Goal: Task Accomplishment & Management: Manage account settings

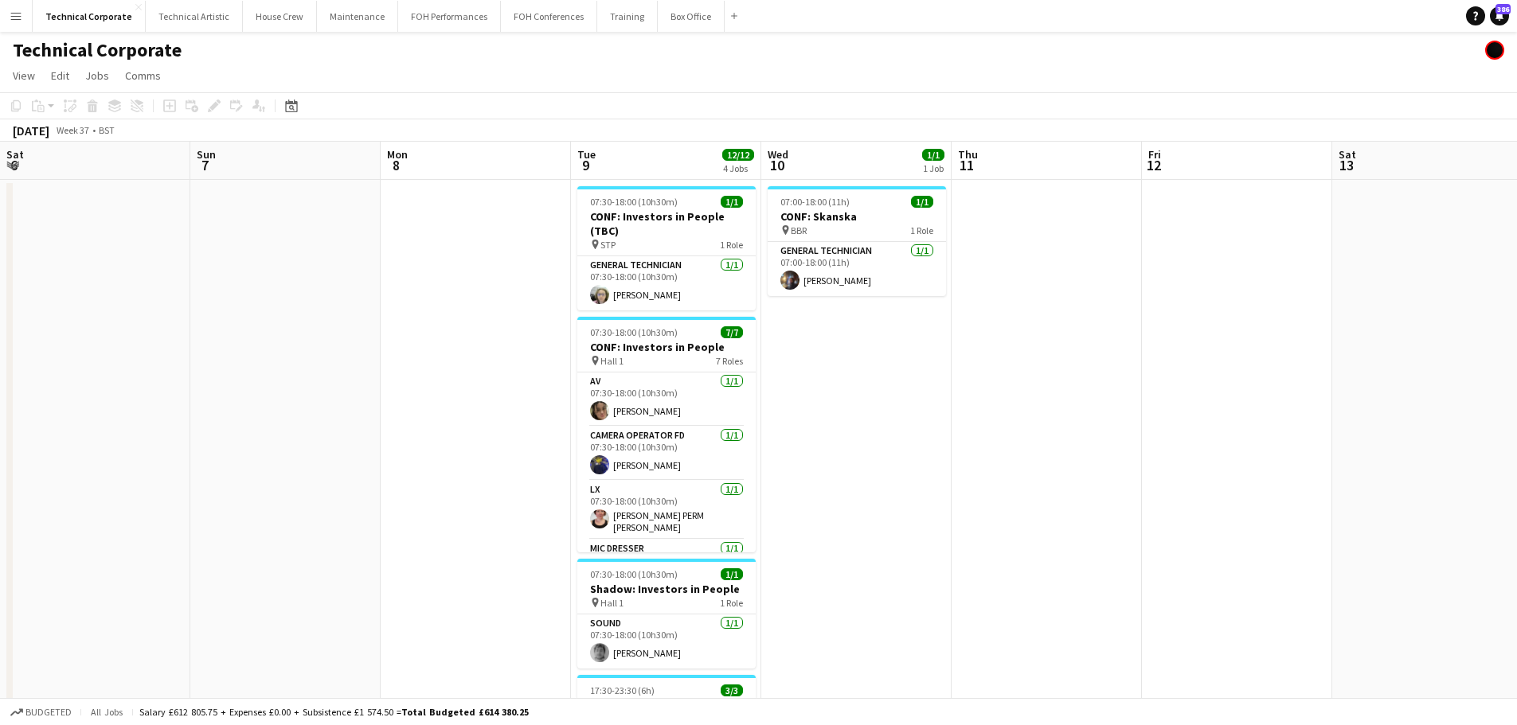
scroll to position [0, 419]
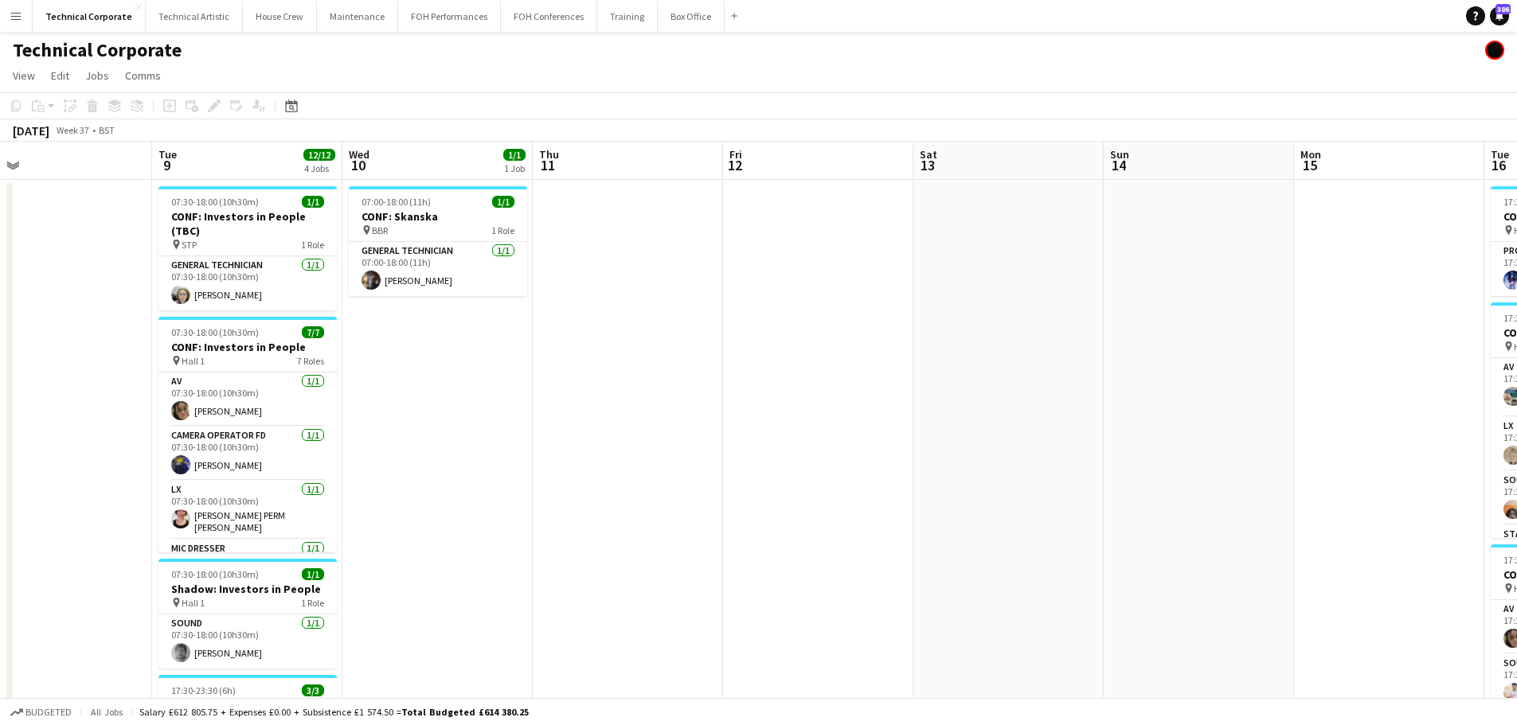
click at [860, 418] on app-date-cell at bounding box center [818, 633] width 190 height 906
click at [565, 397] on app-date-cell at bounding box center [628, 633] width 190 height 906
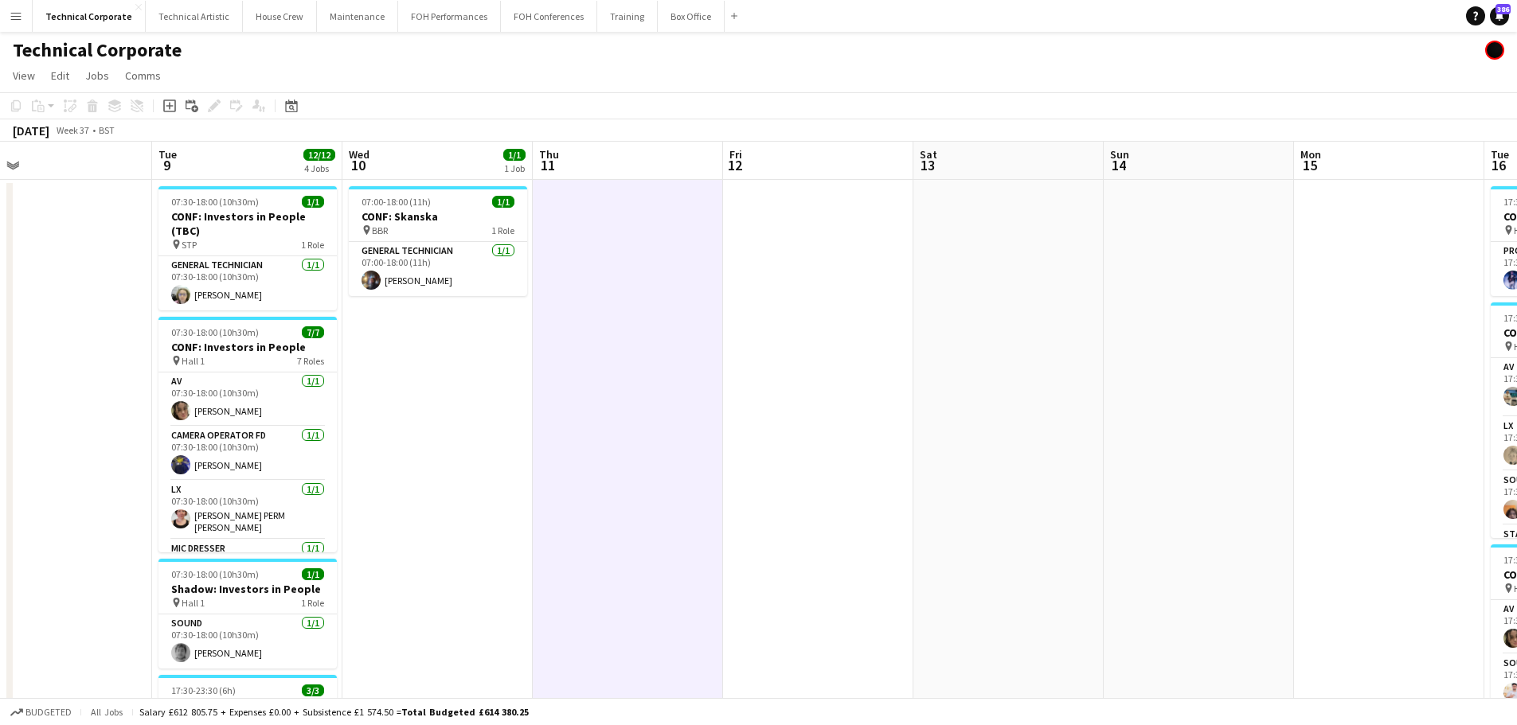
click at [565, 397] on app-date-cell at bounding box center [628, 633] width 190 height 906
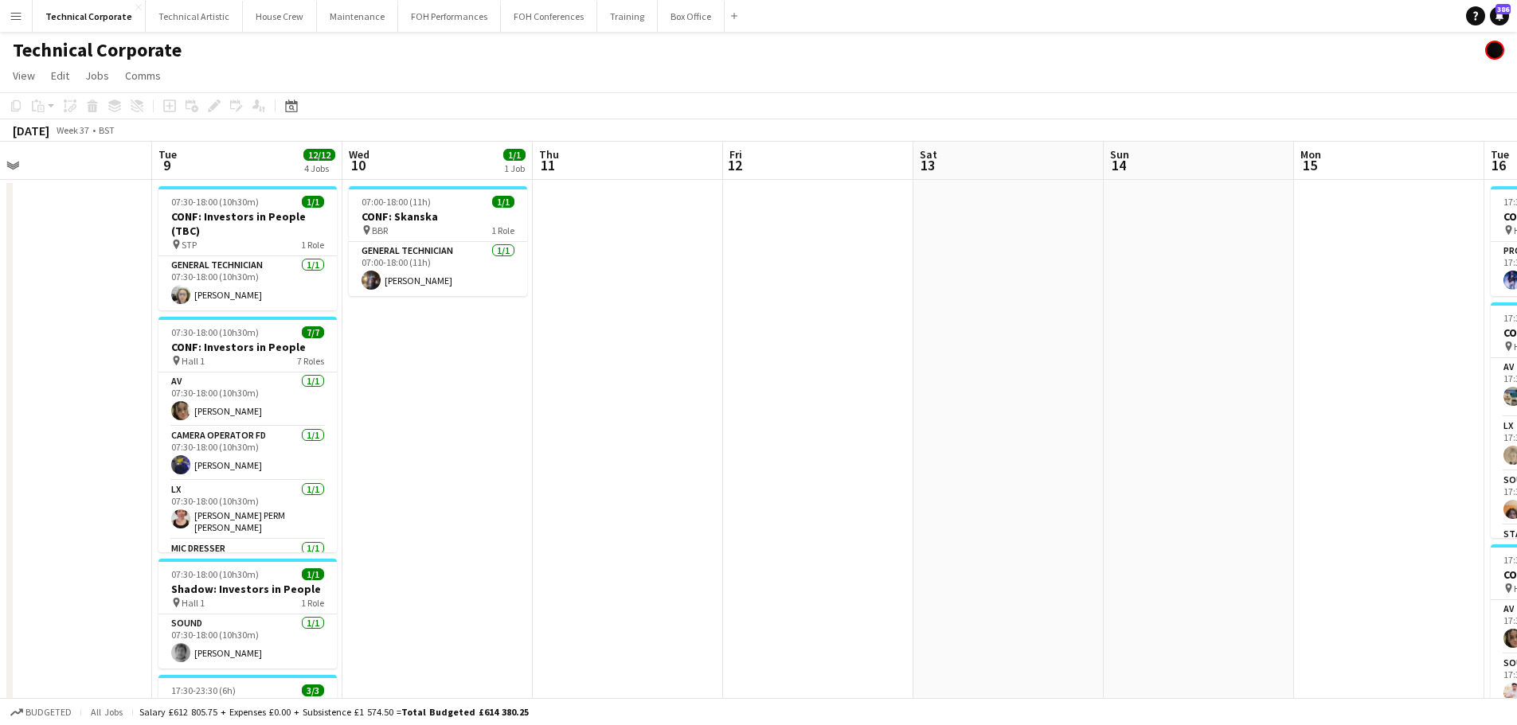
drag, startPoint x: 1003, startPoint y: 447, endPoint x: 627, endPoint y: 444, distance: 375.9
click at [627, 444] on app-calendar-viewport "Sat 6 Sun 7 Mon 8 Tue 9 12/12 4 Jobs Wed 10 1/1 1 Job Thu 11 Fri 12 Sat 13 Sun …" at bounding box center [758, 614] width 1517 height 944
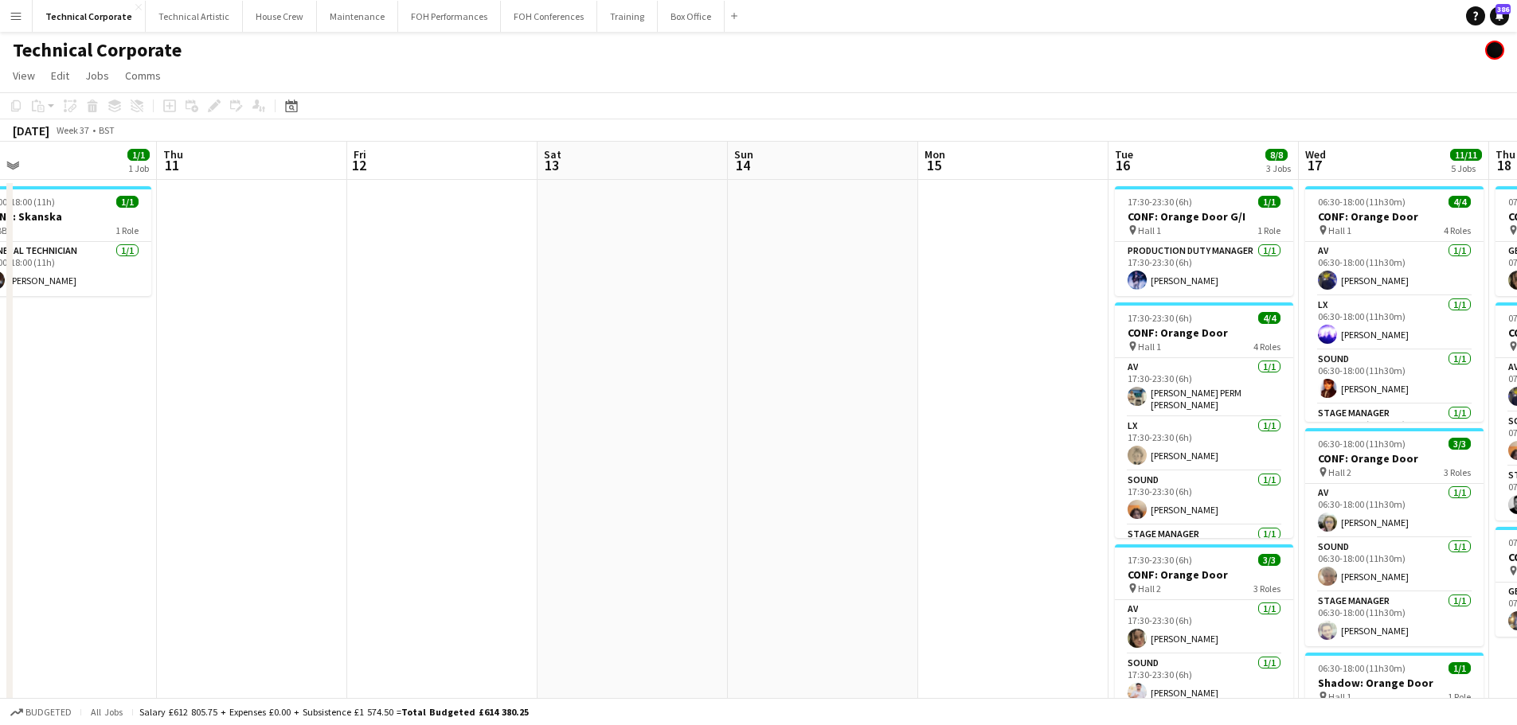
drag, startPoint x: 548, startPoint y: 415, endPoint x: 855, endPoint y: 358, distance: 312.5
click at [475, 413] on app-calendar-viewport "Sun 7 Mon 8 Tue 9 12/12 4 Jobs Wed 10 1/1 1 Job Thu 11 Fri 12 Sat 13 Sun 14 Mon…" at bounding box center [758, 614] width 1517 height 944
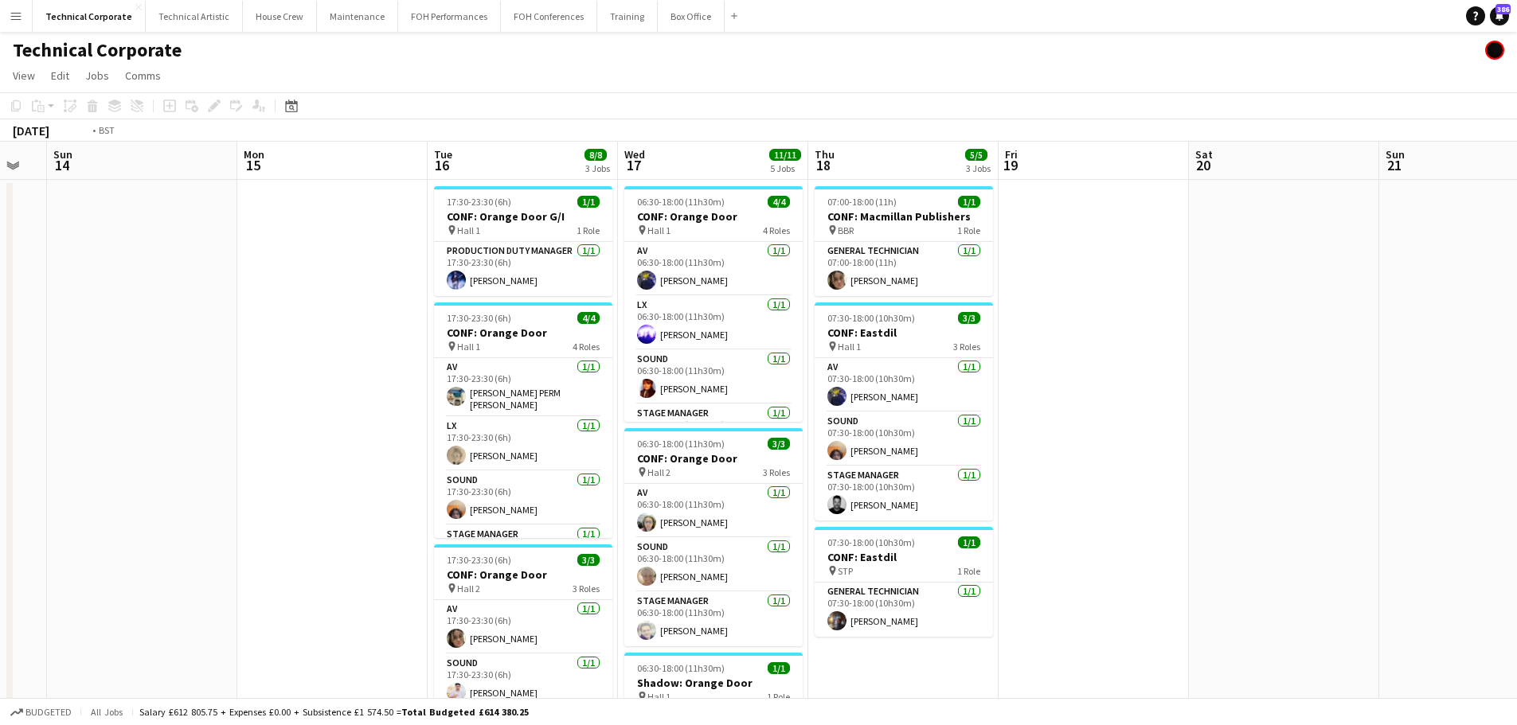
drag, startPoint x: 679, startPoint y: 438, endPoint x: 547, endPoint y: 427, distance: 132.7
click at [553, 428] on app-calendar-viewport "Thu 11 Fri 12 Sat 13 Sun 14 Mon 15 Tue 16 8/8 3 Jobs Wed 17 11/11 5 Jobs Thu 18…" at bounding box center [758, 624] width 1517 height 964
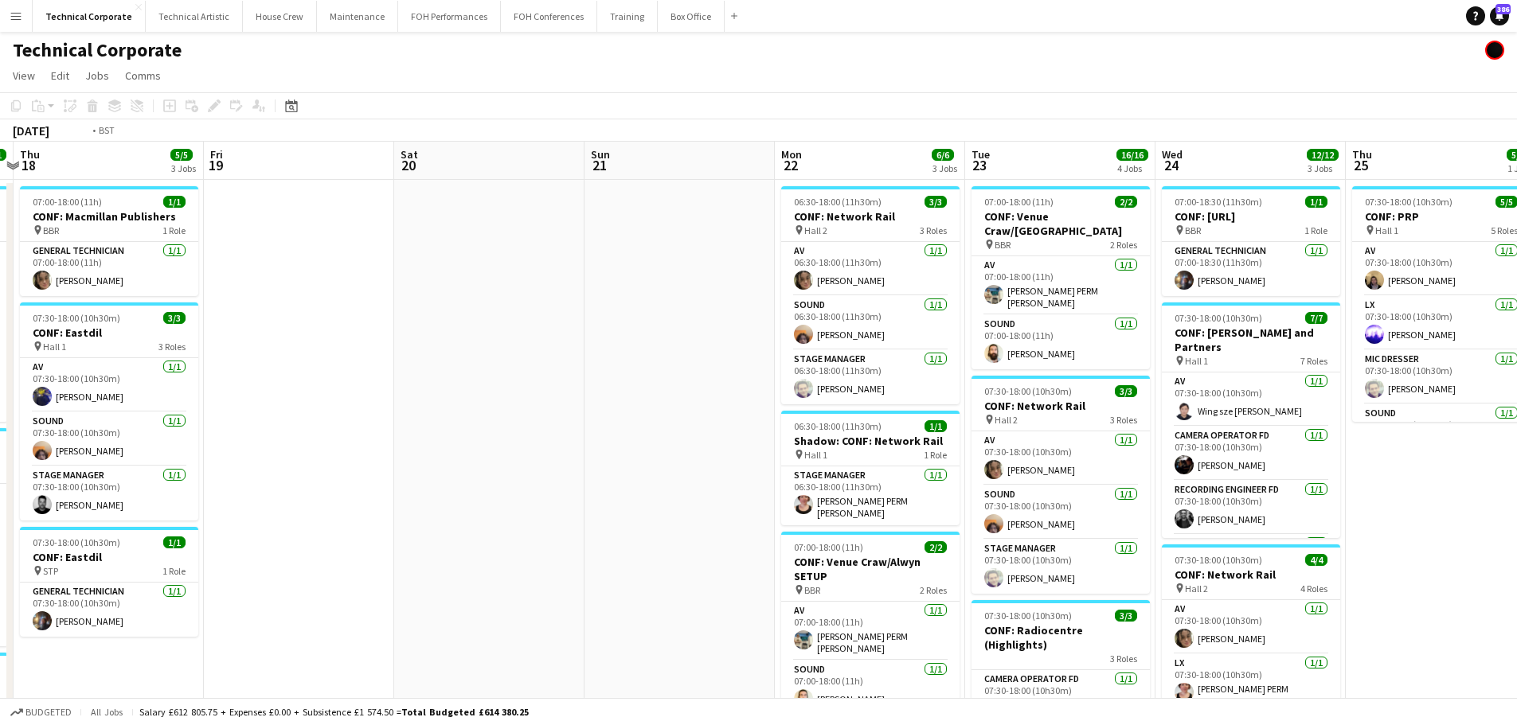
drag, startPoint x: 1281, startPoint y: 469, endPoint x: 914, endPoint y: 420, distance: 370.3
click at [624, 463] on app-calendar-viewport "Mon 15 Tue 16 8/8 3 Jobs Wed 17 11/11 5 Jobs Thu 18 5/5 3 Jobs Fri 19 Sat 20 Su…" at bounding box center [758, 624] width 1517 height 964
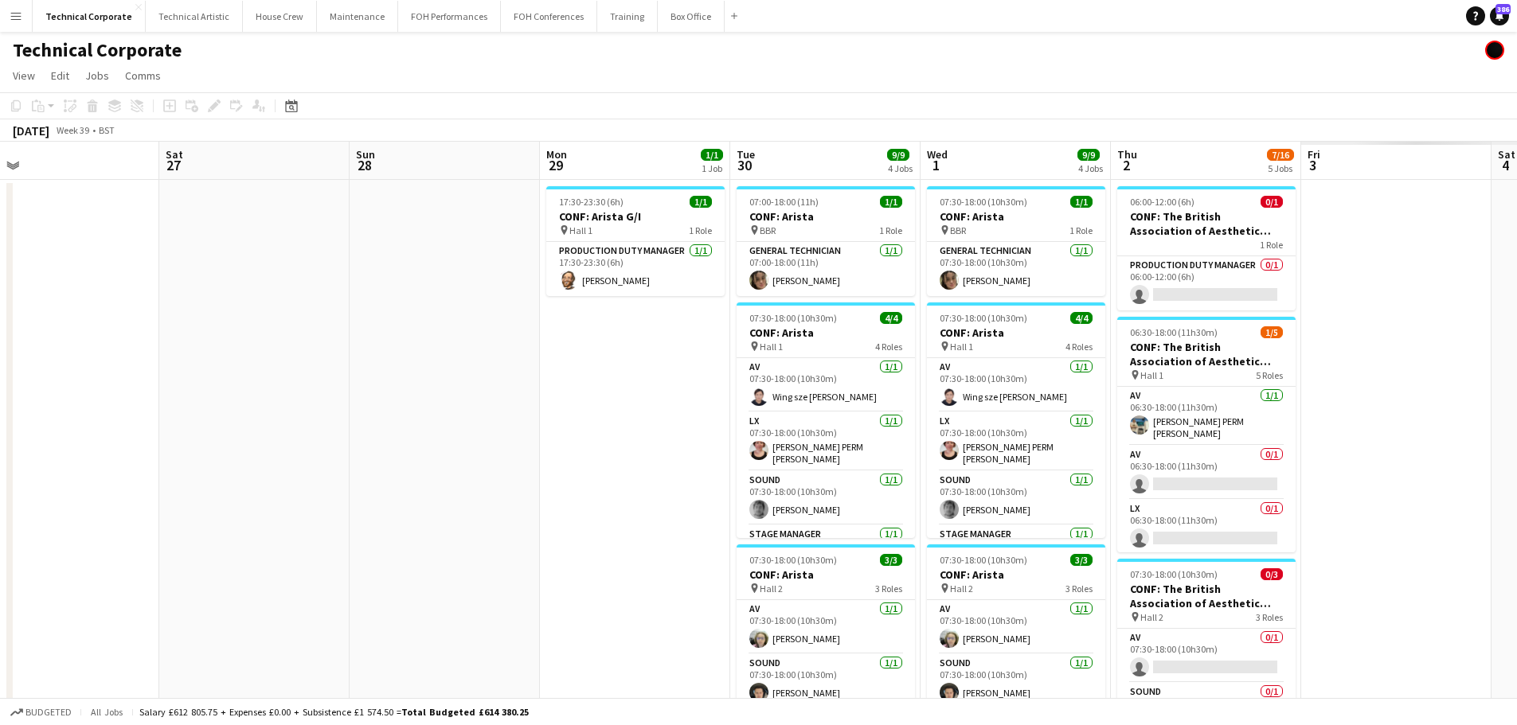
scroll to position [0, 624]
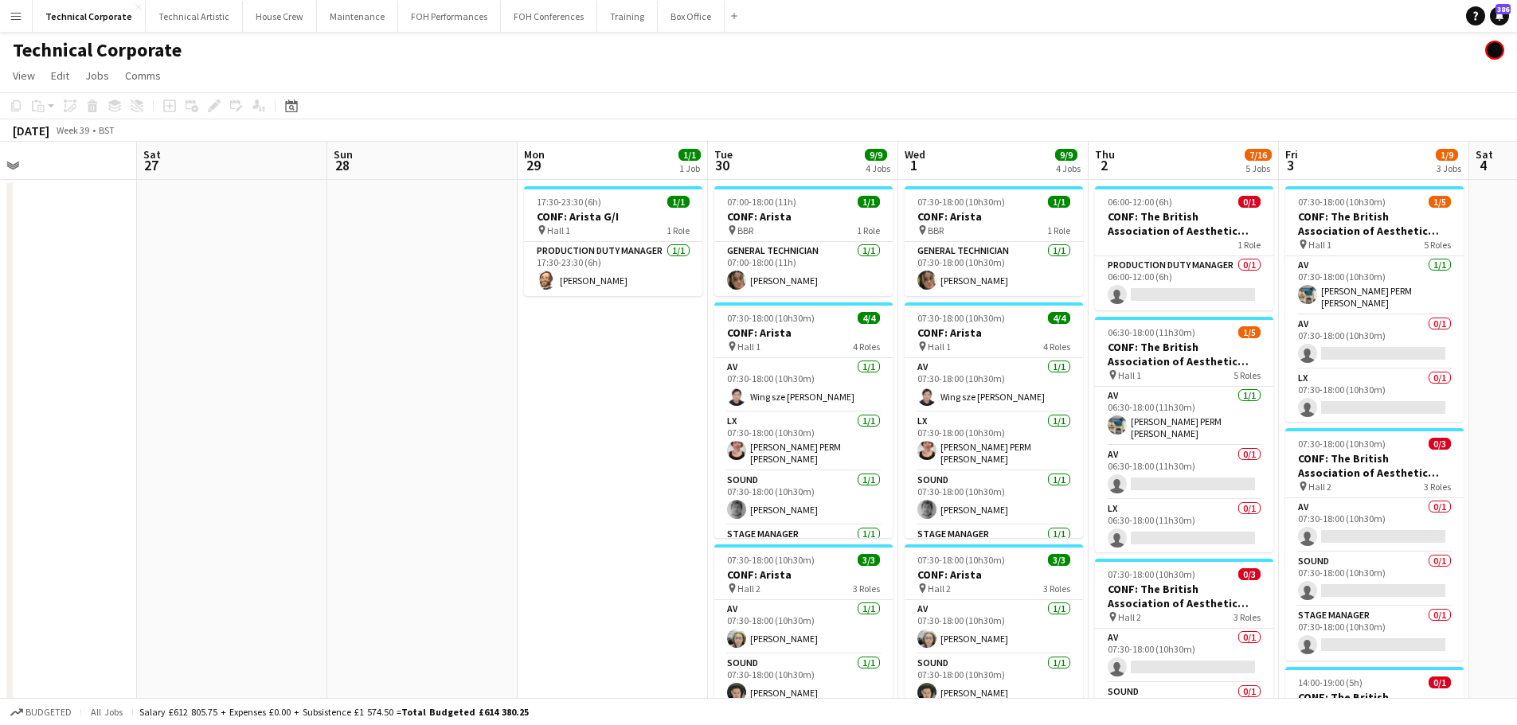
drag, startPoint x: 1205, startPoint y: 453, endPoint x: 533, endPoint y: 451, distance: 672.1
click at [533, 451] on app-calendar-viewport "Tue 23 16/16 4 Jobs Wed 24 12/12 3 Jobs Thu 25 5/5 1 Job Fri 26 Sat 27 Sun 28 M…" at bounding box center [758, 725] width 1517 height 1167
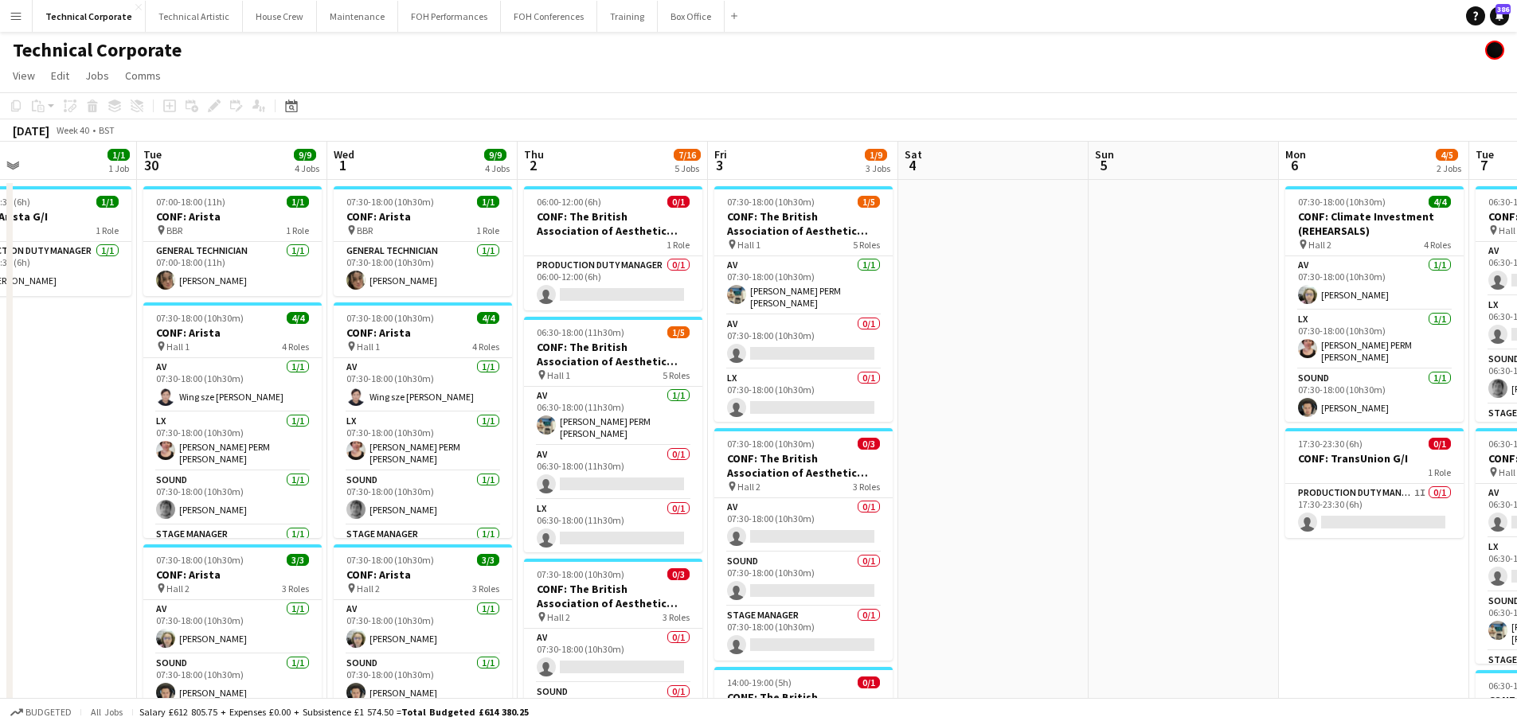
scroll to position [0, 416]
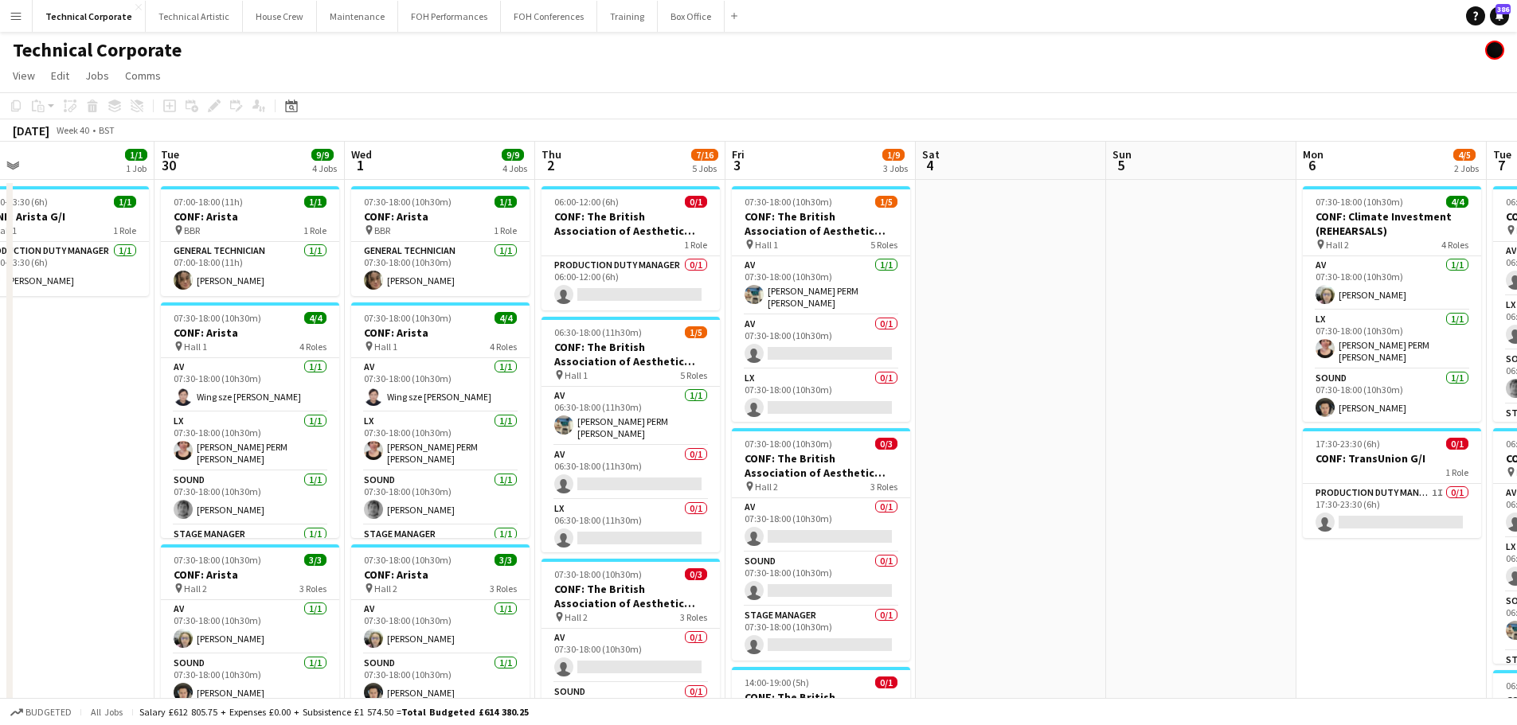
drag, startPoint x: 1295, startPoint y: 532, endPoint x: 741, endPoint y: 530, distance: 553.4
click at [741, 530] on app-calendar-viewport "Sat 27 Sun 28 Mon 29 1/1 1 Job Tue 30 9/9 4 Jobs Wed 1 9/9 4 Jobs Thu 2 7/16 5 …" at bounding box center [758, 725] width 1517 height 1167
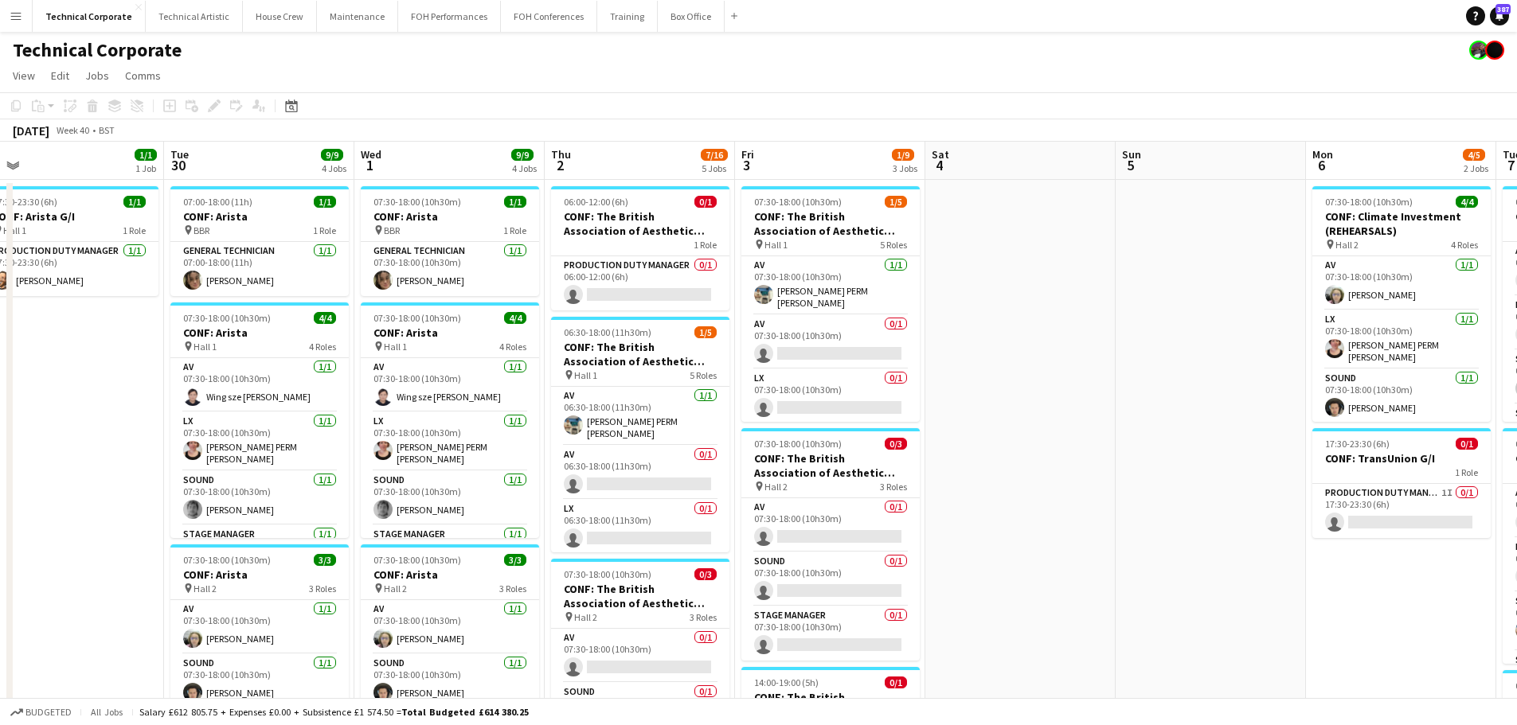
scroll to position [0, 383]
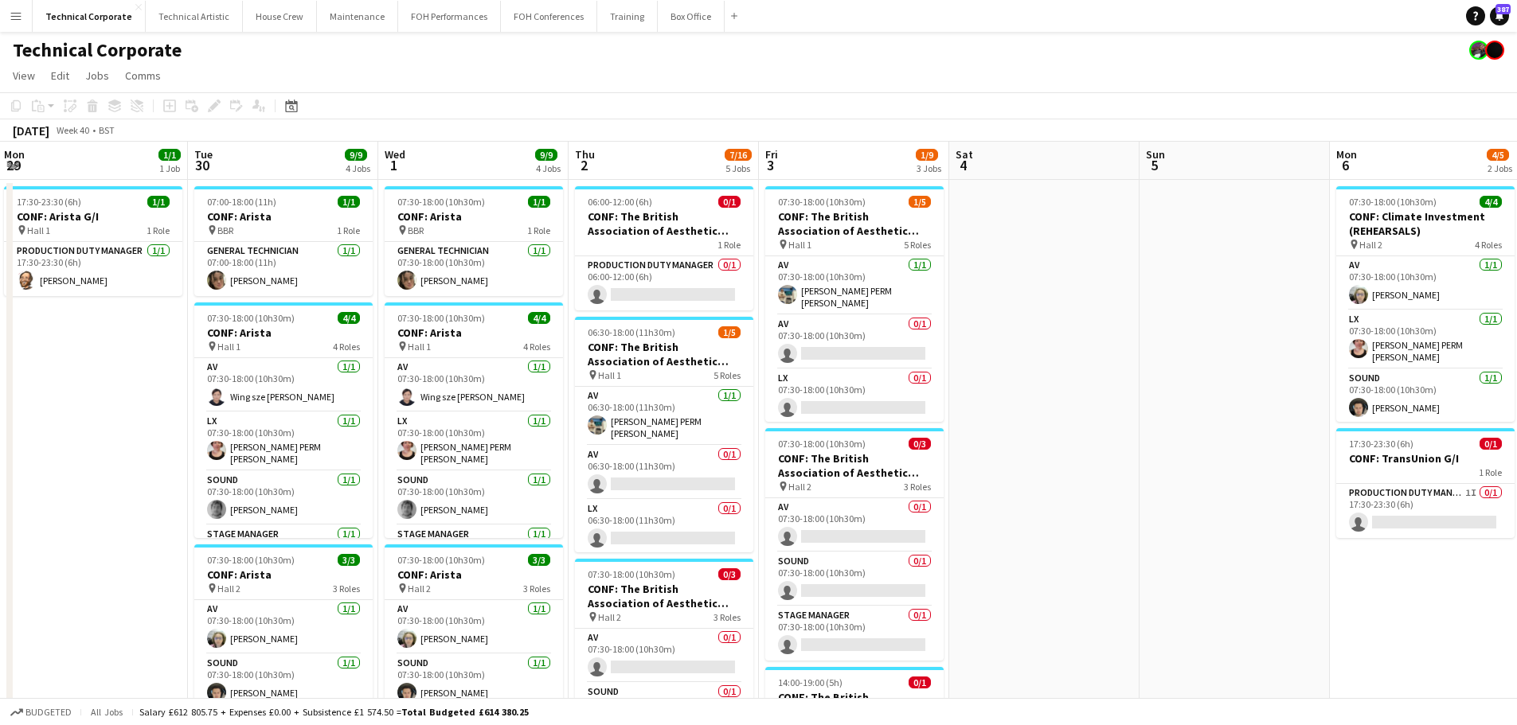
drag, startPoint x: 995, startPoint y: 452, endPoint x: 1029, endPoint y: 456, distance: 33.8
click at [1029, 456] on app-calendar-viewport "Sat 27 Sun 28 Mon 29 1/1 1 Job Tue 30 9/9 4 Jobs Wed 1 9/9 4 Jobs Thu 2 7/16 5 …" at bounding box center [758, 725] width 1517 height 1167
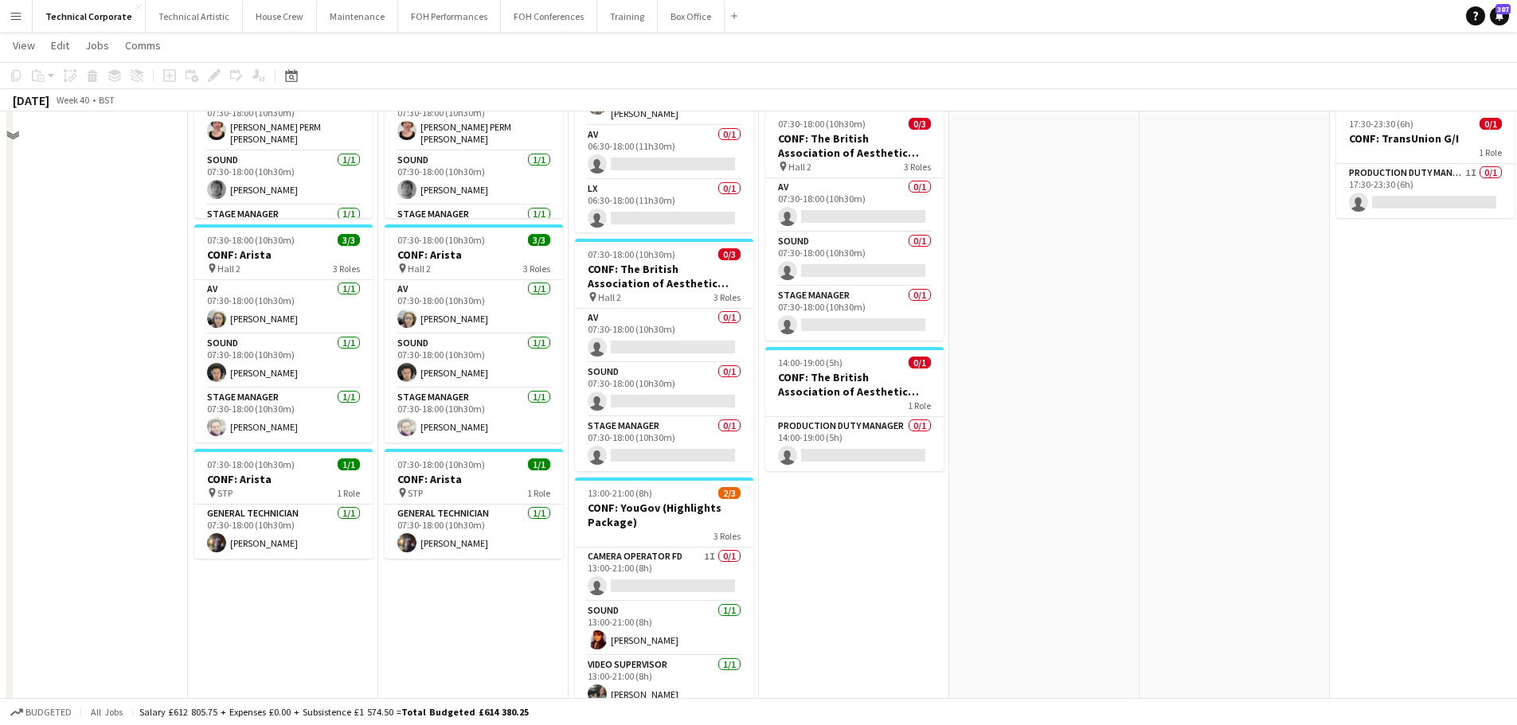
scroll to position [0, 0]
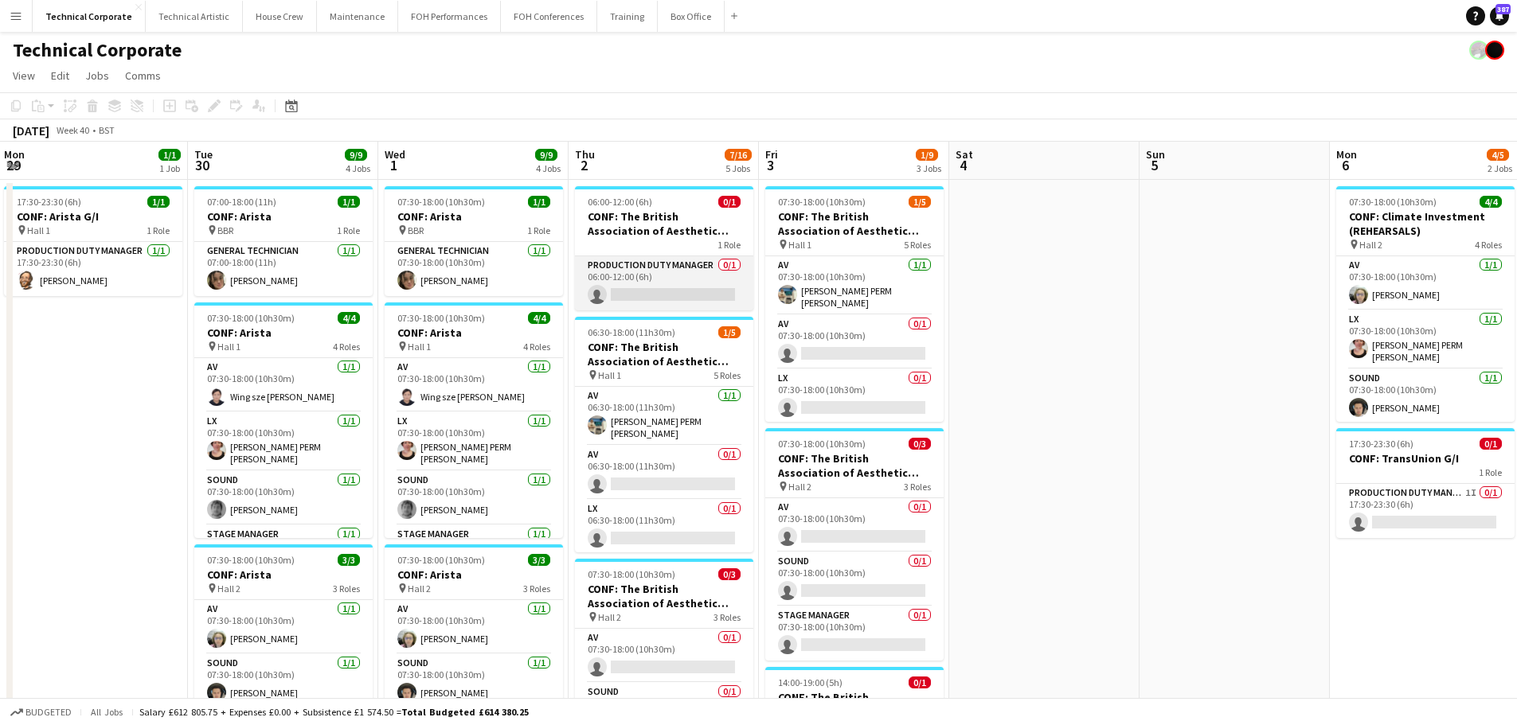
click at [678, 283] on app-card-role "Production Duty Manager 0/1 06:00-12:00 (6h) single-neutral-actions" at bounding box center [664, 283] width 178 height 54
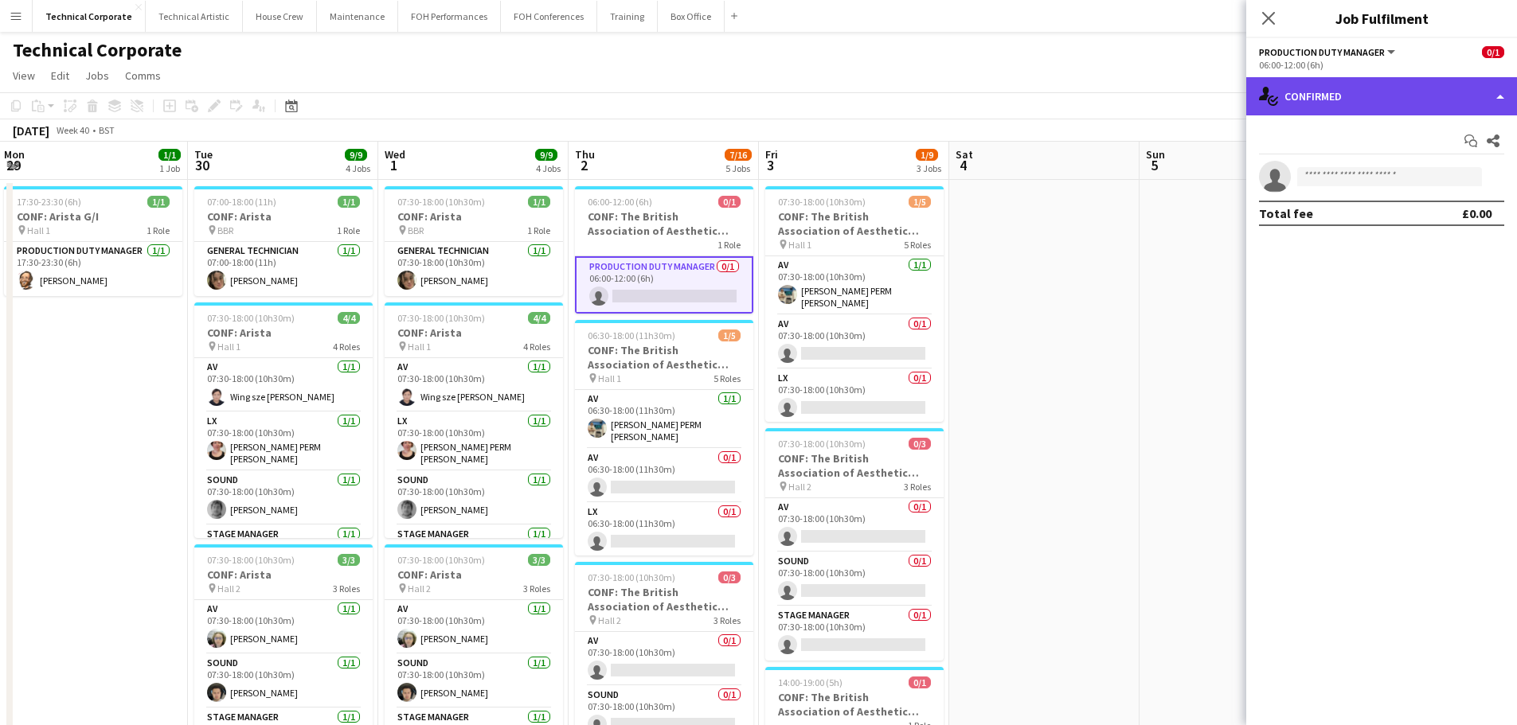
click at [1351, 94] on div "single-neutral-actions-check-2 Confirmed" at bounding box center [1381, 96] width 271 height 38
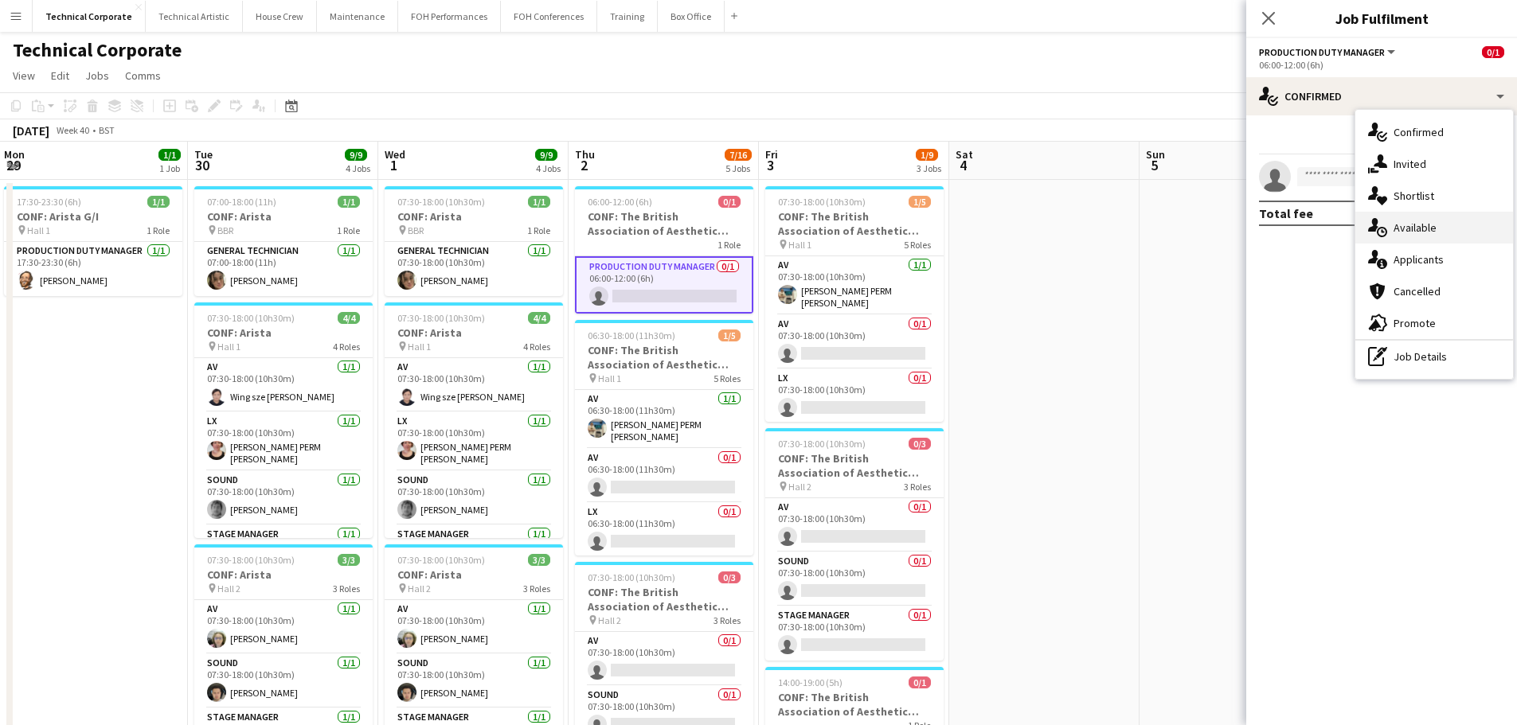
click at [1441, 220] on div "single-neutral-actions-upload Available" at bounding box center [1434, 228] width 158 height 32
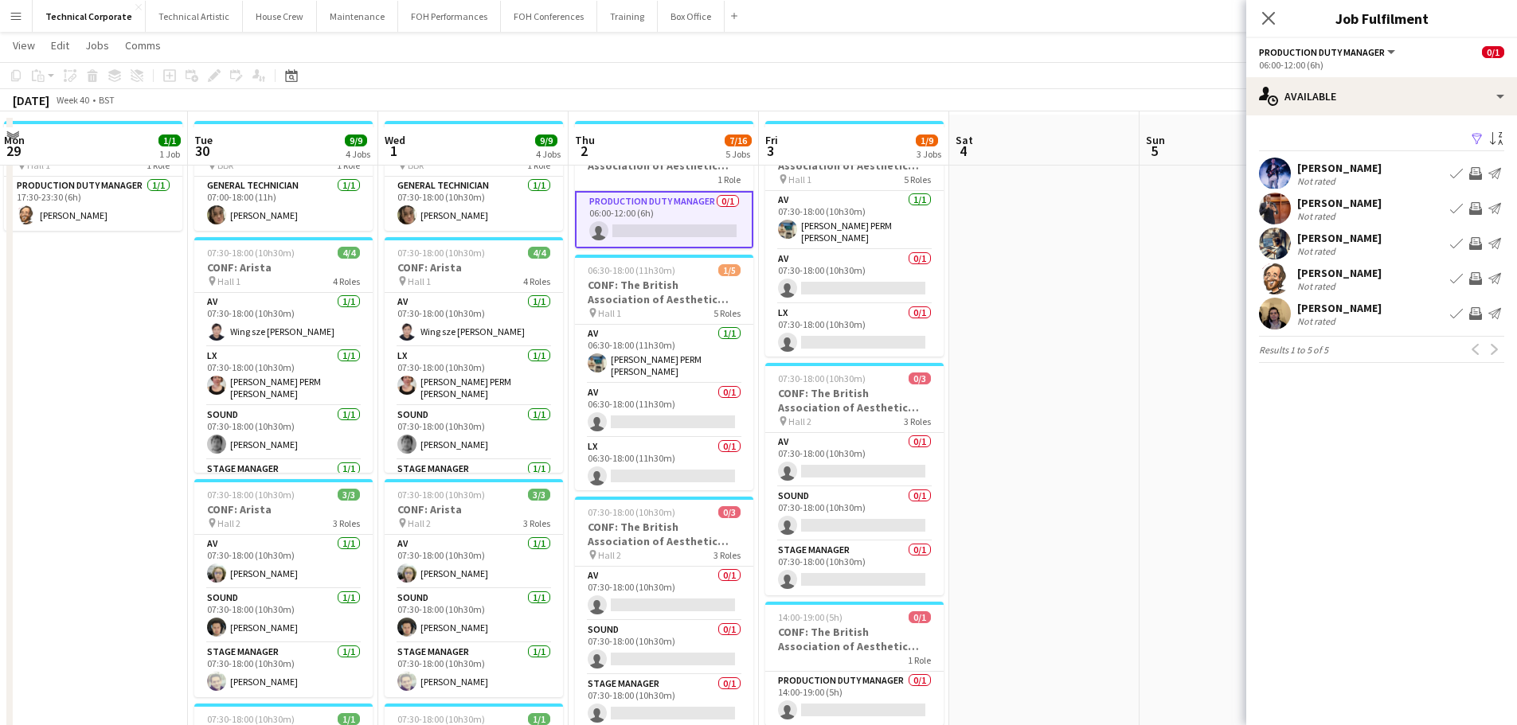
scroll to position [80, 0]
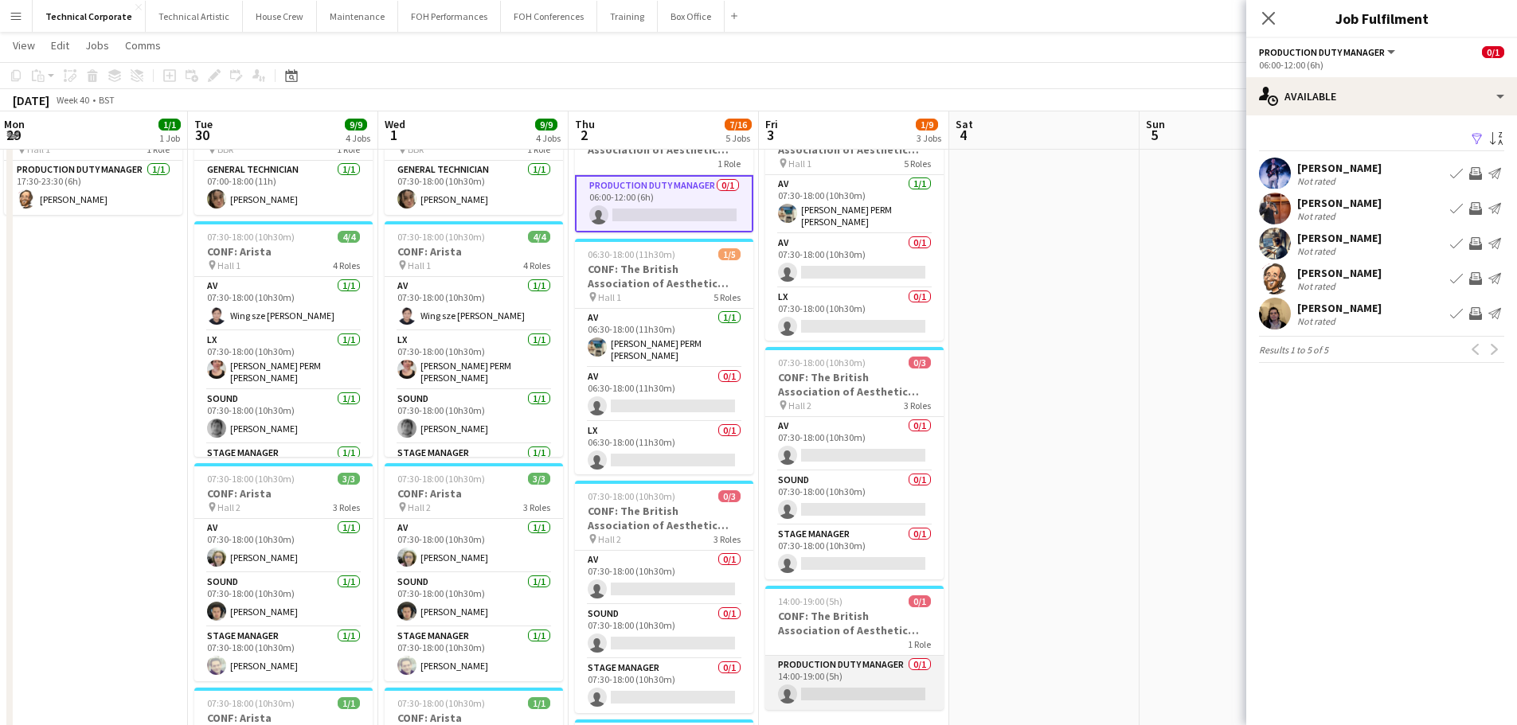
click at [879, 697] on app-card-role "Production Duty Manager 0/1 14:00-19:00 (5h) single-neutral-actions" at bounding box center [854, 683] width 178 height 54
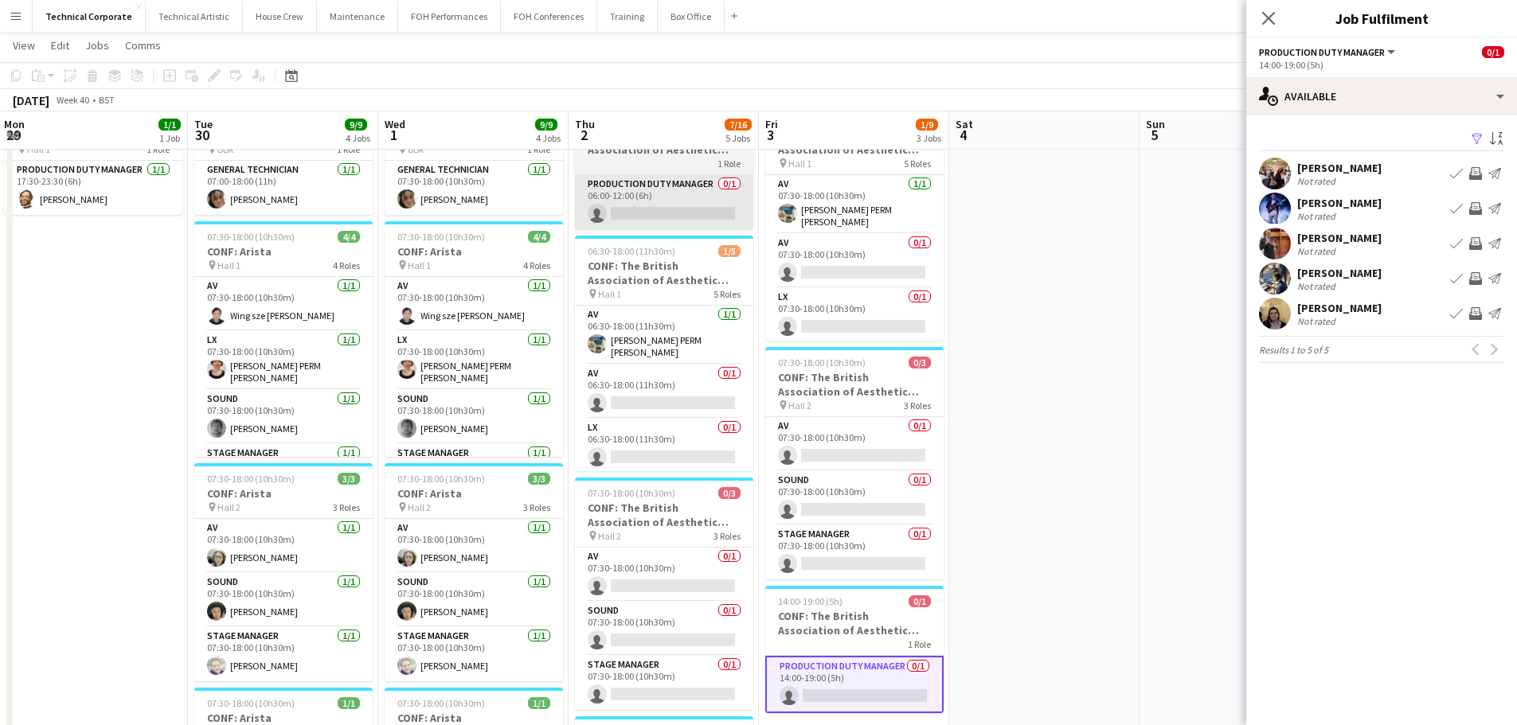
click at [651, 227] on app-card-role "Production Duty Manager 0/1 06:00-12:00 (6h) single-neutral-actions" at bounding box center [664, 202] width 178 height 54
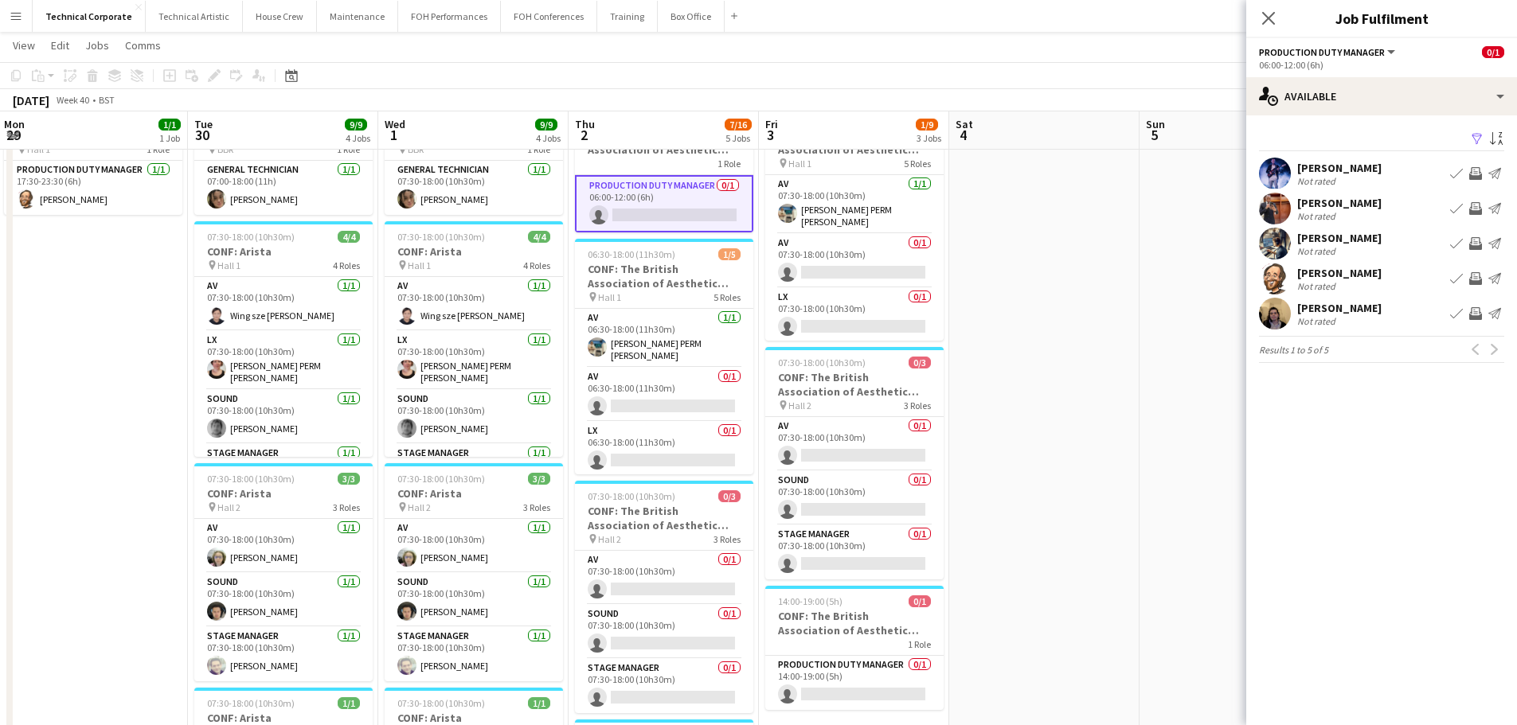
click at [1472, 173] on app-icon "Invite crew" at bounding box center [1475, 173] width 13 height 13
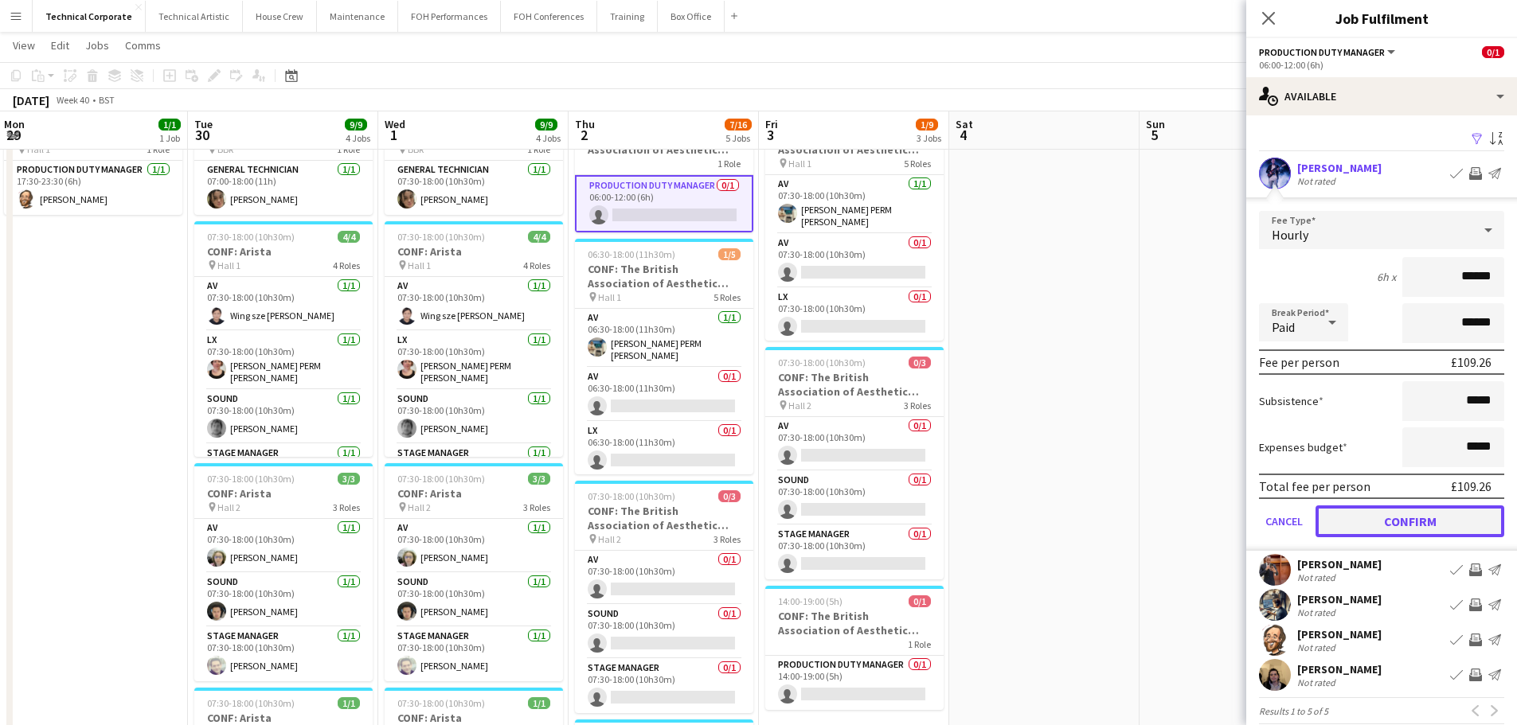
click at [1424, 528] on button "Confirm" at bounding box center [1409, 522] width 189 height 32
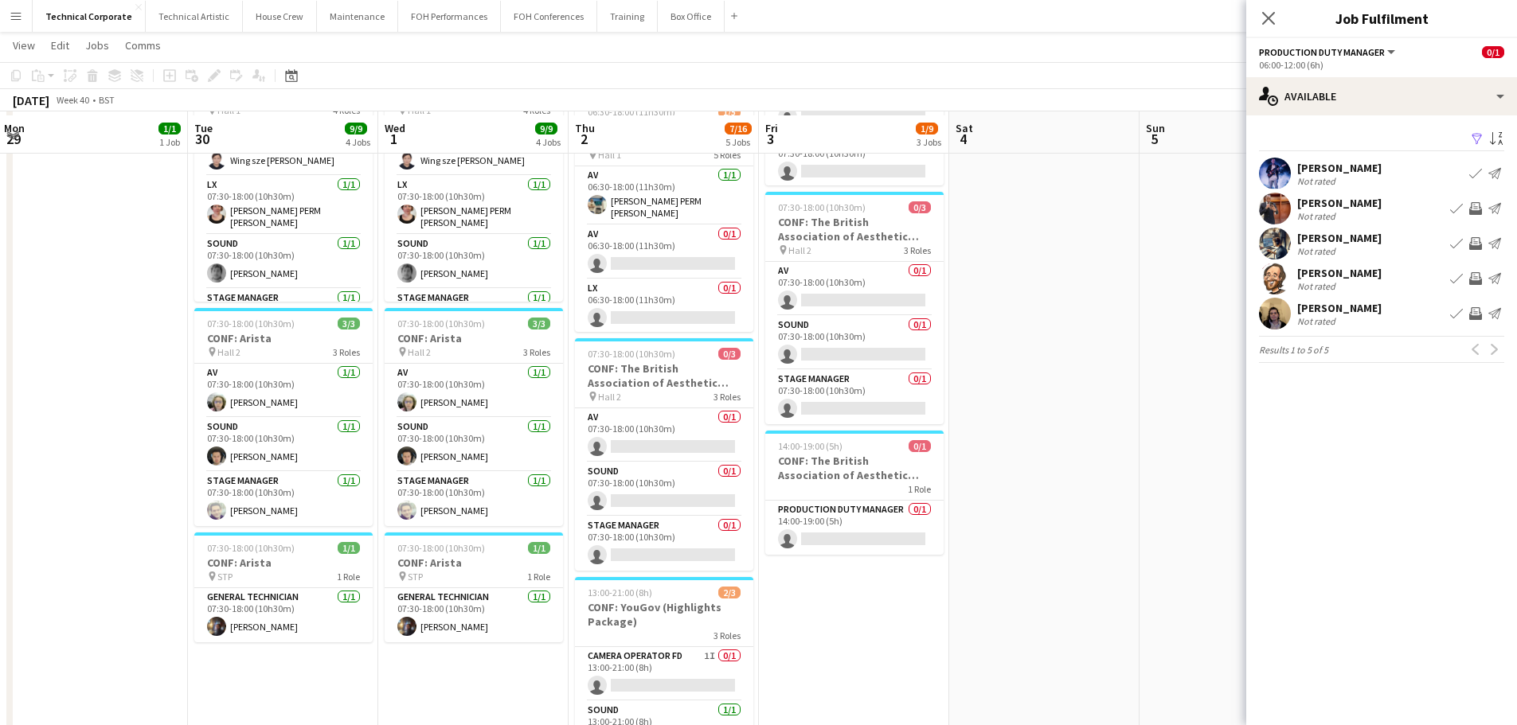
scroll to position [239, 0]
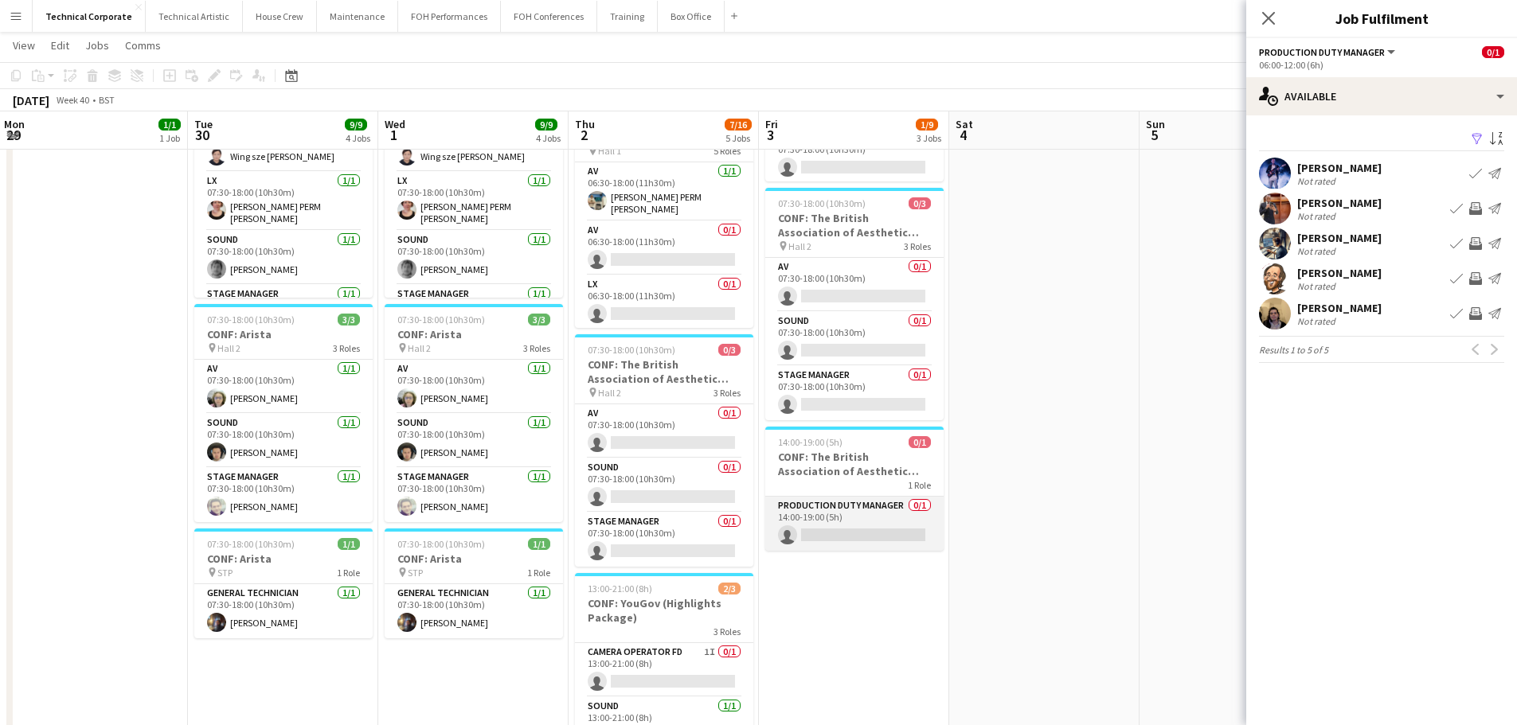
click at [925, 538] on app-card-role "Production Duty Manager 0/1 14:00-19:00 (5h) single-neutral-actions" at bounding box center [854, 524] width 178 height 54
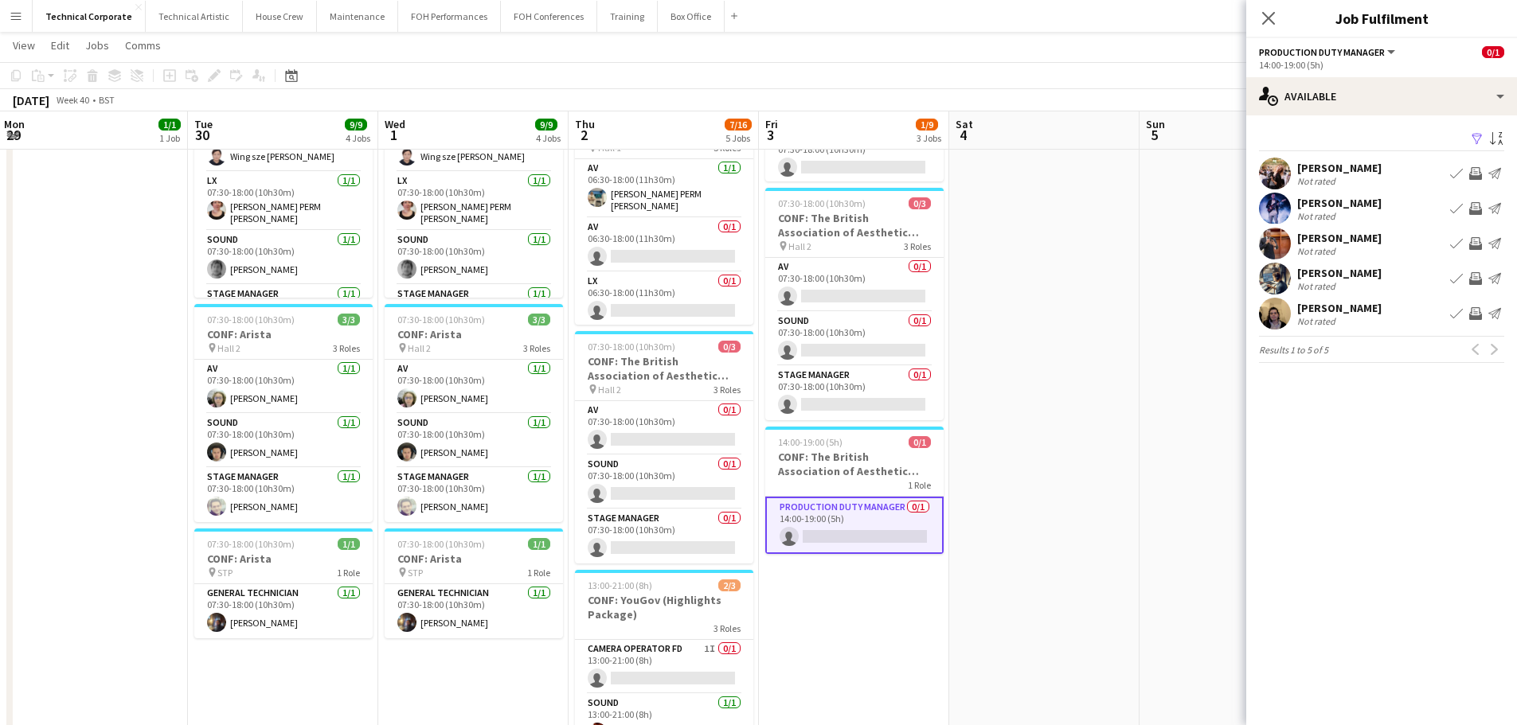
click at [1474, 201] on button "Invite crew" at bounding box center [1475, 208] width 19 height 19
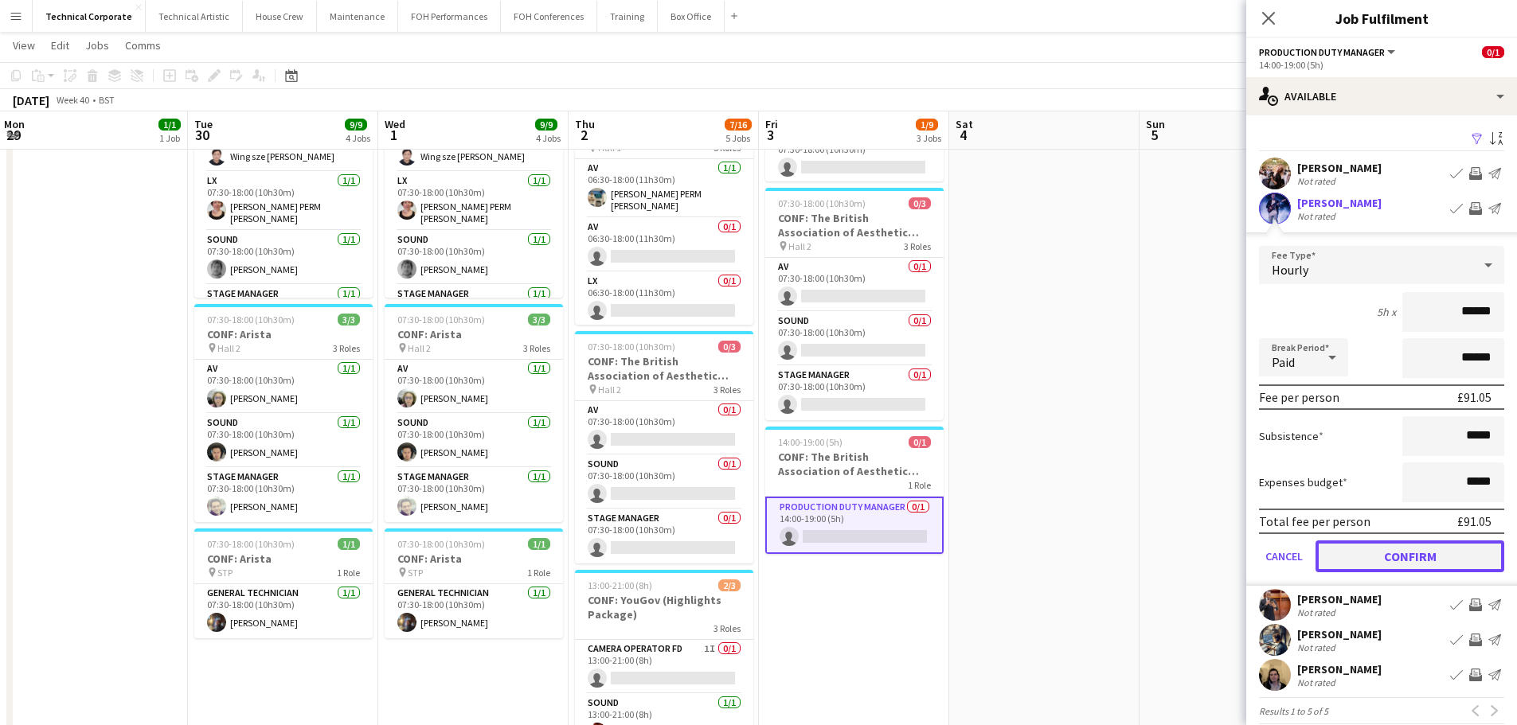
click at [1422, 561] on button "Confirm" at bounding box center [1409, 557] width 189 height 32
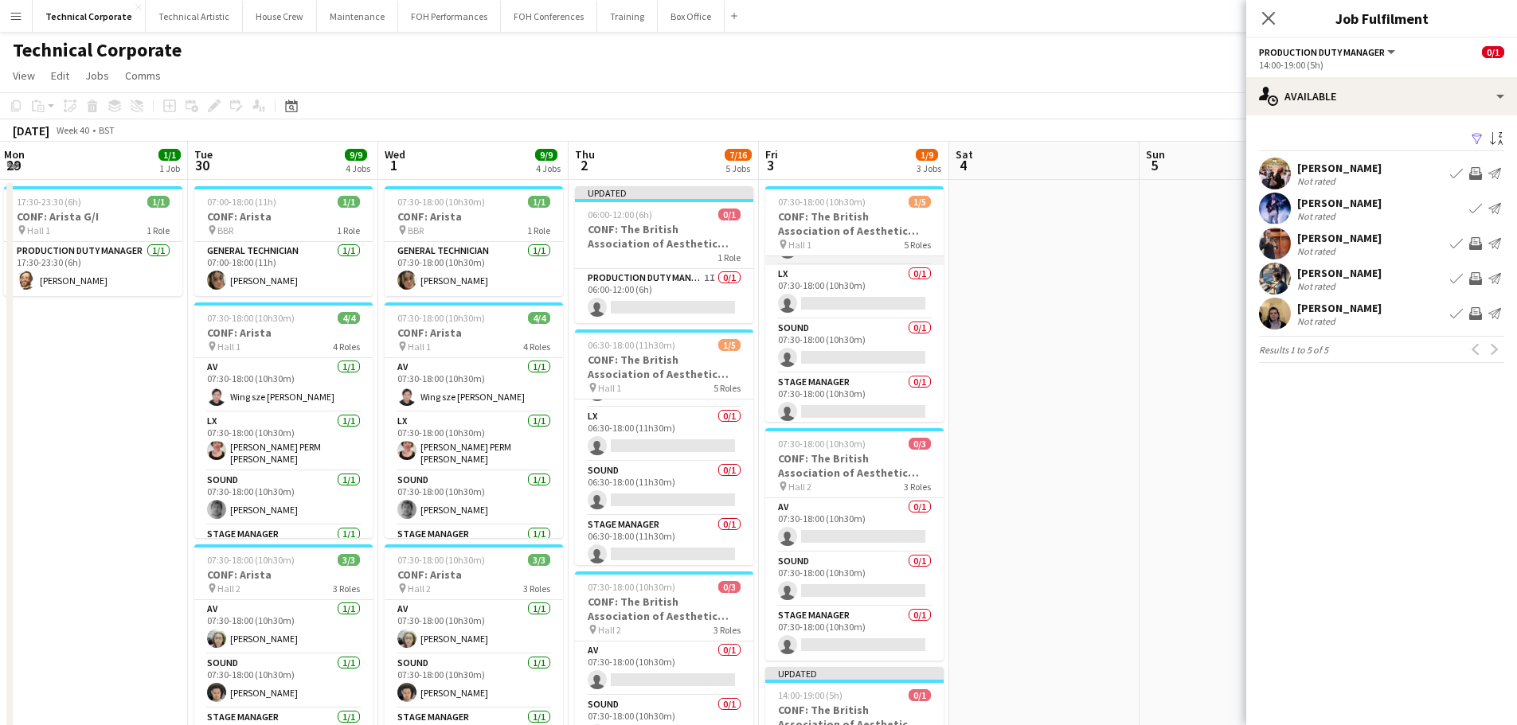
scroll to position [105, 0]
click at [694, 548] on app-card-role "Stage Manager 0/1 06:30-18:00 (11h30m) single-neutral-actions" at bounding box center [664, 543] width 178 height 54
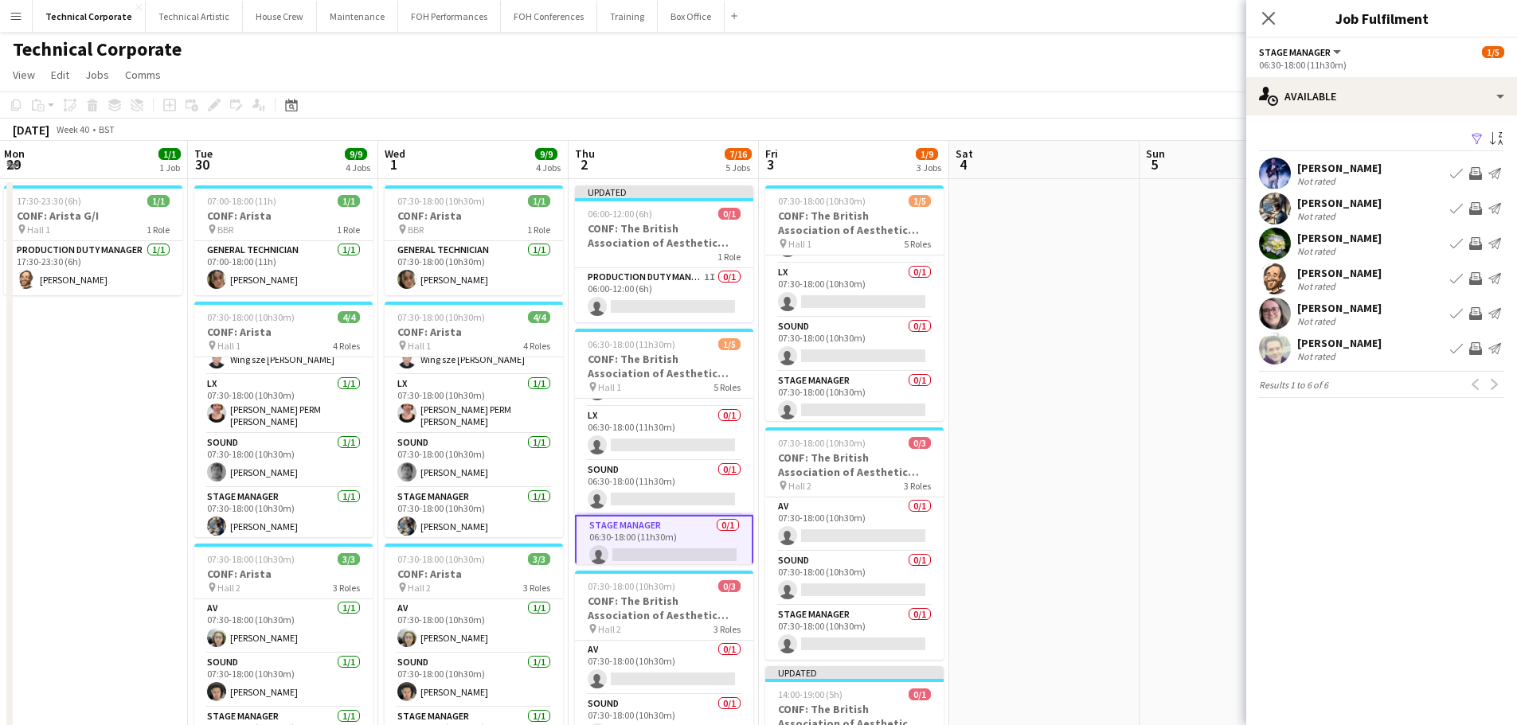
scroll to position [0, 0]
click at [876, 389] on app-card-role "Stage Manager 0/1 07:30-18:00 (10h30m) single-neutral-actions" at bounding box center [854, 400] width 178 height 54
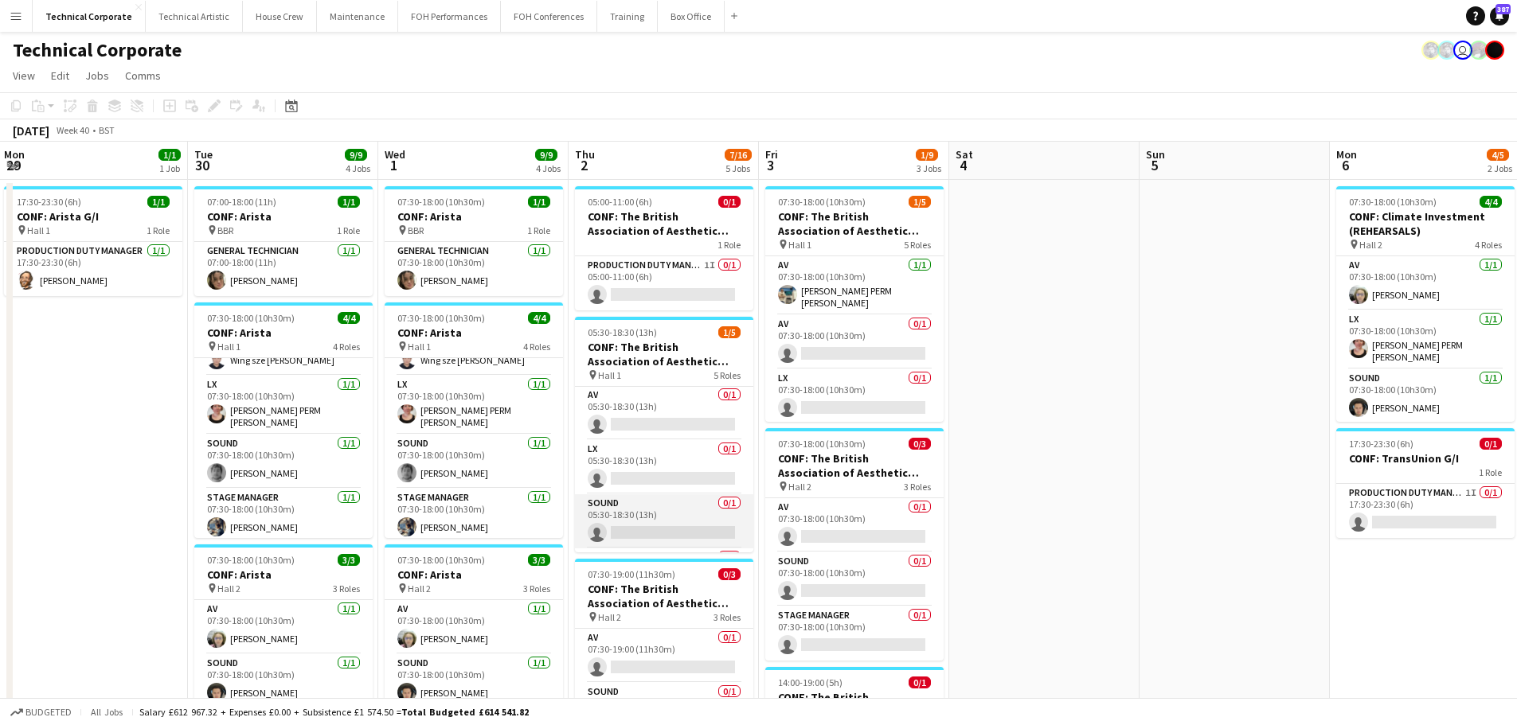
scroll to position [105, 0]
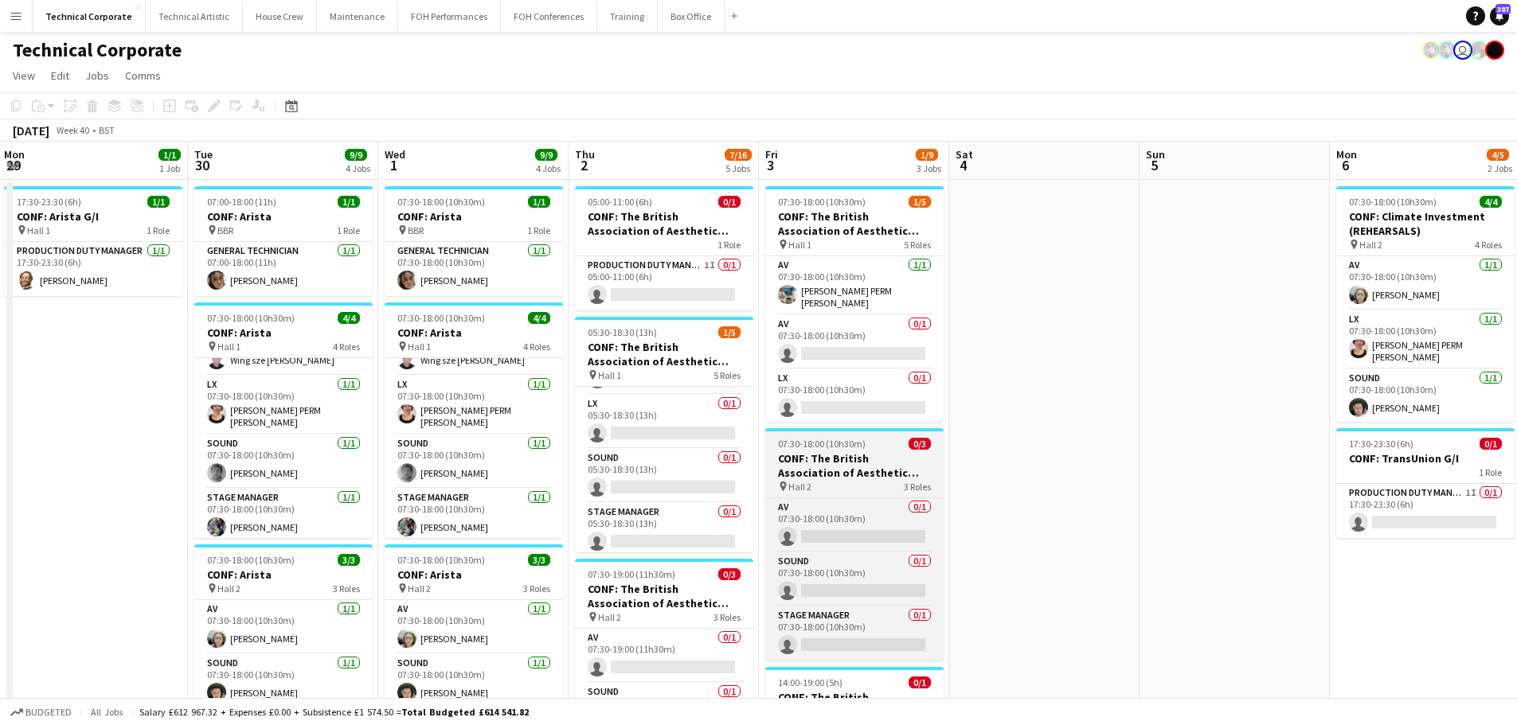
drag, startPoint x: 673, startPoint y: 522, endPoint x: 770, endPoint y: 471, distance: 109.3
click at [673, 522] on app-card-role "Stage Manager 0/1 05:30-18:30 (13h) single-neutral-actions" at bounding box center [664, 530] width 178 height 54
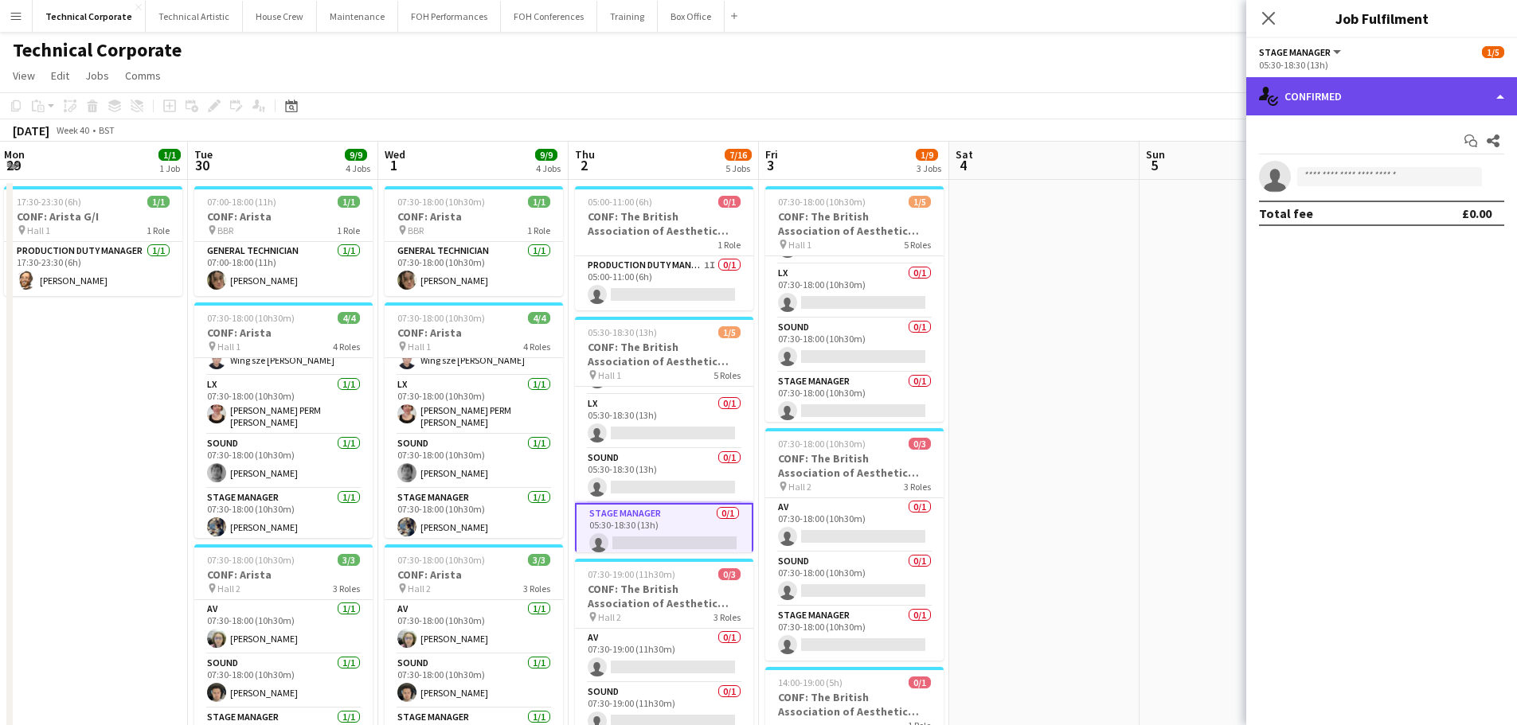
click at [1386, 99] on div "single-neutral-actions-check-2 Confirmed" at bounding box center [1381, 96] width 271 height 38
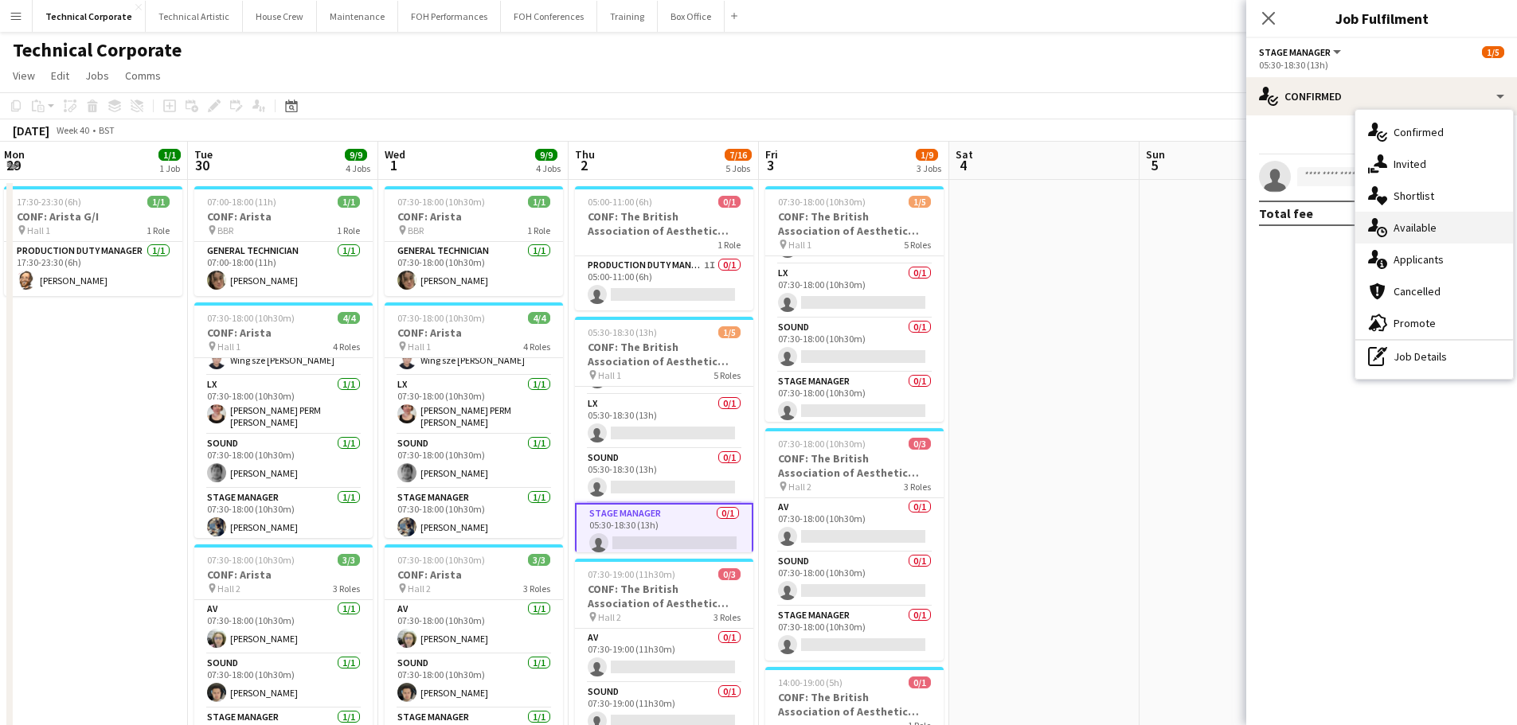
click at [1434, 227] on div "single-neutral-actions-upload Available" at bounding box center [1434, 228] width 158 height 32
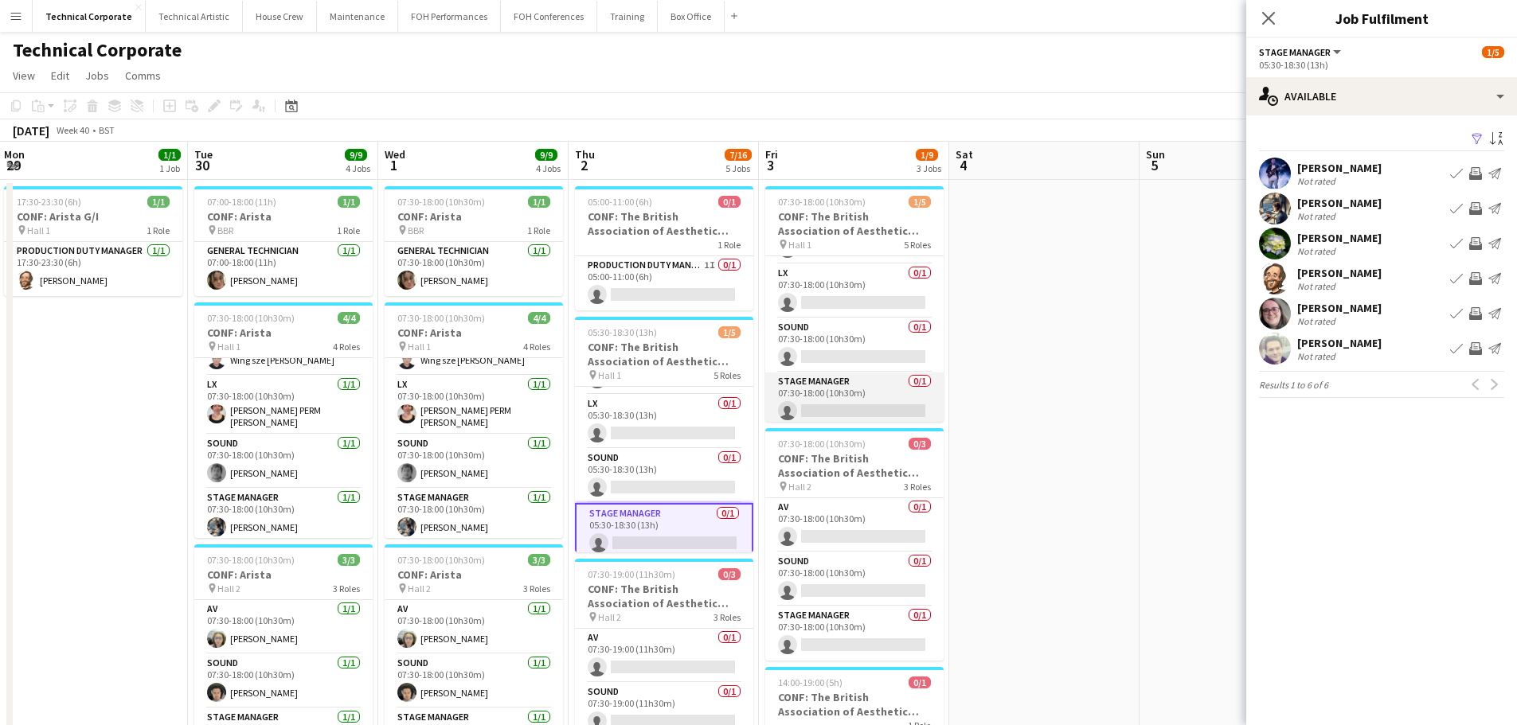
click at [894, 399] on app-card-role "Stage Manager 0/1 07:30-18:00 (10h30m) single-neutral-actions" at bounding box center [854, 400] width 178 height 54
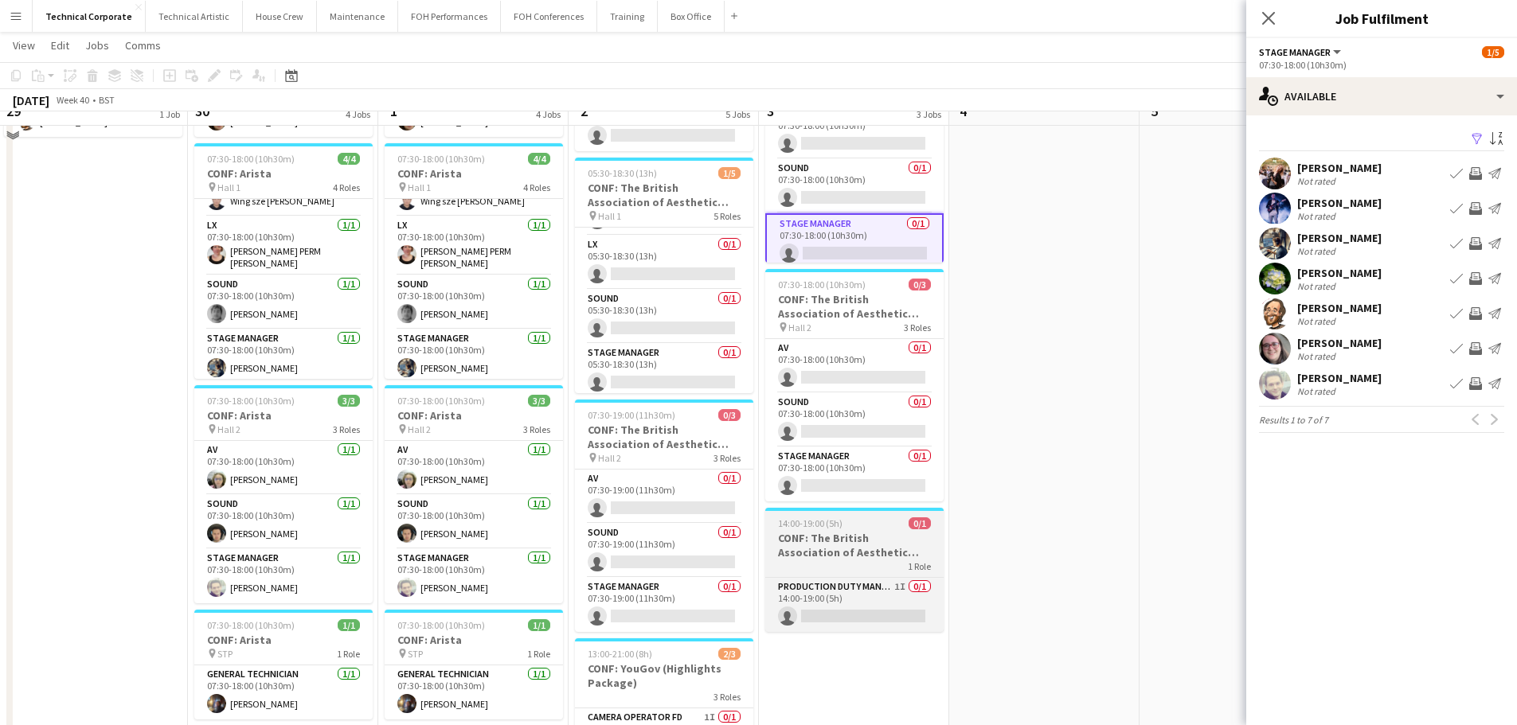
scroll to position [159, 0]
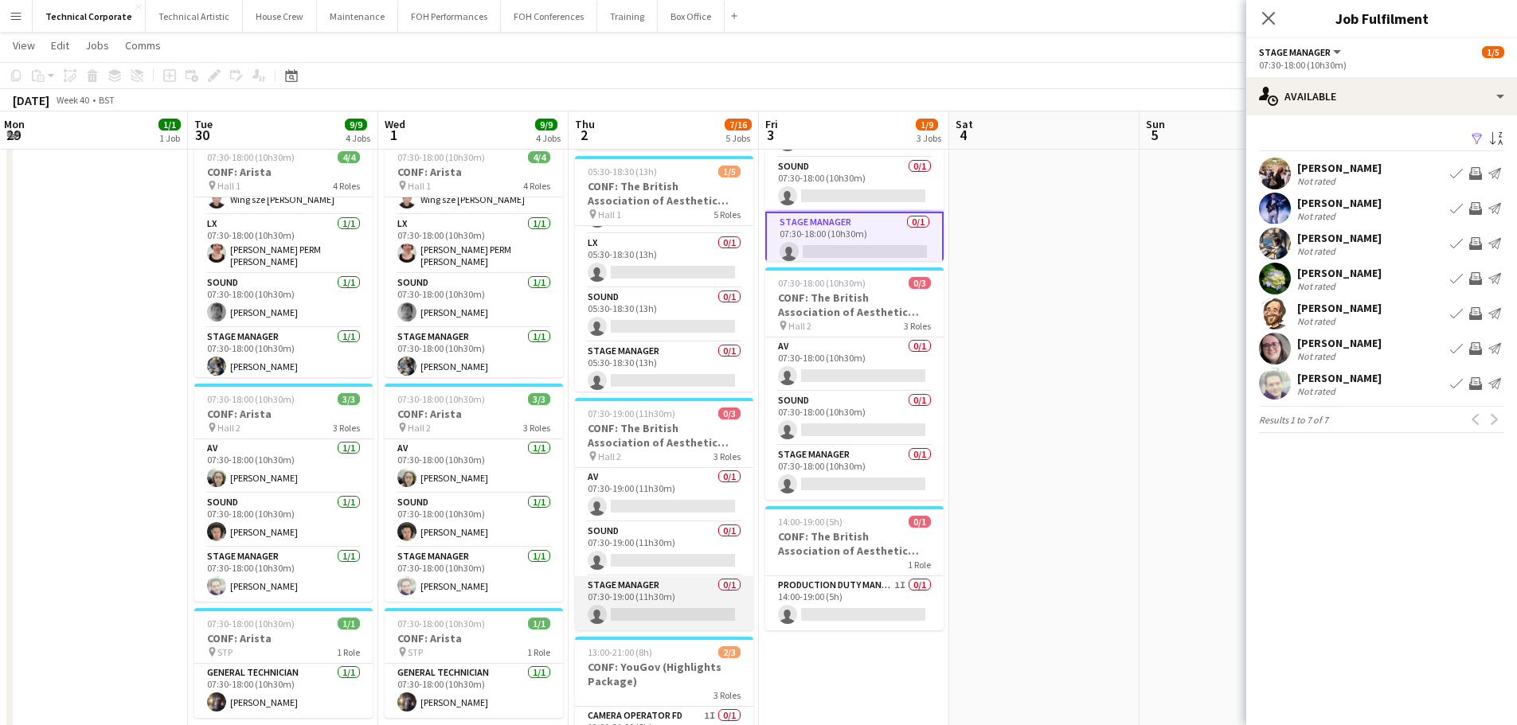
click at [682, 607] on app-card-role "Stage Manager 0/1 07:30-19:00 (11h30m) single-neutral-actions" at bounding box center [664, 604] width 178 height 54
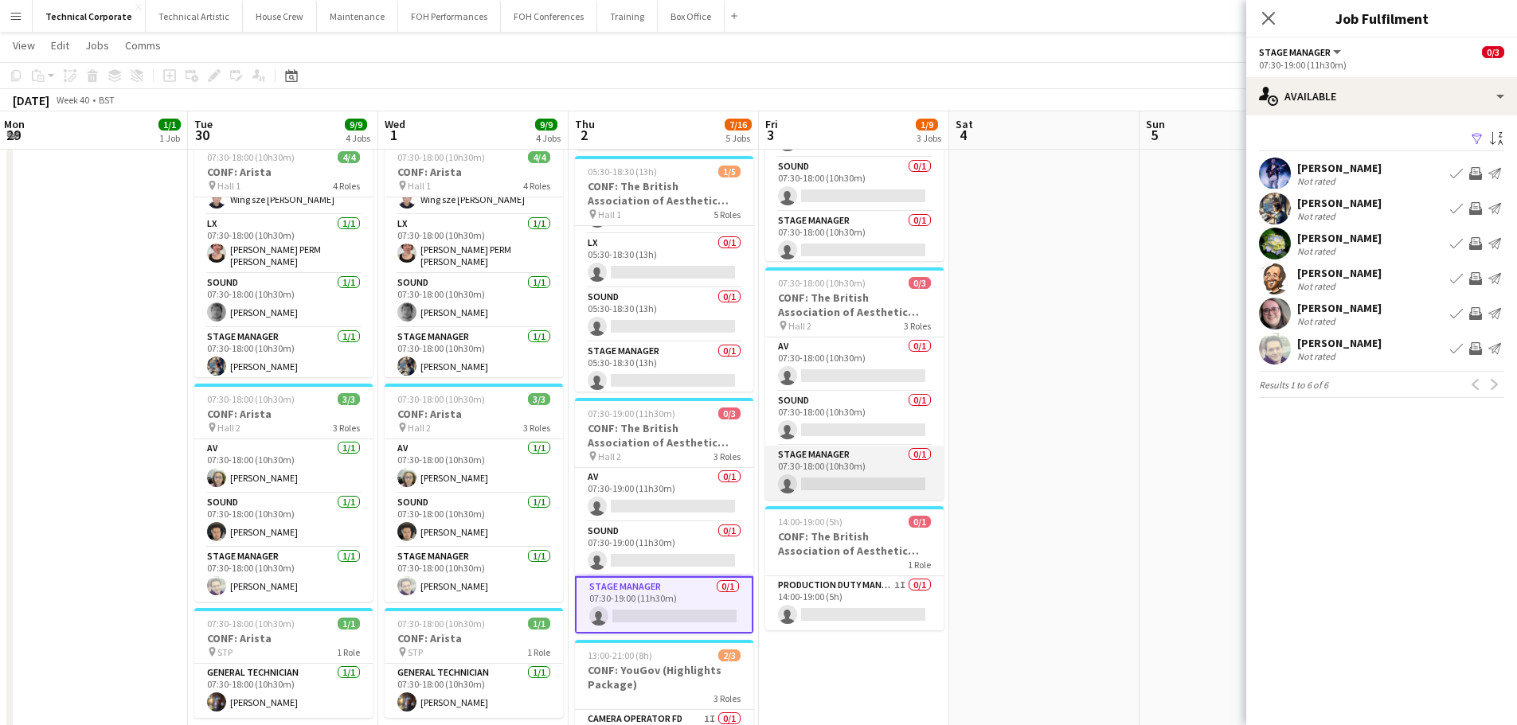
click at [819, 492] on app-card-role "Stage Manager 0/1 07:30-18:00 (10h30m) single-neutral-actions" at bounding box center [854, 473] width 178 height 54
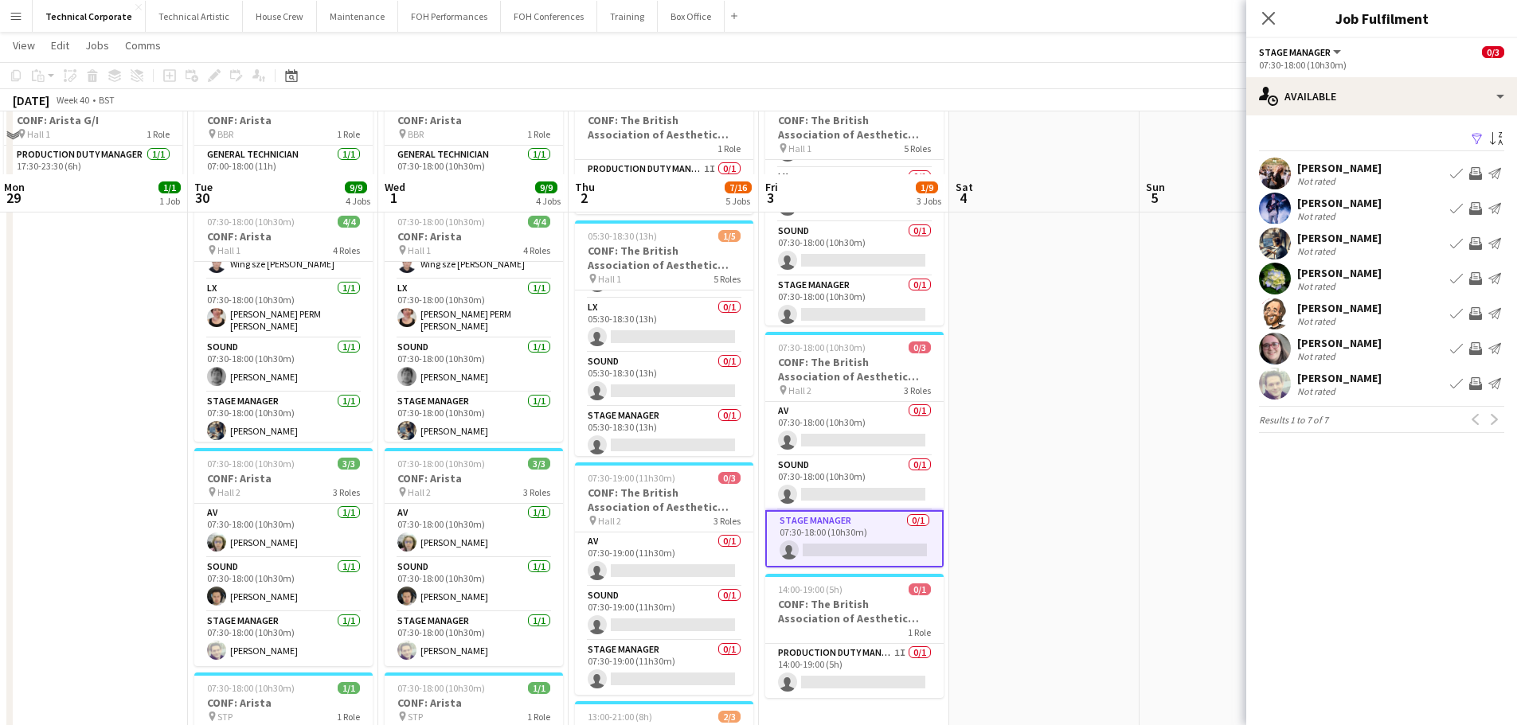
scroll to position [80, 0]
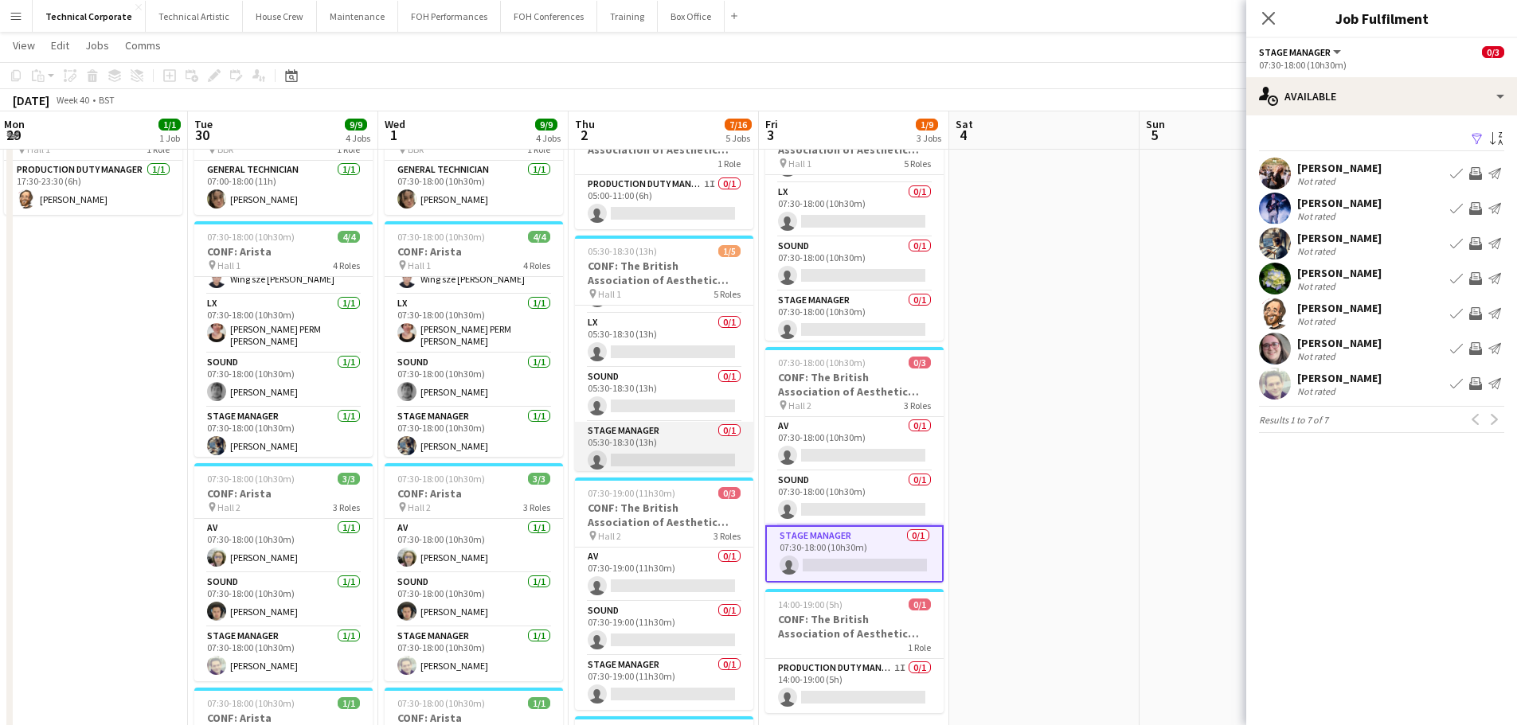
click at [656, 463] on app-card-role "Stage Manager 0/1 05:30-18:30 (13h) single-neutral-actions" at bounding box center [664, 449] width 178 height 54
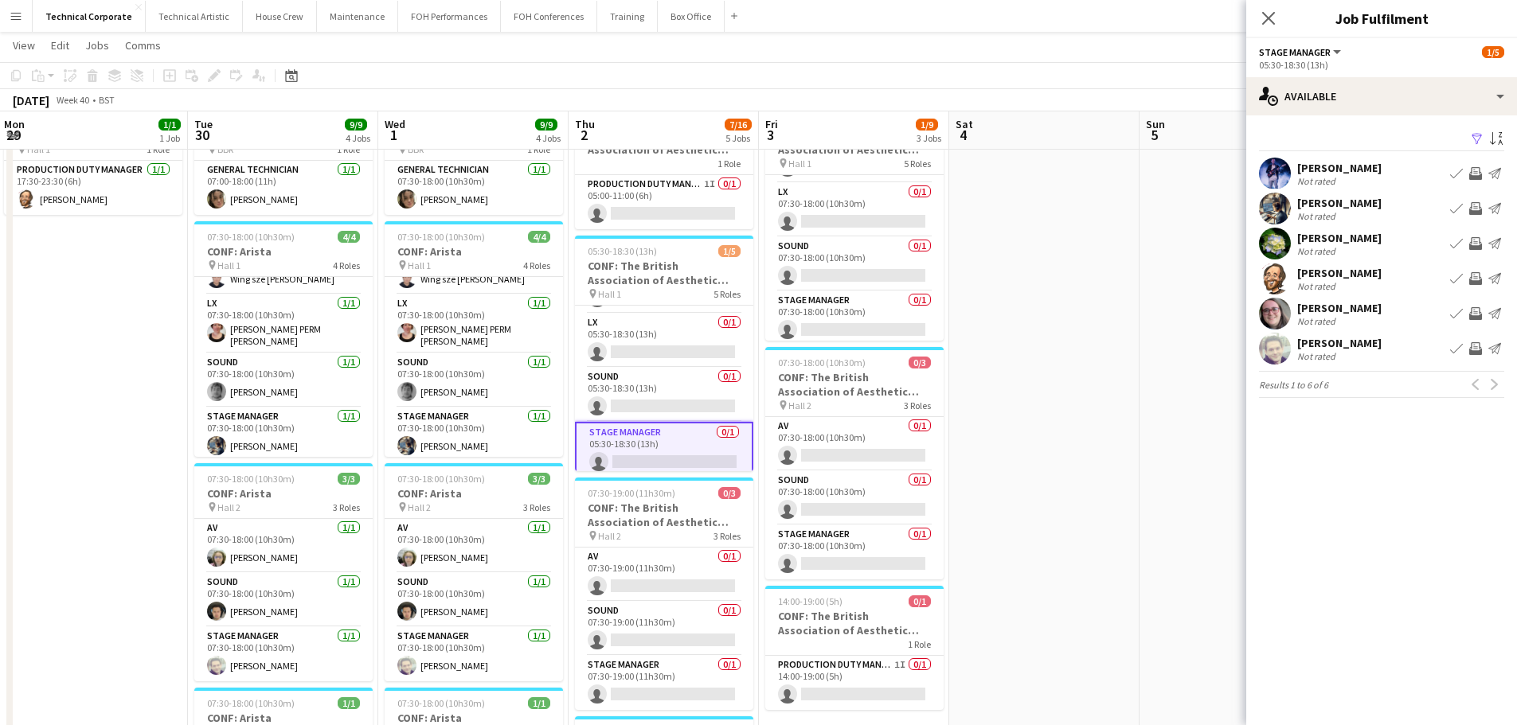
click at [1472, 278] on app-icon "Invite crew" at bounding box center [1475, 278] width 13 height 13
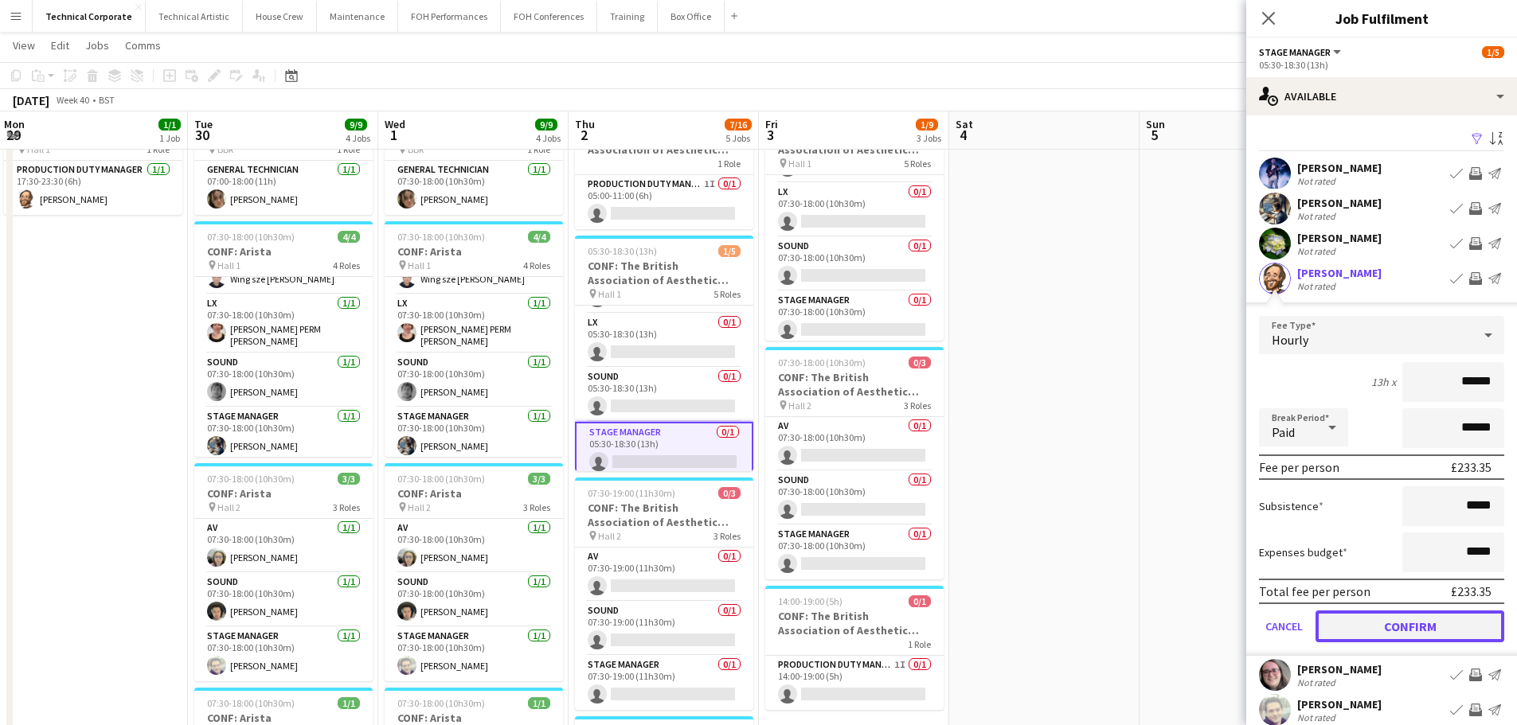
click at [1411, 636] on button "Confirm" at bounding box center [1409, 627] width 189 height 32
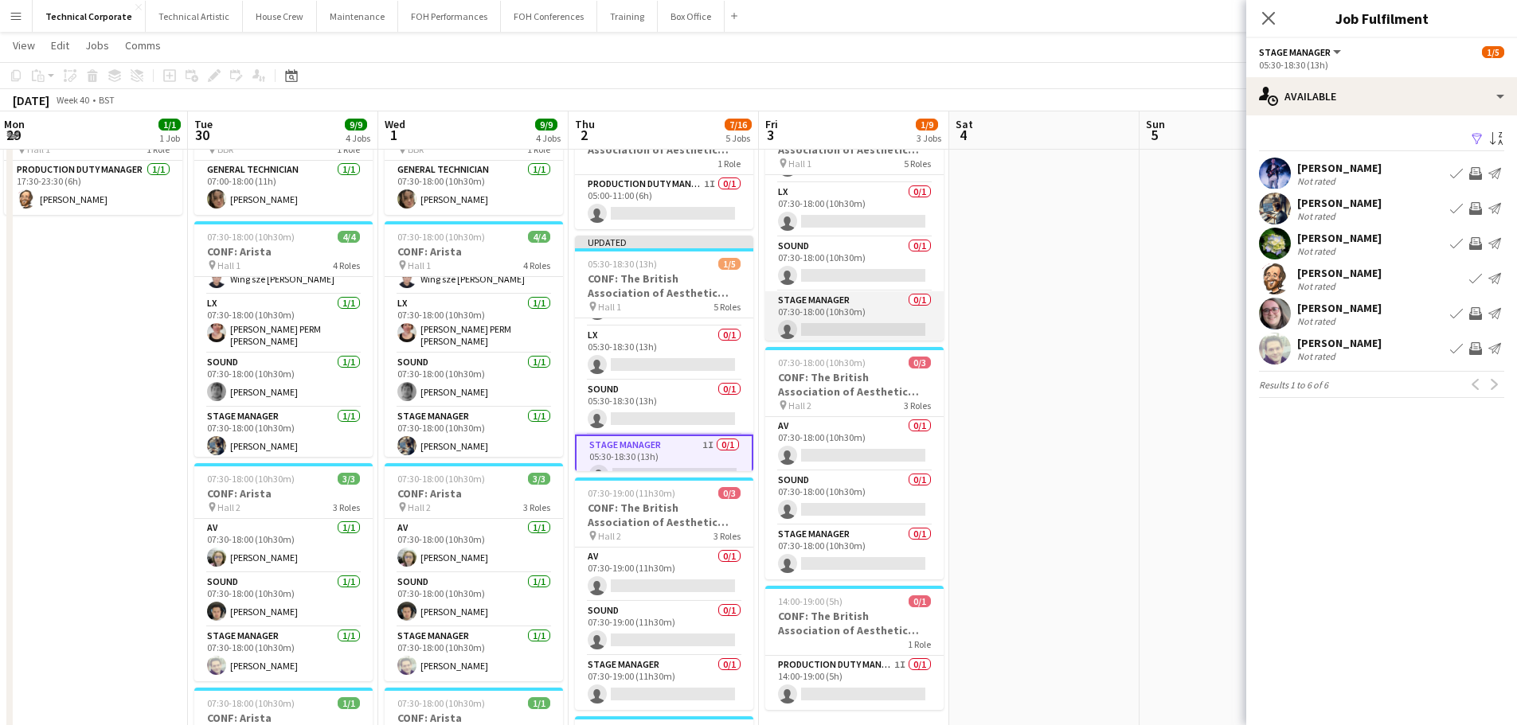
click at [858, 299] on app-card-role "Stage Manager 0/1 07:30-18:00 (10h30m) single-neutral-actions" at bounding box center [854, 318] width 178 height 54
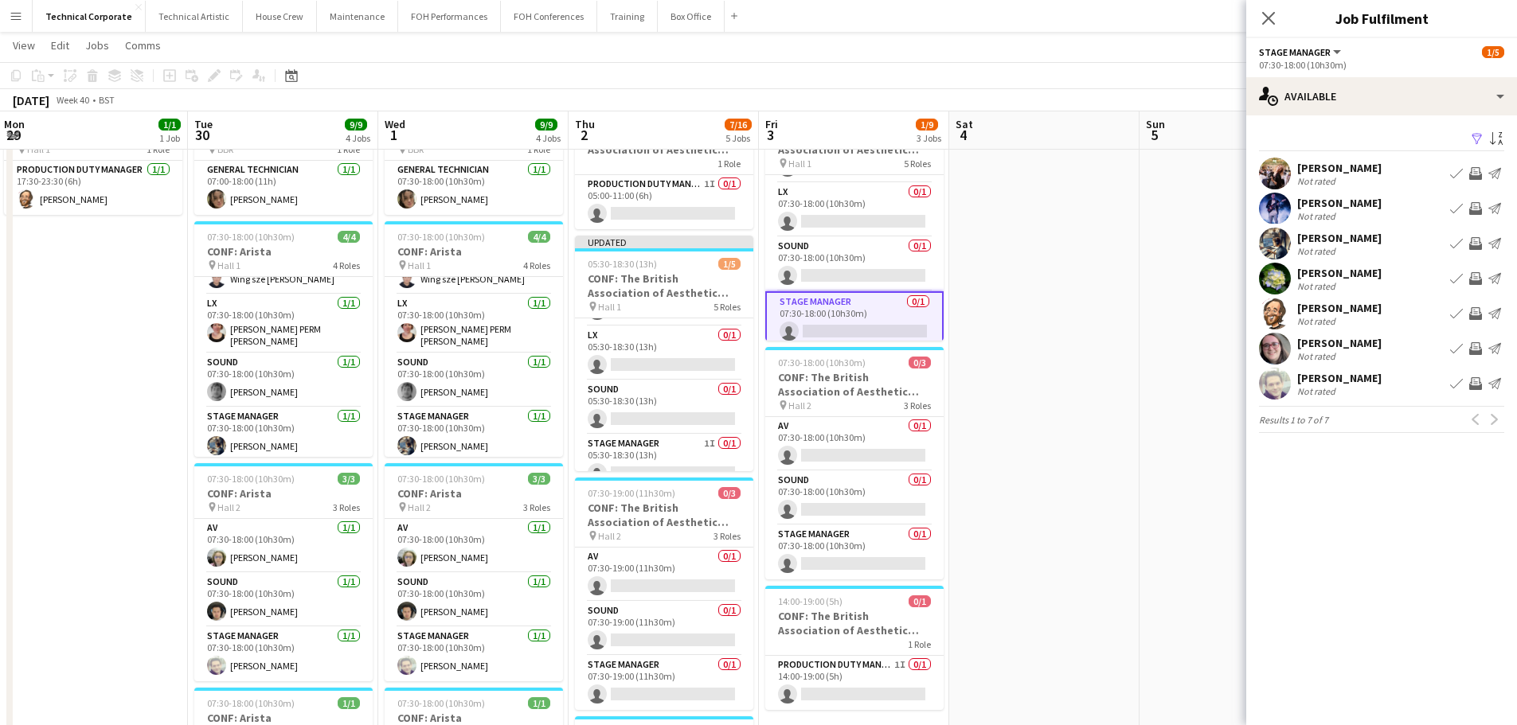
click at [1478, 319] on app-icon "Invite crew" at bounding box center [1475, 313] width 13 height 13
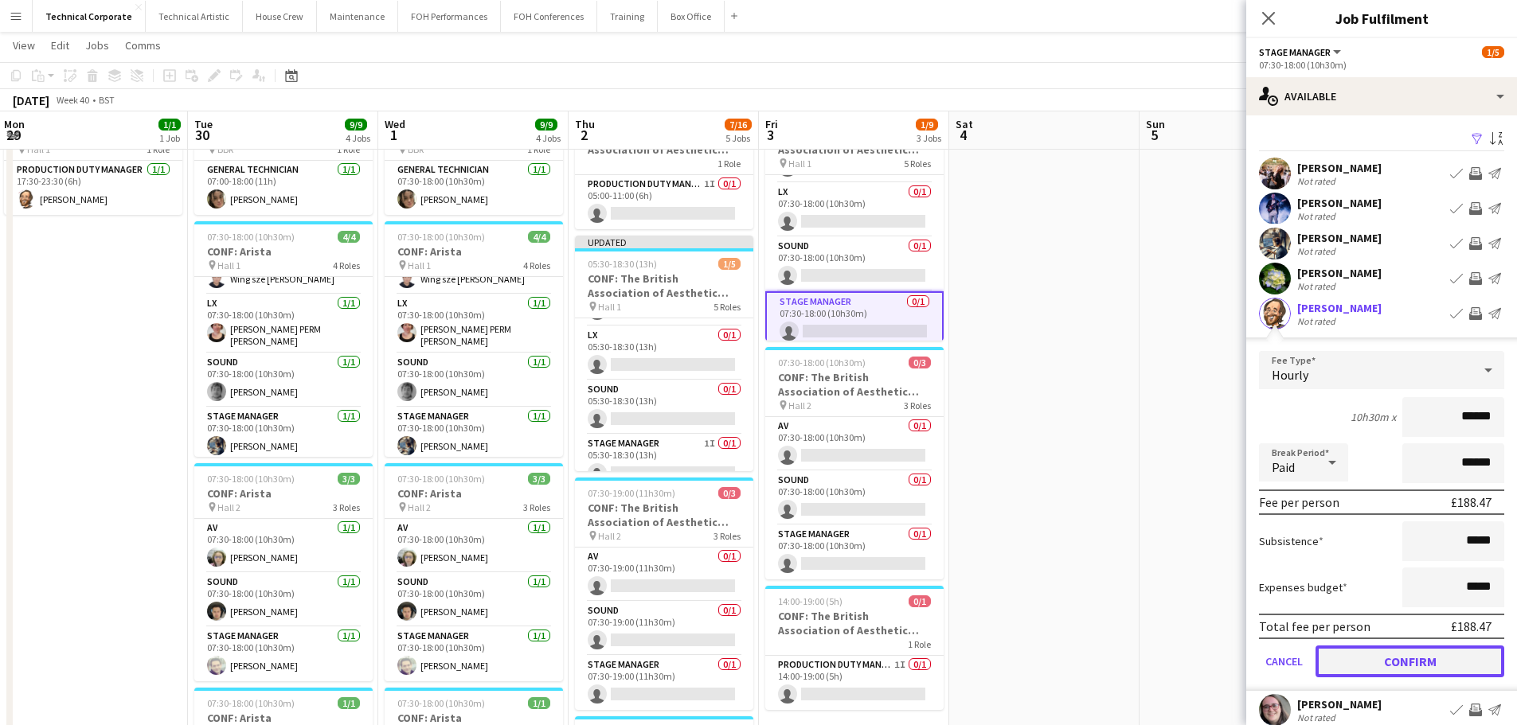
click at [1441, 665] on button "Confirm" at bounding box center [1409, 662] width 189 height 32
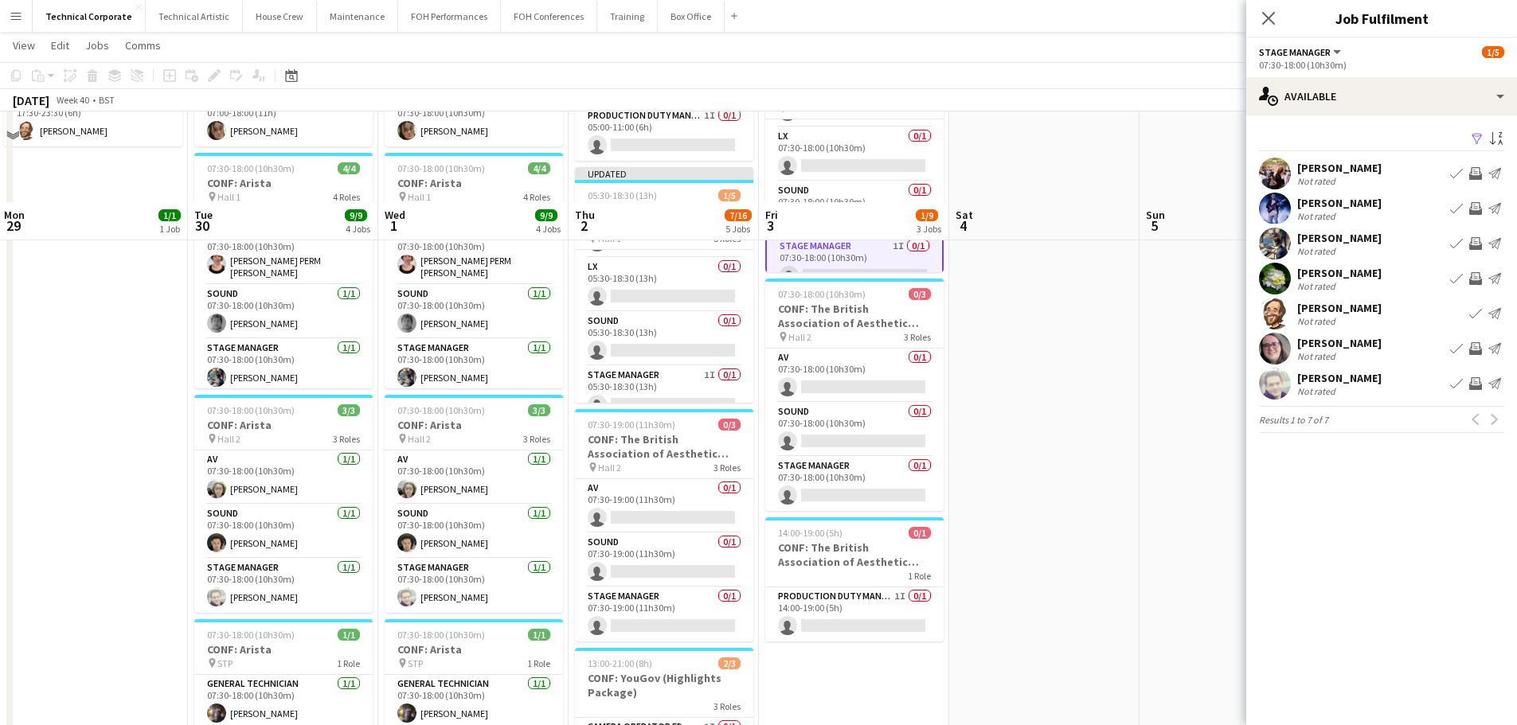
scroll to position [239, 0]
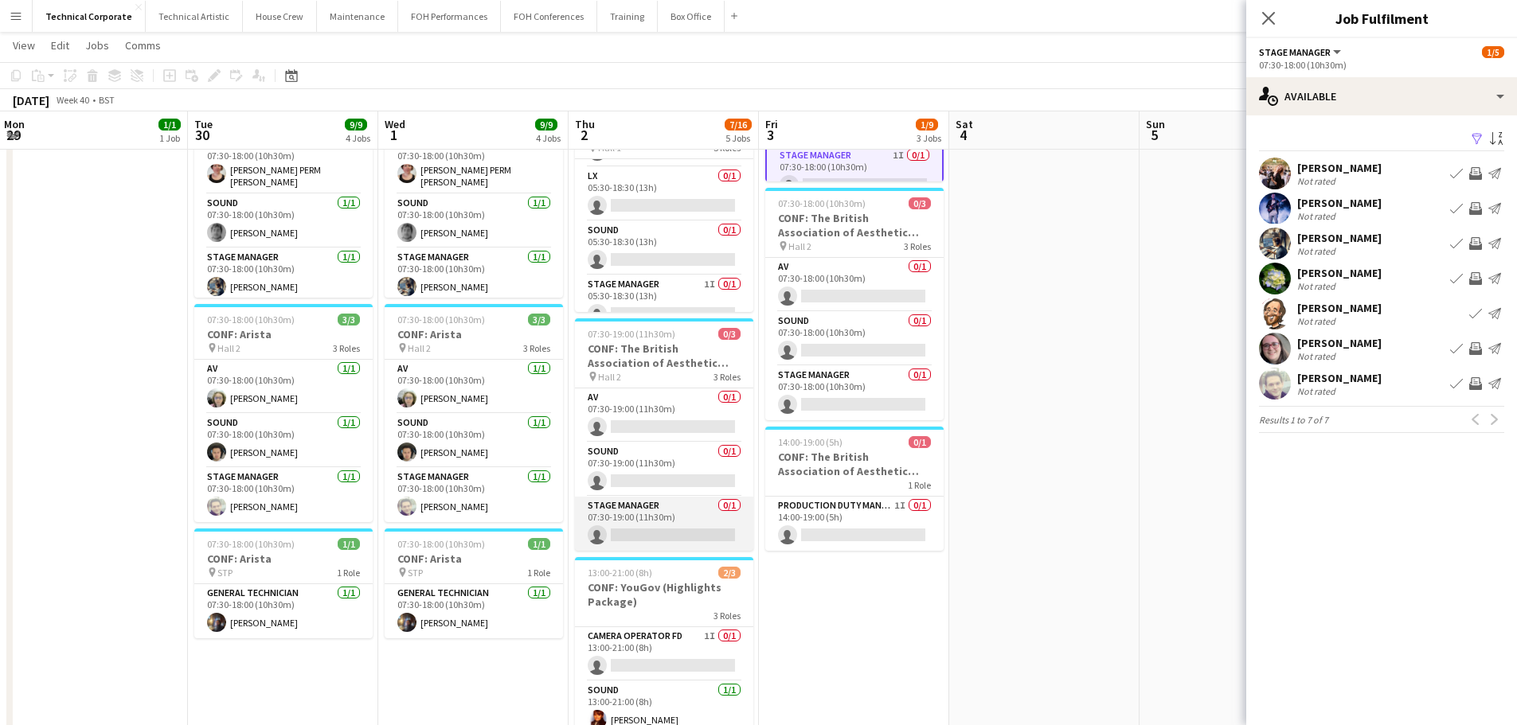
click at [708, 527] on app-card-role "Stage Manager 0/1 07:30-19:00 (11h30m) single-neutral-actions" at bounding box center [664, 524] width 178 height 54
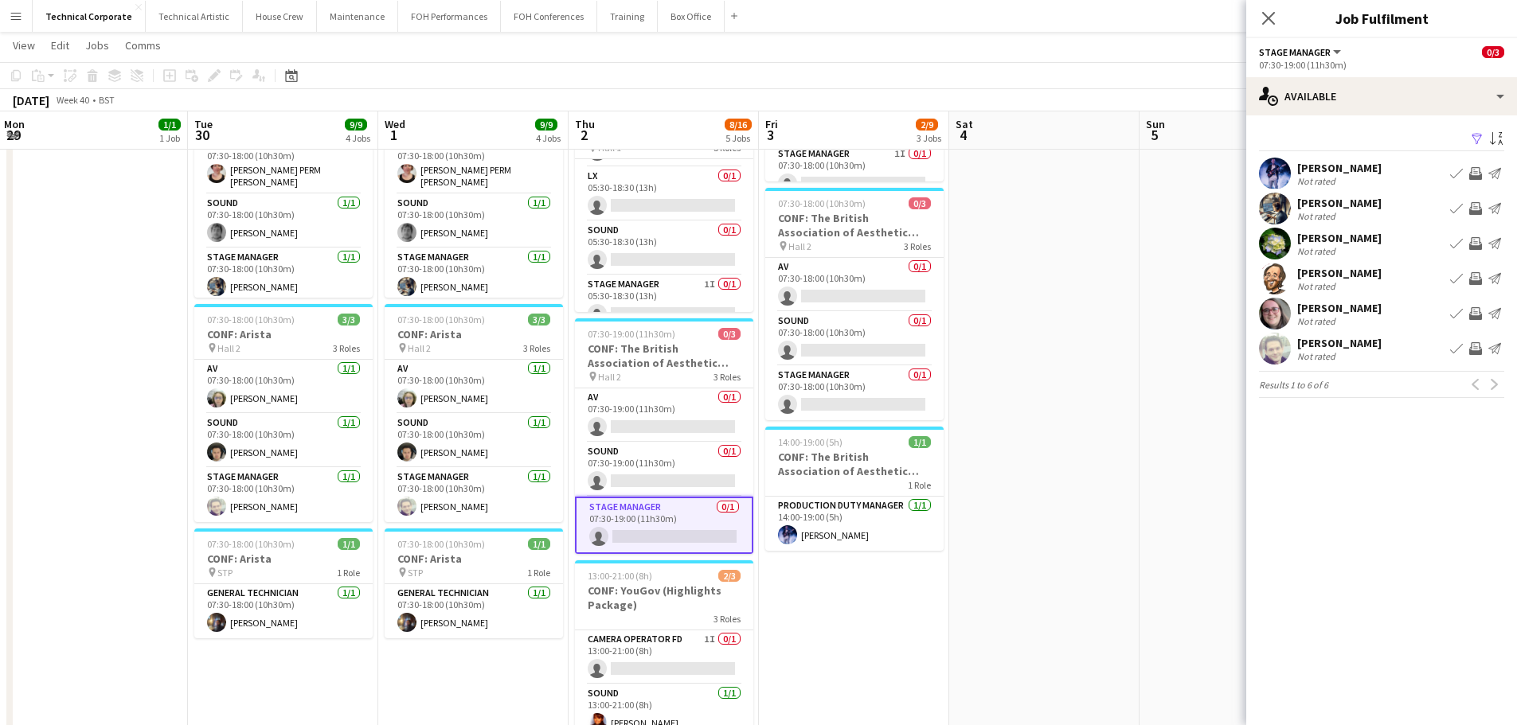
click at [1471, 353] on app-icon "Invite crew" at bounding box center [1475, 348] width 13 height 13
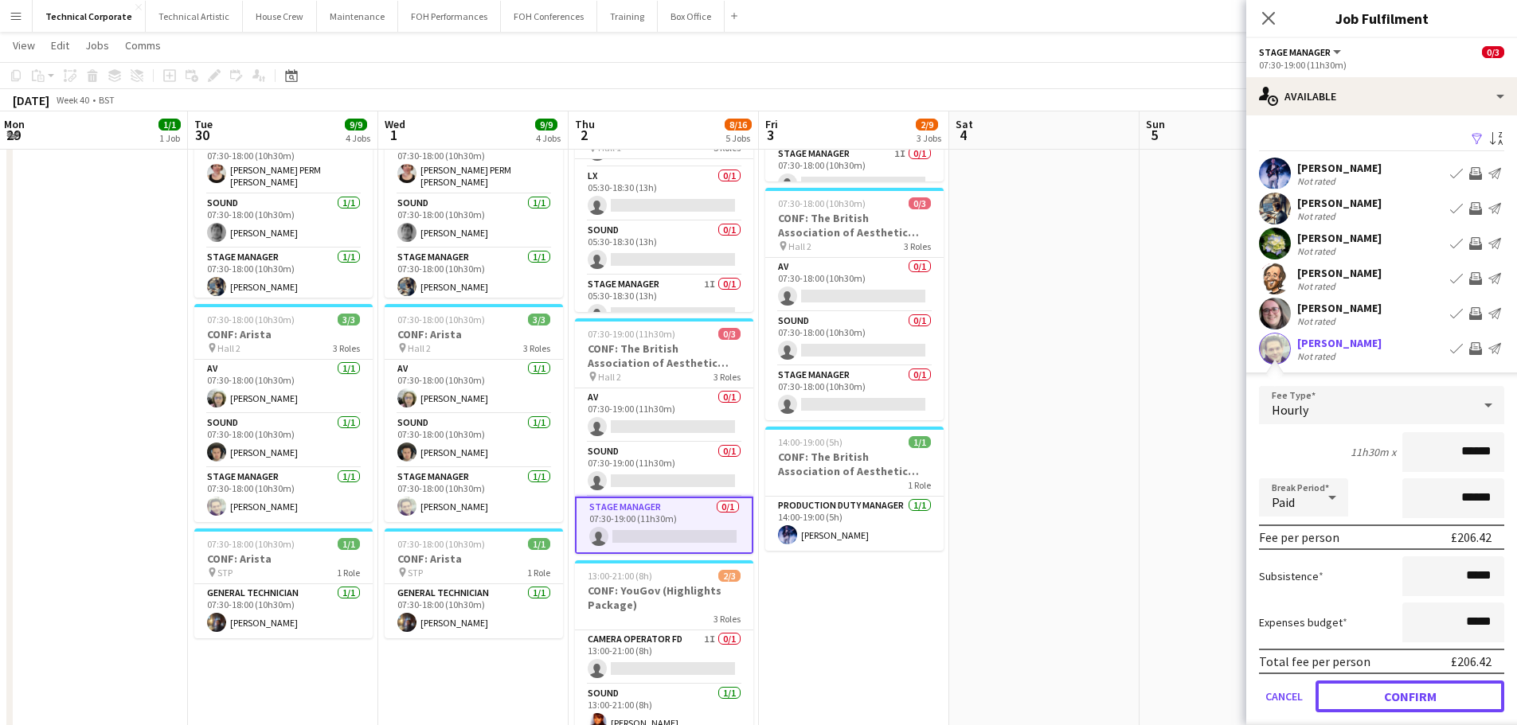
click at [1420, 706] on button "Confirm" at bounding box center [1409, 697] width 189 height 32
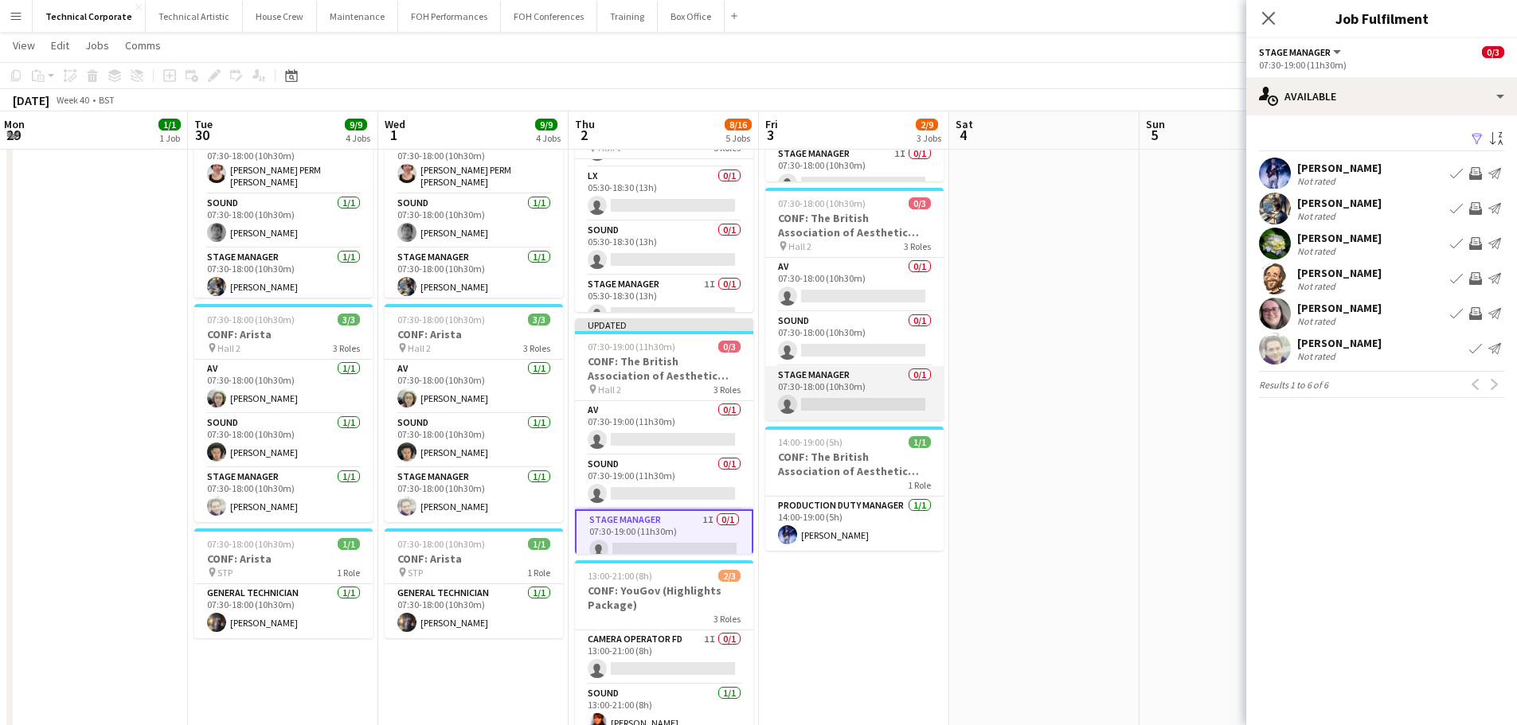
click at [858, 388] on app-card-role "Stage Manager 0/1 07:30-18:00 (10h30m) single-neutral-actions" at bounding box center [854, 393] width 178 height 54
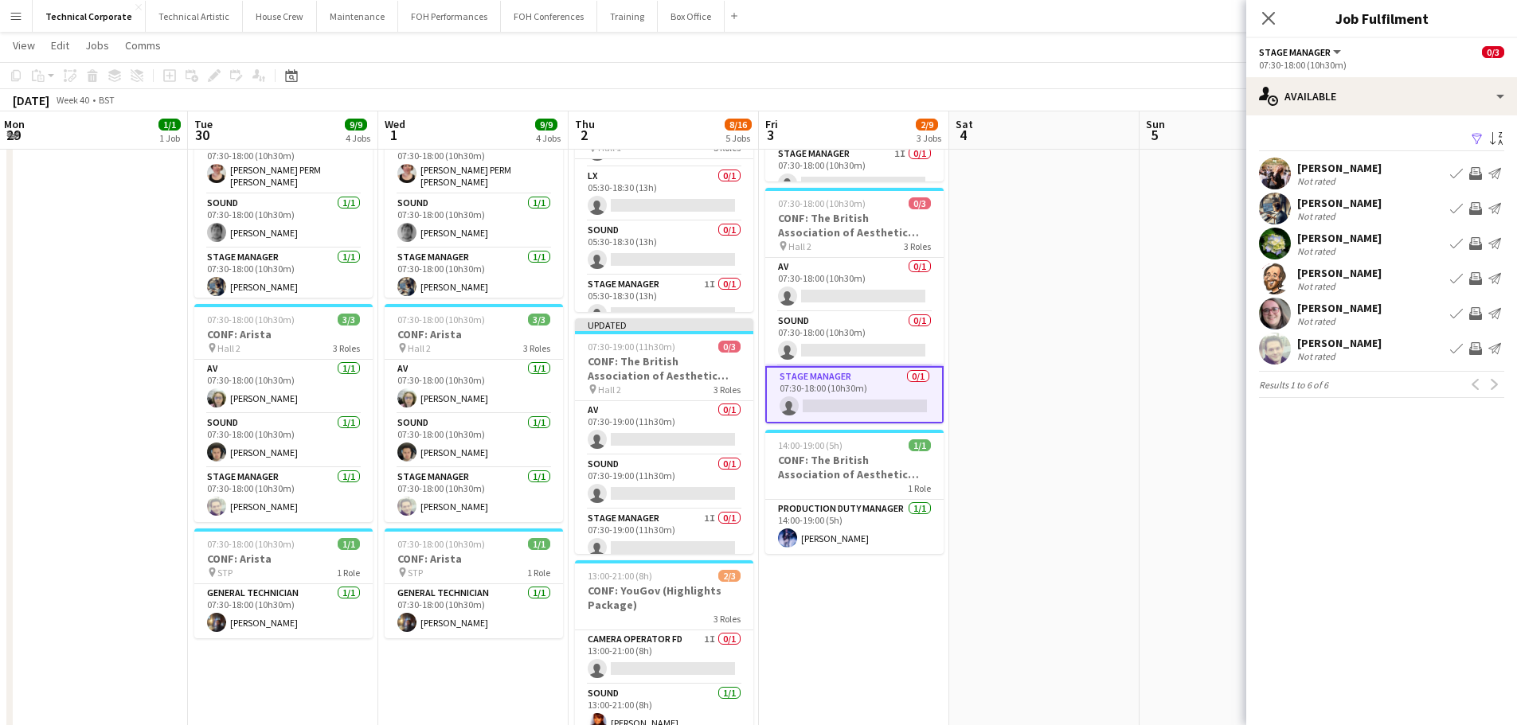
click at [1472, 350] on app-icon "Invite crew" at bounding box center [1475, 348] width 13 height 13
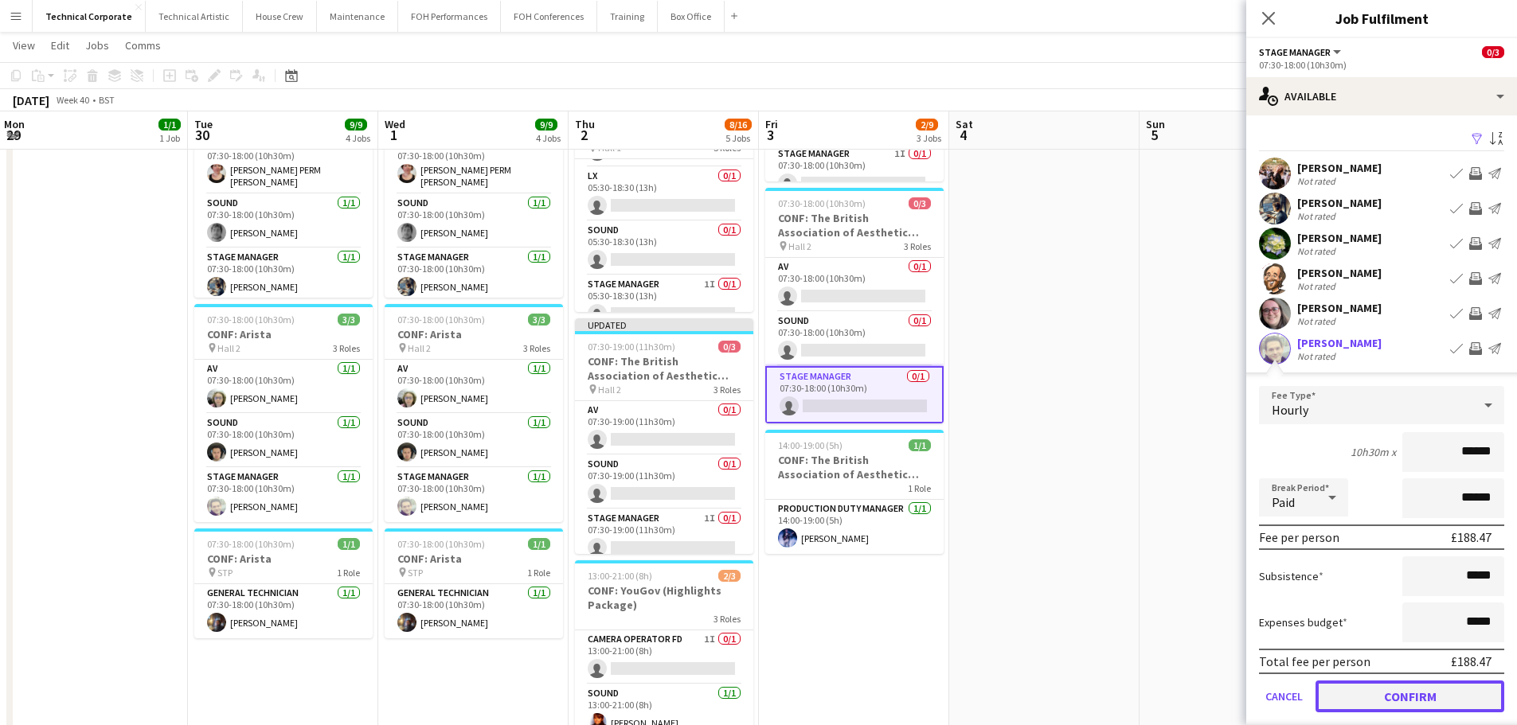
click at [1405, 698] on button "Confirm" at bounding box center [1409, 697] width 189 height 32
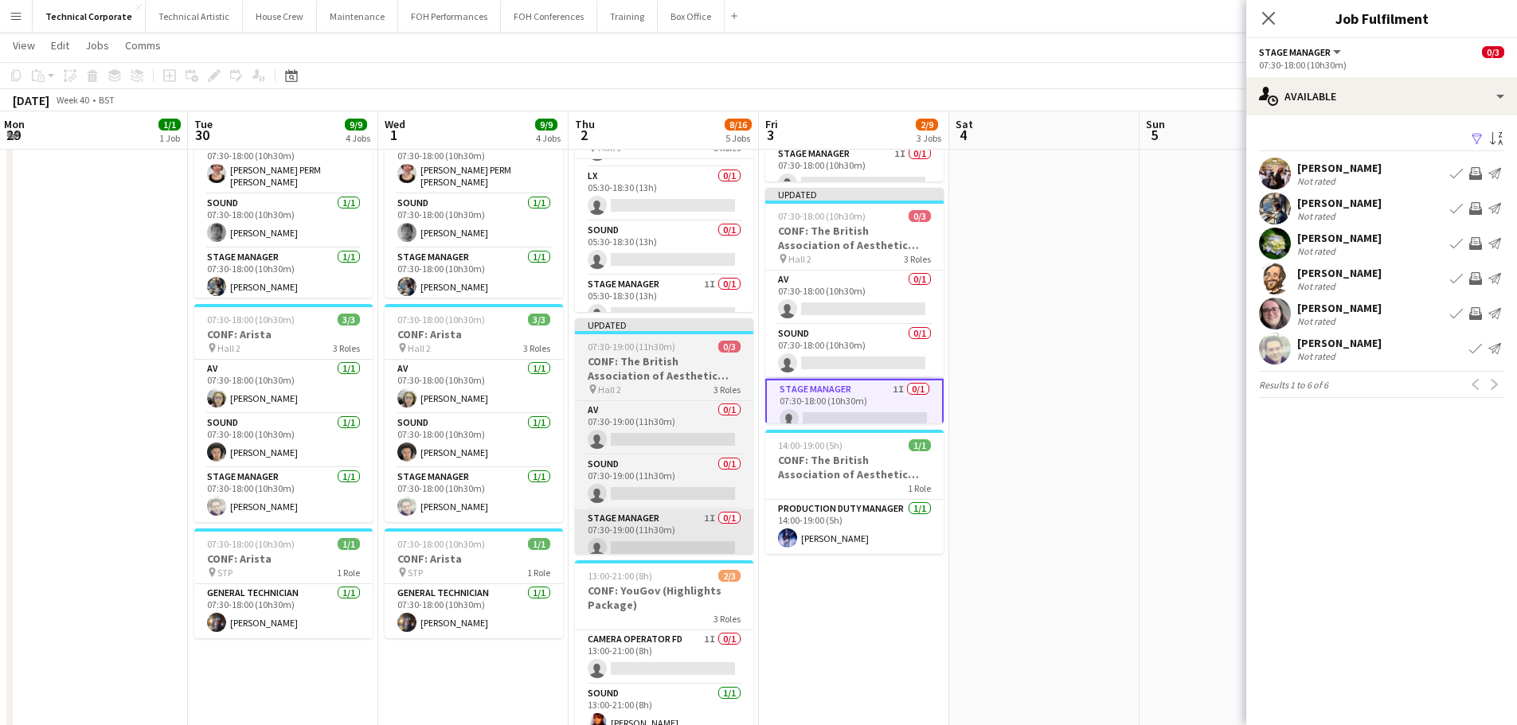
click at [707, 530] on app-card-role "Stage Manager 1I 0/1 07:30-19:00 (11h30m) single-neutral-actions" at bounding box center [664, 537] width 178 height 54
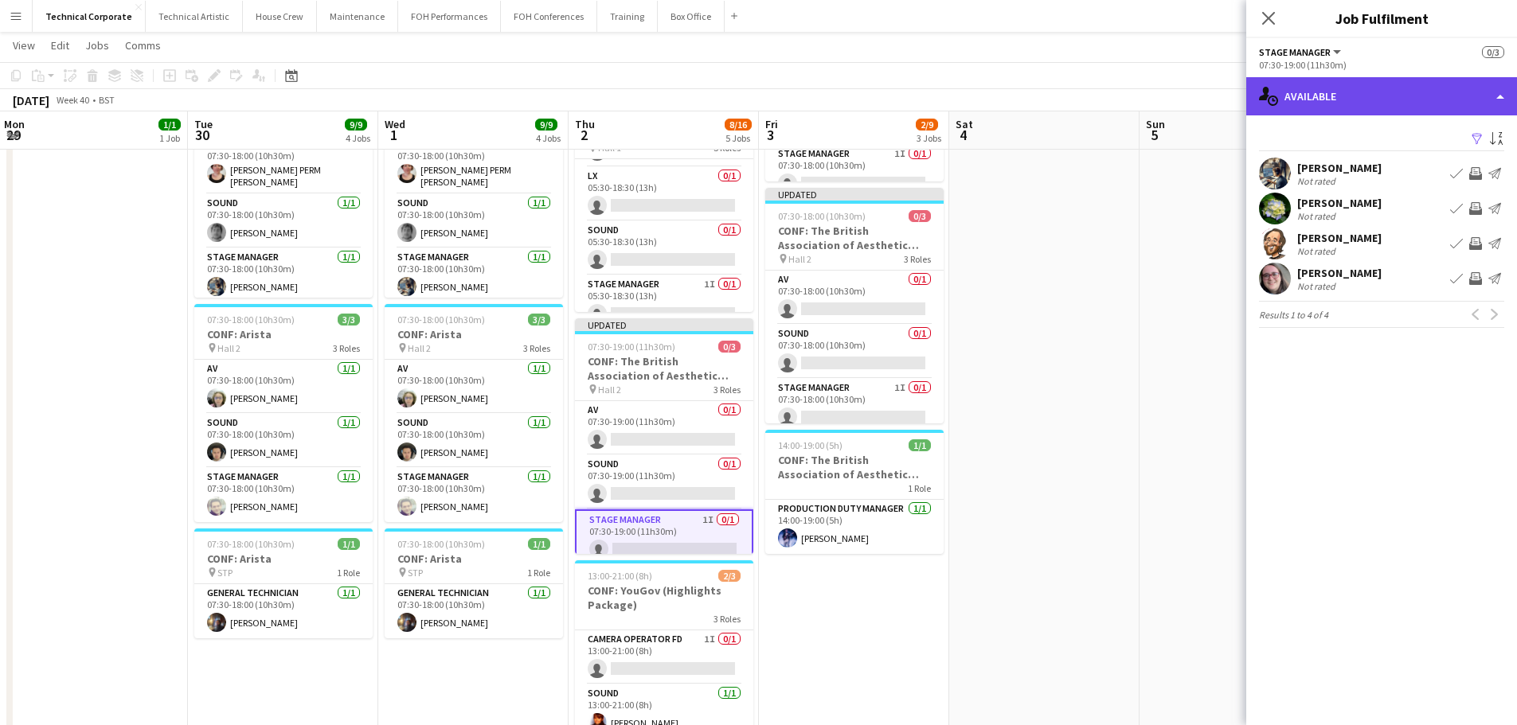
click at [1347, 102] on div "single-neutral-actions-upload Available" at bounding box center [1381, 96] width 271 height 38
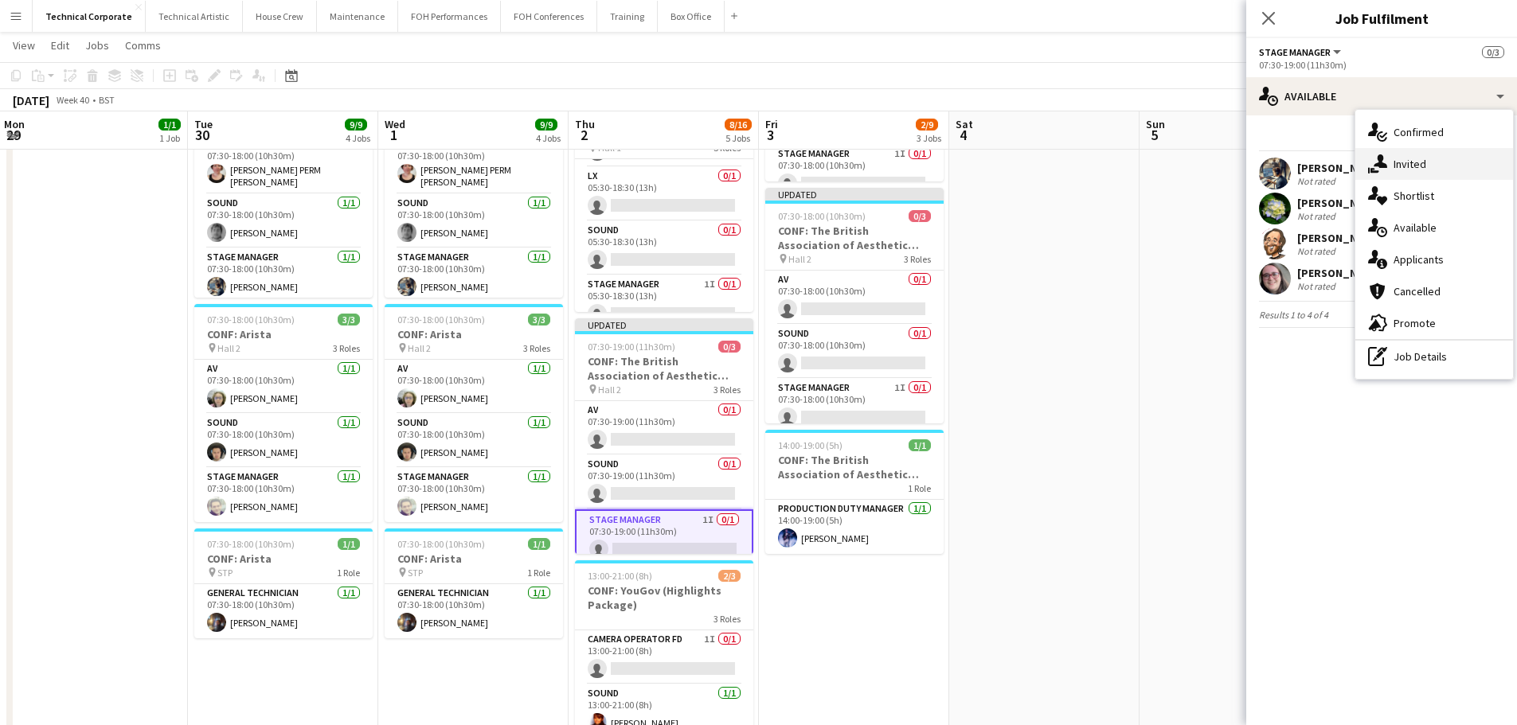
click at [1472, 170] on div "single-neutral-actions-share-1 Invited" at bounding box center [1434, 164] width 158 height 32
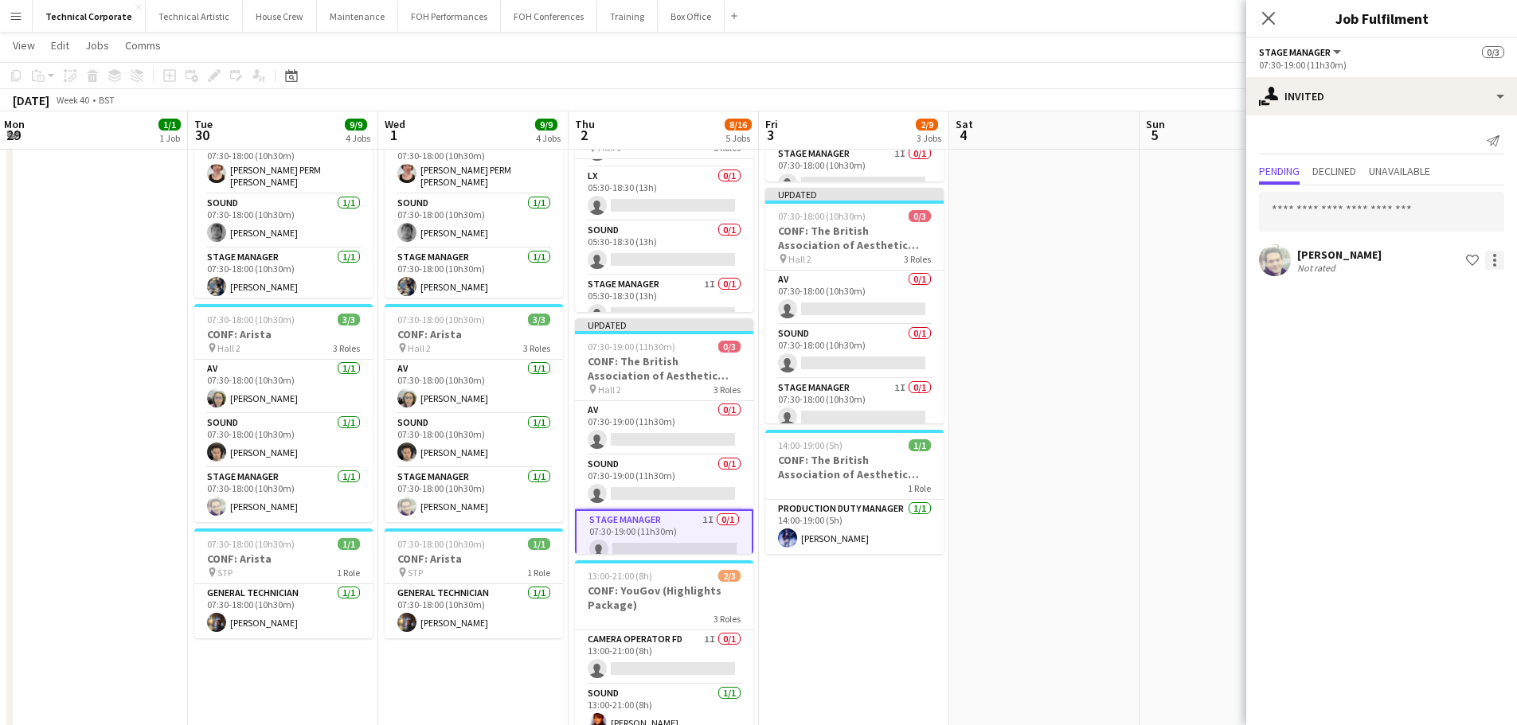
click at [1500, 261] on div at bounding box center [1494, 260] width 19 height 19
click at [1464, 408] on span "Cancel invitation" at bounding box center [1444, 404] width 93 height 14
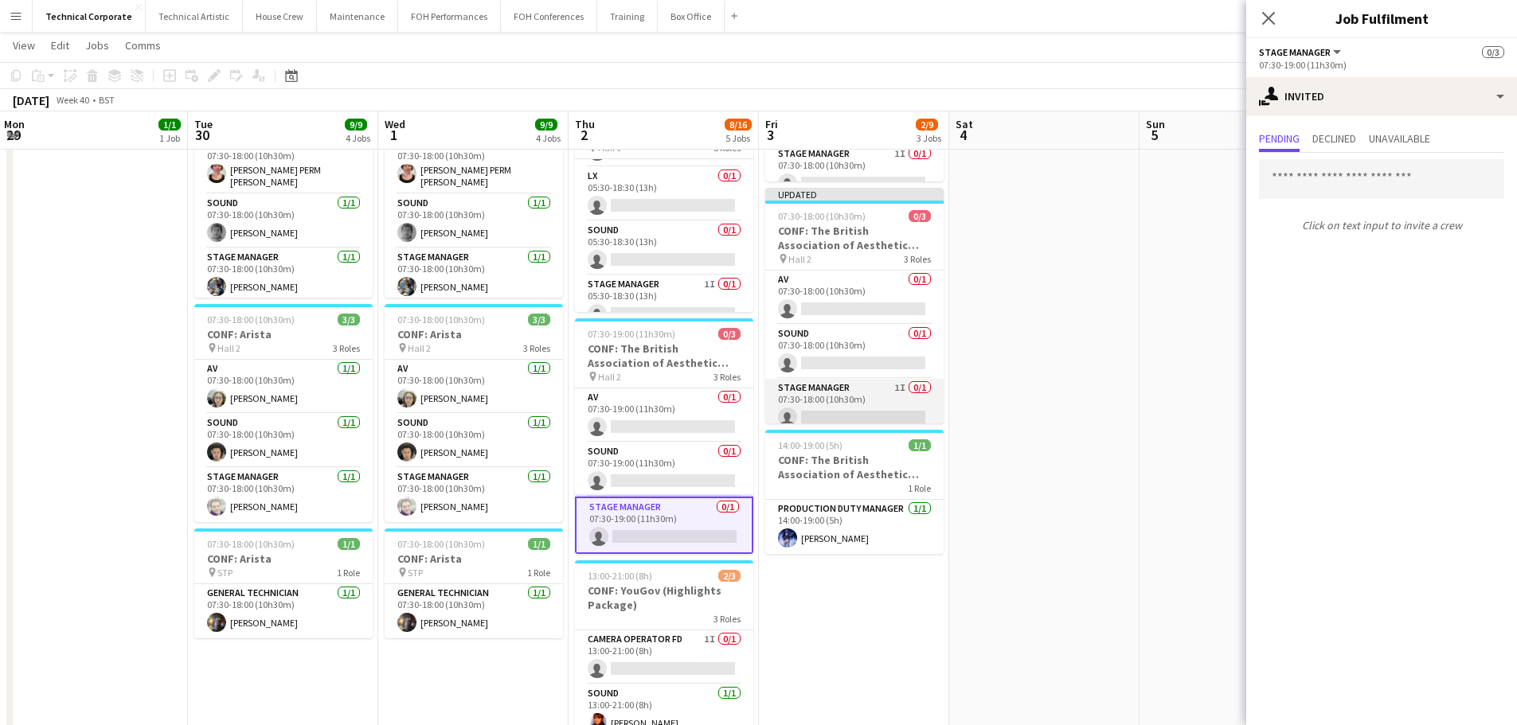
click at [792, 399] on app-card-role "Stage Manager 1I 0/1 07:30-18:00 (10h30m) single-neutral-actions" at bounding box center [854, 406] width 178 height 54
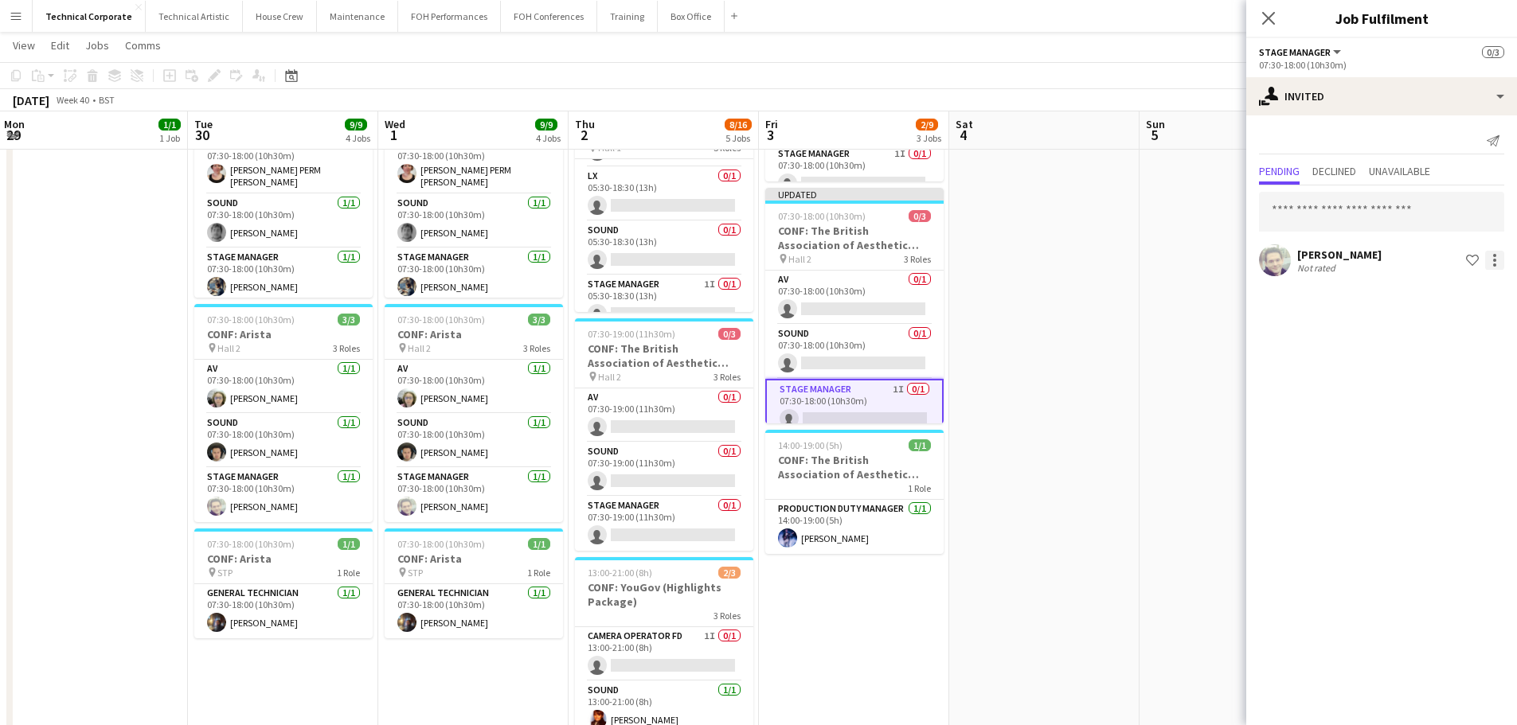
click at [1502, 268] on div at bounding box center [1494, 260] width 19 height 19
click at [1461, 416] on button "Cancel invitation" at bounding box center [1444, 404] width 119 height 38
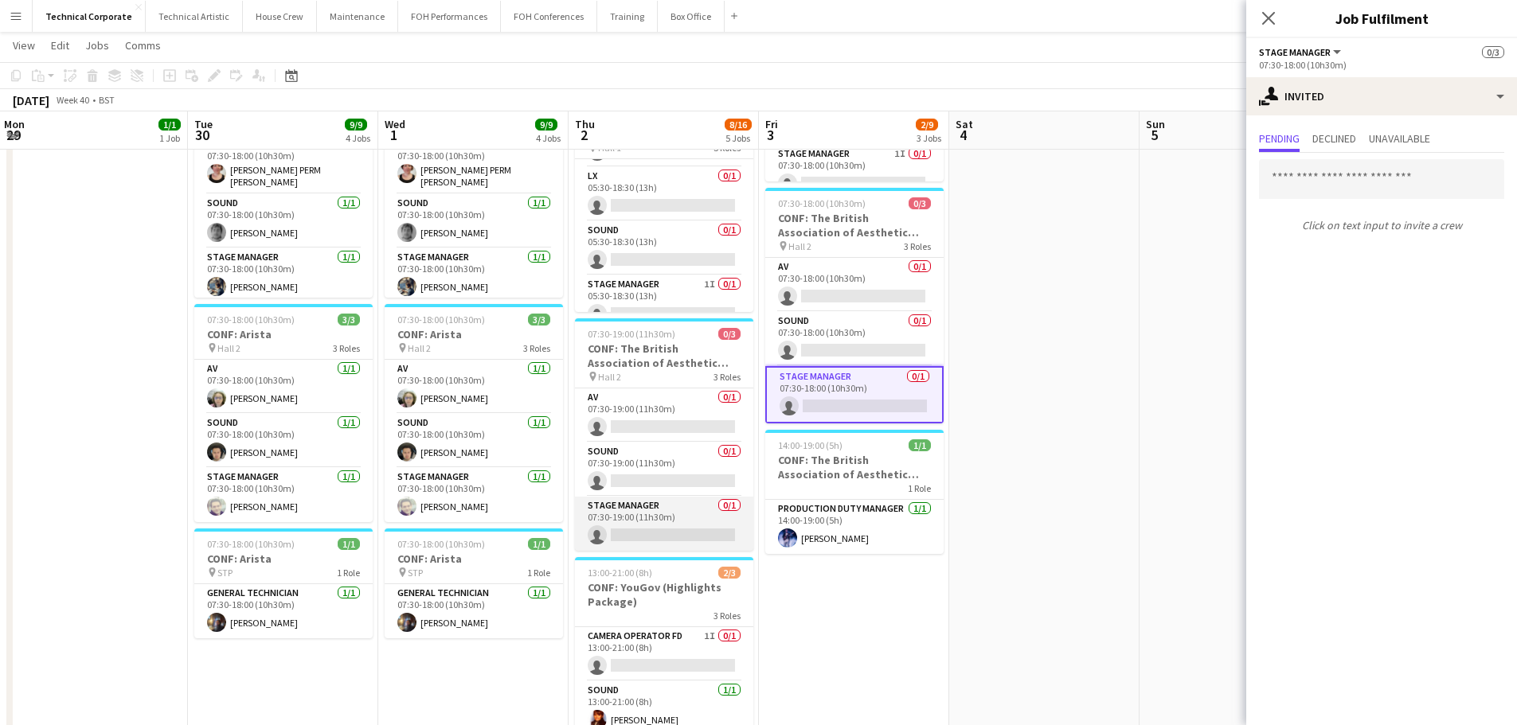
click at [667, 518] on app-card-role "Stage Manager 0/1 07:30-19:00 (11h30m) single-neutral-actions" at bounding box center [664, 524] width 178 height 54
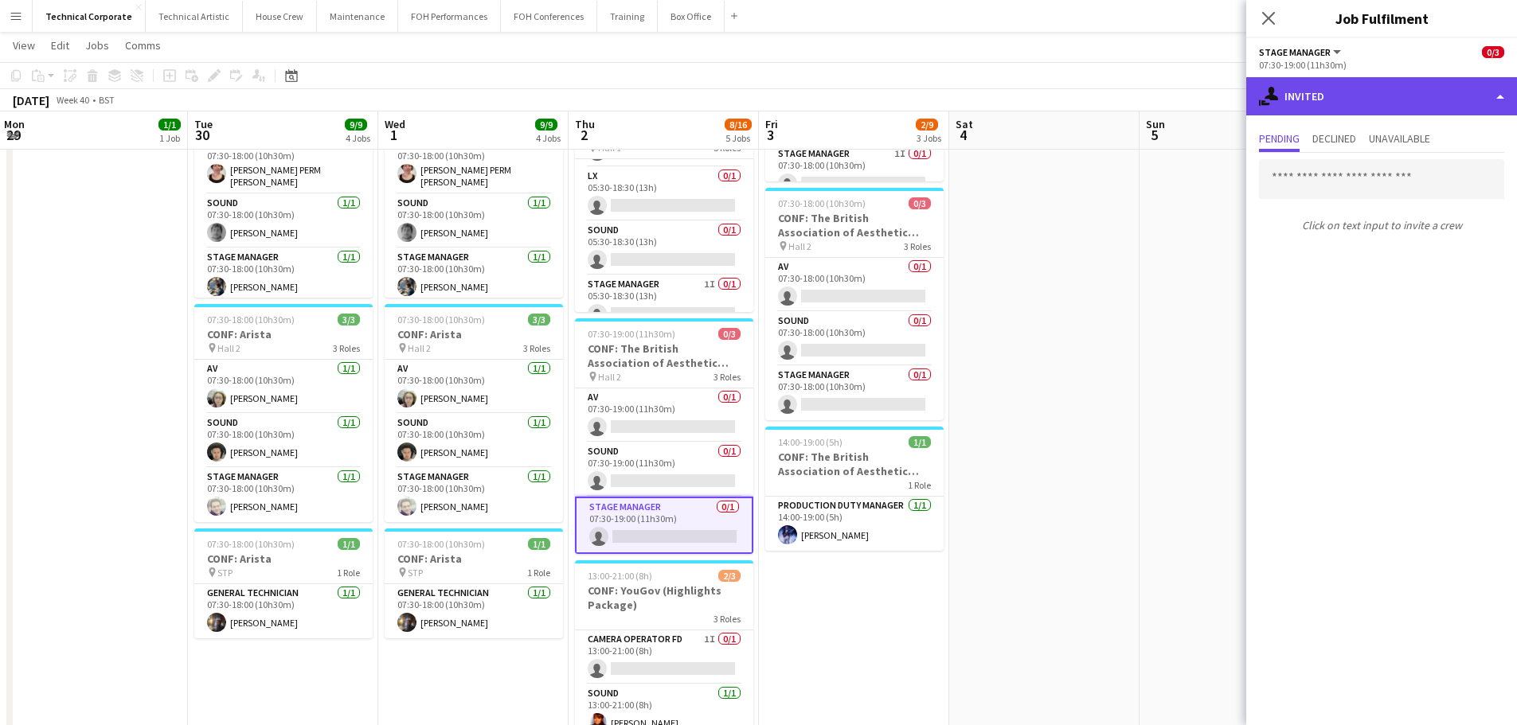
click at [1339, 110] on div "single-neutral-actions-share-1 Invited" at bounding box center [1381, 96] width 271 height 38
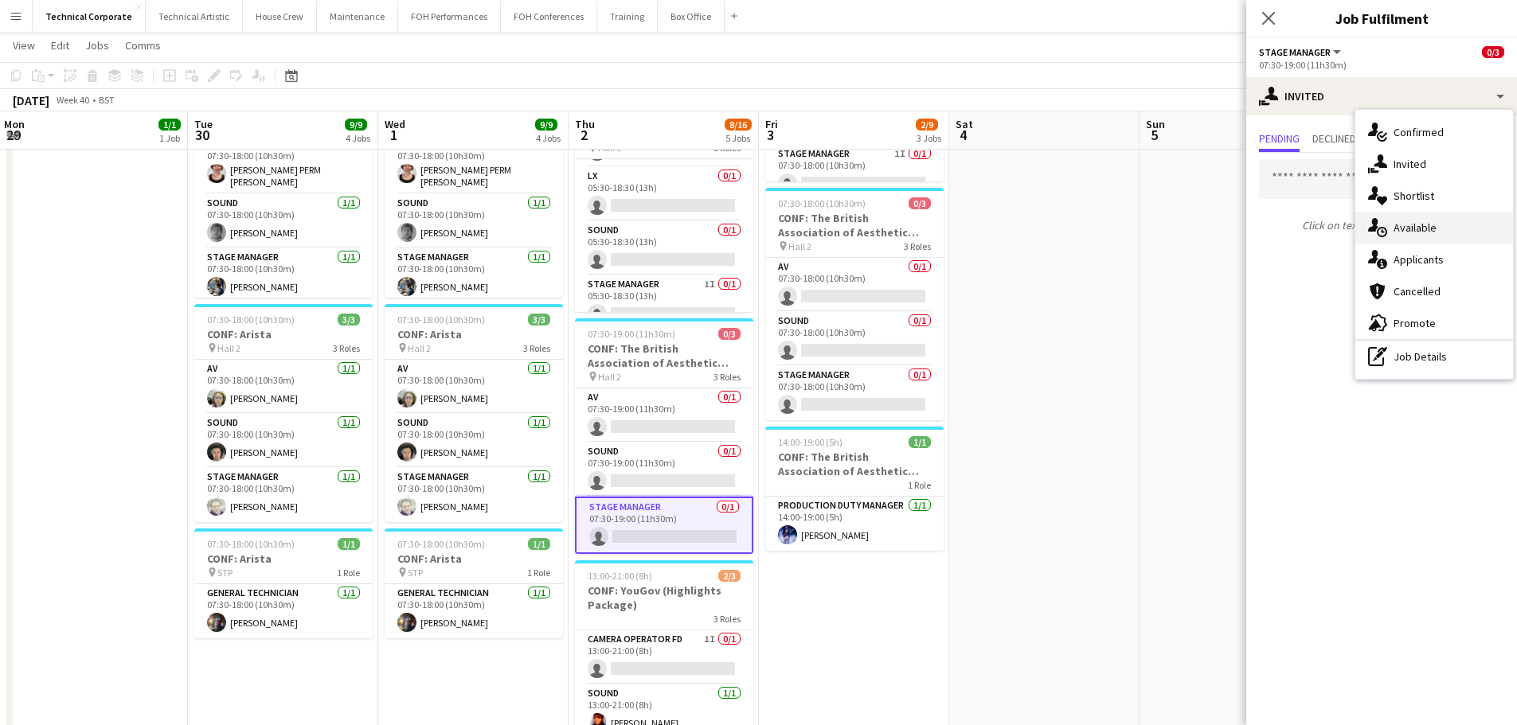
click at [1429, 231] on div "single-neutral-actions-upload Available" at bounding box center [1434, 228] width 158 height 32
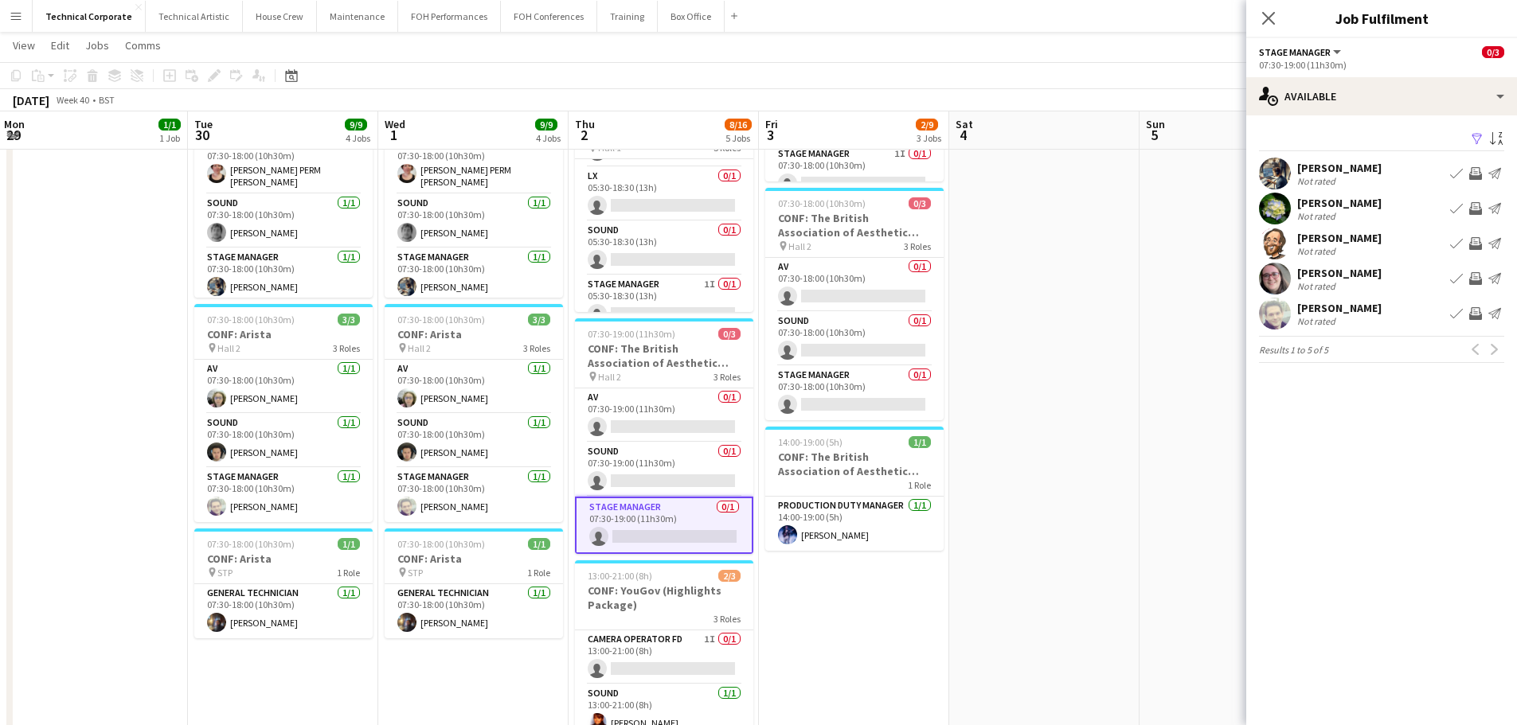
click at [1477, 172] on app-icon "Invite crew" at bounding box center [1475, 173] width 13 height 13
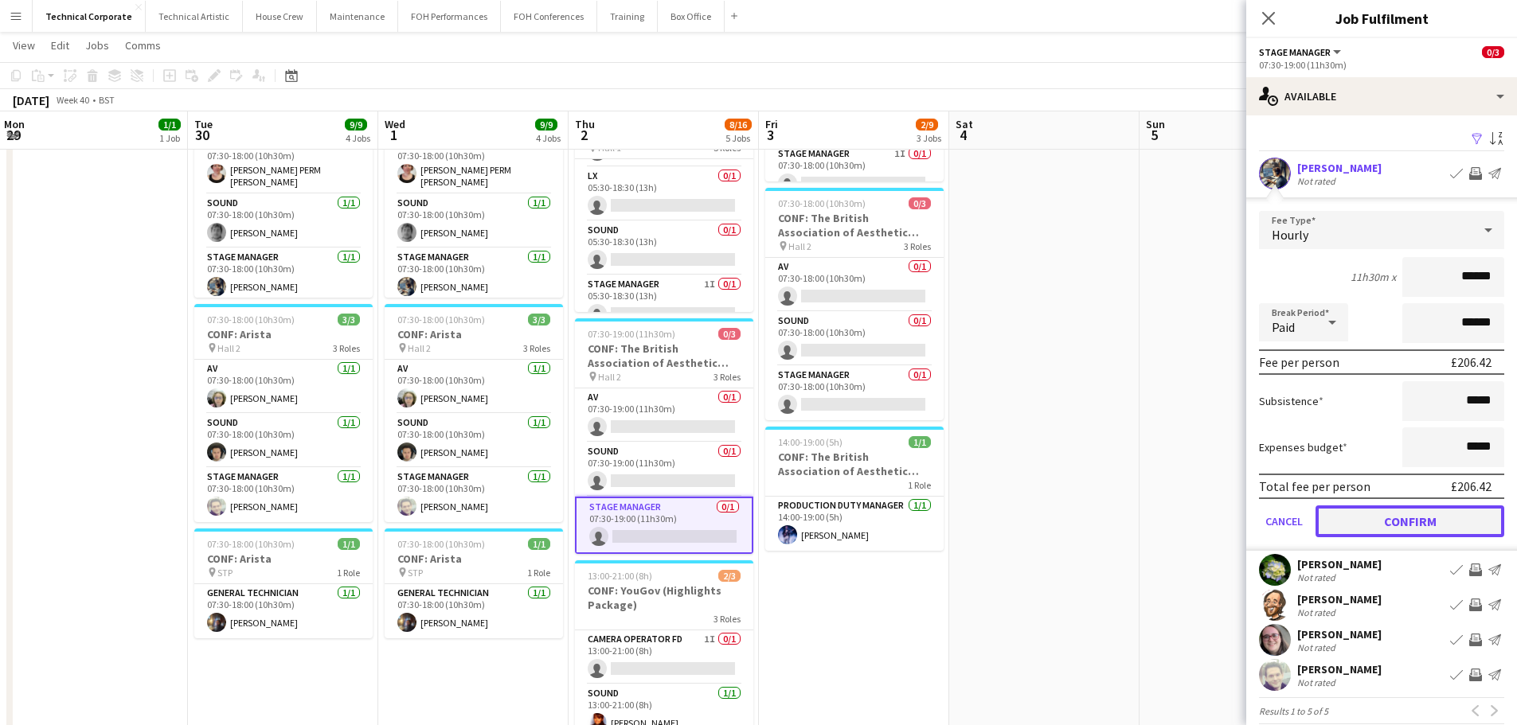
click at [1444, 530] on button "Confirm" at bounding box center [1409, 522] width 189 height 32
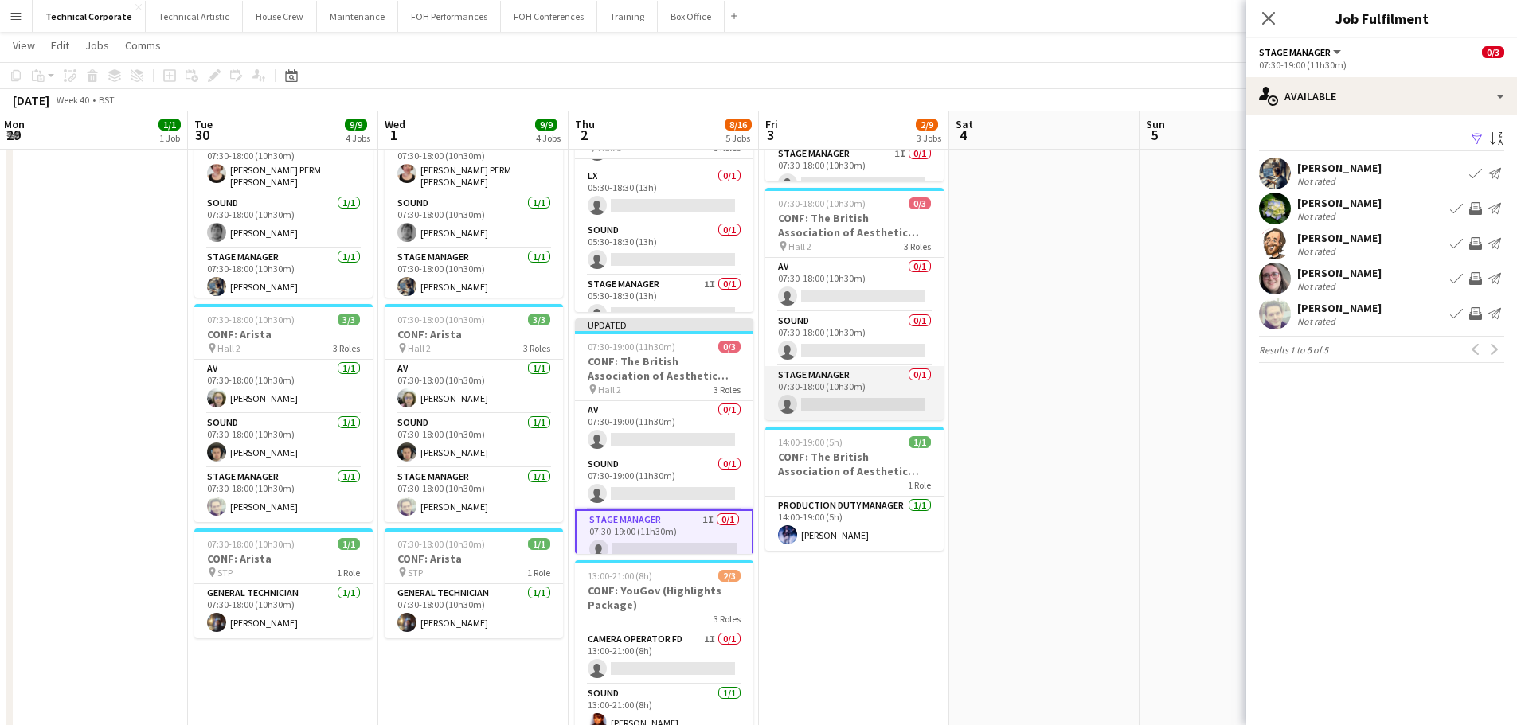
click at [854, 405] on app-card-role "Stage Manager 0/1 07:30-18:00 (10h30m) single-neutral-actions" at bounding box center [854, 393] width 178 height 54
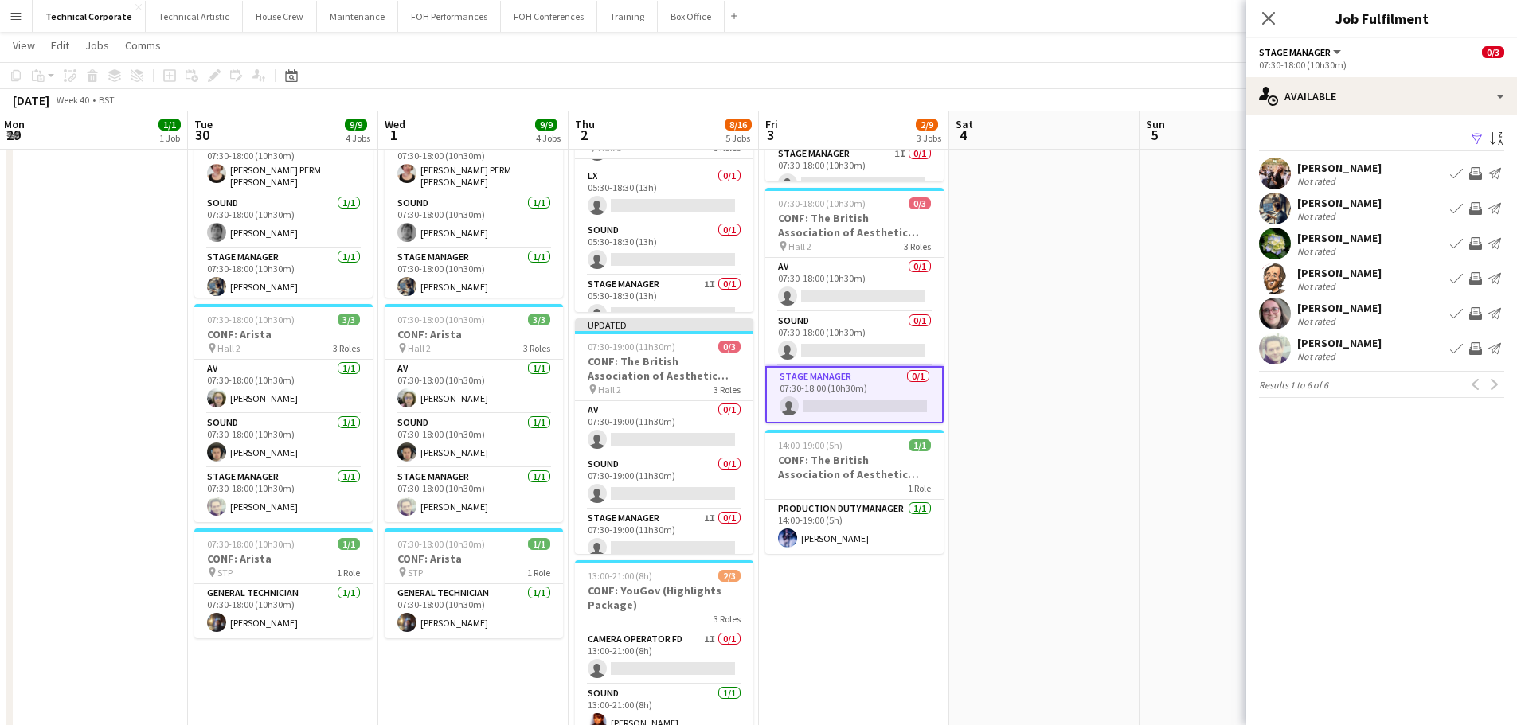
click at [1478, 207] on app-icon "Invite crew" at bounding box center [1475, 208] width 13 height 13
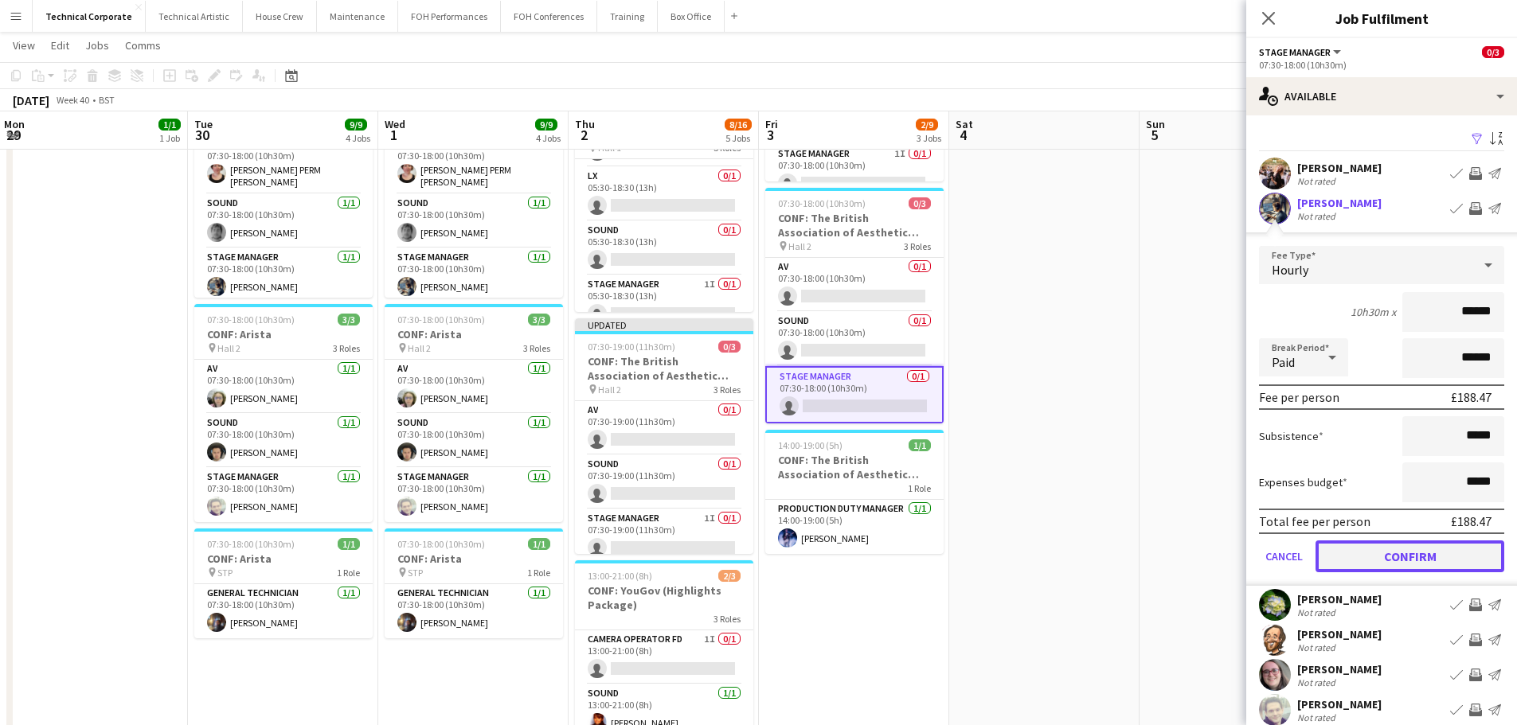
click at [1433, 559] on button "Confirm" at bounding box center [1409, 557] width 189 height 32
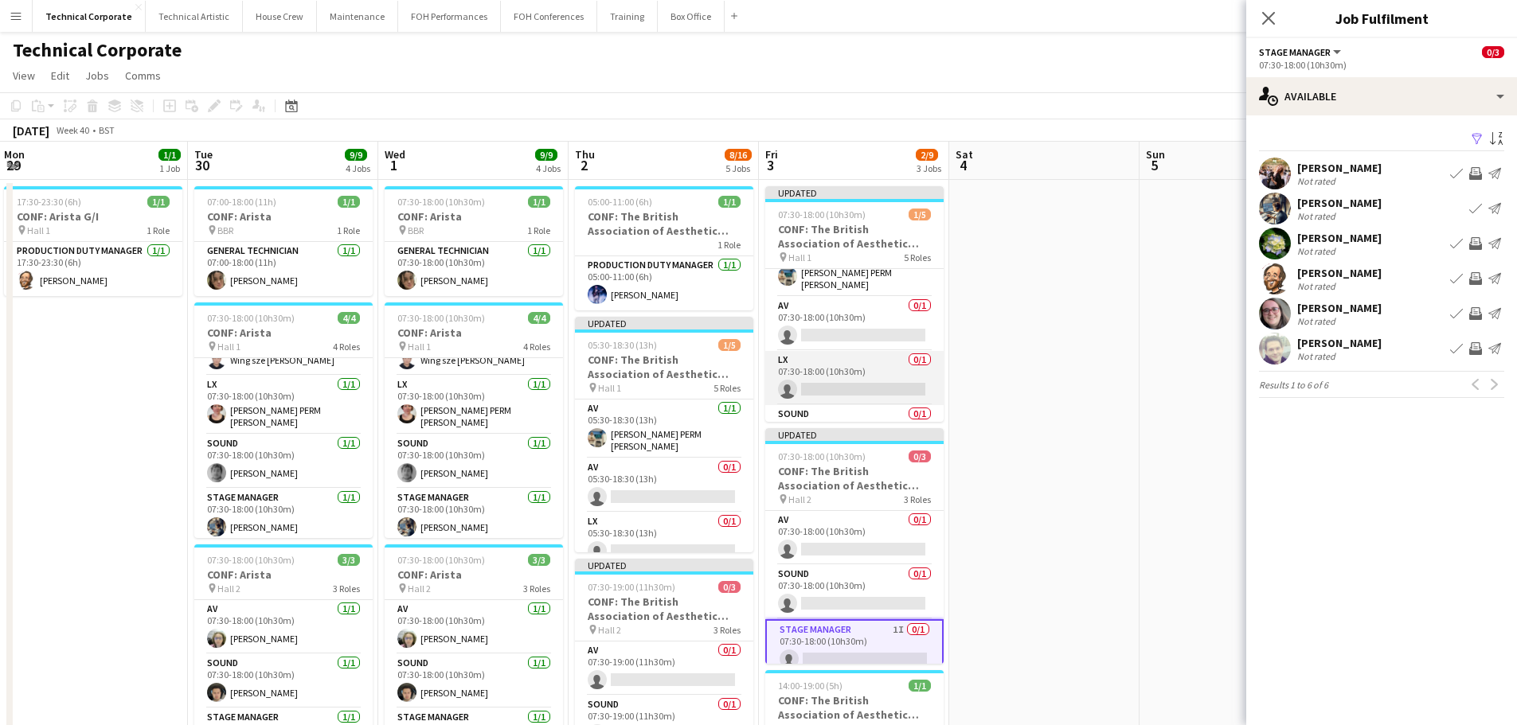
scroll to position [0, 0]
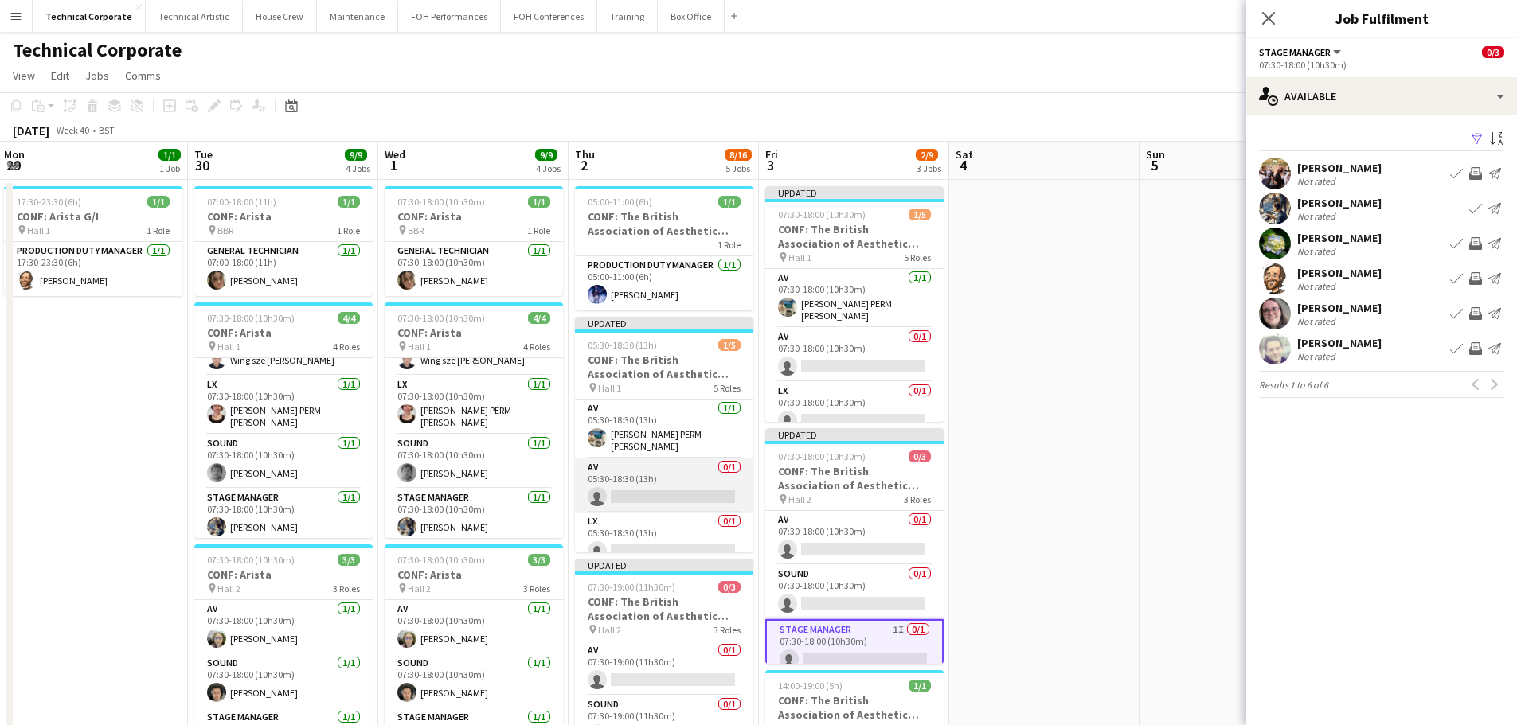
click at [641, 469] on app-card-role "AV 0/1 05:30-18:30 (13h) single-neutral-actions" at bounding box center [664, 486] width 178 height 54
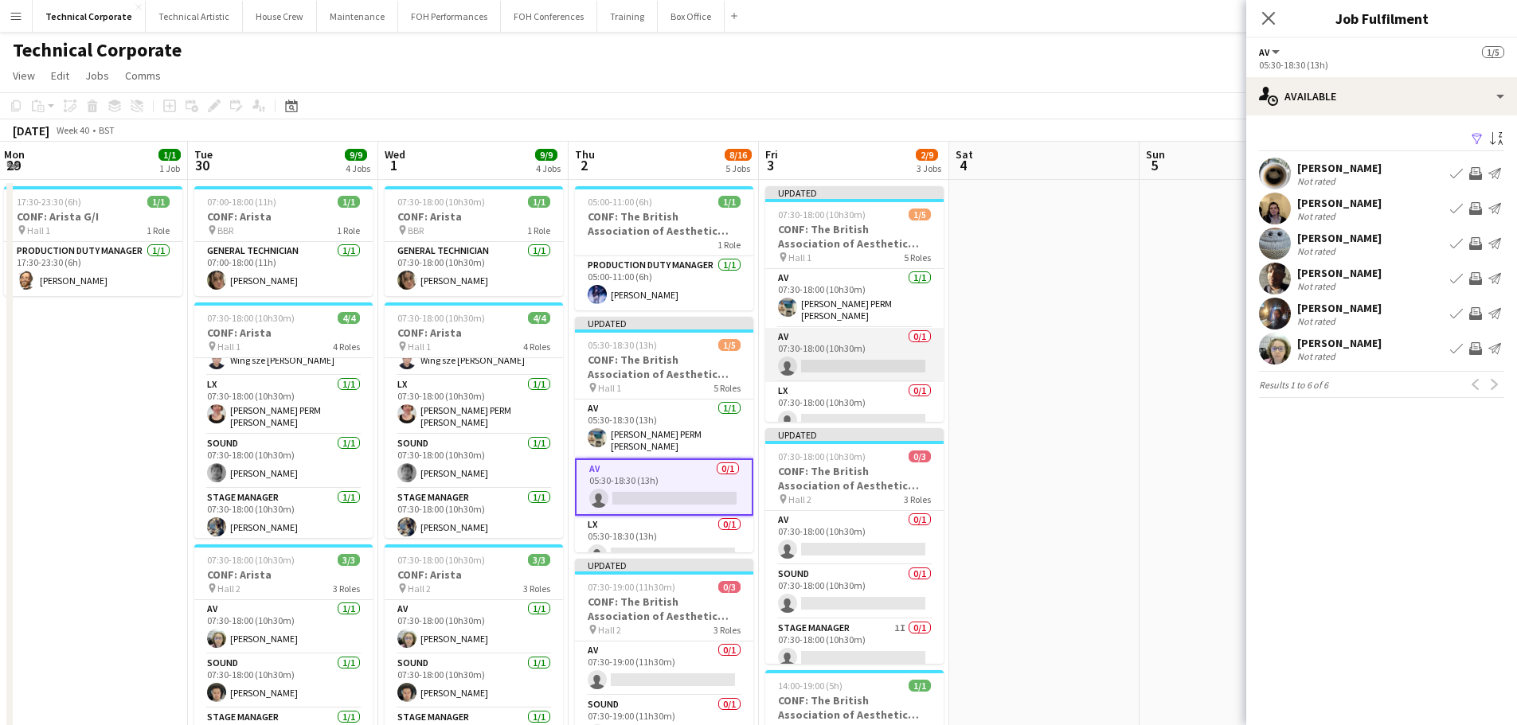
click at [798, 350] on app-card-role "AV 0/1 07:30-18:00 (10h30m) single-neutral-actions" at bounding box center [854, 355] width 178 height 54
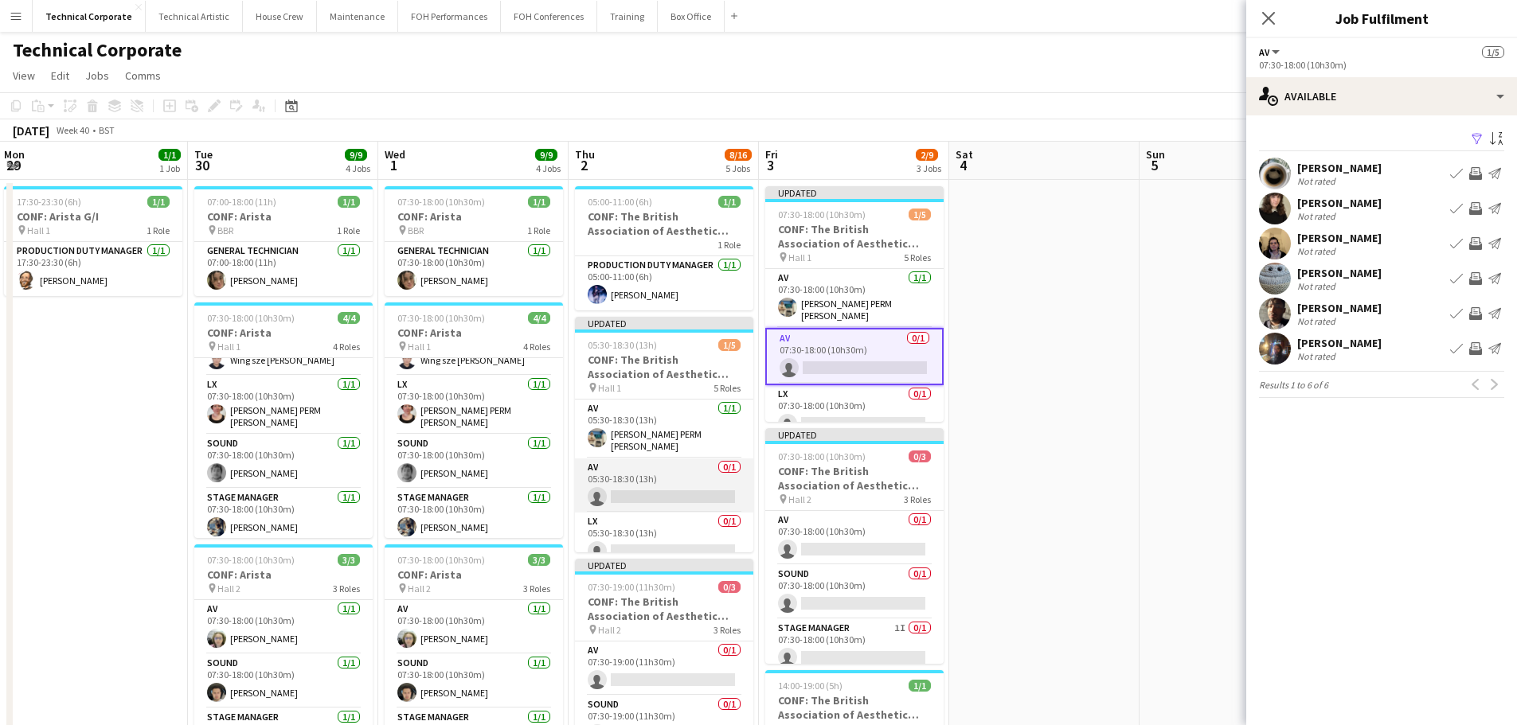
click at [710, 488] on app-card-role "AV 0/1 05:30-18:30 (13h) single-neutral-actions" at bounding box center [664, 486] width 178 height 54
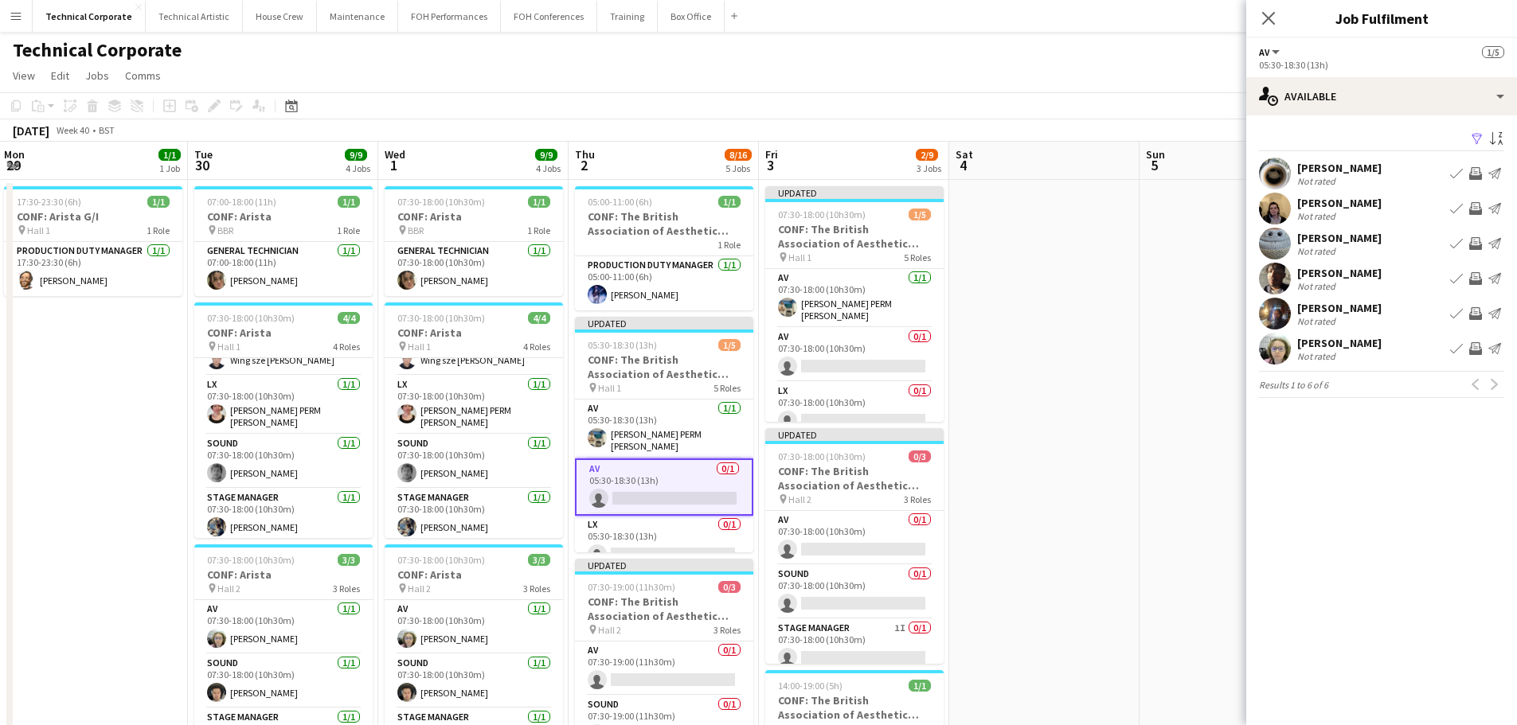
click at [1472, 209] on app-icon "Invite crew" at bounding box center [1475, 208] width 13 height 13
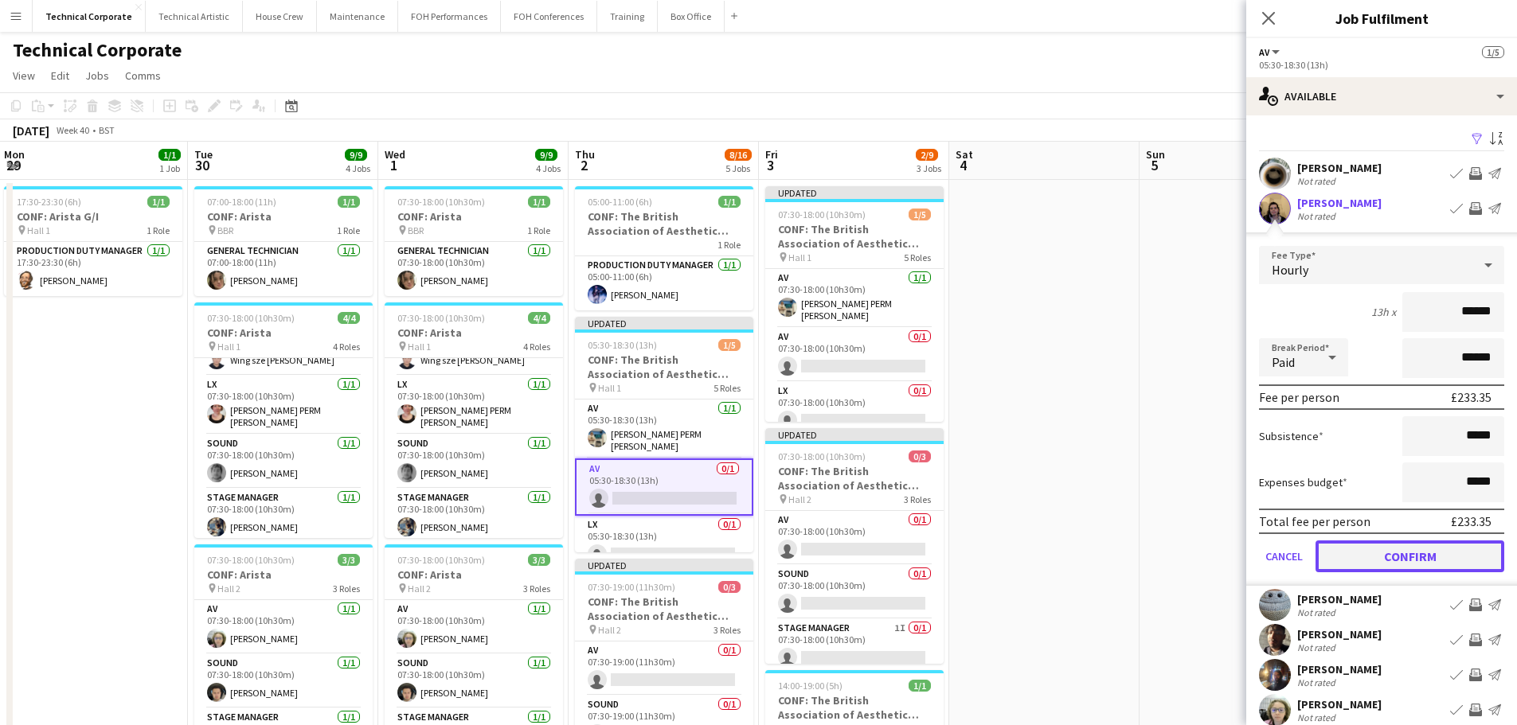
click at [1412, 554] on button "Confirm" at bounding box center [1409, 557] width 189 height 32
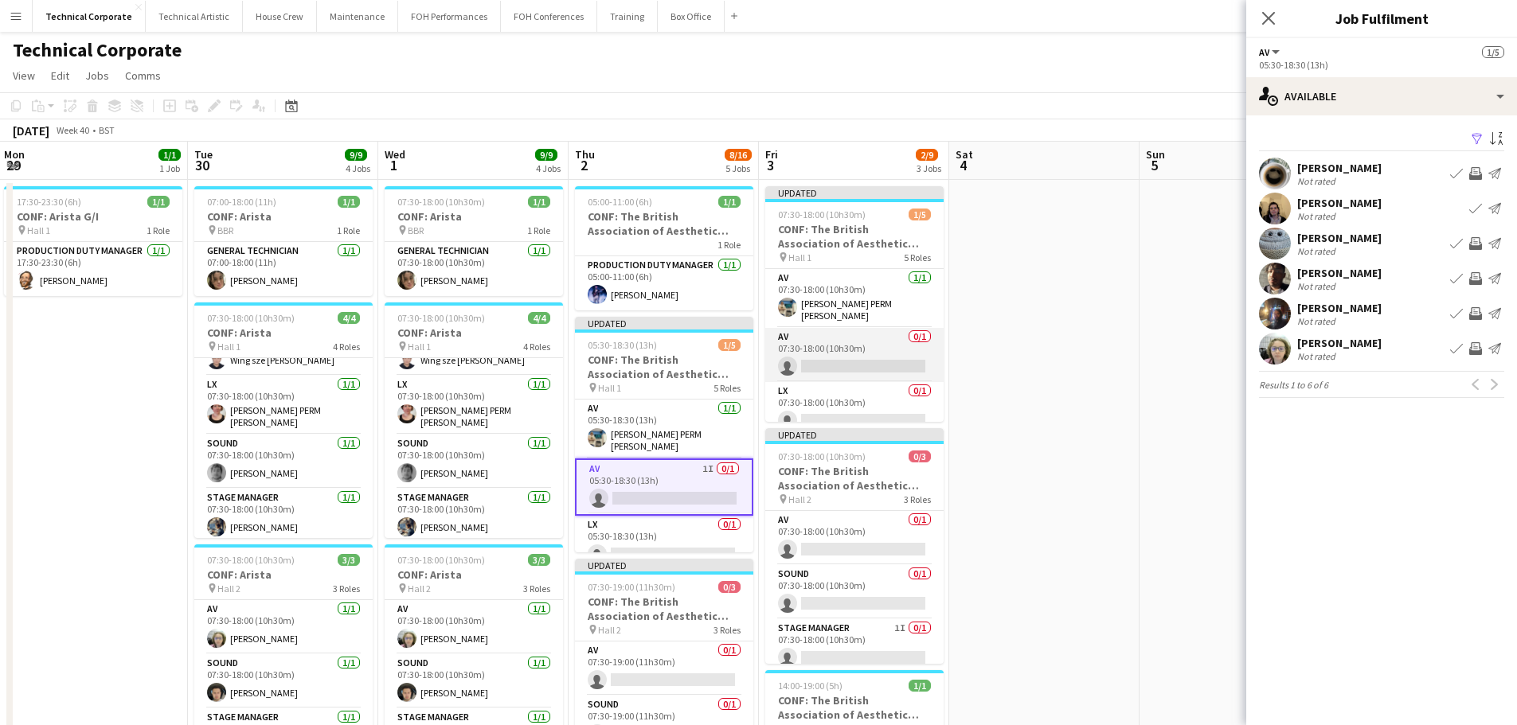
click at [858, 346] on app-card-role "AV 0/1 07:30-18:00 (10h30m) single-neutral-actions" at bounding box center [854, 355] width 178 height 54
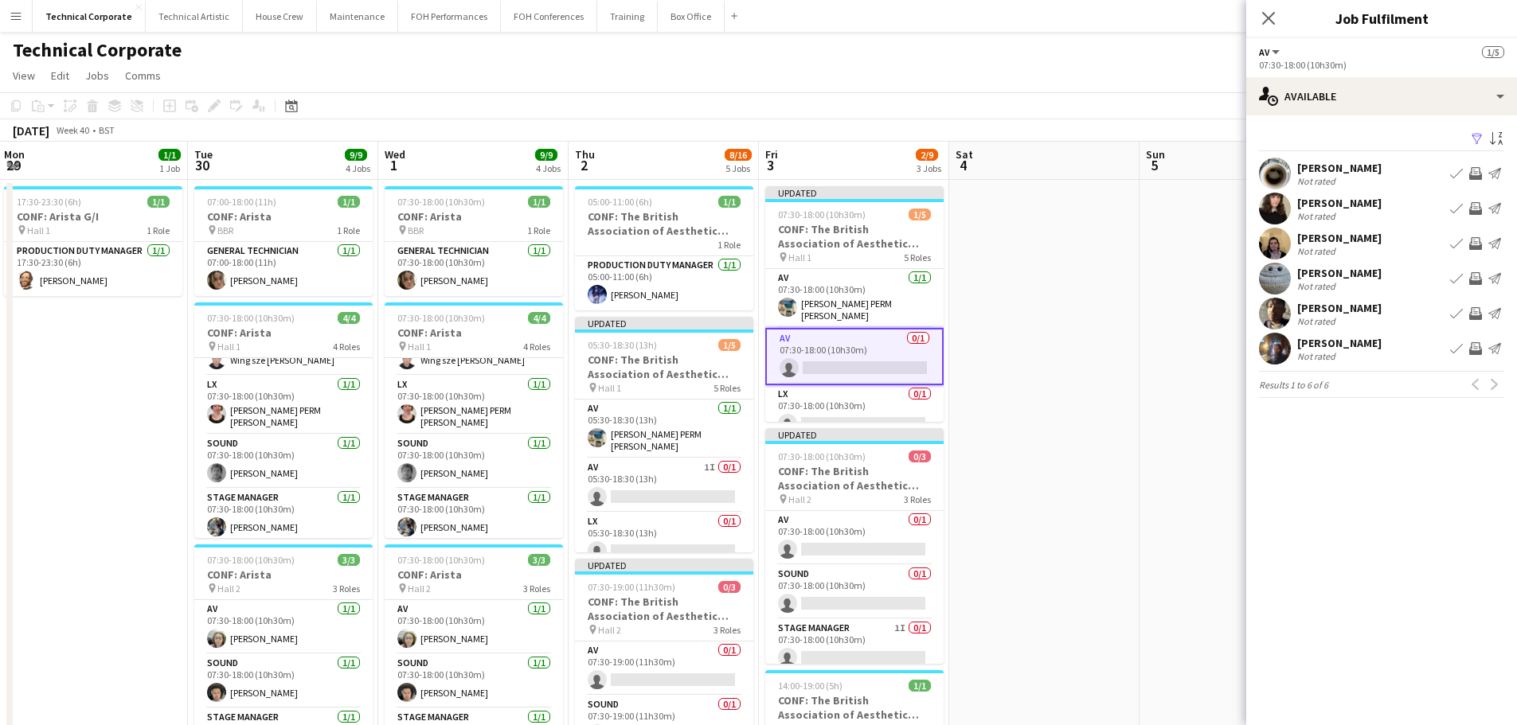
click at [1477, 244] on app-icon "Invite crew" at bounding box center [1475, 243] width 13 height 13
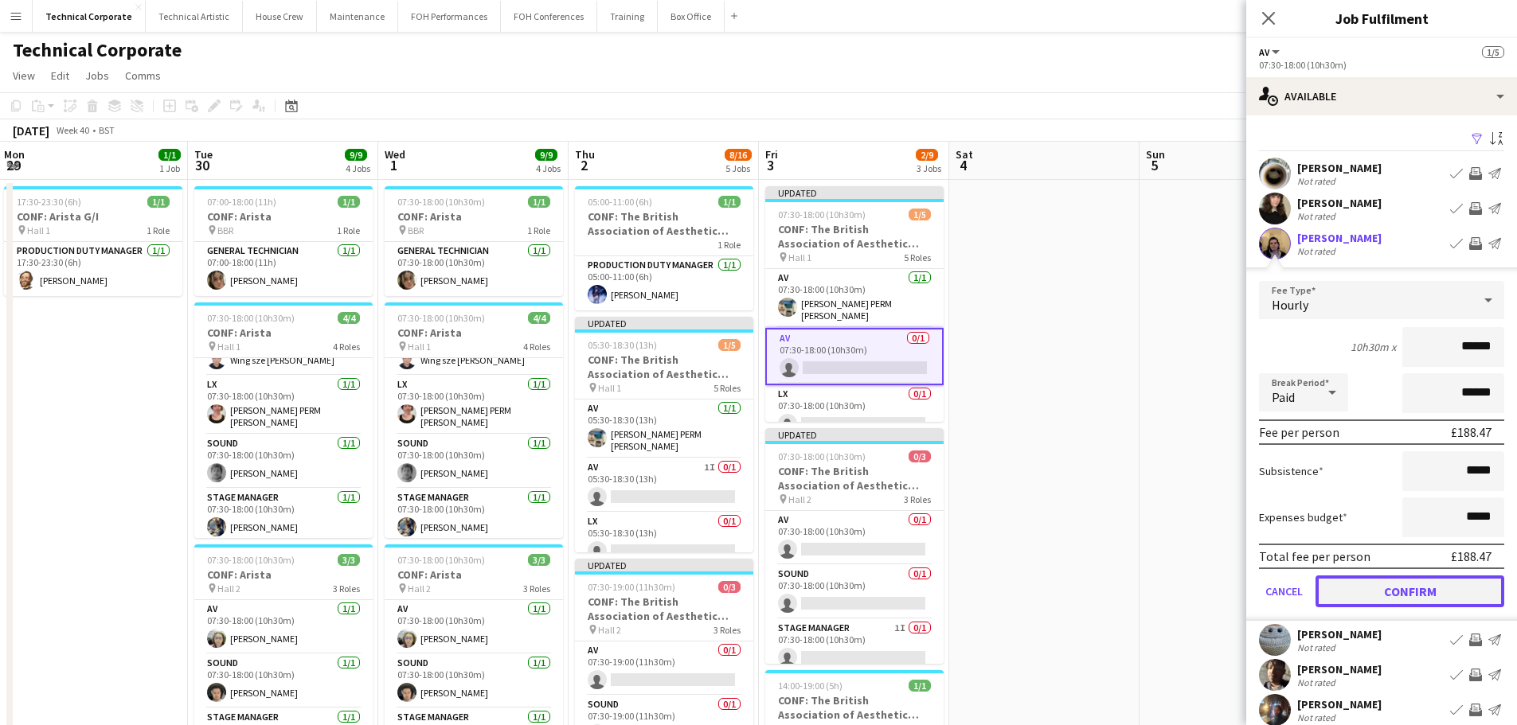
click at [1421, 595] on button "Confirm" at bounding box center [1409, 592] width 189 height 32
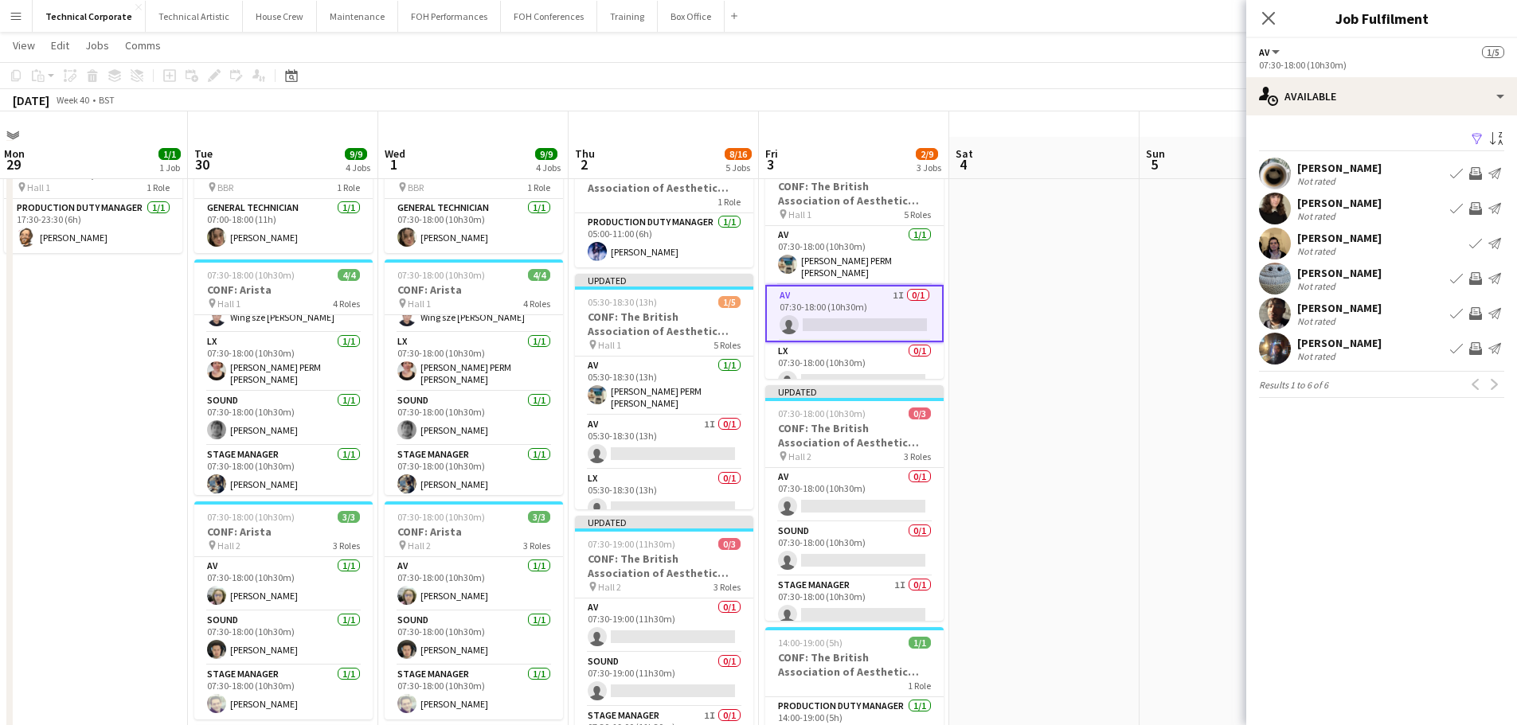
scroll to position [80, 0]
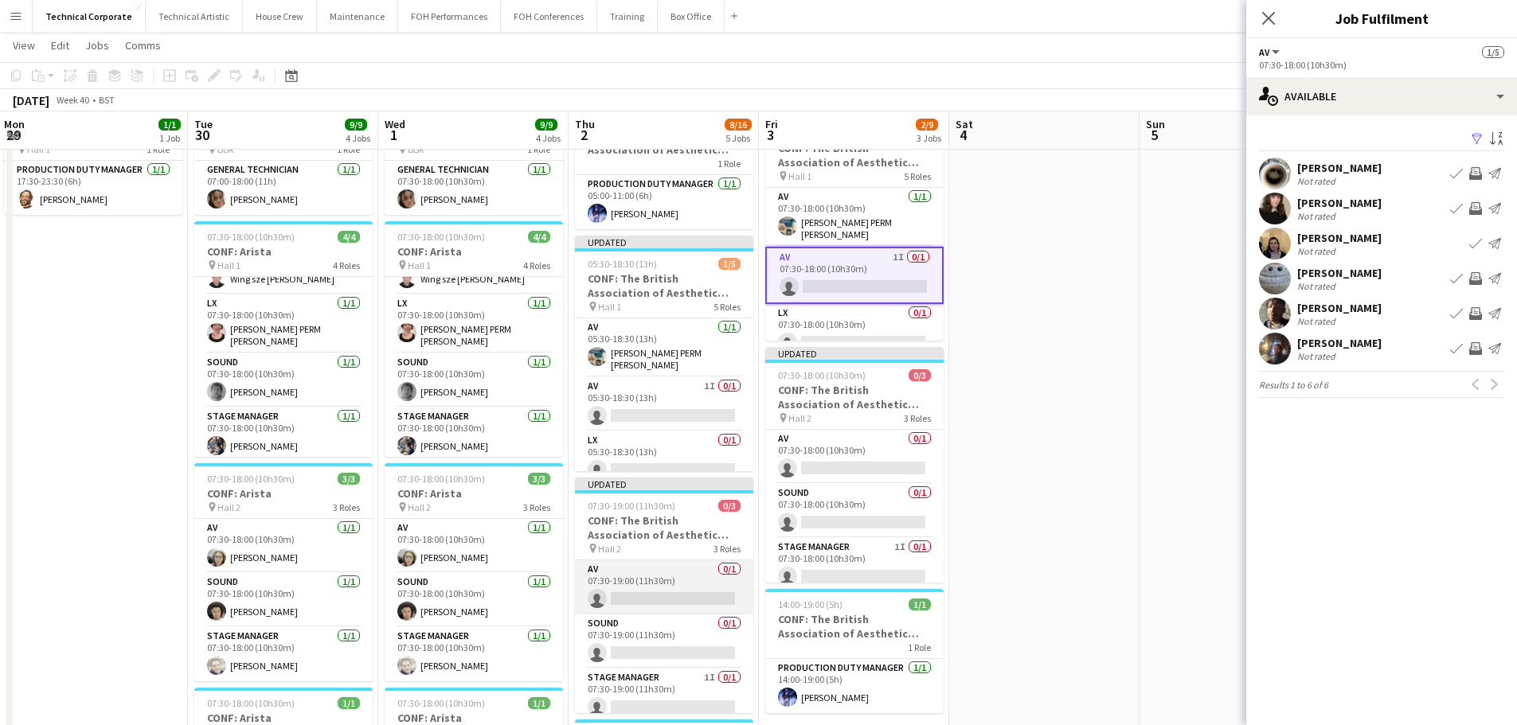
click at [645, 586] on app-card-role "AV 0/1 07:30-19:00 (11h30m) single-neutral-actions" at bounding box center [664, 588] width 178 height 54
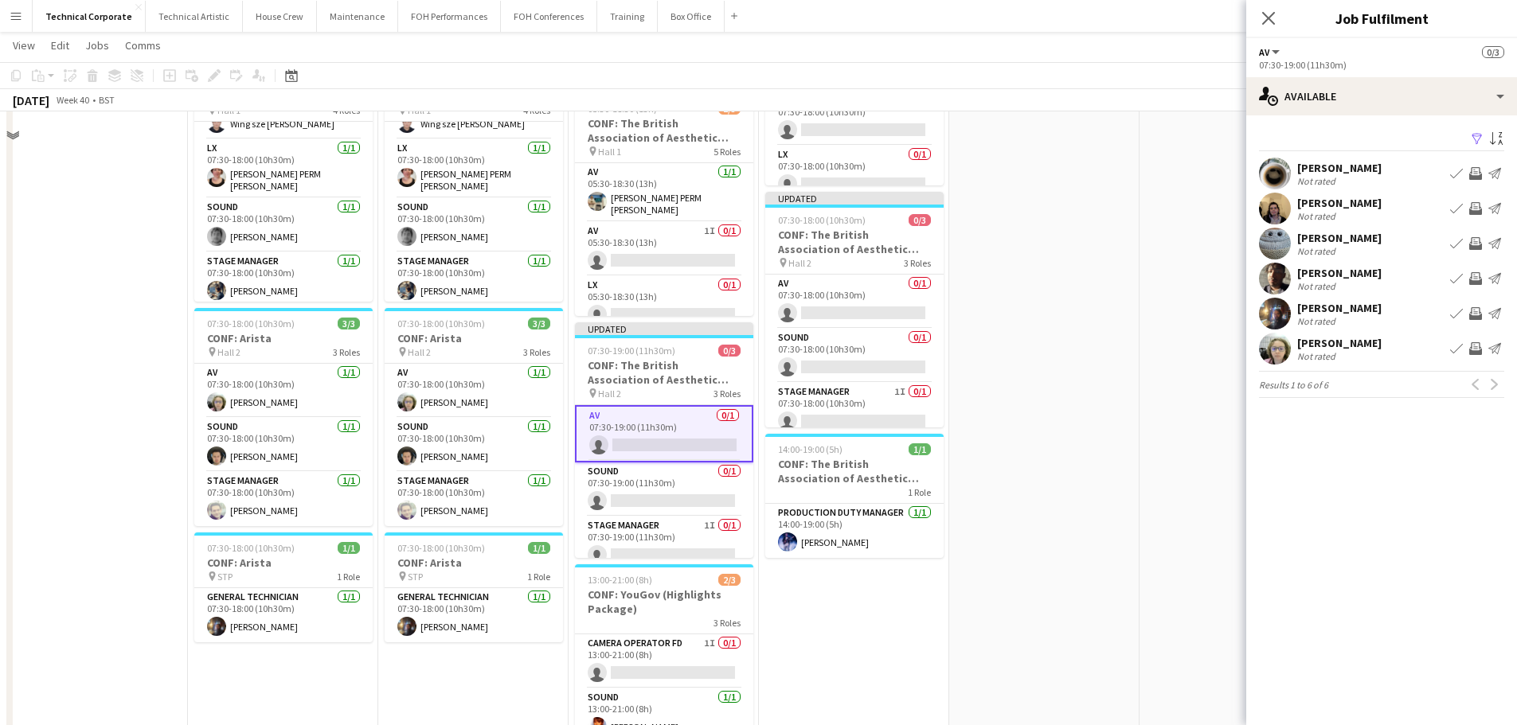
scroll to position [159, 0]
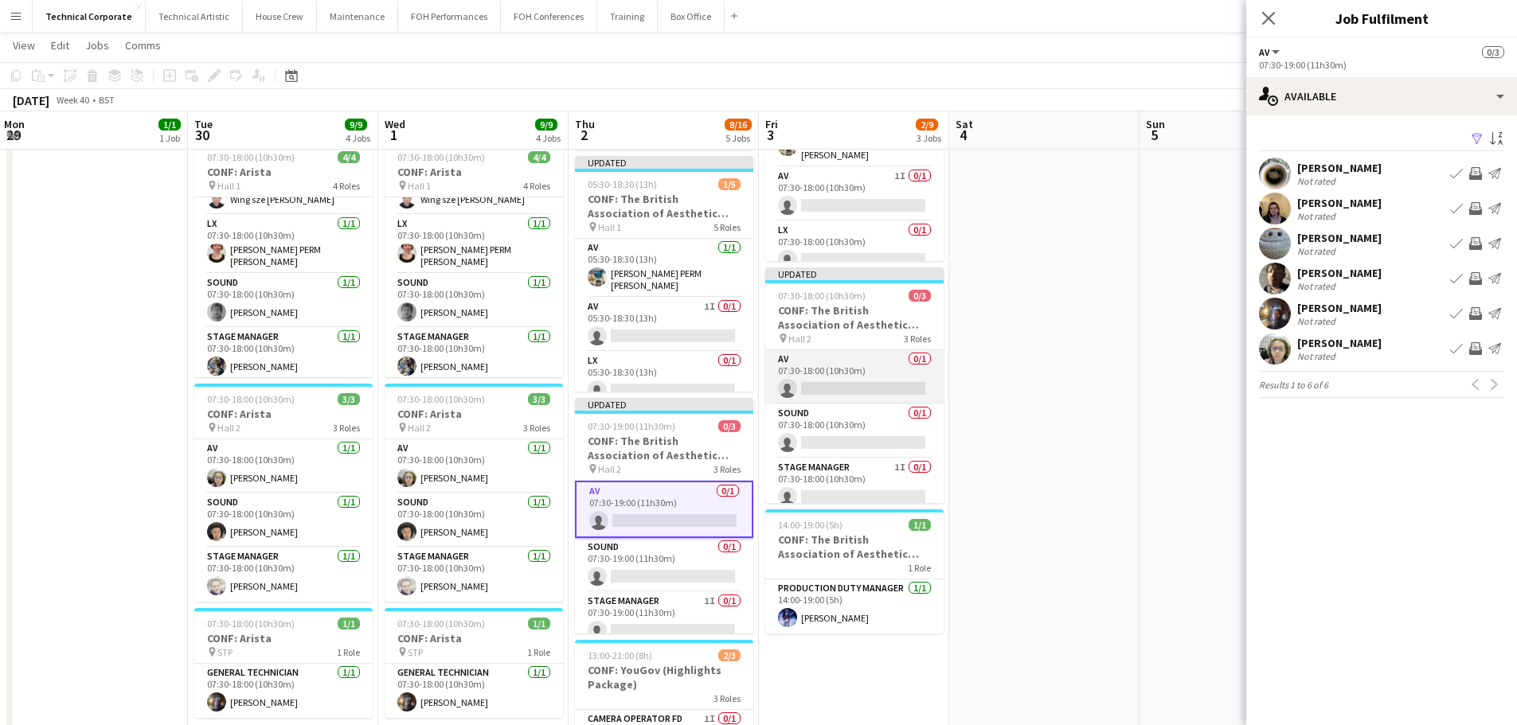
click at [820, 389] on app-card-role "AV 0/1 07:30-18:00 (10h30m) single-neutral-actions" at bounding box center [854, 377] width 178 height 54
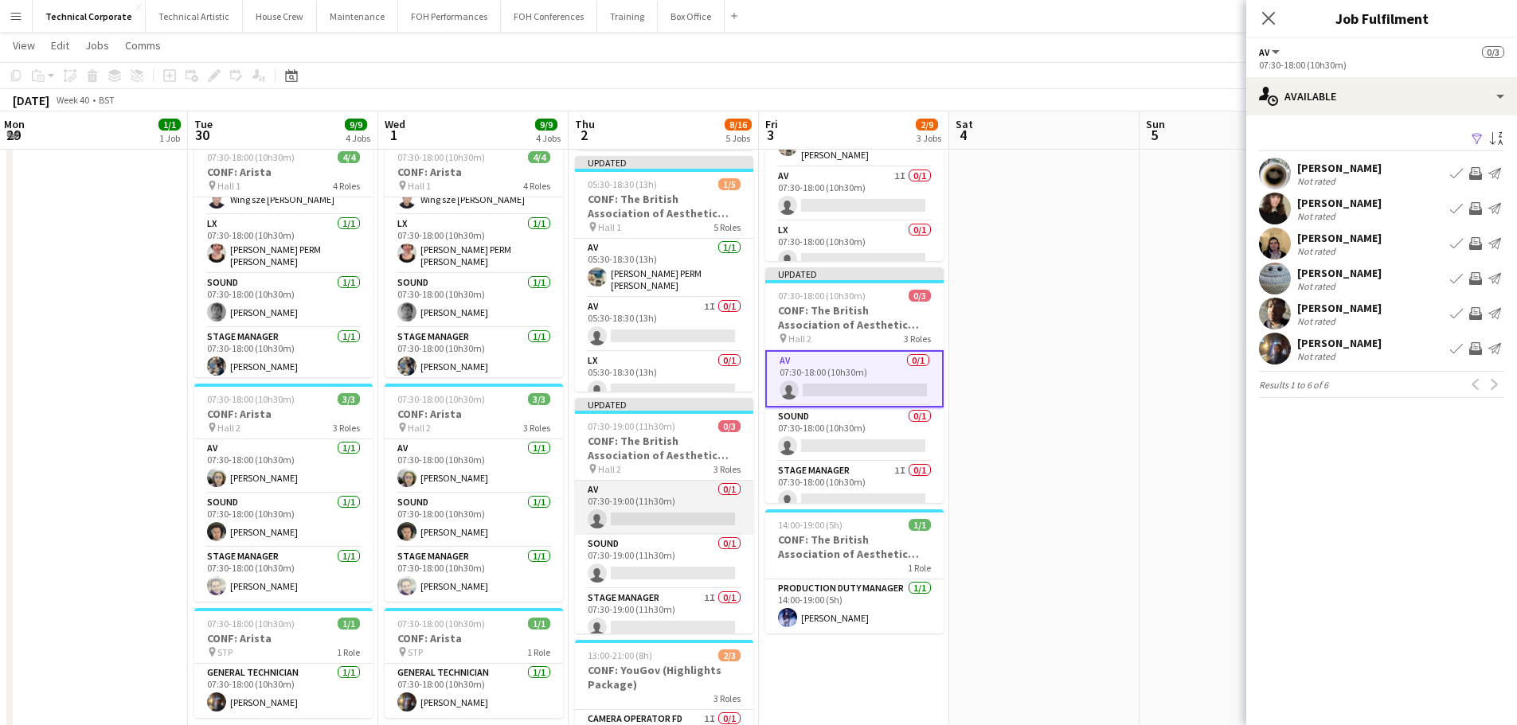
click at [691, 510] on app-card-role "AV 0/1 07:30-19:00 (11h30m) single-neutral-actions" at bounding box center [664, 508] width 178 height 54
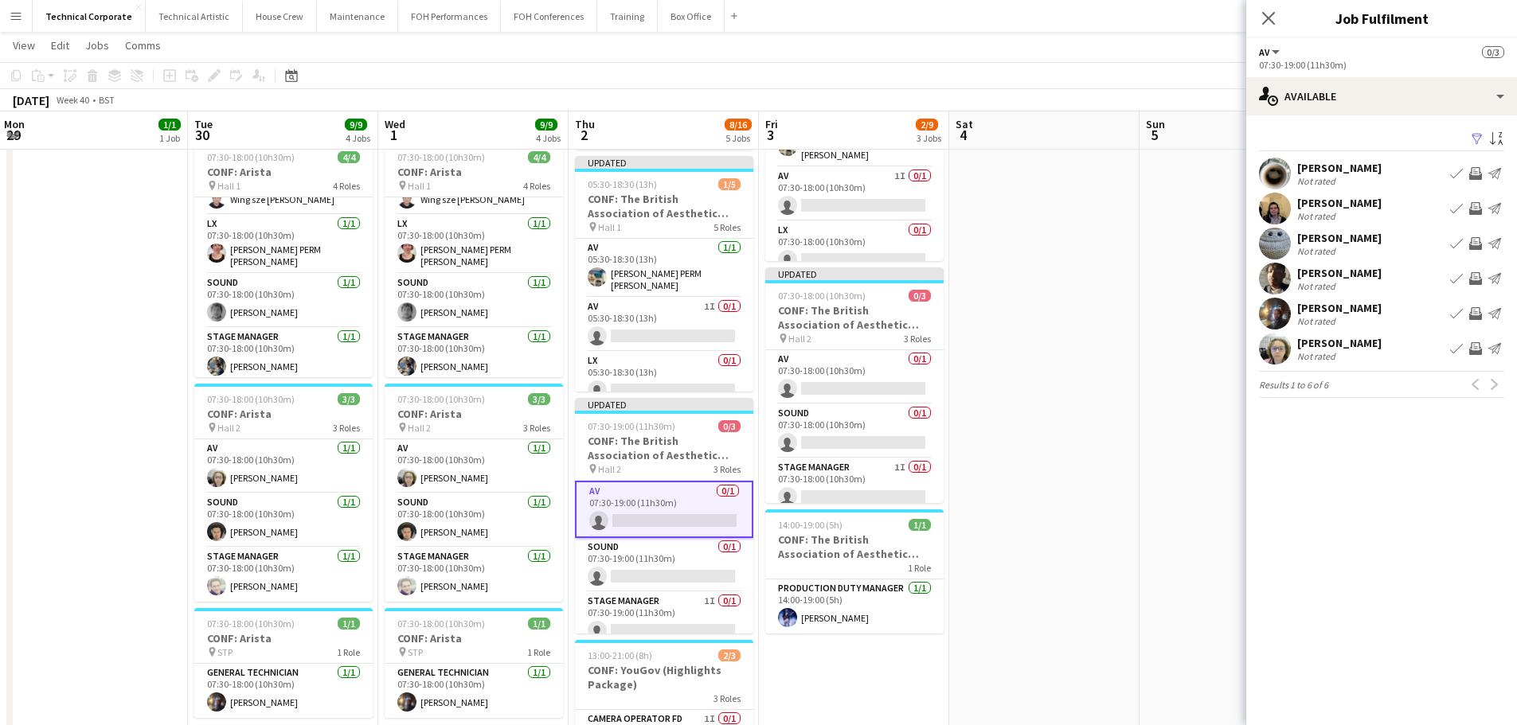
click at [1479, 313] on app-icon "Invite crew" at bounding box center [1475, 313] width 13 height 13
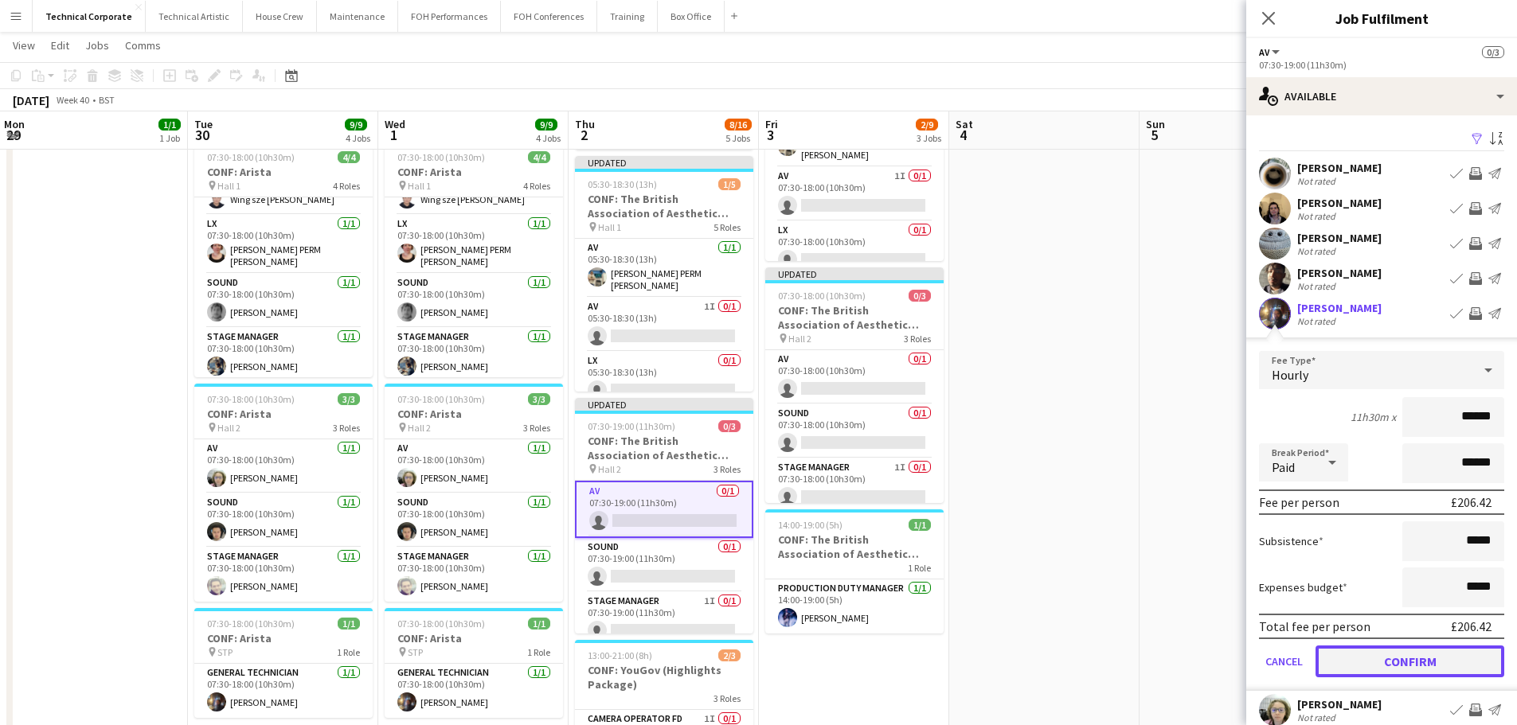
click at [1378, 662] on button "Confirm" at bounding box center [1409, 662] width 189 height 32
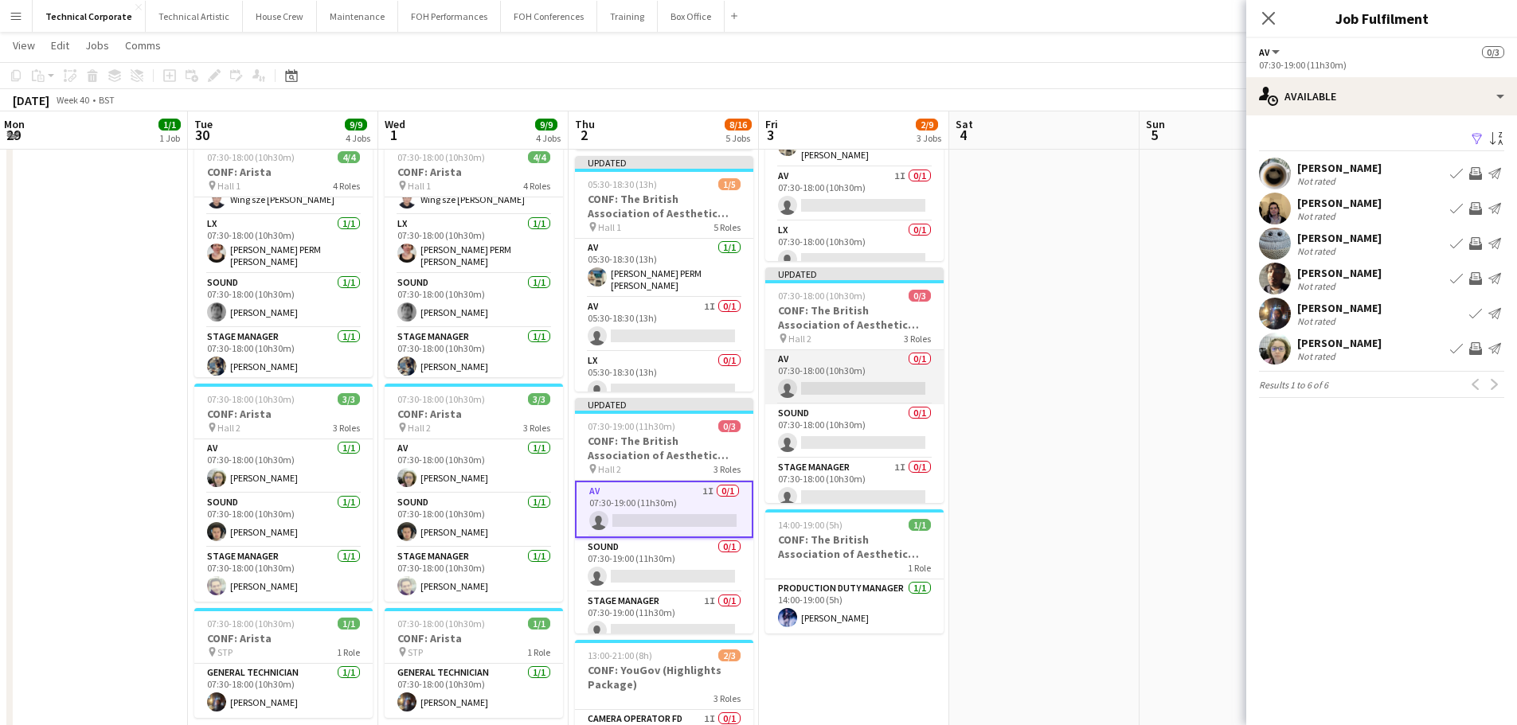
click at [854, 371] on app-card-role "AV 0/1 07:30-18:00 (10h30m) single-neutral-actions" at bounding box center [854, 377] width 178 height 54
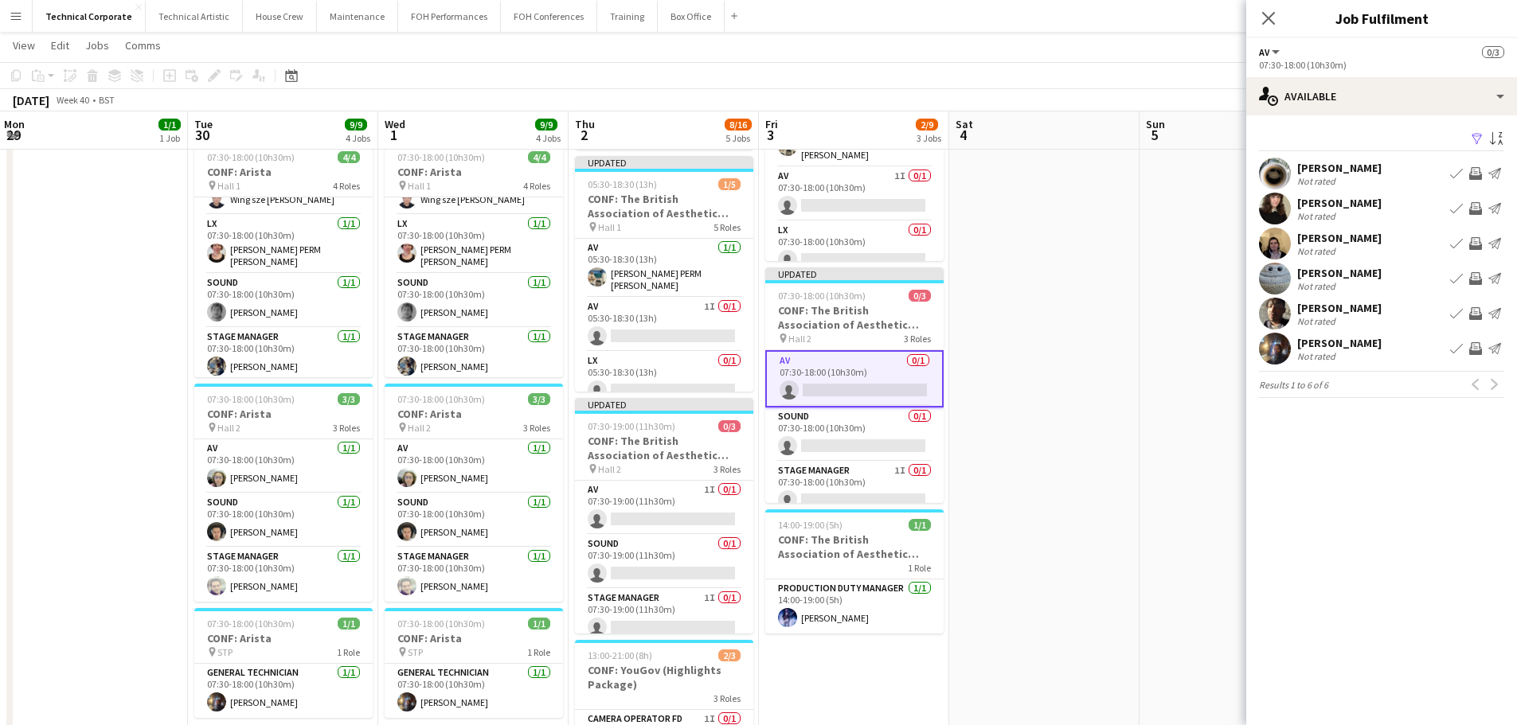
click at [1480, 348] on app-icon "Invite crew" at bounding box center [1475, 348] width 13 height 13
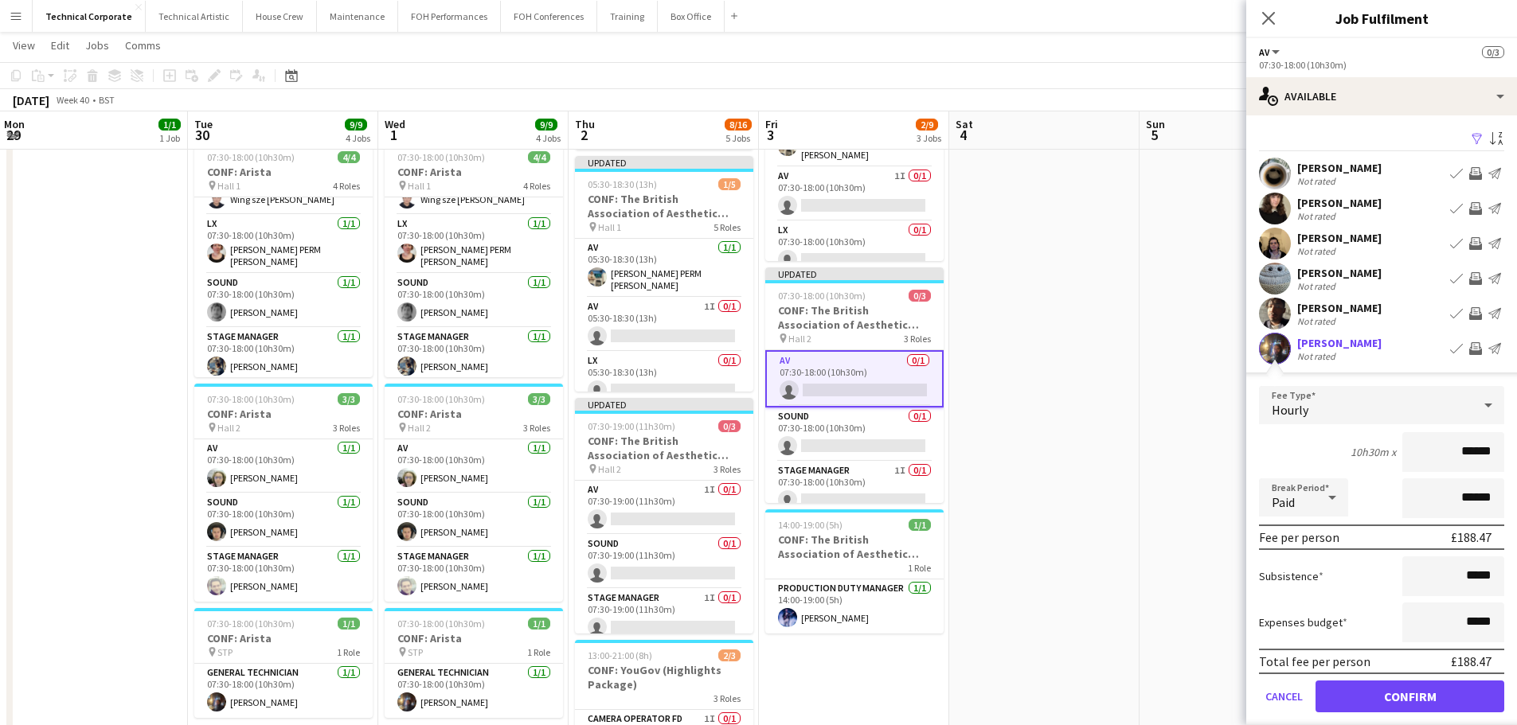
scroll to position [53, 0]
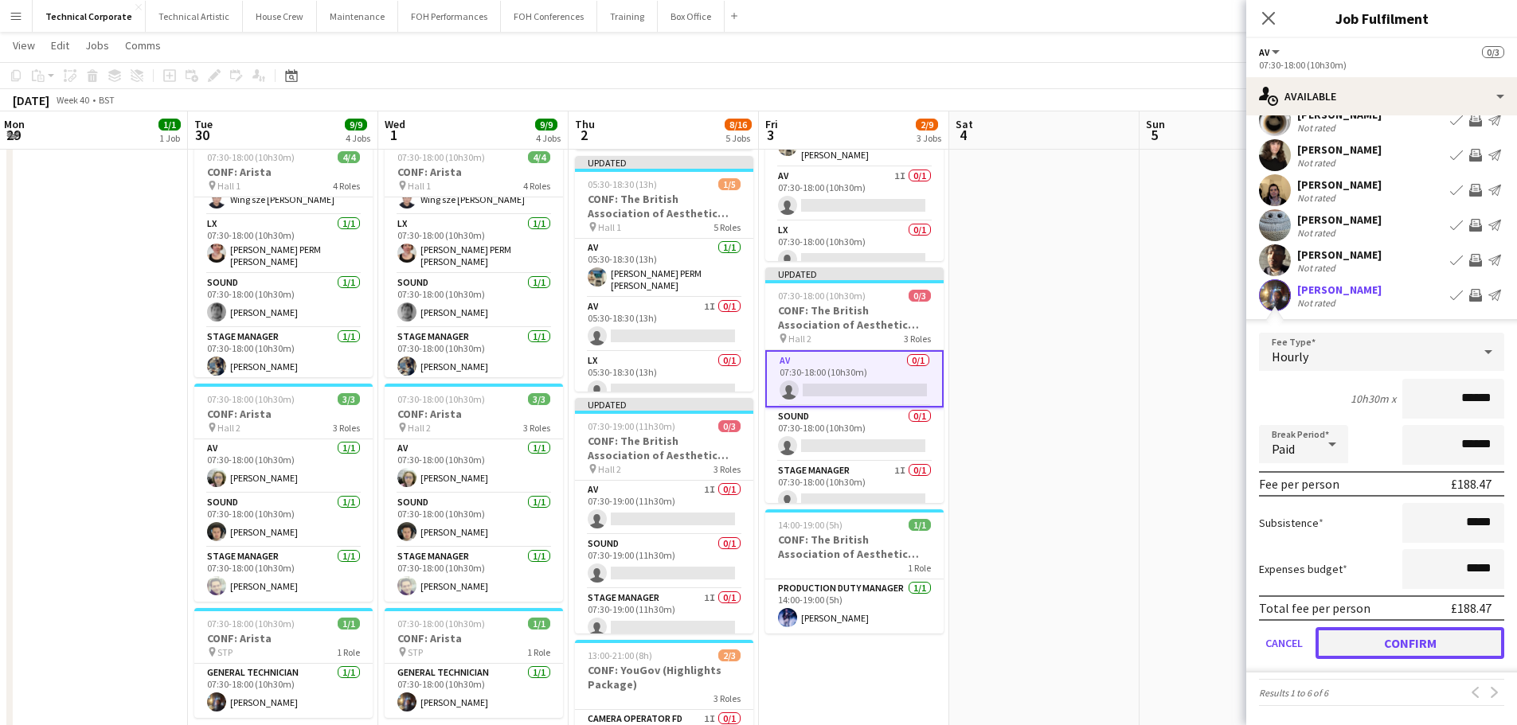
click at [1407, 649] on button "Confirm" at bounding box center [1409, 643] width 189 height 32
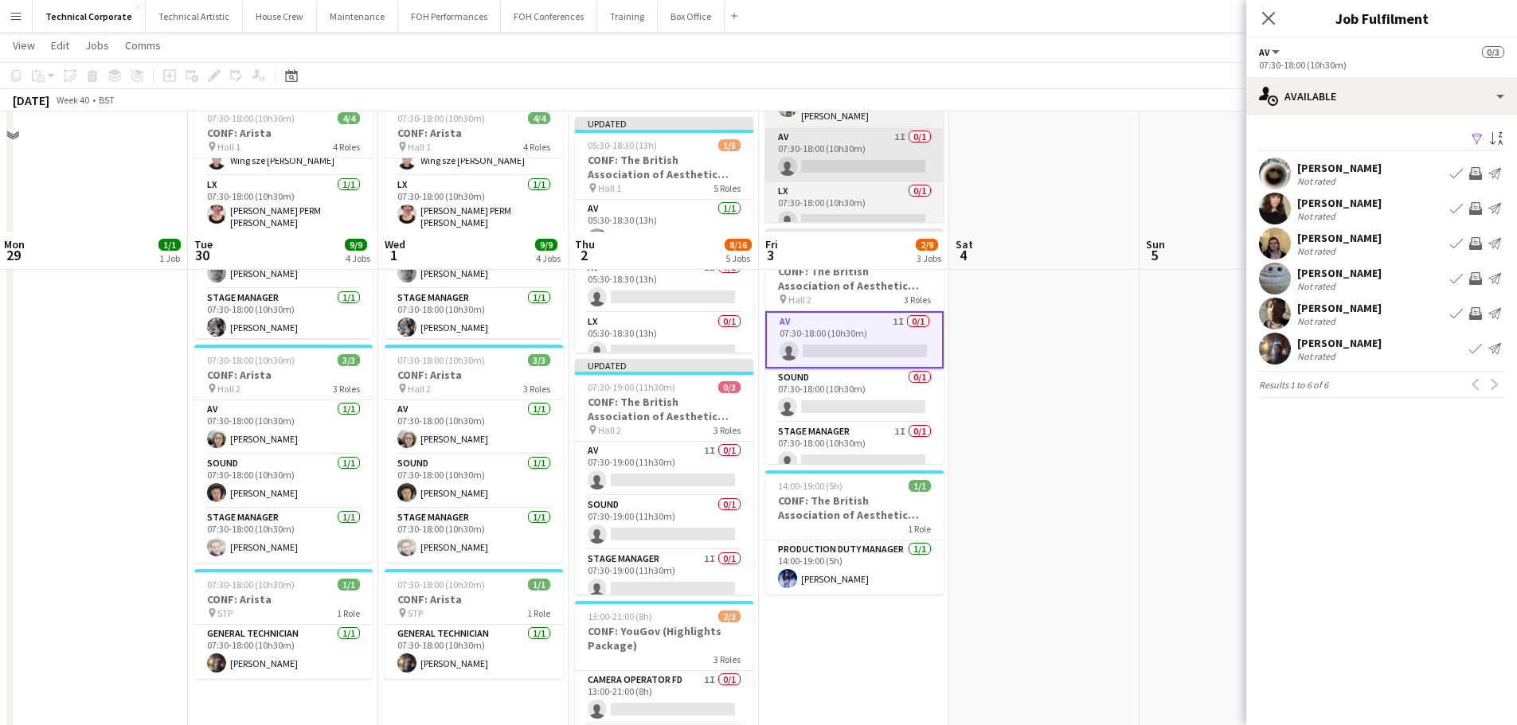
scroll to position [0, 0]
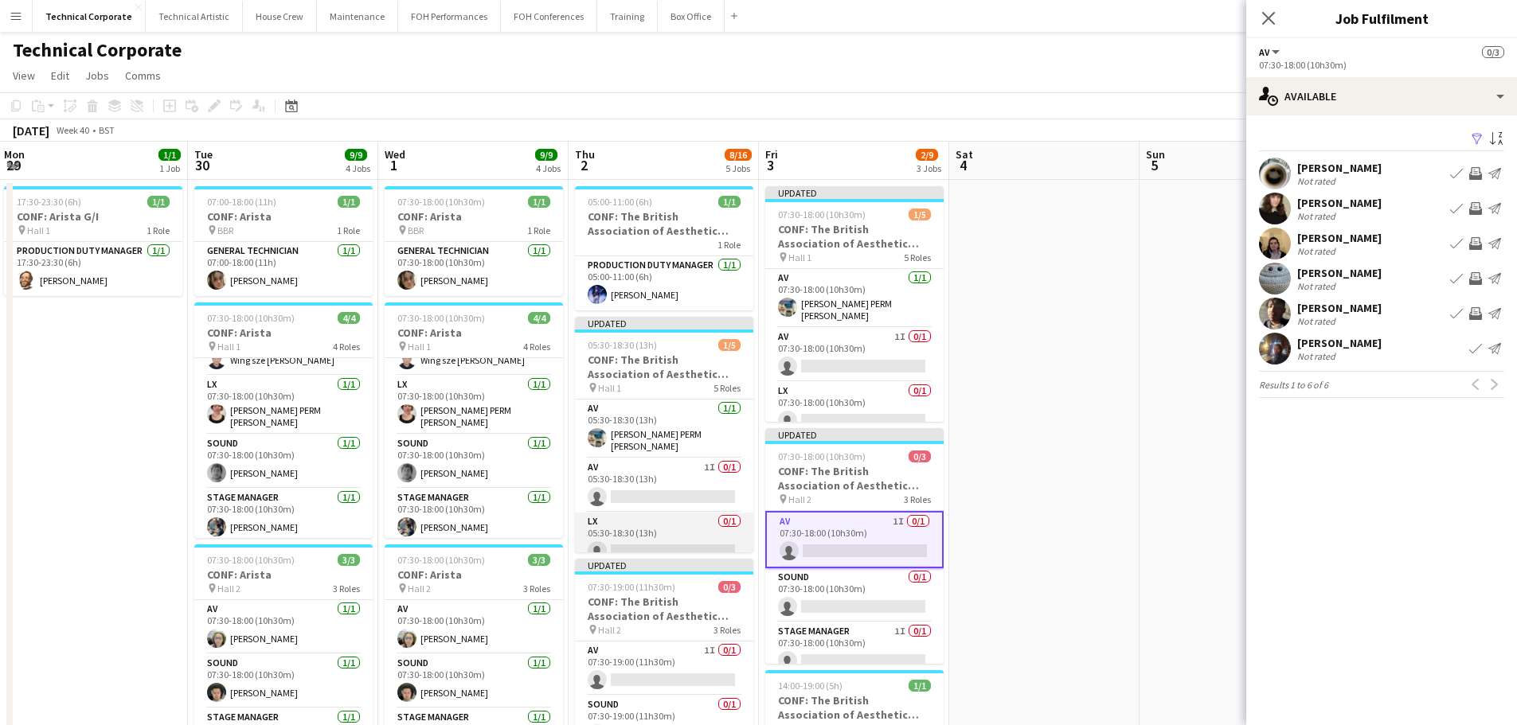
click at [682, 544] on app-card-role "LX 0/1 05:30-18:30 (13h) single-neutral-actions" at bounding box center [664, 540] width 178 height 54
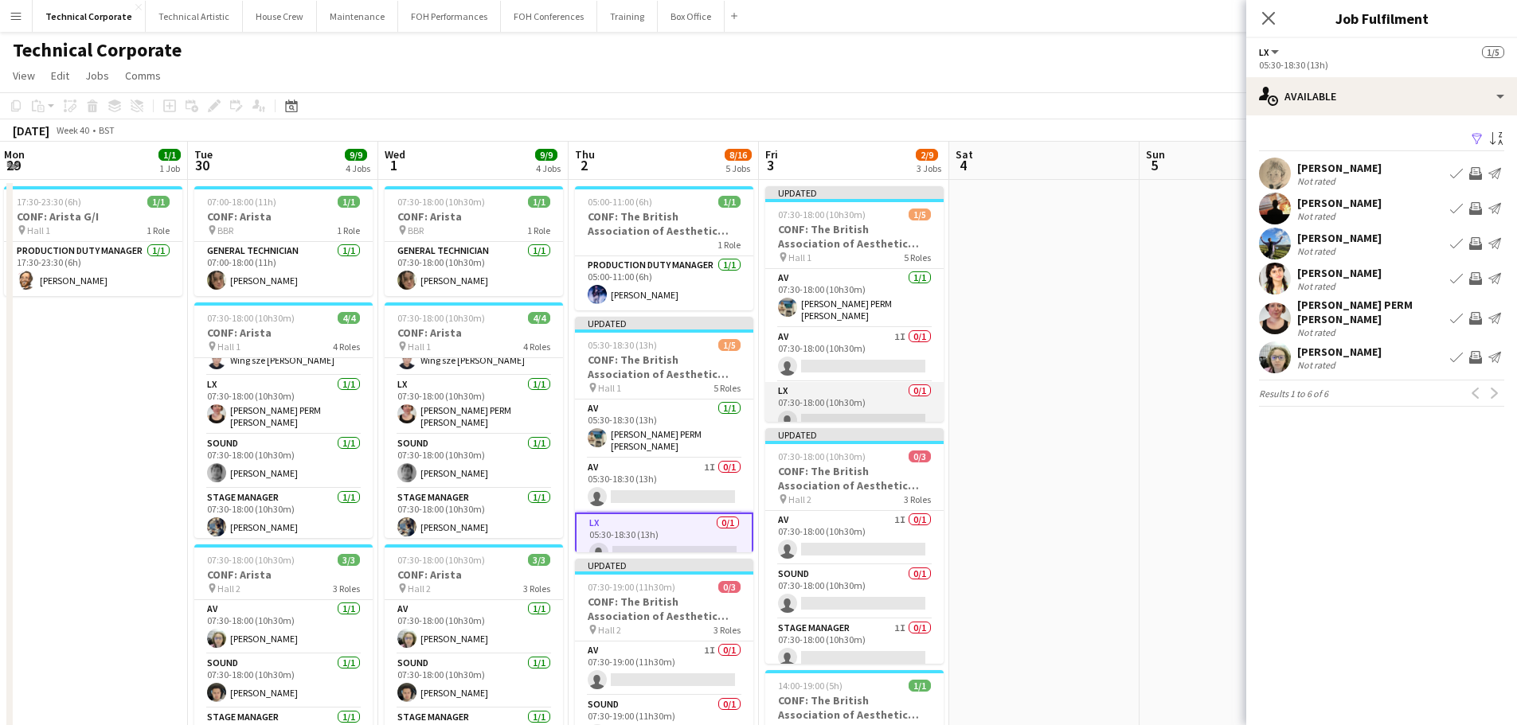
click at [831, 403] on app-card-role "LX 0/1 07:30-18:00 (10h30m) single-neutral-actions" at bounding box center [854, 409] width 178 height 54
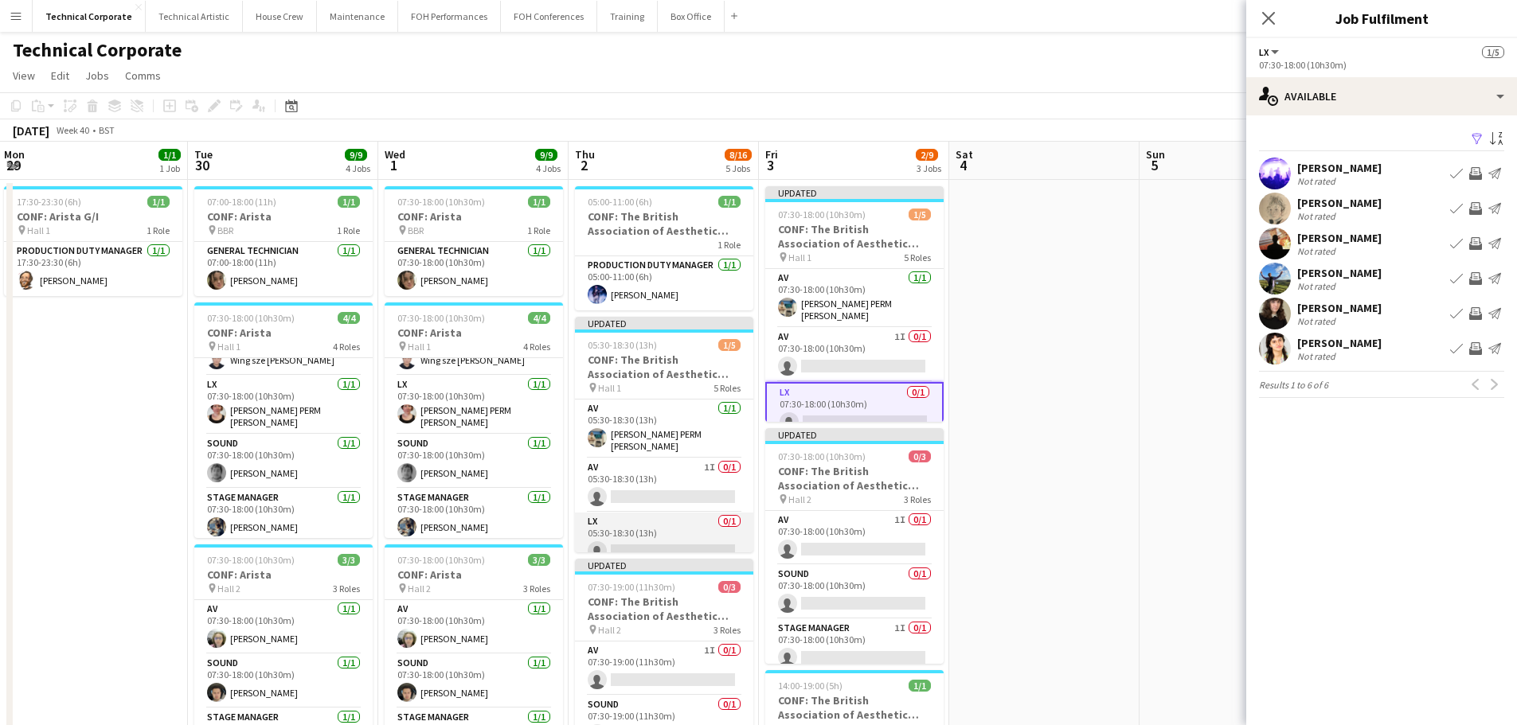
click at [687, 536] on app-card-role "LX 0/1 05:30-18:30 (13h) single-neutral-actions" at bounding box center [664, 540] width 178 height 54
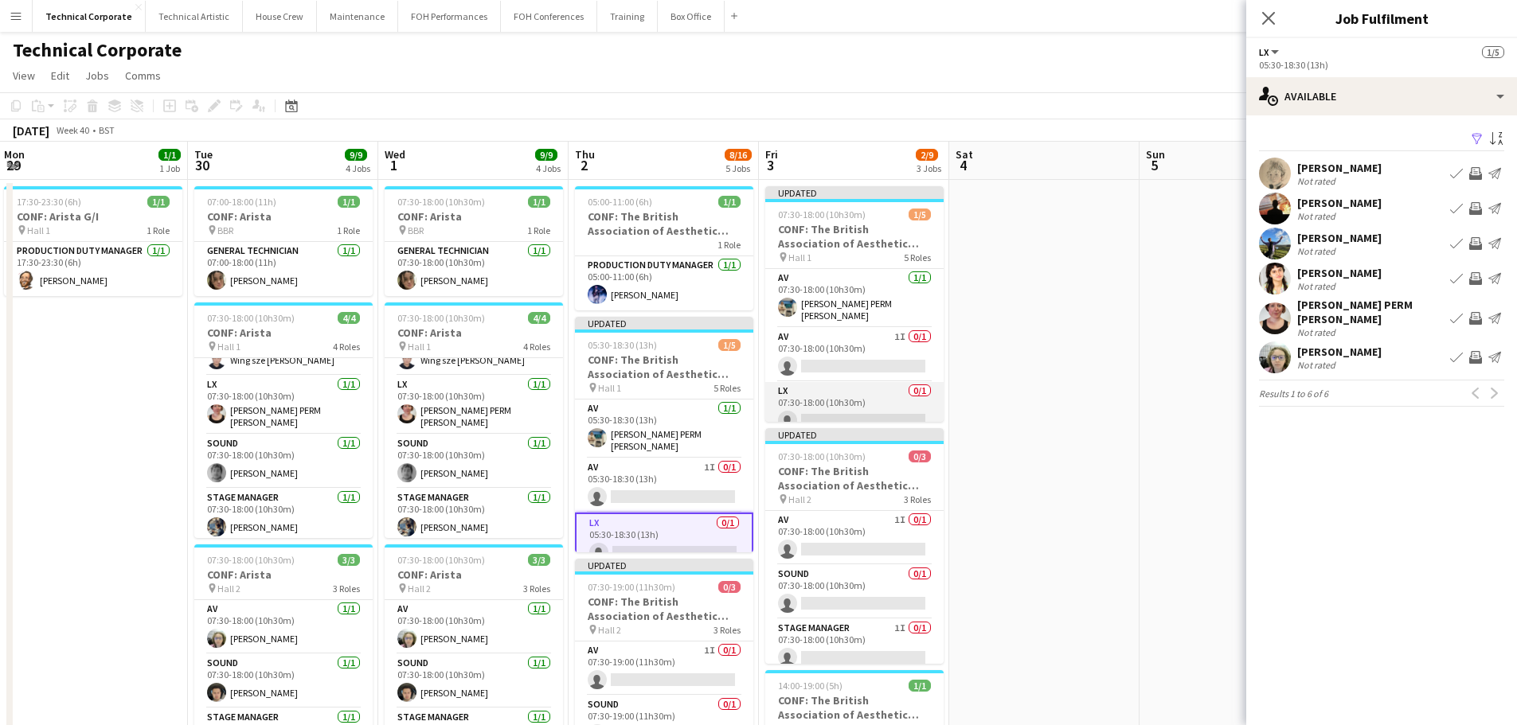
click at [874, 414] on app-card-role "LX 0/1 07:30-18:00 (10h30m) single-neutral-actions" at bounding box center [854, 409] width 178 height 54
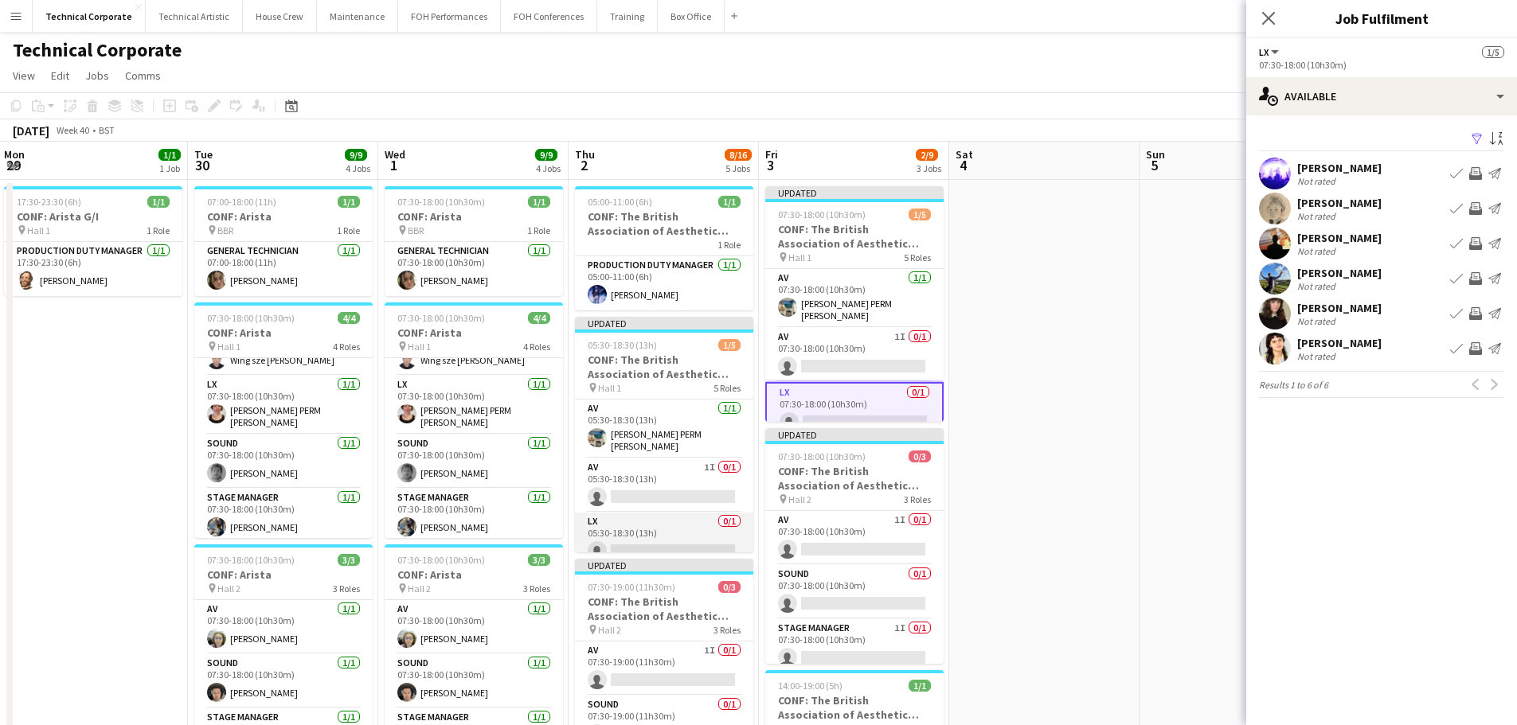
click at [707, 537] on app-card-role "LX 0/1 05:30-18:30 (13h) single-neutral-actions" at bounding box center [664, 540] width 178 height 54
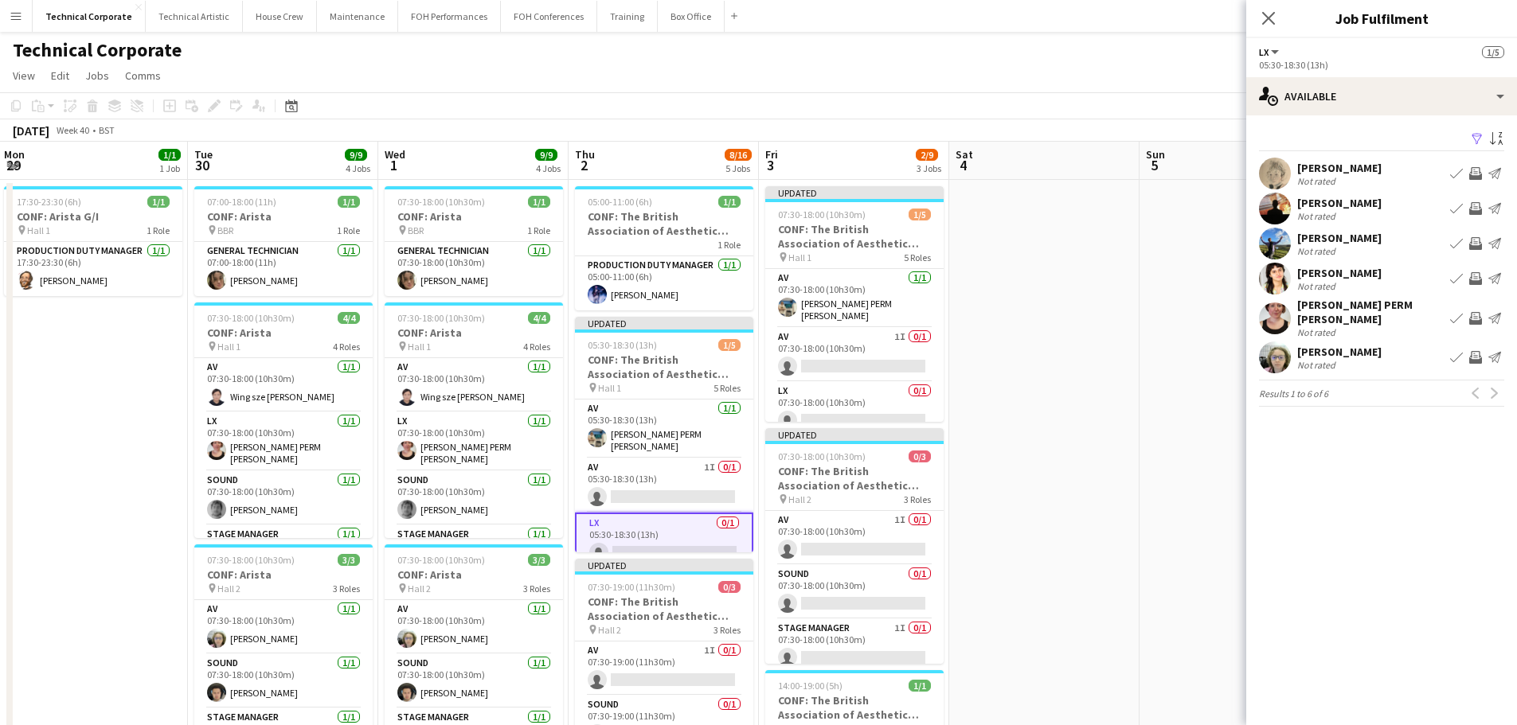
click at [1476, 176] on app-icon "Invite crew" at bounding box center [1475, 173] width 13 height 13
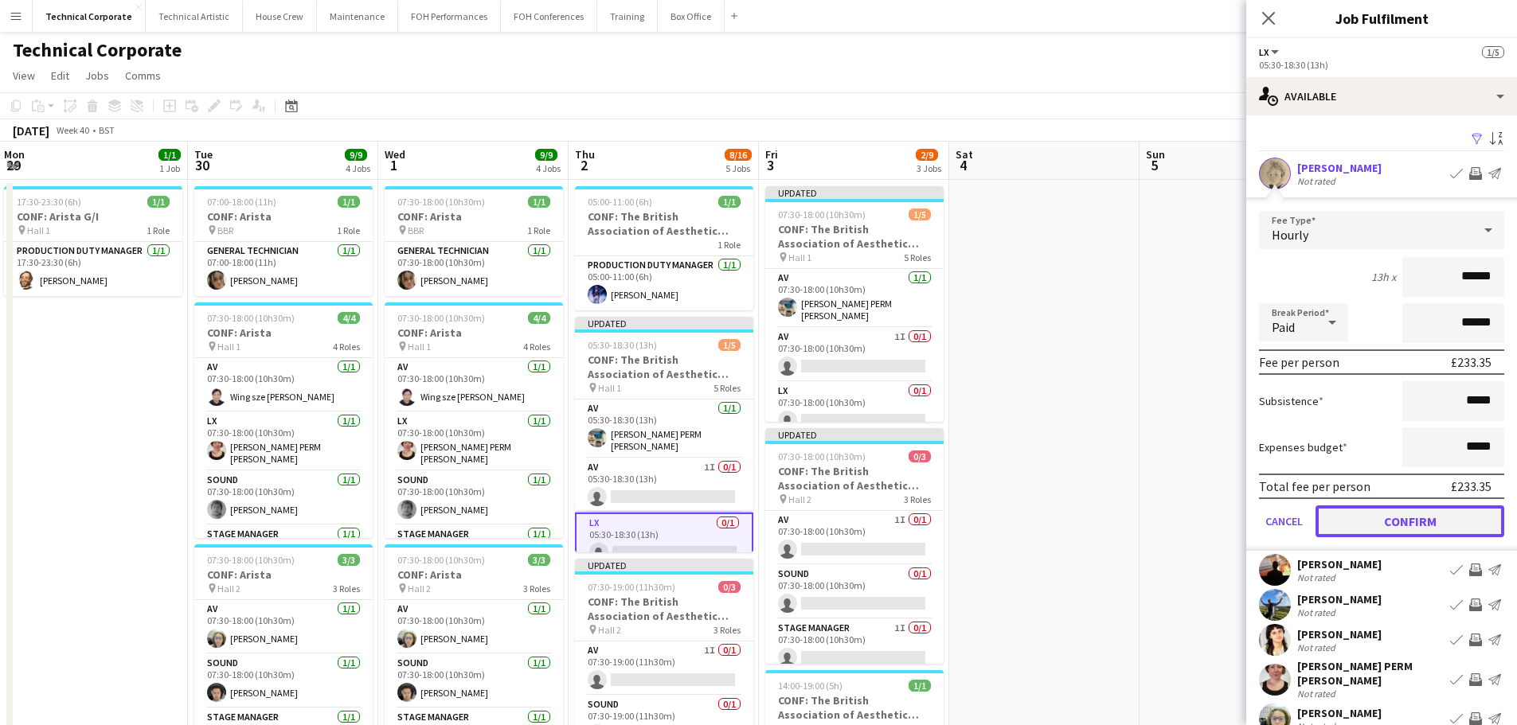
click at [1438, 533] on button "Confirm" at bounding box center [1409, 522] width 189 height 32
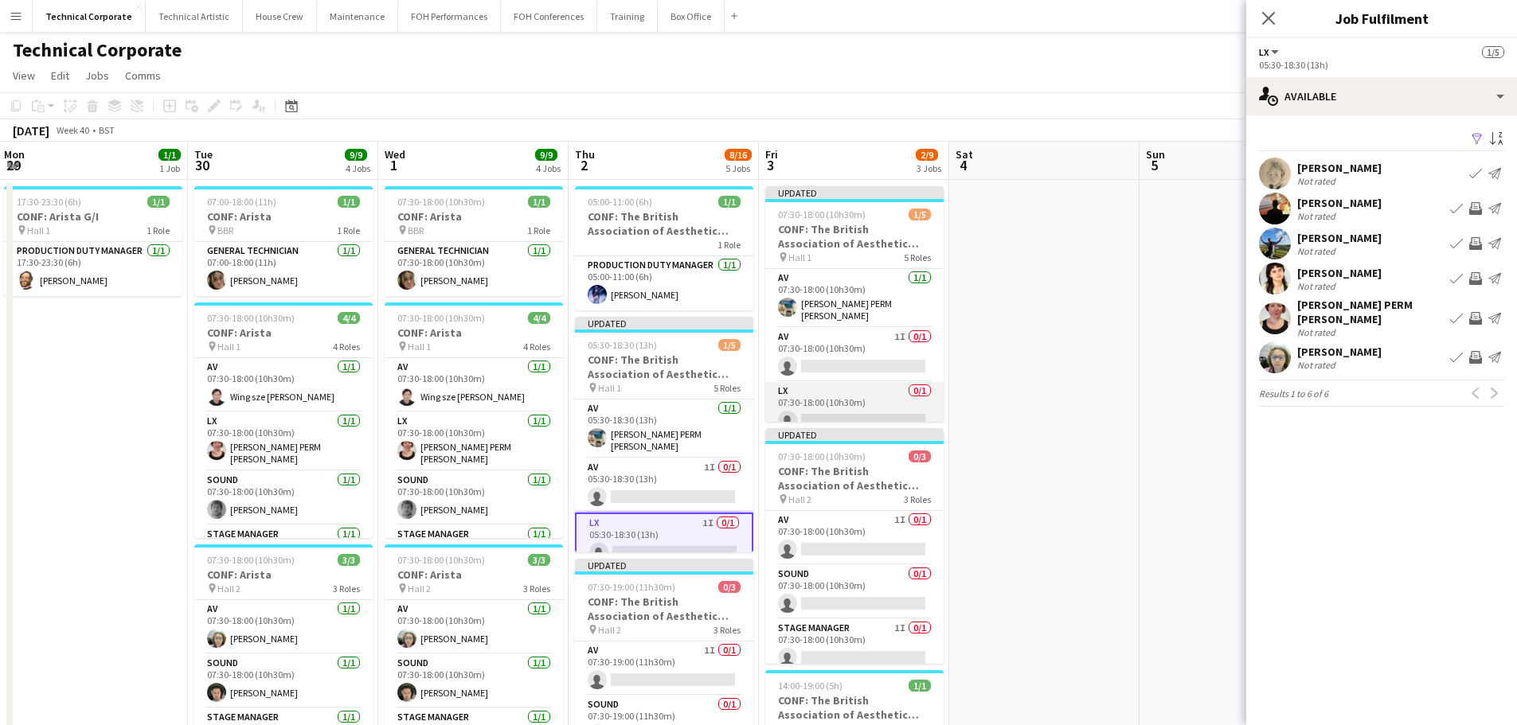
click at [839, 393] on app-card-role "LX 0/1 07:30-18:00 (10h30m) single-neutral-actions" at bounding box center [854, 409] width 178 height 54
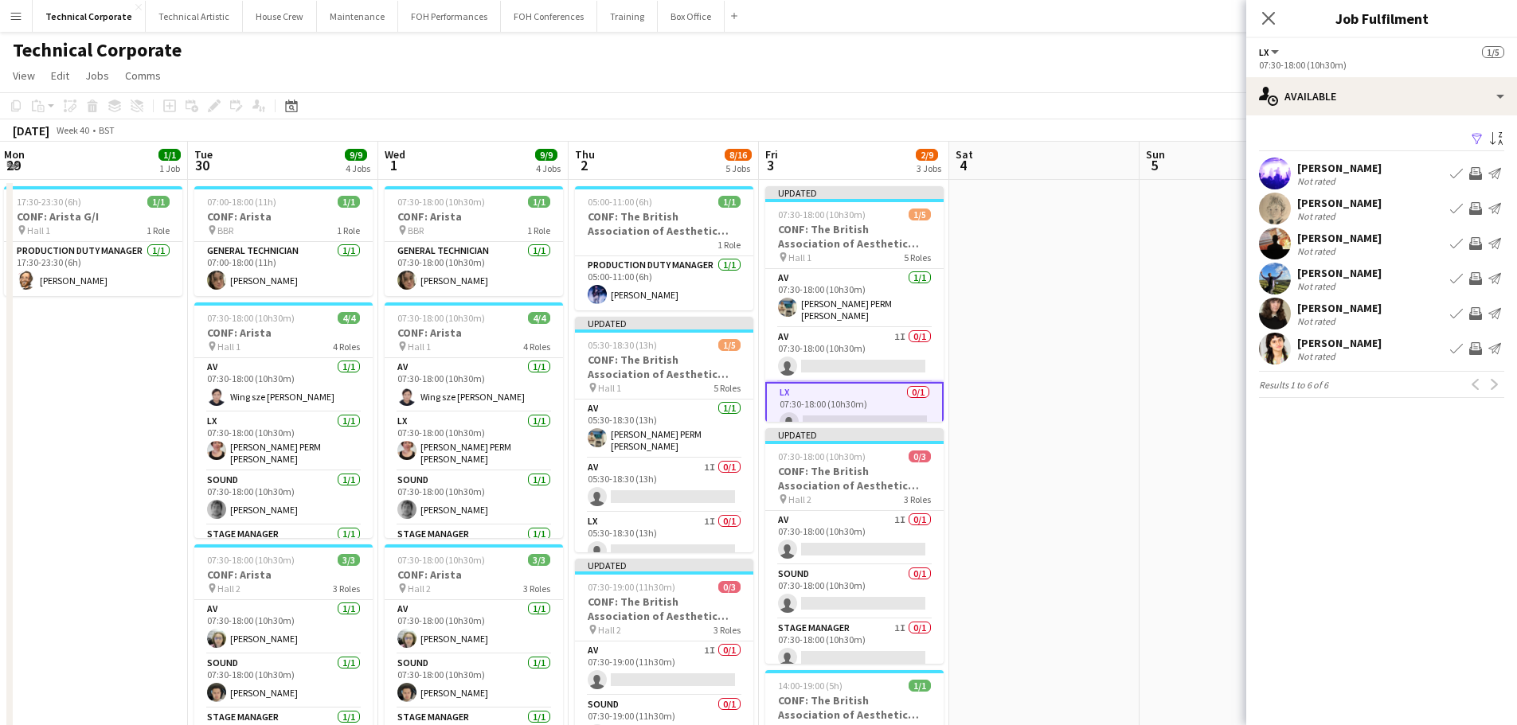
click at [1472, 217] on button "Invite crew" at bounding box center [1475, 208] width 19 height 19
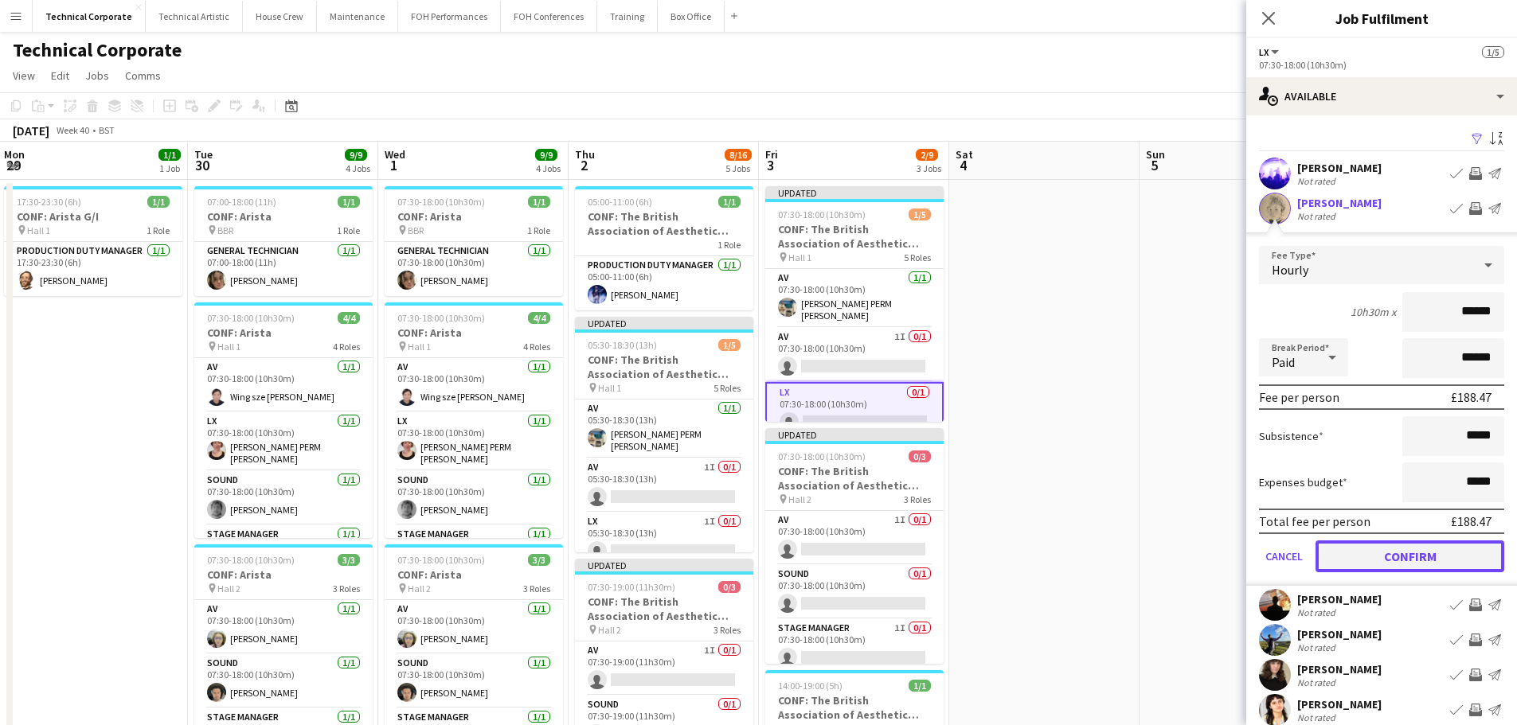
click at [1421, 558] on button "Confirm" at bounding box center [1409, 557] width 189 height 32
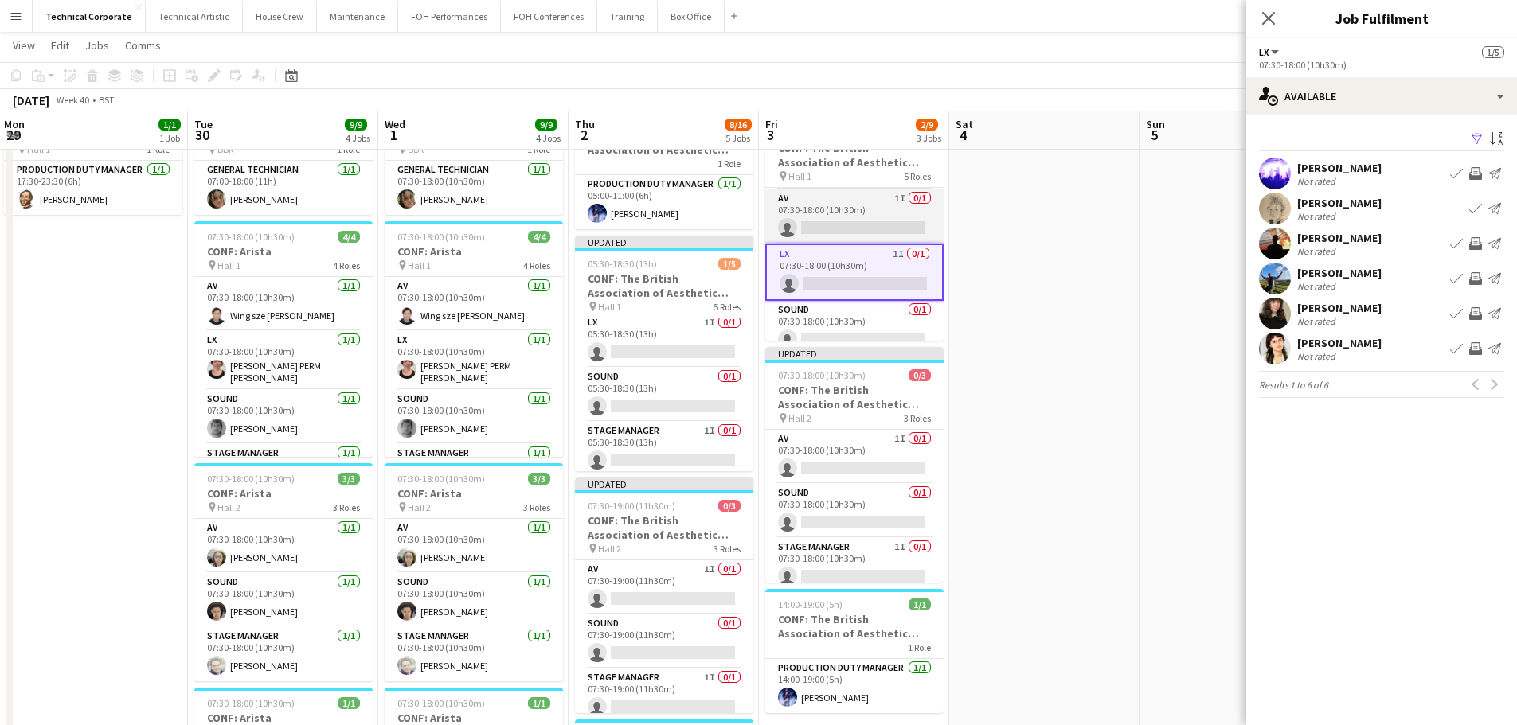
scroll to position [80, 0]
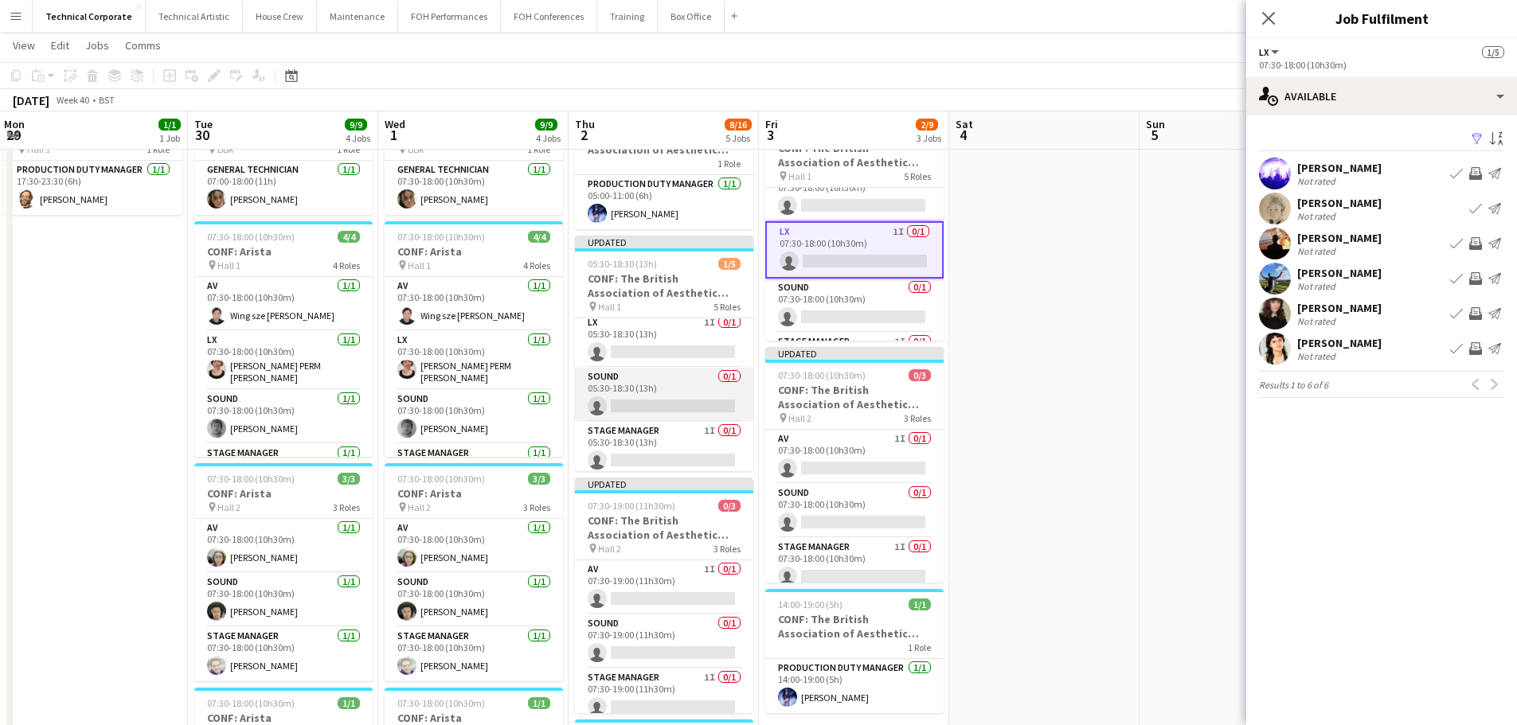
click at [698, 399] on app-card-role "Sound 0/1 05:30-18:30 (13h) single-neutral-actions" at bounding box center [664, 395] width 178 height 54
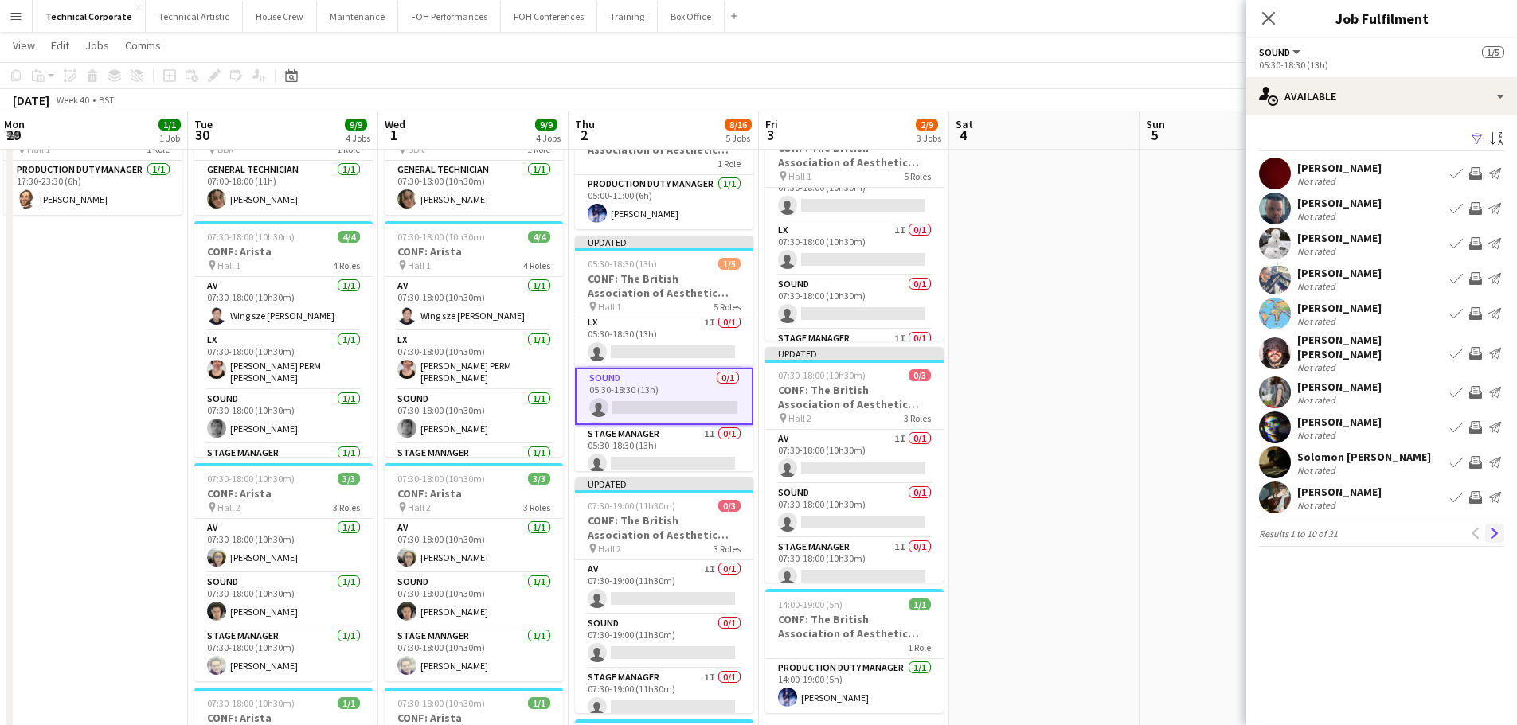
click at [1489, 529] on app-icon "Next" at bounding box center [1494, 533] width 11 height 11
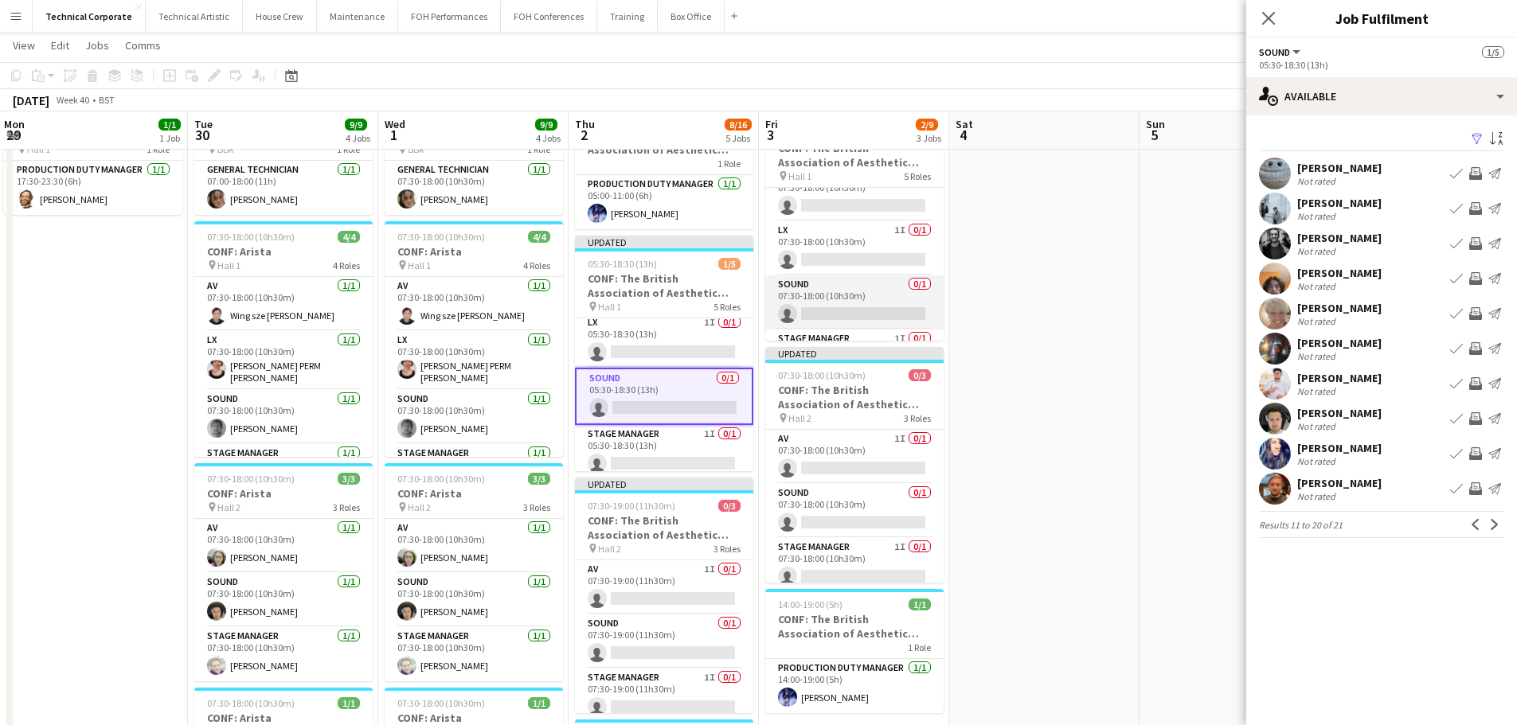
click at [876, 299] on app-card-role "Sound 0/1 07:30-18:00 (10h30m) single-neutral-actions" at bounding box center [854, 303] width 178 height 54
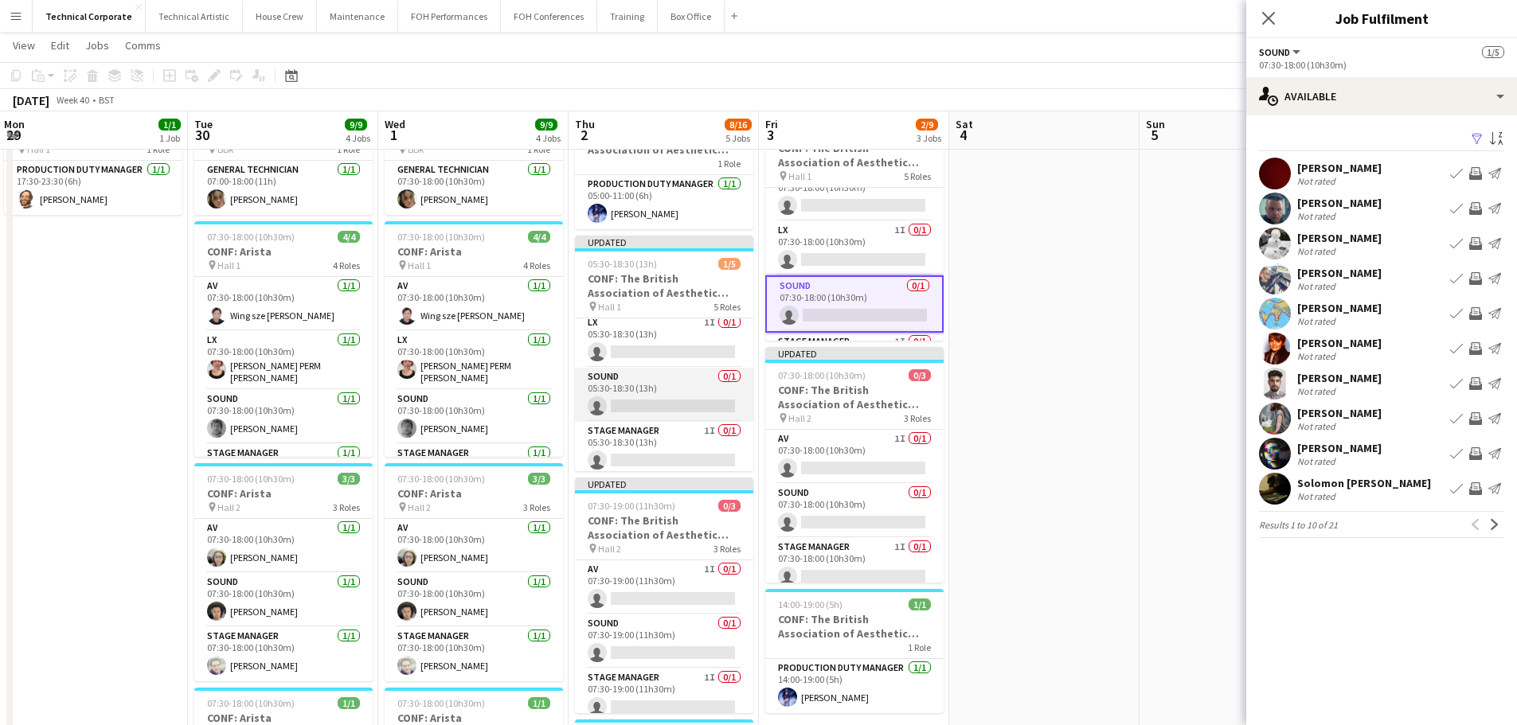
click at [688, 400] on app-card-role "Sound 0/1 05:30-18:30 (13h) single-neutral-actions" at bounding box center [664, 395] width 178 height 54
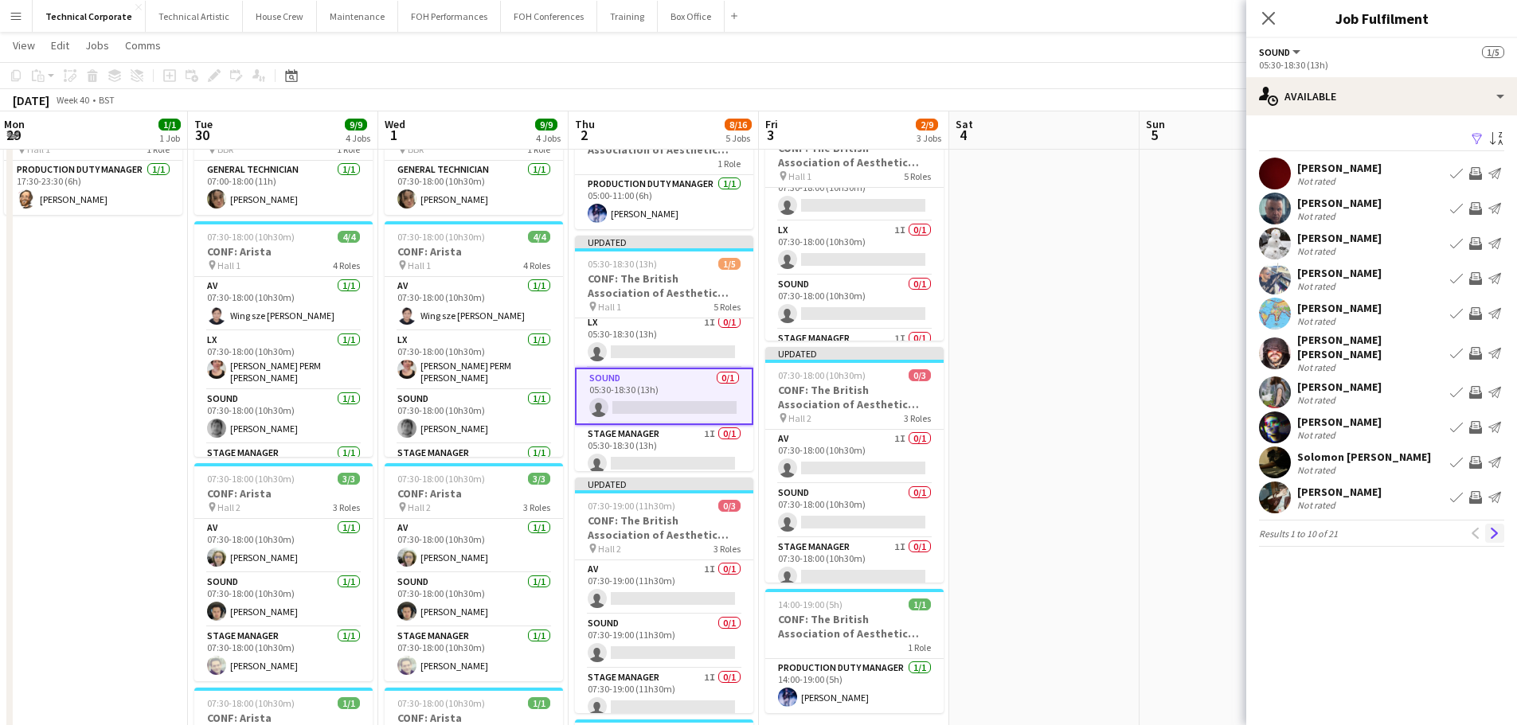
click at [1491, 530] on app-icon "Next" at bounding box center [1494, 533] width 11 height 11
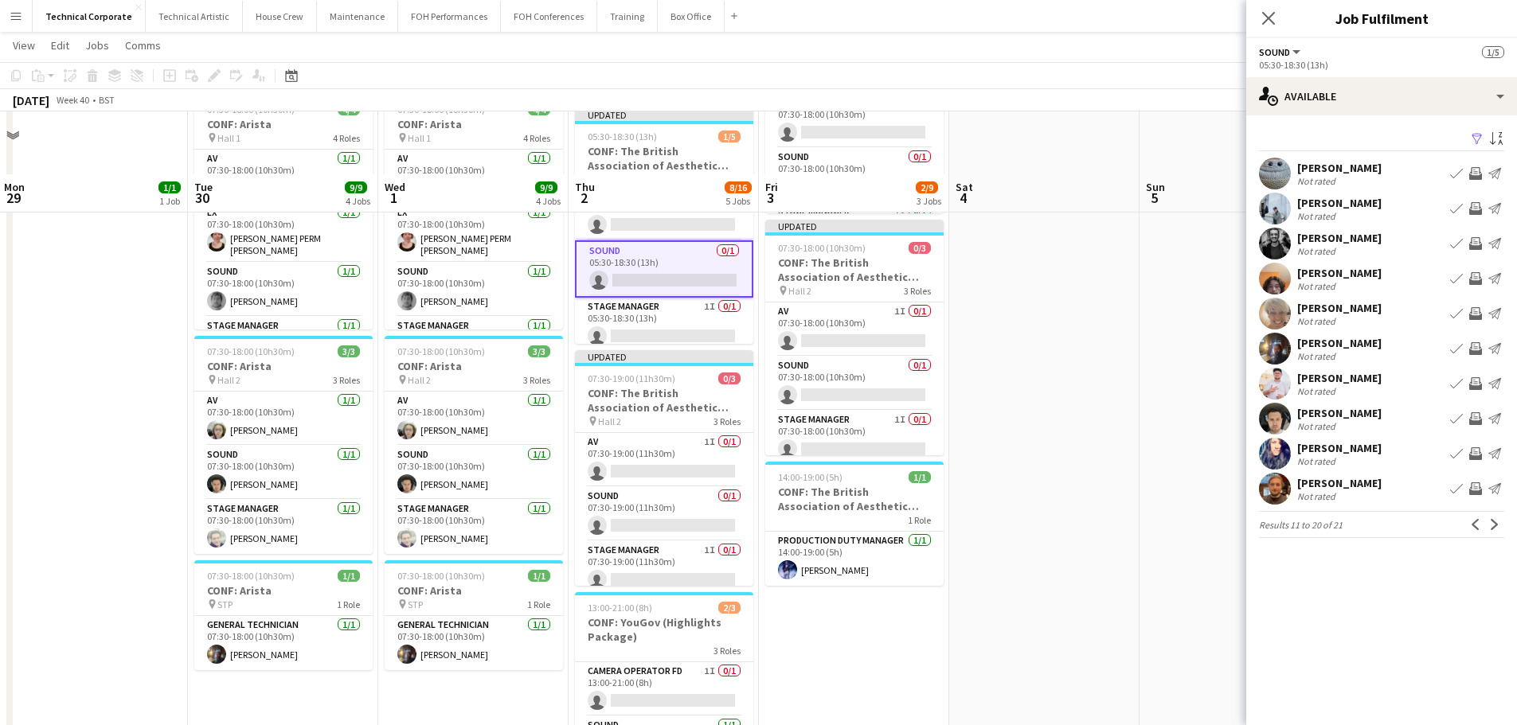
scroll to position [319, 0]
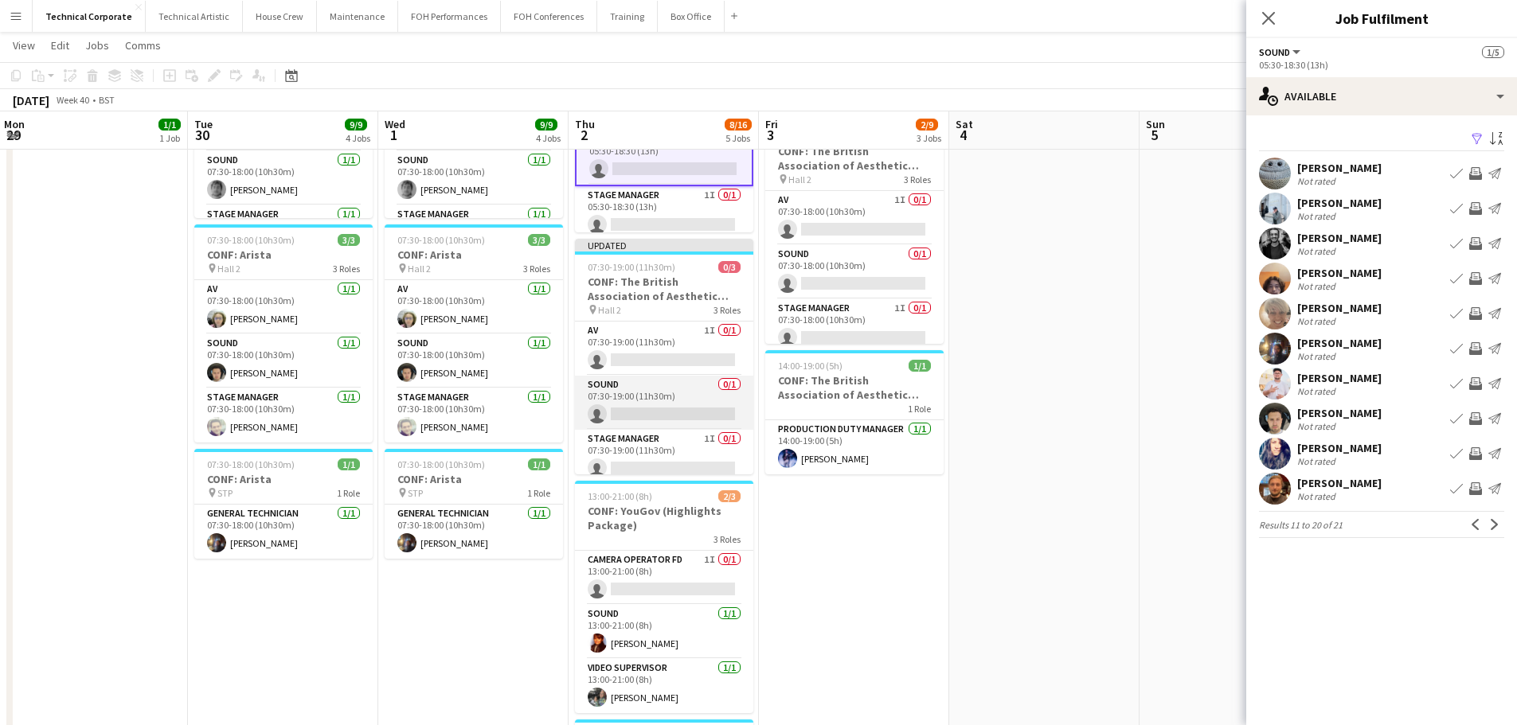
click at [653, 384] on app-card-role "Sound 0/1 07:30-19:00 (11h30m) single-neutral-actions" at bounding box center [664, 403] width 178 height 54
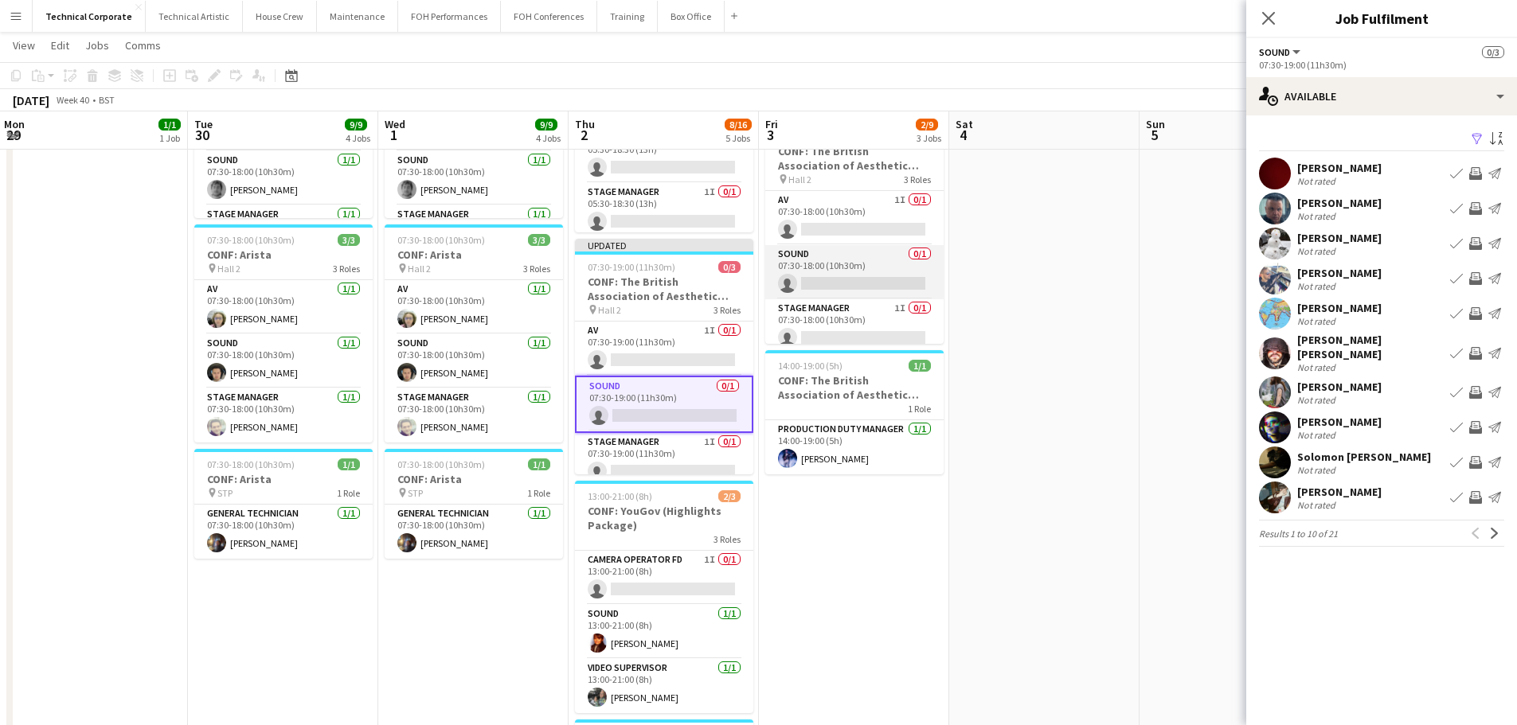
click at [830, 287] on app-card-role "Sound 0/1 07:30-18:00 (10h30m) single-neutral-actions" at bounding box center [854, 272] width 178 height 54
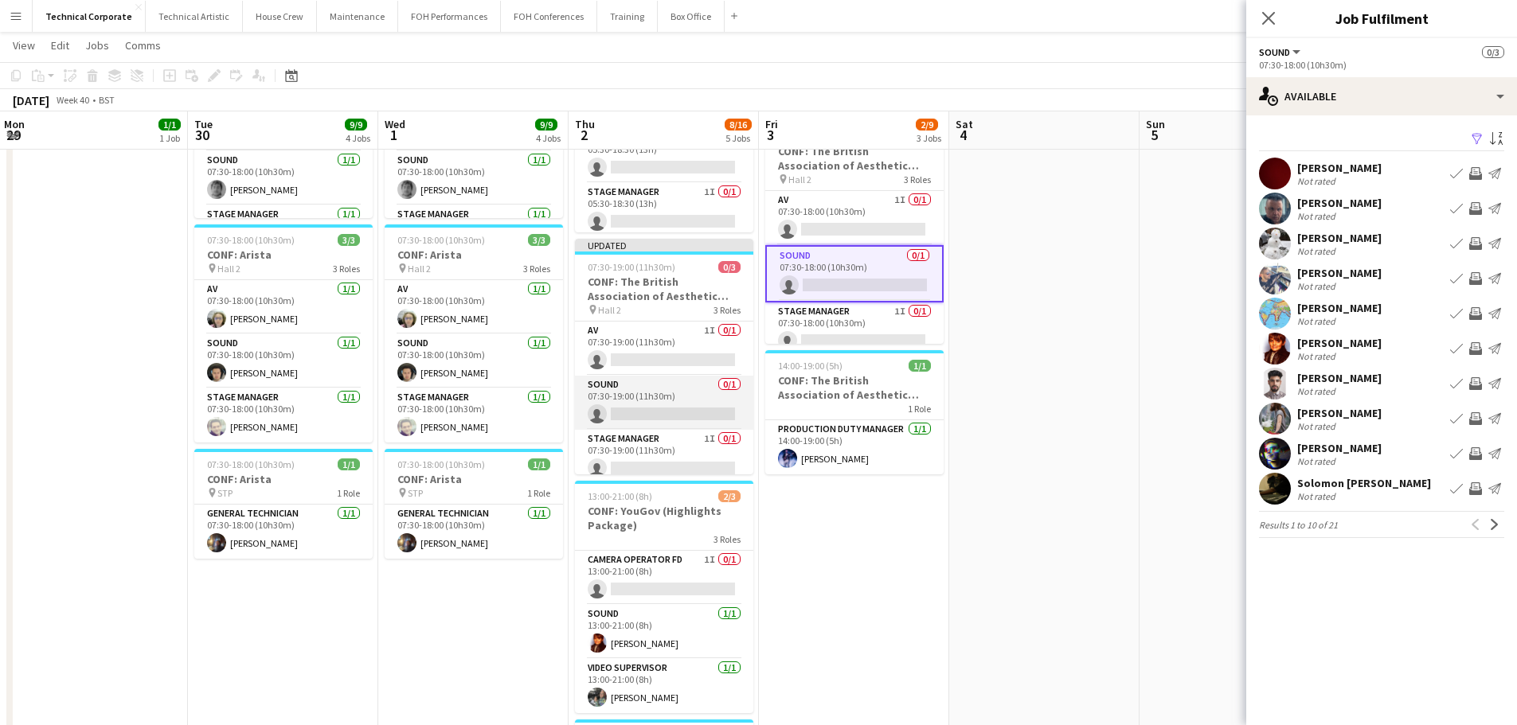
click at [696, 409] on app-card-role "Sound 0/1 07:30-19:00 (11h30m) single-neutral-actions" at bounding box center [664, 403] width 178 height 54
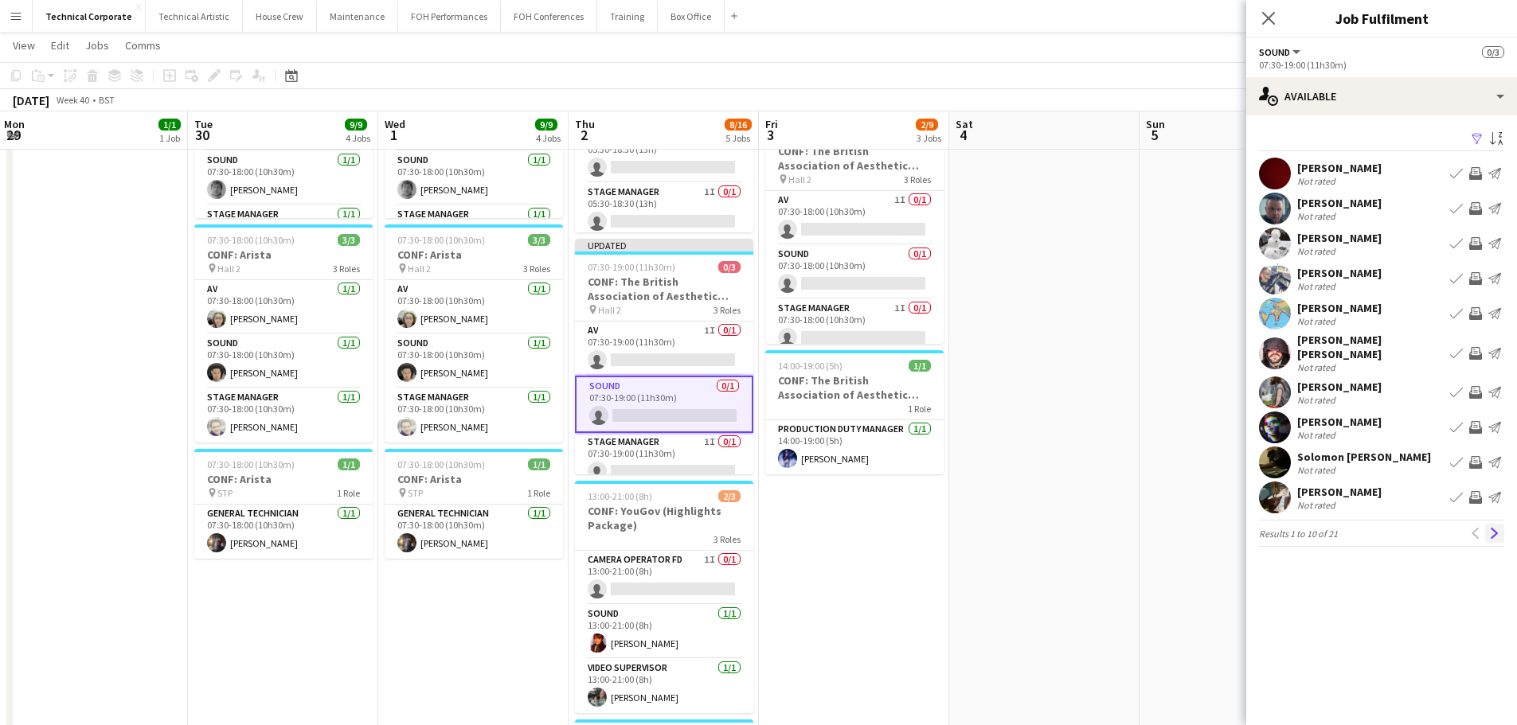
click at [1496, 528] on app-icon "Next" at bounding box center [1494, 533] width 11 height 11
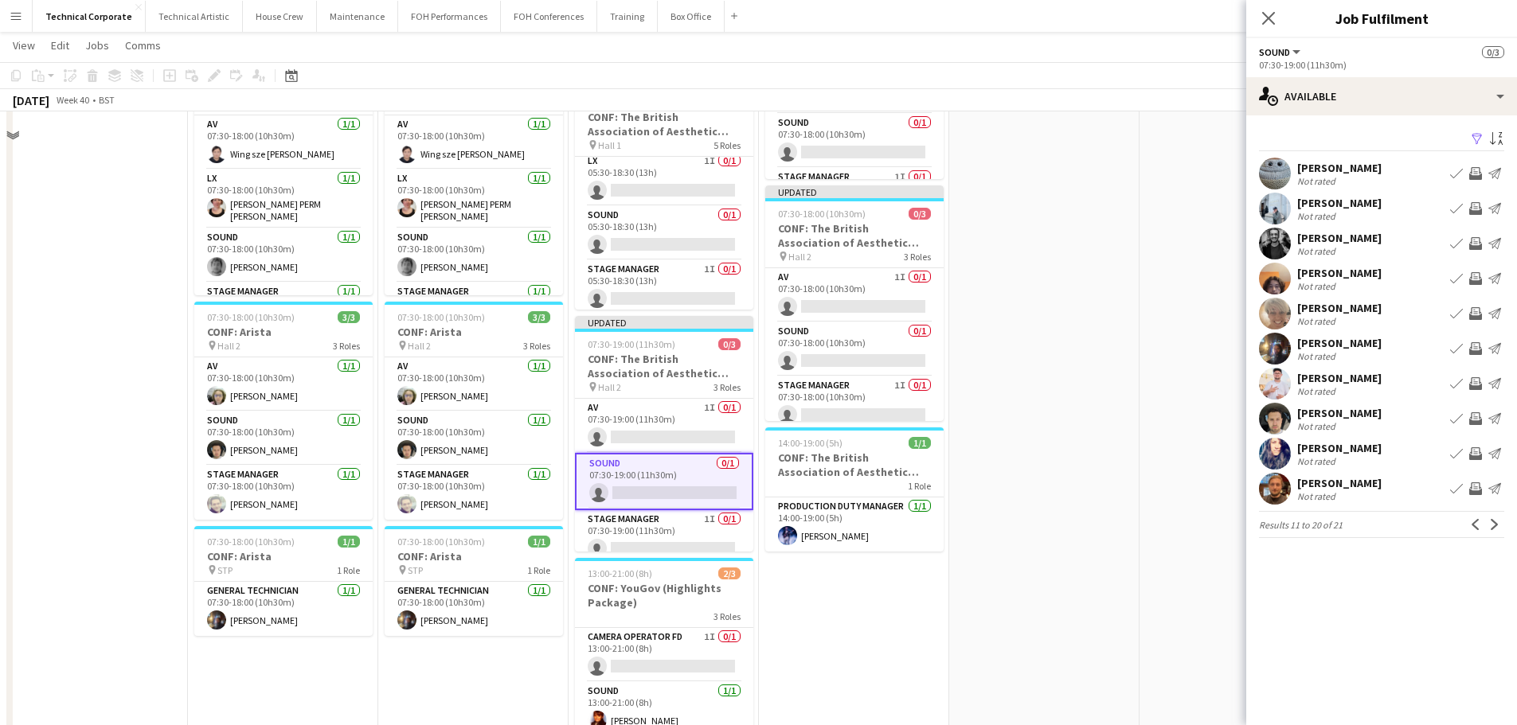
scroll to position [159, 0]
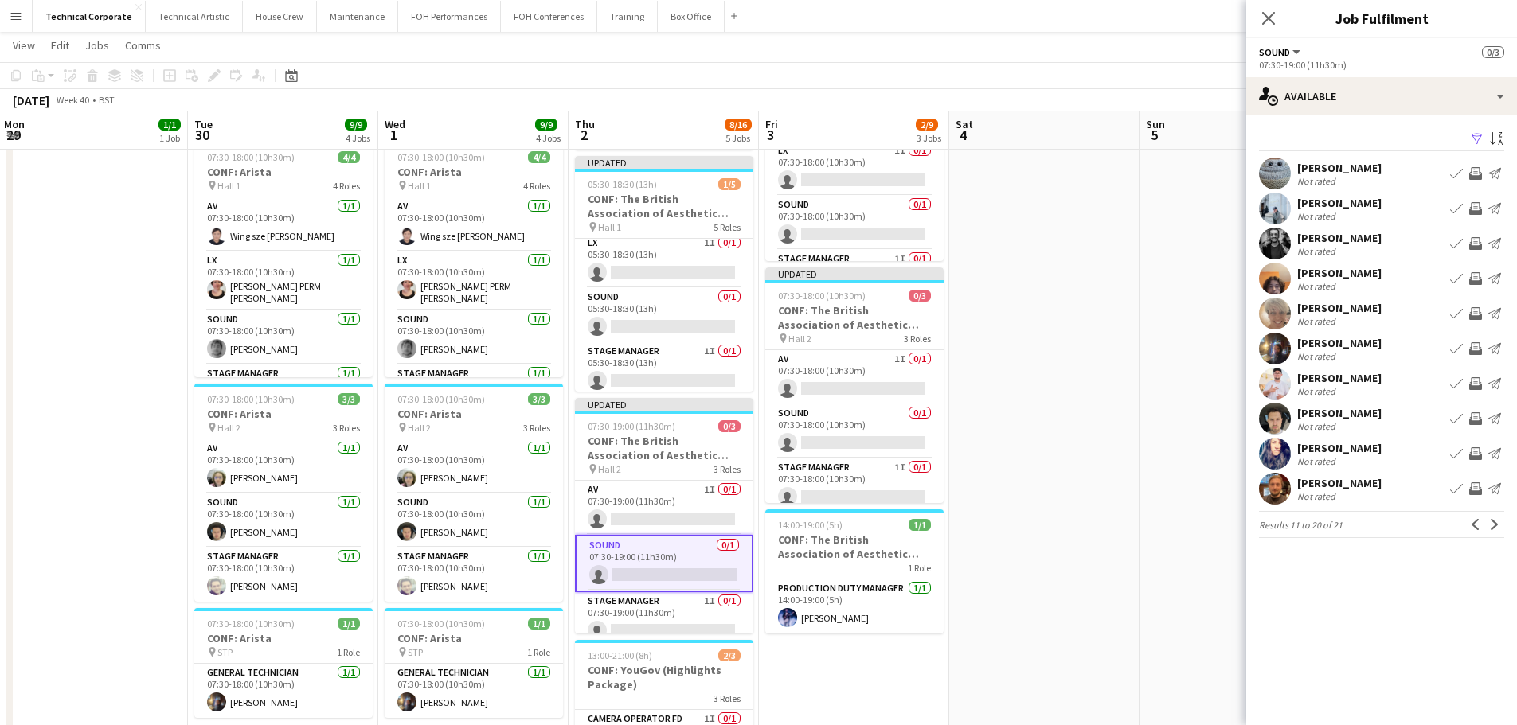
click at [1480, 421] on app-icon "Invite crew" at bounding box center [1475, 418] width 13 height 13
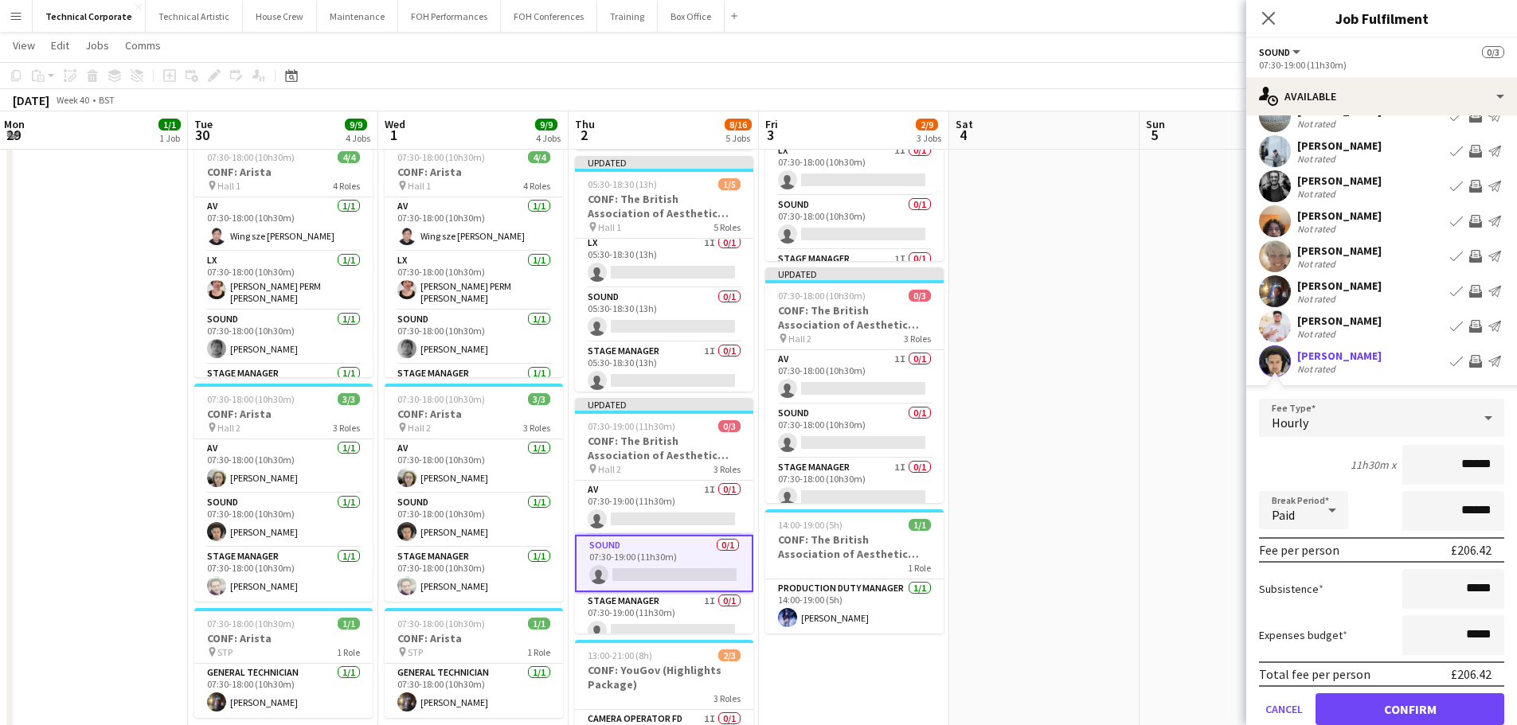
scroll to position [80, 0]
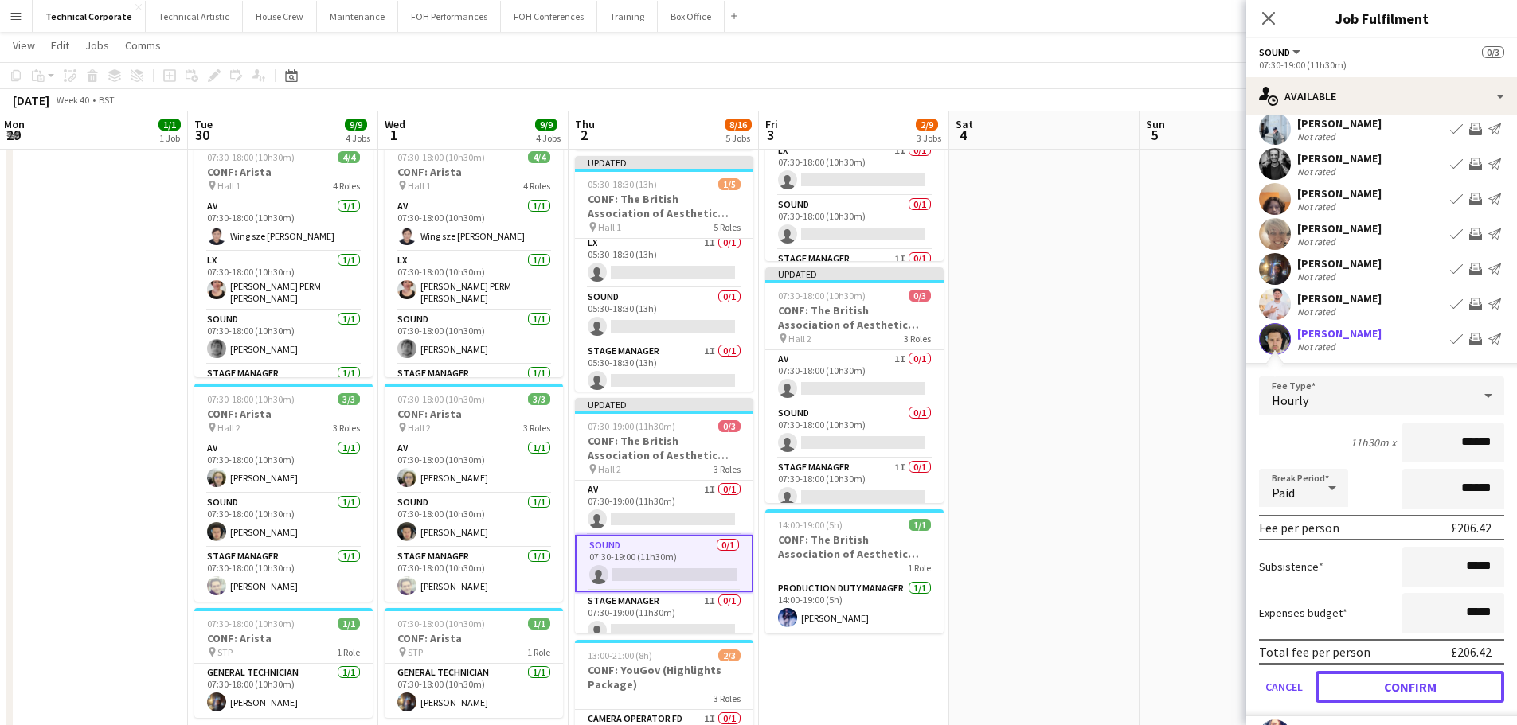
click at [1409, 693] on button "Confirm" at bounding box center [1409, 687] width 189 height 32
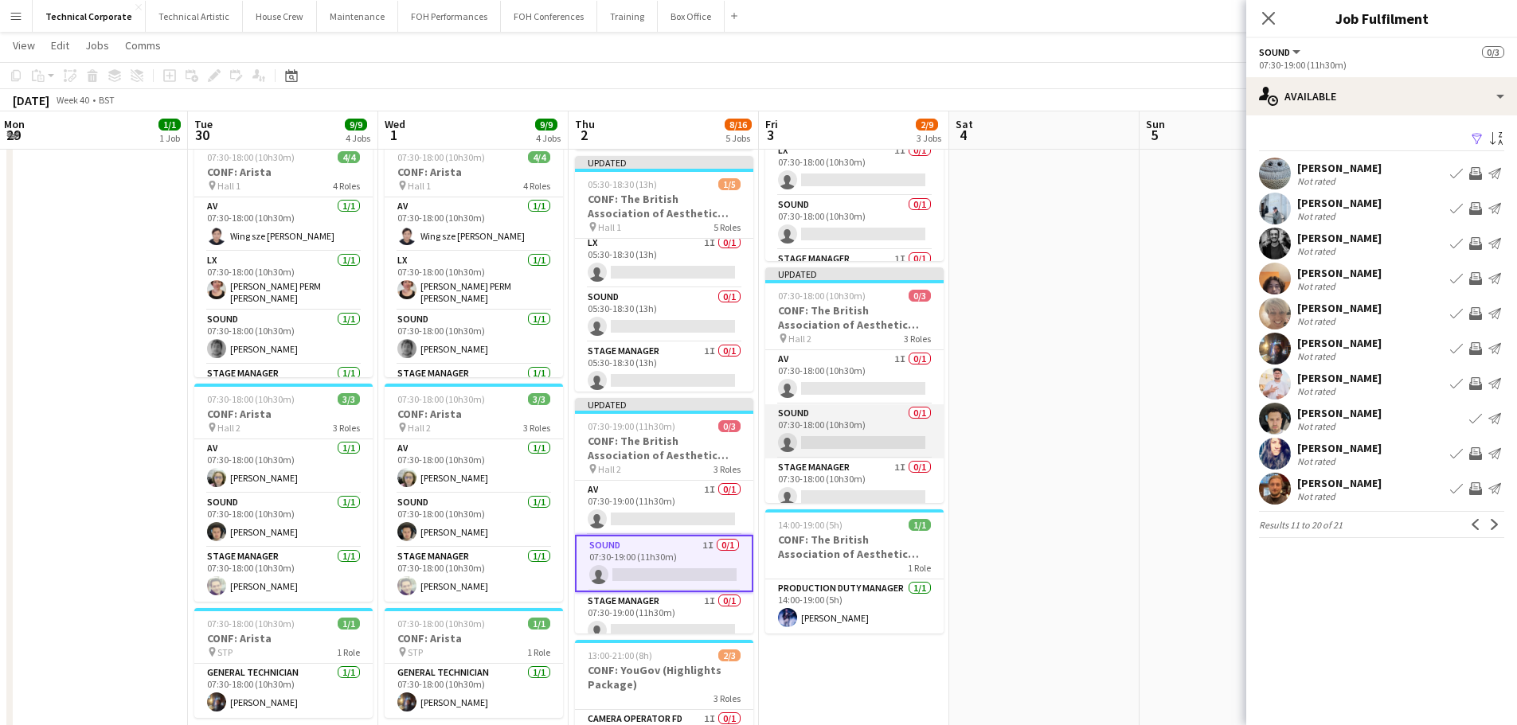
click at [829, 424] on app-card-role "Sound 0/1 07:30-18:00 (10h30m) single-neutral-actions" at bounding box center [854, 432] width 178 height 54
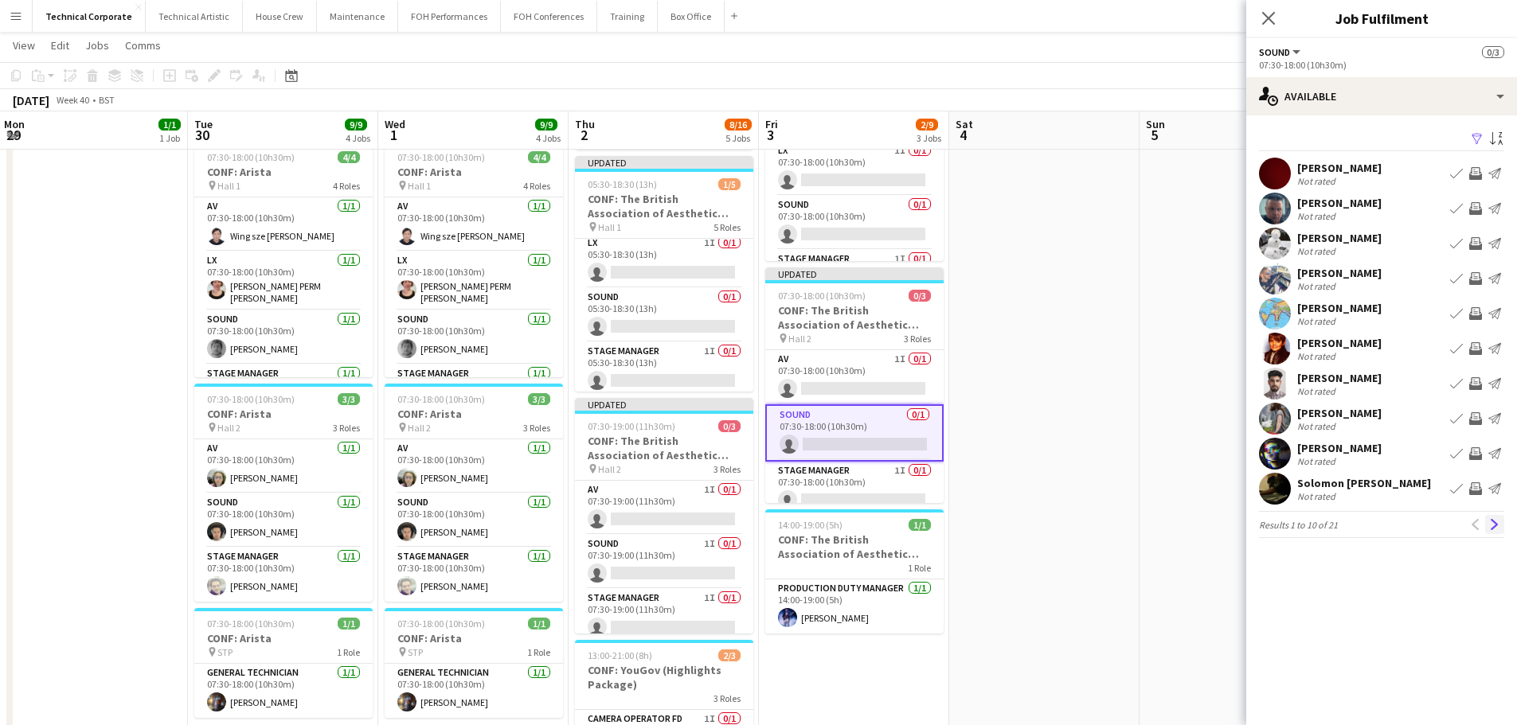
click at [1487, 529] on button "Next" at bounding box center [1494, 524] width 19 height 19
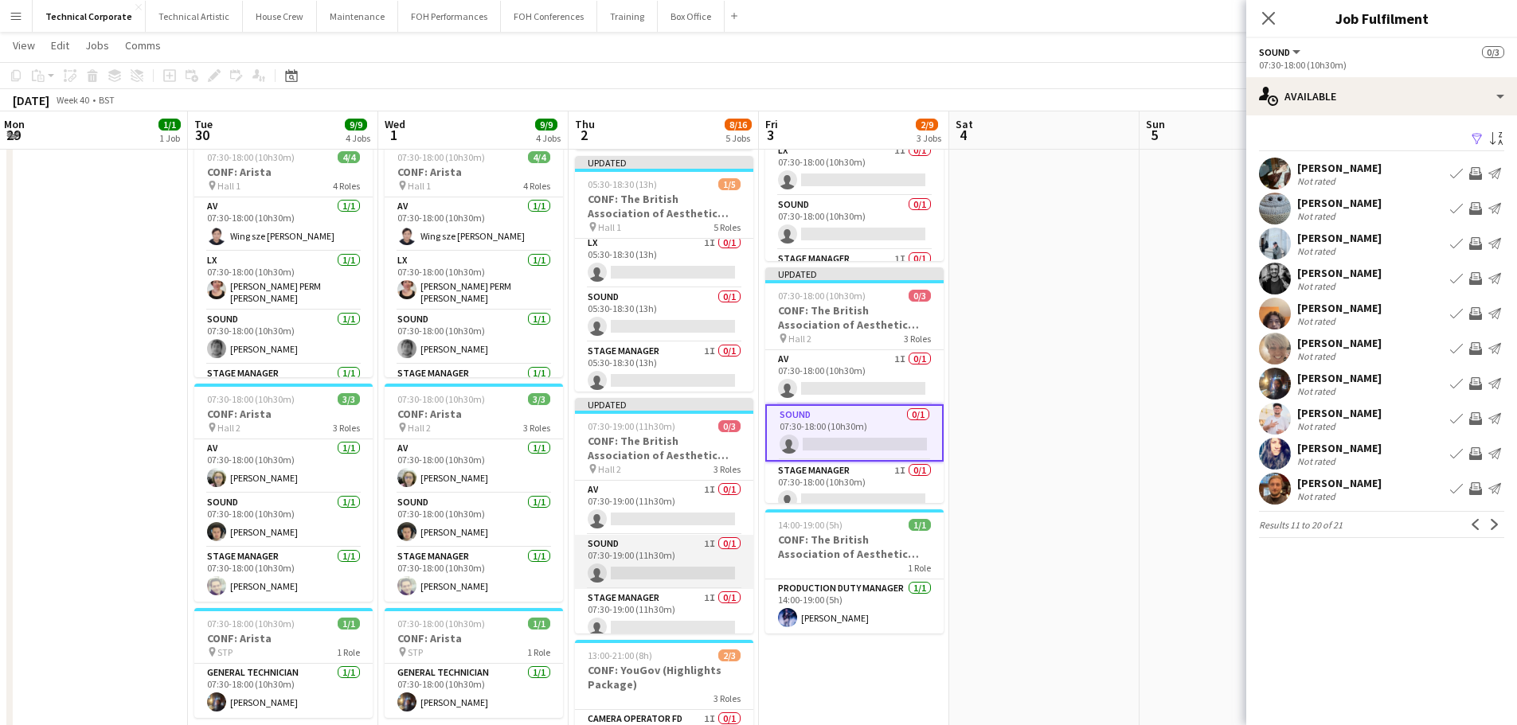
click at [676, 545] on app-card-role "Sound 1I 0/1 07:30-19:00 (11h30m) single-neutral-actions" at bounding box center [664, 562] width 178 height 54
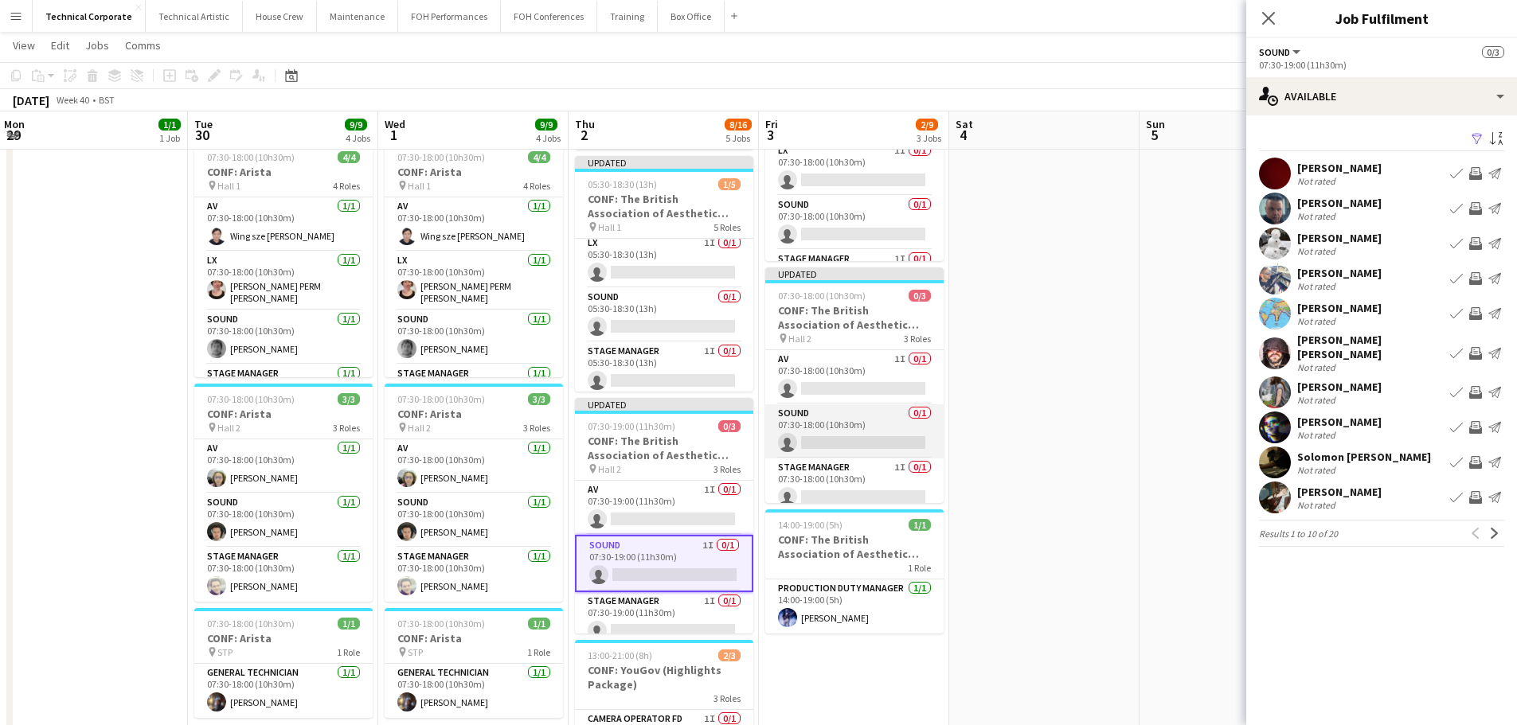
click at [827, 425] on app-card-role "Sound 0/1 07:30-18:00 (10h30m) single-neutral-actions" at bounding box center [854, 432] width 178 height 54
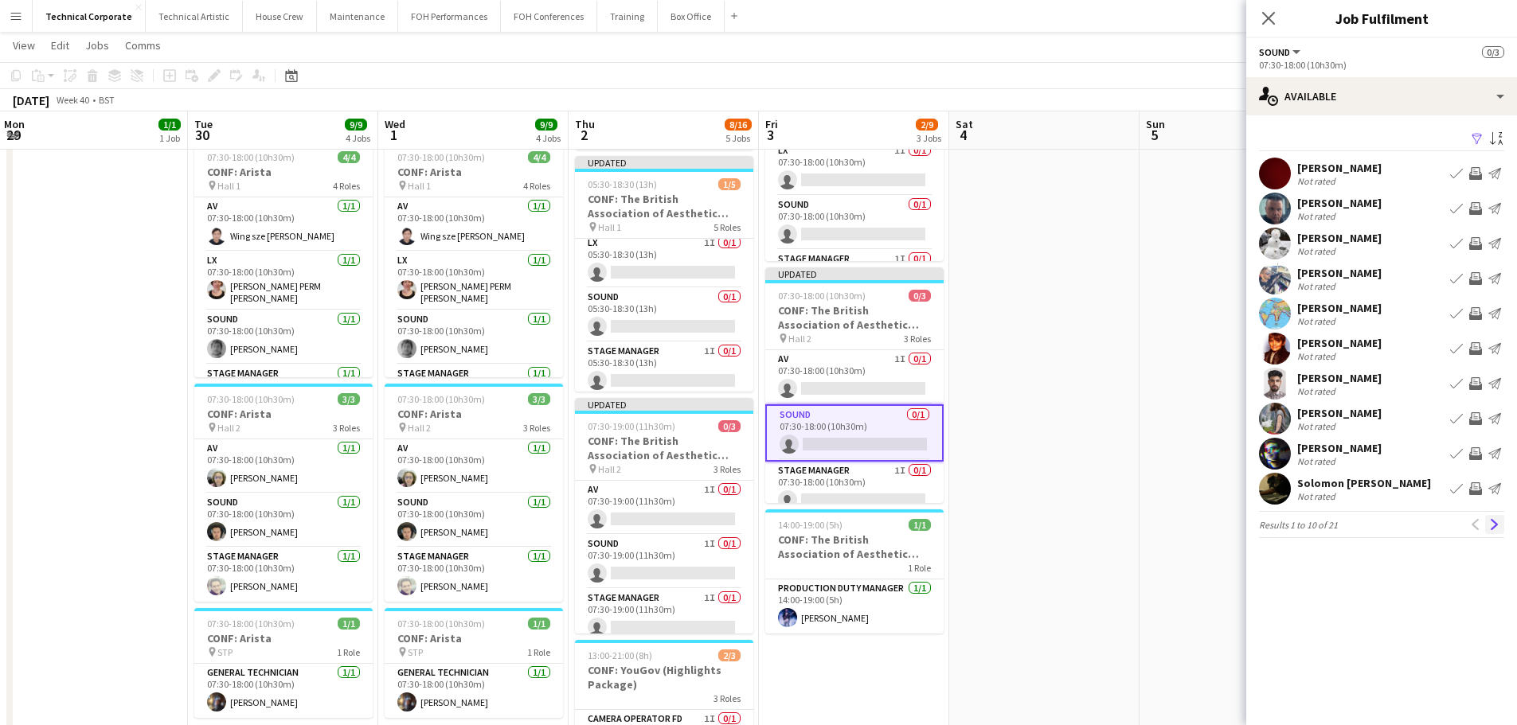
click at [1499, 526] on app-icon "Next" at bounding box center [1494, 524] width 11 height 11
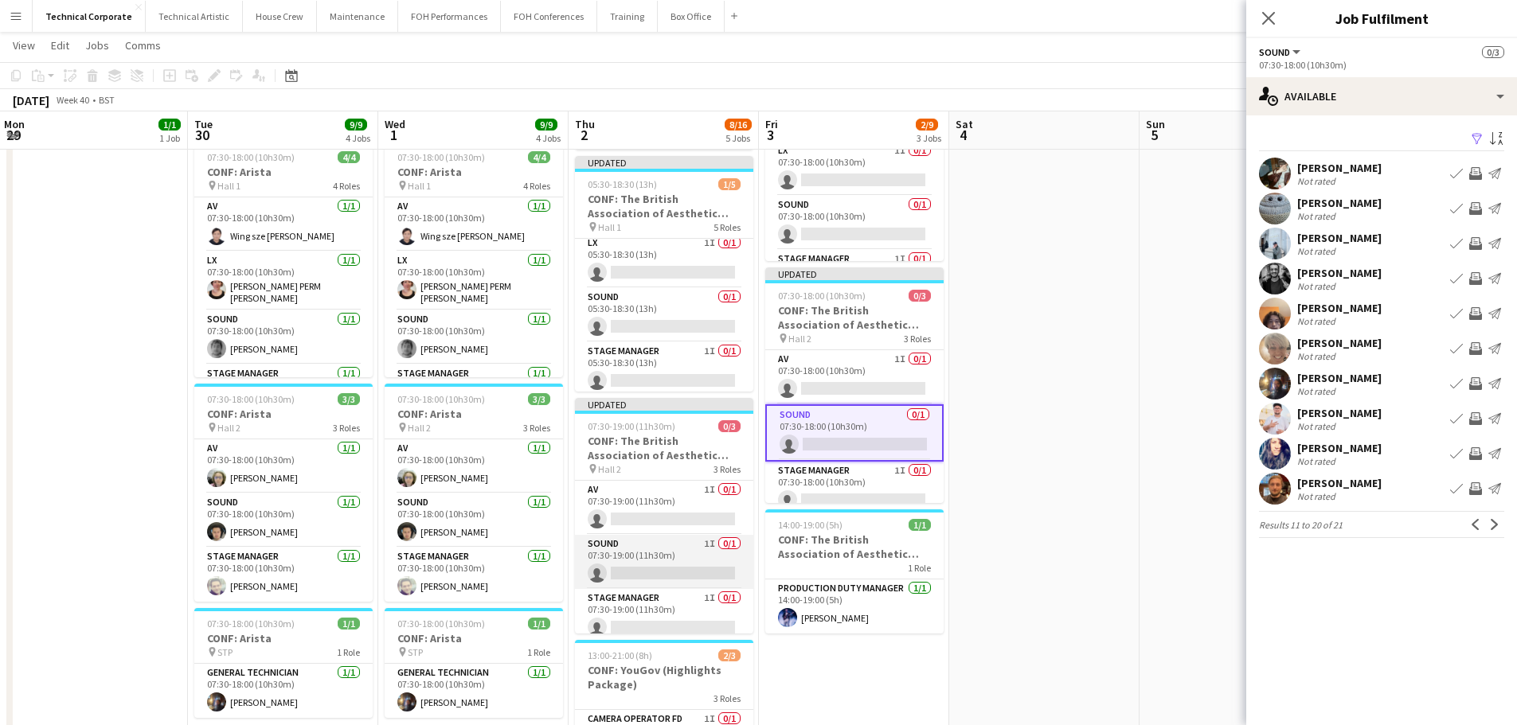
click at [626, 567] on app-card-role "Sound 1I 0/1 07:30-19:00 (11h30m) single-neutral-actions" at bounding box center [664, 562] width 178 height 54
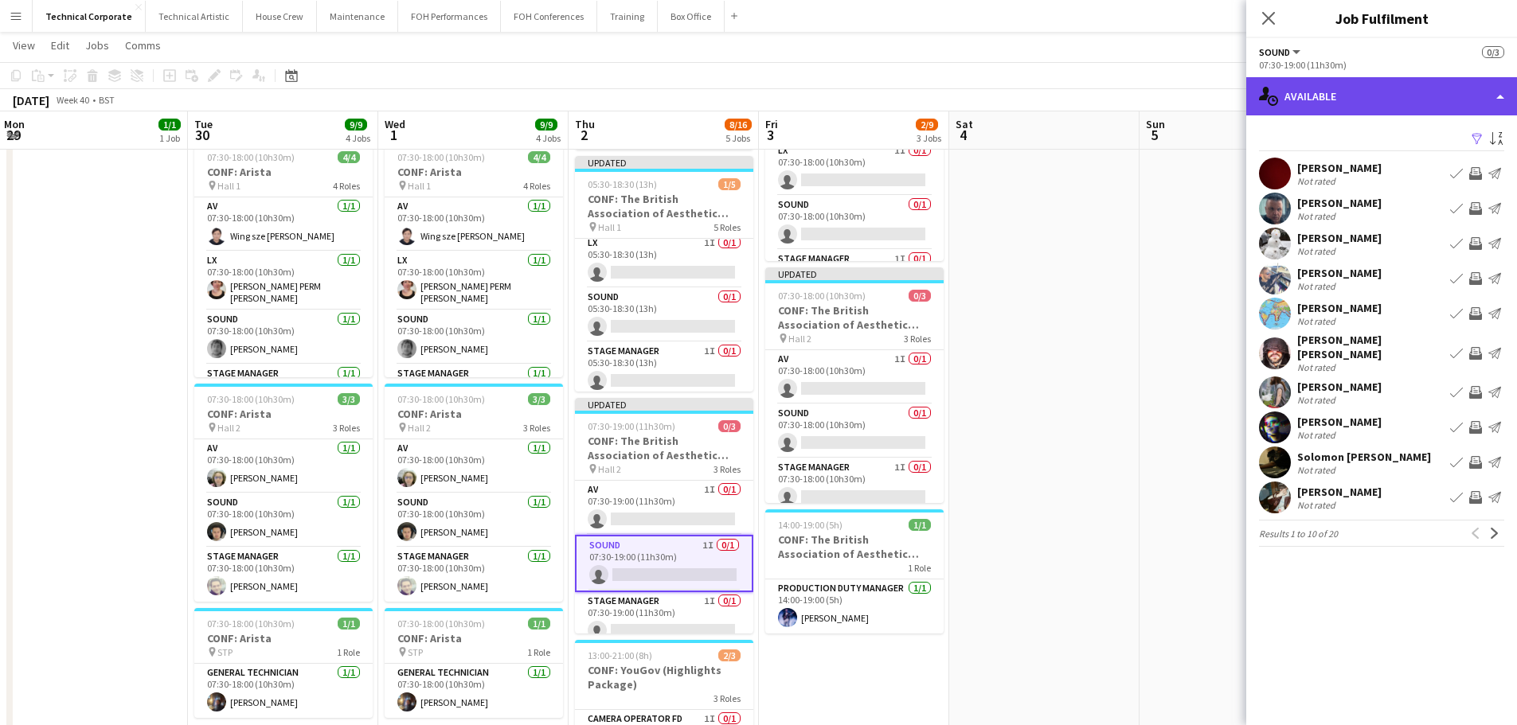
click at [1389, 100] on div "single-neutral-actions-upload Available" at bounding box center [1381, 96] width 271 height 38
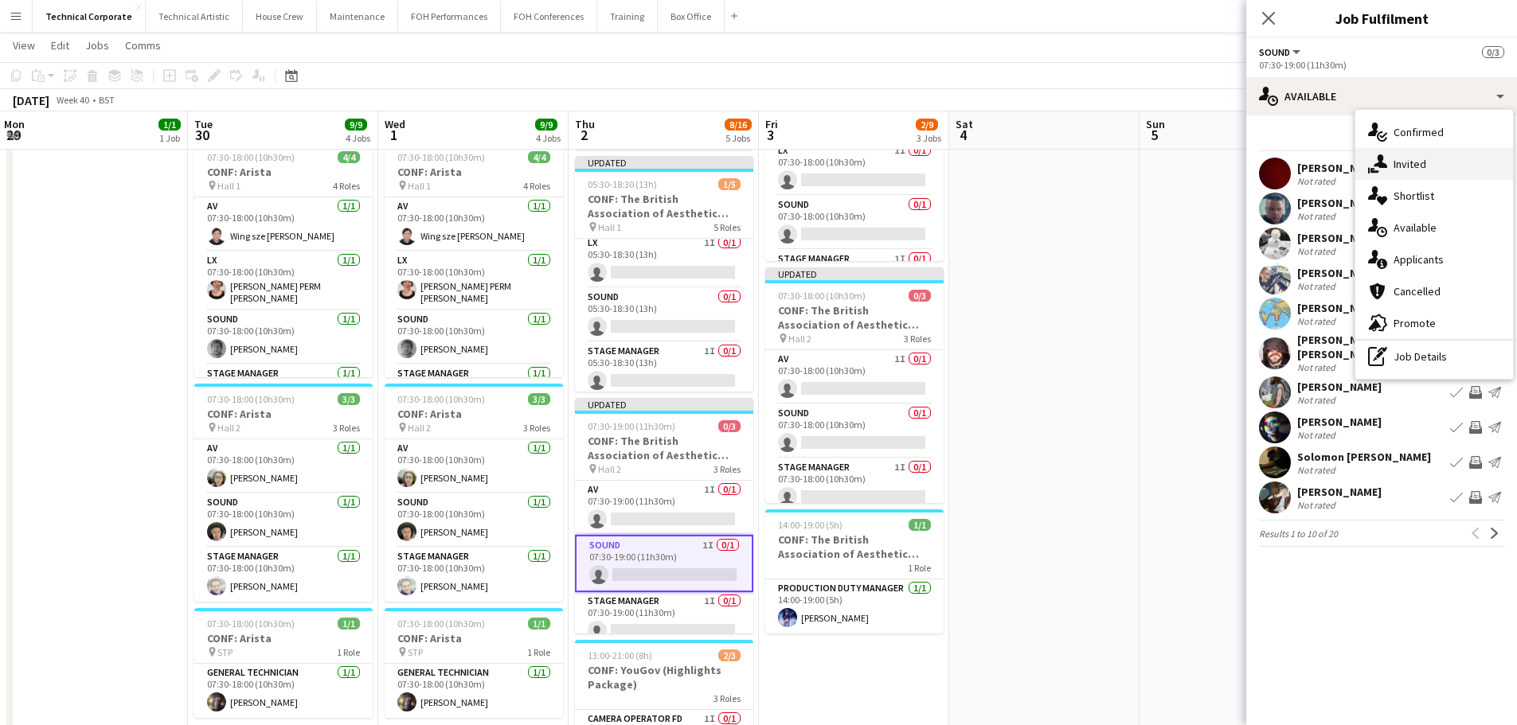
click at [1430, 170] on div "single-neutral-actions-share-1 Invited" at bounding box center [1434, 164] width 158 height 32
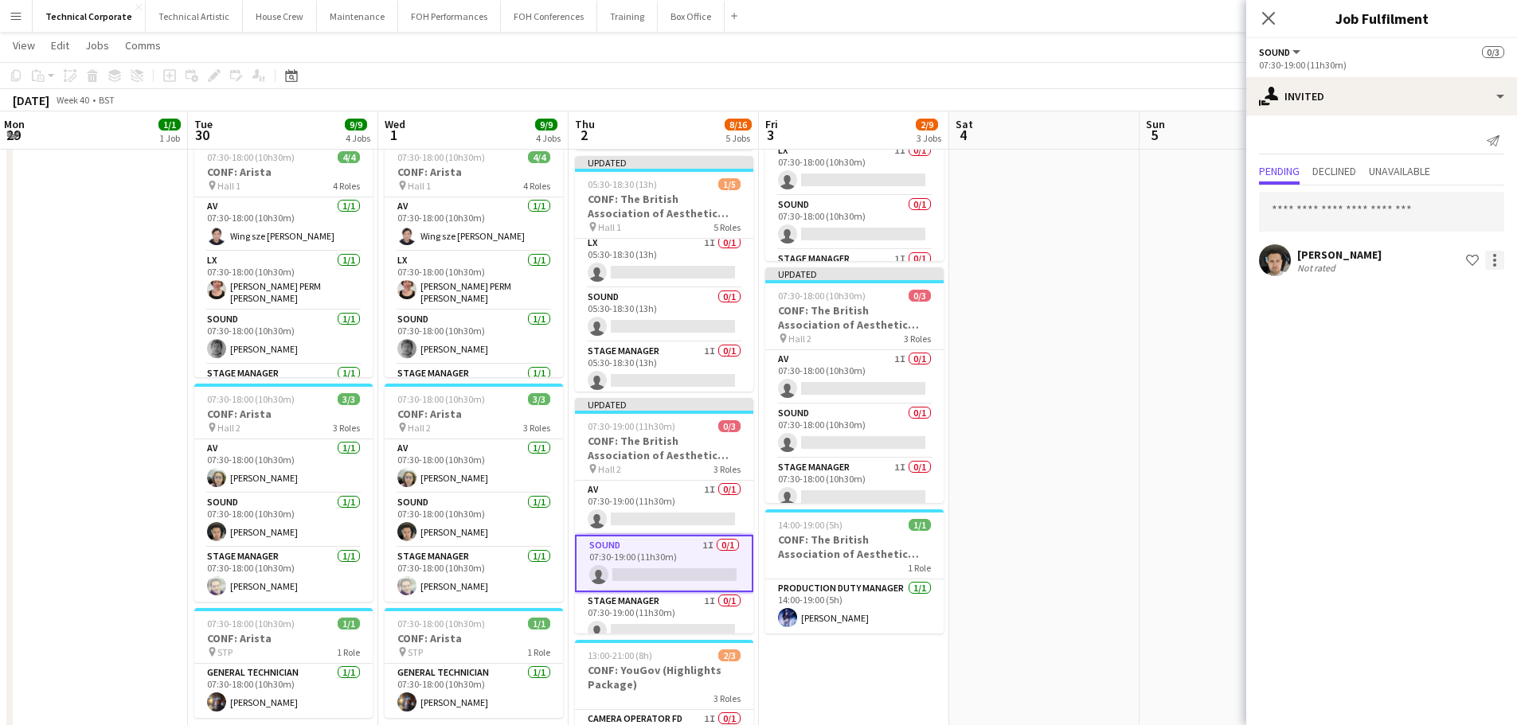
click at [1496, 255] on div at bounding box center [1494, 260] width 19 height 19
click at [1447, 401] on span "Cancel invitation" at bounding box center [1444, 404] width 93 height 14
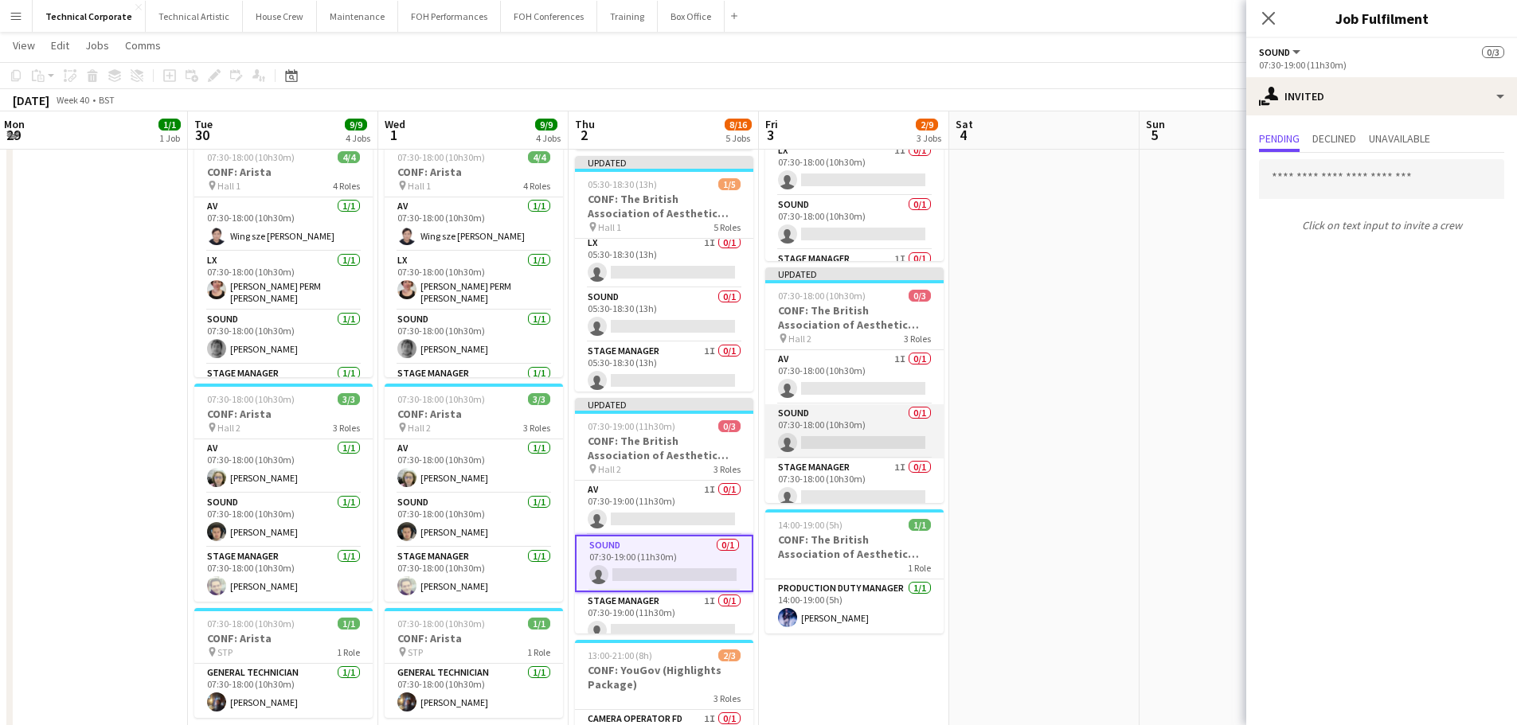
click at [829, 455] on app-card-role "Sound 0/1 07:30-18:00 (10h30m) single-neutral-actions" at bounding box center [854, 432] width 178 height 54
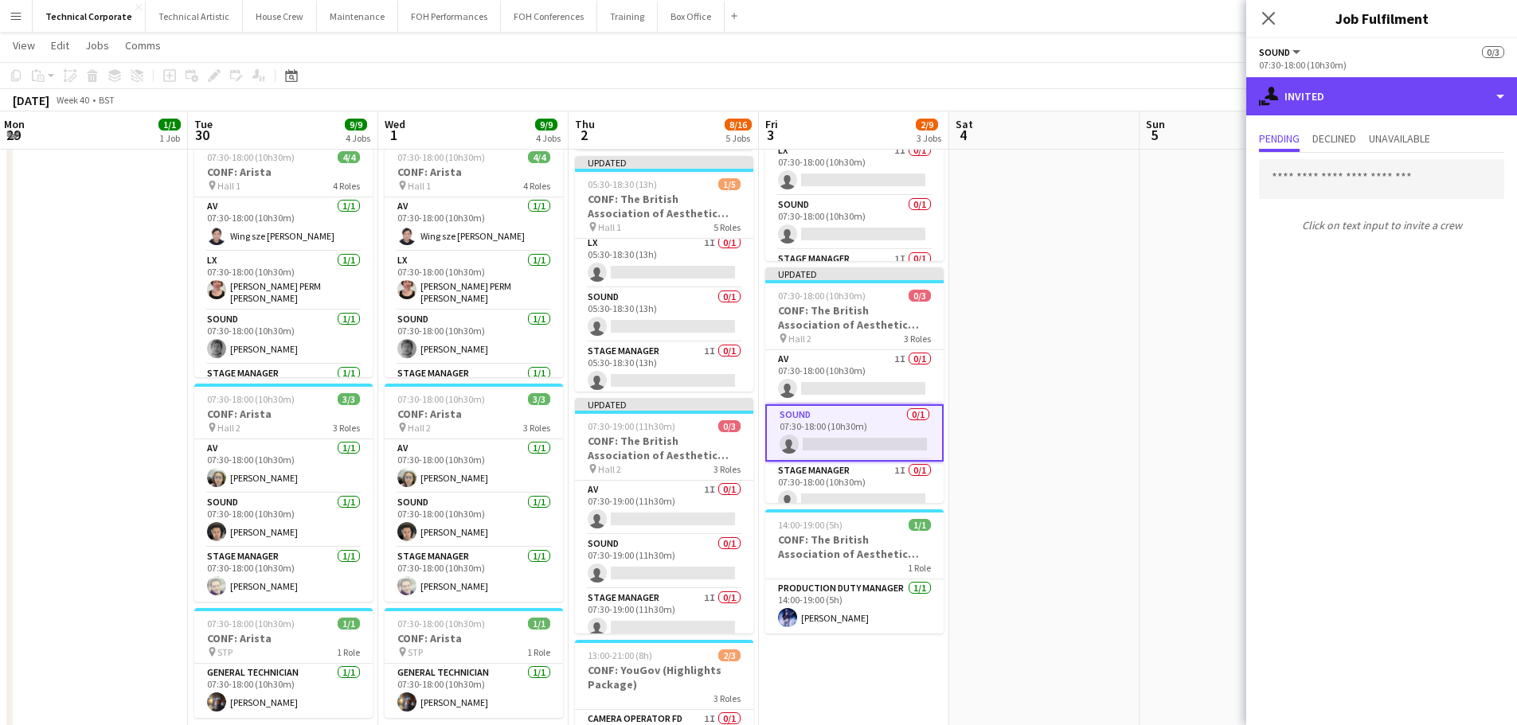
click at [1375, 113] on div "single-neutral-actions-share-1 Invited" at bounding box center [1381, 96] width 271 height 38
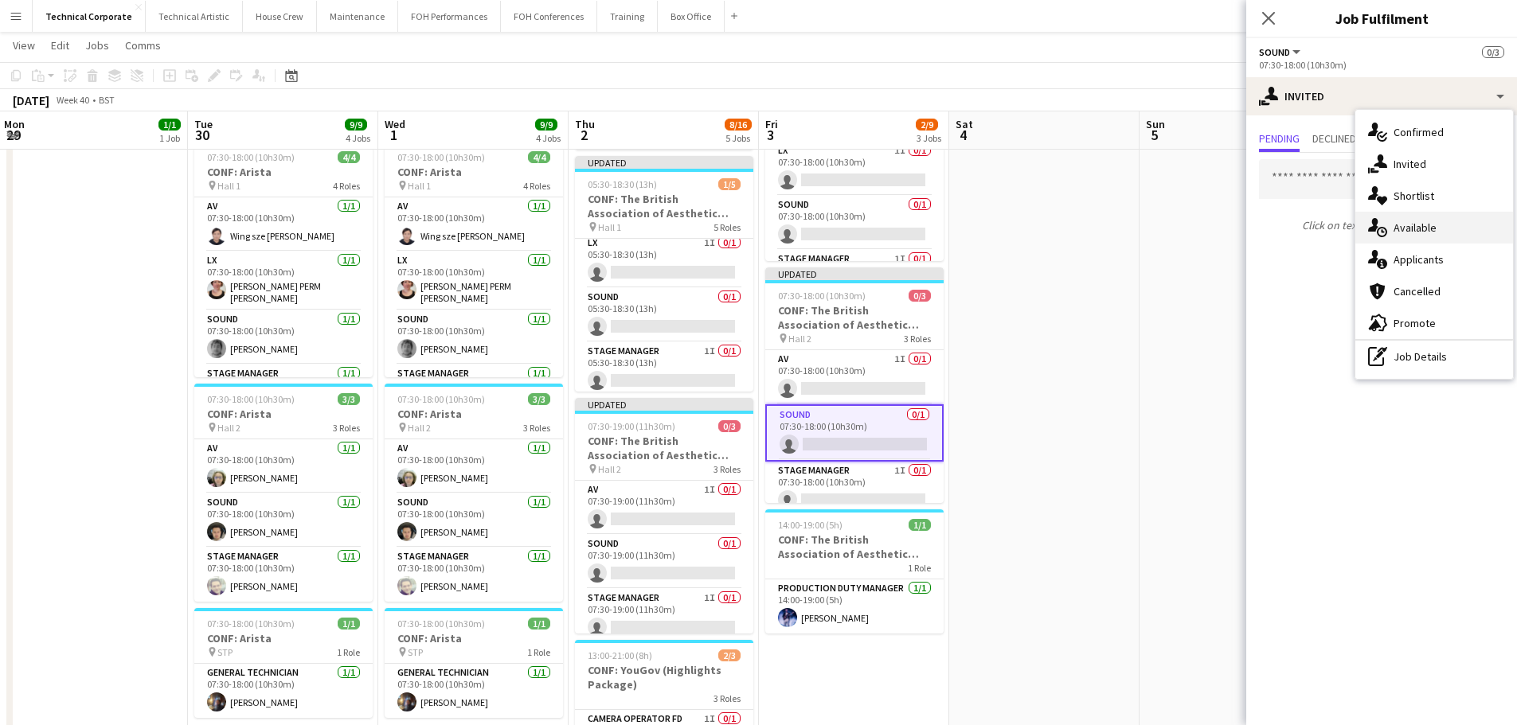
click at [1450, 225] on div "single-neutral-actions-upload Available" at bounding box center [1434, 228] width 158 height 32
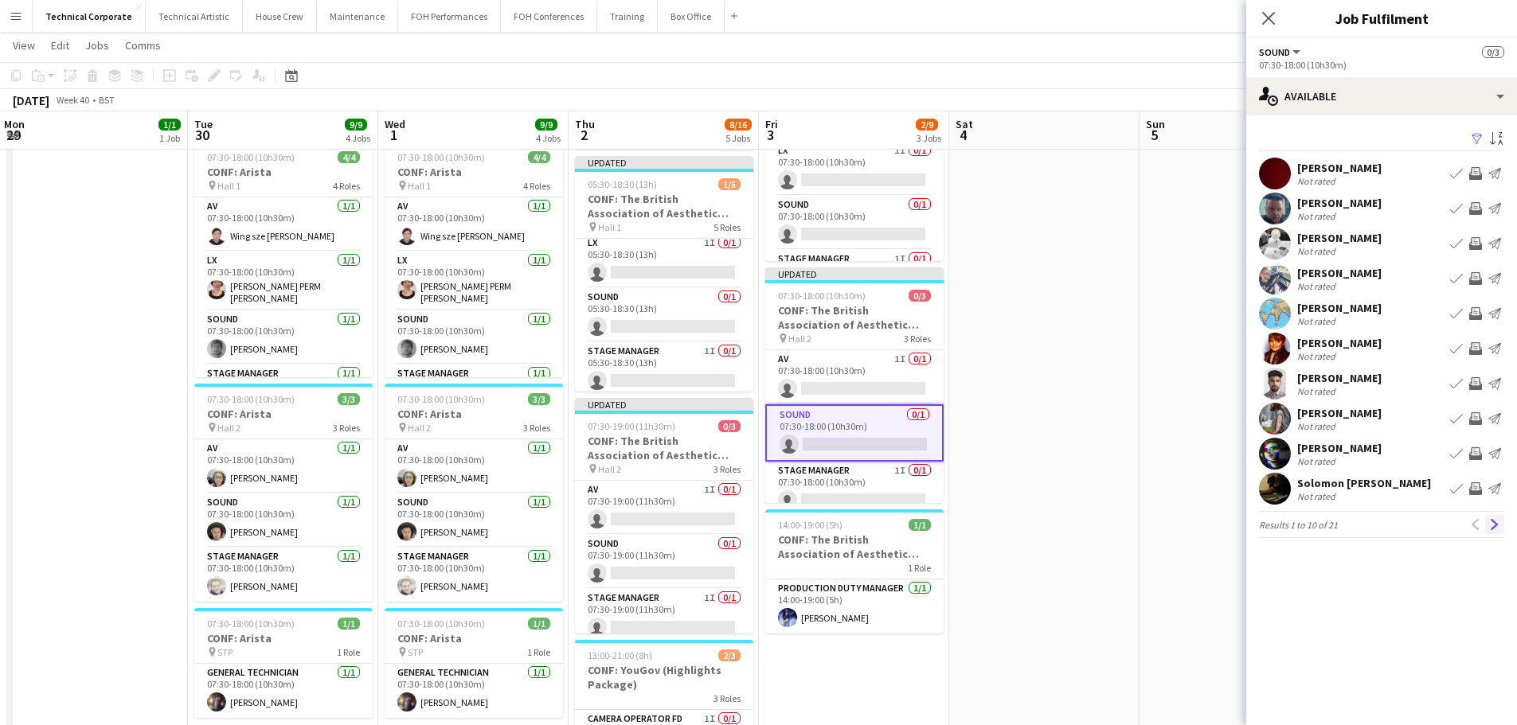
click at [1487, 530] on button "Next" at bounding box center [1494, 524] width 19 height 19
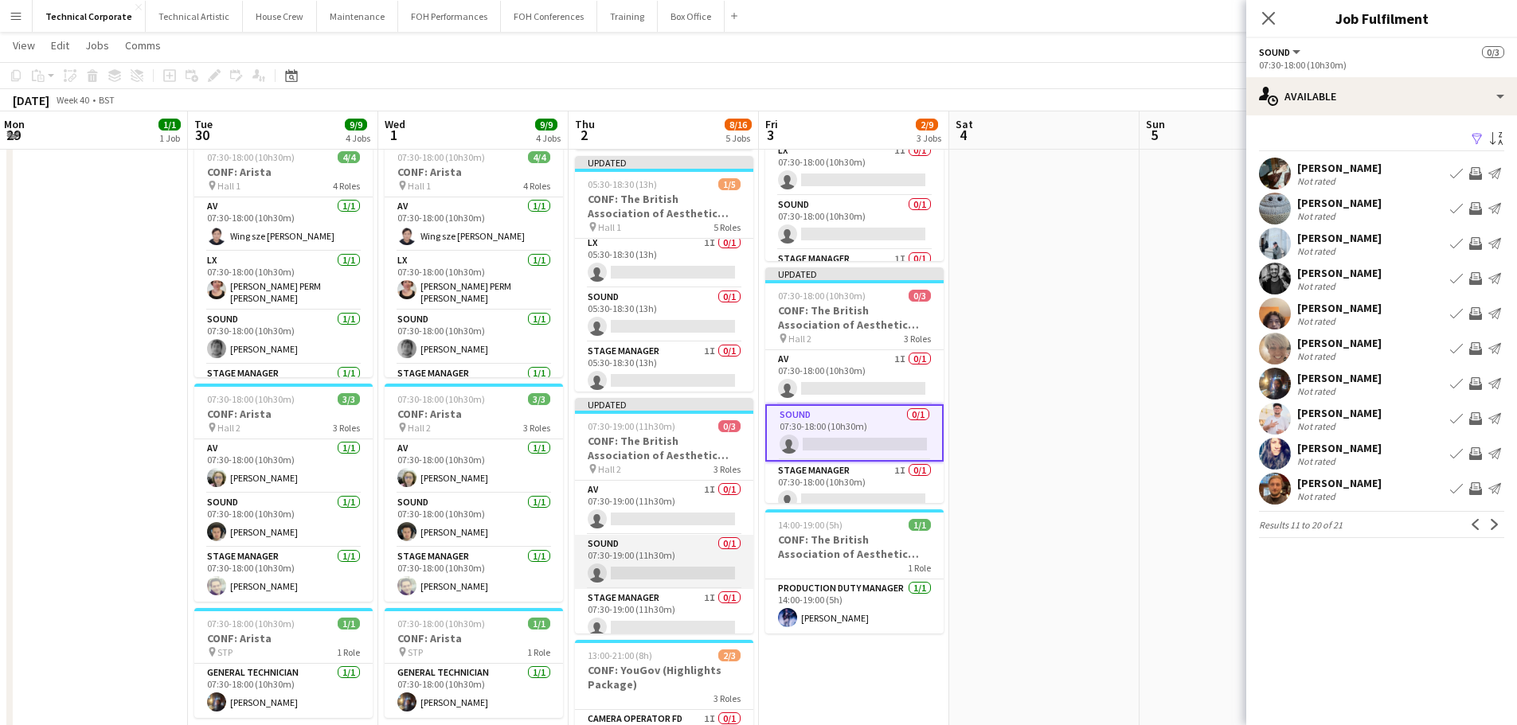
click at [690, 560] on app-card-role "Sound 0/1 07:30-19:00 (11h30m) single-neutral-actions" at bounding box center [664, 562] width 178 height 54
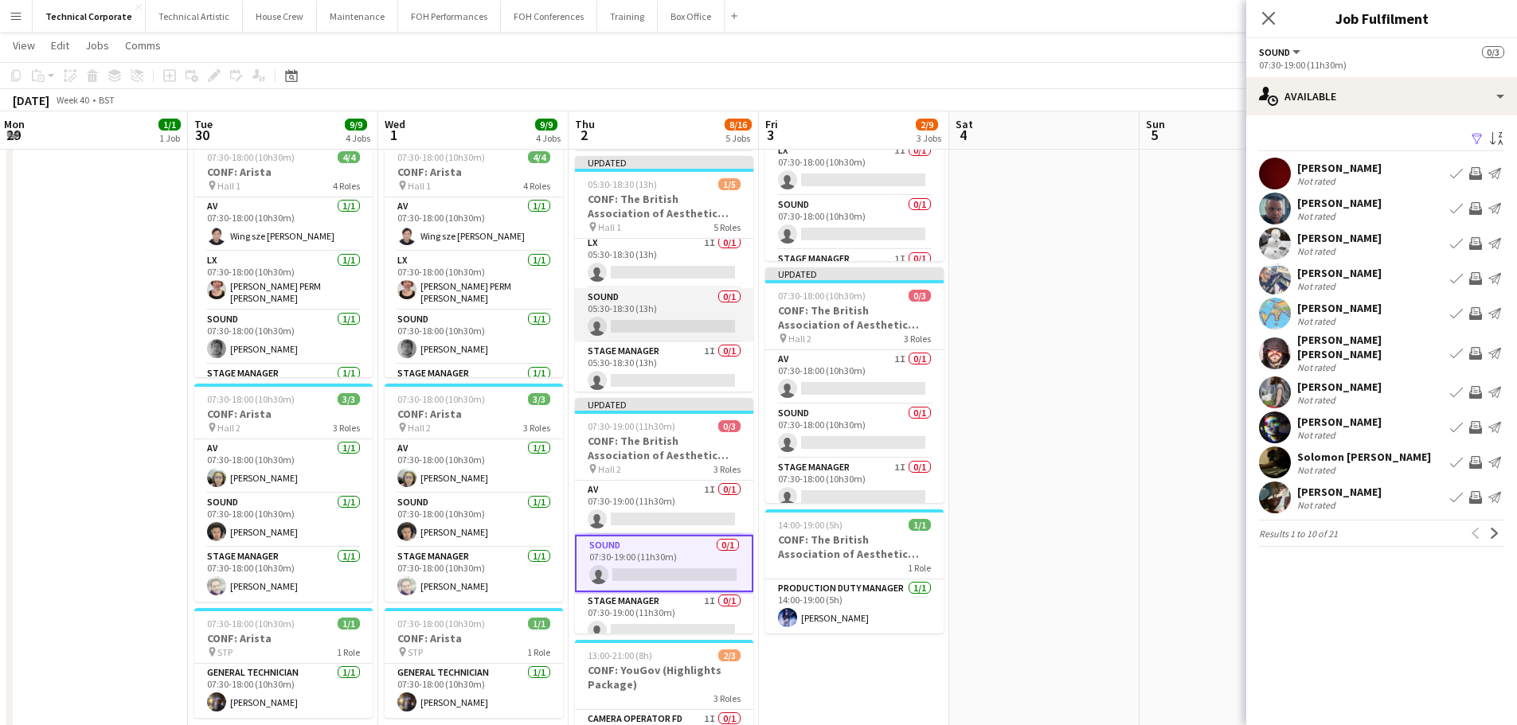
click at [646, 319] on app-card-role "Sound 0/1 05:30-18:30 (13h) single-neutral-actions" at bounding box center [664, 315] width 178 height 54
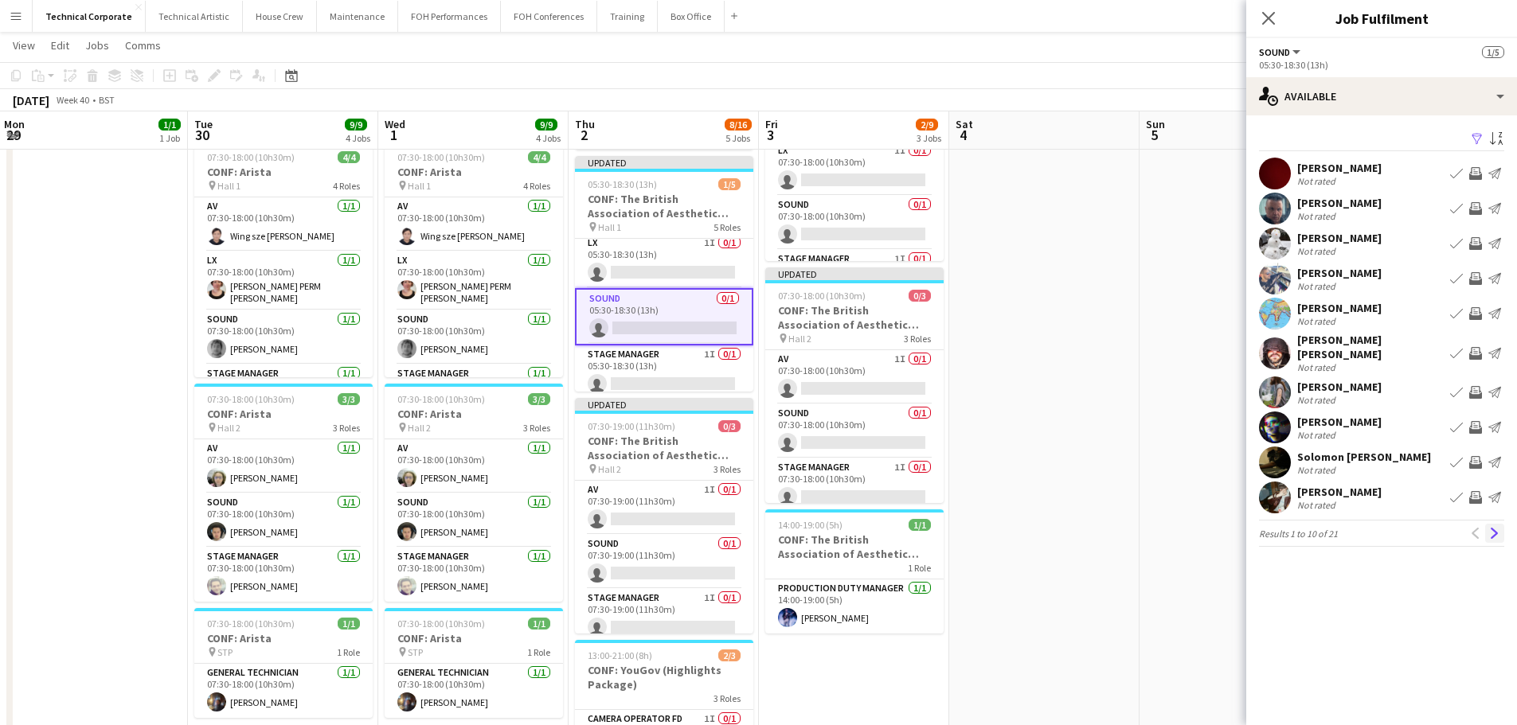
click at [1501, 526] on button "Next" at bounding box center [1494, 533] width 19 height 19
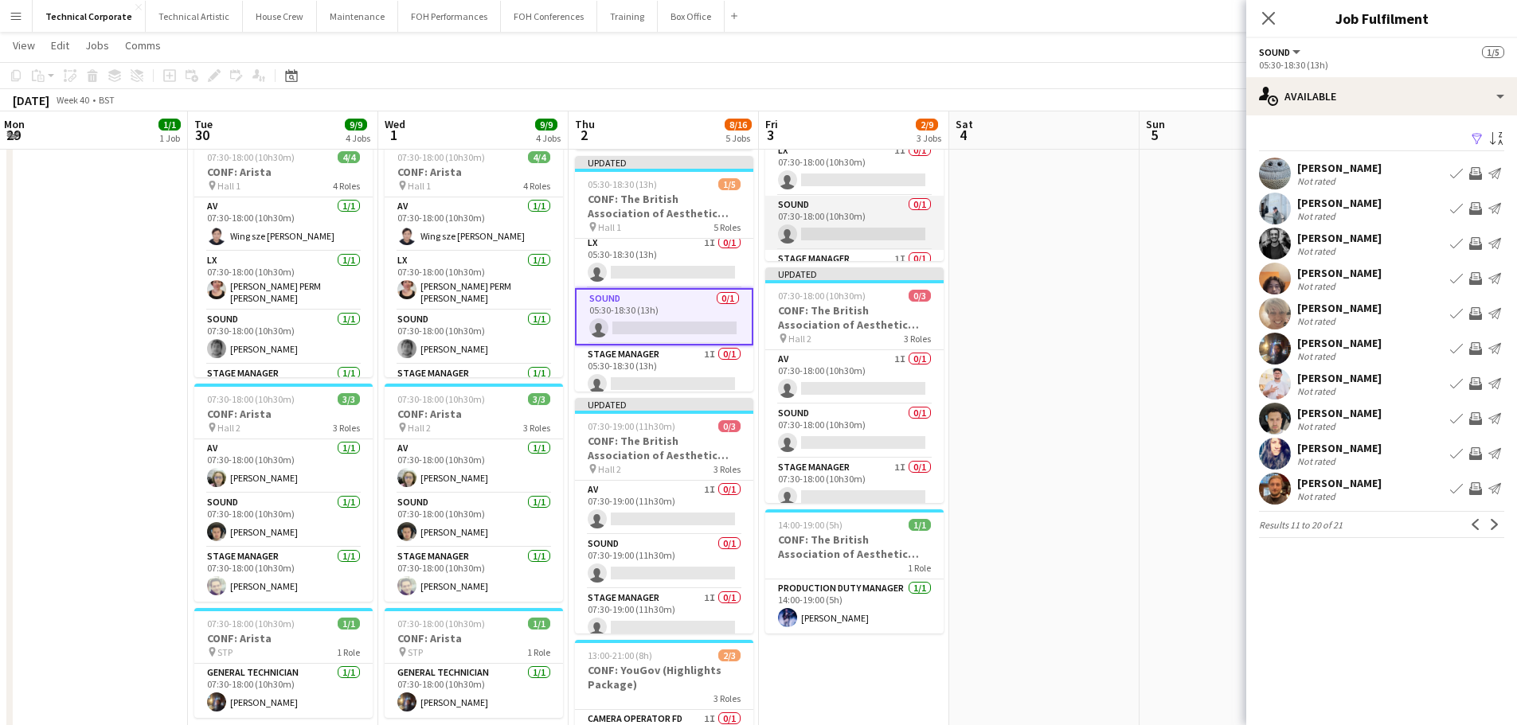
click at [799, 214] on app-card-role "Sound 0/1 07:30-18:00 (10h30m) single-neutral-actions" at bounding box center [854, 223] width 178 height 54
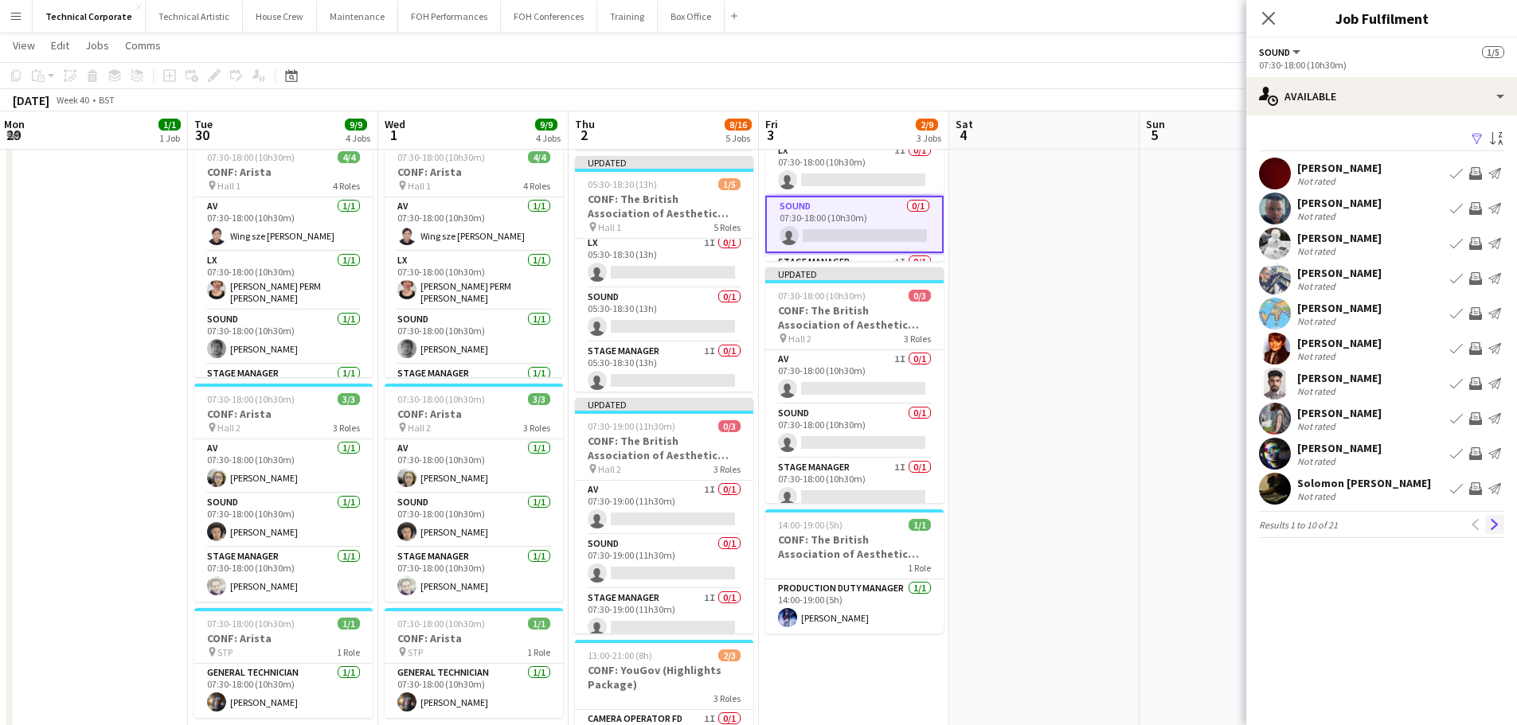
click at [1490, 521] on app-icon "Next" at bounding box center [1494, 524] width 11 height 11
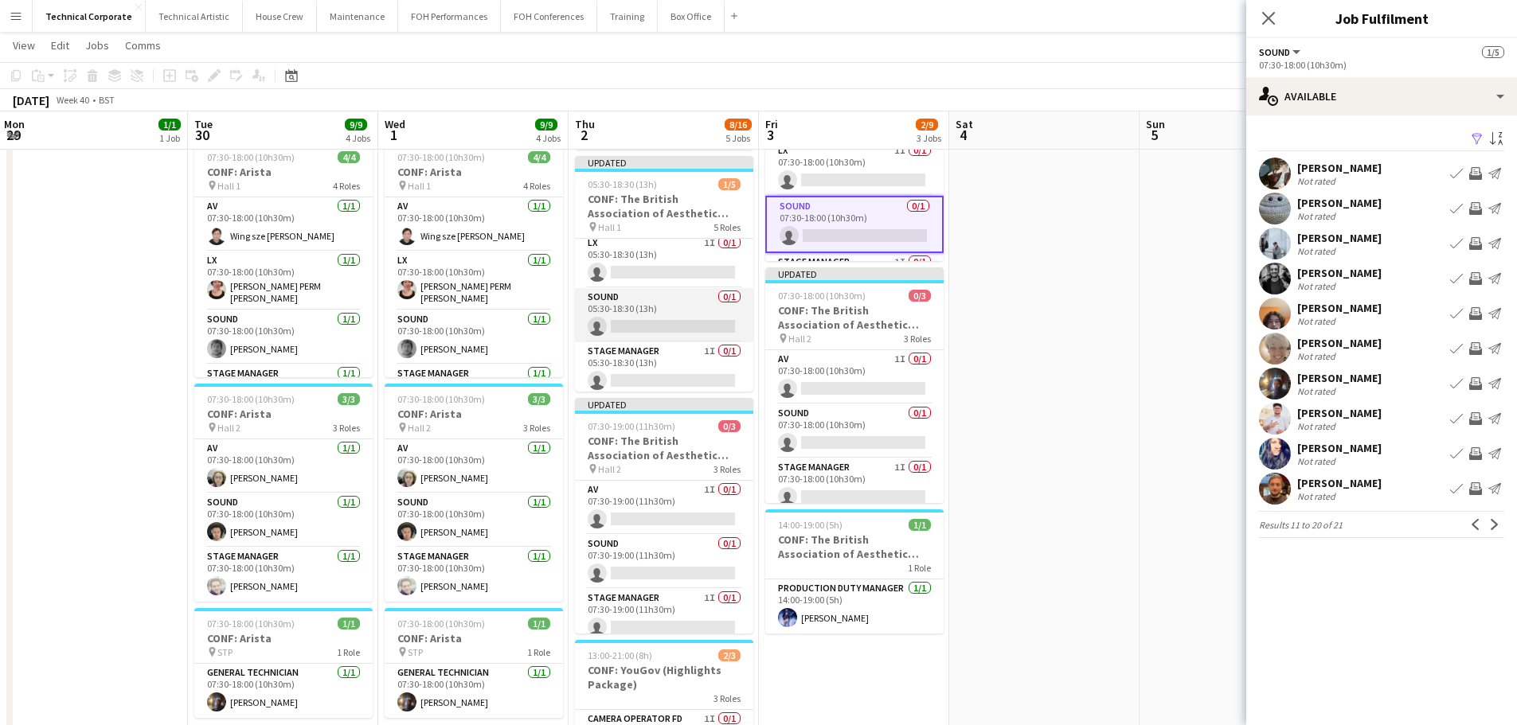
click at [624, 319] on app-card-role "Sound 0/1 05:30-18:30 (13h) single-neutral-actions" at bounding box center [664, 315] width 178 height 54
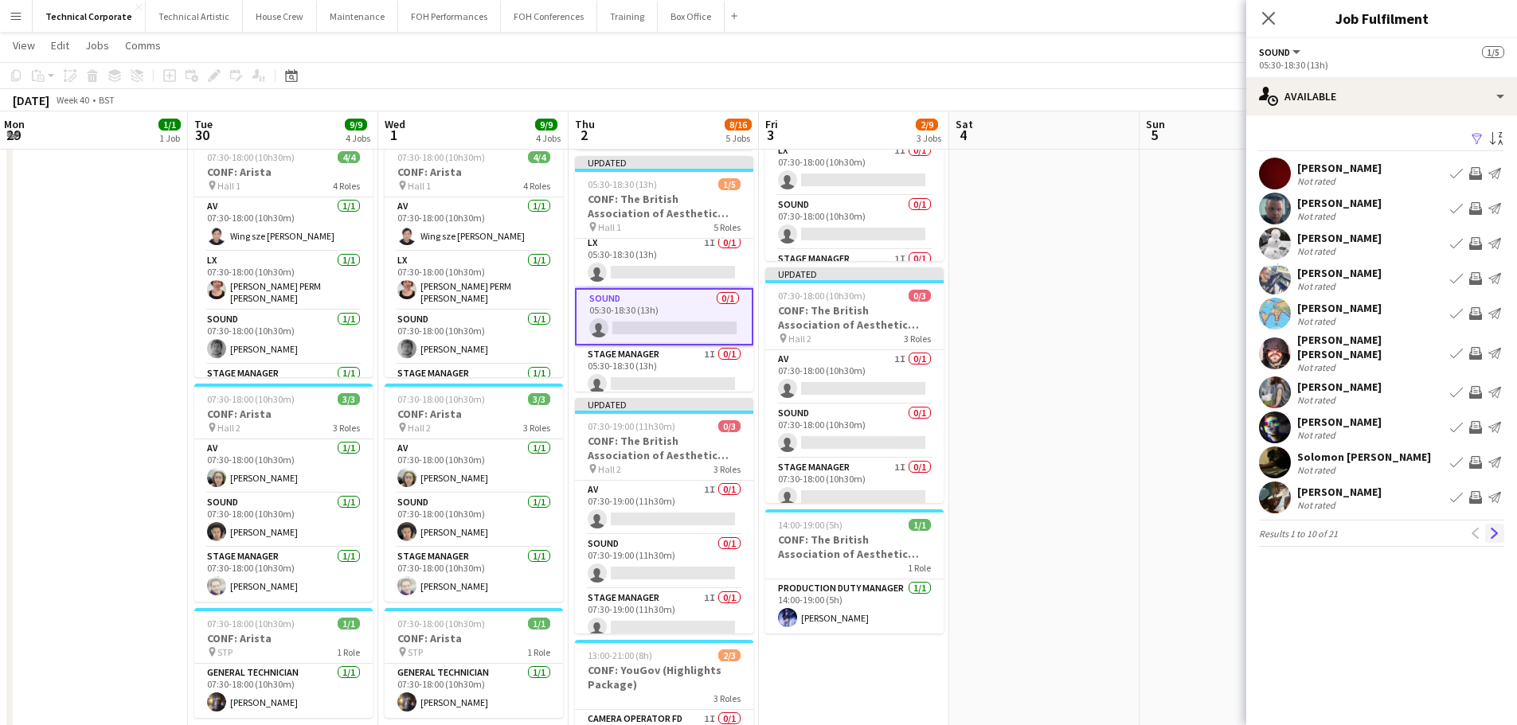
click at [1500, 525] on button "Next" at bounding box center [1494, 533] width 19 height 19
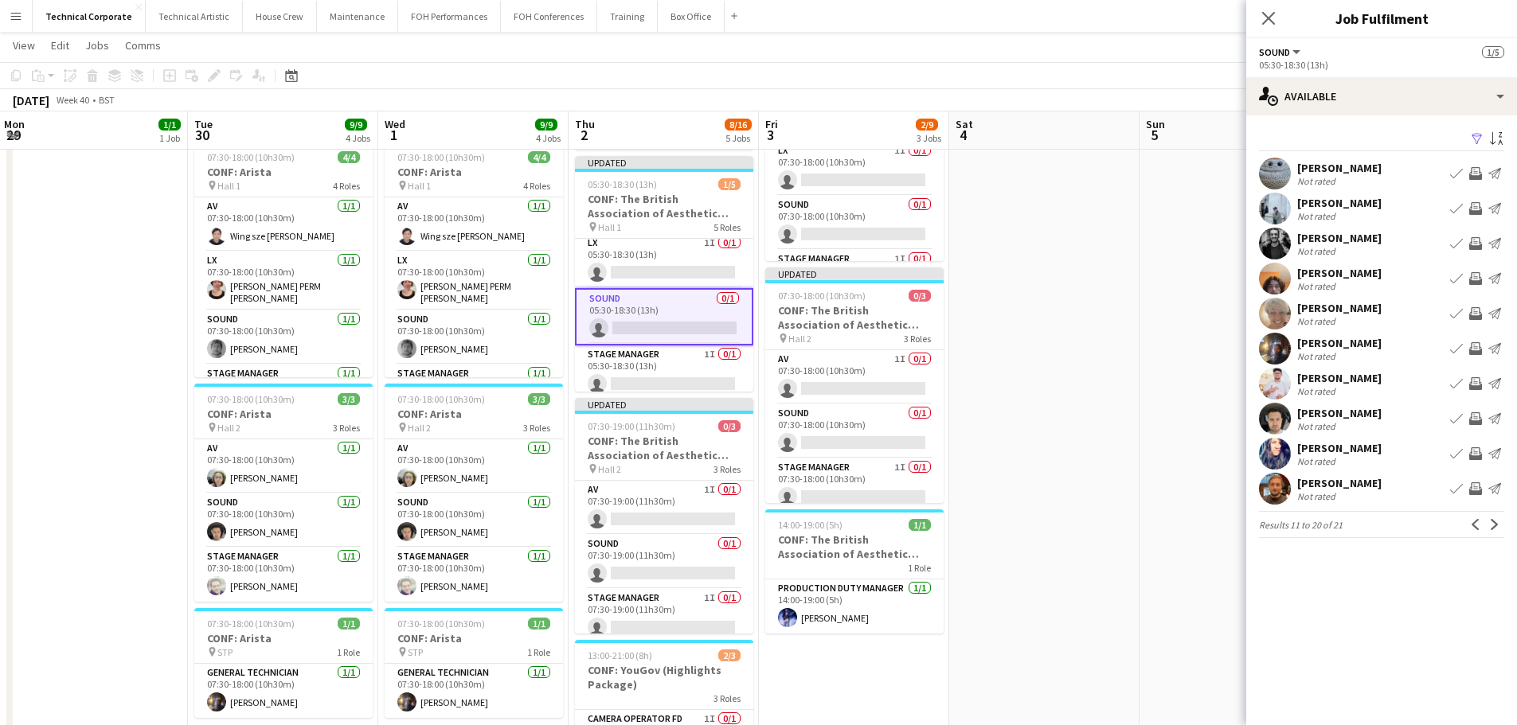
click at [1474, 279] on app-icon "Invite crew" at bounding box center [1475, 278] width 13 height 13
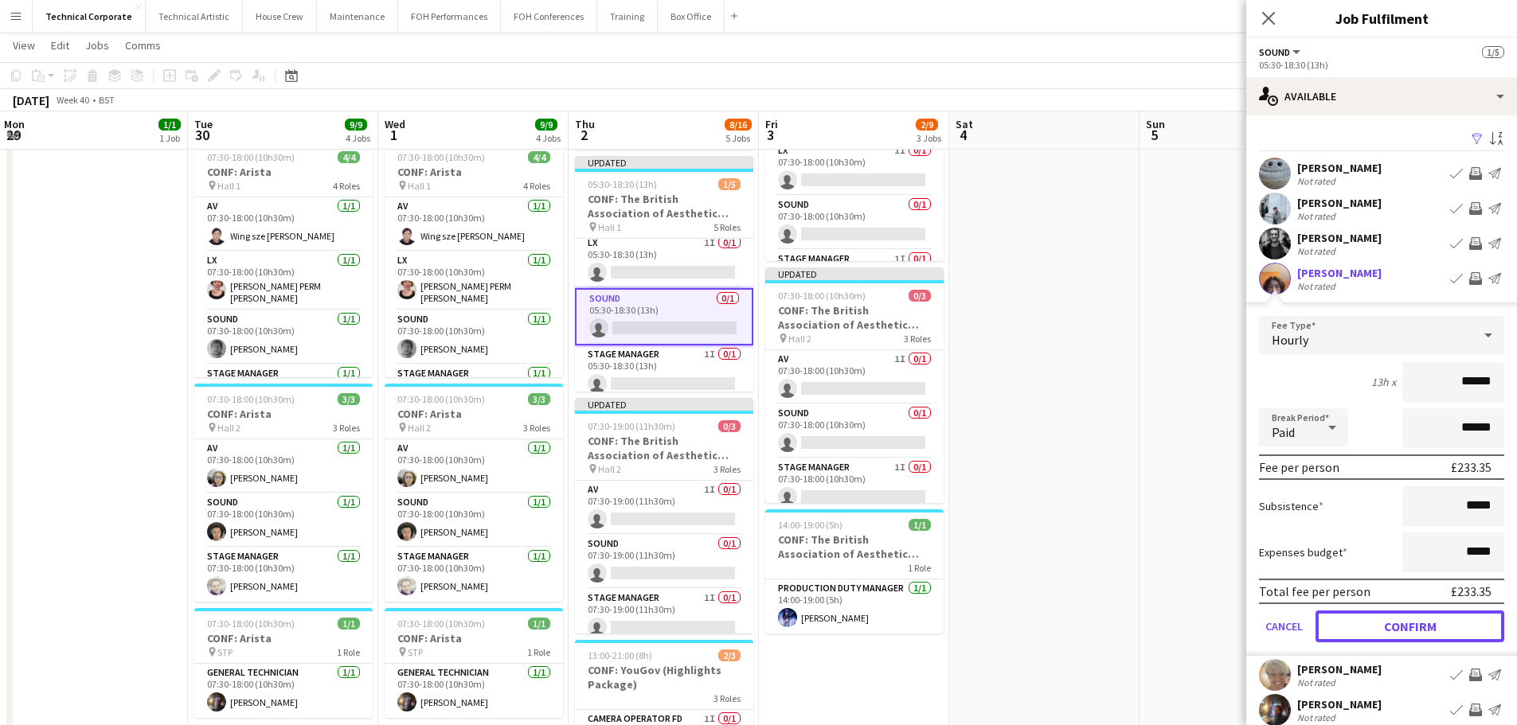
click at [1405, 625] on button "Confirm" at bounding box center [1409, 627] width 189 height 32
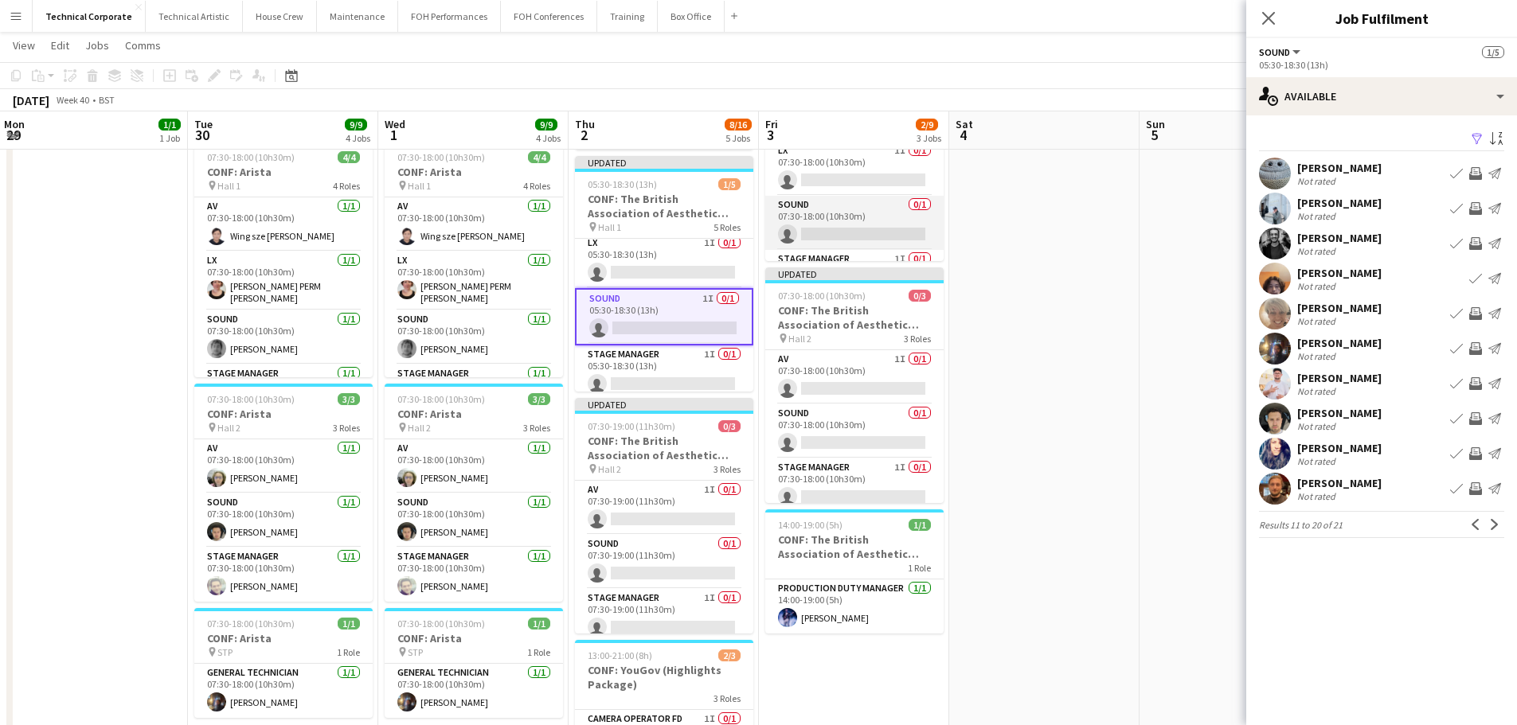
click at [841, 231] on app-card-role "Sound 0/1 07:30-18:00 (10h30m) single-neutral-actions" at bounding box center [854, 223] width 178 height 54
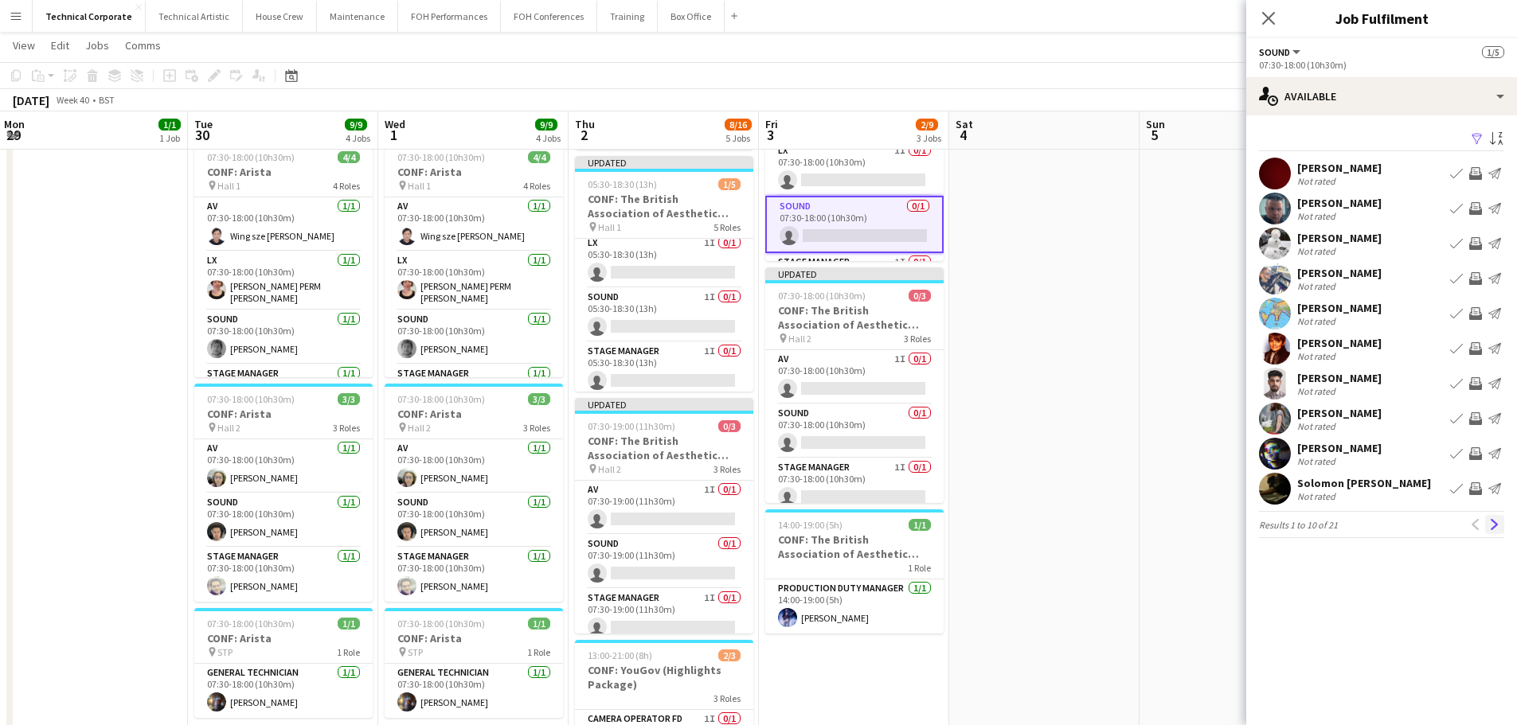
click at [1496, 524] on app-icon "Next" at bounding box center [1494, 524] width 11 height 11
click at [1480, 315] on app-icon "Invite crew" at bounding box center [1475, 313] width 13 height 13
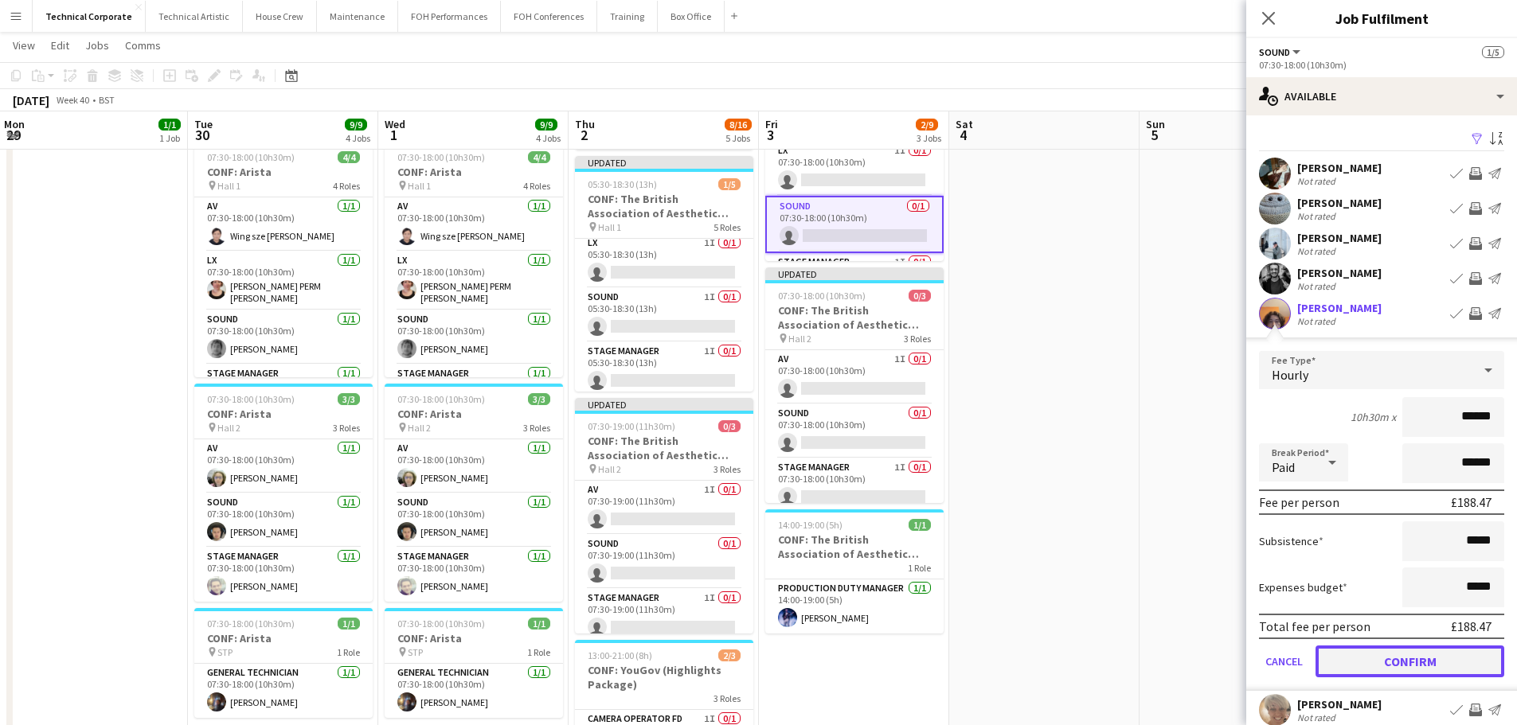
click at [1437, 667] on button "Confirm" at bounding box center [1409, 662] width 189 height 32
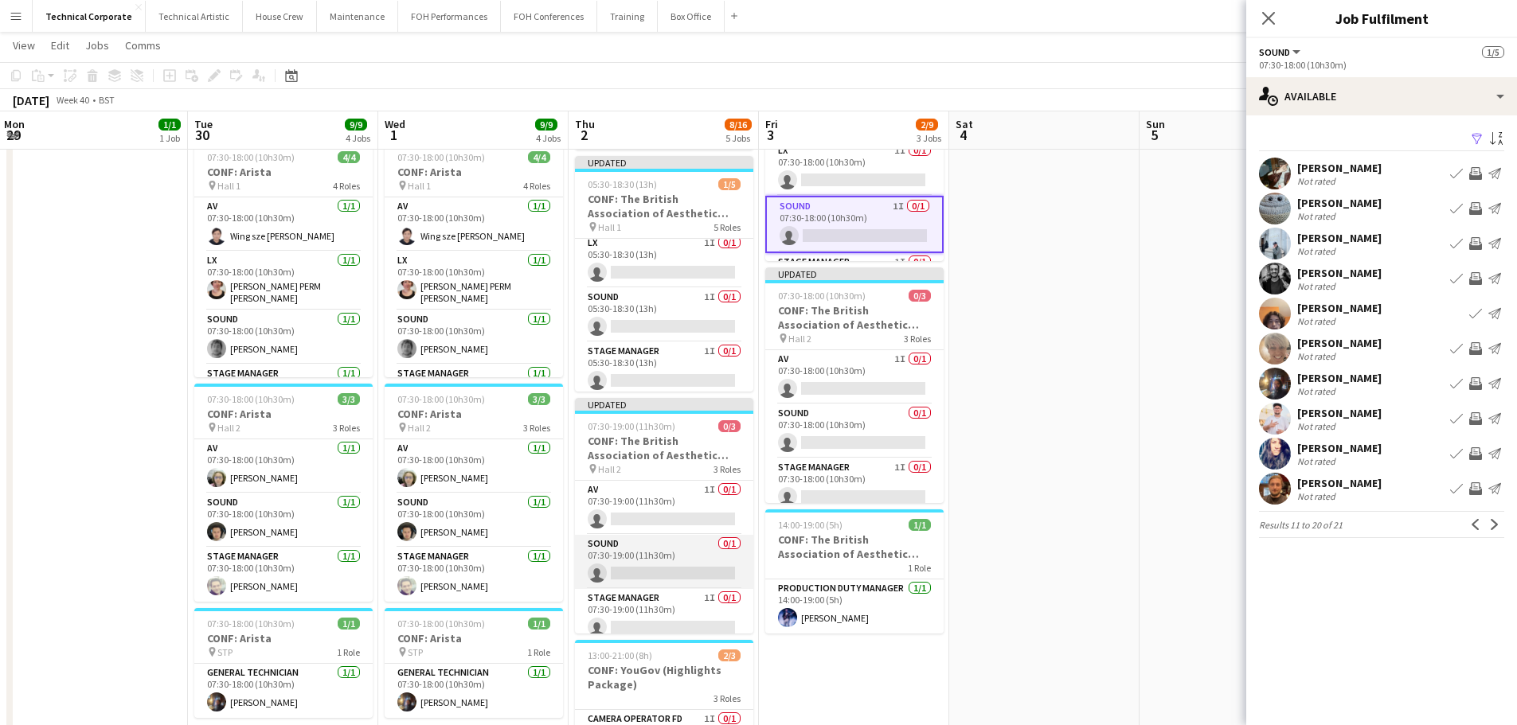
click at [681, 558] on app-card-role "Sound 0/1 07:30-19:00 (11h30m) single-neutral-actions" at bounding box center [664, 562] width 178 height 54
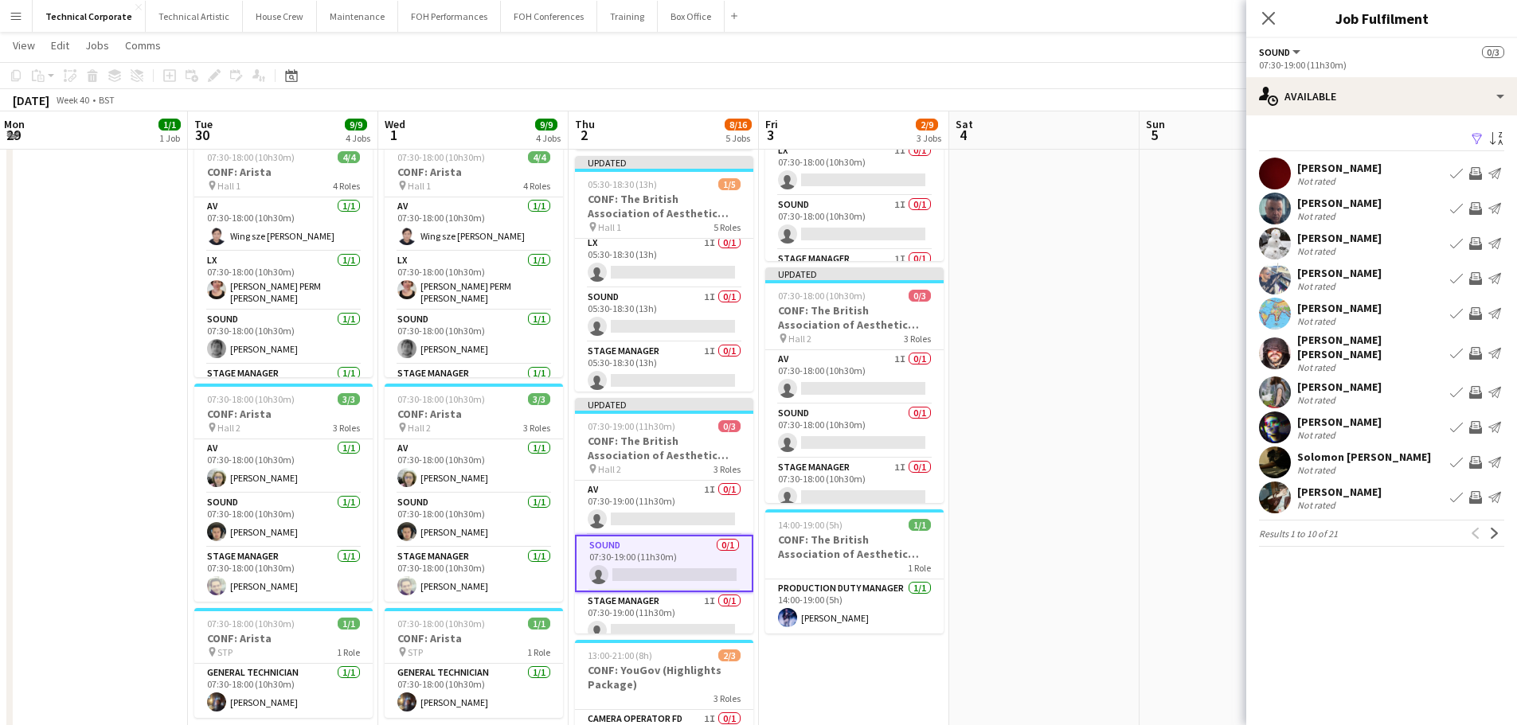
click at [1482, 490] on button "Invite crew" at bounding box center [1475, 497] width 19 height 19
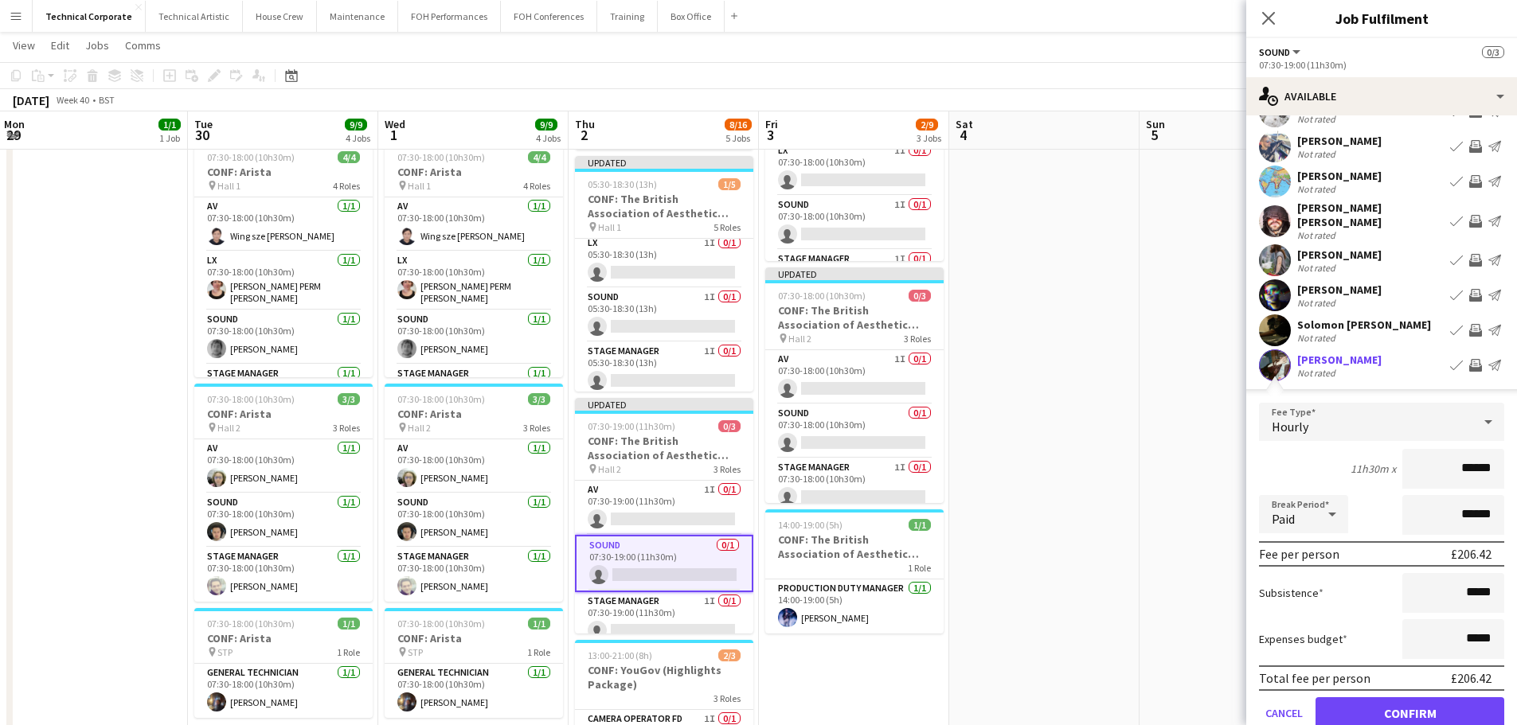
scroll to position [159, 0]
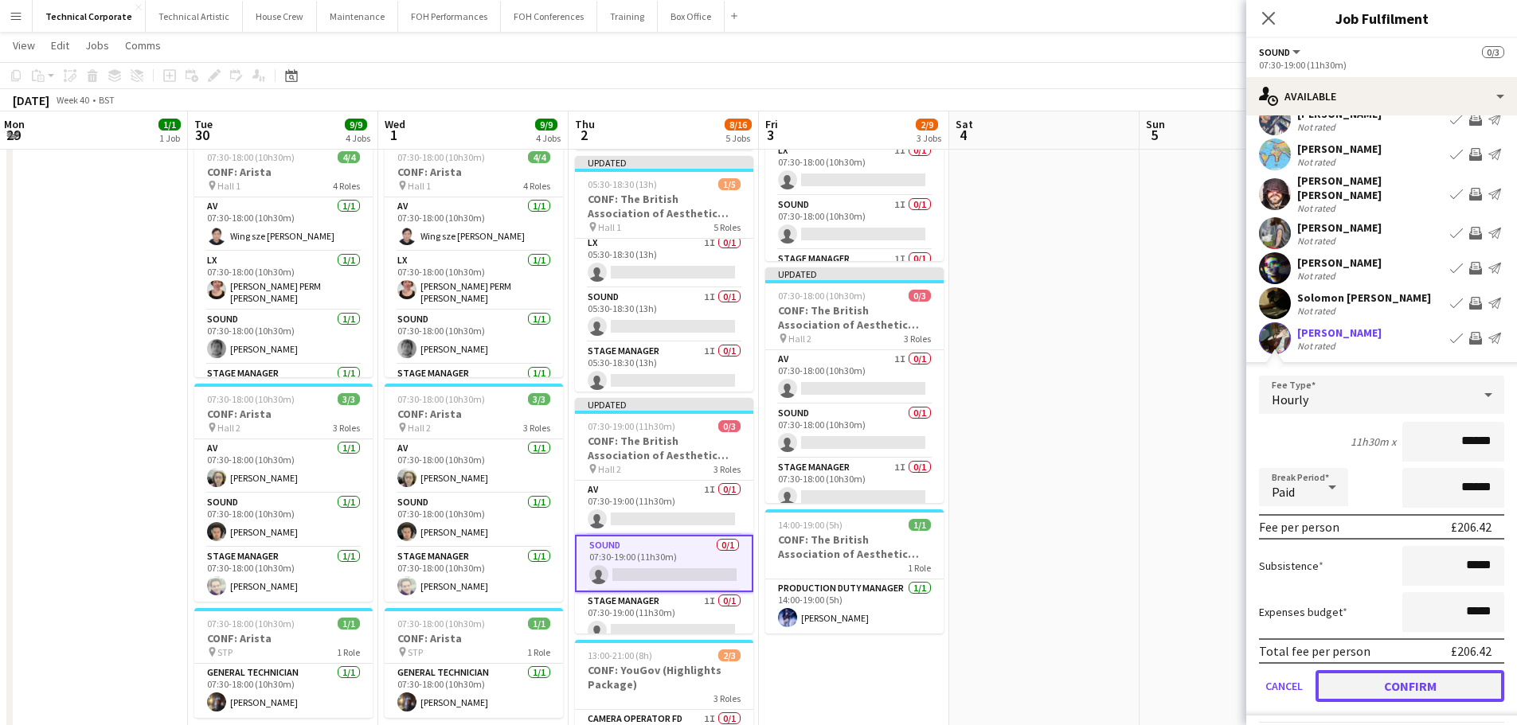
click at [1415, 682] on button "Confirm" at bounding box center [1409, 686] width 189 height 32
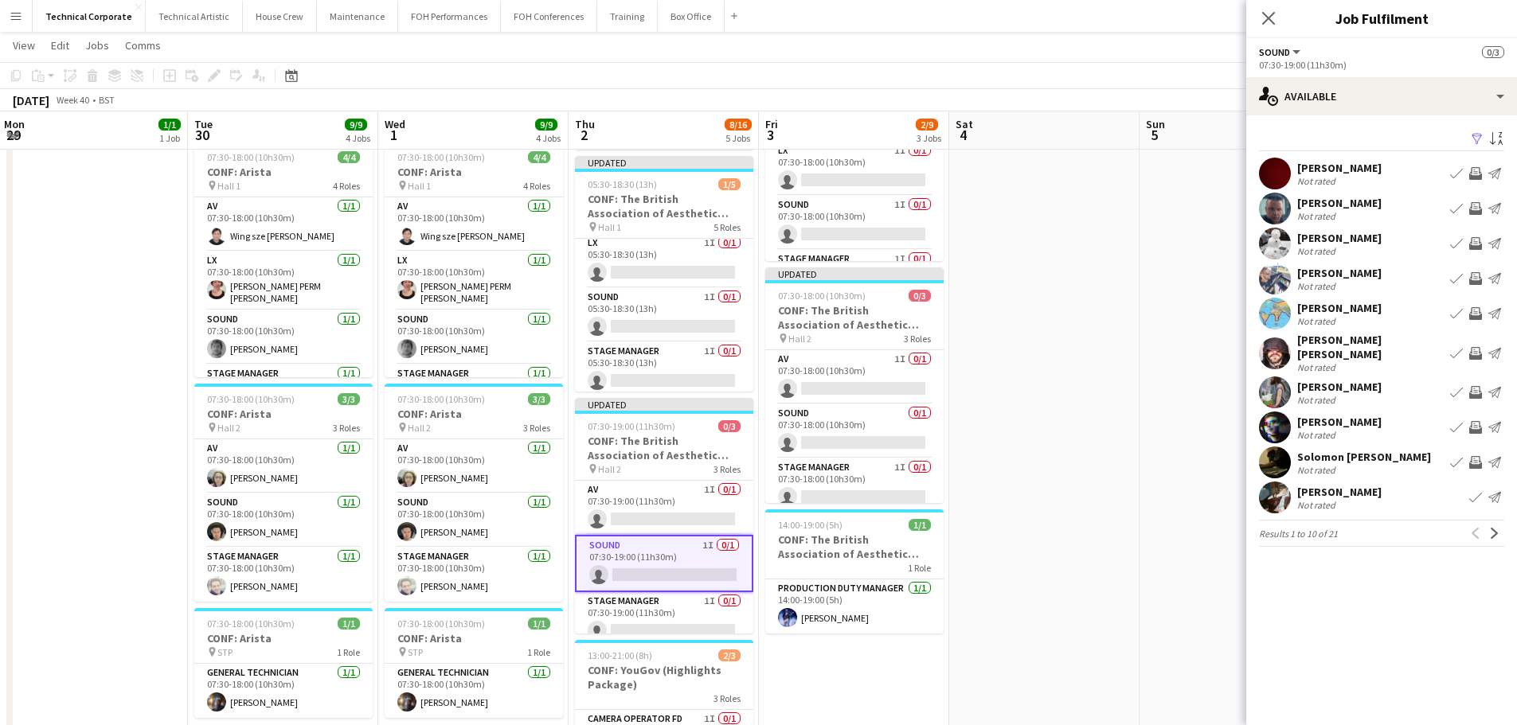
scroll to position [0, 0]
click at [847, 446] on app-card-role "Sound 0/1 07:30-18:00 (10h30m) single-neutral-actions" at bounding box center [854, 432] width 178 height 54
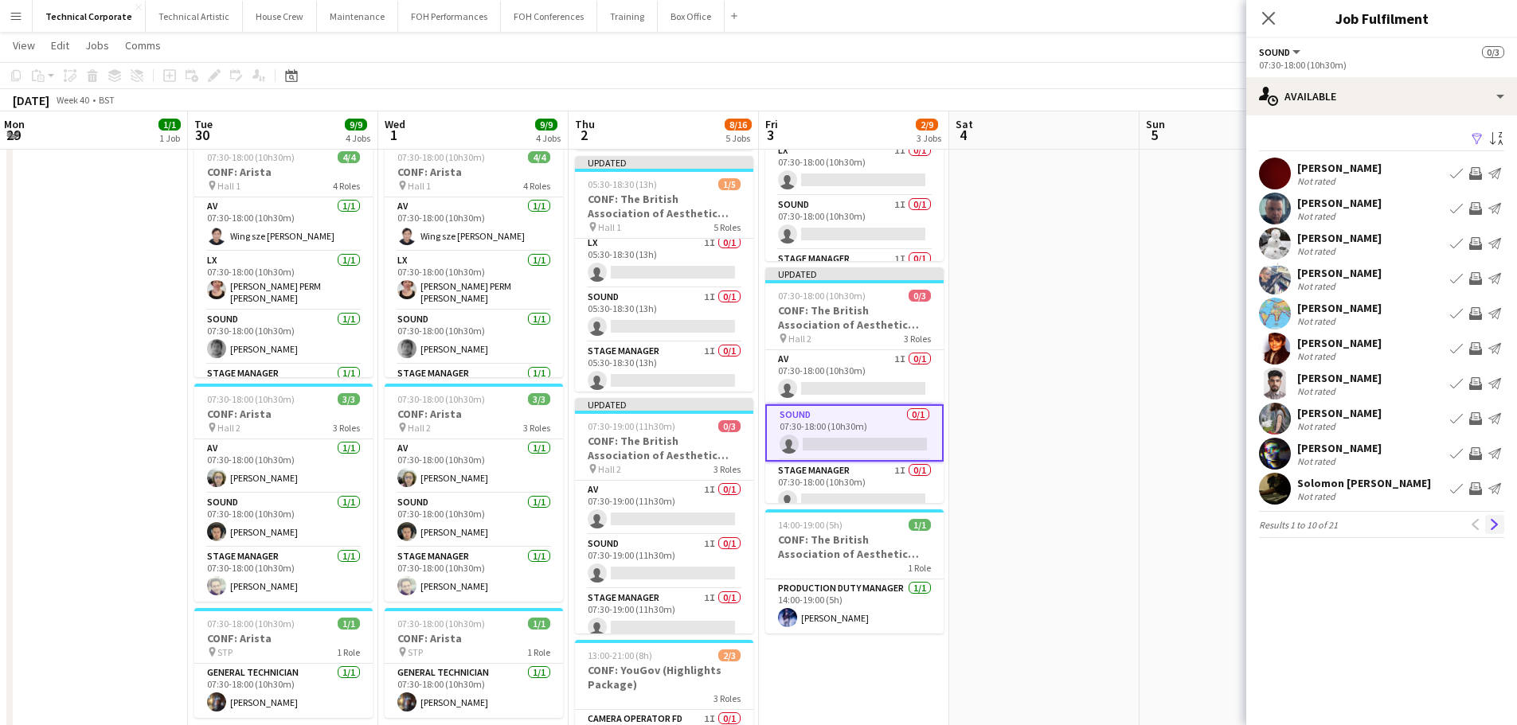
click at [1493, 528] on app-icon "Next" at bounding box center [1494, 524] width 11 height 11
click at [1475, 170] on app-icon "Invite crew" at bounding box center [1475, 173] width 13 height 13
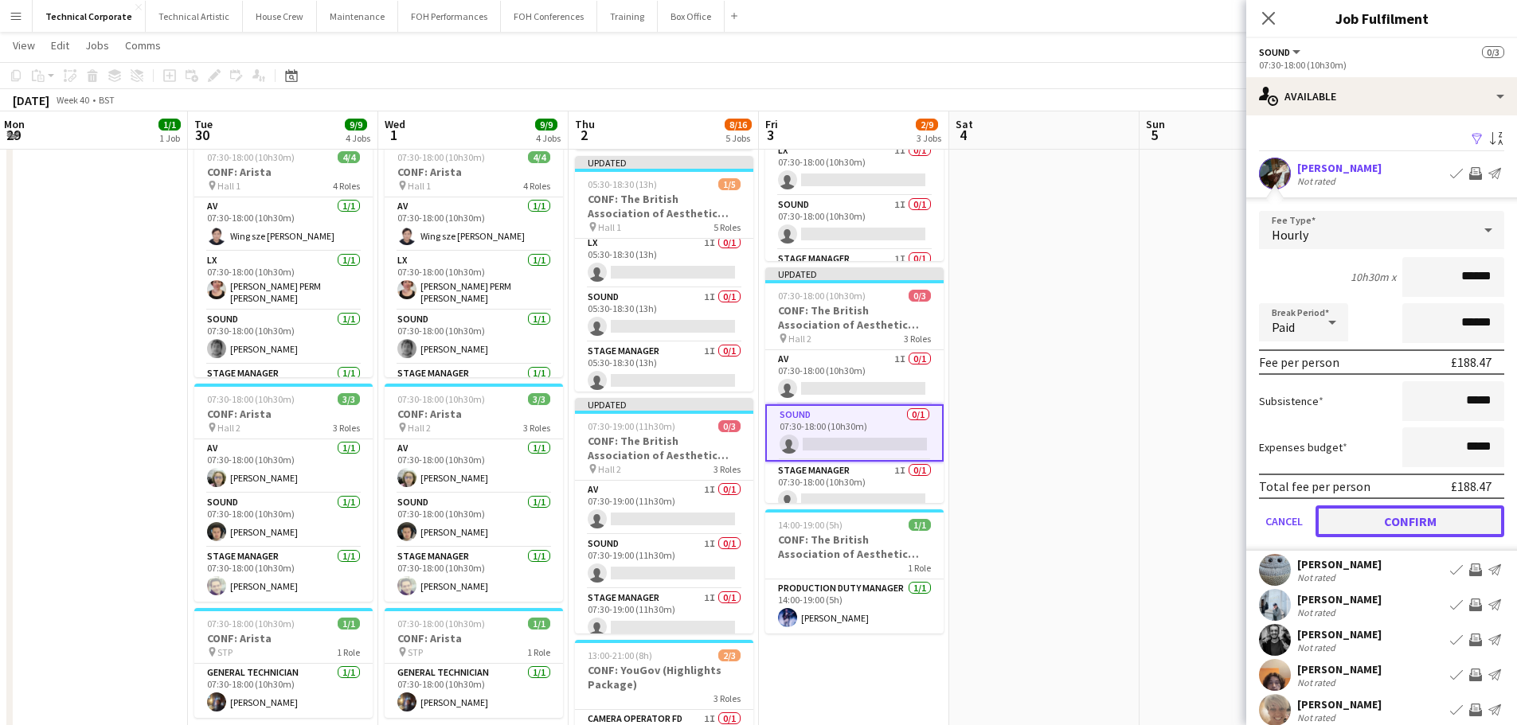
click at [1426, 522] on button "Confirm" at bounding box center [1409, 522] width 189 height 32
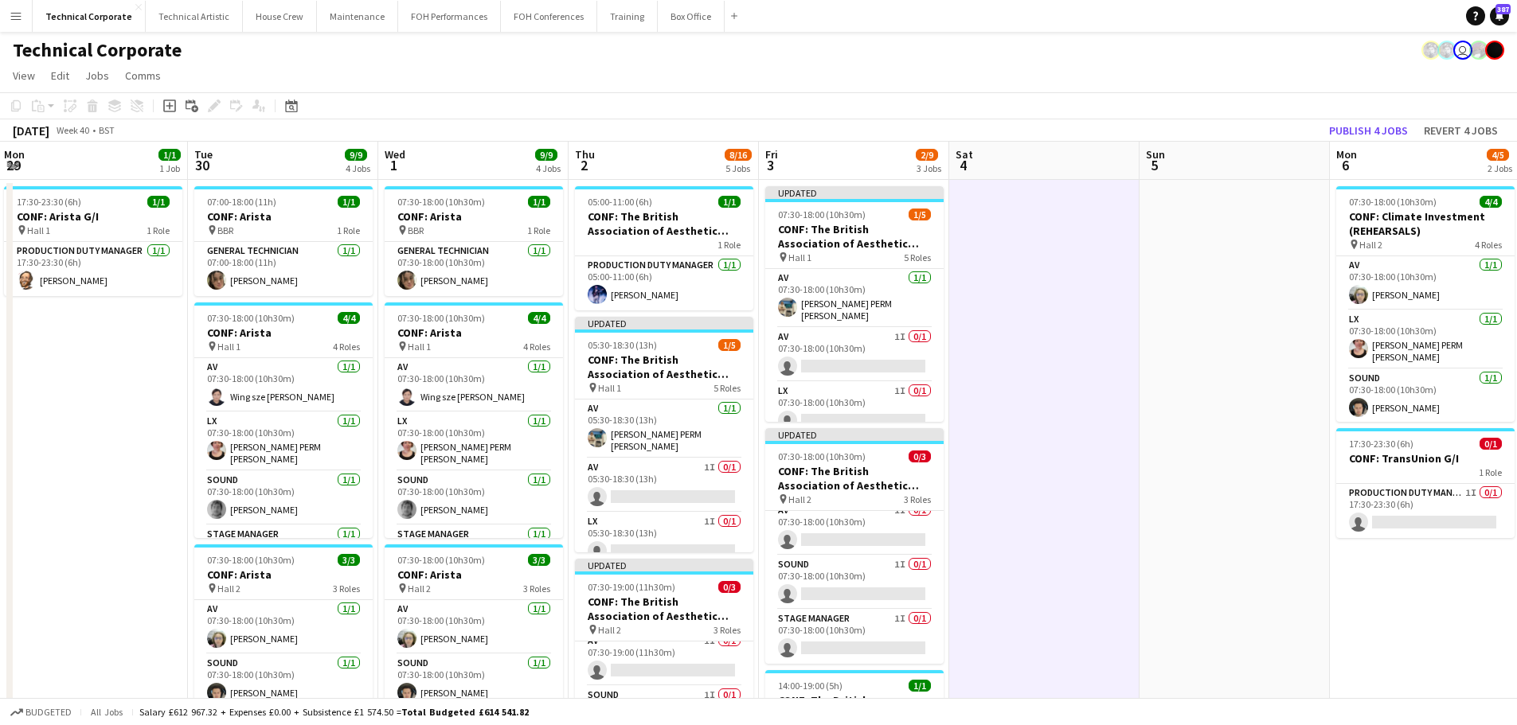
scroll to position [10, 0]
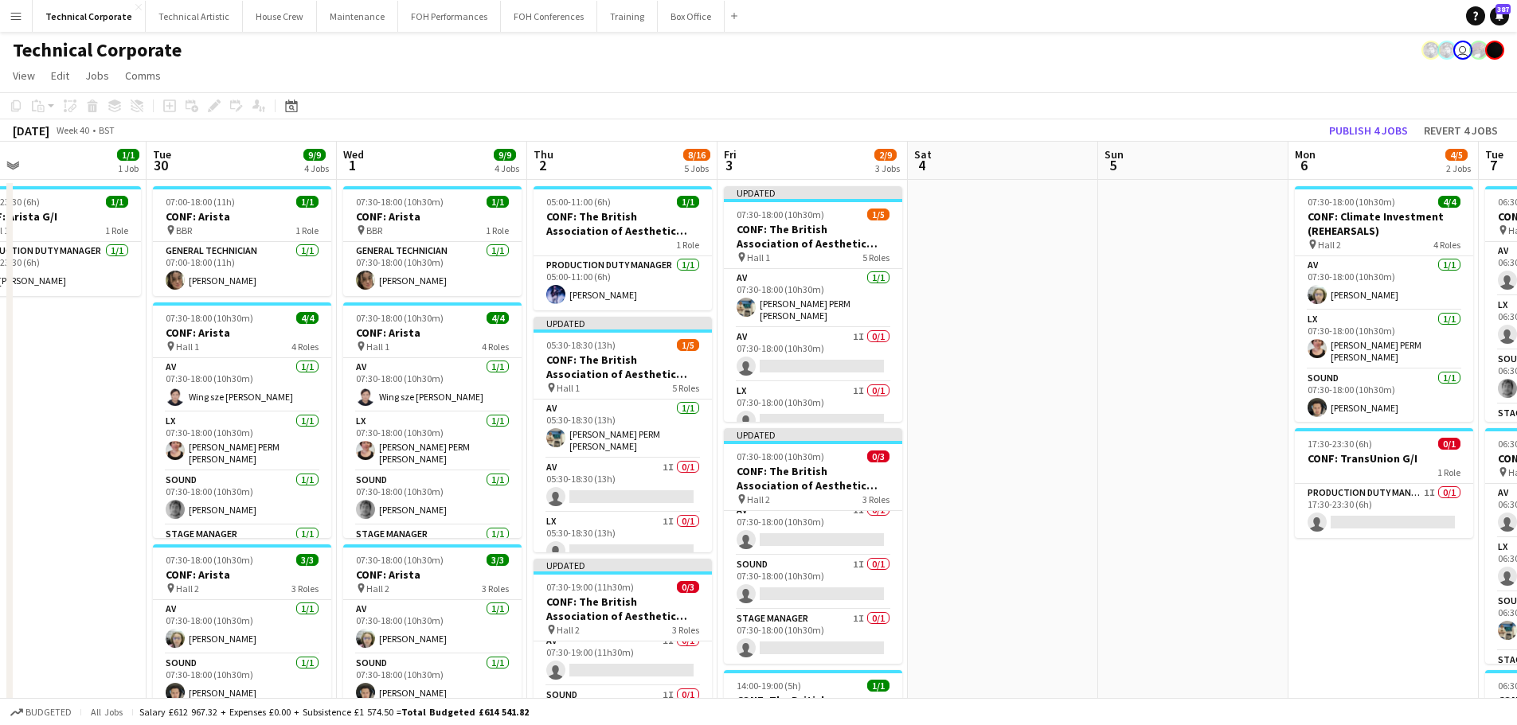
drag, startPoint x: 1169, startPoint y: 475, endPoint x: 1106, endPoint y: 459, distance: 65.1
click at [1116, 463] on app-calendar-viewport "Sat 27 Sun 28 Mon 29 1/1 1 Job Tue 30 9/9 4 Jobs Wed 1 9/9 4 Jobs Thu 2 8/16 5 …" at bounding box center [758, 725] width 1517 height 1167
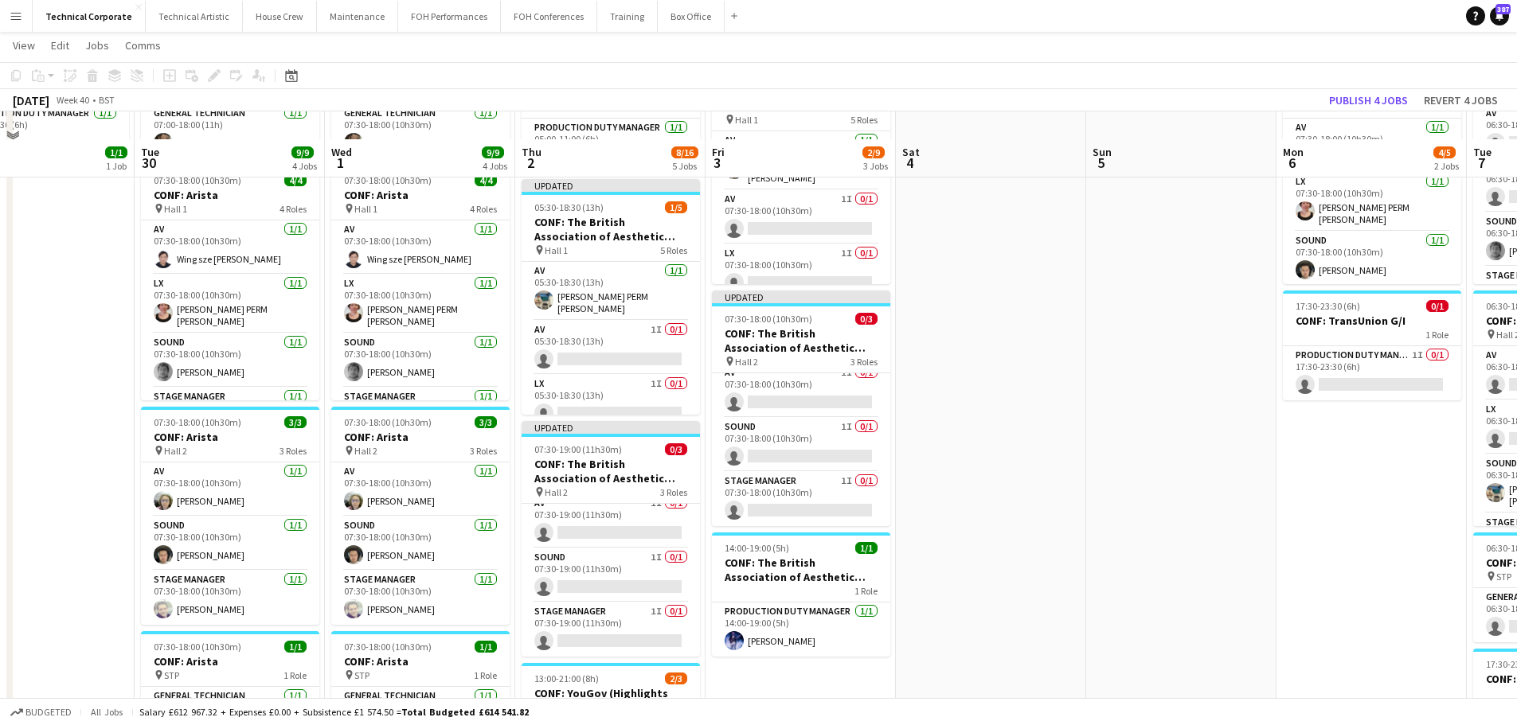
scroll to position [239, 0]
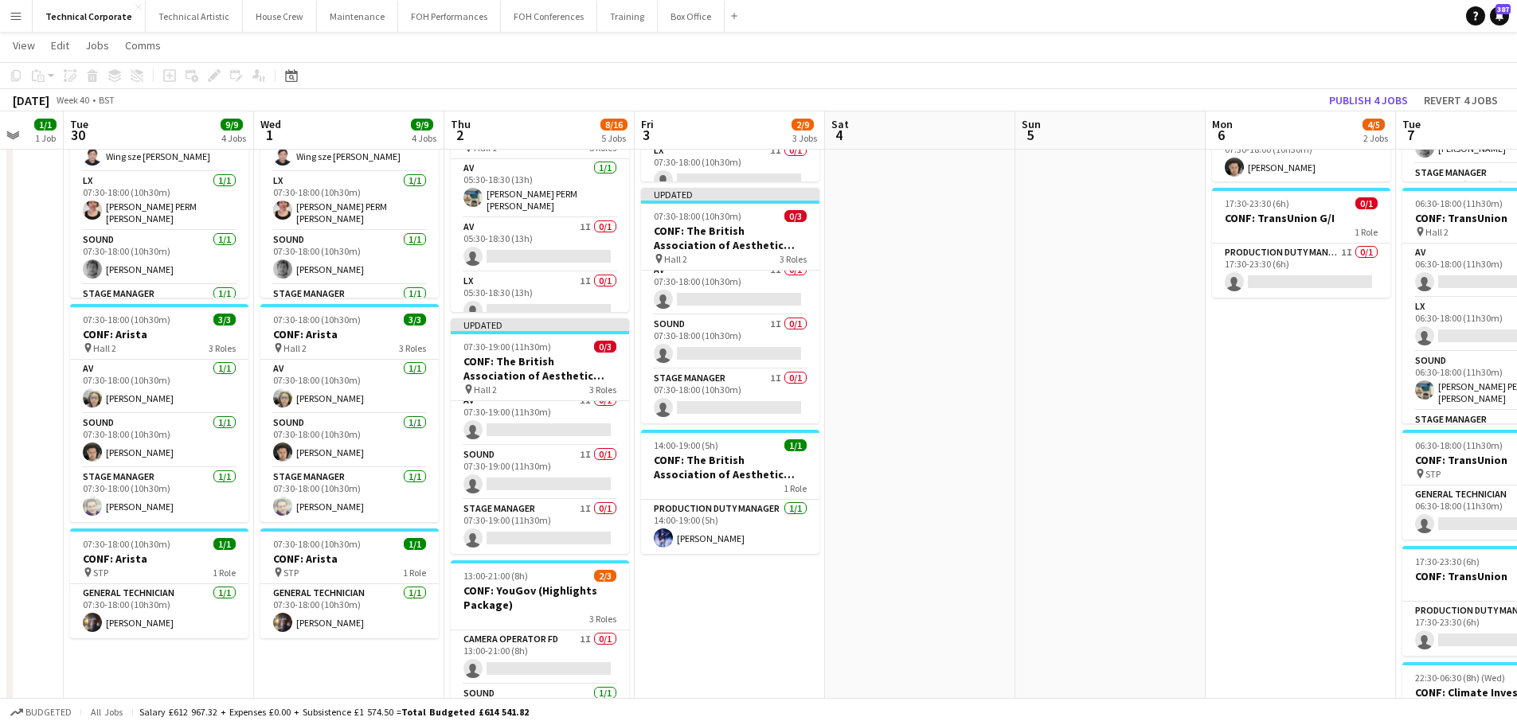
drag, startPoint x: 1141, startPoint y: 442, endPoint x: 513, endPoint y: 495, distance: 630.5
click at [498, 502] on app-calendar-viewport "Sat 27 Sun 28 Mon 29 1/1 1 Job Tue 30 9/9 4 Jobs Wed 1 9/9 4 Jobs Thu 2 8/16 5 …" at bounding box center [758, 445] width 1517 height 1245
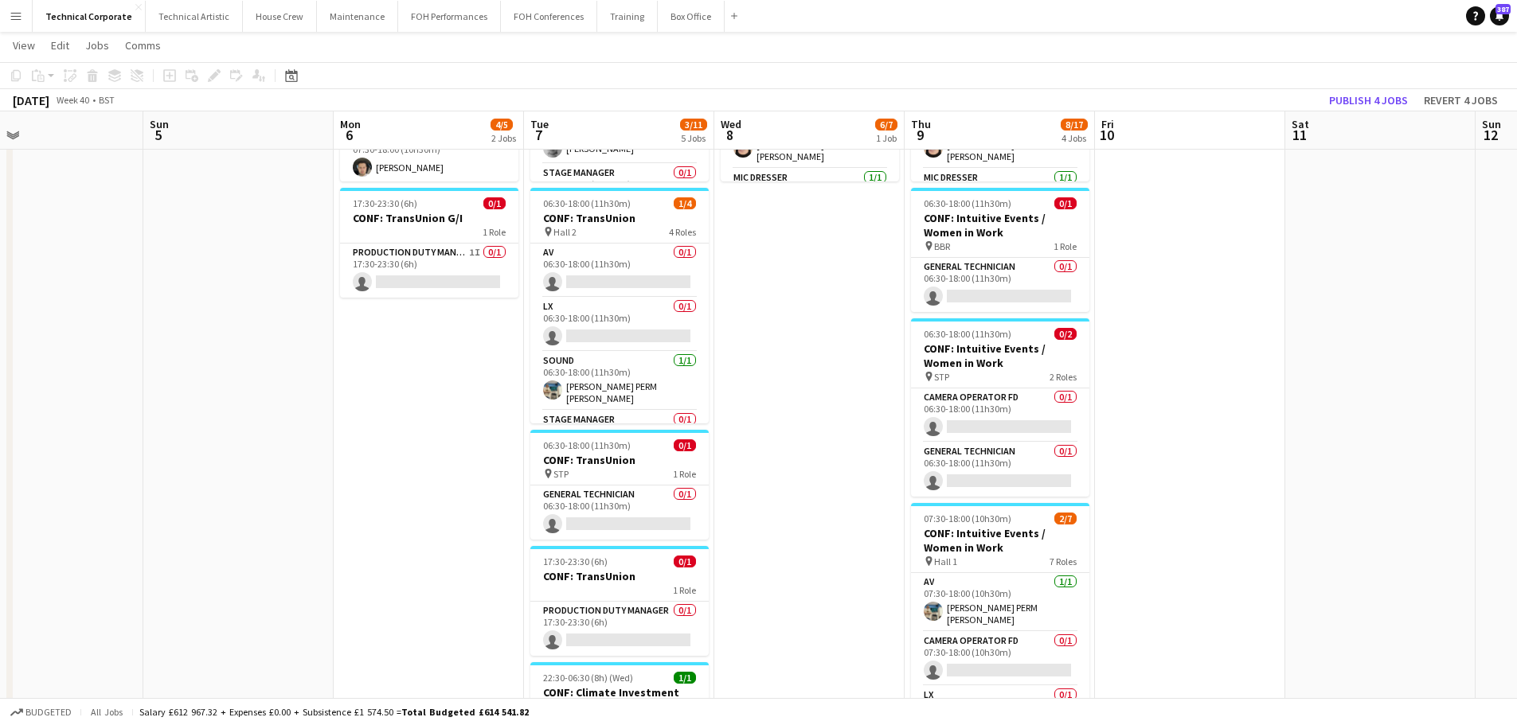
scroll to position [0, 454]
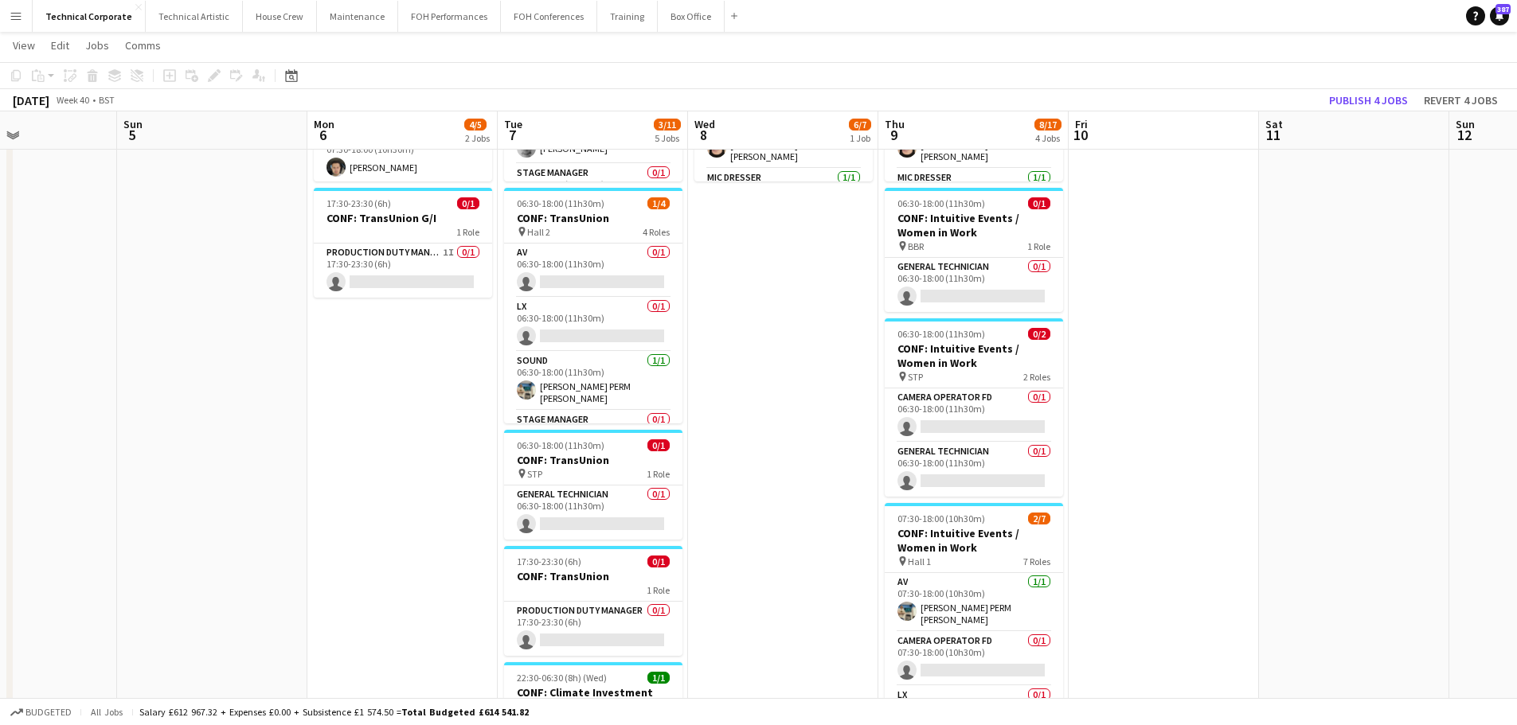
drag, startPoint x: 858, startPoint y: 467, endPoint x: 532, endPoint y: 473, distance: 325.7
click at [532, 473] on app-calendar-viewport "Thu 2 8/16 5 Jobs Fri 3 2/9 3 Jobs Sat 4 Sun 5 Mon 6 4/5 2 Jobs Tue 7 3/11 5 Jo…" at bounding box center [758, 445] width 1517 height 1245
drag, startPoint x: 919, startPoint y: 376, endPoint x: 916, endPoint y: 389, distance: 13.1
click at [1069, 366] on app-calendar-viewport "Thu 2 8/16 5 Jobs Fri 3 2/9 3 Jobs Sat 4 Sun 5 Mon 6 4/5 2 Jobs Tue 7 3/11 5 Jo…" at bounding box center [758, 445] width 1517 height 1245
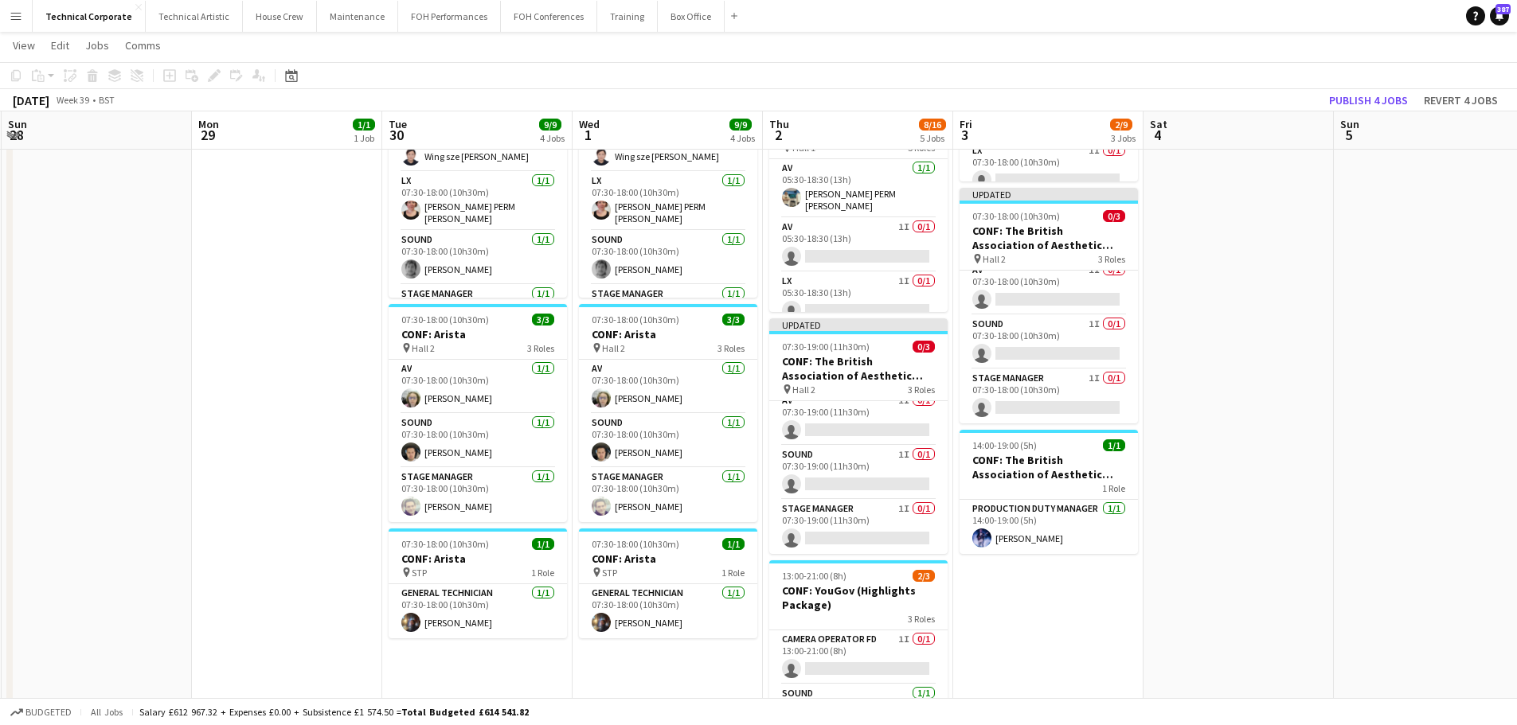
drag, startPoint x: 440, startPoint y: 402, endPoint x: 1100, endPoint y: 397, distance: 660.9
click at [1099, 396] on app-calendar-viewport "Fri 26 Sat 27 Sun 28 Mon 29 1/1 1 Job Tue 30 9/9 4 Jobs Wed 1 9/9 4 Jobs Thu 2 …" at bounding box center [758, 445] width 1517 height 1245
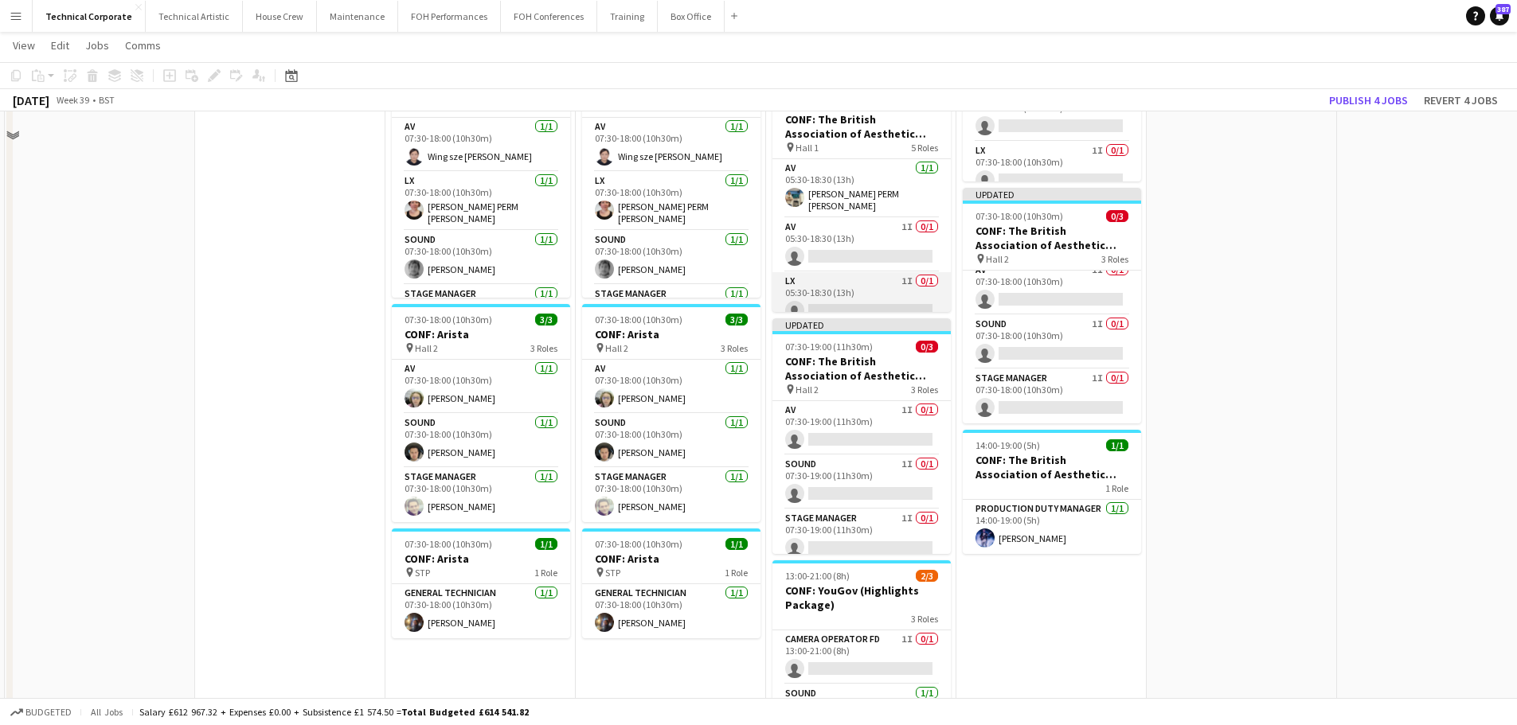
scroll to position [80, 0]
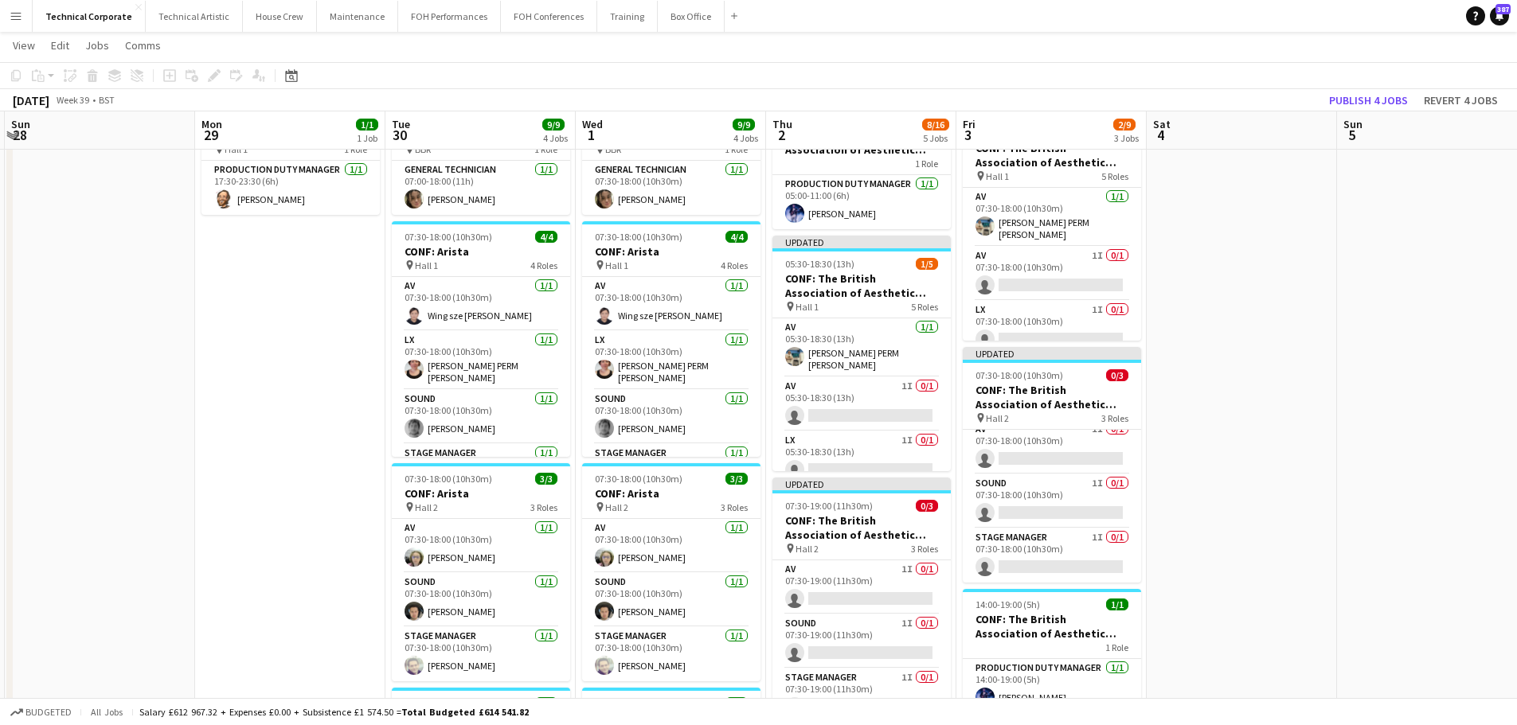
click at [863, 461] on app-card-role "LX 1I 0/1 05:30-18:30 (13h) single-neutral-actions" at bounding box center [861, 459] width 178 height 54
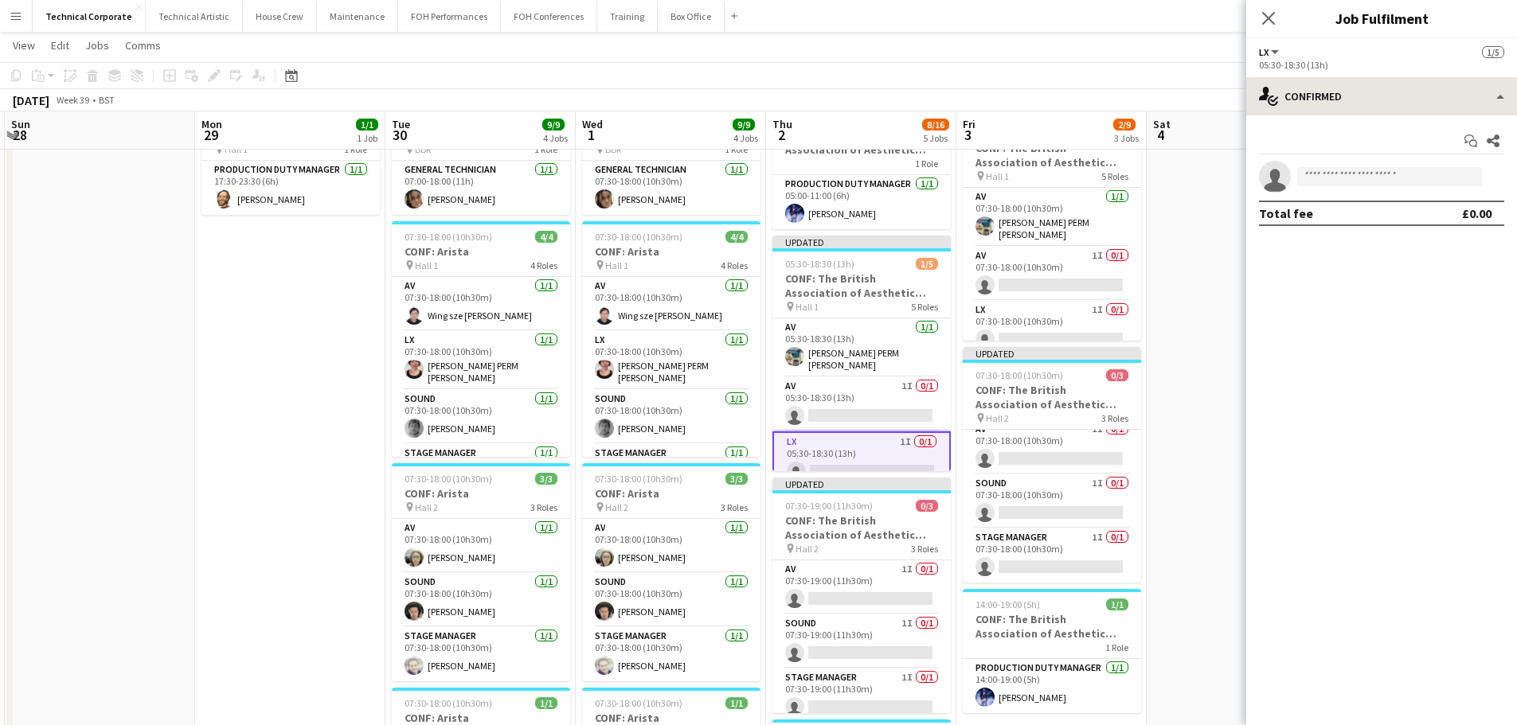
click at [1383, 76] on app-options-switcher "LX All roles LX 1/5 05:30-18:30 (13h)" at bounding box center [1381, 57] width 271 height 39
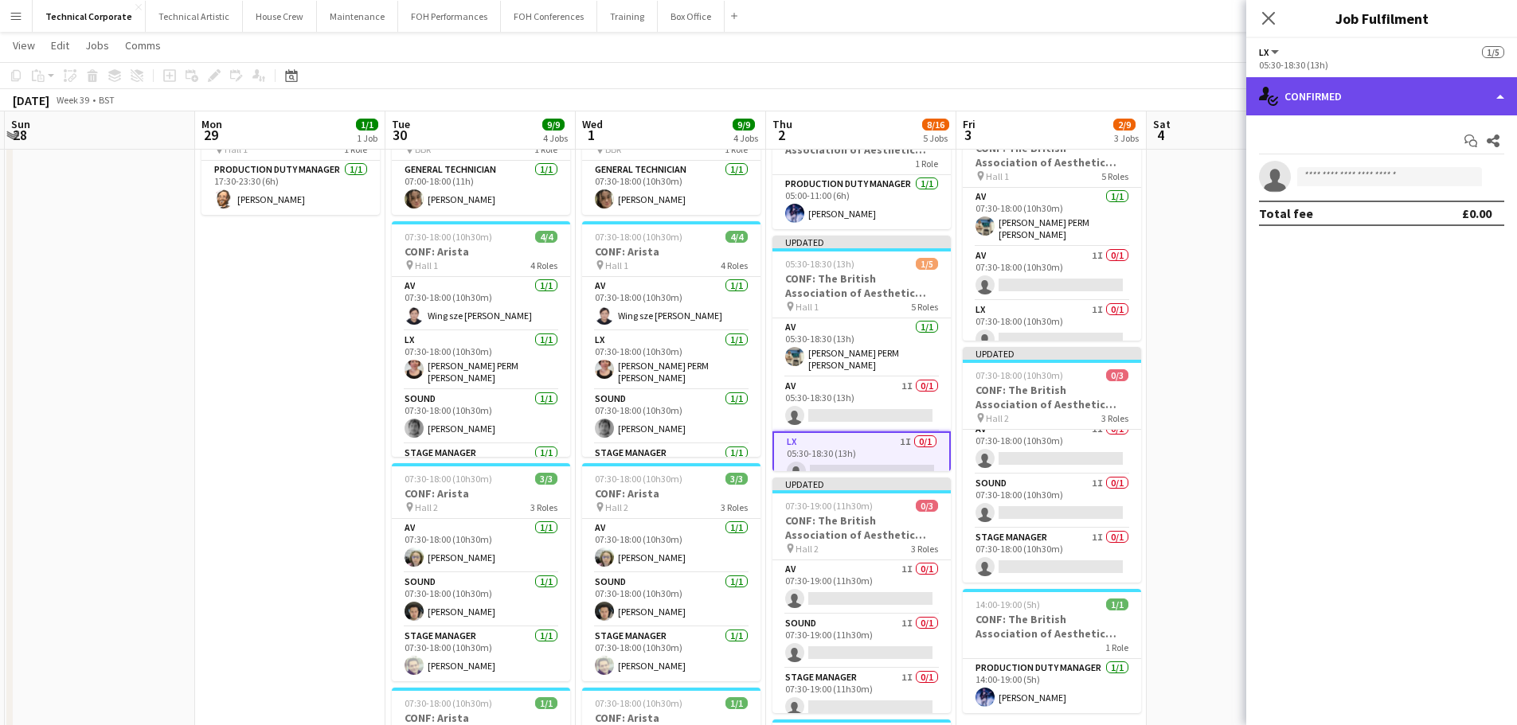
click at [1389, 80] on div "single-neutral-actions-check-2 Confirmed" at bounding box center [1381, 96] width 271 height 38
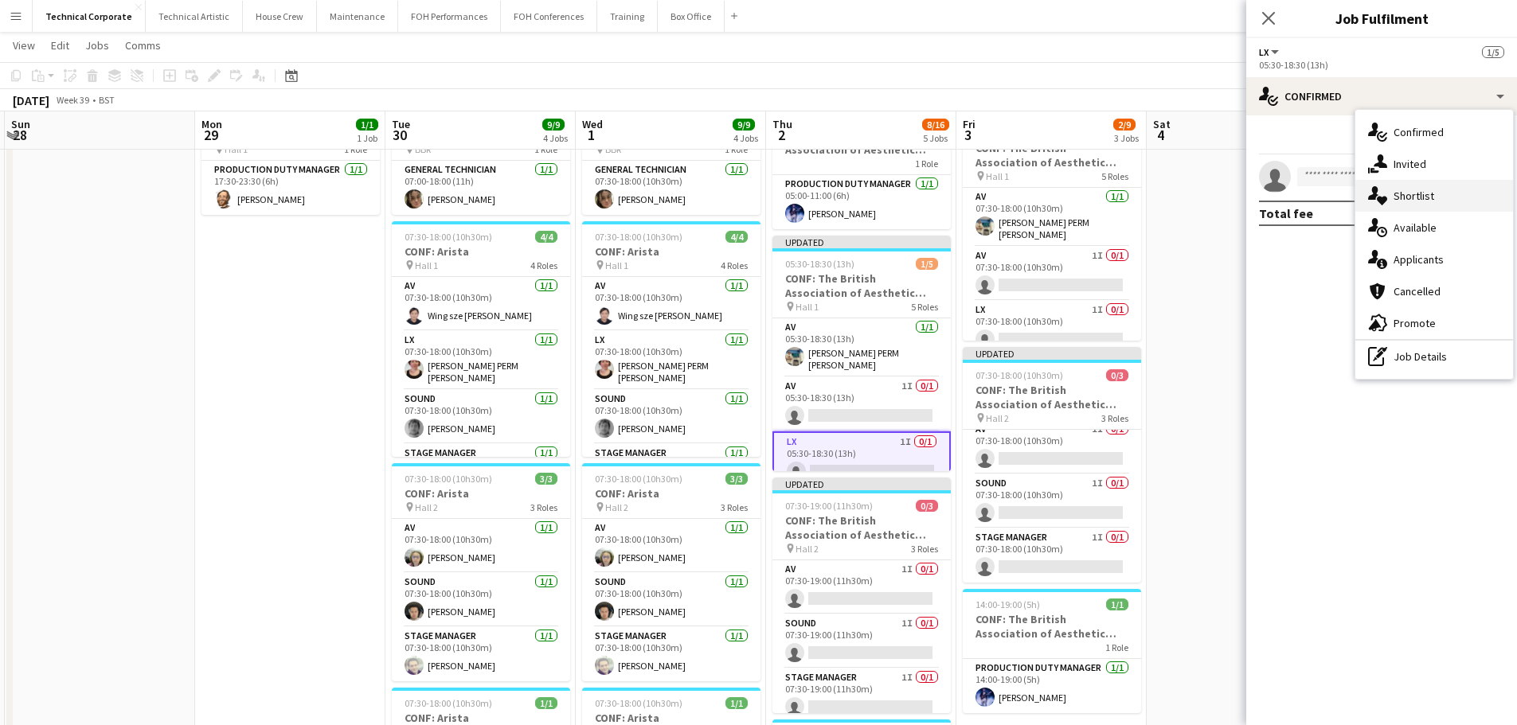
click at [1430, 186] on div "single-neutral-actions-heart Shortlist" at bounding box center [1434, 196] width 158 height 32
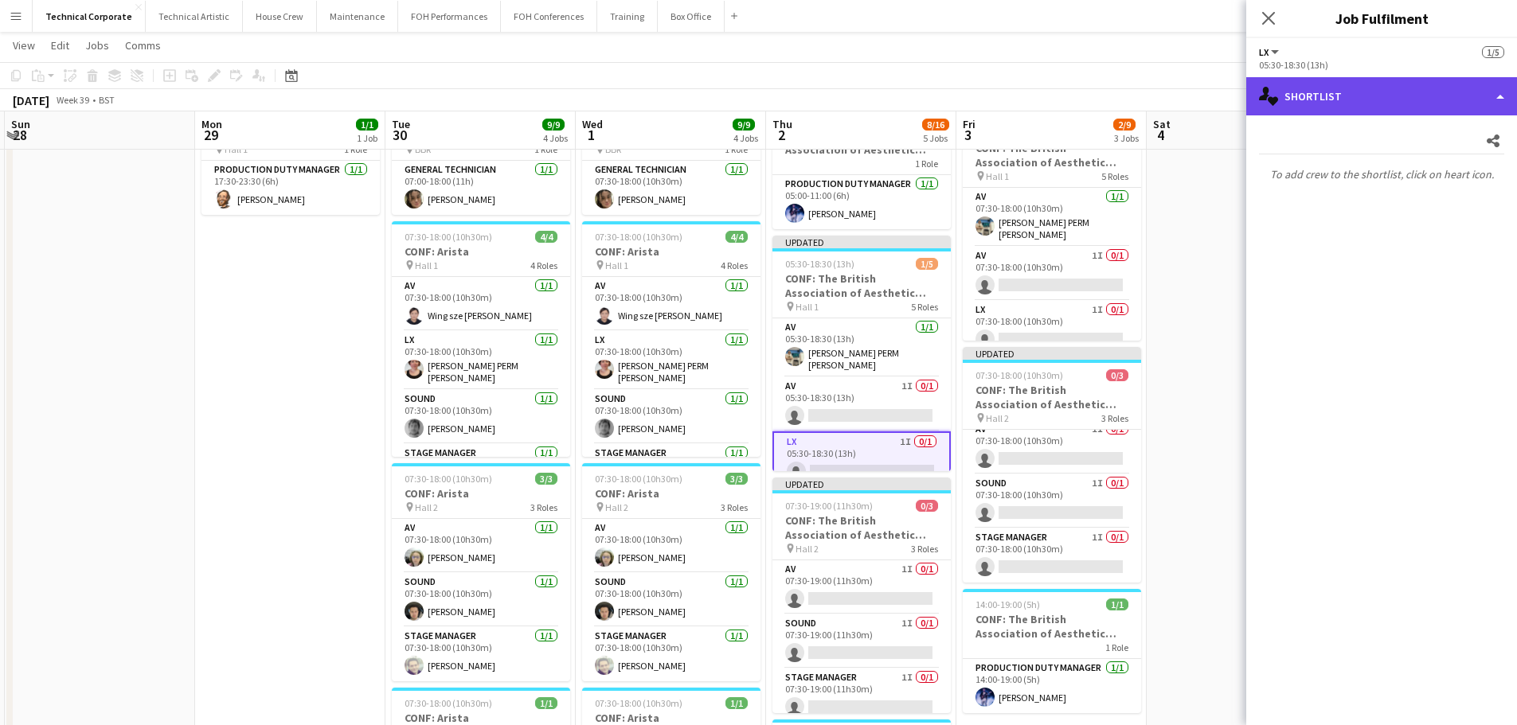
click at [1410, 96] on div "single-neutral-actions-heart Shortlist" at bounding box center [1381, 96] width 271 height 38
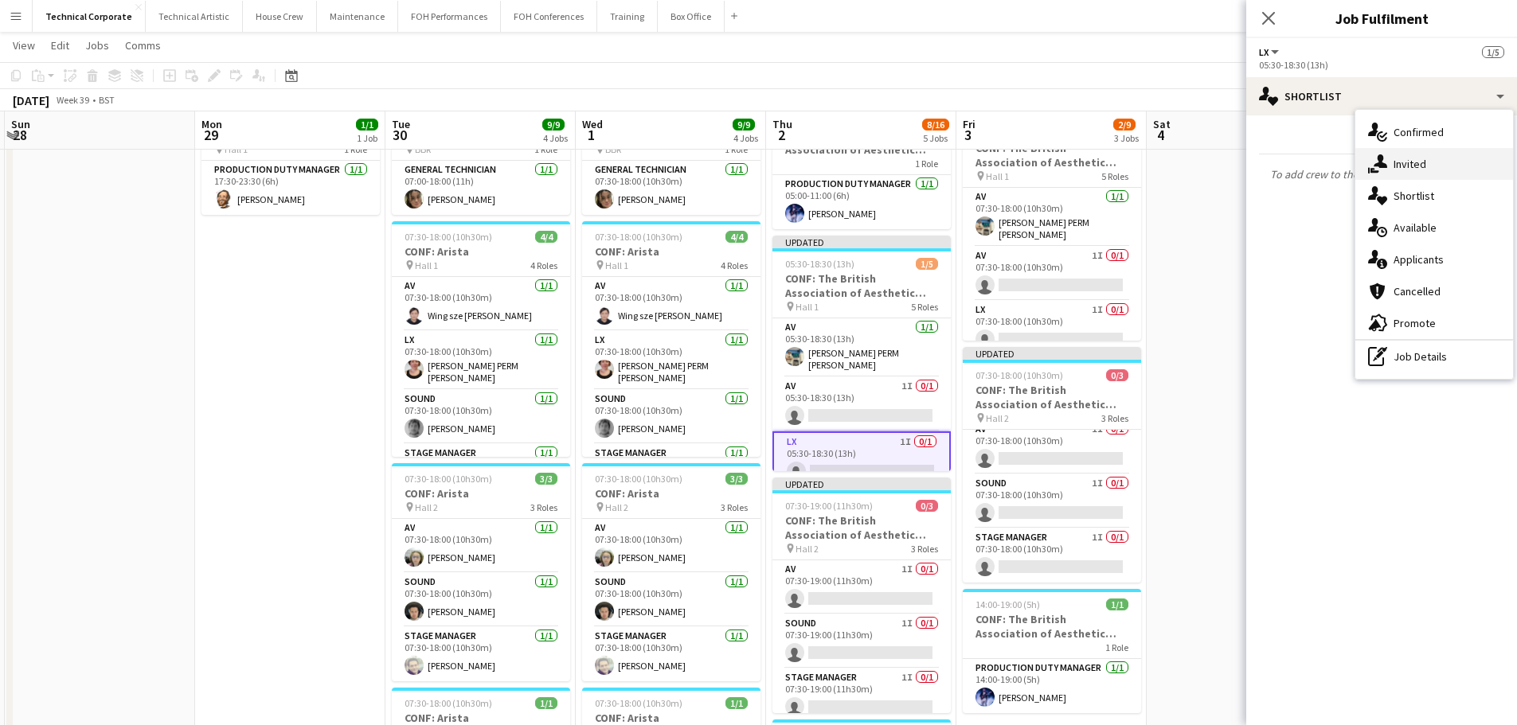
click at [1424, 170] on div "single-neutral-actions-share-1 Invited" at bounding box center [1434, 164] width 158 height 32
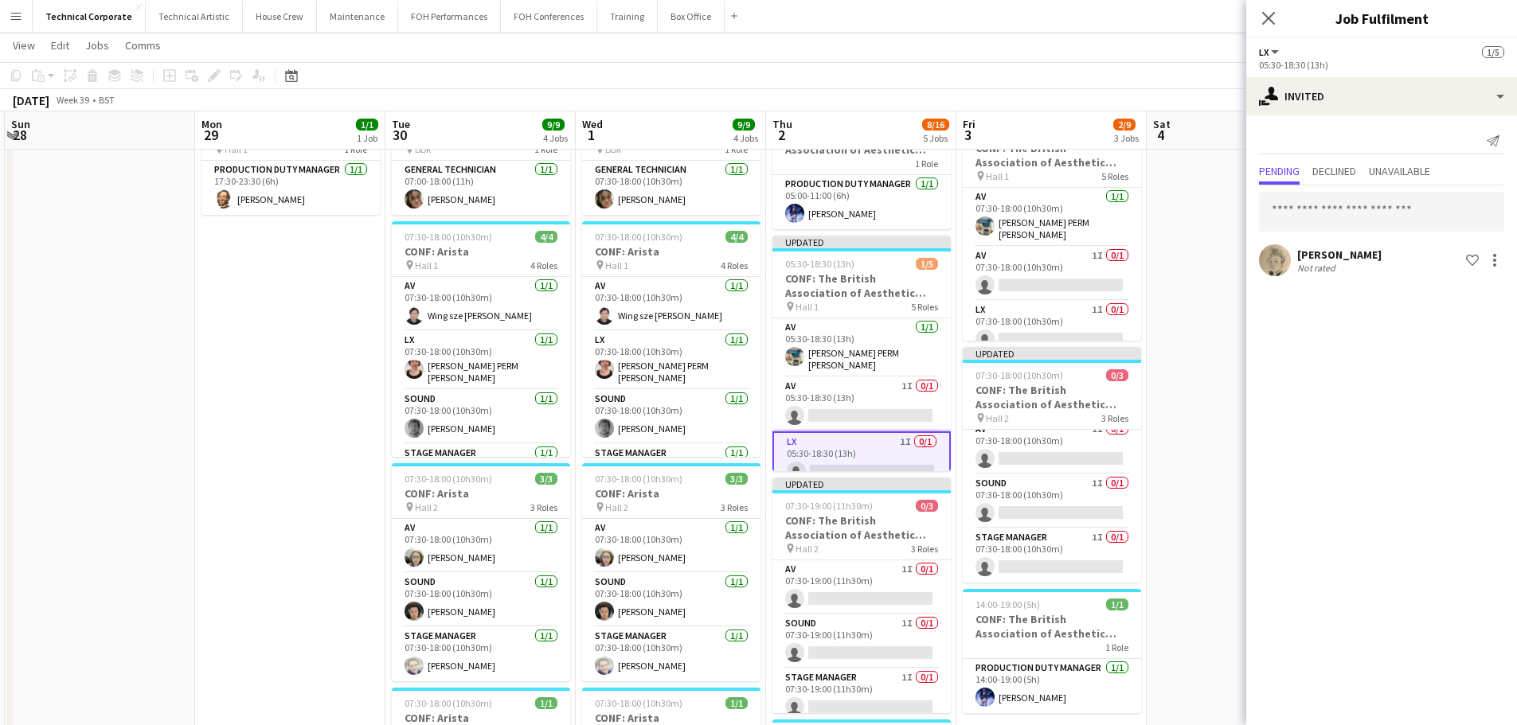
click at [1190, 410] on app-date-cell at bounding box center [1242, 663] width 190 height 1128
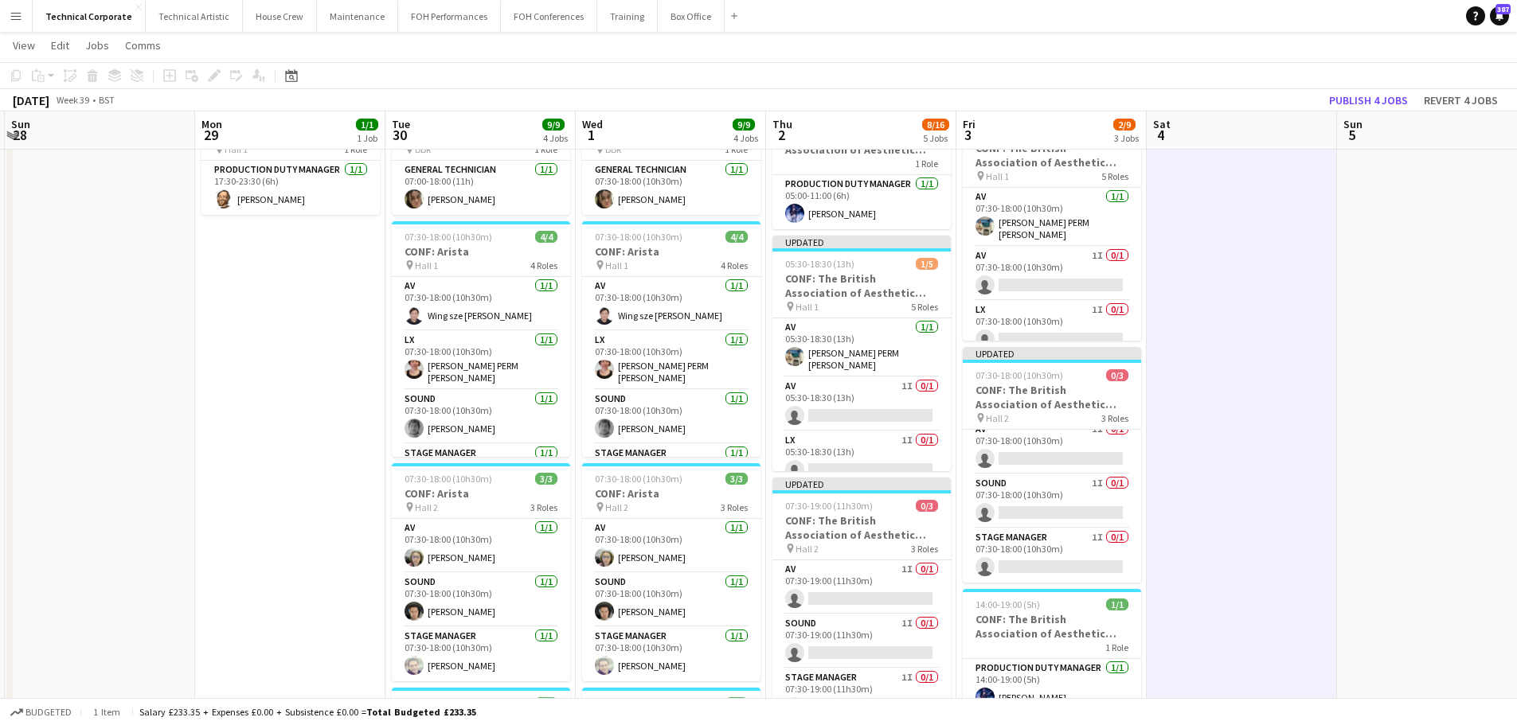
click at [1190, 410] on app-date-cell at bounding box center [1242, 663] width 190 height 1128
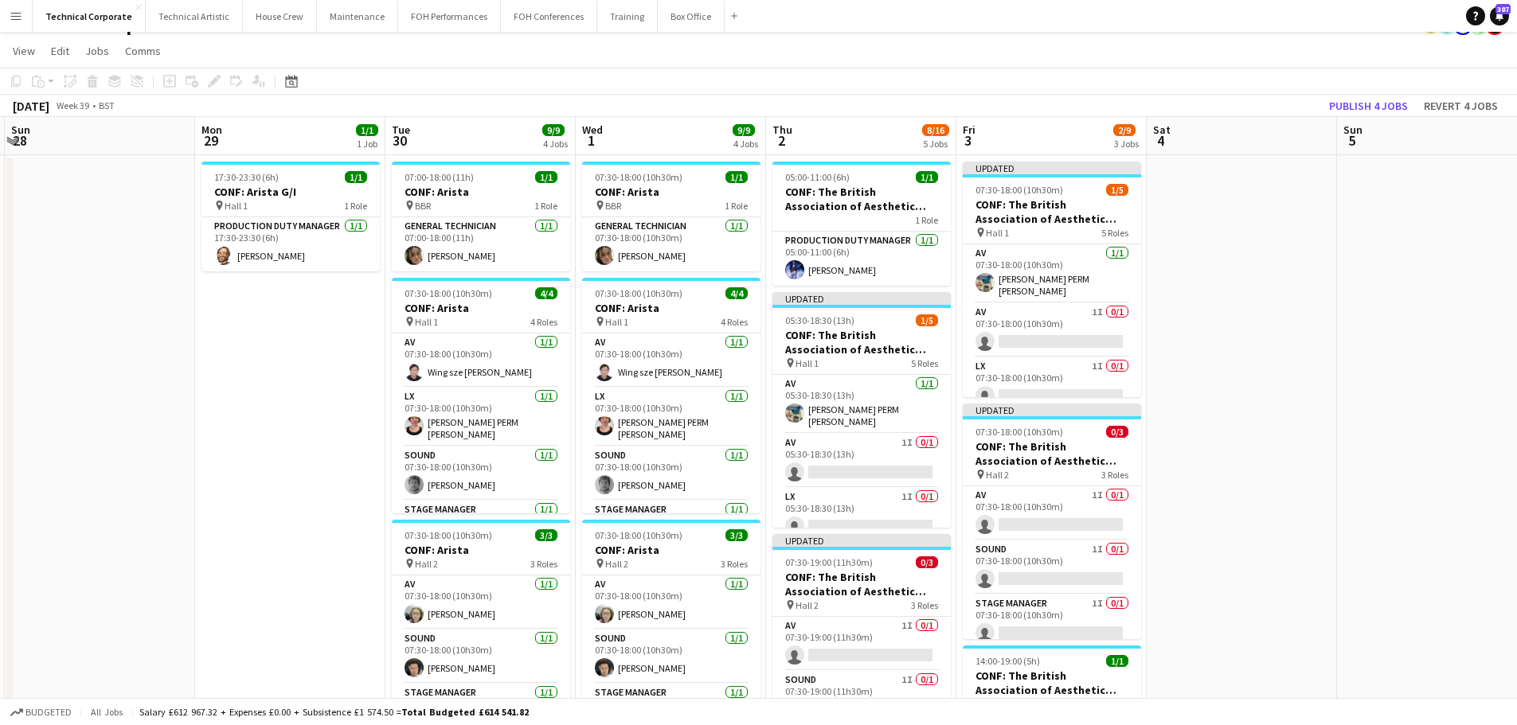
scroll to position [0, 0]
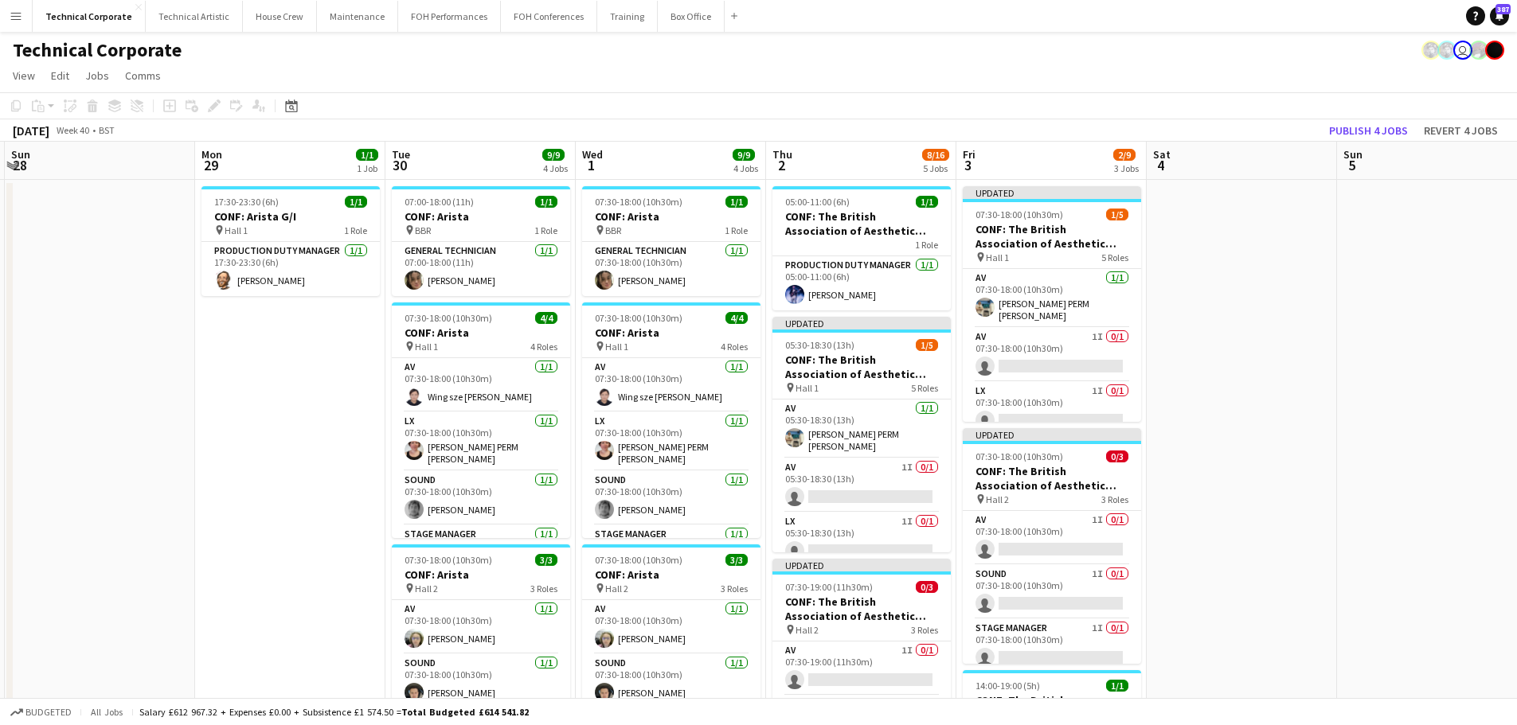
drag, startPoint x: 615, startPoint y: 426, endPoint x: 1271, endPoint y: 334, distance: 662.6
click at [612, 426] on app-calendar-viewport "Fri 26 Sat 27 Sun 28 Mon 29 1/1 1 Job Tue 30 9/9 4 Jobs Wed 1 9/9 4 Jobs Thu 2 …" at bounding box center [758, 725] width 1517 height 1167
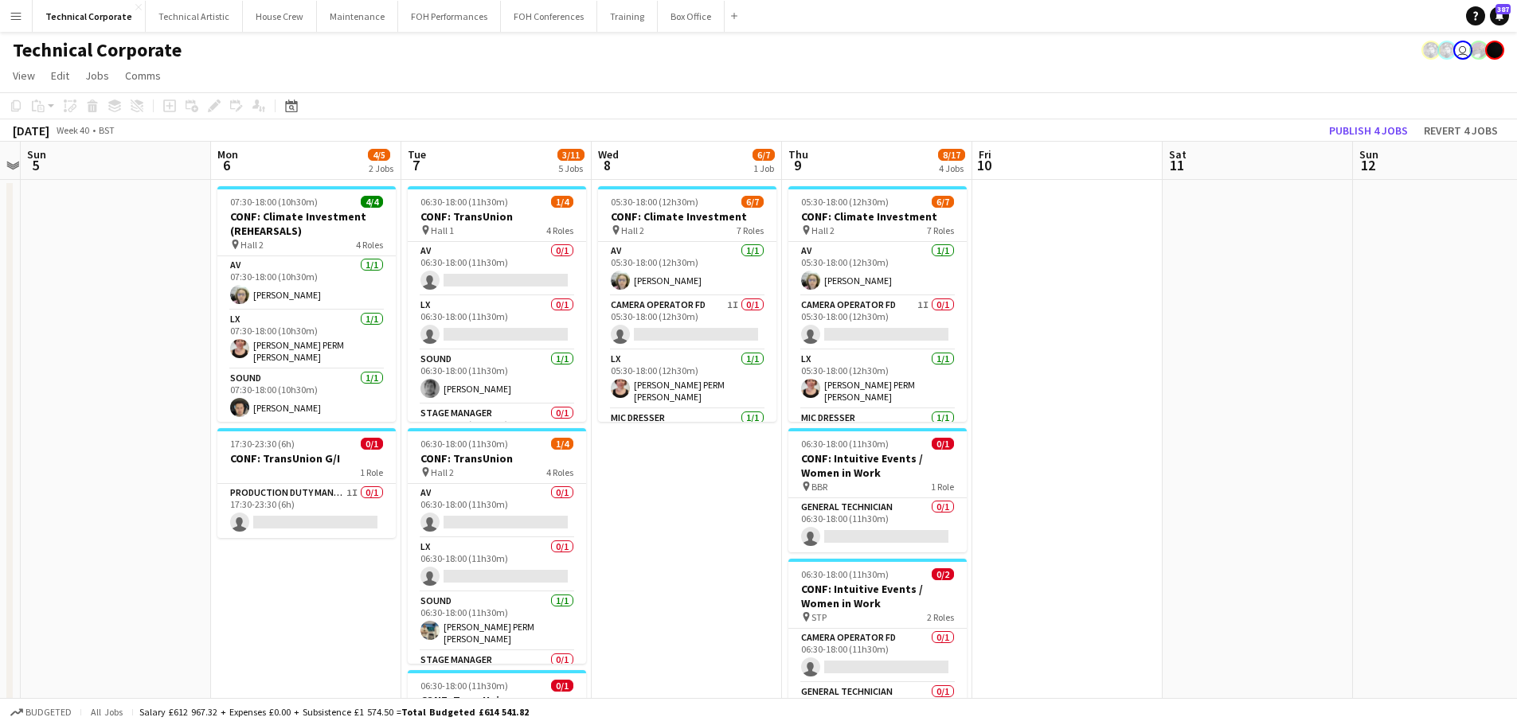
drag, startPoint x: 1352, startPoint y: 332, endPoint x: 628, endPoint y: 427, distance: 730.0
click at [615, 412] on app-calendar-viewport "Thu 2 8/16 5 Jobs Fri 3 2/9 3 Jobs Sat 4 Sun 5 Mon 6 4/5 2 Jobs Tue 7 3/11 5 Jo…" at bounding box center [758, 725] width 1517 height 1167
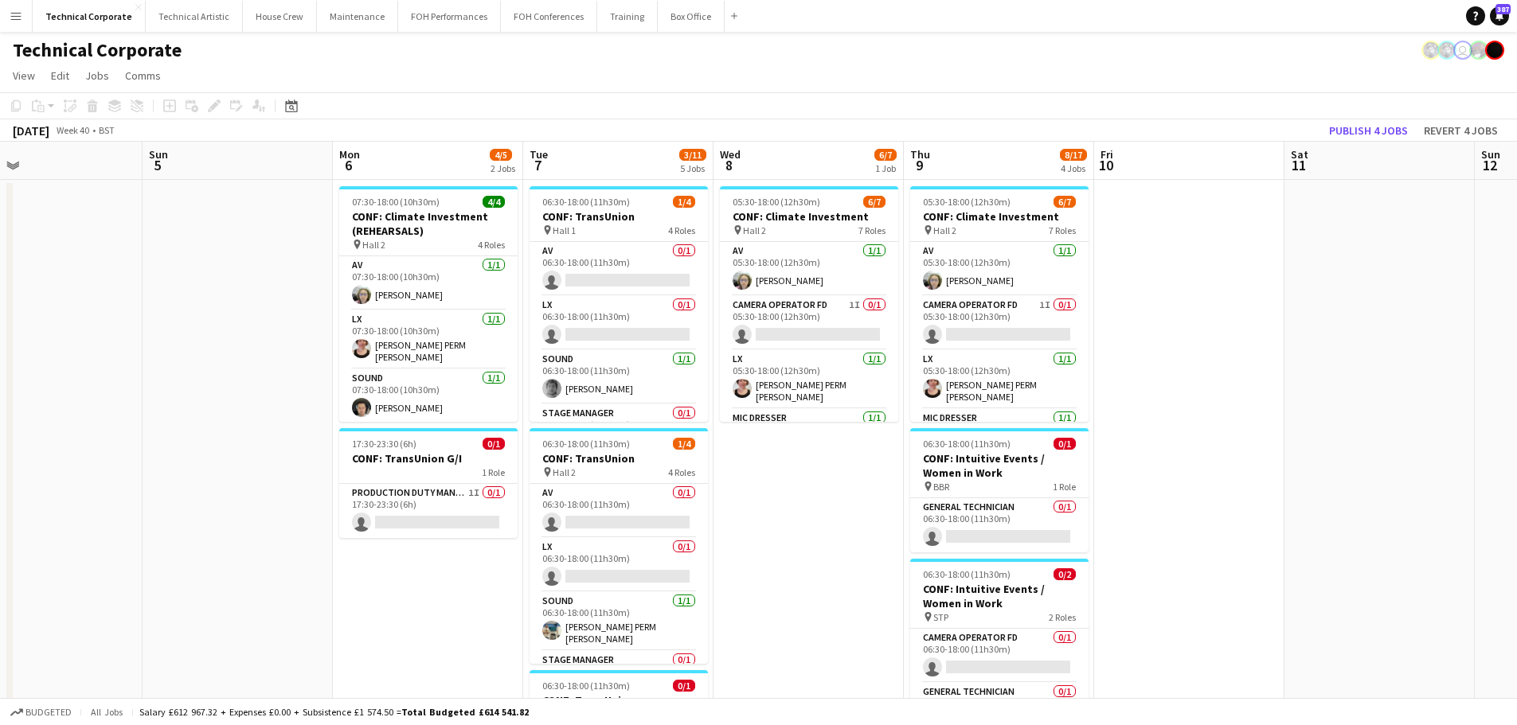
scroll to position [0, 395]
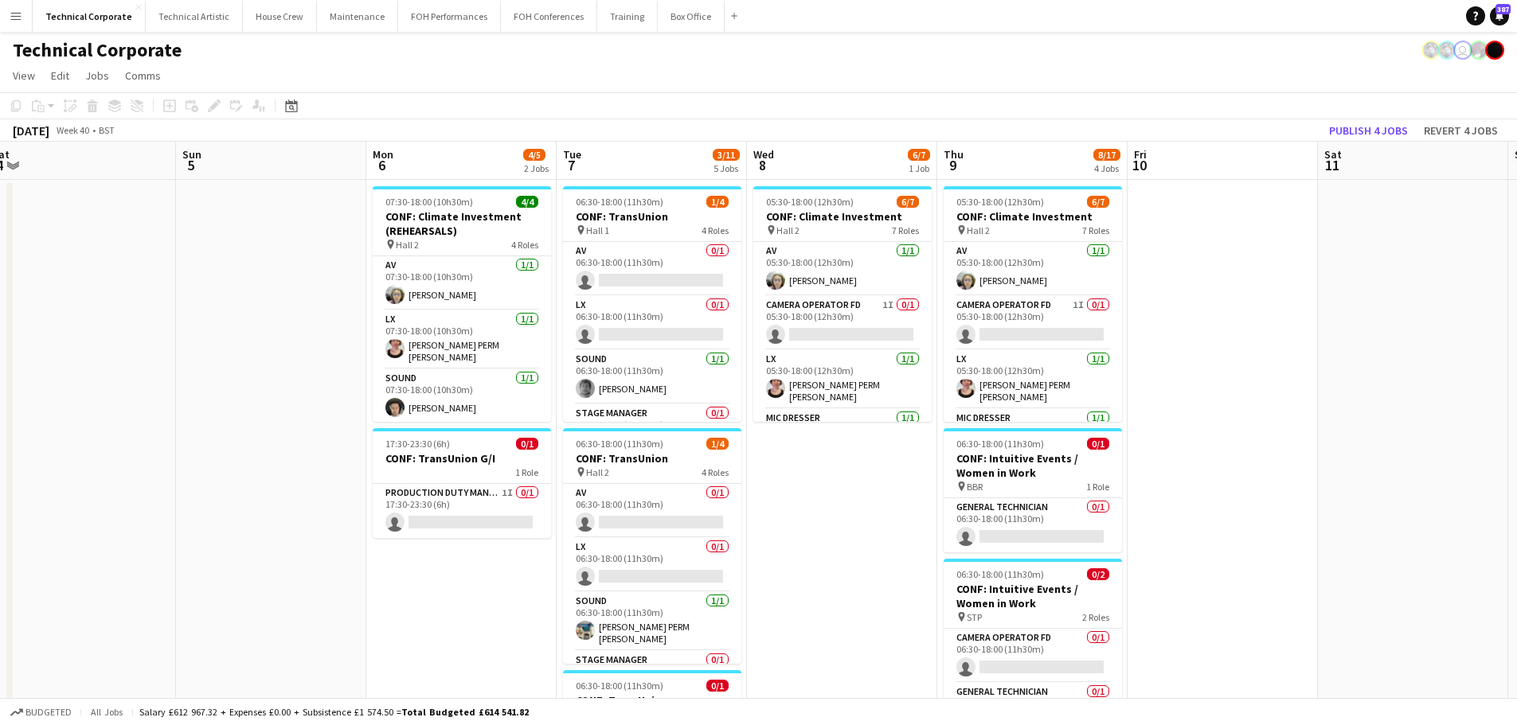
drag, startPoint x: 792, startPoint y: 477, endPoint x: 950, endPoint y: 481, distance: 157.7
click at [950, 481] on app-calendar-viewport "Thu 2 8/16 5 Jobs Fri 3 2/9 3 Jobs Sat 4 Sun 5 Mon 6 4/5 2 Jobs Tue 7 3/11 5 Jo…" at bounding box center [758, 725] width 1517 height 1167
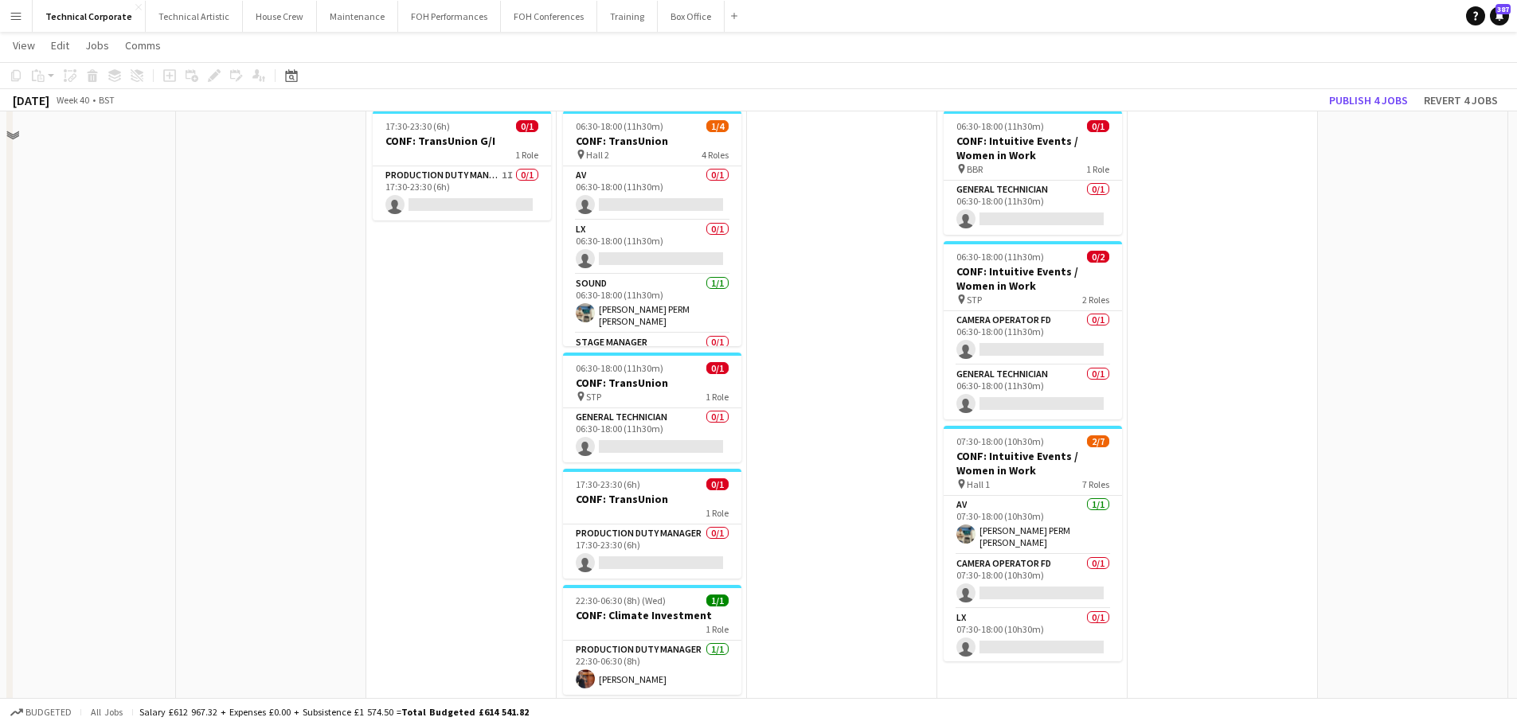
scroll to position [319, 0]
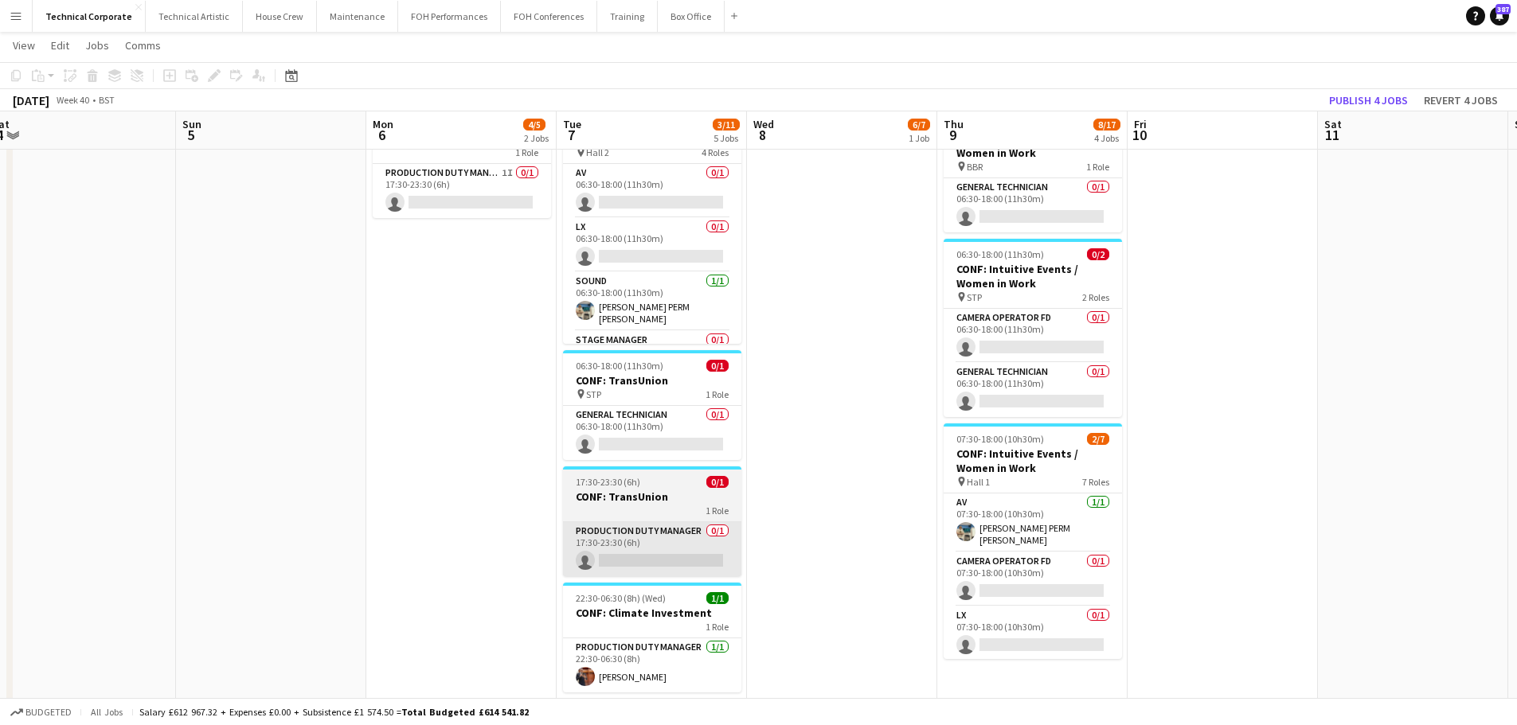
click at [667, 575] on app-card-role "Production Duty Manager 0/1 17:30-23:30 (6h) single-neutral-actions" at bounding box center [652, 549] width 178 height 54
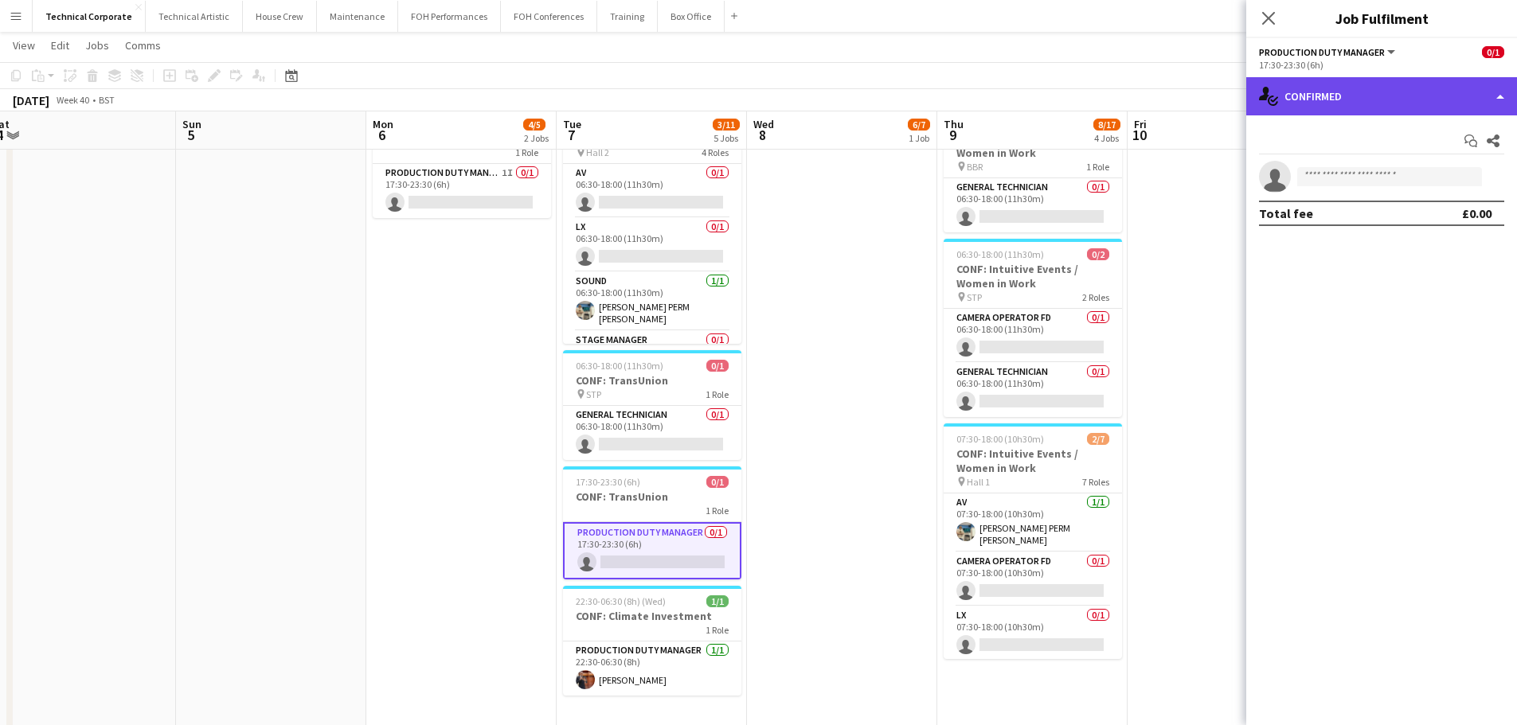
click at [1337, 107] on div "single-neutral-actions-check-2 Confirmed" at bounding box center [1381, 96] width 271 height 38
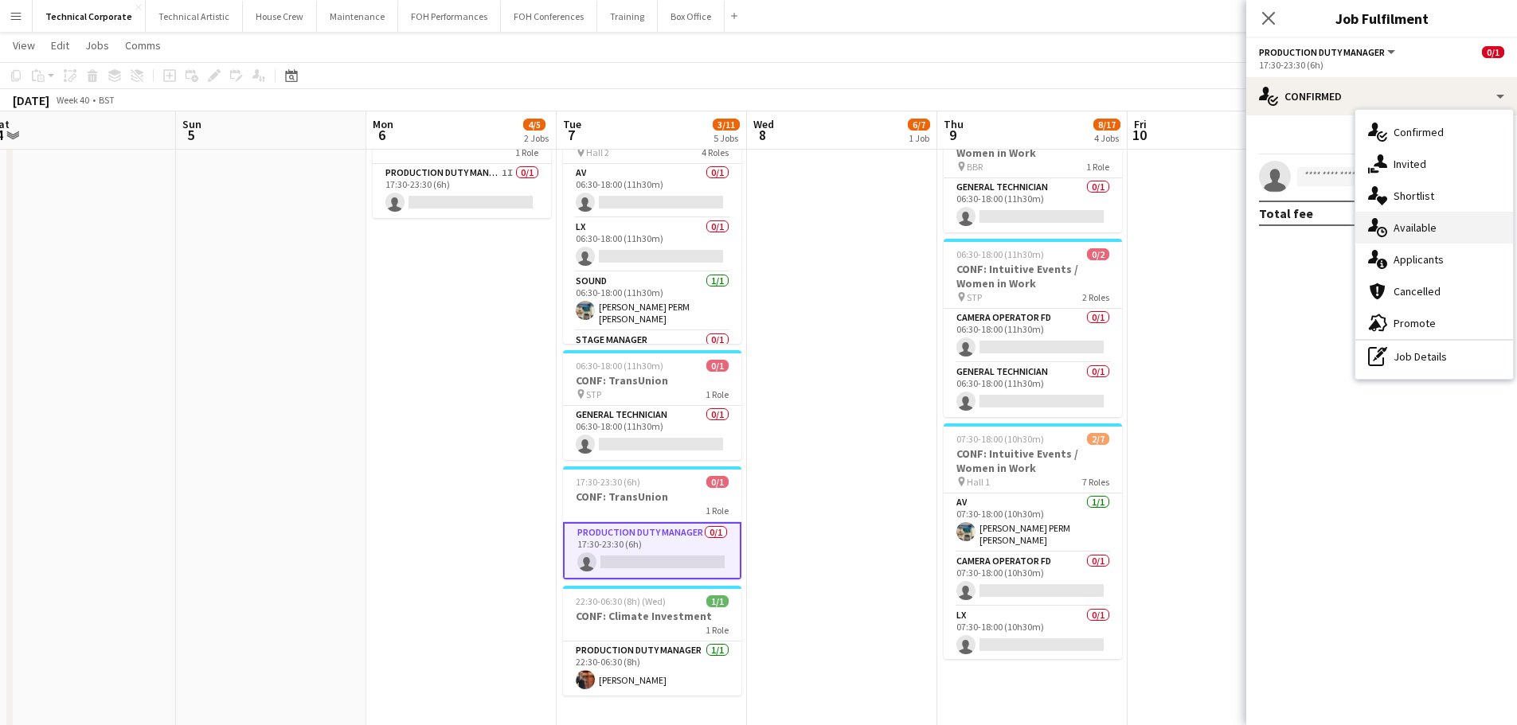
click at [1429, 242] on div "single-neutral-actions-upload Available" at bounding box center [1434, 228] width 158 height 32
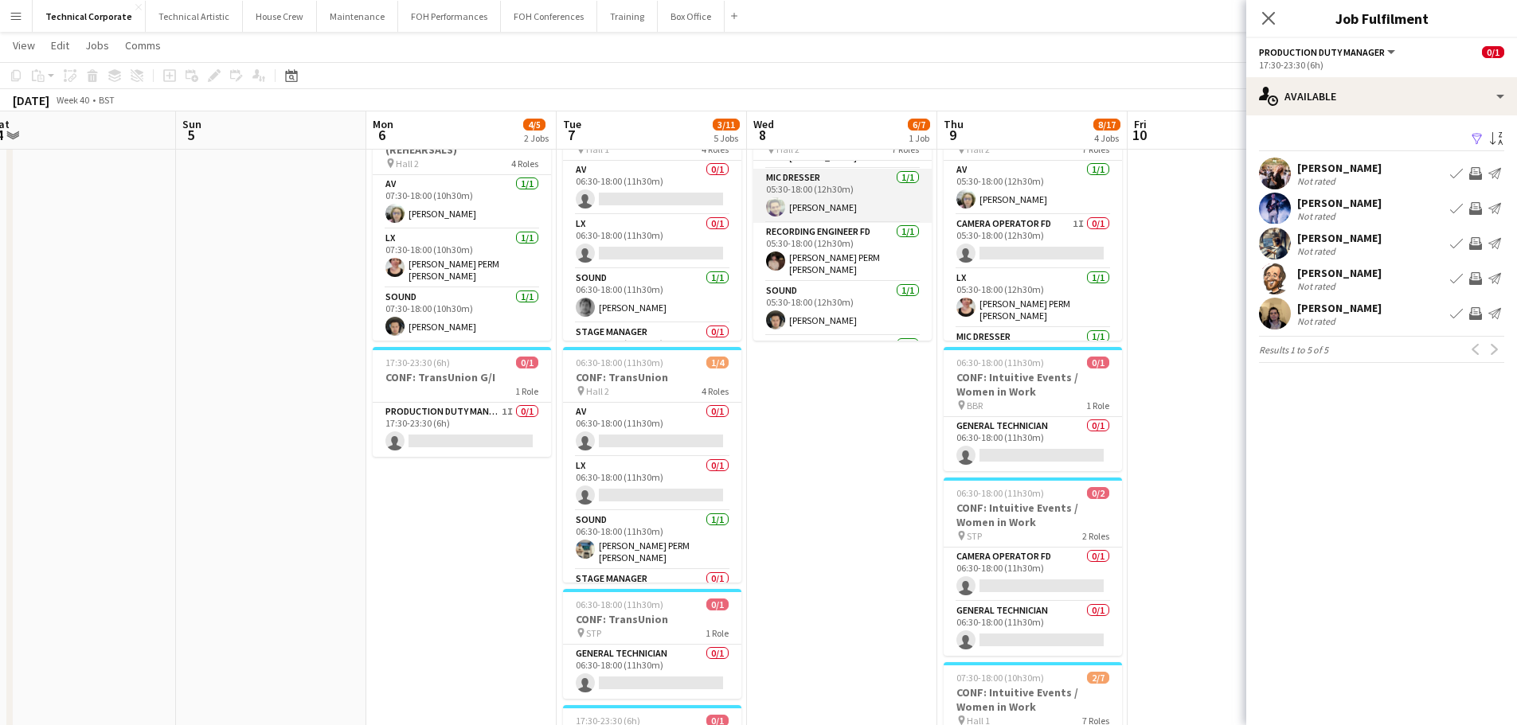
scroll to position [199, 0]
click at [1477, 280] on app-icon "Invite crew" at bounding box center [1475, 278] width 13 height 13
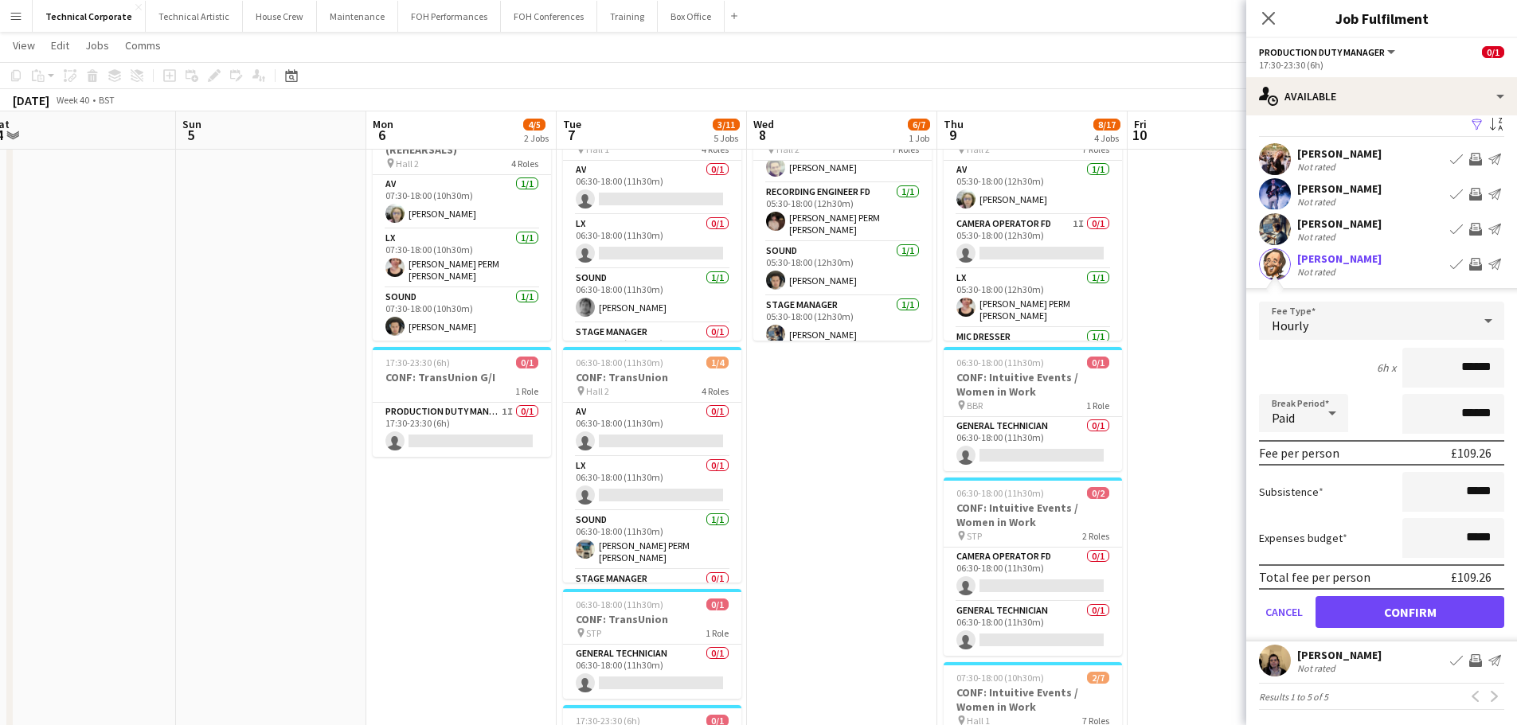
scroll to position [18, 0]
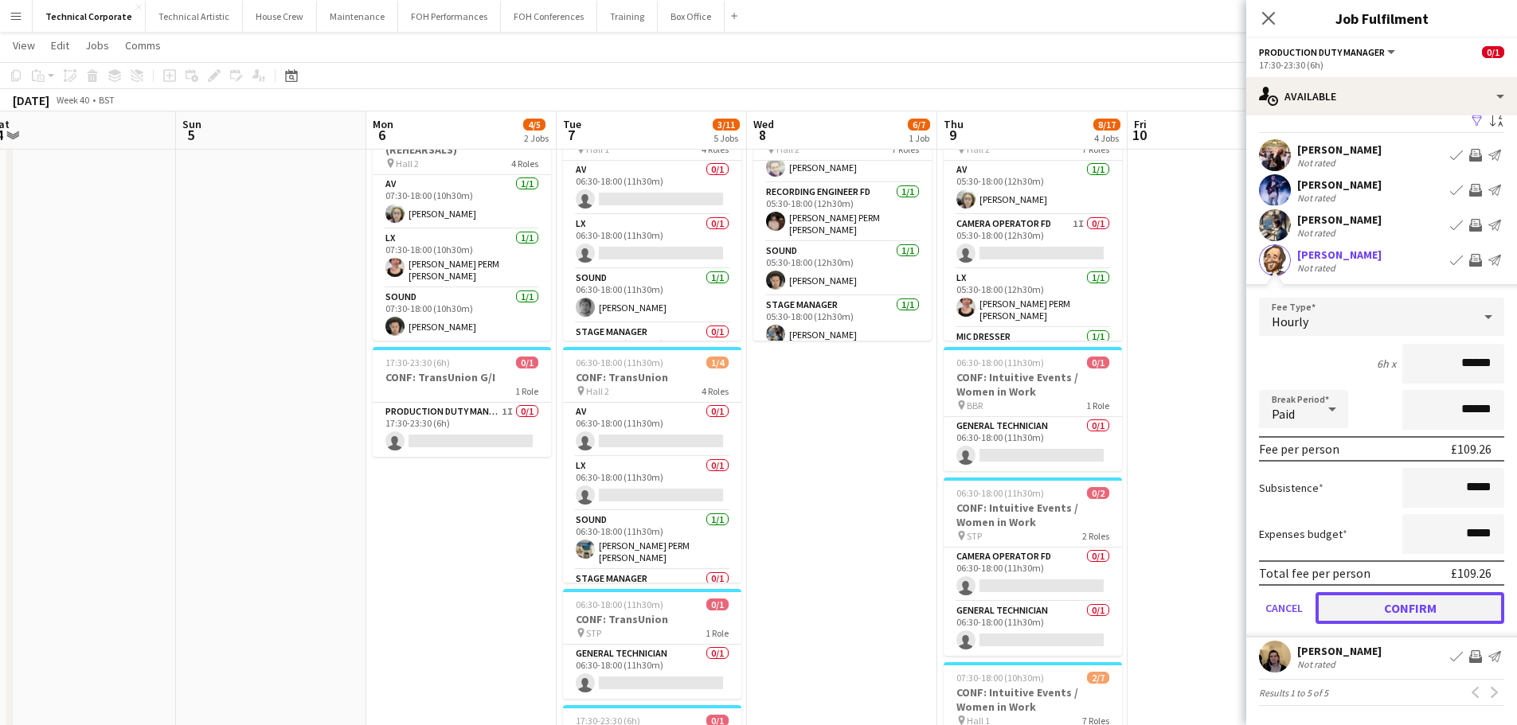
click at [1406, 620] on button "Confirm" at bounding box center [1409, 608] width 189 height 32
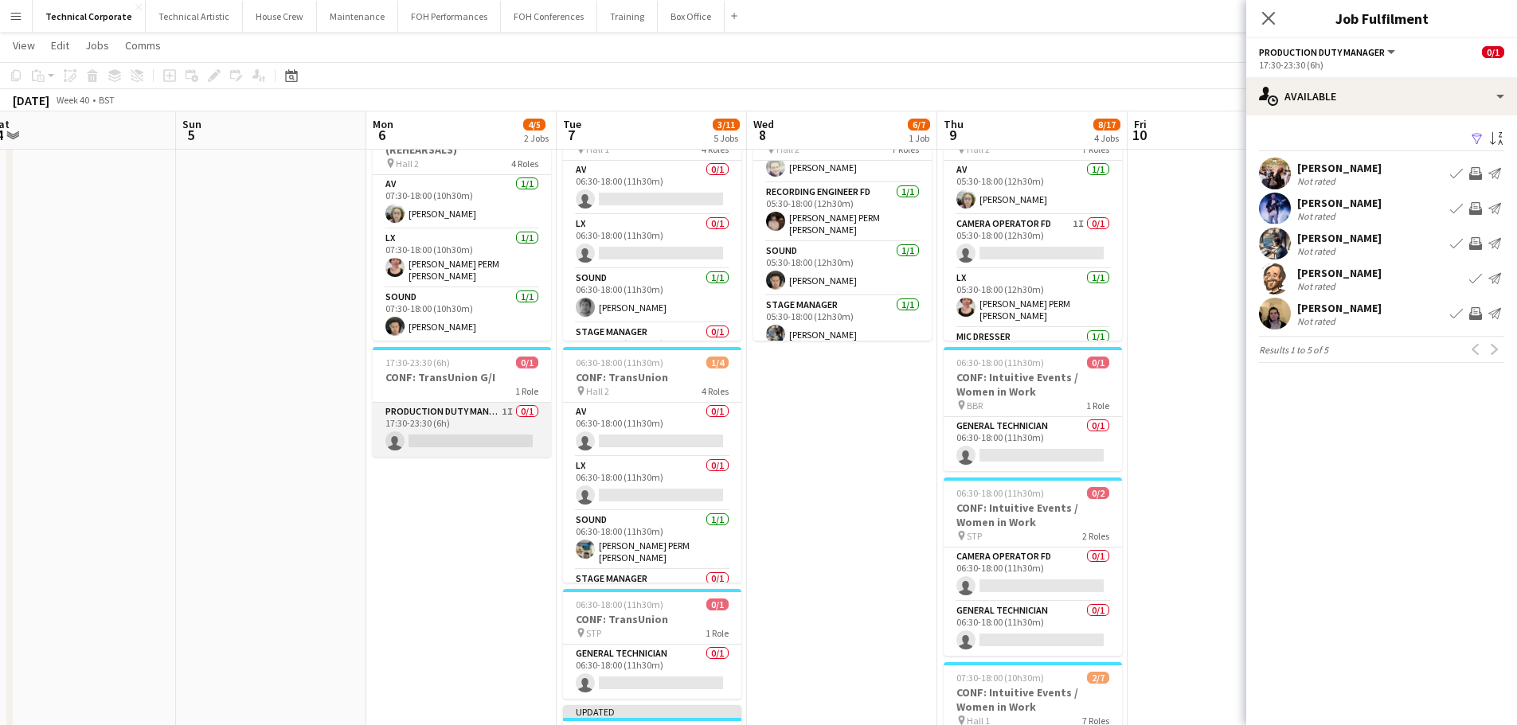
click at [465, 432] on app-card-role "Production Duty Manager 1I 0/1 17:30-23:30 (6h) single-neutral-actions" at bounding box center [462, 430] width 178 height 54
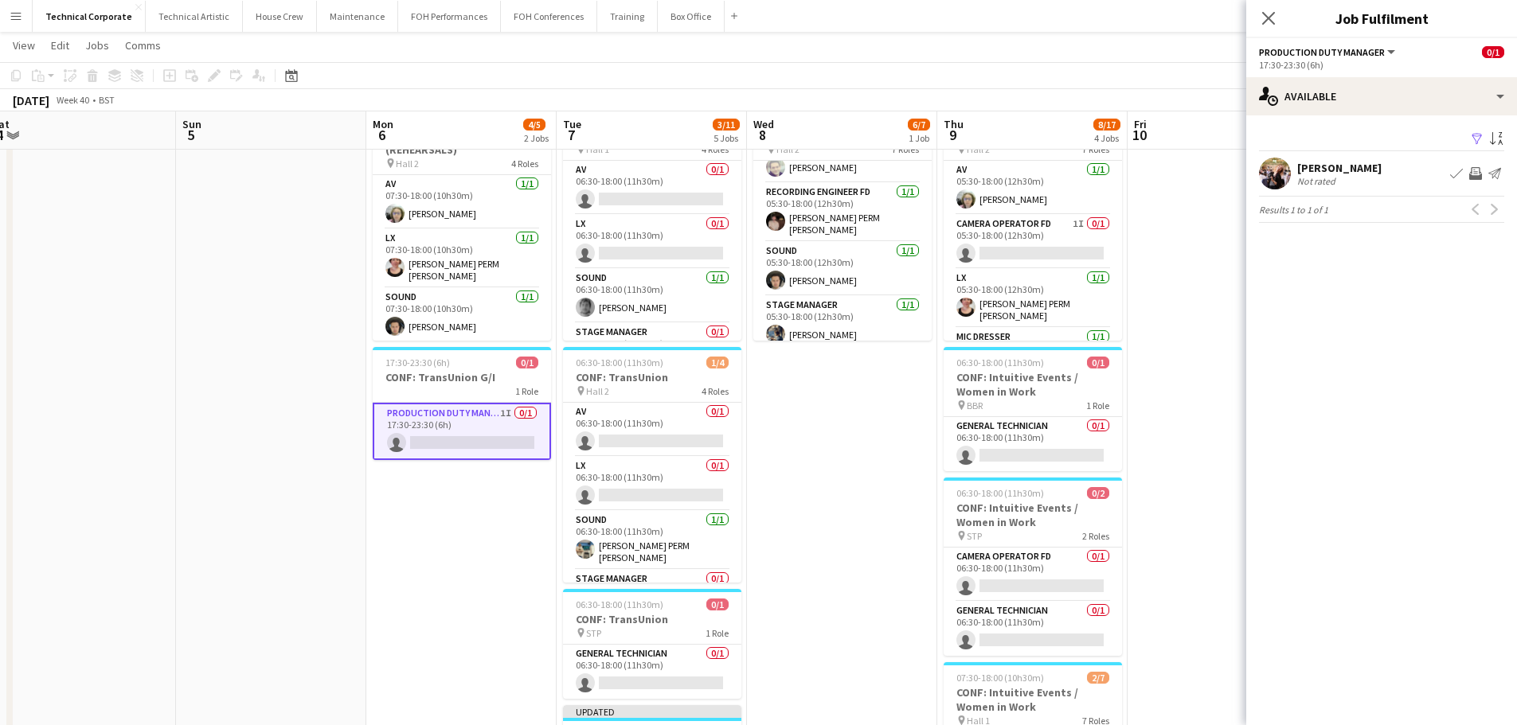
click at [1296, 121] on div "Filter Sort asc Holly Cassidy Not rated Book crew Invite crew Send notification…" at bounding box center [1381, 178] width 271 height 127
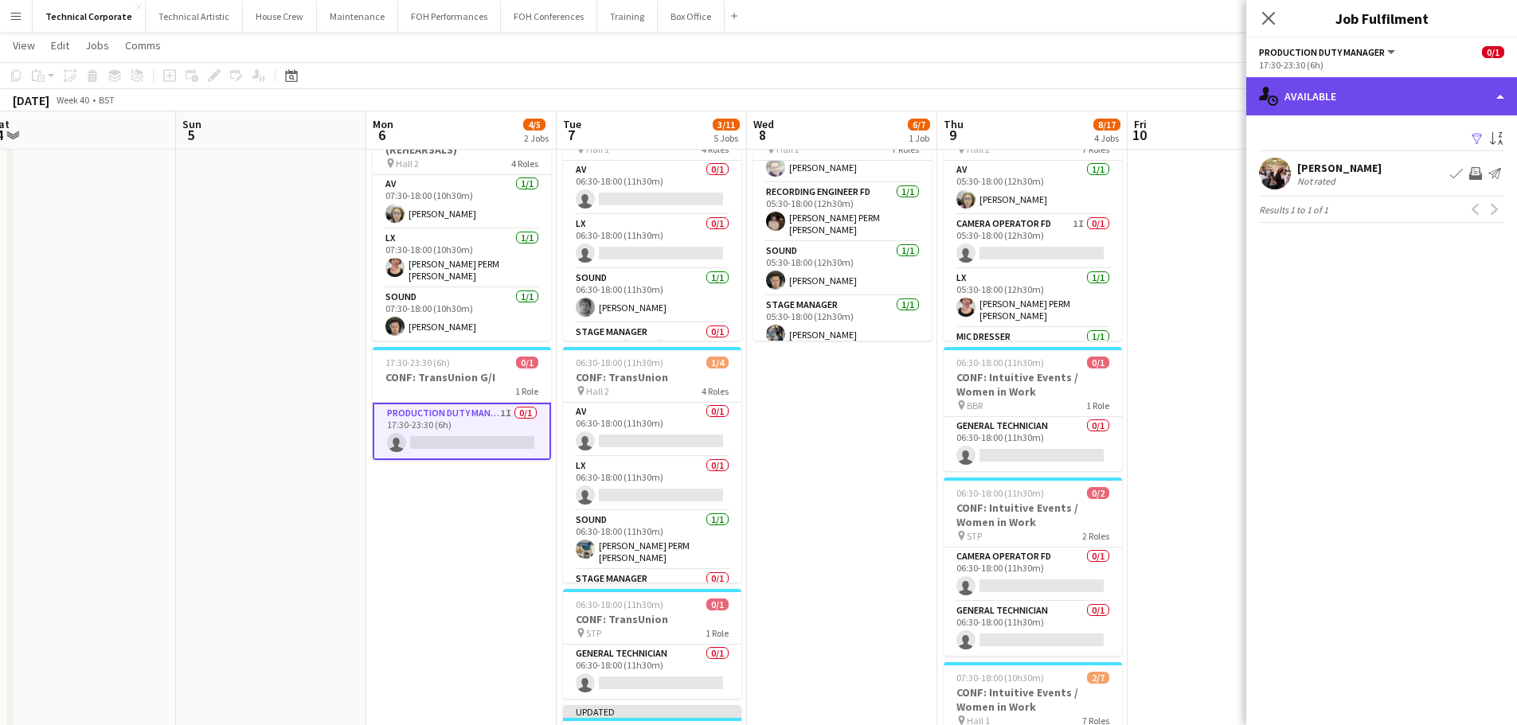
click at [1395, 108] on div "single-neutral-actions-upload Available" at bounding box center [1381, 96] width 271 height 38
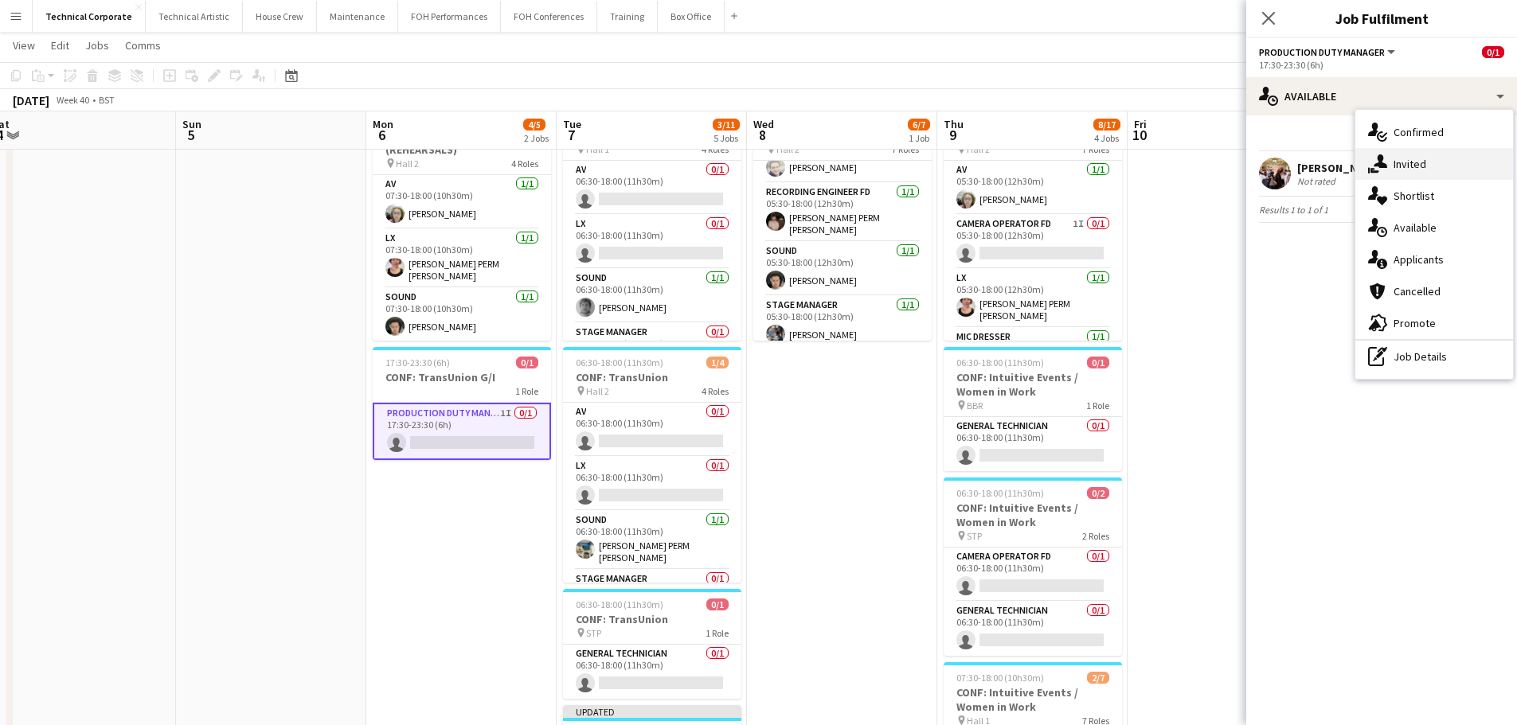
click at [1411, 165] on div "single-neutral-actions-share-1 Invited" at bounding box center [1434, 164] width 158 height 32
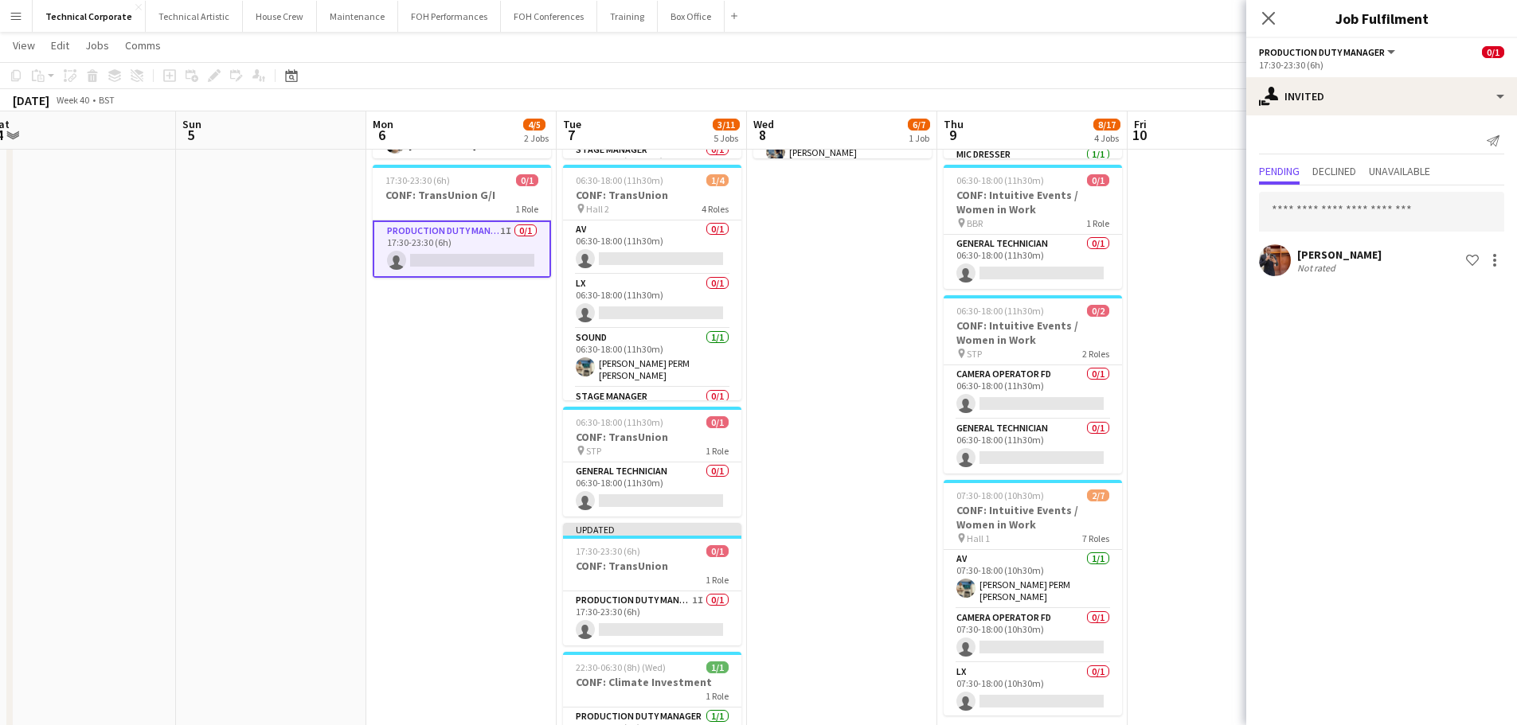
scroll to position [239, 0]
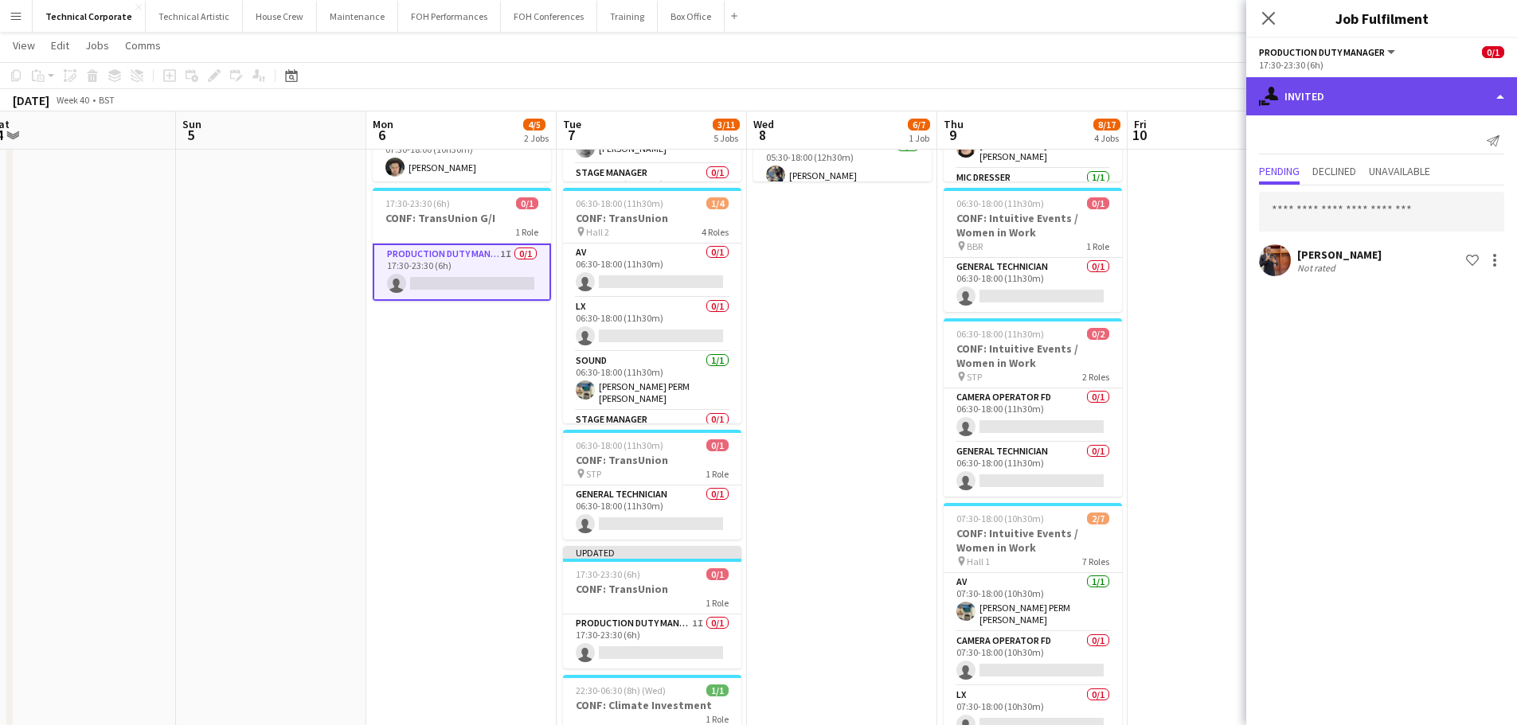
drag, startPoint x: 1307, startPoint y: 82, endPoint x: 1311, endPoint y: 92, distance: 10.4
click at [1308, 82] on div "single-neutral-actions-share-1 Invited" at bounding box center [1381, 96] width 271 height 38
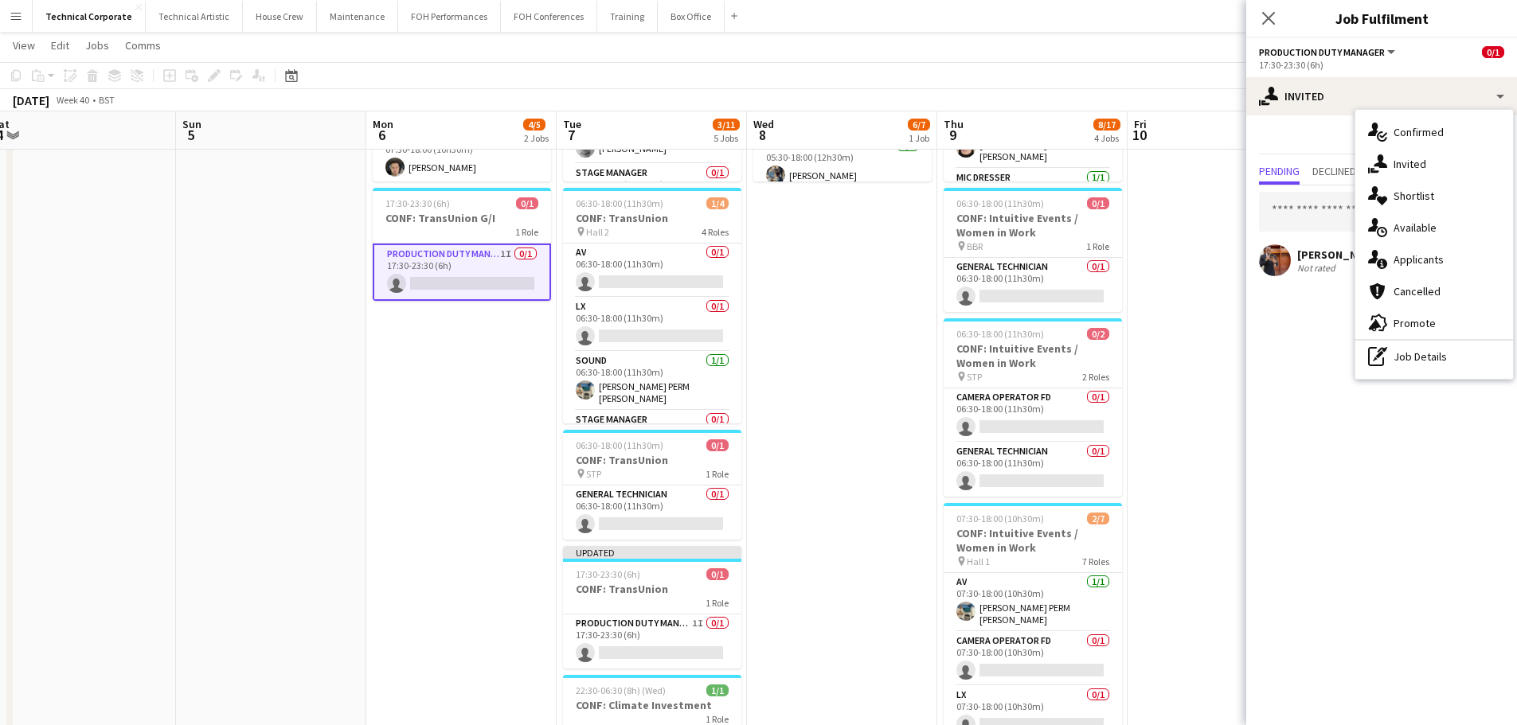
click at [1403, 222] on div "single-neutral-actions-upload Available" at bounding box center [1434, 228] width 158 height 32
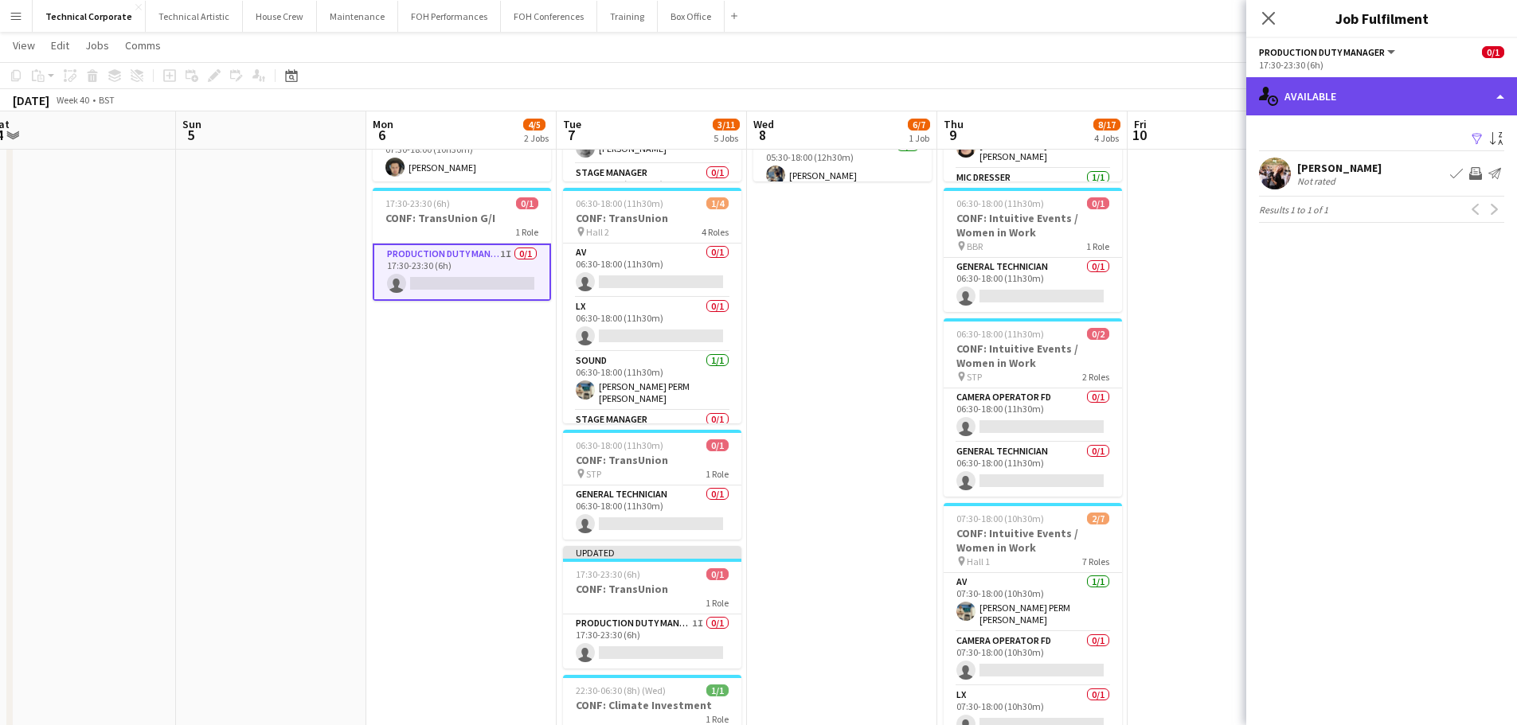
drag, startPoint x: 1339, startPoint y: 84, endPoint x: 1349, endPoint y: 107, distance: 25.3
click at [1339, 84] on div "single-neutral-actions-upload Available" at bounding box center [1381, 96] width 271 height 38
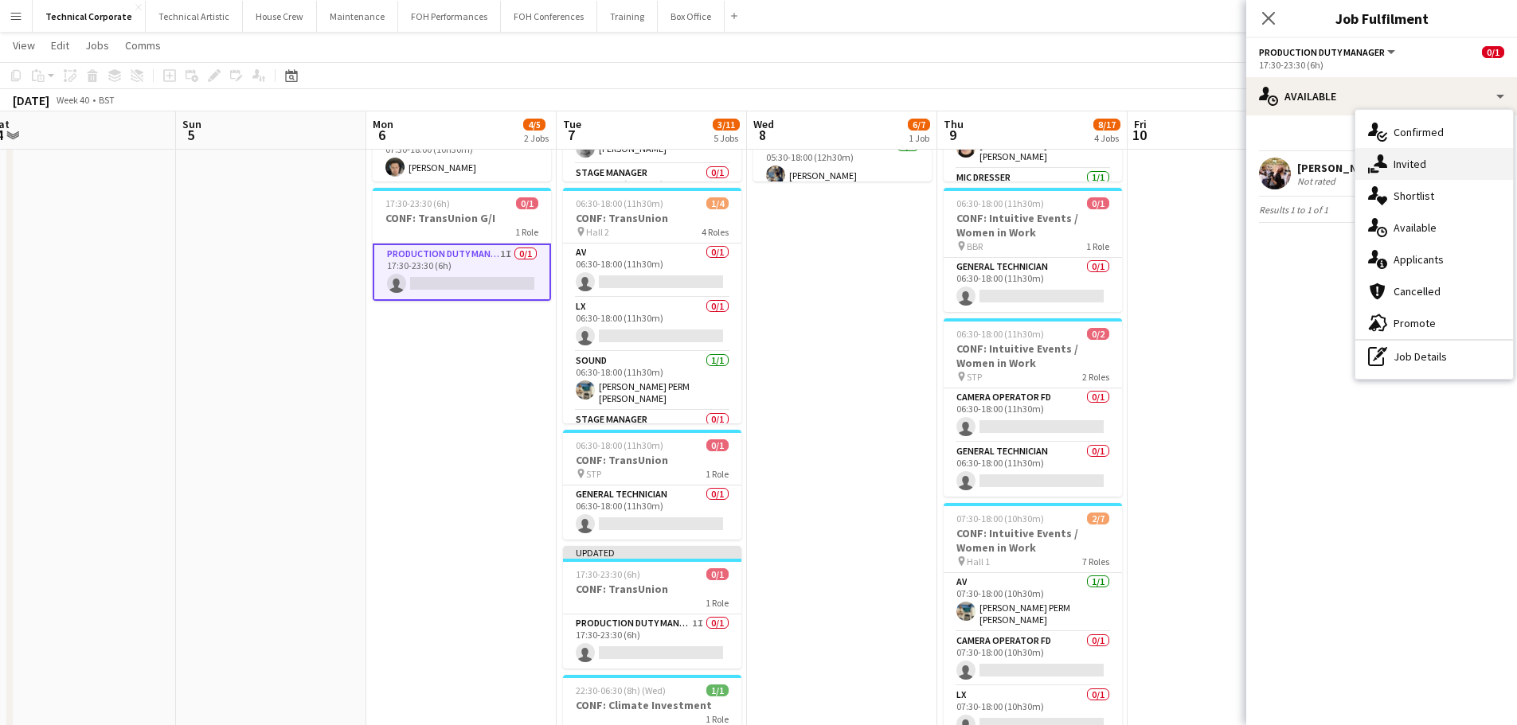
click at [1421, 176] on div "single-neutral-actions-share-1 Invited" at bounding box center [1434, 164] width 158 height 32
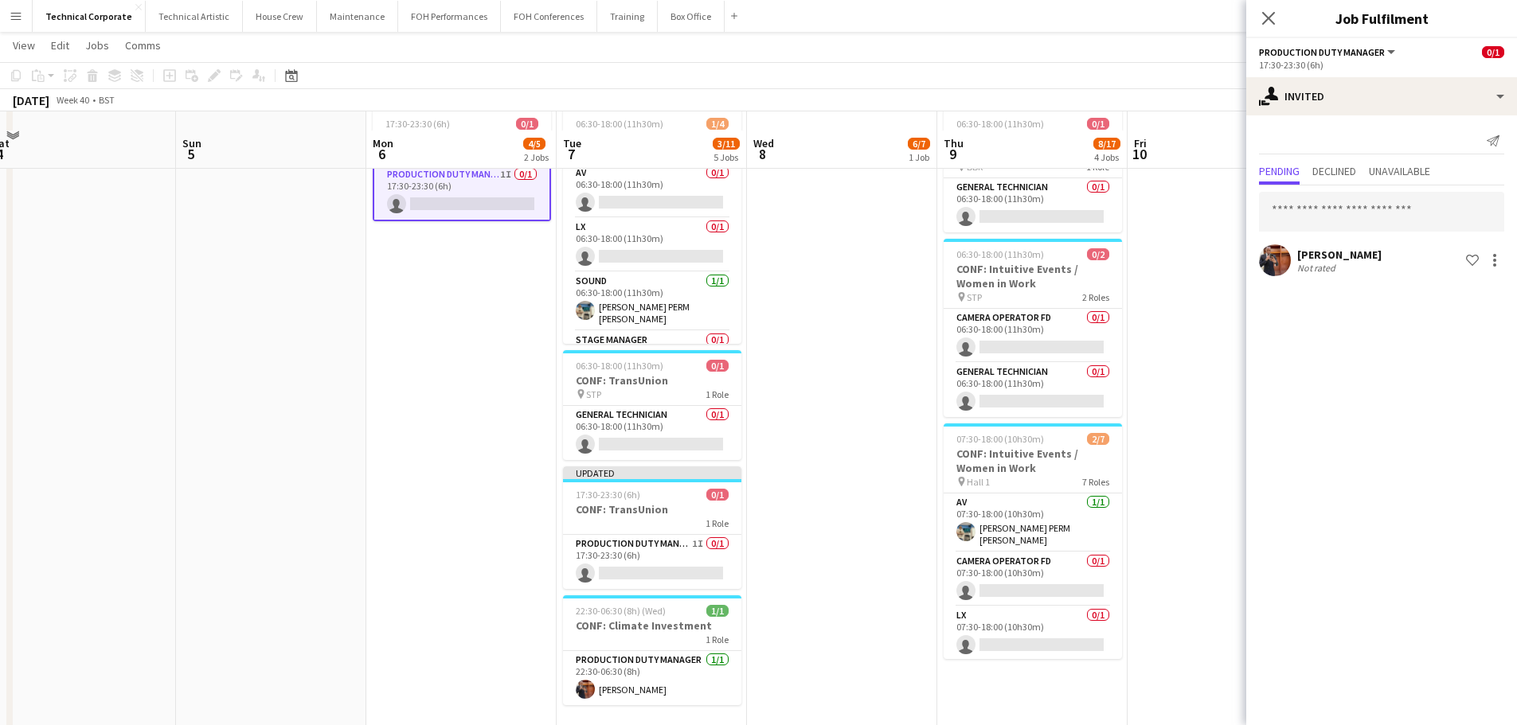
scroll to position [398, 0]
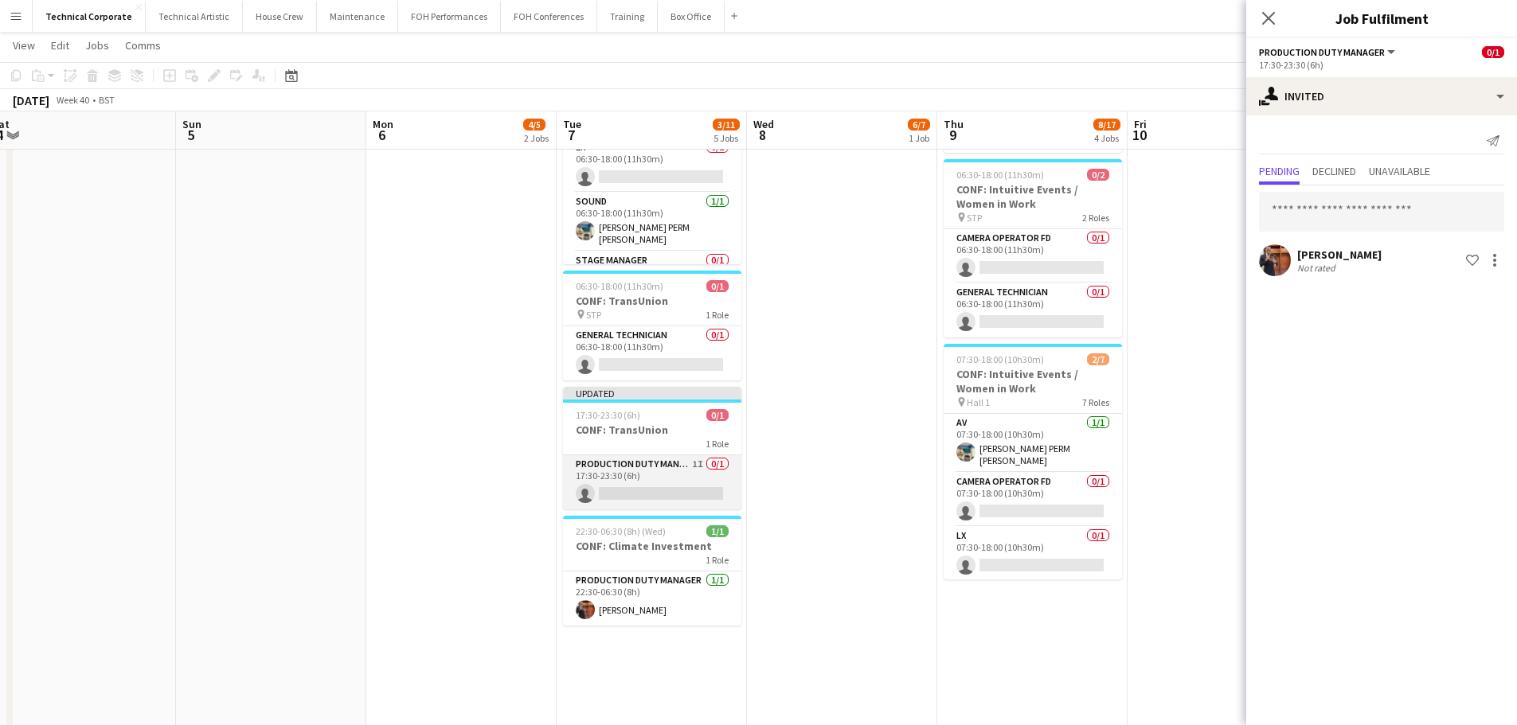
click at [700, 469] on app-card-role "Production Duty Manager 1I 0/1 17:30-23:30 (6h) single-neutral-actions" at bounding box center [652, 482] width 178 height 54
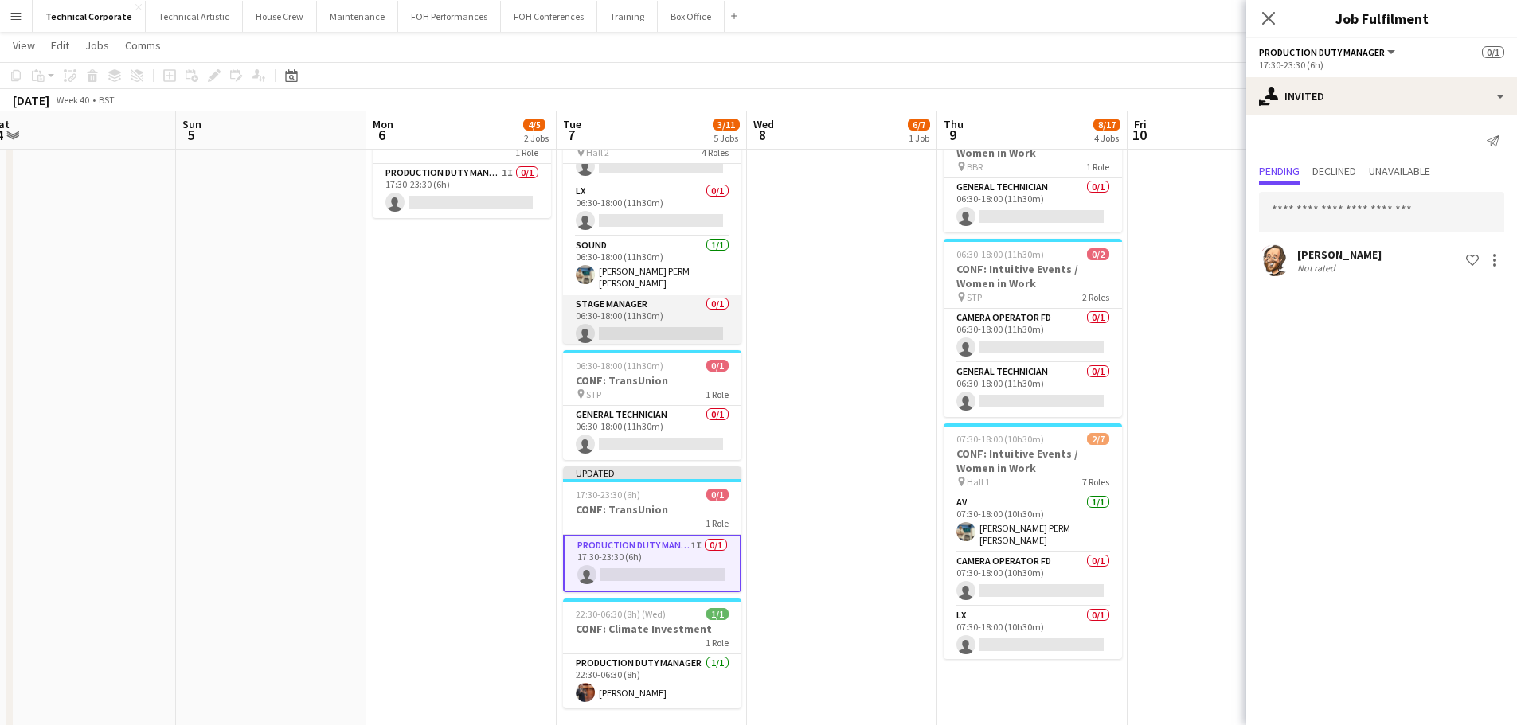
scroll to position [37, 0]
click at [633, 325] on app-card-role "Stage Manager 0/1 06:30-18:00 (11h30m) single-neutral-actions" at bounding box center [652, 322] width 178 height 54
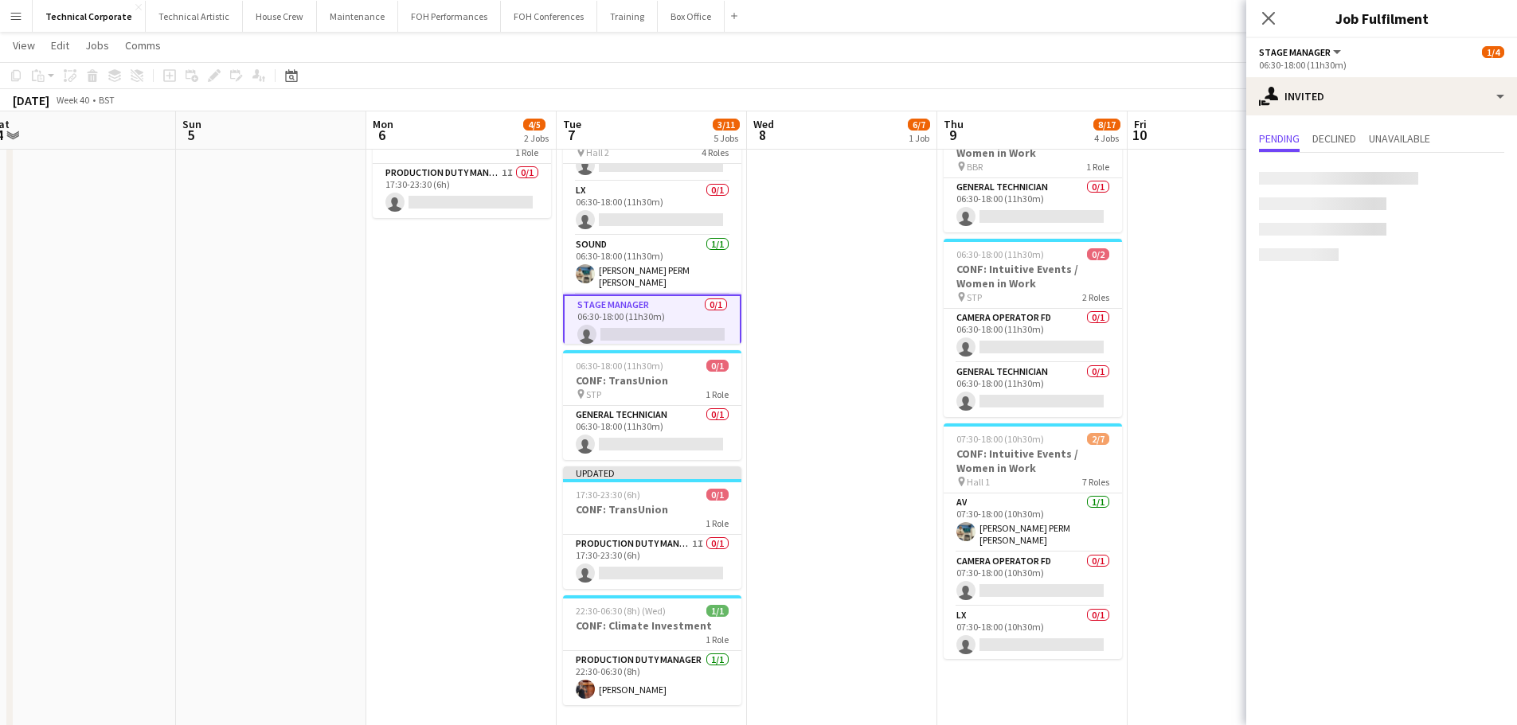
scroll to position [0, 396]
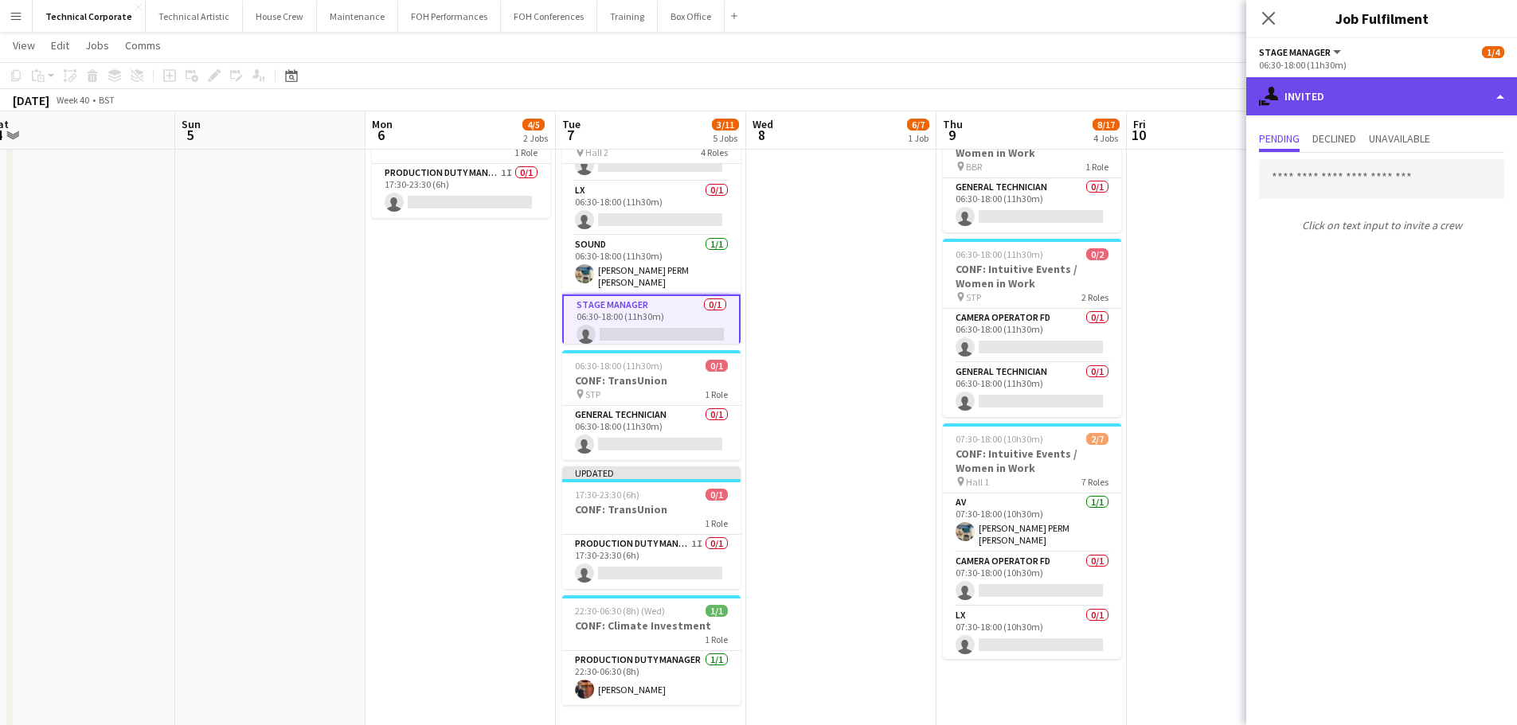
click at [1350, 107] on div "single-neutral-actions-share-1 Invited" at bounding box center [1381, 96] width 271 height 38
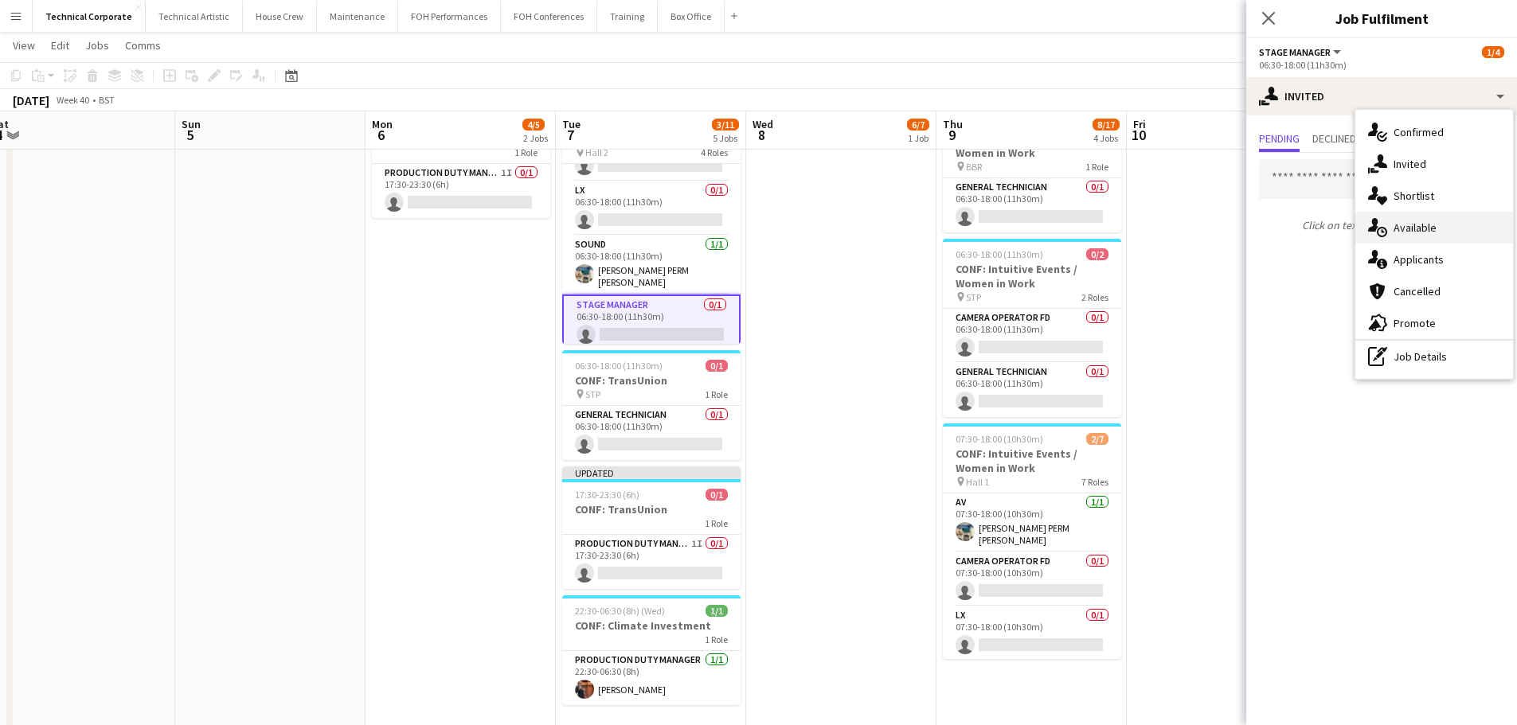
click at [1425, 226] on div "single-neutral-actions-upload Available" at bounding box center [1434, 228] width 158 height 32
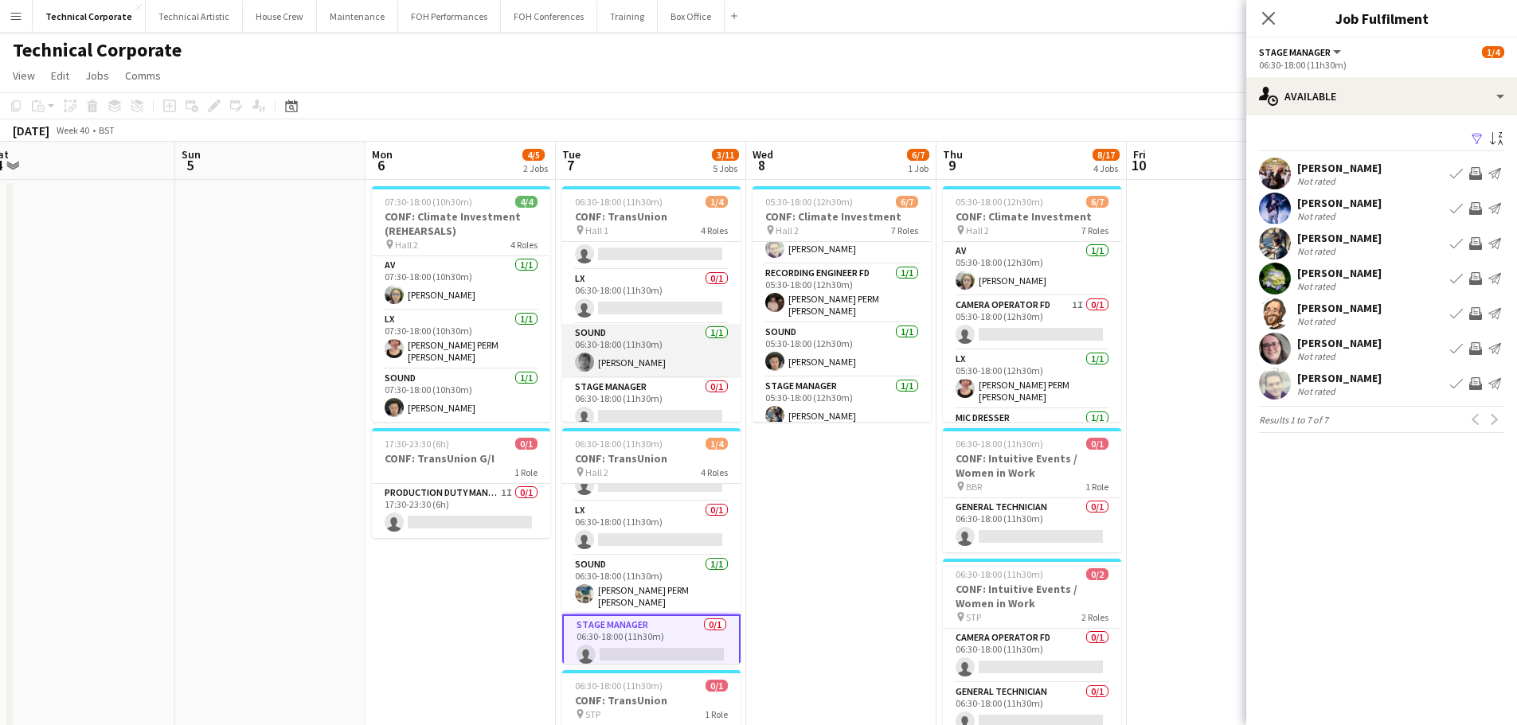
scroll to position [37, 0]
click at [663, 406] on app-card-role "Stage Manager 0/1 06:30-18:00 (11h30m) single-neutral-actions" at bounding box center [651, 395] width 178 height 54
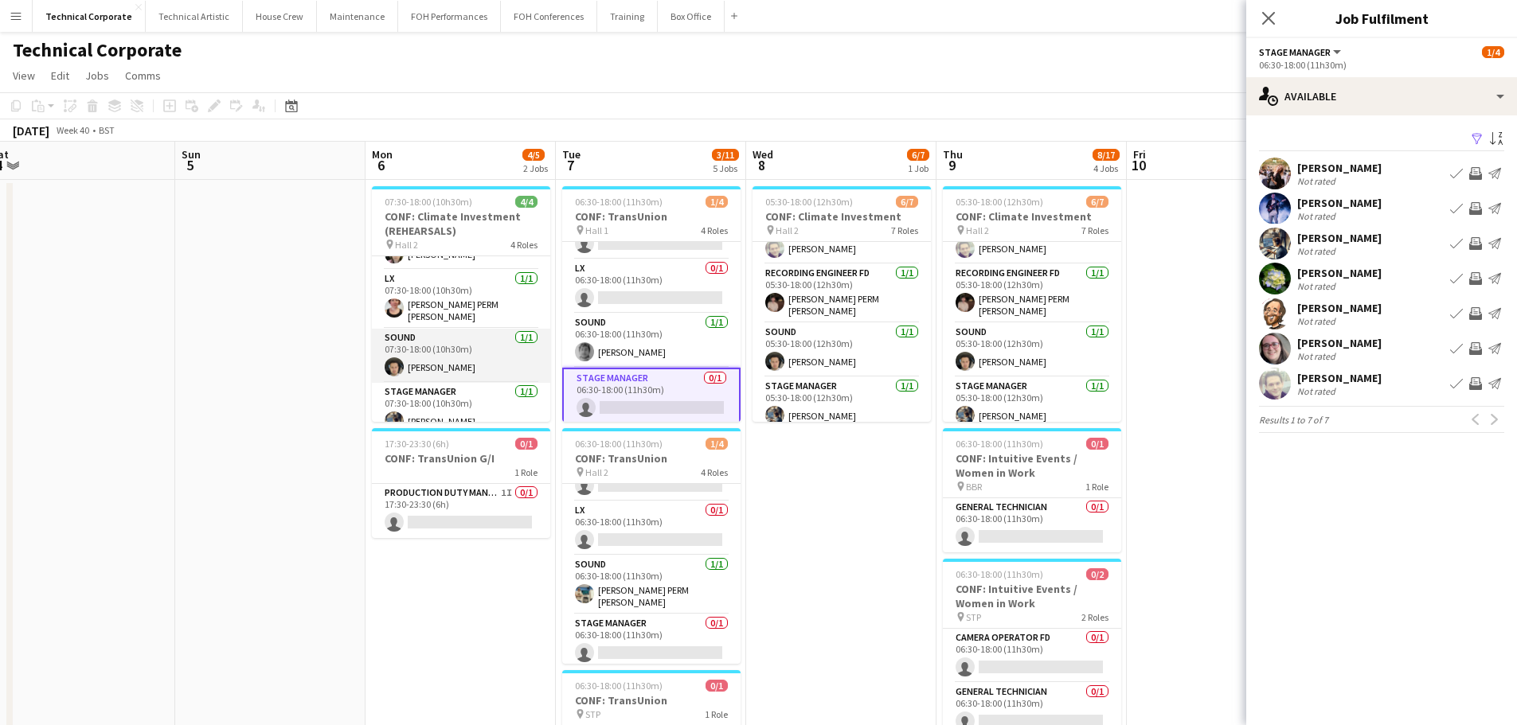
scroll to position [51, 0]
click at [1479, 383] on app-icon "Invite crew" at bounding box center [1475, 383] width 13 height 13
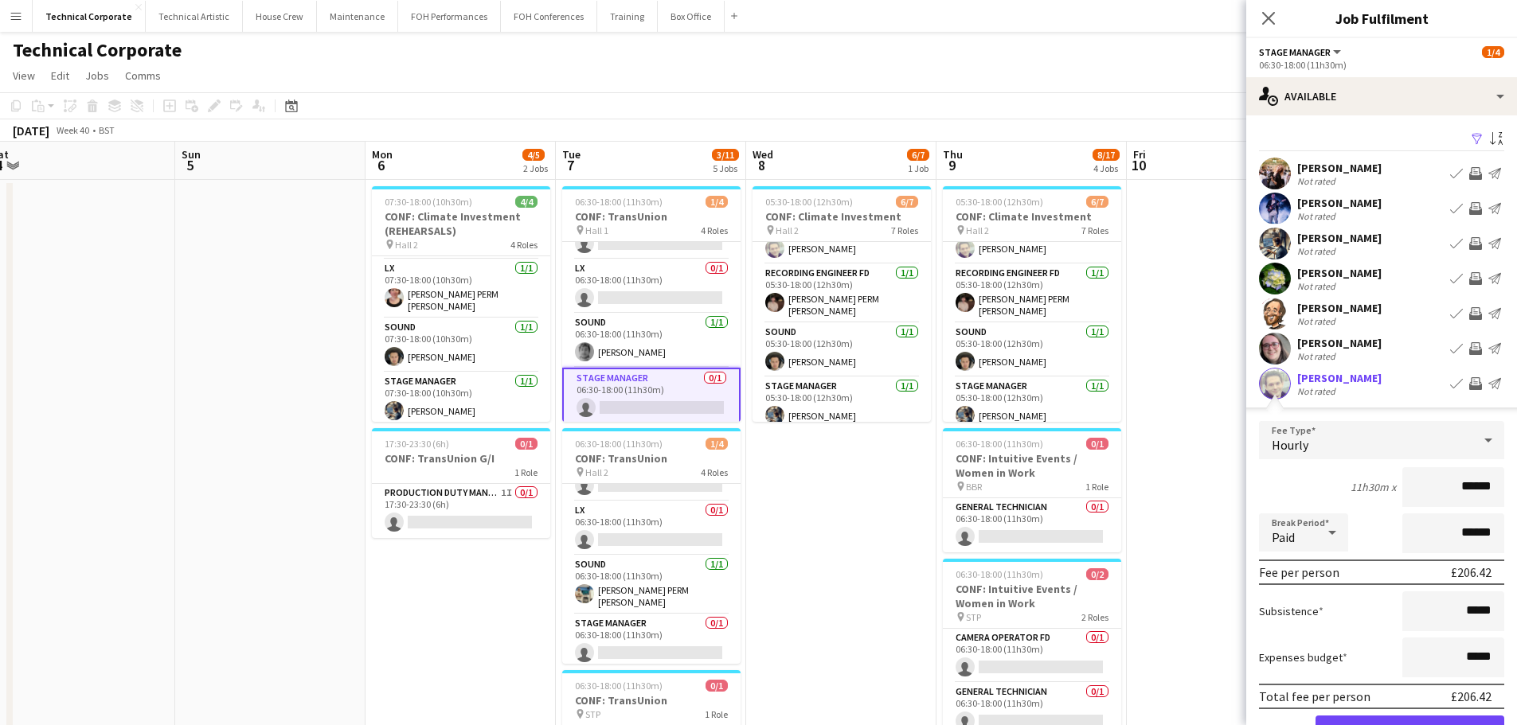
scroll to position [88, 0]
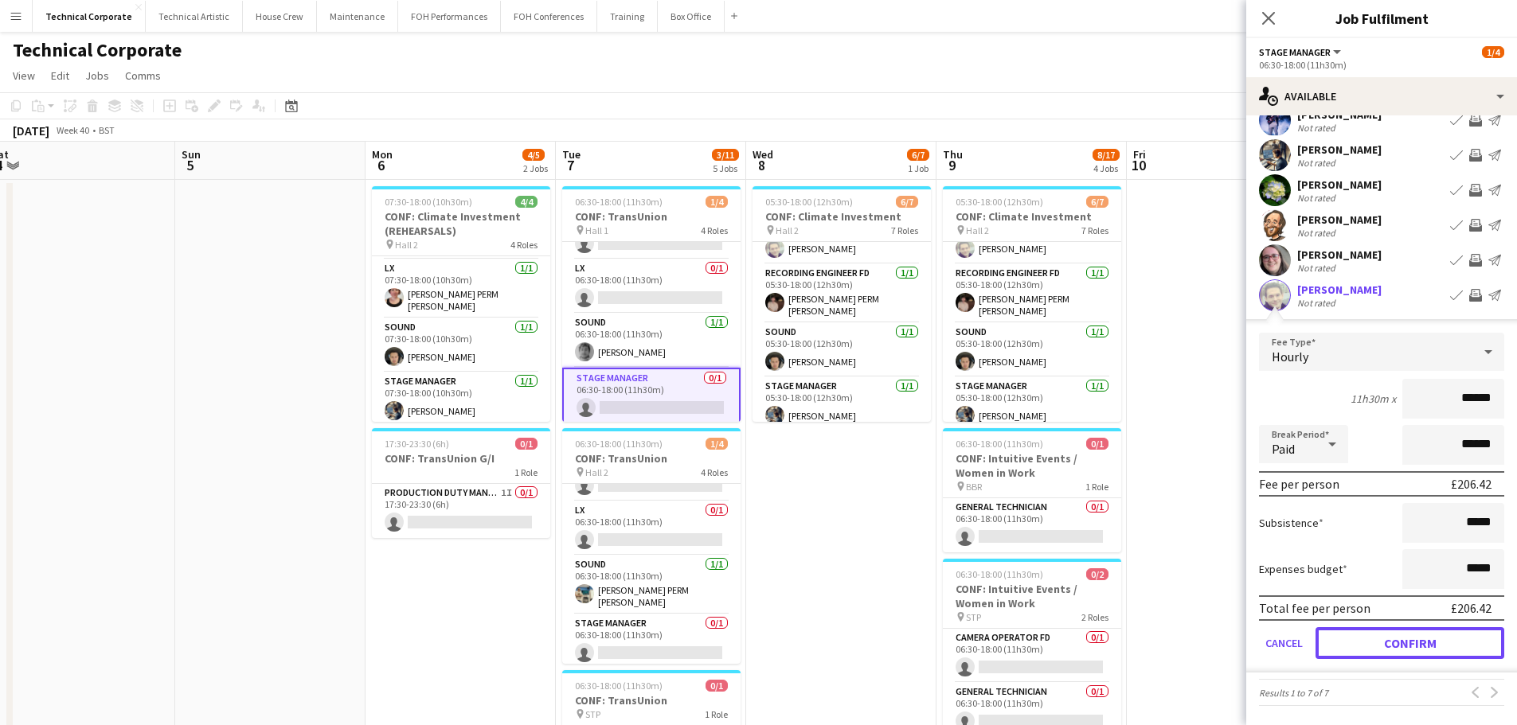
click at [1399, 644] on button "Confirm" at bounding box center [1409, 643] width 189 height 32
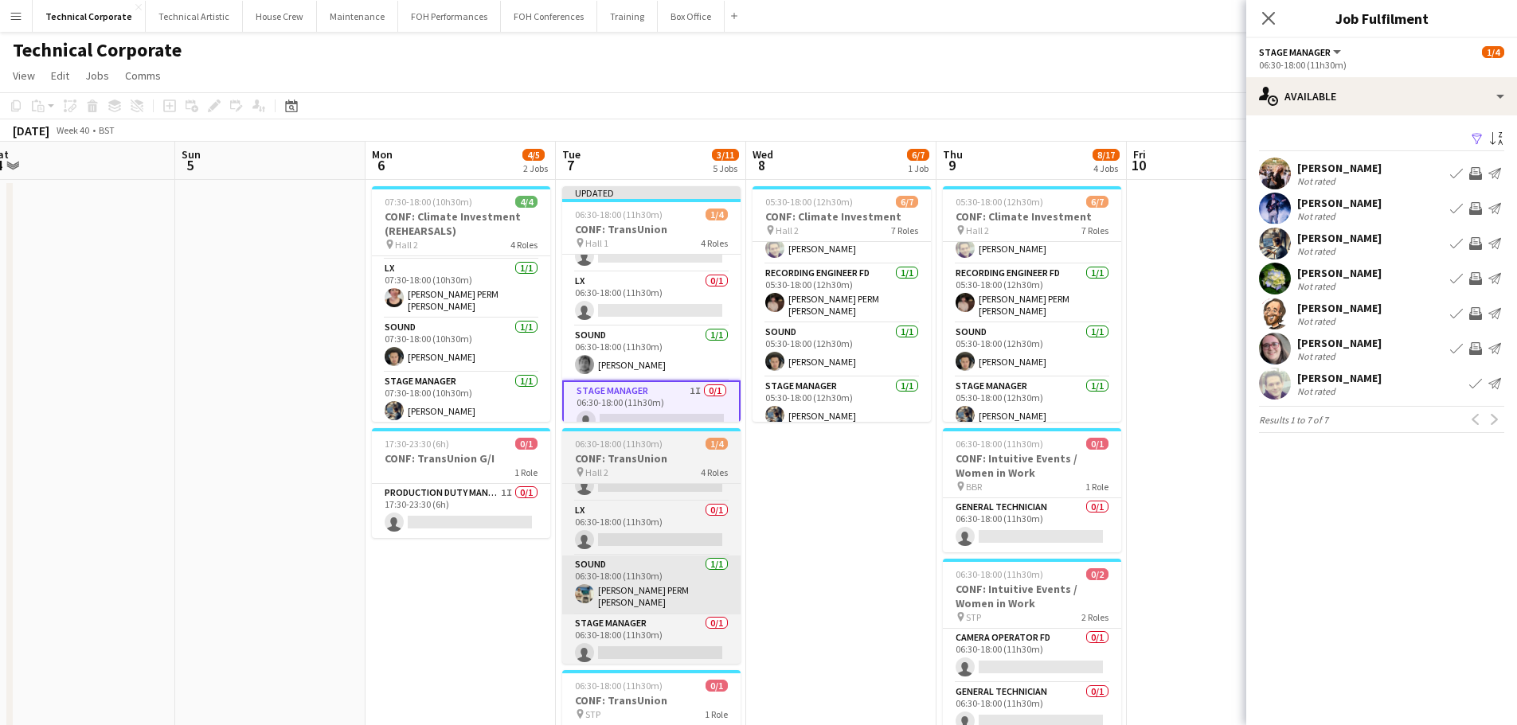
scroll to position [0, 0]
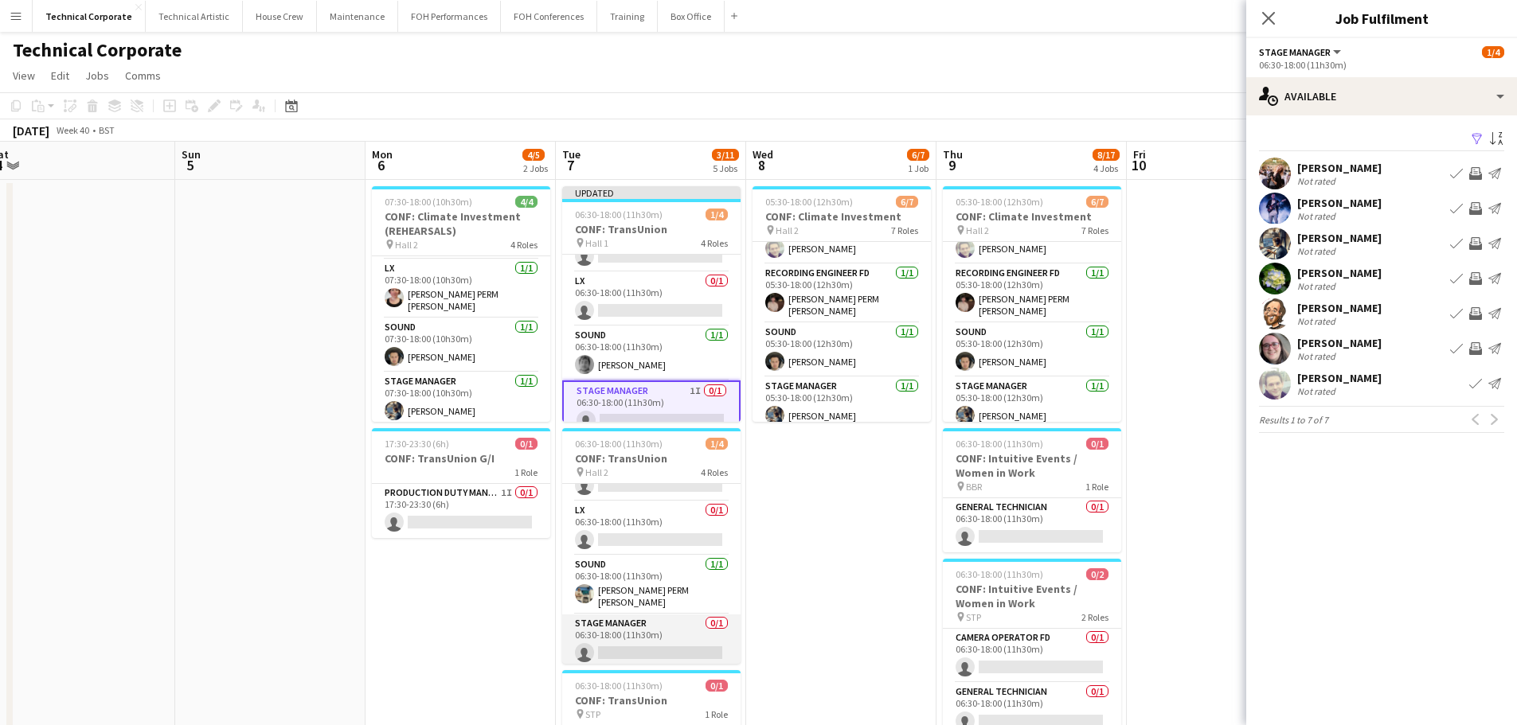
click at [654, 634] on app-card-role "Stage Manager 0/1 06:30-18:00 (11h30m) single-neutral-actions" at bounding box center [651, 642] width 178 height 54
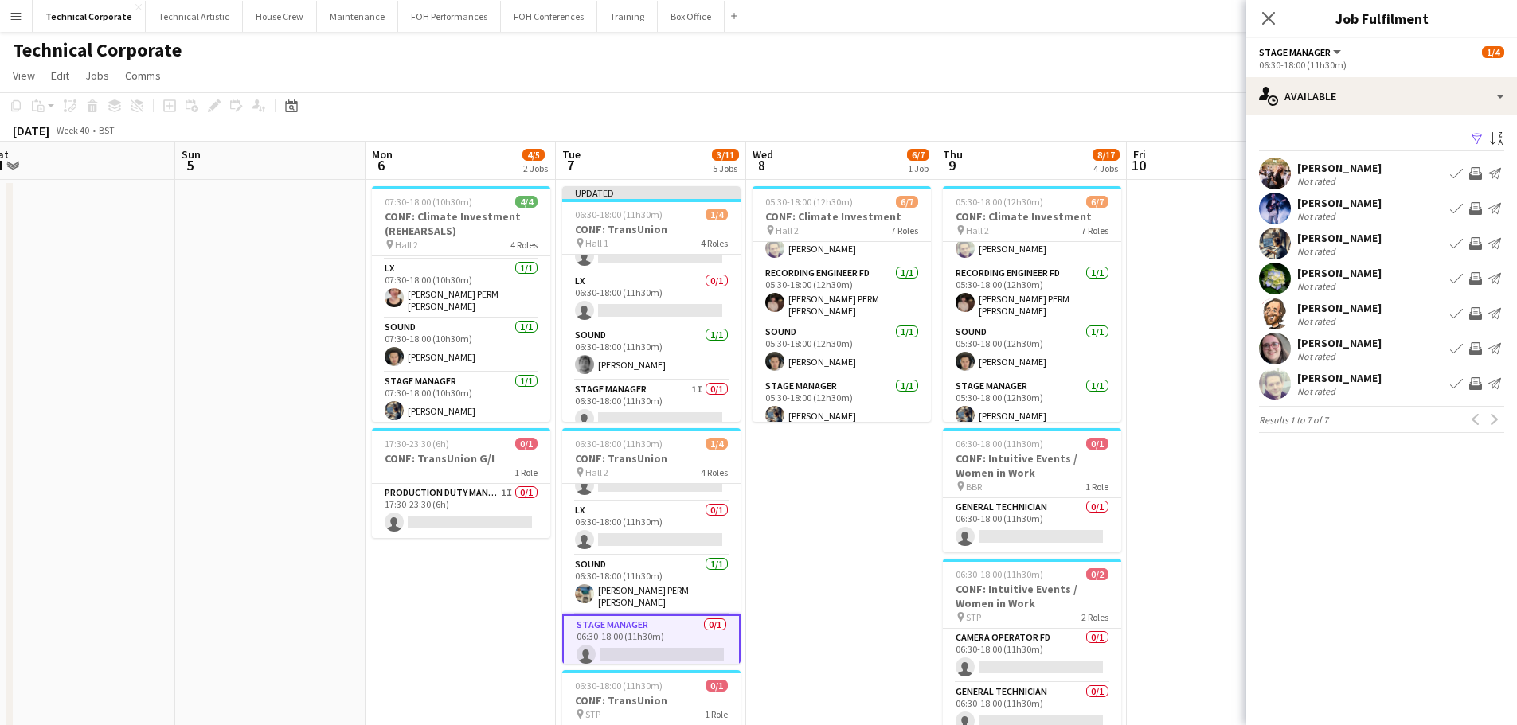
click at [1476, 280] on app-icon "Invite crew" at bounding box center [1475, 278] width 13 height 13
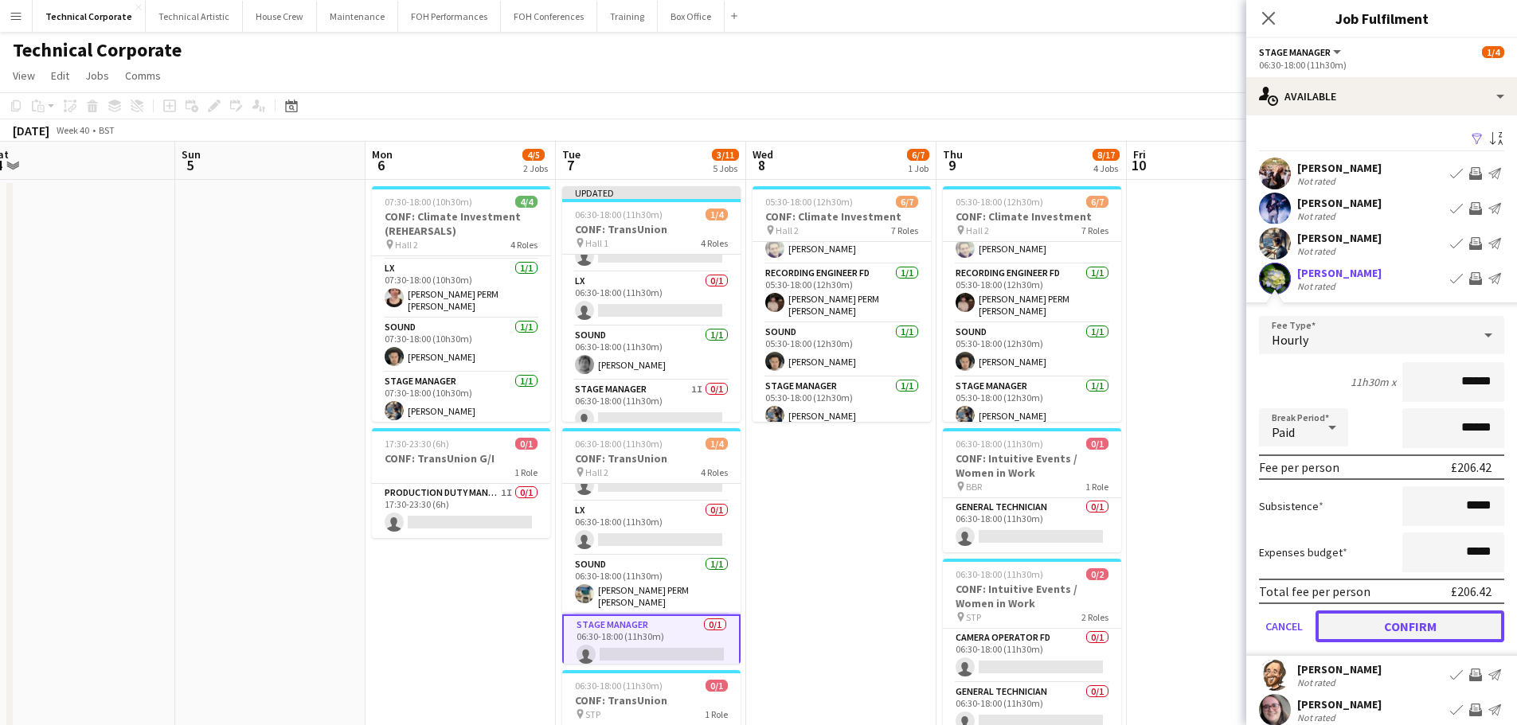
click at [1390, 635] on button "Confirm" at bounding box center [1409, 627] width 189 height 32
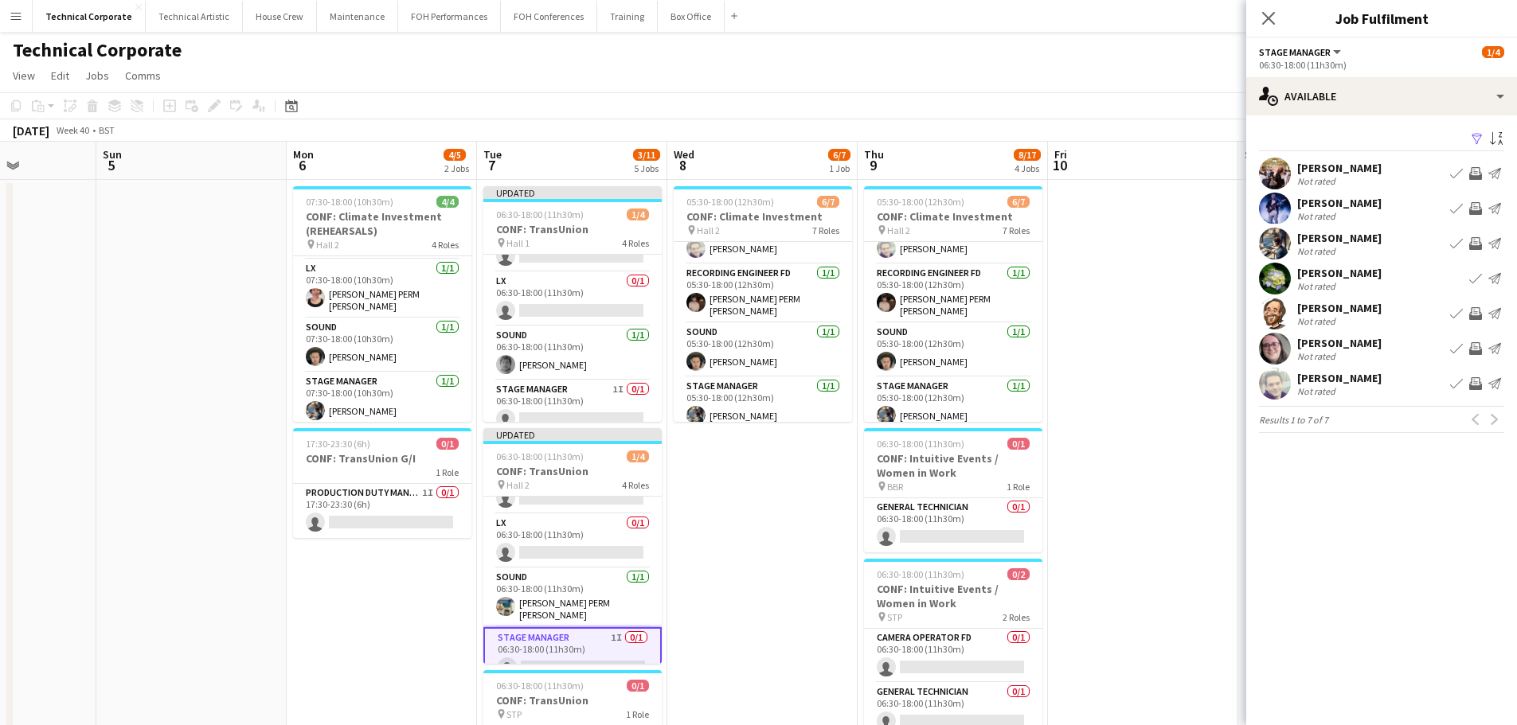
drag, startPoint x: 914, startPoint y: 493, endPoint x: 831, endPoint y: 509, distance: 84.3
click at [833, 509] on app-calendar-viewport "Thu 2 8/16 5 Jobs Fri 3 2/9 3 Jobs Sat 4 Sun 5 Mon 6 4/5 2 Jobs Tue 7 3/11 5 Jo…" at bounding box center [758, 725] width 1517 height 1167
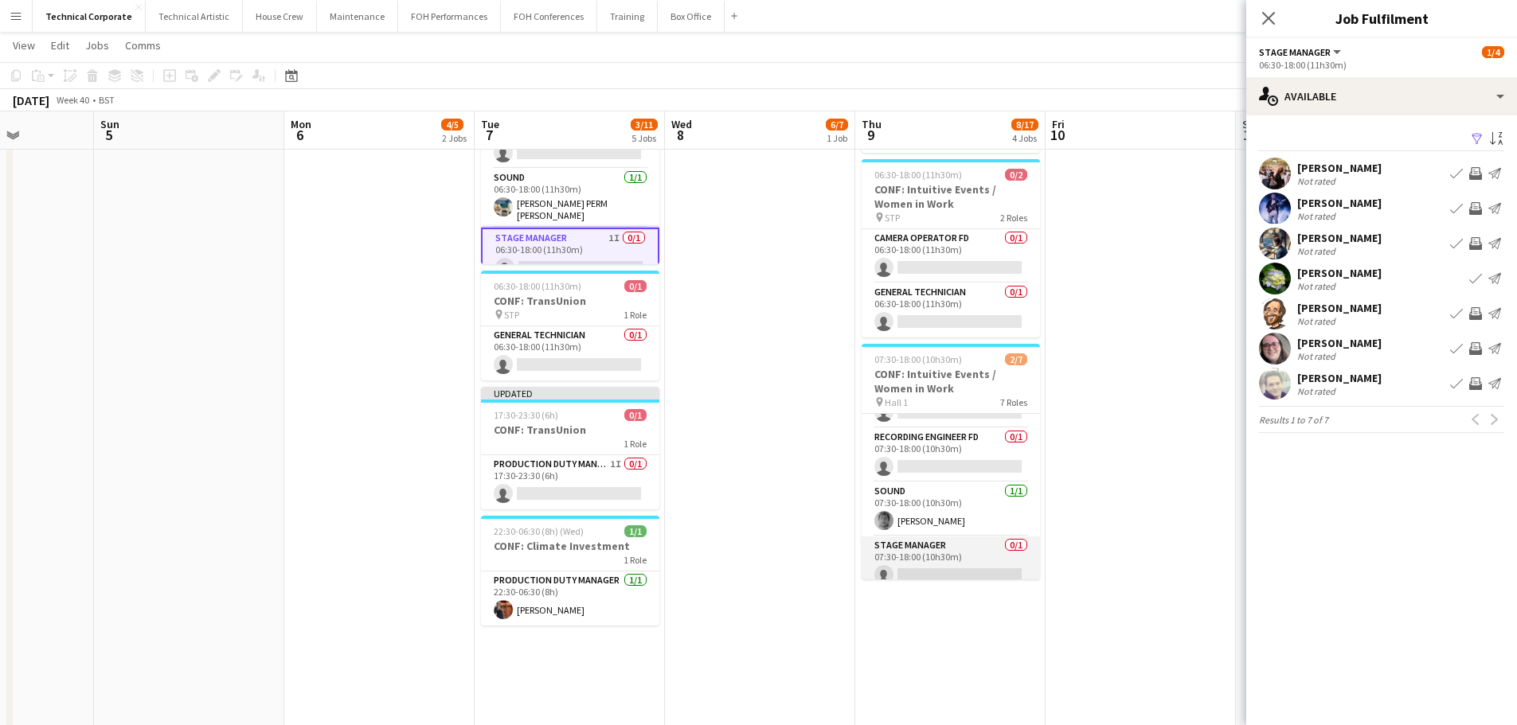
scroll to position [213, 0]
click at [987, 534] on app-card-role "Stage Manager 0/1 07:30-18:00 (10h30m) single-neutral-actions" at bounding box center [951, 557] width 178 height 54
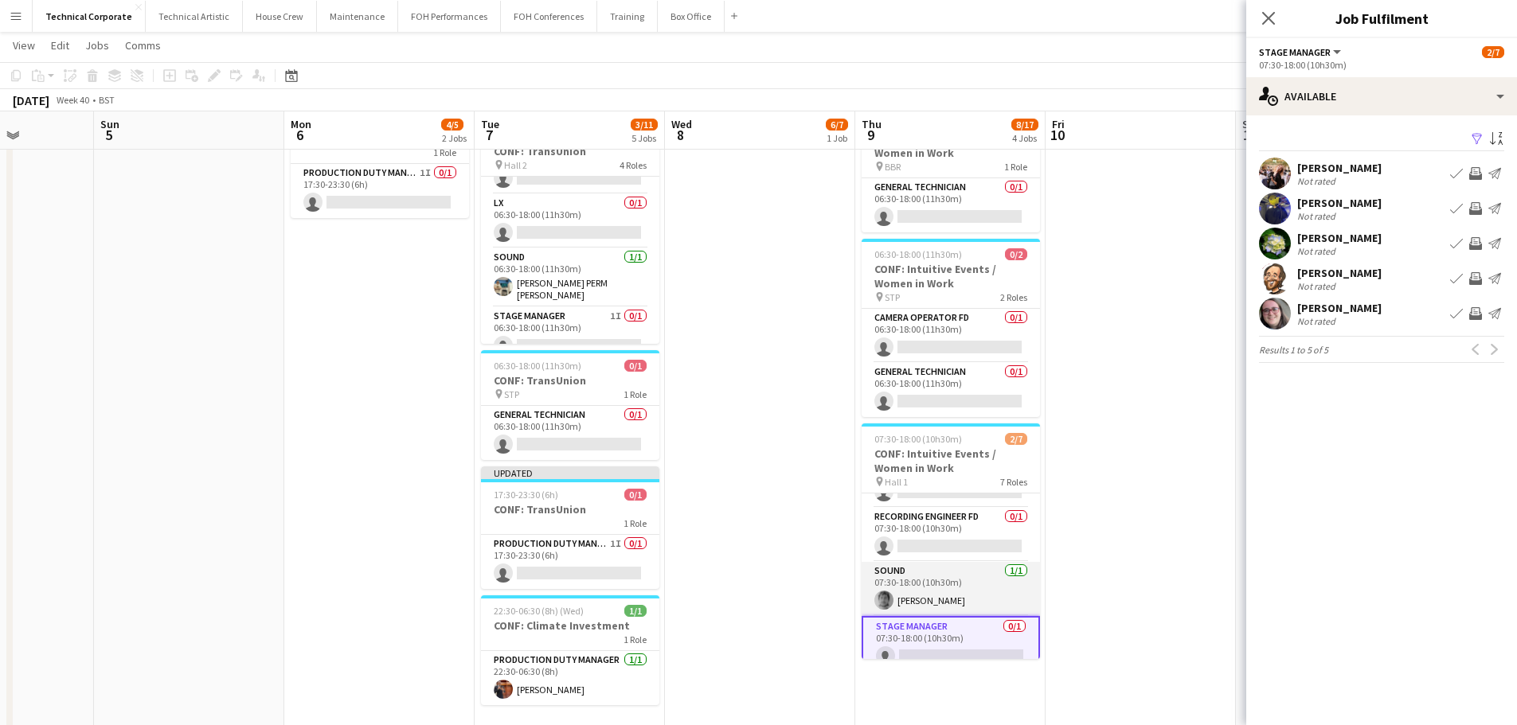
scroll to position [217, 0]
click at [1475, 280] on app-icon "Invite crew" at bounding box center [1475, 278] width 13 height 13
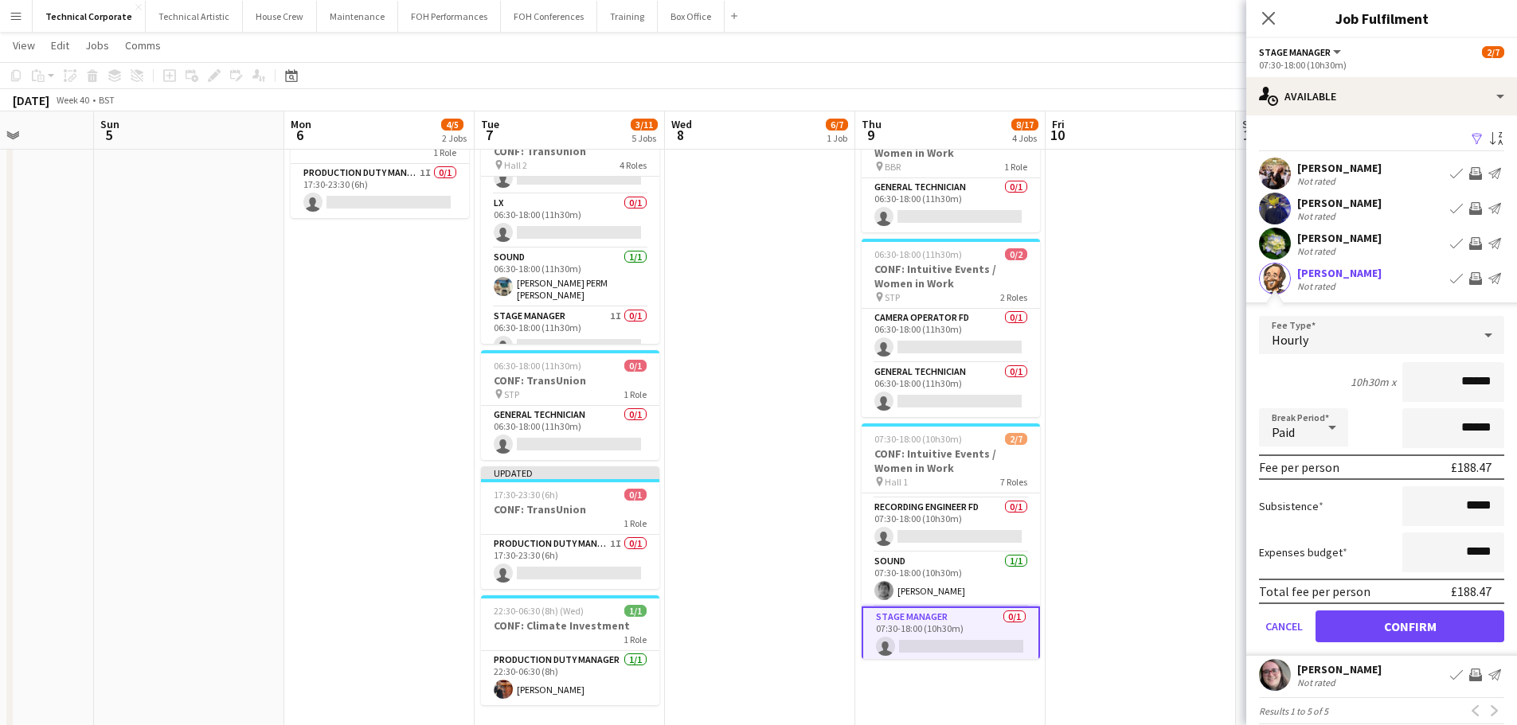
scroll to position [18, 0]
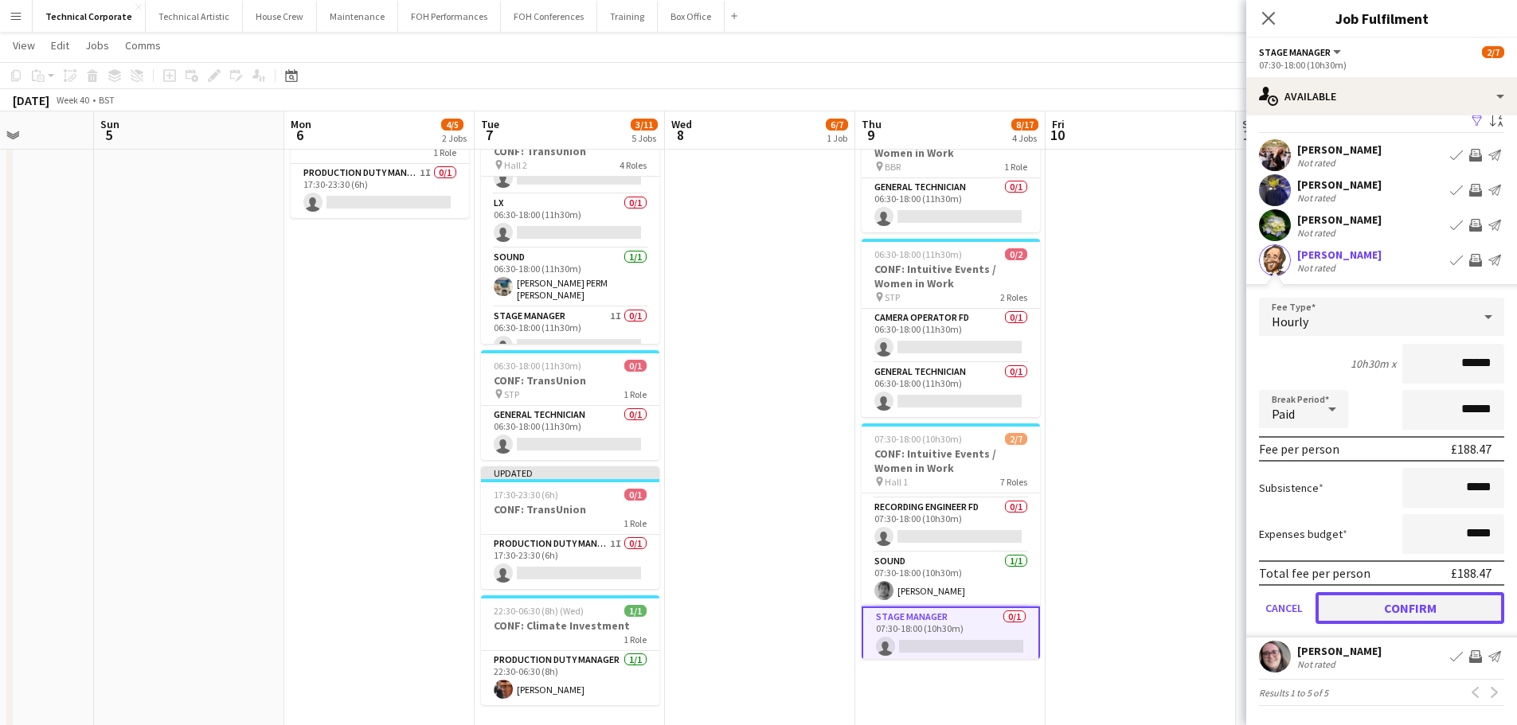
click at [1409, 615] on button "Confirm" at bounding box center [1409, 608] width 189 height 32
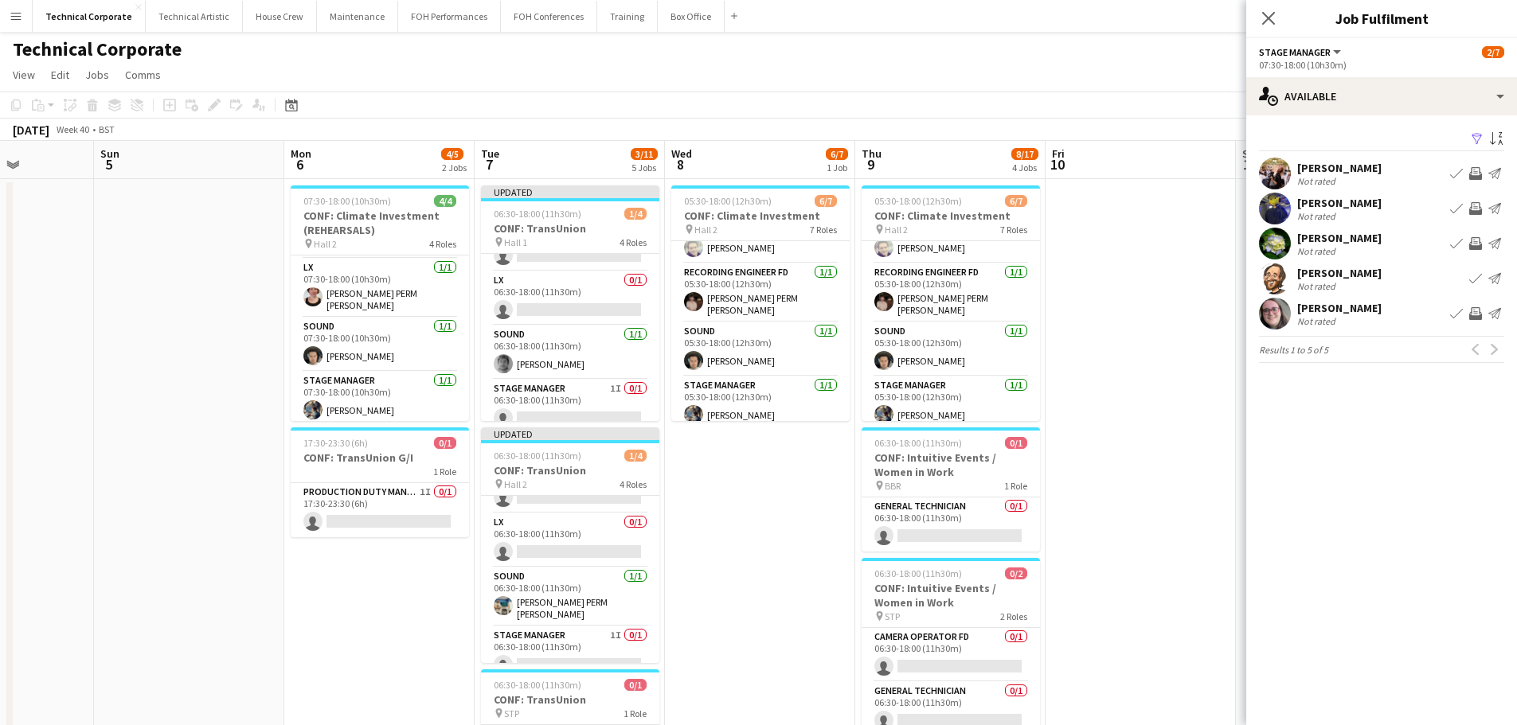
scroll to position [0, 0]
click at [964, 531] on app-card-role "General Technician 0/1 06:30-18:00 (11h30m) single-neutral-actions" at bounding box center [951, 525] width 178 height 54
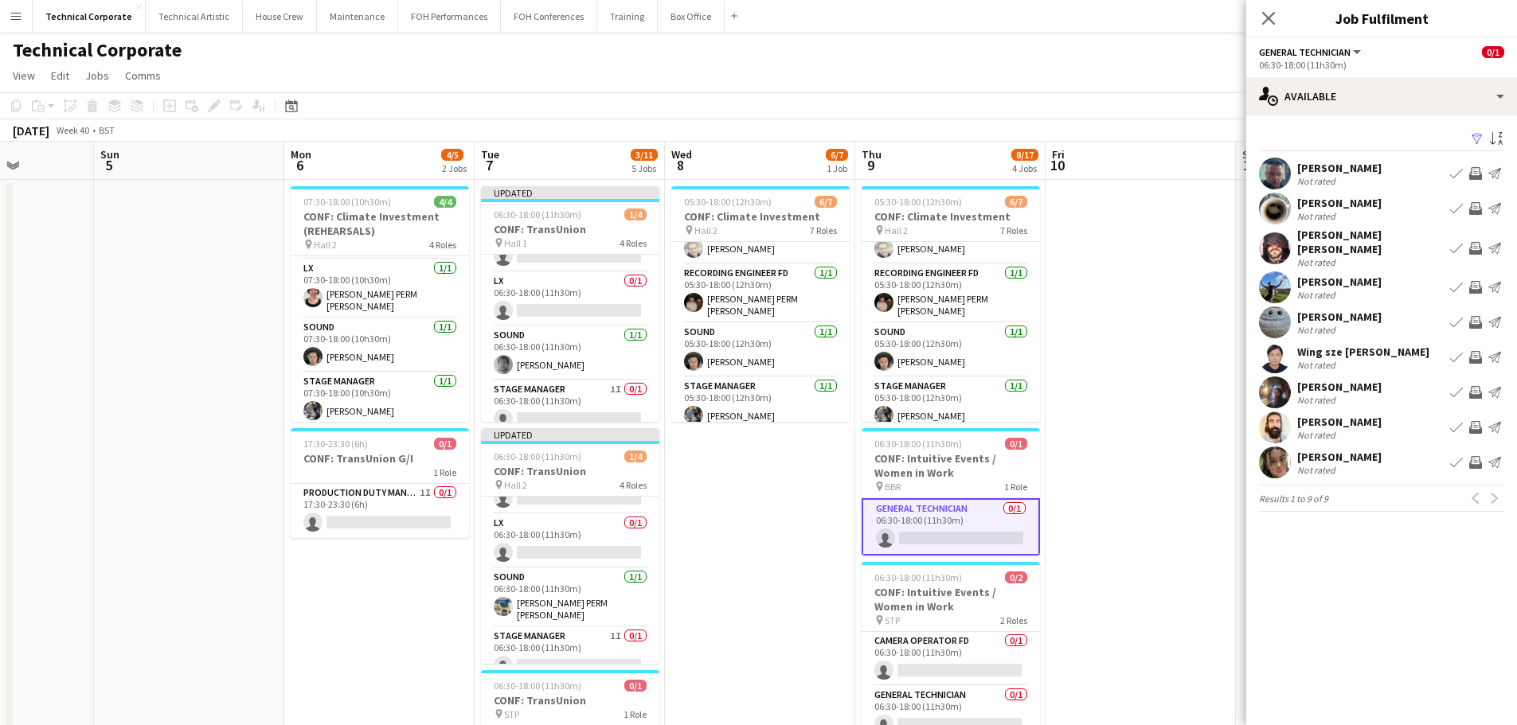
click at [1478, 456] on app-icon "Invite crew" at bounding box center [1475, 462] width 13 height 13
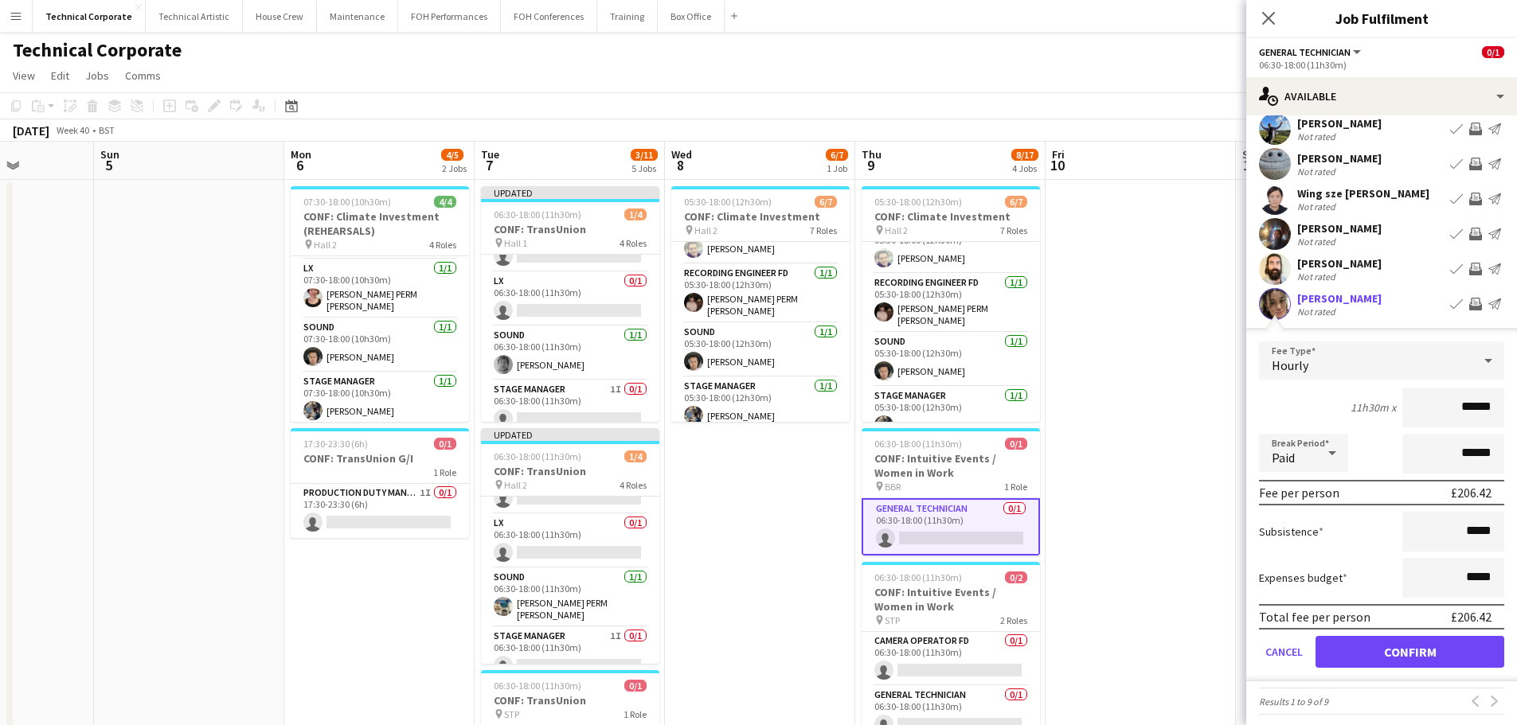
scroll to position [199, 0]
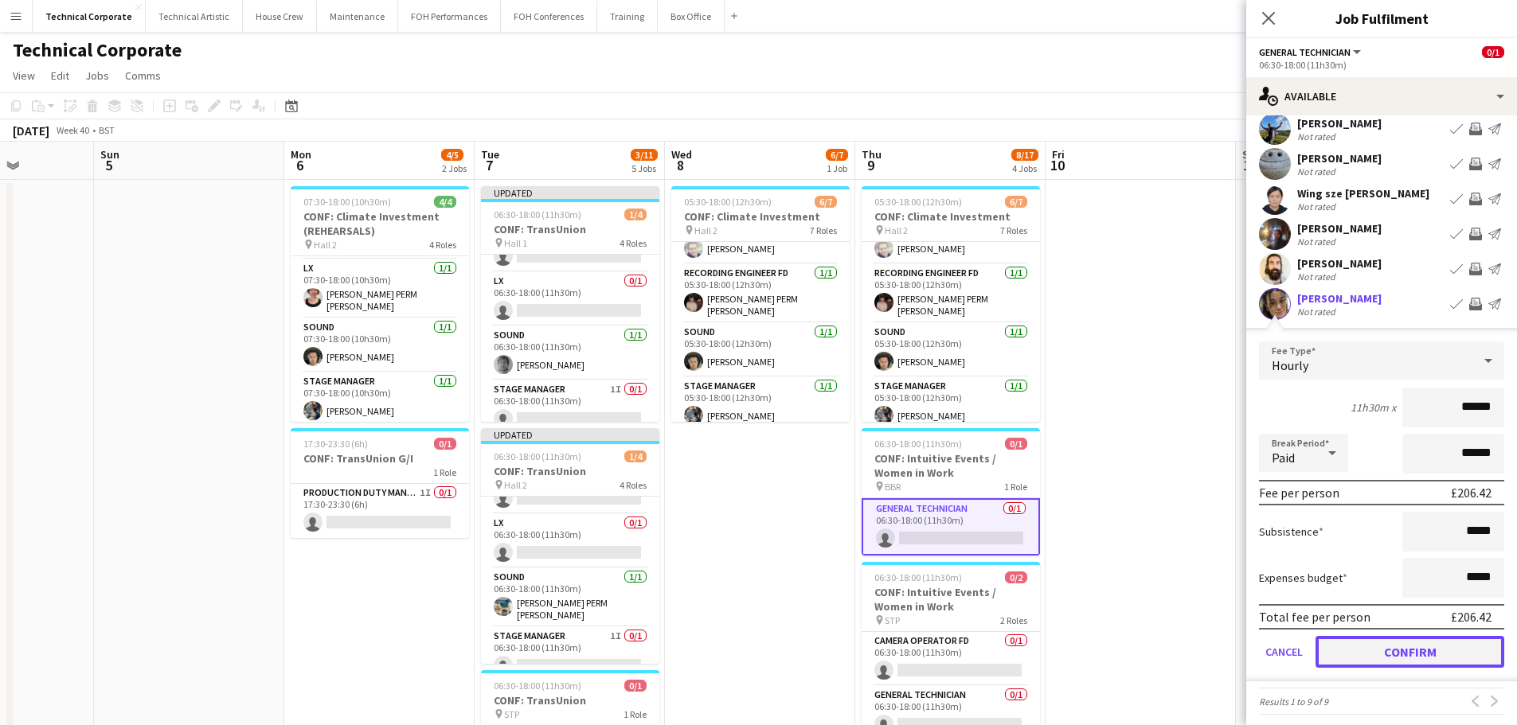
click at [1444, 643] on button "Confirm" at bounding box center [1409, 652] width 189 height 32
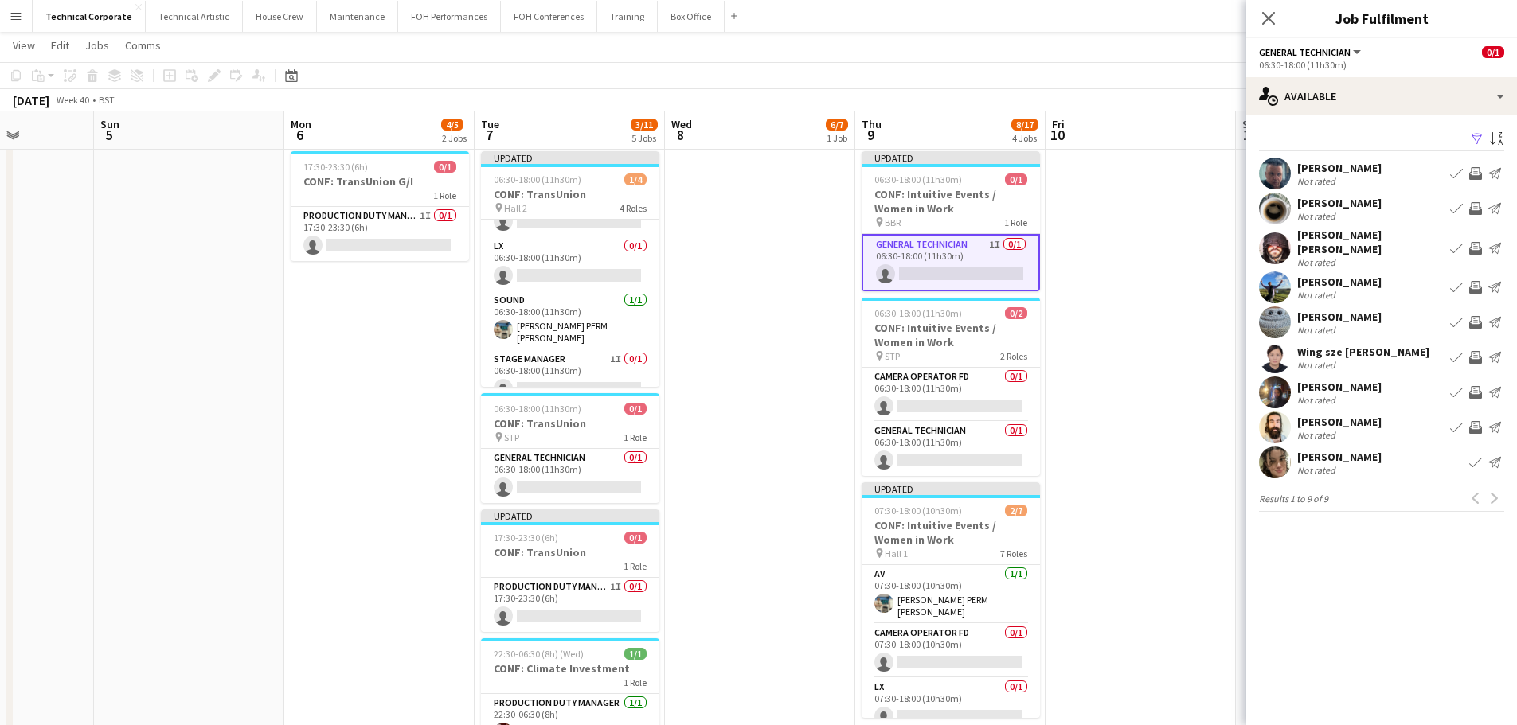
scroll to position [319, 0]
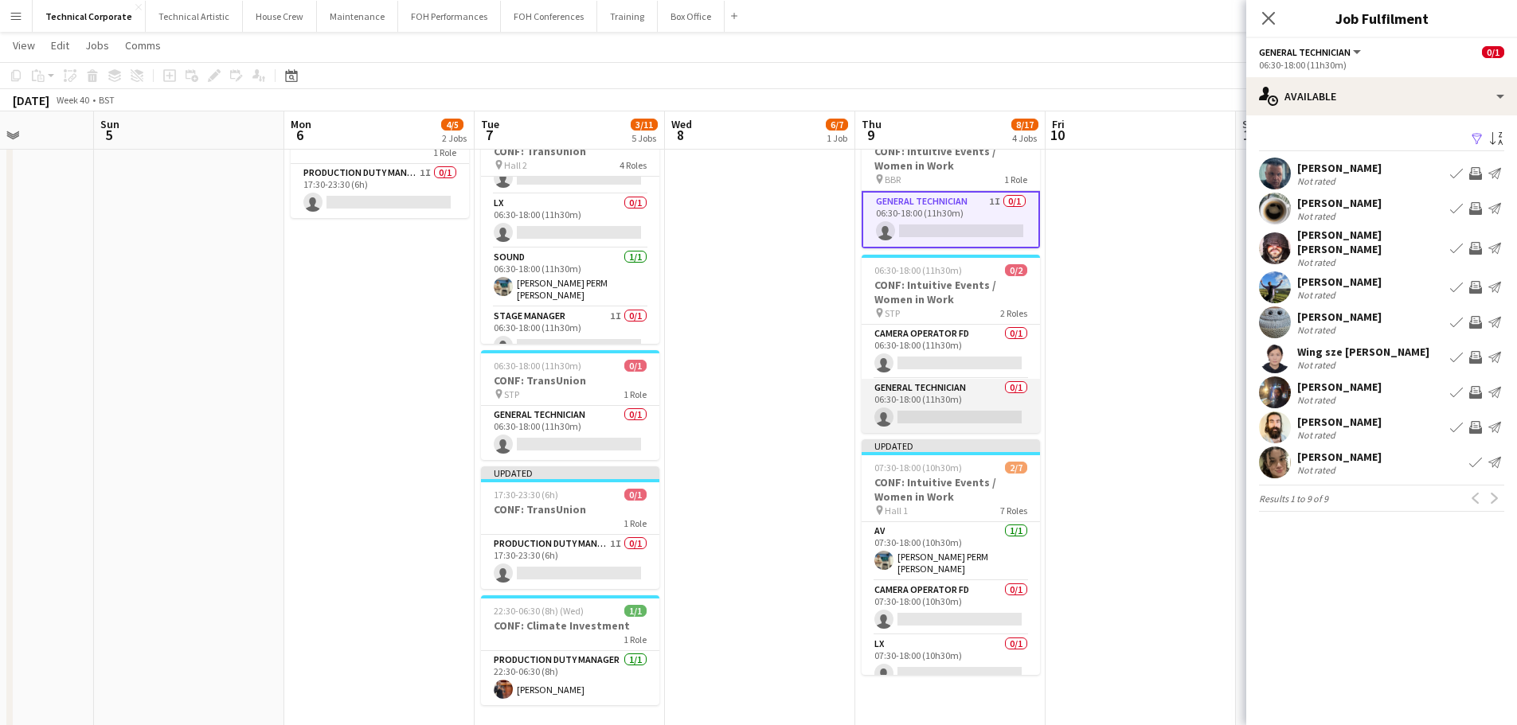
click at [941, 394] on app-card-role "General Technician 0/1 06:30-18:00 (11h30m) single-neutral-actions" at bounding box center [951, 406] width 178 height 54
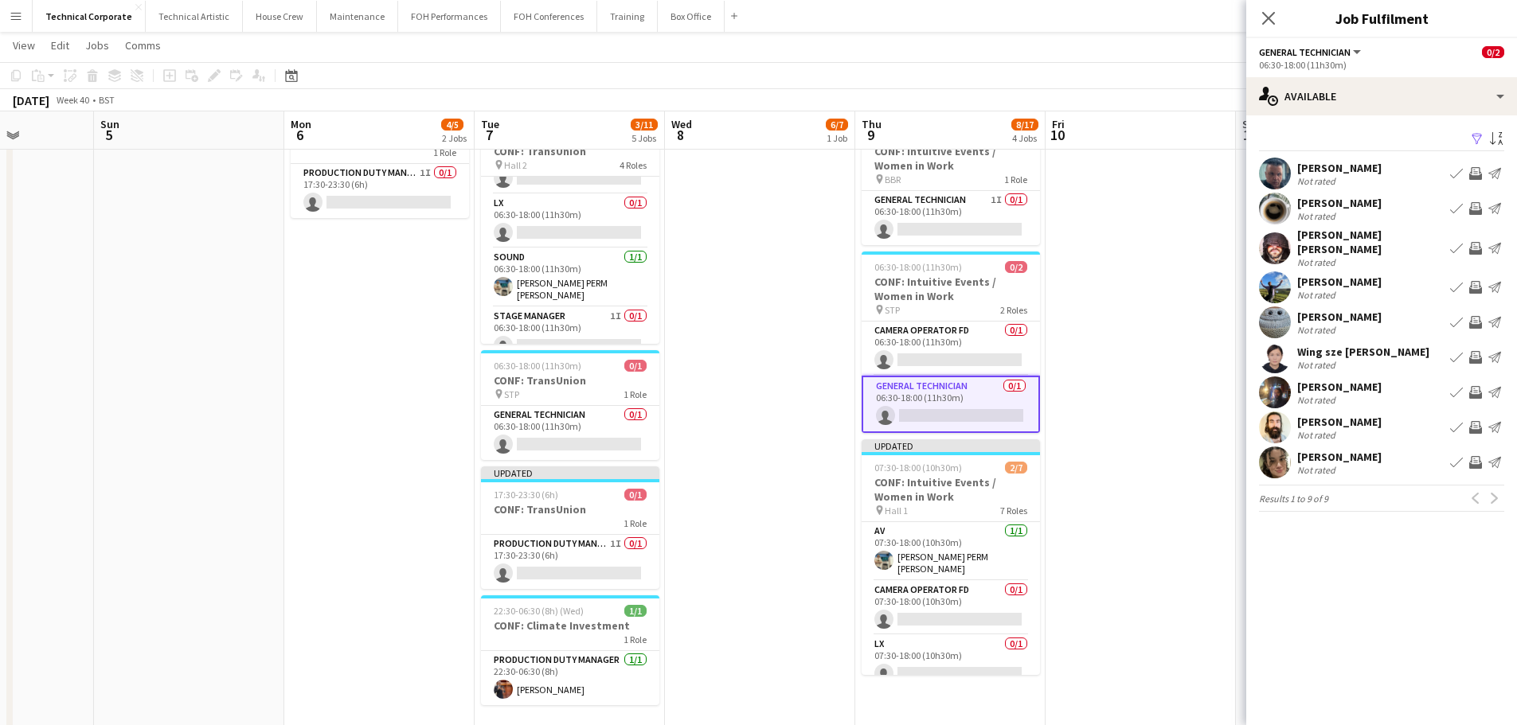
click at [1476, 351] on app-icon "Invite crew" at bounding box center [1475, 357] width 13 height 13
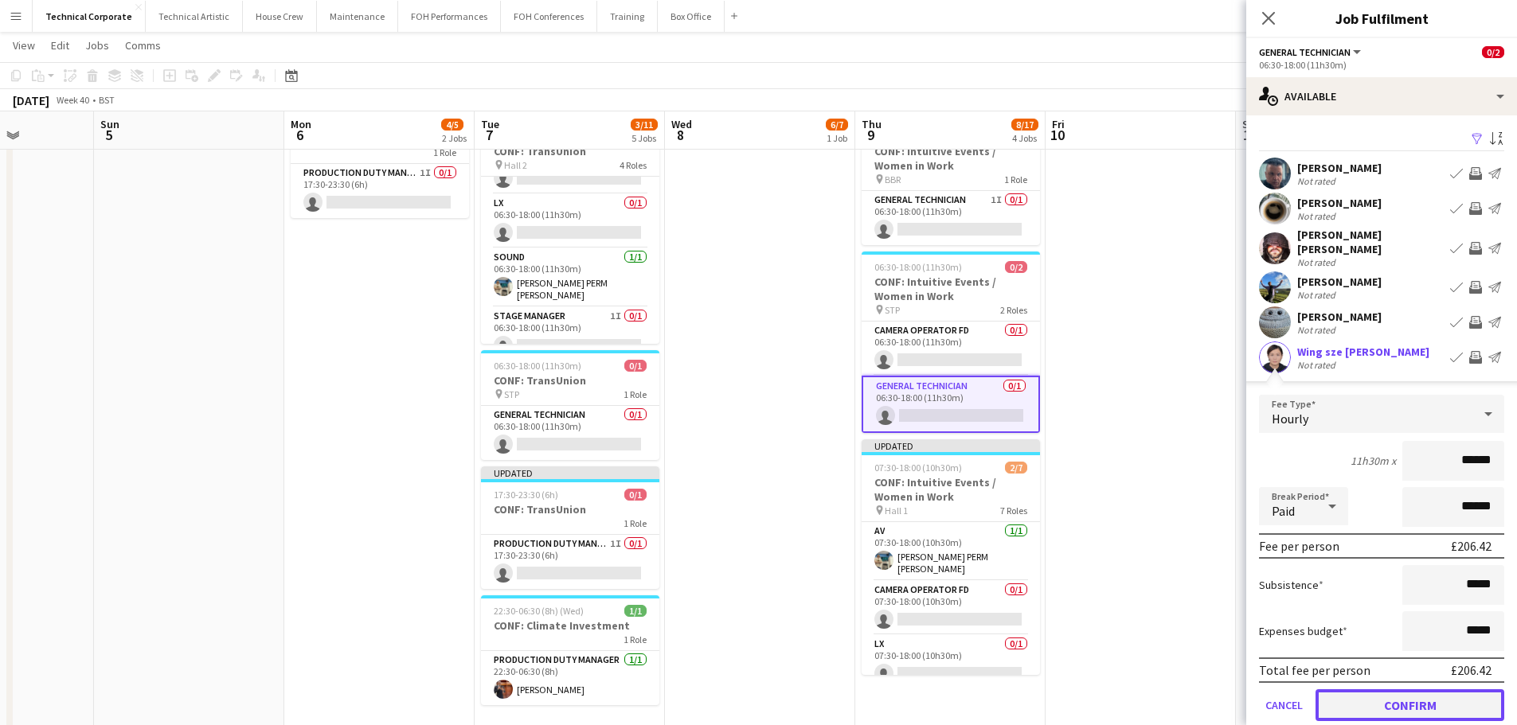
click at [1417, 698] on button "Confirm" at bounding box center [1409, 706] width 189 height 32
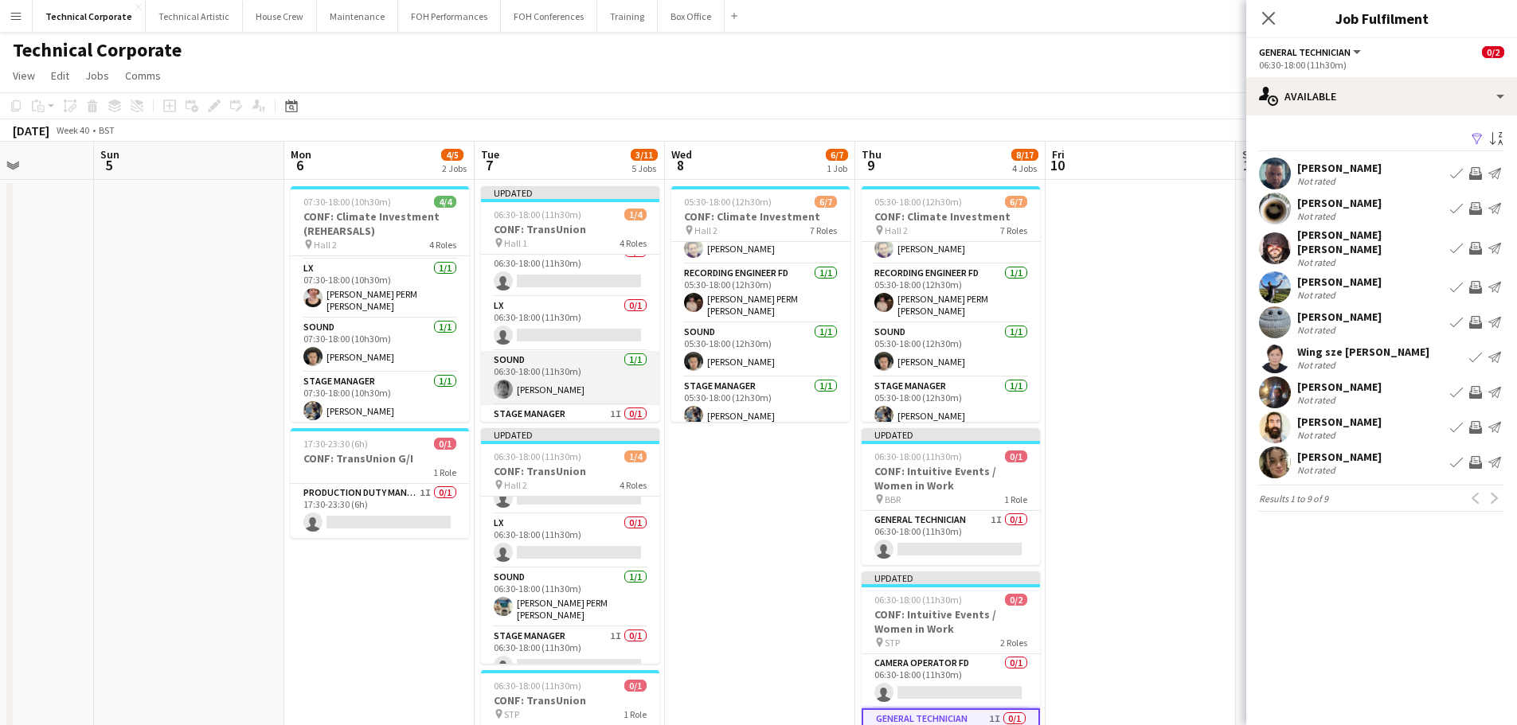
scroll to position [0, 0]
click at [588, 293] on app-card-role "AV 0/1 06:30-18:00 (11h30m) single-neutral-actions" at bounding box center [570, 282] width 178 height 54
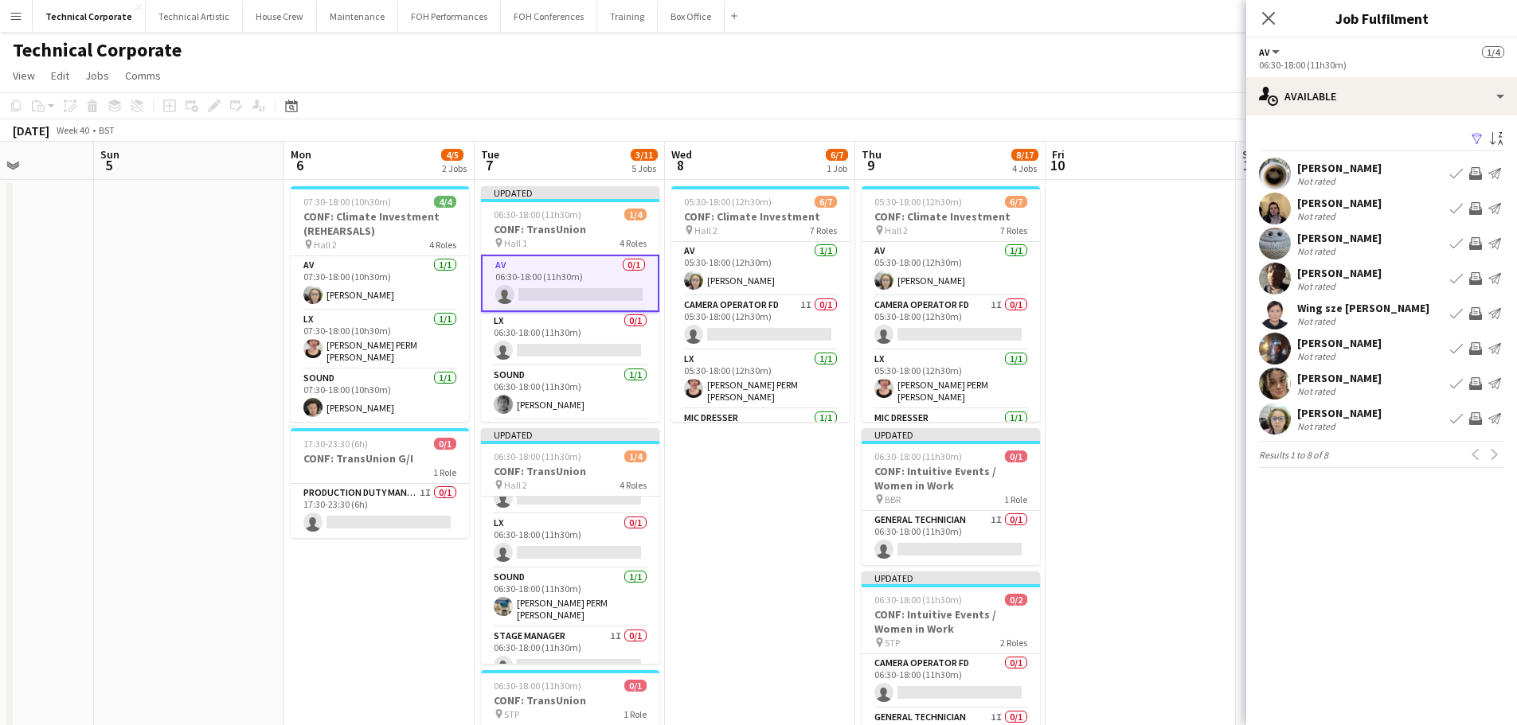
click at [1471, 212] on app-icon "Invite crew" at bounding box center [1475, 208] width 13 height 13
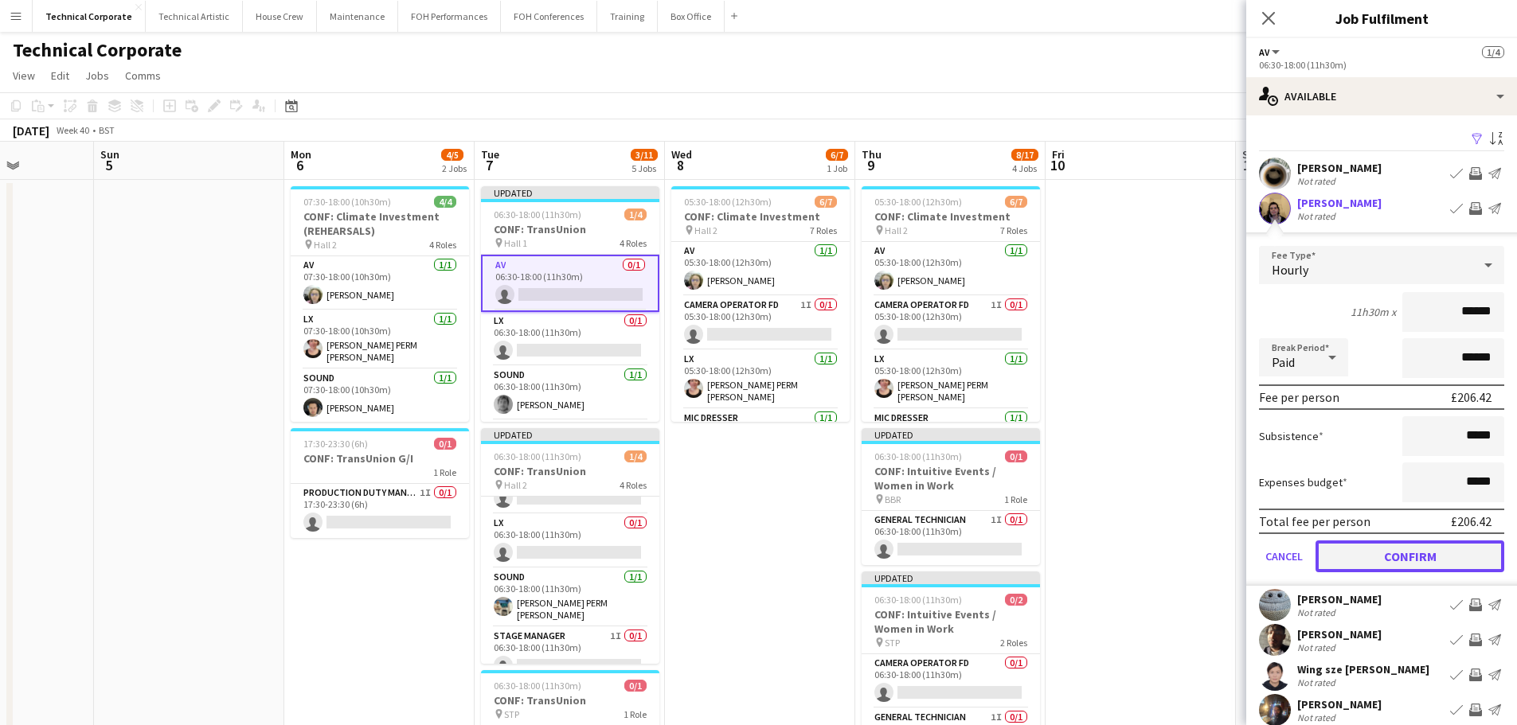
click at [1430, 556] on button "Confirm" at bounding box center [1409, 557] width 189 height 32
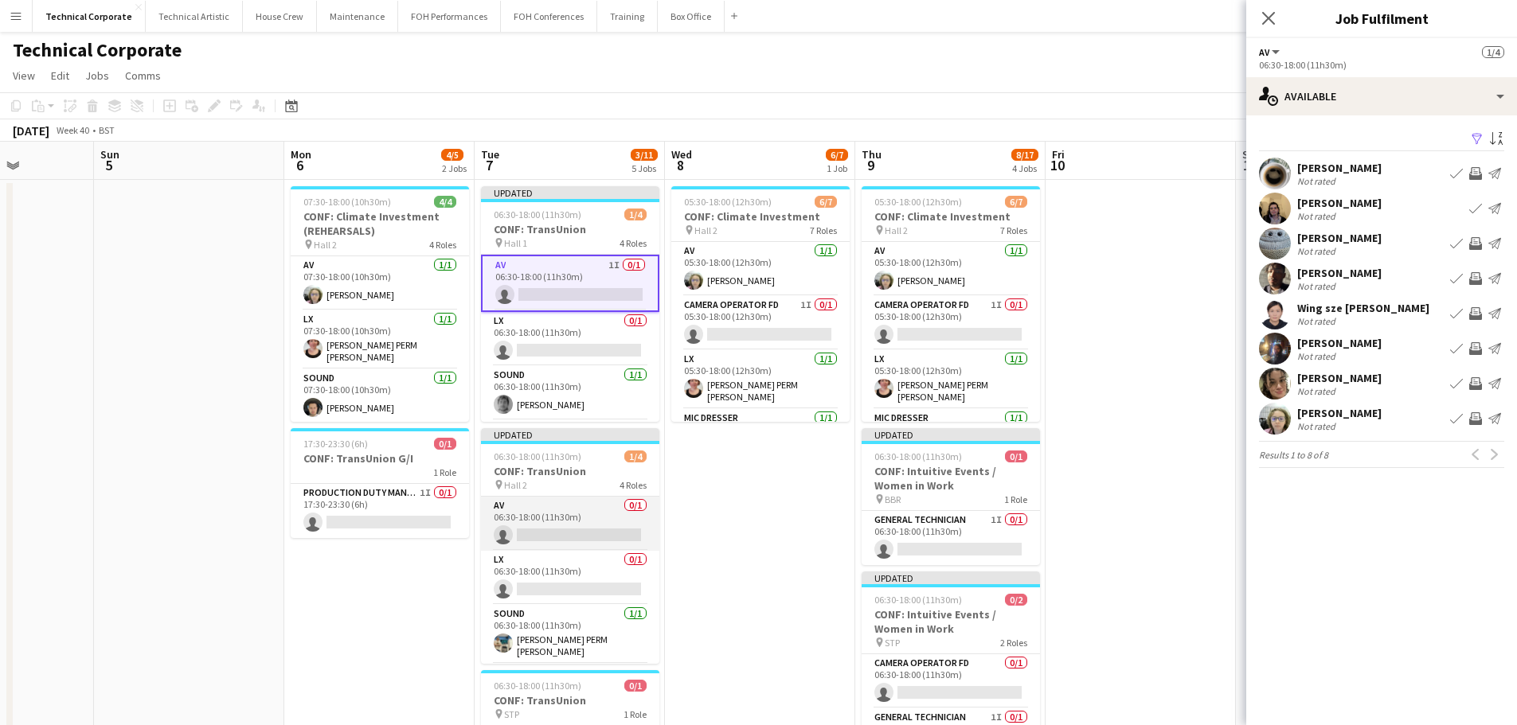
click at [569, 541] on app-card-role "AV 0/1 06:30-18:00 (11h30m) single-neutral-actions" at bounding box center [570, 524] width 178 height 54
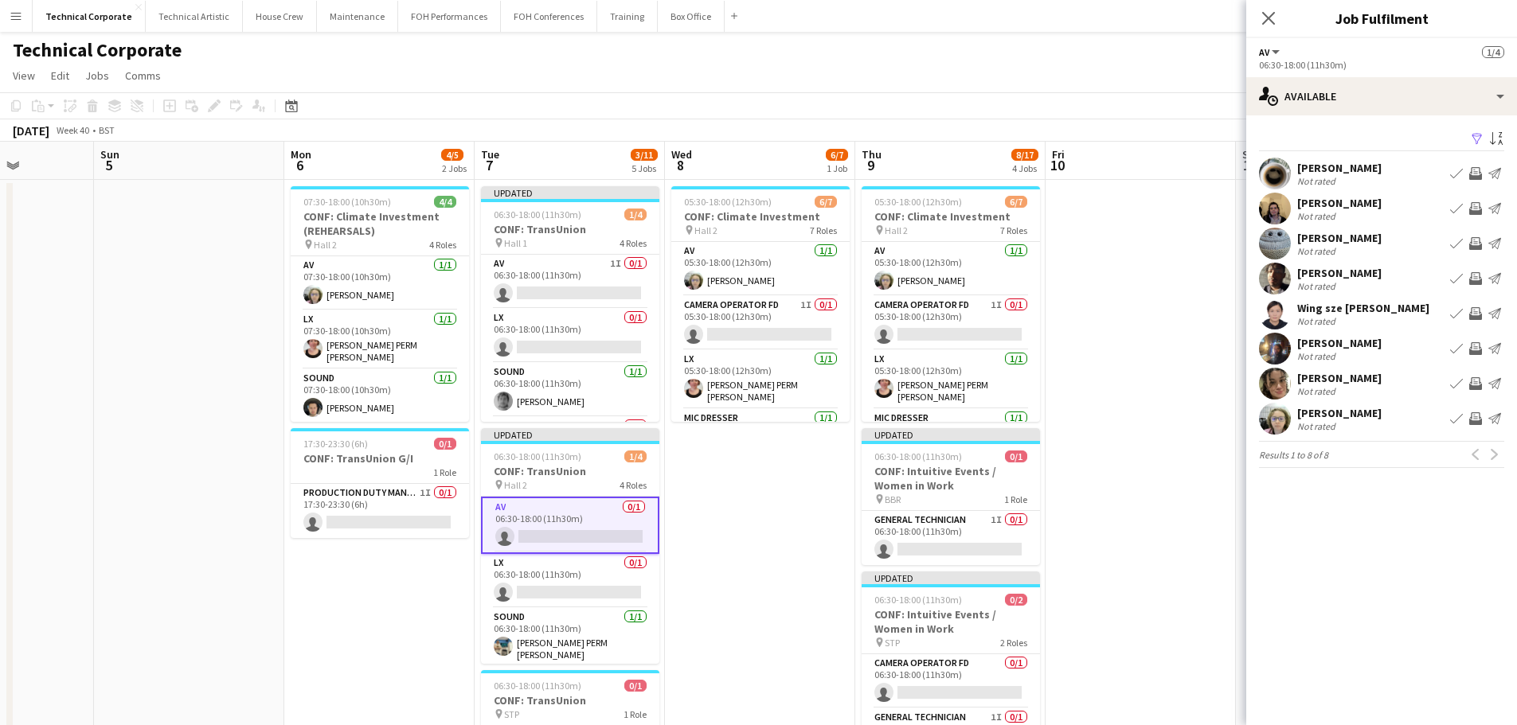
click at [1472, 351] on app-icon "Invite crew" at bounding box center [1475, 348] width 13 height 13
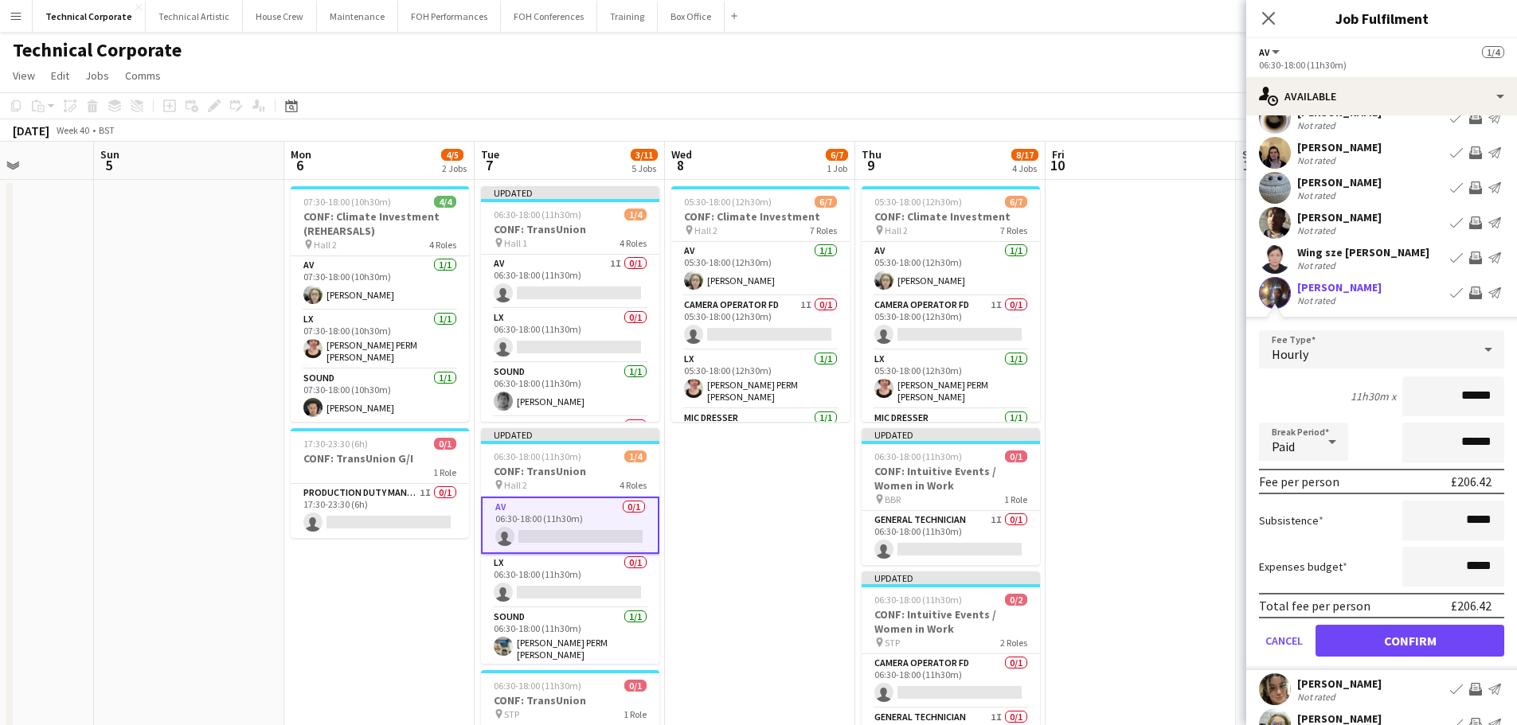
scroll to position [80, 0]
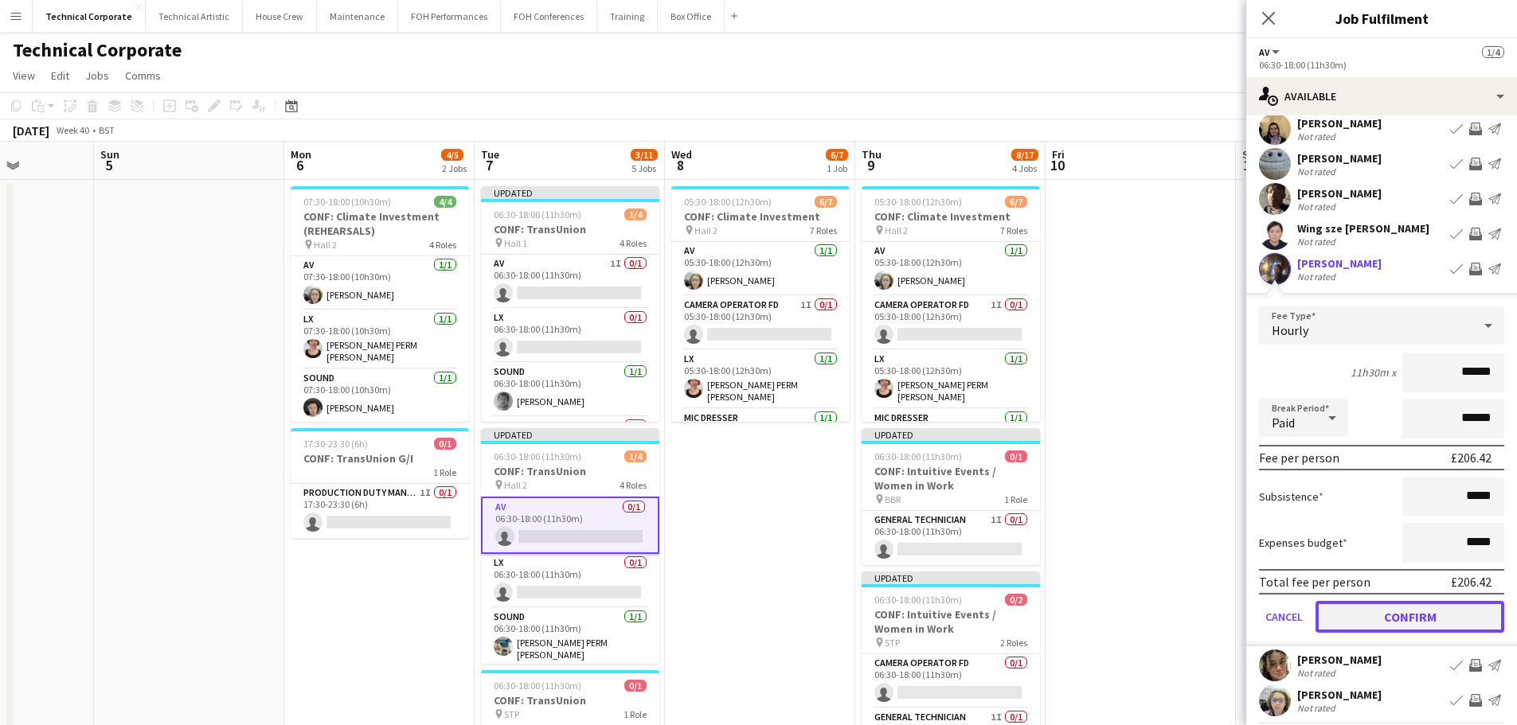
click at [1372, 616] on button "Confirm" at bounding box center [1409, 617] width 189 height 32
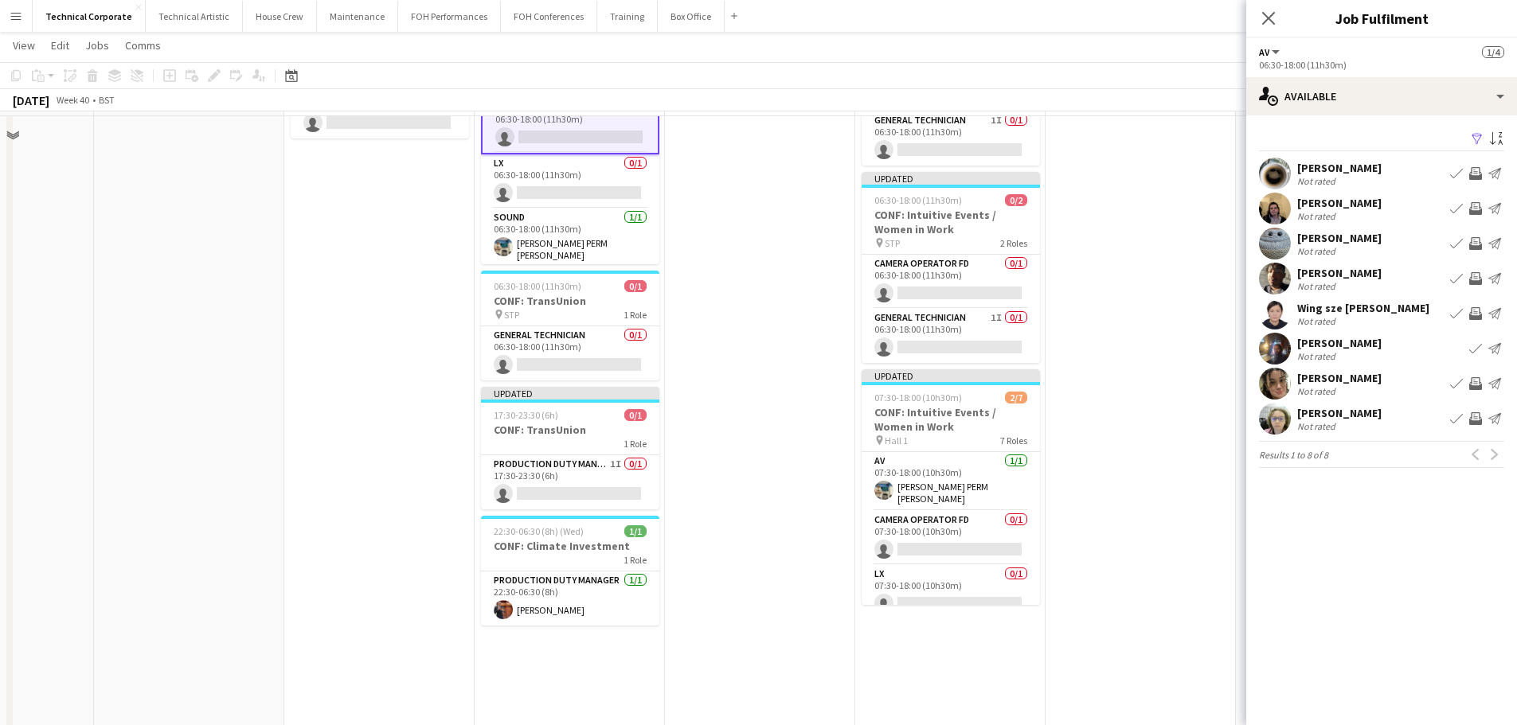
scroll to position [239, 0]
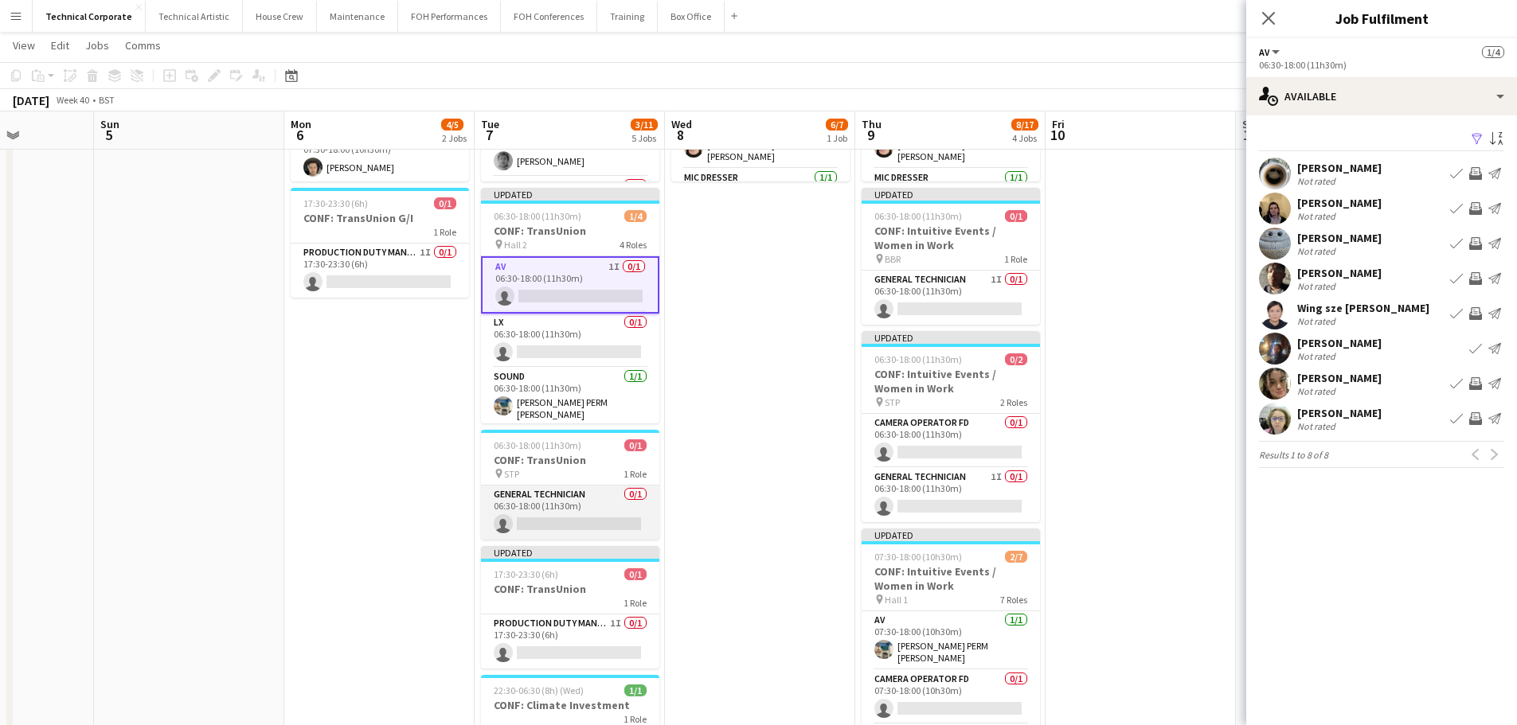
click at [619, 511] on app-card-role "General Technician 0/1 06:30-18:00 (11h30m) single-neutral-actions" at bounding box center [570, 513] width 178 height 54
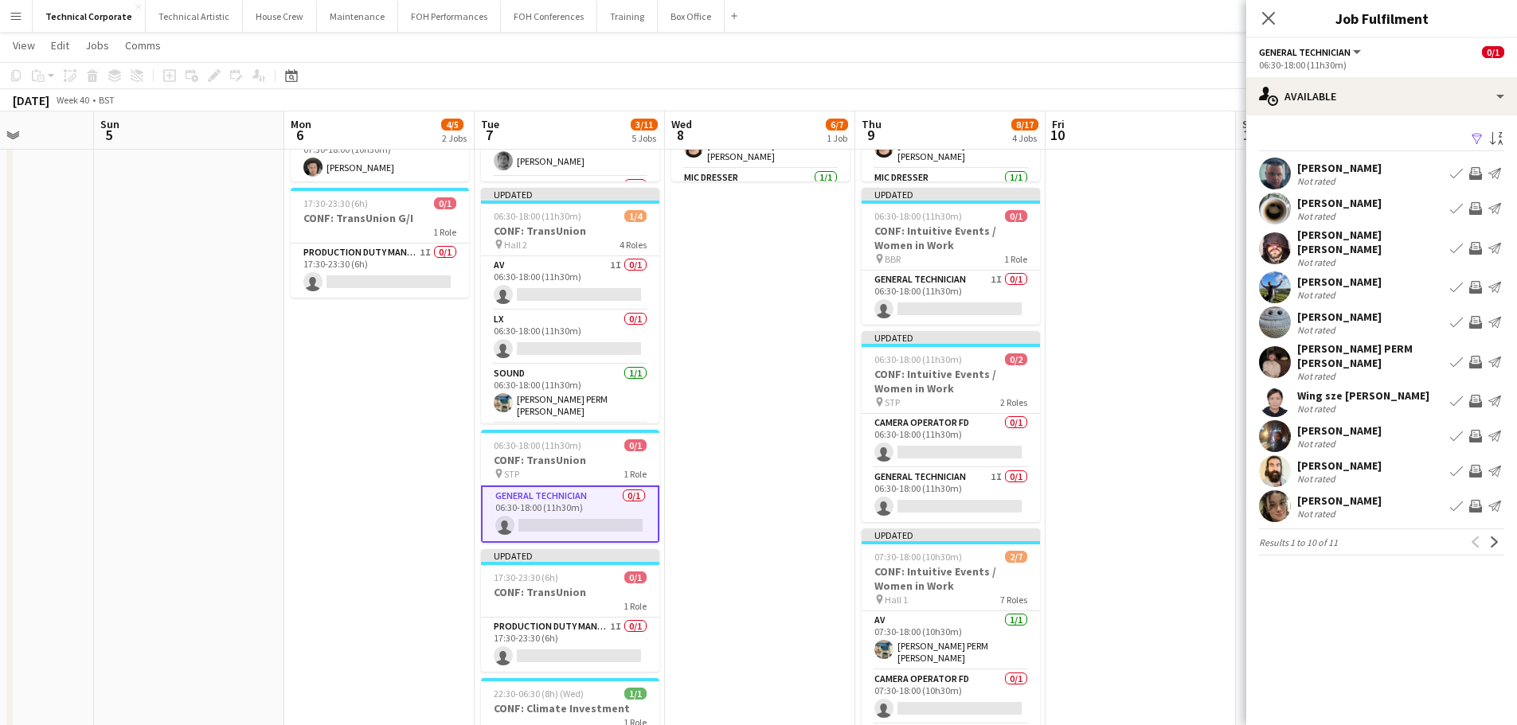
click at [1351, 438] on div "Not rated" at bounding box center [1339, 444] width 84 height 12
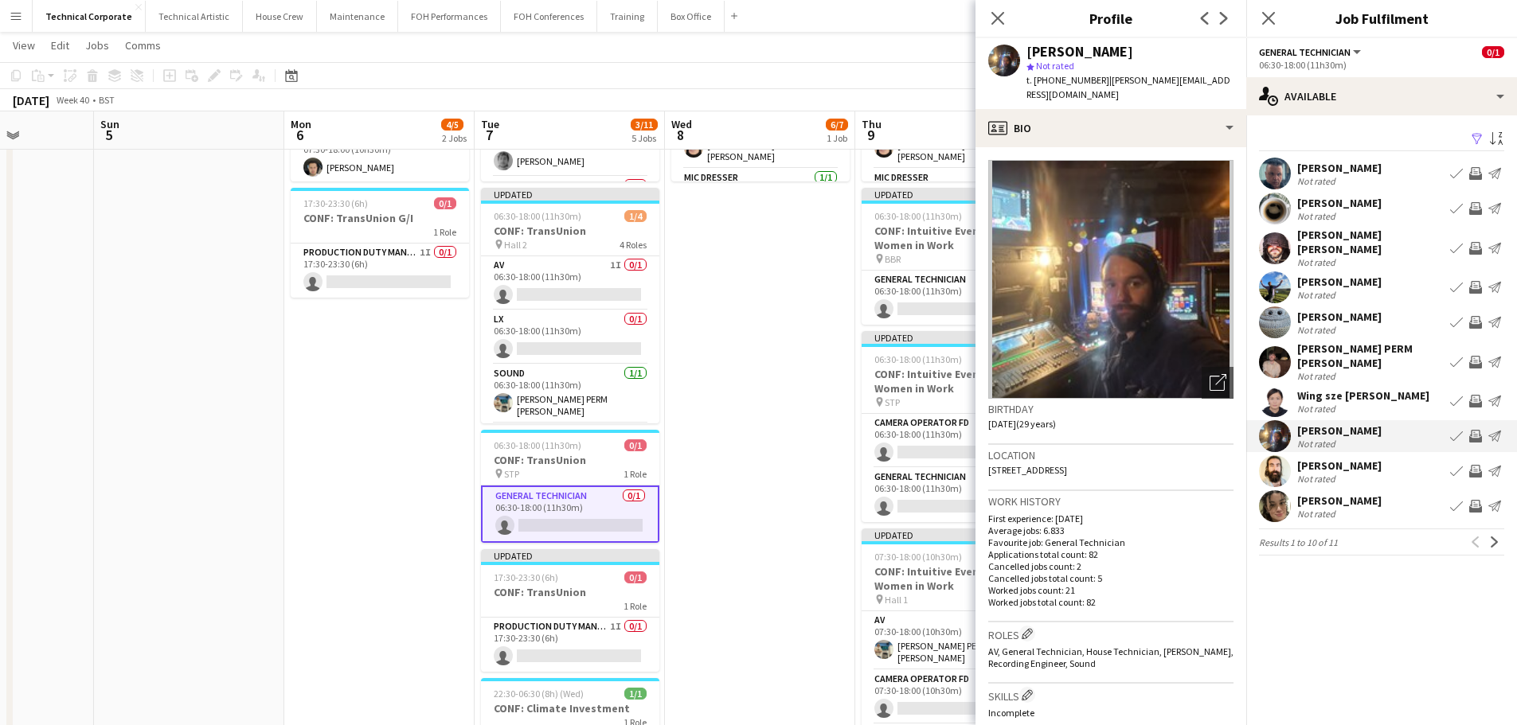
click at [1351, 438] on div "Not rated" at bounding box center [1339, 444] width 84 height 12
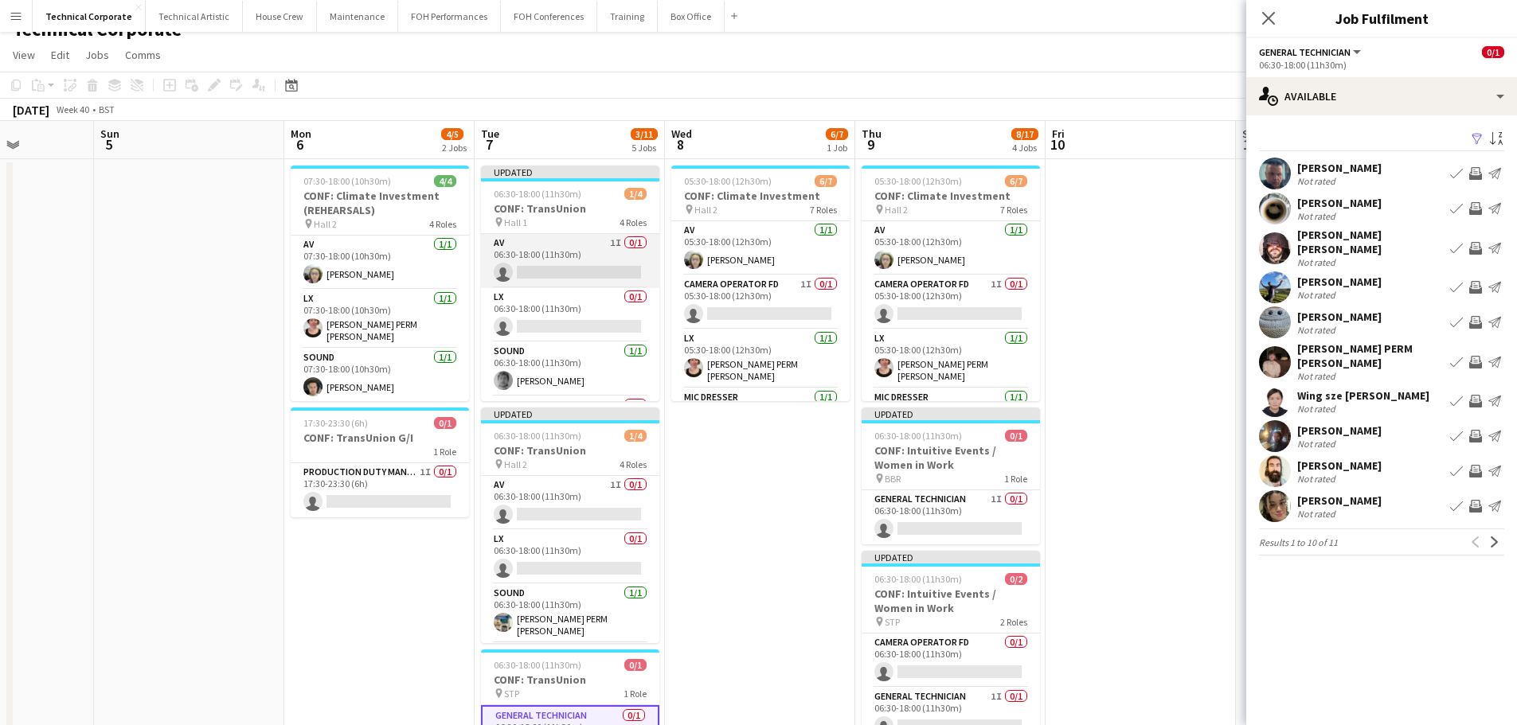
scroll to position [0, 0]
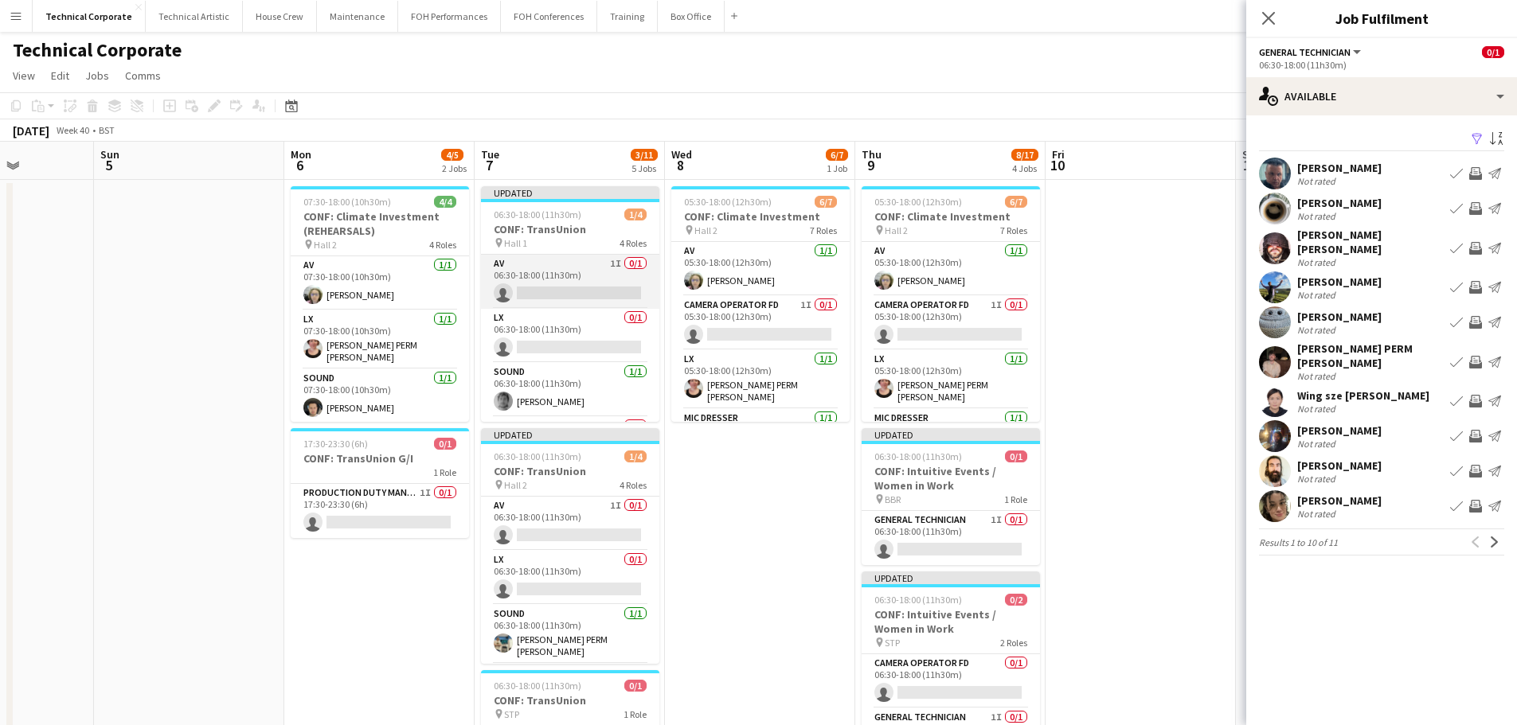
click at [608, 283] on app-card-role "AV 1I 0/1 06:30-18:00 (11h30m) single-neutral-actions" at bounding box center [570, 282] width 178 height 54
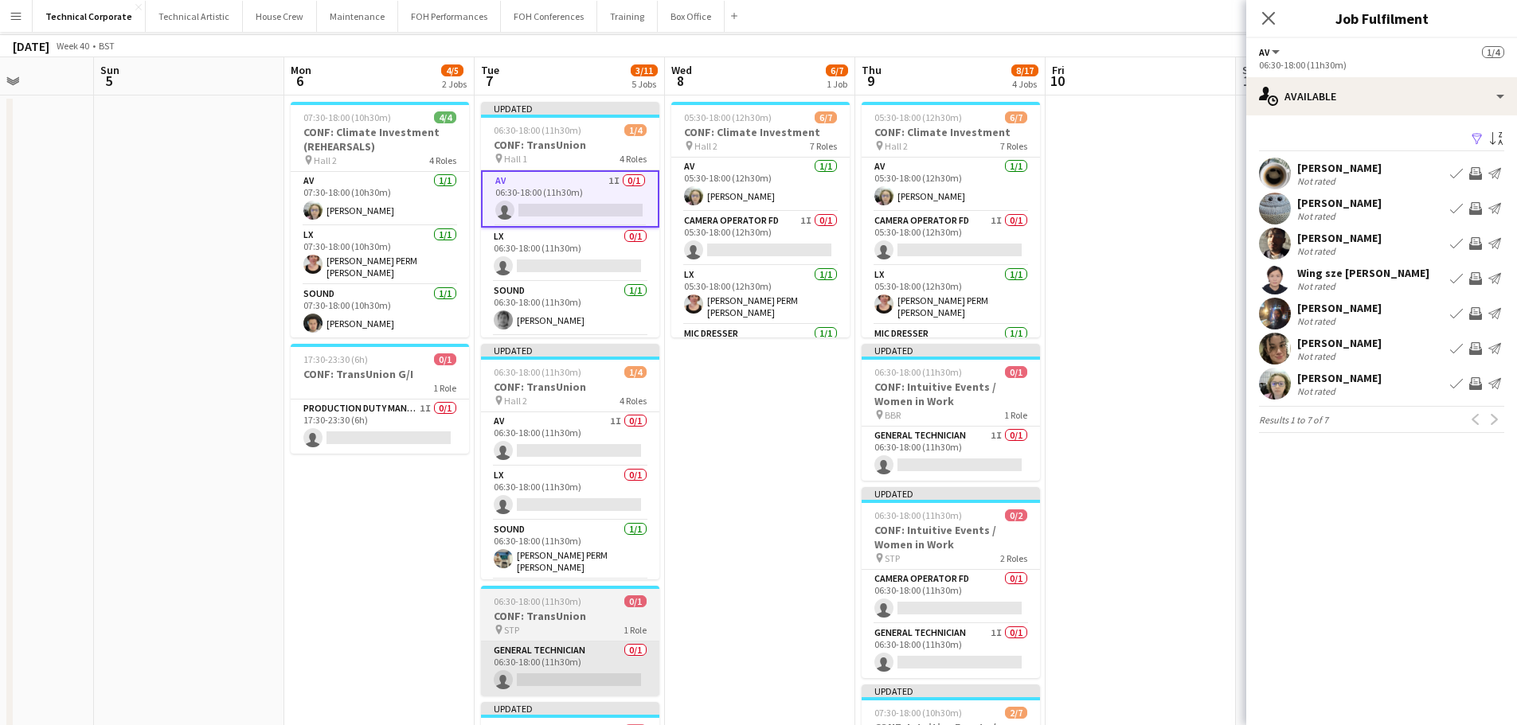
scroll to position [159, 0]
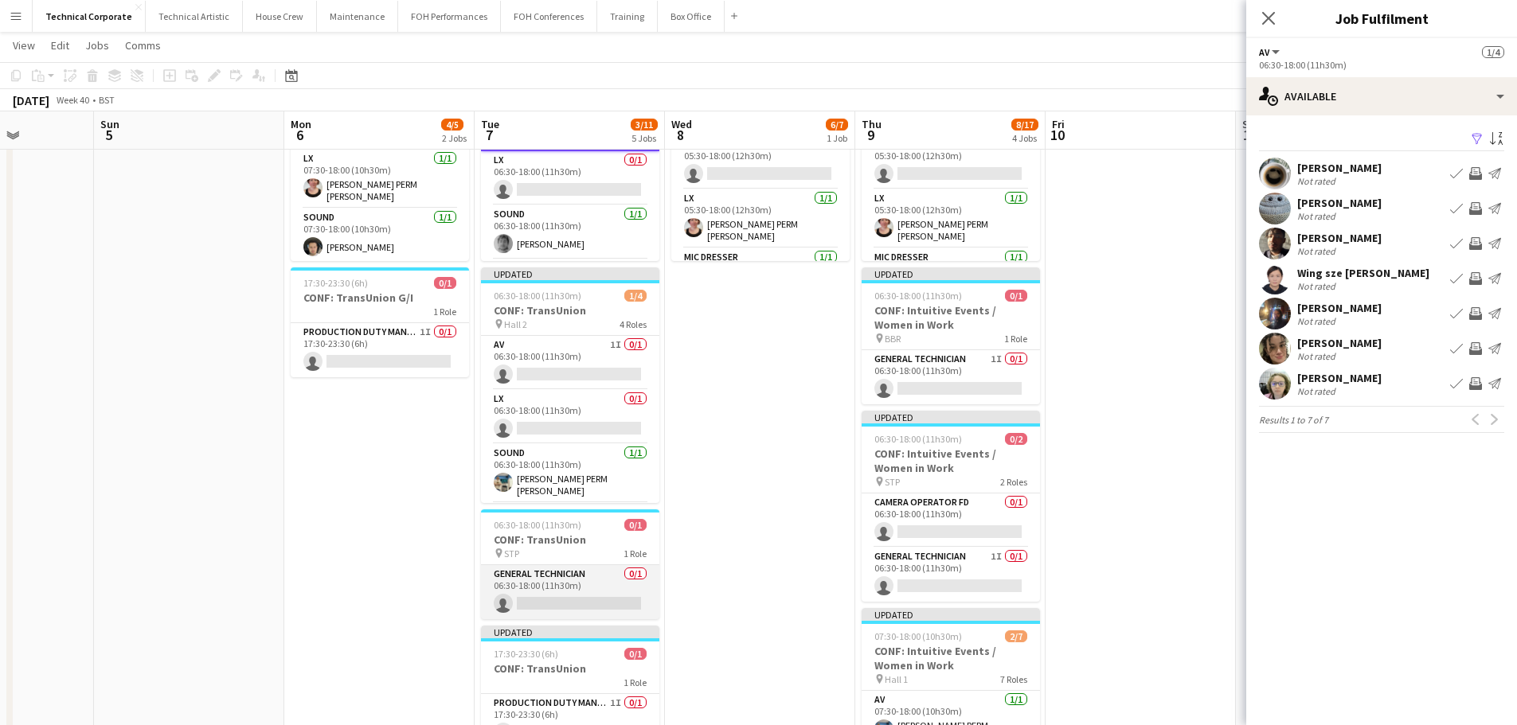
click at [602, 586] on app-card-role "General Technician 0/1 06:30-18:00 (11h30m) single-neutral-actions" at bounding box center [570, 592] width 178 height 54
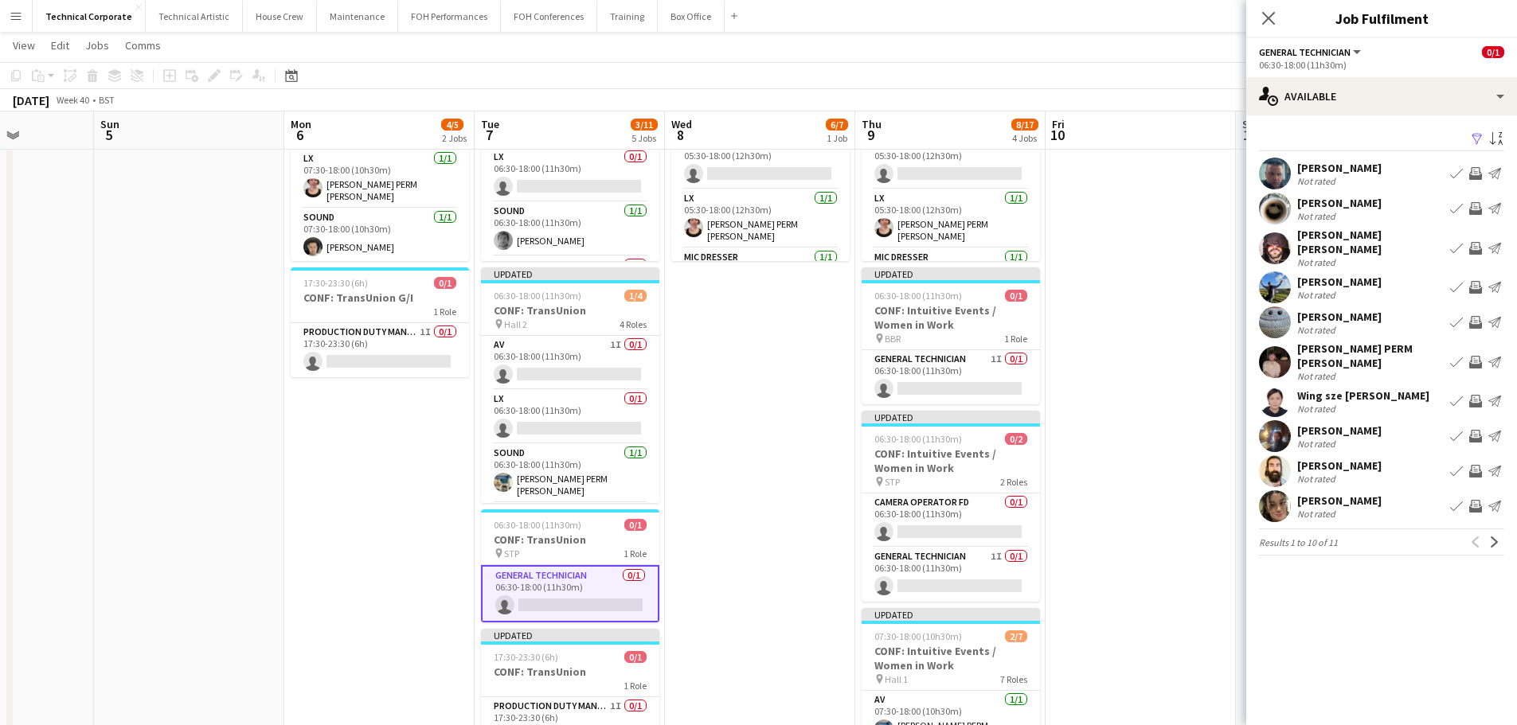
click at [1478, 500] on app-icon "Invite crew" at bounding box center [1475, 506] width 13 height 13
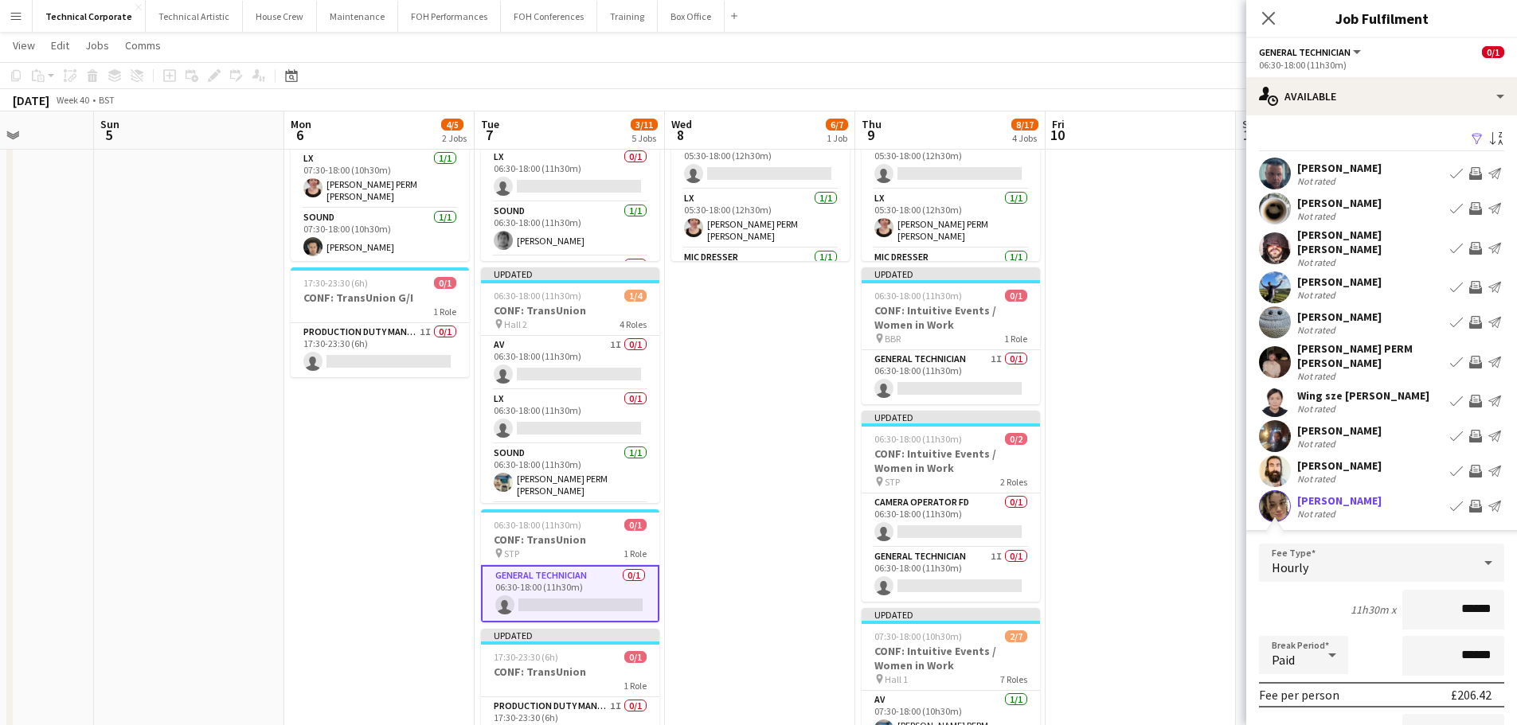
scroll to position [194, 0]
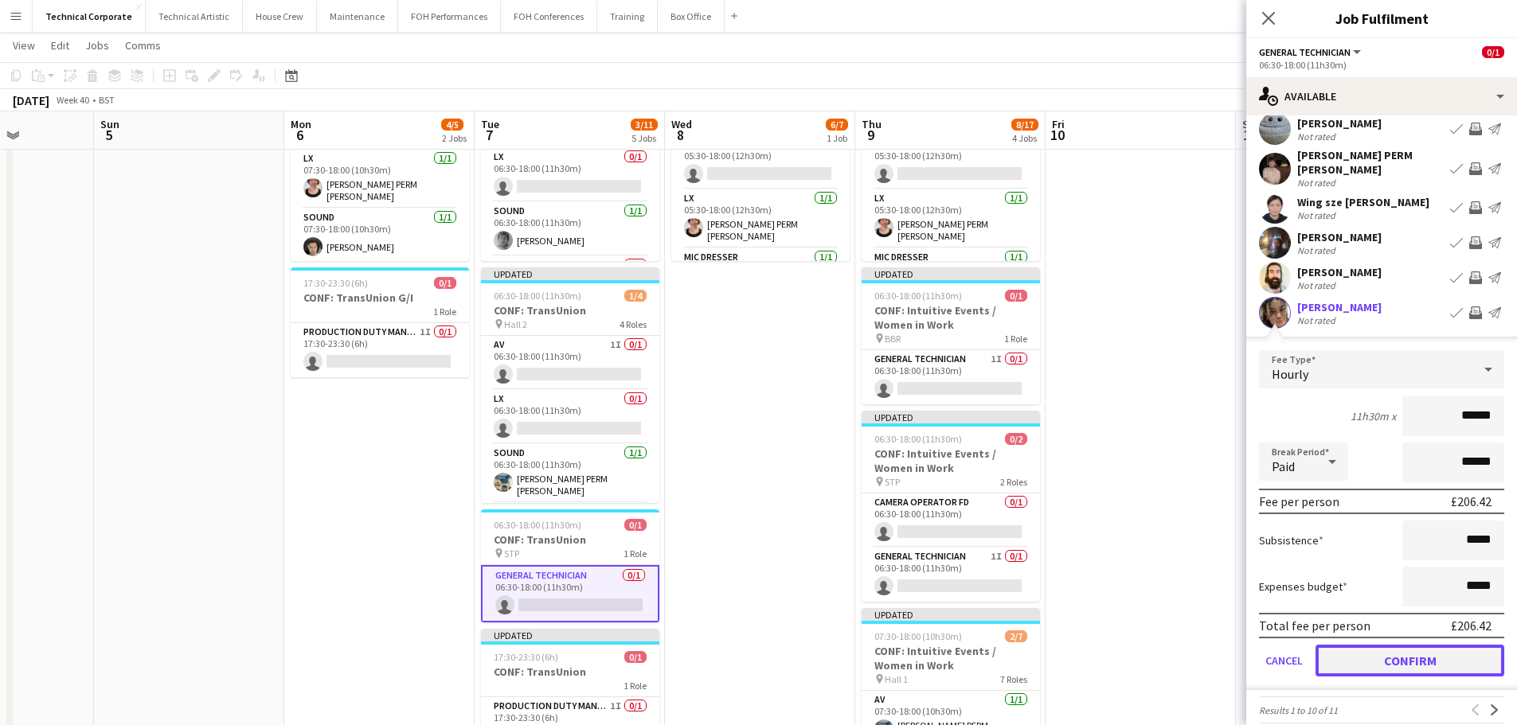
click at [1408, 649] on button "Confirm" at bounding box center [1409, 661] width 189 height 32
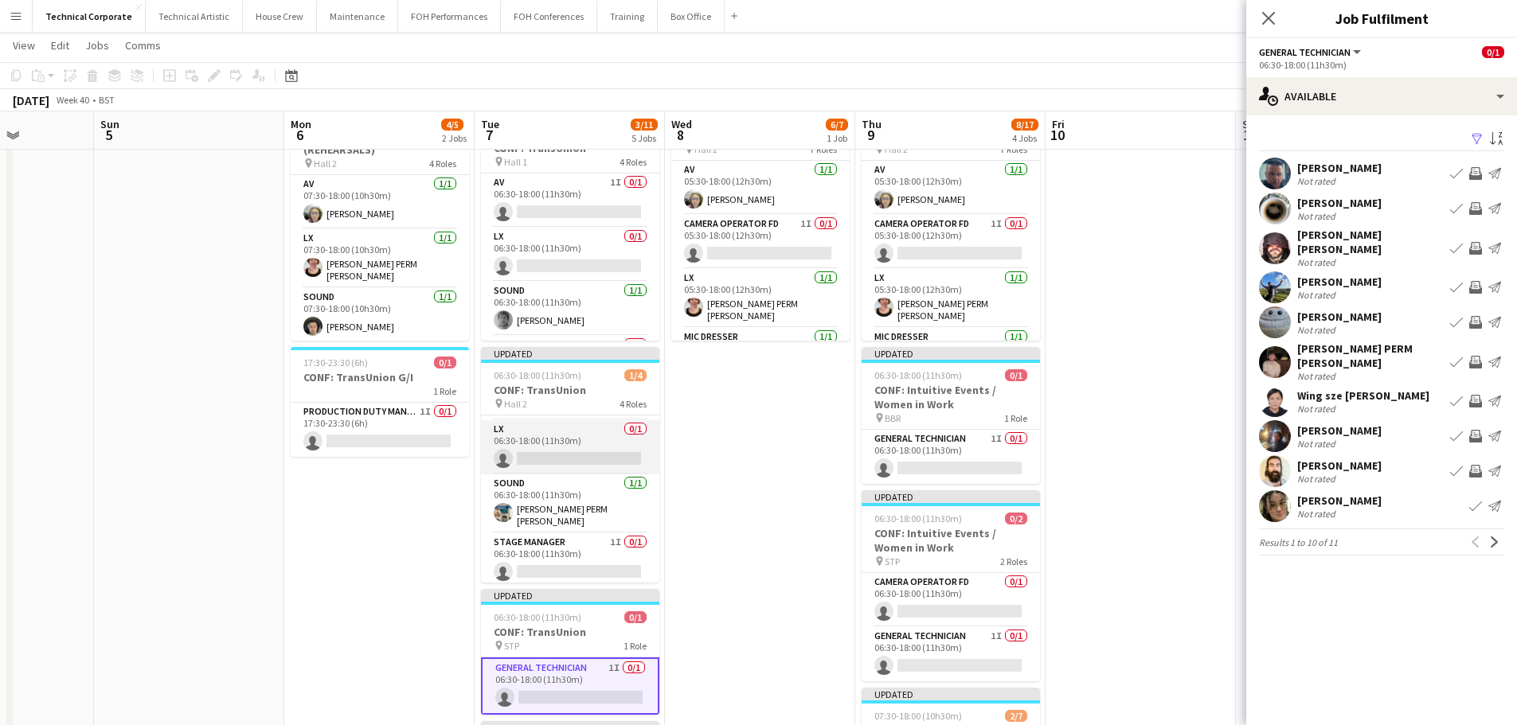
scroll to position [0, 0]
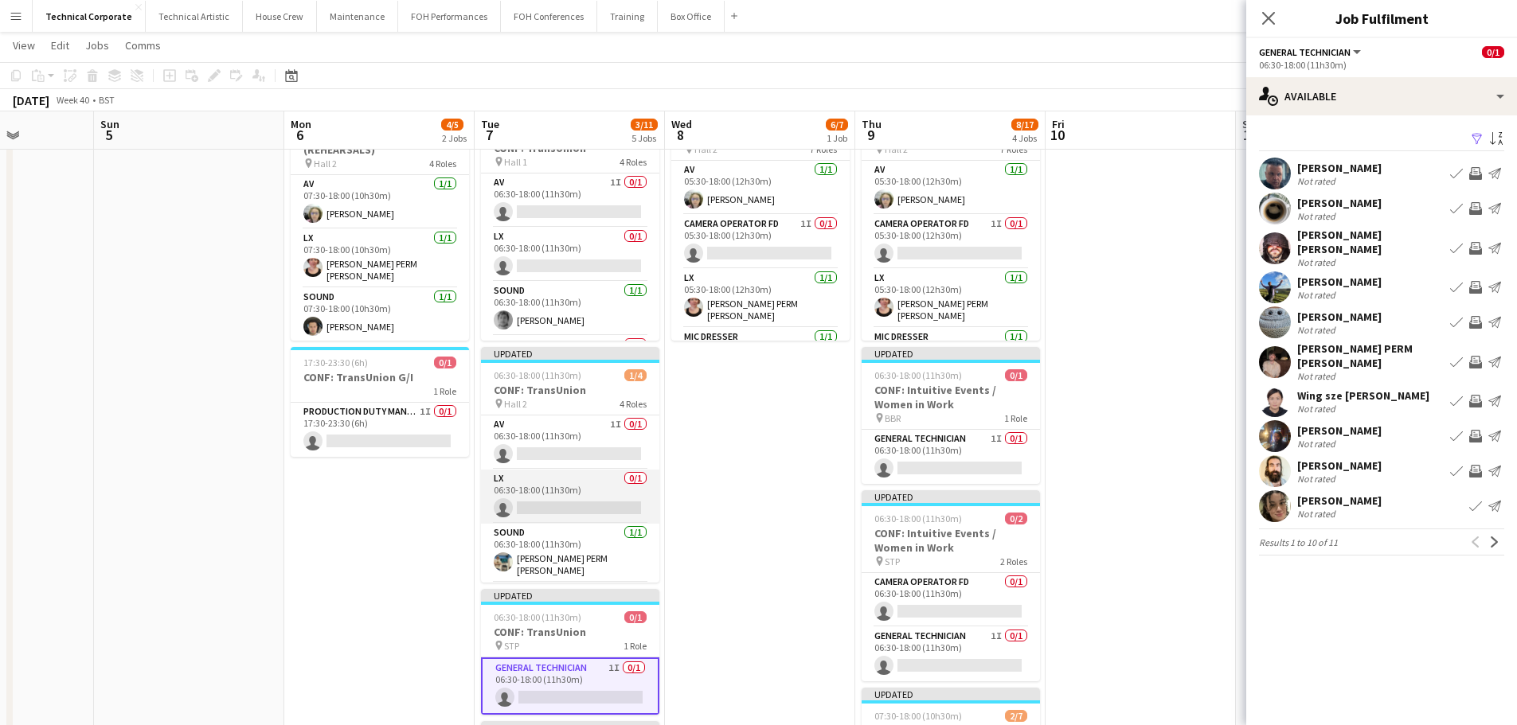
click at [574, 518] on app-card-role "LX 0/1 06:30-18:00 (11h30m) single-neutral-actions" at bounding box center [570, 497] width 178 height 54
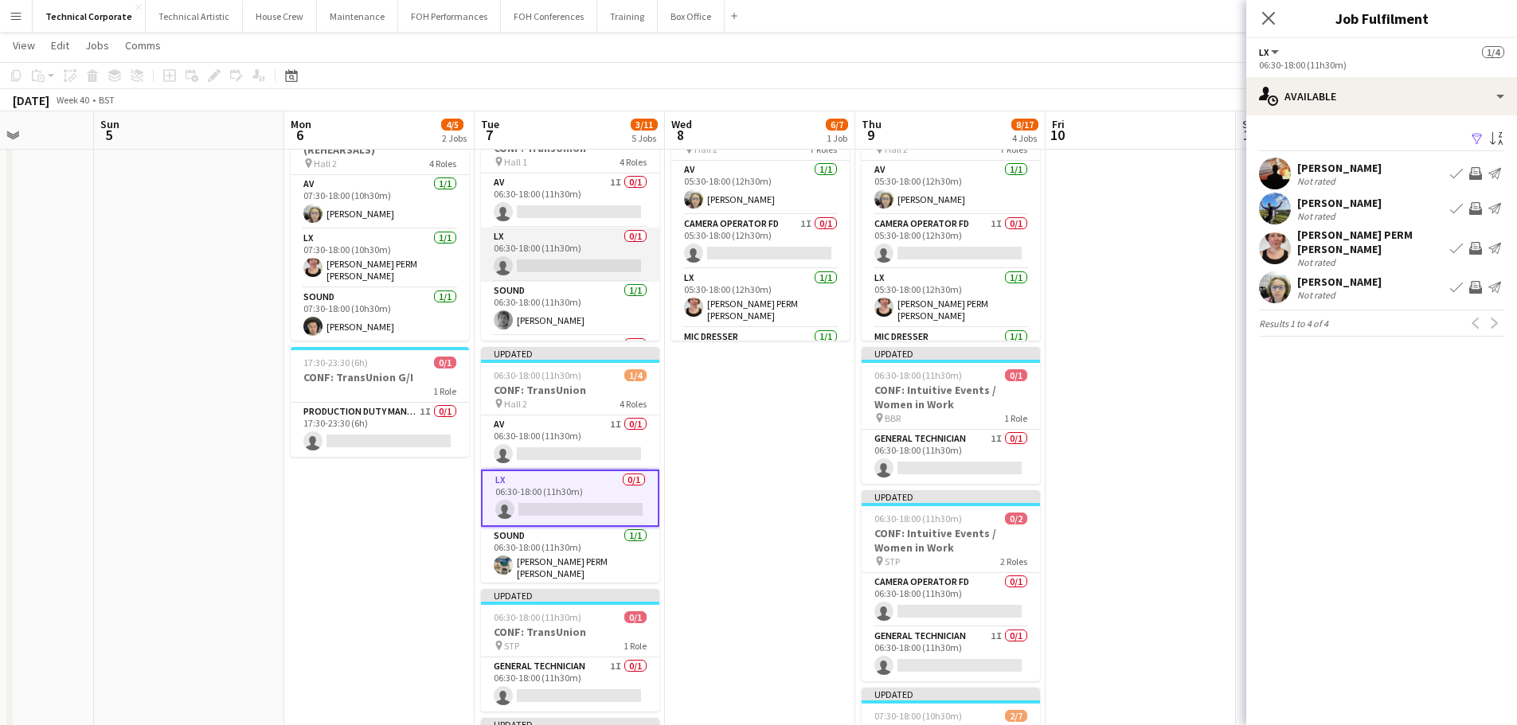
click at [522, 247] on app-card-role "LX 0/1 06:30-18:00 (11h30m) single-neutral-actions" at bounding box center [570, 255] width 178 height 54
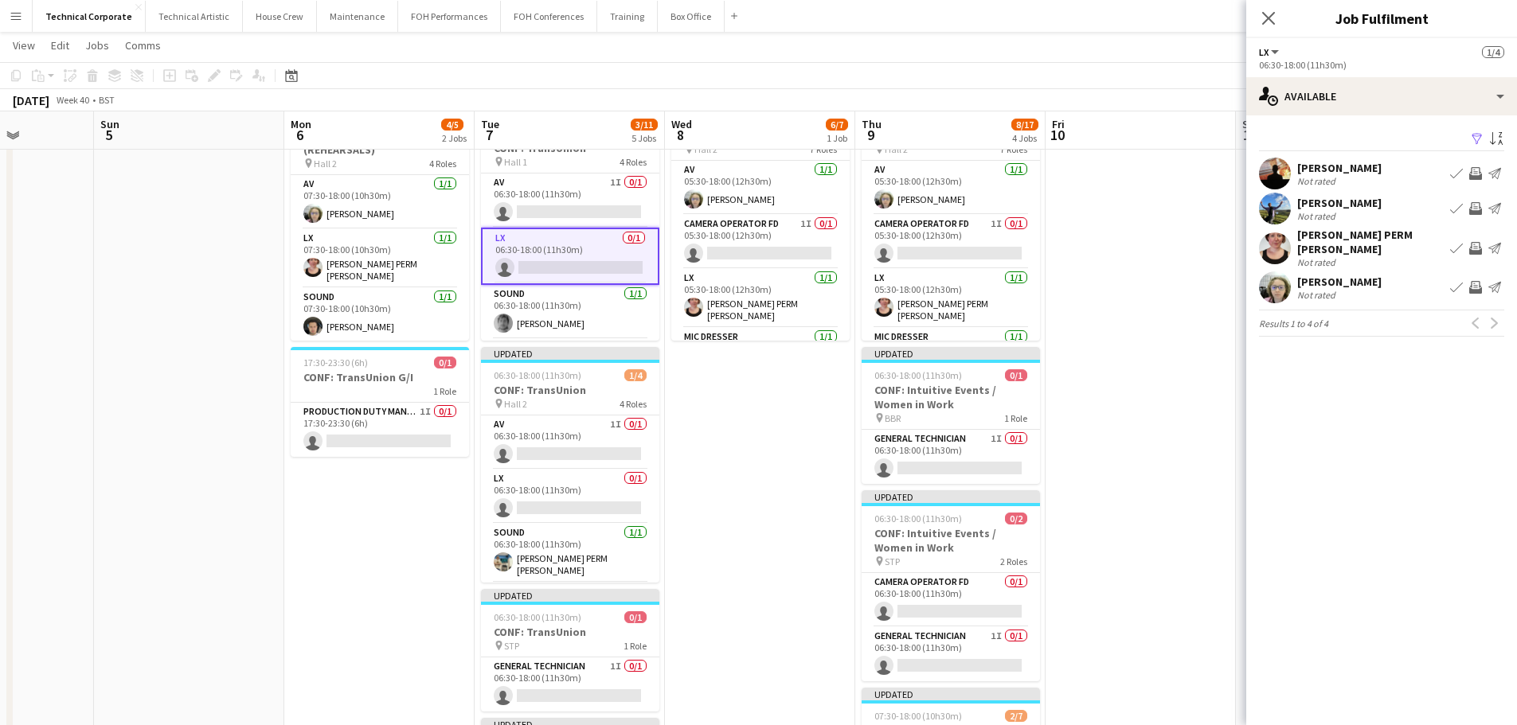
click at [1476, 210] on app-icon "Invite crew" at bounding box center [1475, 208] width 13 height 13
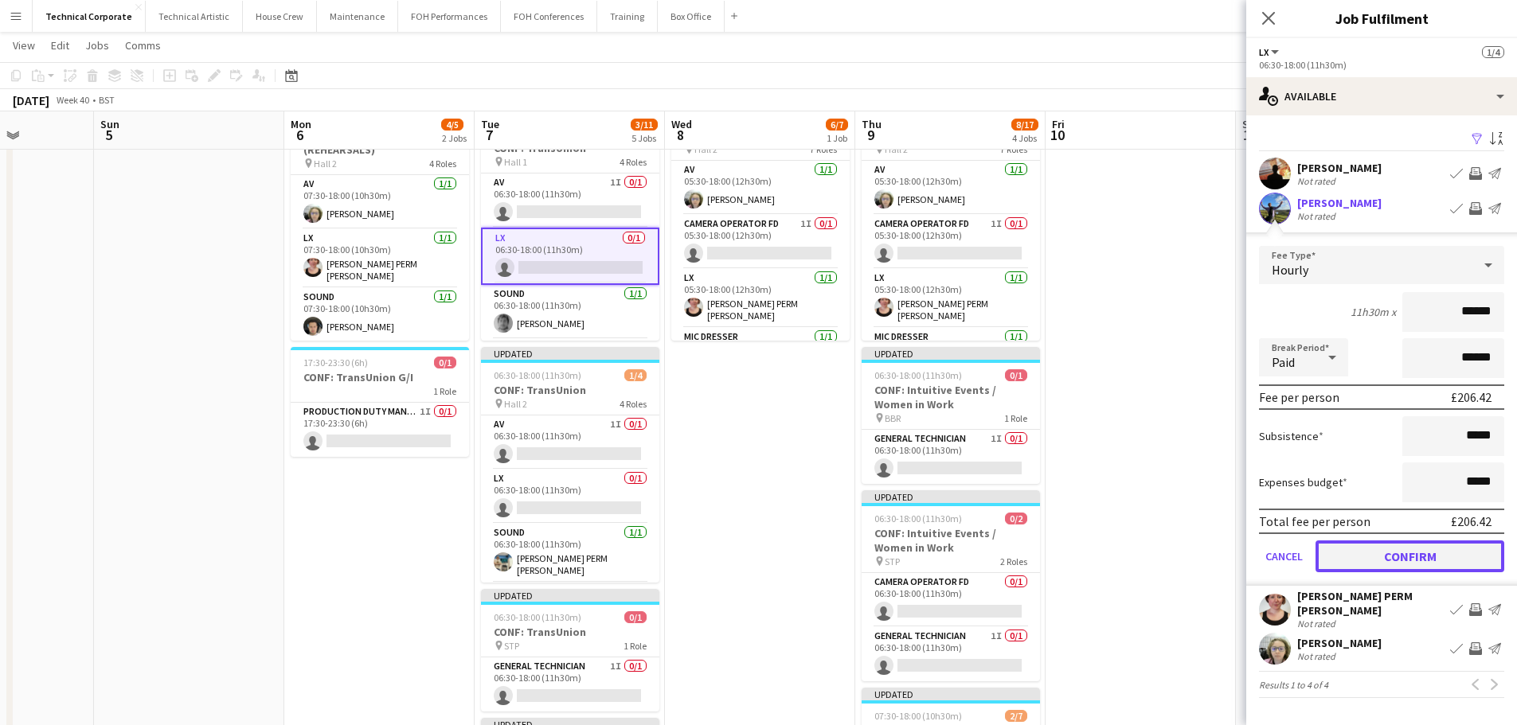
click at [1432, 554] on button "Confirm" at bounding box center [1409, 557] width 189 height 32
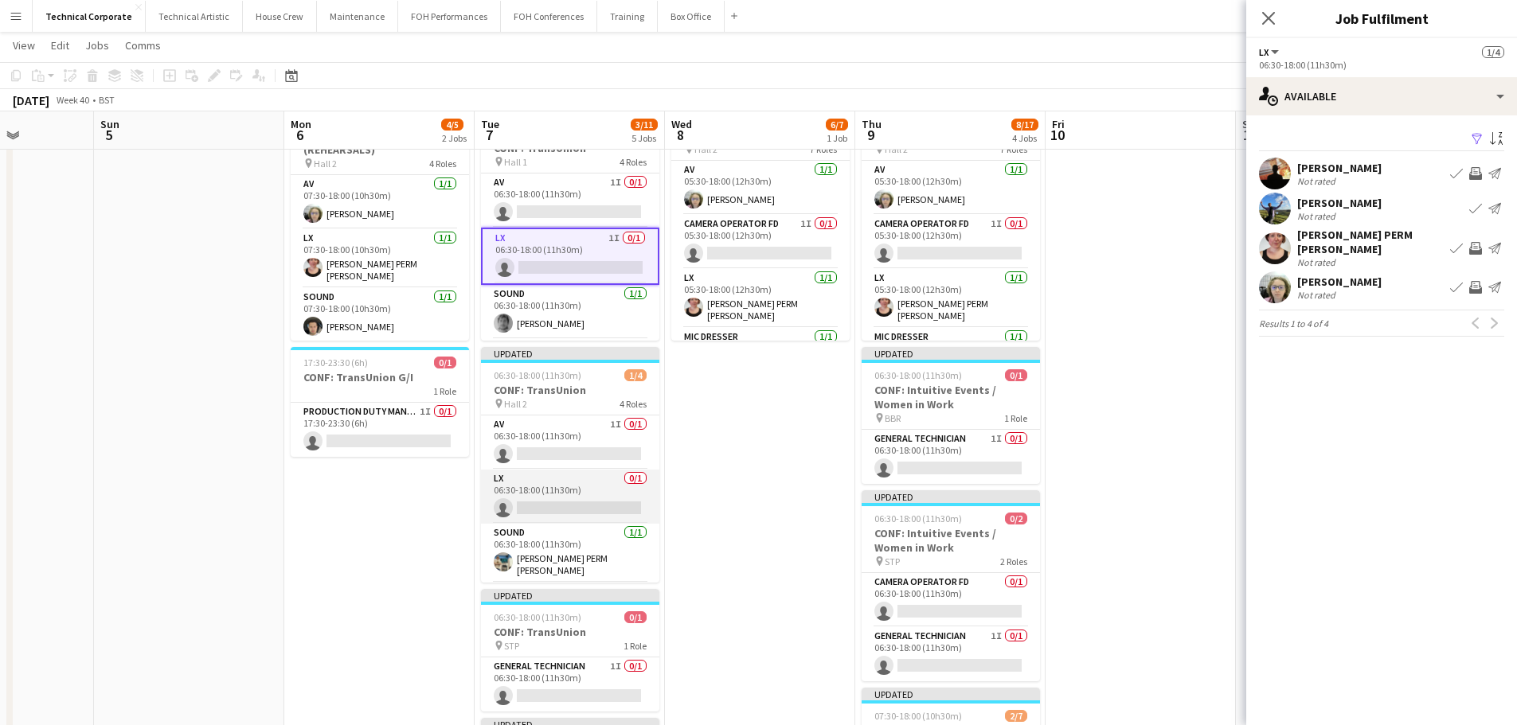
click at [593, 512] on app-card-role "LX 0/1 06:30-18:00 (11h30m) single-neutral-actions" at bounding box center [570, 497] width 178 height 54
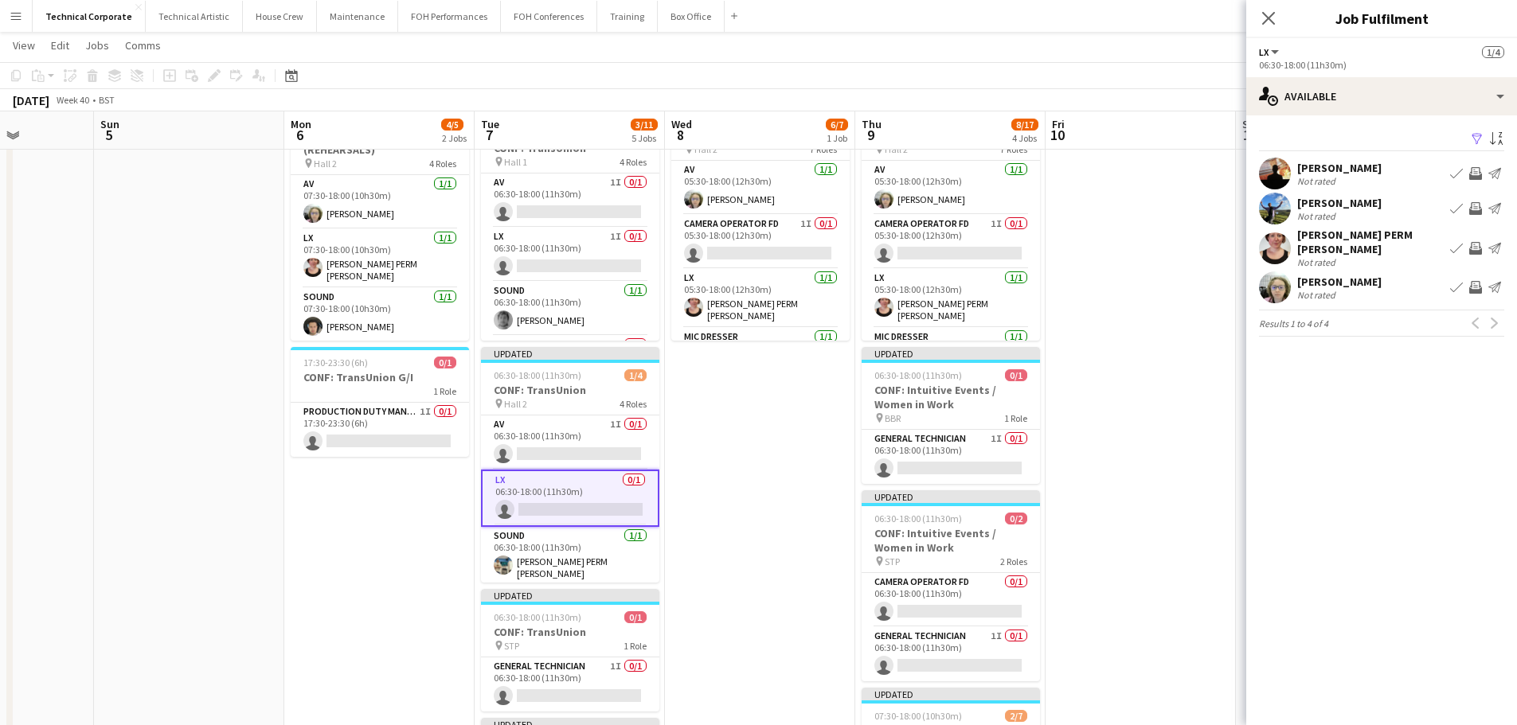
click at [1472, 170] on app-icon "Invite crew" at bounding box center [1475, 173] width 13 height 13
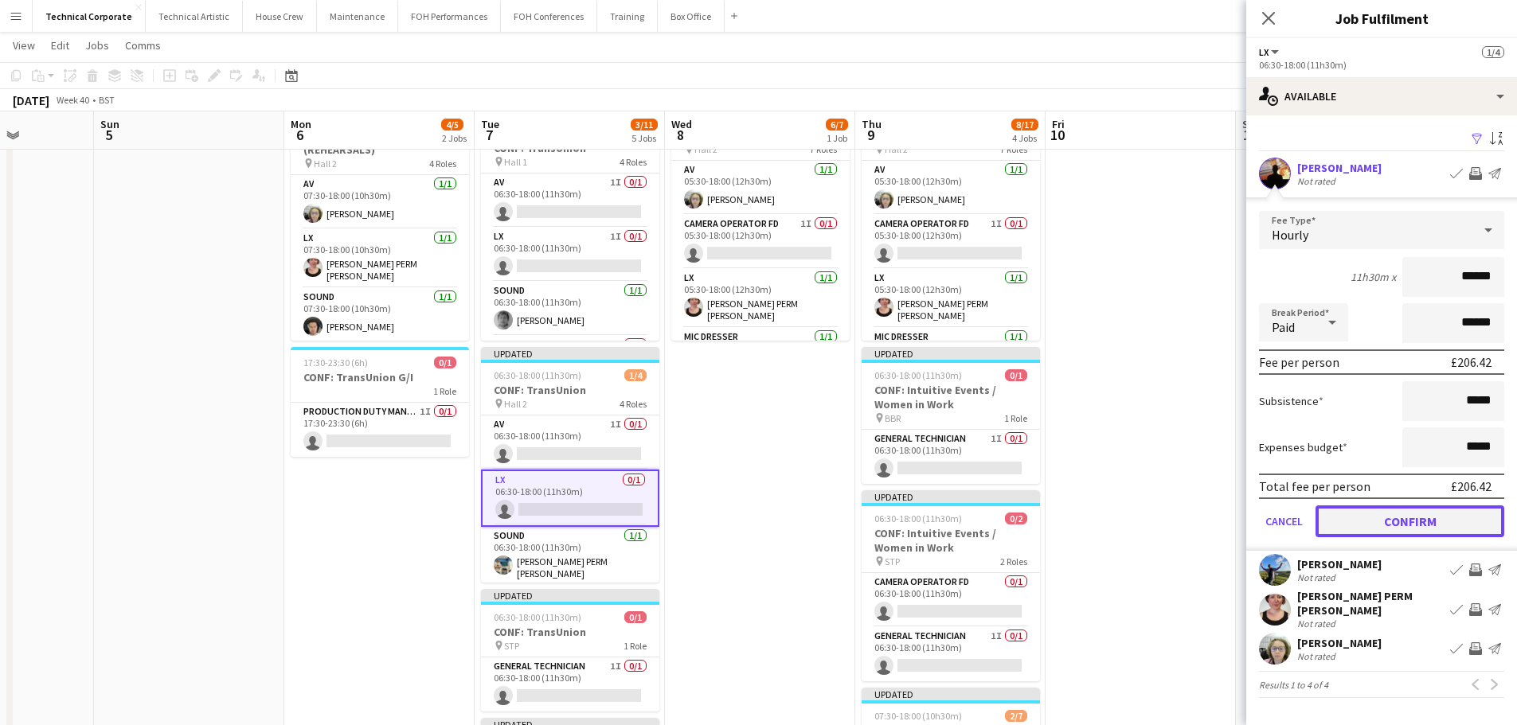
click at [1436, 531] on button "Confirm" at bounding box center [1409, 522] width 189 height 32
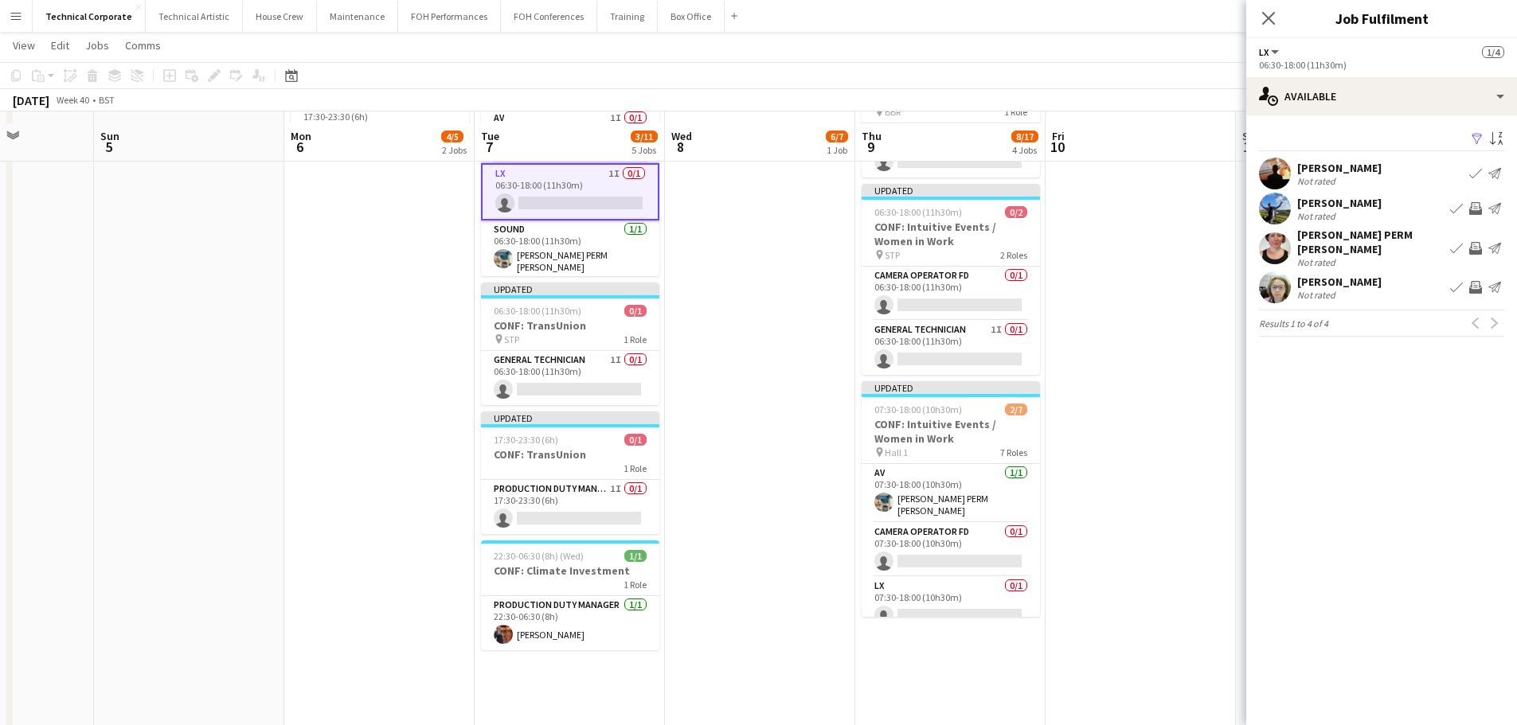
scroll to position [398, 0]
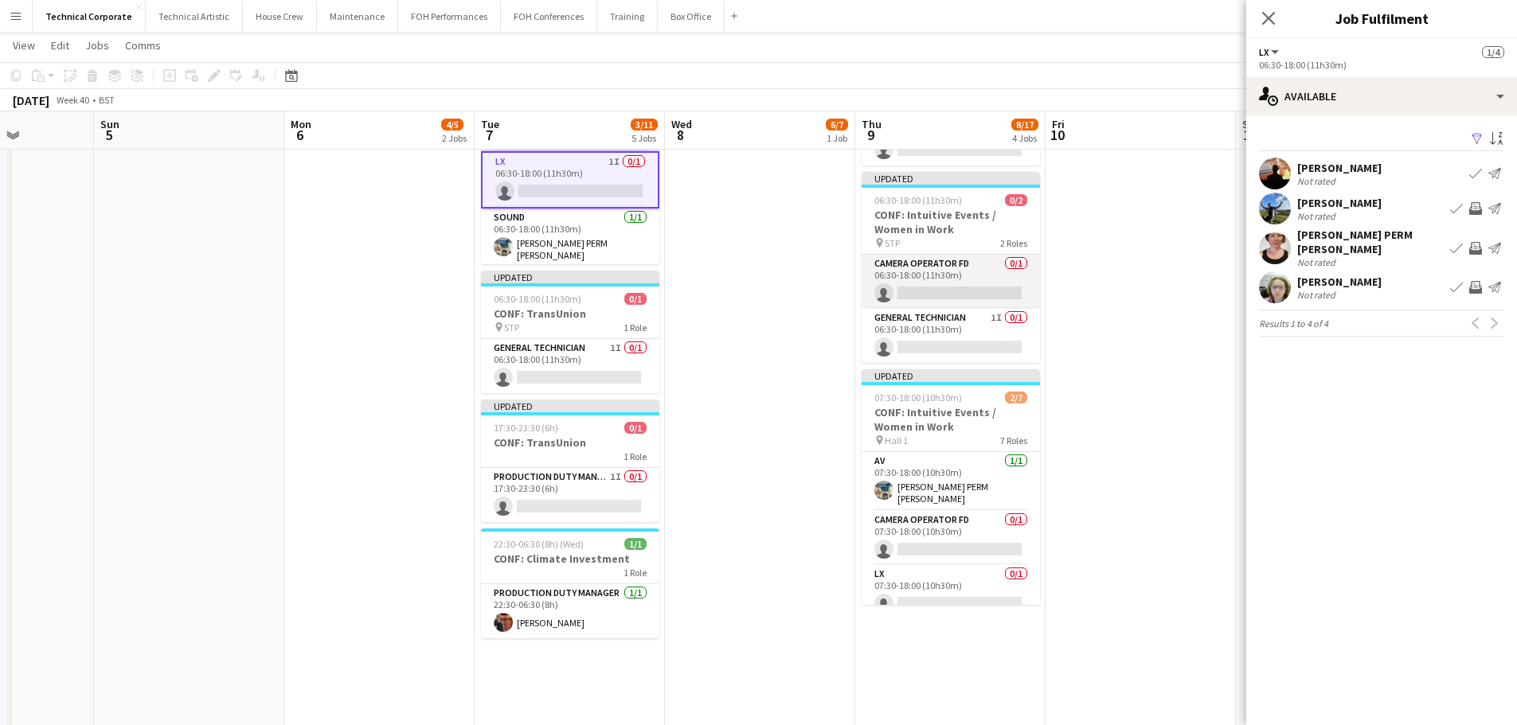
click at [975, 292] on app-card-role "Camera Operator FD 0/1 06:30-18:00 (11h30m) single-neutral-actions" at bounding box center [951, 282] width 178 height 54
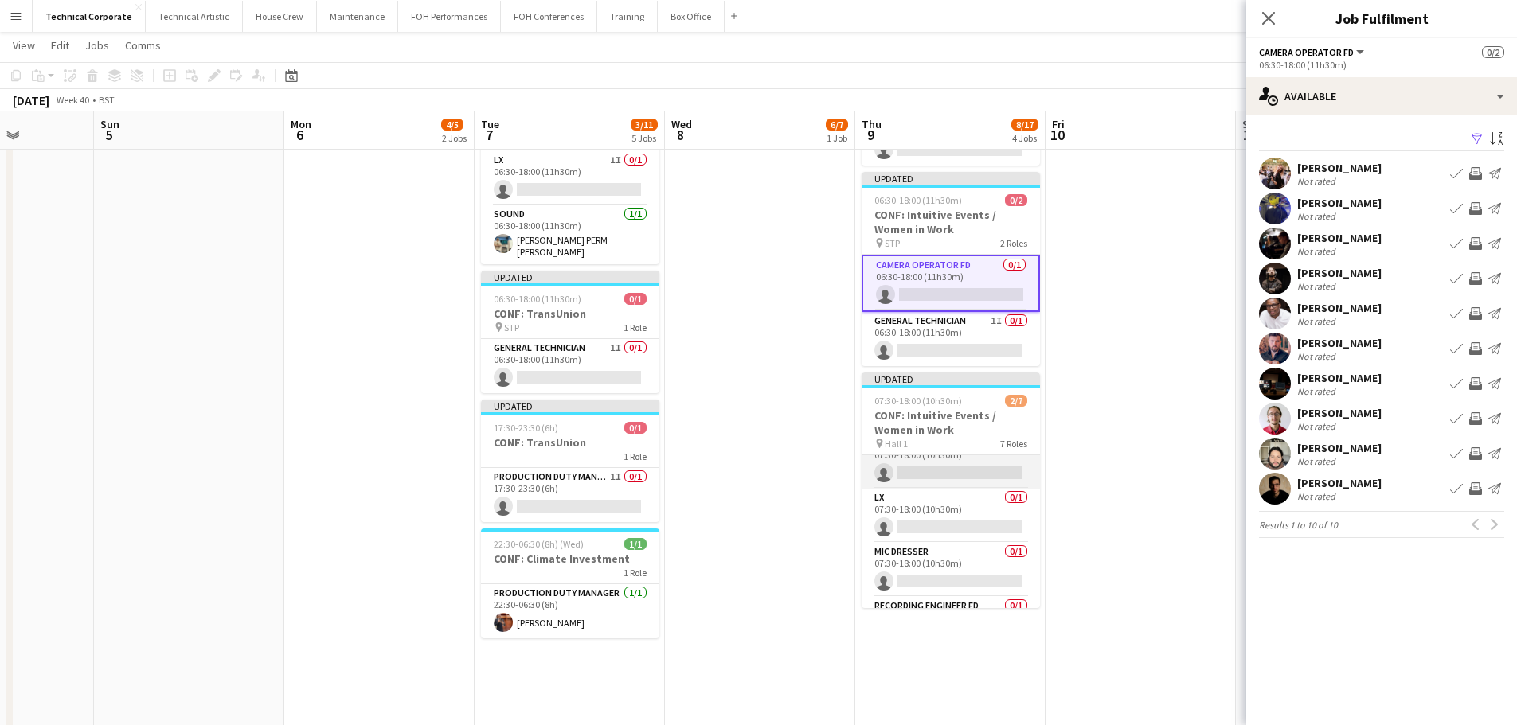
scroll to position [0, 0]
click at [965, 573] on app-card-role "LX 0/1 07:30-18:00 (10h30m) single-neutral-actions" at bounding box center [951, 596] width 178 height 54
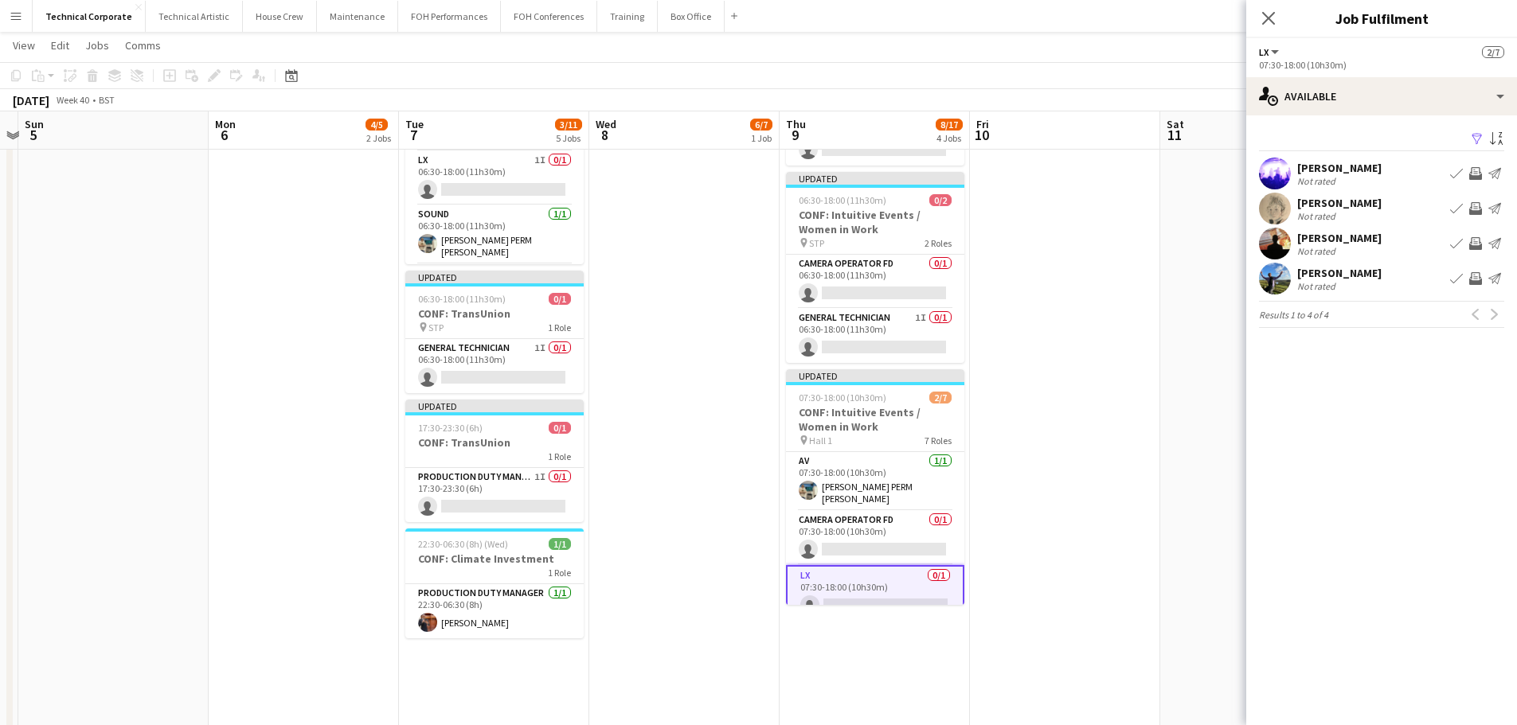
scroll to position [0, 576]
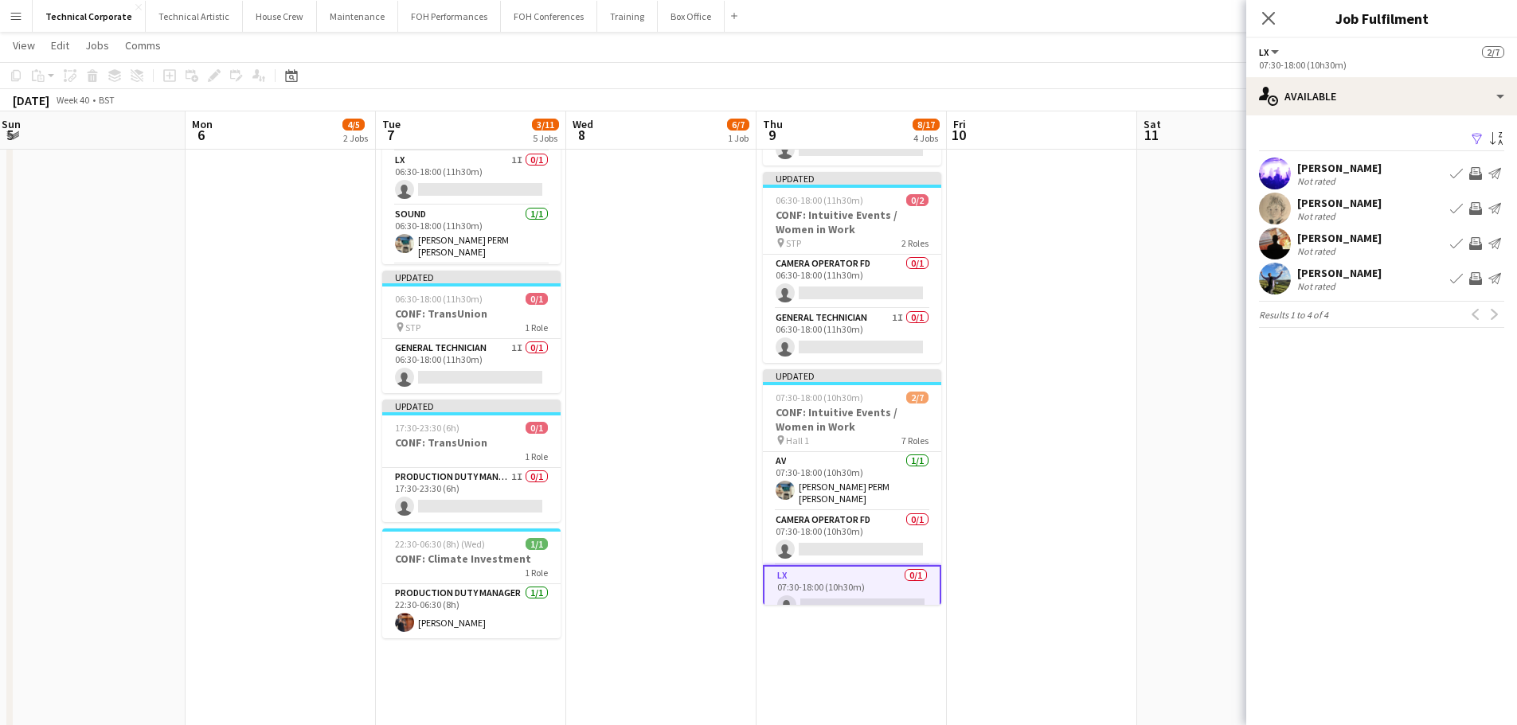
drag, startPoint x: 1073, startPoint y: 522, endPoint x: 975, endPoint y: 534, distance: 99.4
click at [975, 534] on app-calendar-viewport "Thu 2 8/16 5 Jobs Fri 3 2/9 3 Jobs Sat 4 Sun 5 Mon 6 4/5 2 Jobs Tue 7 3/11 5 Jo…" at bounding box center [758, 286] width 1517 height 1245
click at [1479, 170] on app-icon "Invite crew" at bounding box center [1475, 173] width 13 height 13
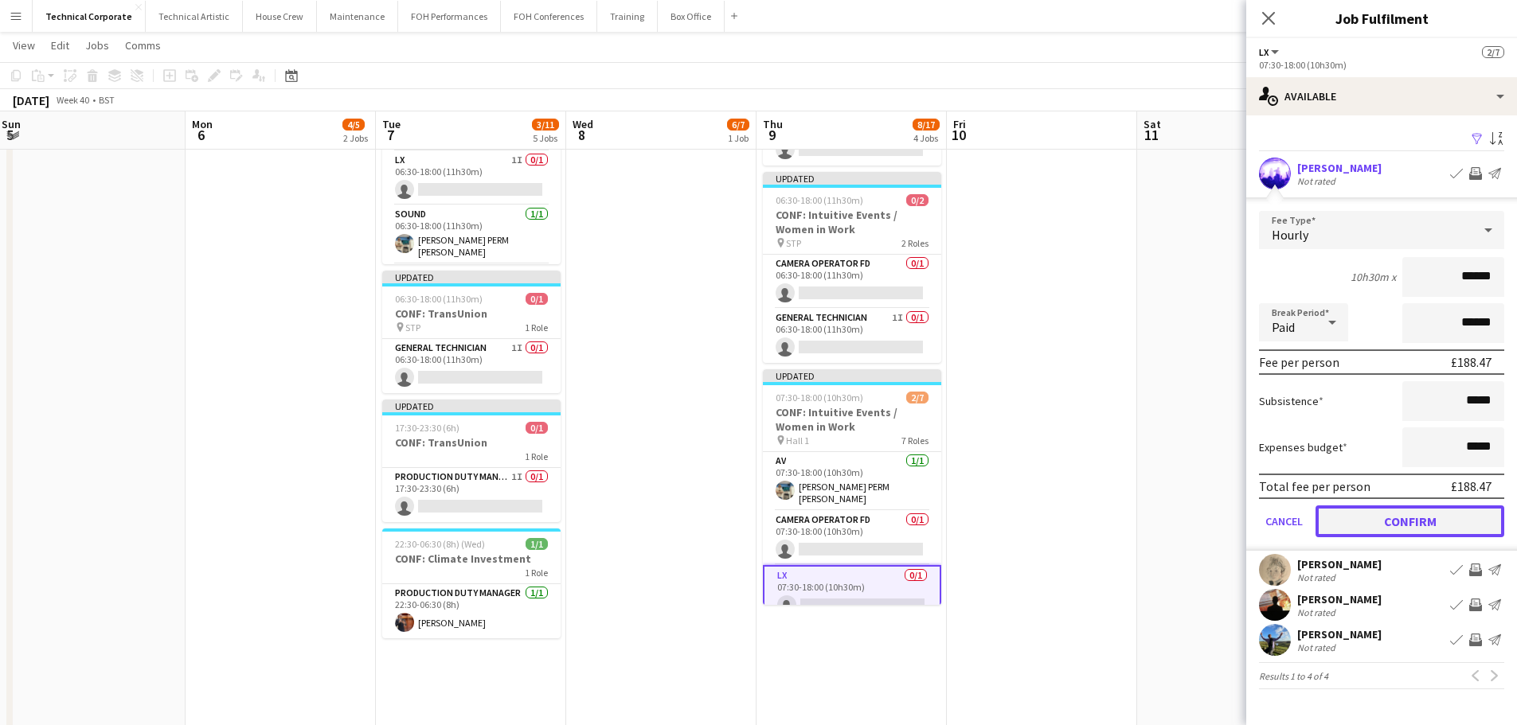
click at [1424, 522] on button "Confirm" at bounding box center [1409, 522] width 189 height 32
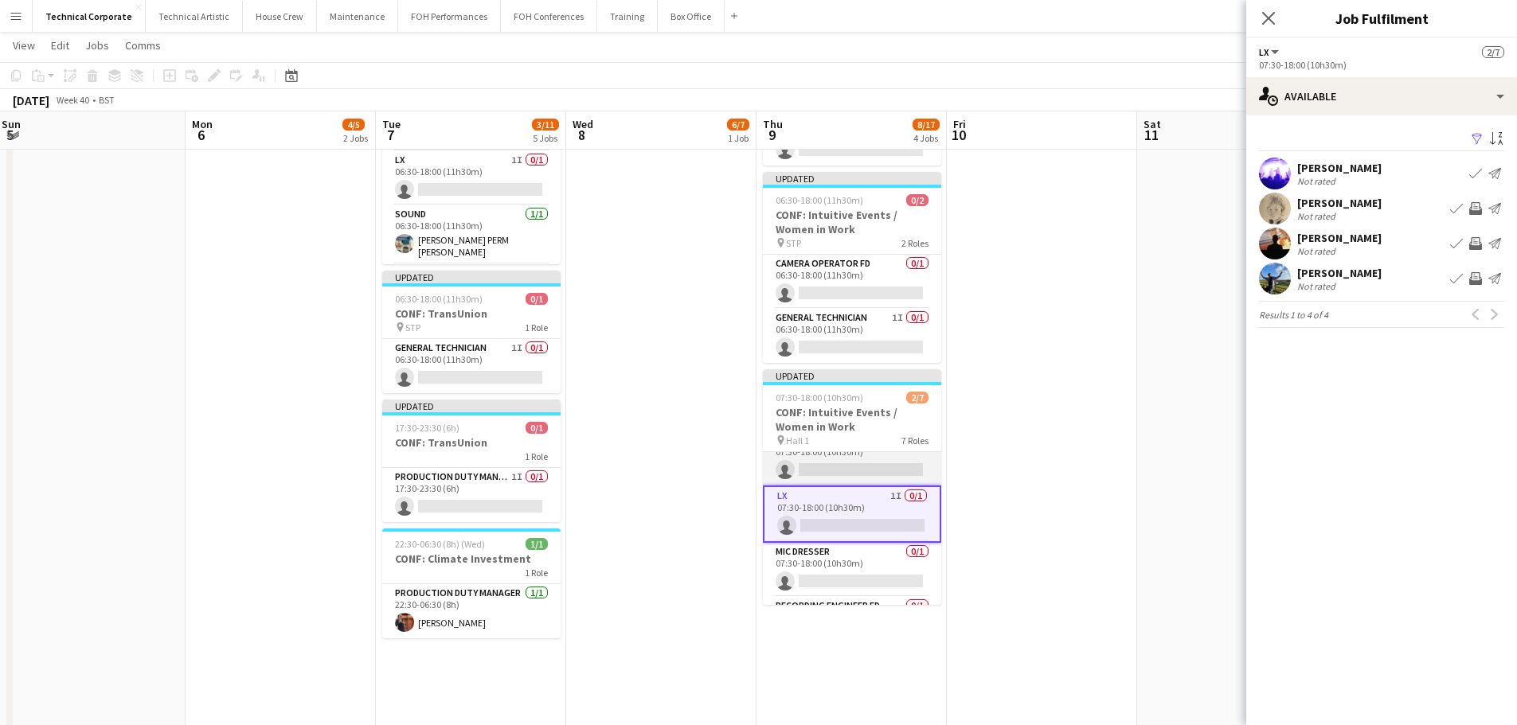
click at [885, 466] on app-card-role "Camera Operator FD 0/1 07:30-18:00 (10h30m) single-neutral-actions" at bounding box center [852, 459] width 178 height 54
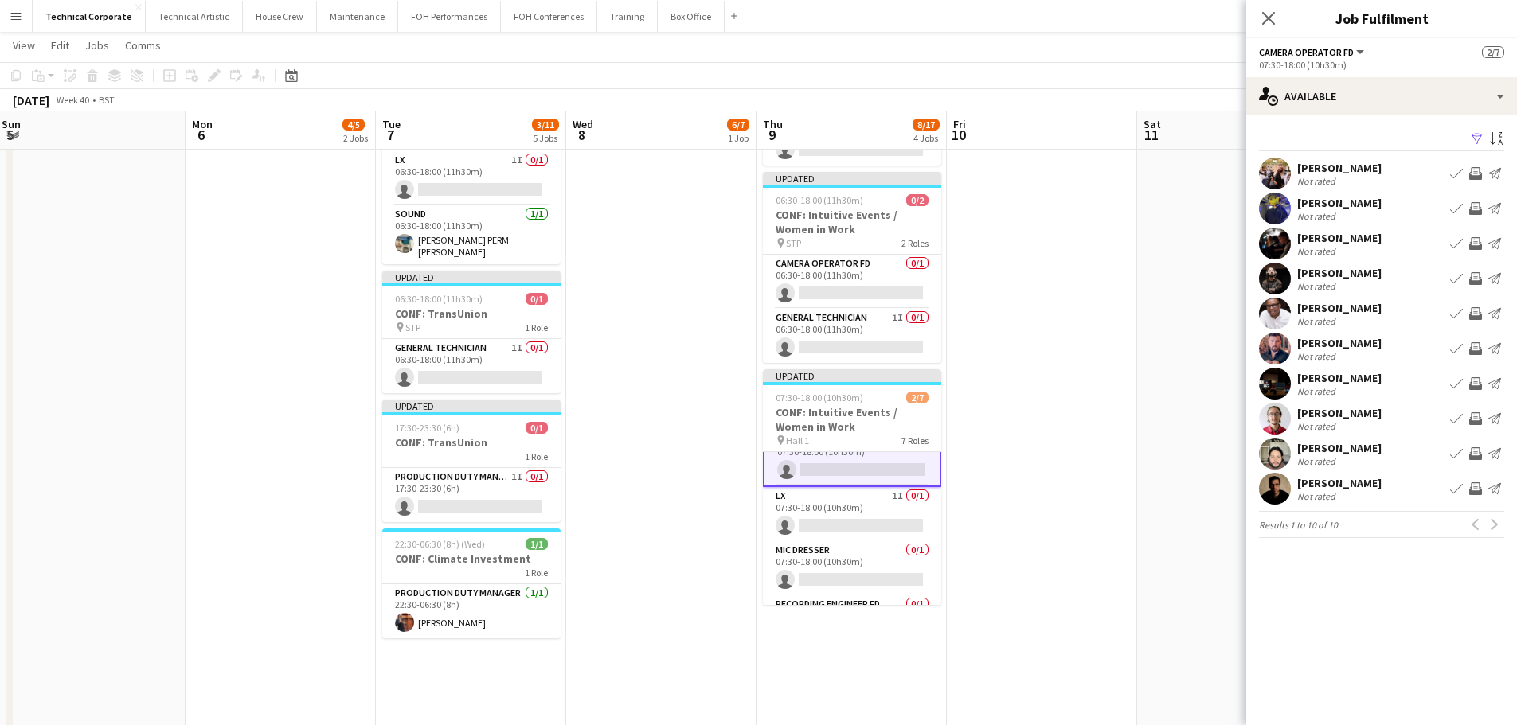
click at [1480, 208] on app-icon "Invite crew" at bounding box center [1475, 208] width 13 height 13
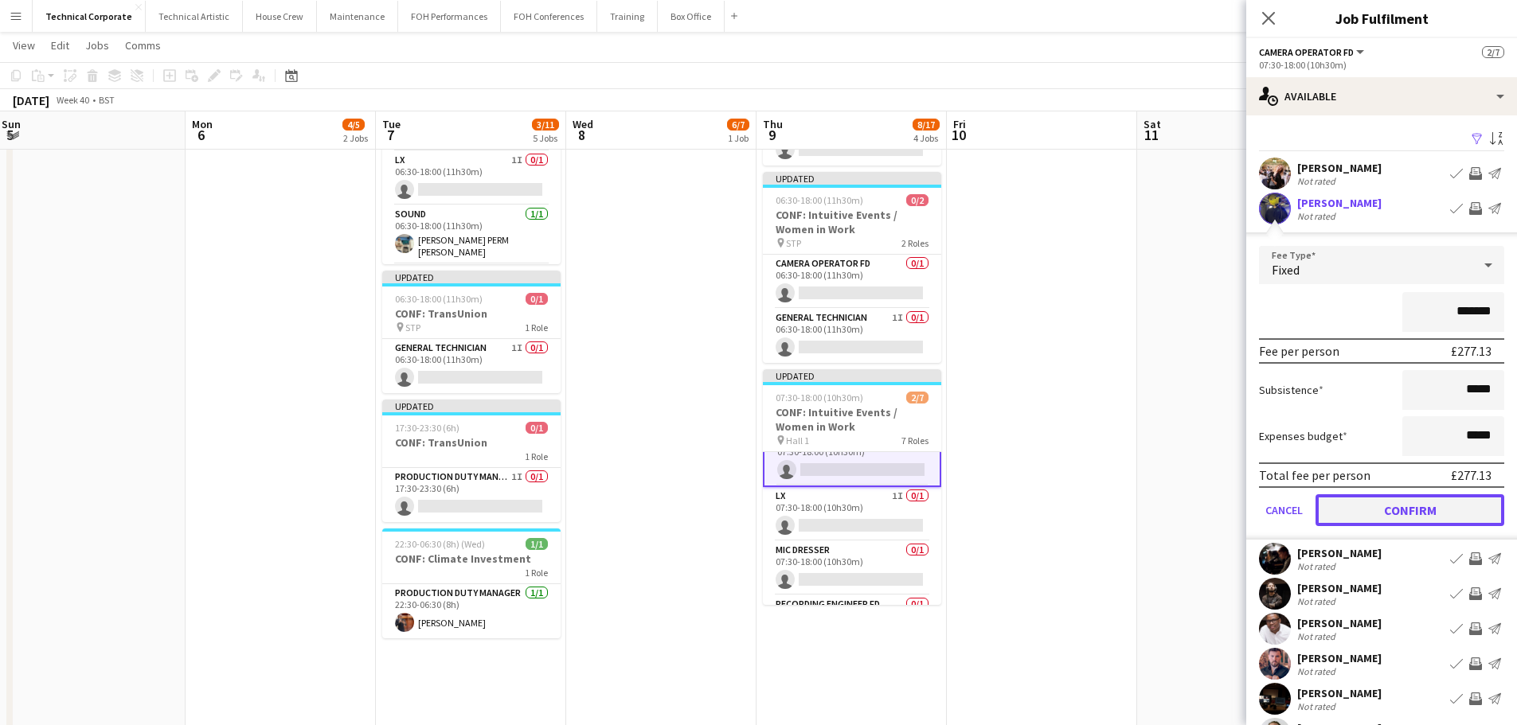
click at [1441, 516] on button "Confirm" at bounding box center [1409, 511] width 189 height 32
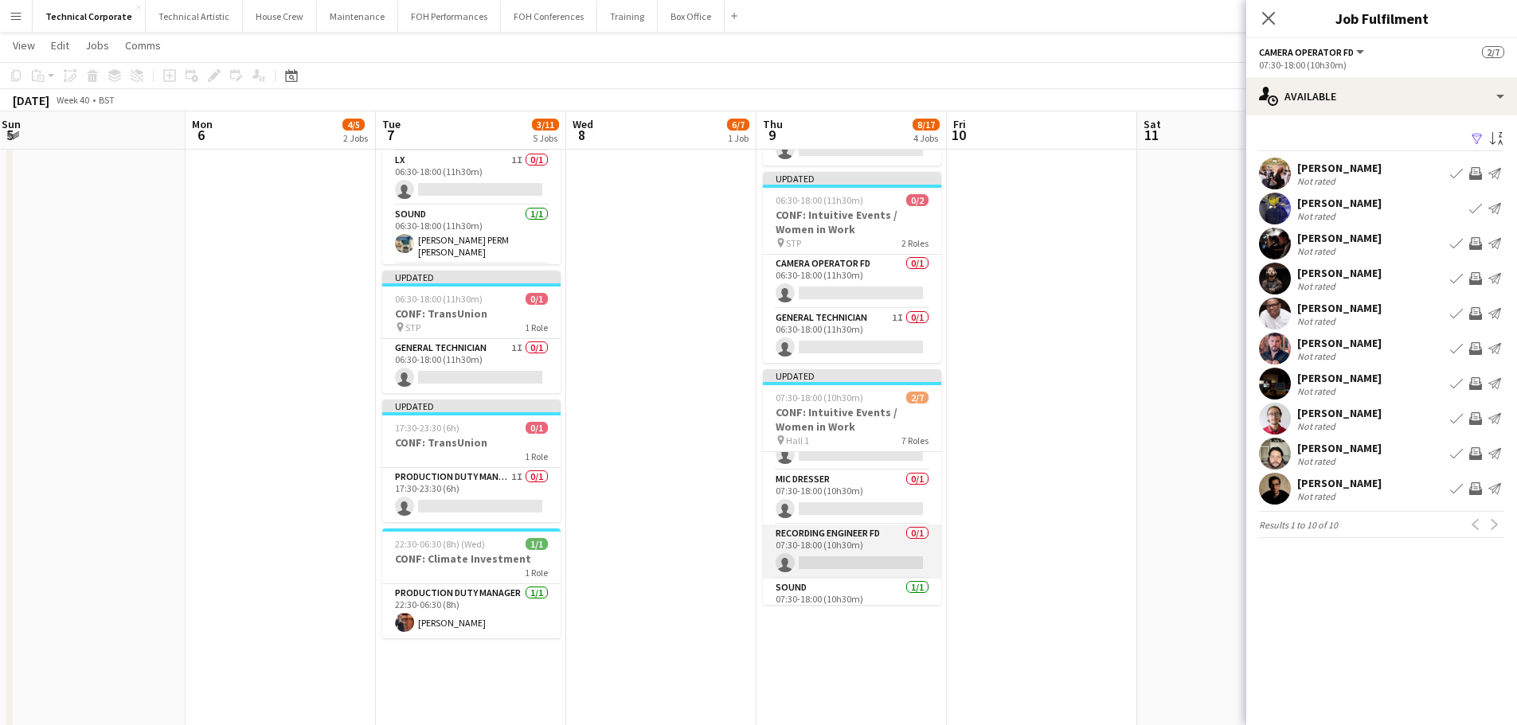
scroll to position [159, 0]
click at [858, 497] on app-card-role "Mic Dresser 0/1 07:30-18:00 (10h30m) single-neutral-actions" at bounding box center [852, 490] width 178 height 54
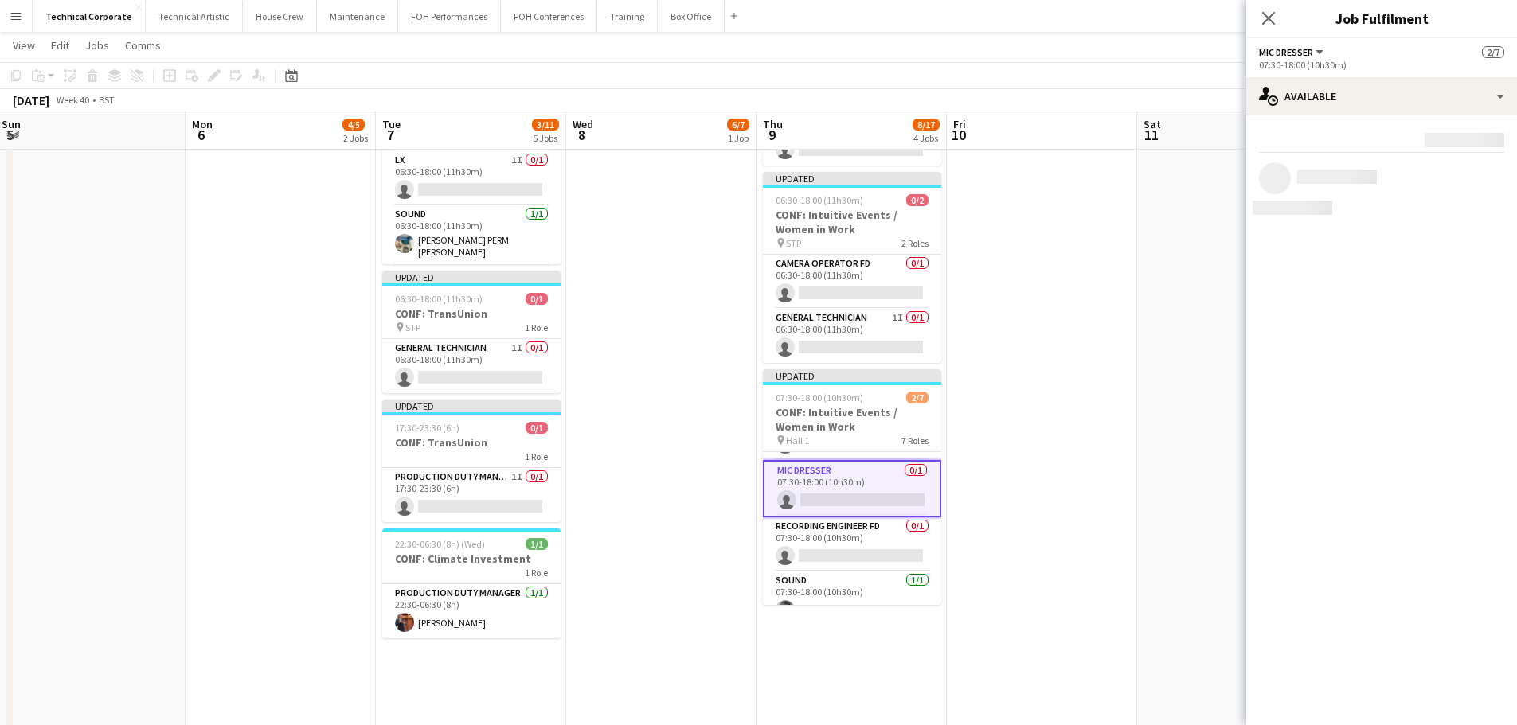
scroll to position [156, 0]
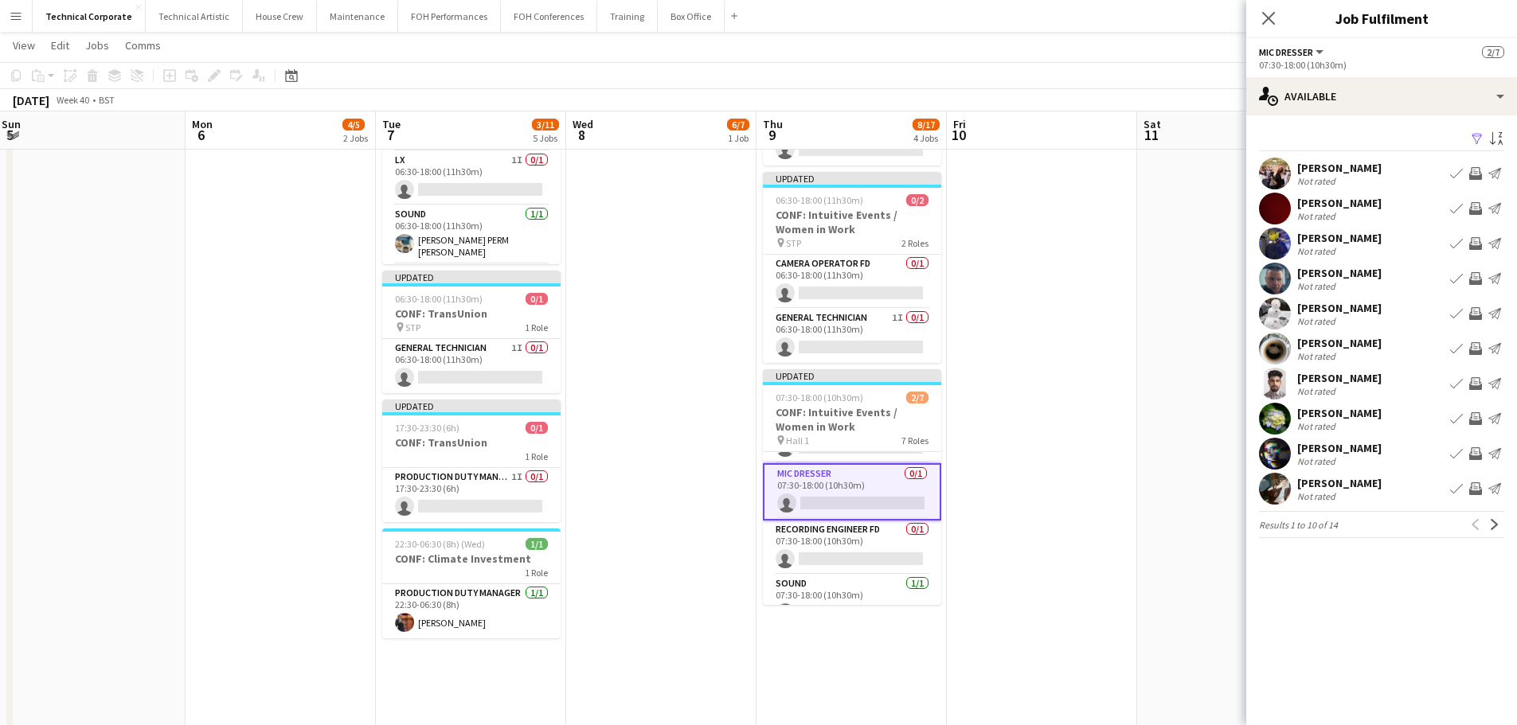
click at [1480, 490] on app-icon "Invite crew" at bounding box center [1475, 489] width 13 height 13
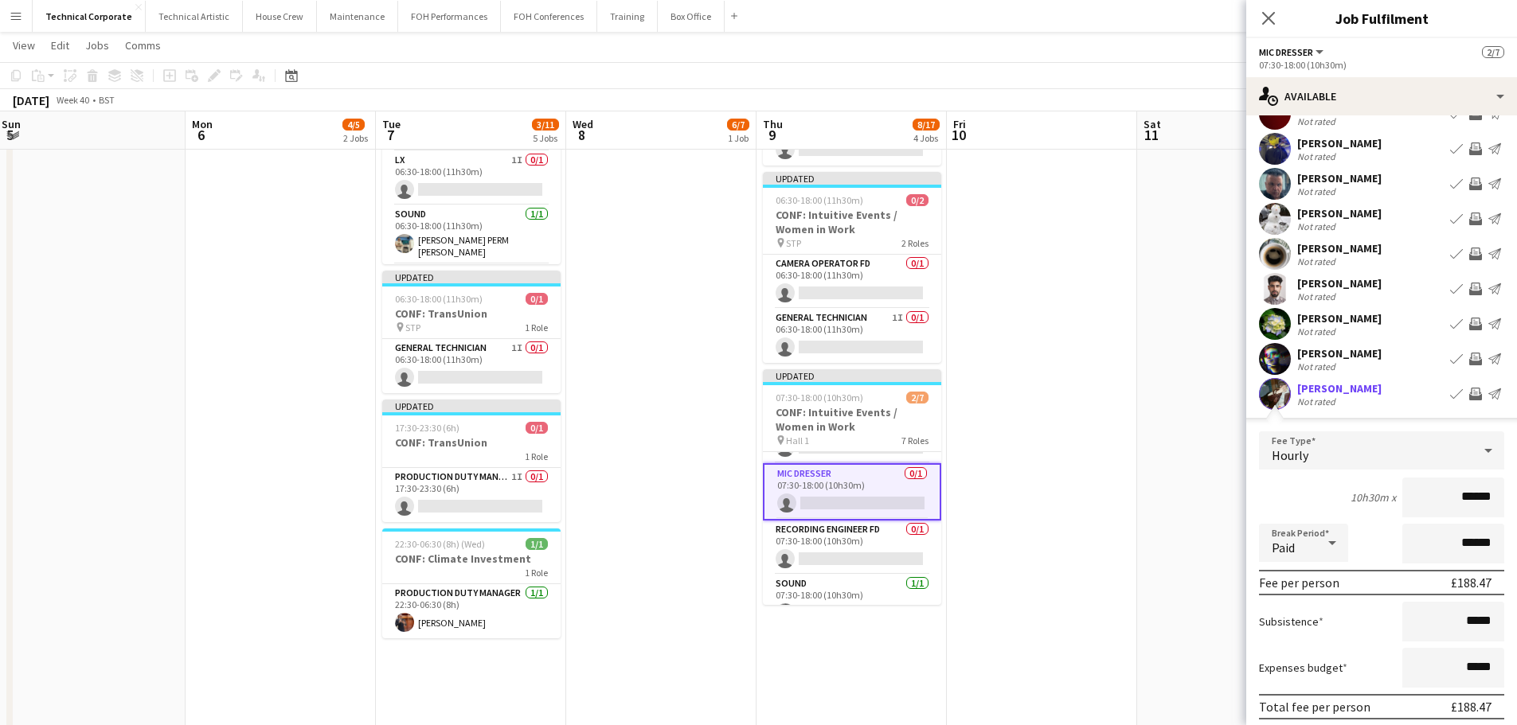
scroll to position [194, 0]
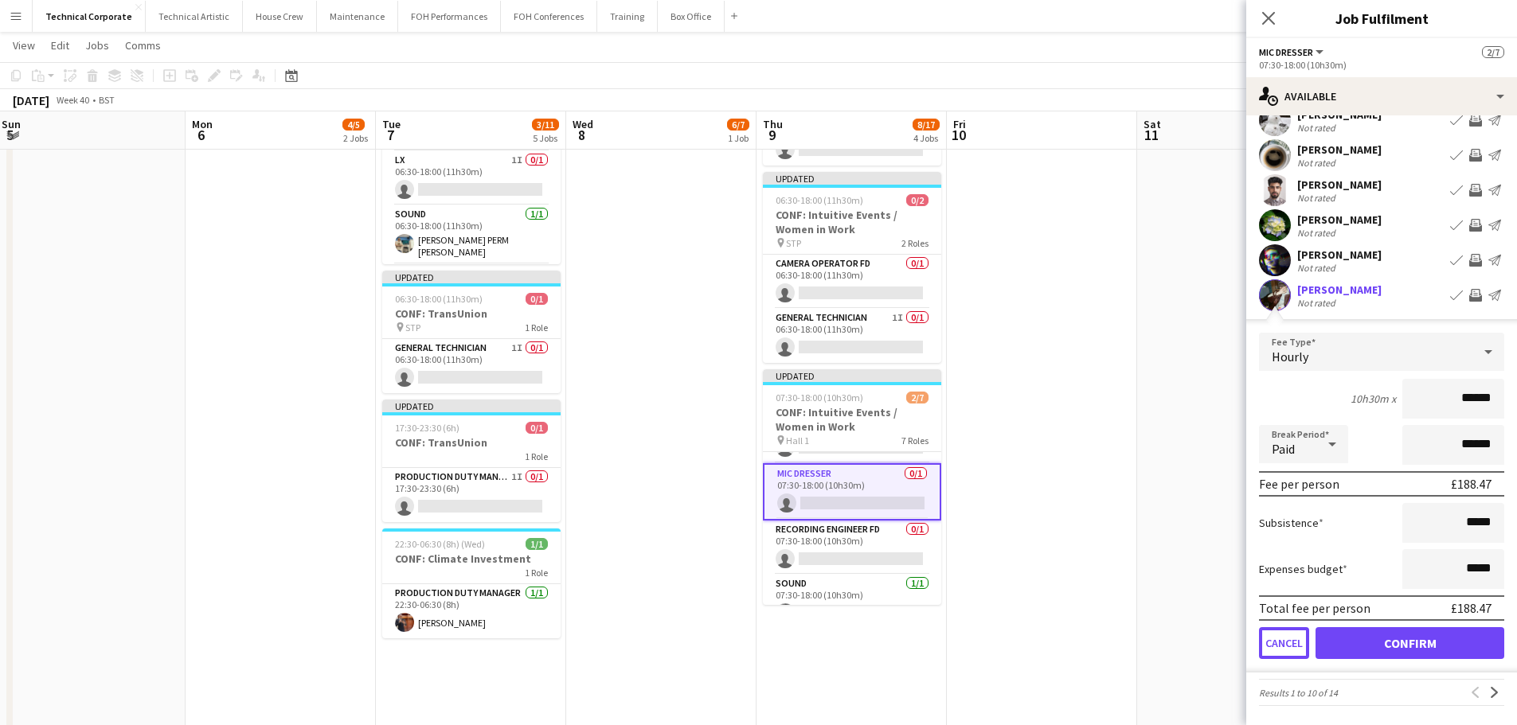
click at [1293, 645] on button "Cancel" at bounding box center [1284, 643] width 50 height 32
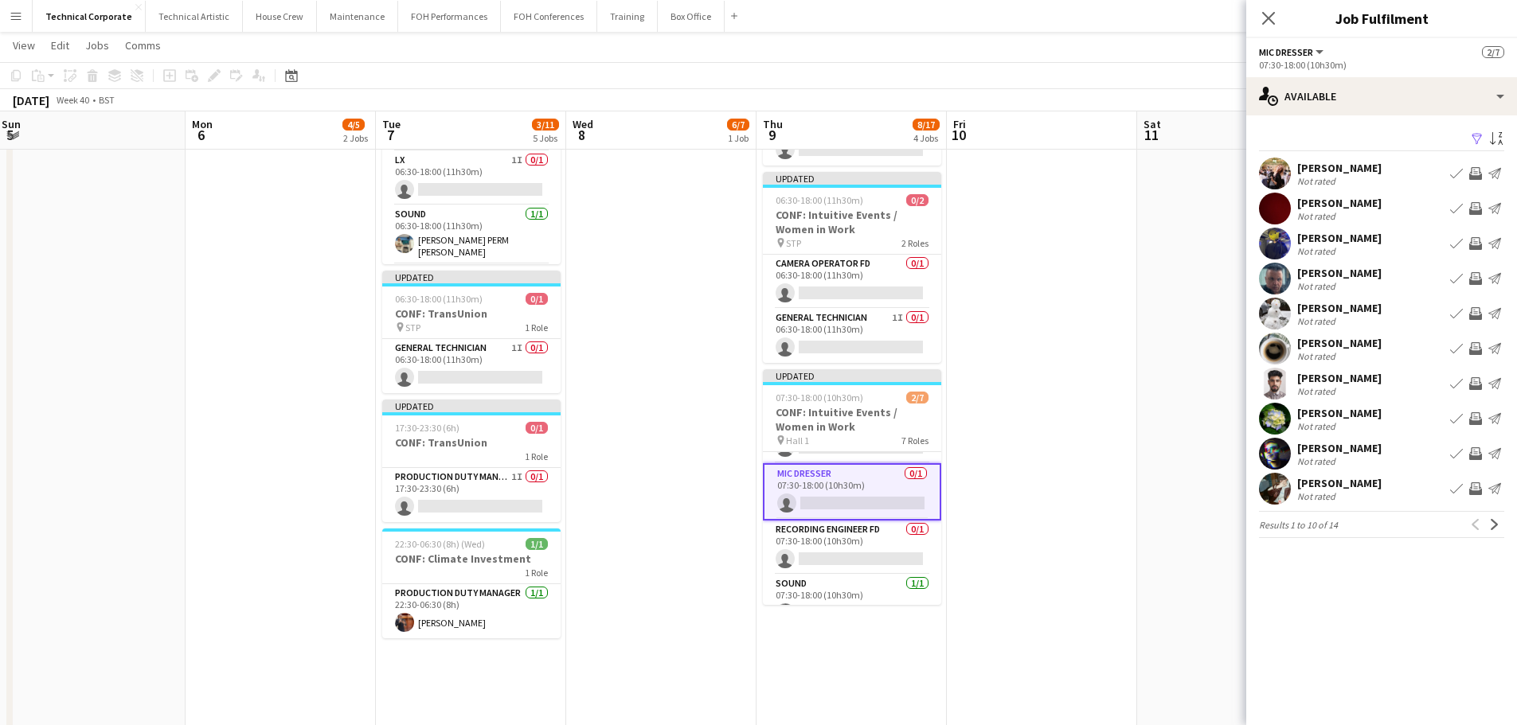
scroll to position [0, 0]
click at [1491, 533] on button "Next" at bounding box center [1494, 524] width 19 height 19
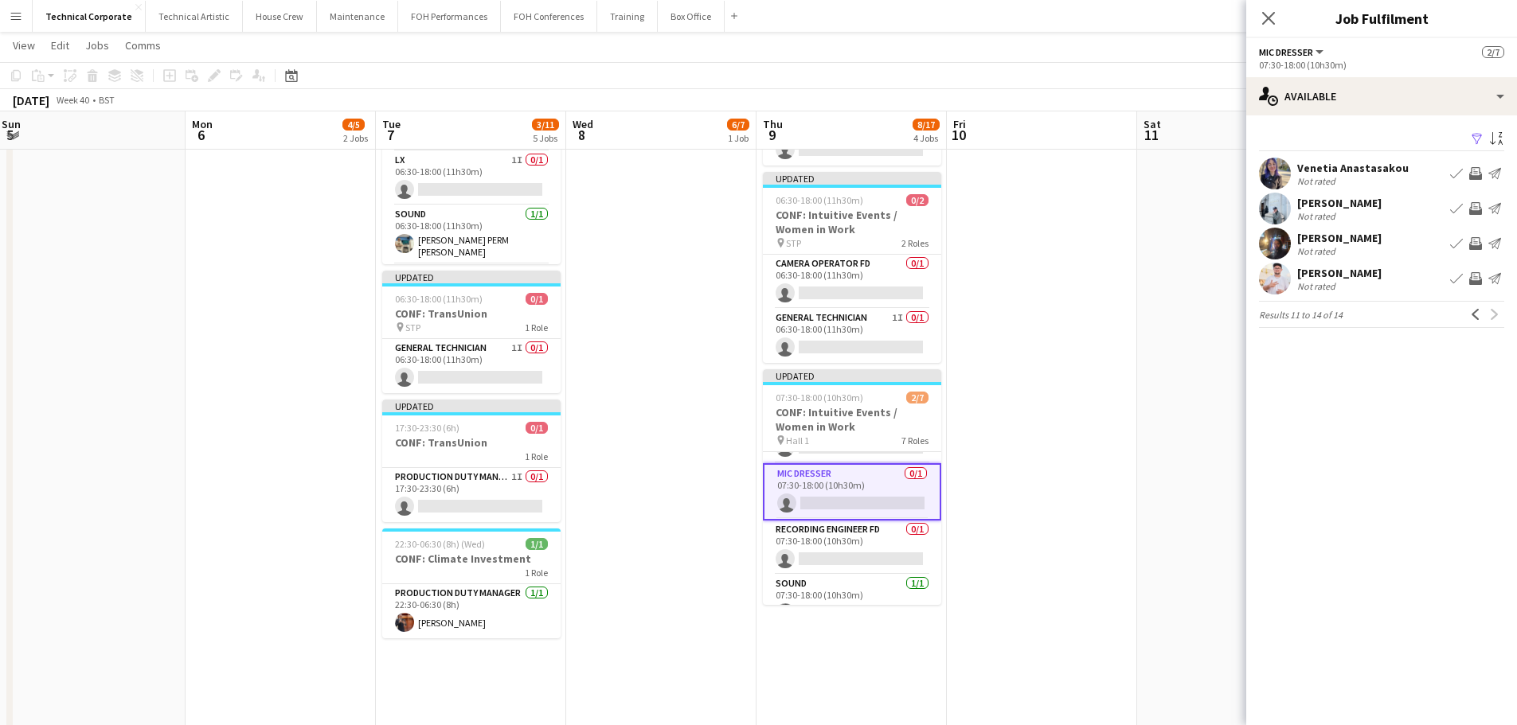
click at [1472, 177] on app-icon "Invite crew" at bounding box center [1475, 173] width 13 height 13
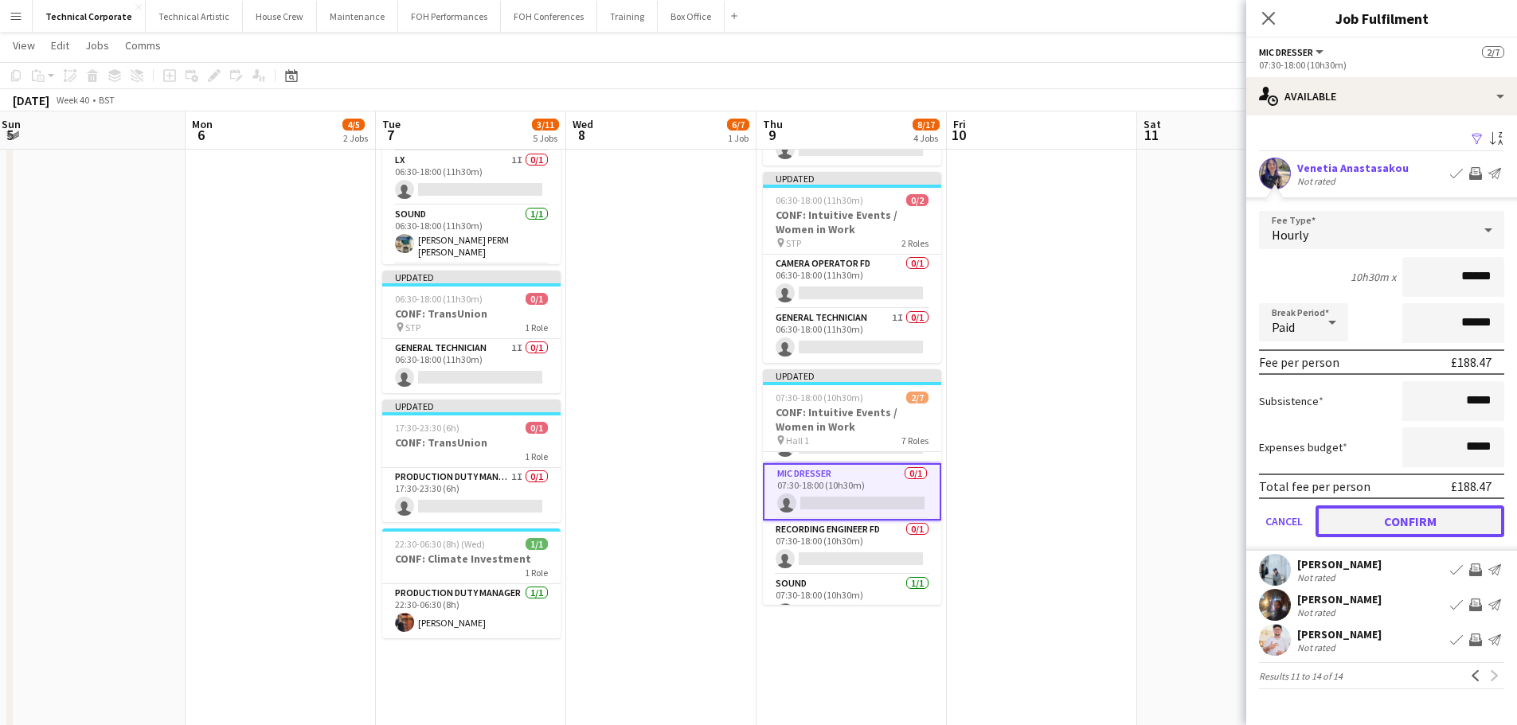
click at [1409, 514] on button "Confirm" at bounding box center [1409, 522] width 189 height 32
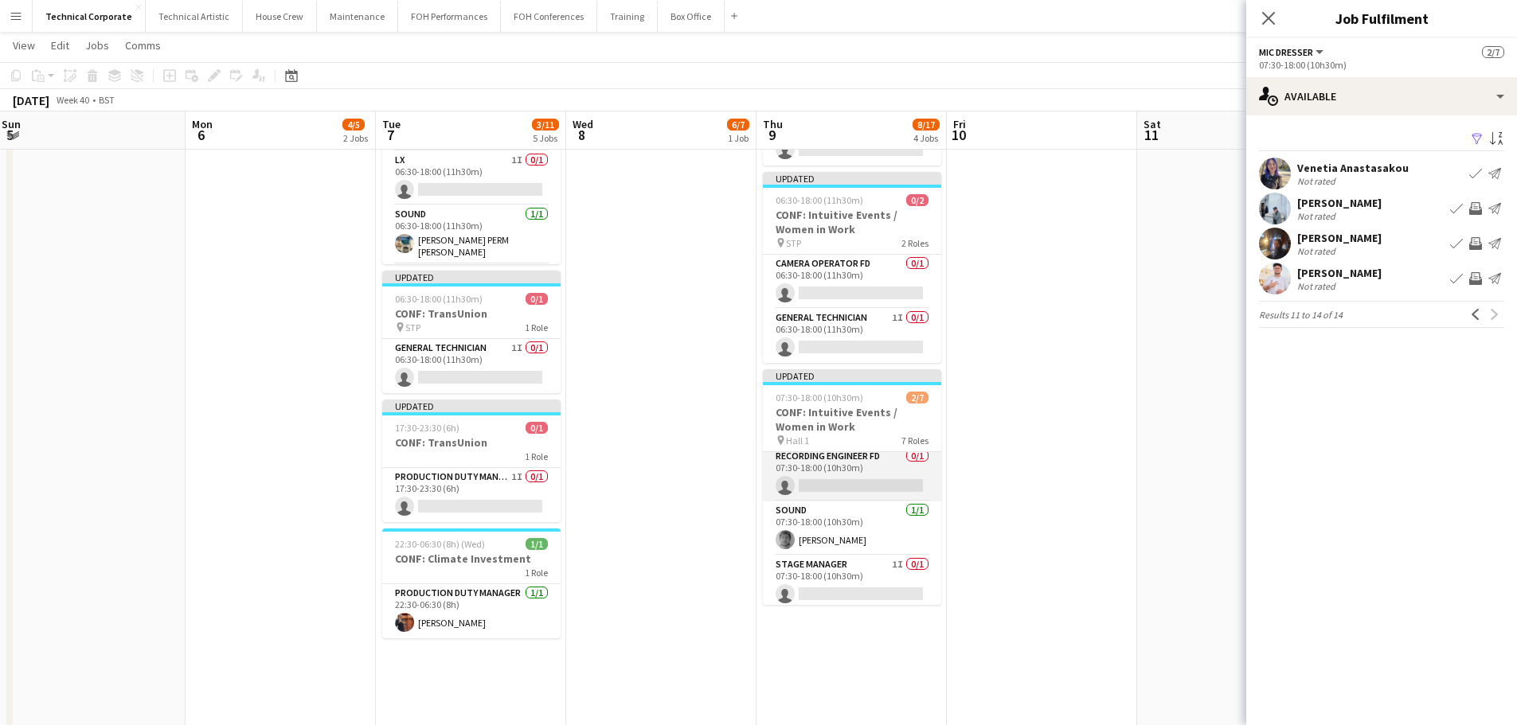
click at [874, 486] on app-card-role "Recording Engineer FD 0/1 07:30-18:00 (10h30m) single-neutral-actions" at bounding box center [852, 475] width 178 height 54
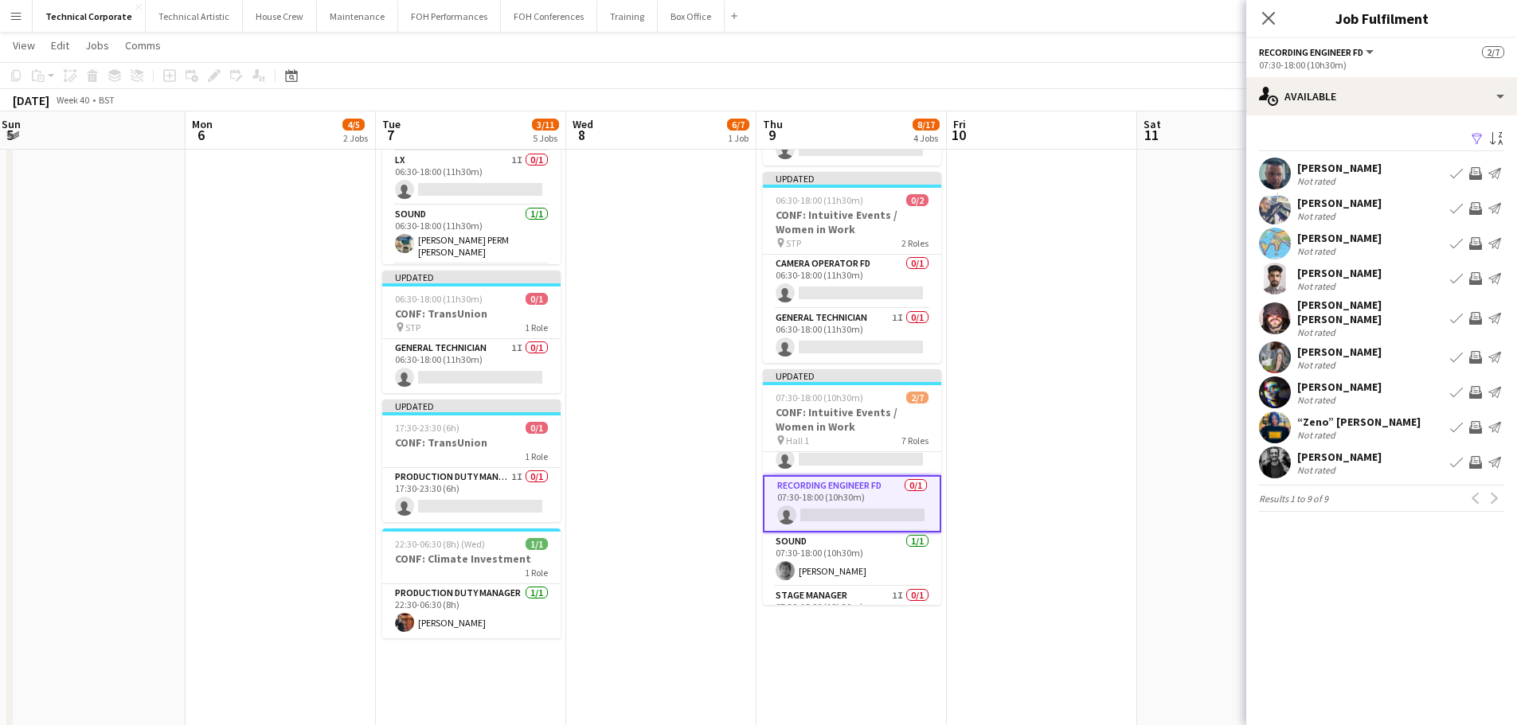
scroll to position [148, 0]
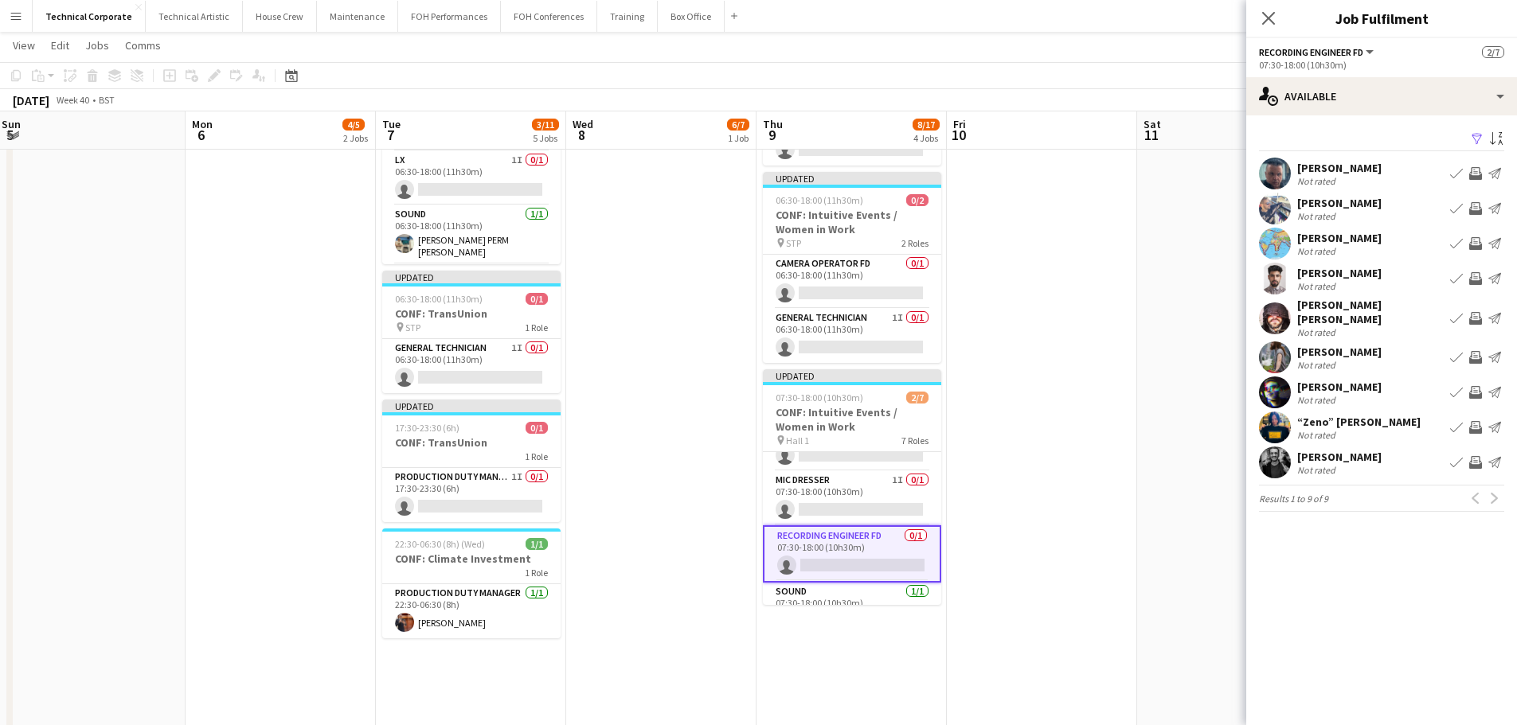
click at [1469, 312] on app-icon "Invite crew" at bounding box center [1475, 318] width 13 height 13
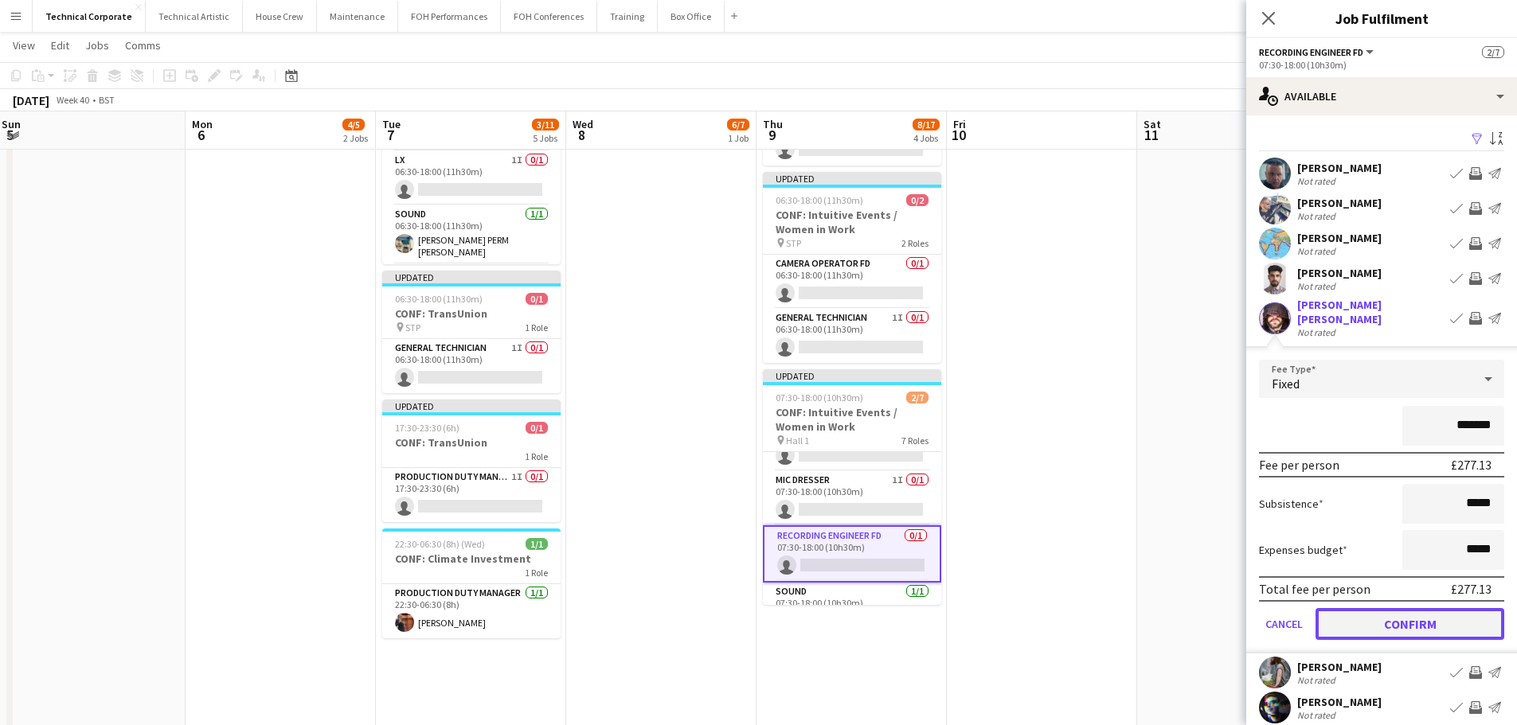
click at [1419, 608] on button "Confirm" at bounding box center [1409, 624] width 189 height 32
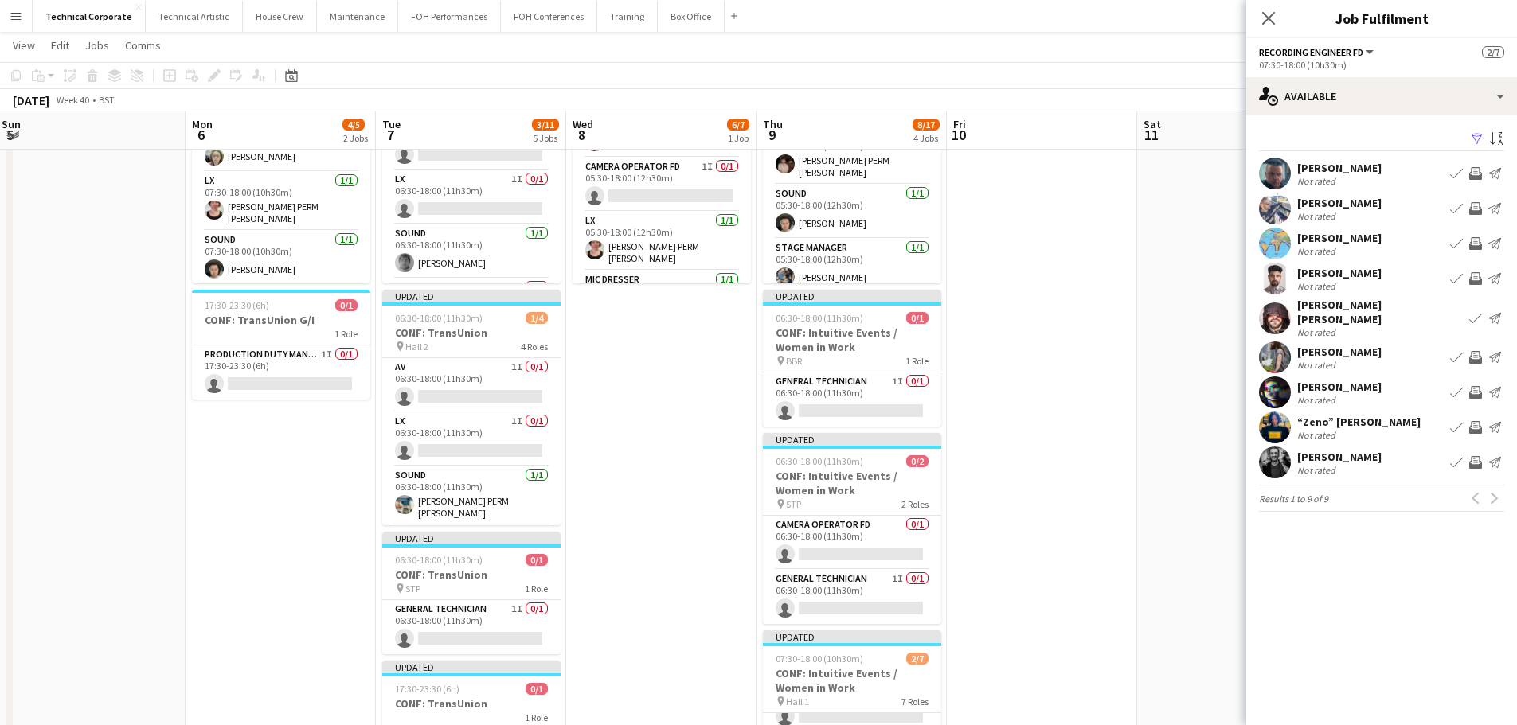
scroll to position [159, 0]
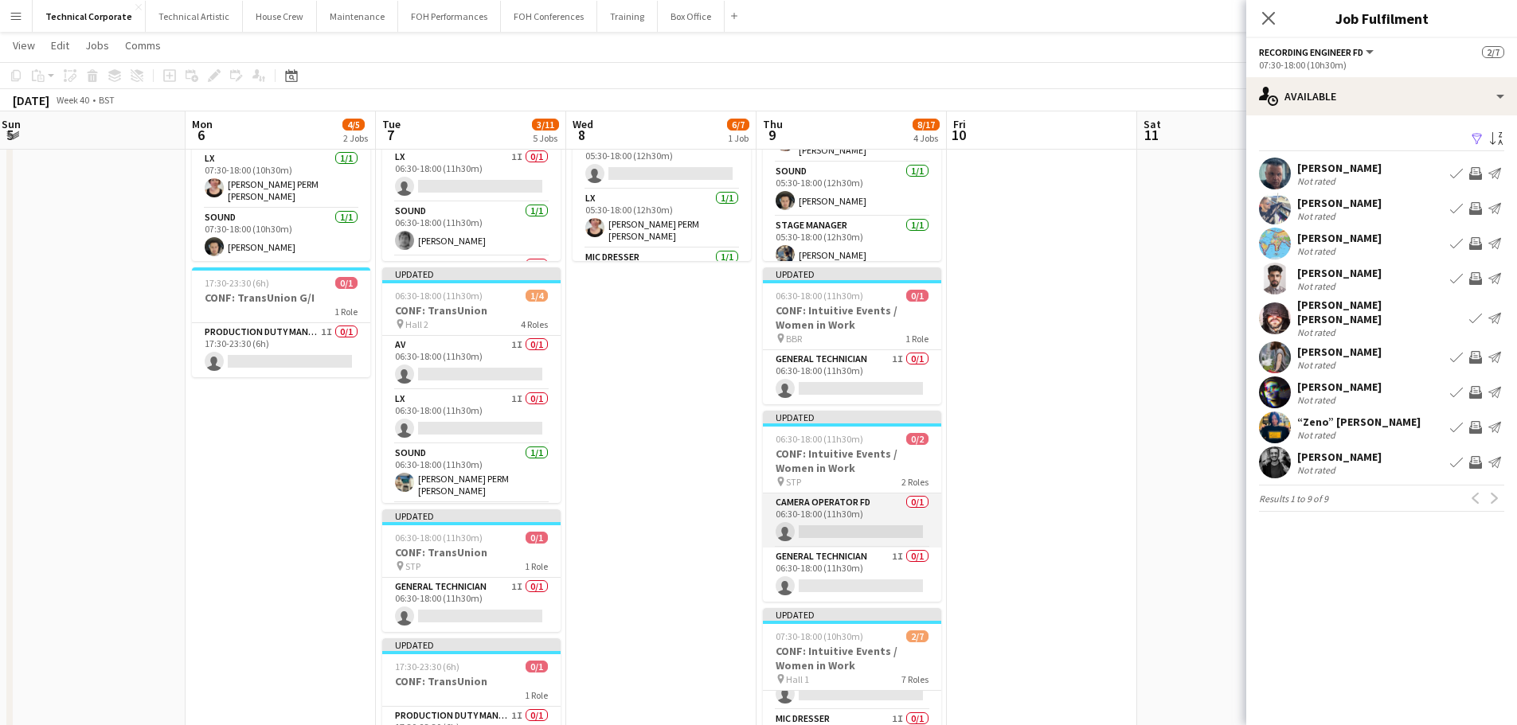
click at [909, 511] on app-card-role "Camera Operator FD 0/1 06:30-18:00 (11h30m) single-neutral-actions" at bounding box center [852, 521] width 178 height 54
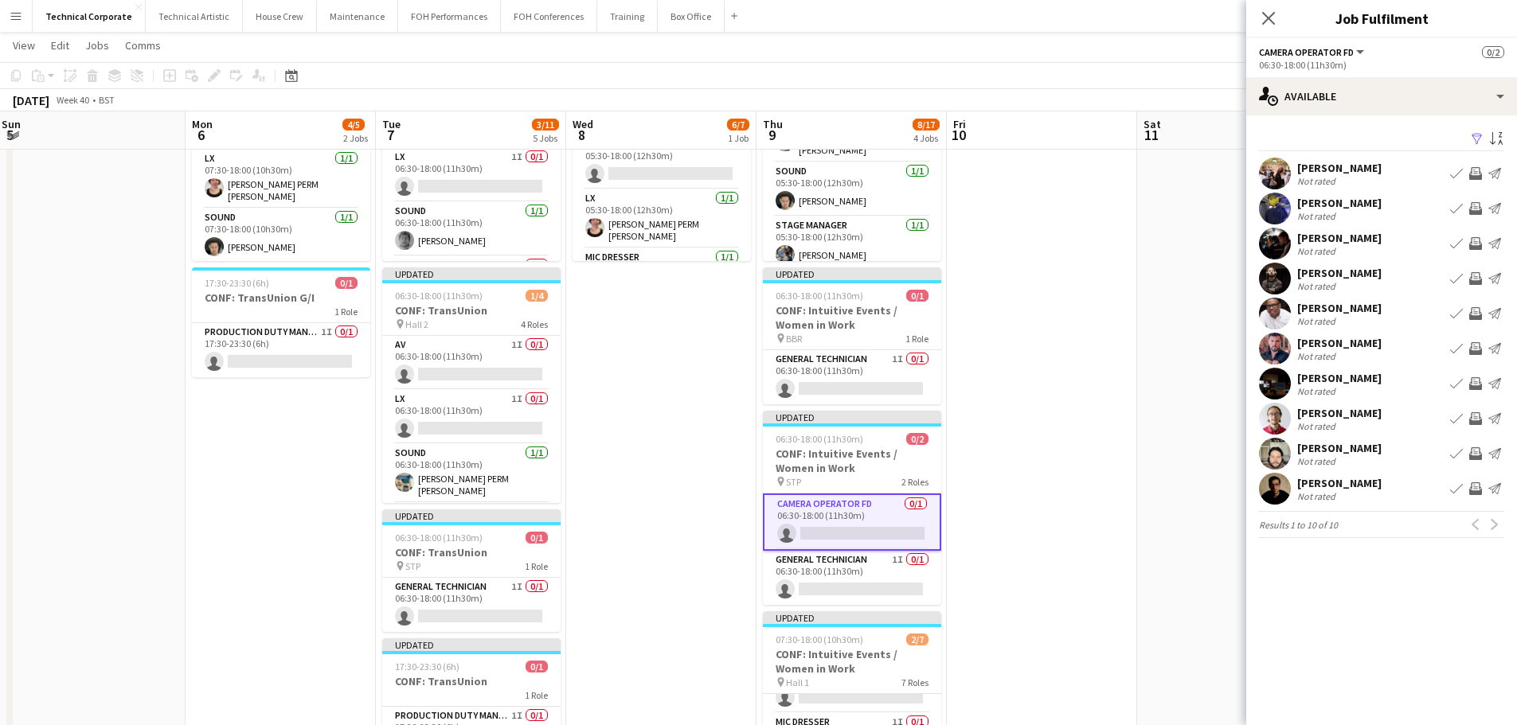
click at [1477, 382] on app-icon "Invite crew" at bounding box center [1475, 383] width 13 height 13
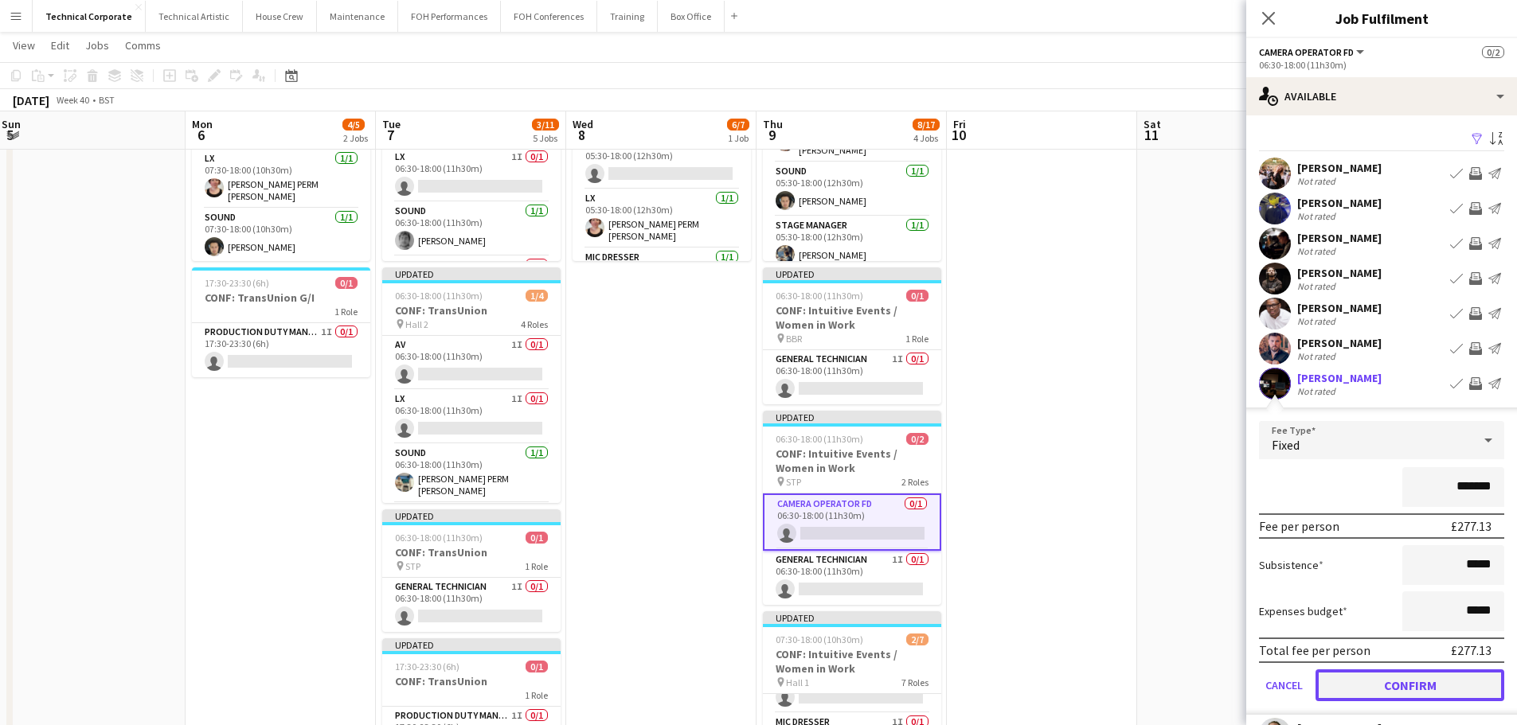
click at [1392, 678] on button "Confirm" at bounding box center [1409, 686] width 189 height 32
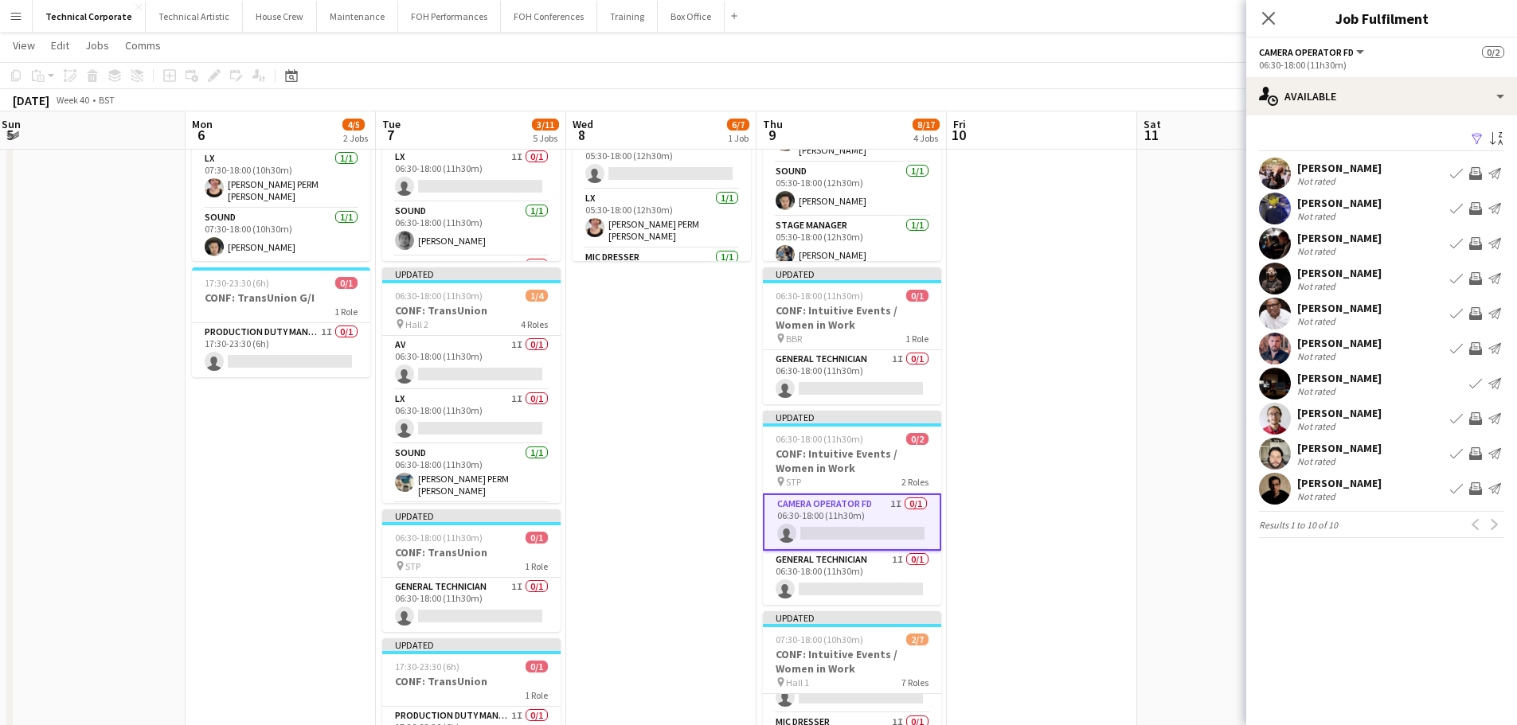
click at [1013, 432] on app-date-cell at bounding box center [1042, 583] width 190 height 1128
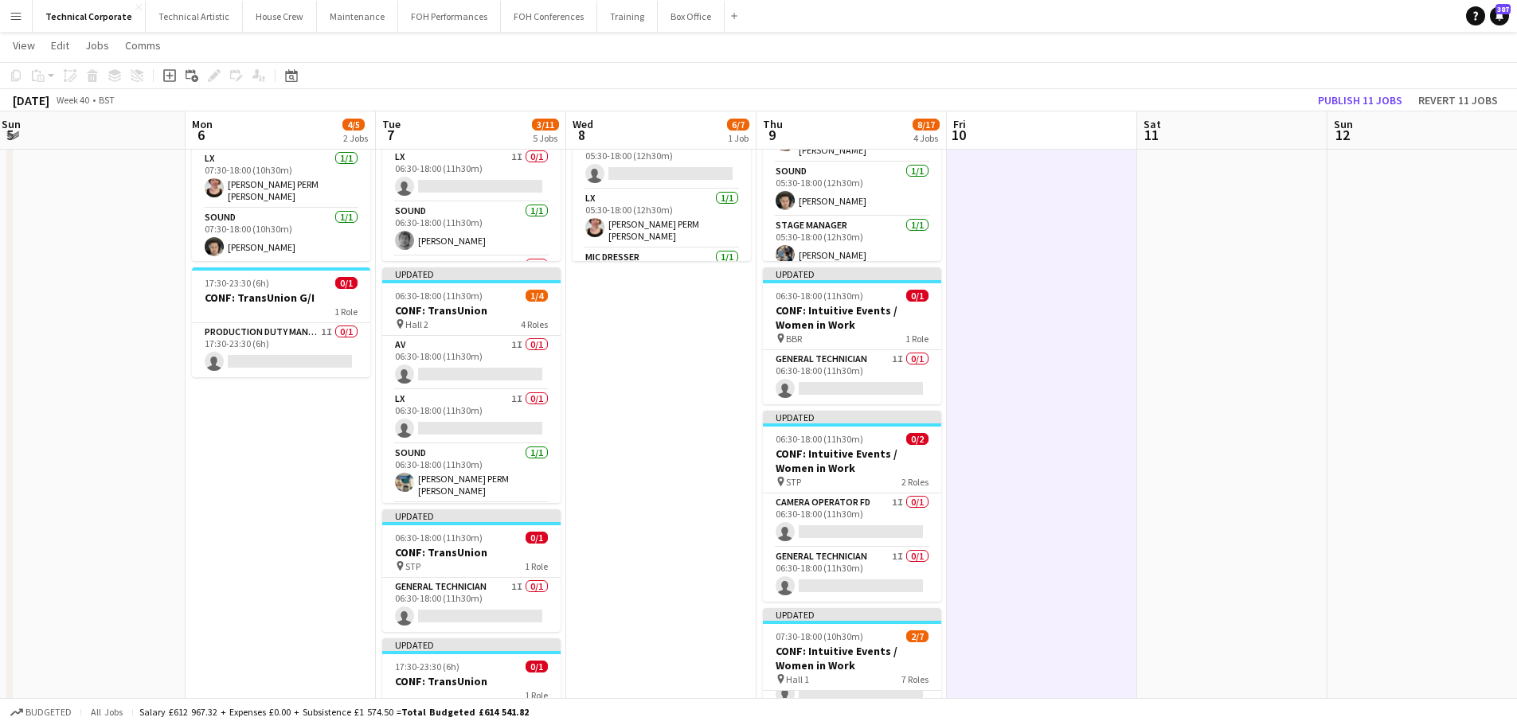
click at [1013, 432] on app-date-cell at bounding box center [1042, 583] width 190 height 1128
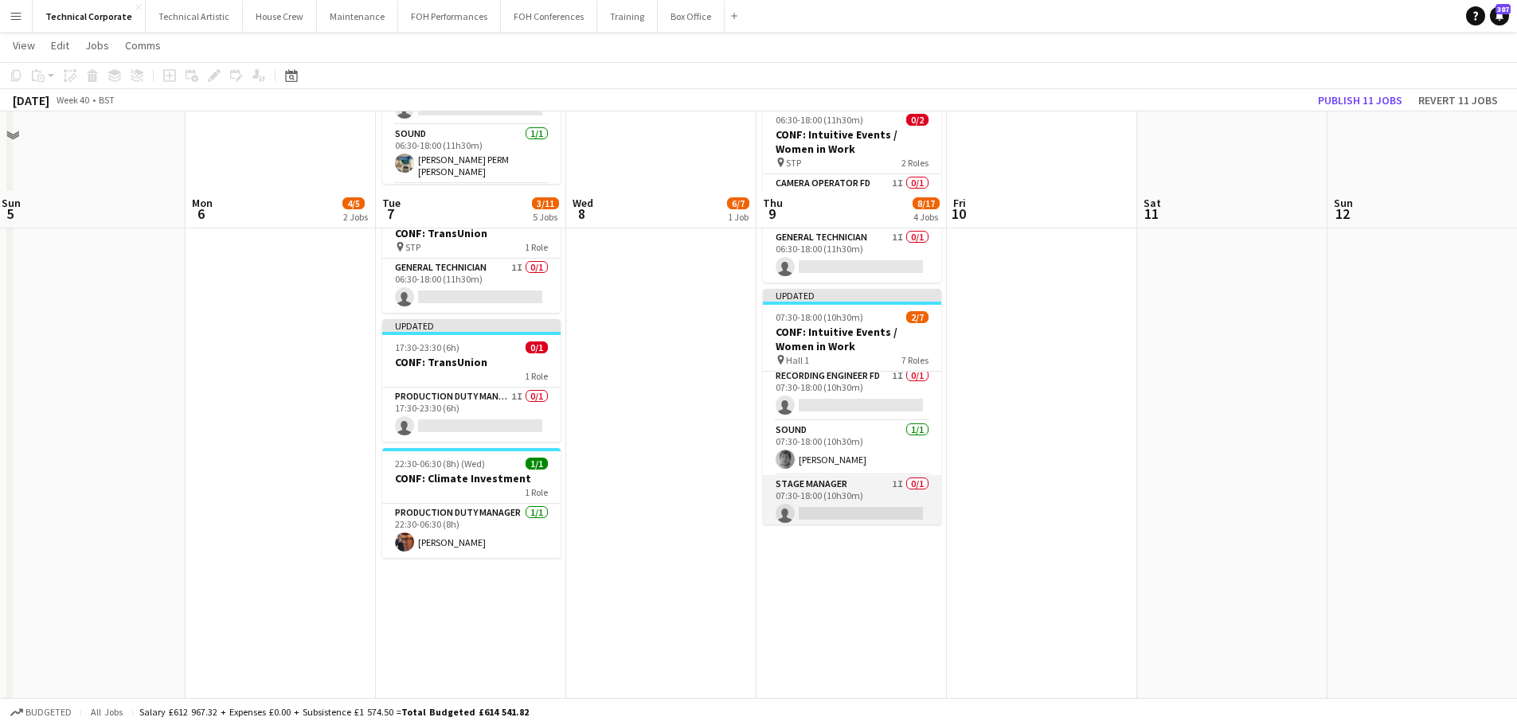
scroll to position [557, 0]
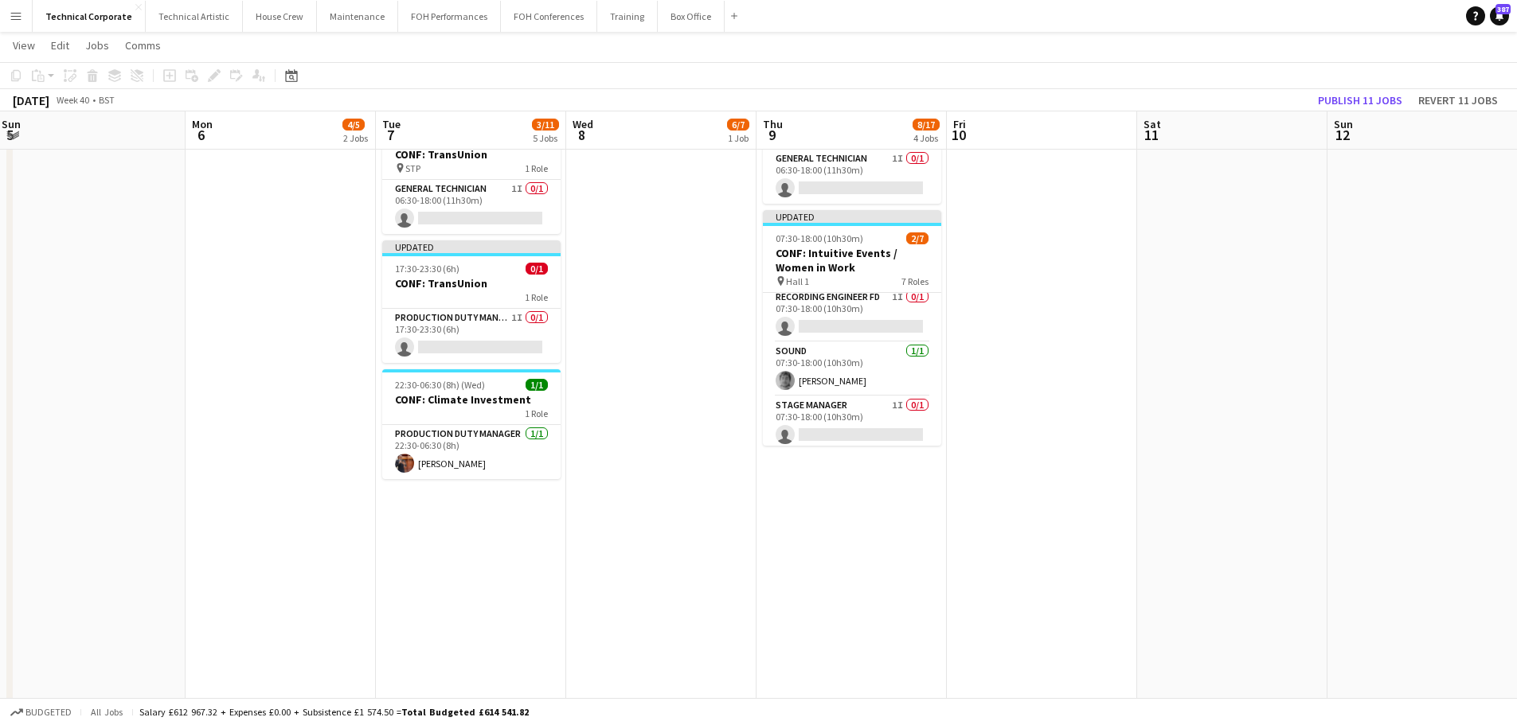
click at [878, 421] on app-card-role "Stage Manager 1I 0/1 07:30-18:00 (10h30m) single-neutral-actions" at bounding box center [852, 424] width 178 height 54
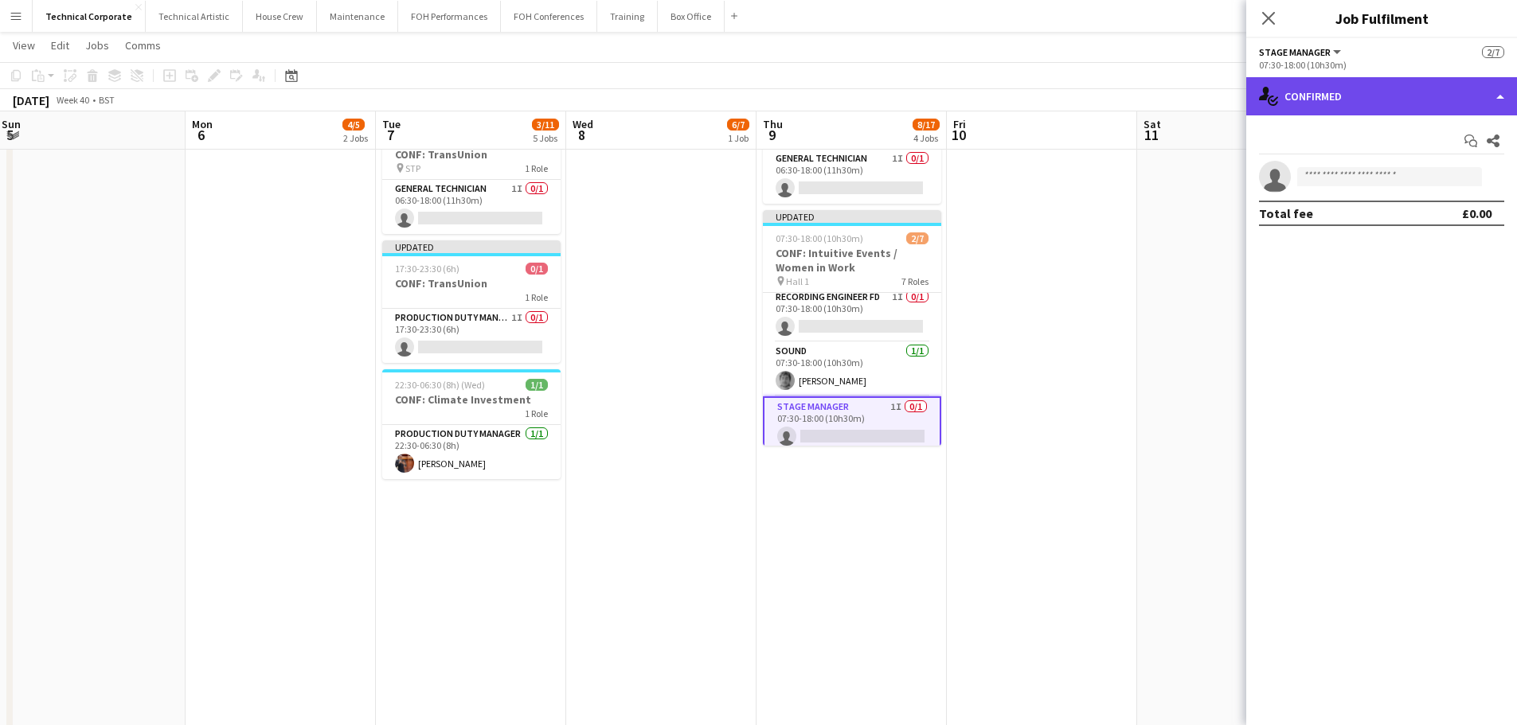
drag, startPoint x: 1378, startPoint y: 99, endPoint x: 1386, endPoint y: 103, distance: 8.9
click at [1380, 99] on div "single-neutral-actions-check-2 Confirmed" at bounding box center [1381, 96] width 271 height 38
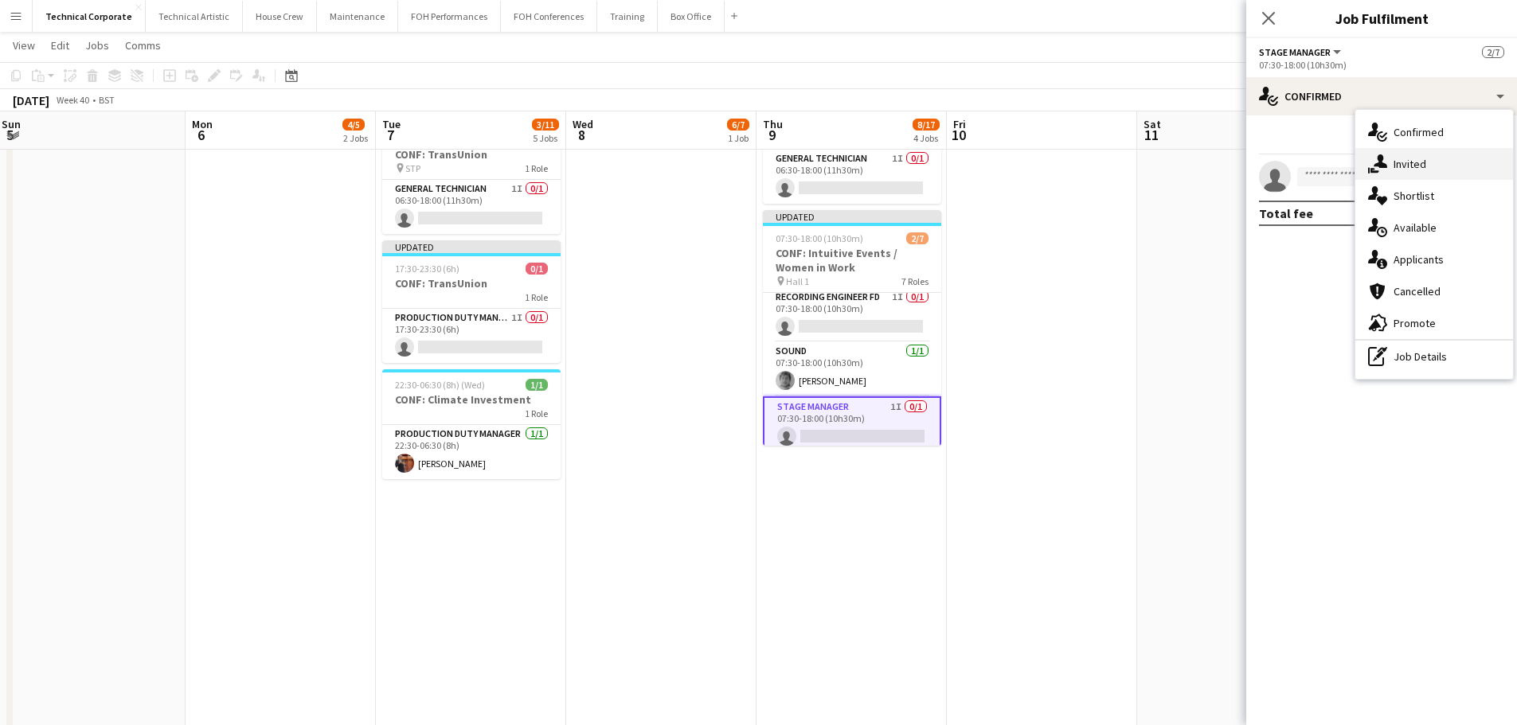
click at [1421, 170] on div "single-neutral-actions-share-1 Invited" at bounding box center [1434, 164] width 158 height 32
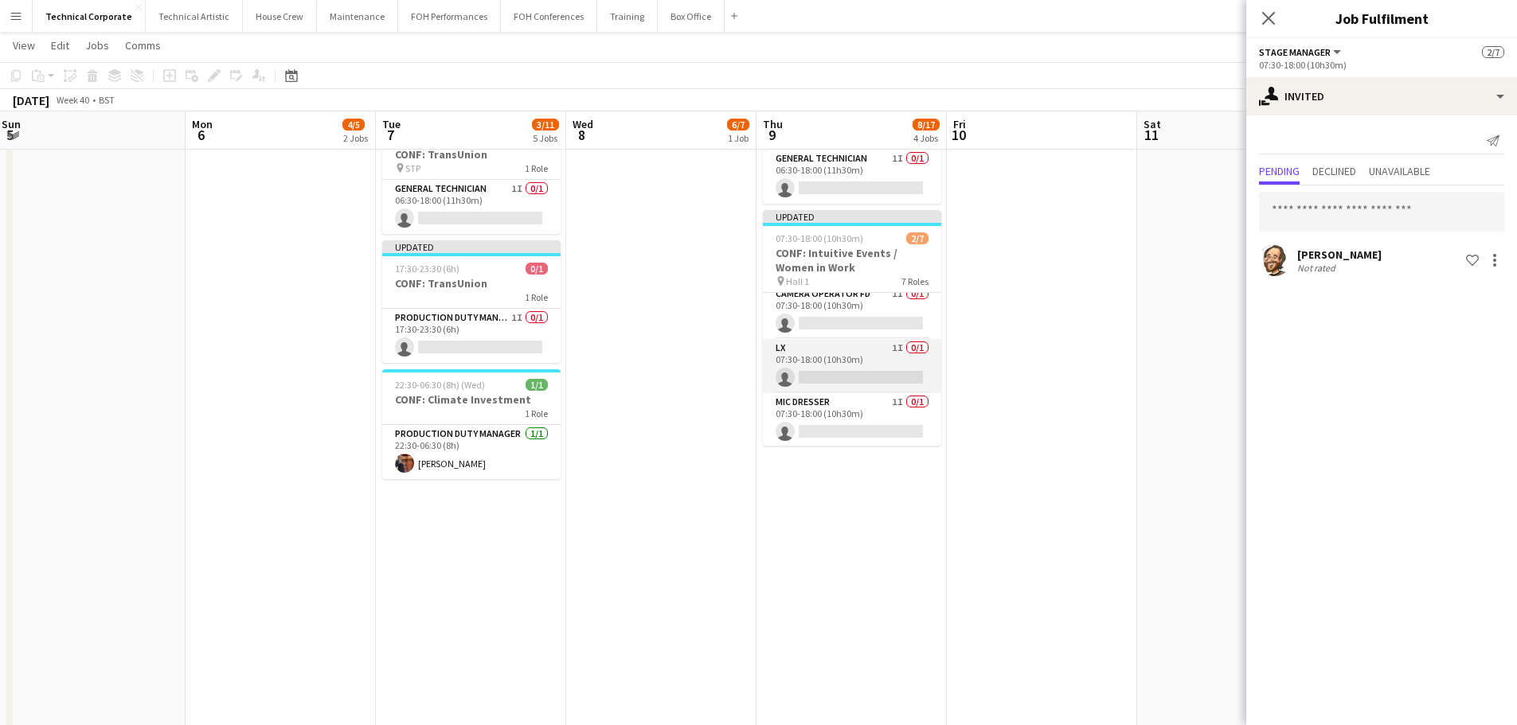
scroll to position [0, 0]
click at [874, 376] on app-card-role "Camera Operator FD 1I 0/1 07:30-18:00 (10h30m) single-neutral-actions" at bounding box center [852, 379] width 178 height 54
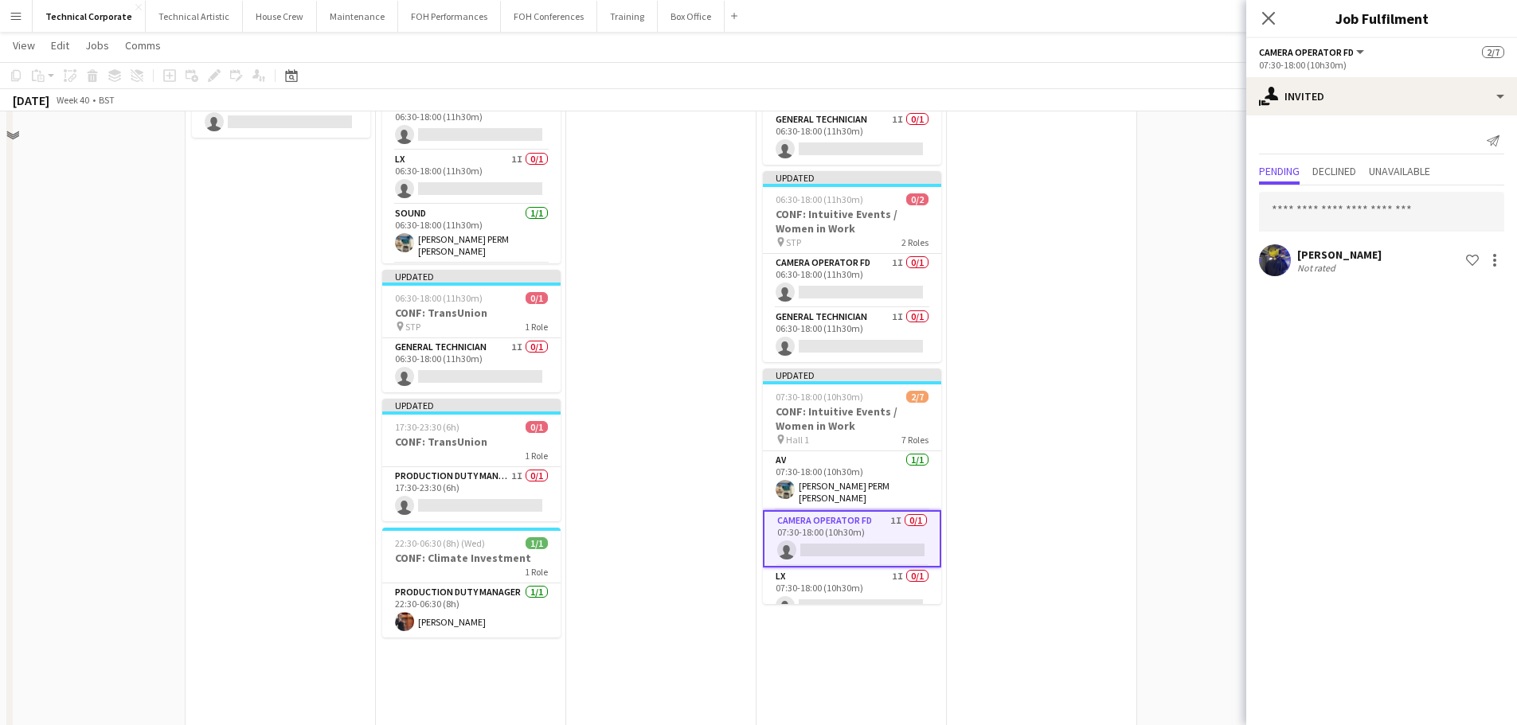
scroll to position [319, 0]
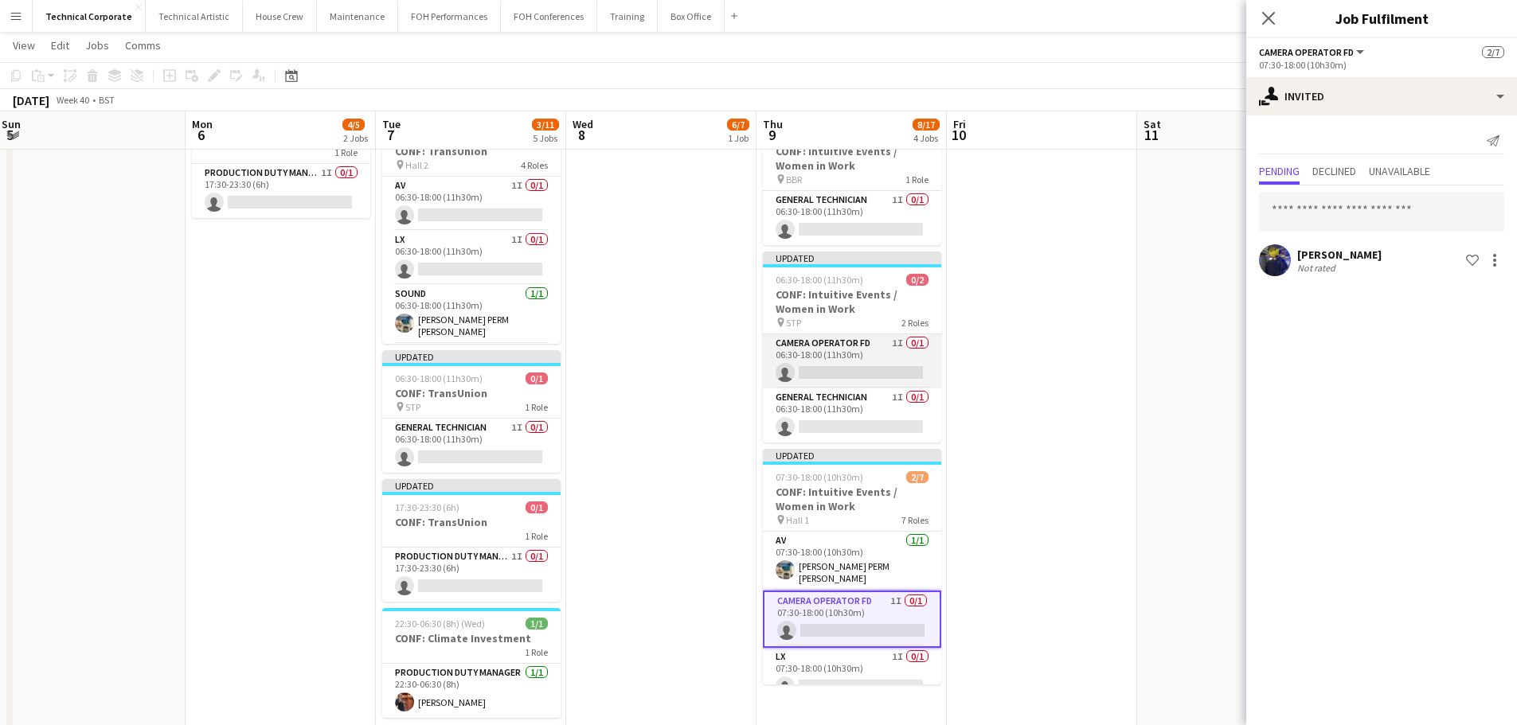
click at [897, 367] on app-card-role "Camera Operator FD 1I 0/1 06:30-18:00 (11h30m) single-neutral-actions" at bounding box center [852, 361] width 178 height 54
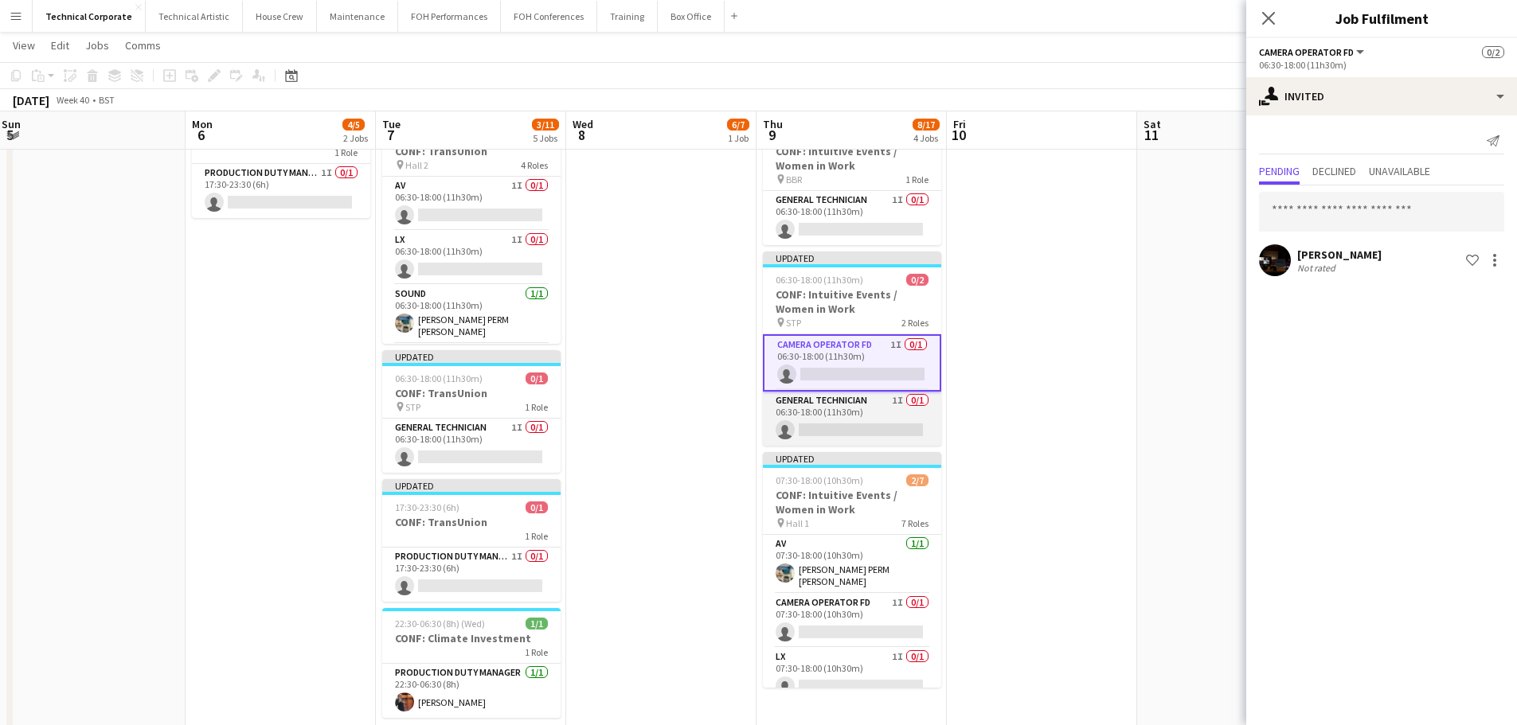
click at [872, 402] on app-card-role "General Technician 1I 0/1 06:30-18:00 (11h30m) single-neutral-actions" at bounding box center [852, 419] width 178 height 54
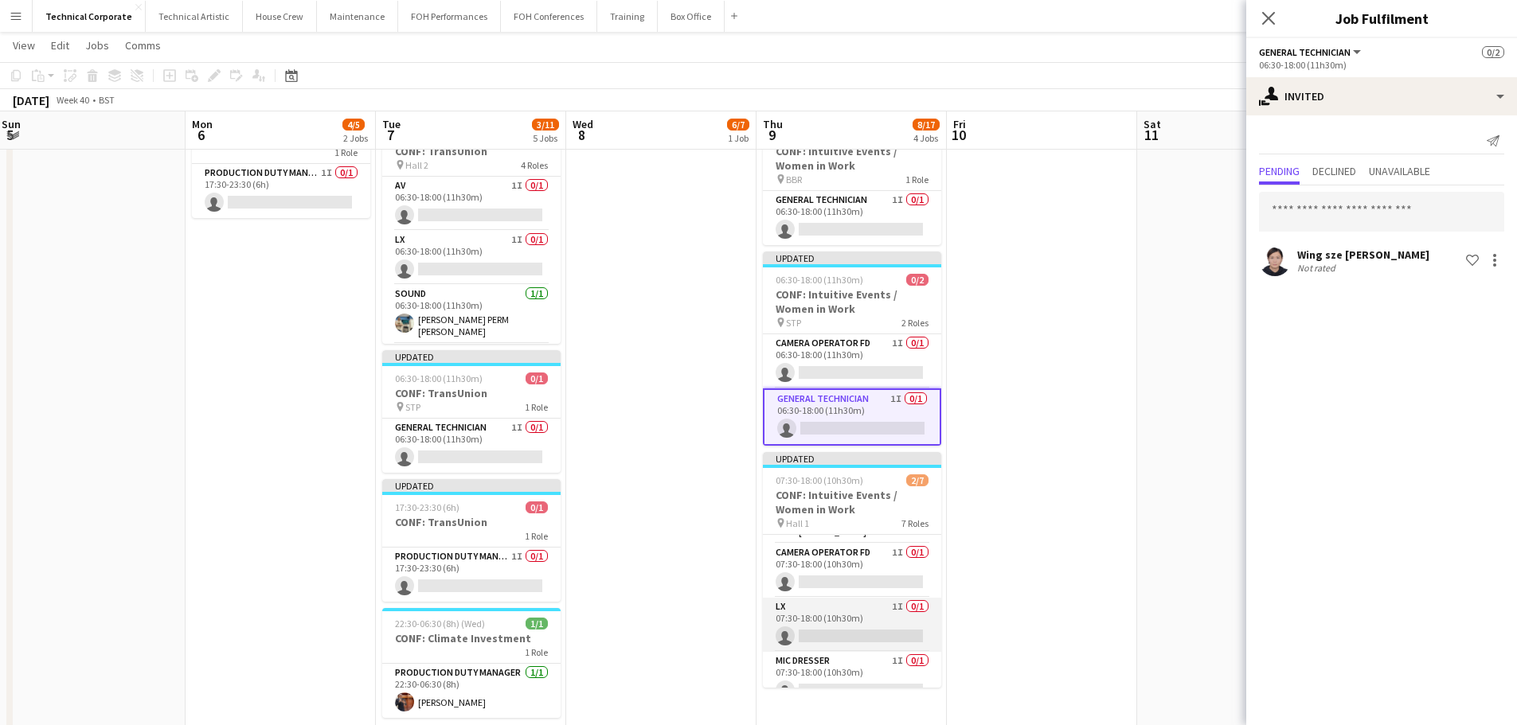
scroll to position [80, 0]
click at [869, 588] on app-card-role "LX 1I 0/1 07:30-18:00 (10h30m) single-neutral-actions" at bounding box center [852, 596] width 178 height 54
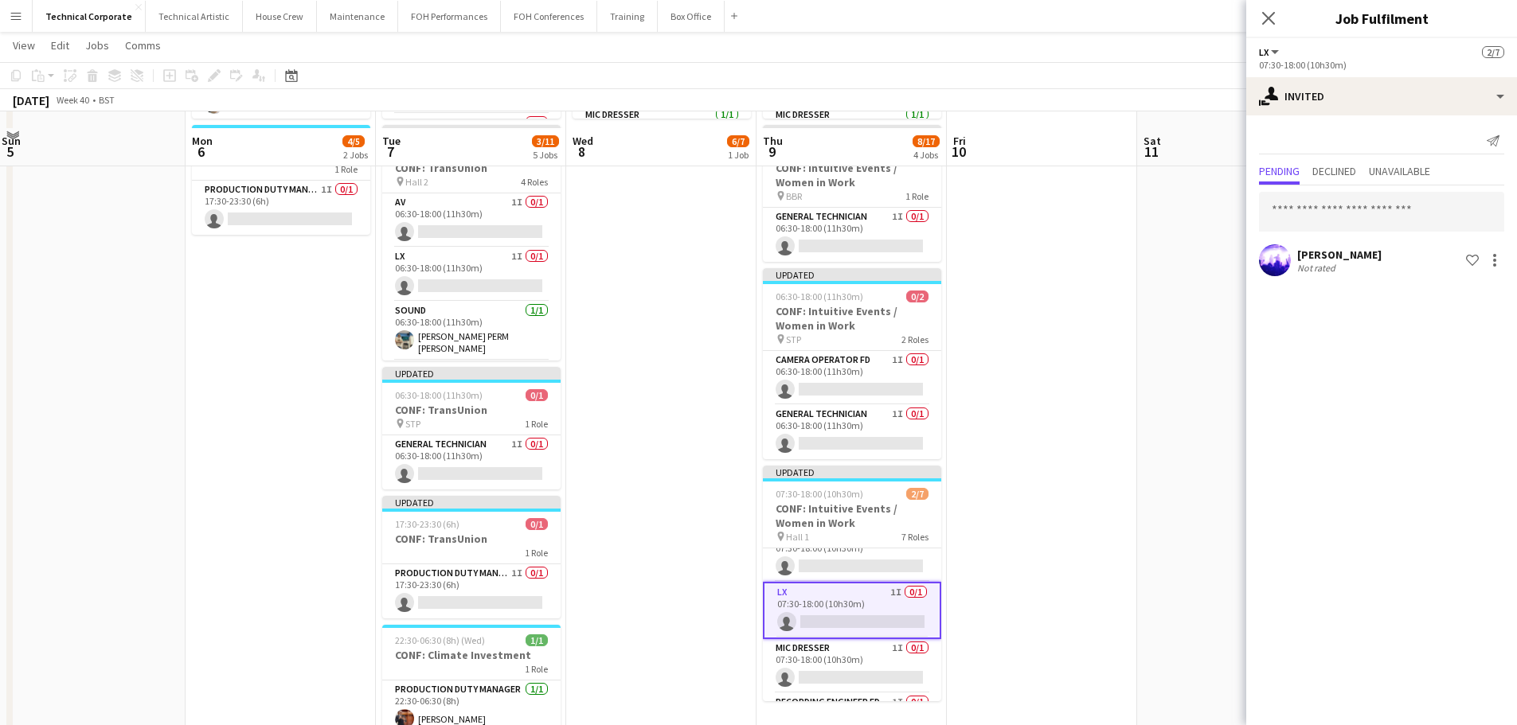
scroll to position [159, 0]
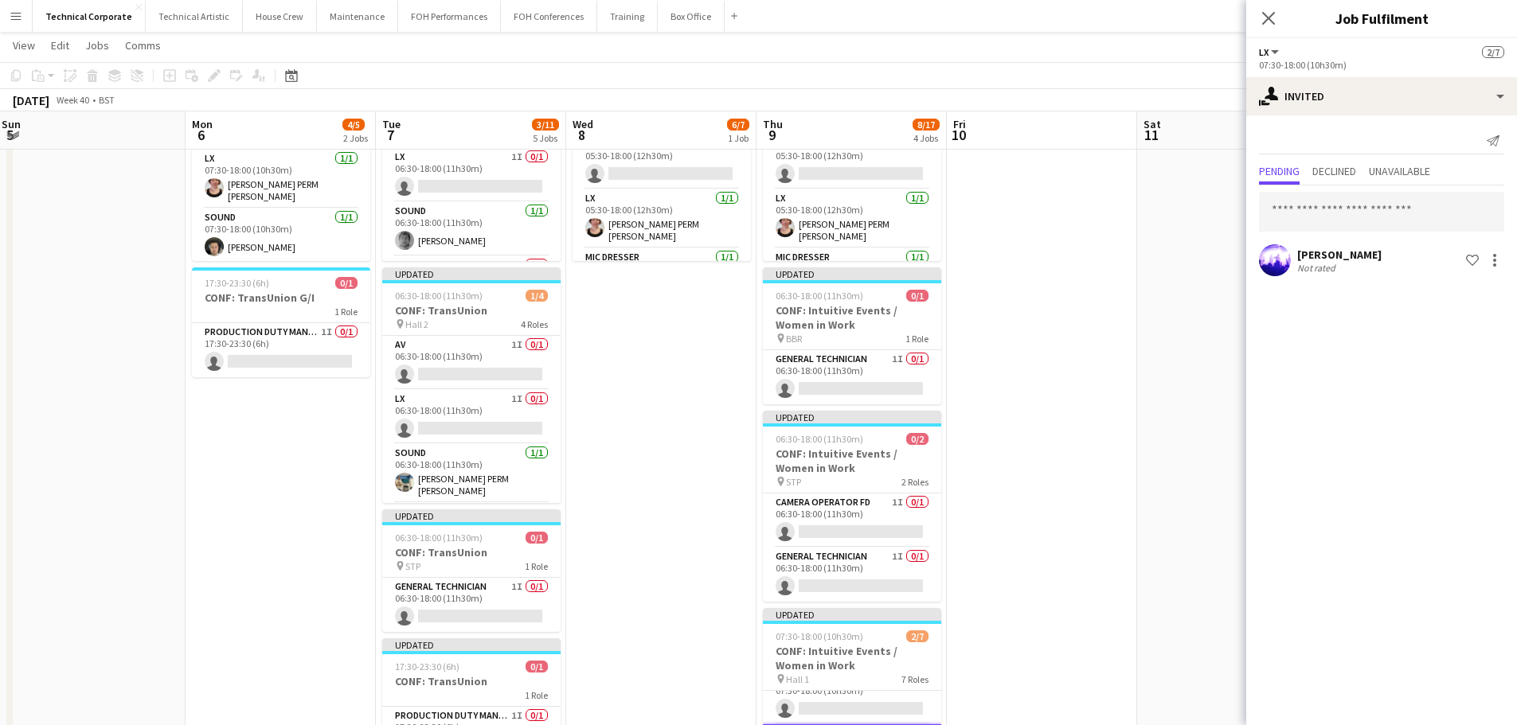
drag, startPoint x: 487, startPoint y: 419, endPoint x: 561, endPoint y: 398, distance: 77.7
click at [487, 419] on app-card-role "LX 1I 0/1 06:30-18:00 (11h30m) single-neutral-actions" at bounding box center [471, 417] width 178 height 54
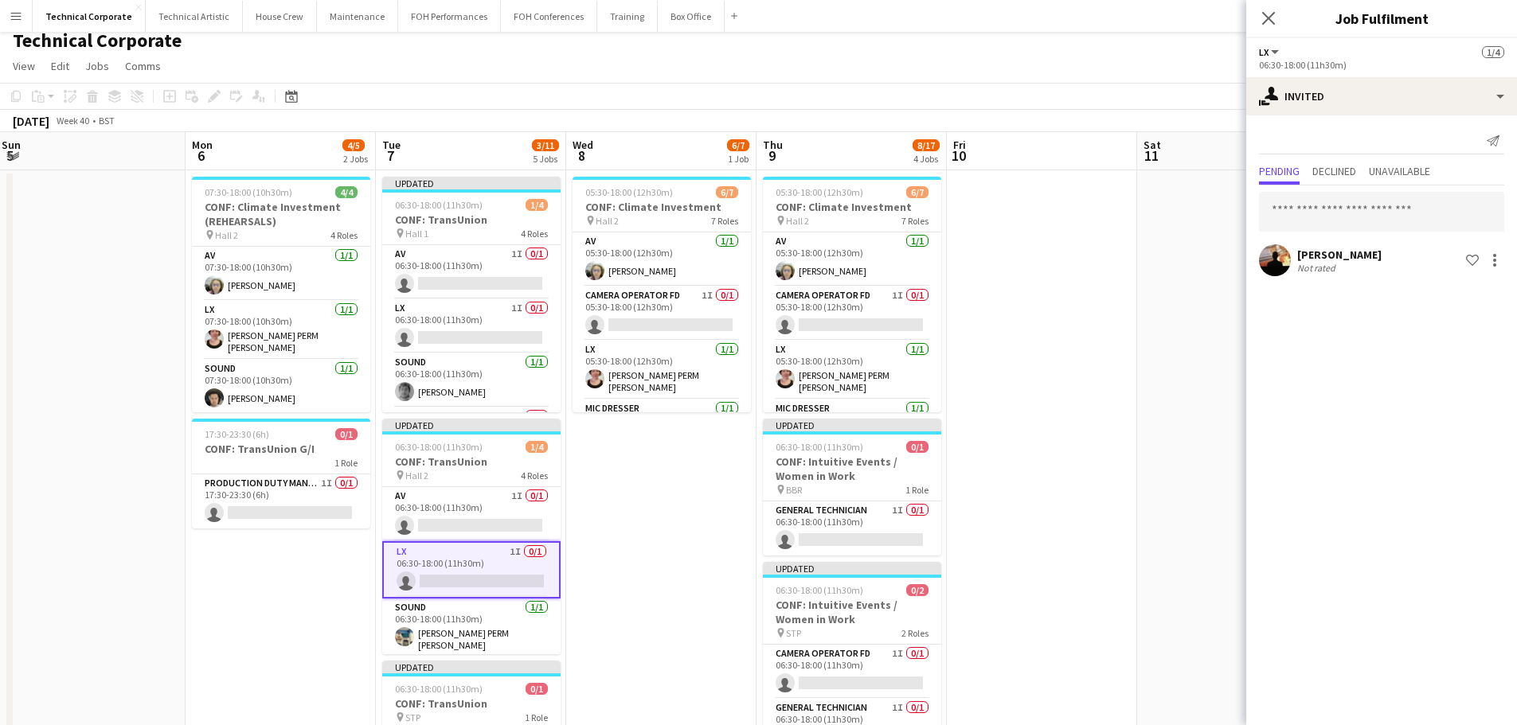
scroll to position [0, 0]
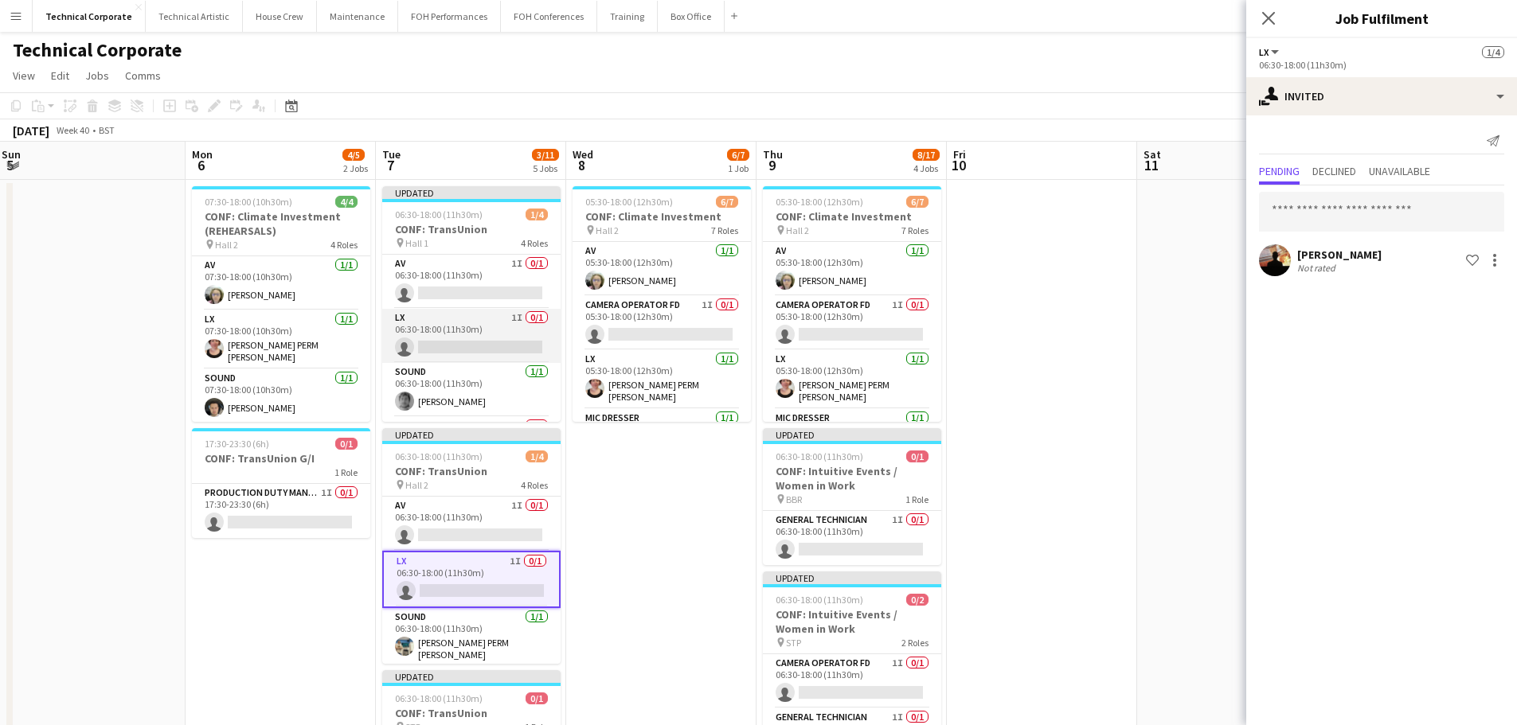
click at [479, 330] on app-card-role "LX 1I 0/1 06:30-18:00 (11h30m) single-neutral-actions" at bounding box center [471, 336] width 178 height 54
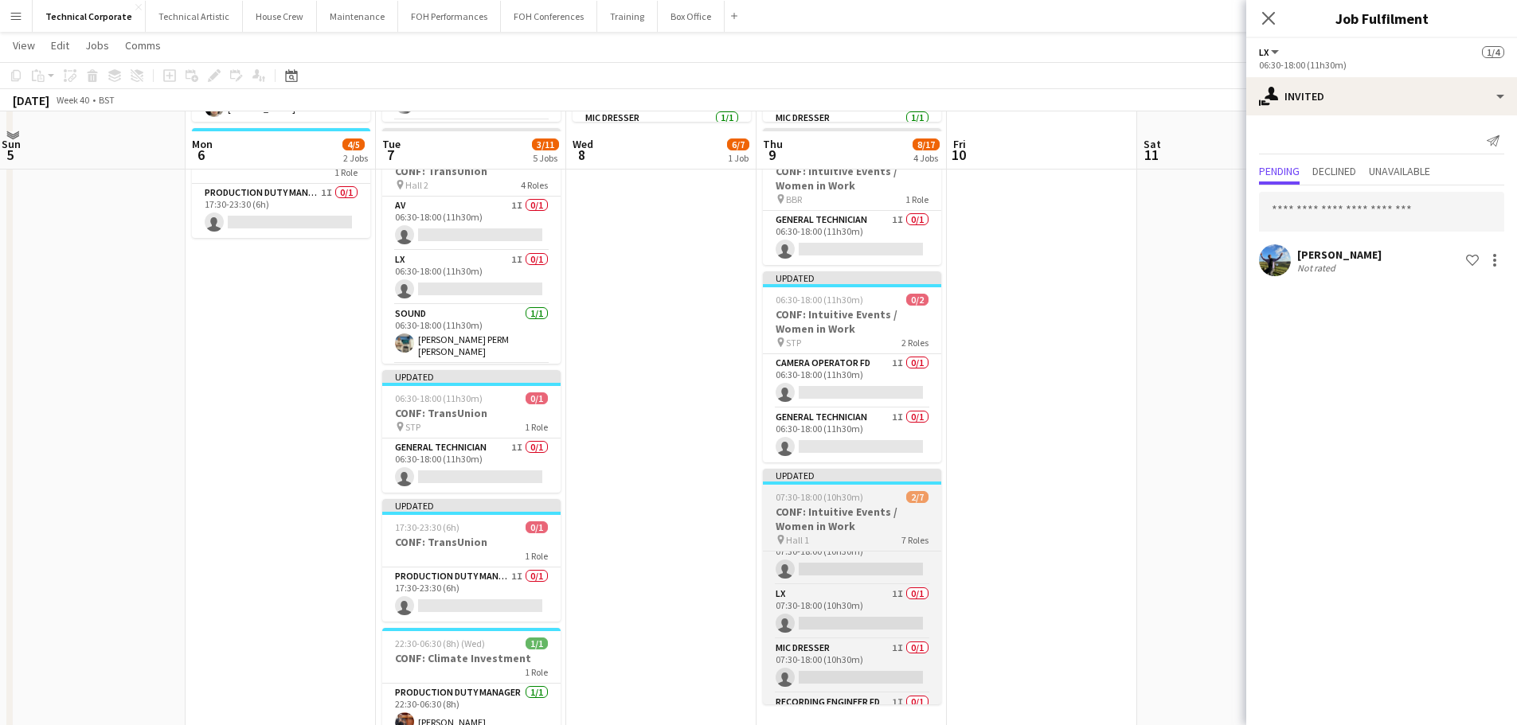
scroll to position [319, 0]
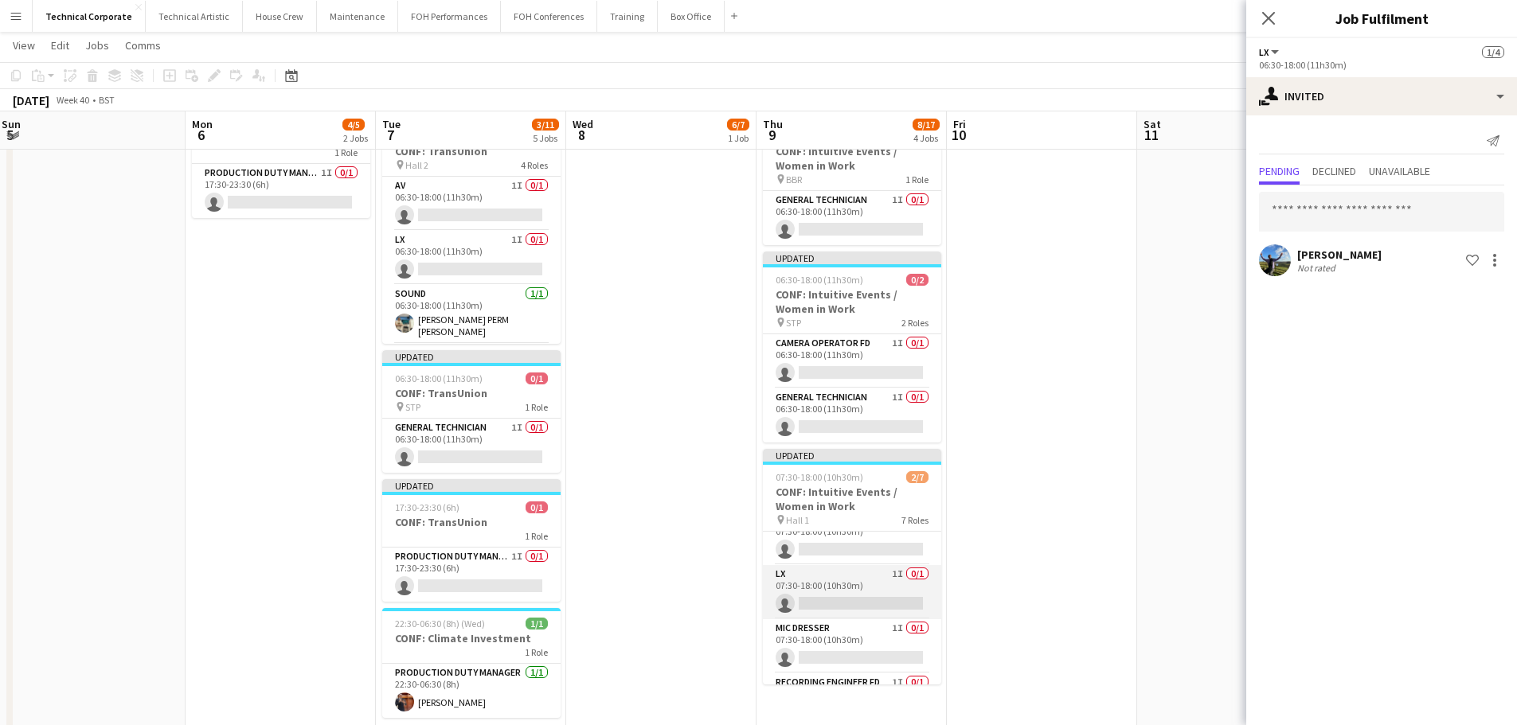
click at [846, 592] on app-card-role "LX 1I 0/1 07:30-18:00 (10h30m) single-neutral-actions" at bounding box center [852, 592] width 178 height 54
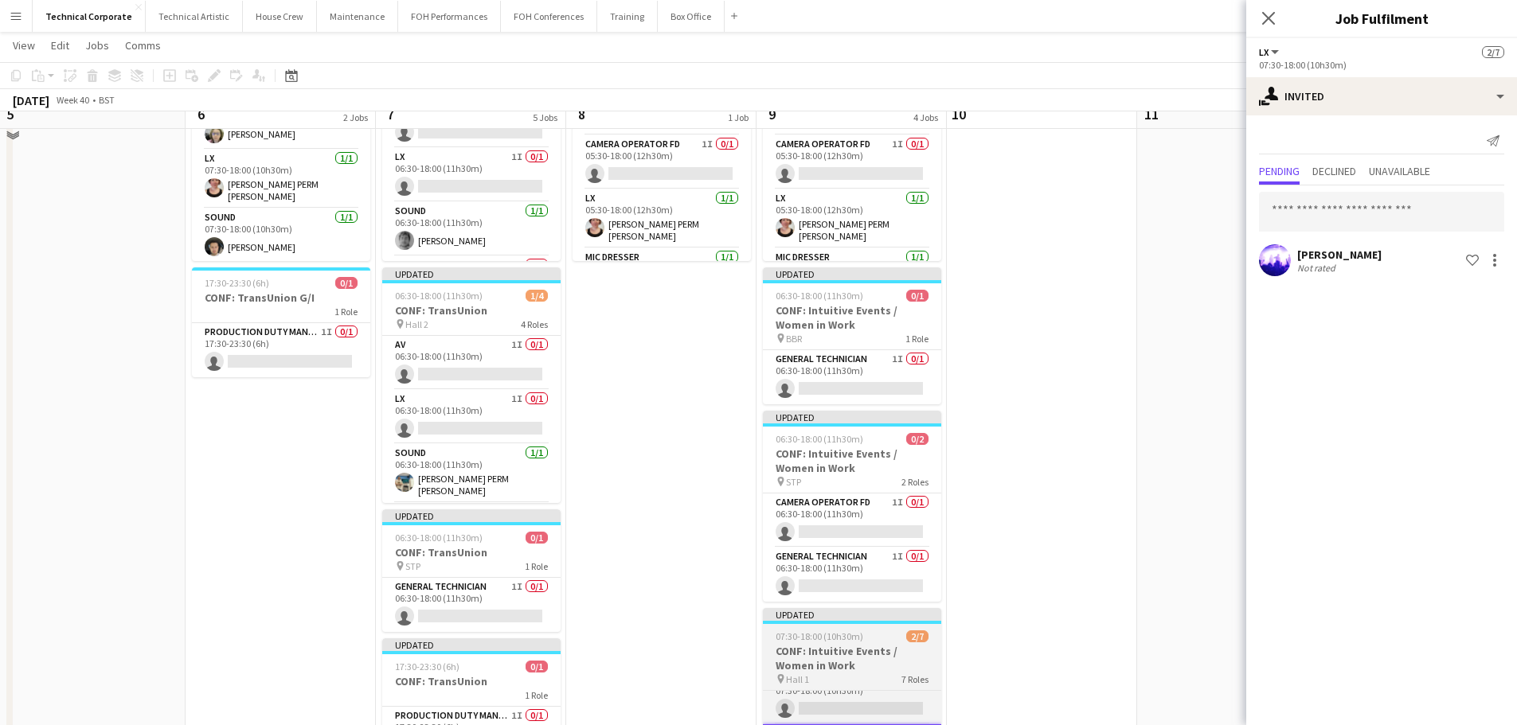
scroll to position [80, 0]
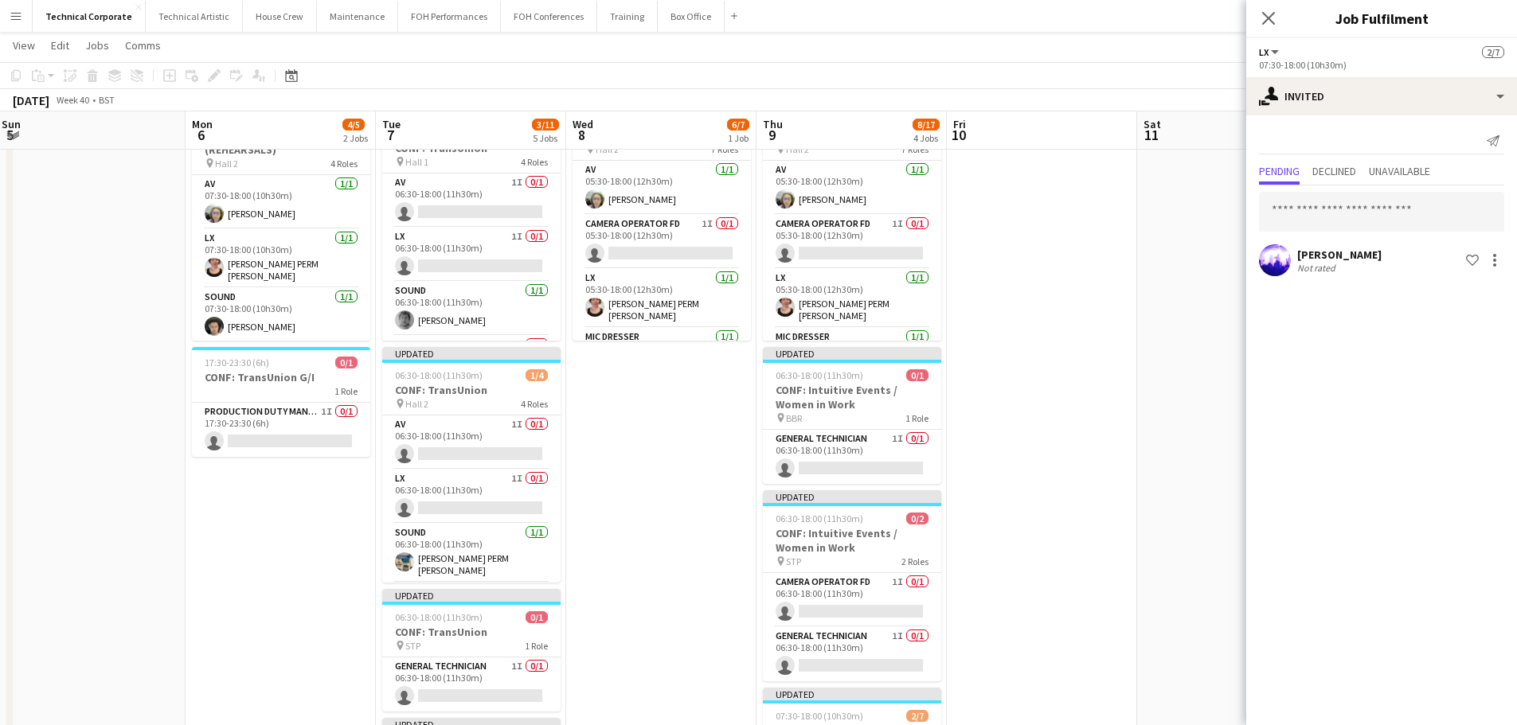
click at [894, 447] on app-card-role "General Technician 1I 0/1 06:30-18:00 (11h30m) single-neutral-actions" at bounding box center [852, 457] width 178 height 54
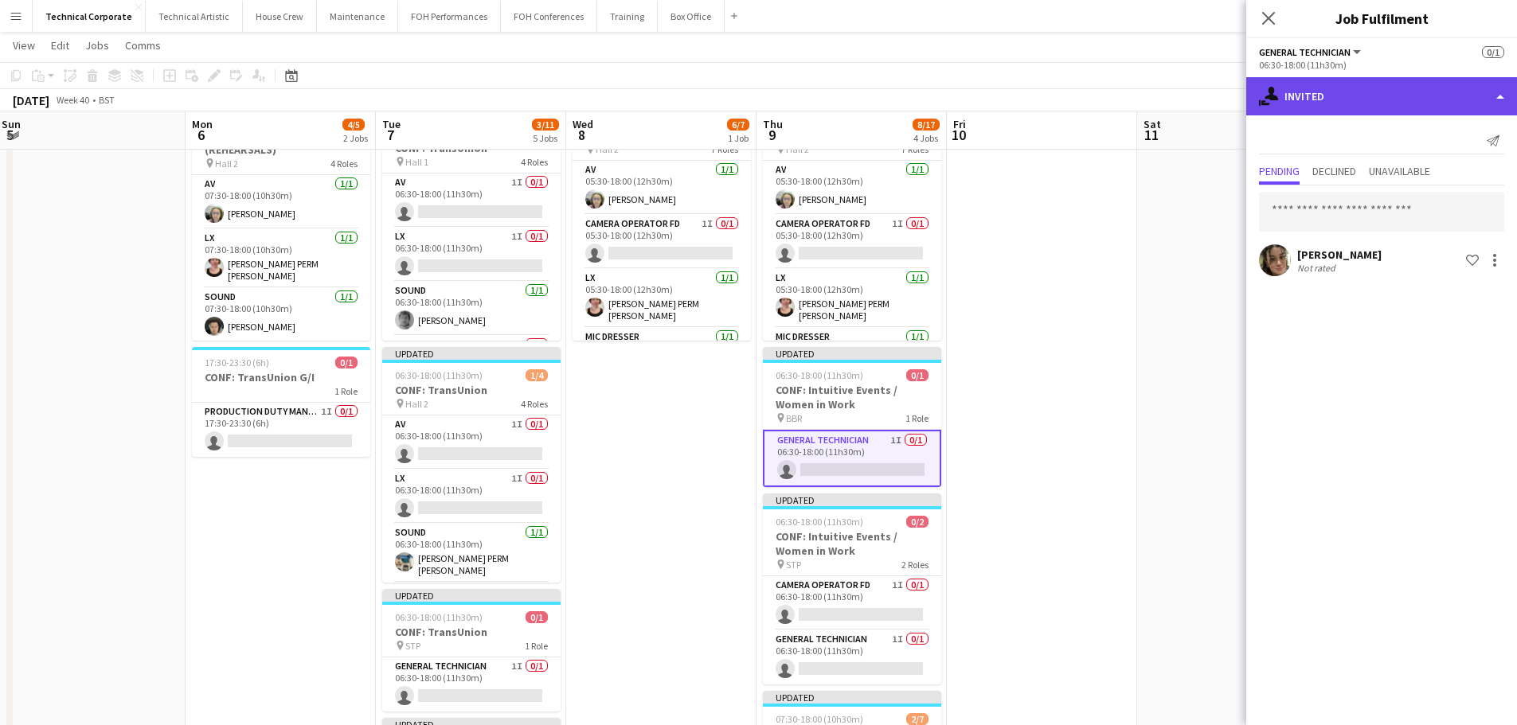
click at [1340, 104] on div "single-neutral-actions-share-1 Invited" at bounding box center [1381, 96] width 271 height 38
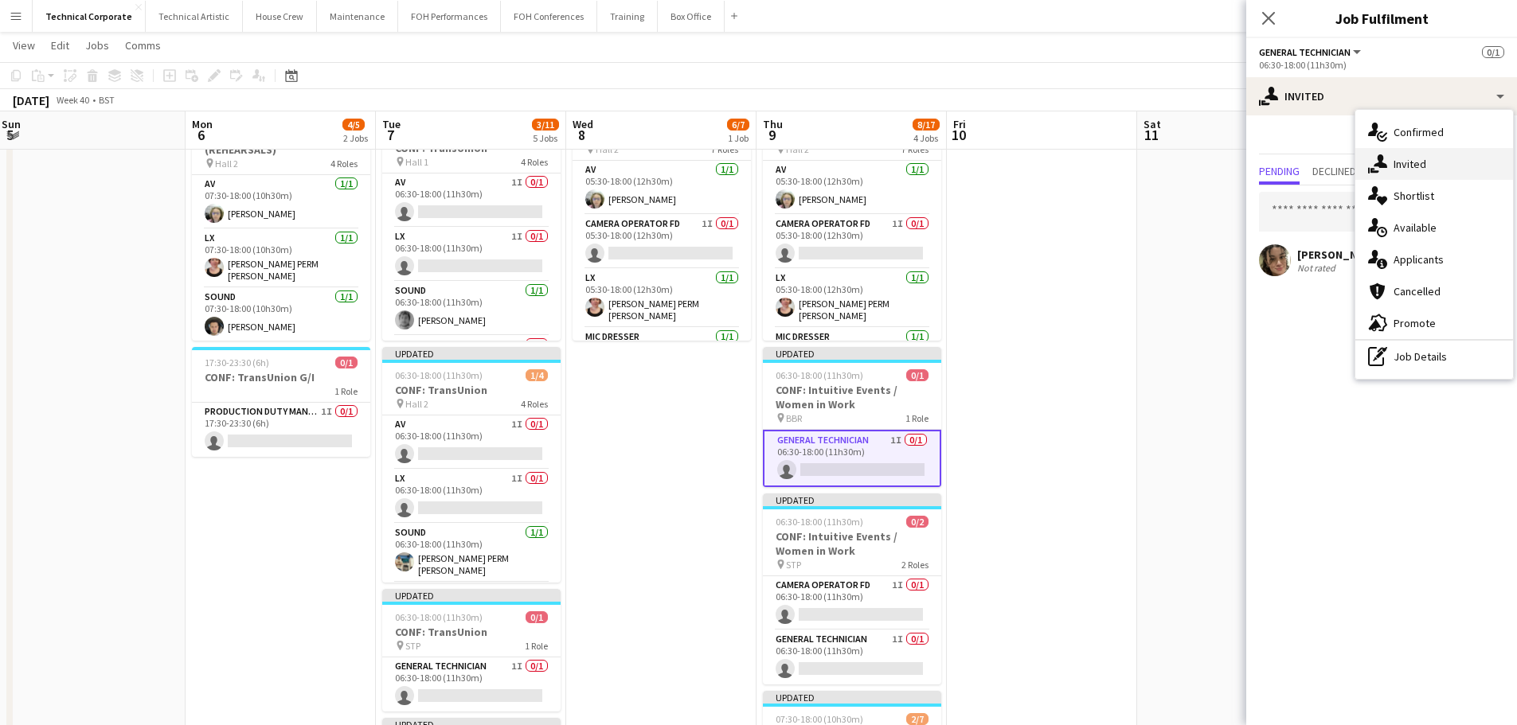
click at [1393, 170] on div "single-neutral-actions-share-1 Invited" at bounding box center [1434, 164] width 158 height 32
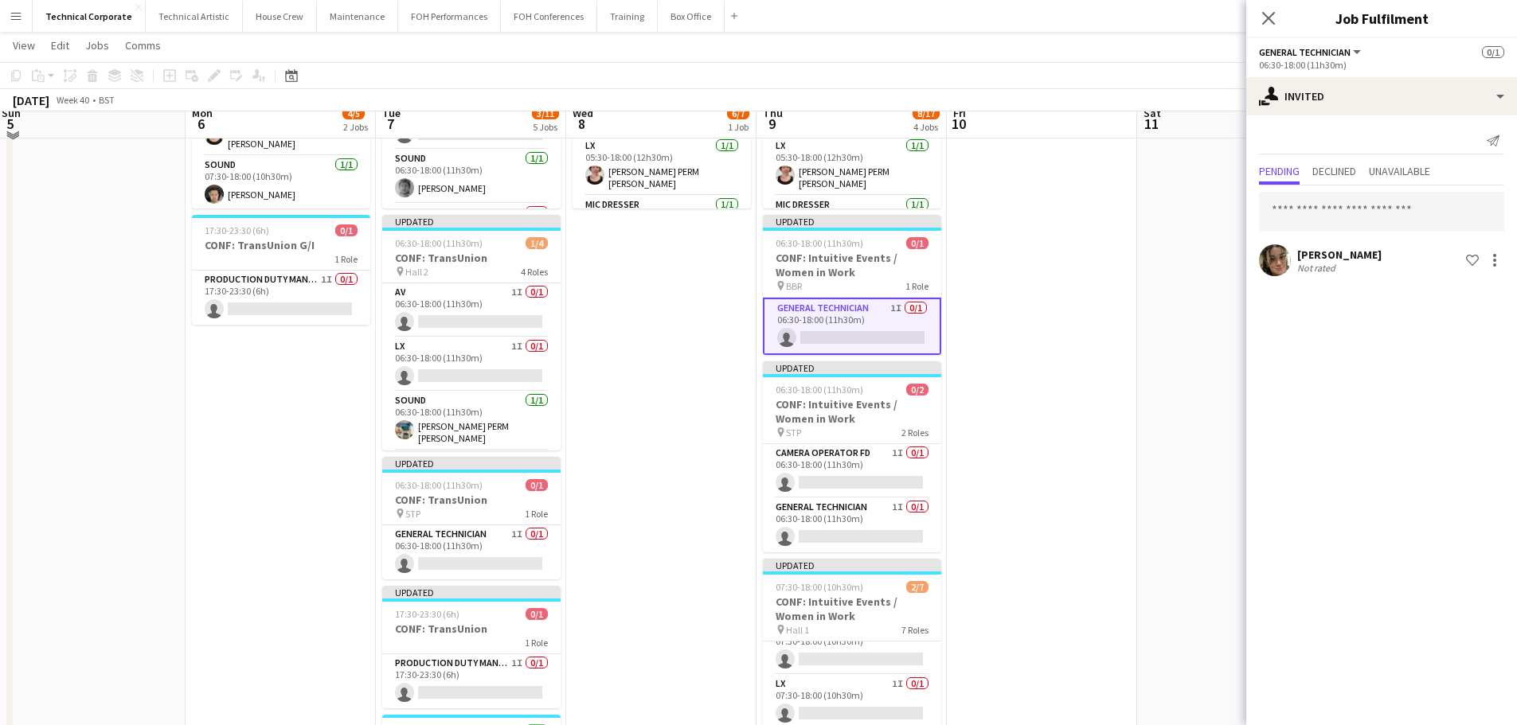
scroll to position [239, 0]
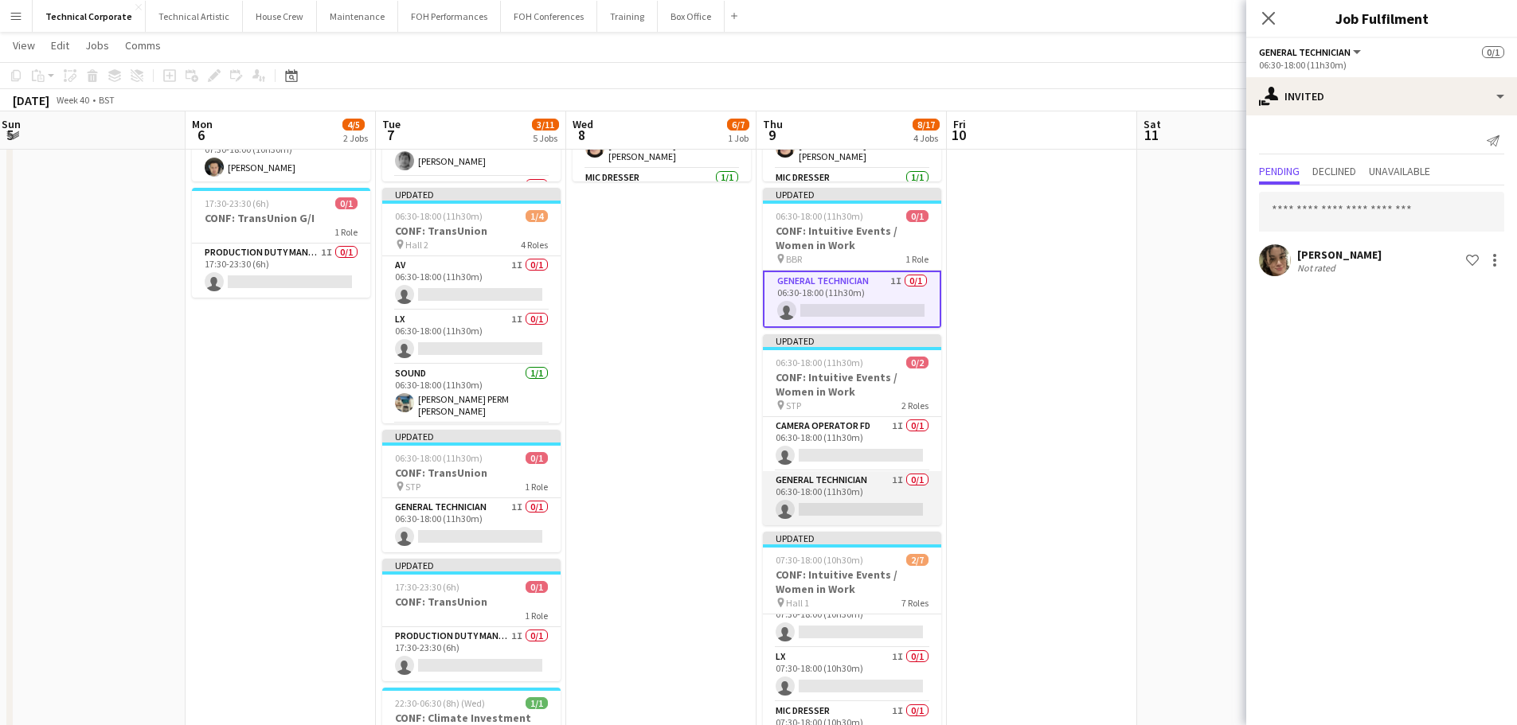
click at [882, 487] on app-card-role "General Technician 1I 0/1 06:30-18:00 (11h30m) single-neutral-actions" at bounding box center [852, 498] width 178 height 54
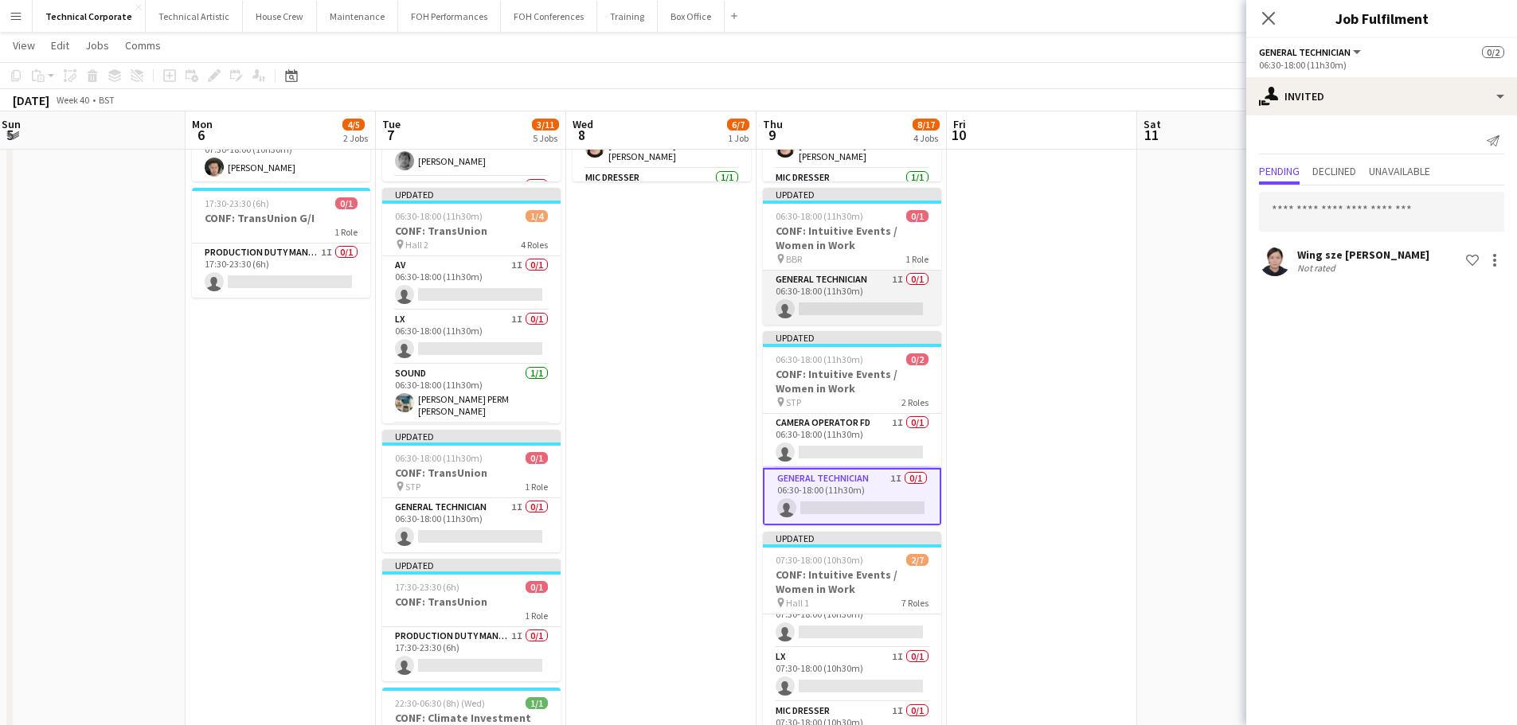
click at [857, 286] on app-card-role "General Technician 1I 0/1 06:30-18:00 (11h30m) single-neutral-actions" at bounding box center [852, 298] width 178 height 54
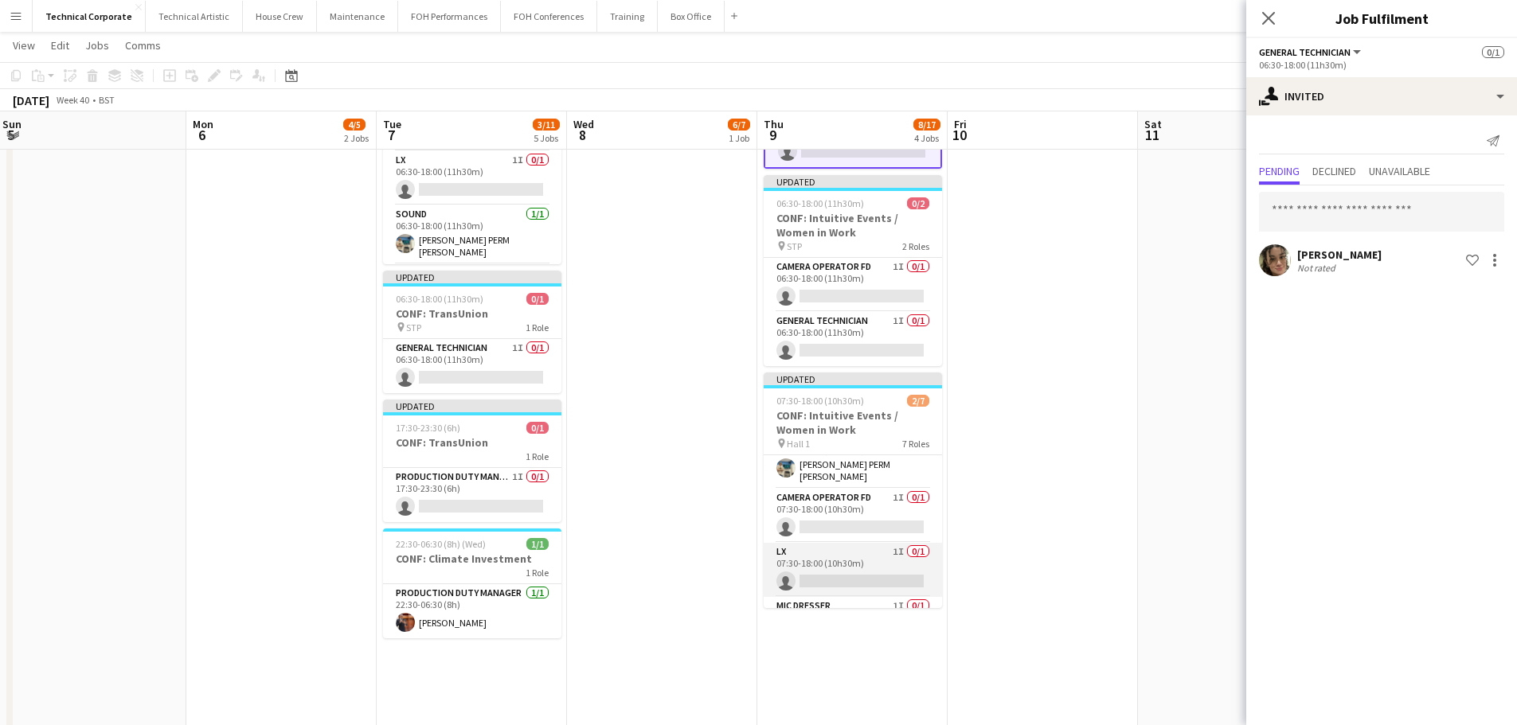
scroll to position [0, 0]
click at [879, 522] on app-card-role "Camera Operator FD 1I 0/1 07:30-18:00 (10h30m) single-neutral-actions" at bounding box center [853, 541] width 178 height 54
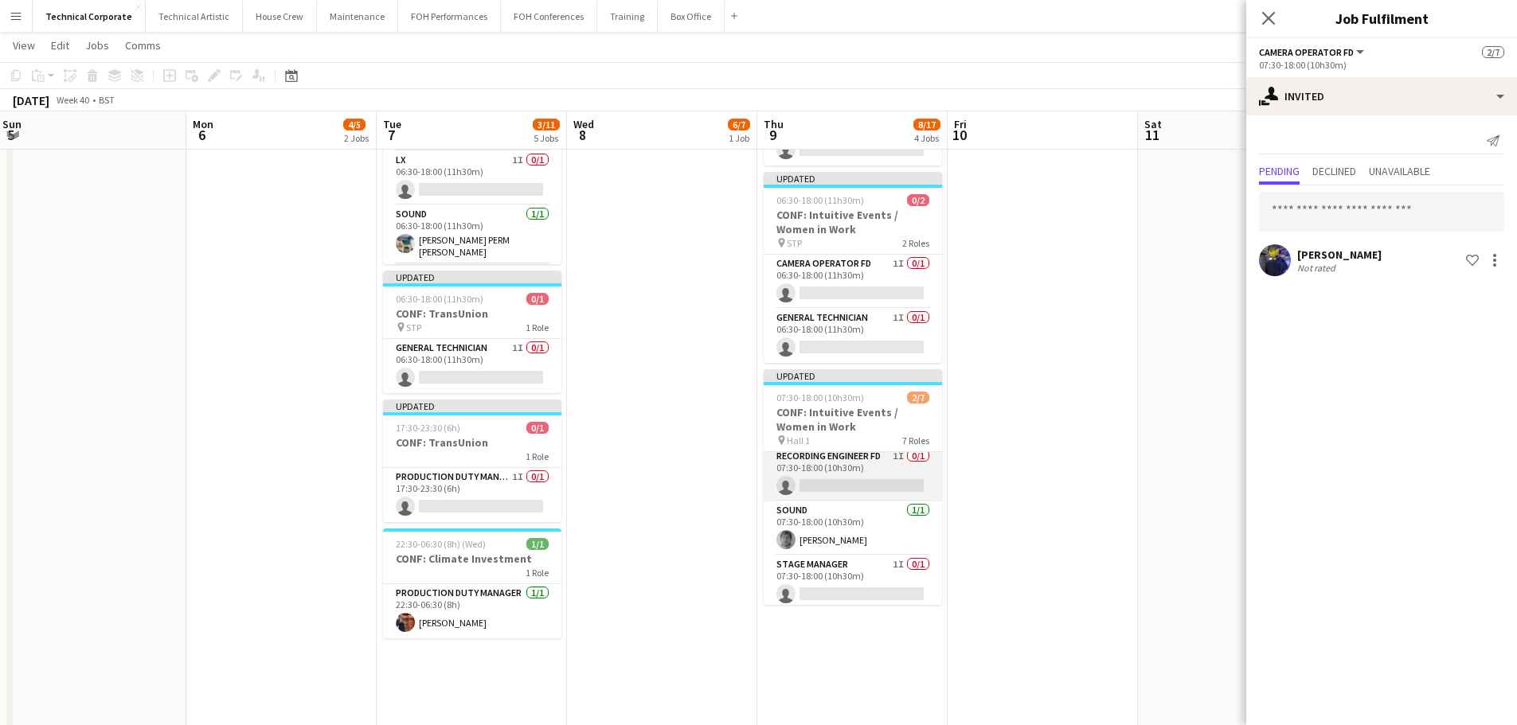
click at [882, 477] on app-card-role "Recording Engineer FD 1I 0/1 07:30-18:00 (10h30m) single-neutral-actions" at bounding box center [853, 475] width 178 height 54
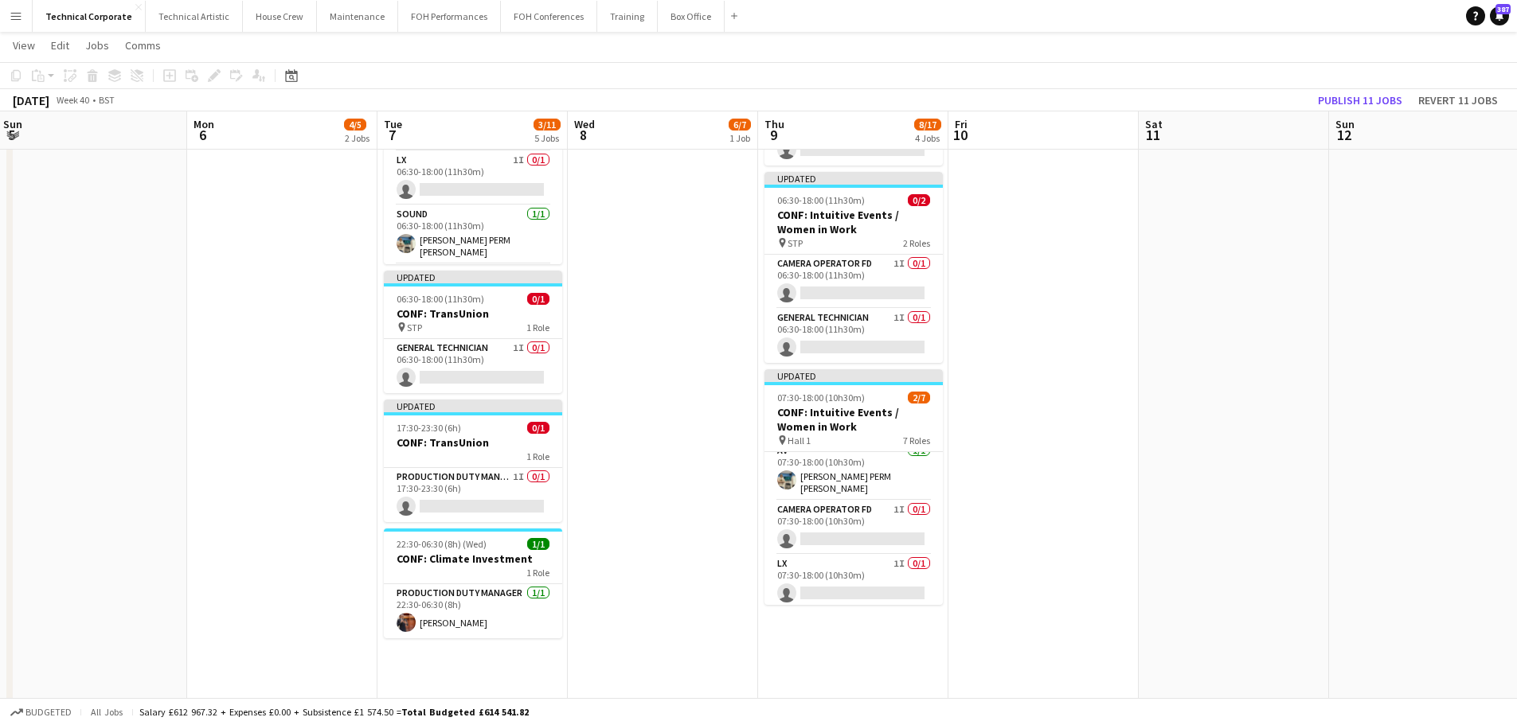
scroll to position [0, 0]
drag, startPoint x: 1331, startPoint y: 360, endPoint x: 686, endPoint y: 398, distance: 646.1
click at [700, 398] on app-calendar-viewport "Thu 2 8/16 5 Jobs Fri 3 2/9 3 Jobs Sat 4 Sun 5 Mon 6 4/5 2 Jobs Tue 7 3/11 5 Jo…" at bounding box center [758, 286] width 1517 height 1245
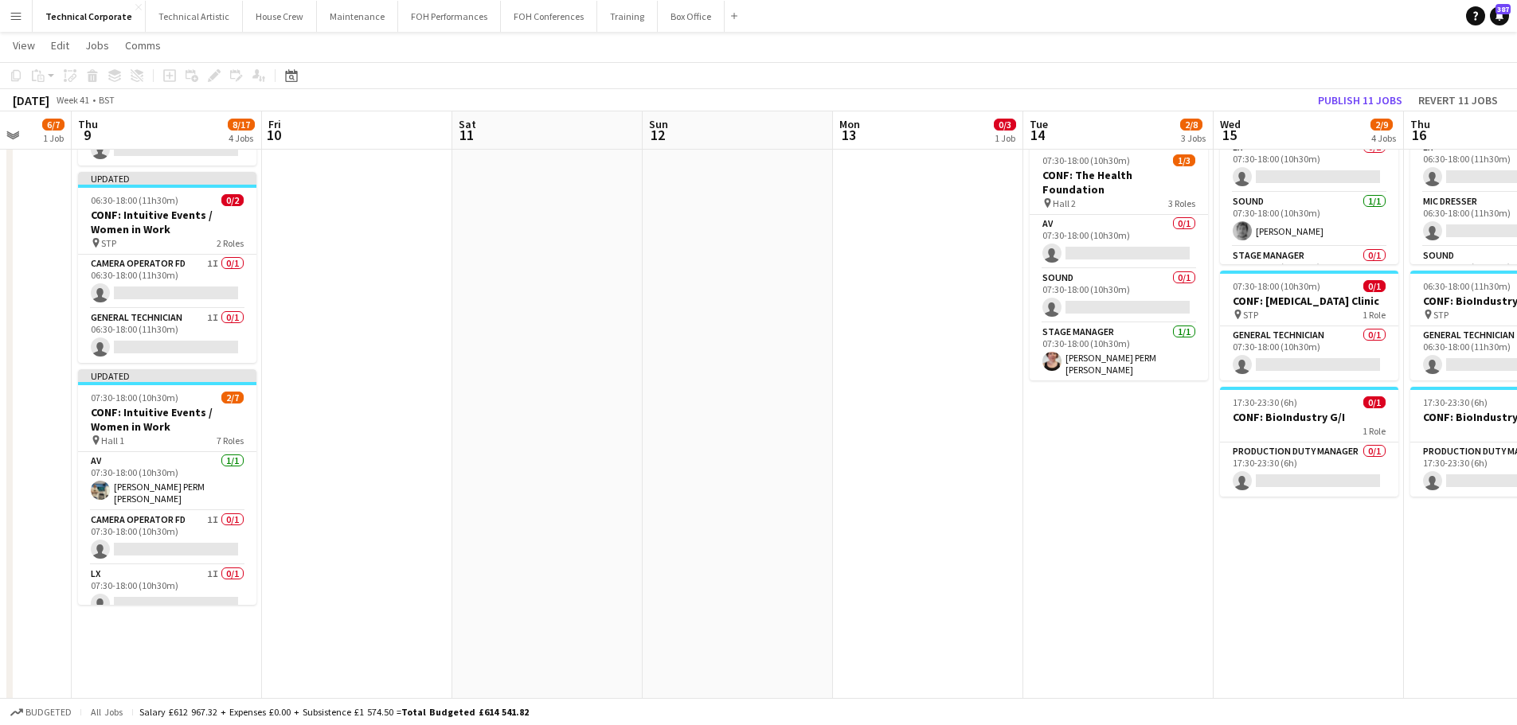
drag, startPoint x: 827, startPoint y: 373, endPoint x: 530, endPoint y: 378, distance: 297.9
click at [530, 378] on app-calendar-viewport "Mon 6 4/5 2 Jobs Tue 7 3/11 5 Jobs Wed 8 6/7 1 Job Thu 9 8/17 4 Jobs Fri 10 Sat…" at bounding box center [758, 286] width 1517 height 1245
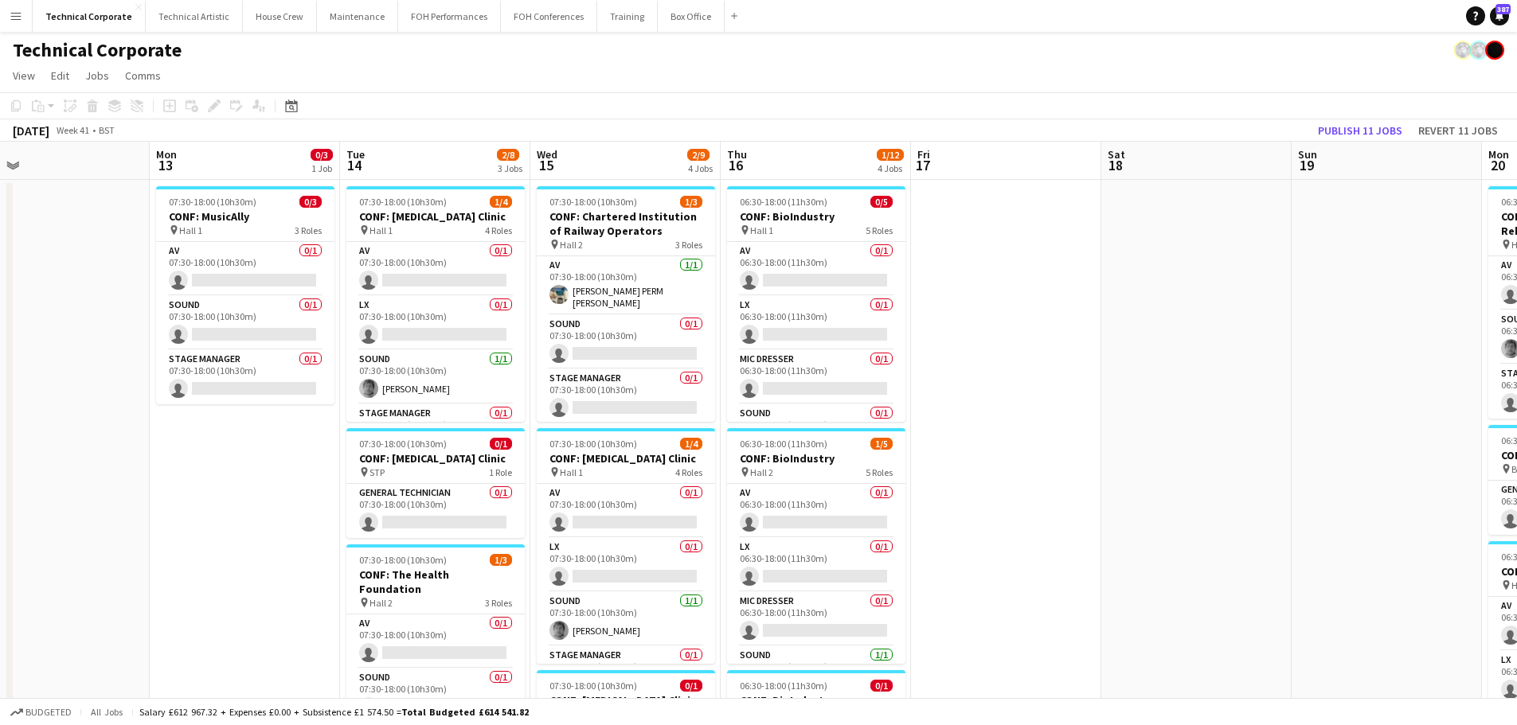
drag, startPoint x: 952, startPoint y: 343, endPoint x: 698, endPoint y: 393, distance: 258.9
click at [698, 393] on app-calendar-viewport "Thu 9 8/17 4 Jobs Fri 10 Sat 11 Sun 12 Mon 13 0/3 1 Job Tue 14 2/8 3 Jobs Wed 1…" at bounding box center [758, 725] width 1517 height 1167
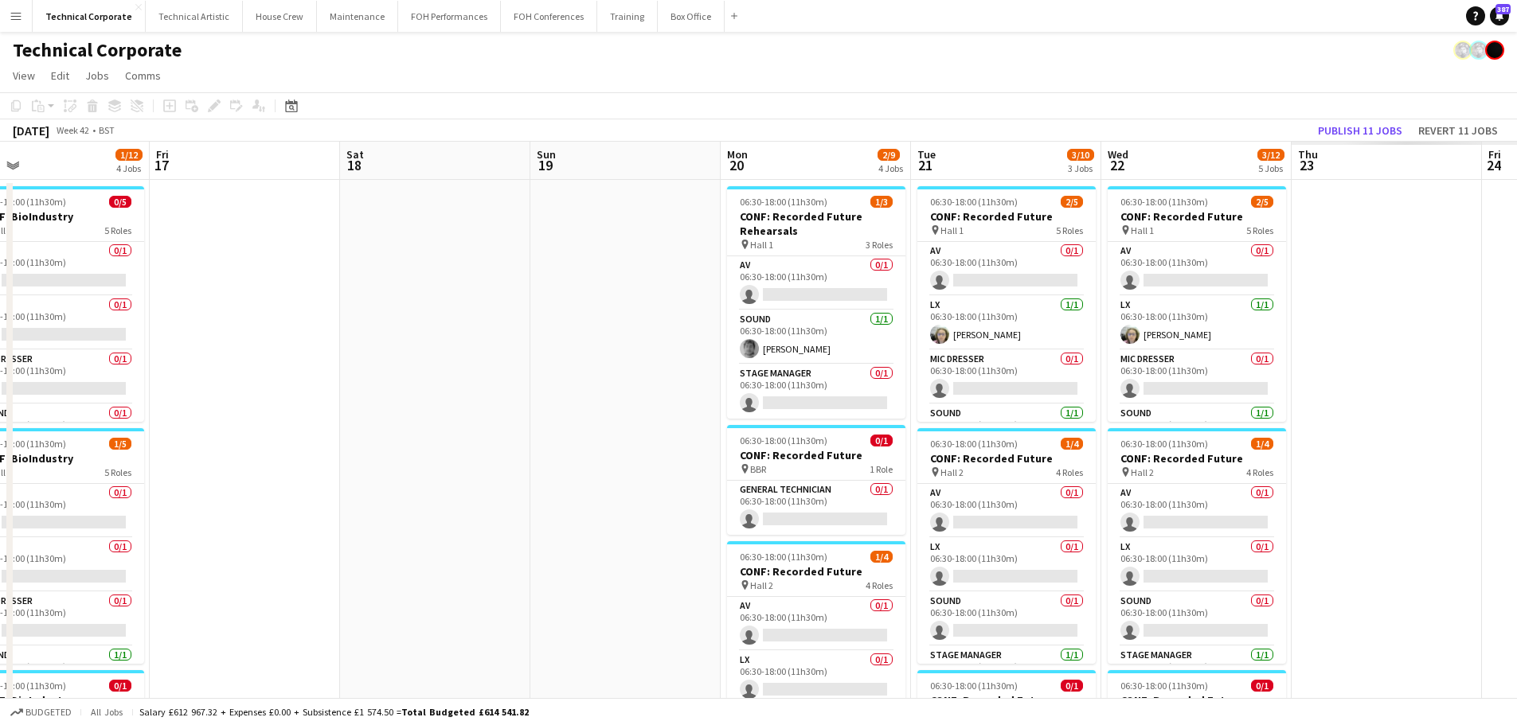
click at [552, 436] on app-calendar-viewport "Mon 13 0/3 1 Job Tue 14 2/8 3 Jobs Wed 15 2/9 4 Jobs Thu 16 1/12 4 Jobs Fri 17 …" at bounding box center [758, 725] width 1517 height 1167
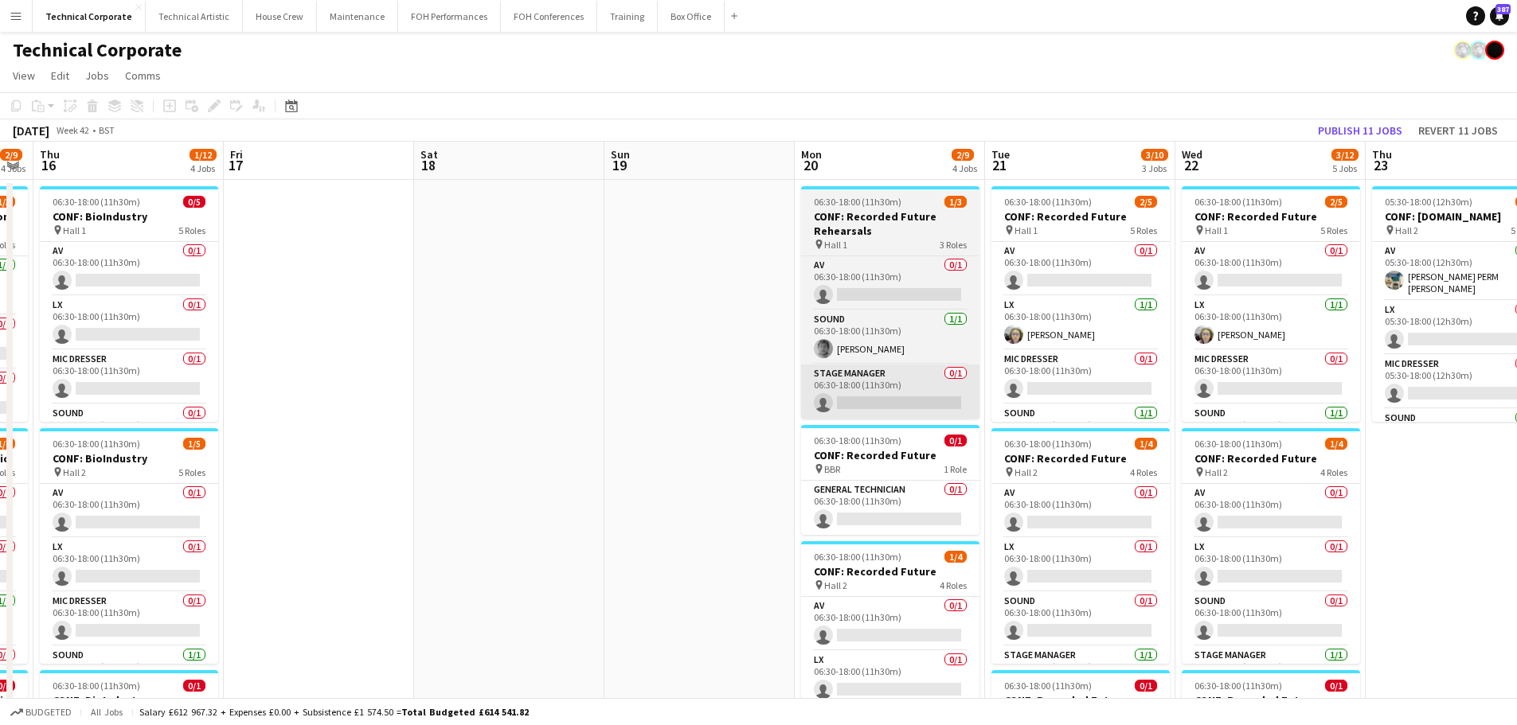
drag, startPoint x: 674, startPoint y: 419, endPoint x: 457, endPoint y: 416, distance: 216.6
click at [446, 420] on app-calendar-viewport "Mon 13 0/3 1 Job Tue 14 2/8 3 Jobs Wed 15 2/9 4 Jobs Thu 16 1/12 4 Jobs Fri 17 …" at bounding box center [758, 725] width 1517 height 1167
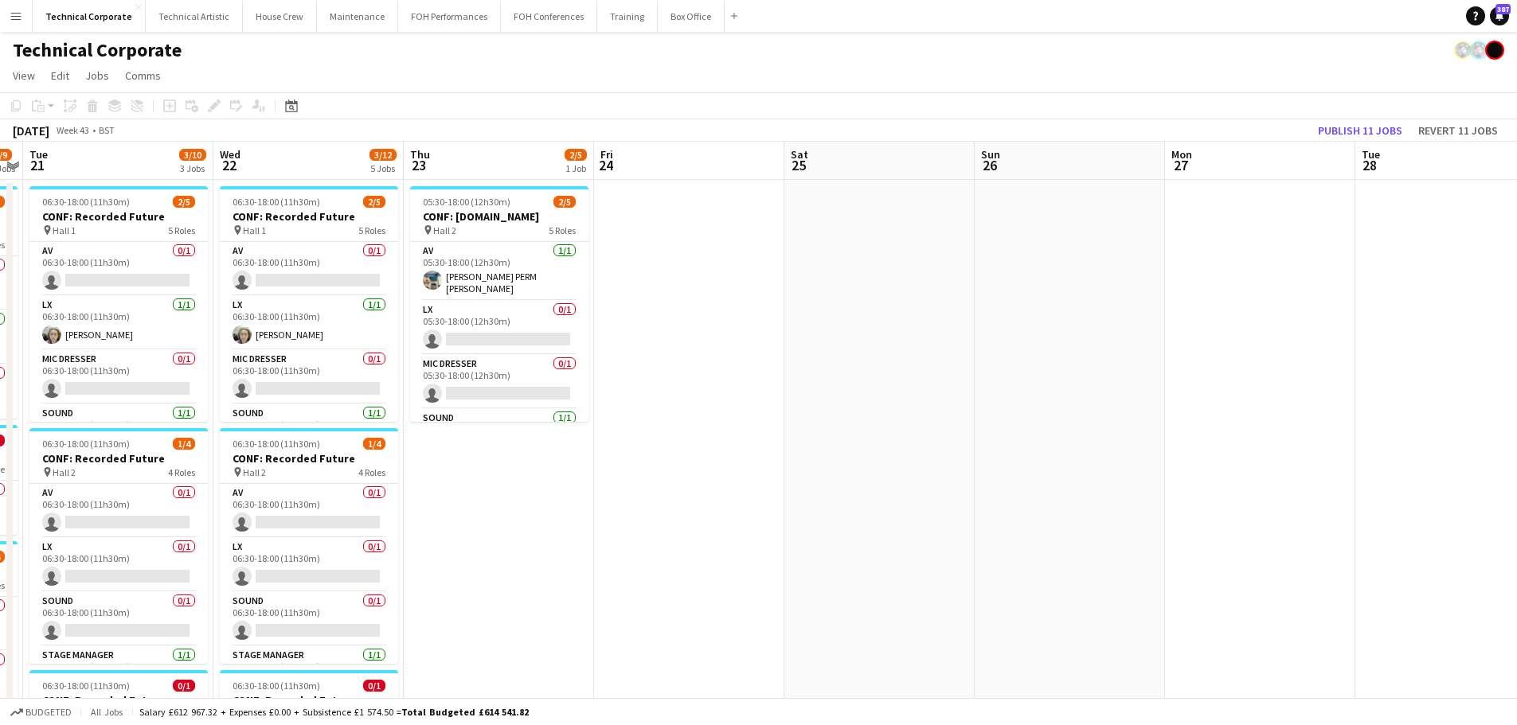
drag, startPoint x: 980, startPoint y: 401, endPoint x: 692, endPoint y: 399, distance: 288.3
click at [283, 431] on app-calendar-viewport "Sat 18 Sun 19 Mon 20 2/9 4 Jobs Tue 21 3/10 3 Jobs Wed 22 3/12 5 Jobs Thu 23 2/…" at bounding box center [758, 725] width 1517 height 1167
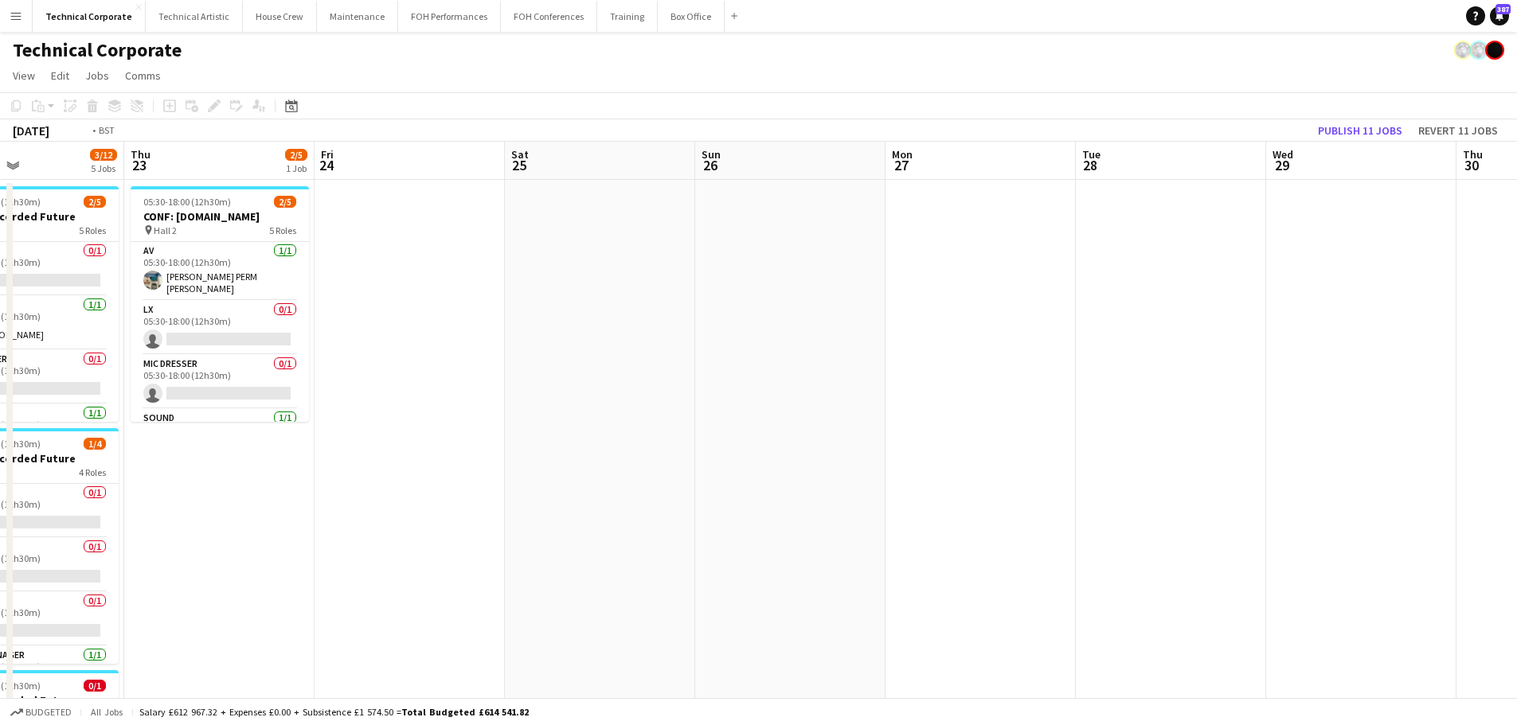
drag, startPoint x: 920, startPoint y: 418, endPoint x: 701, endPoint y: 463, distance: 223.6
click at [1319, 487] on app-calendar-viewport "Mon 20 2/9 4 Jobs Tue 21 3/10 3 Jobs Wed 22 3/12 5 Jobs Thu 23 2/5 1 Job Fri 24…" at bounding box center [758, 725] width 1517 height 1167
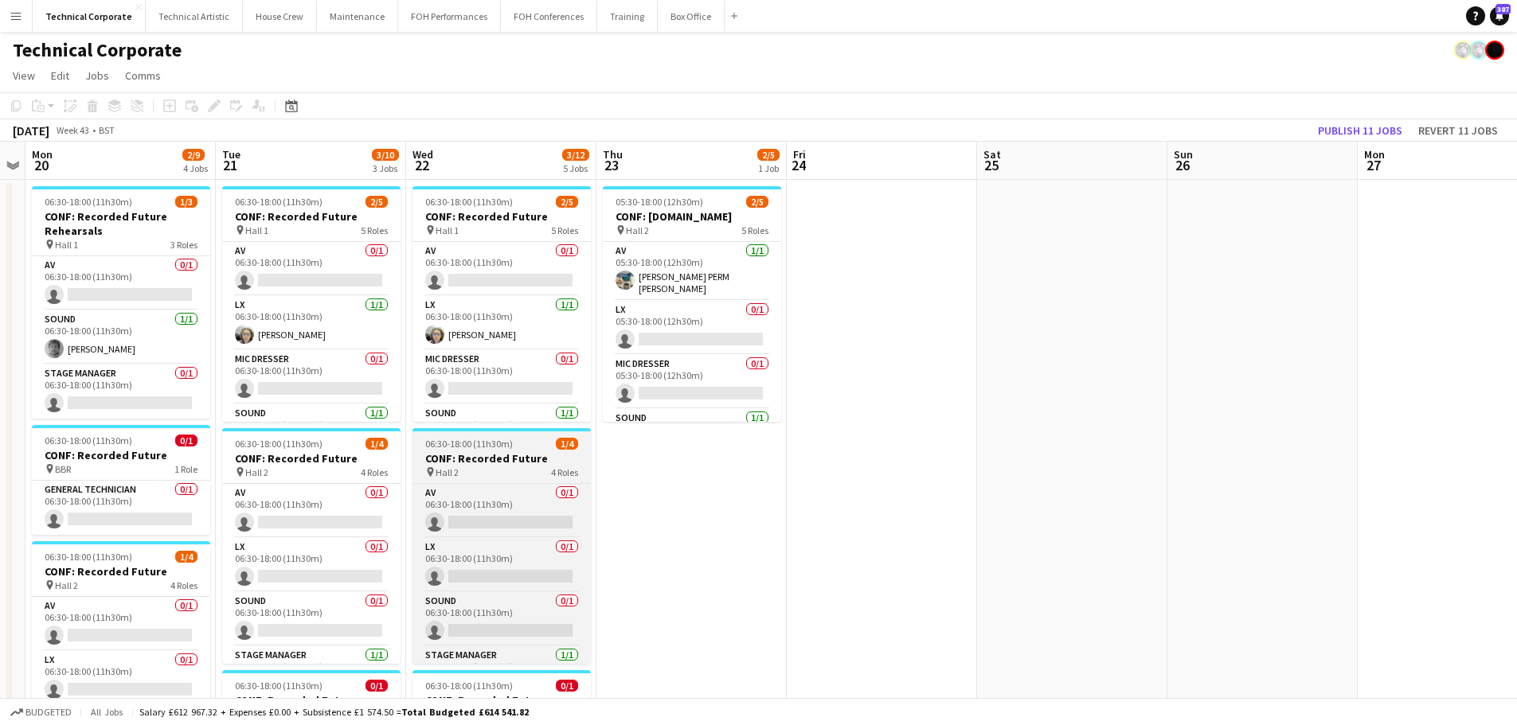
drag, startPoint x: 985, startPoint y: 445, endPoint x: 939, endPoint y: 478, distance: 56.6
click at [1078, 455] on app-calendar-viewport "Sat 18 Sun 19 Mon 20 2/9 4 Jobs Tue 21 3/10 3 Jobs Wed 22 3/12 5 Jobs Thu 23 2/…" at bounding box center [758, 725] width 1517 height 1167
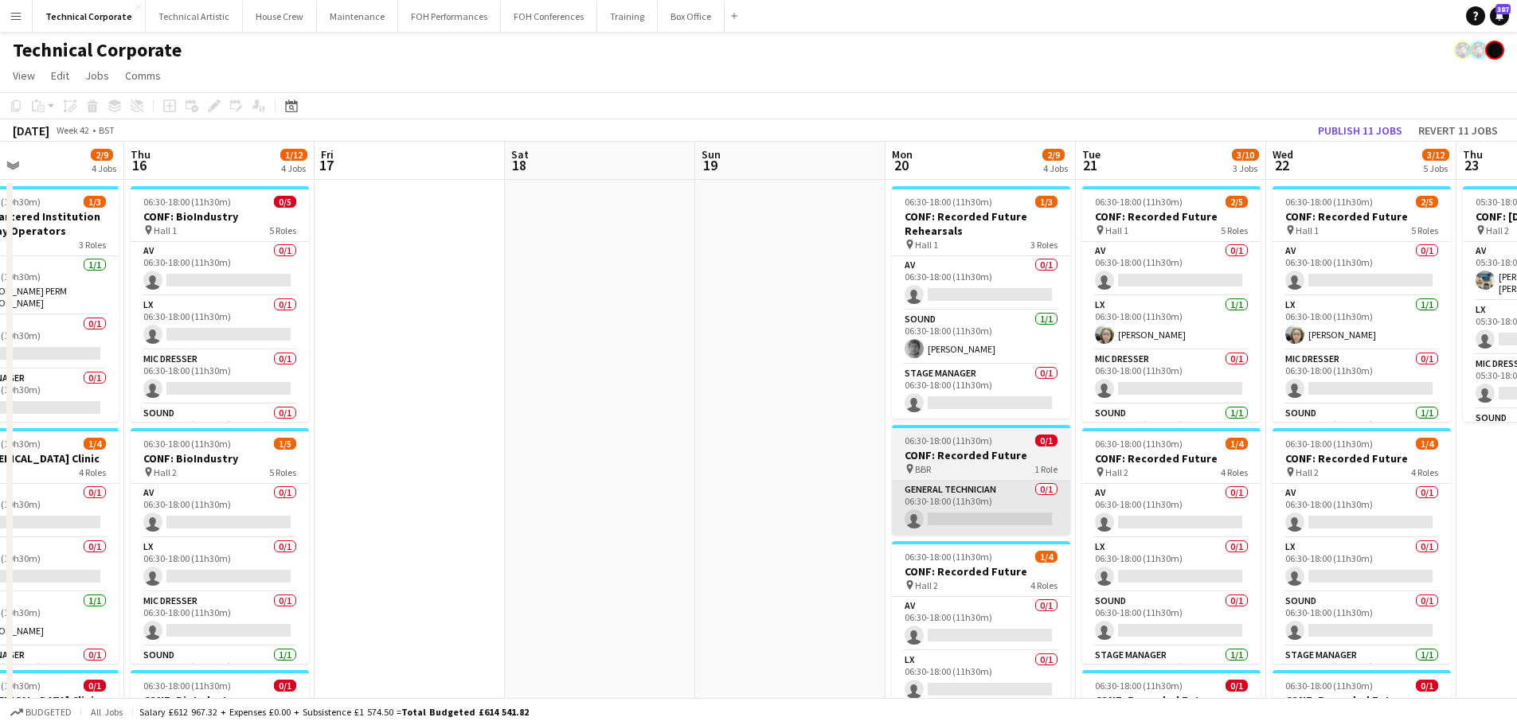
drag, startPoint x: 831, startPoint y: 464, endPoint x: 1271, endPoint y: 490, distance: 441.1
click at [1312, 478] on app-calendar-viewport "Mon 13 0/3 1 Job Tue 14 2/8 3 Jobs Wed 15 2/9 4 Jobs Thu 16 1/12 4 Jobs Fri 17 …" at bounding box center [758, 725] width 1517 height 1167
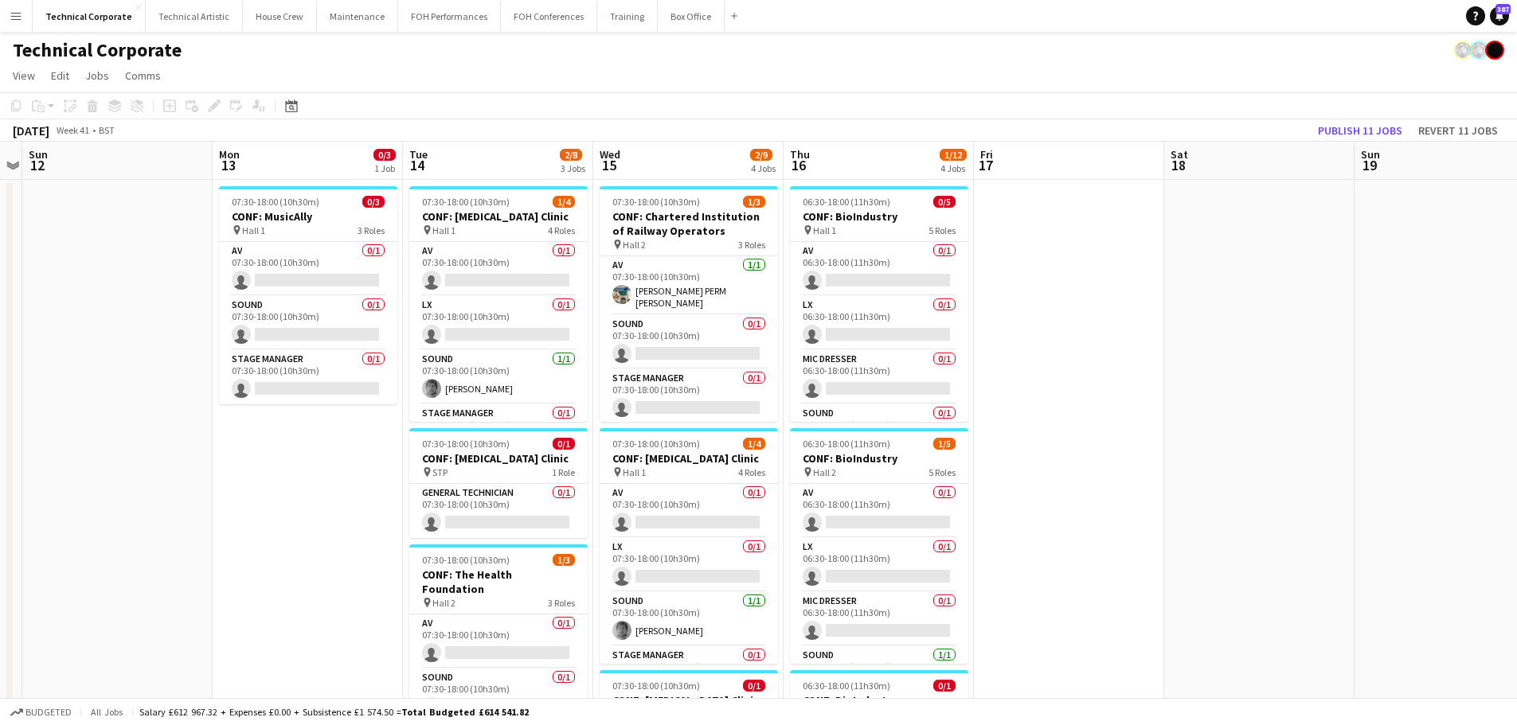
scroll to position [0, 329]
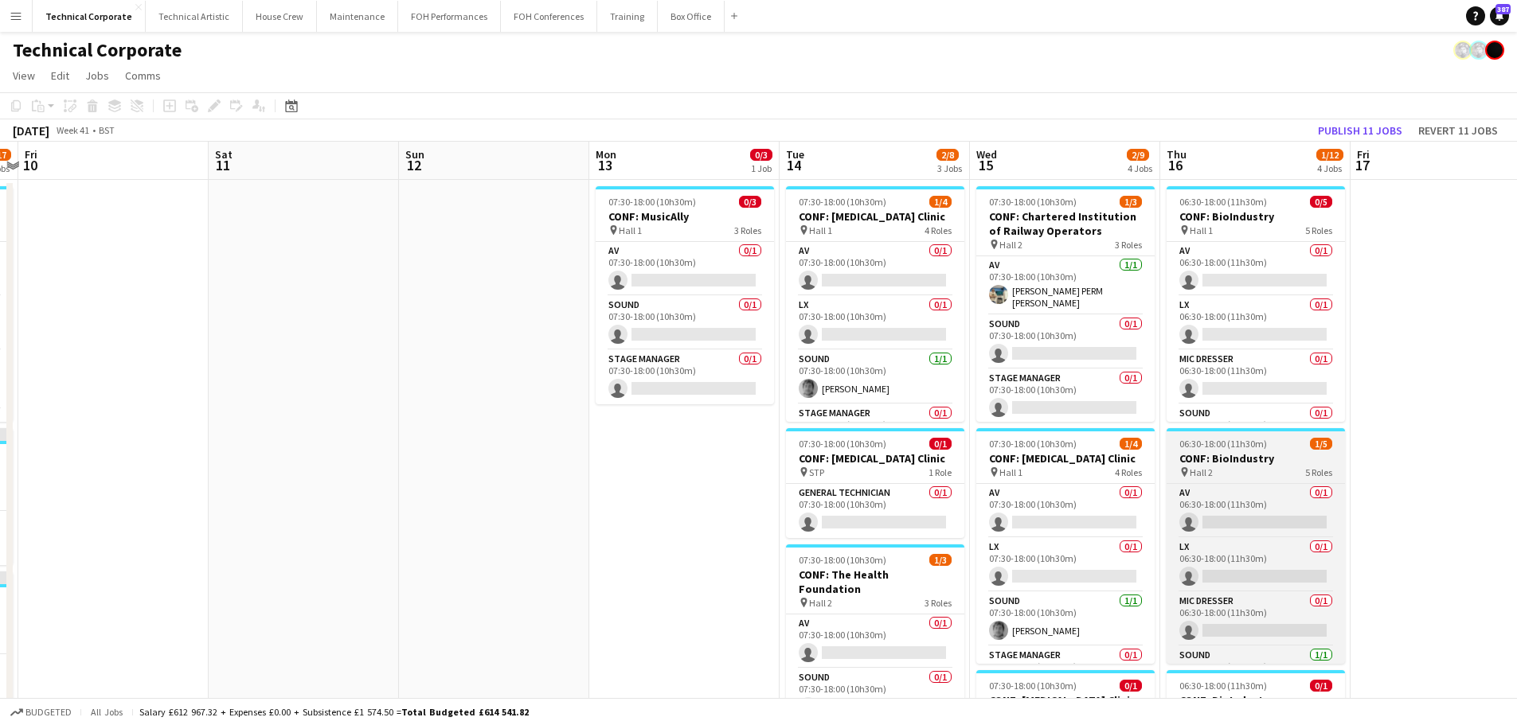
drag, startPoint x: 1143, startPoint y: 462, endPoint x: 1325, endPoint y: 442, distance: 183.4
click at [1503, 436] on app-calendar-viewport "Wed 8 6/7 1 Job Thu 9 8/17 4 Jobs Fri 10 Sat 11 Sun 12 Mon 13 0/3 1 Job Tue 14 …" at bounding box center [758, 725] width 1517 height 1167
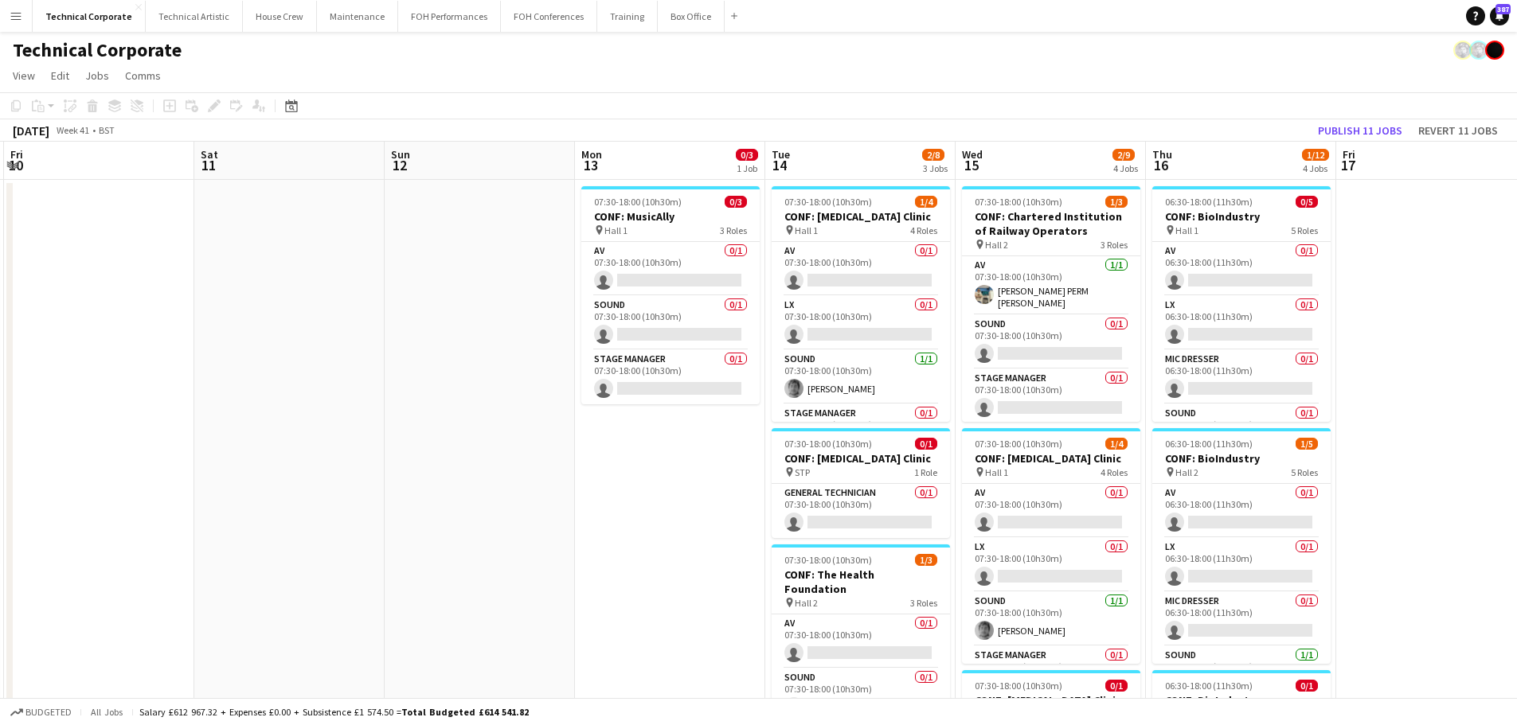
scroll to position [0, 604]
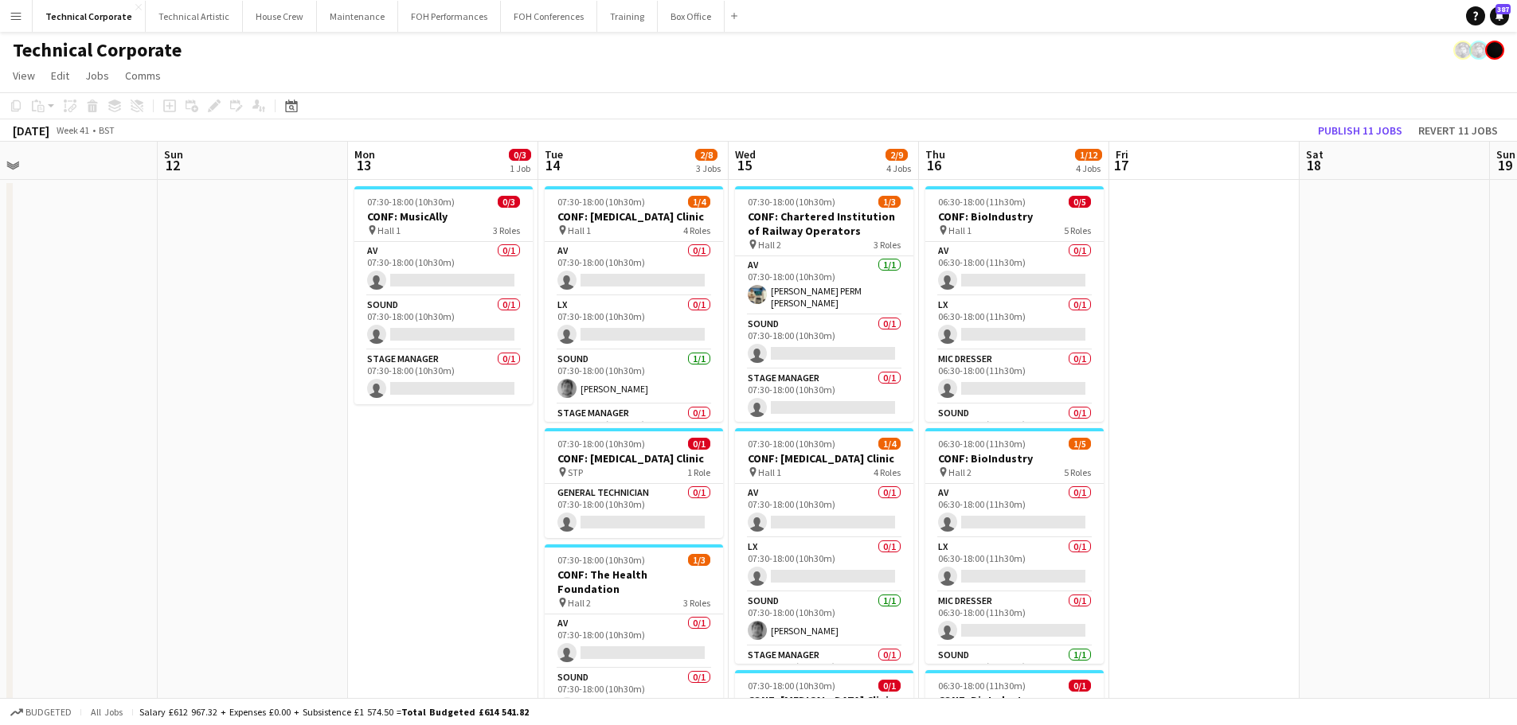
drag, startPoint x: 1461, startPoint y: 444, endPoint x: 655, endPoint y: 453, distance: 805.9
click at [661, 452] on app-calendar-viewport "Wed 8 6/7 1 Job Thu 9 8/17 4 Jobs Fri 10 Sat 11 Sun 12 Mon 13 0/3 1 Job Tue 14 …" at bounding box center [758, 725] width 1517 height 1167
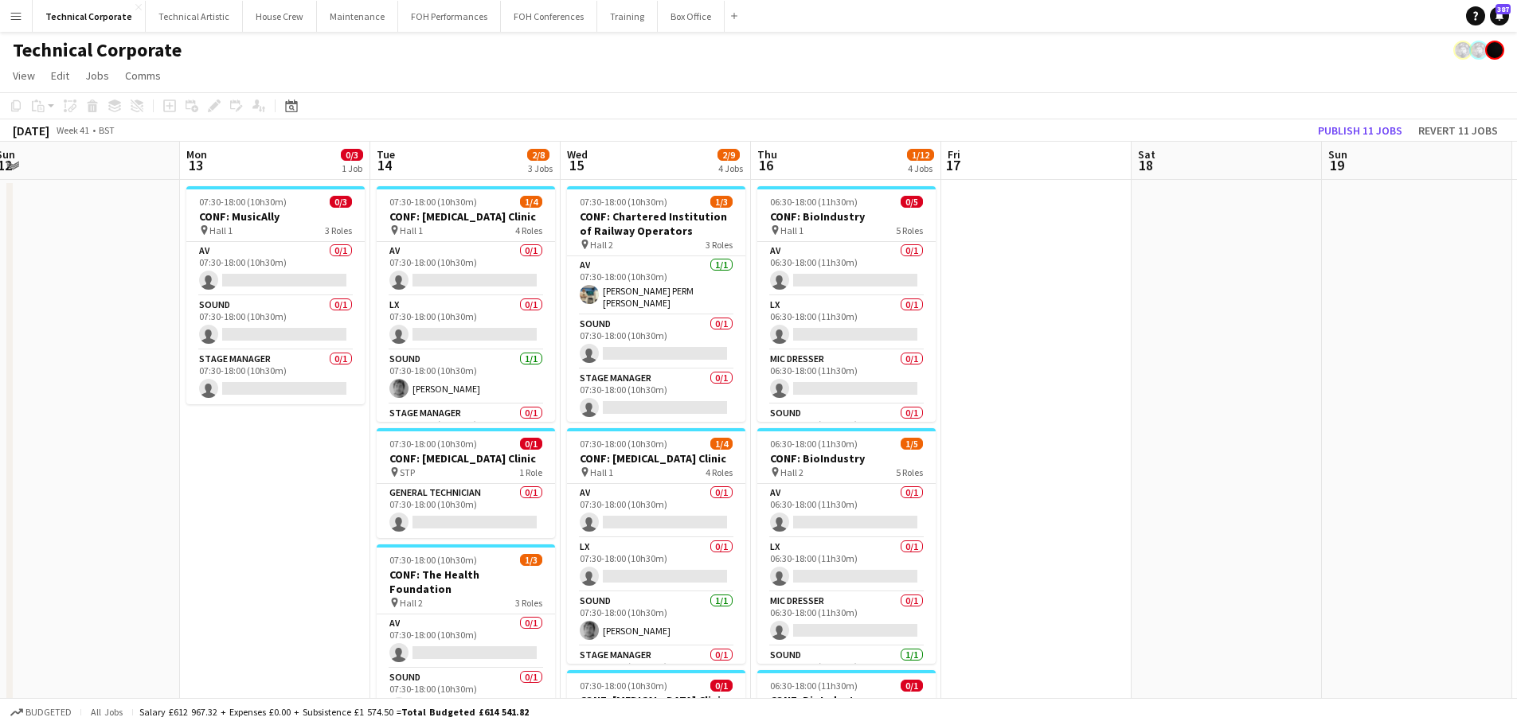
scroll to position [0, 612]
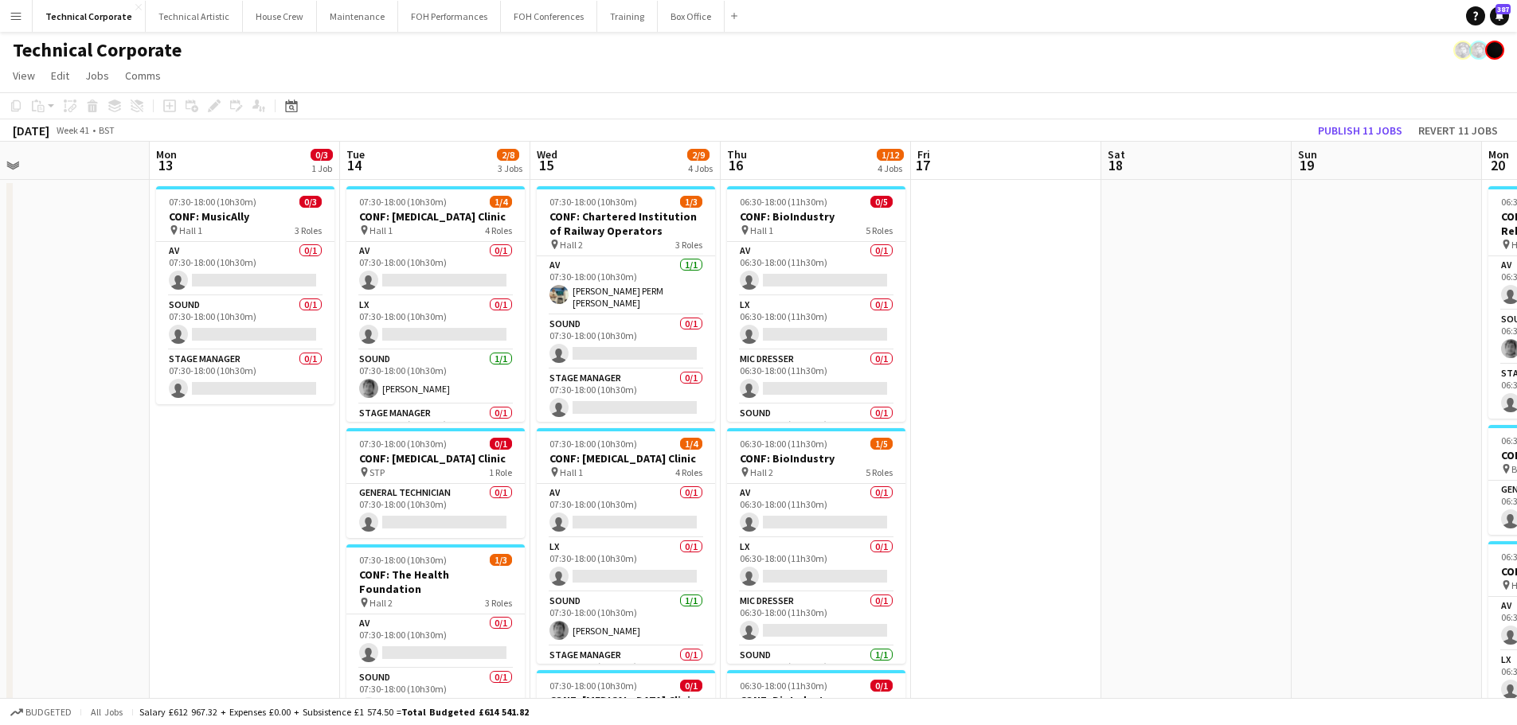
drag, startPoint x: 874, startPoint y: 428, endPoint x: 704, endPoint y: 446, distance: 171.4
click at [704, 446] on app-calendar-viewport "Thu 9 8/17 4 Jobs Fri 10 Sat 11 Sun 12 Mon 13 0/3 1 Job Tue 14 2/8 3 Jobs Wed 1…" at bounding box center [758, 725] width 1517 height 1167
click at [228, 289] on app-card-role "AV 0/1 07:30-18:00 (10h30m) single-neutral-actions" at bounding box center [245, 269] width 178 height 54
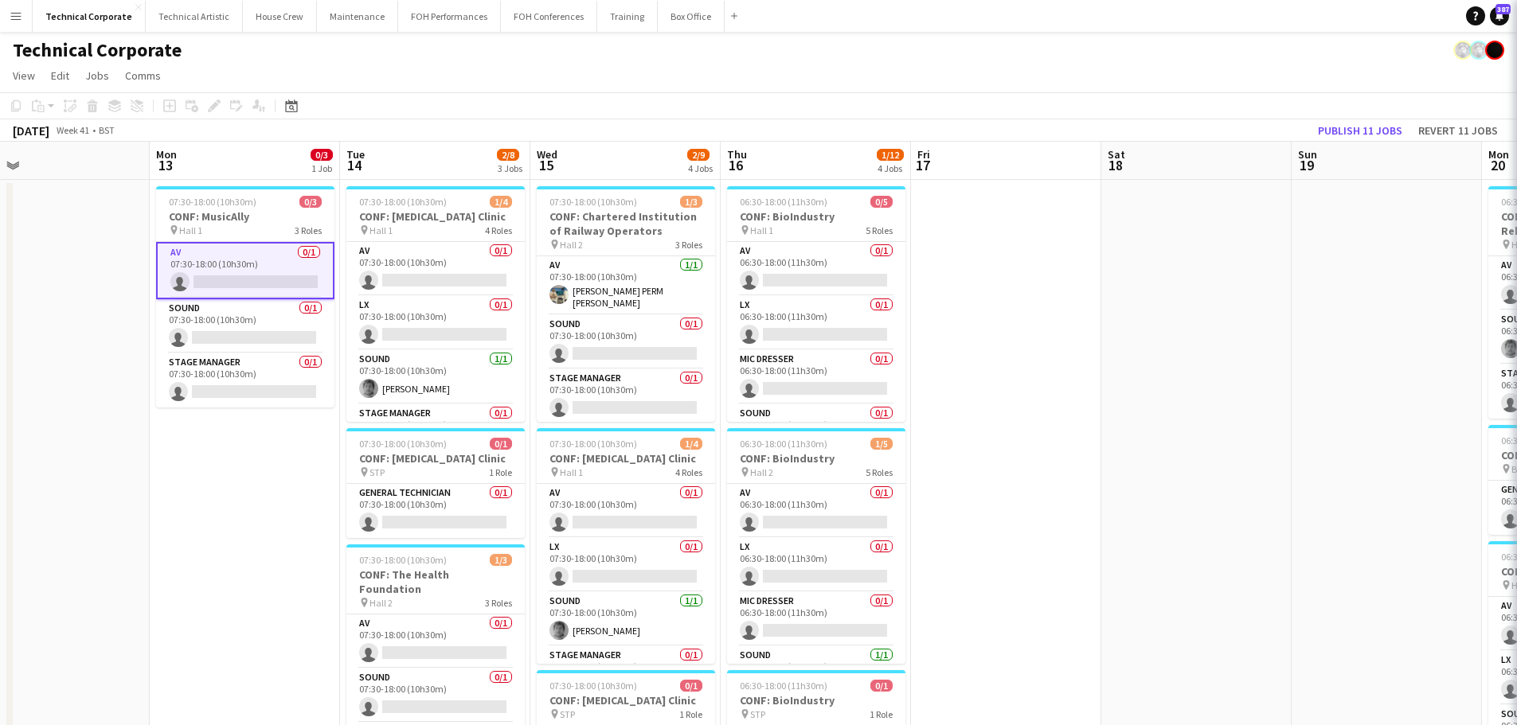
scroll to position [0, 612]
click at [247, 379] on app-card-role "Stage Manager 0/1 07:30-18:00 (10h30m) single-neutral-actions" at bounding box center [244, 381] width 178 height 54
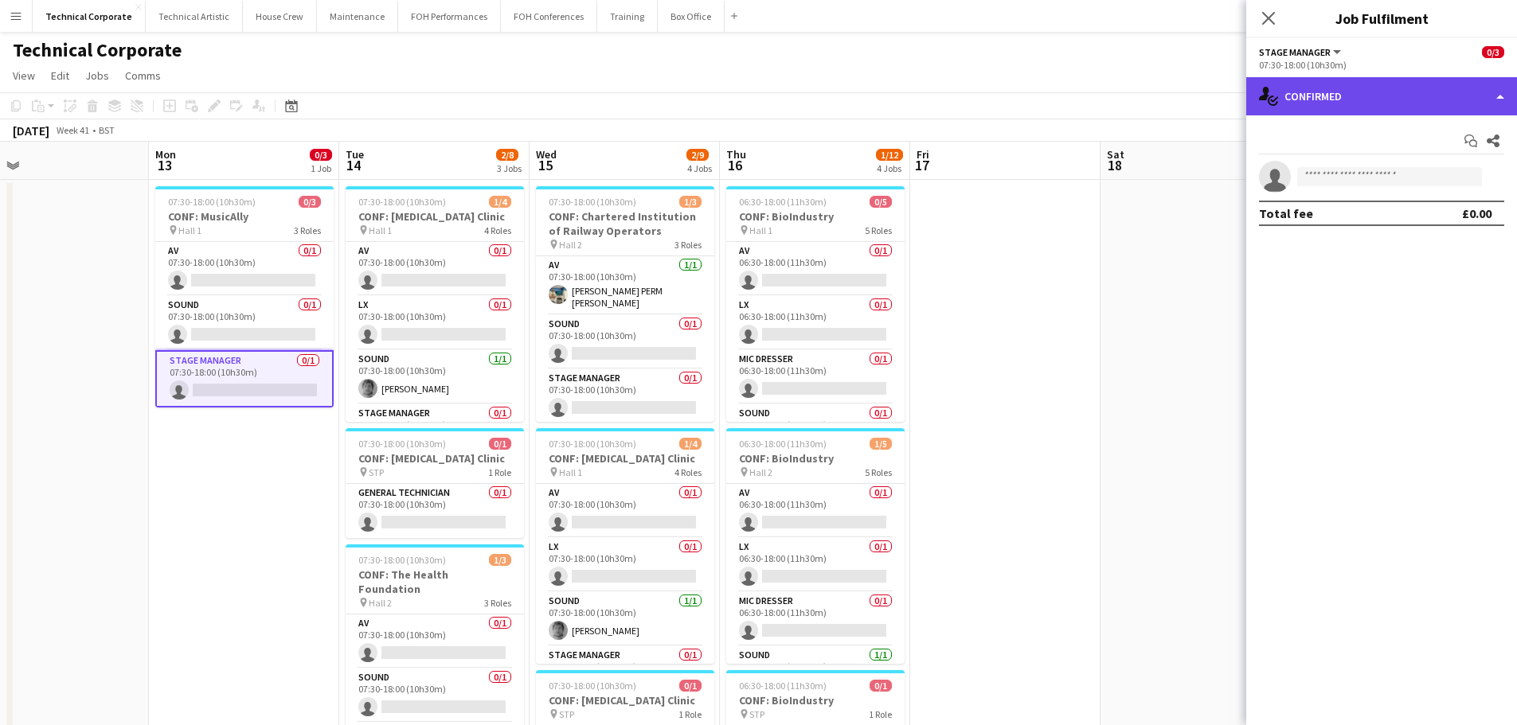
click at [1338, 100] on div "single-neutral-actions-check-2 Confirmed" at bounding box center [1381, 96] width 271 height 38
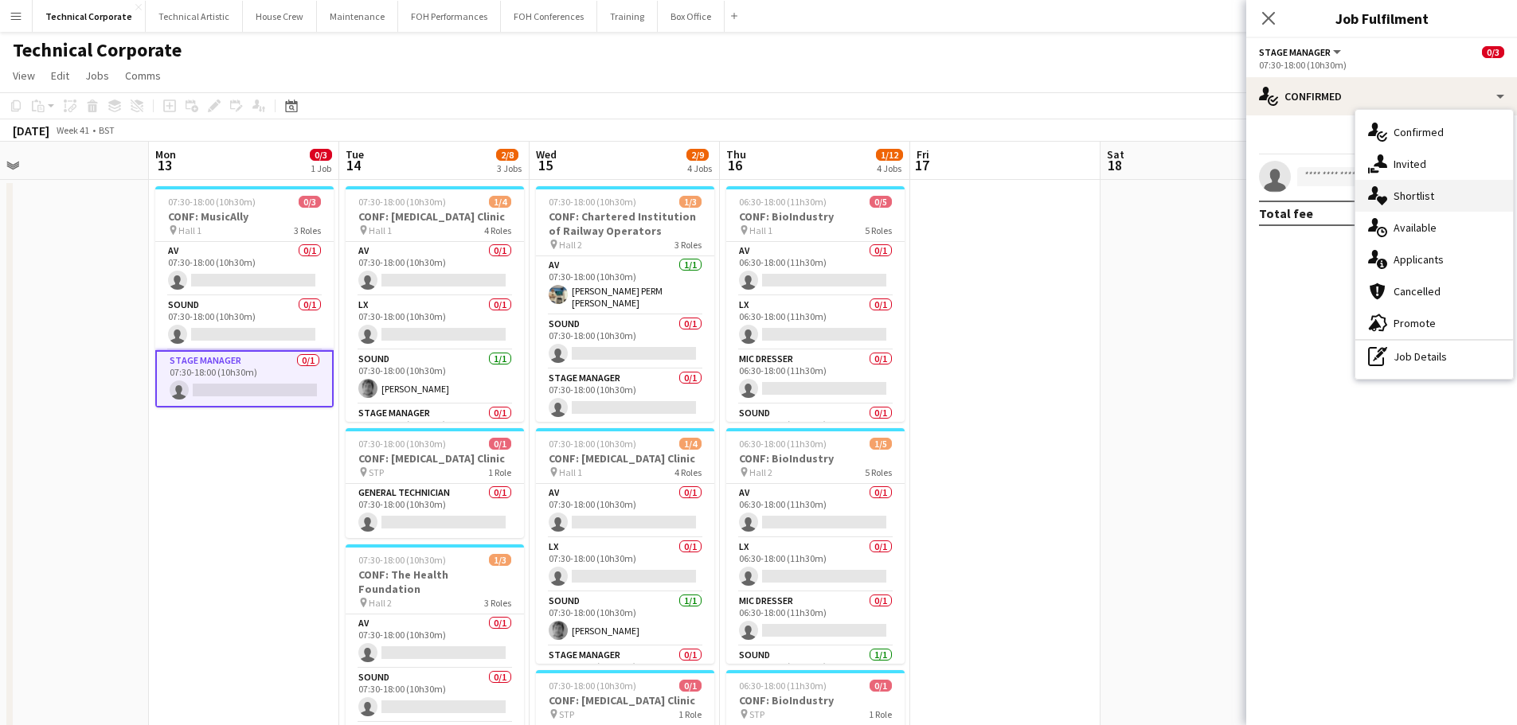
click at [1381, 210] on div "single-neutral-actions-heart Shortlist" at bounding box center [1434, 196] width 158 height 32
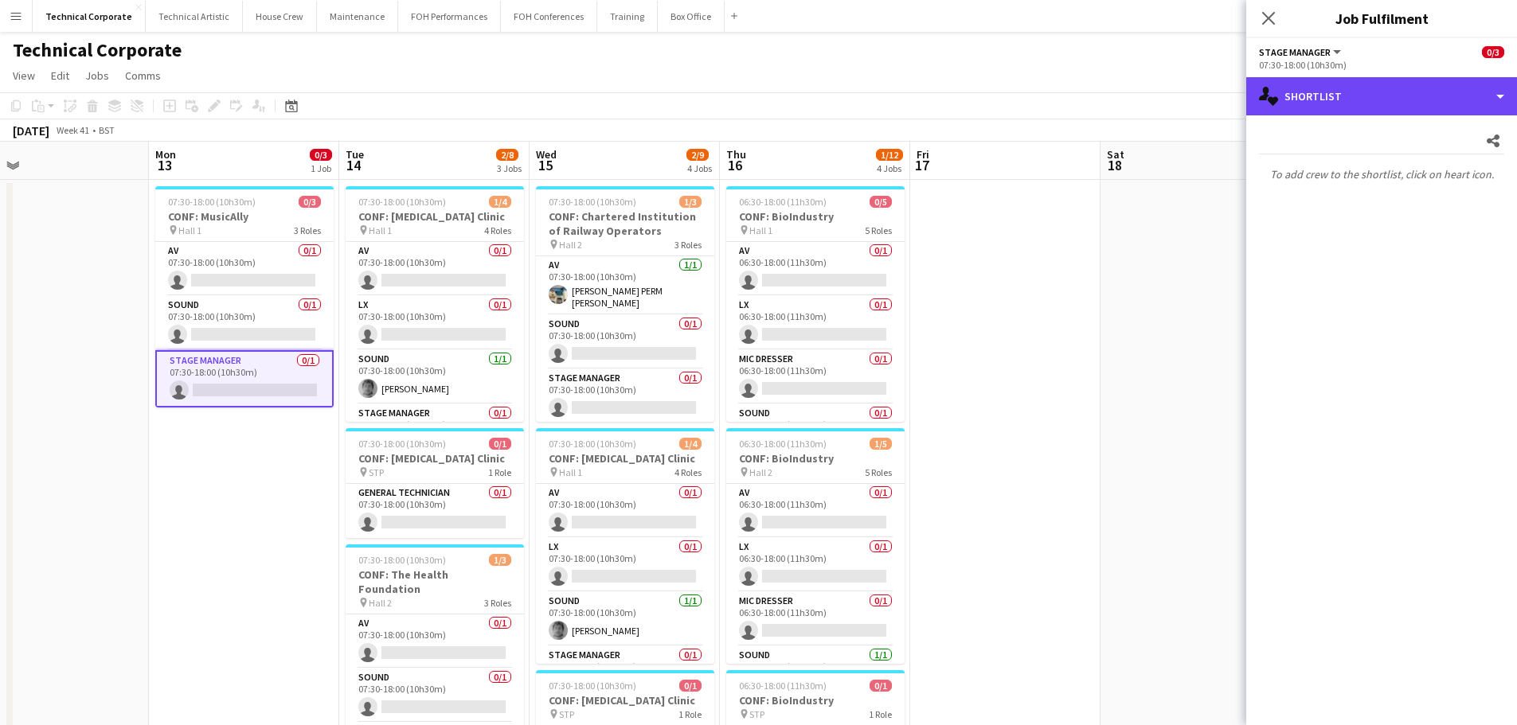
click at [1379, 104] on div "single-neutral-actions-heart Shortlist" at bounding box center [1381, 96] width 271 height 38
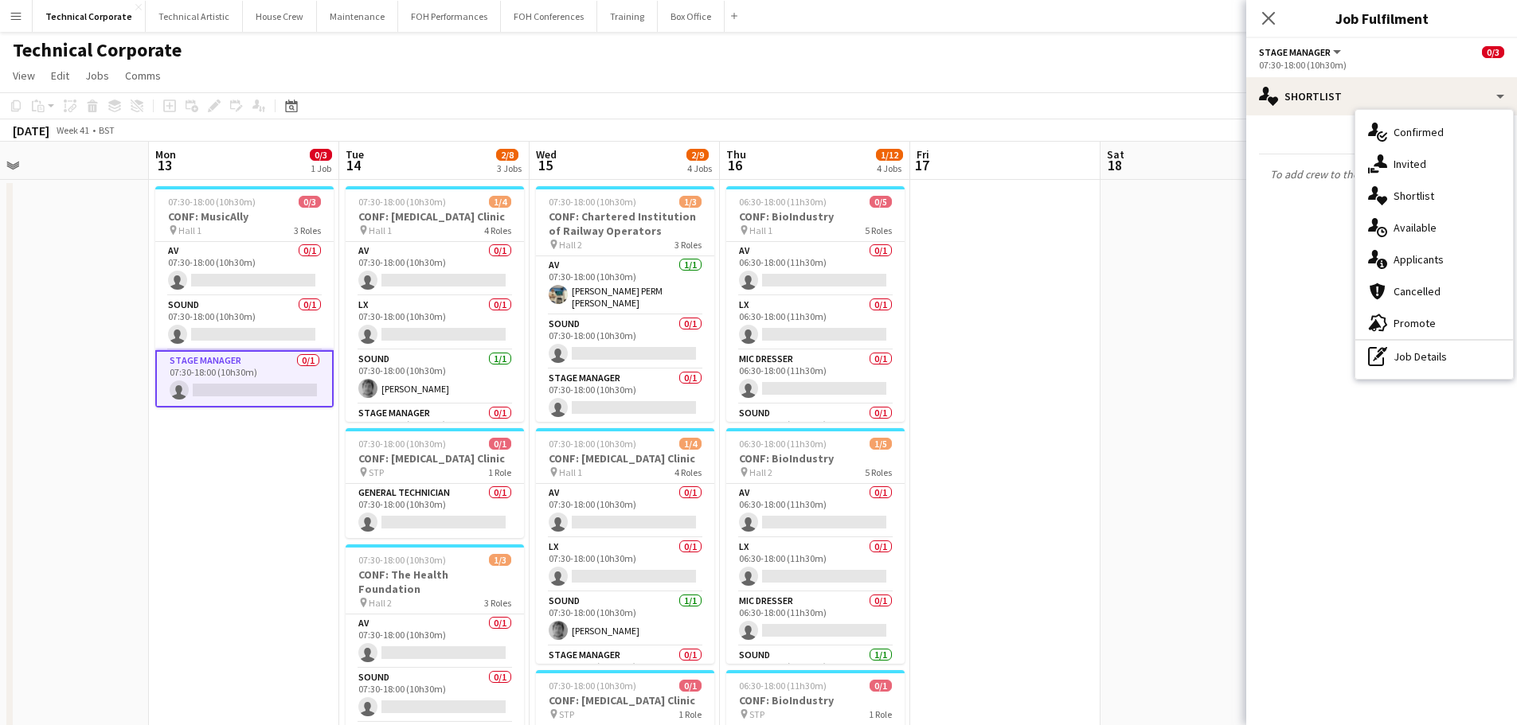
click at [1413, 216] on div "single-neutral-actions-upload Available" at bounding box center [1434, 228] width 158 height 32
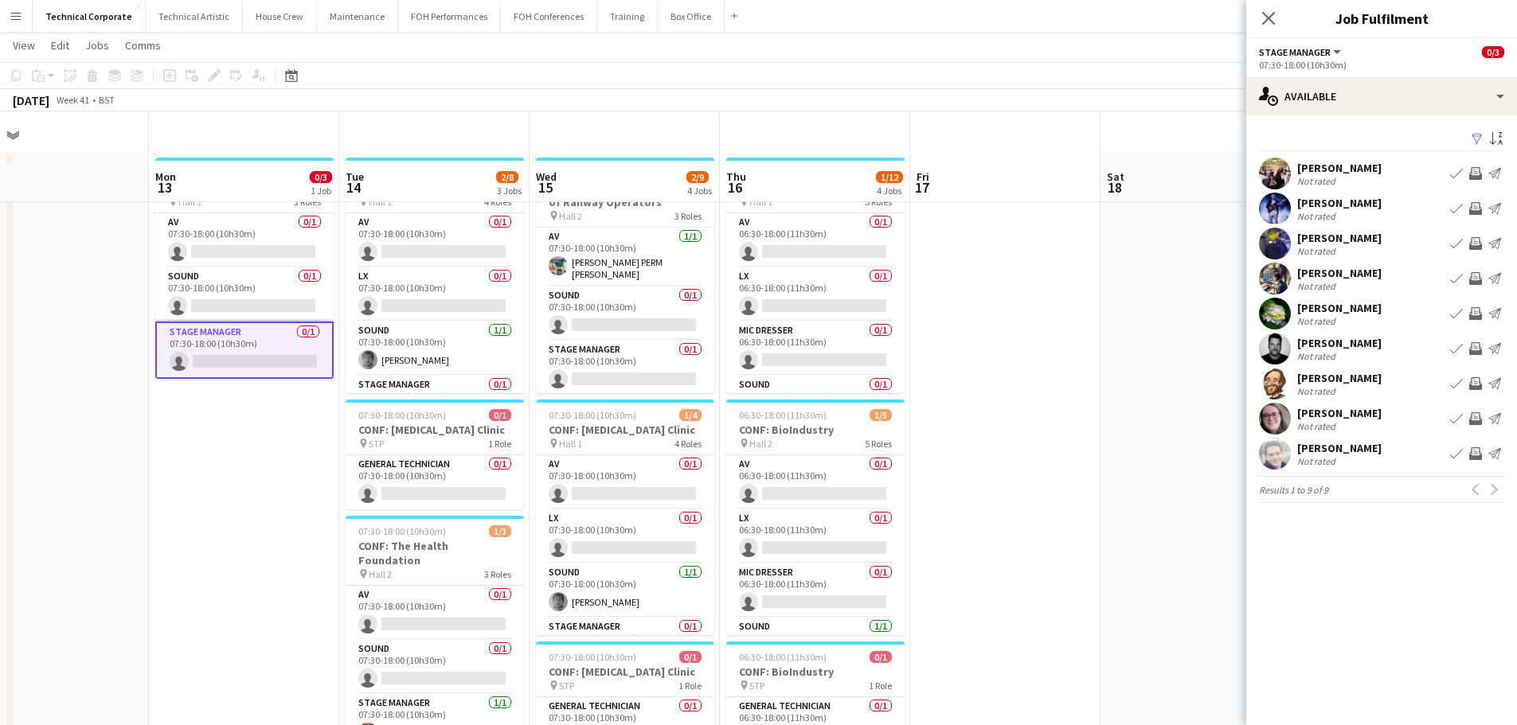
scroll to position [0, 0]
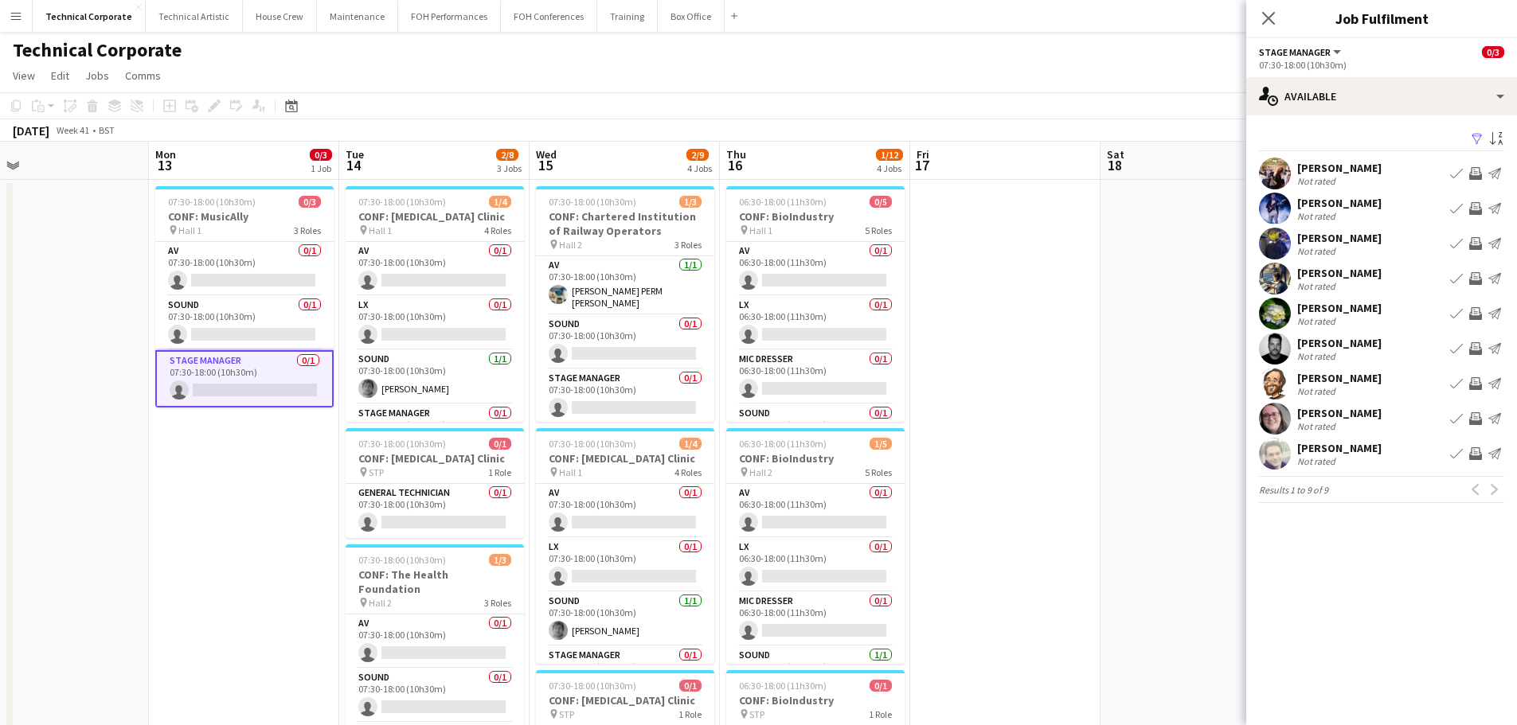
click at [1476, 341] on button "Invite crew" at bounding box center [1475, 348] width 19 height 19
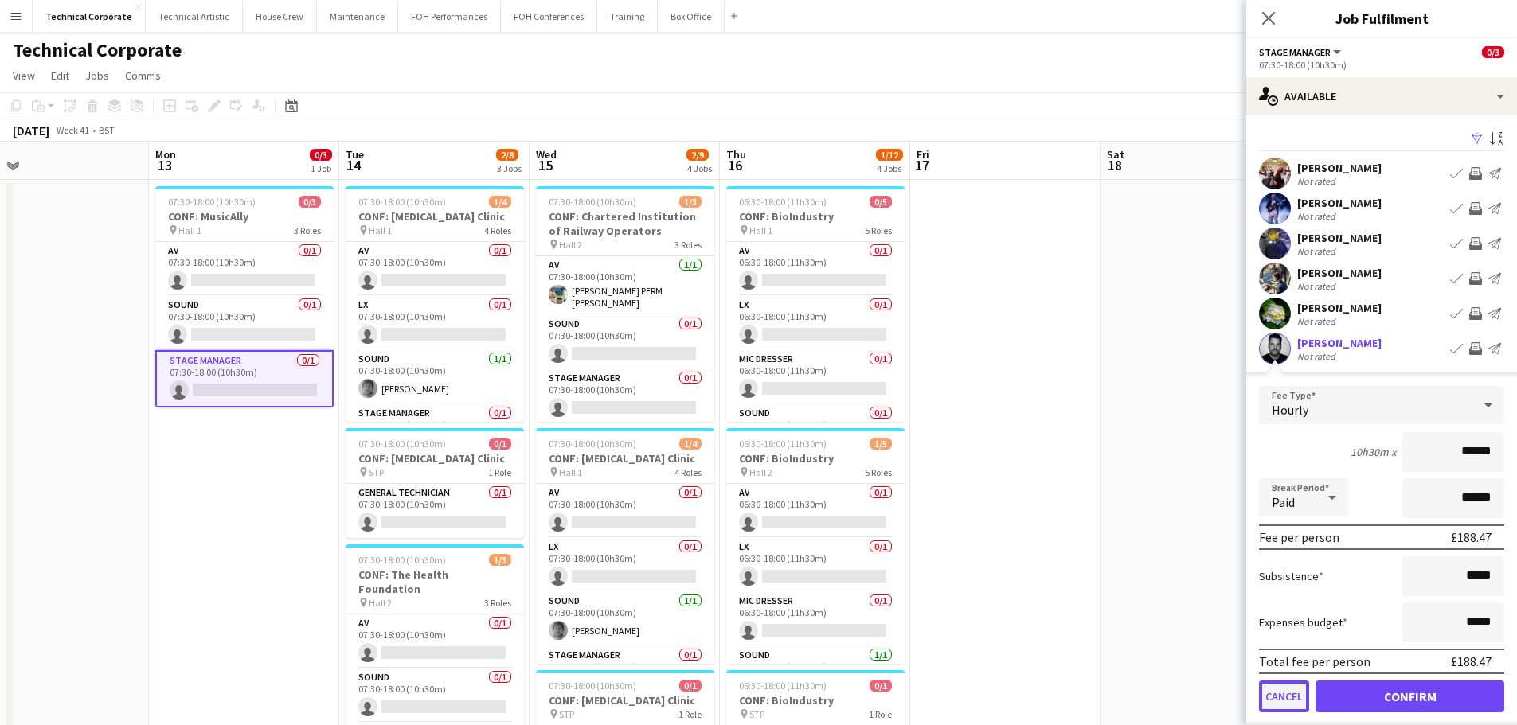
click at [1281, 701] on button "Cancel" at bounding box center [1284, 697] width 50 height 32
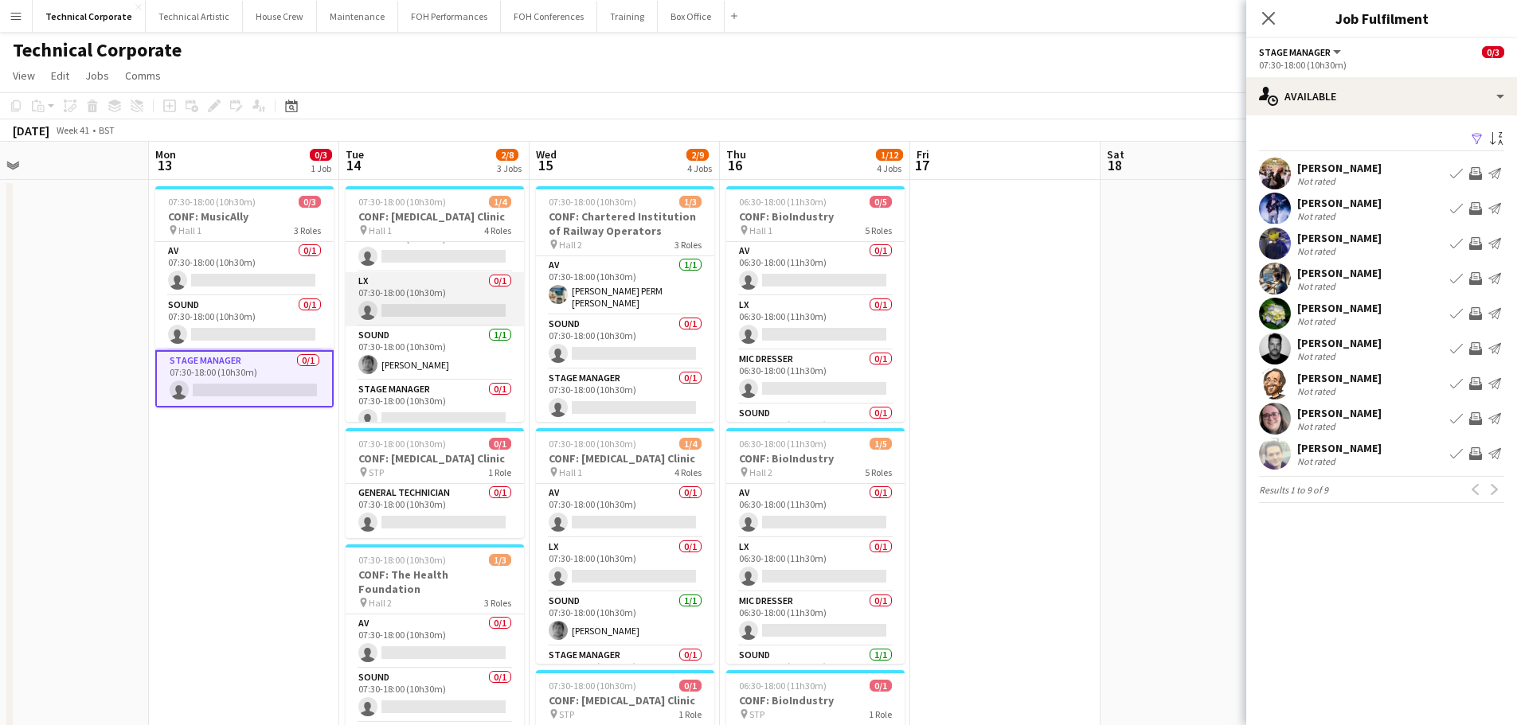
scroll to position [37, 0]
click at [454, 385] on app-card-role "Stage Manager 0/1 07:30-18:00 (10h30m) single-neutral-actions" at bounding box center [435, 395] width 178 height 54
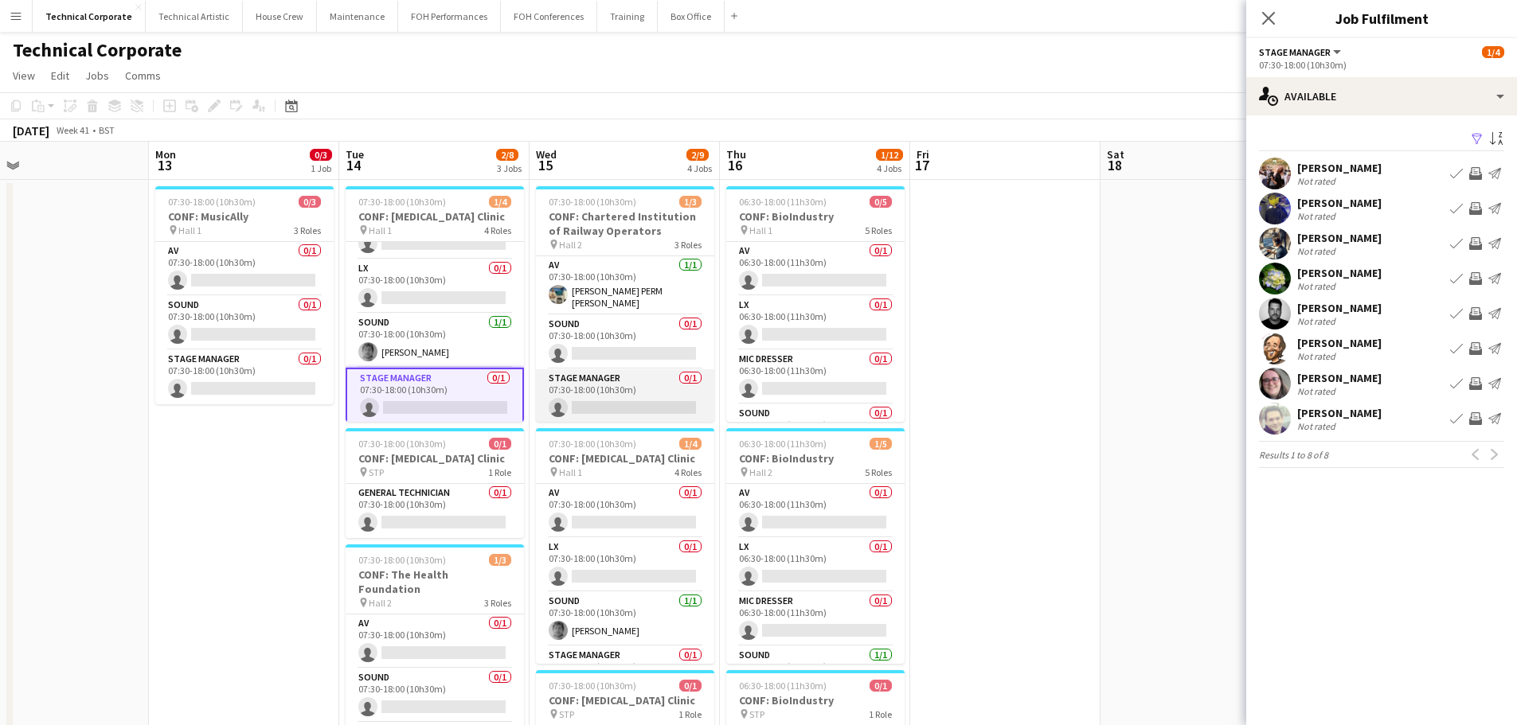
click at [647, 385] on app-card-role "Stage Manager 0/1 07:30-18:00 (10h30m) single-neutral-actions" at bounding box center [625, 396] width 178 height 54
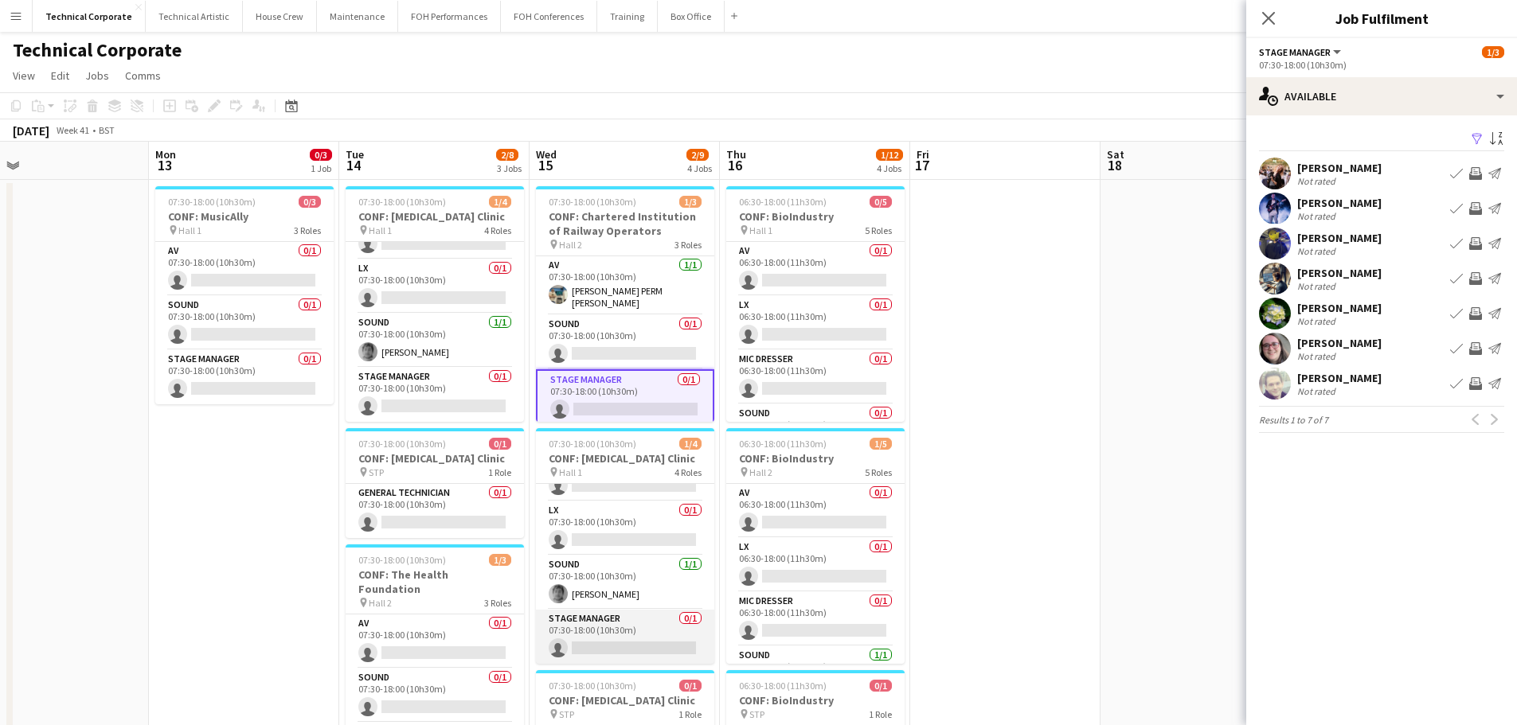
click at [640, 640] on app-card-role "Stage Manager 0/1 07:30-18:00 (10h30m) single-neutral-actions" at bounding box center [625, 637] width 178 height 54
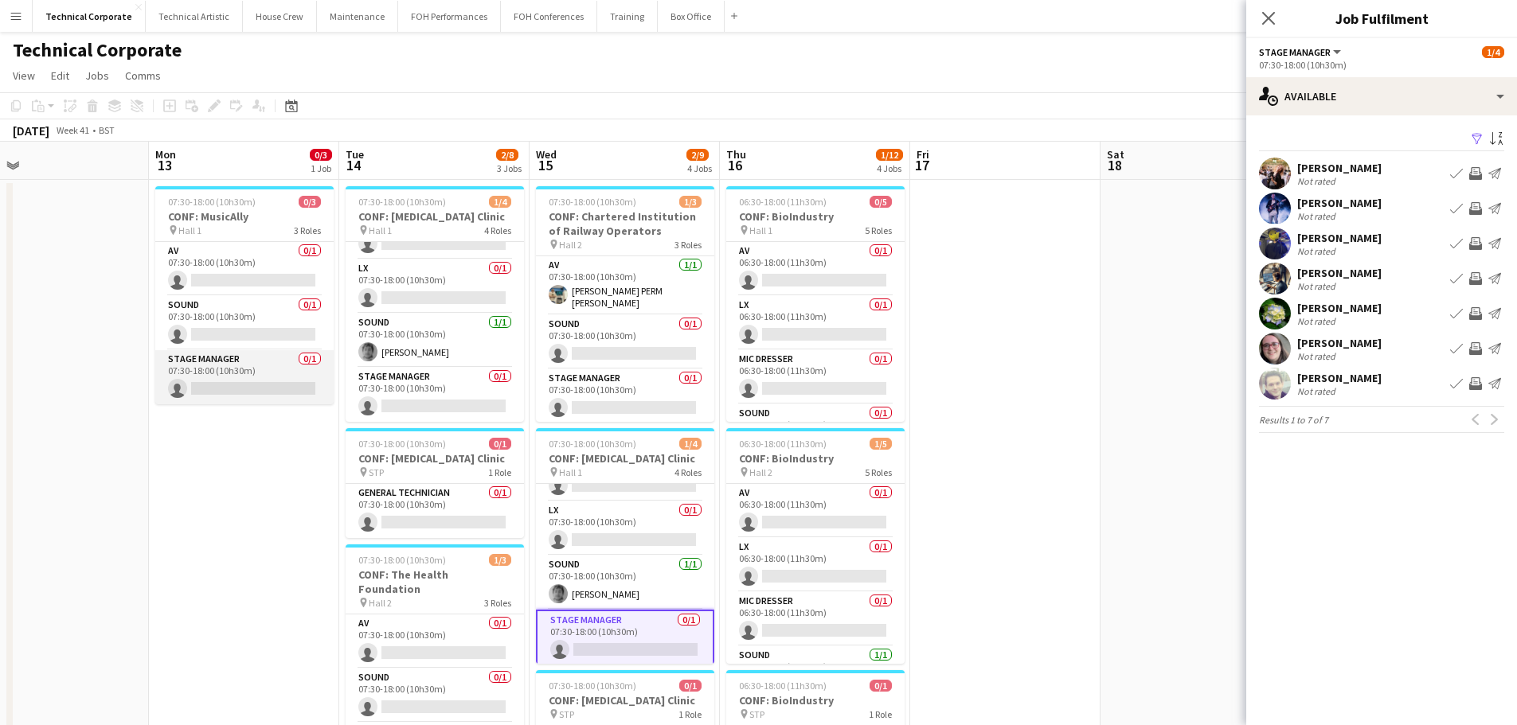
click at [244, 358] on app-card-role "Stage Manager 0/1 07:30-18:00 (10h30m) single-neutral-actions" at bounding box center [244, 377] width 178 height 54
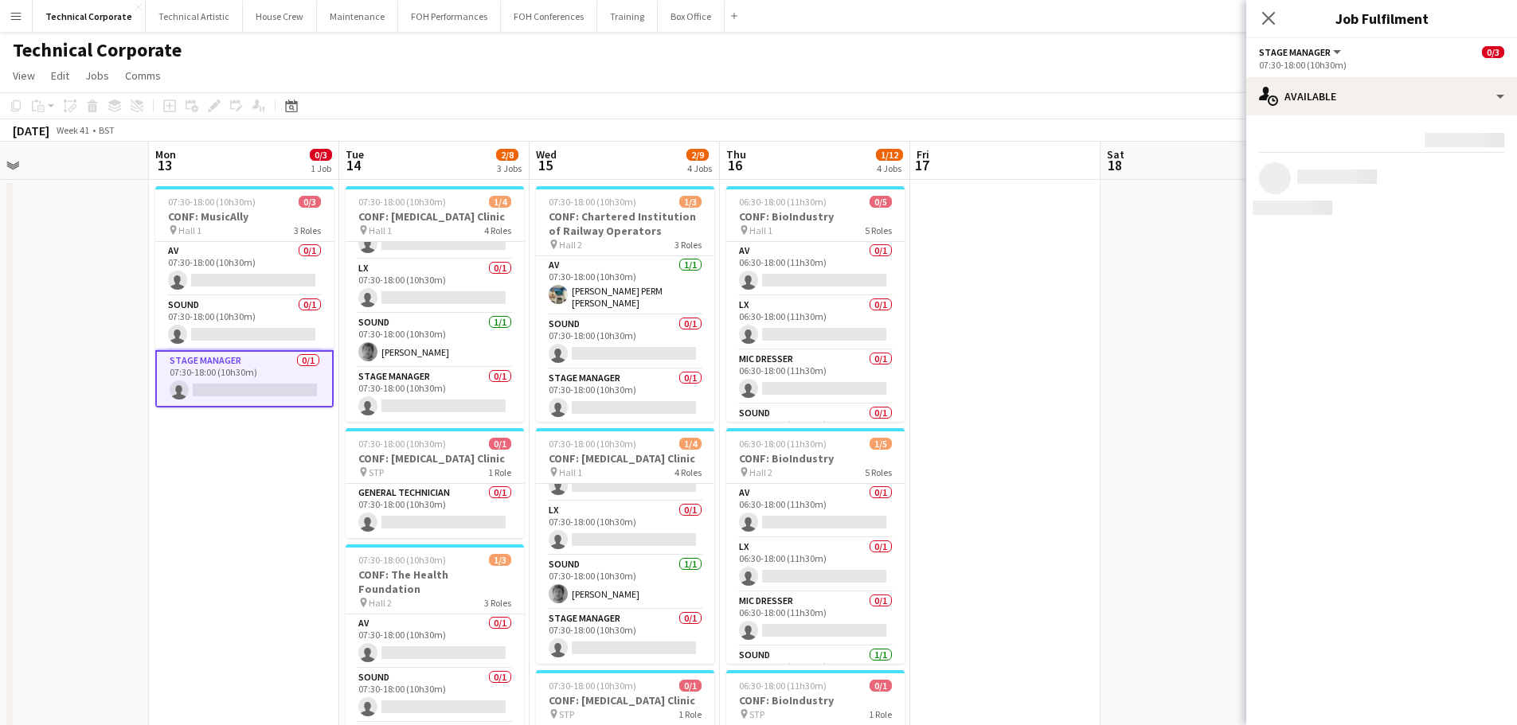
scroll to position [0, 613]
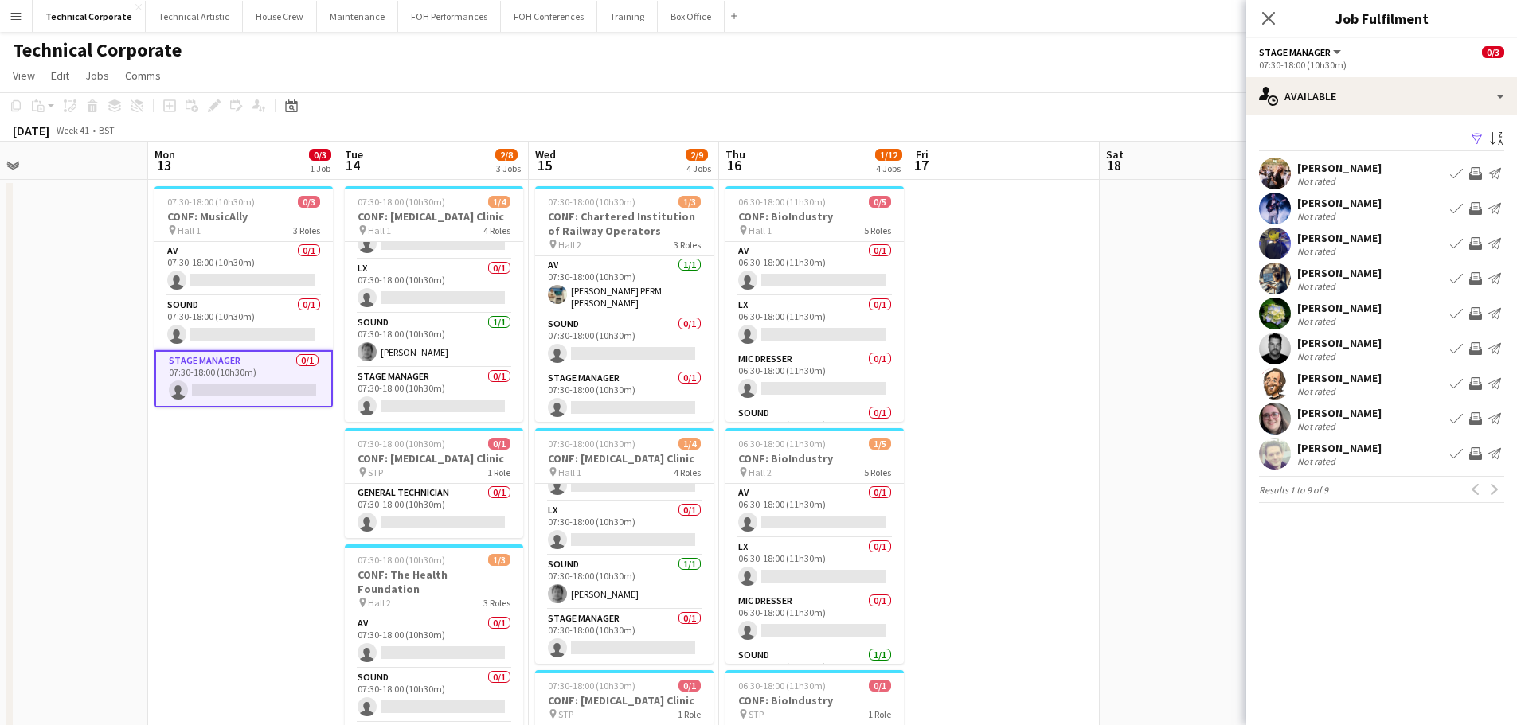
click at [1476, 352] on app-icon "Invite crew" at bounding box center [1475, 348] width 13 height 13
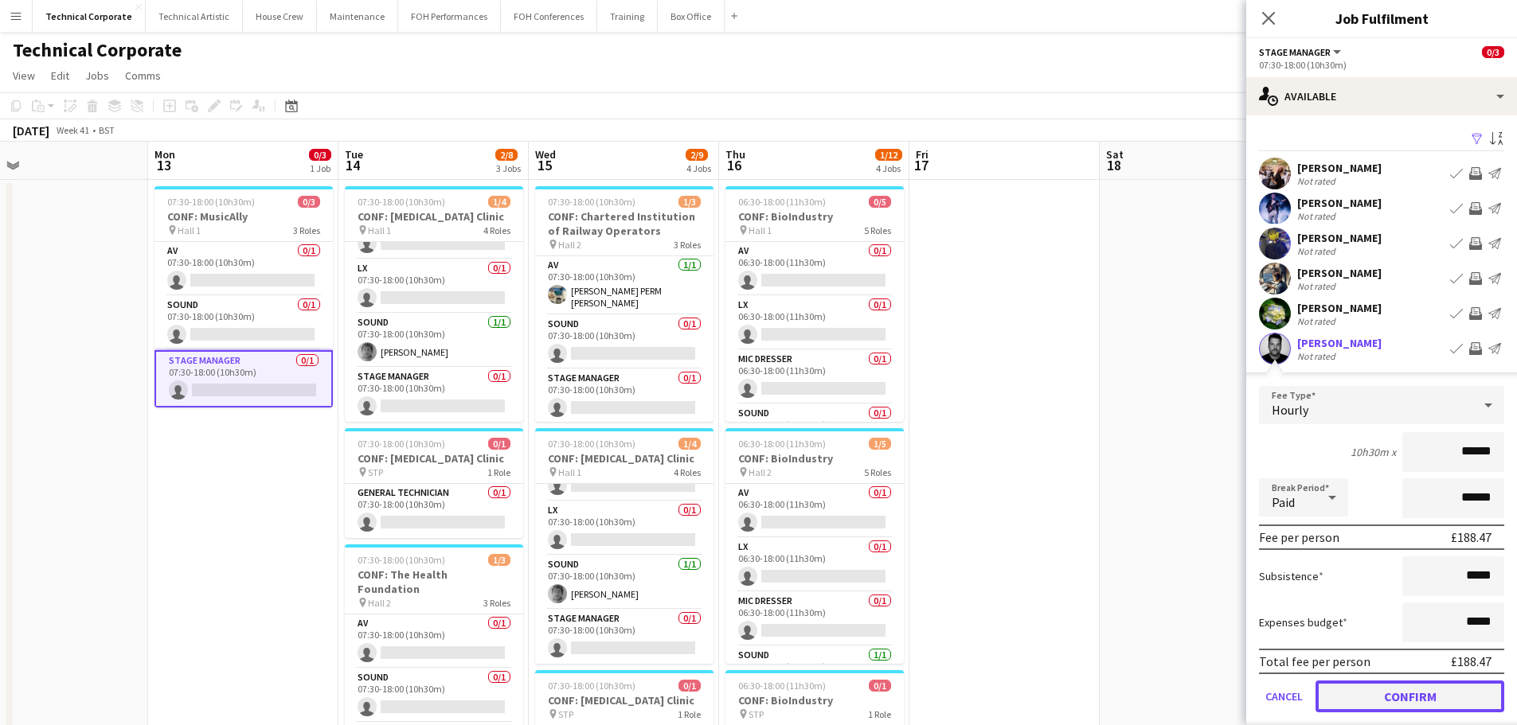
click at [1391, 698] on button "Confirm" at bounding box center [1409, 697] width 189 height 32
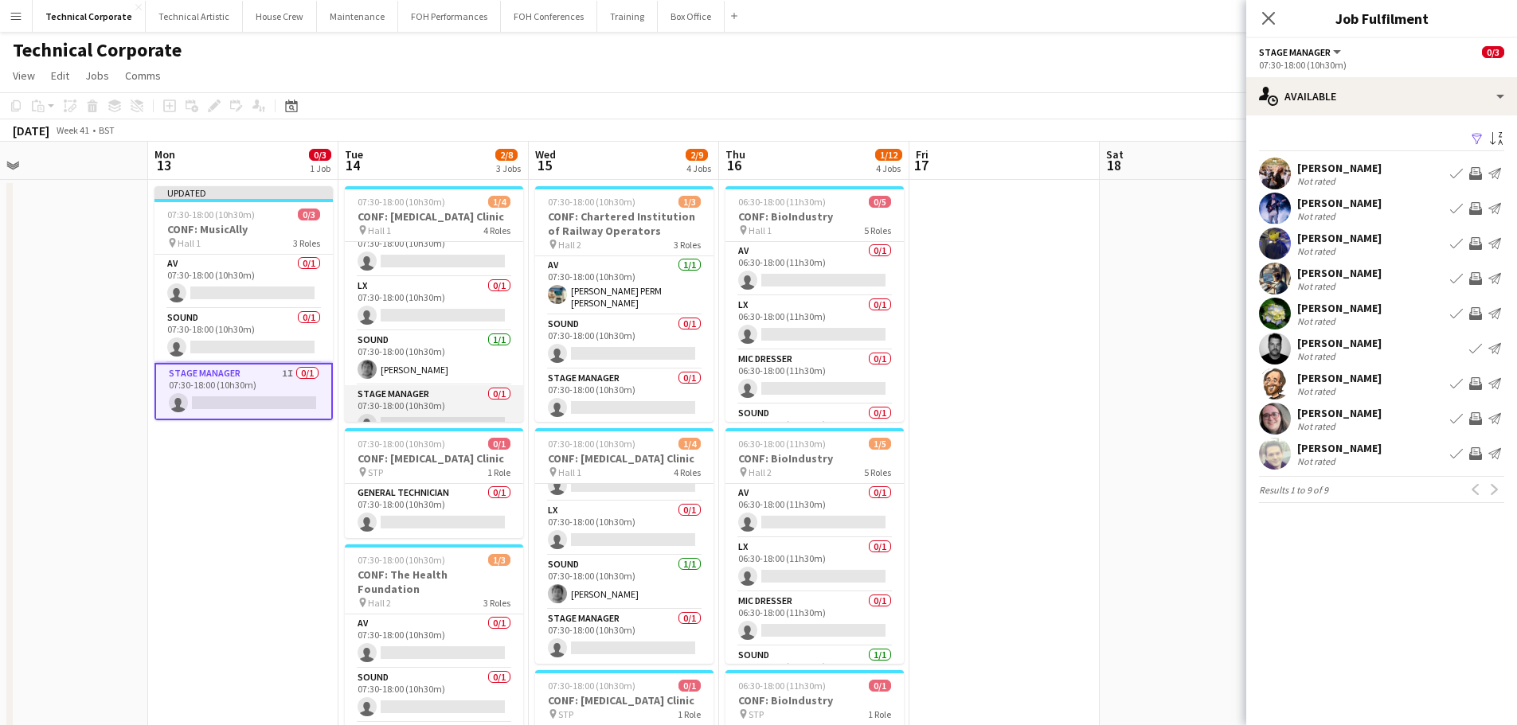
scroll to position [37, 0]
click at [463, 388] on app-card-role "Stage Manager 0/1 07:30-18:00 (10h30m) single-neutral-actions" at bounding box center [434, 395] width 178 height 54
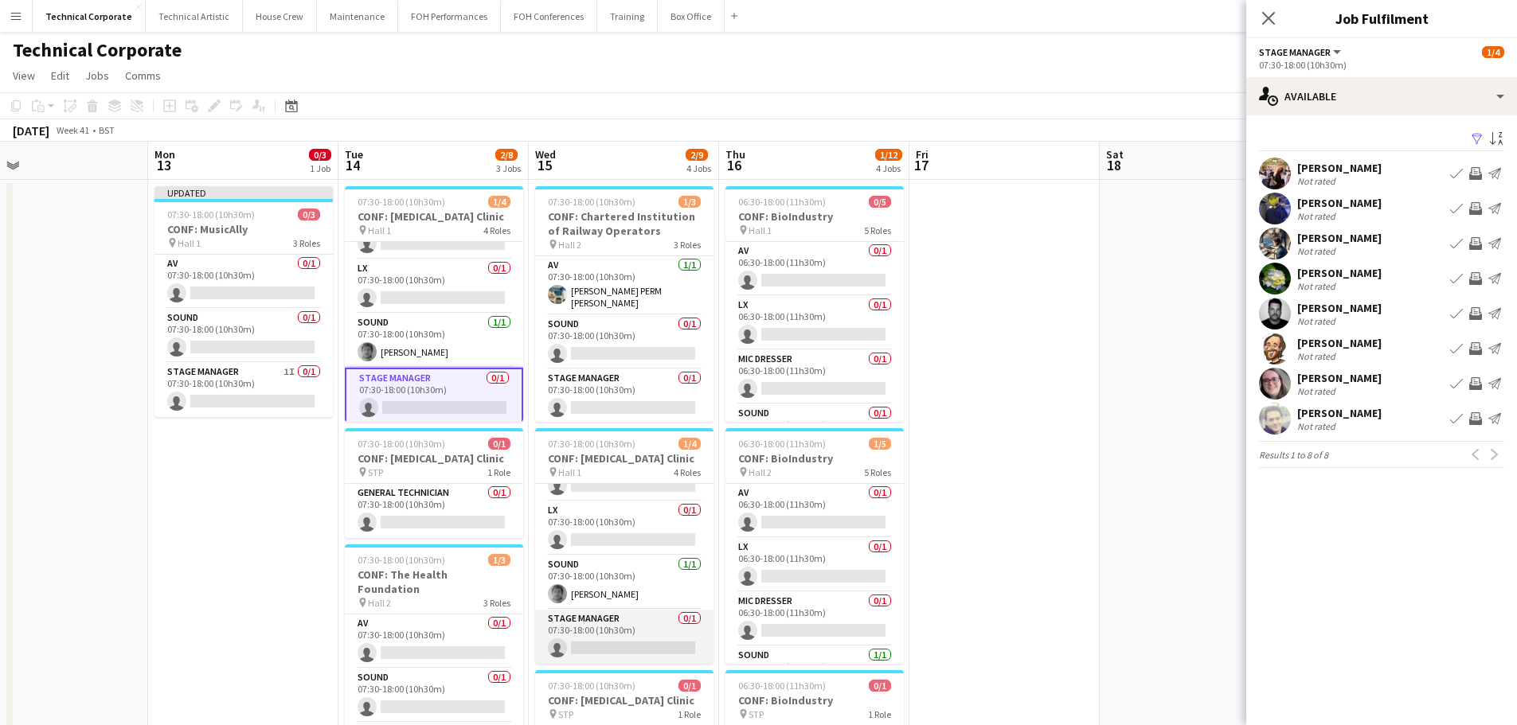
click at [619, 643] on app-card-role "Stage Manager 0/1 07:30-18:00 (10h30m) single-neutral-actions" at bounding box center [624, 637] width 178 height 54
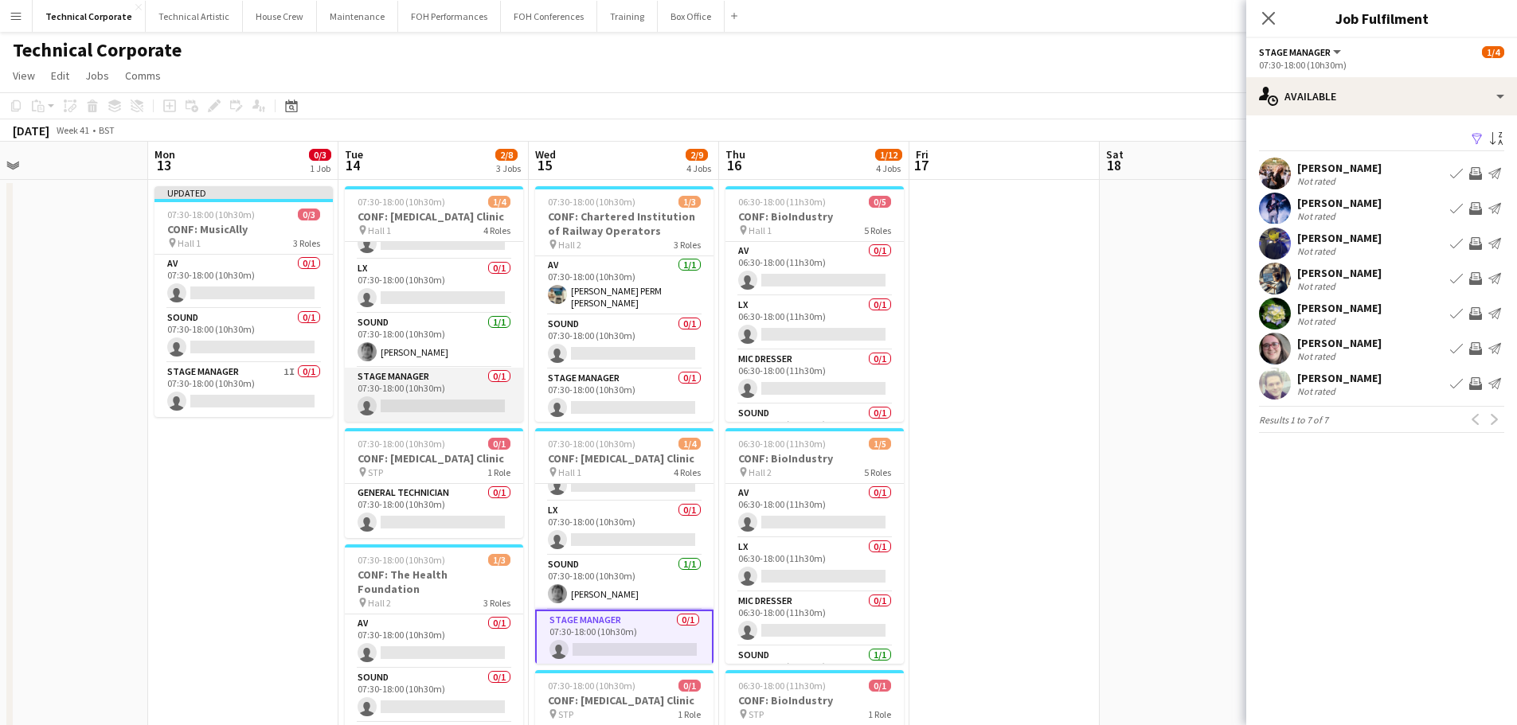
click at [447, 397] on app-card-role "Stage Manager 0/1 07:30-18:00 (10h30m) single-neutral-actions" at bounding box center [434, 395] width 178 height 54
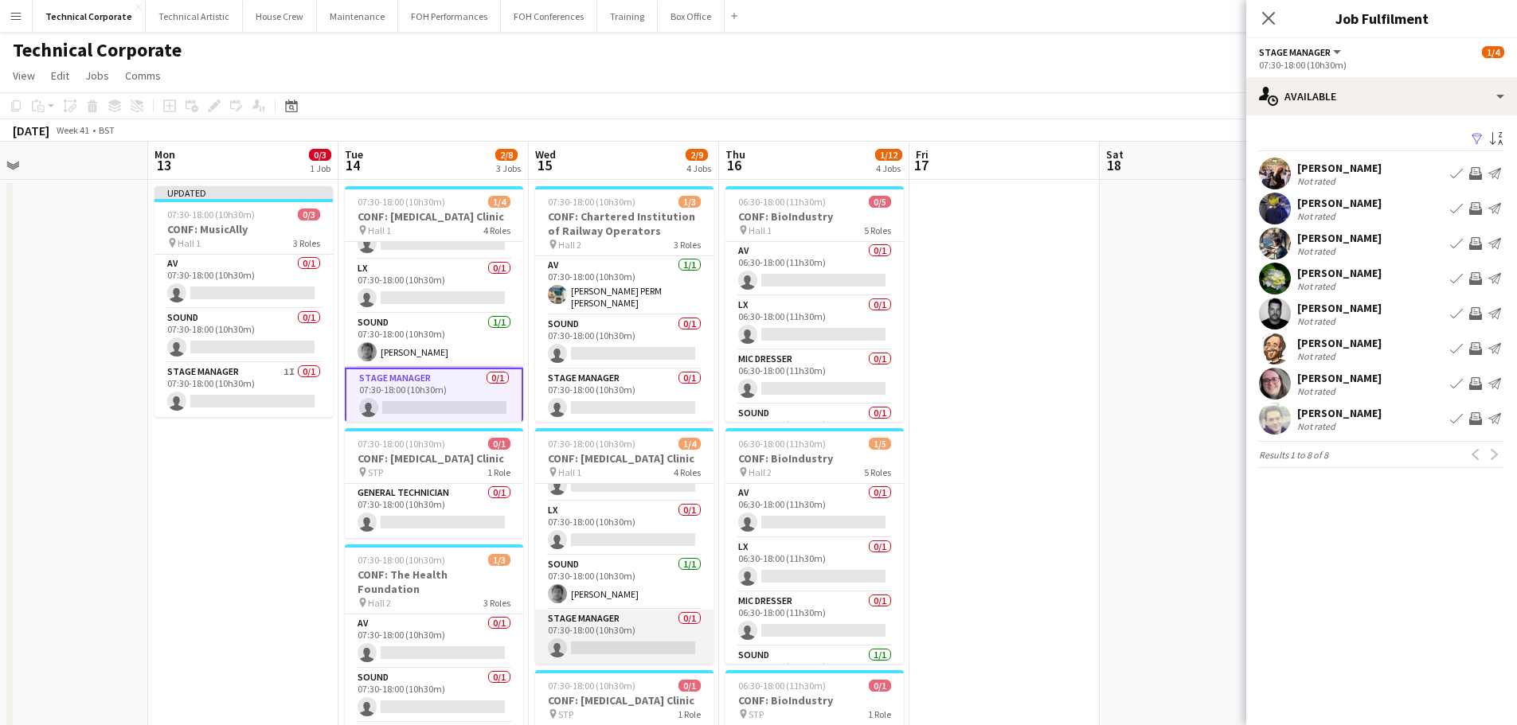
click at [627, 634] on app-card-role "Stage Manager 0/1 07:30-18:00 (10h30m) single-neutral-actions" at bounding box center [624, 637] width 178 height 54
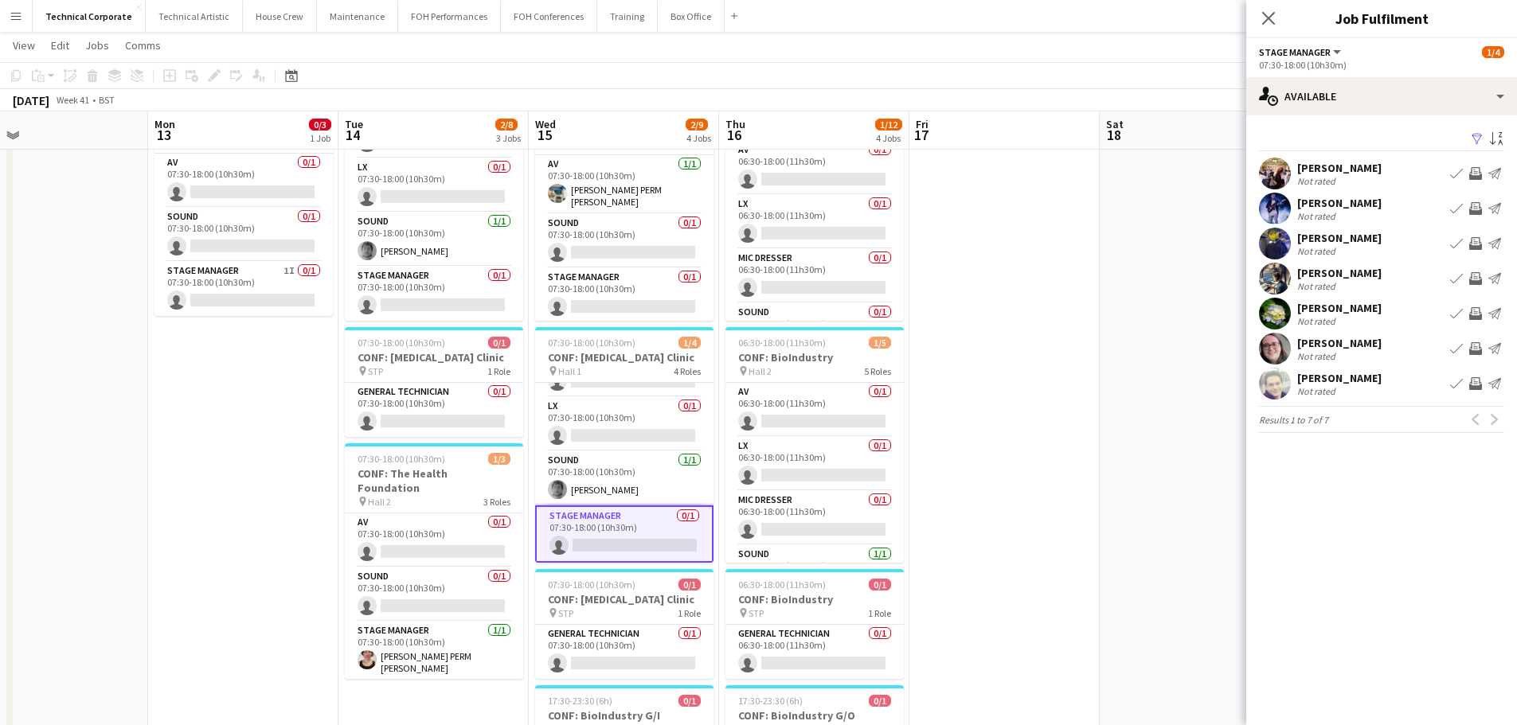
scroll to position [0, 0]
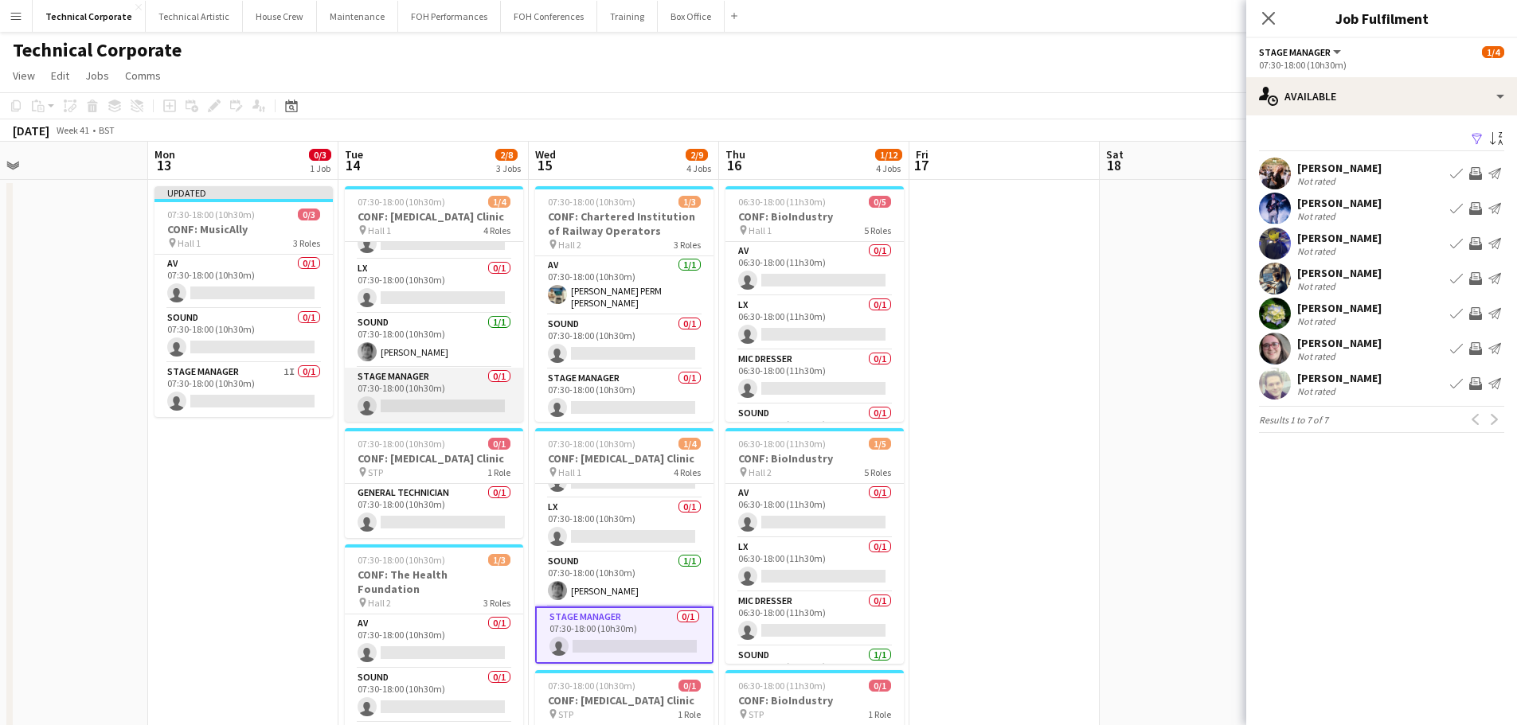
click at [373, 393] on app-card-role "Stage Manager 0/1 07:30-18:00 (10h30m) single-neutral-actions" at bounding box center [434, 395] width 178 height 54
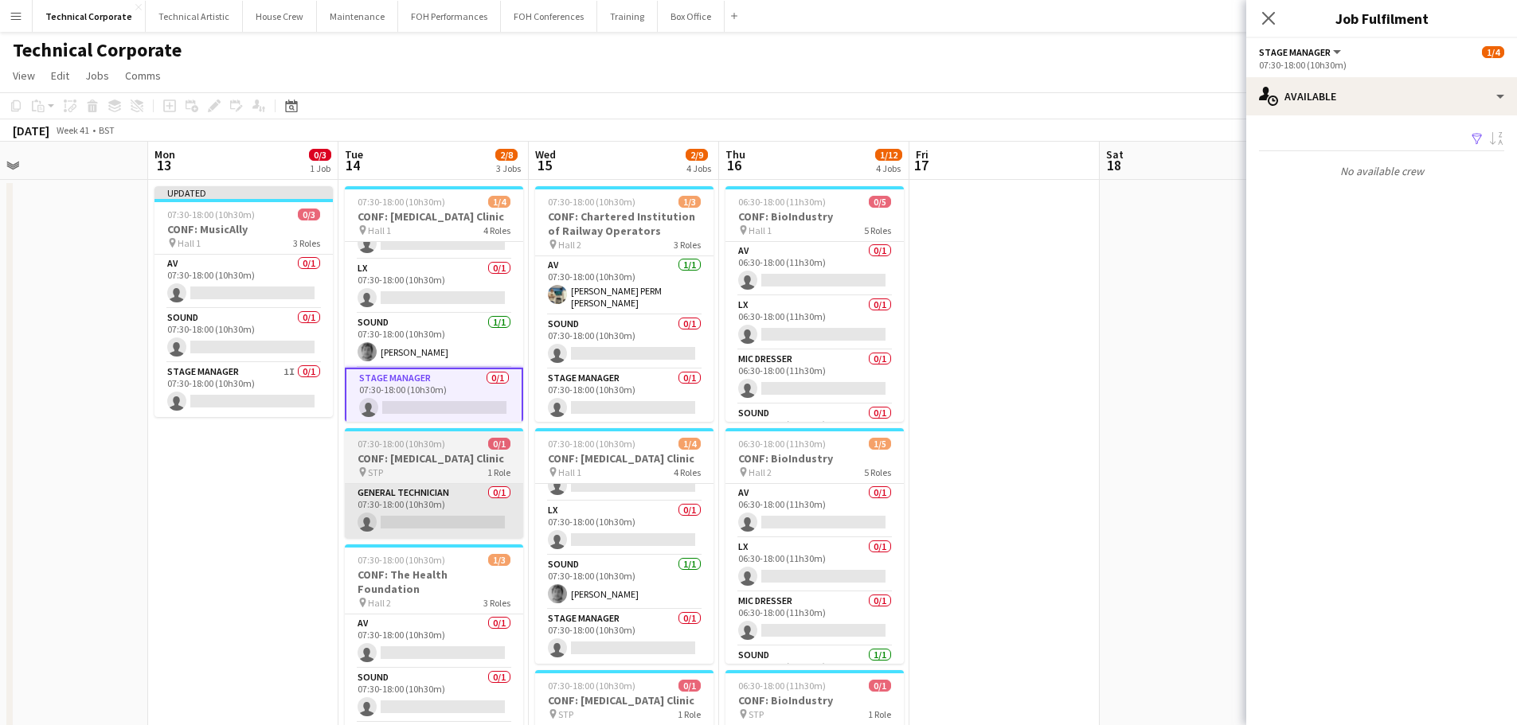
scroll to position [37, 0]
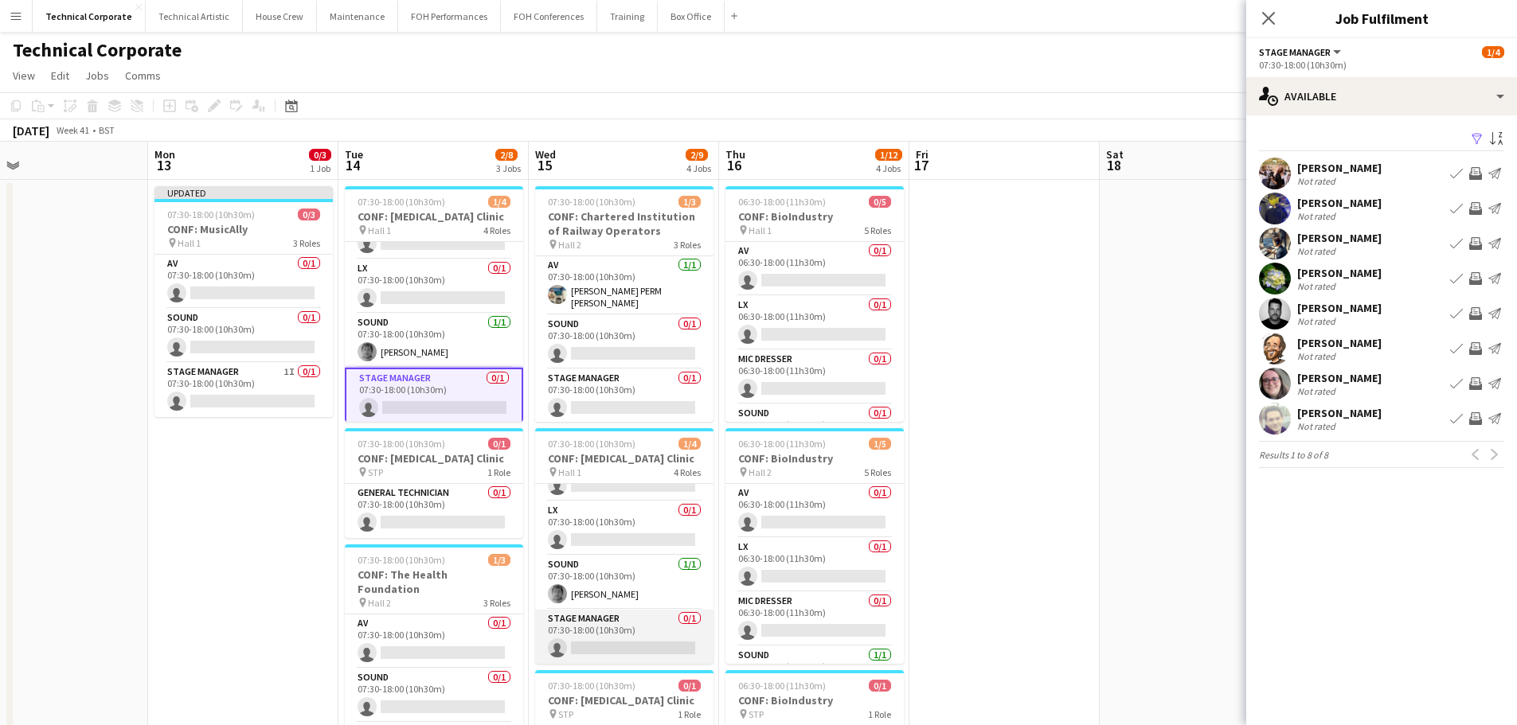
click at [581, 636] on app-card-role "Stage Manager 0/1 07:30-18:00 (10h30m) single-neutral-actions" at bounding box center [624, 637] width 178 height 54
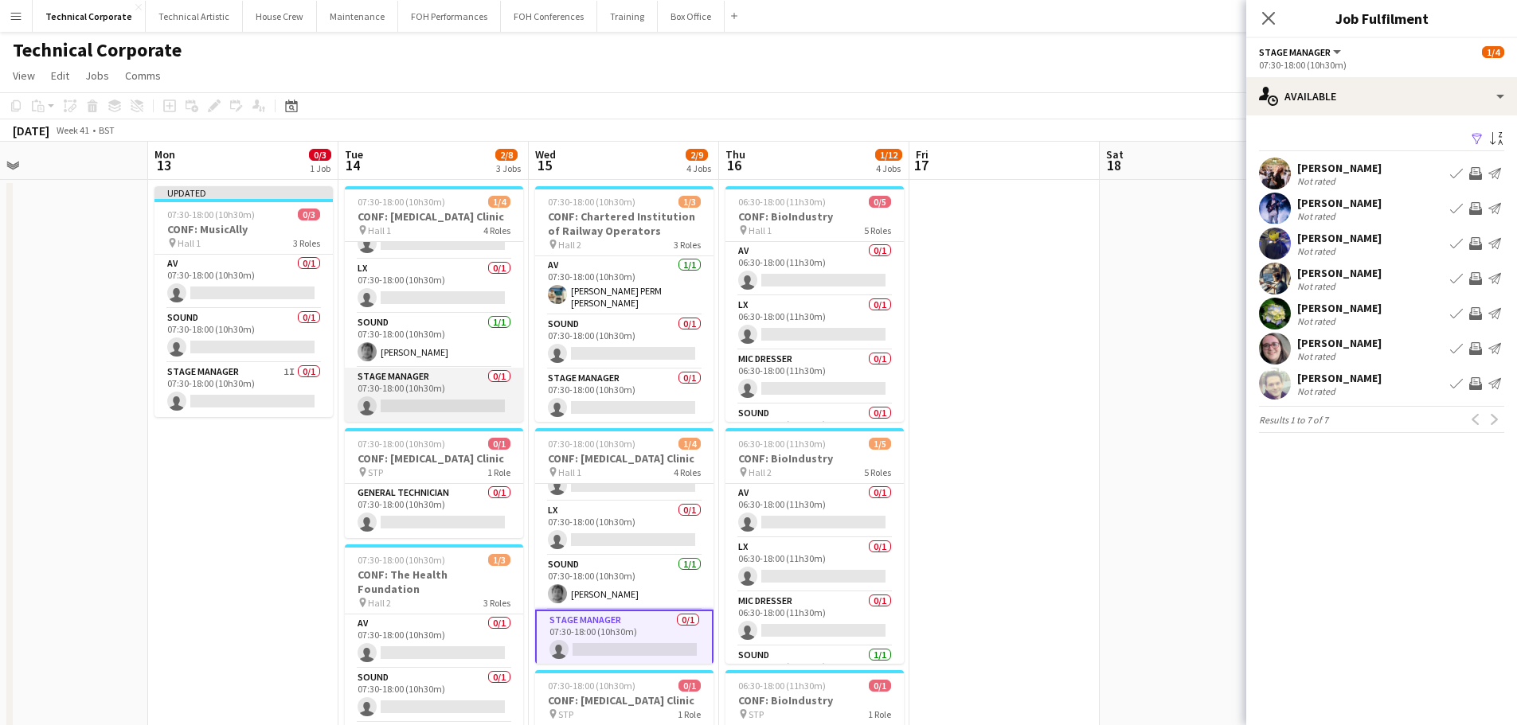
click at [462, 408] on app-card-role "Stage Manager 0/1 07:30-18:00 (10h30m) single-neutral-actions" at bounding box center [434, 395] width 178 height 54
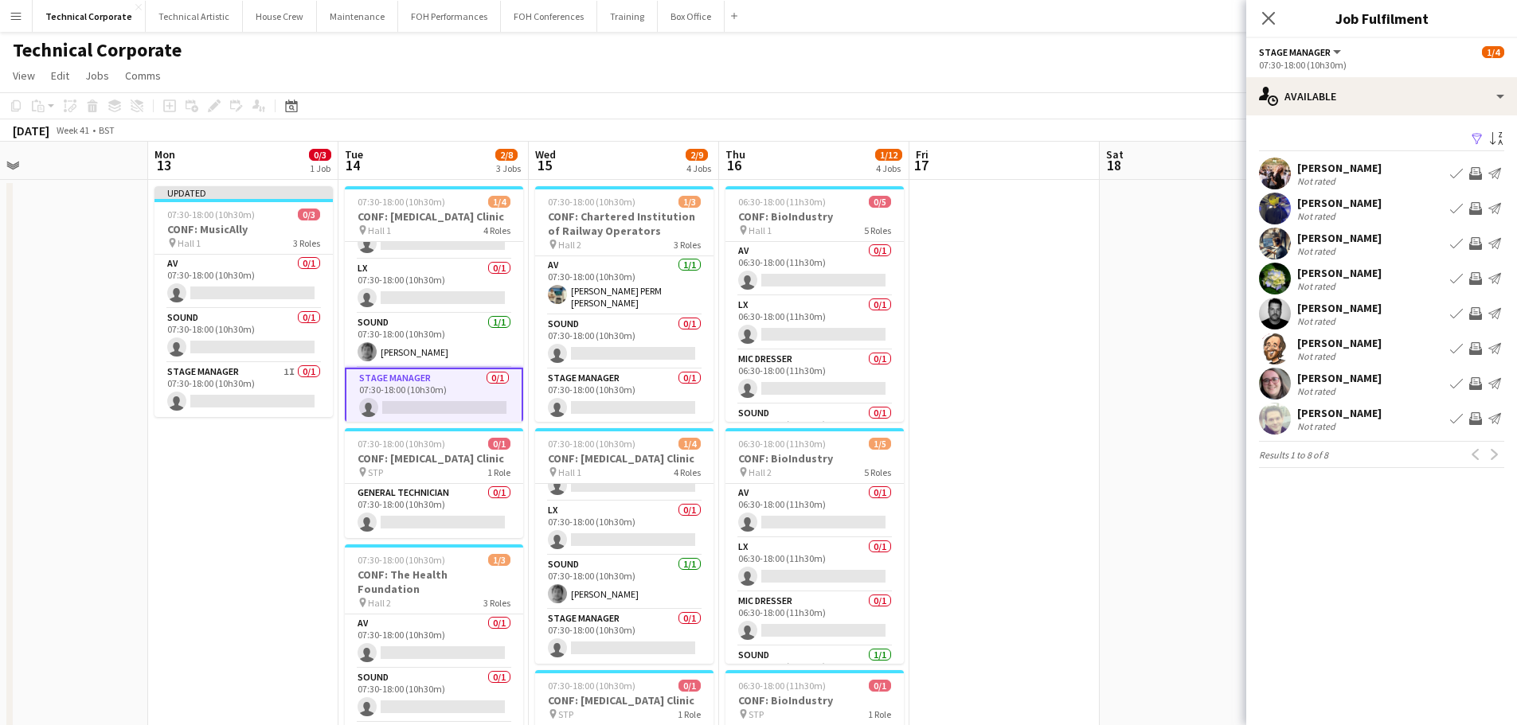
click at [1472, 244] on app-icon "Invite crew" at bounding box center [1475, 243] width 13 height 13
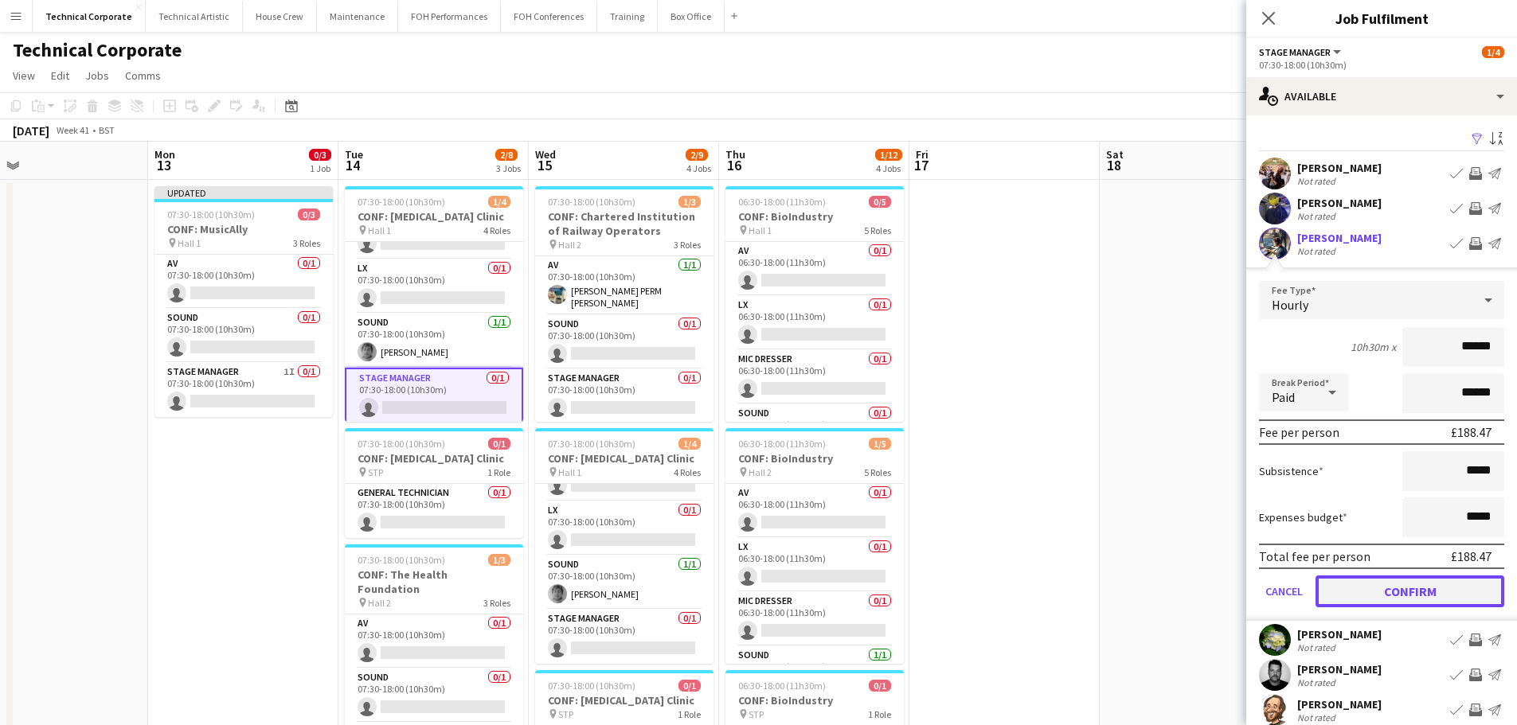
click at [1404, 581] on button "Confirm" at bounding box center [1409, 592] width 189 height 32
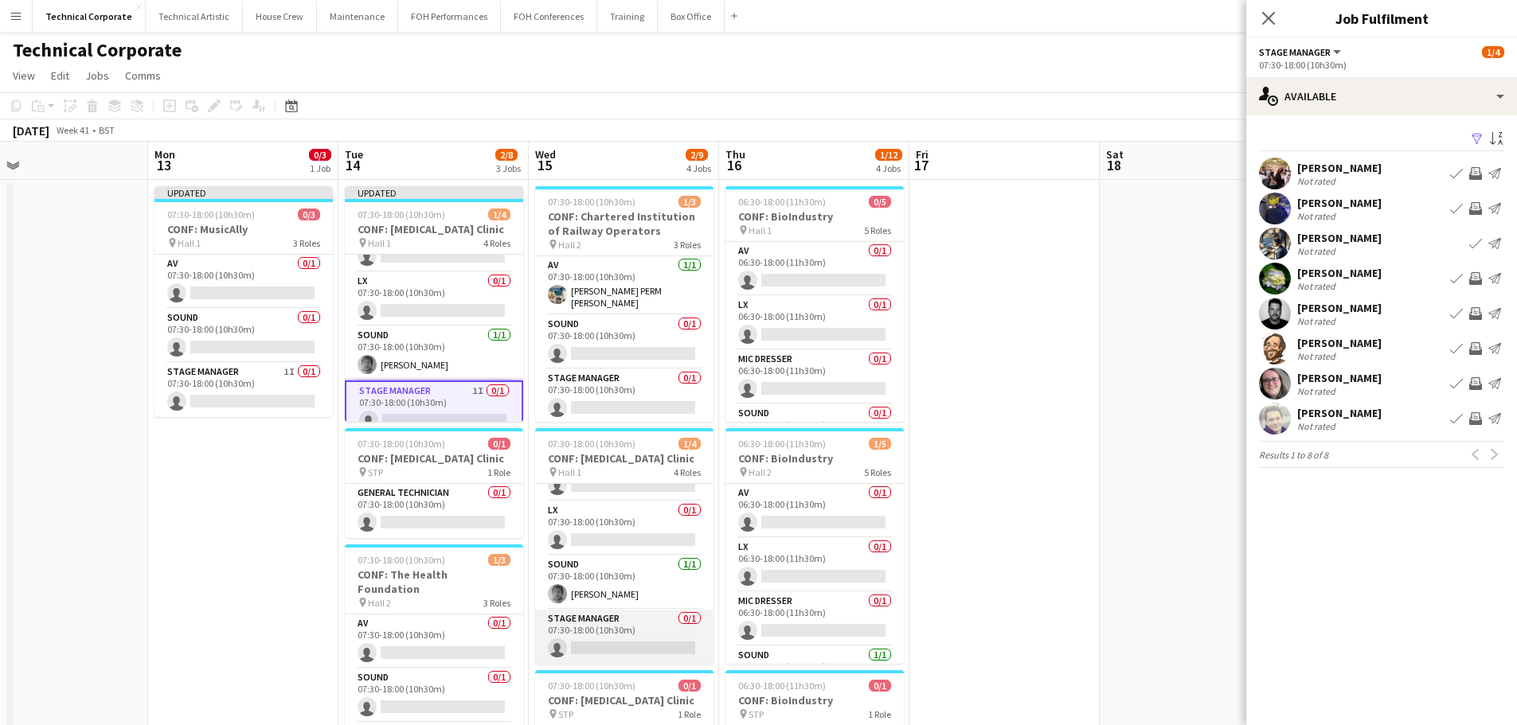
click at [580, 622] on app-card-role "Stage Manager 0/1 07:30-18:00 (10h30m) single-neutral-actions" at bounding box center [624, 637] width 178 height 54
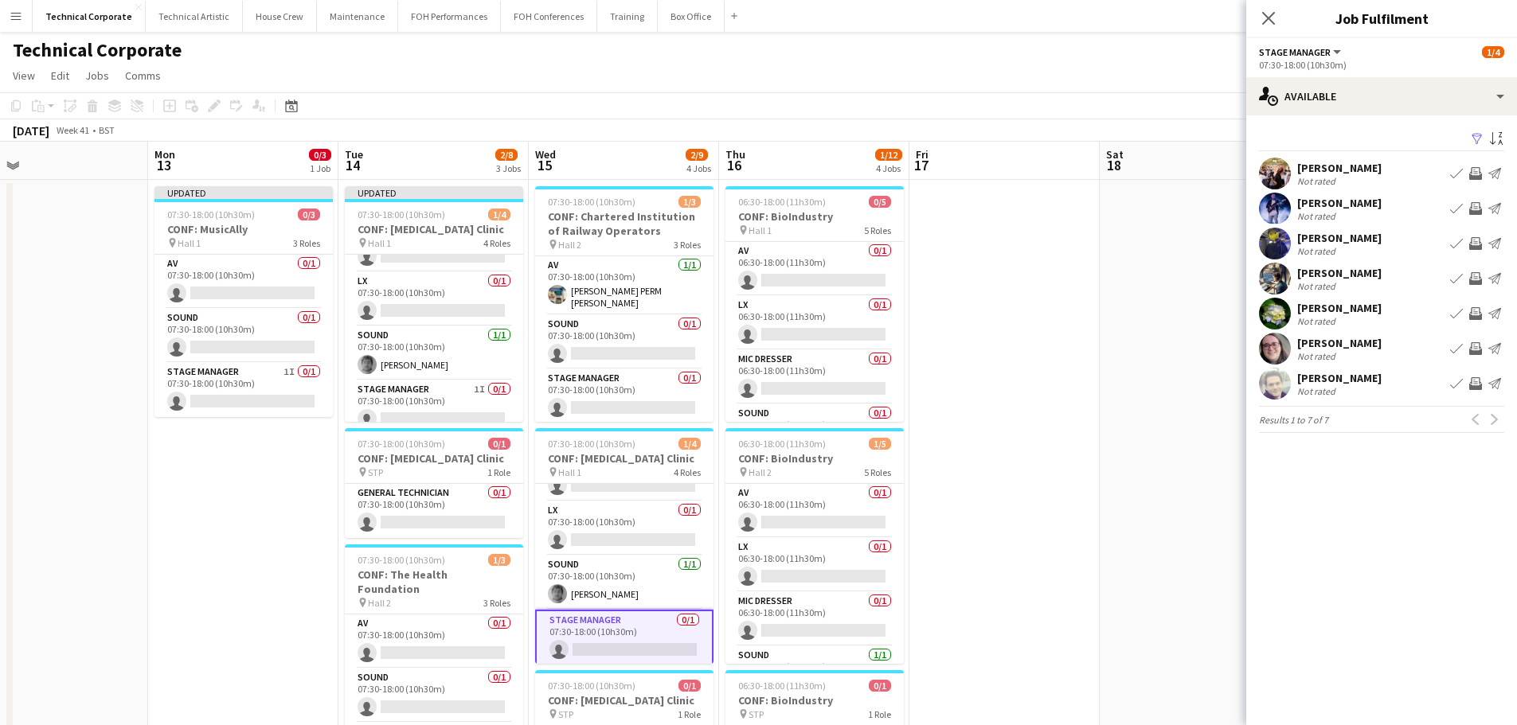
click at [1476, 275] on app-icon "Invite crew" at bounding box center [1475, 278] width 13 height 13
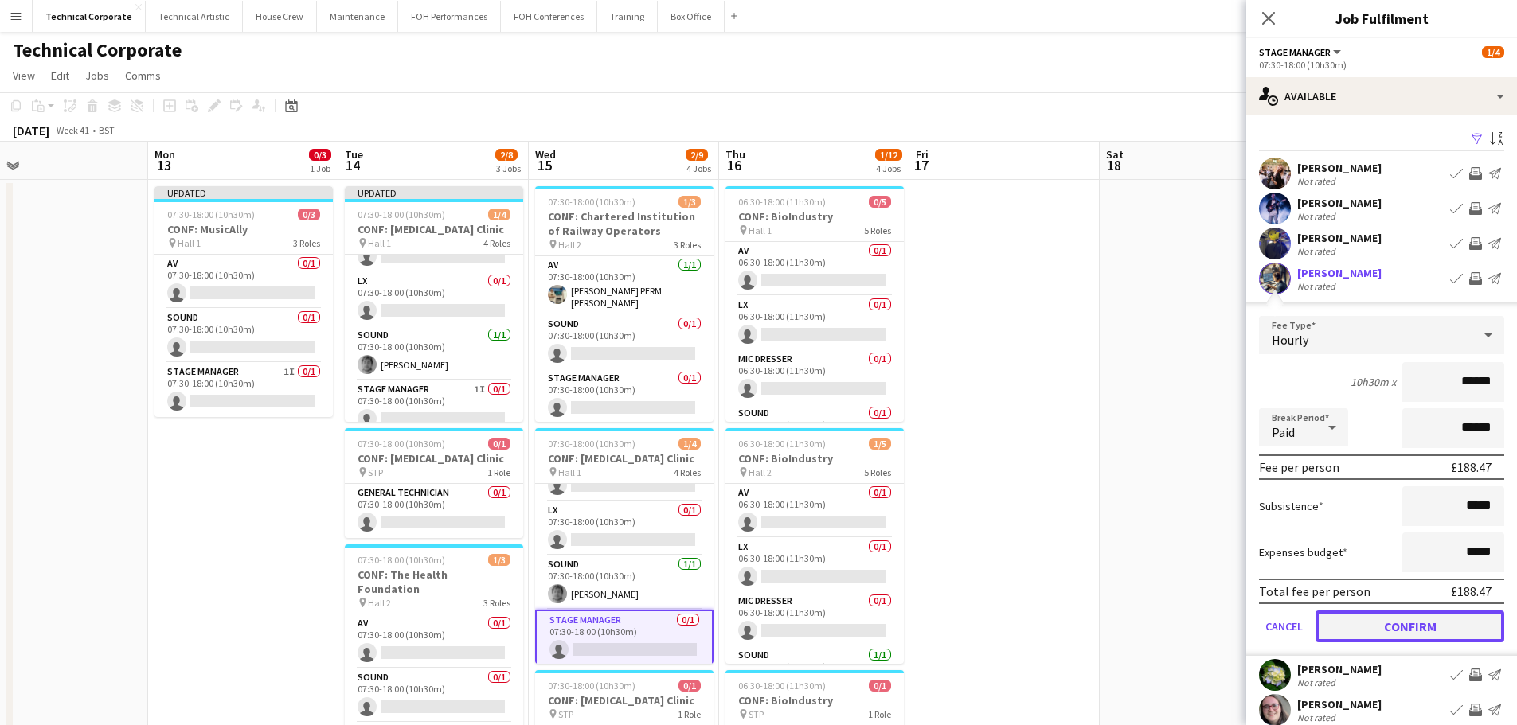
click at [1401, 625] on button "Confirm" at bounding box center [1409, 627] width 189 height 32
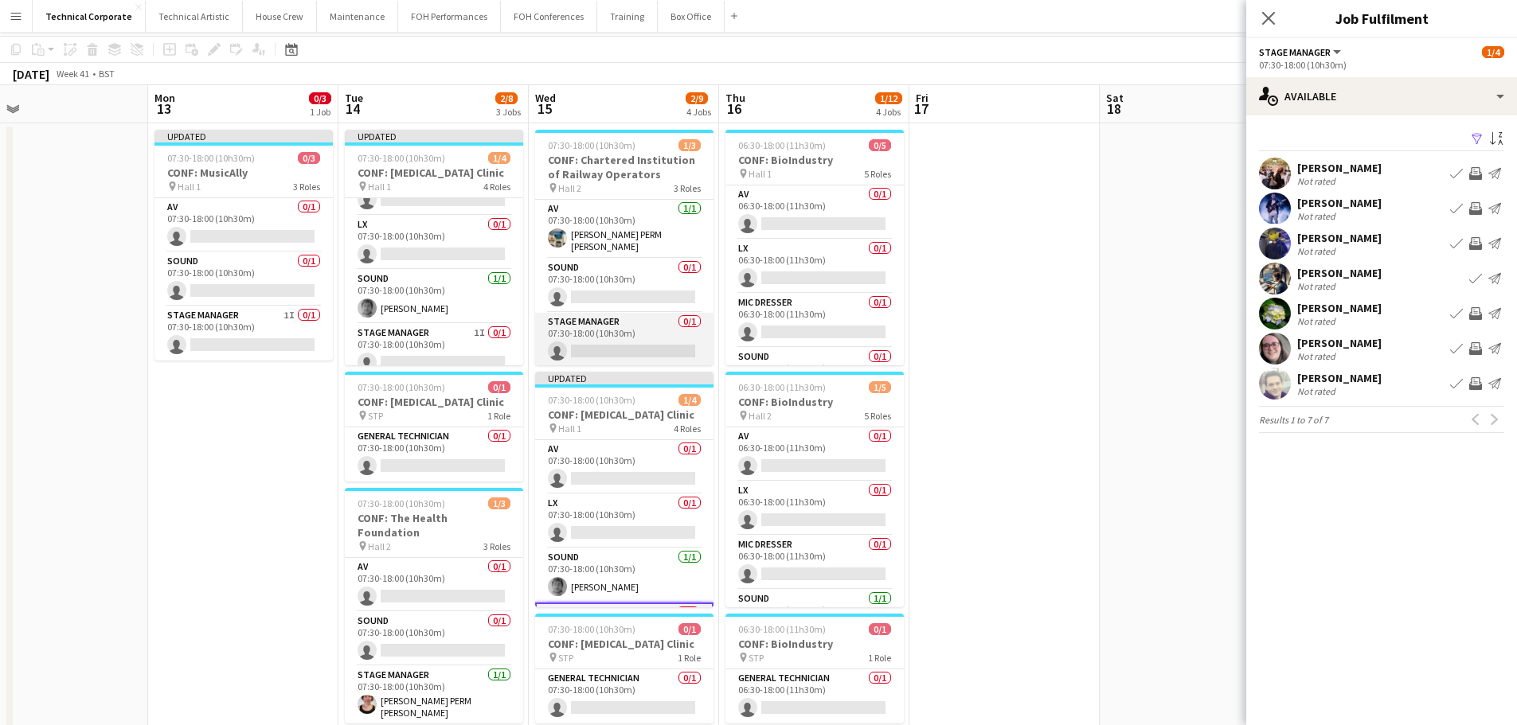
scroll to position [0, 0]
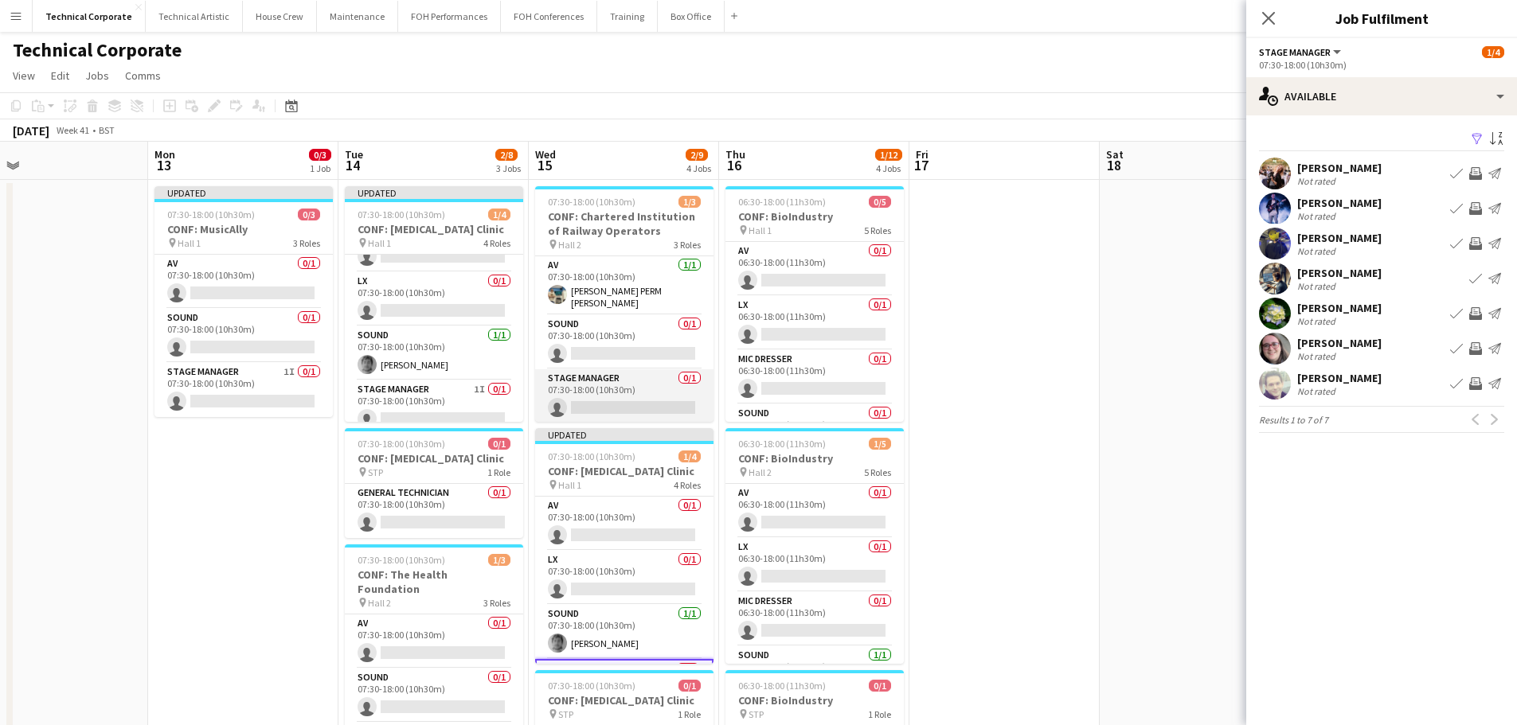
click at [631, 398] on app-card-role "Stage Manager 0/1 07:30-18:00 (10h30m) single-neutral-actions" at bounding box center [624, 396] width 178 height 54
click at [1477, 385] on app-icon "Invite crew" at bounding box center [1475, 383] width 13 height 13
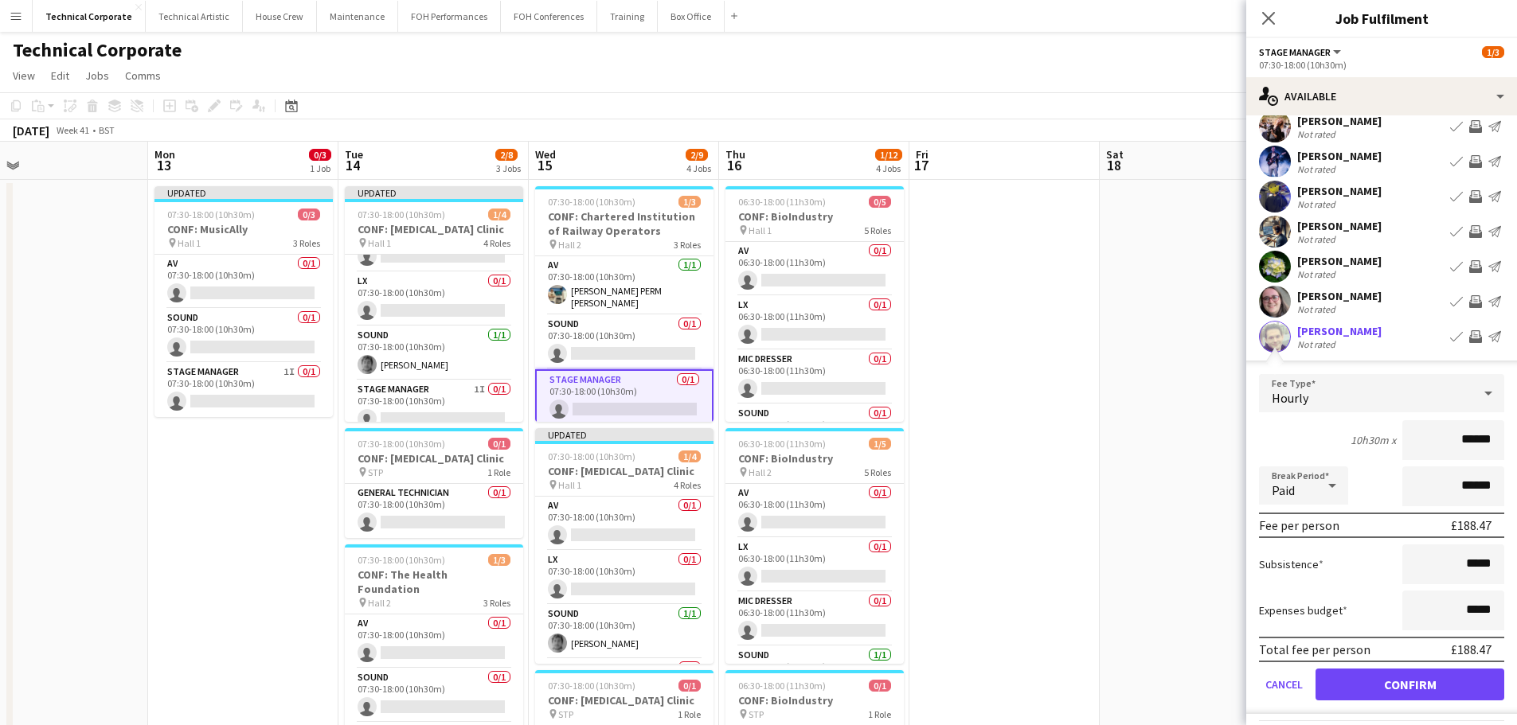
scroll to position [88, 0]
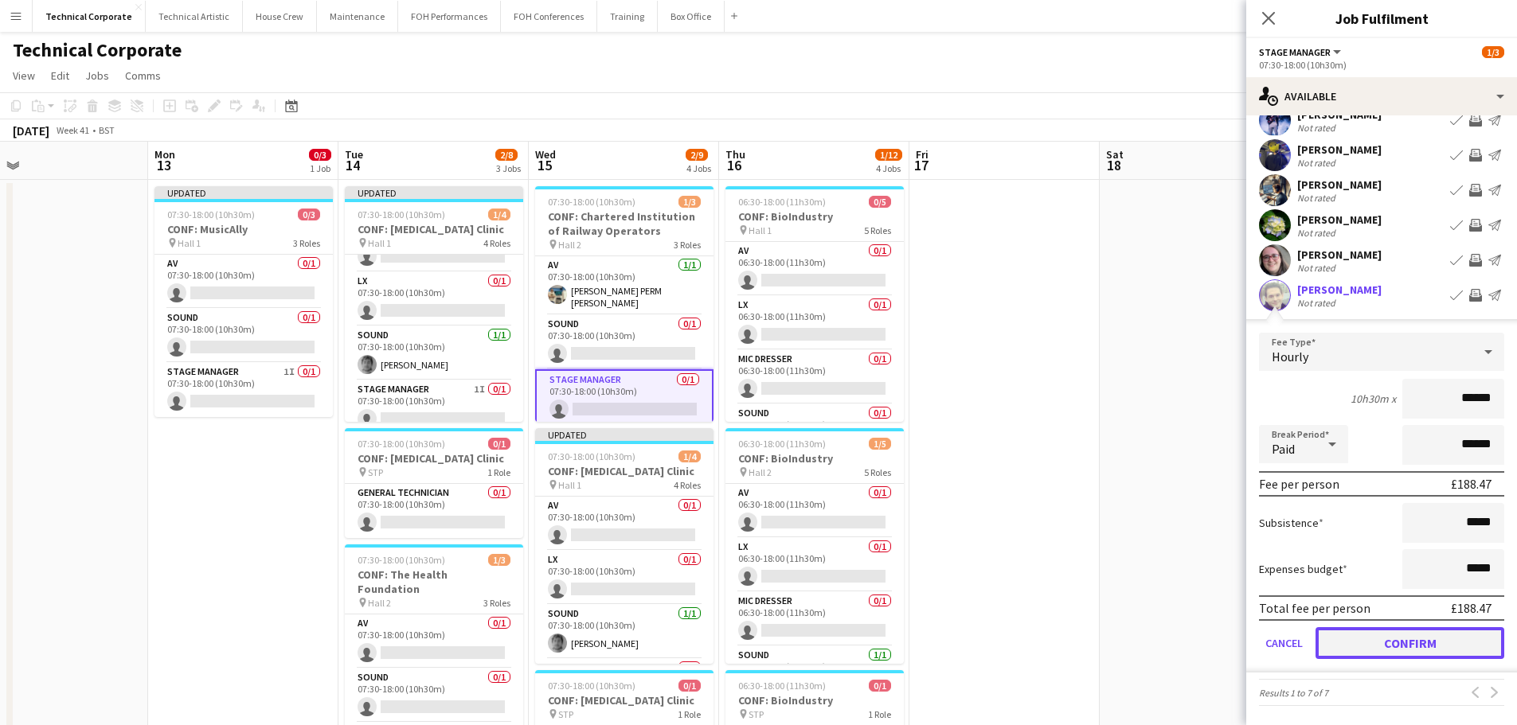
click at [1407, 637] on button "Confirm" at bounding box center [1409, 643] width 189 height 32
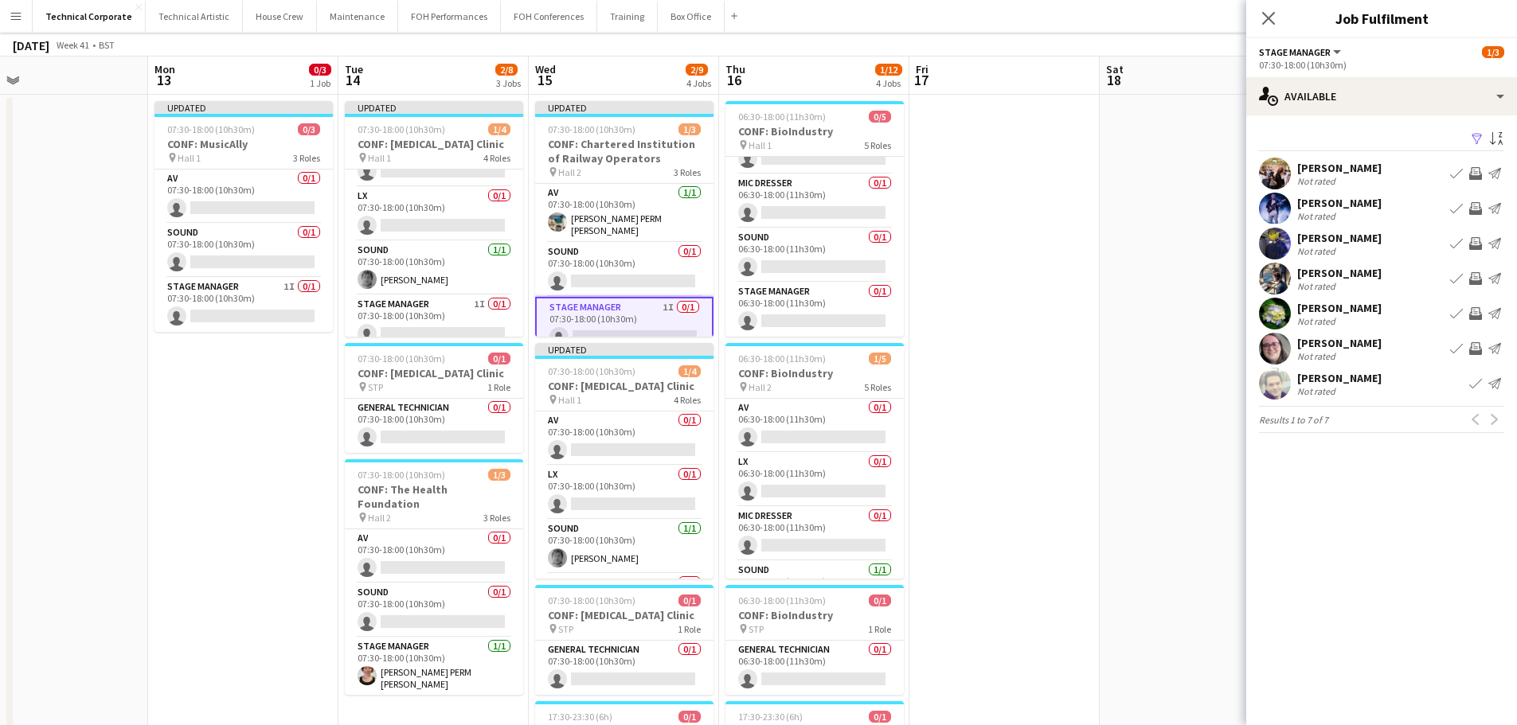
scroll to position [0, 0]
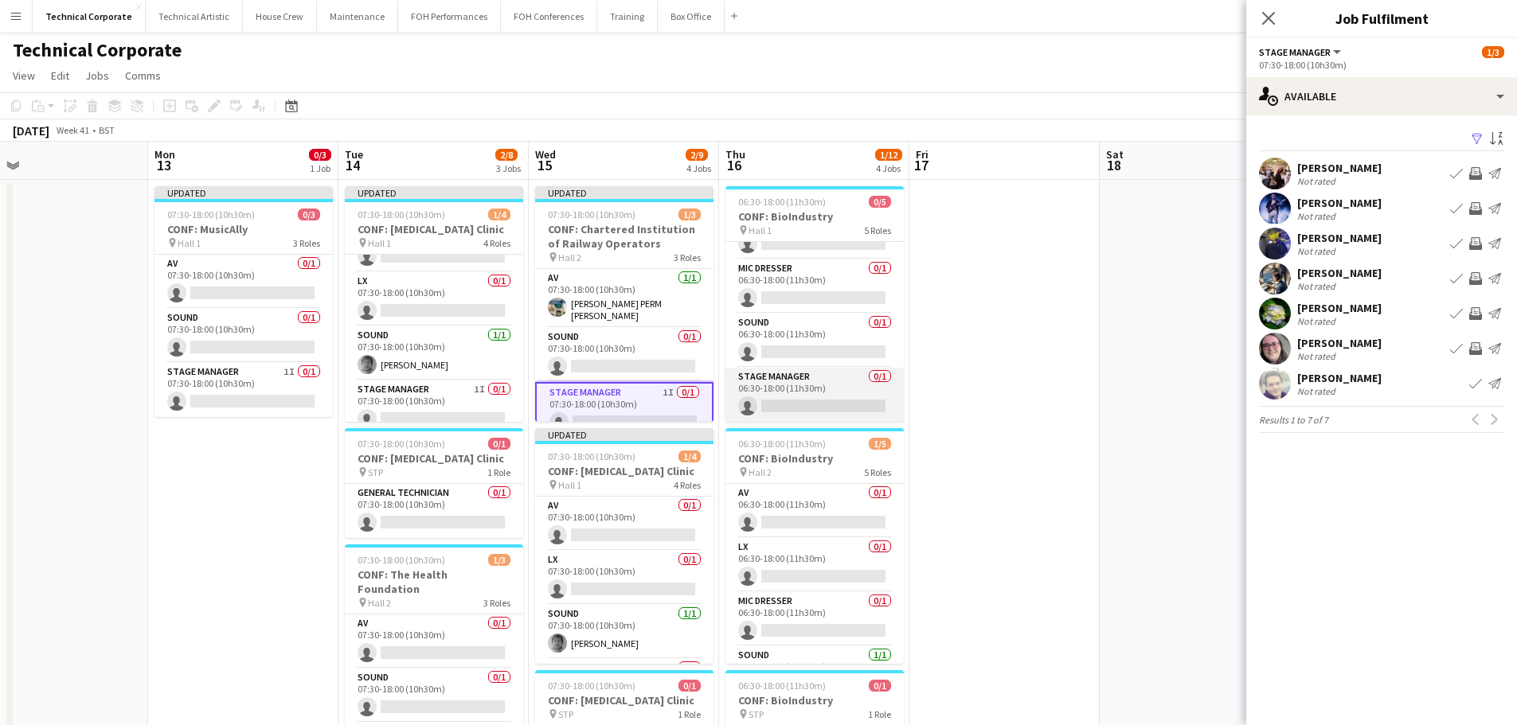
click at [852, 404] on app-card-role "Stage Manager 0/1 06:30-18:00 (11h30m) single-neutral-actions" at bounding box center [814, 395] width 178 height 54
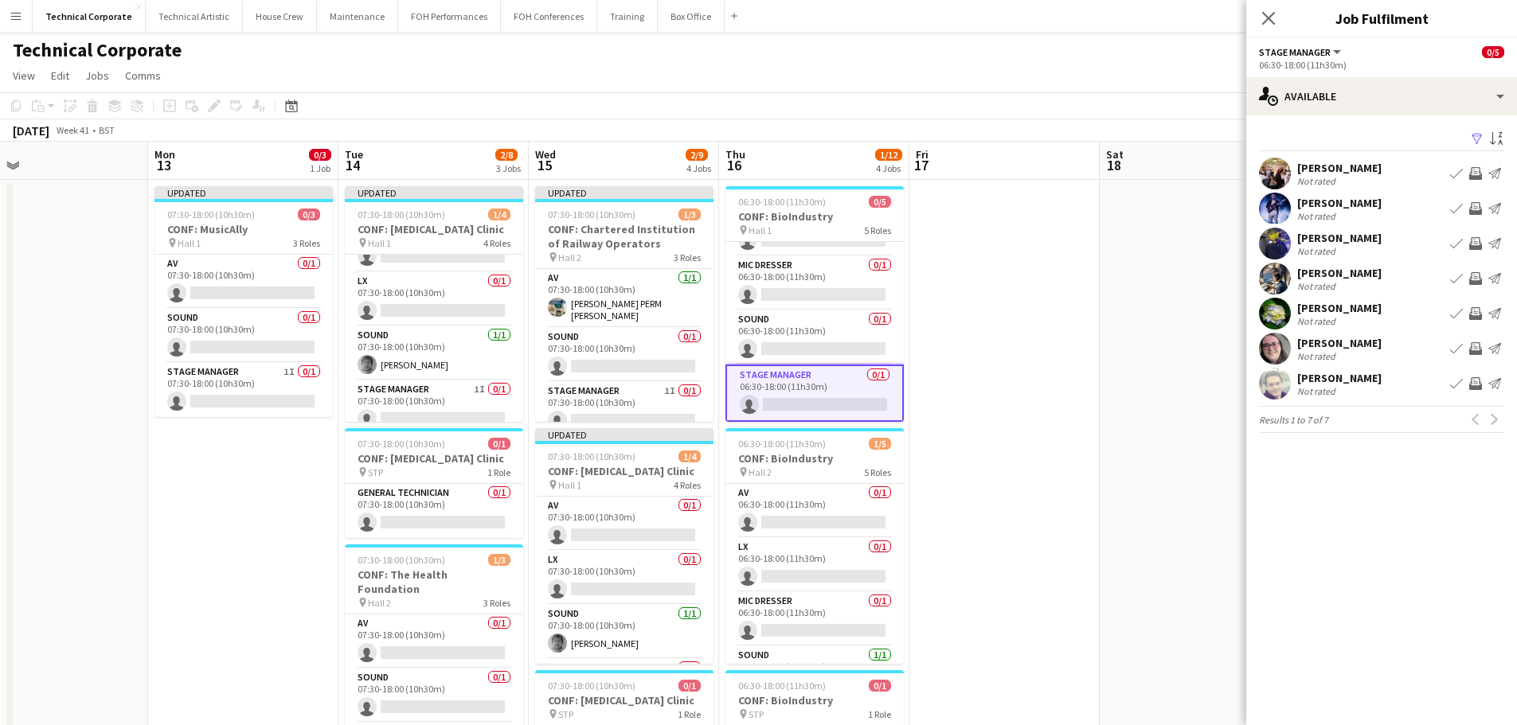
click at [1476, 242] on app-icon "Invite crew" at bounding box center [1475, 243] width 13 height 13
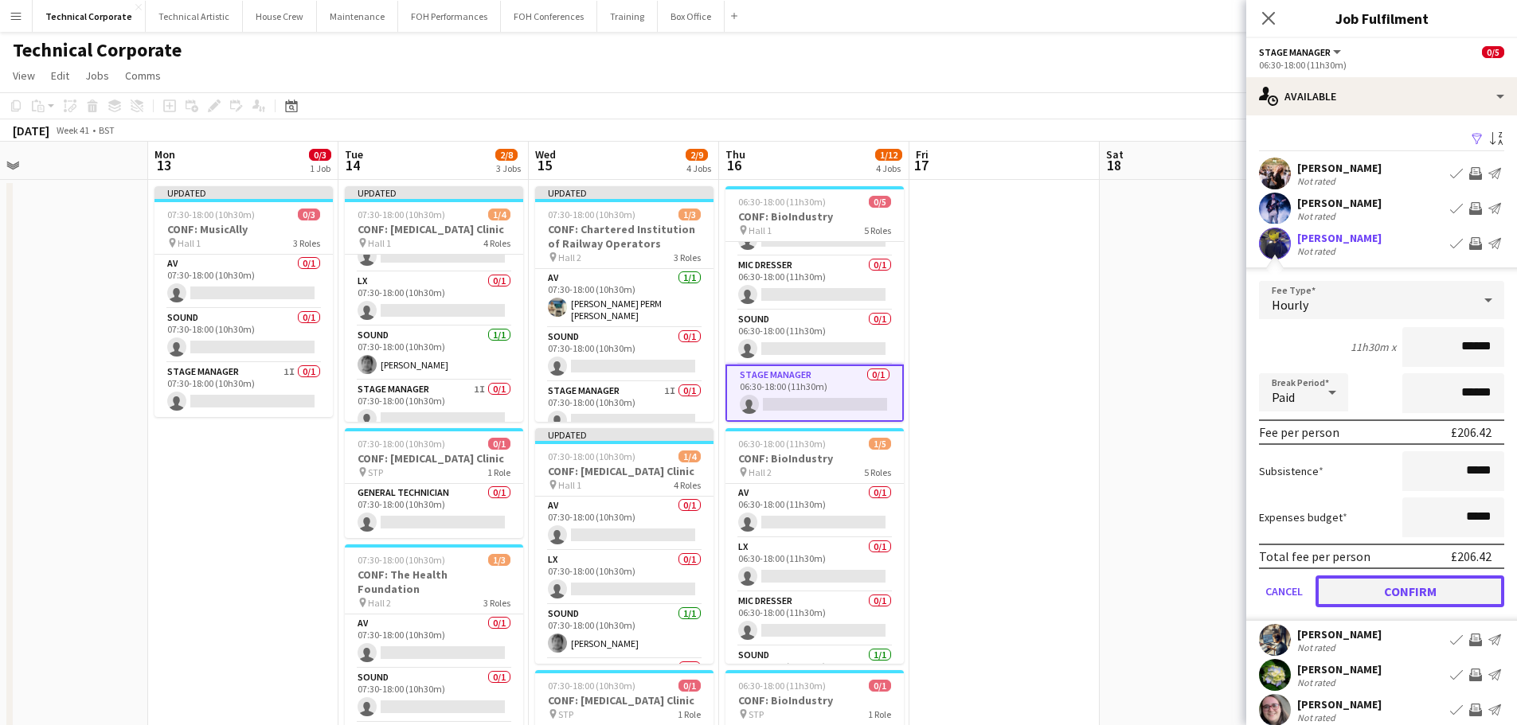
click at [1438, 597] on button "Confirm" at bounding box center [1409, 592] width 189 height 32
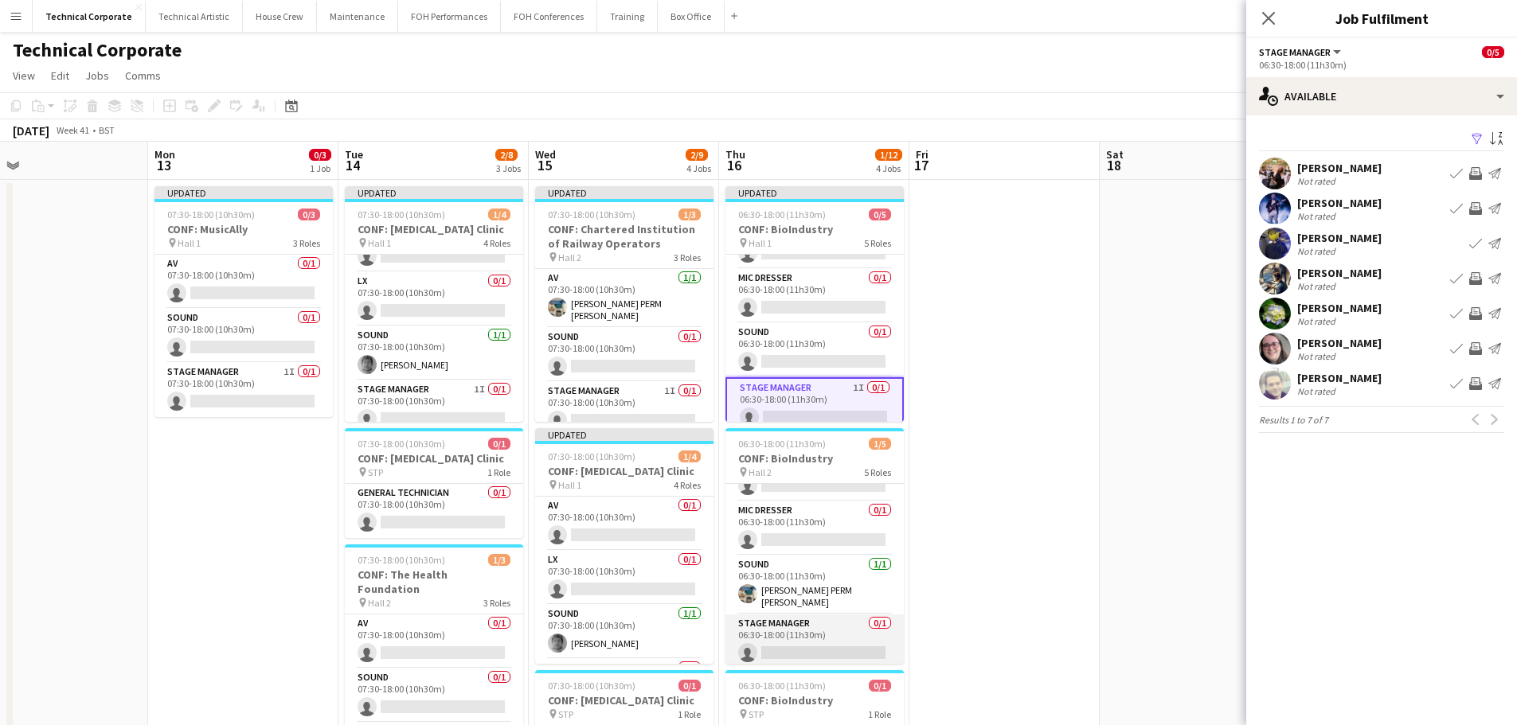
click at [825, 621] on app-card-role "Stage Manager 0/1 06:30-18:00 (11h30m) single-neutral-actions" at bounding box center [814, 642] width 178 height 54
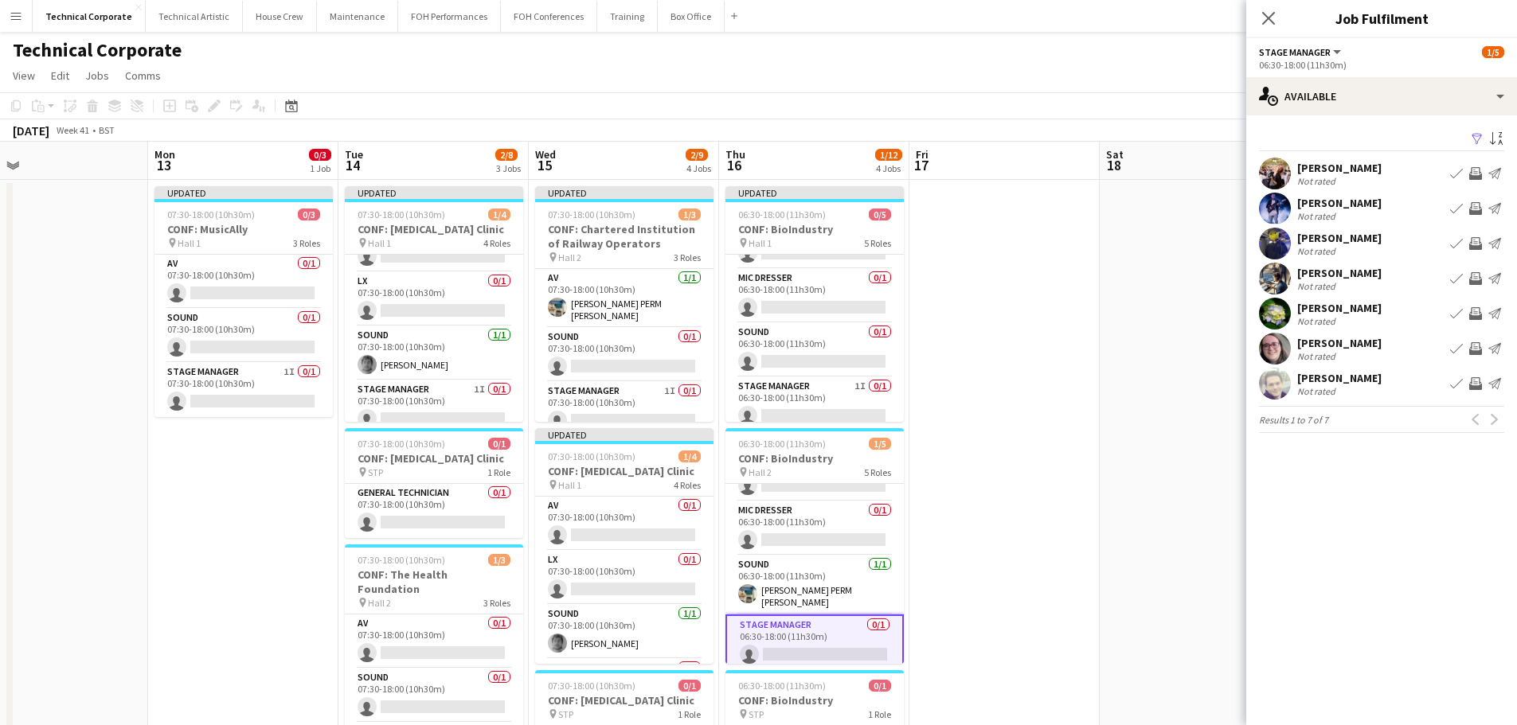
click at [1481, 313] on app-icon "Invite crew" at bounding box center [1475, 313] width 13 height 13
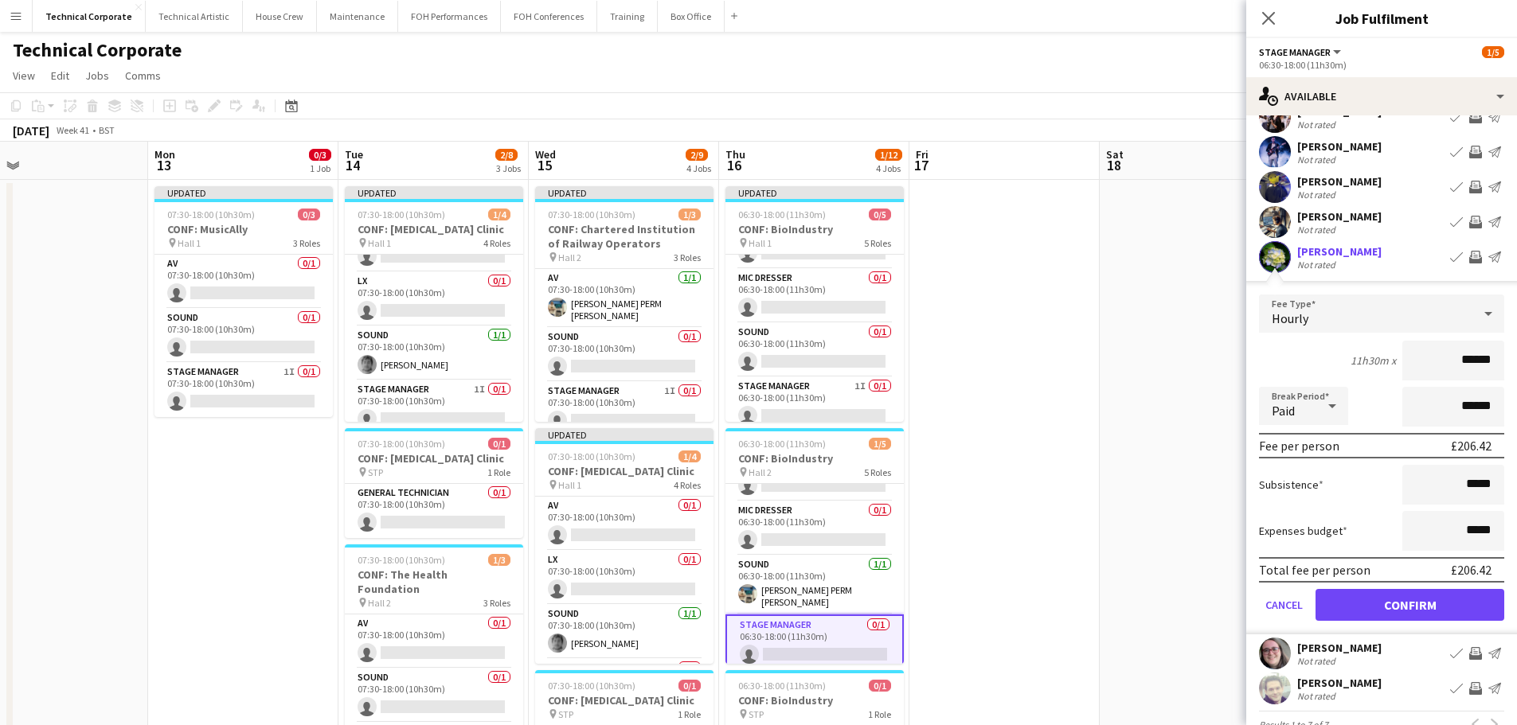
scroll to position [88, 0]
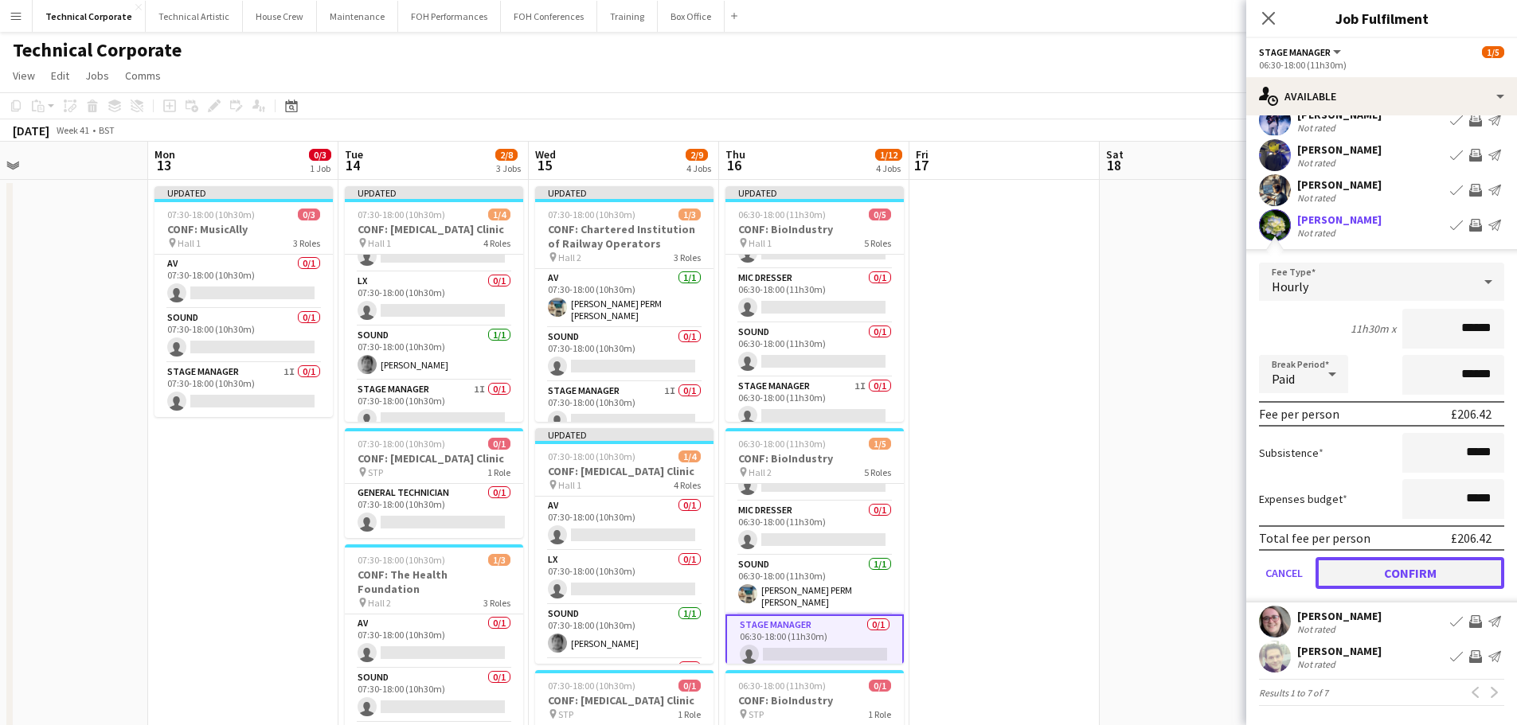
click at [1419, 581] on button "Confirm" at bounding box center [1409, 573] width 189 height 32
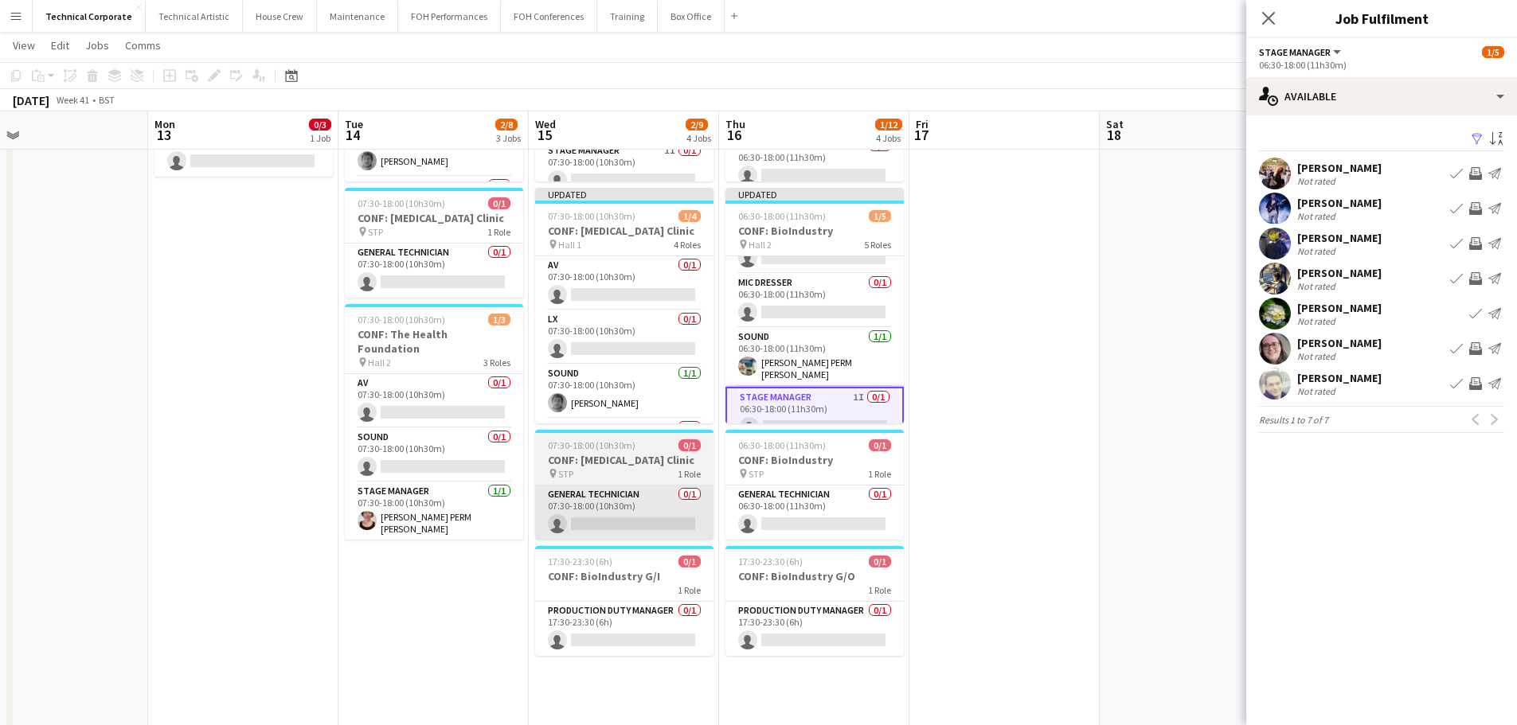
click at [678, 504] on app-card-role "General Technician 0/1 07:30-18:00 (10h30m) single-neutral-actions" at bounding box center [624, 513] width 178 height 54
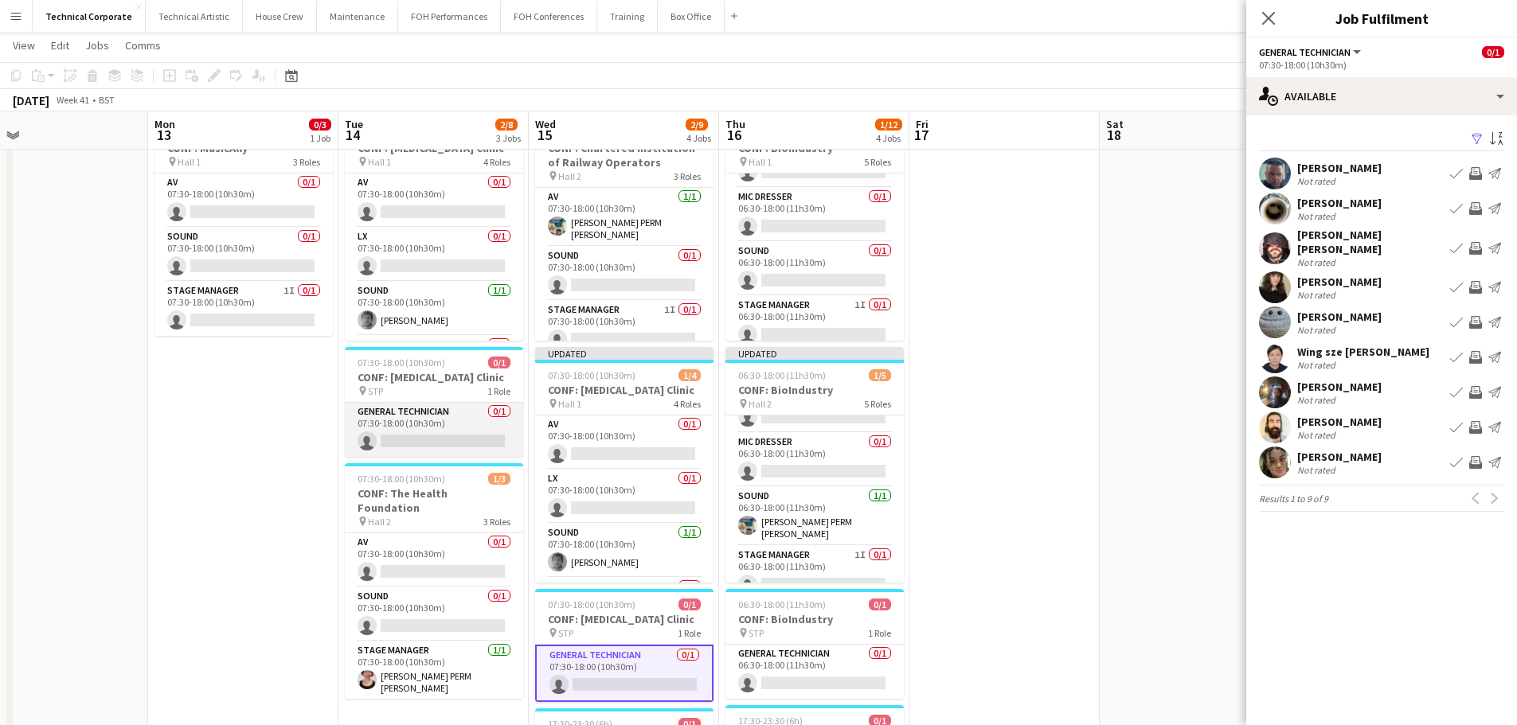
click at [453, 436] on app-card-role "General Technician 0/1 07:30-18:00 (10h30m) single-neutral-actions" at bounding box center [434, 430] width 178 height 54
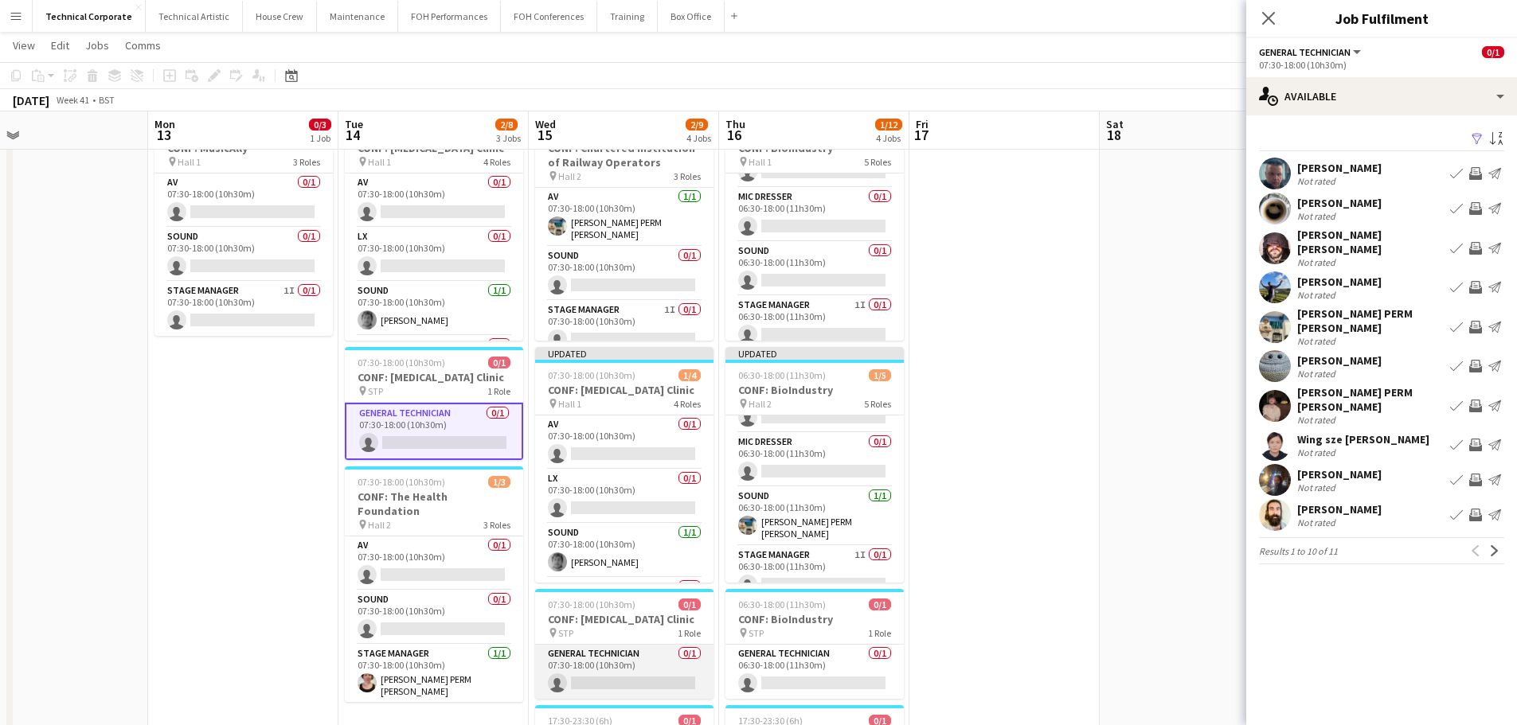
click at [647, 678] on app-card-role "General Technician 0/1 07:30-18:00 (10h30m) single-neutral-actions" at bounding box center [624, 672] width 178 height 54
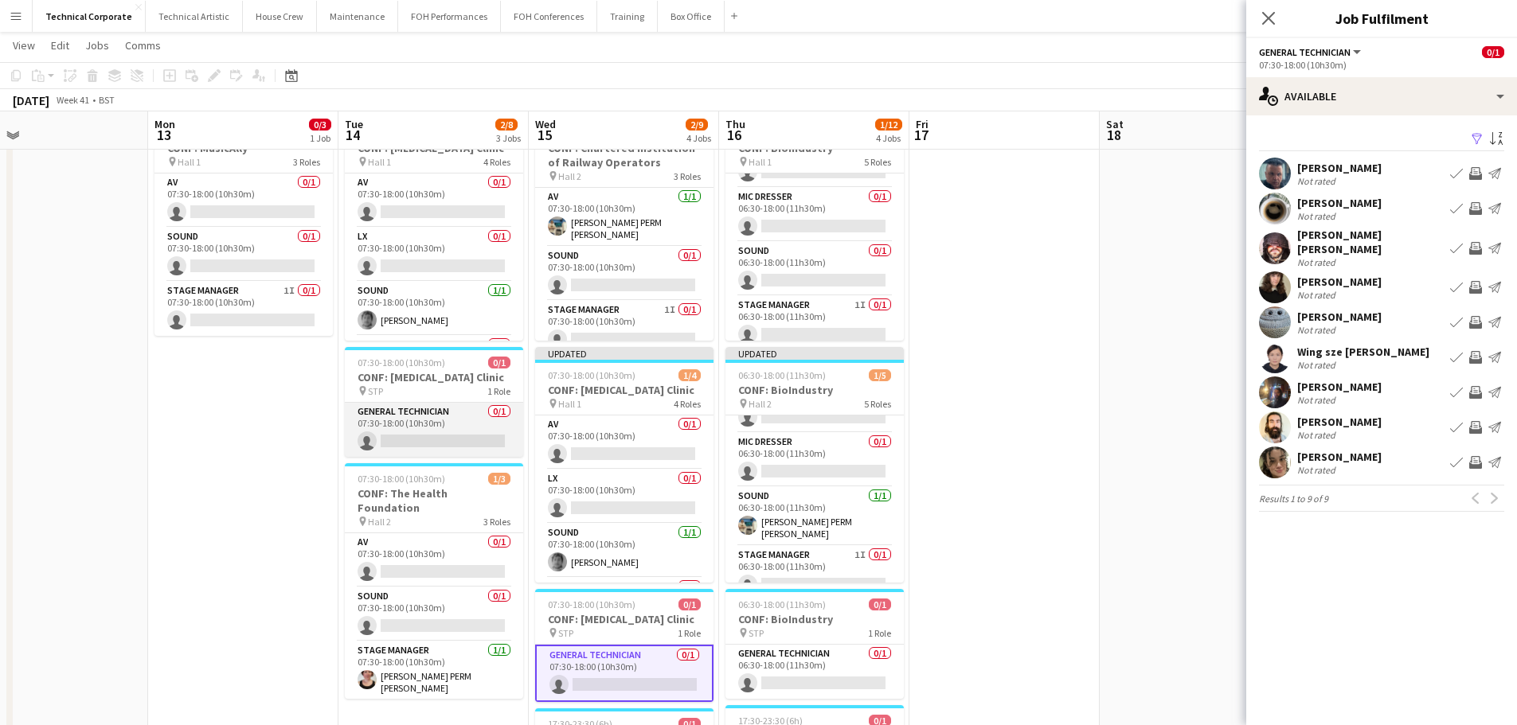
click at [420, 420] on app-card-role "General Technician 0/1 07:30-18:00 (10h30m) single-neutral-actions" at bounding box center [434, 430] width 178 height 54
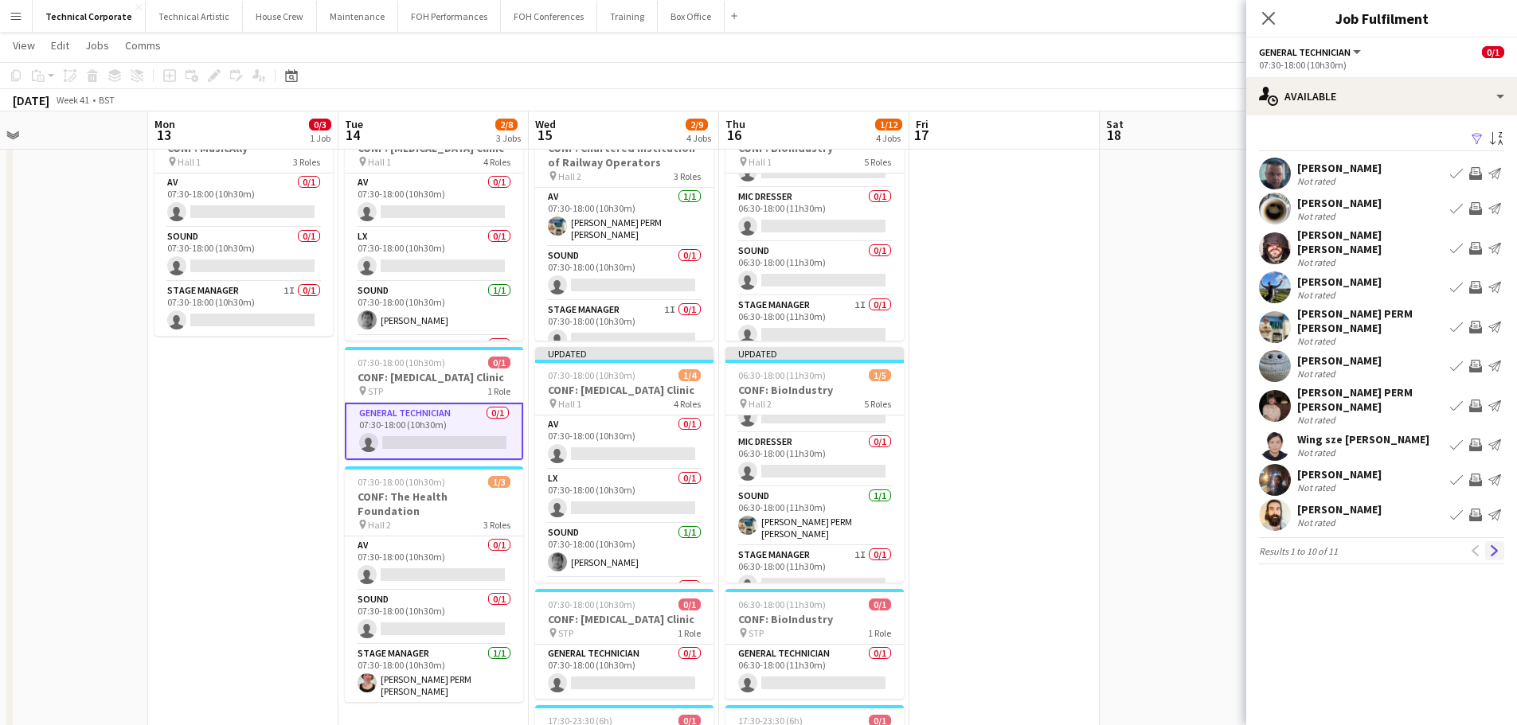
click at [1493, 545] on app-icon "Next" at bounding box center [1494, 550] width 11 height 11
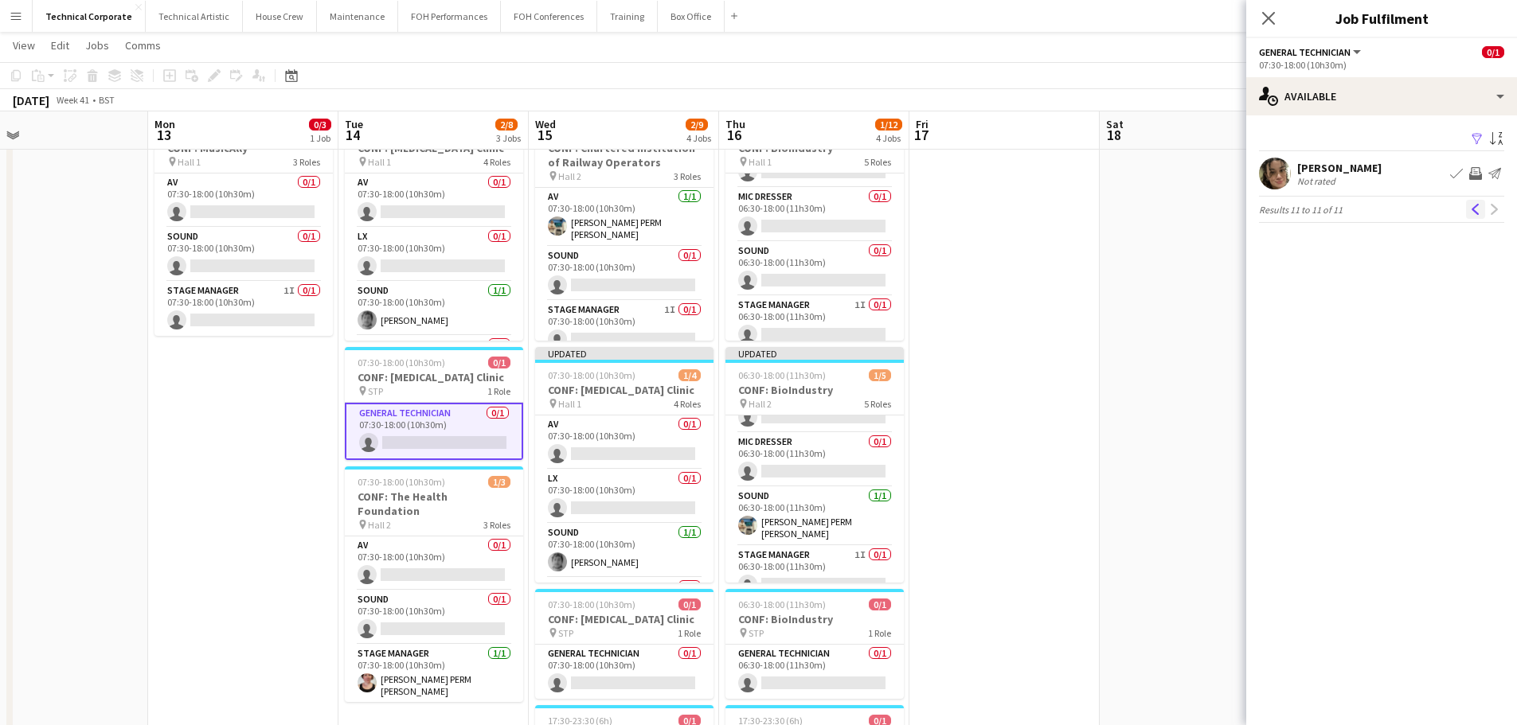
click at [1480, 205] on app-icon "Previous" at bounding box center [1475, 209] width 11 height 11
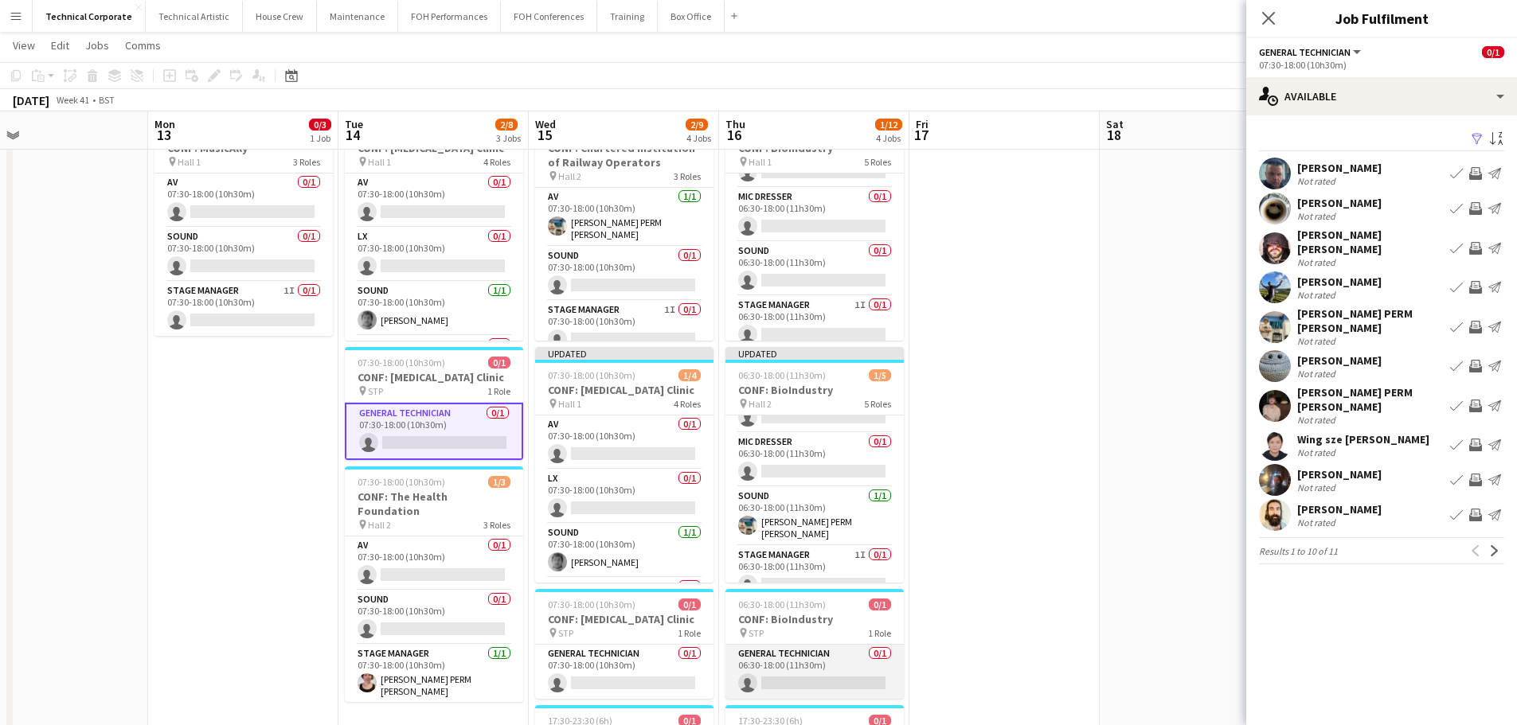
click at [855, 659] on app-card-role "General Technician 0/1 06:30-18:00 (11h30m) single-neutral-actions" at bounding box center [814, 672] width 178 height 54
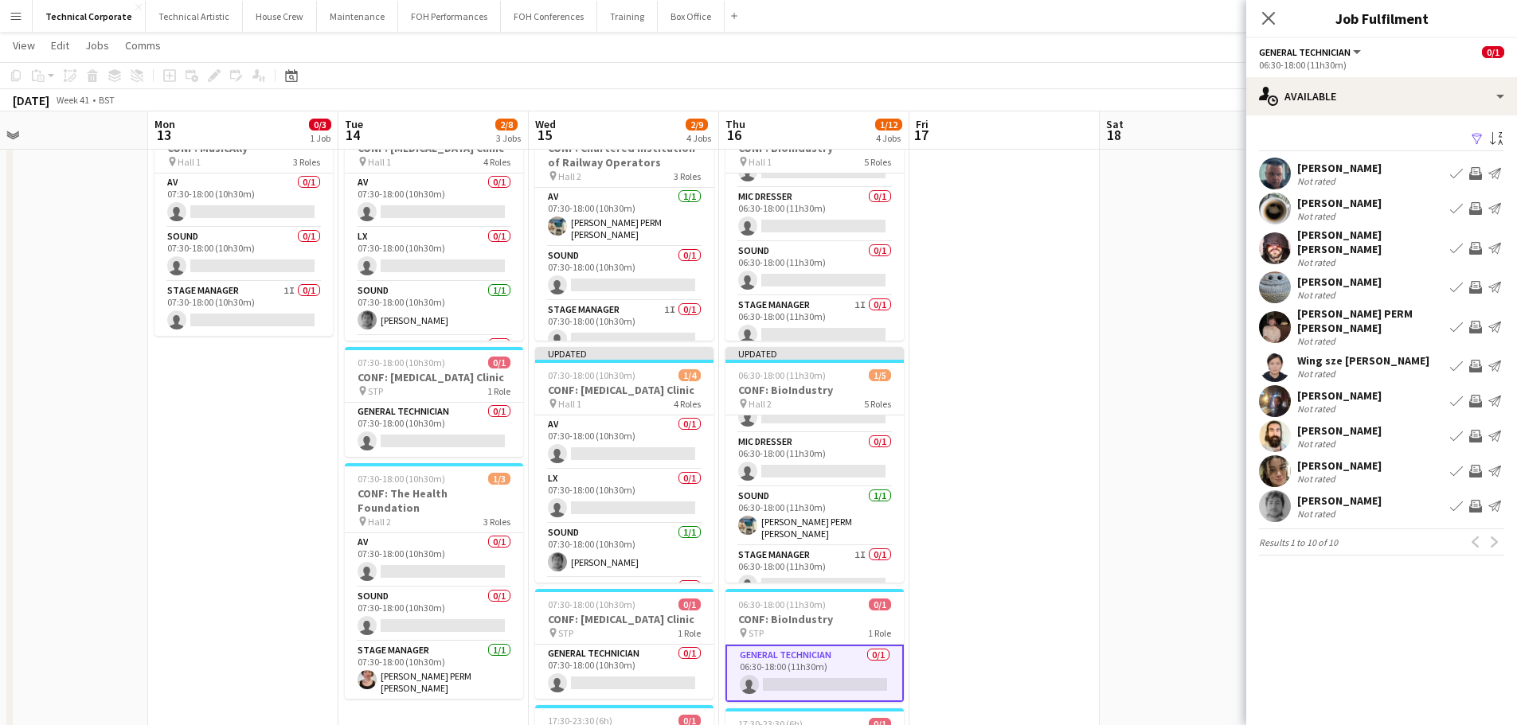
click at [335, 396] on app-date-cell "Updated 07:30-18:00 (10h30m) 0/3 CONF: MusicAlly pin Hall 1 3 Roles AV 0/1 07:3…" at bounding box center [243, 663] width 190 height 1128
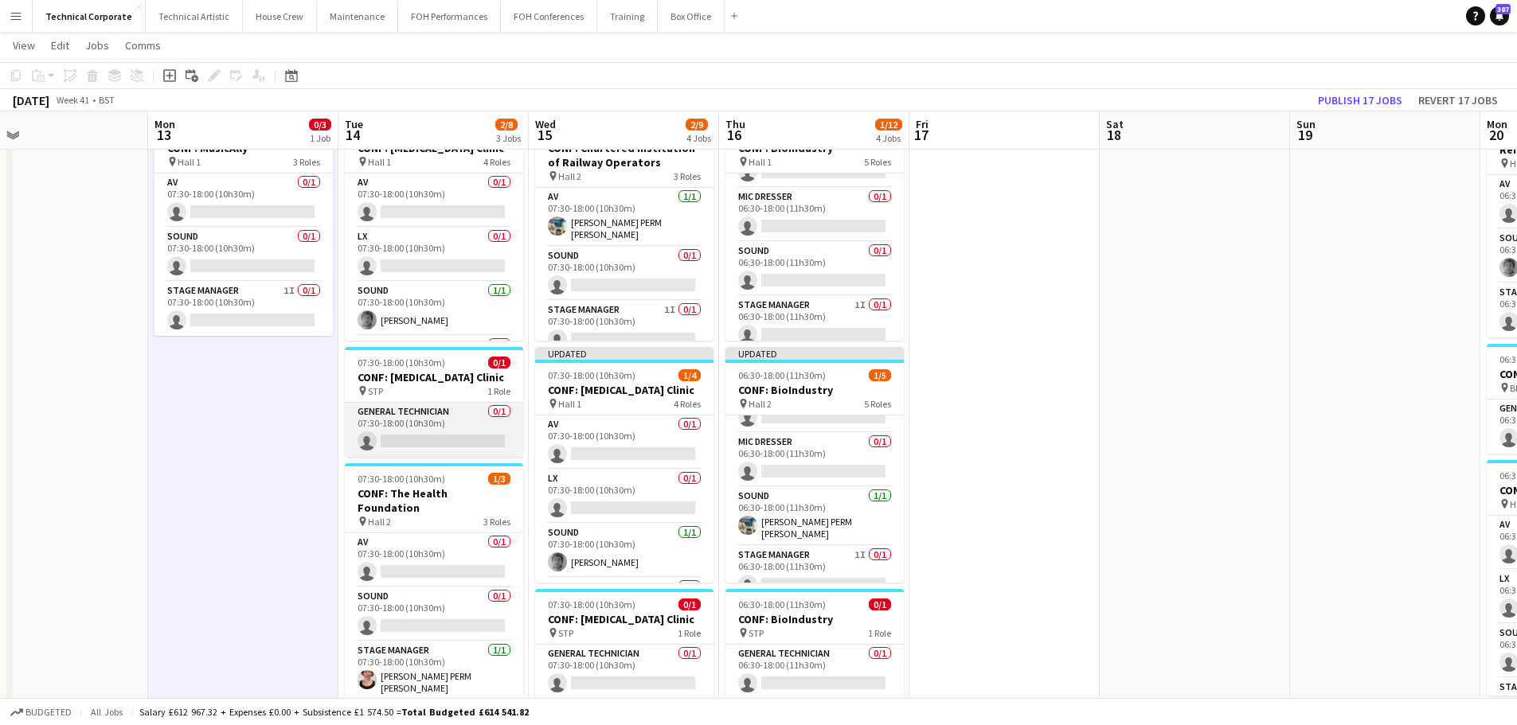
click at [395, 418] on app-card-role "General Technician 0/1 07:30-18:00 (10h30m) single-neutral-actions" at bounding box center [434, 430] width 178 height 54
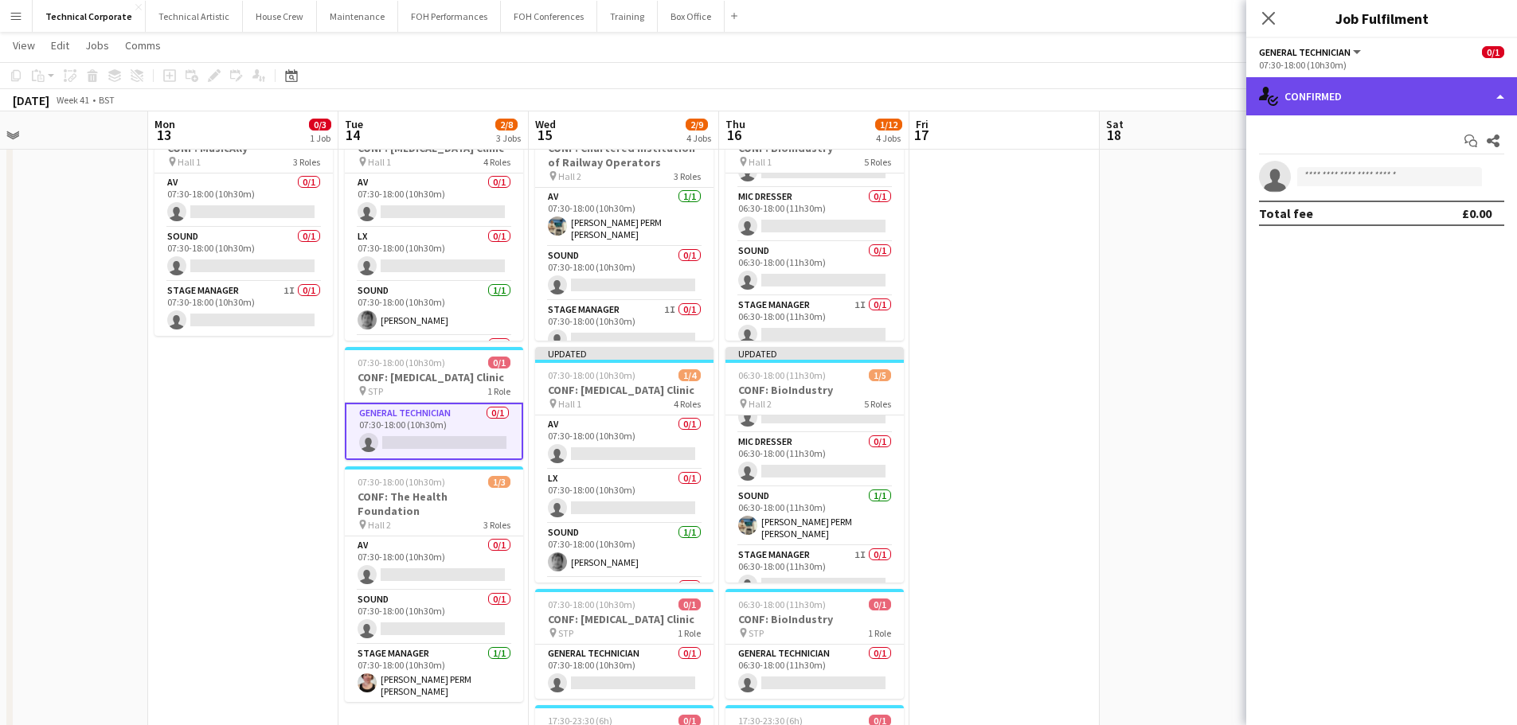
click at [1385, 108] on div "single-neutral-actions-check-2 Confirmed" at bounding box center [1381, 96] width 271 height 38
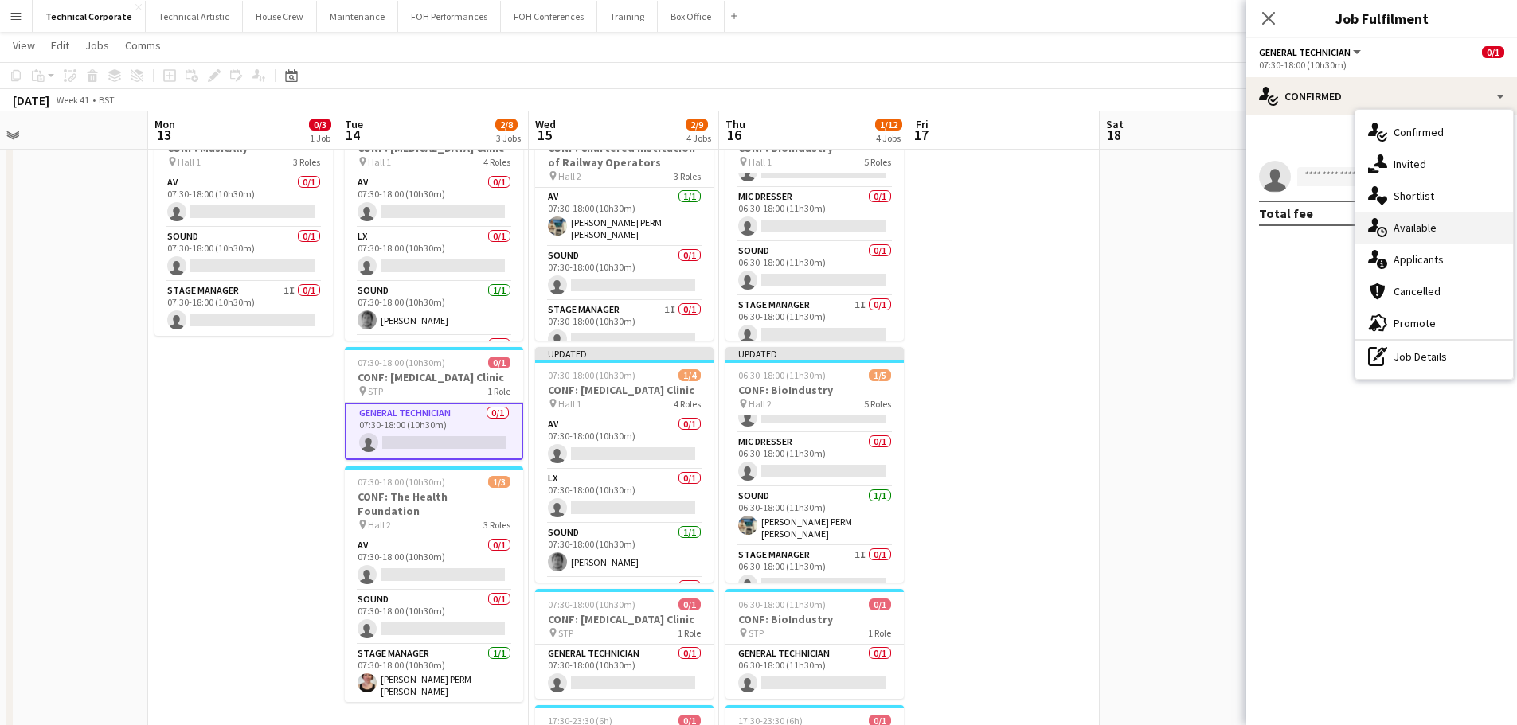
click at [1425, 224] on div "single-neutral-actions-upload Available" at bounding box center [1434, 228] width 158 height 32
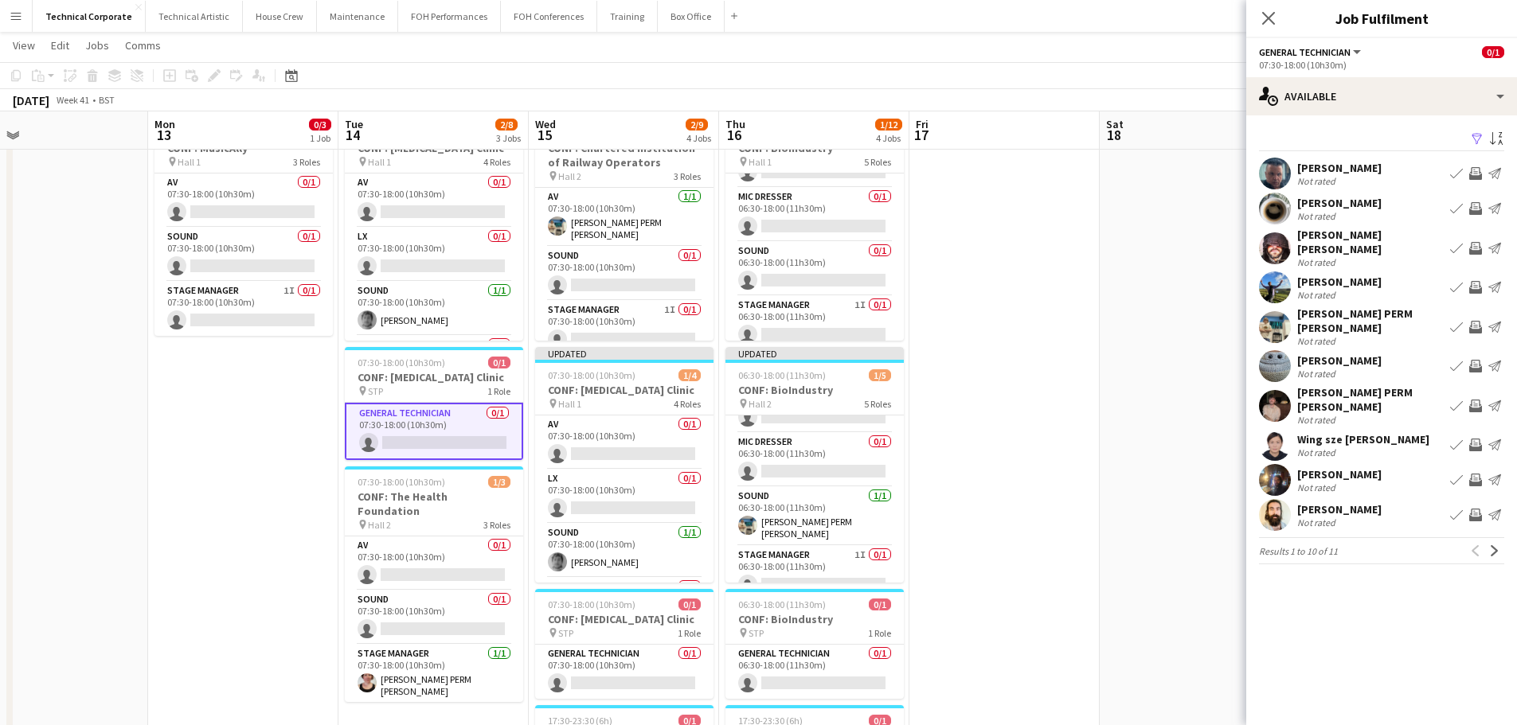
click at [1475, 474] on app-icon "Invite crew" at bounding box center [1475, 480] width 13 height 13
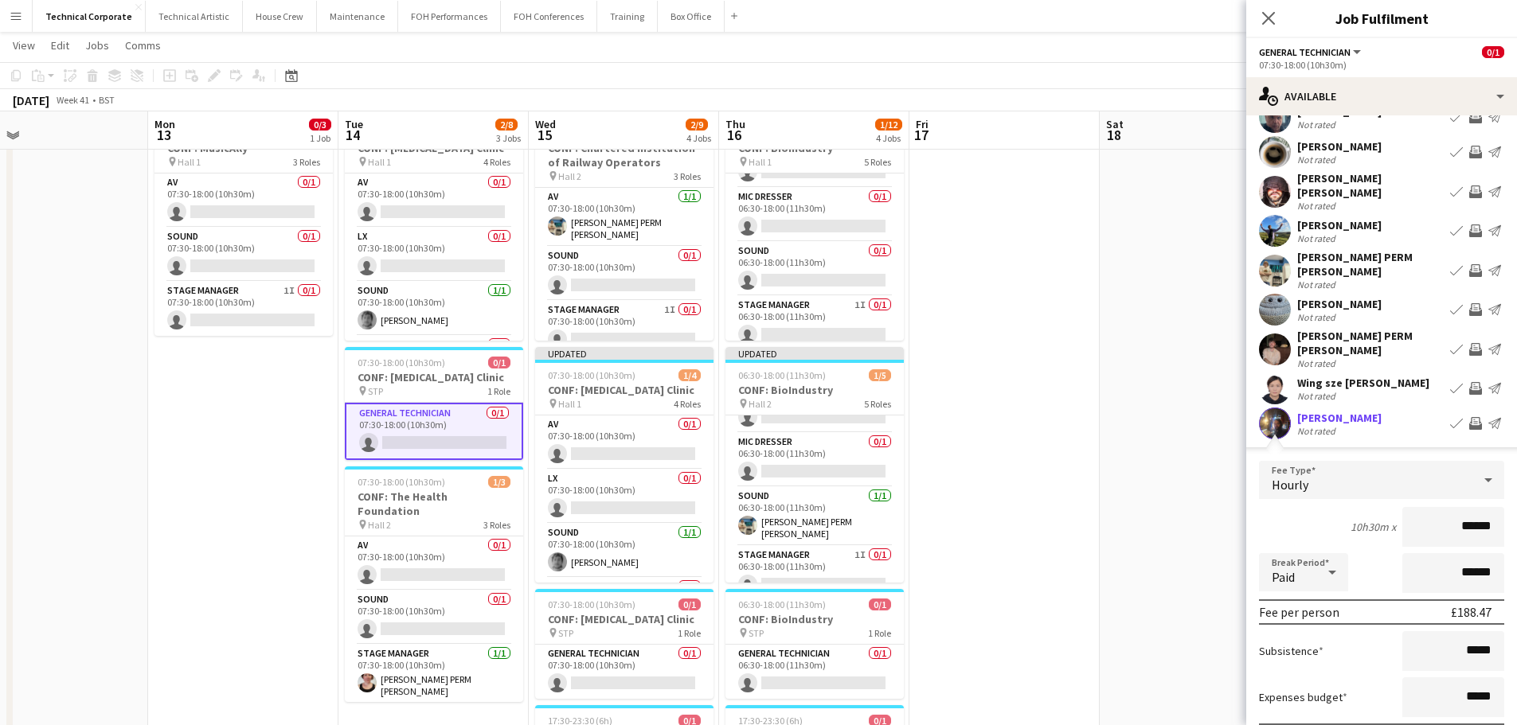
scroll to position [80, 0]
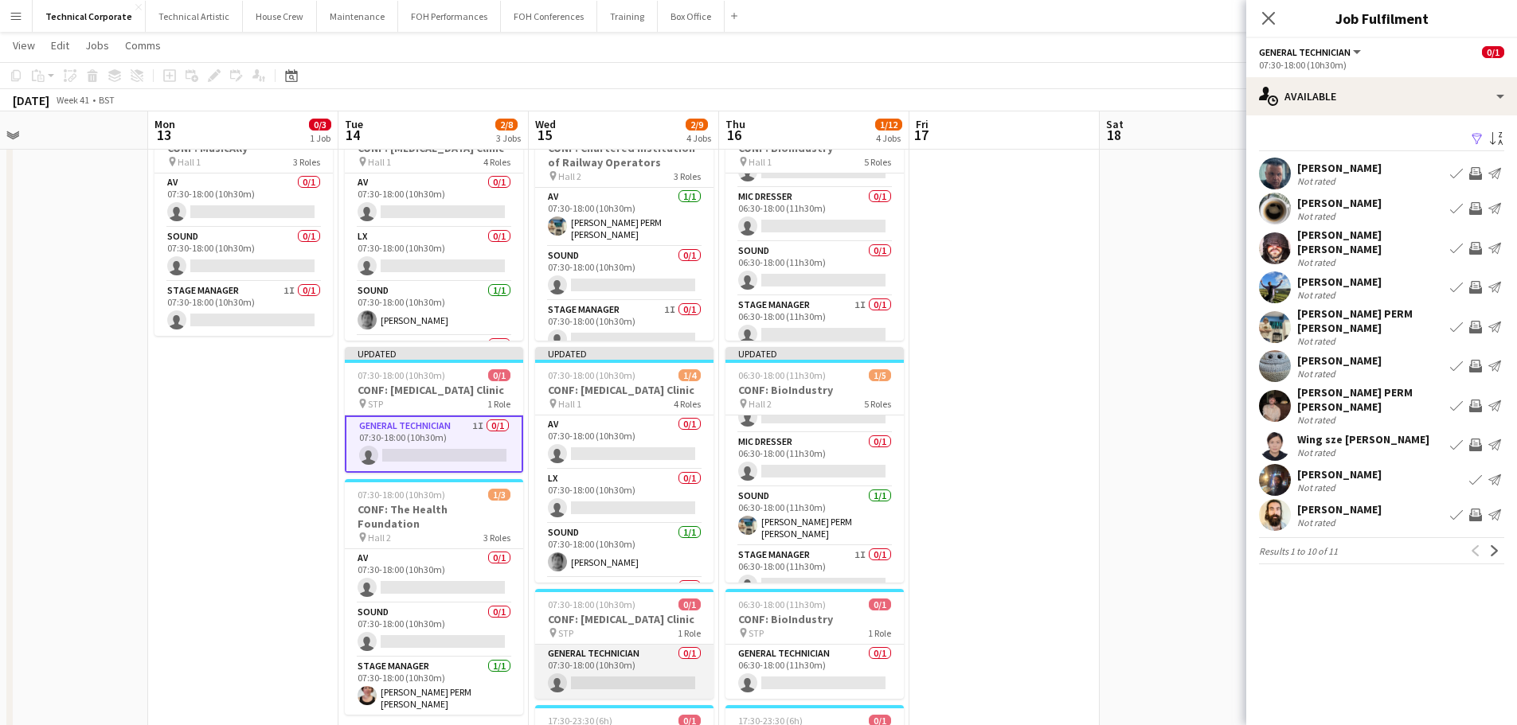
click at [592, 683] on app-card-role "General Technician 0/1 07:30-18:00 (10h30m) single-neutral-actions" at bounding box center [624, 672] width 178 height 54
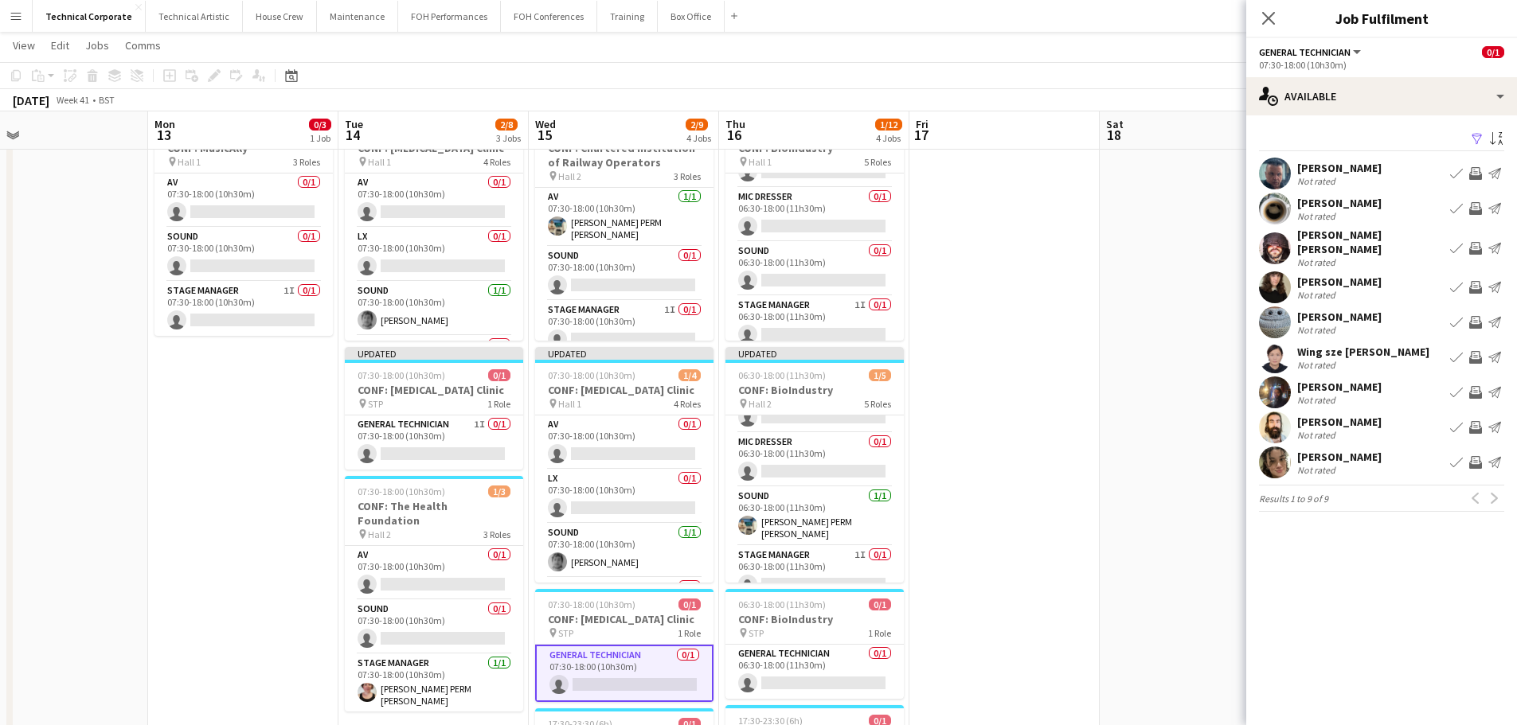
click at [1480, 383] on button "Invite crew" at bounding box center [1475, 392] width 19 height 19
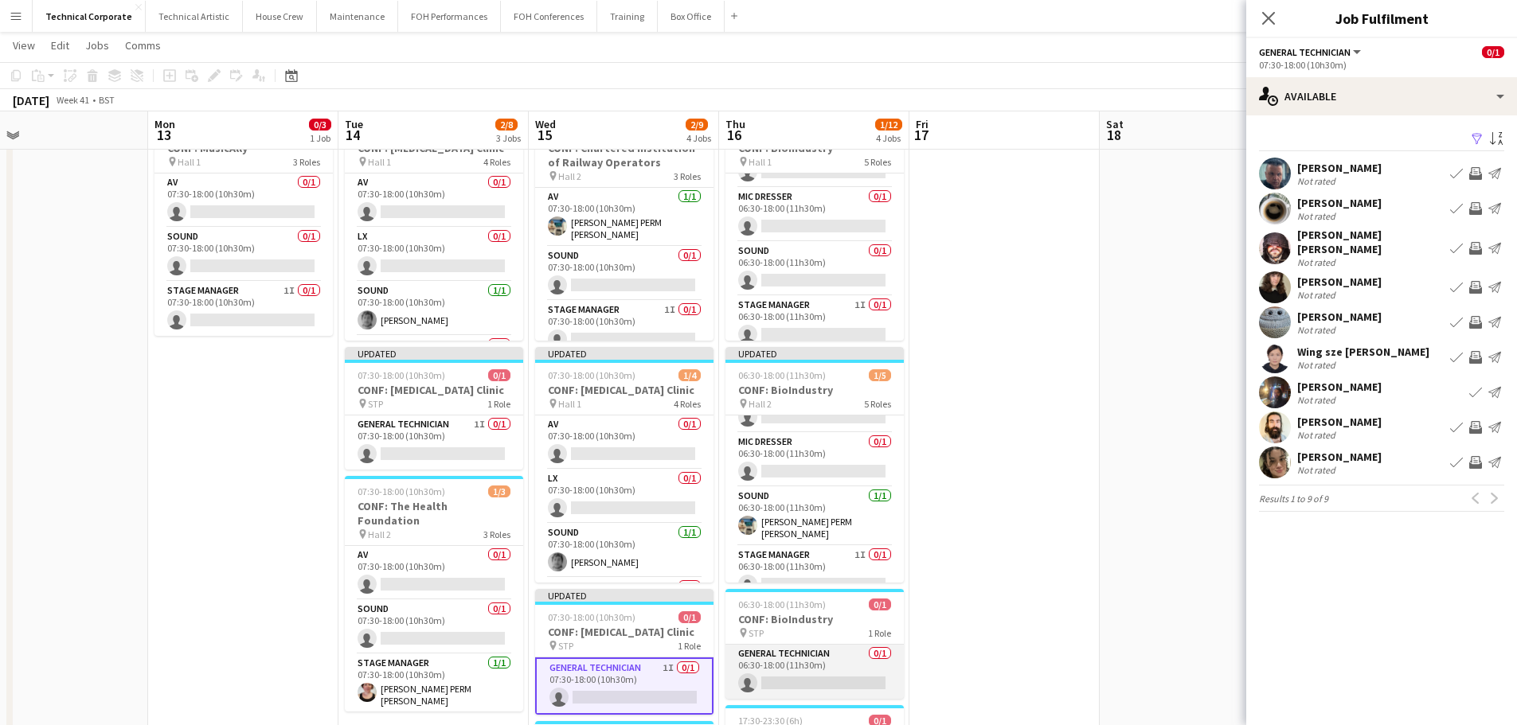
click at [839, 662] on app-card-role "General Technician 0/1 06:30-18:00 (11h30m) single-neutral-actions" at bounding box center [814, 672] width 178 height 54
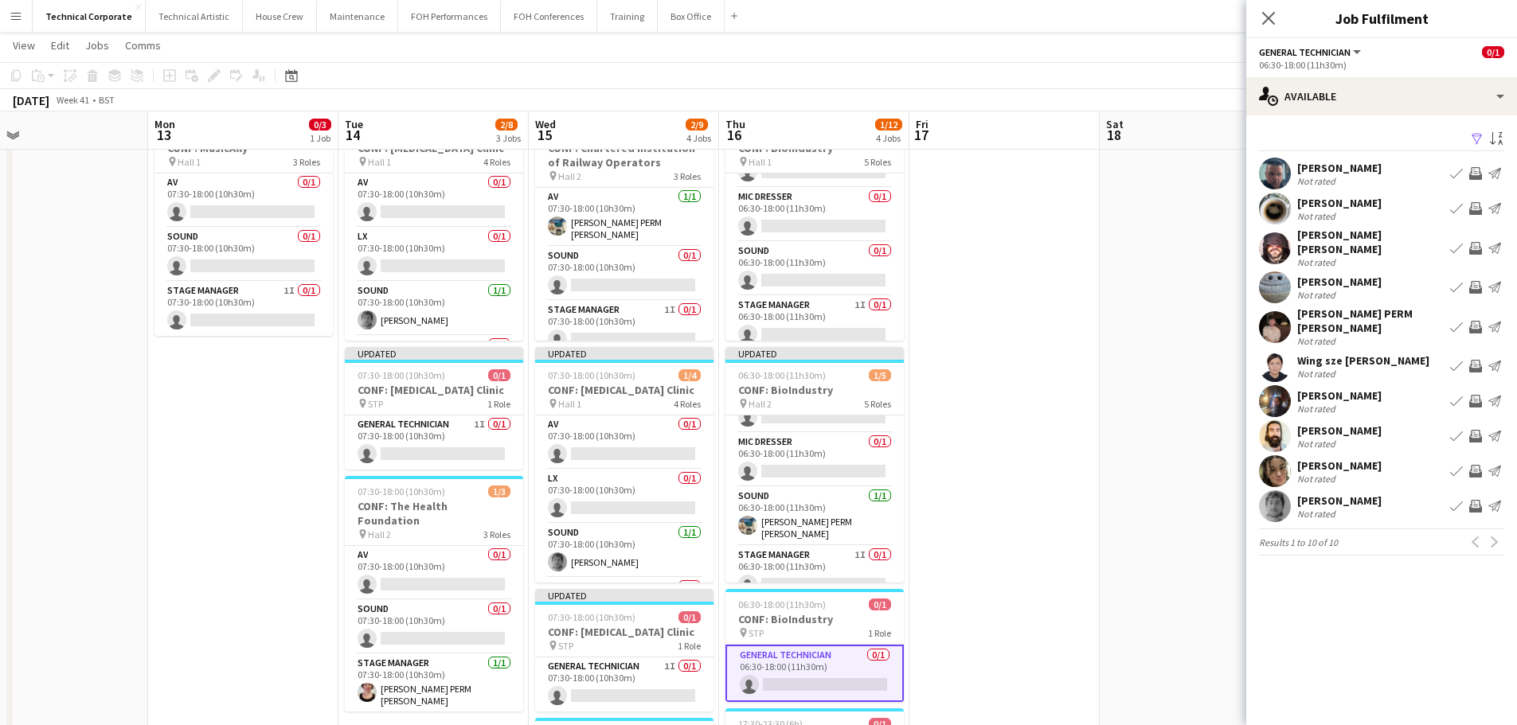
click at [1472, 465] on app-icon "Invite crew" at bounding box center [1475, 471] width 13 height 13
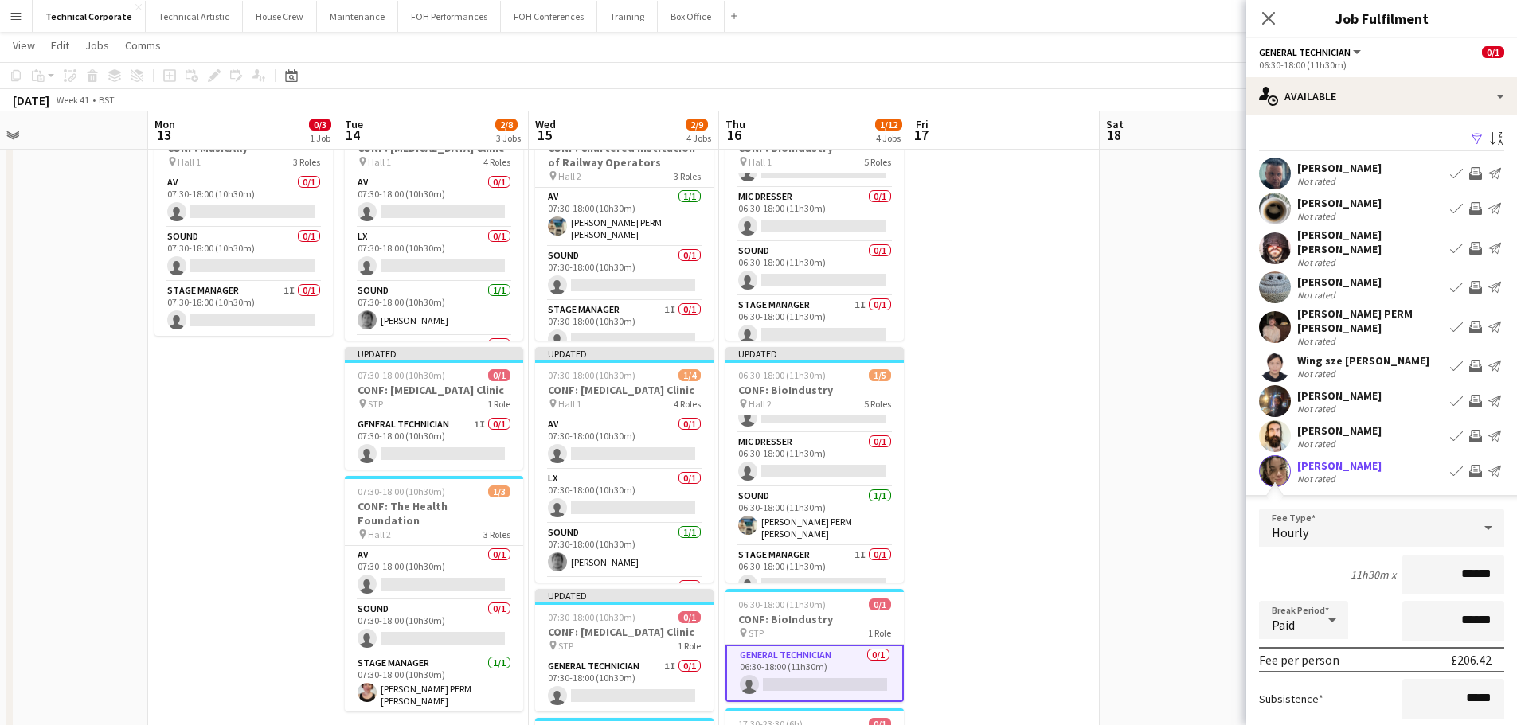
scroll to position [159, 0]
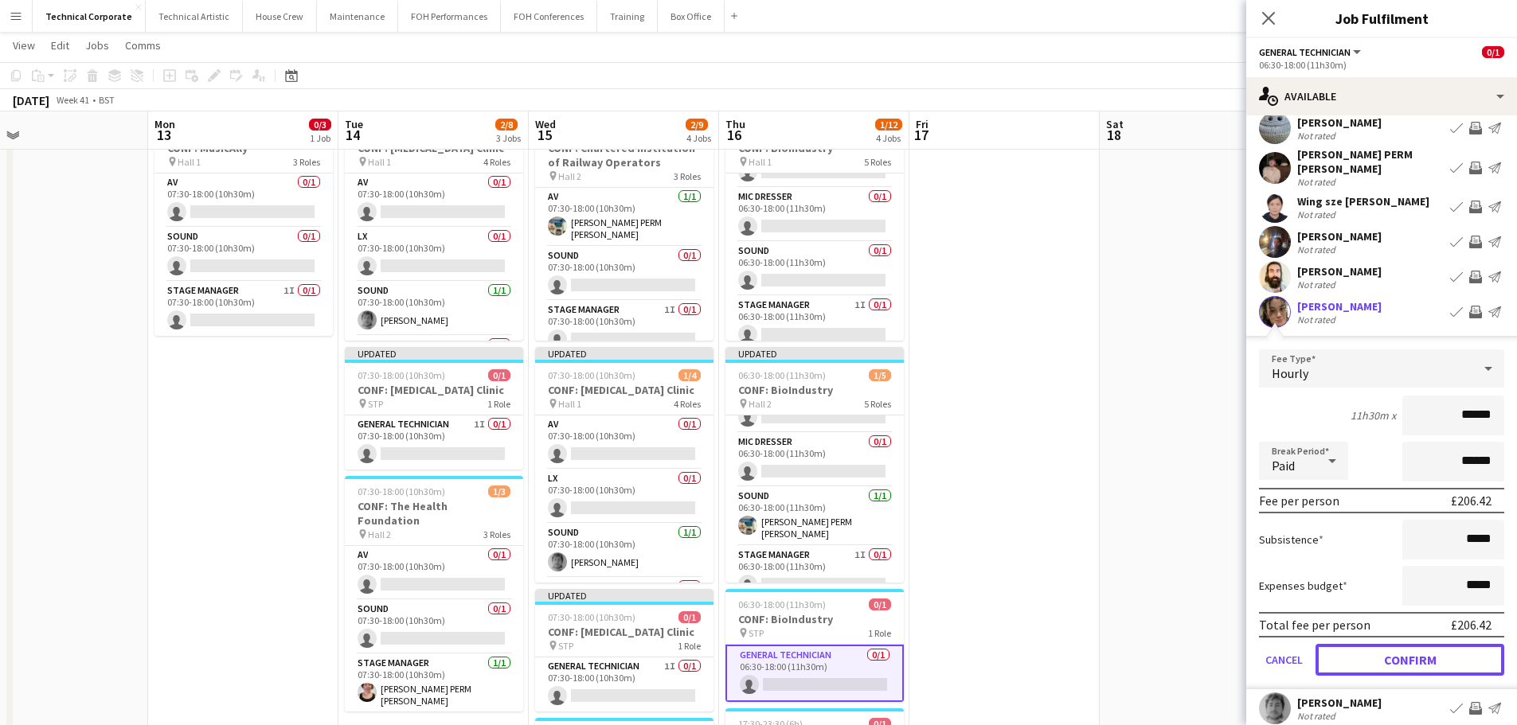
drag, startPoint x: 1405, startPoint y: 647, endPoint x: 1396, endPoint y: 648, distance: 9.7
click at [1405, 647] on button "Confirm" at bounding box center [1409, 660] width 189 height 32
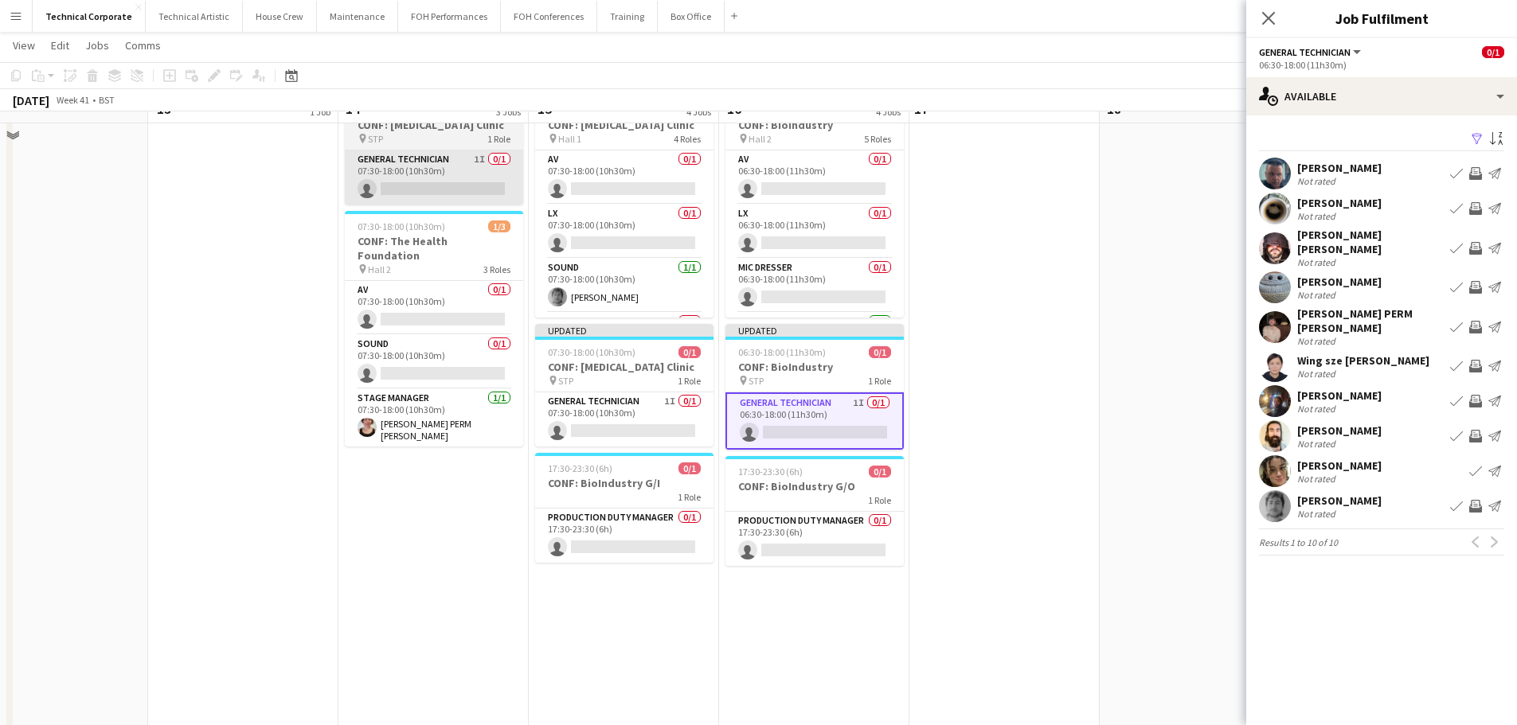
scroll to position [319, 0]
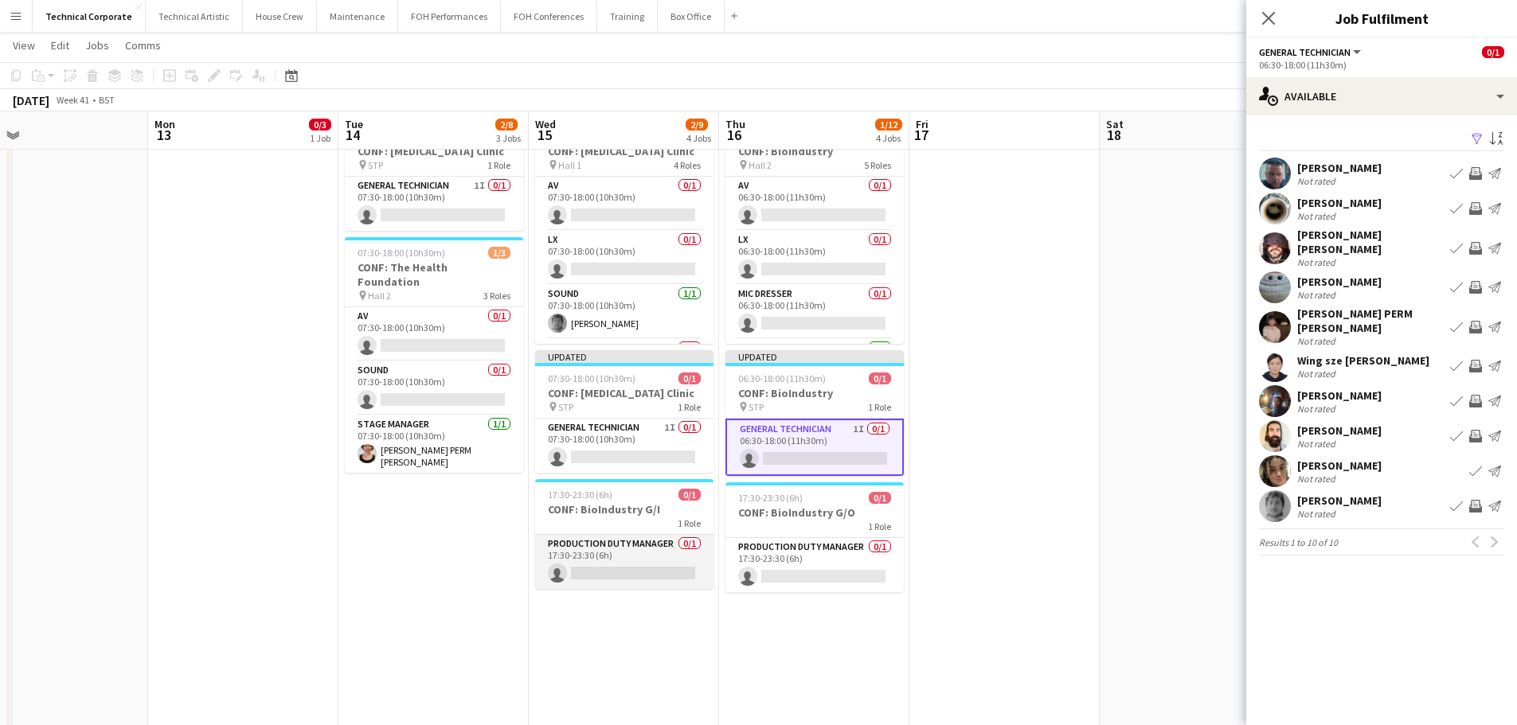
click at [558, 535] on app-card-role "Production Duty Manager 0/1 17:30-23:30 (6h) single-neutral-actions" at bounding box center [624, 562] width 178 height 54
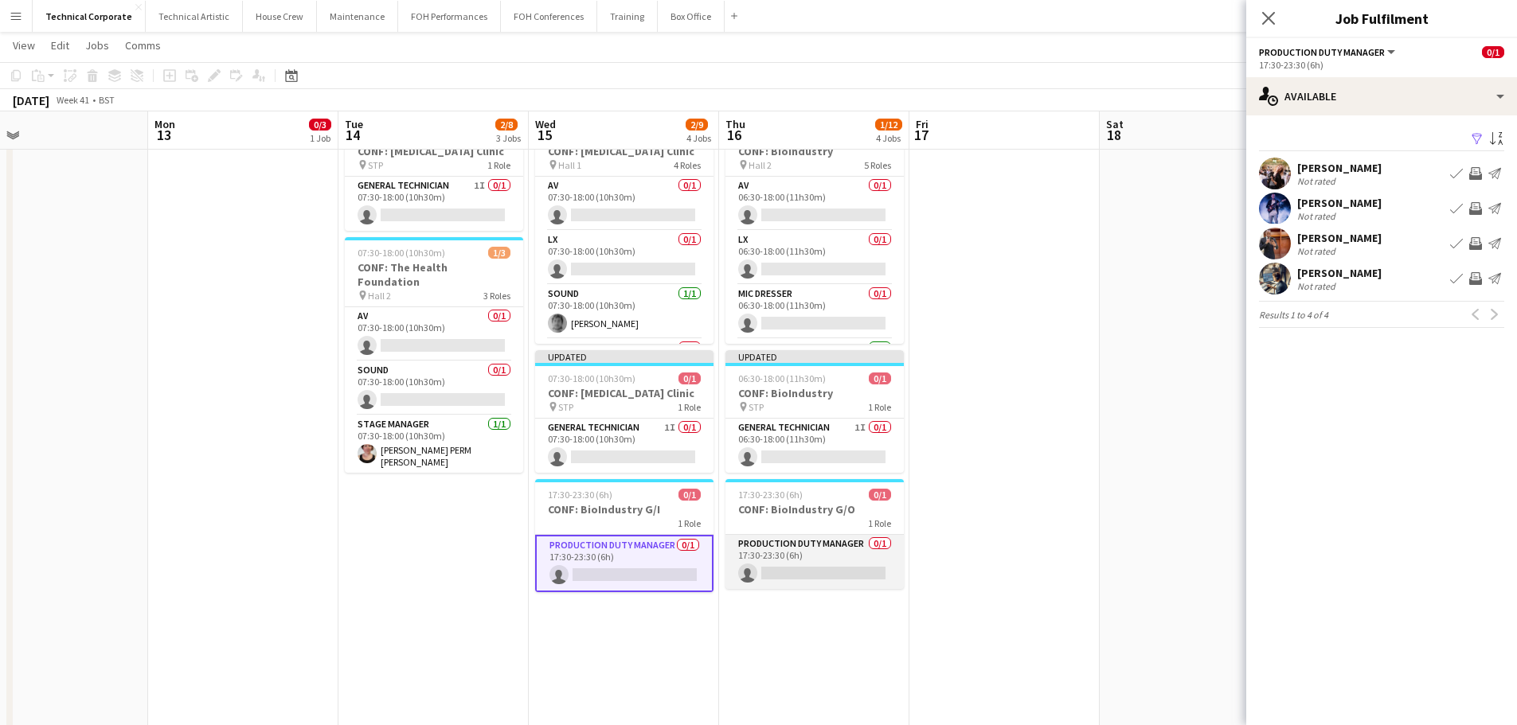
click at [811, 567] on app-card-role "Production Duty Manager 0/1 17:30-23:30 (6h) single-neutral-actions" at bounding box center [814, 562] width 178 height 54
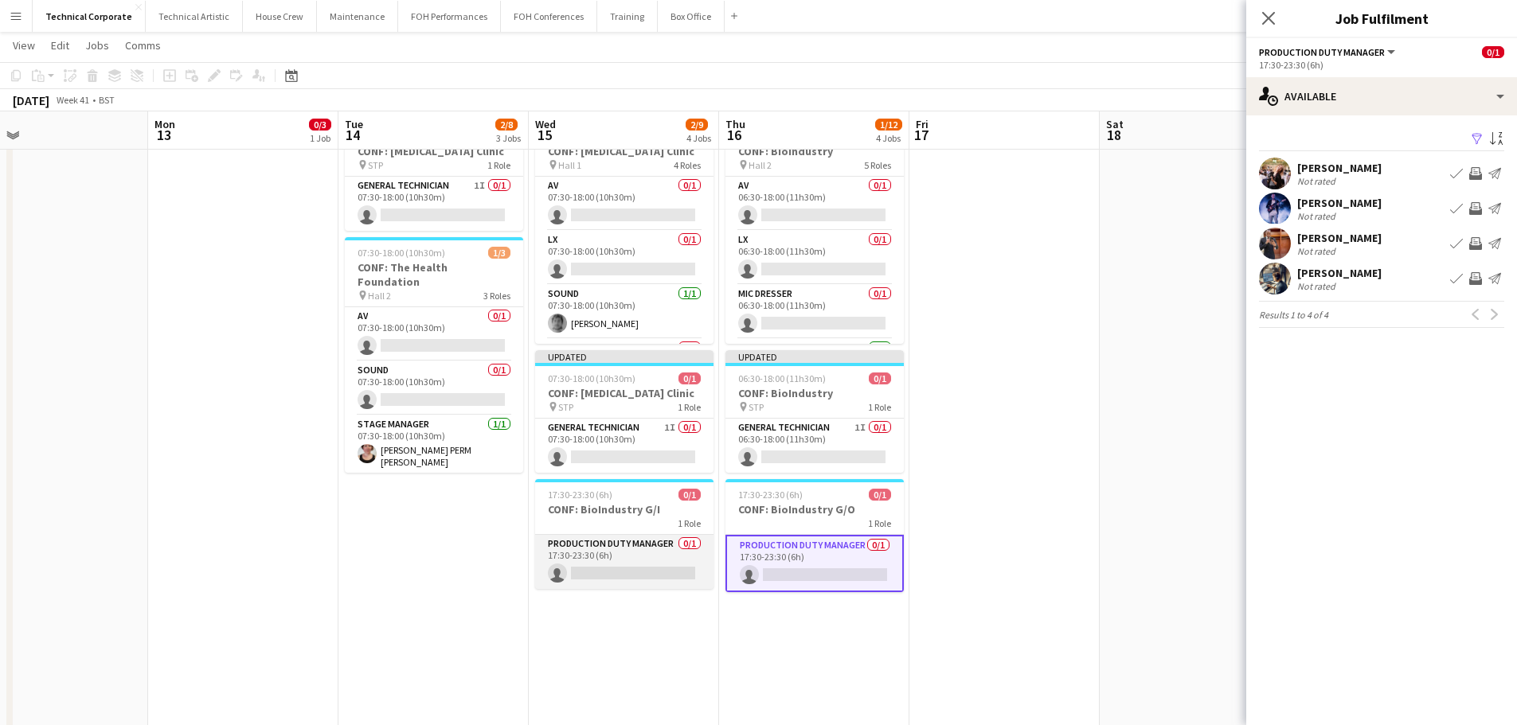
click at [659, 572] on app-card-role "Production Duty Manager 0/1 17:30-23:30 (6h) single-neutral-actions" at bounding box center [624, 562] width 178 height 54
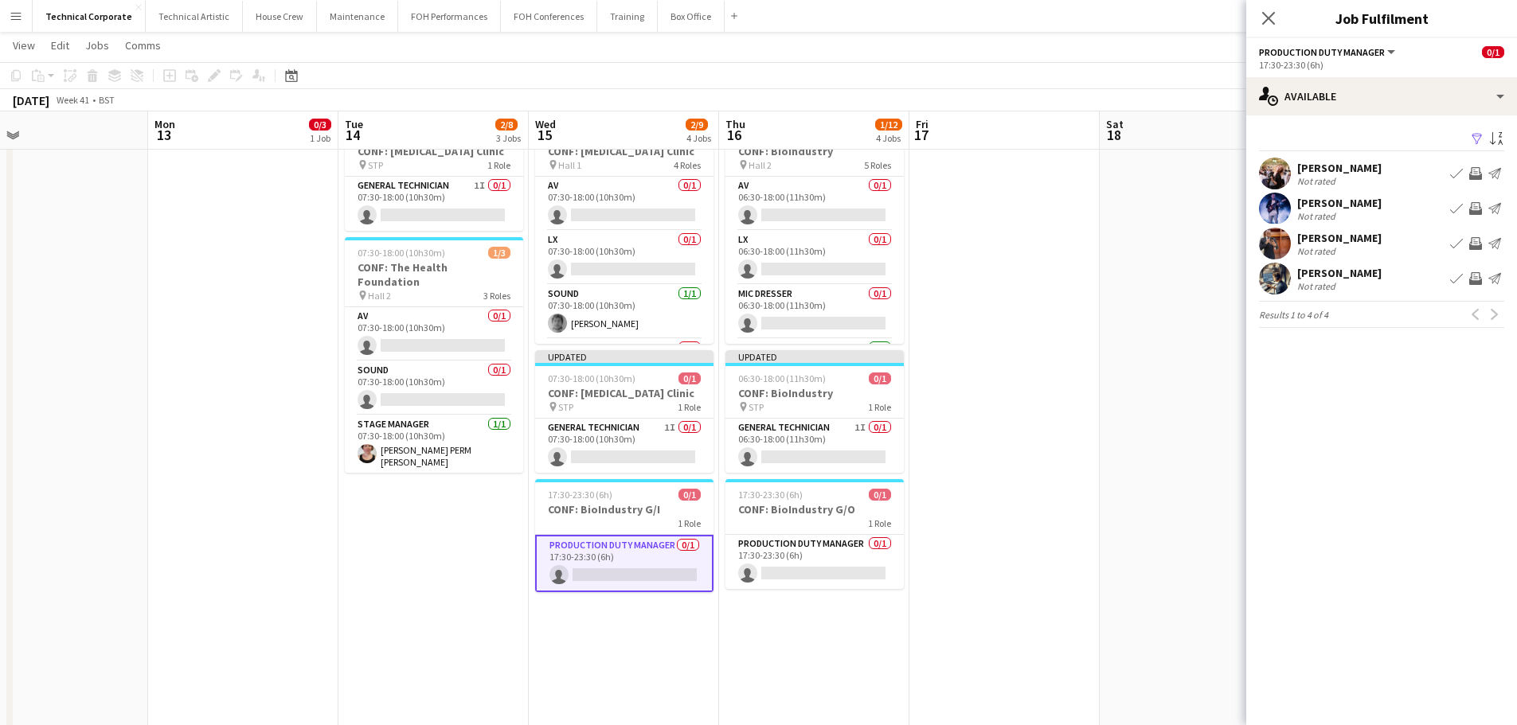
click at [1476, 175] on app-icon "Invite crew" at bounding box center [1475, 173] width 13 height 13
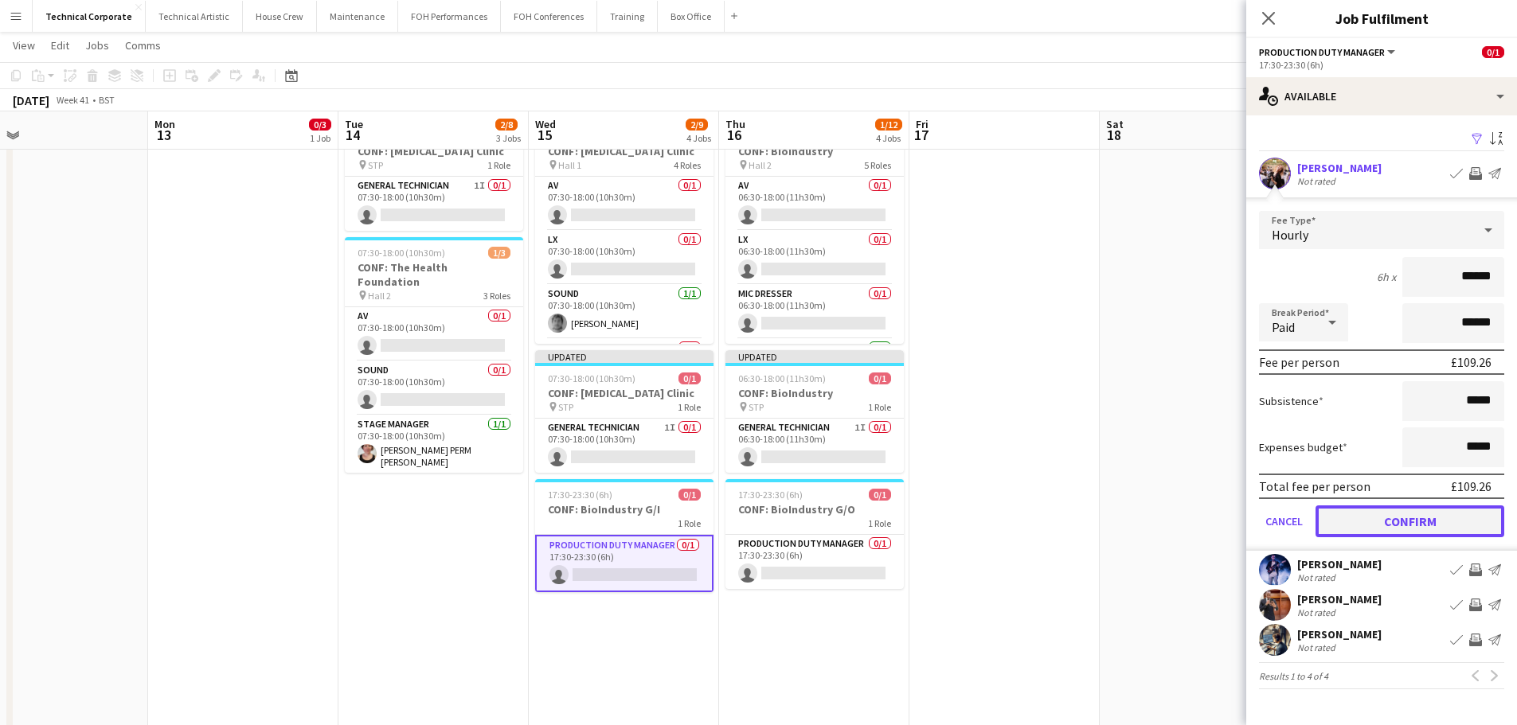
click at [1384, 525] on button "Confirm" at bounding box center [1409, 522] width 189 height 32
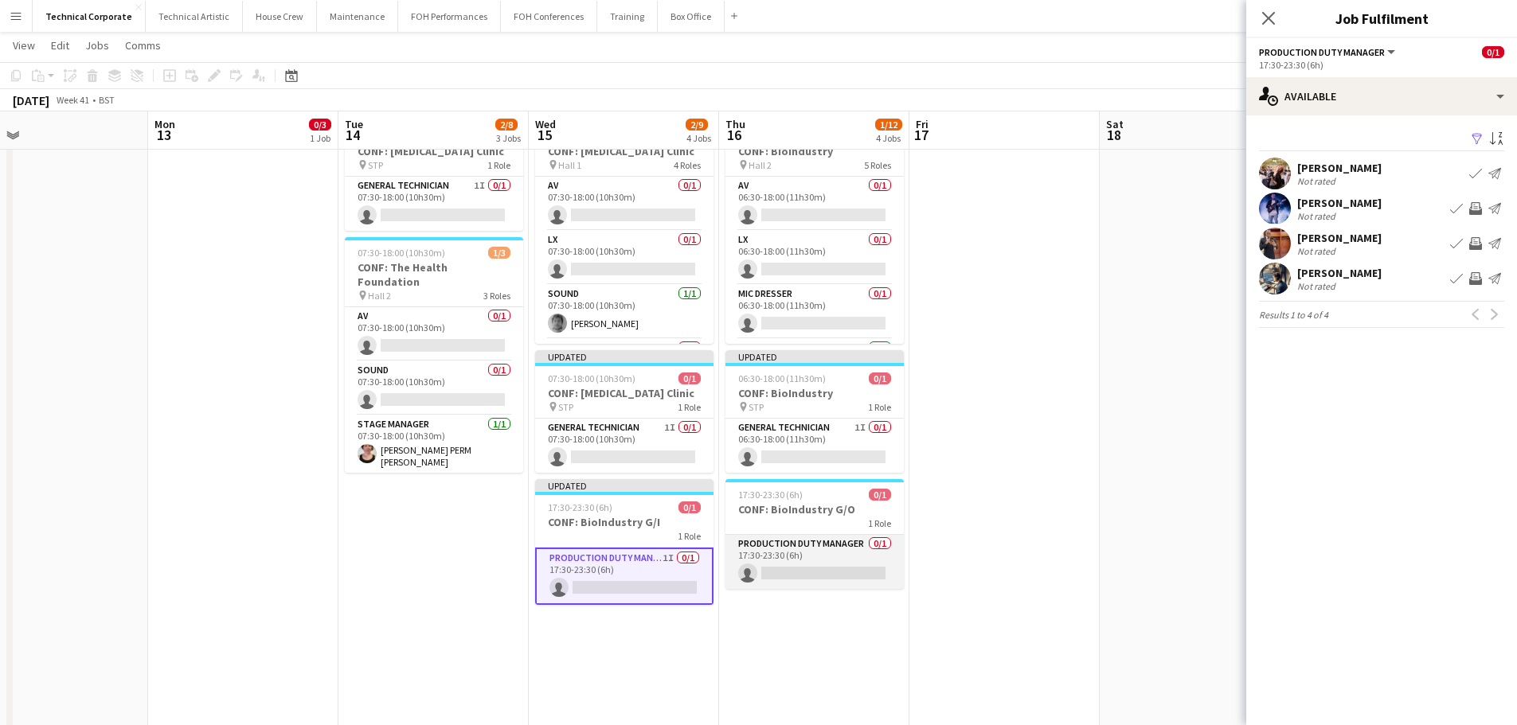
click at [764, 546] on app-card-role "Production Duty Manager 0/1 17:30-23:30 (6h) single-neutral-actions" at bounding box center [814, 562] width 178 height 54
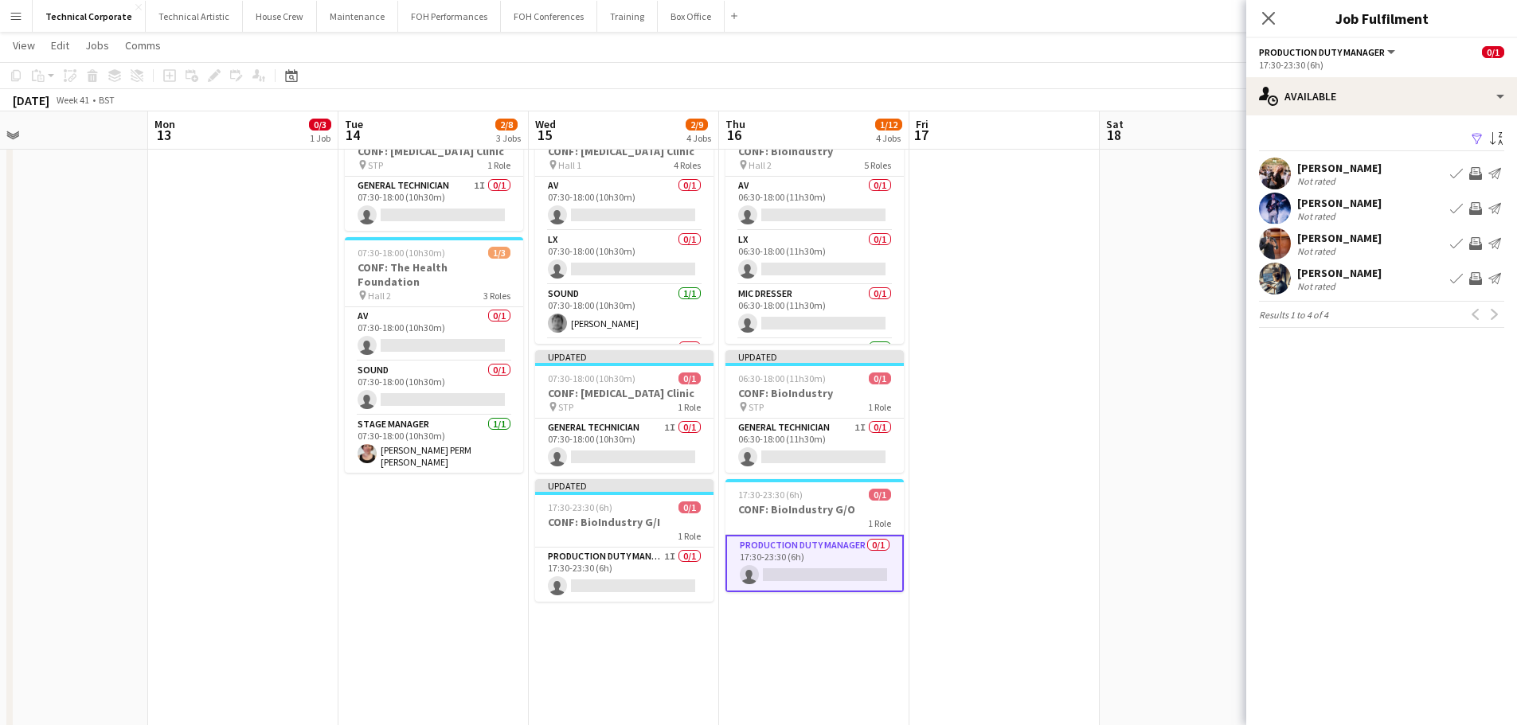
click at [1479, 168] on app-icon "Invite crew" at bounding box center [1475, 173] width 13 height 13
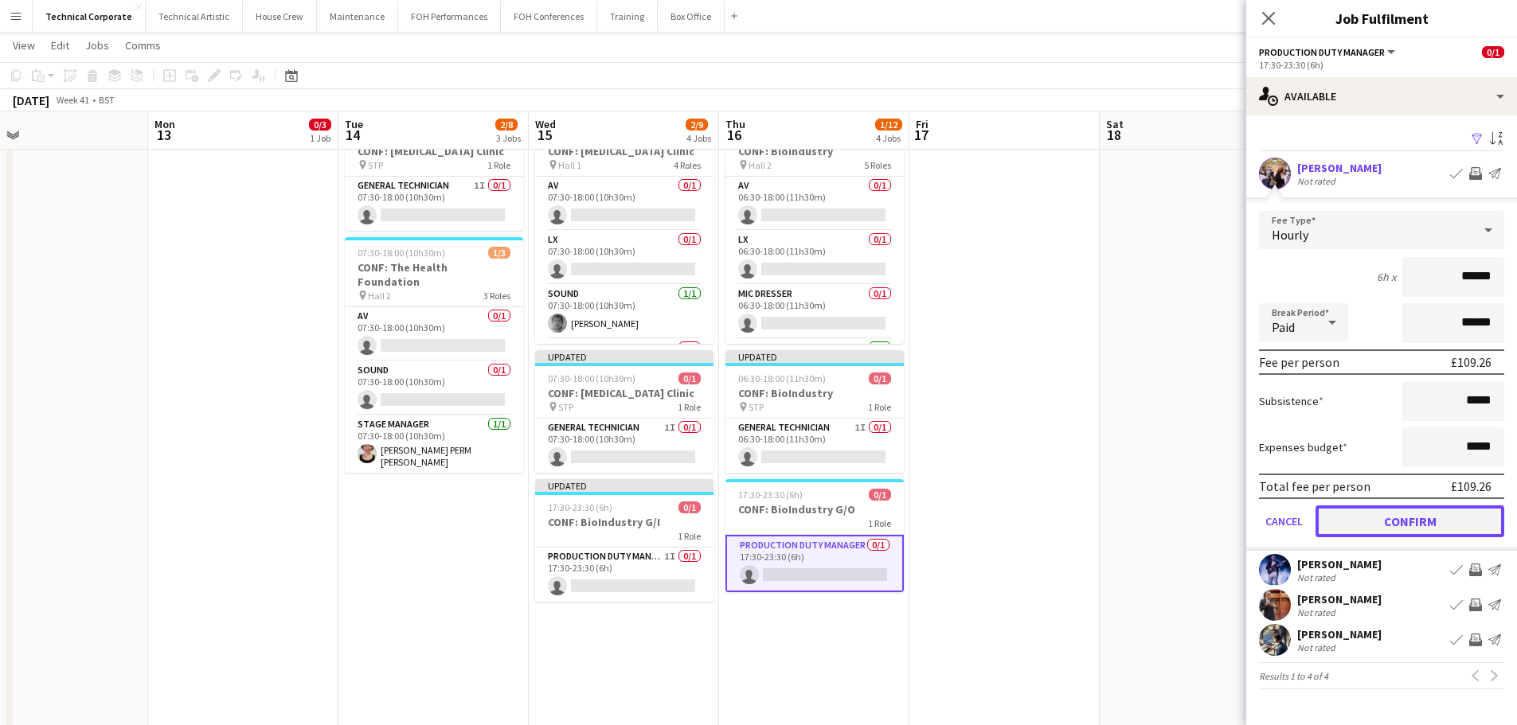
click at [1405, 525] on button "Confirm" at bounding box center [1409, 522] width 189 height 32
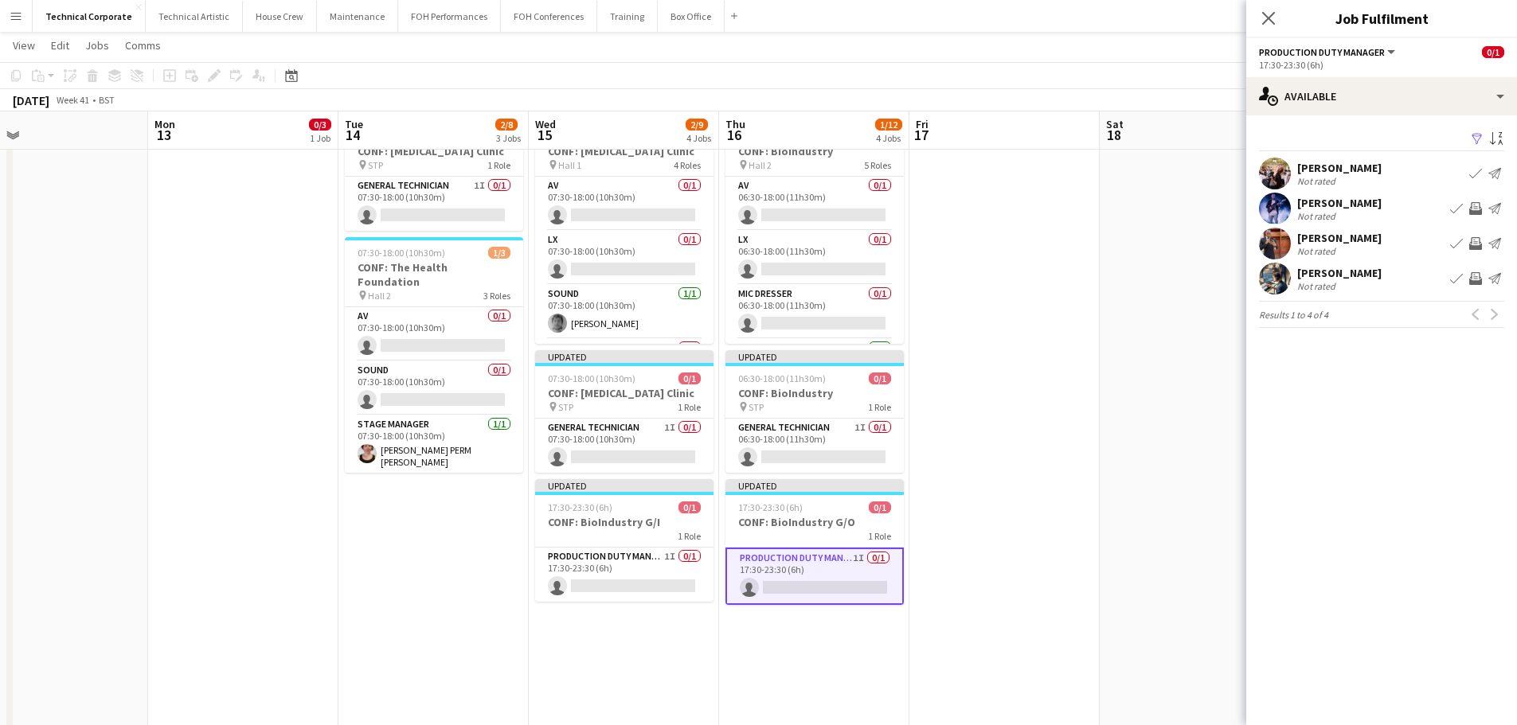
click at [984, 490] on app-date-cell at bounding box center [1004, 424] width 190 height 1128
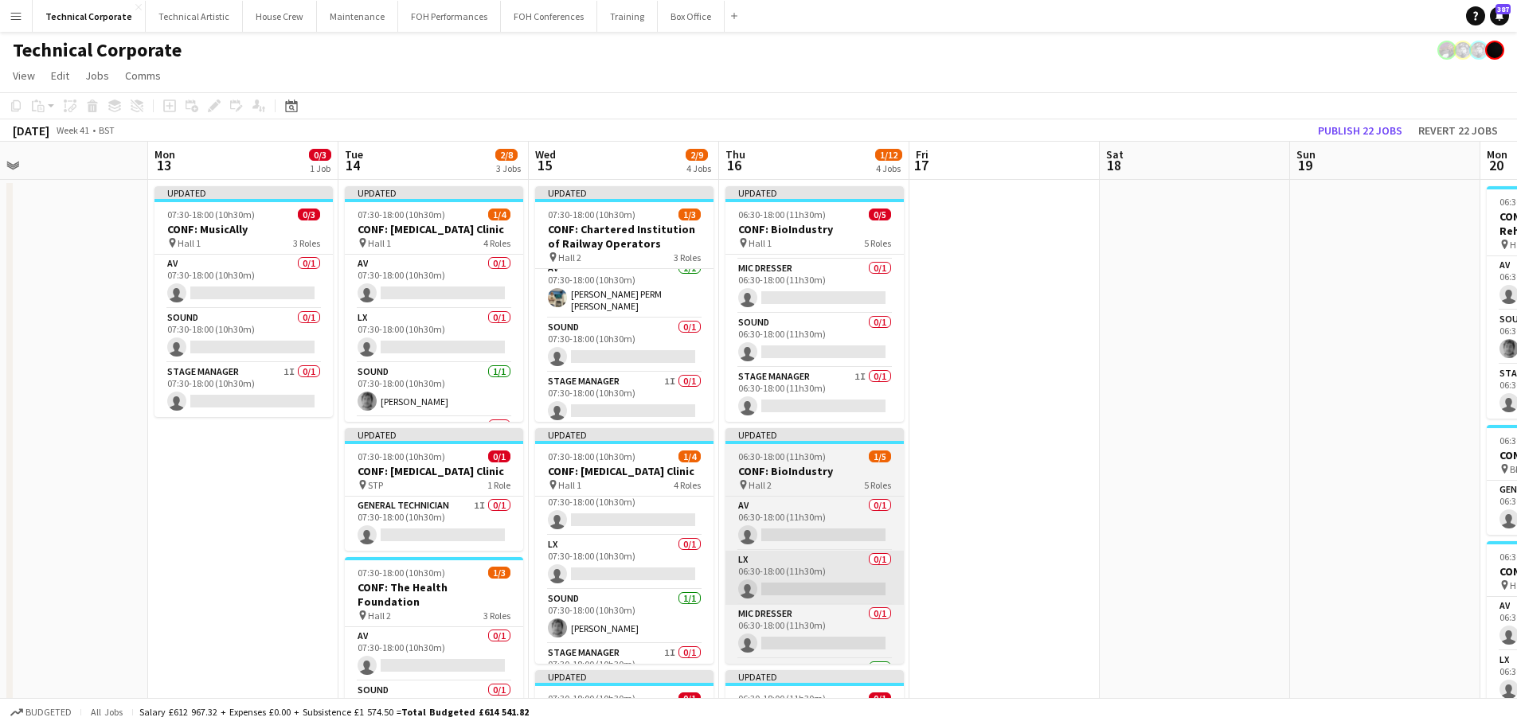
scroll to position [0, 0]
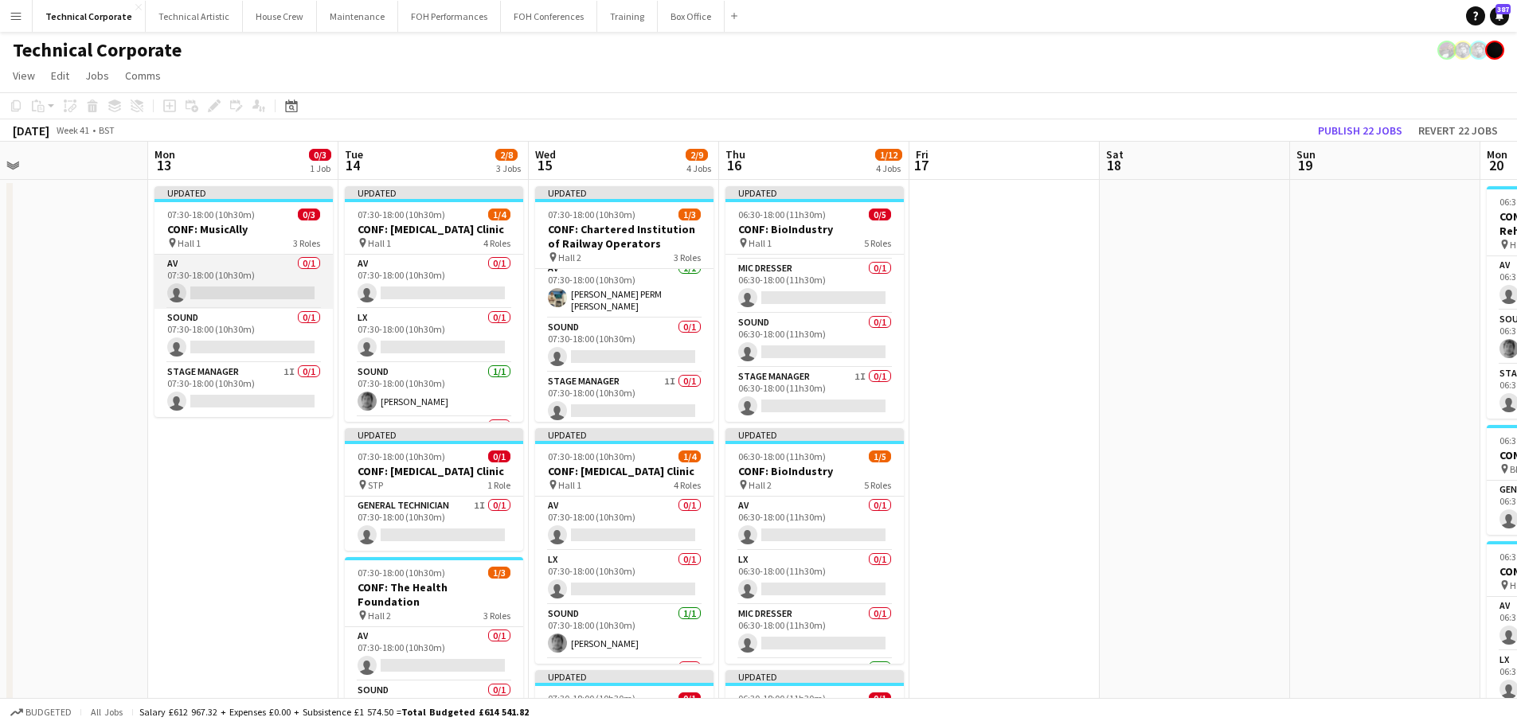
click at [233, 269] on app-card-role "AV 0/1 07:30-18:00 (10h30m) single-neutral-actions" at bounding box center [243, 282] width 178 height 54
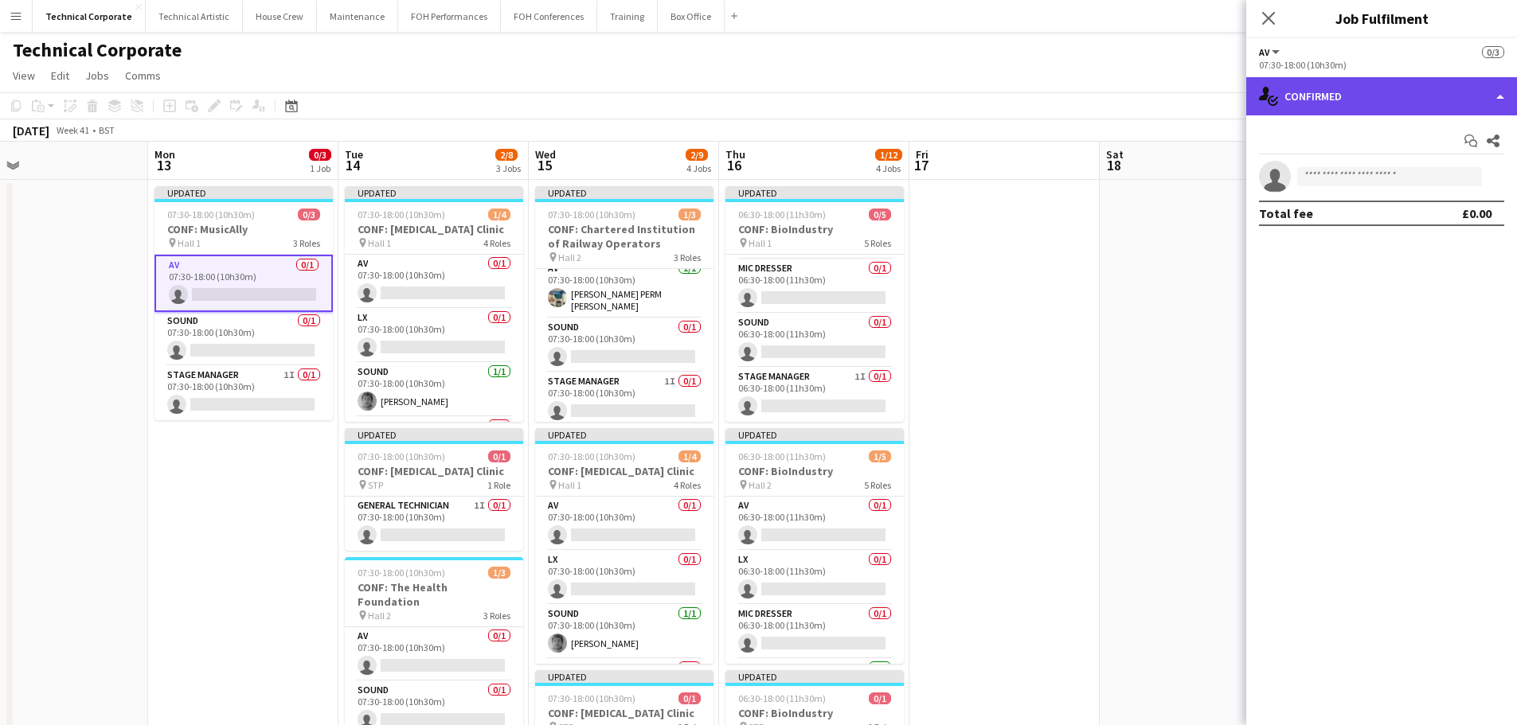
click at [1323, 105] on div "single-neutral-actions-check-2 Confirmed" at bounding box center [1381, 96] width 271 height 38
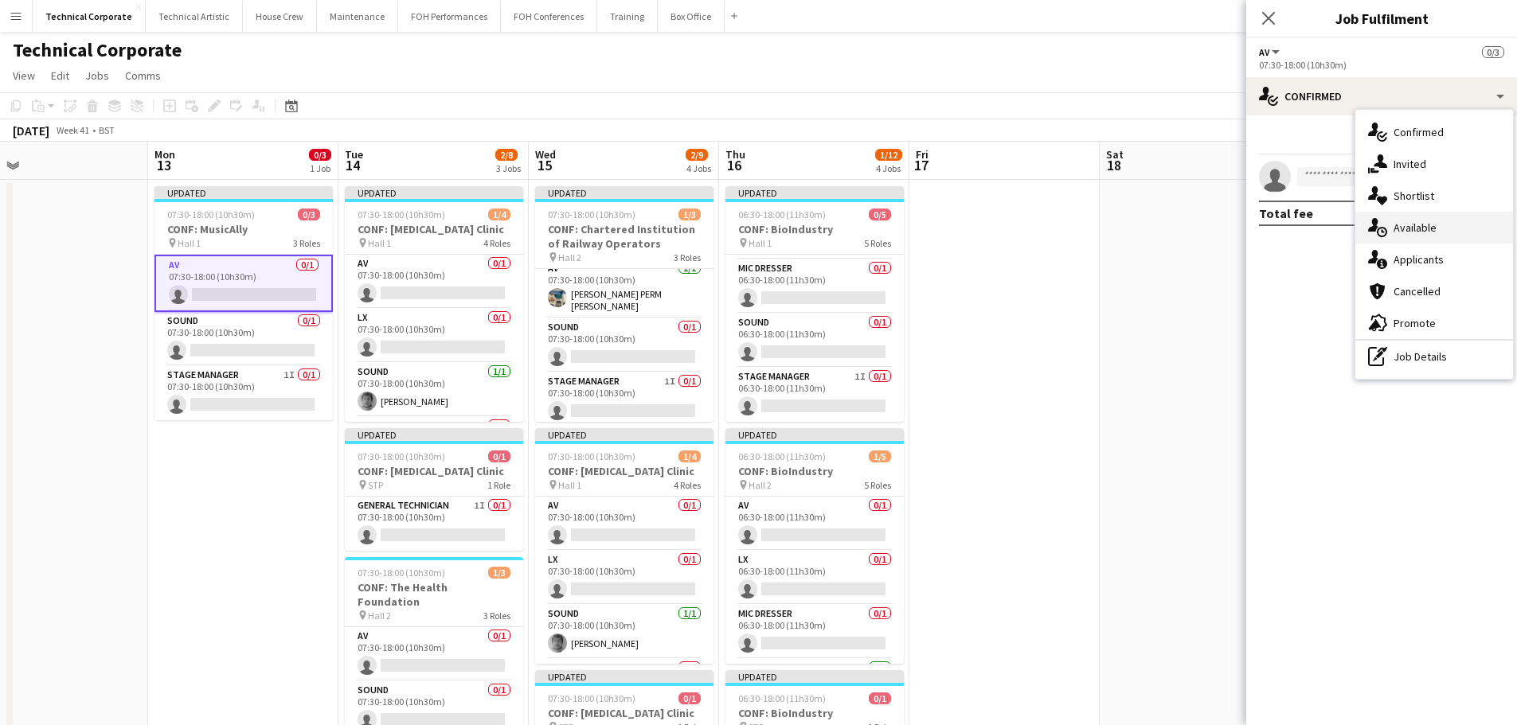
click at [1376, 223] on icon at bounding box center [1373, 225] width 10 height 14
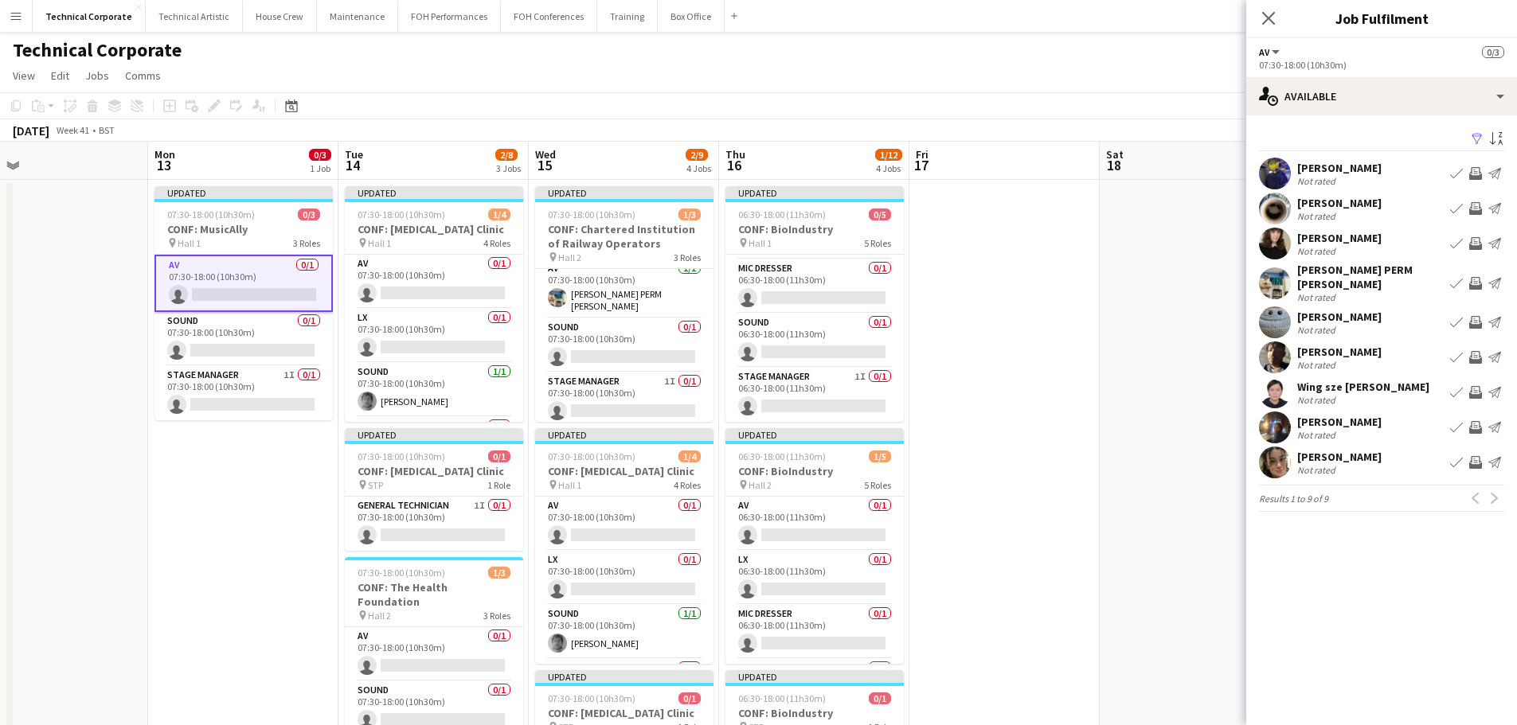
click at [1475, 169] on app-icon "Invite crew" at bounding box center [1475, 173] width 13 height 13
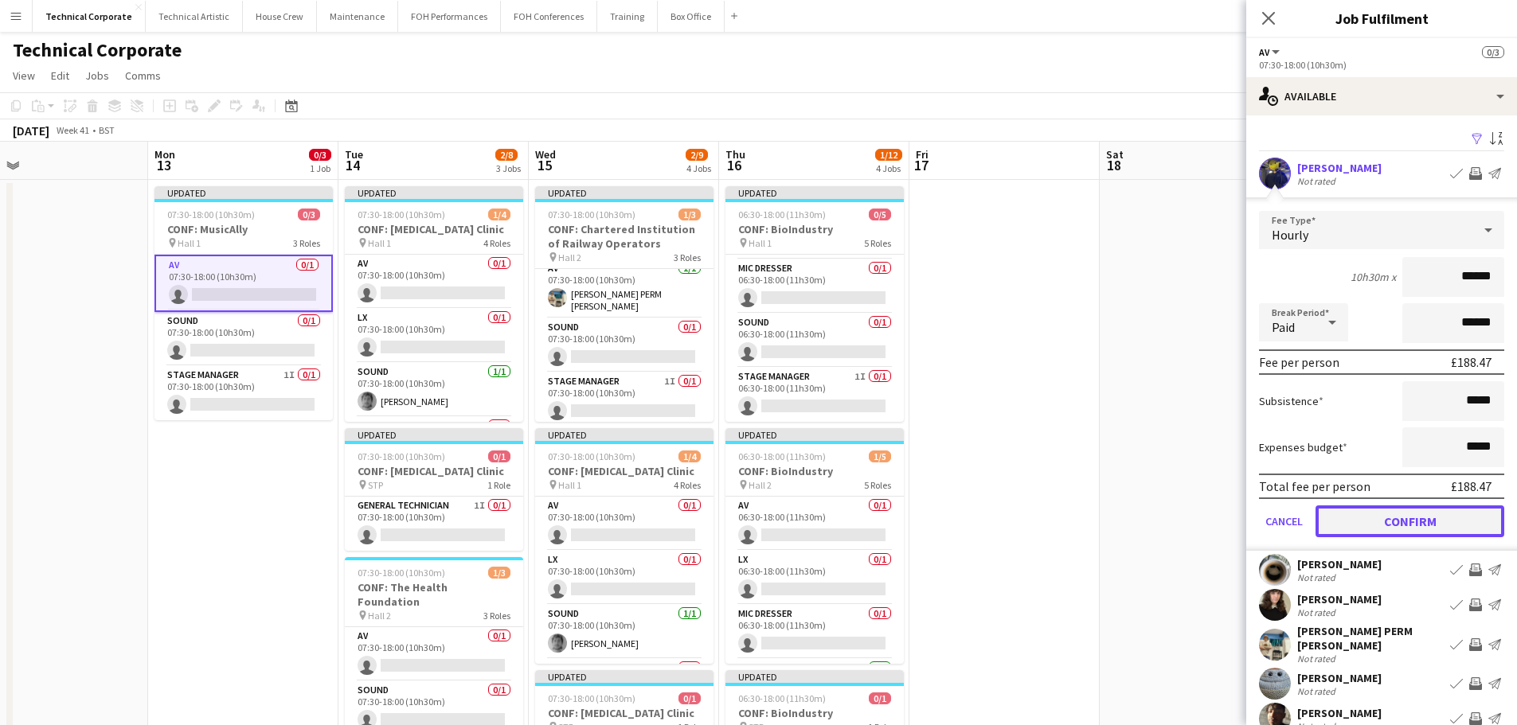
click at [1439, 531] on button "Confirm" at bounding box center [1409, 522] width 189 height 32
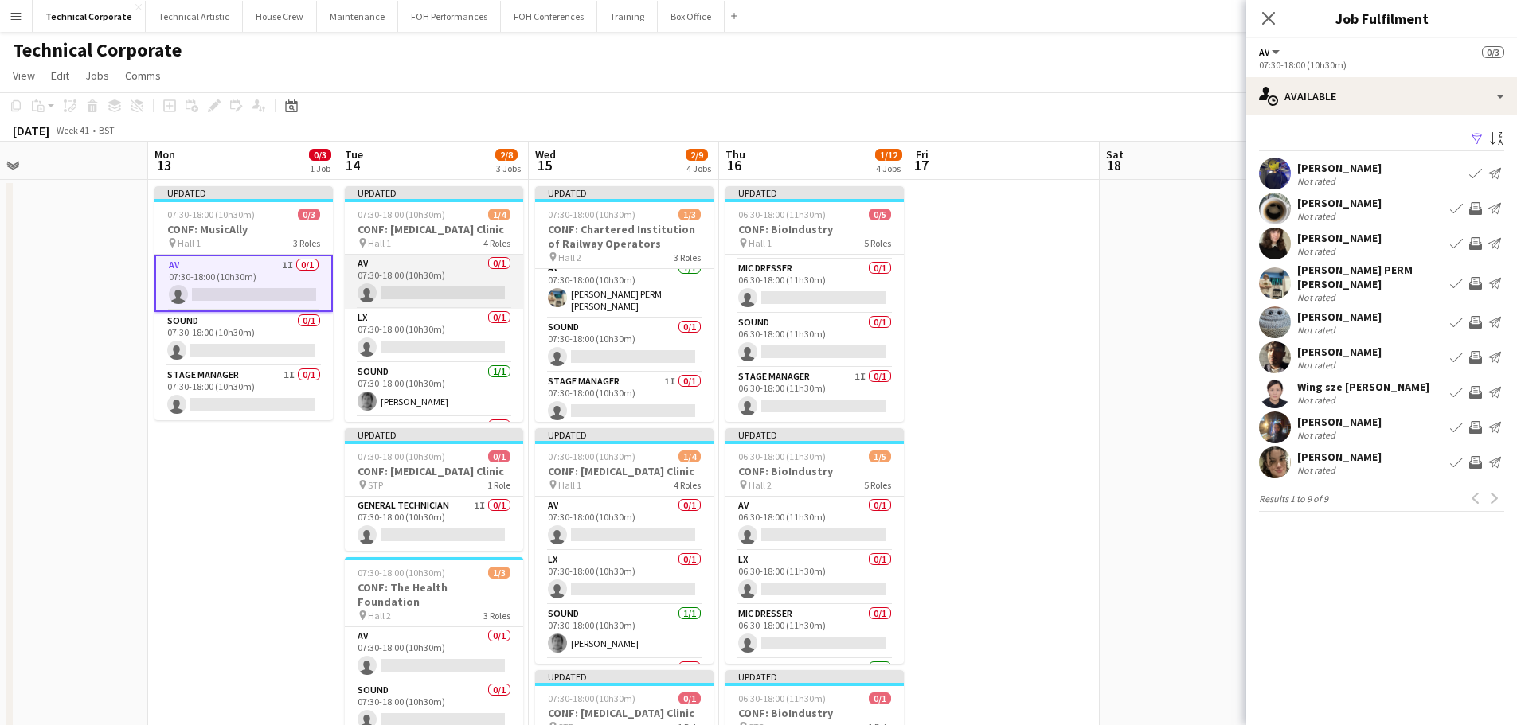
click at [405, 280] on app-card-role "AV 0/1 07:30-18:00 (10h30m) single-neutral-actions" at bounding box center [434, 282] width 178 height 54
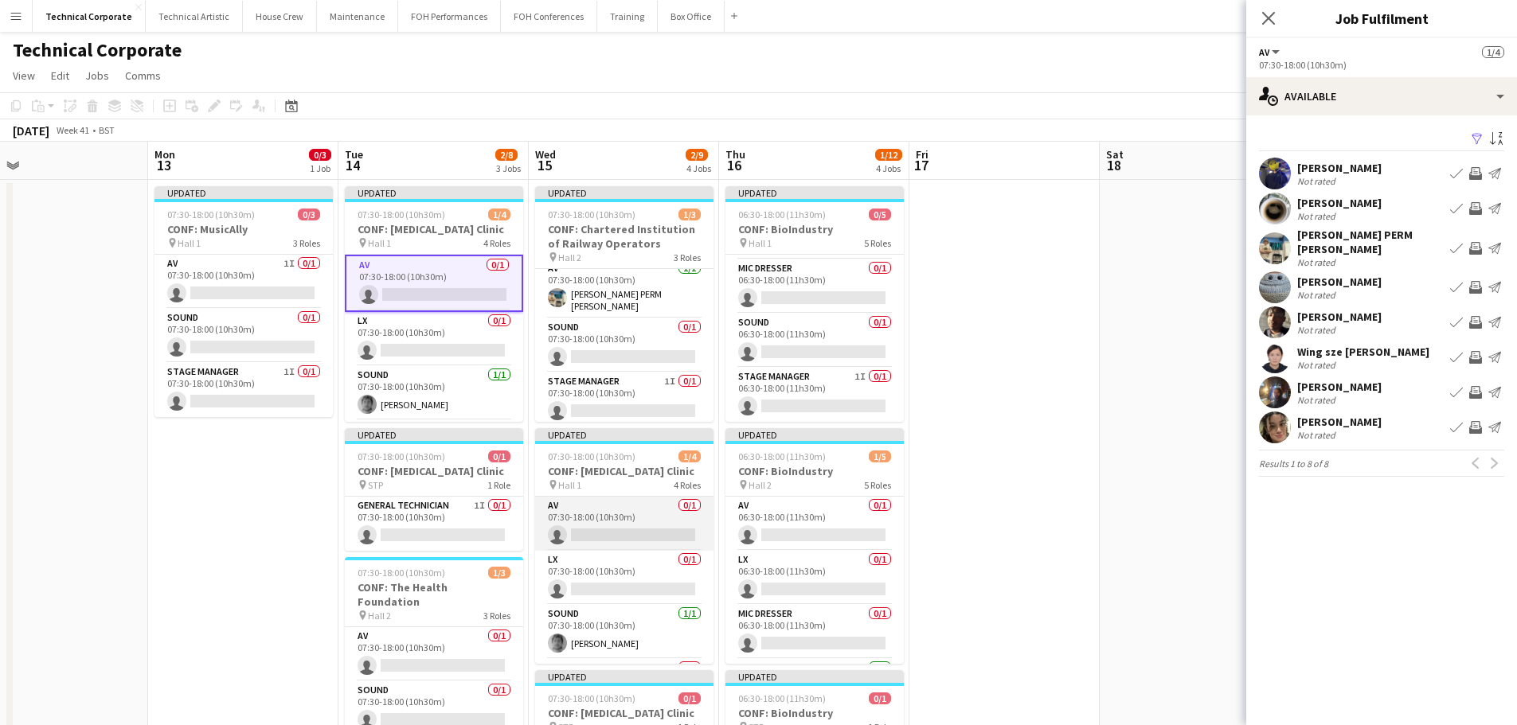
click at [612, 531] on app-card-role "AV 0/1 07:30-18:00 (10h30m) single-neutral-actions" at bounding box center [624, 524] width 178 height 54
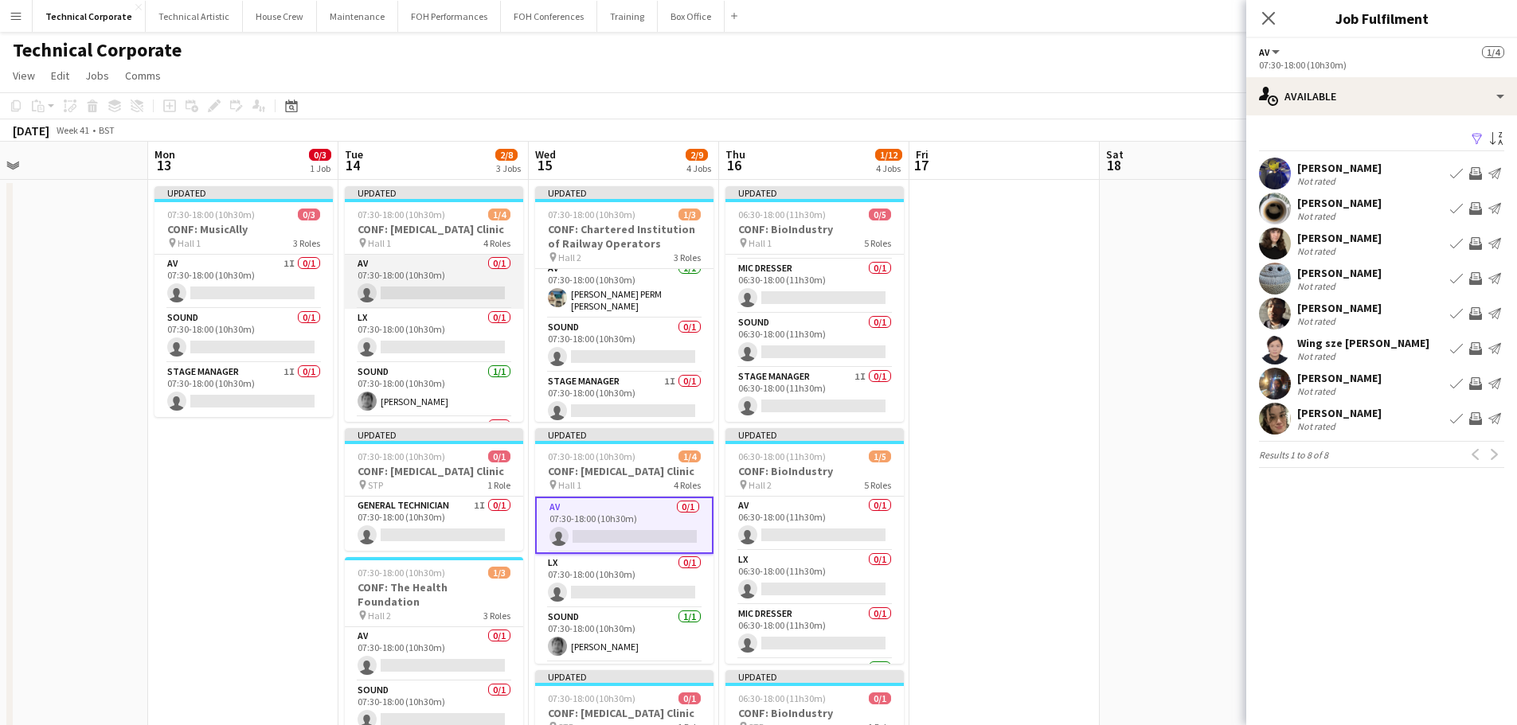
click at [420, 290] on app-card-role "AV 0/1 07:30-18:00 (10h30m) single-neutral-actions" at bounding box center [434, 282] width 178 height 54
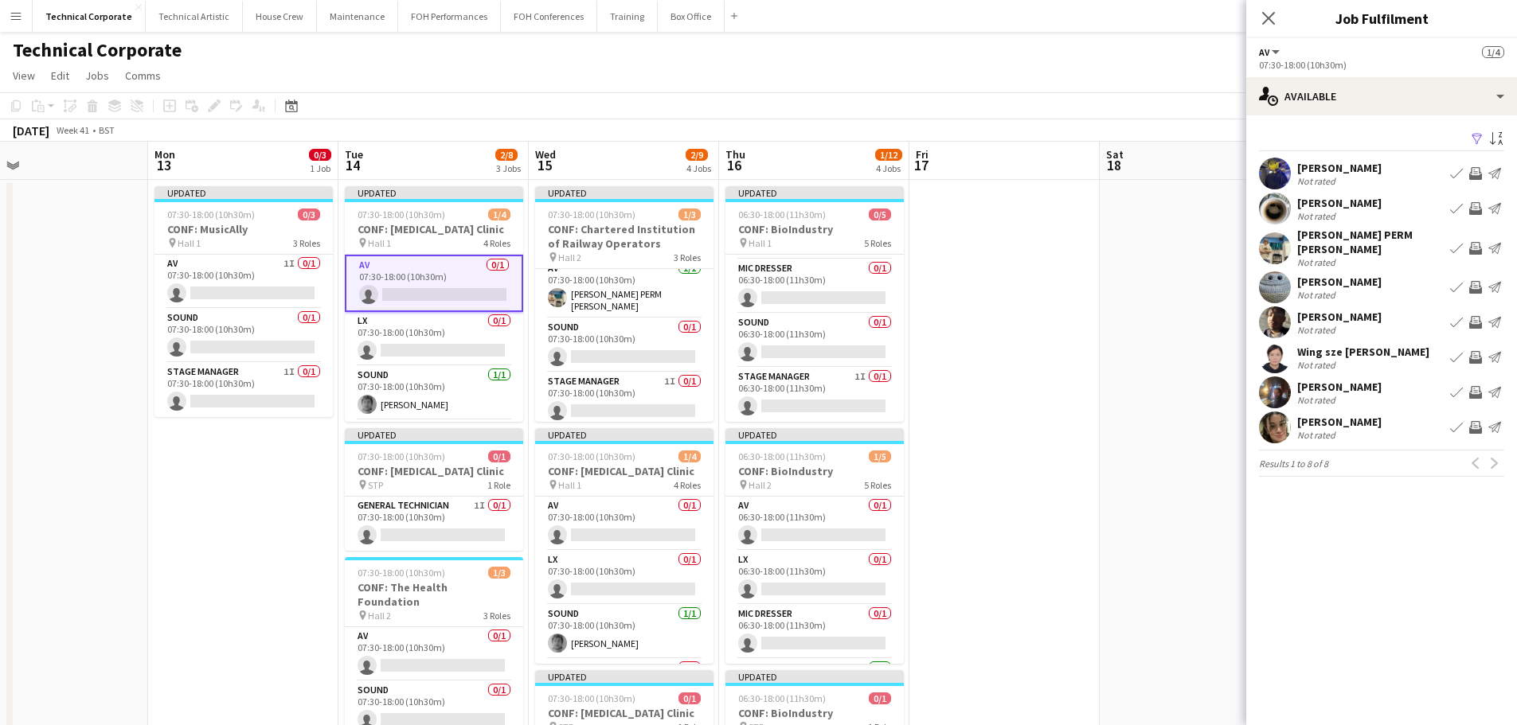
click at [1483, 418] on button "Invite crew" at bounding box center [1475, 427] width 19 height 19
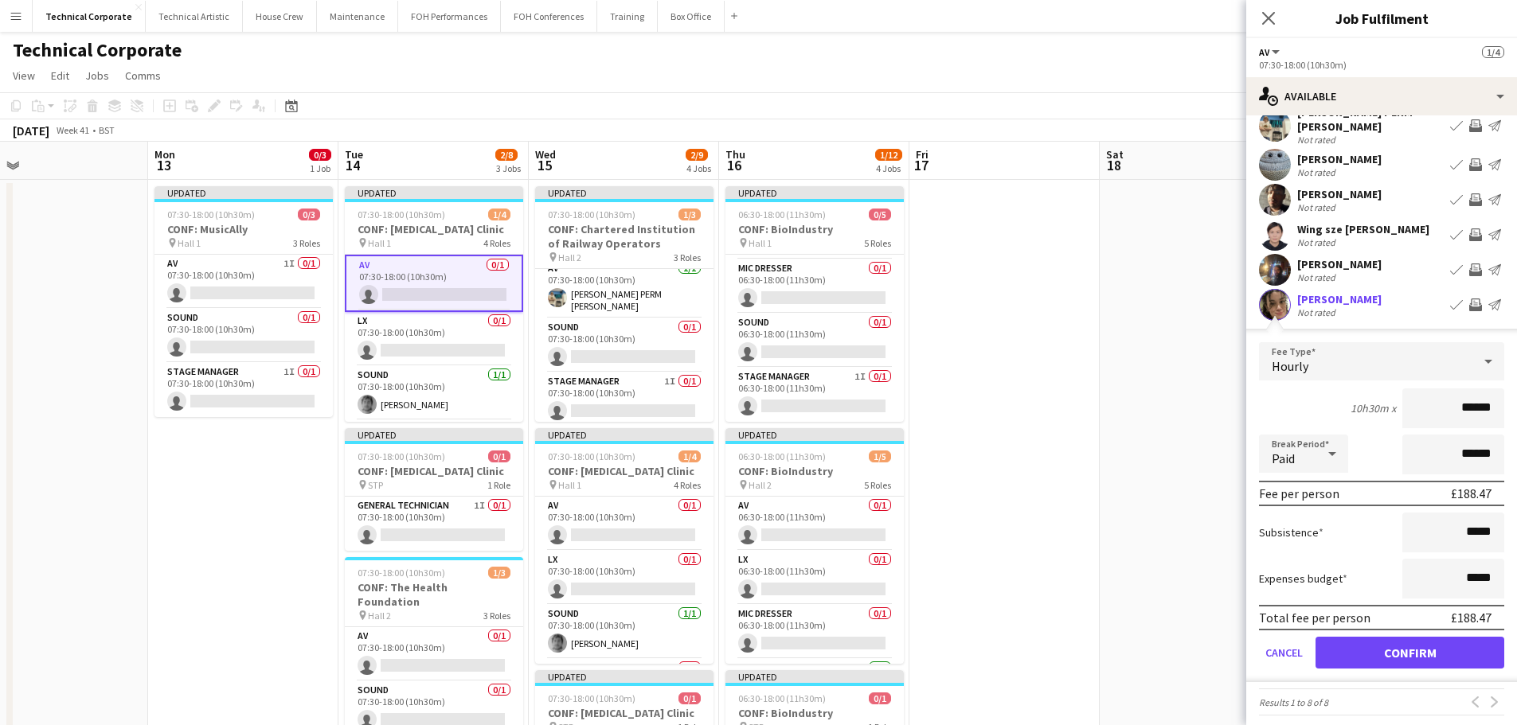
scroll to position [123, 0]
click at [1403, 643] on button "Confirm" at bounding box center [1409, 652] width 189 height 32
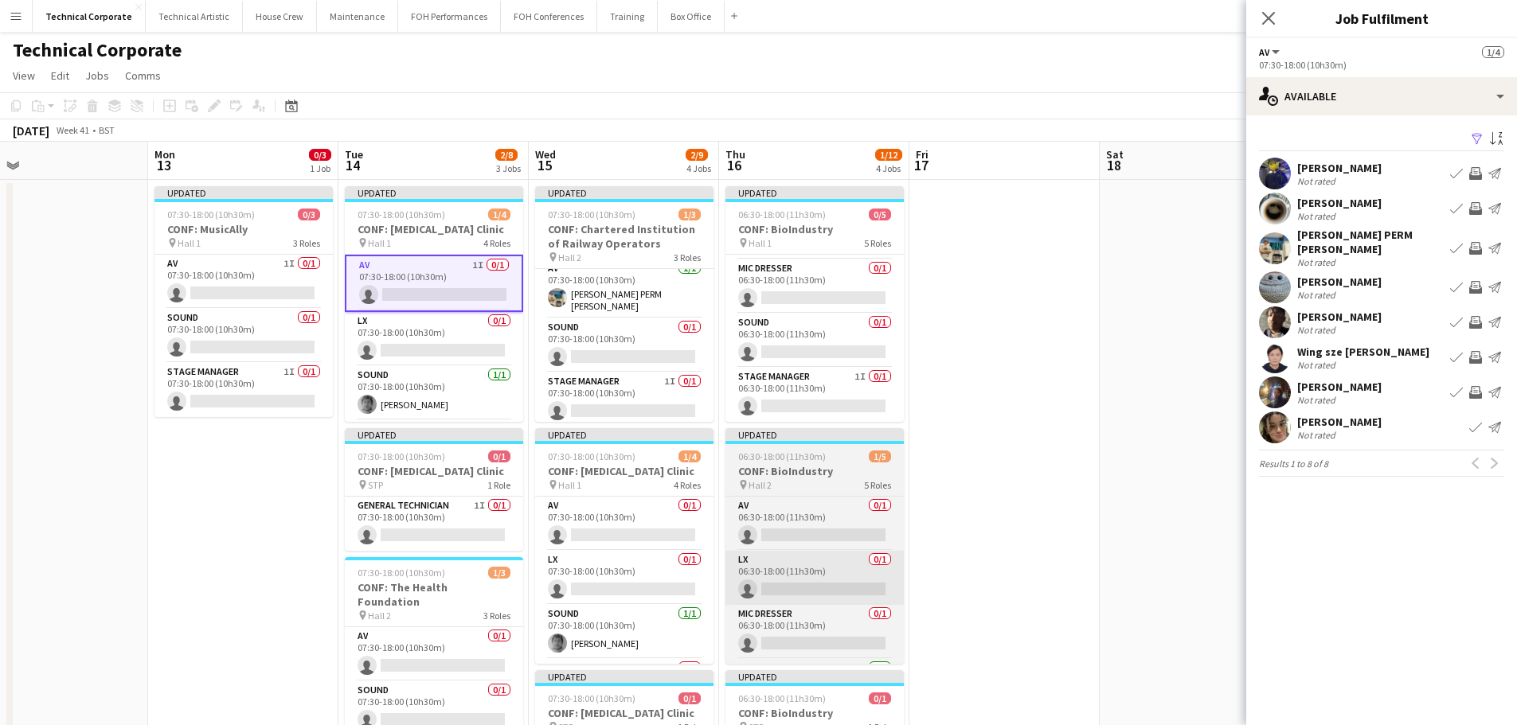
scroll to position [0, 0]
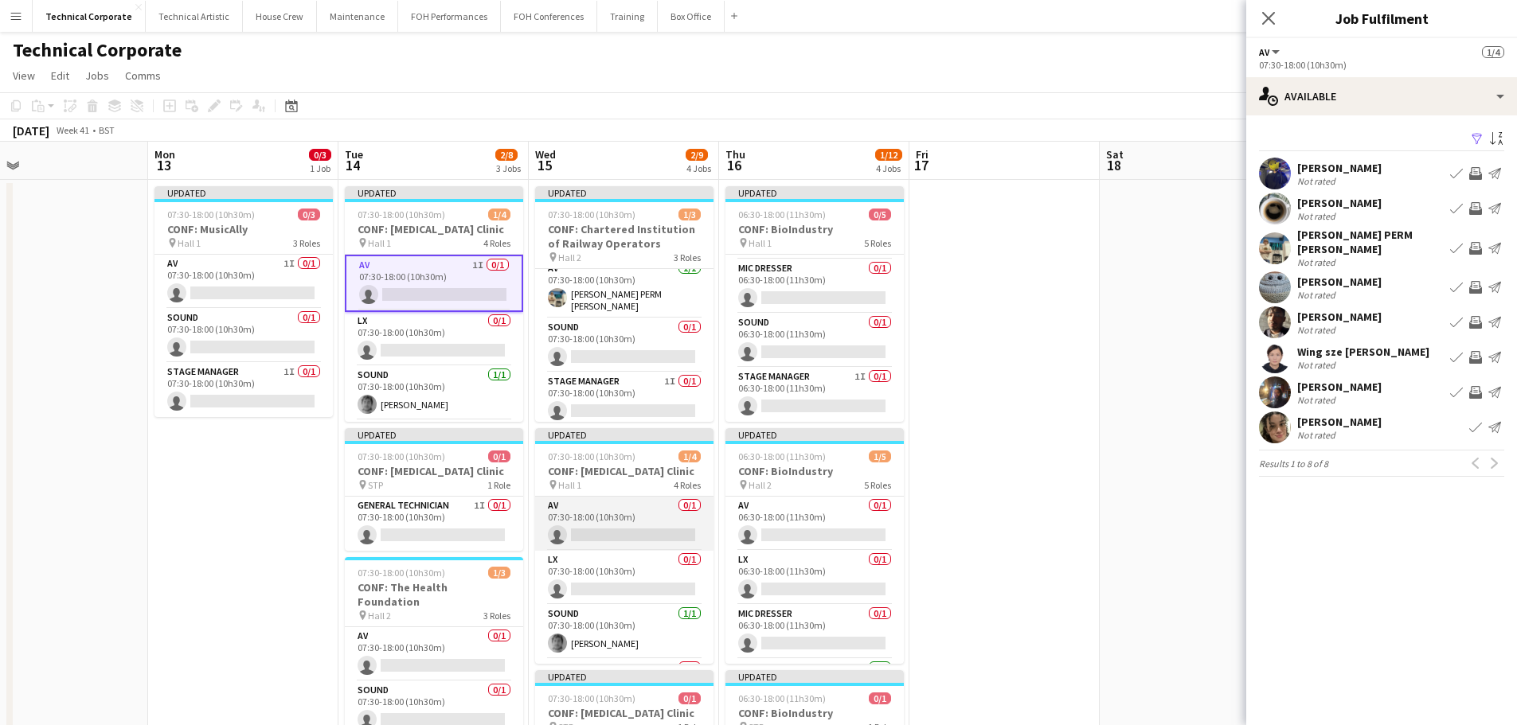
click at [610, 521] on app-card-role "AV 0/1 07:30-18:00 (10h30m) single-neutral-actions" at bounding box center [624, 524] width 178 height 54
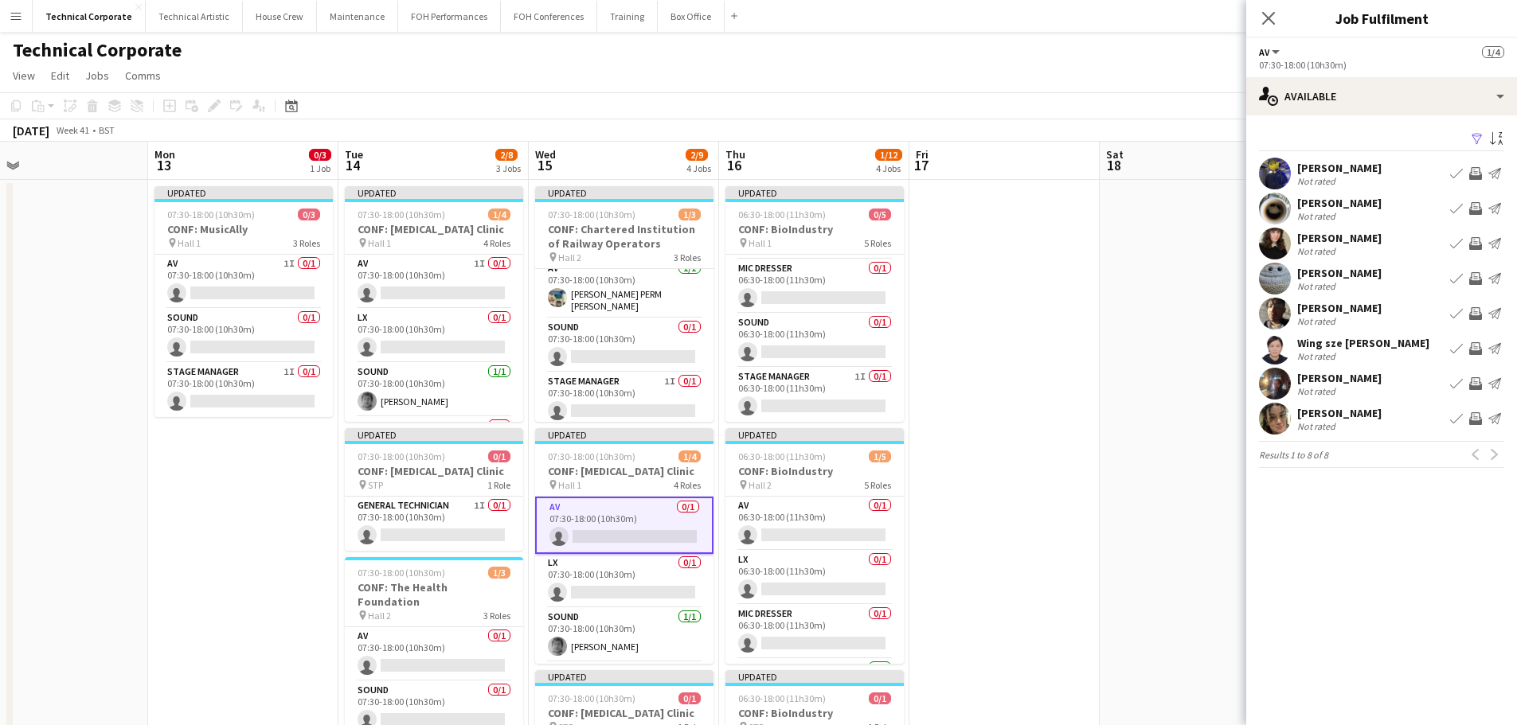
click at [1477, 422] on app-icon "Invite crew" at bounding box center [1475, 418] width 13 height 13
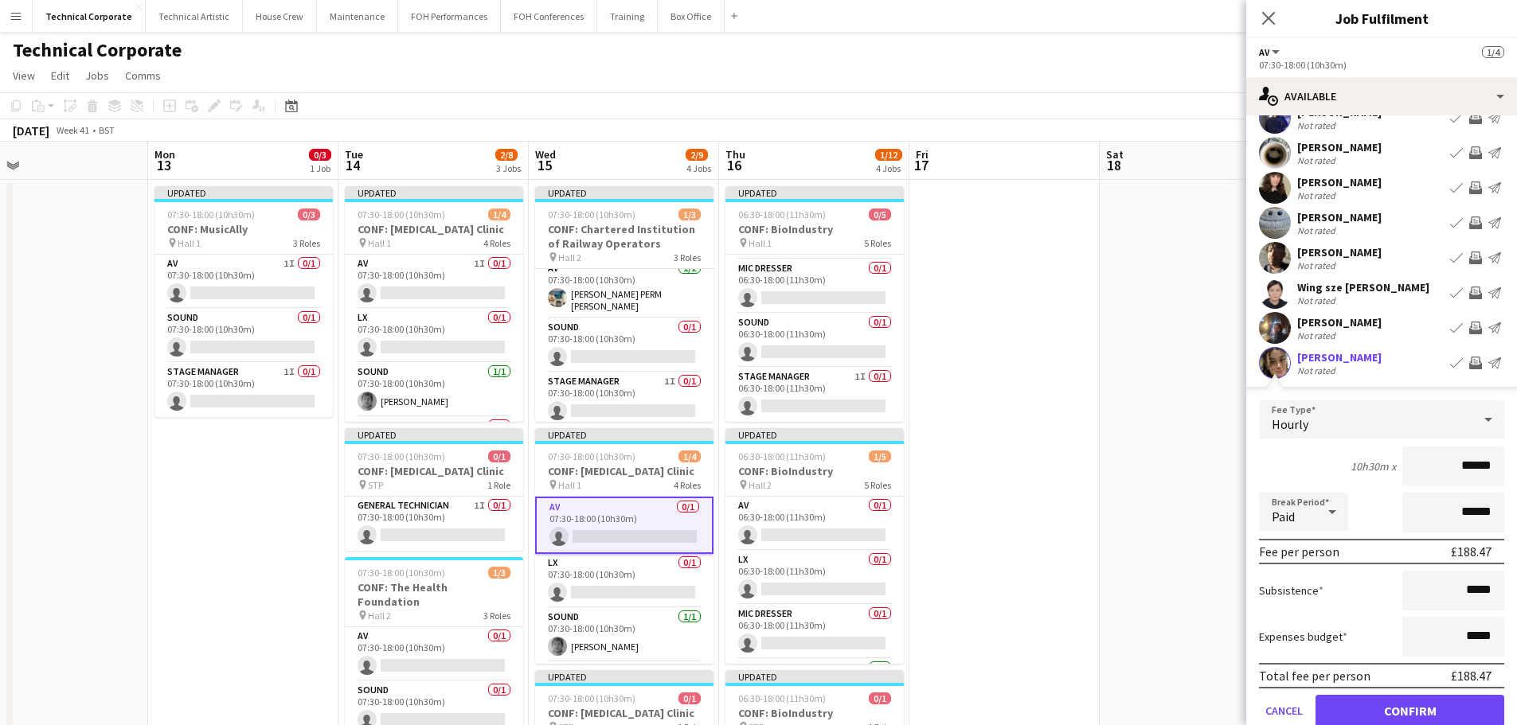
scroll to position [123, 0]
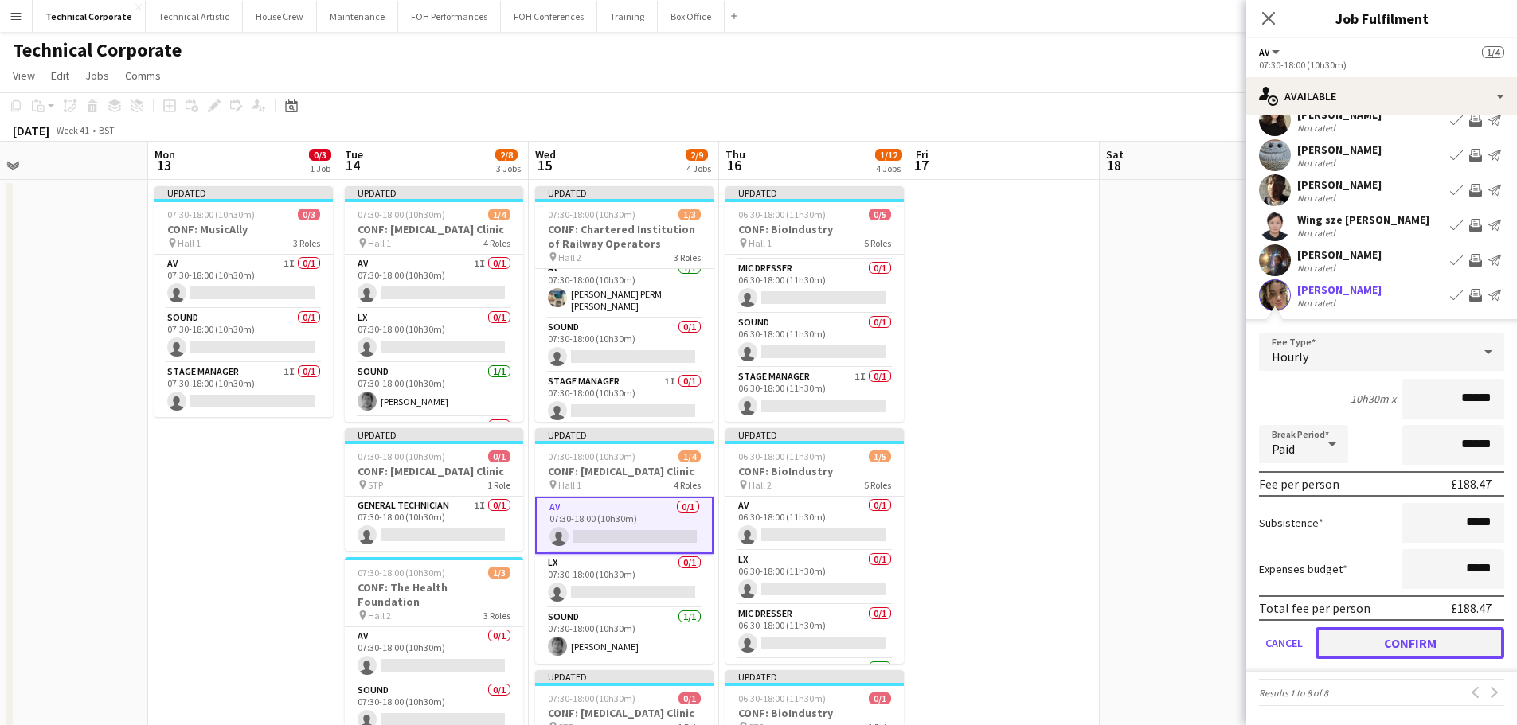
click at [1407, 633] on button "Confirm" at bounding box center [1409, 643] width 189 height 32
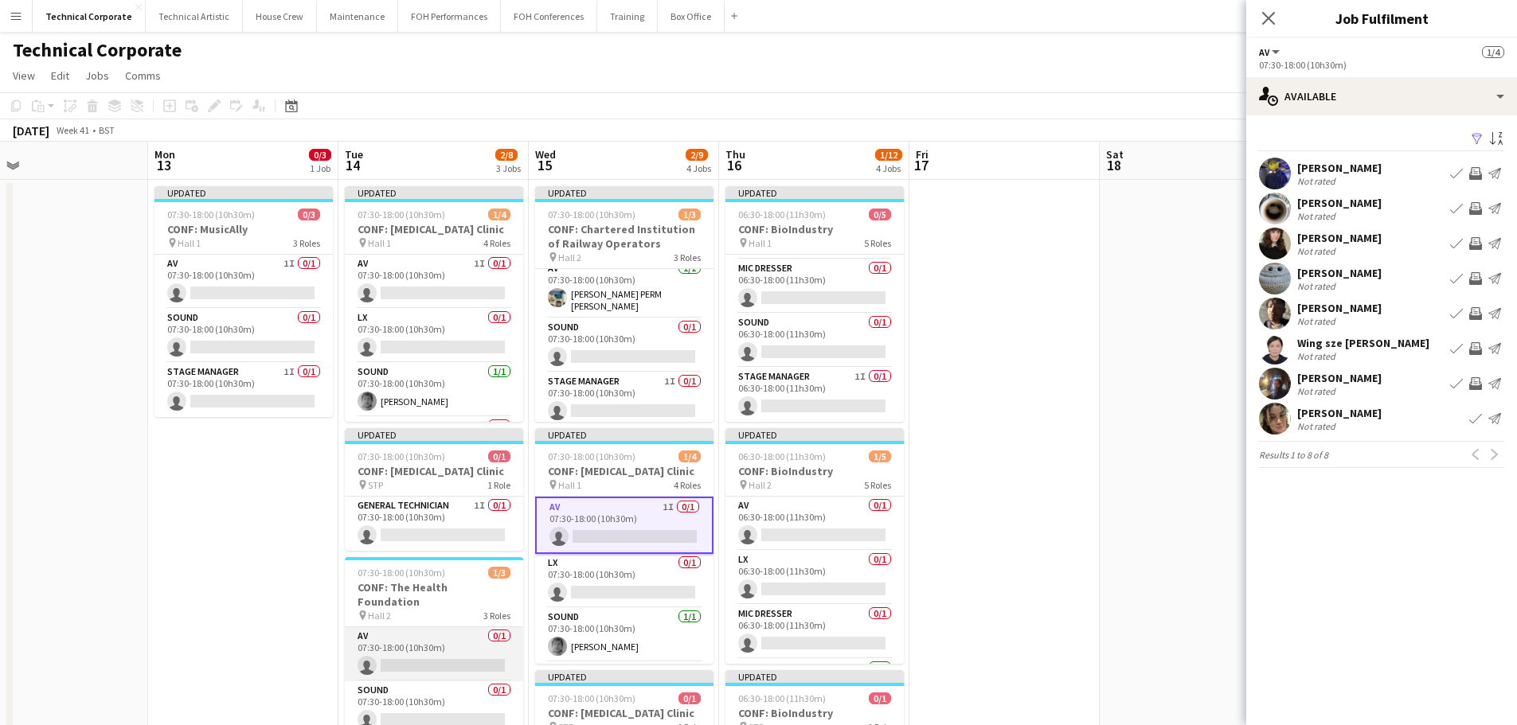
click at [462, 634] on app-card-role "AV 0/1 07:30-18:00 (10h30m) single-neutral-actions" at bounding box center [434, 654] width 178 height 54
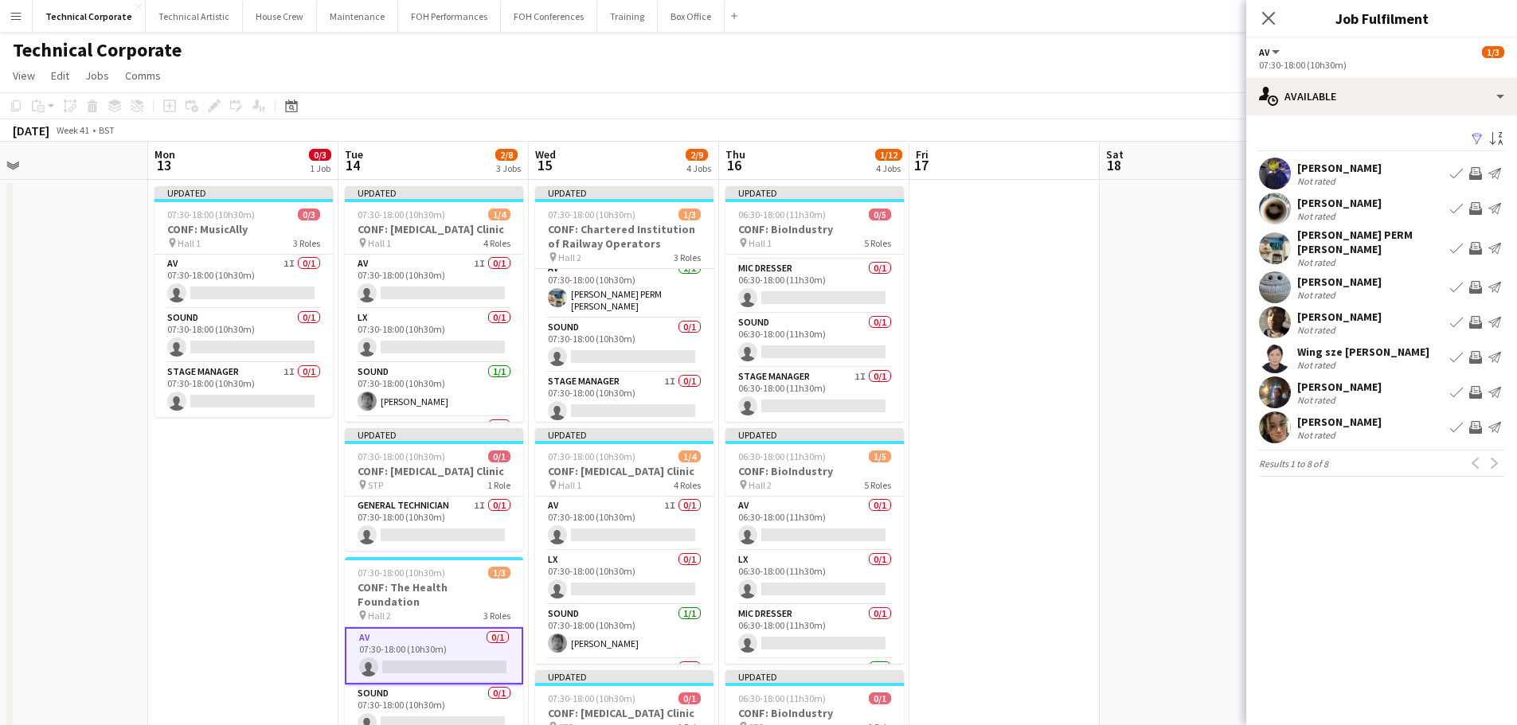
click at [1477, 351] on app-icon "Invite crew" at bounding box center [1475, 357] width 13 height 13
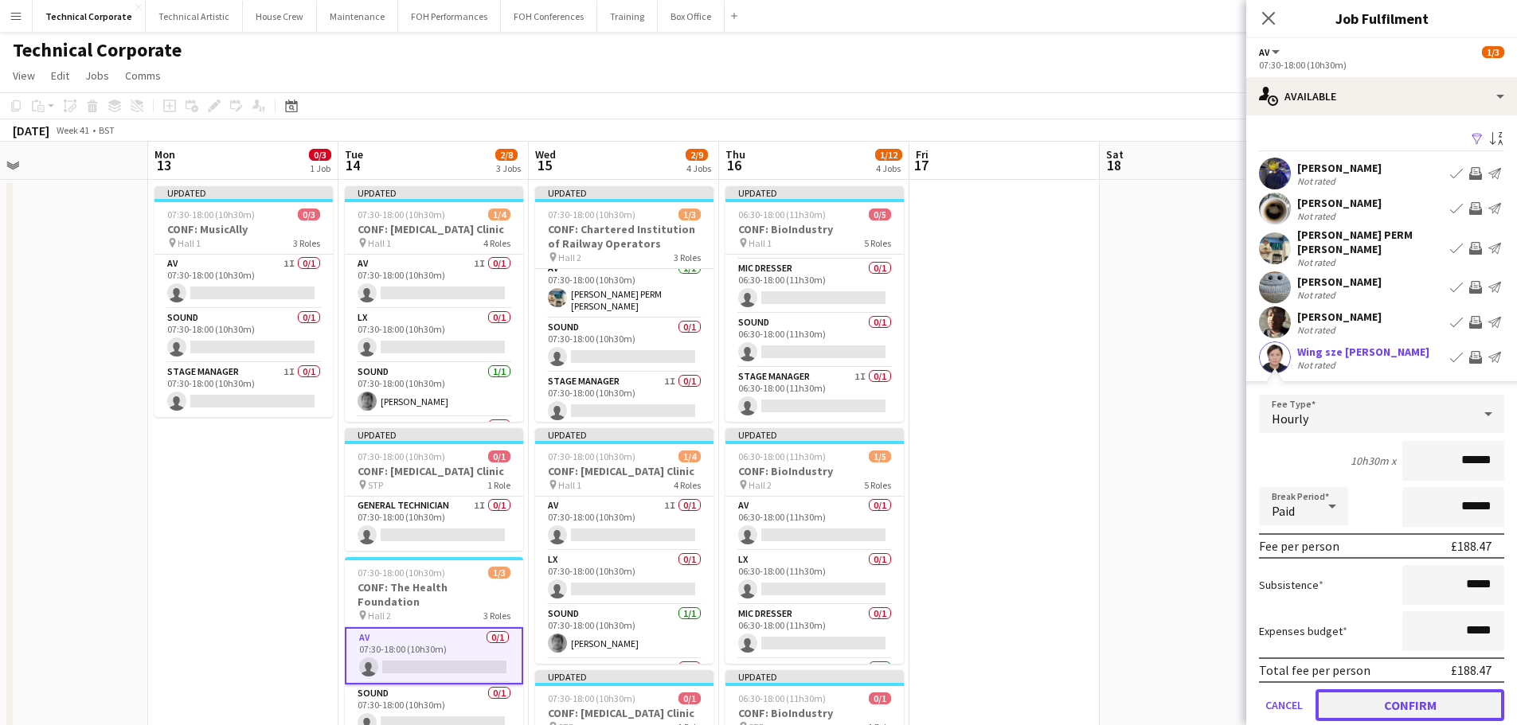
click at [1381, 690] on button "Confirm" at bounding box center [1409, 706] width 189 height 32
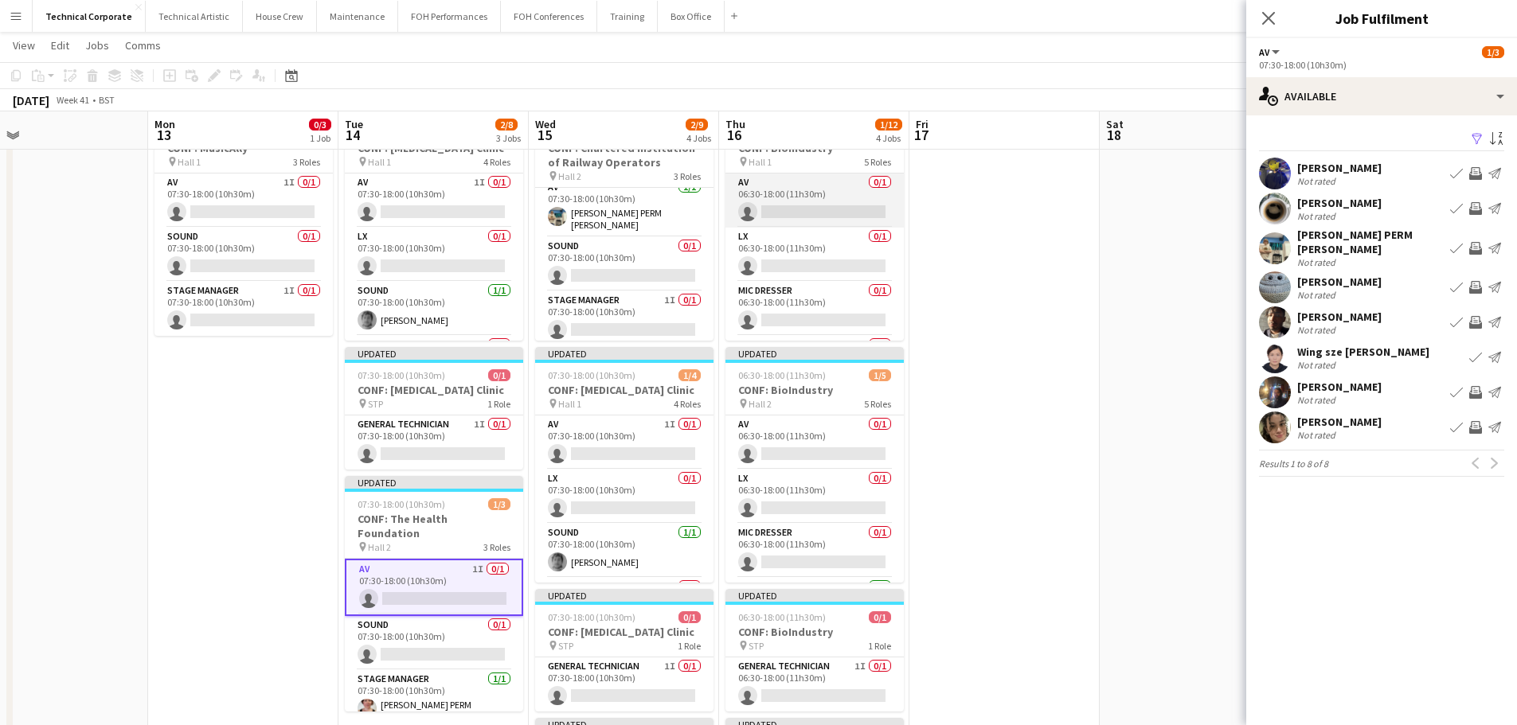
click at [827, 206] on app-card-role "AV 0/1 06:30-18:00 (11h30m) single-neutral-actions" at bounding box center [814, 201] width 178 height 54
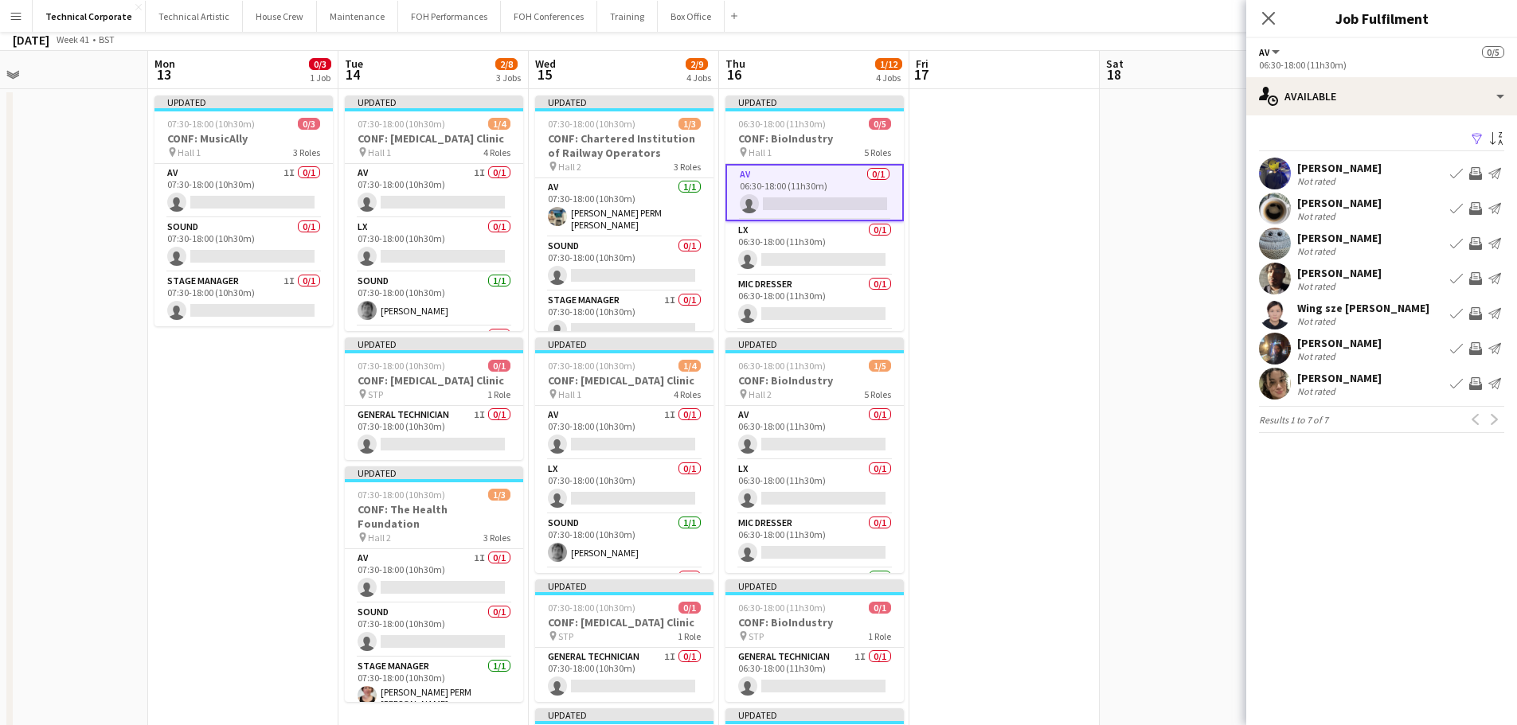
scroll to position [159, 0]
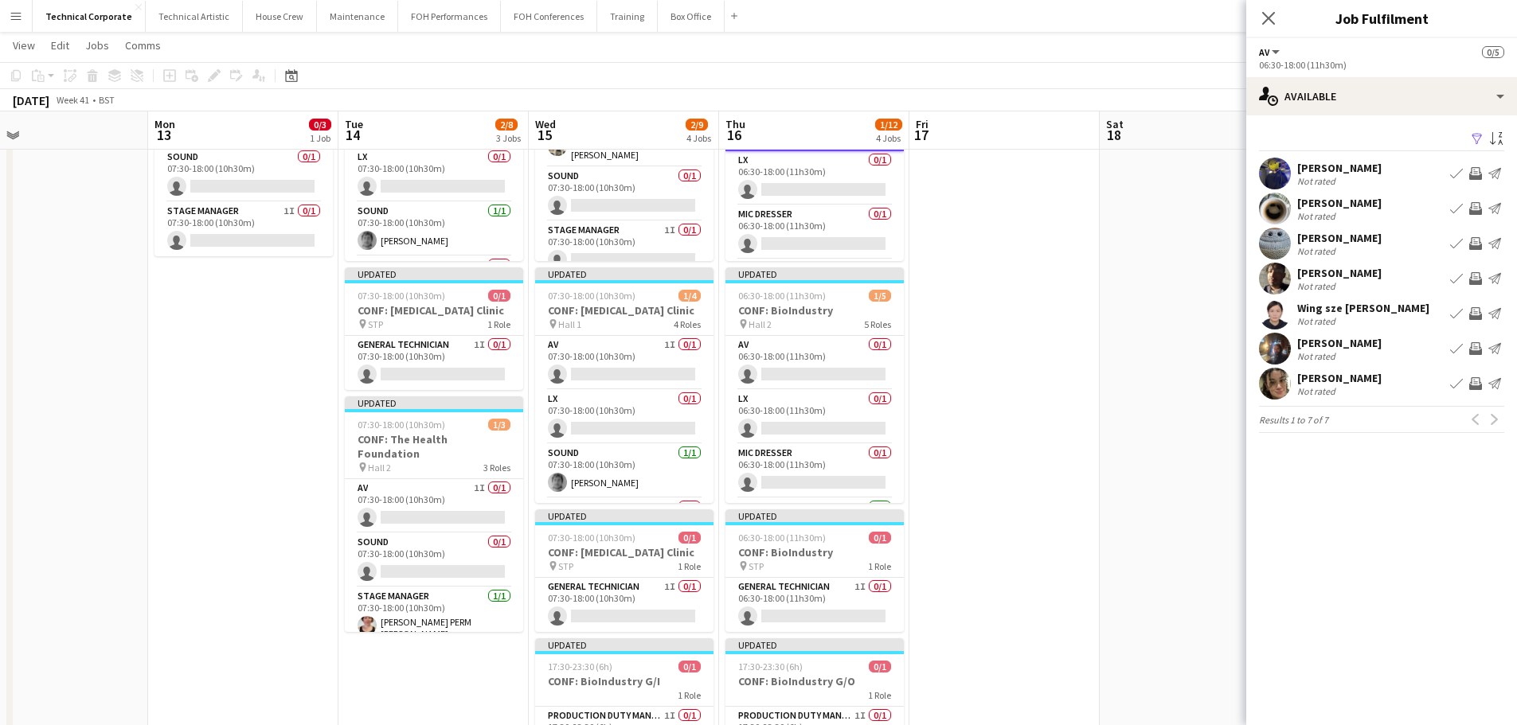
click at [633, 632] on app-date-cell "Updated 07:30-18:00 (10h30m) 1/3 CONF: Chartered Institution of Railway Operato…" at bounding box center [624, 583] width 190 height 1128
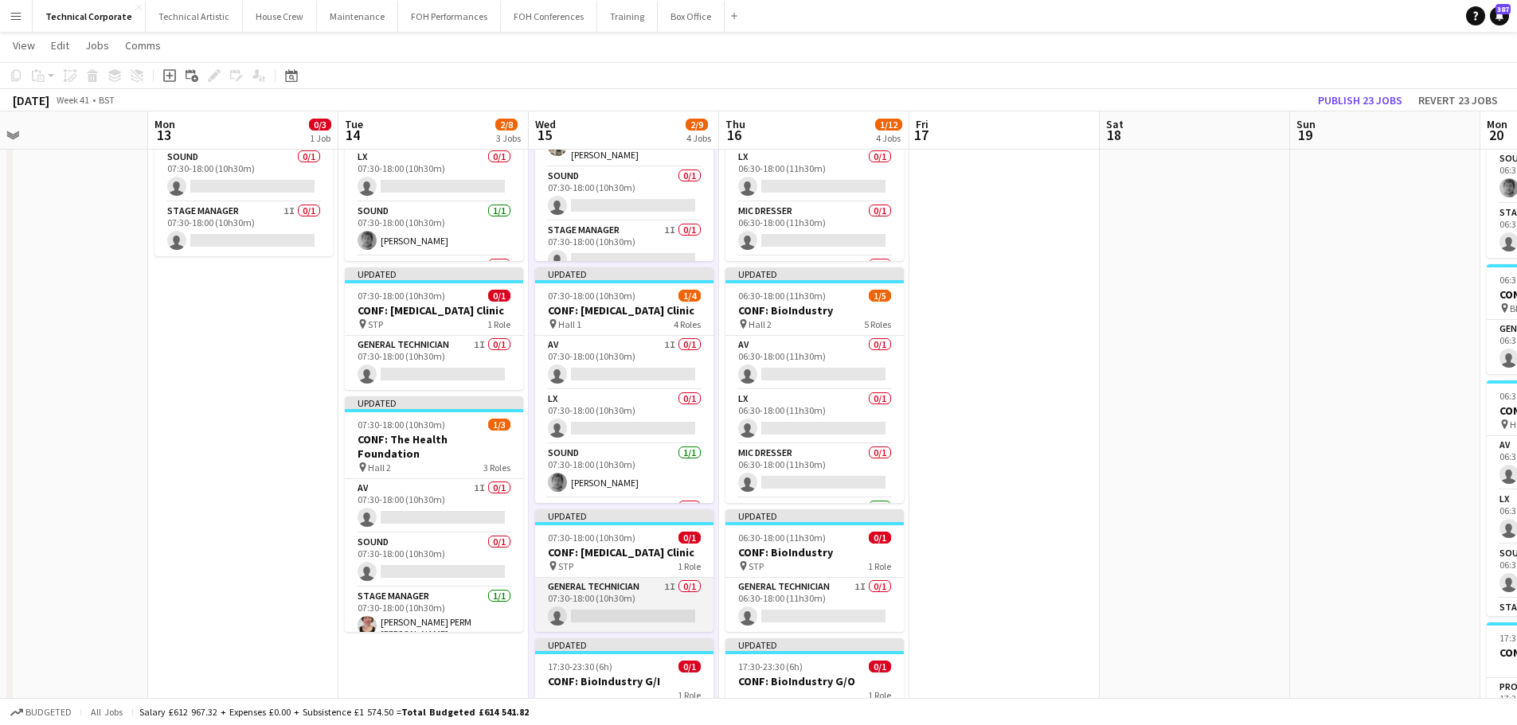
click at [643, 615] on app-card-role "General Technician 1I 0/1 07:30-18:00 (10h30m) single-neutral-actions" at bounding box center [624, 605] width 178 height 54
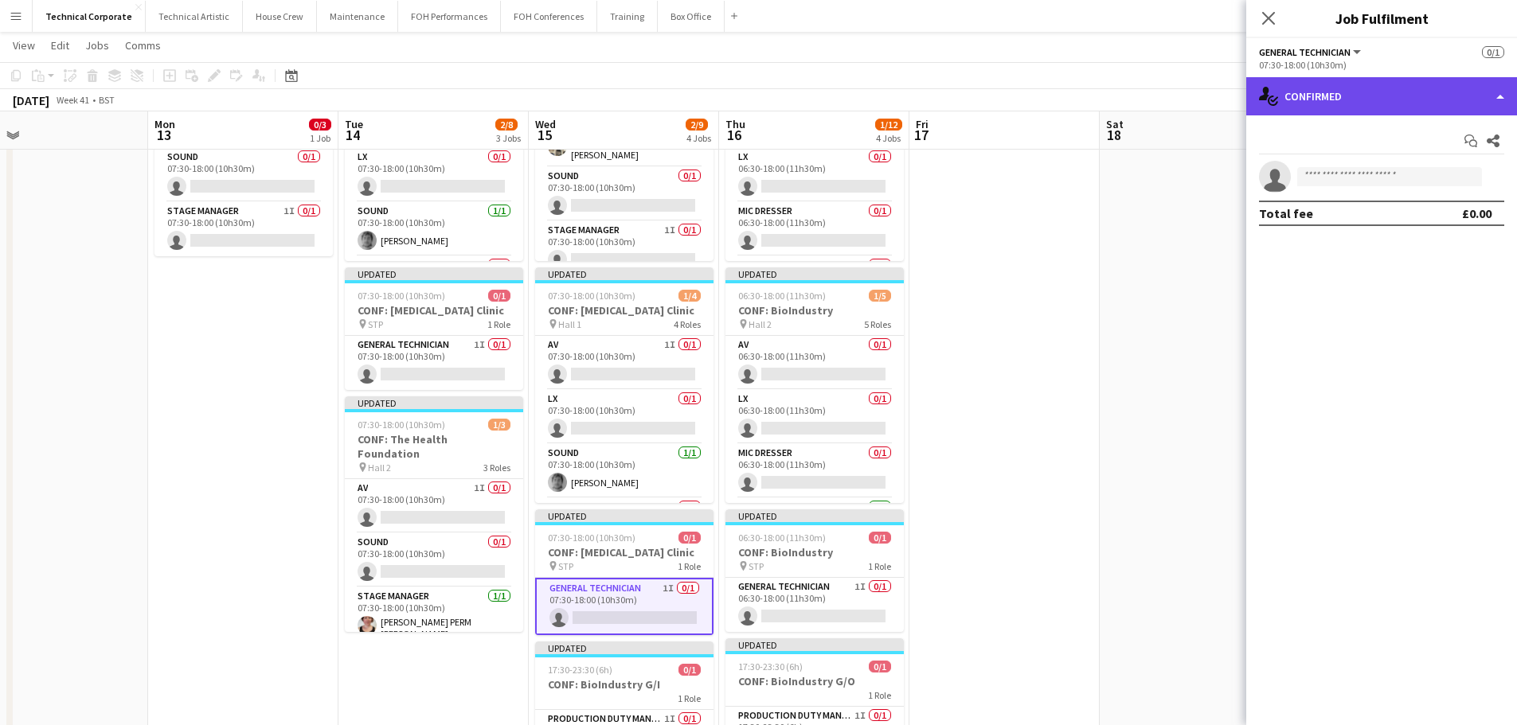
click at [1460, 104] on div "single-neutral-actions-check-2 Confirmed" at bounding box center [1381, 96] width 271 height 38
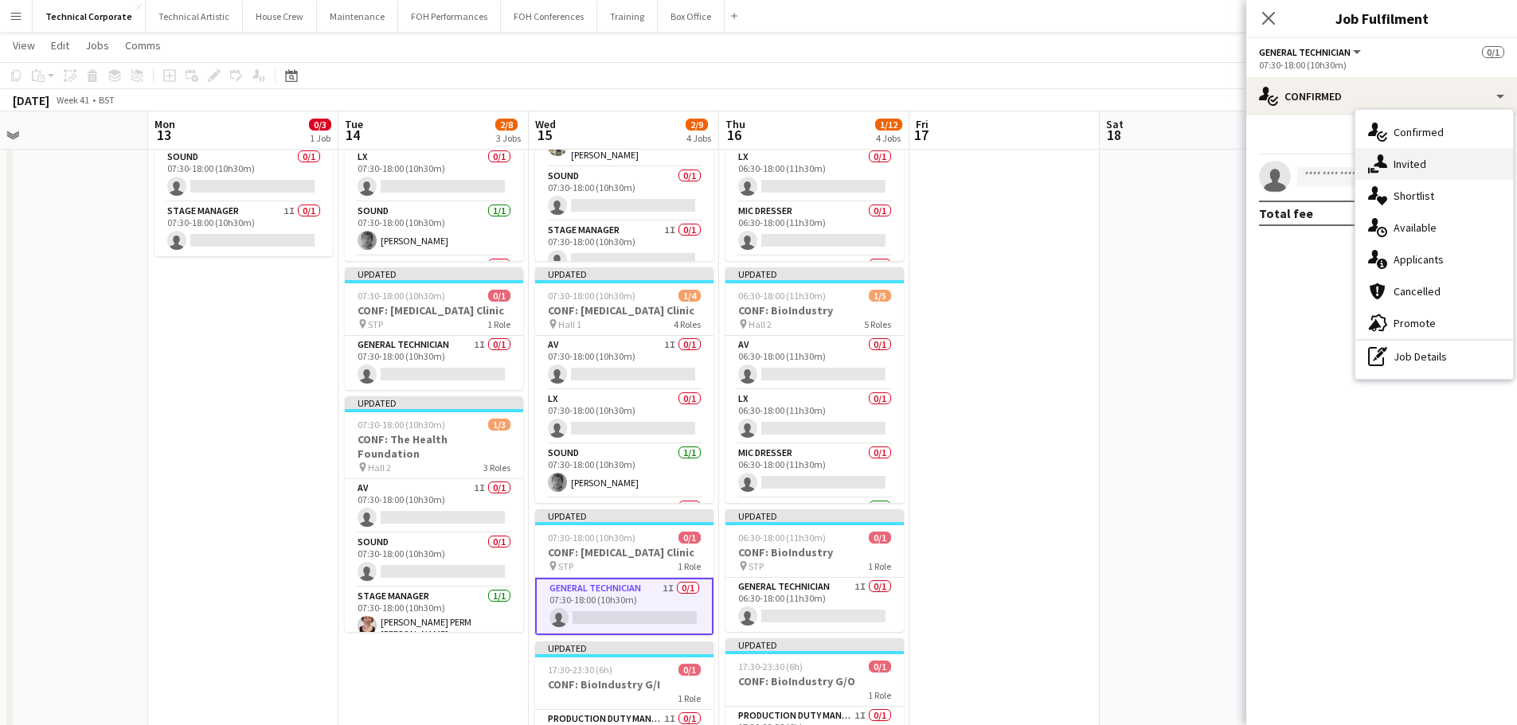
click at [1447, 163] on div "single-neutral-actions-share-1 Invited" at bounding box center [1434, 164] width 158 height 32
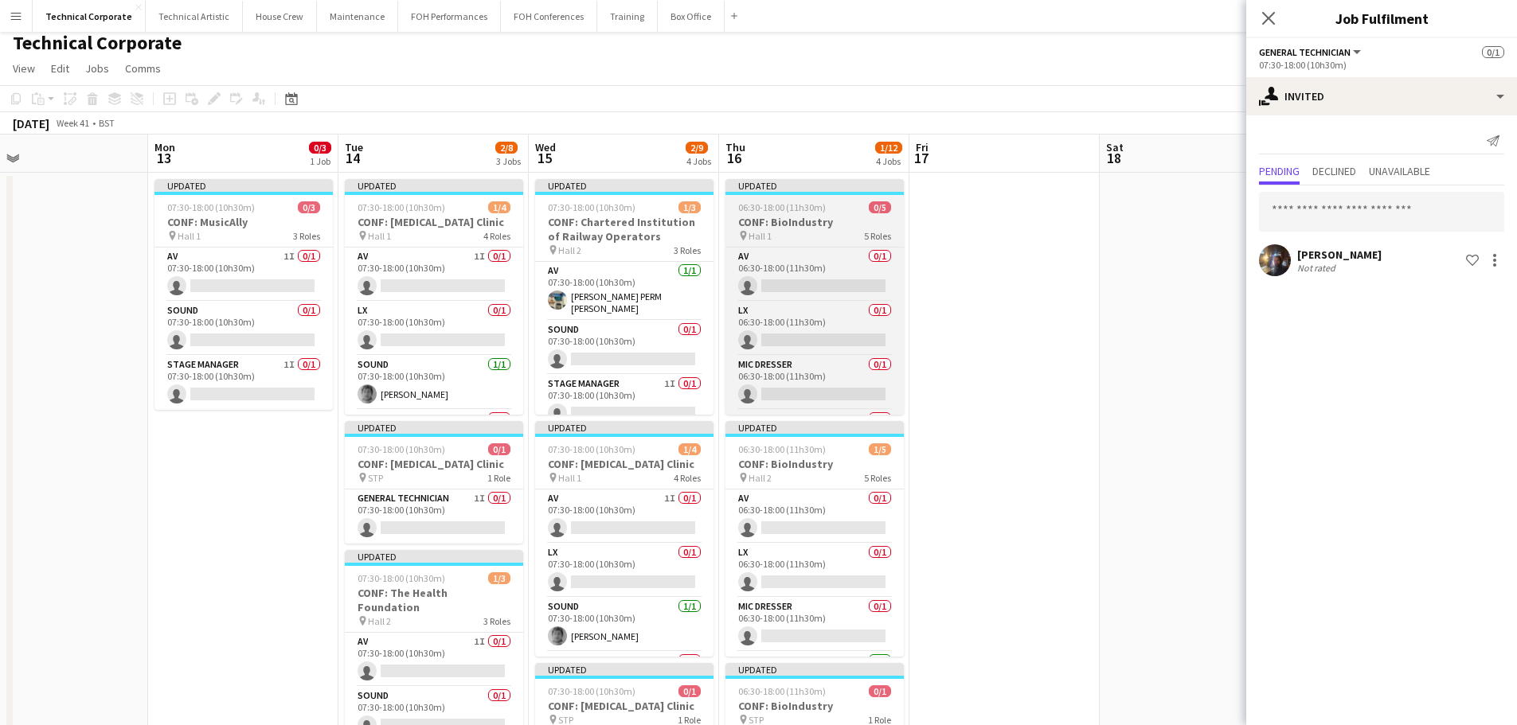
scroll to position [0, 0]
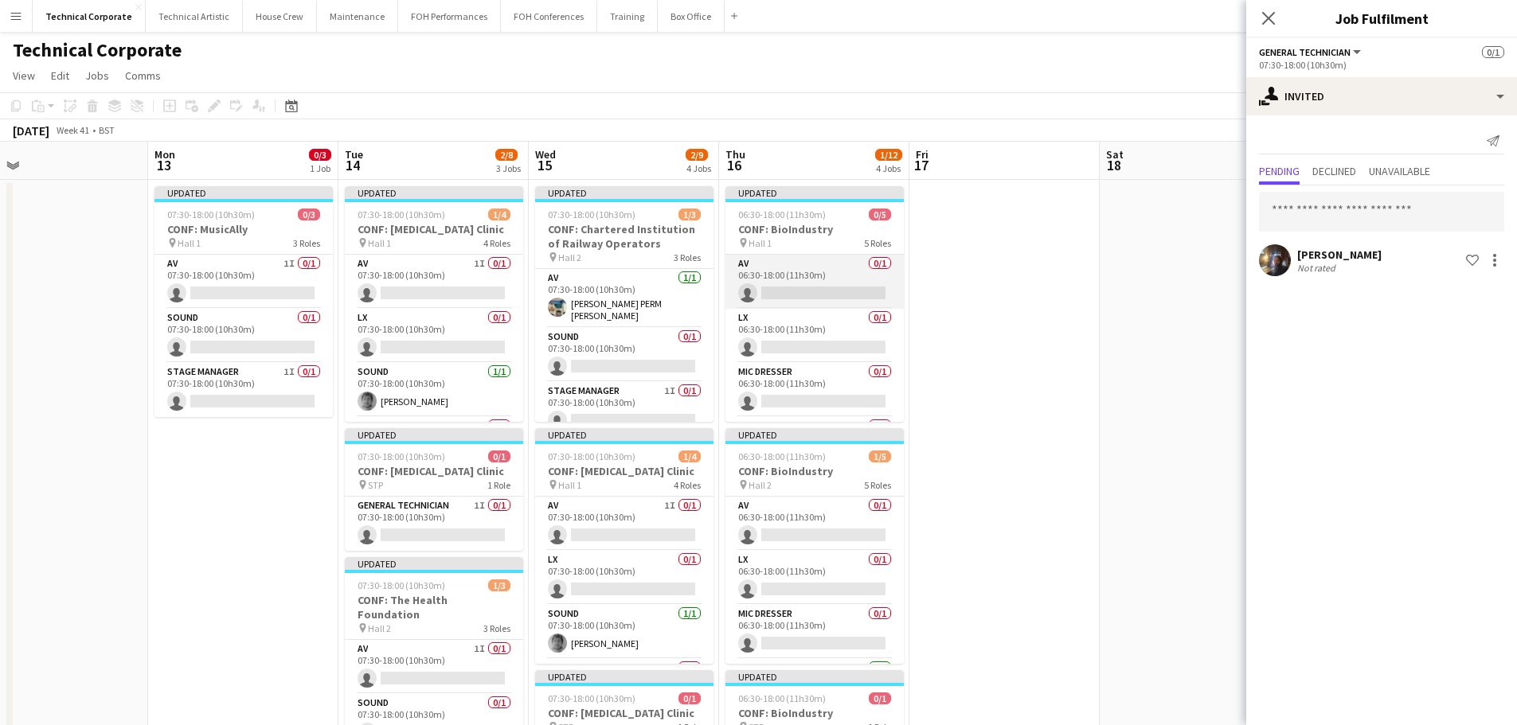
click at [819, 273] on app-card-role "AV 0/1 06:30-18:00 (11h30m) single-neutral-actions" at bounding box center [814, 282] width 178 height 54
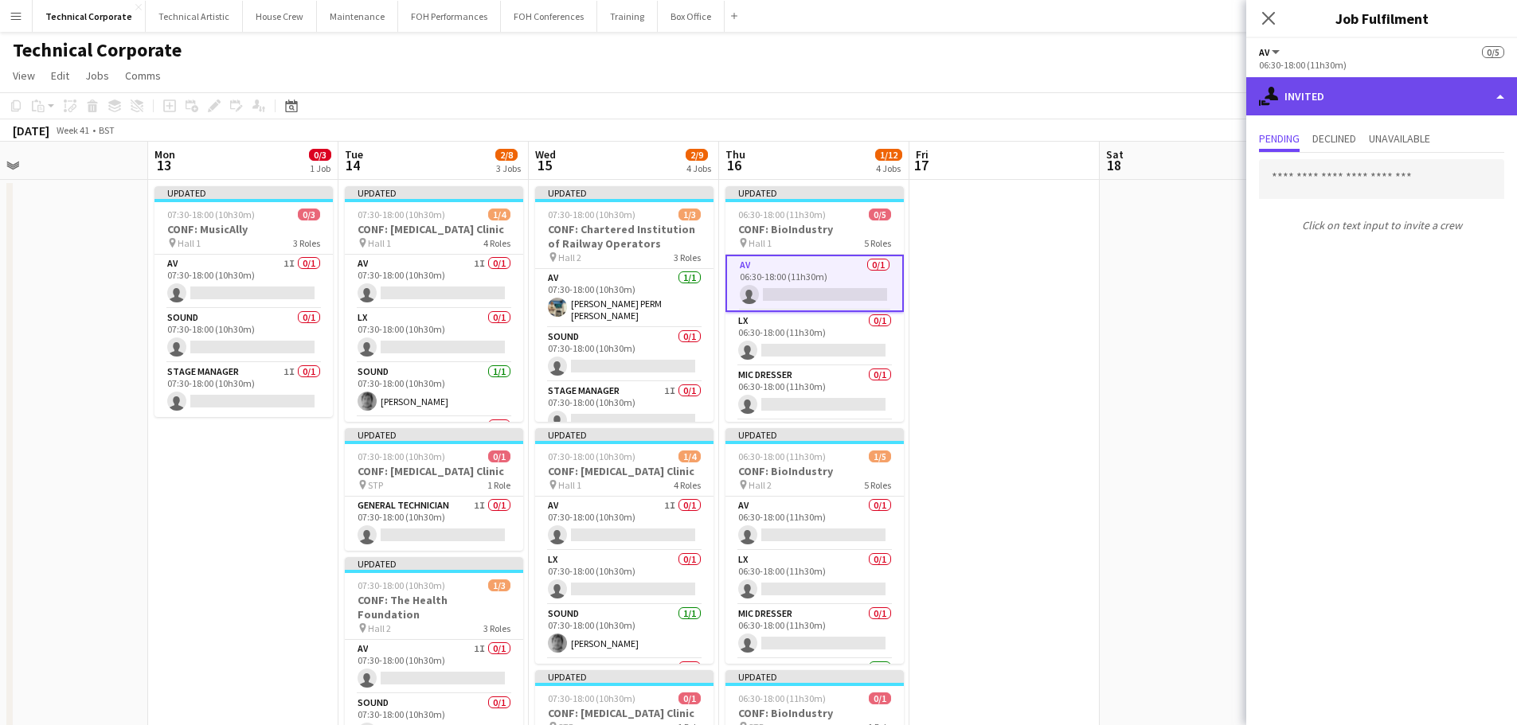
click at [1414, 92] on div "single-neutral-actions-share-1 Invited" at bounding box center [1381, 96] width 271 height 38
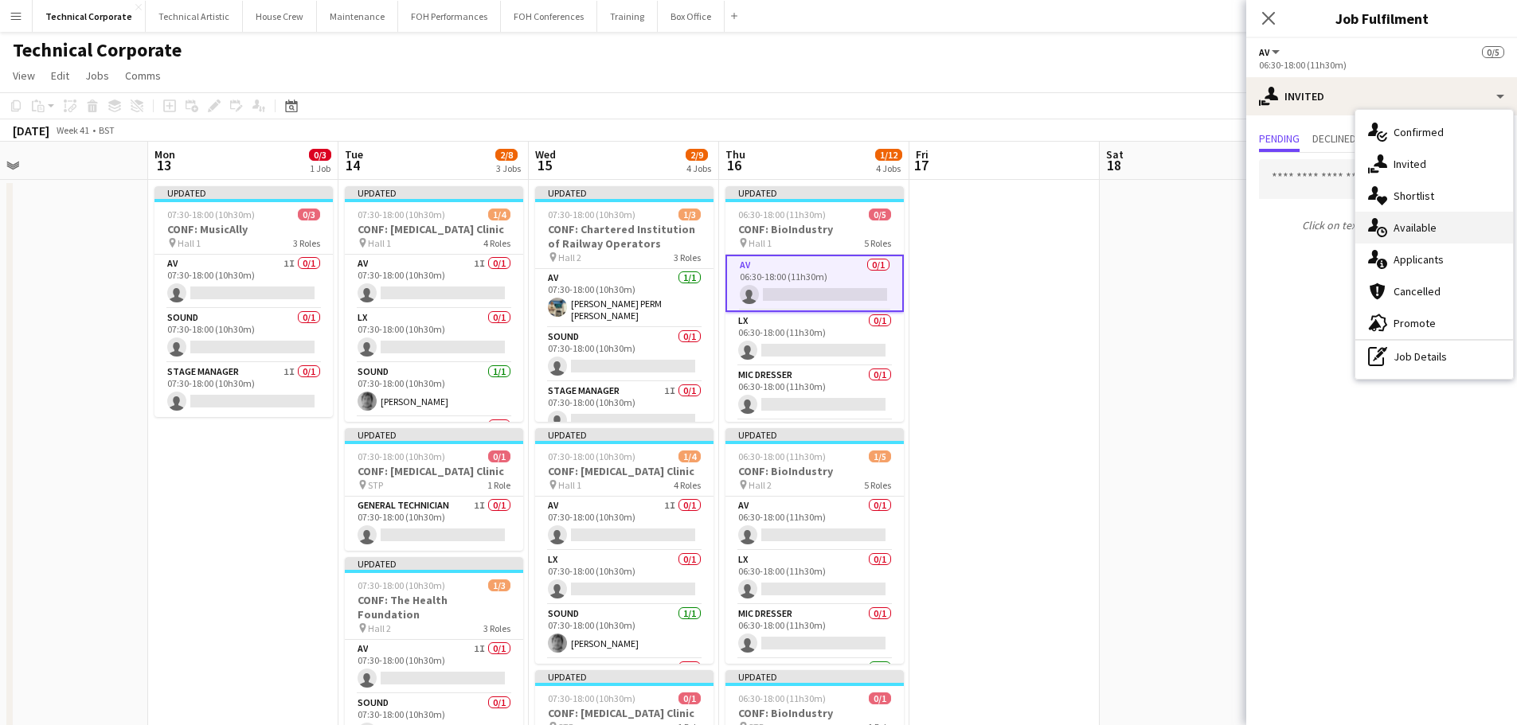
click at [1445, 236] on div "single-neutral-actions-upload Available" at bounding box center [1434, 228] width 158 height 32
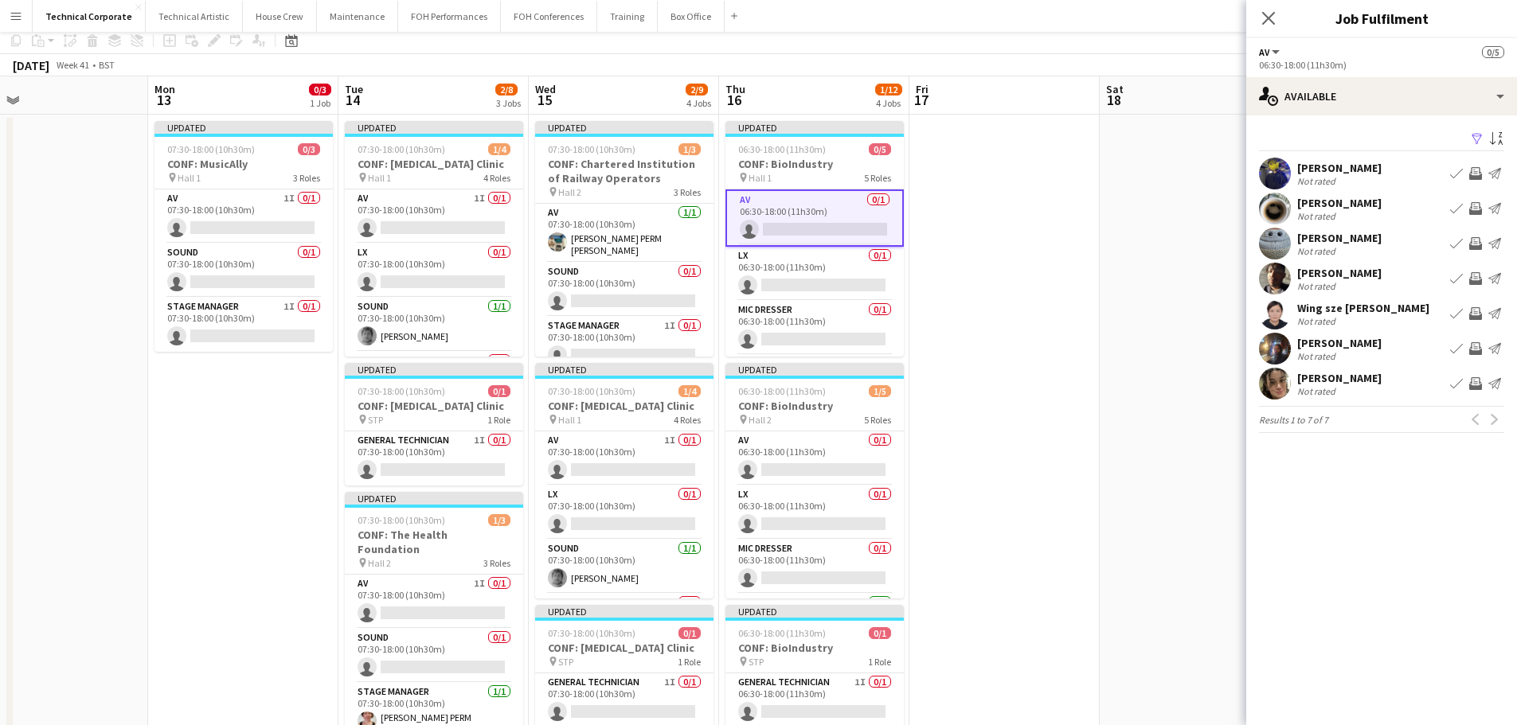
scroll to position [159, 0]
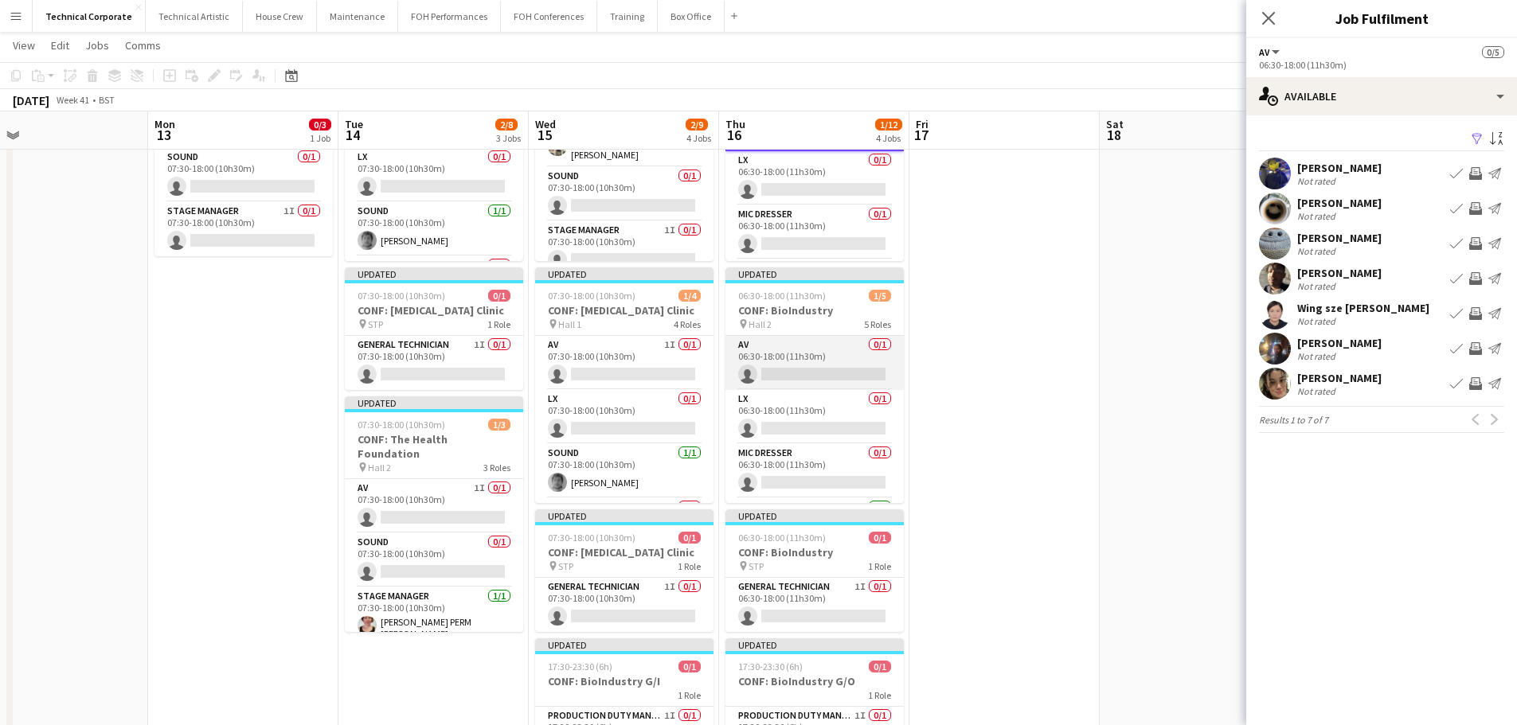
click at [830, 369] on app-card-role "AV 0/1 06:30-18:00 (11h30m) single-neutral-actions" at bounding box center [814, 363] width 178 height 54
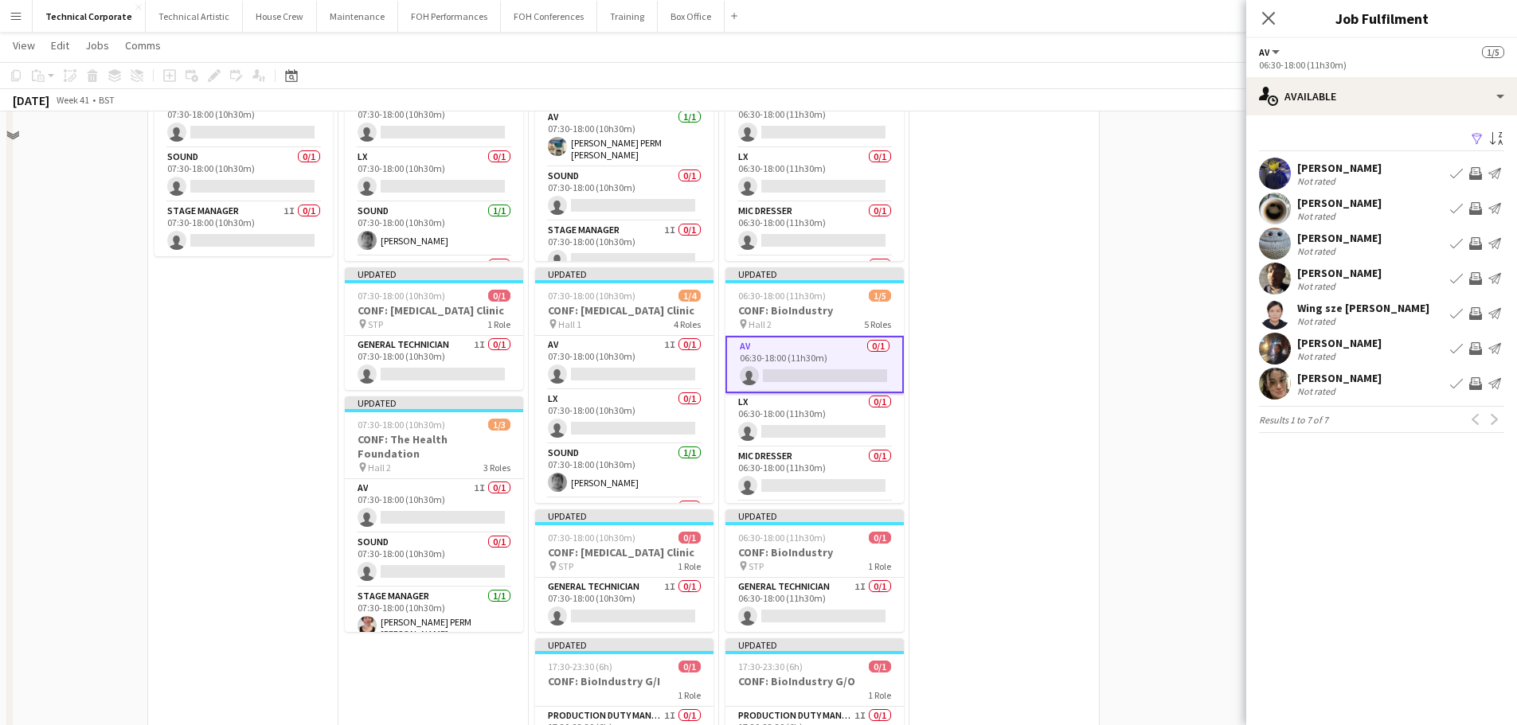
scroll to position [0, 0]
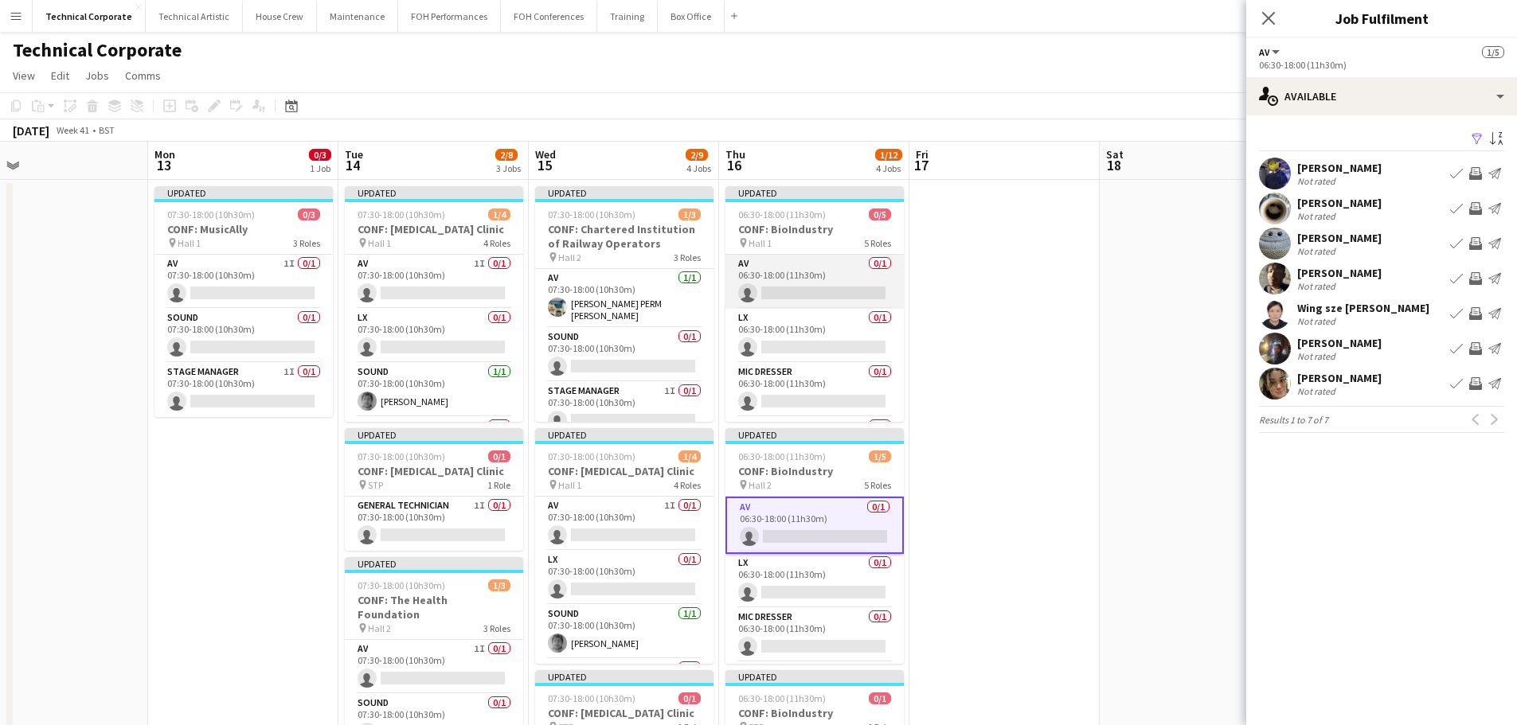
click at [793, 276] on app-card-role "AV 0/1 06:30-18:00 (11h30m) single-neutral-actions" at bounding box center [814, 282] width 178 height 54
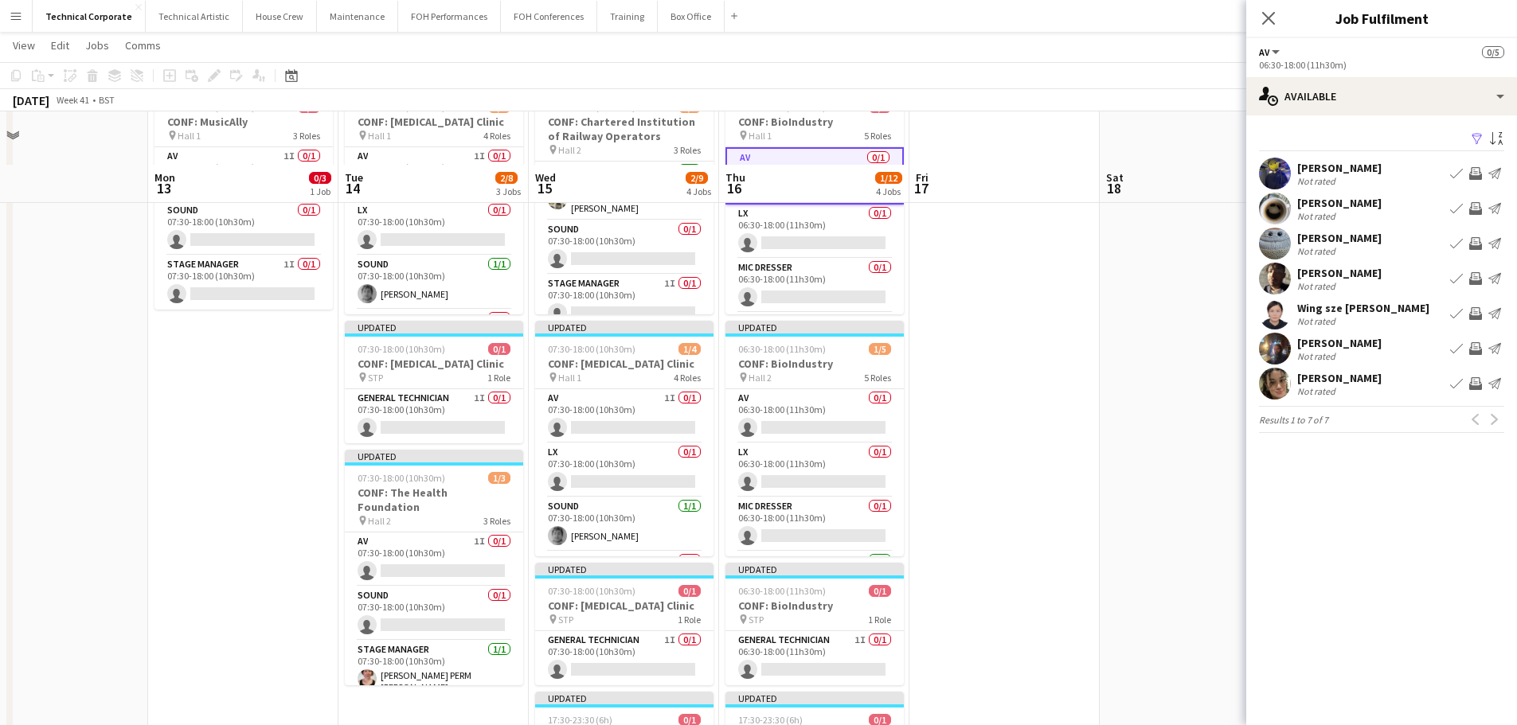
scroll to position [159, 0]
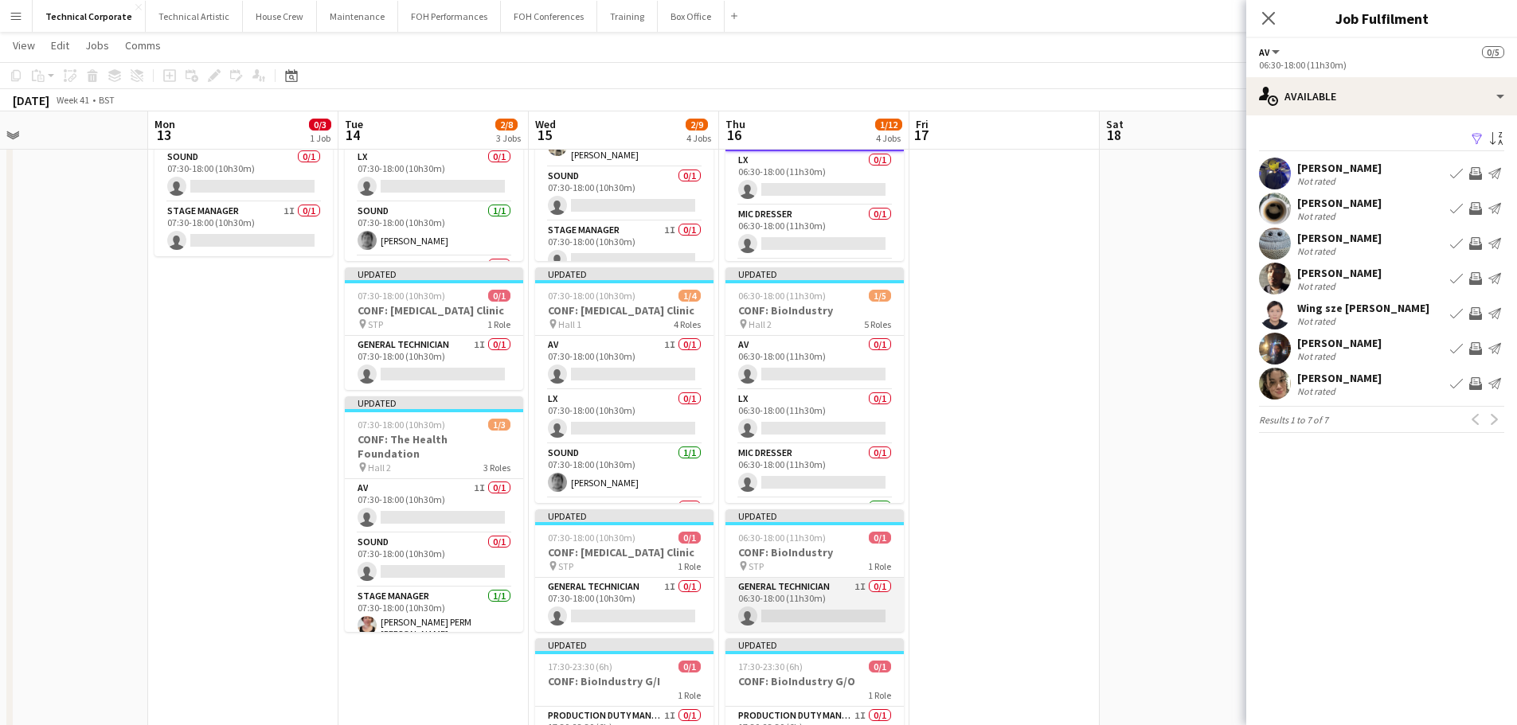
click at [860, 607] on app-card-role "General Technician 1I 0/1 06:30-18:00 (11h30m) single-neutral-actions" at bounding box center [814, 605] width 178 height 54
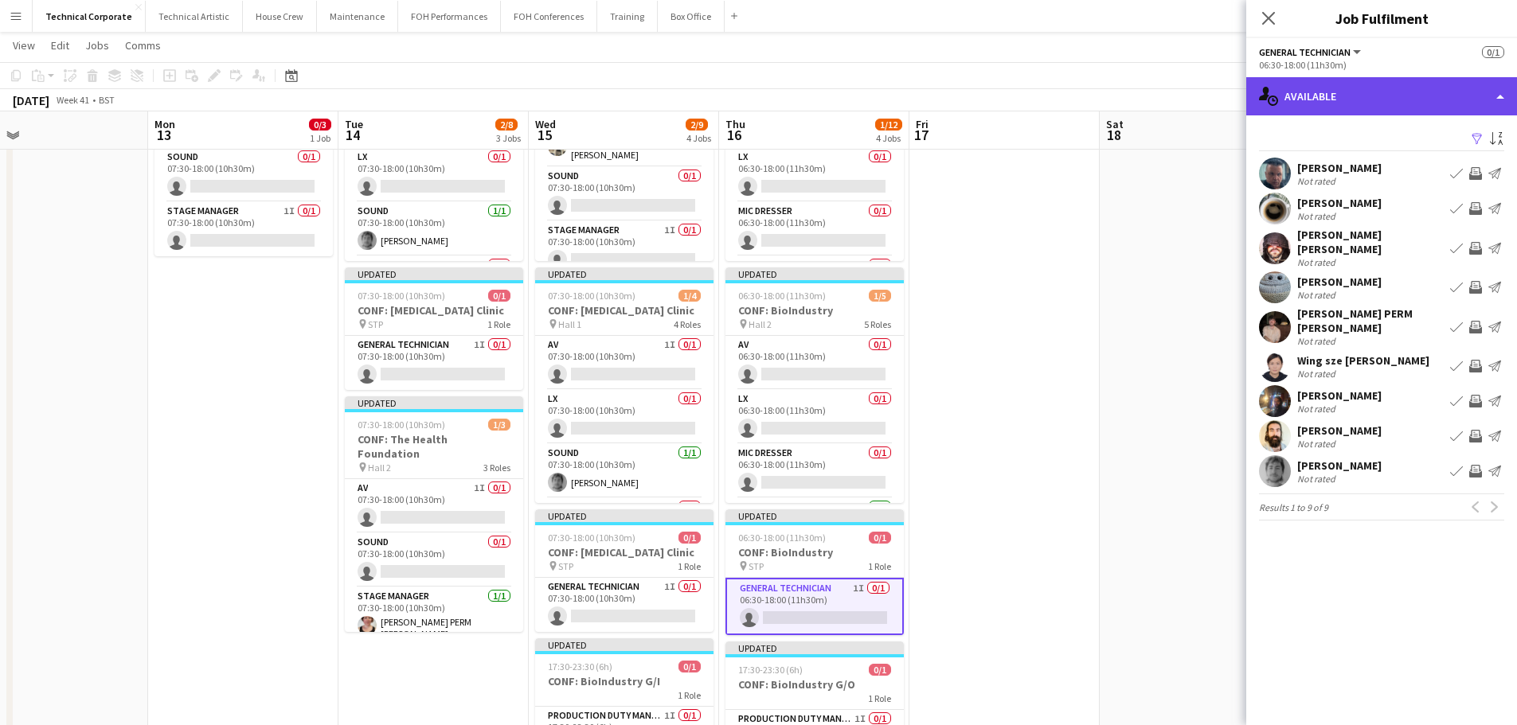
click at [1359, 96] on div "single-neutral-actions-upload Available" at bounding box center [1381, 96] width 271 height 38
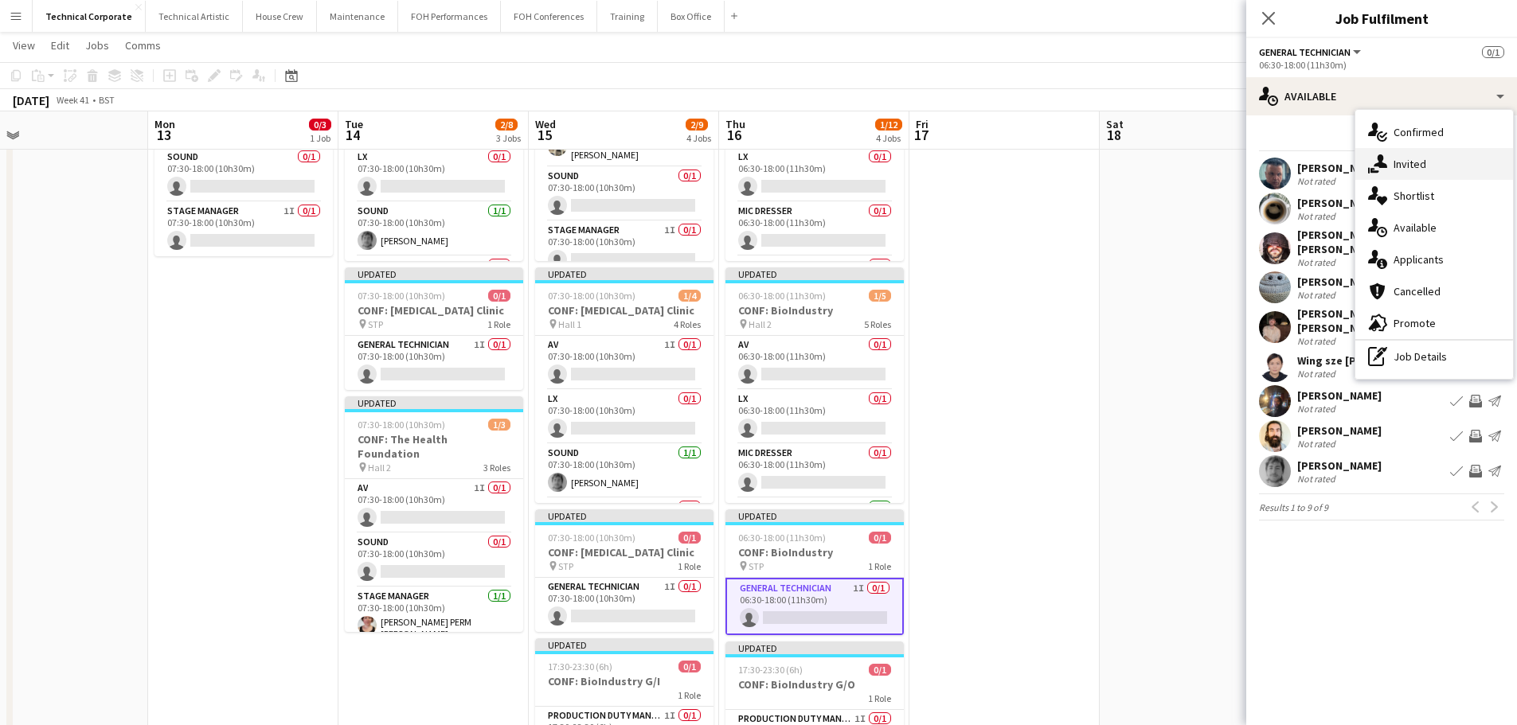
click at [1398, 161] on div "single-neutral-actions-share-1 Invited" at bounding box center [1434, 164] width 158 height 32
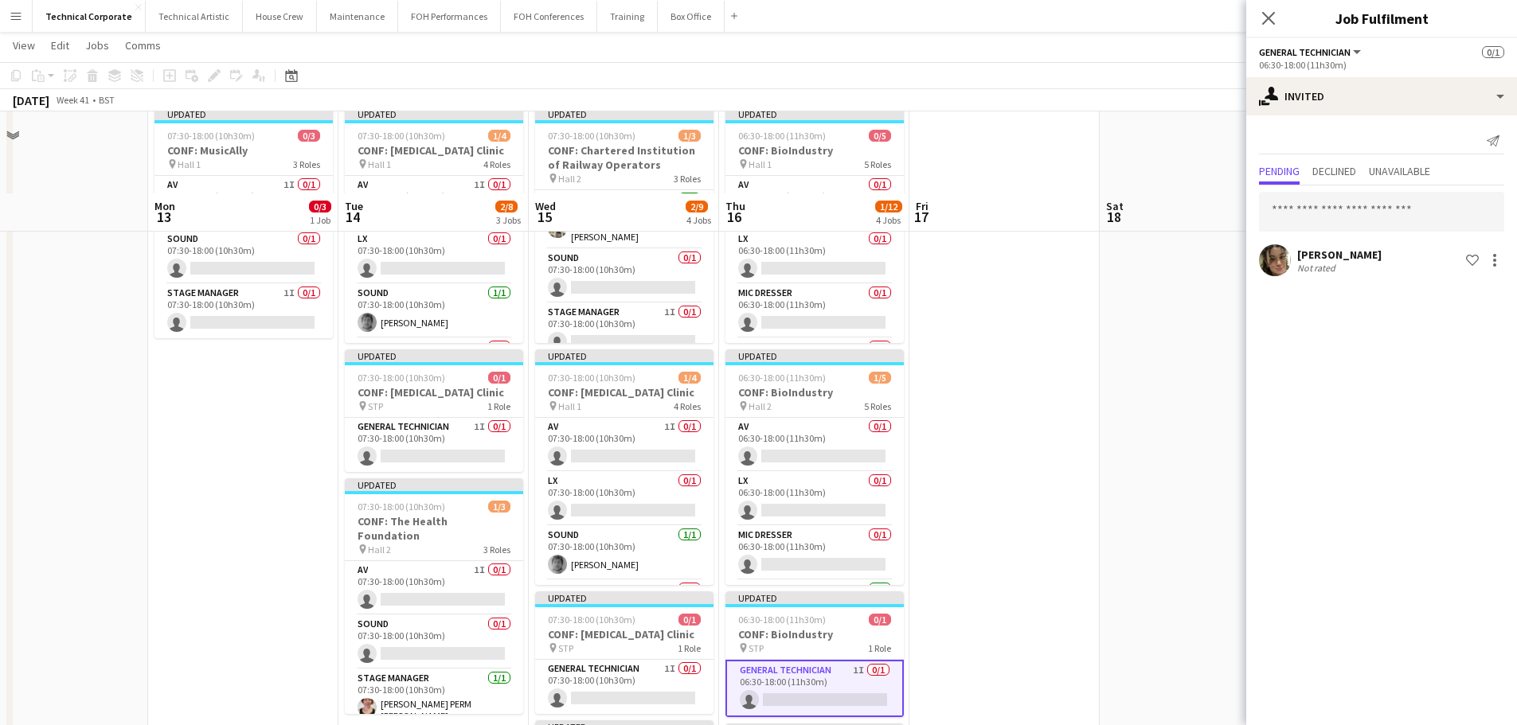
scroll to position [0, 0]
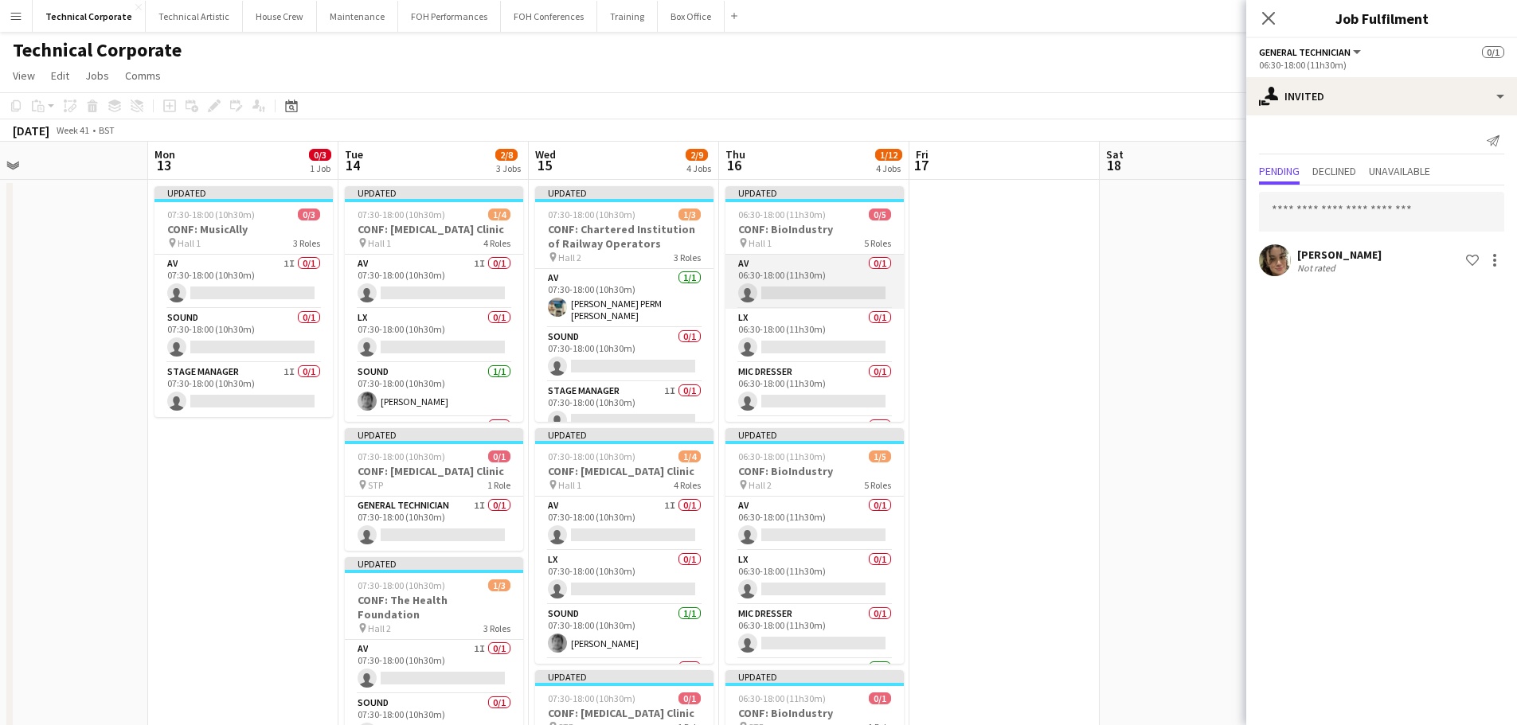
click at [837, 303] on app-card-role "AV 0/1 06:30-18:00 (11h30m) single-neutral-actions" at bounding box center [814, 282] width 178 height 54
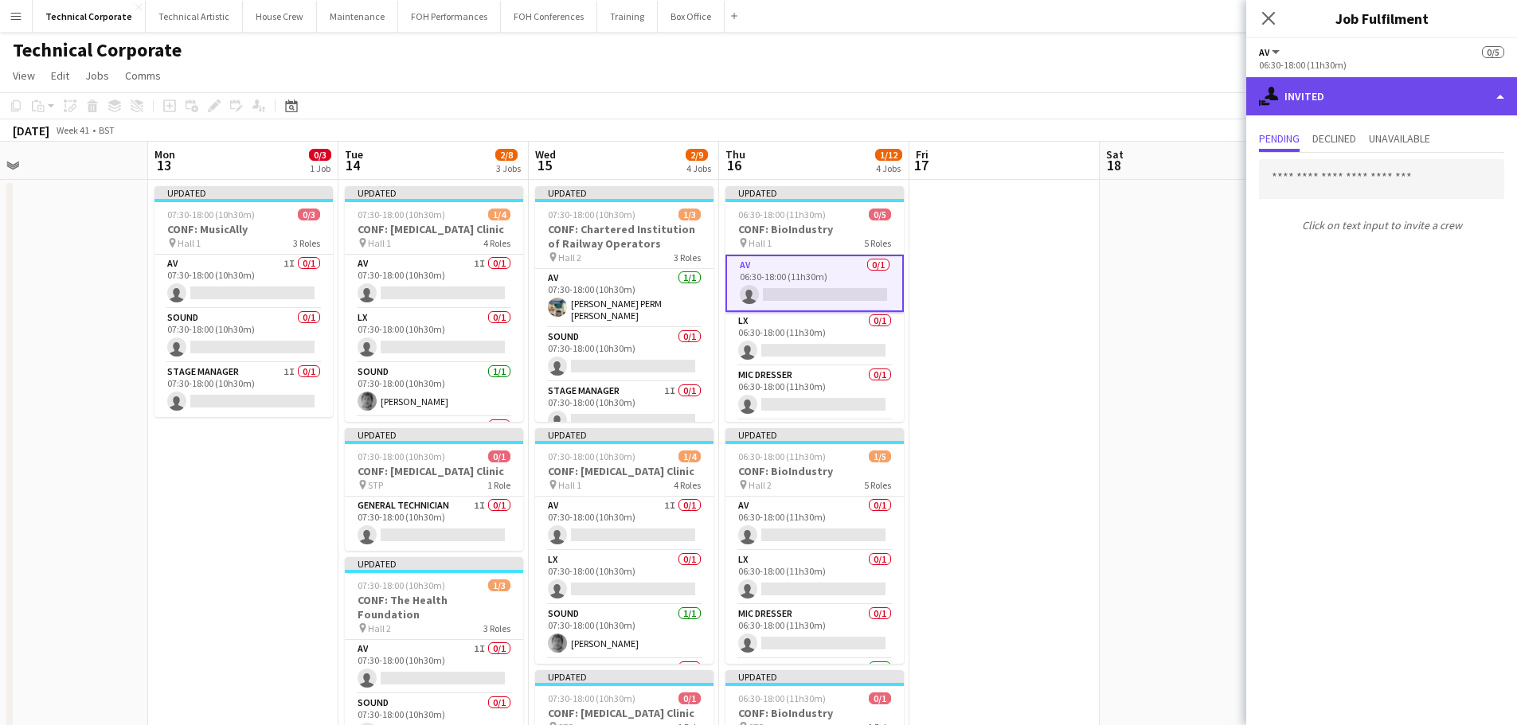
click at [1402, 106] on div "single-neutral-actions-share-1 Invited" at bounding box center [1381, 96] width 271 height 38
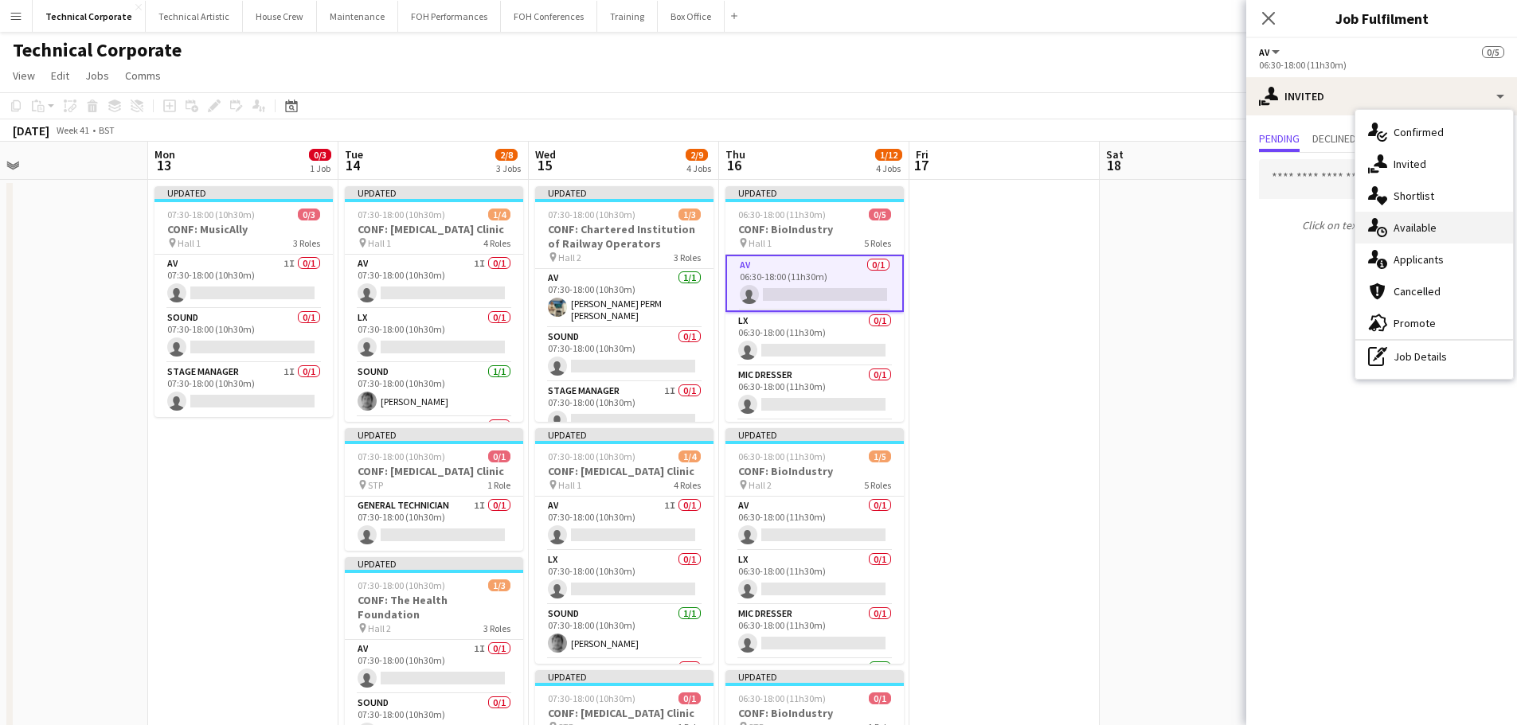
click at [1445, 224] on div "single-neutral-actions-upload Available" at bounding box center [1434, 228] width 158 height 32
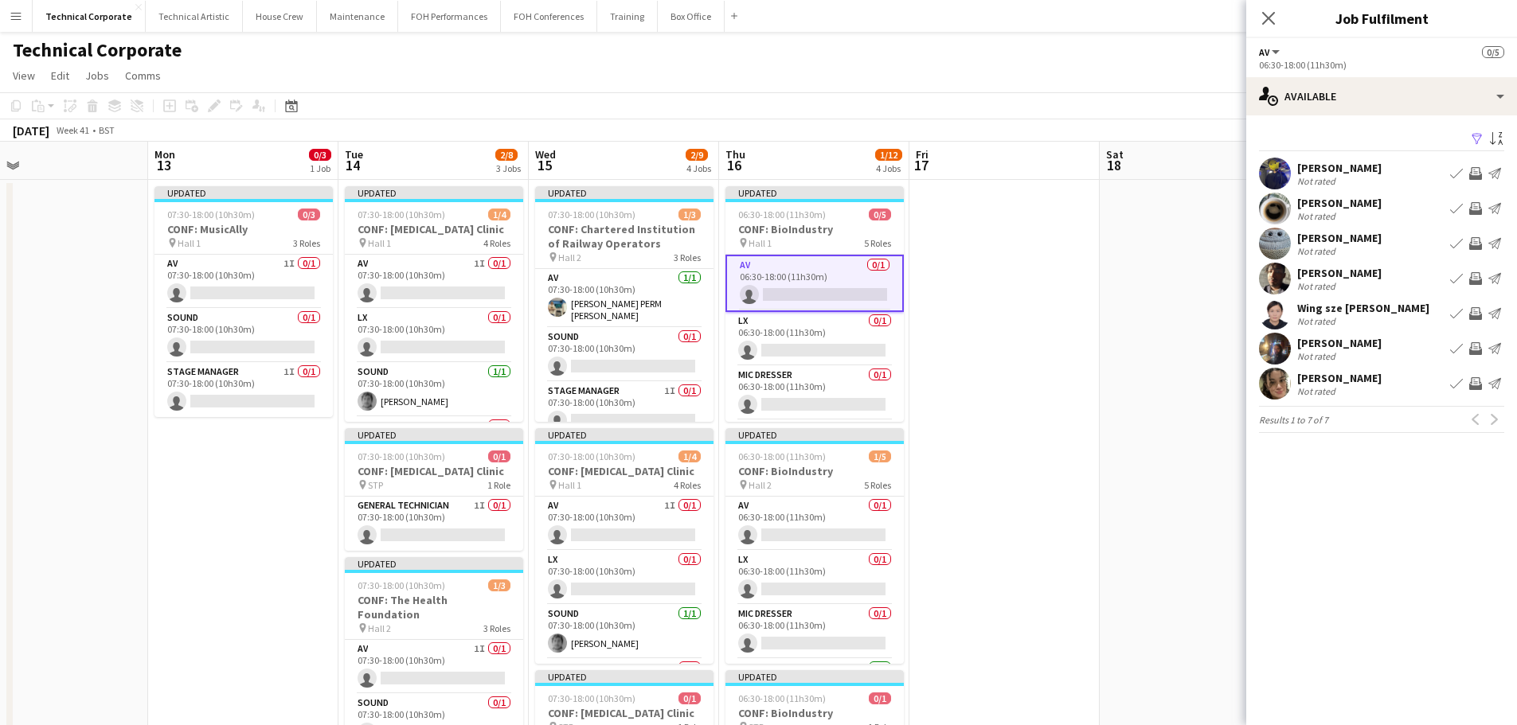
click at [1476, 352] on app-icon "Invite crew" at bounding box center [1475, 348] width 13 height 13
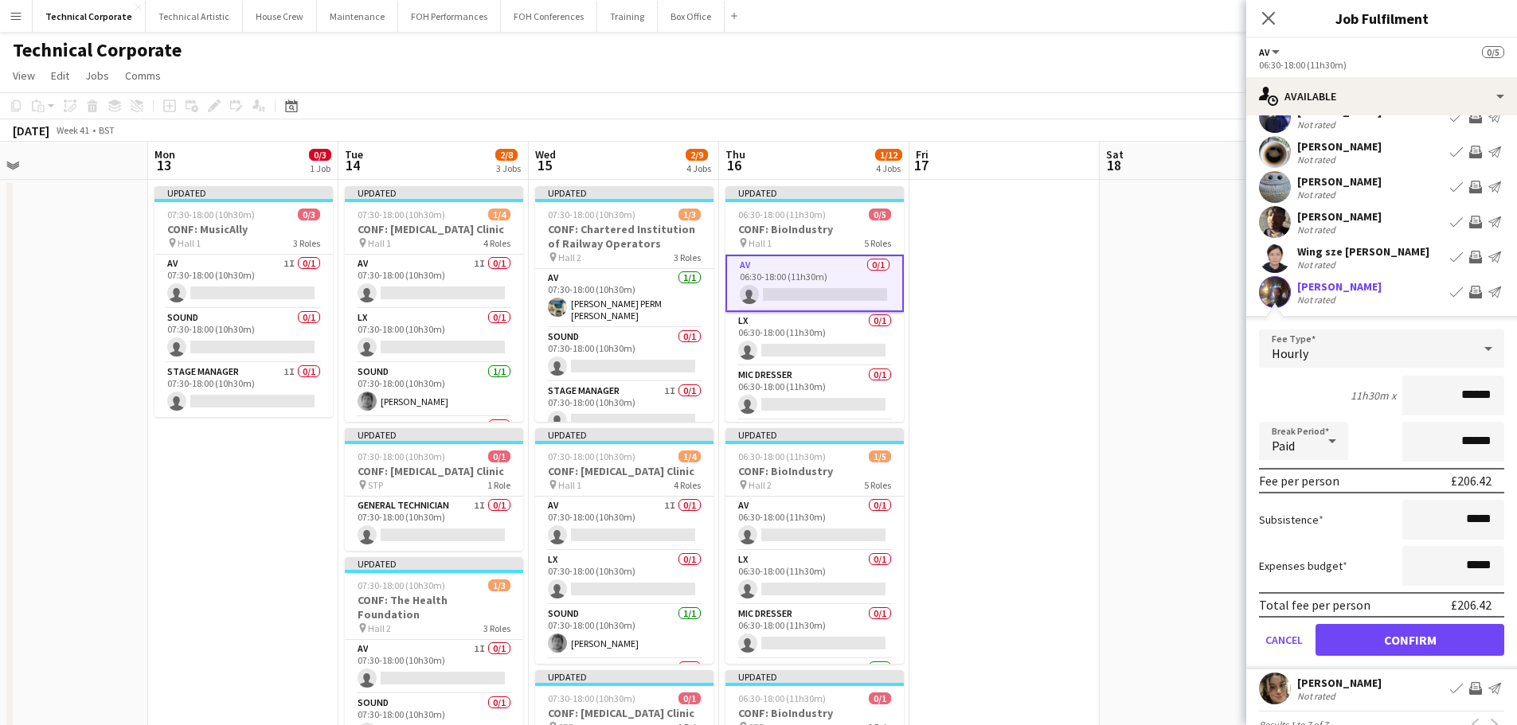
scroll to position [80, 0]
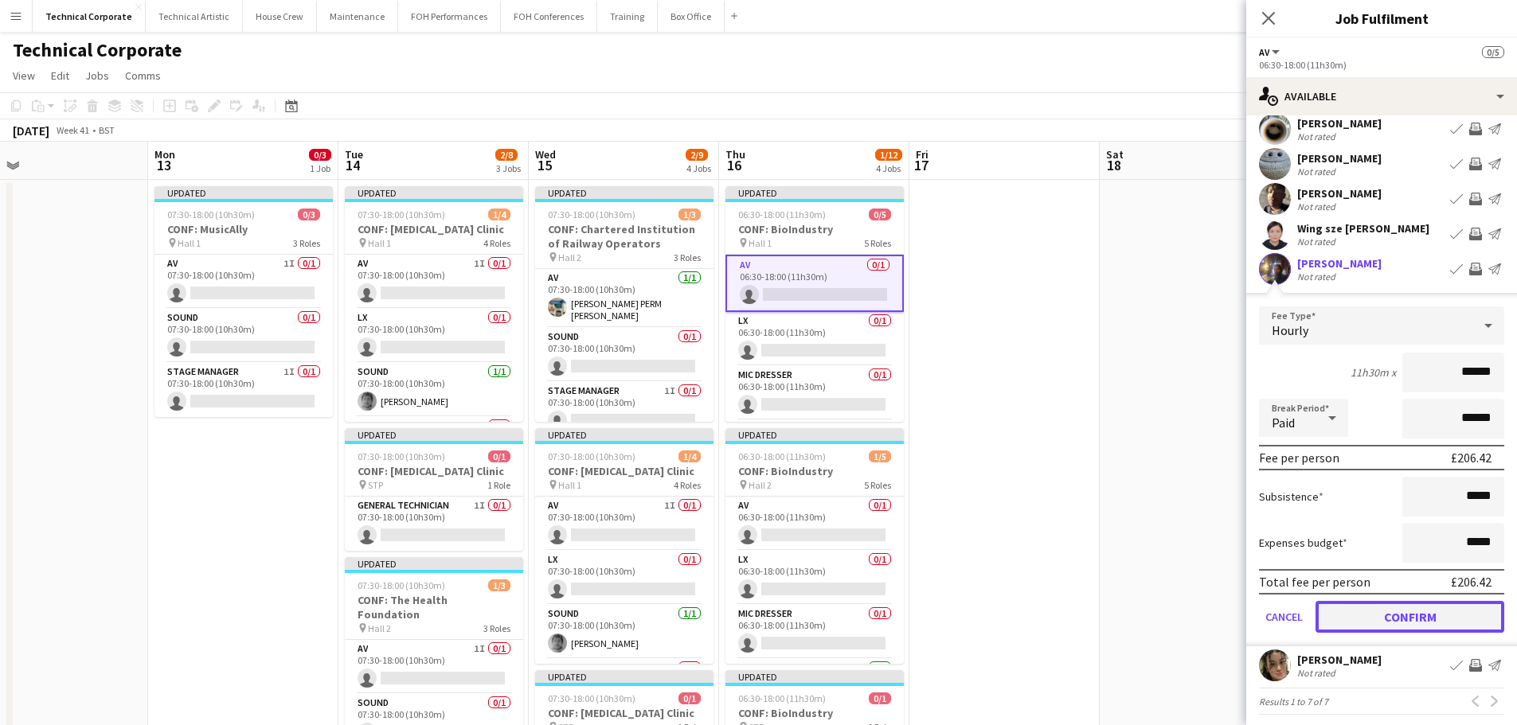
click at [1417, 615] on button "Confirm" at bounding box center [1409, 617] width 189 height 32
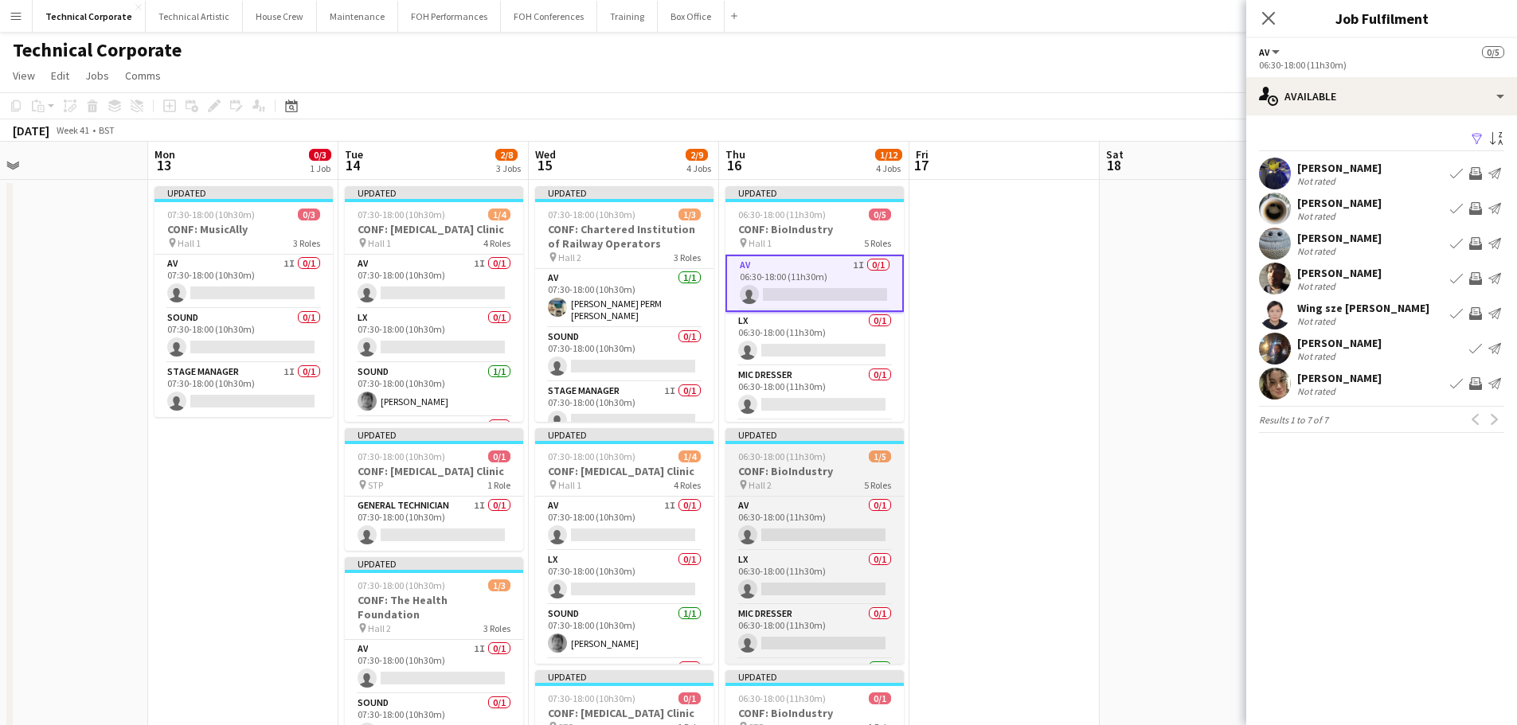
scroll to position [0, 0]
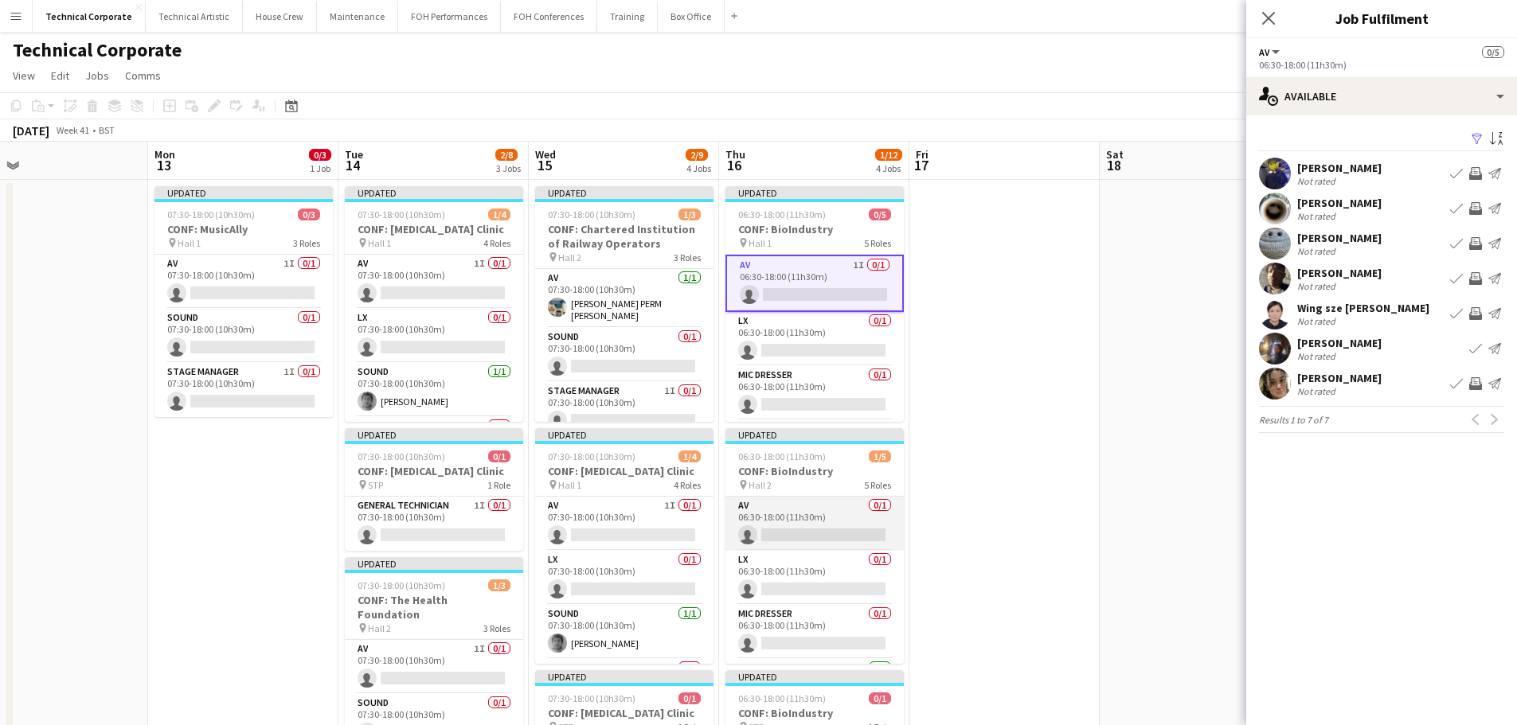
click at [861, 539] on app-card-role "AV 0/1 06:30-18:00 (11h30m) single-neutral-actions" at bounding box center [814, 524] width 178 height 54
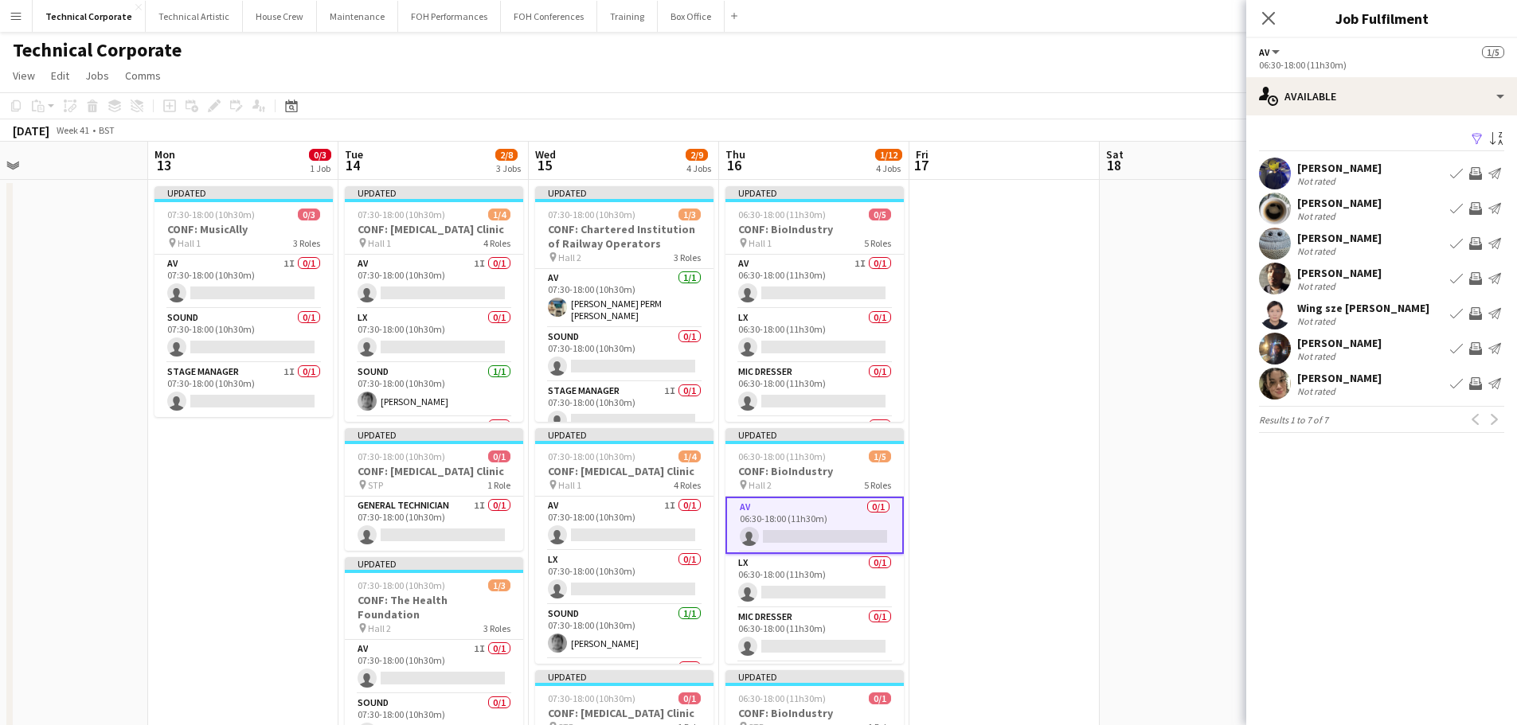
click at [1480, 309] on app-icon "Invite crew" at bounding box center [1475, 313] width 13 height 13
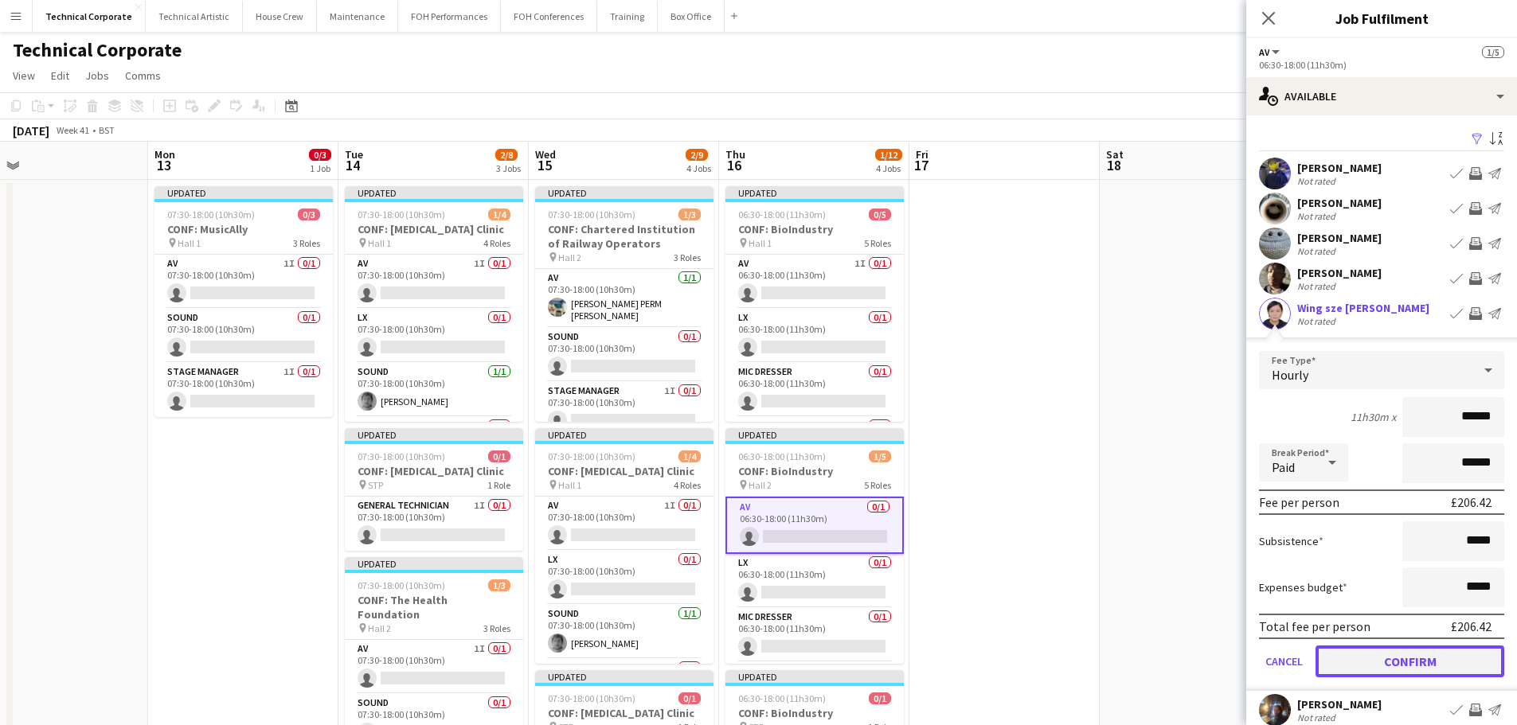
click at [1407, 675] on button "Confirm" at bounding box center [1409, 662] width 189 height 32
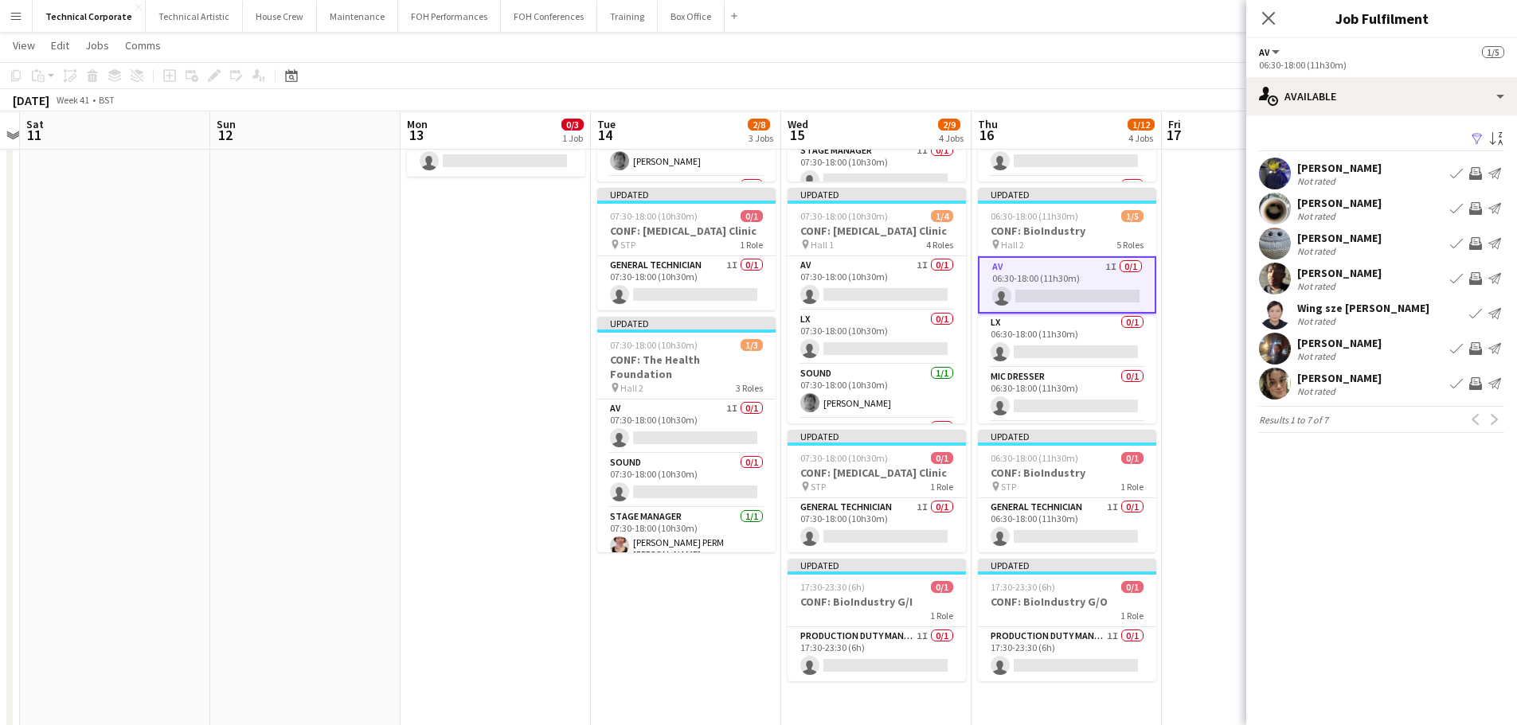
drag, startPoint x: 371, startPoint y: 453, endPoint x: 671, endPoint y: 437, distance: 300.6
click at [670, 437] on app-calendar-viewport "Thu 9 8/17 4 Jobs Fri 10 Sat 11 Sun 12 Mon 13 0/3 1 Job Tue 14 2/8 3 Jobs Wed 1…" at bounding box center [758, 445] width 1517 height 1245
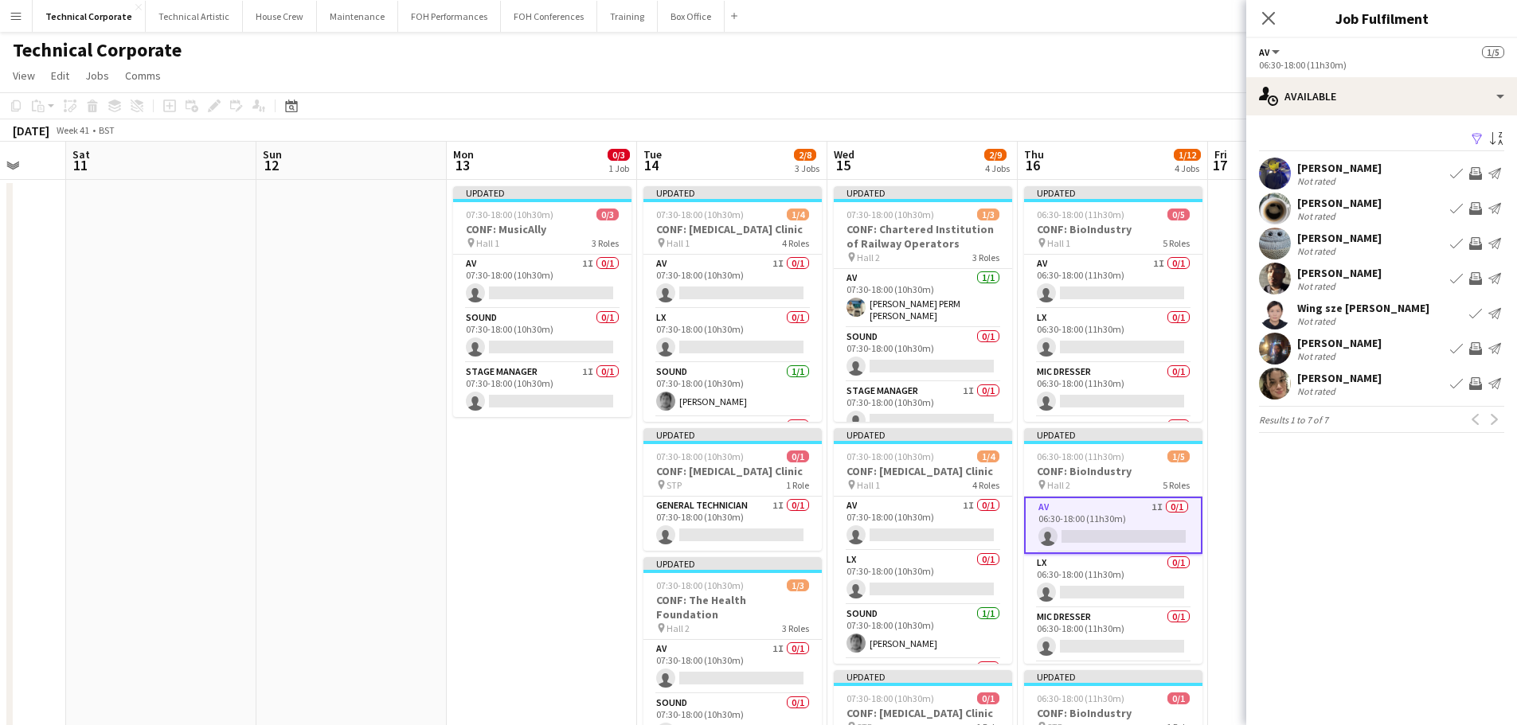
scroll to position [0, 449]
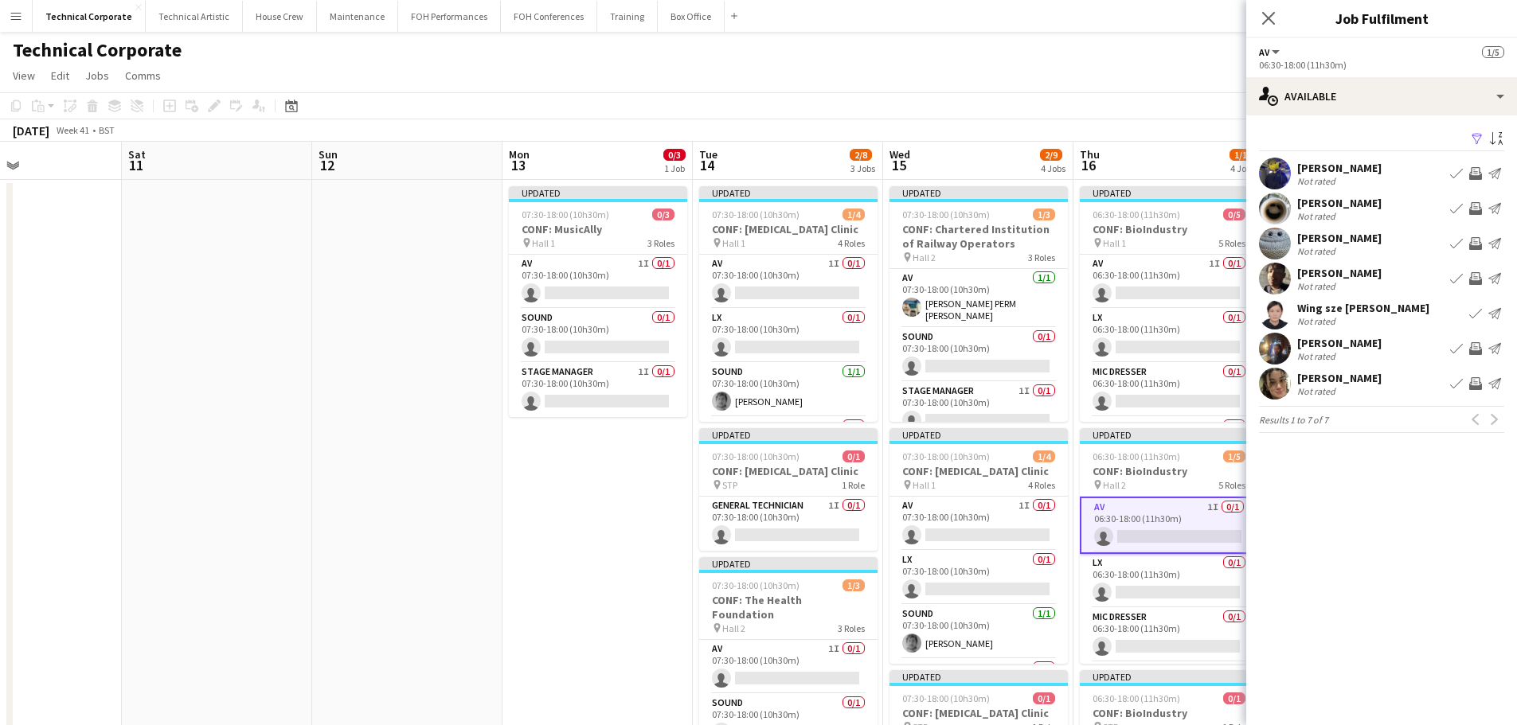
drag, startPoint x: 647, startPoint y: 466, endPoint x: 322, endPoint y: 482, distance: 325.3
click at [322, 482] on app-calendar-viewport "Wed 8 6/7 1 Job Thu 9 8/17 4 Jobs Fri 10 Sat 11 Sun 12 Mon 13 0/3 1 Job Tue 14 …" at bounding box center [758, 725] width 1517 height 1167
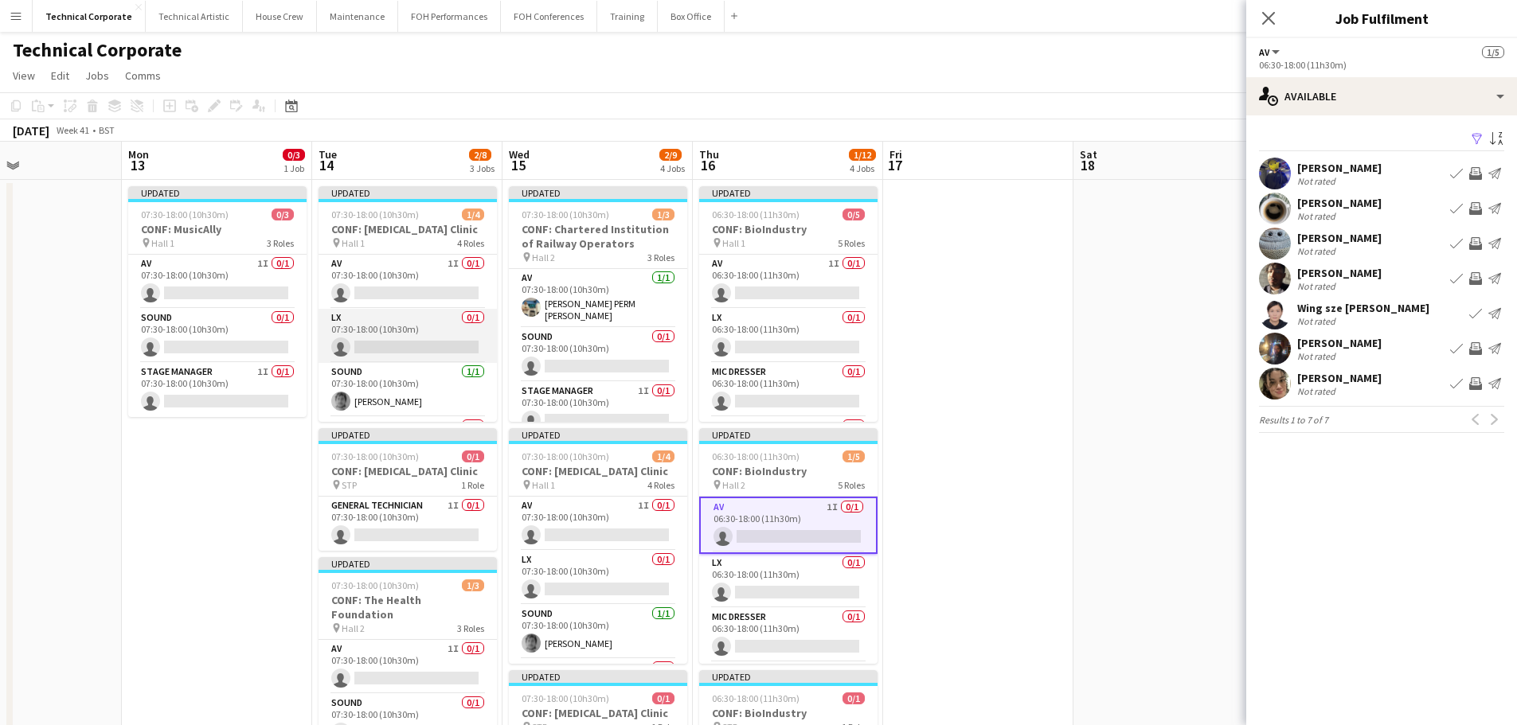
click at [393, 343] on app-card-role "LX 0/1 07:30-18:00 (10h30m) single-neutral-actions" at bounding box center [408, 336] width 178 height 54
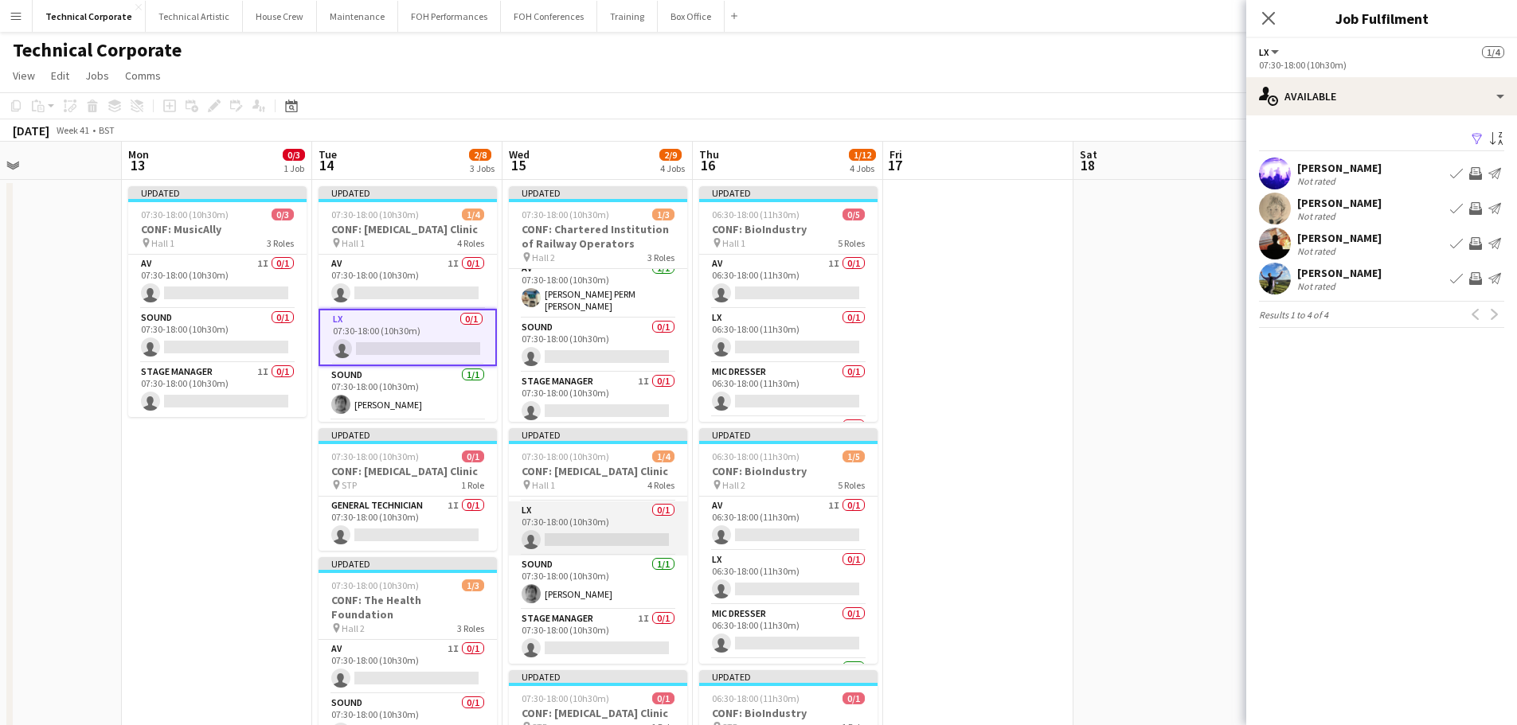
scroll to position [2, 0]
click at [610, 584] on app-card-role "LX 0/1 07:30-18:00 (10h30m) single-neutral-actions" at bounding box center [598, 578] width 178 height 54
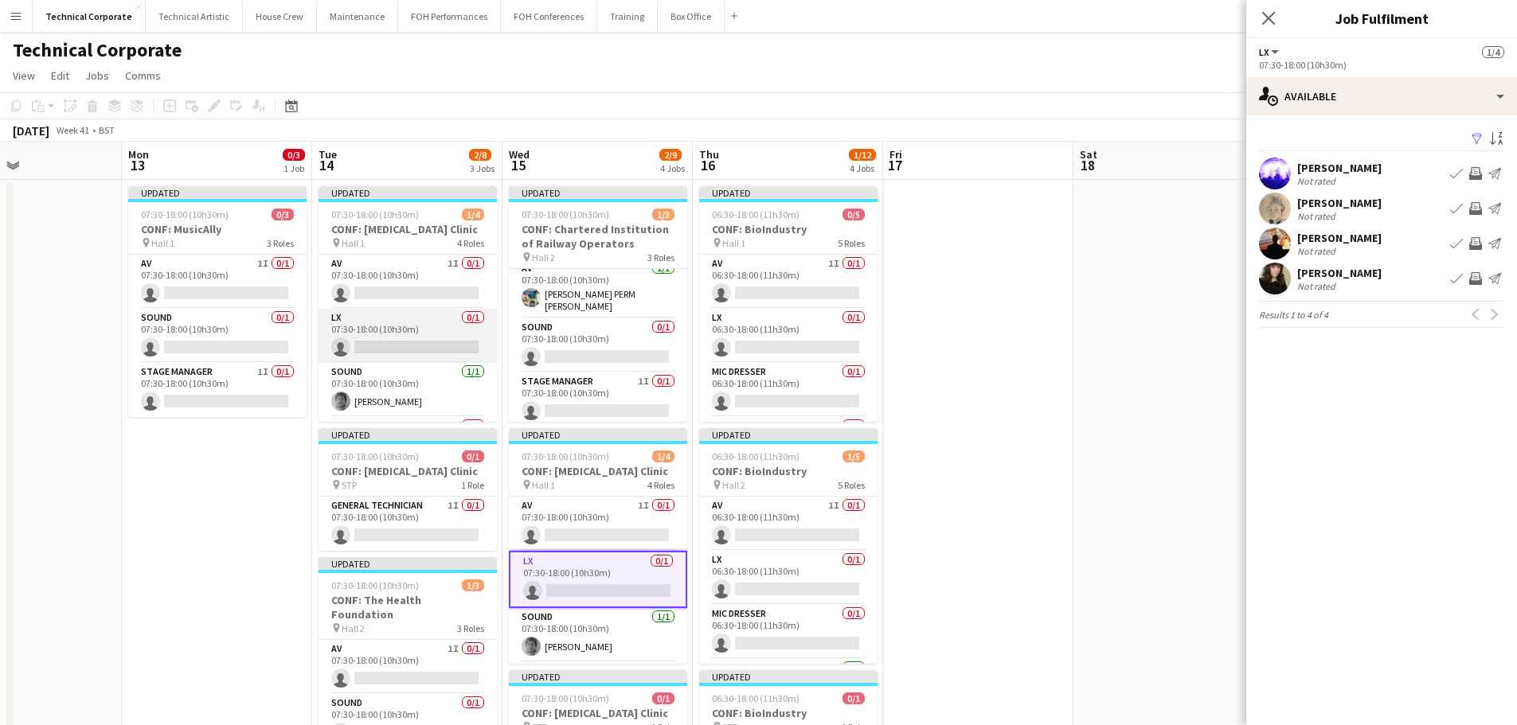
click at [365, 330] on app-card-role "LX 0/1 07:30-18:00 (10h30m) single-neutral-actions" at bounding box center [408, 336] width 178 height 54
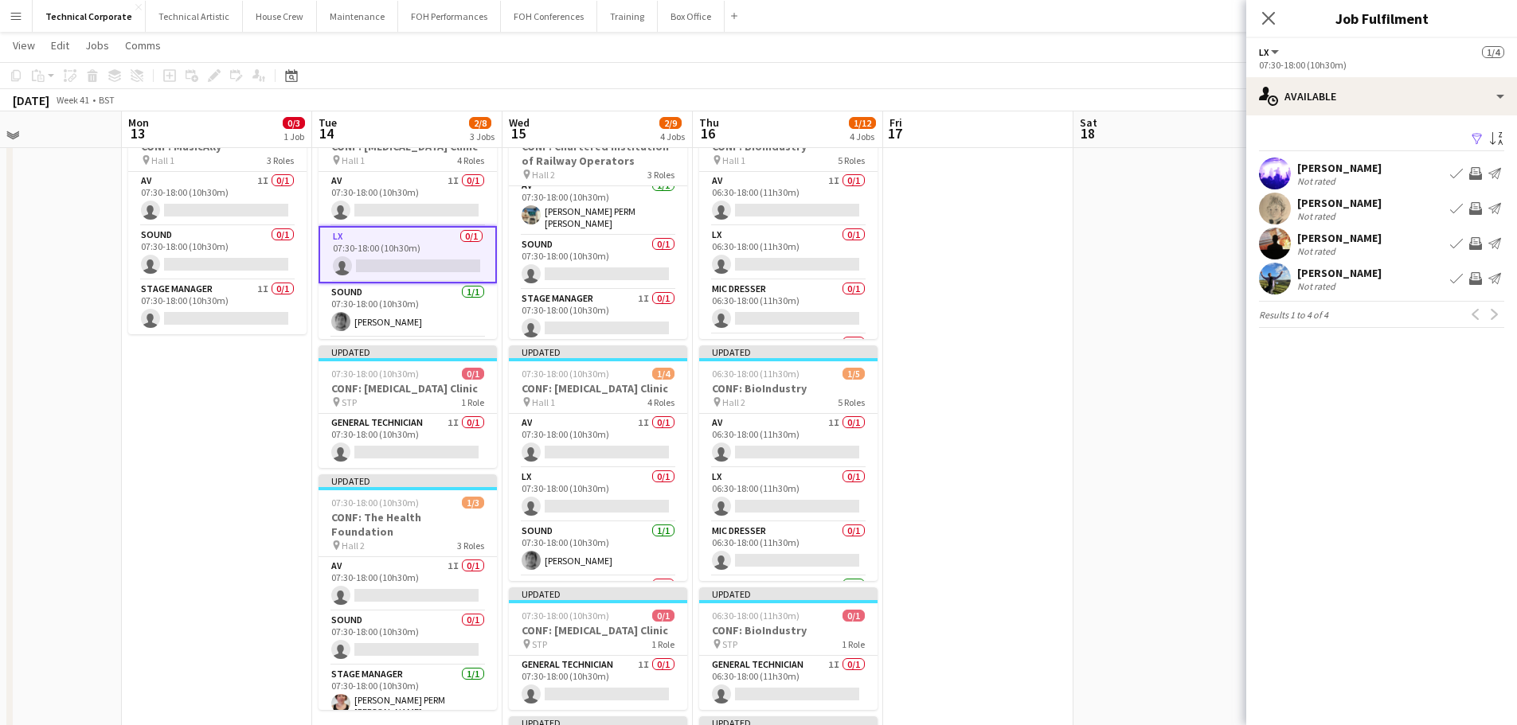
scroll to position [80, 0]
click at [1475, 176] on app-icon "Invite crew" at bounding box center [1475, 173] width 13 height 13
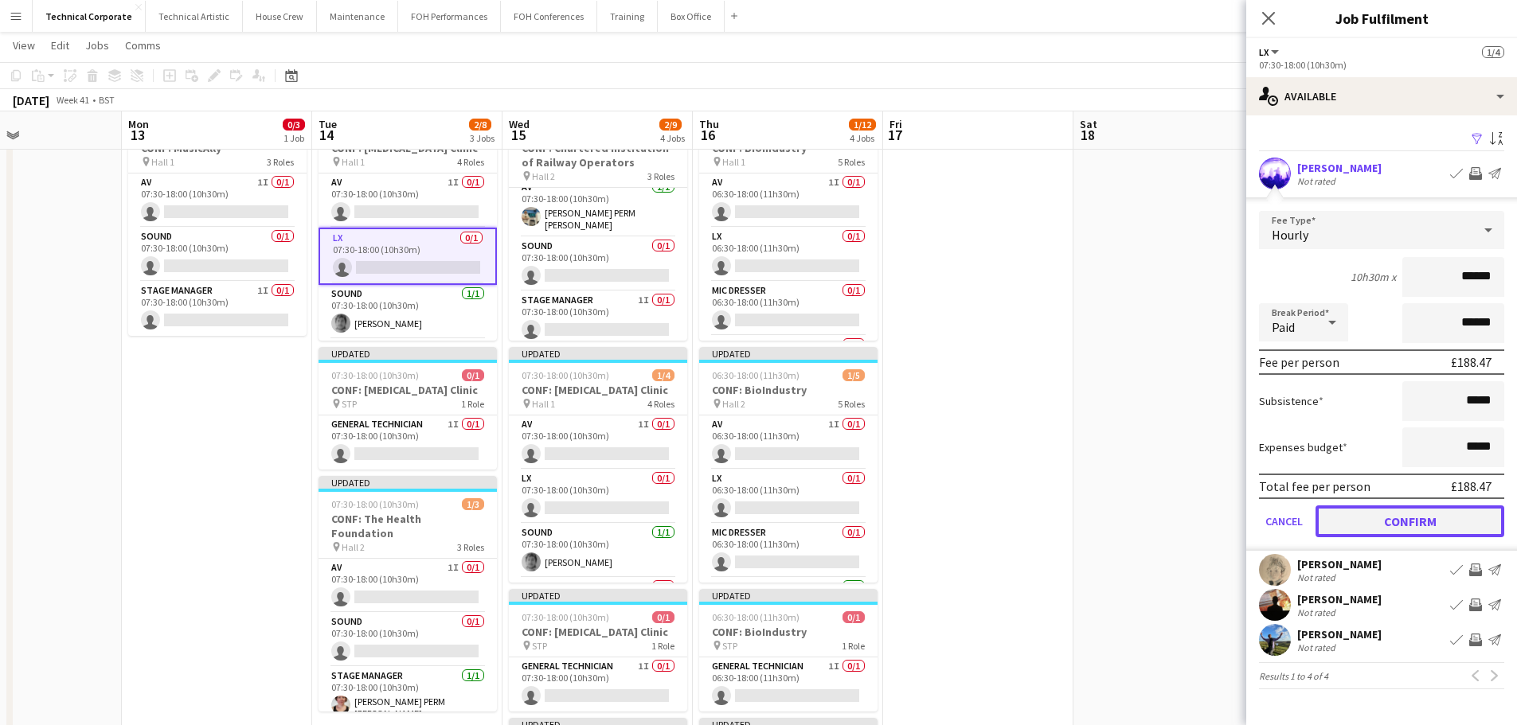
click at [1402, 518] on button "Confirm" at bounding box center [1409, 522] width 189 height 32
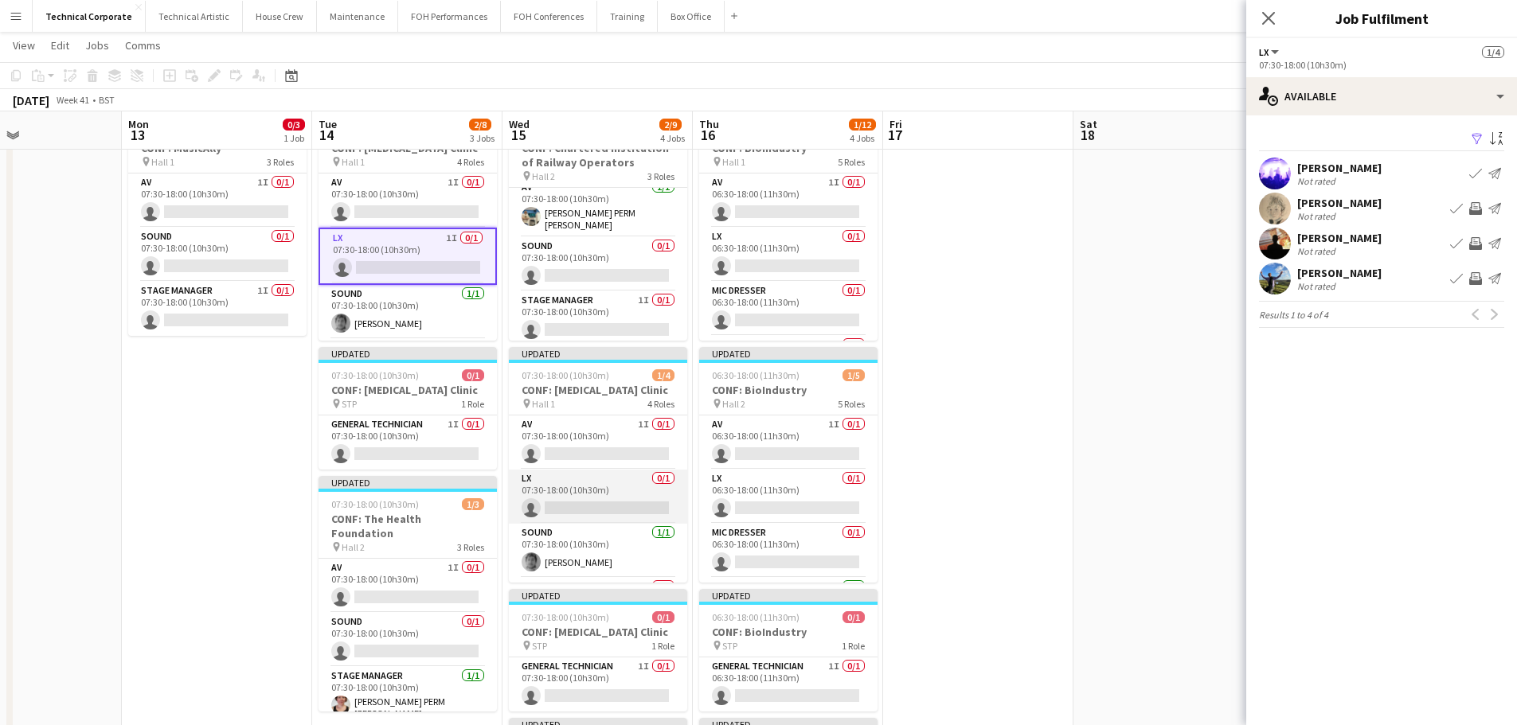
click at [615, 489] on app-card-role "LX 0/1 07:30-18:00 (10h30m) single-neutral-actions" at bounding box center [598, 497] width 178 height 54
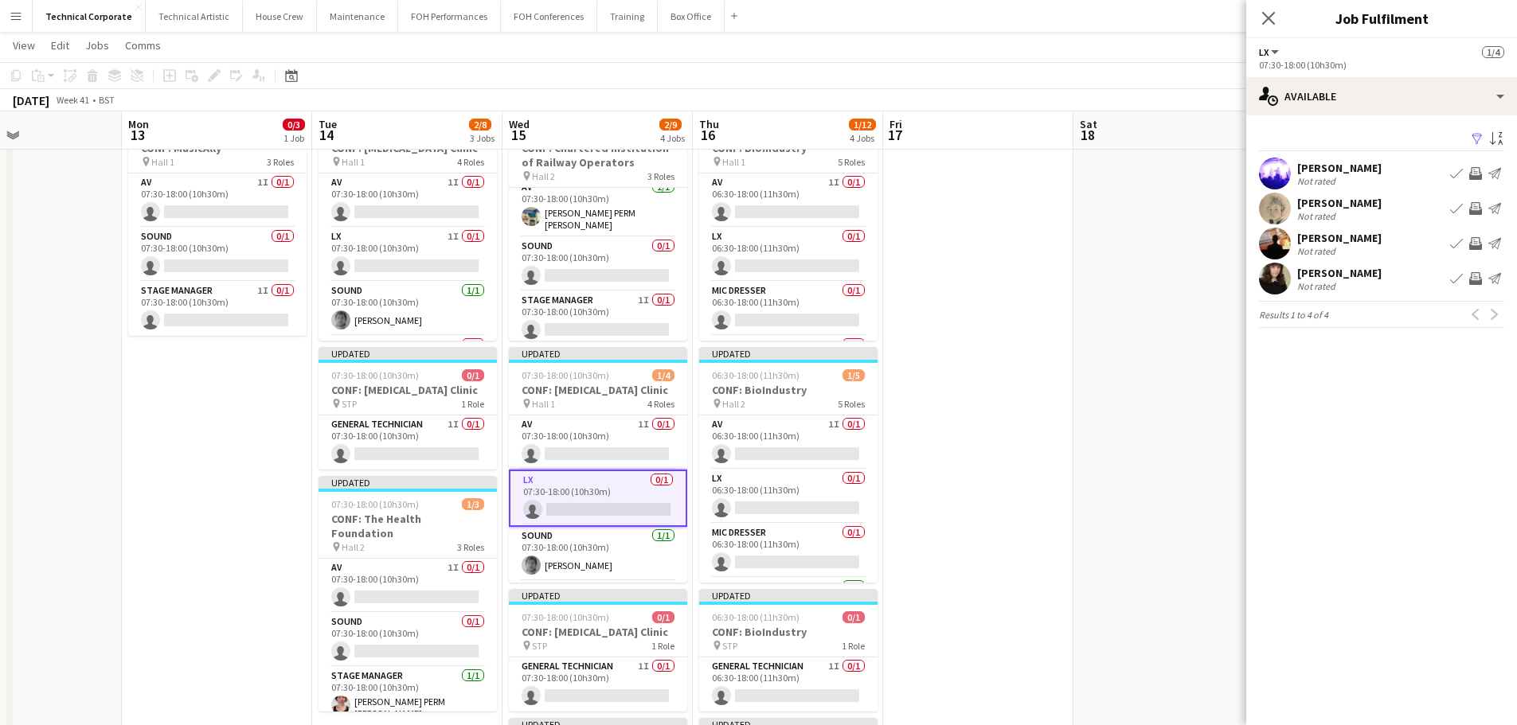
click at [1475, 175] on app-icon "Invite crew" at bounding box center [1475, 173] width 13 height 13
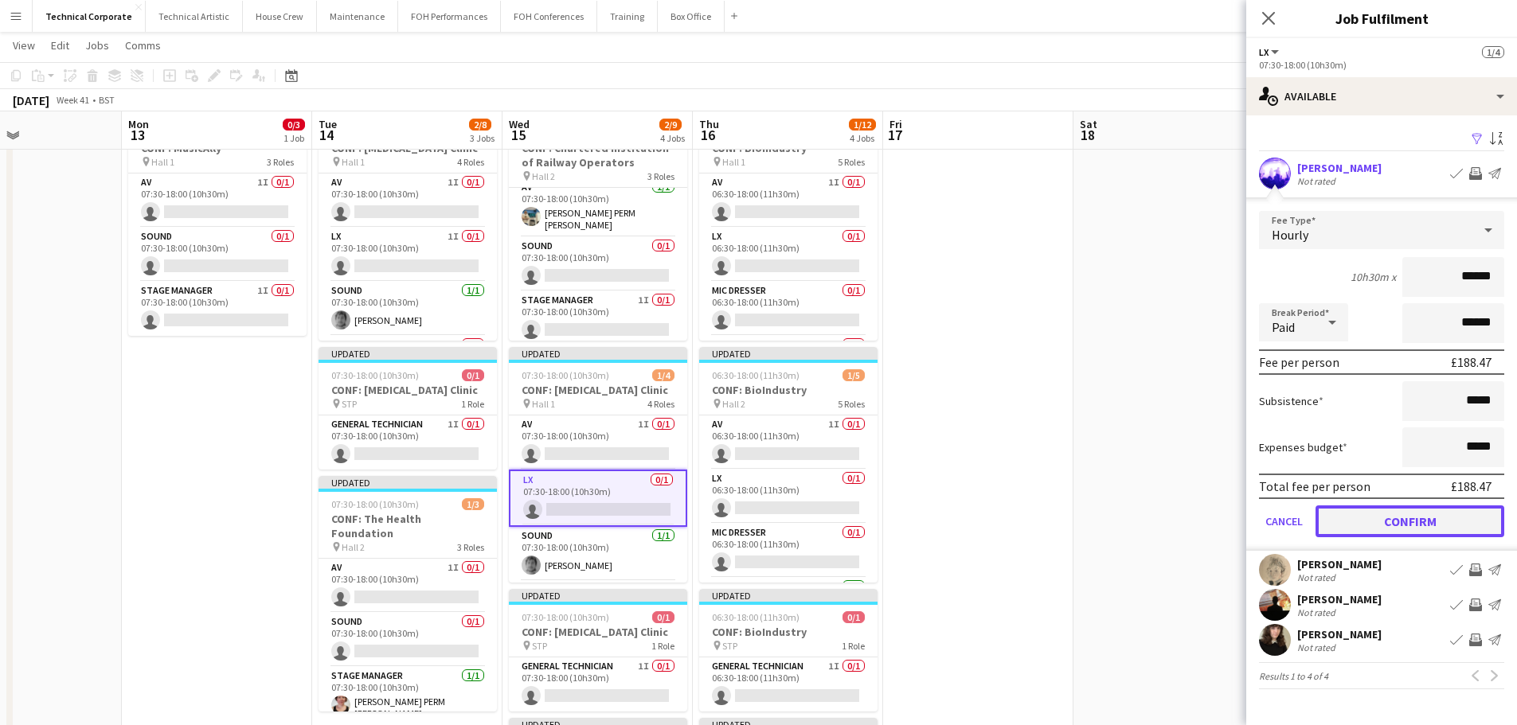
click at [1411, 525] on button "Confirm" at bounding box center [1409, 522] width 189 height 32
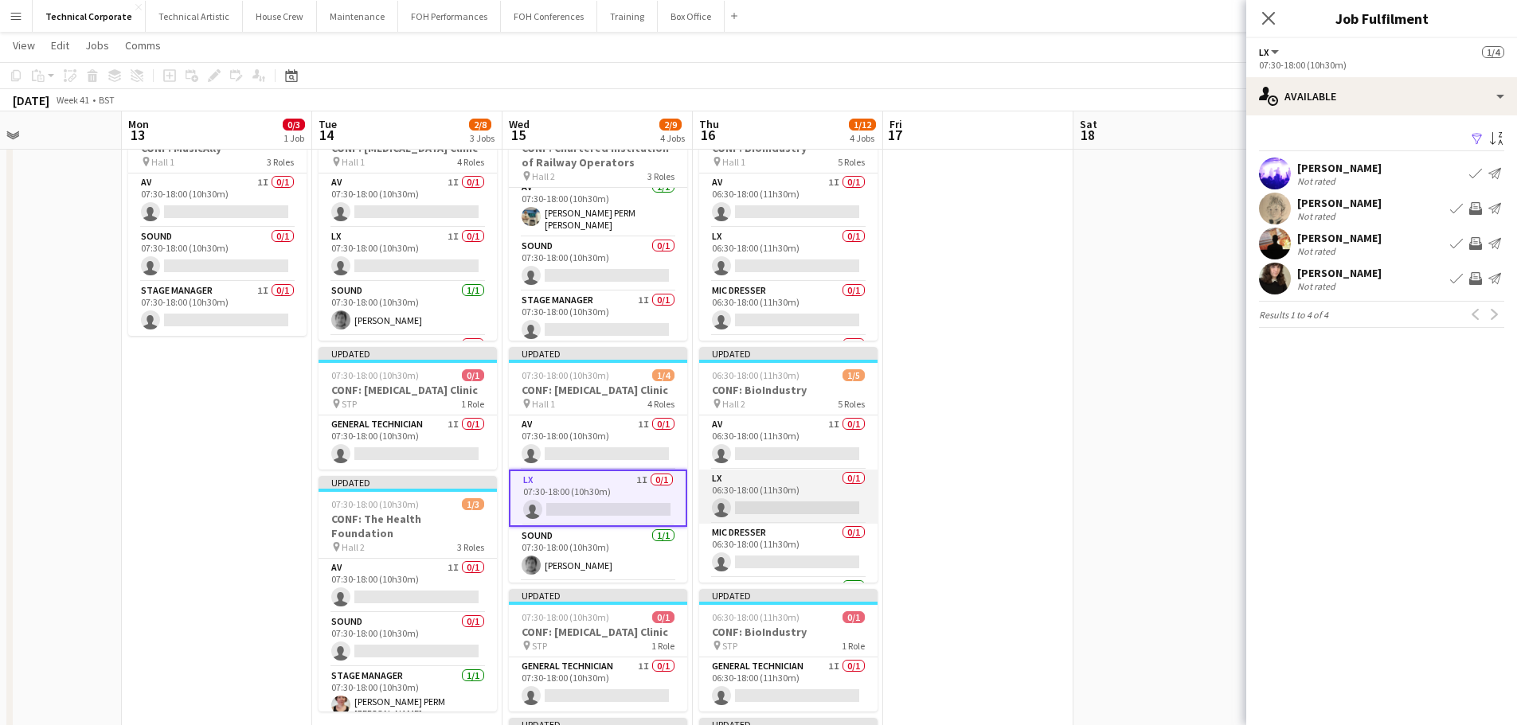
click at [784, 487] on app-card-role "LX 0/1 06:30-18:00 (11h30m) single-neutral-actions" at bounding box center [788, 497] width 178 height 54
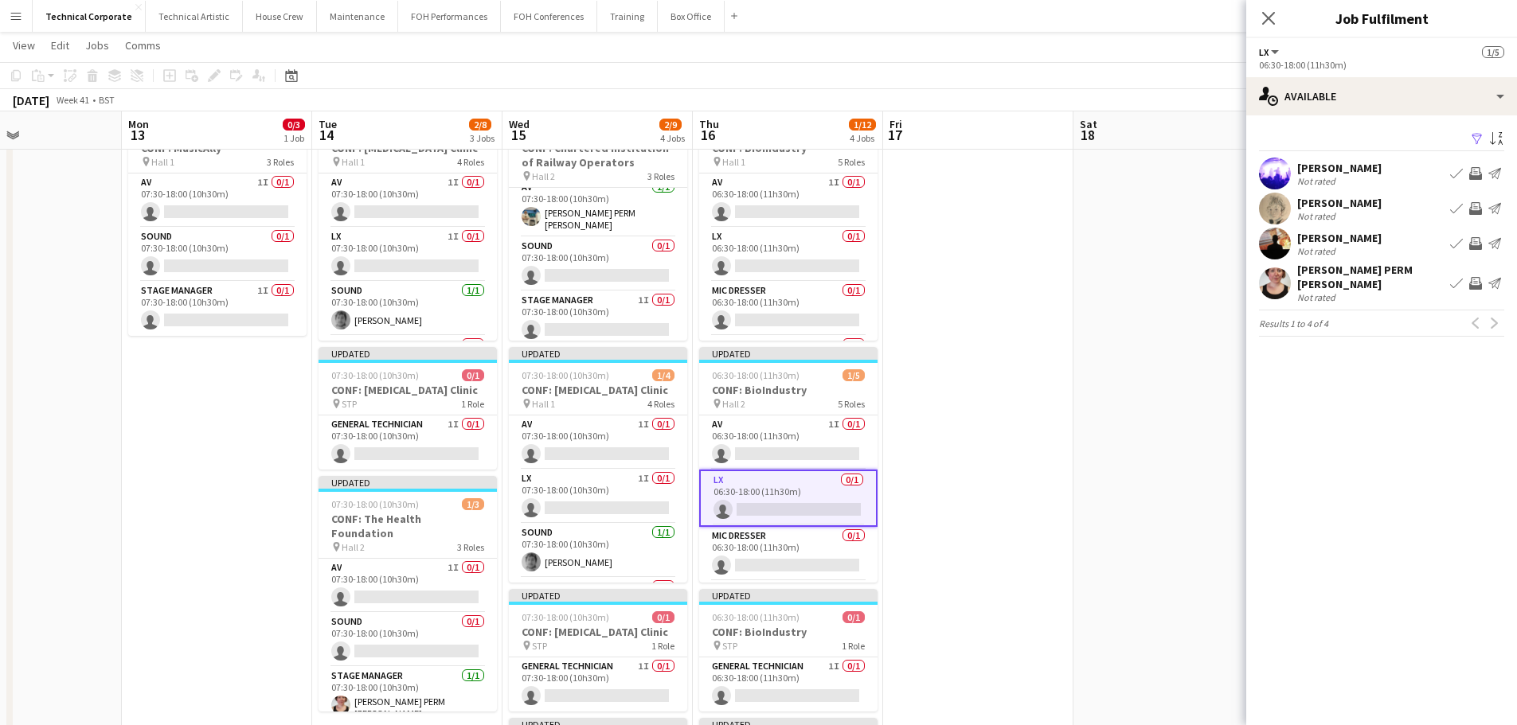
click at [1473, 205] on app-icon "Invite crew" at bounding box center [1475, 208] width 13 height 13
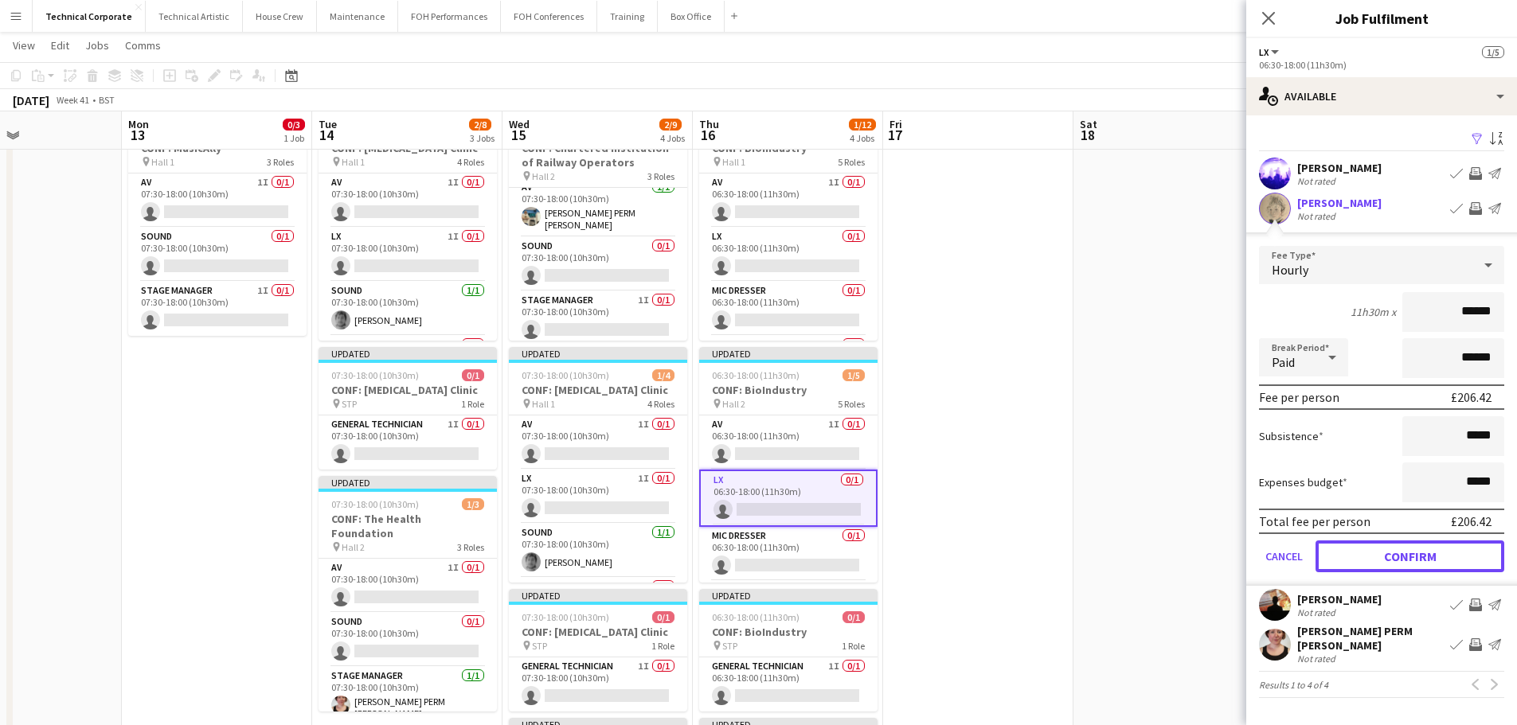
click at [1410, 544] on button "Confirm" at bounding box center [1409, 557] width 189 height 32
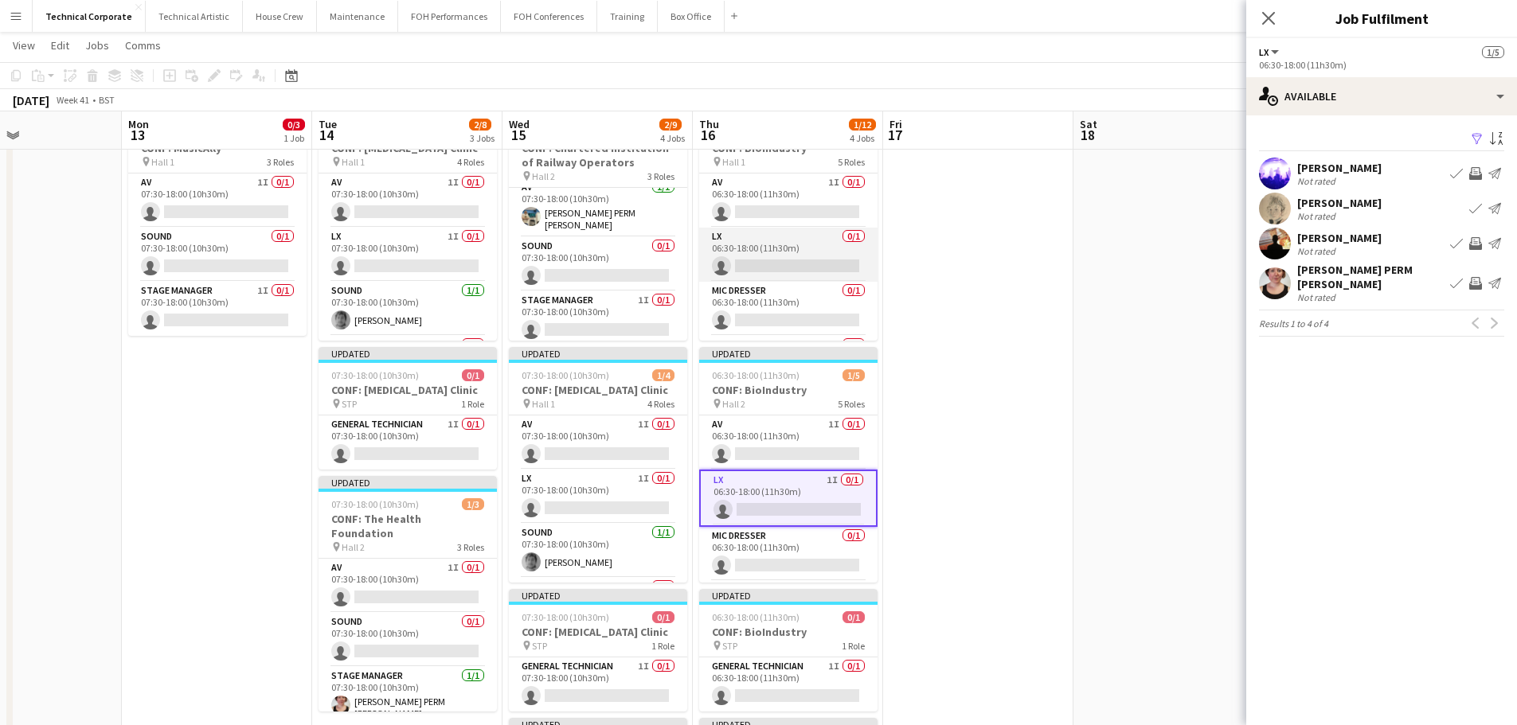
click at [823, 251] on app-card-role "LX 0/1 06:30-18:00 (11h30m) single-neutral-actions" at bounding box center [788, 255] width 178 height 54
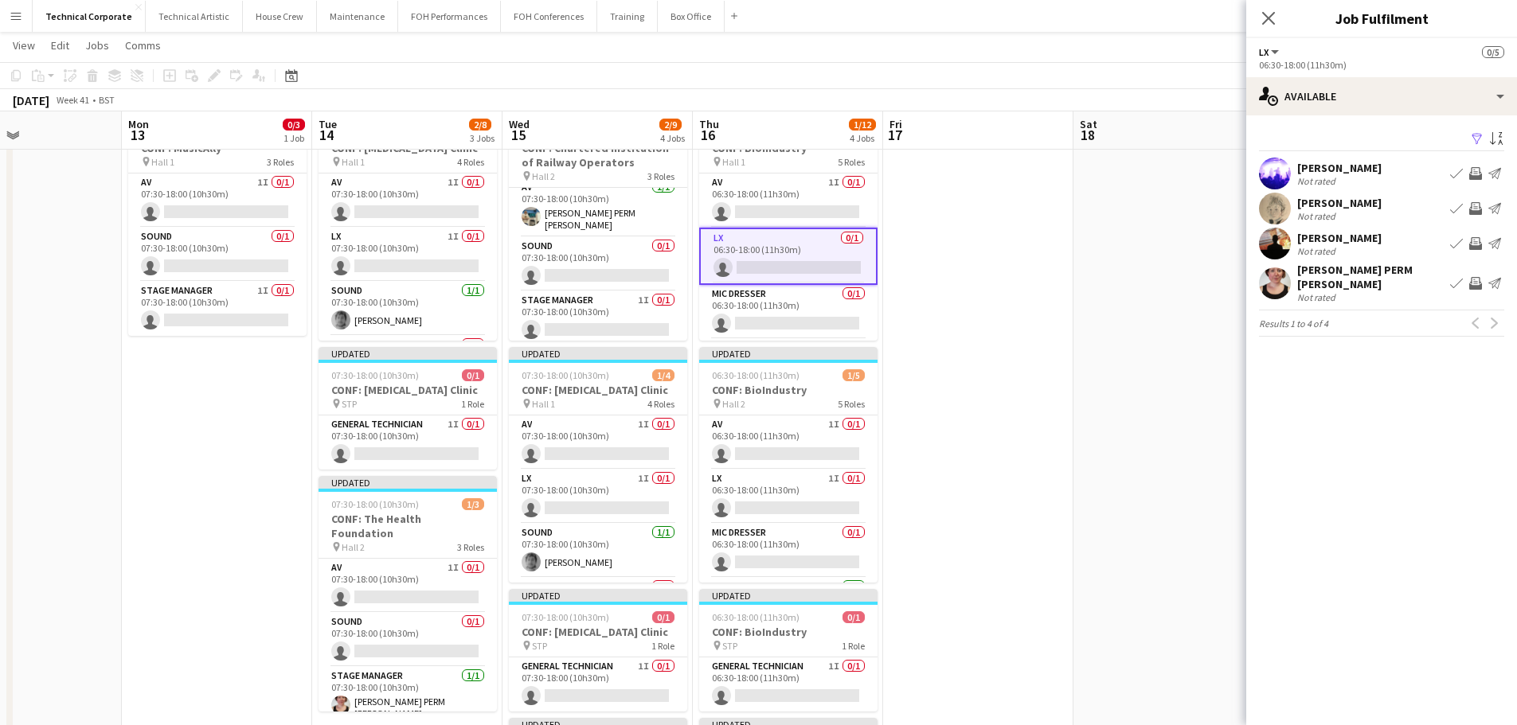
click at [1473, 246] on app-icon "Invite crew" at bounding box center [1475, 243] width 13 height 13
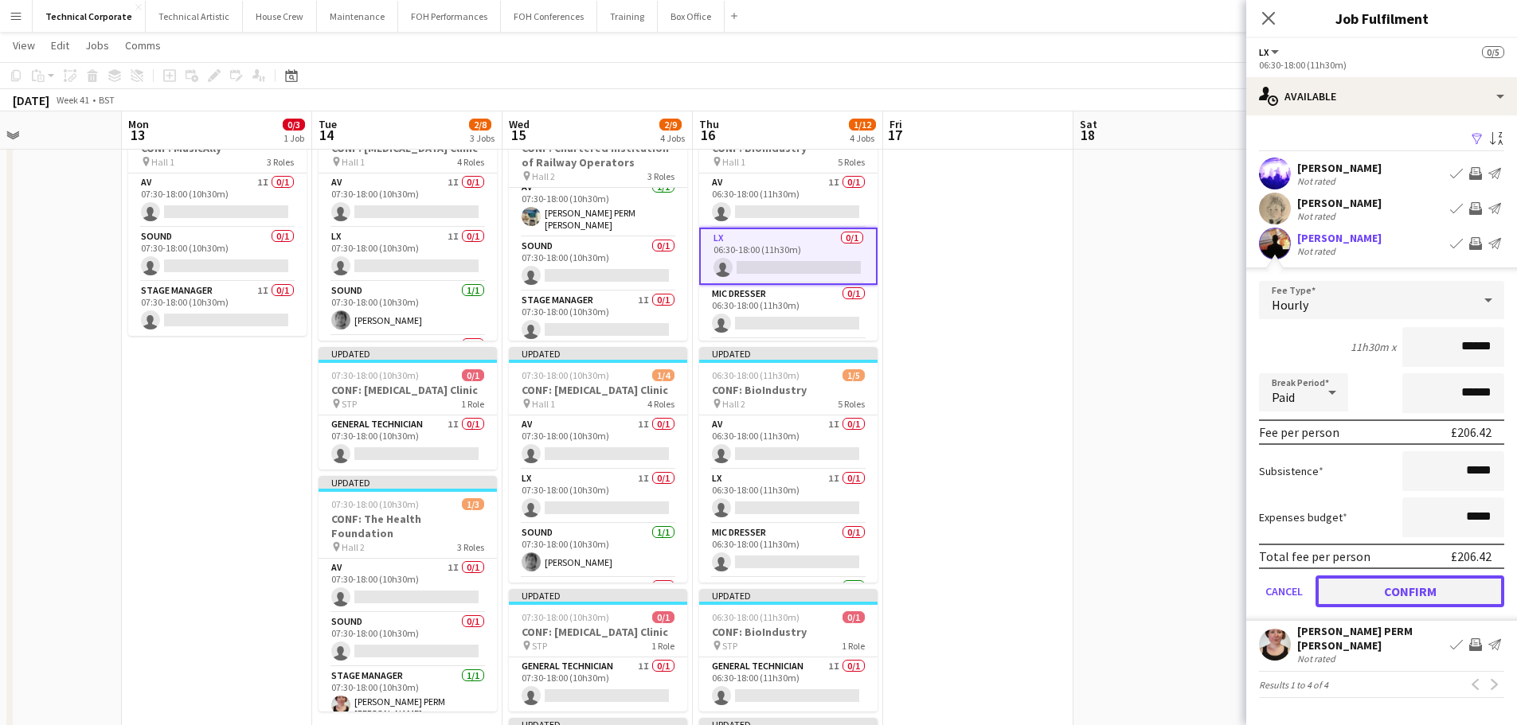
click at [1426, 591] on button "Confirm" at bounding box center [1409, 592] width 189 height 32
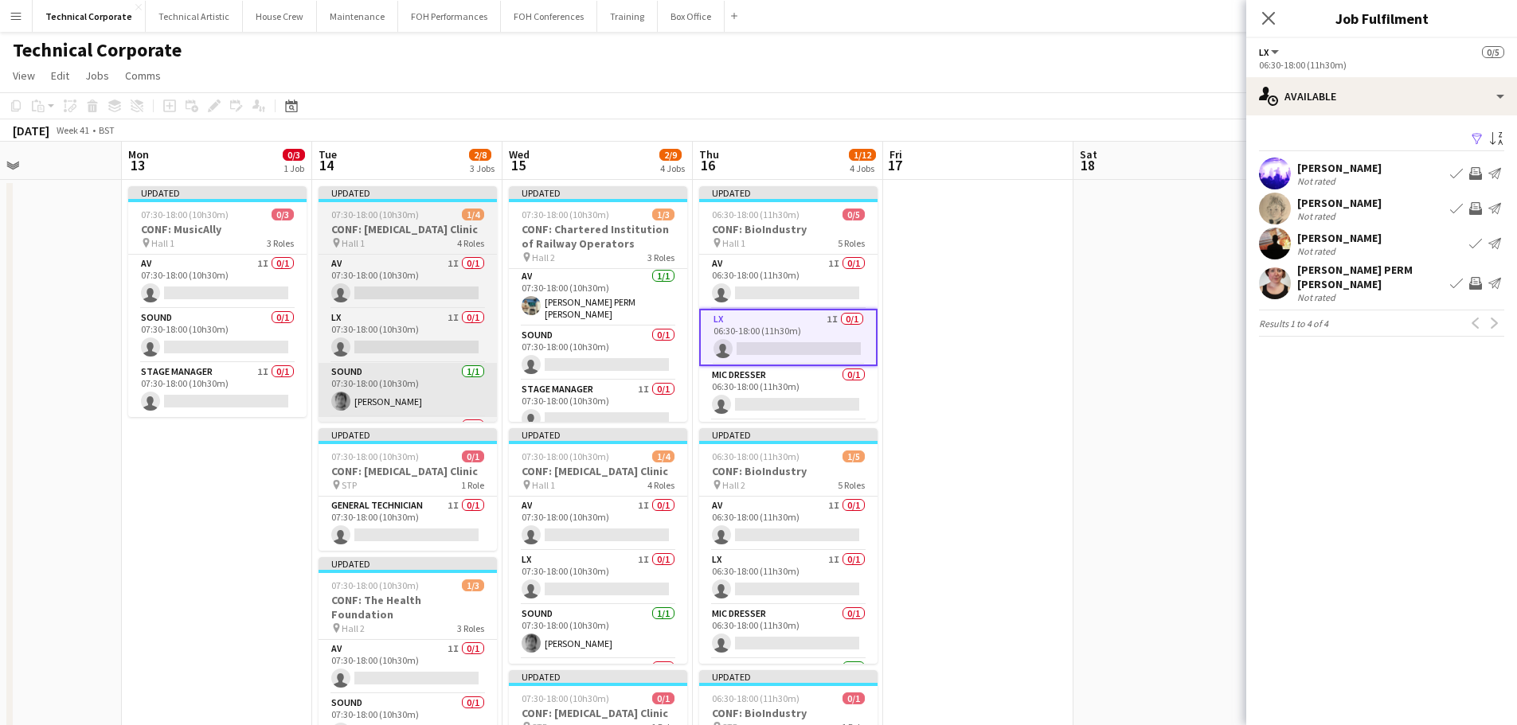
scroll to position [0, 0]
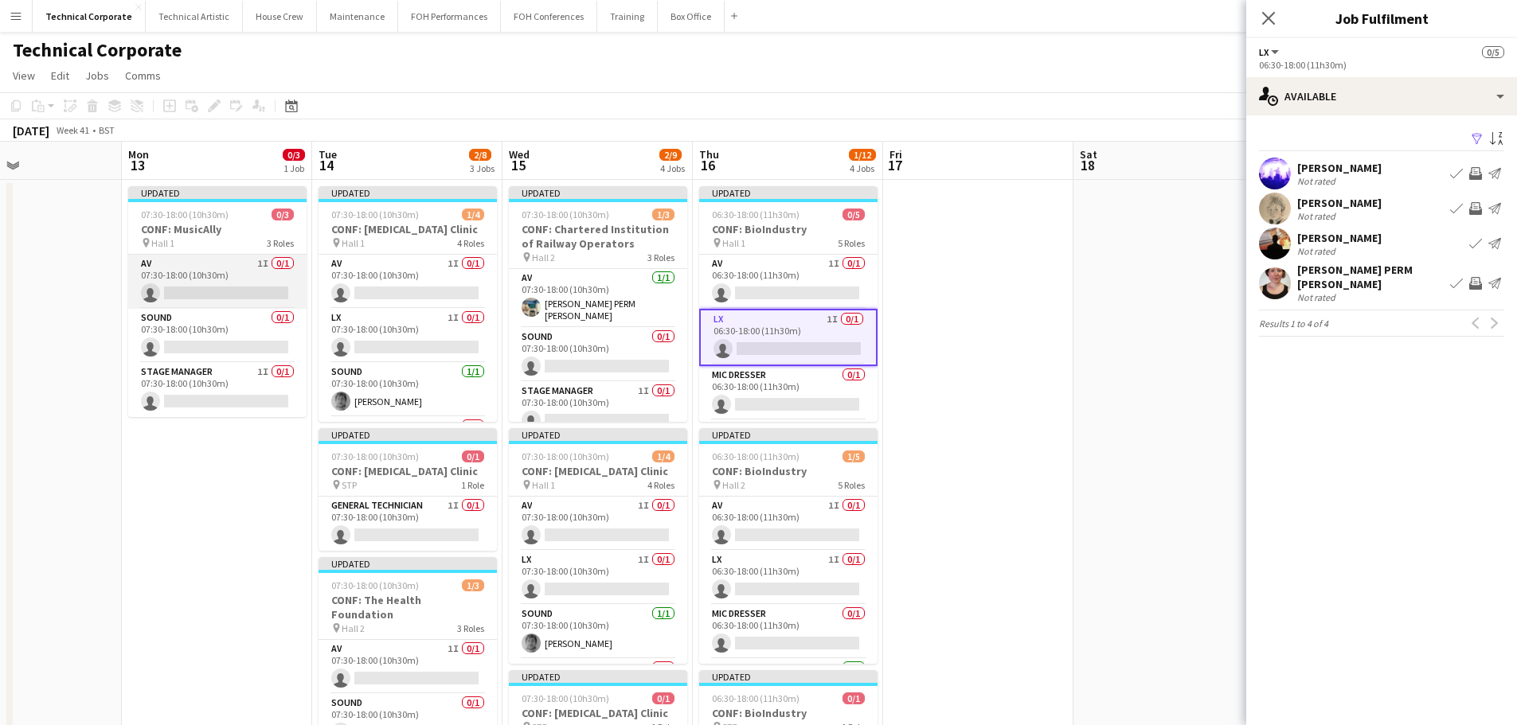
click at [248, 307] on app-card-role "AV 1I 0/1 07:30-18:00 (10h30m) single-neutral-actions" at bounding box center [217, 282] width 178 height 54
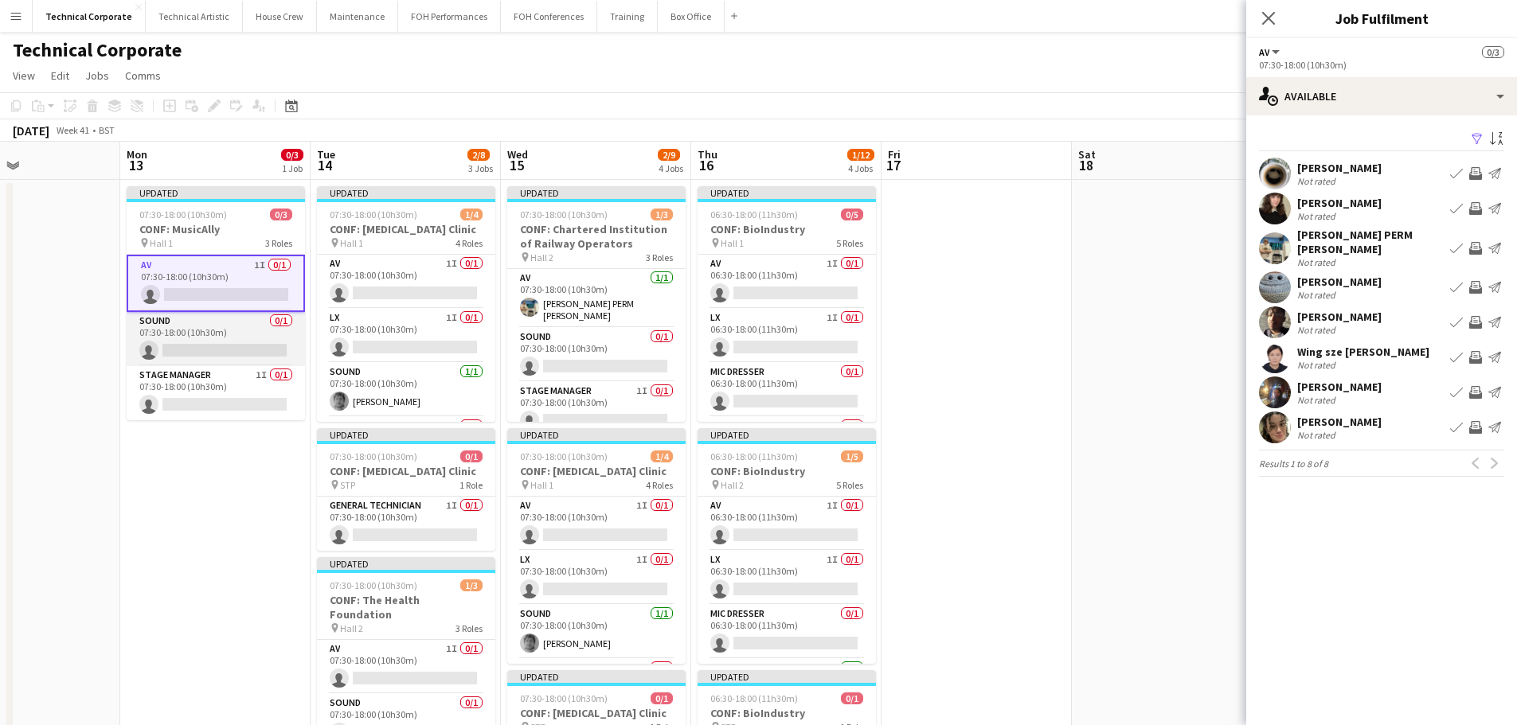
click at [219, 334] on app-card-role "Sound 0/1 07:30-18:00 (10h30m) single-neutral-actions" at bounding box center [216, 339] width 178 height 54
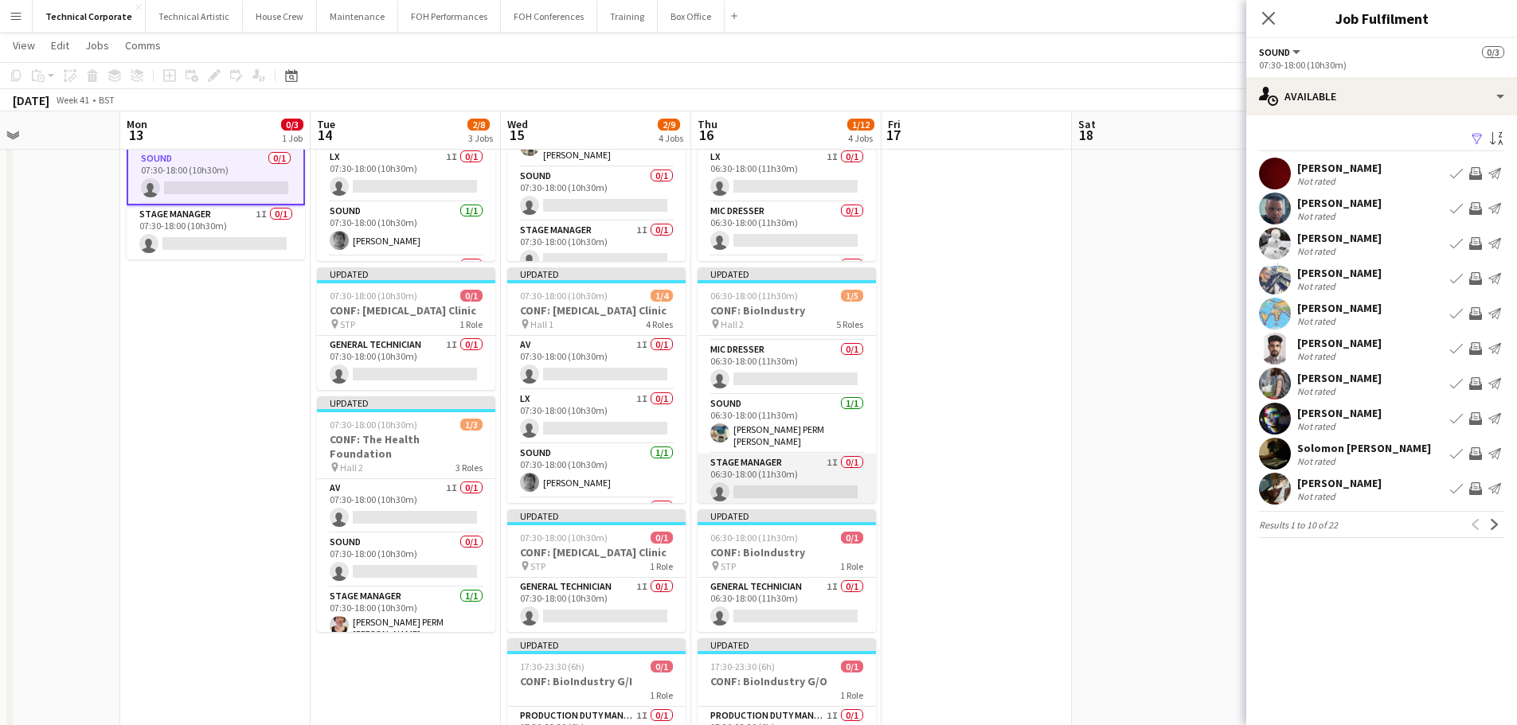
scroll to position [24, 0]
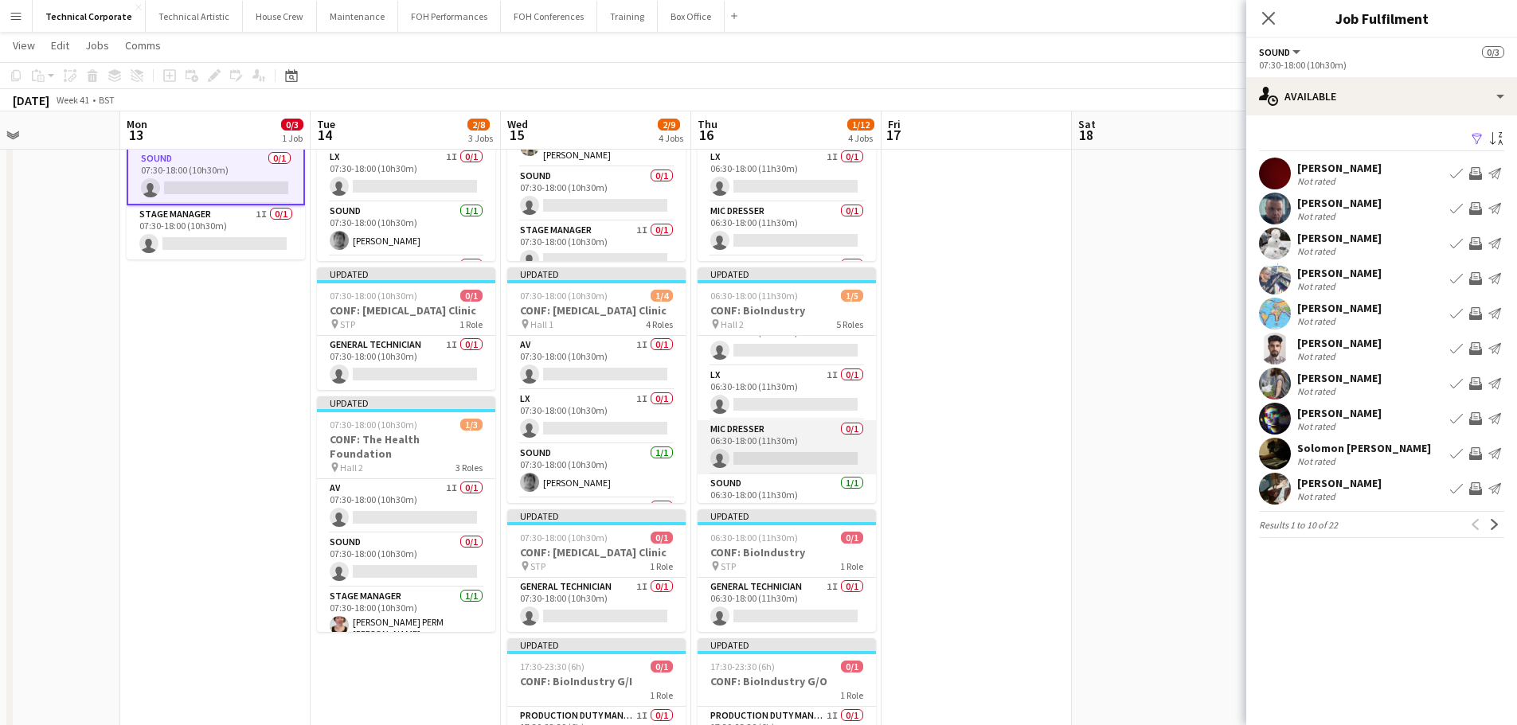
click at [827, 439] on app-card-role "Mic Dresser 0/1 06:30-18:00 (11h30m) single-neutral-actions" at bounding box center [787, 447] width 178 height 54
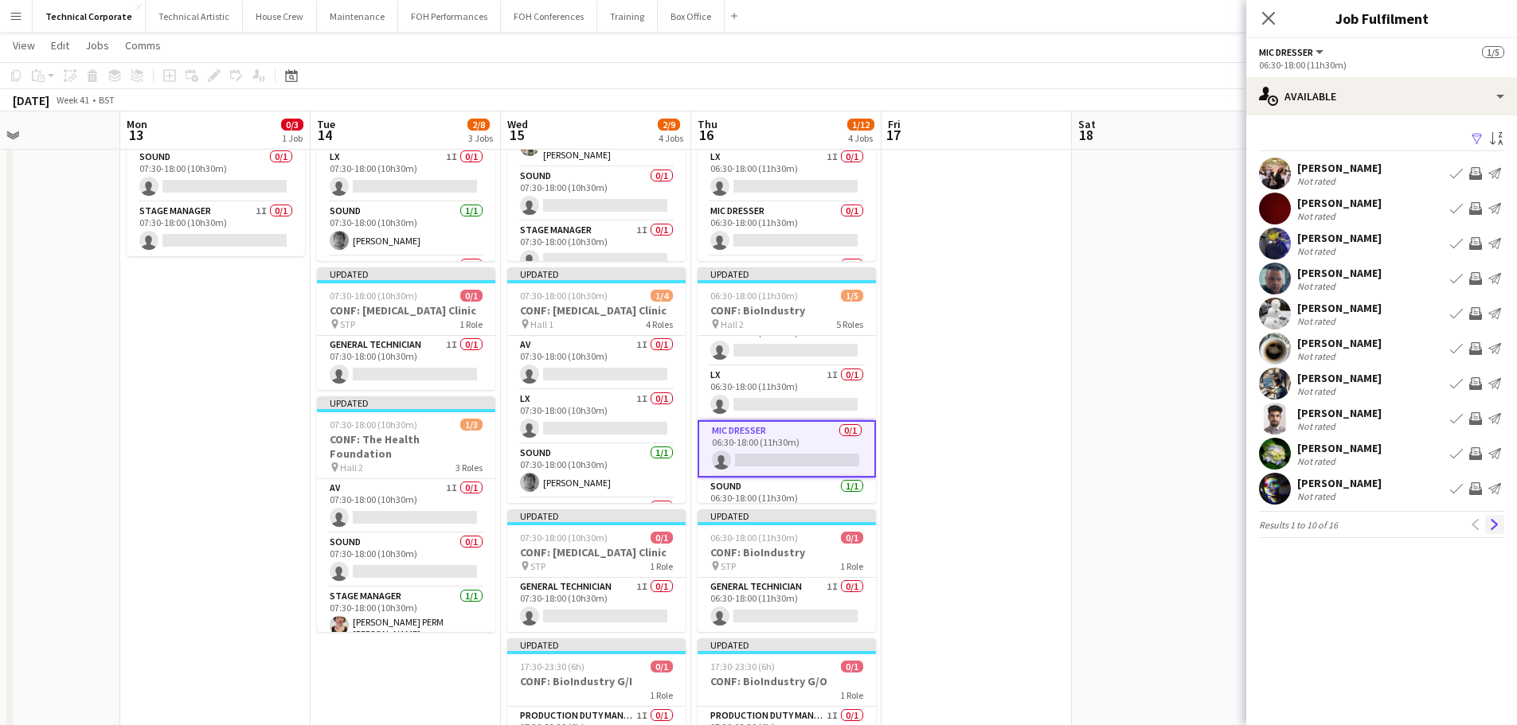
click at [1497, 518] on button "Next" at bounding box center [1494, 524] width 19 height 19
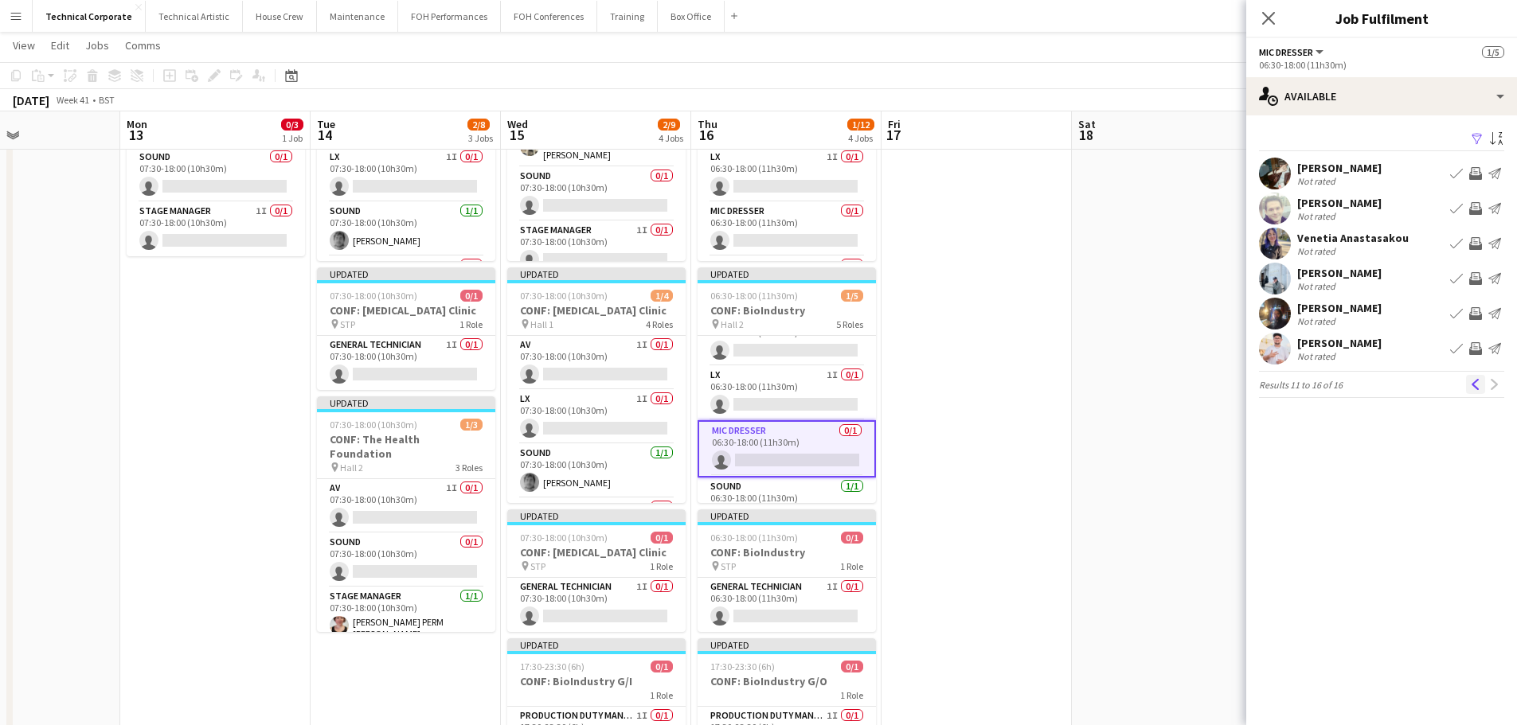
click at [1471, 391] on button "Previous" at bounding box center [1475, 384] width 19 height 19
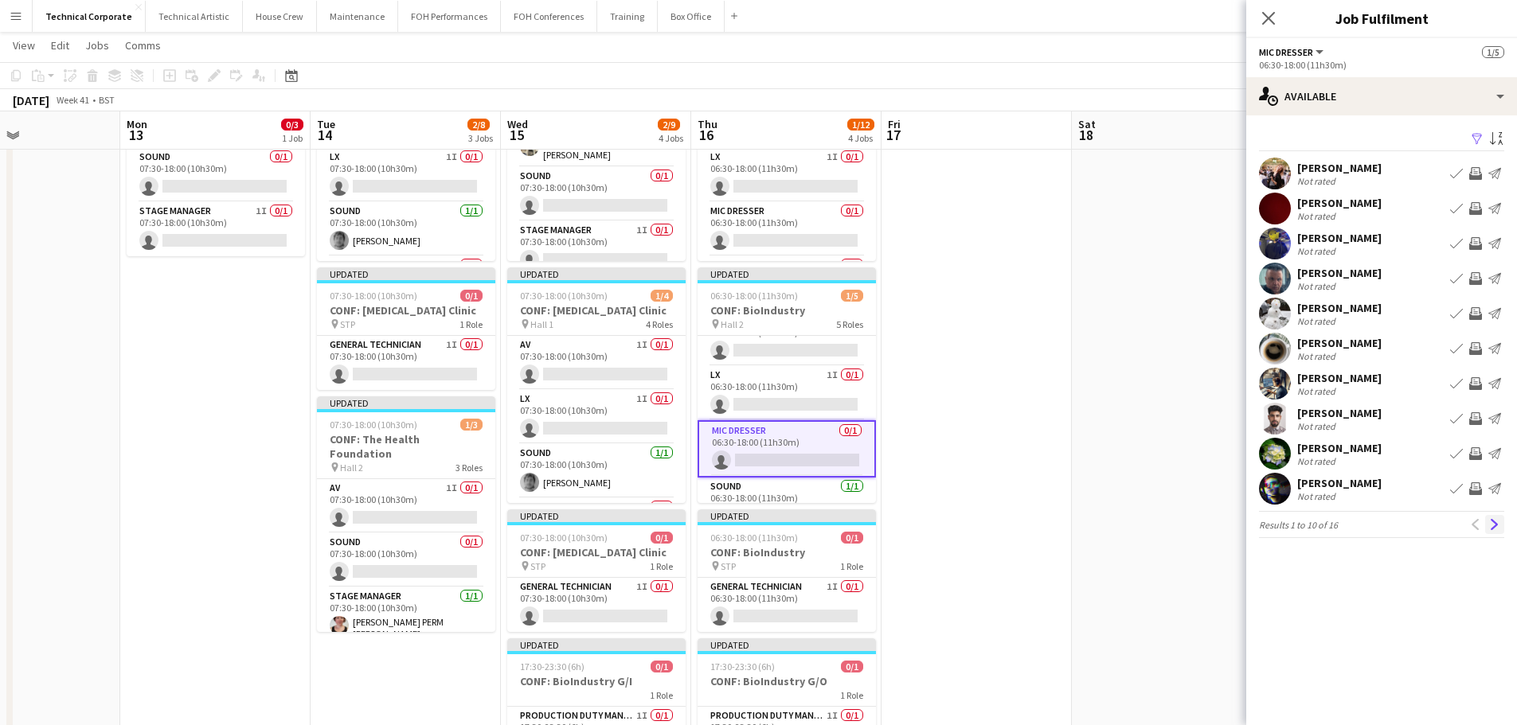
click at [1499, 526] on app-icon "Next" at bounding box center [1494, 524] width 11 height 11
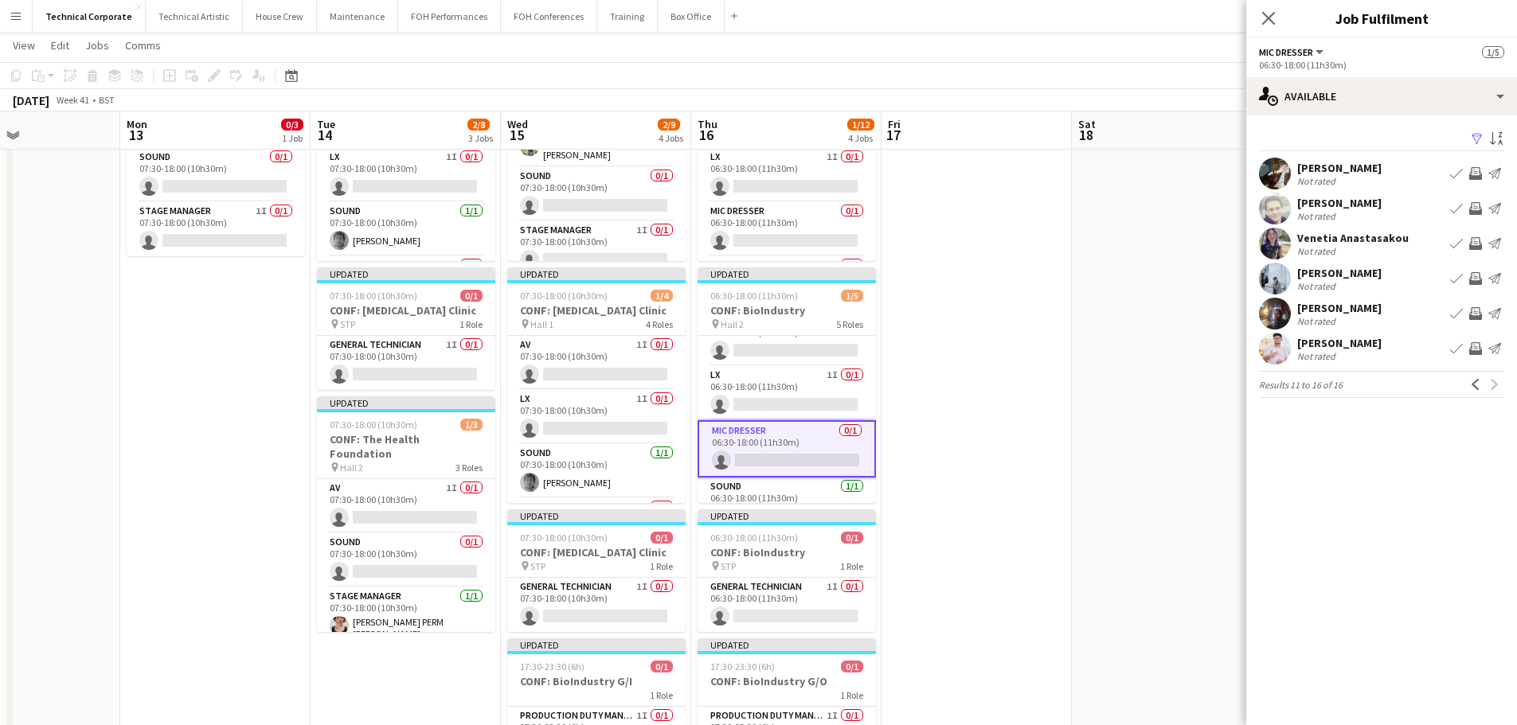
click at [1473, 174] on app-icon "Invite crew" at bounding box center [1475, 173] width 13 height 13
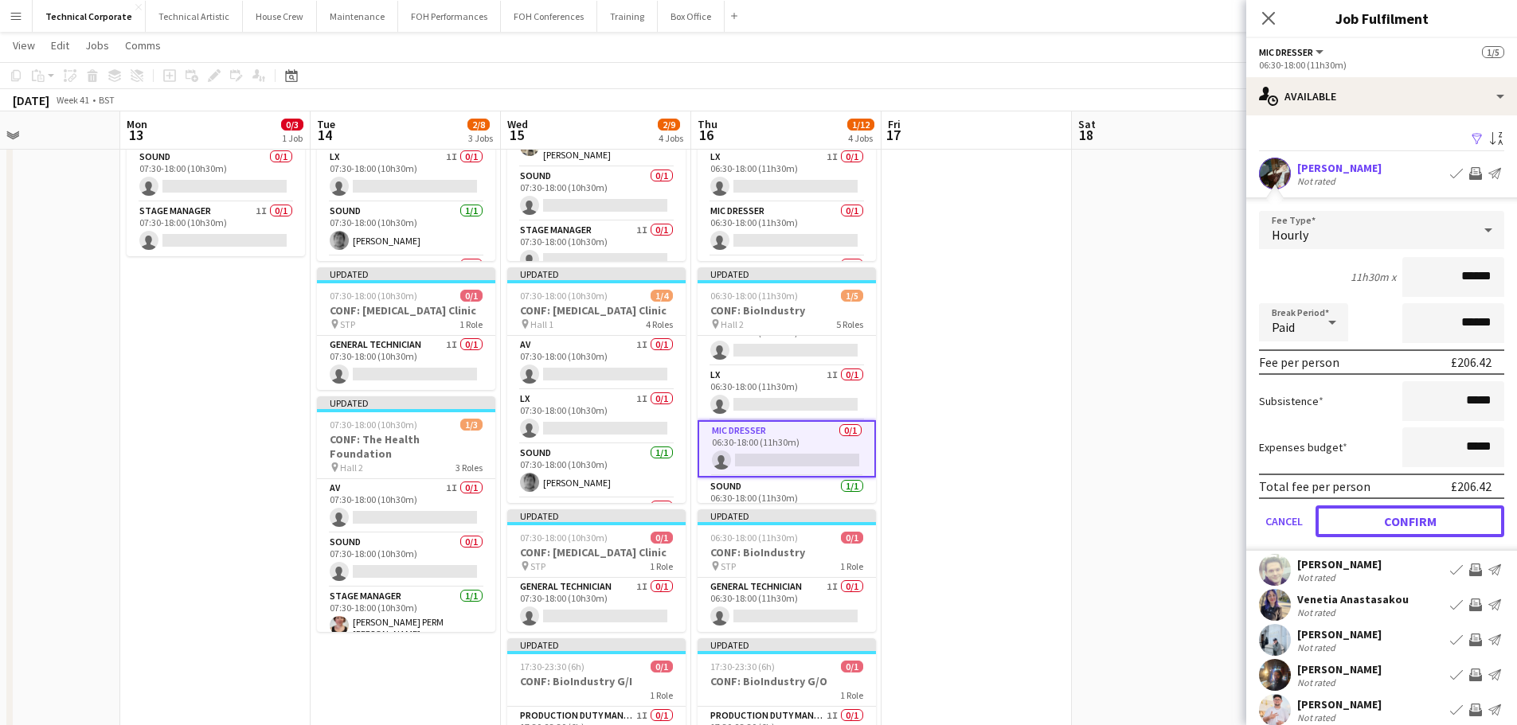
drag, startPoint x: 1435, startPoint y: 516, endPoint x: 1349, endPoint y: 514, distance: 86.0
click at [1434, 516] on button "Confirm" at bounding box center [1409, 522] width 189 height 32
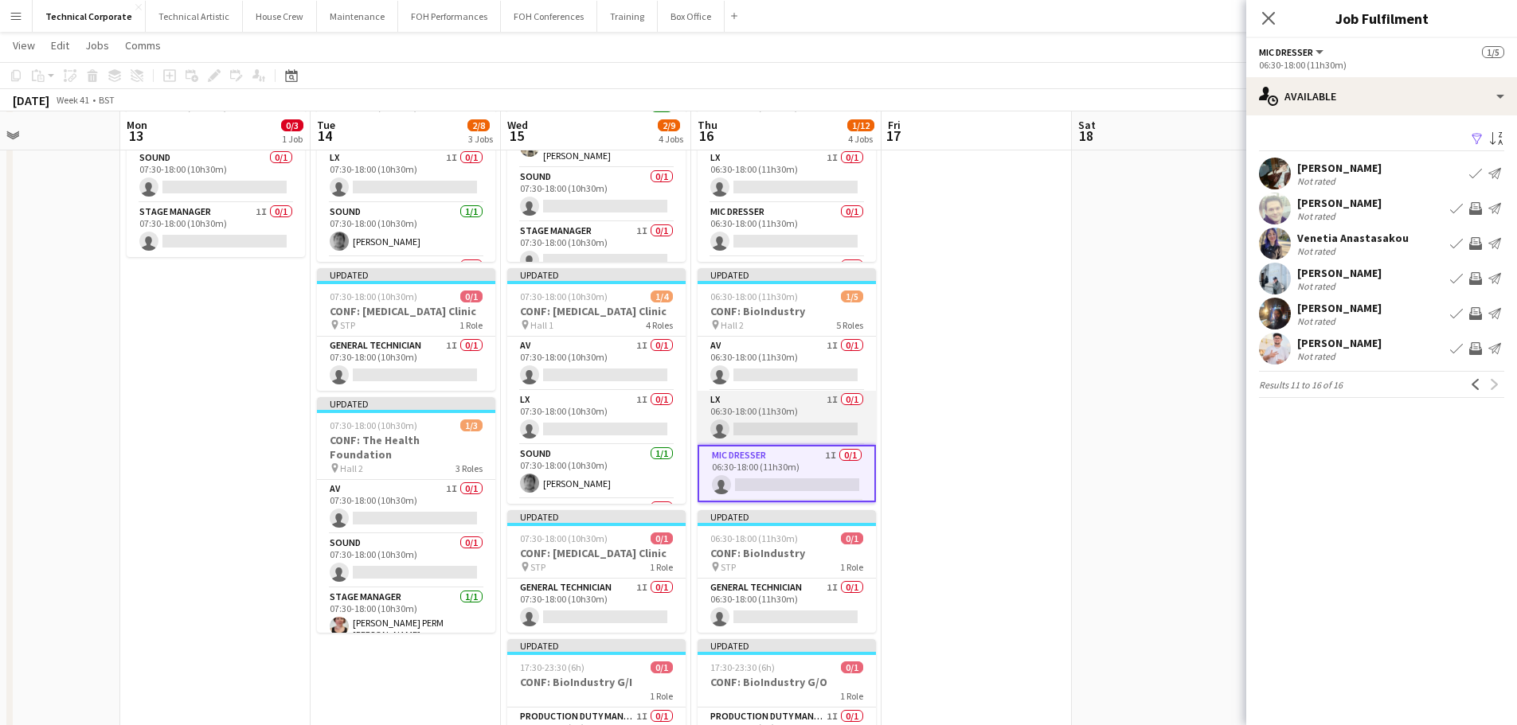
scroll to position [0, 0]
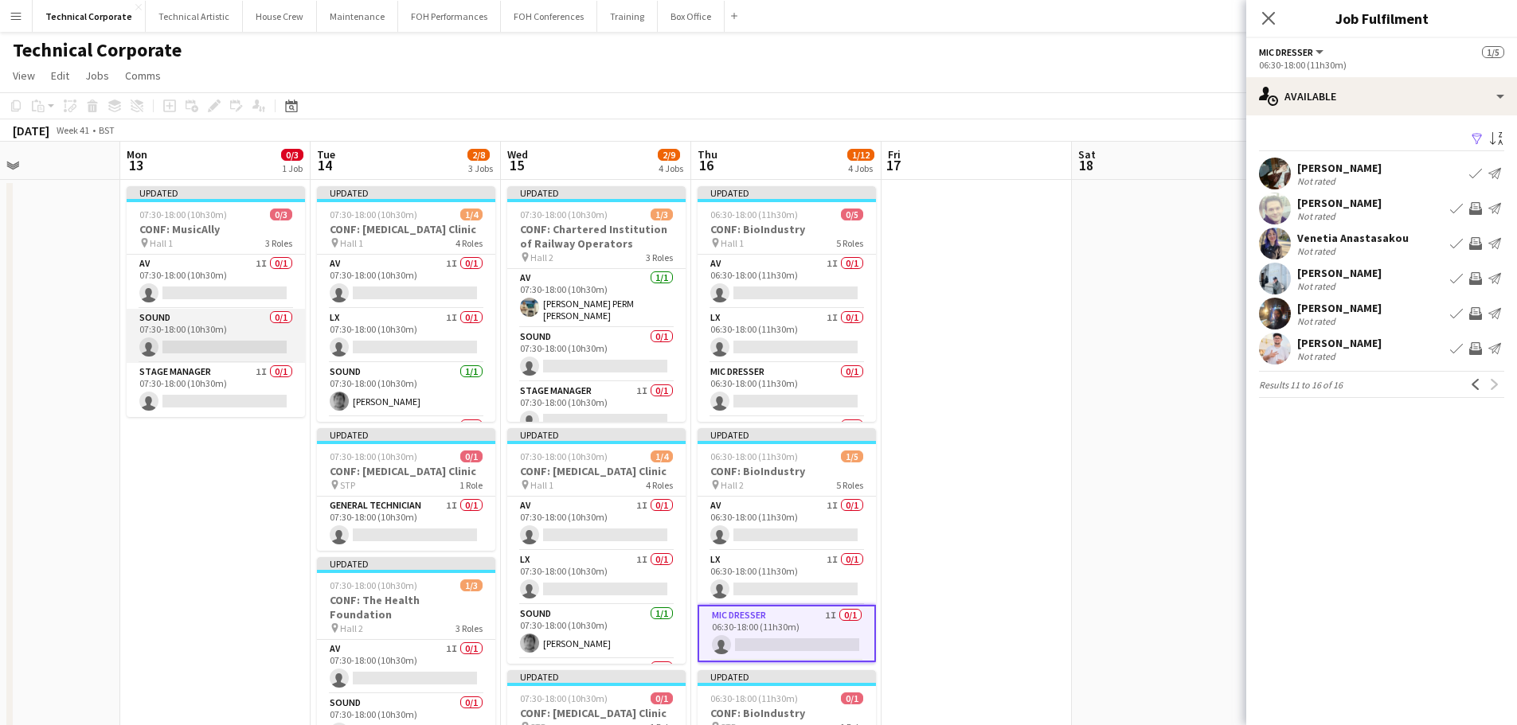
click at [209, 320] on app-card-role "Sound 0/1 07:30-18:00 (10h30m) single-neutral-actions" at bounding box center [216, 336] width 178 height 54
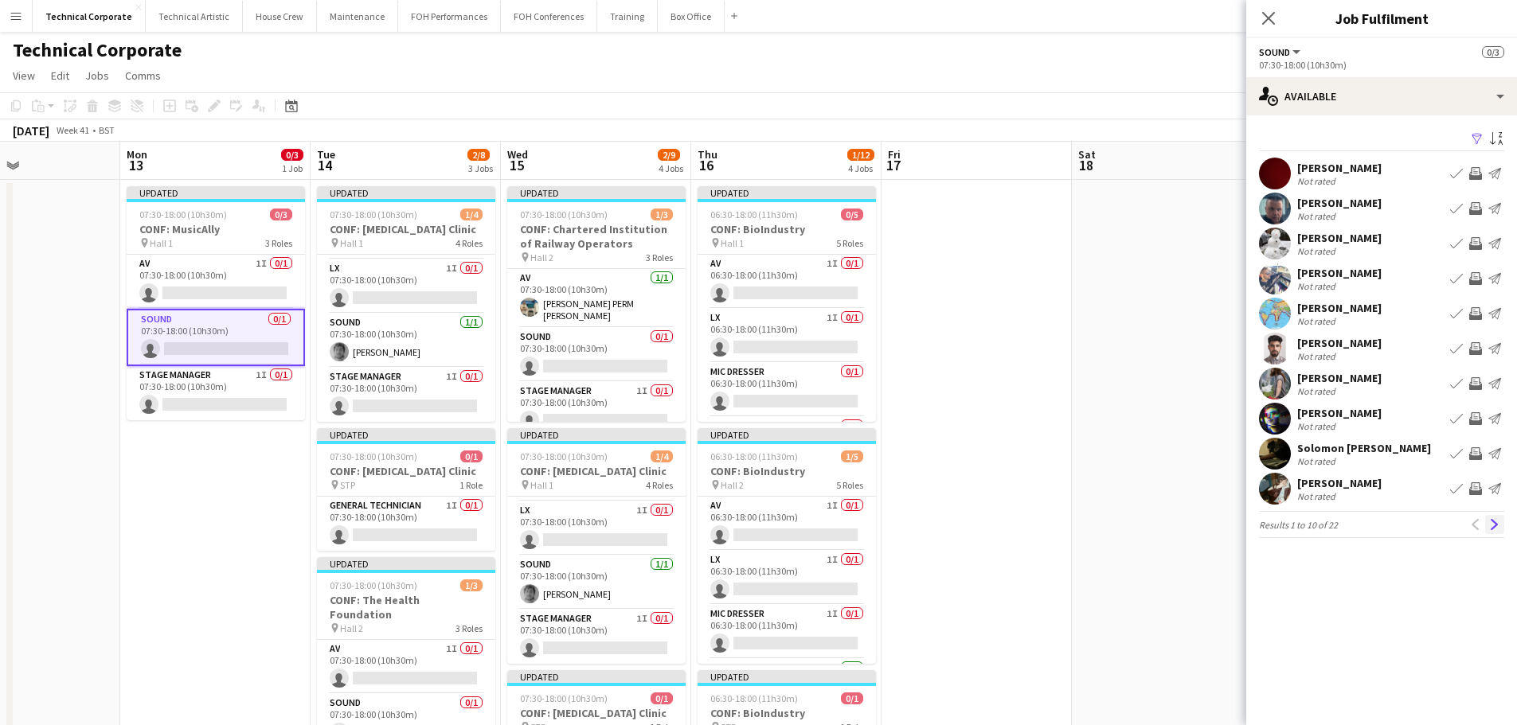
click at [1501, 526] on button "Next" at bounding box center [1494, 524] width 19 height 19
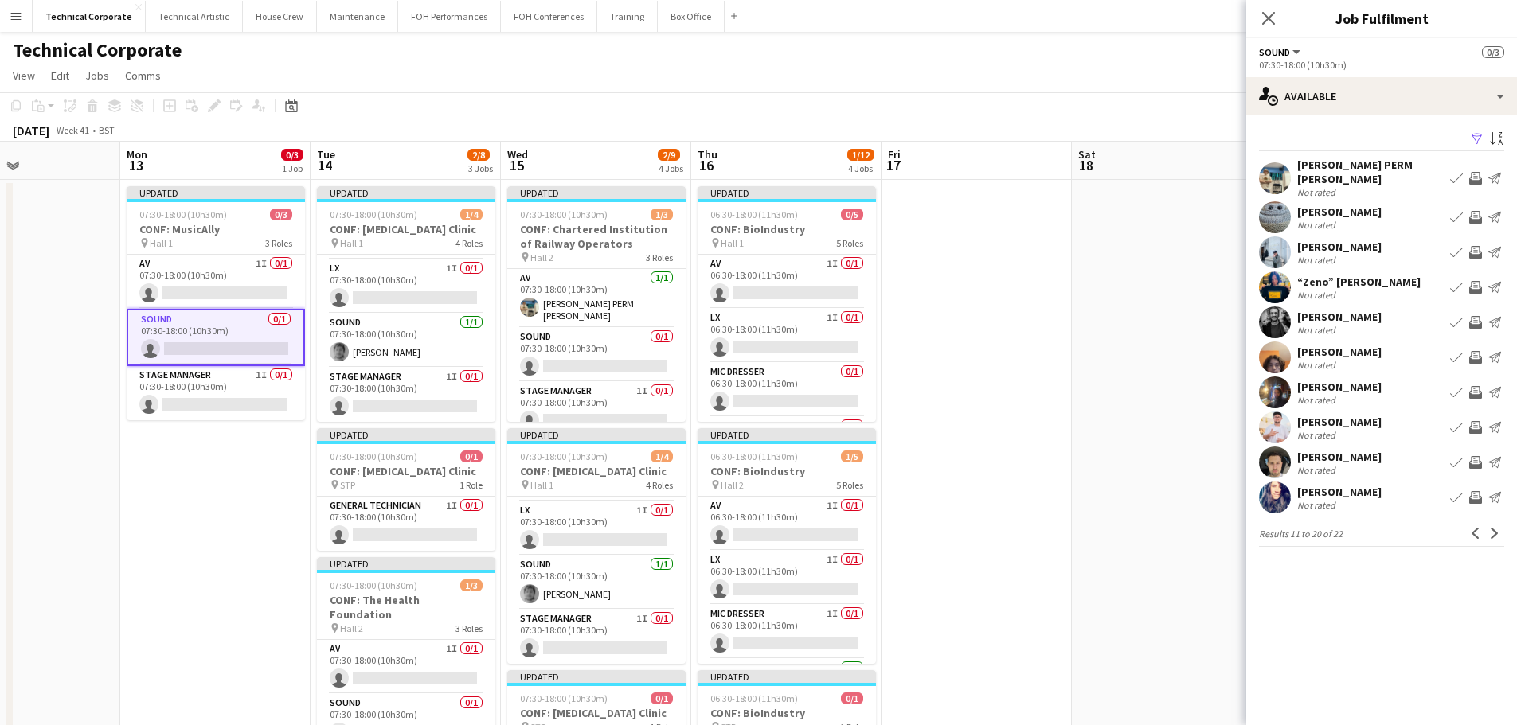
click at [1472, 456] on app-icon "Invite crew" at bounding box center [1475, 462] width 13 height 13
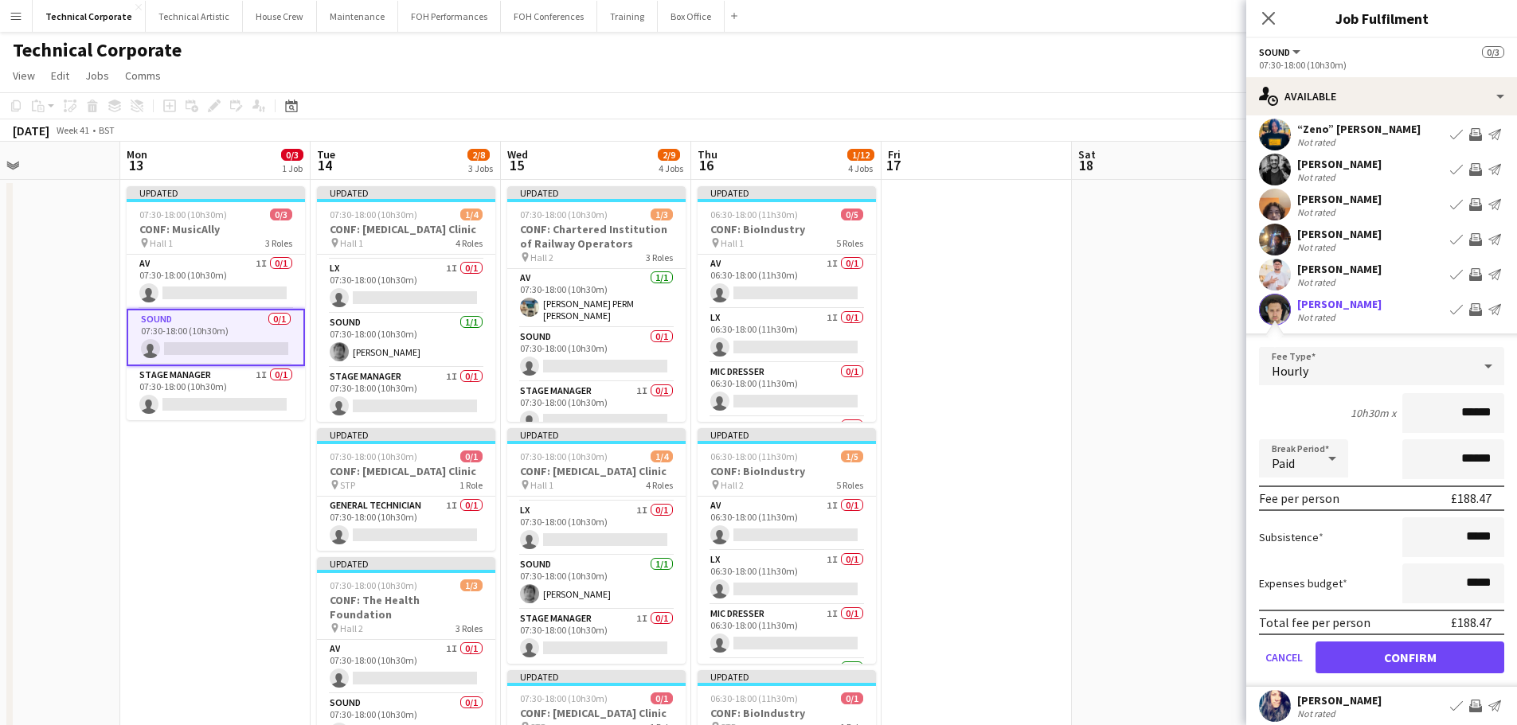
scroll to position [159, 0]
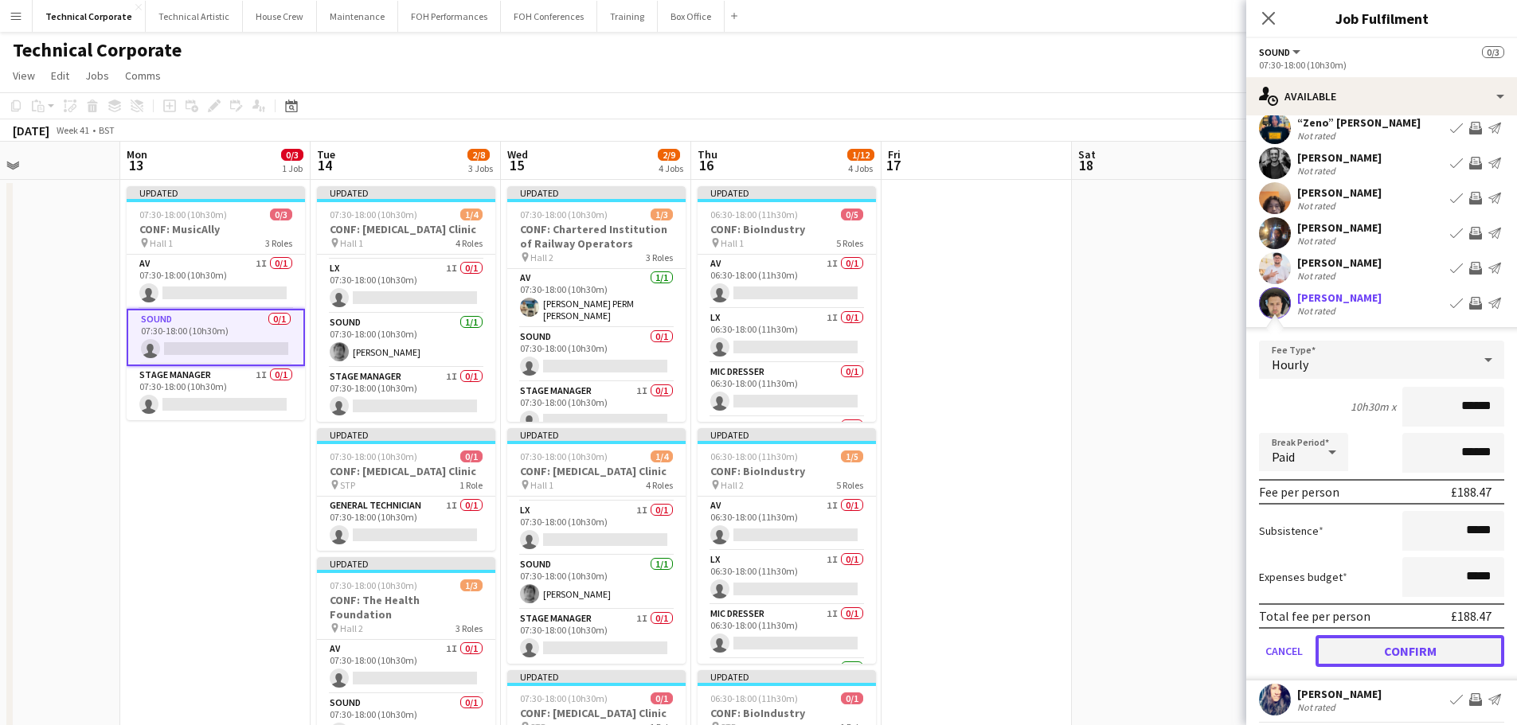
click at [1396, 635] on button "Confirm" at bounding box center [1409, 651] width 189 height 32
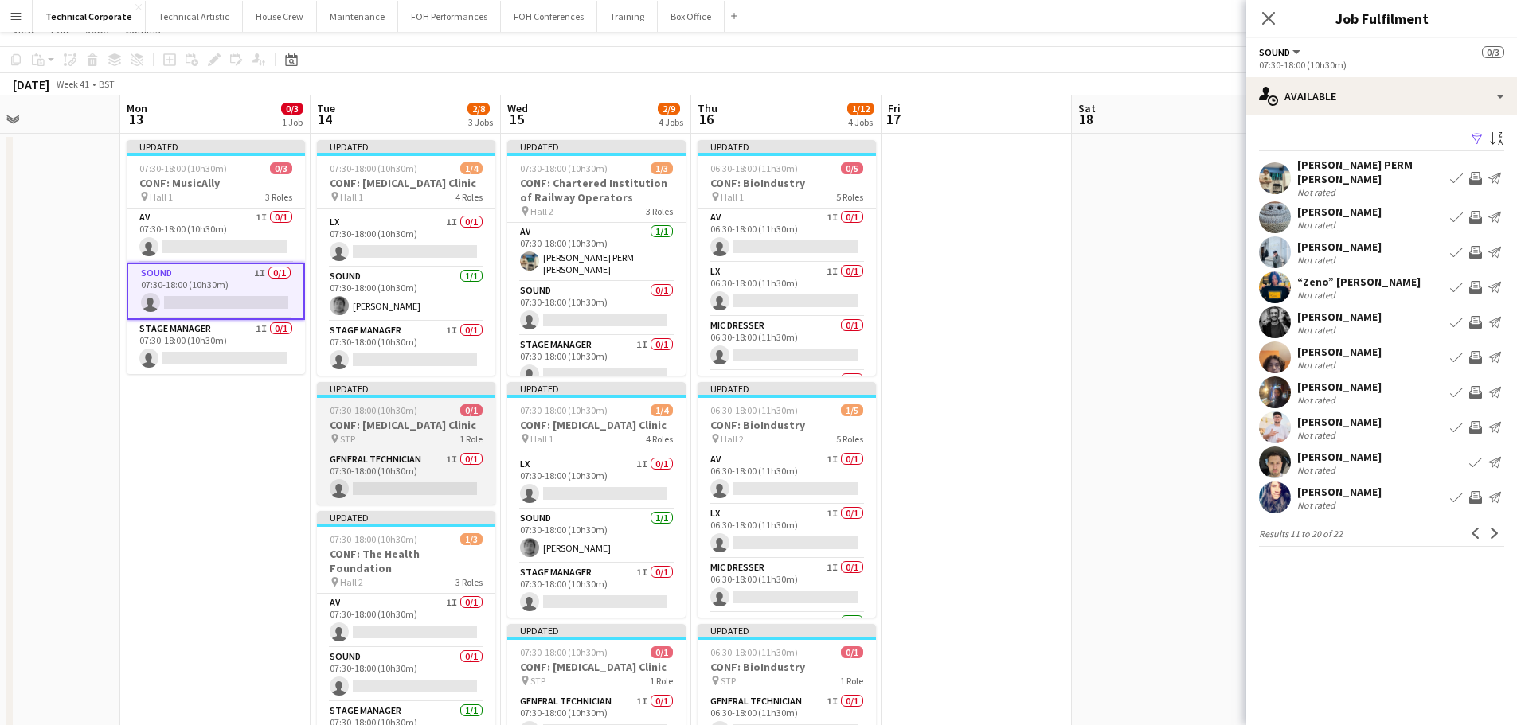
scroll to position [80, 0]
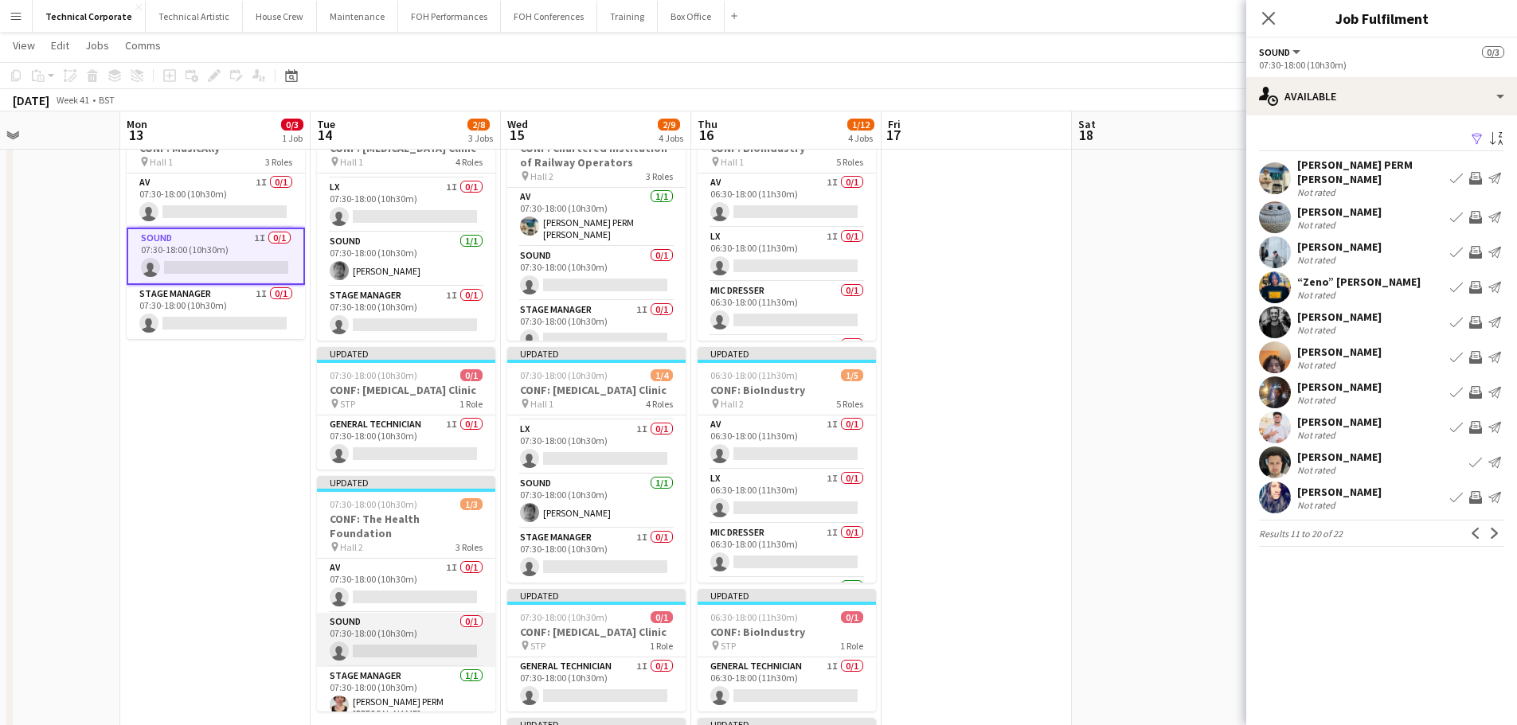
click at [432, 635] on app-card-role "Sound 0/1 07:30-18:00 (10h30m) single-neutral-actions" at bounding box center [406, 640] width 178 height 54
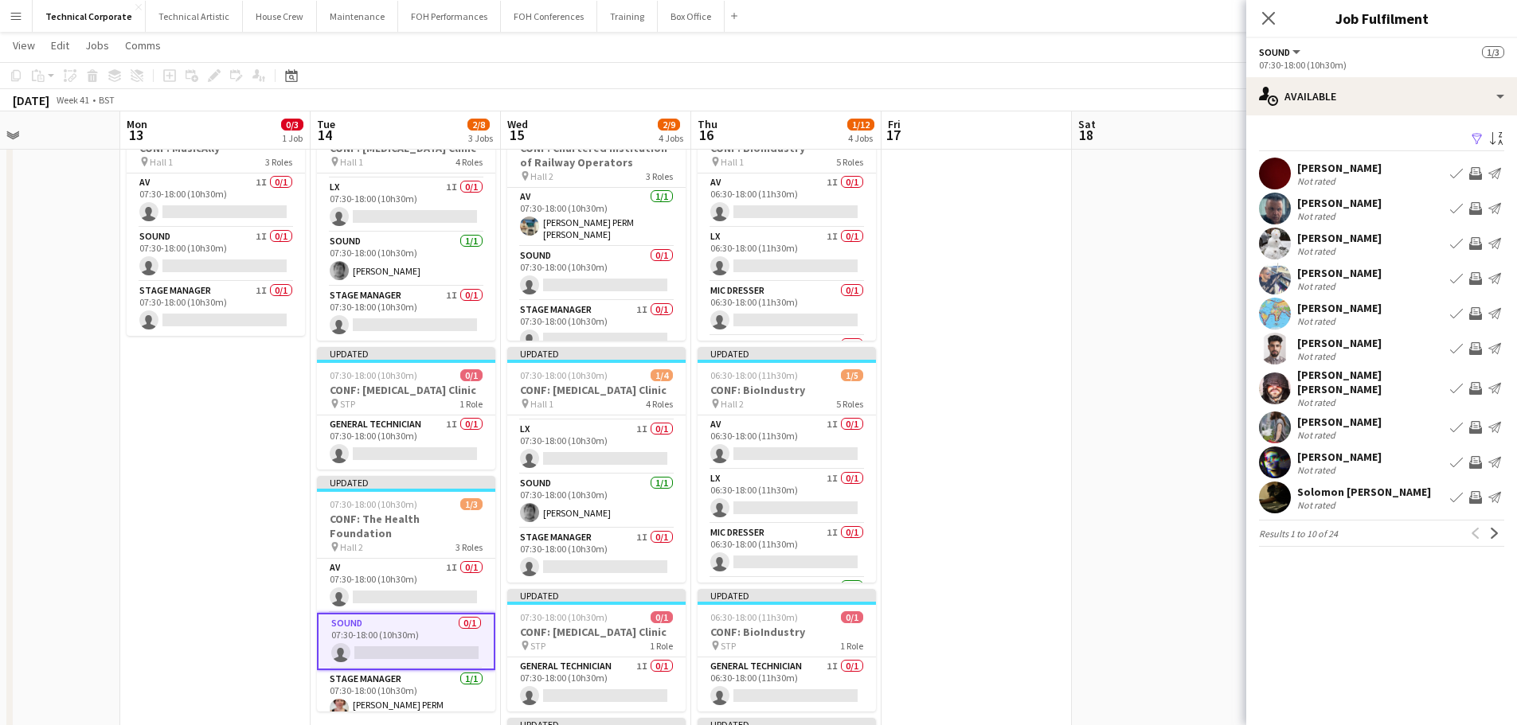
click at [1480, 382] on app-icon "Invite crew" at bounding box center [1475, 388] width 13 height 13
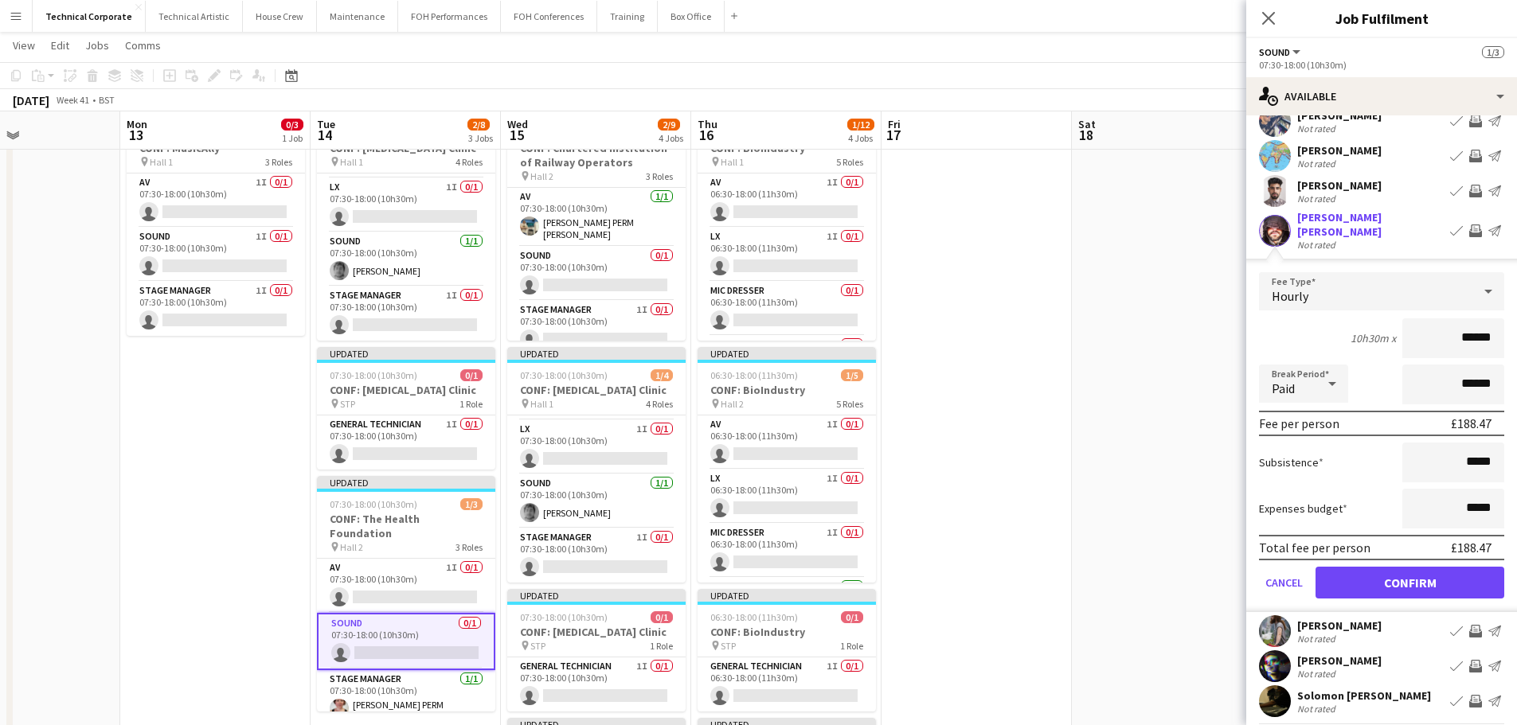
scroll to position [159, 0]
click at [1425, 567] on button "Confirm" at bounding box center [1409, 581] width 189 height 32
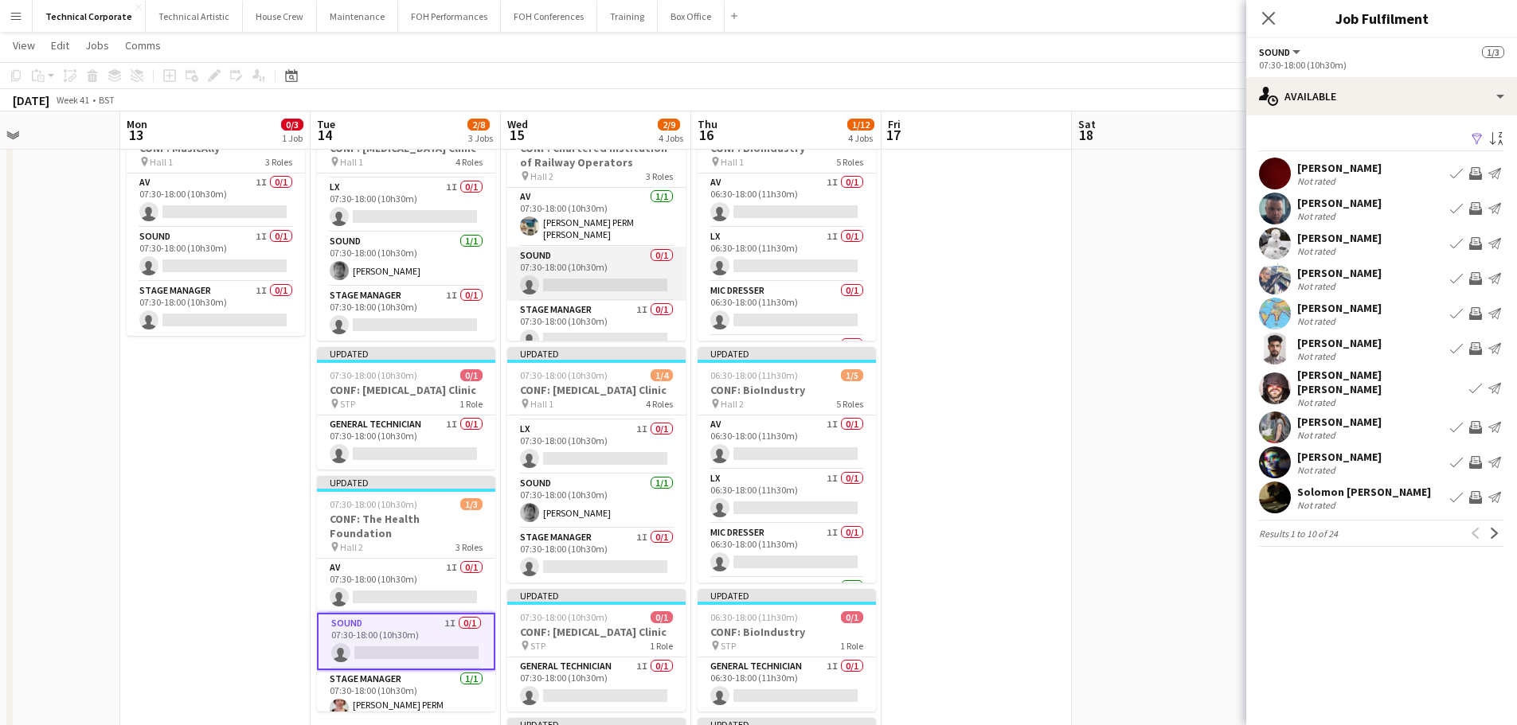
click at [542, 256] on app-card-role "Sound 0/1 07:30-18:00 (10h30m) single-neutral-actions" at bounding box center [596, 274] width 178 height 54
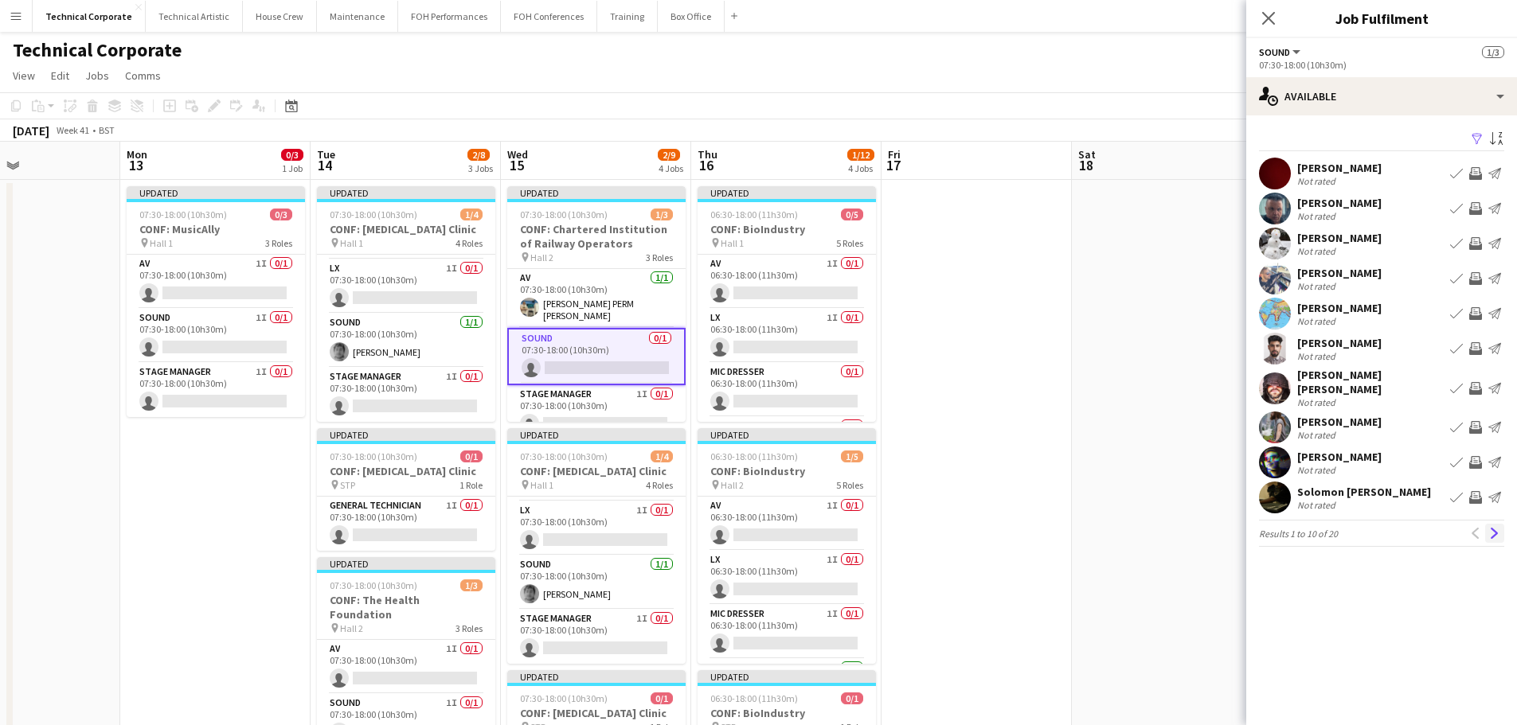
click at [1493, 528] on app-icon "Next" at bounding box center [1494, 533] width 11 height 11
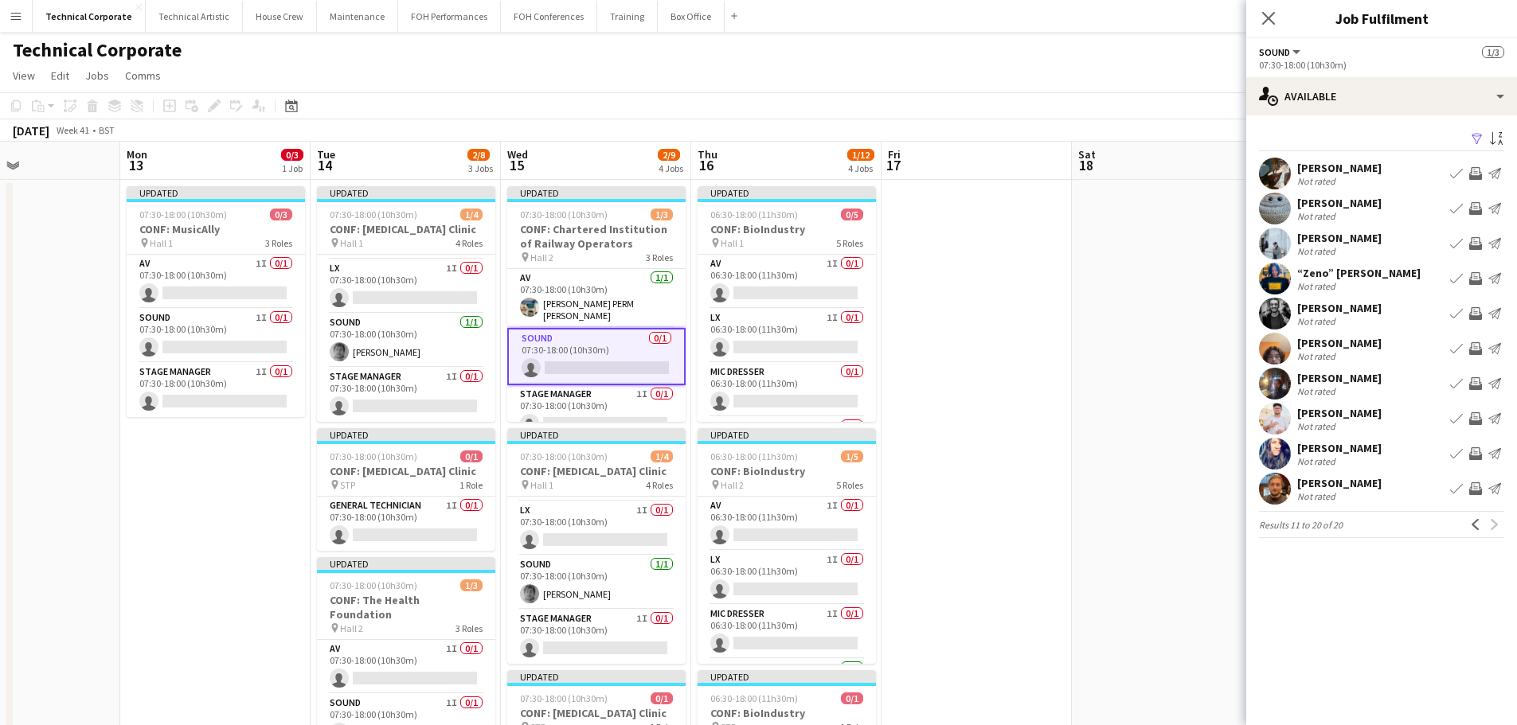
click at [1472, 350] on app-icon "Invite crew" at bounding box center [1475, 348] width 13 height 13
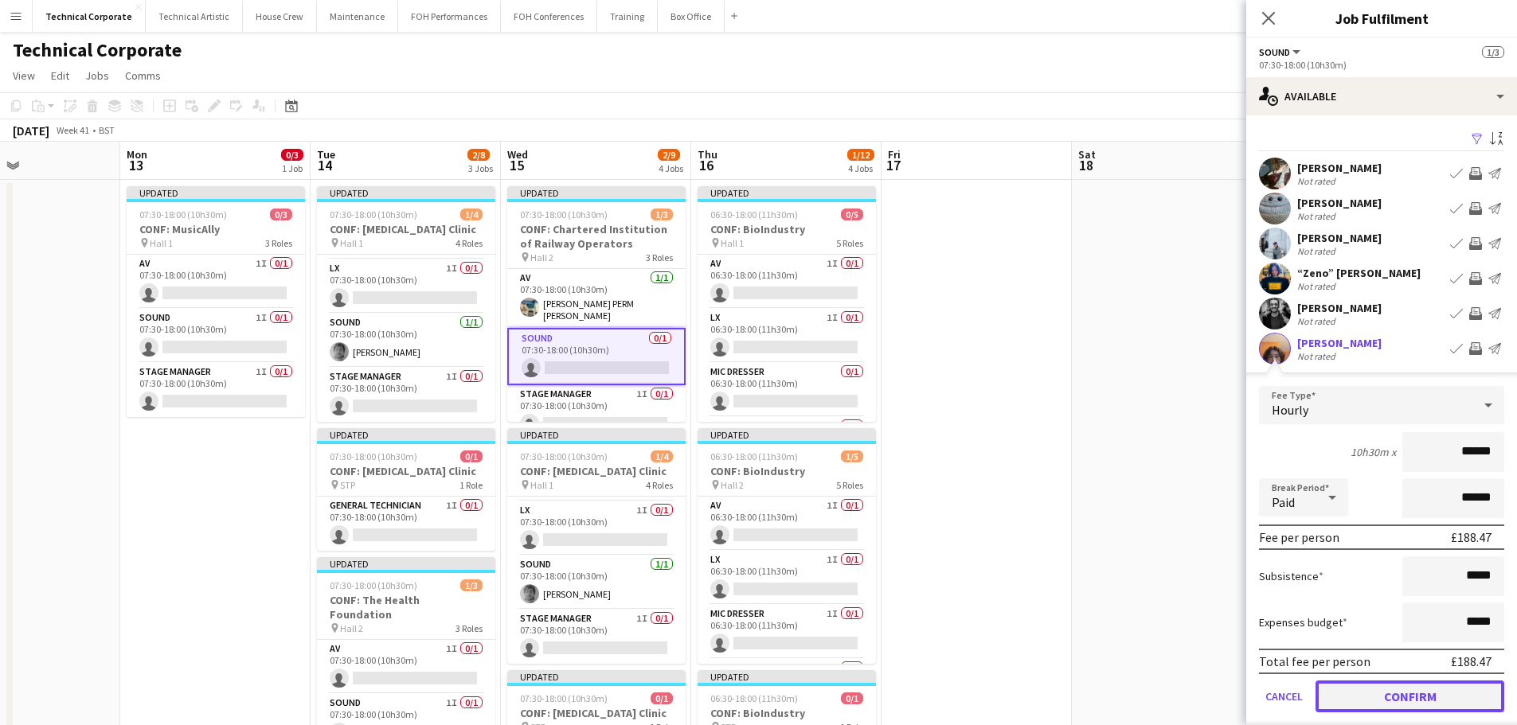
click at [1417, 697] on button "Confirm" at bounding box center [1409, 697] width 189 height 32
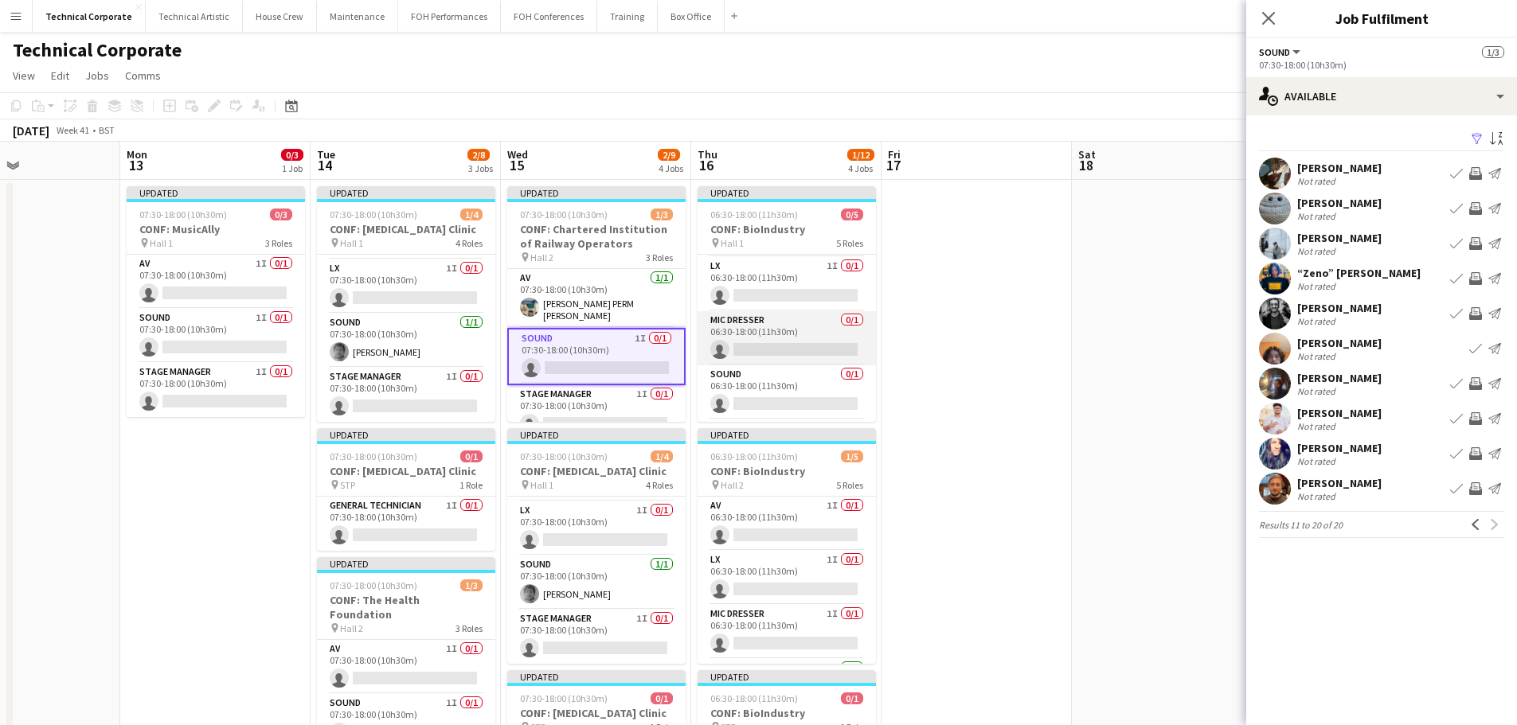
scroll to position [80, 0]
click at [805, 326] on app-card-role "Mic Dresser 0/1 06:30-18:00 (11h30m) single-neutral-actions" at bounding box center [787, 310] width 178 height 54
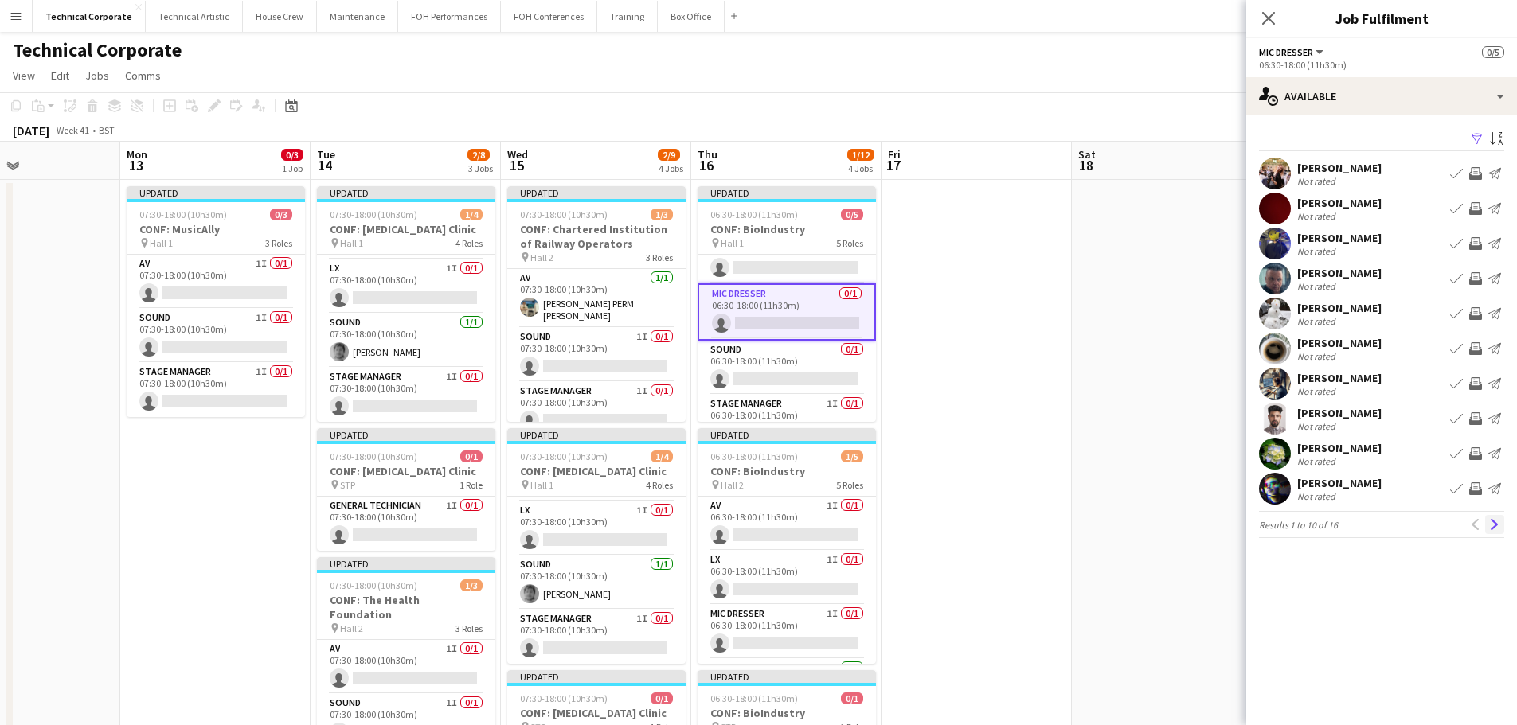
click at [1491, 521] on app-icon "Next" at bounding box center [1494, 524] width 11 height 11
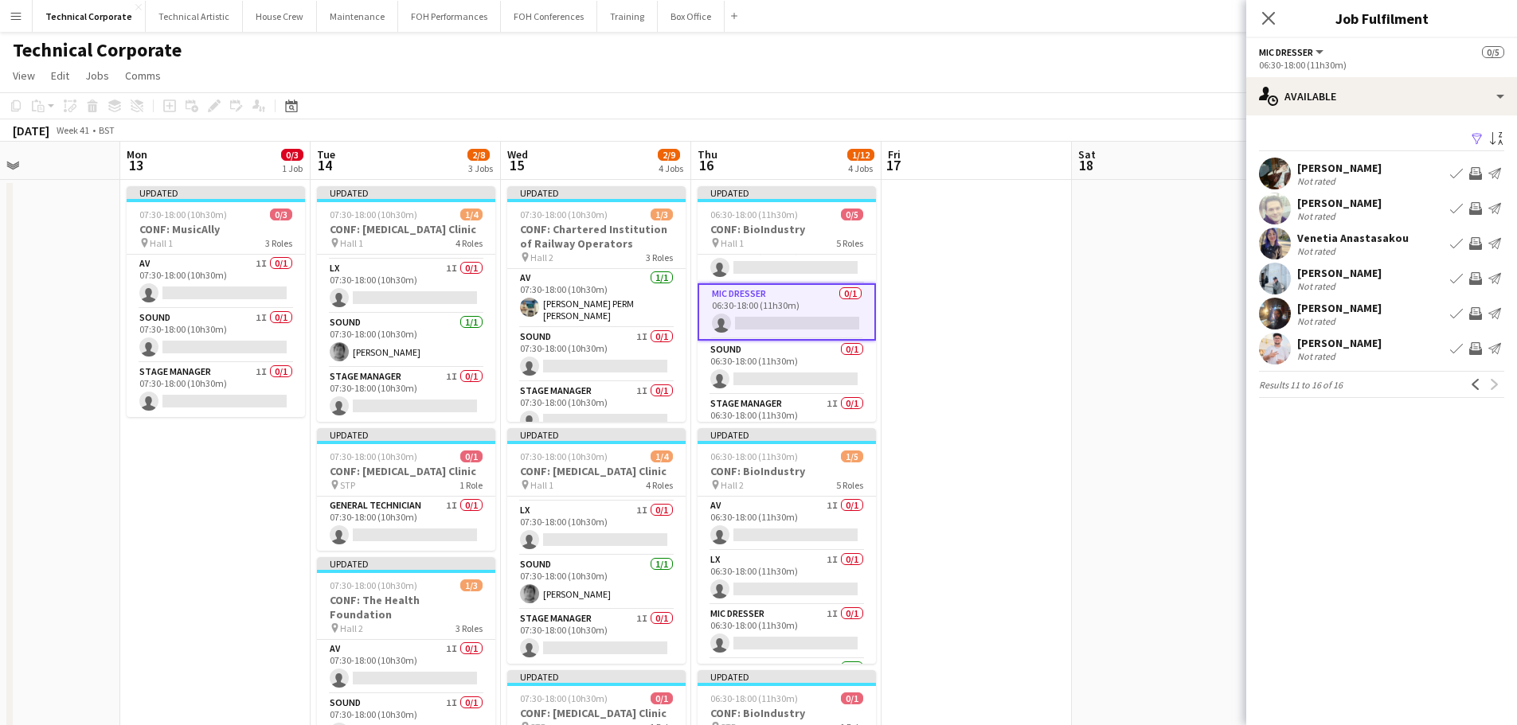
click at [1472, 244] on app-icon "Invite crew" at bounding box center [1475, 243] width 13 height 13
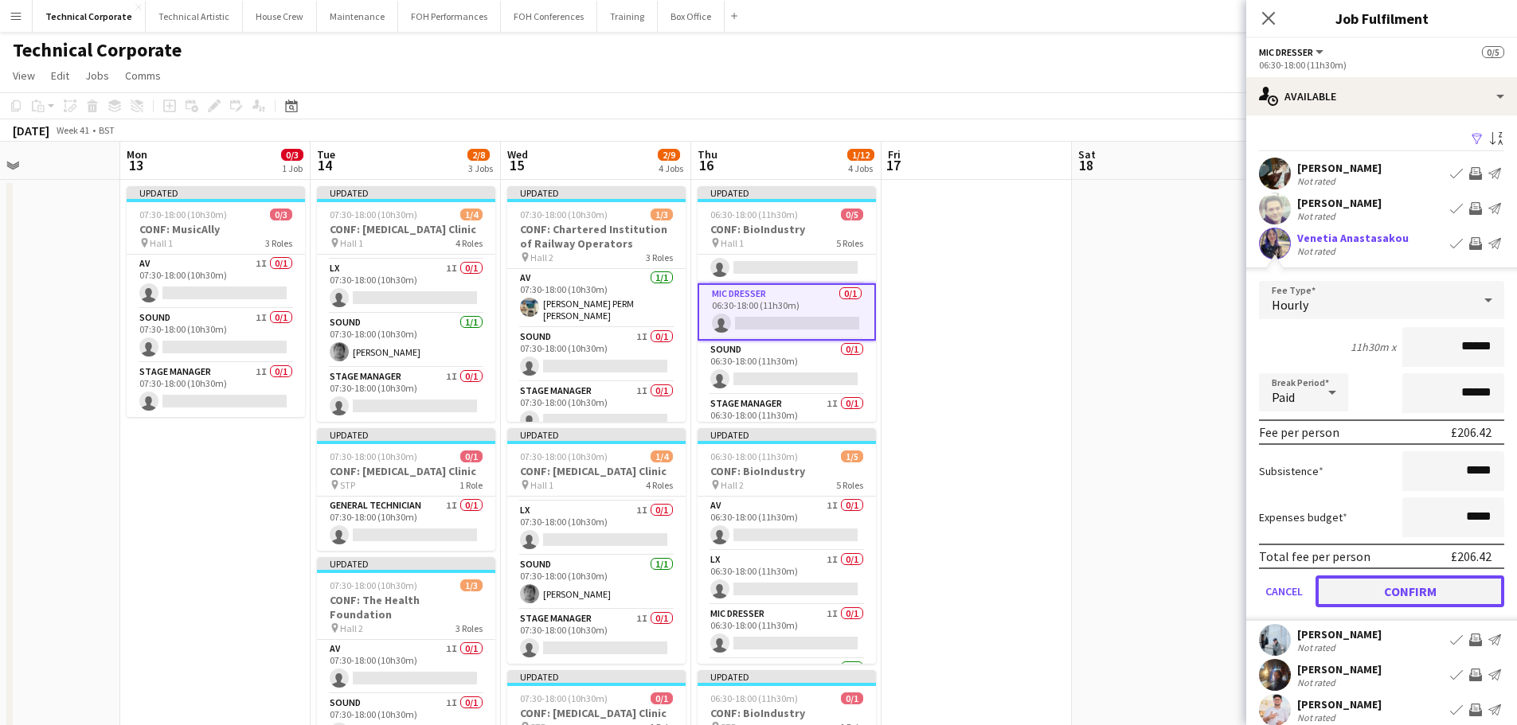
click at [1425, 596] on button "Confirm" at bounding box center [1409, 592] width 189 height 32
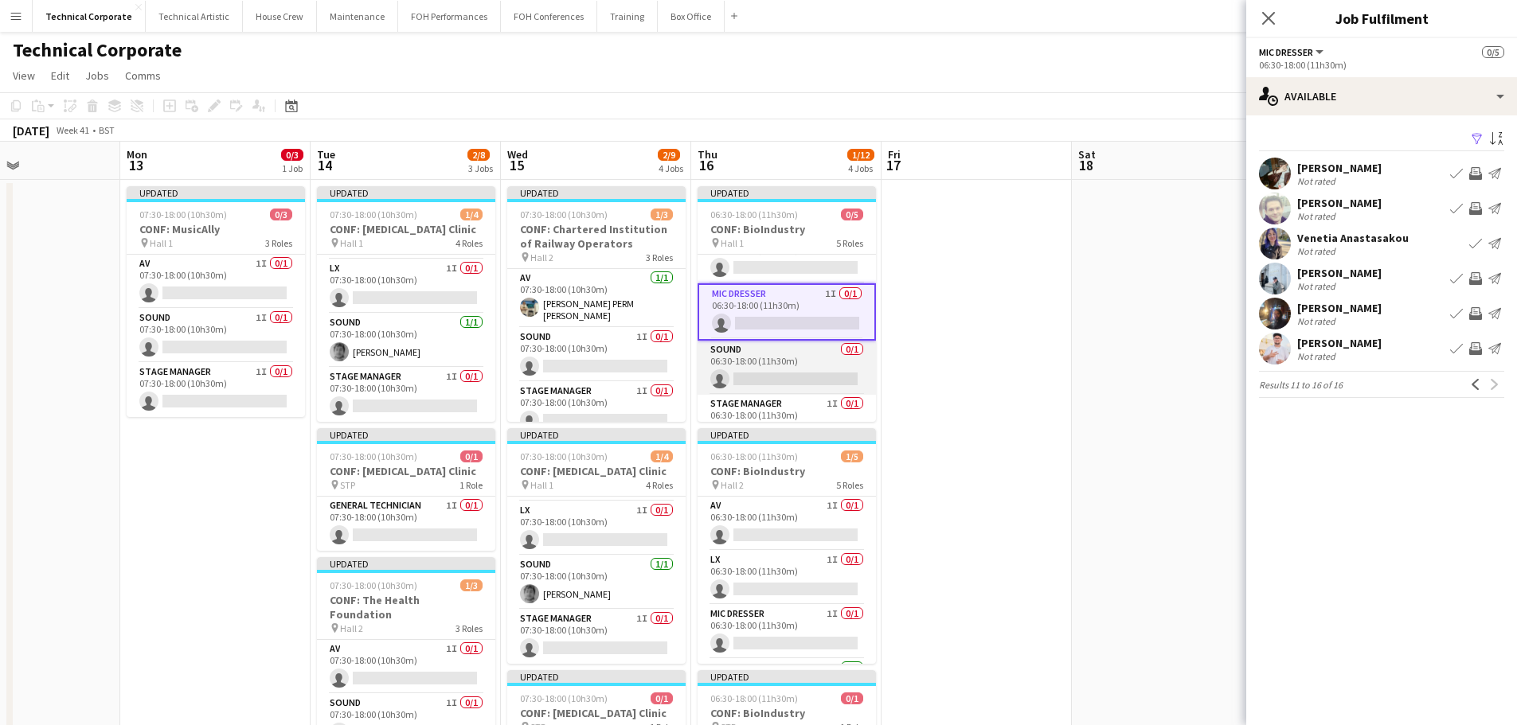
click at [773, 364] on app-card-role "Sound 0/1 06:30-18:00 (11h30m) single-neutral-actions" at bounding box center [787, 368] width 178 height 54
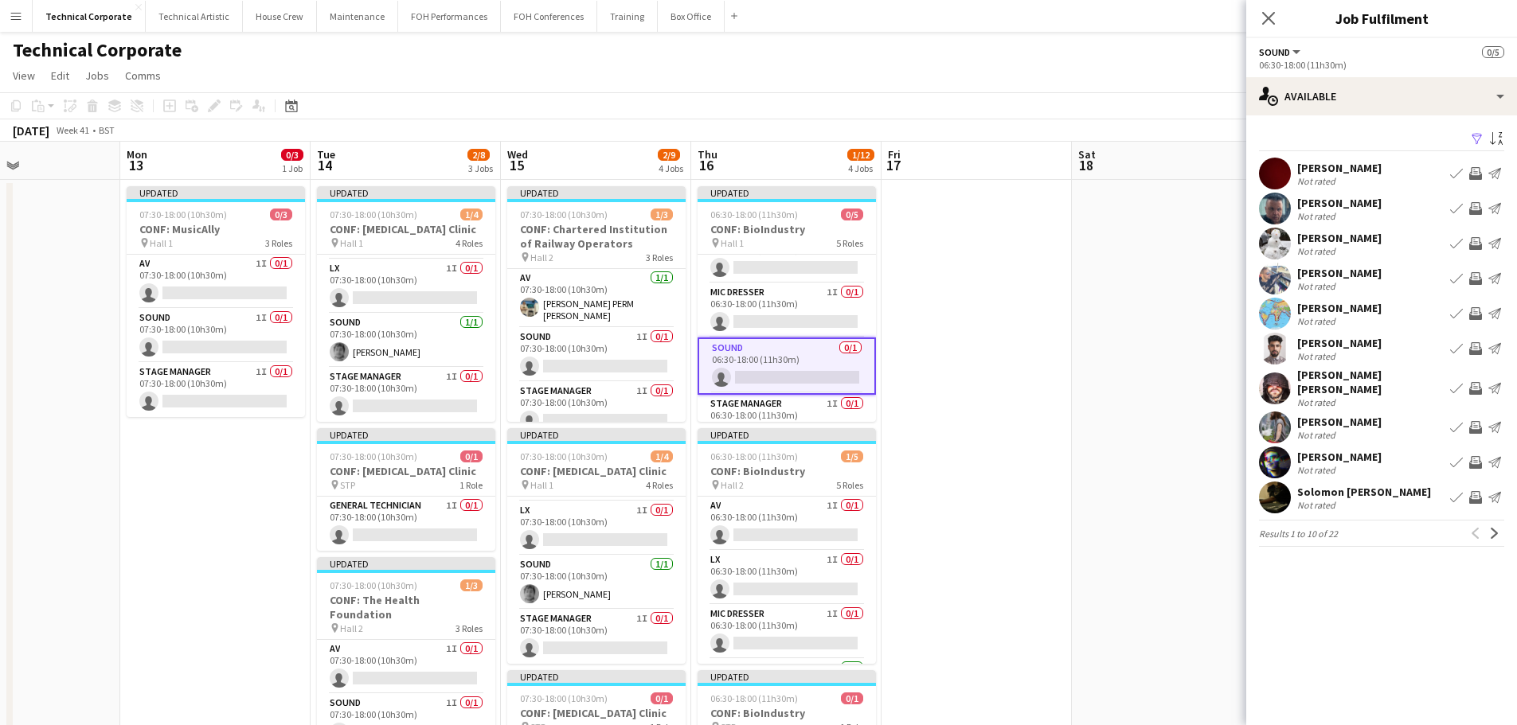
scroll to position [107, 0]
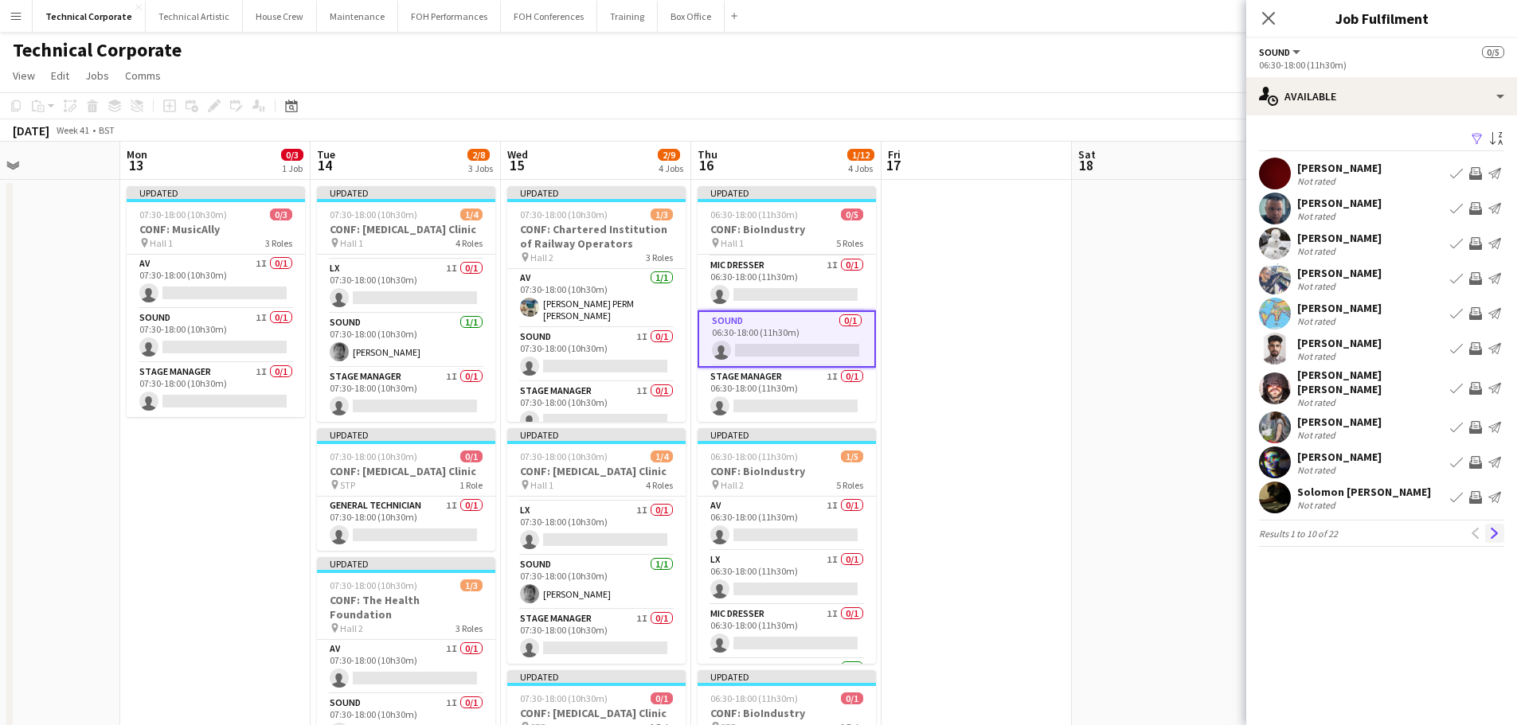
click at [1493, 529] on app-icon "Next" at bounding box center [1494, 533] width 11 height 11
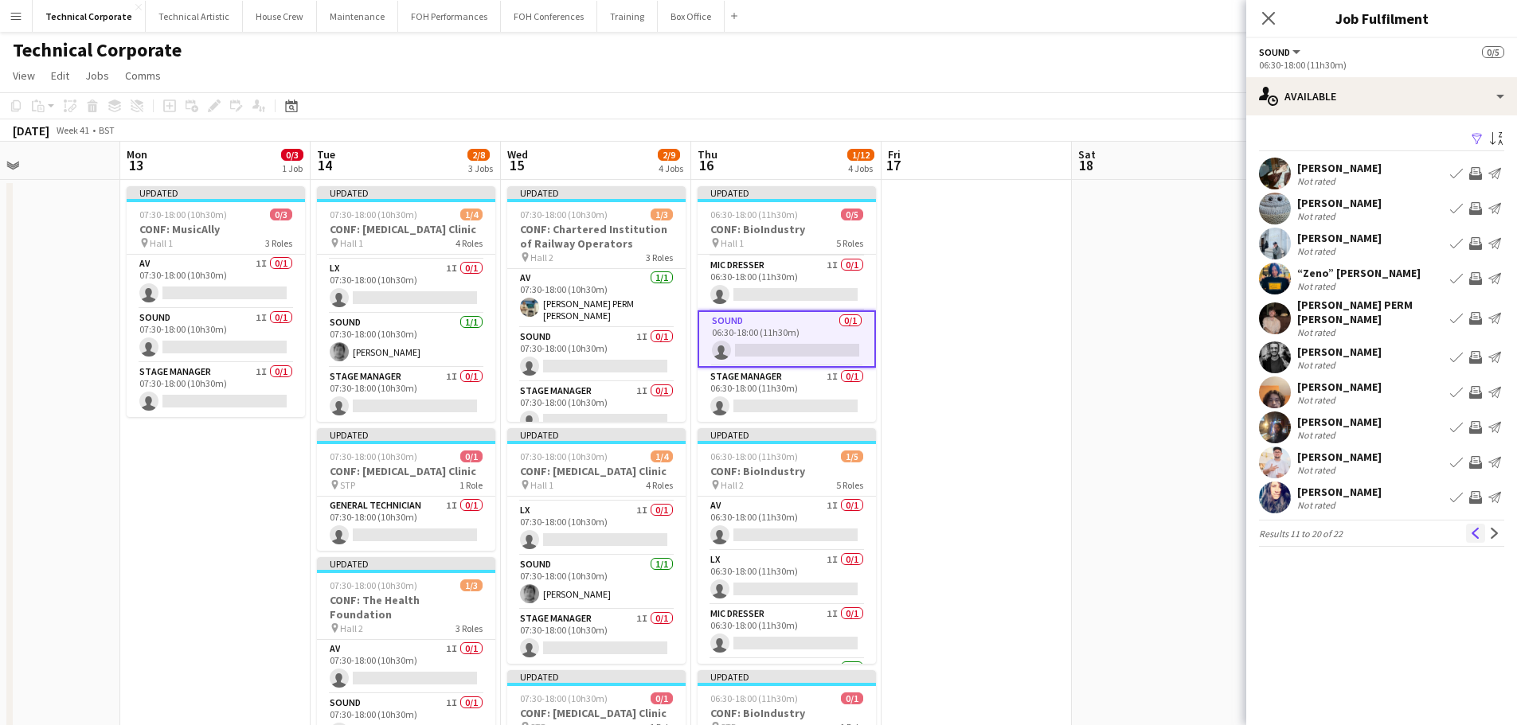
click at [1480, 528] on app-icon "Previous" at bounding box center [1475, 533] width 11 height 11
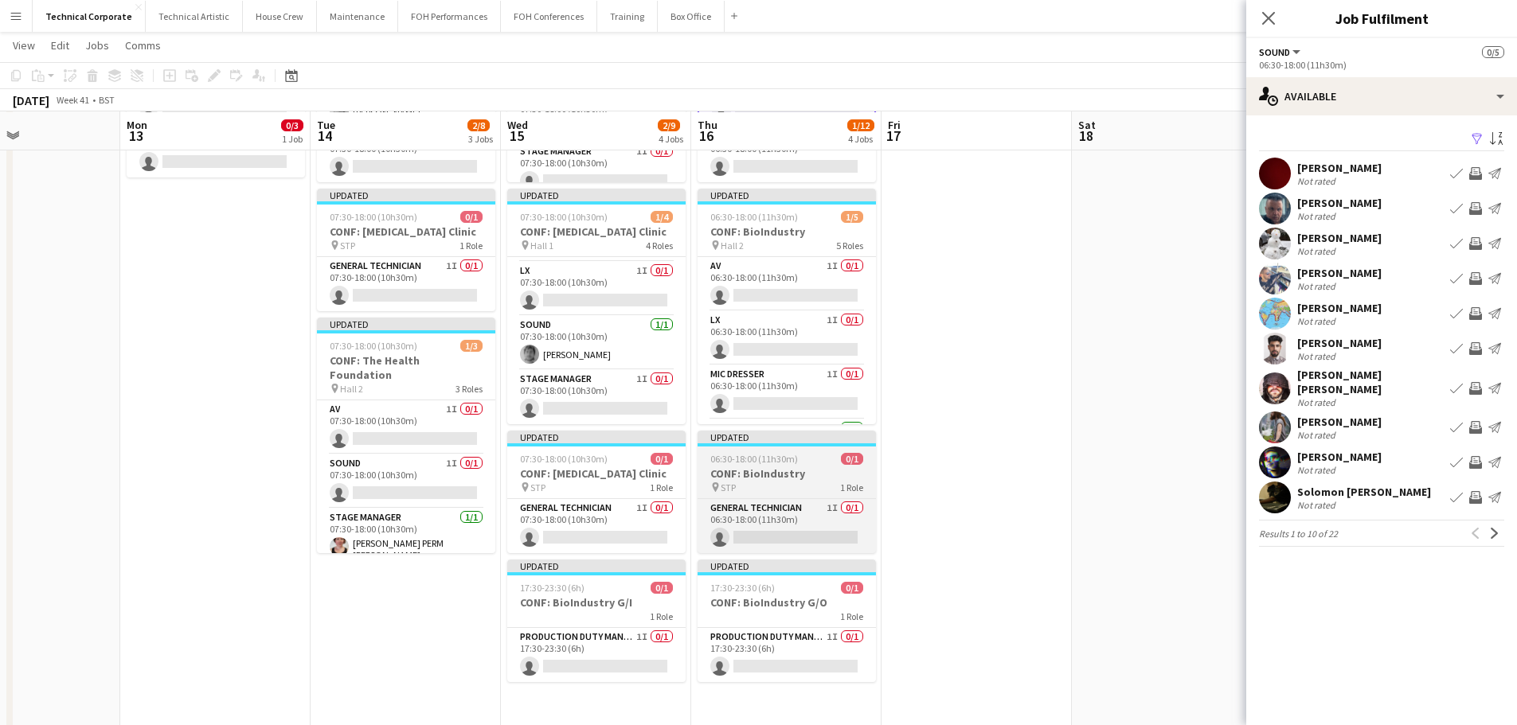
scroll to position [239, 0]
click at [827, 532] on app-card-role "General Technician 1I 0/1 06:30-18:00 (11h30m) single-neutral-actions" at bounding box center [787, 525] width 178 height 54
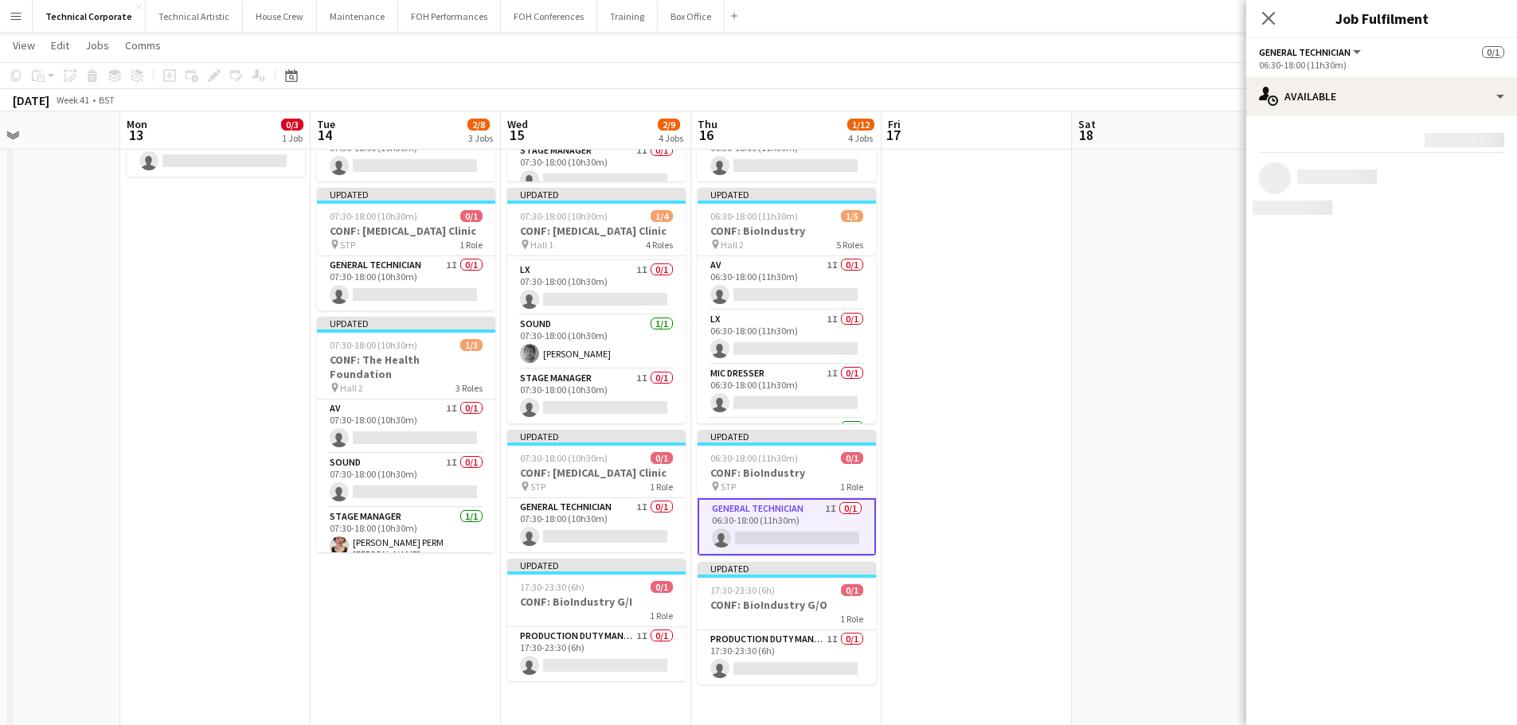
scroll to position [104, 0]
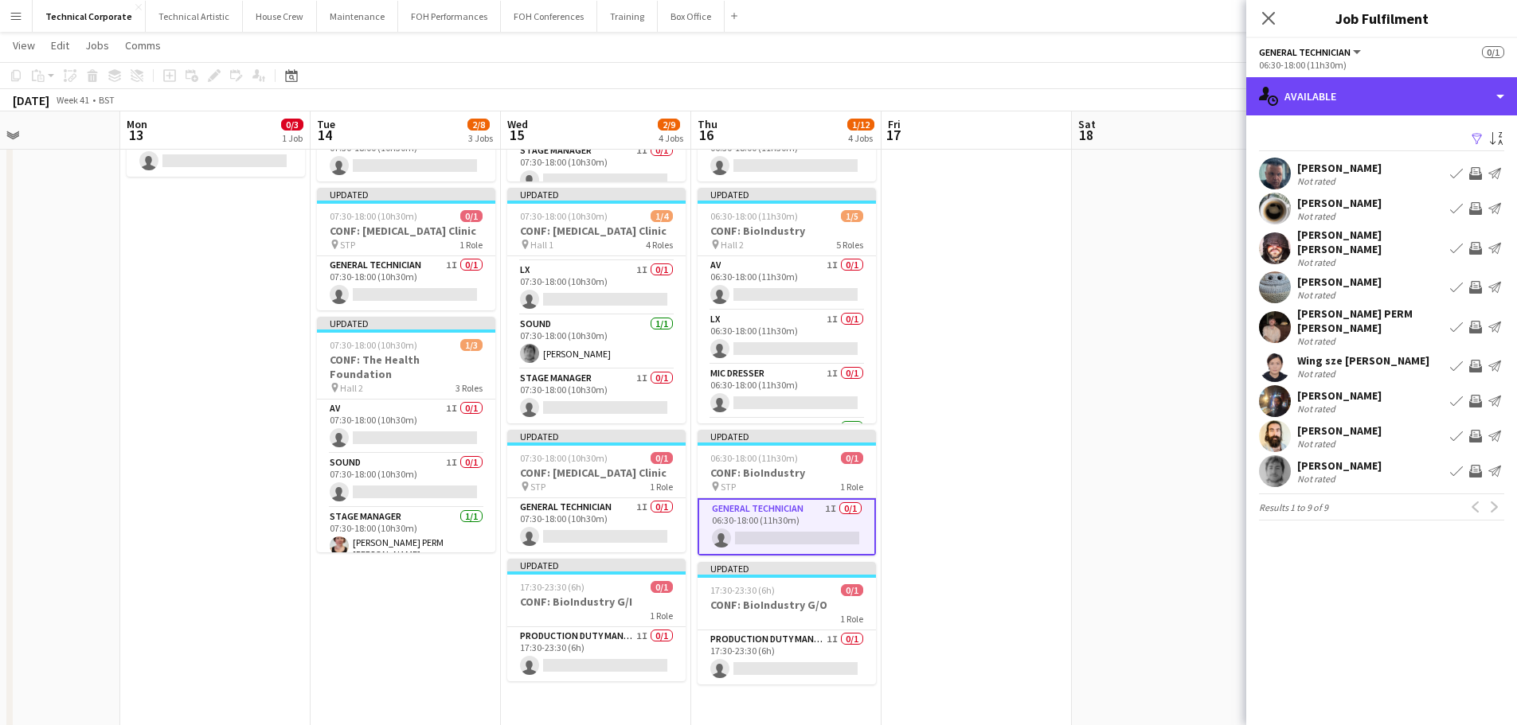
drag, startPoint x: 1353, startPoint y: 100, endPoint x: 1396, endPoint y: 146, distance: 63.1
click at [1354, 100] on div "single-neutral-actions-upload Available" at bounding box center [1381, 96] width 271 height 38
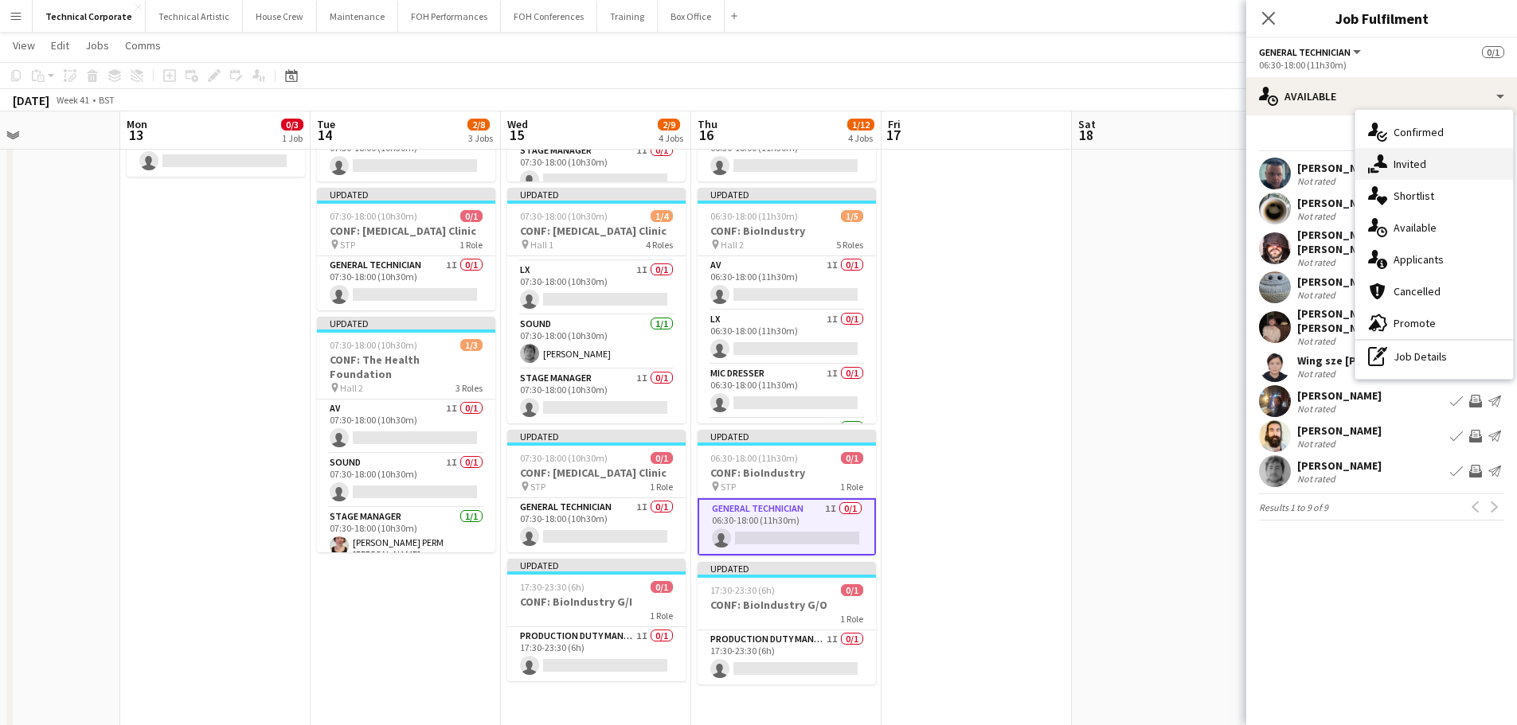
click at [1417, 168] on div "single-neutral-actions-share-1 Invited" at bounding box center [1434, 164] width 158 height 32
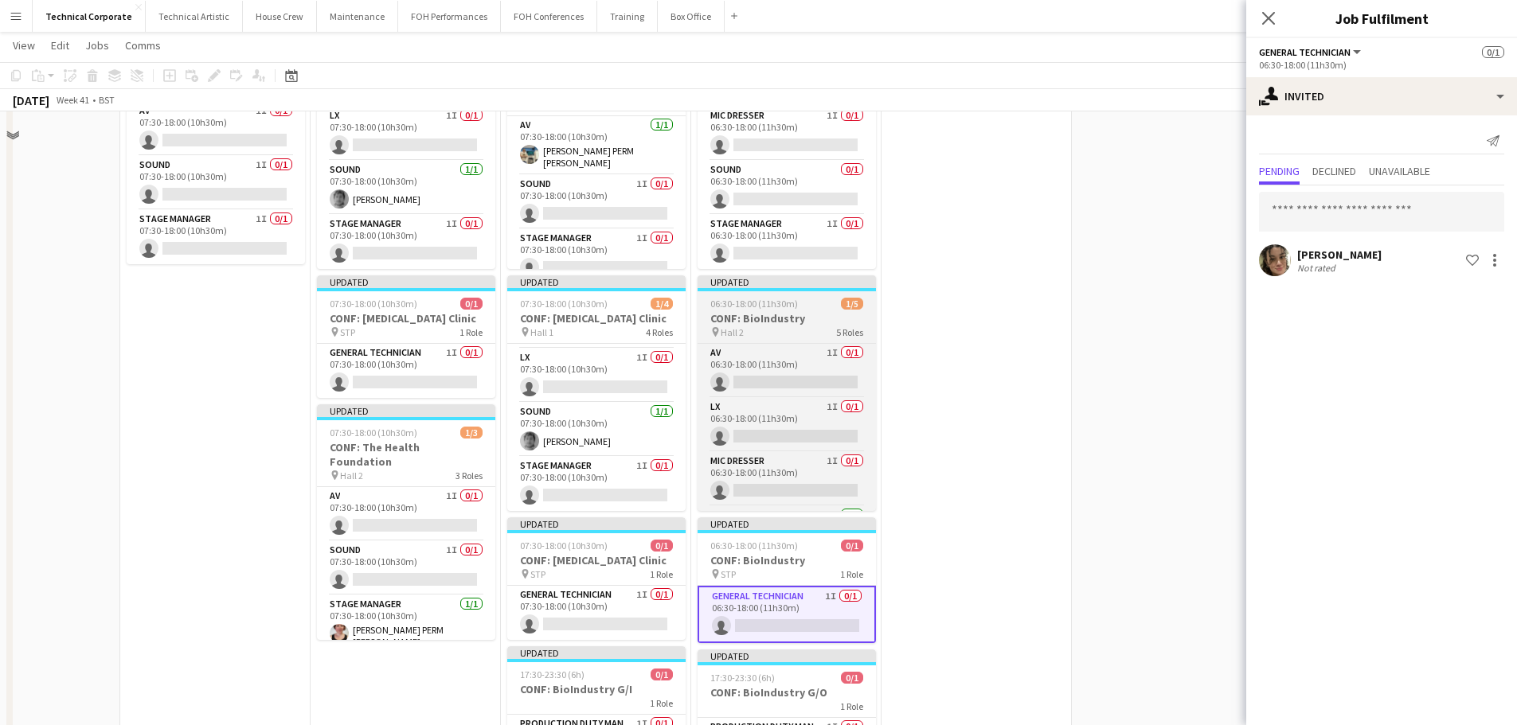
scroll to position [80, 0]
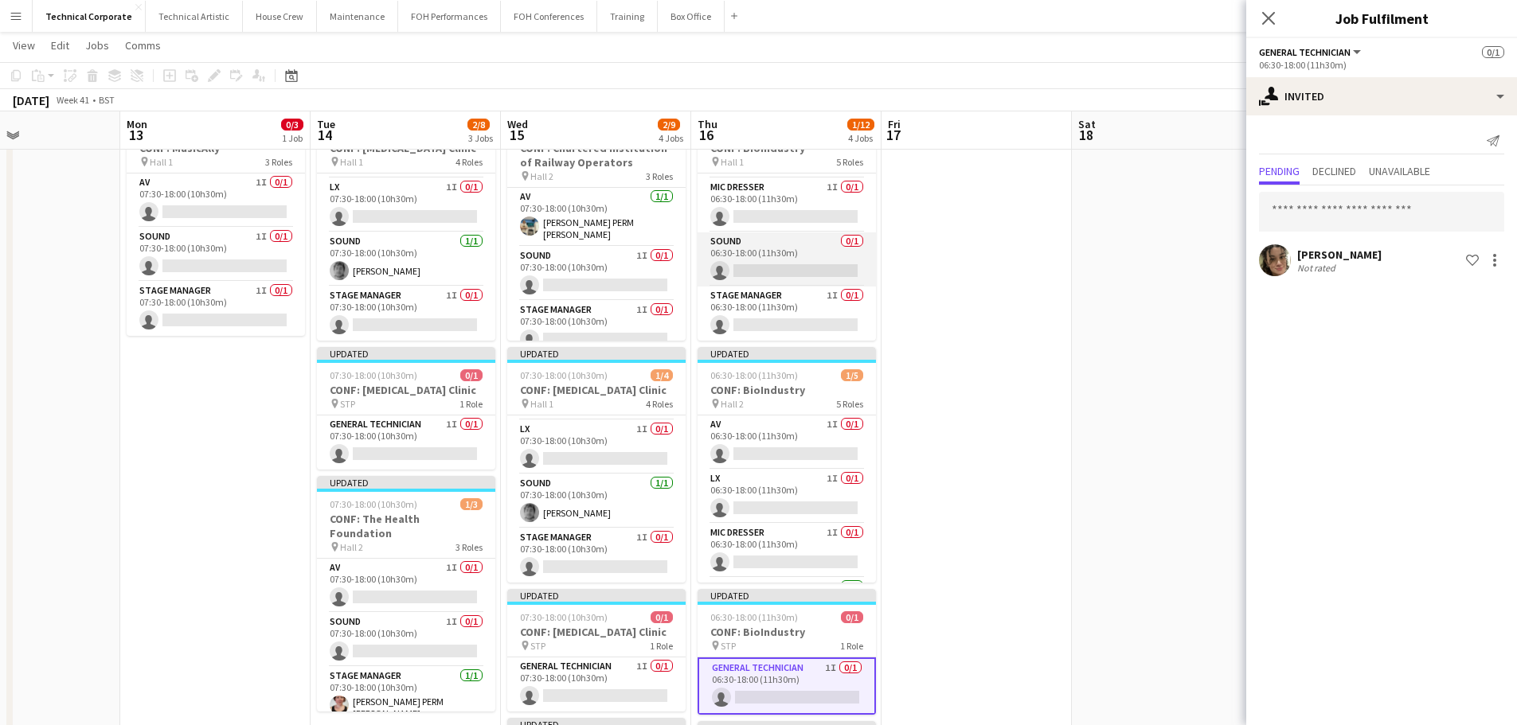
click at [764, 256] on app-card-role "Sound 0/1 06:30-18:00 (11h30m) single-neutral-actions" at bounding box center [787, 260] width 178 height 54
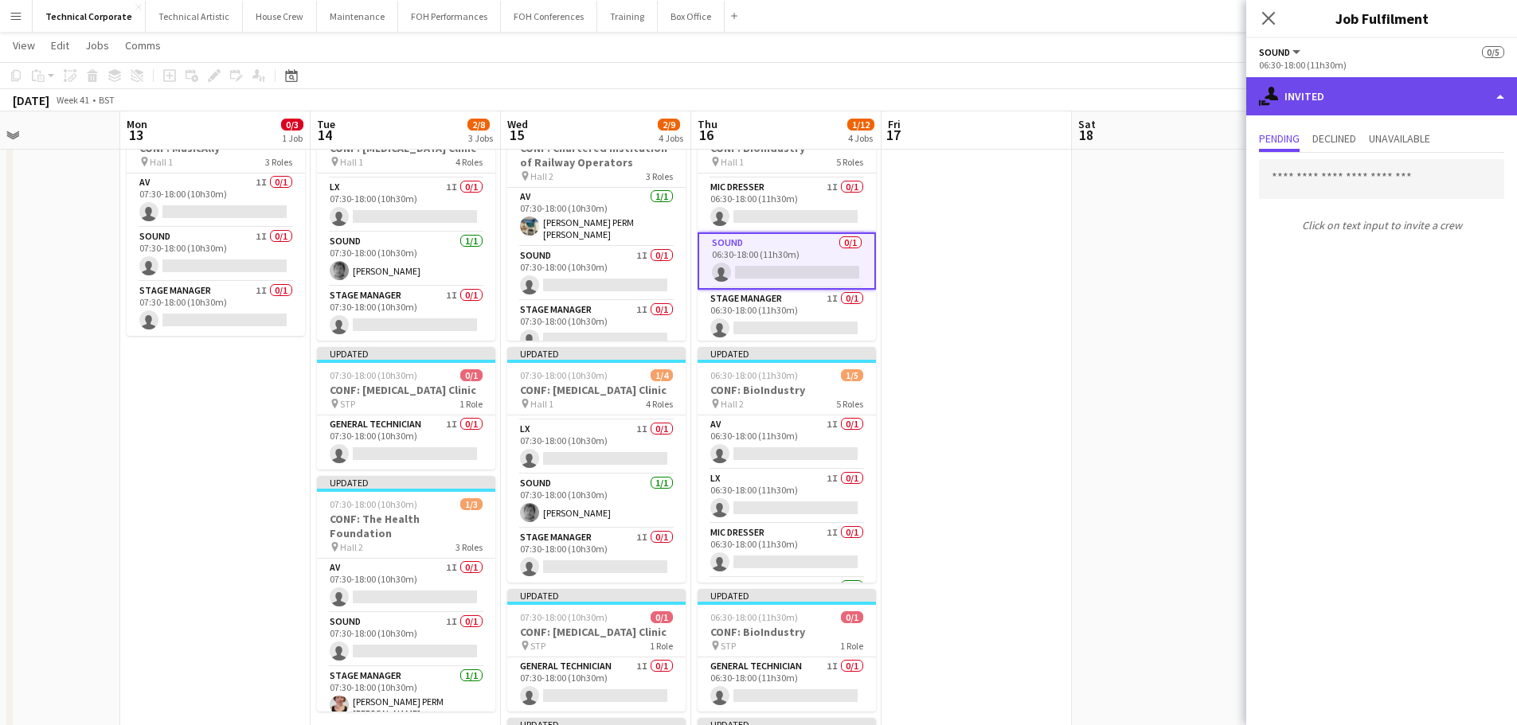
click at [1355, 114] on div "single-neutral-actions-share-1 Invited" at bounding box center [1381, 96] width 271 height 38
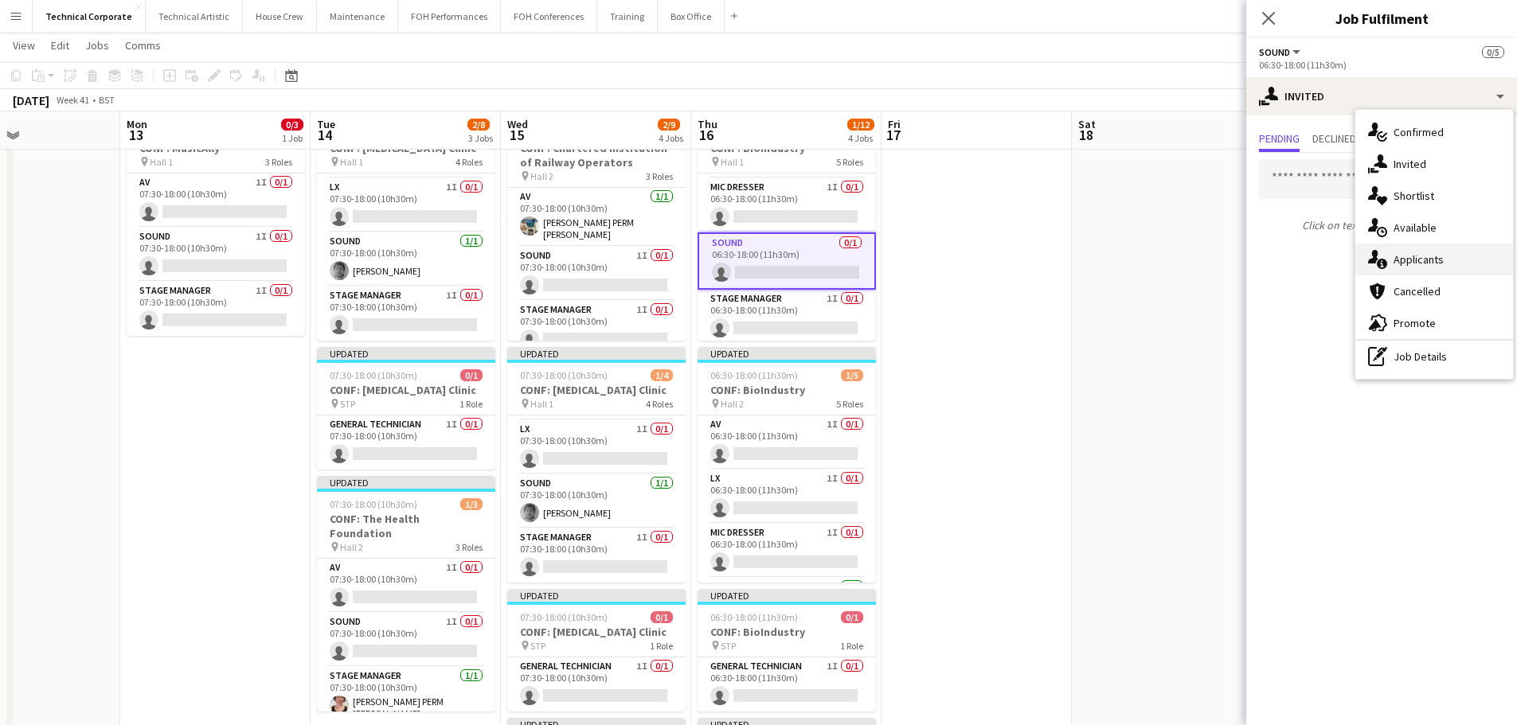
click at [1425, 244] on div "single-neutral-actions-information Applicants" at bounding box center [1434, 260] width 158 height 32
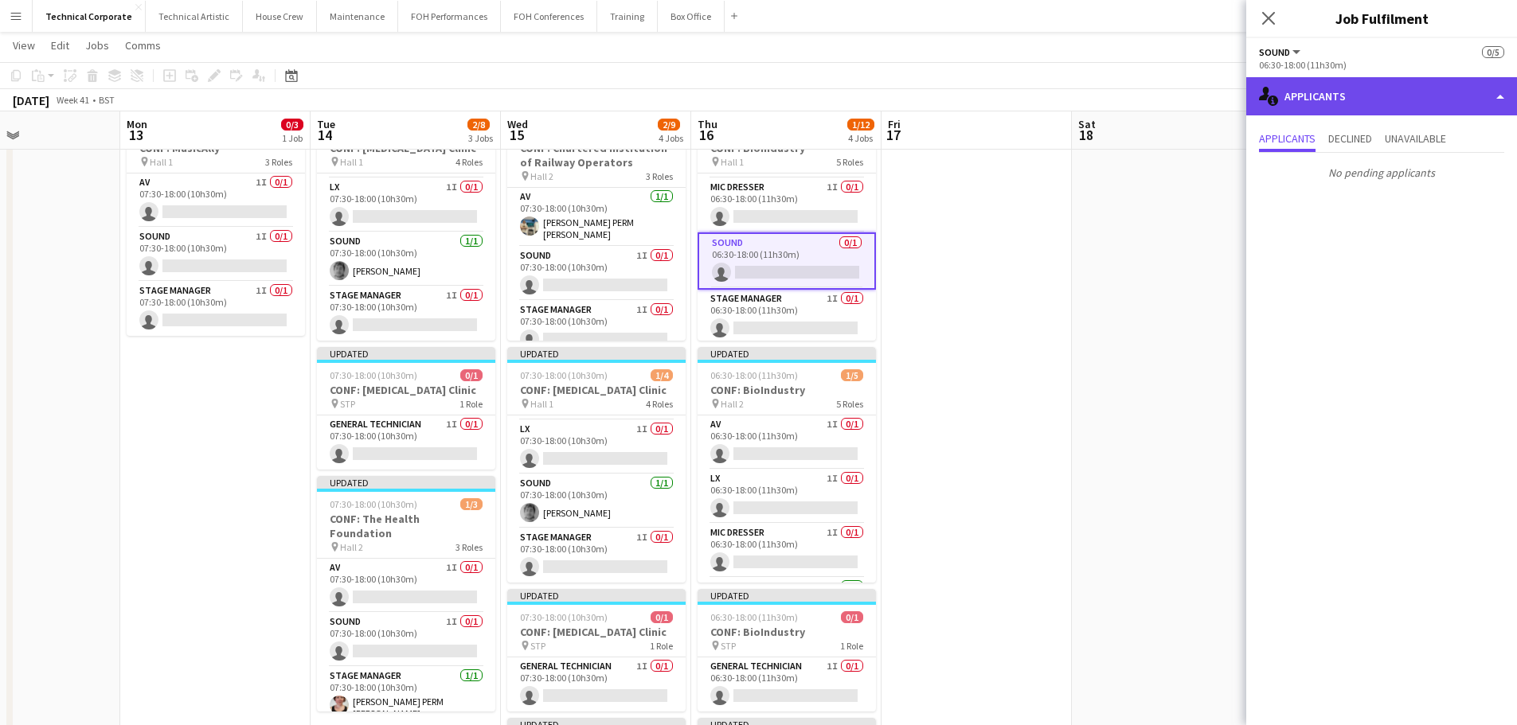
click at [1372, 114] on div "single-neutral-actions-information Applicants" at bounding box center [1381, 96] width 271 height 38
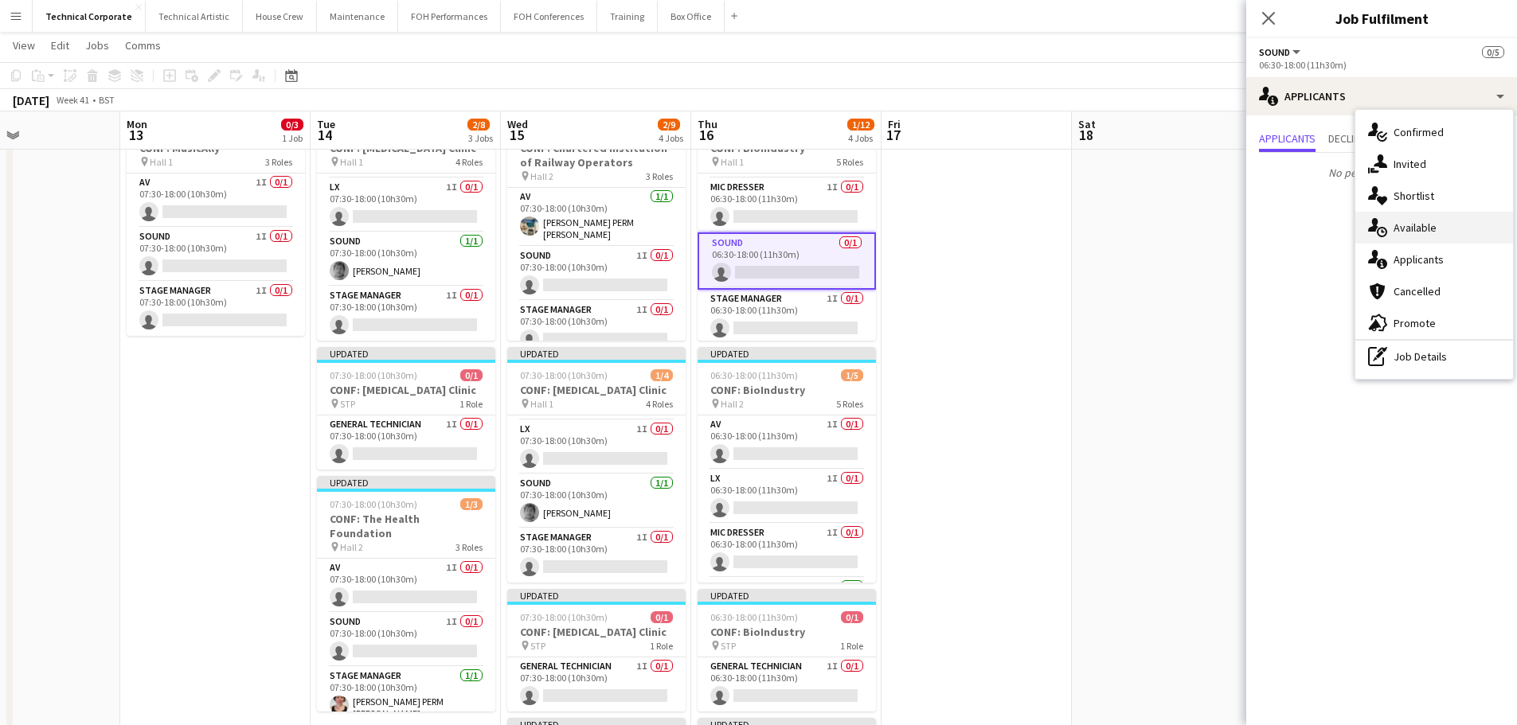
click at [1410, 222] on div "single-neutral-actions-upload Available" at bounding box center [1434, 228] width 158 height 32
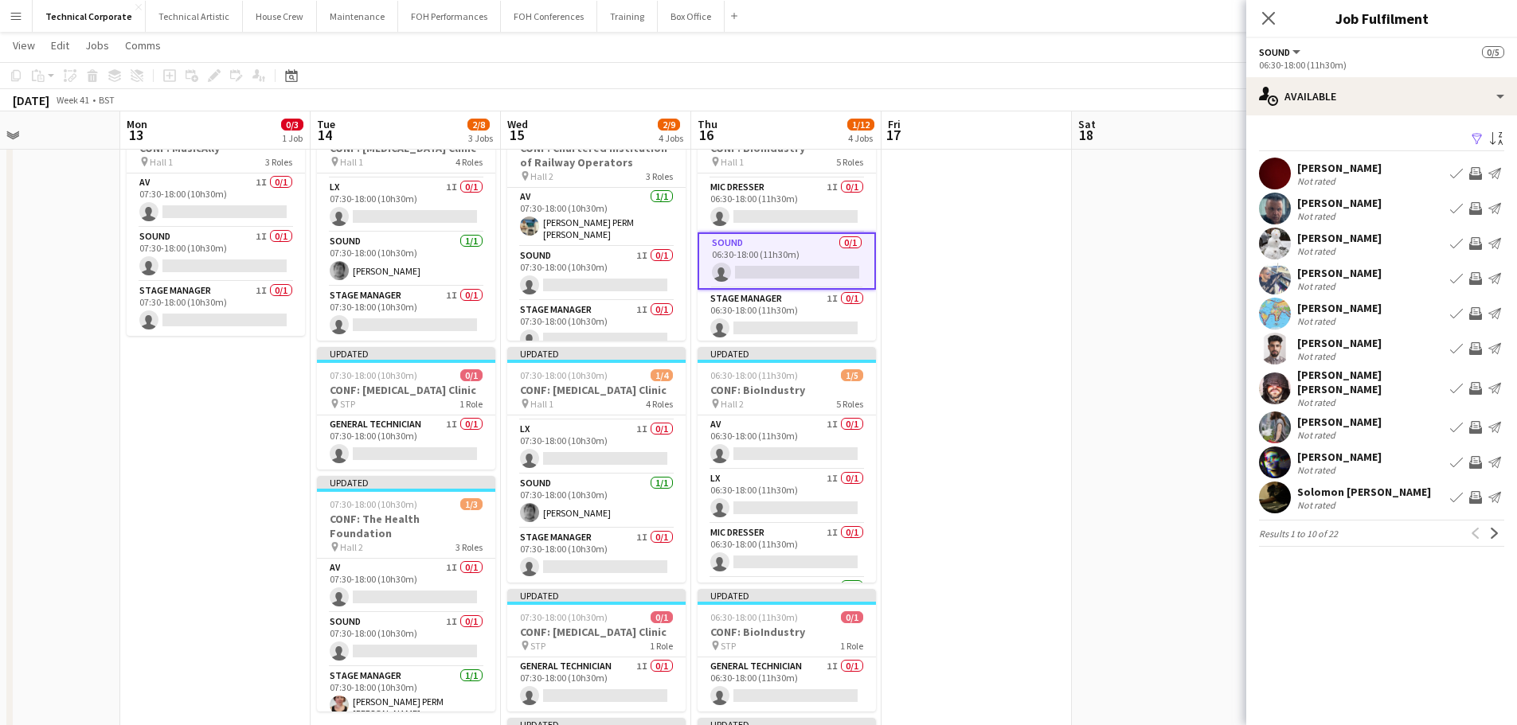
click at [1479, 383] on app-icon "Invite crew" at bounding box center [1475, 388] width 13 height 13
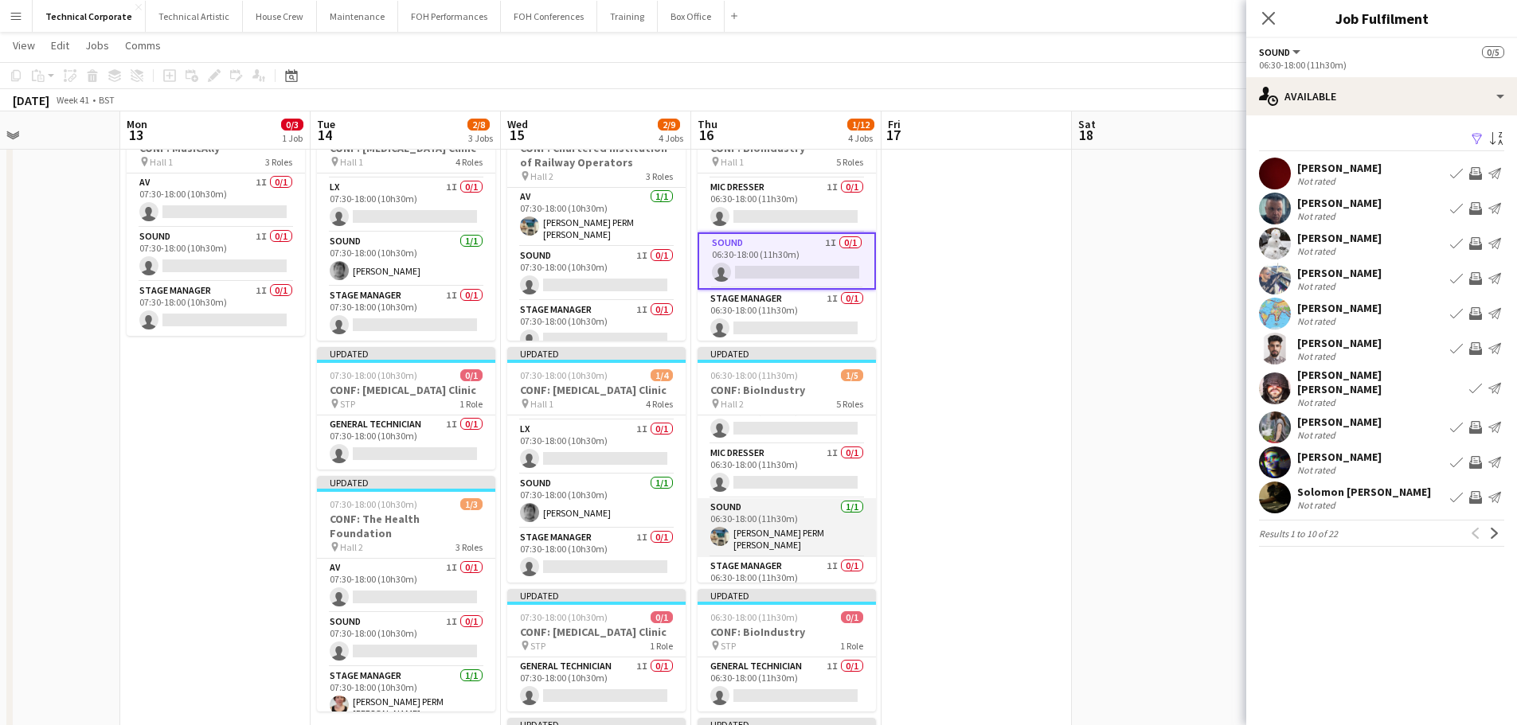
click at [804, 521] on app-card-role "Sound 1/1 06:30-18:00 (11h30m) Thomas PERM Alston" at bounding box center [787, 527] width 178 height 59
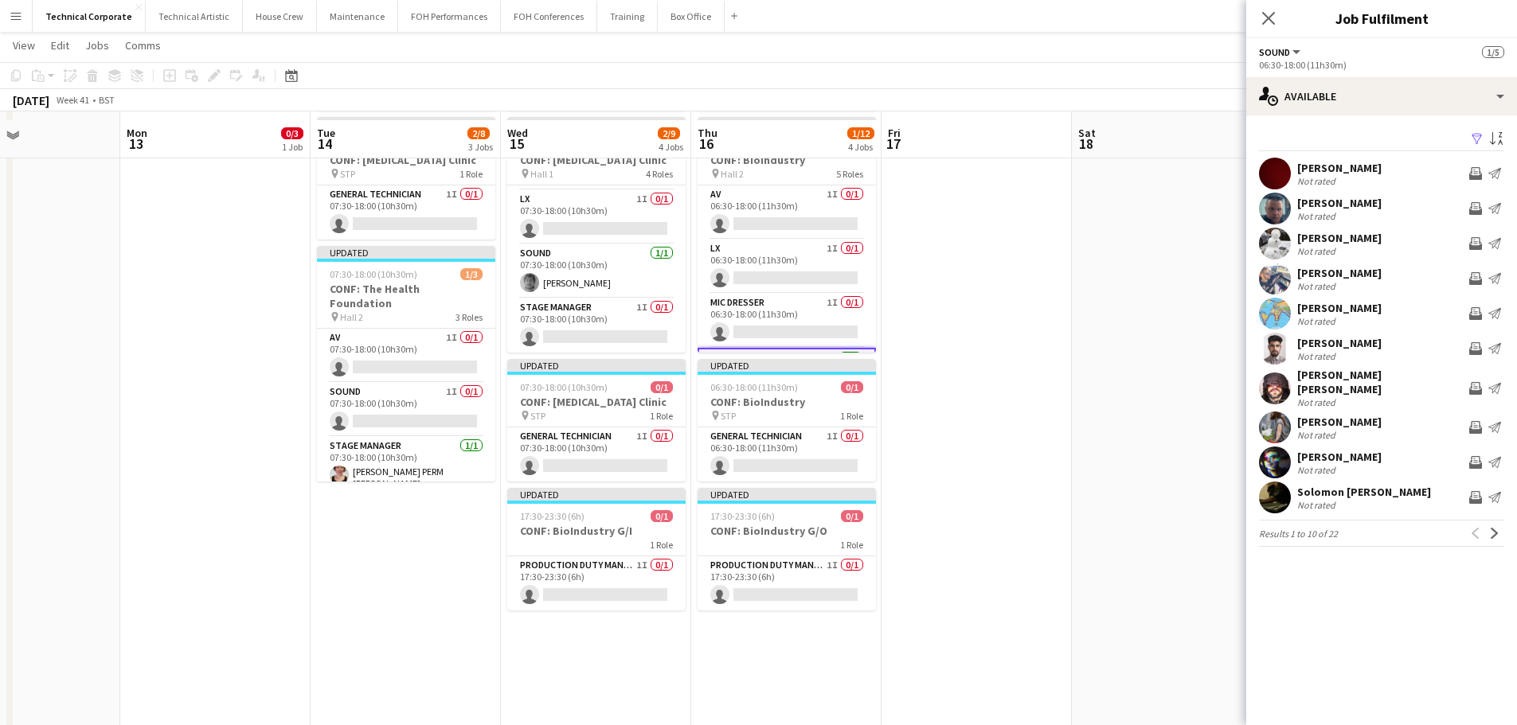
scroll to position [319, 0]
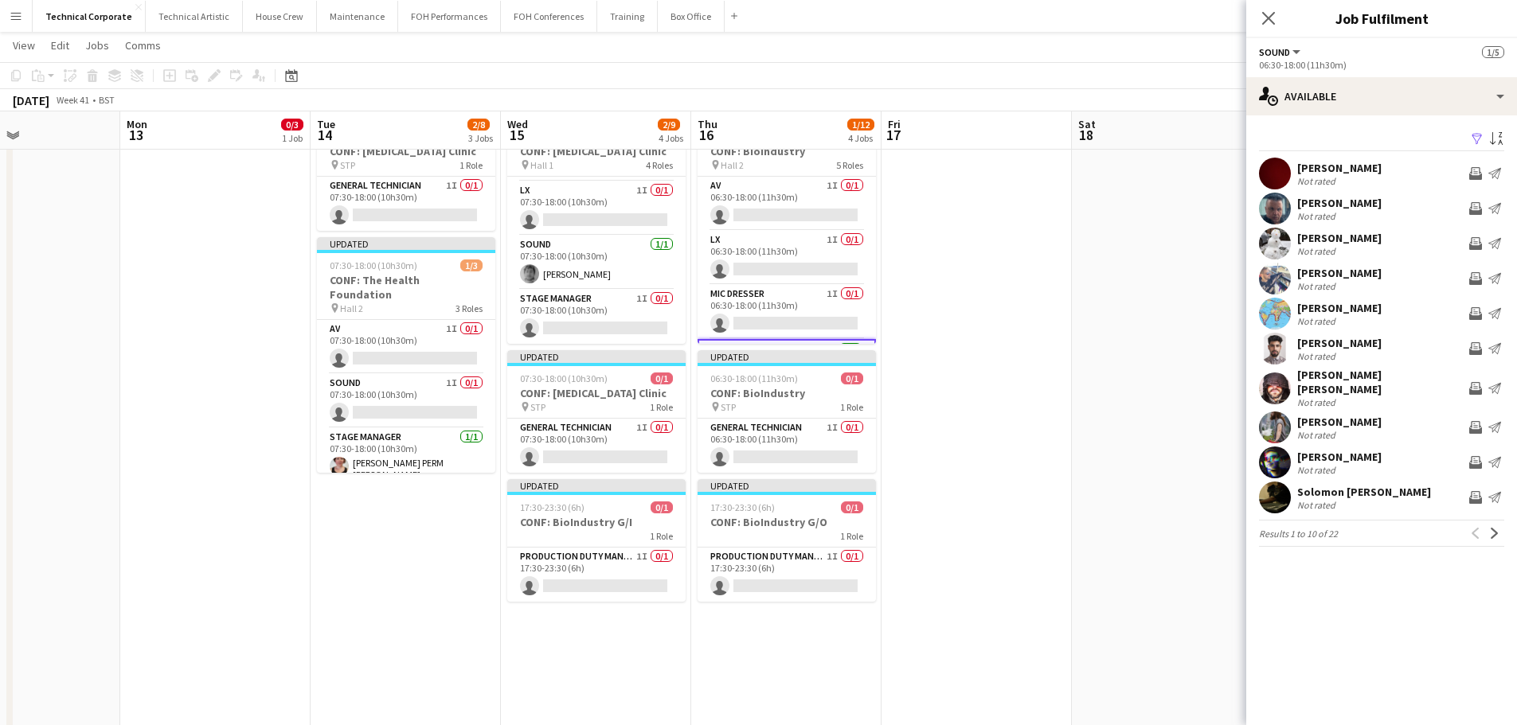
click at [996, 534] on app-date-cell at bounding box center [977, 424] width 190 height 1128
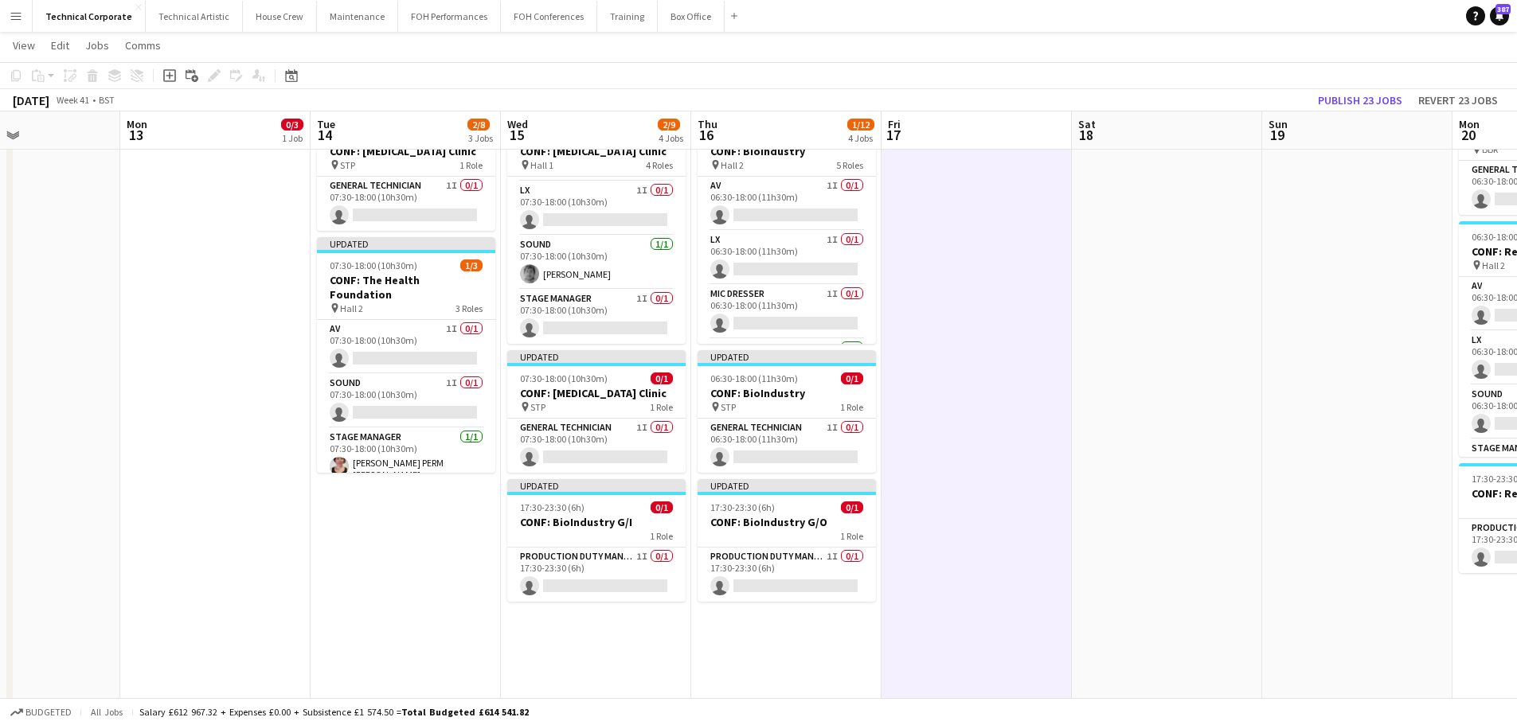
click at [996, 534] on app-date-cell at bounding box center [977, 424] width 190 height 1128
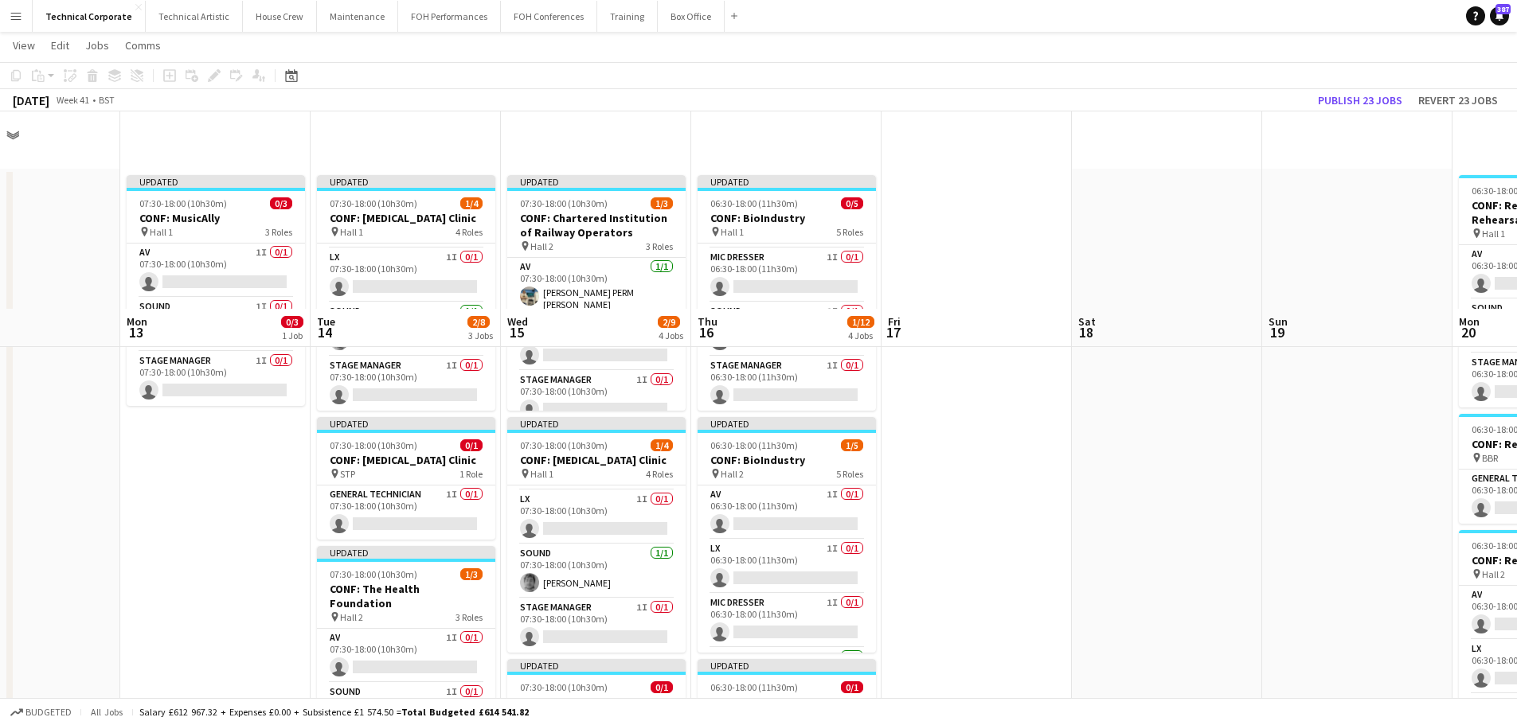
scroll to position [0, 0]
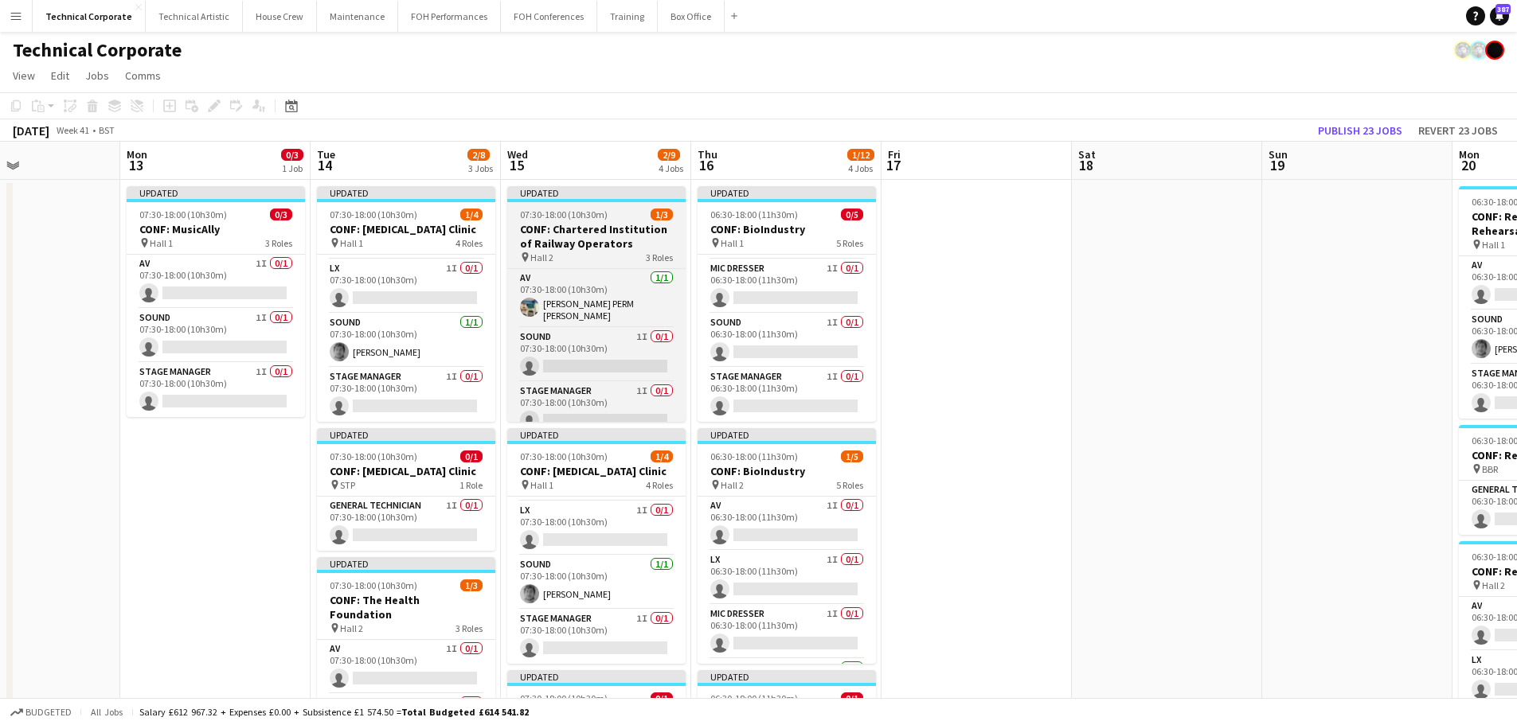
drag, startPoint x: 203, startPoint y: 382, endPoint x: 652, endPoint y: 238, distance: 471.7
click at [203, 382] on app-card-role "Stage Manager 1I 0/1 07:30-18:00 (10h30m) single-neutral-actions" at bounding box center [216, 390] width 178 height 54
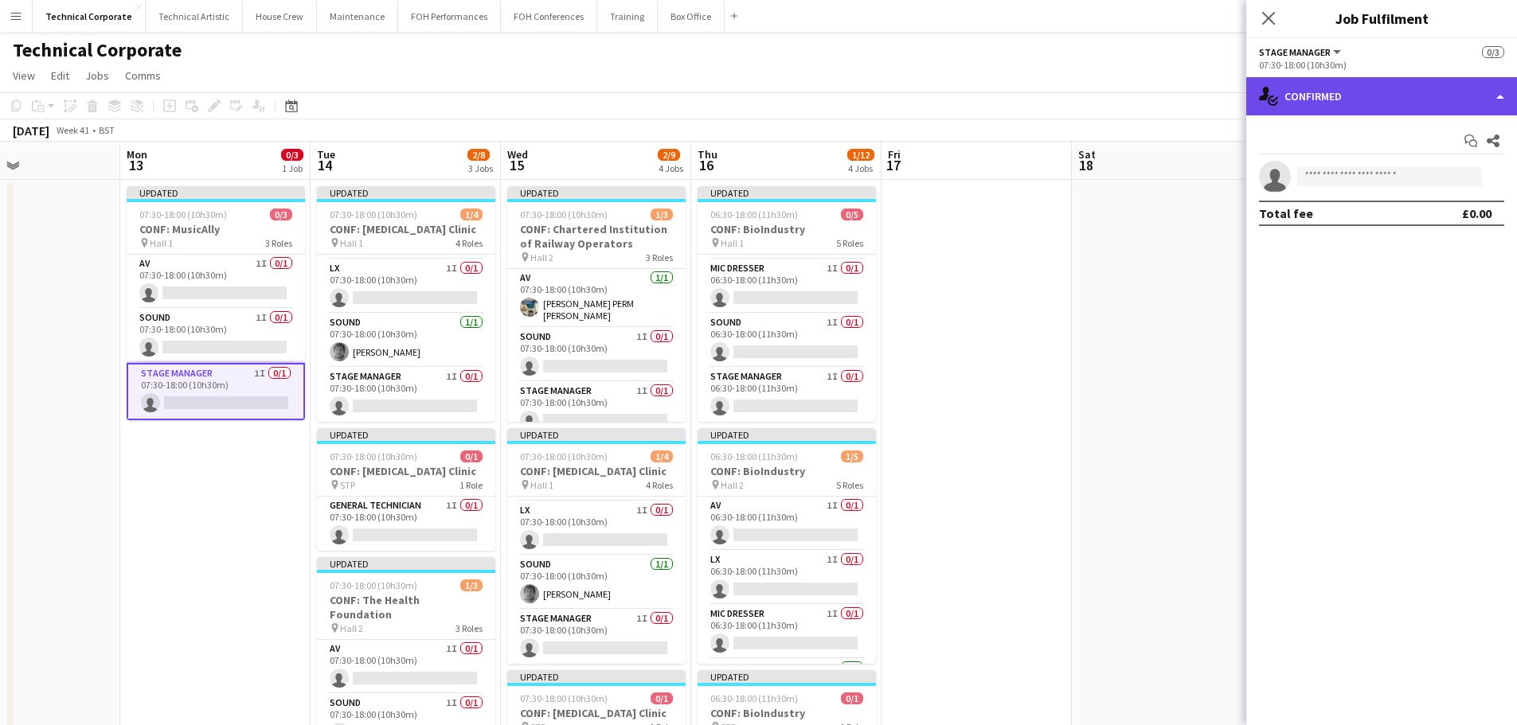
click at [1309, 88] on div "single-neutral-actions-check-2 Confirmed" at bounding box center [1381, 96] width 271 height 38
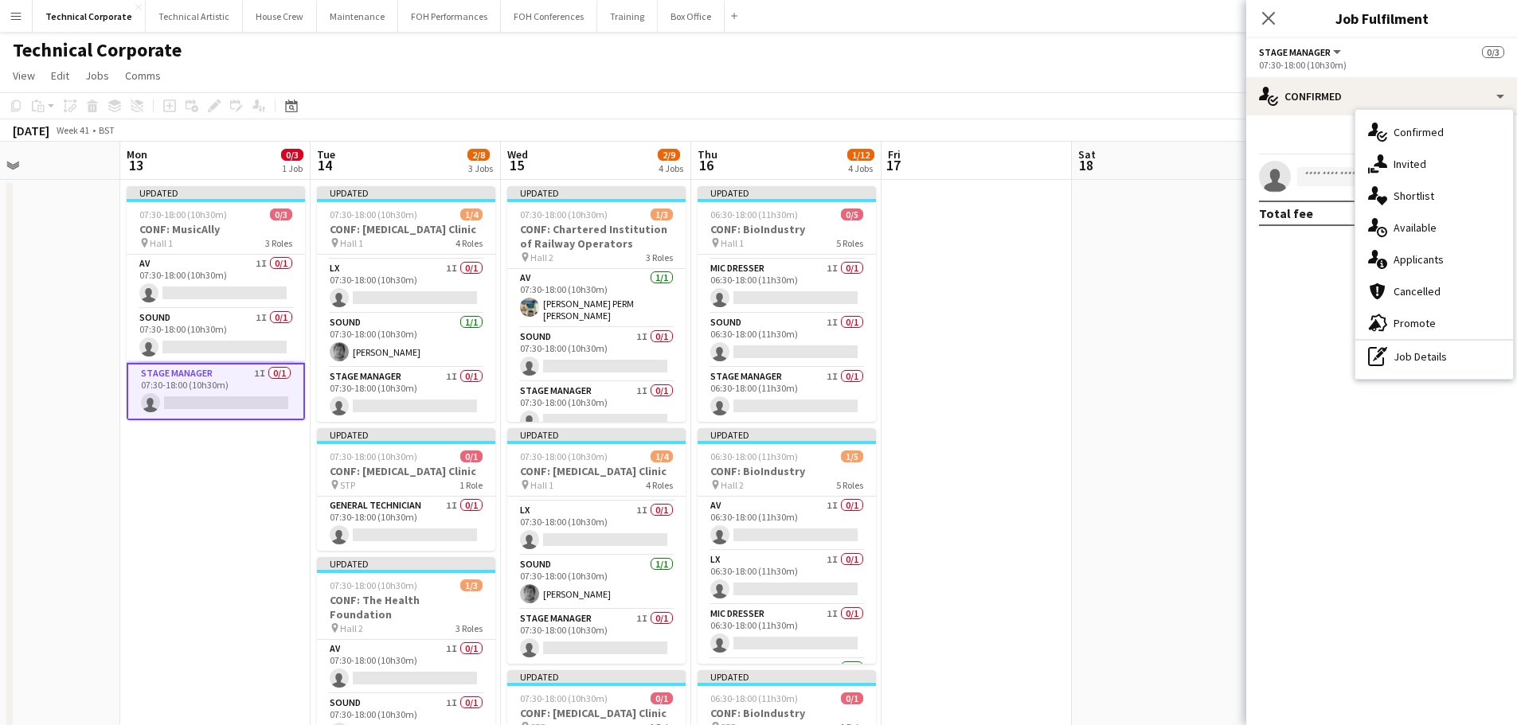
drag, startPoint x: 1388, startPoint y: 162, endPoint x: 1413, endPoint y: 179, distance: 29.8
click at [1389, 162] on div "single-neutral-actions-share-1 Invited" at bounding box center [1434, 164] width 158 height 32
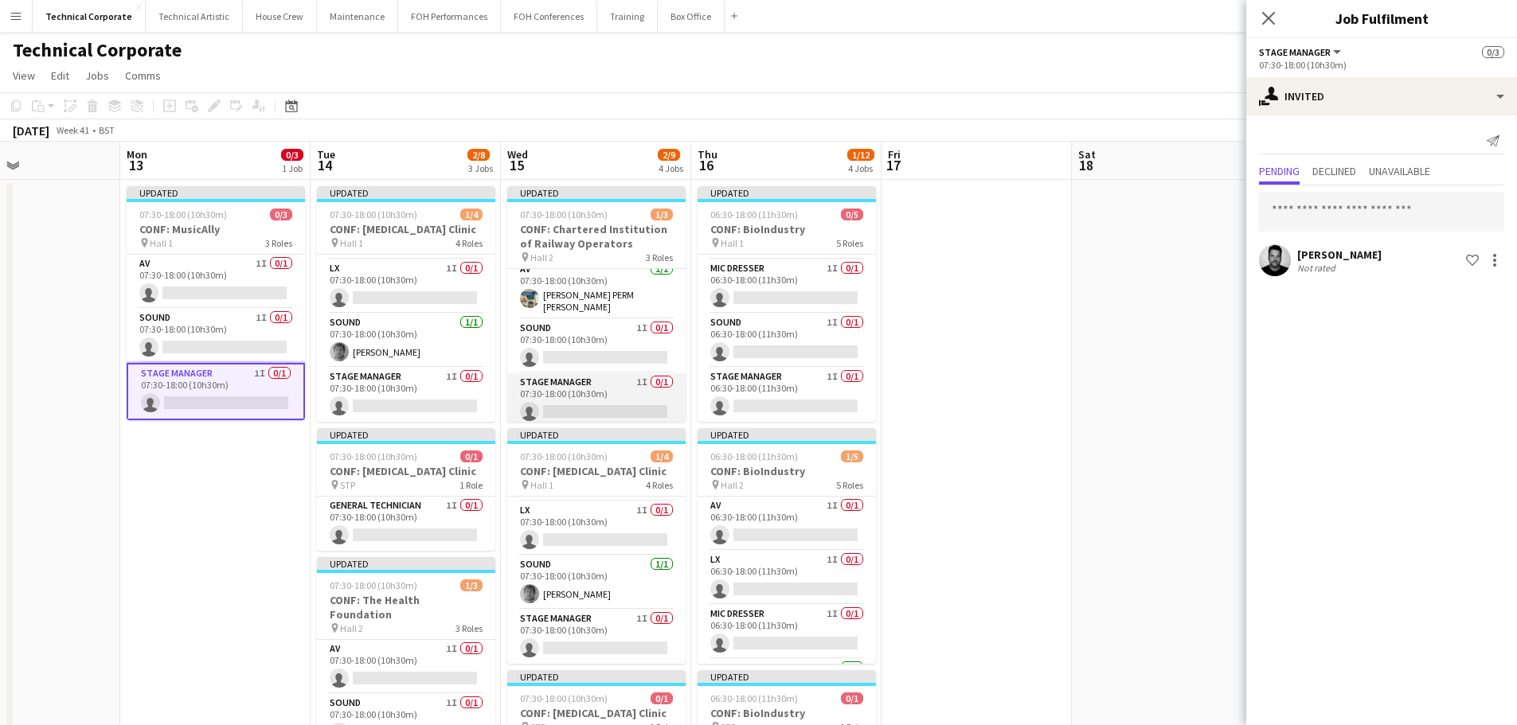
scroll to position [10, 0]
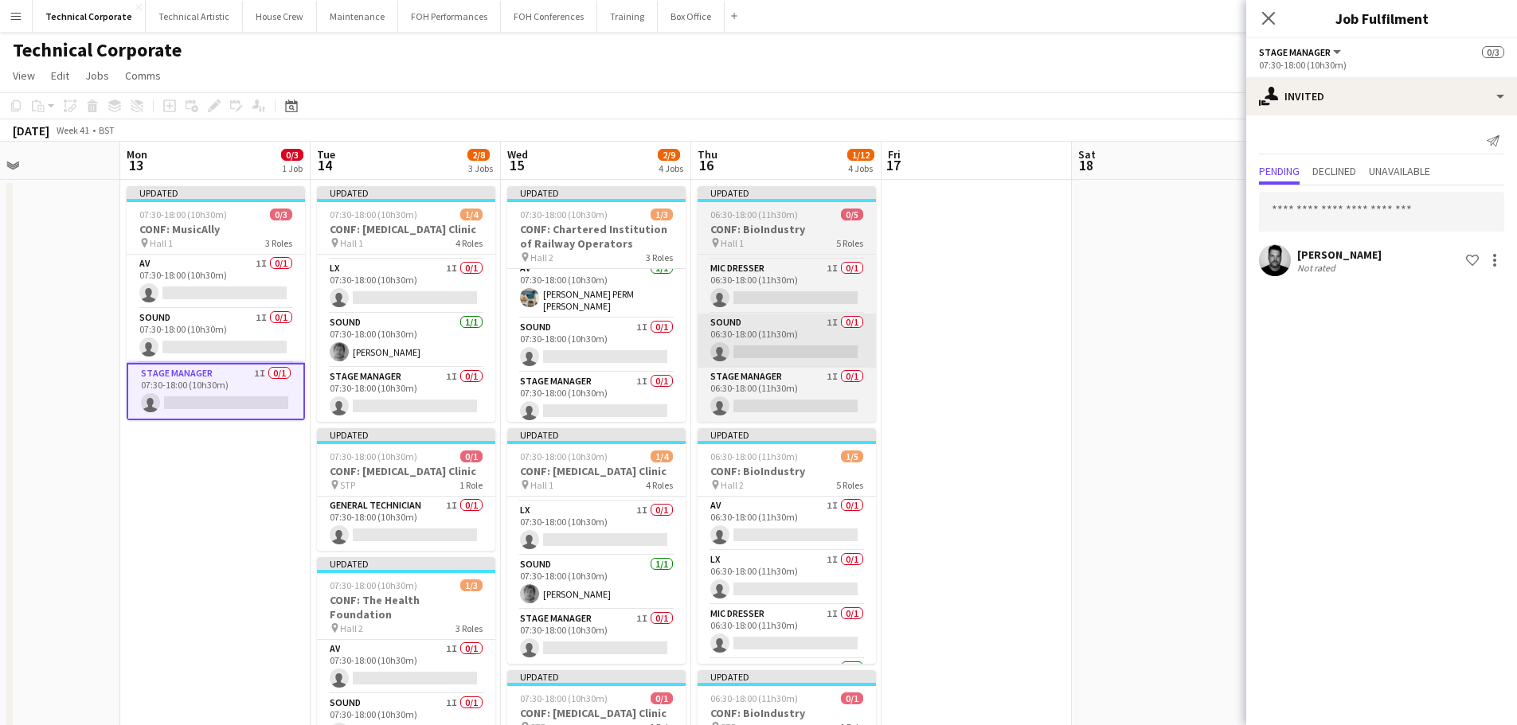
drag, startPoint x: 623, startPoint y: 385, endPoint x: 764, endPoint y: 322, distance: 155.4
click at [623, 385] on app-card-role "Stage Manager 1I 0/1 07:30-18:00 (10h30m) single-neutral-actions" at bounding box center [596, 400] width 178 height 54
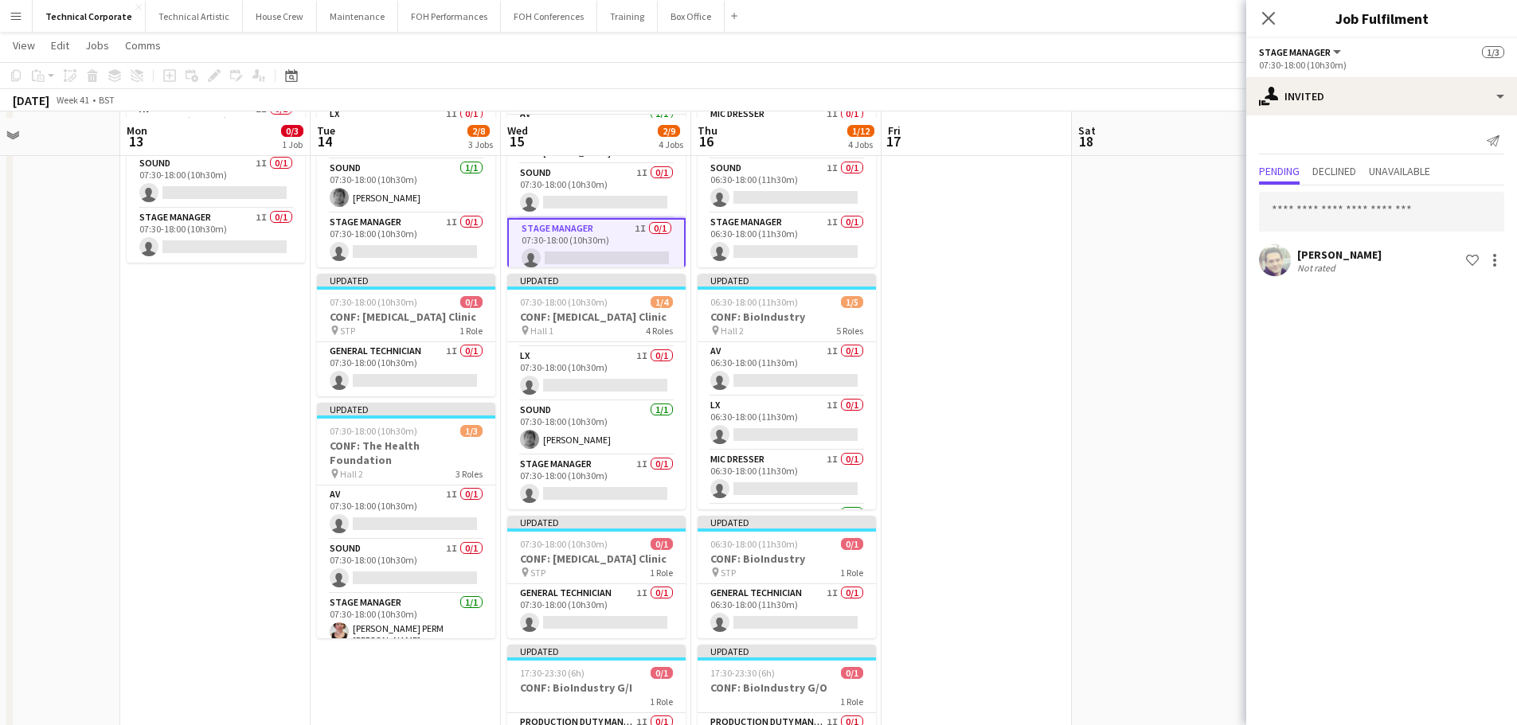
scroll to position [159, 0]
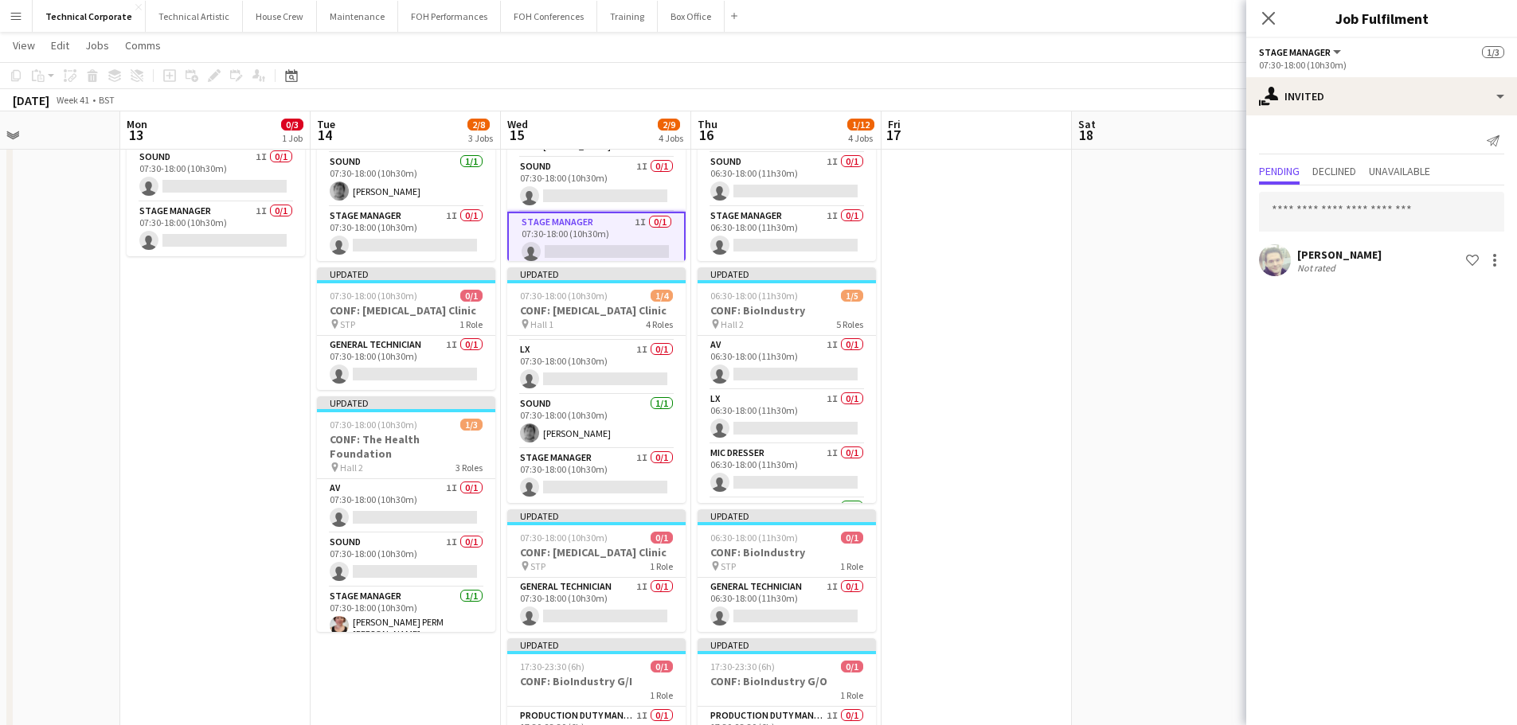
click at [608, 506] on app-date-cell "Updated 07:30-18:00 (10h30m) 1/3 CONF: Chartered Institution of Railway Operato…" at bounding box center [596, 583] width 190 height 1128
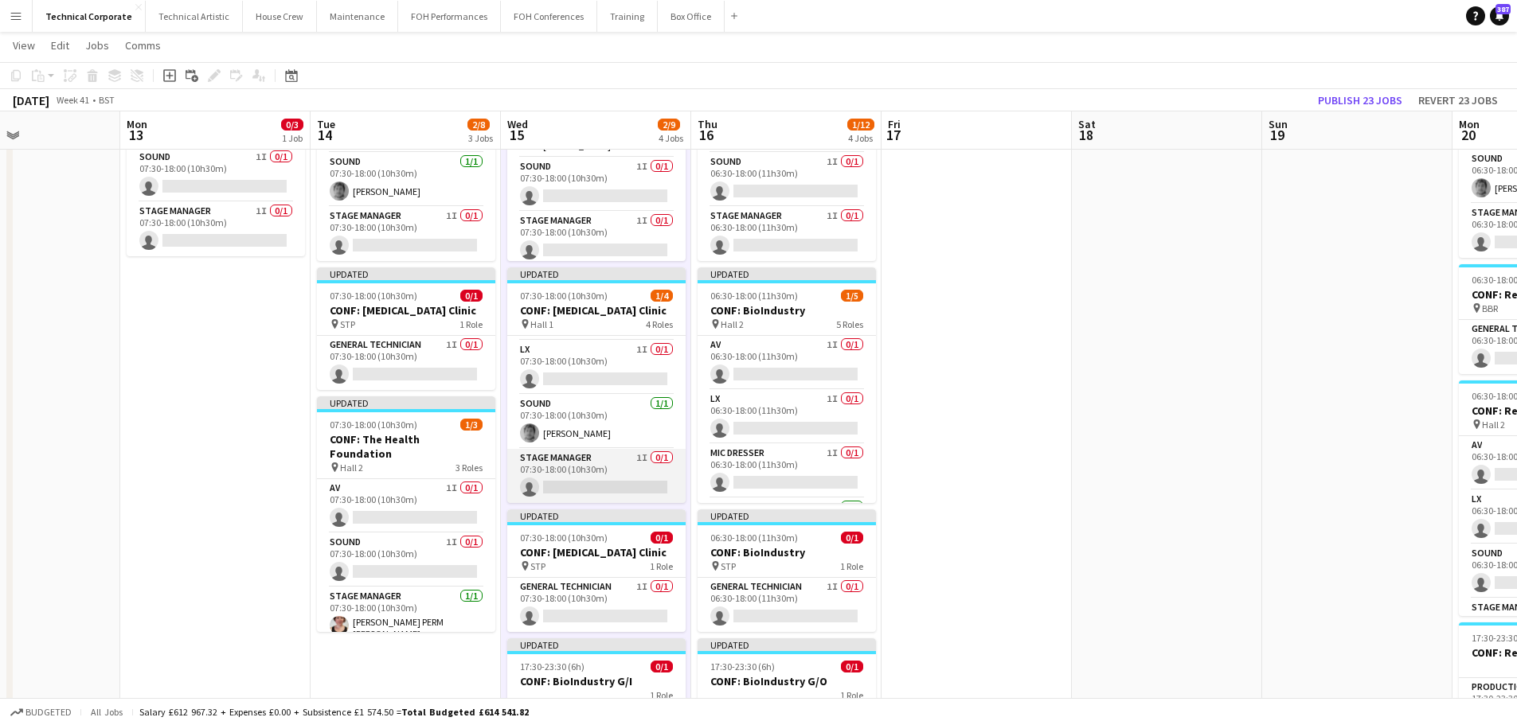
click at [604, 483] on app-card-role "Stage Manager 1I 0/1 07:30-18:00 (10h30m) single-neutral-actions" at bounding box center [596, 476] width 178 height 54
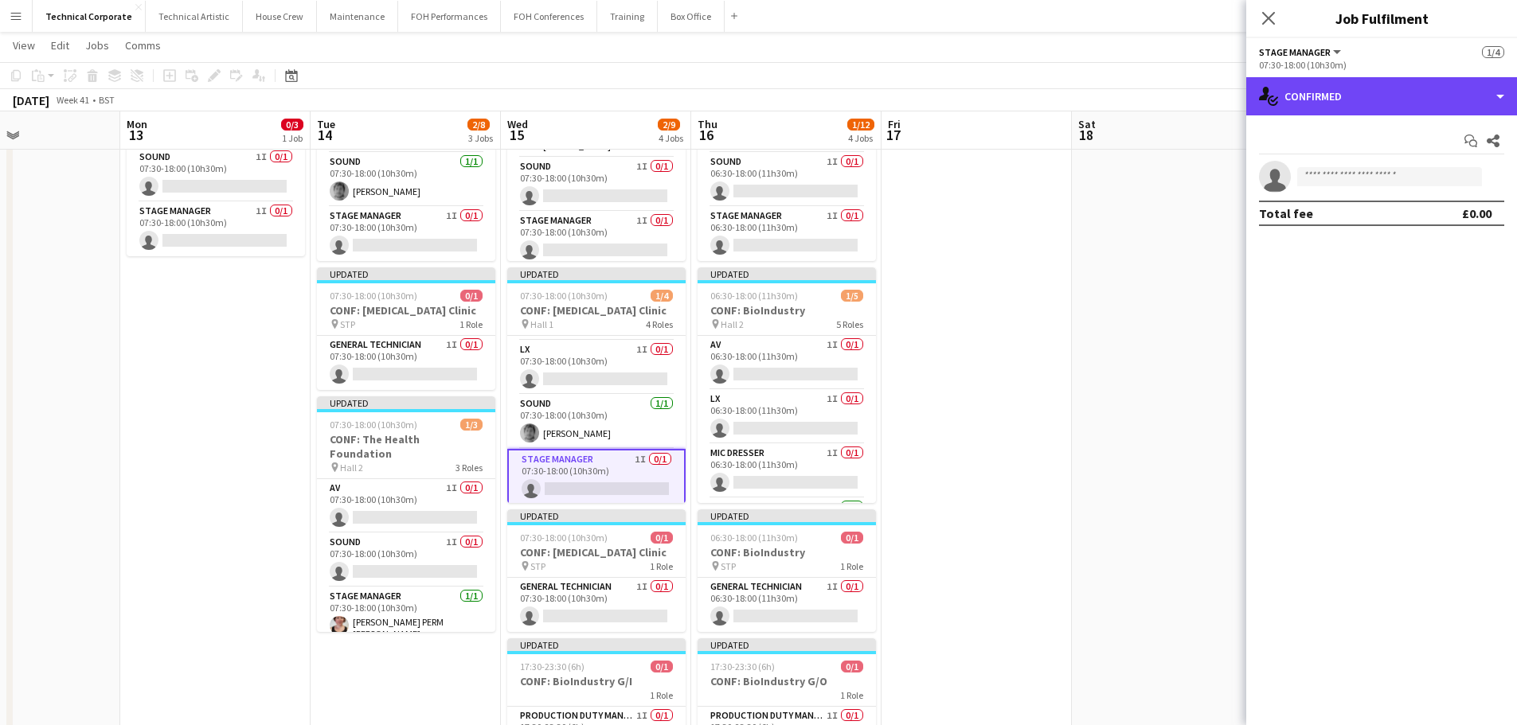
click at [1331, 106] on div "single-neutral-actions-check-2 Confirmed" at bounding box center [1381, 96] width 271 height 38
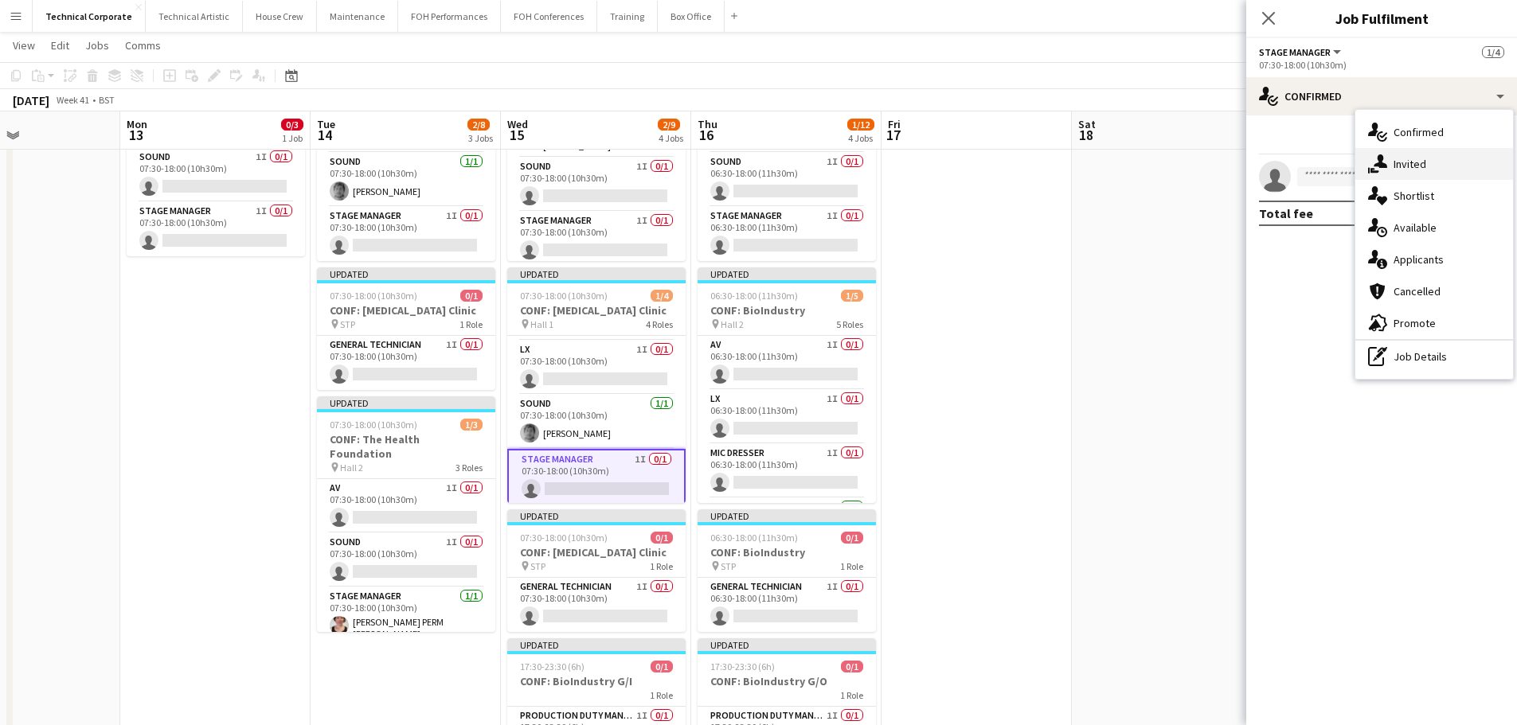
click at [1411, 162] on div "single-neutral-actions-share-1 Invited" at bounding box center [1434, 164] width 158 height 32
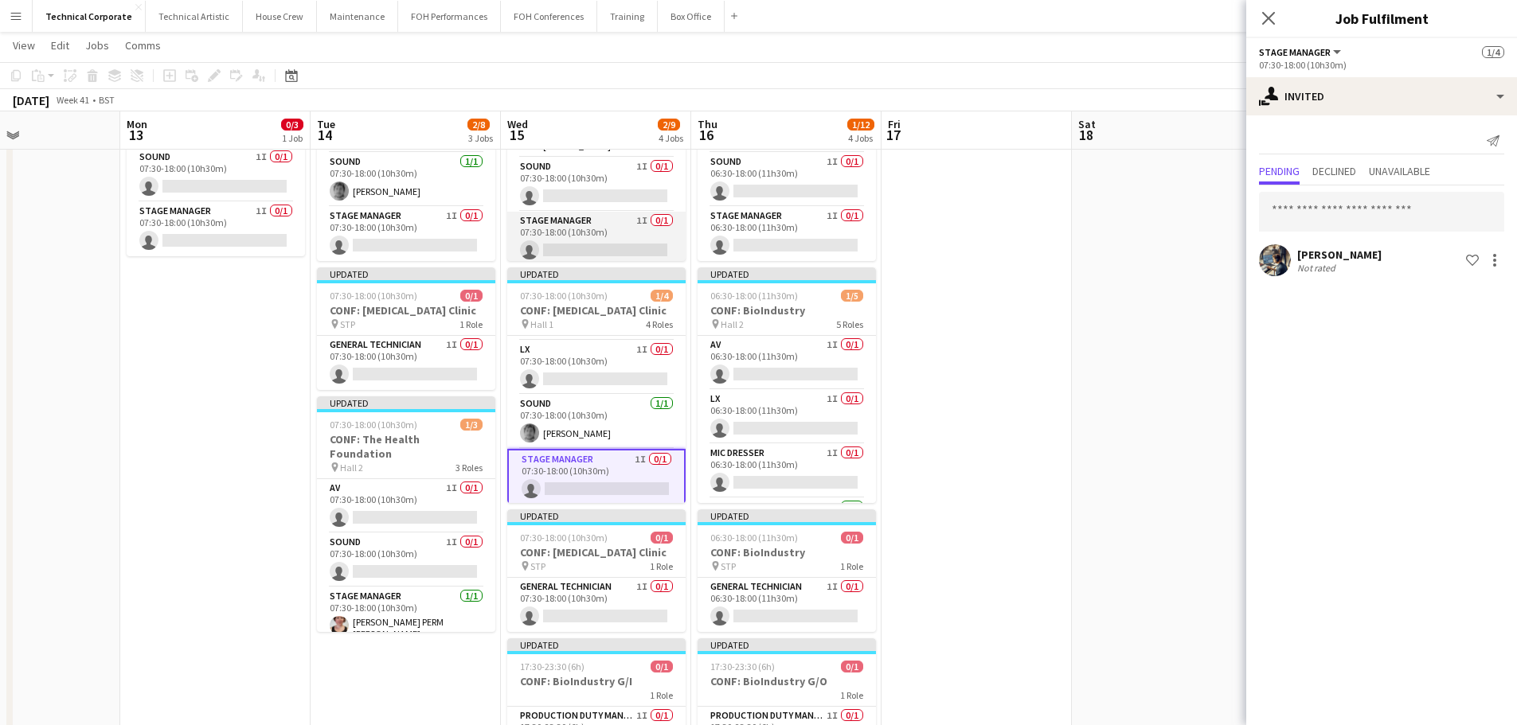
click at [561, 232] on app-card-role "Stage Manager 1I 0/1 07:30-18:00 (10h30m) single-neutral-actions" at bounding box center [596, 239] width 178 height 54
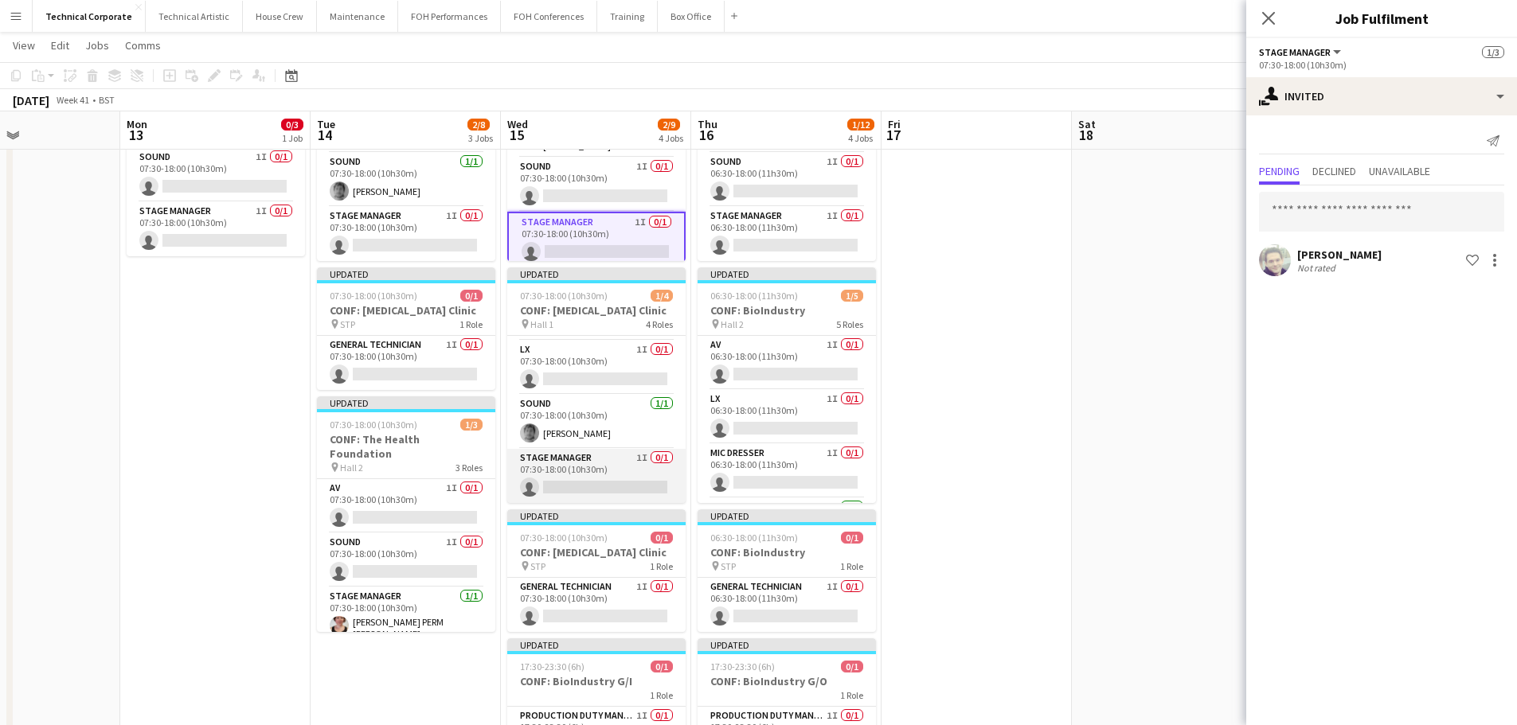
click at [605, 489] on app-card-role "Stage Manager 1I 0/1 07:30-18:00 (10h30m) single-neutral-actions" at bounding box center [596, 476] width 178 height 54
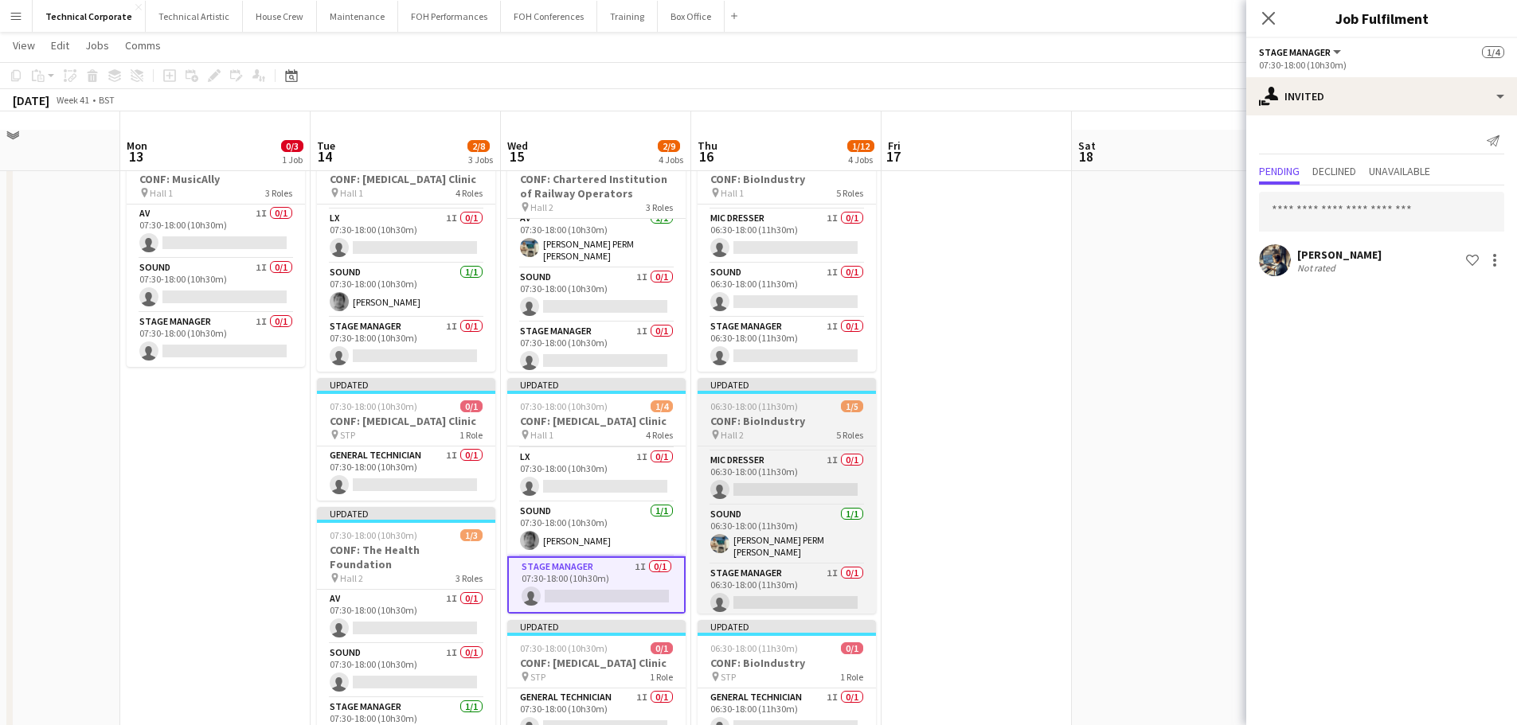
scroll to position [80, 0]
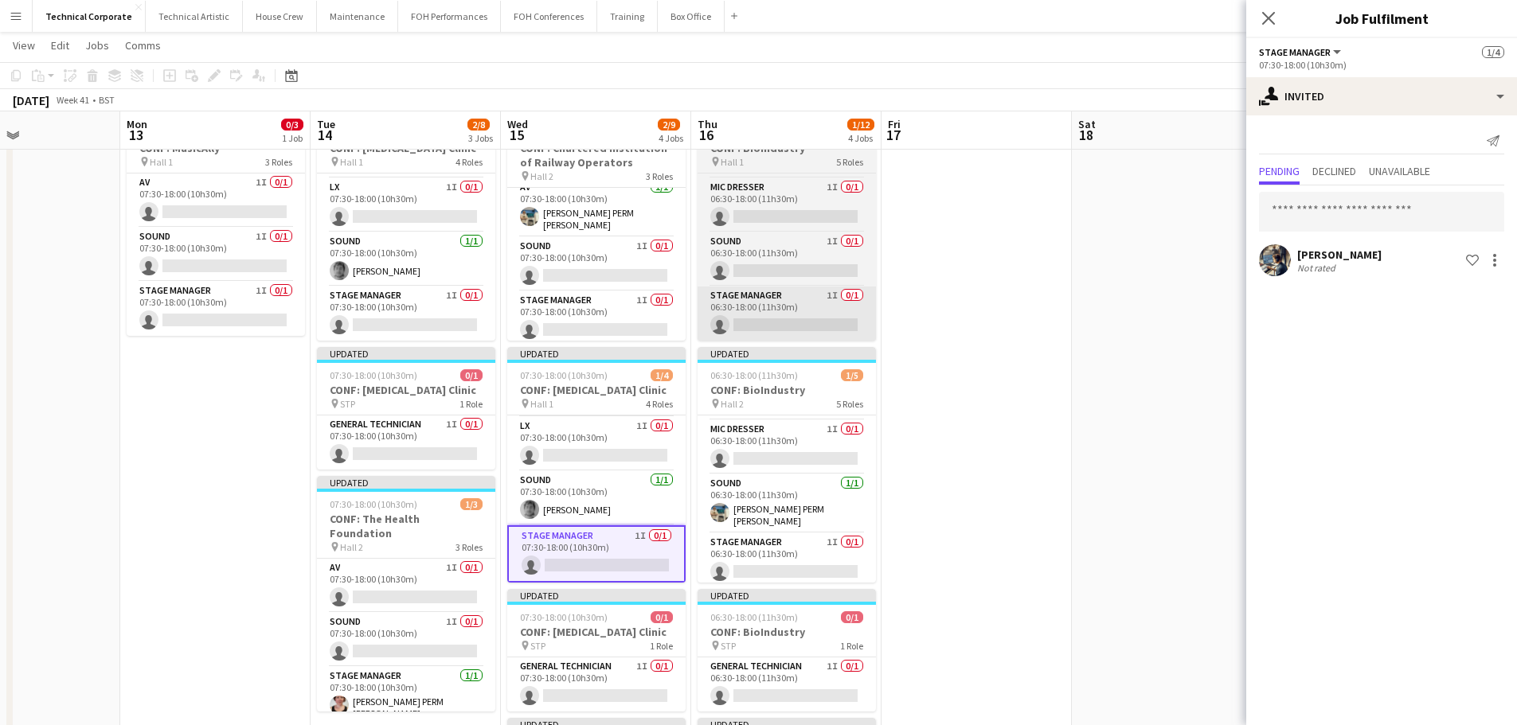
click at [790, 319] on app-card-role "Stage Manager 1I 0/1 06:30-18:00 (11h30m) single-neutral-actions" at bounding box center [787, 314] width 178 height 54
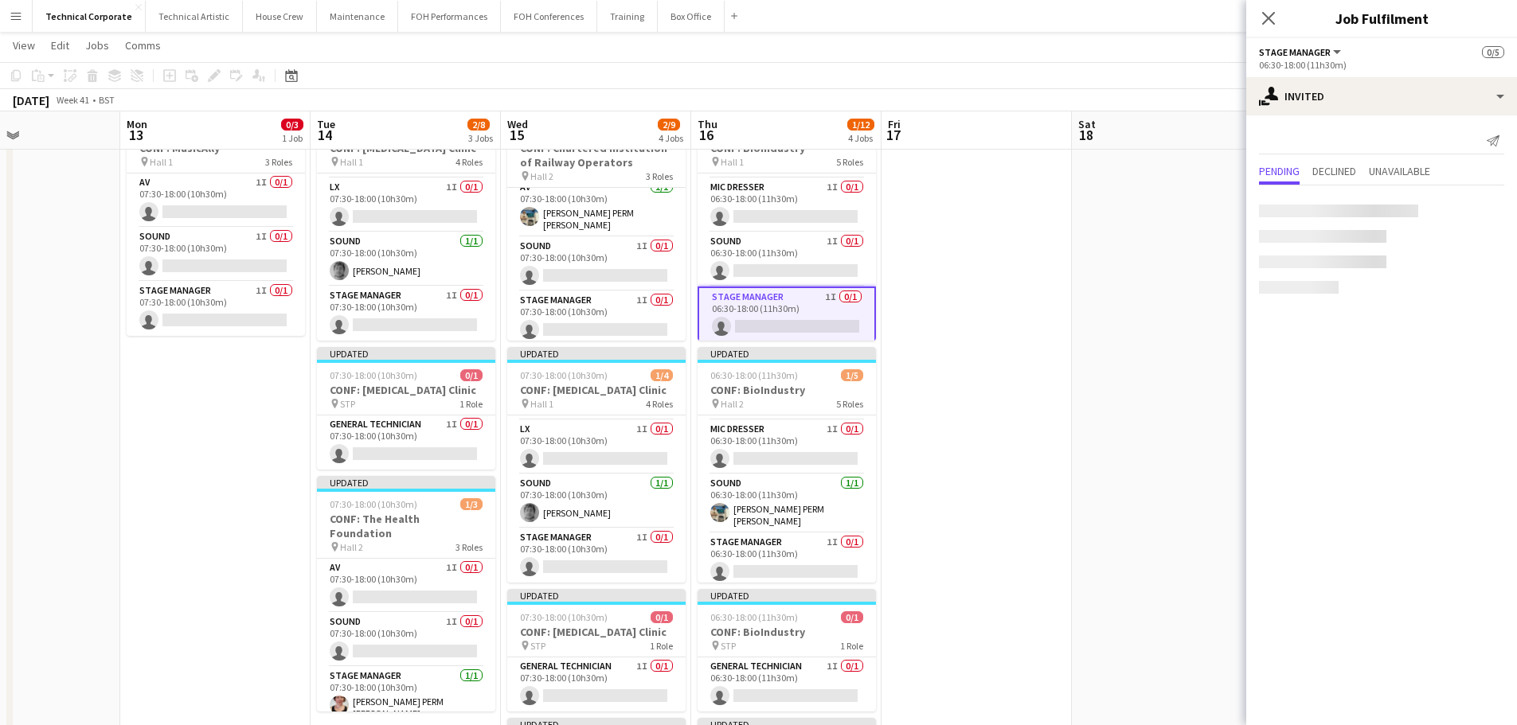
scroll to position [49, 0]
click at [801, 550] on app-card-role "Stage Manager 1I 0/1 06:30-18:00 (11h30m) single-neutral-actions" at bounding box center [787, 561] width 178 height 54
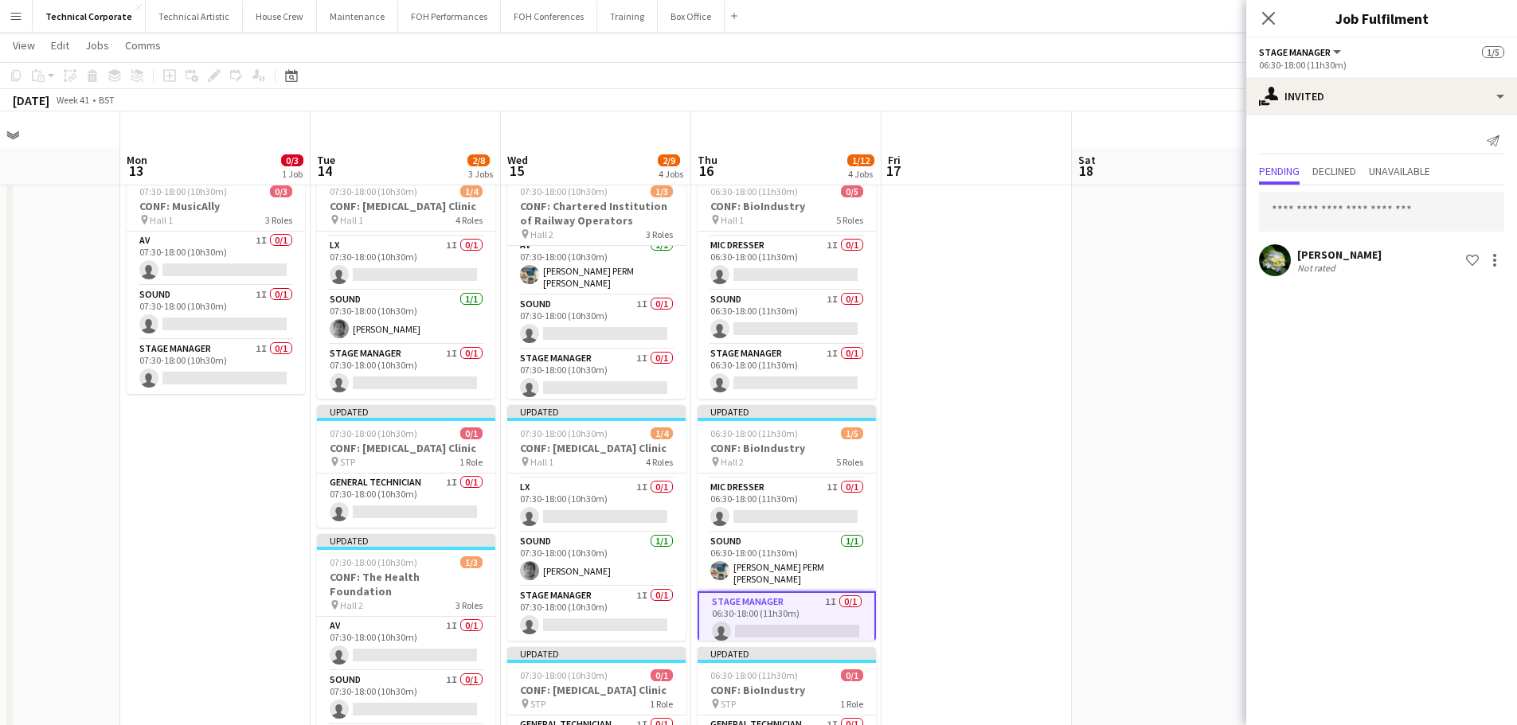
scroll to position [0, 0]
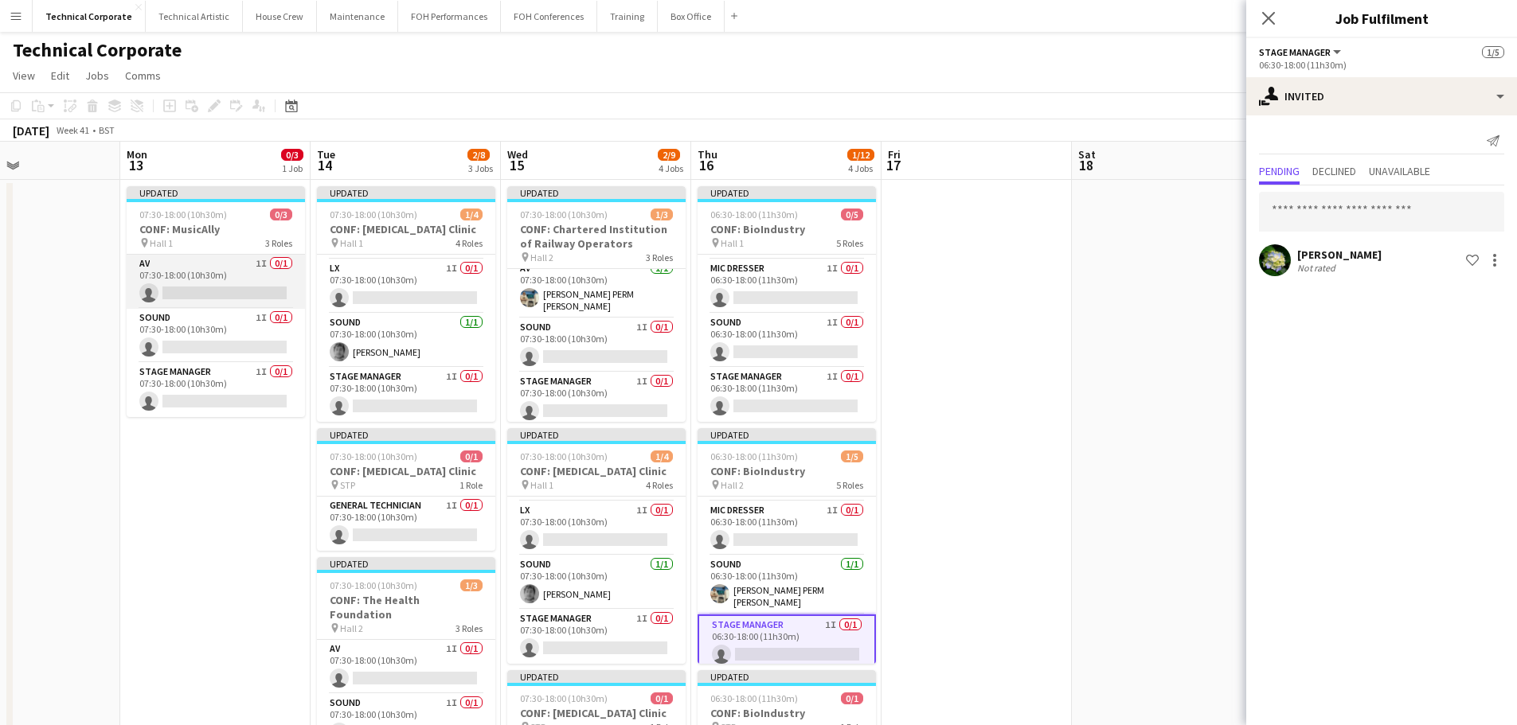
click at [233, 286] on app-card-role "AV 1I 0/1 07:30-18:00 (10h30m) single-neutral-actions" at bounding box center [216, 282] width 178 height 54
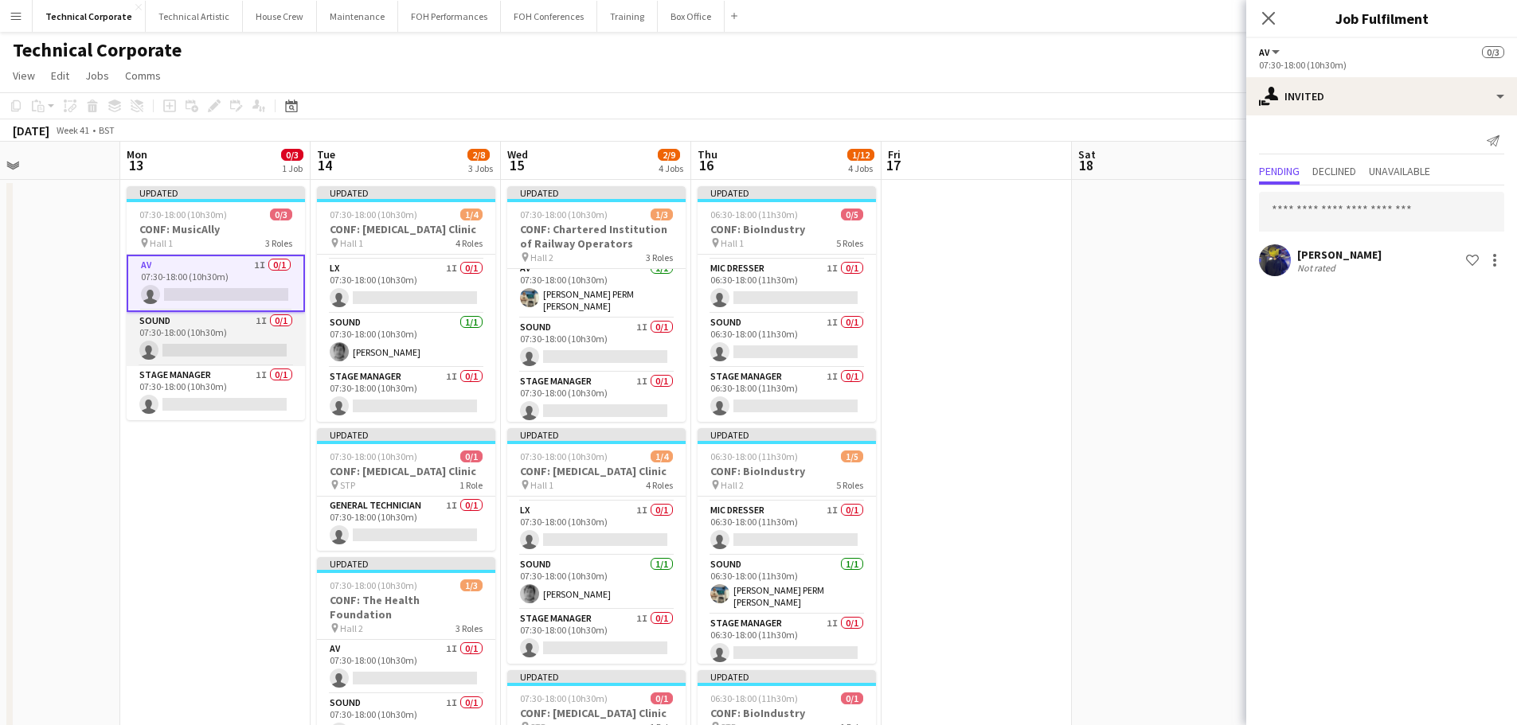
click at [238, 354] on app-card-role "Sound 1I 0/1 07:30-18:00 (10h30m) single-neutral-actions" at bounding box center [216, 339] width 178 height 54
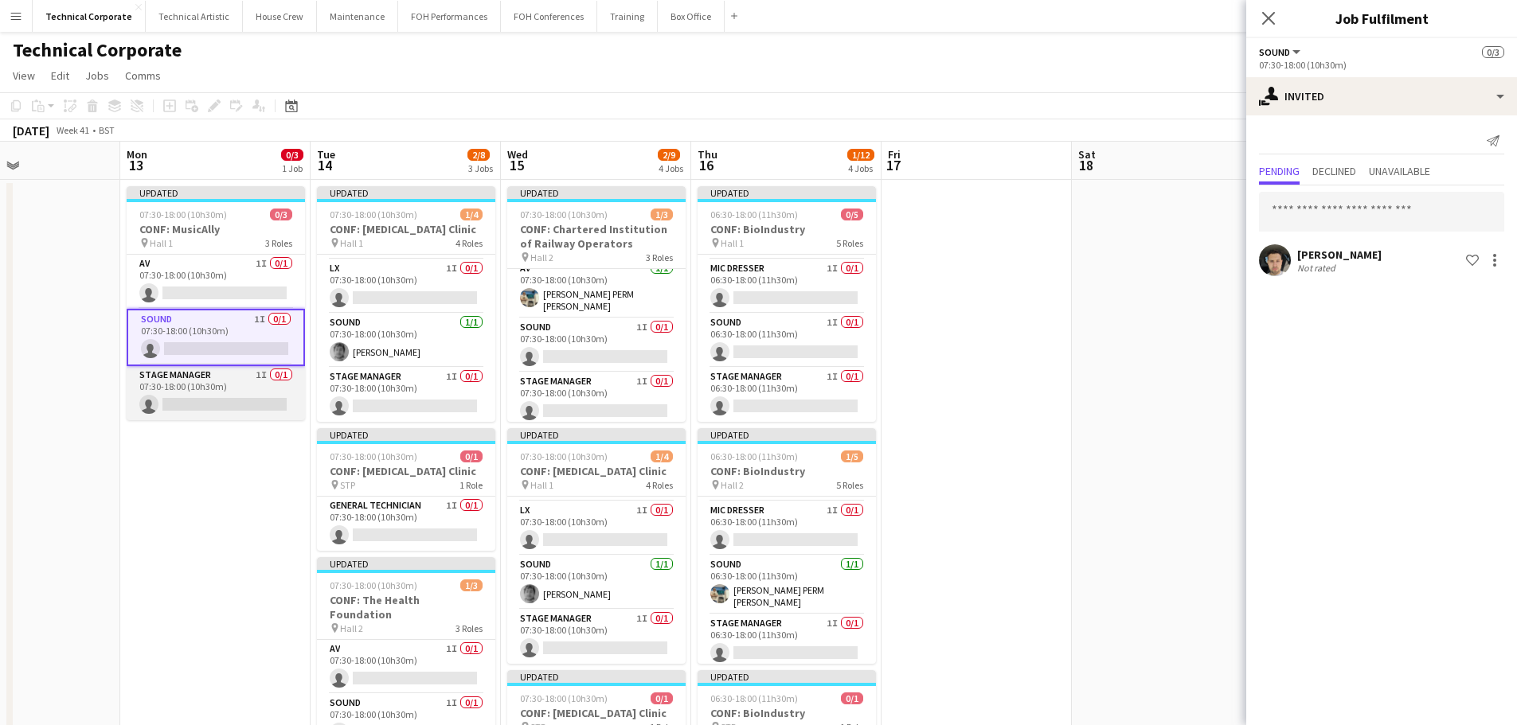
click at [239, 389] on app-card-role "Stage Manager 1I 0/1 07:30-18:00 (10h30m) single-neutral-actions" at bounding box center [216, 393] width 178 height 54
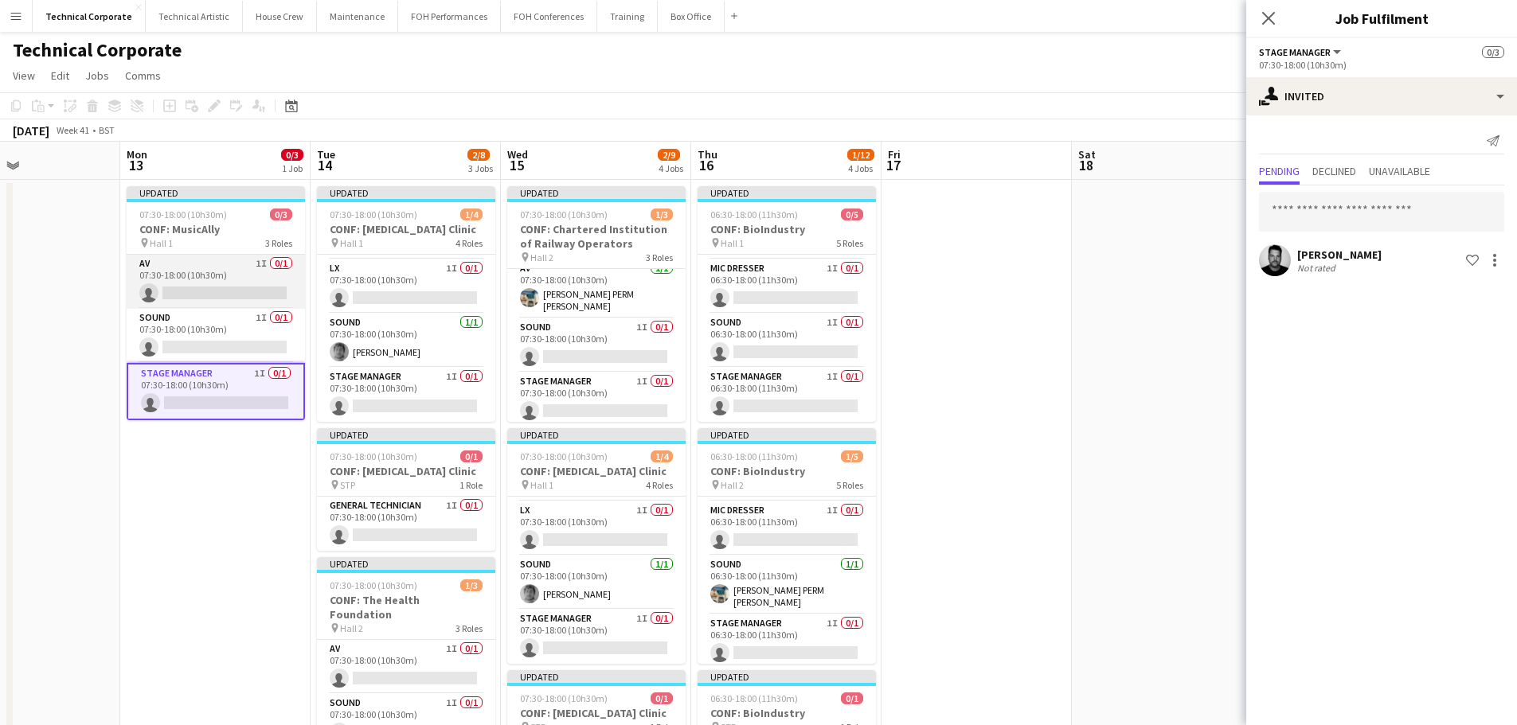
click at [230, 277] on app-card-role "AV 1I 0/1 07:30-18:00 (10h30m) single-neutral-actions" at bounding box center [216, 282] width 178 height 54
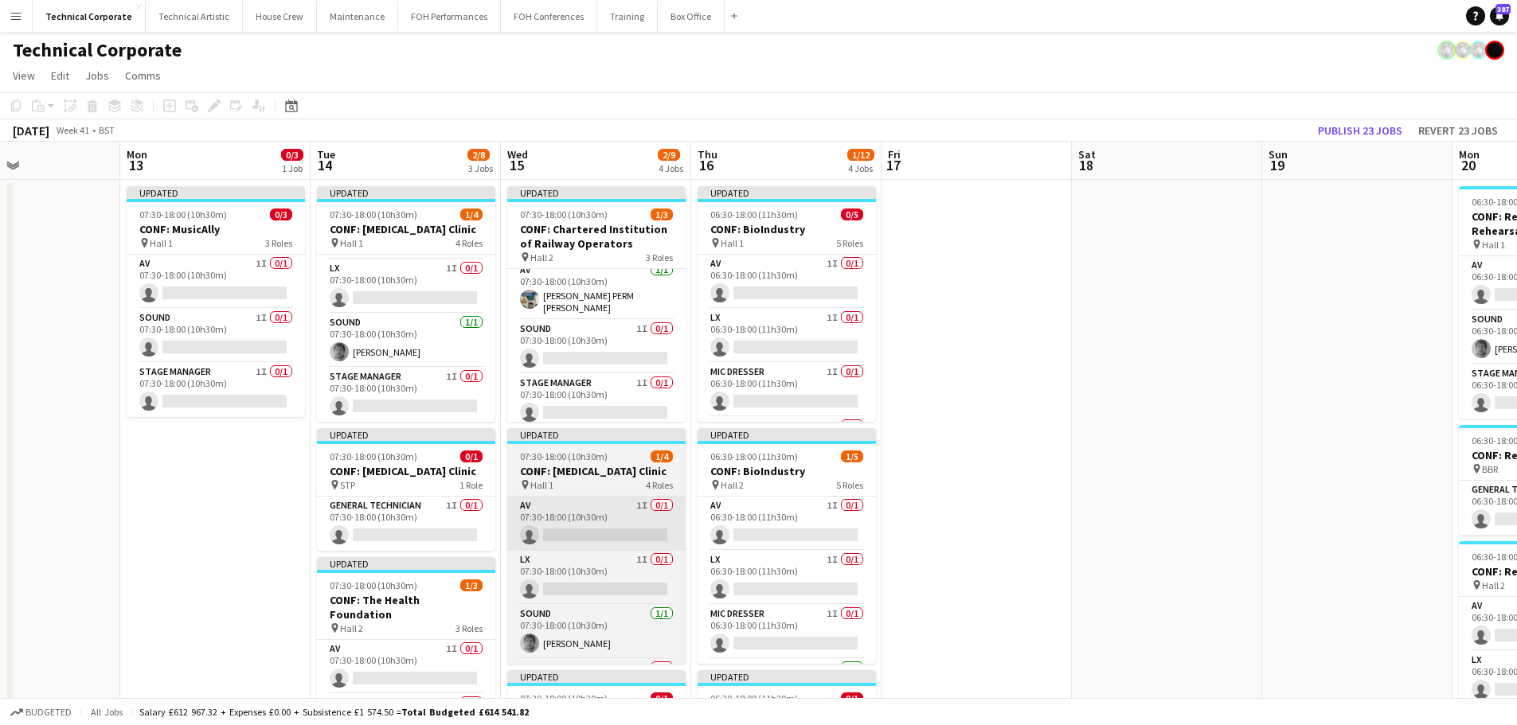
scroll to position [10, 0]
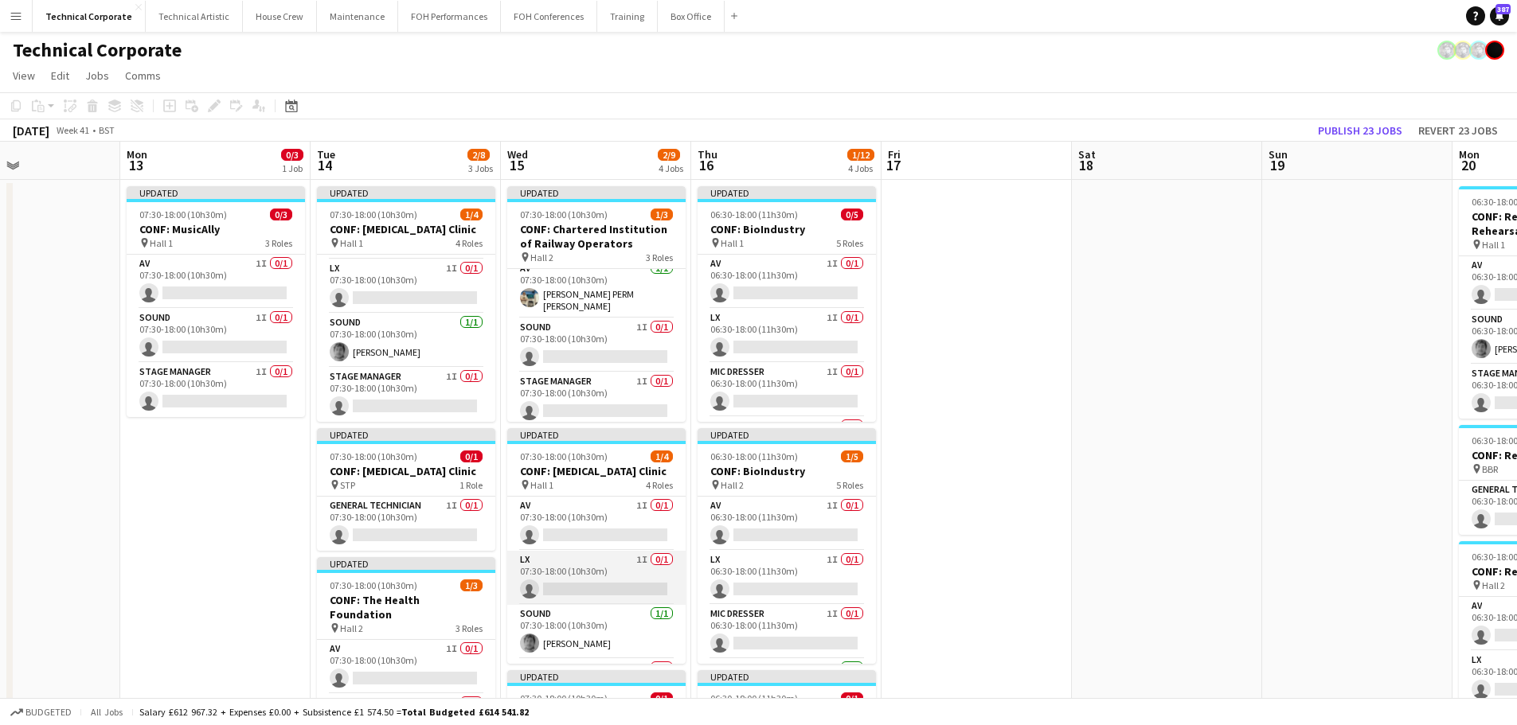
drag, startPoint x: 618, startPoint y: 575, endPoint x: 627, endPoint y: 572, distance: 9.3
click at [618, 575] on app-card-role "LX 1I 0/1 07:30-18:00 (10h30m) single-neutral-actions" at bounding box center [596, 578] width 178 height 54
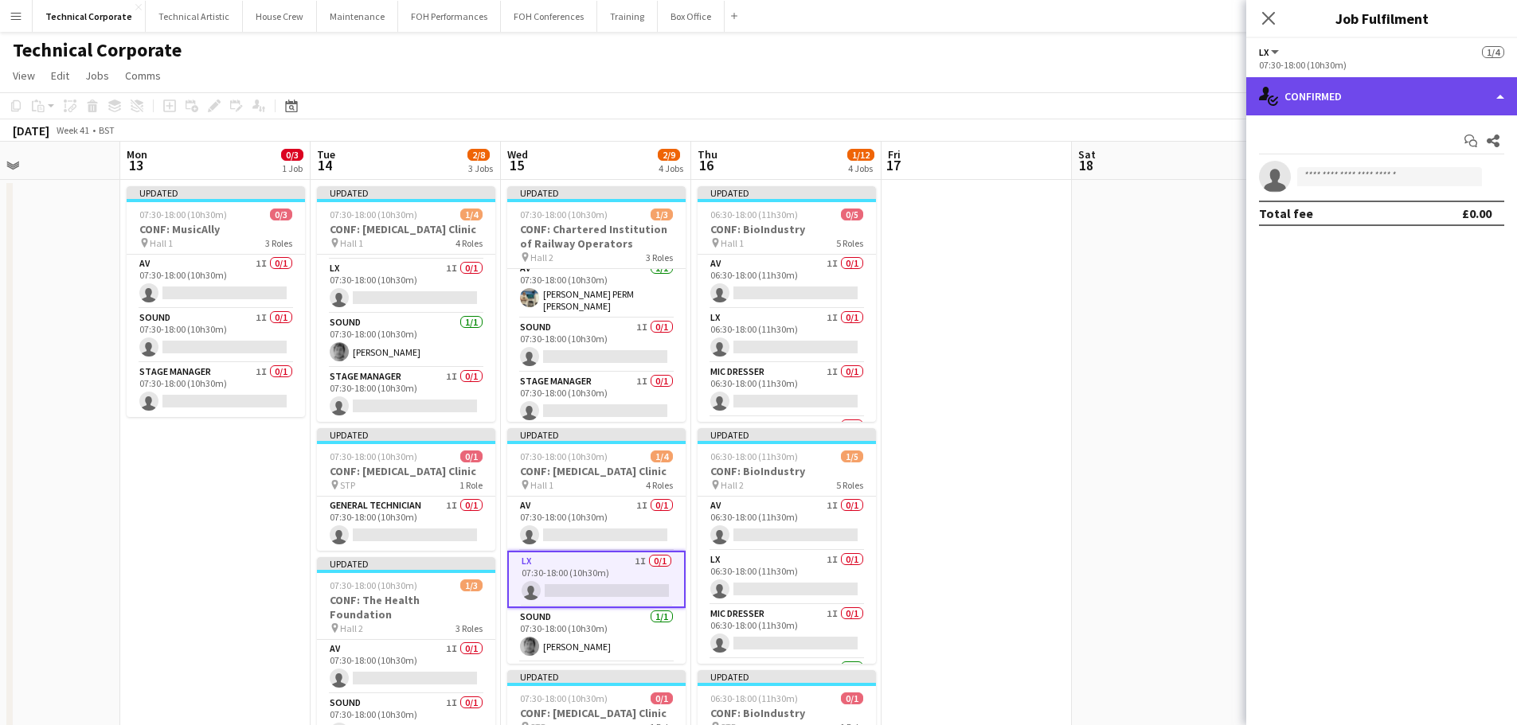
click at [1410, 100] on div "single-neutral-actions-check-2 Confirmed" at bounding box center [1381, 96] width 271 height 38
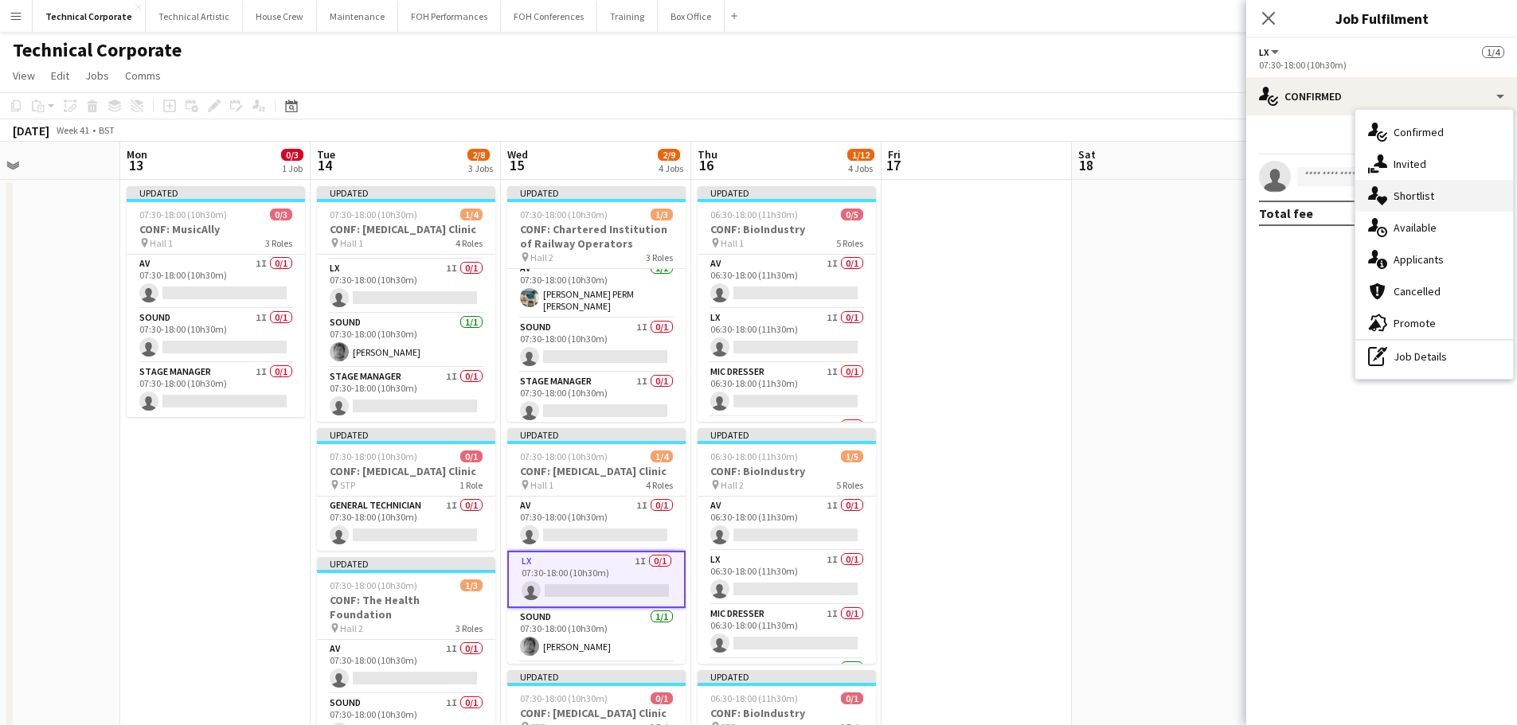
click at [1405, 182] on div "single-neutral-actions-heart Shortlist" at bounding box center [1434, 196] width 158 height 32
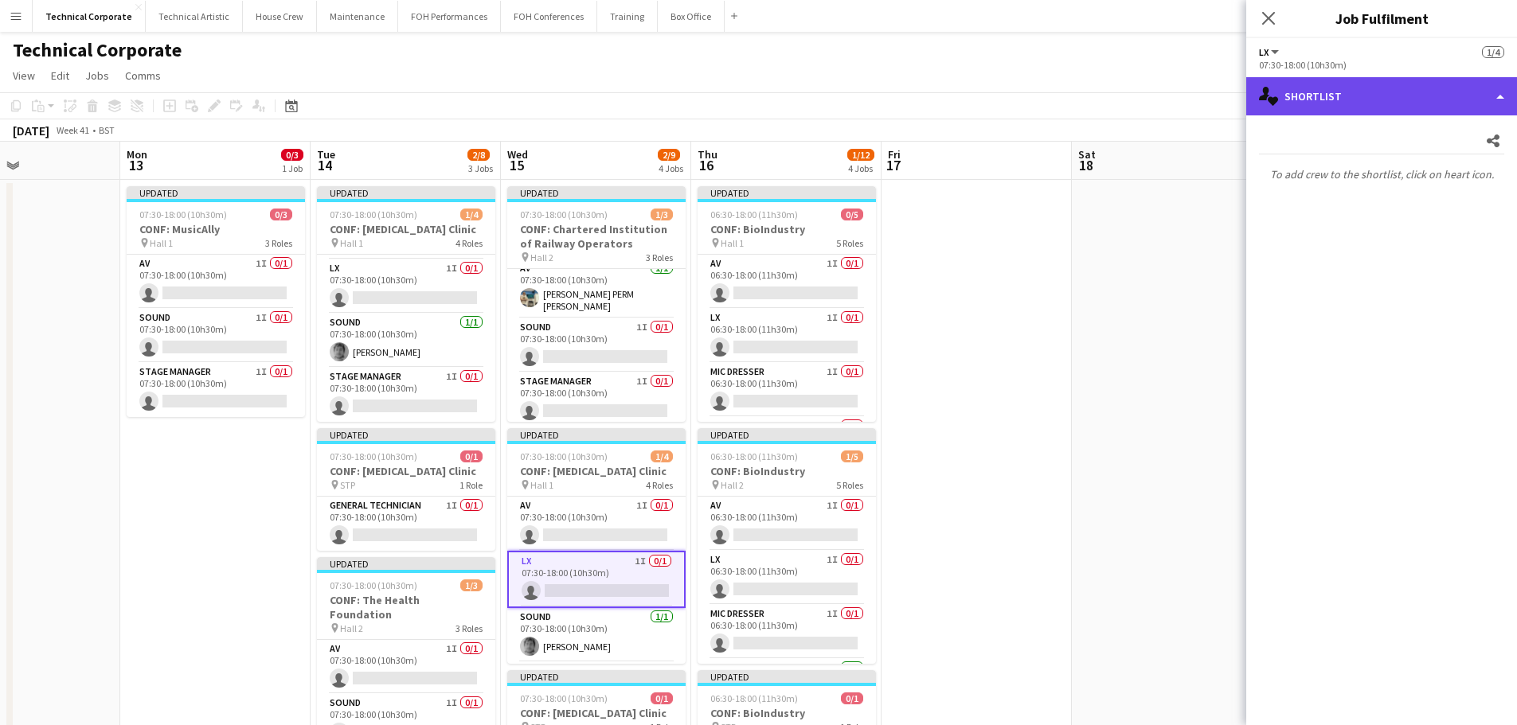
click at [1385, 107] on div "single-neutral-actions-heart Shortlist" at bounding box center [1381, 96] width 271 height 38
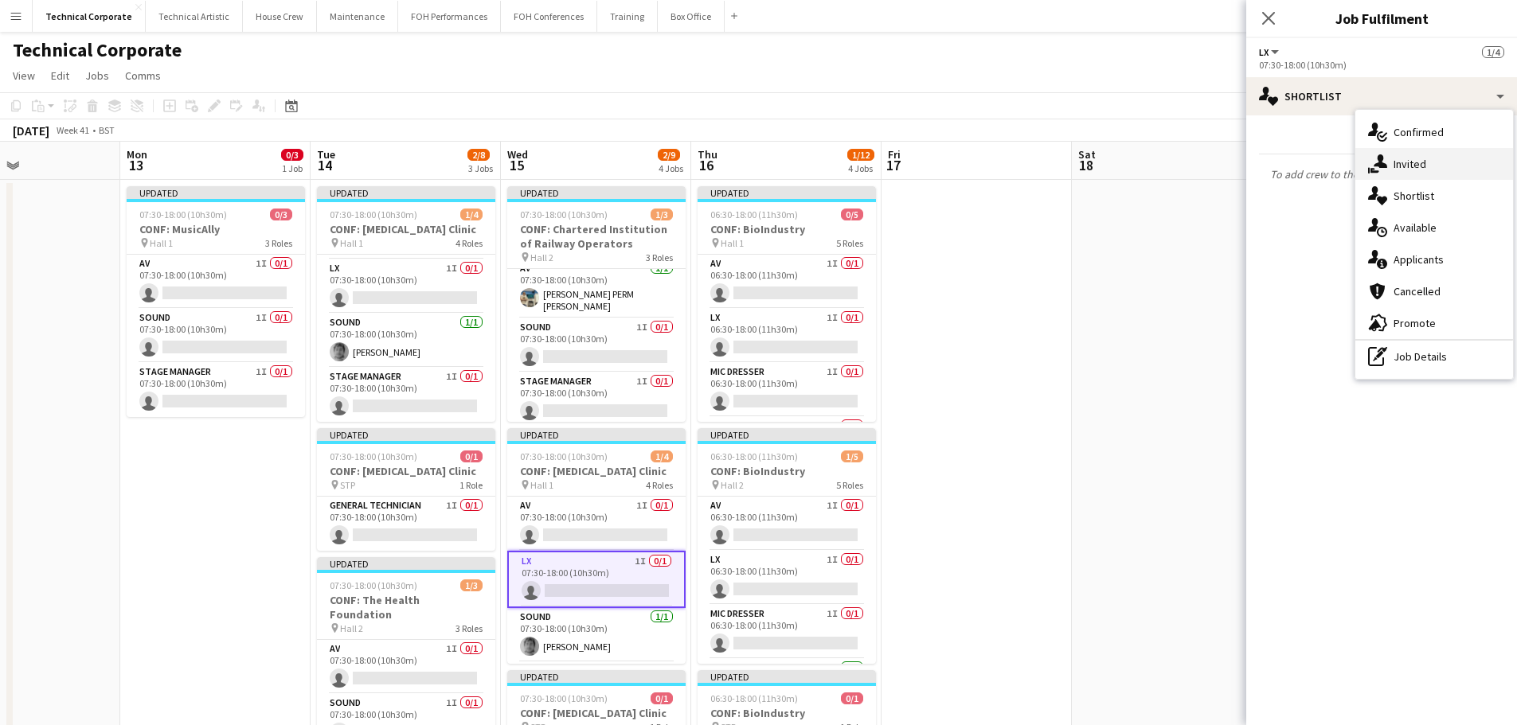
click at [1416, 167] on div "single-neutral-actions-share-1 Invited" at bounding box center [1434, 164] width 158 height 32
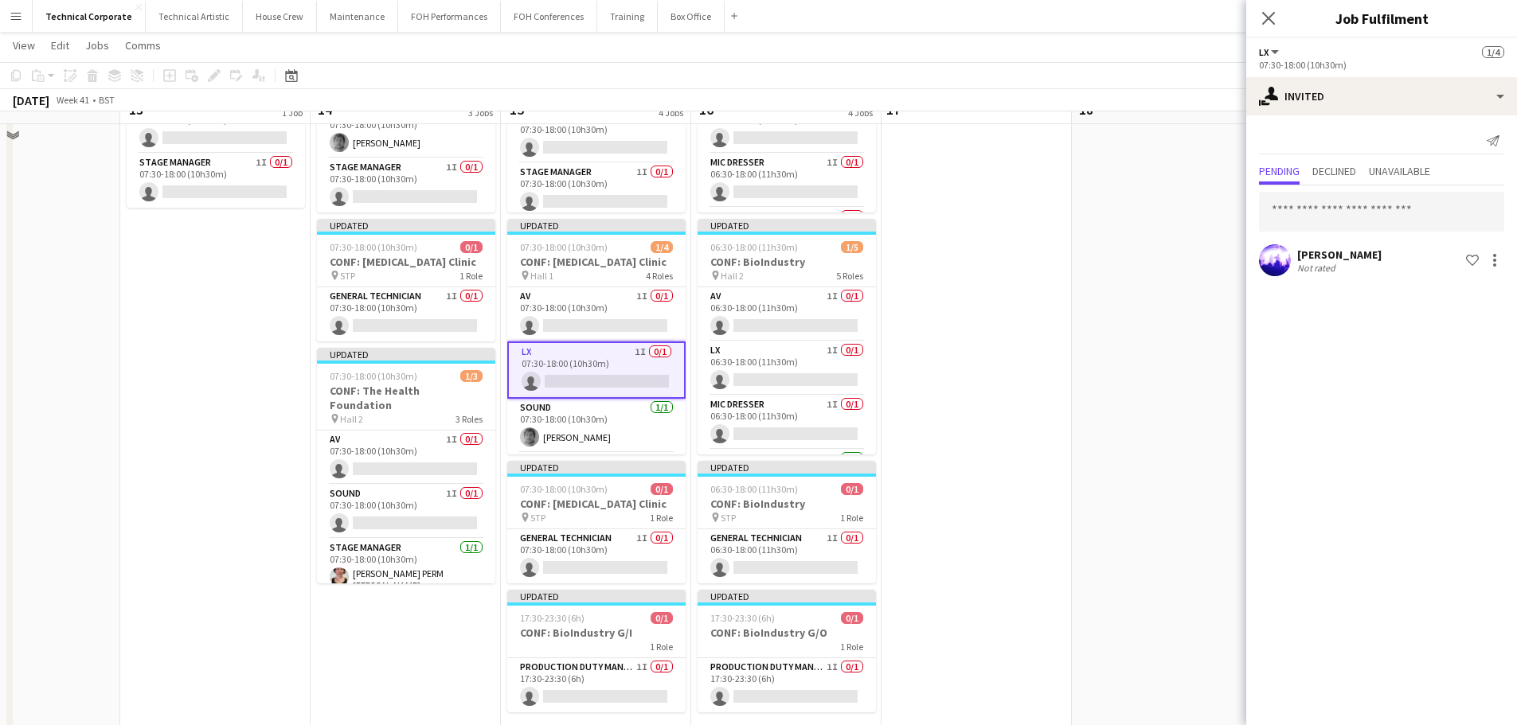
scroll to position [239, 0]
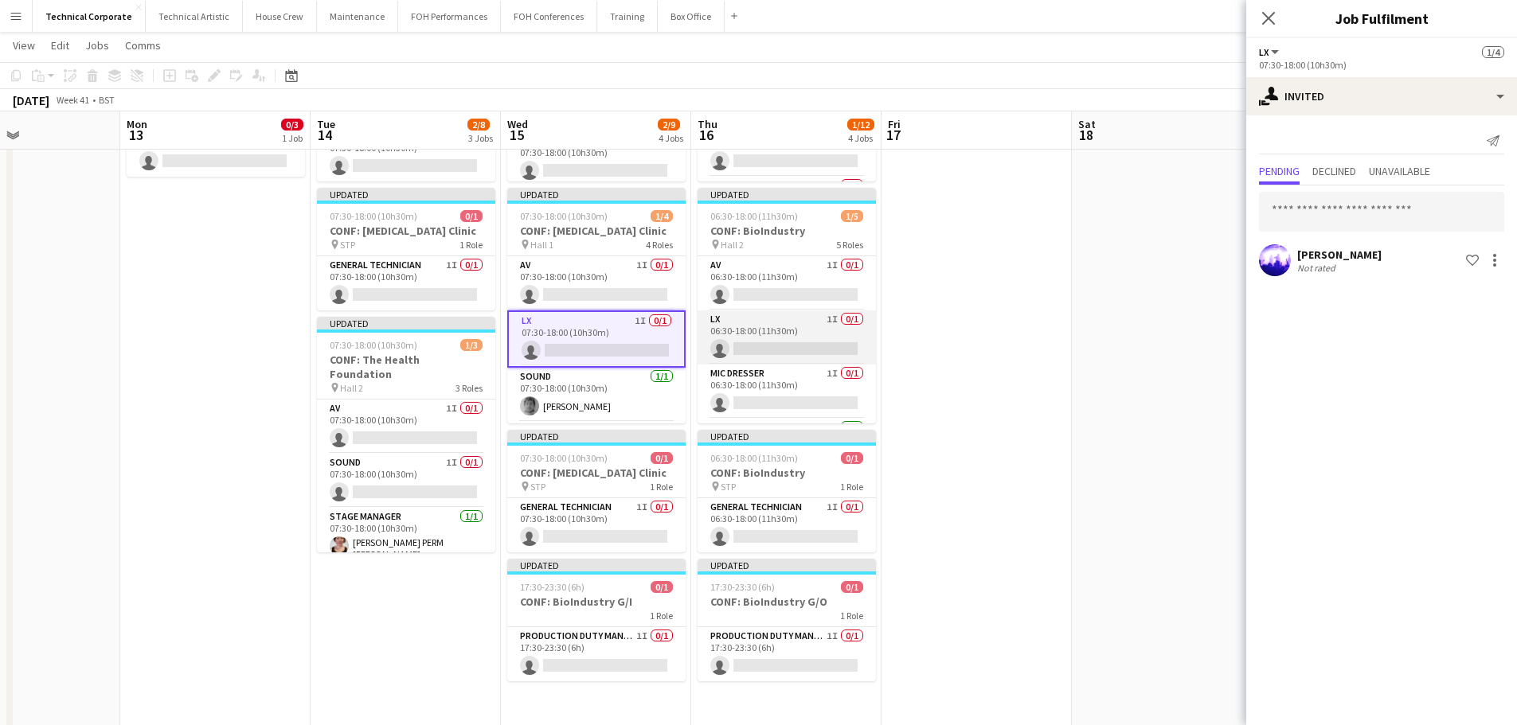
click at [789, 326] on app-card-role "LX 1I 0/1 06:30-18:00 (11h30m) single-neutral-actions" at bounding box center [787, 338] width 178 height 54
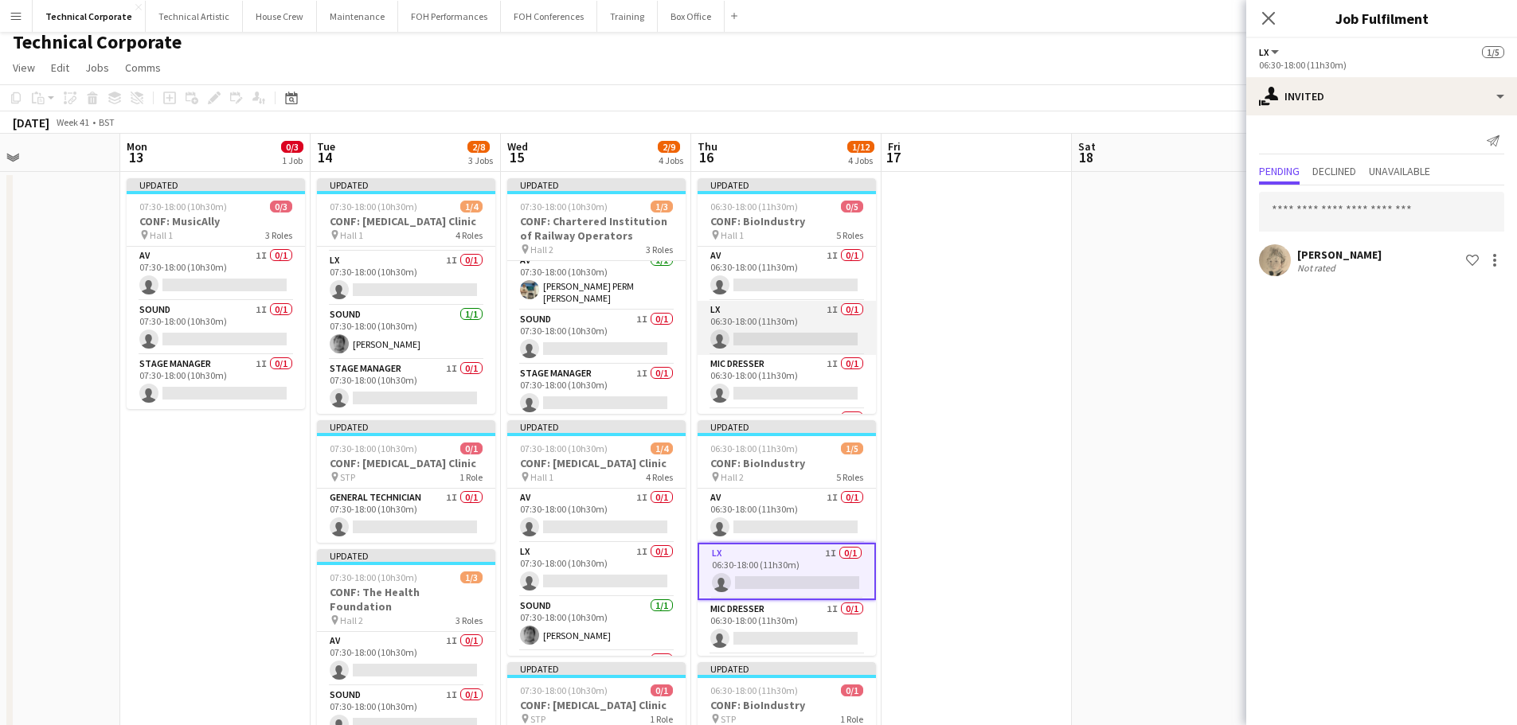
scroll to position [0, 0]
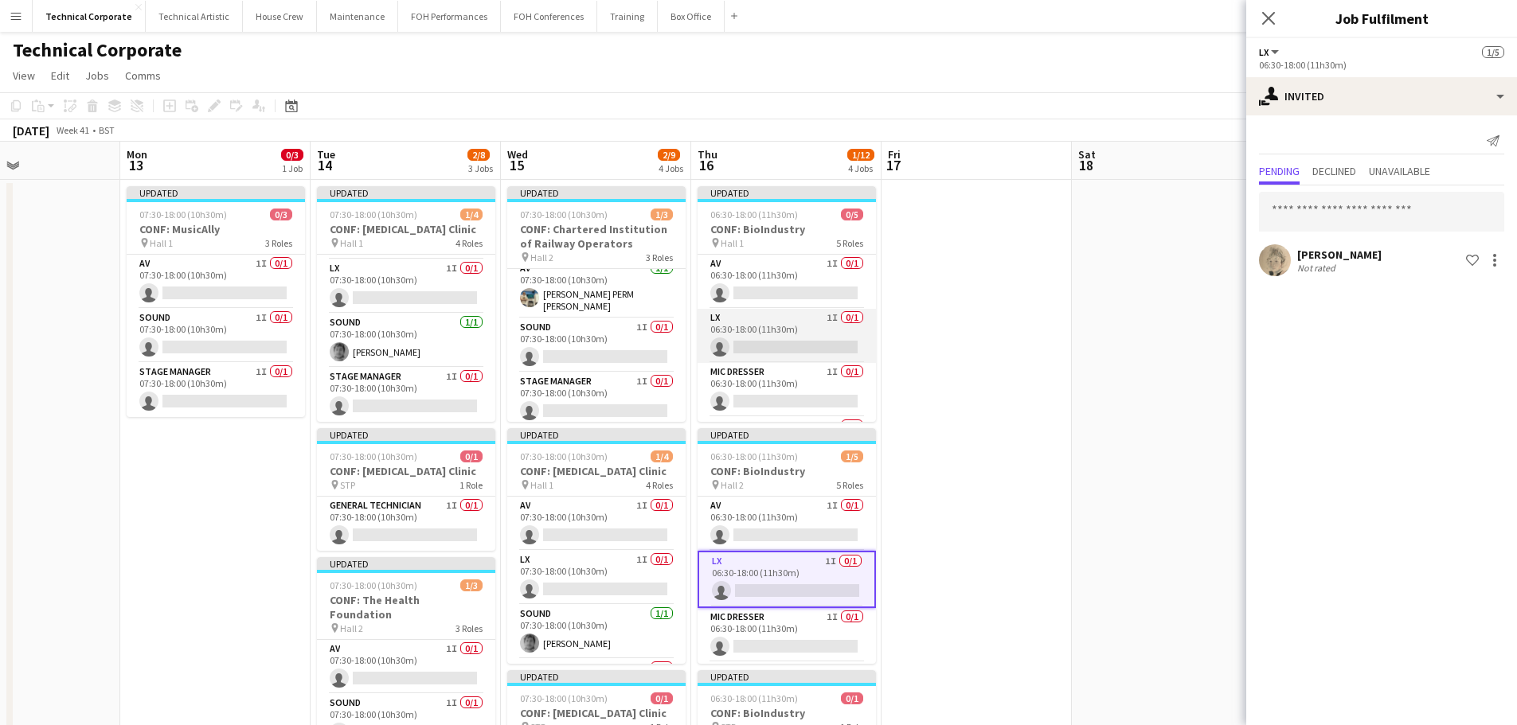
click at [798, 322] on app-card-role "LX 1I 0/1 06:30-18:00 (11h30m) single-neutral-actions" at bounding box center [787, 336] width 178 height 54
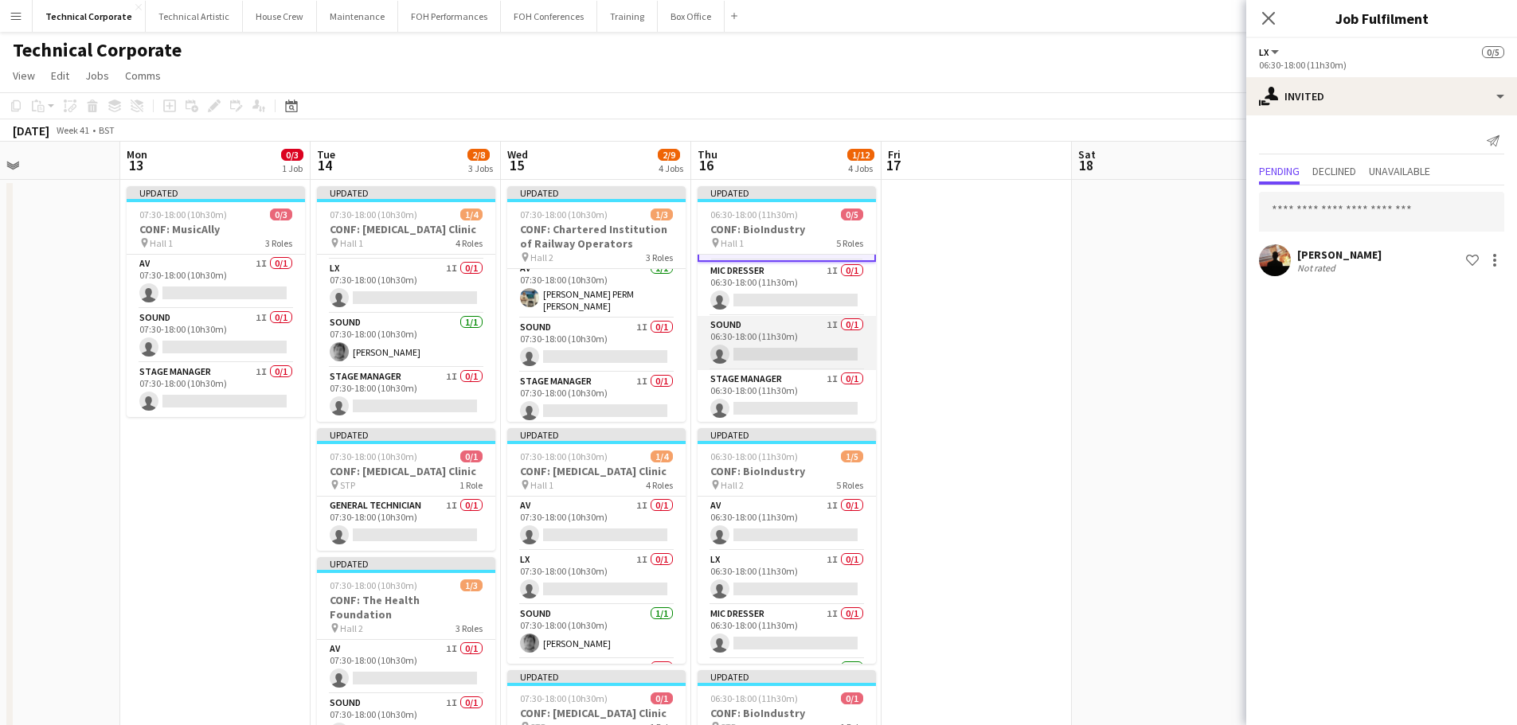
scroll to position [107, 0]
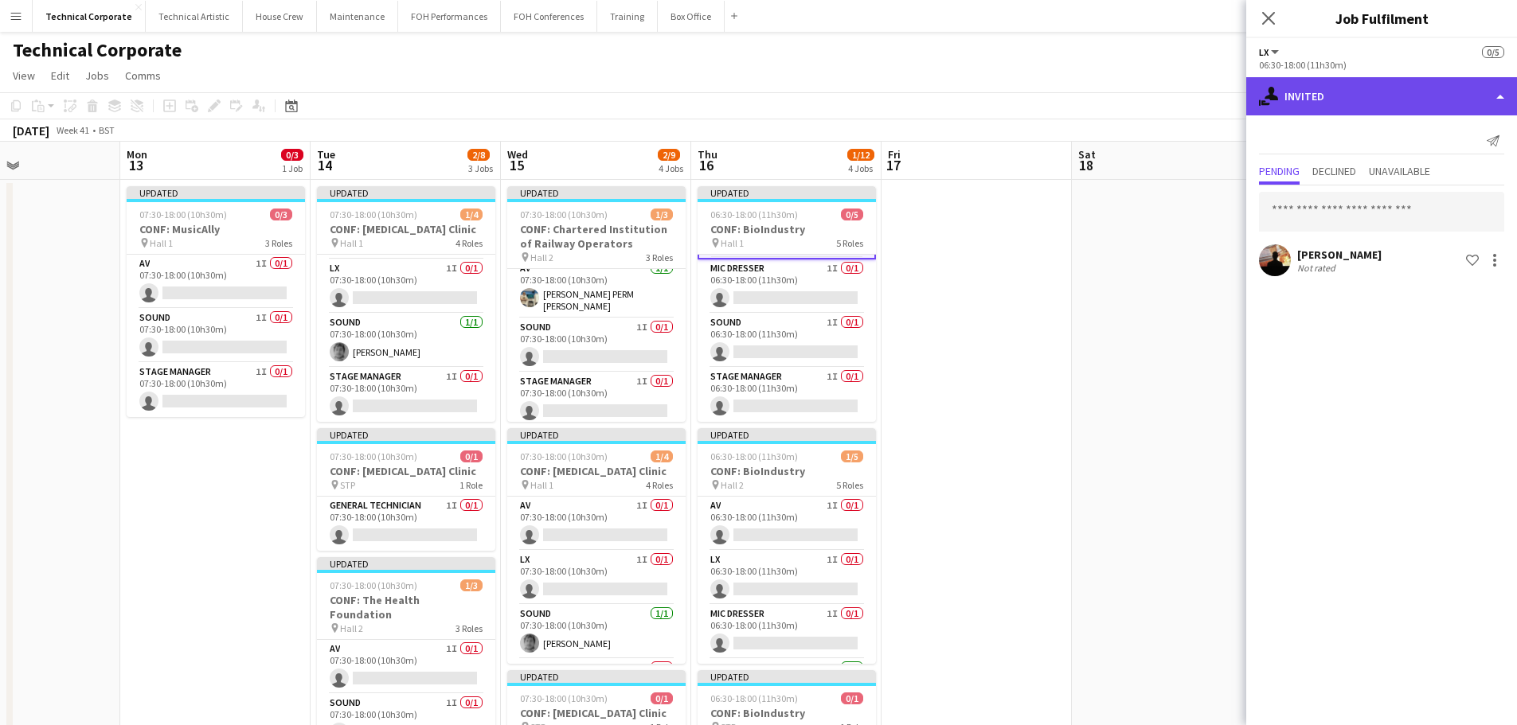
click at [1337, 108] on div "single-neutral-actions-share-1 Invited" at bounding box center [1381, 96] width 271 height 38
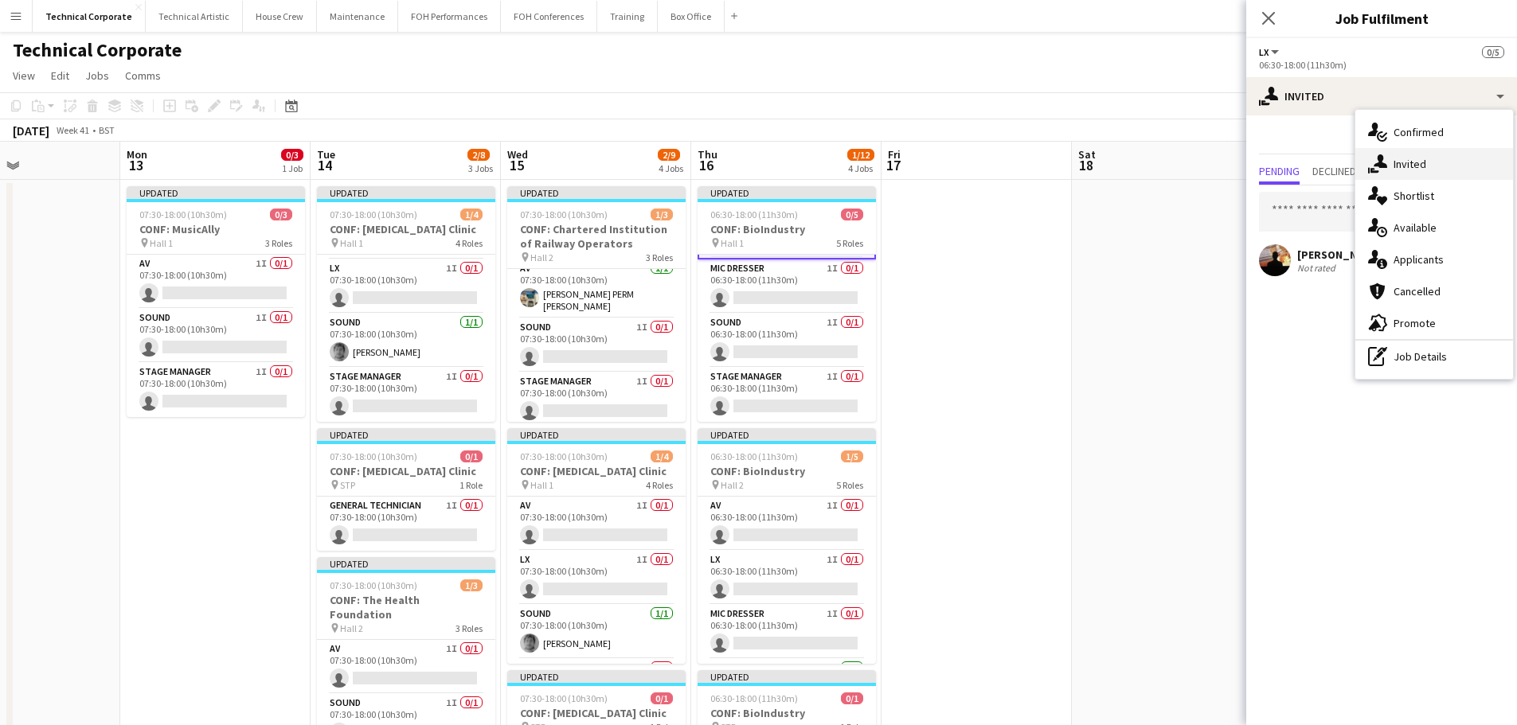
click at [1395, 158] on div "single-neutral-actions-share-1 Invited" at bounding box center [1434, 164] width 158 height 32
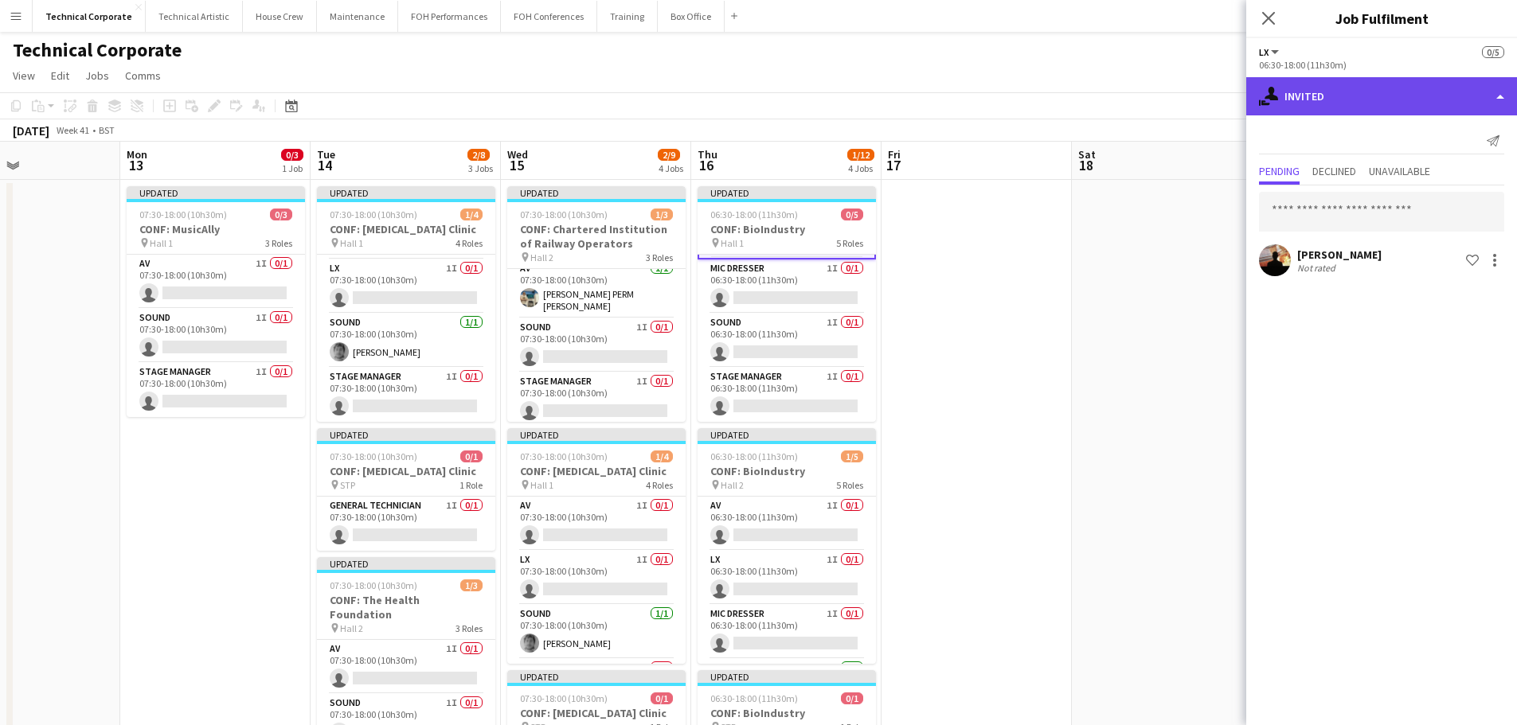
click at [1393, 111] on div "single-neutral-actions-share-1 Invited" at bounding box center [1381, 96] width 271 height 38
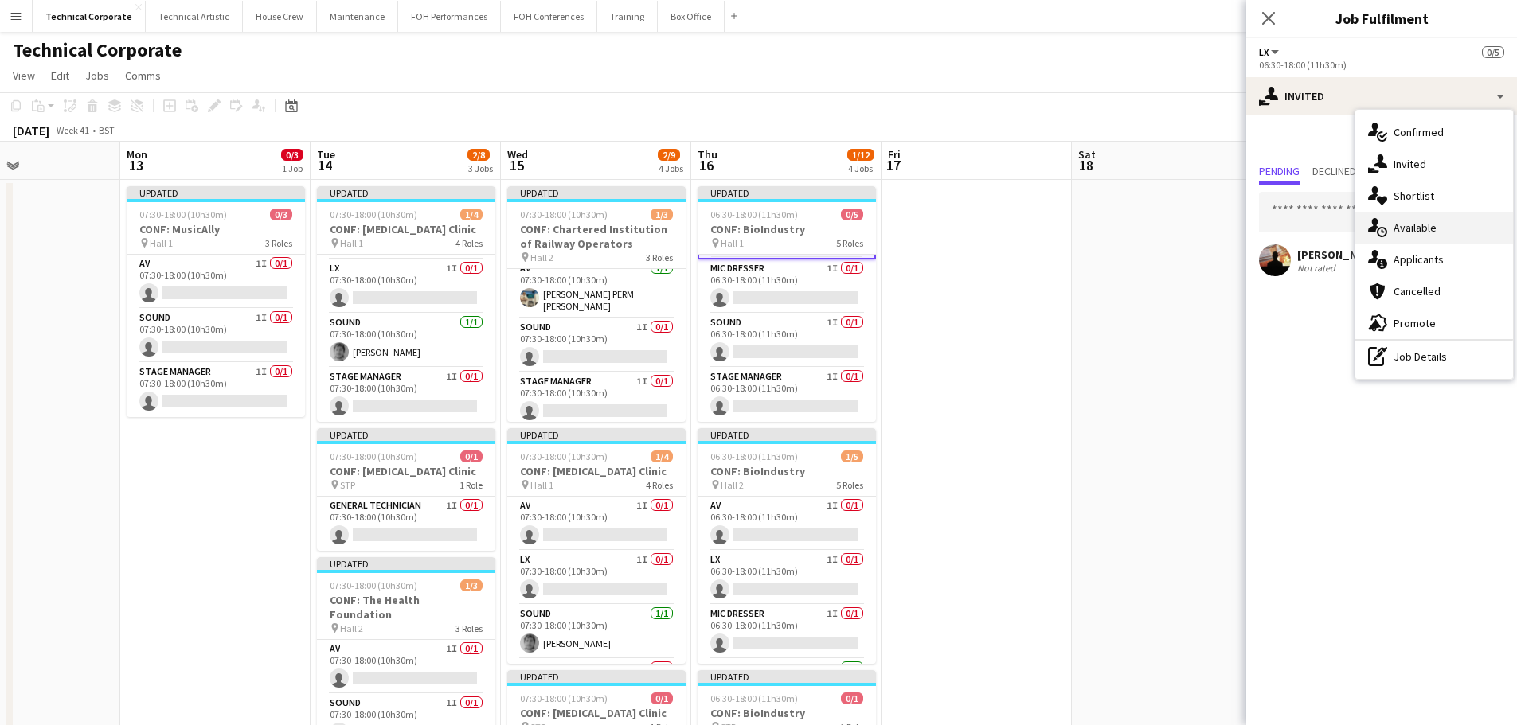
click at [1407, 237] on div "single-neutral-actions-upload Available" at bounding box center [1434, 228] width 158 height 32
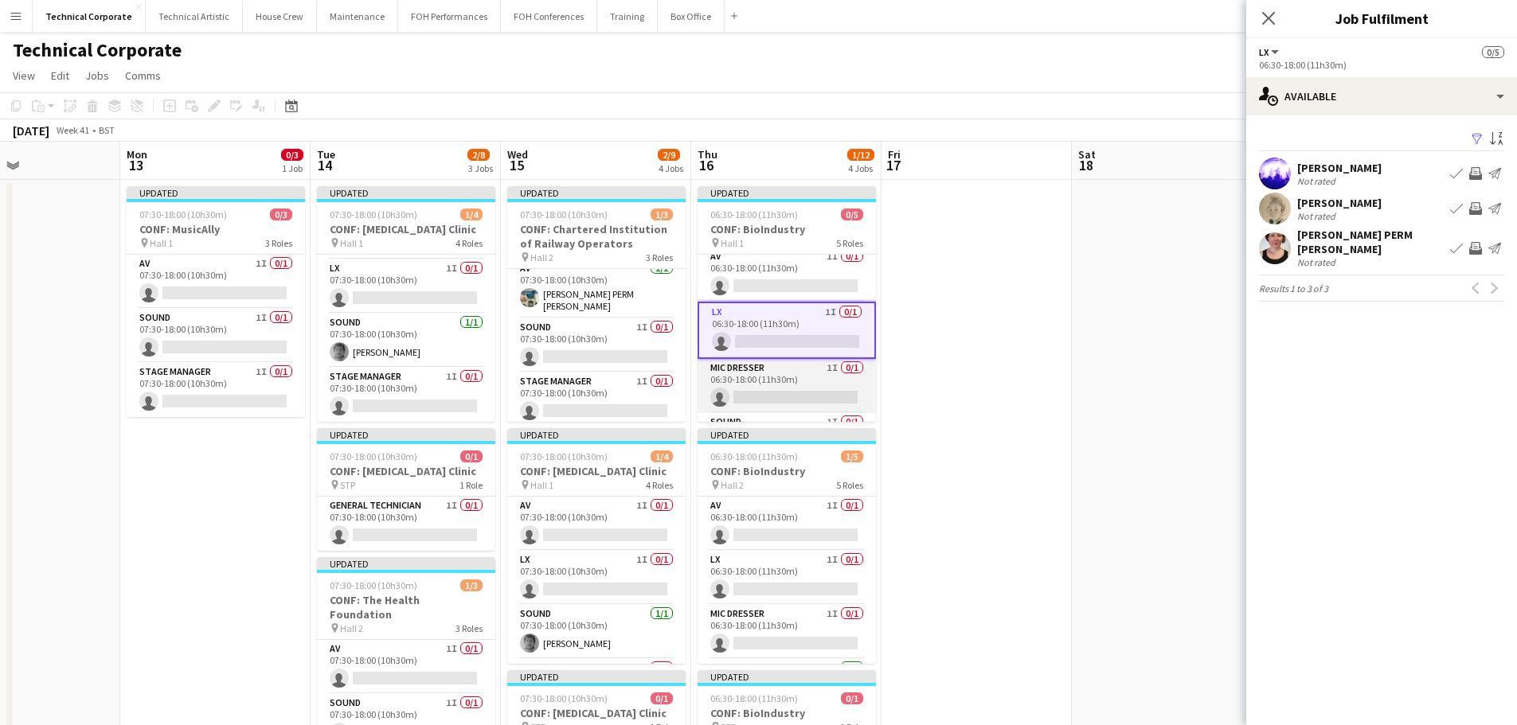
scroll to position [0, 0]
click at [1476, 212] on app-icon "Invite crew" at bounding box center [1475, 208] width 13 height 13
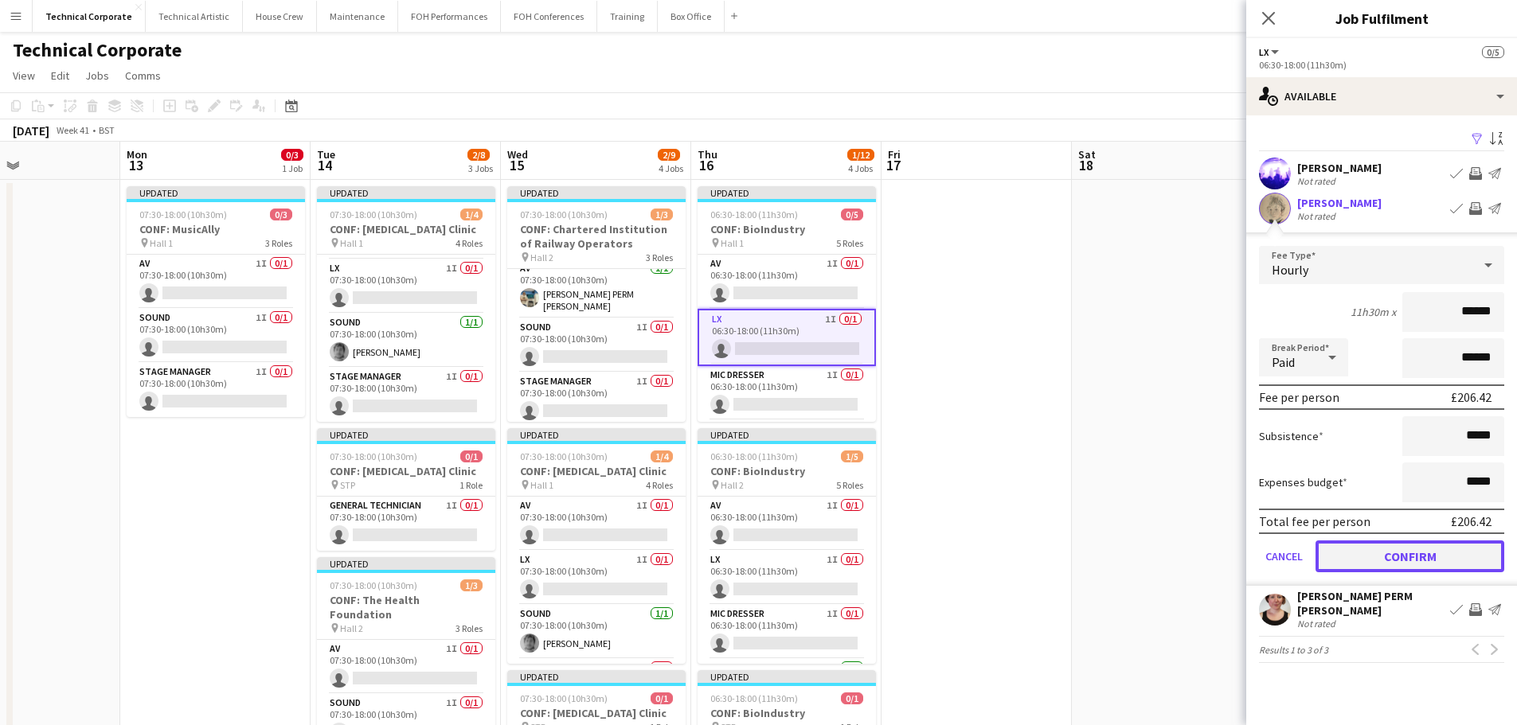
click at [1386, 549] on button "Confirm" at bounding box center [1409, 557] width 189 height 32
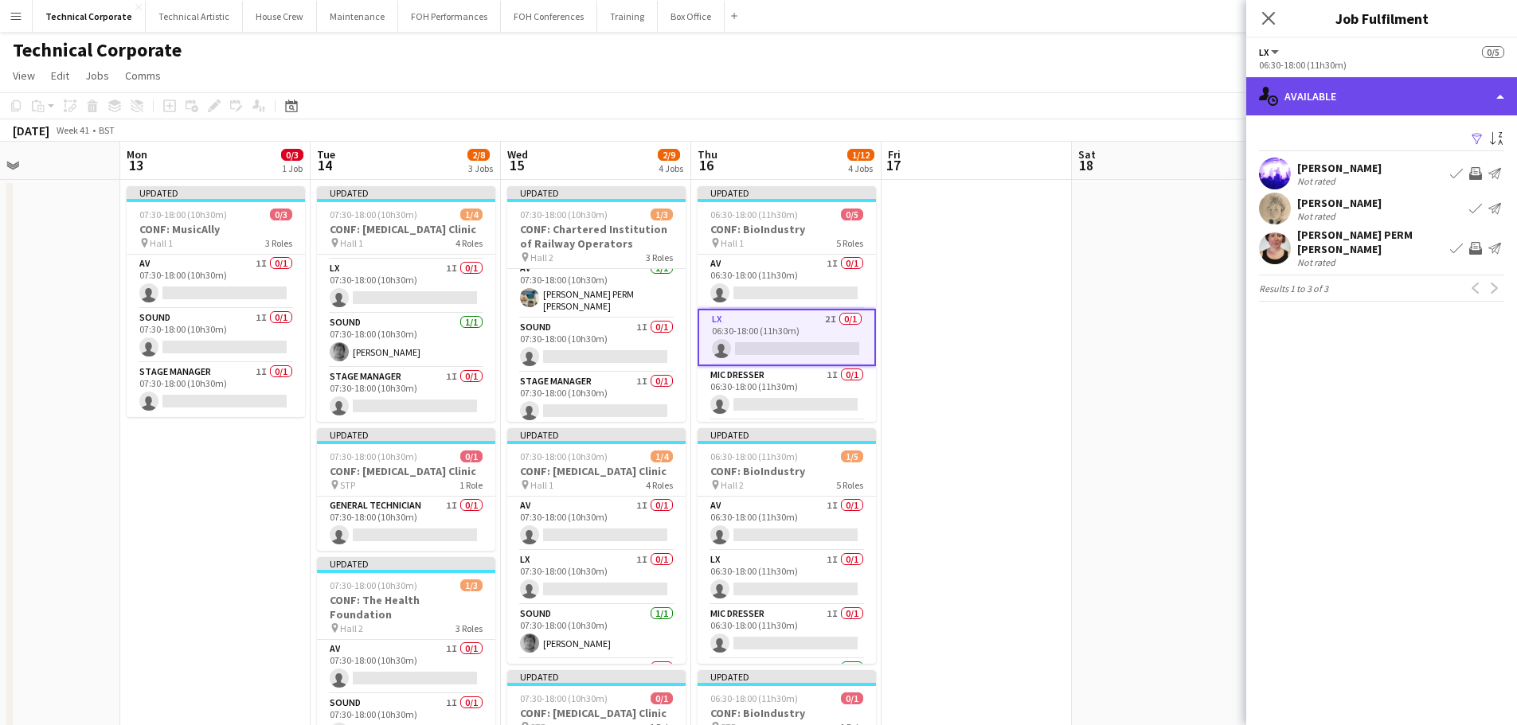
click at [1390, 97] on div "single-neutral-actions-upload Available" at bounding box center [1381, 96] width 271 height 38
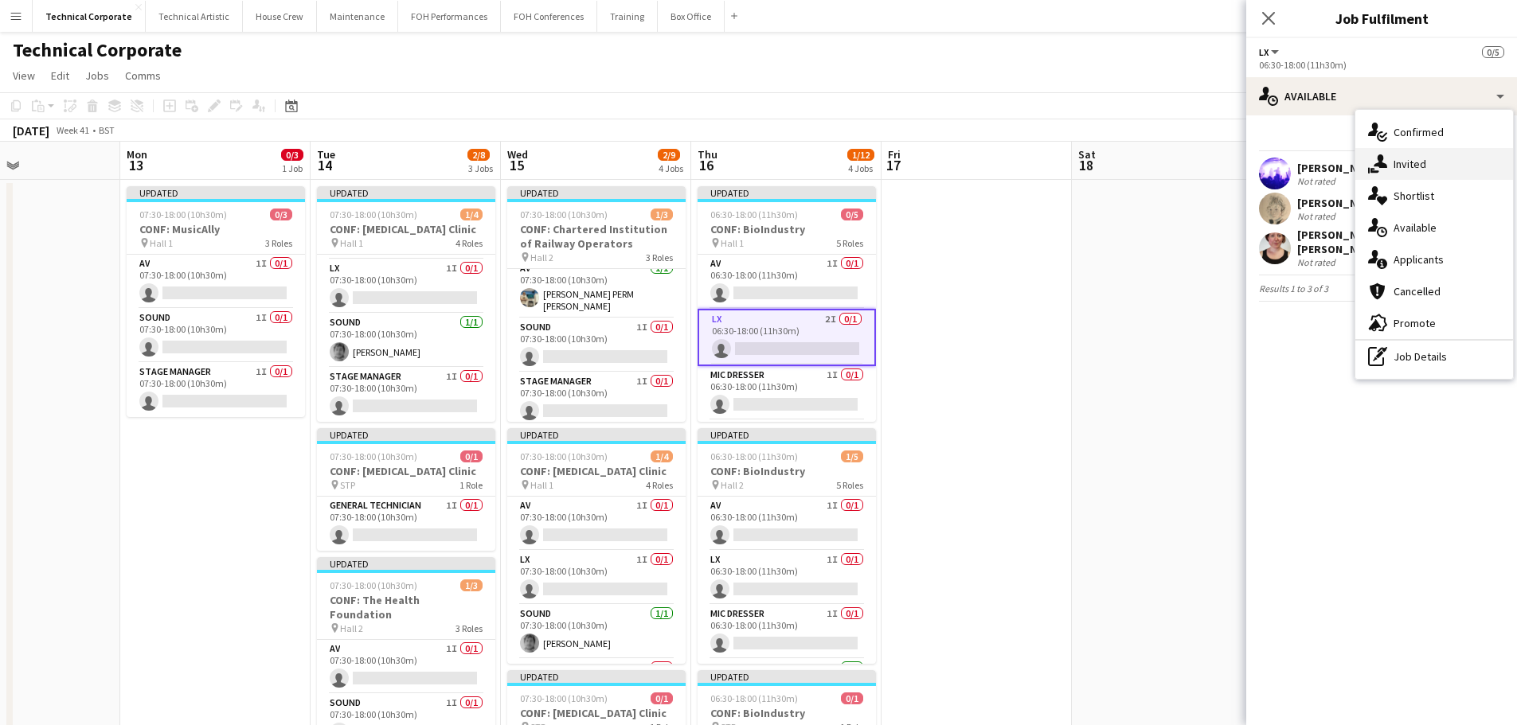
click at [1433, 164] on div "single-neutral-actions-share-1 Invited" at bounding box center [1434, 164] width 158 height 32
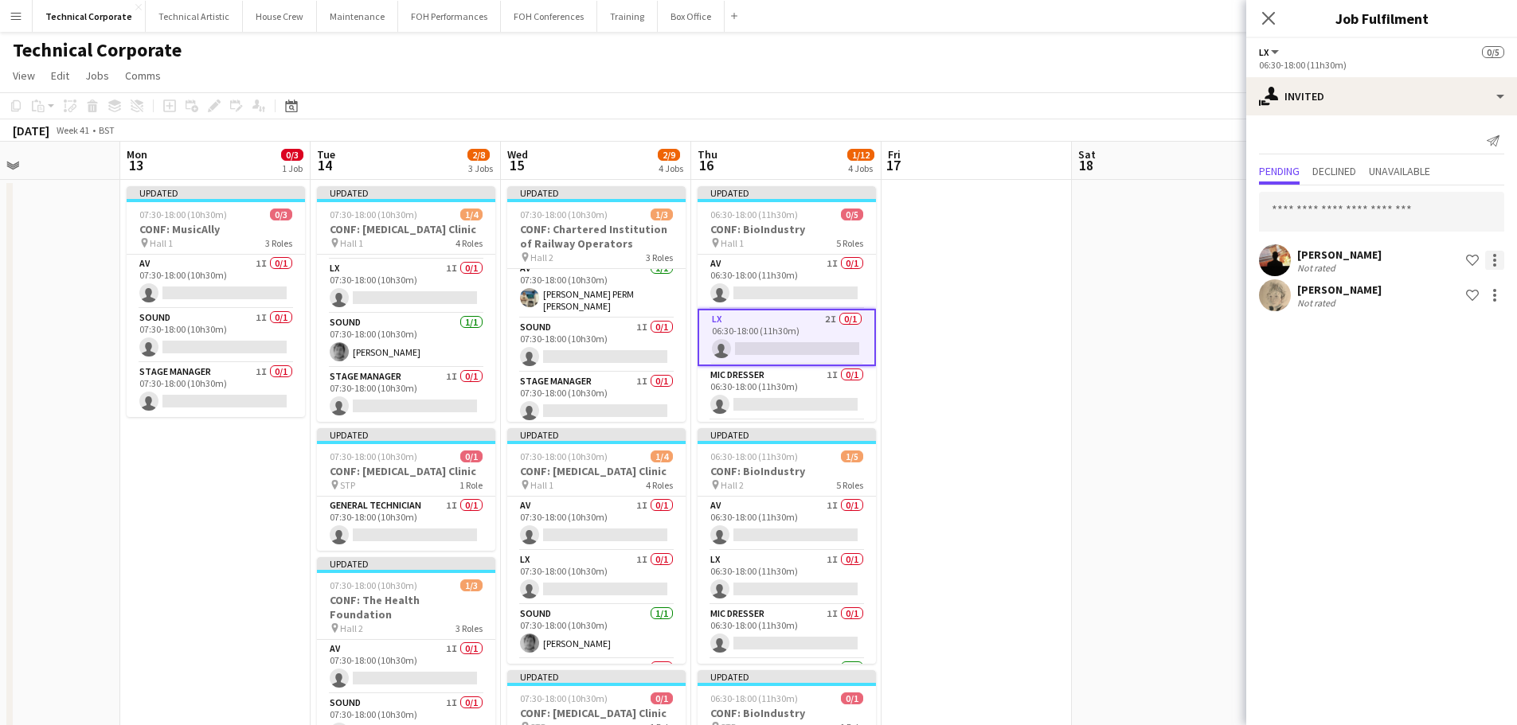
click at [1495, 257] on div at bounding box center [1494, 260] width 19 height 19
click at [1464, 404] on span "Cancel invitation" at bounding box center [1444, 404] width 93 height 14
click at [790, 579] on app-card-role "LX 1I 0/1 06:30-18:00 (11h30m) single-neutral-actions" at bounding box center [787, 578] width 178 height 54
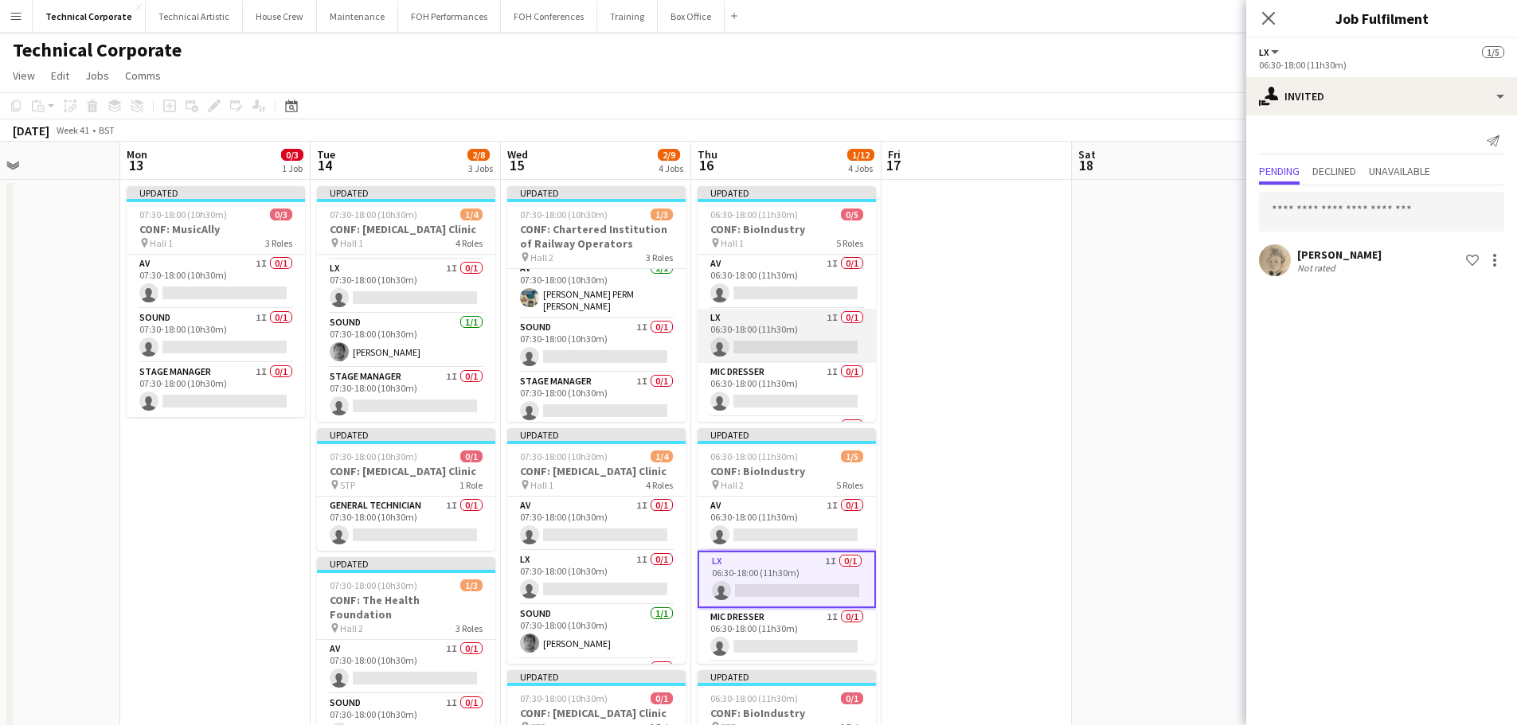
click at [792, 328] on app-card-role "LX 1I 0/1 06:30-18:00 (11h30m) single-neutral-actions" at bounding box center [787, 336] width 178 height 54
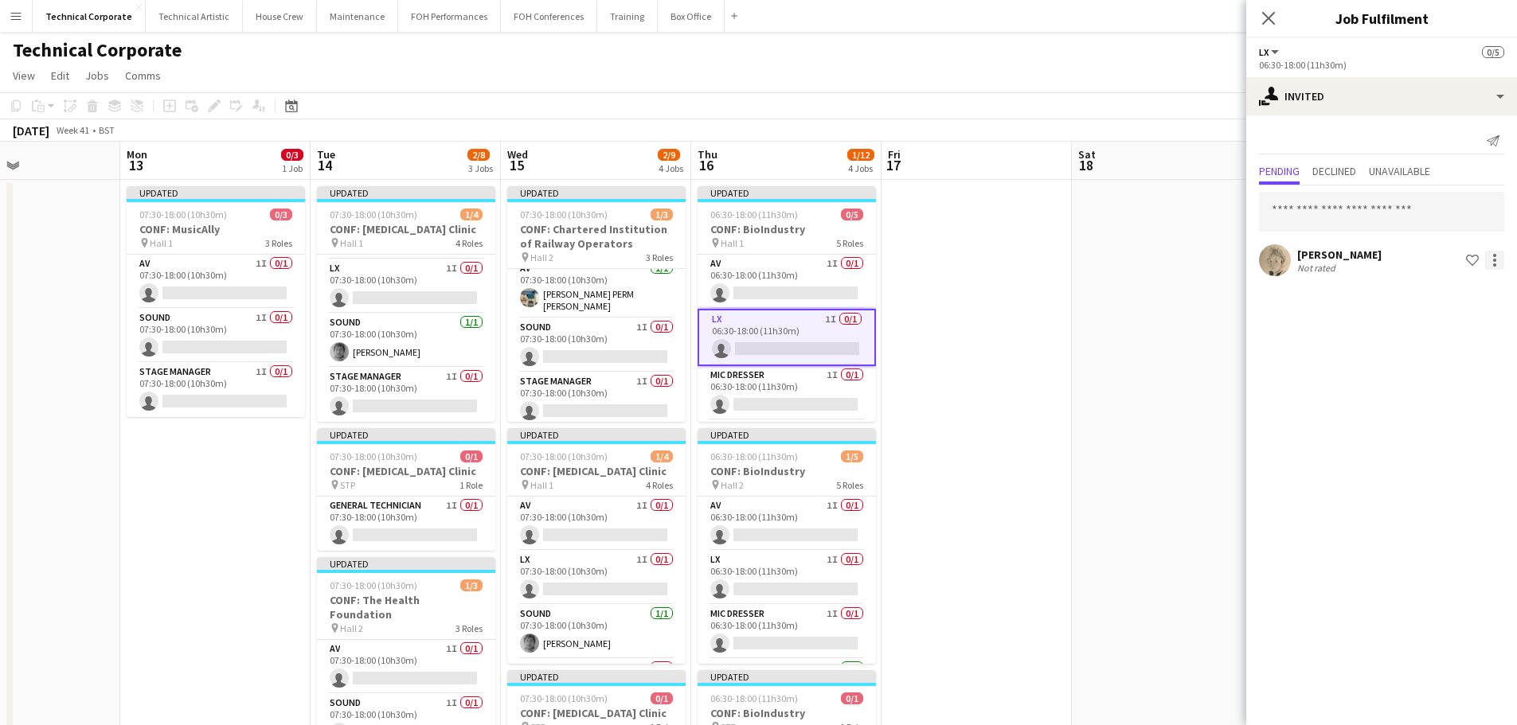
click at [1492, 257] on div at bounding box center [1494, 260] width 19 height 19
click at [1462, 416] on button "Cancel invitation" at bounding box center [1444, 404] width 119 height 38
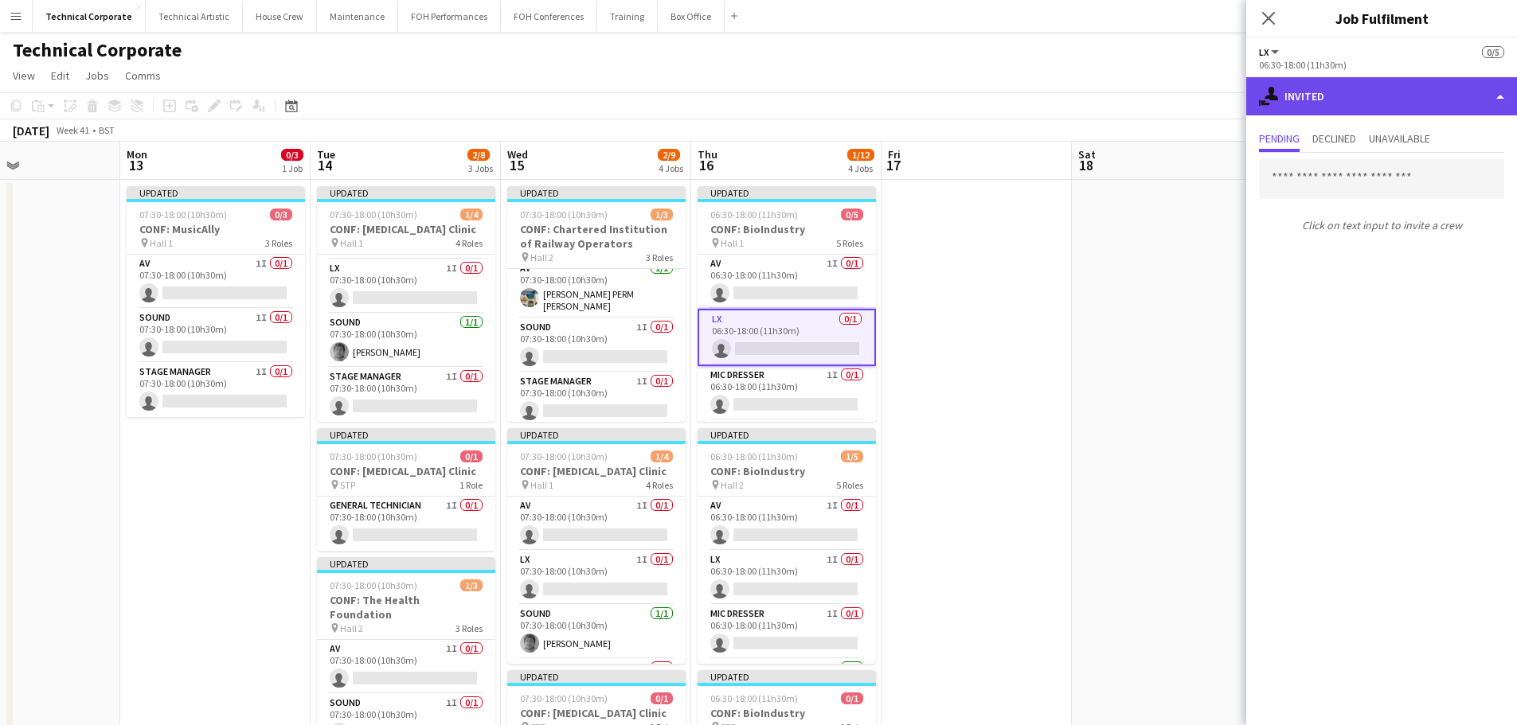
click at [1369, 78] on div "single-neutral-actions-share-1 Invited" at bounding box center [1381, 96] width 271 height 38
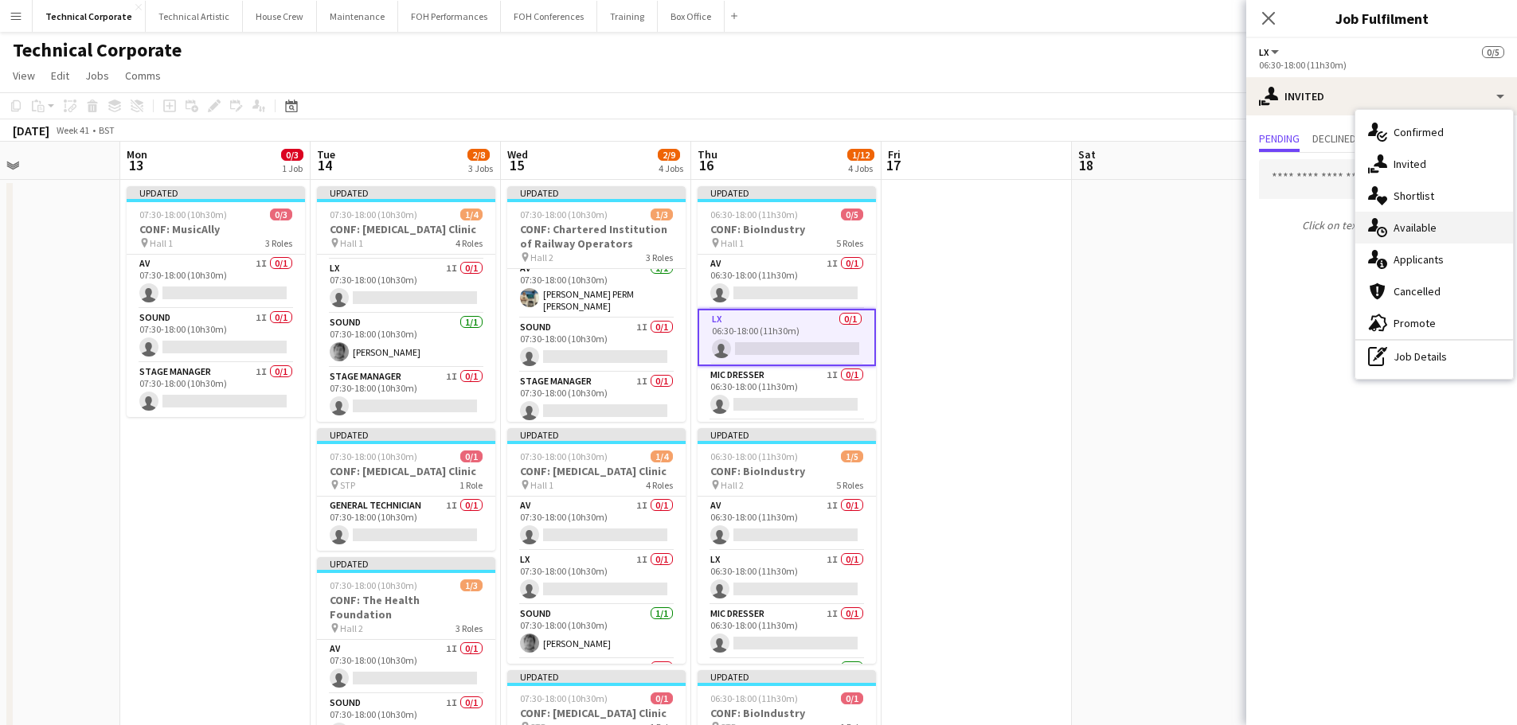
click at [1425, 224] on div "single-neutral-actions-upload Available" at bounding box center [1434, 228] width 158 height 32
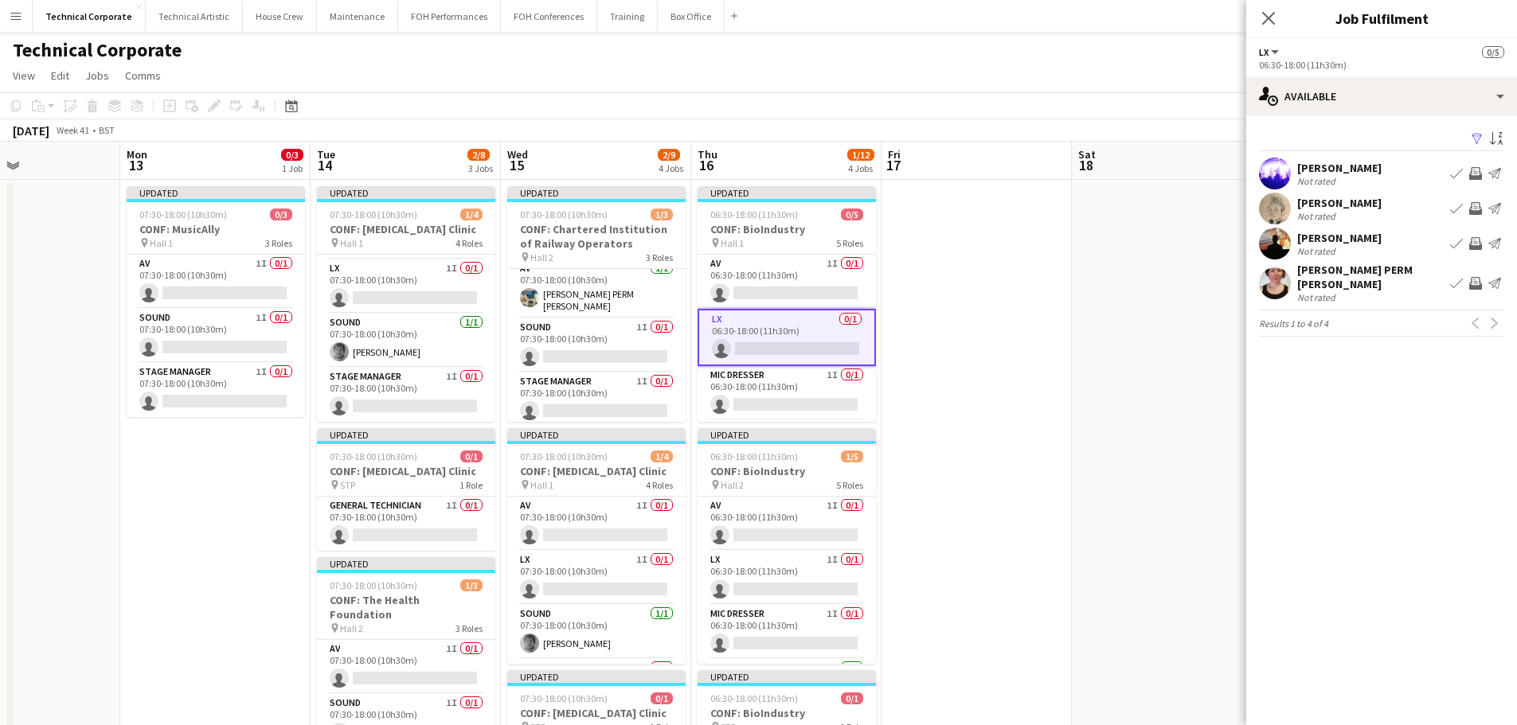
click at [1478, 239] on app-icon "Invite crew" at bounding box center [1475, 243] width 13 height 13
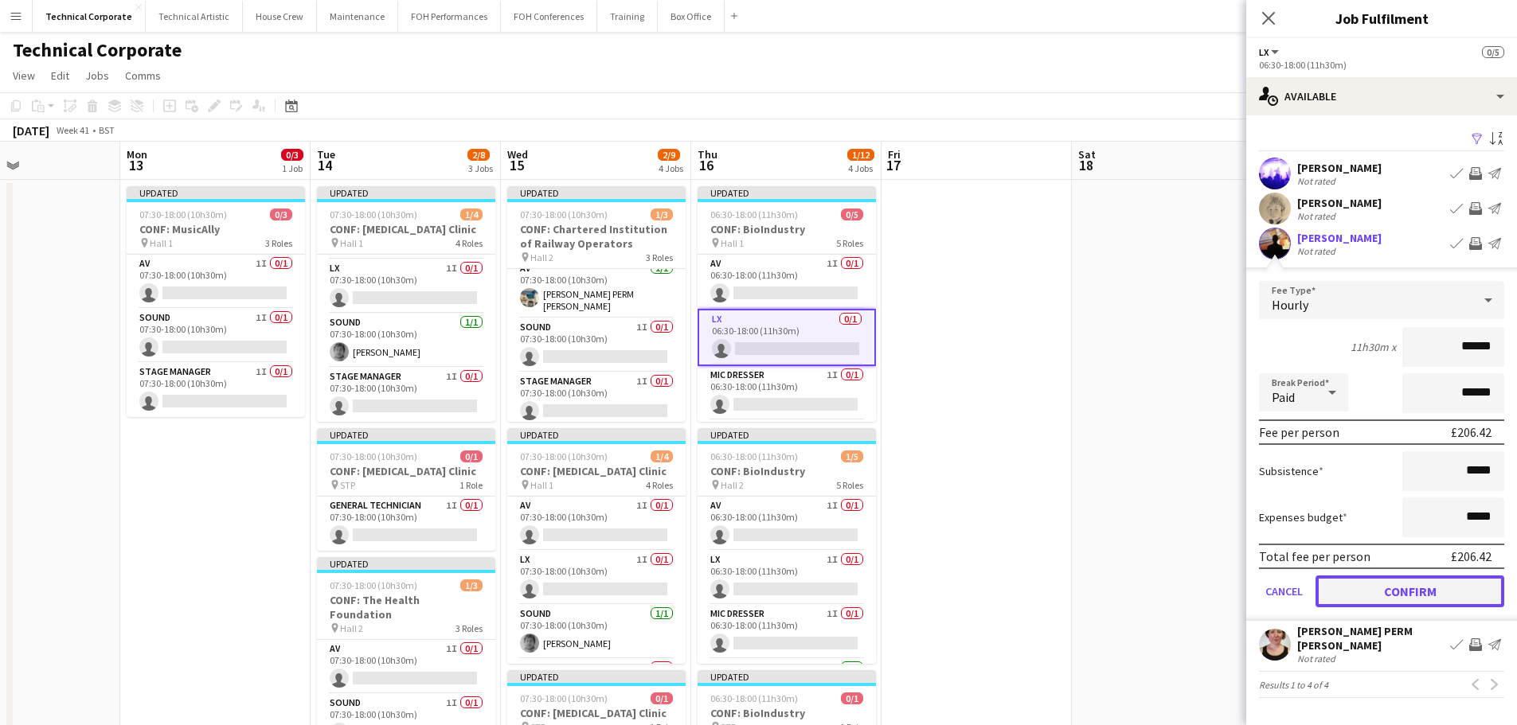
click at [1421, 584] on button "Confirm" at bounding box center [1409, 592] width 189 height 32
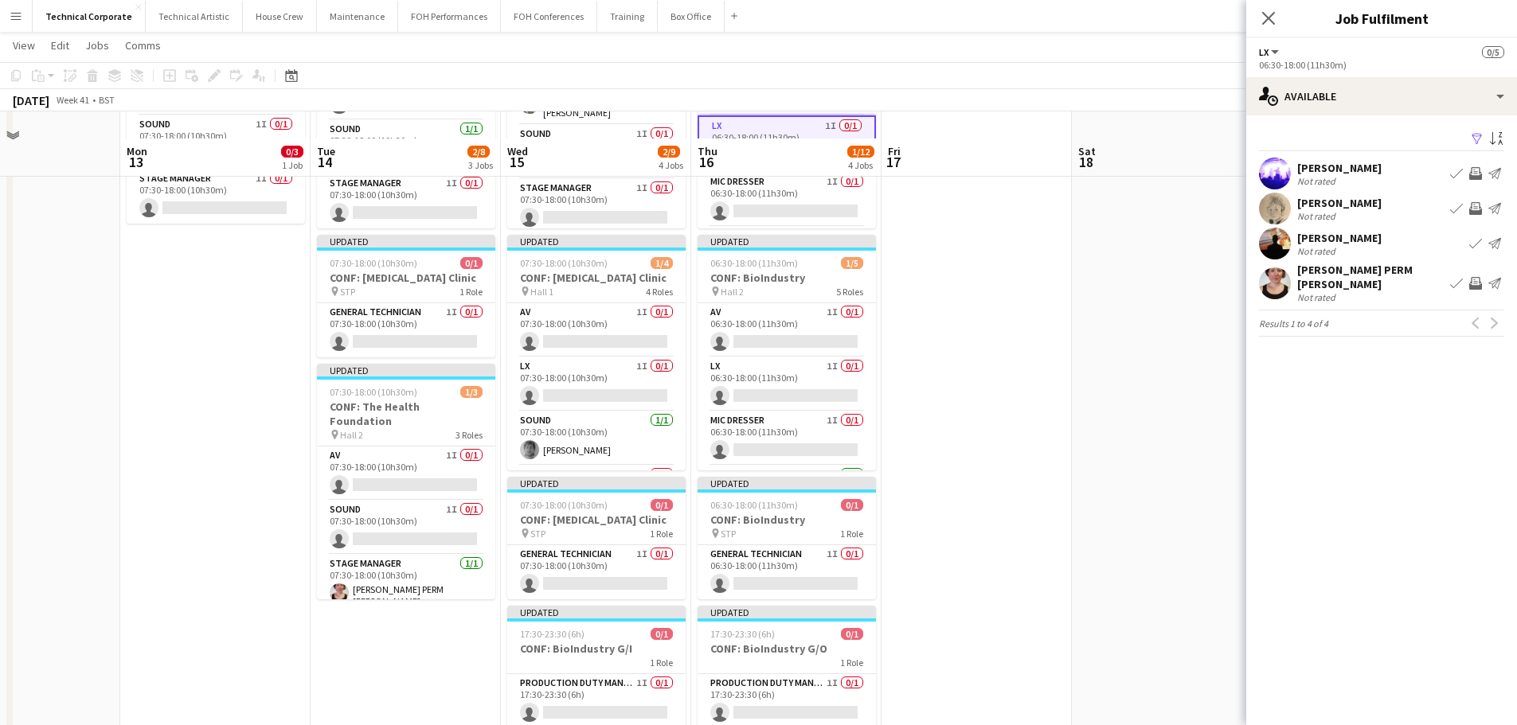
scroll to position [239, 0]
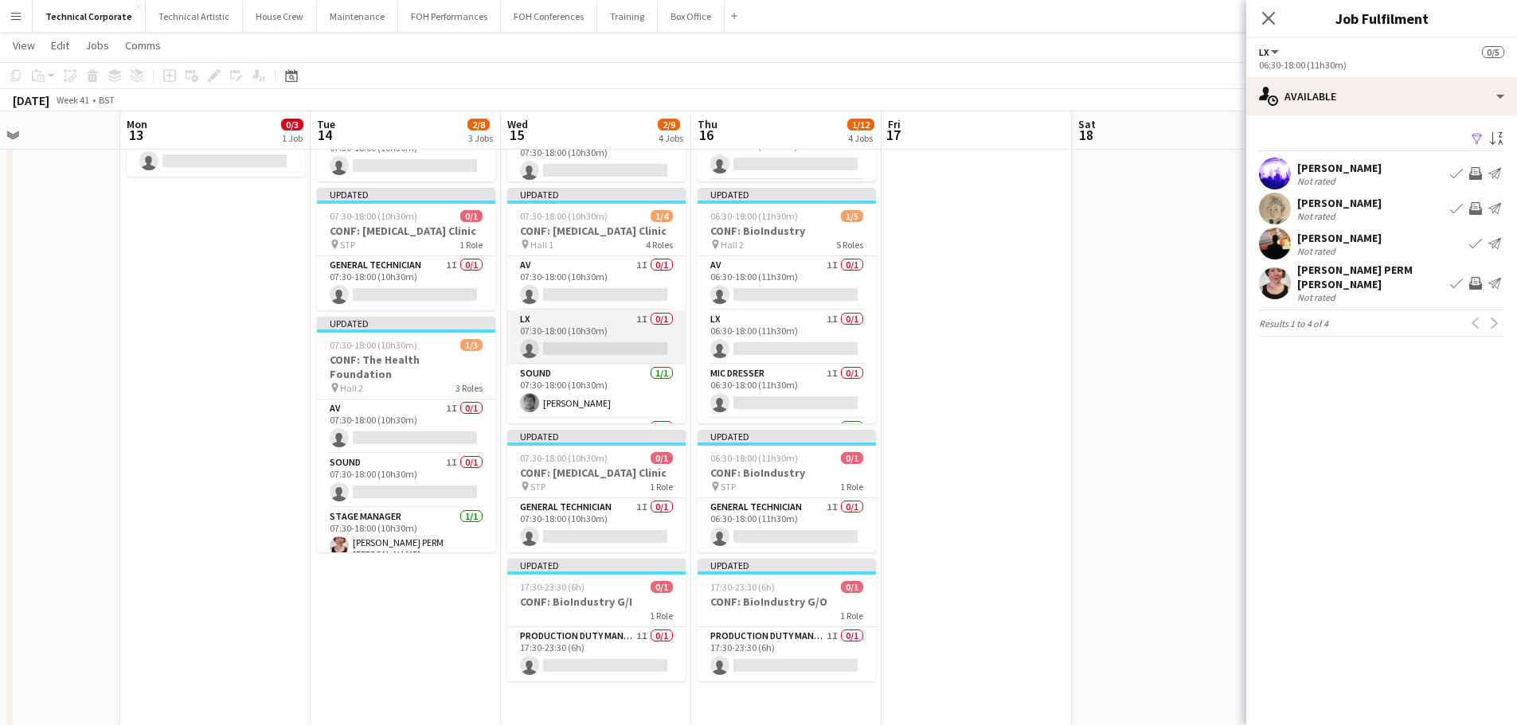
click at [630, 357] on app-card-role "LX 1I 0/1 07:30-18:00 (10h30m) single-neutral-actions" at bounding box center [596, 338] width 178 height 54
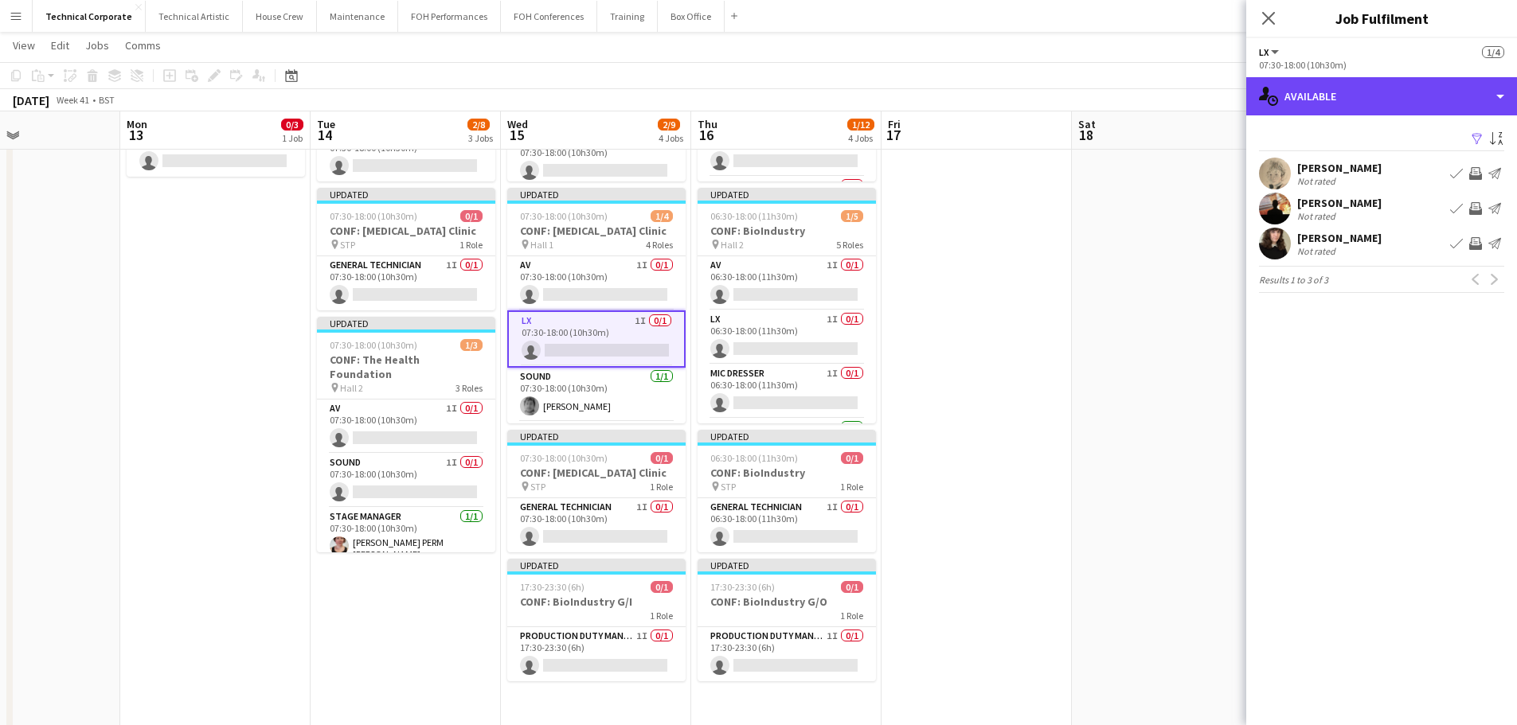
drag, startPoint x: 1314, startPoint y: 106, endPoint x: 1372, endPoint y: 128, distance: 62.3
click at [1317, 106] on div "single-neutral-actions-upload Available" at bounding box center [1381, 96] width 271 height 38
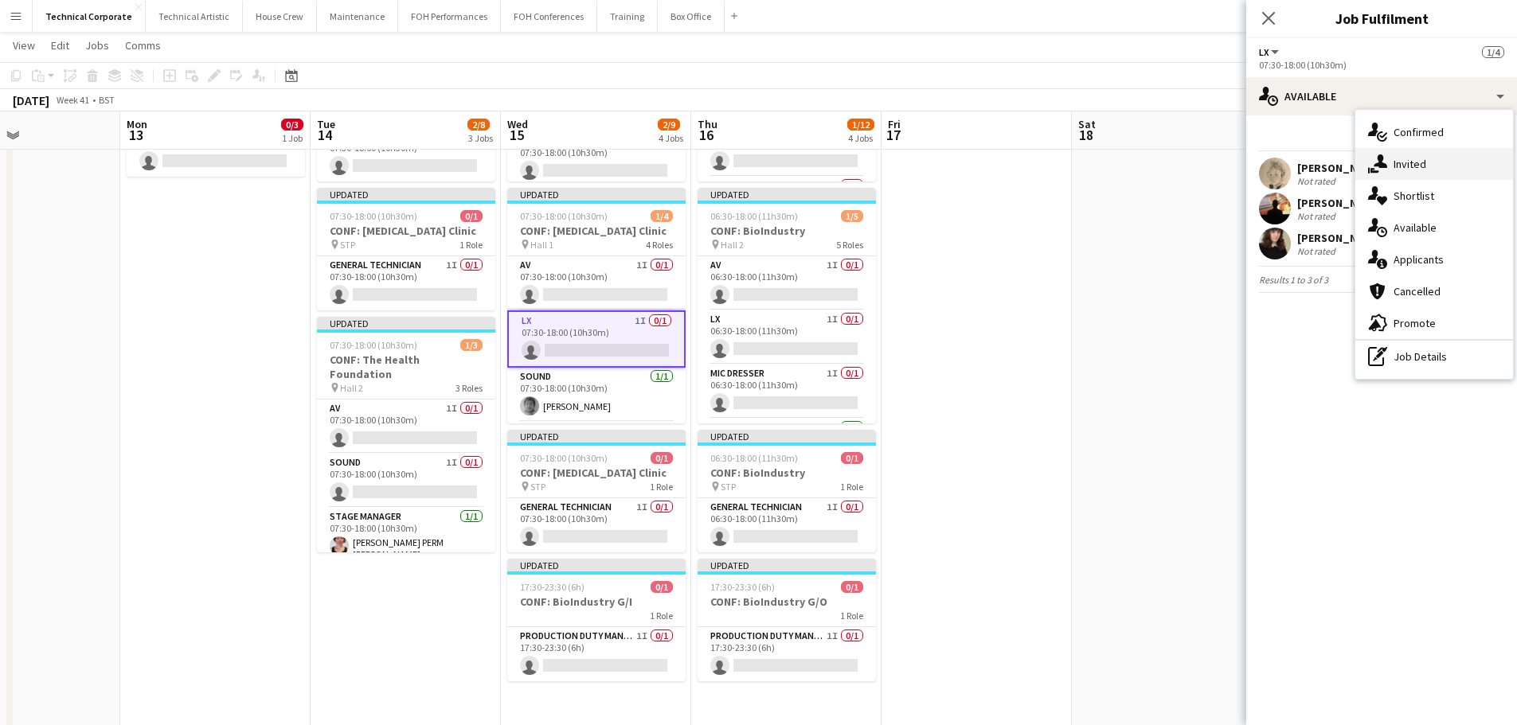
click at [1420, 162] on div "single-neutral-actions-share-1 Invited" at bounding box center [1434, 164] width 158 height 32
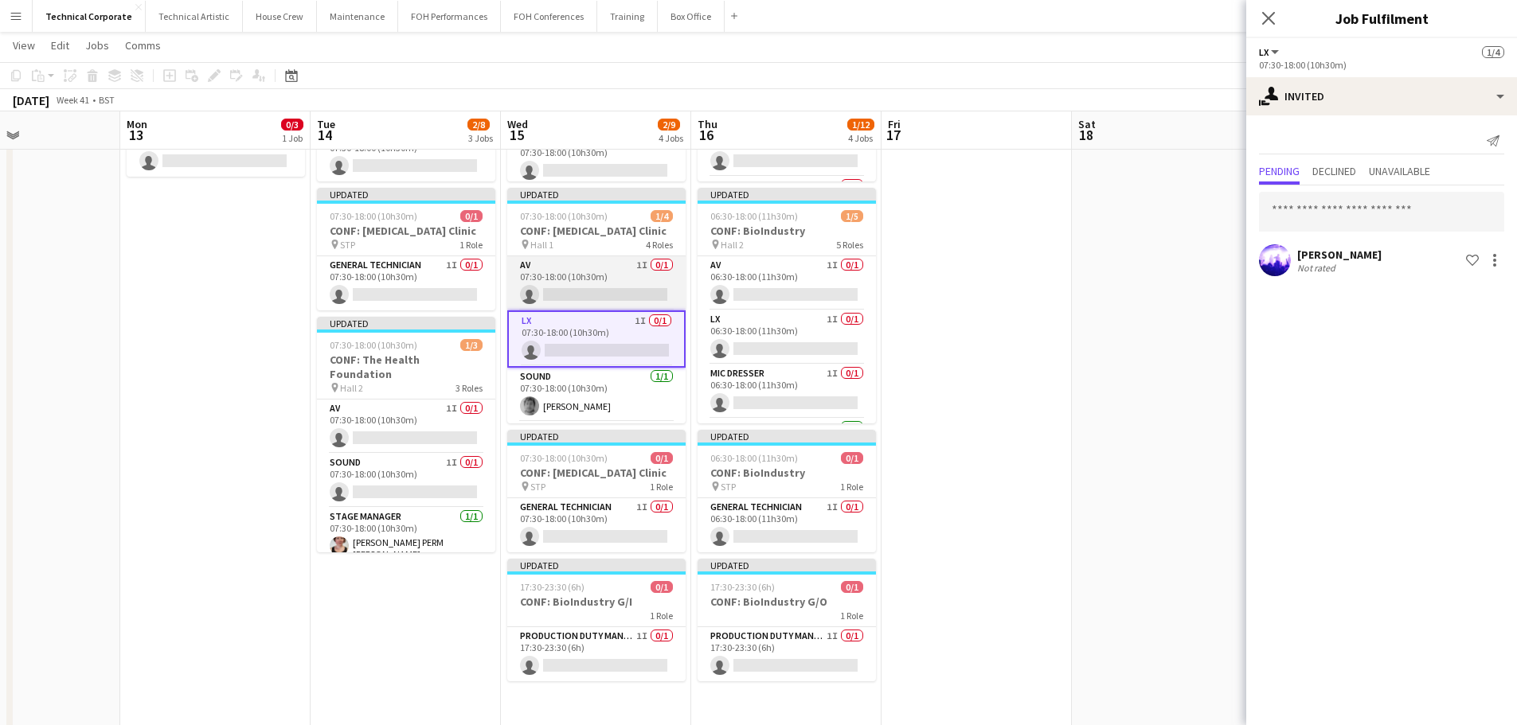
click at [592, 285] on app-card-role "AV 1I 0/1 07:30-18:00 (10h30m) single-neutral-actions" at bounding box center [596, 283] width 178 height 54
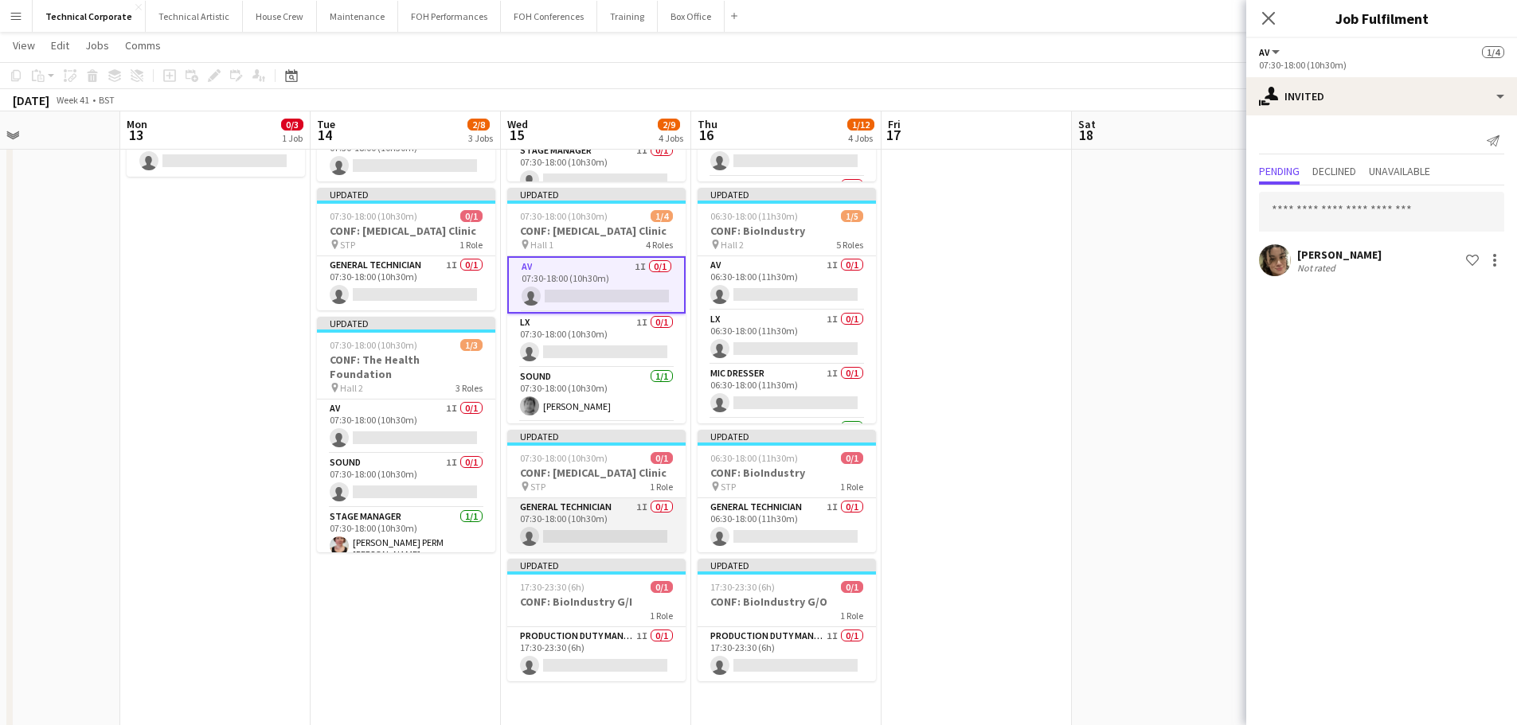
click at [620, 533] on app-card-role "General Technician 1I 0/1 07:30-18:00 (10h30m) single-neutral-actions" at bounding box center [596, 525] width 178 height 54
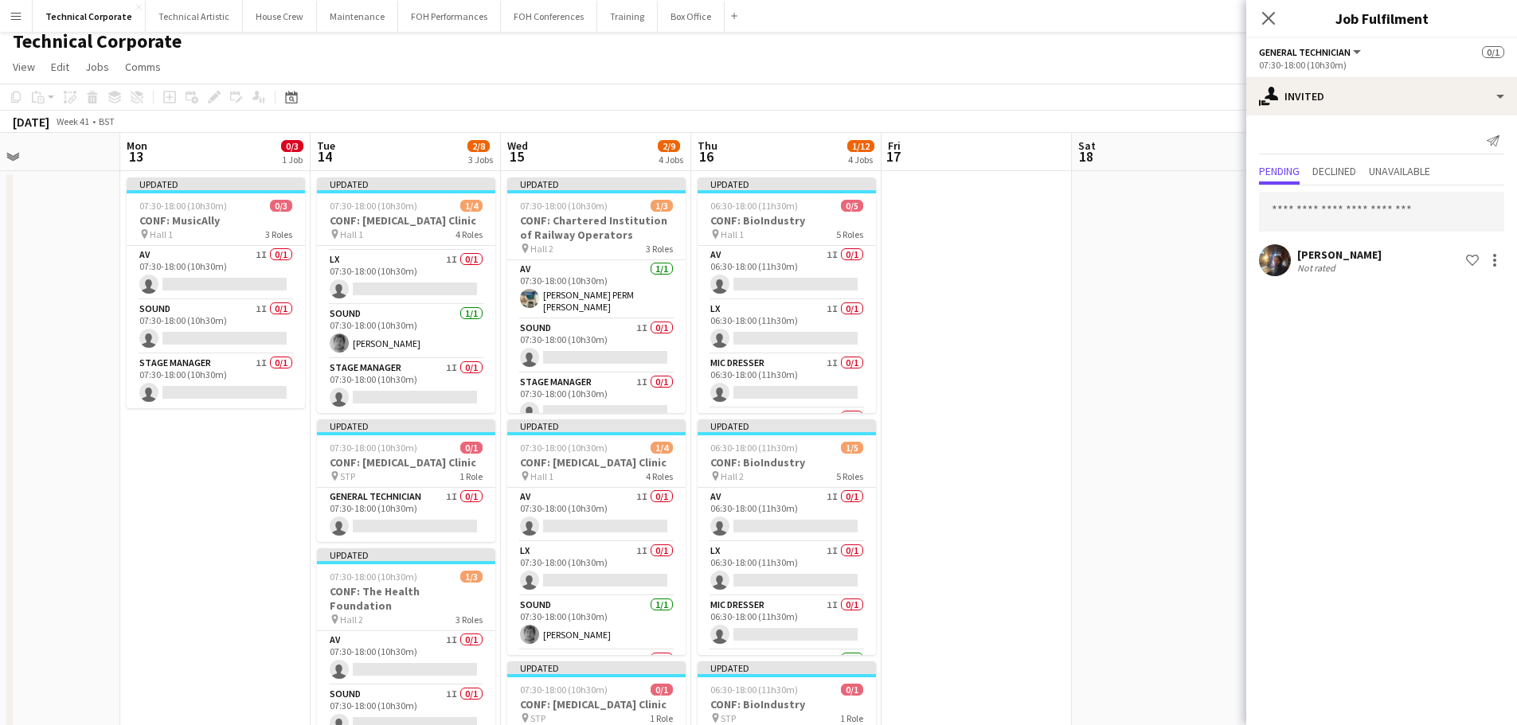
scroll to position [0, 0]
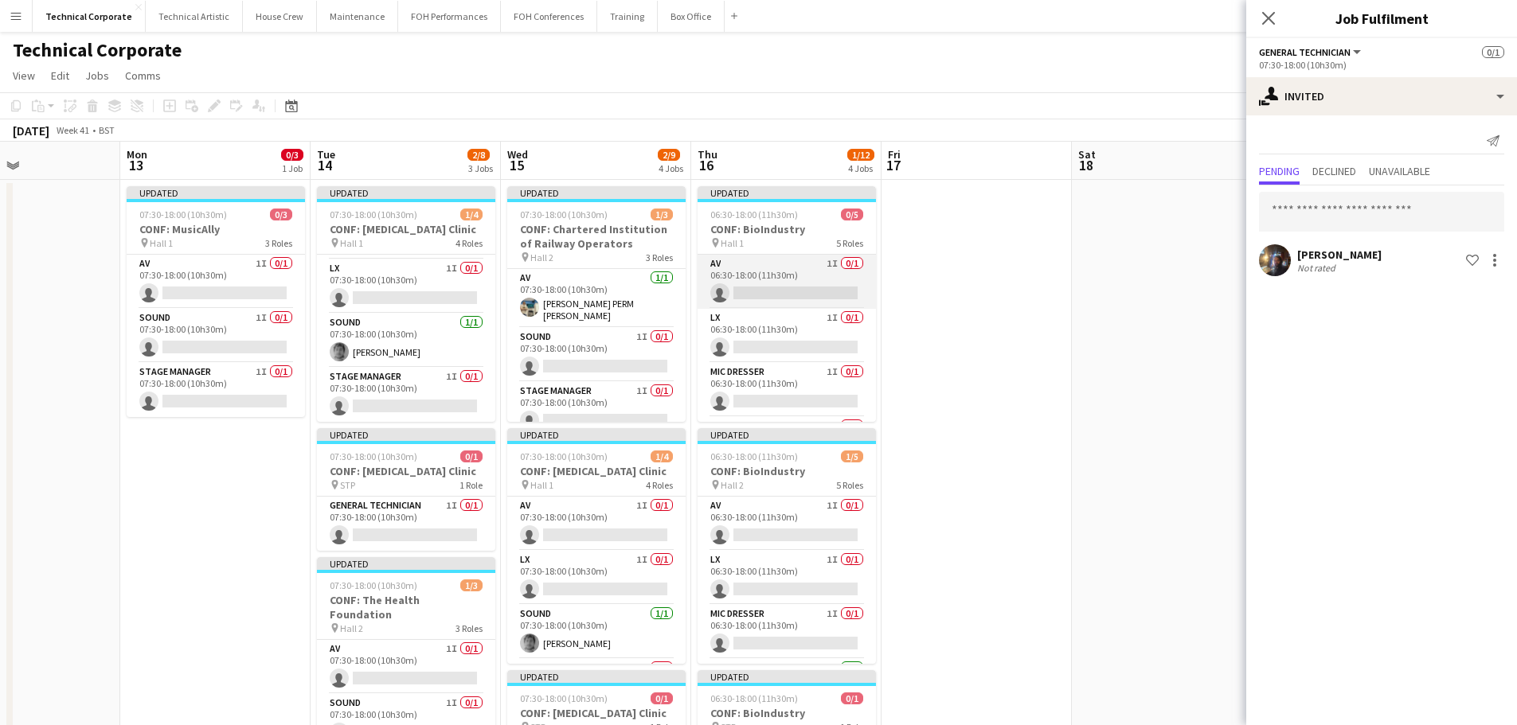
click at [731, 280] on app-card-role "AV 1I 0/1 06:30-18:00 (11h30m) single-neutral-actions" at bounding box center [787, 282] width 178 height 54
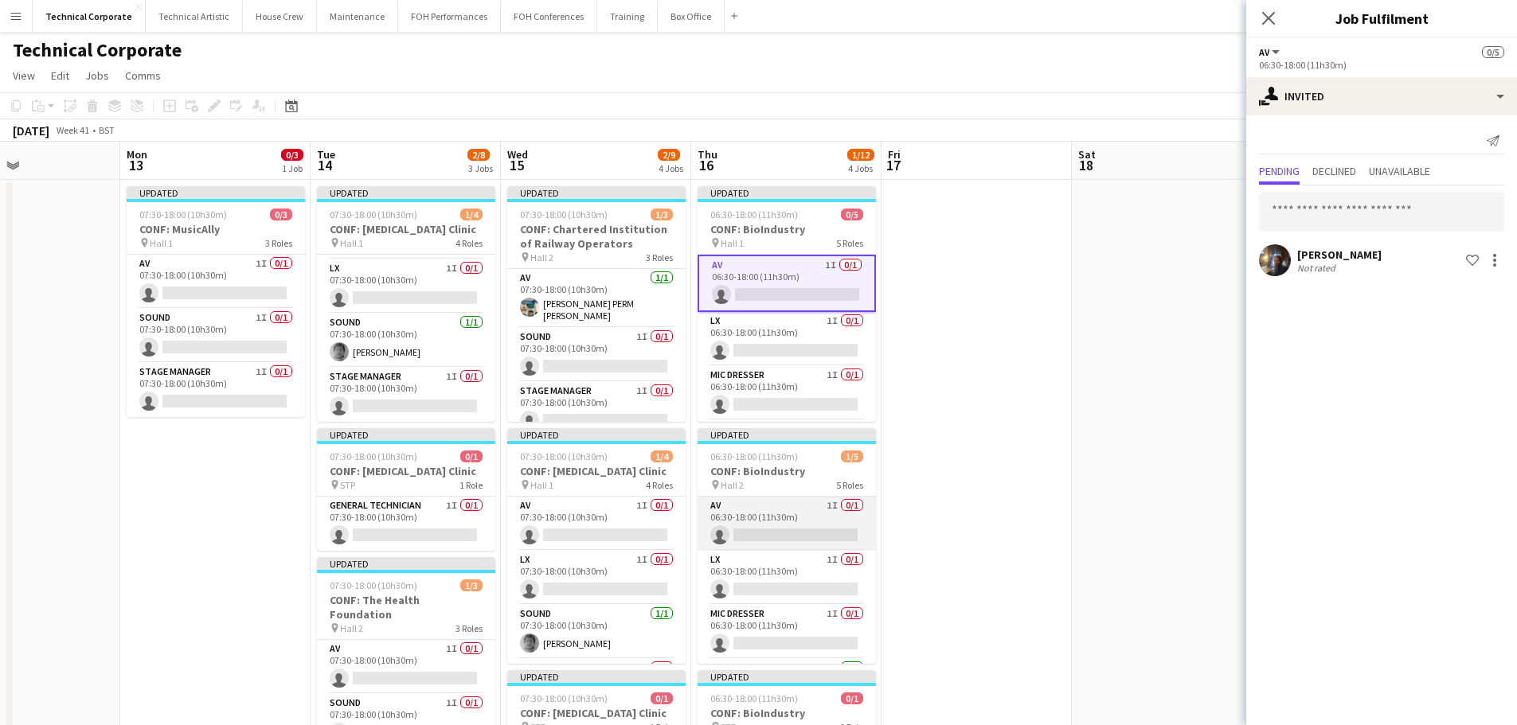
click at [803, 528] on app-card-role "AV 1I 0/1 06:30-18:00 (11h30m) single-neutral-actions" at bounding box center [787, 524] width 178 height 54
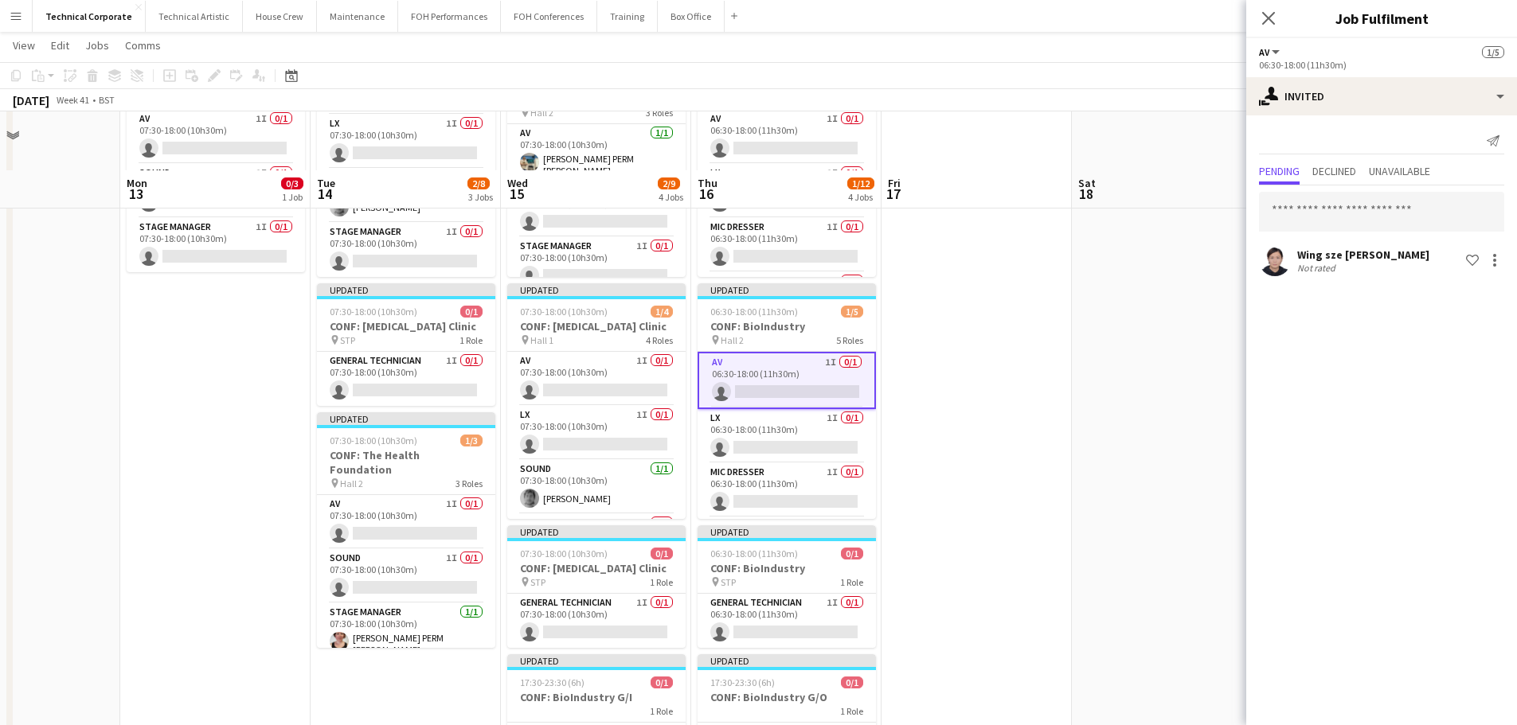
scroll to position [239, 0]
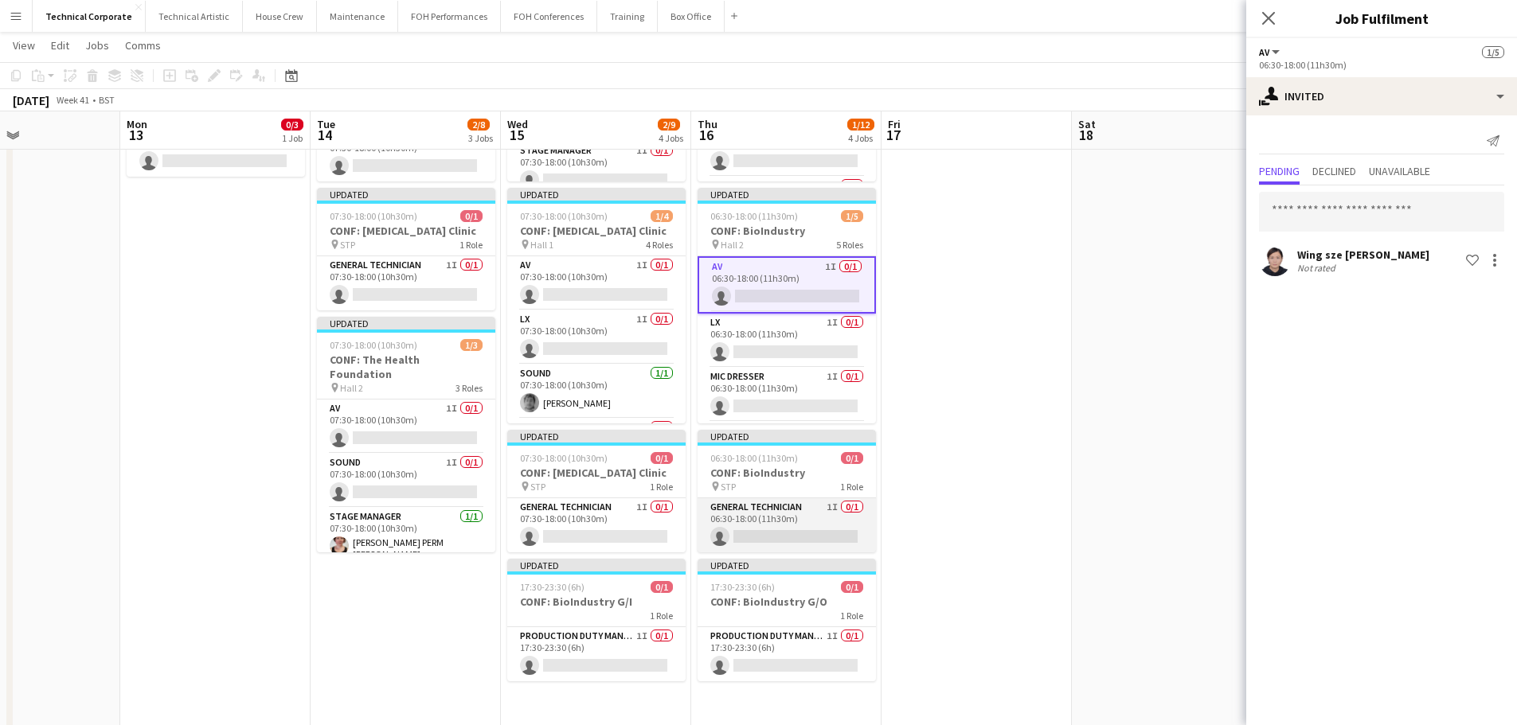
click at [804, 532] on app-card-role "General Technician 1I 0/1 06:30-18:00 (11h30m) single-neutral-actions" at bounding box center [787, 525] width 178 height 54
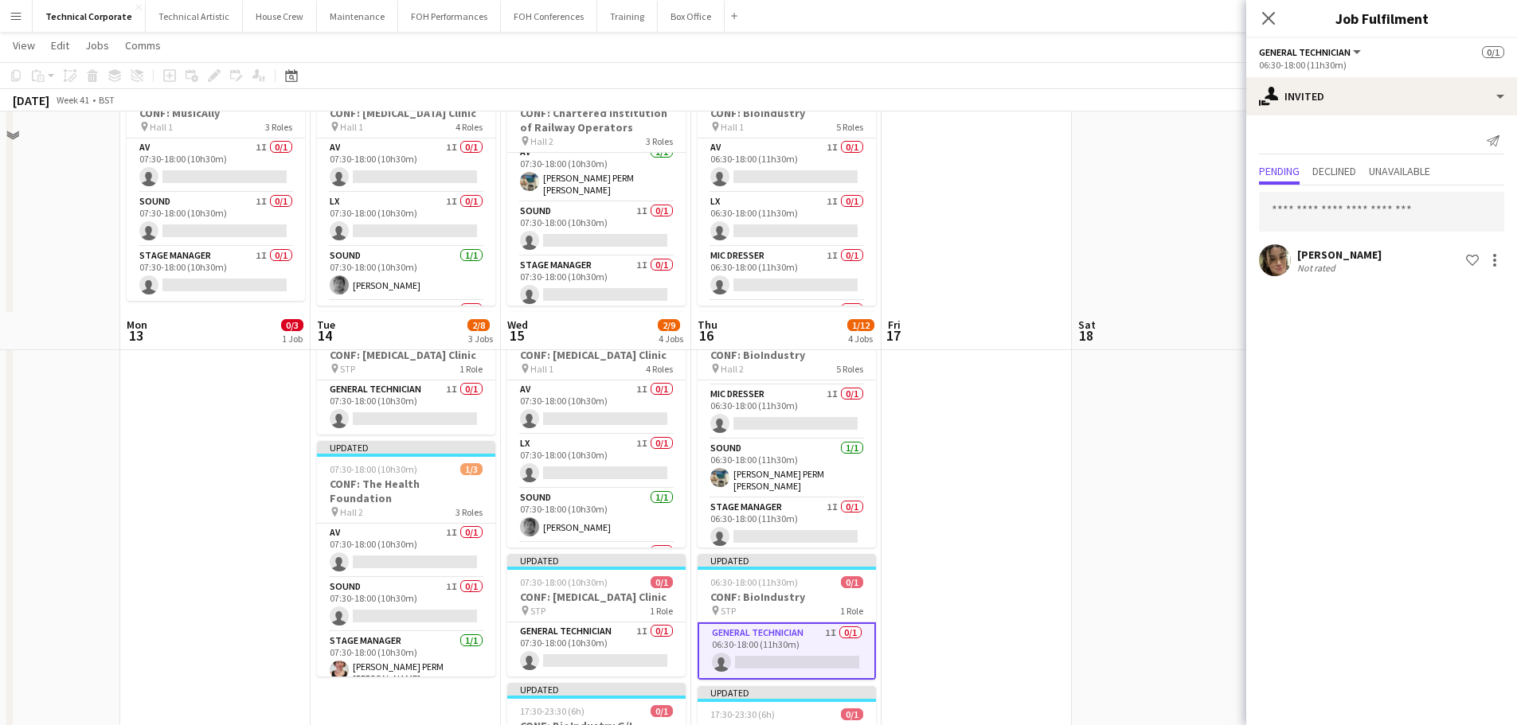
scroll to position [0, 0]
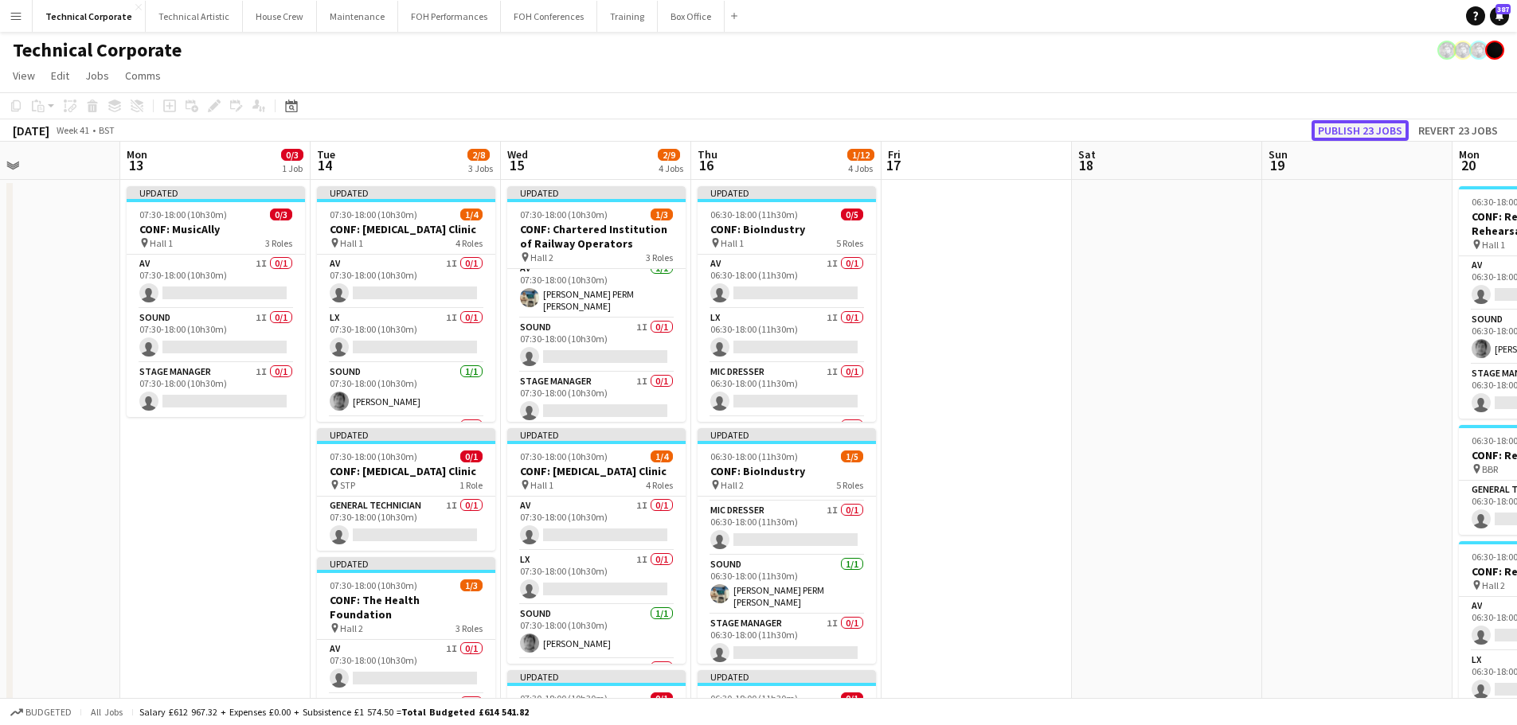
click at [1353, 137] on button "Publish 23 jobs" at bounding box center [1360, 130] width 97 height 21
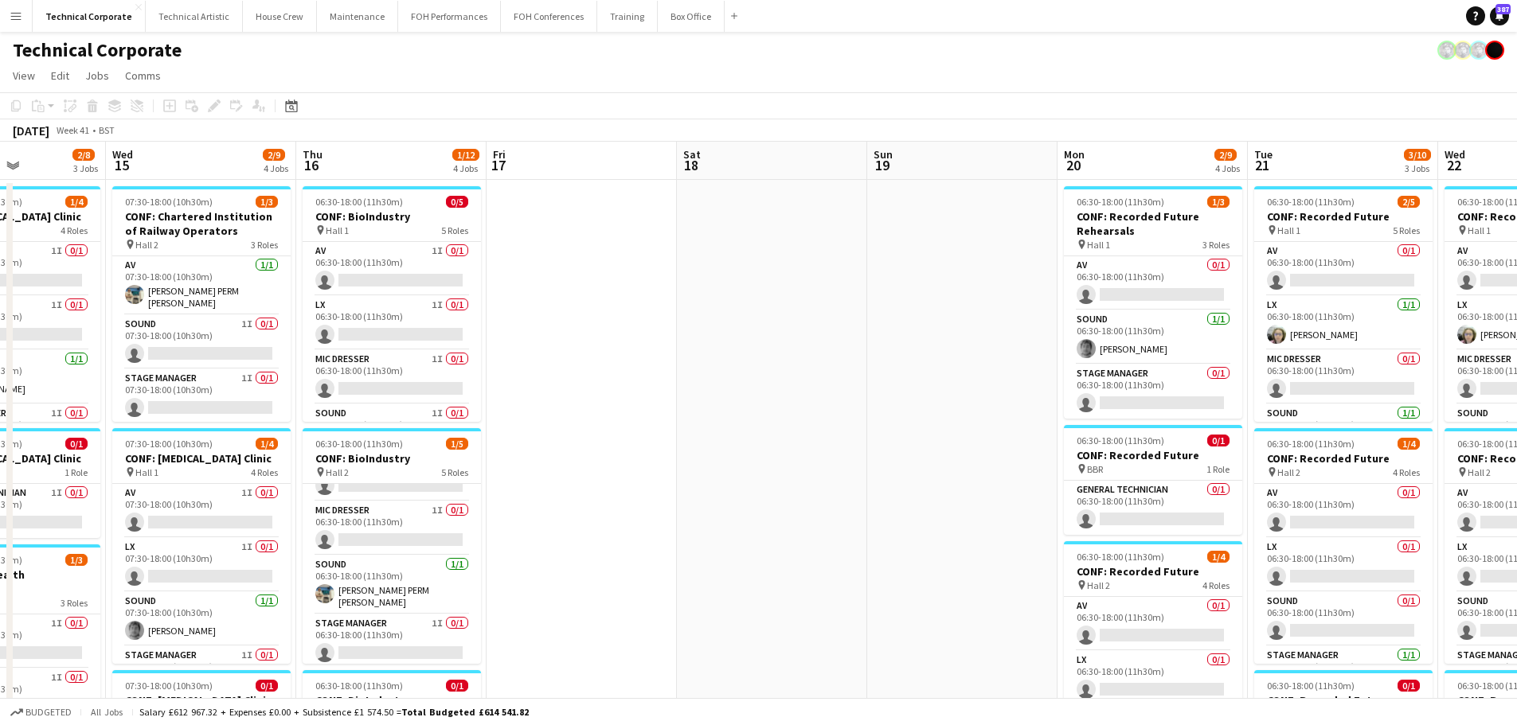
drag, startPoint x: 910, startPoint y: 484, endPoint x: 545, endPoint y: 493, distance: 365.6
click at [542, 498] on app-calendar-viewport "Sun 12 Mon 13 0/3 1 Job Tue 14 2/8 3 Jobs Wed 15 2/9 4 Jobs Thu 16 1/12 4 Jobs …" at bounding box center [758, 725] width 1517 height 1167
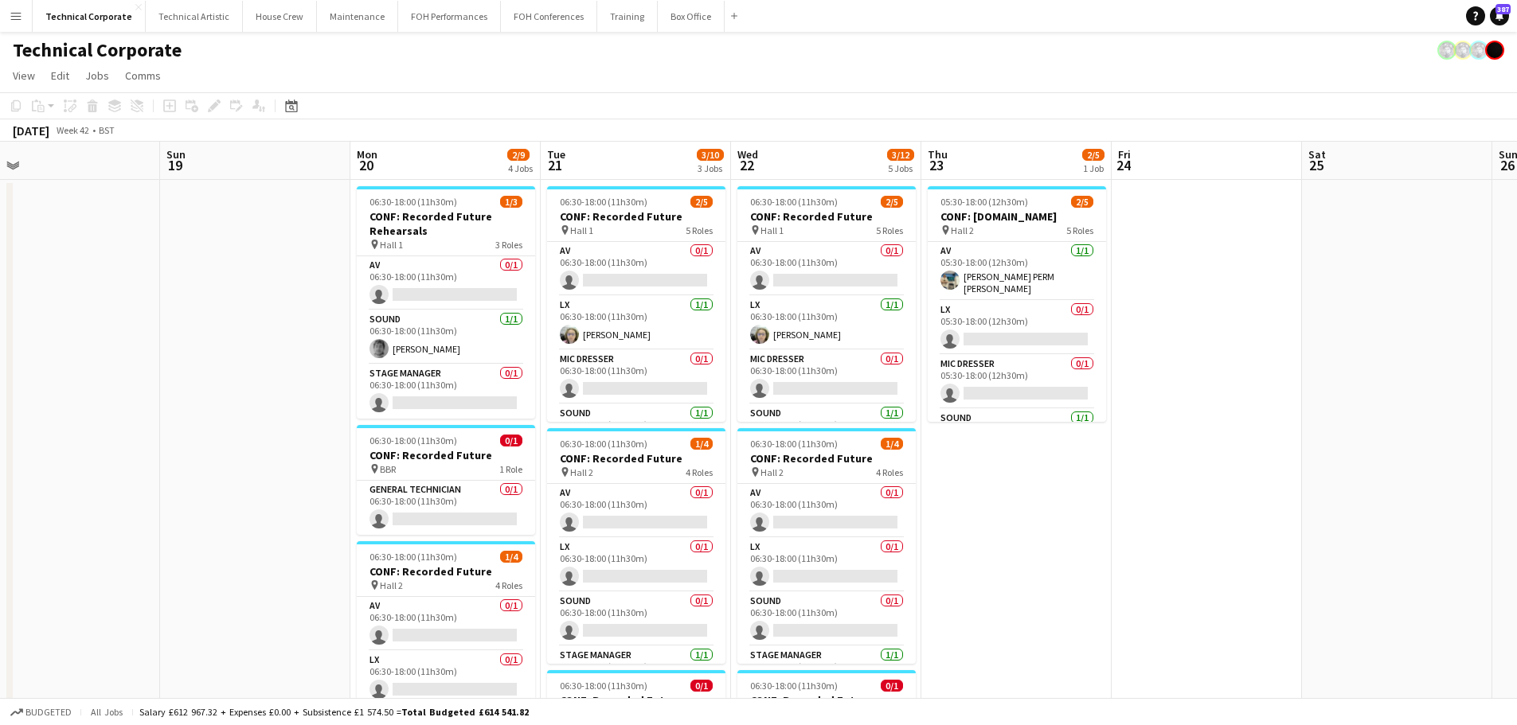
drag, startPoint x: 909, startPoint y: 451, endPoint x: 391, endPoint y: 479, distance: 518.3
click at [391, 480] on app-calendar-viewport "Wed 15 2/9 4 Jobs Thu 16 1/12 4 Jobs Fri 17 Sat 18 Sun 19 Mon 20 2/9 4 Jobs Tue…" at bounding box center [758, 725] width 1517 height 1167
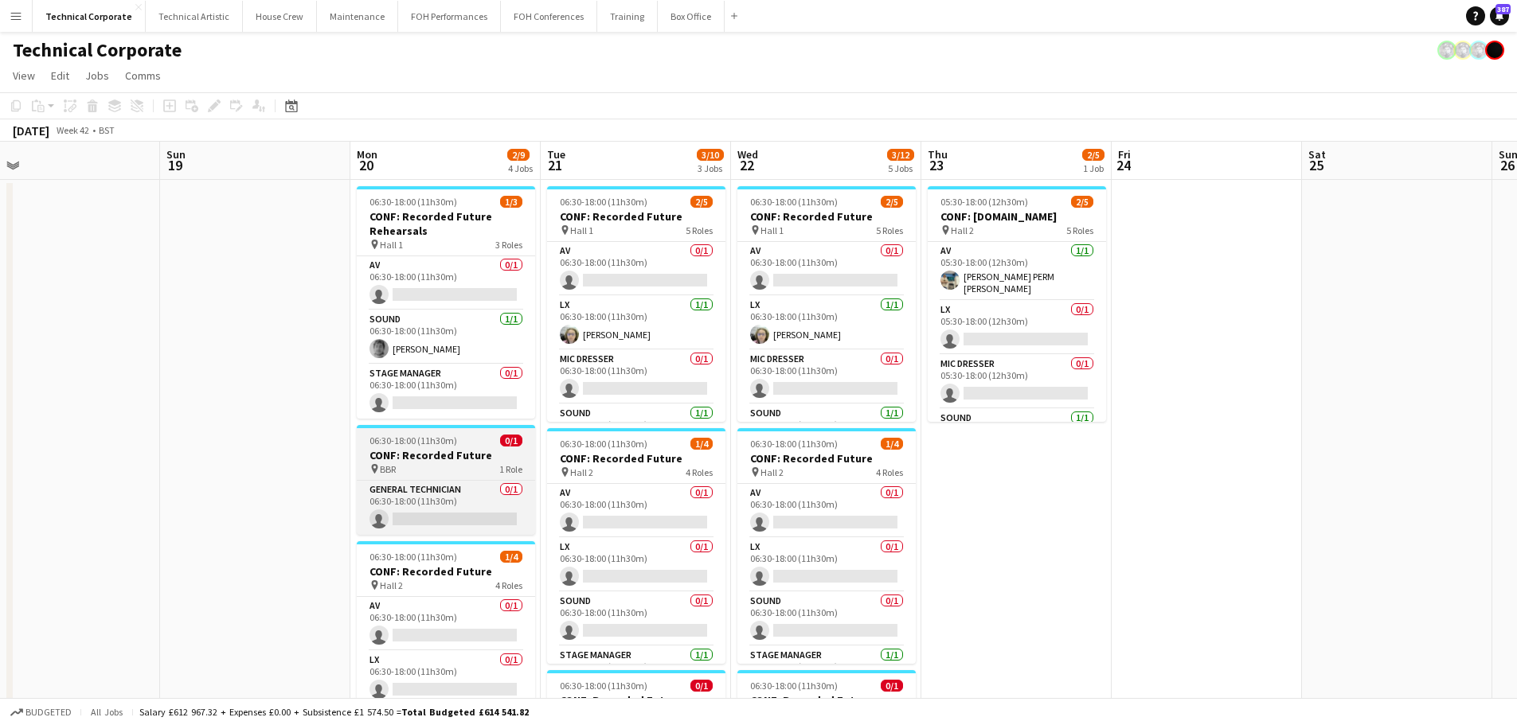
scroll to position [0, 604]
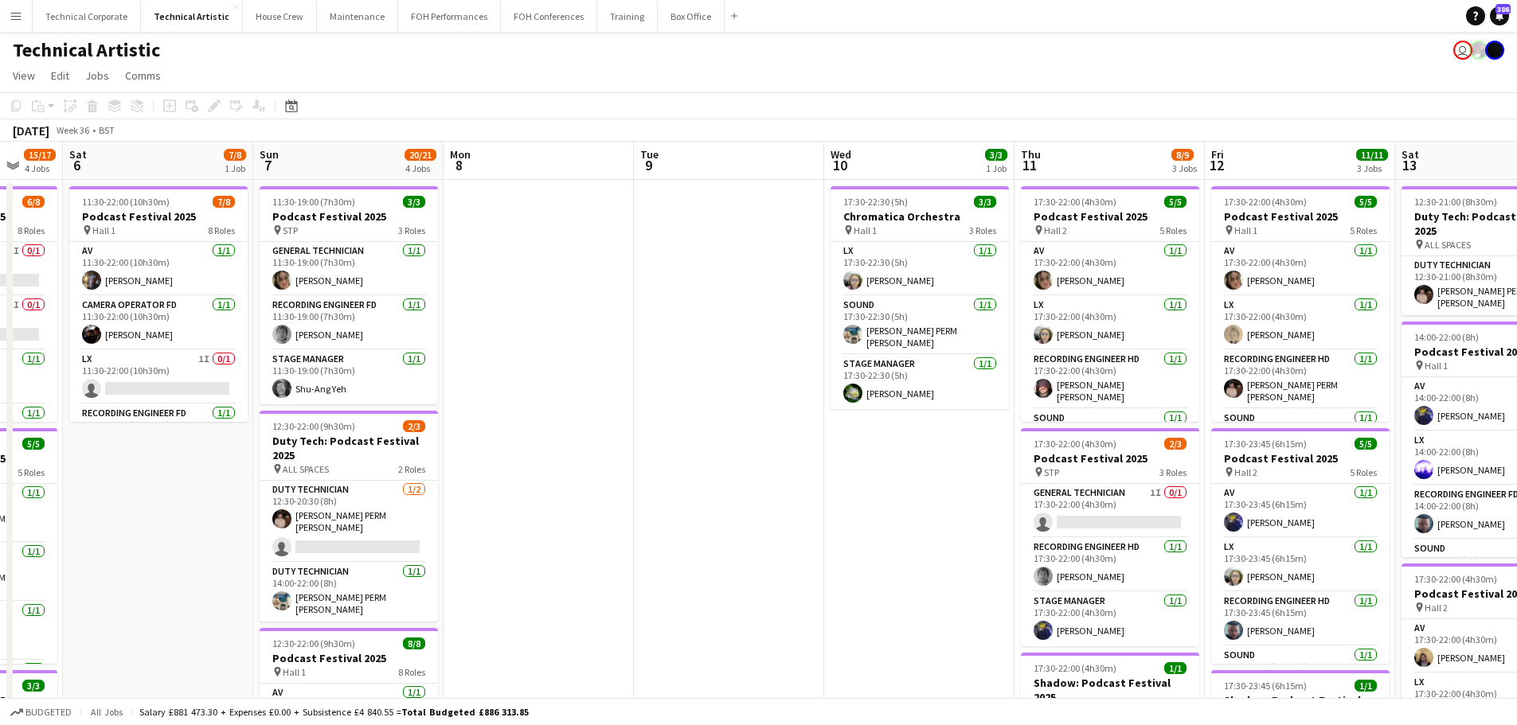
drag, startPoint x: 786, startPoint y: 432, endPoint x: 879, endPoint y: 424, distance: 93.6
click at [860, 426] on app-calendar-viewport "Tue 2 6/6 1 Job Wed 3 Thu 4 11/11 3 Jobs Fri 5 15/17 4 Jobs Sat 6 7/8 1 Job Sun…" at bounding box center [758, 643] width 1517 height 1003
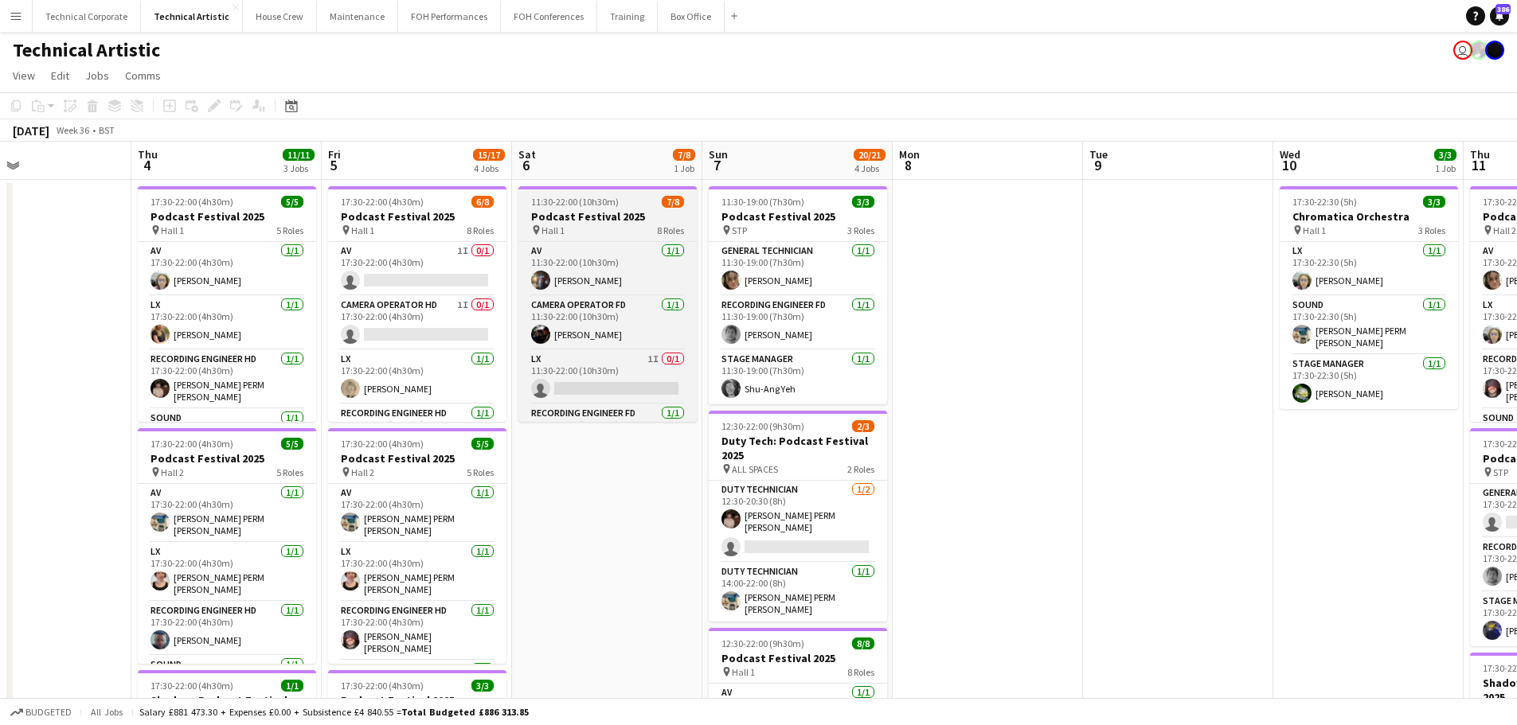
drag, startPoint x: 719, startPoint y: 440, endPoint x: 694, endPoint y: 406, distance: 42.0
click at [859, 368] on app-calendar-viewport "Mon 1 Tue 2 6/6 1 Job Wed 3 Thu 4 11/11 3 Jobs Fri 5 15/17 4 Jobs Sat 6 7/8 1 J…" at bounding box center [758, 643] width 1517 height 1003
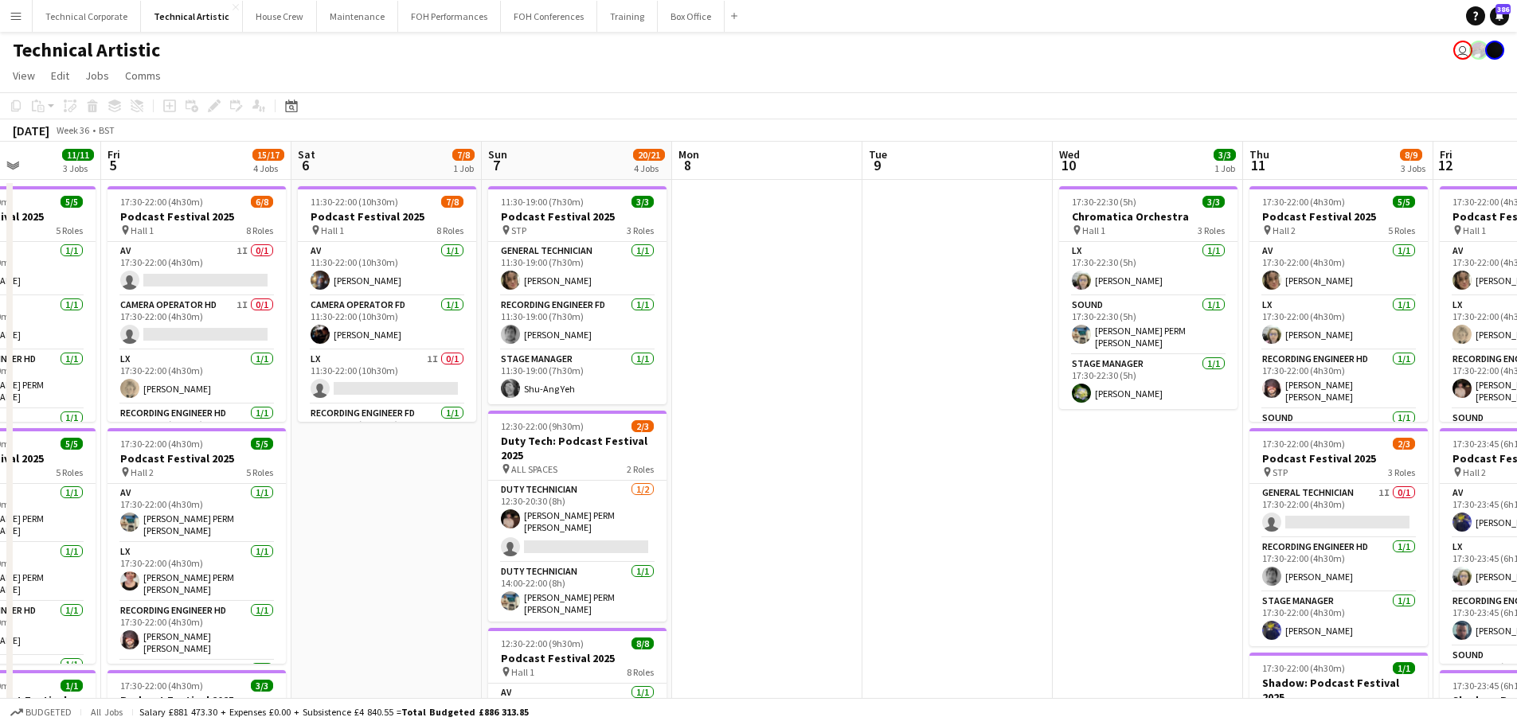
drag, startPoint x: 538, startPoint y: 411, endPoint x: 201, endPoint y: 382, distance: 337.3
click at [201, 382] on app-calendar-viewport "Tue 2 6/6 1 Job Wed 3 Thu 4 11/11 3 Jobs Fri 5 15/17 4 Jobs Sat 6 7/8 1 Job Sun…" at bounding box center [758, 643] width 1517 height 1003
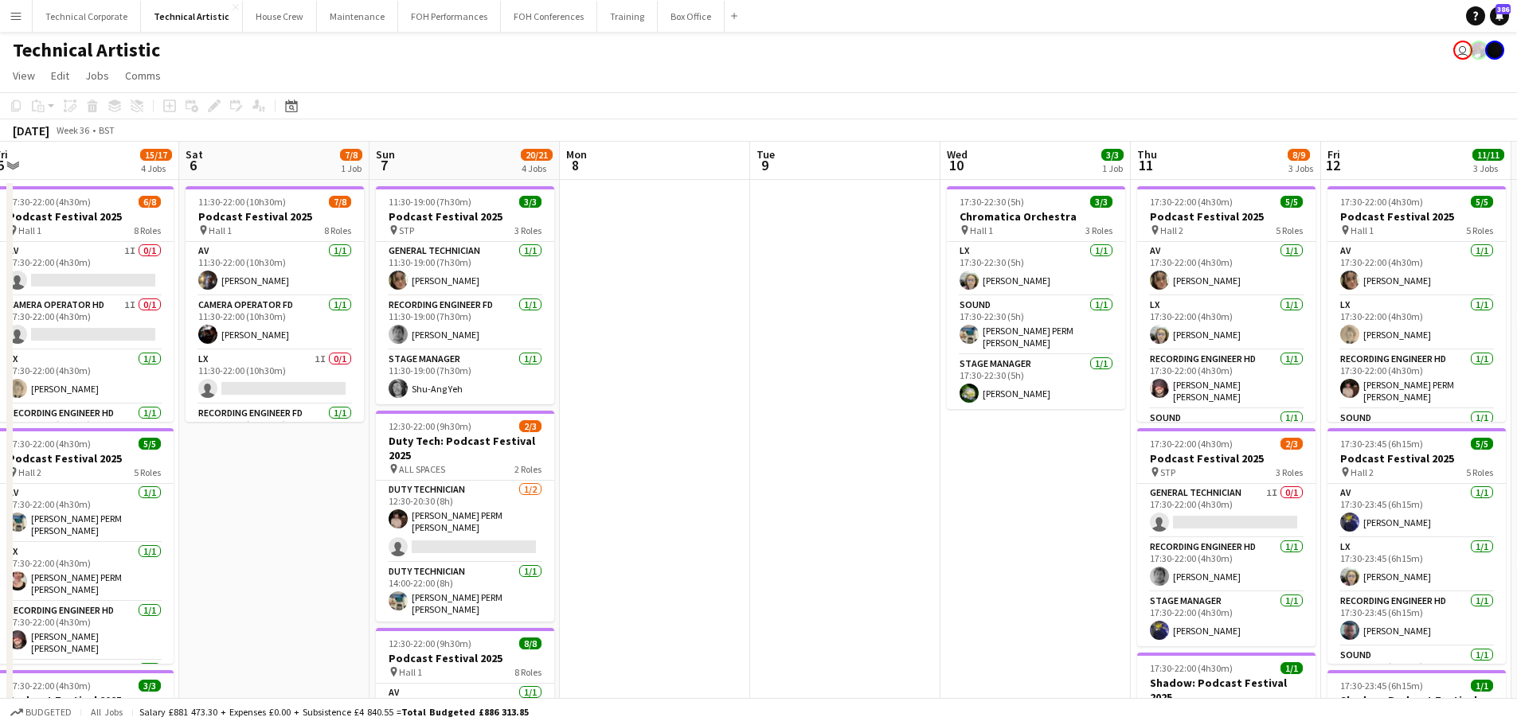
drag, startPoint x: 917, startPoint y: 428, endPoint x: 307, endPoint y: 484, distance: 613.3
click at [308, 483] on app-calendar-viewport "Tue 2 6/6 1 Job Wed 3 Thu 4 11/11 3 Jobs Fri 5 15/17 4 Jobs Sat 6 7/8 1 Job Sun…" at bounding box center [758, 643] width 1517 height 1003
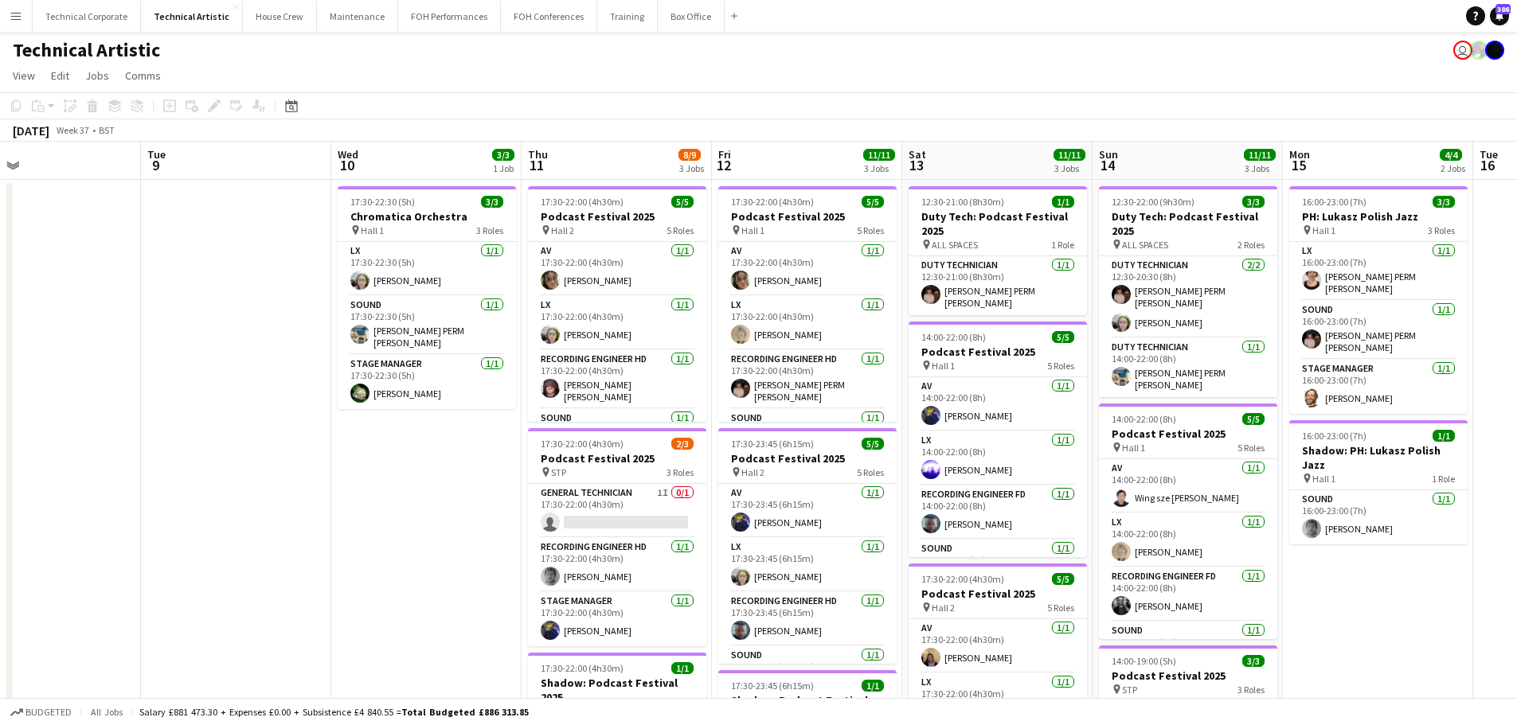
drag, startPoint x: 934, startPoint y: 468, endPoint x: 422, endPoint y: 490, distance: 512.5
click at [311, 507] on app-calendar-viewport "Fri 5 15/17 4 Jobs Sat 6 7/8 1 Job Sun 7 20/21 4 Jobs Mon 8 Tue 9 Wed 10 3/3 1 …" at bounding box center [758, 643] width 1517 height 1003
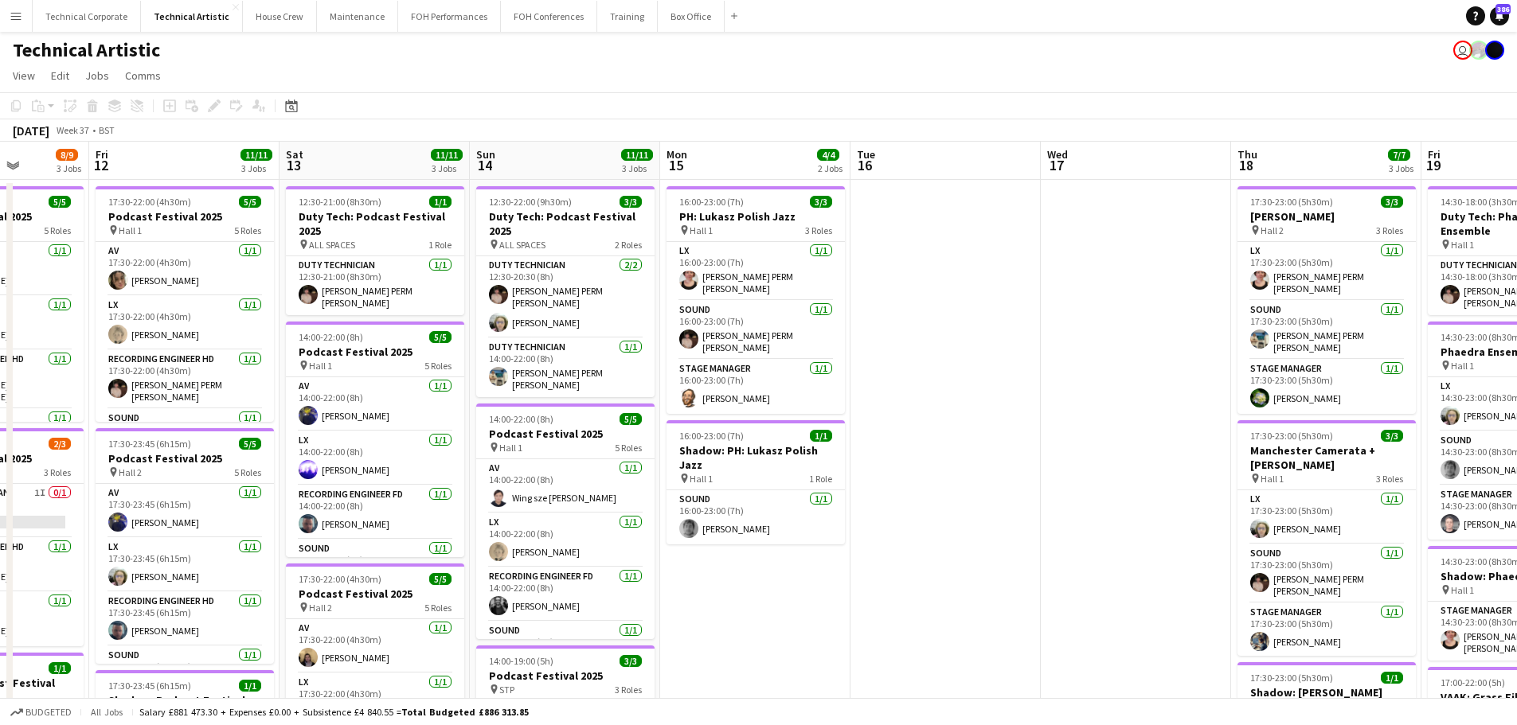
drag, startPoint x: 980, startPoint y: 493, endPoint x: 588, endPoint y: 483, distance: 392.7
click at [521, 499] on app-calendar-viewport "Tue 9 Wed 10 3/3 1 Job Thu 11 8/9 3 Jobs Fri 12 11/11 3 Jobs Sat 13 11/11 3 Job…" at bounding box center [758, 643] width 1517 height 1003
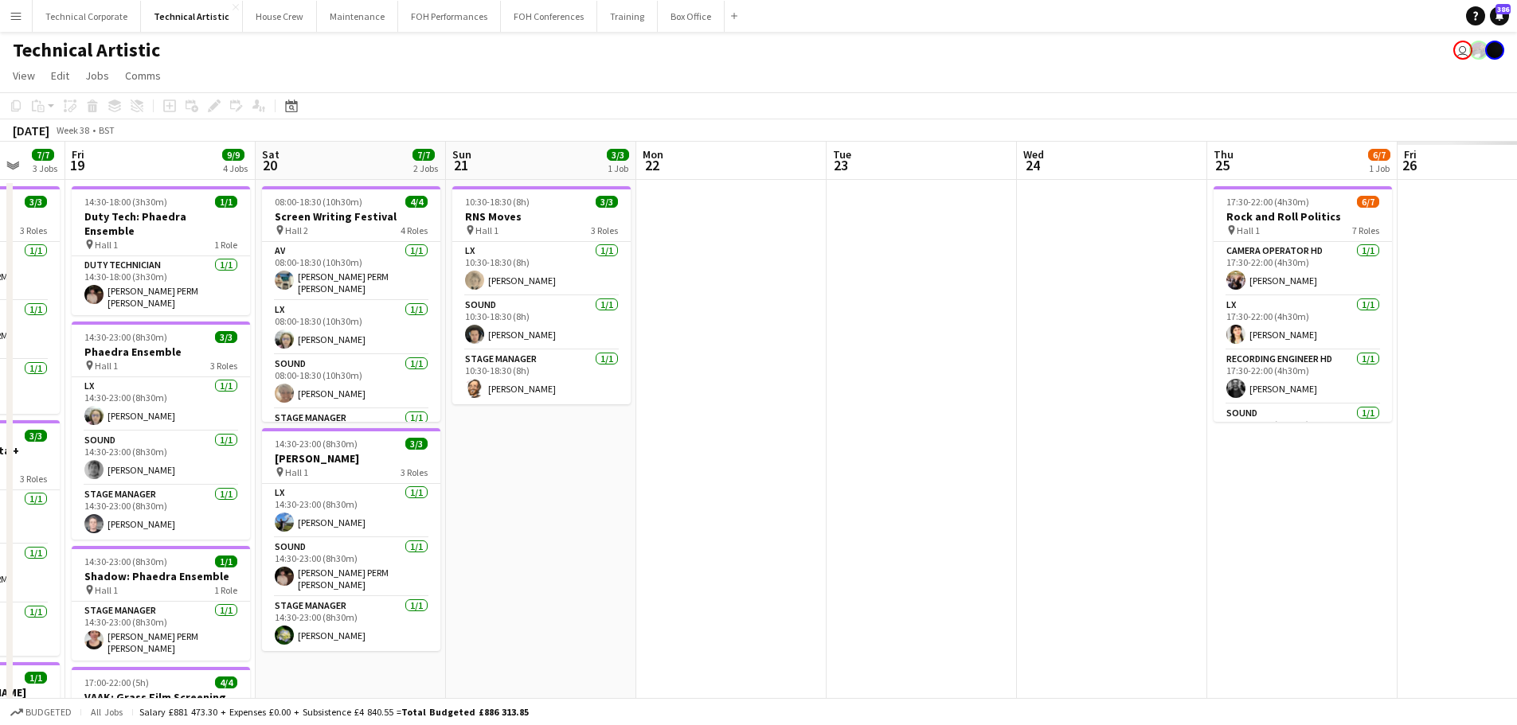
drag, startPoint x: 1335, startPoint y: 470, endPoint x: 251, endPoint y: 482, distance: 1083.8
click at [251, 482] on app-calendar-viewport "Sun 14 11/11 3 Jobs Mon 15 4/4 2 Jobs Tue 16 Wed 17 Thu 18 7/7 3 Jobs Fri 19 9/…" at bounding box center [758, 643] width 1517 height 1003
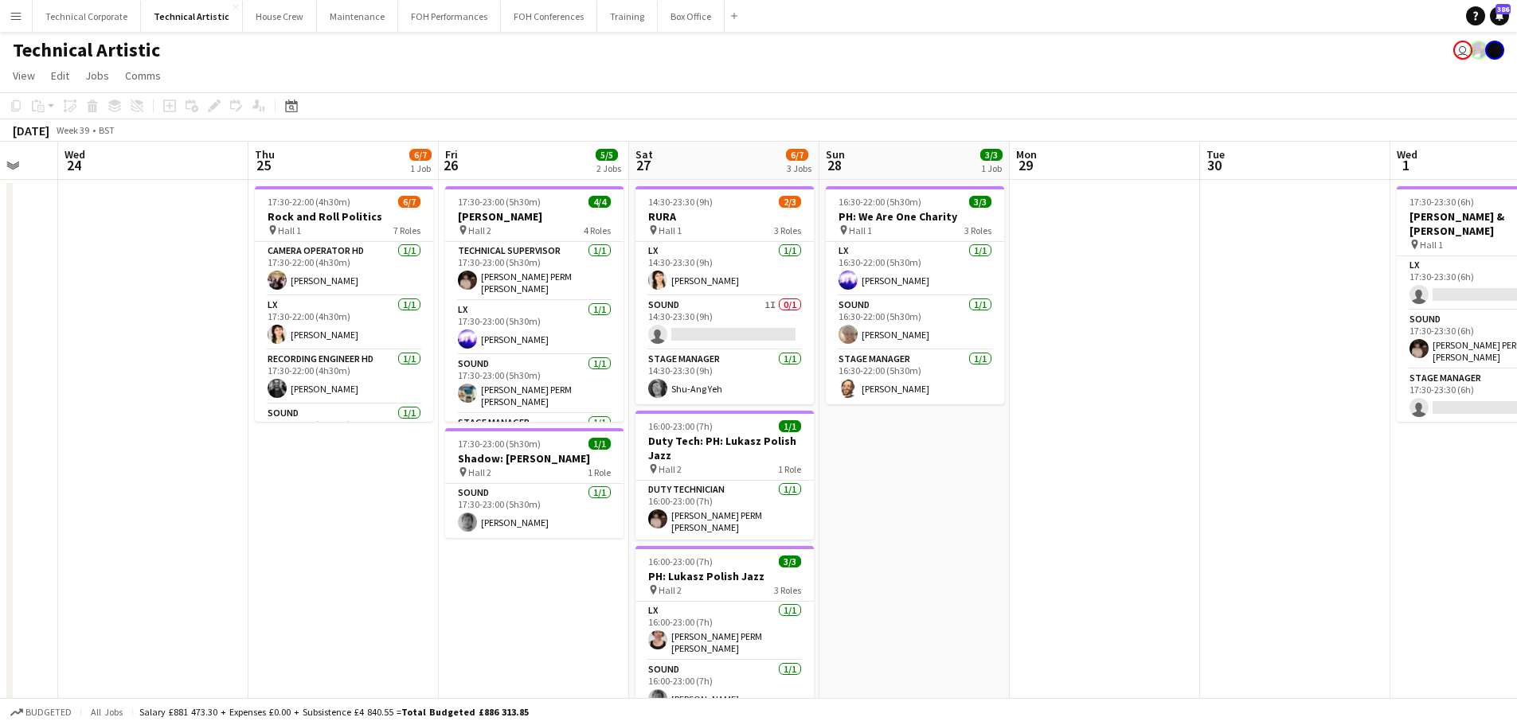
scroll to position [0, 633]
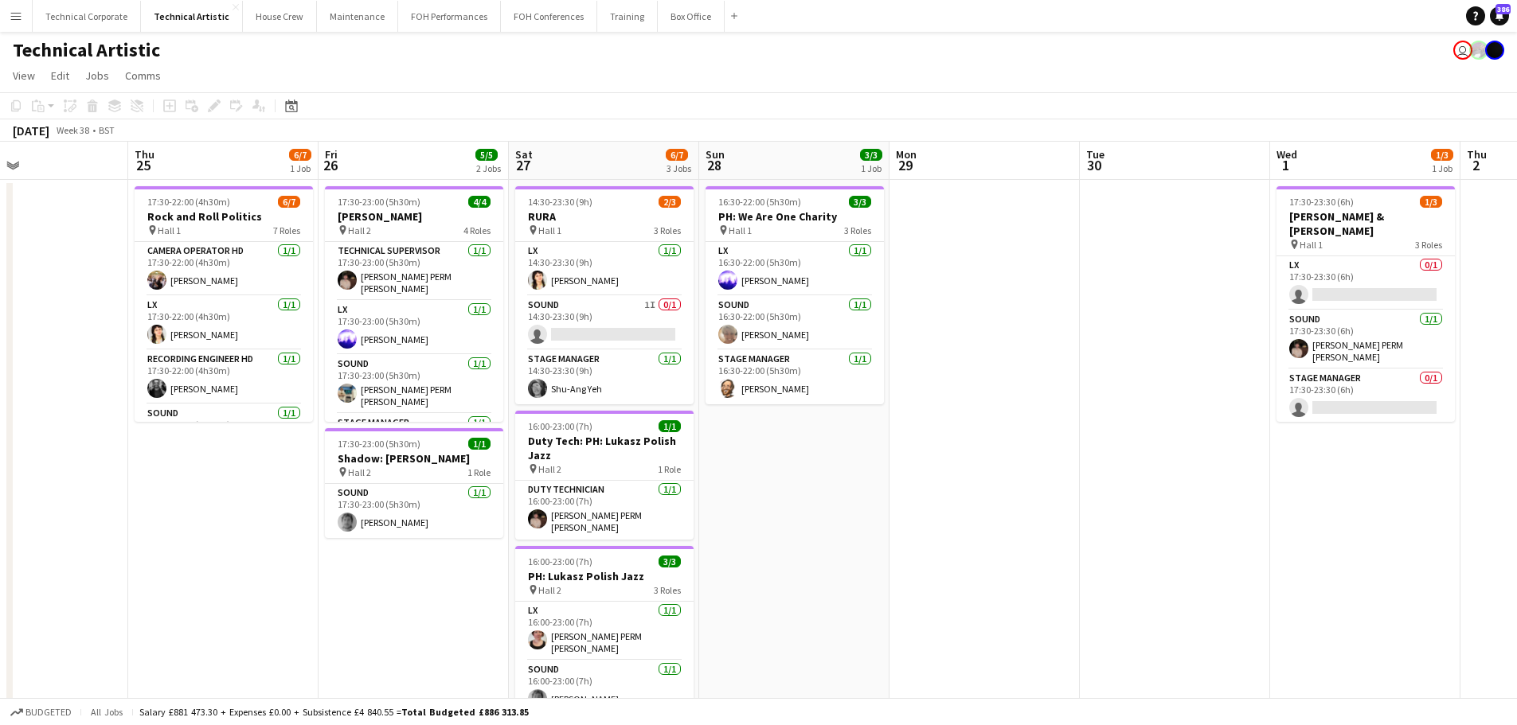
drag, startPoint x: 710, startPoint y: 495, endPoint x: 651, endPoint y: 489, distance: 59.3
click at [651, 489] on app-calendar-viewport "Sun 21 3/3 1 Job Mon 22 Tue 23 Wed 24 Thu 25 6/7 1 Job Fri 26 5/5 2 Jobs Sat 27…" at bounding box center [758, 643] width 1517 height 1003
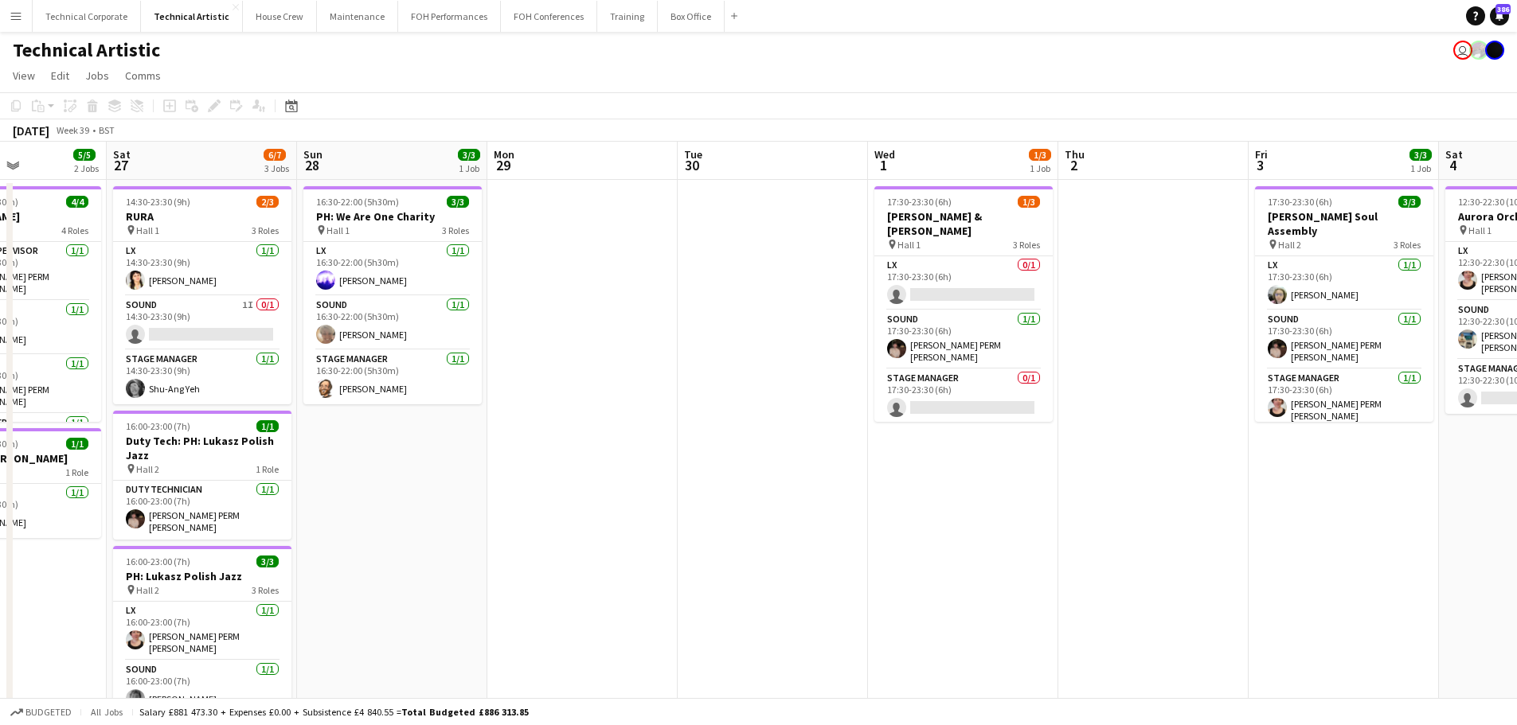
scroll to position [0, 682]
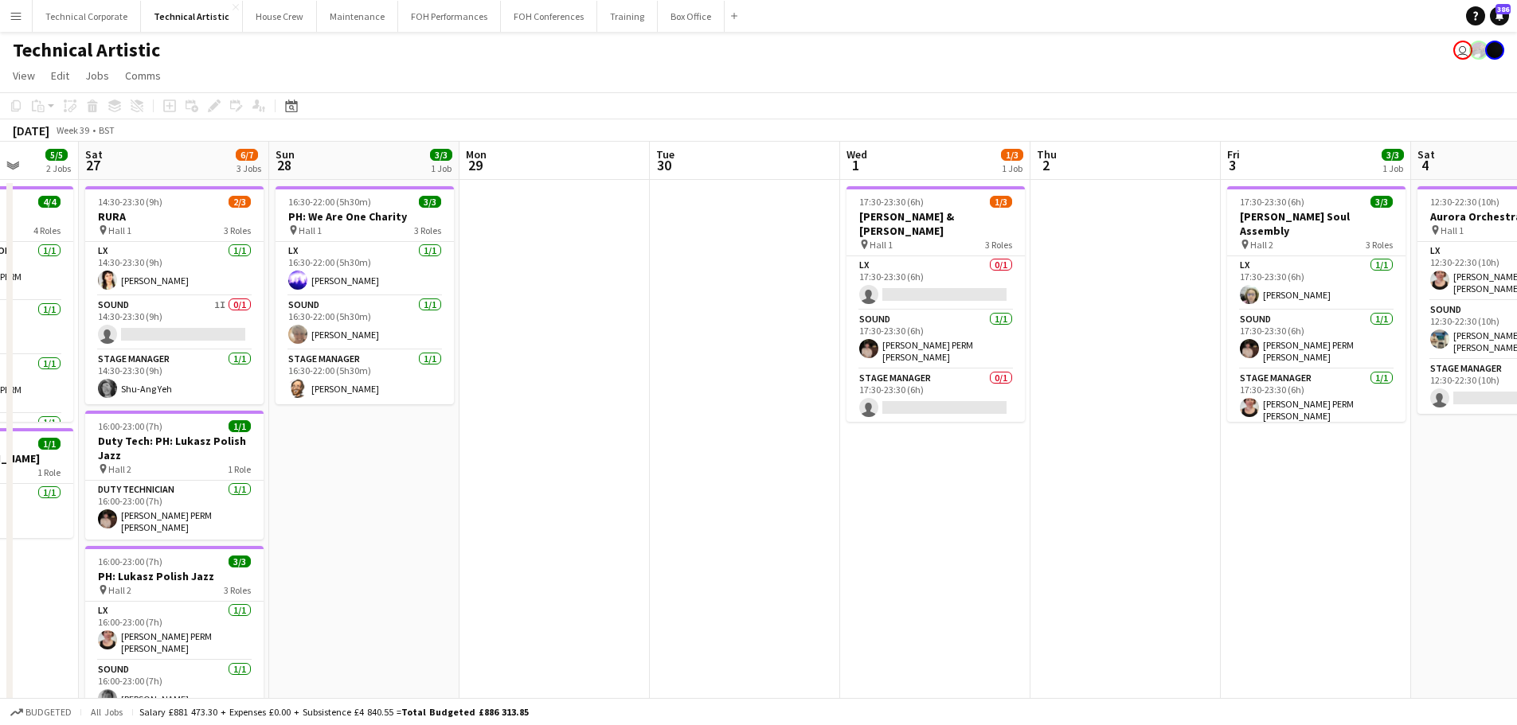
drag, startPoint x: 831, startPoint y: 520, endPoint x: 462, endPoint y: 505, distance: 369.8
click at [462, 505] on app-calendar-viewport "Tue 23 Wed 24 Thu 25 6/7 1 Job Fri 26 5/5 2 Jobs Sat 27 6/7 3 Jobs Sun 28 3/3 1…" at bounding box center [758, 643] width 1517 height 1003
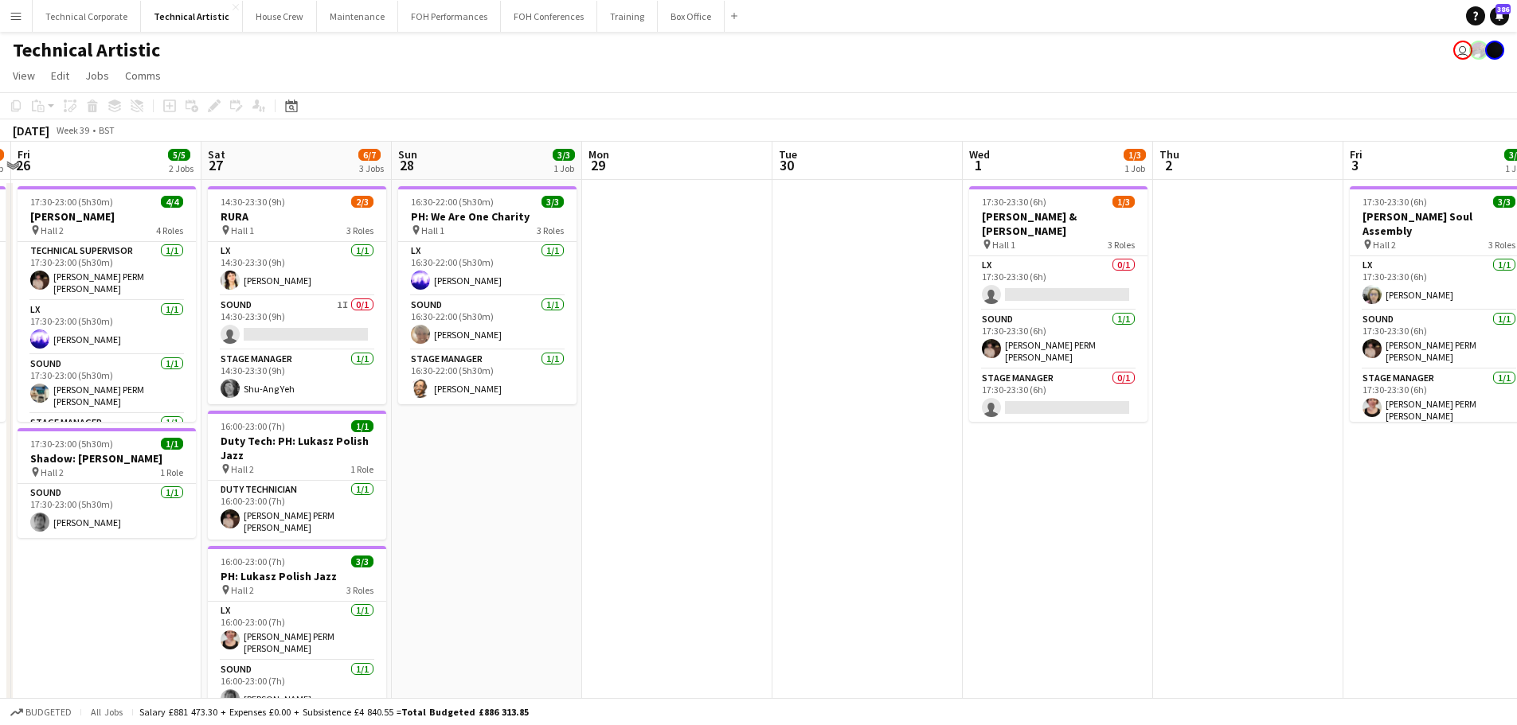
scroll to position [0, 640]
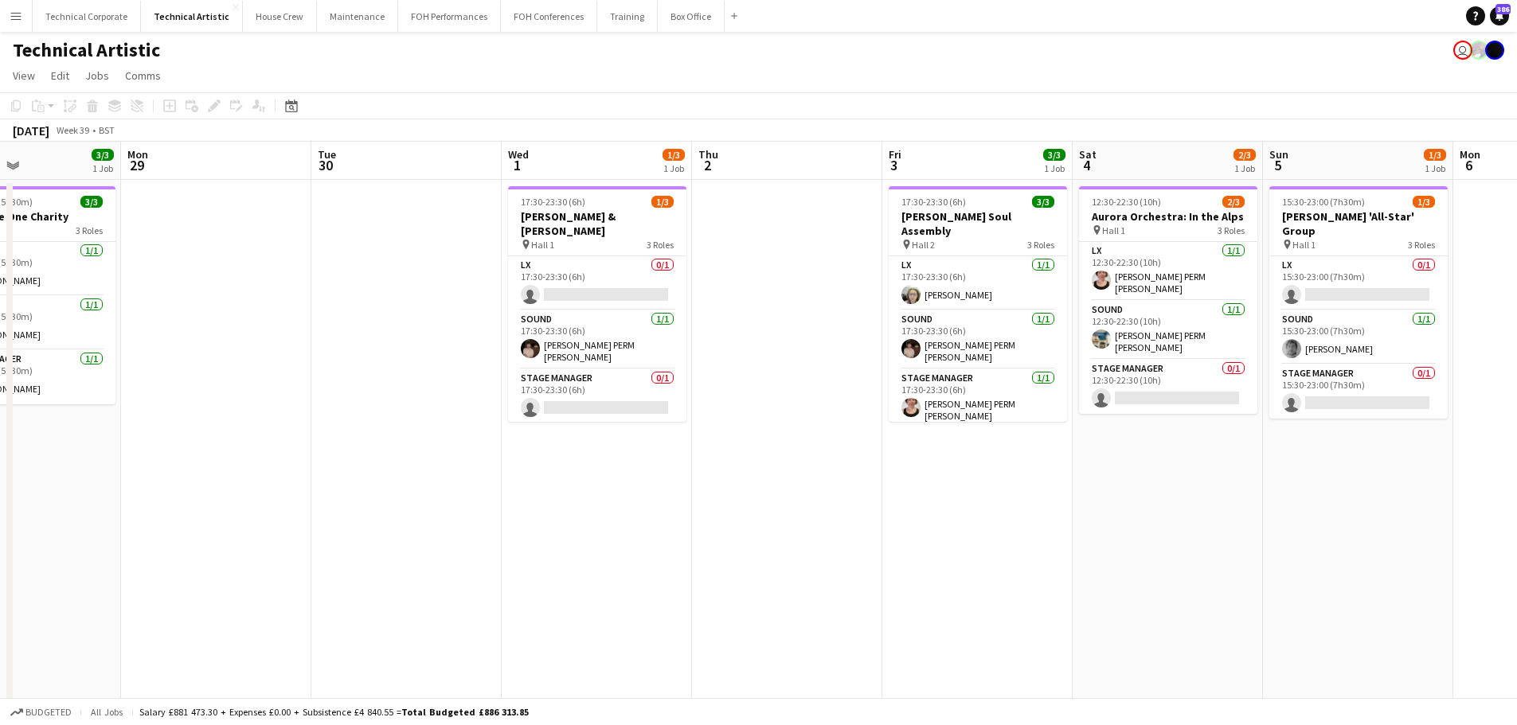
drag, startPoint x: 1137, startPoint y: 556, endPoint x: 799, endPoint y: 553, distance: 338.4
click at [799, 553] on app-calendar-viewport "Thu 25 6/7 1 Job Fri 26 5/5 2 Jobs Sat 27 6/7 3 Jobs Sun 28 3/3 1 Job Mon 29 Tu…" at bounding box center [758, 643] width 1517 height 1003
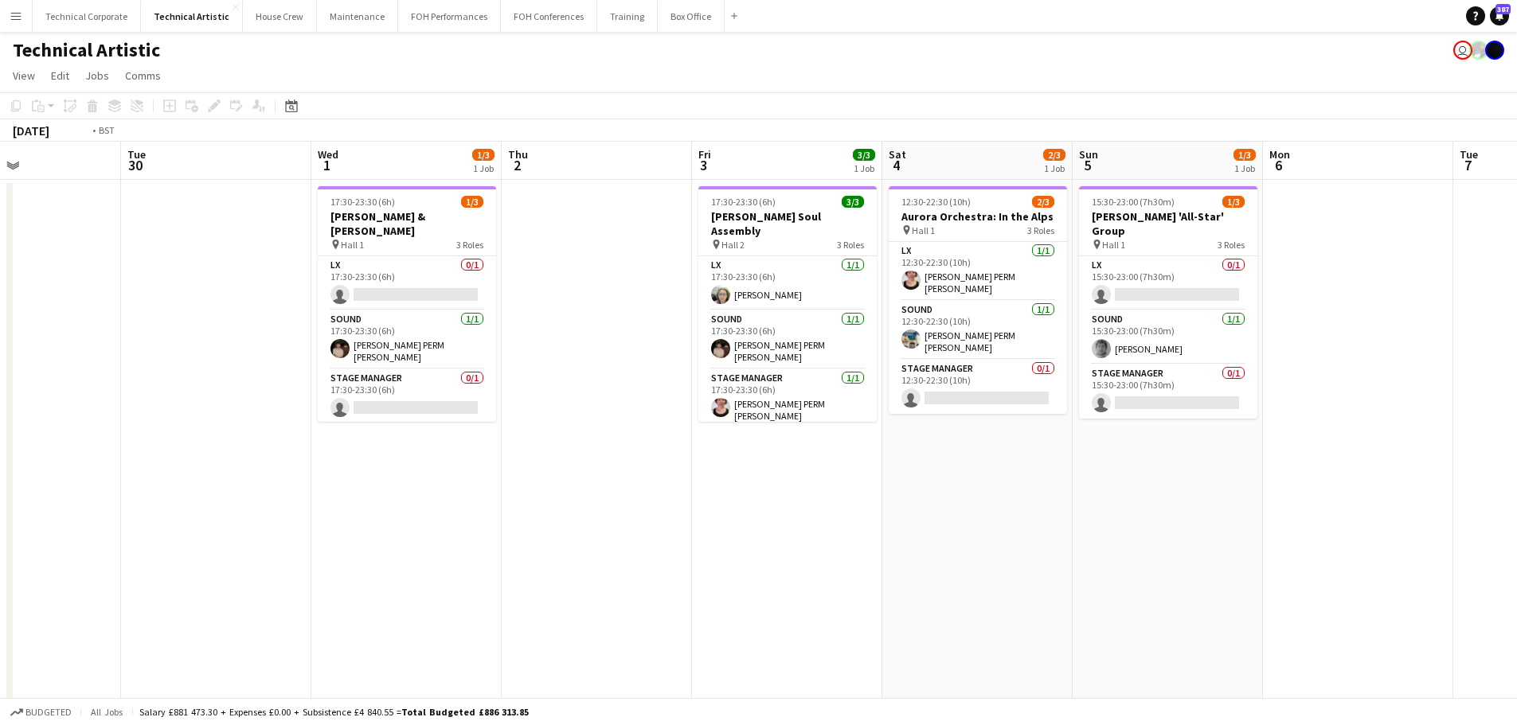
click at [876, 333] on app-calendar-viewport "Fri 26 5/5 2 Jobs Sat 27 6/7 3 Jobs Sun 28 3/3 1 Job Mon 29 Tue 30 Wed 1 1/3 1 …" at bounding box center [758, 643] width 1517 height 1003
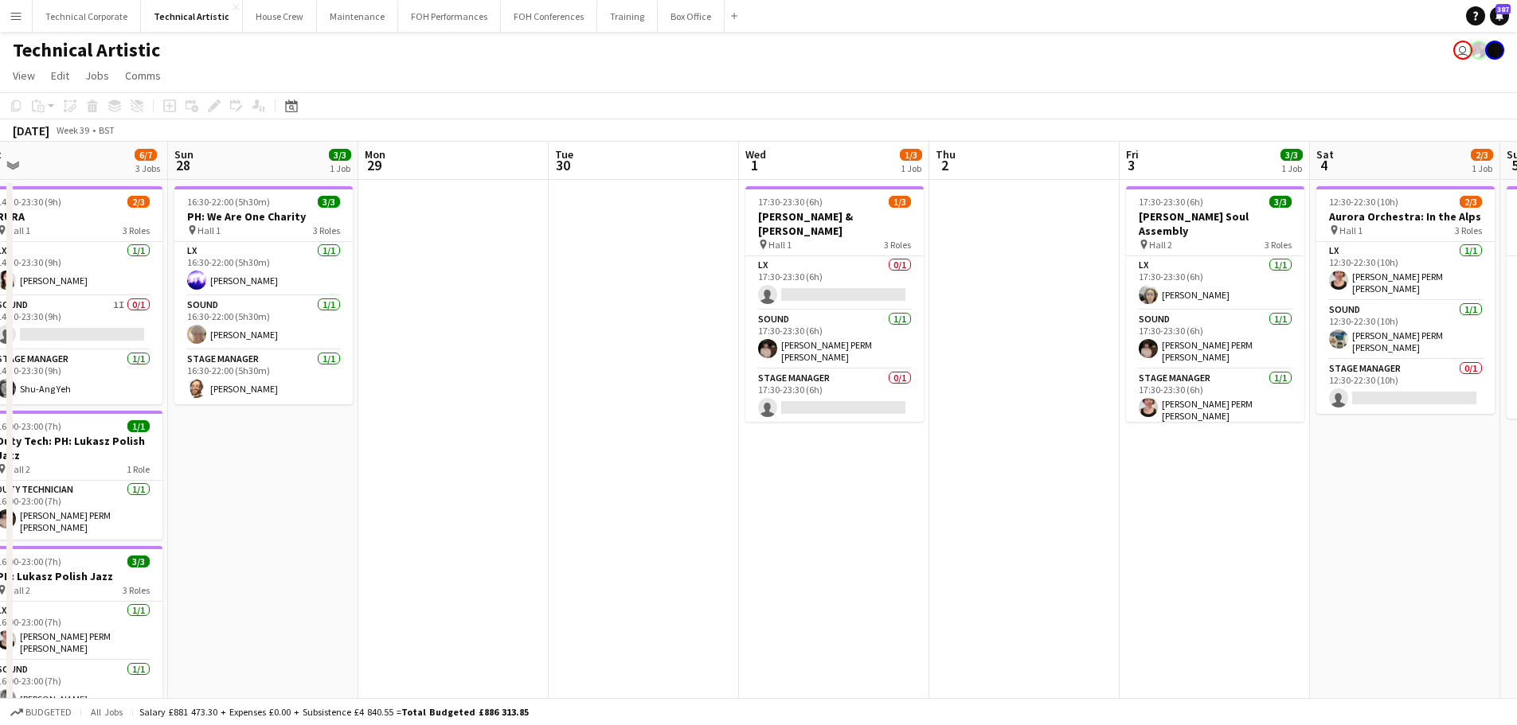
drag, startPoint x: 592, startPoint y: 326, endPoint x: 471, endPoint y: 345, distance: 122.4
click at [981, 339] on app-calendar-viewport "Thu 25 6/7 1 Job Fri 26 5/5 2 Jobs Sat 27 6/7 3 Jobs Sun 28 3/3 1 Job Mon 29 Tu…" at bounding box center [758, 643] width 1517 height 1003
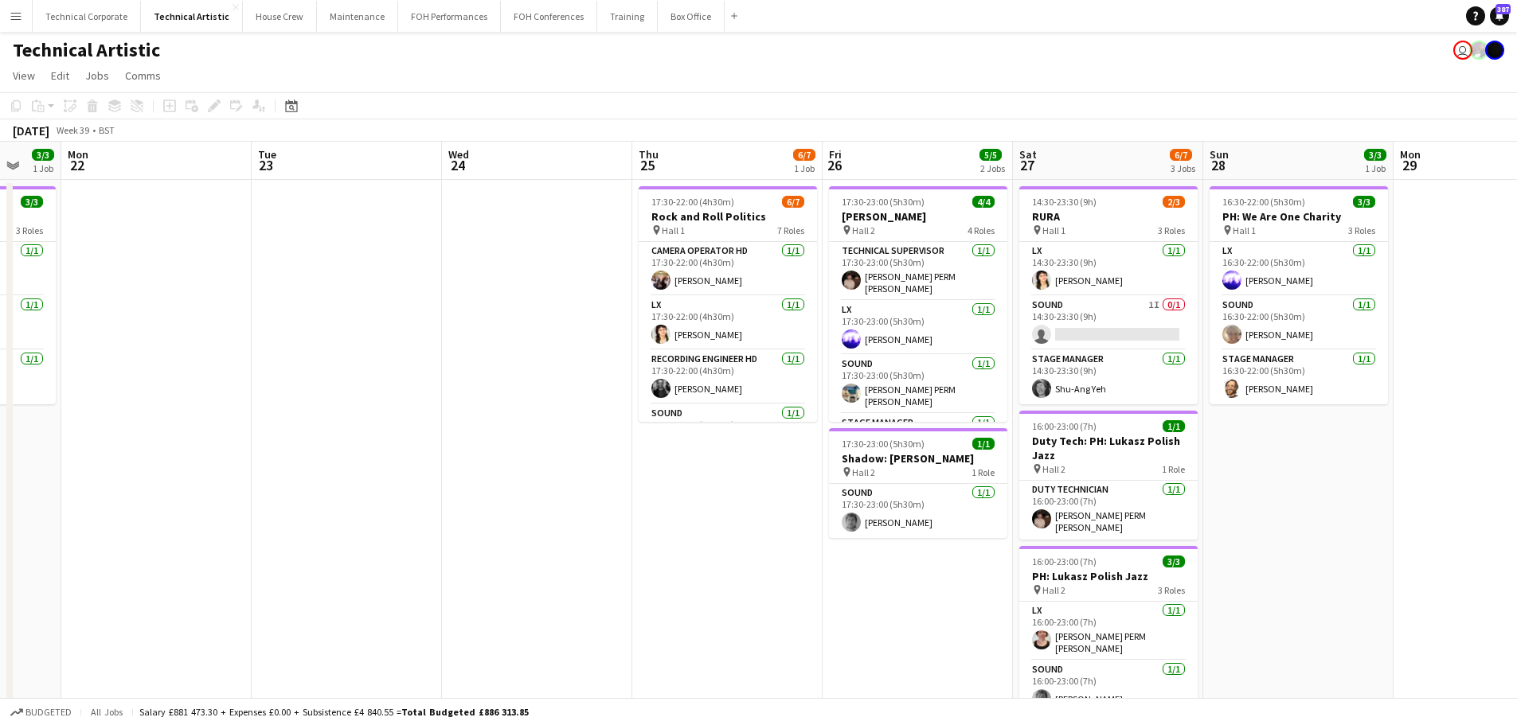
drag, startPoint x: 653, startPoint y: 343, endPoint x: 1003, endPoint y: 358, distance: 350.7
click at [1003, 357] on app-calendar-viewport "Sun 21 3/3 1 Job Mon 22 Tue 23 Wed 24 Thu 25 6/7 1 Job Fri 26 5/5 2 Jobs Sat 27…" at bounding box center [758, 643] width 1517 height 1003
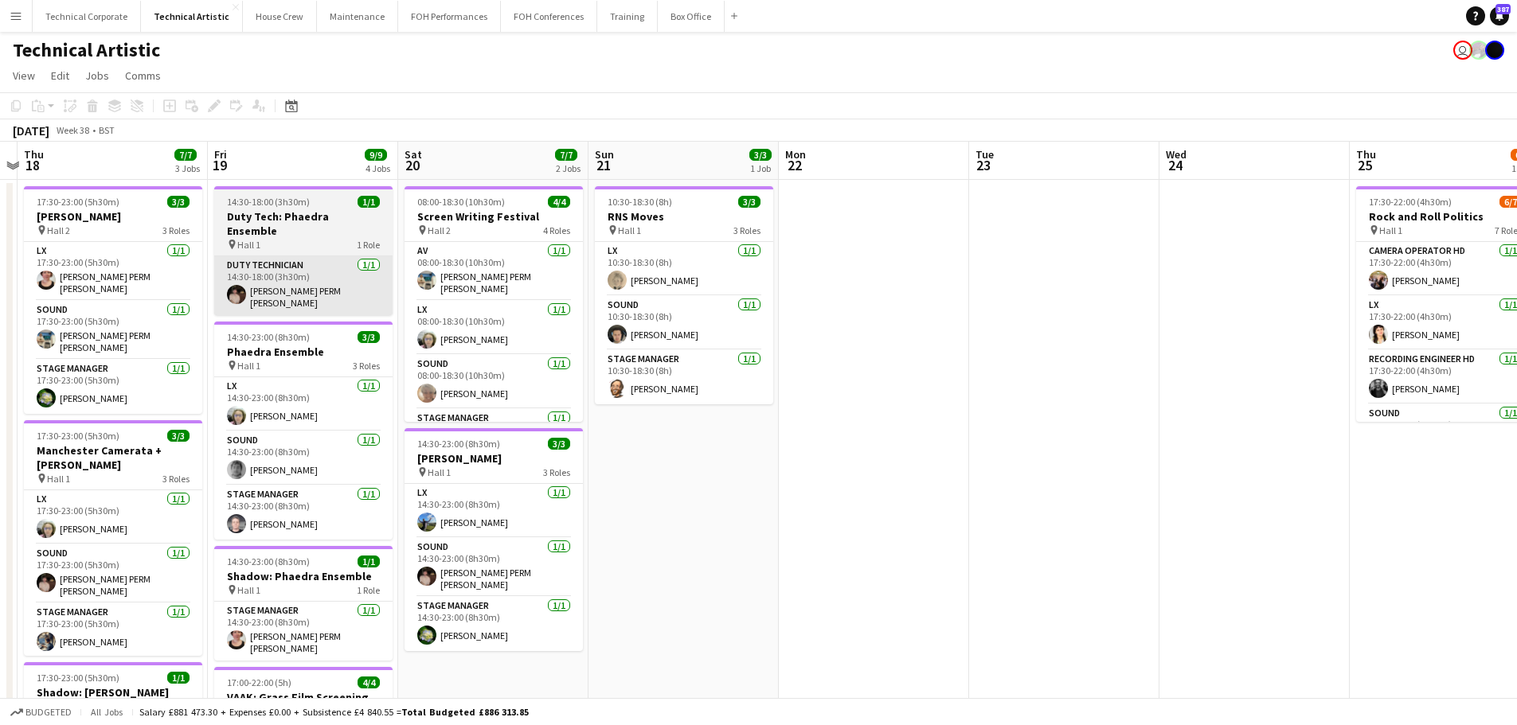
drag, startPoint x: 991, startPoint y: 345, endPoint x: 393, endPoint y: 291, distance: 601.2
click at [1007, 346] on app-calendar-viewport "Tue 16 Wed 17 Thu 18 7/7 3 Jobs Fri 19 9/9 4 Jobs Sat 20 7/7 2 Jobs Sun 21 3/3 …" at bounding box center [758, 643] width 1517 height 1003
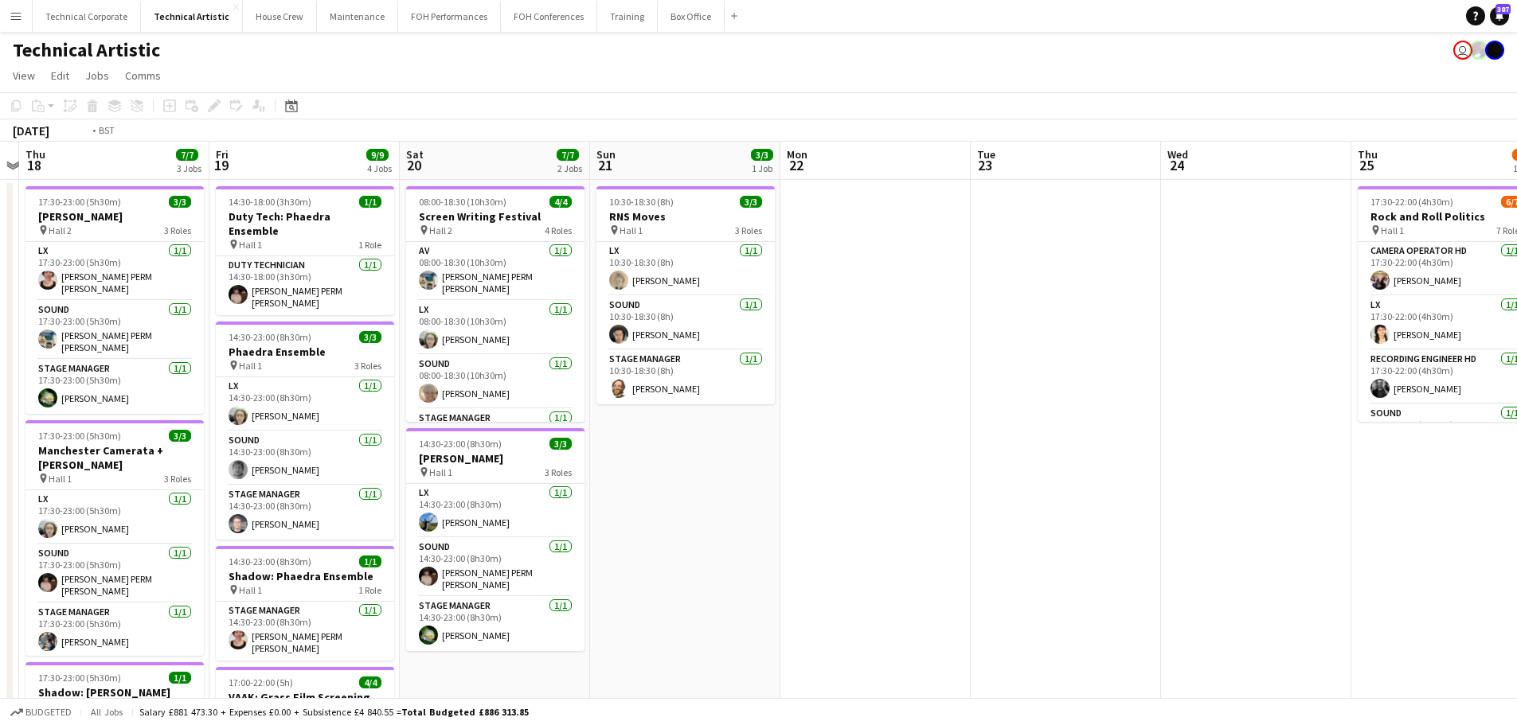
drag, startPoint x: 674, startPoint y: 332, endPoint x: 569, endPoint y: 346, distance: 106.0
click at [995, 349] on app-calendar-viewport "Tue 16 Wed 17 Thu 18 7/7 3 Jobs Fri 19 9/9 4 Jobs Sat 20 7/7 2 Jobs Sun 21 3/3 …" at bounding box center [758, 643] width 1517 height 1003
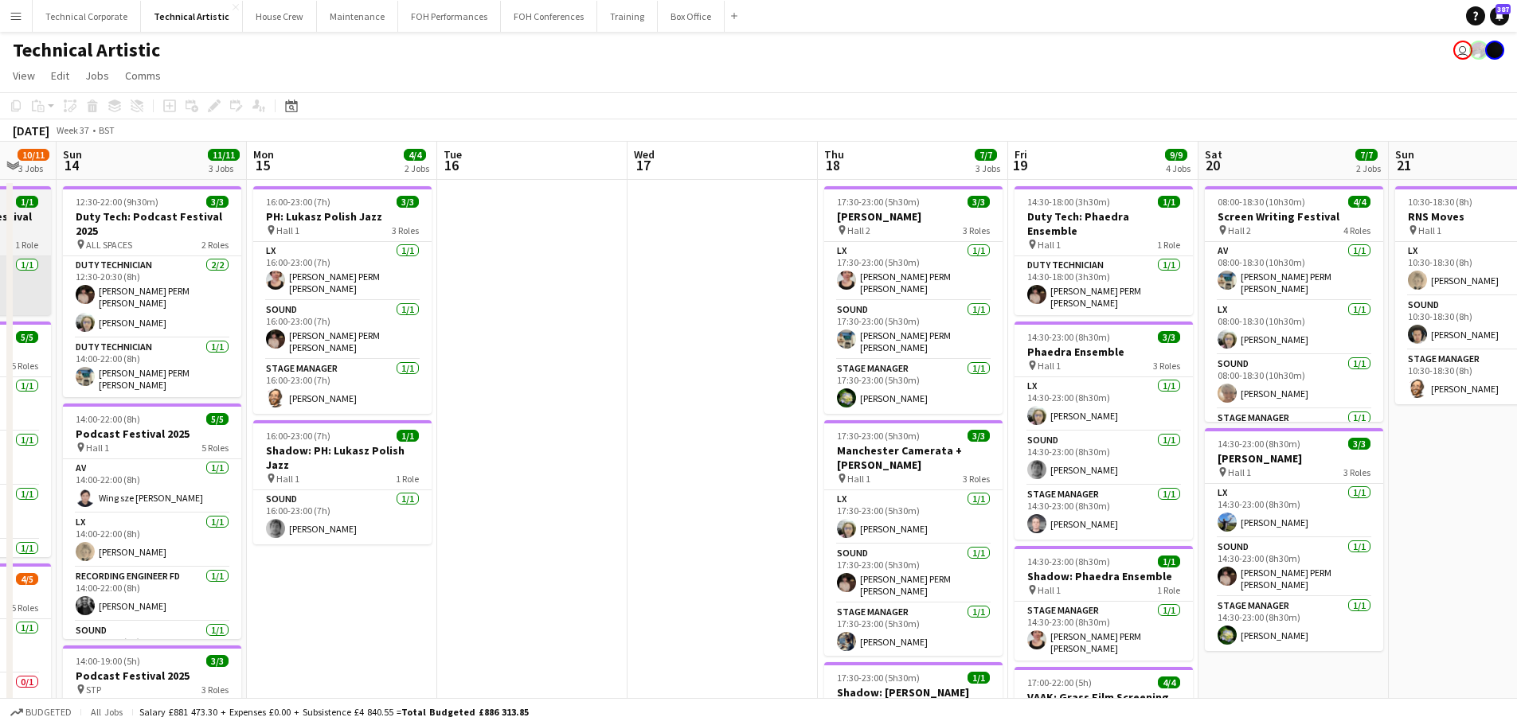
drag, startPoint x: 995, startPoint y: 346, endPoint x: 352, endPoint y: 305, distance: 644.7
click at [997, 346] on app-calendar-viewport "Thu 11 8/9 3 Jobs Fri 12 11/11 3 Jobs Sat 13 10/11 3 Jobs Sun 14 11/11 3 Jobs M…" at bounding box center [758, 643] width 1517 height 1003
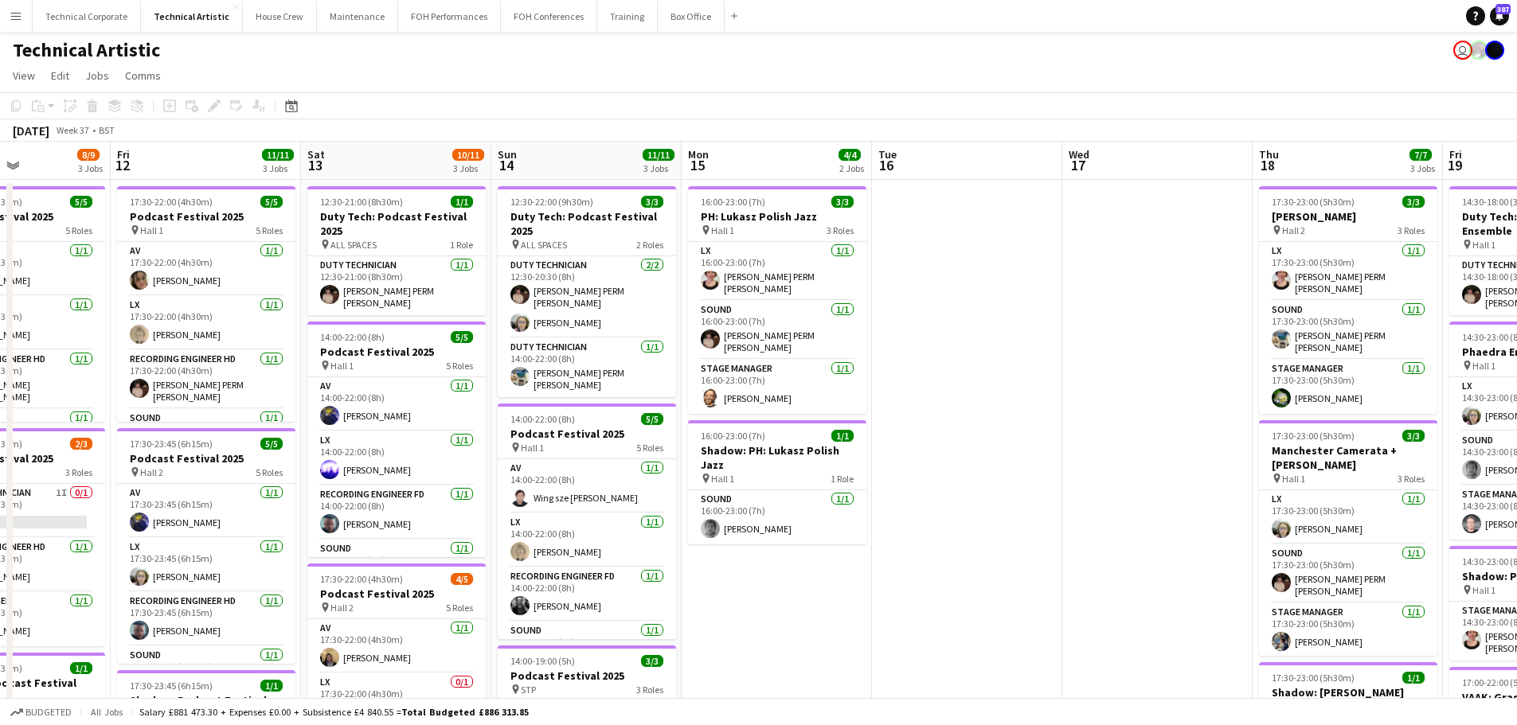
drag, startPoint x: 371, startPoint y: 307, endPoint x: 459, endPoint y: 319, distance: 89.2
click at [860, 334] on app-calendar-viewport "Tue 9 Wed 10 3/3 1 Job Thu 11 8/9 3 Jobs Fri 12 11/11 3 Jobs Sat 13 10/11 3 Job…" at bounding box center [758, 643] width 1517 height 1003
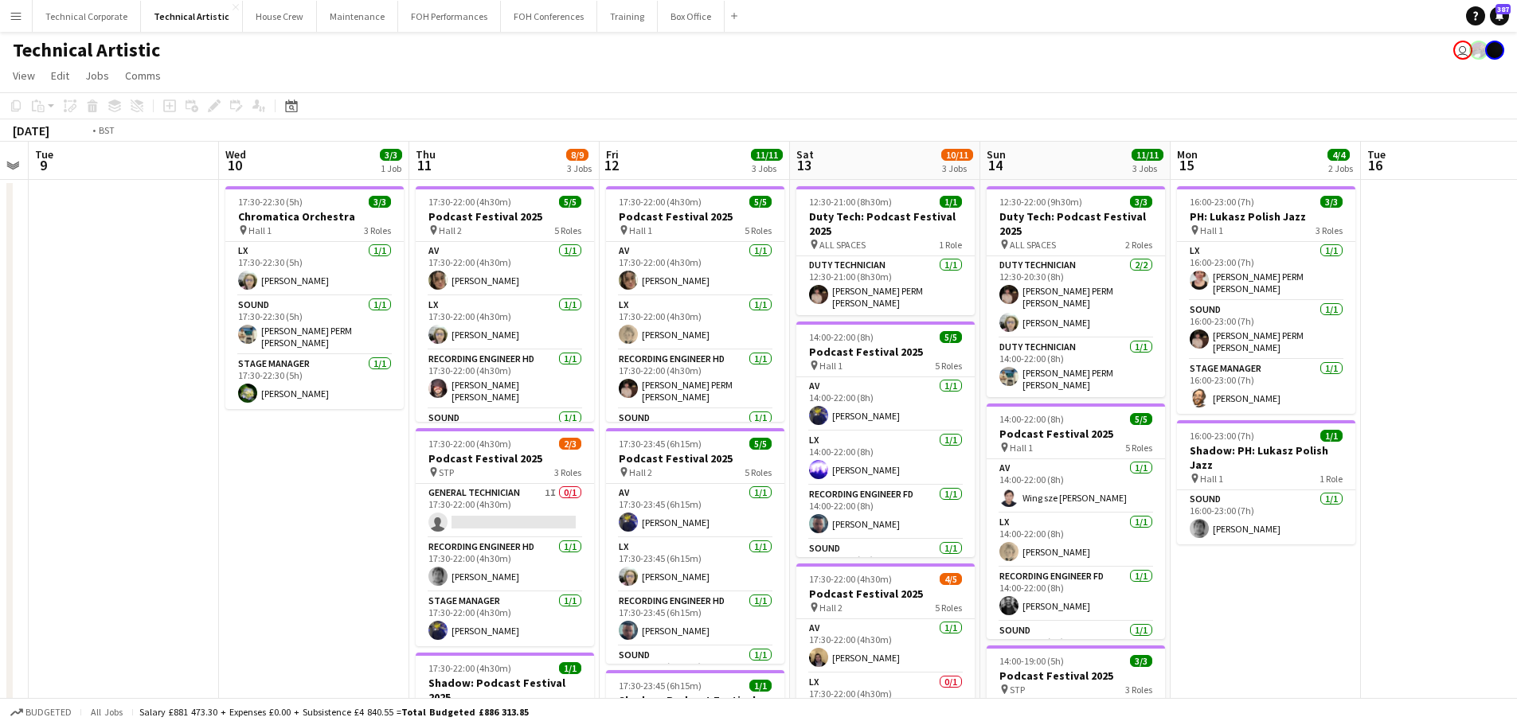
click at [891, 340] on app-calendar-viewport "Sat 6 8/8 1 Job Sun 7 20/21 4 Jobs Mon 8 Tue 9 Wed 10 3/3 1 Job Thu 11 8/9 3 Jo…" at bounding box center [758, 643] width 1517 height 1003
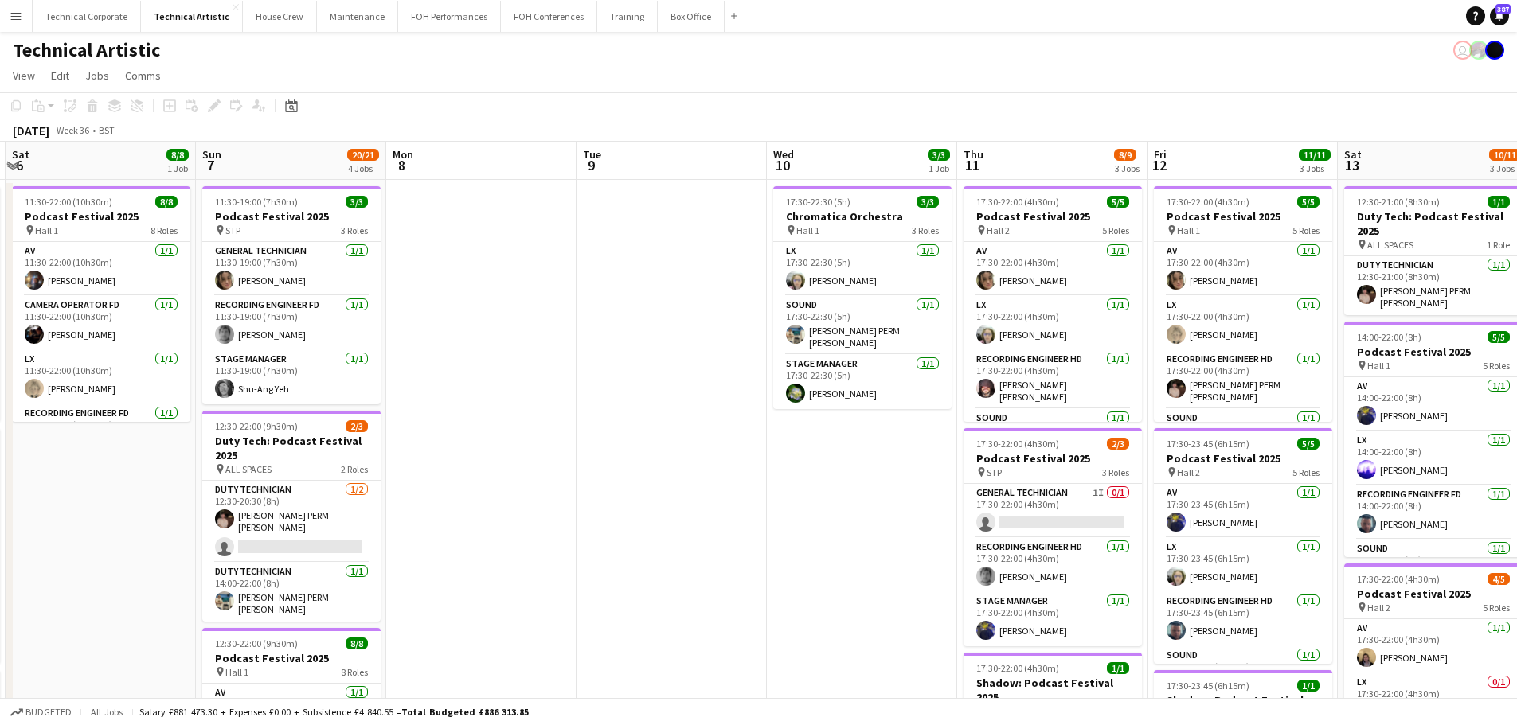
drag, startPoint x: 786, startPoint y: 369, endPoint x: 852, endPoint y: 374, distance: 66.3
click at [893, 376] on app-calendar-viewport "Wed 3 Thu 4 11/11 3 Jobs Fri 5 15/17 4 Jobs Sat 6 8/8 1 Job Sun 7 20/21 4 Jobs …" at bounding box center [758, 643] width 1517 height 1003
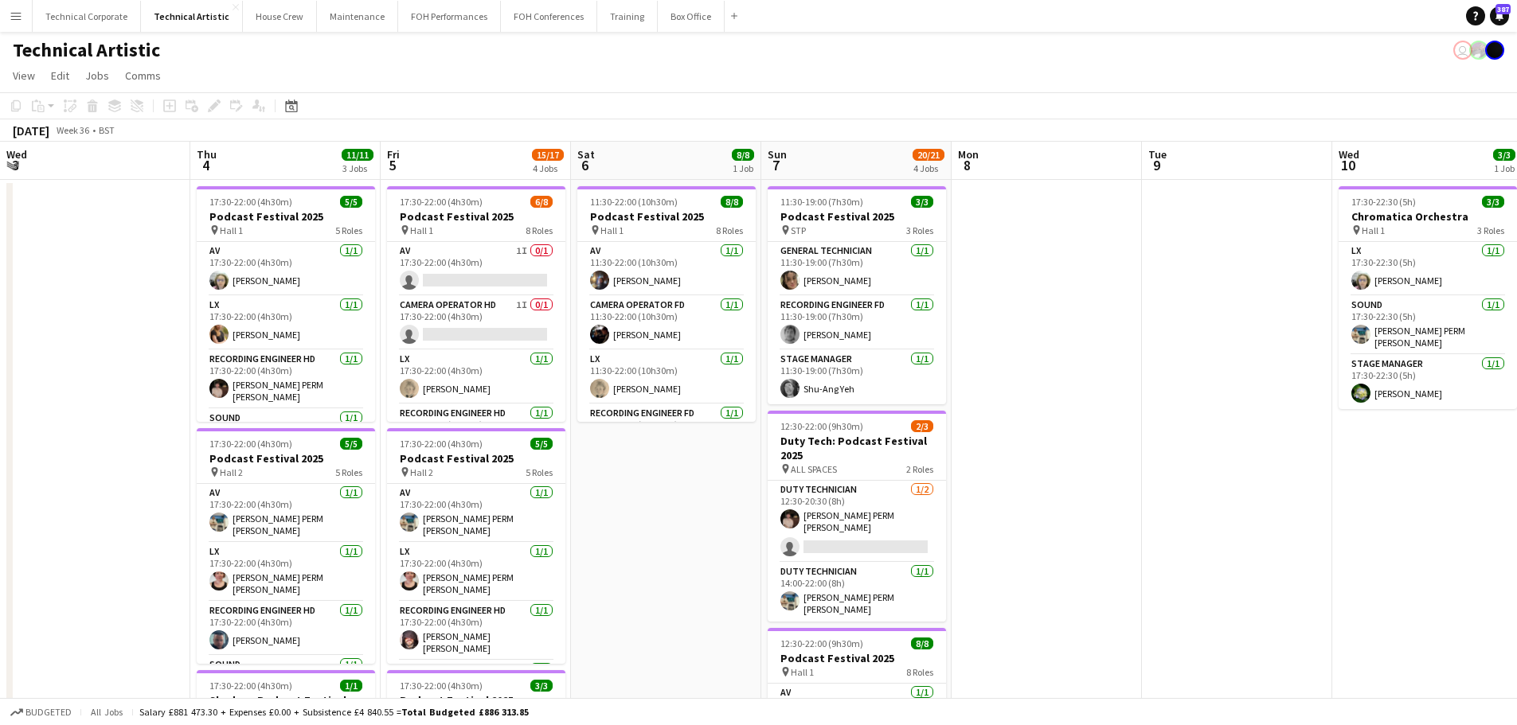
scroll to position [0, 403]
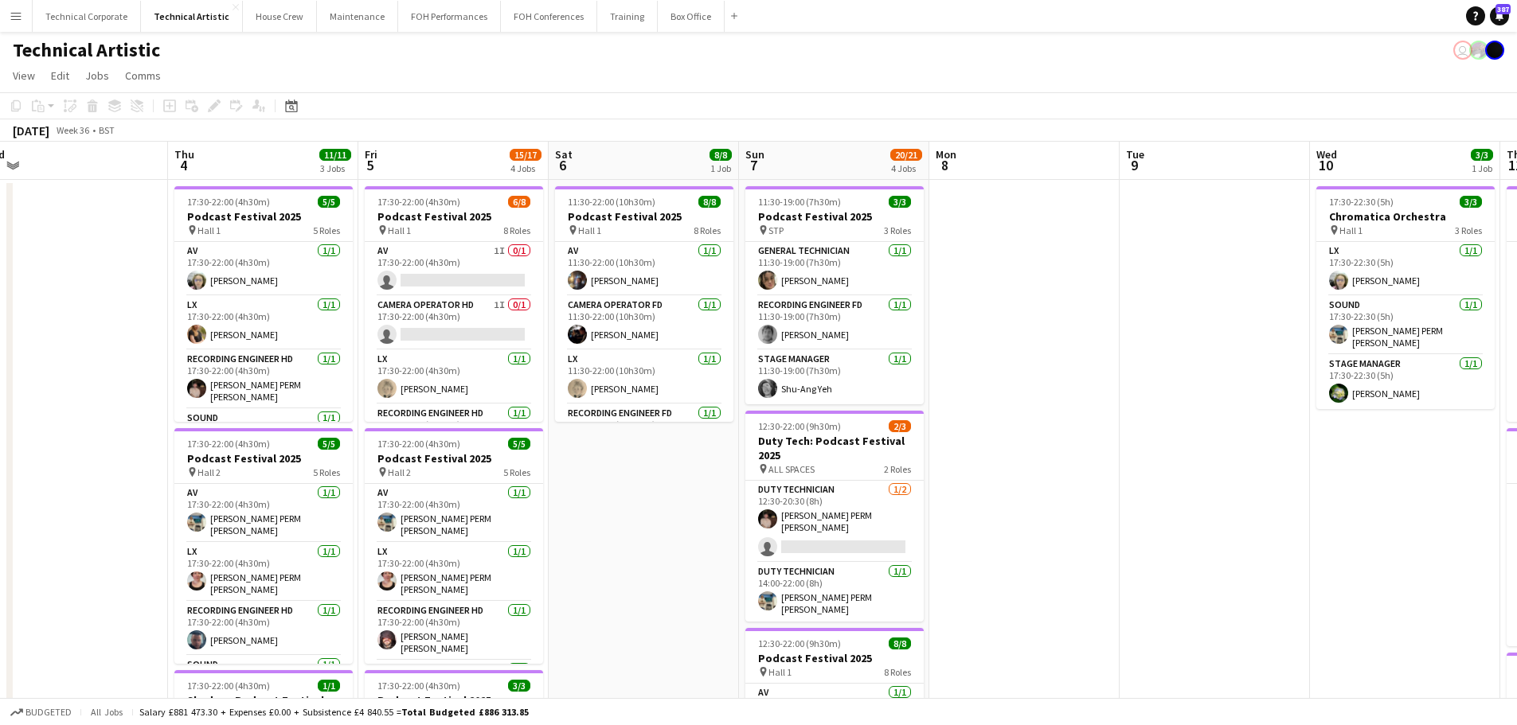
drag, startPoint x: 523, startPoint y: 357, endPoint x: 691, endPoint y: 368, distance: 168.4
click at [691, 368] on app-calendar-viewport "Mon 1 Tue 2 6/6 1 Job Wed 3 Thu 4 11/11 3 Jobs Fri 5 15/17 4 Jobs Sat 6 8/8 1 J…" at bounding box center [758, 643] width 1517 height 1003
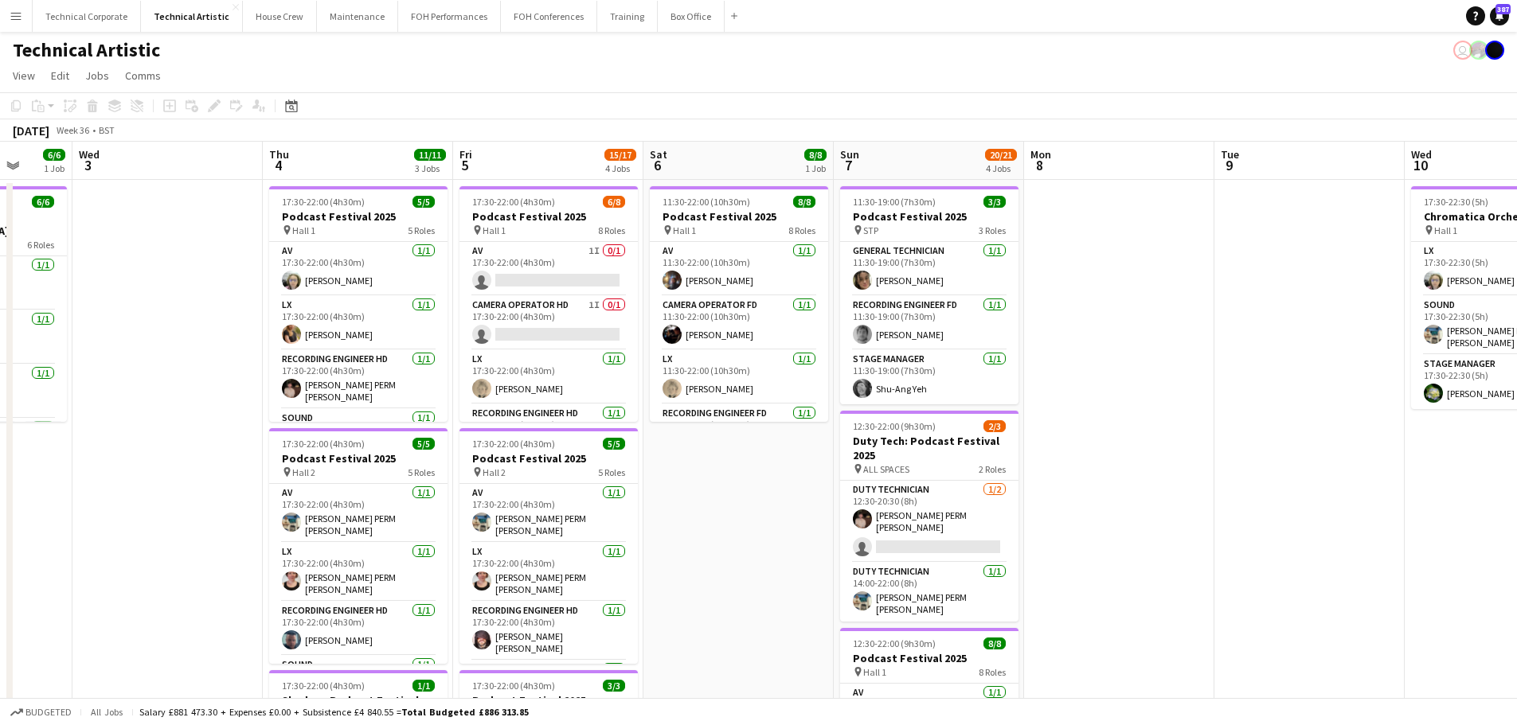
drag, startPoint x: 526, startPoint y: 343, endPoint x: 620, endPoint y: 346, distance: 94.8
click at [620, 346] on app-calendar-viewport "Mon 1 Tue 2 6/6 1 Job Wed 3 Thu 4 11/11 3 Jobs Fri 5 15/17 4 Jobs Sat 6 8/8 1 J…" at bounding box center [758, 643] width 1517 height 1003
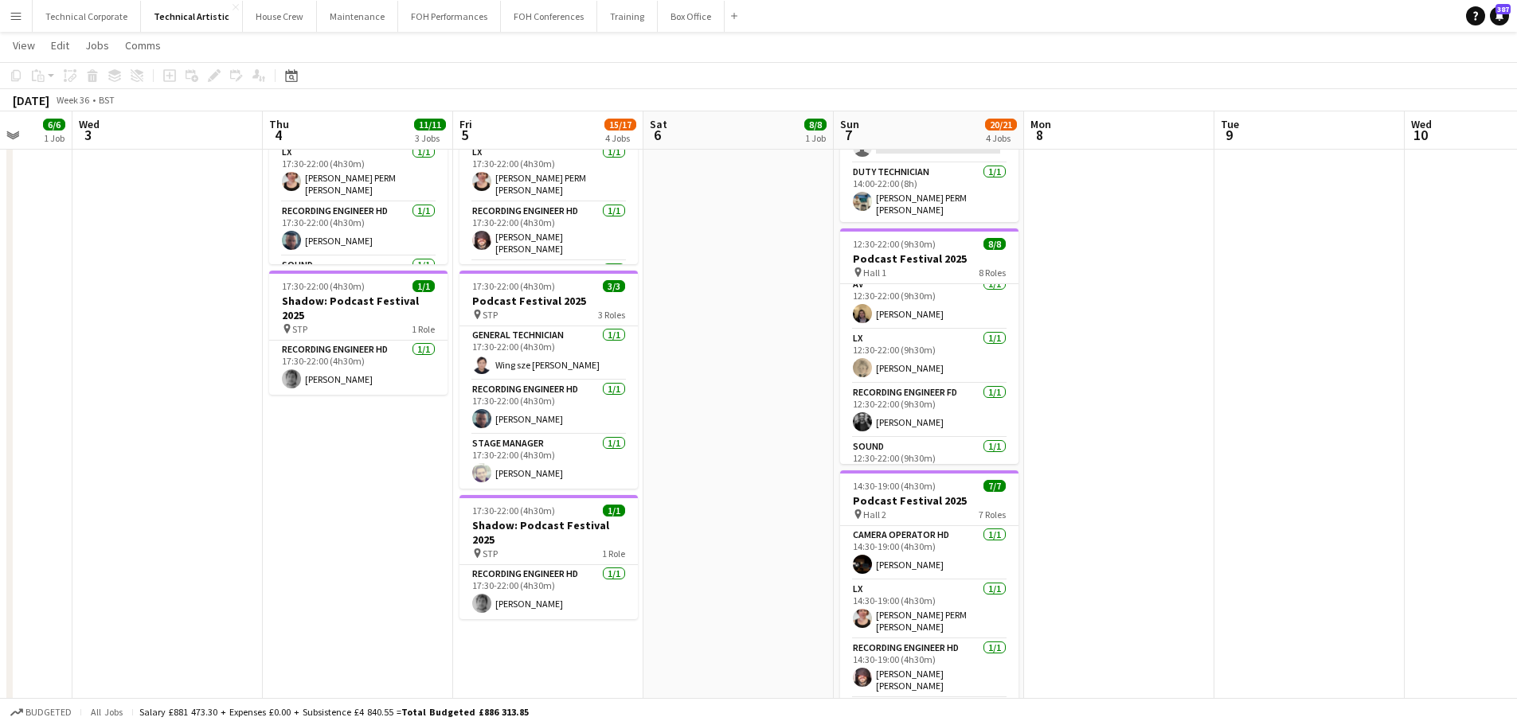
scroll to position [0, 0]
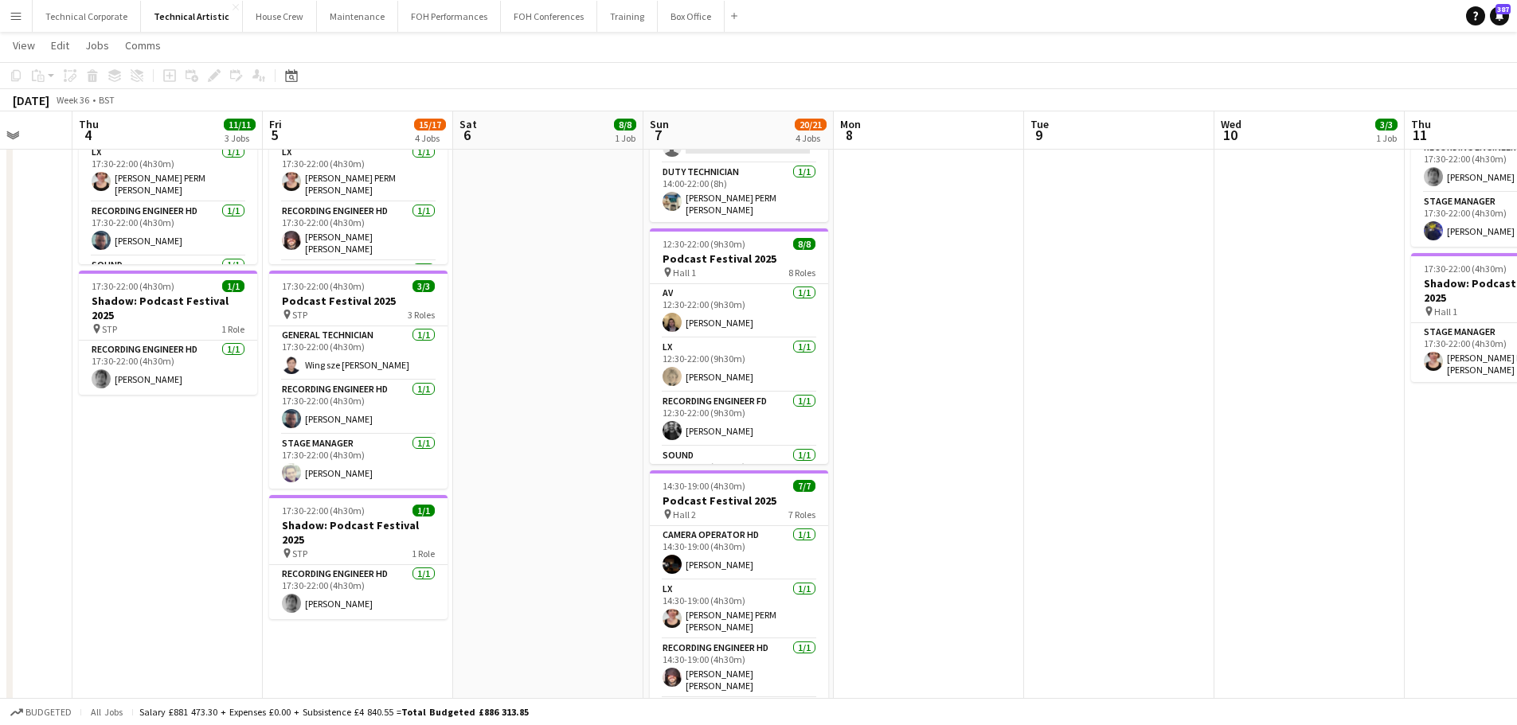
drag, startPoint x: 1177, startPoint y: 366, endPoint x: 585, endPoint y: 404, distance: 592.8
click at [599, 404] on app-calendar-viewport "Mon 1 Tue 2 6/6 1 Job Wed 3 Thu 4 11/11 3 Jobs Fri 5 15/17 4 Jobs Sat 6 8/8 1 J…" at bounding box center [758, 204] width 1517 height 1081
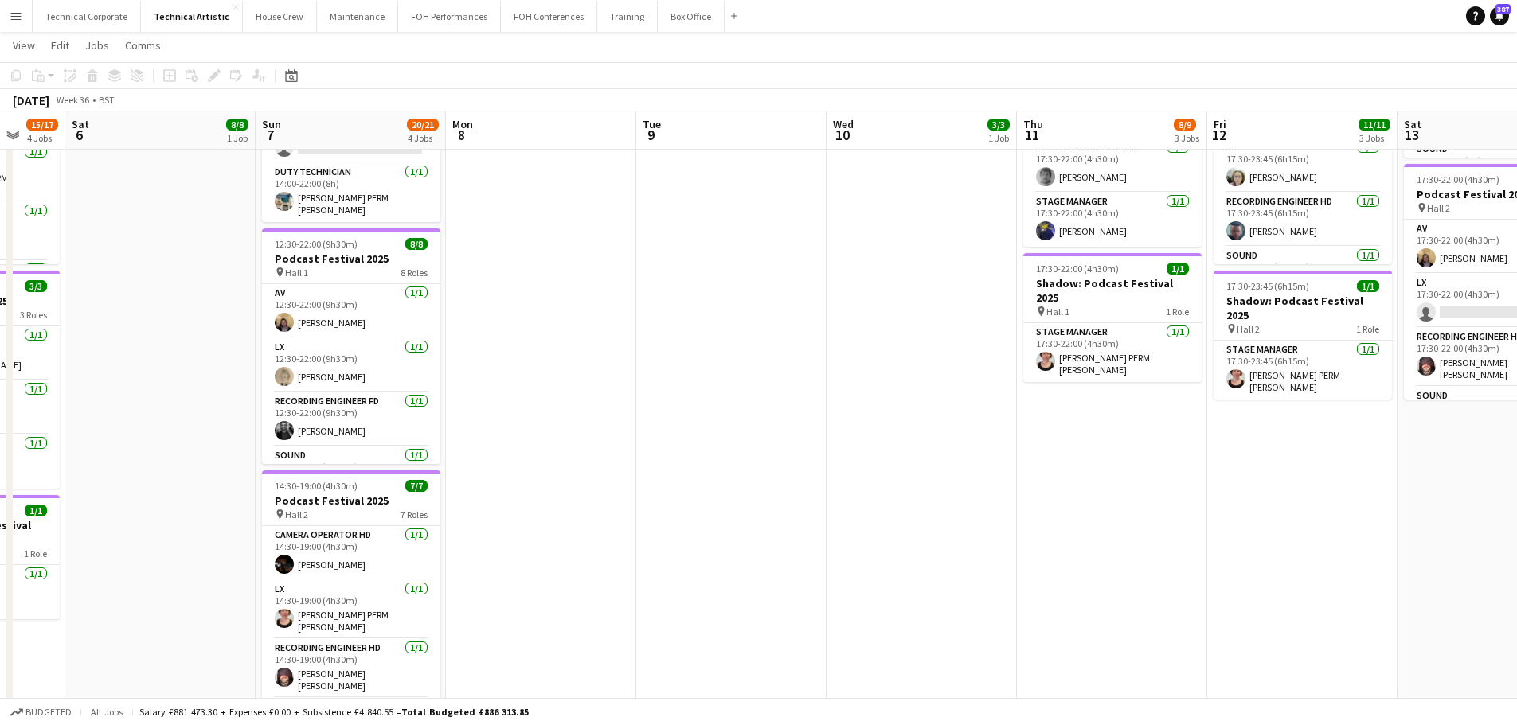
drag, startPoint x: 683, startPoint y: 409, endPoint x: 611, endPoint y: 409, distance: 72.5
click at [592, 412] on app-calendar-viewport "Wed 3 Thu 4 11/11 3 Jobs Fri 5 15/17 4 Jobs Sat 6 8/8 1 Job Sun 7 20/21 4 Jobs …" at bounding box center [758, 204] width 1517 height 1081
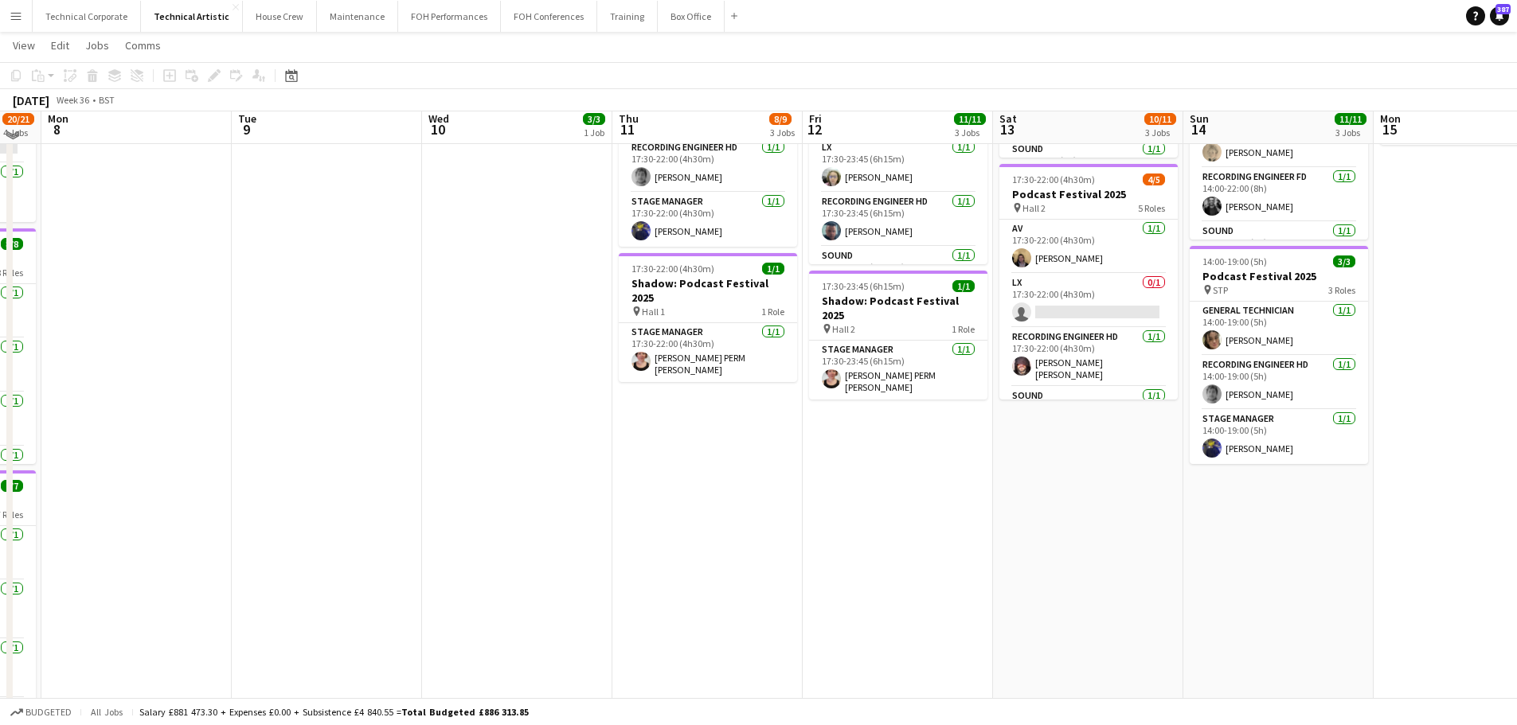
scroll to position [80, 0]
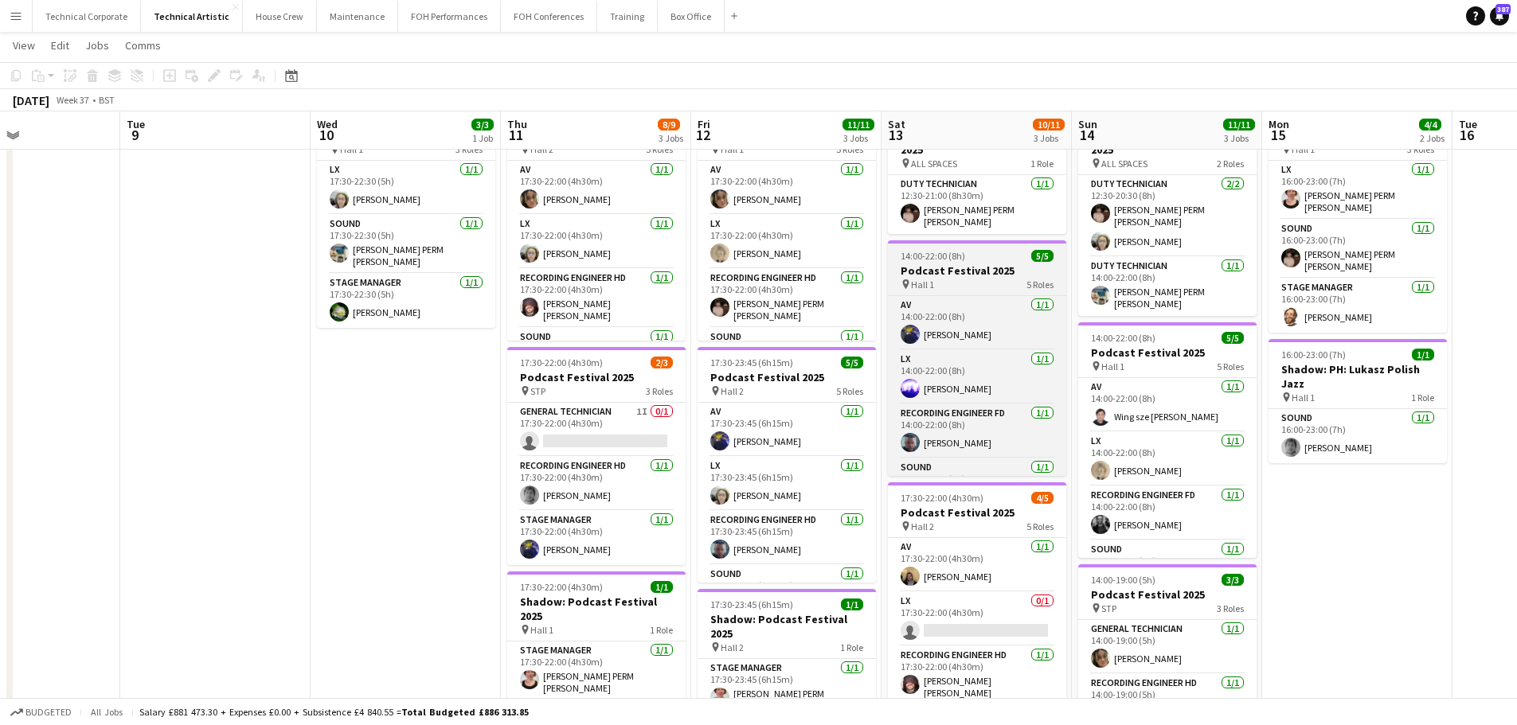
drag, startPoint x: 1098, startPoint y: 423, endPoint x: 1016, endPoint y: 464, distance: 91.9
click at [1026, 428] on app-calendar-viewport "Fri 5 15/17 4 Jobs Sat 6 8/8 1 Job Sun 7 20/21 4 Jobs Mon 8 Tue 9 Wed 10 3/3 1 …" at bounding box center [758, 522] width 1517 height 1081
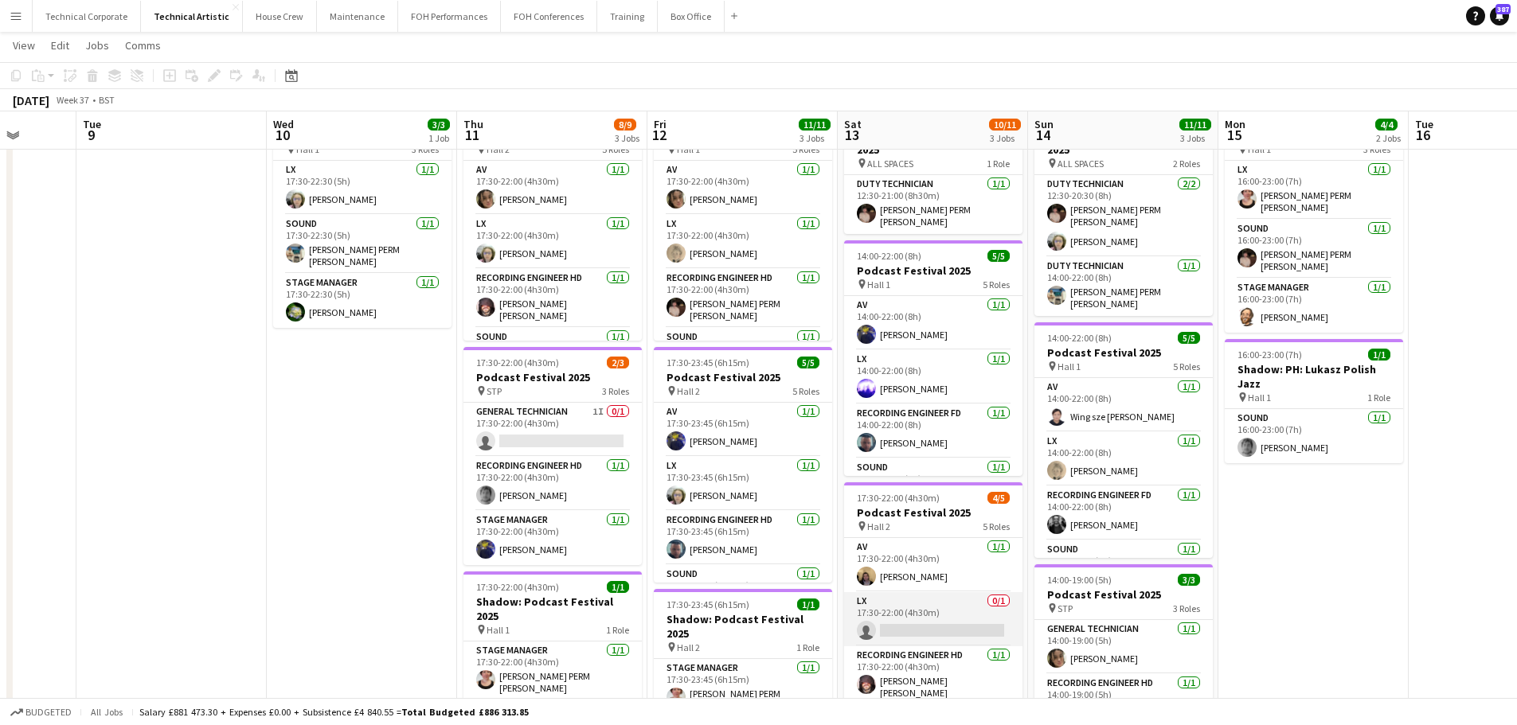
click at [980, 596] on app-card-role "LX 0/1 17:30-22:00 (4h30m) single-neutral-actions" at bounding box center [933, 619] width 178 height 54
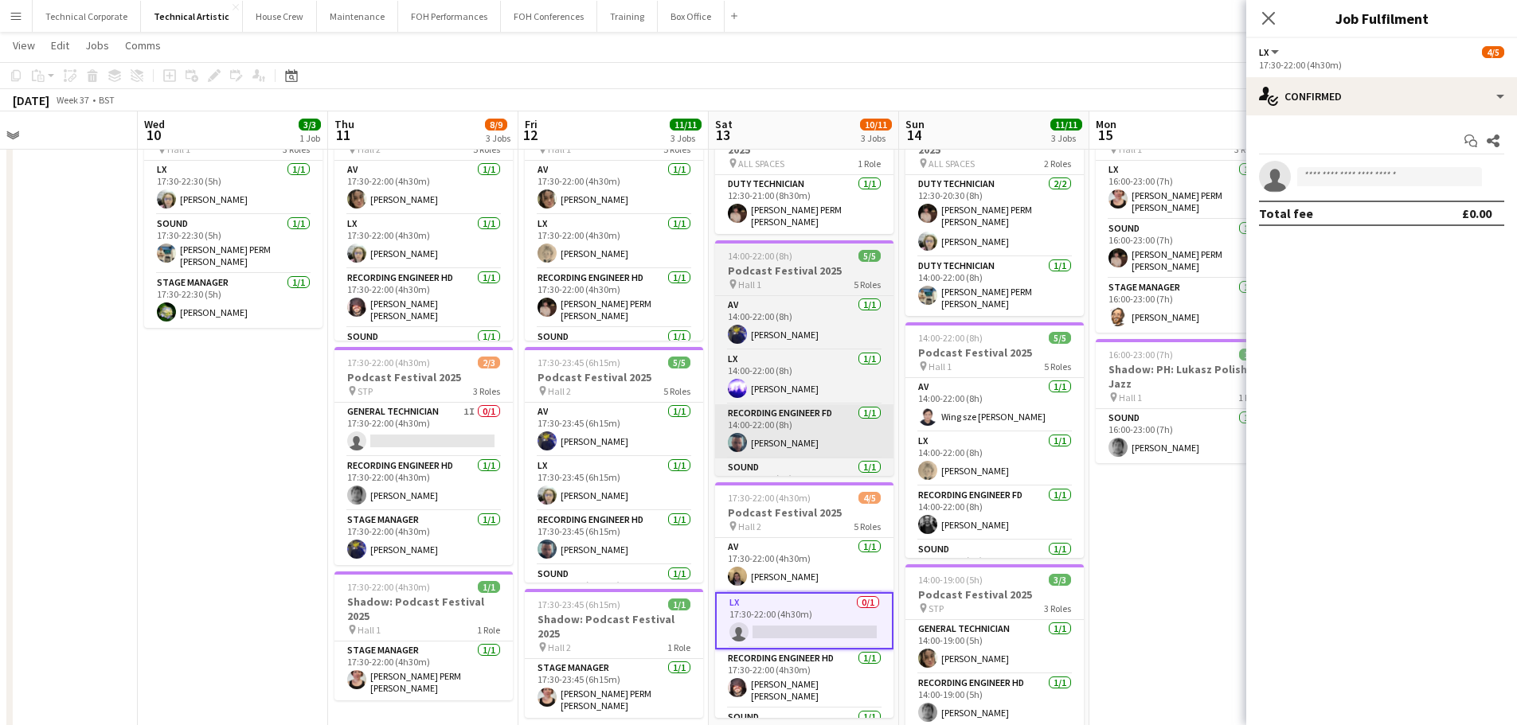
drag, startPoint x: 910, startPoint y: 435, endPoint x: 637, endPoint y: 442, distance: 273.2
click at [639, 441] on app-calendar-viewport "Sat 6 8/8 1 Job Sun 7 20/21 4 Jobs Mon 8 Tue 9 Wed 10 3/3 1 Job Thu 11 8/9 3 Jo…" at bounding box center [758, 522] width 1517 height 1081
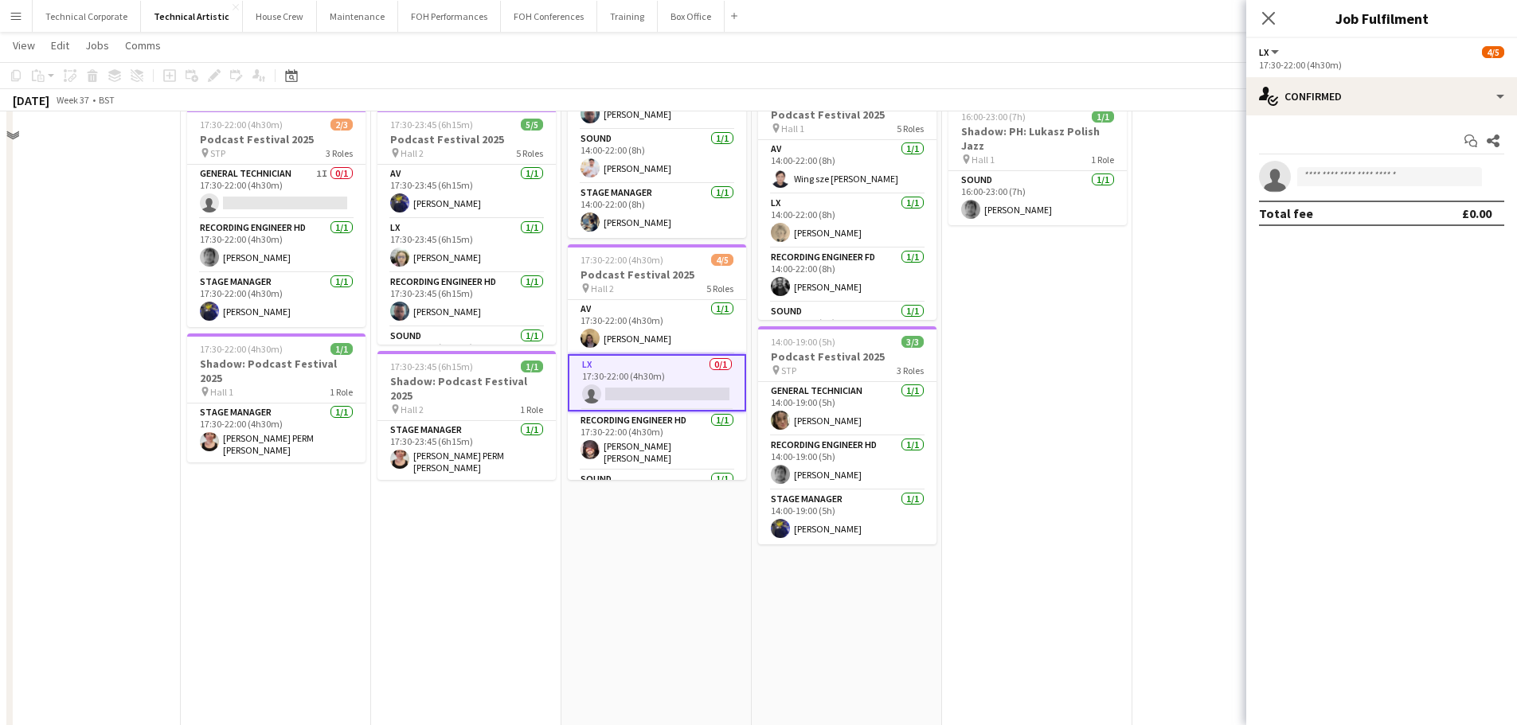
scroll to position [319, 0]
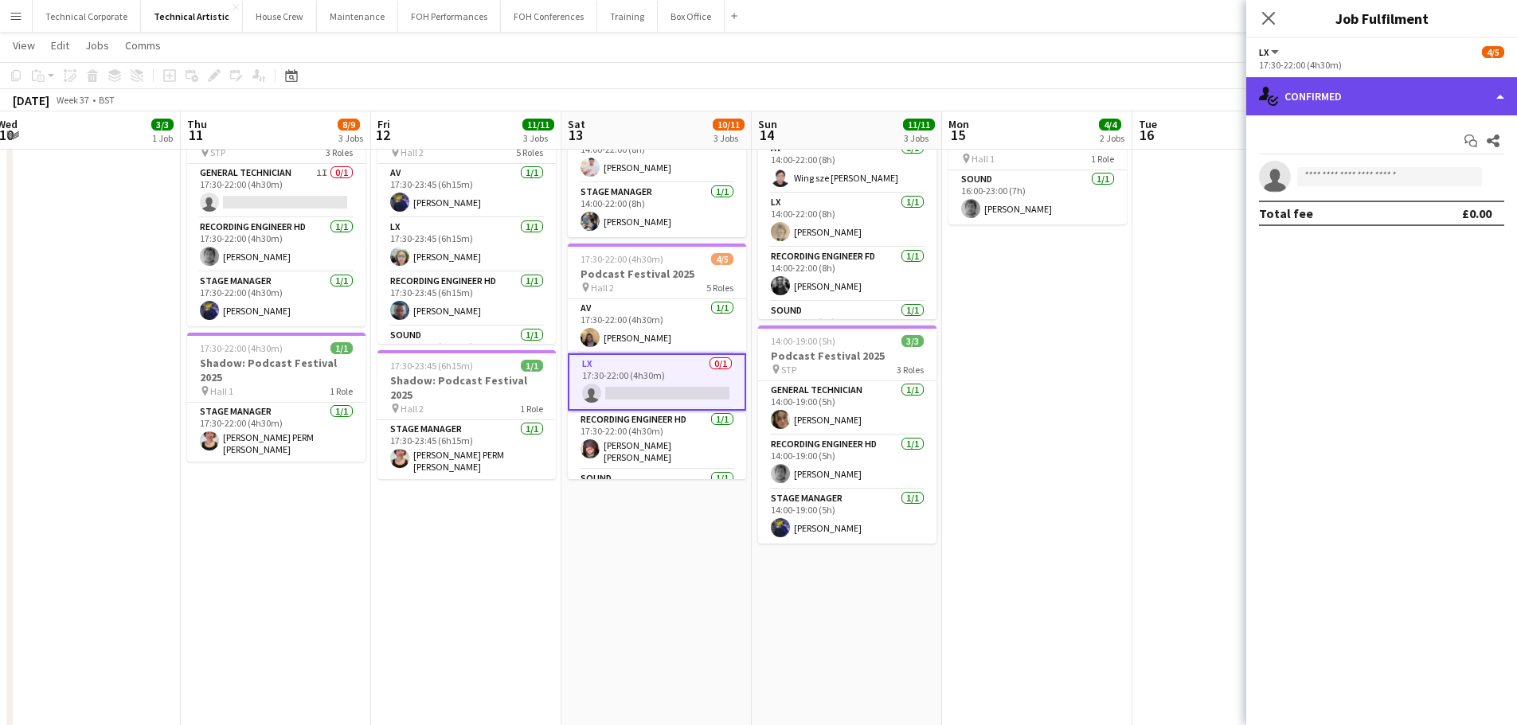
click at [1327, 102] on div "single-neutral-actions-check-2 Confirmed" at bounding box center [1381, 96] width 271 height 38
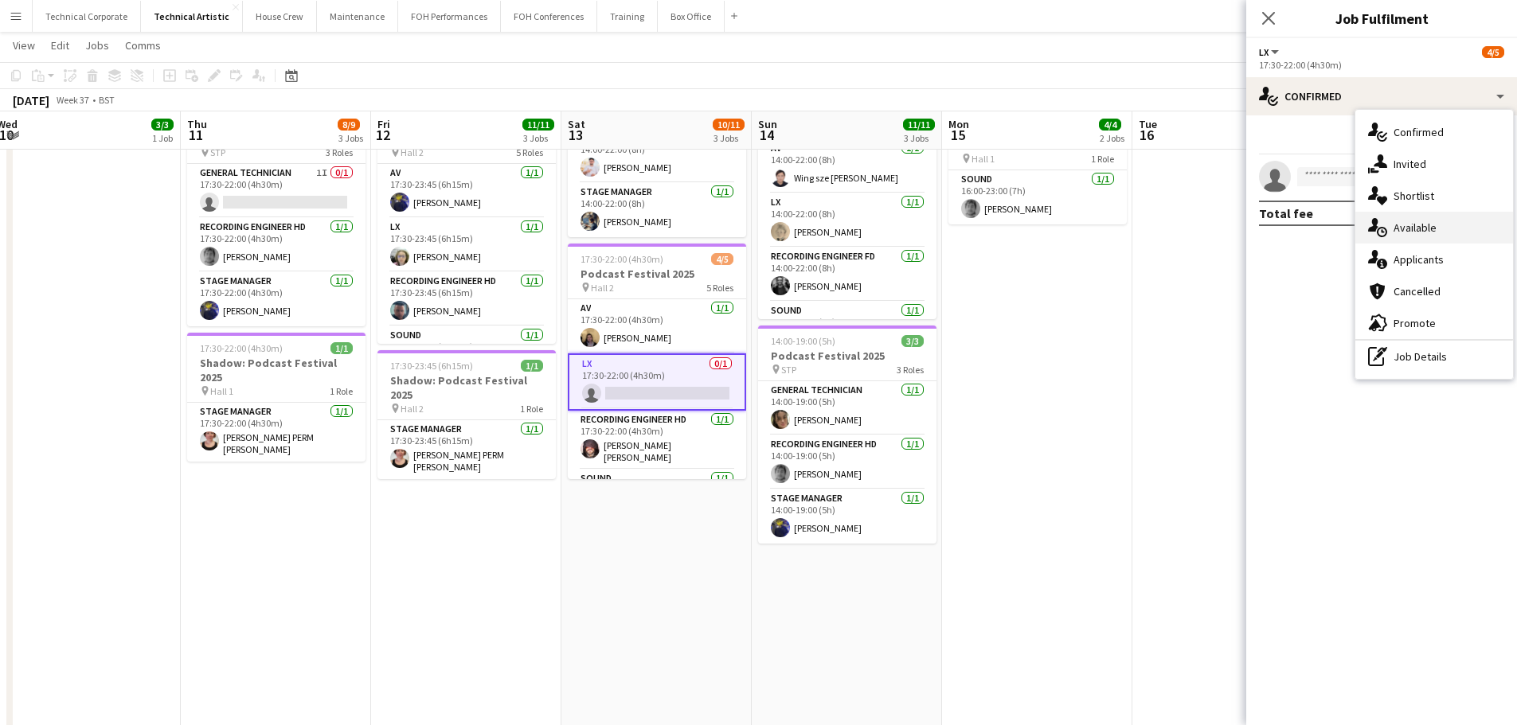
click at [1405, 224] on div "single-neutral-actions-upload Available" at bounding box center [1434, 228] width 158 height 32
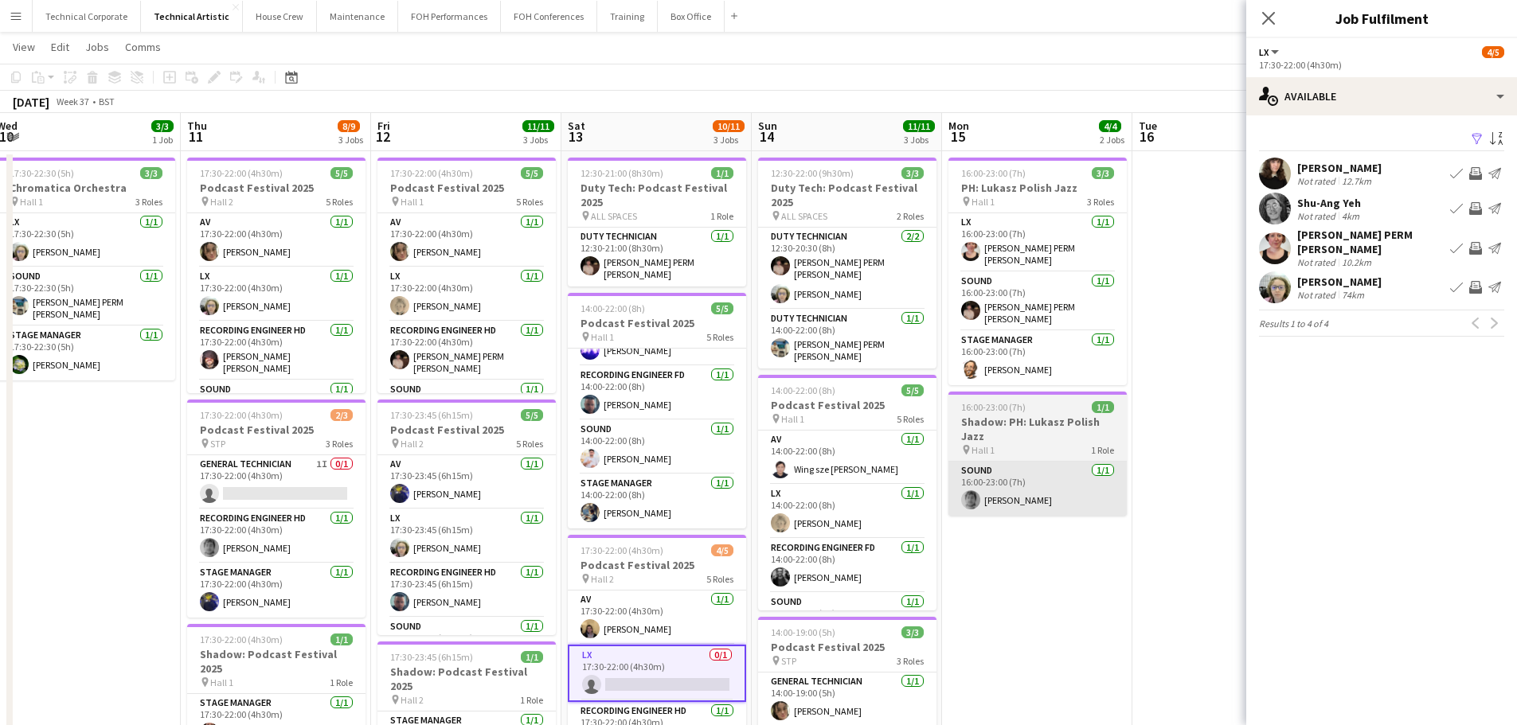
scroll to position [159, 0]
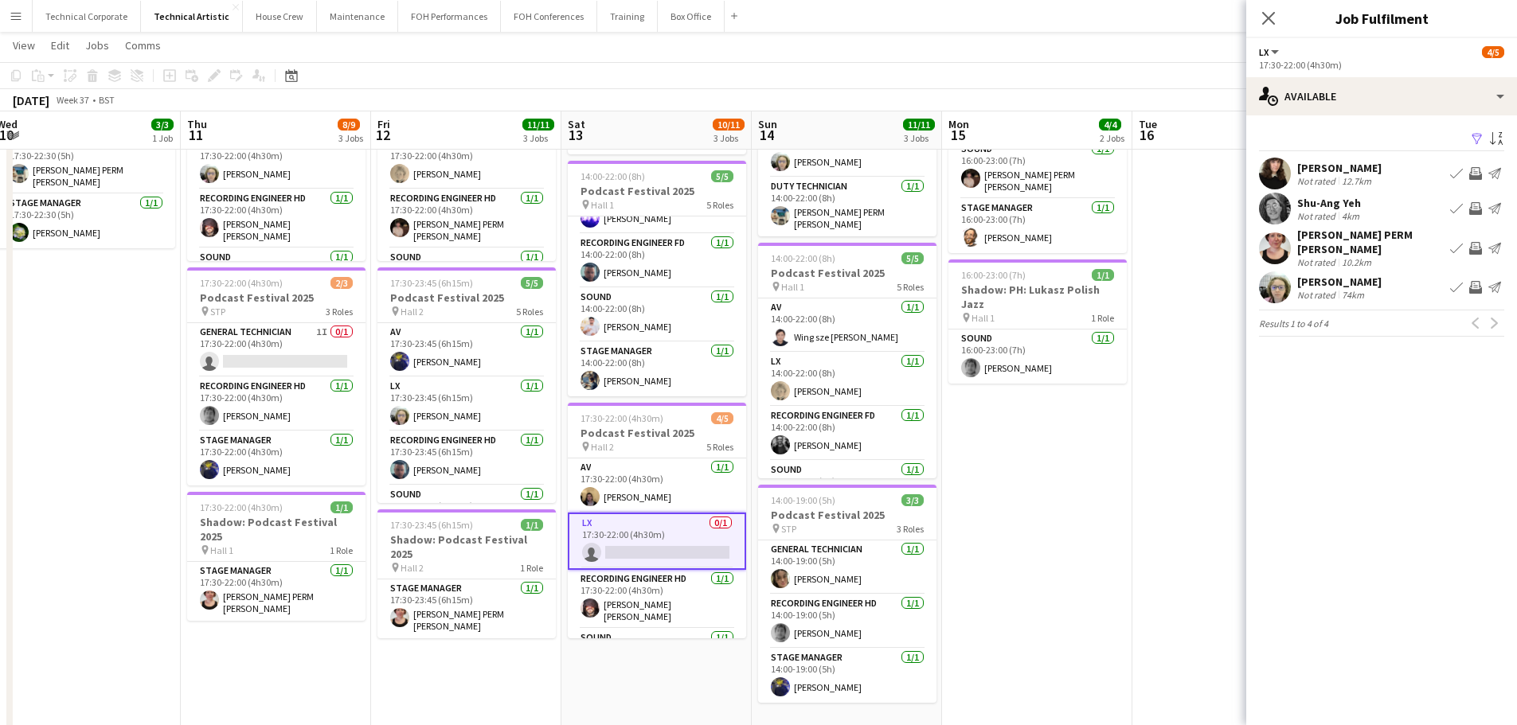
click at [1473, 208] on app-icon "Invite crew" at bounding box center [1475, 208] width 13 height 13
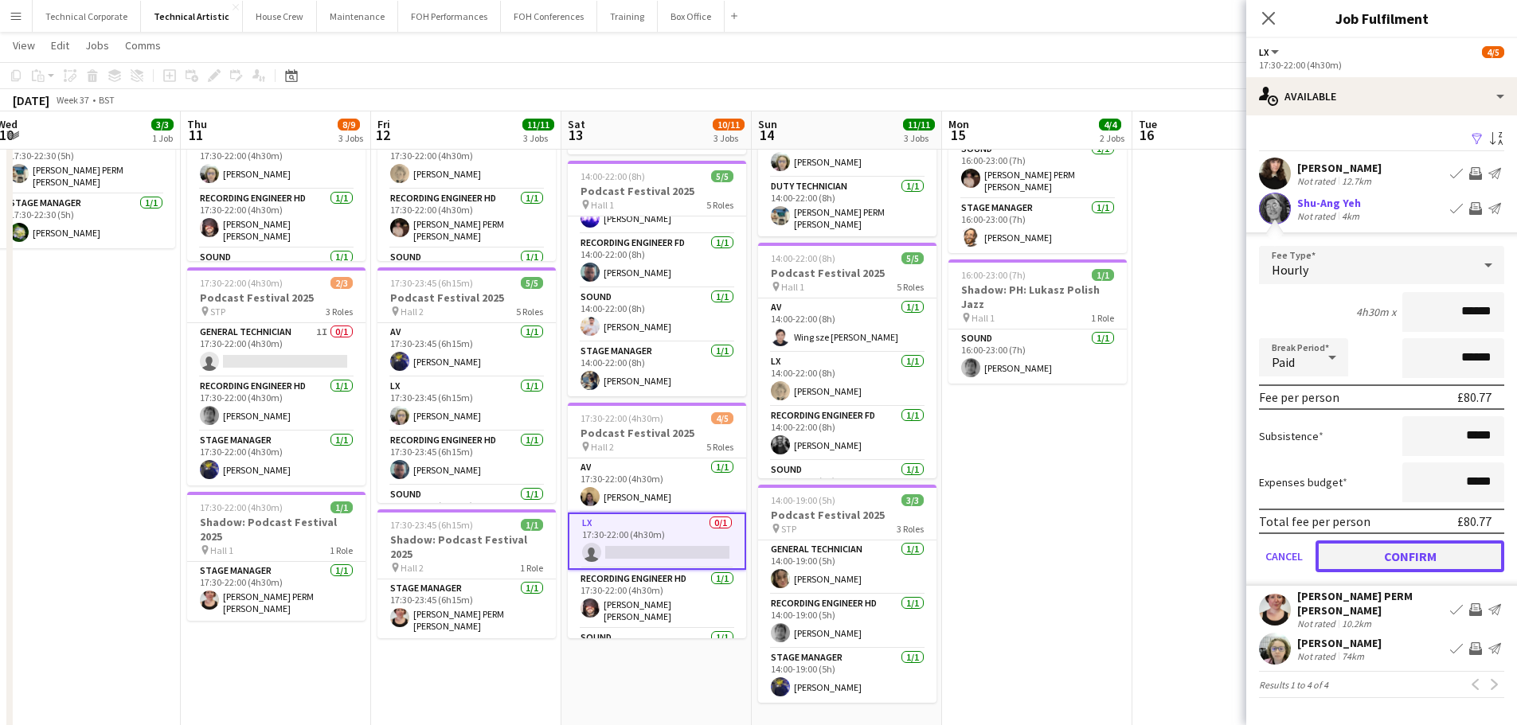
click at [1436, 549] on button "Confirm" at bounding box center [1409, 557] width 189 height 32
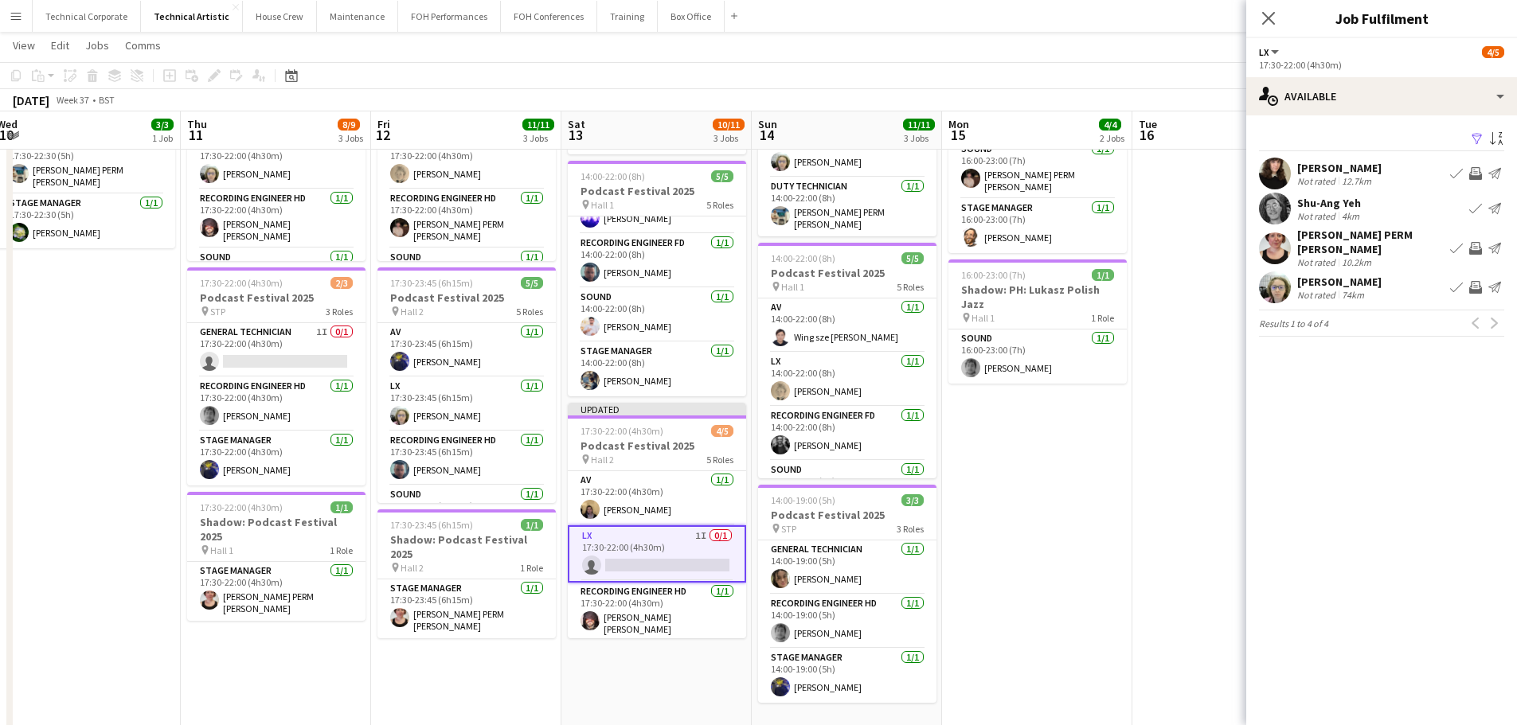
click at [1140, 508] on app-date-cell at bounding box center [1227, 501] width 190 height 965
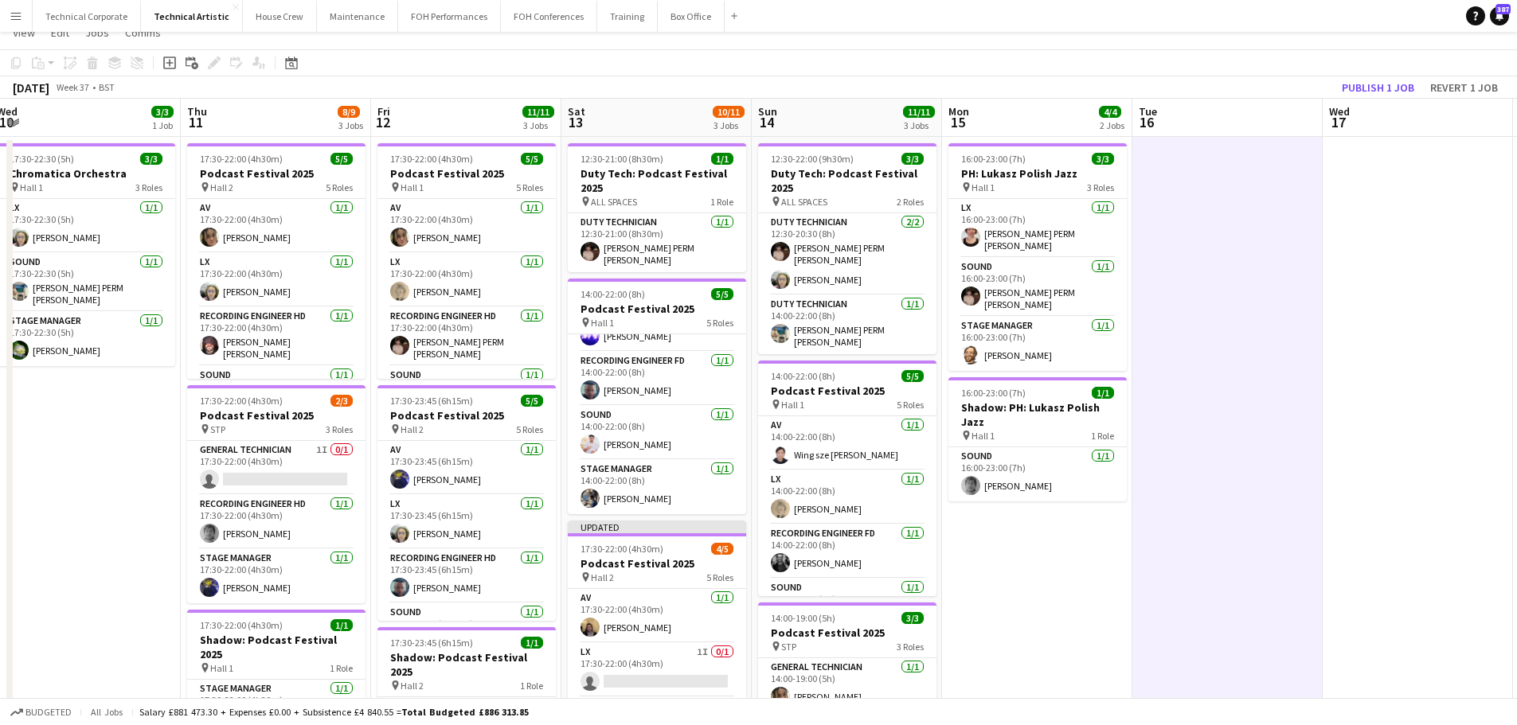
scroll to position [0, 0]
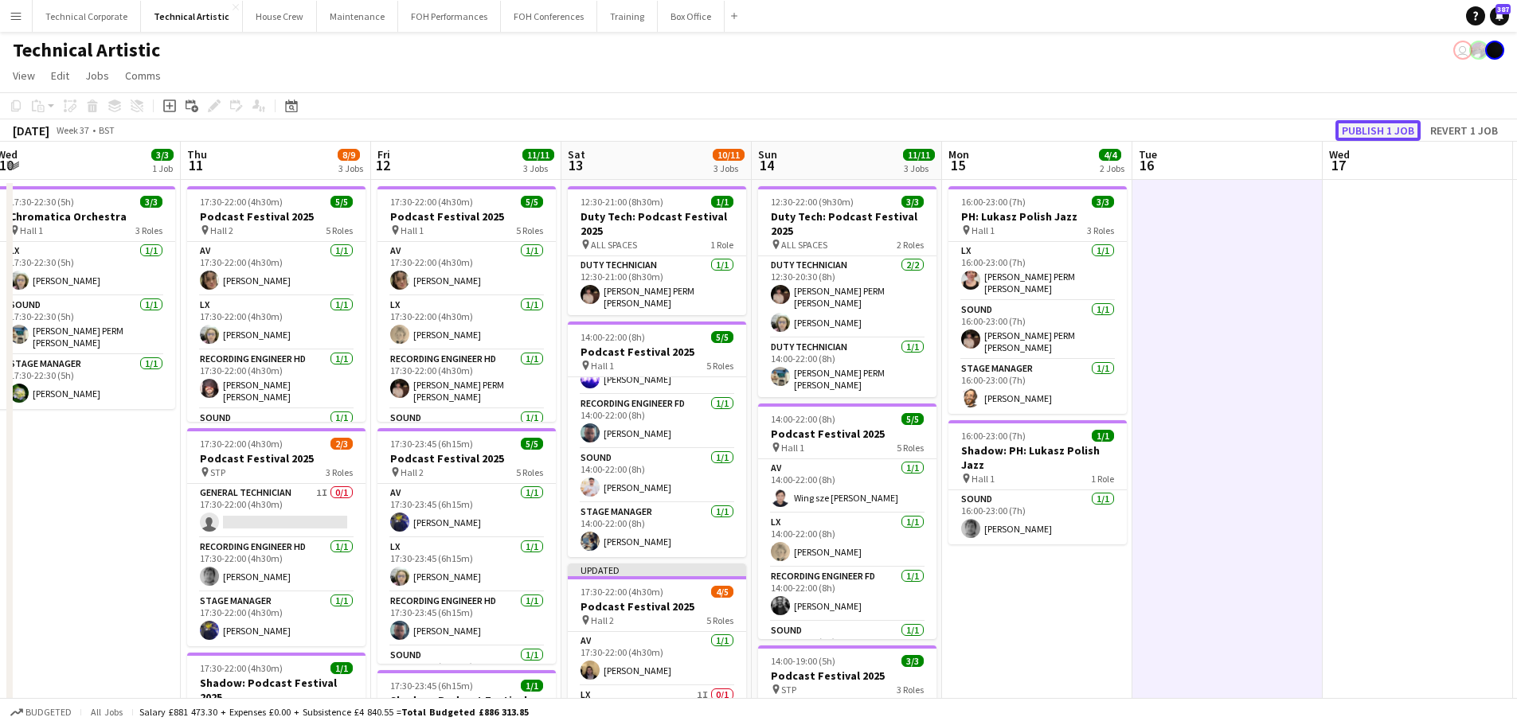
click at [1384, 120] on button "Publish 1 job" at bounding box center [1377, 130] width 85 height 21
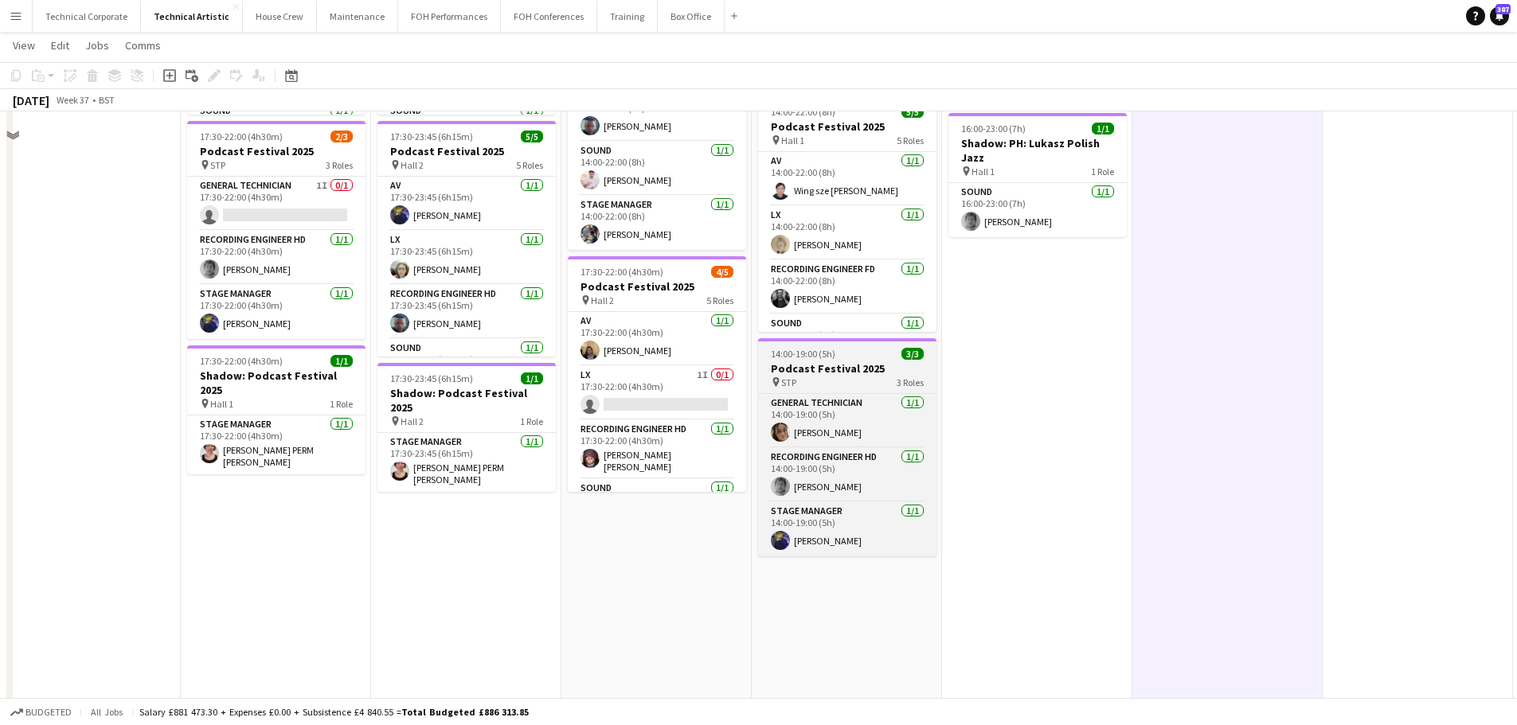
scroll to position [319, 0]
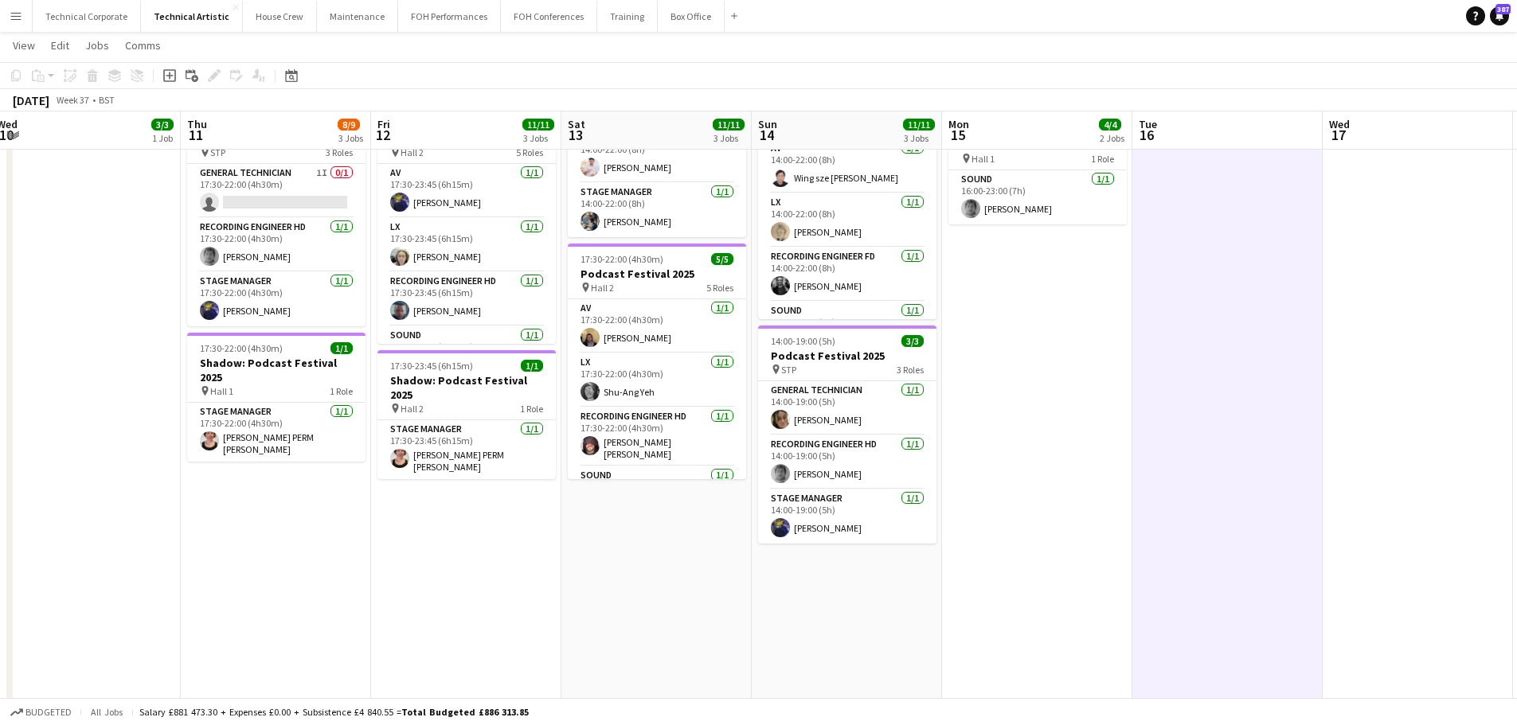
click at [1158, 312] on app-date-cell at bounding box center [1227, 342] width 190 height 965
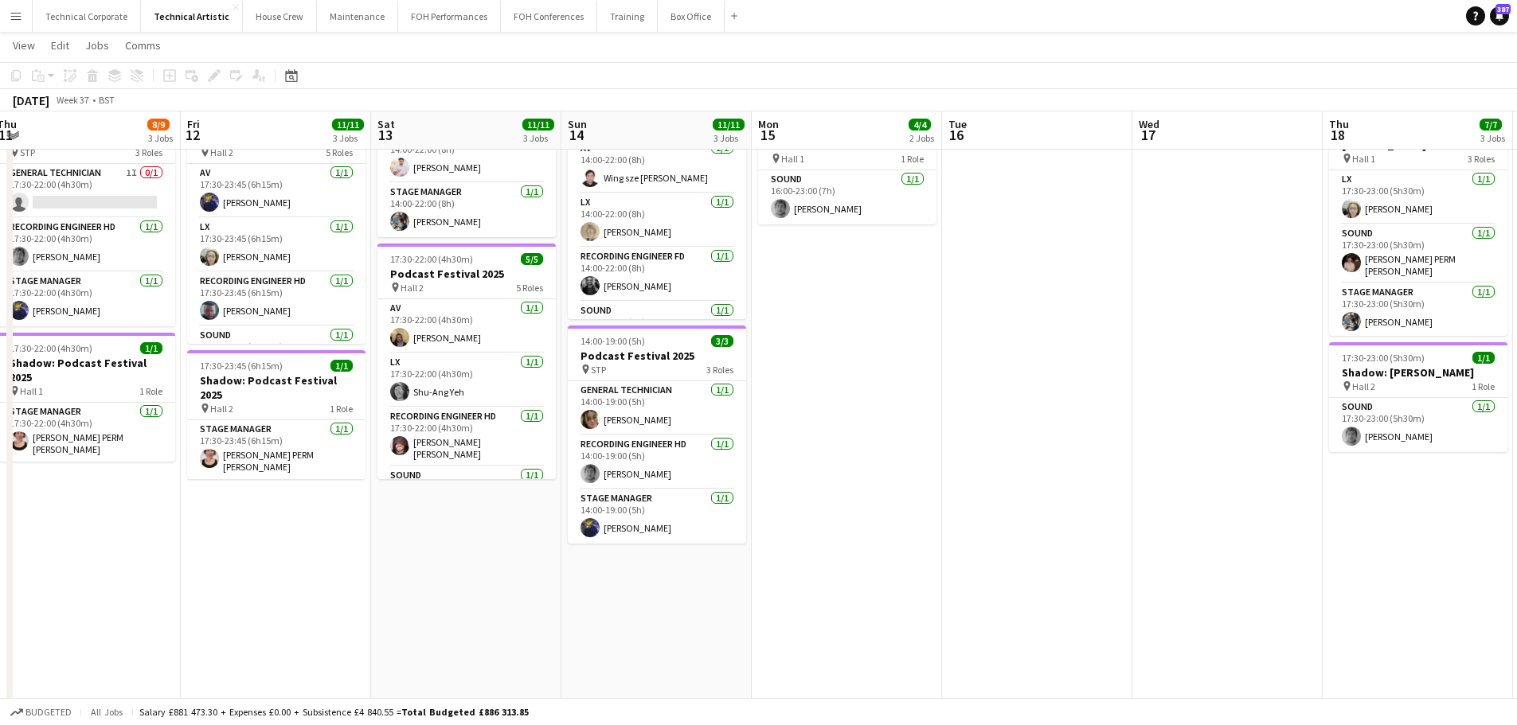
drag, startPoint x: 1082, startPoint y: 322, endPoint x: 840, endPoint y: 325, distance: 242.1
click at [840, 325] on app-calendar-viewport "Mon 8 Tue 9 Wed 10 3/3 1 Job Thu 11 8/9 3 Jobs Fri 12 11/11 3 Jobs Sat 13 11/11…" at bounding box center [758, 284] width 1517 height 1081
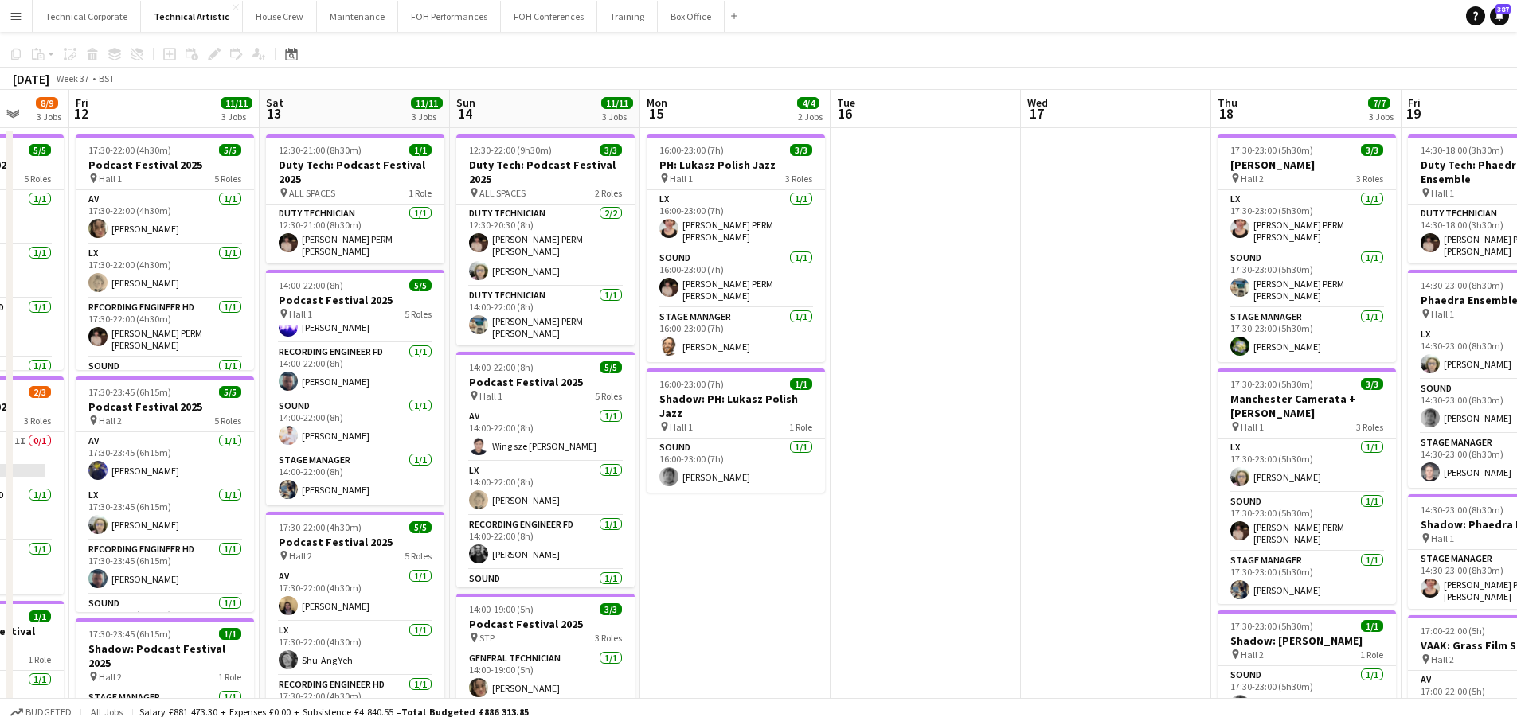
scroll to position [0, 0]
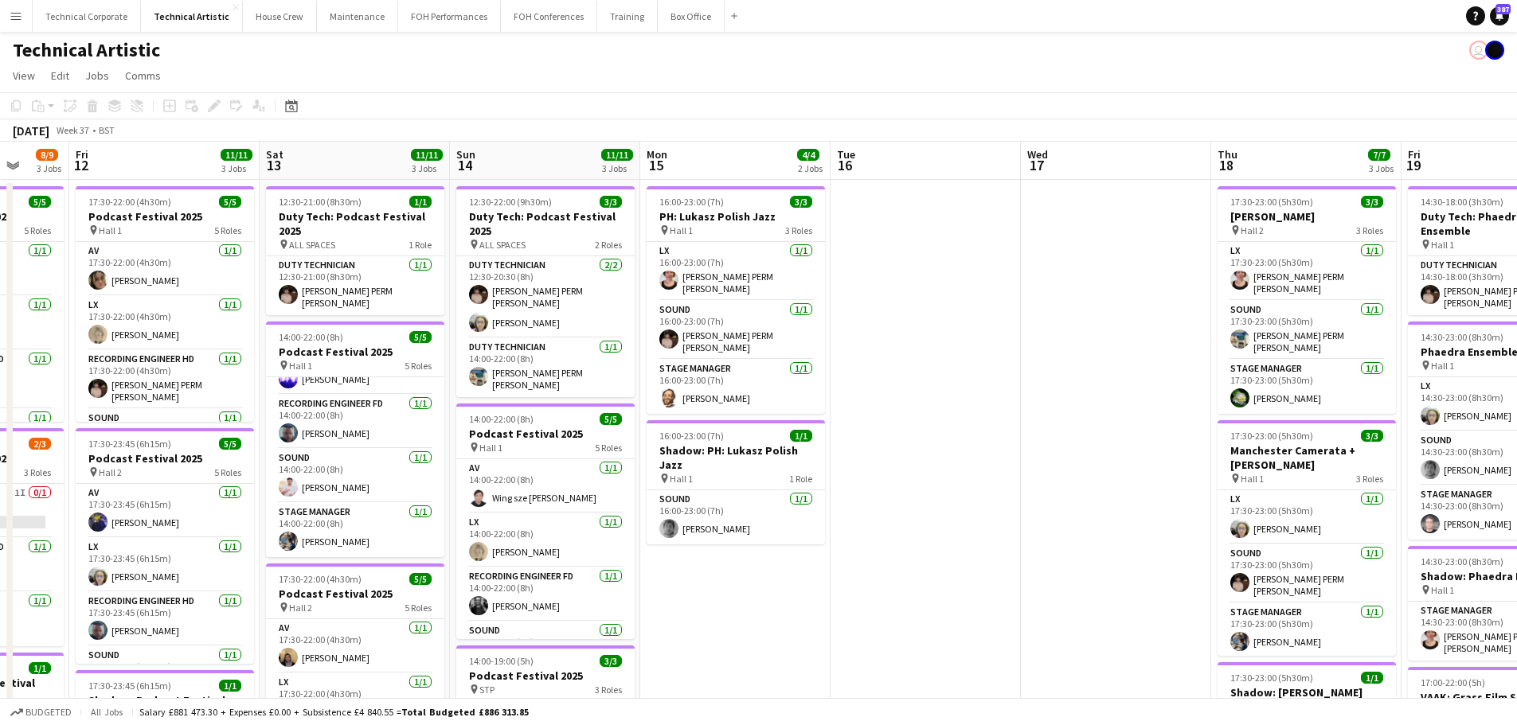
drag, startPoint x: 1022, startPoint y: 363, endPoint x: 415, endPoint y: 367, distance: 607.6
click at [444, 368] on app-calendar-viewport "Tue 9 Wed 10 3/3 1 Job Thu 11 8/9 3 Jobs Fri 12 11/11 3 Jobs Sat 13 11/11 3 Job…" at bounding box center [758, 643] width 1517 height 1003
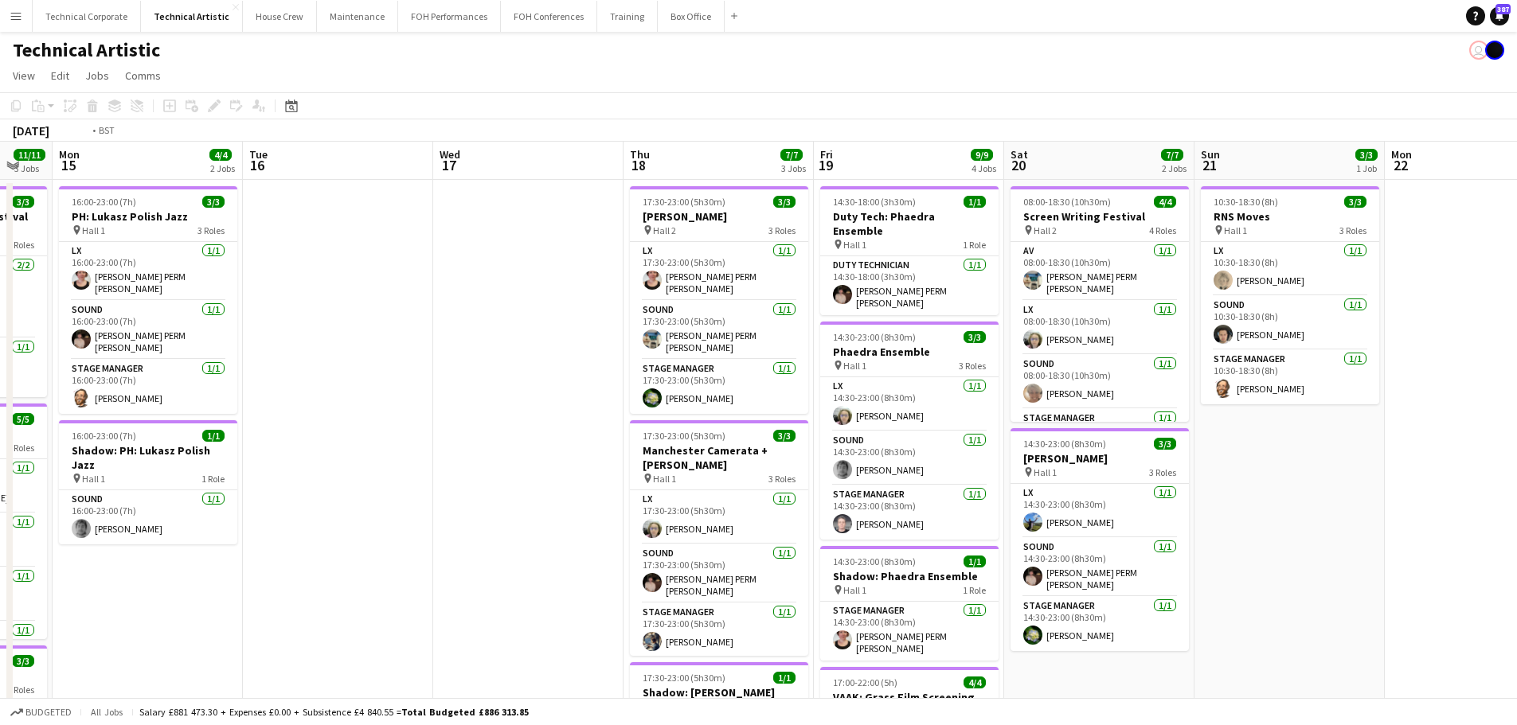
drag, startPoint x: 1202, startPoint y: 342, endPoint x: 690, endPoint y: 389, distance: 514.2
click at [691, 388] on app-calendar-viewport "Fri 12 11/11 3 Jobs Sat 13 11/11 3 Jobs Sun 14 11/11 3 Jobs Mon 15 4/4 2 Jobs T…" at bounding box center [758, 643] width 1517 height 1003
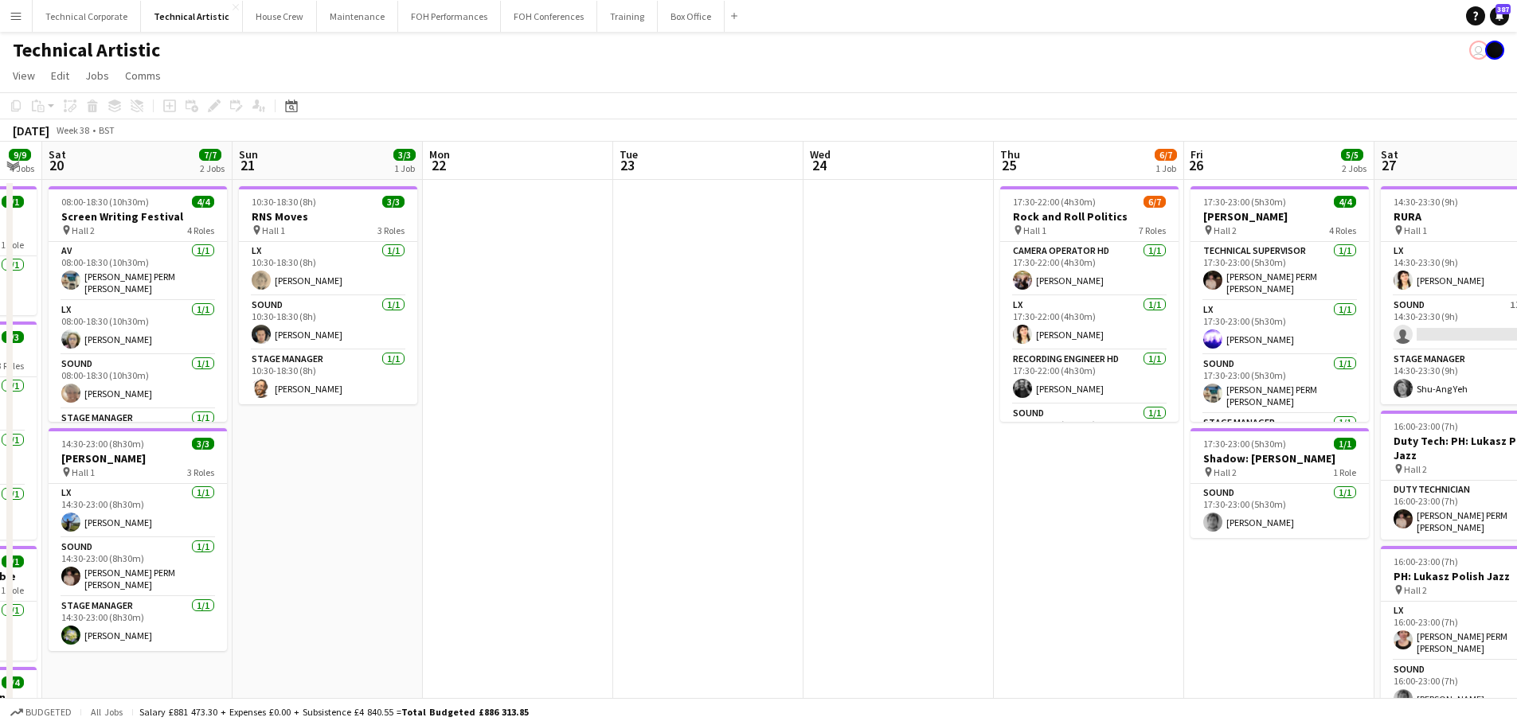
drag, startPoint x: 1058, startPoint y: 339, endPoint x: 600, endPoint y: 362, distance: 458.4
click at [567, 362] on app-calendar-viewport "Wed 17 Thu 18 7/7 3 Jobs Fri 19 9/9 4 Jobs Sat 20 7/7 2 Jobs Sun 21 3/3 1 Job M…" at bounding box center [758, 643] width 1517 height 1003
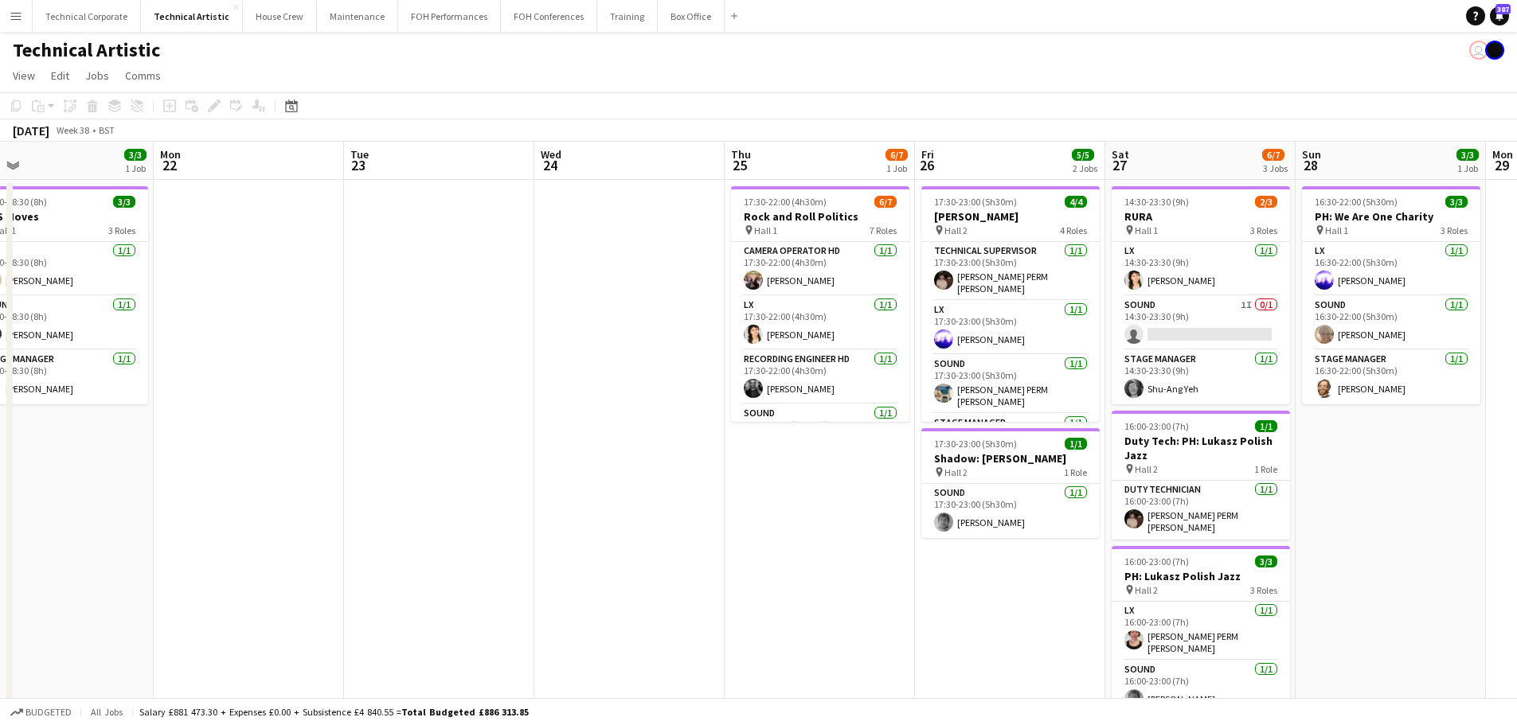
drag, startPoint x: 699, startPoint y: 456, endPoint x: 1351, endPoint y: 436, distance: 651.7
click at [1358, 436] on app-calendar-viewport "Thu 18 7/7 3 Jobs Fri 19 9/9 4 Jobs Sat 20 7/7 2 Jobs Sun 21 3/3 1 Job Mon 22 T…" at bounding box center [758, 643] width 1517 height 1003
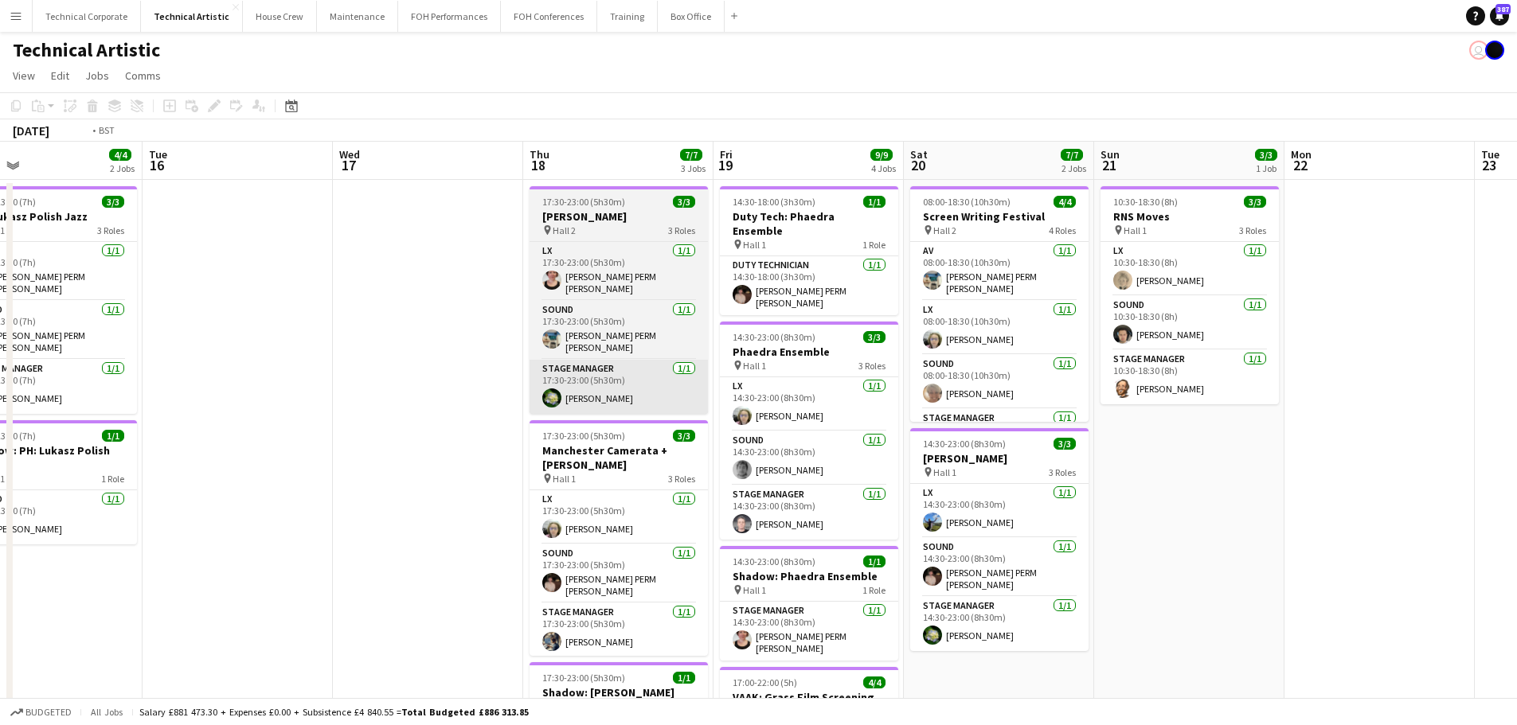
drag, startPoint x: 873, startPoint y: 440, endPoint x: 935, endPoint y: 398, distance: 75.1
click at [1198, 401] on app-calendar-viewport "Sat 13 11/11 3 Jobs Sun 14 11/11 3 Jobs Mon 15 4/4 2 Jobs Tue 16 Wed 17 Thu 18 …" at bounding box center [758, 643] width 1517 height 1003
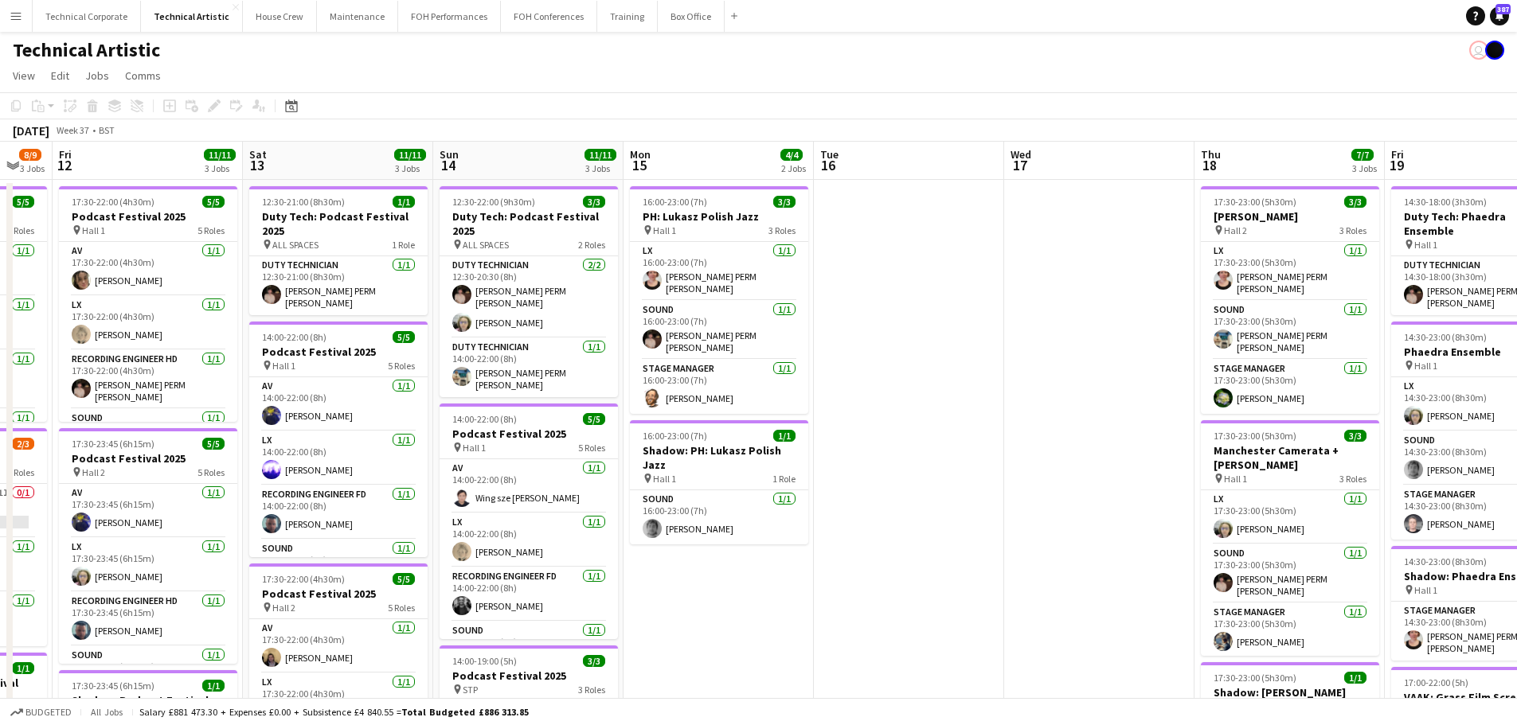
scroll to position [0, 326]
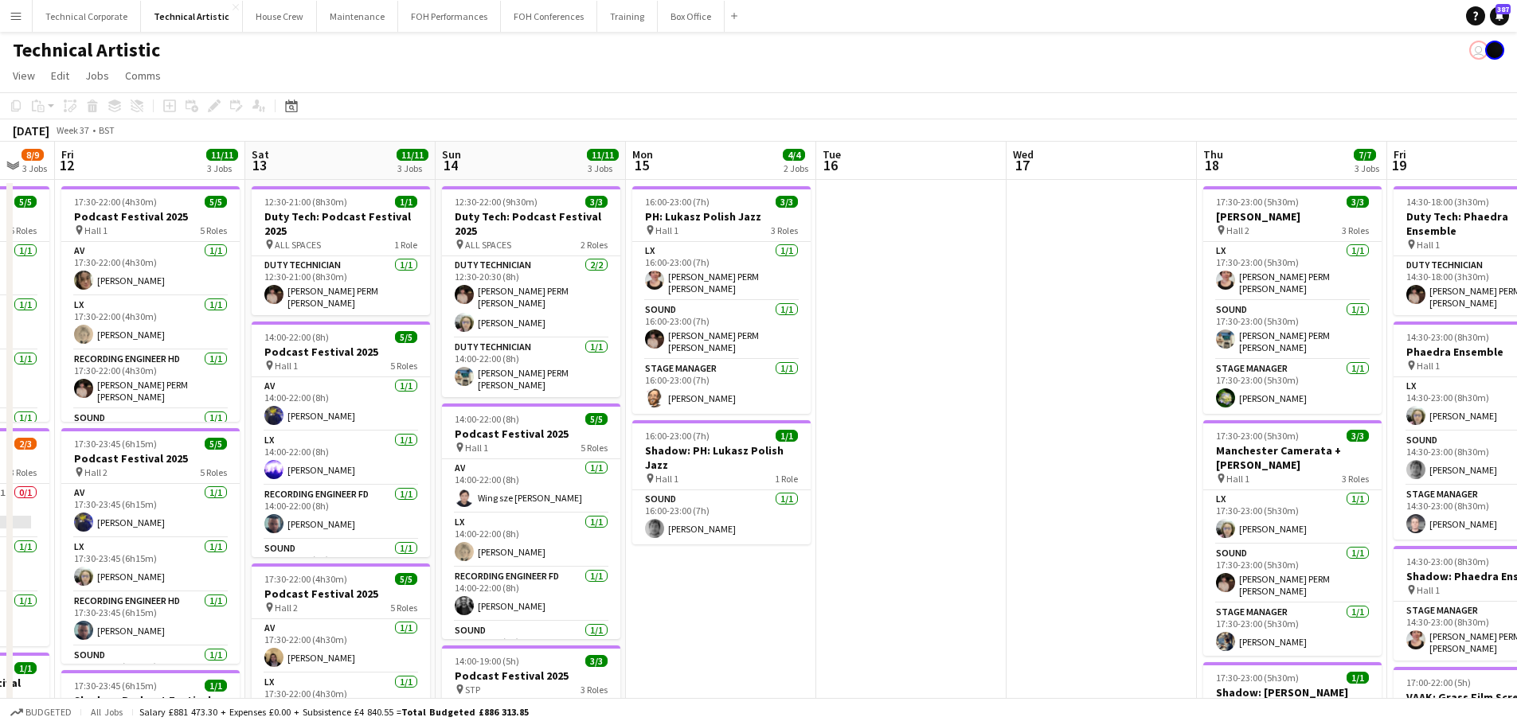
drag, startPoint x: 562, startPoint y: 388, endPoint x: 943, endPoint y: 395, distance: 380.7
click at [943, 395] on app-calendar-viewport "Wed 10 3/3 1 Job Thu 11 8/9 3 Jobs Fri 12 11/11 3 Jobs Sat 13 11/11 3 Jobs Sun …" at bounding box center [758, 643] width 1517 height 1003
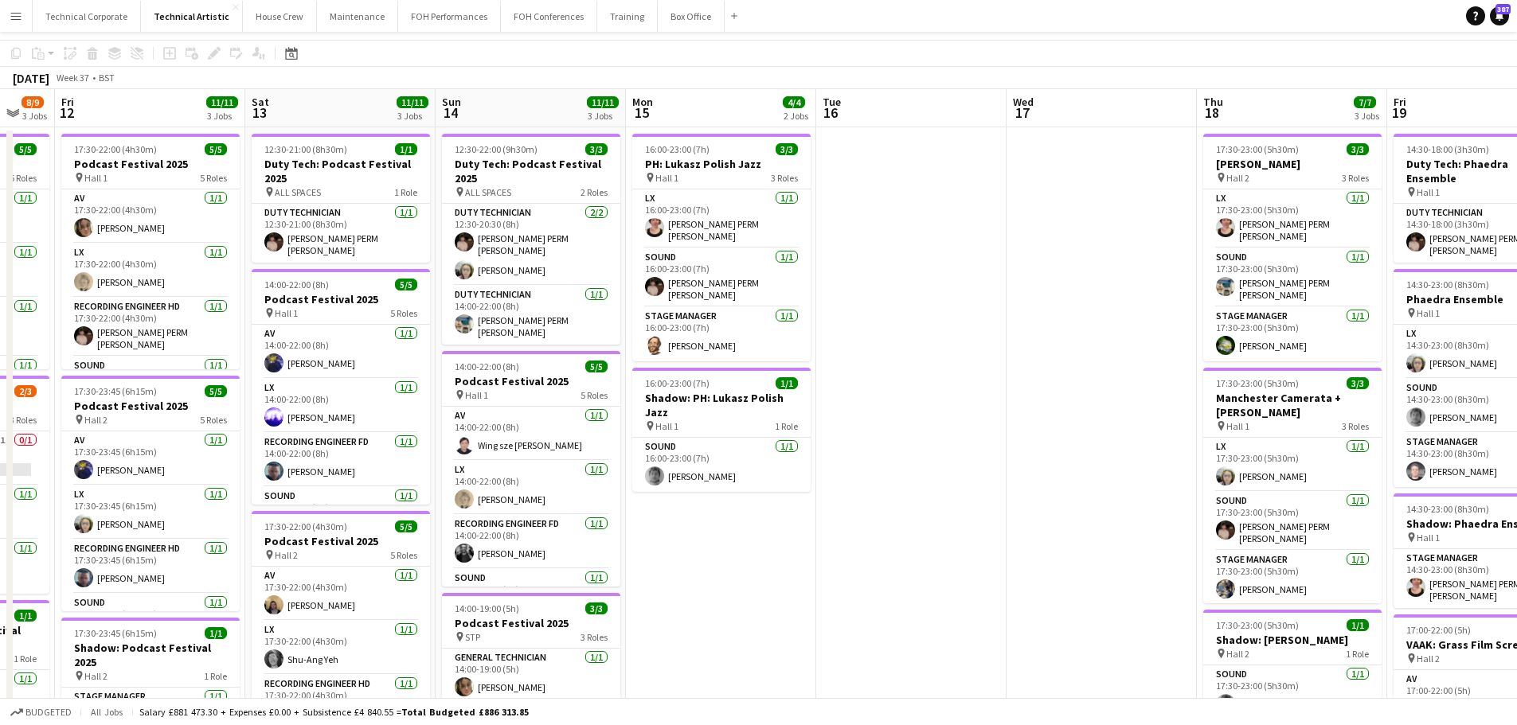
scroll to position [0, 0]
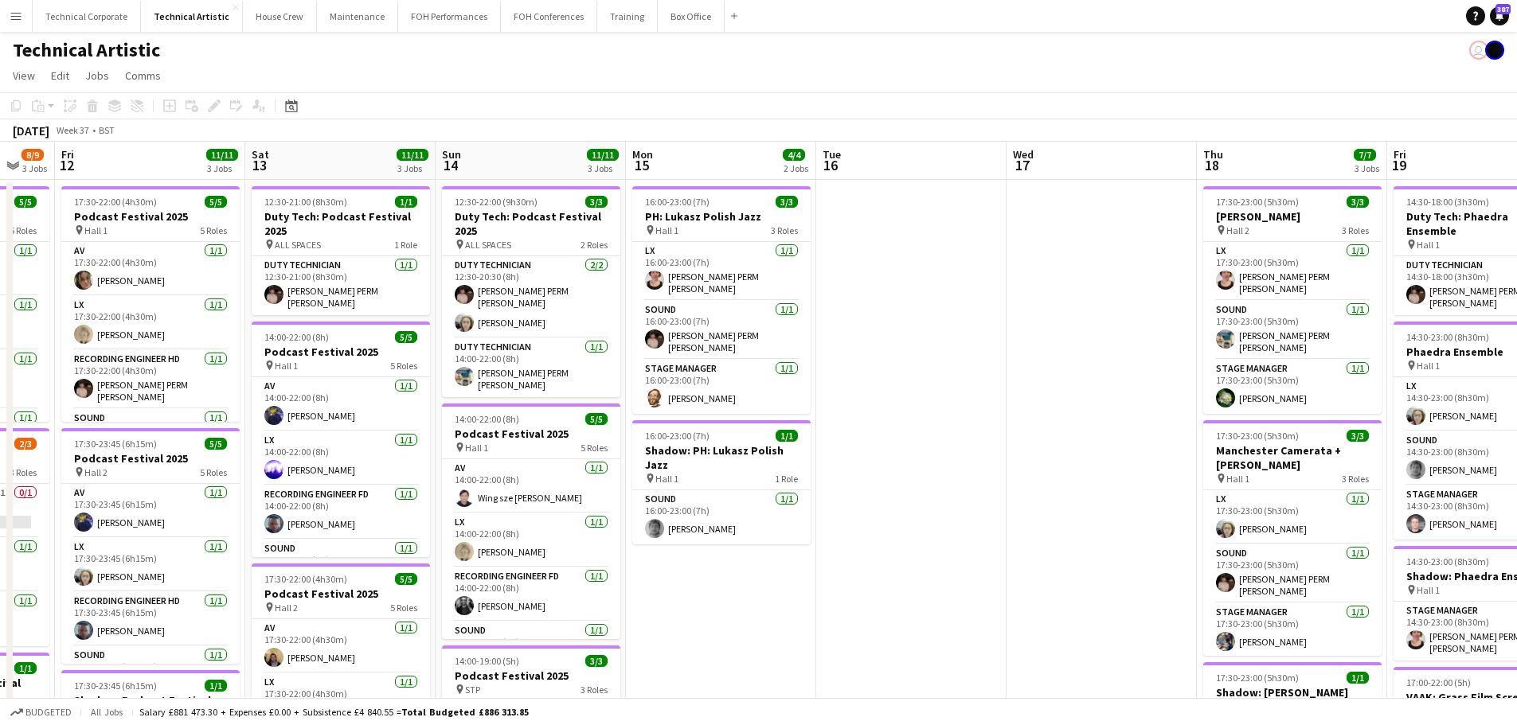
drag, startPoint x: 1277, startPoint y: 435, endPoint x: 589, endPoint y: 467, distance: 688.8
click at [594, 467] on app-calendar-viewport "Wed 10 3/3 1 Job Thu 11 8/9 3 Jobs Fri 12 11/11 3 Jobs Sat 13 11/11 3 Jobs Sun …" at bounding box center [758, 643] width 1517 height 1003
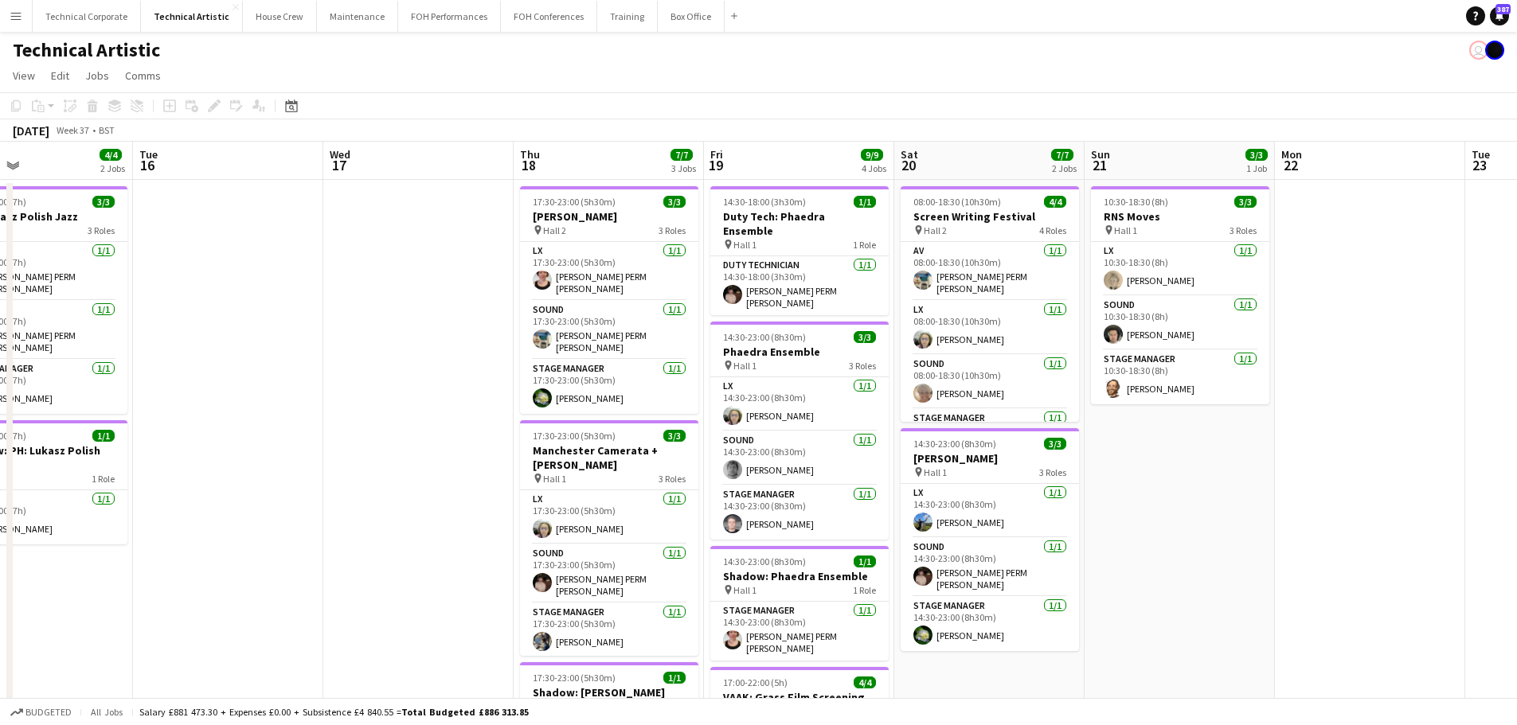
drag, startPoint x: 1331, startPoint y: 405, endPoint x: 815, endPoint y: 434, distance: 516.0
click at [815, 434] on app-calendar-viewport "Fri 12 11/11 3 Jobs Sat 13 11/11 3 Jobs Sun 14 11/11 3 Jobs Mon 15 4/4 2 Jobs T…" at bounding box center [758, 643] width 1517 height 1003
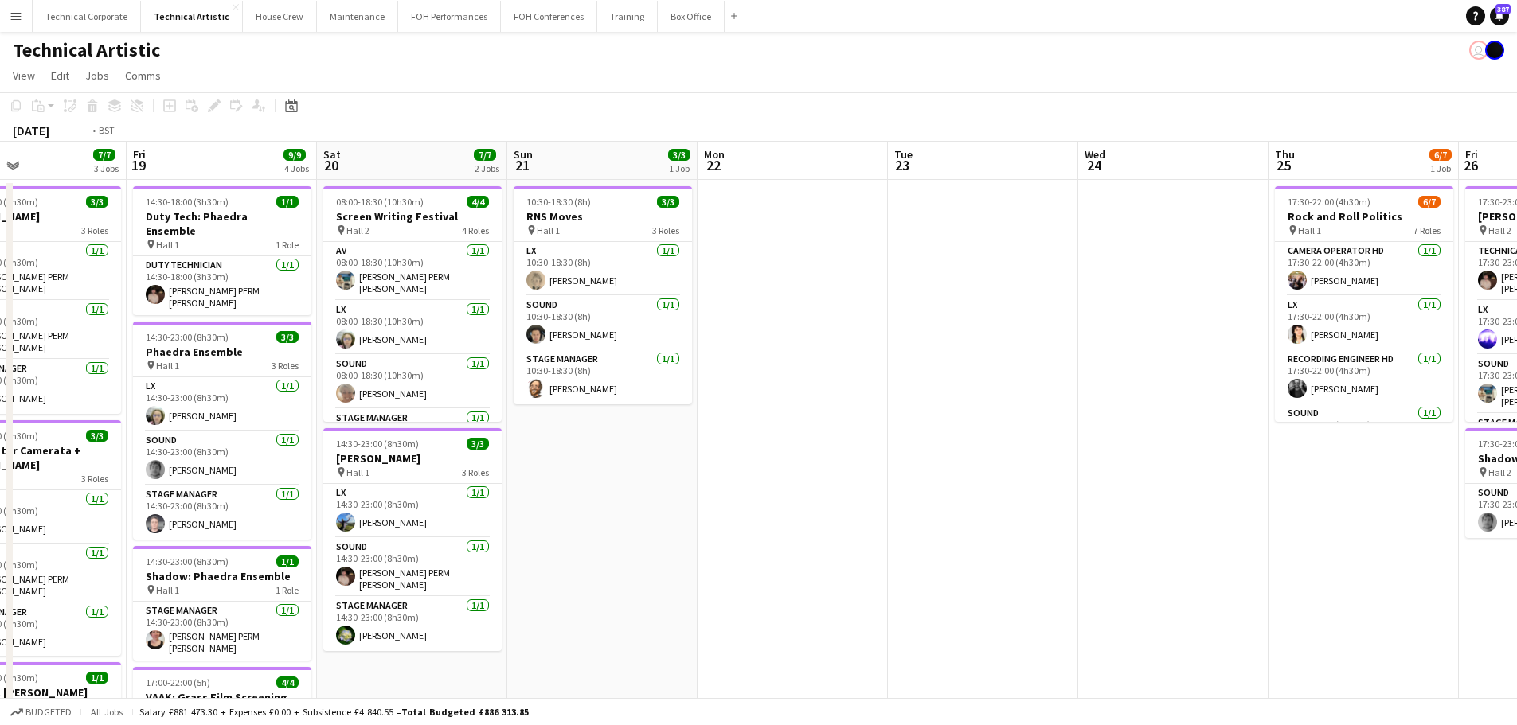
drag, startPoint x: 1311, startPoint y: 396, endPoint x: 479, endPoint y: 387, distance: 831.4
click at [479, 387] on app-calendar-viewport "Mon 15 4/4 2 Jobs Tue 16 Wed 17 Thu 18 7/7 3 Jobs Fri 19 9/9 4 Jobs Sat 20 7/7 …" at bounding box center [758, 643] width 1517 height 1003
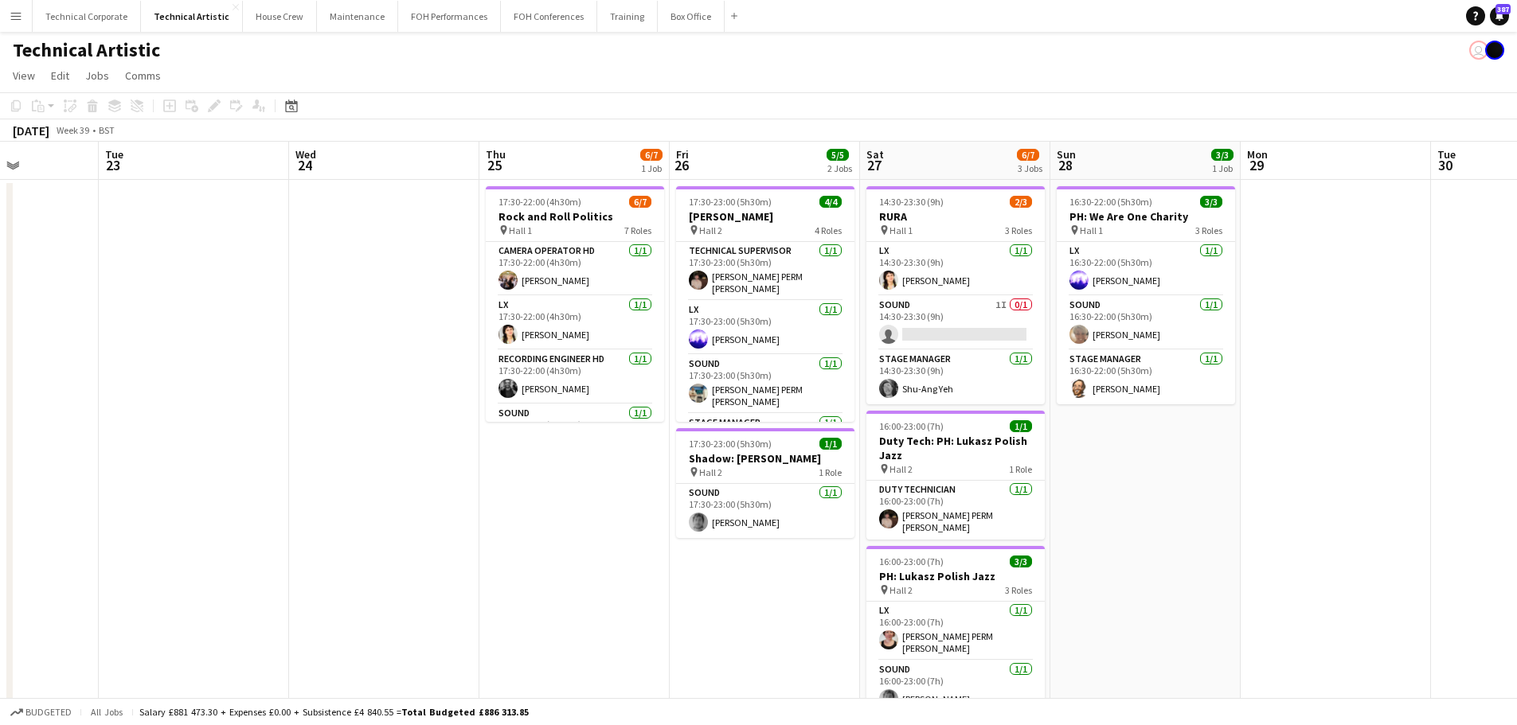
scroll to position [0, 487]
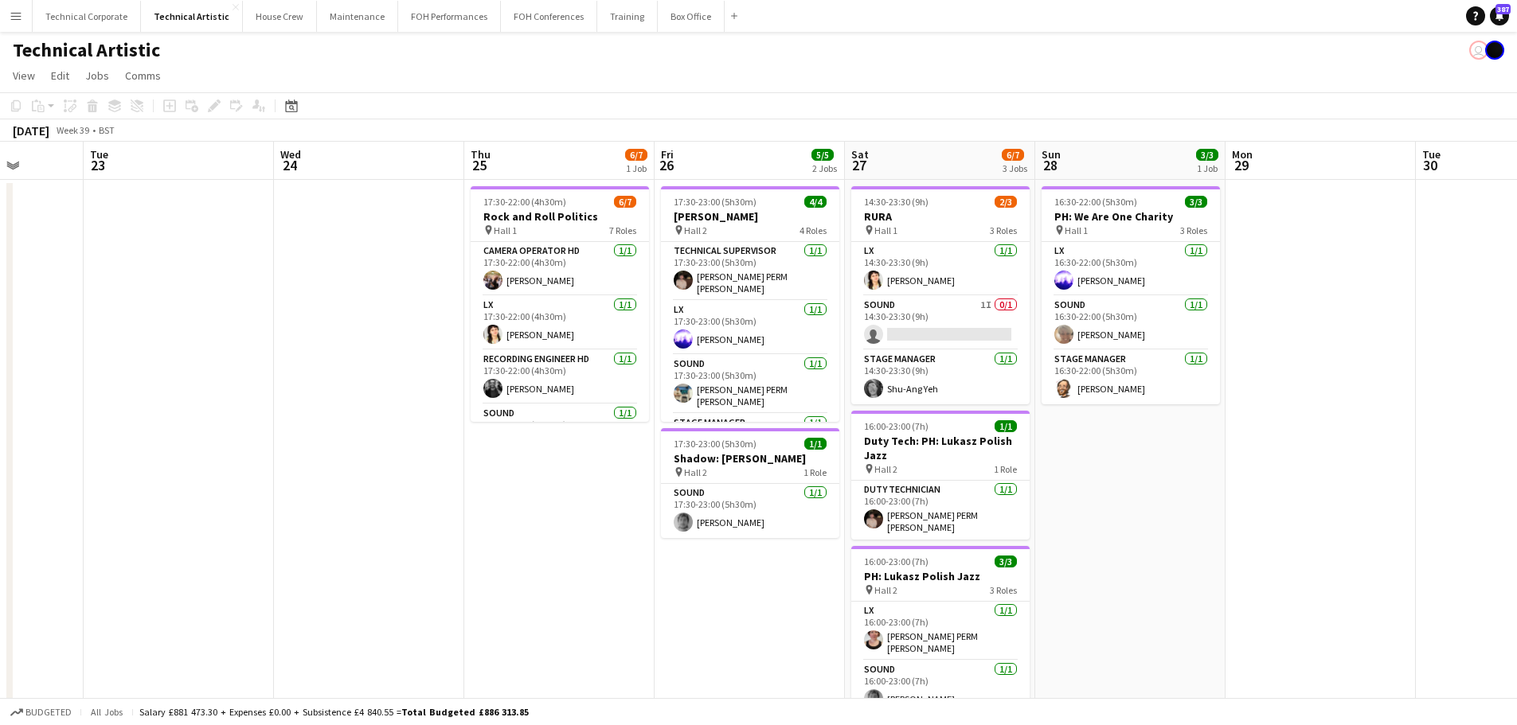
drag, startPoint x: 1190, startPoint y: 370, endPoint x: 1155, endPoint y: 373, distance: 35.2
click at [1155, 373] on app-calendar-viewport "Sat 20 7/7 2 Jobs Sun 21 3/3 1 Job Mon 22 Tue 23 Wed 24 Thu 25 6/7 1 Job Fri 26…" at bounding box center [758, 643] width 1517 height 1003
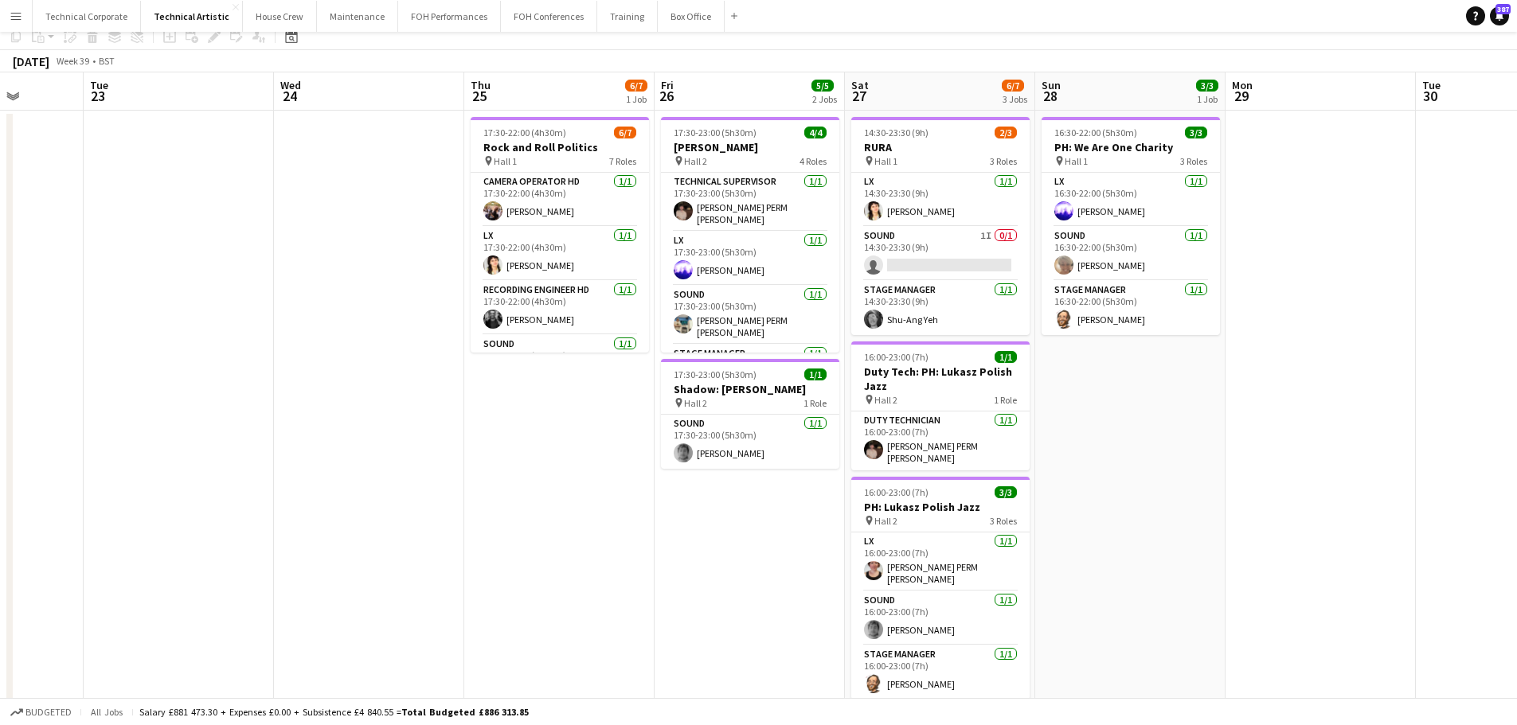
scroll to position [0, 0]
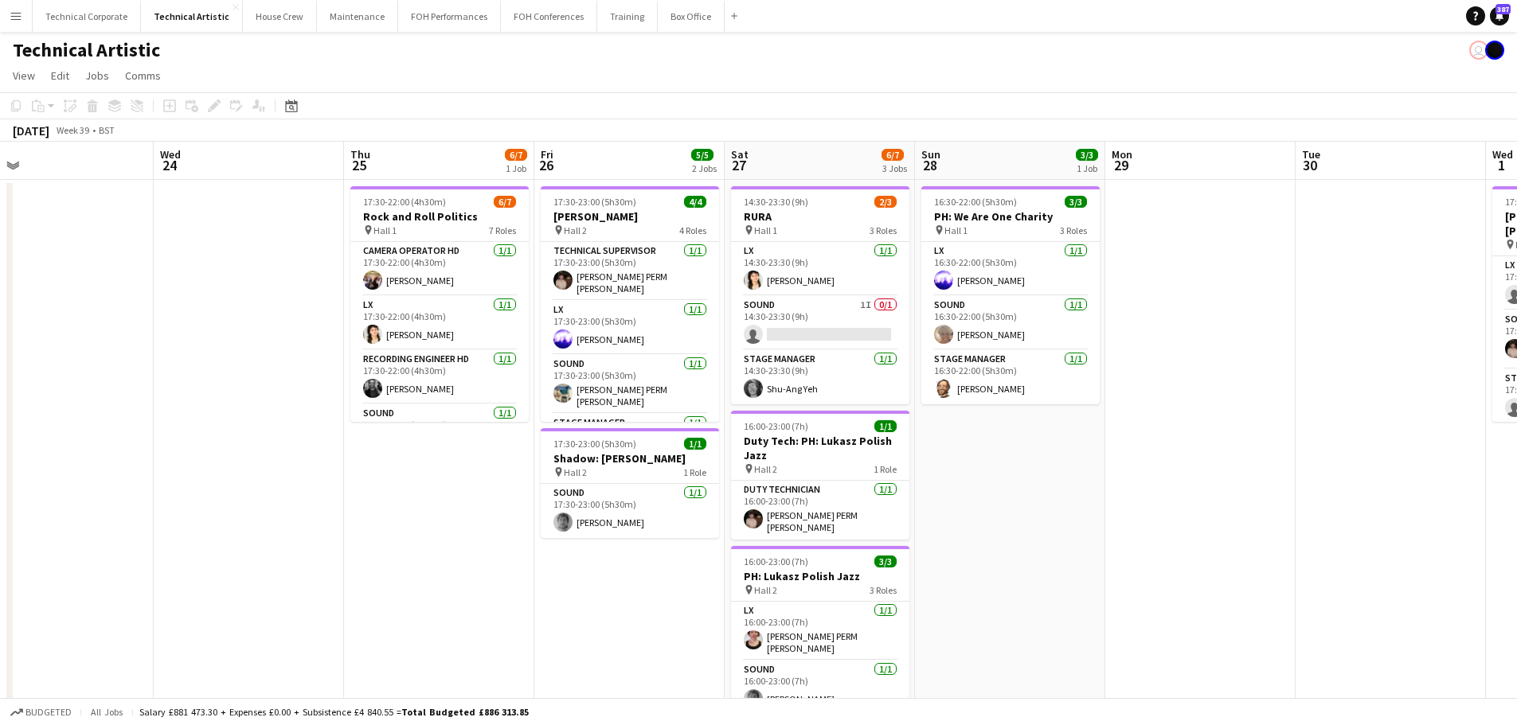
drag, startPoint x: 1165, startPoint y: 377, endPoint x: 451, endPoint y: 375, distance: 714.3
click at [452, 376] on app-calendar-viewport "Sat 20 7/7 2 Jobs Sun 21 3/3 1 Job Mon 22 Tue 23 Wed 24 Thu 25 6/7 1 Job Fri 26…" at bounding box center [758, 643] width 1517 height 1003
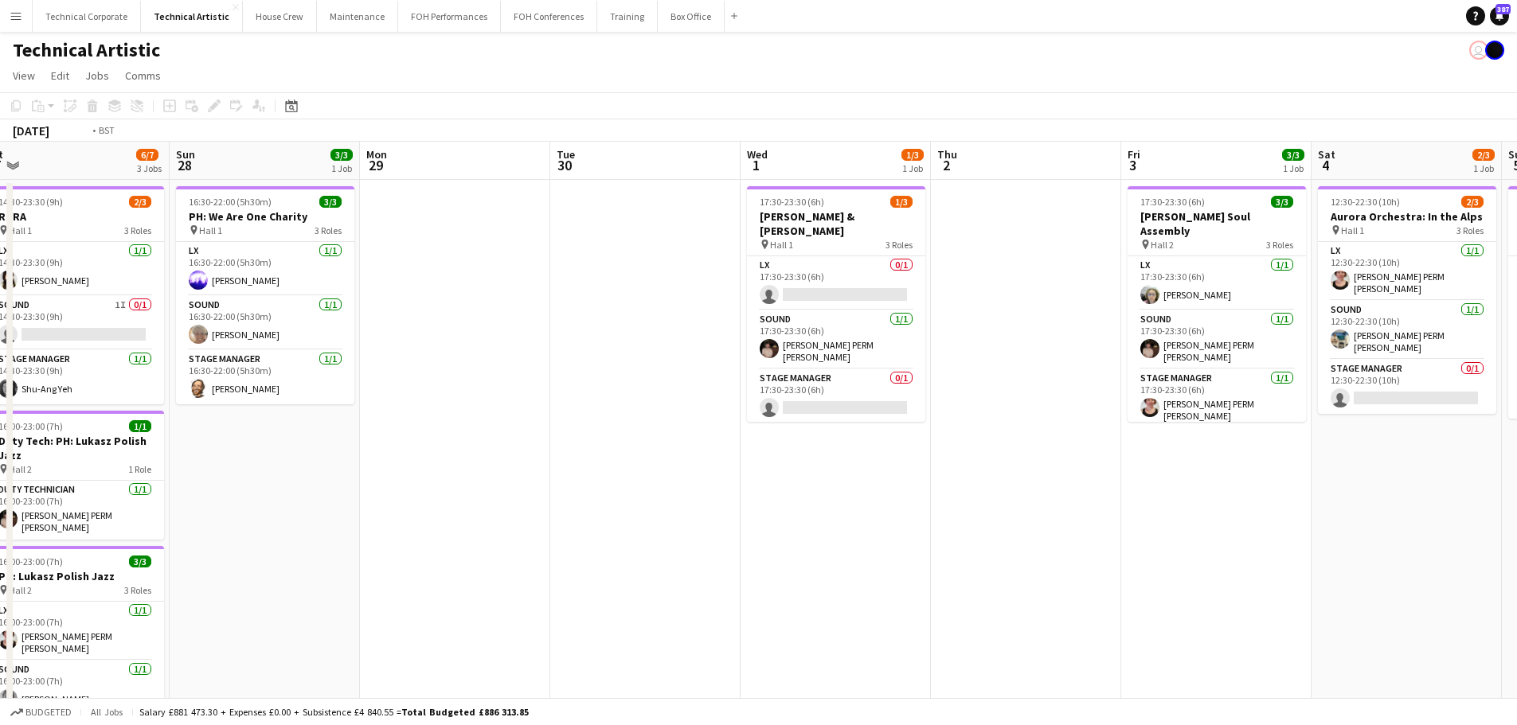
drag, startPoint x: 552, startPoint y: 373, endPoint x: 275, endPoint y: 362, distance: 277.4
click at [281, 362] on app-calendar-viewport "Wed 24 Thu 25 6/7 1 Job Fri 26 5/5 2 Jobs Sat 27 6/7 3 Jobs Sun 28 3/3 1 Job Mo…" at bounding box center [758, 643] width 1517 height 1003
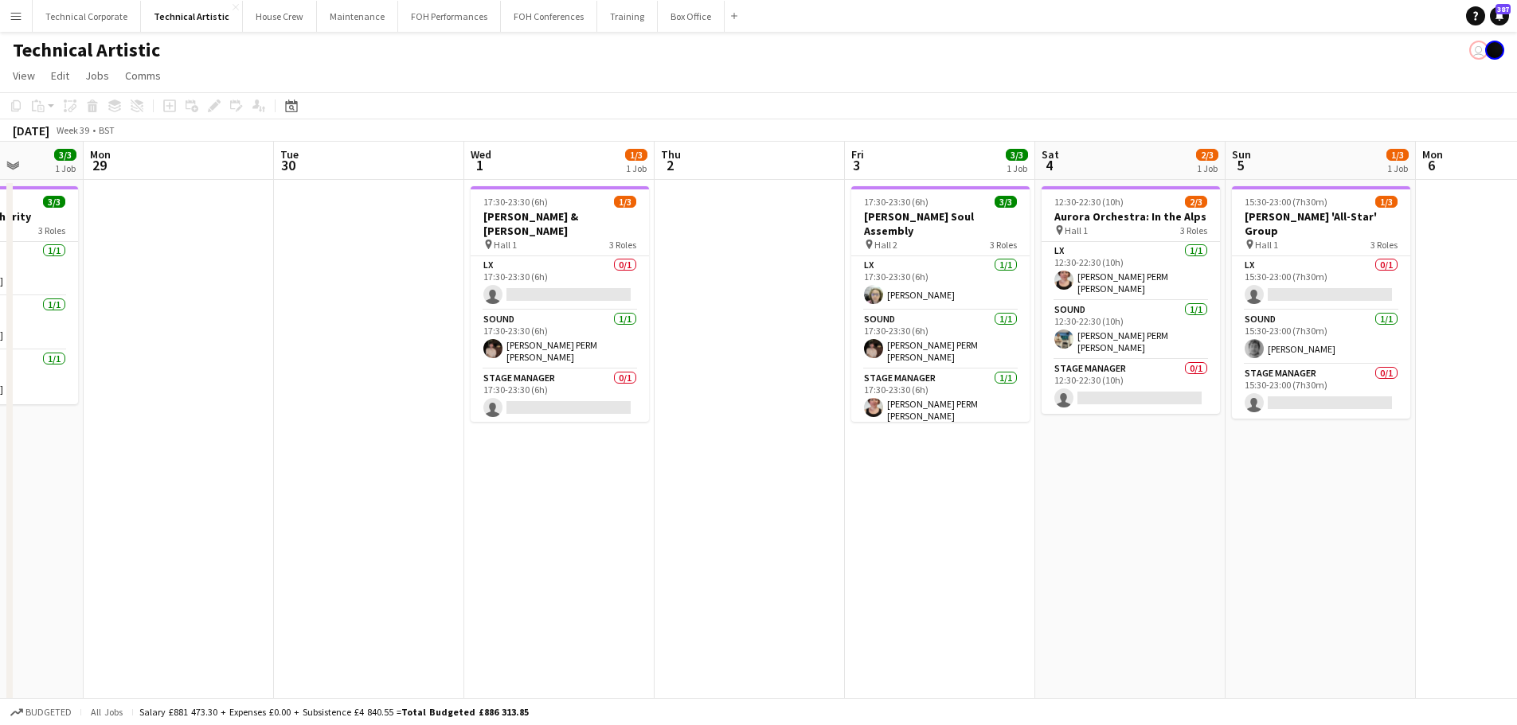
scroll to position [0, 490]
drag, startPoint x: 463, startPoint y: 415, endPoint x: 745, endPoint y: 431, distance: 282.3
click at [745, 431] on app-calendar-viewport "Fri 26 5/5 2 Jobs Sat 27 6/7 3 Jobs Sun 28 3/3 1 Job Mon 29 Tue 30 Wed 1 1/3 1 …" at bounding box center [758, 643] width 1517 height 1003
click at [0, 463] on html "Menu Boards Boards Boards All jobs Status Workforce Workforce My Workforce Recr…" at bounding box center [758, 586] width 1517 height 1172
click at [565, 534] on app-date-cell "17:30-23:30 (6h) 1/3 Okkyung Lee & Mark Fell pin Hall 1 3 Roles LX 0/1 17:30-23…" at bounding box center [557, 662] width 190 height 965
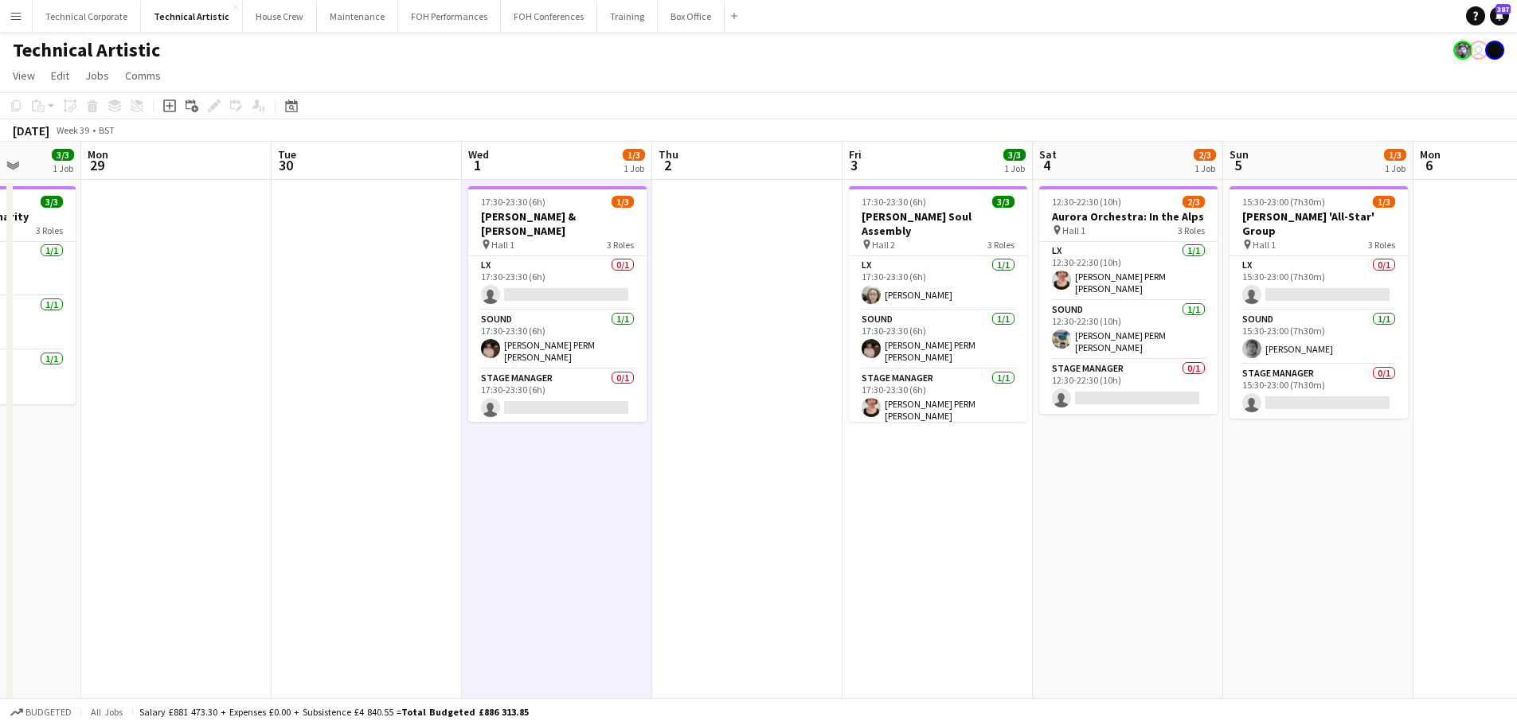
click at [642, 539] on app-date-cell "17:30-23:30 (6h) 1/3 Okkyung Lee & Mark Fell pin Hall 1 3 Roles LX 0/1 17:30-23…" at bounding box center [557, 662] width 190 height 965
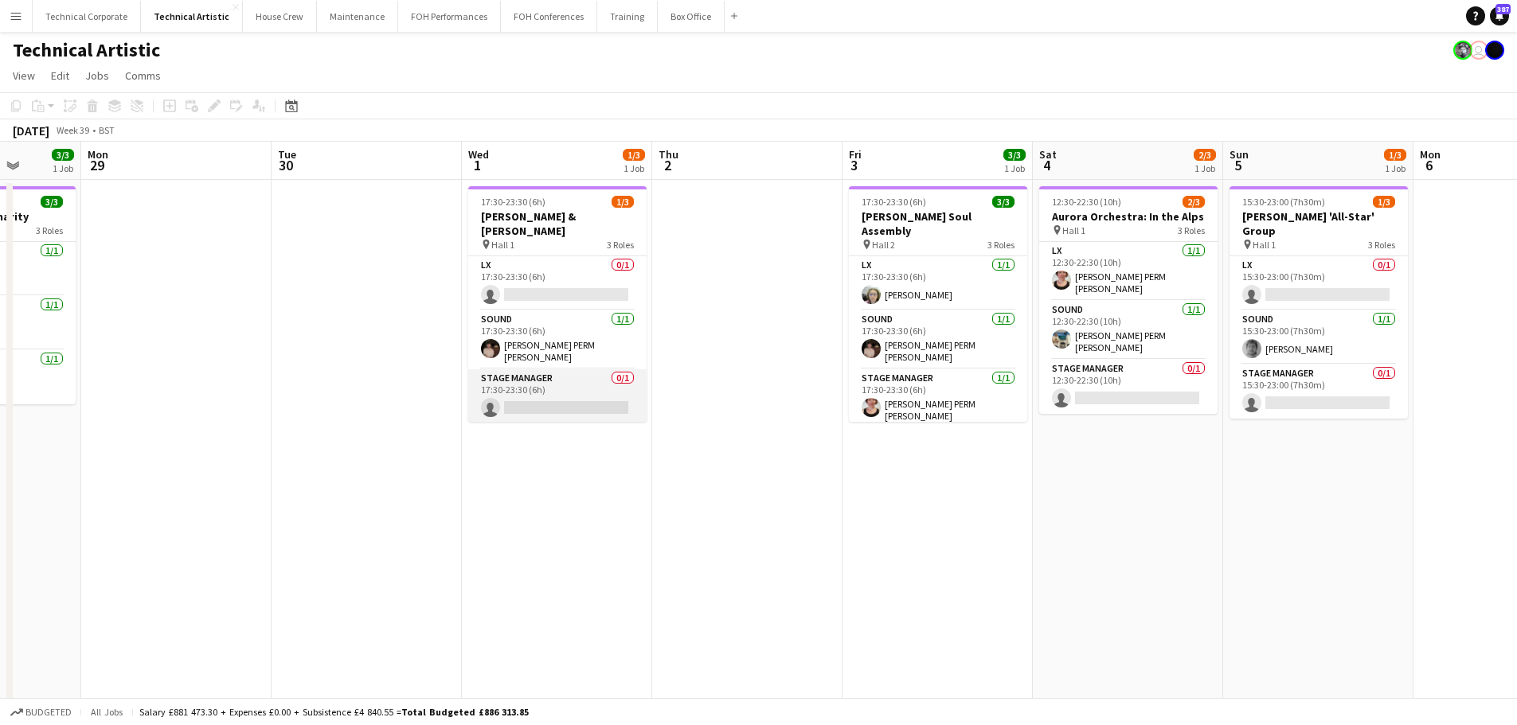
click at [600, 396] on app-card-role "Stage Manager 0/1 17:30-23:30 (6h) single-neutral-actions" at bounding box center [557, 396] width 178 height 54
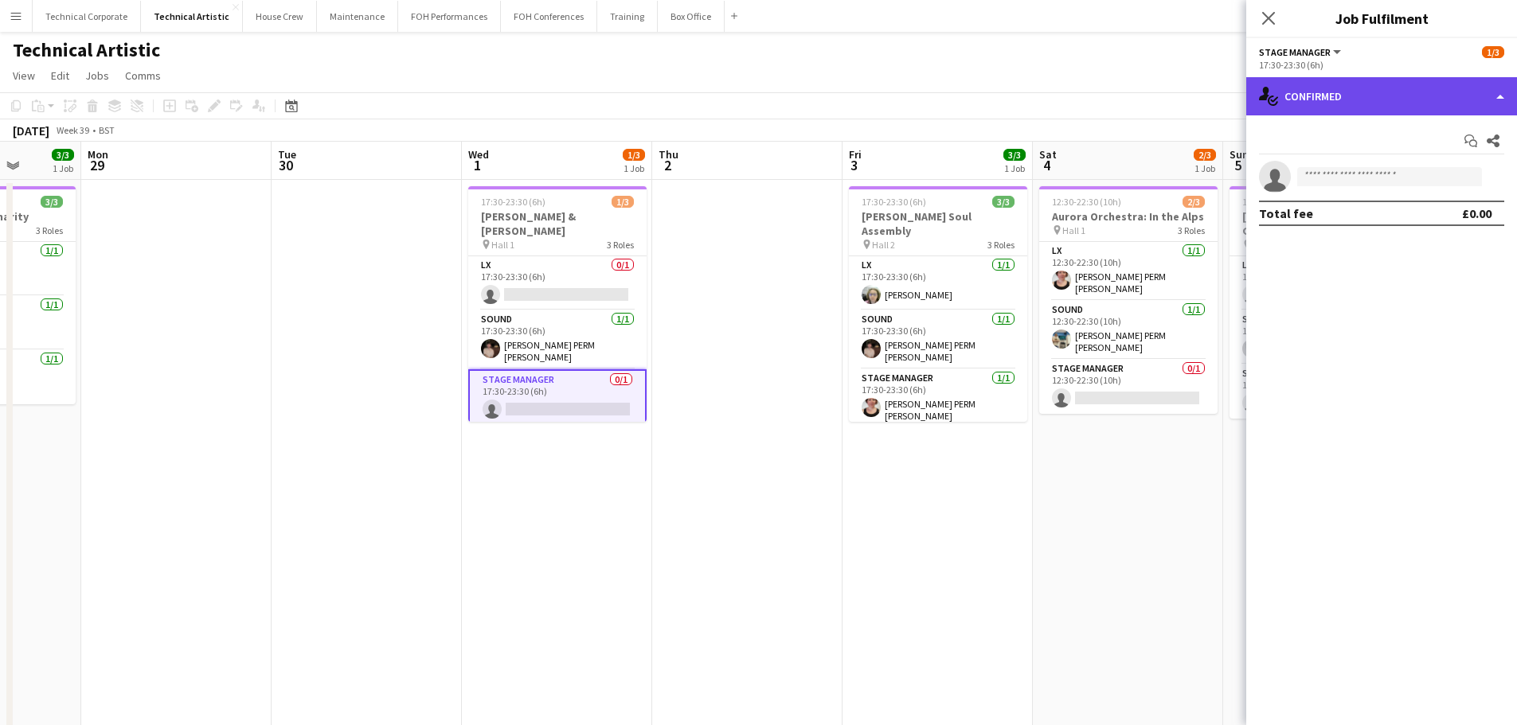
click at [1319, 105] on div "single-neutral-actions-check-2 Confirmed" at bounding box center [1381, 96] width 271 height 38
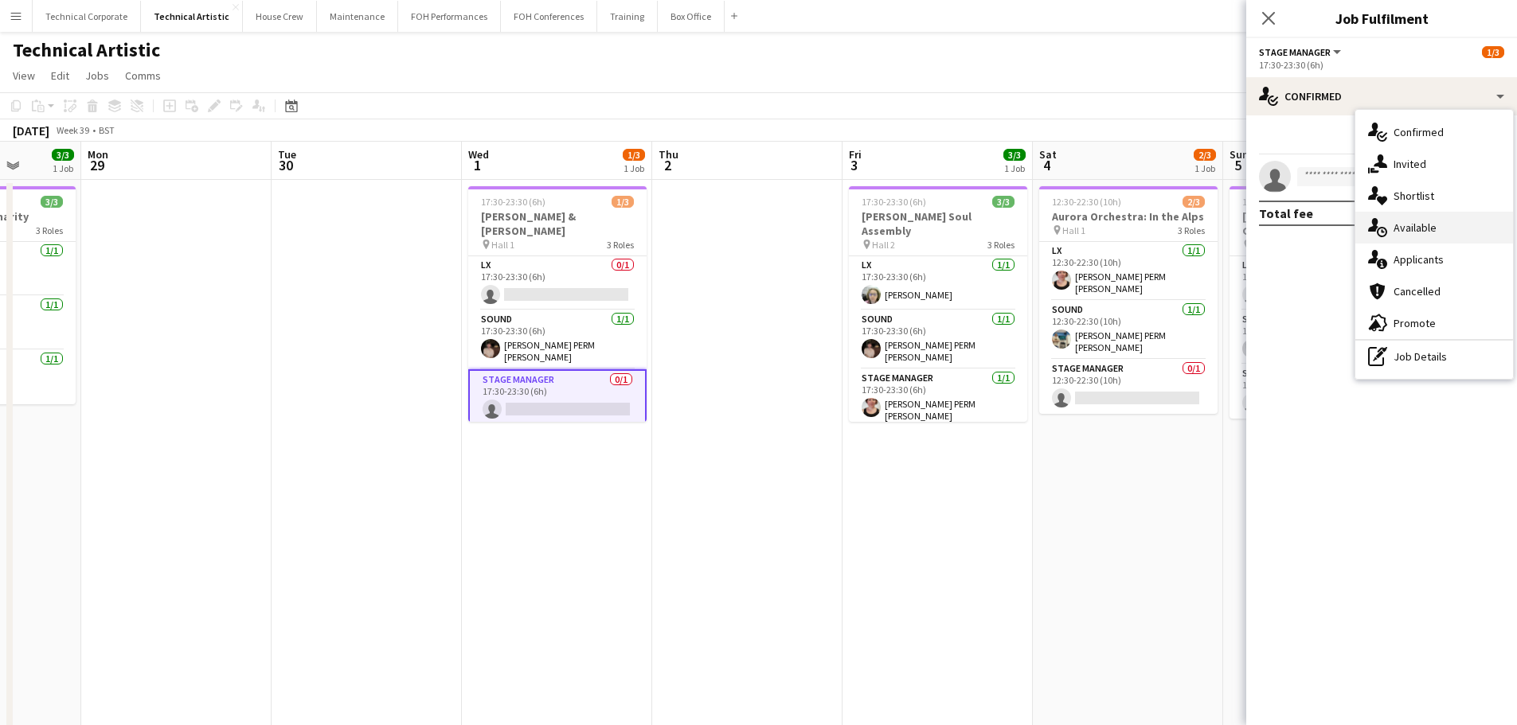
click at [1412, 225] on div "single-neutral-actions-upload Available" at bounding box center [1434, 228] width 158 height 32
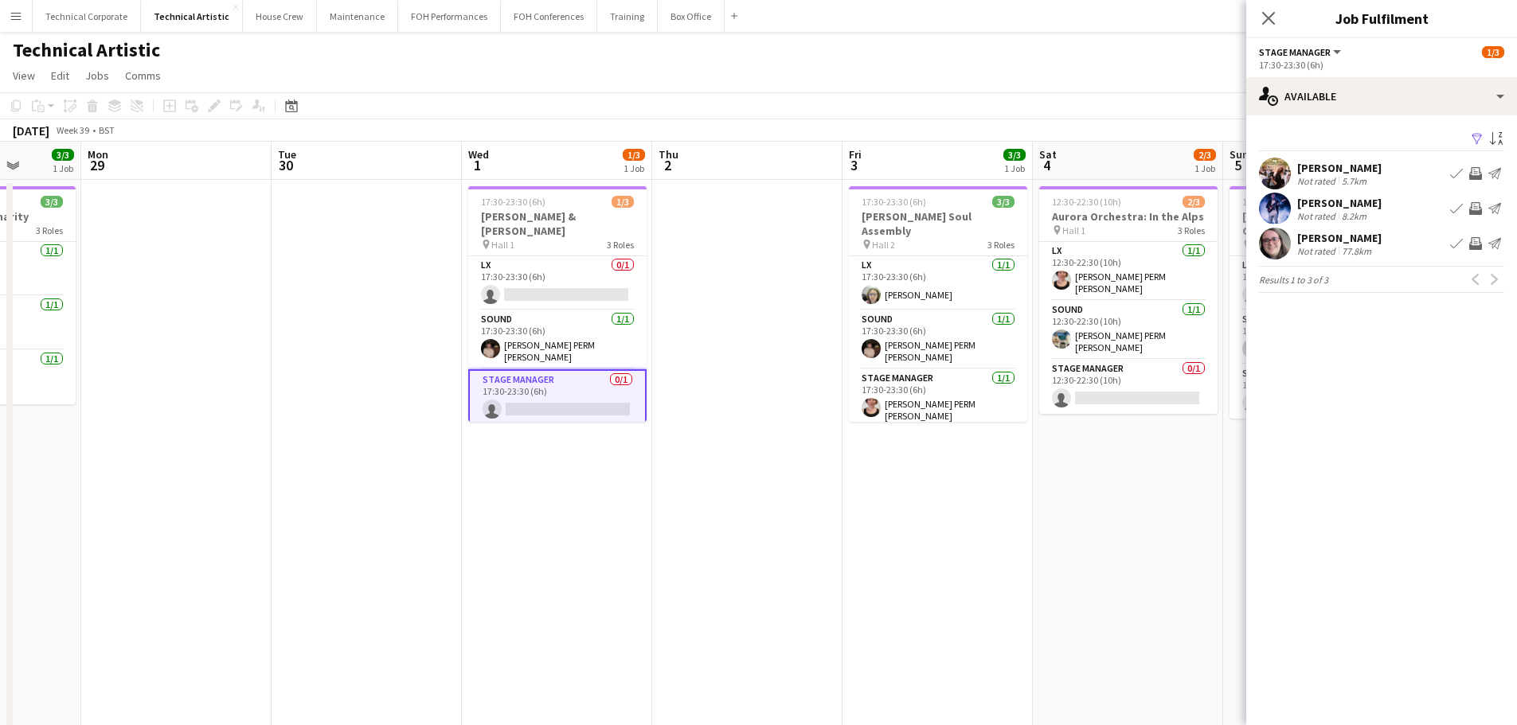
click at [1472, 243] on app-icon "Invite crew" at bounding box center [1475, 243] width 13 height 13
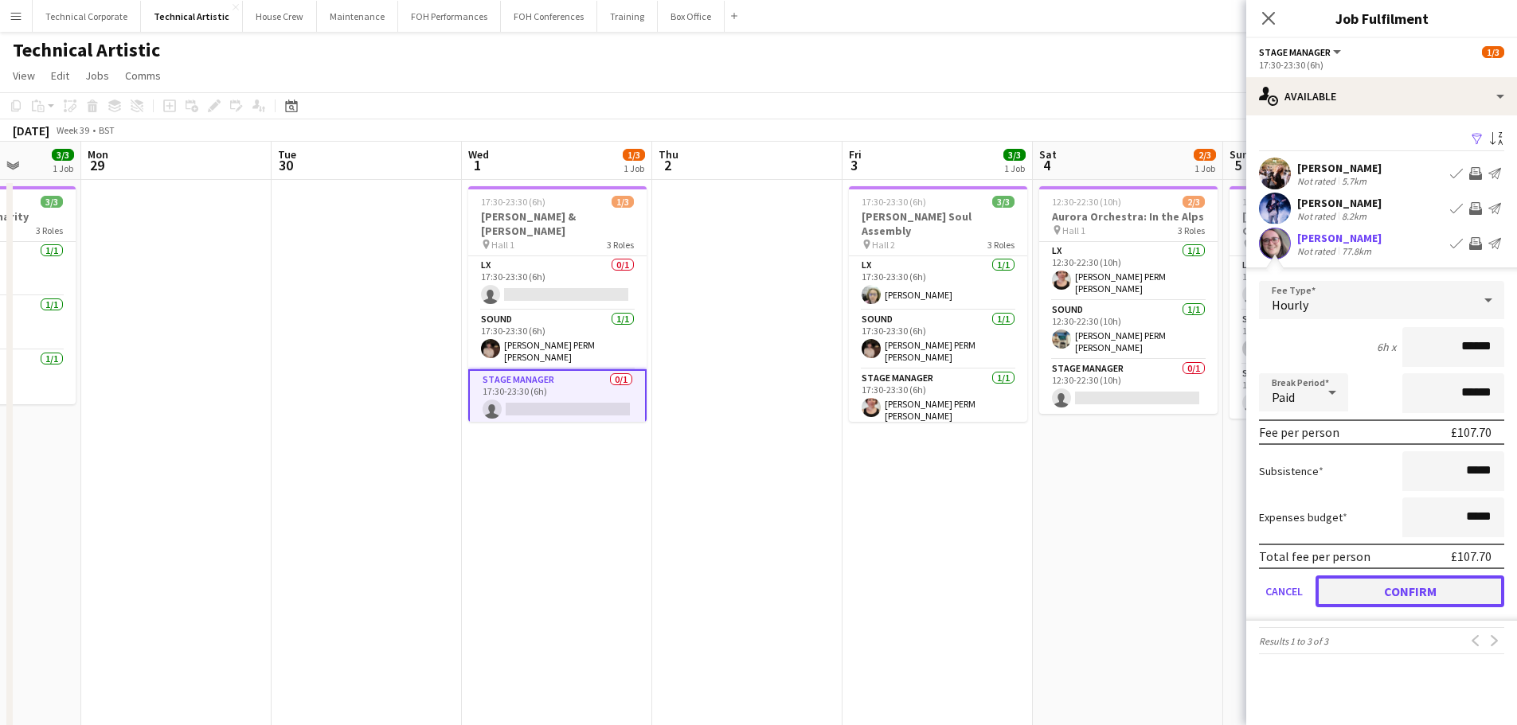
click at [1394, 594] on button "Confirm" at bounding box center [1409, 592] width 189 height 32
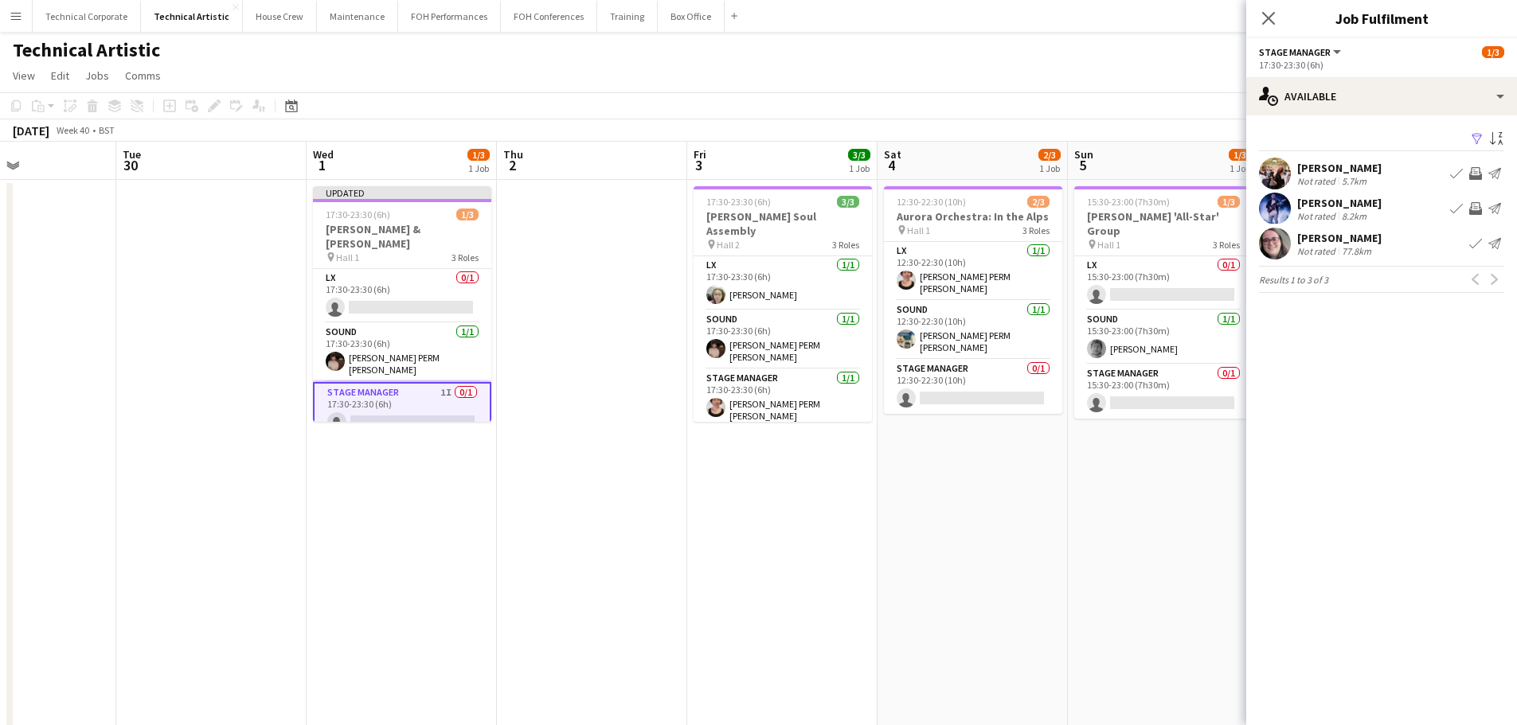
drag, startPoint x: 1013, startPoint y: 454, endPoint x: 858, endPoint y: 479, distance: 157.4
click at [858, 479] on app-calendar-viewport "Sat 27 6/7 3 Jobs Sun 28 3/3 1 Job Mon 29 Tue 30 Wed 1 1/3 1 Job Thu 2 Fri 3 3/…" at bounding box center [758, 643] width 1517 height 1003
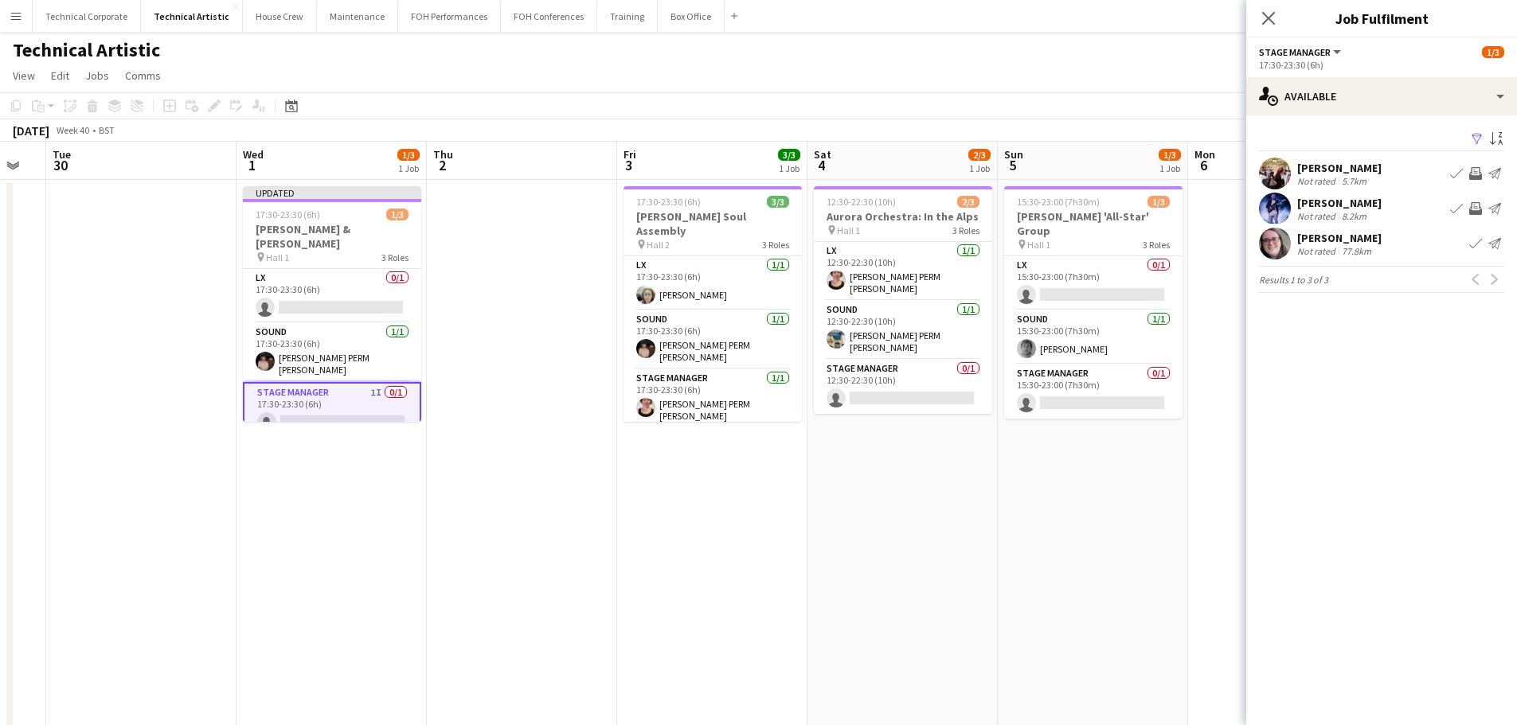
scroll to position [0, 554]
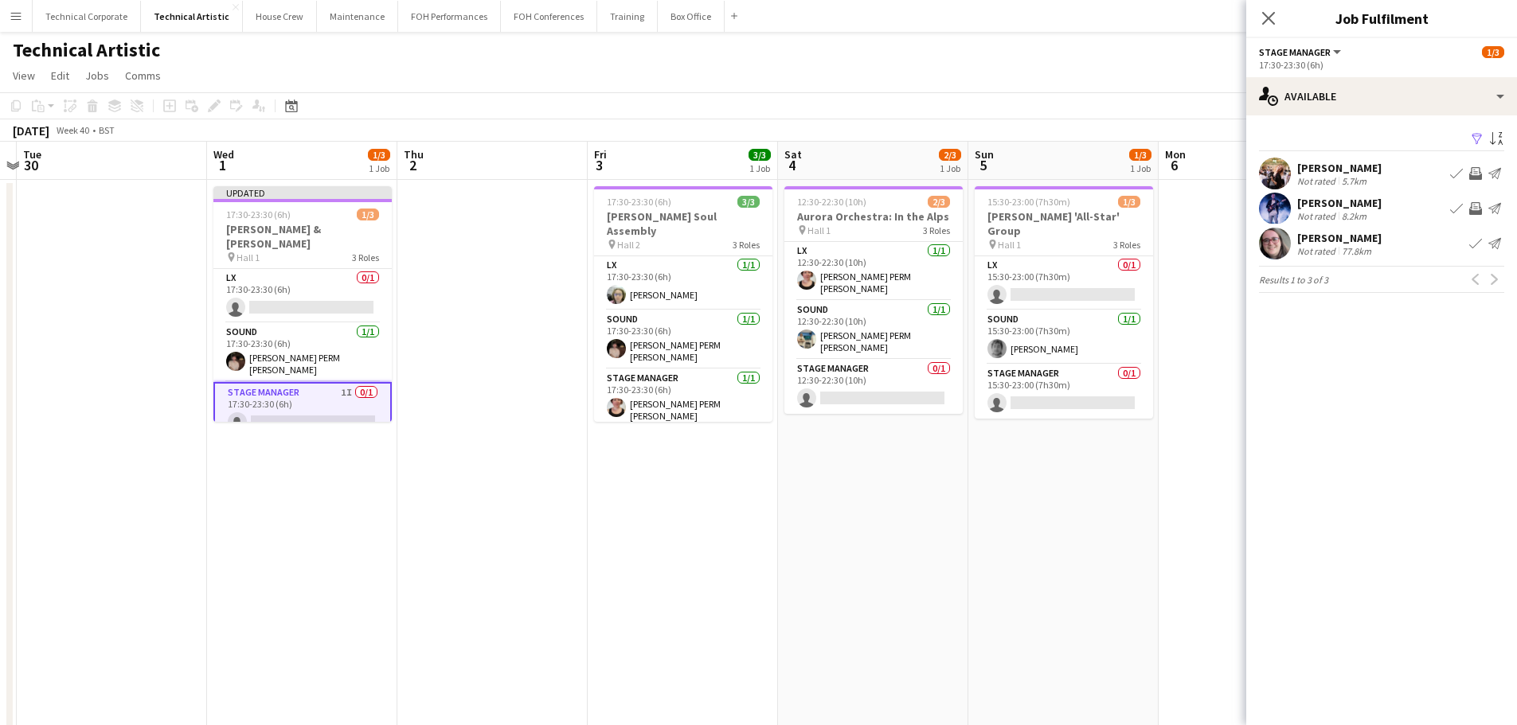
drag, startPoint x: 904, startPoint y: 461, endPoint x: 804, endPoint y: 478, distance: 100.9
click at [804, 478] on app-calendar-viewport "Sat 27 6/7 3 Jobs Sun 28 3/3 1 Job Mon 29 Tue 30 Wed 1 1/3 1 Job Thu 2 Fri 3 3/…" at bounding box center [758, 643] width 1517 height 1003
click at [847, 389] on app-card-role "Stage Manager 0/1 12:30-22:30 (10h) single-neutral-actions" at bounding box center [873, 387] width 178 height 54
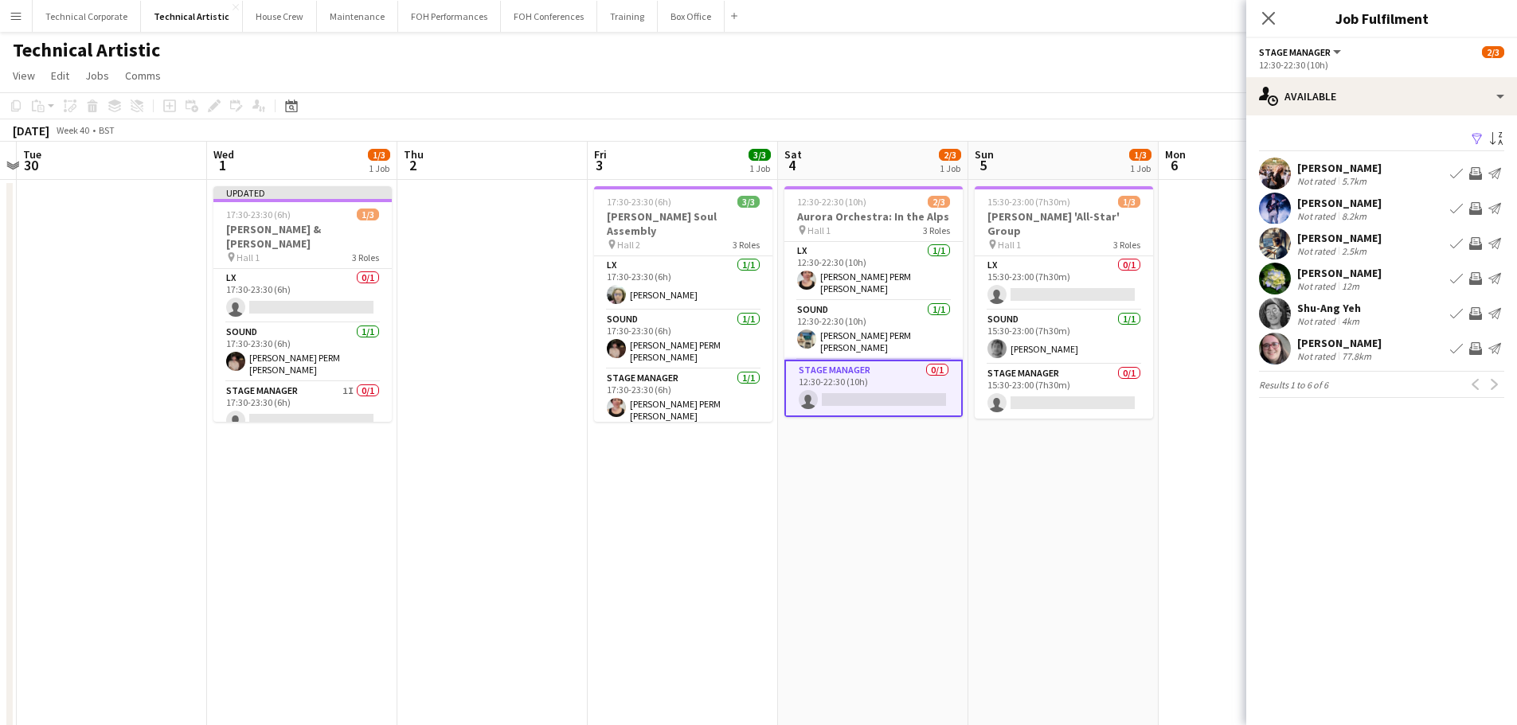
click at [1476, 280] on app-icon "Invite crew" at bounding box center [1475, 278] width 13 height 13
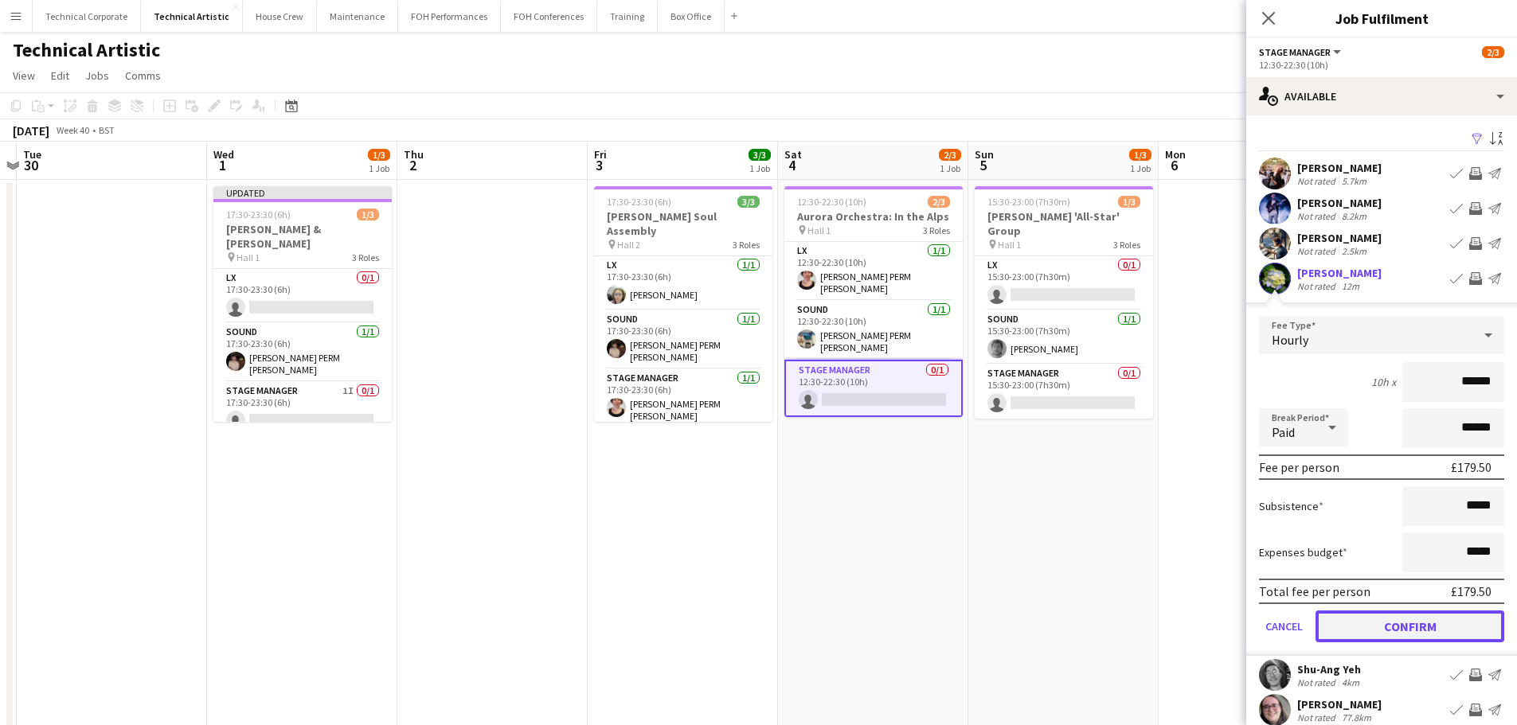
click at [1412, 629] on button "Confirm" at bounding box center [1409, 627] width 189 height 32
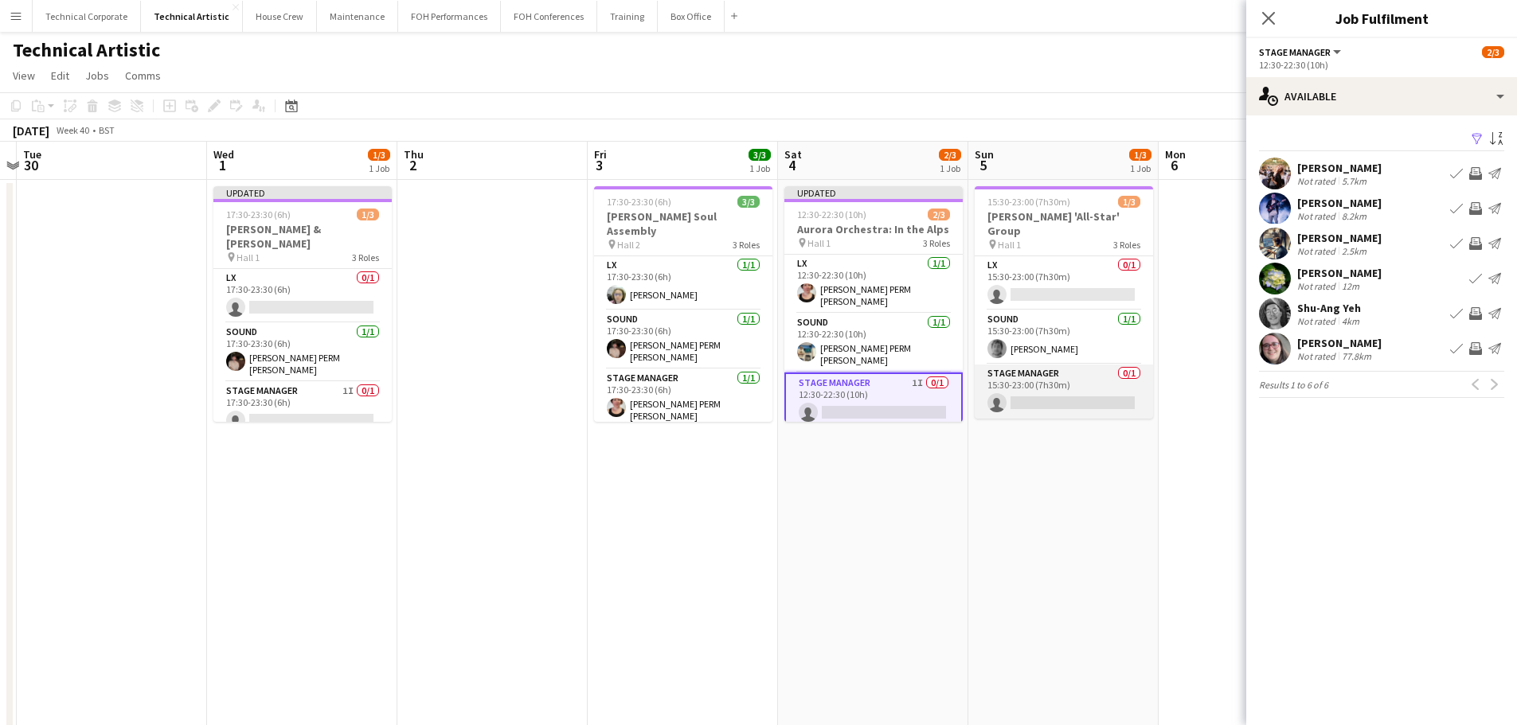
click at [1021, 382] on app-card-role "Stage Manager 0/1 15:30-23:00 (7h30m) single-neutral-actions" at bounding box center [1064, 392] width 178 height 54
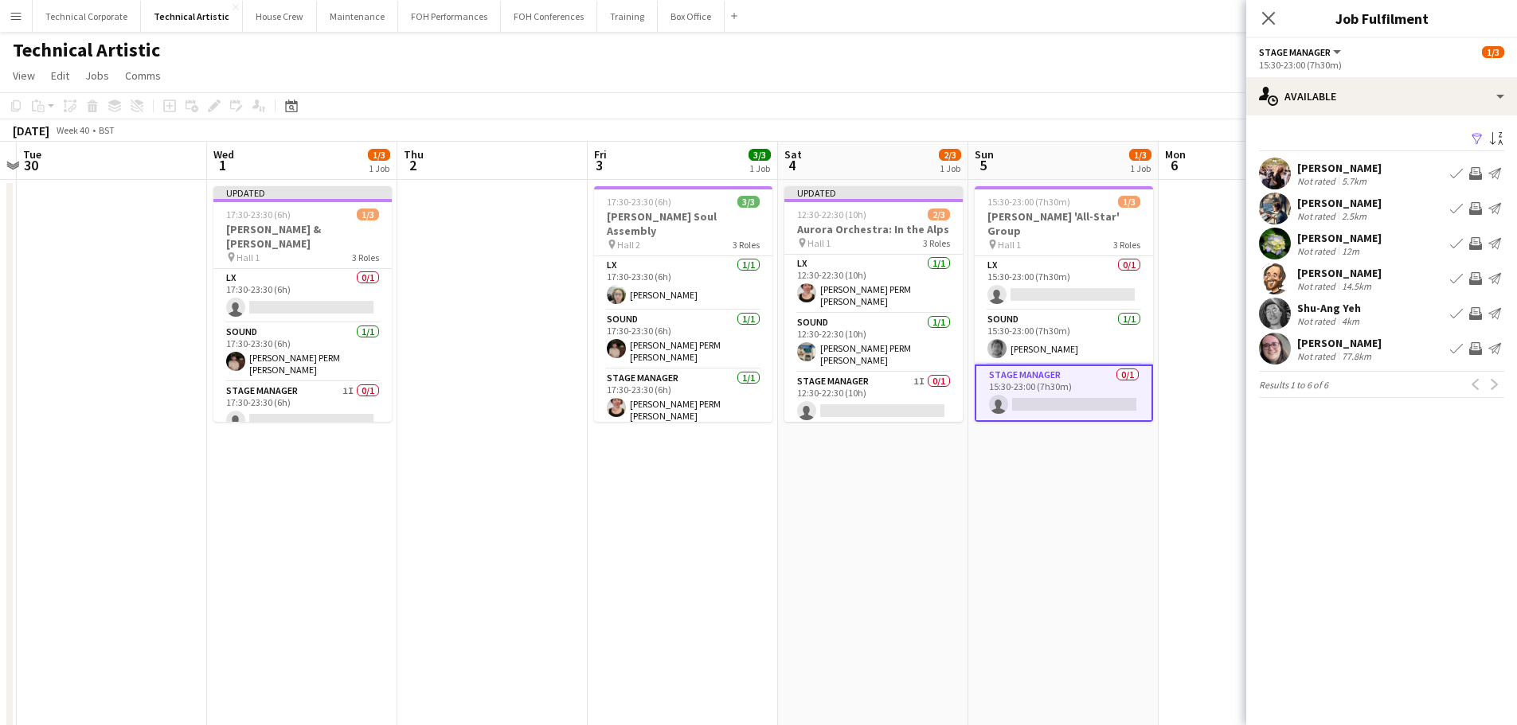
click at [1478, 247] on app-icon "Invite crew" at bounding box center [1475, 243] width 13 height 13
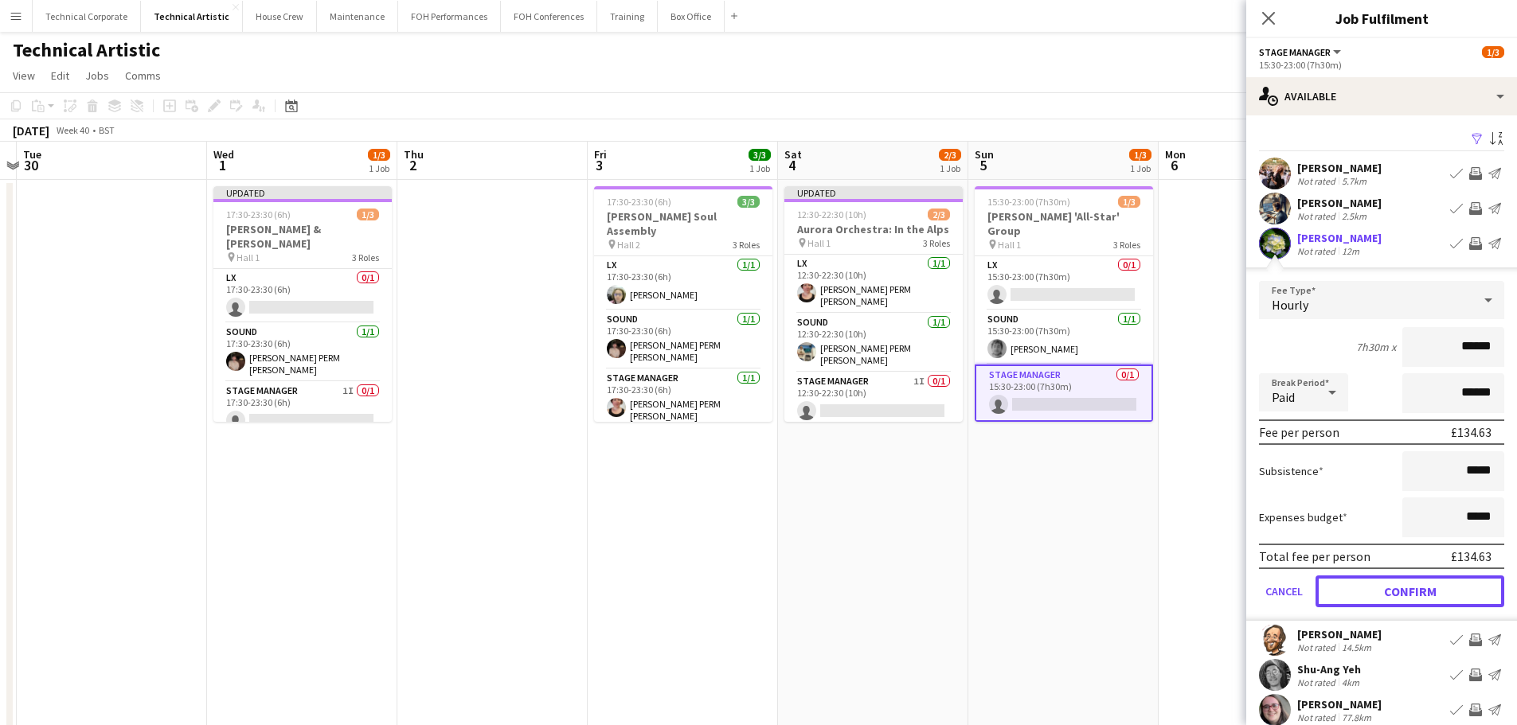
click at [1409, 595] on button "Confirm" at bounding box center [1409, 592] width 189 height 32
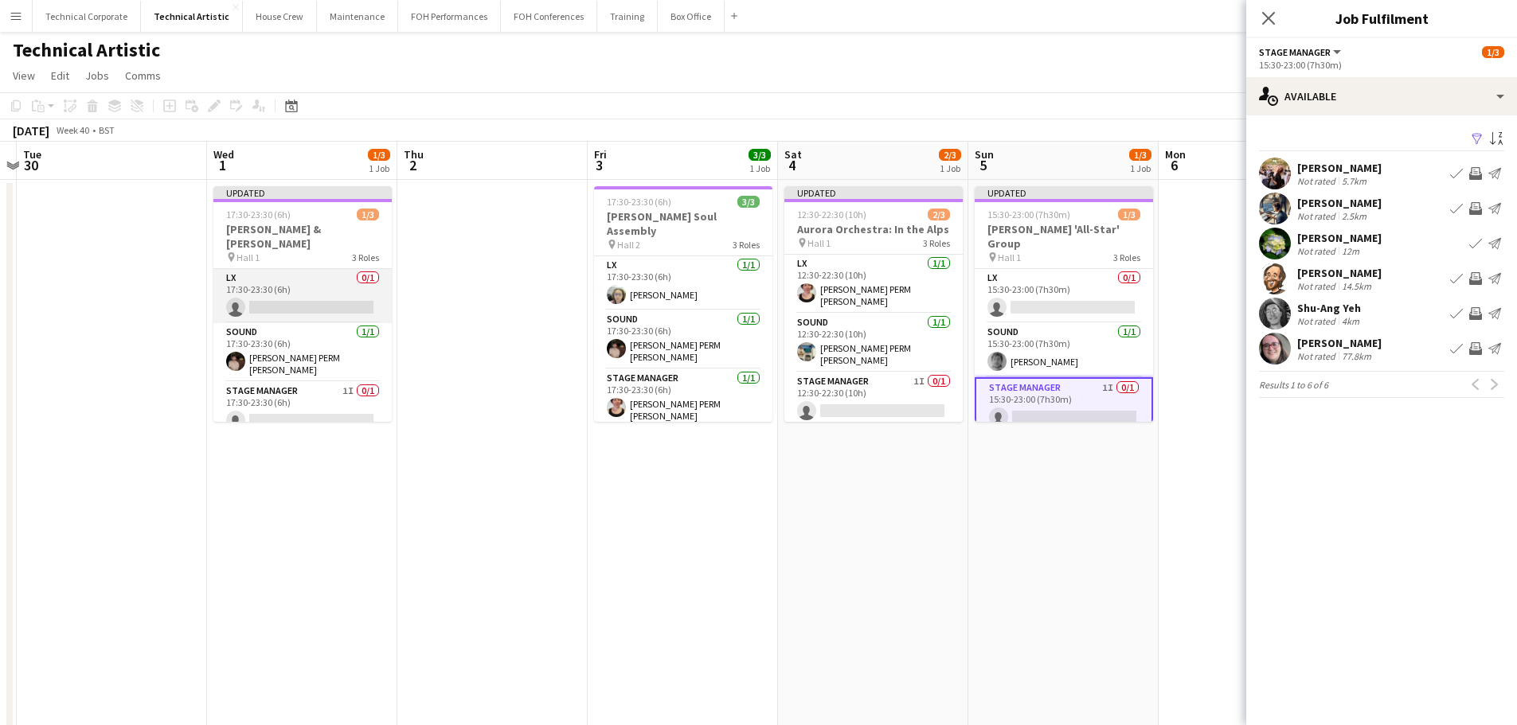
click at [326, 284] on app-card-role "LX 0/1 17:30-23:30 (6h) single-neutral-actions" at bounding box center [302, 296] width 178 height 54
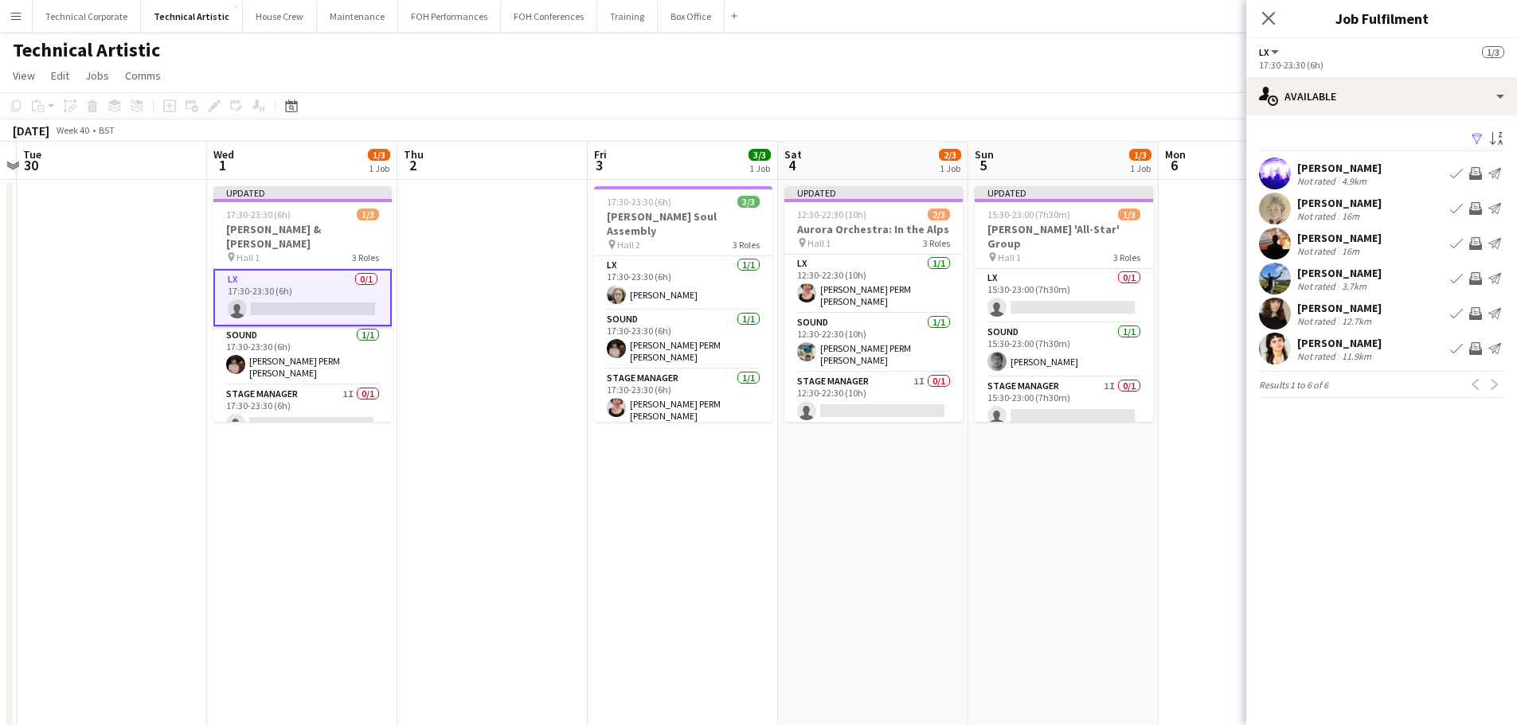
click at [1479, 172] on app-icon "Invite crew" at bounding box center [1475, 173] width 13 height 13
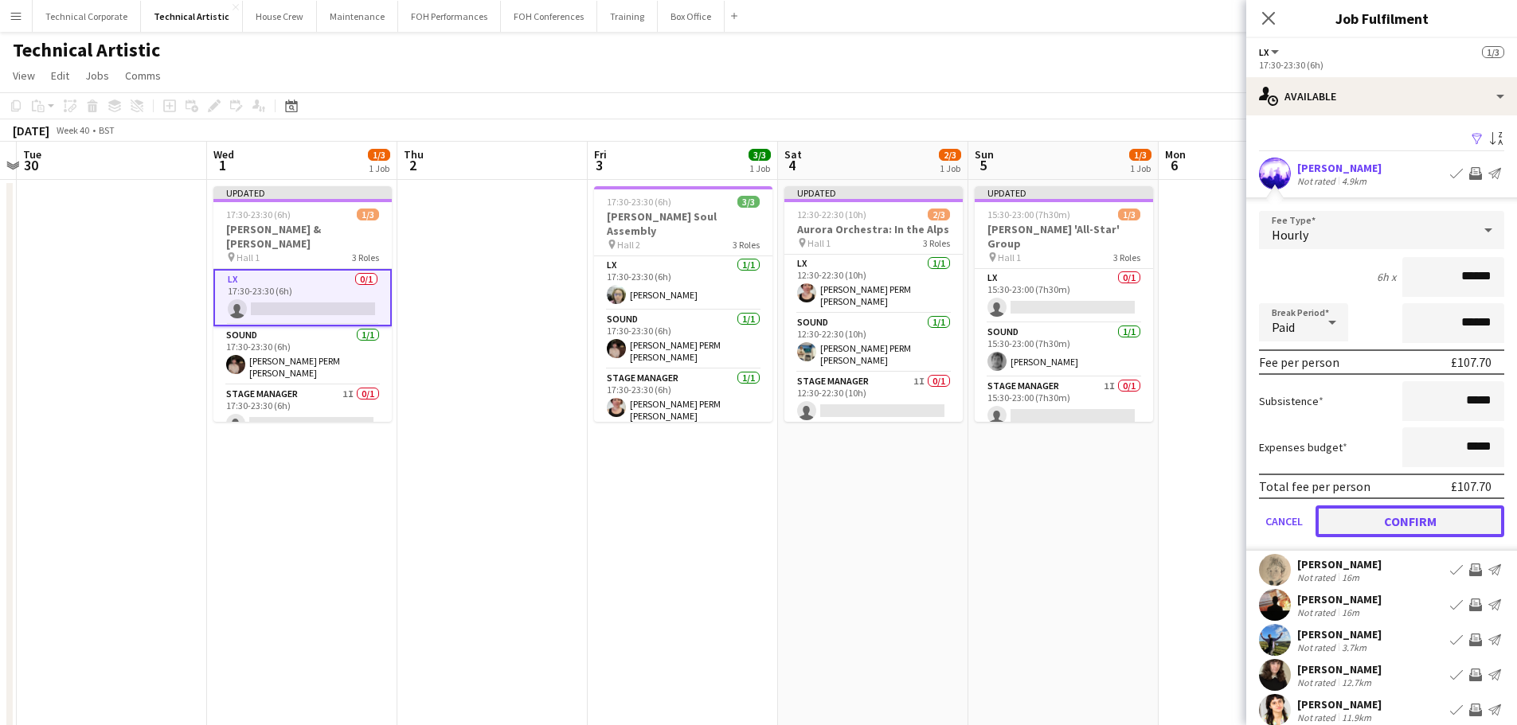
click at [1434, 518] on button "Confirm" at bounding box center [1409, 522] width 189 height 32
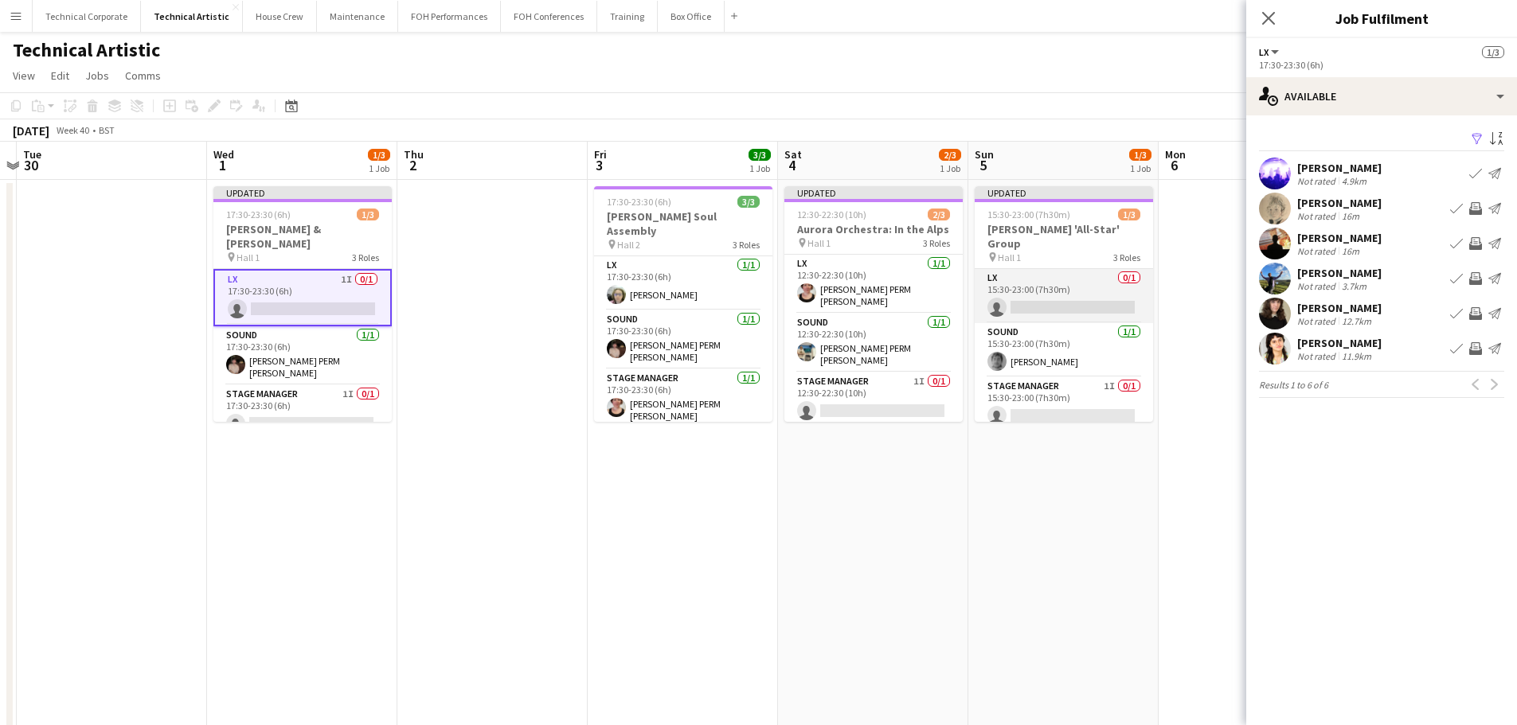
click at [1028, 272] on app-card-role "LX 0/1 15:30-23:00 (7h30m) single-neutral-actions" at bounding box center [1064, 296] width 178 height 54
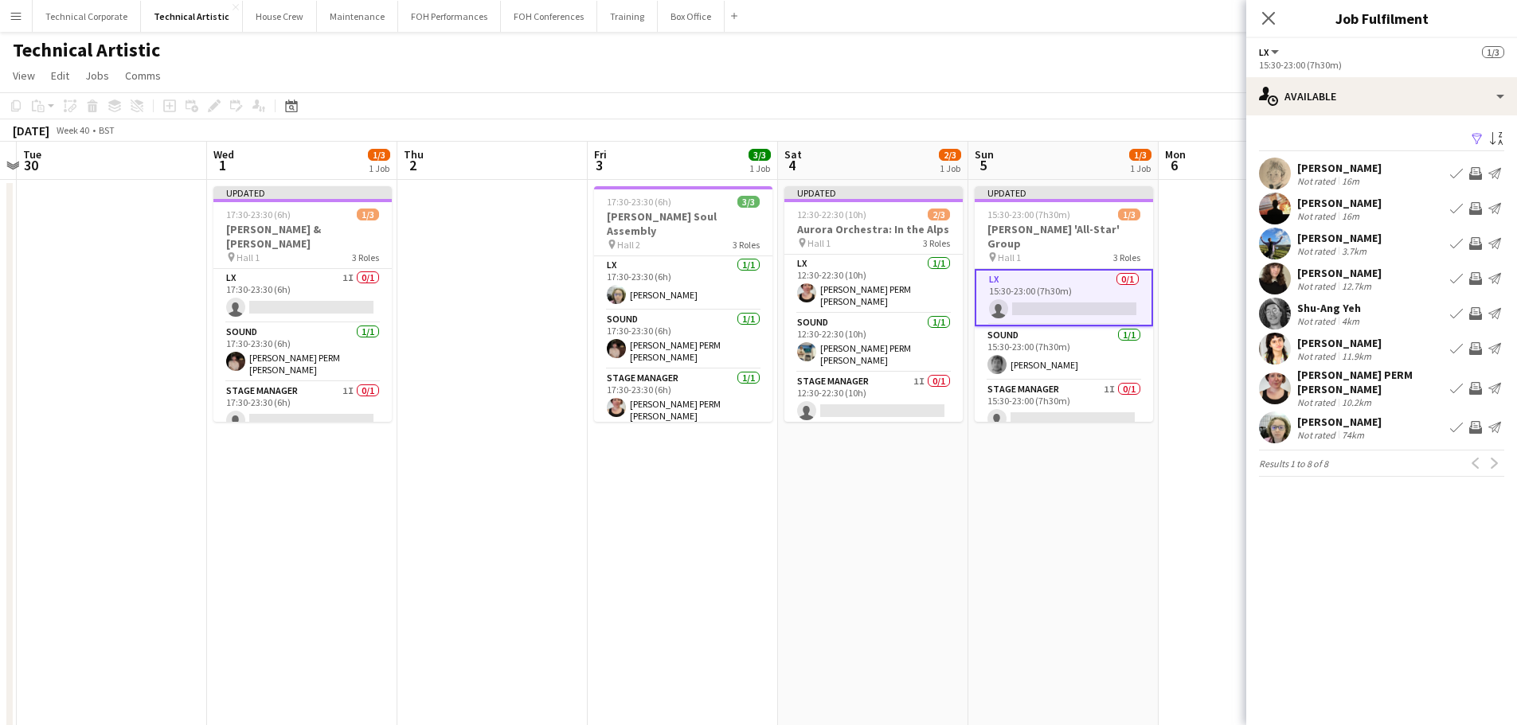
click at [1475, 207] on app-icon "Invite crew" at bounding box center [1475, 208] width 13 height 13
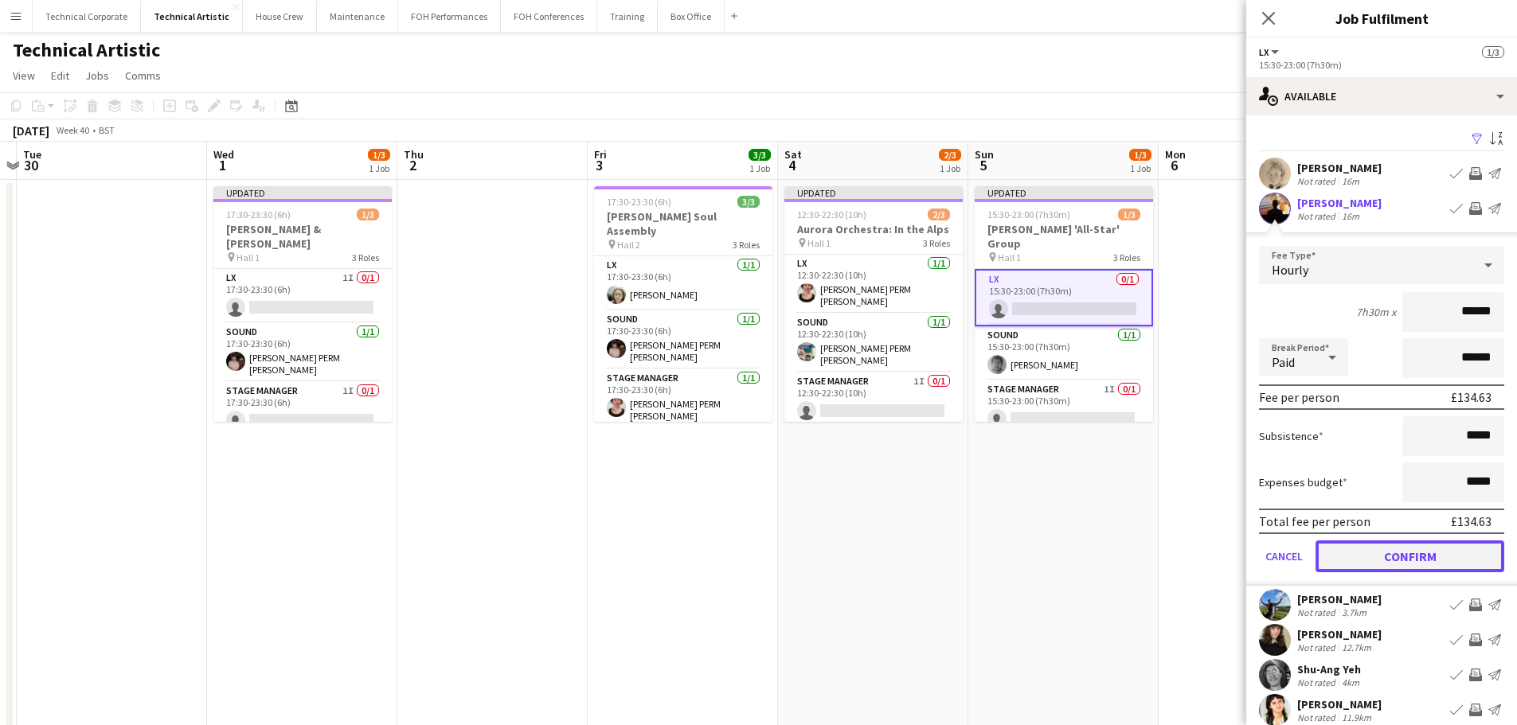
click at [1413, 552] on button "Confirm" at bounding box center [1409, 557] width 189 height 32
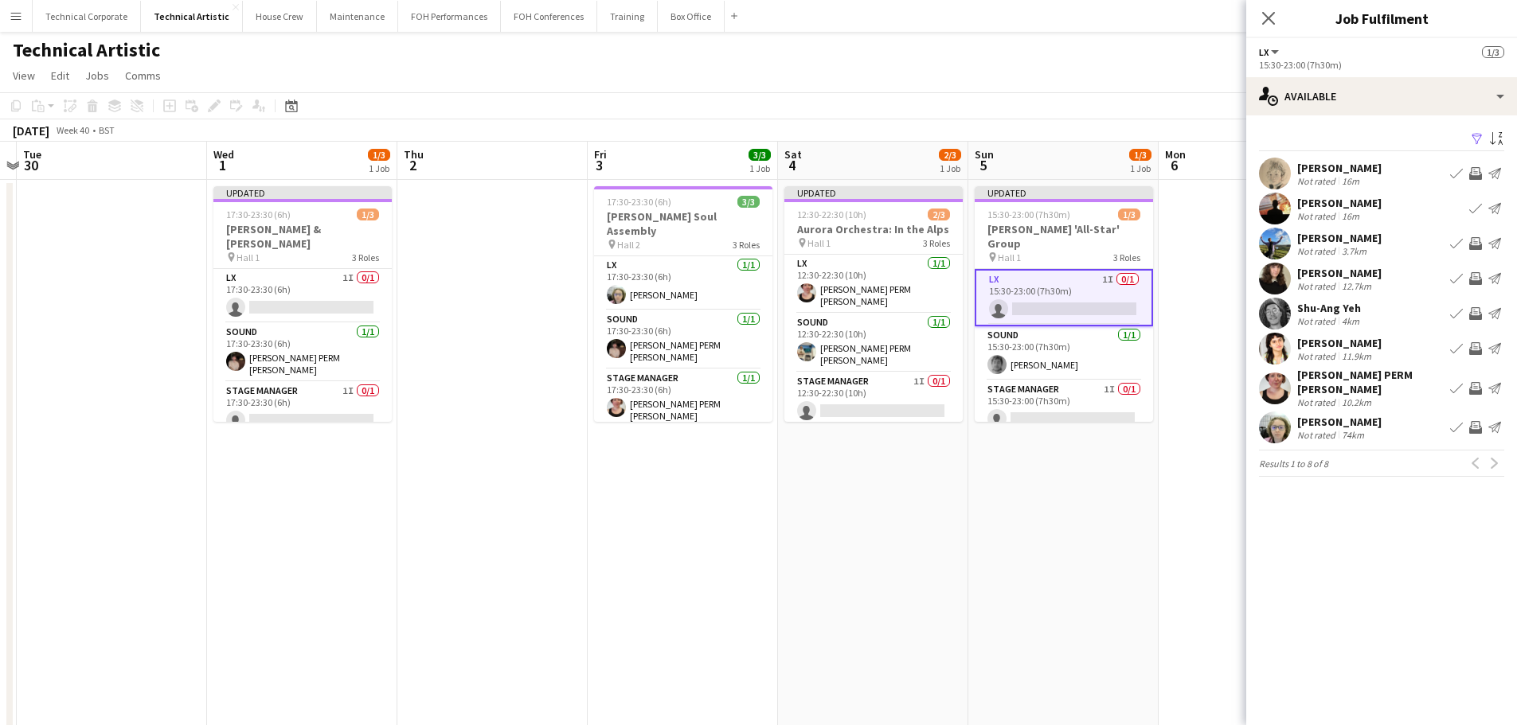
drag, startPoint x: 775, startPoint y: 355, endPoint x: 178, endPoint y: 429, distance: 601.8
click at [307, 429] on app-calendar-viewport "Sat 27 6/7 3 Jobs Sun 28 3/3 1 Job Mon 29 Tue 30 Wed 1 1/3 1 Job Thu 2 Fri 3 3/…" at bounding box center [758, 643] width 1517 height 1003
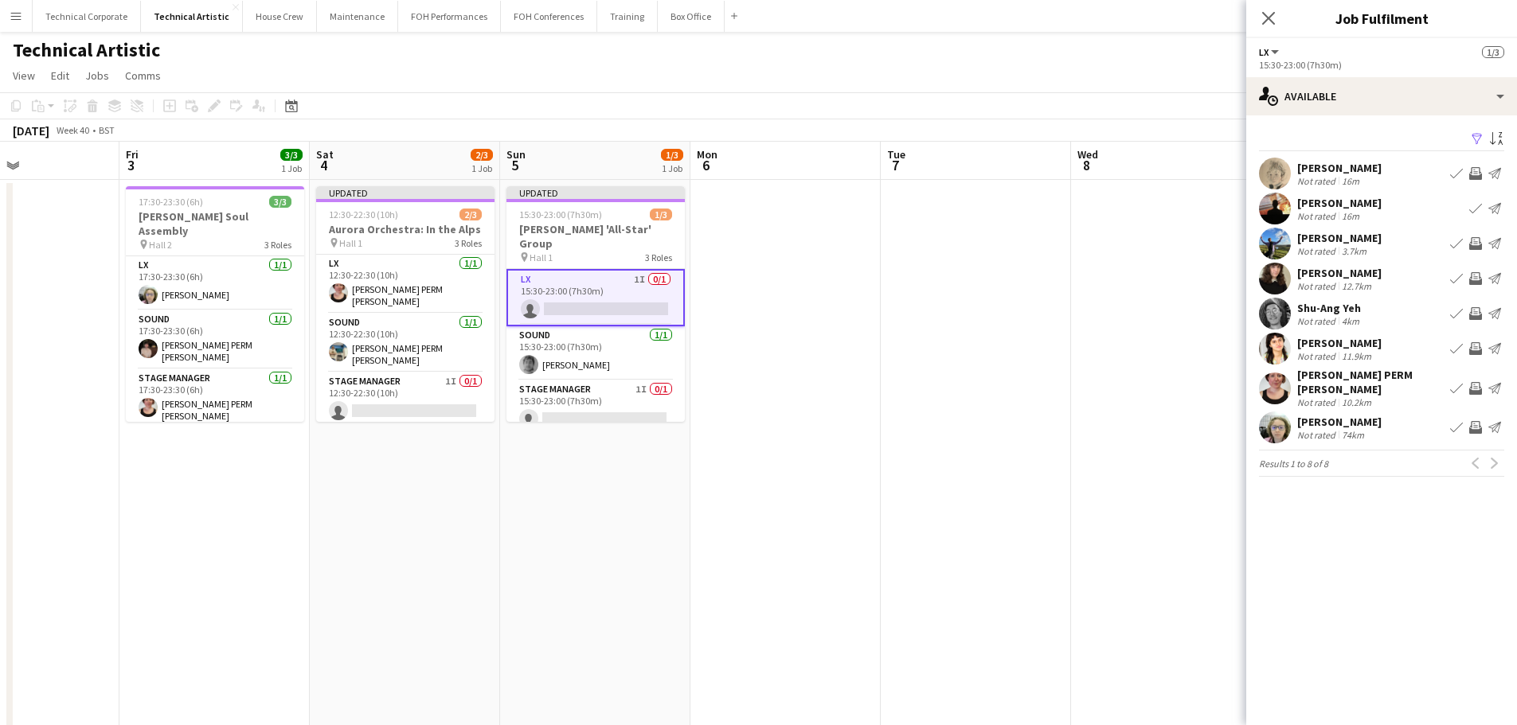
click at [808, 449] on app-date-cell at bounding box center [785, 662] width 190 height 965
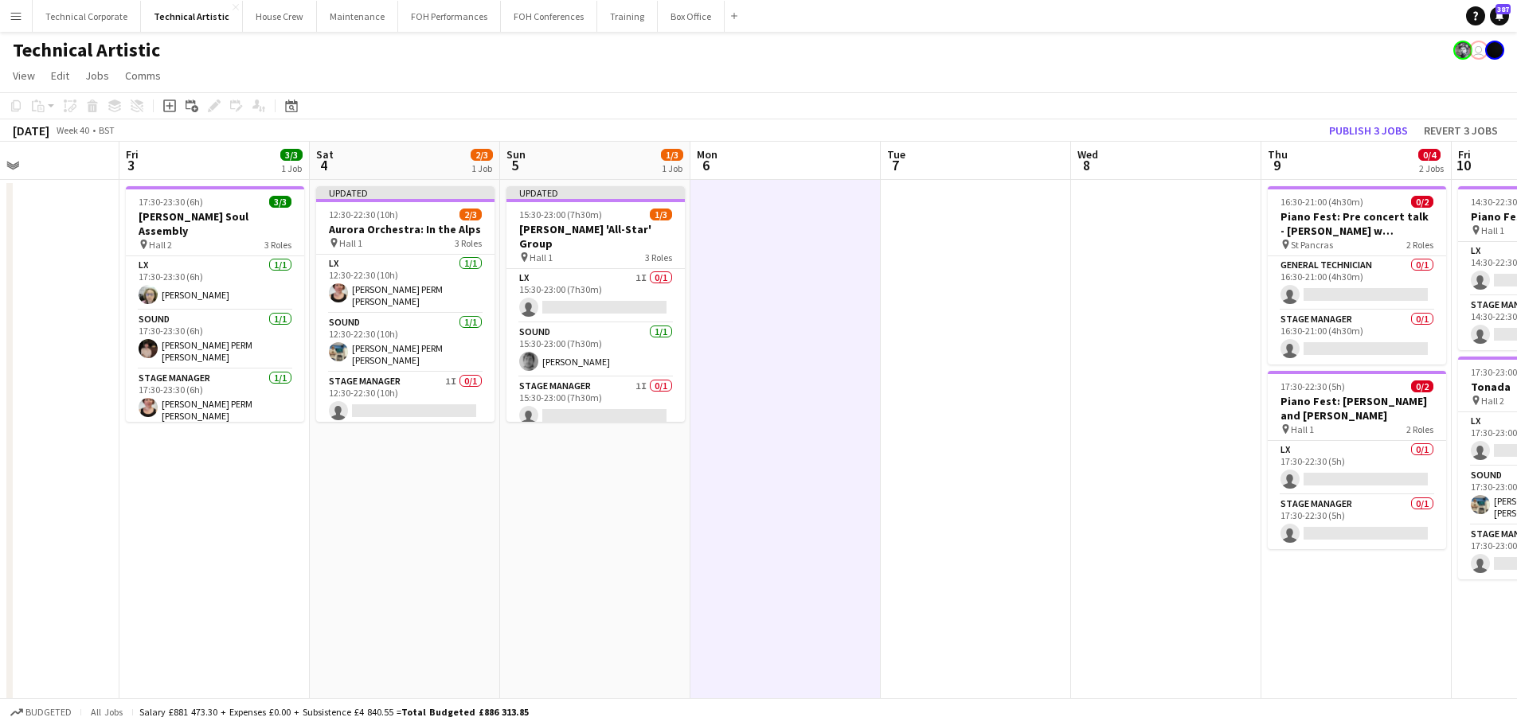
click at [808, 449] on app-date-cell at bounding box center [785, 662] width 190 height 965
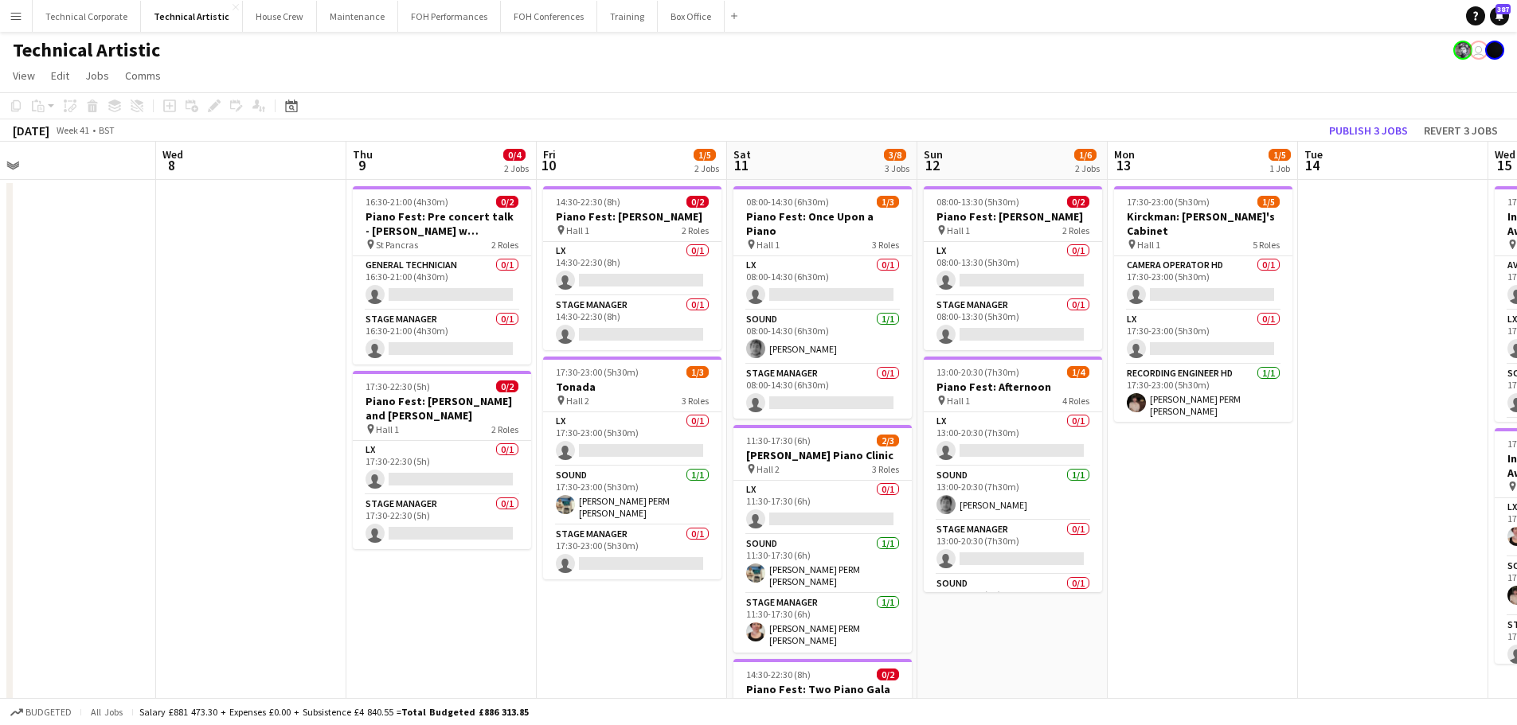
drag, startPoint x: 18, startPoint y: 439, endPoint x: 4, endPoint y: 436, distance: 14.5
click at [4, 436] on app-calendar-viewport "Sat 4 2/3 1 Job Sun 5 1/3 1 Job Mon 6 Tue 7 Wed 8 Thu 9 0/4 2 Jobs Fri 10 1/5 2…" at bounding box center [758, 643] width 1517 height 1003
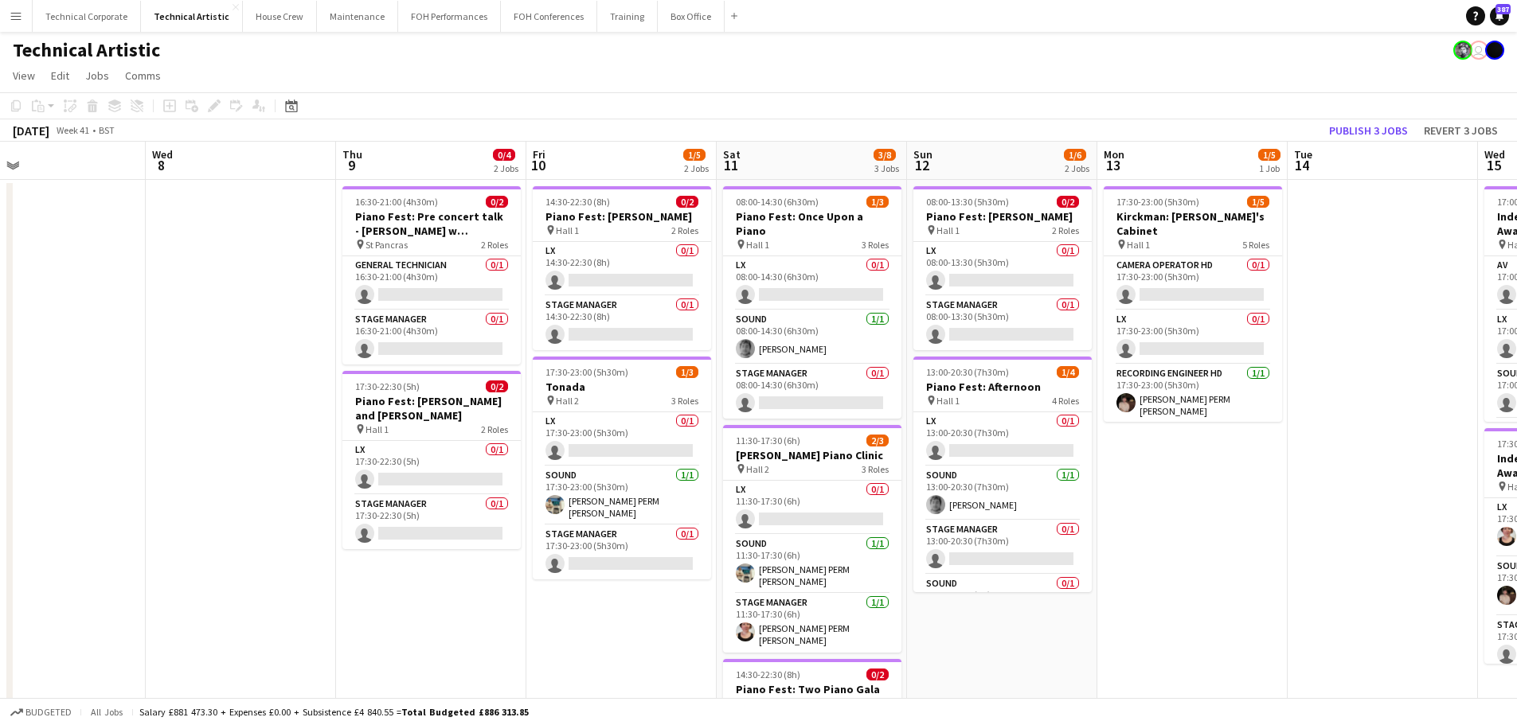
drag, startPoint x: 656, startPoint y: 465, endPoint x: 646, endPoint y: 470, distance: 11.4
click at [646, 470] on app-calendar-viewport "Sat 4 2/3 1 Job Sun 5 1/3 1 Job Mon 6 Tue 7 Wed 8 Thu 9 0/4 2 Jobs Fri 10 1/5 2…" at bounding box center [758, 643] width 1517 height 1003
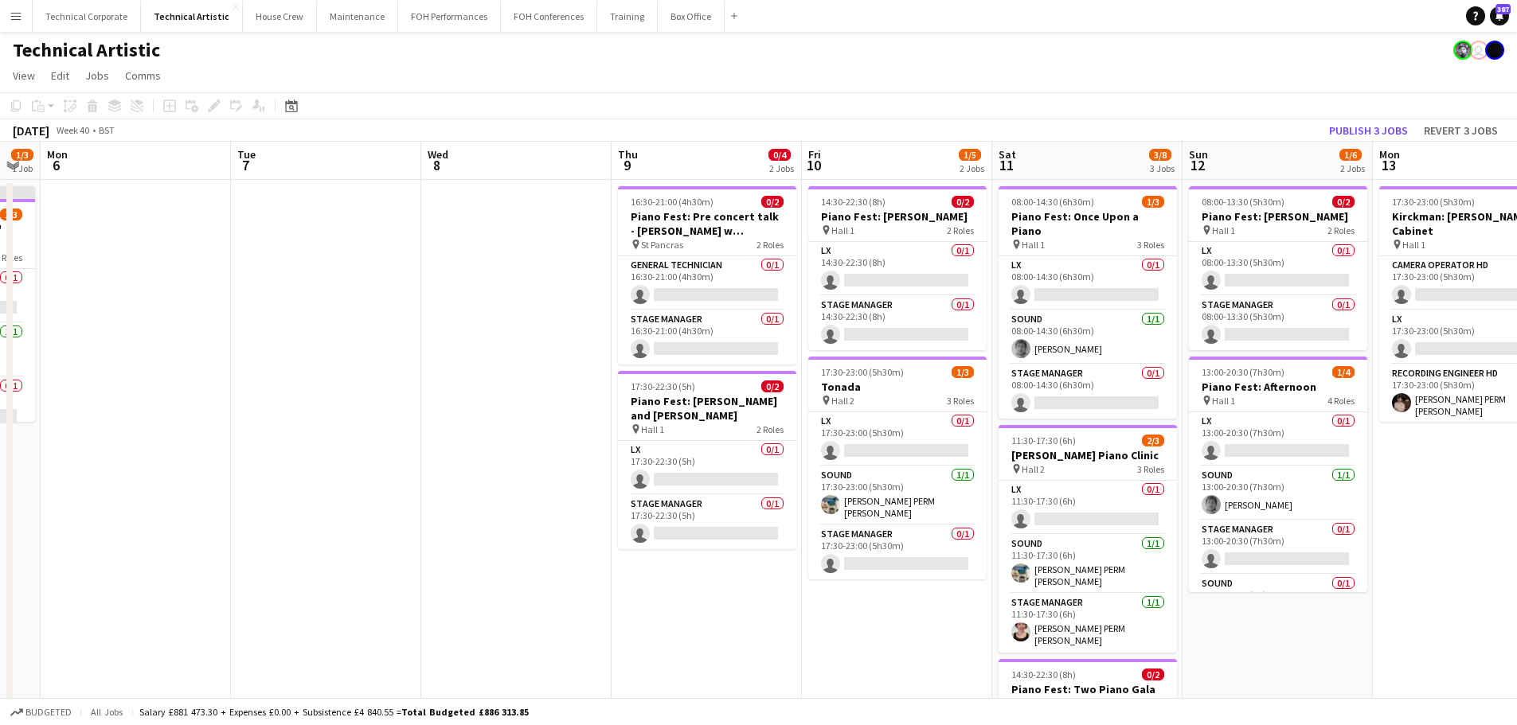
scroll to position [0, 319]
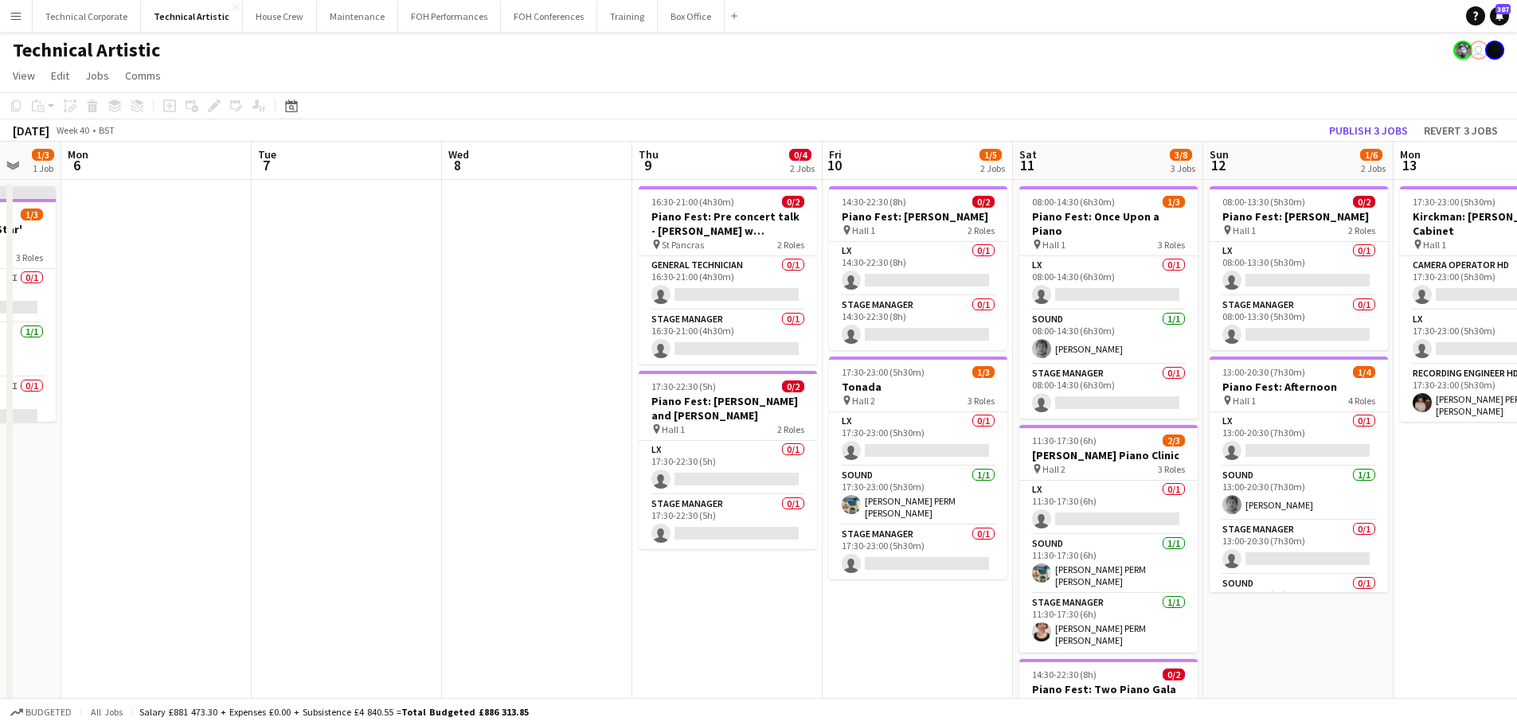
drag, startPoint x: 600, startPoint y: 402, endPoint x: 896, endPoint y: 441, distance: 298.8
click at [896, 441] on app-calendar-viewport "Sat 4 2/3 1 Job Sun 5 1/3 1 Job Mon 6 Tue 7 Wed 8 Thu 9 0/4 2 Jobs Fri 10 1/5 2…" at bounding box center [758, 643] width 1517 height 1003
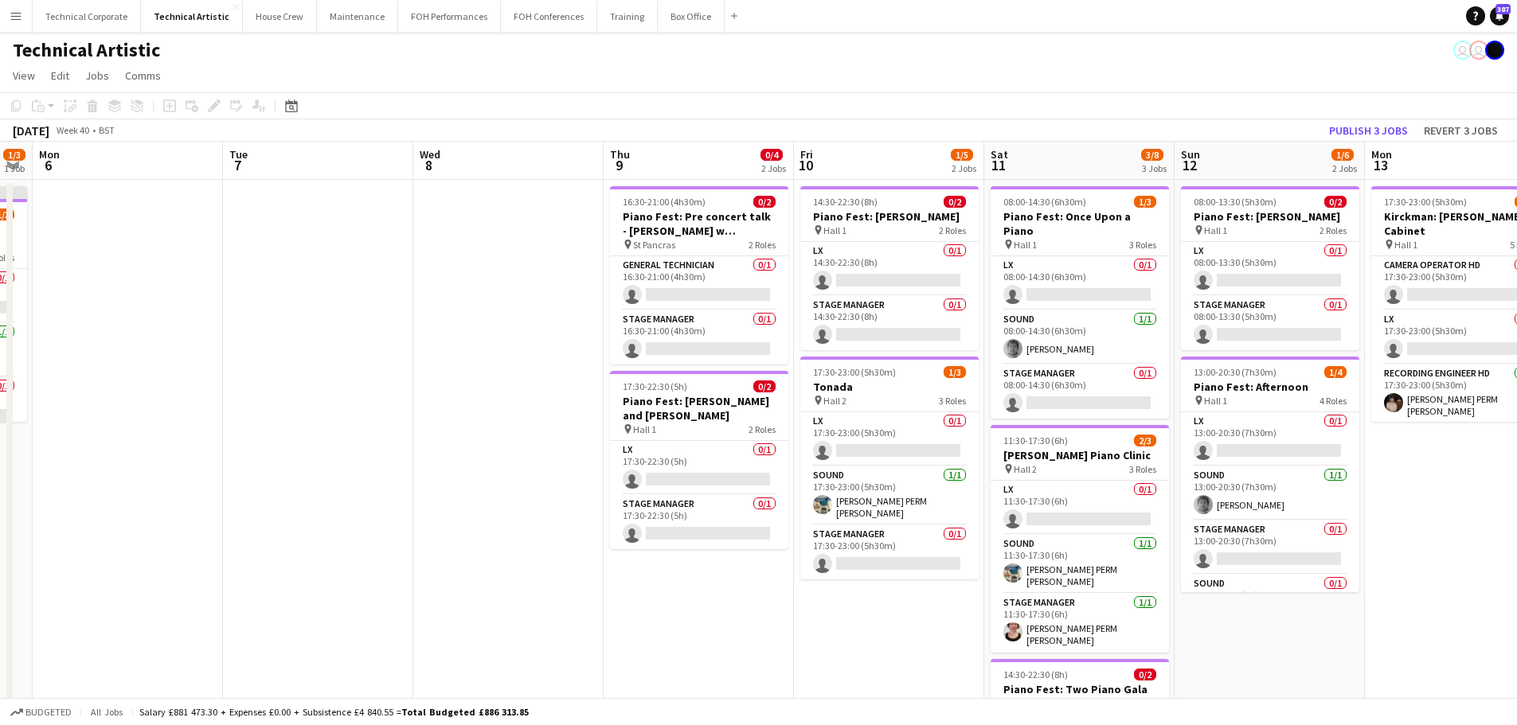
scroll to position [0, 361]
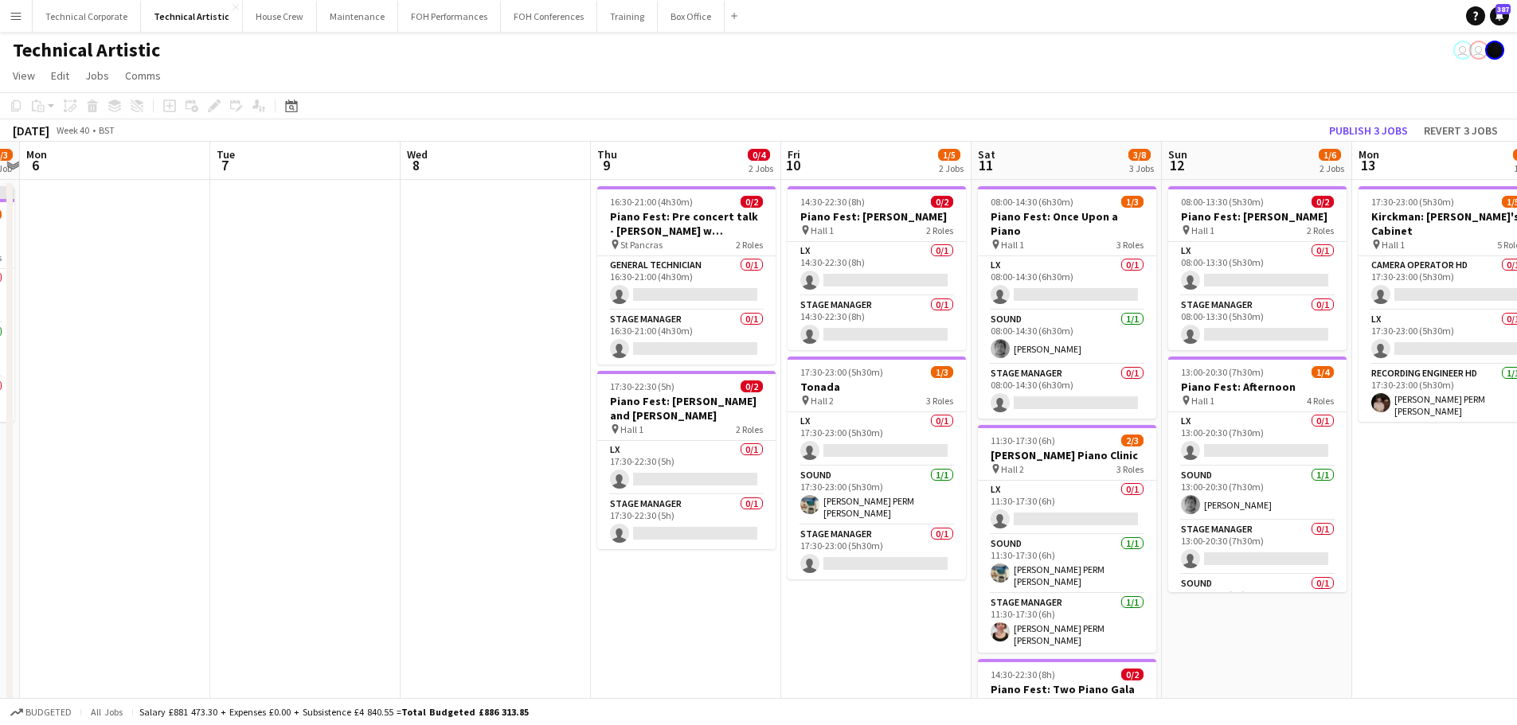
drag, startPoint x: 534, startPoint y: 417, endPoint x: 505, endPoint y: 424, distance: 30.1
click at [505, 424] on app-calendar-viewport "Sat 4 2/3 1 Job Sun 5 1/3 1 Job Mon 6 Tue 7 Wed 8 Thu 9 0/4 2 Jobs Fri 10 1/5 2…" at bounding box center [758, 643] width 1517 height 1003
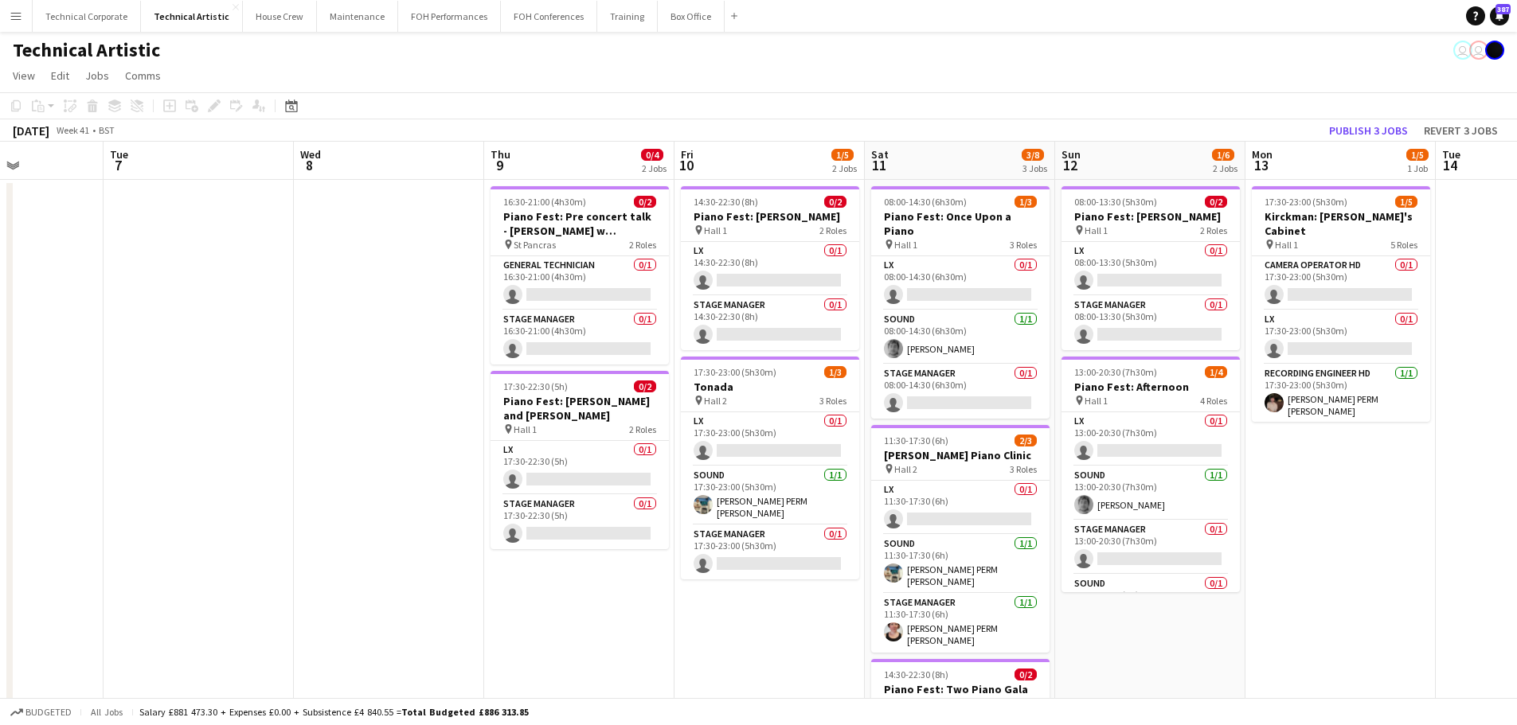
drag, startPoint x: 526, startPoint y: 404, endPoint x: 419, endPoint y: 413, distance: 107.1
click at [419, 413] on app-calendar-viewport "Sat 4 2/3 1 Job Sun 5 1/3 1 Job Mon 6 Tue 7 Wed 8 Thu 9 0/4 2 Jobs Fri 10 1/5 2…" at bounding box center [758, 643] width 1517 height 1003
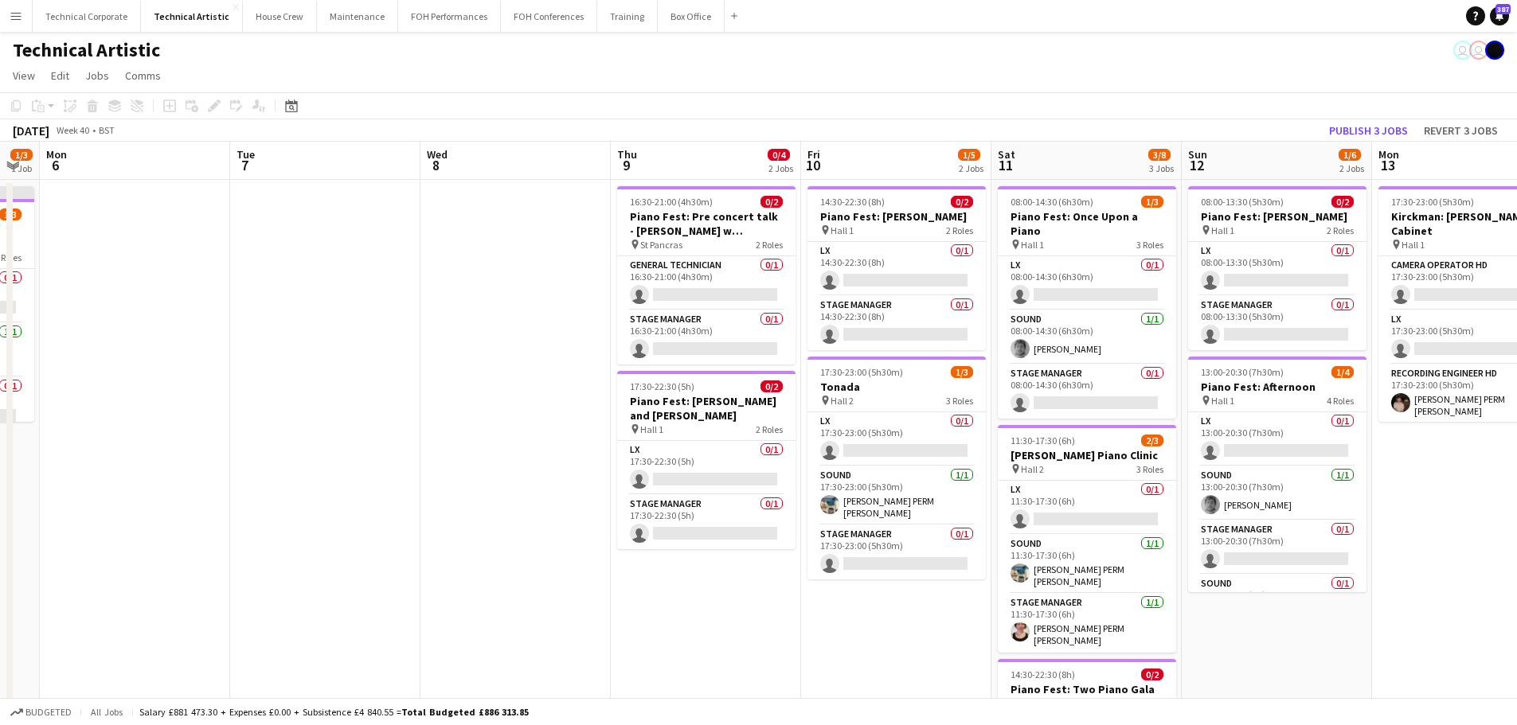
scroll to position [0, 339]
drag, startPoint x: 419, startPoint y: 413, endPoint x: 547, endPoint y: 398, distance: 129.1
click at [547, 398] on app-calendar-viewport "Sat 4 2/3 1 Job Sun 5 1/3 1 Job Mon 6 Tue 7 Wed 8 Thu 9 0/4 2 Jobs Fri 10 1/5 2…" at bounding box center [758, 643] width 1517 height 1003
click at [699, 334] on app-card-role "Stage Manager 0/1 16:30-21:00 (4h30m) single-neutral-actions" at bounding box center [708, 338] width 178 height 54
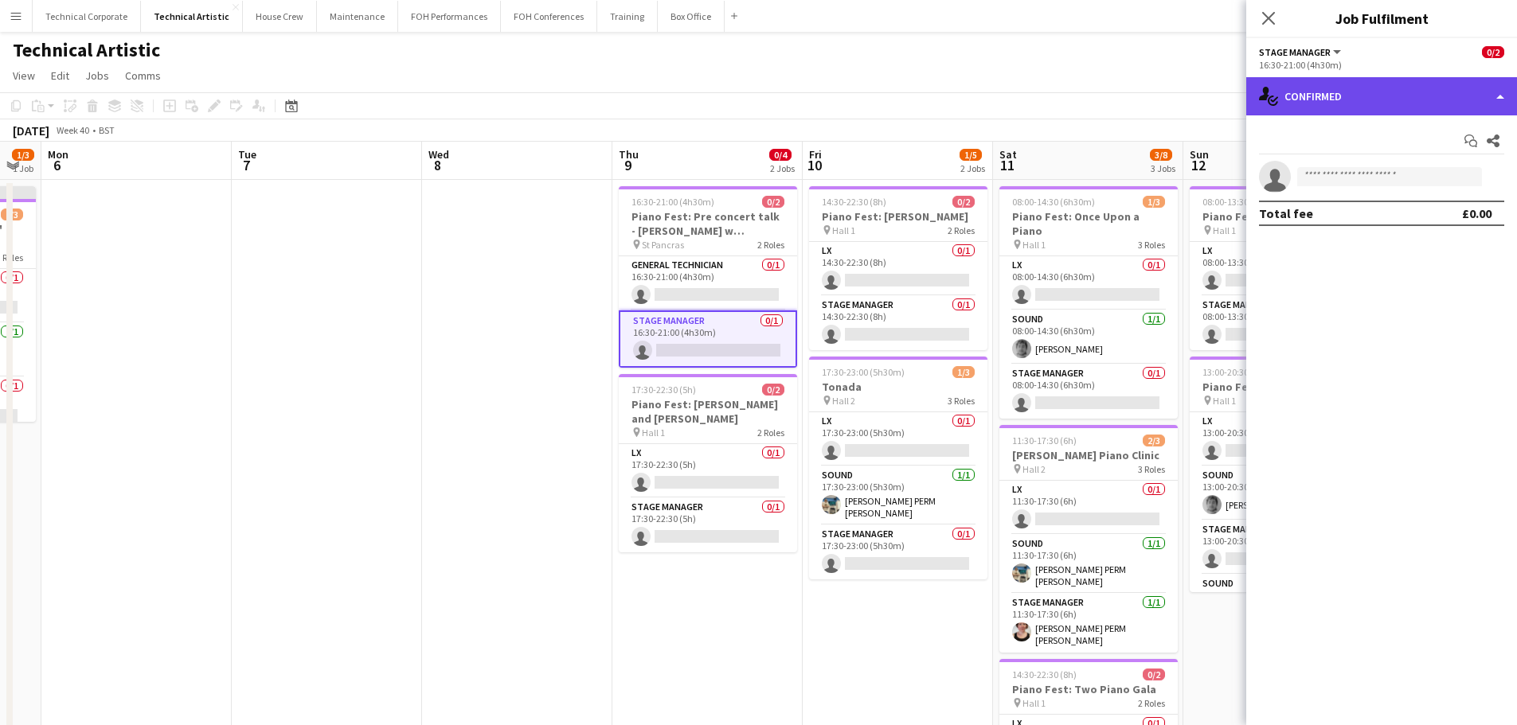
click at [1380, 86] on div "single-neutral-actions-check-2 Confirmed" at bounding box center [1381, 96] width 271 height 38
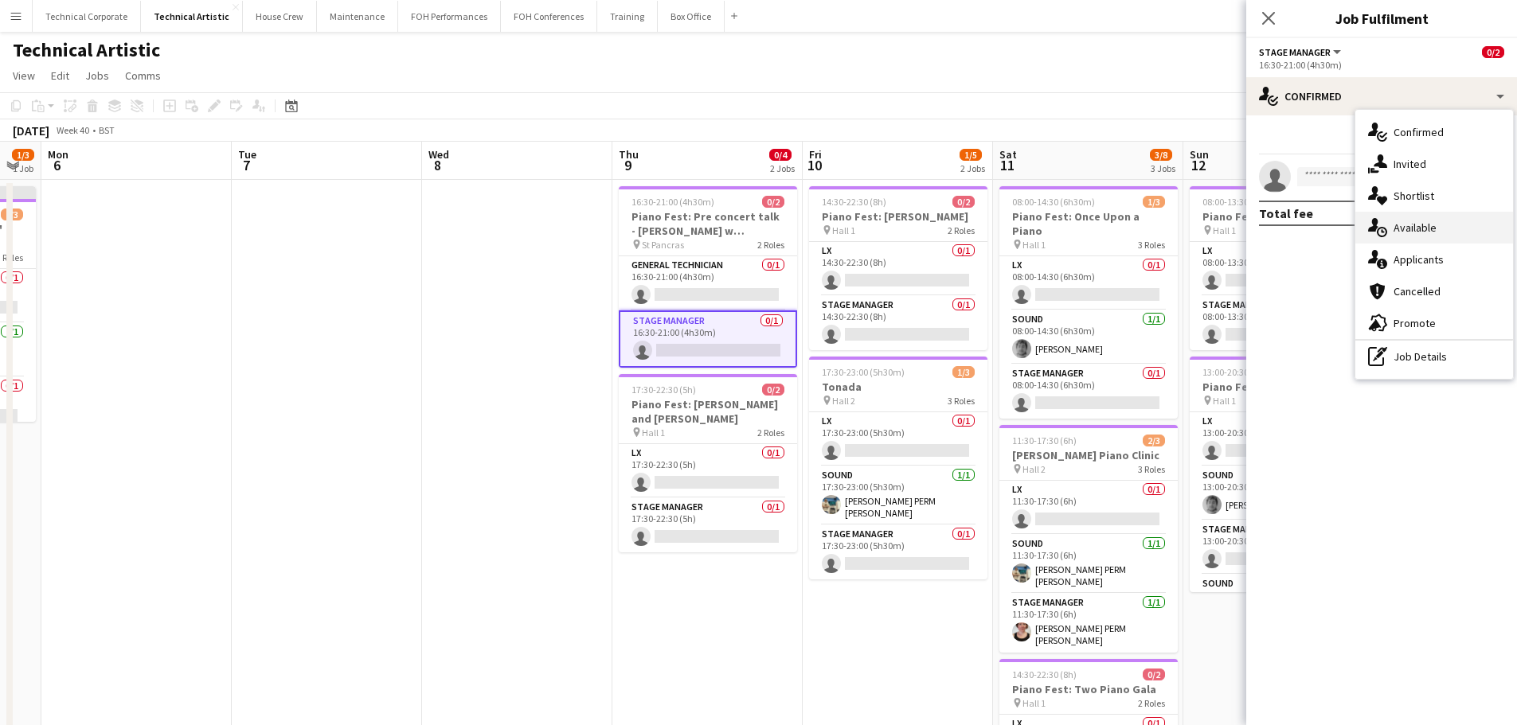
click at [1420, 232] on div "single-neutral-actions-upload Available" at bounding box center [1434, 228] width 158 height 32
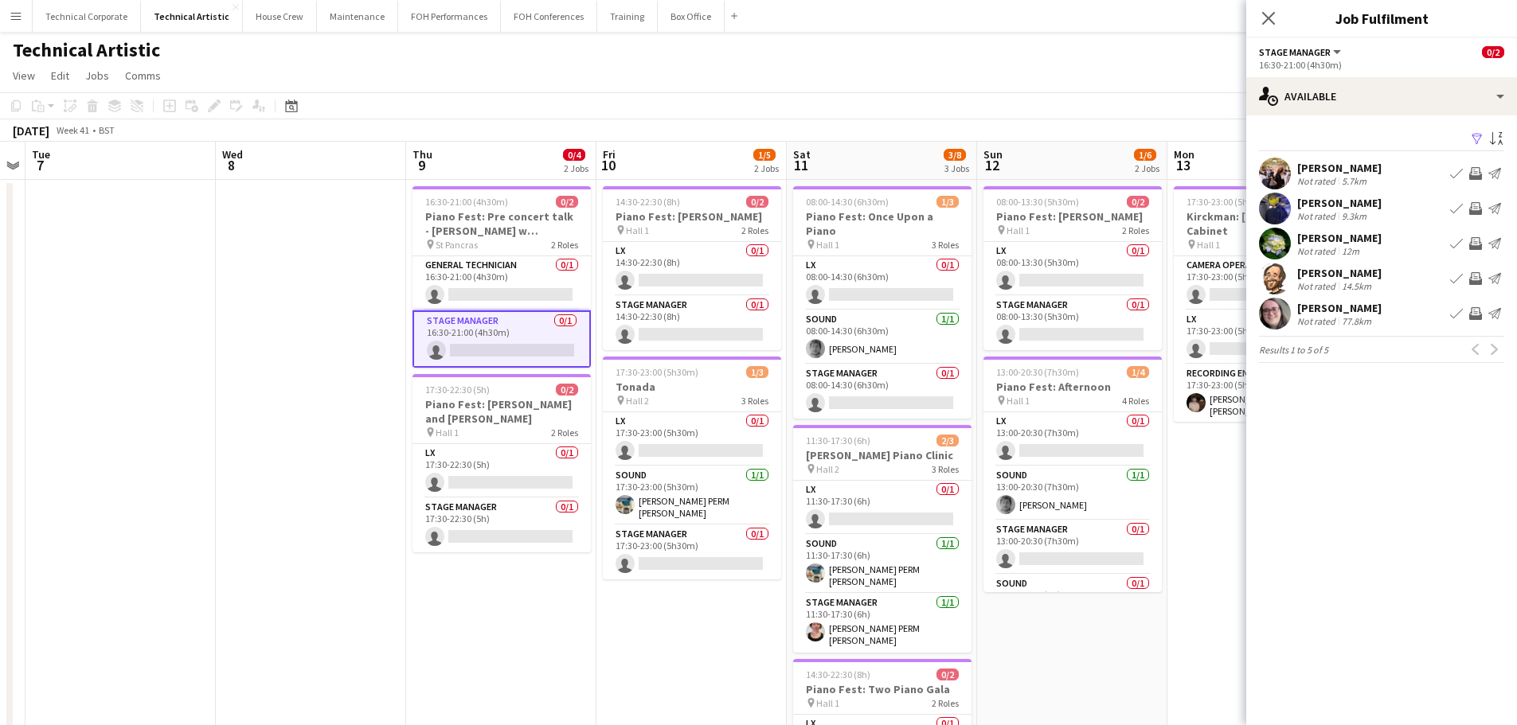
scroll to position [0, 491]
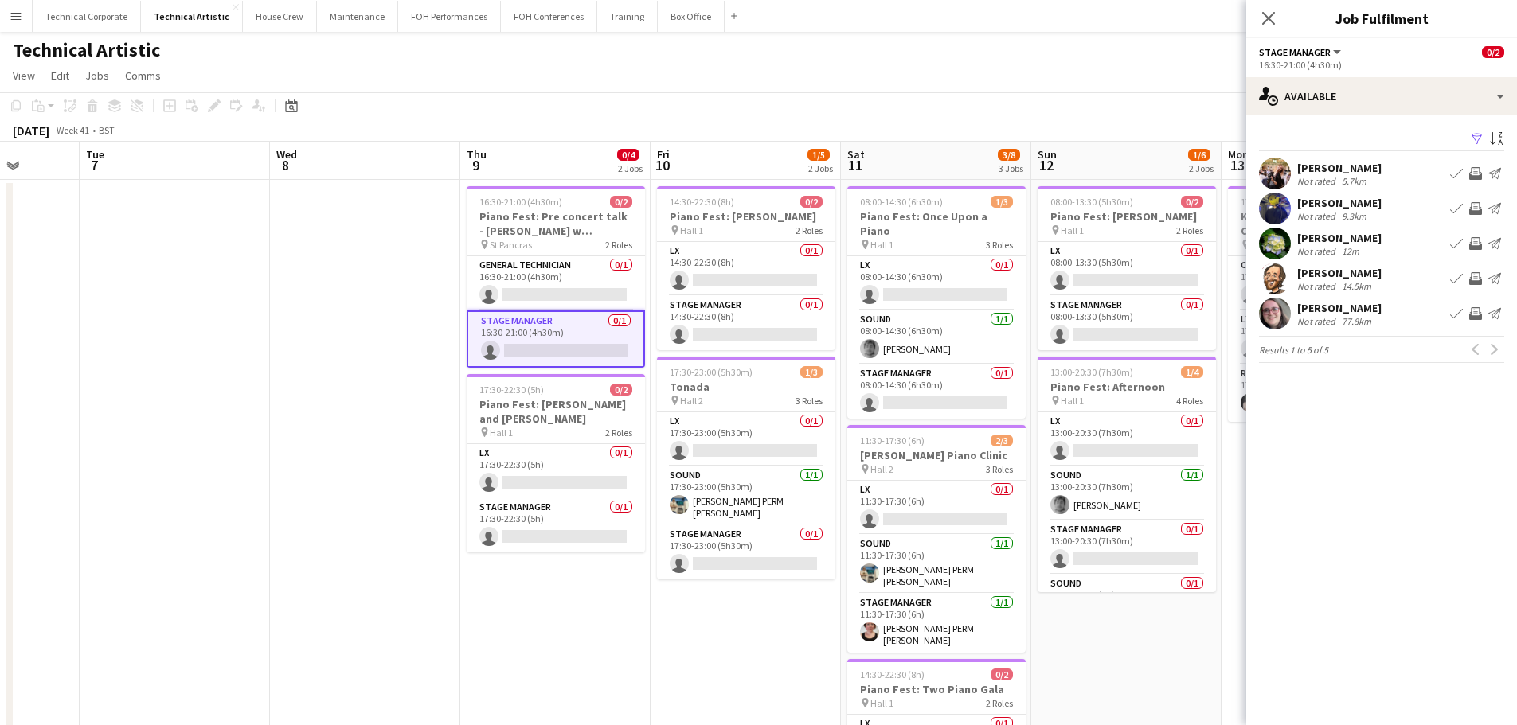
drag, startPoint x: 1047, startPoint y: 263, endPoint x: 895, endPoint y: 261, distance: 152.1
click at [895, 261] on app-calendar-viewport "Sat 4 2/3 1 Job Sun 5 1/3 1 Job Mon 6 Tue 7 Wed 8 Thu 9 0/4 2 Jobs Fri 10 1/5 2…" at bounding box center [758, 643] width 1517 height 1003
click at [566, 511] on app-card-role "Stage Manager 0/1 17:30-22:30 (5h) single-neutral-actions" at bounding box center [556, 525] width 178 height 54
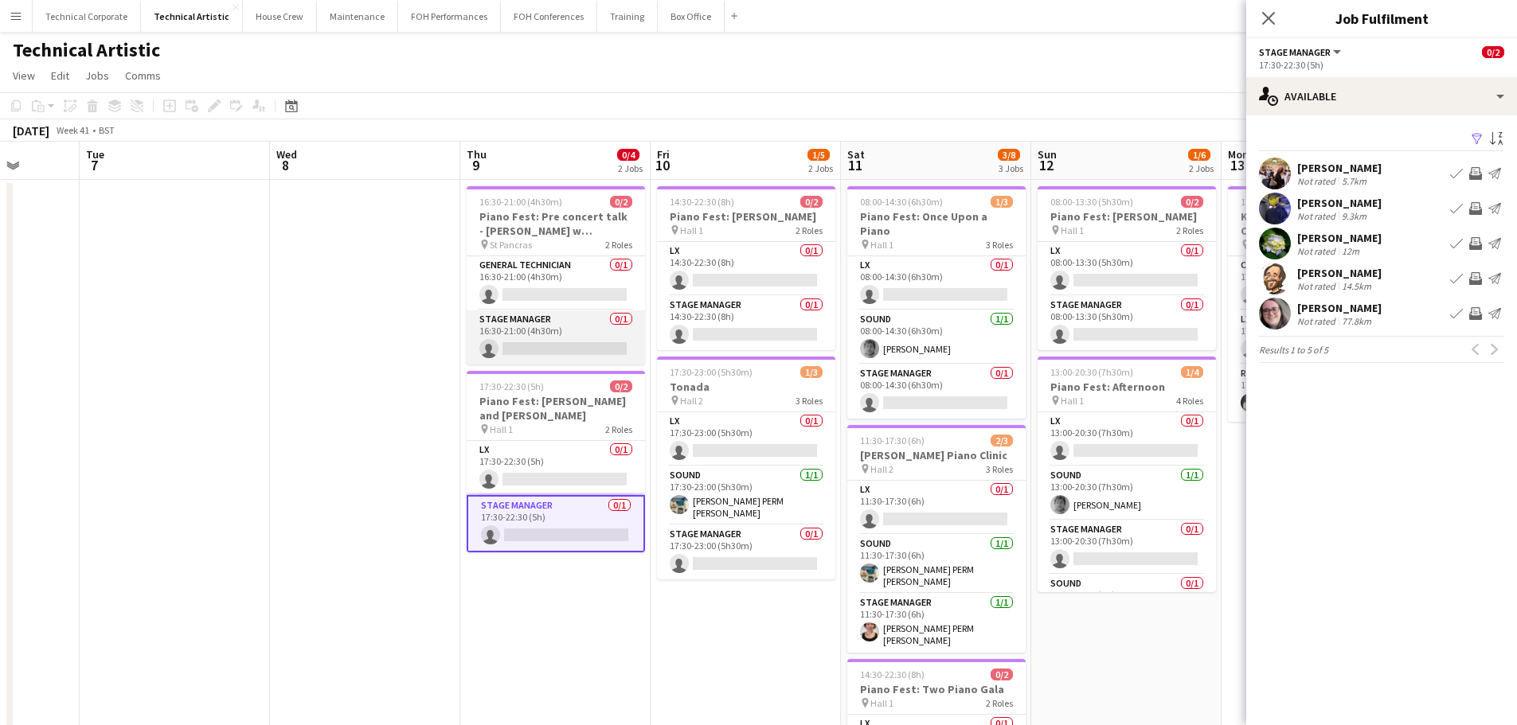
click at [556, 324] on app-card-role "Stage Manager 0/1 16:30-21:00 (4h30m) single-neutral-actions" at bounding box center [556, 338] width 178 height 54
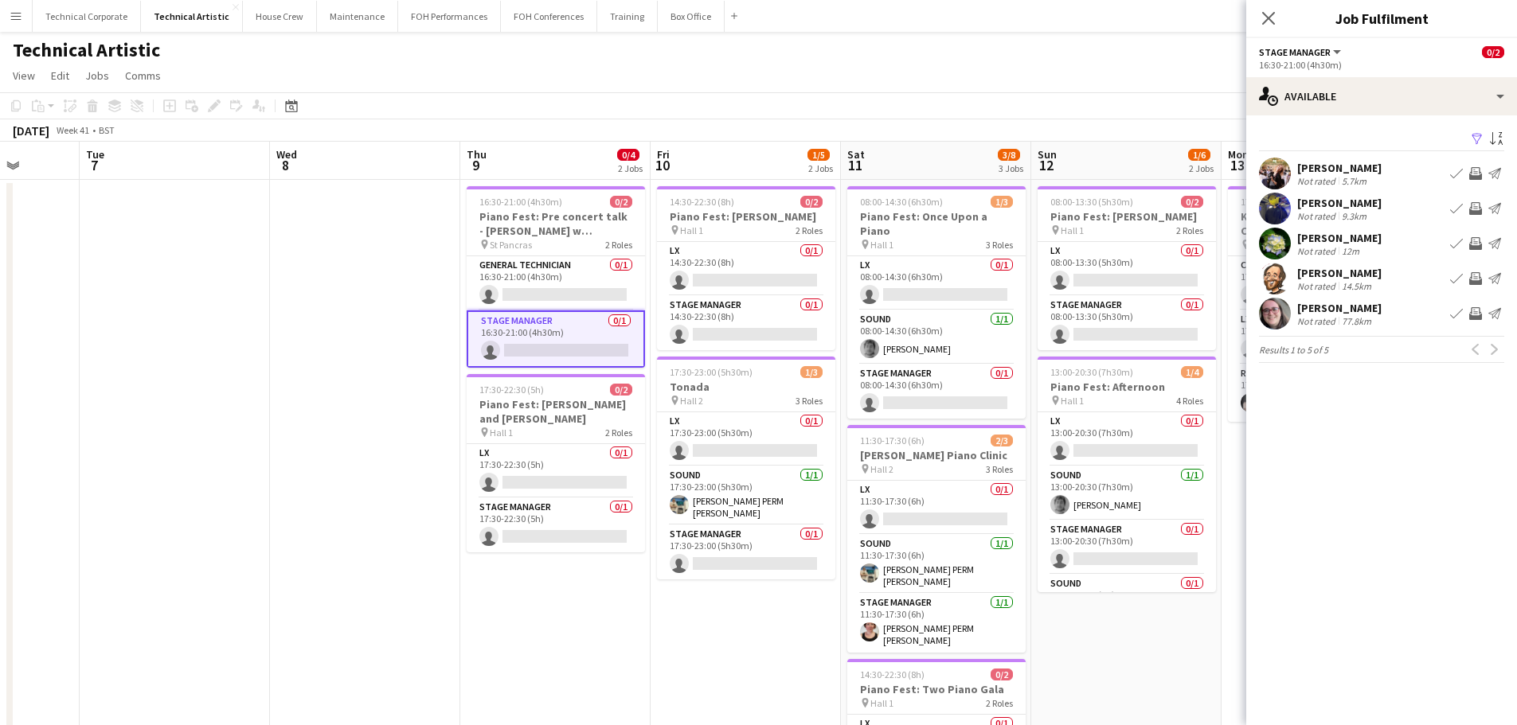
click at [1480, 248] on app-icon "Invite crew" at bounding box center [1475, 243] width 13 height 13
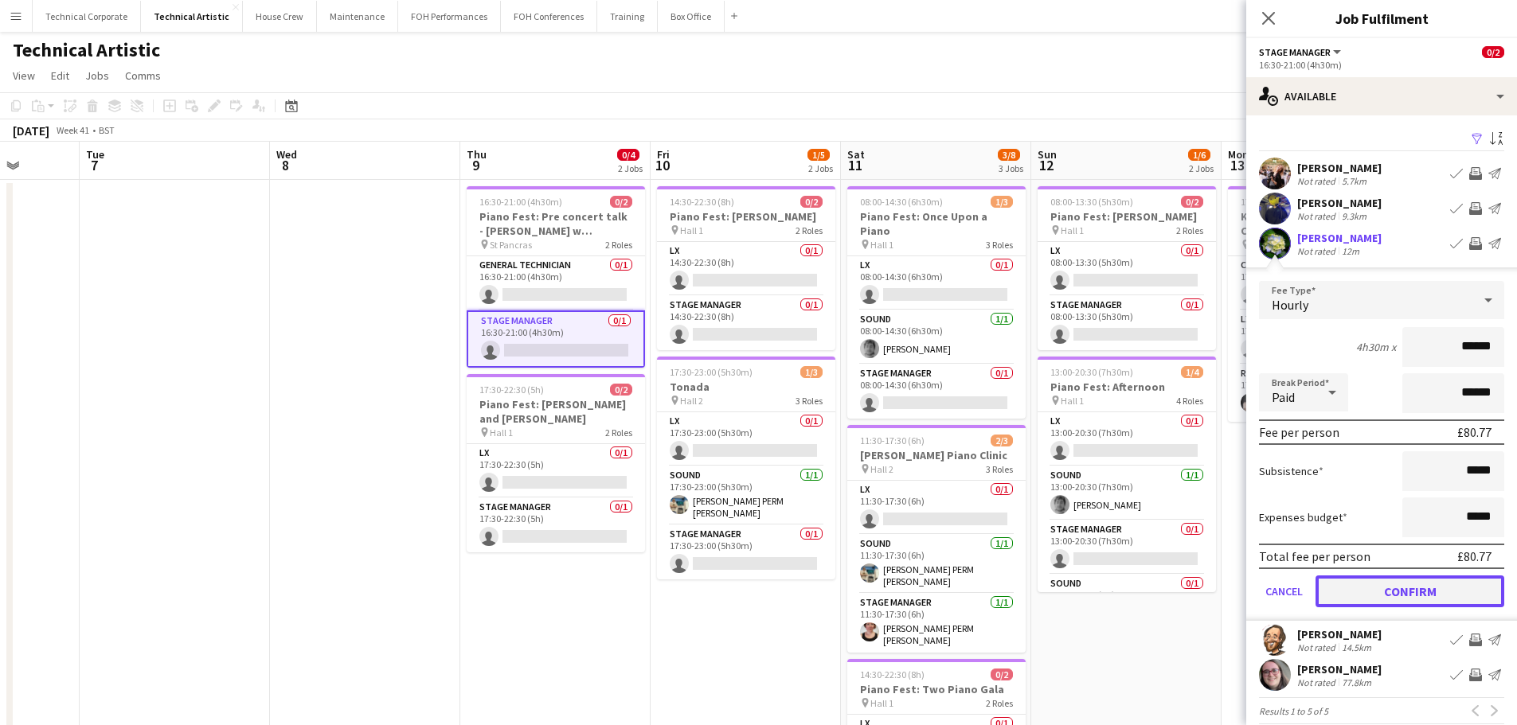
click at [1423, 587] on button "Confirm" at bounding box center [1409, 592] width 189 height 32
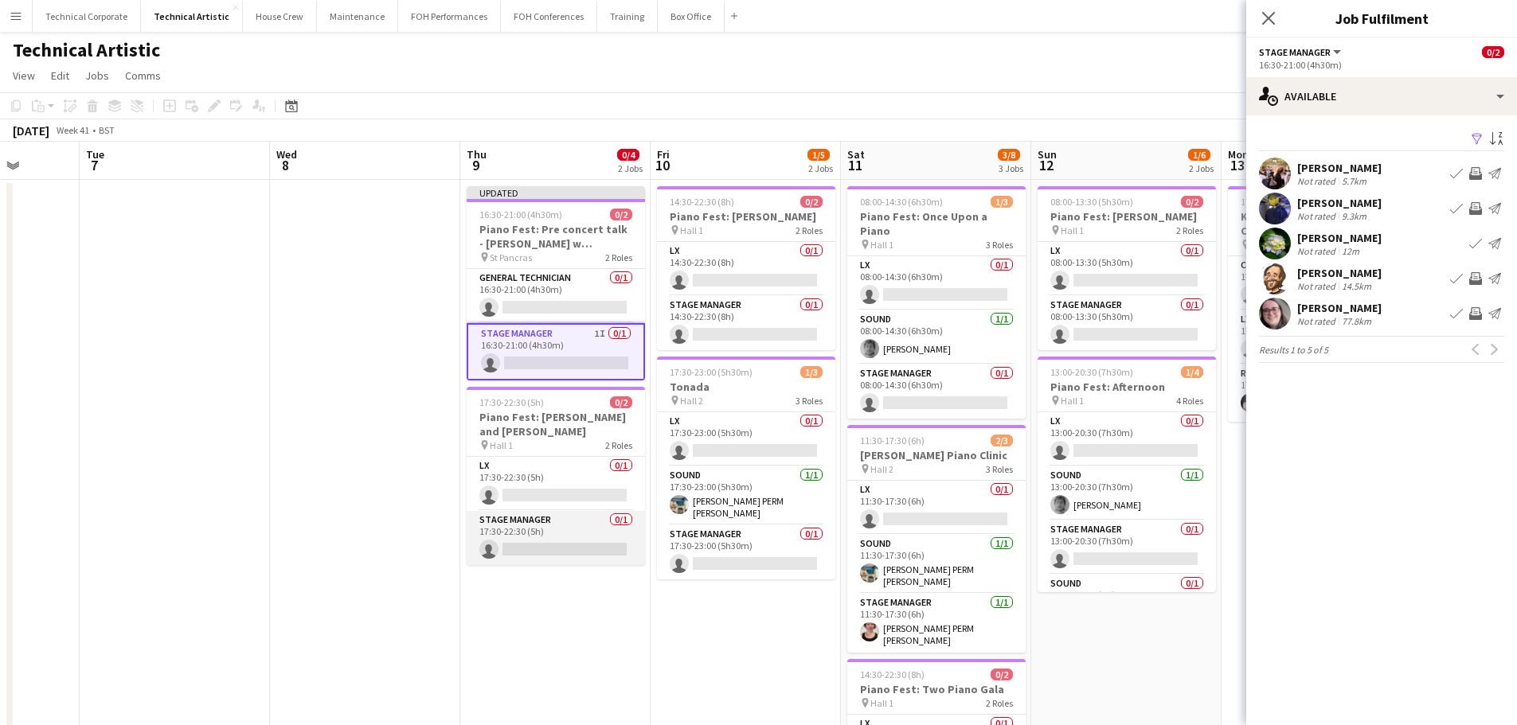
click at [545, 541] on app-card-role "Stage Manager 0/1 17:30-22:30 (5h) single-neutral-actions" at bounding box center [556, 538] width 178 height 54
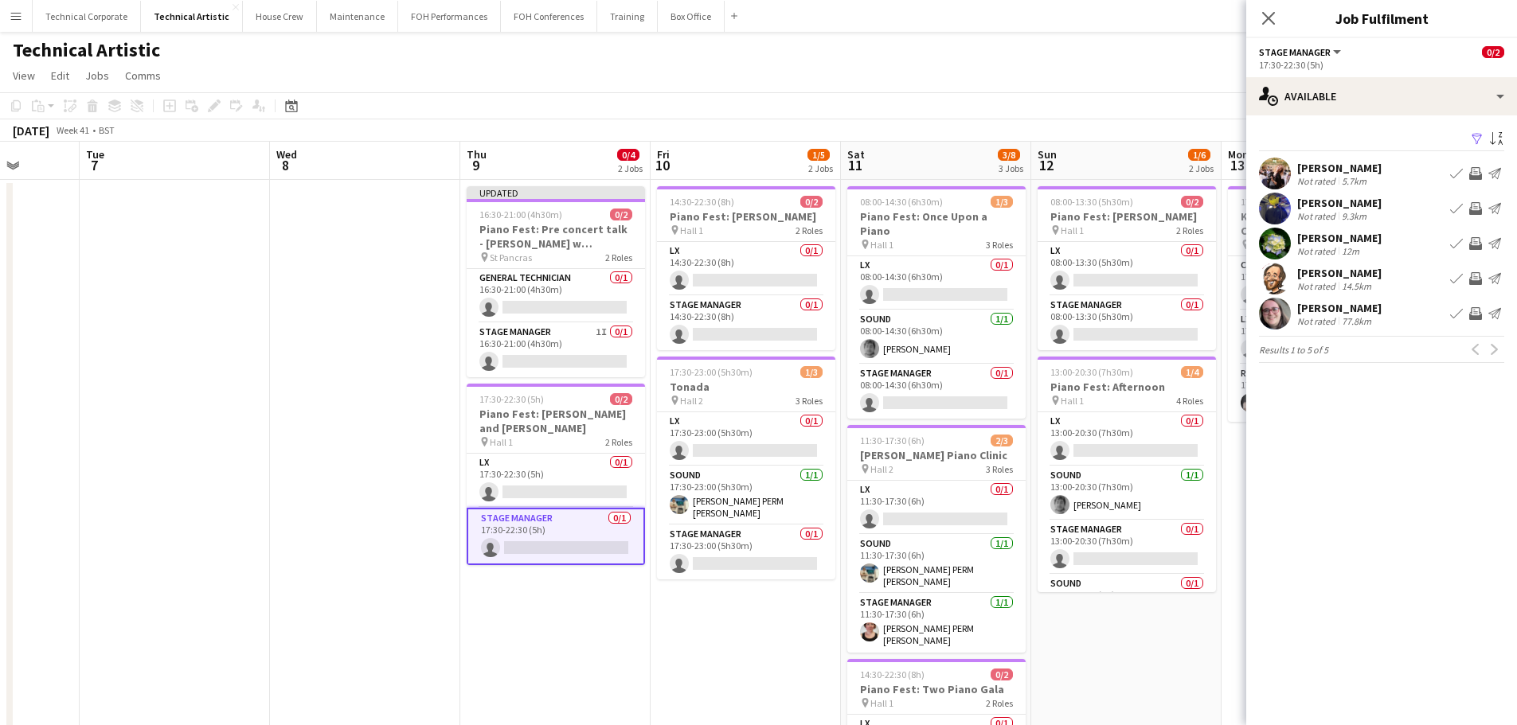
click at [1480, 315] on app-icon "Invite crew" at bounding box center [1475, 313] width 13 height 13
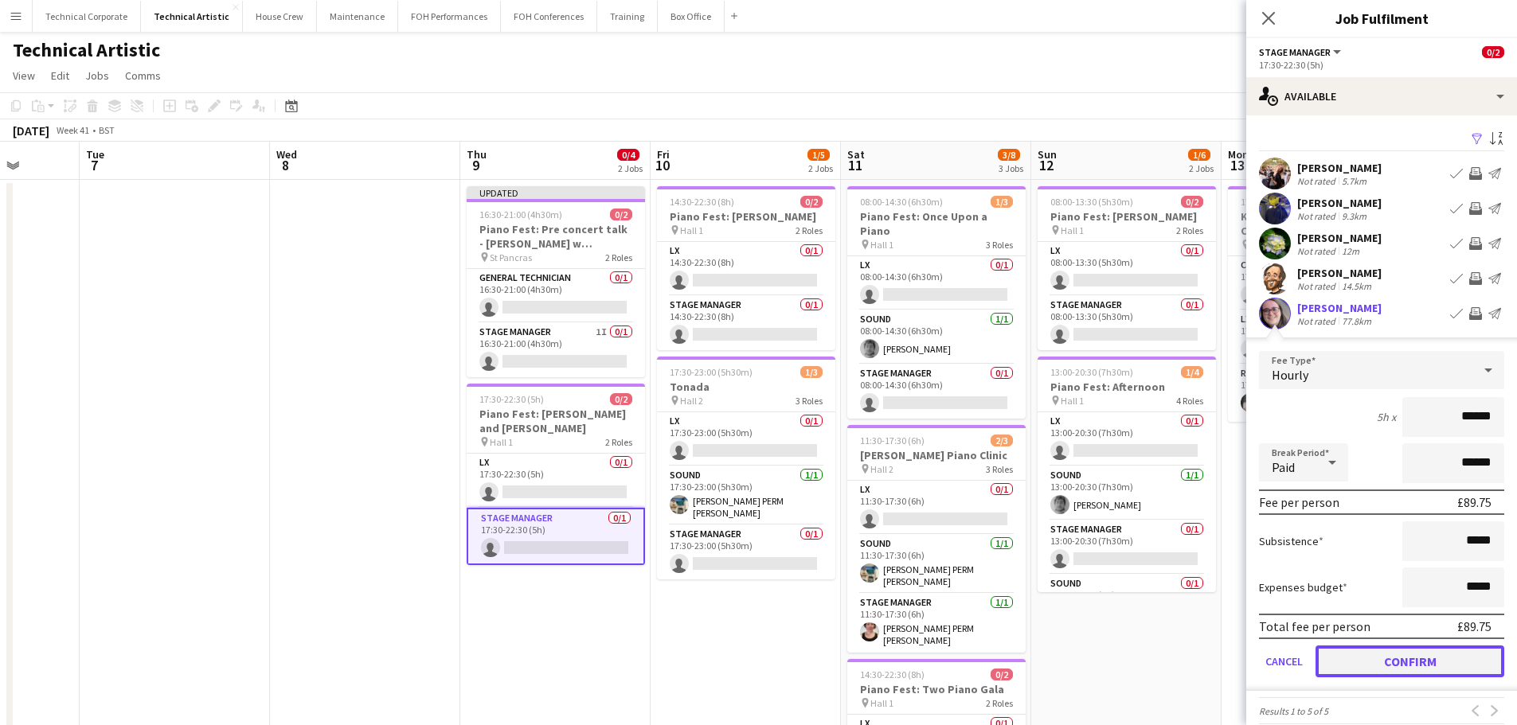
click at [1432, 656] on button "Confirm" at bounding box center [1409, 662] width 189 height 32
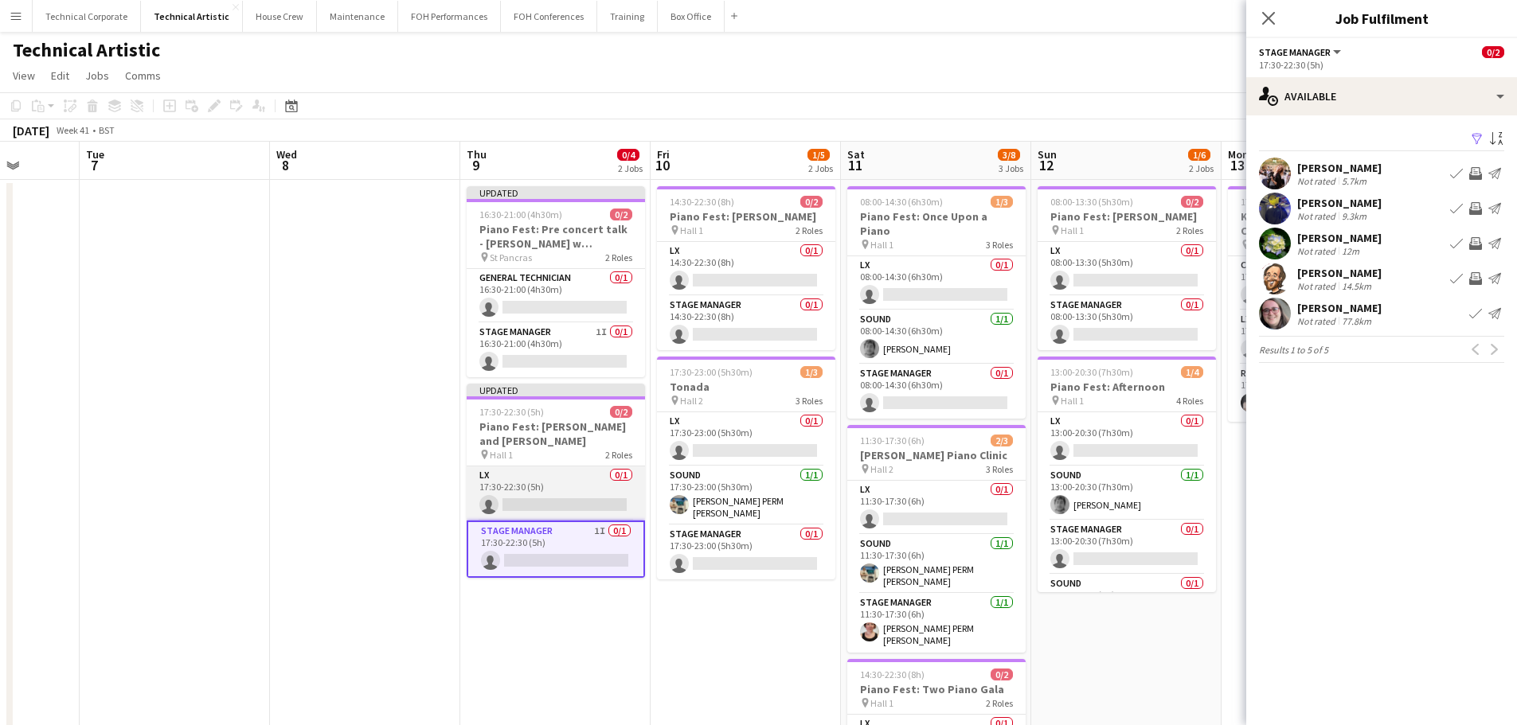
click at [634, 473] on app-card-role "LX 0/1 17:30-22:30 (5h) single-neutral-actions" at bounding box center [556, 494] width 178 height 54
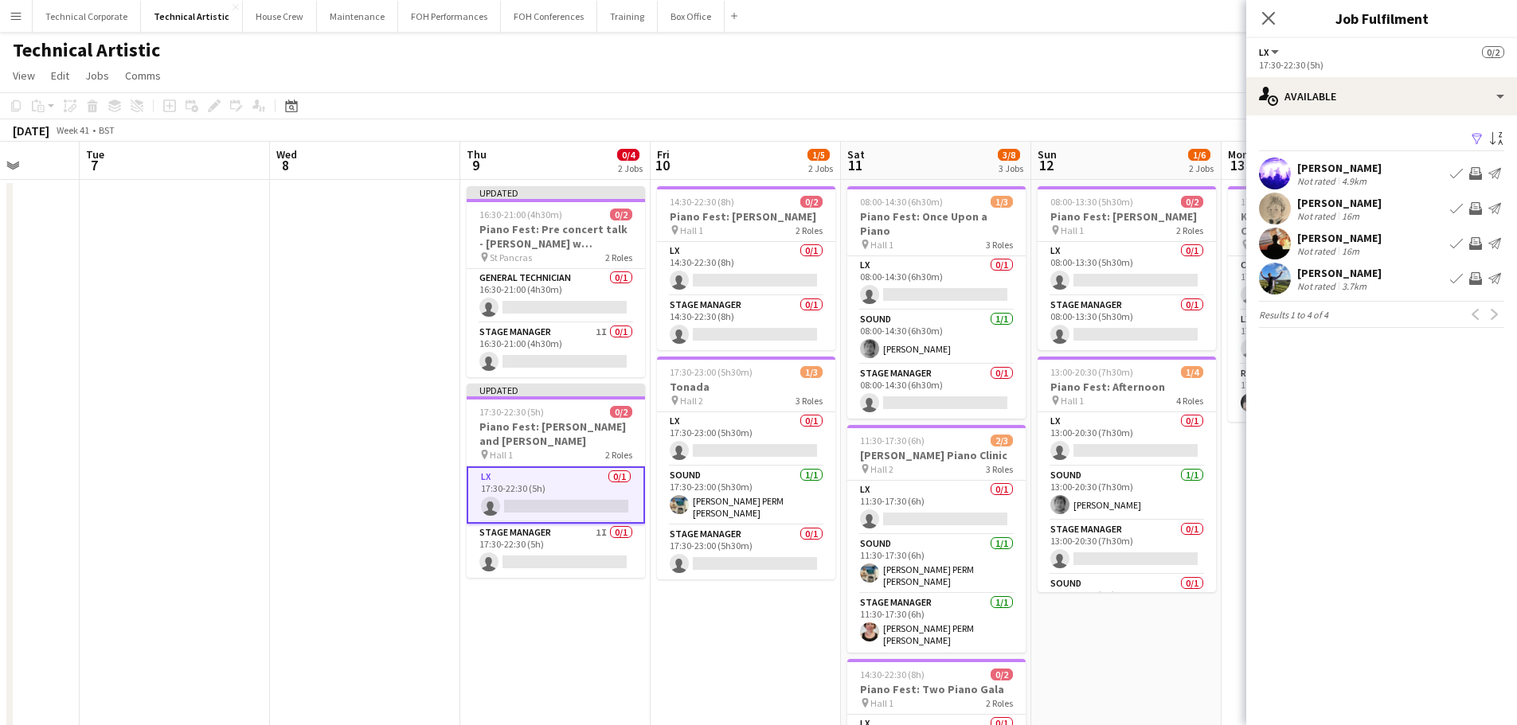
click at [1476, 280] on app-icon "Invite crew" at bounding box center [1475, 278] width 13 height 13
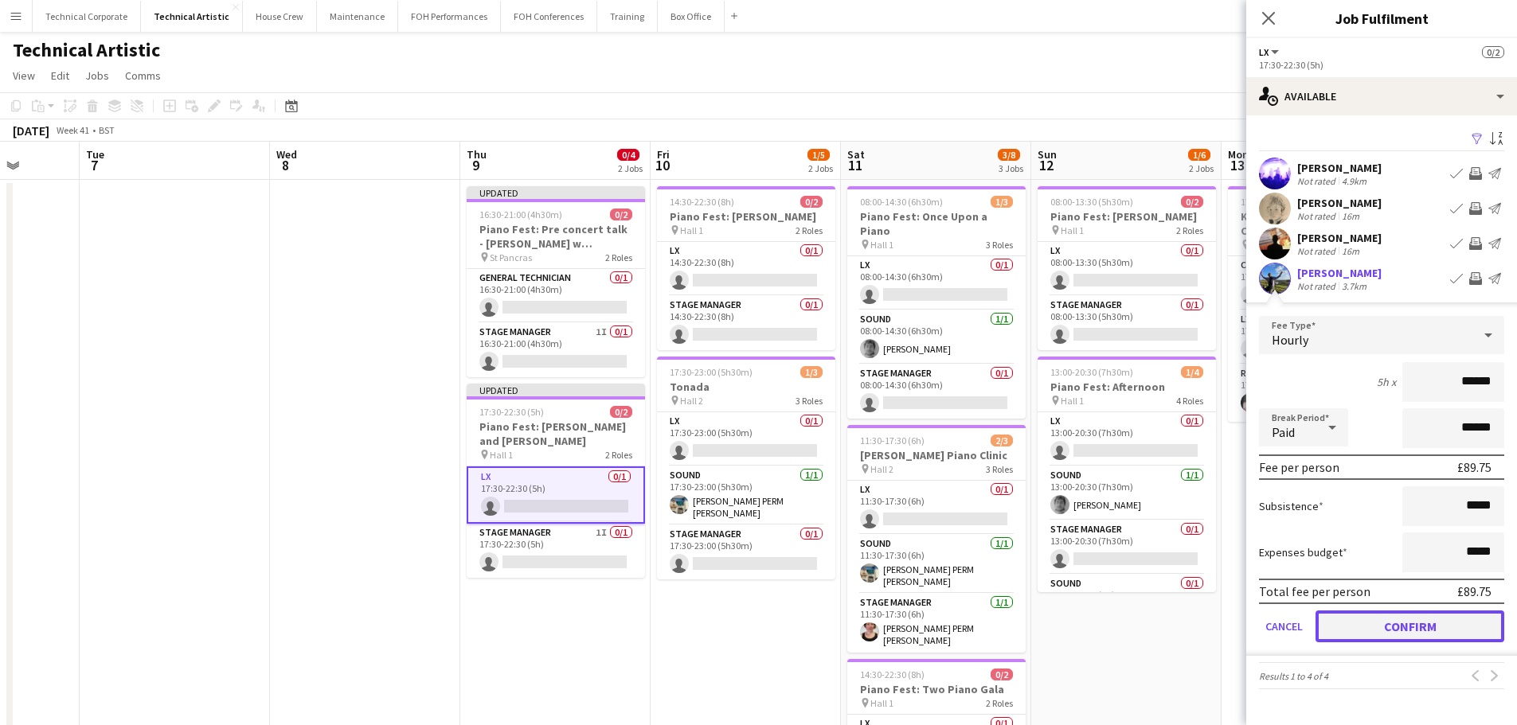
click at [1426, 637] on button "Confirm" at bounding box center [1409, 627] width 189 height 32
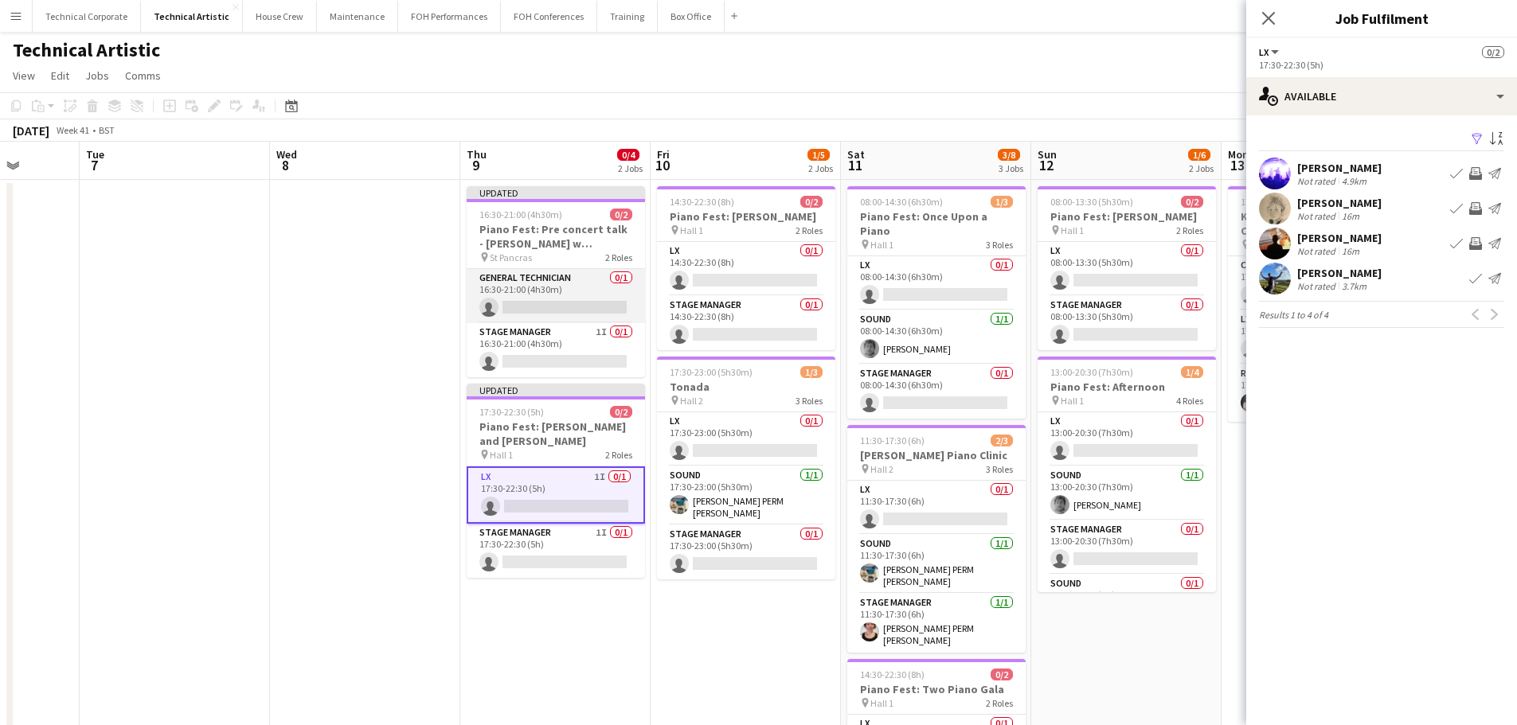
click at [564, 301] on app-card-role "General Technician 0/1 16:30-21:00 (4h30m) single-neutral-actions" at bounding box center [556, 296] width 178 height 54
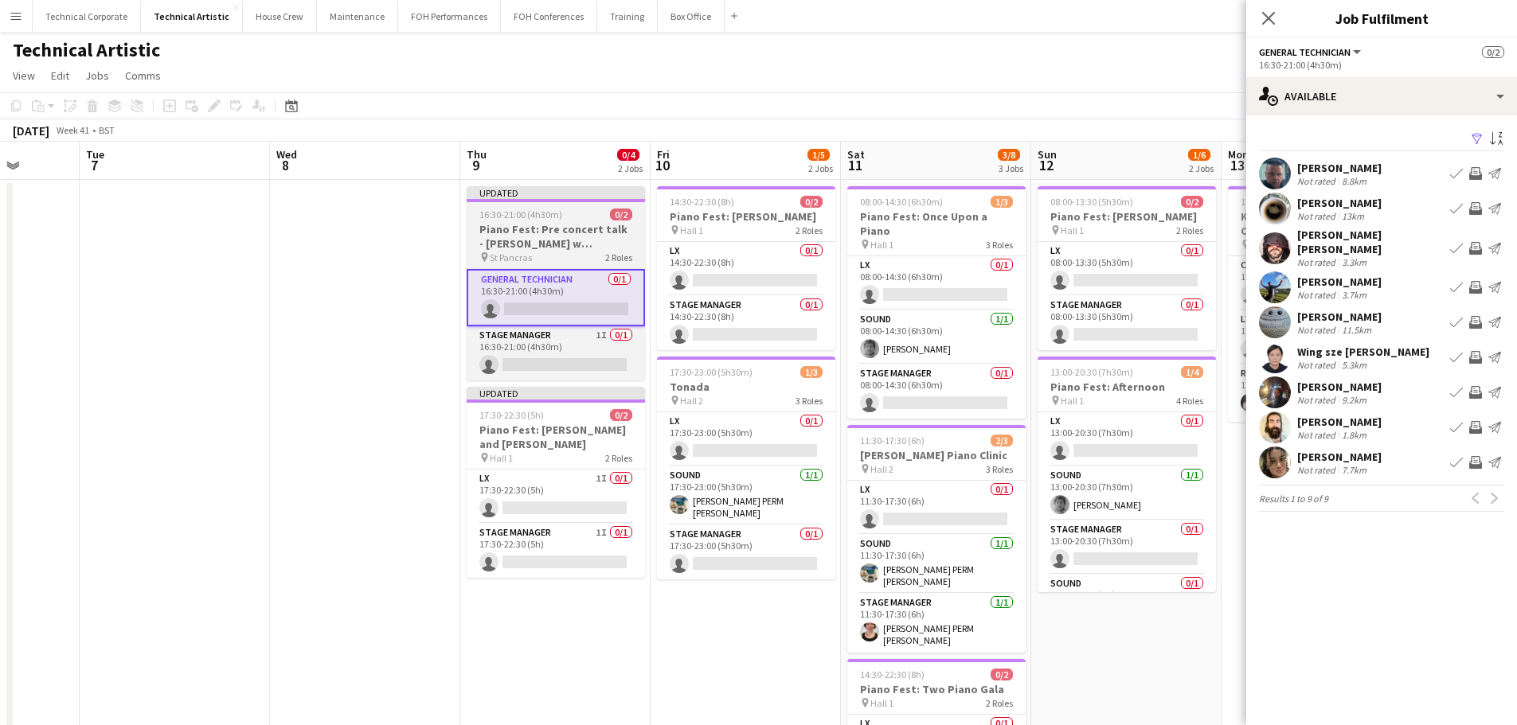
click at [544, 231] on h3 "Piano Fest: Pre concert talk - Ella Lee w Cheryl Frances Hoad and Elena Langer" at bounding box center [556, 236] width 178 height 29
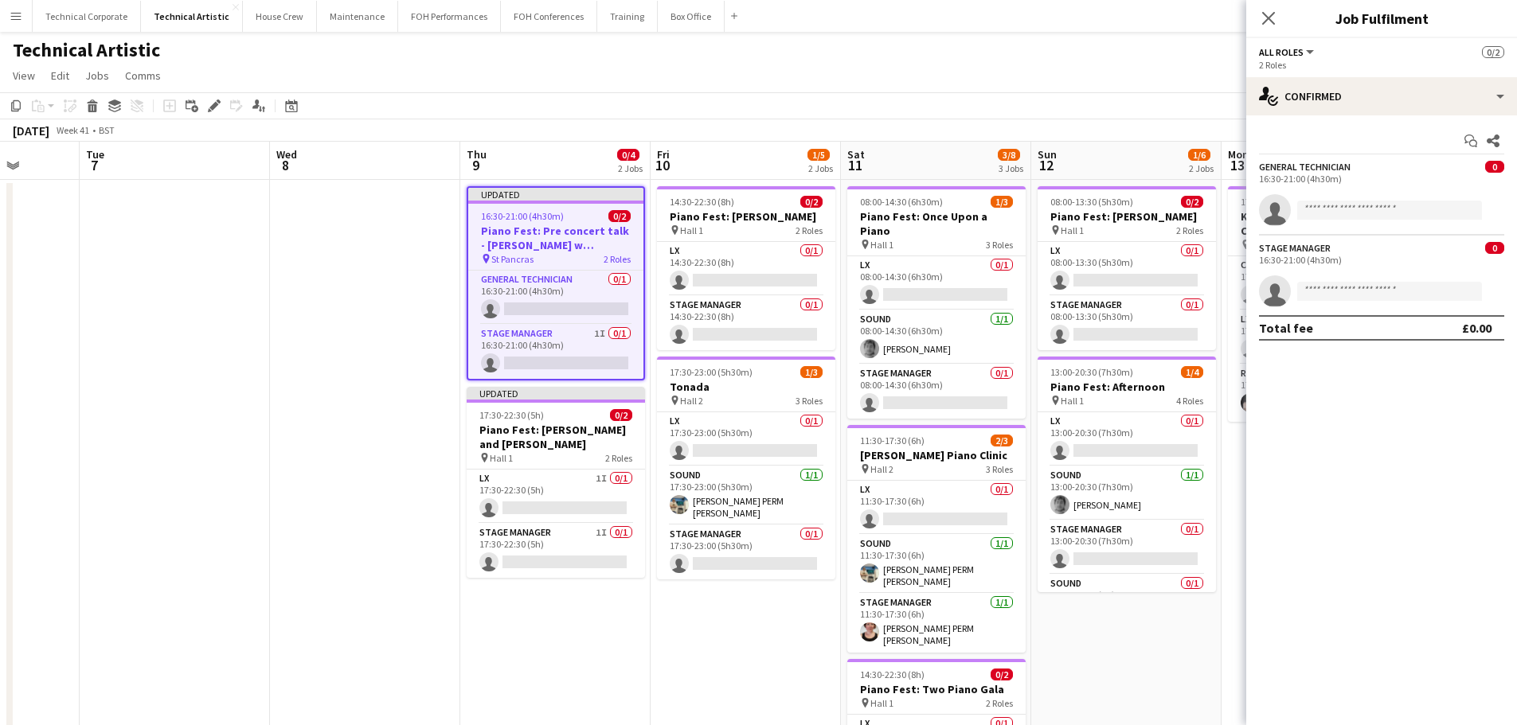
click at [205, 105] on div "Edit" at bounding box center [214, 105] width 19 height 19
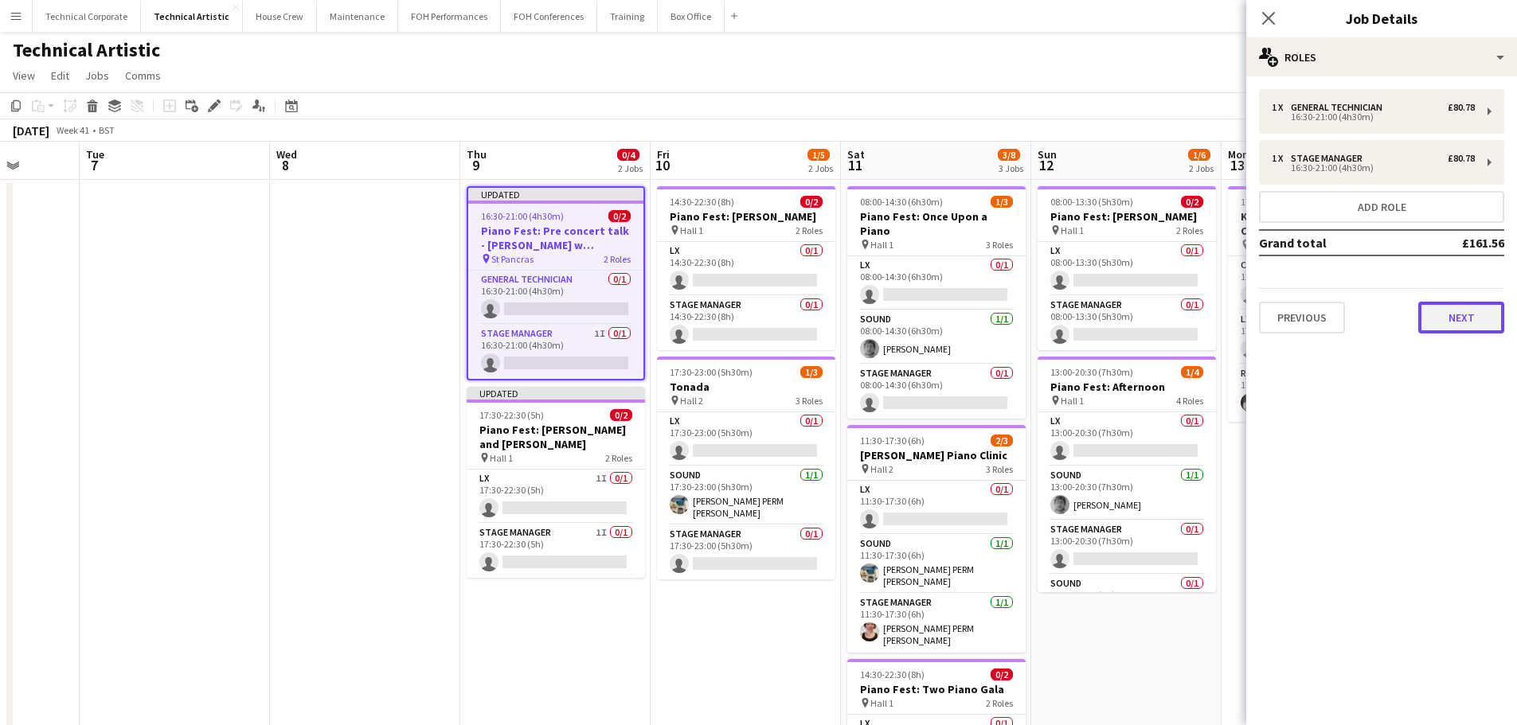
click at [1447, 316] on button "Next" at bounding box center [1461, 318] width 86 height 32
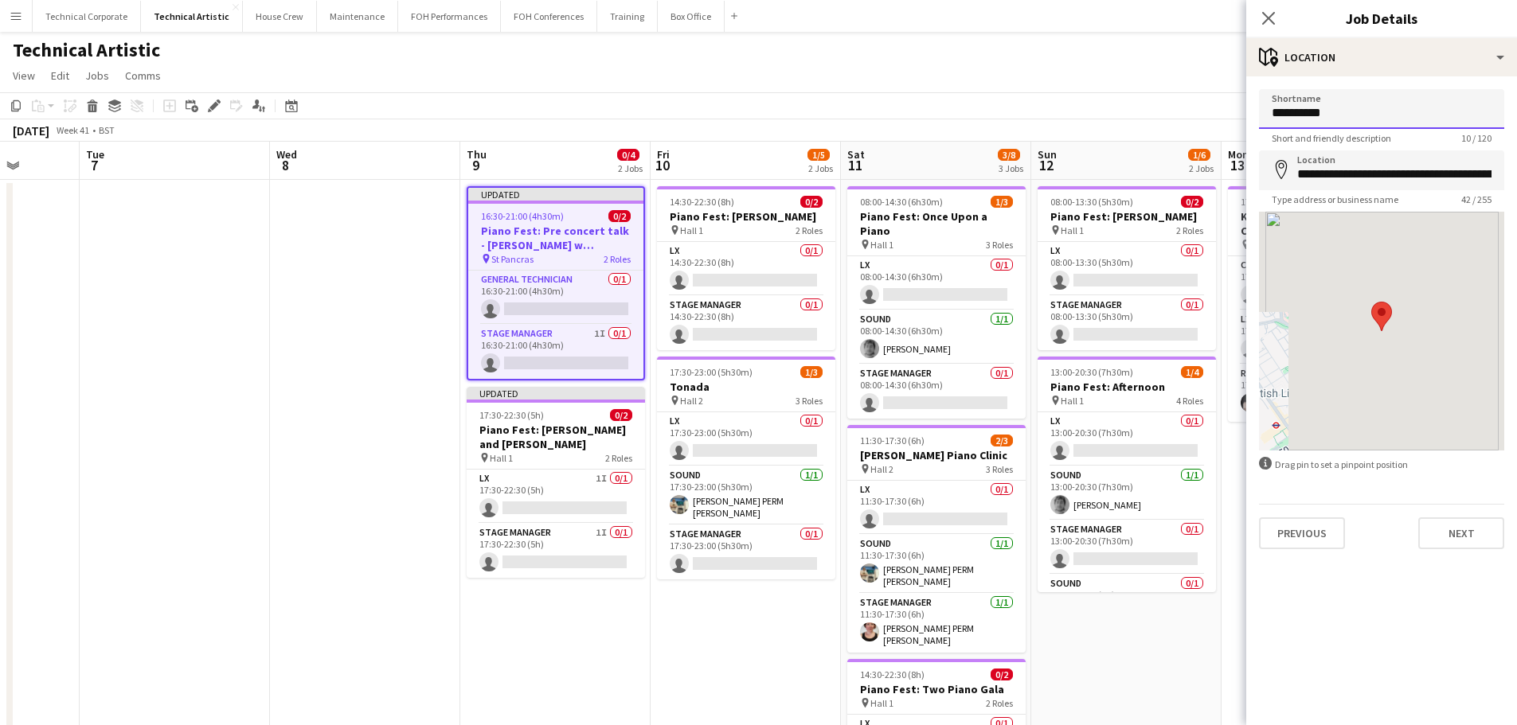
click at [1169, 110] on body "Menu Boards Boards Boards All jobs Status Workforce Workforce My Workforce Recr…" at bounding box center [758, 586] width 1517 height 1172
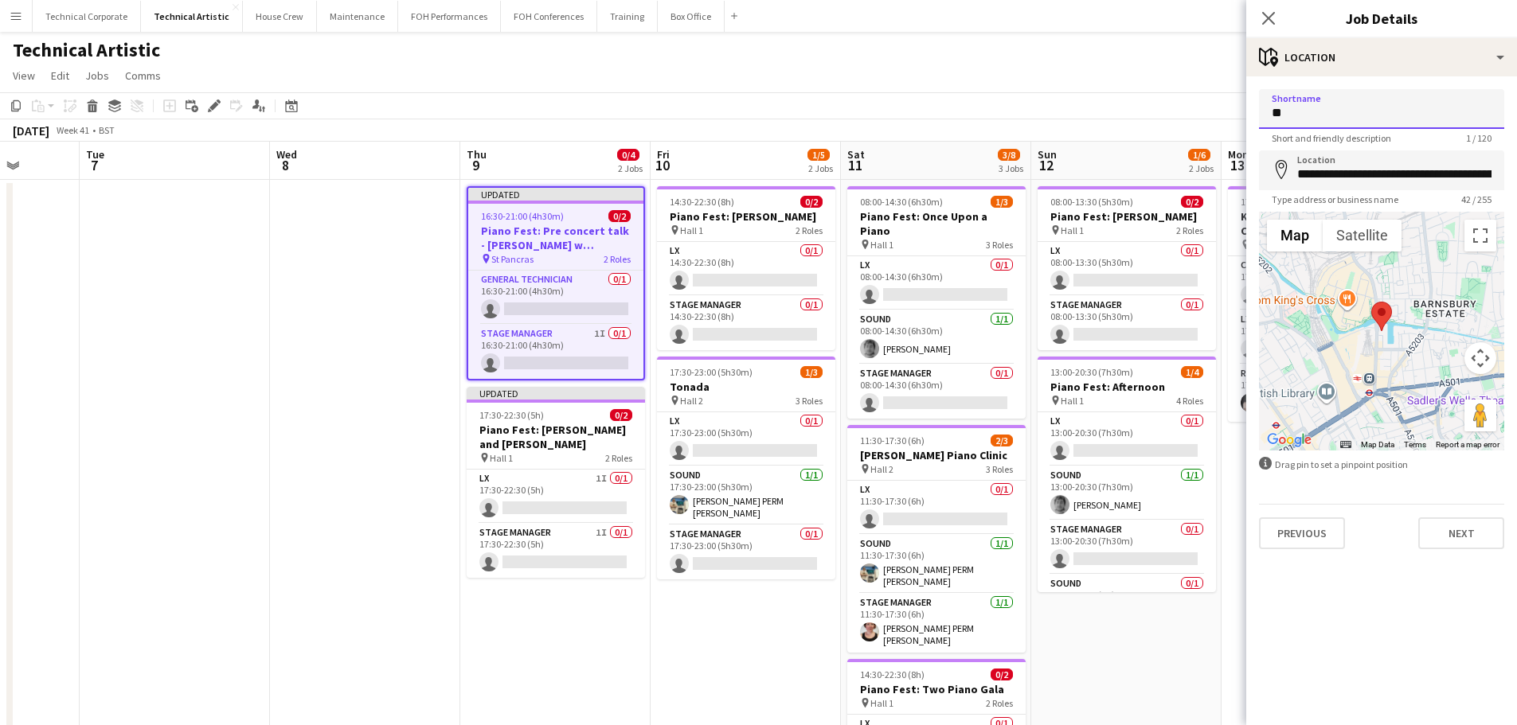
type input "***"
click at [320, 353] on app-date-cell at bounding box center [365, 662] width 190 height 965
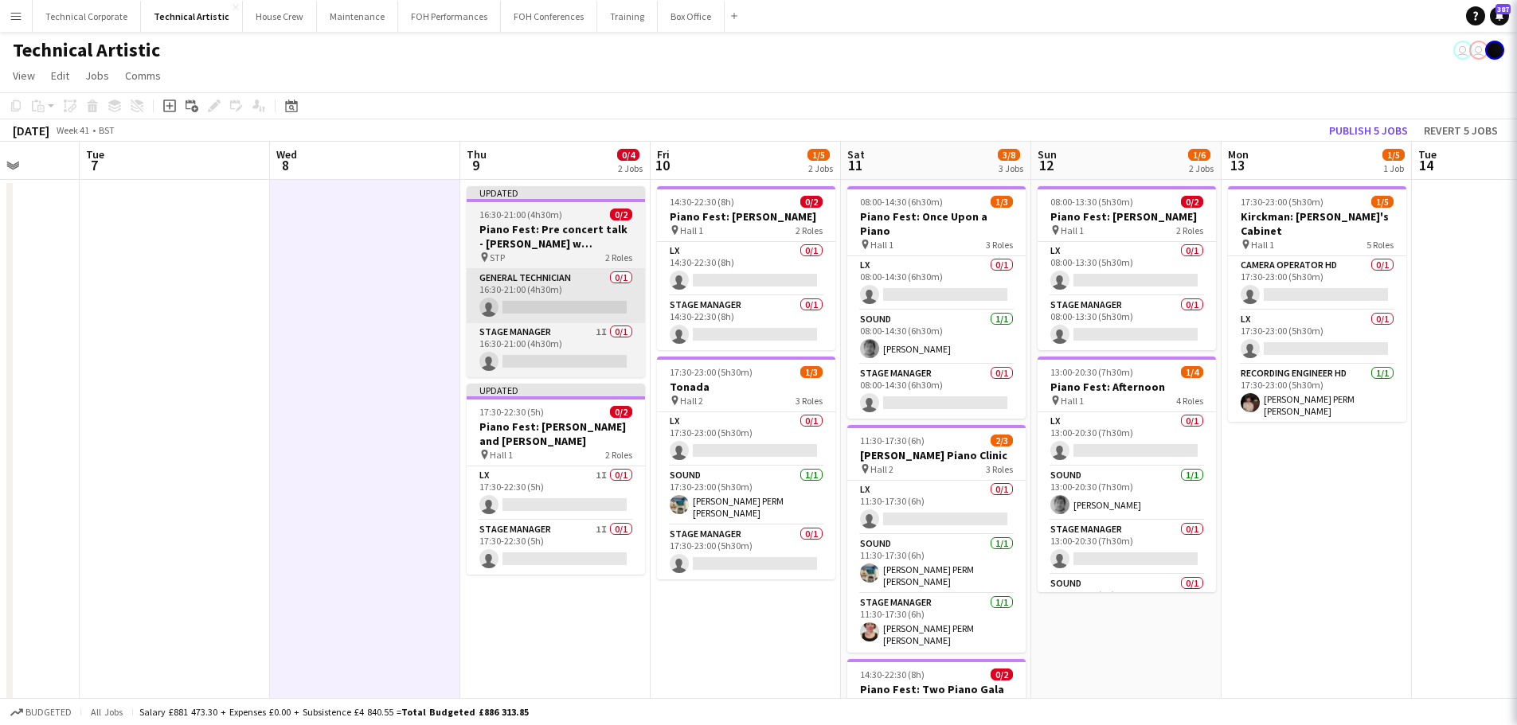
scroll to position [0, 490]
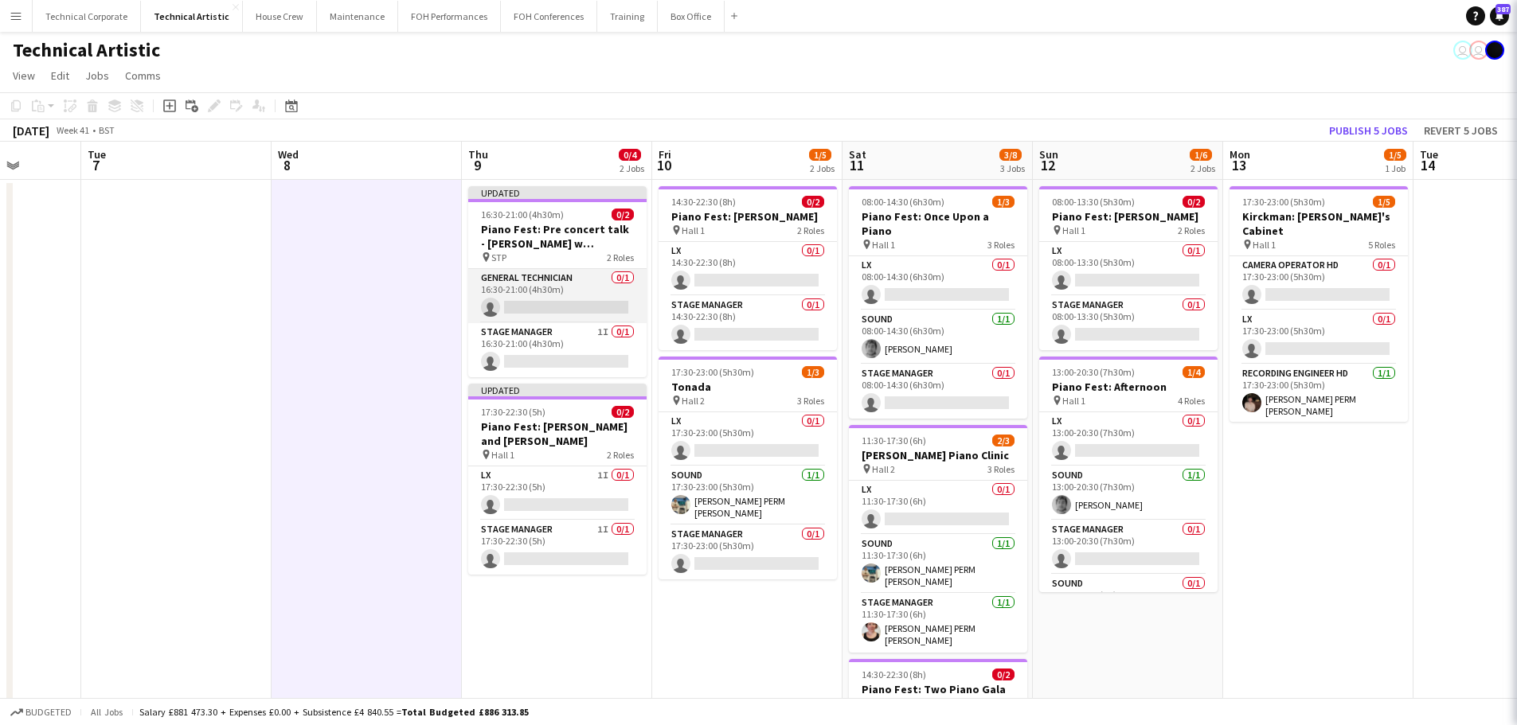
click at [513, 290] on app-card-role "General Technician 0/1 16:30-21:00 (4h30m) single-neutral-actions" at bounding box center [557, 296] width 178 height 54
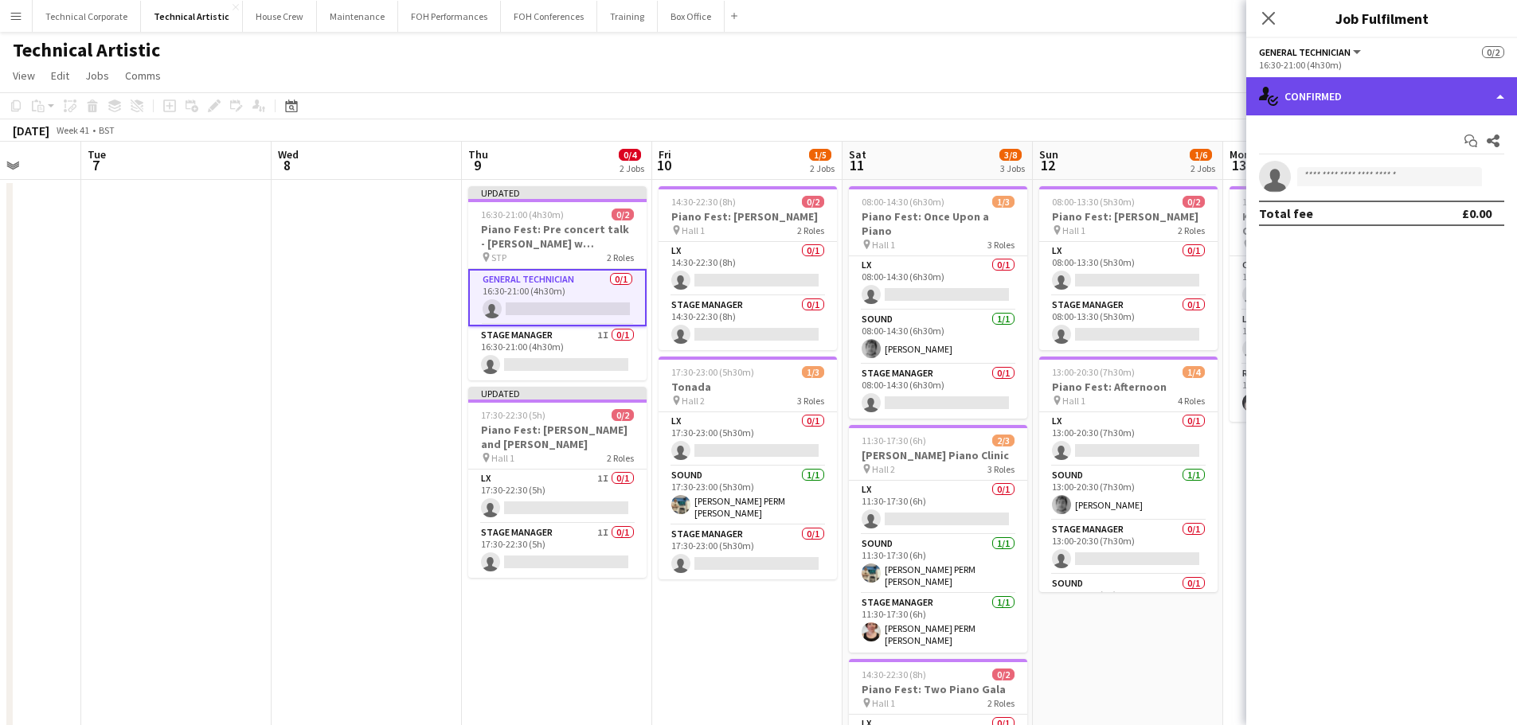
click at [1355, 106] on div "single-neutral-actions-check-2 Confirmed" at bounding box center [1381, 96] width 271 height 38
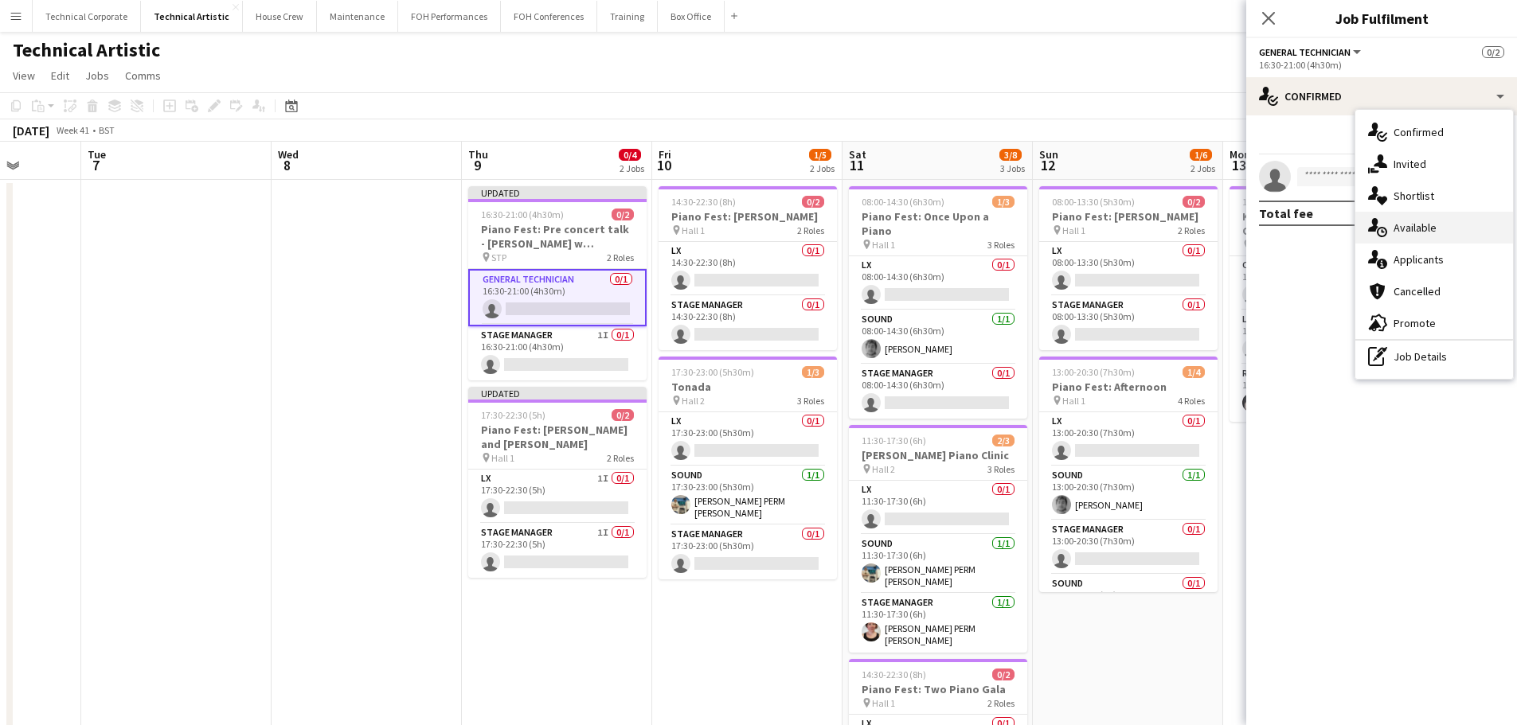
click at [1412, 230] on div "single-neutral-actions-upload Available" at bounding box center [1434, 228] width 158 height 32
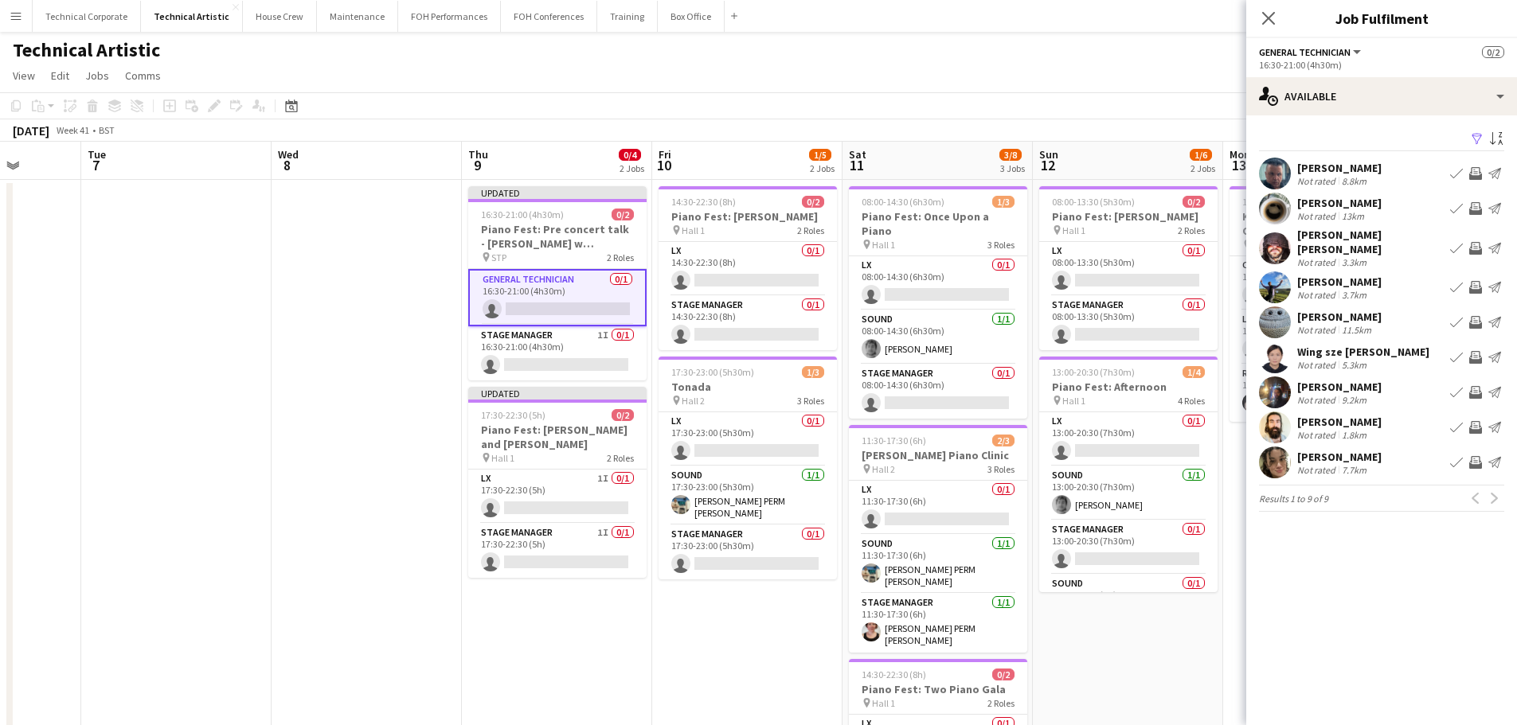
click at [1476, 386] on app-icon "Invite crew" at bounding box center [1475, 392] width 13 height 13
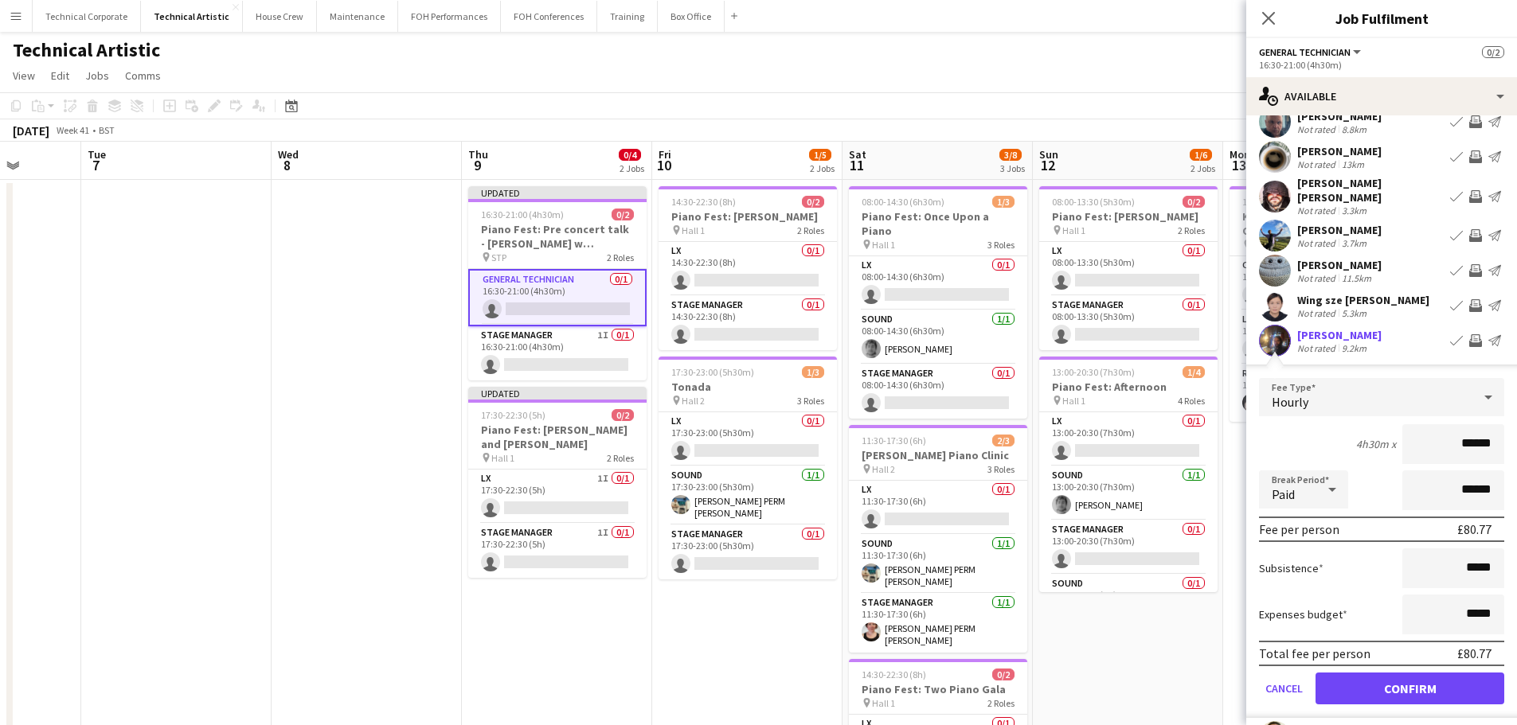
scroll to position [80, 0]
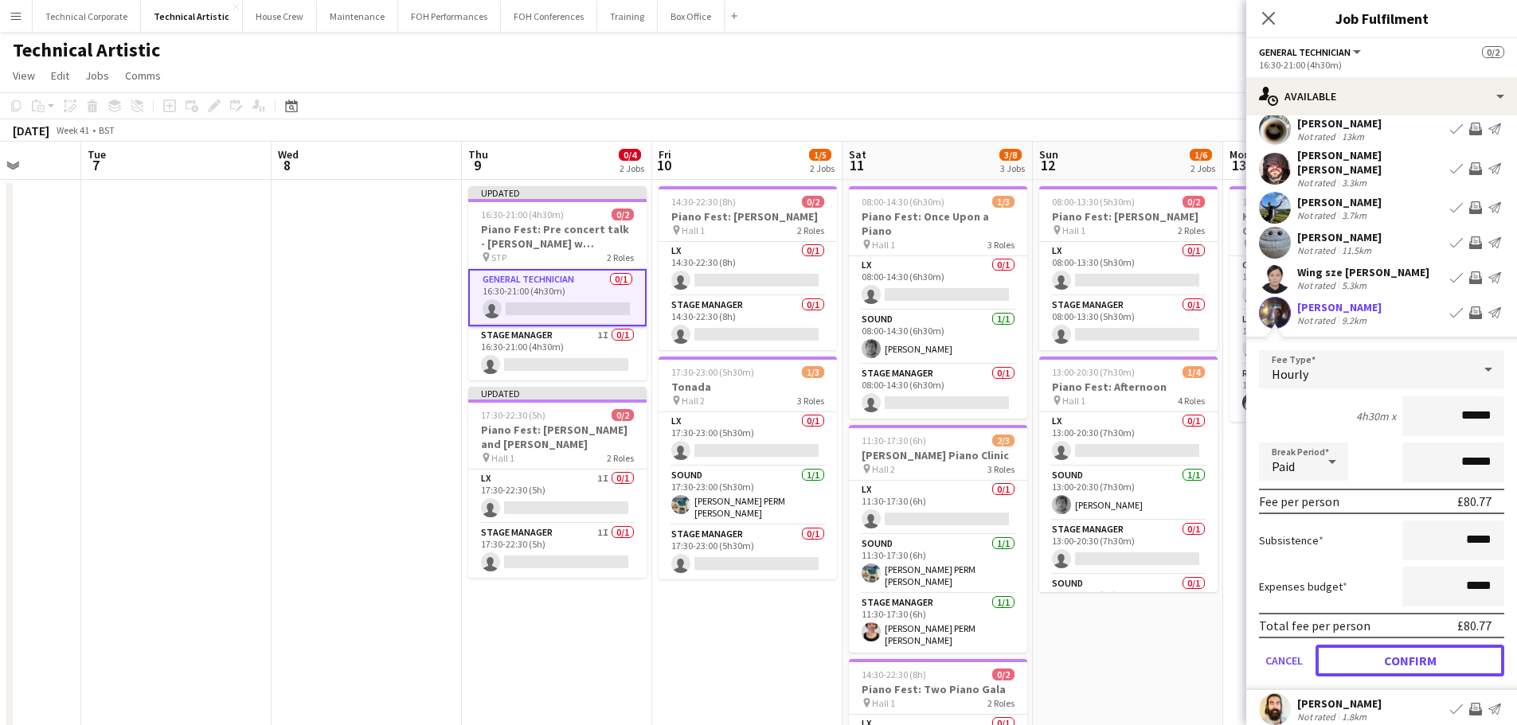
click at [1394, 649] on button "Confirm" at bounding box center [1409, 661] width 189 height 32
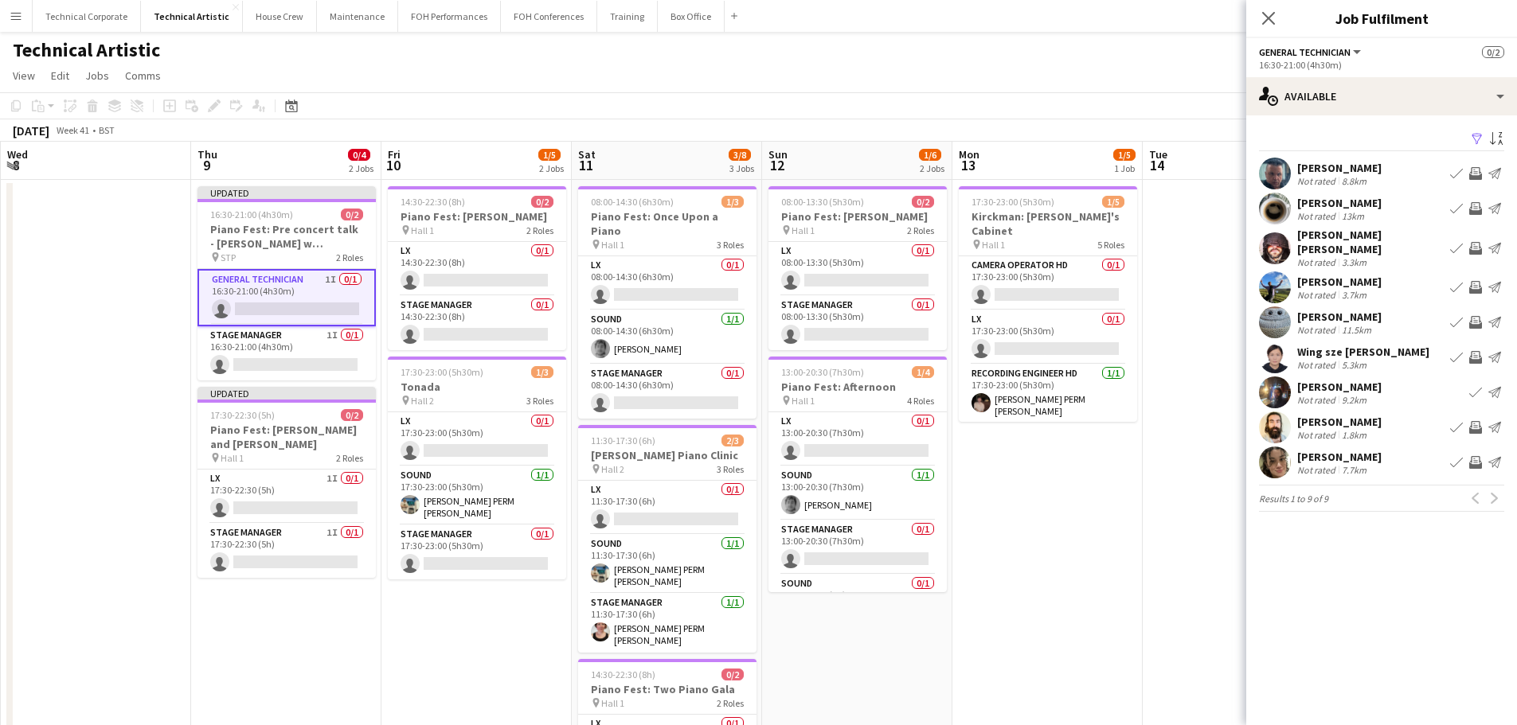
scroll to position [0, 572]
drag, startPoint x: 780, startPoint y: 598, endPoint x: 507, endPoint y: 604, distance: 272.4
click at [507, 604] on app-calendar-viewport "Sun 5 1/3 1 Job Mon 6 Tue 7 Wed 8 Thu 9 0/4 2 Jobs Fri 10 1/5 2 Jobs Sat 11 3/8…" at bounding box center [758, 643] width 1517 height 1003
click at [521, 541] on app-card-role "Stage Manager 0/1 17:30-23:00 (5h30m) single-neutral-actions" at bounding box center [475, 553] width 178 height 54
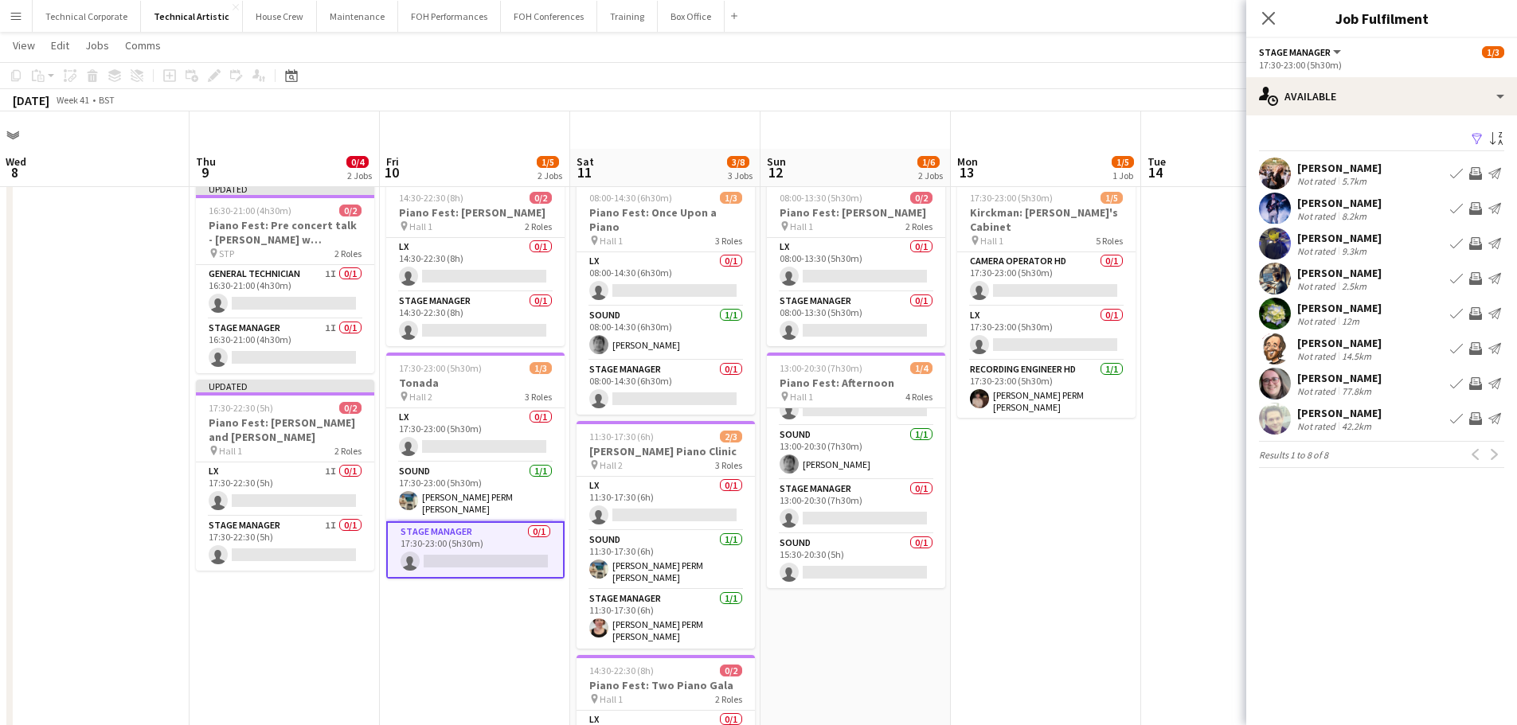
scroll to position [0, 0]
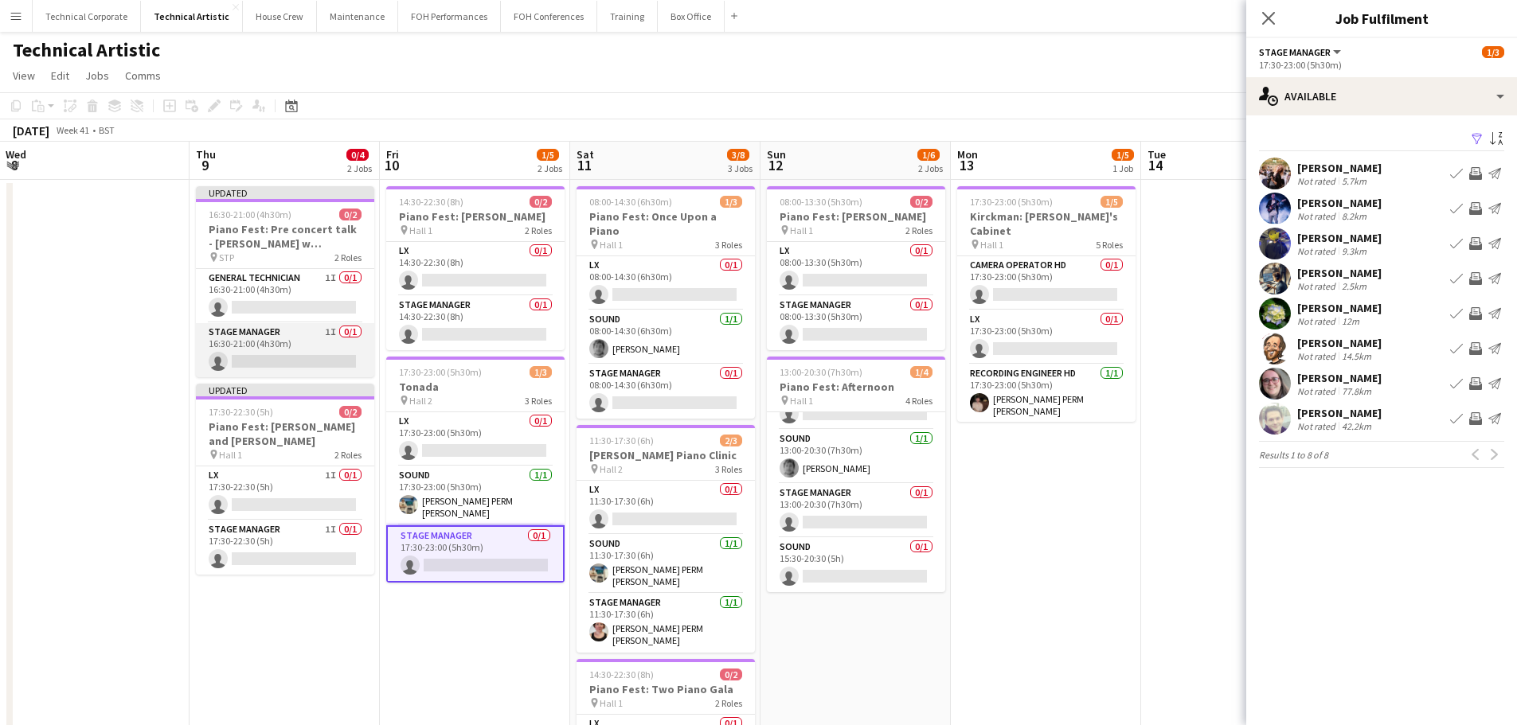
click at [291, 356] on app-card-role "Stage Manager 1I 0/1 16:30-21:00 (4h30m) single-neutral-actions" at bounding box center [285, 350] width 178 height 54
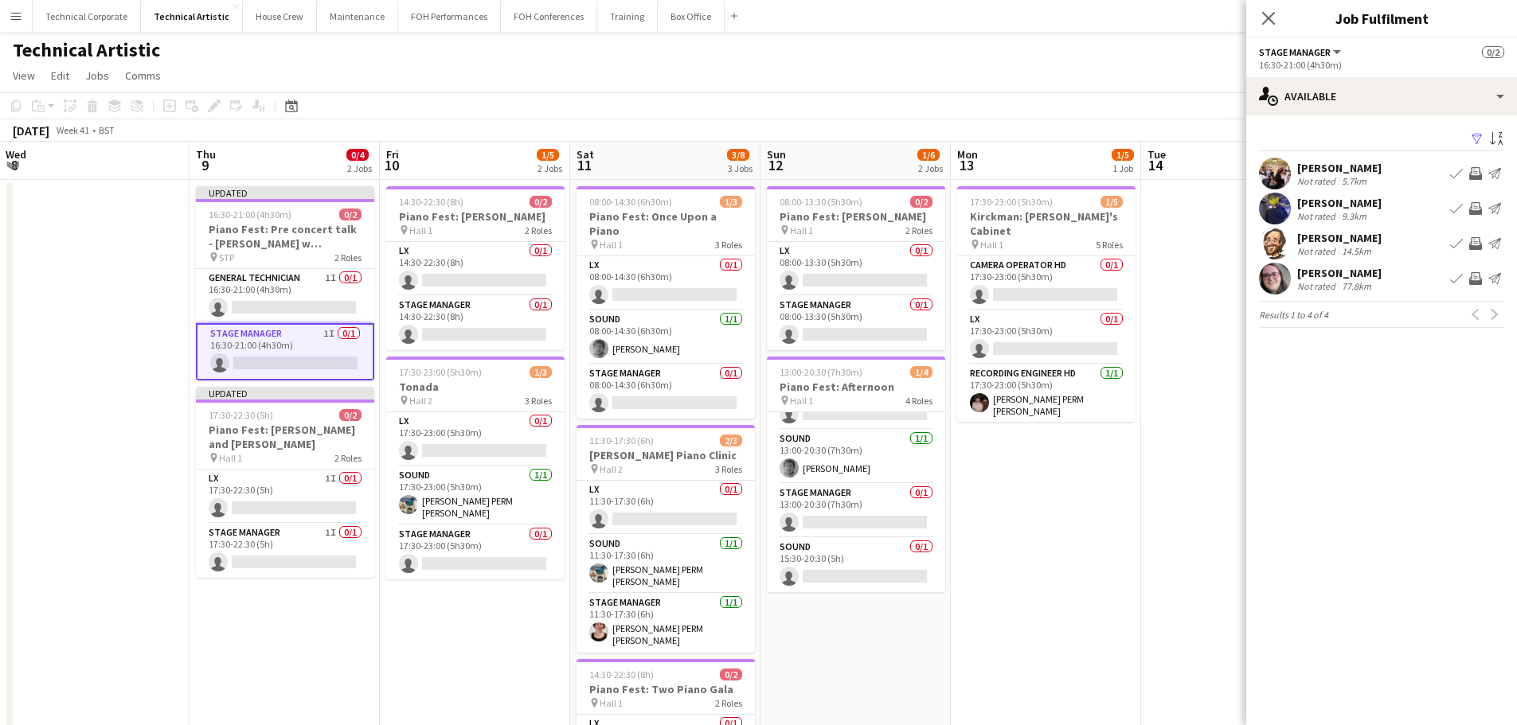
click at [1357, 119] on div "Filter Sort asc Holly Cassidy Not rated 5.7km Book crew Invite crew Send notifi…" at bounding box center [1381, 231] width 271 height 232
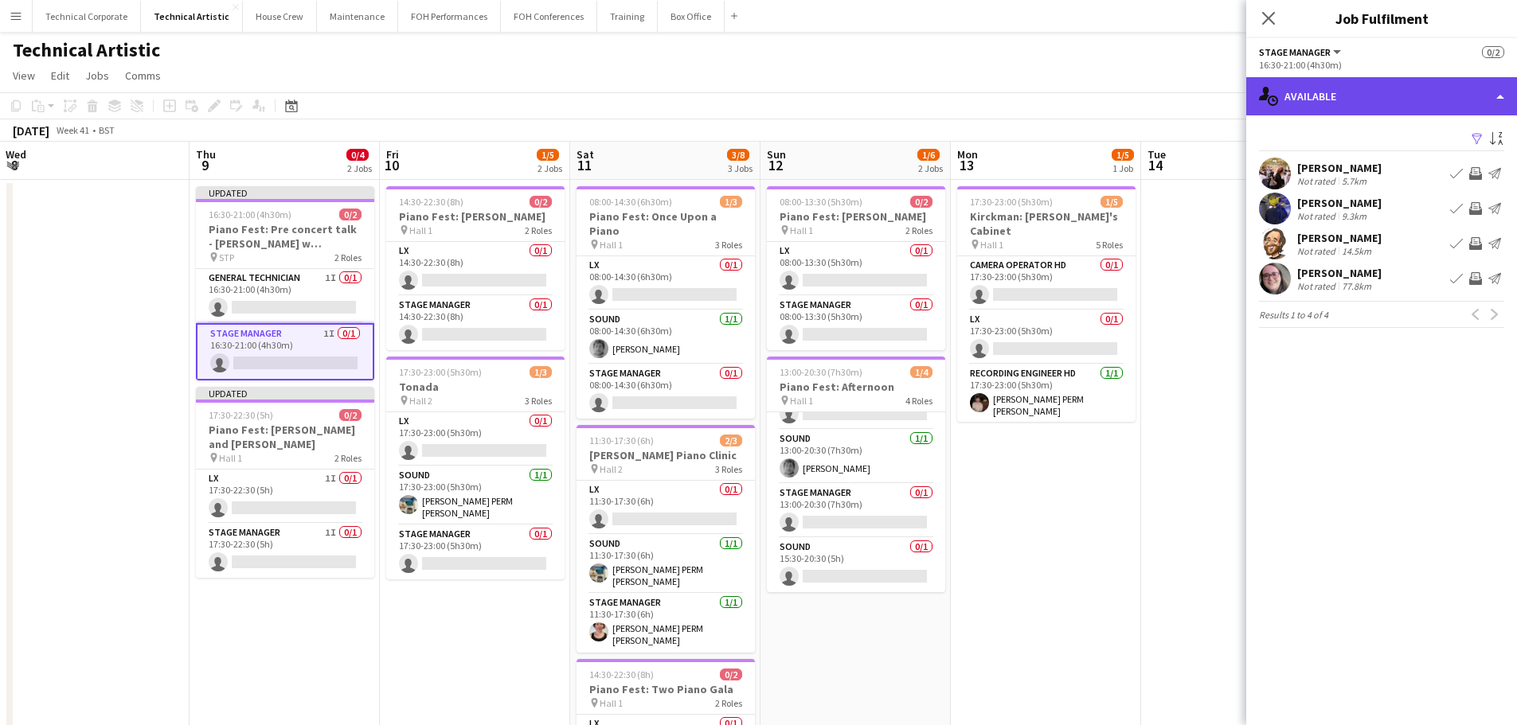
click at [1360, 112] on div "single-neutral-actions-upload Available" at bounding box center [1381, 96] width 271 height 38
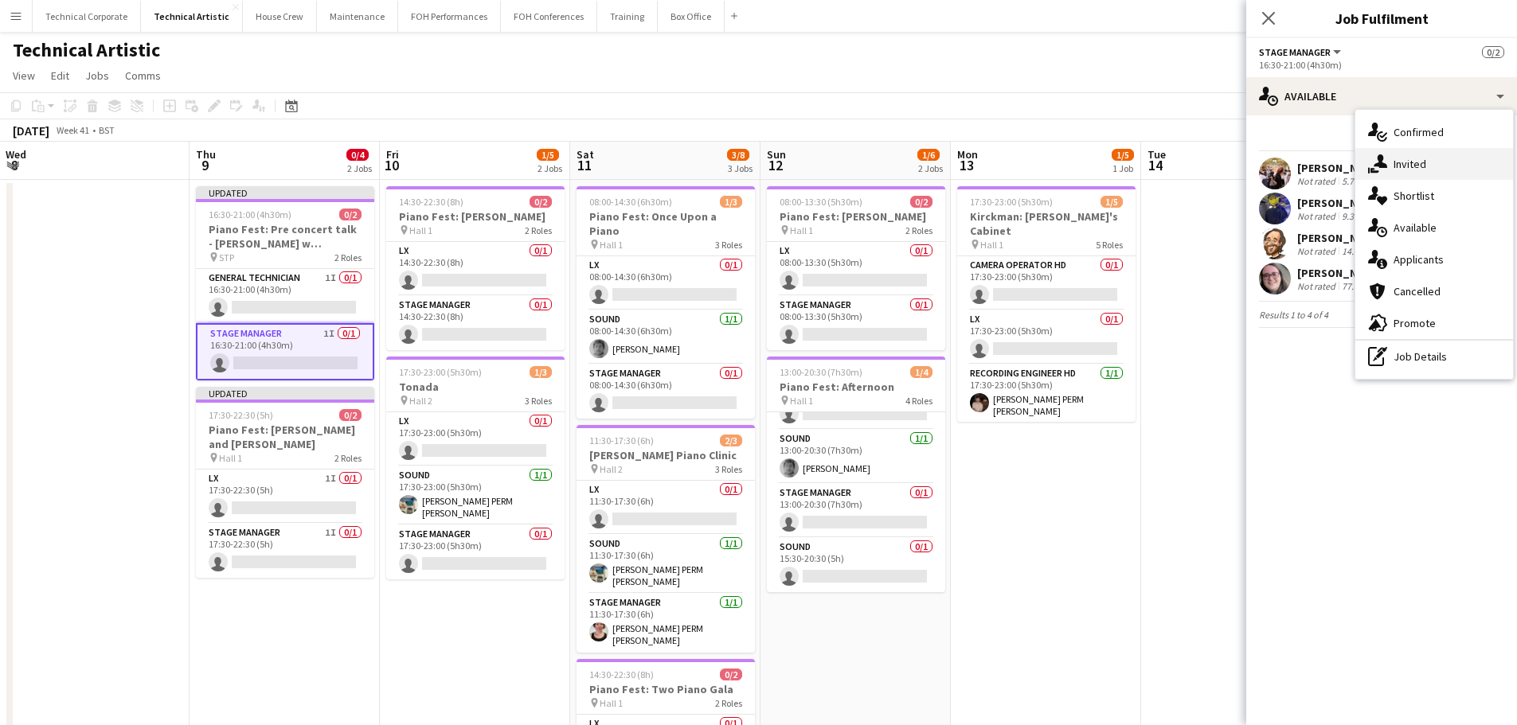
click at [1407, 168] on div "single-neutral-actions-share-1 Invited" at bounding box center [1434, 164] width 158 height 32
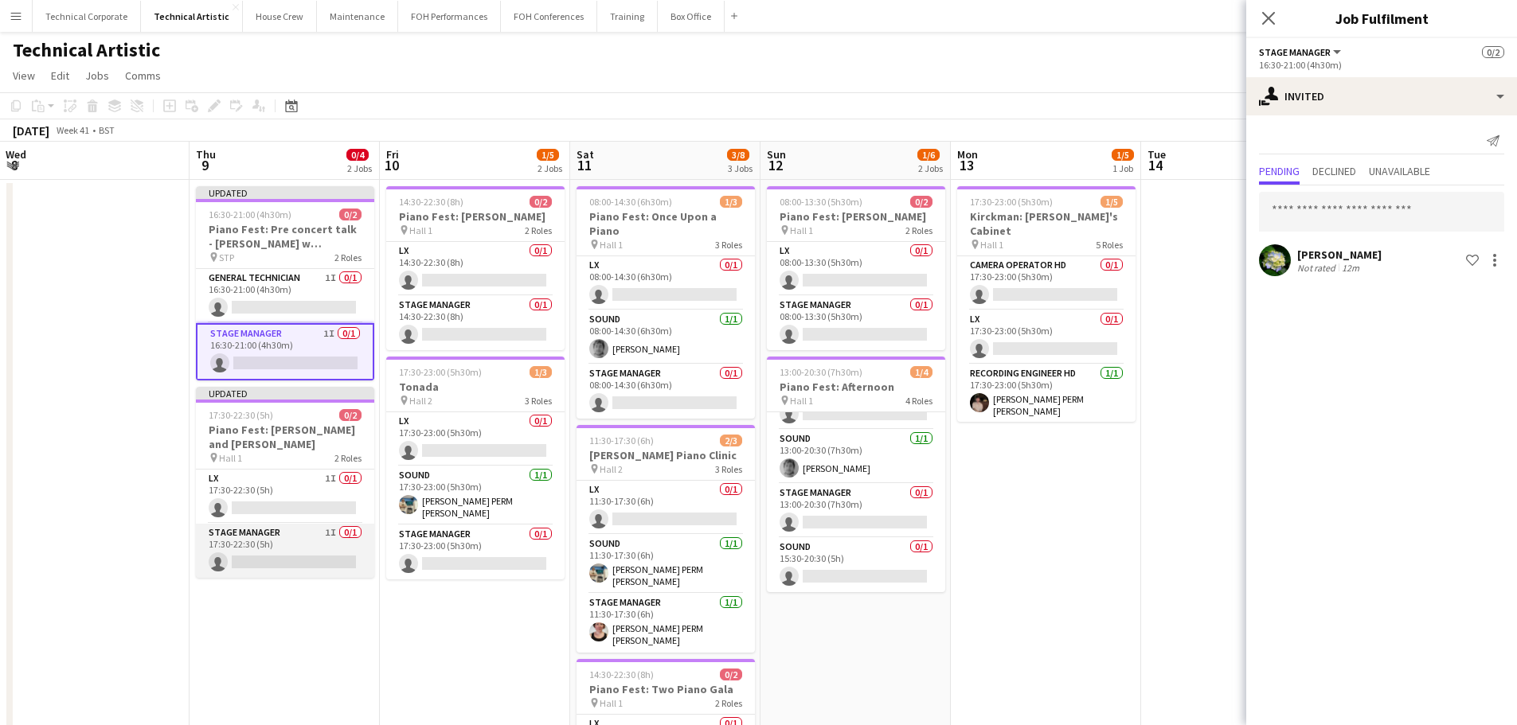
click at [303, 526] on app-card-role "Stage Manager 1I 0/1 17:30-22:30 (5h) single-neutral-actions" at bounding box center [285, 551] width 178 height 54
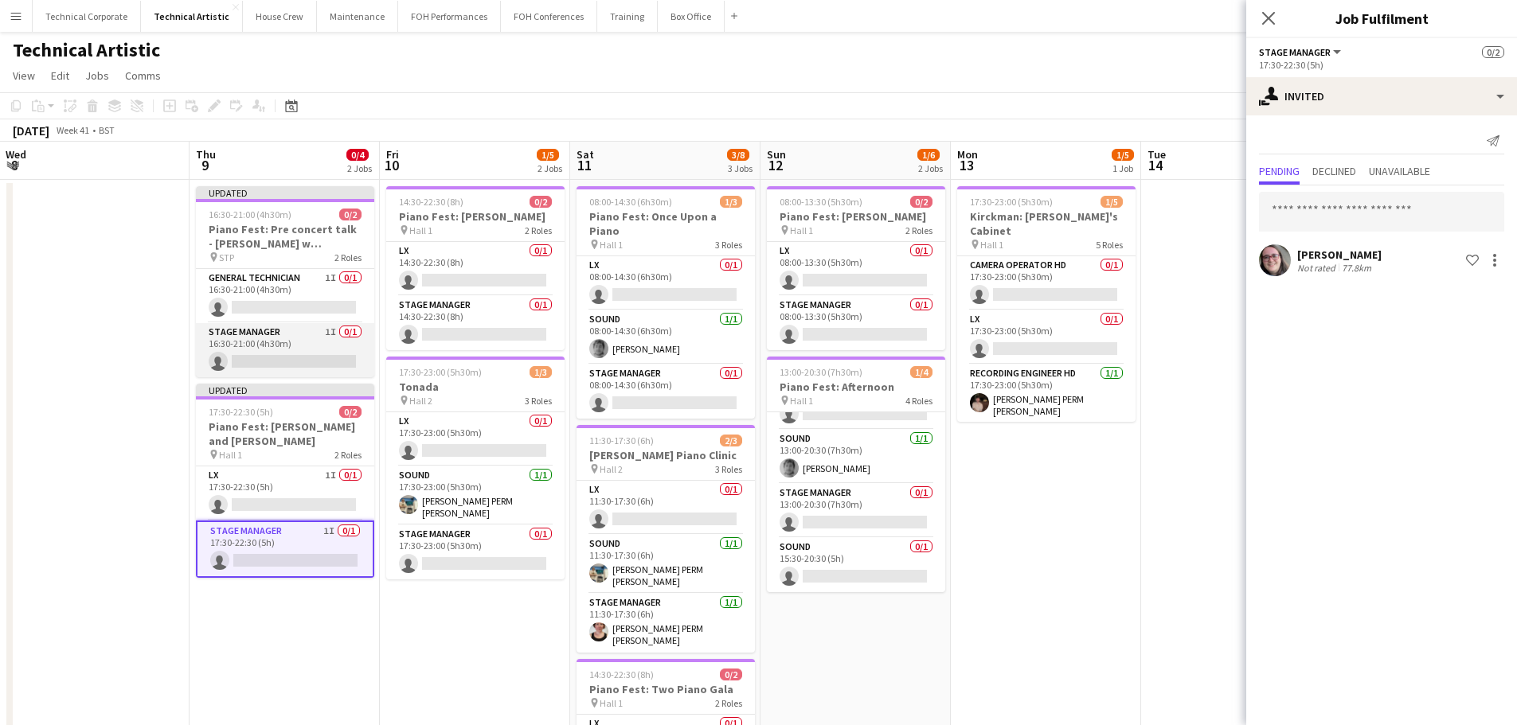
click at [300, 347] on app-card-role "Stage Manager 1I 0/1 16:30-21:00 (4h30m) single-neutral-actions" at bounding box center [285, 350] width 178 height 54
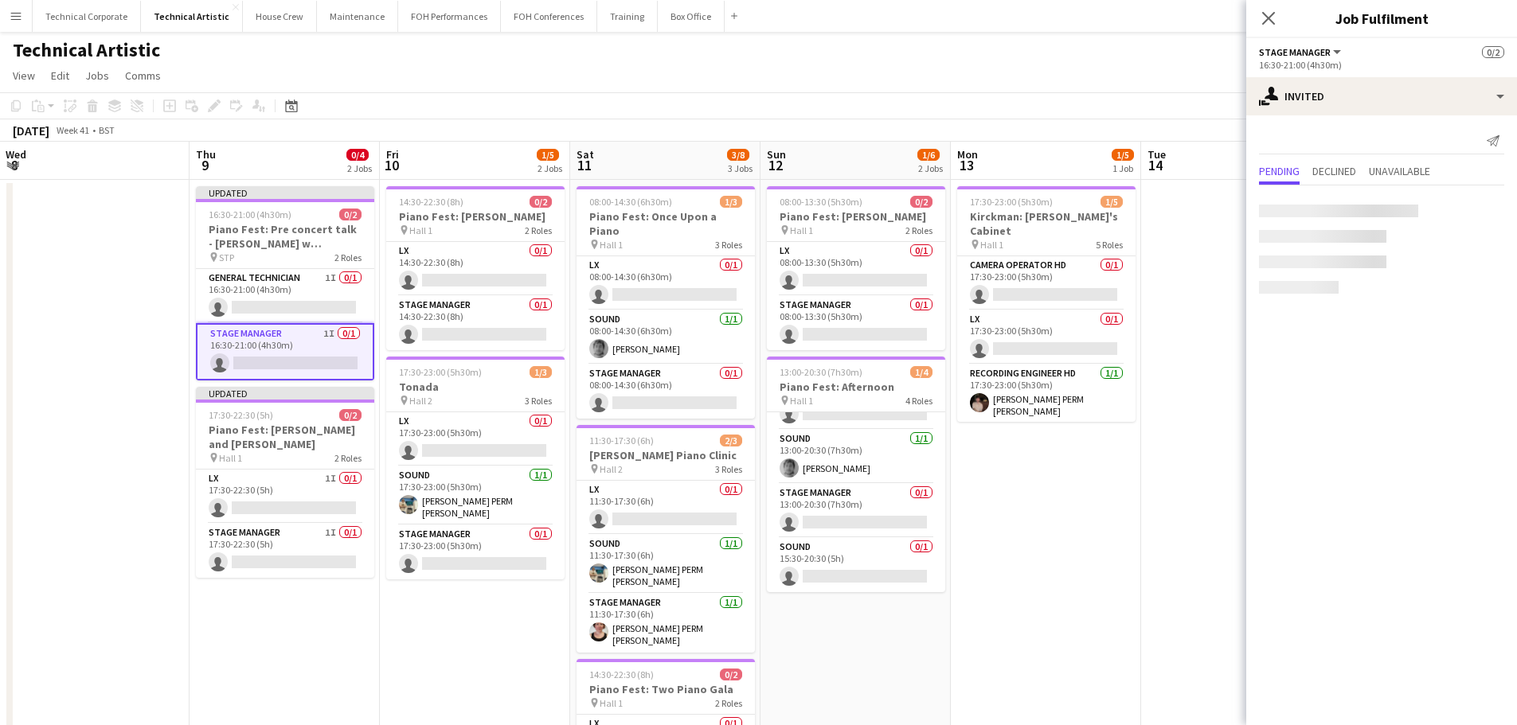
scroll to position [0, 571]
click at [475, 335] on app-card-role "Stage Manager 0/1 14:30-22:30 (8h) single-neutral-actions" at bounding box center [476, 323] width 178 height 54
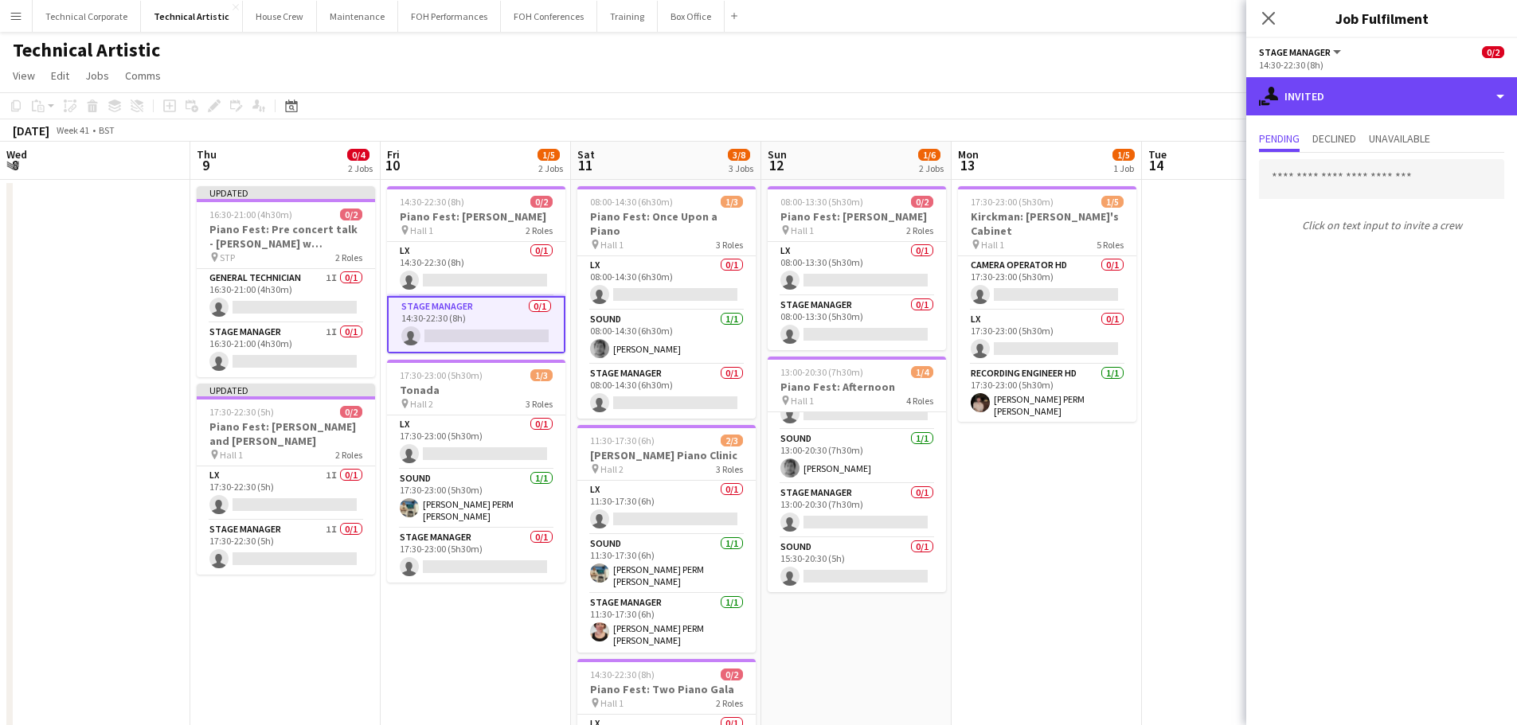
drag, startPoint x: 1326, startPoint y: 92, endPoint x: 1364, endPoint y: 163, distance: 80.5
click at [1326, 92] on div "single-neutral-actions-share-1 Invited" at bounding box center [1381, 96] width 271 height 38
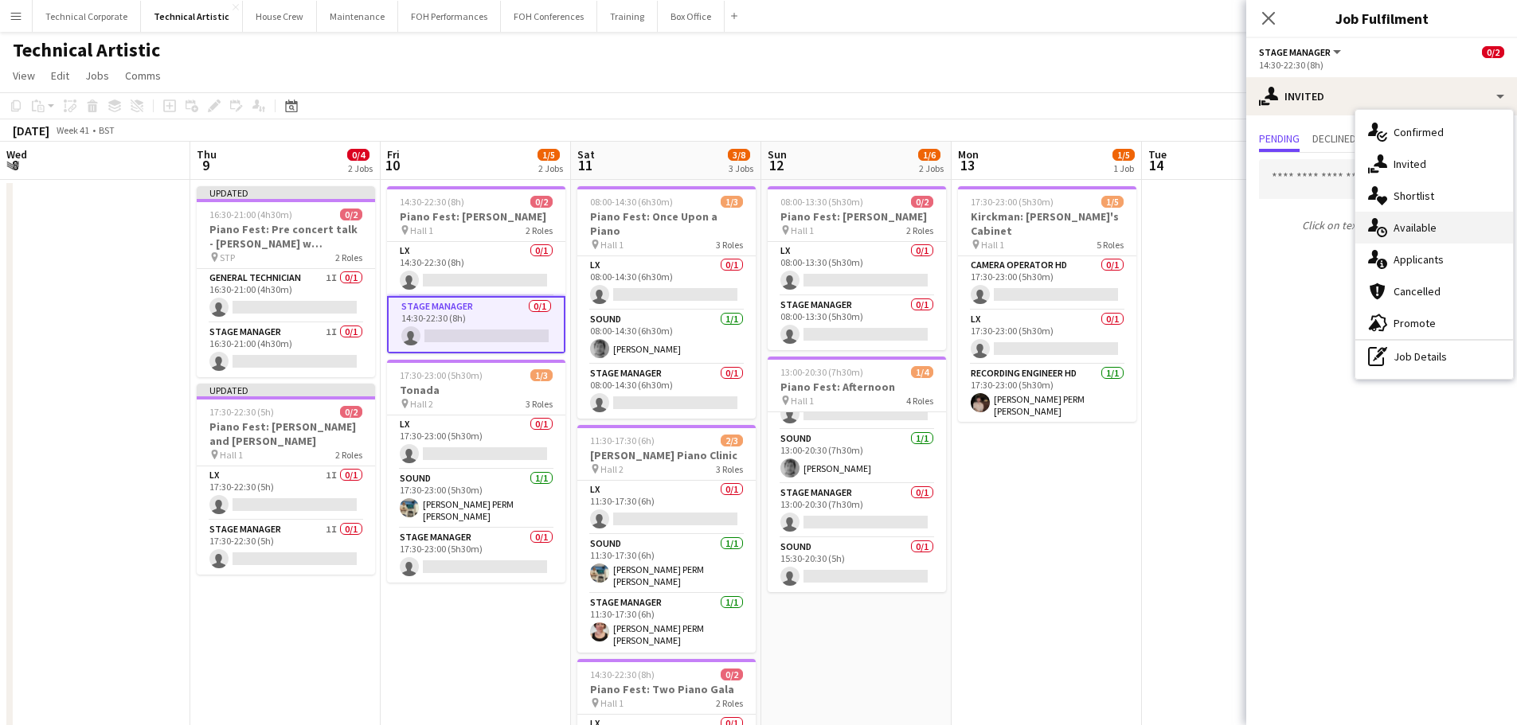
click at [1448, 237] on div "single-neutral-actions-upload Available" at bounding box center [1434, 228] width 158 height 32
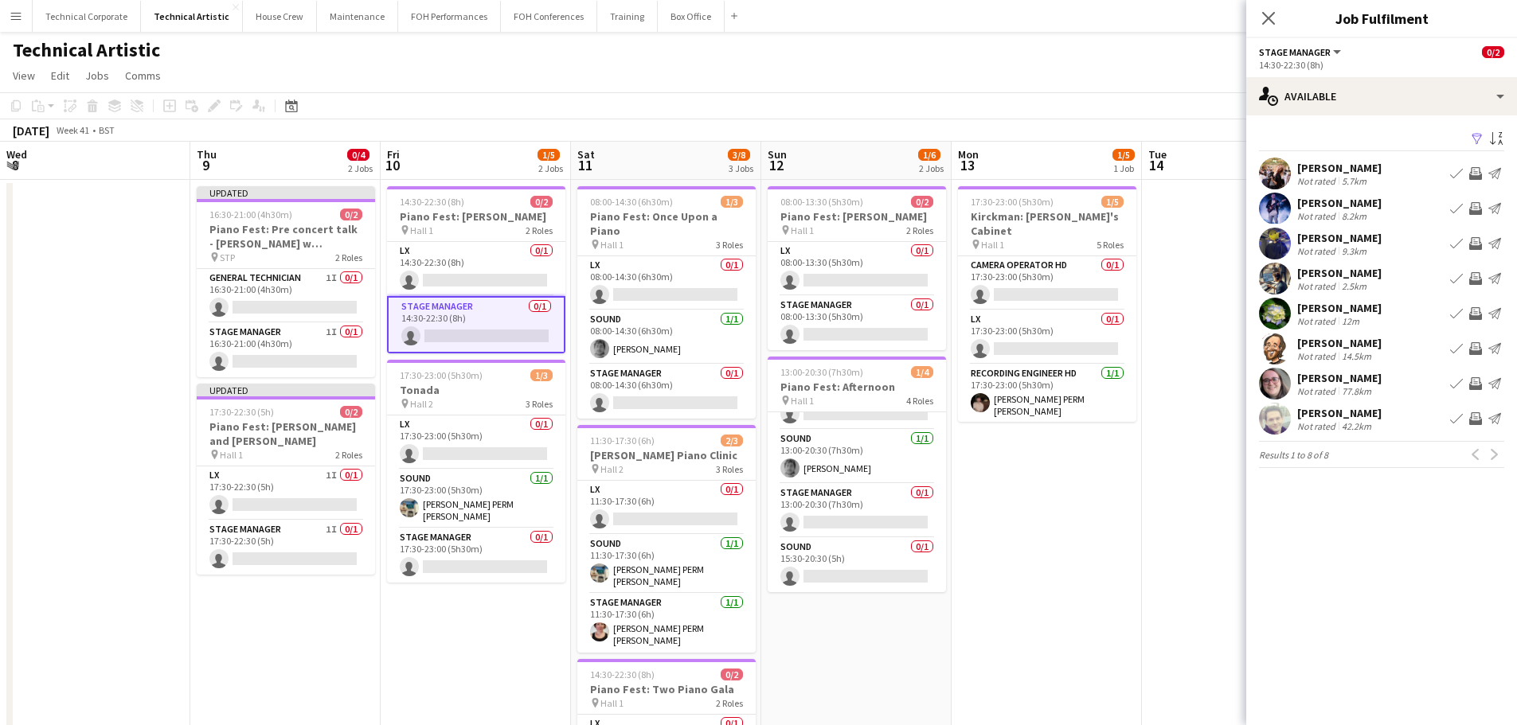
click at [1478, 416] on app-icon "Invite crew" at bounding box center [1475, 418] width 13 height 13
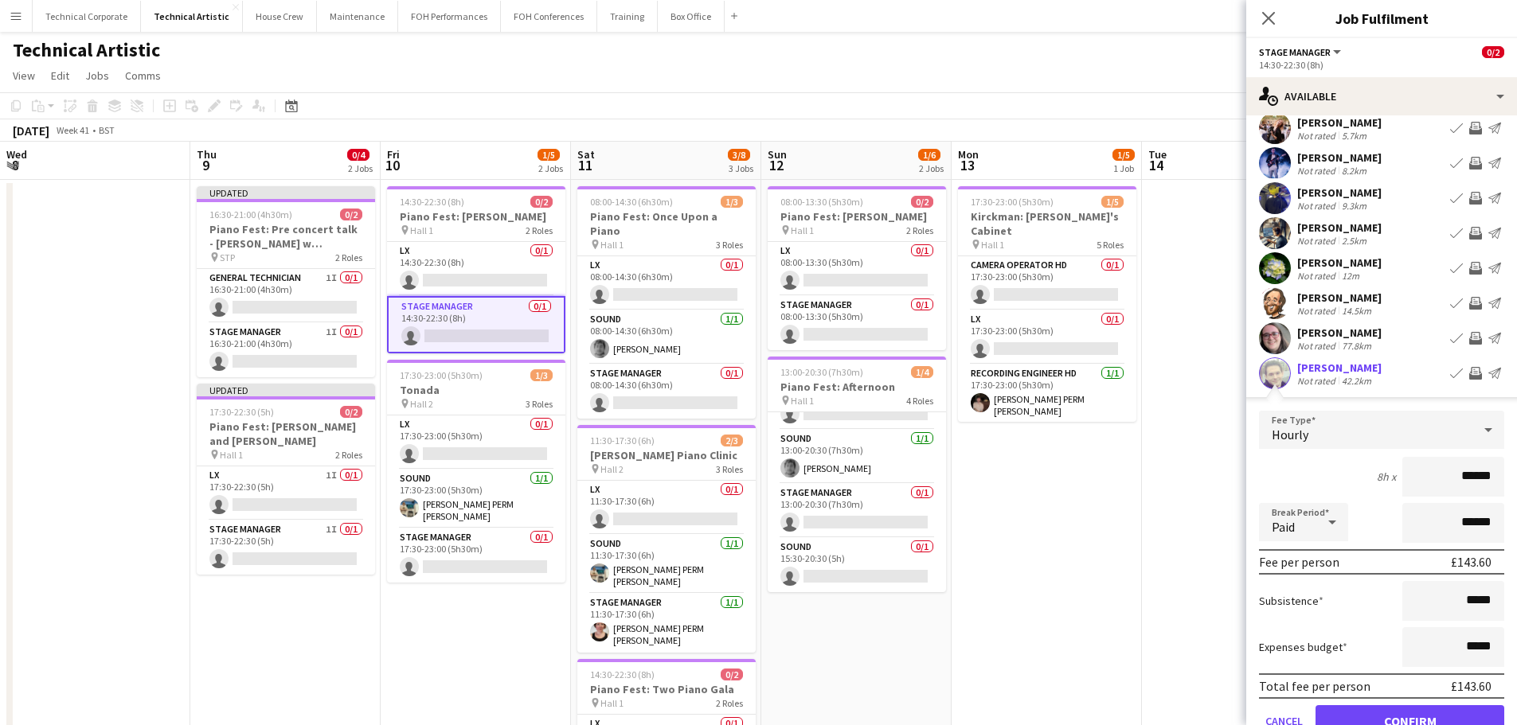
scroll to position [80, 0]
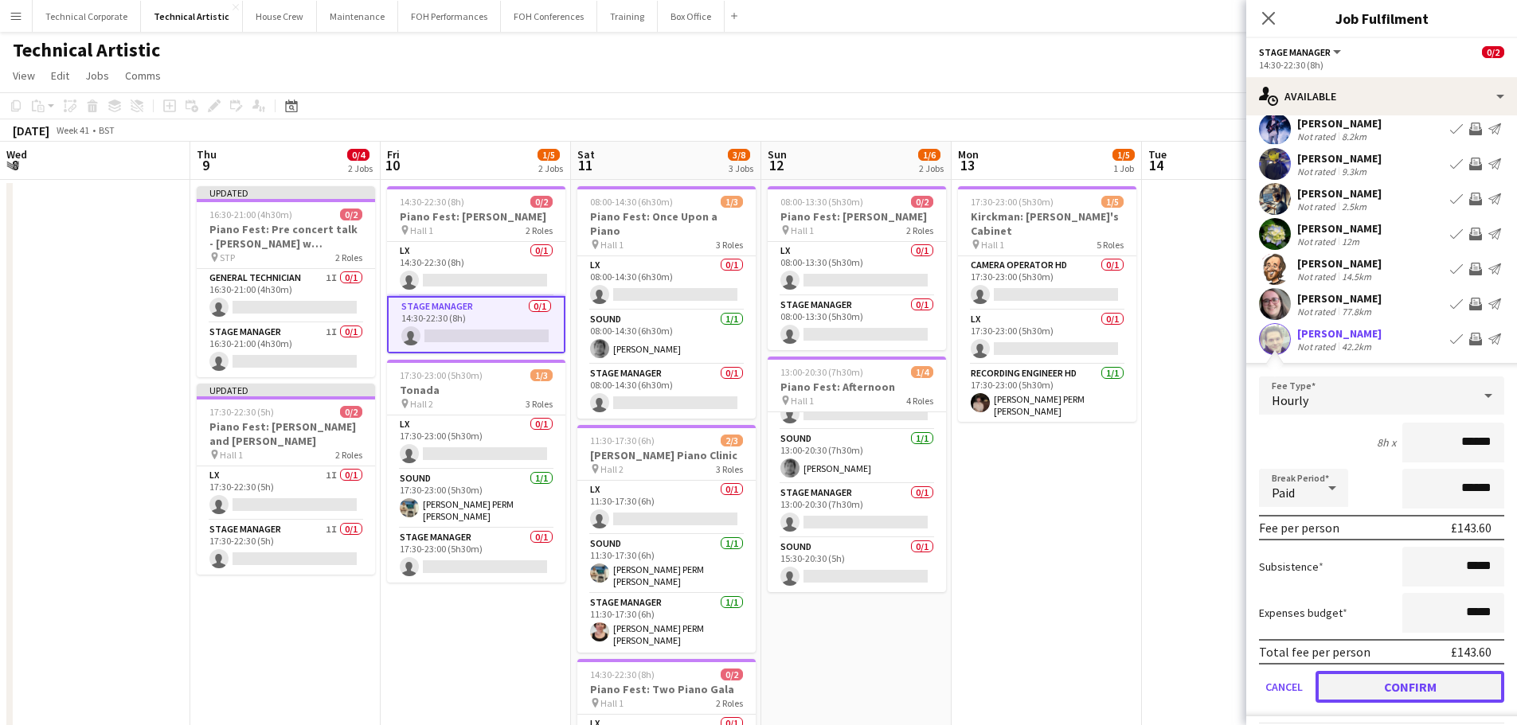
click at [1406, 686] on button "Confirm" at bounding box center [1409, 687] width 189 height 32
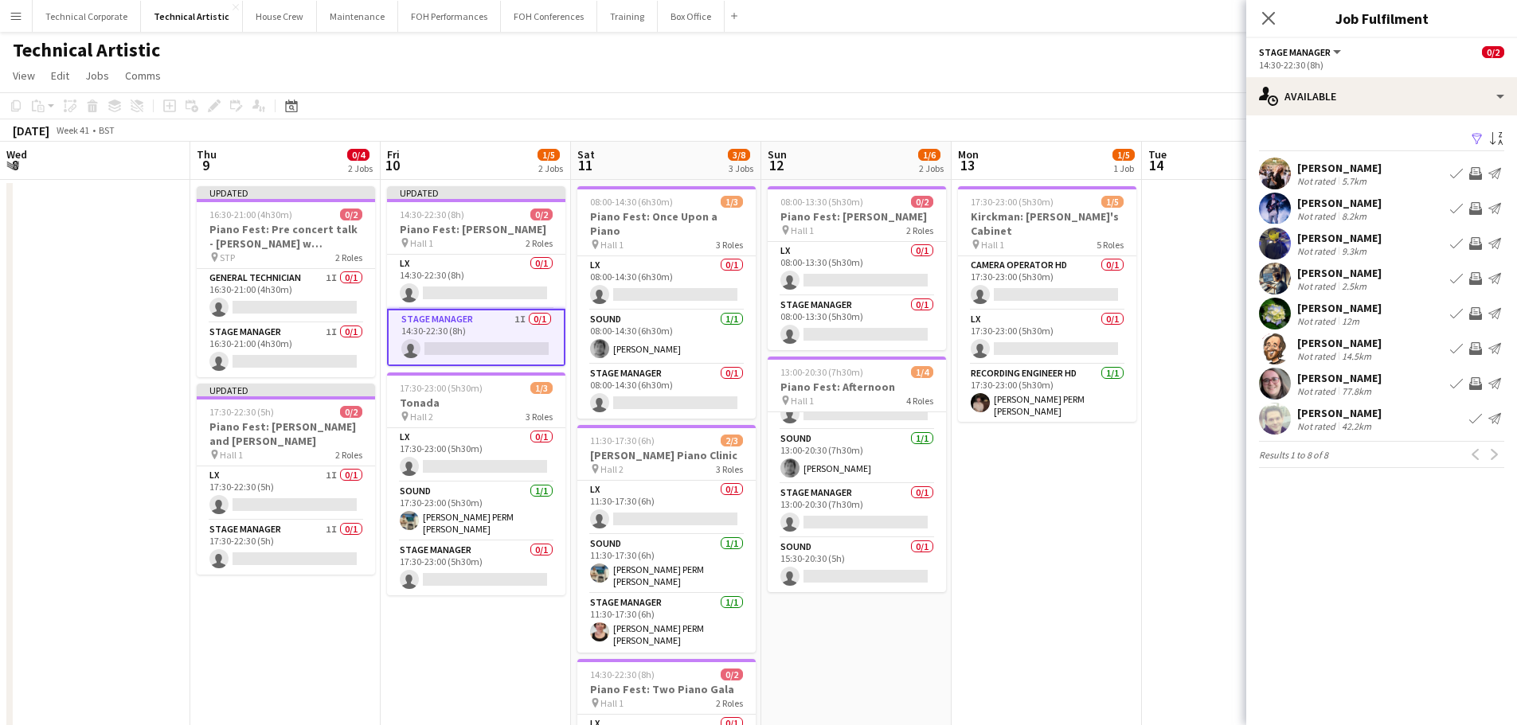
scroll to position [0, 0]
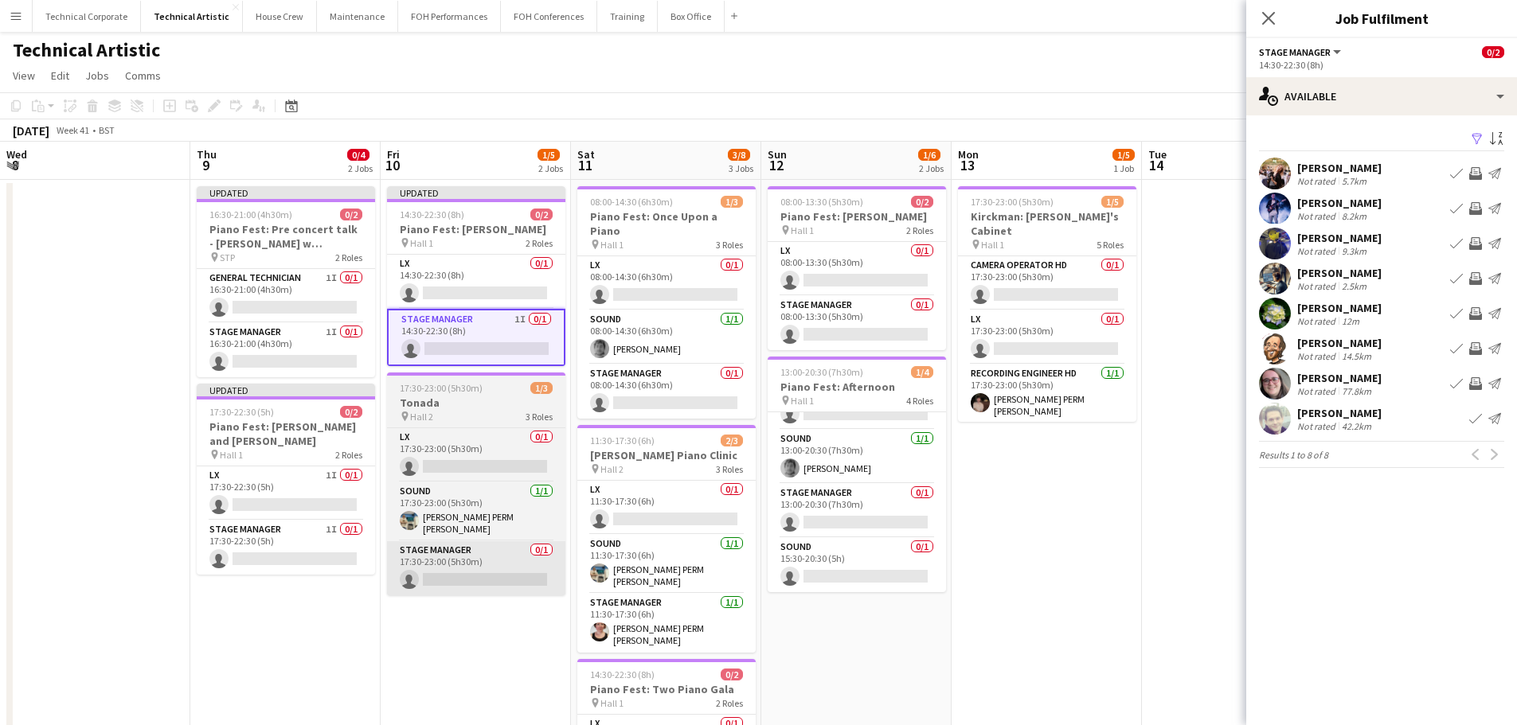
click at [481, 573] on app-card-role "Stage Manager 0/1 17:30-23:00 (5h30m) single-neutral-actions" at bounding box center [476, 568] width 178 height 54
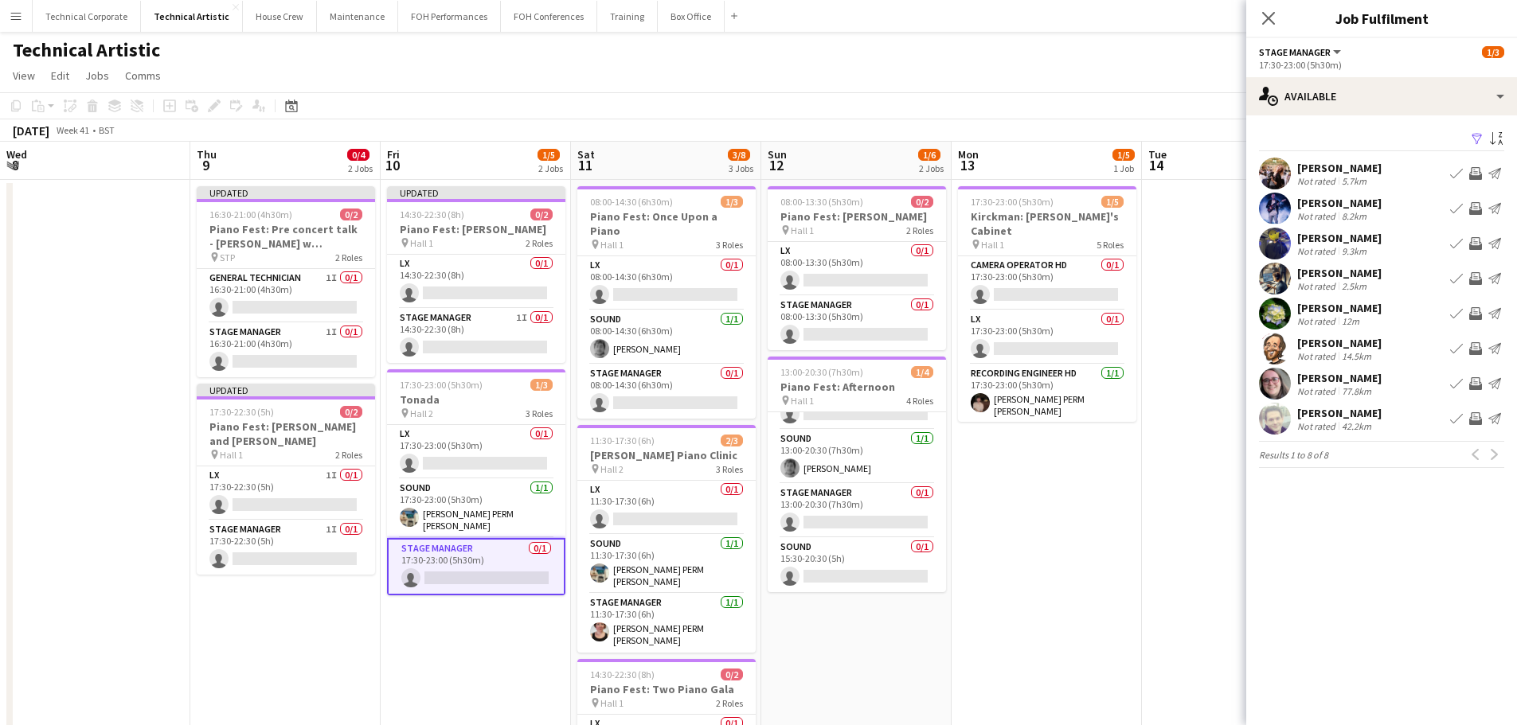
click at [1475, 278] on app-icon "Invite crew" at bounding box center [1475, 278] width 13 height 13
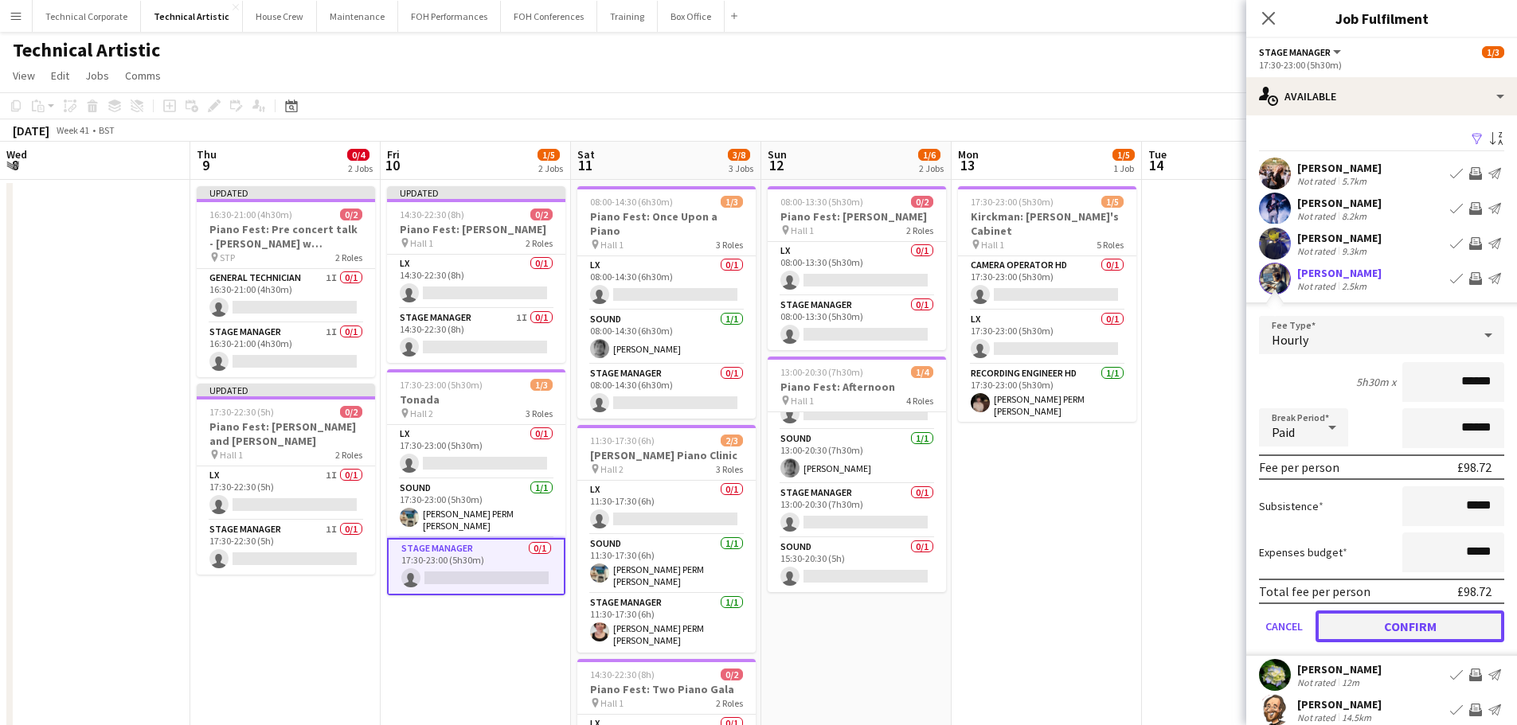
click at [1399, 624] on button "Confirm" at bounding box center [1409, 627] width 189 height 32
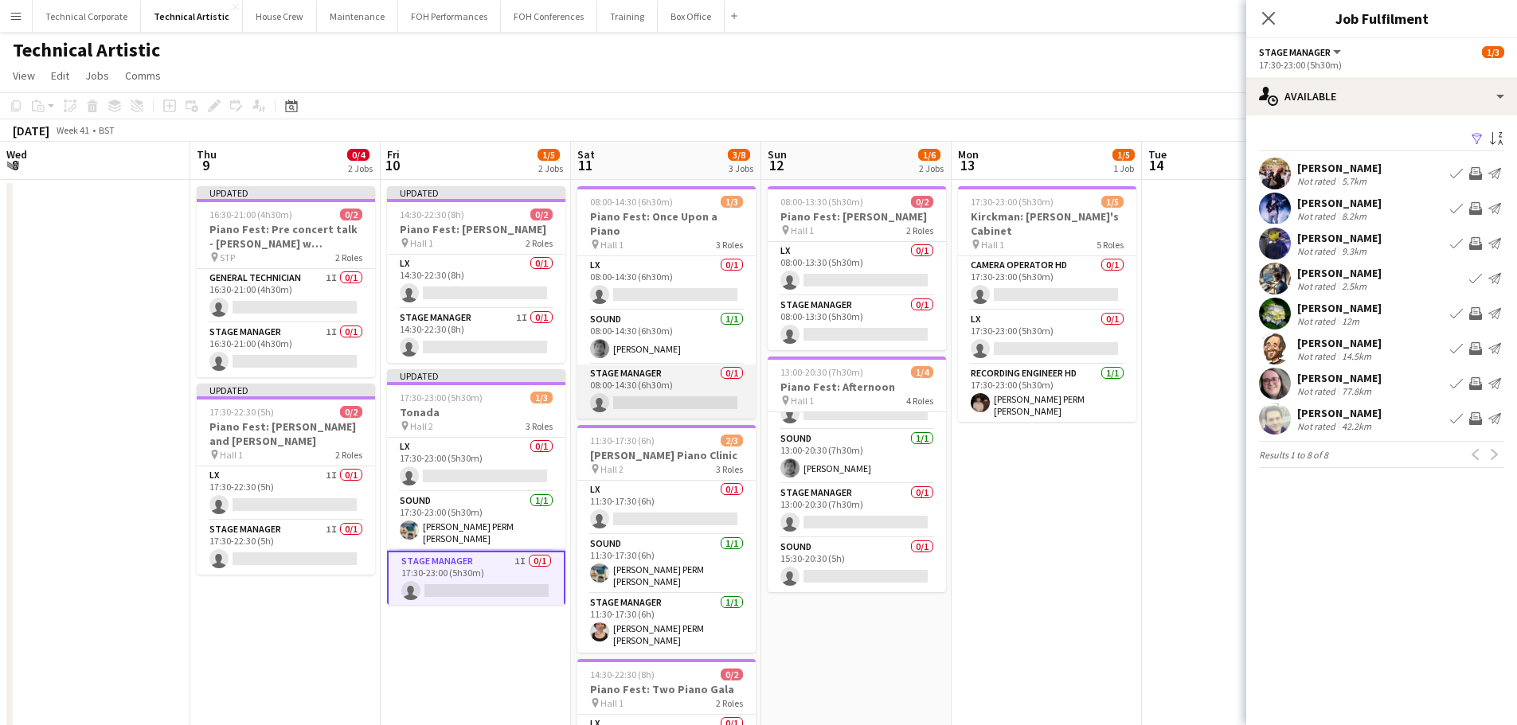
click at [595, 365] on app-card-role "Stage Manager 0/1 08:00-14:30 (6h30m) single-neutral-actions" at bounding box center [666, 392] width 178 height 54
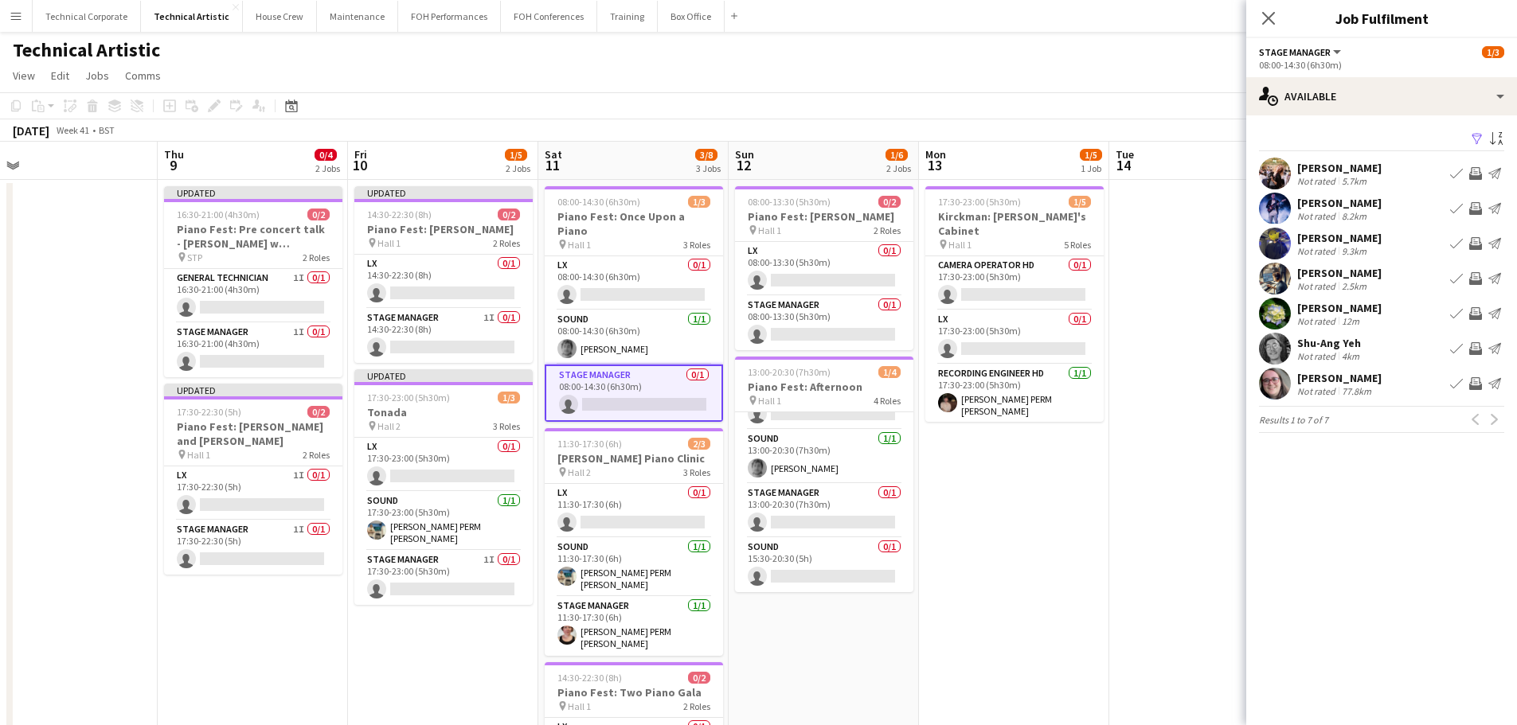
scroll to position [0, 622]
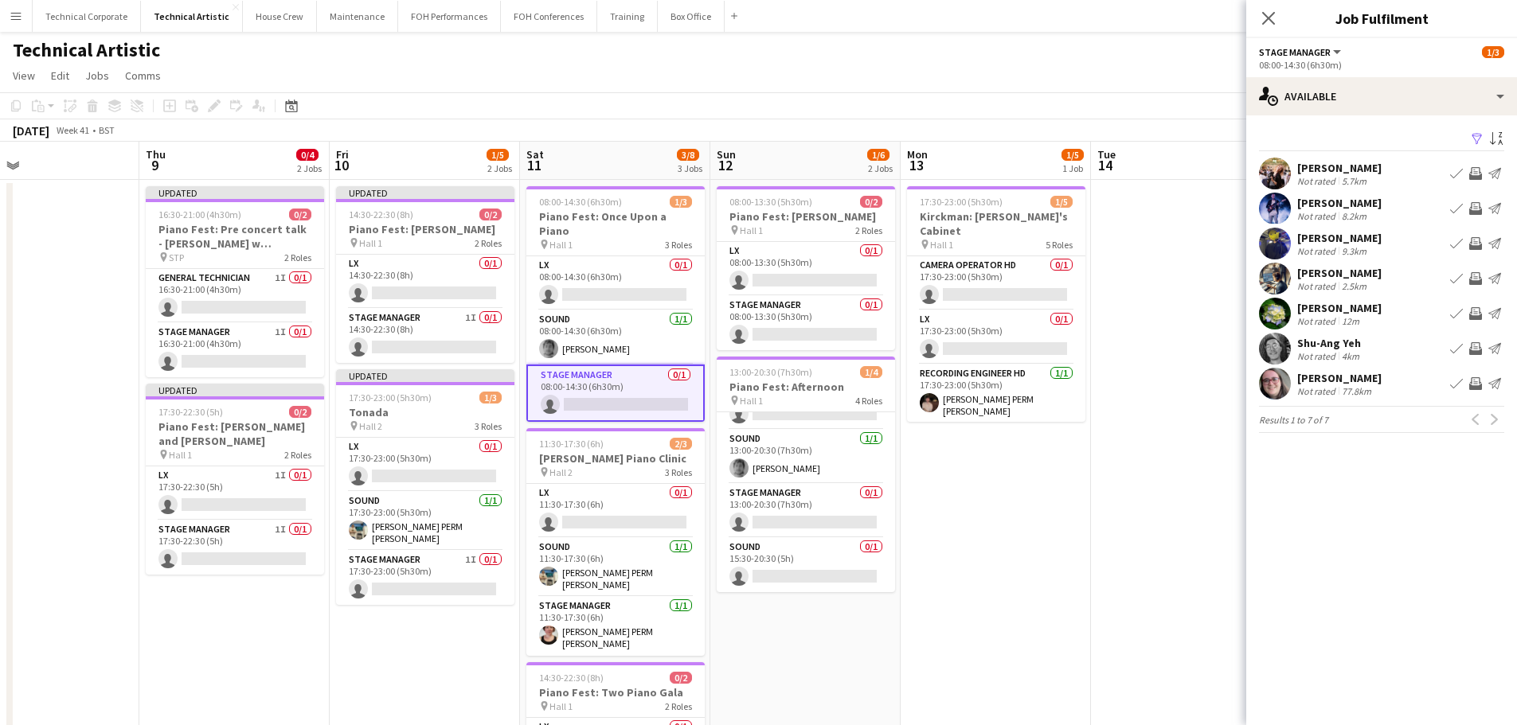
drag, startPoint x: 1030, startPoint y: 538, endPoint x: 979, endPoint y: 546, distance: 51.7
click at [979, 546] on app-calendar-viewport "Sun 5 1/3 1 Job Mon 6 Tue 7 Wed 8 Thu 9 0/4 2 Jobs Fri 10 1/5 2 Jobs Sat 11 3/8…" at bounding box center [758, 643] width 1517 height 1003
click at [1476, 241] on app-icon "Invite crew" at bounding box center [1475, 243] width 13 height 13
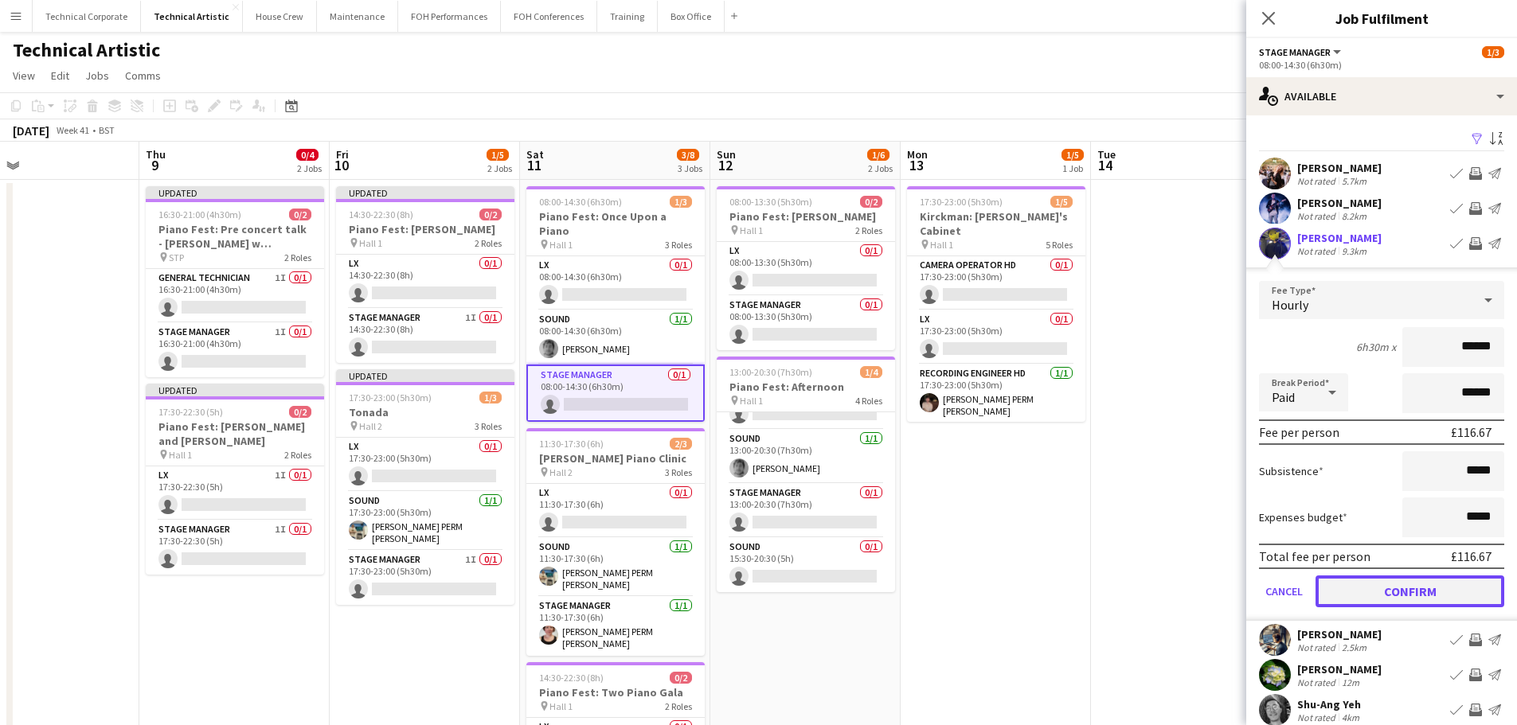
click at [1425, 595] on button "Confirm" at bounding box center [1409, 592] width 189 height 32
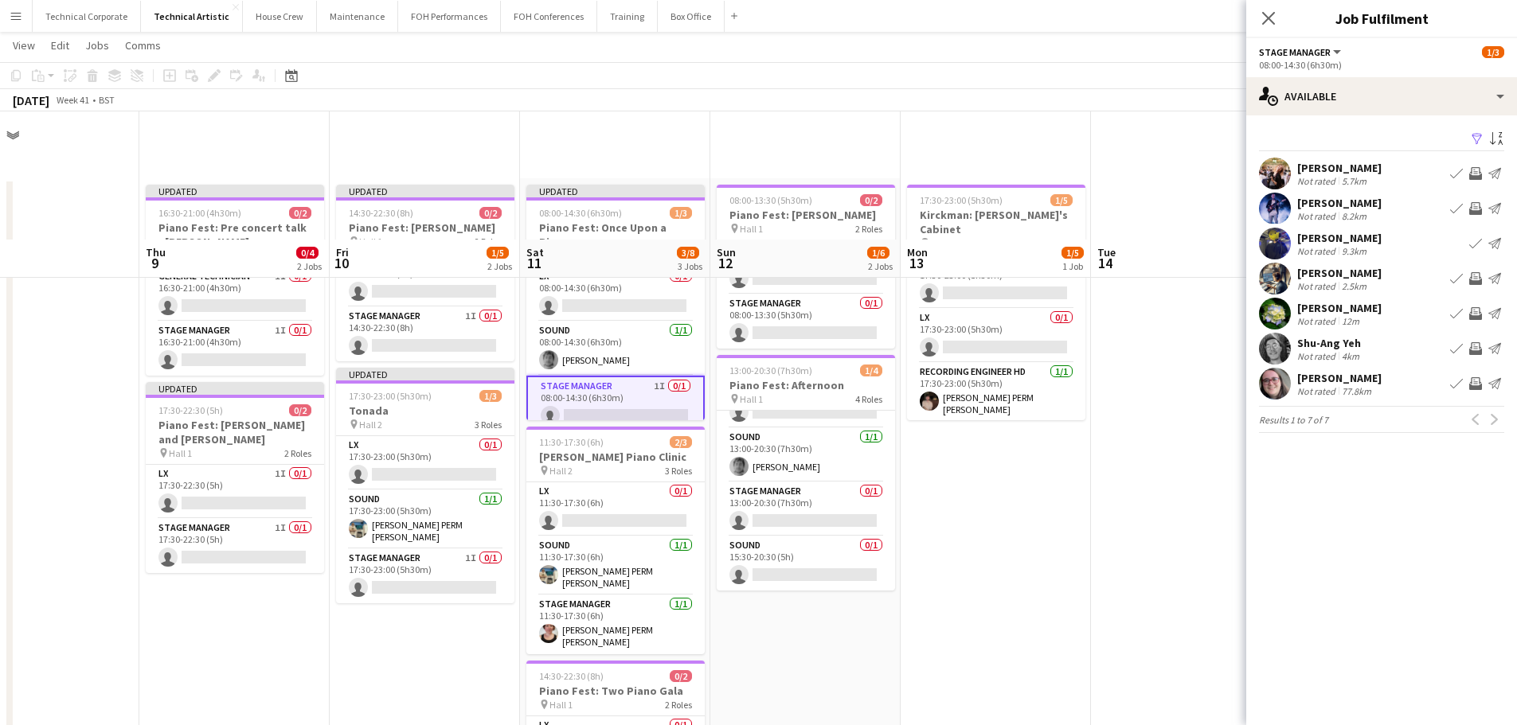
scroll to position [159, 0]
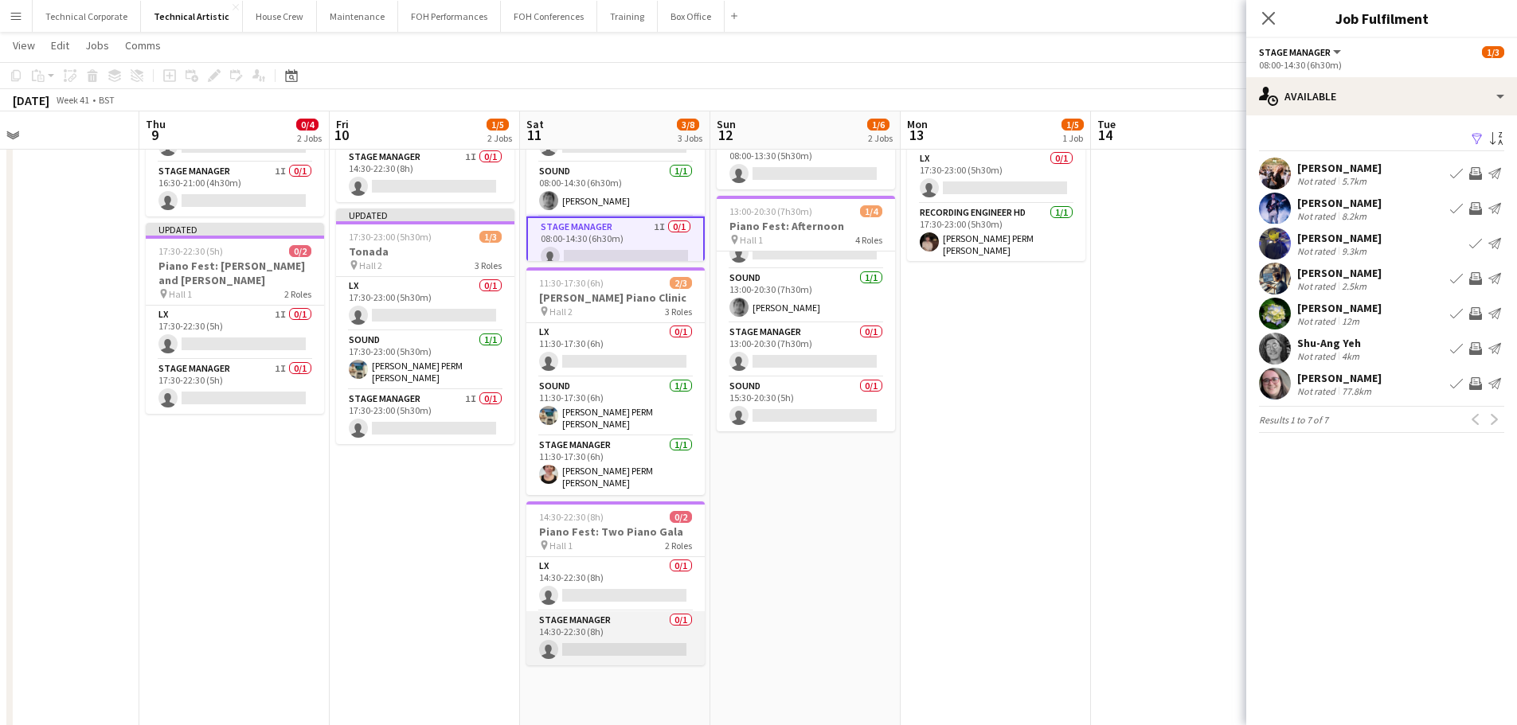
drag, startPoint x: 627, startPoint y: 631, endPoint x: 654, endPoint y: 624, distance: 28.0
click at [626, 631] on app-card-role "Stage Manager 0/1 14:30-22:30 (8h) single-neutral-actions" at bounding box center [615, 639] width 178 height 54
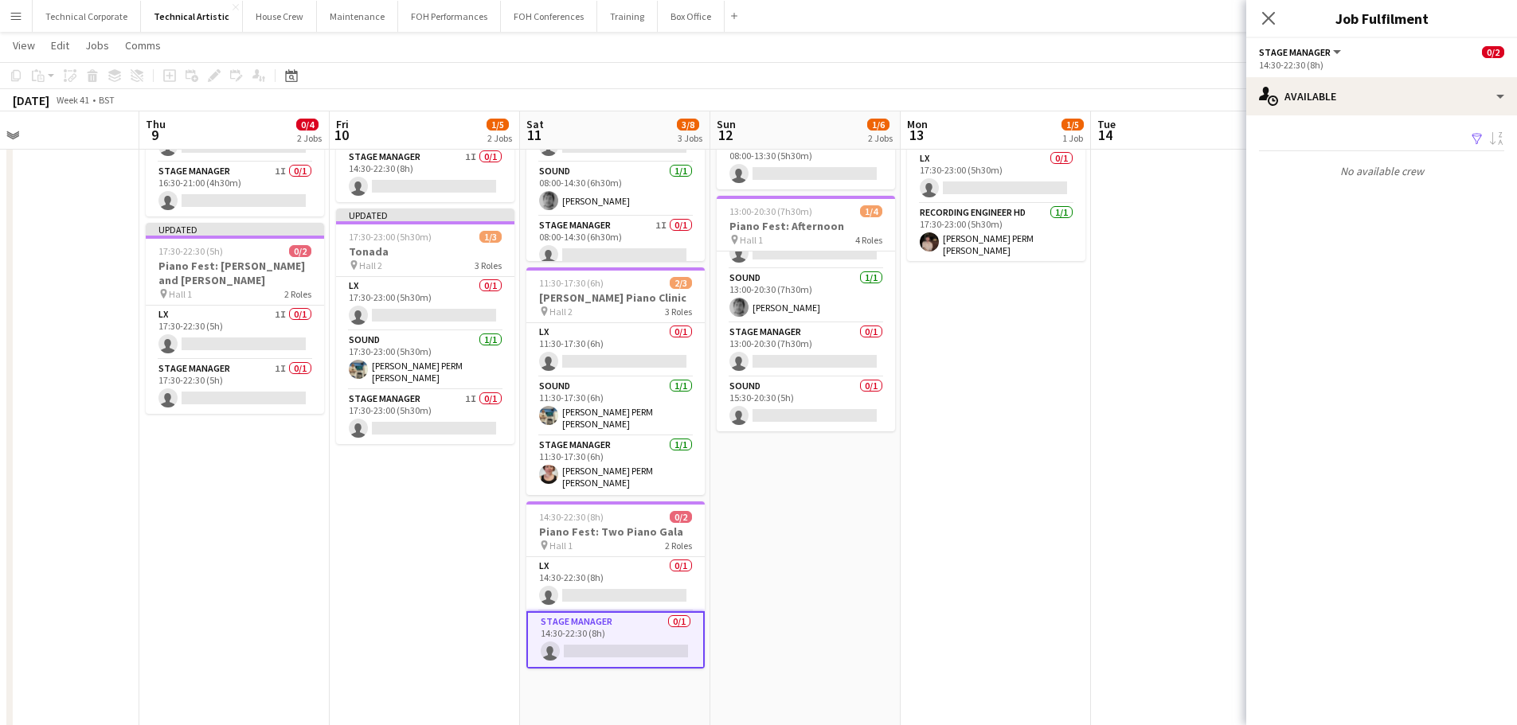
scroll to position [0, 623]
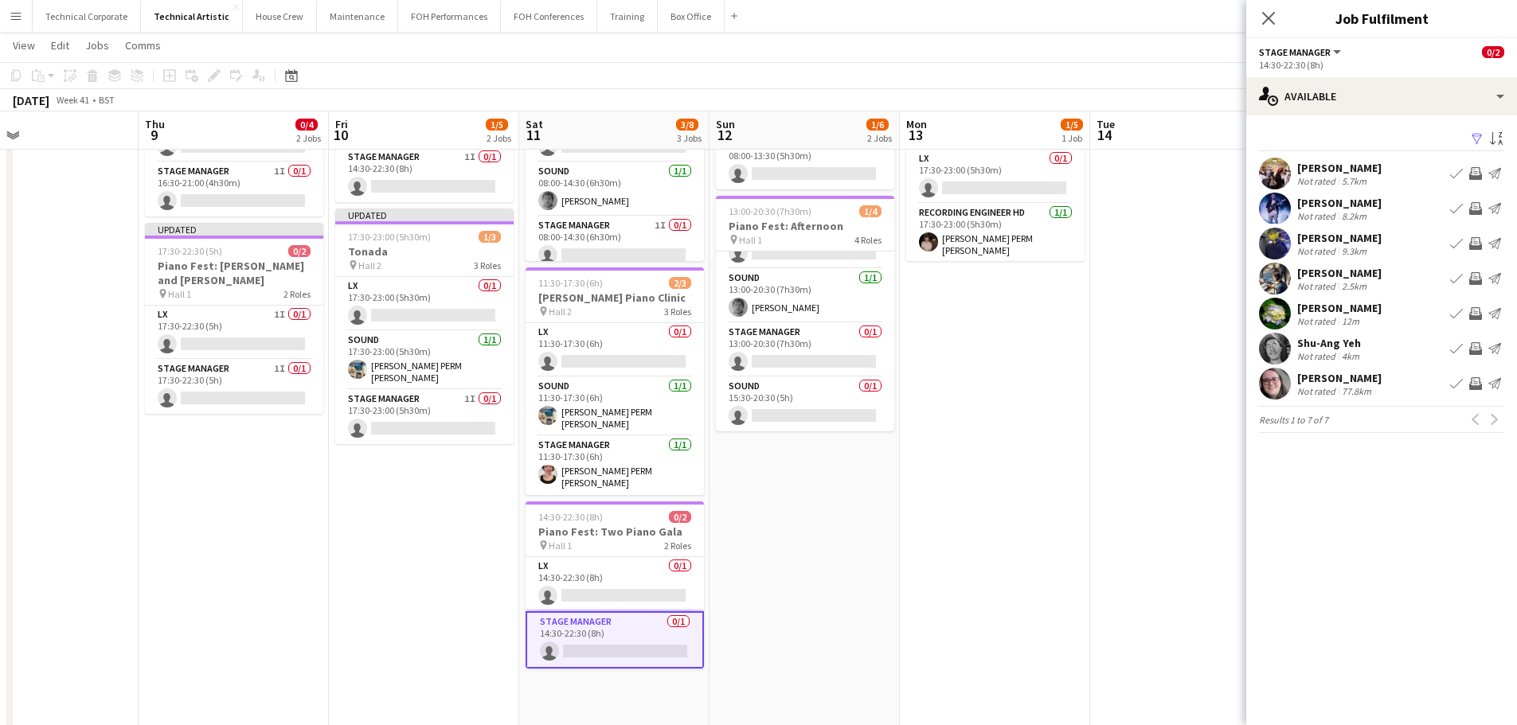
click at [1474, 310] on app-icon "Invite crew" at bounding box center [1475, 313] width 13 height 13
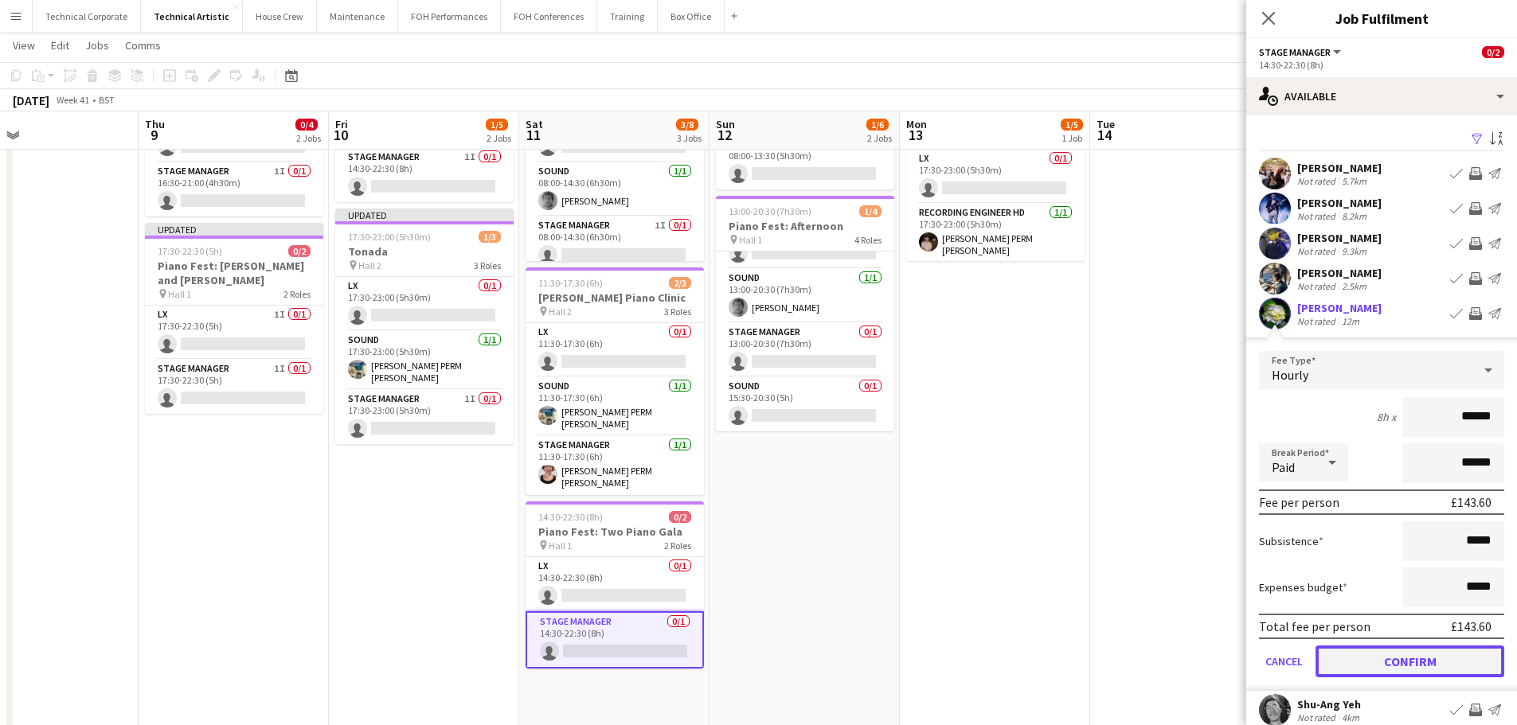
click at [1440, 663] on button "Confirm" at bounding box center [1409, 662] width 189 height 32
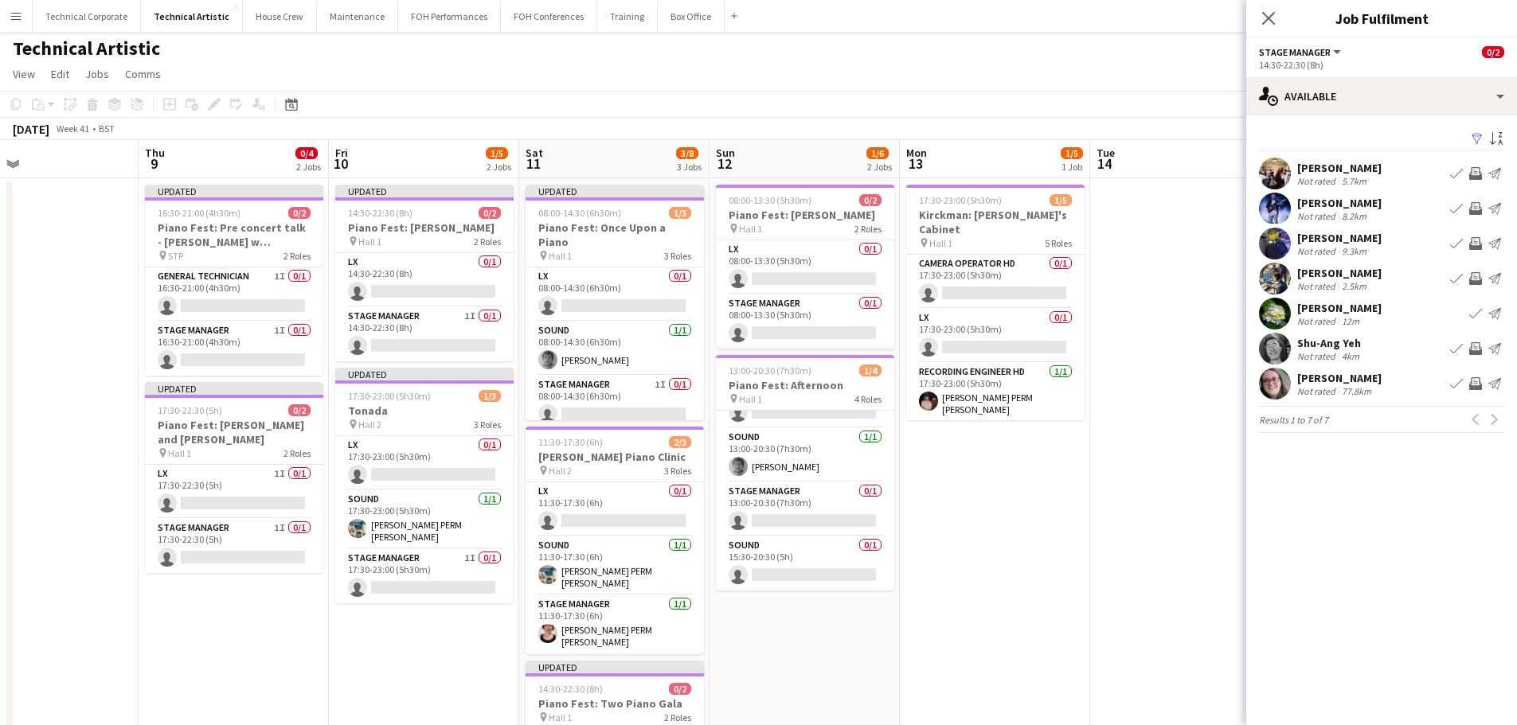
scroll to position [0, 0]
click at [825, 329] on app-card-role "Stage Manager 0/1 08:00-13:30 (5h30m) single-neutral-actions" at bounding box center [805, 323] width 178 height 54
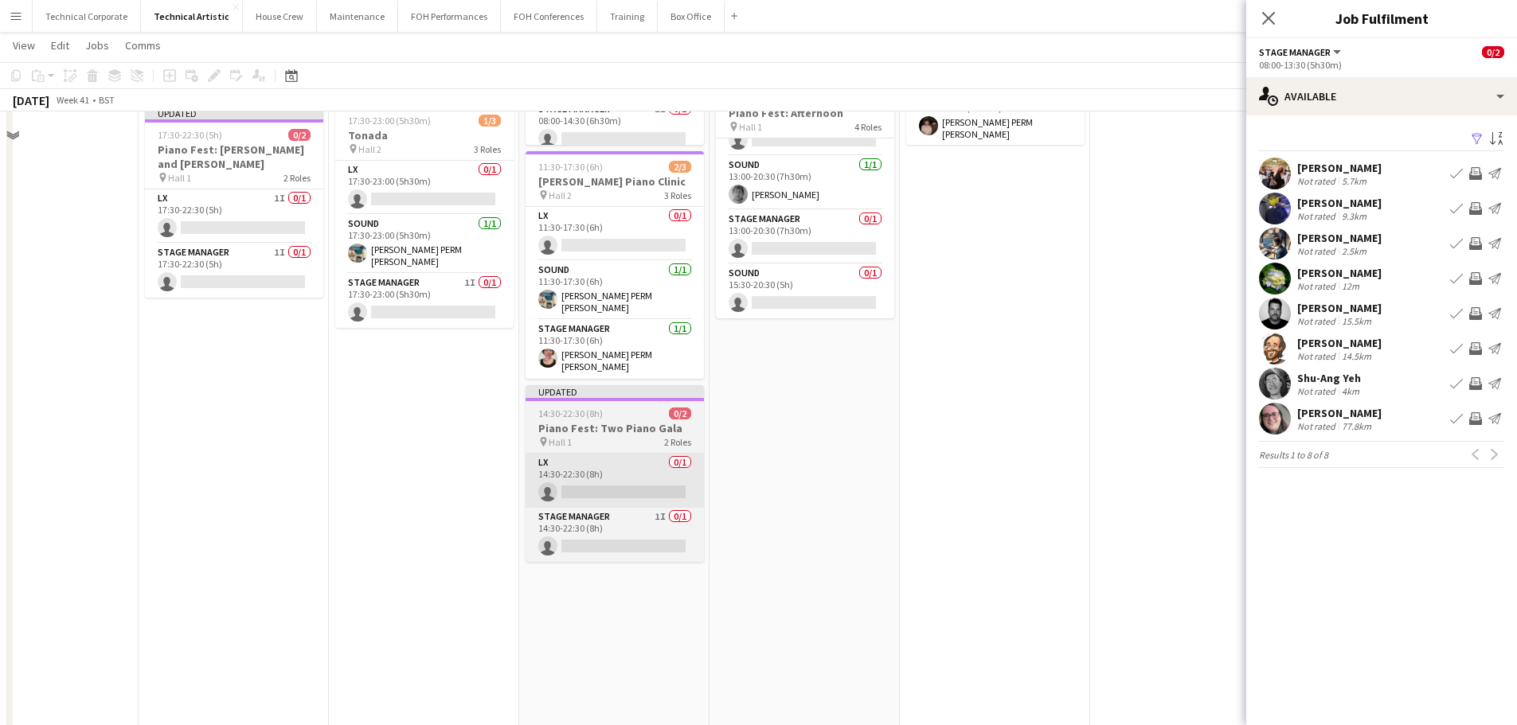
scroll to position [319, 0]
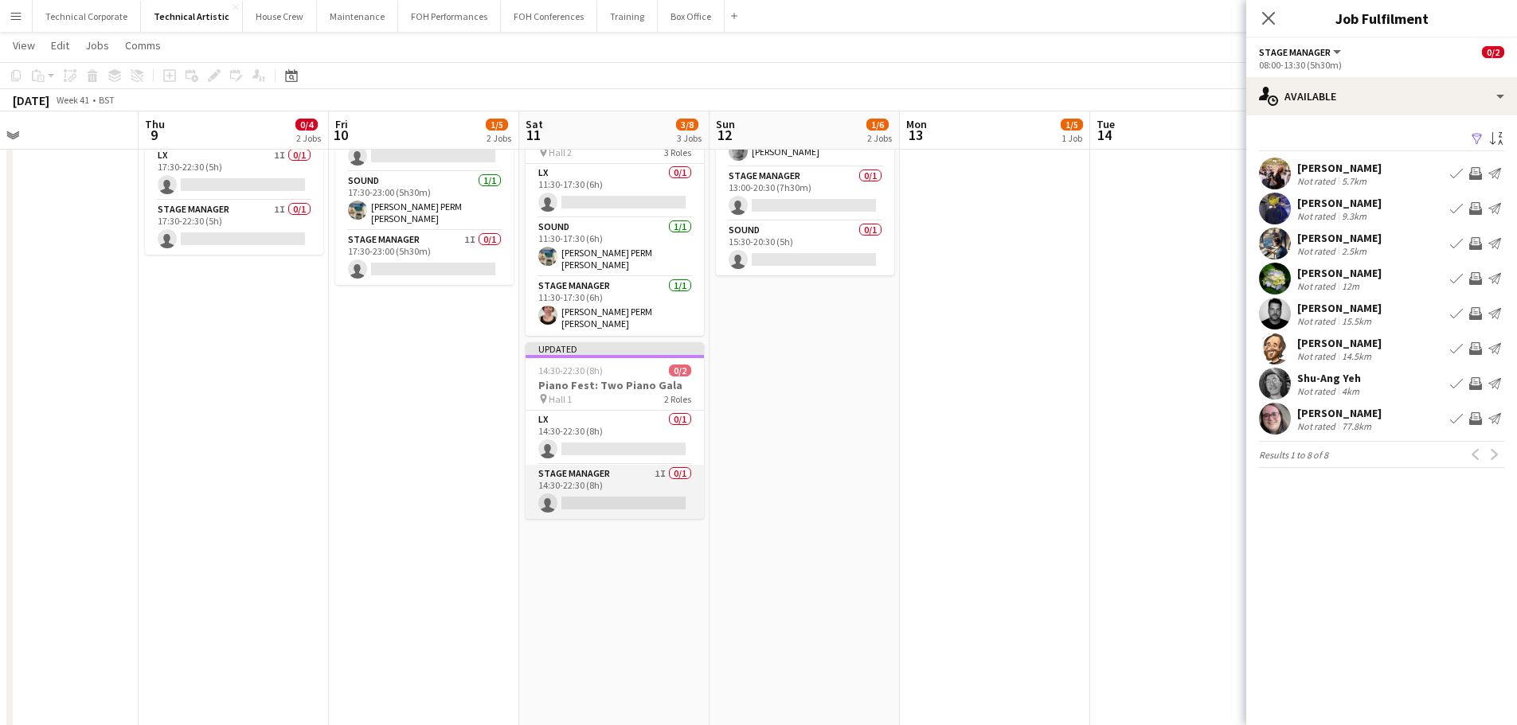
click at [639, 488] on app-card-role "Stage Manager 1I 0/1 14:30-22:30 (8h) single-neutral-actions" at bounding box center [615, 492] width 178 height 54
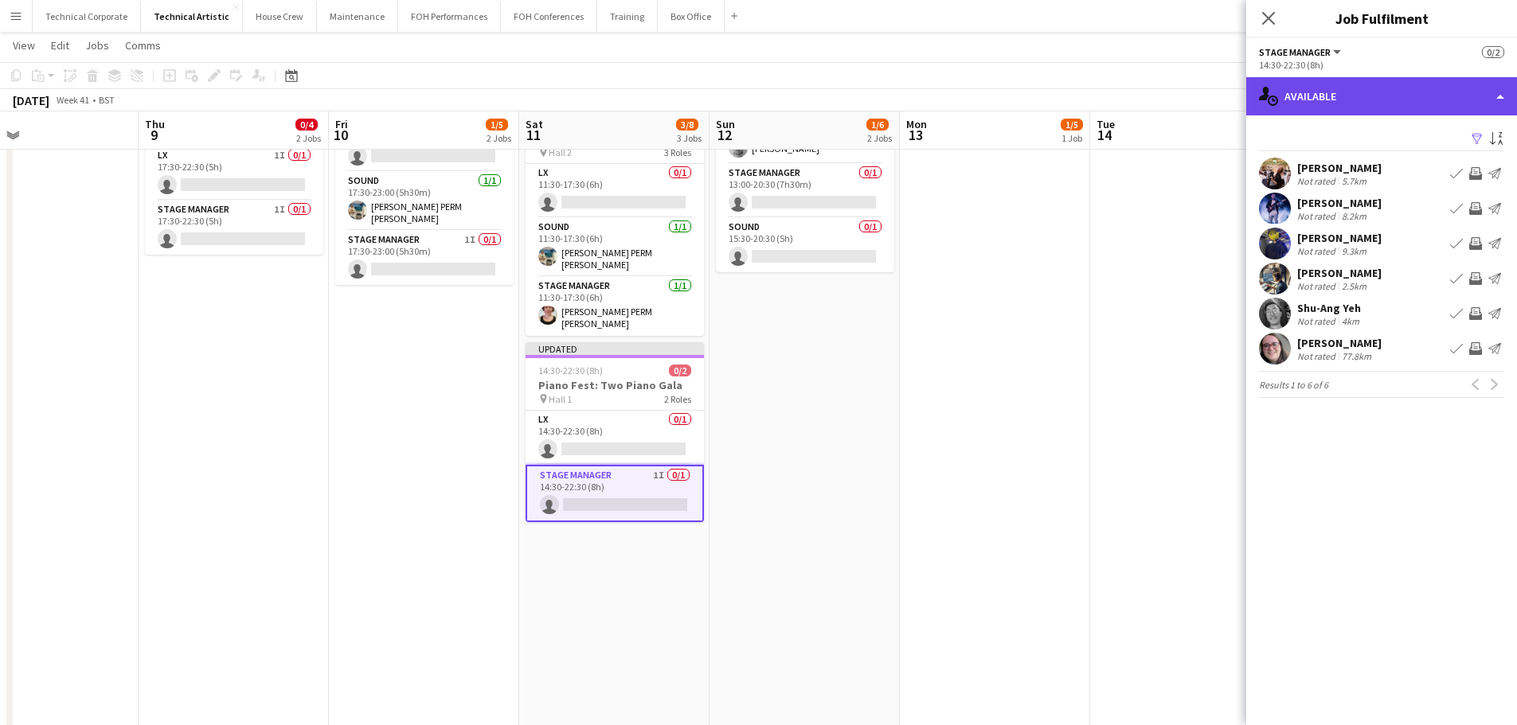
click at [1345, 98] on div "single-neutral-actions-upload Available" at bounding box center [1381, 96] width 271 height 38
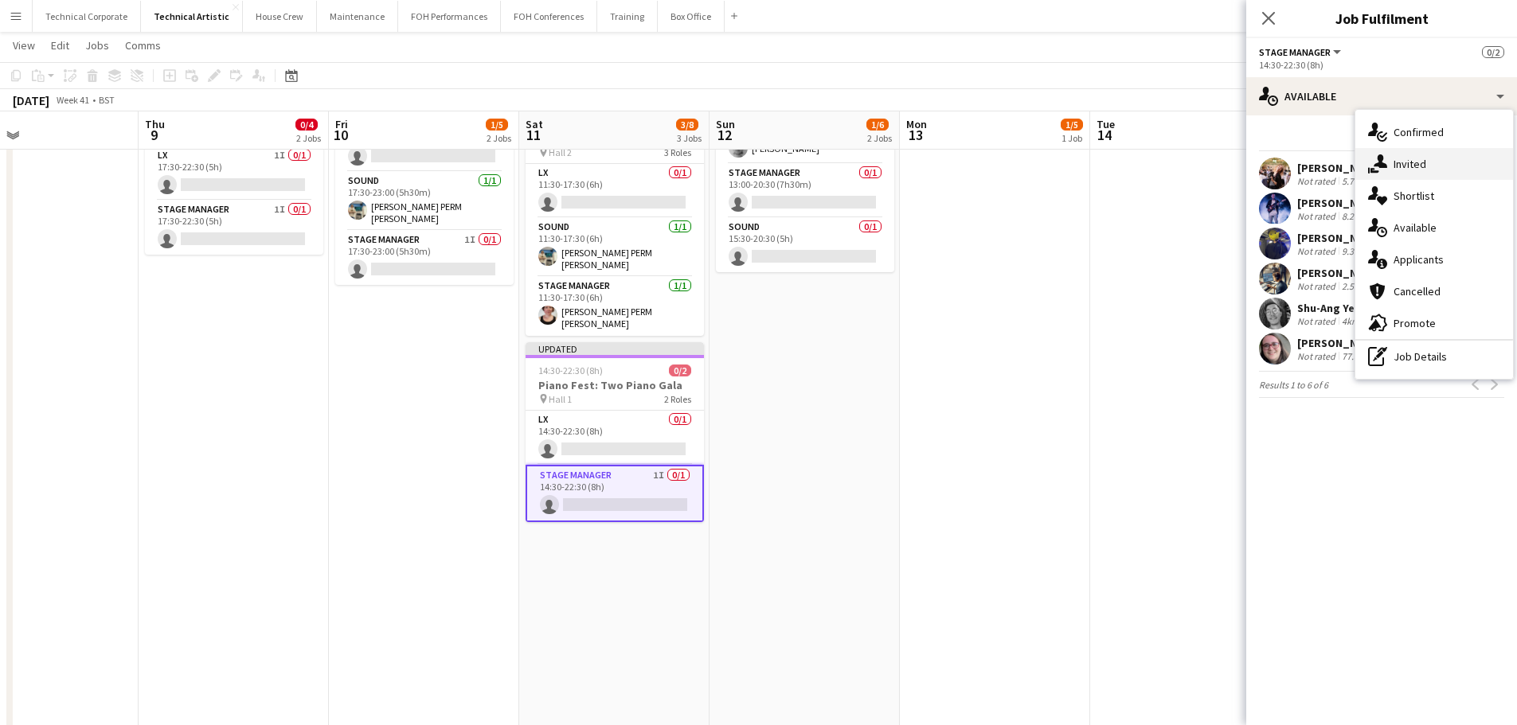
click at [1398, 159] on div "single-neutral-actions-share-1 Invited" at bounding box center [1434, 164] width 158 height 32
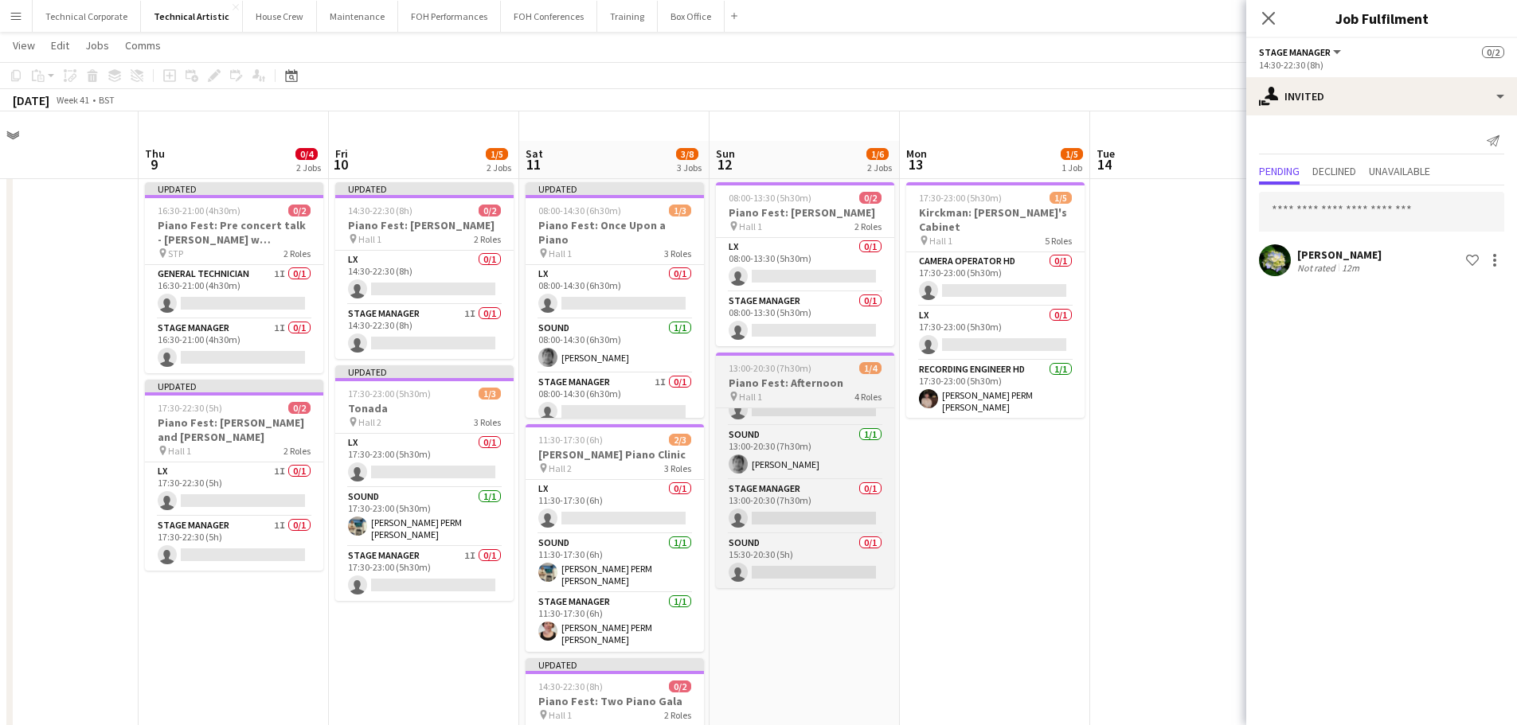
scroll to position [0, 0]
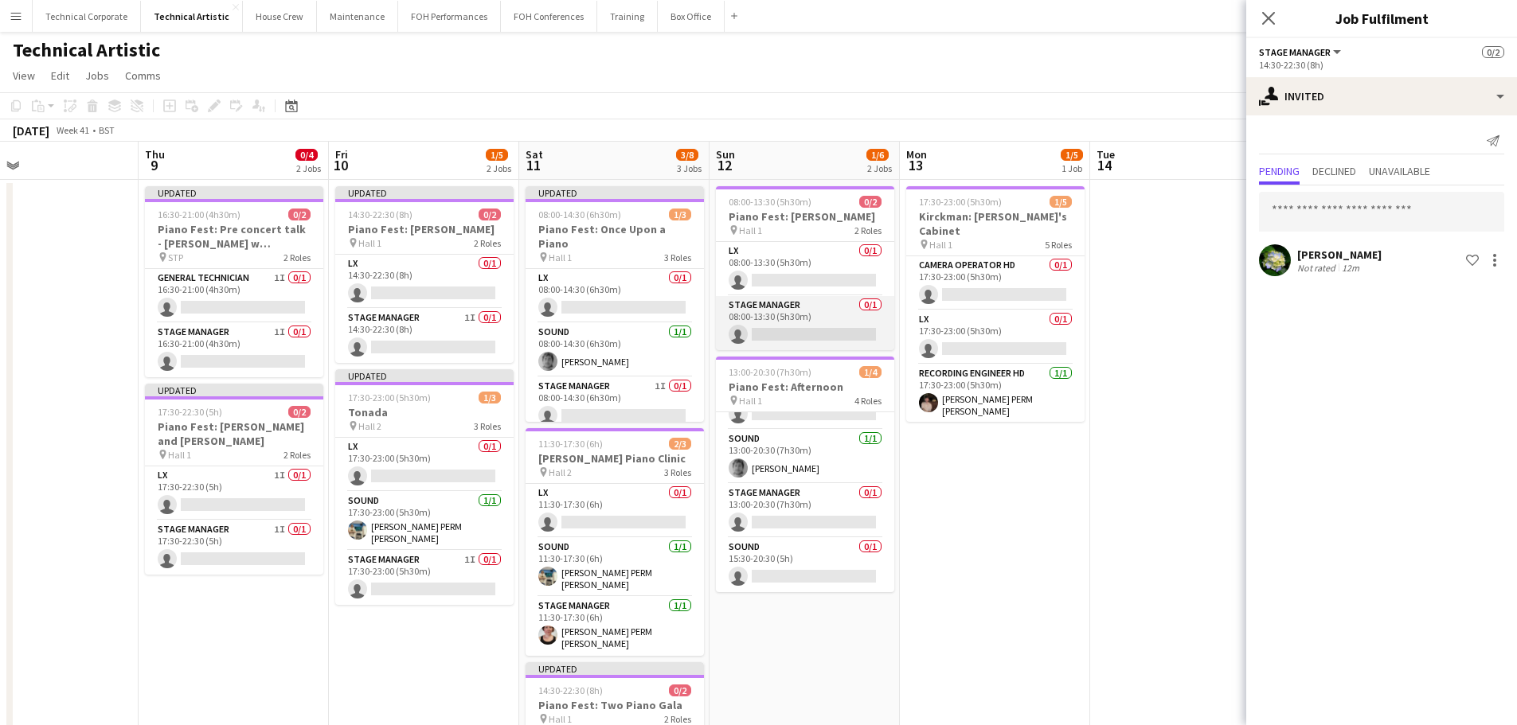
click at [820, 350] on app-card-role "Stage Manager 0/1 08:00-13:30 (5h30m) single-neutral-actions" at bounding box center [805, 323] width 178 height 54
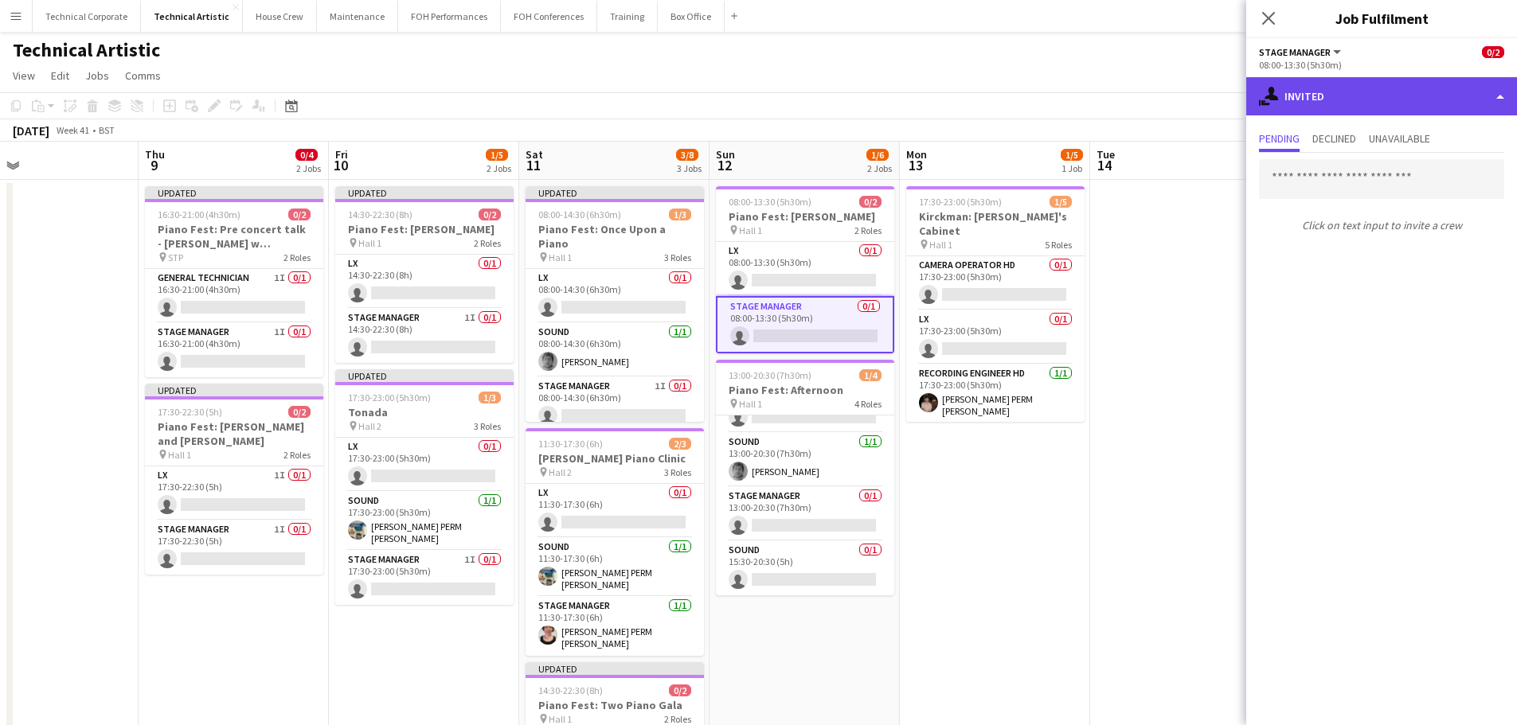
click at [1373, 107] on div "single-neutral-actions-share-1 Invited" at bounding box center [1381, 96] width 271 height 38
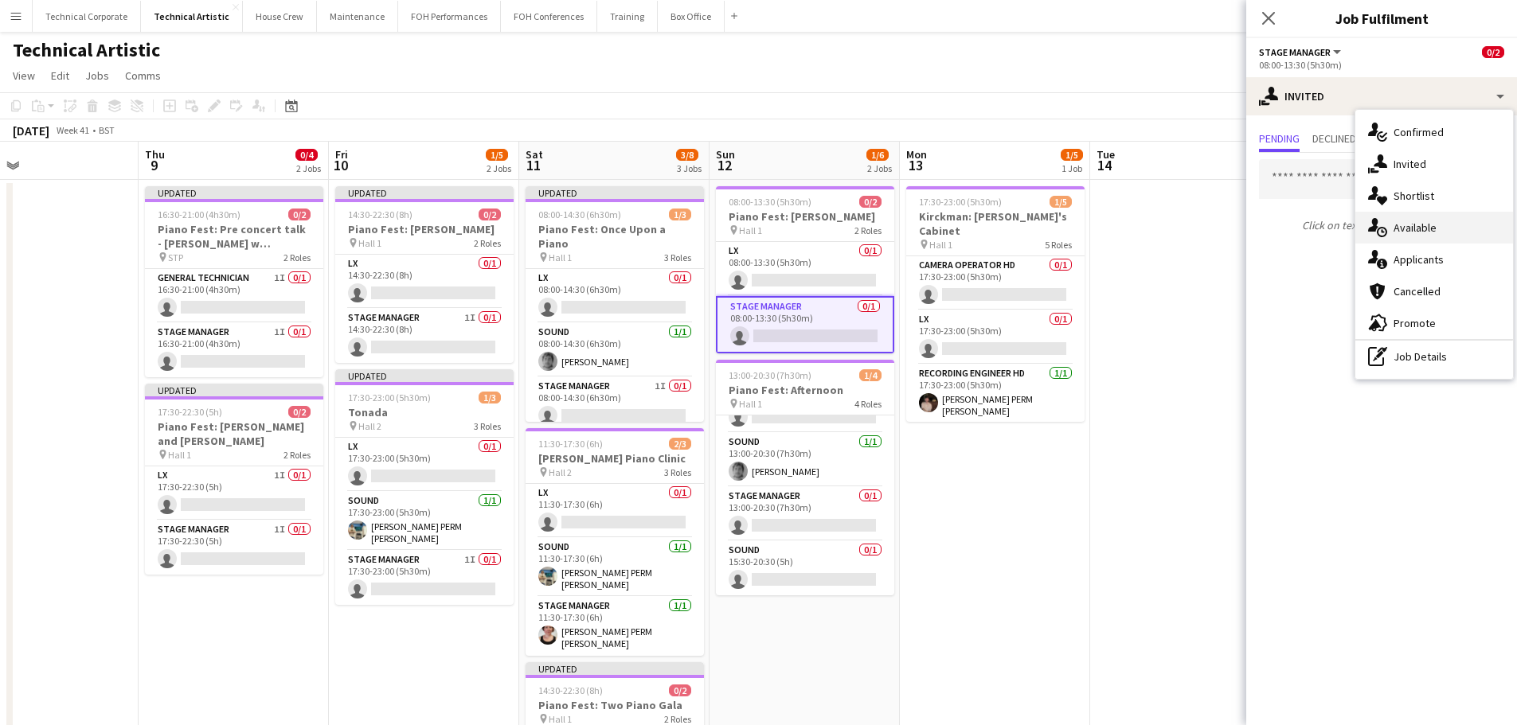
click at [1408, 218] on div "single-neutral-actions-upload Available" at bounding box center [1434, 228] width 158 height 32
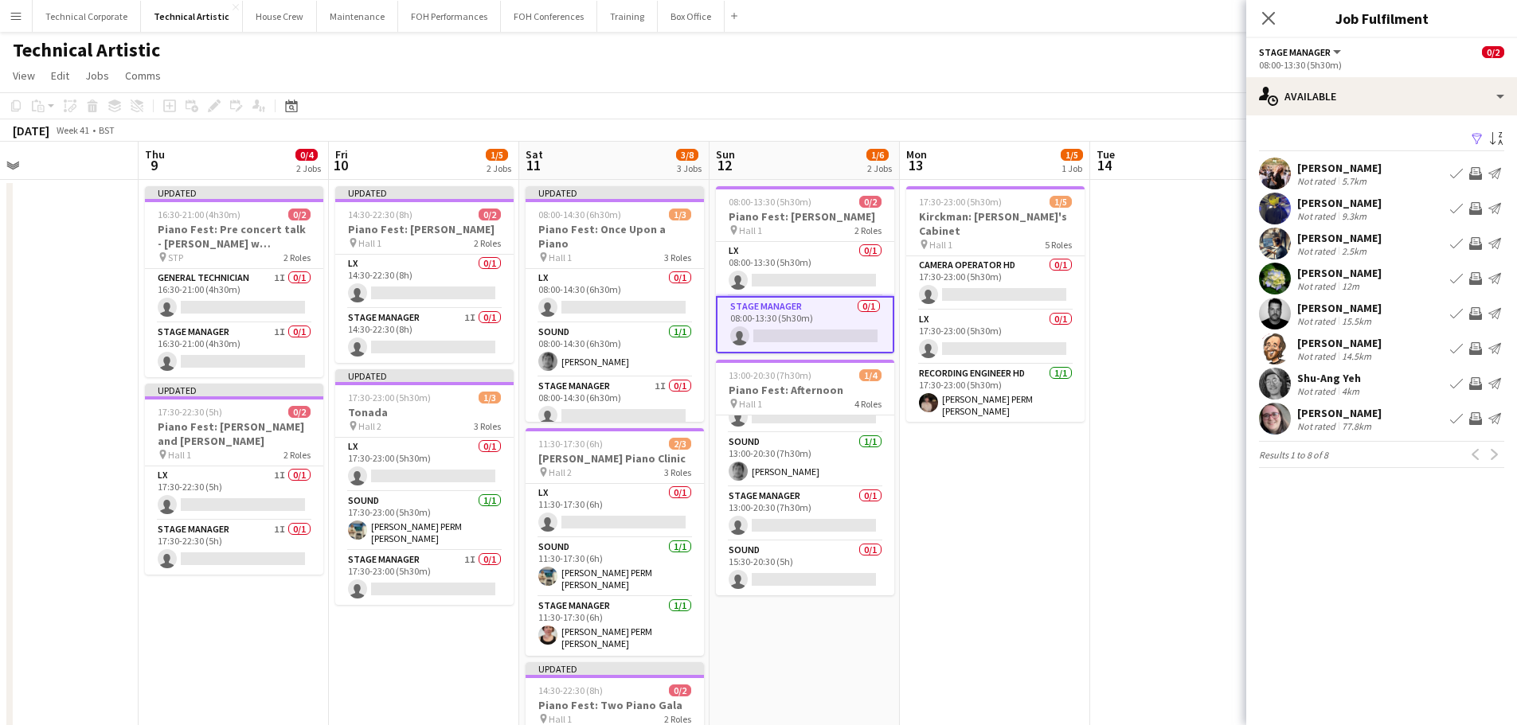
click at [1478, 315] on app-icon "Invite crew" at bounding box center [1475, 313] width 13 height 13
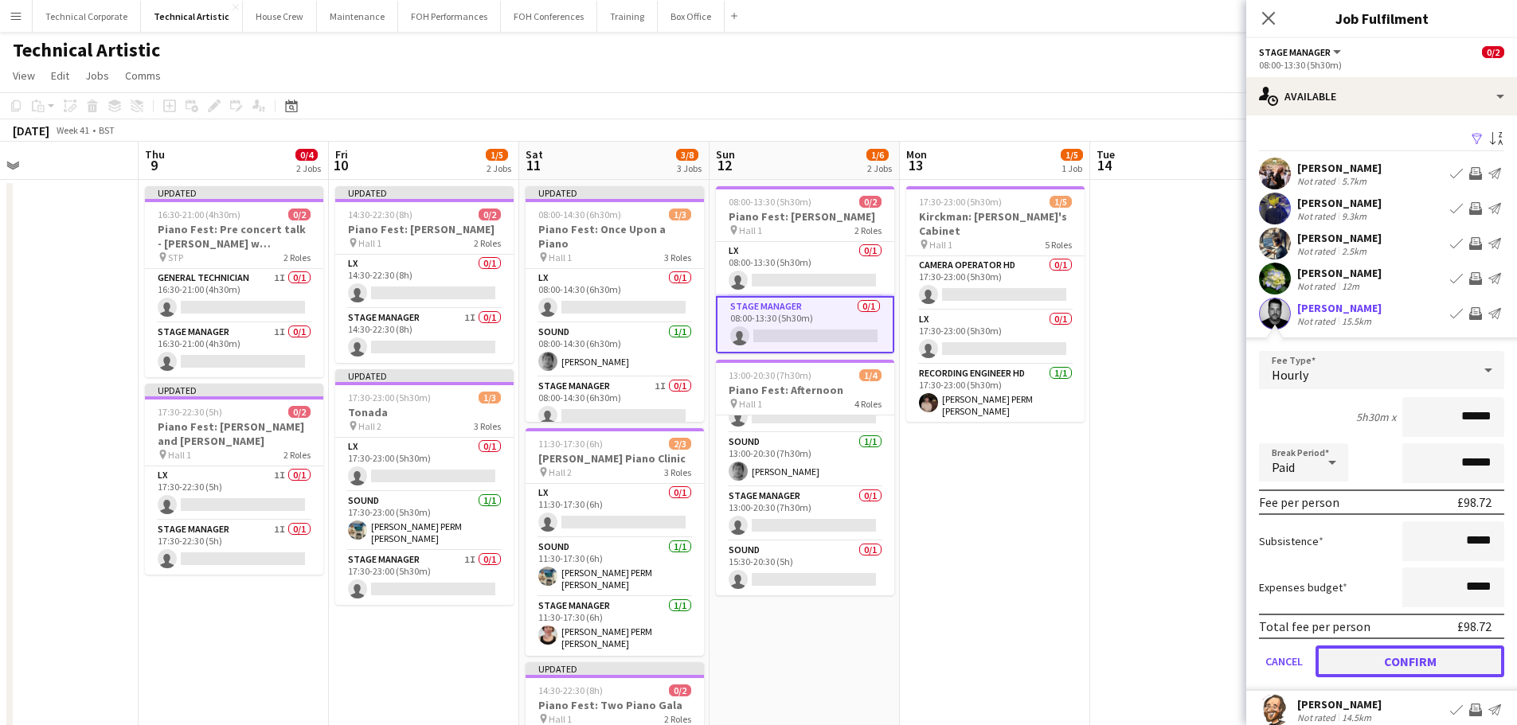
click at [1401, 658] on button "Confirm" at bounding box center [1409, 662] width 189 height 32
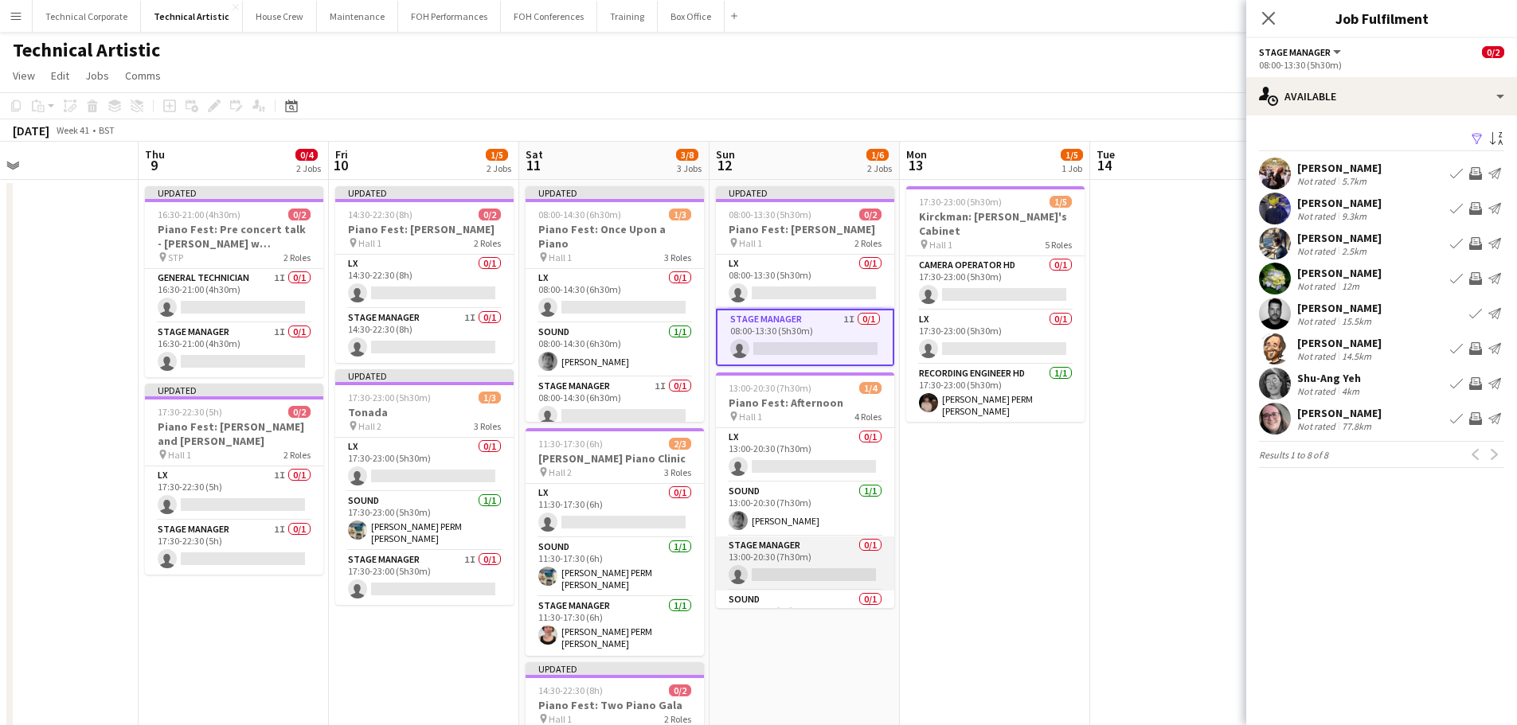
click at [816, 581] on app-card-role "Stage Manager 0/1 13:00-20:30 (7h30m) single-neutral-actions" at bounding box center [805, 564] width 178 height 54
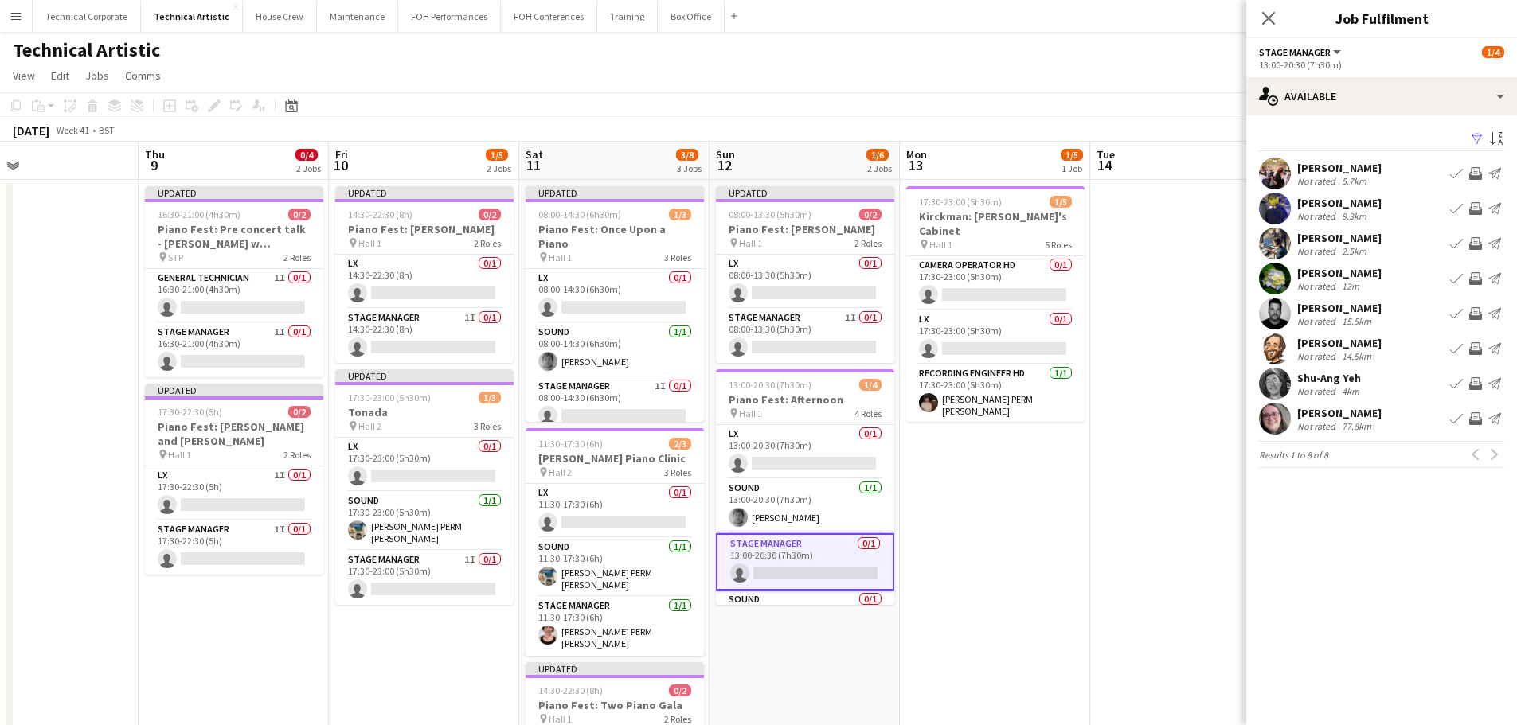
click at [1478, 348] on app-icon "Invite crew" at bounding box center [1475, 348] width 13 height 13
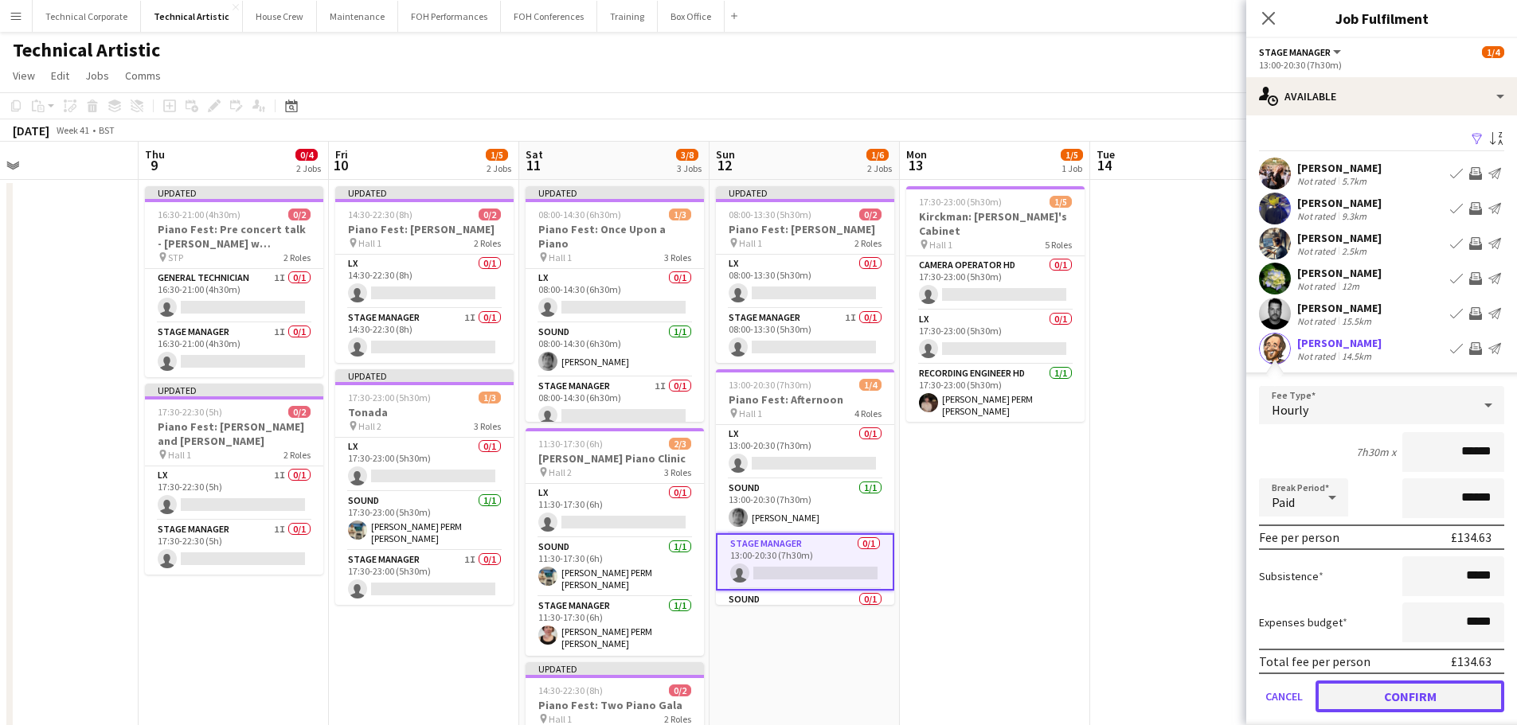
click at [1409, 687] on button "Confirm" at bounding box center [1409, 697] width 189 height 32
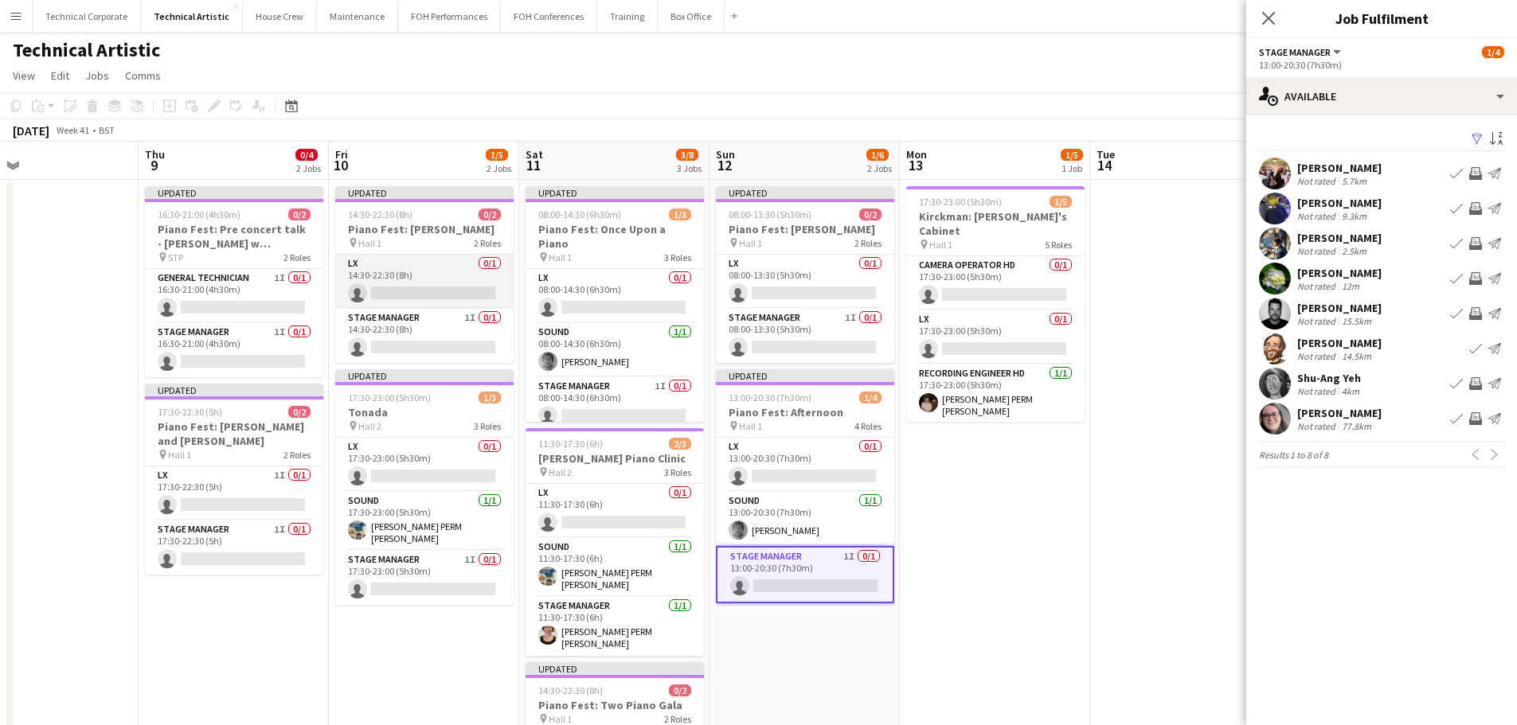
click at [433, 295] on app-card-role "LX 0/1 14:30-22:30 (8h) single-neutral-actions" at bounding box center [424, 282] width 178 height 54
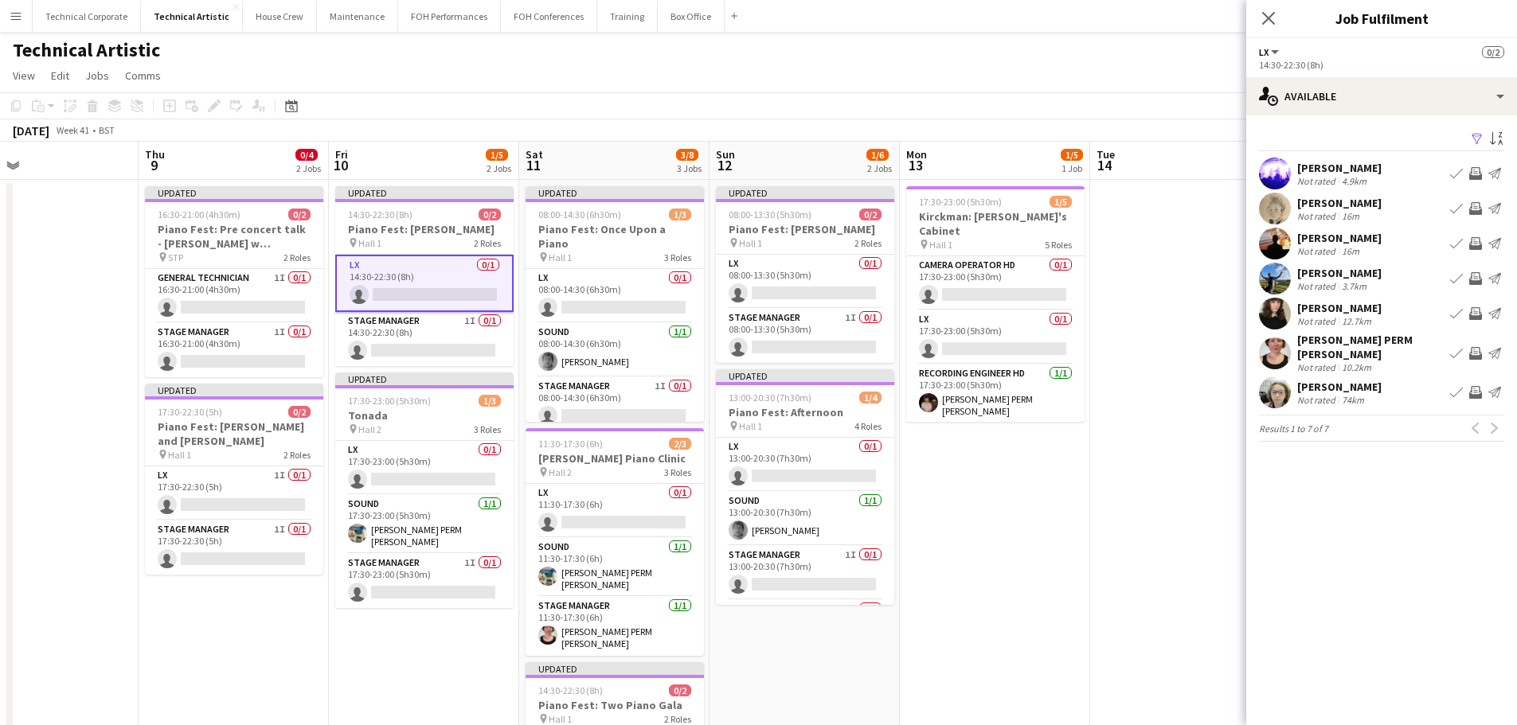
click at [1475, 175] on app-icon "Invite crew" at bounding box center [1475, 173] width 13 height 13
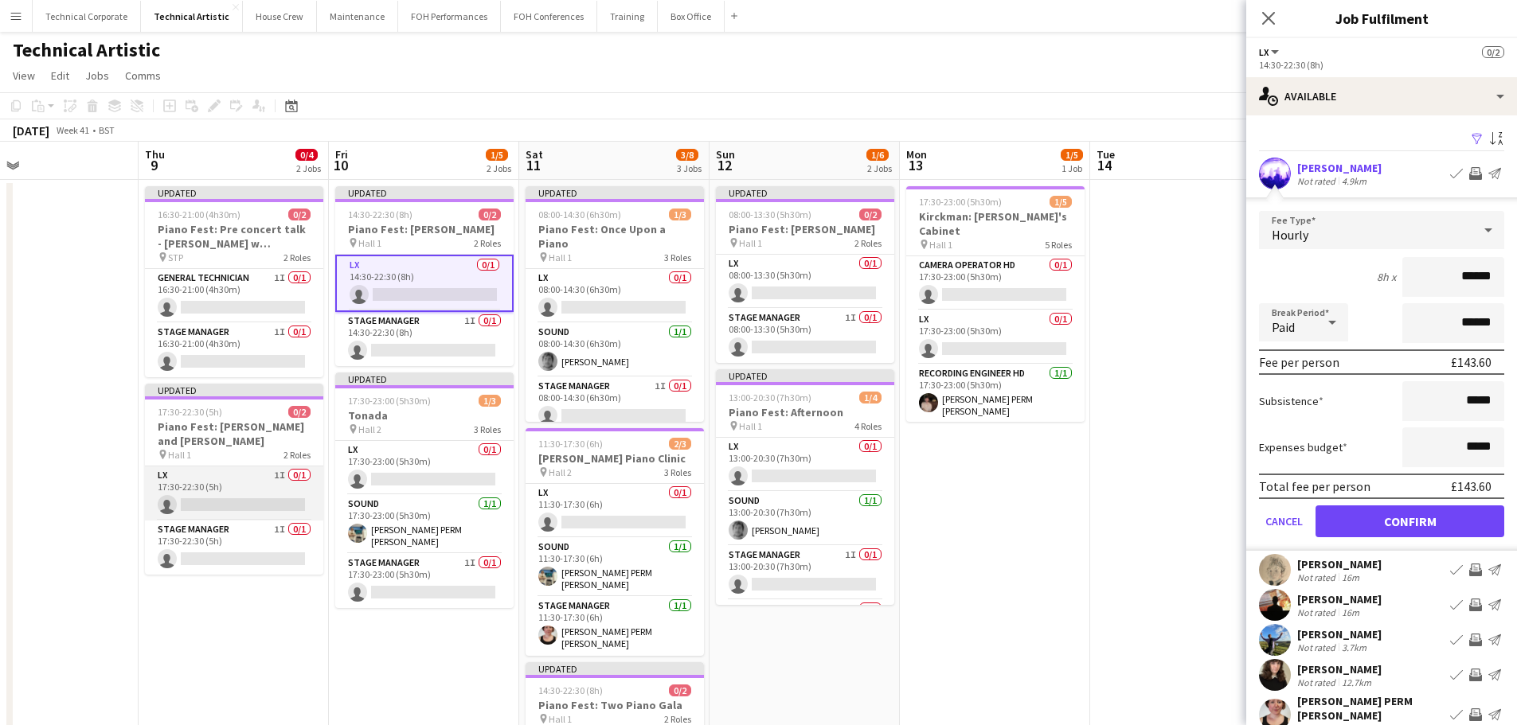
click at [241, 479] on app-card-role "LX 1I 0/1 17:30-22:30 (5h) single-neutral-actions" at bounding box center [234, 494] width 178 height 54
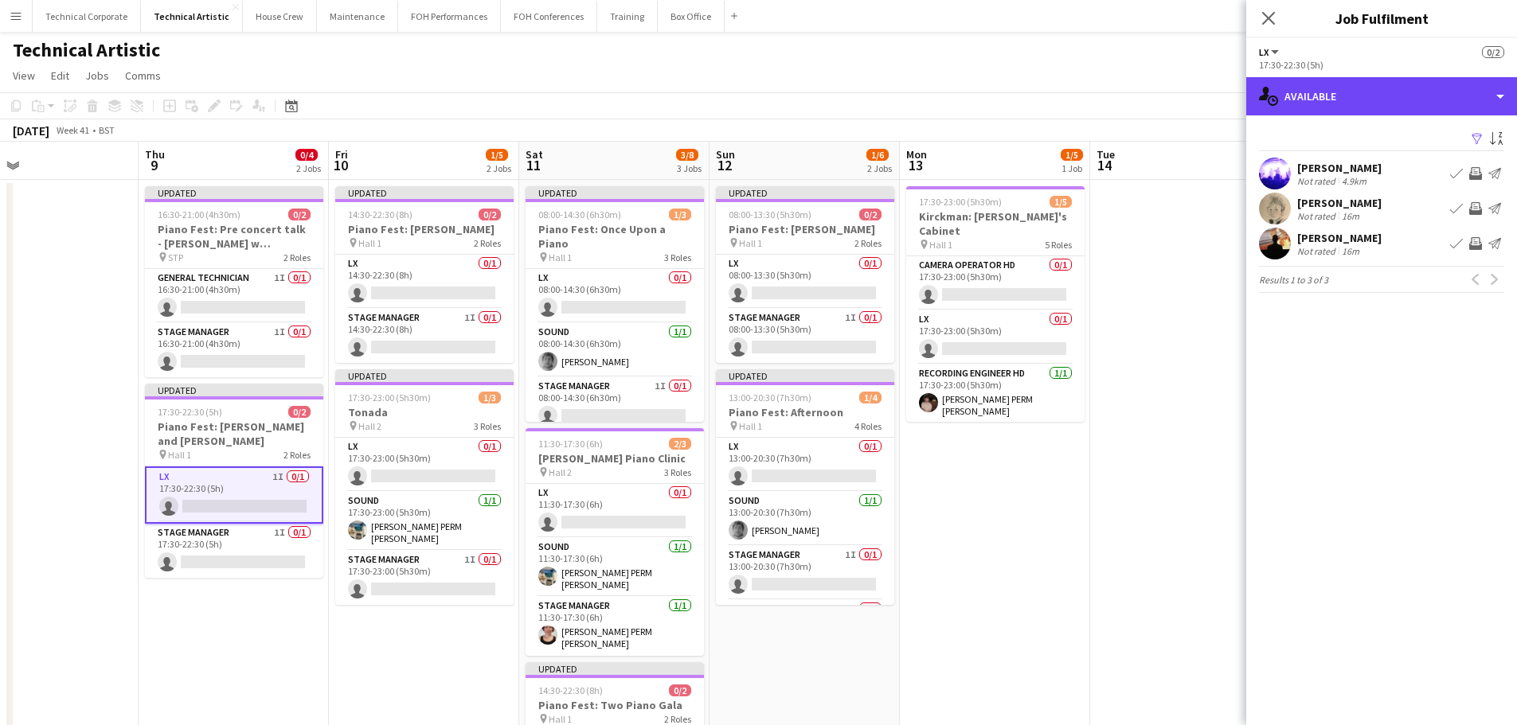
drag, startPoint x: 1308, startPoint y: 96, endPoint x: 1372, endPoint y: 127, distance: 71.2
click at [1309, 96] on div "single-neutral-actions-upload Available" at bounding box center [1381, 96] width 271 height 38
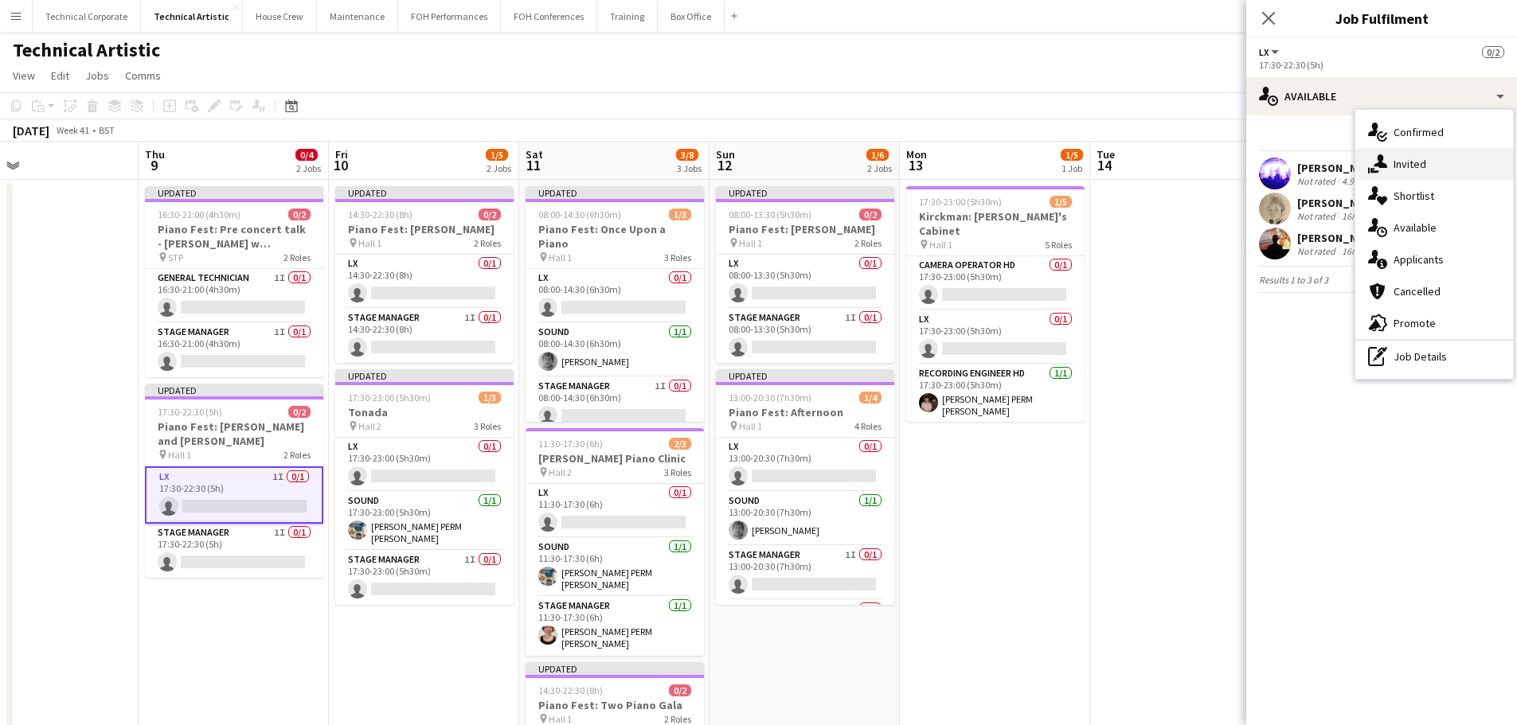
click at [1392, 154] on div "single-neutral-actions-share-1 Invited" at bounding box center [1434, 164] width 158 height 32
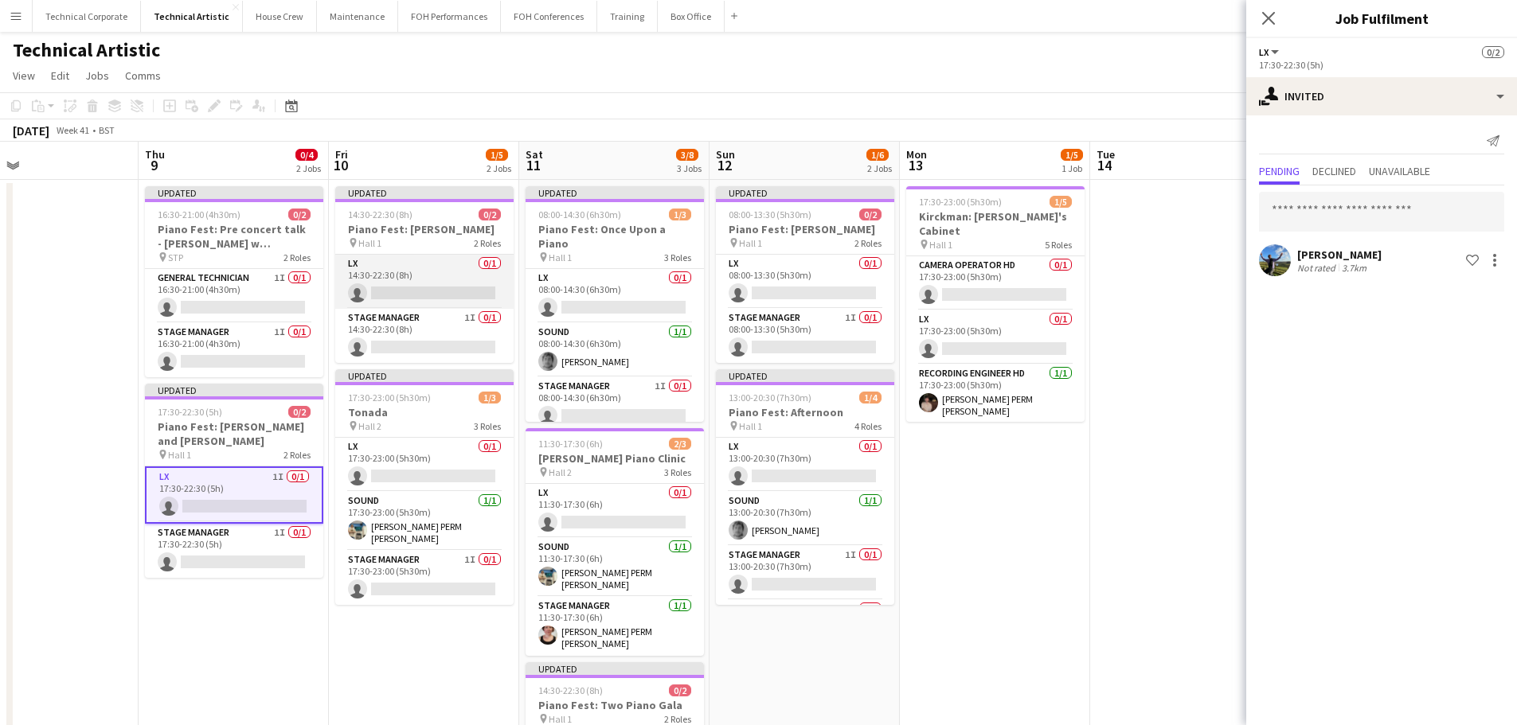
click at [461, 279] on app-card-role "LX 0/1 14:30-22:30 (8h) single-neutral-actions" at bounding box center [424, 282] width 178 height 54
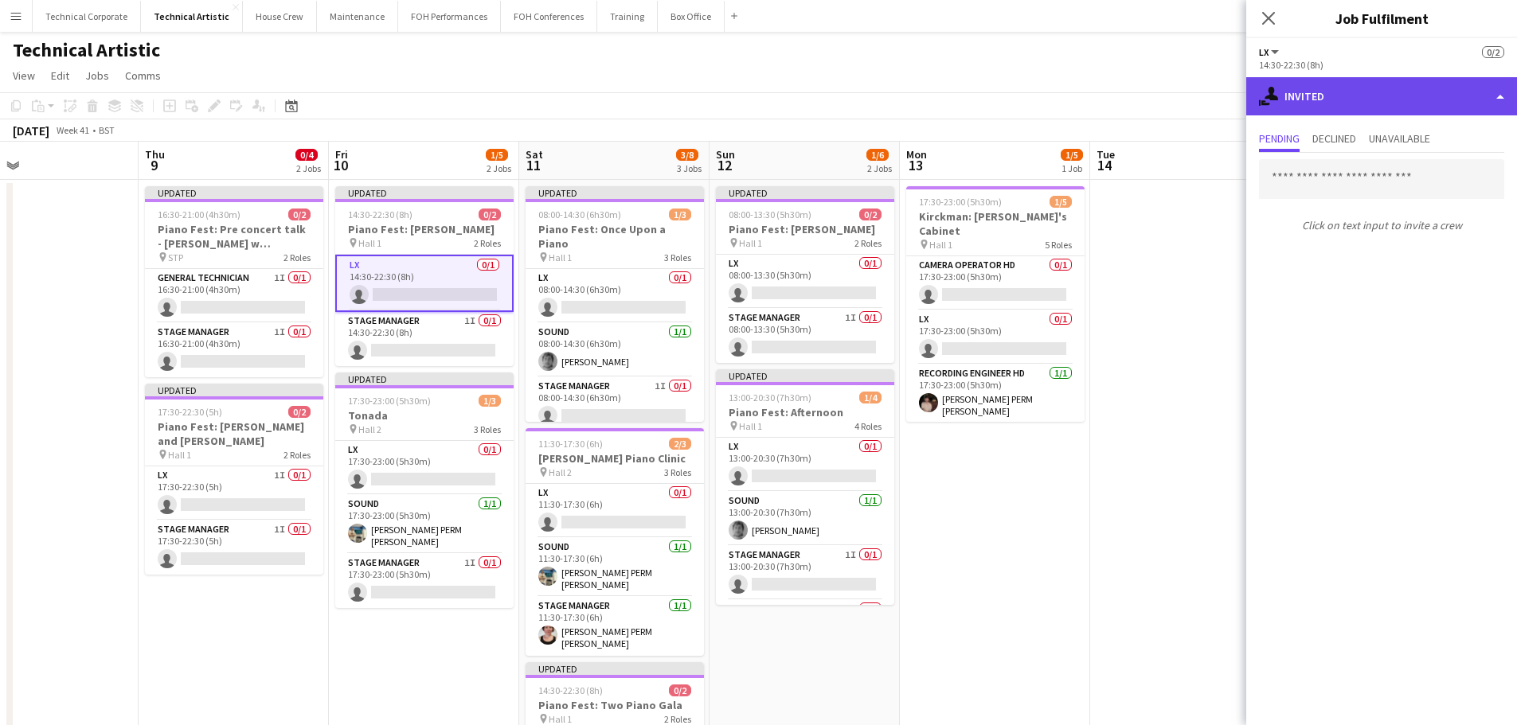
click at [1366, 96] on div "single-neutral-actions-share-1 Invited" at bounding box center [1381, 96] width 271 height 38
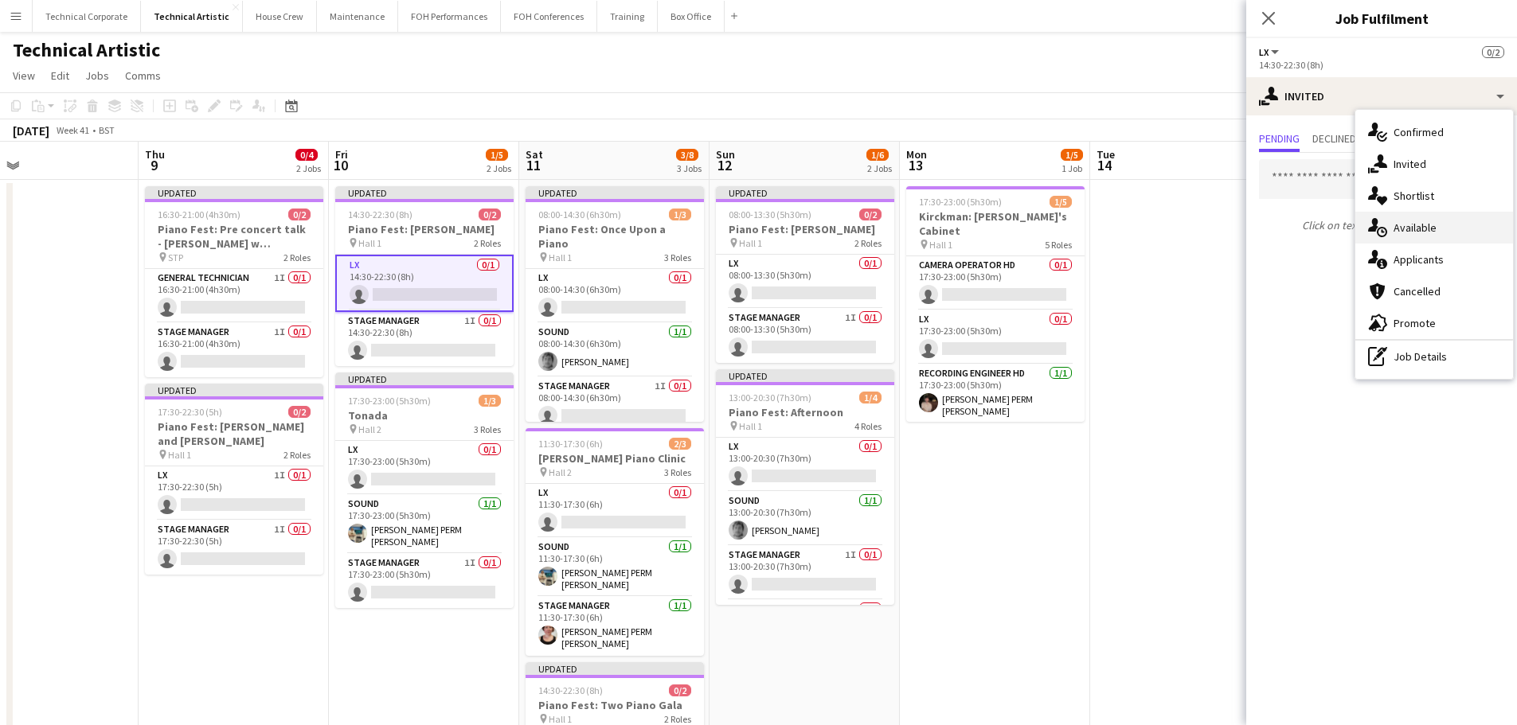
click at [1433, 225] on div "single-neutral-actions-upload Available" at bounding box center [1434, 228] width 158 height 32
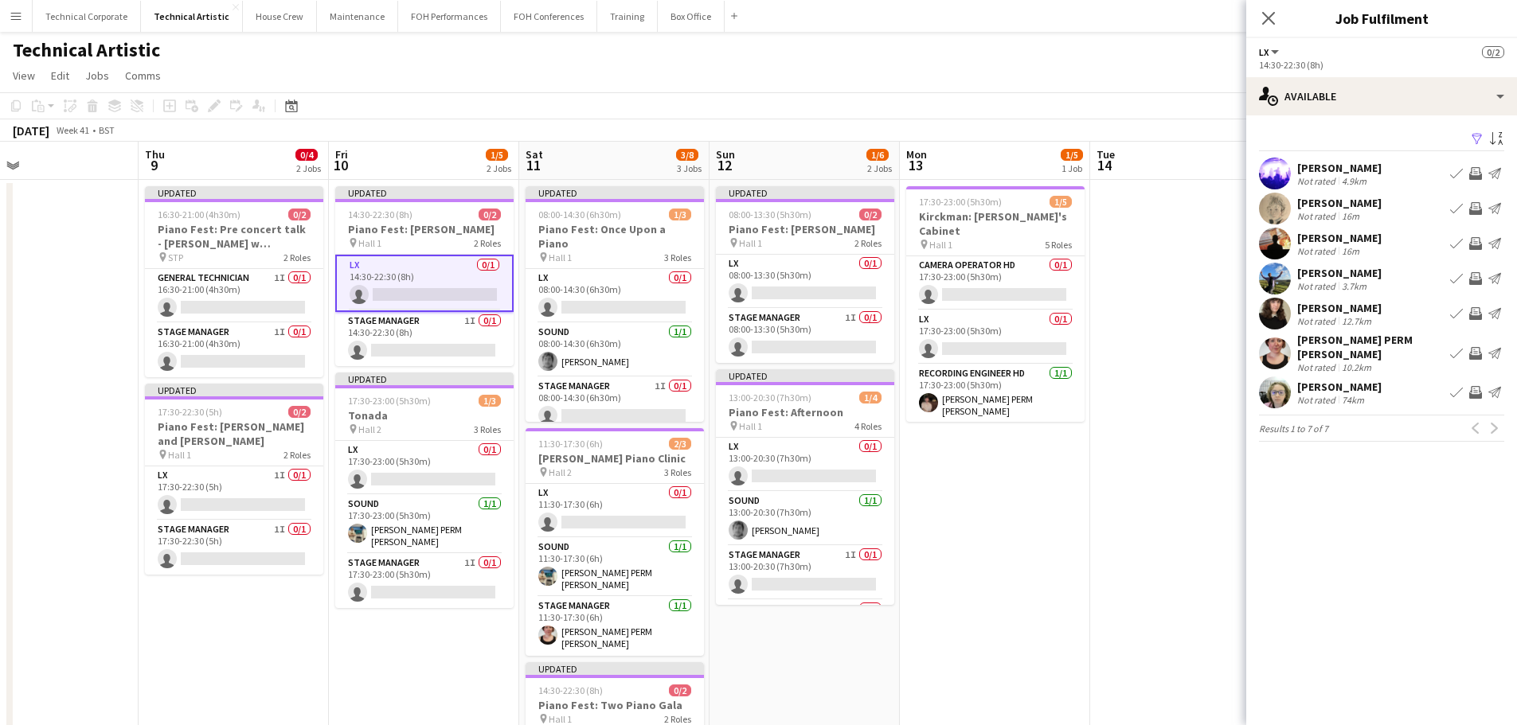
click at [1482, 175] on button "Invite crew" at bounding box center [1475, 173] width 19 height 19
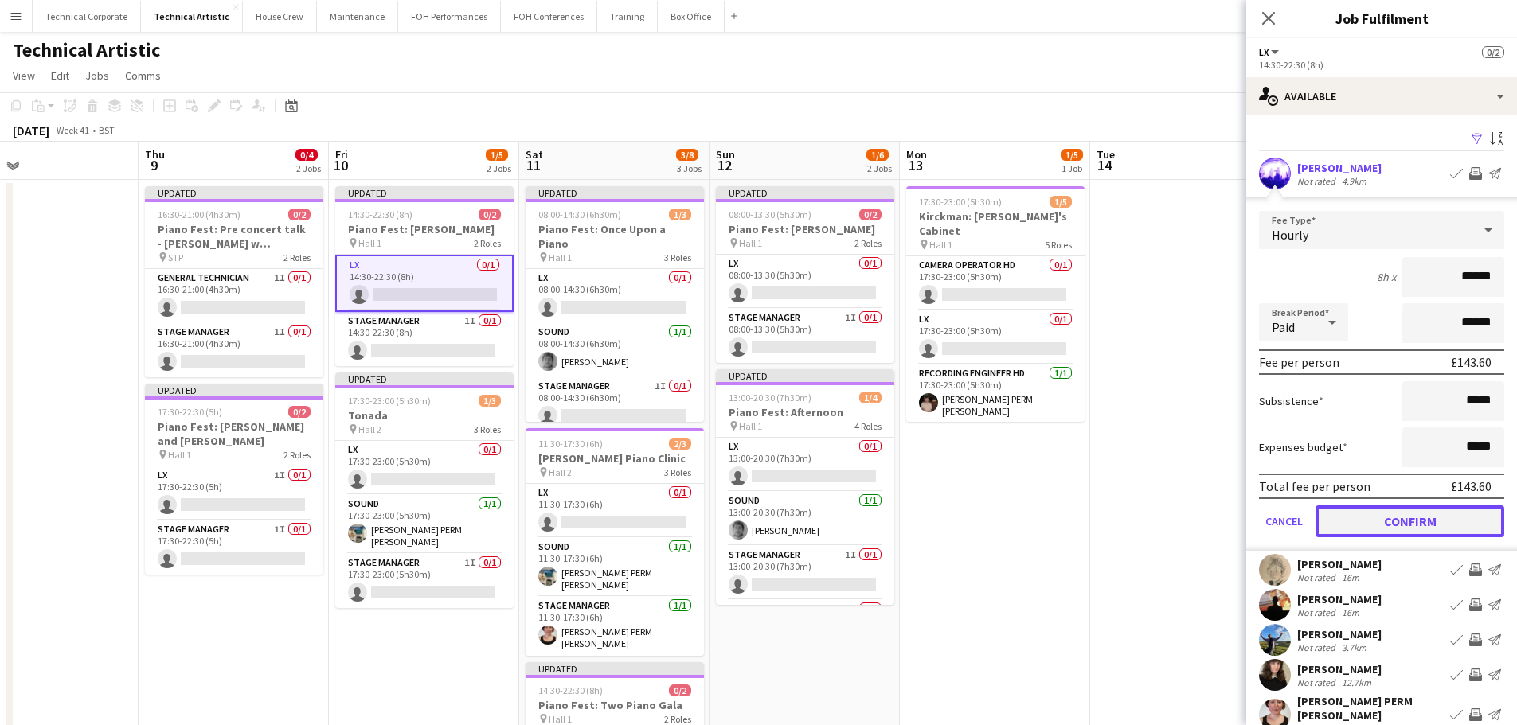
click at [1413, 530] on button "Confirm" at bounding box center [1409, 522] width 189 height 32
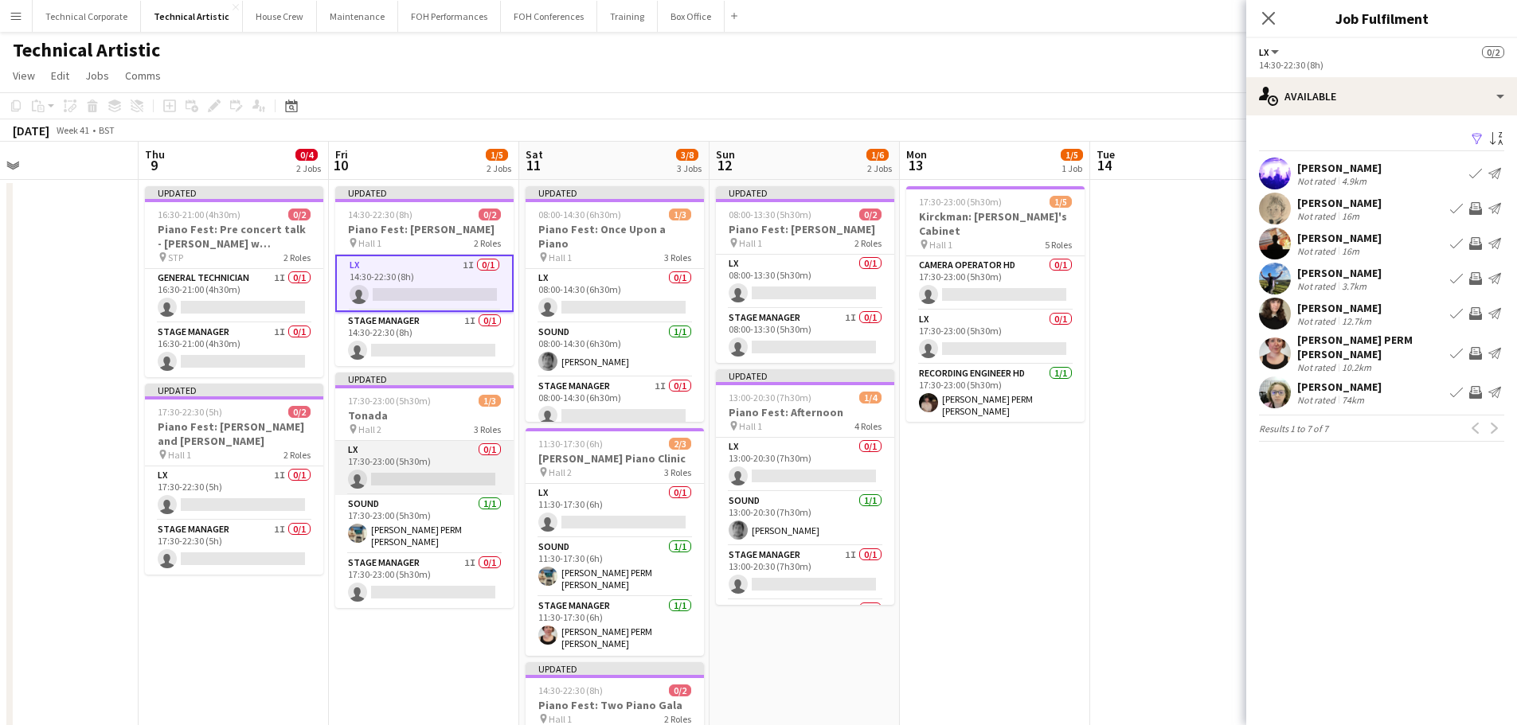
click at [456, 475] on app-card-role "LX 0/1 17:30-23:00 (5h30m) single-neutral-actions" at bounding box center [424, 468] width 178 height 54
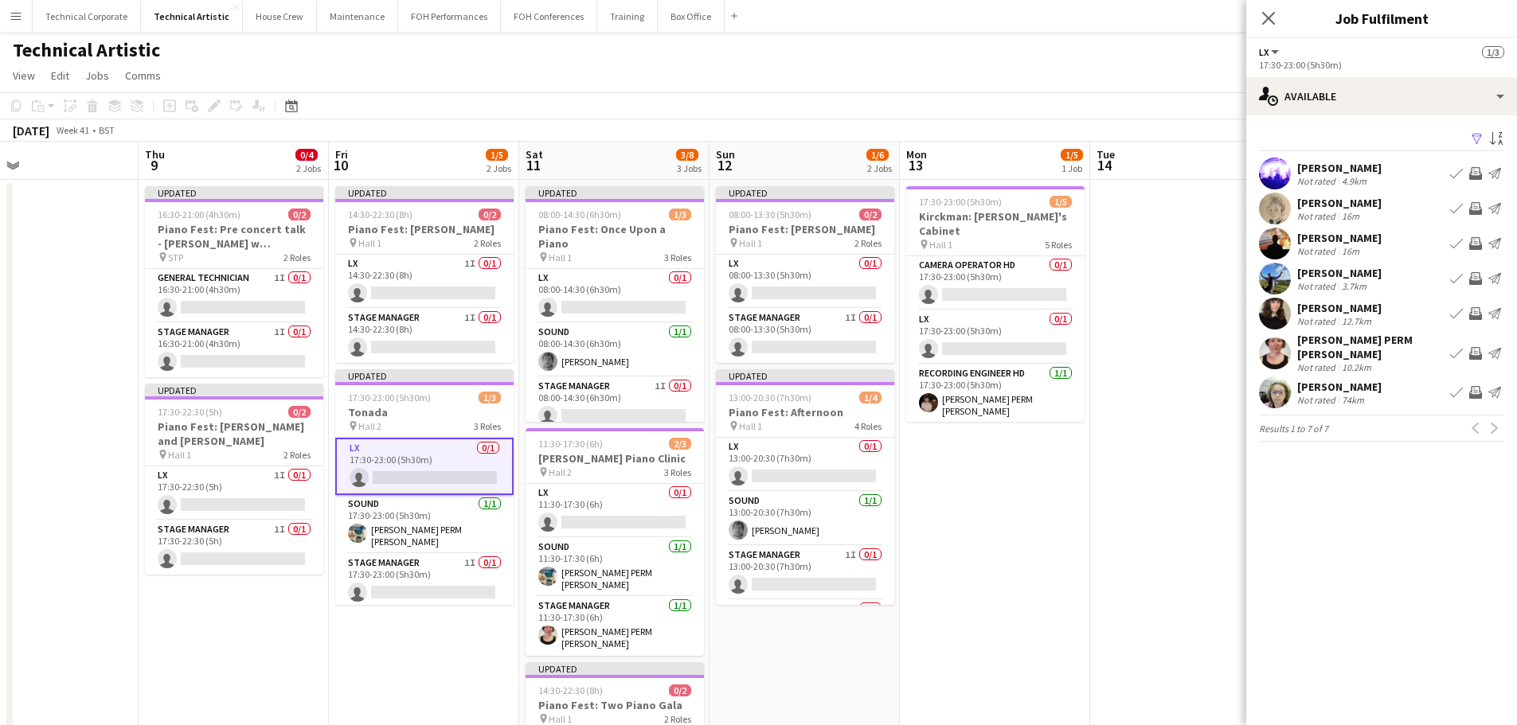
click at [1476, 282] on app-icon "Invite crew" at bounding box center [1475, 278] width 13 height 13
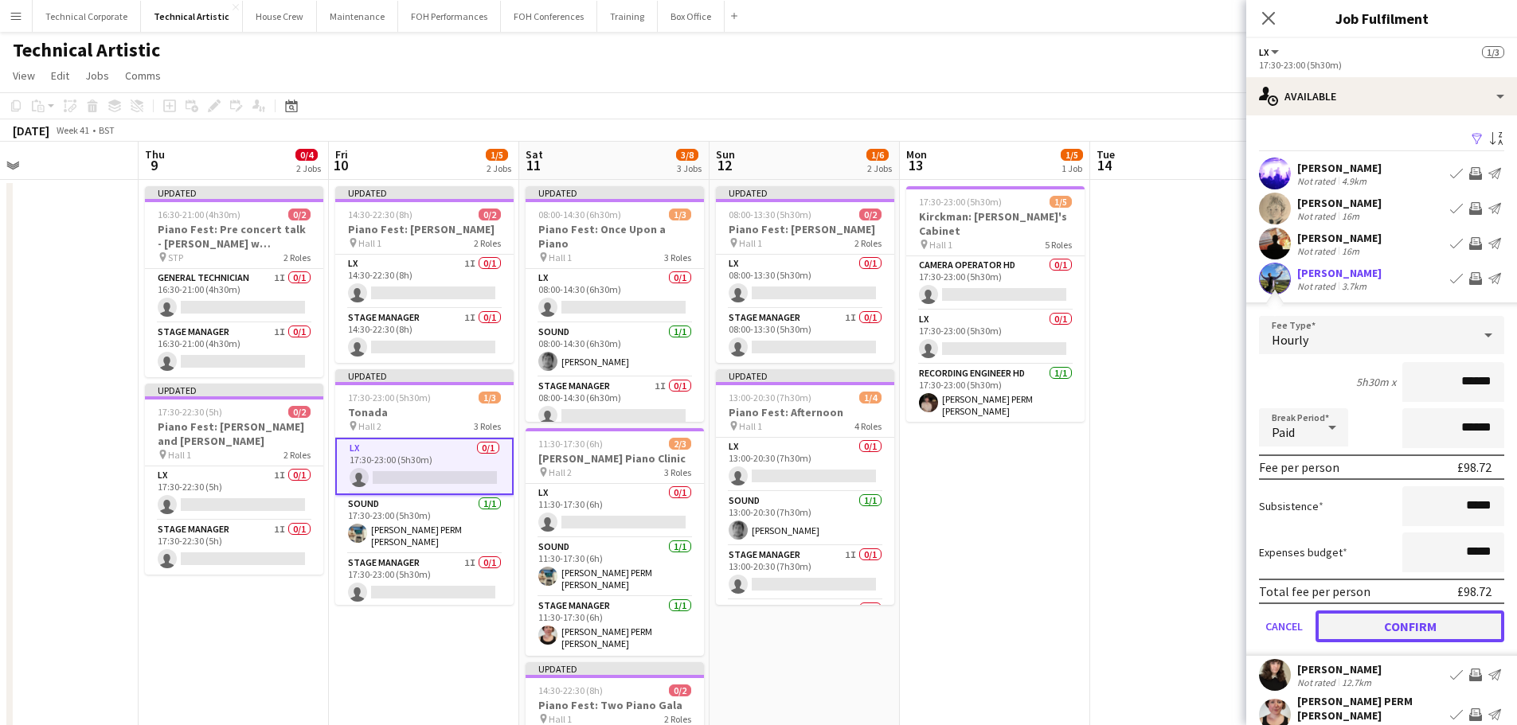
click at [1410, 631] on button "Confirm" at bounding box center [1409, 627] width 189 height 32
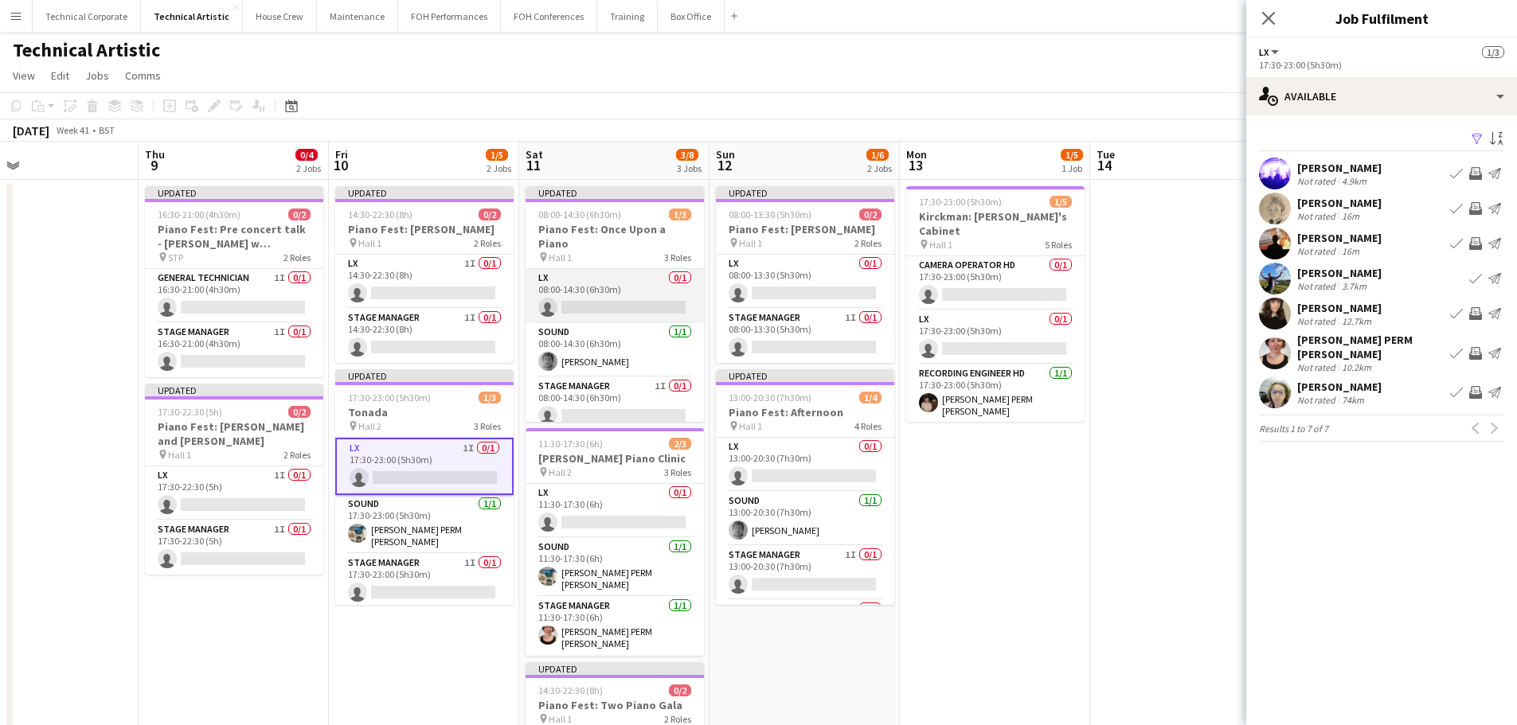
click at [628, 269] on app-card-role "LX 0/1 08:00-14:30 (6h30m) single-neutral-actions" at bounding box center [615, 296] width 178 height 54
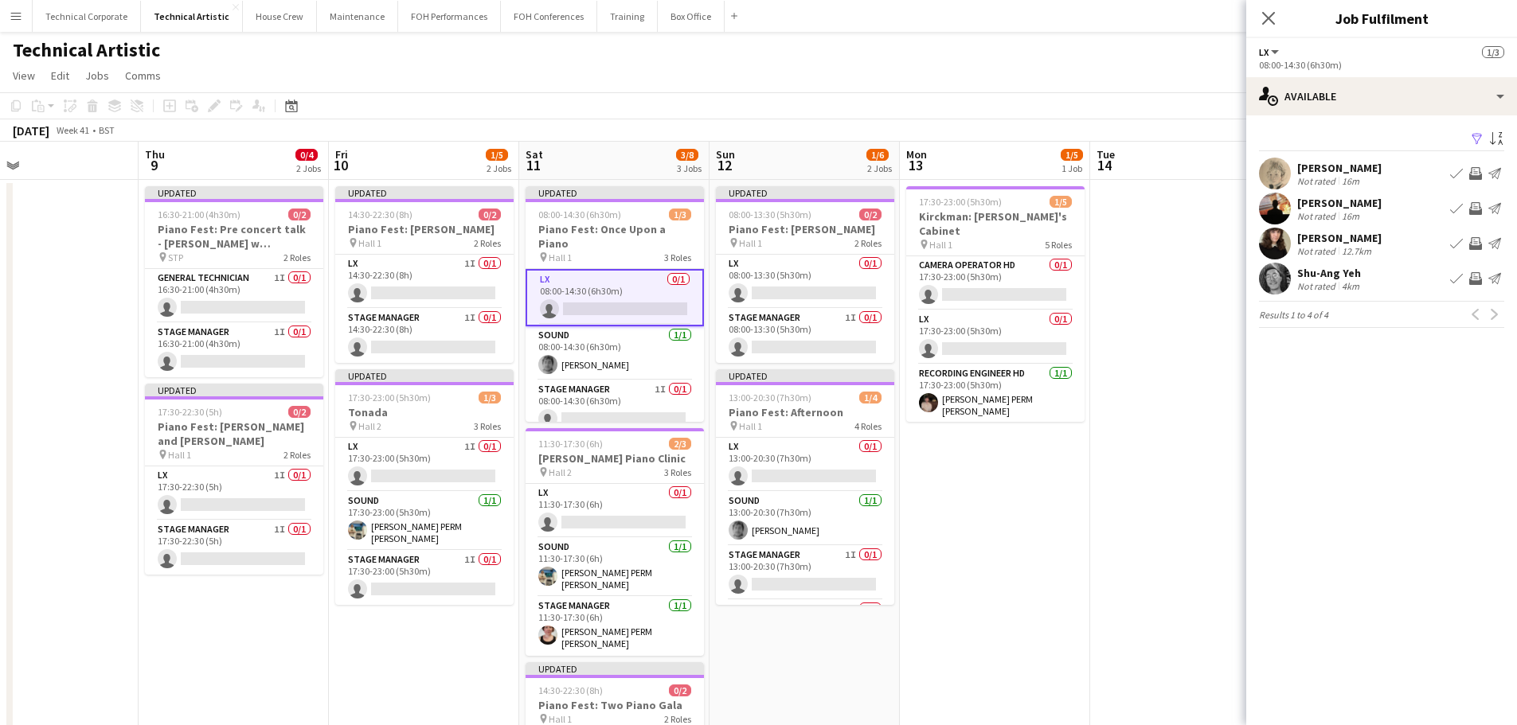
click at [1475, 207] on app-icon "Invite crew" at bounding box center [1475, 208] width 13 height 13
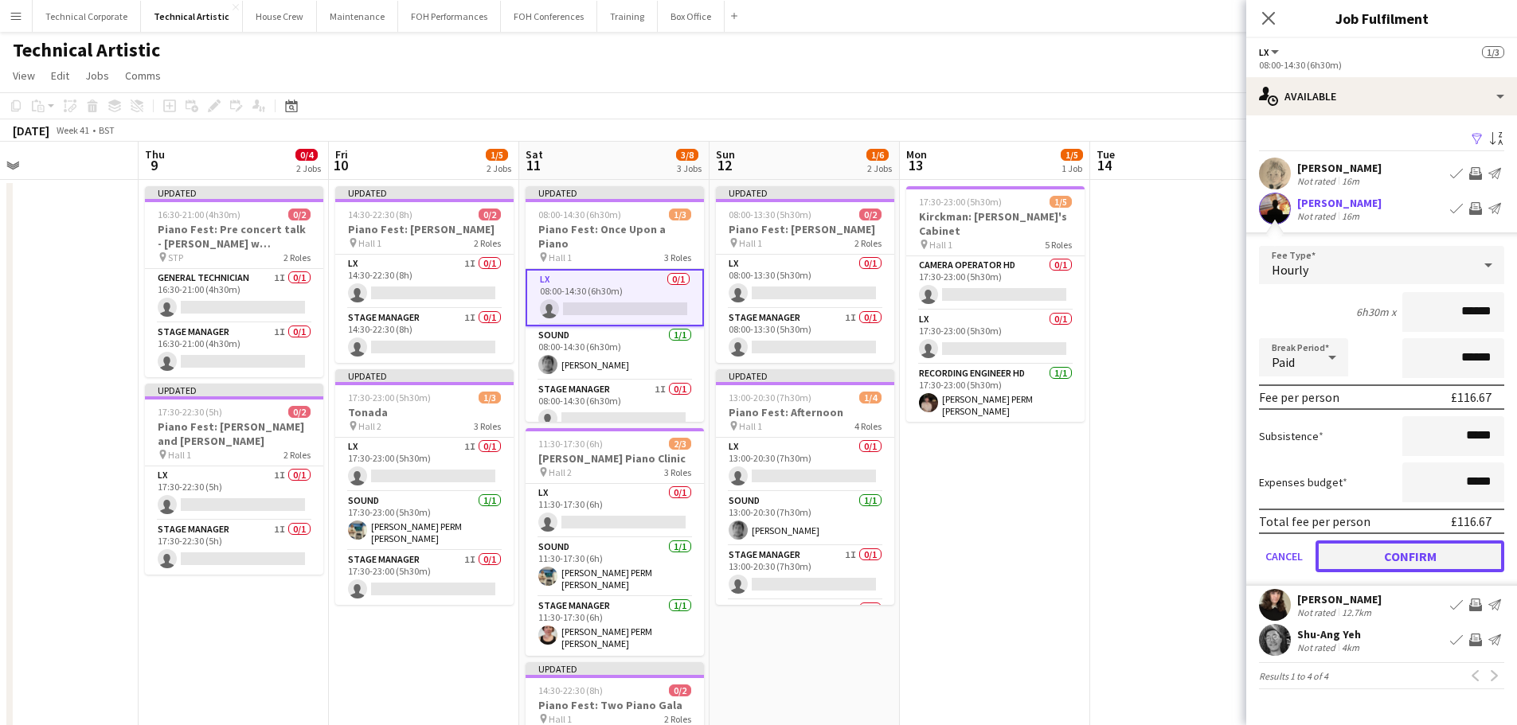
click at [1399, 556] on button "Confirm" at bounding box center [1409, 557] width 189 height 32
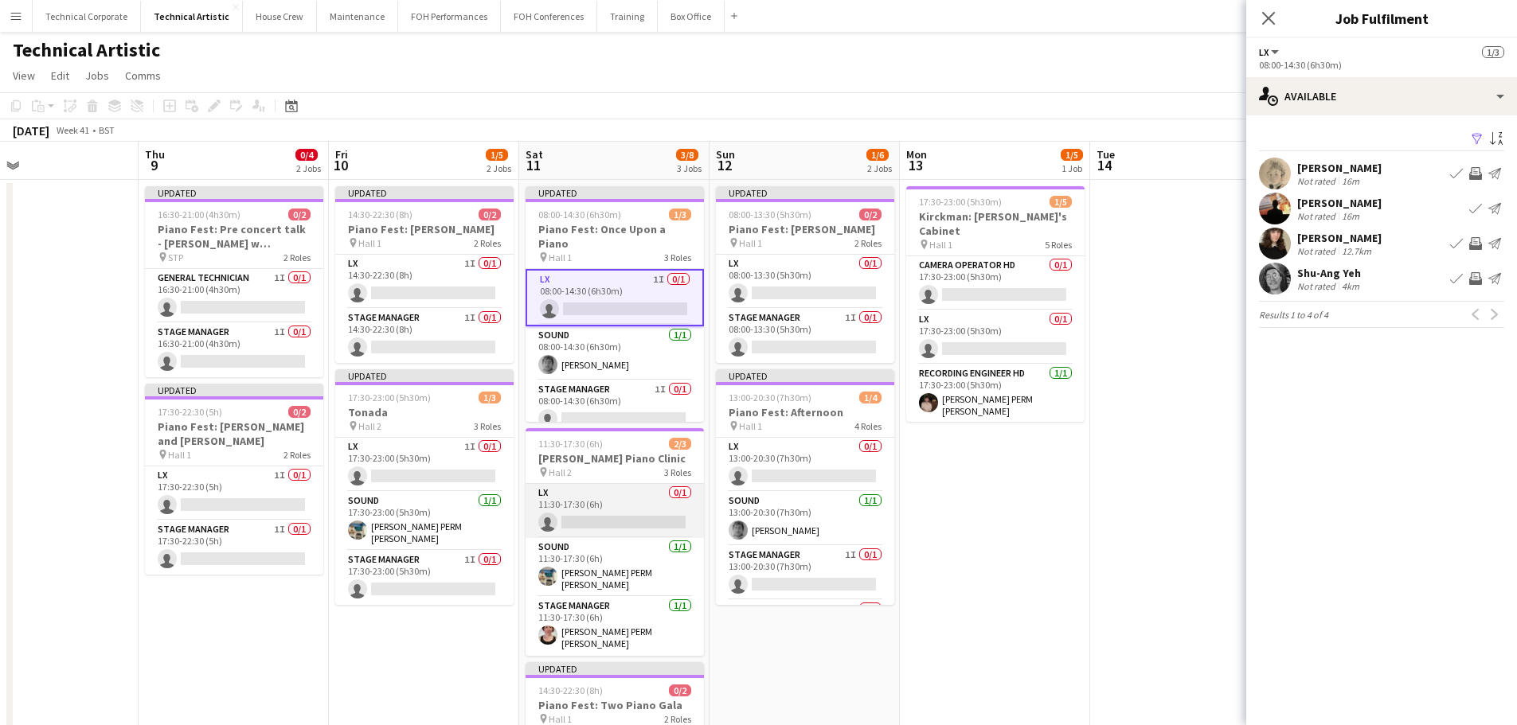
click at [617, 513] on app-card-role "LX 0/1 11:30-17:30 (6h) single-neutral-actions" at bounding box center [615, 511] width 178 height 54
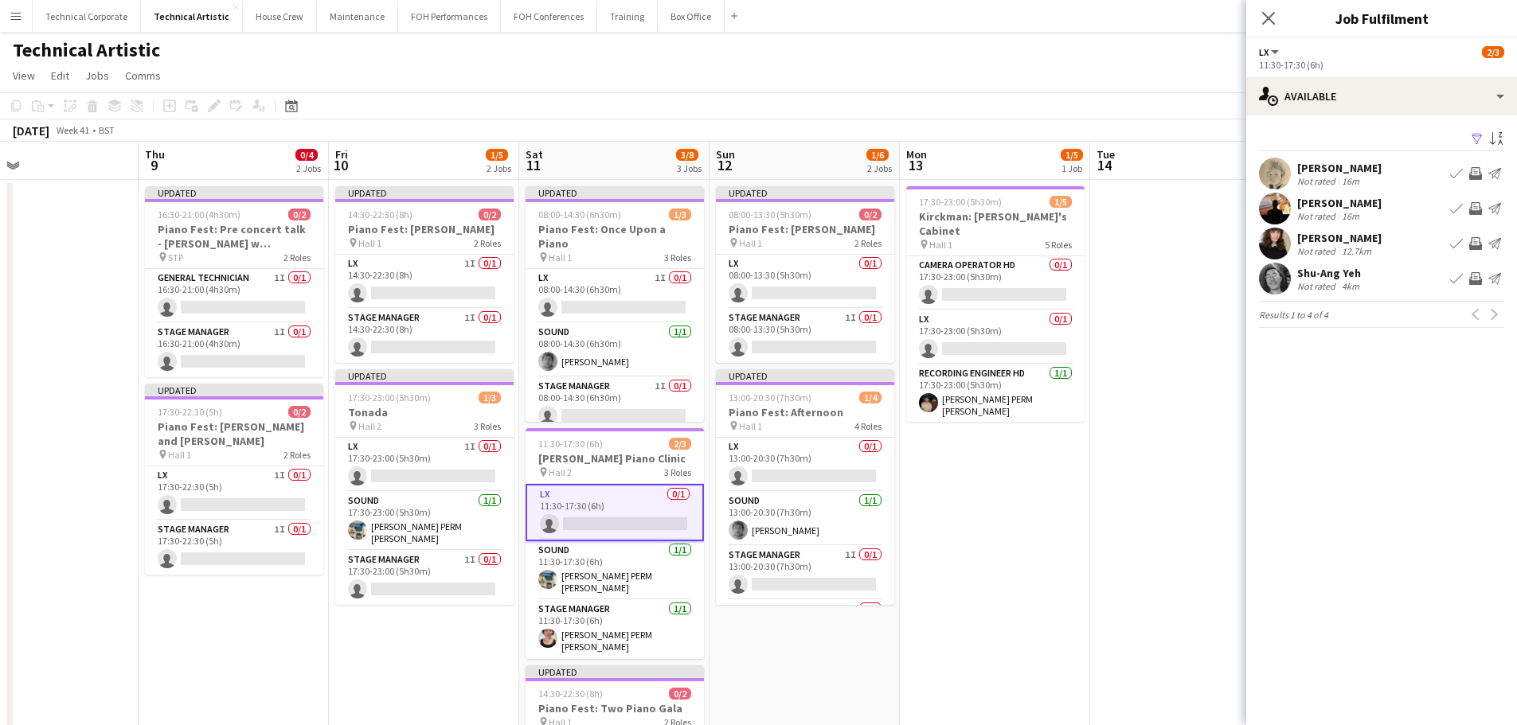
click at [1482, 170] on button "Invite crew" at bounding box center [1475, 173] width 19 height 19
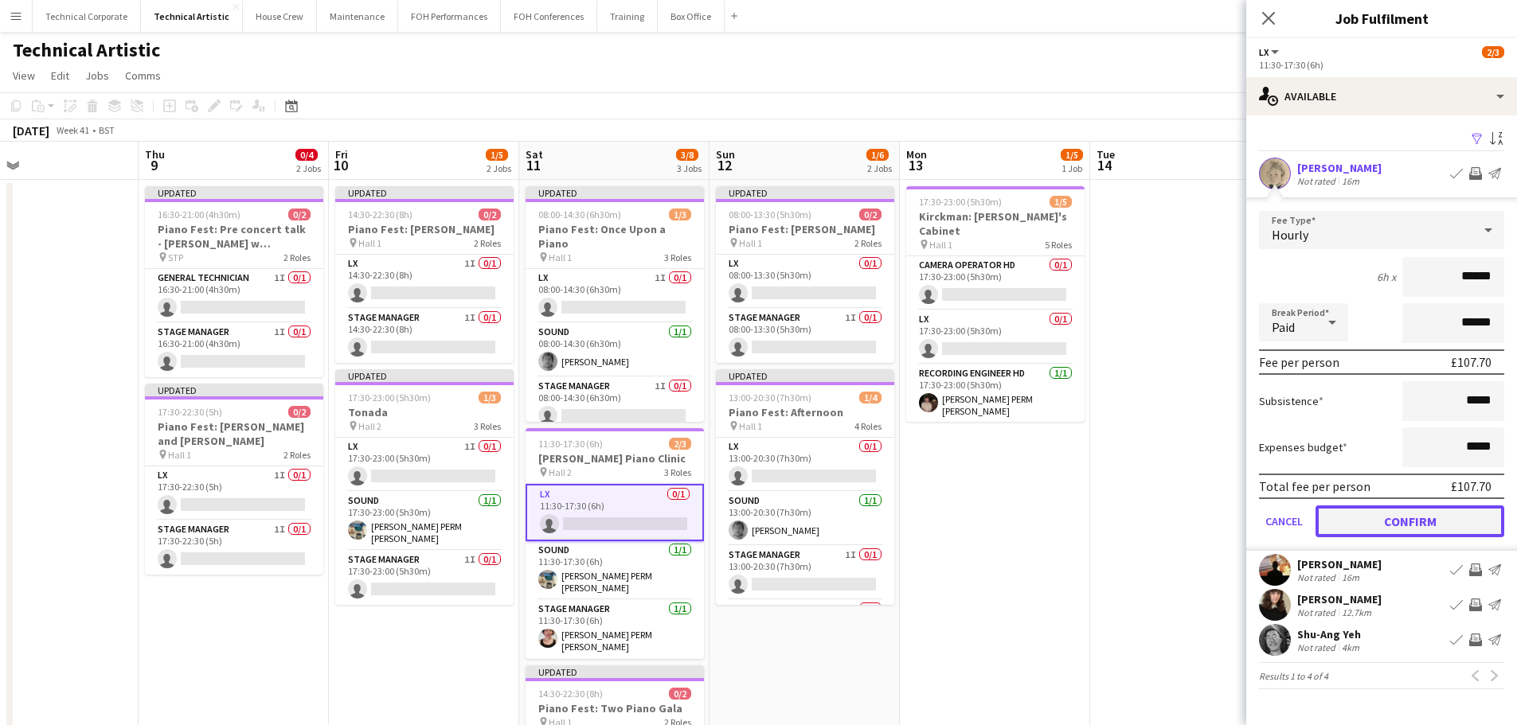
click at [1405, 534] on button "Confirm" at bounding box center [1409, 522] width 189 height 32
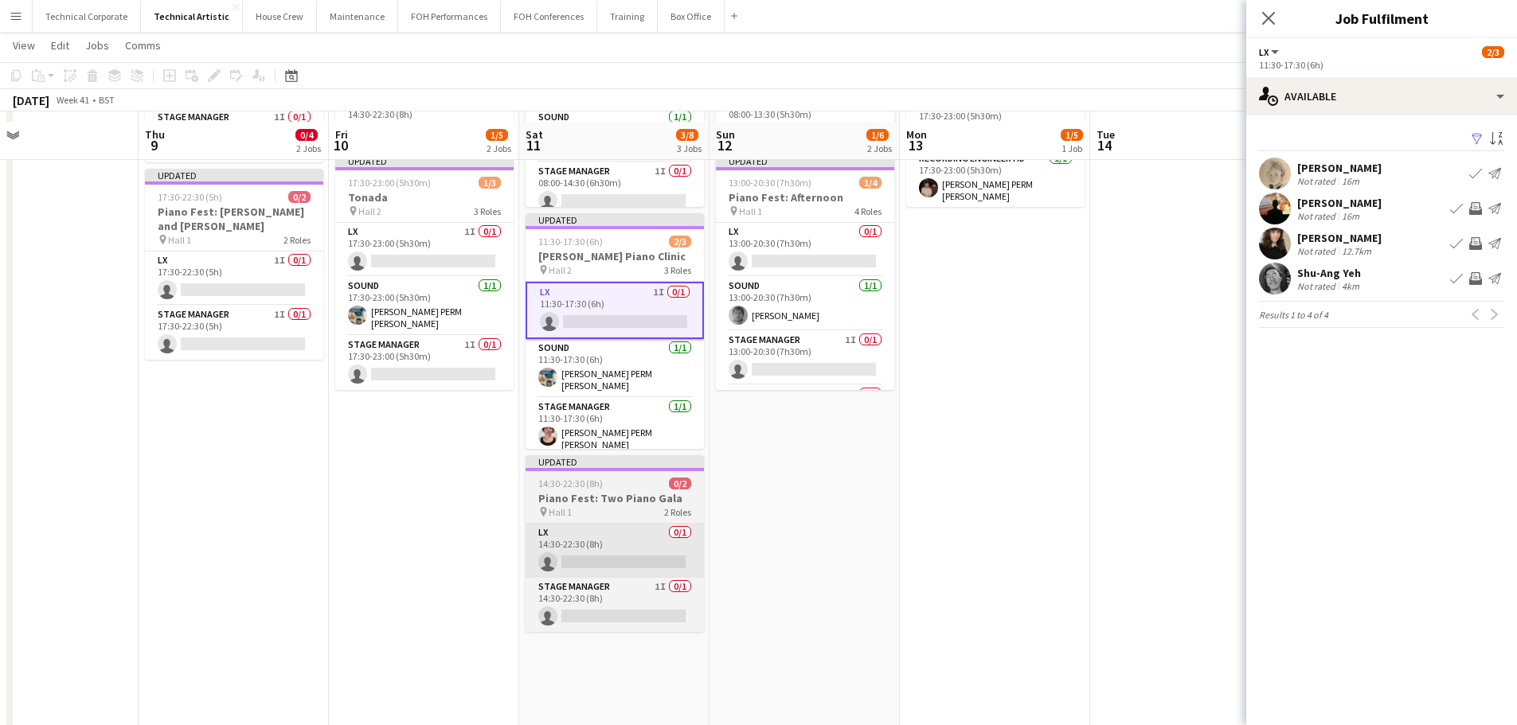
scroll to position [239, 0]
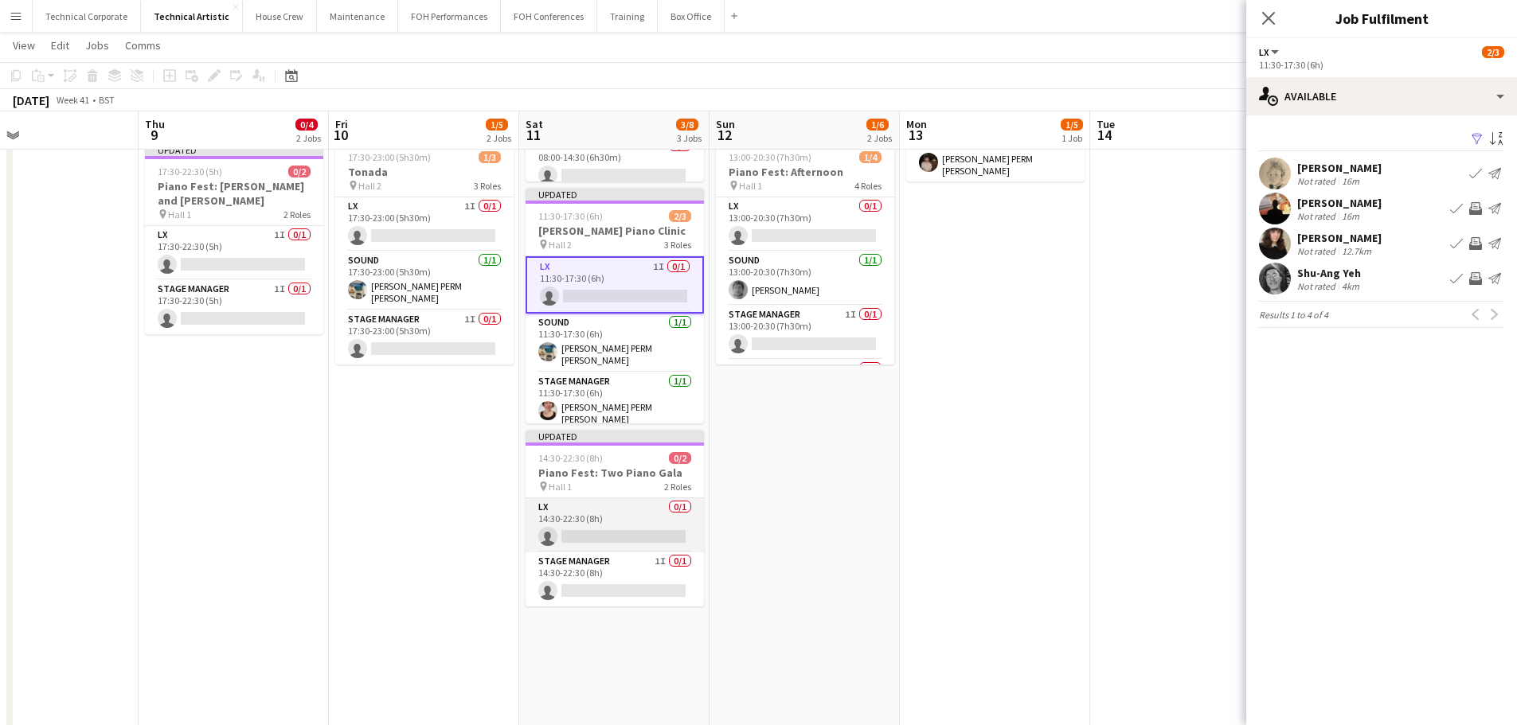
click at [603, 512] on app-card-role "LX 0/1 14:30-22:30 (8h) single-neutral-actions" at bounding box center [615, 525] width 178 height 54
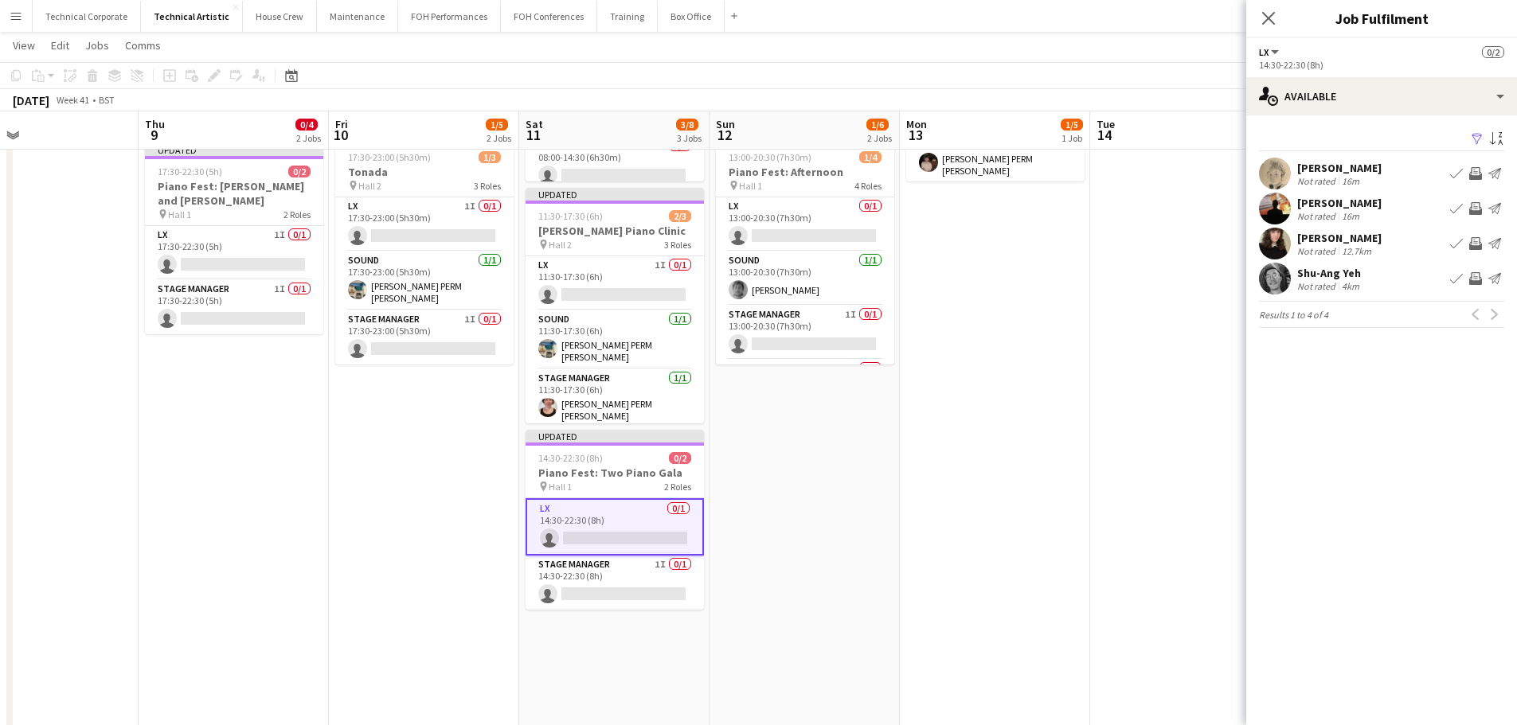
click at [1475, 282] on app-icon "Invite crew" at bounding box center [1475, 278] width 13 height 13
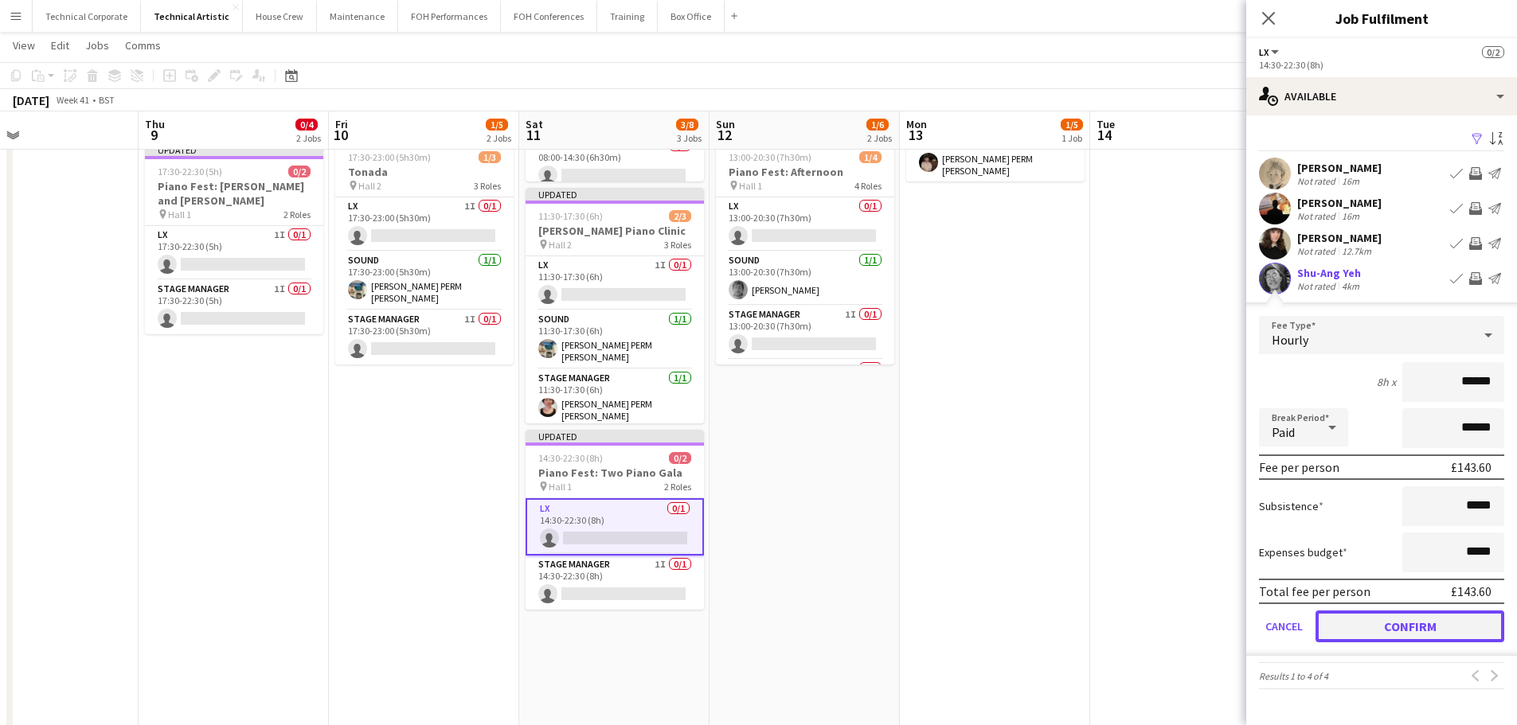
click at [1401, 631] on button "Confirm" at bounding box center [1409, 627] width 189 height 32
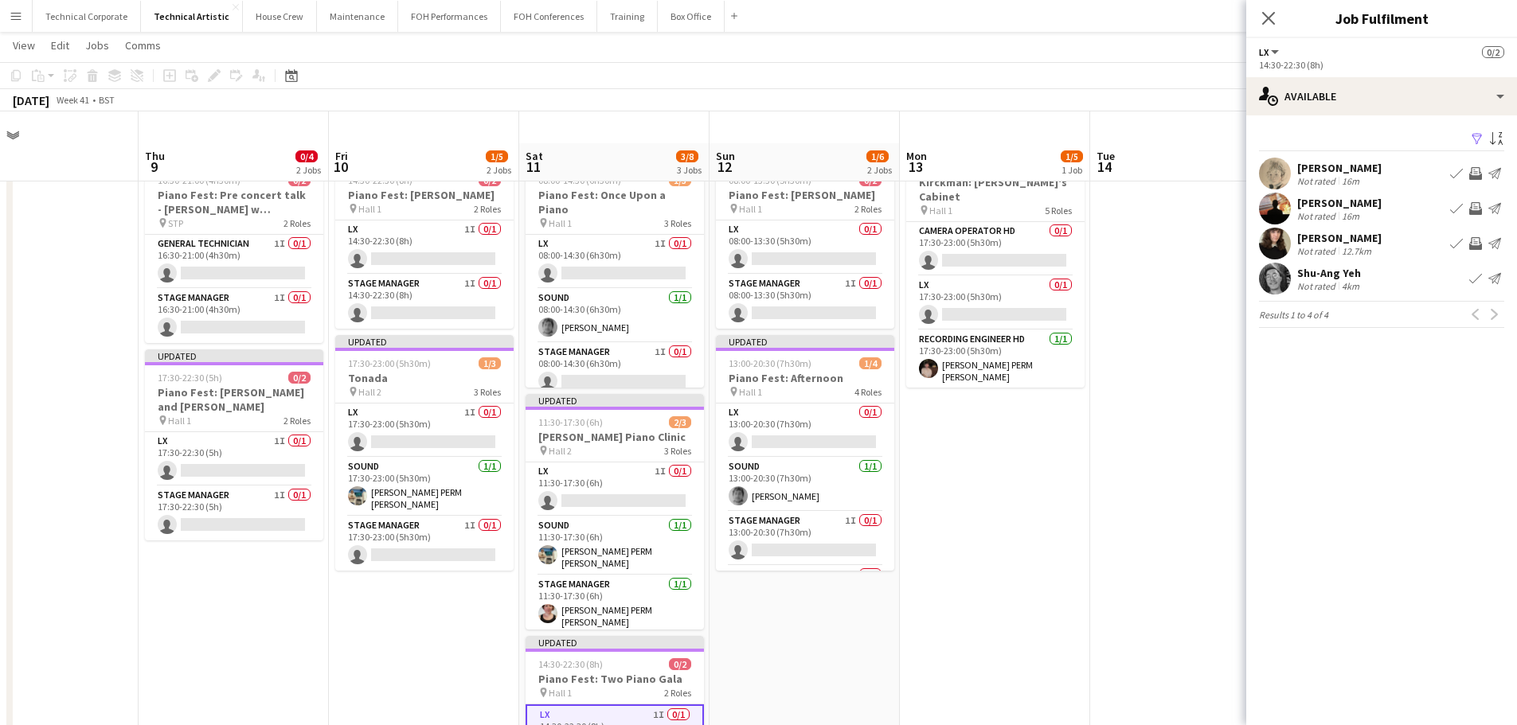
scroll to position [0, 0]
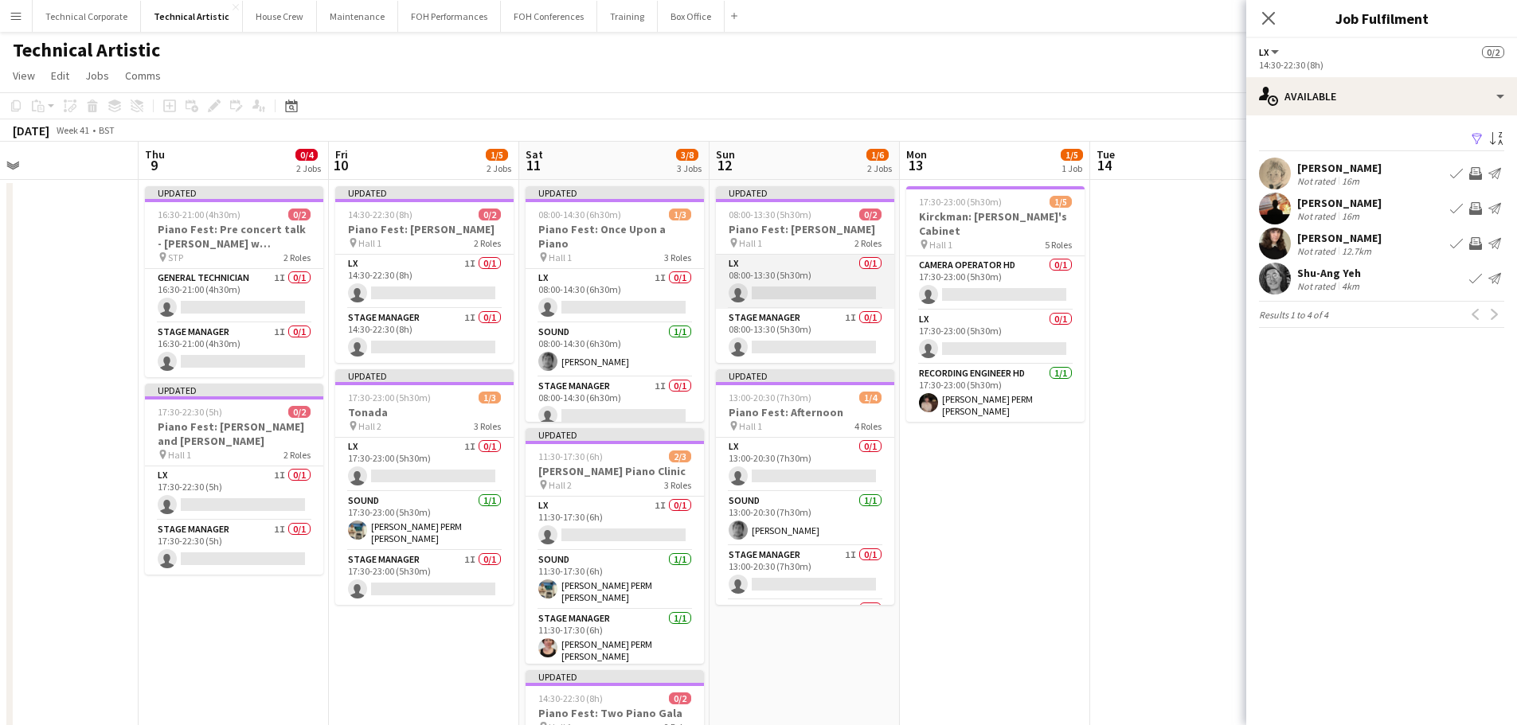
click at [811, 299] on app-card-role "LX 0/1 08:00-13:30 (5h30m) single-neutral-actions" at bounding box center [805, 282] width 178 height 54
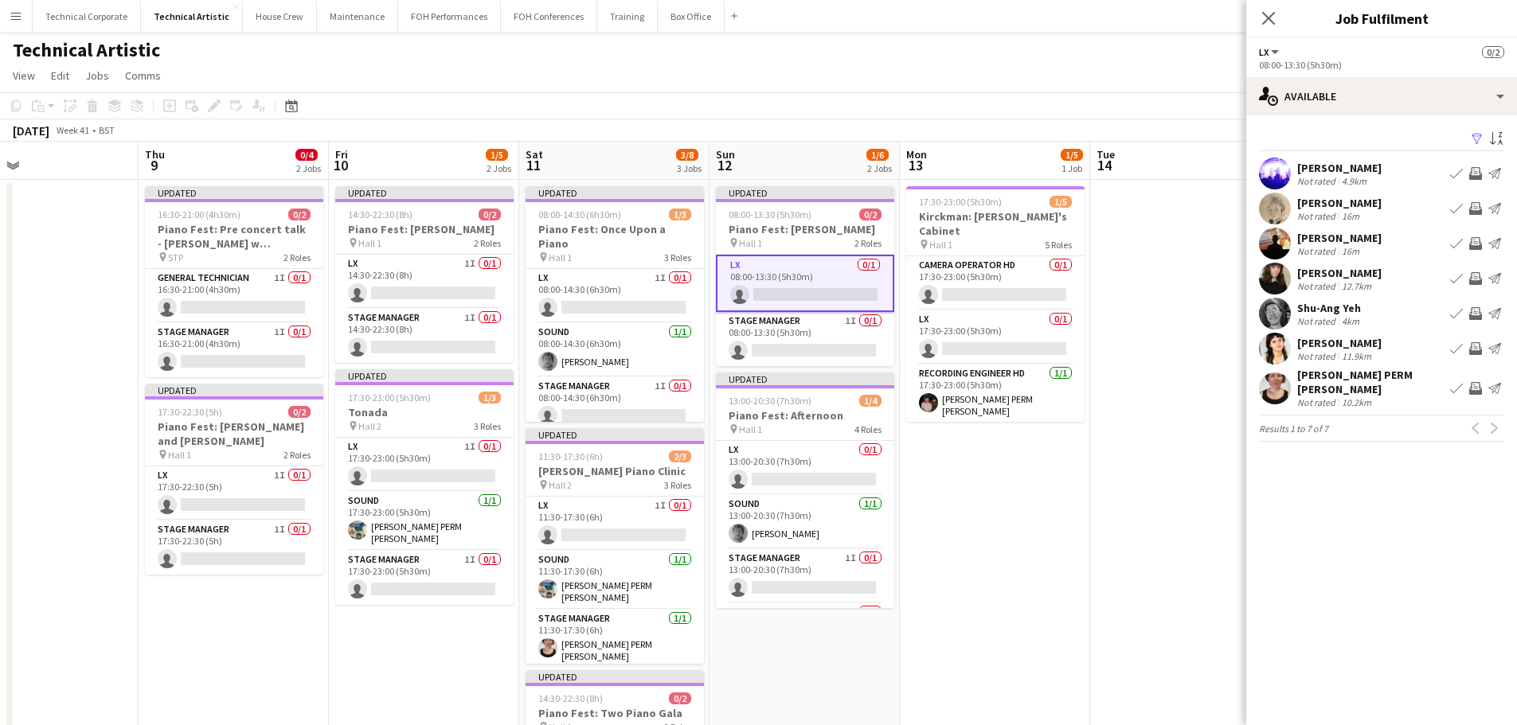
click at [1484, 346] on button "Invite crew" at bounding box center [1475, 348] width 19 height 19
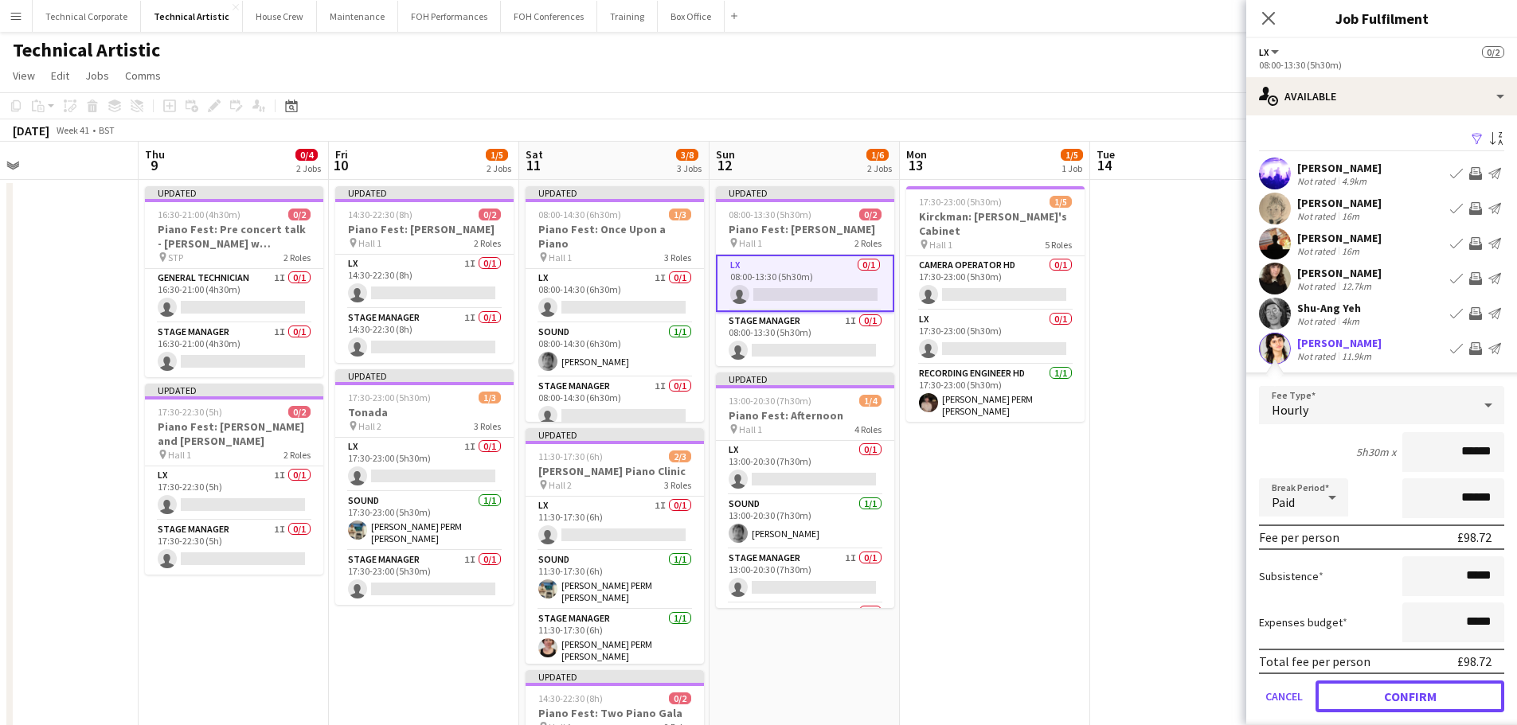
click at [1415, 696] on button "Confirm" at bounding box center [1409, 697] width 189 height 32
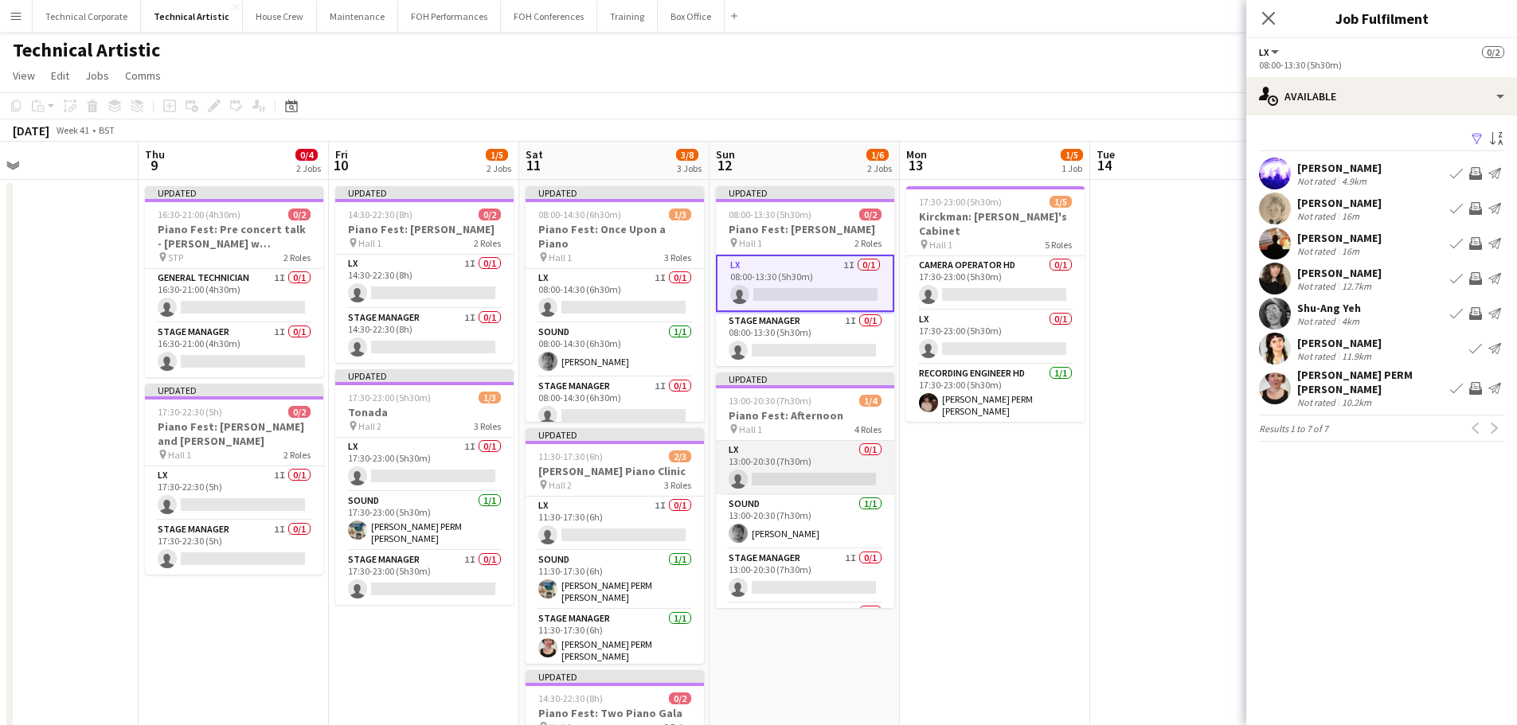
click at [782, 471] on app-card-role "LX 0/1 13:00-20:30 (7h30m) single-neutral-actions" at bounding box center [805, 468] width 178 height 54
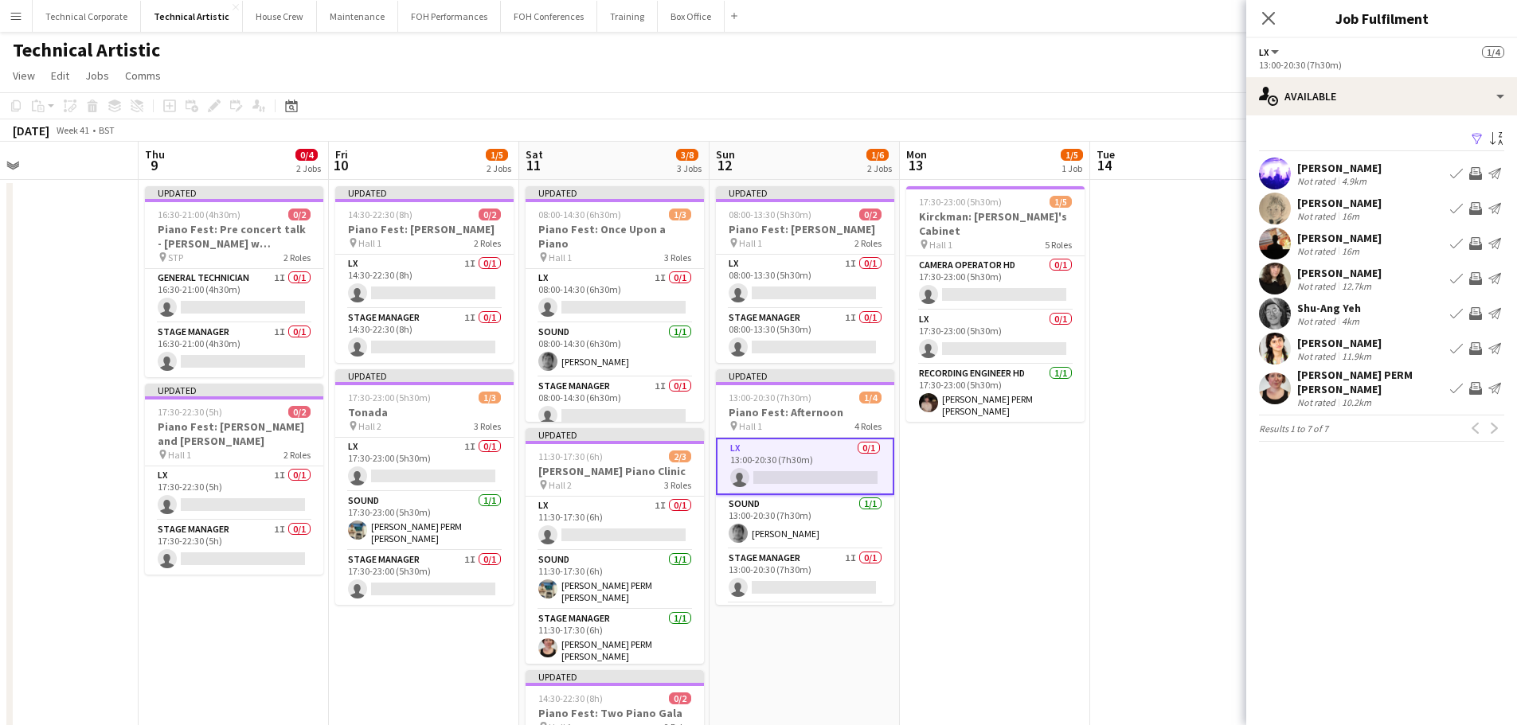
click at [1478, 209] on app-icon "Invite crew" at bounding box center [1475, 208] width 13 height 13
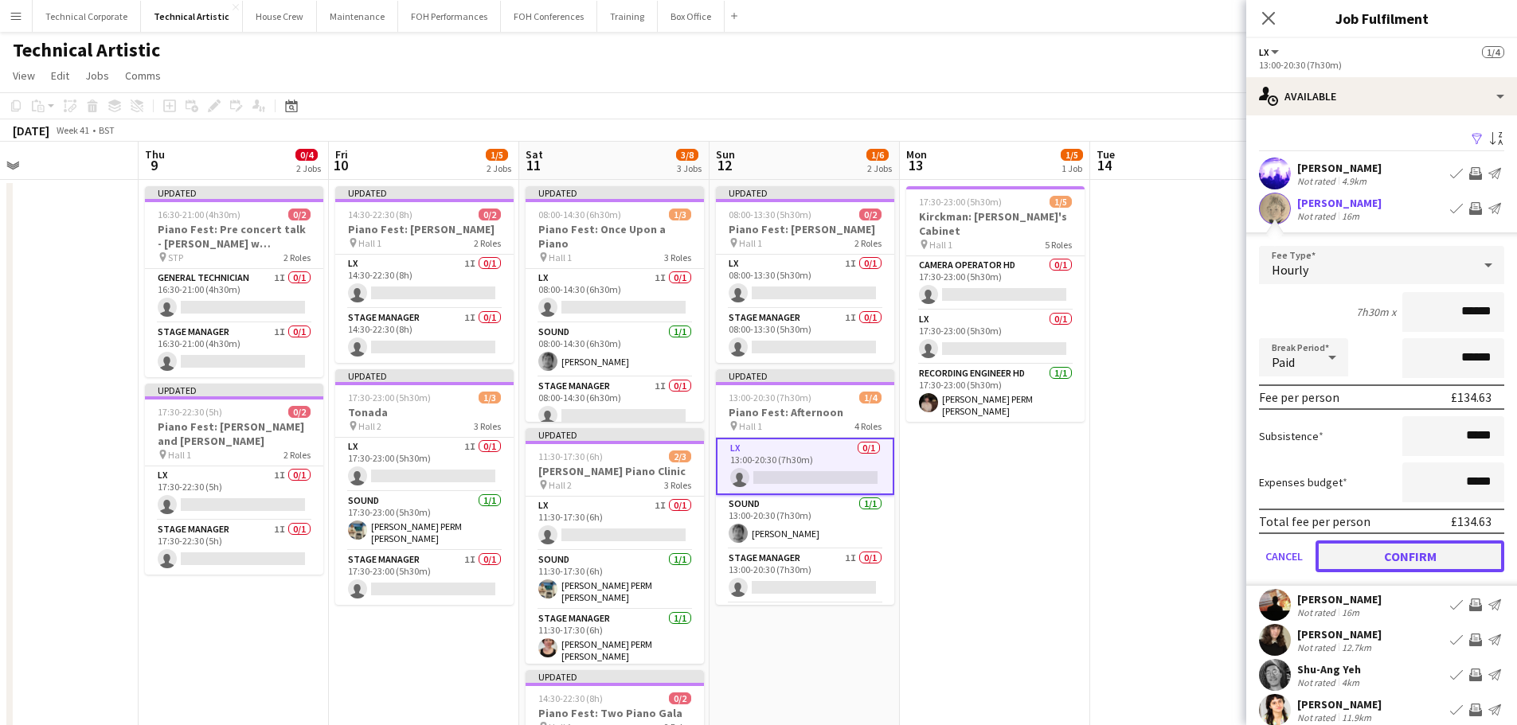
click at [1382, 564] on button "Confirm" at bounding box center [1409, 557] width 189 height 32
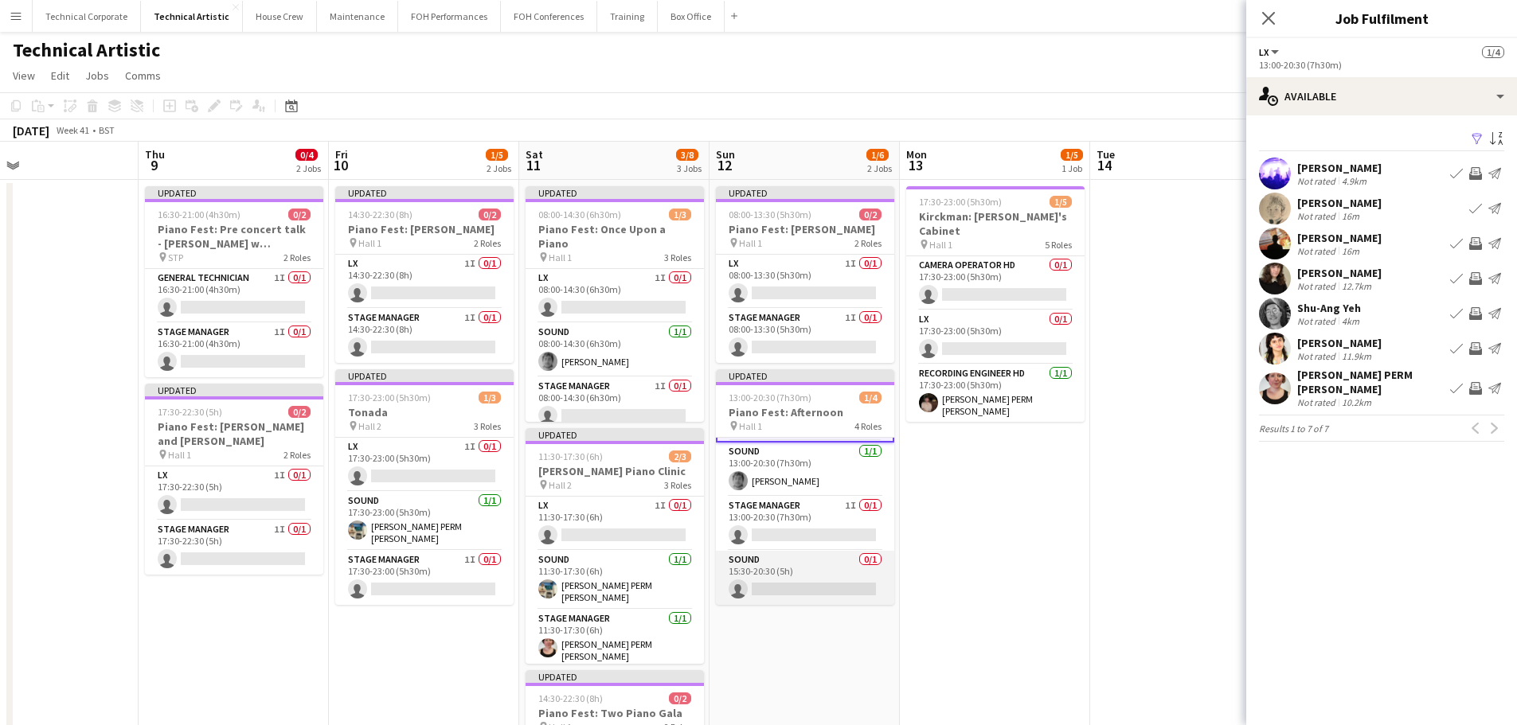
click at [824, 602] on app-card-role "Sound 0/1 15:30-20:30 (5h) single-neutral-actions" at bounding box center [805, 578] width 178 height 54
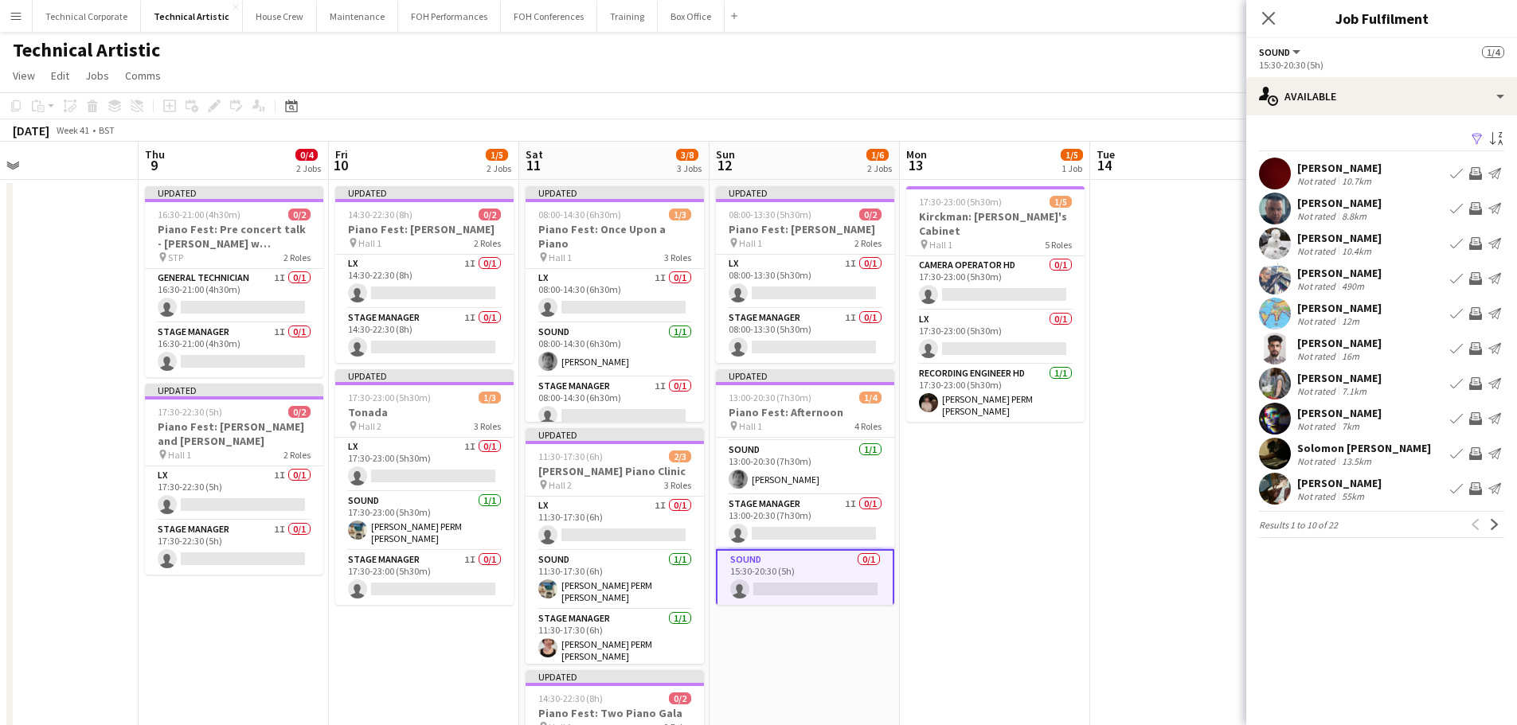
scroll to position [53, 0]
click at [1491, 526] on app-icon "Next" at bounding box center [1494, 524] width 11 height 11
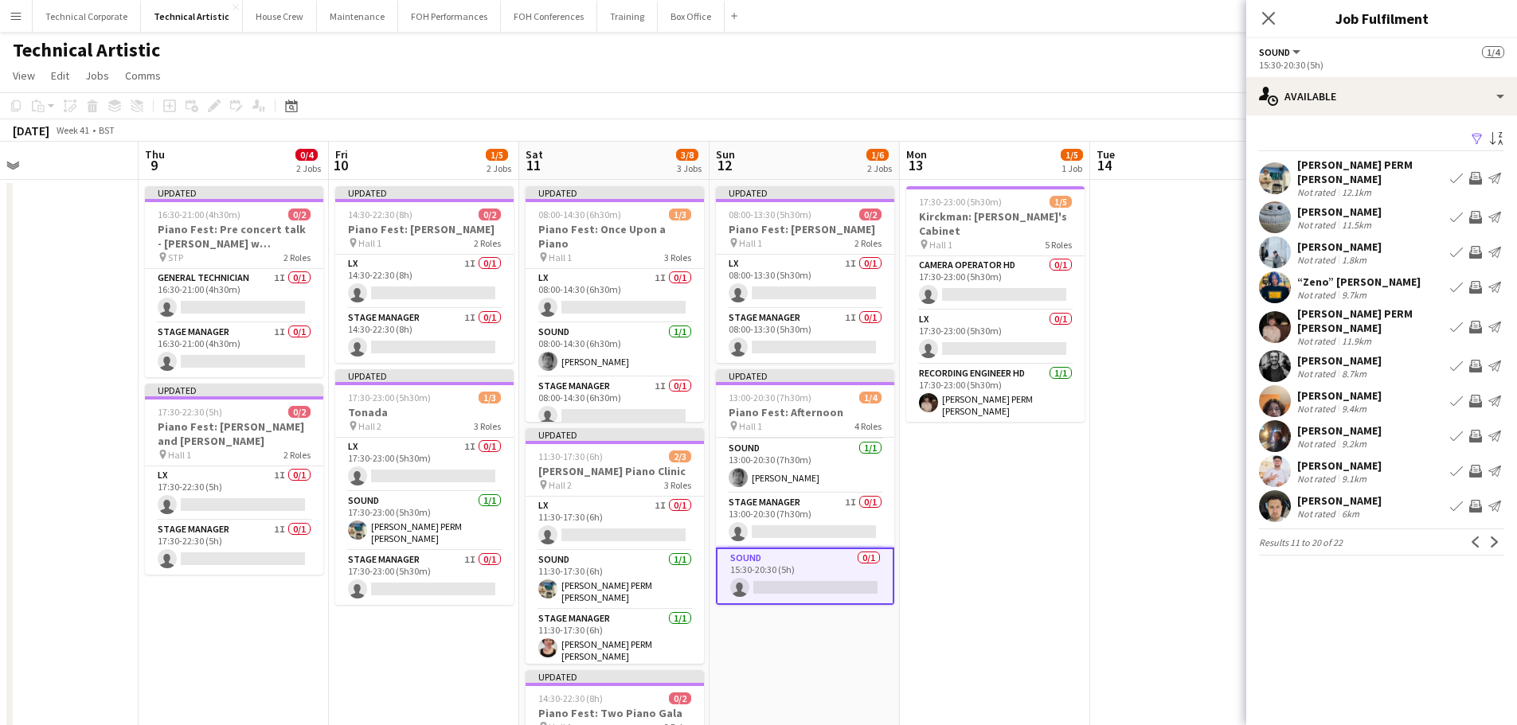
click at [1480, 465] on app-icon "Invite crew" at bounding box center [1475, 471] width 13 height 13
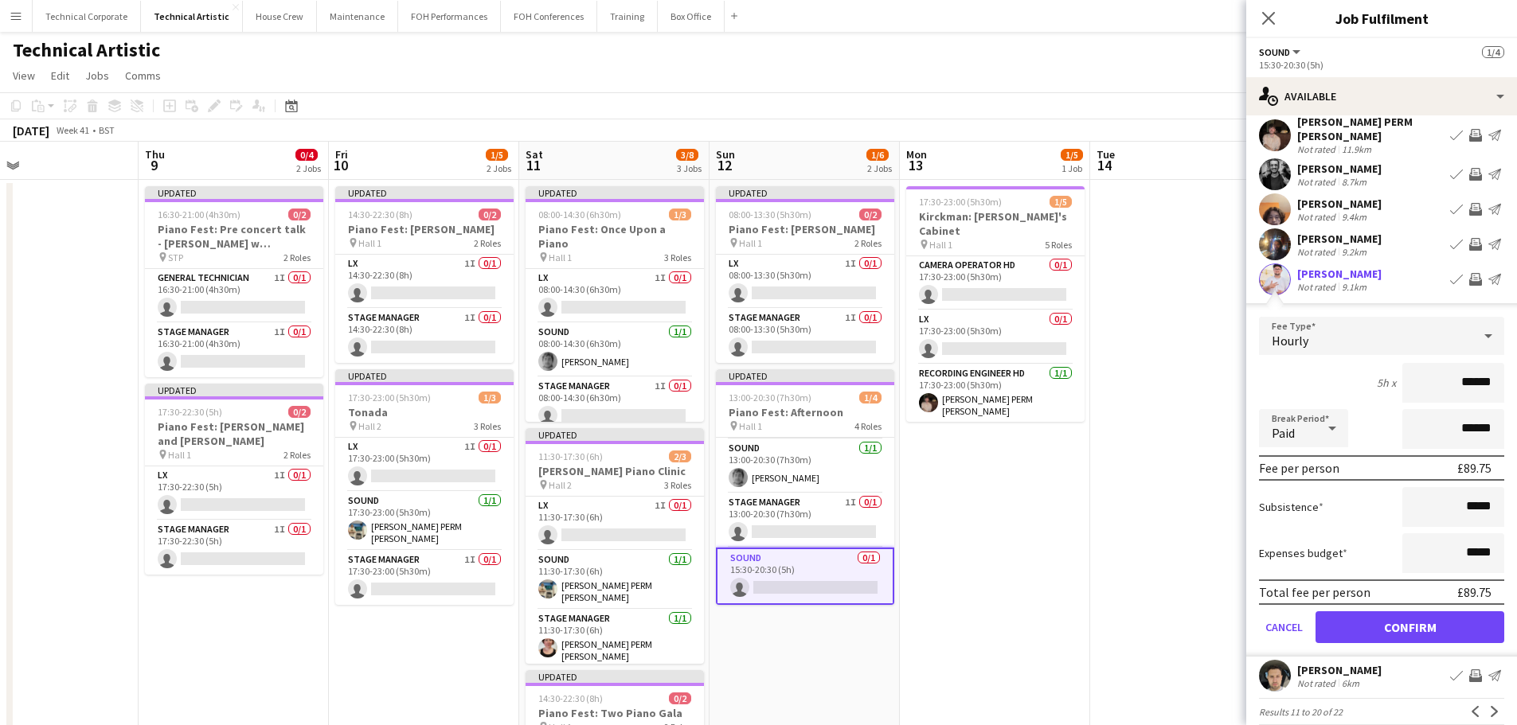
scroll to position [194, 0]
click at [1430, 612] on button "Confirm" at bounding box center [1409, 626] width 189 height 32
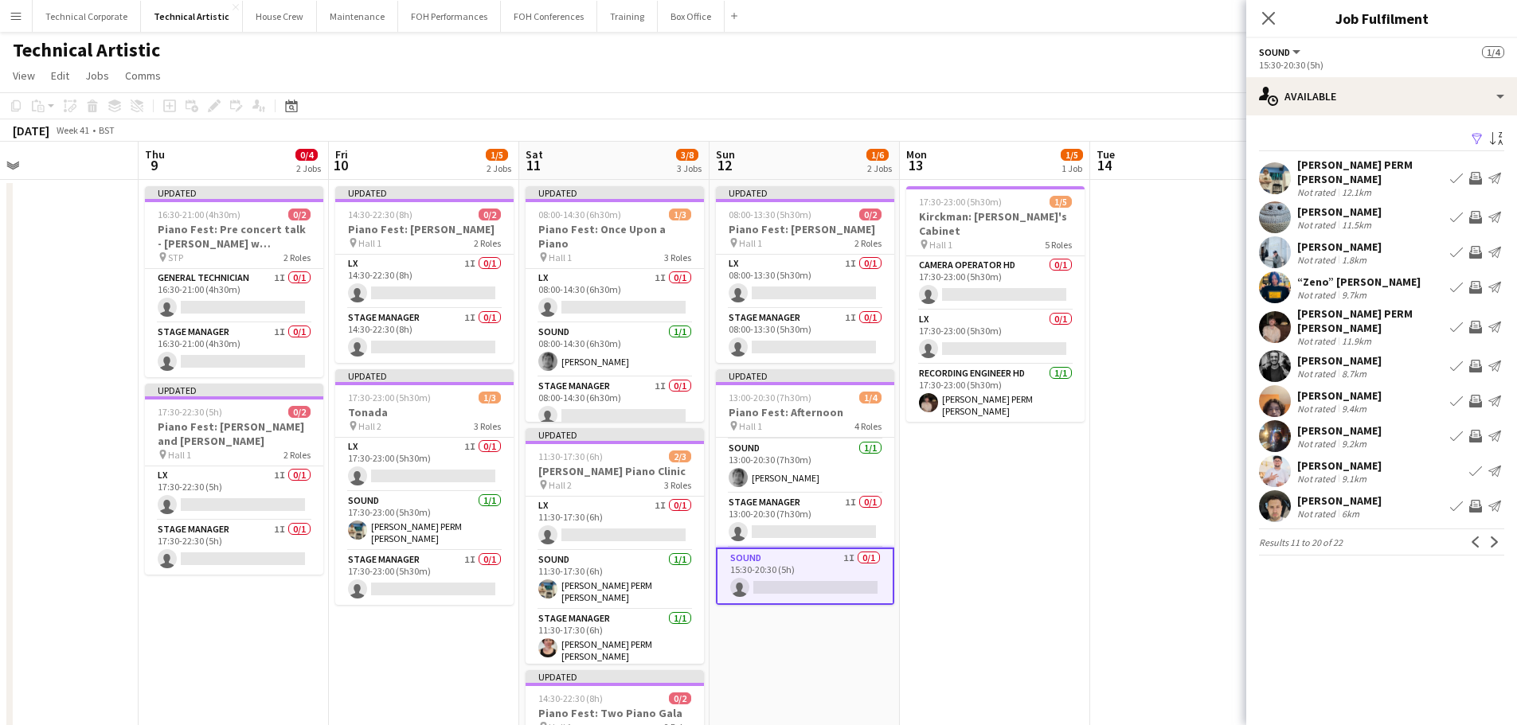
click at [1069, 612] on app-date-cell "17:30-23:00 (5h30m) 1/5 Kirckman: Apollo's Cabinet pin Hall 1 5 Roles Camera Op…" at bounding box center [995, 662] width 190 height 965
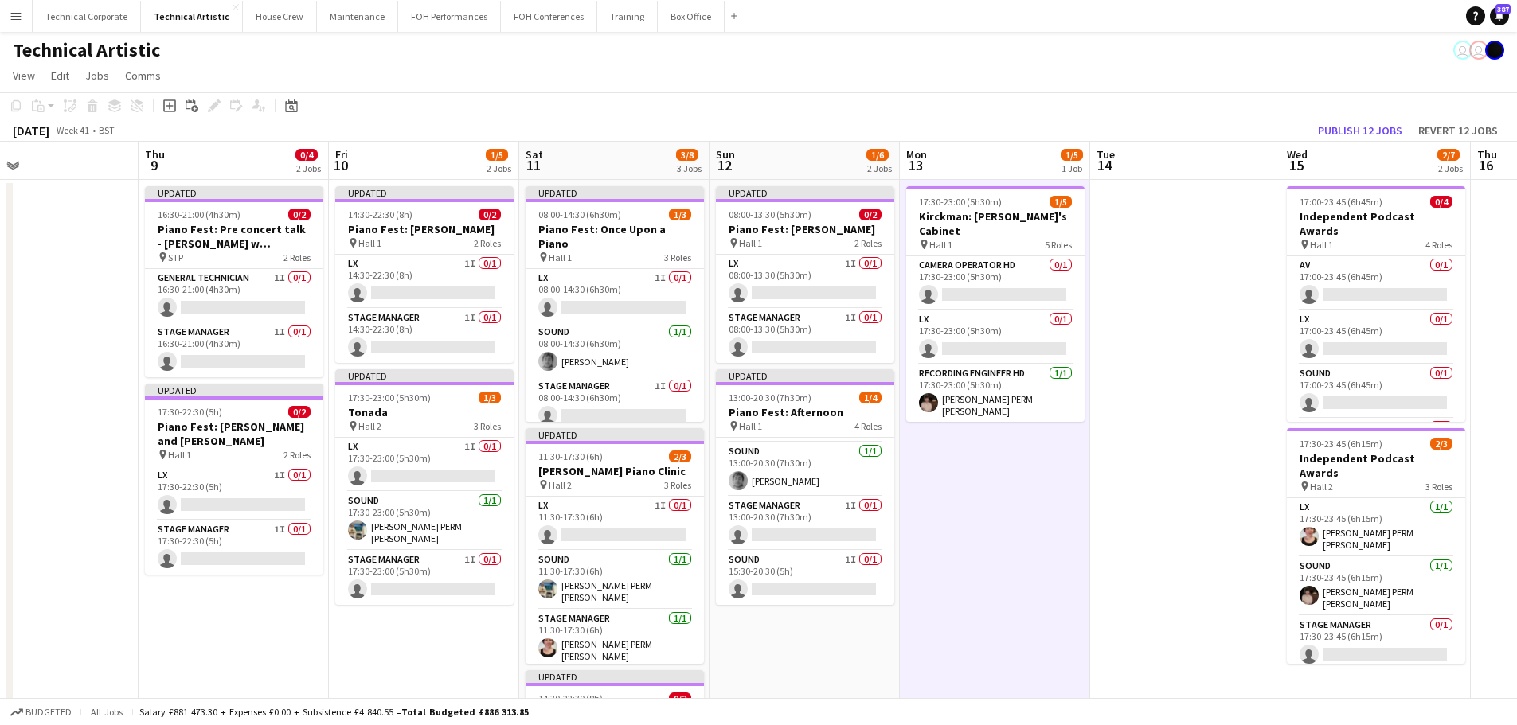
click at [1069, 612] on app-date-cell "17:30-23:00 (5h30m) 1/5 Kirckman: Apollo's Cabinet pin Hall 1 5 Roles Camera Op…" at bounding box center [995, 662] width 190 height 965
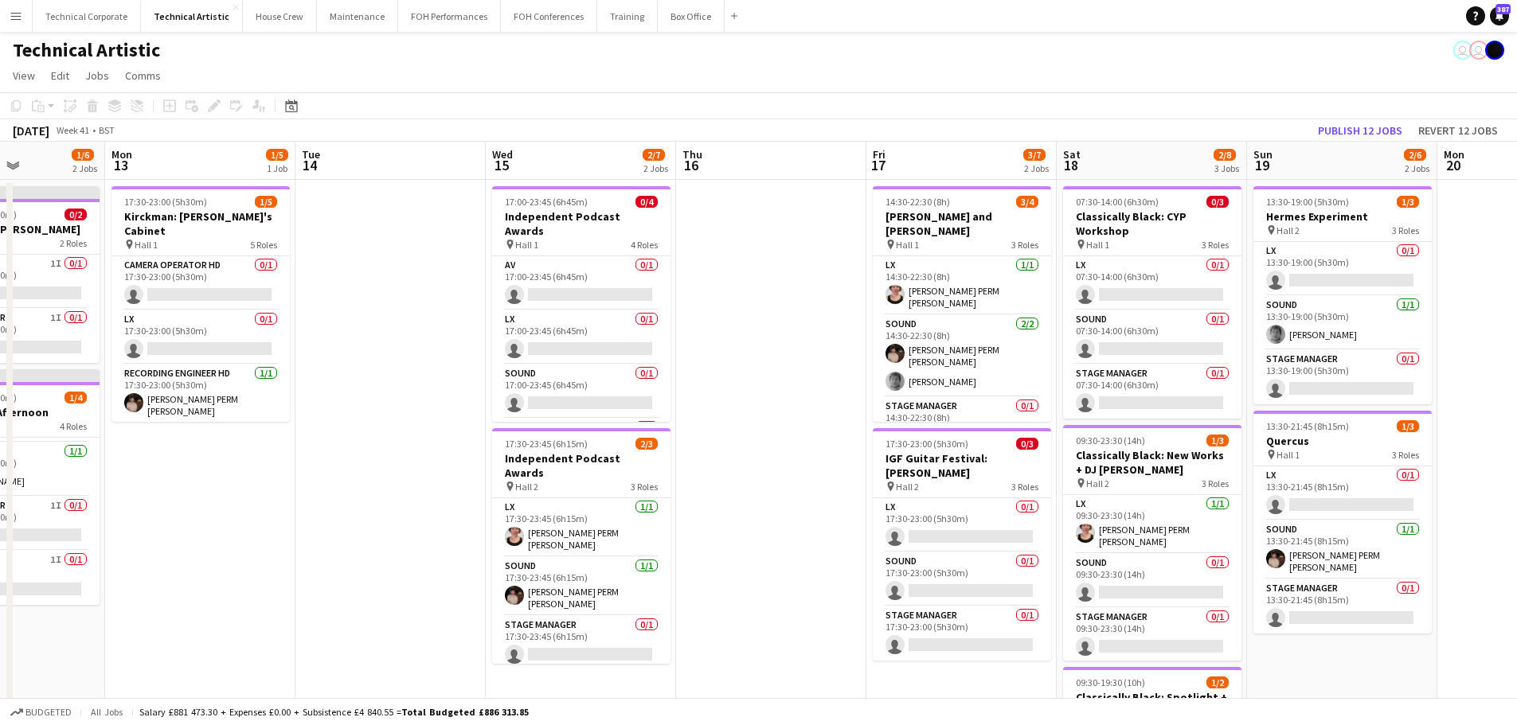
scroll to position [0, 469]
drag, startPoint x: 1114, startPoint y: 387, endPoint x: 316, endPoint y: 446, distance: 800.1
click at [316, 446] on app-calendar-viewport "Fri 10 1/5 2 Jobs Sat 11 3/8 3 Jobs Sun 12 1/6 2 Jobs Mon 13 1/5 1 Job Tue 14 W…" at bounding box center [758, 643] width 1517 height 1003
drag, startPoint x: 460, startPoint y: 498, endPoint x: 836, endPoint y: 417, distance: 384.4
click at [389, 491] on app-calendar-viewport "Fri 10 1/5 2 Jobs Sat 11 3/8 3 Jobs Sun 12 1/6 2 Jobs Mon 13 1/5 1 Job Tue 14 W…" at bounding box center [758, 643] width 1517 height 1003
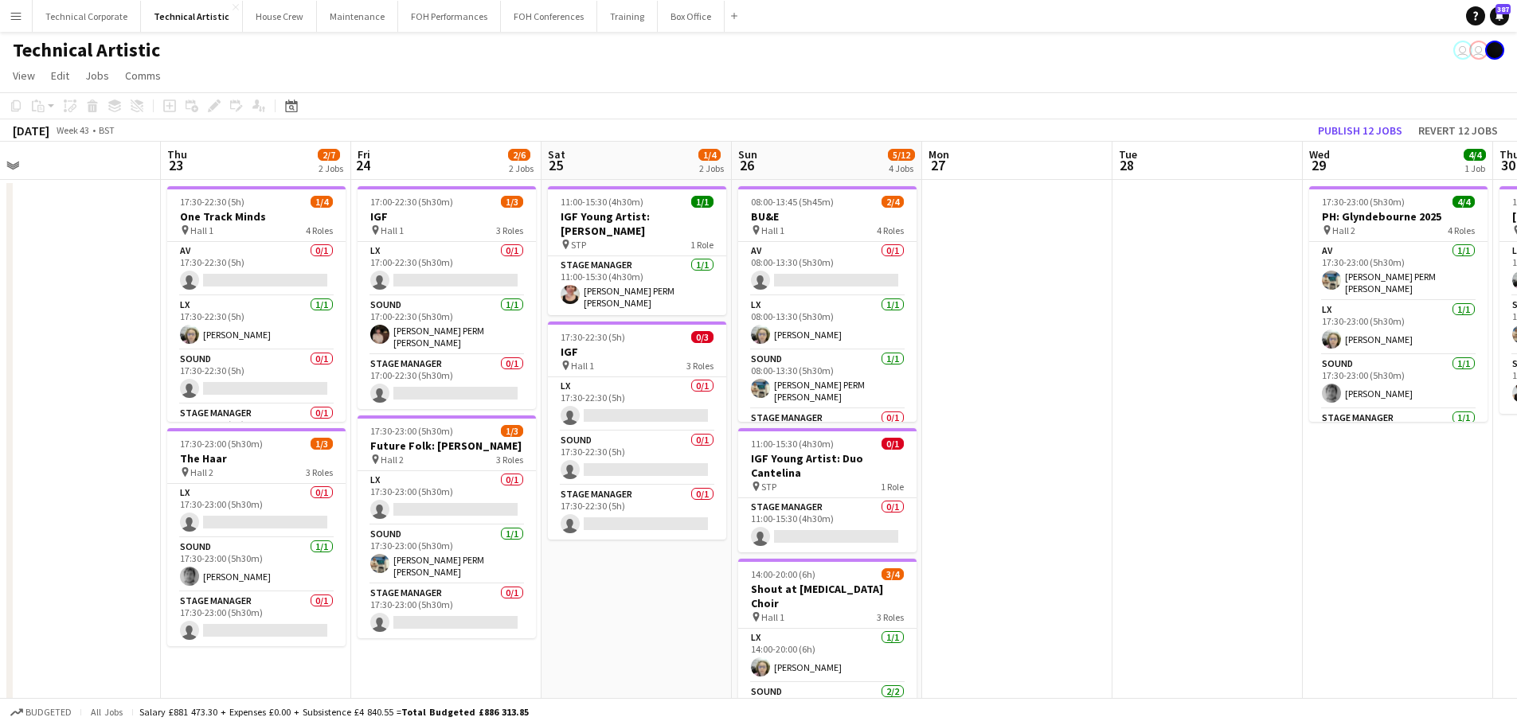
drag, startPoint x: 211, startPoint y: 513, endPoint x: -92, endPoint y: 538, distance: 304.4
click at [0, 538] on html "Menu Boards Boards Boards All jobs Status Workforce Workforce My Workforce Recr…" at bounding box center [758, 586] width 1517 height 1172
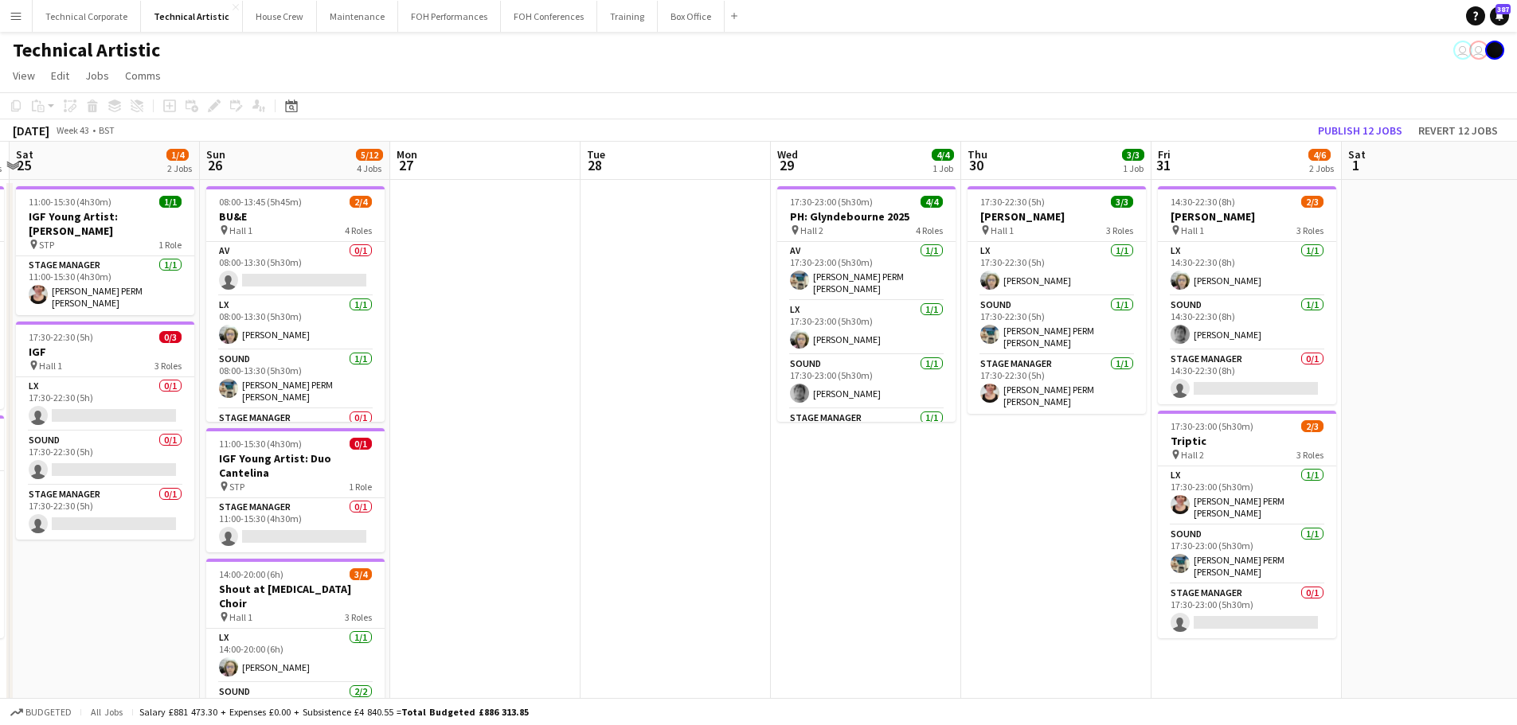
drag, startPoint x: 818, startPoint y: 491, endPoint x: 863, endPoint y: 466, distance: 51.7
click at [863, 466] on app-calendar-viewport "Thu 23 2/7 2 Jobs Fri 24 2/6 2 Jobs Sat 25 1/4 2 Jobs Sun 26 5/12 4 Jobs Mon 27…" at bounding box center [758, 643] width 1517 height 1003
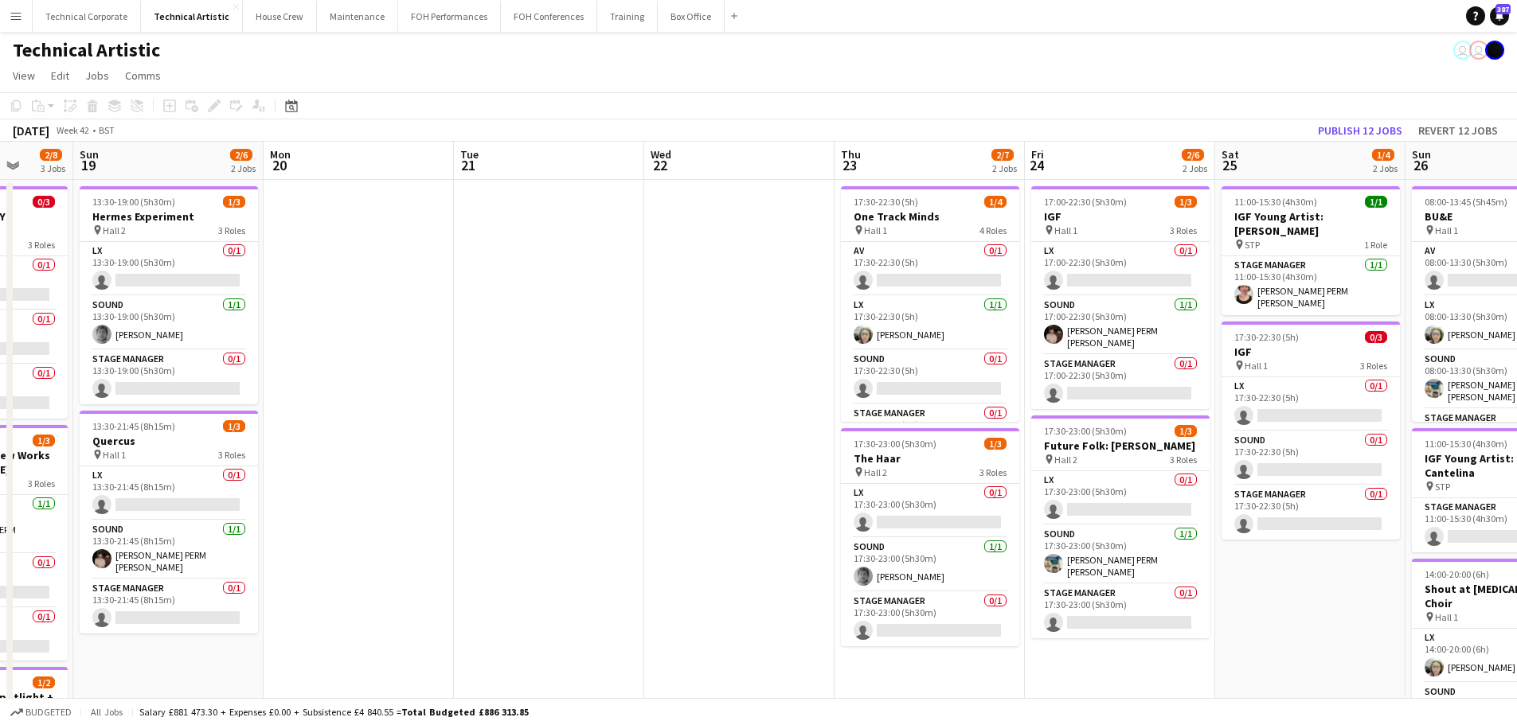
drag, startPoint x: 1144, startPoint y: 464, endPoint x: 647, endPoint y: 464, distance: 496.9
click at [1164, 464] on app-calendar-viewport "Thu 16 Fri 17 3/7 2 Jobs Sat 18 2/8 3 Jobs Sun 19 2/6 2 Jobs Mon 20 Tue 21 Wed …" at bounding box center [758, 643] width 1517 height 1003
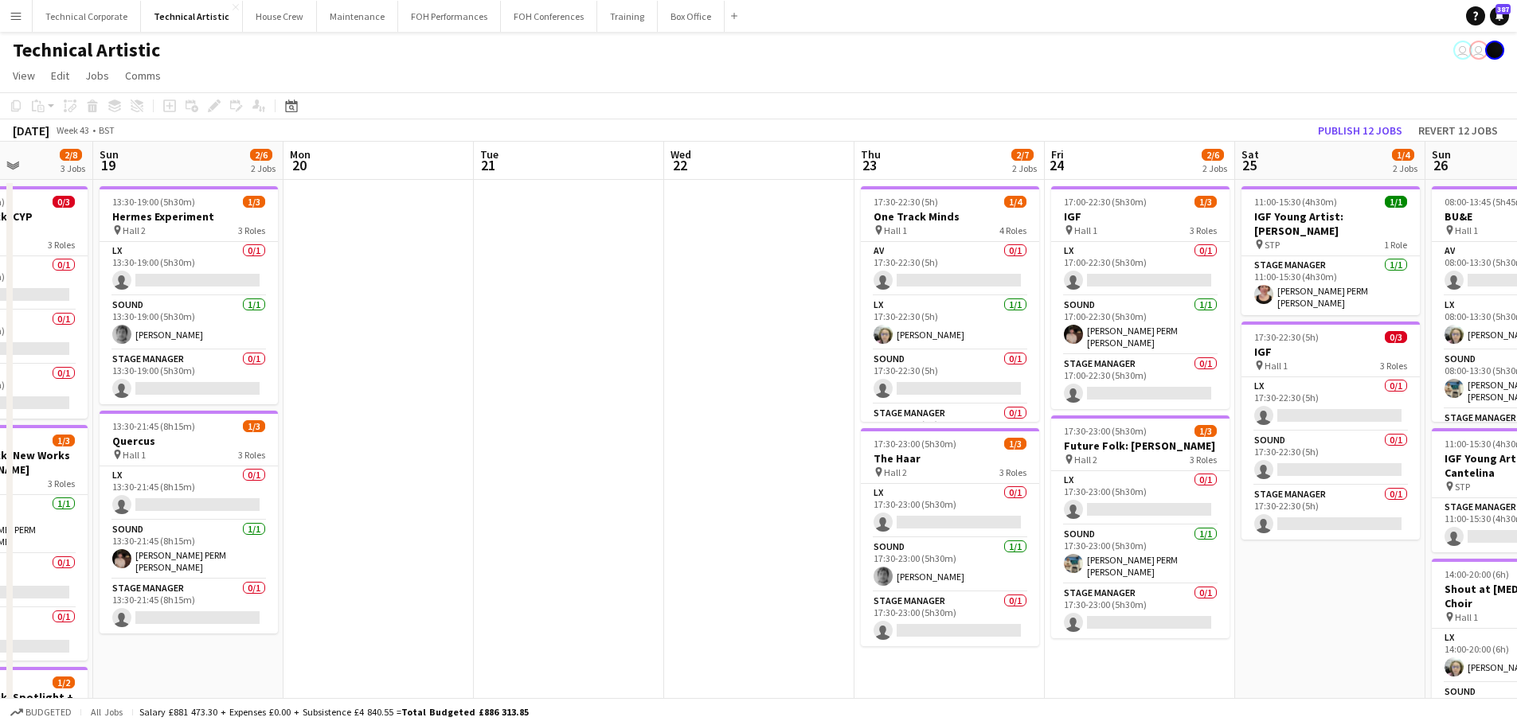
drag, startPoint x: 610, startPoint y: 463, endPoint x: 1214, endPoint y: 466, distance: 604.4
click at [1382, 468] on app-calendar-viewport "Thu 16 Fri 17 3/7 2 Jobs Sat 18 2/8 3 Jobs Sun 19 2/6 2 Jobs Mon 20 Tue 21 Wed …" at bounding box center [758, 643] width 1517 height 1003
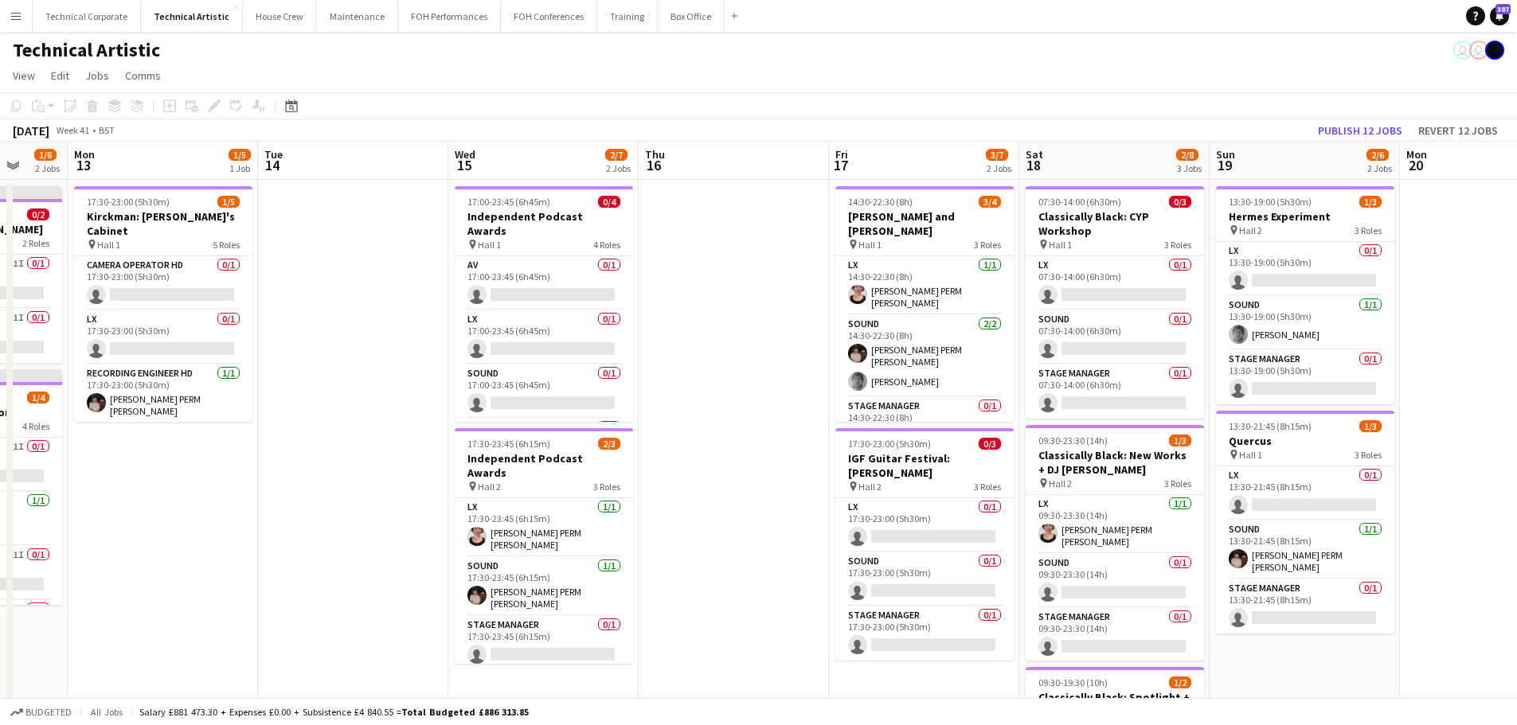
scroll to position [0, 510]
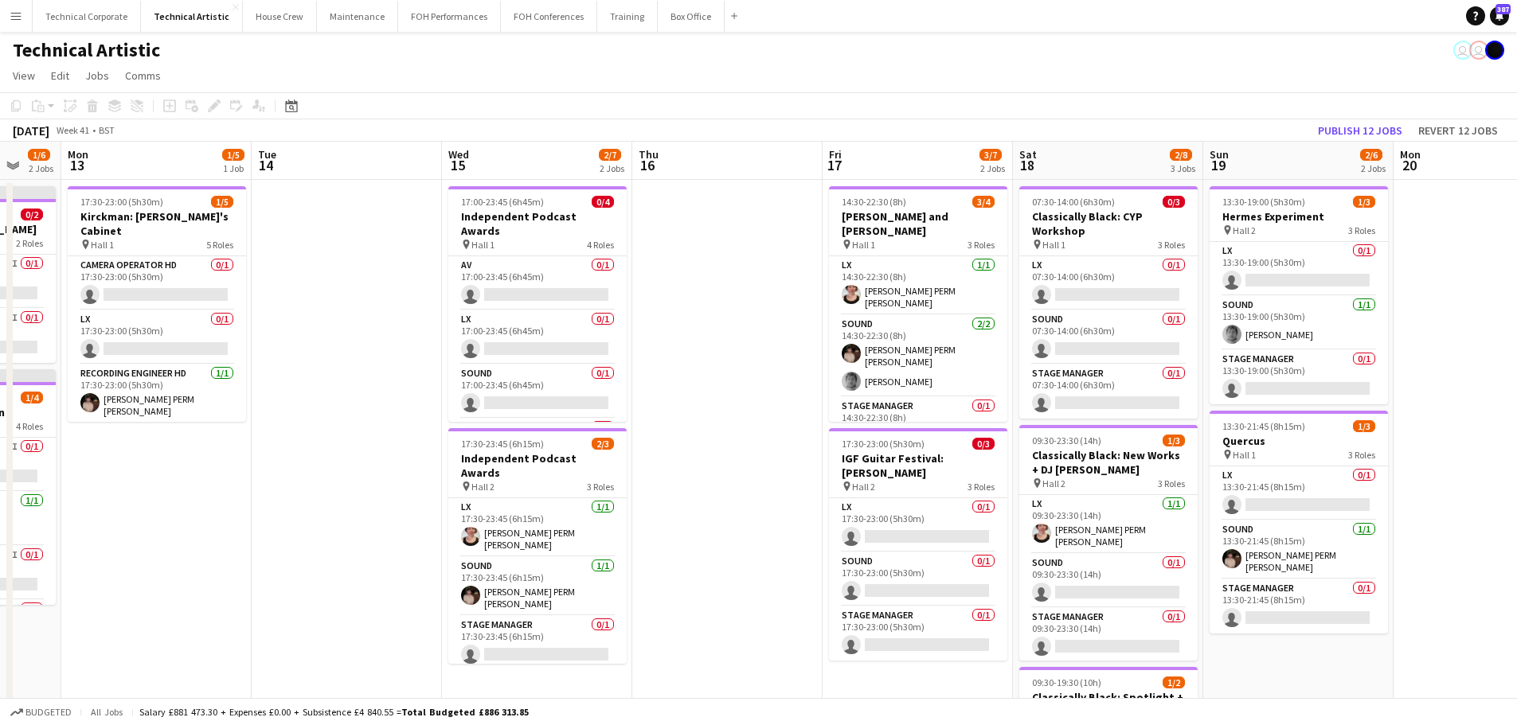
drag, startPoint x: 659, startPoint y: 452, endPoint x: 997, endPoint y: 475, distance: 338.4
click at [997, 475] on app-calendar-viewport "Fri 10 1/5 2 Jobs Sat 11 3/8 3 Jobs Sun 12 1/6 2 Jobs Mon 13 1/5 1 Job Tue 14 W…" at bounding box center [758, 643] width 1517 height 1003
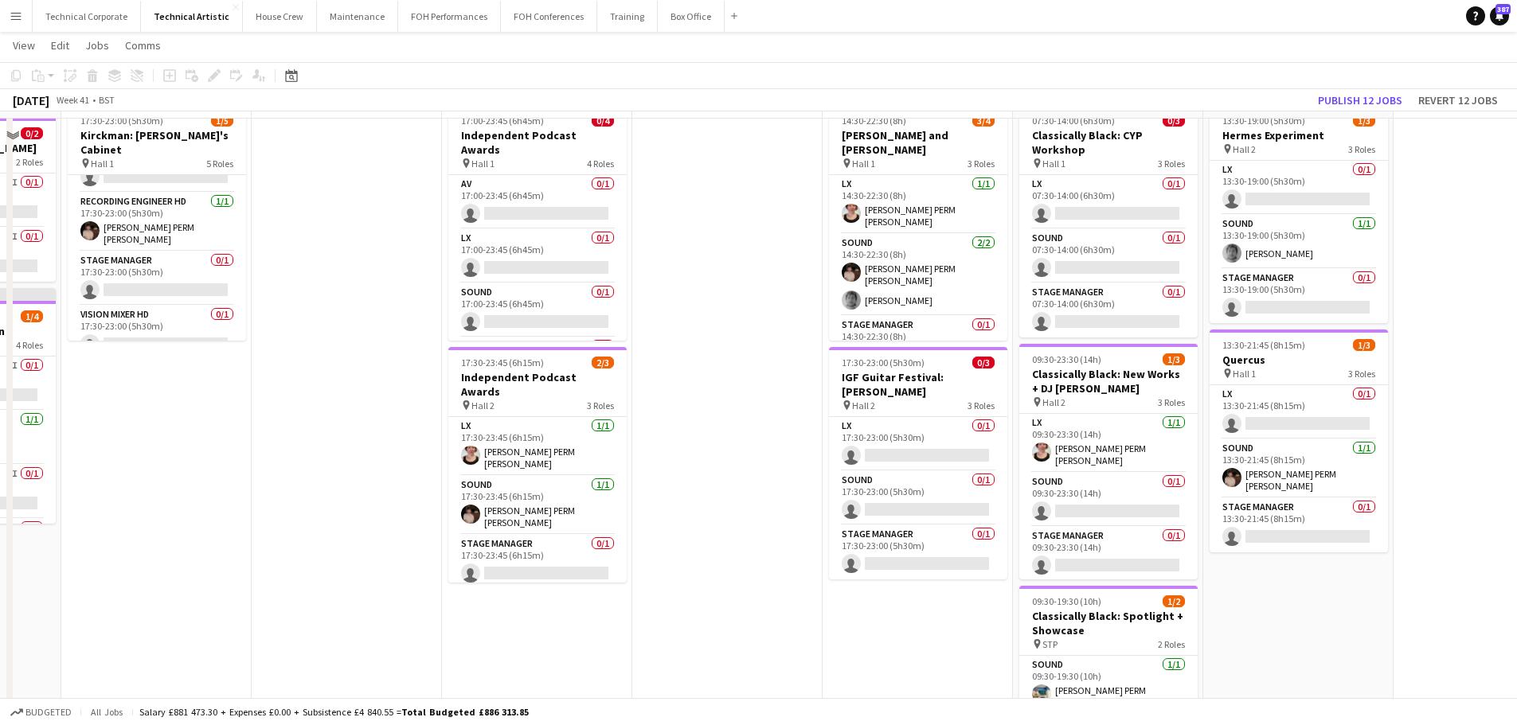
scroll to position [0, 0]
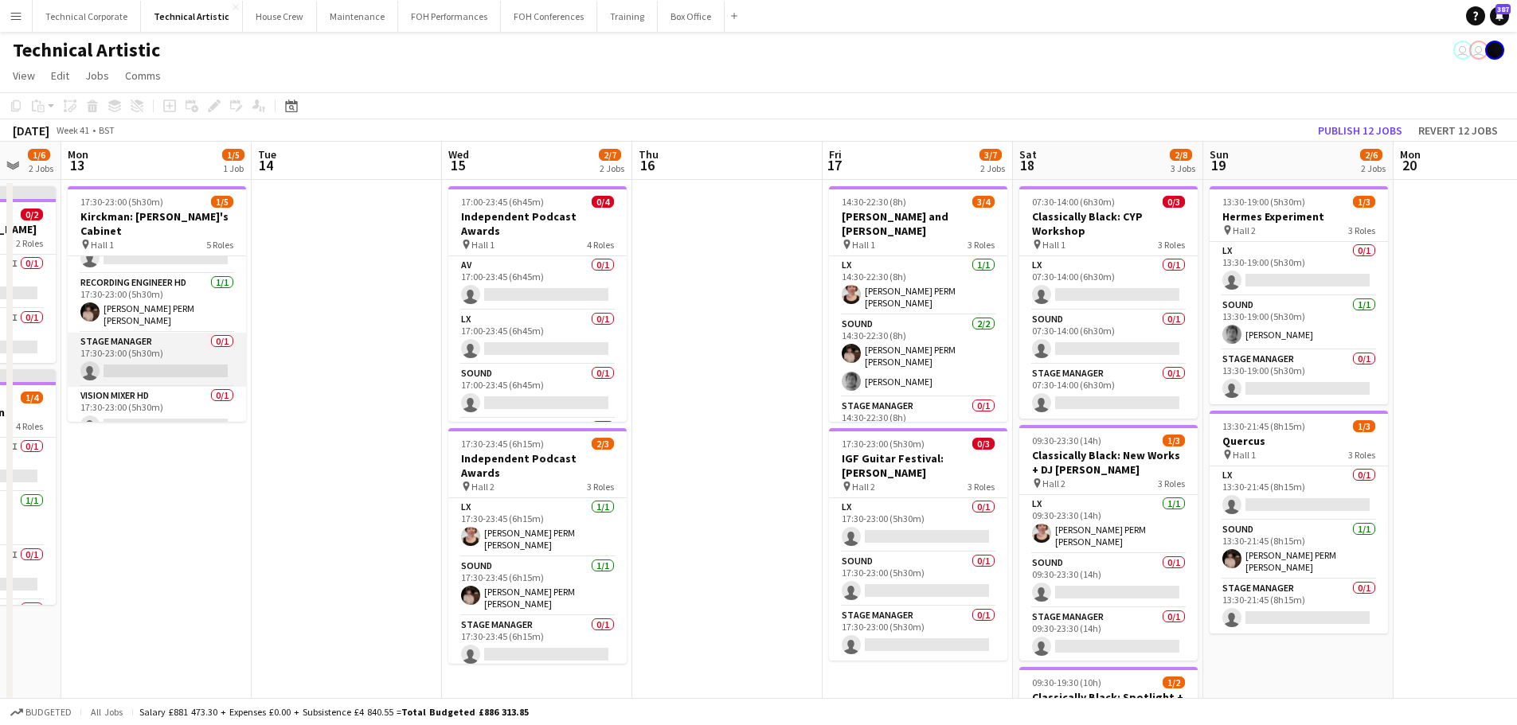
click at [182, 355] on app-card-role "Stage Manager 0/1 17:30-23:00 (5h30m) single-neutral-actions" at bounding box center [157, 360] width 178 height 54
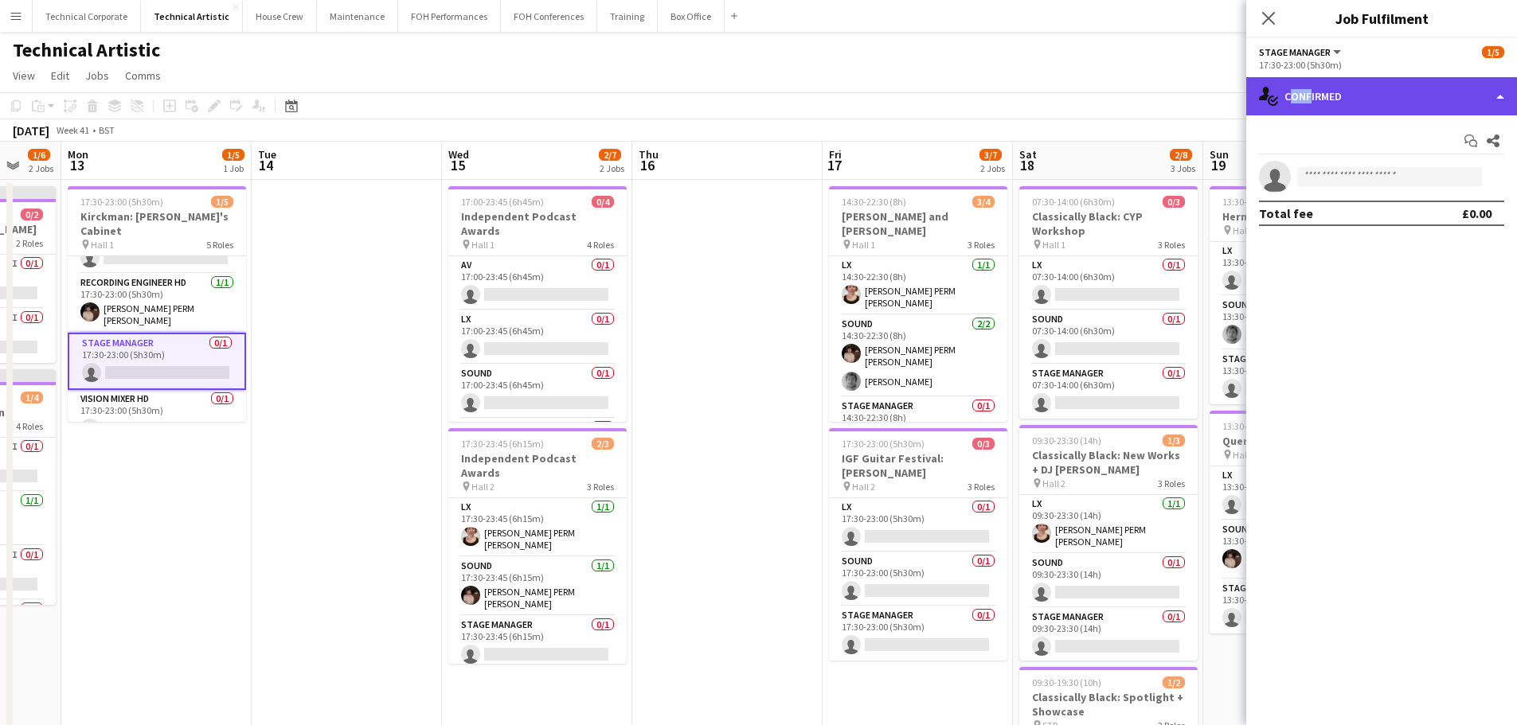
drag, startPoint x: 1302, startPoint y: 89, endPoint x: 1304, endPoint y: 101, distance: 12.2
click at [1303, 92] on div "single-neutral-actions-check-2 Confirmed" at bounding box center [1381, 96] width 271 height 38
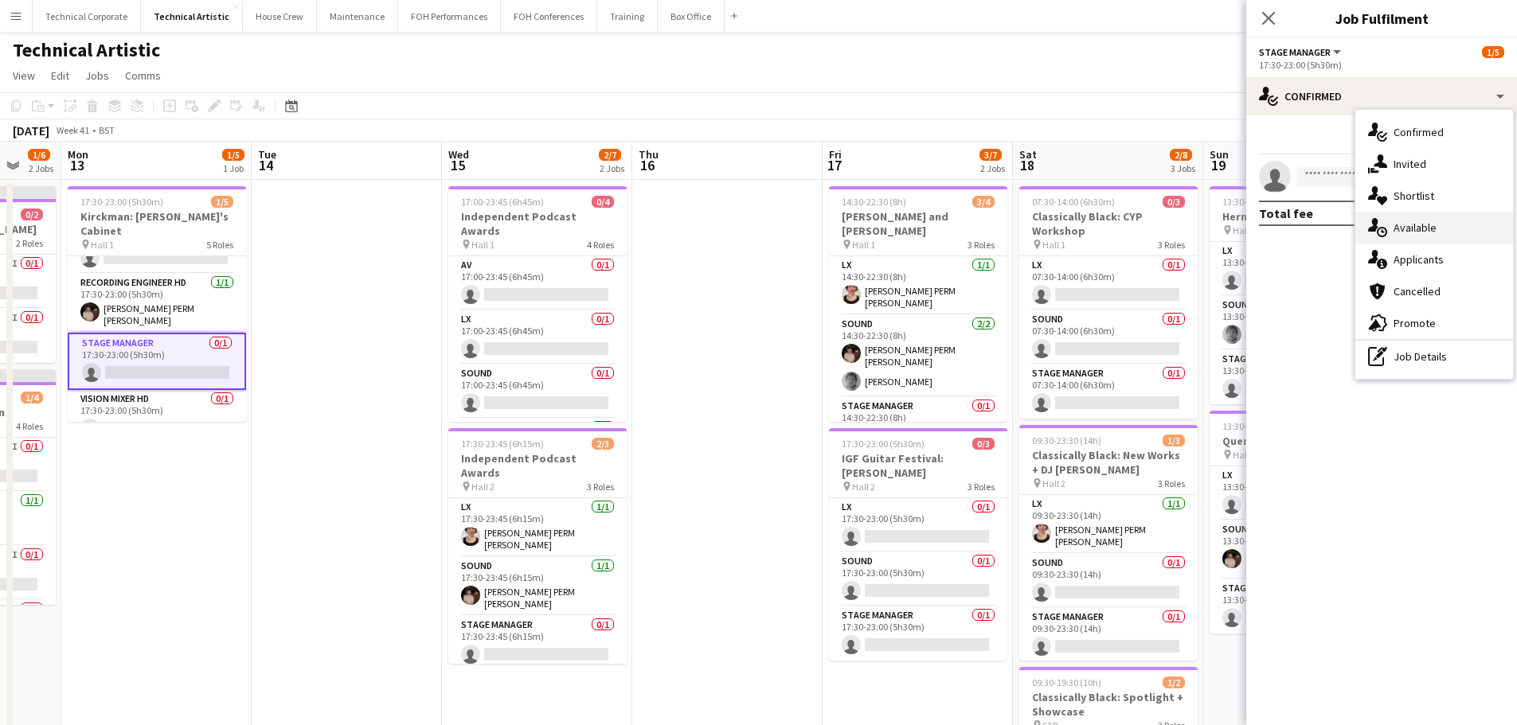
click at [1403, 225] on div "single-neutral-actions-upload Available" at bounding box center [1434, 228] width 158 height 32
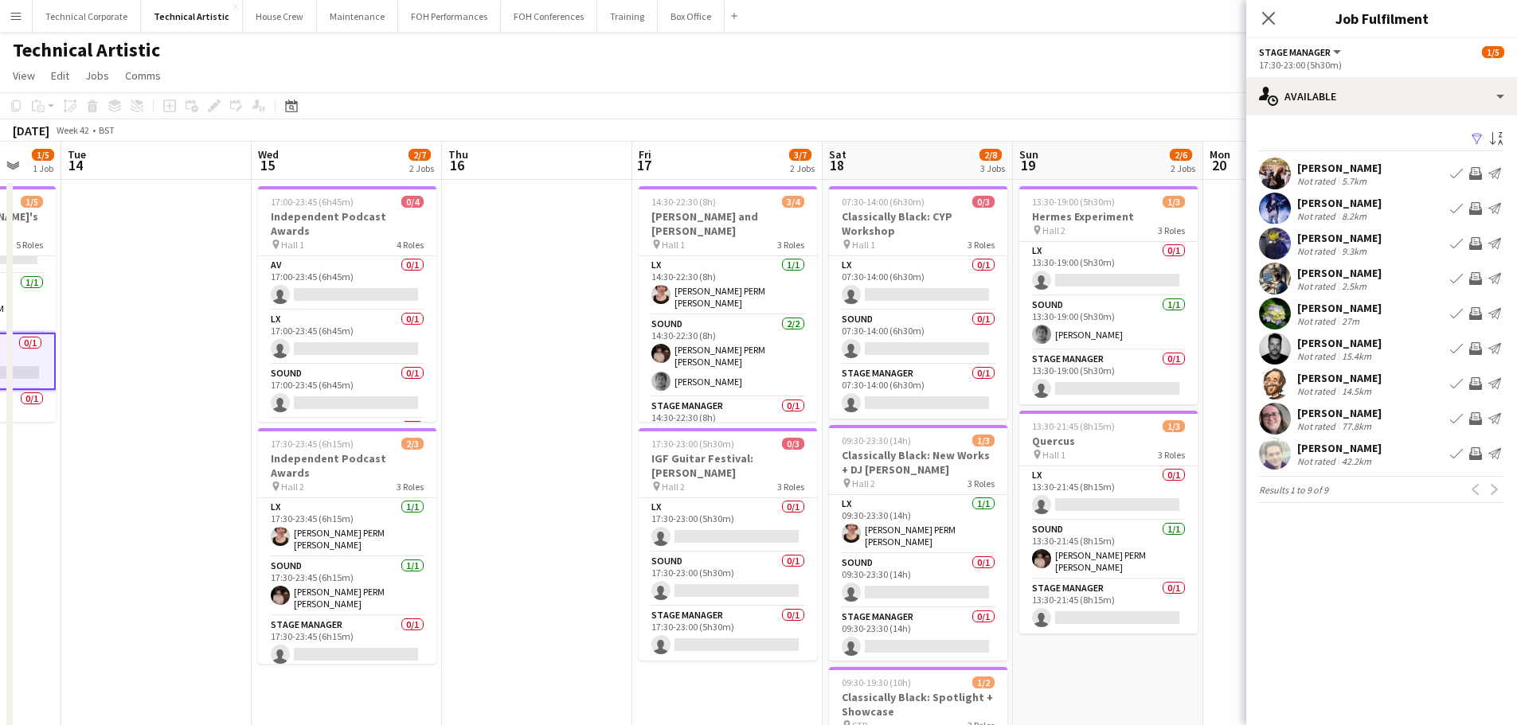
drag, startPoint x: 782, startPoint y: 331, endPoint x: 522, endPoint y: 357, distance: 260.8
click at [522, 357] on app-calendar-viewport "Sat 11 3/8 3 Jobs Sun 12 1/6 2 Jobs Mon 13 1/5 1 Job Tue 14 Wed 15 2/7 2 Jobs T…" at bounding box center [758, 643] width 1517 height 1003
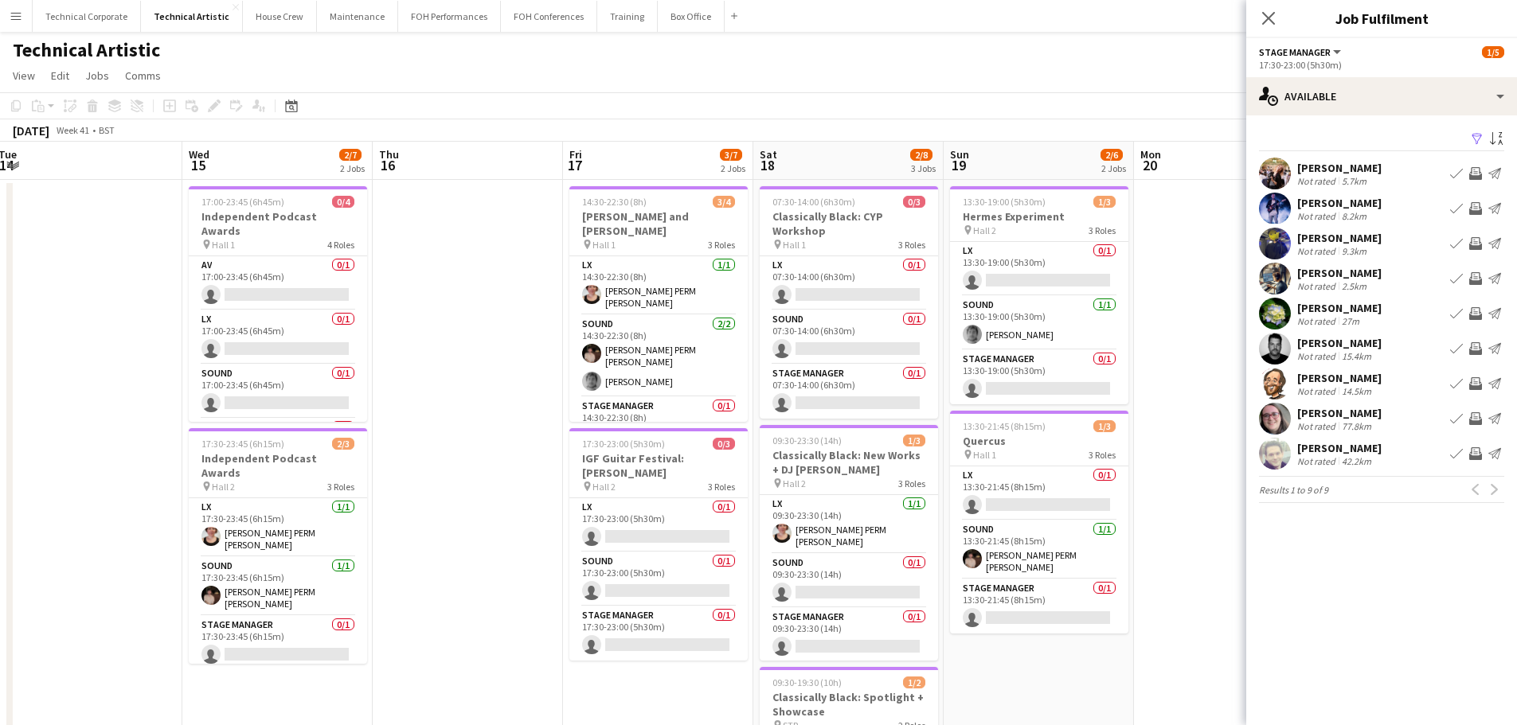
drag, startPoint x: 997, startPoint y: 311, endPoint x: 629, endPoint y: 377, distance: 373.8
click at [624, 383] on app-calendar-viewport "Sat 11 3/8 3 Jobs Sun 12 1/6 2 Jobs Mon 13 1/5 1 Job Tue 14 Wed 15 2/7 2 Jobs T…" at bounding box center [758, 643] width 1517 height 1003
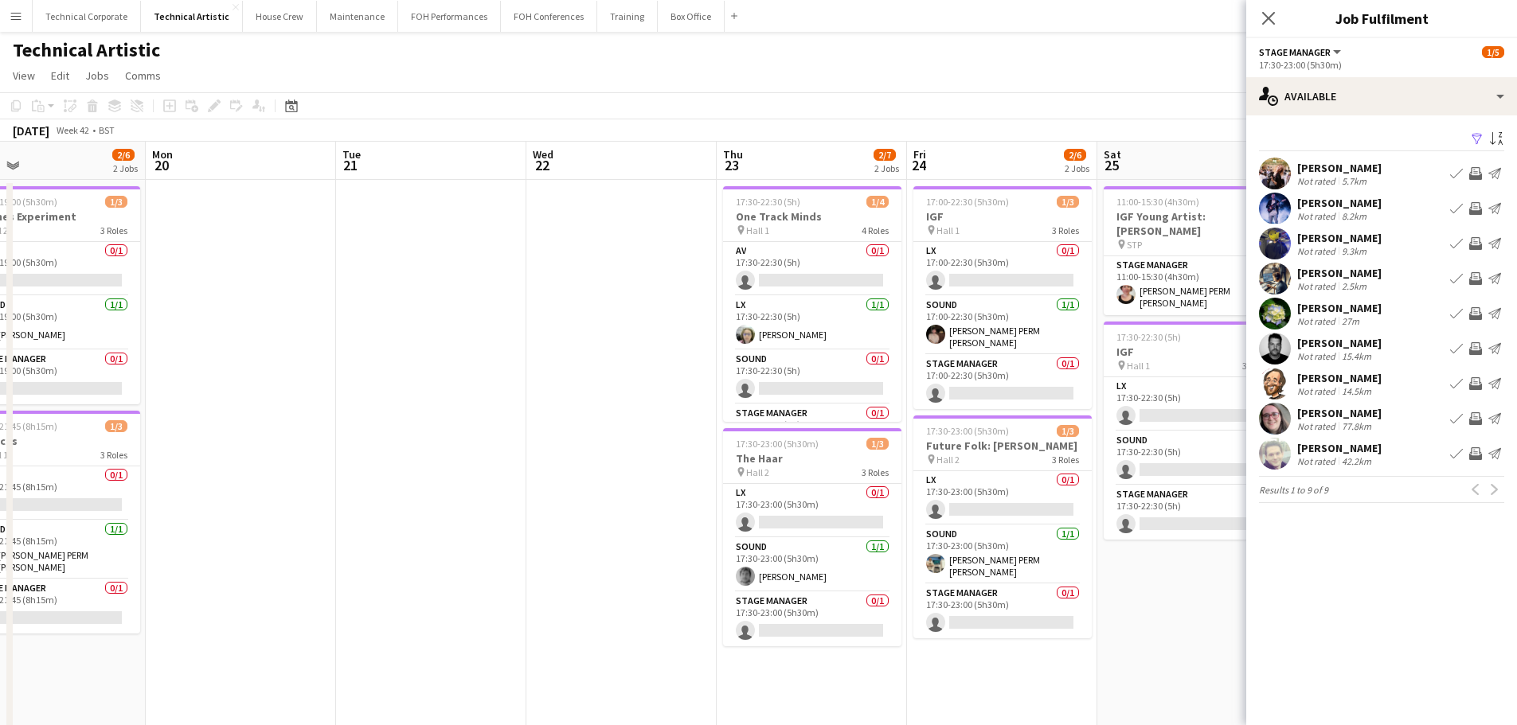
drag, startPoint x: 948, startPoint y: 346, endPoint x: 334, endPoint y: 431, distance: 620.6
click at [334, 431] on app-calendar-viewport "Thu 16 Fri 17 3/7 2 Jobs Sat 18 2/8 3 Jobs Sun 19 2/6 2 Jobs Mon 20 Tue 21 Wed …" at bounding box center [758, 643] width 1517 height 1003
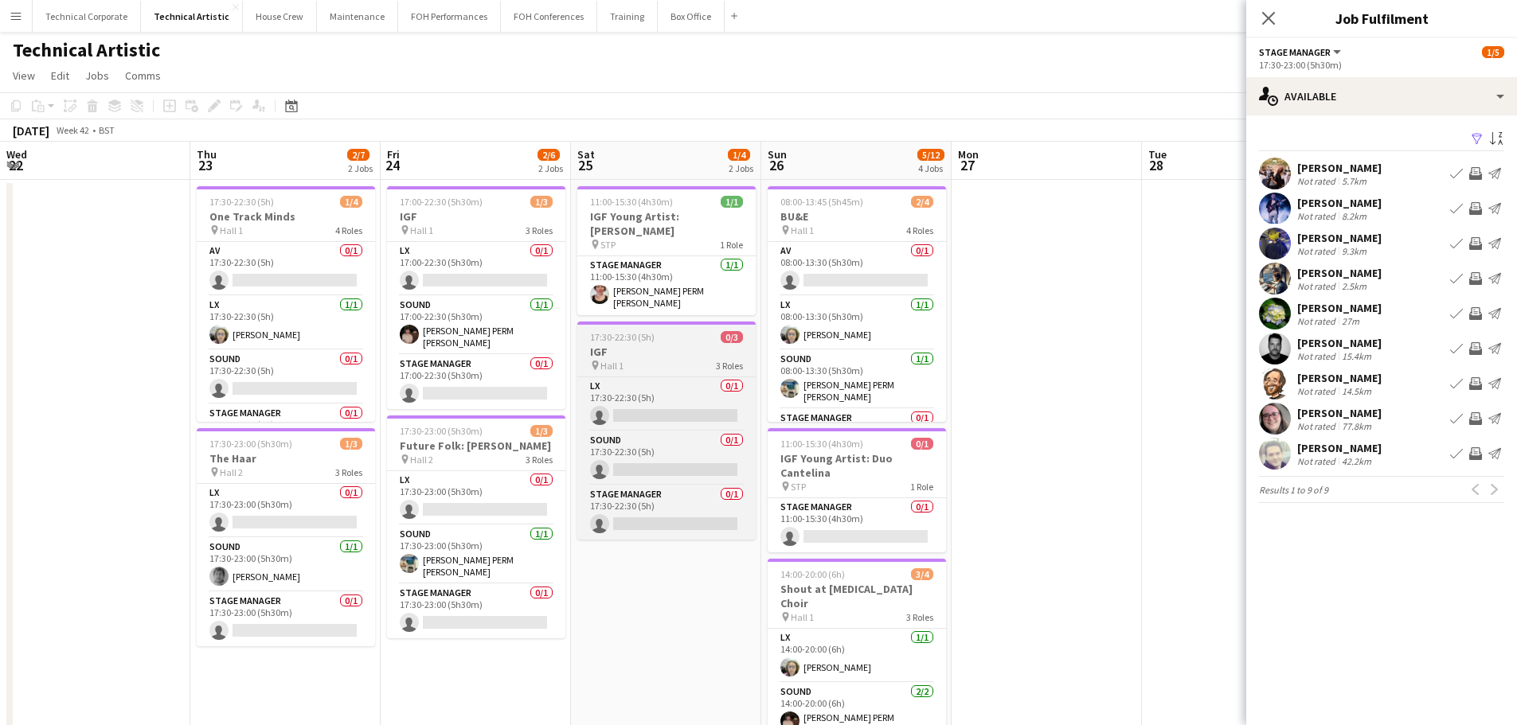
drag, startPoint x: 700, startPoint y: 397, endPoint x: 663, endPoint y: 367, distance: 47.0
click at [304, 432] on app-calendar-viewport "Sun 19 2/6 2 Jobs Mon 20 Tue 21 Wed 22 Thu 23 2/7 2 Jobs Fri 24 2/6 2 Jobs Sat …" at bounding box center [758, 643] width 1517 height 1003
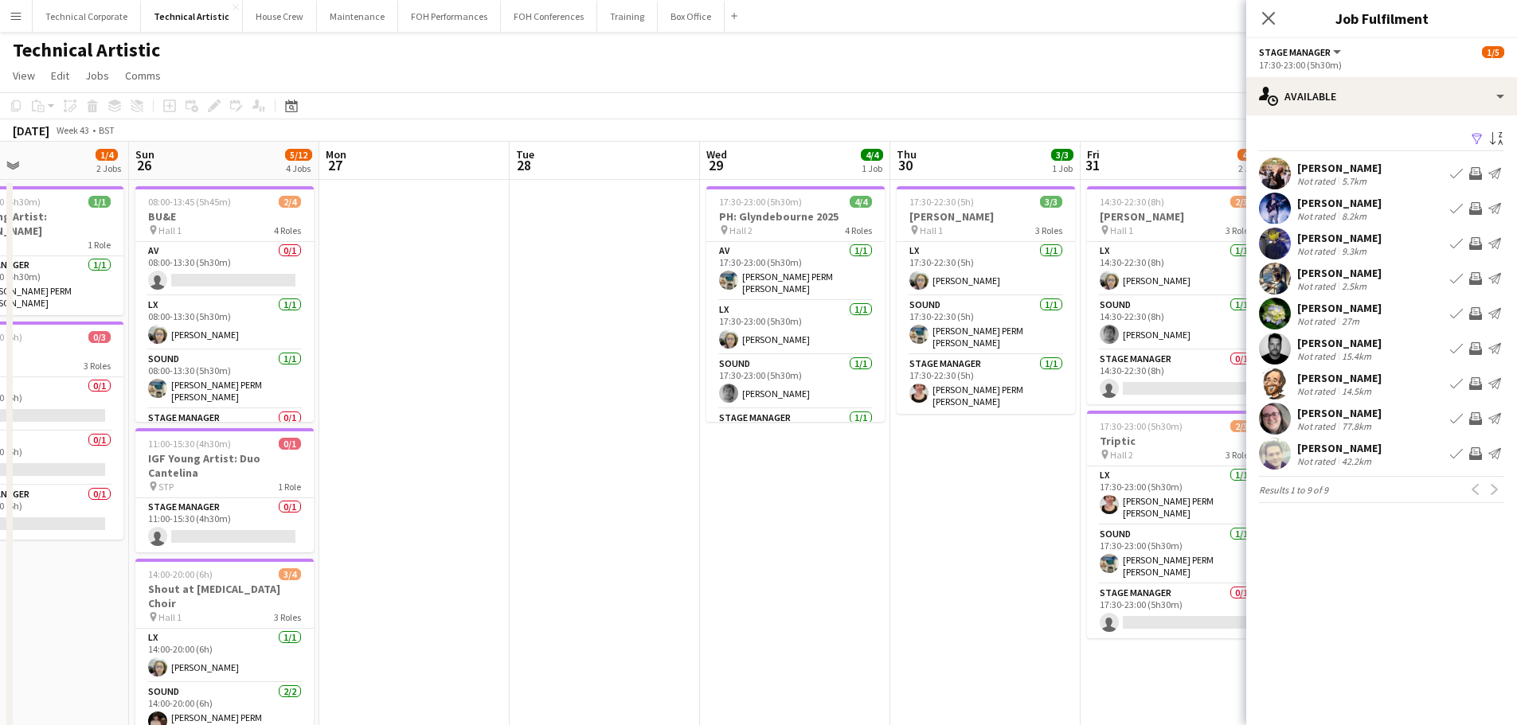
drag, startPoint x: 727, startPoint y: 385, endPoint x: 390, endPoint y: 396, distance: 337.0
click at [390, 396] on app-calendar-viewport "Wed 22 Thu 23 2/7 2 Jobs Fri 24 2/6 2 Jobs Sat 25 1/4 2 Jobs Sun 26 5/12 4 Jobs…" at bounding box center [758, 643] width 1517 height 1003
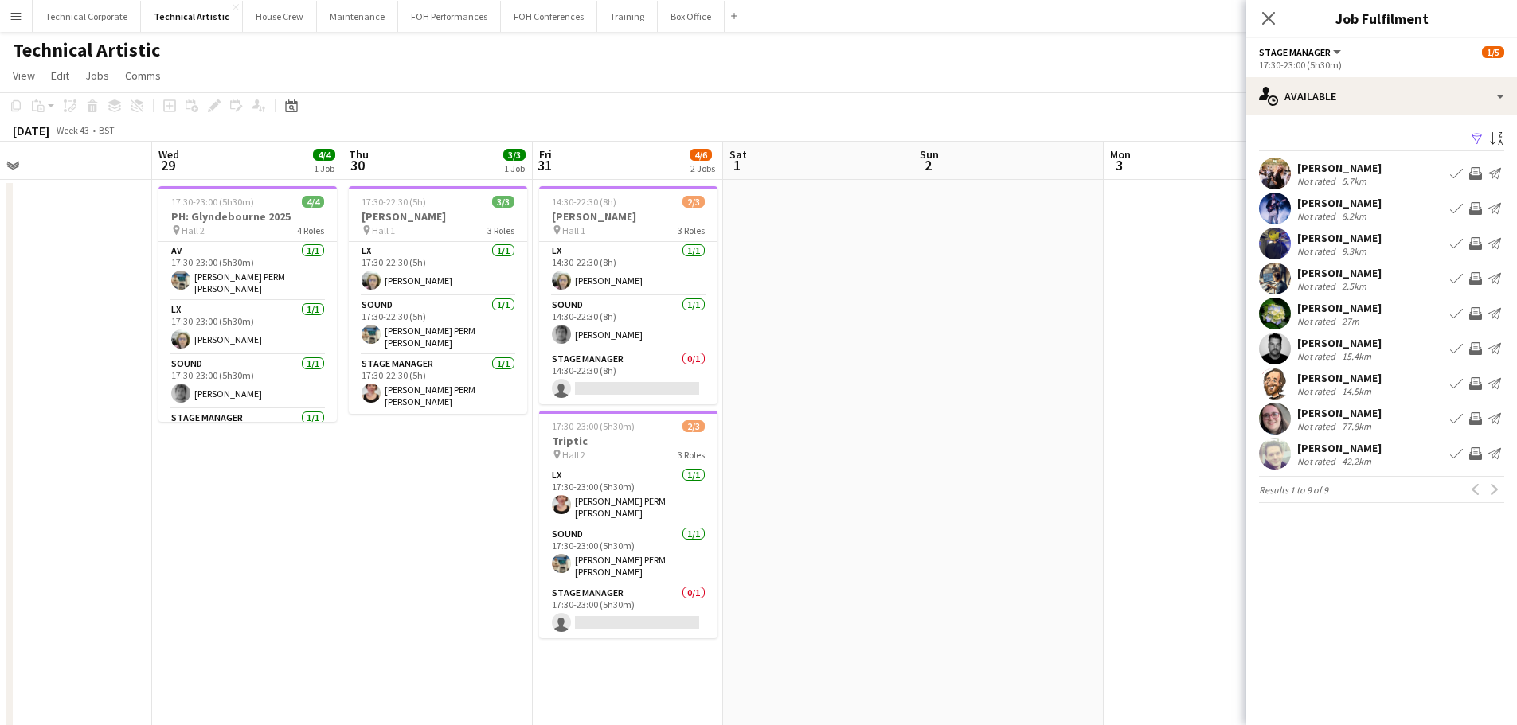
drag, startPoint x: 904, startPoint y: 370, endPoint x: 706, endPoint y: 396, distance: 199.9
click at [1280, 393] on body "Menu Boards Boards Boards All jobs Status Workforce Workforce My Workforce Recr…" at bounding box center [758, 586] width 1517 height 1172
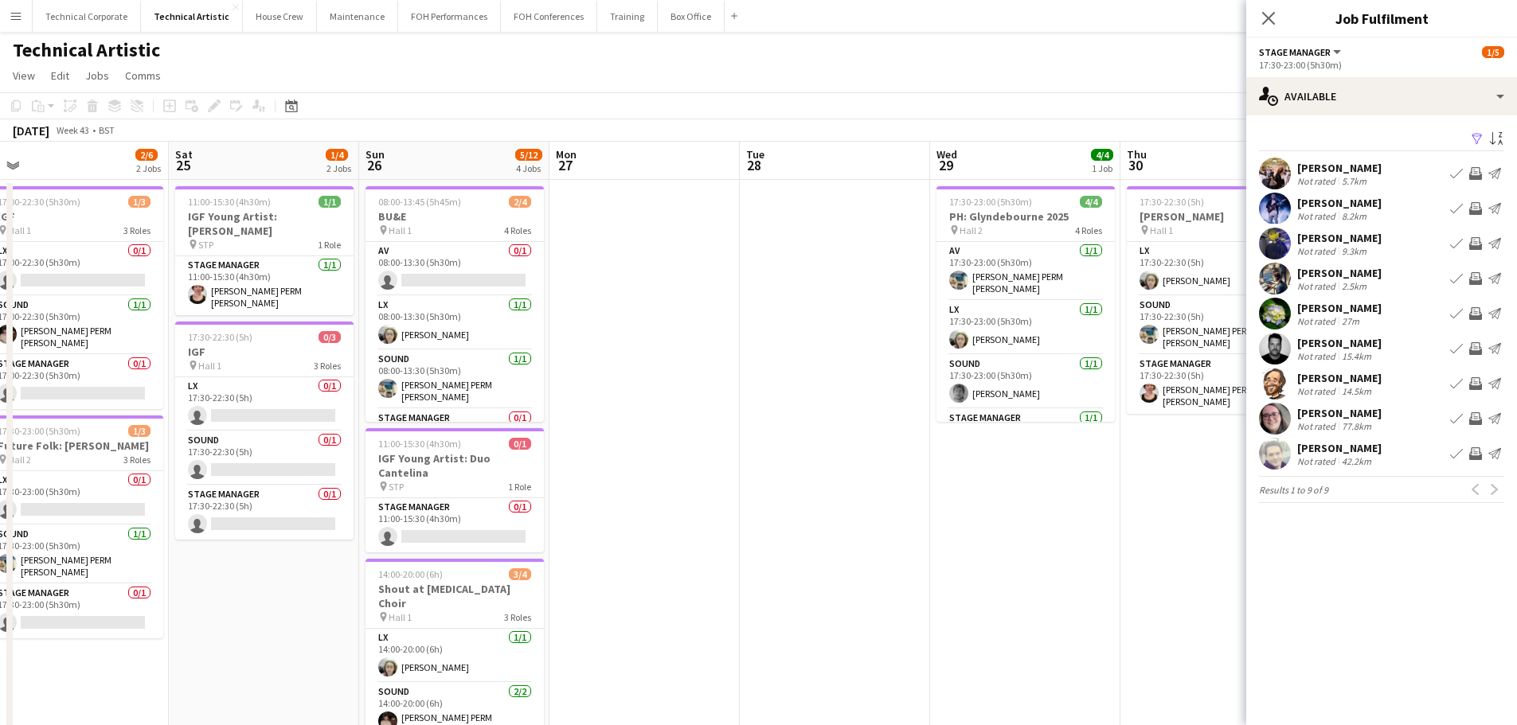
drag, startPoint x: 682, startPoint y: 396, endPoint x: 1135, endPoint y: 398, distance: 453.1
click at [1129, 397] on app-calendar-viewport "Wed 22 Thu 23 2/7 2 Jobs Fri 24 2/6 2 Jobs Sat 25 1/4 2 Jobs Sun 26 5/12 4 Jobs…" at bounding box center [758, 643] width 1517 height 1003
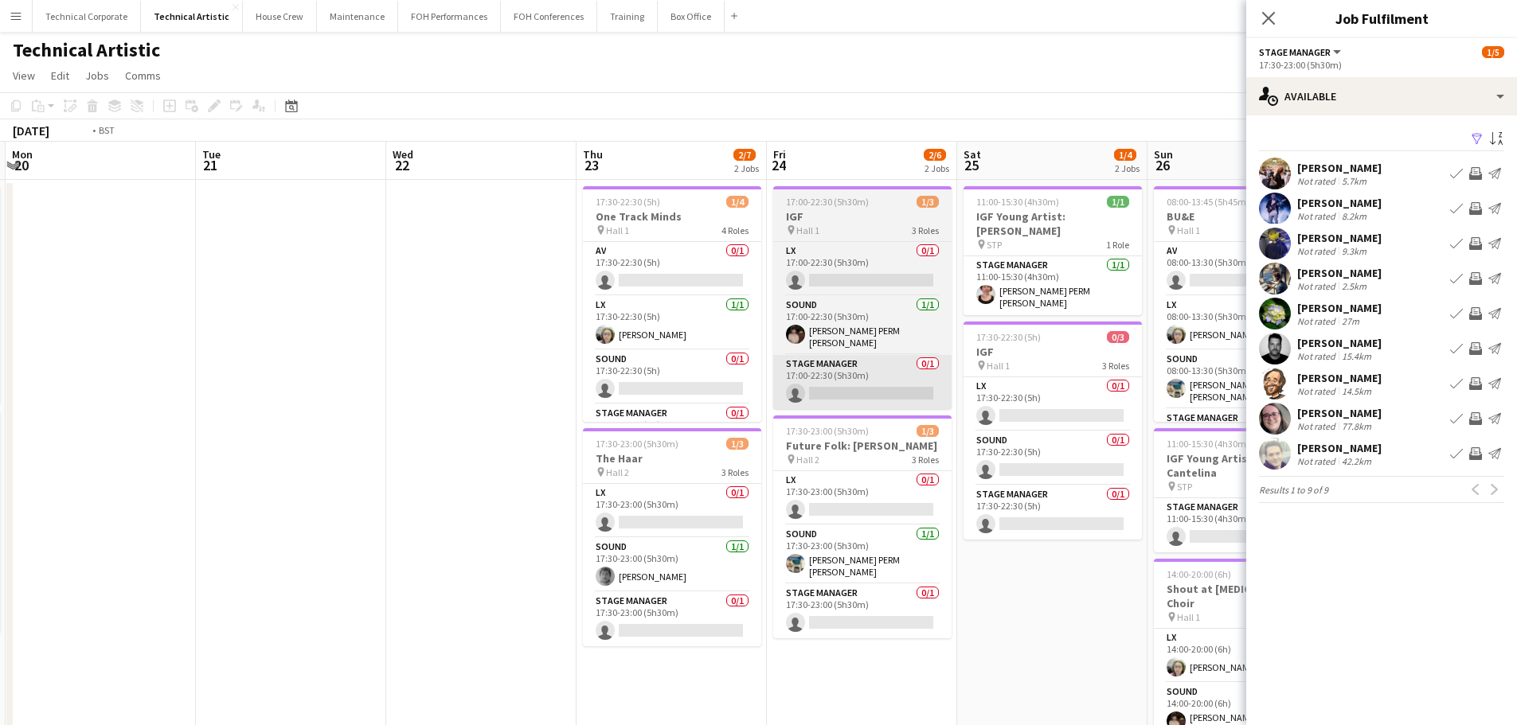
drag, startPoint x: 402, startPoint y: 369, endPoint x: 1061, endPoint y: 392, distance: 658.9
click at [1054, 391] on app-calendar-viewport "Sat 18 2/8 3 Jobs Sun 19 2/6 2 Jobs Mon 20 Tue 21 Wed 22 Thu 23 2/7 2 Jobs Fri …" at bounding box center [758, 643] width 1517 height 1003
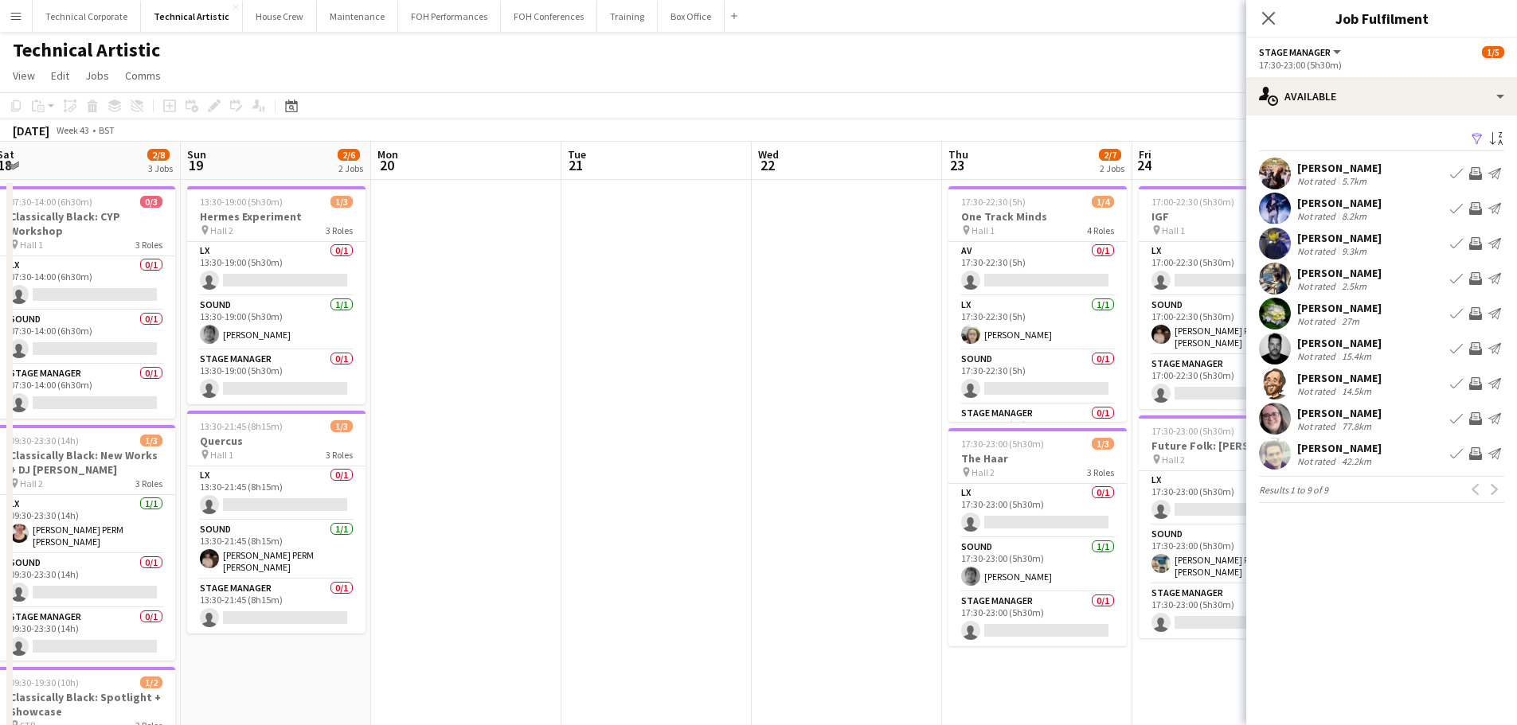
click at [1022, 381] on app-calendar-viewport "Thu 16 Fri 17 3/7 2 Jobs Sat 18 2/8 3 Jobs Sun 19 2/6 2 Jobs Mon 20 Tue 21 Wed …" at bounding box center [758, 643] width 1517 height 1003
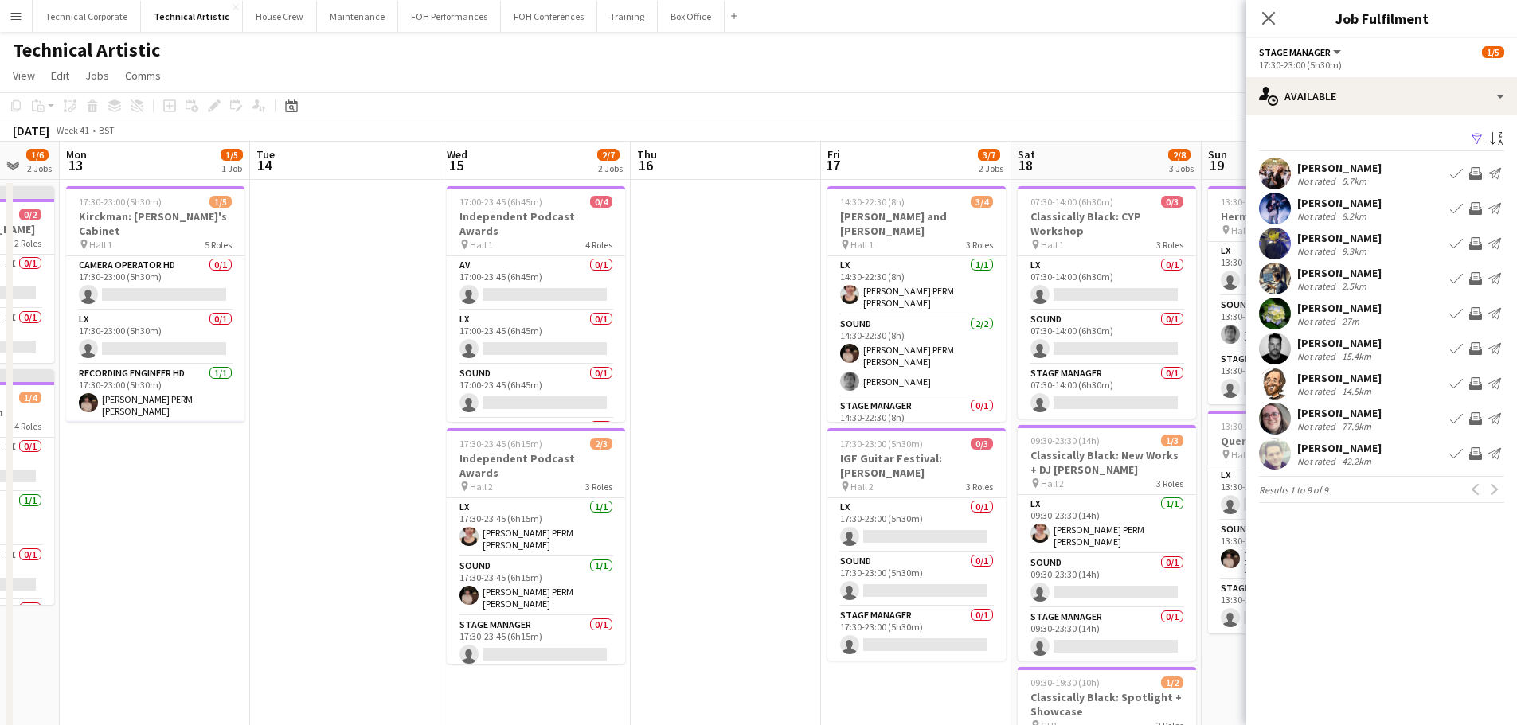
drag, startPoint x: 796, startPoint y: 378, endPoint x: 1128, endPoint y: 401, distance: 333.6
click at [1128, 401] on app-calendar-viewport "Sat 11 3/8 3 Jobs Sun 12 1/6 2 Jobs Mon 13 1/5 1 Job Tue 14 Wed 15 2/7 2 Jobs T…" at bounding box center [758, 643] width 1517 height 1003
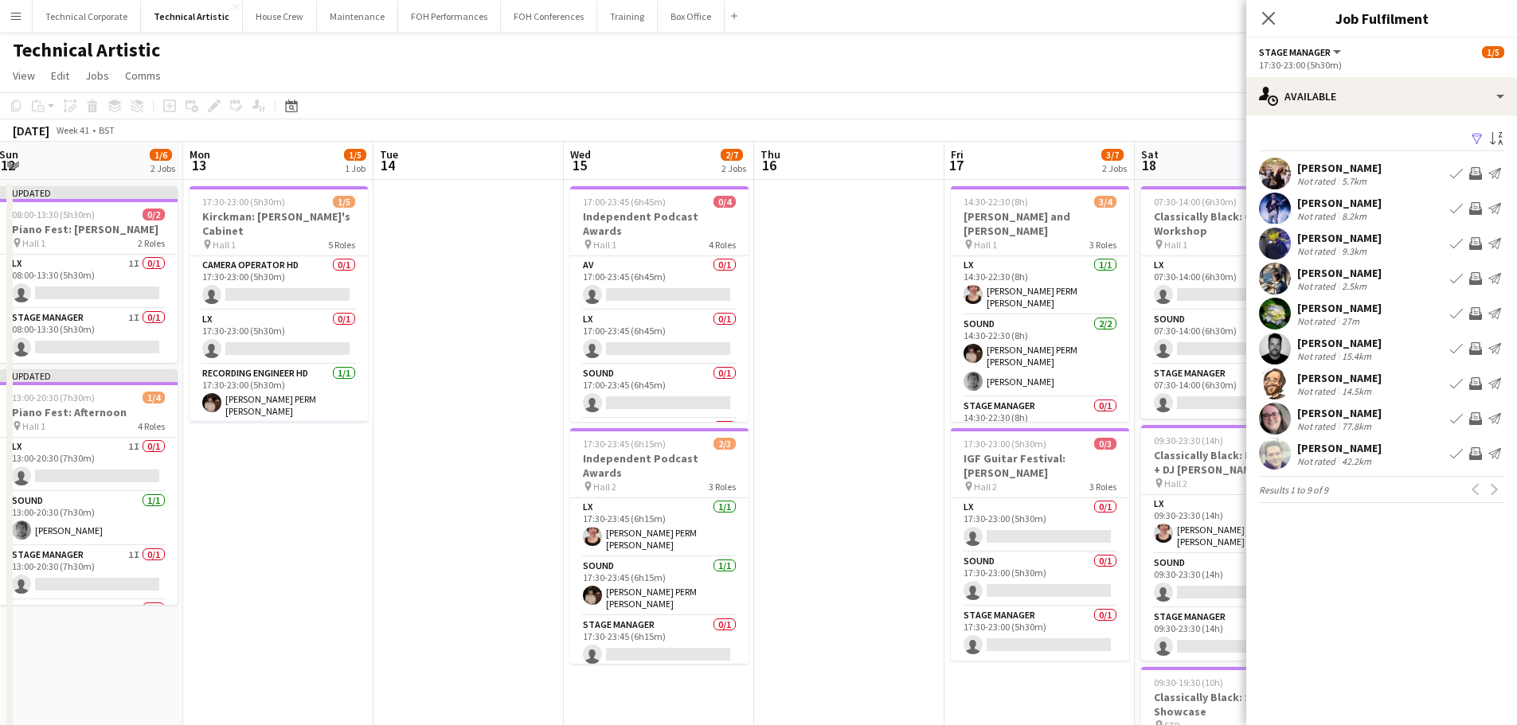
drag, startPoint x: 733, startPoint y: 342, endPoint x: 866, endPoint y: 402, distance: 146.1
click at [836, 358] on app-calendar-viewport "Fri 10 1/5 2 Jobs Sat 11 3/8 3 Jobs Sun 12 1/6 2 Jobs Mon 13 1/5 1 Job Tue 14 W…" at bounding box center [758, 643] width 1517 height 1003
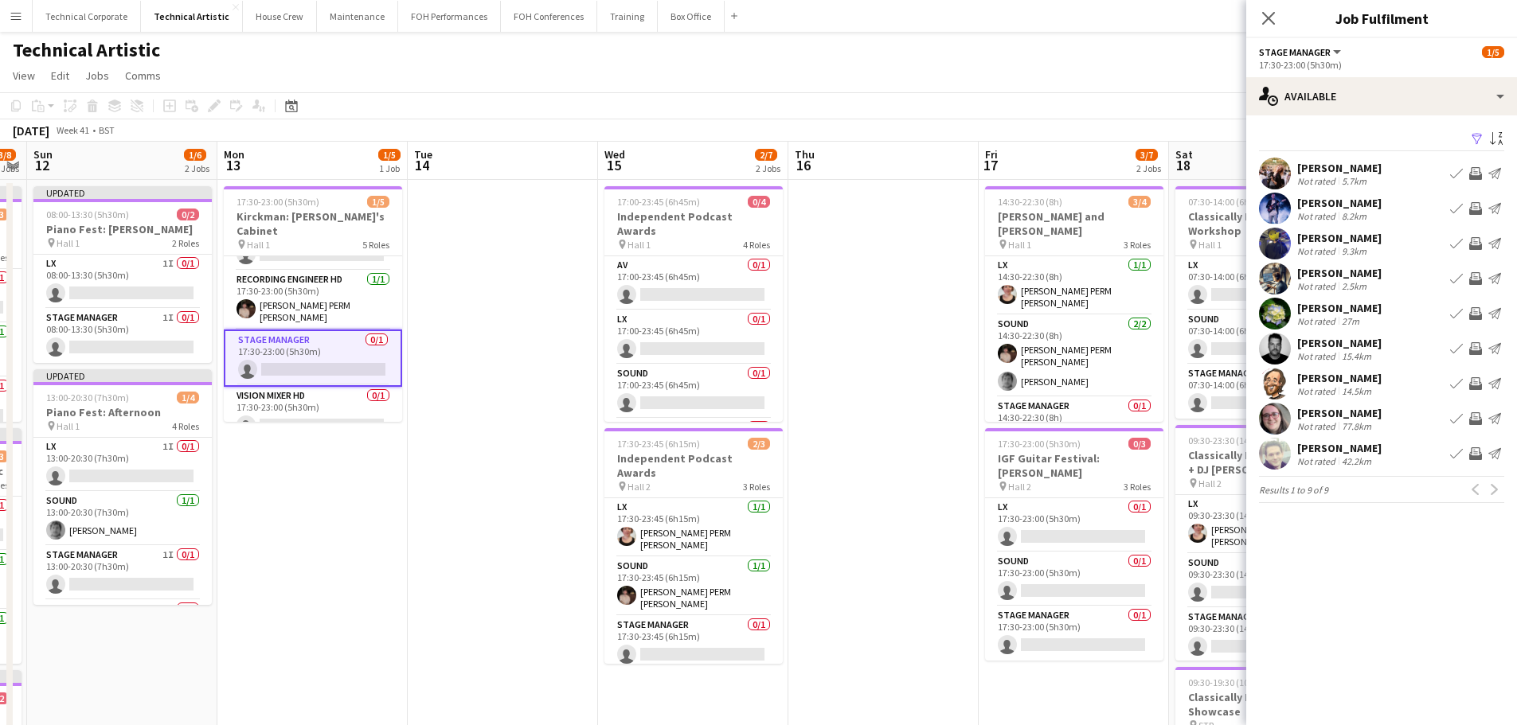
click at [1476, 385] on app-icon "Invite crew" at bounding box center [1475, 383] width 13 height 13
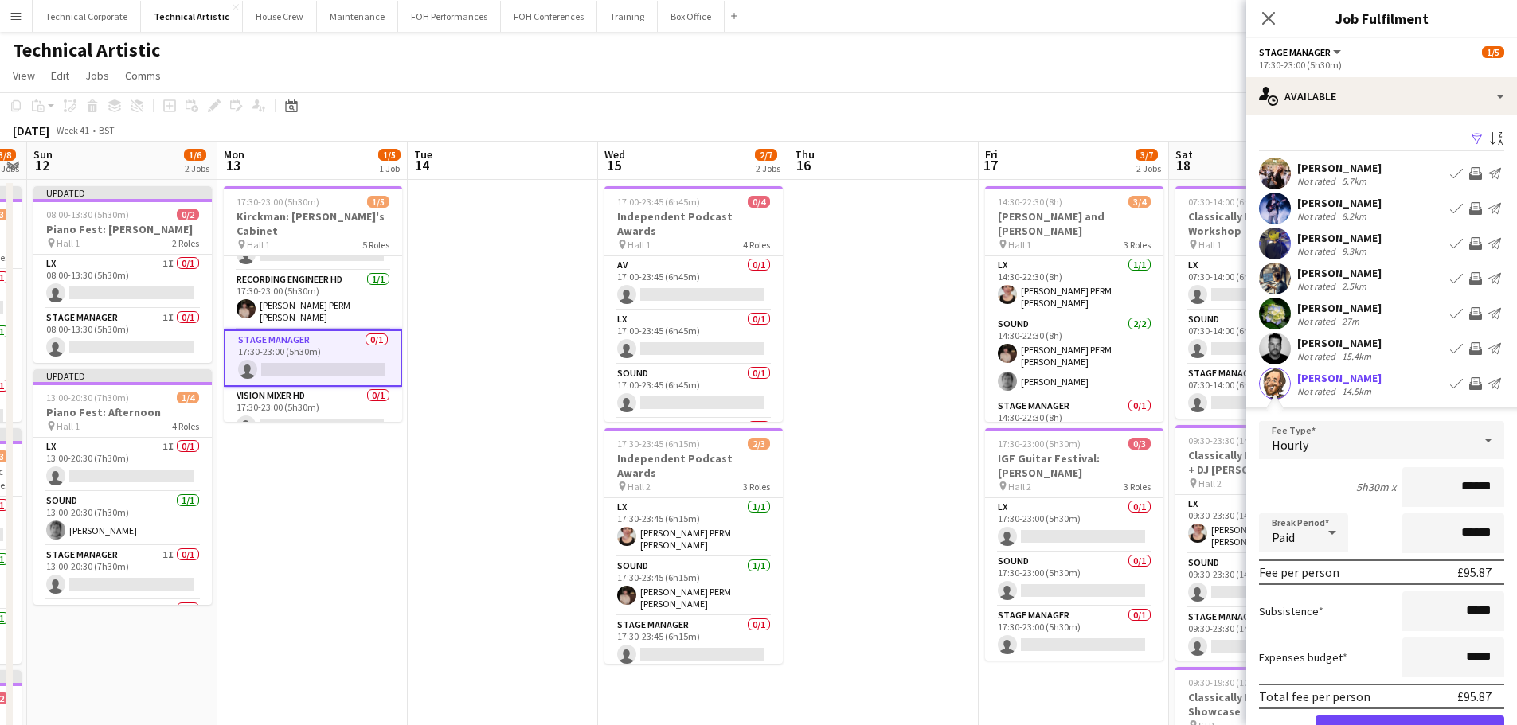
scroll to position [80, 0]
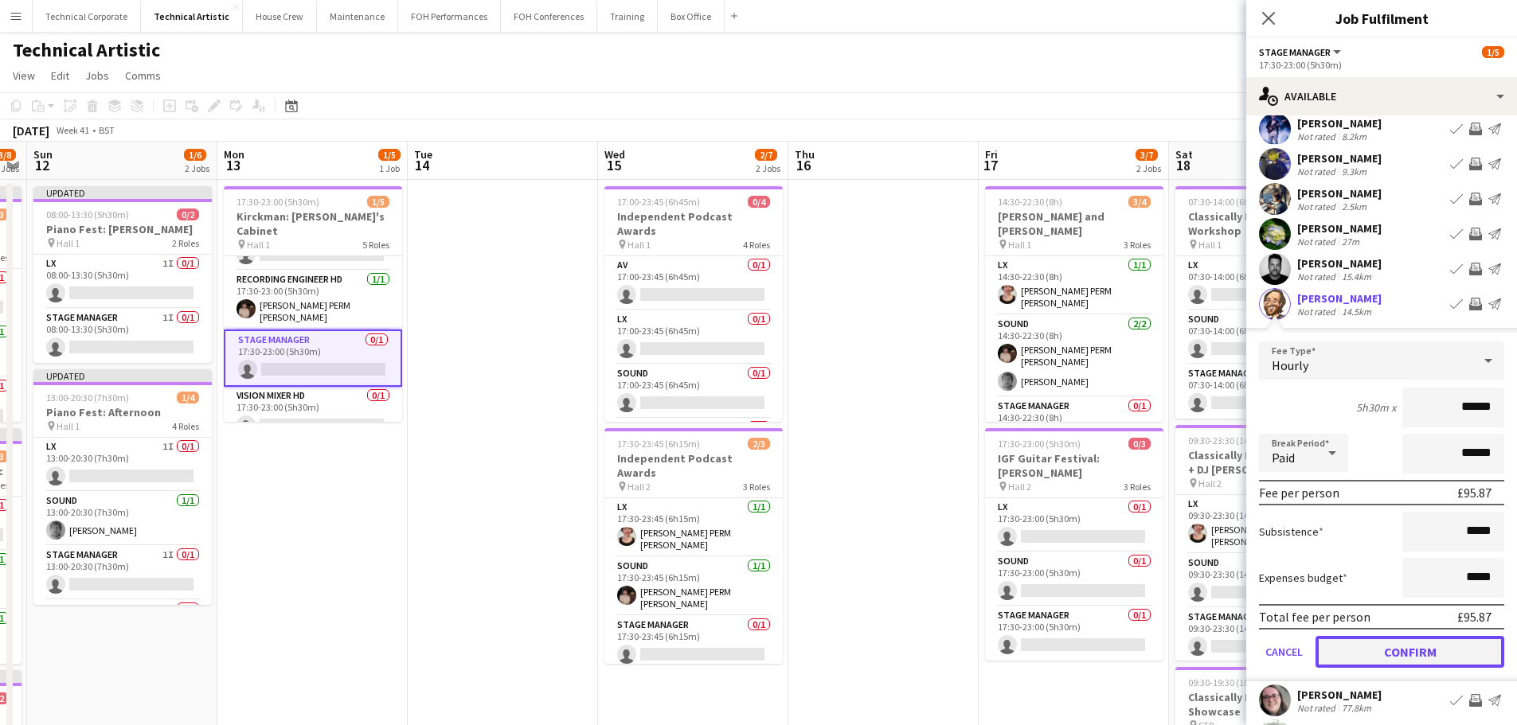
click at [1381, 647] on button "Confirm" at bounding box center [1409, 652] width 189 height 32
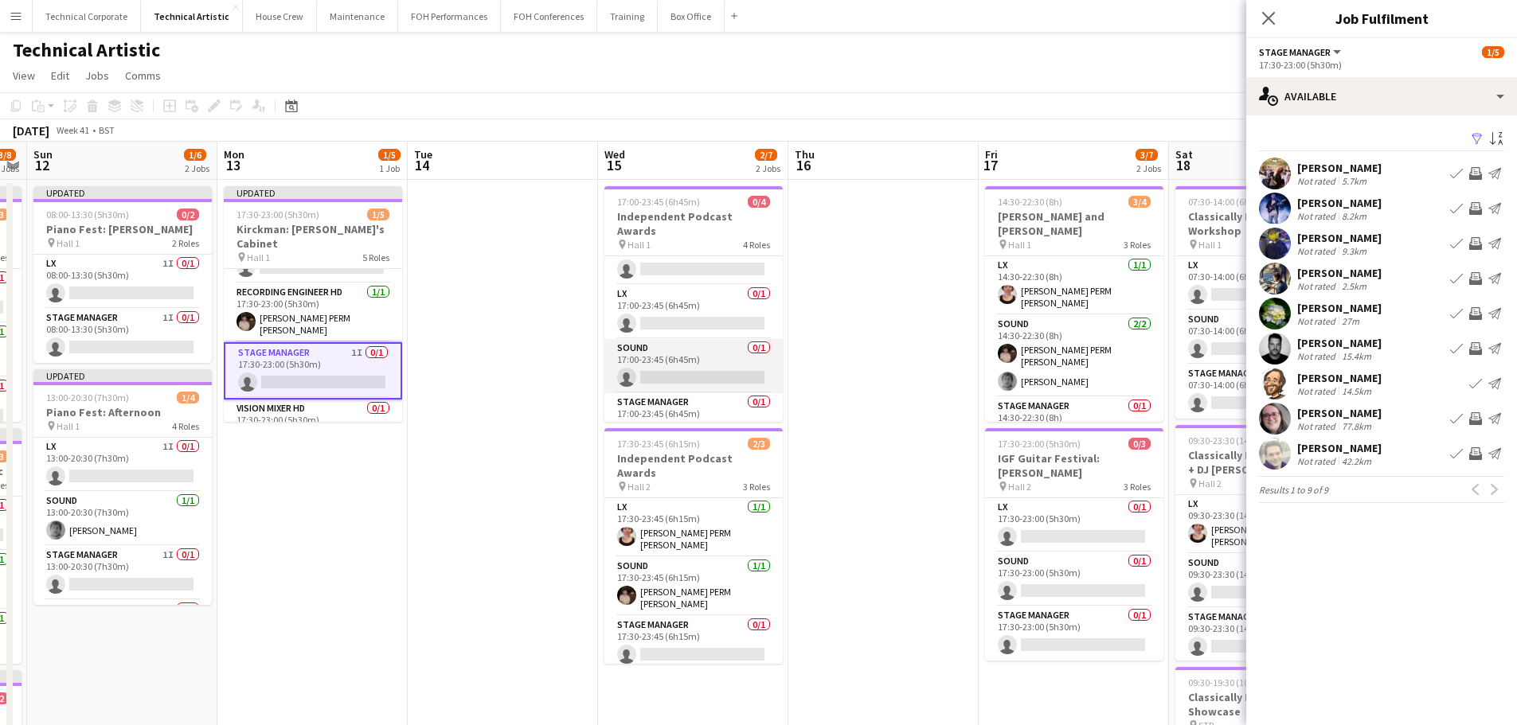
scroll to position [37, 0]
click at [693, 396] on app-card-role "Stage Manager 0/1 17:00-23:45 (6h45m) single-neutral-actions" at bounding box center [693, 409] width 178 height 54
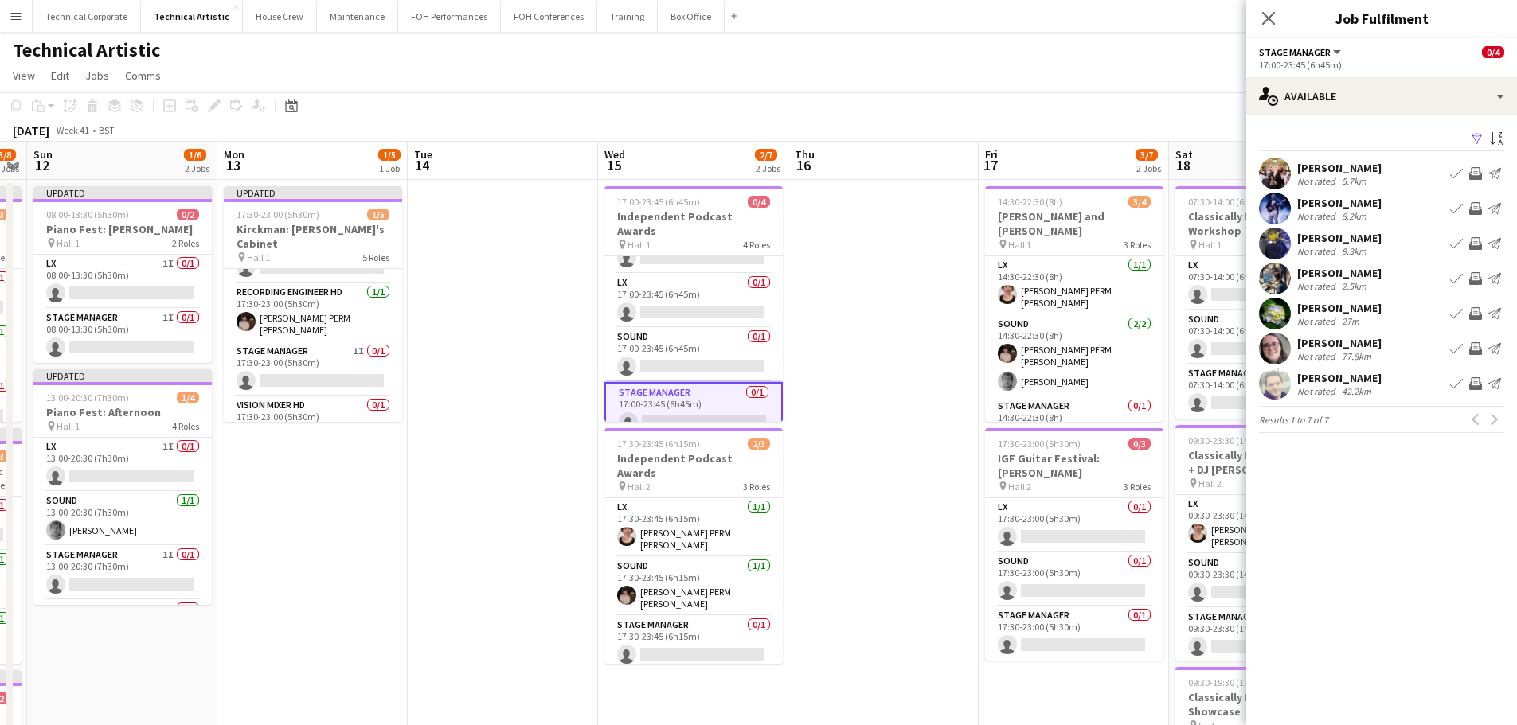
click at [1477, 307] on app-icon "Invite crew" at bounding box center [1475, 313] width 13 height 13
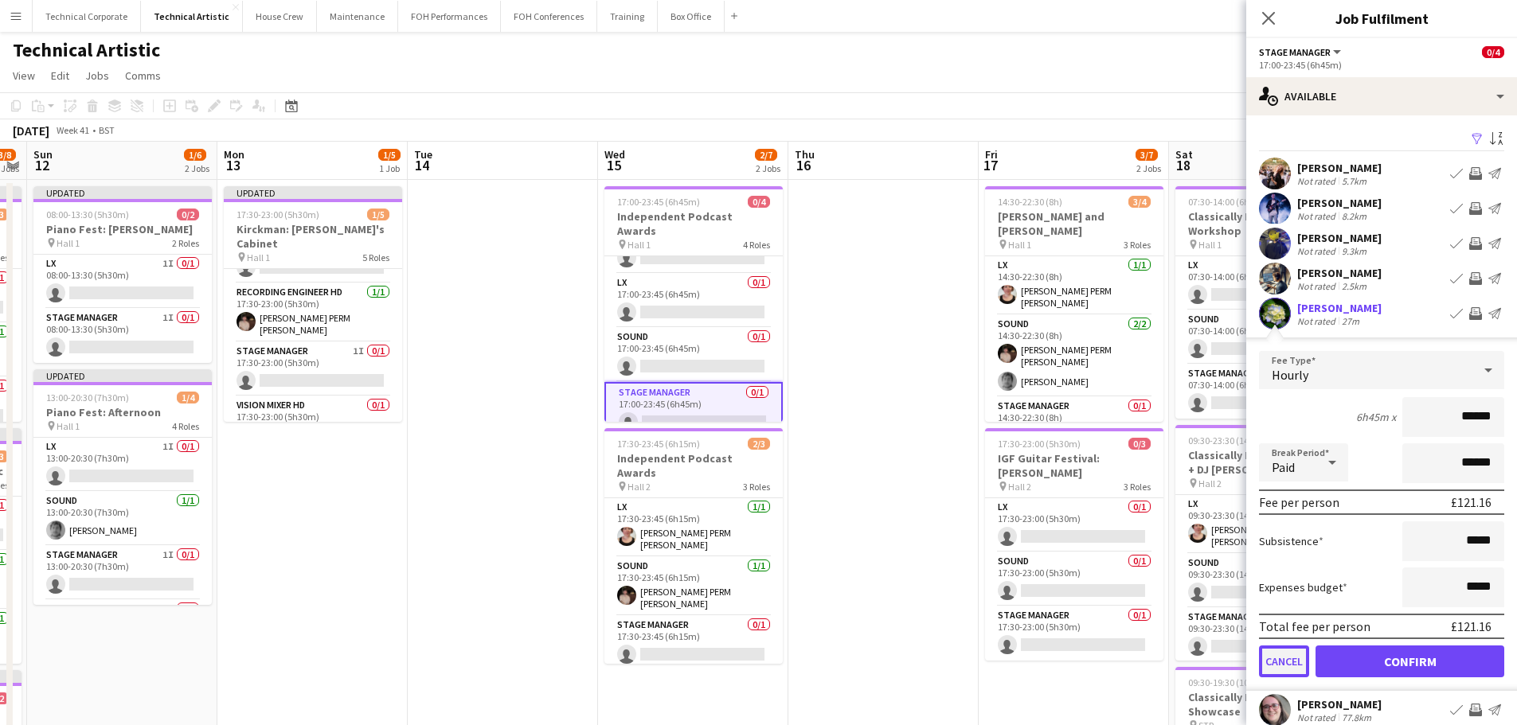
click at [1272, 661] on button "Cancel" at bounding box center [1284, 662] width 50 height 32
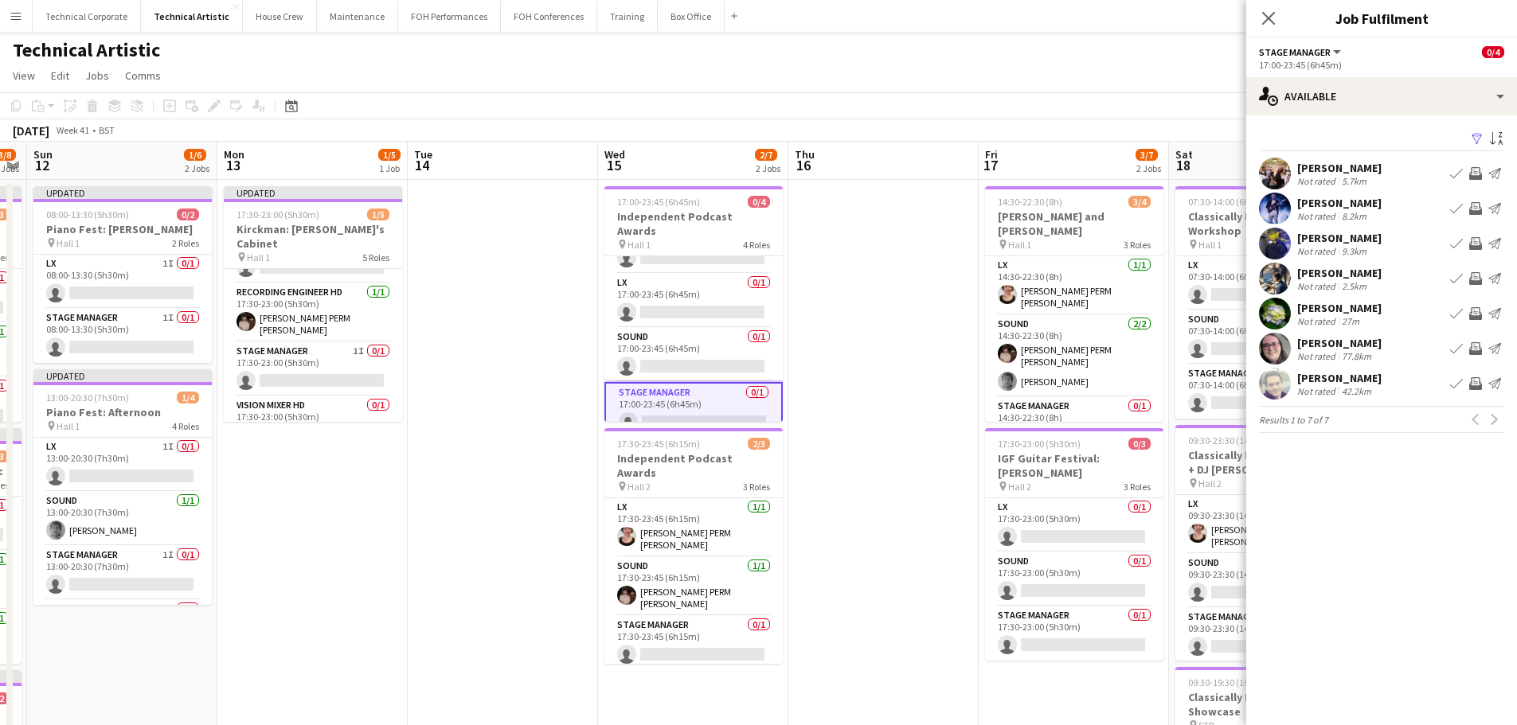
click at [1476, 346] on app-icon "Invite crew" at bounding box center [1475, 348] width 13 height 13
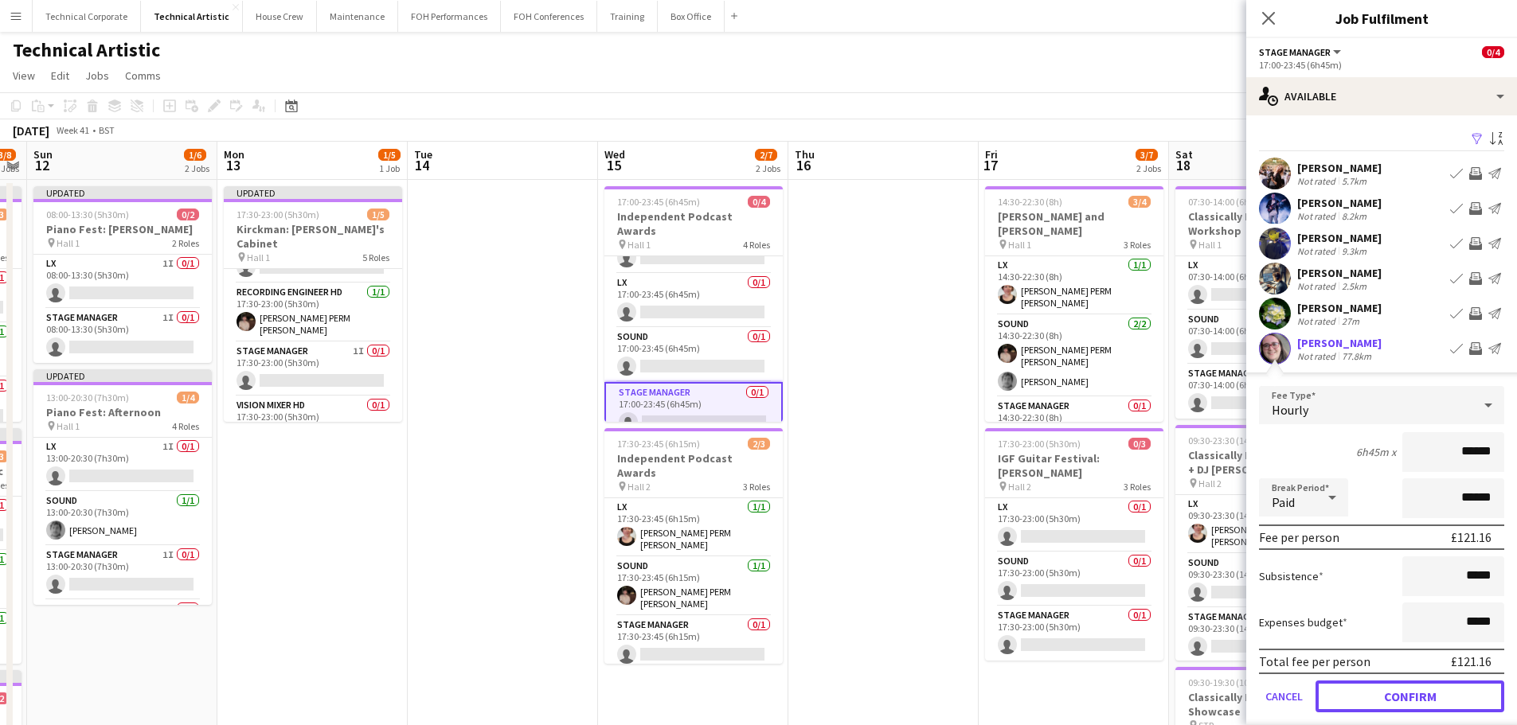
click at [1417, 688] on button "Confirm" at bounding box center [1409, 697] width 189 height 32
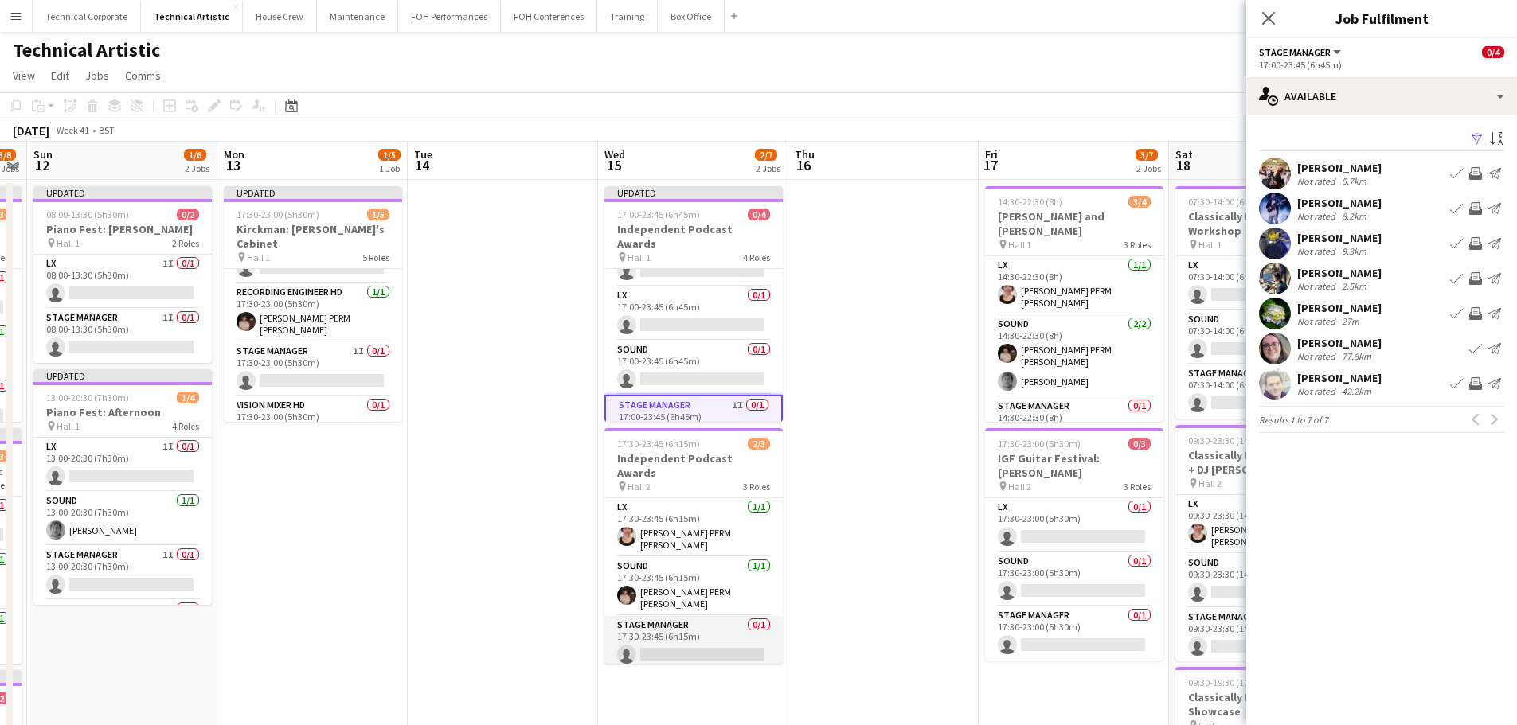
click at [672, 619] on app-card-role "Stage Manager 0/1 17:30-23:45 (6h15m) single-neutral-actions" at bounding box center [693, 643] width 178 height 54
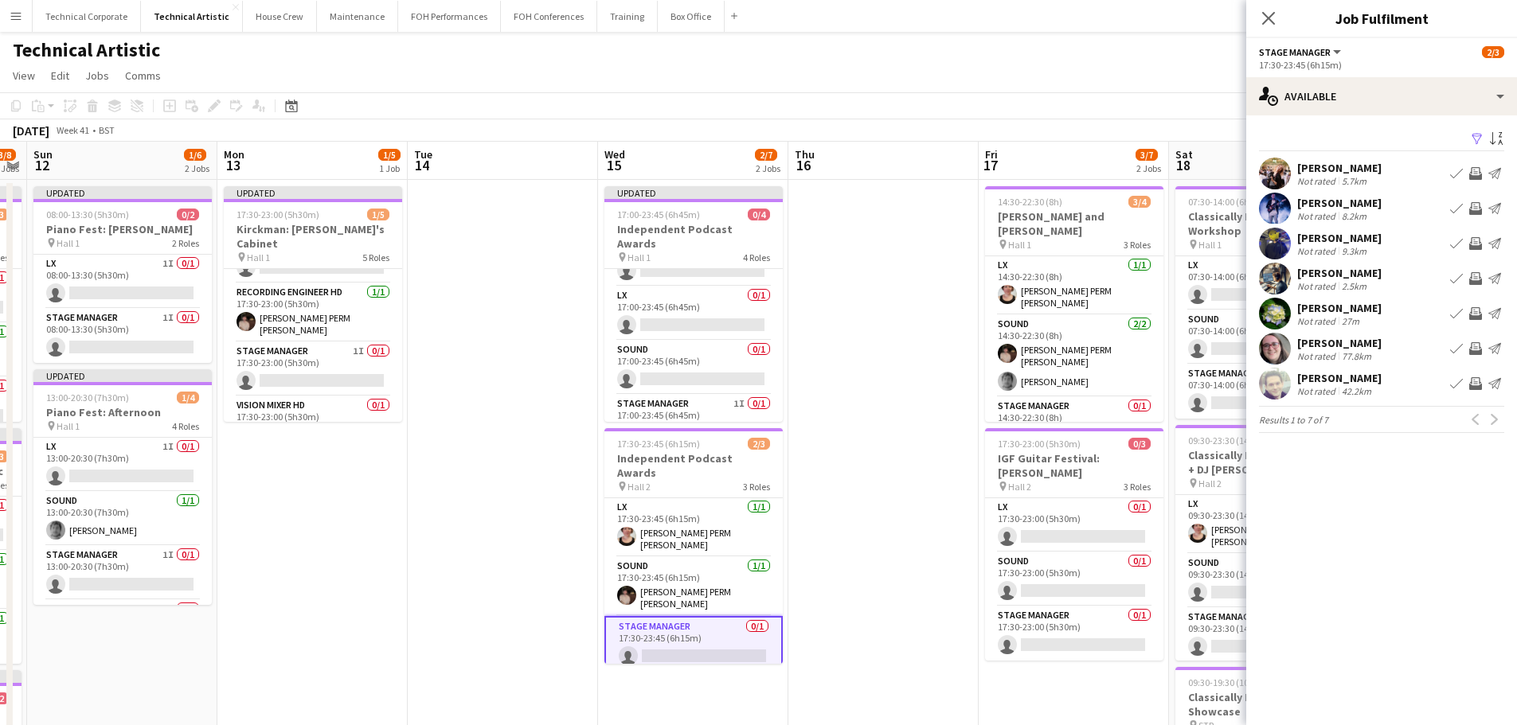
drag, startPoint x: 1474, startPoint y: 349, endPoint x: 1460, endPoint y: 178, distance: 171.0
click at [1459, 179] on app-available-tab "Filter Sort asc Holly Cassidy Not rated 5.7km Book crew Invite crew Send notifi…" at bounding box center [1381, 280] width 271 height 305
click at [1473, 168] on app-icon "Invite crew" at bounding box center [1475, 173] width 13 height 13
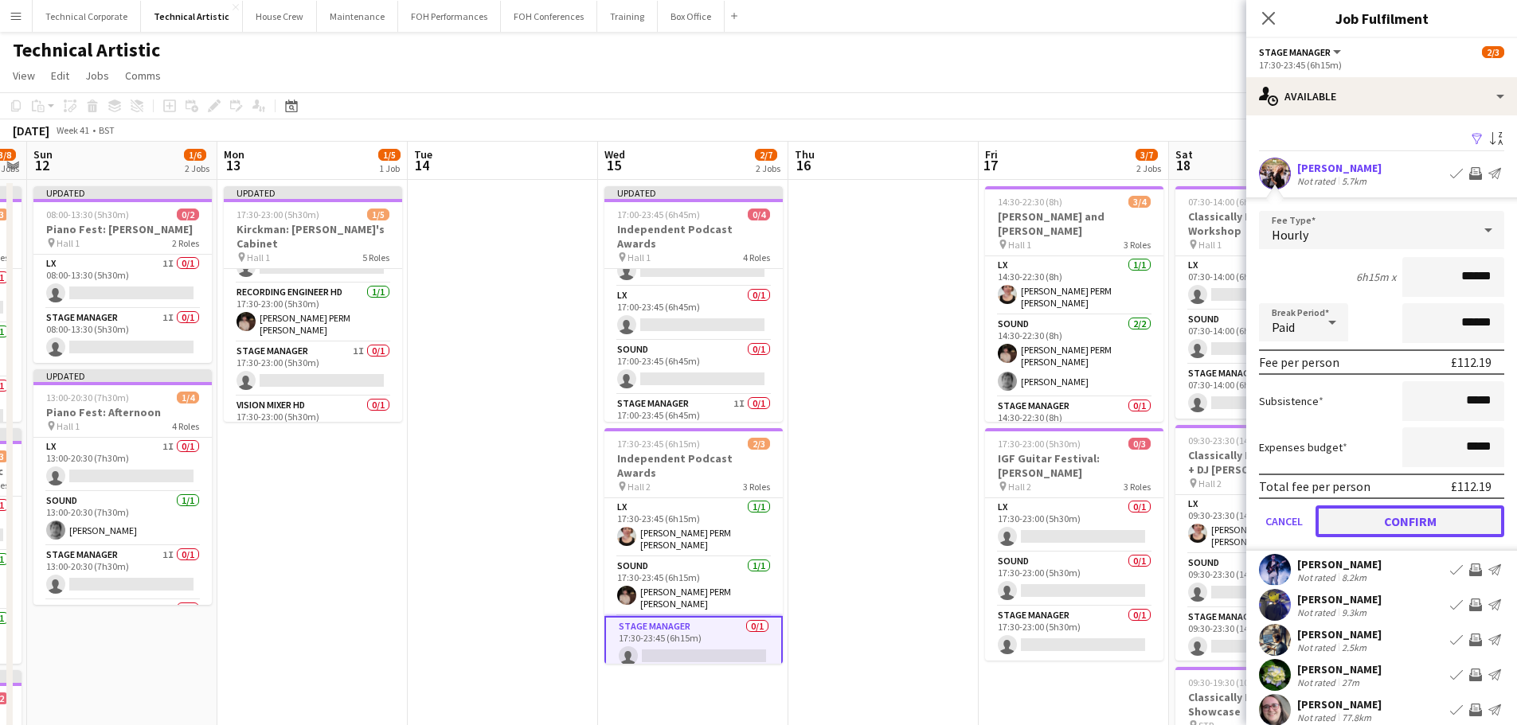
click at [1410, 523] on button "Confirm" at bounding box center [1409, 522] width 189 height 32
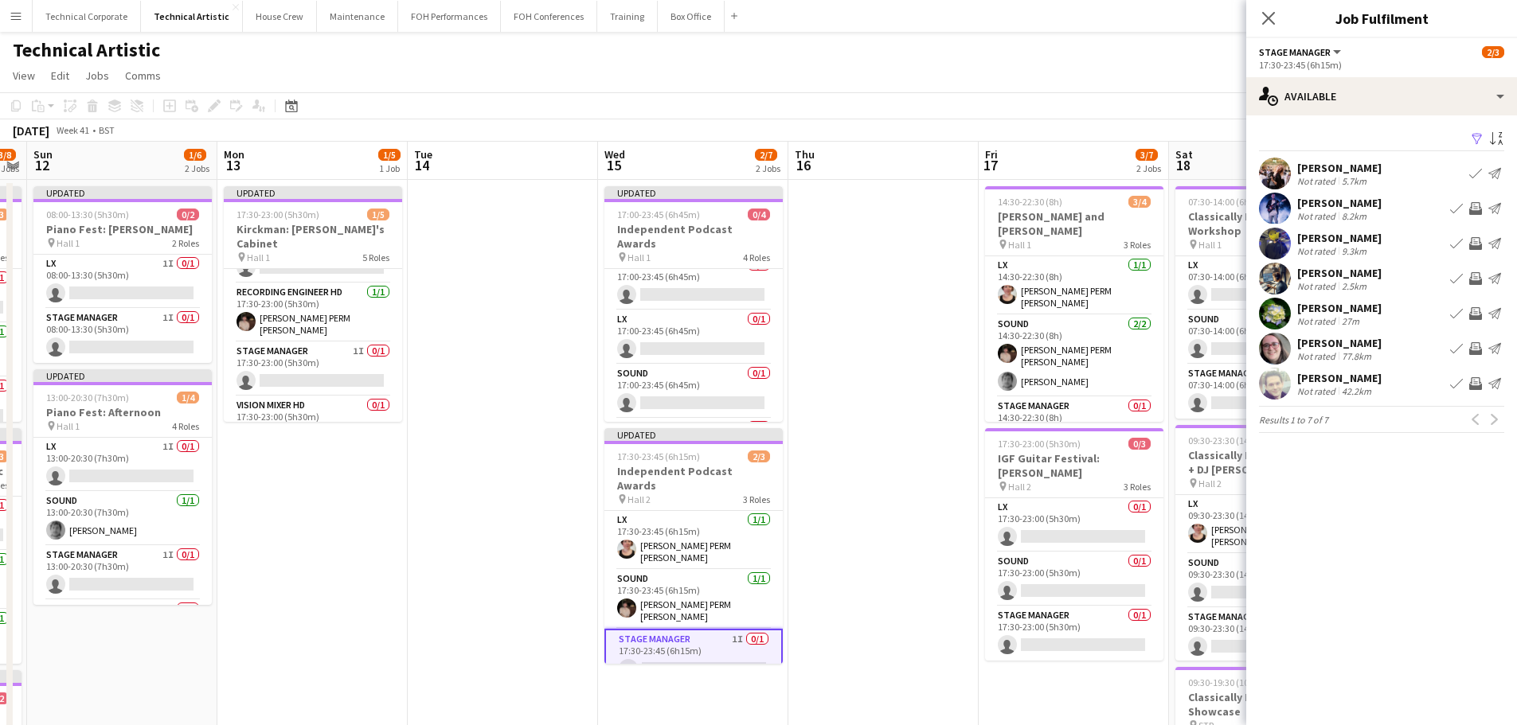
scroll to position [0, 0]
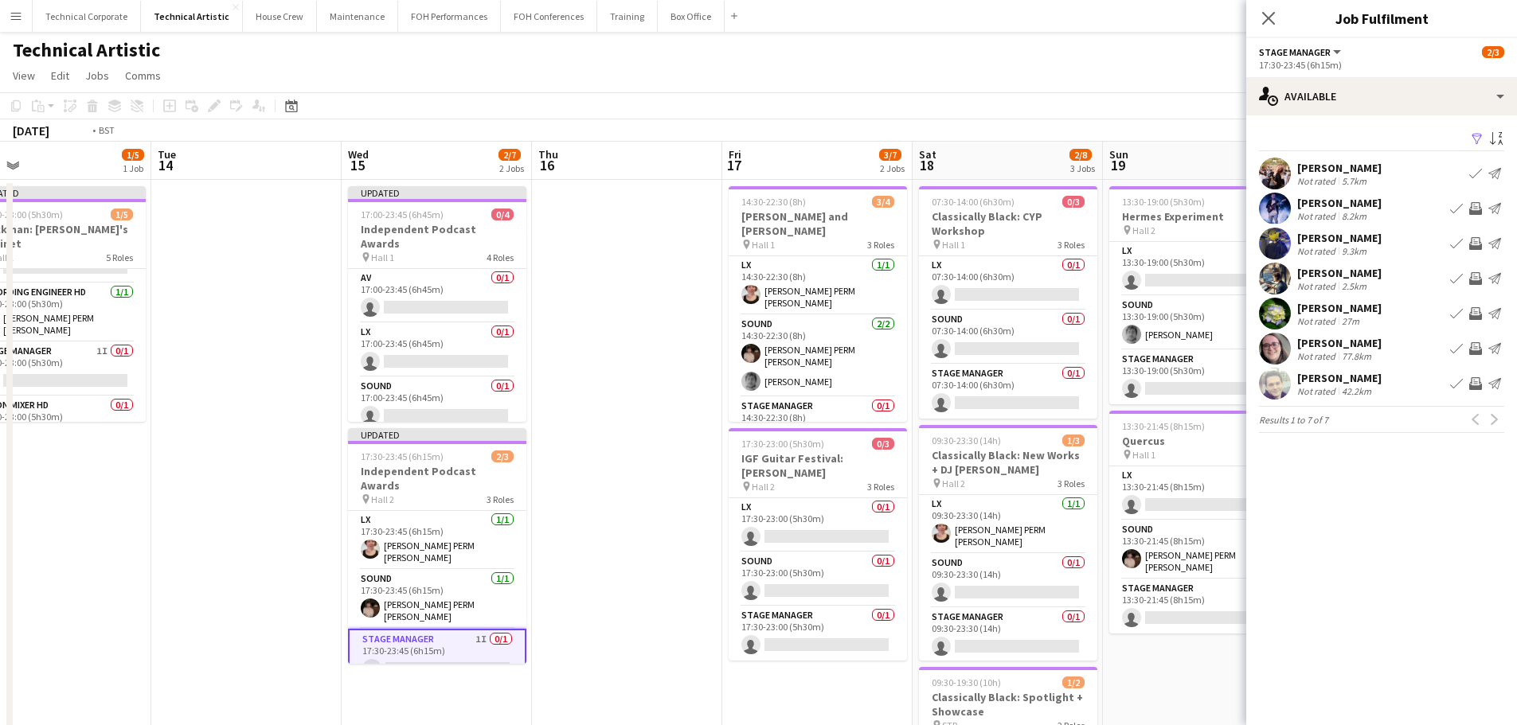
drag, startPoint x: 877, startPoint y: 429, endPoint x: 614, endPoint y: 463, distance: 265.0
click at [616, 463] on app-calendar-viewport "Fri 10 1/5 2 Jobs Sat 11 3/8 3 Jobs Sun 12 1/6 2 Jobs Mon 13 1/5 1 Job Tue 14 W…" at bounding box center [758, 643] width 1517 height 1003
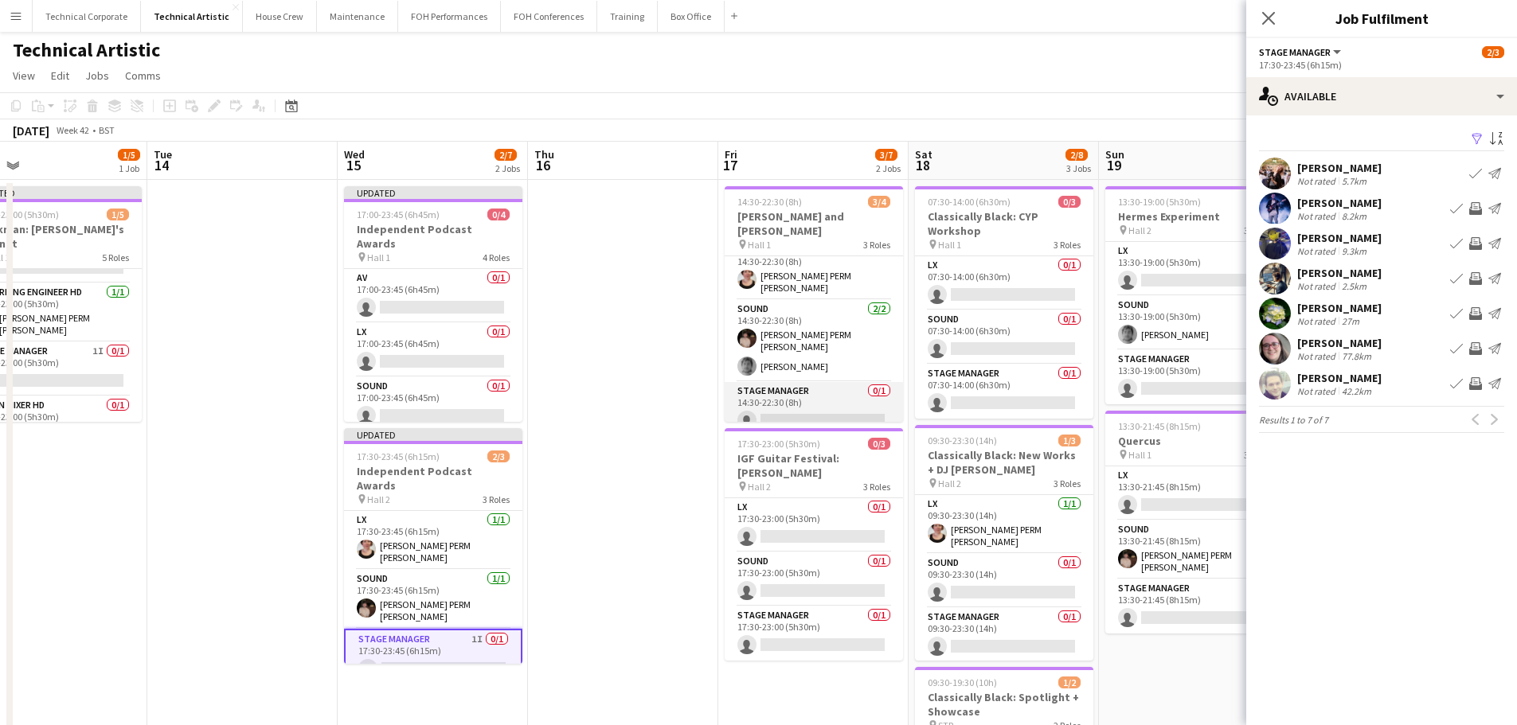
scroll to position [20, 0]
click at [803, 407] on app-card-role "Stage Manager 0/1 14:30-22:30 (8h) single-neutral-actions" at bounding box center [814, 404] width 178 height 54
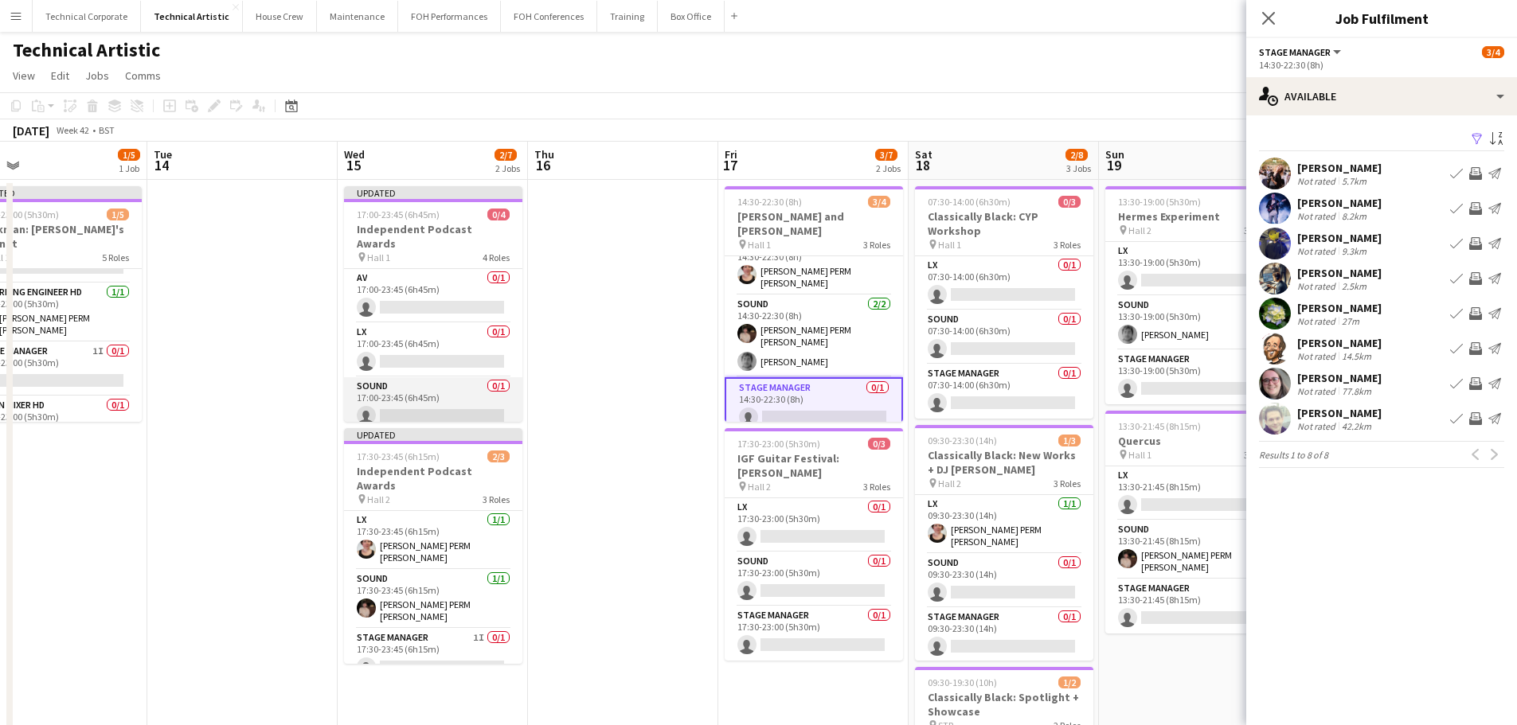
scroll to position [49, 0]
click at [448, 397] on app-card-role "Stage Manager 1I 0/1 17:00-23:45 (6h45m) single-neutral-actions" at bounding box center [433, 409] width 178 height 54
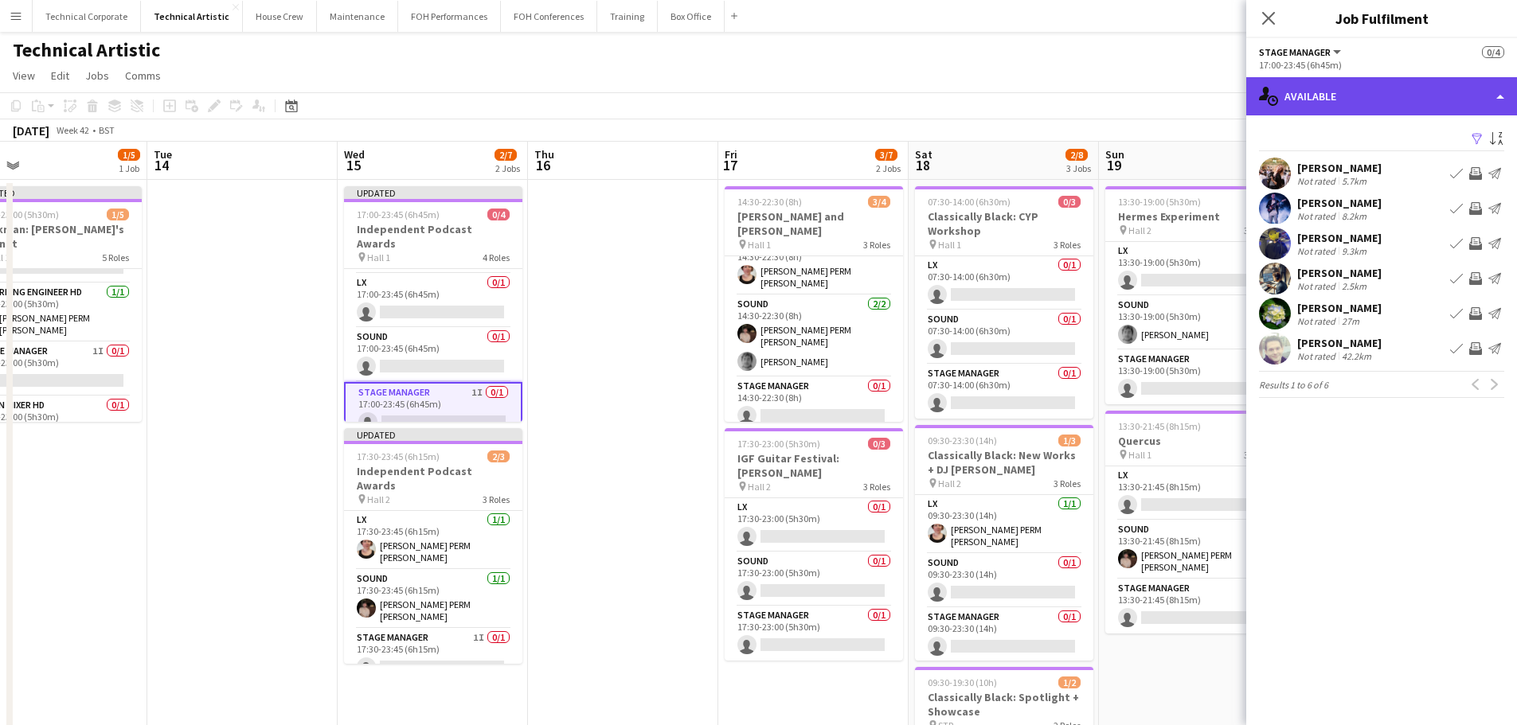
click at [1331, 108] on div "single-neutral-actions-upload Available" at bounding box center [1381, 96] width 271 height 38
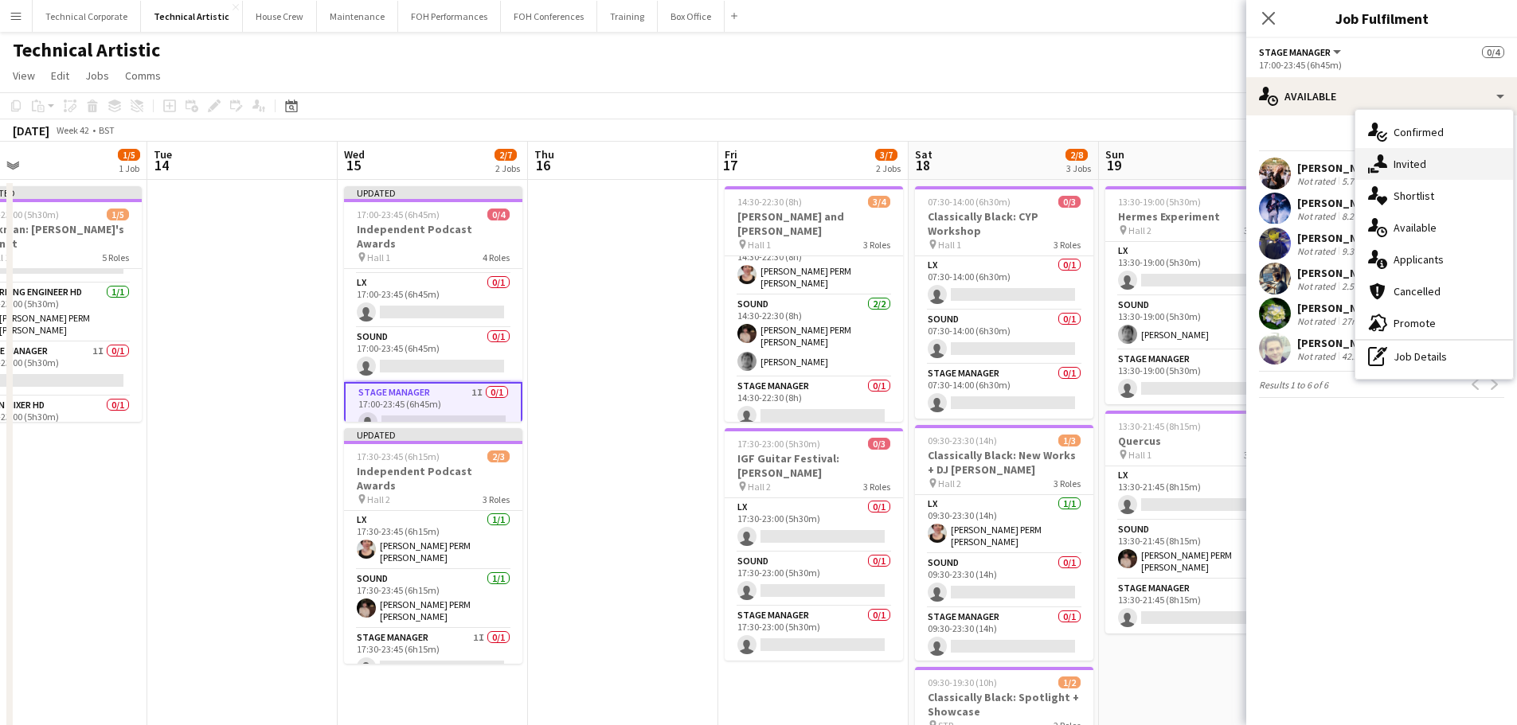
click at [1413, 176] on div "single-neutral-actions-share-1 Invited" at bounding box center [1434, 164] width 158 height 32
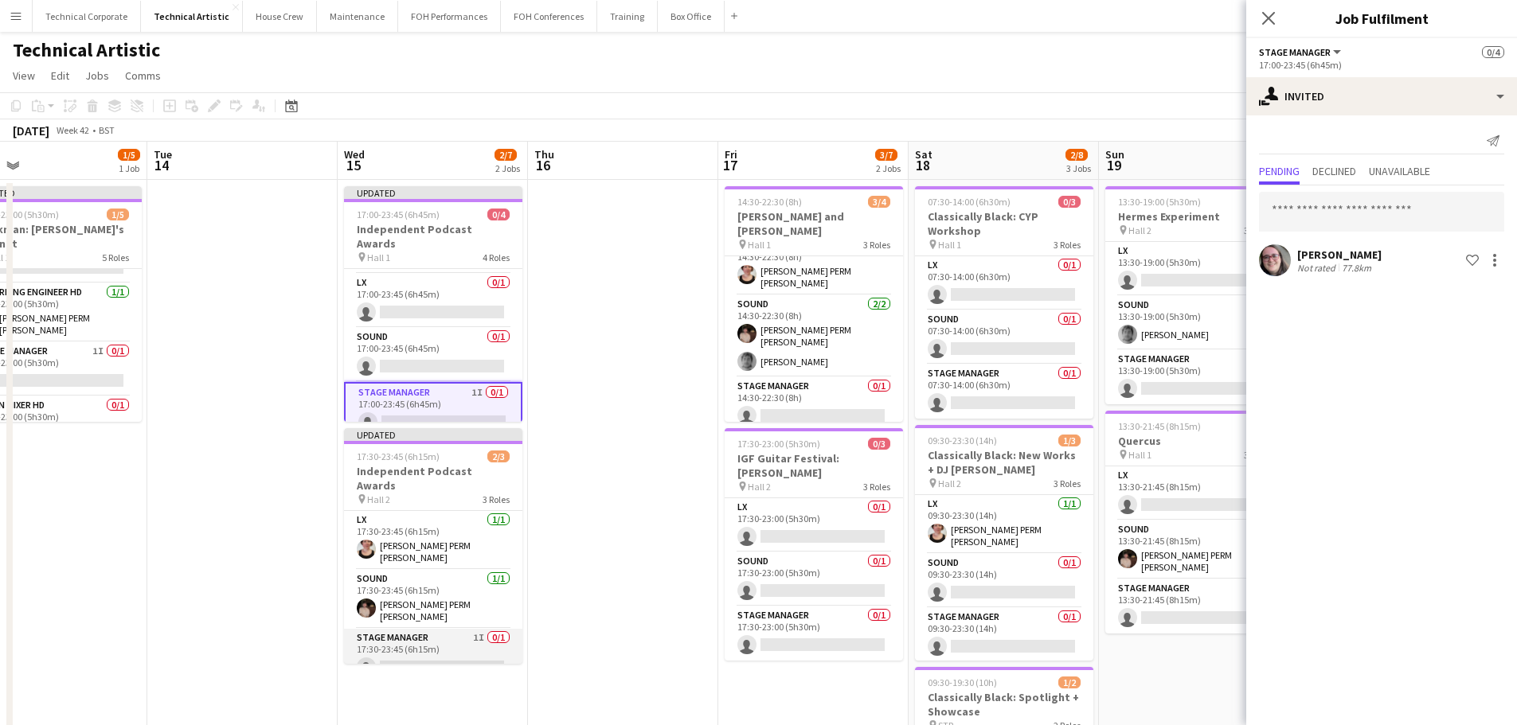
click at [443, 629] on app-card-role "Stage Manager 1I 0/1 17:30-23:45 (6h15m) single-neutral-actions" at bounding box center [433, 656] width 178 height 54
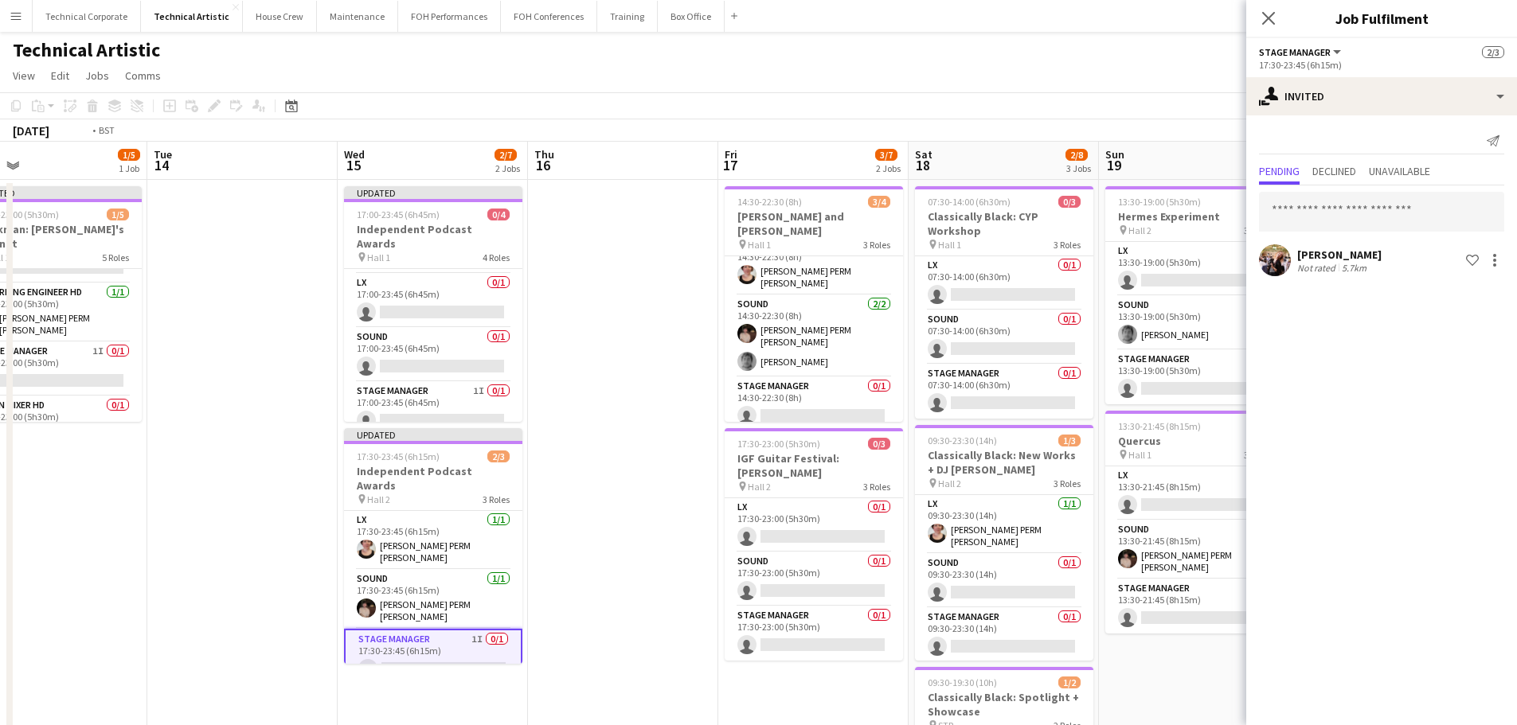
drag, startPoint x: 369, startPoint y: 409, endPoint x: 409, endPoint y: 405, distance: 39.9
click at [409, 405] on app-calendar-viewport "Fri 10 1/5 2 Jobs Sat 11 3/8 3 Jobs Sun 12 1/6 2 Jobs Mon 13 1/5 1 Job Tue 14 W…" at bounding box center [758, 643] width 1517 height 1003
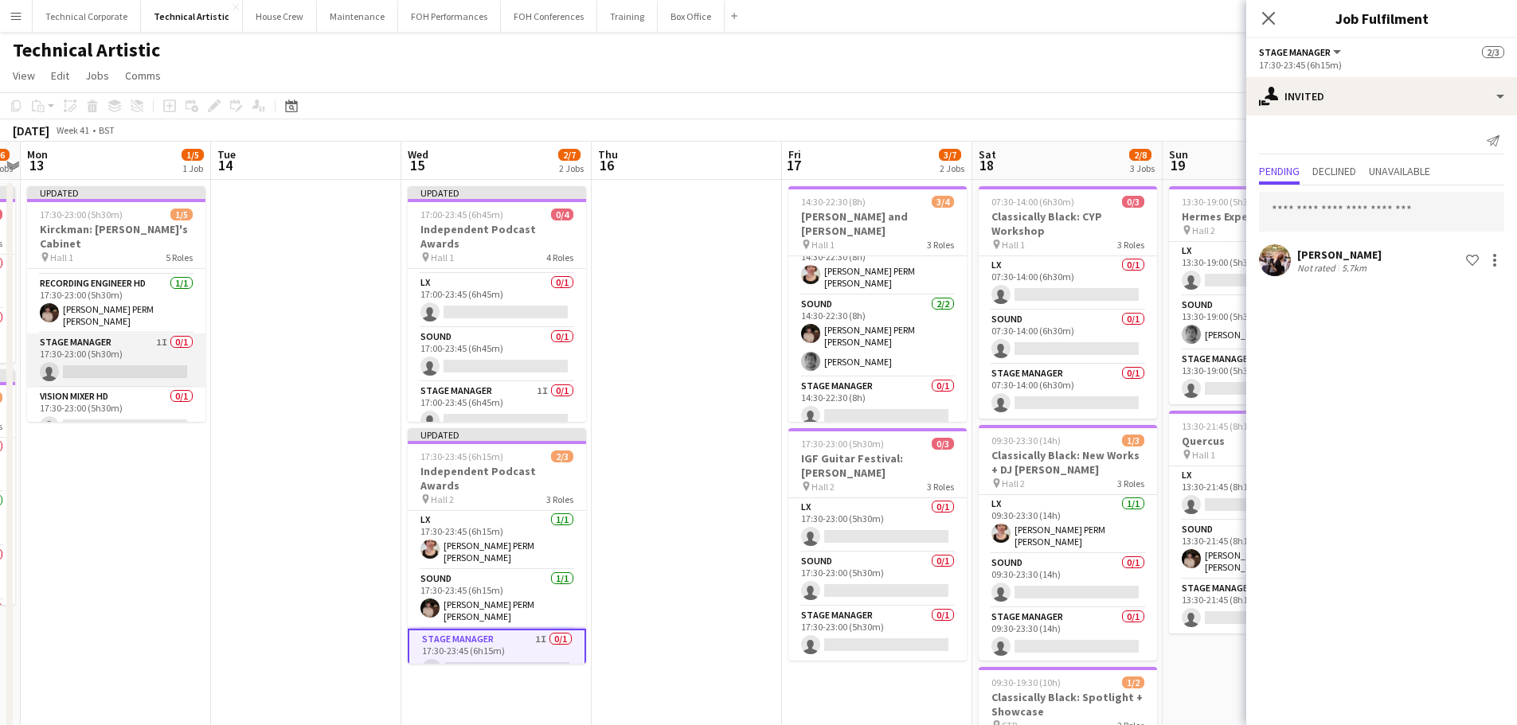
scroll to position [104, 0]
click at [149, 333] on app-card-role "Stage Manager 1I 0/1 17:30-23:00 (5h30m) single-neutral-actions" at bounding box center [116, 360] width 178 height 54
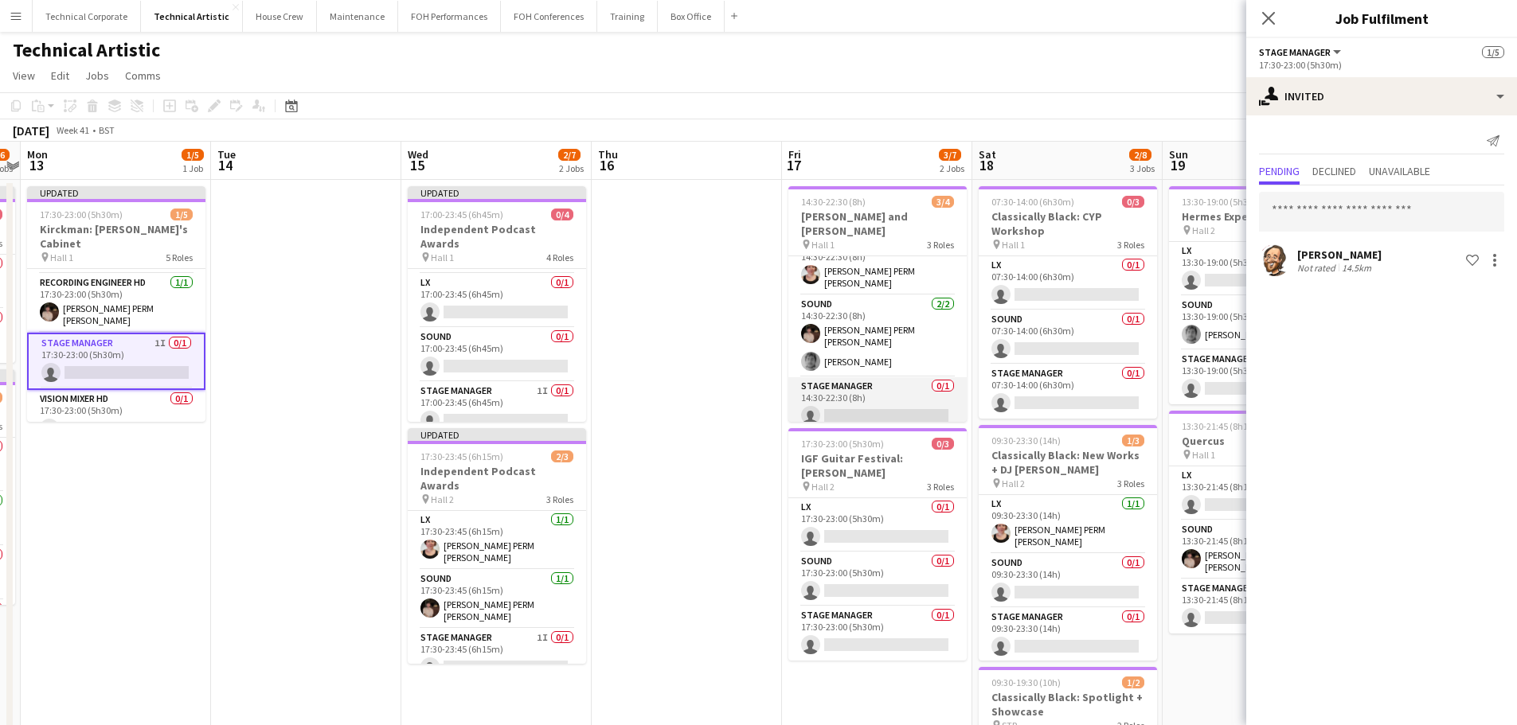
click at [849, 397] on app-card-role "Stage Manager 0/1 14:30-22:30 (8h) single-neutral-actions" at bounding box center [877, 404] width 178 height 54
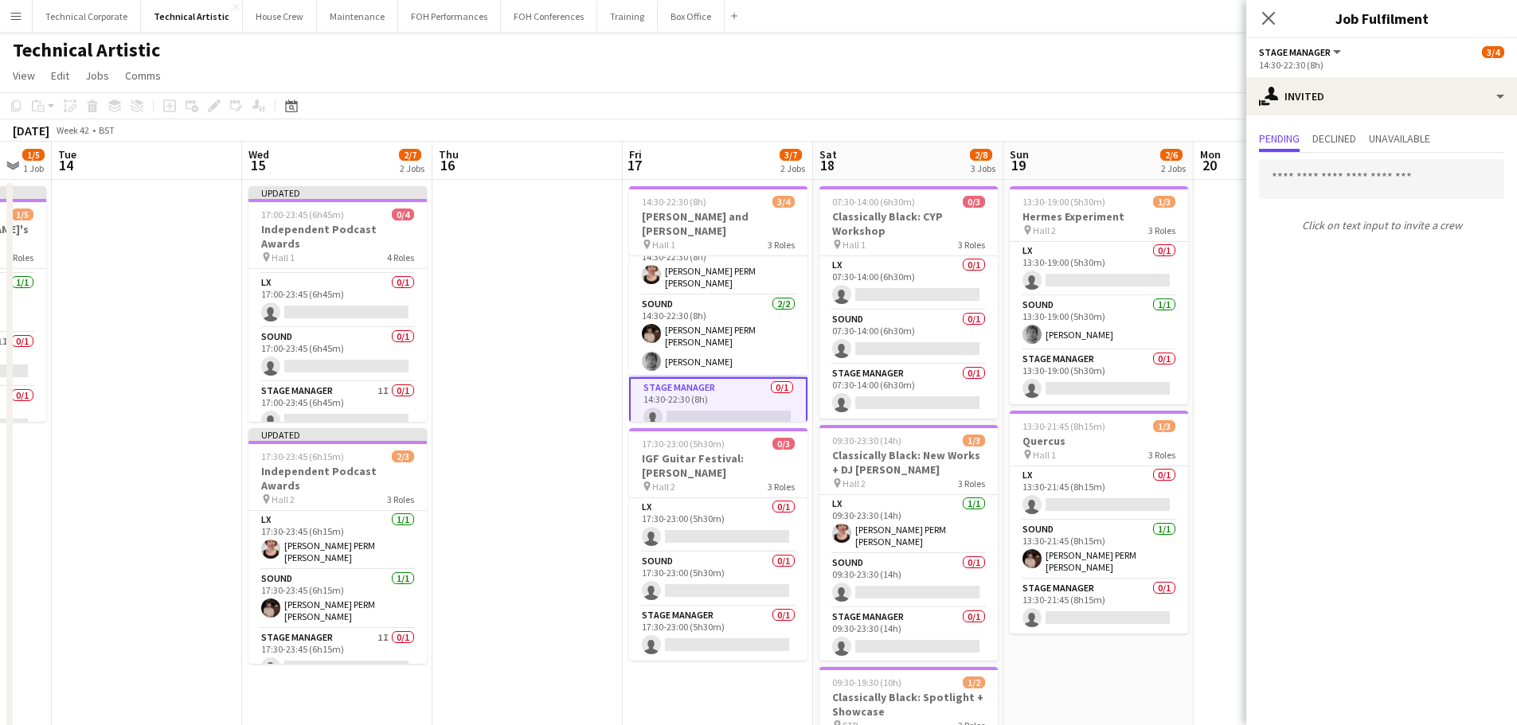
scroll to position [0, 532]
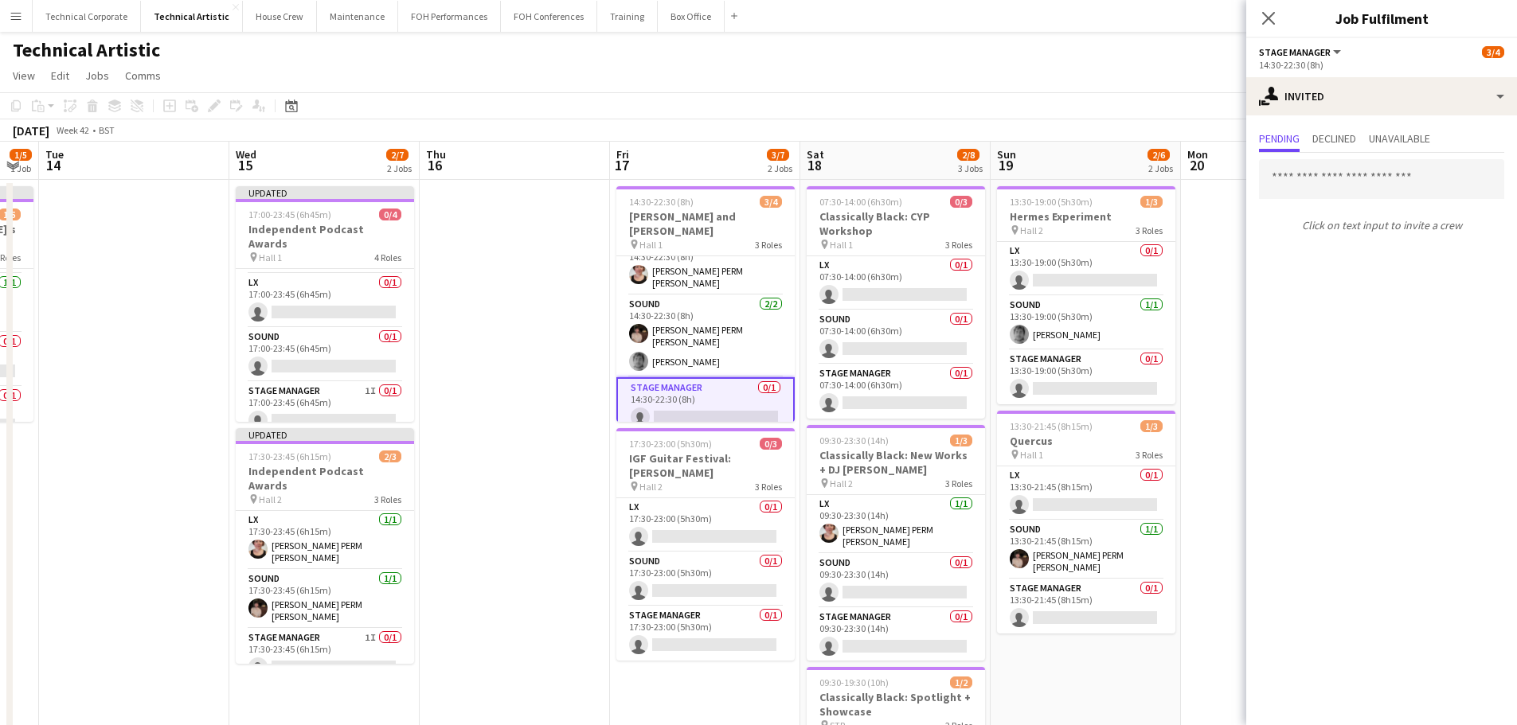
drag, startPoint x: 770, startPoint y: 469, endPoint x: 598, endPoint y: 489, distance: 173.1
click at [598, 489] on app-calendar-viewport "Sat 11 3/8 3 Jobs Sun 12 1/6 2 Jobs Mon 13 1/5 1 Job Tue 14 Wed 15 2/7 2 Jobs T…" at bounding box center [758, 643] width 1517 height 1003
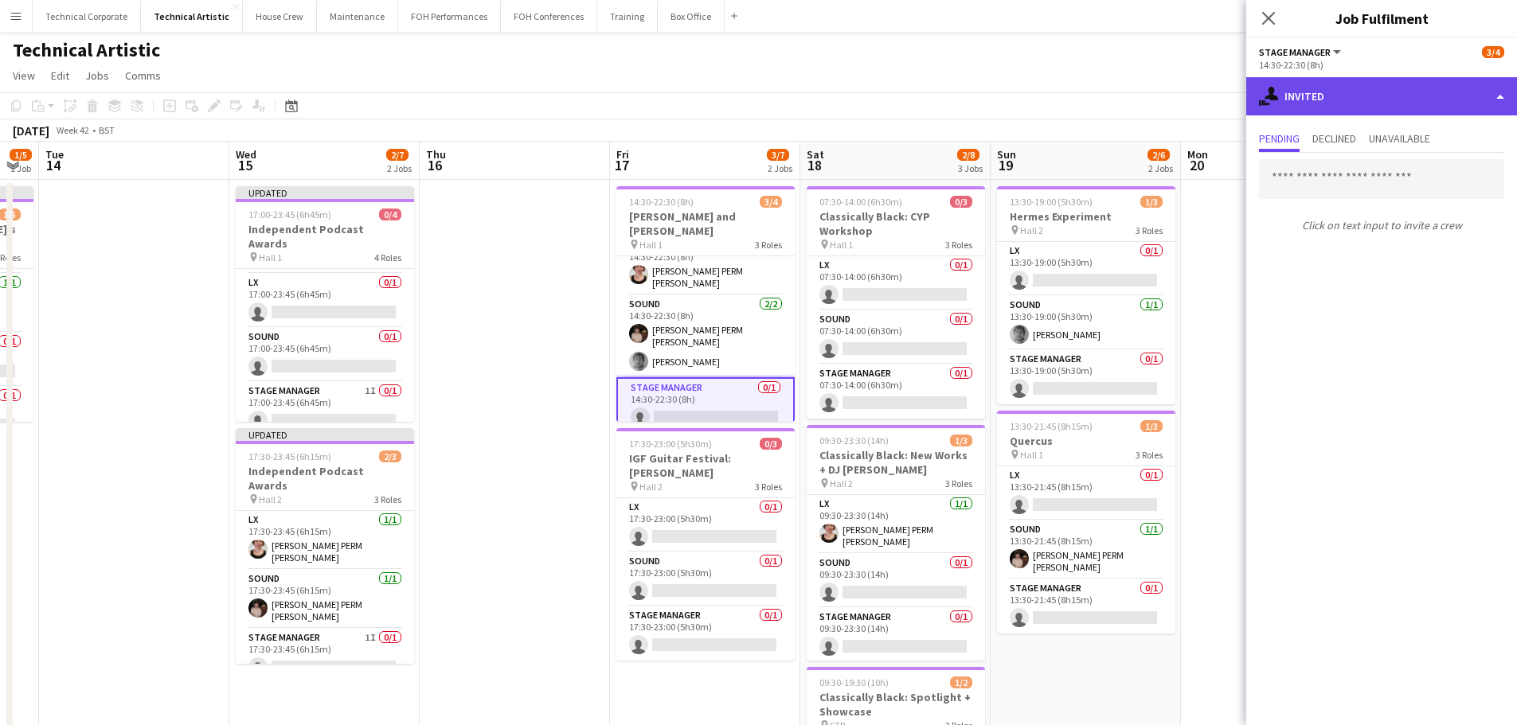
click at [1357, 101] on div "single-neutral-actions-share-1 Invited" at bounding box center [1381, 96] width 271 height 38
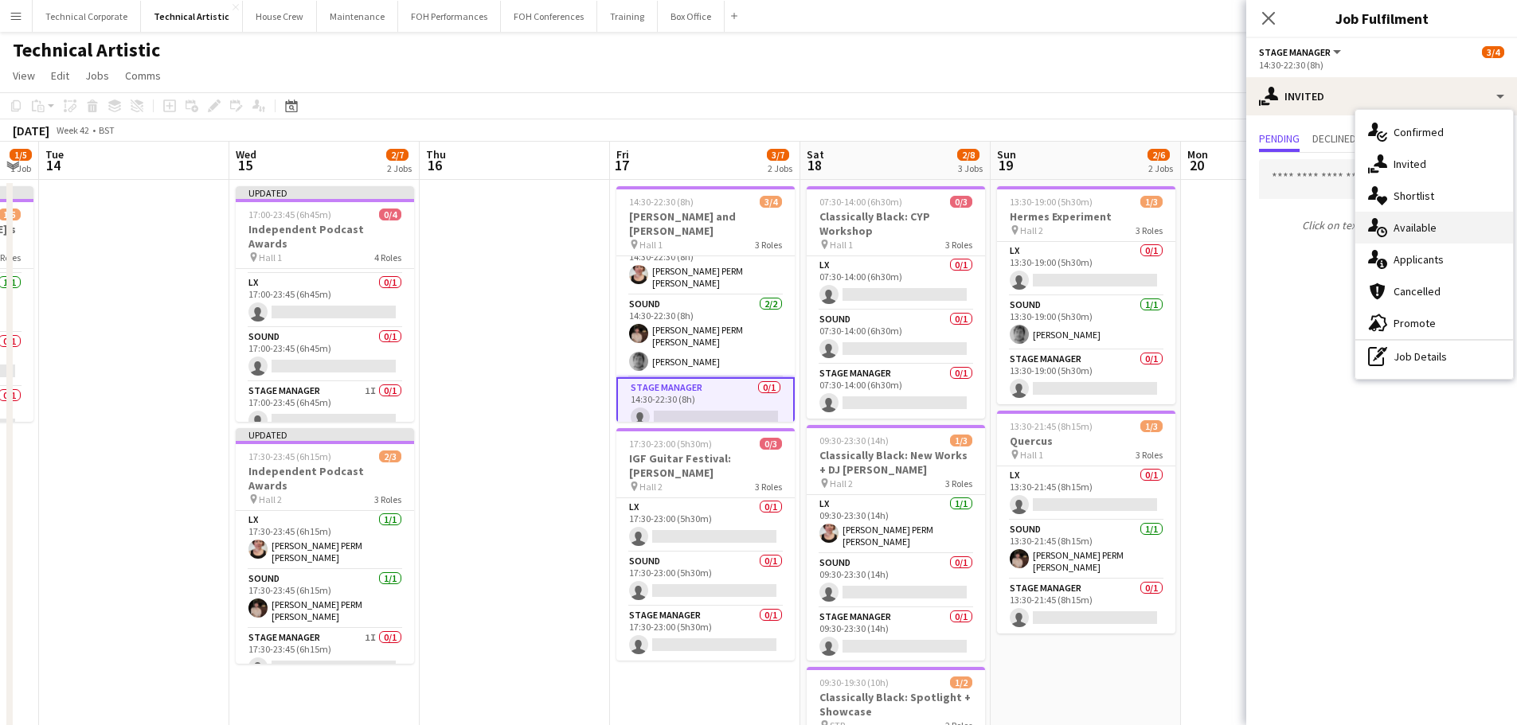
click at [1428, 217] on div "single-neutral-actions-upload Available" at bounding box center [1434, 228] width 158 height 32
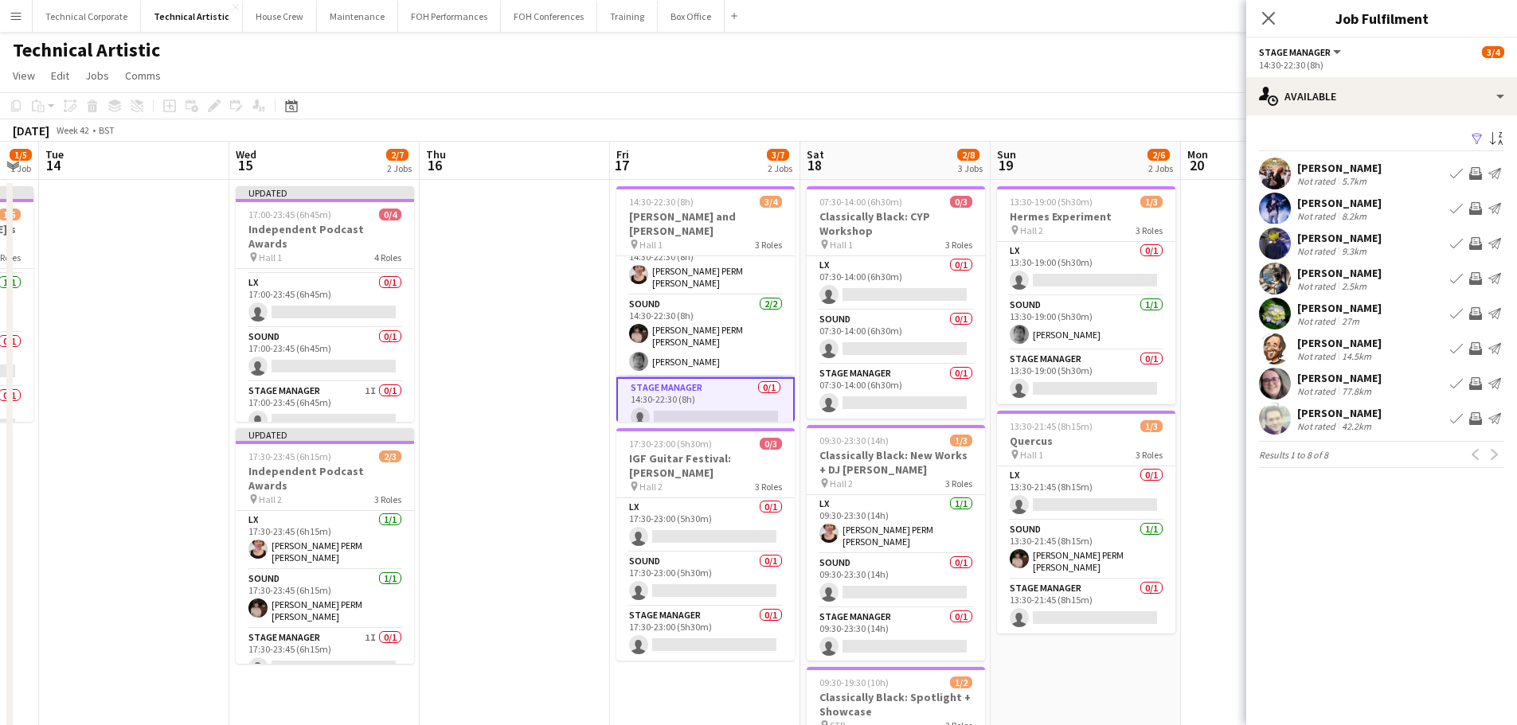
drag, startPoint x: 331, startPoint y: 390, endPoint x: 610, endPoint y: 323, distance: 286.6
click at [331, 391] on app-card-role "Stage Manager 1I 0/1 17:00-23:45 (6h45m) single-neutral-actions" at bounding box center [325, 409] width 178 height 54
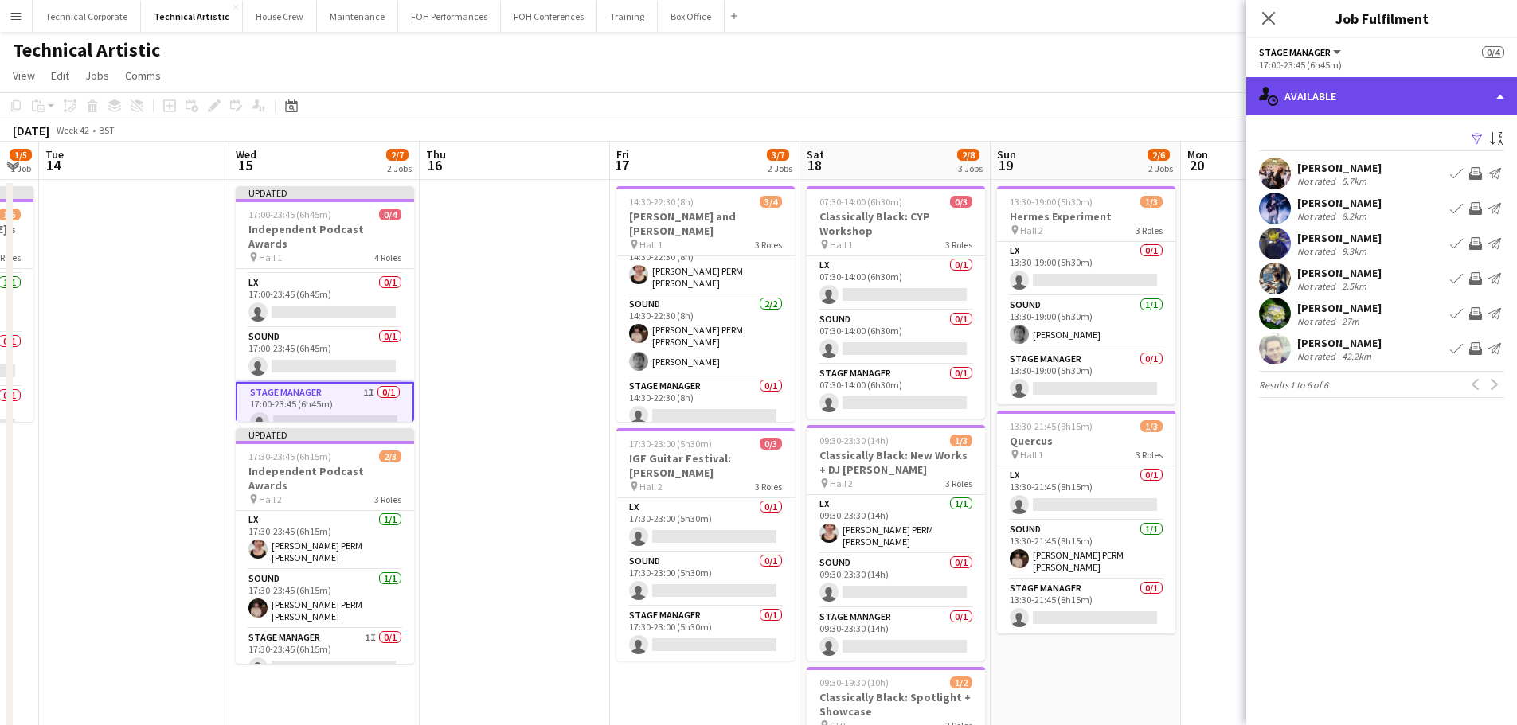
click at [1314, 100] on div "single-neutral-actions-upload Available" at bounding box center [1381, 96] width 271 height 38
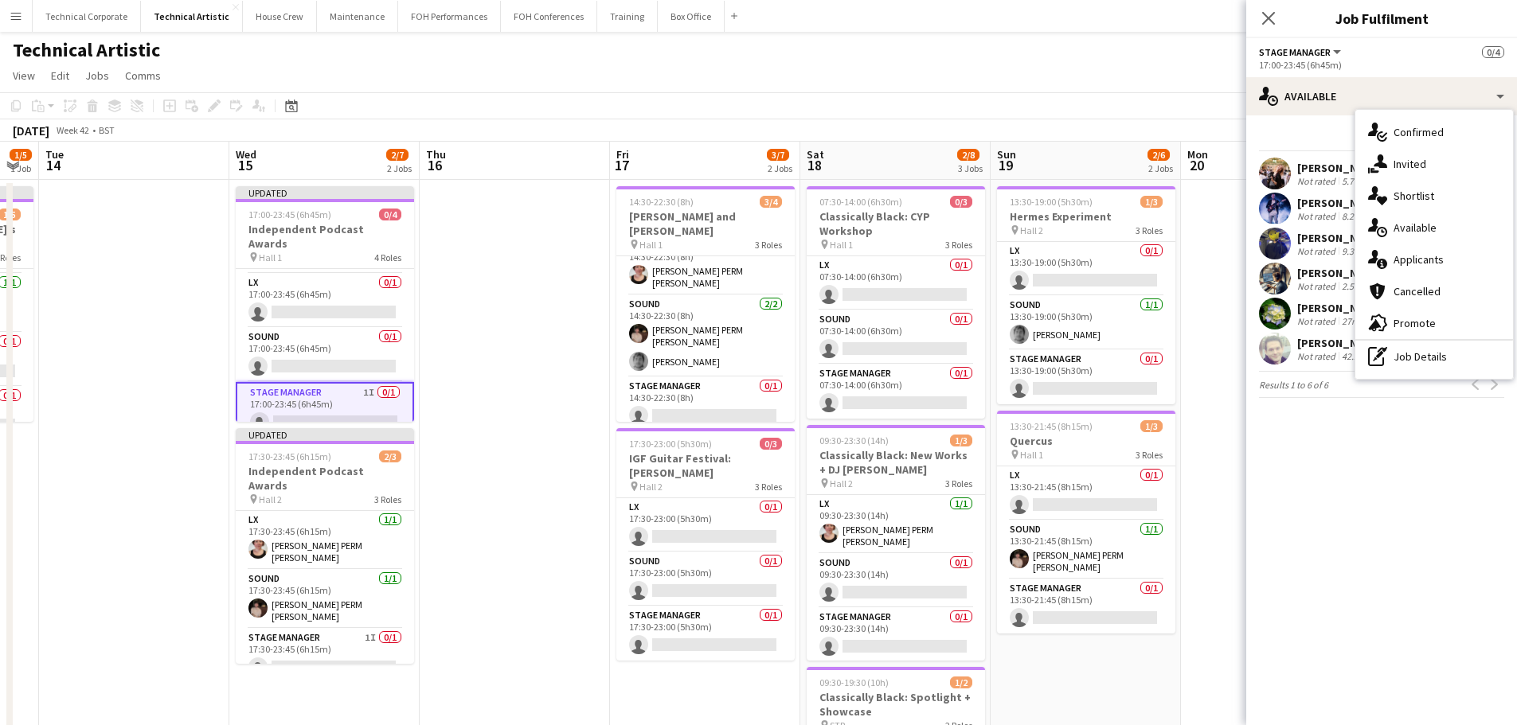
click at [1421, 167] on div "single-neutral-actions-share-1 Invited" at bounding box center [1434, 164] width 158 height 32
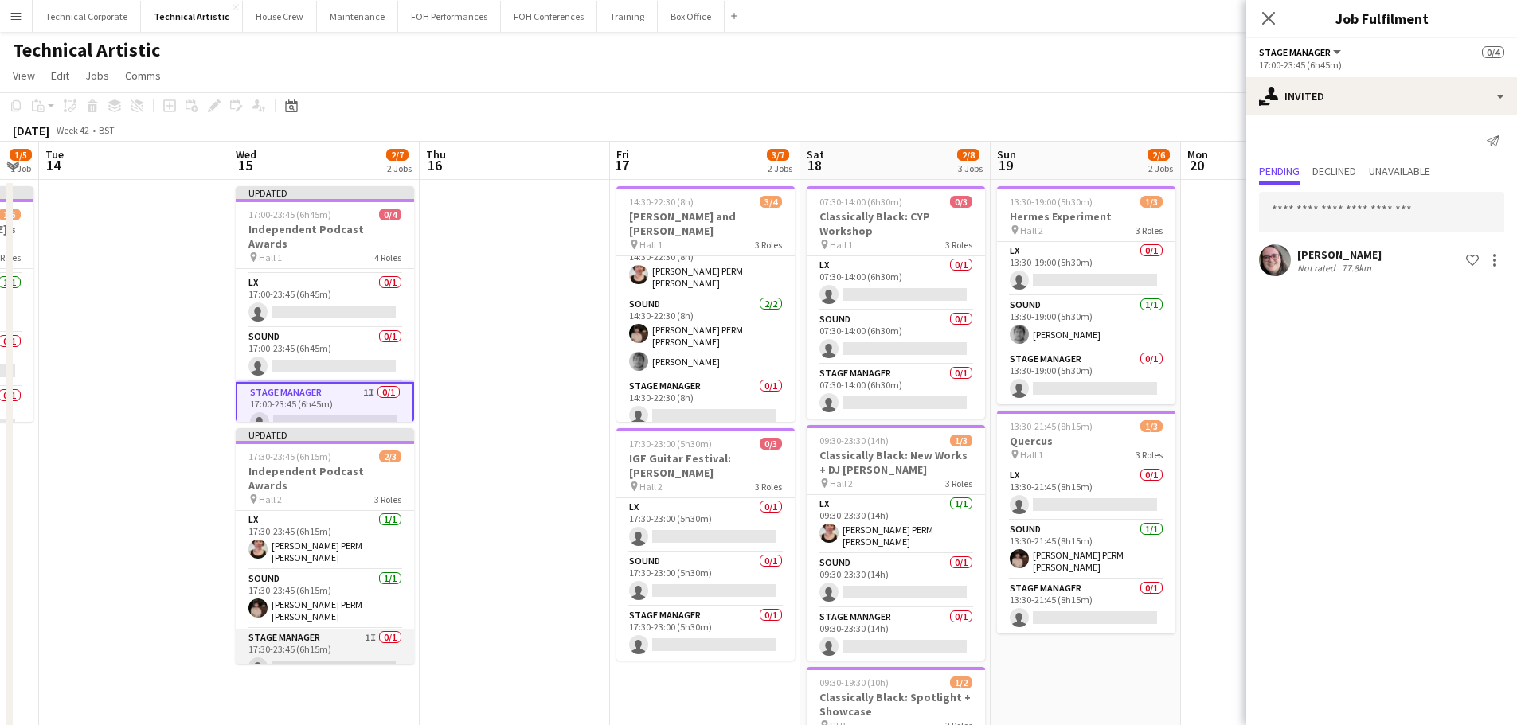
click at [324, 639] on app-card-role "Stage Manager 1I 0/1 17:30-23:45 (6h15m) single-neutral-actions" at bounding box center [325, 656] width 178 height 54
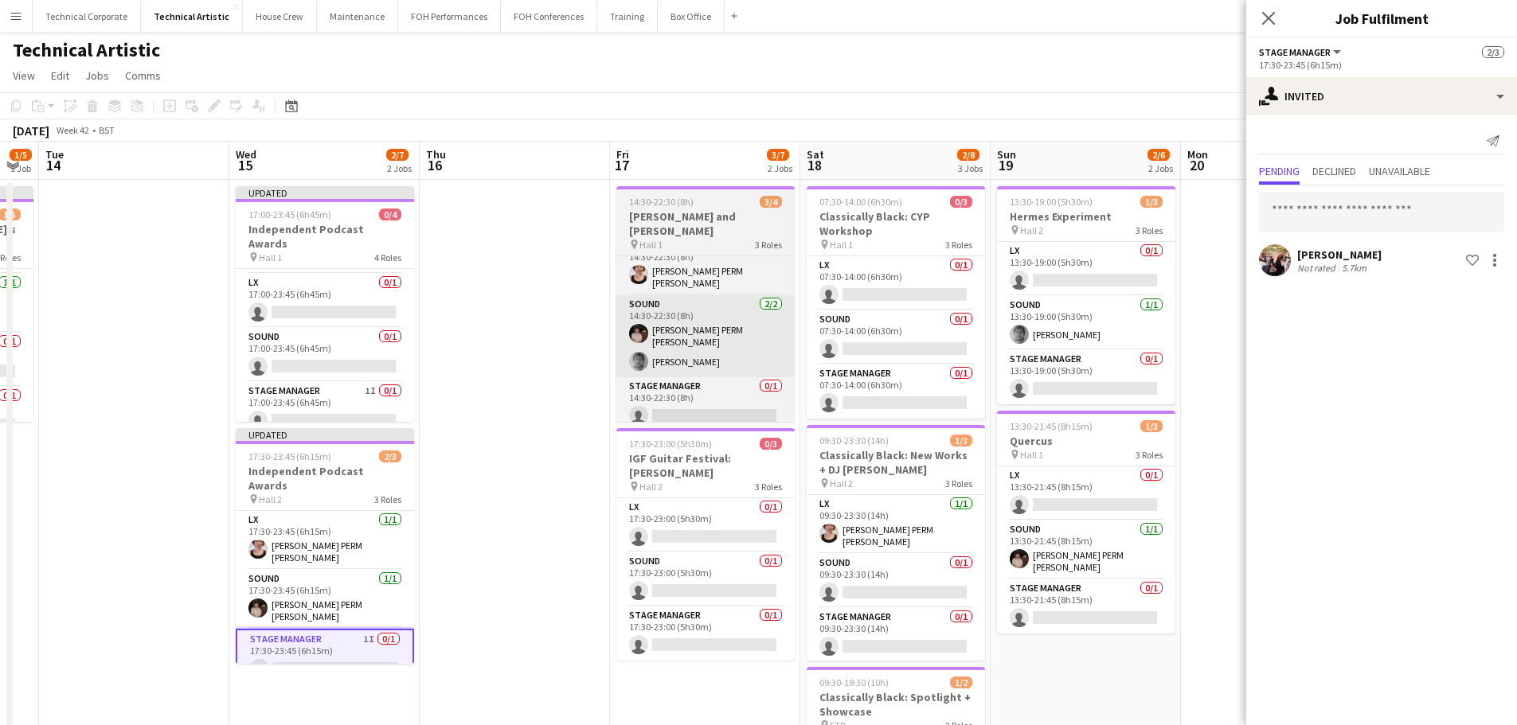
click at [734, 362] on app-card-role "Sound 2/2 14:30-22:30 (8h) Anders PERM Waller Dara Hughes" at bounding box center [705, 336] width 178 height 82
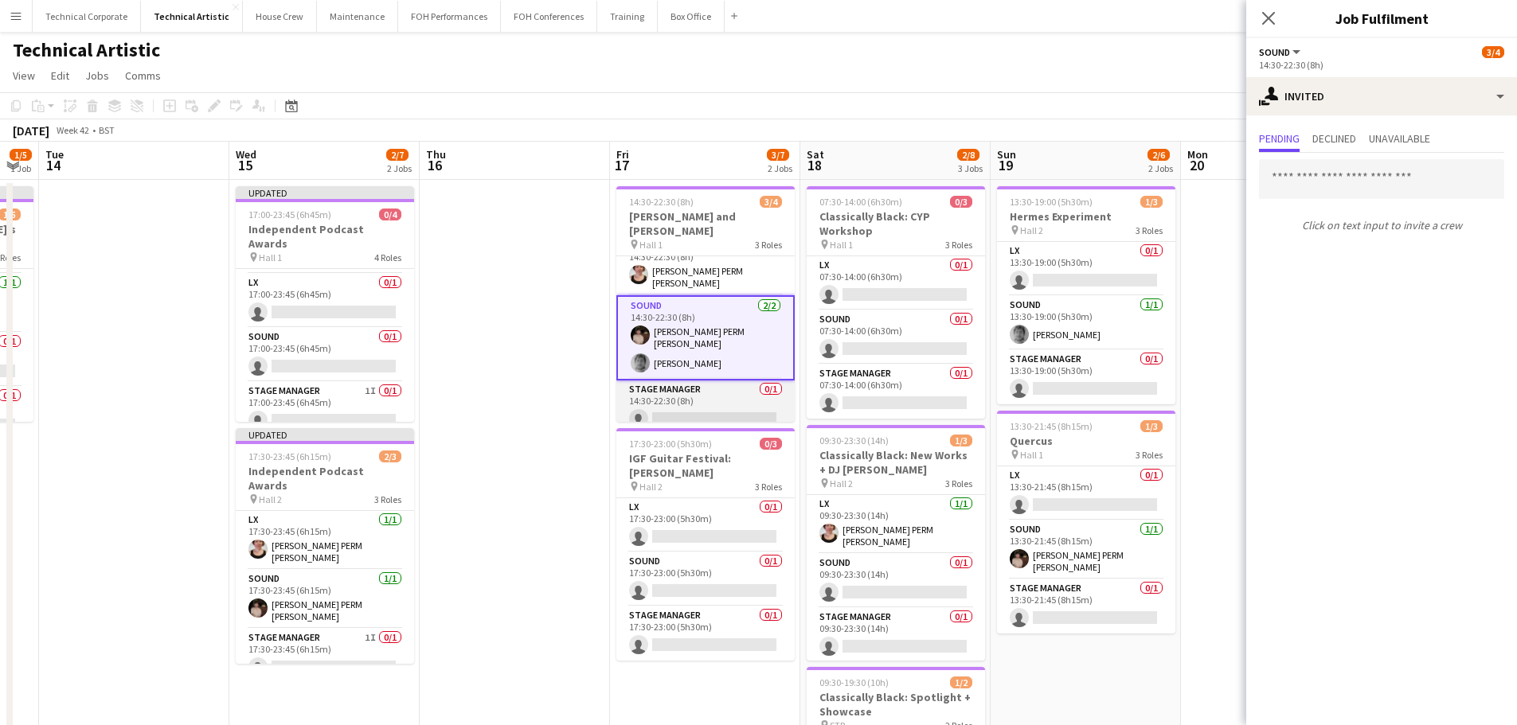
click at [718, 406] on app-card-role "Stage Manager 0/1 14:30-22:30 (8h) single-neutral-actions" at bounding box center [705, 408] width 178 height 54
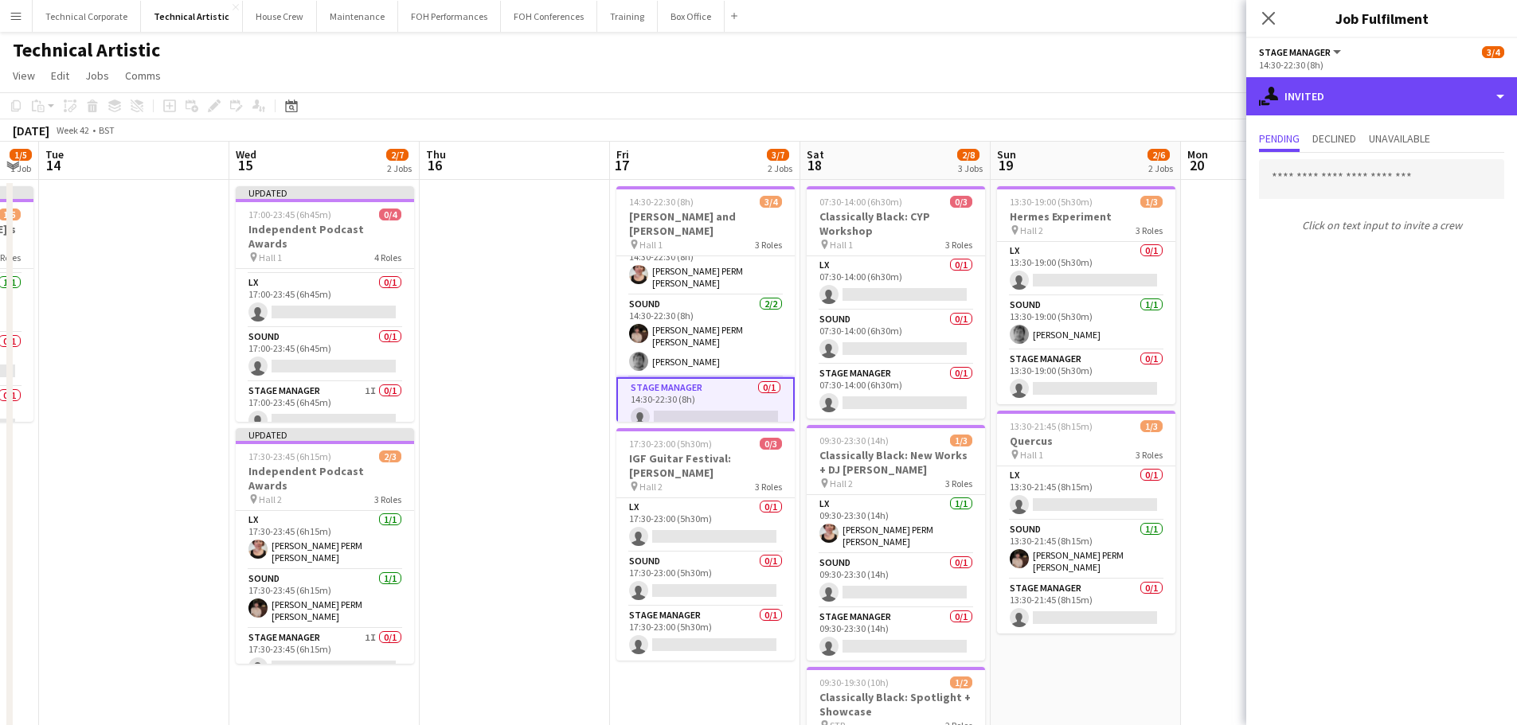
drag, startPoint x: 1310, startPoint y: 112, endPoint x: 1341, endPoint y: 162, distance: 58.3
click at [1312, 111] on div "single-neutral-actions-share-1 Invited" at bounding box center [1381, 96] width 271 height 38
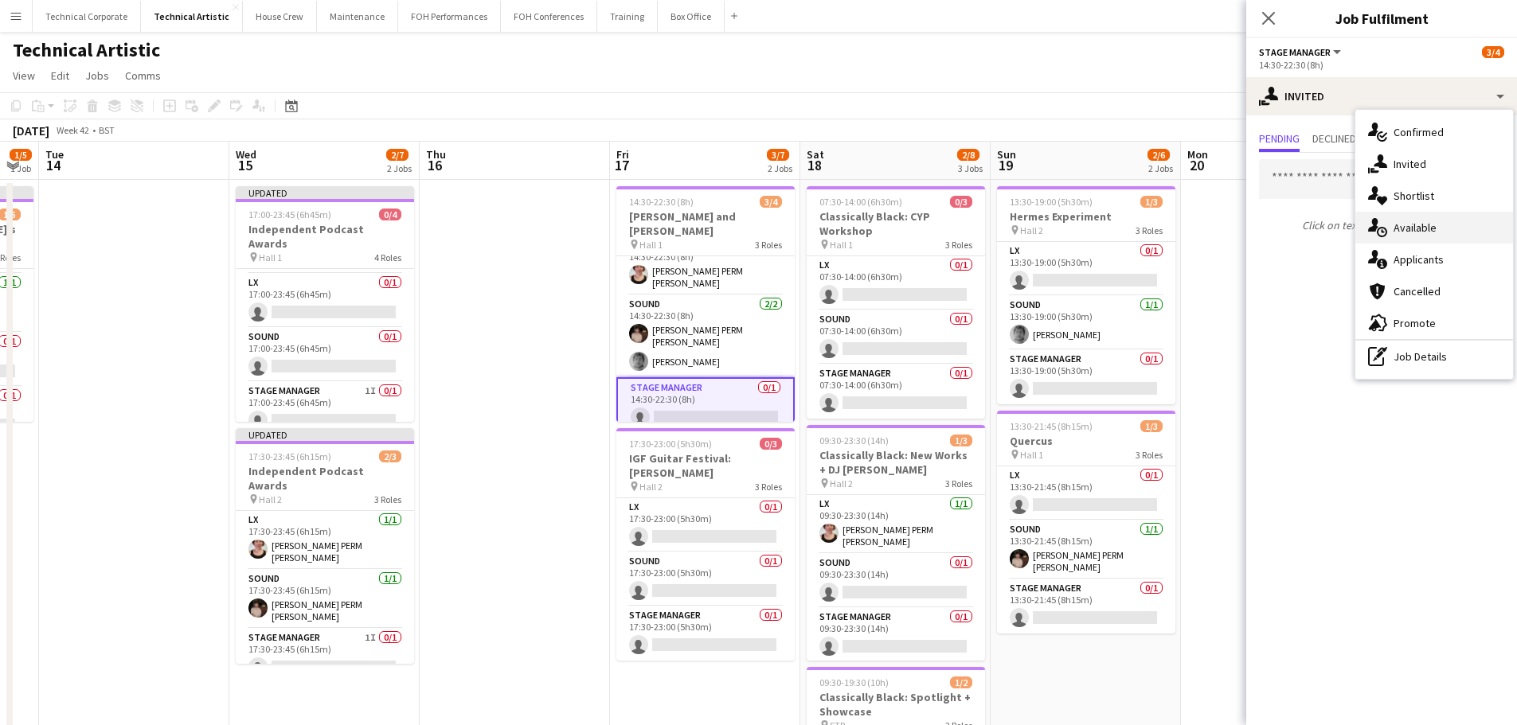
drag, startPoint x: 1387, startPoint y: 225, endPoint x: 1363, endPoint y: 248, distance: 33.2
click at [1387, 226] on div "single-neutral-actions-upload Available" at bounding box center [1434, 228] width 158 height 32
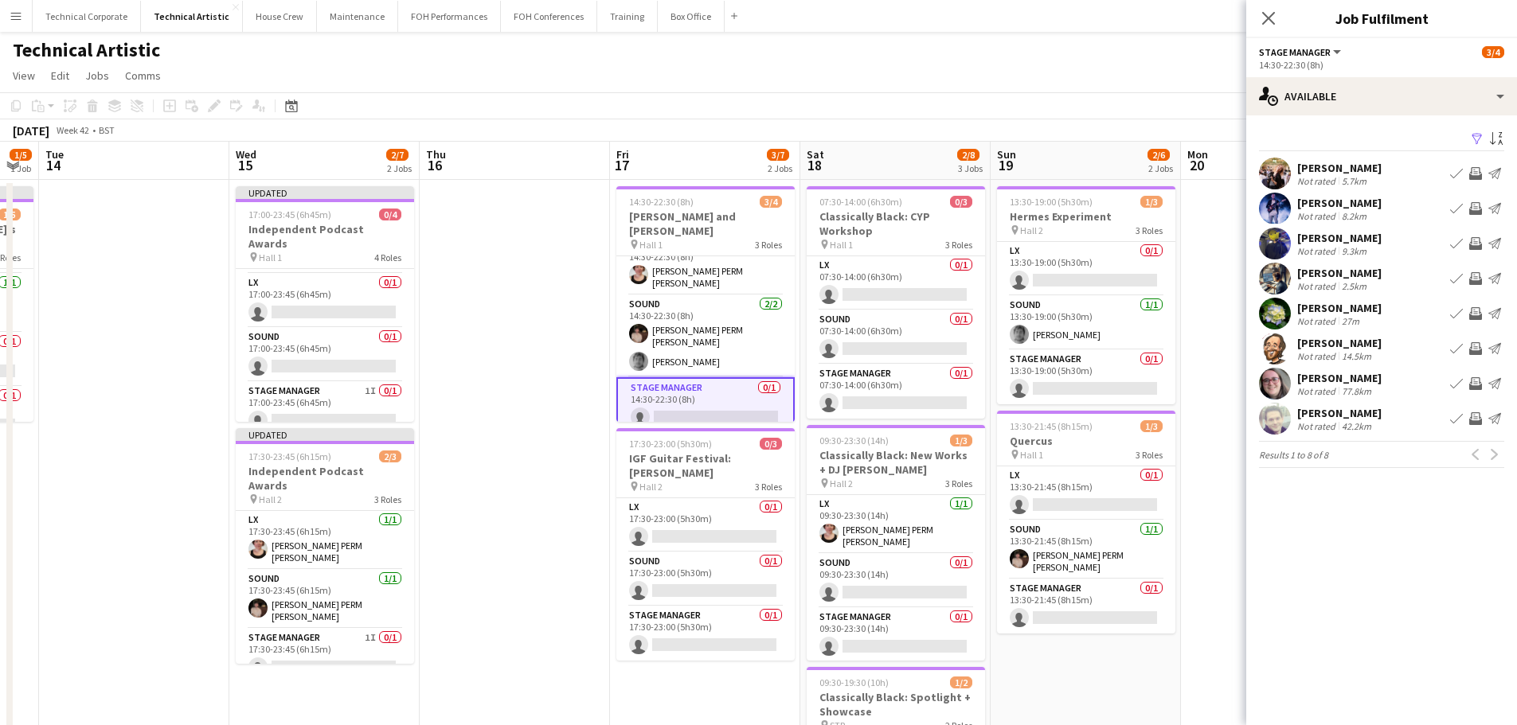
click at [1476, 412] on app-icon "Invite crew" at bounding box center [1475, 418] width 13 height 13
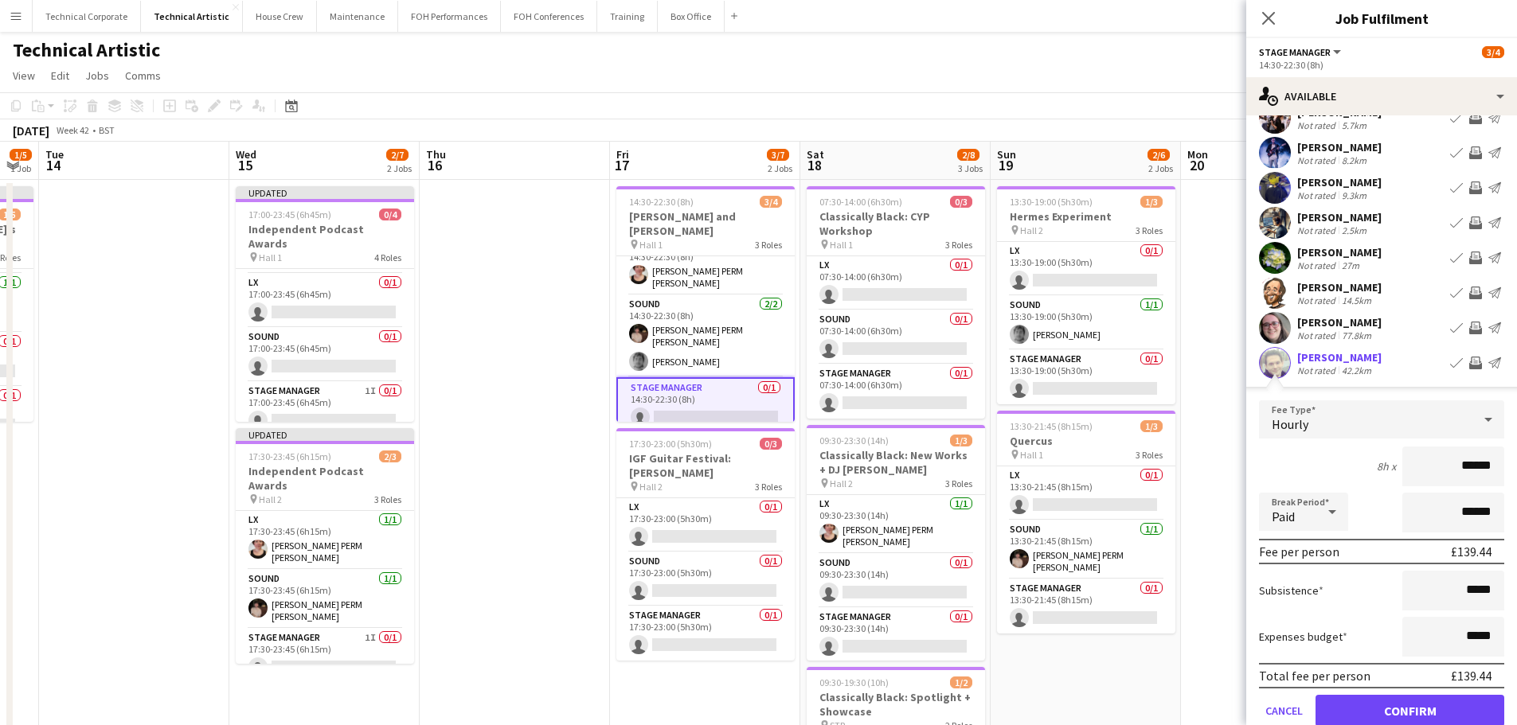
scroll to position [123, 0]
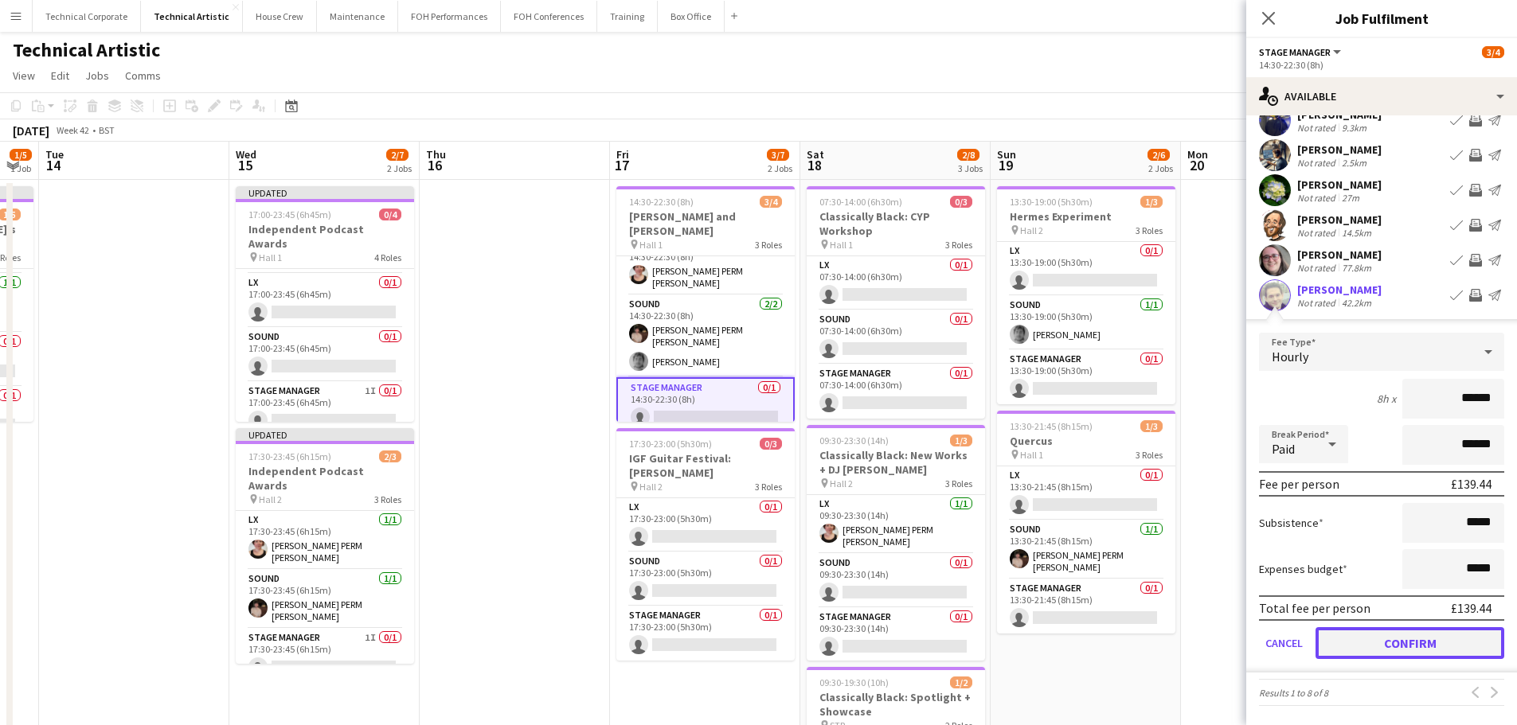
click at [1394, 631] on button "Confirm" at bounding box center [1409, 643] width 189 height 32
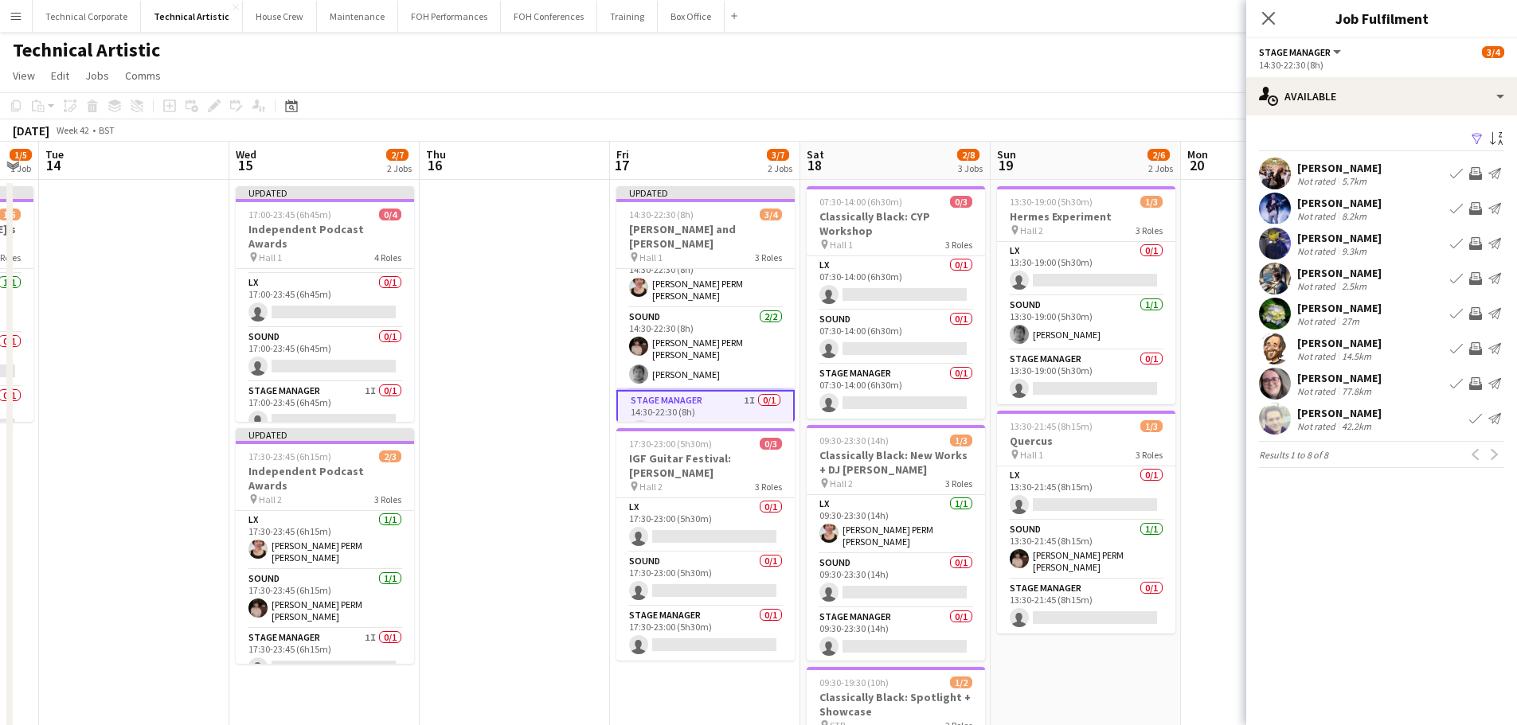
scroll to position [0, 0]
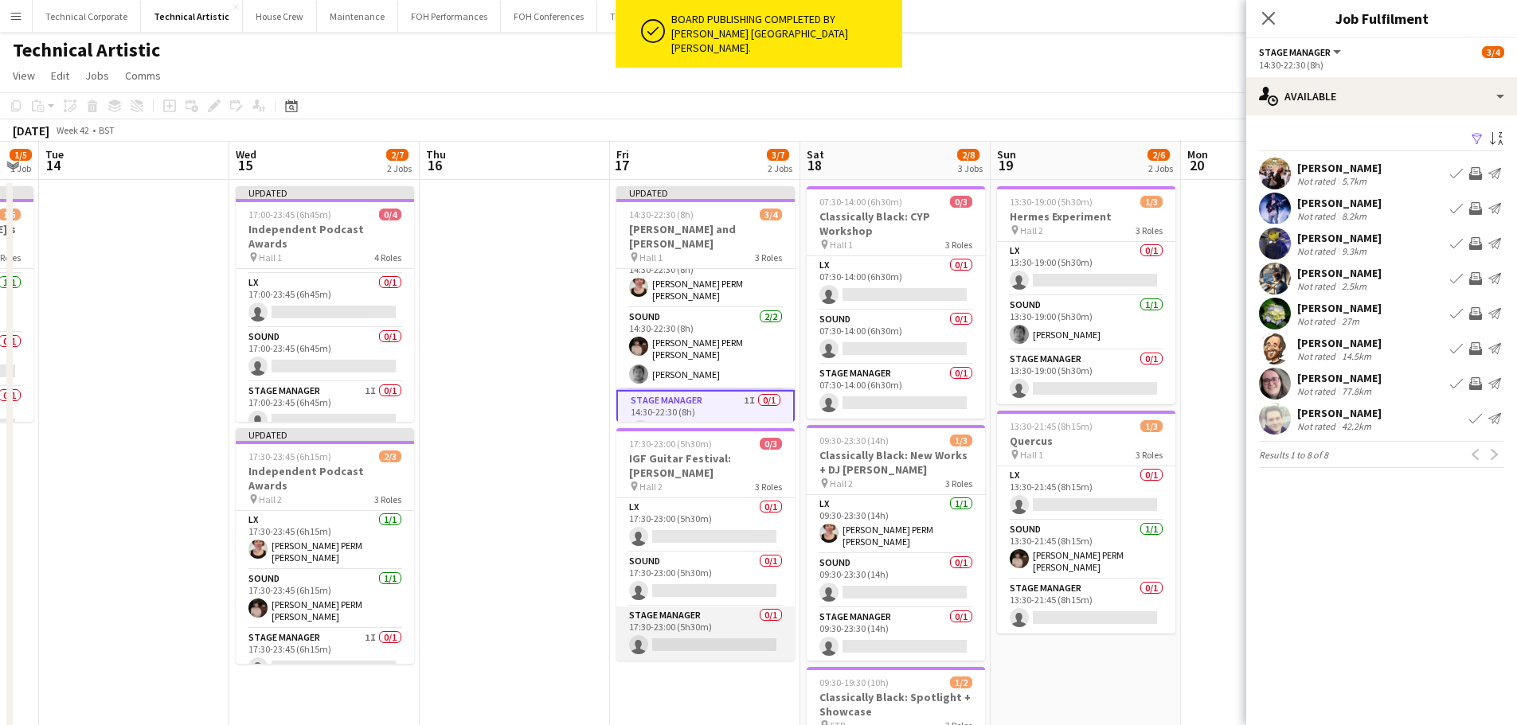
click at [637, 607] on app-card-role "Stage Manager 0/1 17:30-23:00 (5h30m) single-neutral-actions" at bounding box center [705, 634] width 178 height 54
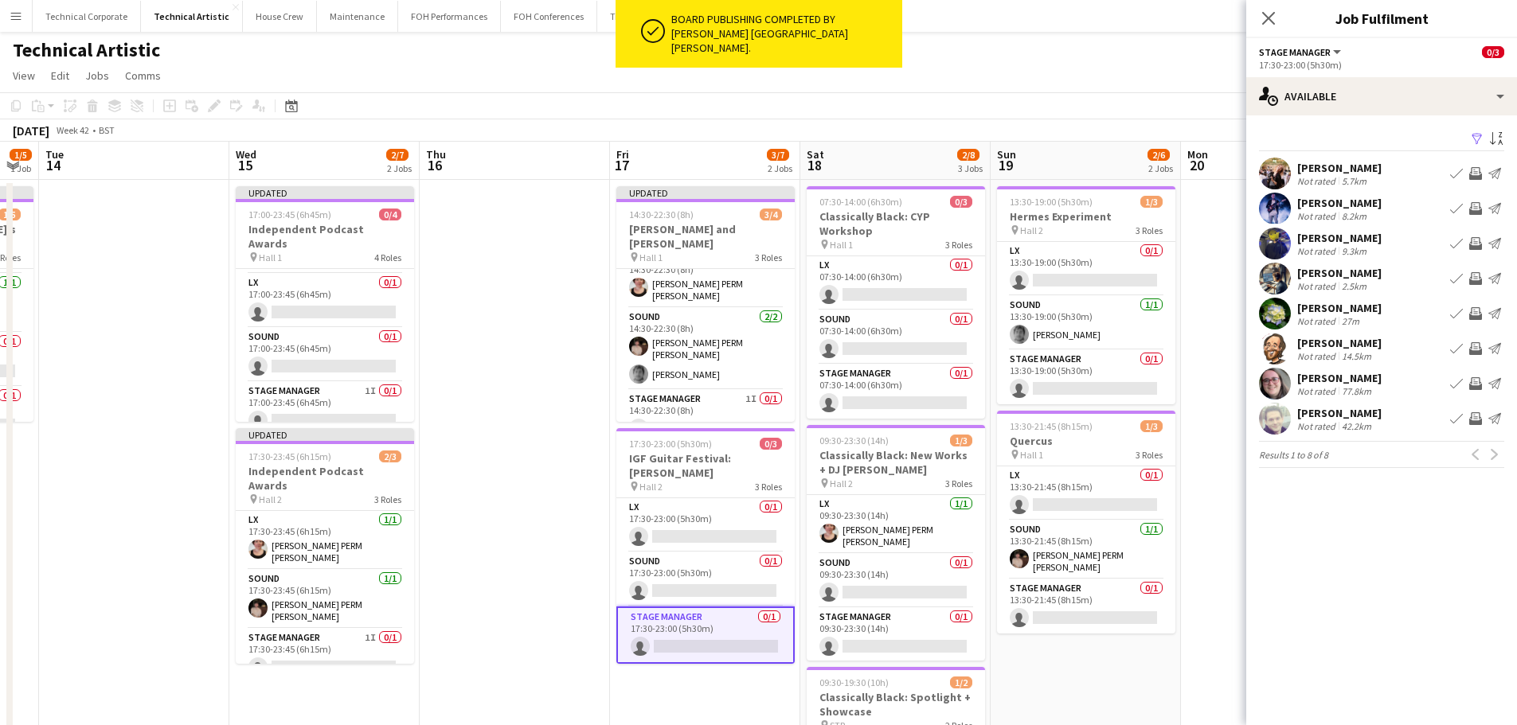
click at [536, 556] on app-date-cell at bounding box center [515, 662] width 190 height 965
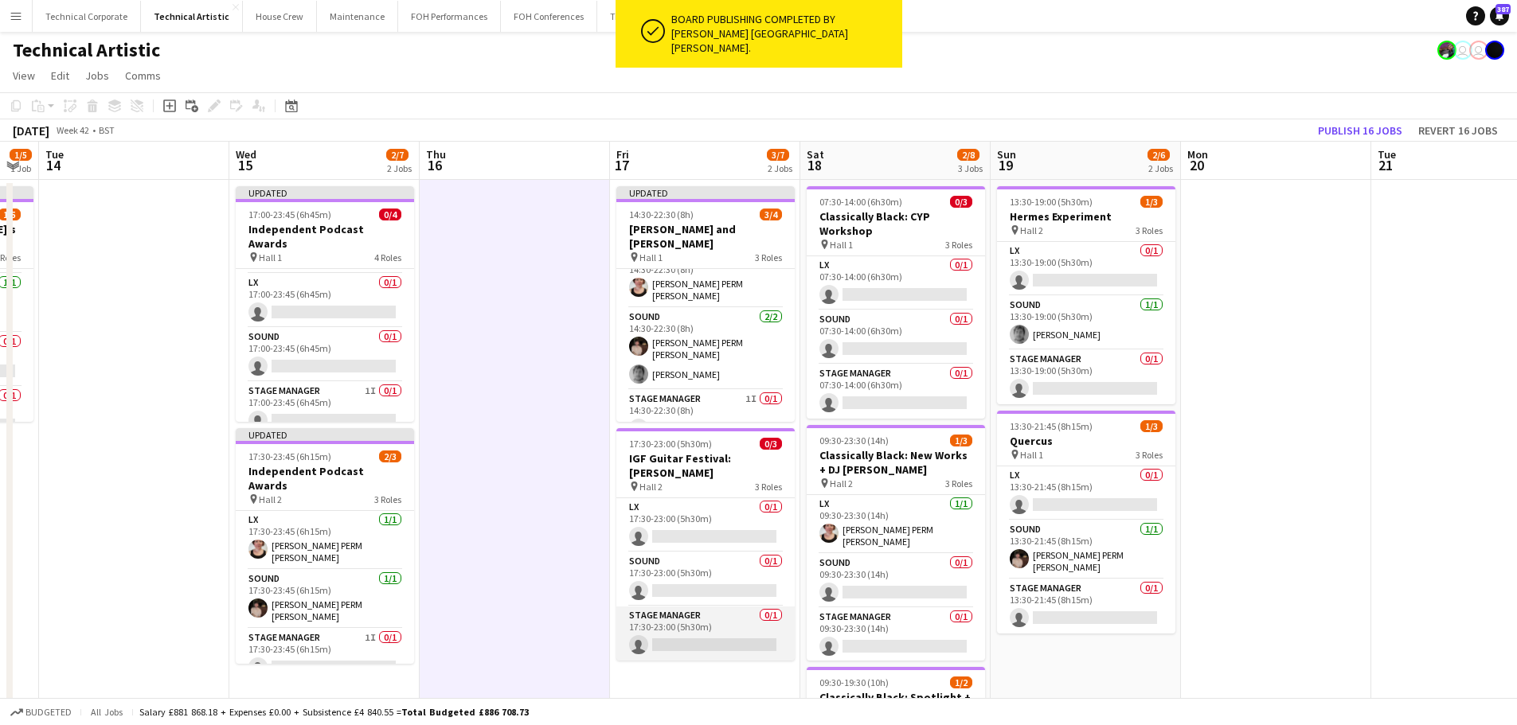
click at [696, 635] on app-card-role "Stage Manager 0/1 17:30-23:00 (5h30m) single-neutral-actions" at bounding box center [705, 634] width 178 height 54
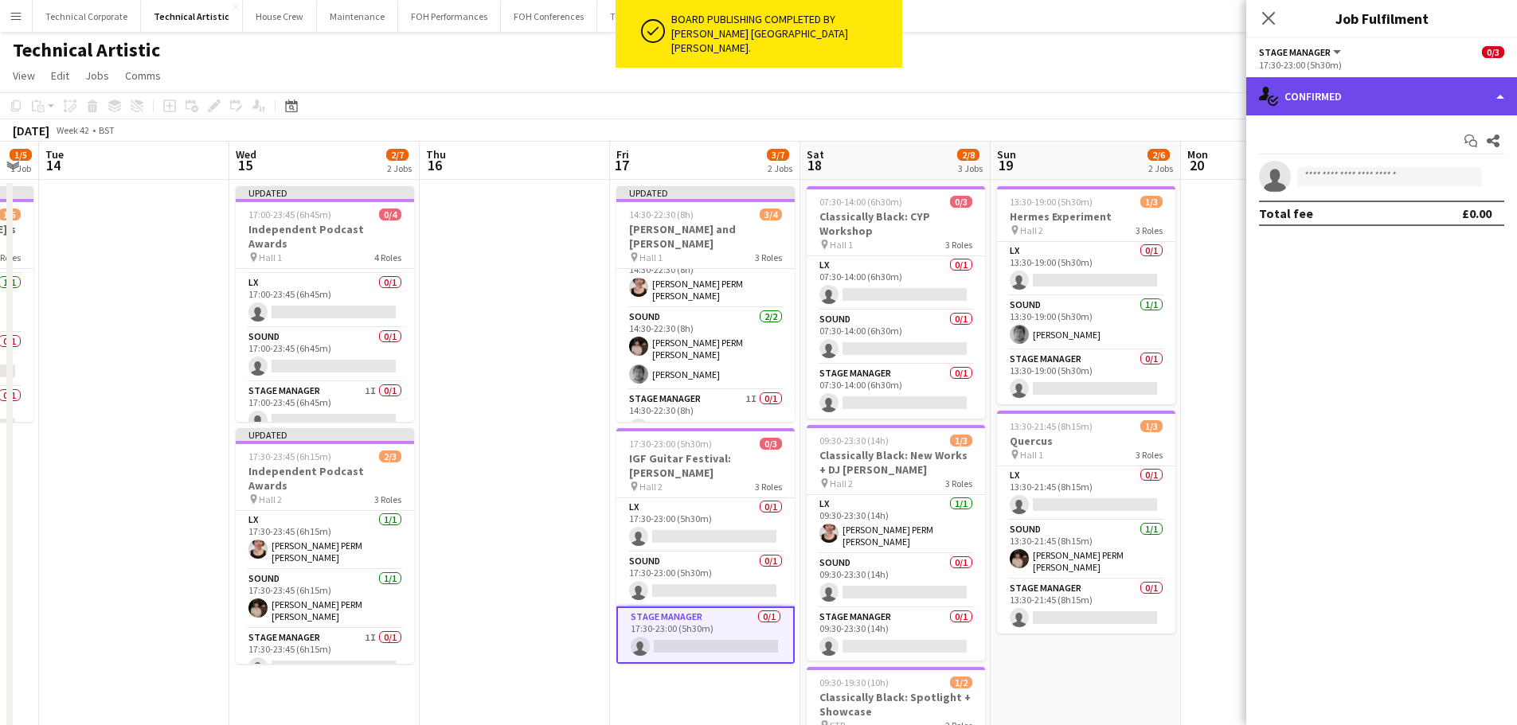
click at [1342, 96] on div "single-neutral-actions-check-2 Confirmed" at bounding box center [1381, 96] width 271 height 38
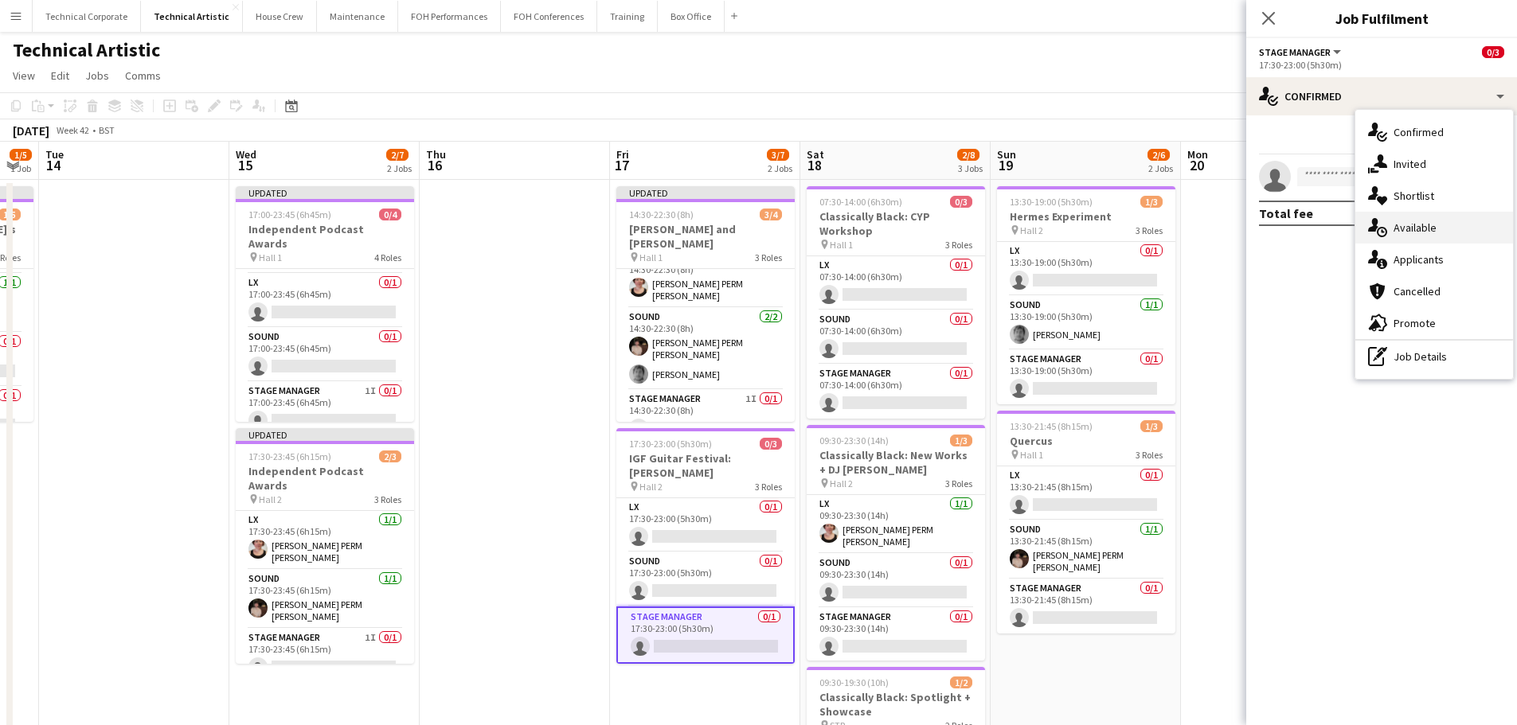
click at [1416, 233] on div "single-neutral-actions-upload Available" at bounding box center [1434, 228] width 158 height 32
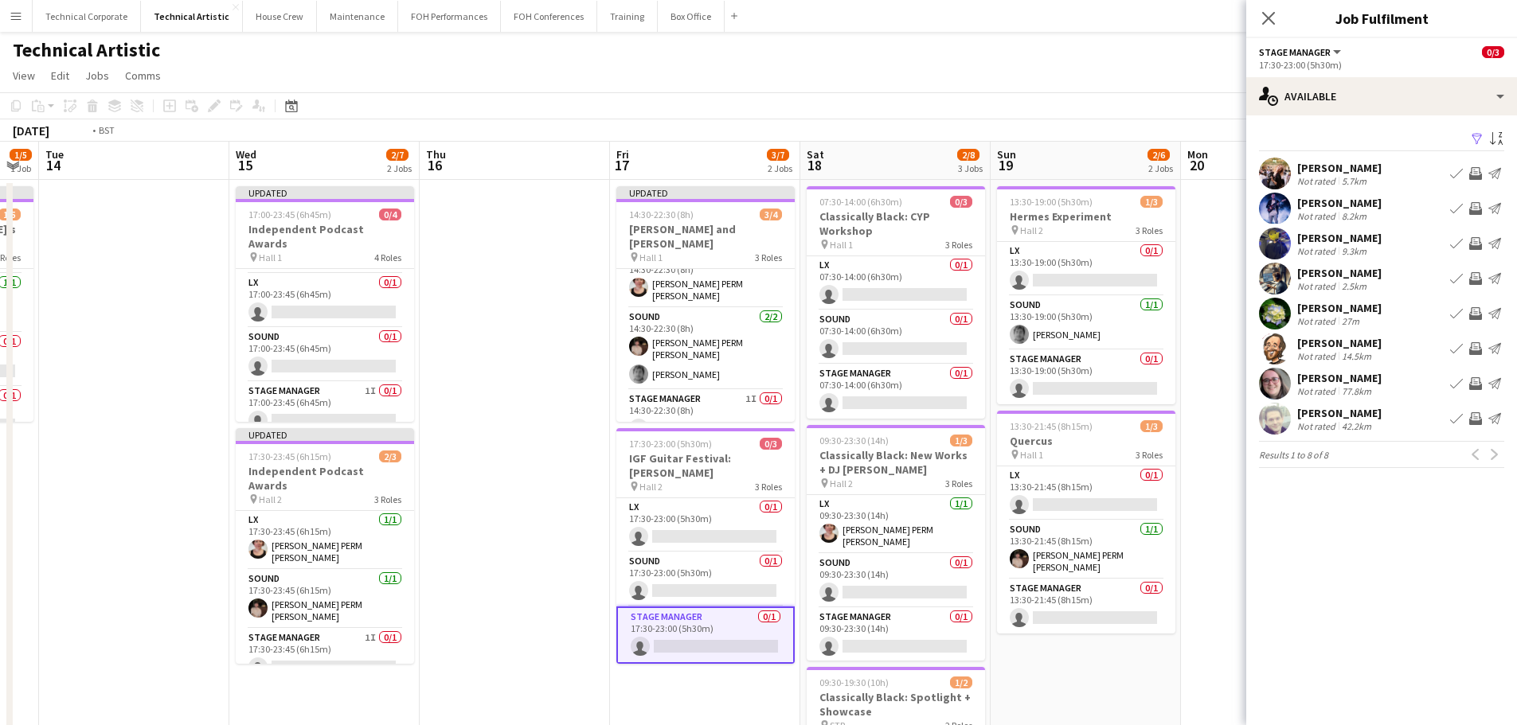
drag, startPoint x: 429, startPoint y: 366, endPoint x: 1022, endPoint y: 369, distance: 592.5
click at [1003, 371] on app-calendar-viewport "Sat 11 3/8 3 Jobs Sun 12 1/6 2 Jobs Mon 13 1/5 1 Job Tue 14 Wed 15 2/7 2 Jobs T…" at bounding box center [758, 643] width 1517 height 1003
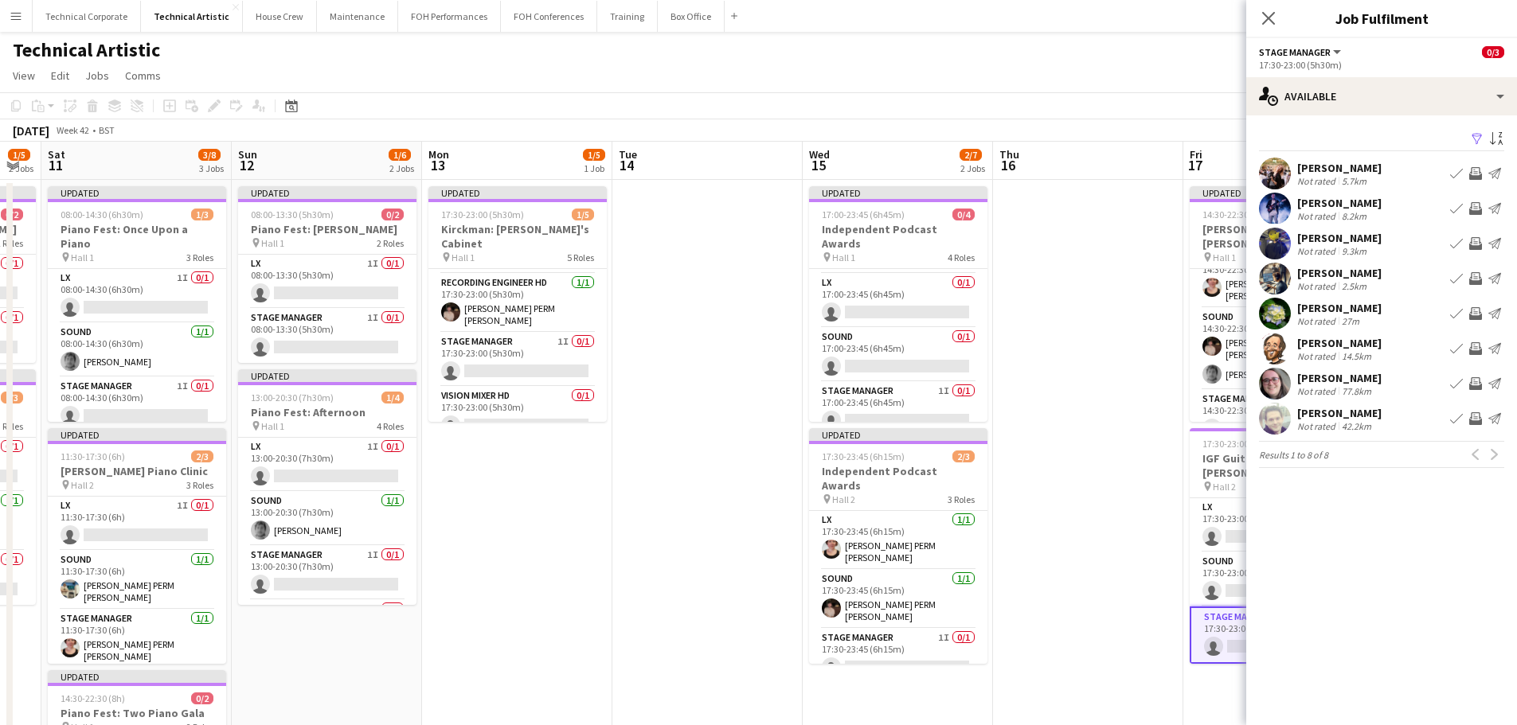
drag, startPoint x: 492, startPoint y: 387, endPoint x: 980, endPoint y: 405, distance: 488.4
click at [1012, 405] on app-calendar-viewport "Thu 9 0/4 2 Jobs Fri 10 1/5 2 Jobs Sat 11 3/8 3 Jobs Sun 12 1/6 2 Jobs Mon 13 1…" at bounding box center [758, 643] width 1517 height 1003
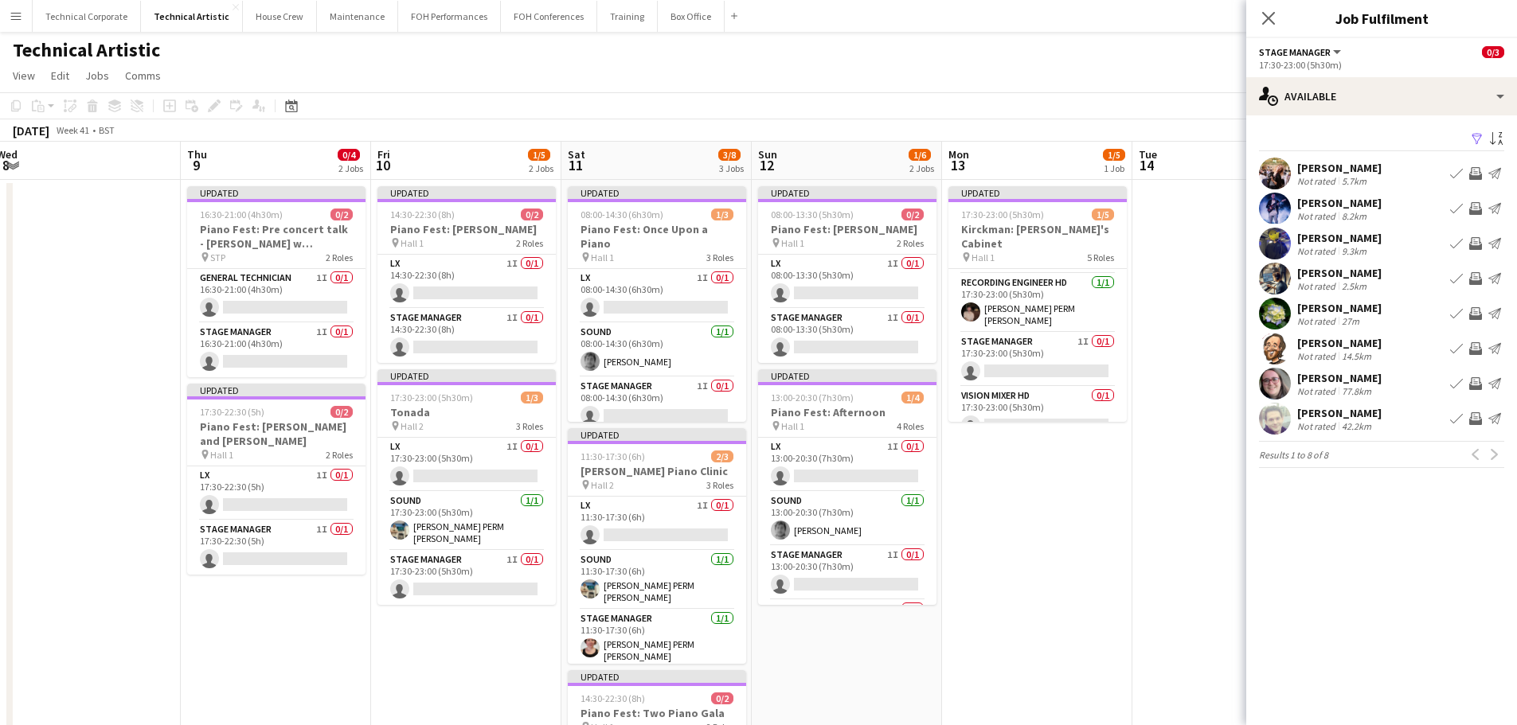
drag, startPoint x: 733, startPoint y: 431, endPoint x: 624, endPoint y: 417, distance: 110.7
click at [995, 430] on app-calendar-viewport "Mon 6 Tue 7 Wed 8 Thu 9 0/4 2 Jobs Fri 10 1/5 2 Jobs Sat 11 3/8 3 Jobs Sun 12 1…" at bounding box center [758, 643] width 1517 height 1003
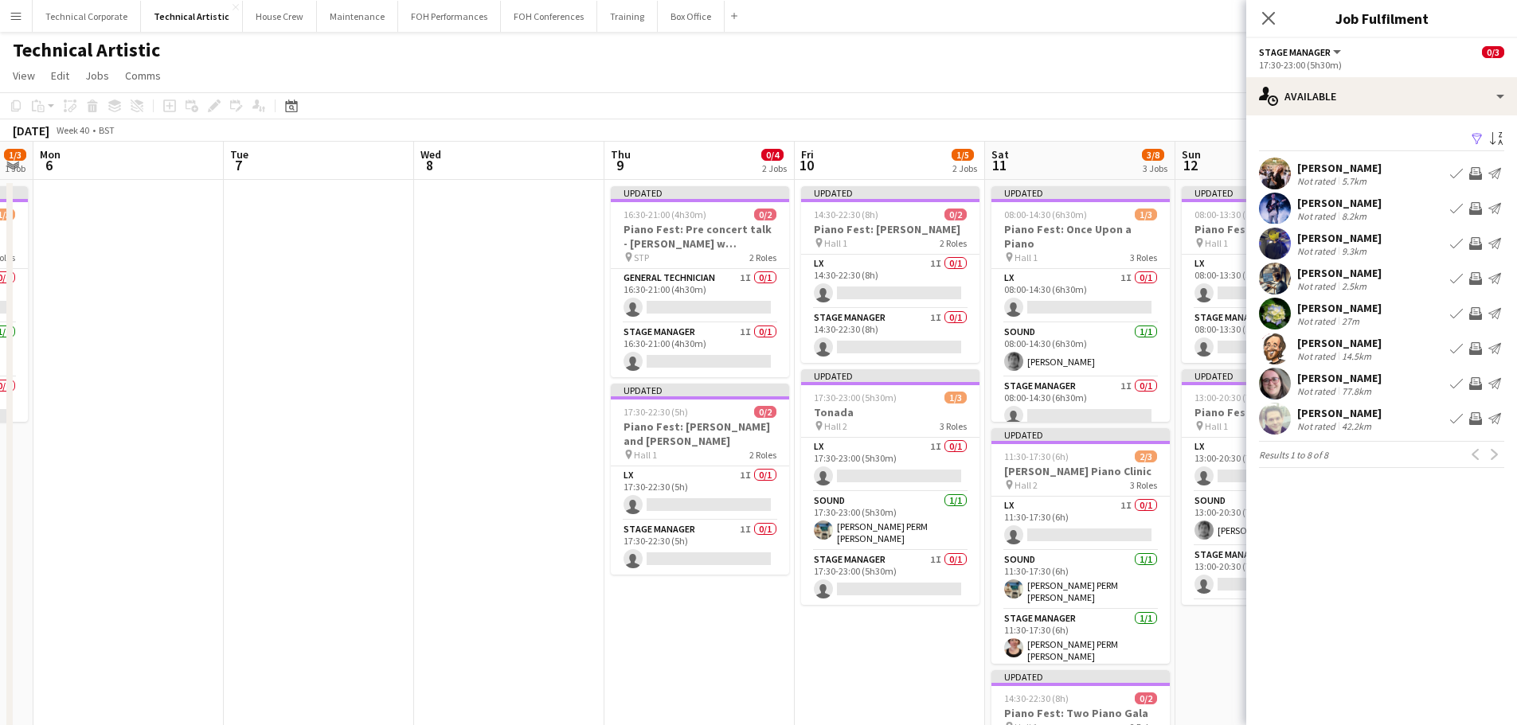
drag, startPoint x: 729, startPoint y: 434, endPoint x: 763, endPoint y: 430, distance: 33.7
click at [763, 431] on app-calendar-viewport "Sat 4 2/3 1 Job Sun 5 1/3 1 Job Mon 6 Tue 7 Wed 8 Thu 9 0/4 2 Jobs Fri 10 1/5 2…" at bounding box center [758, 643] width 1517 height 1003
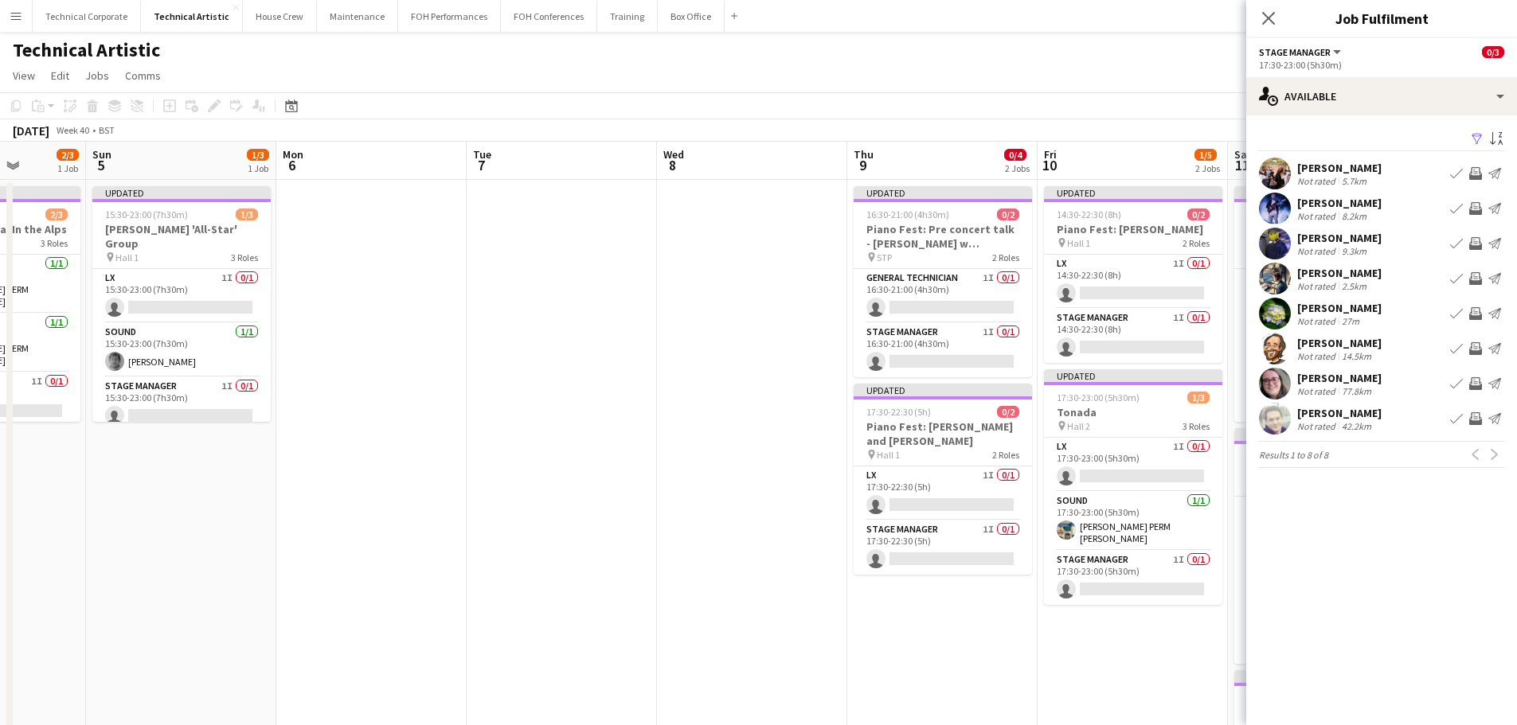
scroll to position [0, 468]
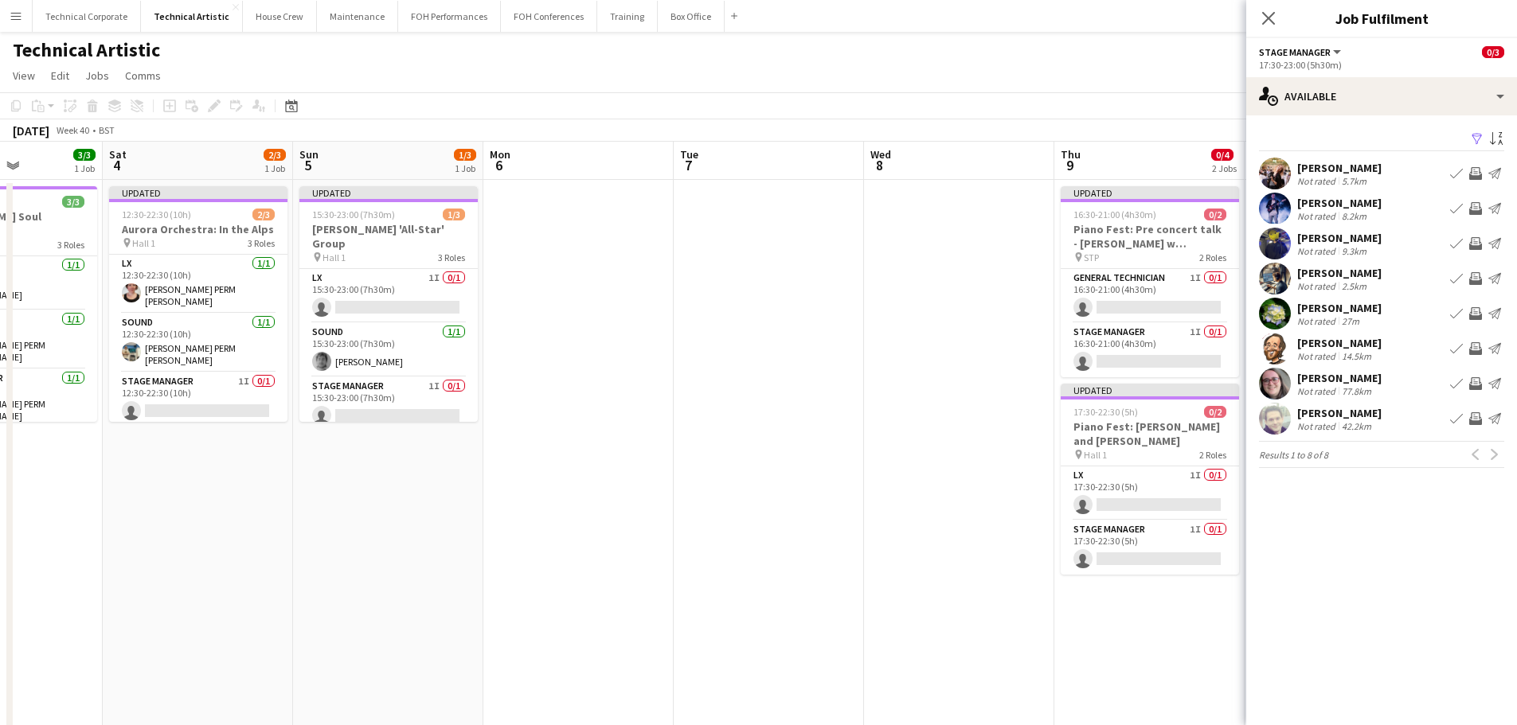
drag, startPoint x: 362, startPoint y: 419, endPoint x: 455, endPoint y: 448, distance: 98.2
click at [455, 448] on app-calendar-viewport "Wed 1 1/3 1 Job Thu 2 Fri 3 3/3 1 Job Sat 4 2/3 1 Job Sun 5 1/3 1 Job Mon 6 Tue…" at bounding box center [758, 643] width 1517 height 1003
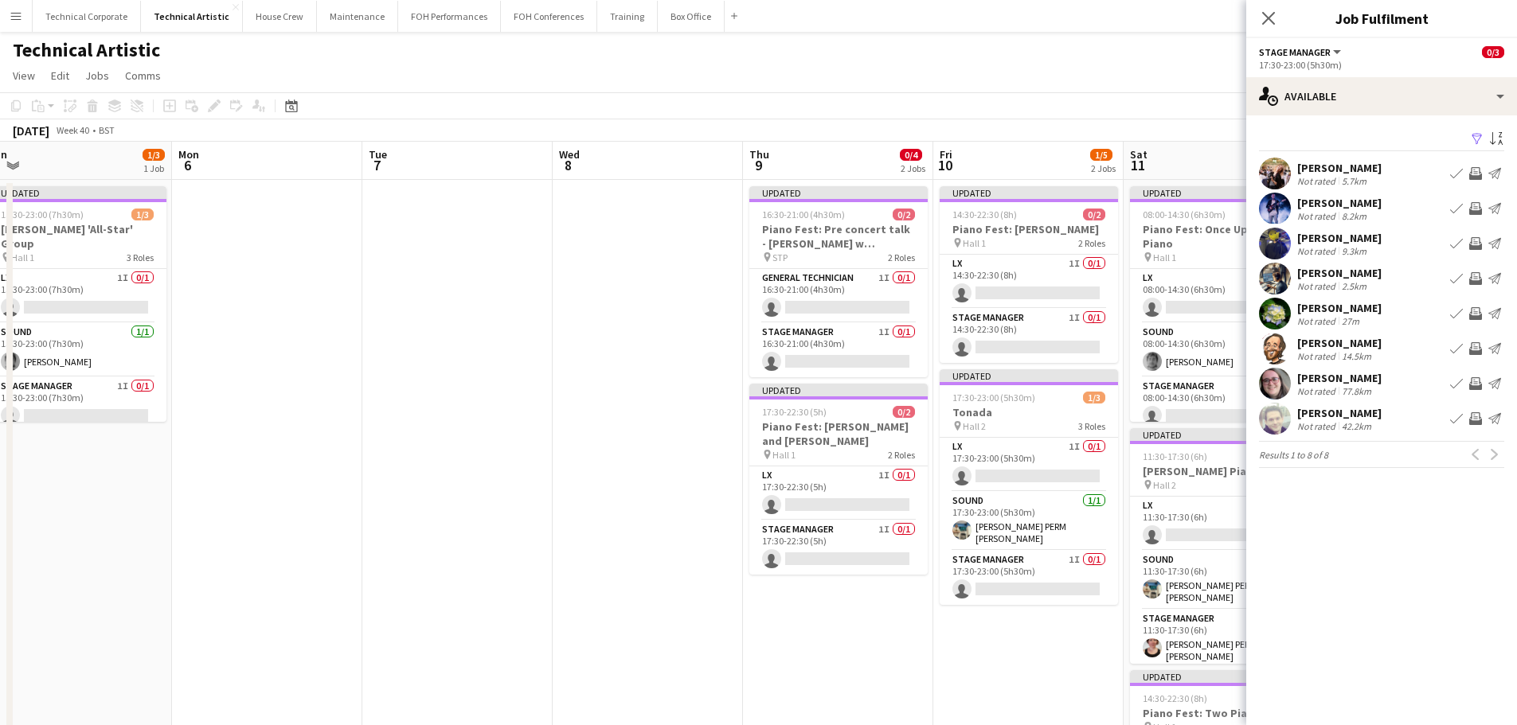
drag, startPoint x: 995, startPoint y: 519, endPoint x: 684, endPoint y: 527, distance: 311.5
click at [684, 527] on app-calendar-viewport "Thu 2 Fri 3 3/3 1 Job Sat 4 2/3 1 Job Sun 5 1/3 1 Job Mon 6 Tue 7 Wed 8 Thu 9 0…" at bounding box center [758, 643] width 1517 height 1003
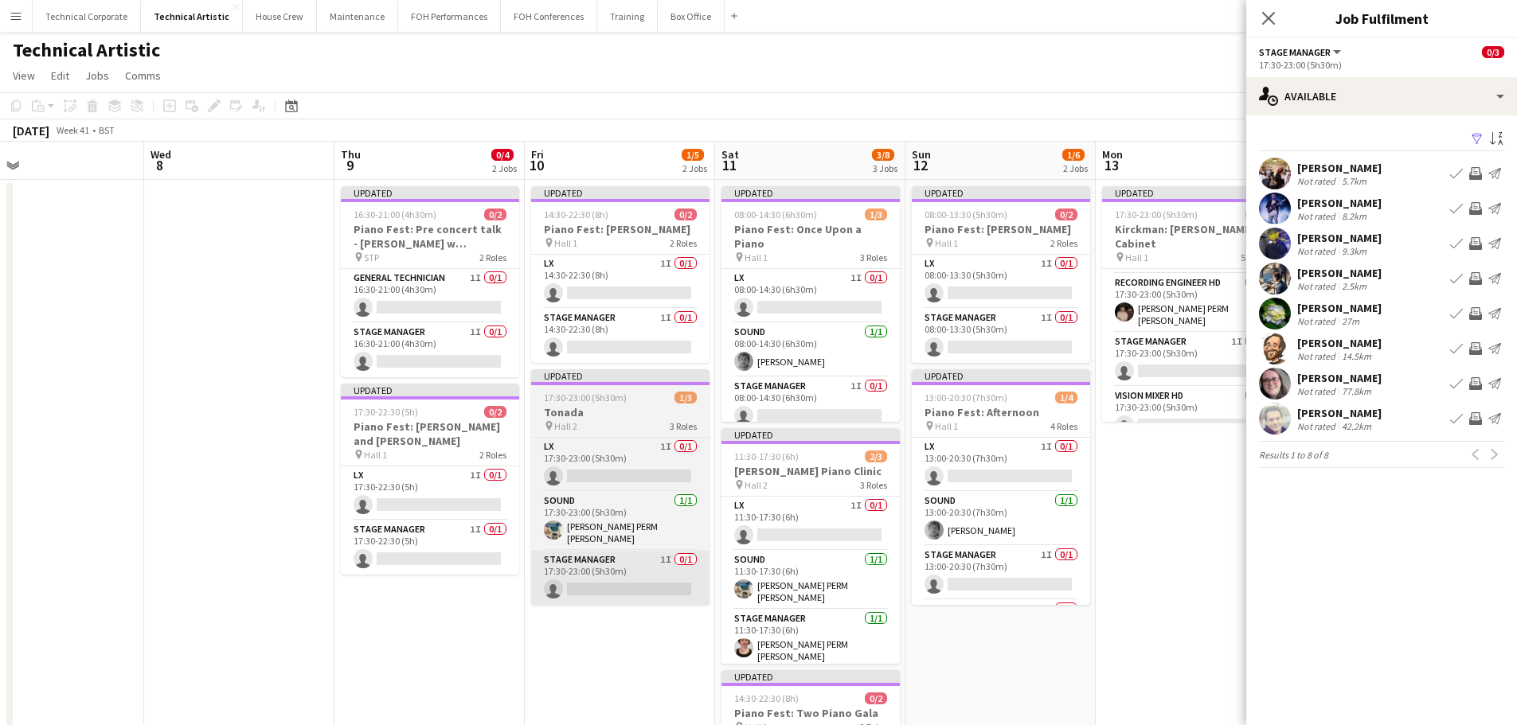
drag, startPoint x: 888, startPoint y: 526, endPoint x: 538, endPoint y: 563, distance: 352.4
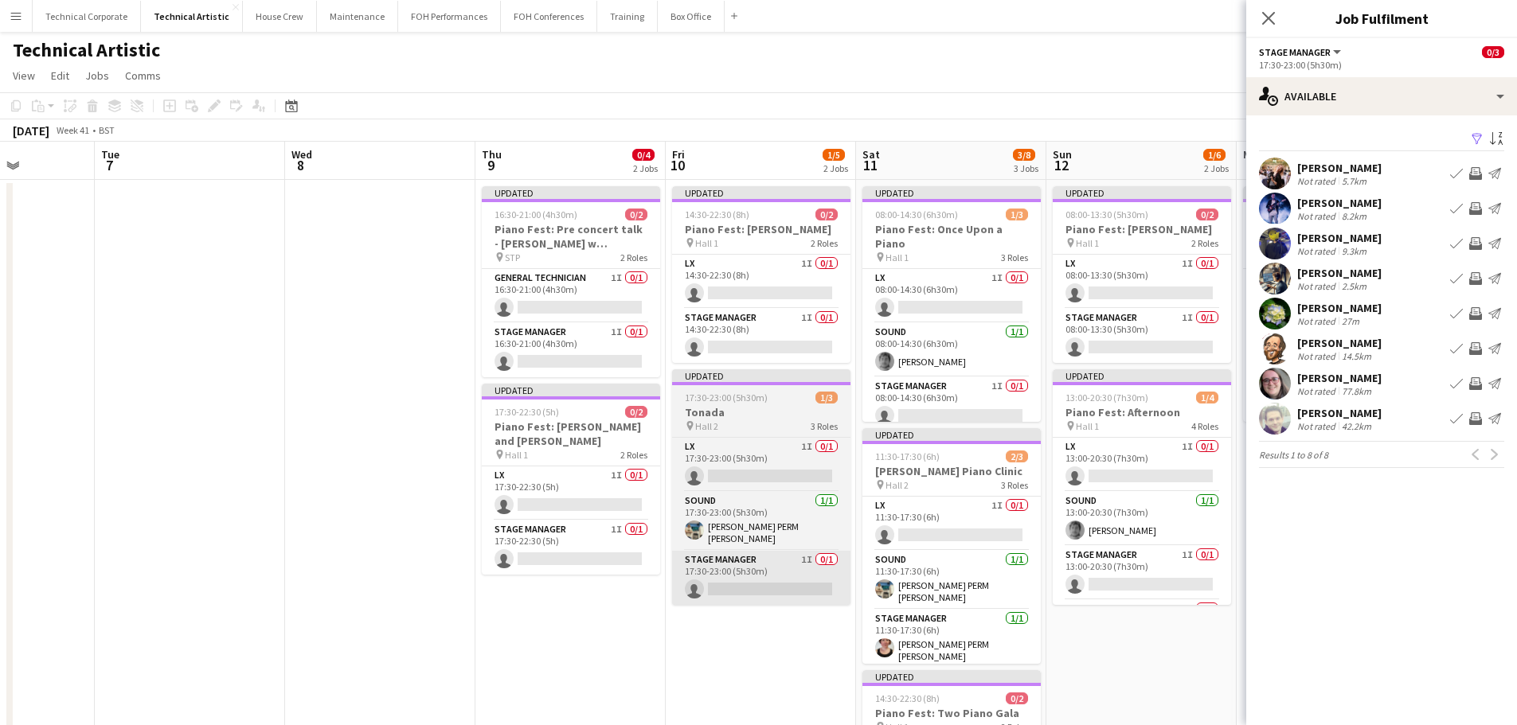
click at [522, 563] on app-calendar-viewport "Sat 4 2/3 1 Job Sun 5 1/3 1 Job Mon 6 Tue 7 Wed 8 Thu 9 0/4 2 Jobs Fri 10 1/5 2…" at bounding box center [758, 643] width 1517 height 1003
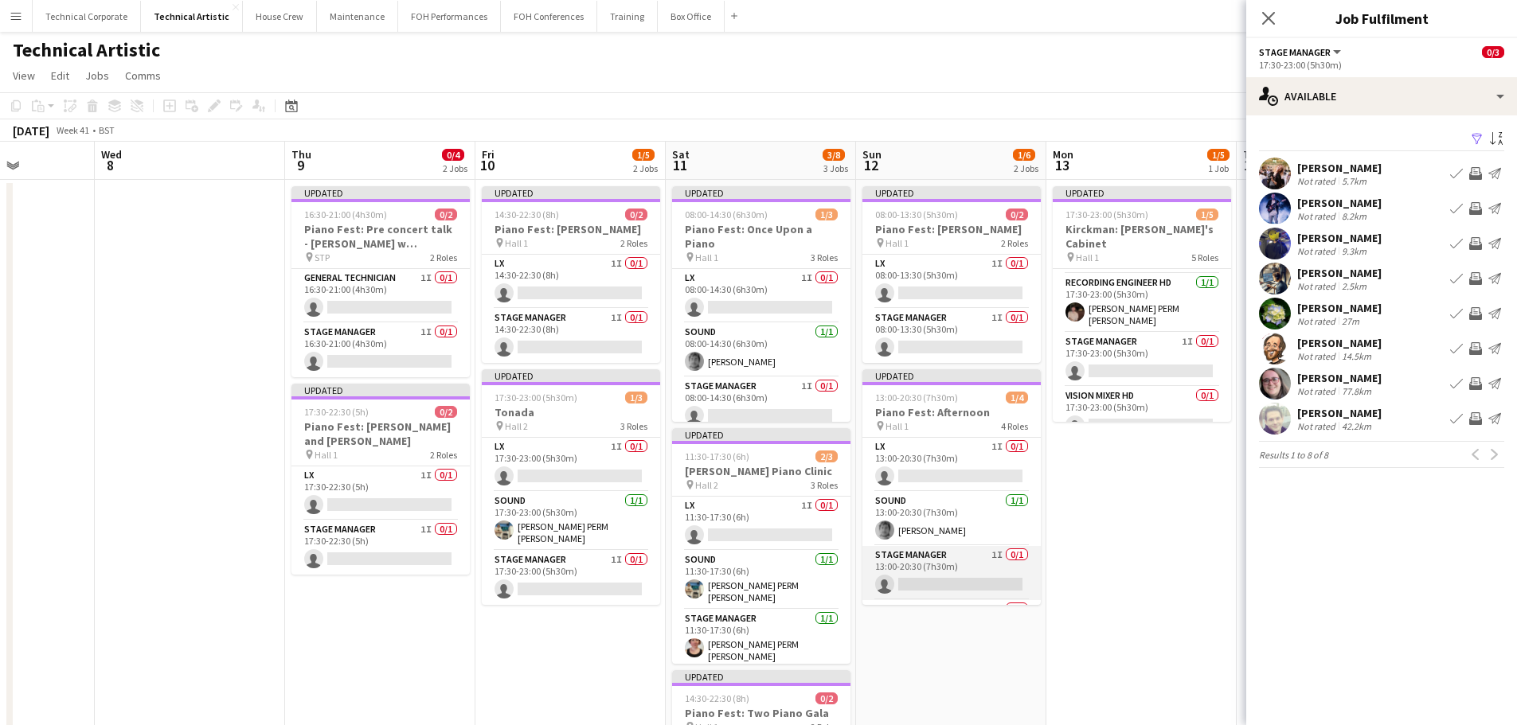
drag, startPoint x: 950, startPoint y: 563, endPoint x: 460, endPoint y: 572, distance: 489.8
click at [416, 581] on app-calendar-viewport "Sun 5 1/3 1 Job Mon 6 Tue 7 Wed 8 Thu 9 0/4 2 Jobs Fri 10 1/5 2 Jobs Sat 11 3/8…" at bounding box center [758, 643] width 1517 height 1003
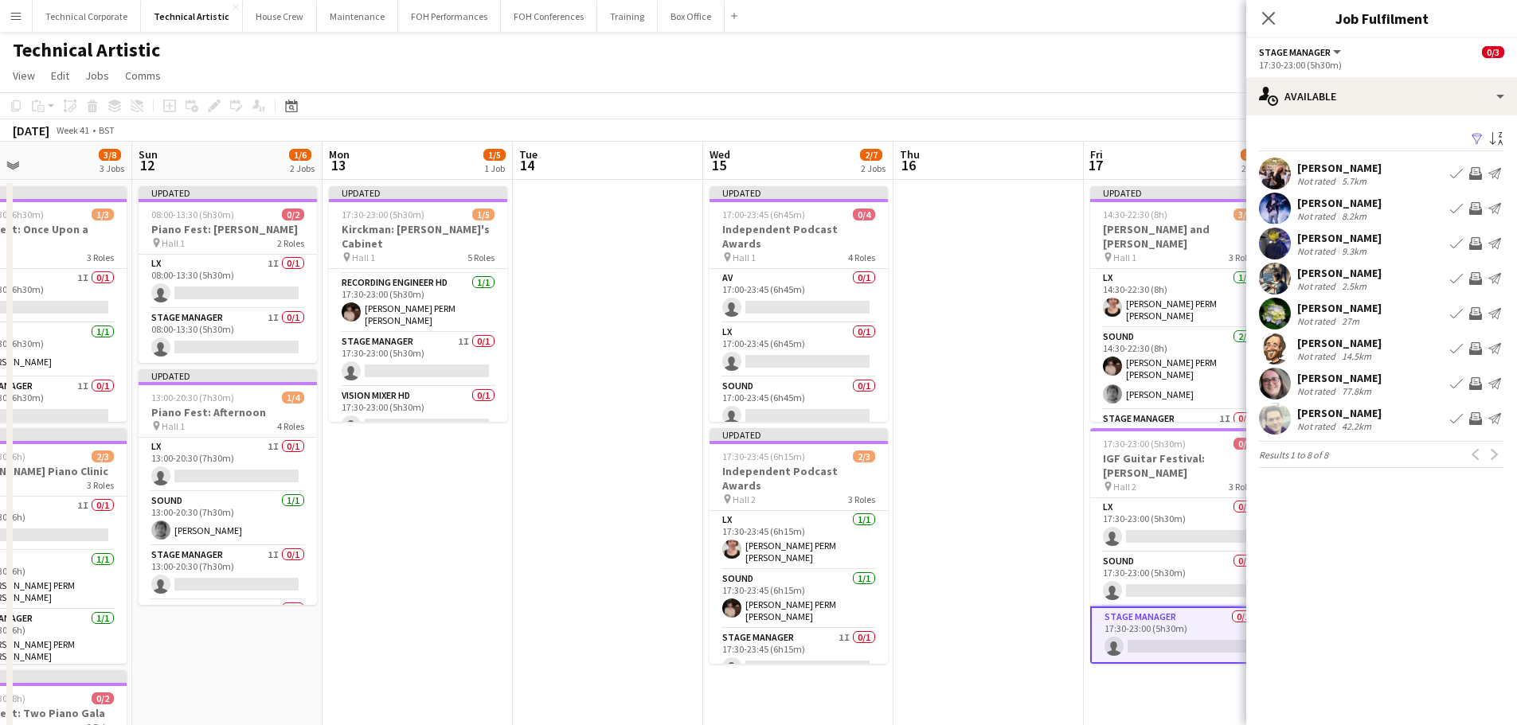
drag, startPoint x: 1070, startPoint y: 534, endPoint x: 745, endPoint y: 553, distance: 326.3
click at [557, 569] on app-calendar-viewport "Wed 8 Thu 9 0/4 2 Jobs Fri 10 1/5 2 Jobs Sat 11 3/8 3 Jobs Sun 12 1/6 2 Jobs Mo…" at bounding box center [758, 643] width 1517 height 1003
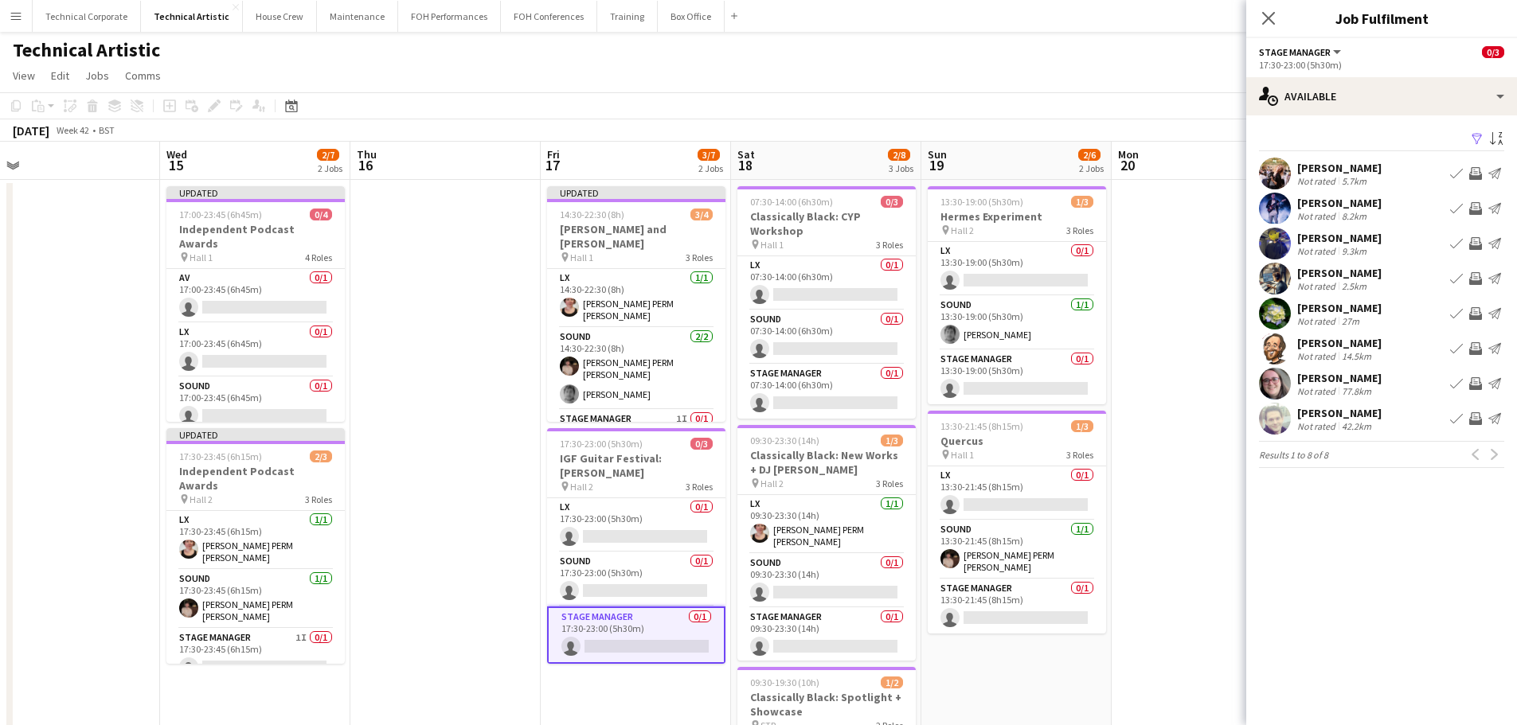
drag, startPoint x: 839, startPoint y: 553, endPoint x: 454, endPoint y: 518, distance: 386.2
click at [725, 559] on app-calendar-viewport "Sat 11 3/8 3 Jobs Sun 12 1/6 2 Jobs Mon 13 1/5 1 Job Tue 14 Wed 15 2/7 2 Jobs T…" at bounding box center [758, 643] width 1517 height 1003
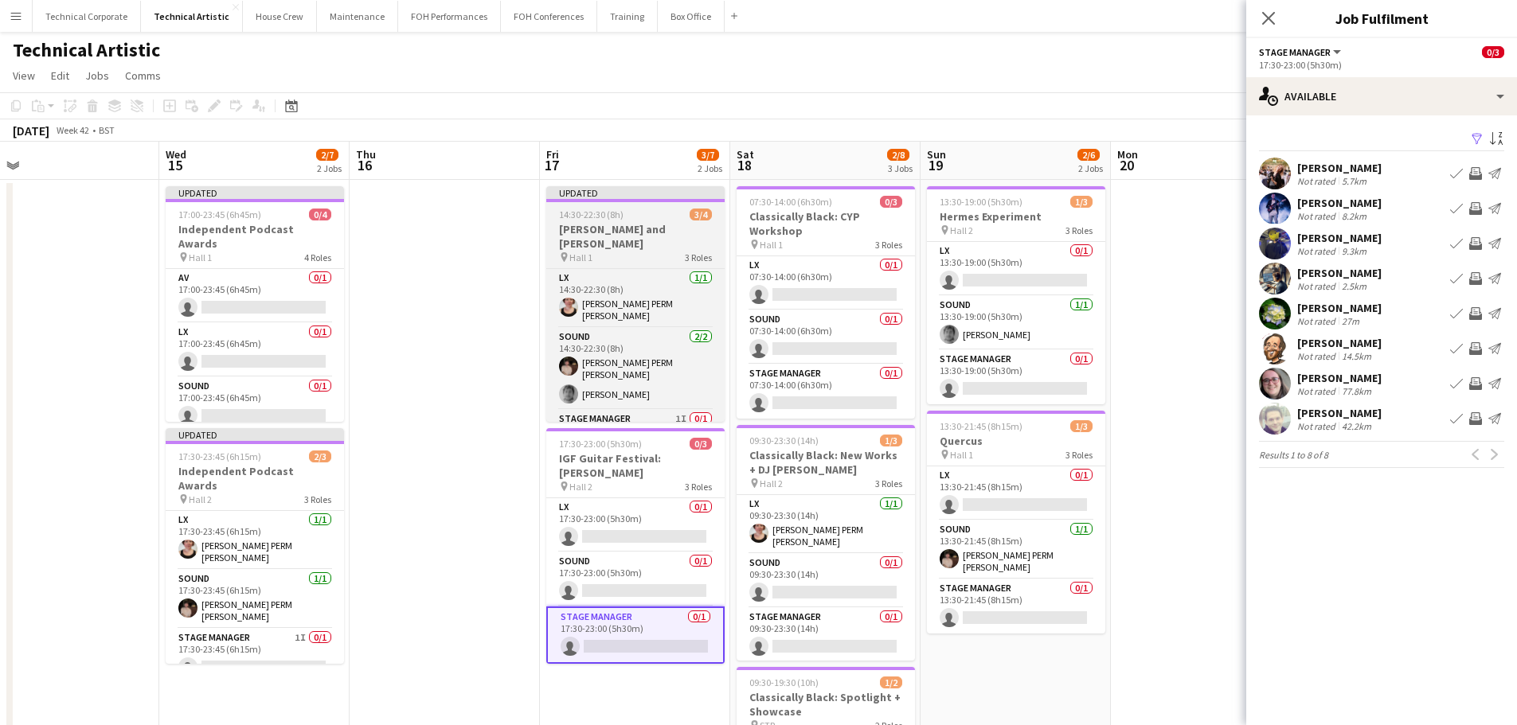
scroll to position [33, 0]
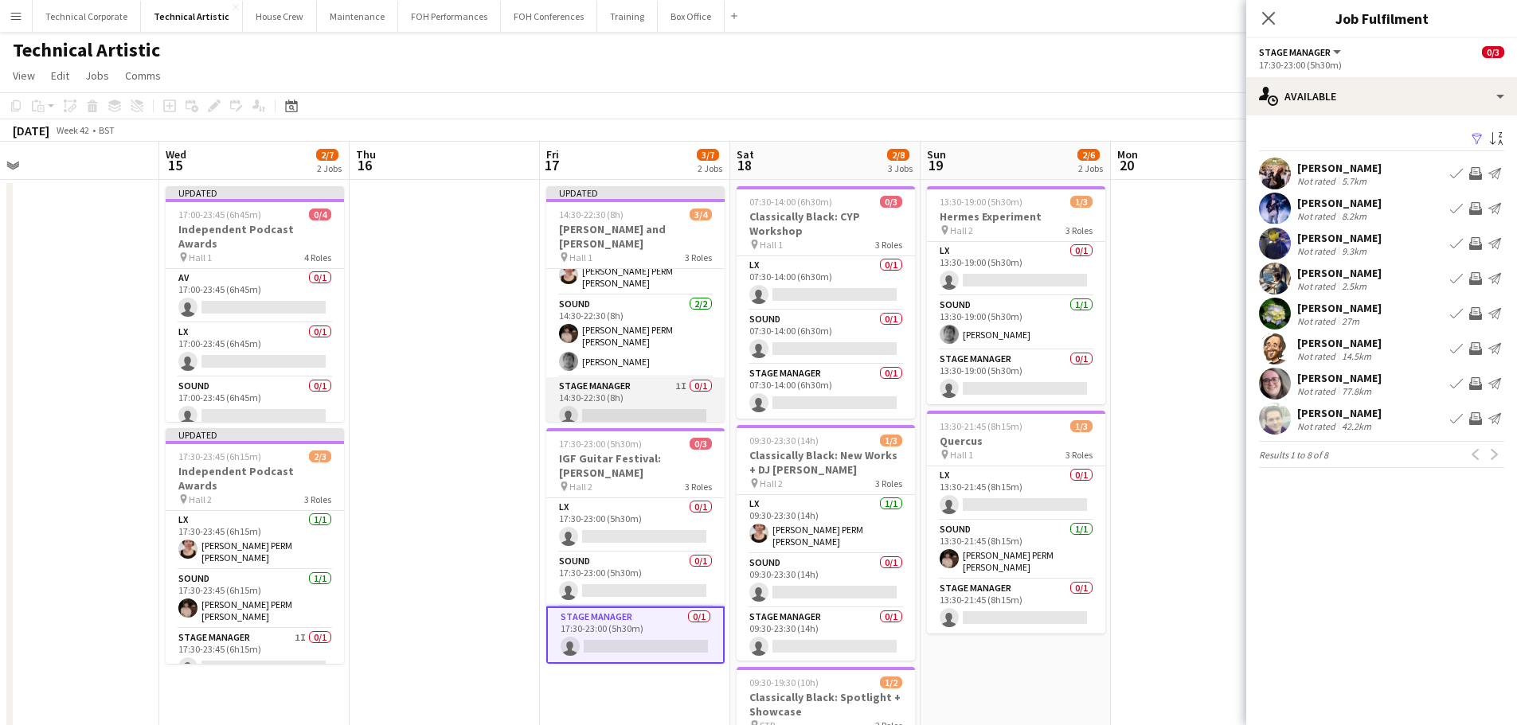
click at [627, 402] on app-card-role "Stage Manager 1I 0/1 14:30-22:30 (8h) single-neutral-actions" at bounding box center [635, 404] width 178 height 54
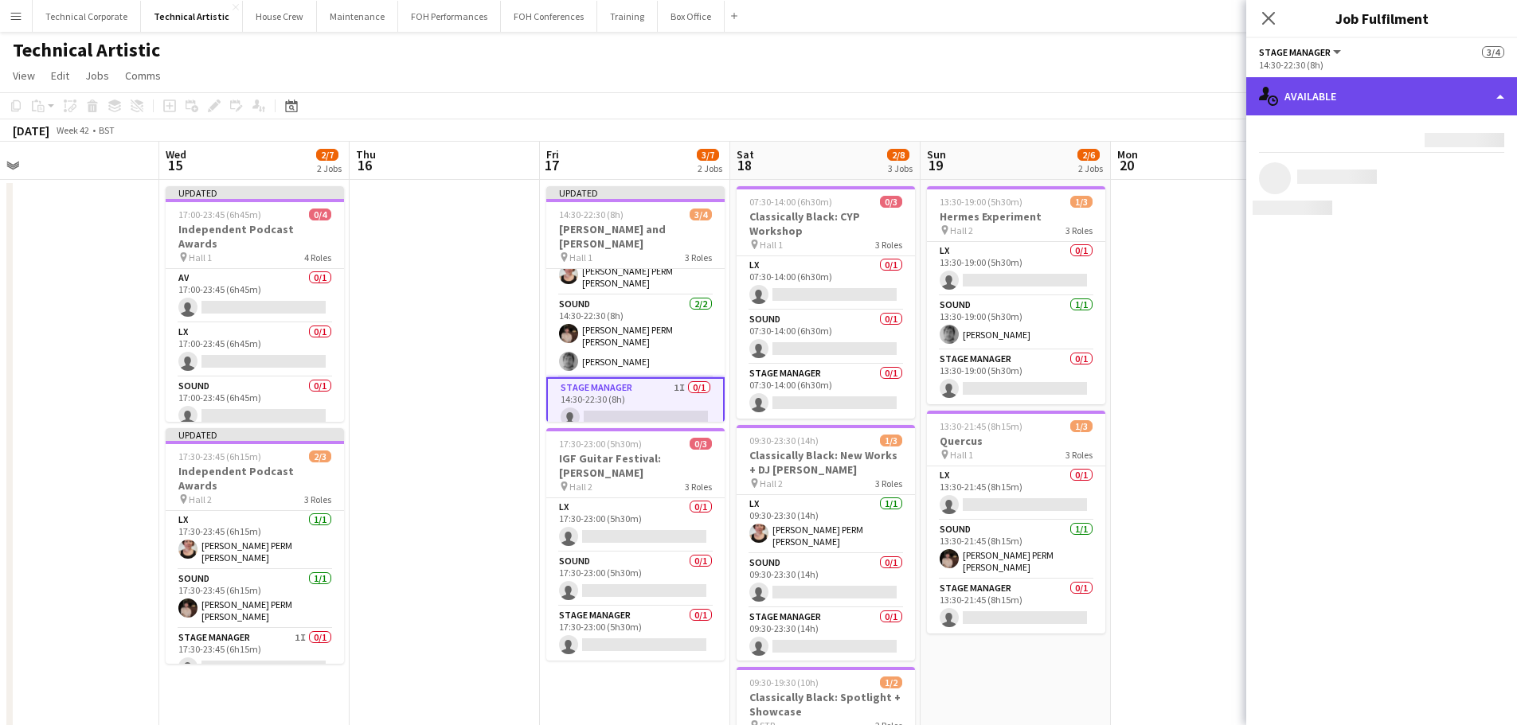
click at [1413, 91] on div "single-neutral-actions-upload Available" at bounding box center [1381, 96] width 271 height 38
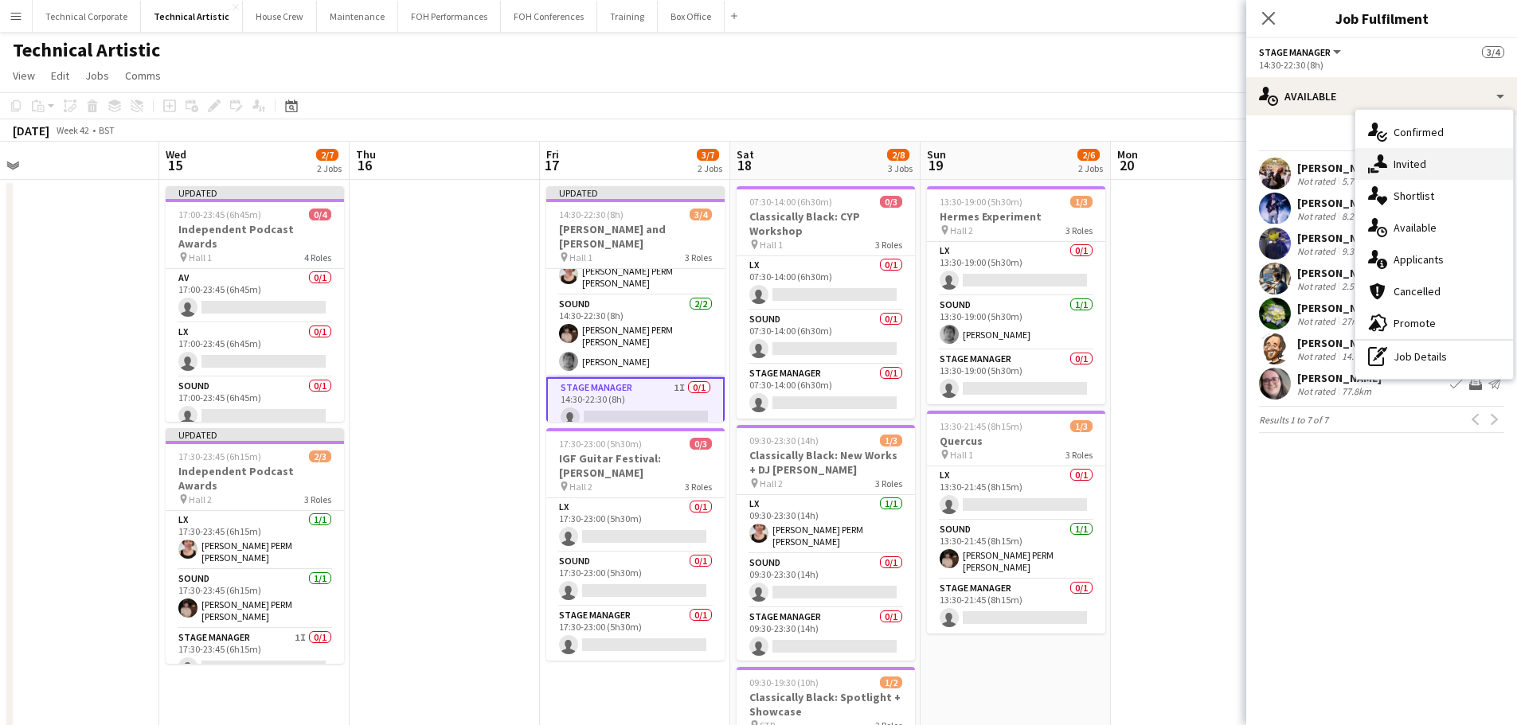
click at [1434, 151] on div "single-neutral-actions-share-1 Invited" at bounding box center [1434, 164] width 158 height 32
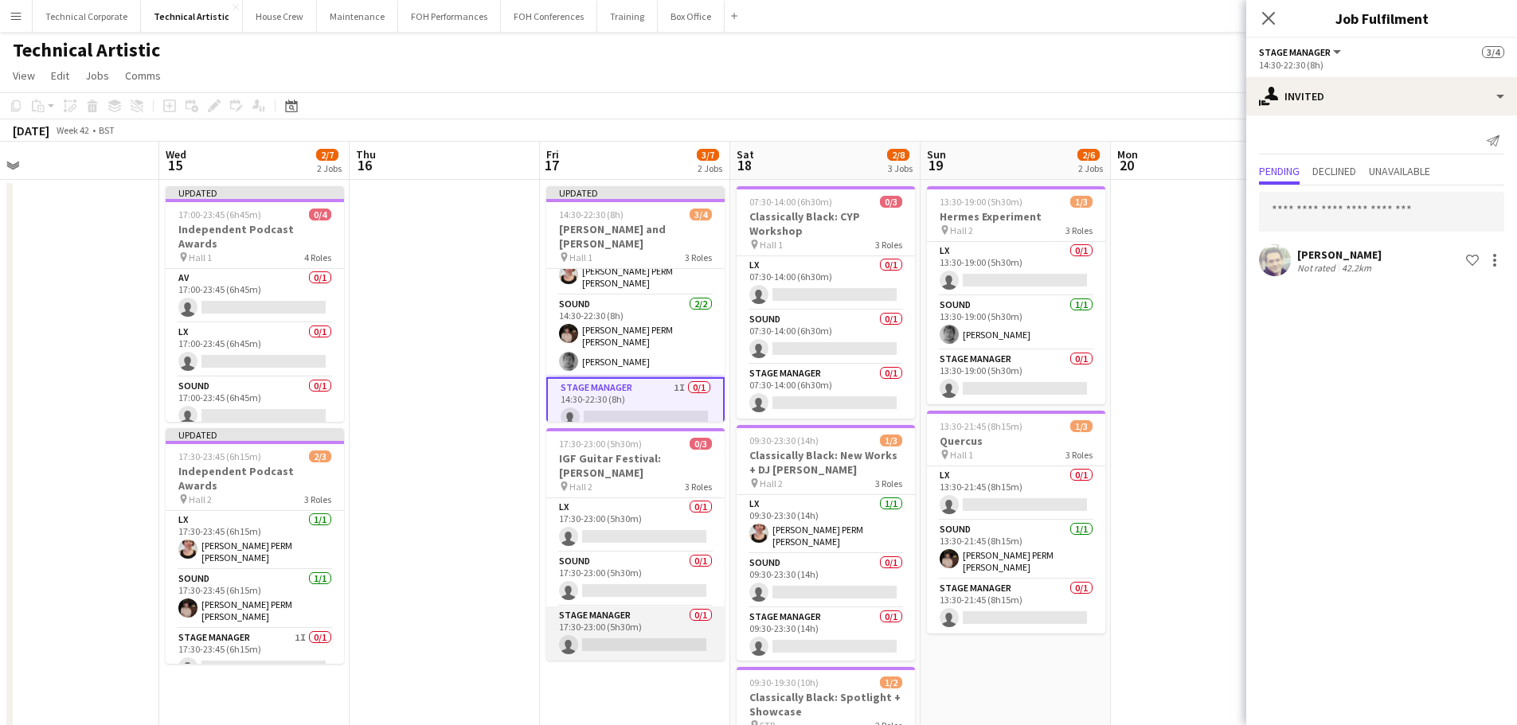
click at [610, 623] on app-card-role "Stage Manager 0/1 17:30-23:00 (5h30m) single-neutral-actions" at bounding box center [635, 634] width 178 height 54
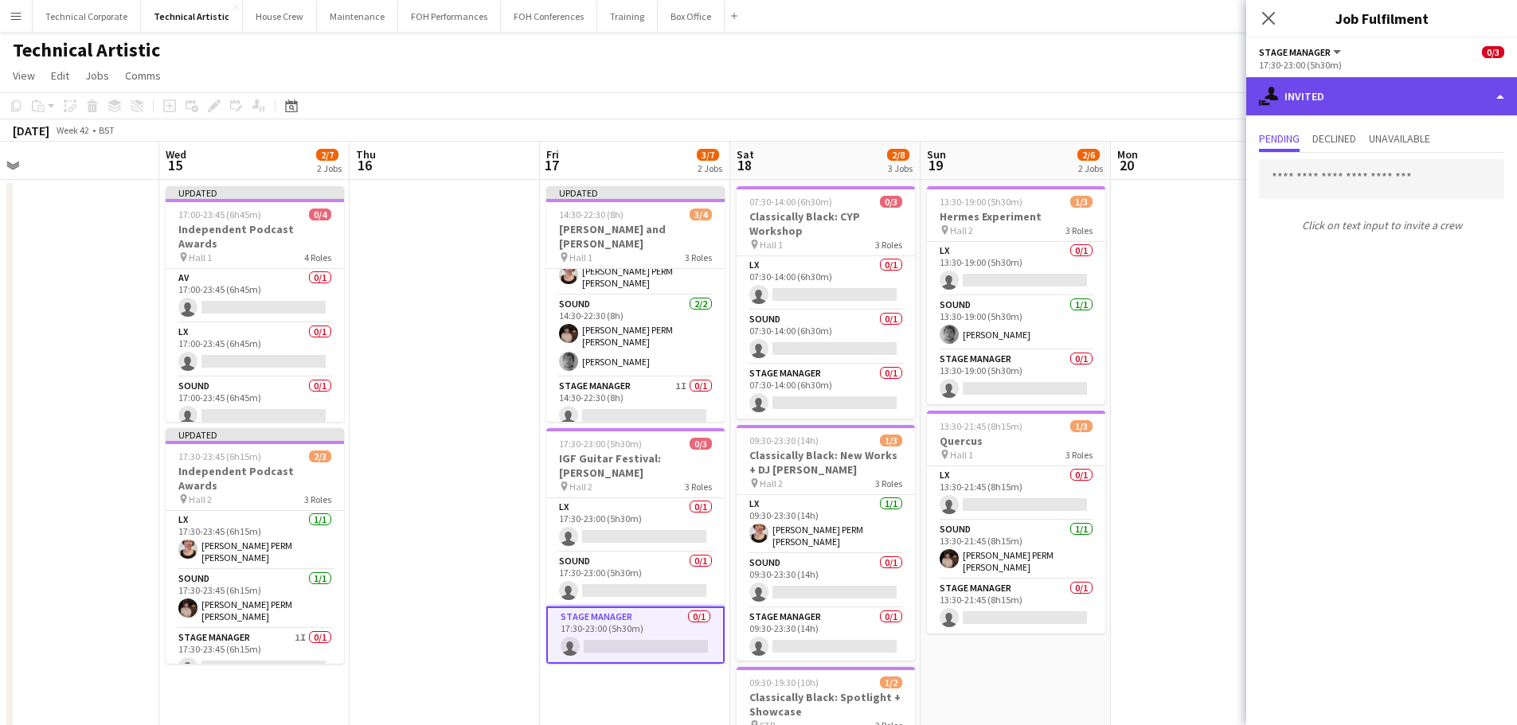
click at [1394, 100] on div "single-neutral-actions-share-1 Invited" at bounding box center [1381, 96] width 271 height 38
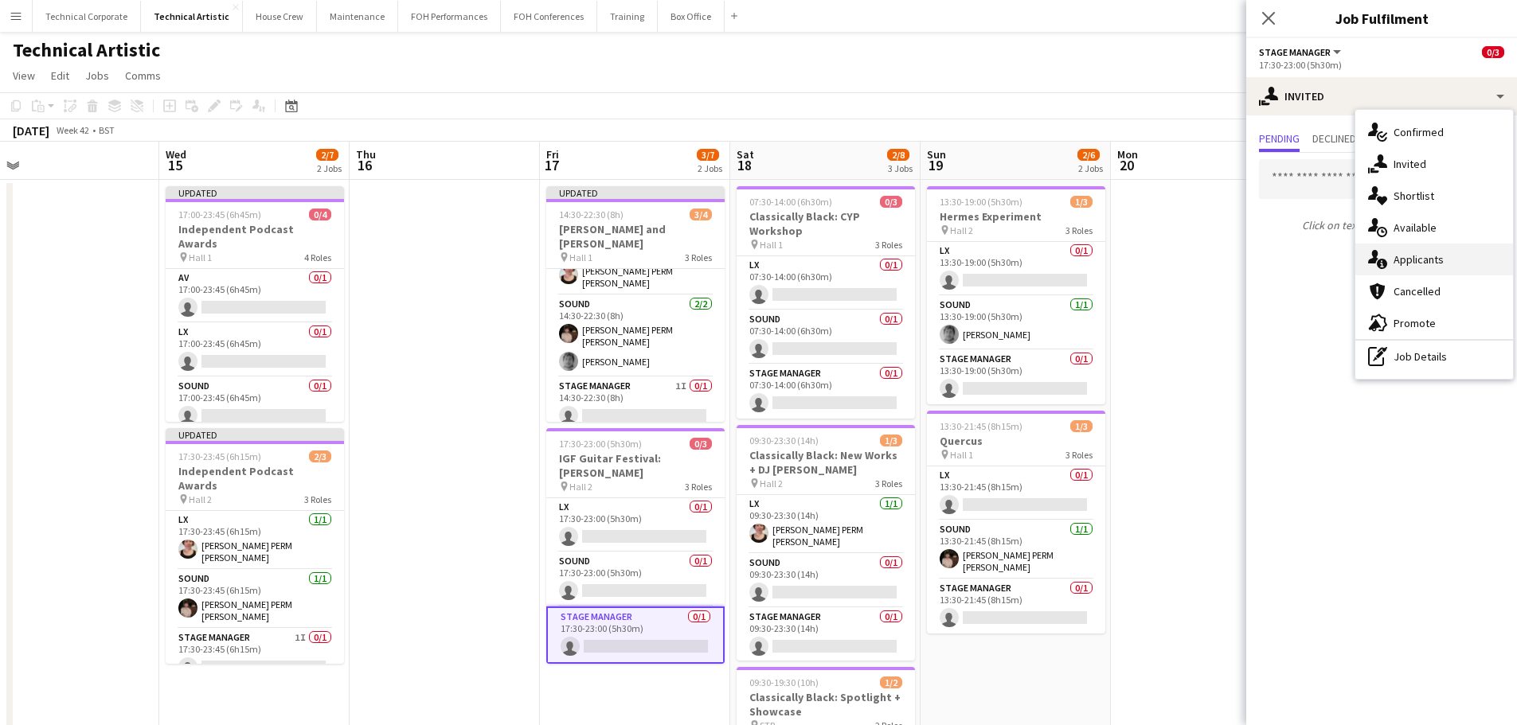
click at [1440, 248] on div "single-neutral-actions-information Applicants" at bounding box center [1434, 260] width 158 height 32
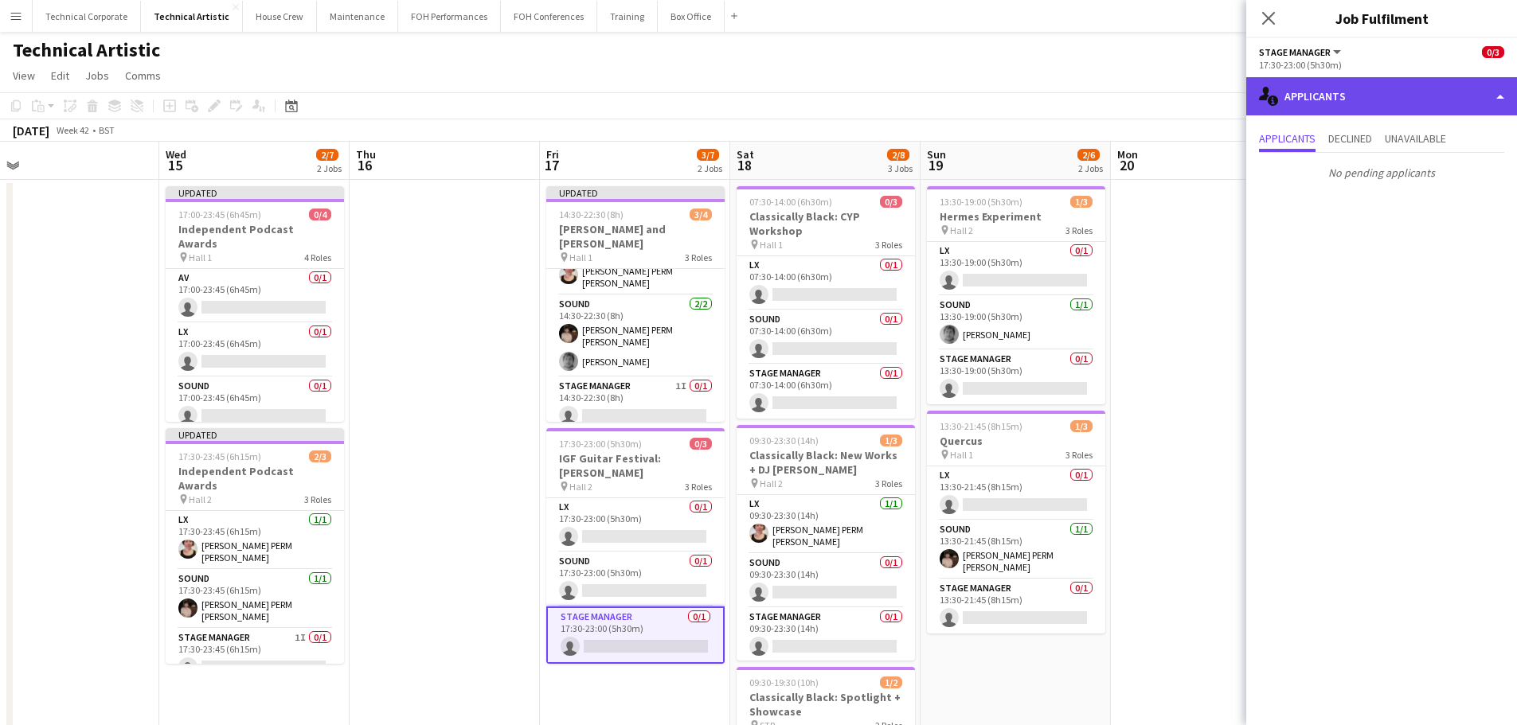
click at [1387, 88] on div "single-neutral-actions-information Applicants" at bounding box center [1381, 96] width 271 height 38
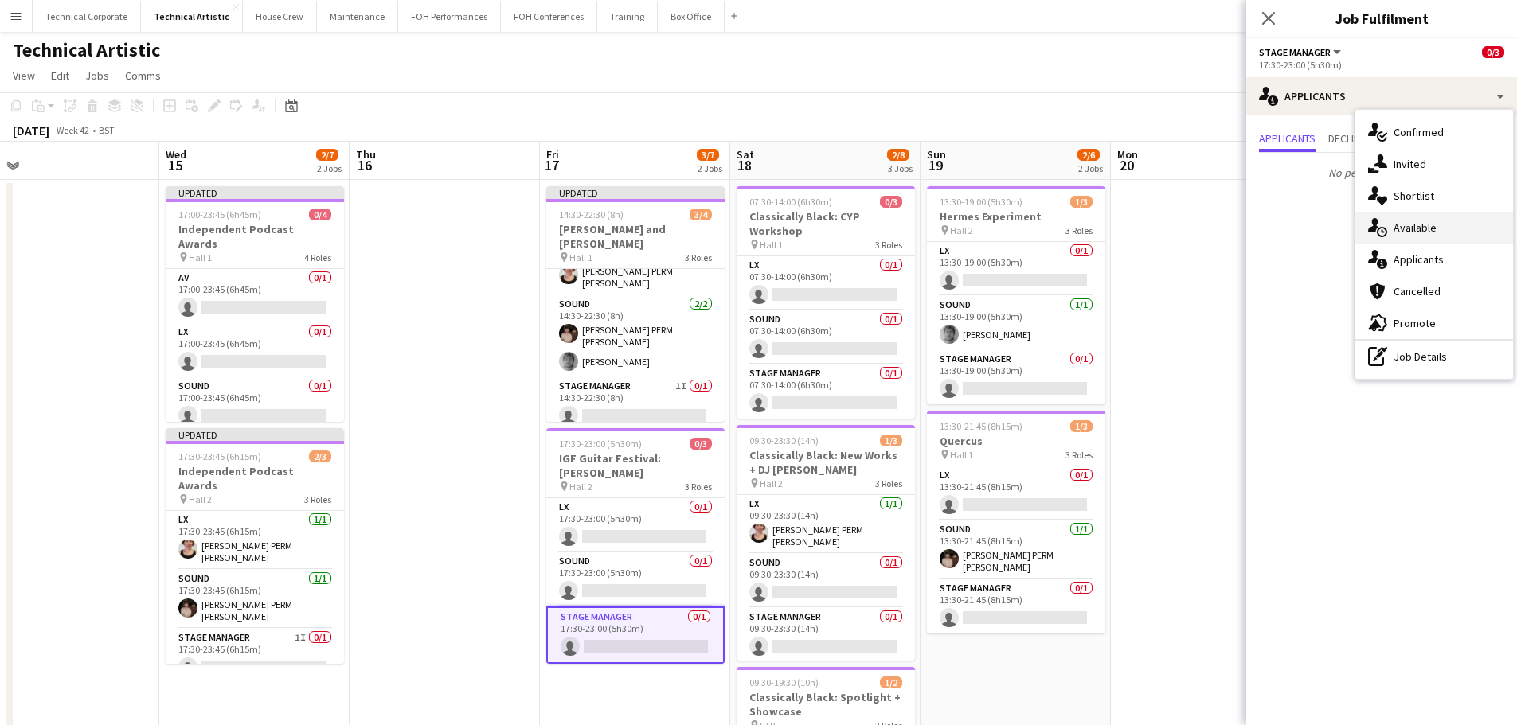
click at [1429, 224] on div "single-neutral-actions-upload Available" at bounding box center [1434, 228] width 158 height 32
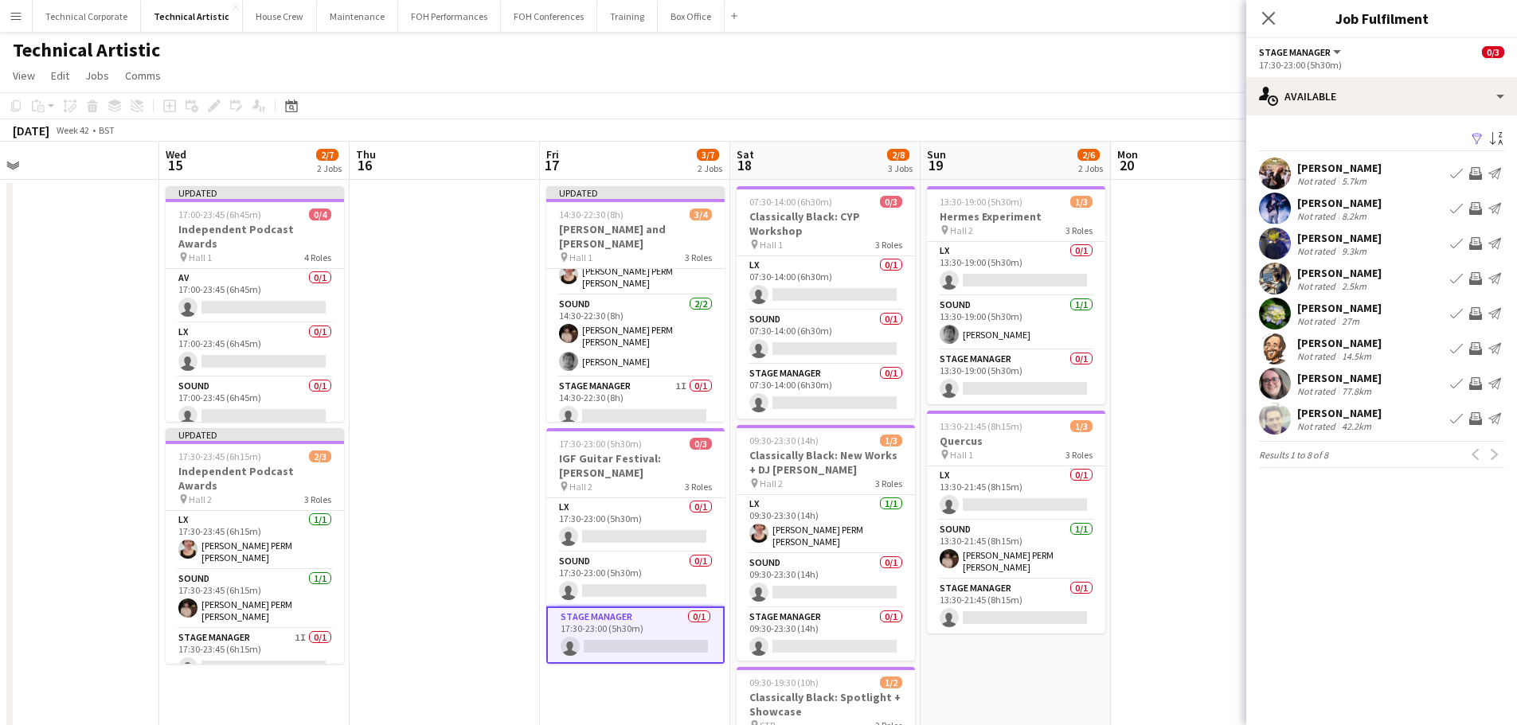
click at [1476, 272] on button "Invite crew" at bounding box center [1475, 278] width 19 height 19
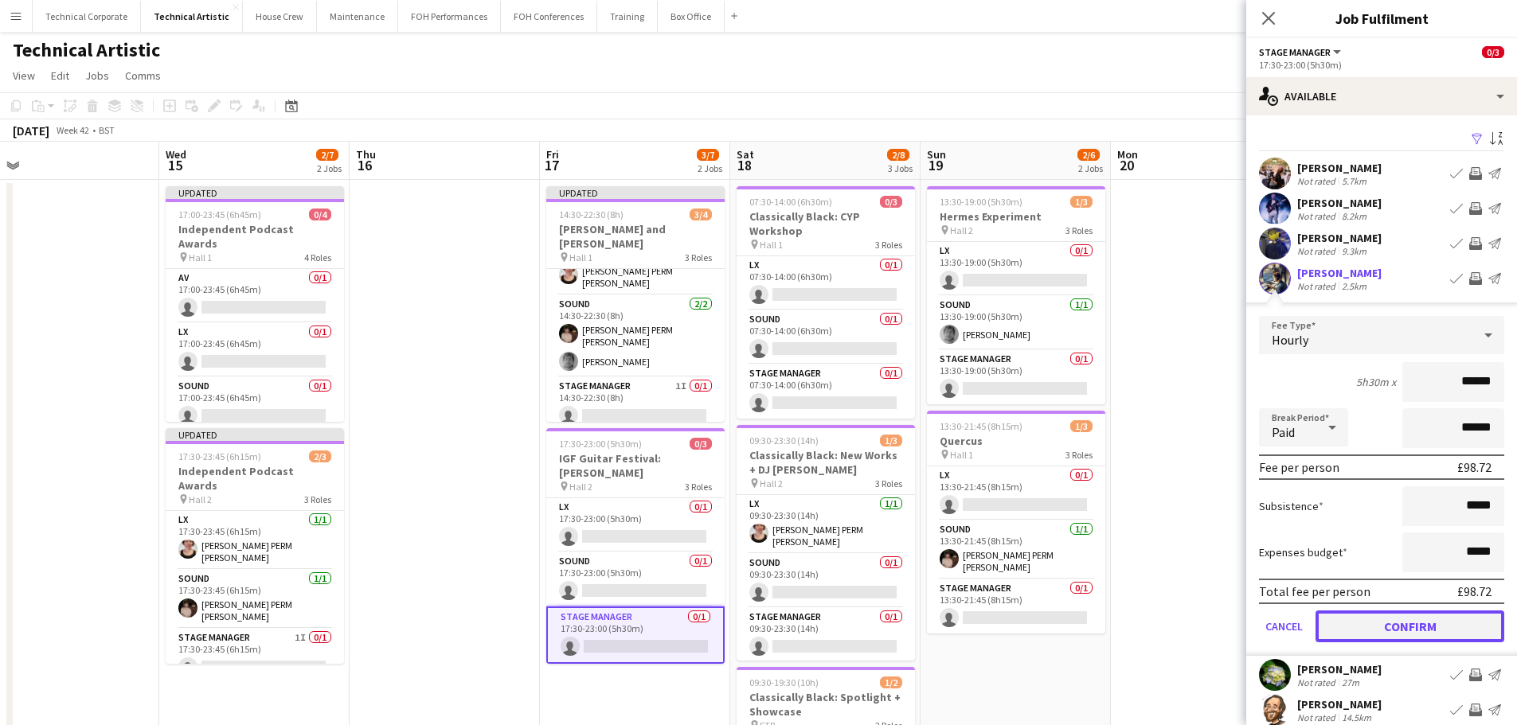
click at [1428, 618] on button "Confirm" at bounding box center [1409, 627] width 189 height 32
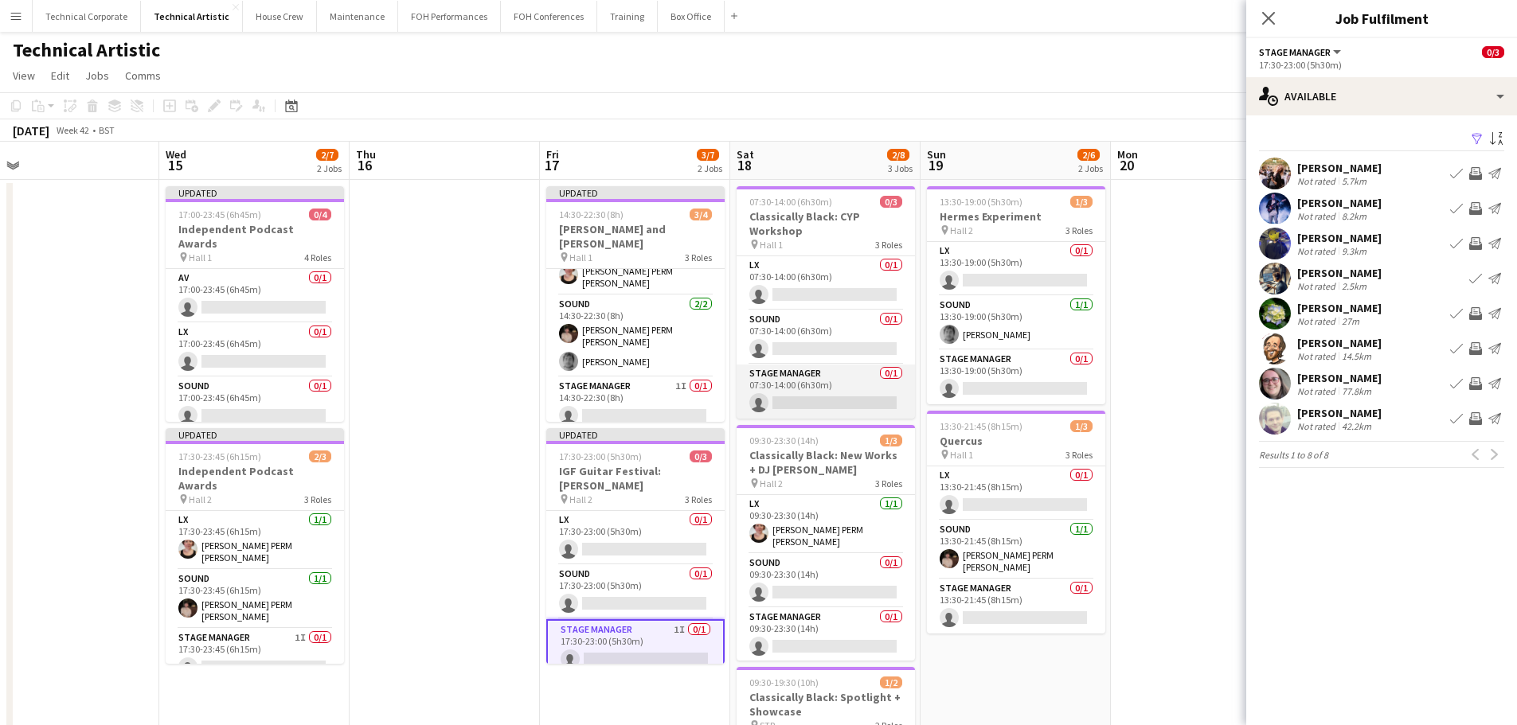
click at [864, 394] on app-card-role "Stage Manager 0/1 07:30-14:00 (6h30m) single-neutral-actions" at bounding box center [826, 392] width 178 height 54
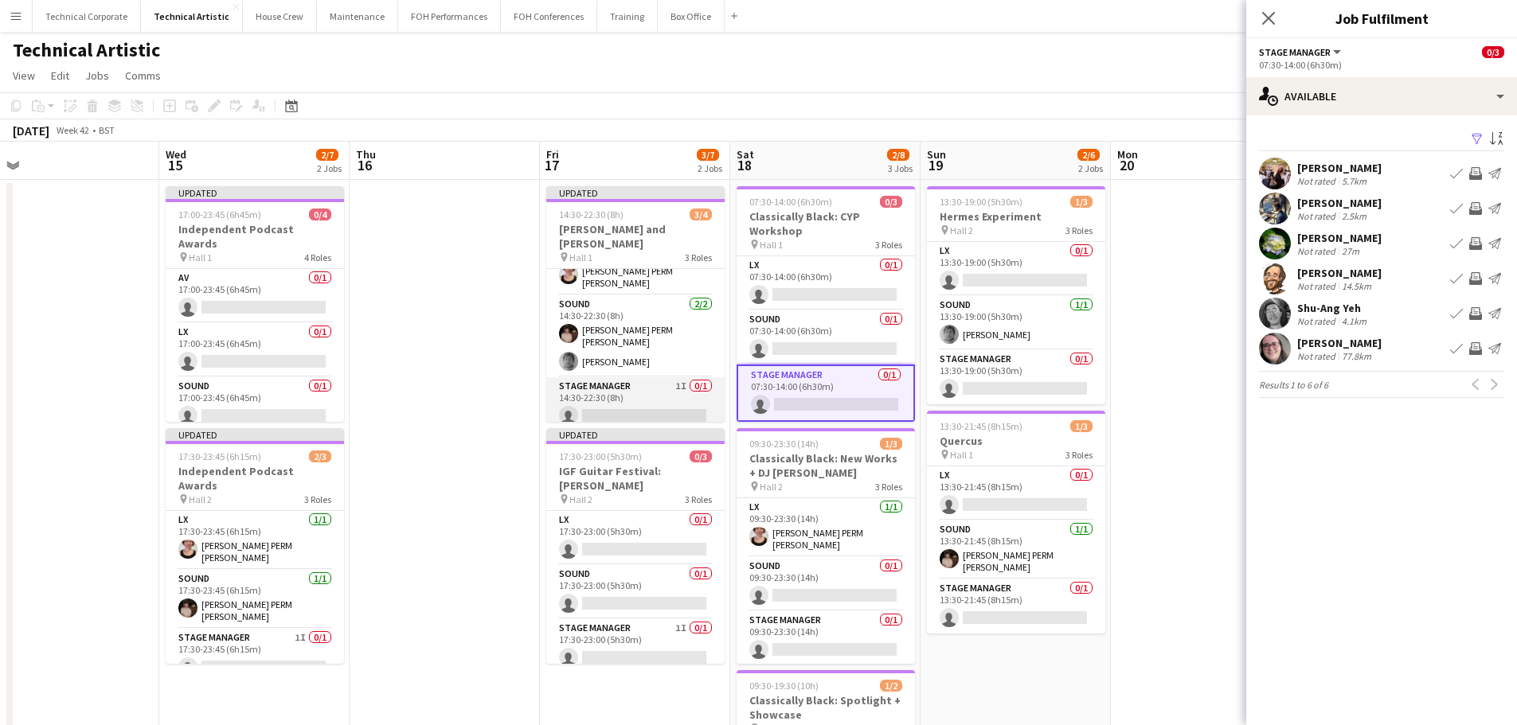
click at [639, 401] on app-card-role "Stage Manager 1I 0/1 14:30-22:30 (8h) single-neutral-actions" at bounding box center [635, 404] width 178 height 54
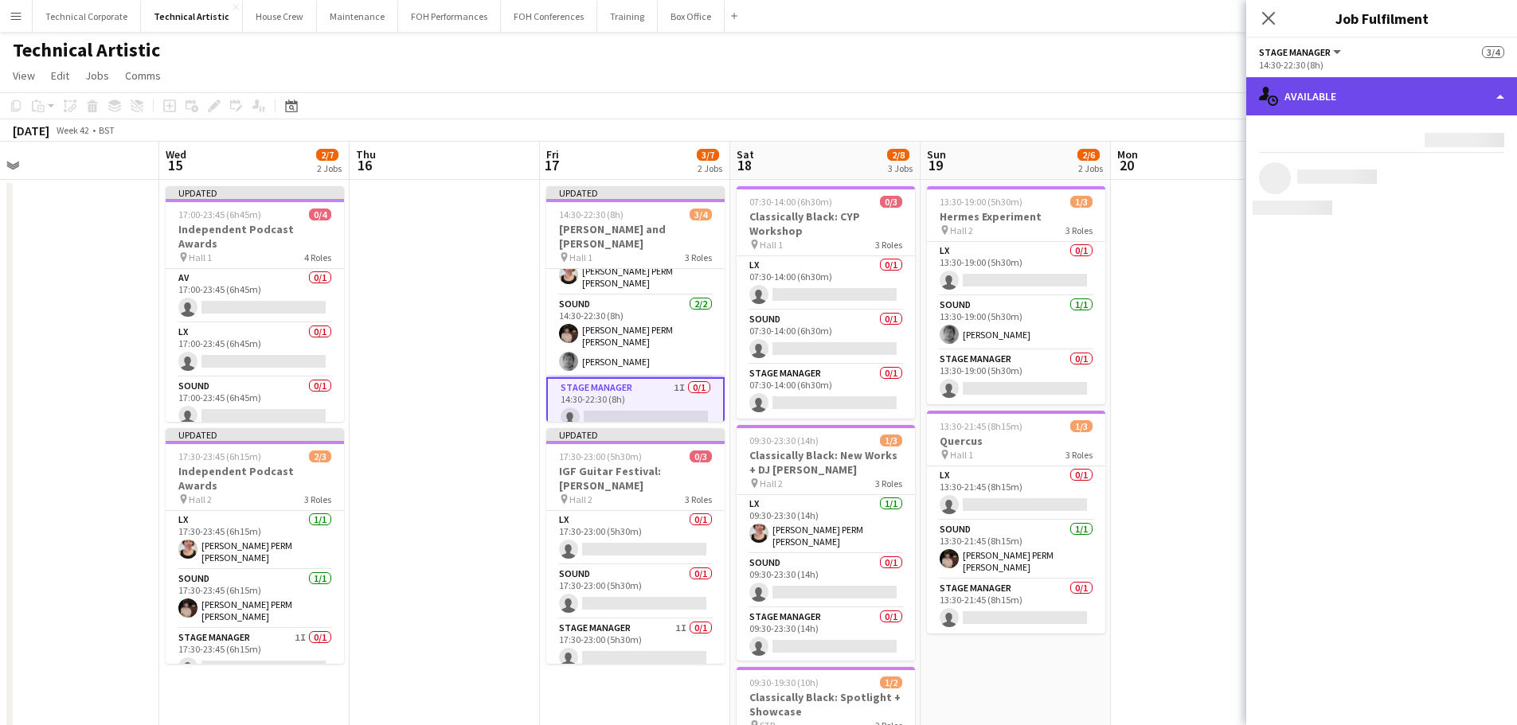
click at [1380, 108] on div "single-neutral-actions-upload Available" at bounding box center [1381, 96] width 271 height 38
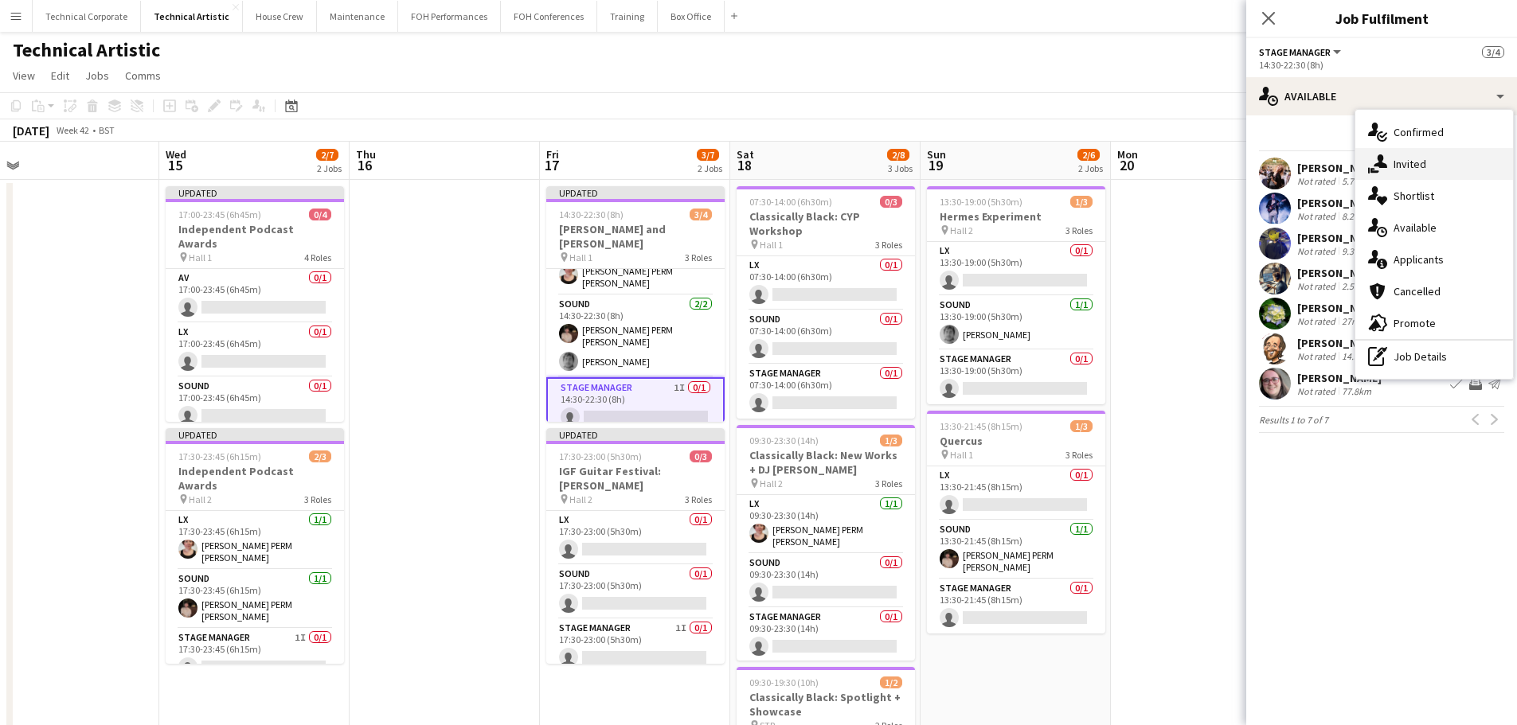
click at [1400, 165] on div "single-neutral-actions-share-1 Invited" at bounding box center [1434, 164] width 158 height 32
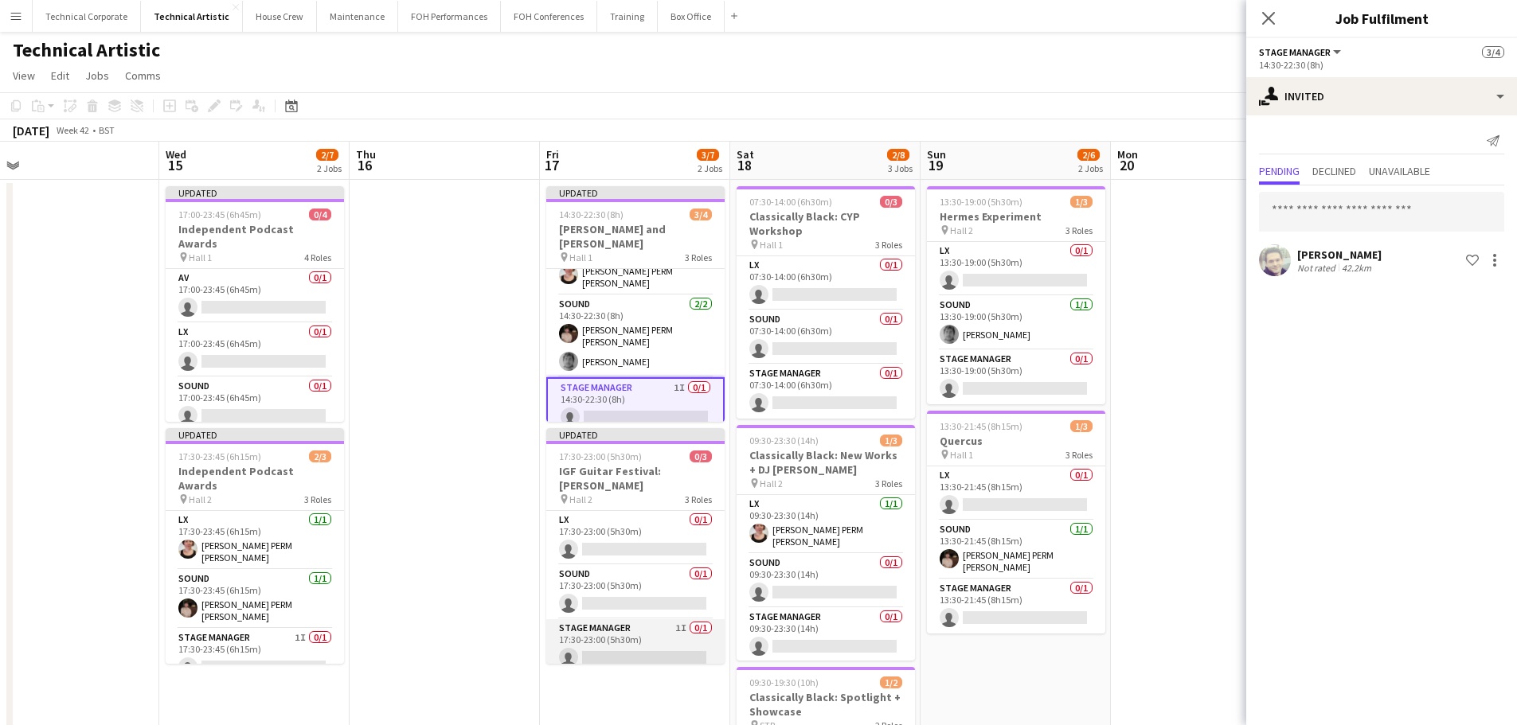
click at [674, 601] on app-card-role "Sound 0/1 17:30-23:00 (5h30m) single-neutral-actions" at bounding box center [635, 592] width 178 height 54
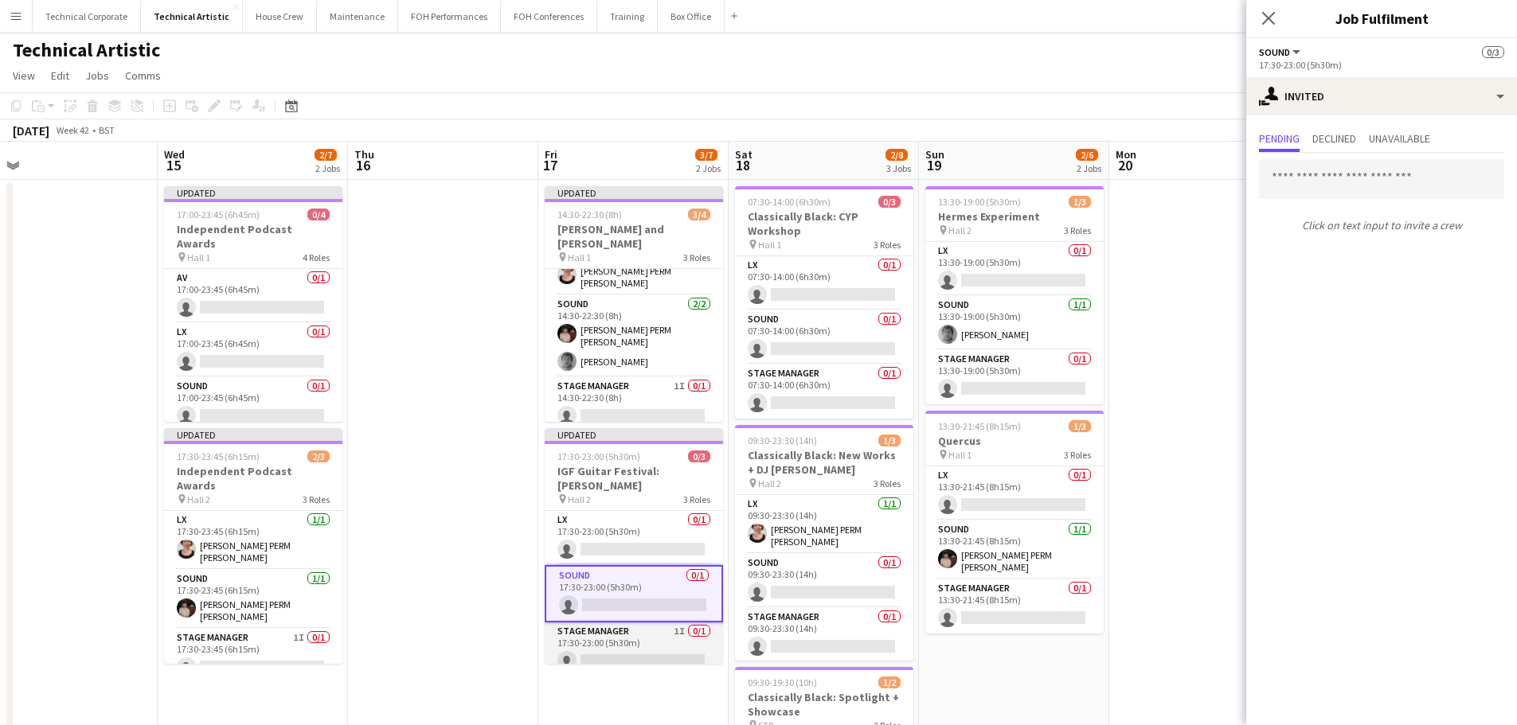
click at [656, 645] on app-card-role "Stage Manager 1I 0/1 17:30-23:00 (5h30m) single-neutral-actions" at bounding box center [634, 650] width 178 height 54
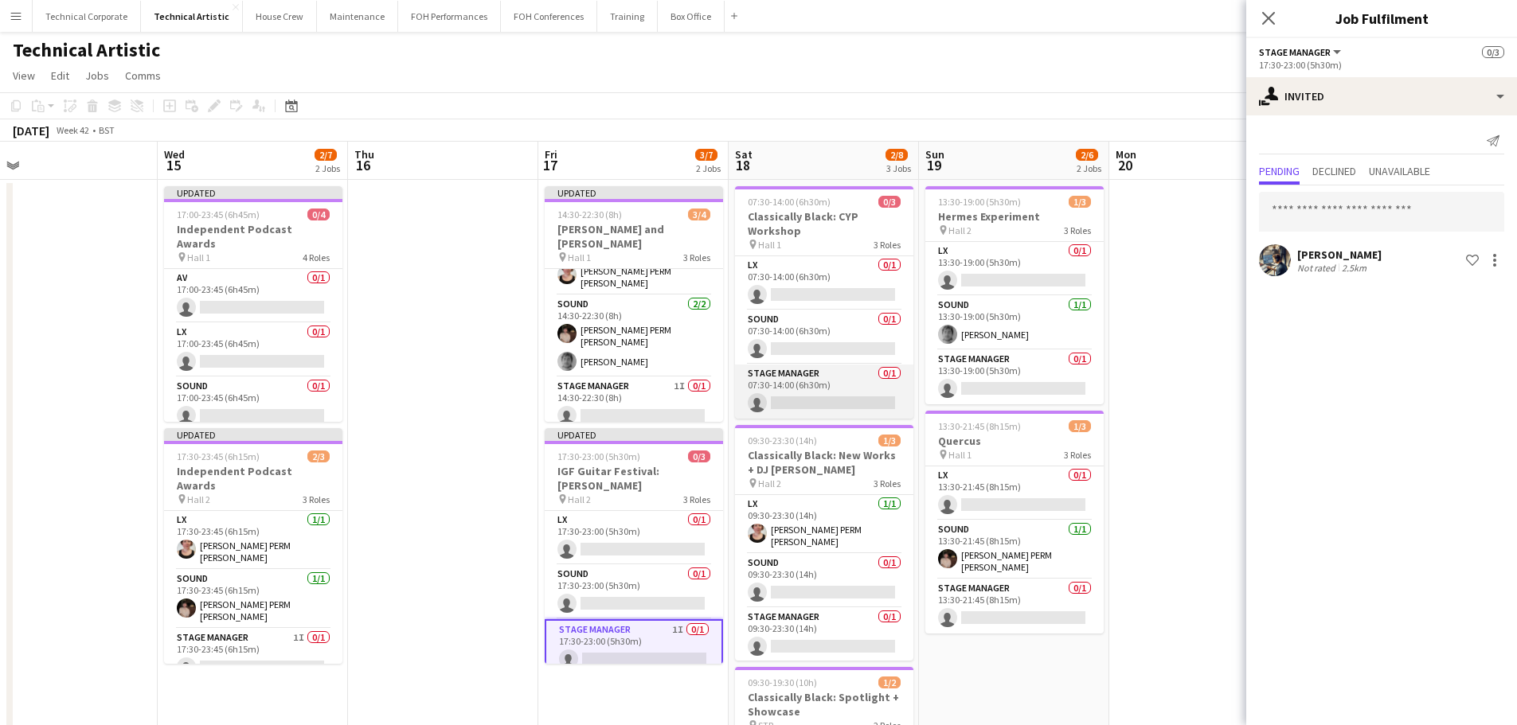
click at [854, 396] on app-card-role "Stage Manager 0/1 07:30-14:00 (6h30m) single-neutral-actions" at bounding box center [824, 392] width 178 height 54
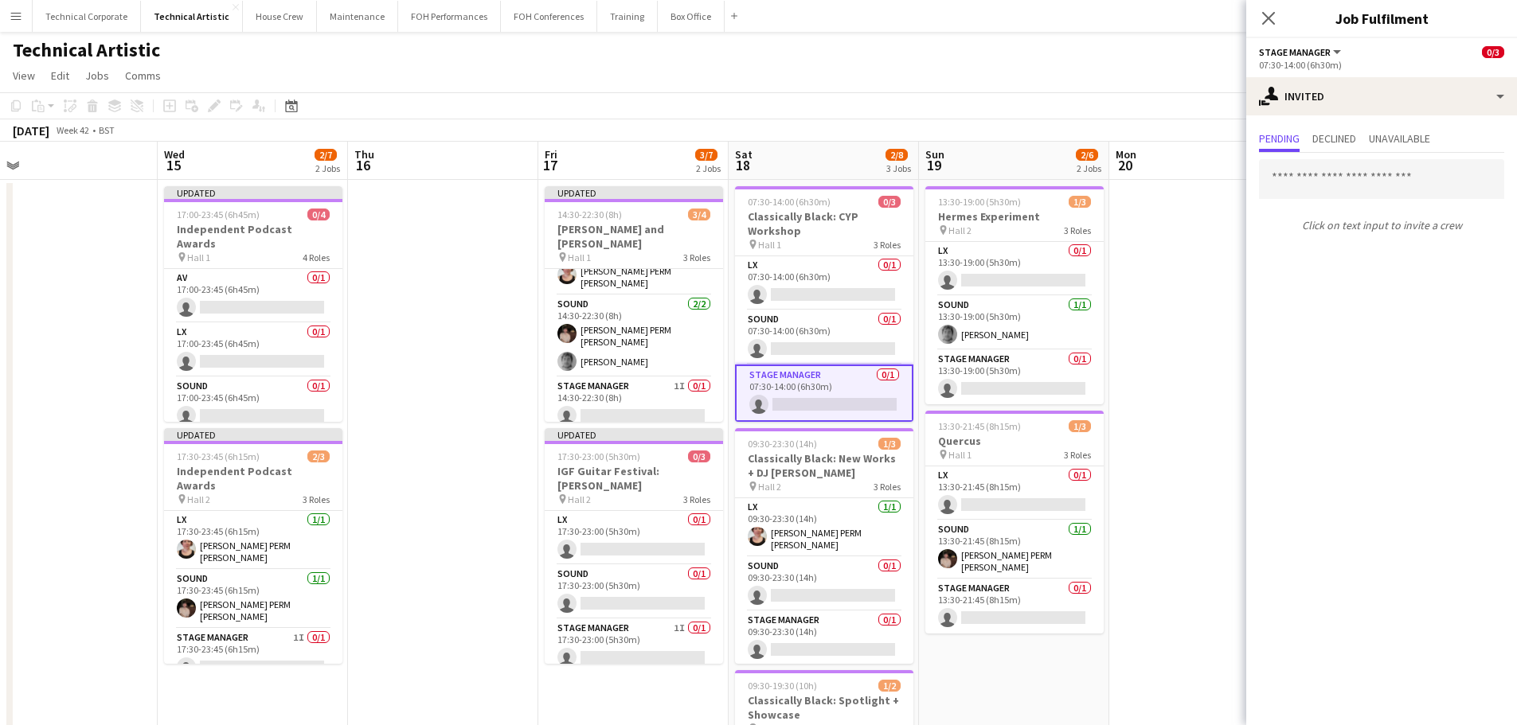
click at [1343, 118] on div "Pending Declined Unavailable Click on text input to invite a crew" at bounding box center [1381, 183] width 271 height 136
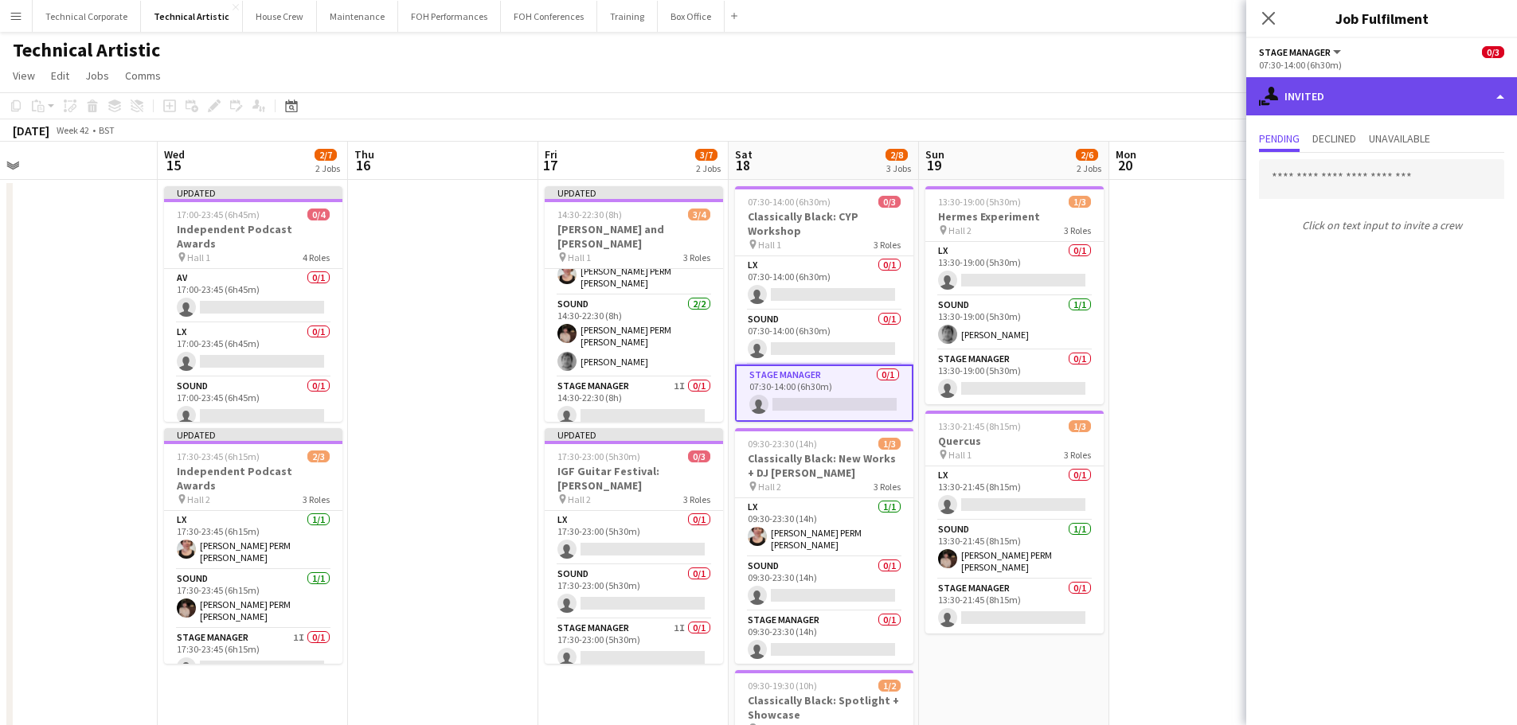
click at [1356, 94] on div "single-neutral-actions-share-1 Invited" at bounding box center [1381, 96] width 271 height 38
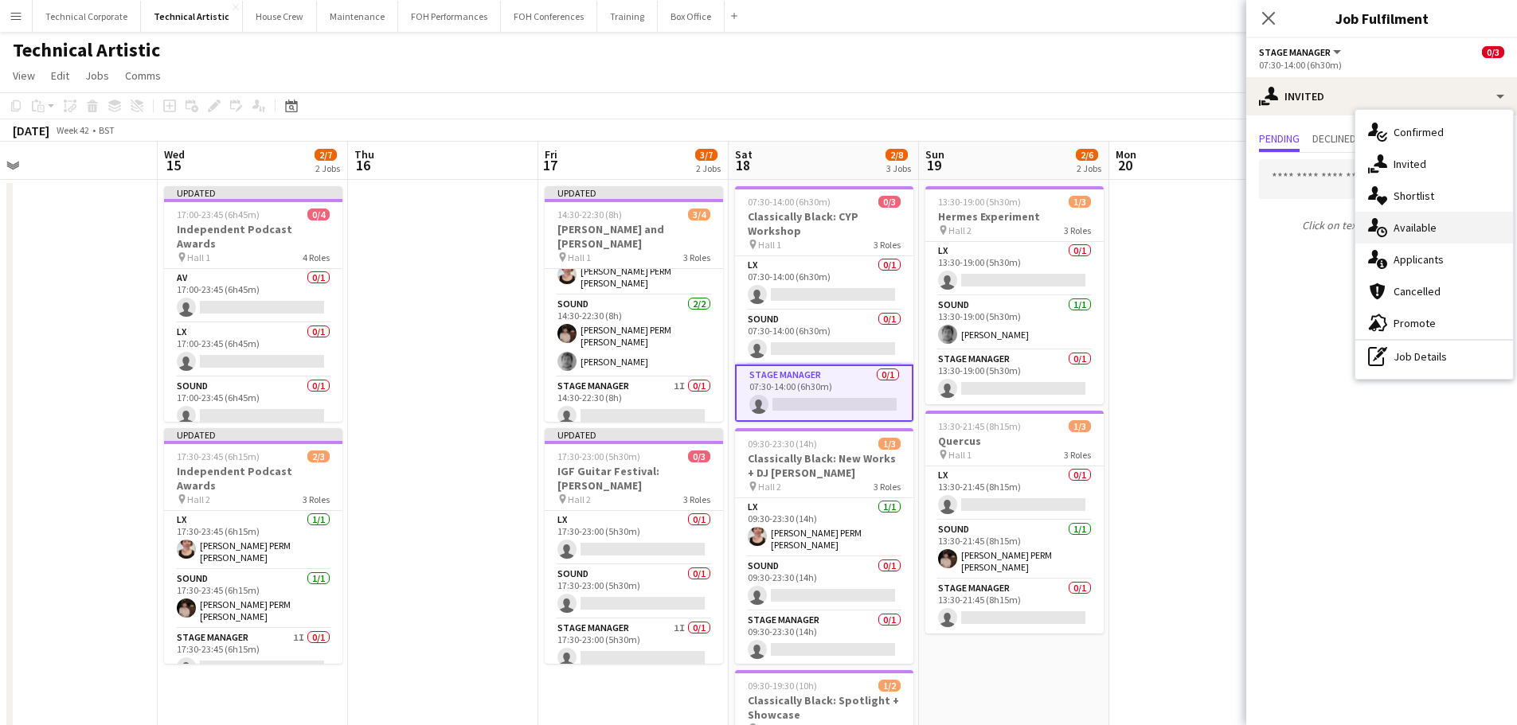
click at [1425, 224] on div "single-neutral-actions-upload Available" at bounding box center [1434, 228] width 158 height 32
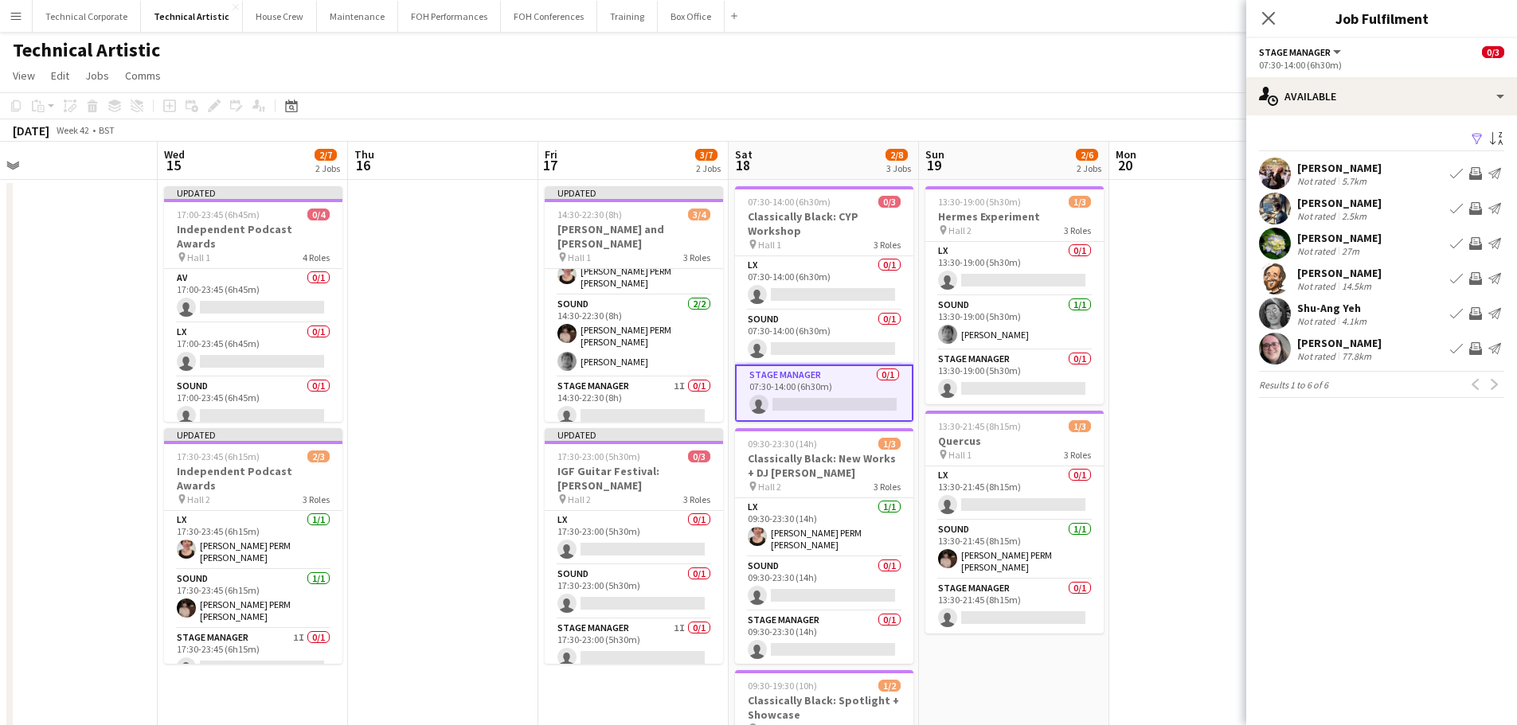
click at [1471, 240] on app-icon "Invite crew" at bounding box center [1475, 243] width 13 height 13
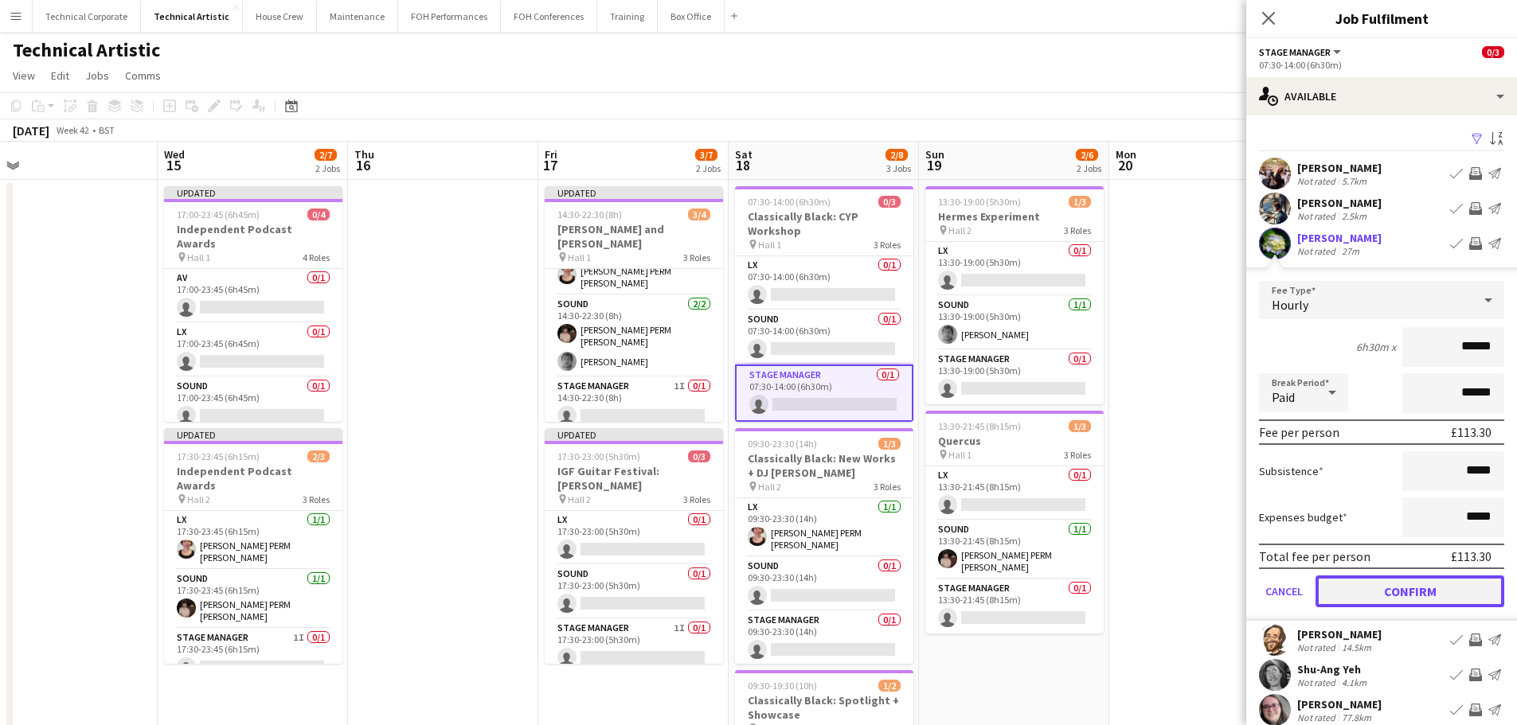
click at [1411, 588] on button "Confirm" at bounding box center [1409, 592] width 189 height 32
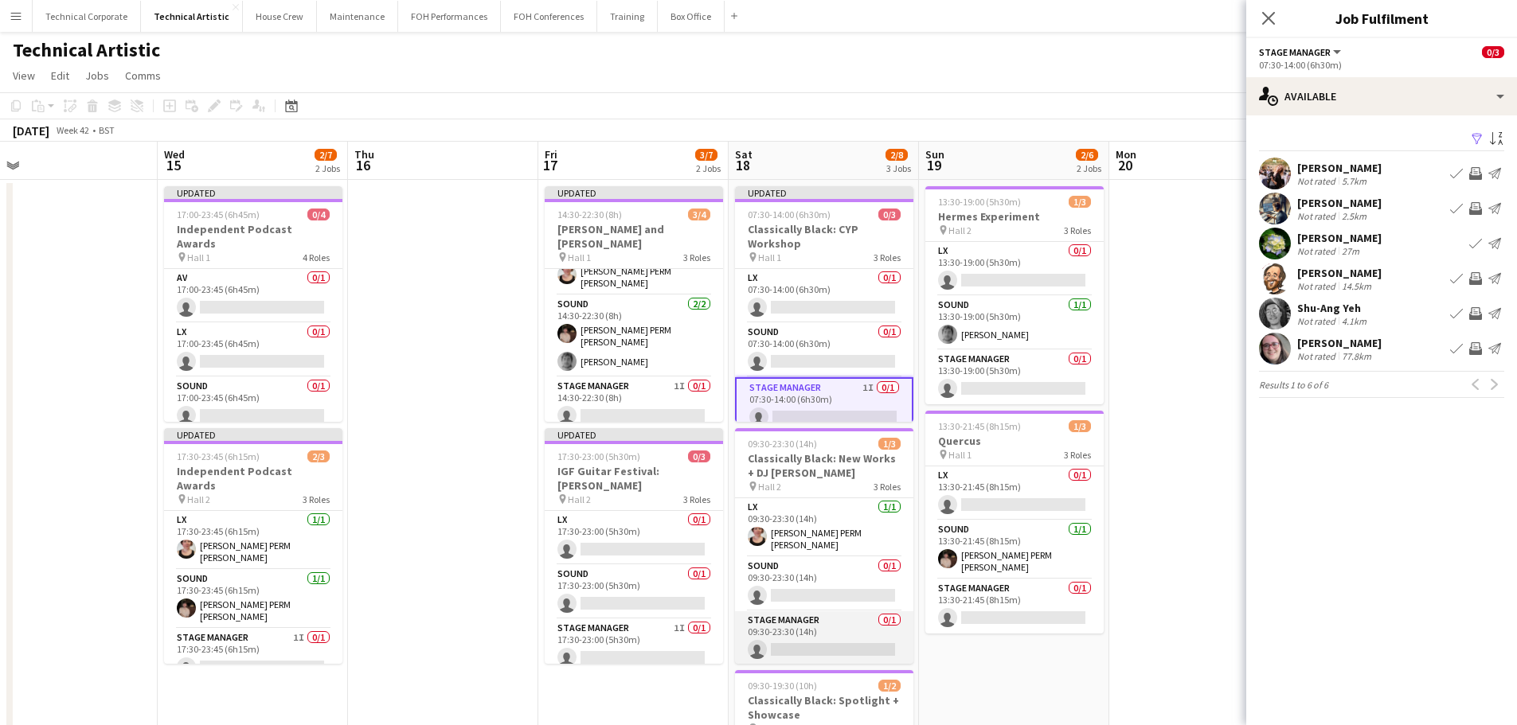
click at [861, 638] on app-card-role "Stage Manager 0/1 09:30-23:30 (14h) single-neutral-actions" at bounding box center [824, 639] width 178 height 54
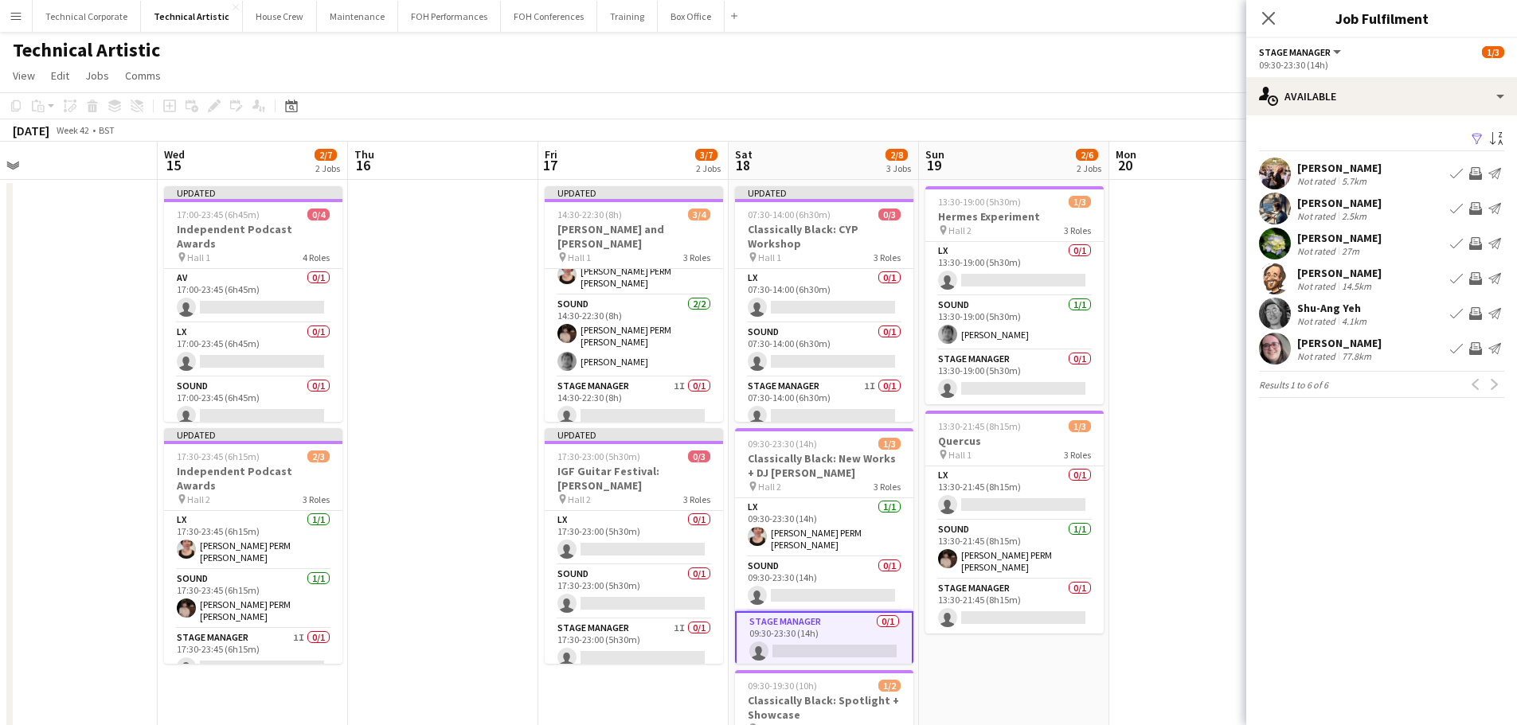
click at [1475, 282] on app-icon "Invite crew" at bounding box center [1475, 278] width 13 height 13
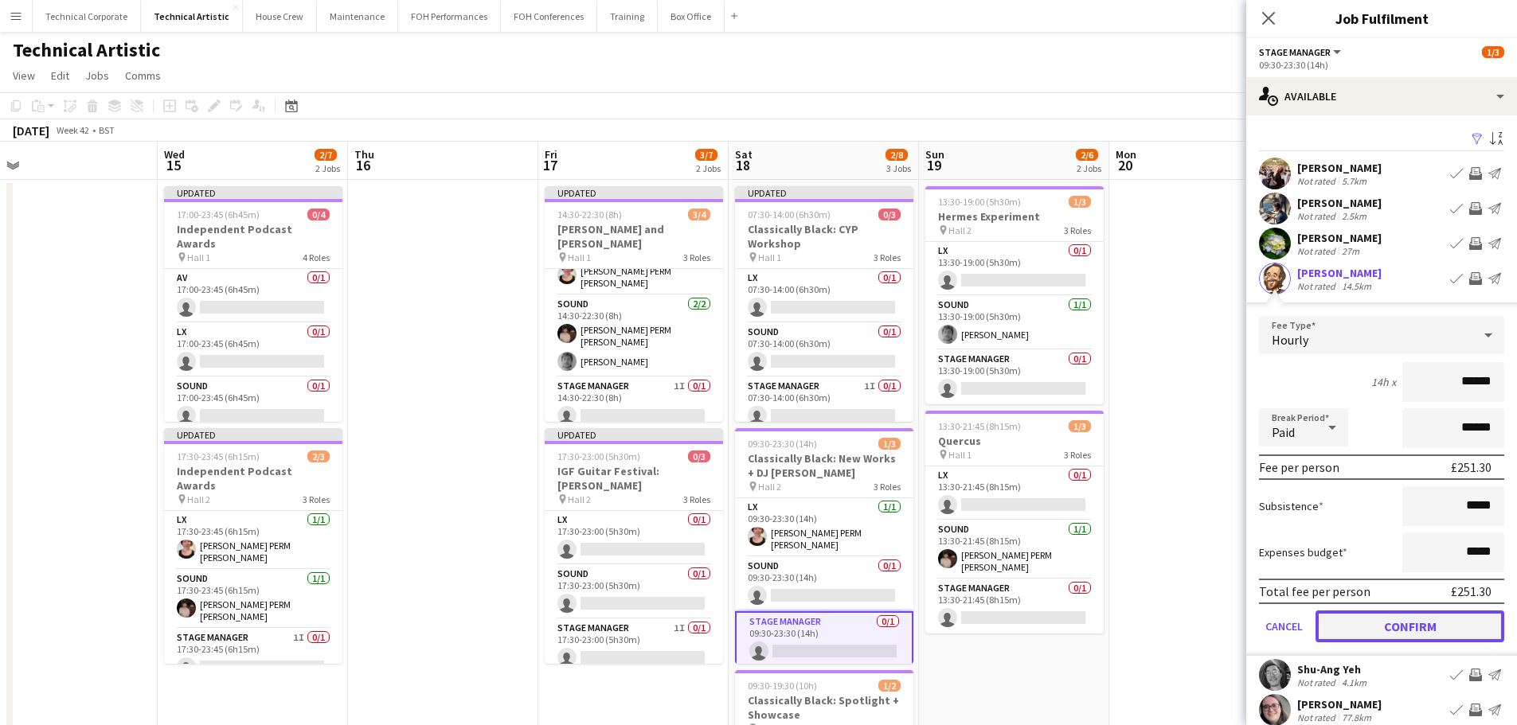
click at [1421, 631] on button "Confirm" at bounding box center [1409, 627] width 189 height 32
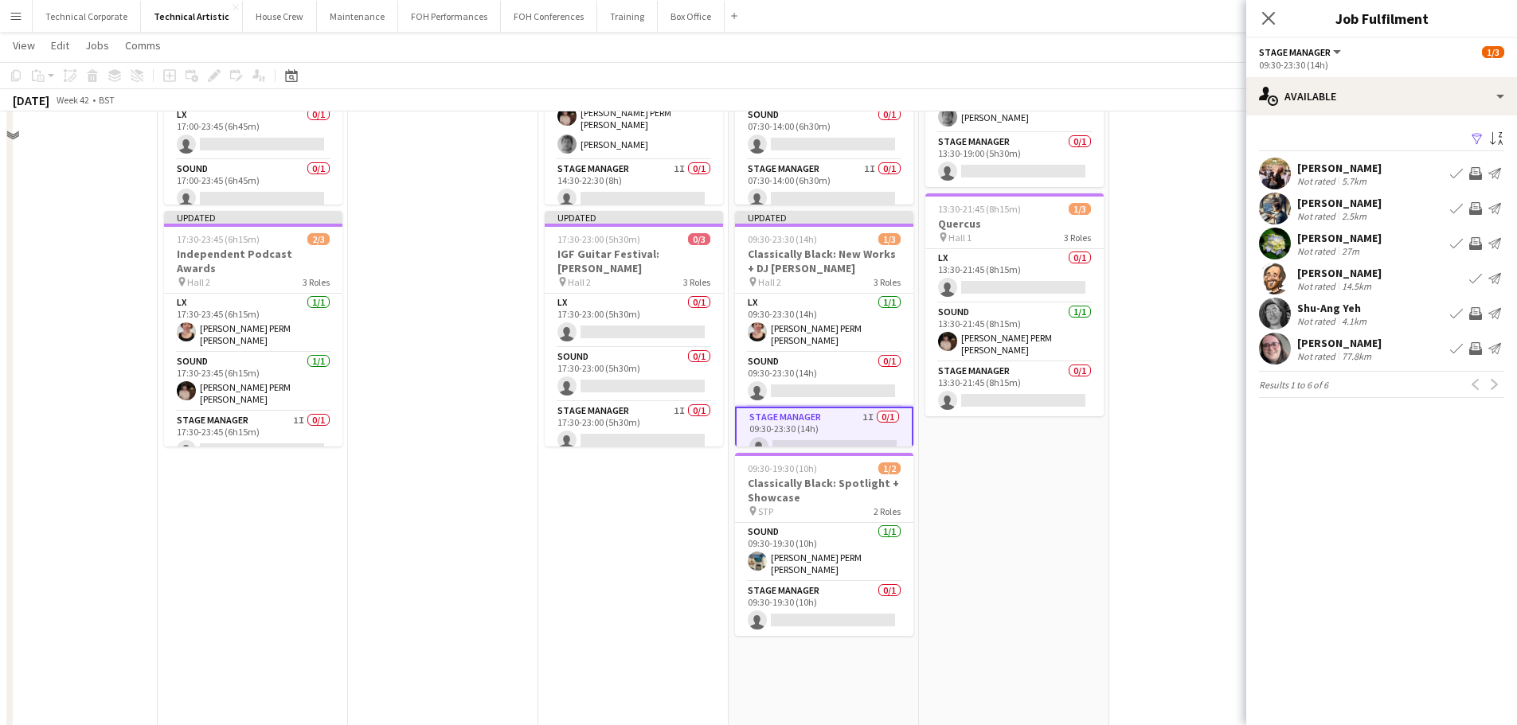
scroll to position [239, 0]
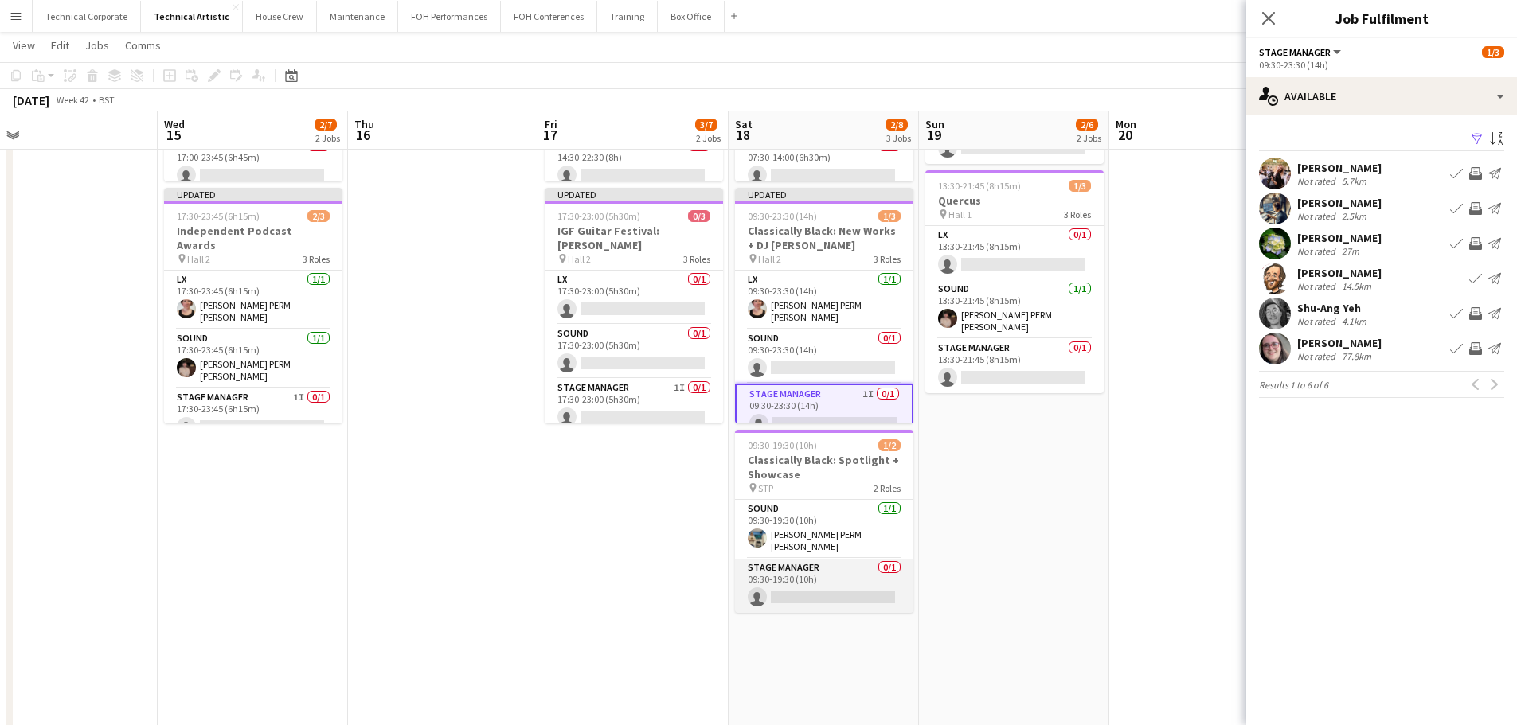
click at [852, 588] on app-card-role "Stage Manager 0/1 09:30-19:30 (10h) single-neutral-actions" at bounding box center [824, 586] width 178 height 54
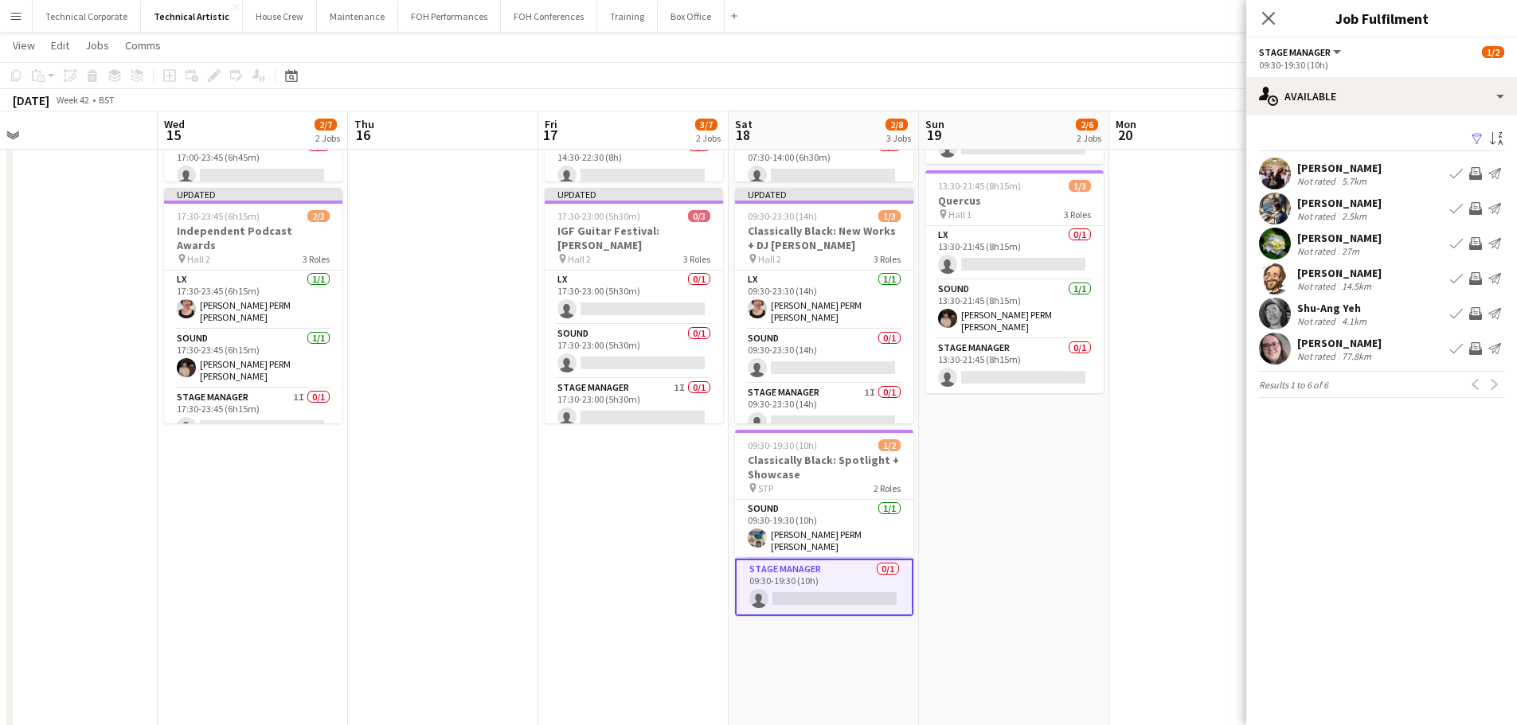
click at [1476, 314] on app-icon "Invite crew" at bounding box center [1475, 313] width 13 height 13
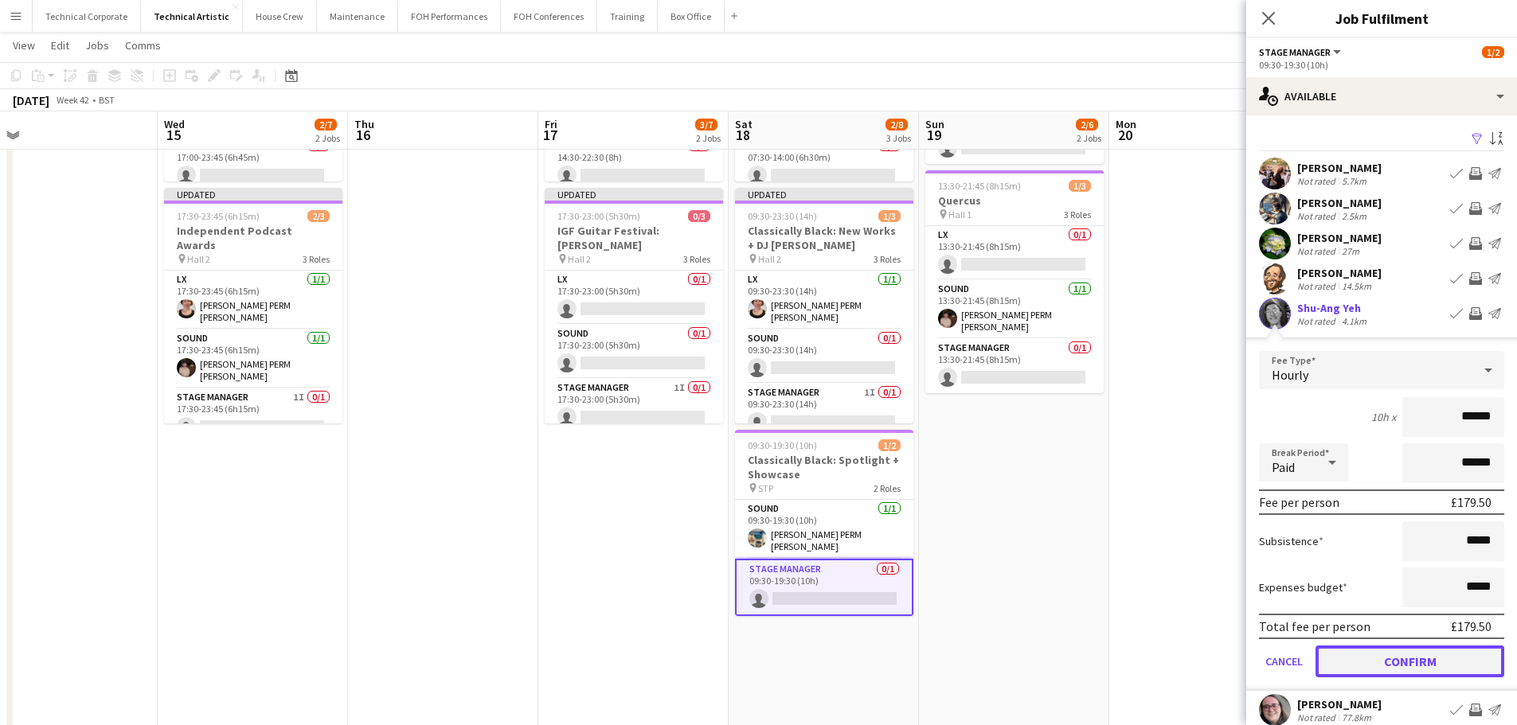
click at [1404, 667] on button "Confirm" at bounding box center [1409, 662] width 189 height 32
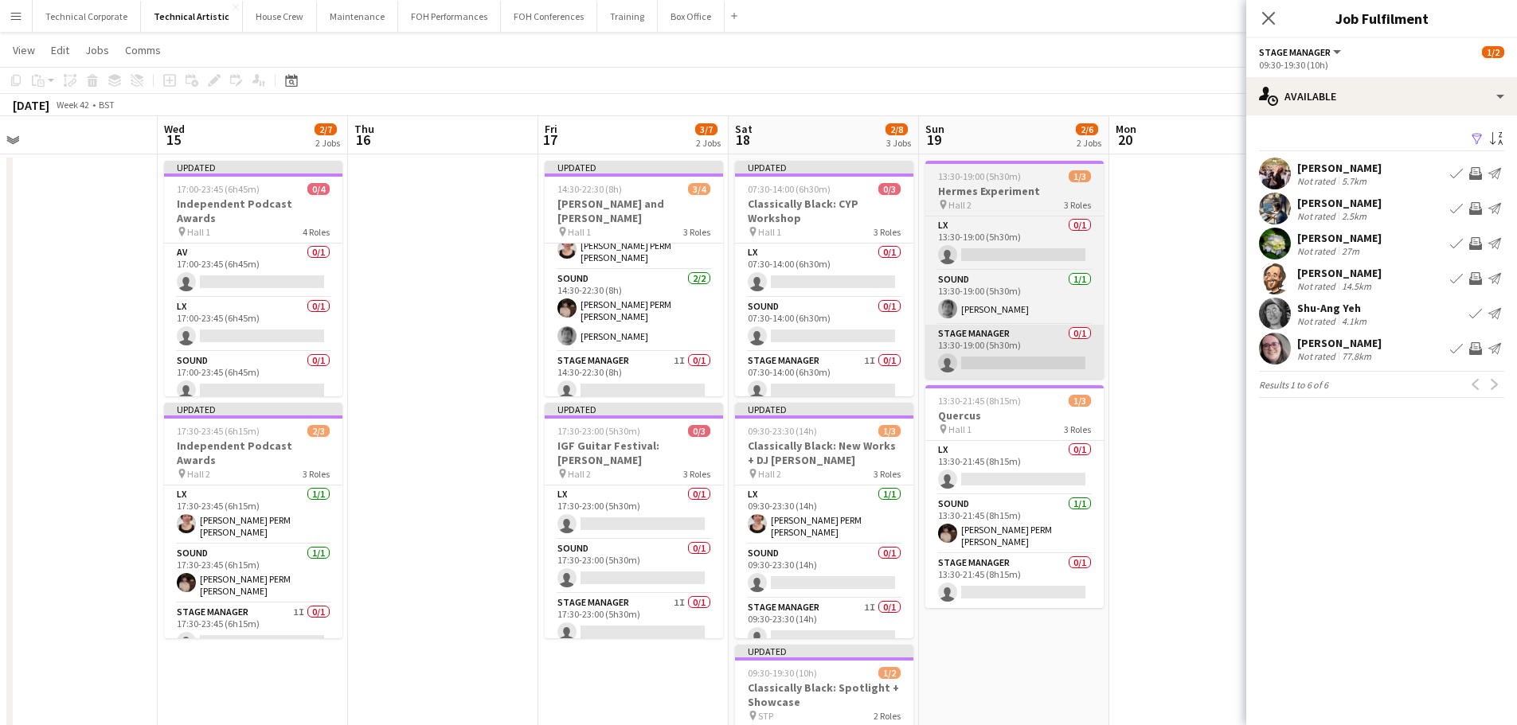
scroll to position [0, 0]
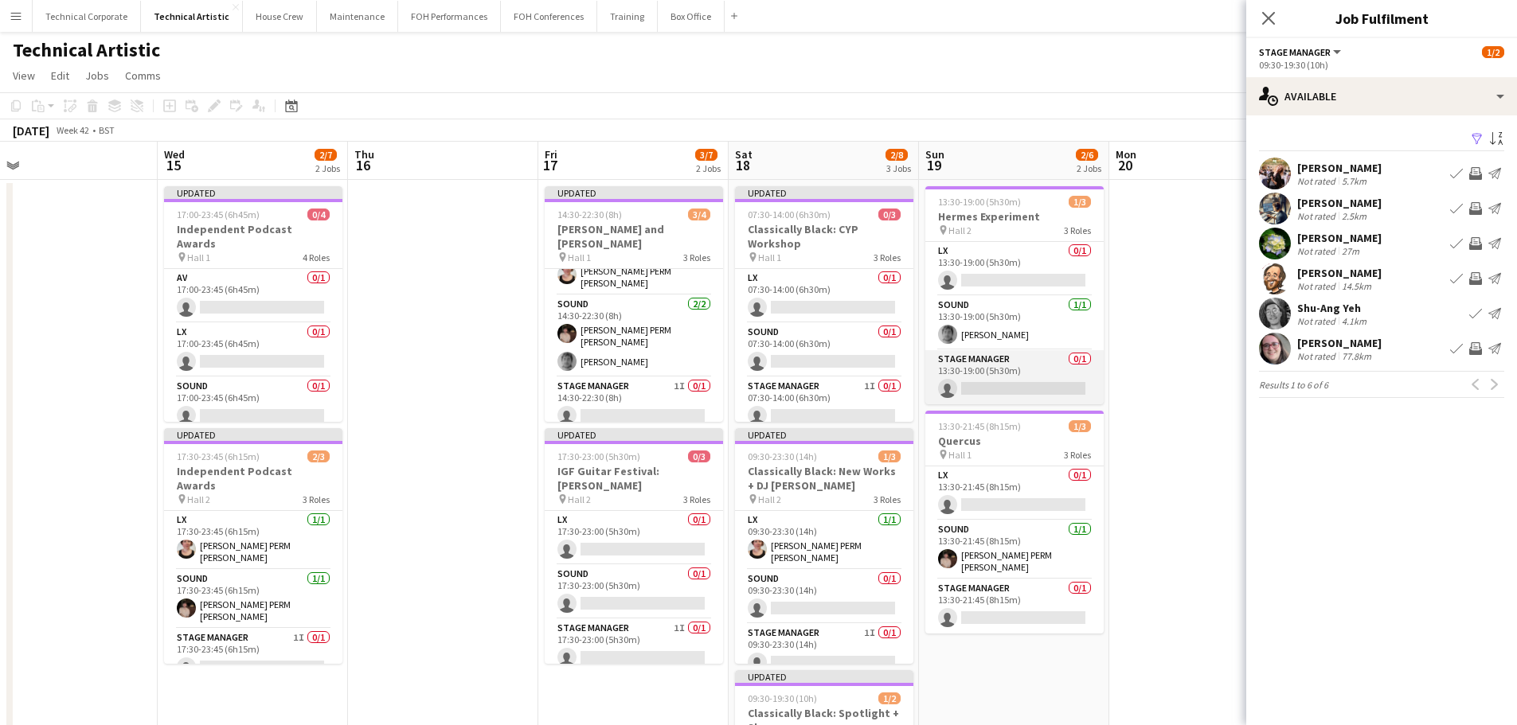
click at [1014, 369] on app-card-role "Stage Manager 0/1 13:30-19:00 (5h30m) single-neutral-actions" at bounding box center [1014, 377] width 178 height 54
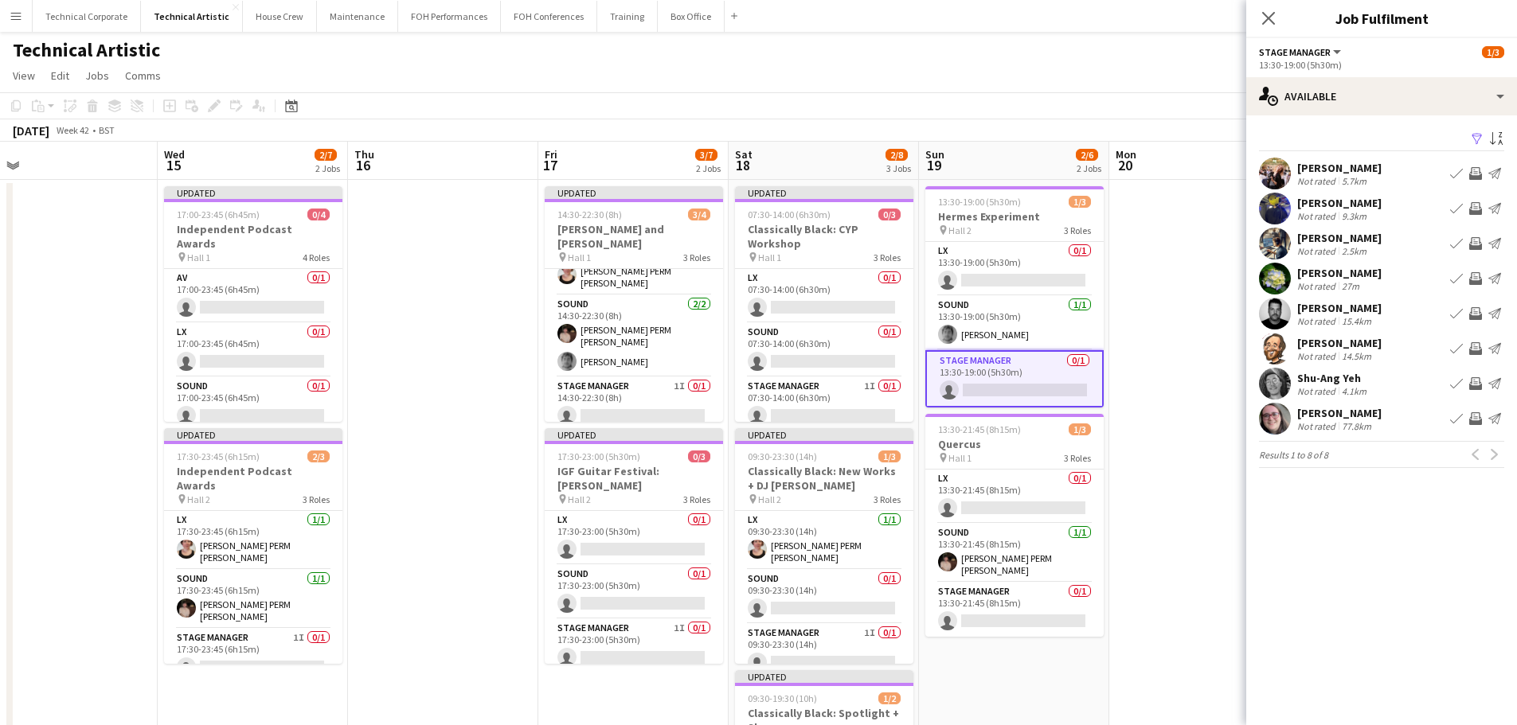
click at [1482, 312] on button "Invite crew" at bounding box center [1475, 313] width 19 height 19
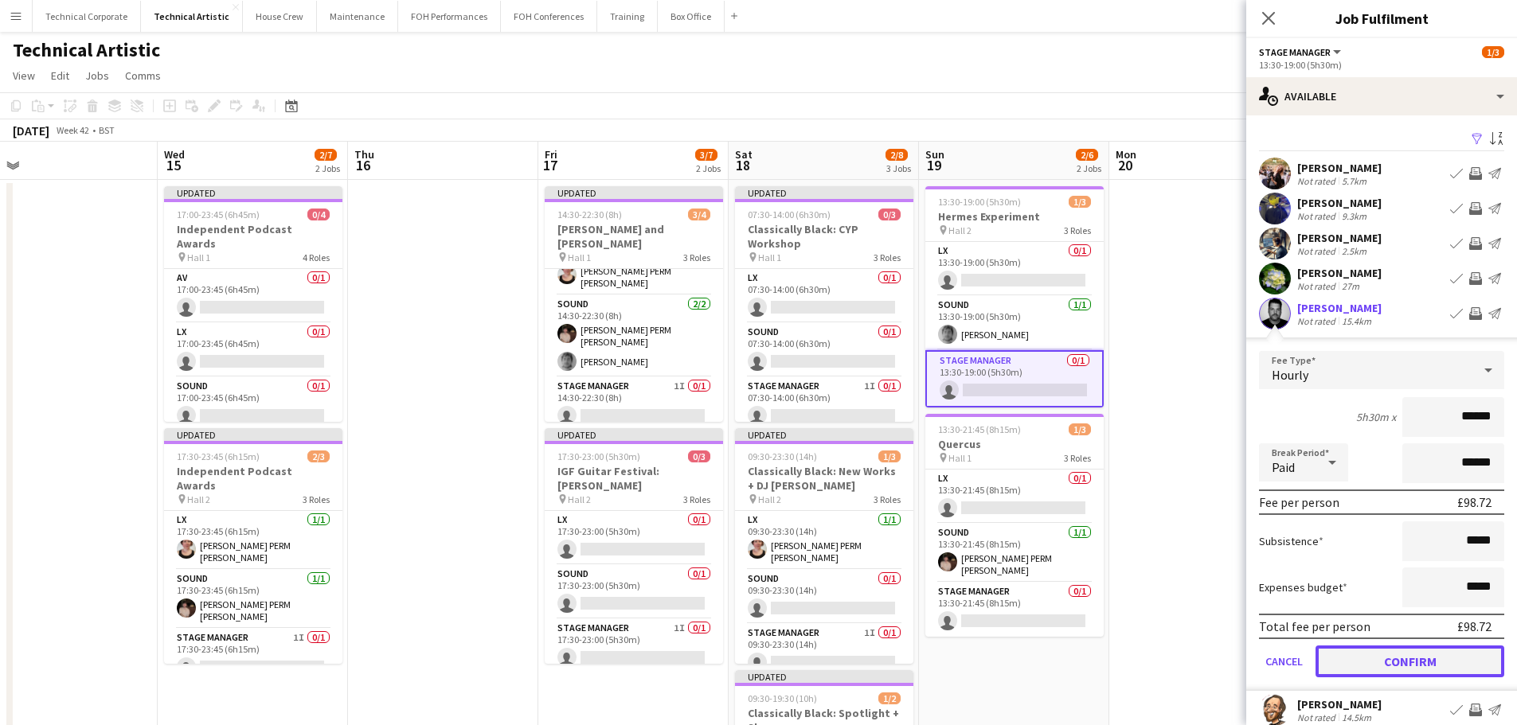
click at [1400, 657] on button "Confirm" at bounding box center [1409, 662] width 189 height 32
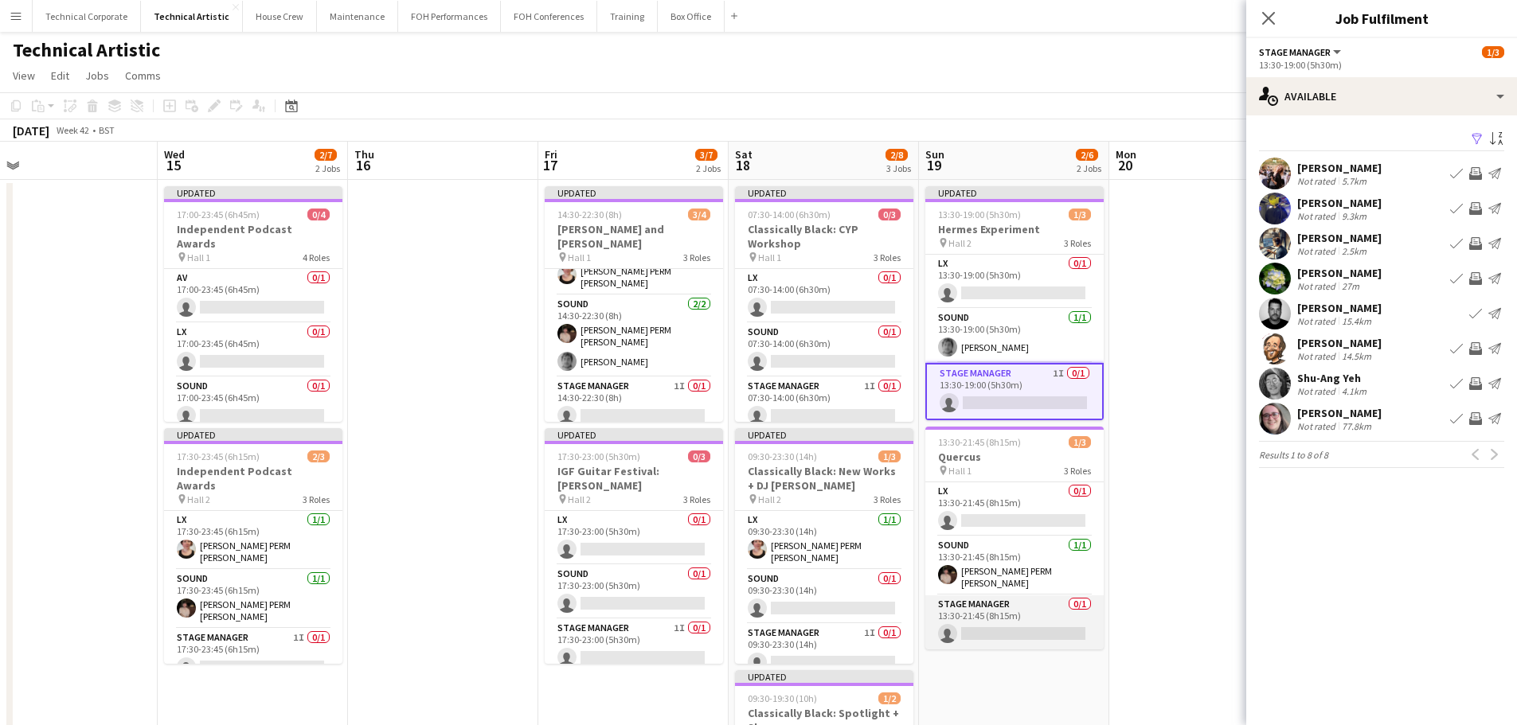
click at [998, 617] on app-card-role "Stage Manager 0/1 13:30-21:45 (8h15m) single-neutral-actions" at bounding box center [1014, 623] width 178 height 54
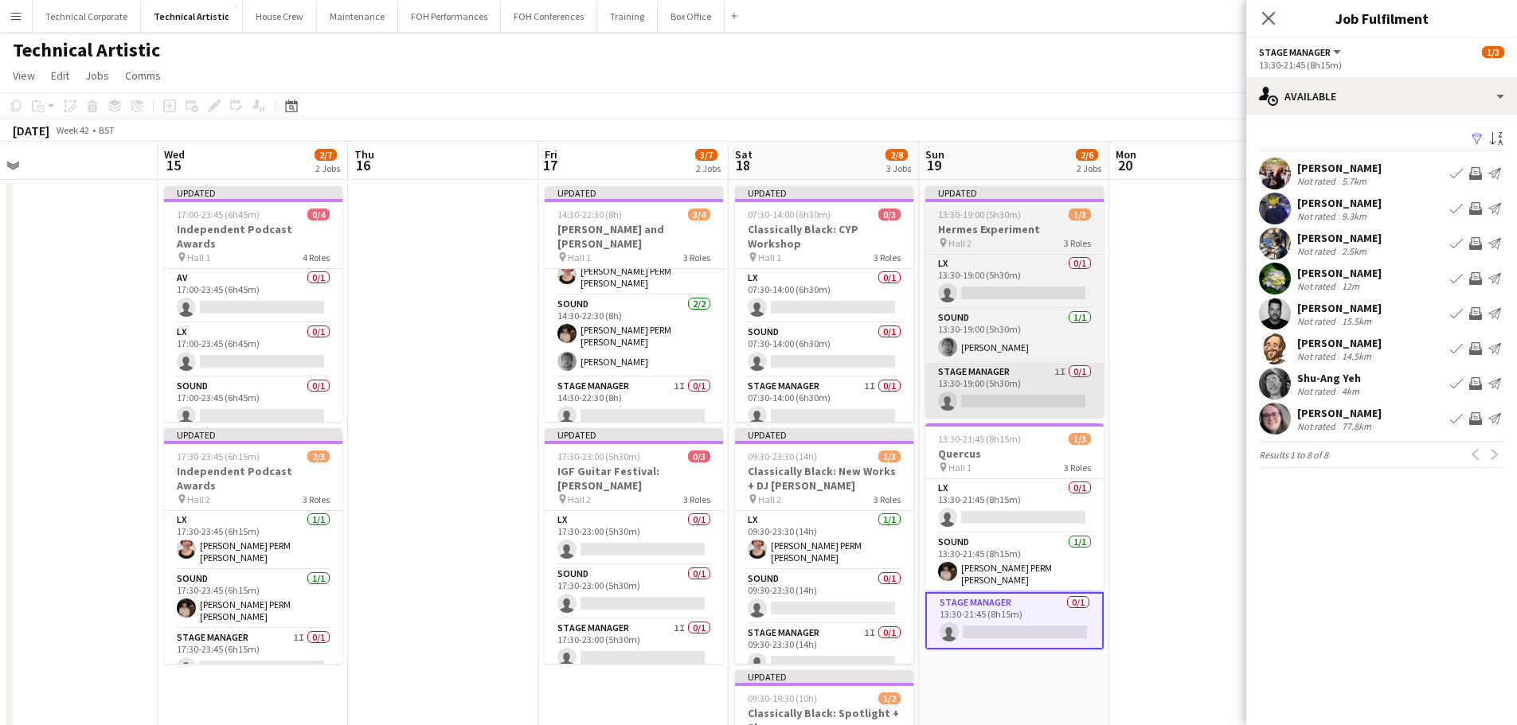
click at [1034, 397] on app-card-role "Stage Manager 1I 0/1 13:30-19:00 (5h30m) single-neutral-actions" at bounding box center [1014, 390] width 178 height 54
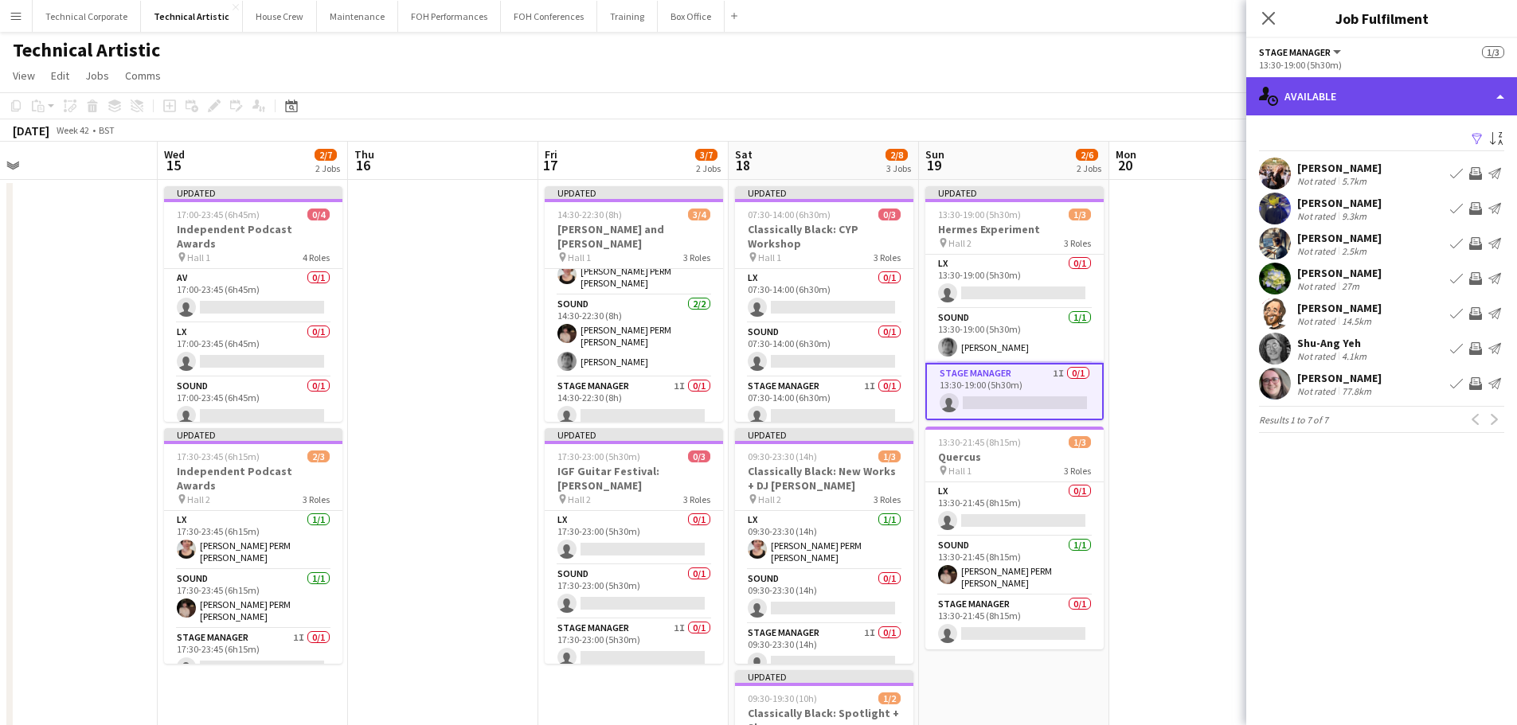
drag, startPoint x: 1410, startPoint y: 84, endPoint x: 1417, endPoint y: 92, distance: 10.7
click at [1411, 84] on div "single-neutral-actions-upload Available" at bounding box center [1381, 96] width 271 height 38
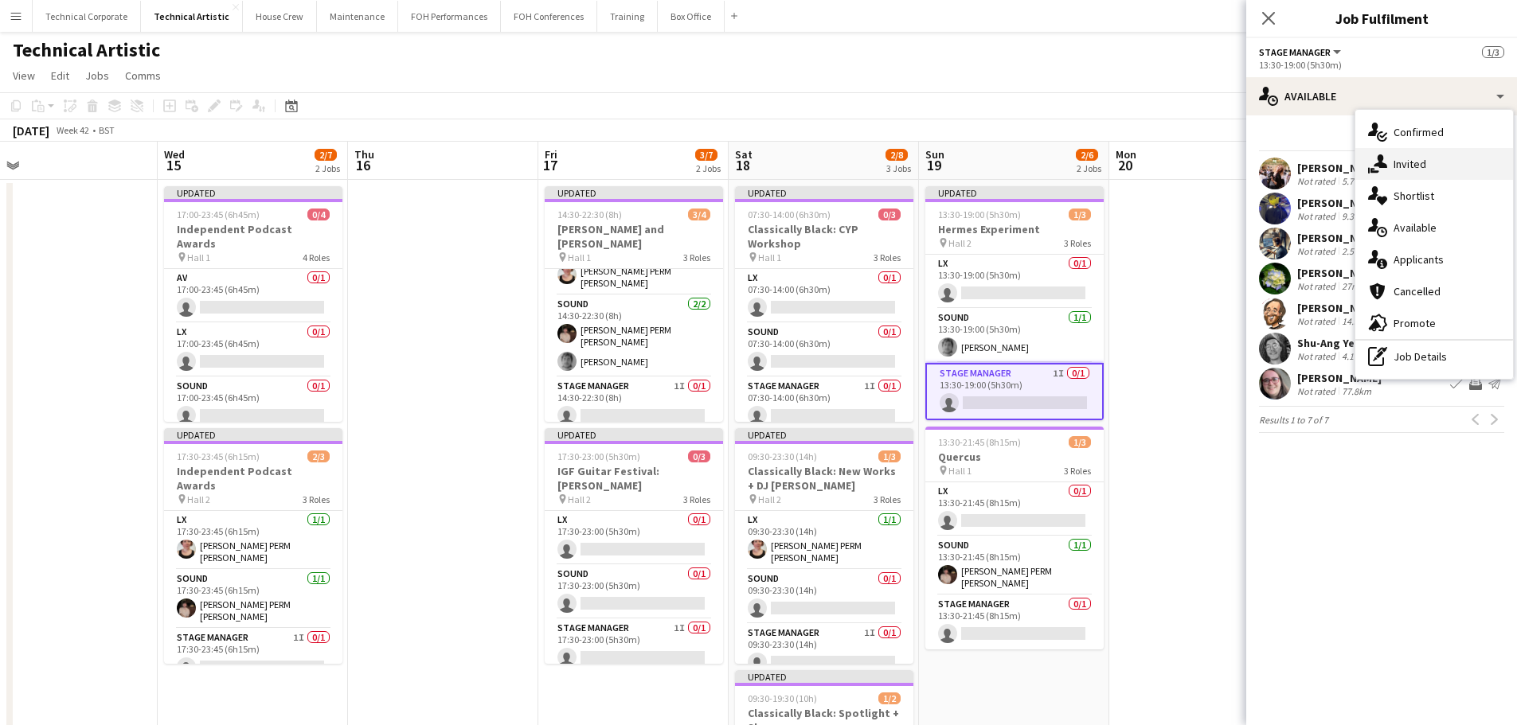
click at [1447, 167] on div "single-neutral-actions-share-1 Invited" at bounding box center [1434, 164] width 158 height 32
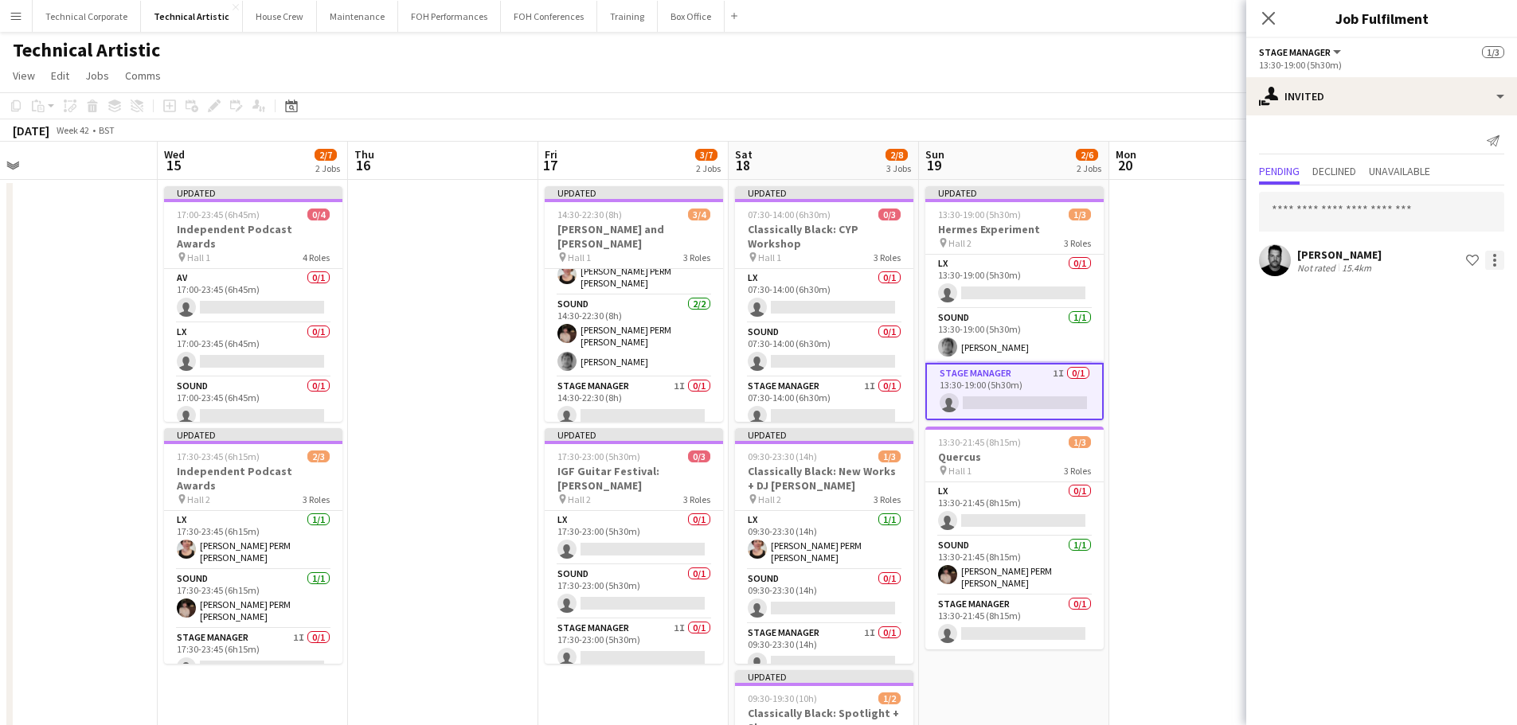
click at [1498, 259] on div at bounding box center [1494, 260] width 19 height 19
click at [1461, 412] on span "Cancel invitation" at bounding box center [1445, 404] width 94 height 14
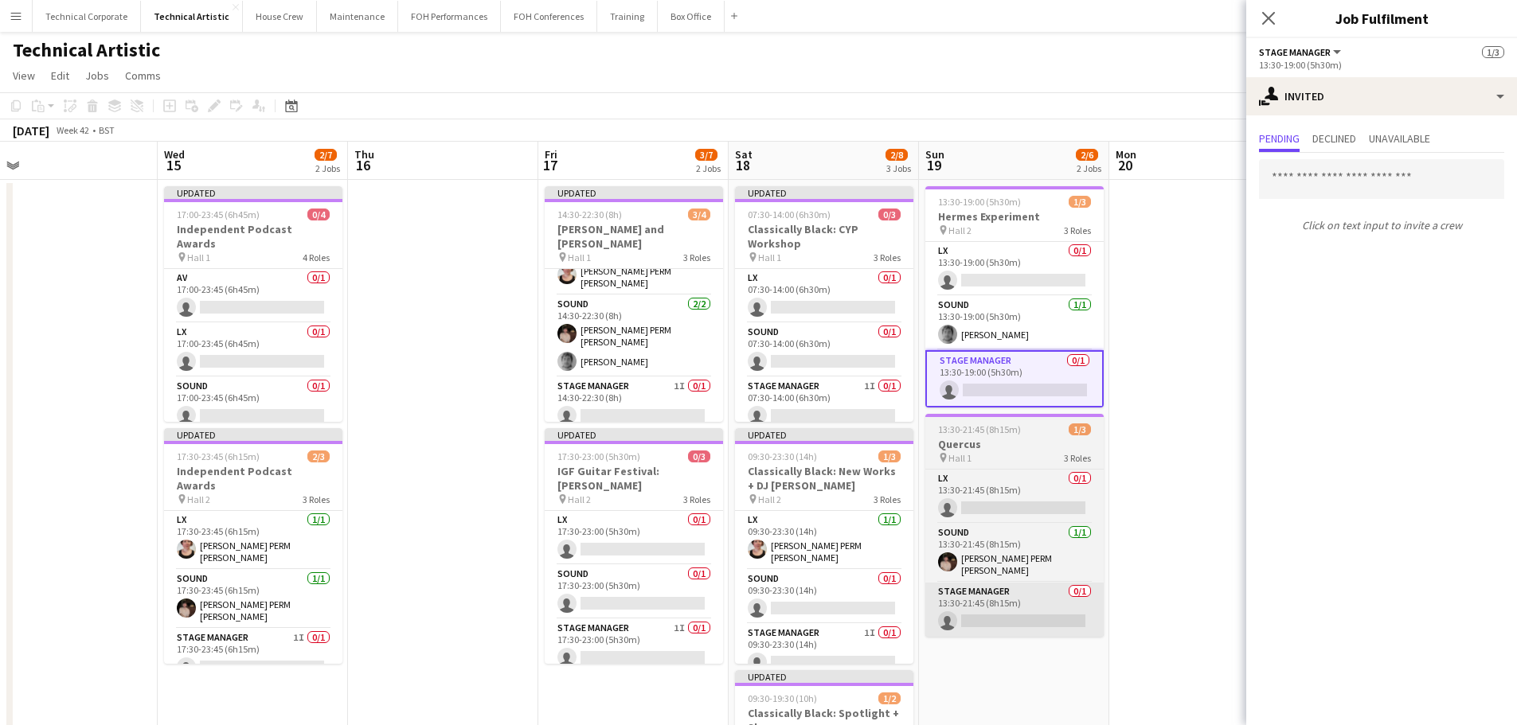
click at [1011, 604] on app-card-role "Stage Manager 0/1 13:30-21:45 (8h15m) single-neutral-actions" at bounding box center [1014, 610] width 178 height 54
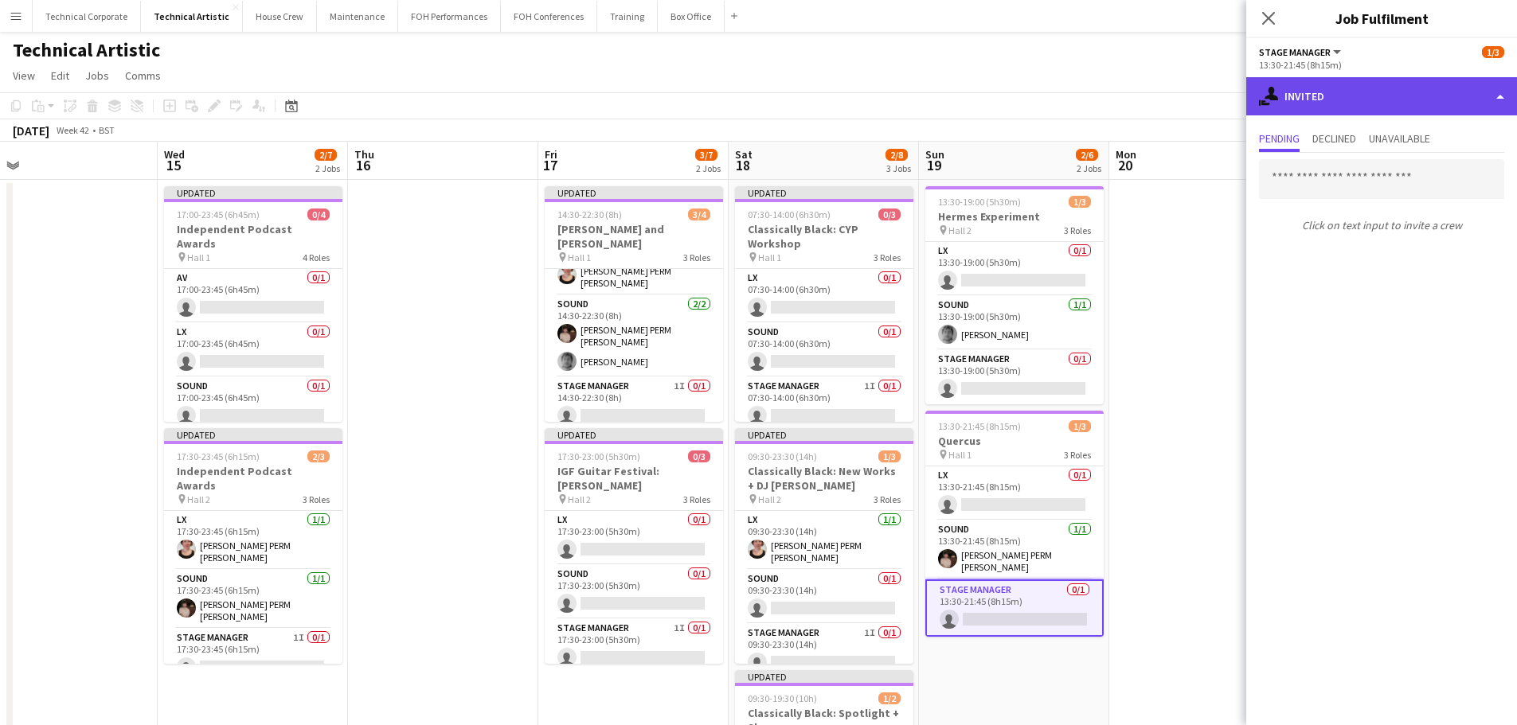
click at [1383, 102] on div "single-neutral-actions-share-1 Invited" at bounding box center [1381, 96] width 271 height 38
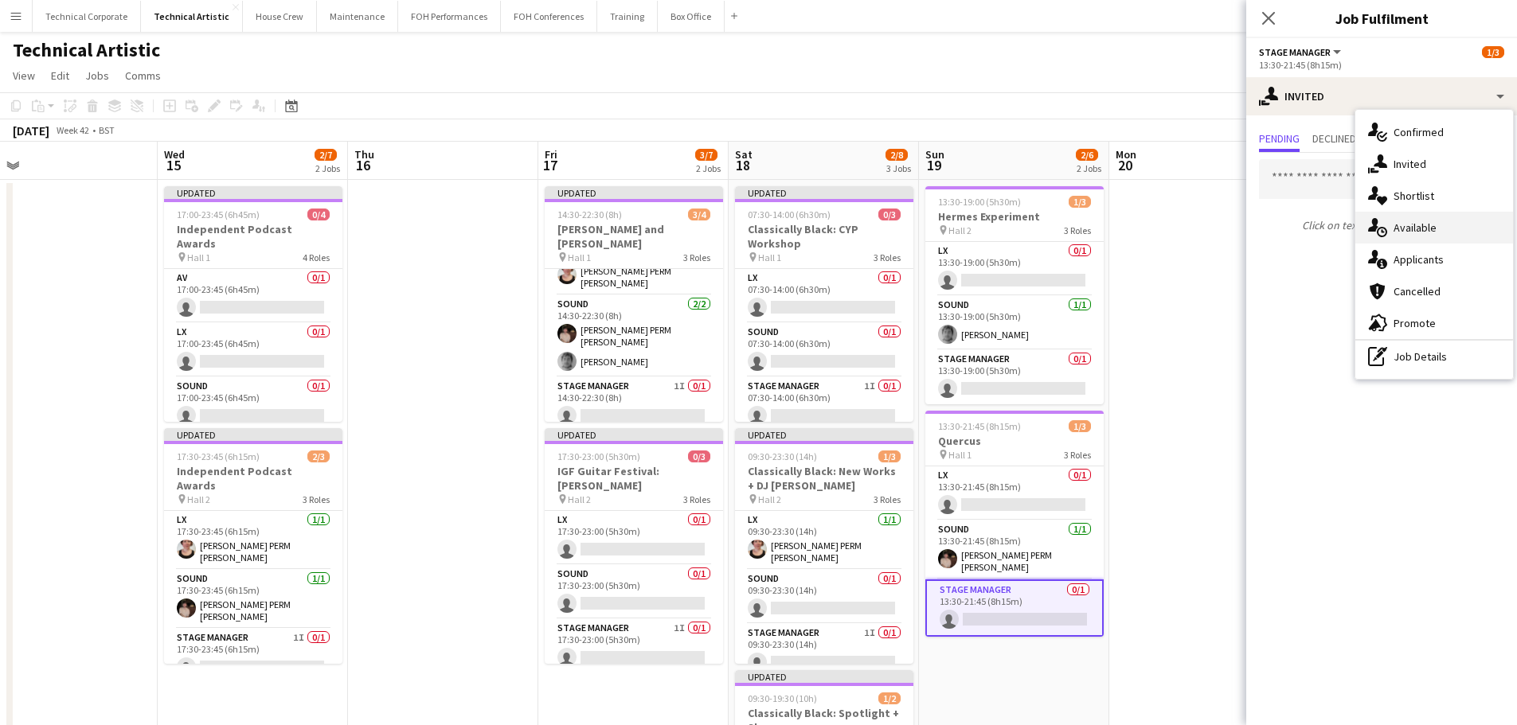
click at [1431, 213] on div "single-neutral-actions-upload Available" at bounding box center [1434, 228] width 158 height 32
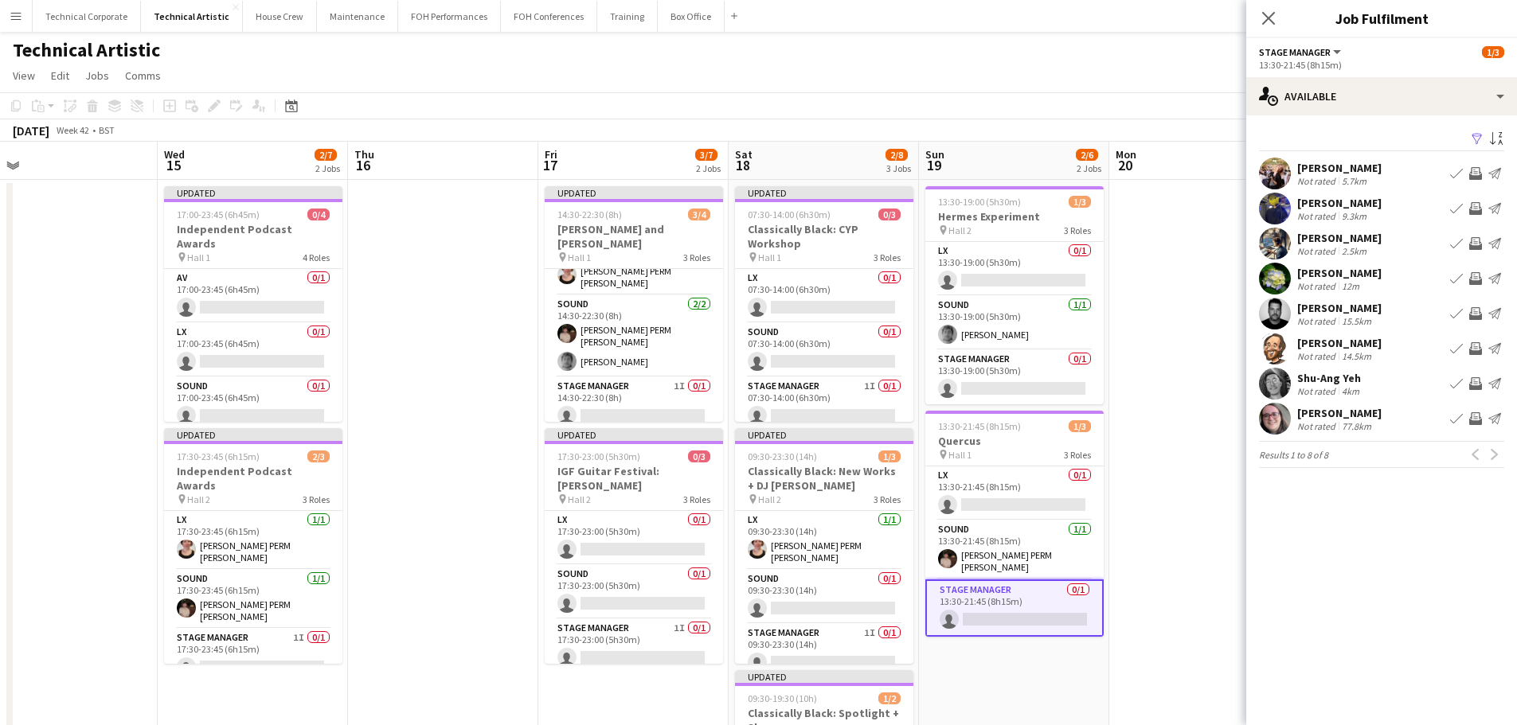
click at [1475, 307] on button "Invite crew" at bounding box center [1475, 313] width 19 height 19
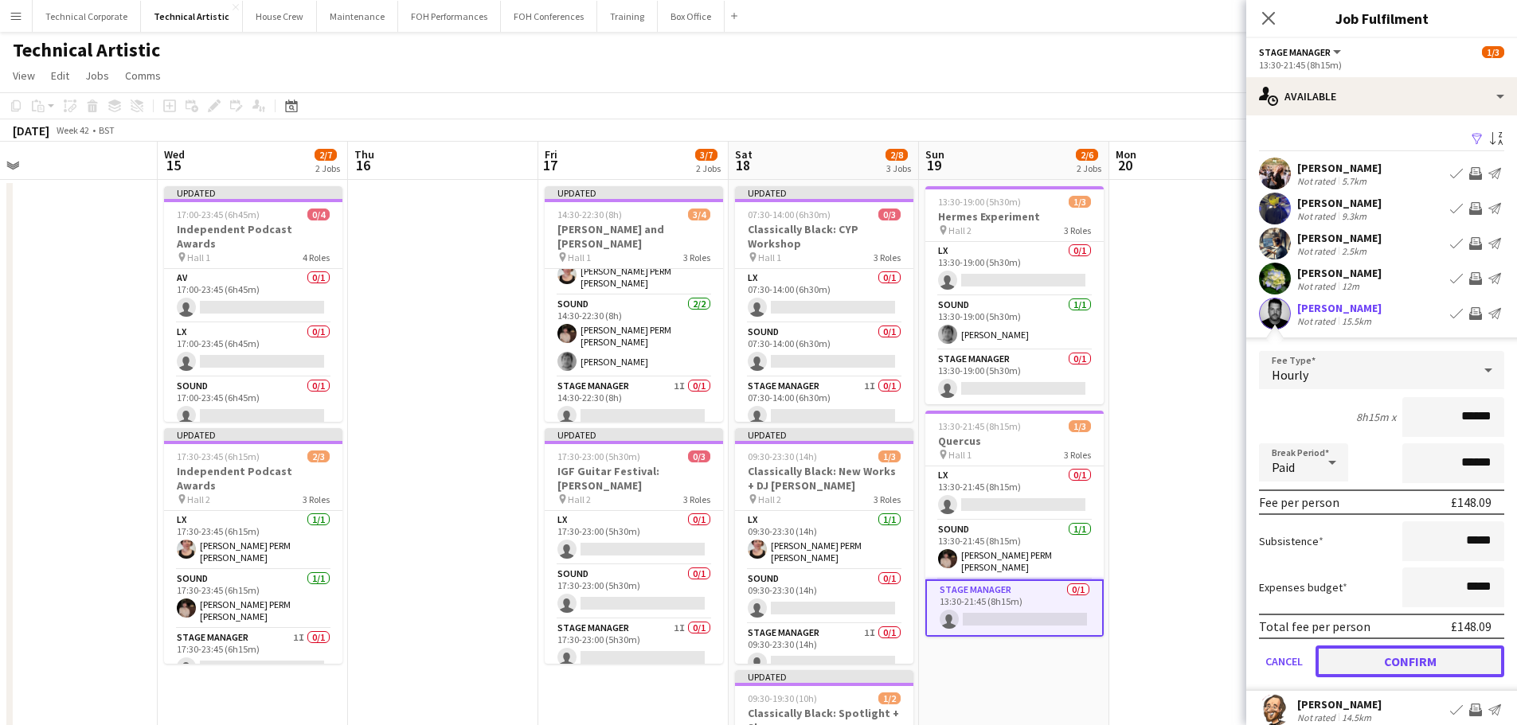
click at [1420, 670] on button "Confirm" at bounding box center [1409, 662] width 189 height 32
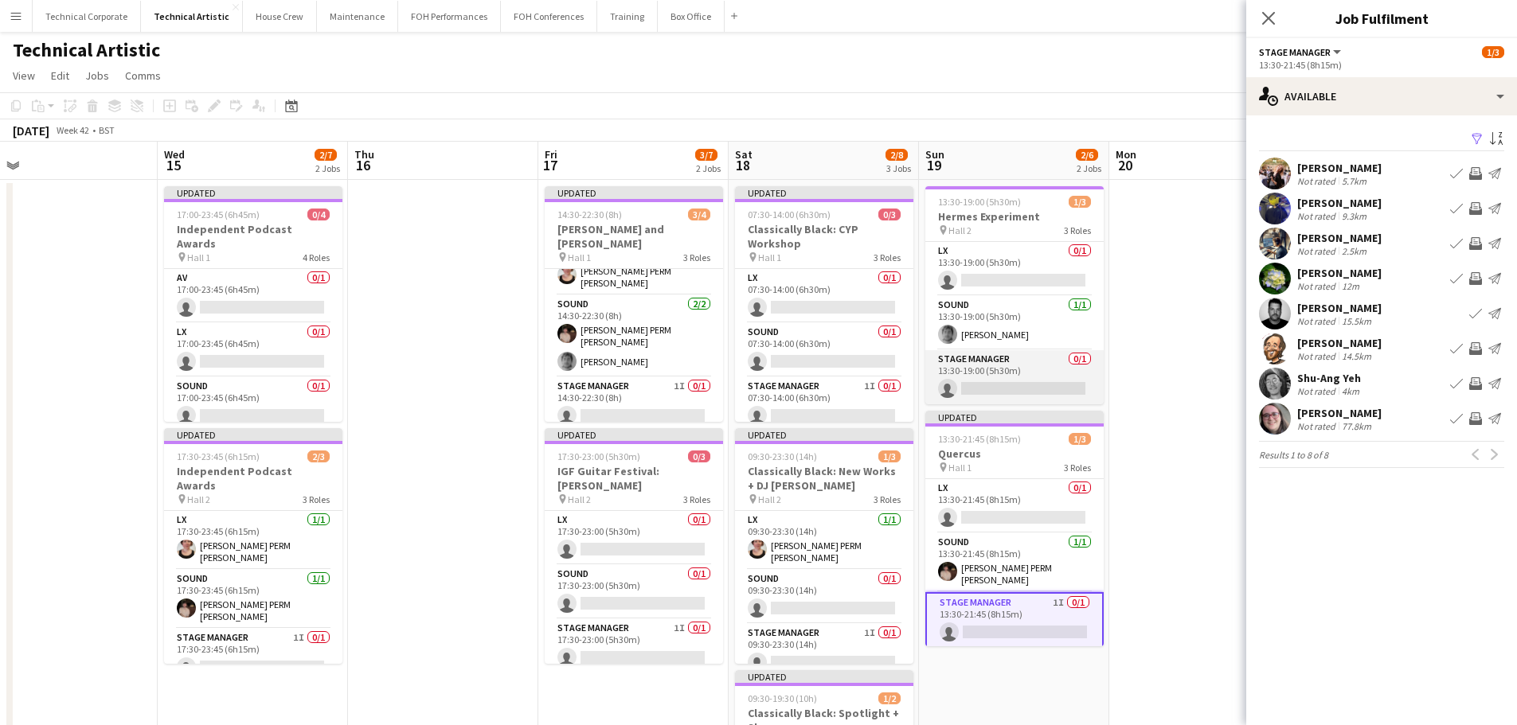
click at [1008, 371] on app-card-role "Stage Manager 0/1 13:30-19:00 (5h30m) single-neutral-actions" at bounding box center [1014, 377] width 178 height 54
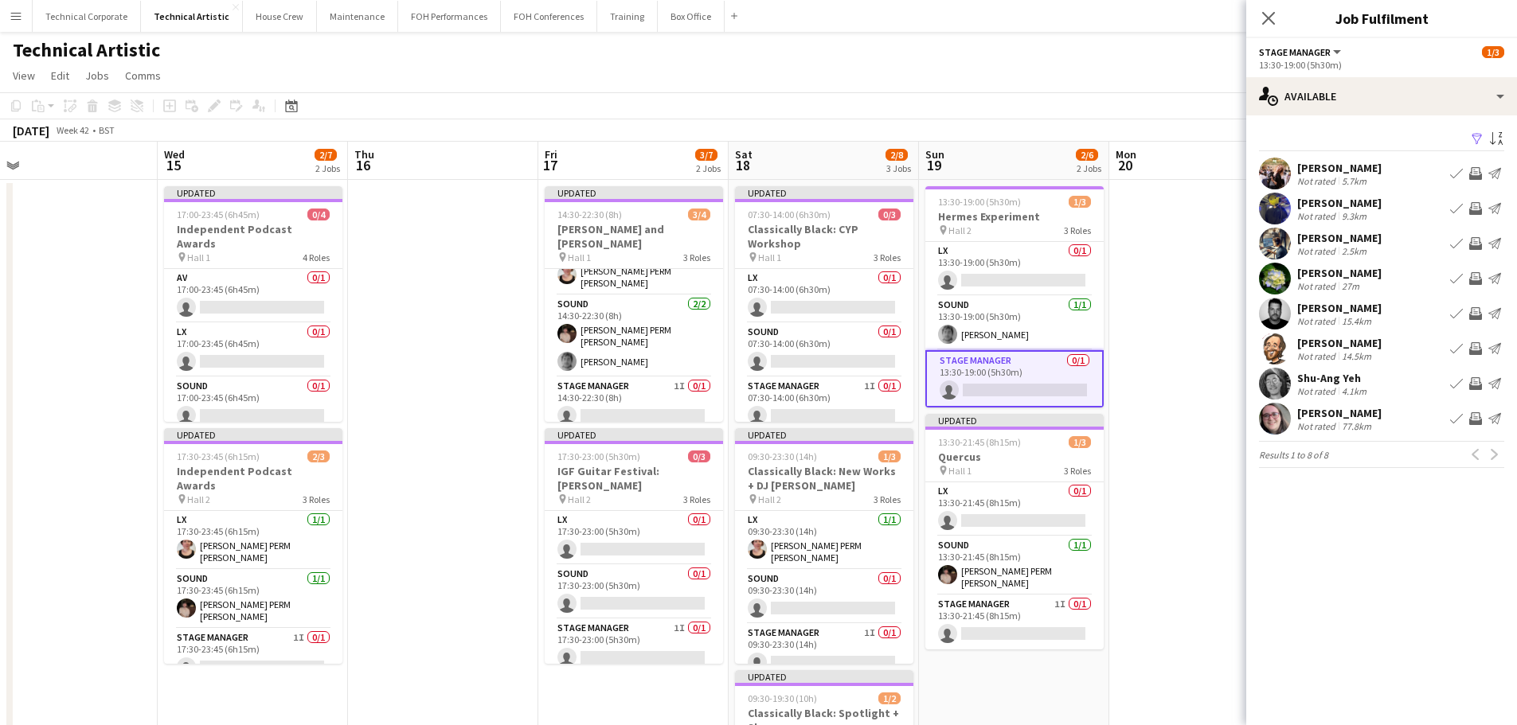
click at [1481, 240] on app-icon "Invite crew" at bounding box center [1475, 243] width 13 height 13
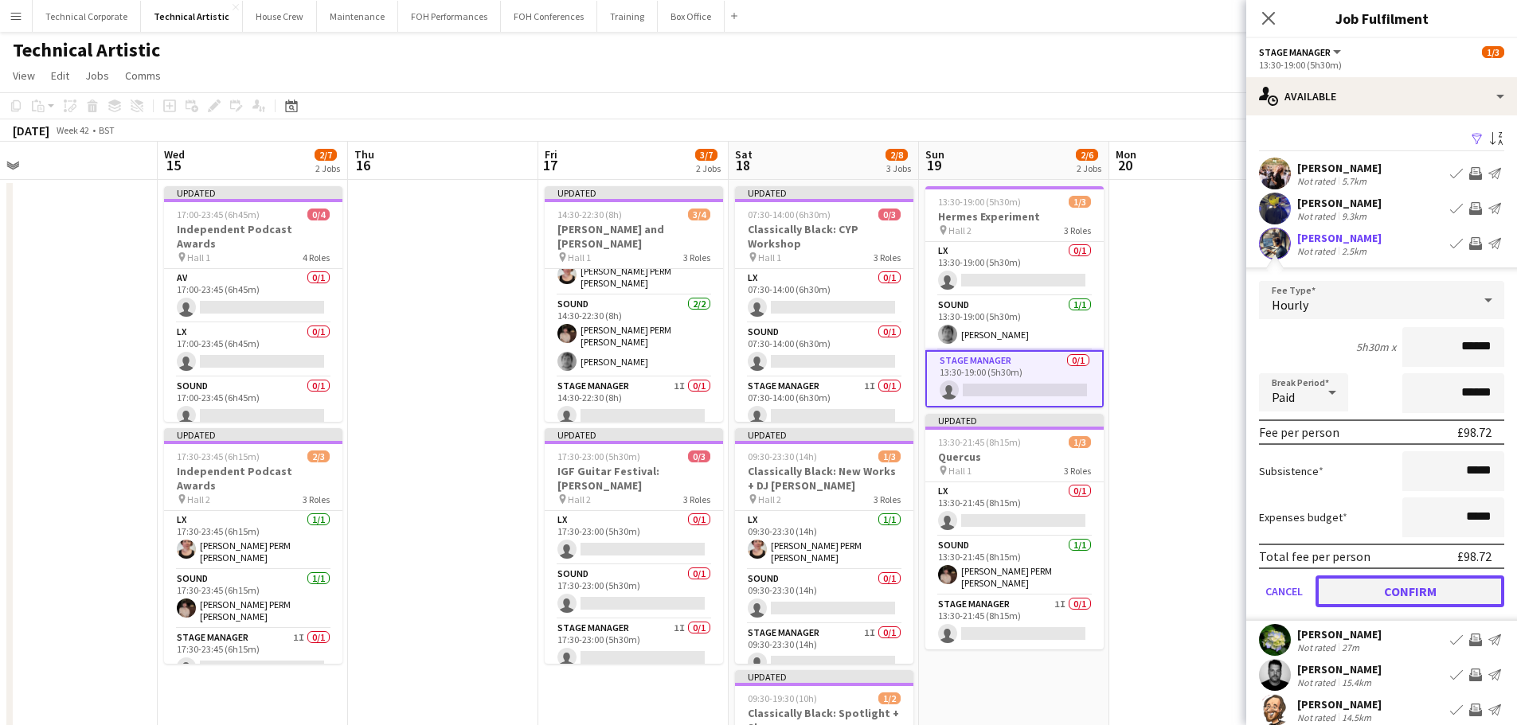
click at [1425, 590] on button "Confirm" at bounding box center [1409, 592] width 189 height 32
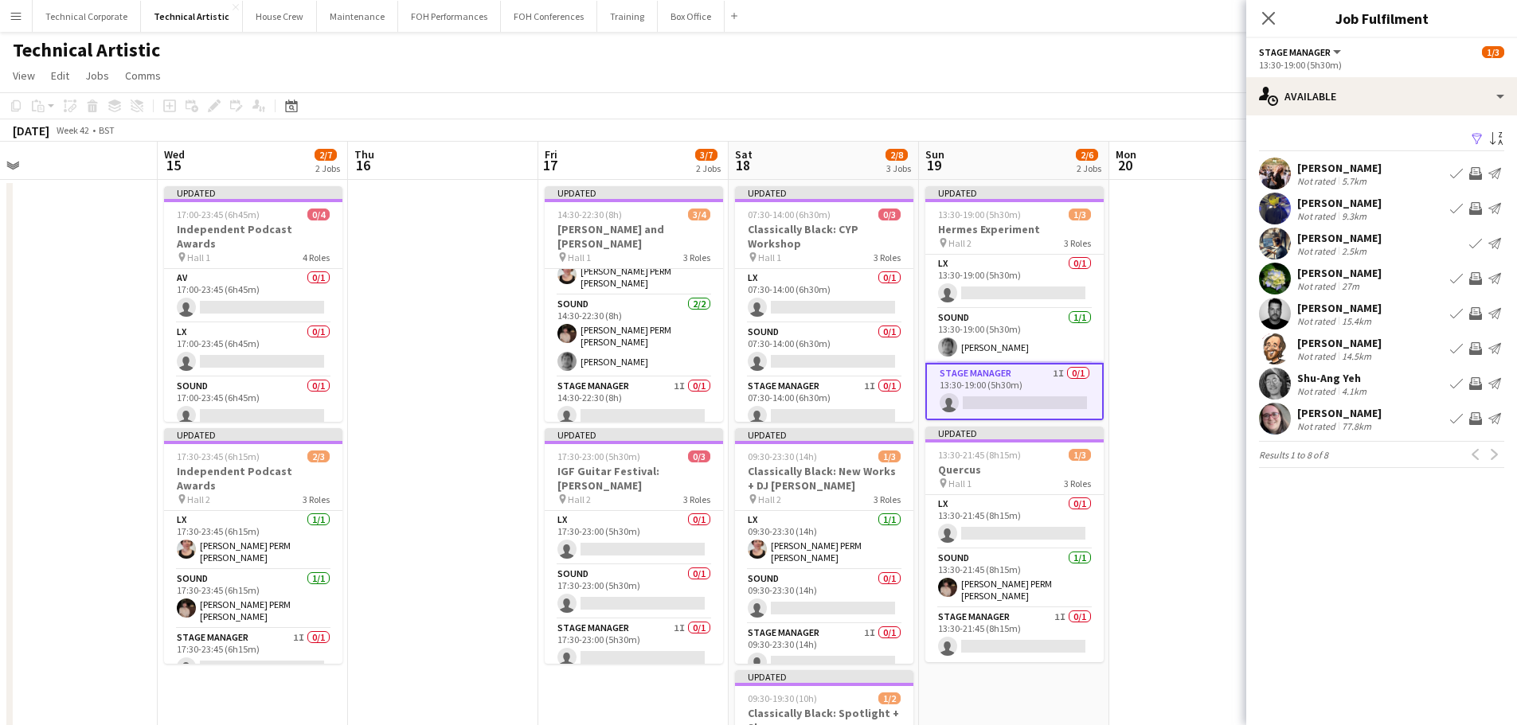
drag, startPoint x: 552, startPoint y: 694, endPoint x: 117, endPoint y: 518, distance: 468.7
click at [552, 694] on app-date-cell "Updated 14:30-22:30 (8h) 3/4 Jack Jennings and Omar Puente pin Hall 1 3 Roles L…" at bounding box center [633, 662] width 190 height 965
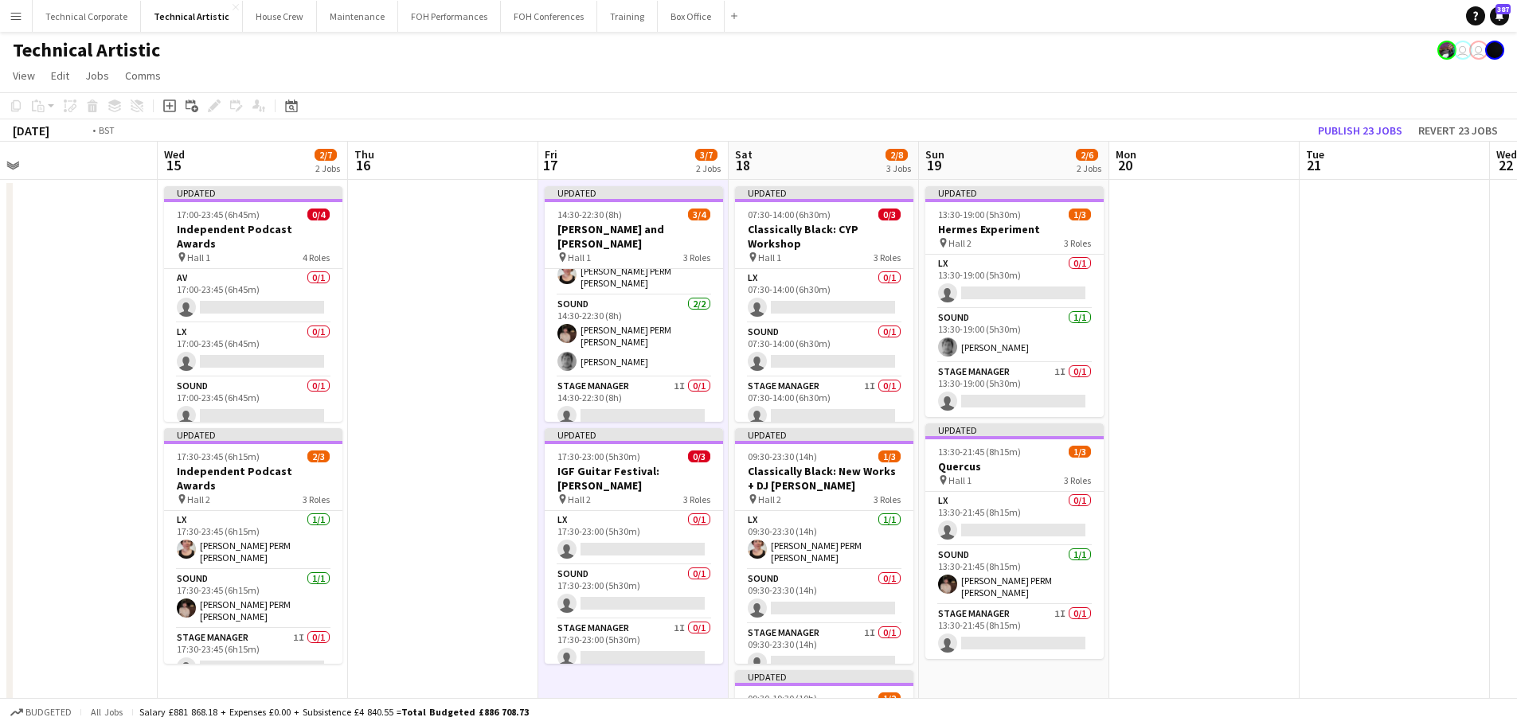
click at [835, 406] on app-calendar-viewport "Sat 11 3/8 3 Jobs Sun 12 1/6 2 Jobs Mon 13 1/5 1 Job Tue 14 Wed 15 2/7 2 Jobs T…" at bounding box center [758, 643] width 1517 height 1003
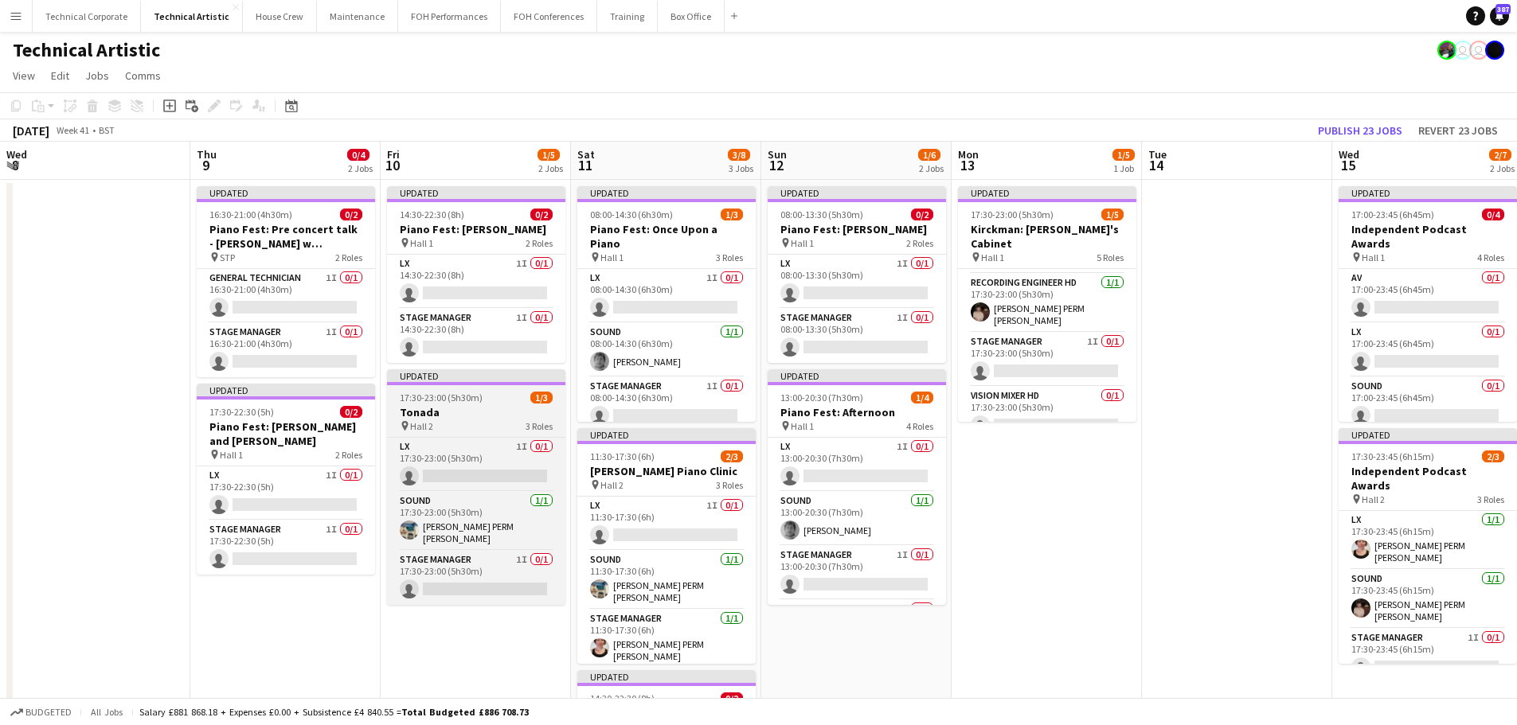
drag, startPoint x: 1180, startPoint y: 397, endPoint x: 655, endPoint y: 411, distance: 525.7
click at [1183, 397] on app-calendar-viewport "Wed 8 Thu 9 0/4 2 Jobs Fri 10 1/5 2 Jobs Sat 11 3/8 3 Jobs Sun 12 1/6 2 Jobs Mo…" at bounding box center [758, 643] width 1517 height 1003
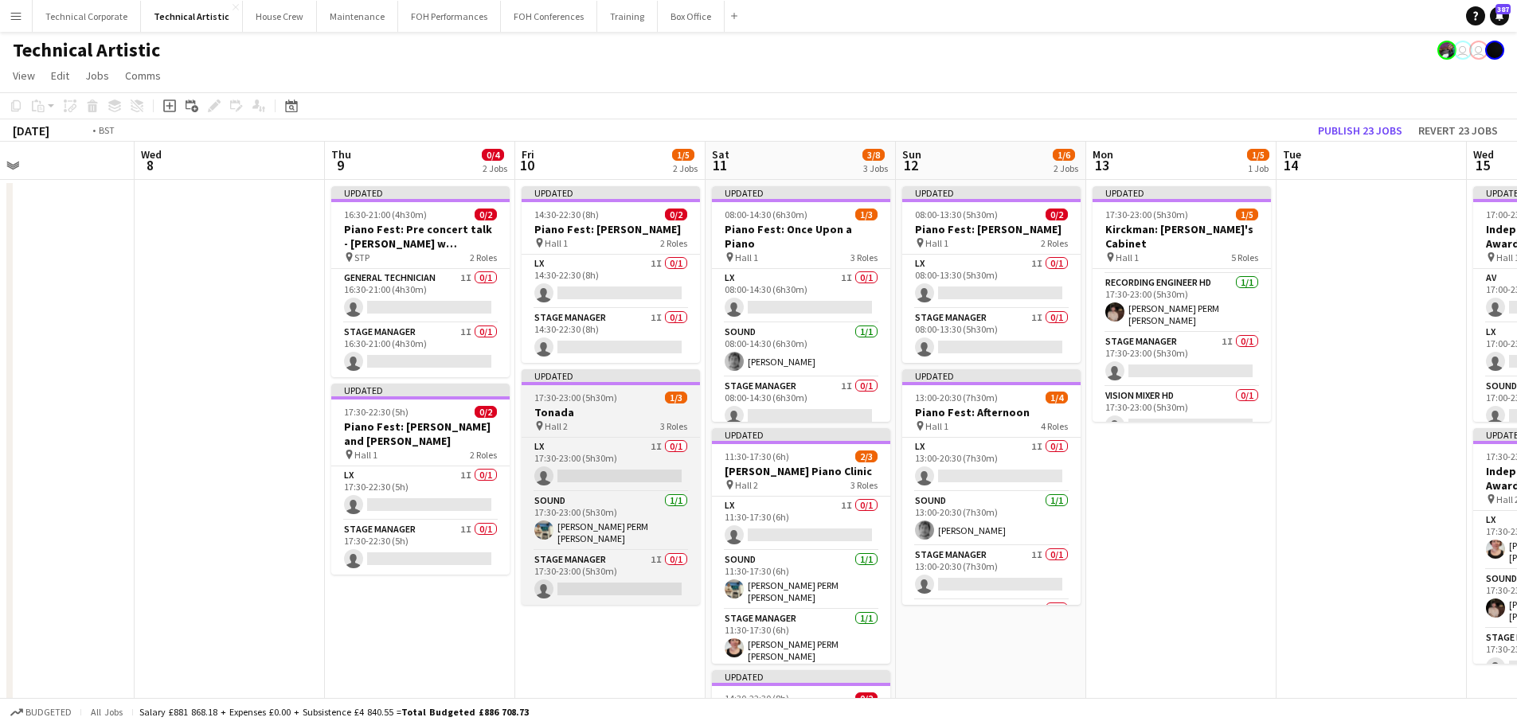
drag, startPoint x: 597, startPoint y: 411, endPoint x: 1143, endPoint y: 409, distance: 546.3
click at [1202, 401] on app-calendar-viewport "Sun 5 1/4 2 Jobs Mon 6 Tue 7 Wed 8 Thu 9 0/4 2 Jobs Fri 10 1/5 2 Jobs Sat 11 3/…" at bounding box center [758, 643] width 1517 height 1003
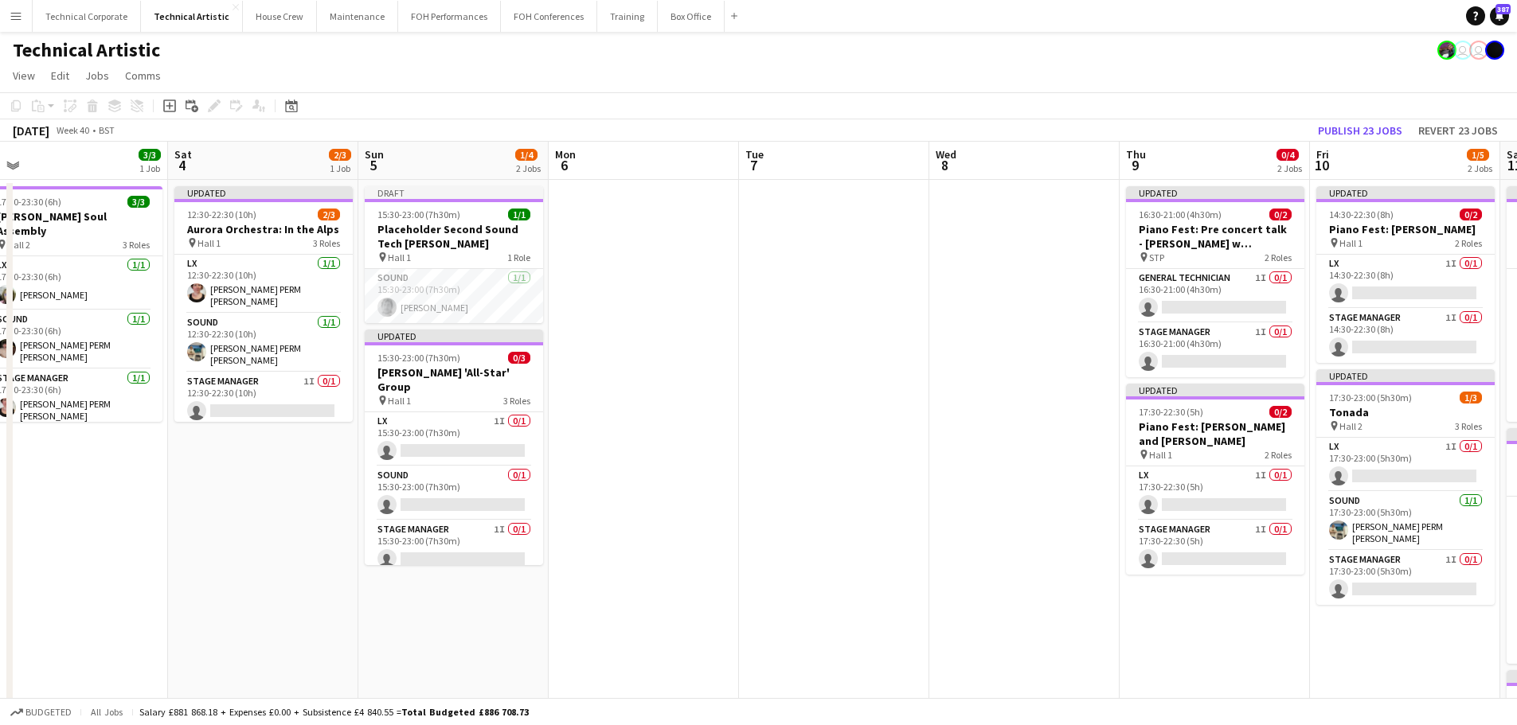
scroll to position [0, 449]
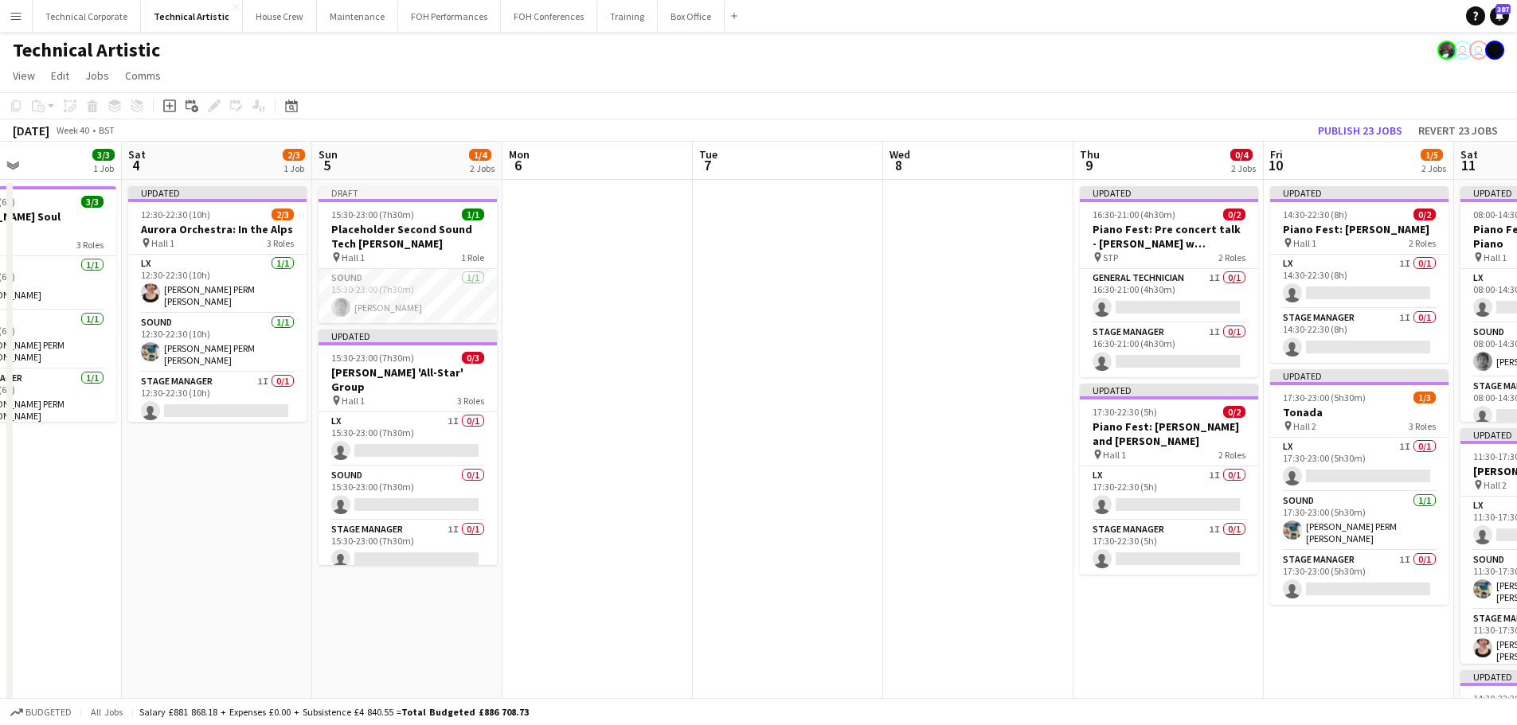
drag, startPoint x: 674, startPoint y: 400, endPoint x: 928, endPoint y: 400, distance: 254.0
click at [928, 400] on app-calendar-viewport "Wed 1 1/3 1 Job Thu 2 Fri 3 3/3 1 Job Sat 4 2/3 1 Job Sun 5 1/4 2 Jobs Mon 6 Tu…" at bounding box center [758, 643] width 1517 height 1003
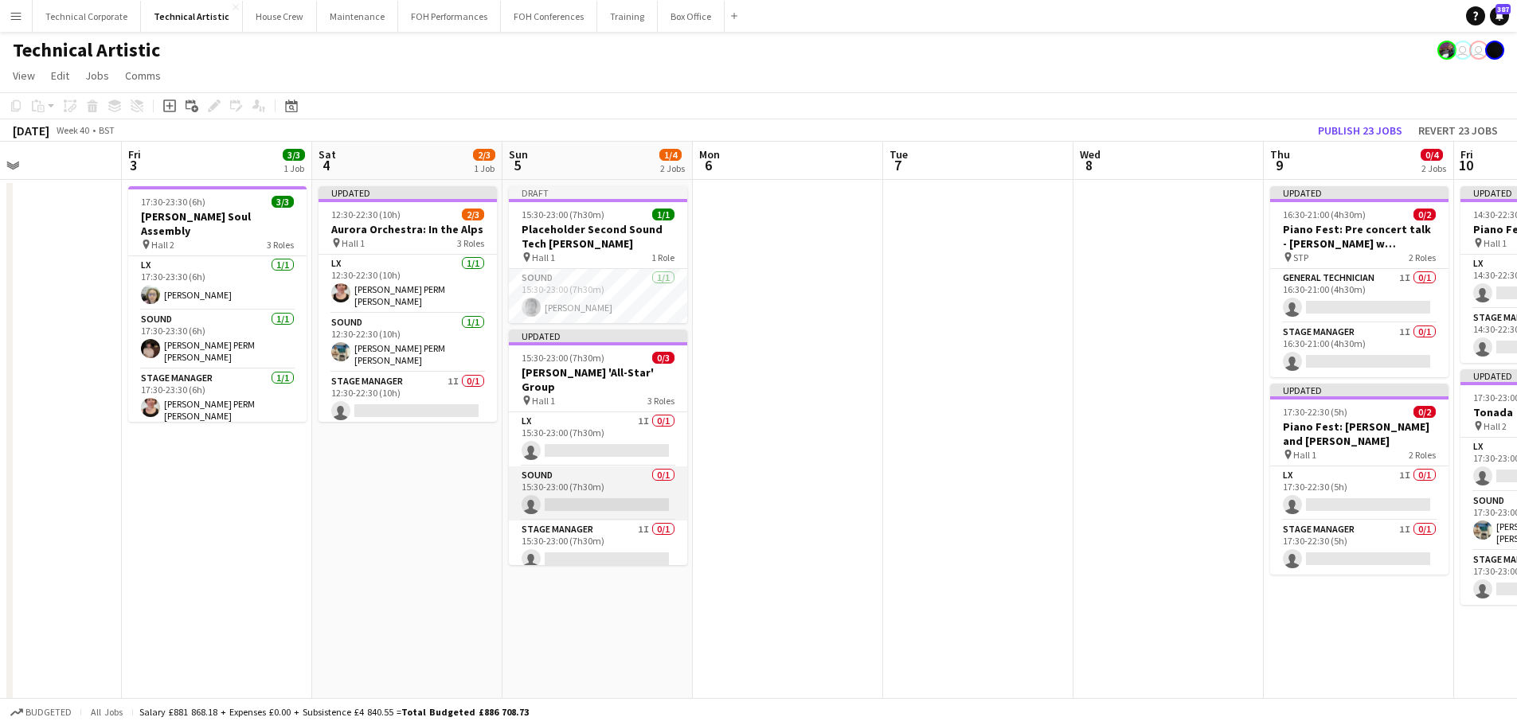
click at [553, 476] on app-card-role "Sound 0/1 15:30-23:00 (7h30m) single-neutral-actions" at bounding box center [598, 494] width 178 height 54
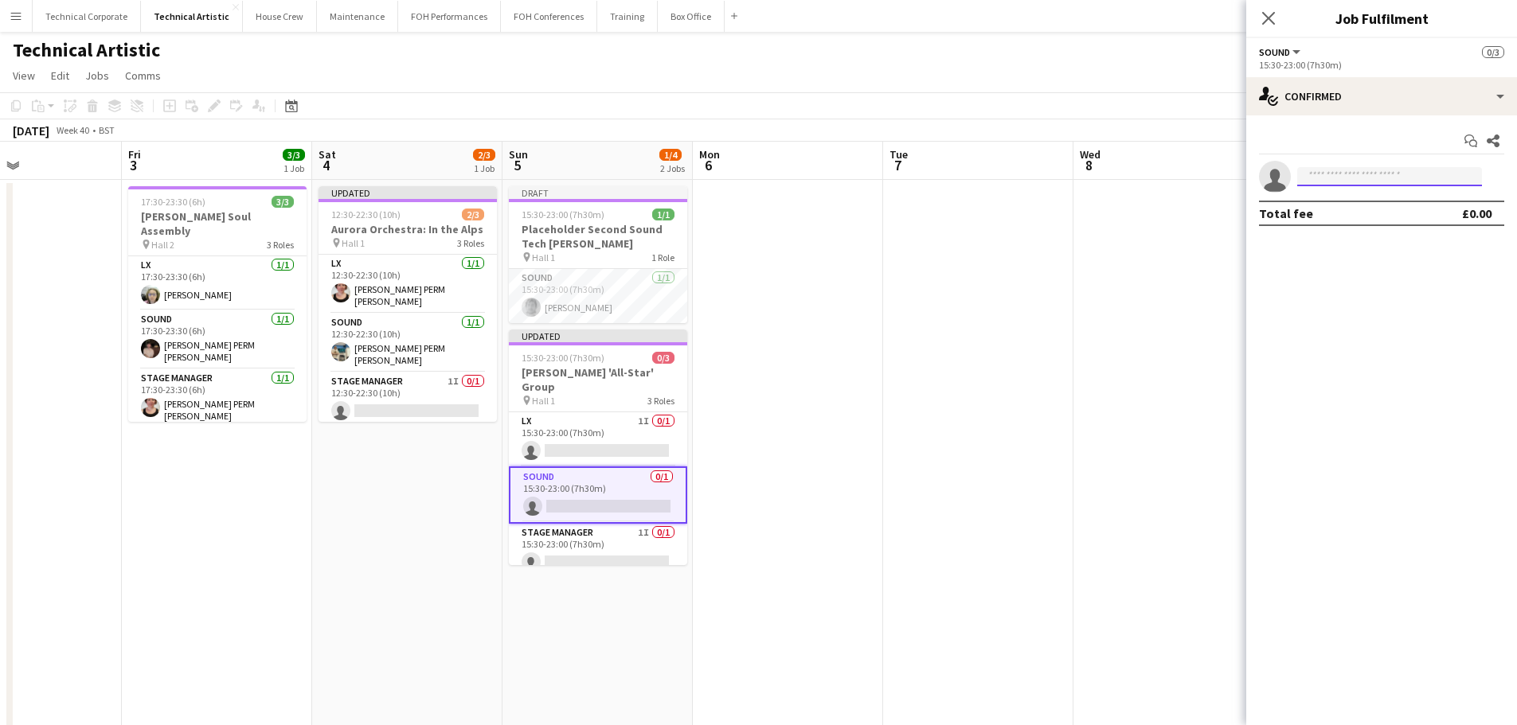
click at [1375, 176] on input at bounding box center [1389, 176] width 185 height 19
type input "*****"
click at [1372, 197] on span "Piotr Czarnecki" at bounding box center [1356, 200] width 92 height 14
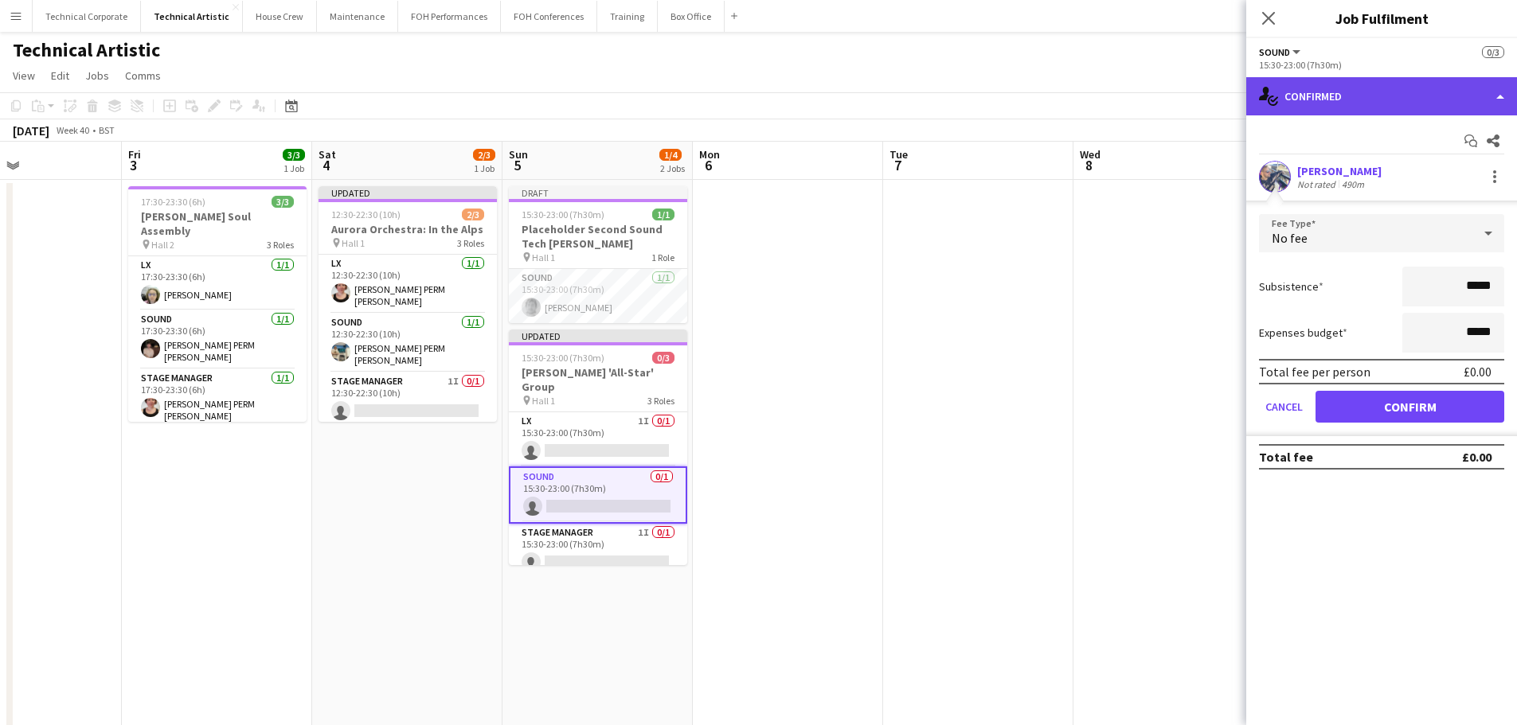
click at [1365, 104] on div "single-neutral-actions-check-2 Confirmed" at bounding box center [1381, 96] width 271 height 38
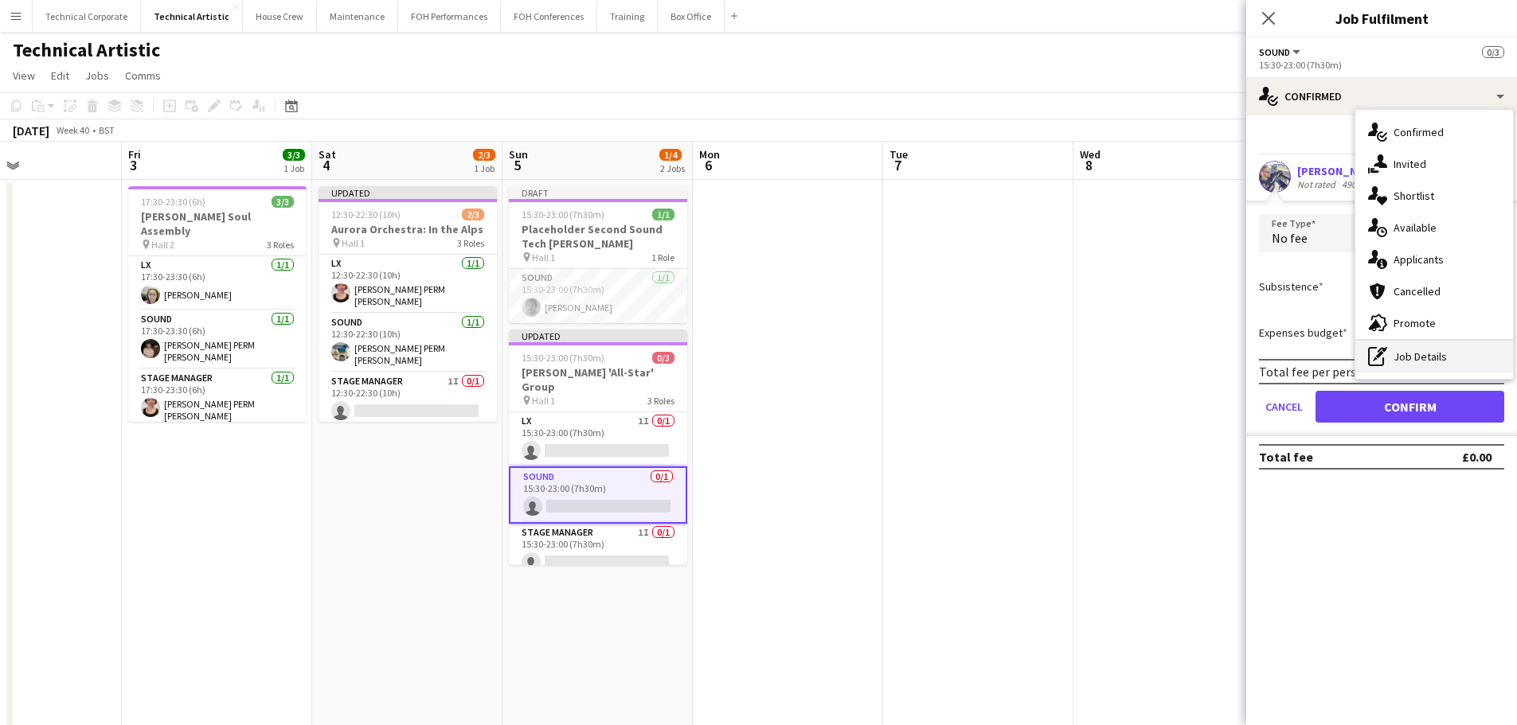
click at [1421, 346] on div "pen-write Job Details" at bounding box center [1434, 357] width 158 height 32
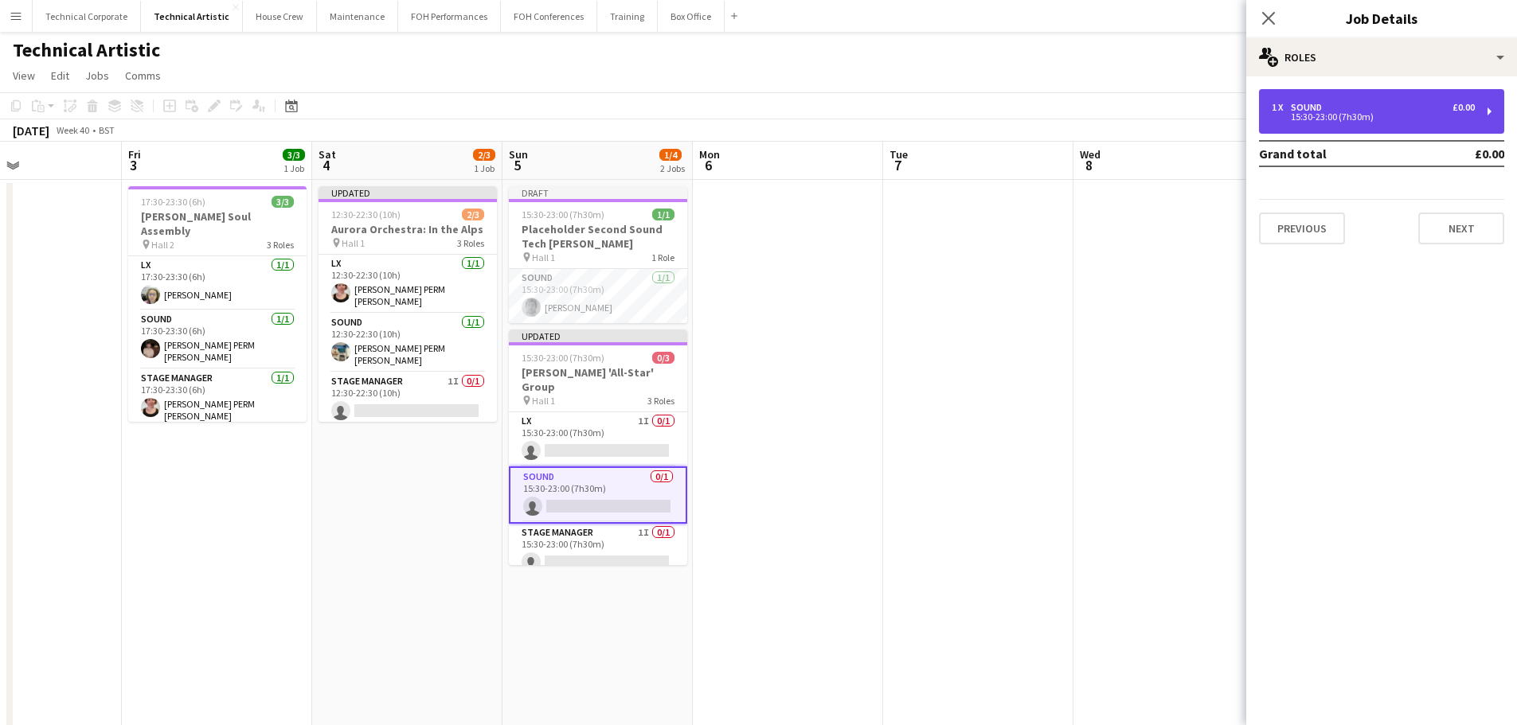
click at [1397, 109] on div "1 x Sound £0.00" at bounding box center [1373, 107] width 203 height 11
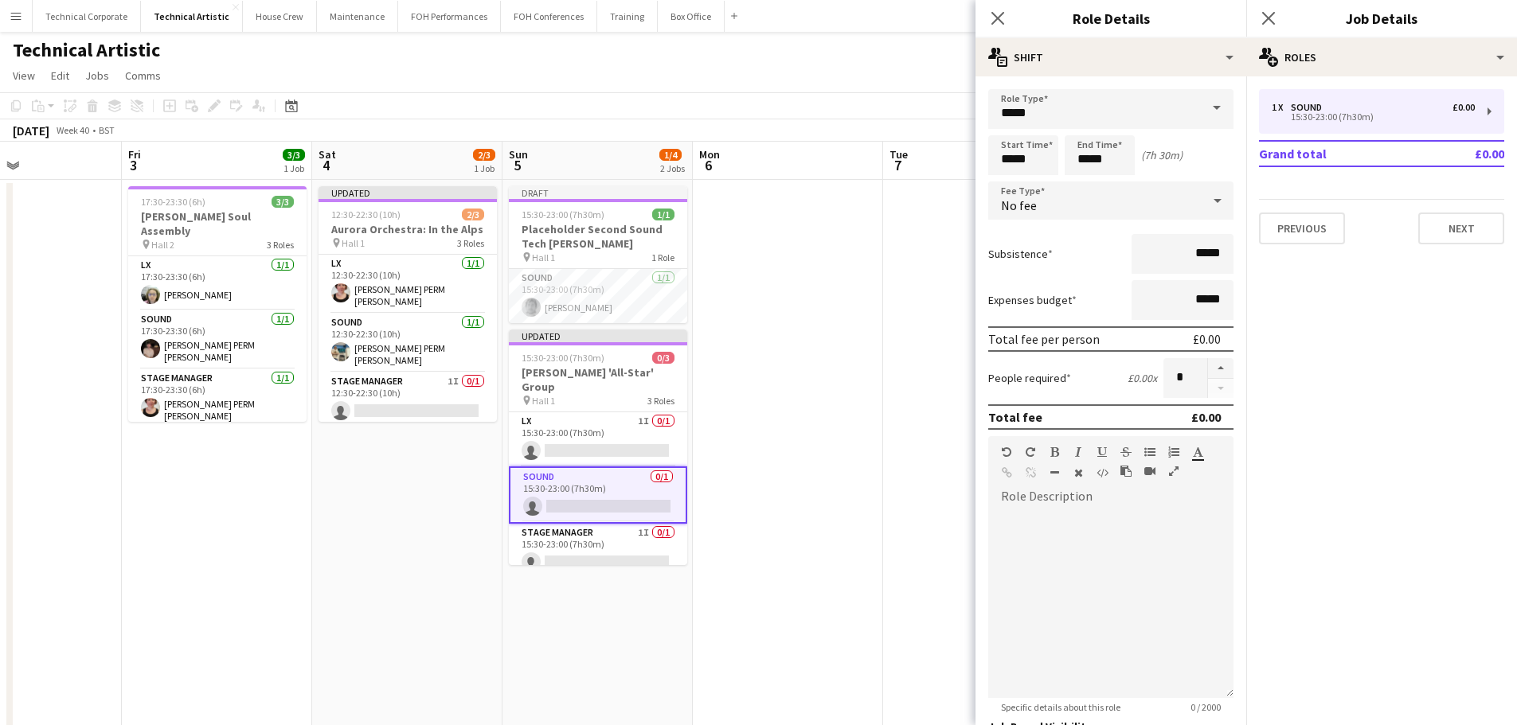
click at [1090, 199] on div "No fee" at bounding box center [1094, 201] width 213 height 38
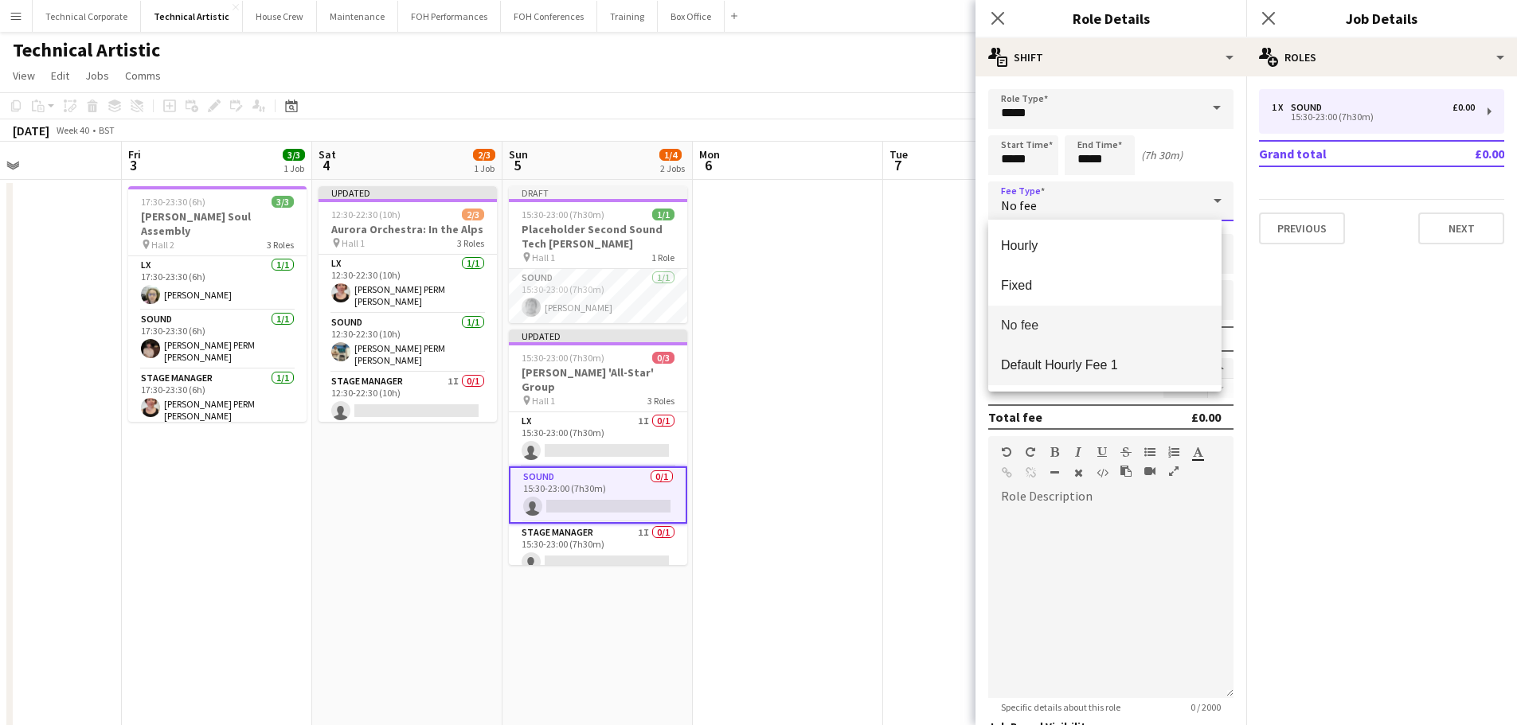
click at [1105, 364] on span "Default Hourly Fee 1" at bounding box center [1105, 365] width 208 height 15
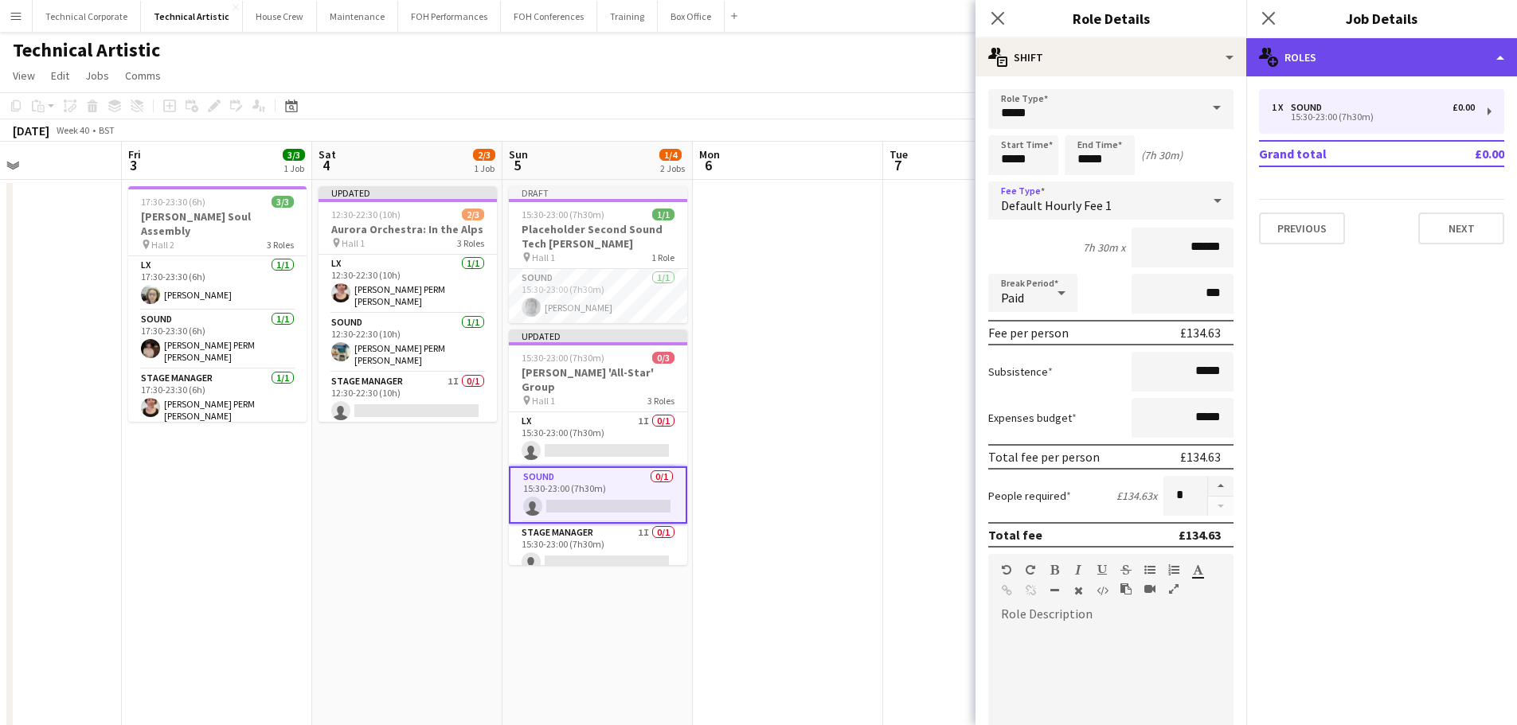
click at [1338, 39] on div "multiple-users-add Roles" at bounding box center [1381, 57] width 271 height 38
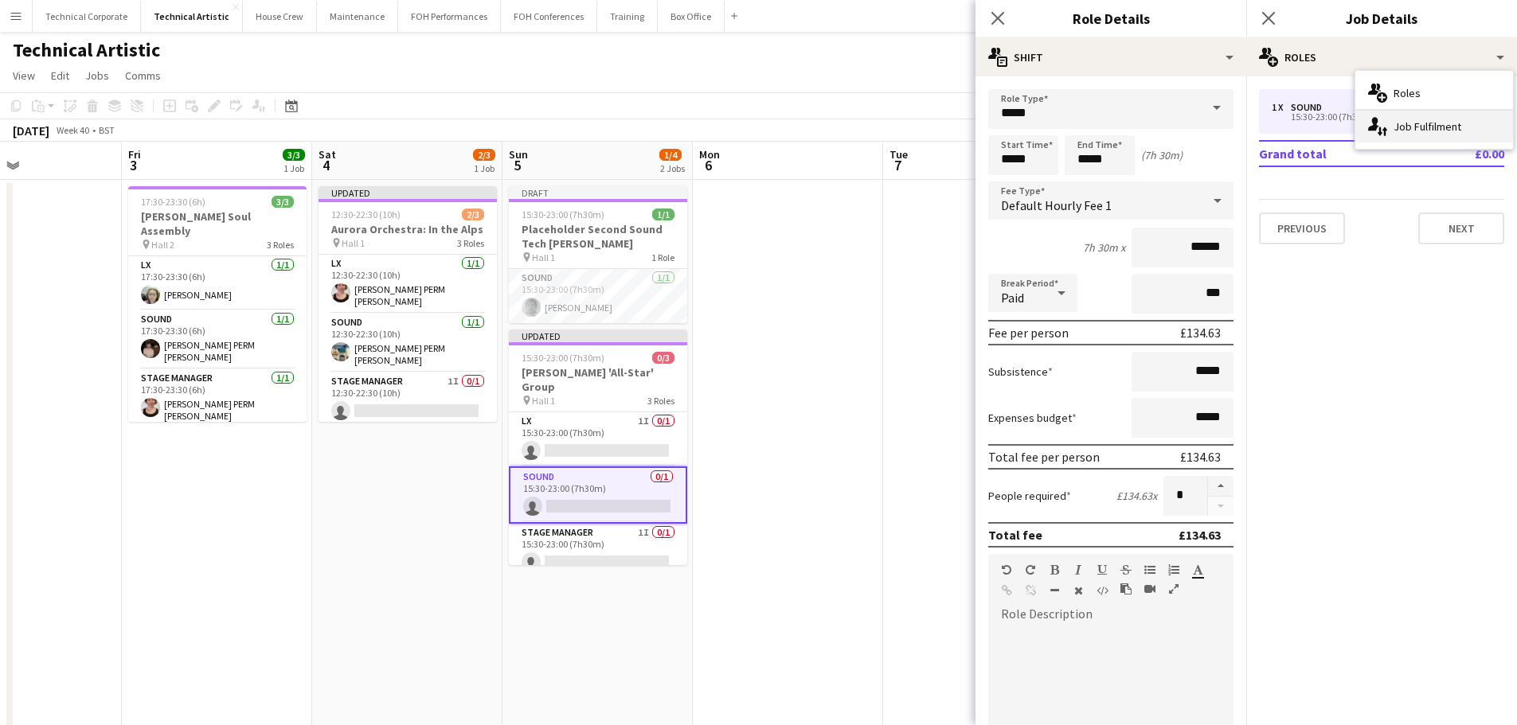
click at [1403, 133] on div "single-neutral-actions-up-down Job Fulfilment" at bounding box center [1434, 127] width 158 height 32
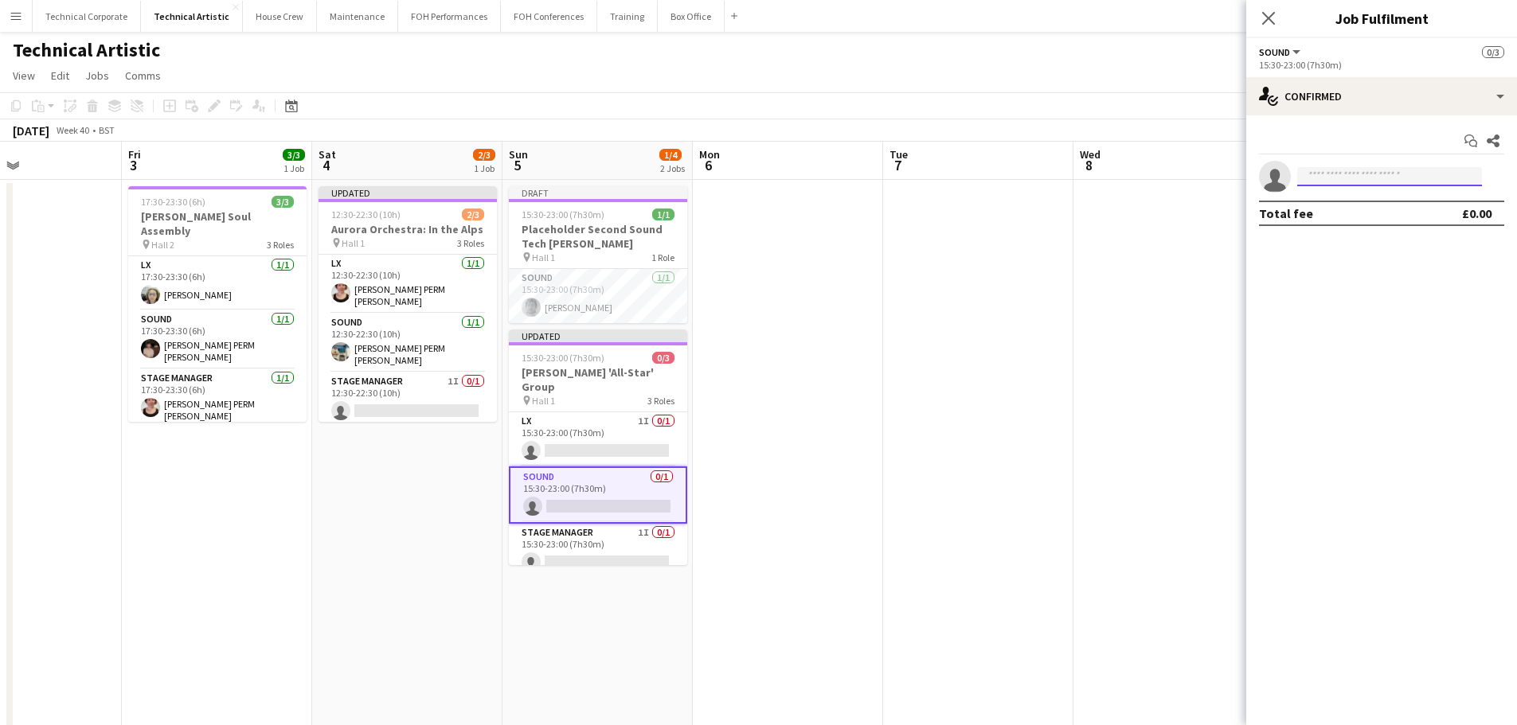
click at [1380, 182] on input at bounding box center [1389, 176] width 185 height 19
type input "*****"
click at [1355, 224] on span "+447849444190" at bounding box center [1389, 225] width 159 height 13
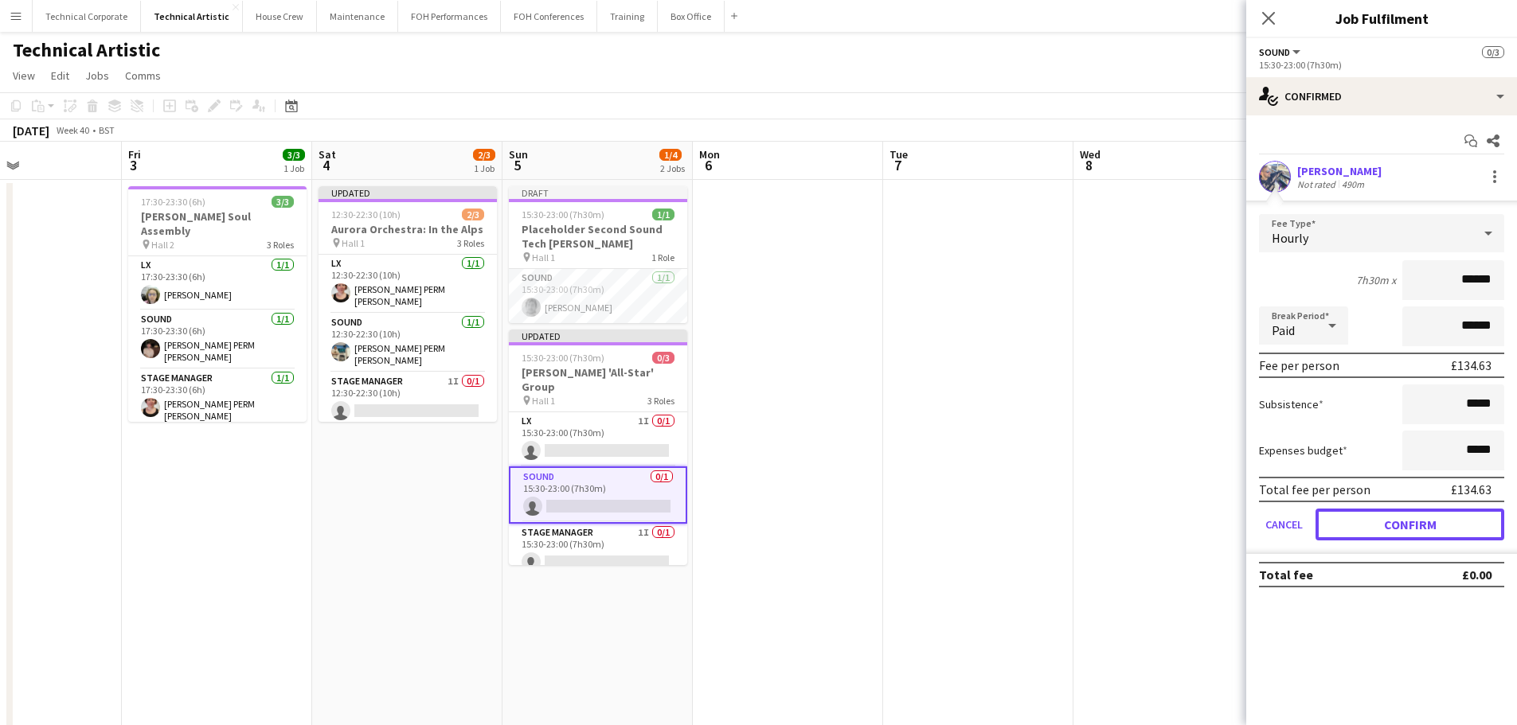
click at [1385, 521] on button "Confirm" at bounding box center [1409, 525] width 189 height 32
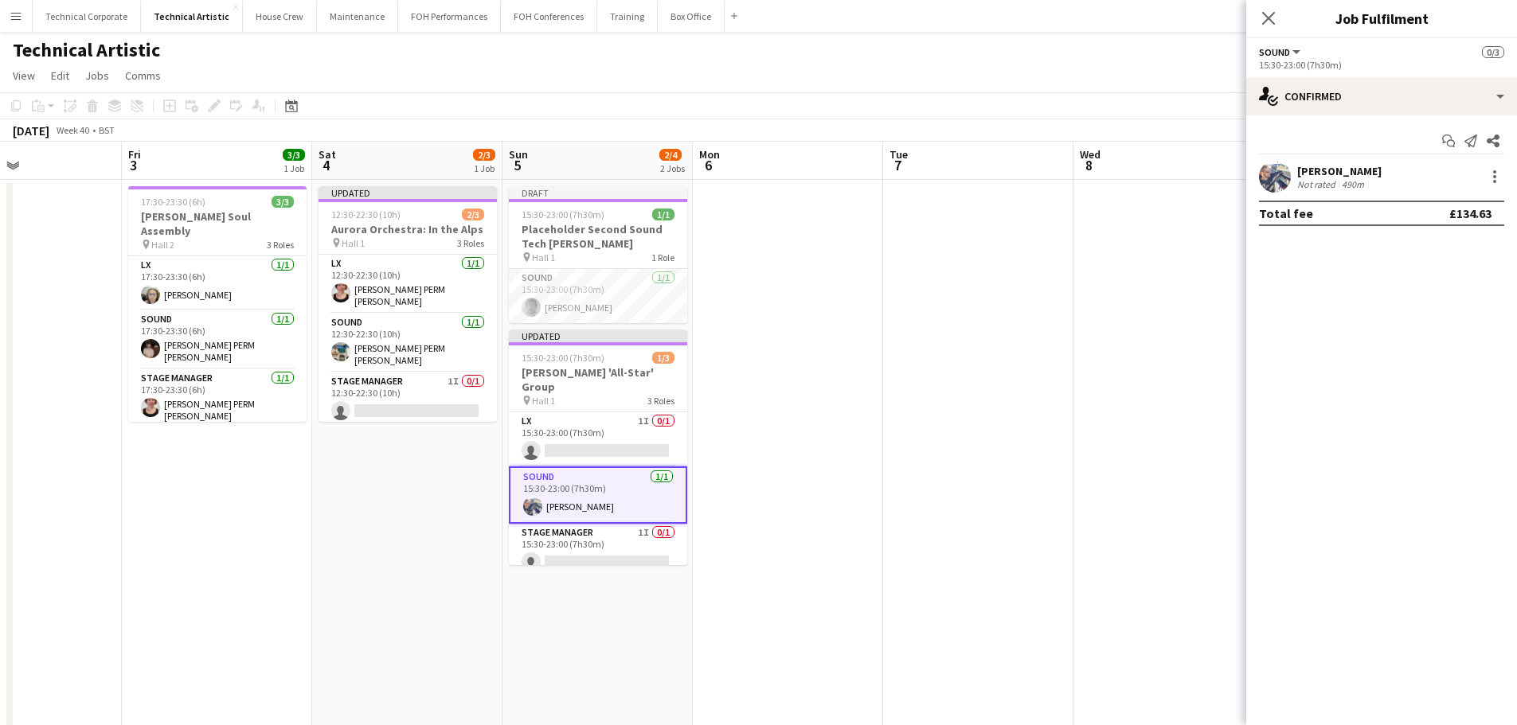
drag, startPoint x: 898, startPoint y: 530, endPoint x: 883, endPoint y: 526, distance: 15.6
click at [896, 530] on app-date-cell at bounding box center [978, 662] width 190 height 965
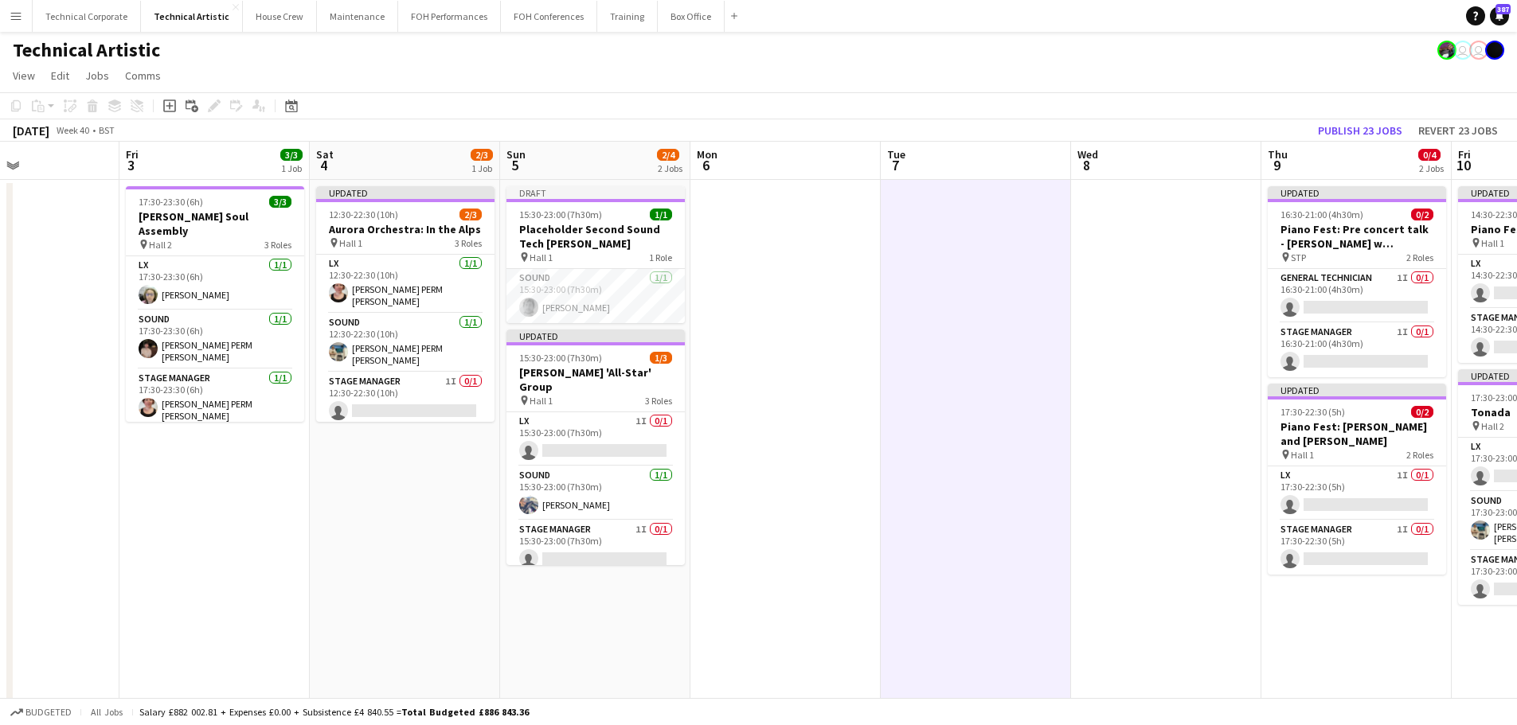
click at [873, 520] on app-date-cell at bounding box center [785, 662] width 190 height 965
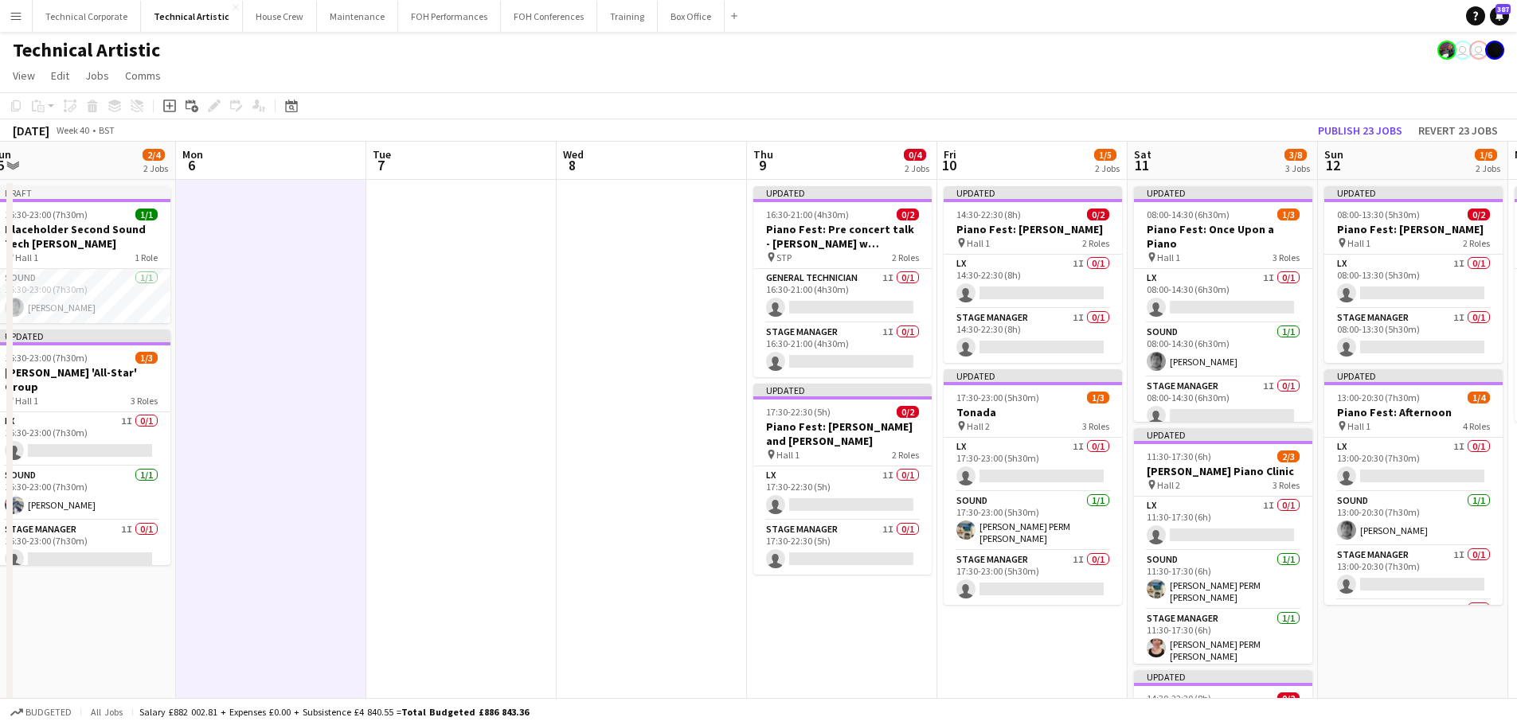
drag, startPoint x: 1101, startPoint y: 518, endPoint x: 578, endPoint y: 570, distance: 525.8
click at [578, 570] on app-calendar-viewport "Thu 2 Fri 3 3/3 1 Job Sat 4 2/3 1 Job Sun 5 2/4 2 Jobs Mon 6 Tue 7 Wed 8 Thu 9 …" at bounding box center [758, 643] width 1517 height 1003
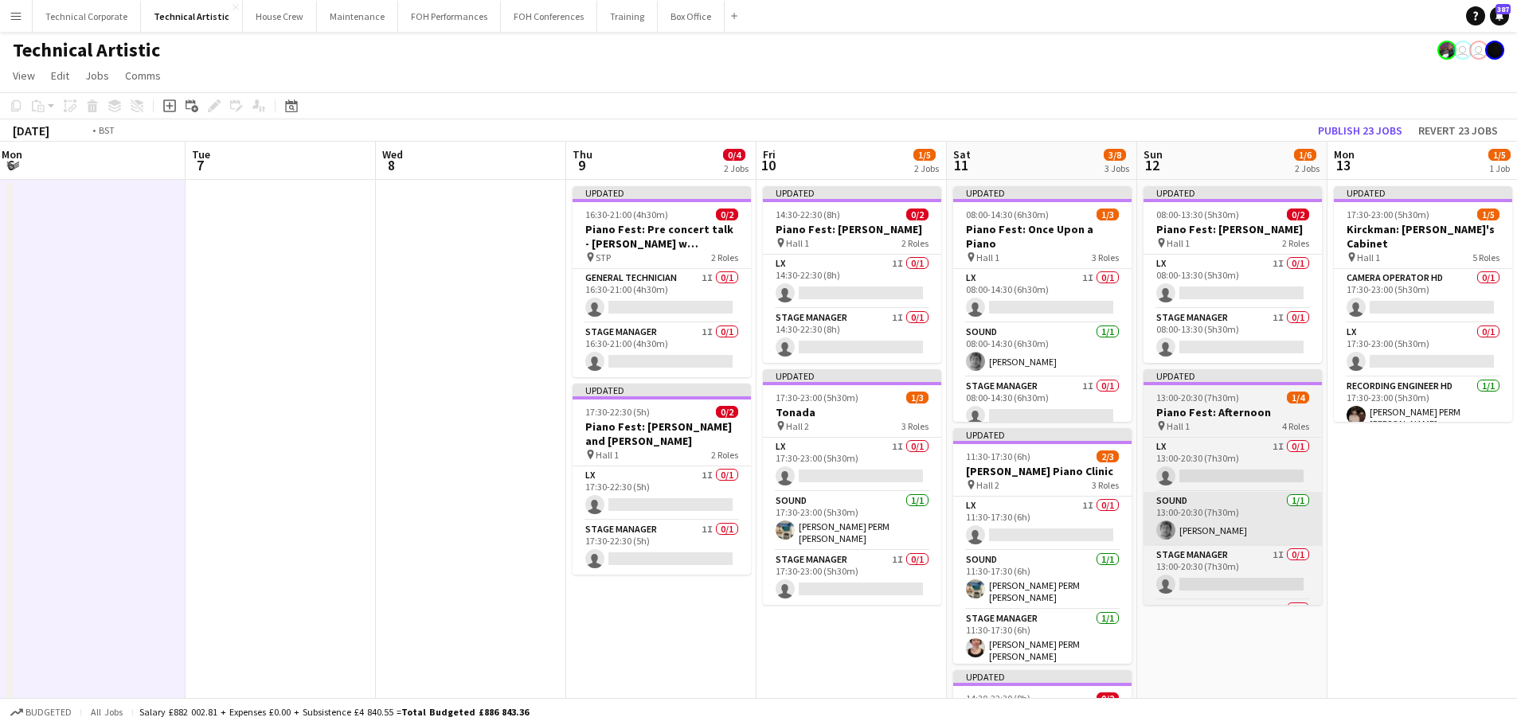
drag, startPoint x: 1210, startPoint y: 540, endPoint x: 536, endPoint y: 532, distance: 674.5
click at [358, 557] on app-calendar-viewport "Thu 2 Fri 3 3/3 1 Job Sat 4 2/3 1 Job Sun 5 2/4 2 Jobs Mon 6 Tue 7 Wed 8 Thu 9 …" at bounding box center [758, 643] width 1517 height 1003
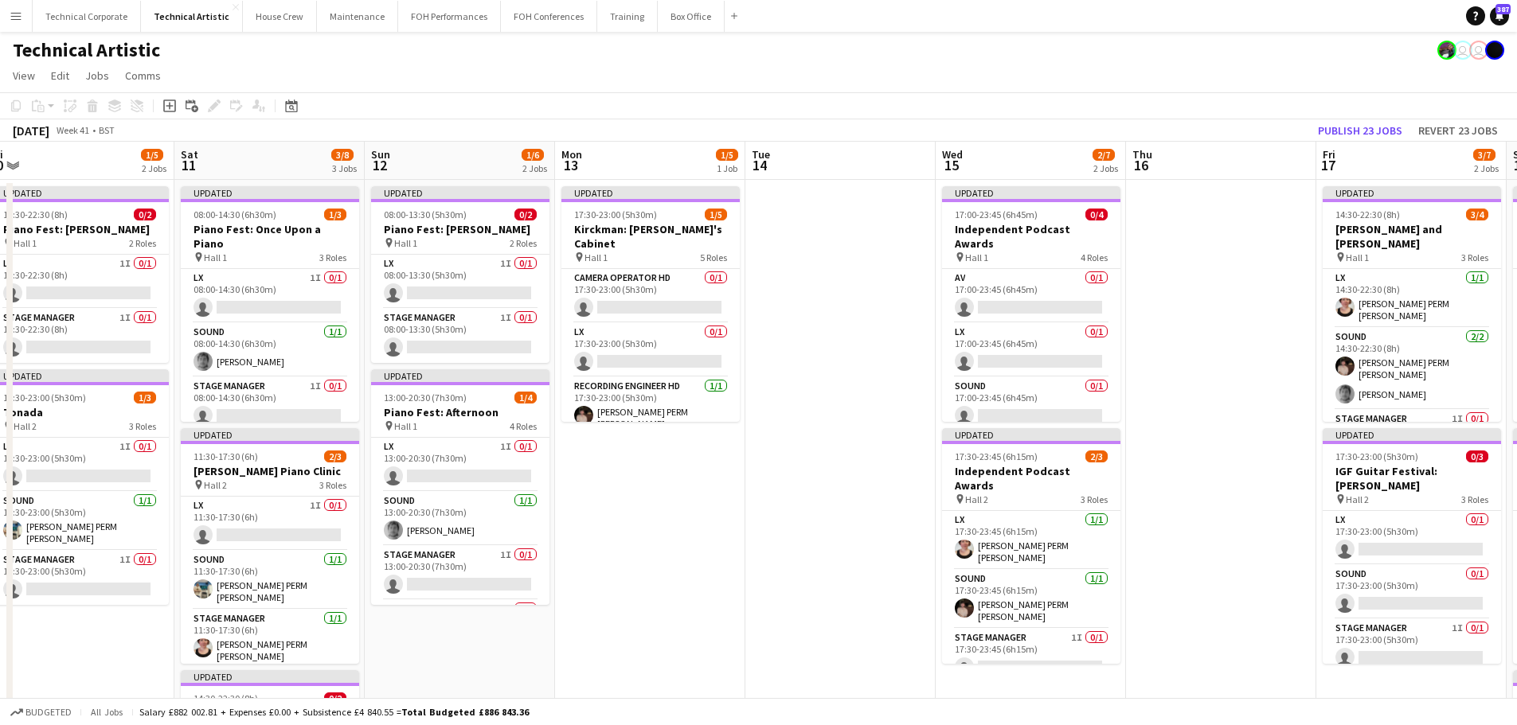
drag, startPoint x: 1054, startPoint y: 513, endPoint x: 578, endPoint y: 530, distance: 475.7
click at [578, 530] on app-calendar-viewport "Tue 7 Wed 8 Thu 9 0/4 2 Jobs Fri 10 1/5 2 Jobs Sat 11 3/8 3 Jobs Sun 12 1/6 2 J…" at bounding box center [758, 643] width 1517 height 1003
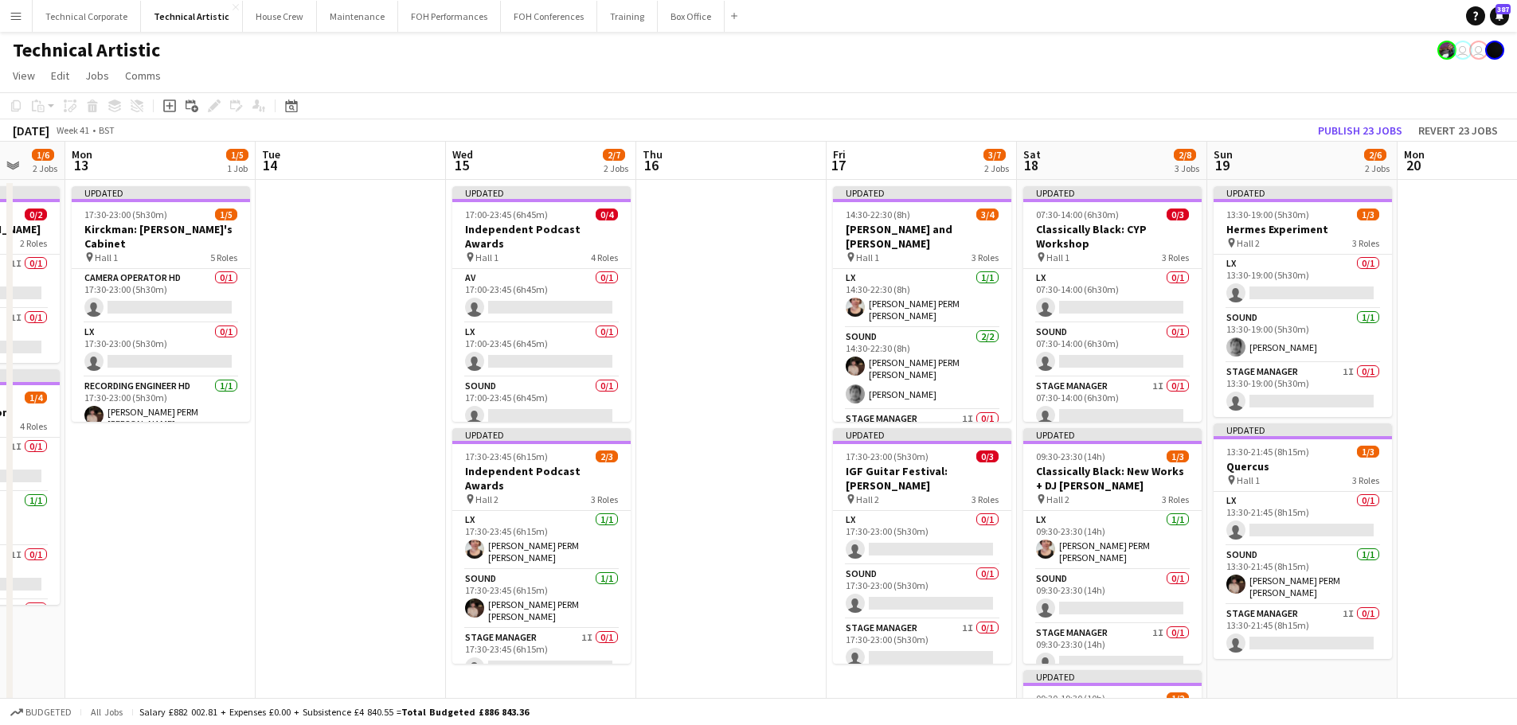
drag, startPoint x: 803, startPoint y: 492, endPoint x: 1092, endPoint y: 473, distance: 288.9
click at [1104, 467] on app-calendar-viewport "Fri 10 1/5 2 Jobs Sat 11 3/8 3 Jobs Sun 12 1/6 2 Jobs Mon 13 1/5 1 Job Tue 14 W…" at bounding box center [758, 643] width 1517 height 1003
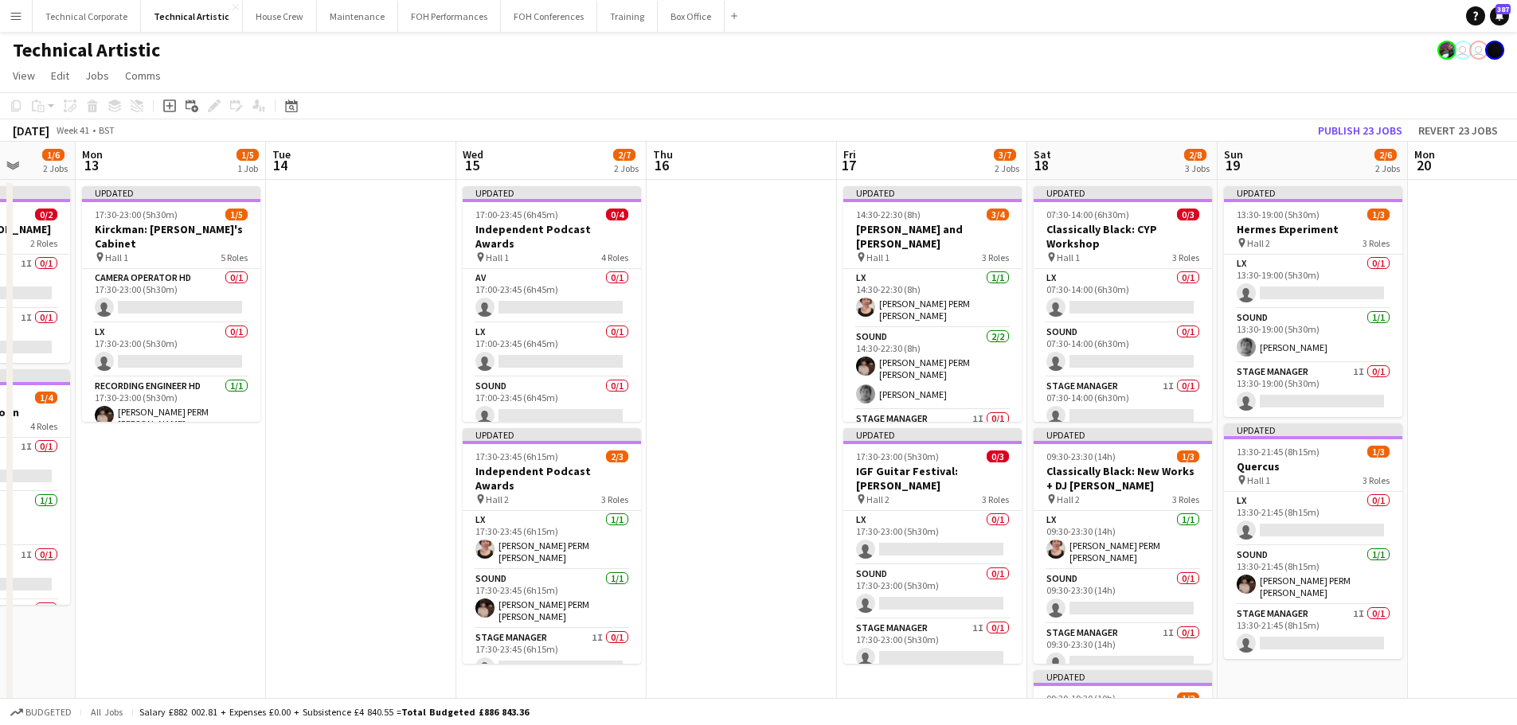
scroll to position [0, 494]
drag, startPoint x: 365, startPoint y: 402, endPoint x: 379, endPoint y: 452, distance: 51.4
click at [379, 452] on app-calendar-viewport "Fri 10 1/5 2 Jobs Sat 11 3/8 3 Jobs Sun 12 1/6 2 Jobs Mon 13 1/5 1 Job Tue 14 W…" at bounding box center [758, 643] width 1517 height 1003
click at [176, 291] on app-card-role "Camera Operator HD 0/1 17:30-23:00 (5h30m) single-neutral-actions" at bounding box center [173, 296] width 178 height 54
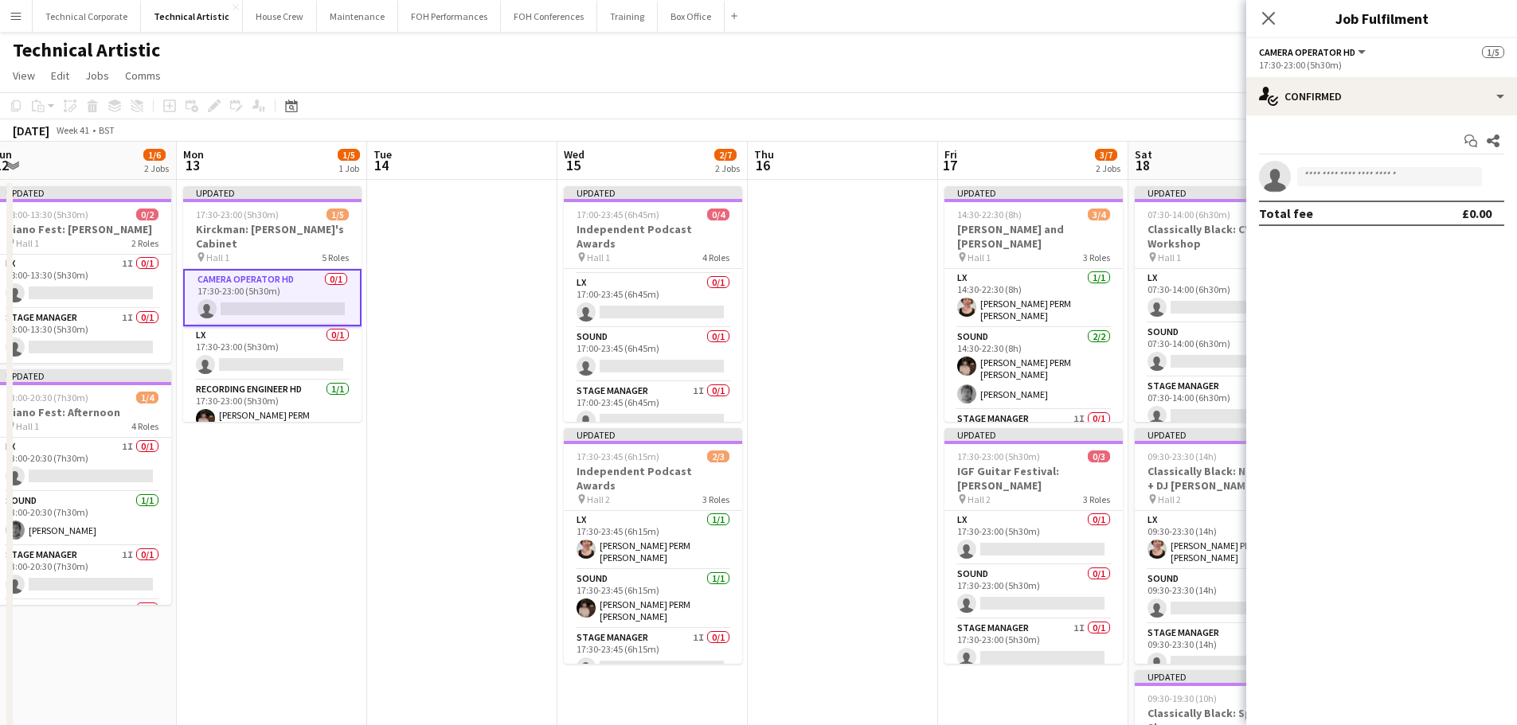
scroll to position [0, 322]
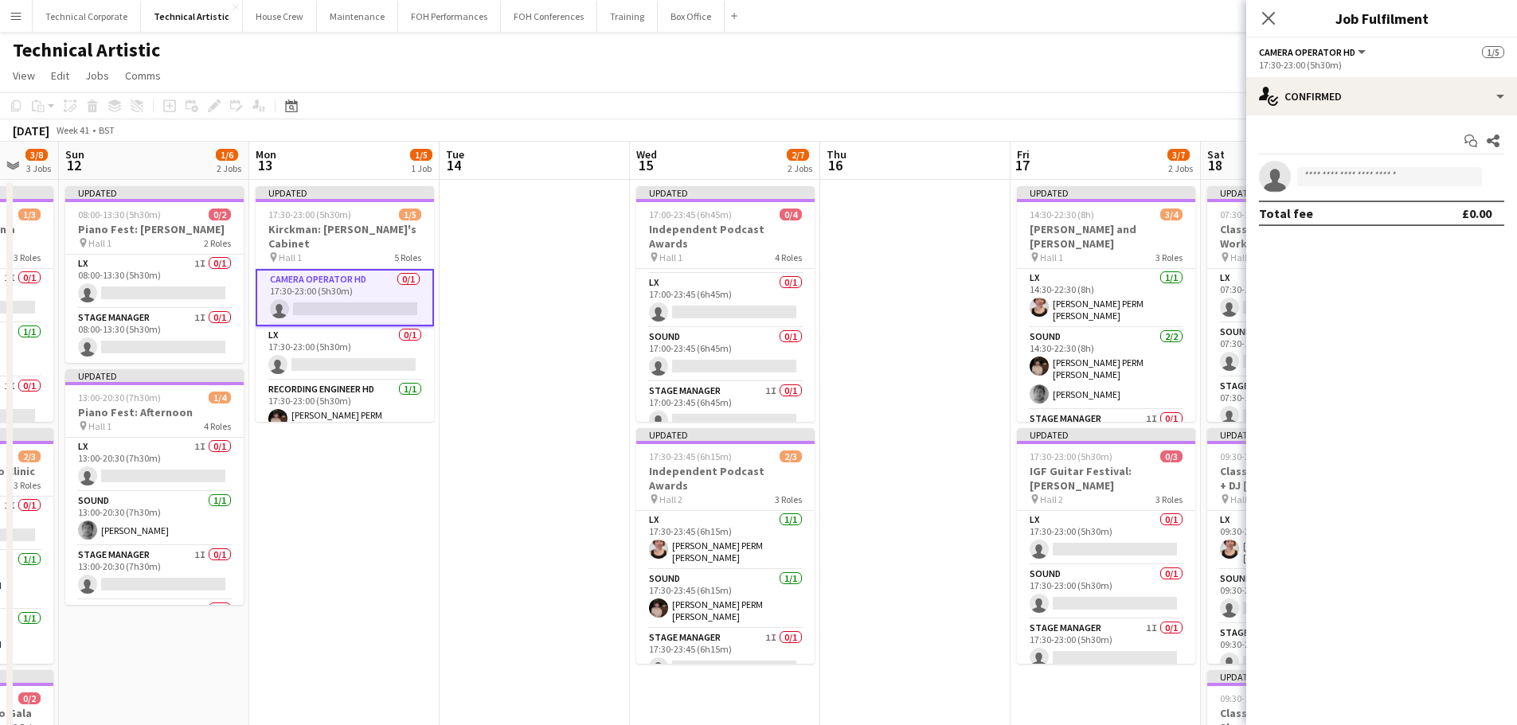
drag, startPoint x: 396, startPoint y: 467, endPoint x: 568, endPoint y: 483, distance: 172.7
click at [568, 483] on app-calendar-viewport "Fri 10 1/5 2 Jobs Sat 11 3/8 3 Jobs Sun 12 1/6 2 Jobs Mon 13 1/5 1 Job Tue 14 W…" at bounding box center [758, 643] width 1517 height 1003
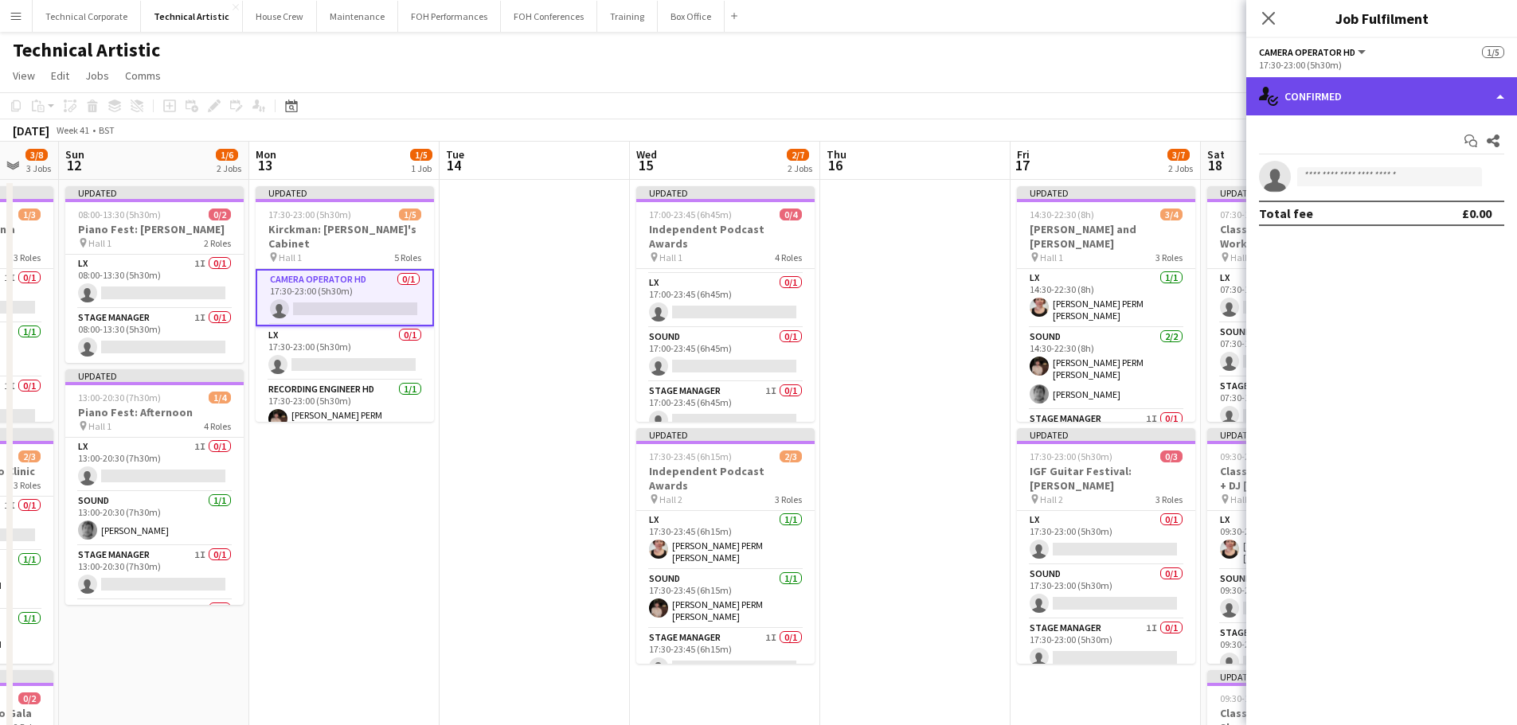
click at [1391, 100] on div "single-neutral-actions-check-2 Confirmed" at bounding box center [1381, 96] width 271 height 38
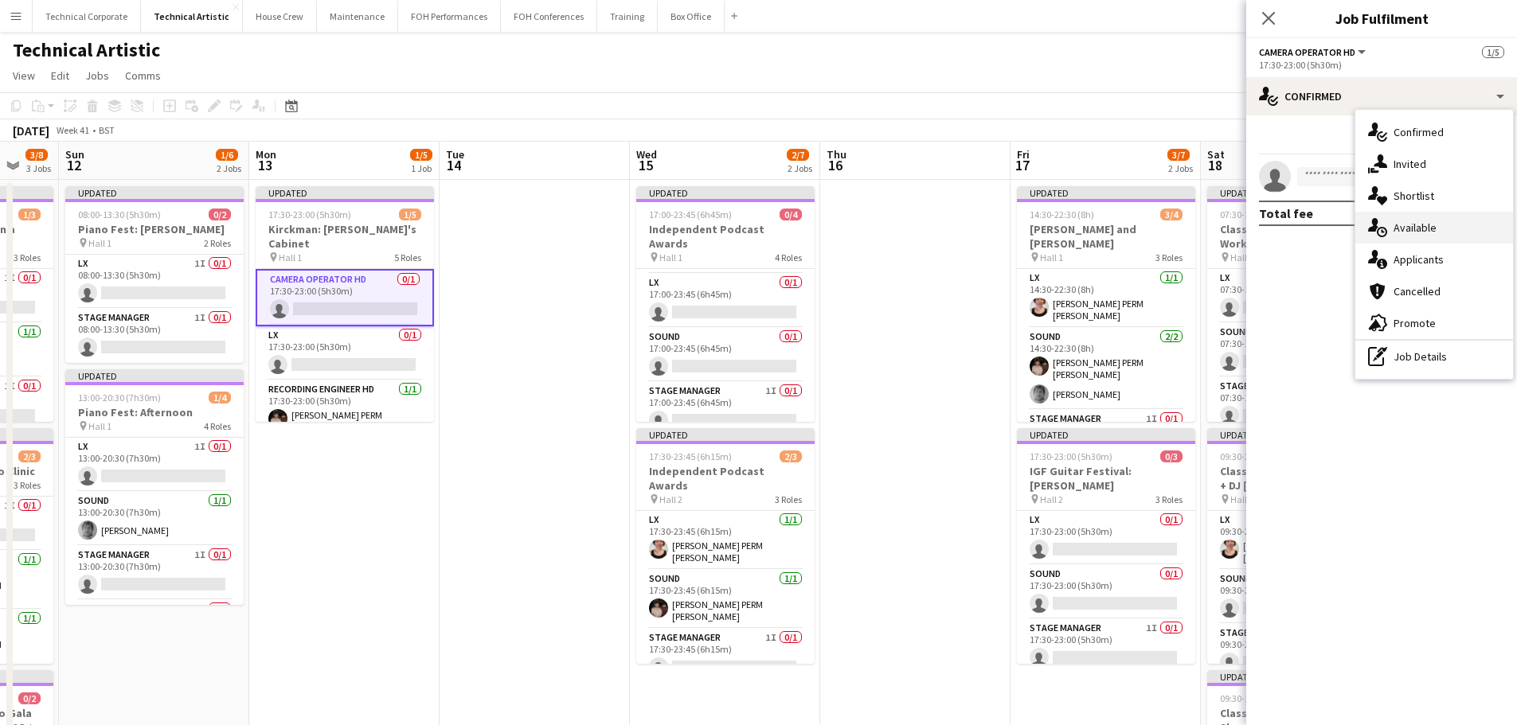
click at [1421, 233] on div "single-neutral-actions-upload Available" at bounding box center [1434, 228] width 158 height 32
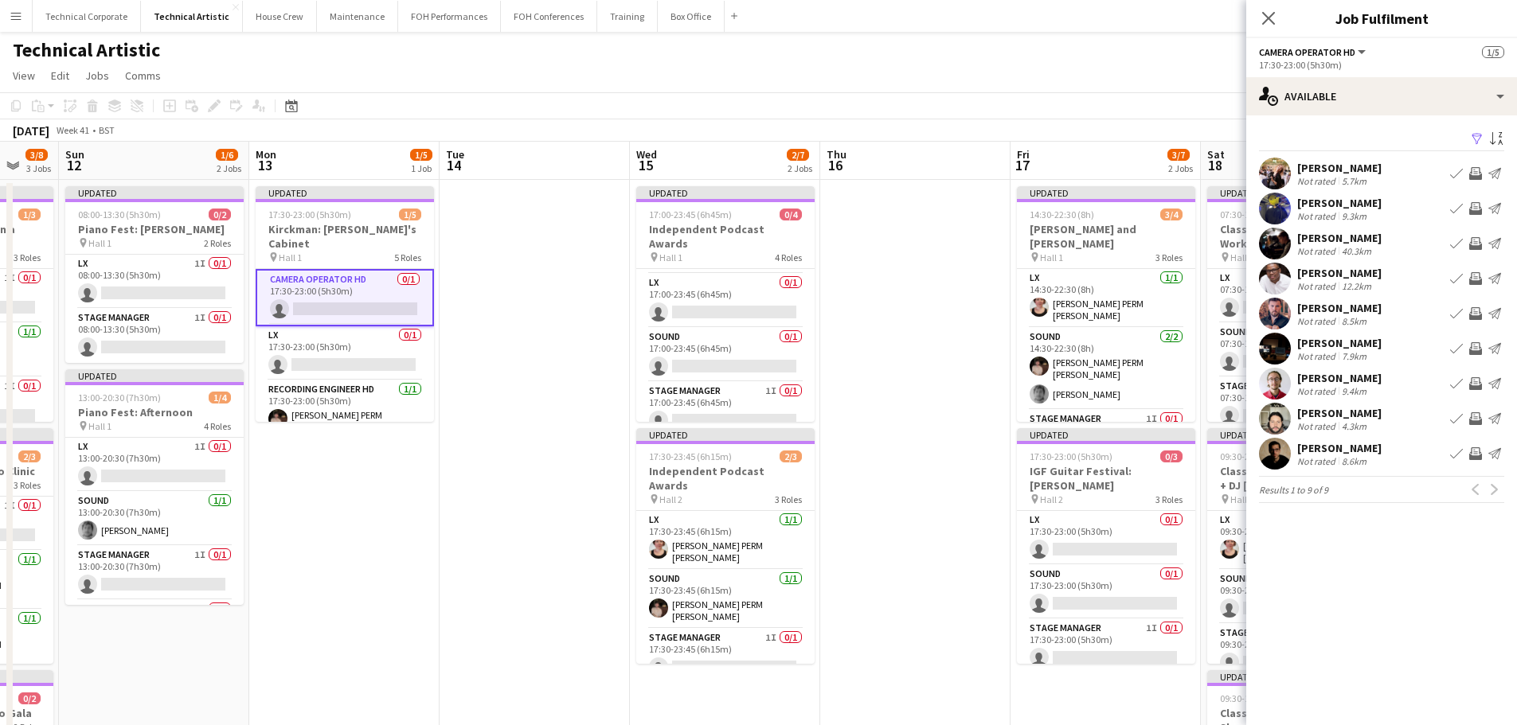
click at [1474, 248] on app-icon "Invite crew" at bounding box center [1475, 243] width 13 height 13
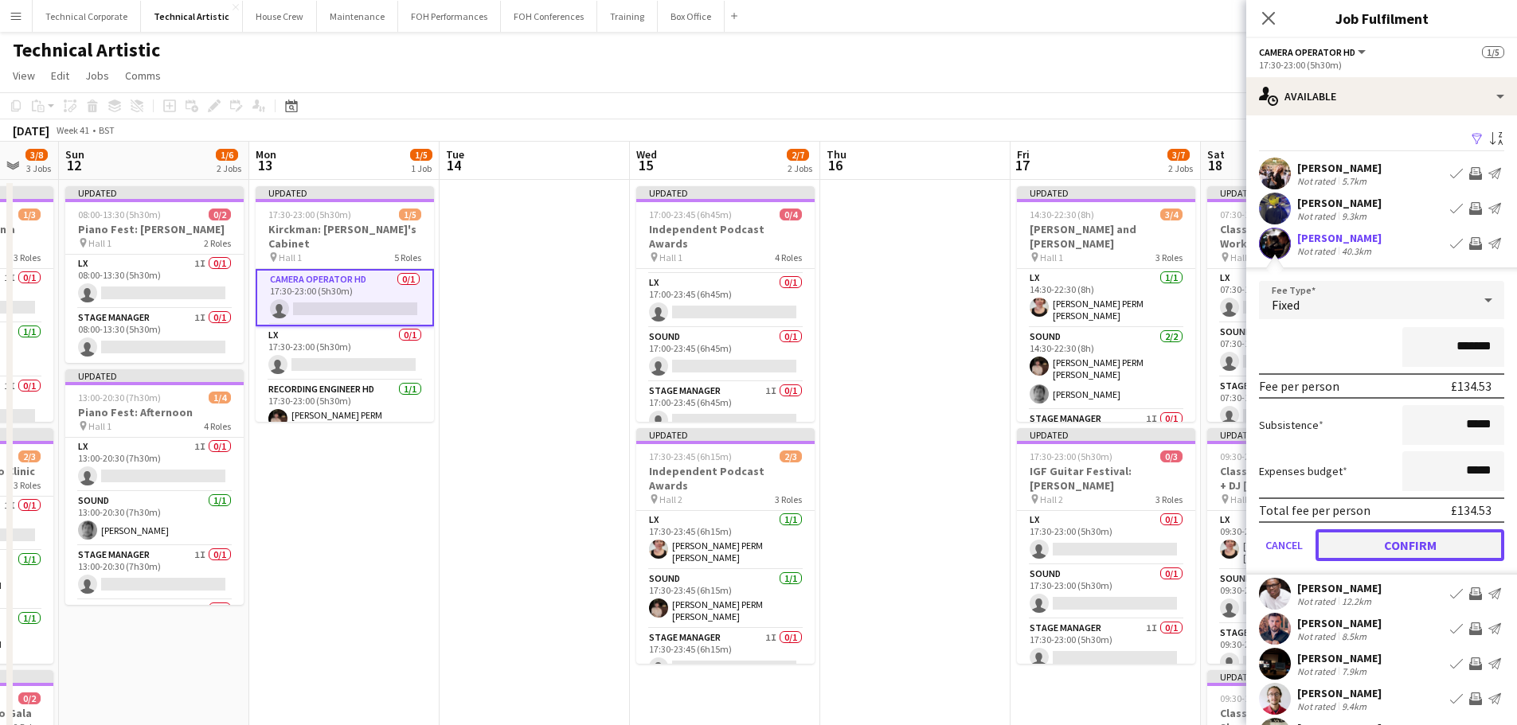
click at [1412, 557] on button "Confirm" at bounding box center [1409, 546] width 189 height 32
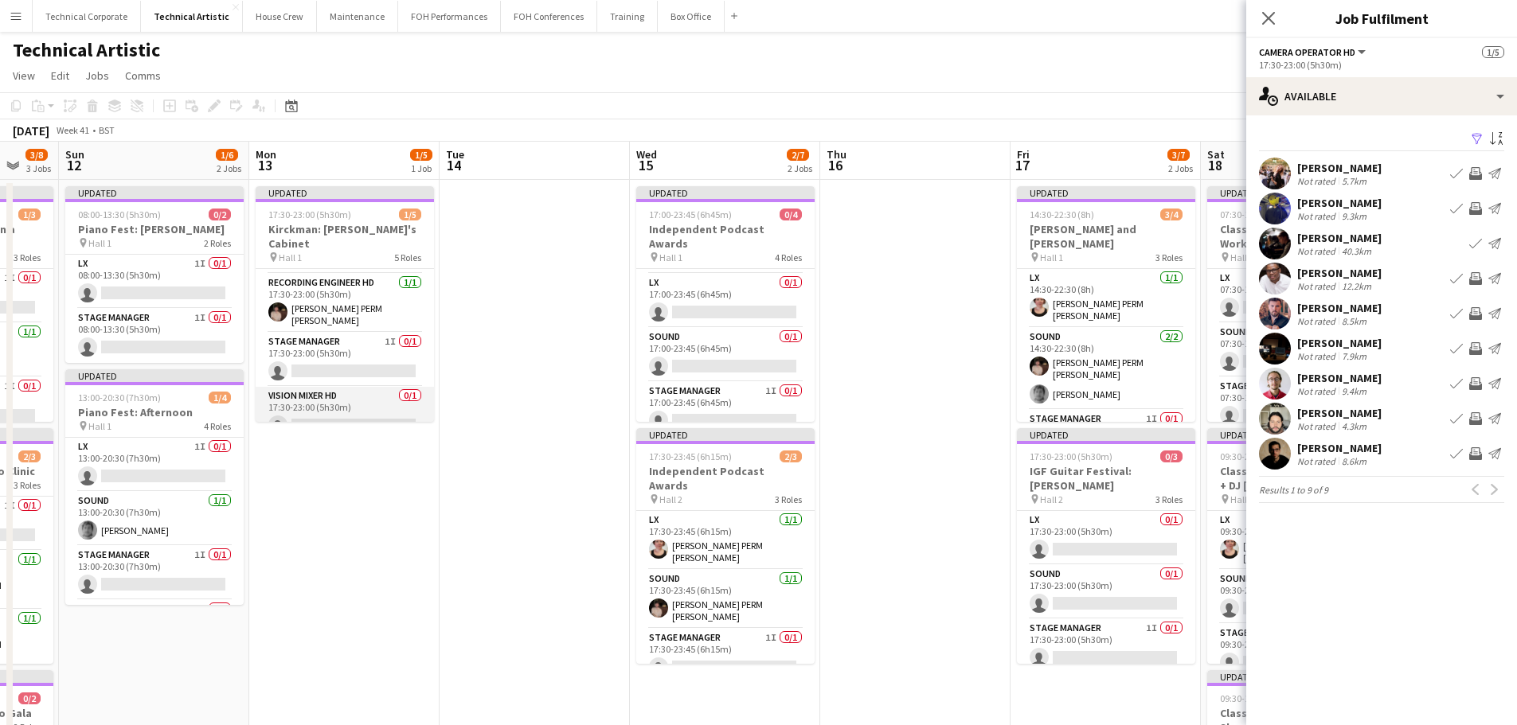
click at [350, 390] on app-card-role "Vision Mixer HD 0/1 17:30-23:00 (5h30m) single-neutral-actions" at bounding box center [345, 414] width 178 height 54
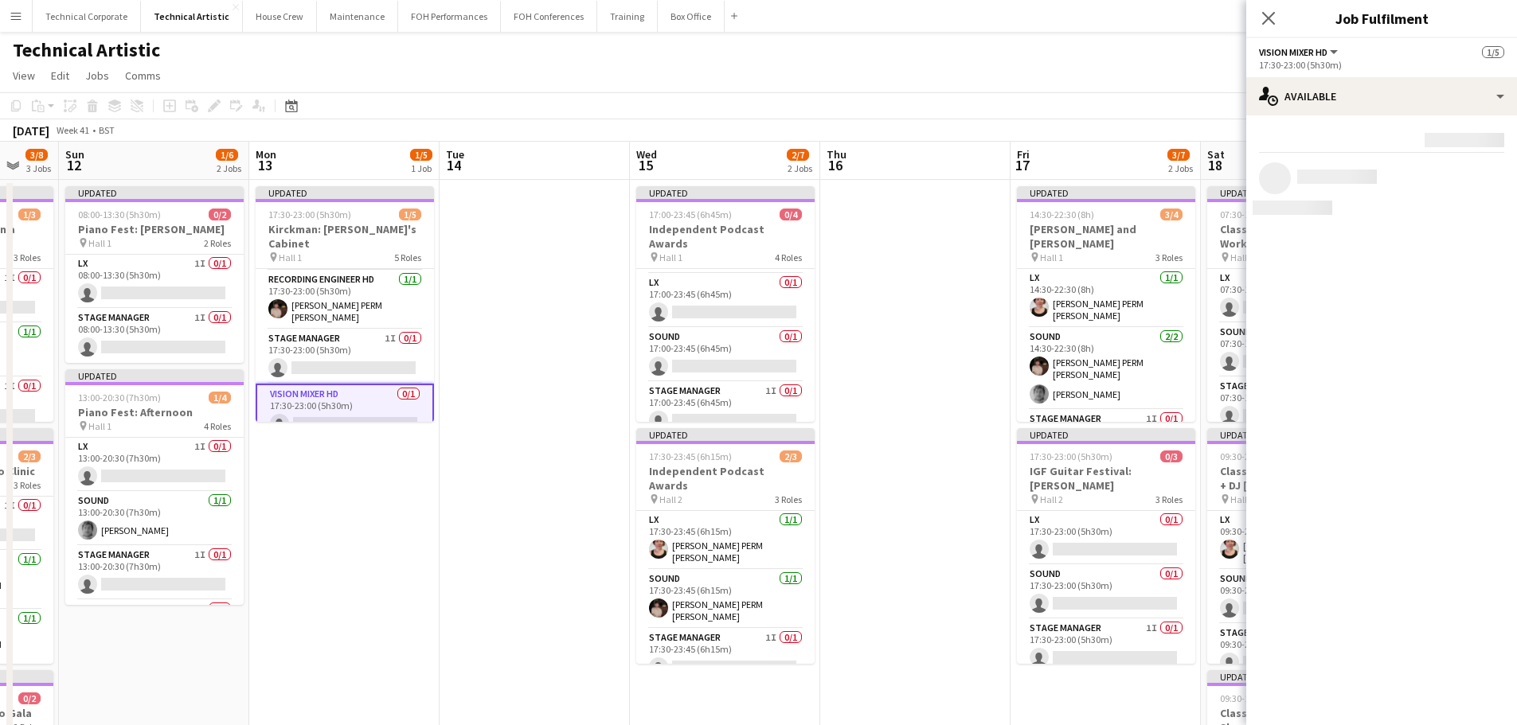
scroll to position [104, 0]
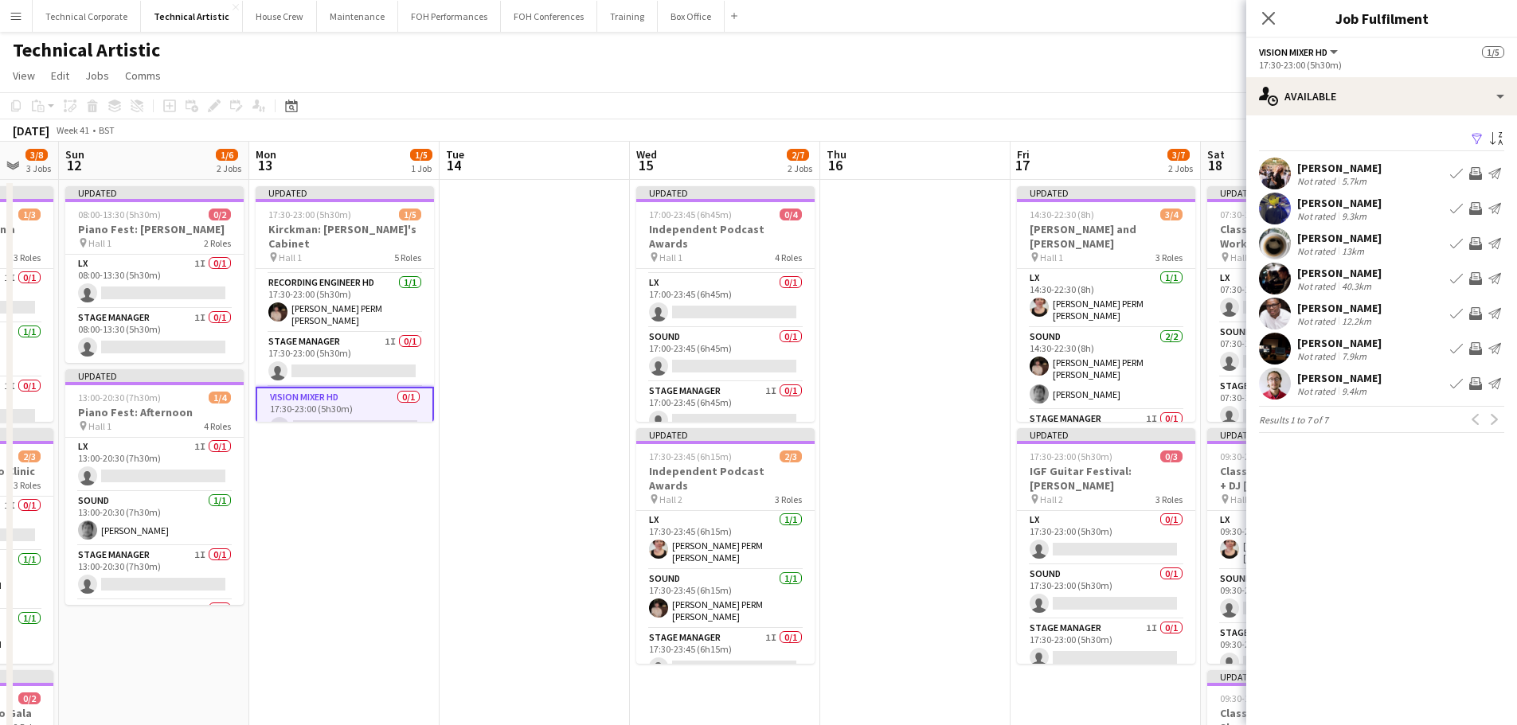
click at [1475, 314] on app-icon "Invite crew" at bounding box center [1475, 313] width 13 height 13
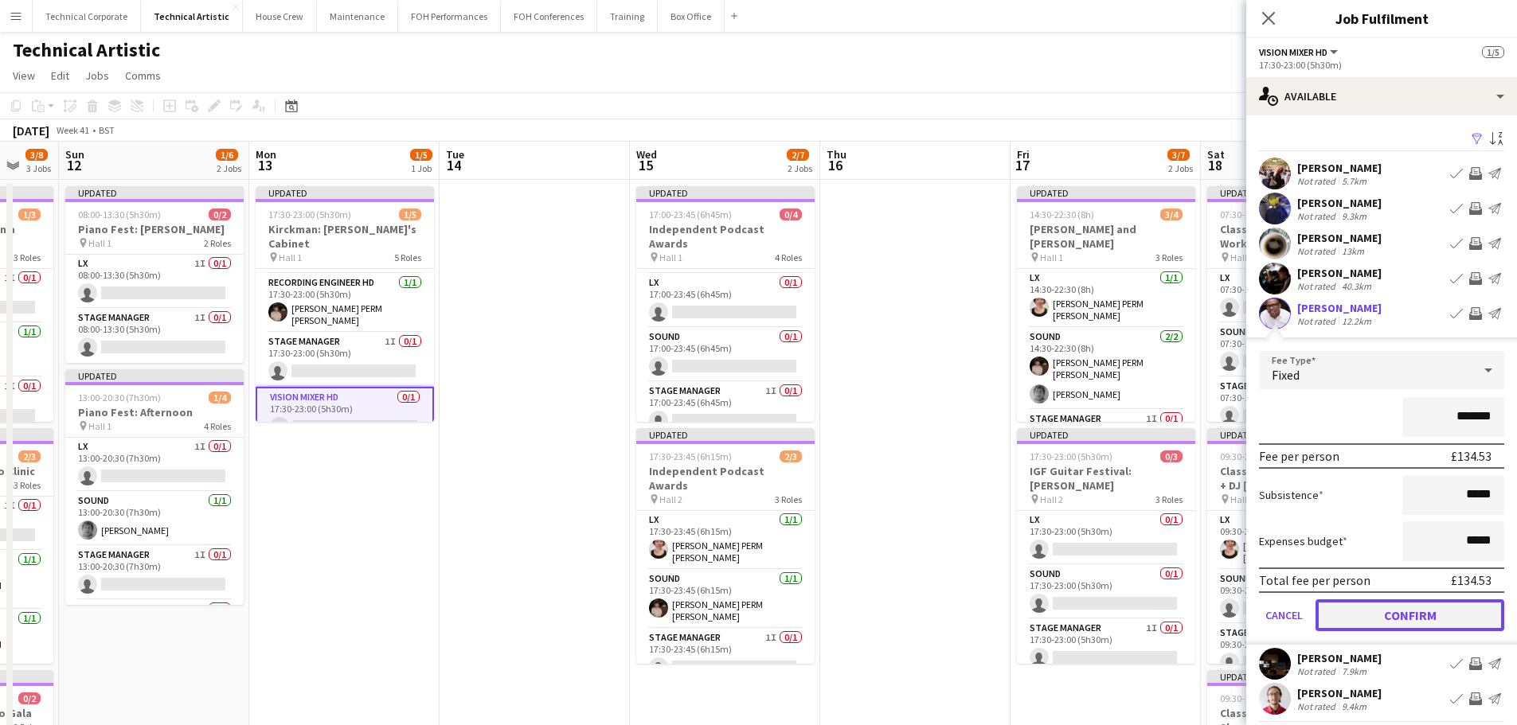
click at [1442, 610] on button "Confirm" at bounding box center [1409, 616] width 189 height 32
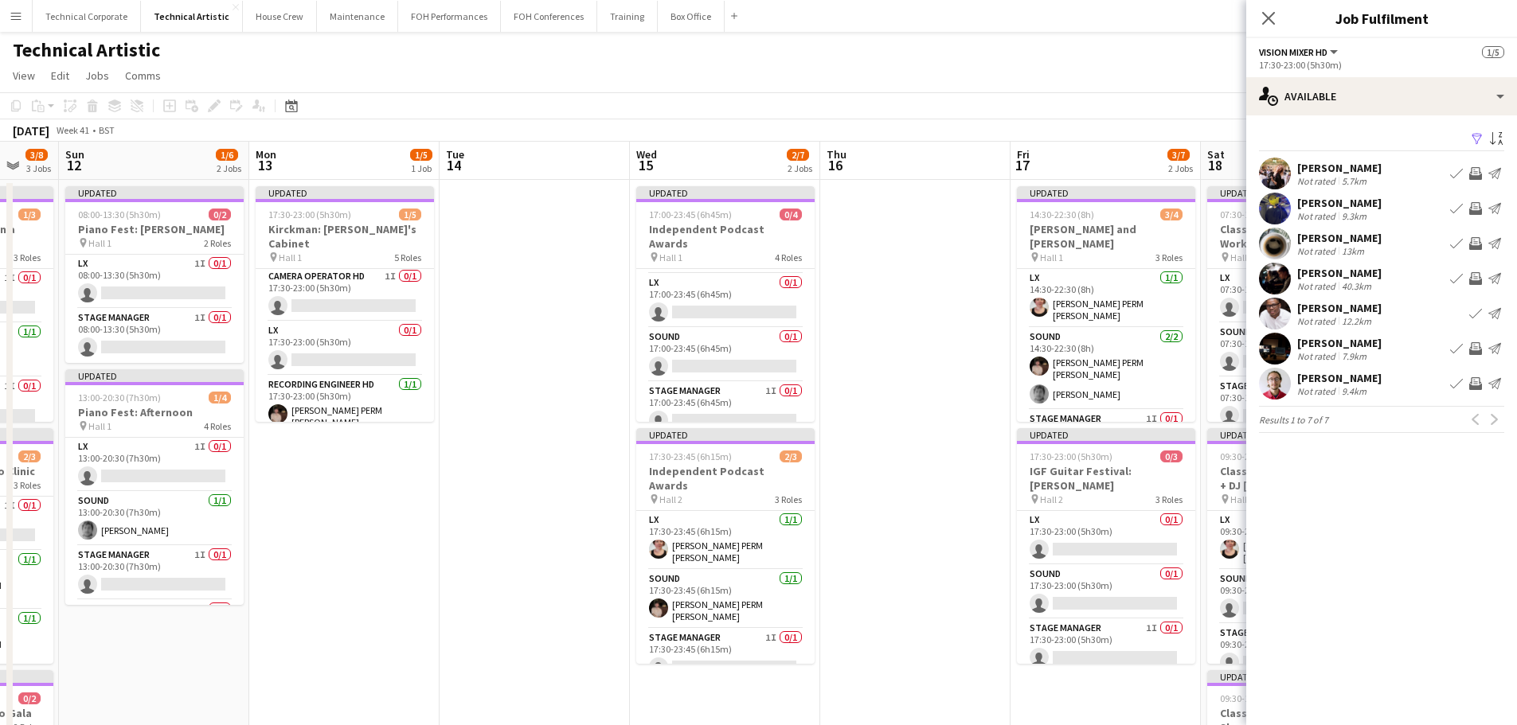
scroll to position [0, 0]
click at [357, 346] on app-card-role "LX 0/1 17:30-23:00 (5h30m) single-neutral-actions" at bounding box center [345, 350] width 178 height 54
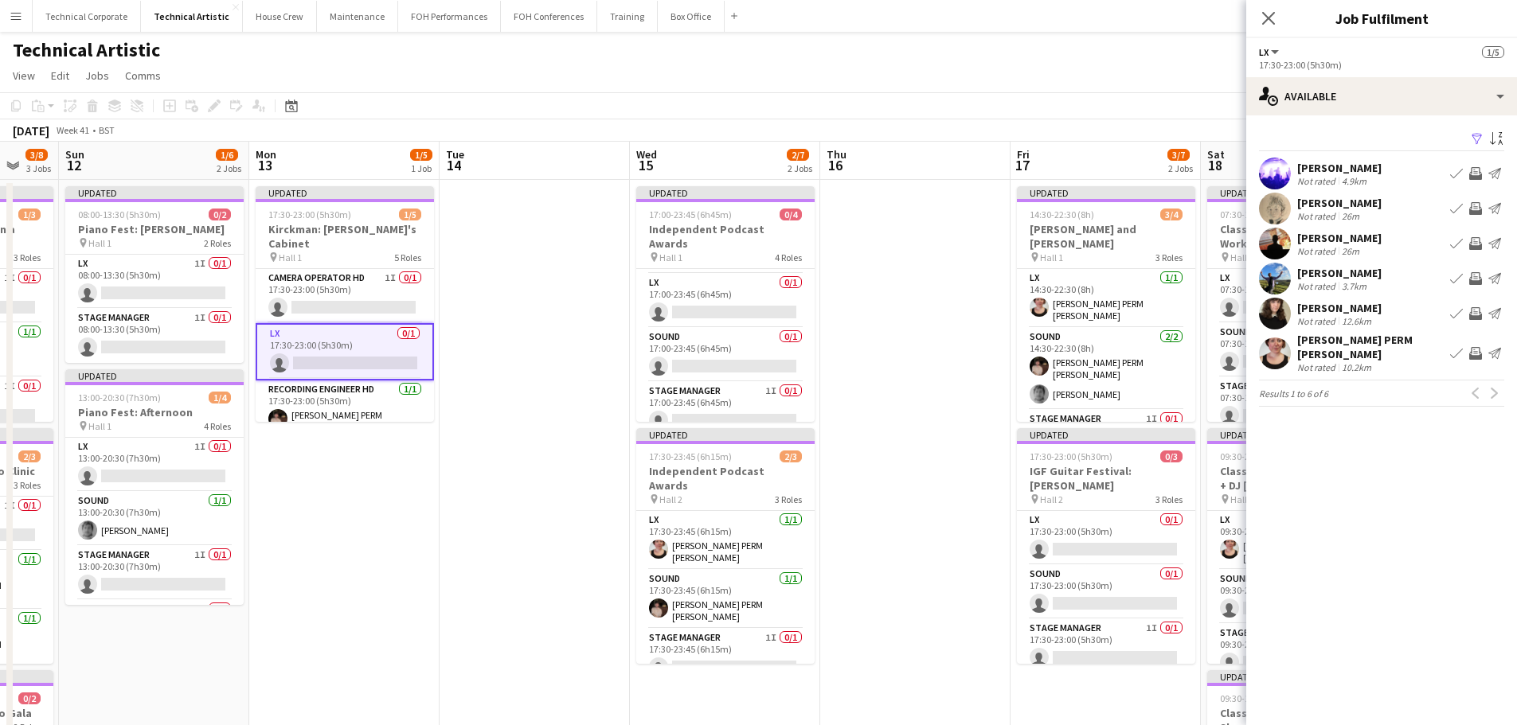
click at [1479, 279] on app-icon "Invite crew" at bounding box center [1475, 278] width 13 height 13
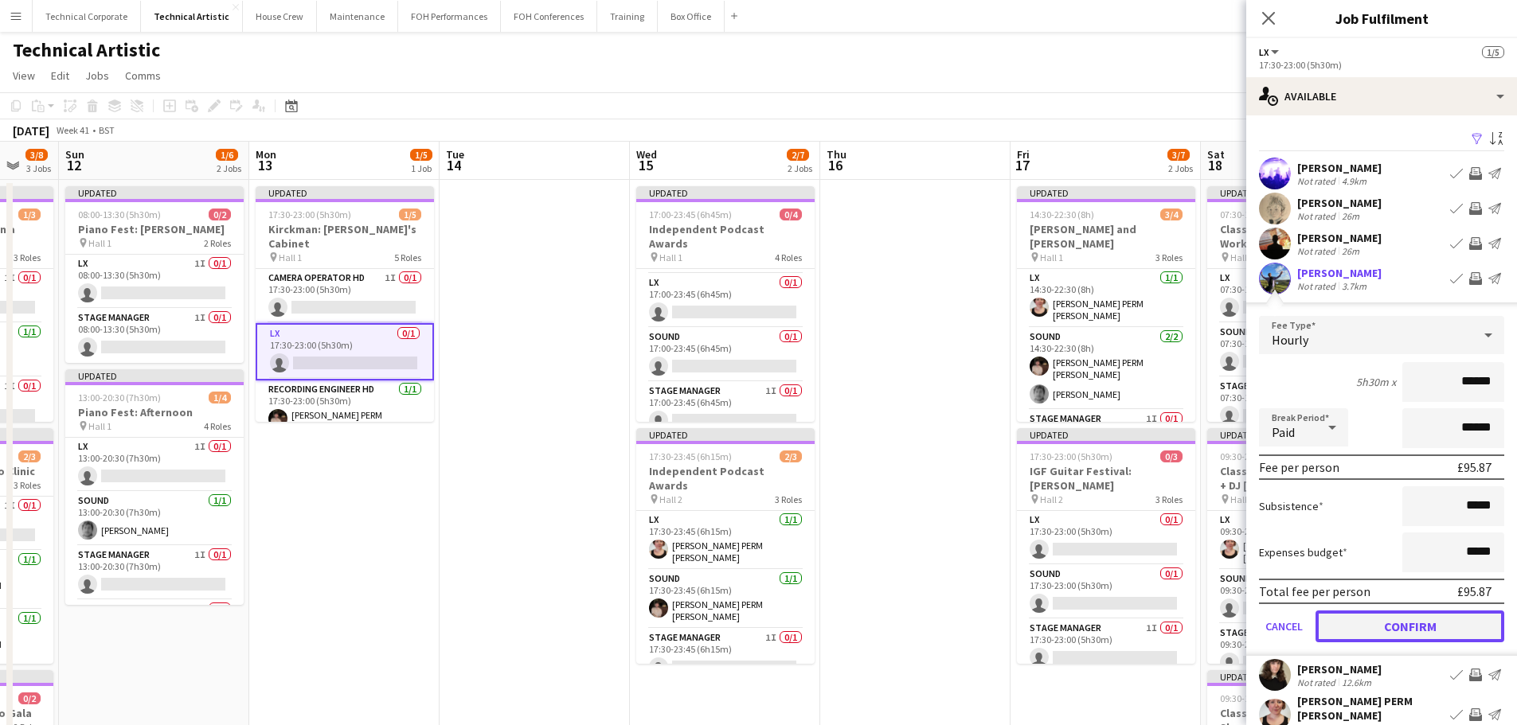
drag, startPoint x: 1418, startPoint y: 624, endPoint x: 1406, endPoint y: 627, distance: 12.4
click at [1418, 624] on button "Confirm" at bounding box center [1409, 627] width 189 height 32
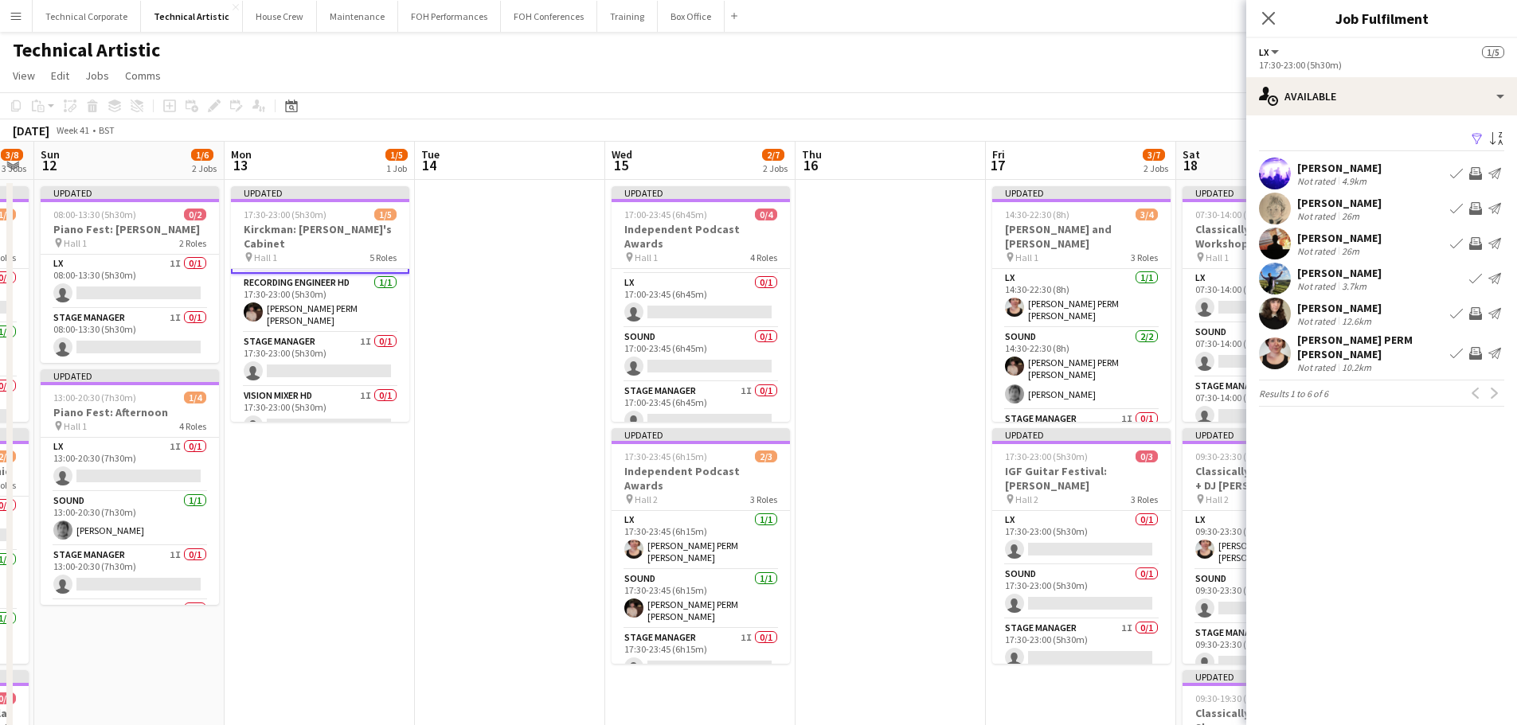
scroll to position [0, 407]
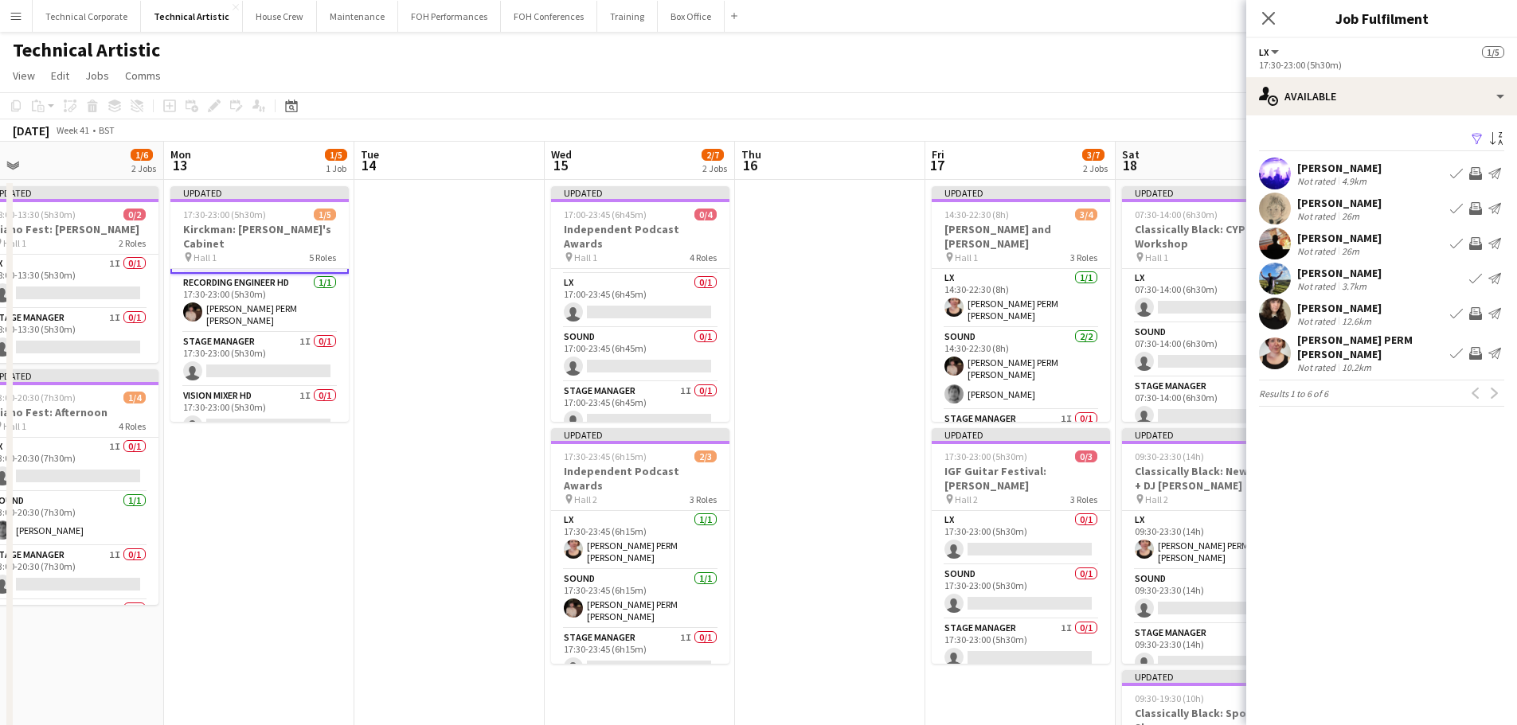
drag, startPoint x: 562, startPoint y: 350, endPoint x: 480, endPoint y: 360, distance: 82.7
click at [480, 360] on app-calendar-viewport "Fri 10 1/5 2 Jobs Sat 11 3/8 3 Jobs Sun 12 1/6 2 Jobs Mon 13 1/5 1 Job Tue 14 W…" at bounding box center [758, 643] width 1517 height 1003
click at [663, 341] on app-card-role "LX 0/1 17:00-23:45 (6h45m) single-neutral-actions" at bounding box center [640, 350] width 178 height 54
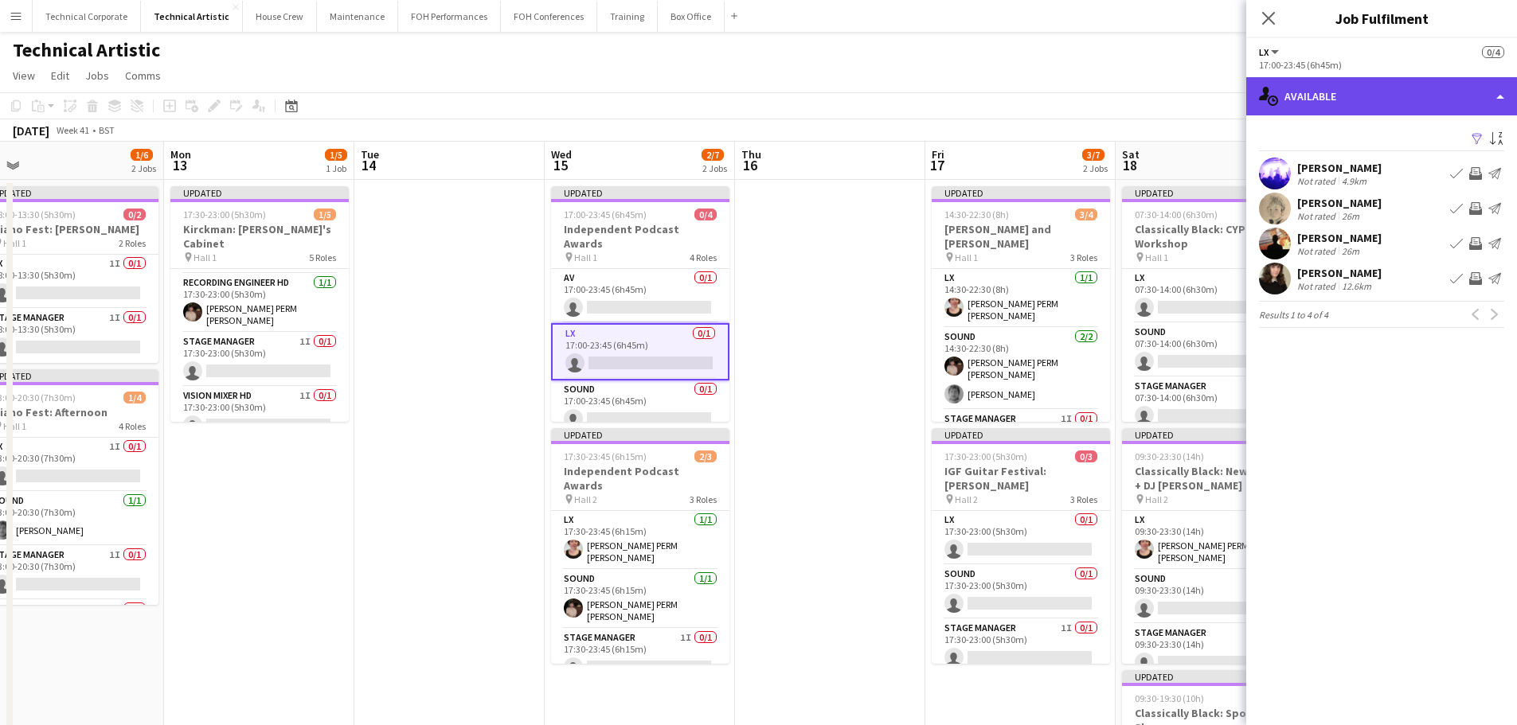
click at [1297, 84] on div "single-neutral-actions-upload Available" at bounding box center [1381, 96] width 271 height 38
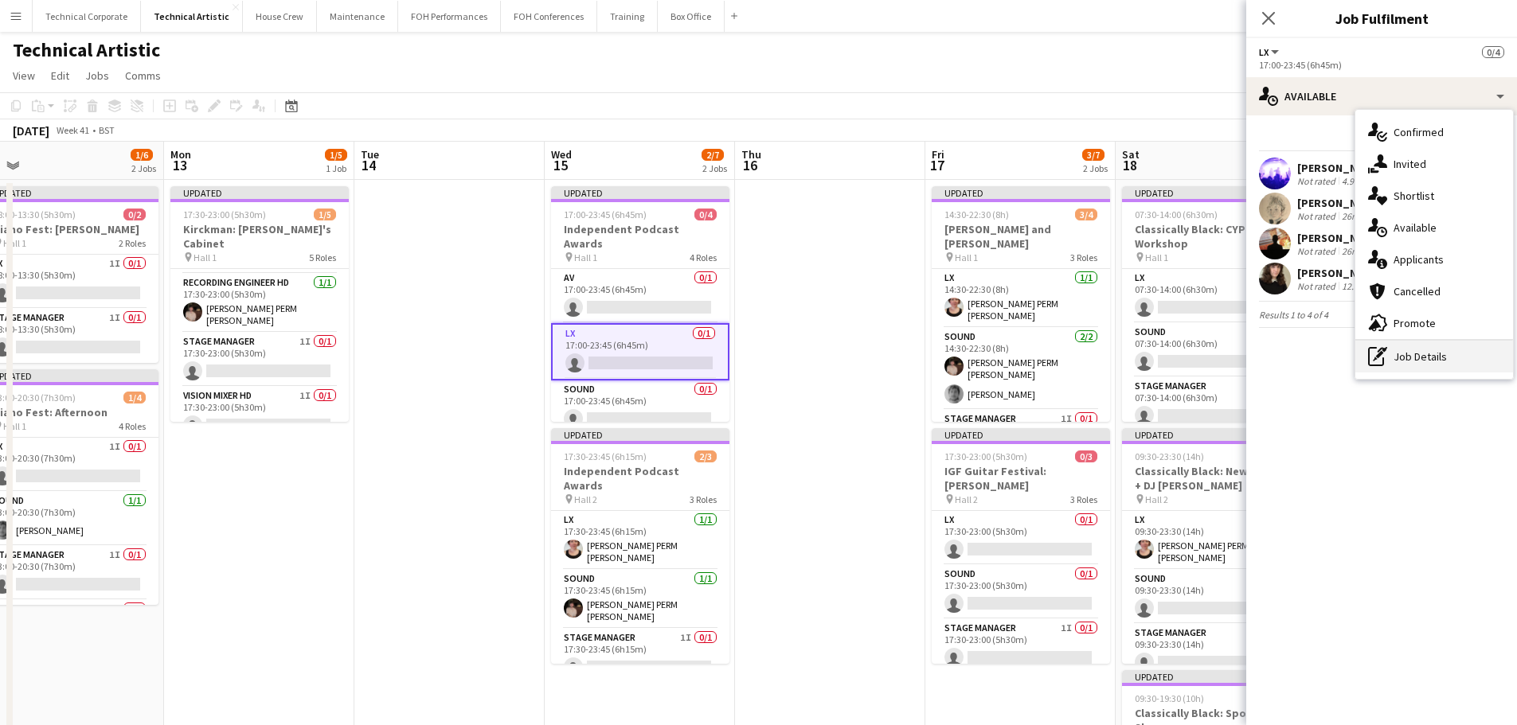
click at [1409, 354] on div "pen-write Job Details" at bounding box center [1434, 357] width 158 height 32
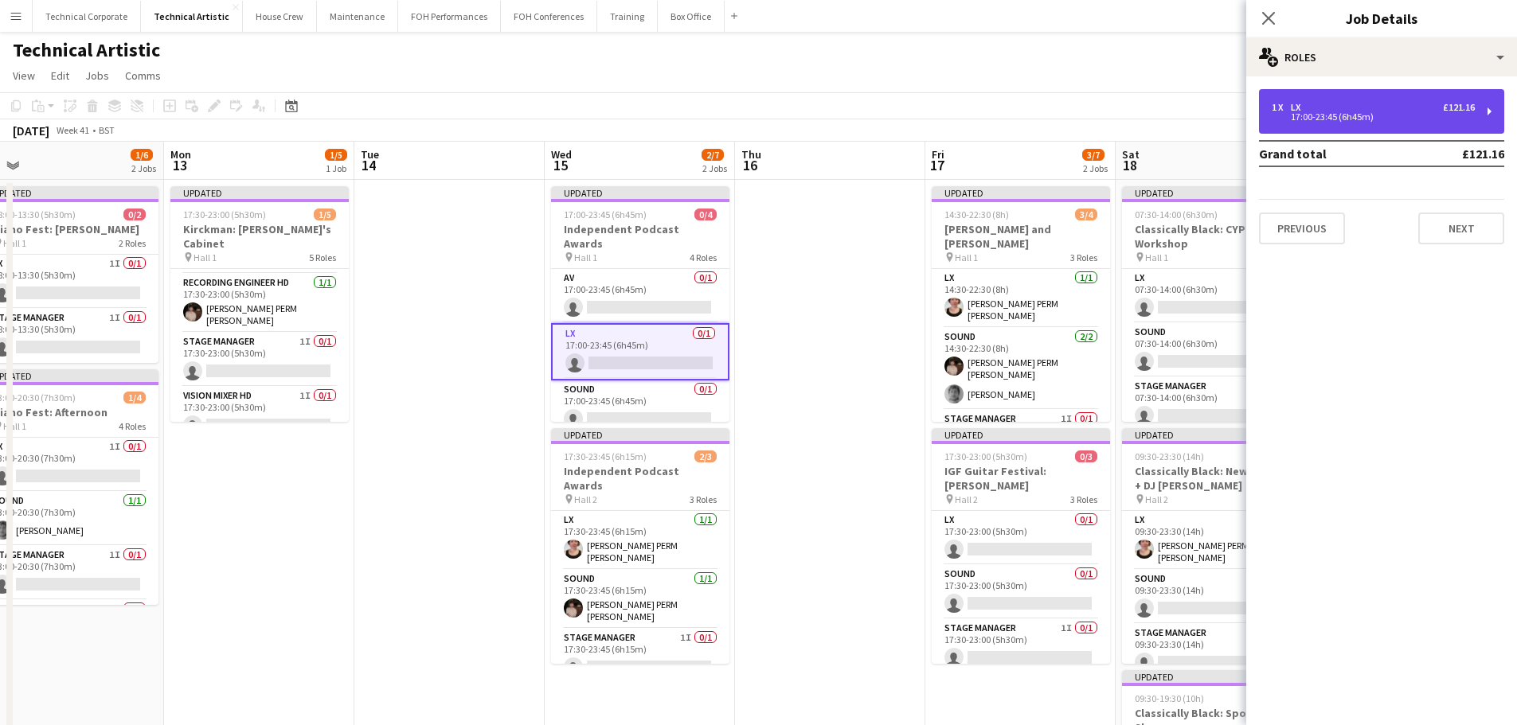
click at [1320, 129] on div "1 x LX £121.16 17:00-23:45 (6h45m)" at bounding box center [1381, 111] width 245 height 45
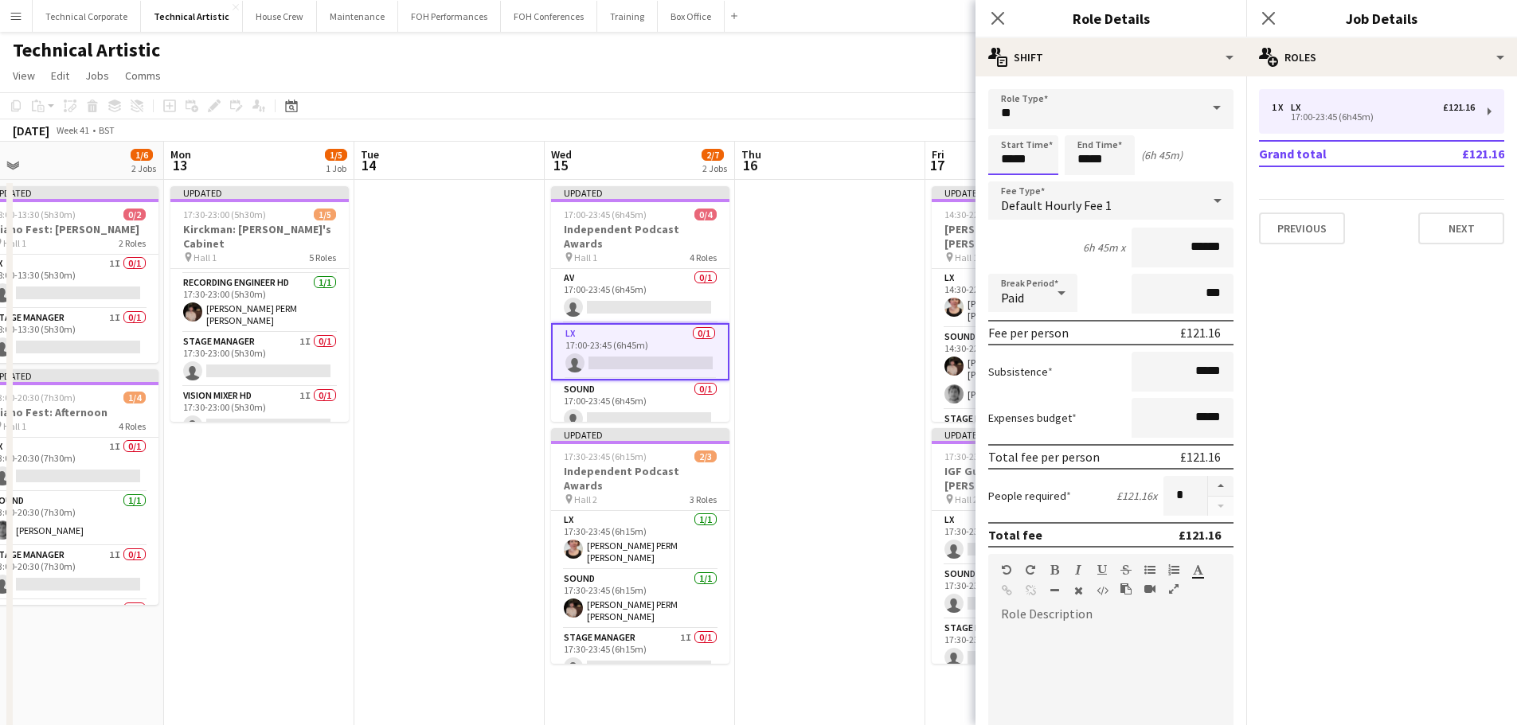
click at [1026, 151] on input "*****" at bounding box center [1023, 155] width 70 height 40
type input "*****"
click at [1005, 125] on div at bounding box center [1007, 127] width 32 height 16
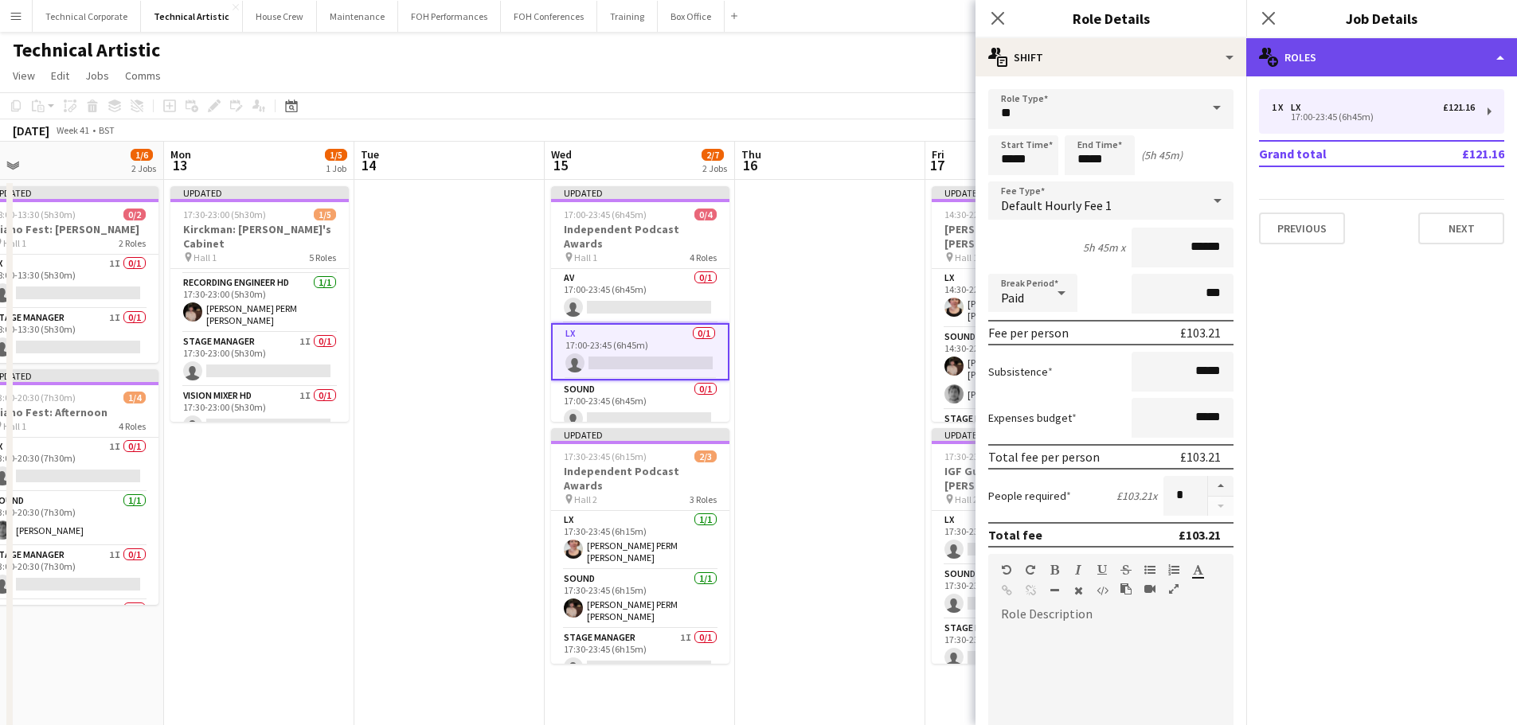
click at [1295, 60] on div "multiple-users-add Roles" at bounding box center [1381, 57] width 271 height 38
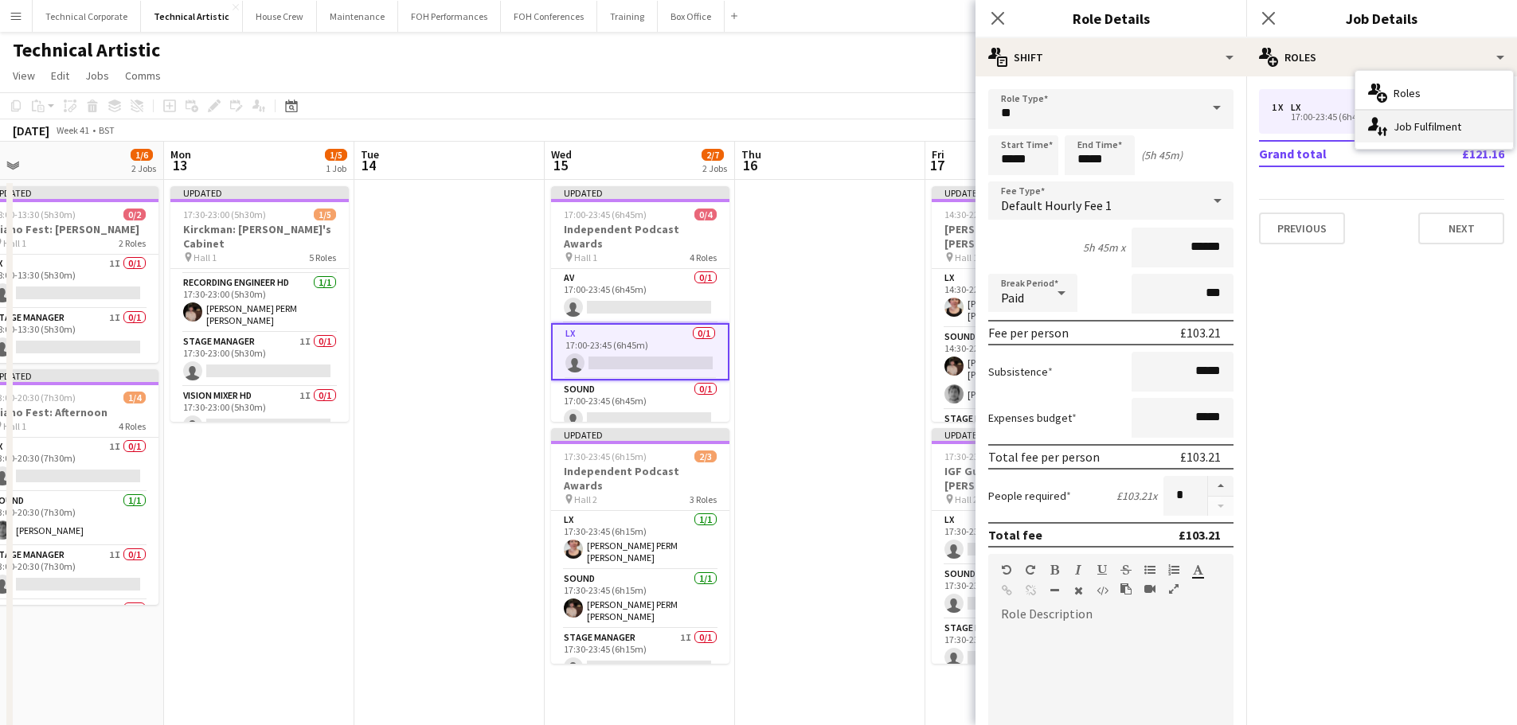
click at [1426, 133] on div "single-neutral-actions-up-down Job Fulfilment" at bounding box center [1434, 127] width 158 height 32
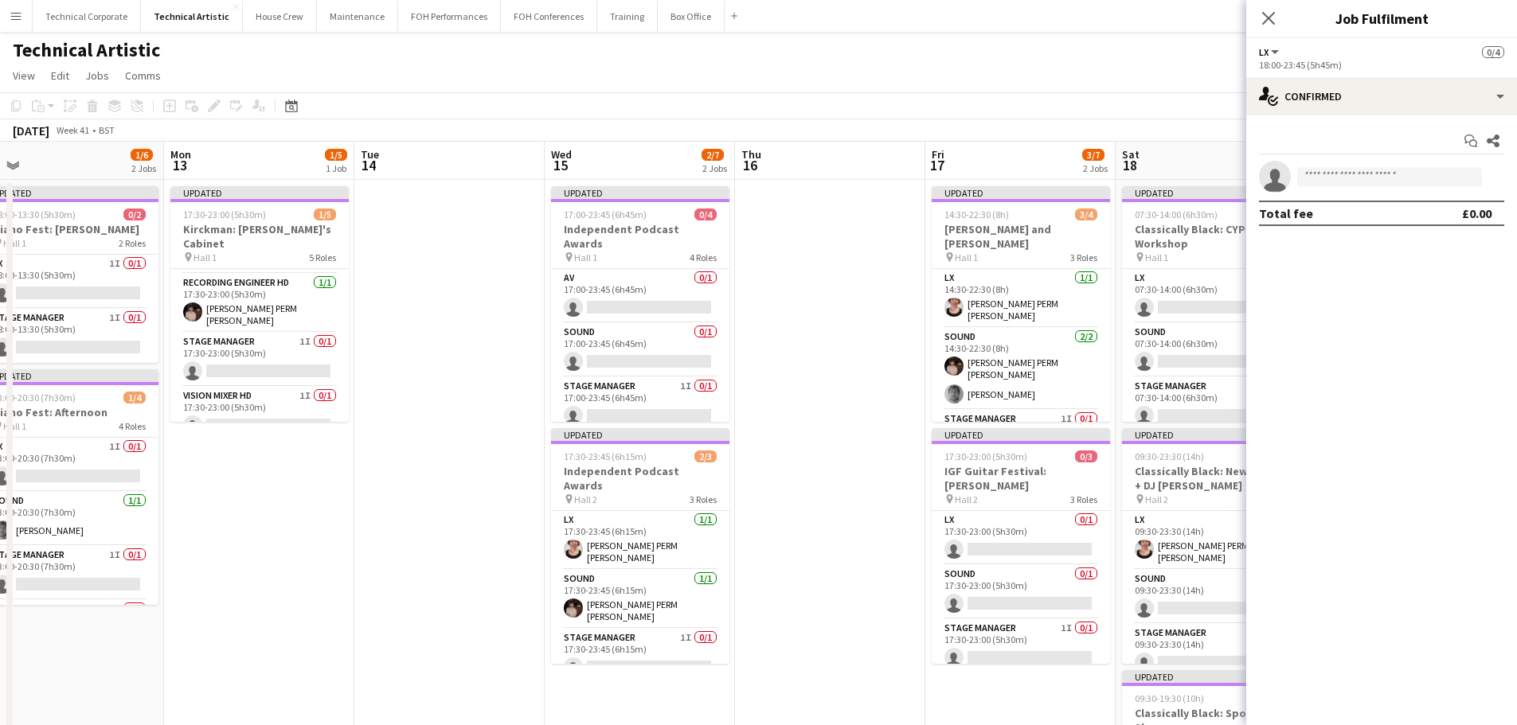
drag, startPoint x: 1347, startPoint y: 55, endPoint x: 1351, endPoint y: 73, distance: 18.7
click at [1347, 57] on div "LX All roles LX 0/4" at bounding box center [1381, 52] width 245 height 14
drag, startPoint x: 1351, startPoint y: 73, endPoint x: 1367, endPoint y: 99, distance: 30.0
click at [1352, 74] on app-options-switcher "LX All roles LX 0/4 18:00-23:45 (5h45m)" at bounding box center [1381, 57] width 271 height 39
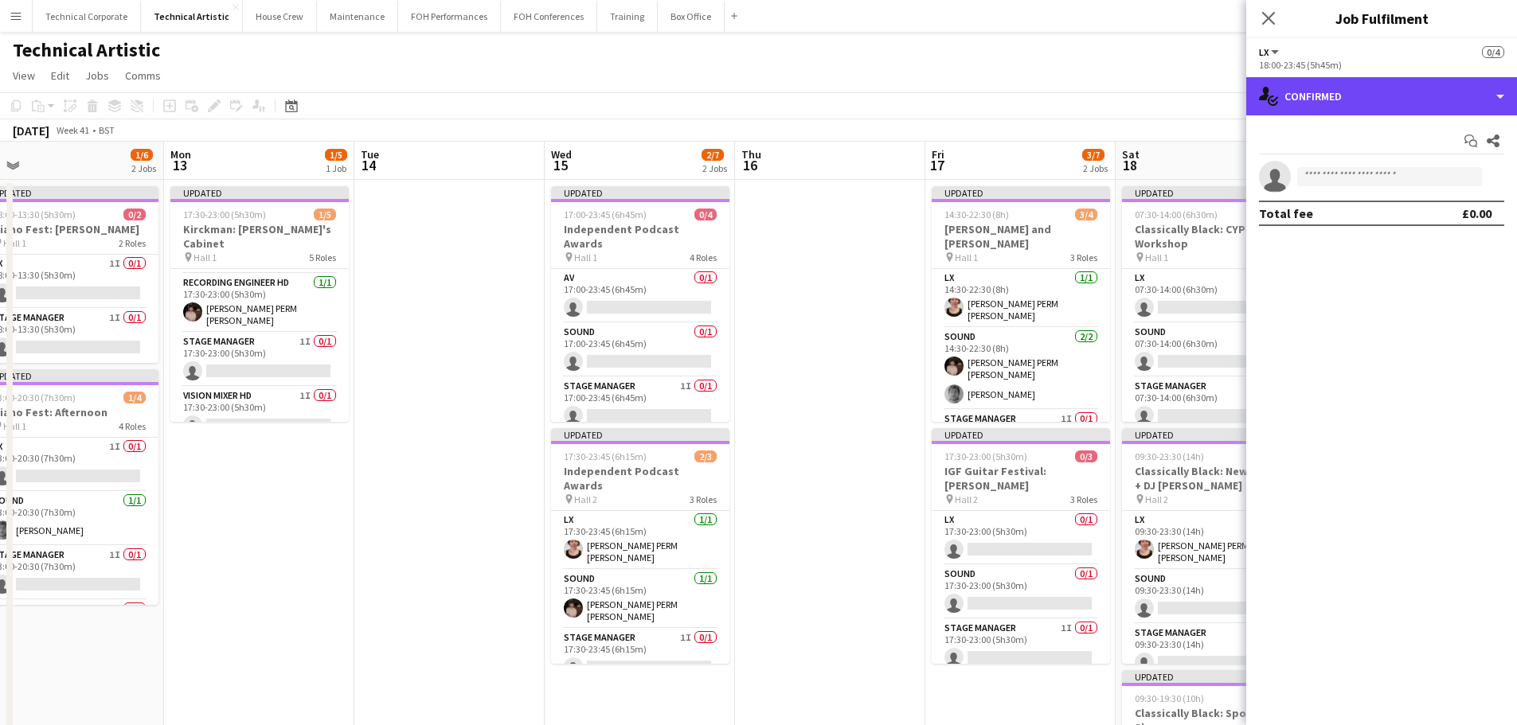
drag, startPoint x: 1367, startPoint y: 99, endPoint x: 1413, endPoint y: 184, distance: 96.9
click at [1367, 100] on div "single-neutral-actions-check-2 Confirmed" at bounding box center [1381, 96] width 271 height 38
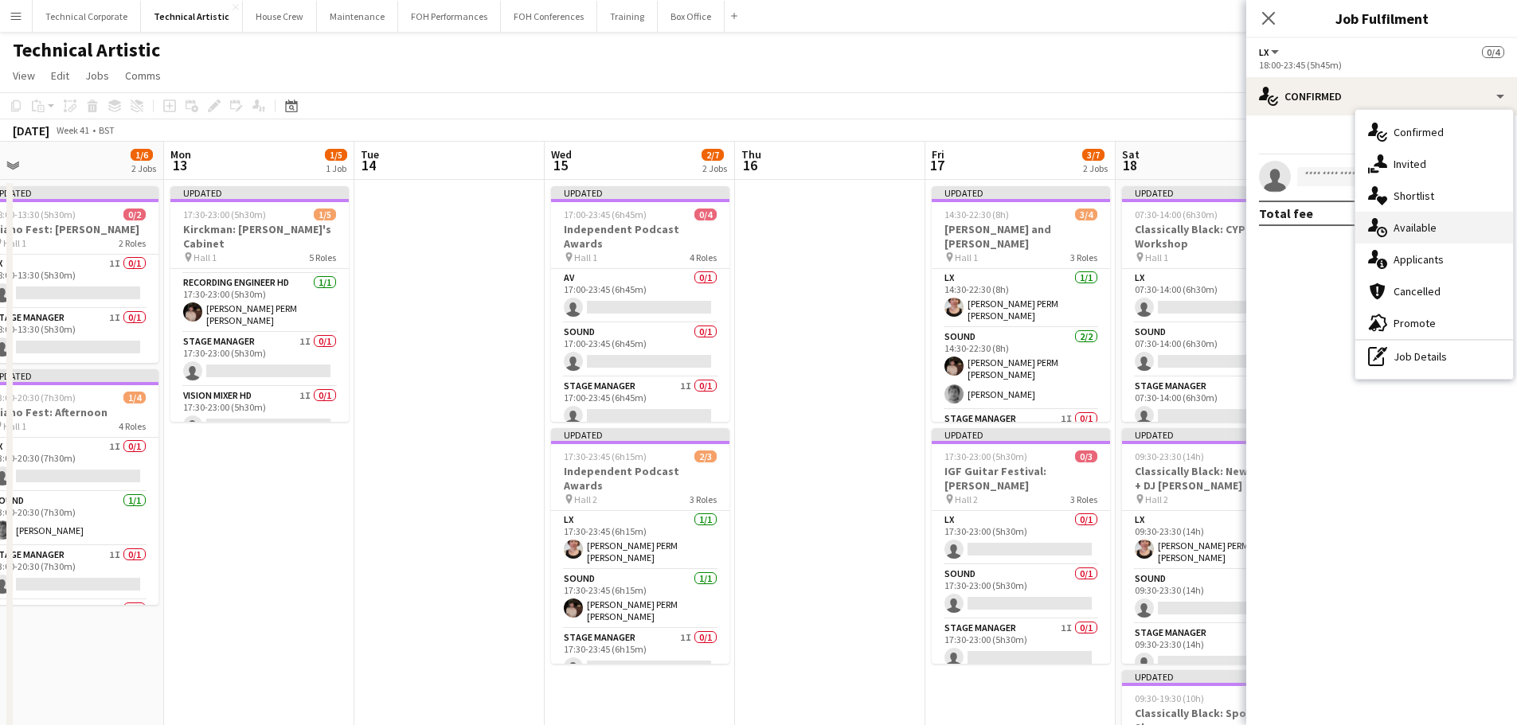
click at [1428, 242] on div "single-neutral-actions-upload Available" at bounding box center [1434, 228] width 158 height 32
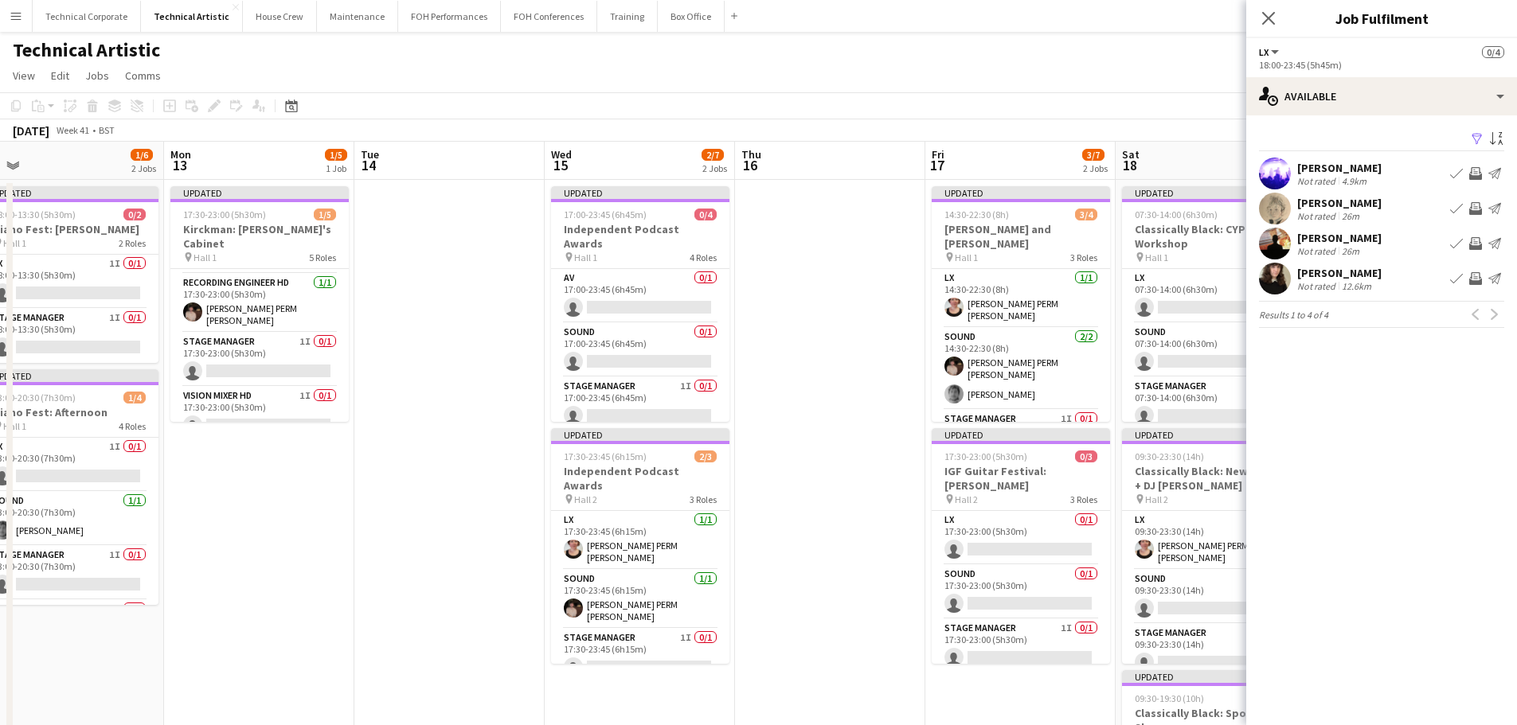
click at [1479, 170] on app-icon "Invite crew" at bounding box center [1475, 173] width 13 height 13
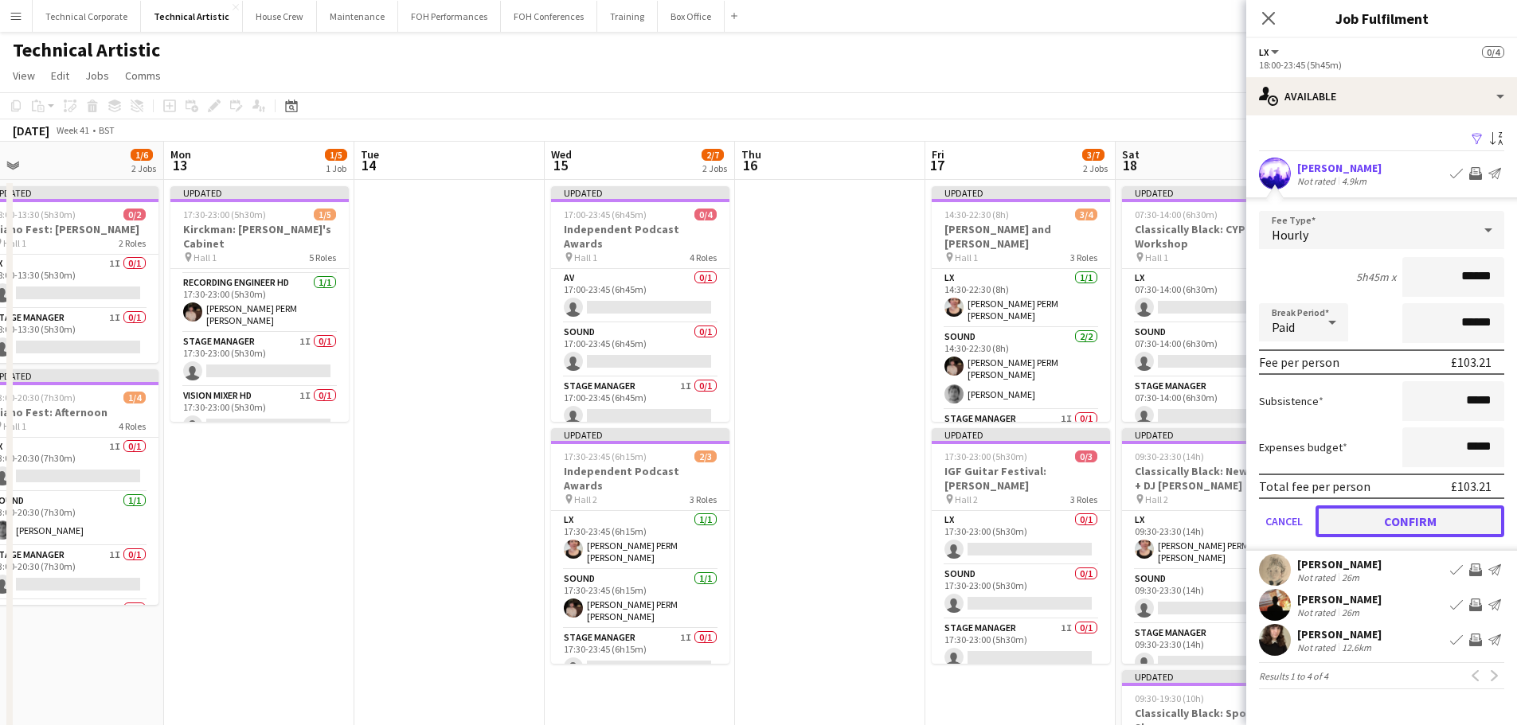
click at [1416, 526] on button "Confirm" at bounding box center [1409, 522] width 189 height 32
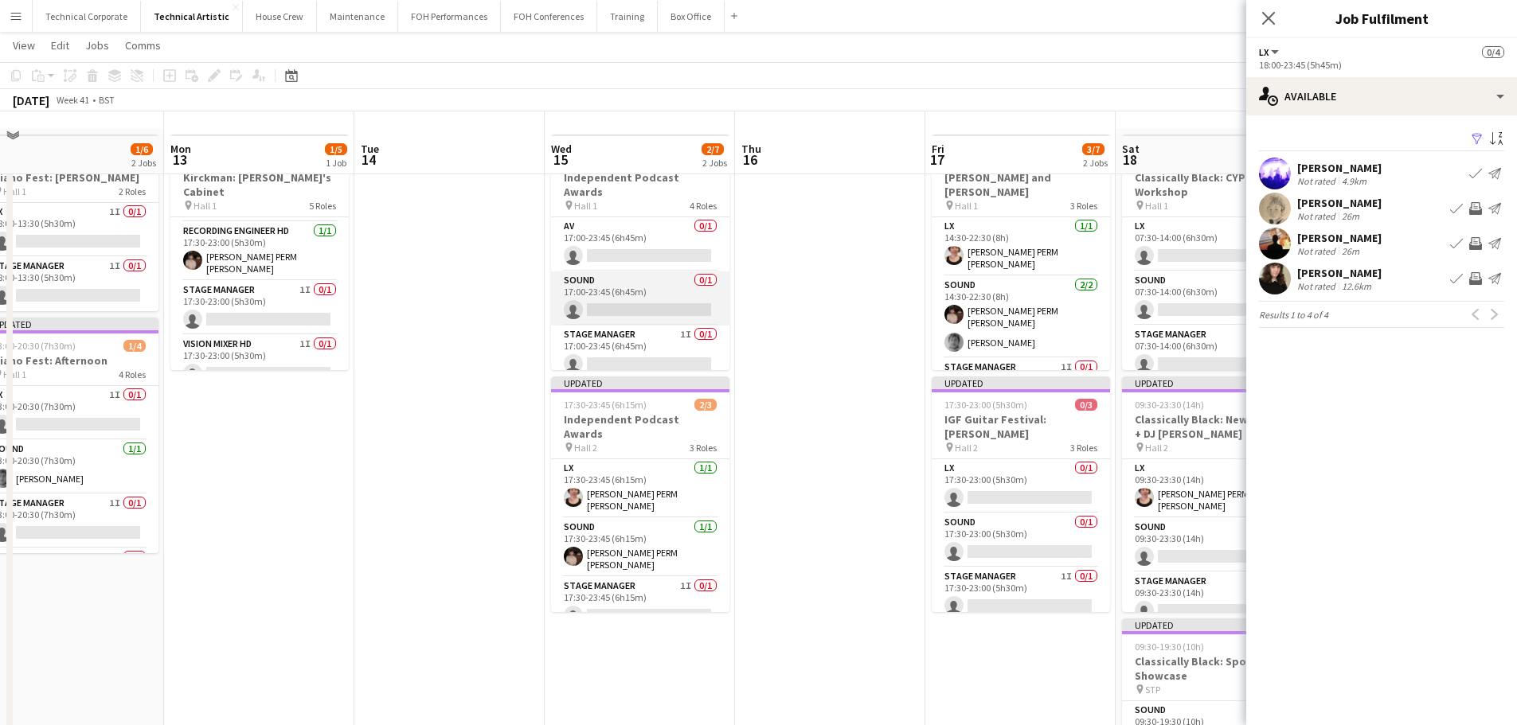
scroll to position [0, 0]
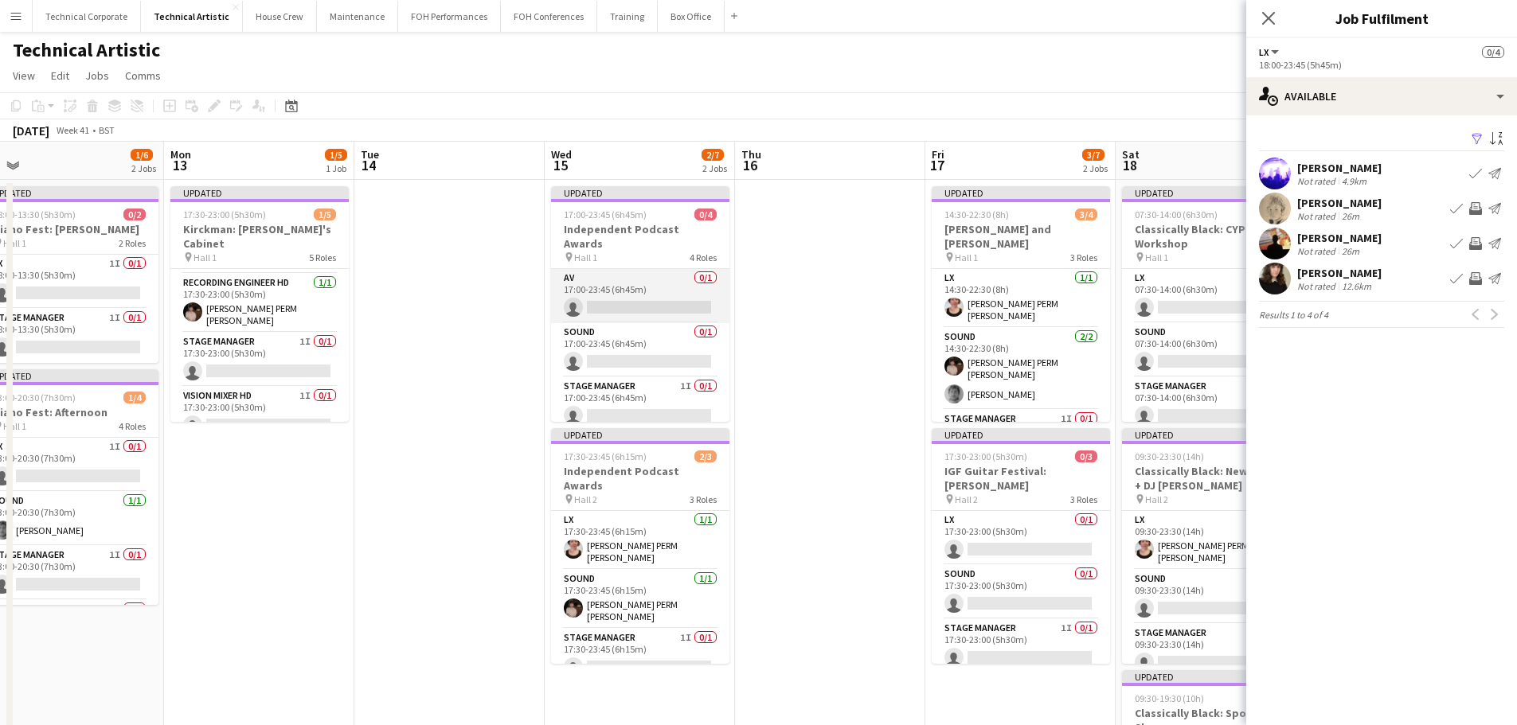
click at [637, 294] on app-card-role "AV 0/1 17:00-23:45 (6h45m) single-neutral-actions" at bounding box center [640, 296] width 178 height 54
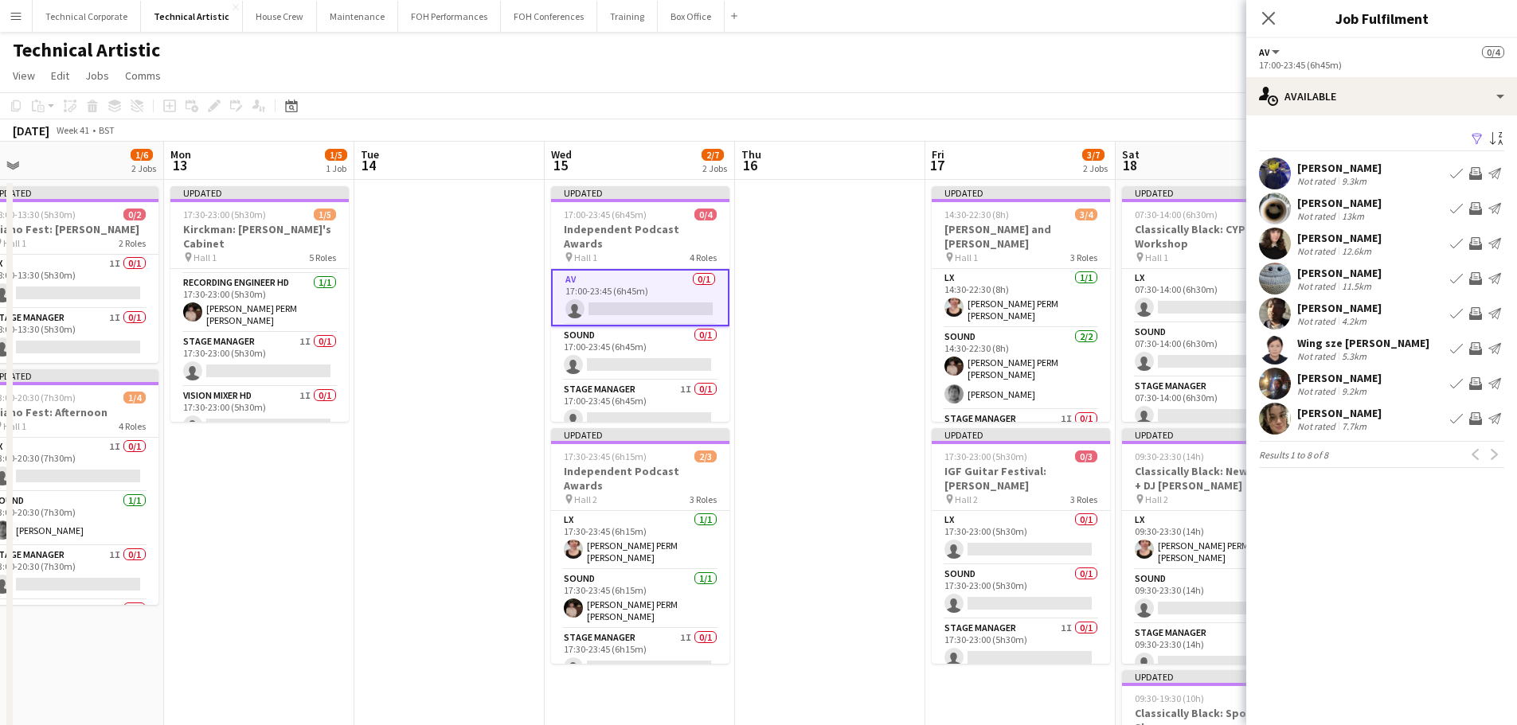
drag, startPoint x: 1475, startPoint y: 174, endPoint x: 1473, endPoint y: 184, distance: 9.7
click at [1475, 174] on app-icon "Invite crew" at bounding box center [1475, 173] width 13 height 13
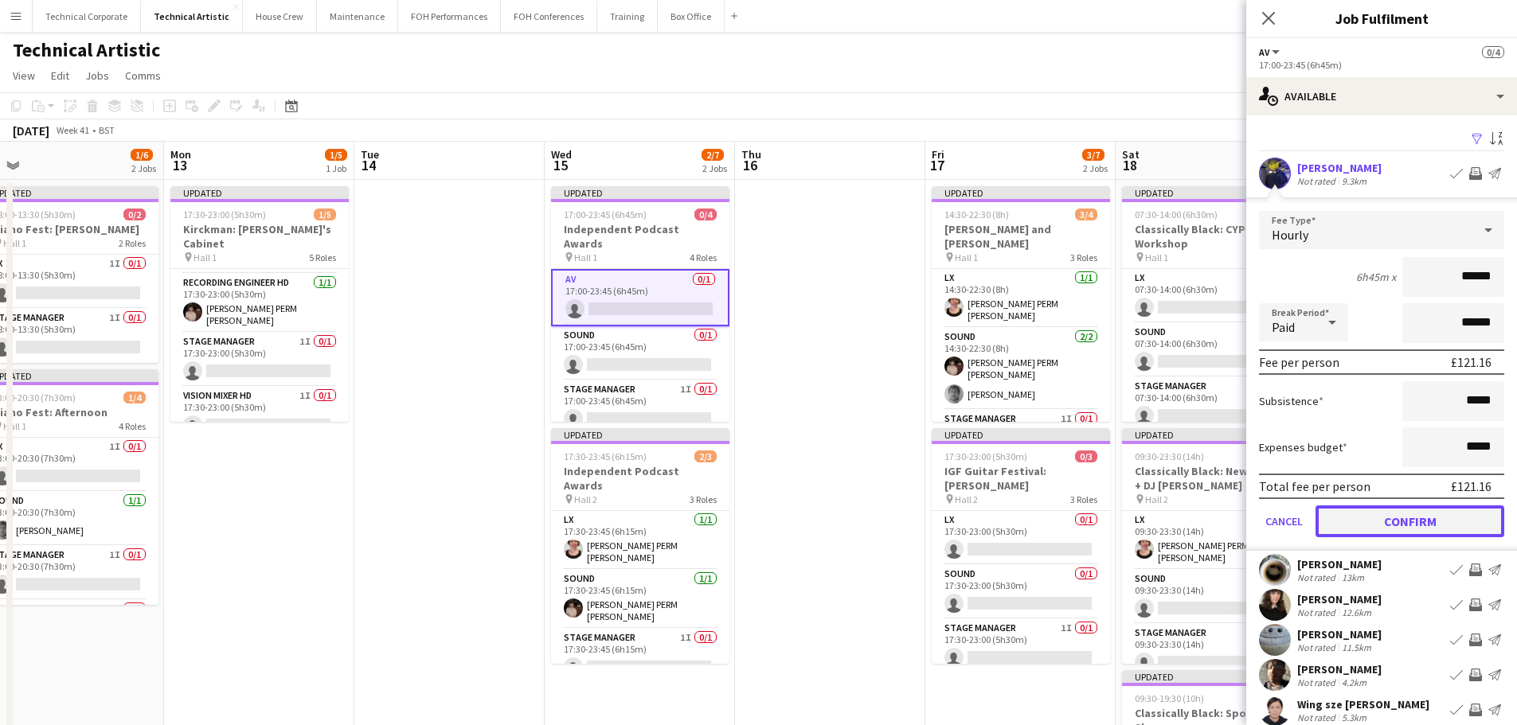
click at [1387, 526] on button "Confirm" at bounding box center [1409, 522] width 189 height 32
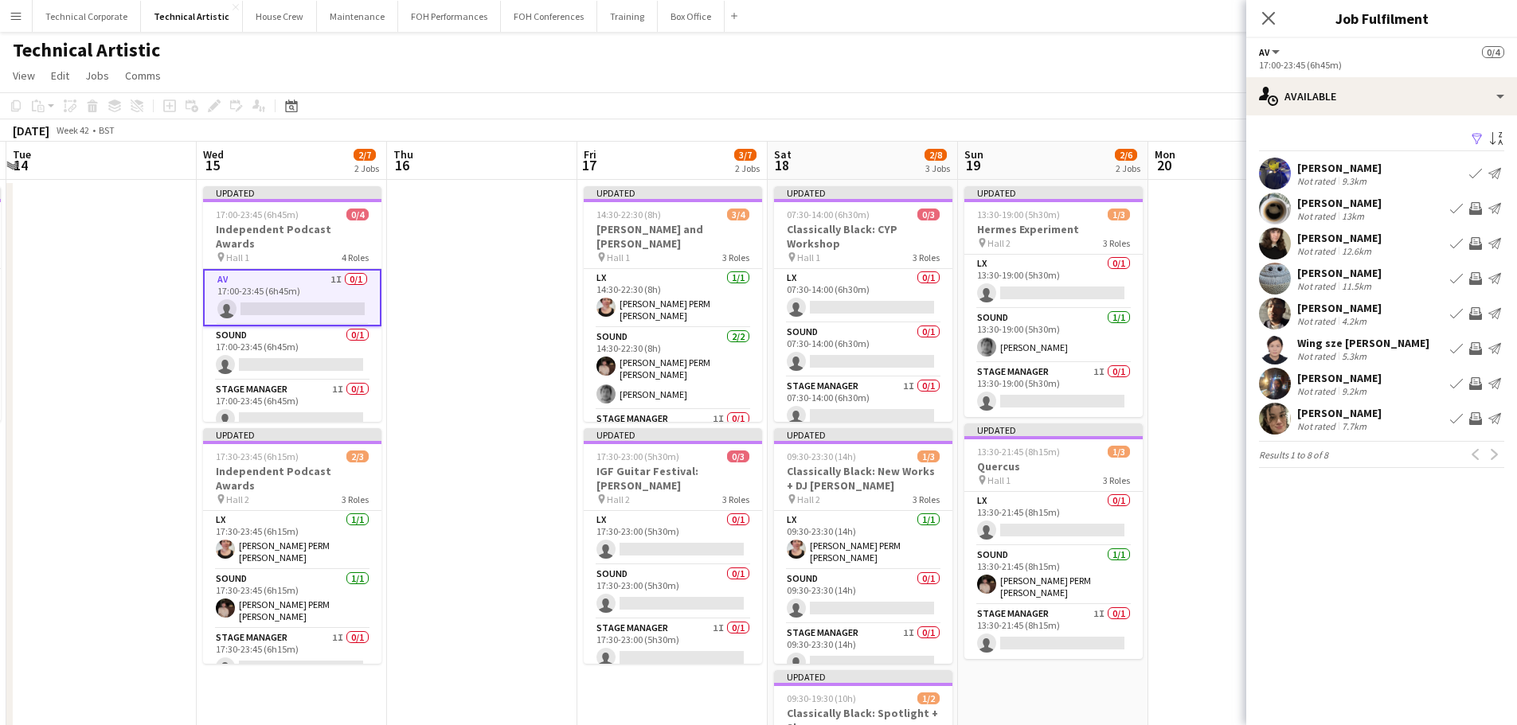
scroll to position [0, 569]
drag, startPoint x: 804, startPoint y: 427, endPoint x: 469, endPoint y: 478, distance: 339.1
click at [452, 448] on app-calendar-viewport "Sat 11 3/8 3 Jobs Sun 12 1/6 2 Jobs Mon 13 1/5 1 Job Tue 14 Wed 15 2/7 2 Jobs T…" at bounding box center [758, 643] width 1517 height 1003
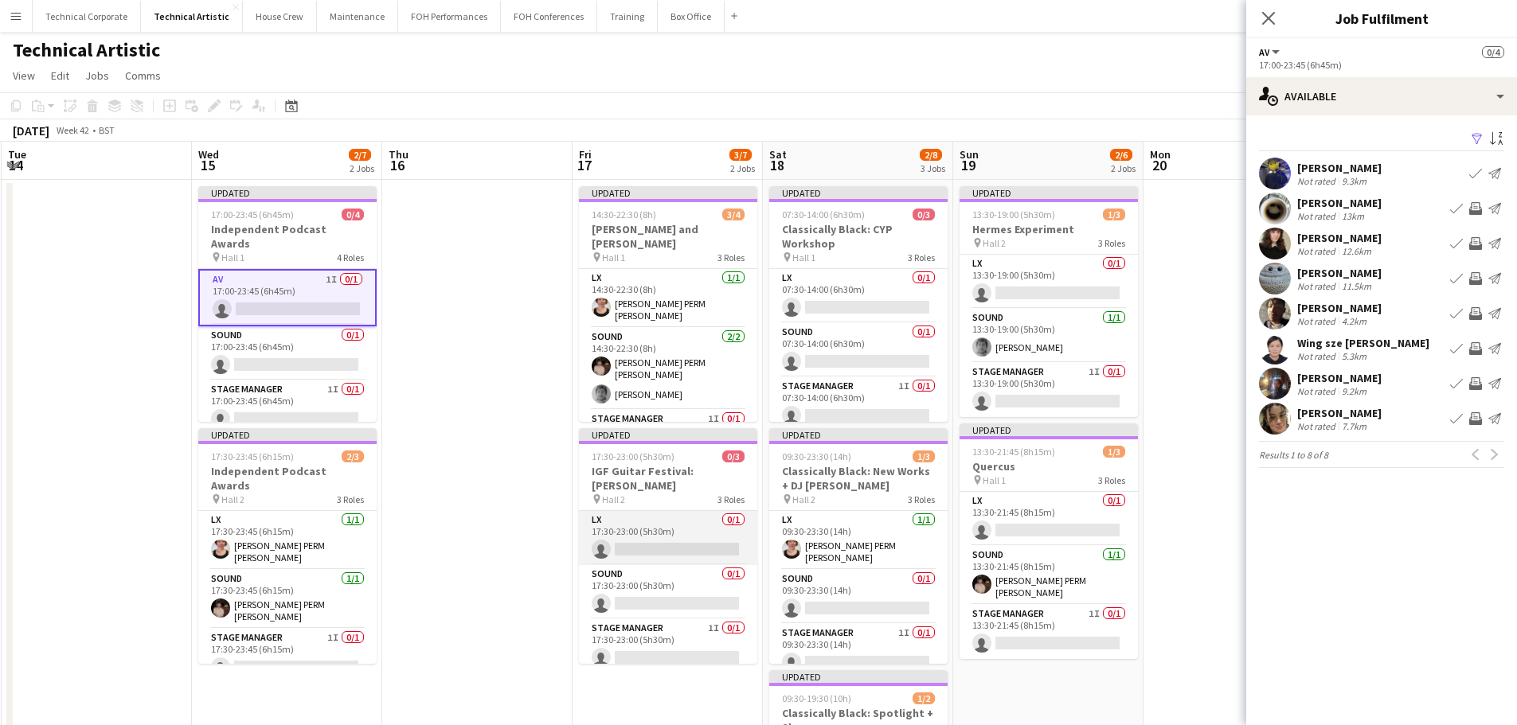
click at [642, 516] on app-card-role "LX 0/1 17:30-23:00 (5h30m) single-neutral-actions" at bounding box center [668, 538] width 178 height 54
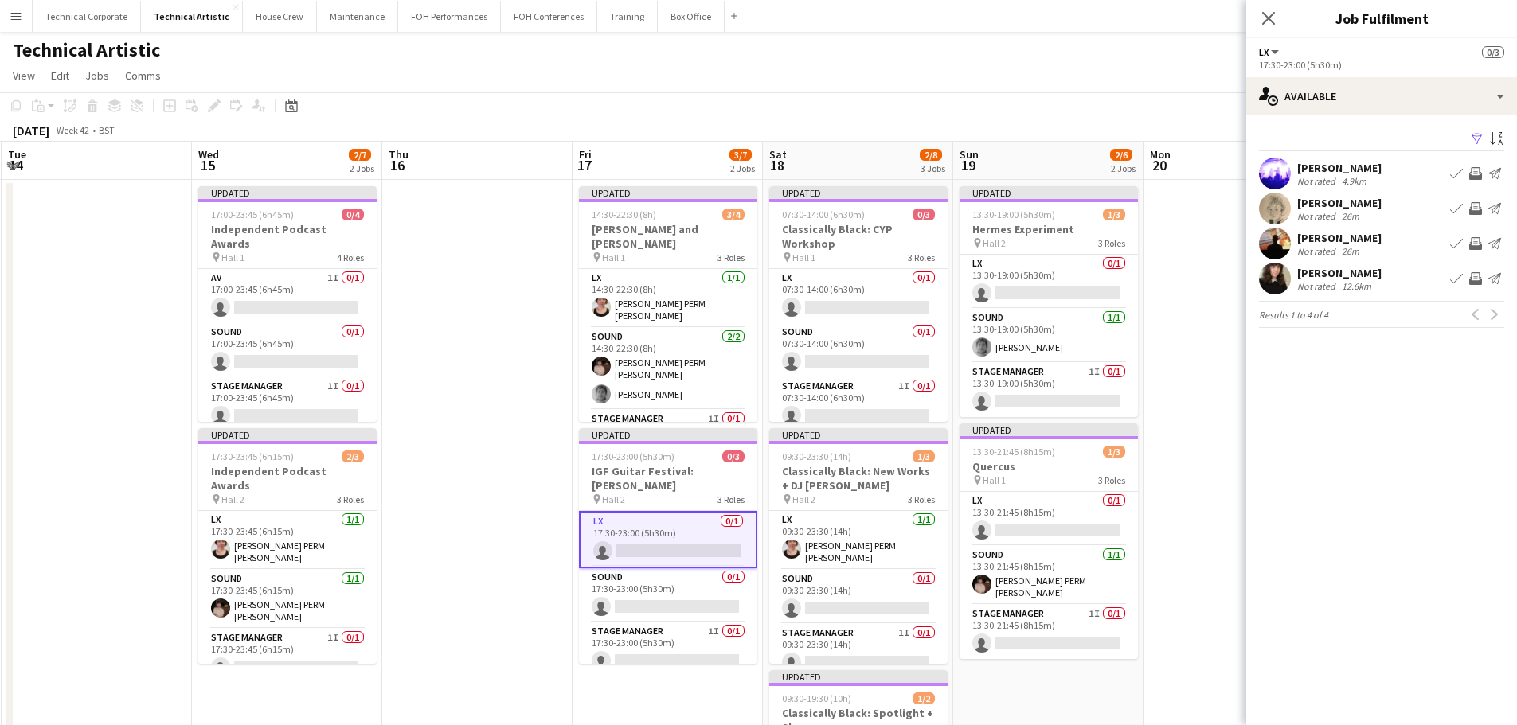
click at [1476, 202] on app-icon "Invite crew" at bounding box center [1475, 208] width 13 height 13
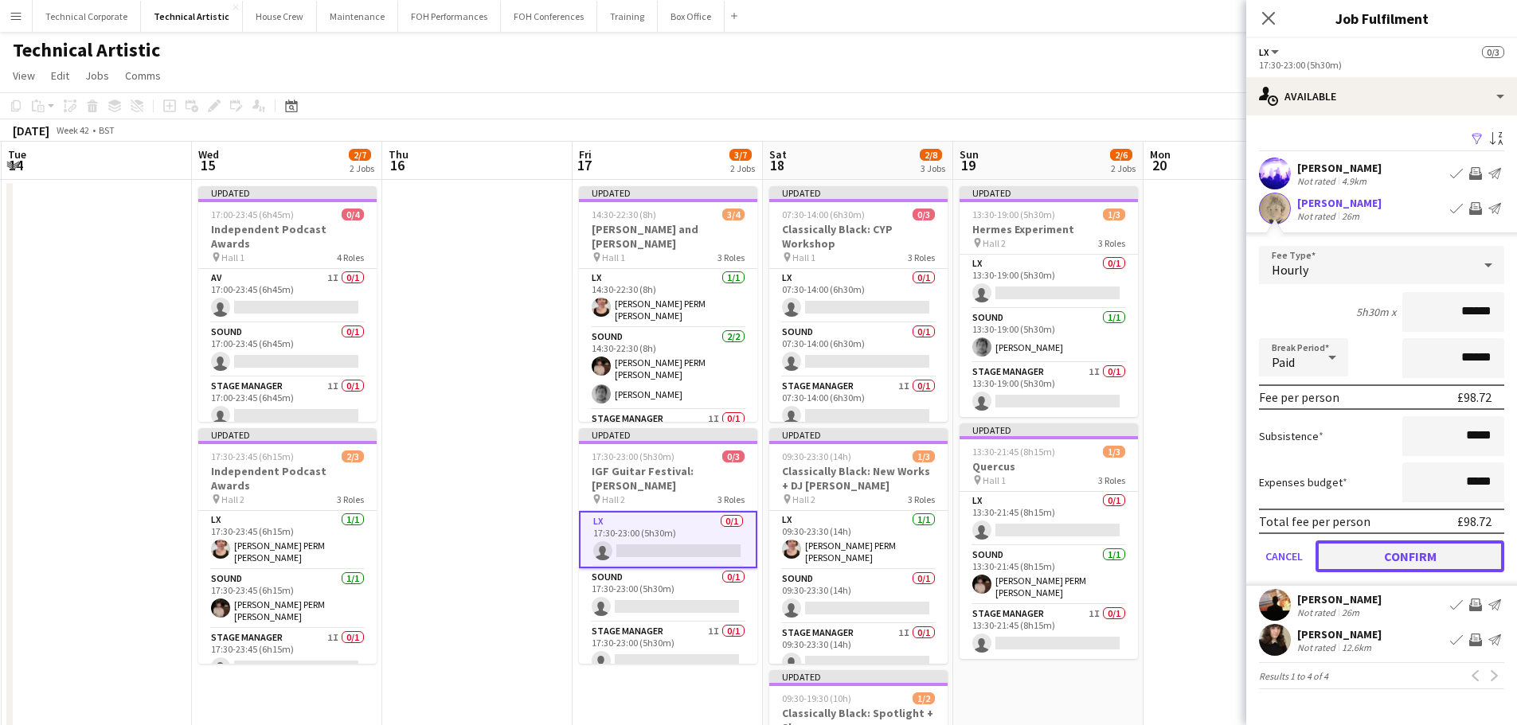
click at [1420, 549] on button "Confirm" at bounding box center [1409, 557] width 189 height 32
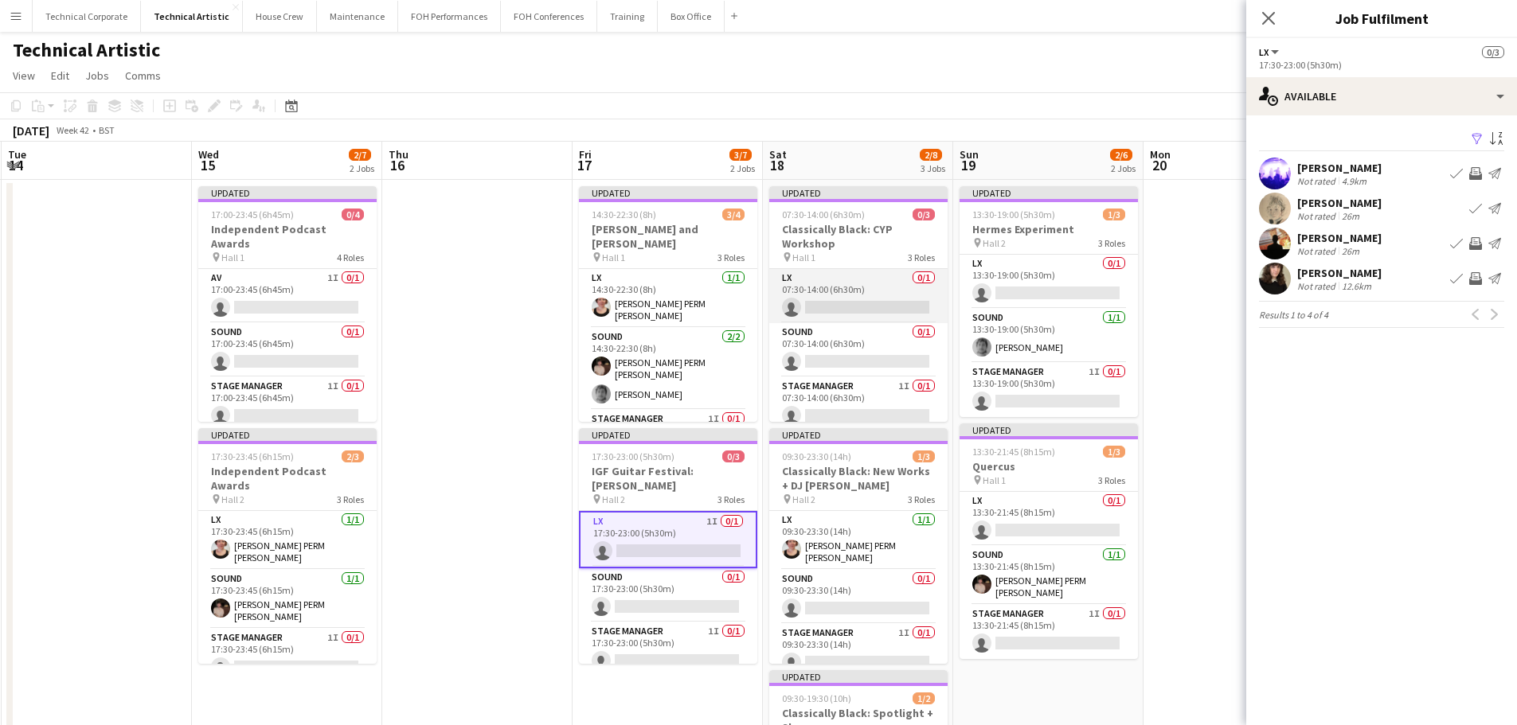
click at [861, 301] on app-card-role "LX 0/1 07:30-14:00 (6h30m) single-neutral-actions" at bounding box center [858, 296] width 178 height 54
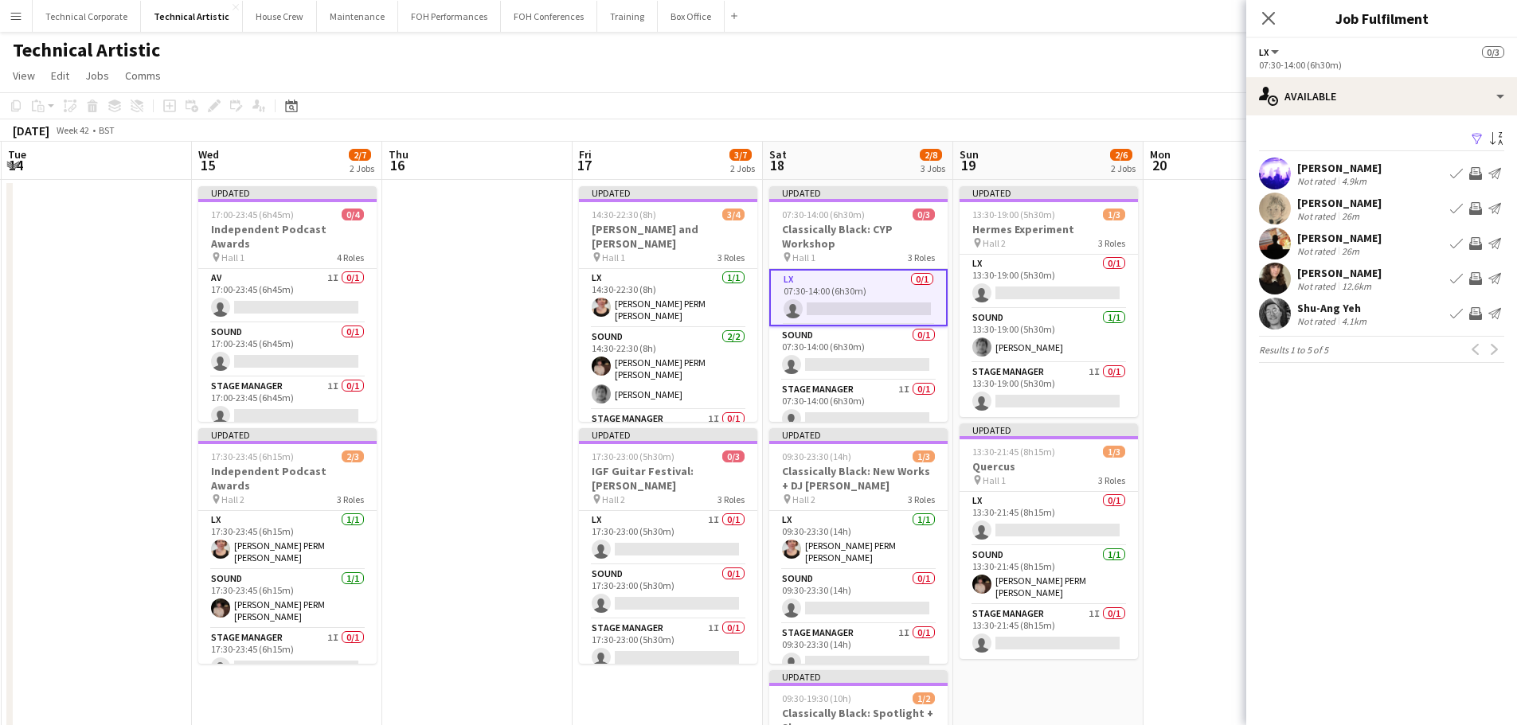
click at [1472, 244] on app-icon "Invite crew" at bounding box center [1475, 243] width 13 height 13
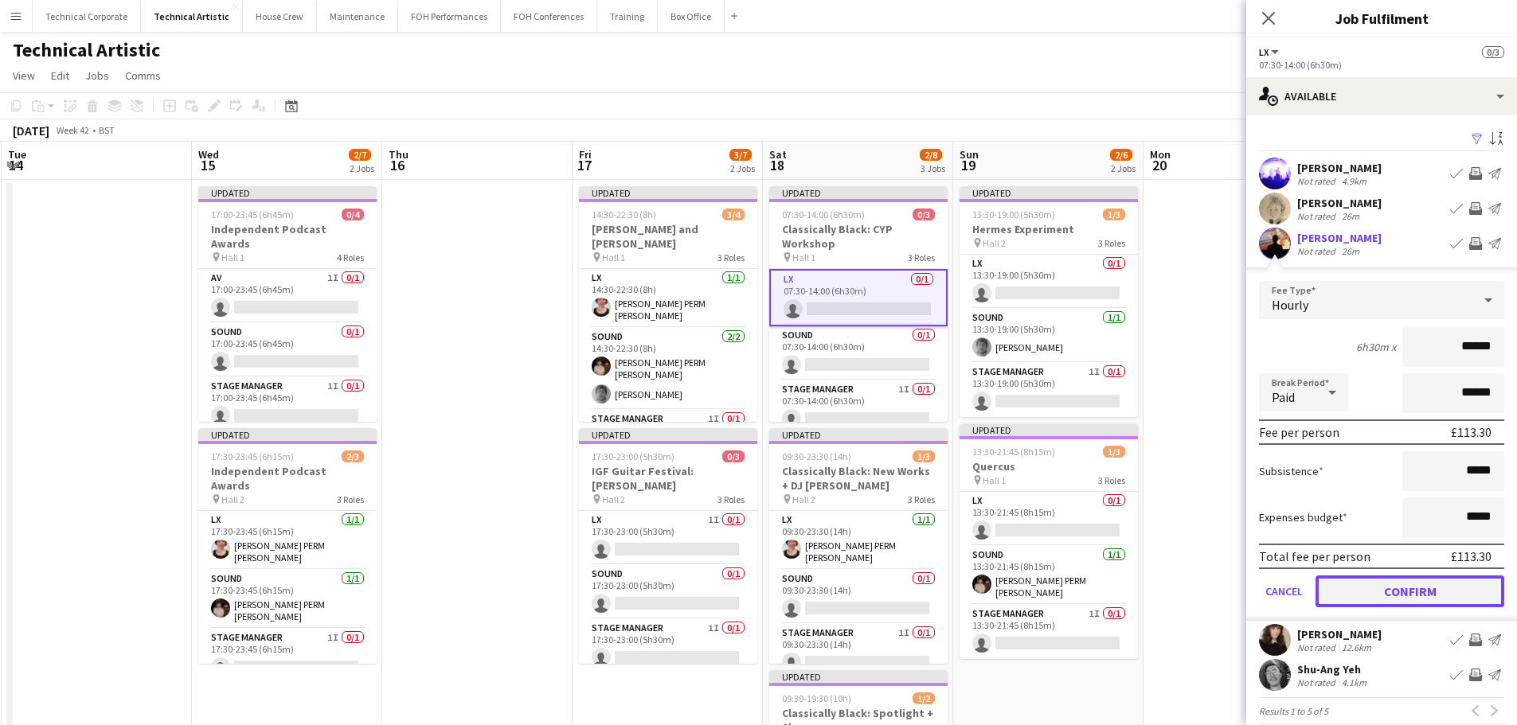
click at [1410, 589] on button "Confirm" at bounding box center [1409, 592] width 189 height 32
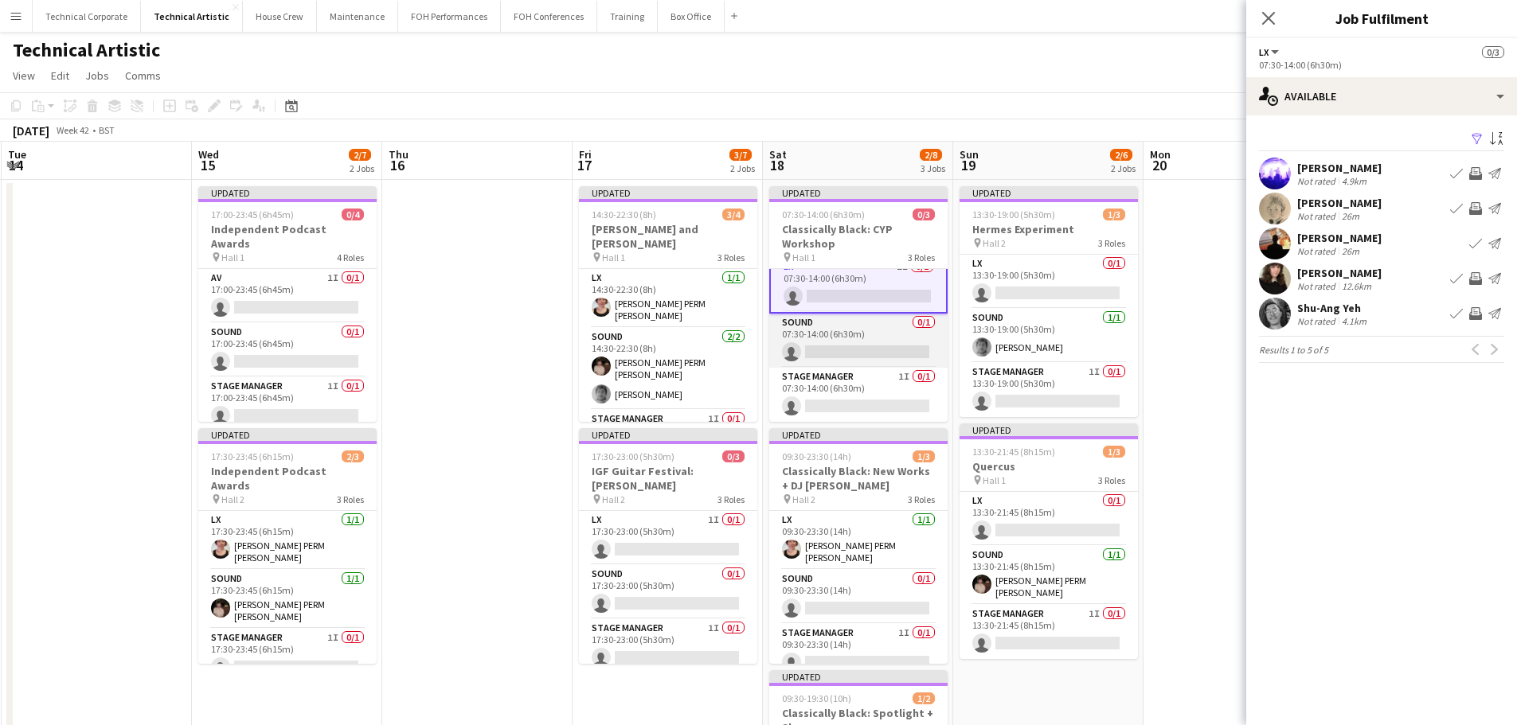
scroll to position [0, 0]
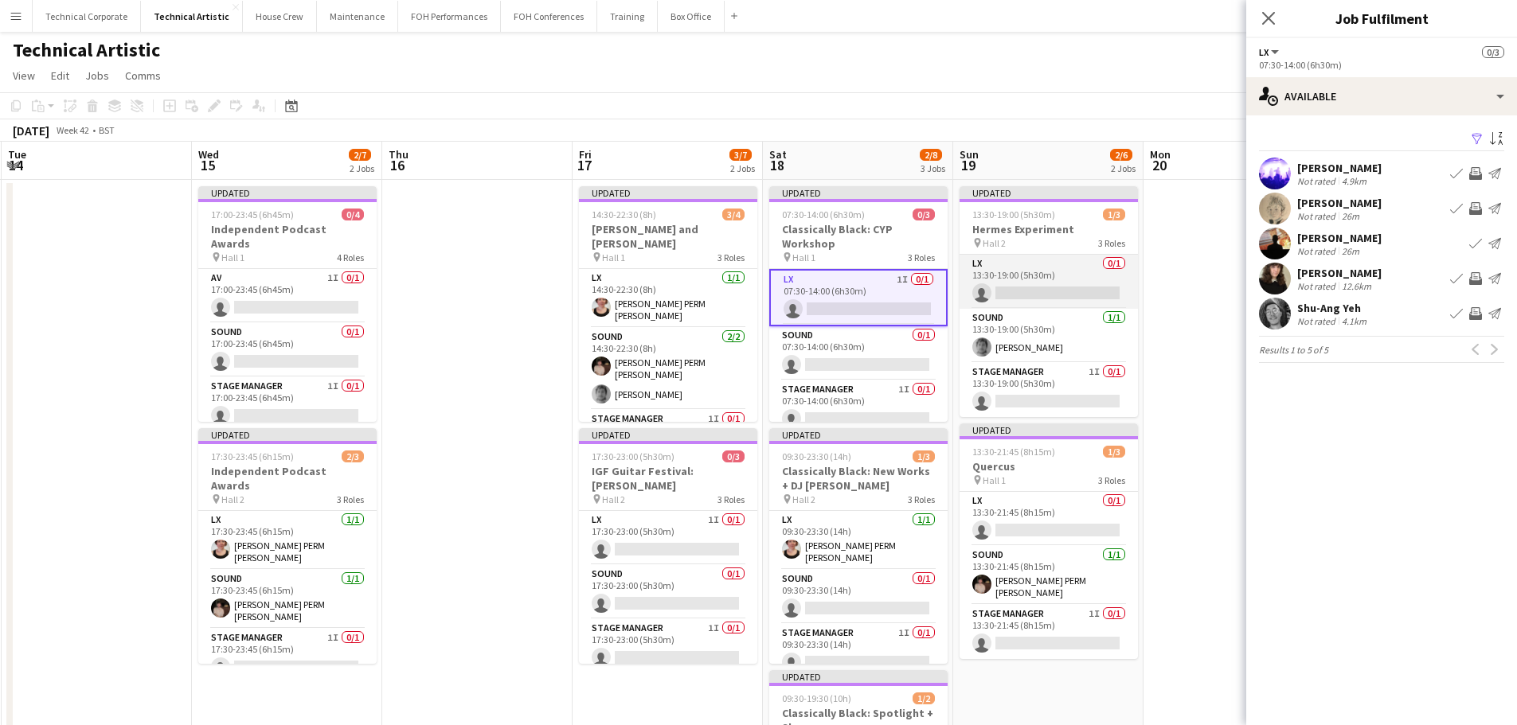
click at [1065, 281] on app-card-role "LX 0/1 13:30-19:00 (5h30m) single-neutral-actions" at bounding box center [1049, 282] width 178 height 54
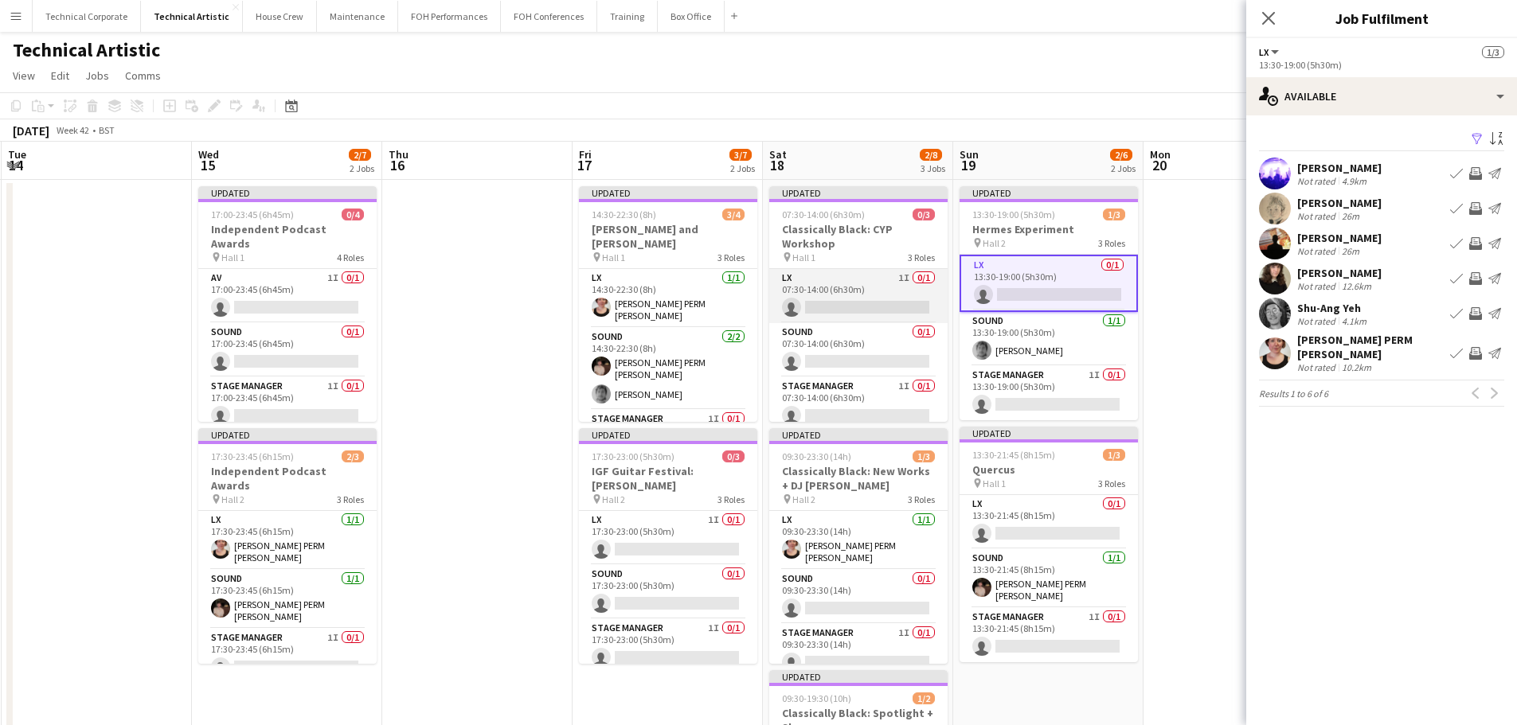
click at [875, 309] on app-card-role "LX 1I 0/1 07:30-14:00 (6h30m) single-neutral-actions" at bounding box center [858, 296] width 178 height 54
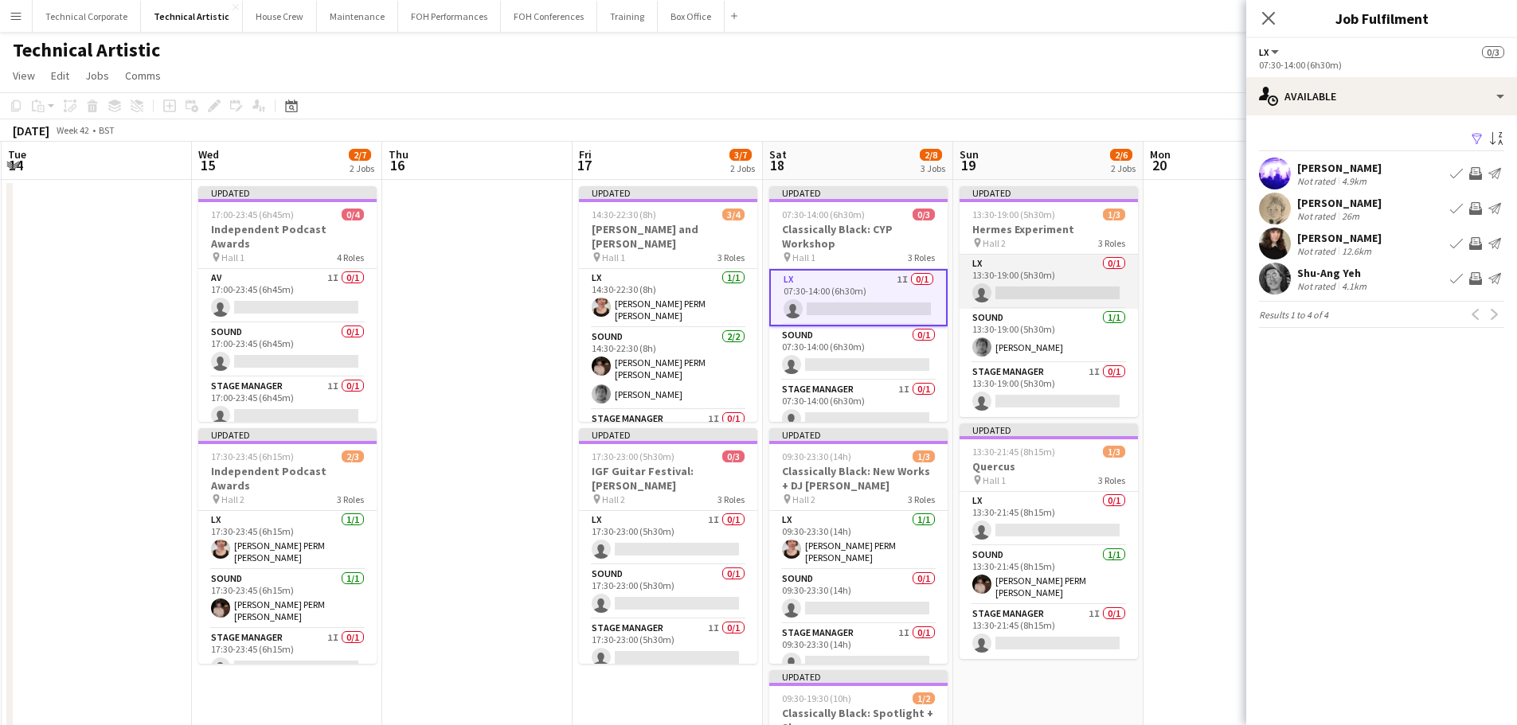
click at [1069, 302] on app-card-role "LX 0/1 13:30-19:00 (5h30m) single-neutral-actions" at bounding box center [1049, 282] width 178 height 54
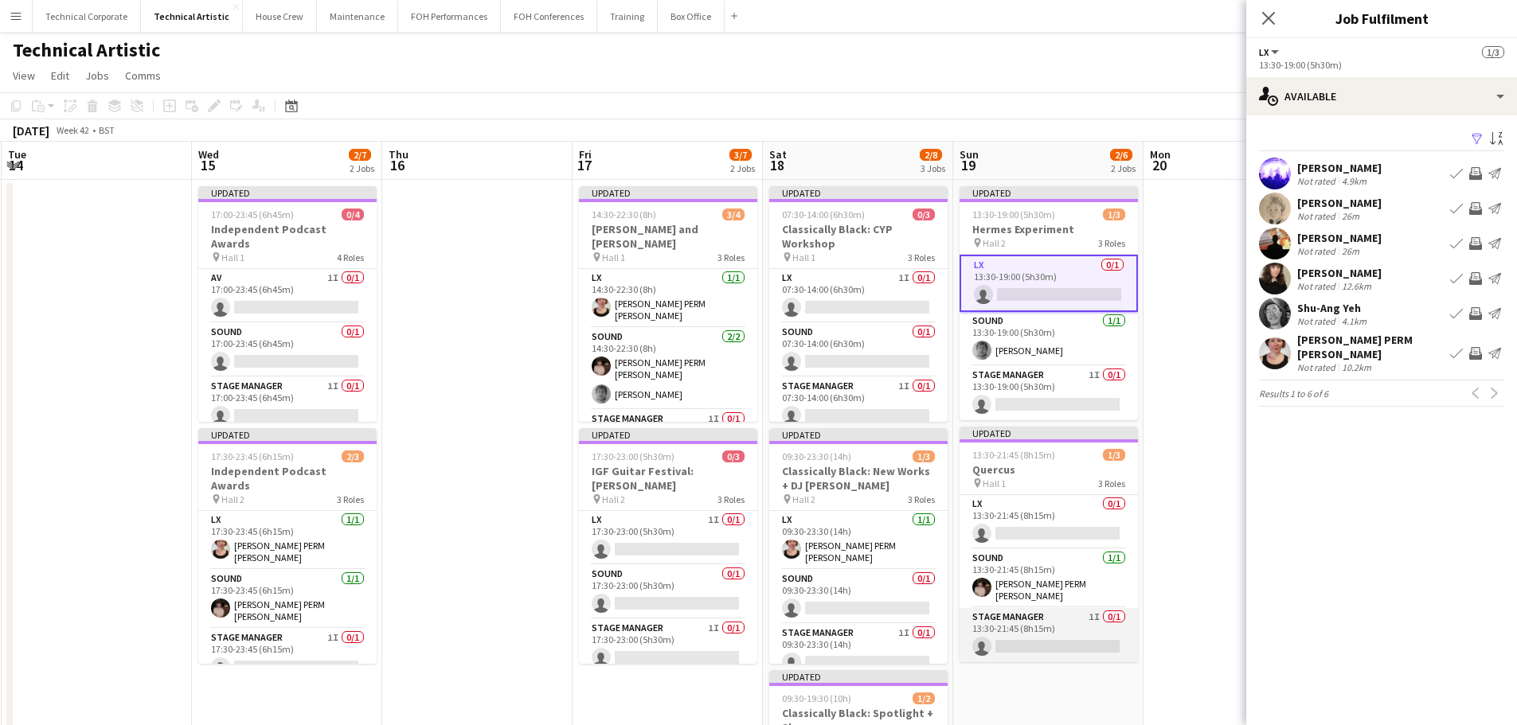
click at [1077, 647] on app-card-role "Stage Manager 1I 0/1 13:30-21:45 (8h15m) single-neutral-actions" at bounding box center [1049, 635] width 178 height 54
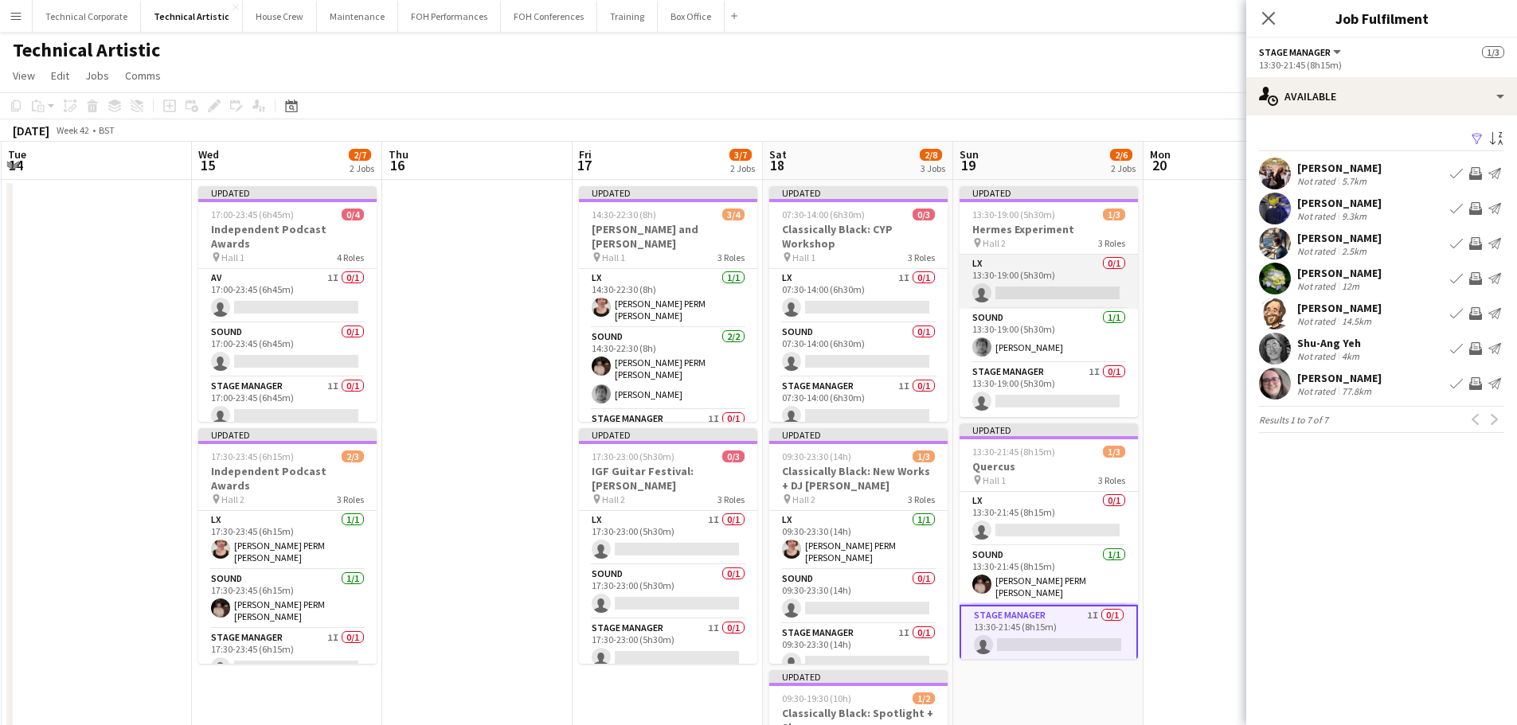
click at [1050, 280] on app-card-role "LX 0/1 13:30-19:00 (5h30m) single-neutral-actions" at bounding box center [1049, 282] width 178 height 54
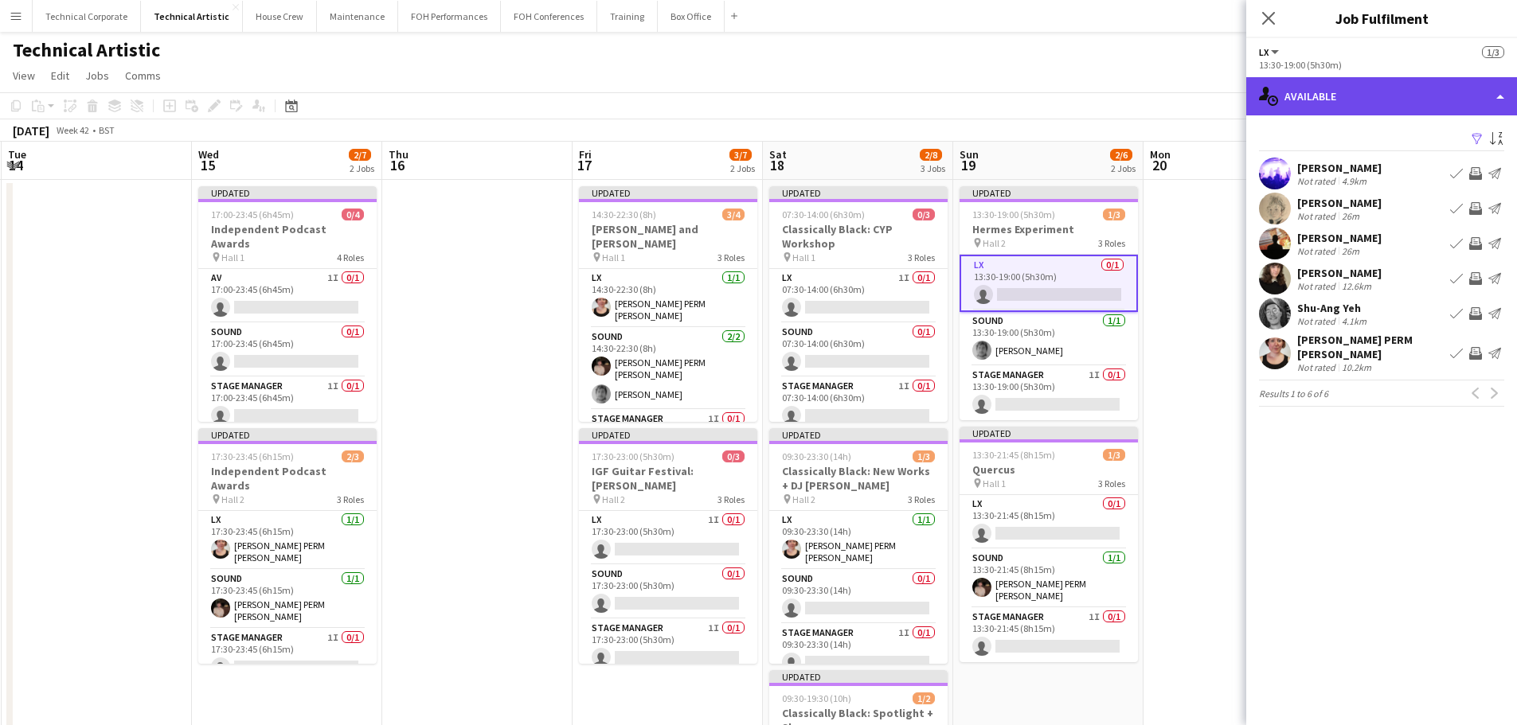
click at [1386, 100] on div "single-neutral-actions-upload Available" at bounding box center [1381, 96] width 271 height 38
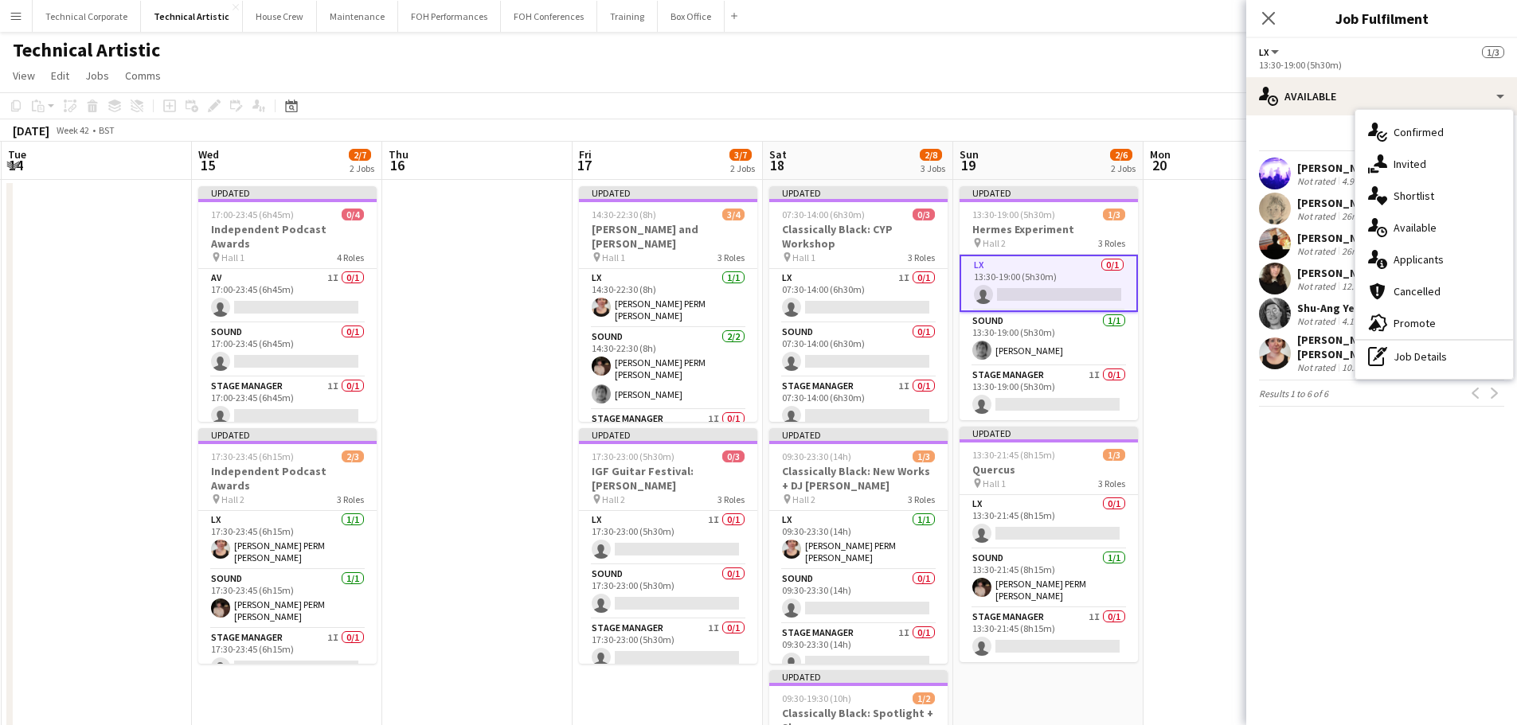
click at [1358, 435] on mat-expansion-panel "users Available Filter Sort asc Jacek Klepacki Not rated 4.9km Book crew Invite…" at bounding box center [1381, 420] width 271 height 610
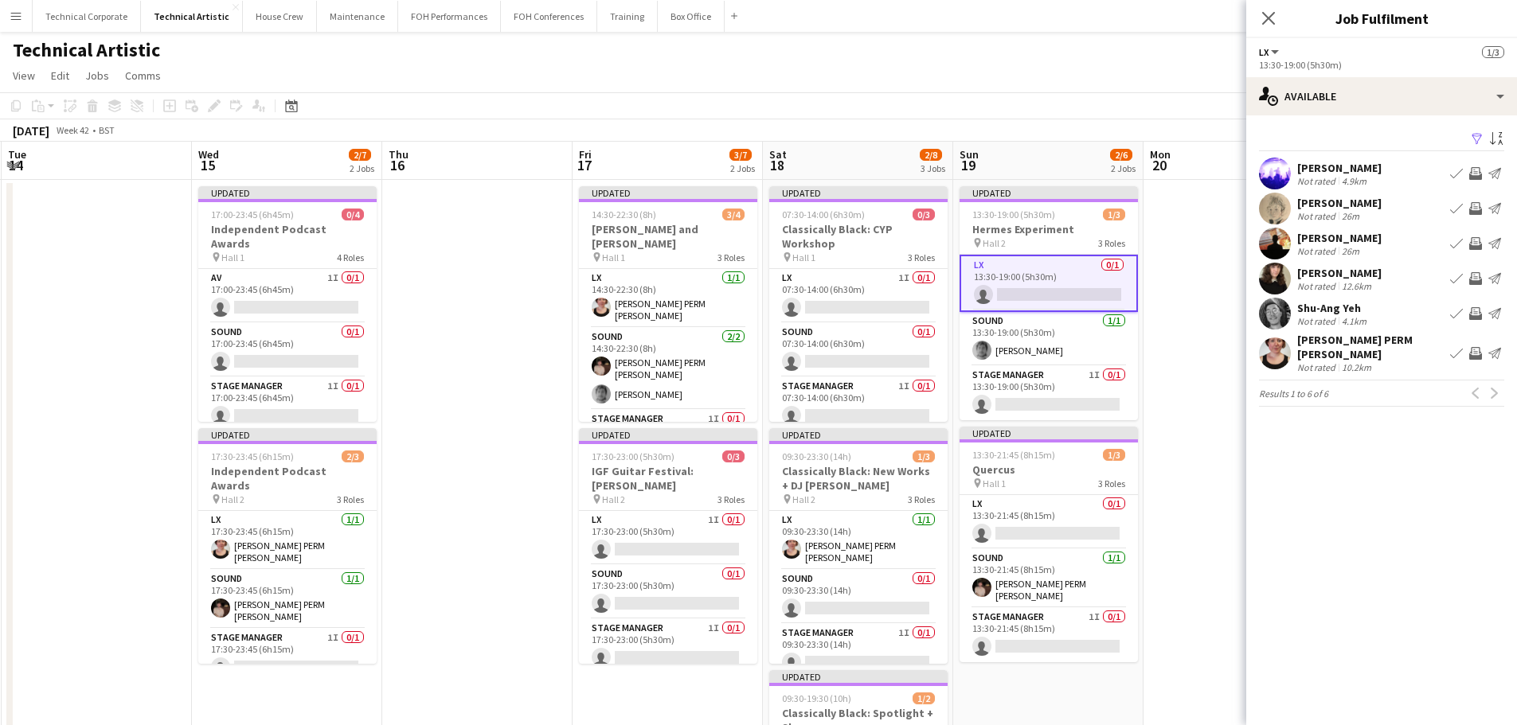
click at [1475, 314] on app-icon "Invite crew" at bounding box center [1475, 313] width 13 height 13
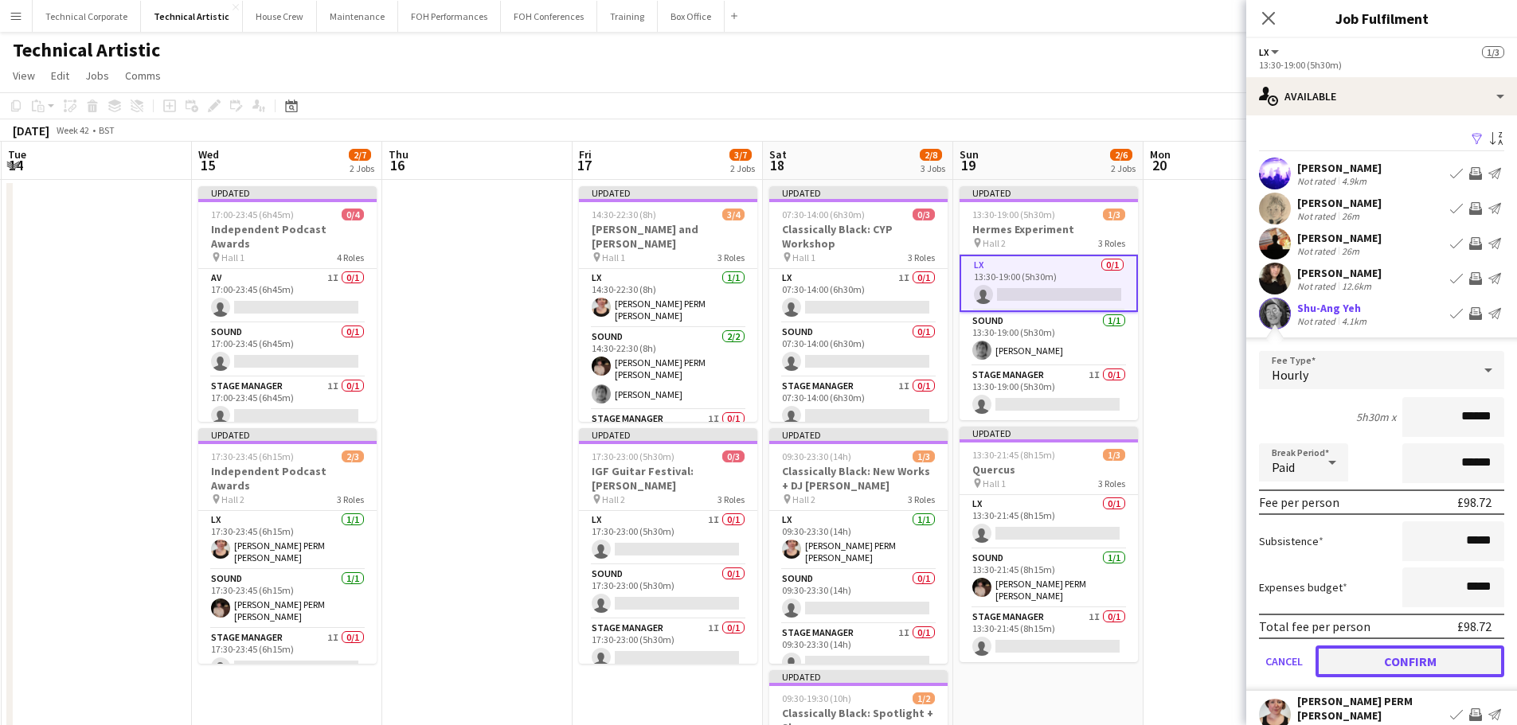
click at [1389, 660] on button "Confirm" at bounding box center [1409, 662] width 189 height 32
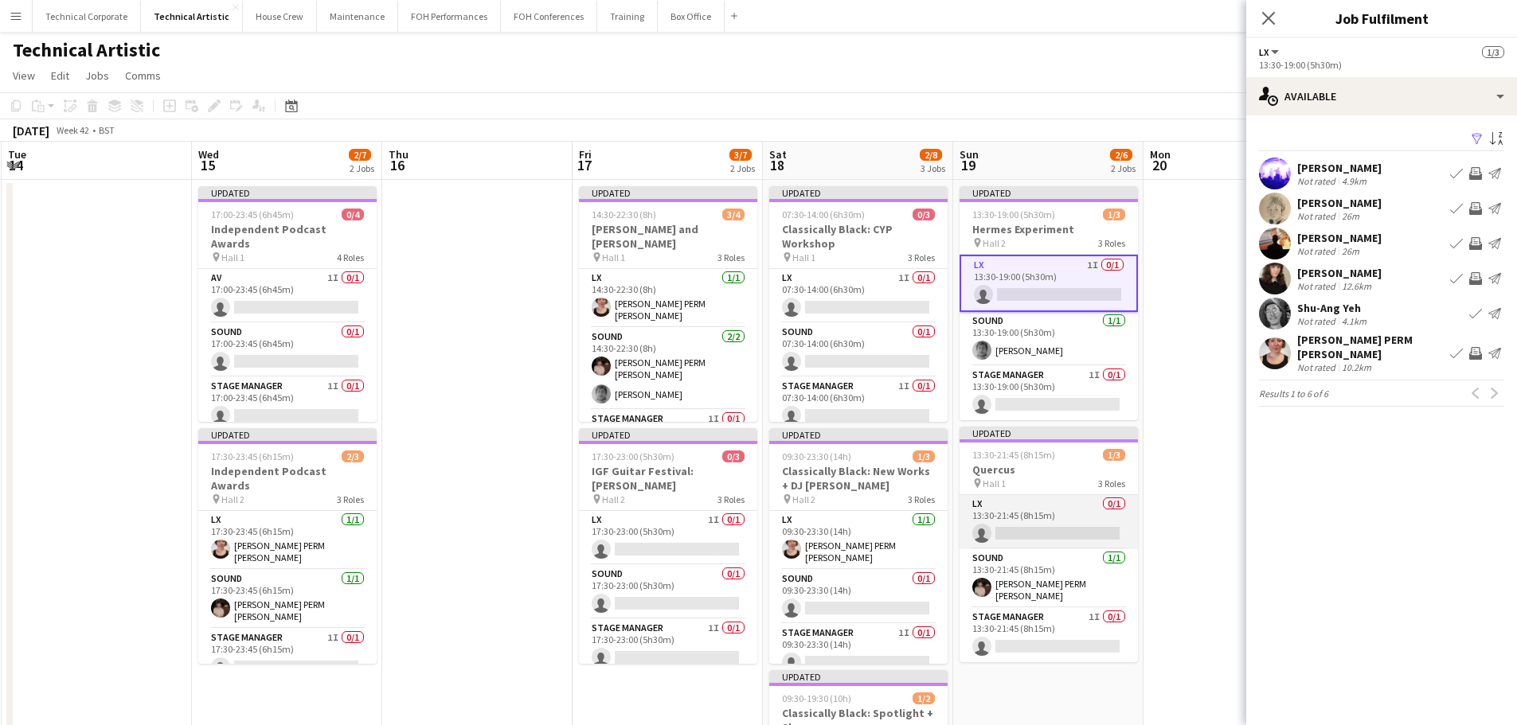
click at [1060, 525] on app-card-role "LX 0/1 13:30-21:45 (8h15m) single-neutral-actions" at bounding box center [1049, 522] width 178 height 54
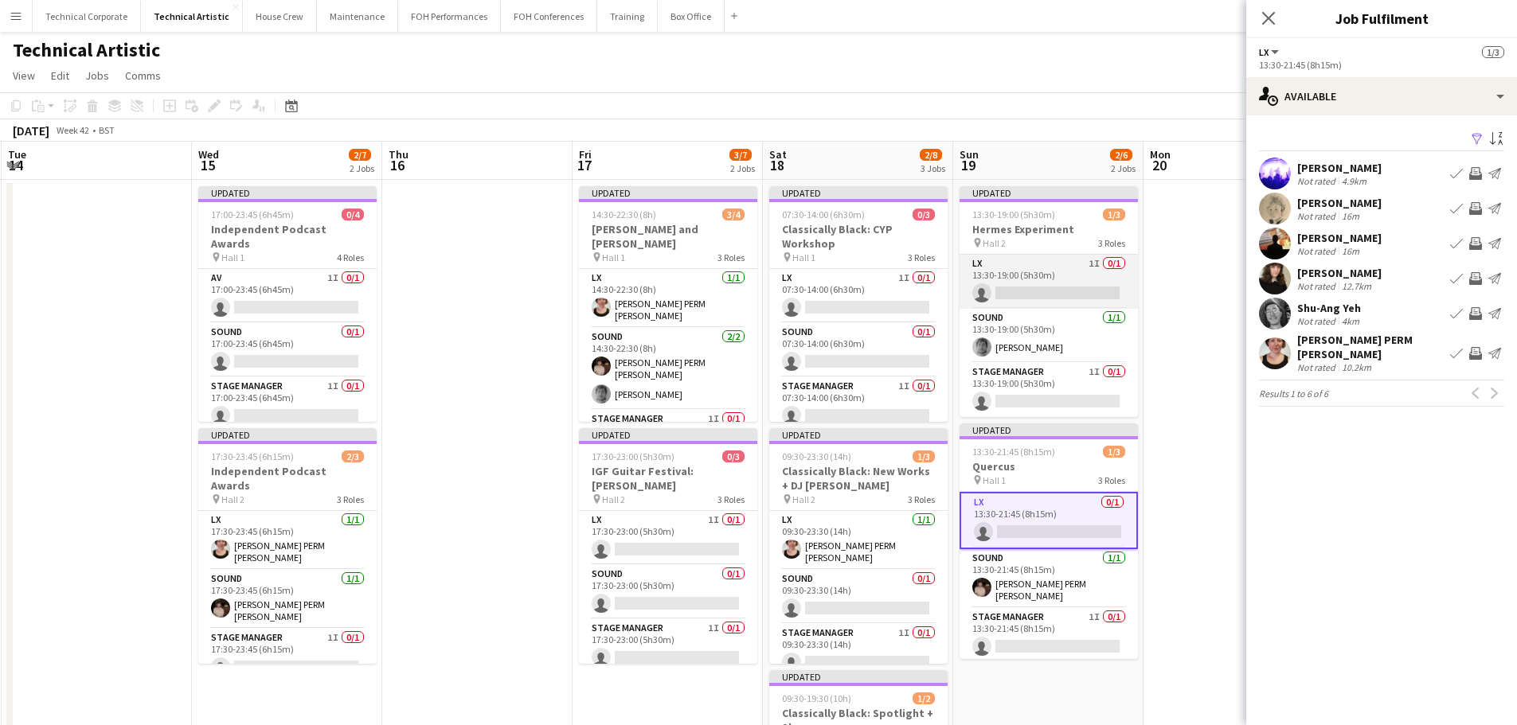
click at [1028, 296] on app-card-role "LX 1I 0/1 13:30-19:00 (5h30m) single-neutral-actions" at bounding box center [1049, 282] width 178 height 54
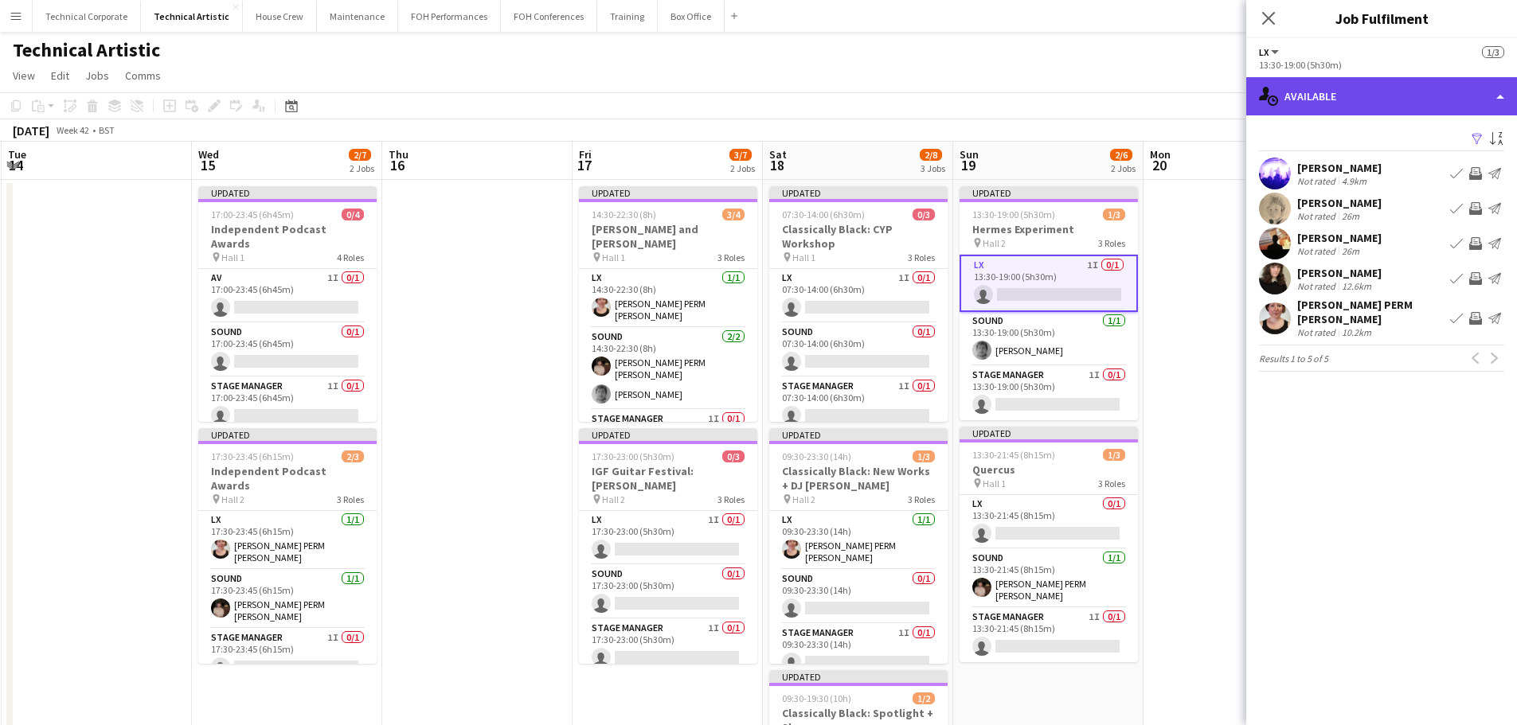
click at [1372, 108] on div "single-neutral-actions-upload Available" at bounding box center [1381, 96] width 271 height 38
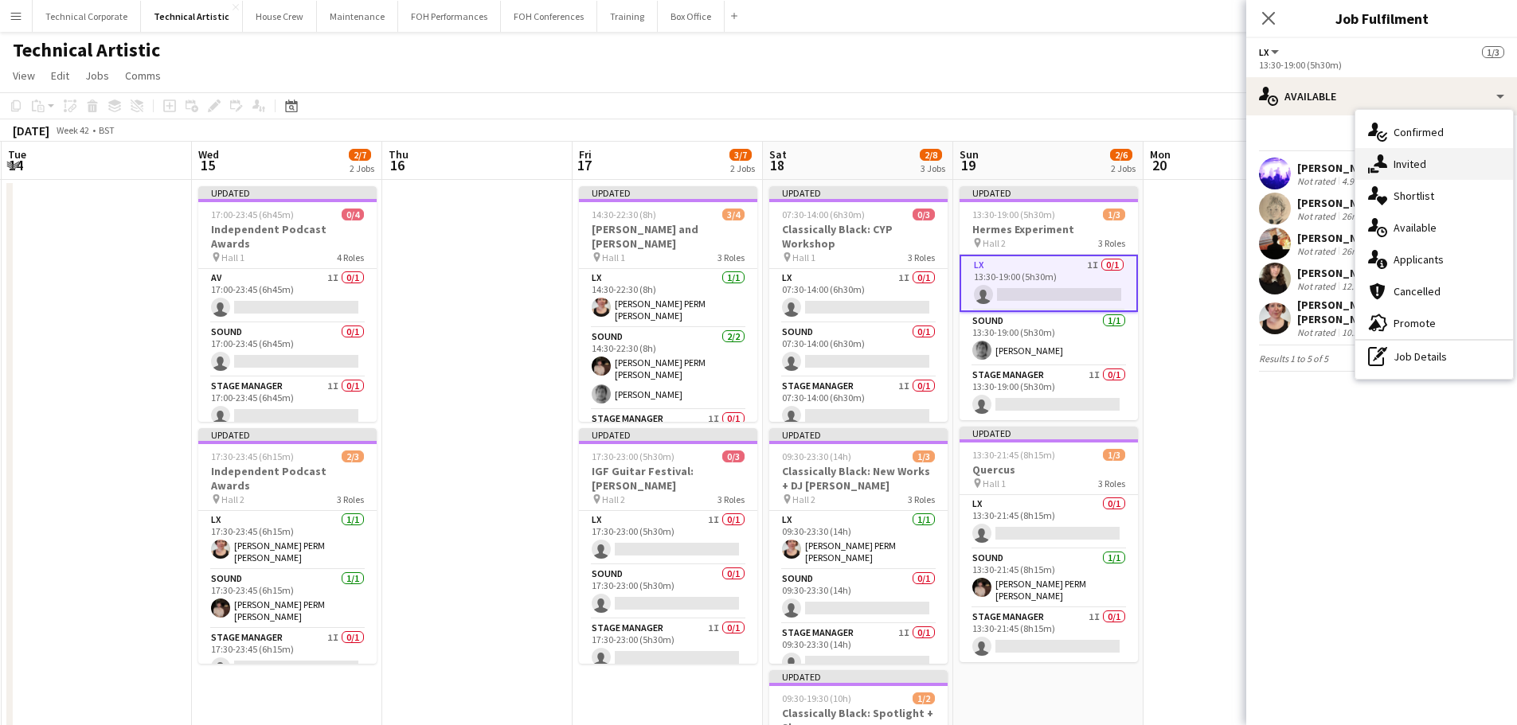
click at [1384, 161] on icon "single-neutral-actions-share-1" at bounding box center [1377, 163] width 19 height 19
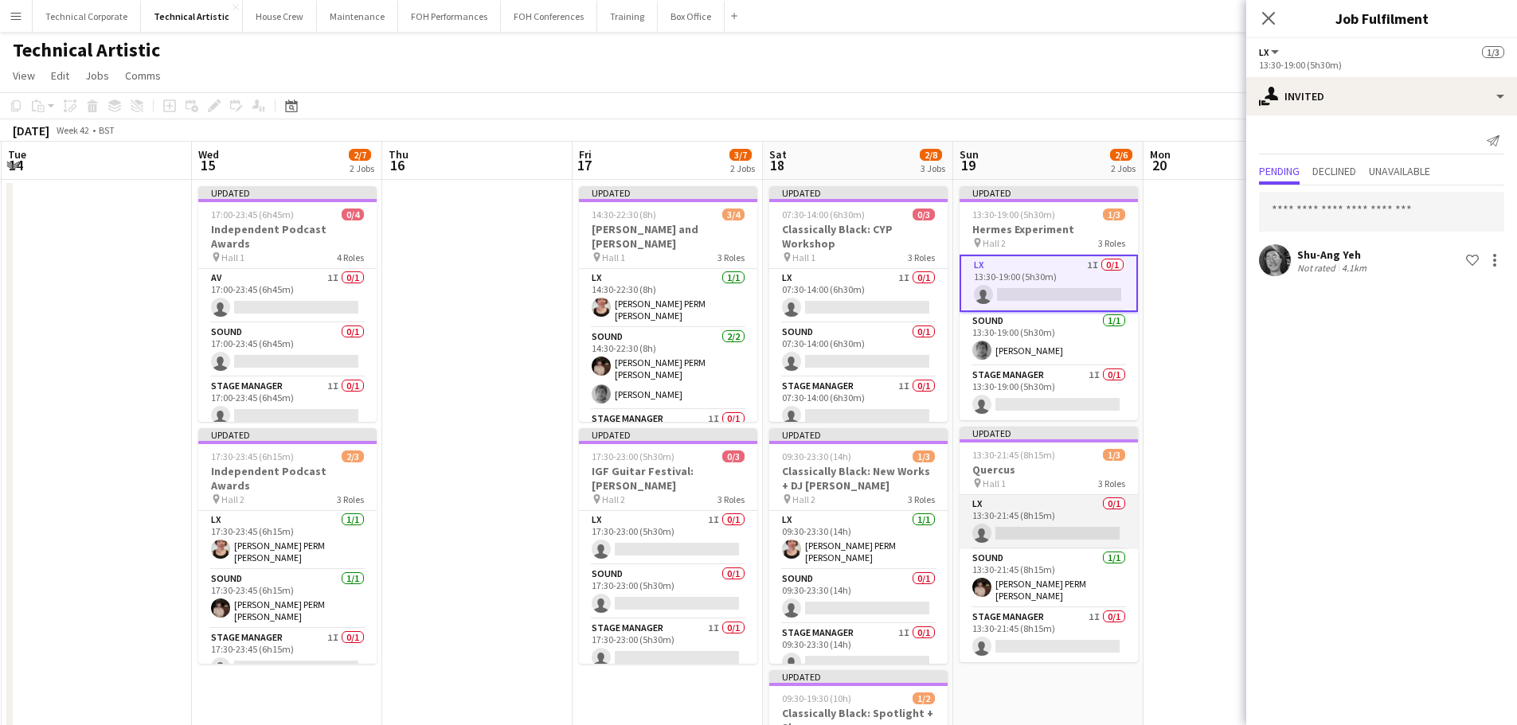
click at [1026, 529] on app-card-role "LX 0/1 13:30-21:45 (8h15m) single-neutral-actions" at bounding box center [1049, 522] width 178 height 54
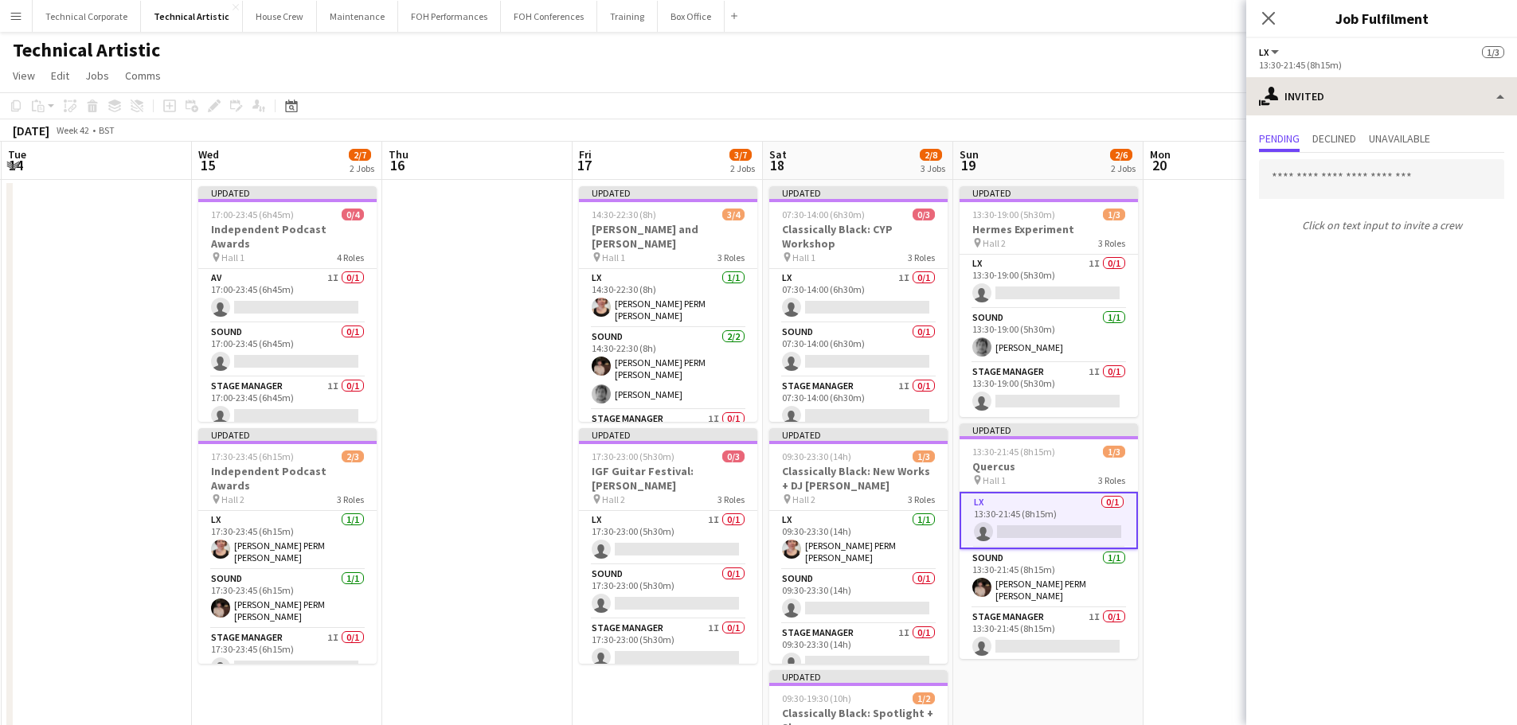
drag, startPoint x: 1381, startPoint y: 126, endPoint x: 1389, endPoint y: 111, distance: 16.4
click at [1382, 126] on div "Pending Declined Unavailable Click on text input to invite a crew" at bounding box center [1381, 183] width 271 height 136
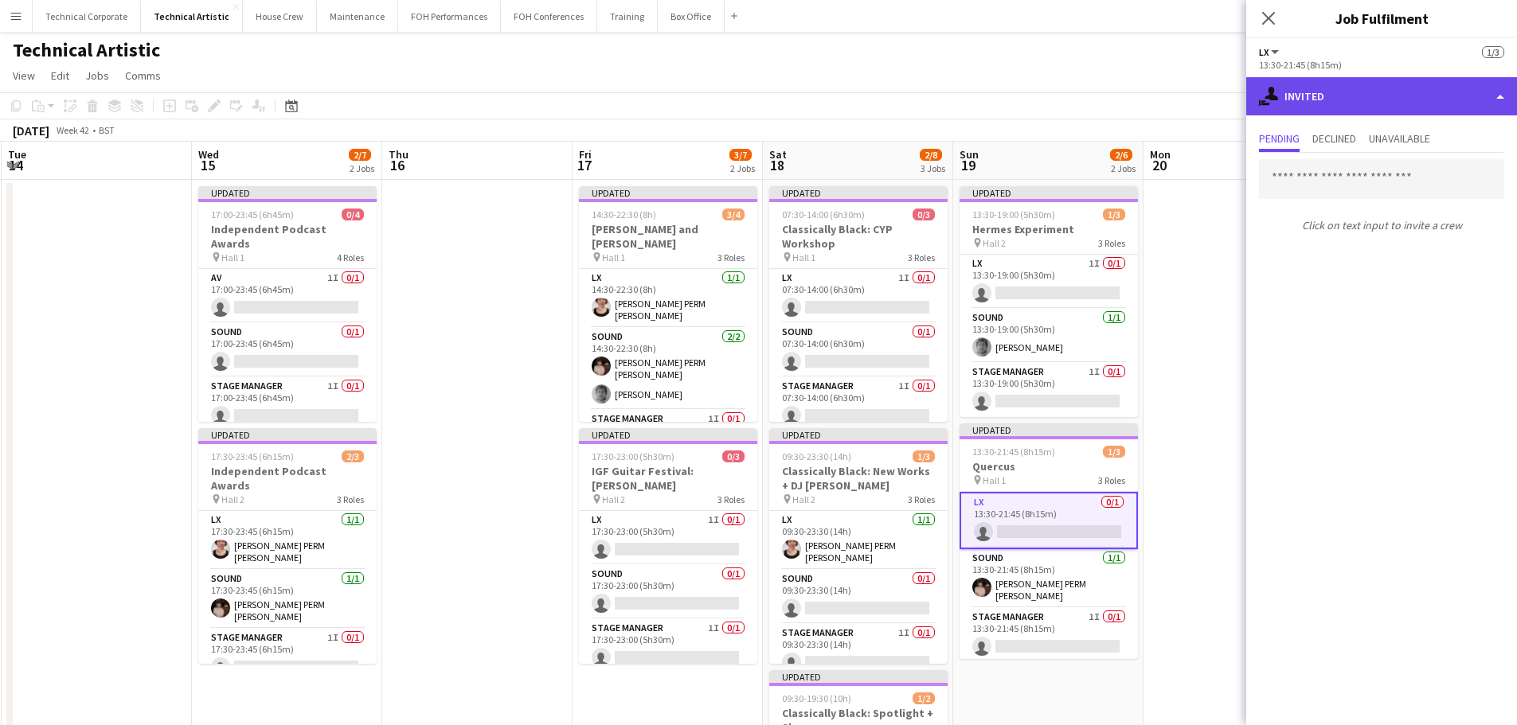
click at [1389, 111] on div "single-neutral-actions-share-1 Invited" at bounding box center [1381, 96] width 271 height 38
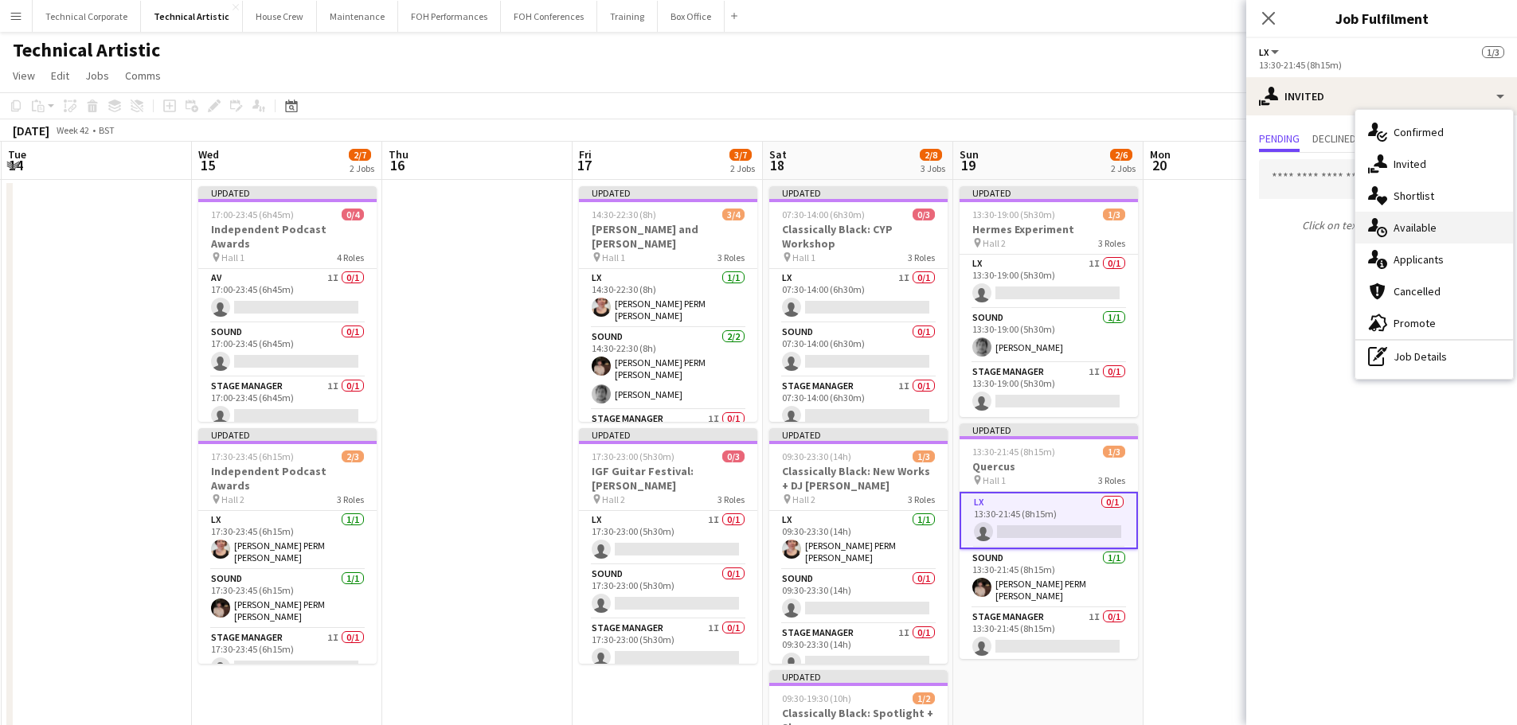
click at [1407, 228] on div "single-neutral-actions-upload Available" at bounding box center [1434, 228] width 158 height 32
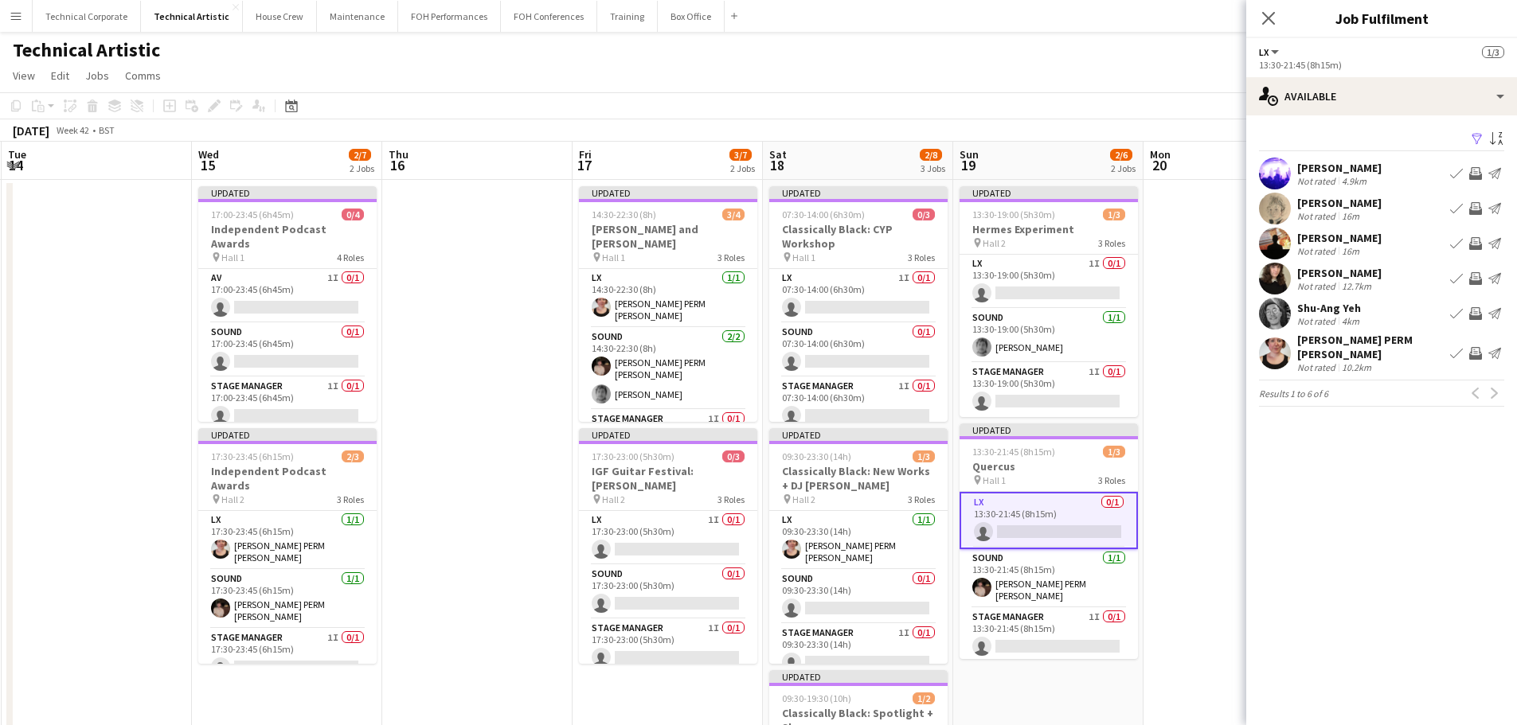
click at [1476, 244] on app-icon "Invite crew" at bounding box center [1475, 243] width 13 height 13
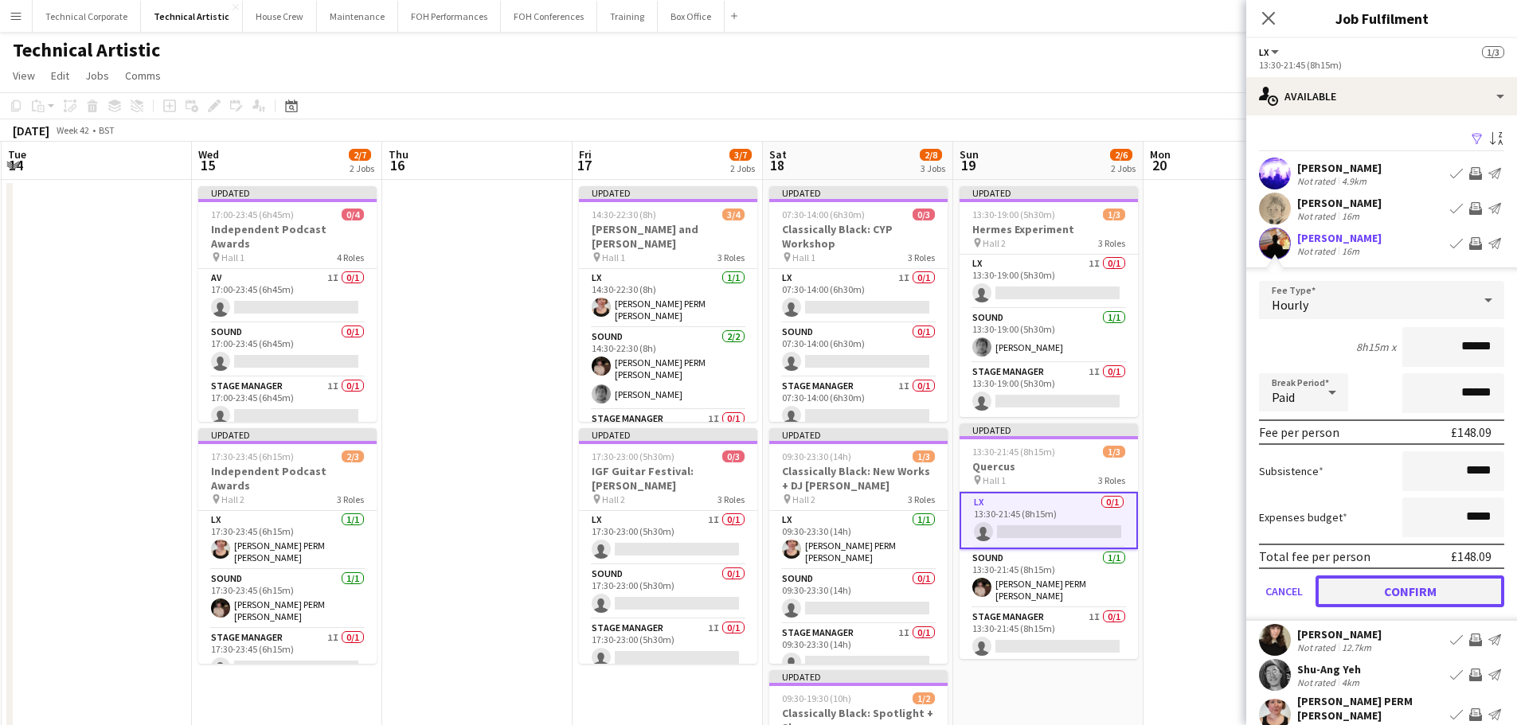
click at [1438, 584] on button "Confirm" at bounding box center [1409, 592] width 189 height 32
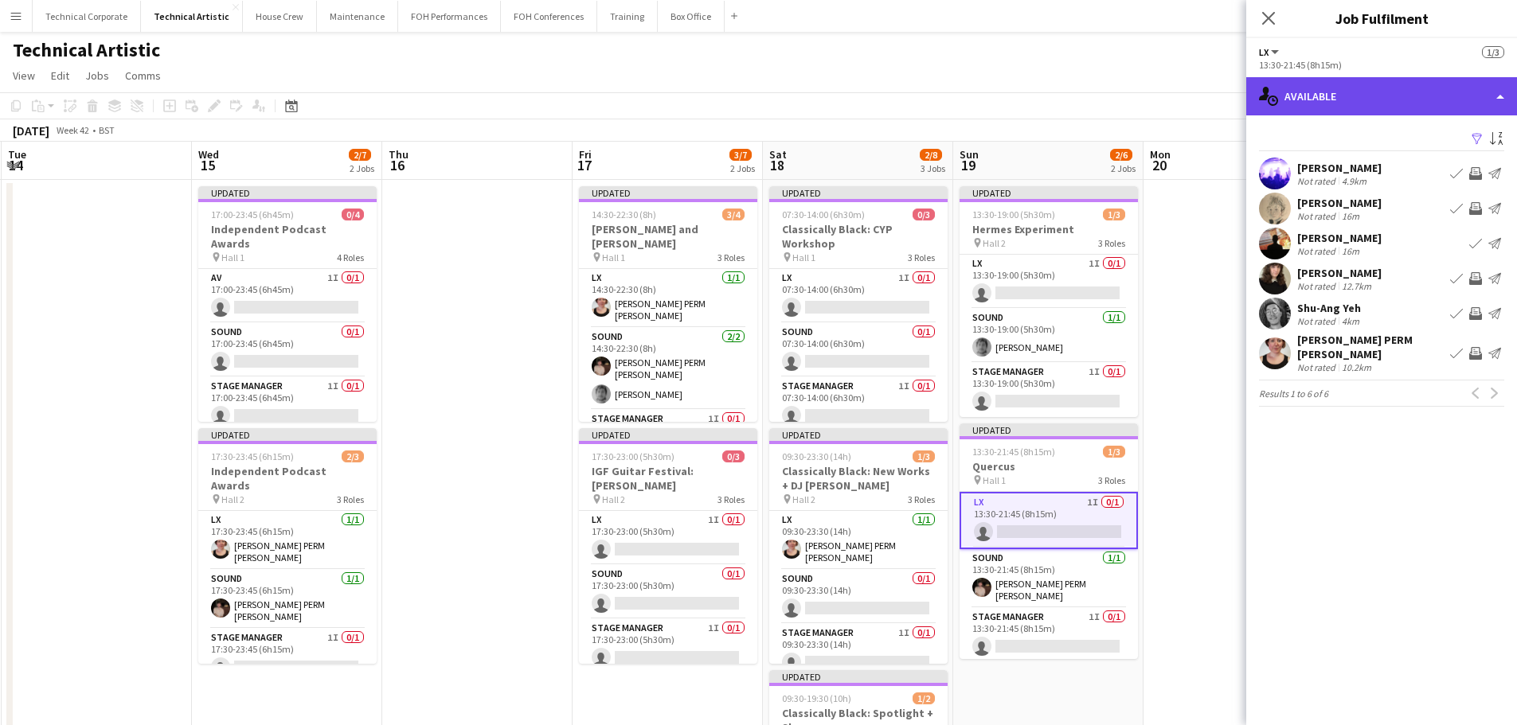
click at [1355, 105] on div "single-neutral-actions-upload Available" at bounding box center [1381, 96] width 271 height 38
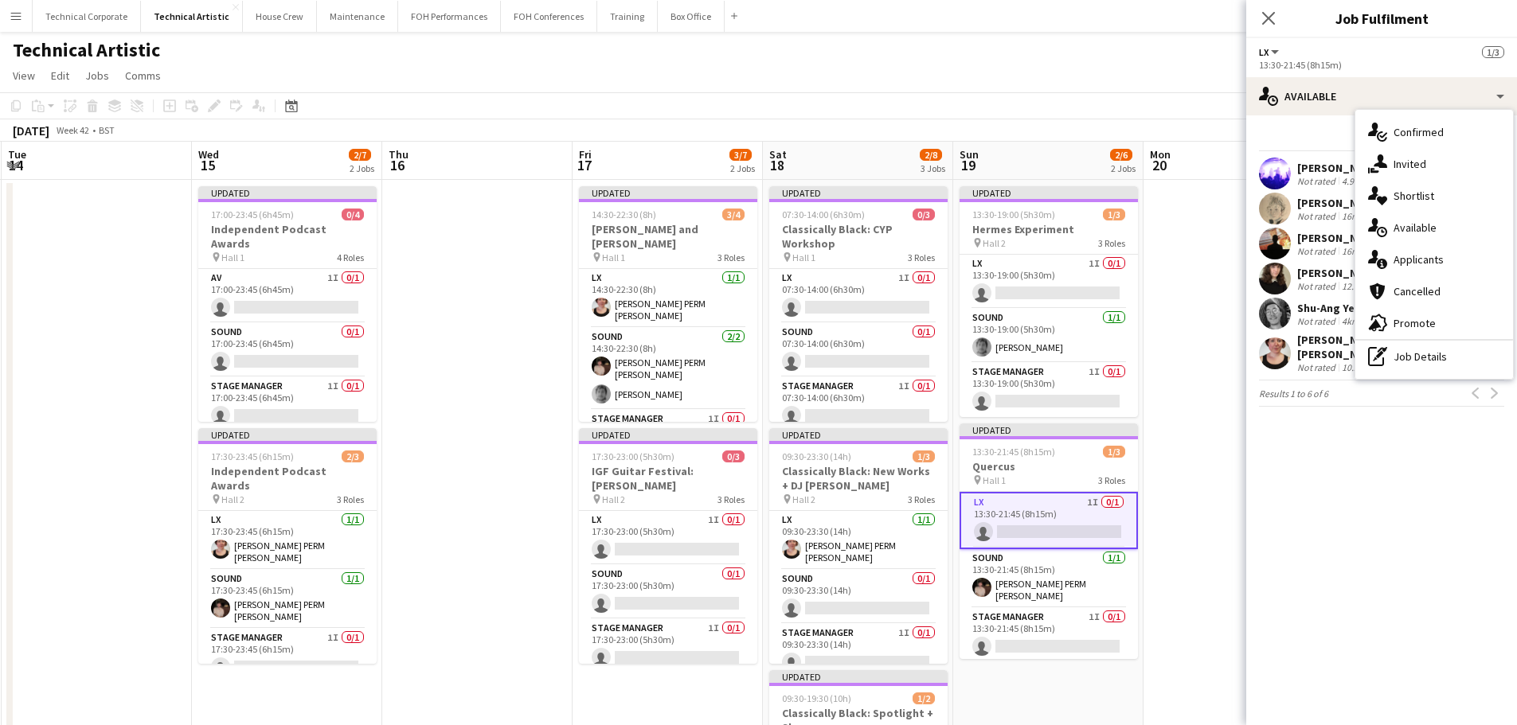
click at [1409, 157] on div "single-neutral-actions-share-1 Invited" at bounding box center [1434, 164] width 158 height 32
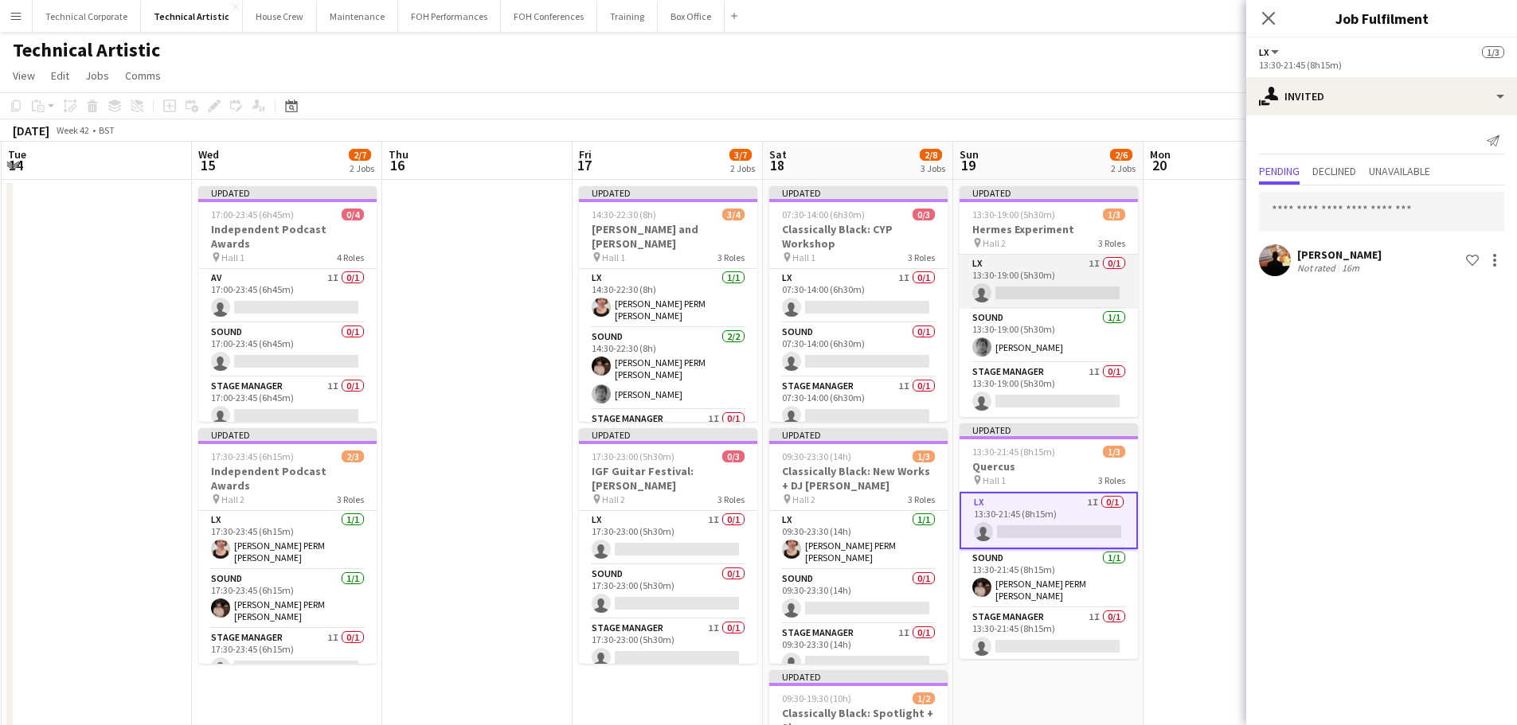
click at [1038, 268] on app-card-role "LX 1I 0/1 13:30-19:00 (5h30m) single-neutral-actions" at bounding box center [1049, 282] width 178 height 54
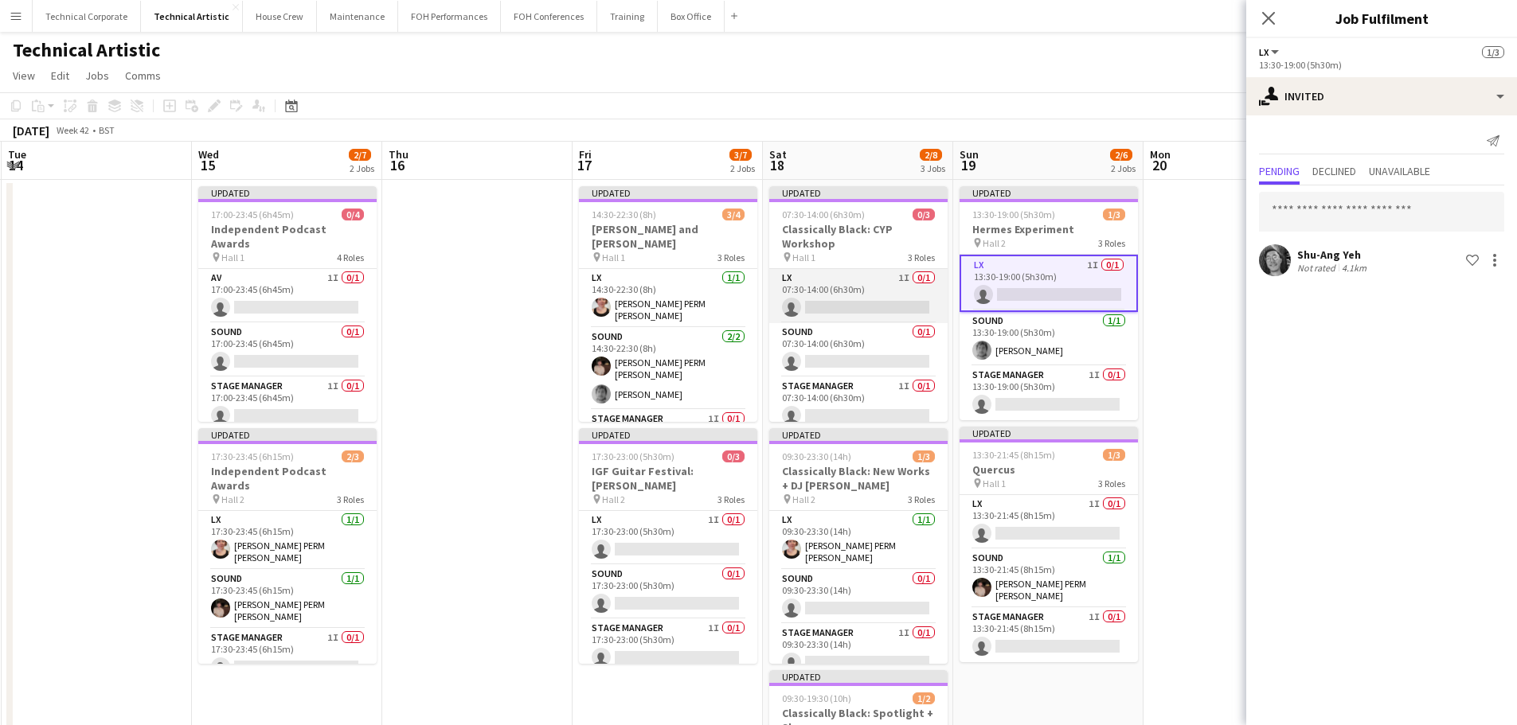
click at [881, 288] on app-card-role "LX 1I 0/1 07:30-14:00 (6h30m) single-neutral-actions" at bounding box center [858, 296] width 178 height 54
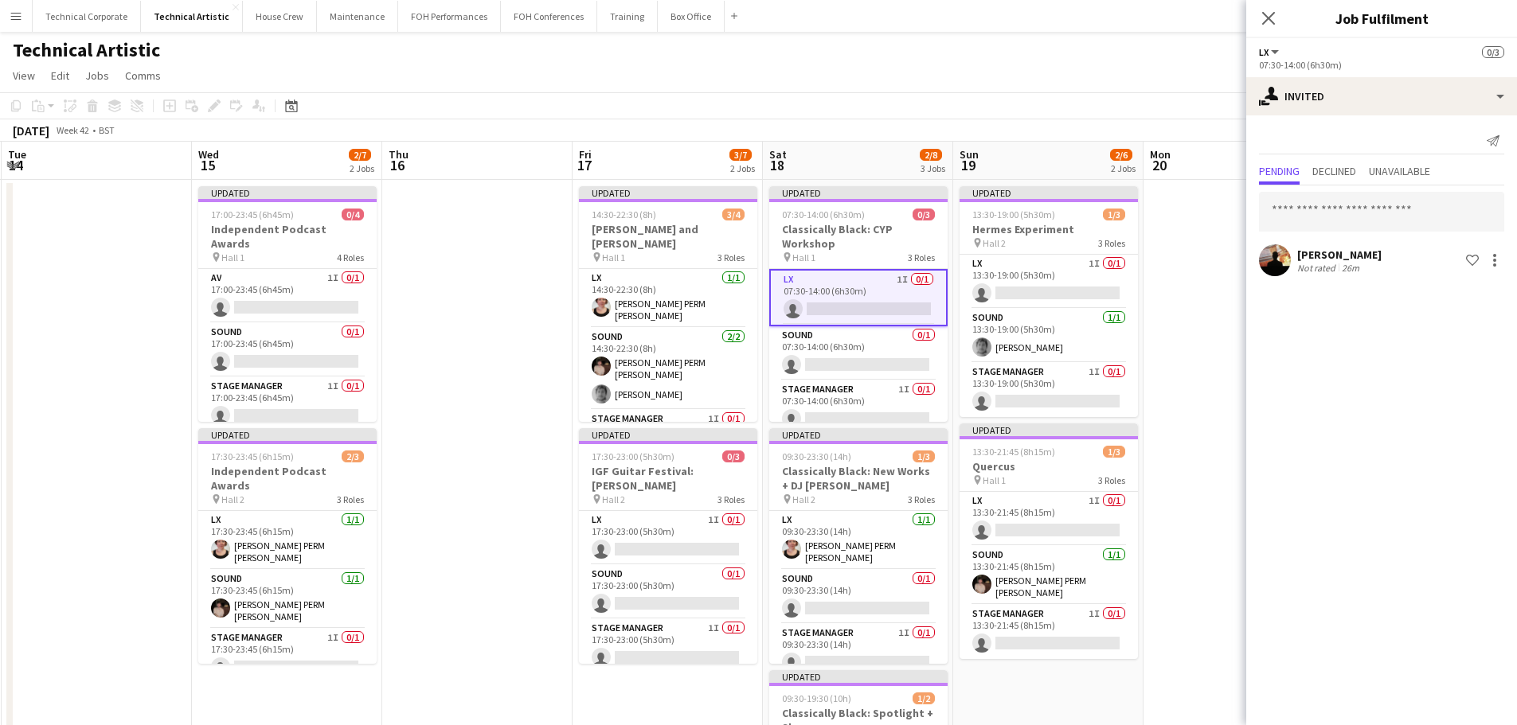
click at [1159, 346] on app-date-cell at bounding box center [1238, 662] width 190 height 965
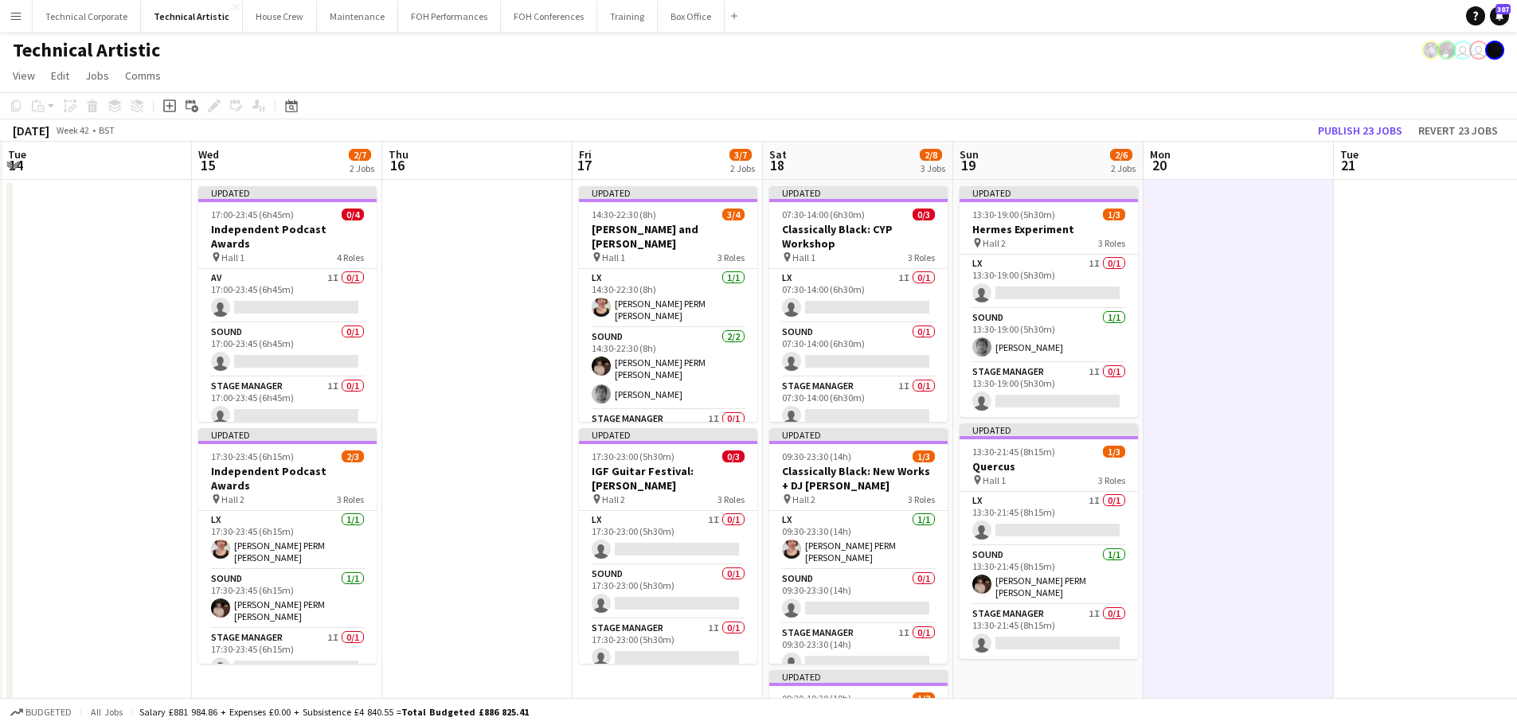
click at [1200, 541] on app-date-cell at bounding box center [1238, 662] width 190 height 965
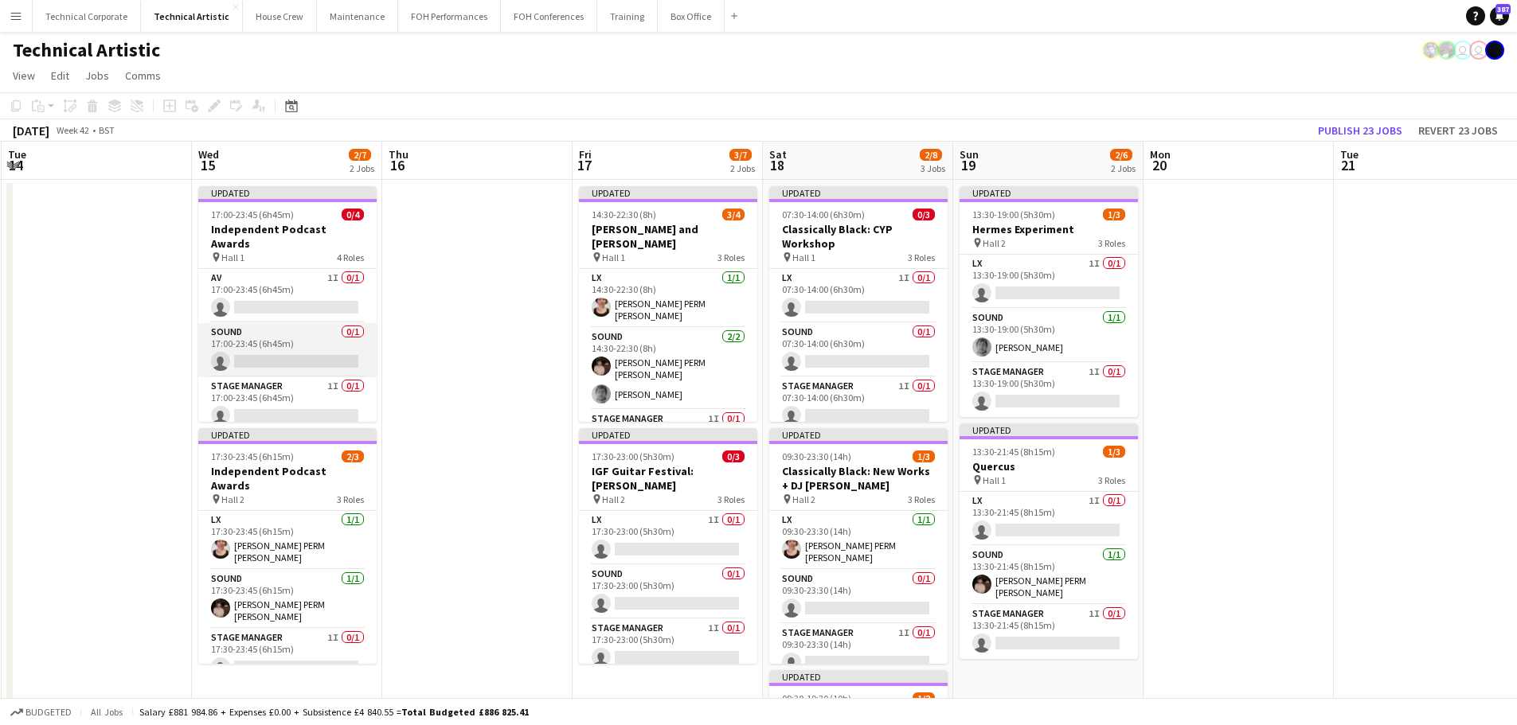
click at [275, 350] on app-card-role "Sound 0/1 17:00-23:45 (6h45m) single-neutral-actions" at bounding box center [287, 350] width 178 height 54
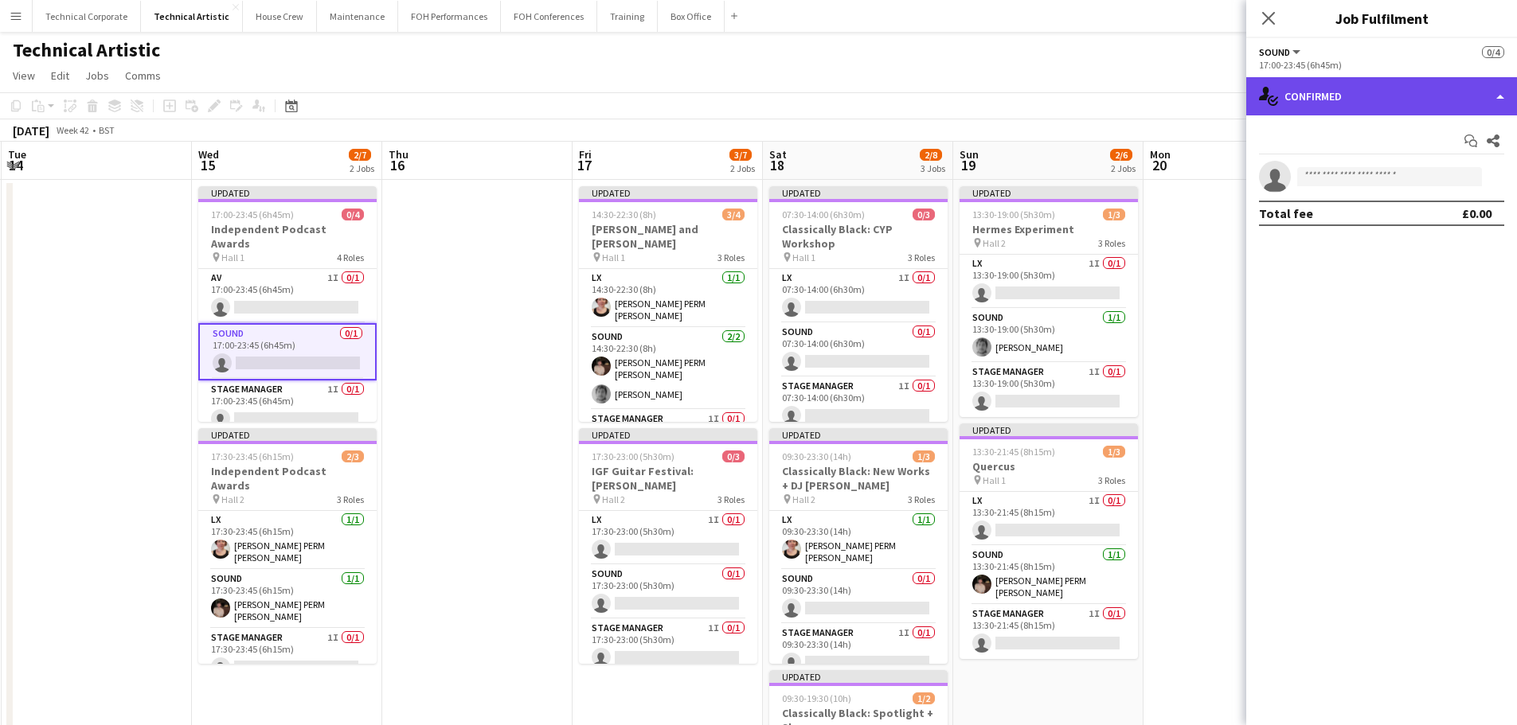
click at [1290, 96] on div "single-neutral-actions-check-2 Confirmed" at bounding box center [1381, 96] width 271 height 38
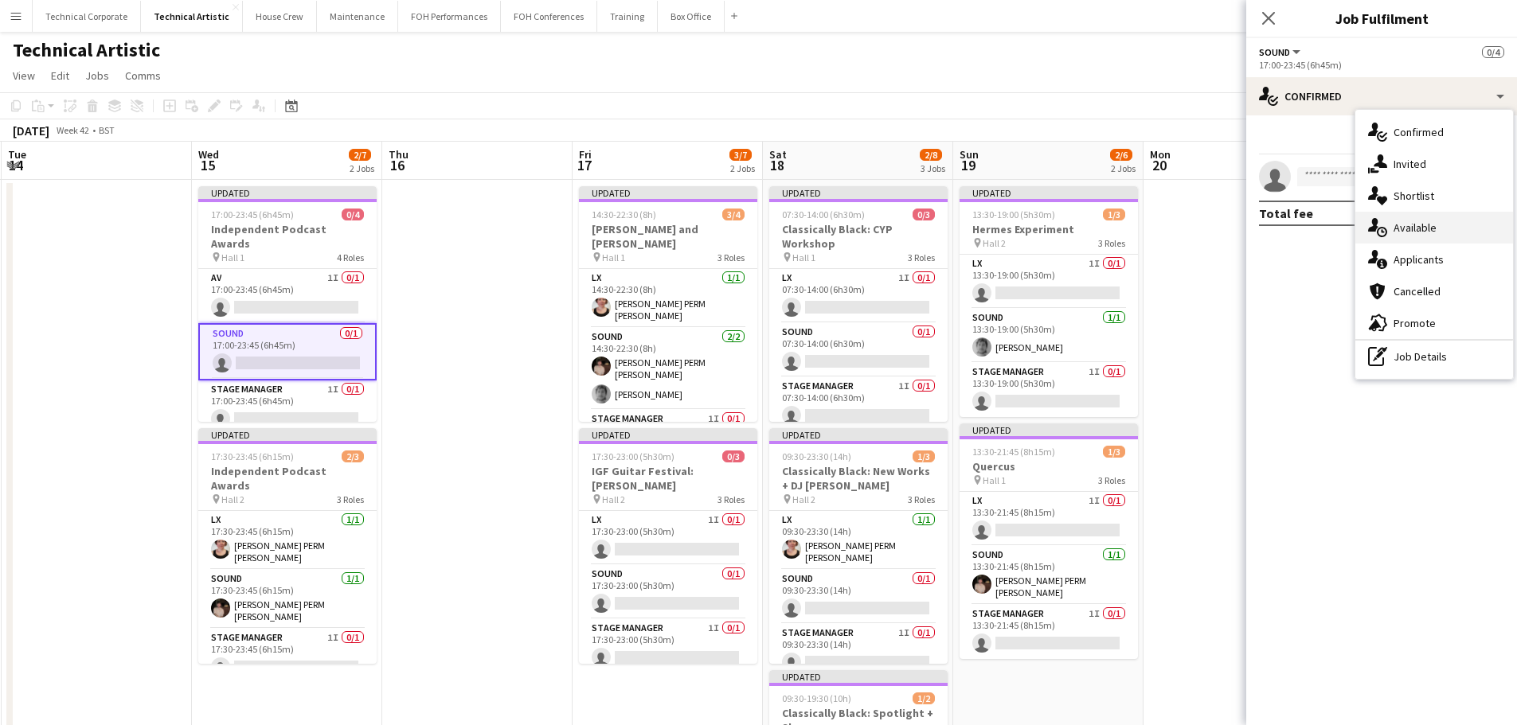
click at [1403, 225] on div "single-neutral-actions-upload Available" at bounding box center [1434, 228] width 158 height 32
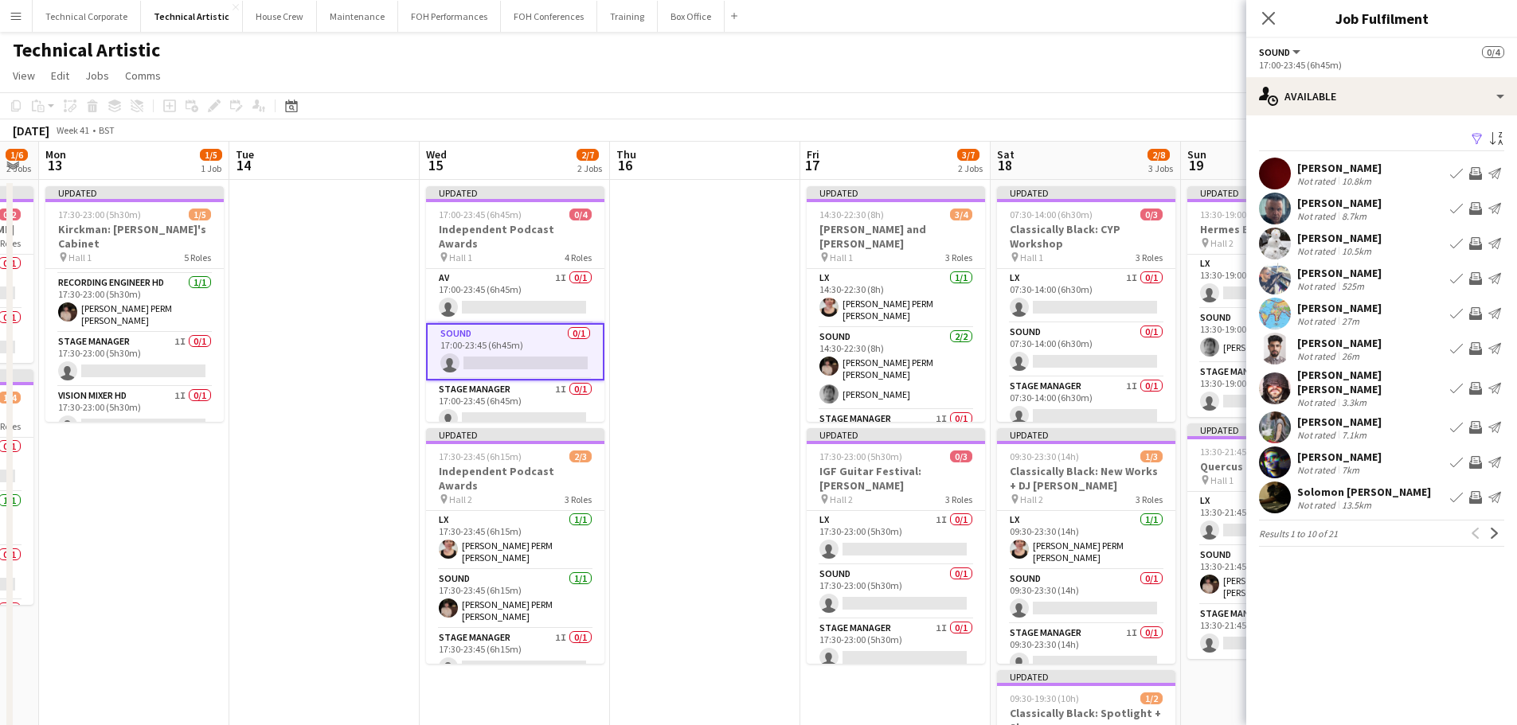
scroll to position [0, 329]
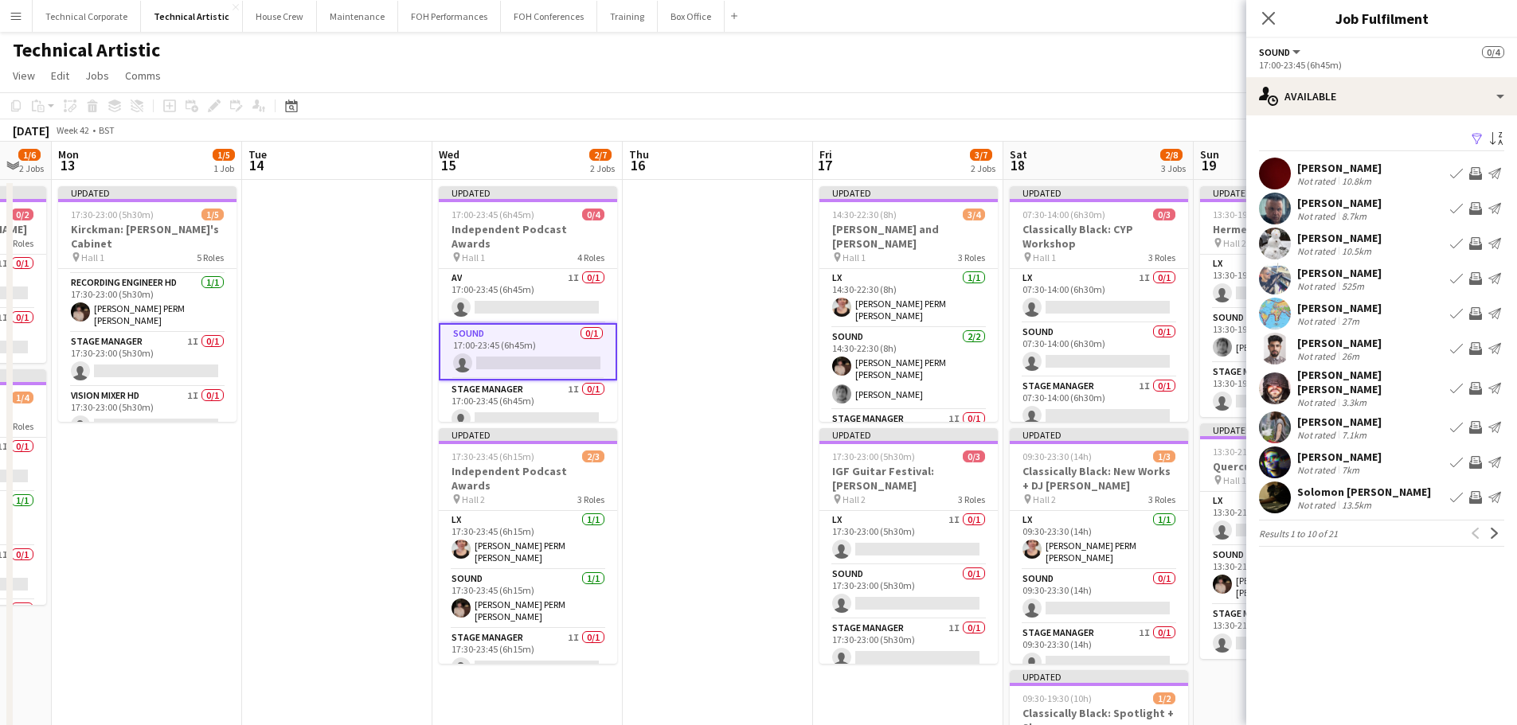
drag, startPoint x: 233, startPoint y: 379, endPoint x: 473, endPoint y: 369, distance: 240.7
click at [473, 369] on app-calendar-viewport "Sat 11 3/8 3 Jobs Sun 12 1/6 2 Jobs Mon 13 1/5 1 Job Tue 14 Wed 15 2/7 2 Jobs T…" at bounding box center [758, 643] width 1517 height 1003
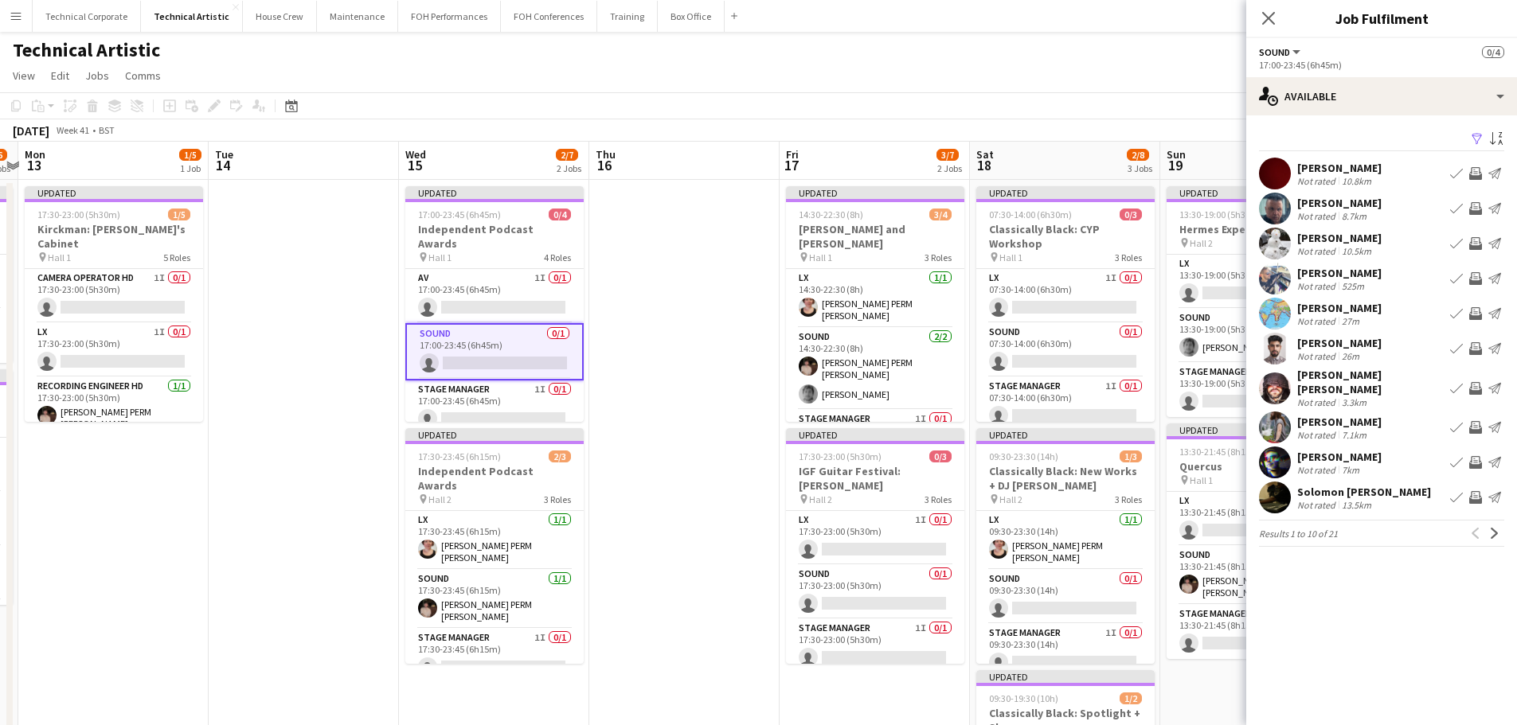
scroll to position [0, 363]
drag, startPoint x: 759, startPoint y: 427, endPoint x: 725, endPoint y: 432, distance: 34.6
click at [725, 432] on app-calendar-viewport "Sat 11 3/8 3 Jobs Sun 12 1/6 2 Jobs Mon 13 1/5 1 Job Tue 14 Wed 15 2/7 2 Jobs T…" at bounding box center [758, 643] width 1517 height 1003
click at [1496, 528] on app-icon "Next" at bounding box center [1494, 533] width 11 height 11
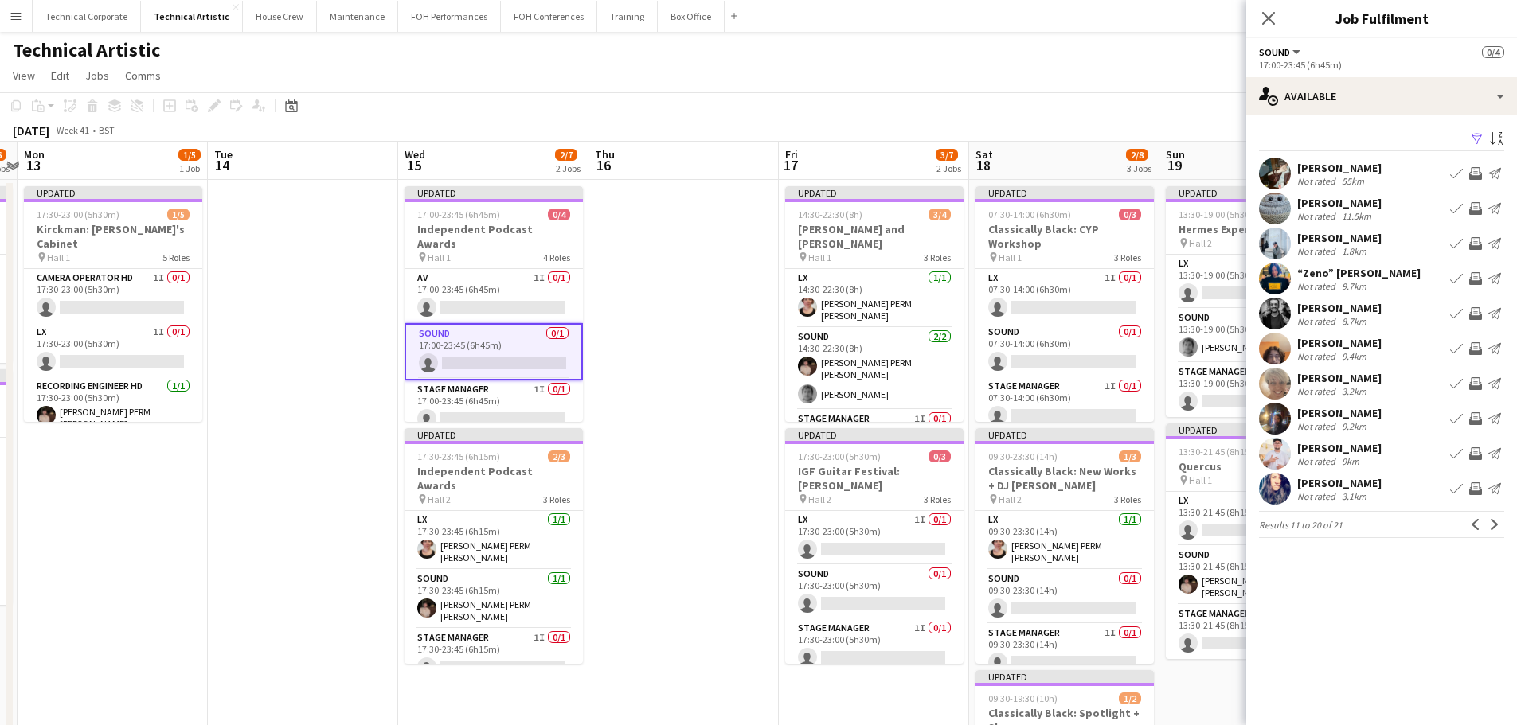
click at [1477, 455] on app-icon "Invite crew" at bounding box center [1475, 454] width 13 height 13
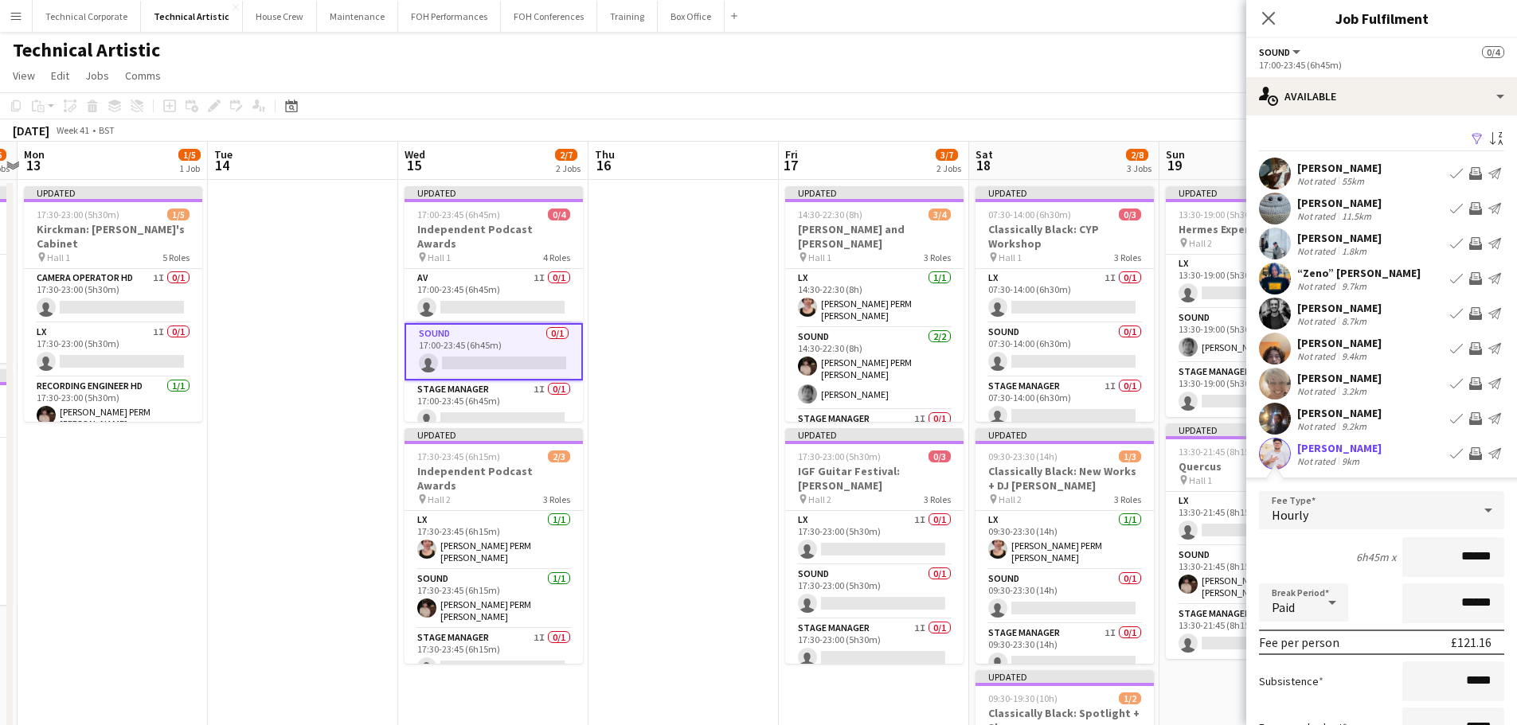
scroll to position [80, 0]
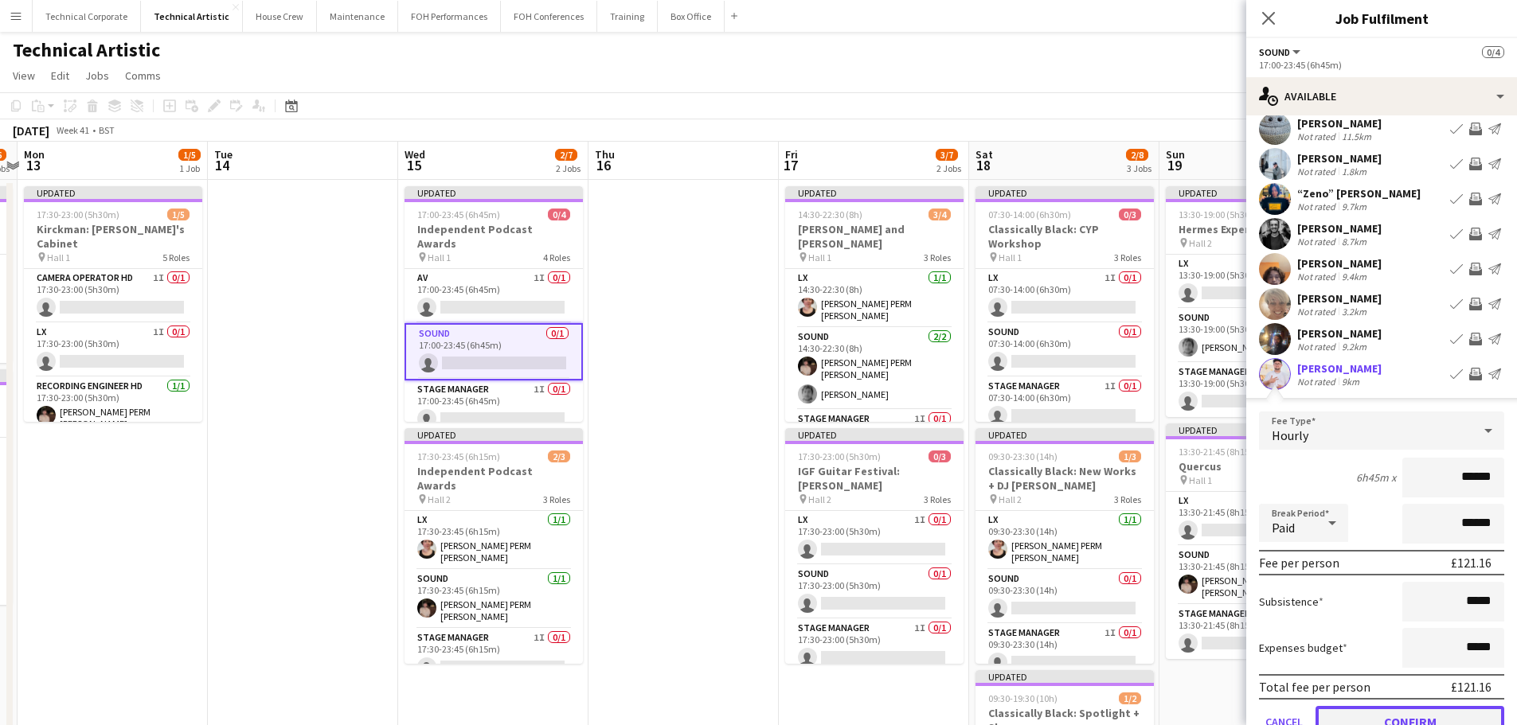
click at [1425, 719] on button "Confirm" at bounding box center [1409, 722] width 189 height 32
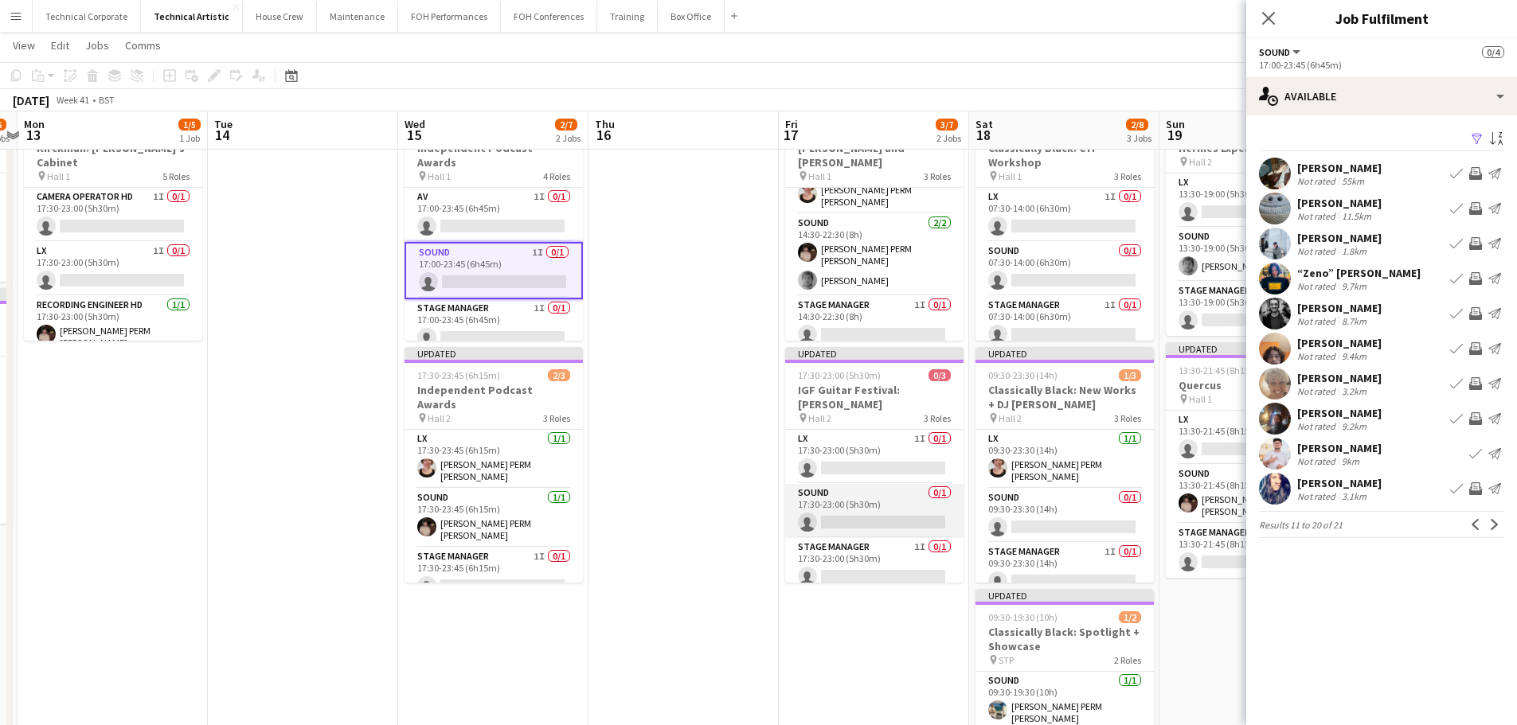
click at [878, 506] on app-card-role "Sound 0/1 17:30-23:00 (5h30m) single-neutral-actions" at bounding box center [874, 511] width 178 height 54
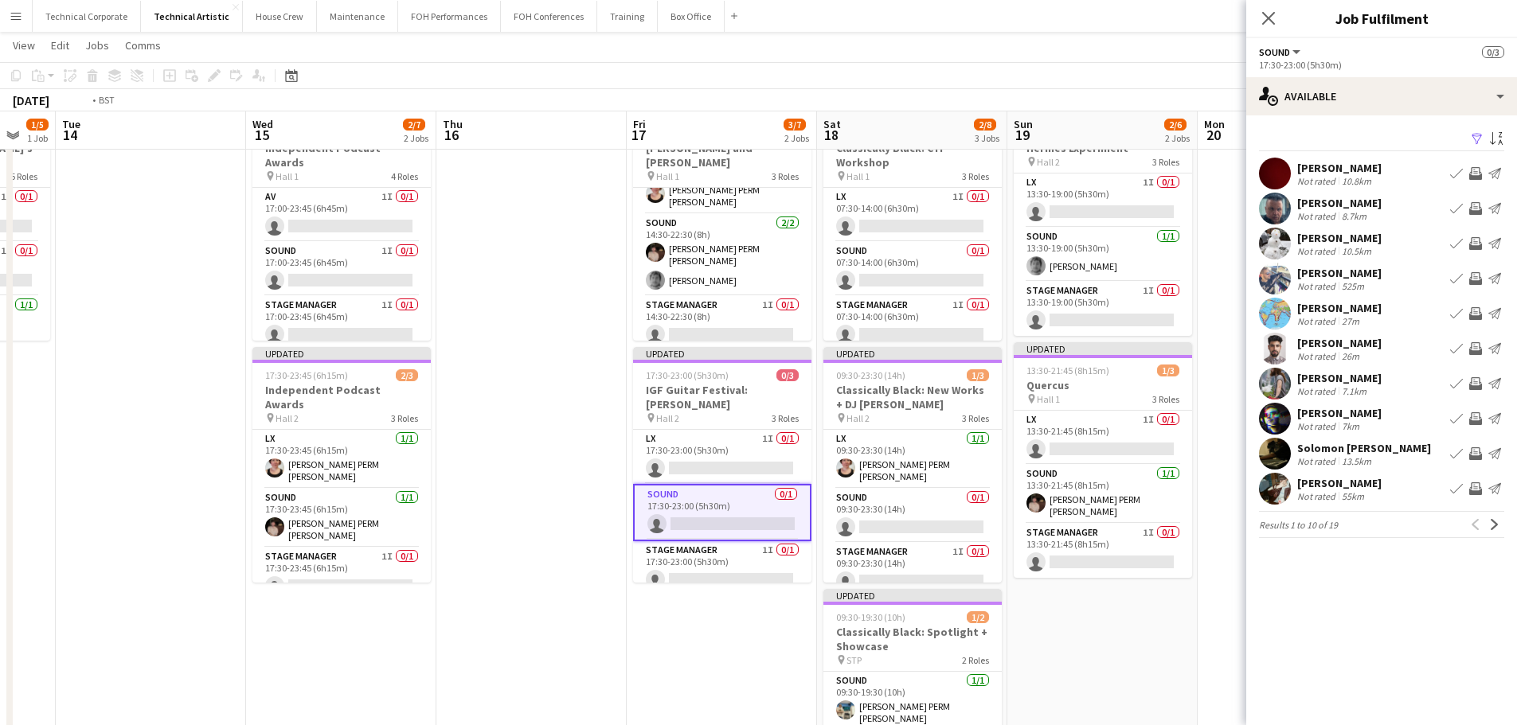
scroll to position [0, 584]
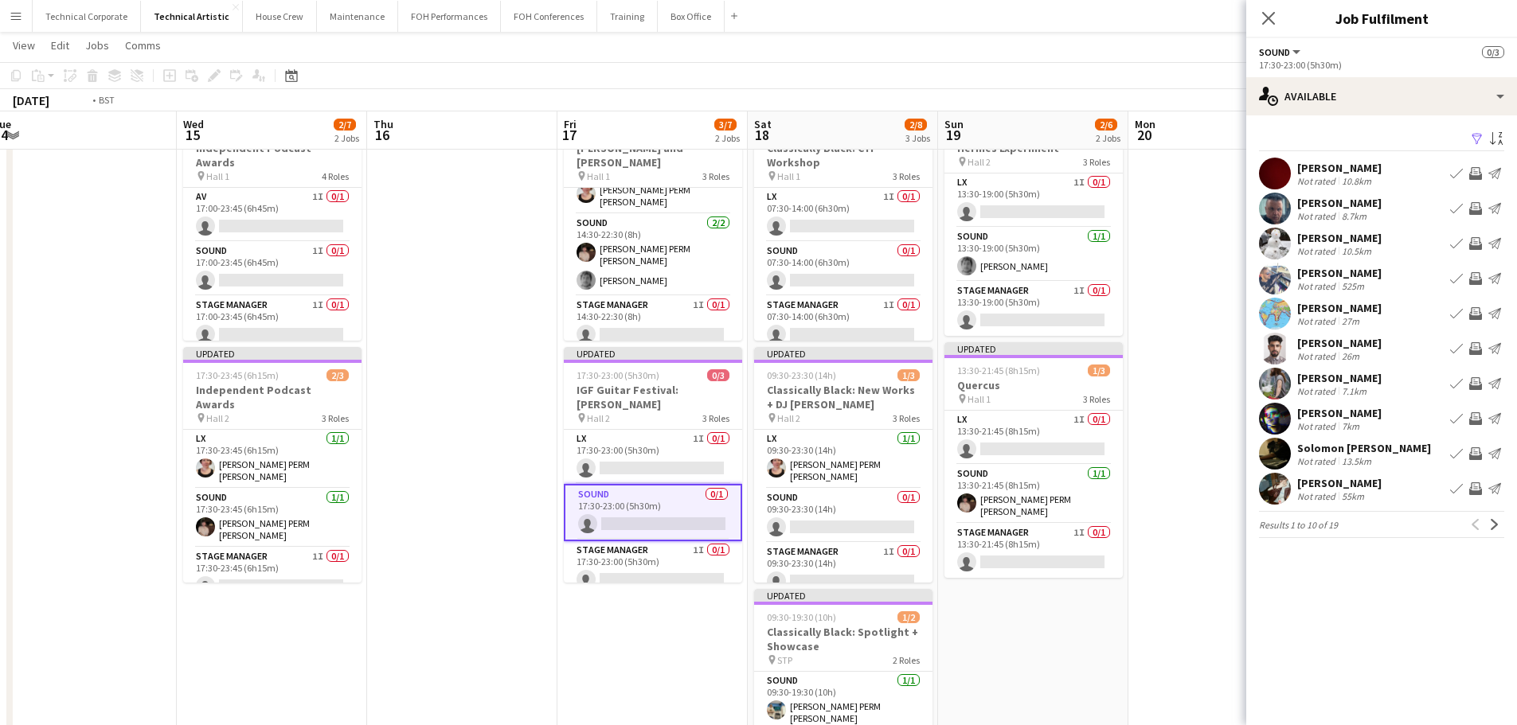
drag, startPoint x: 940, startPoint y: 562, endPoint x: 765, endPoint y: 567, distance: 175.3
click at [765, 567] on app-calendar-viewport "Sat 11 3/8 3 Jobs Sun 12 1/6 2 Jobs Mon 13 1/5 1 Job Tue 14 Wed 15 2/7 2 Jobs T…" at bounding box center [758, 522] width 1517 height 1081
click at [1494, 523] on app-icon "Next" at bounding box center [1494, 524] width 11 height 11
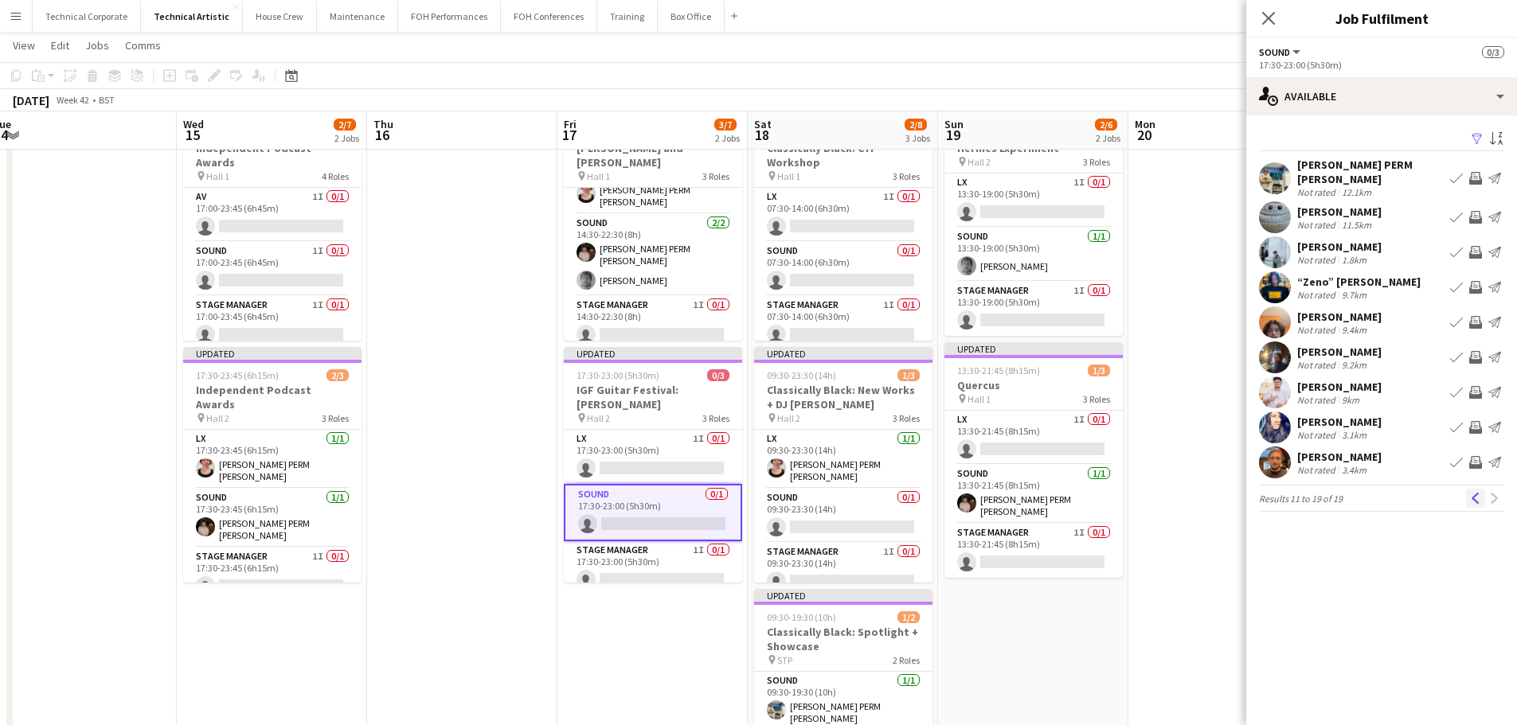
click at [1471, 493] on app-icon "Previous" at bounding box center [1475, 498] width 11 height 11
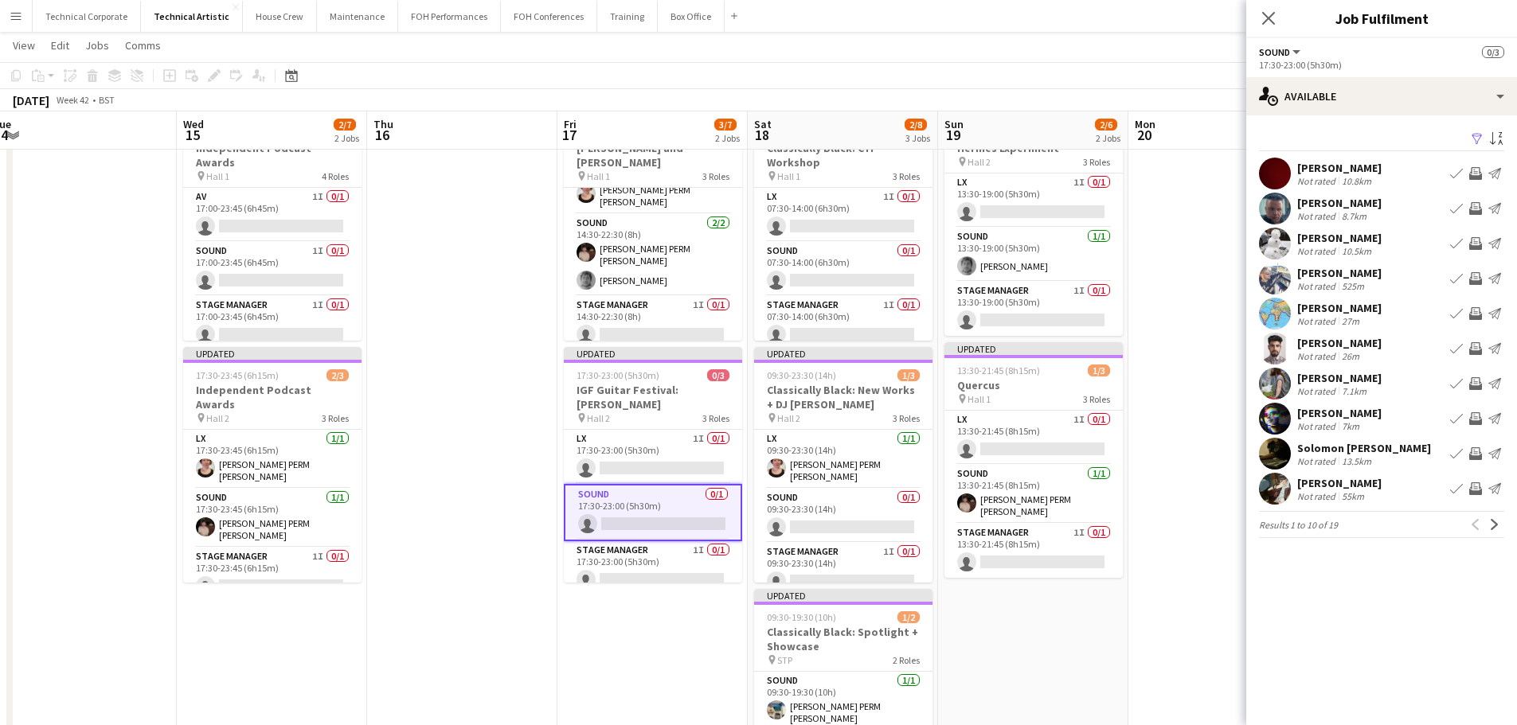
click at [1476, 488] on app-icon "Invite crew" at bounding box center [1475, 489] width 13 height 13
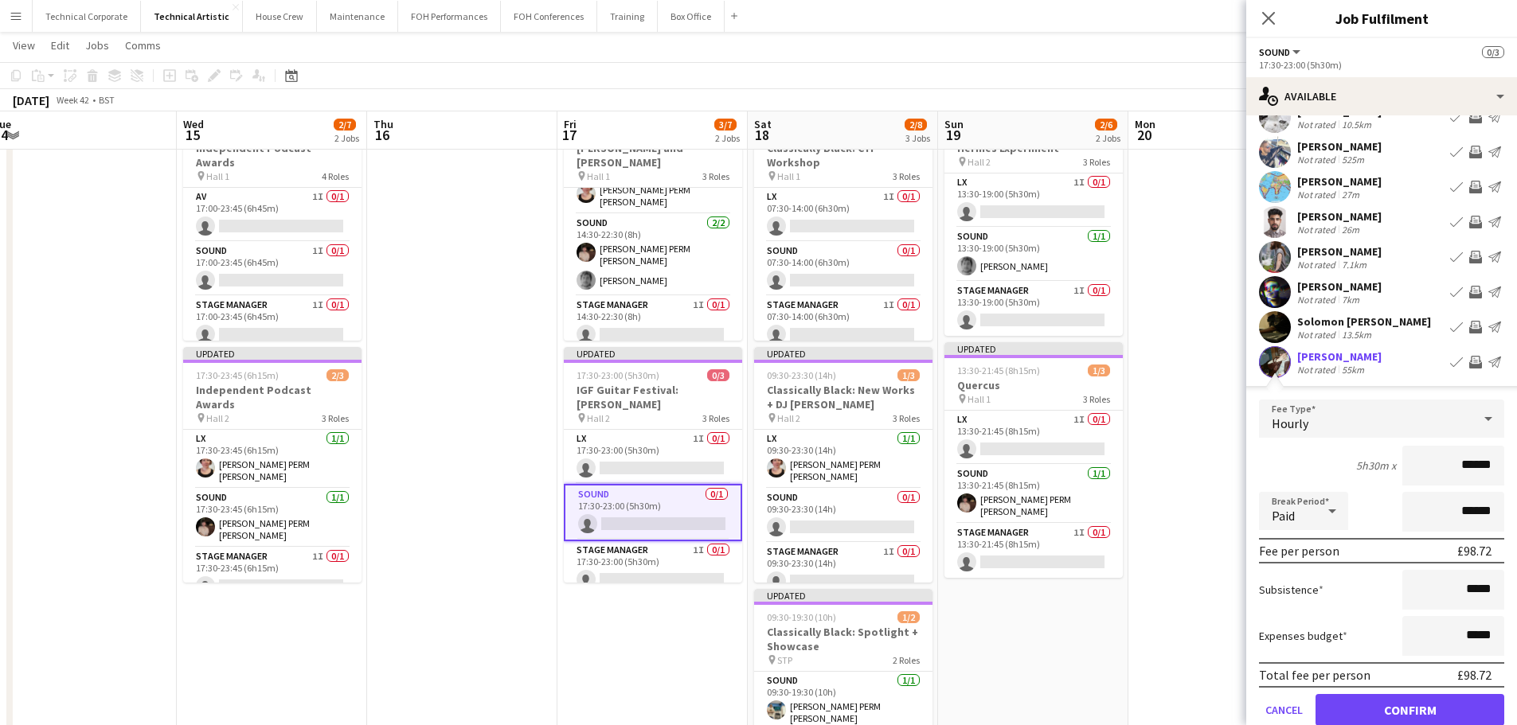
scroll to position [194, 0]
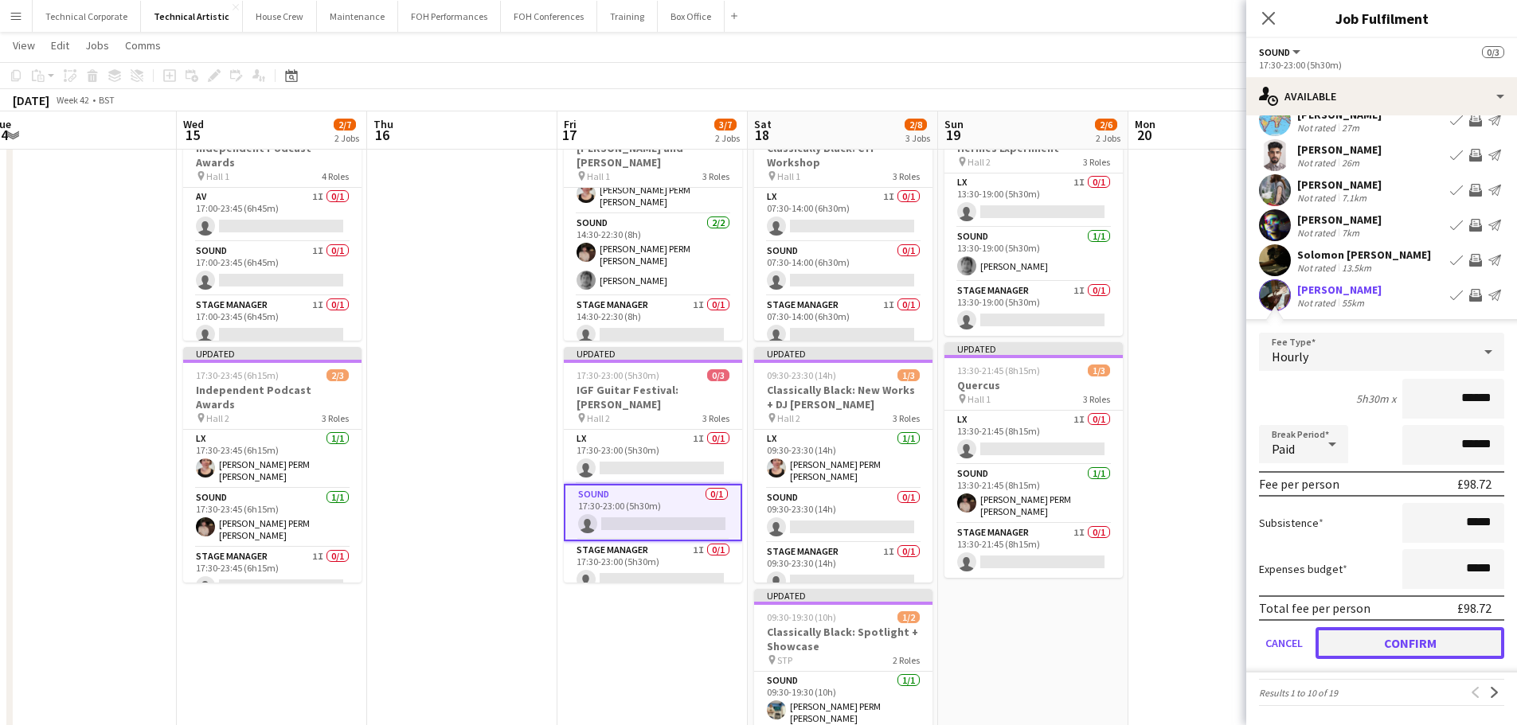
click at [1429, 639] on button "Confirm" at bounding box center [1409, 643] width 189 height 32
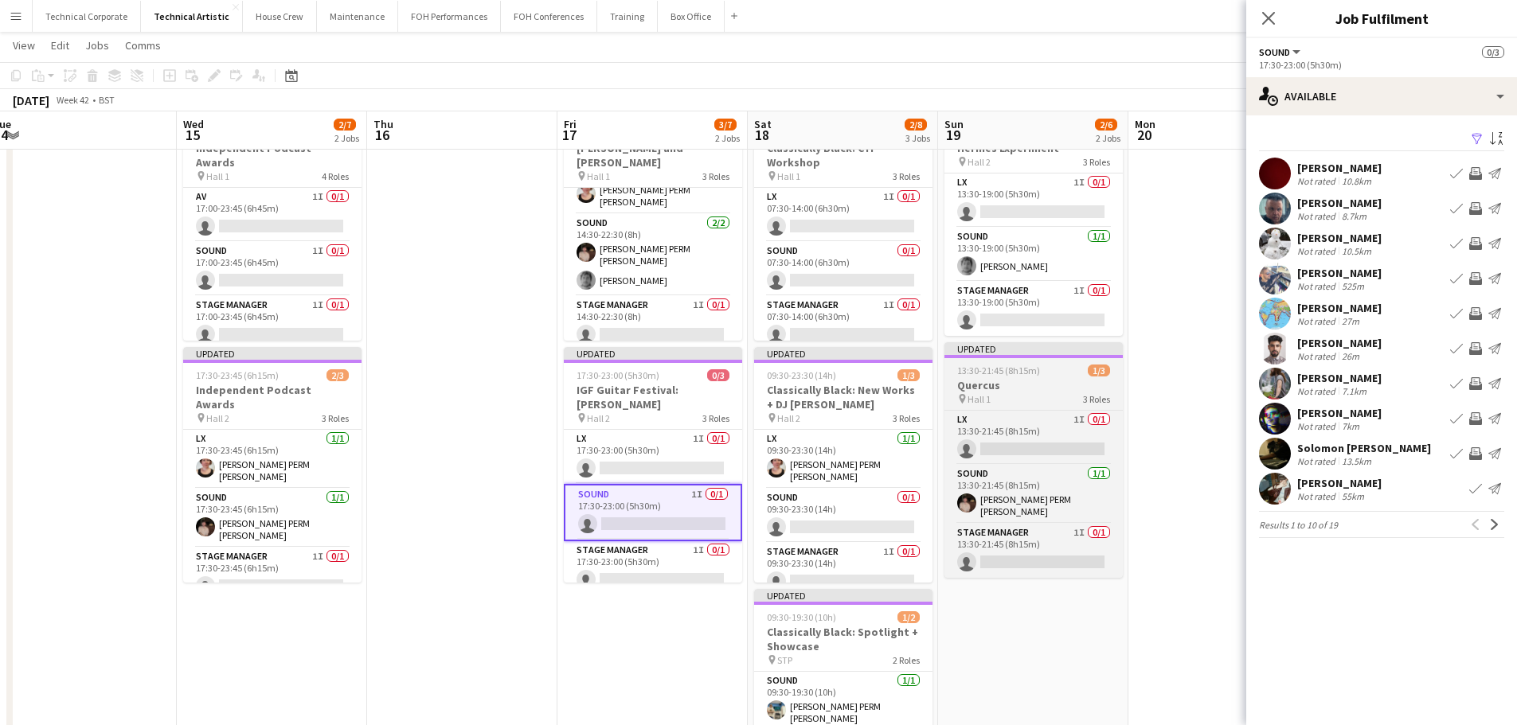
scroll to position [0, 0]
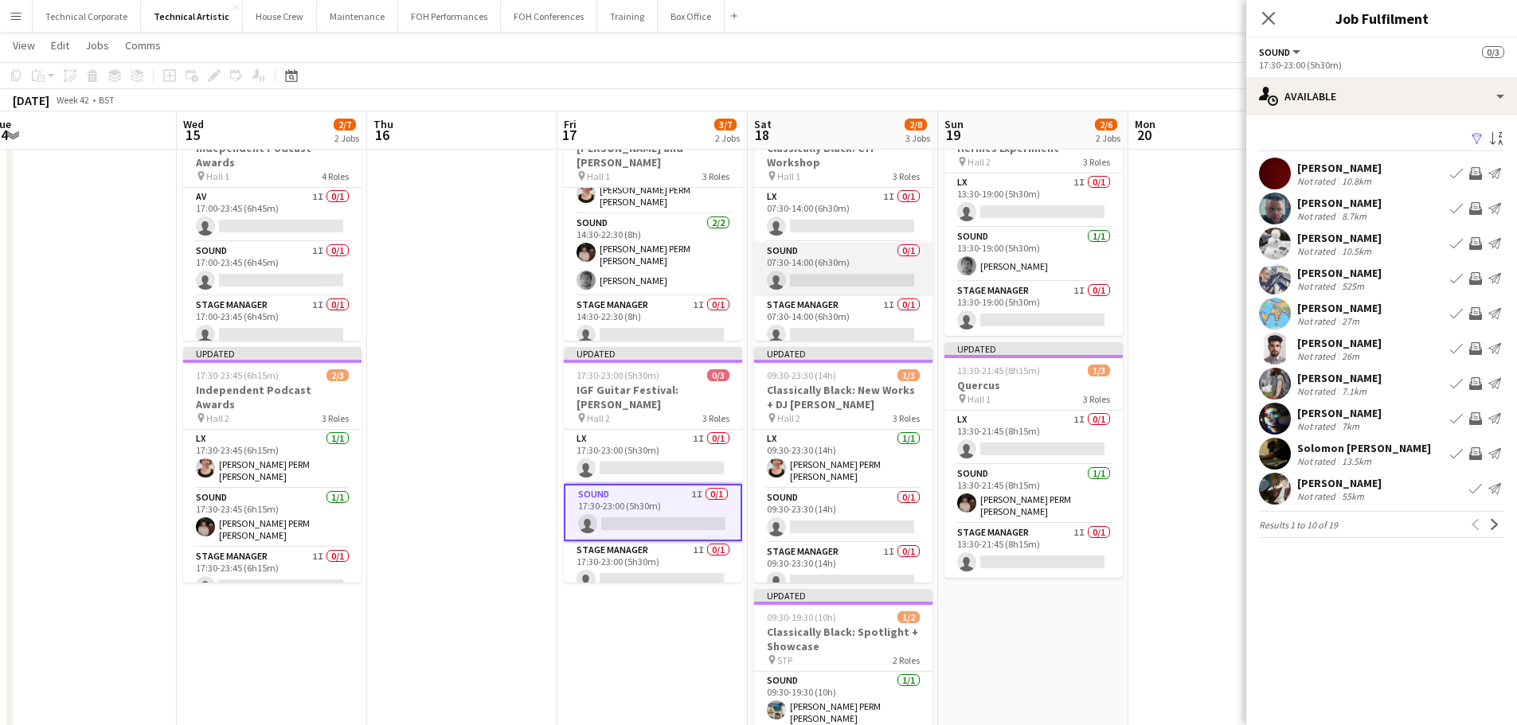
click at [862, 271] on app-card-role "Sound 0/1 07:30-14:00 (6h30m) single-neutral-actions" at bounding box center [843, 269] width 178 height 54
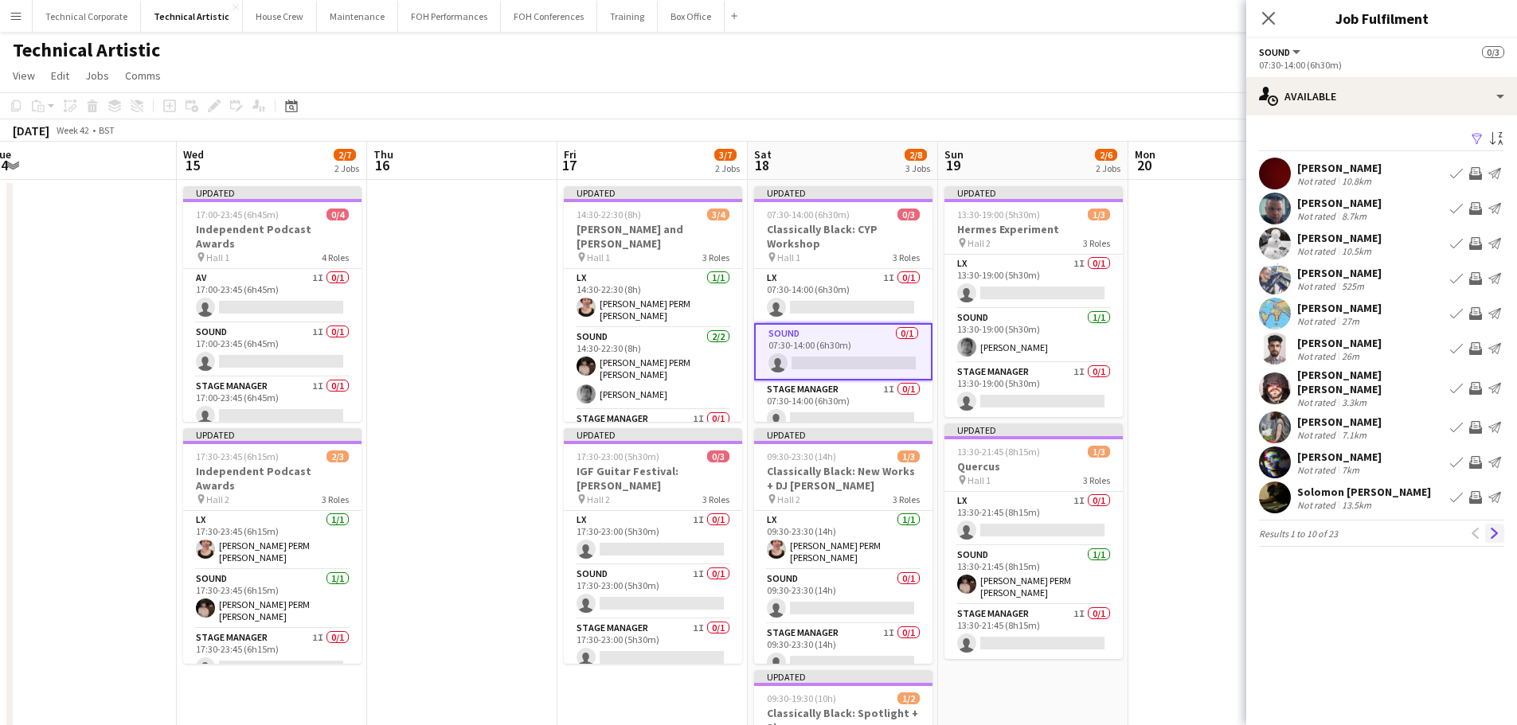
click at [1485, 530] on button "Next" at bounding box center [1494, 533] width 19 height 19
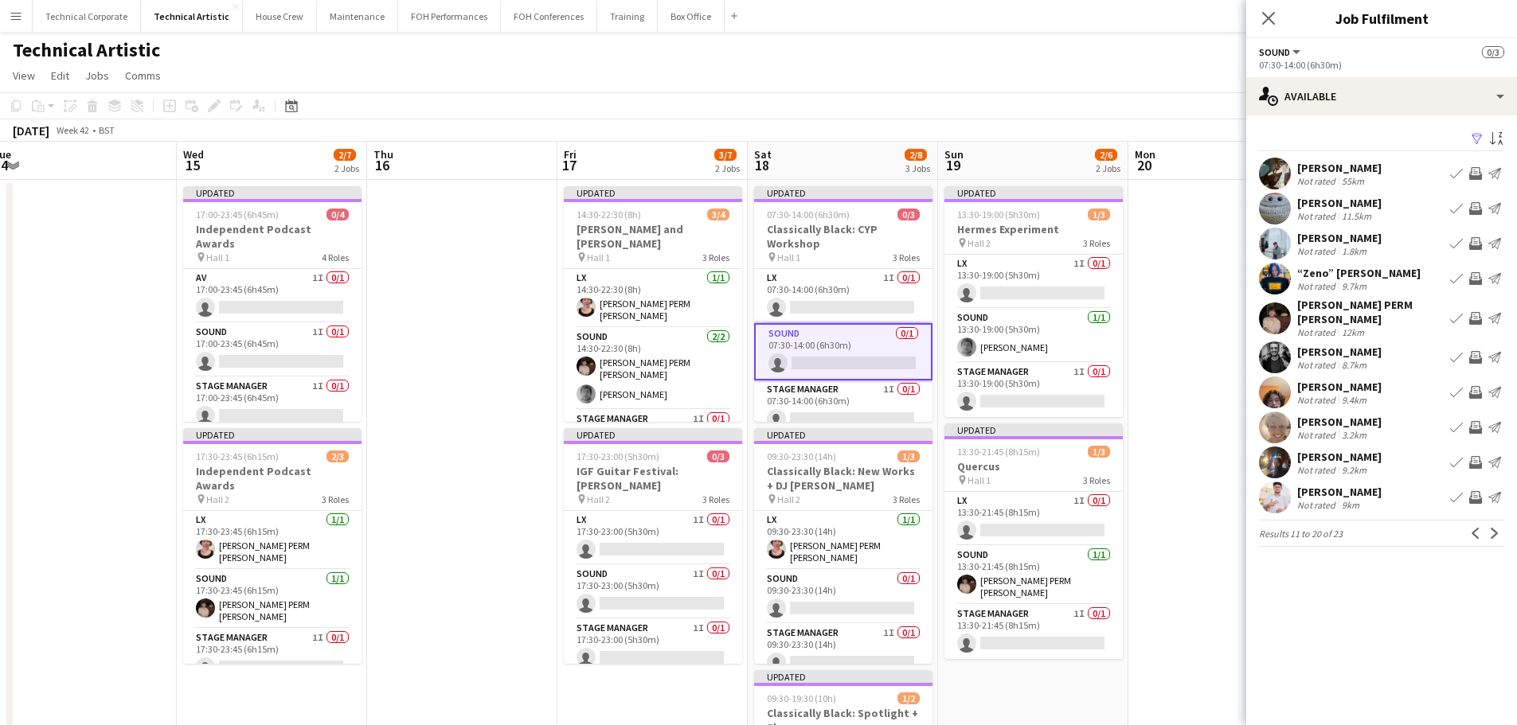
click at [1478, 421] on app-icon "Invite crew" at bounding box center [1475, 427] width 13 height 13
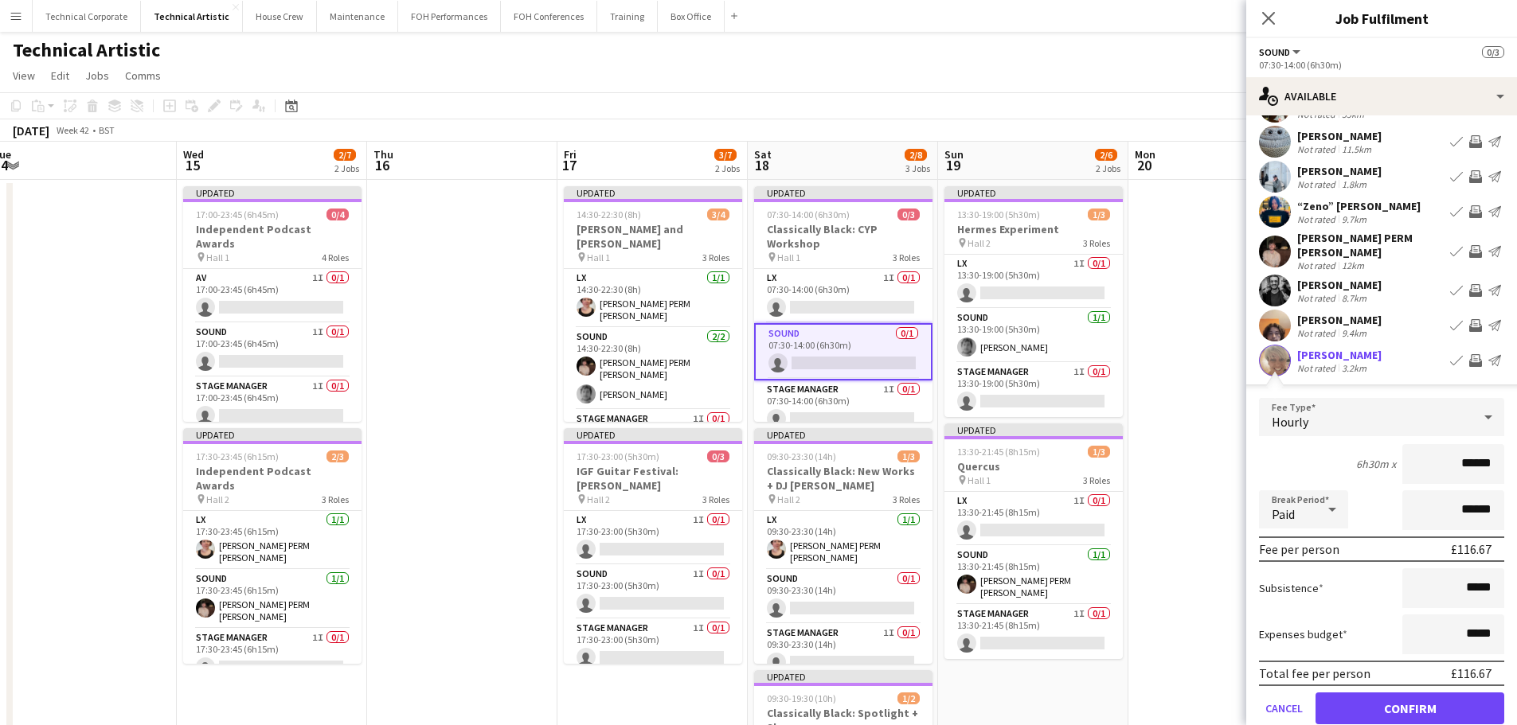
scroll to position [159, 0]
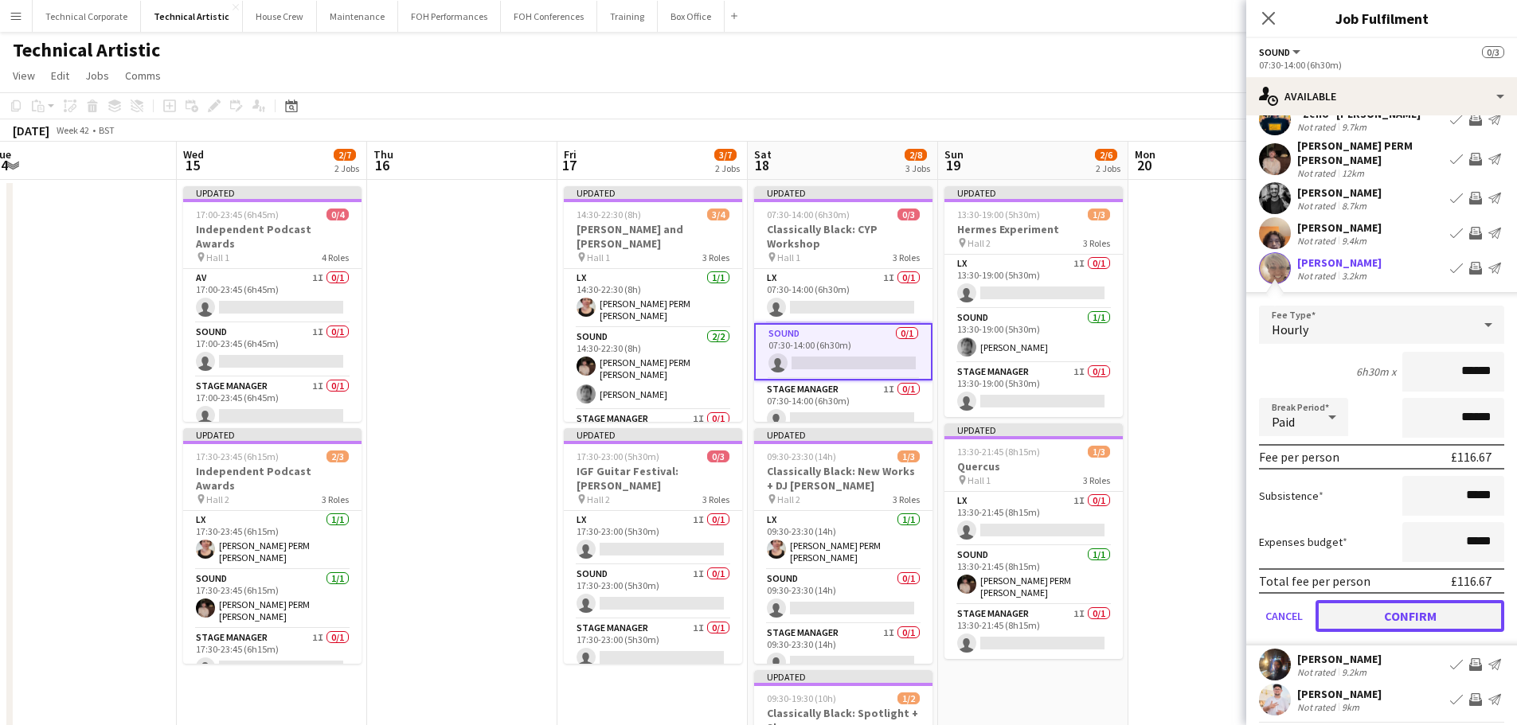
click at [1435, 608] on button "Confirm" at bounding box center [1409, 616] width 189 height 32
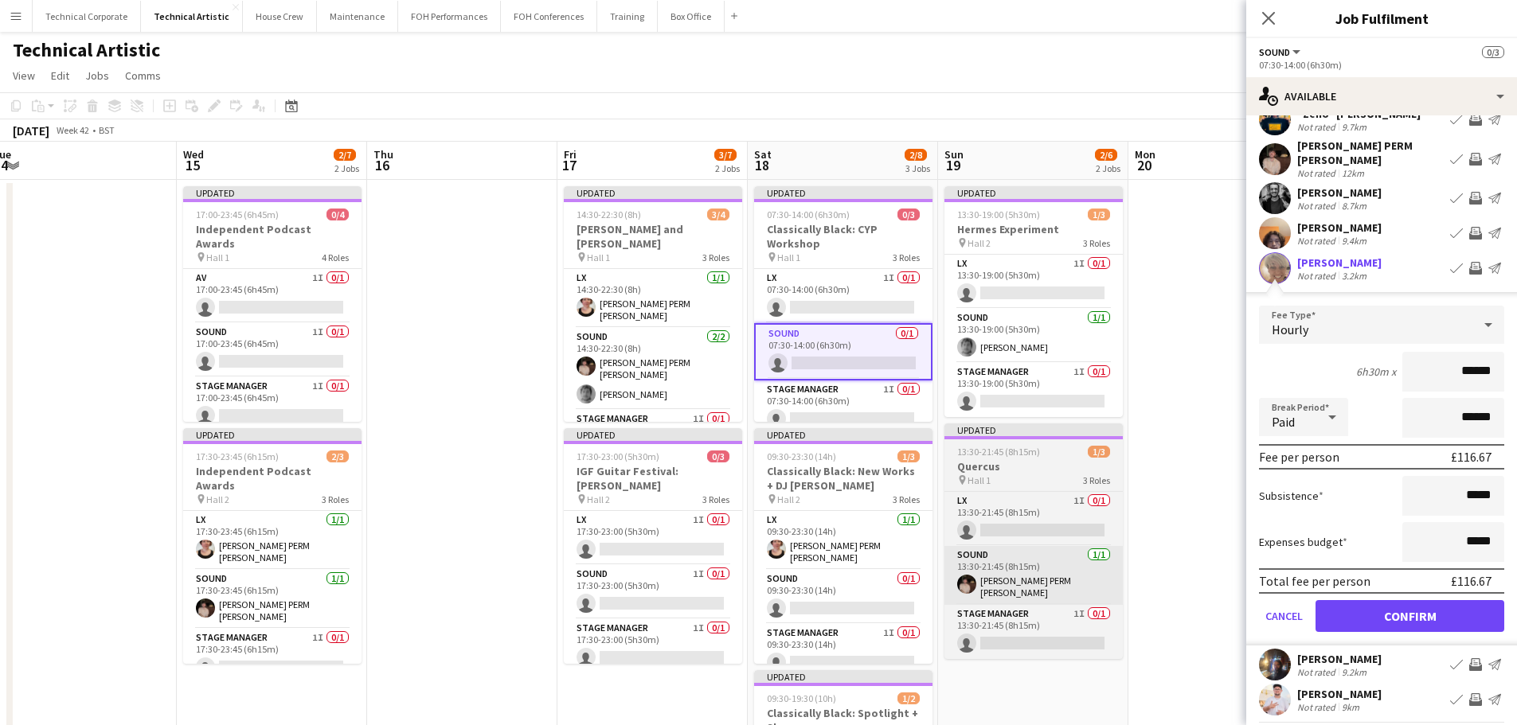
scroll to position [0, 0]
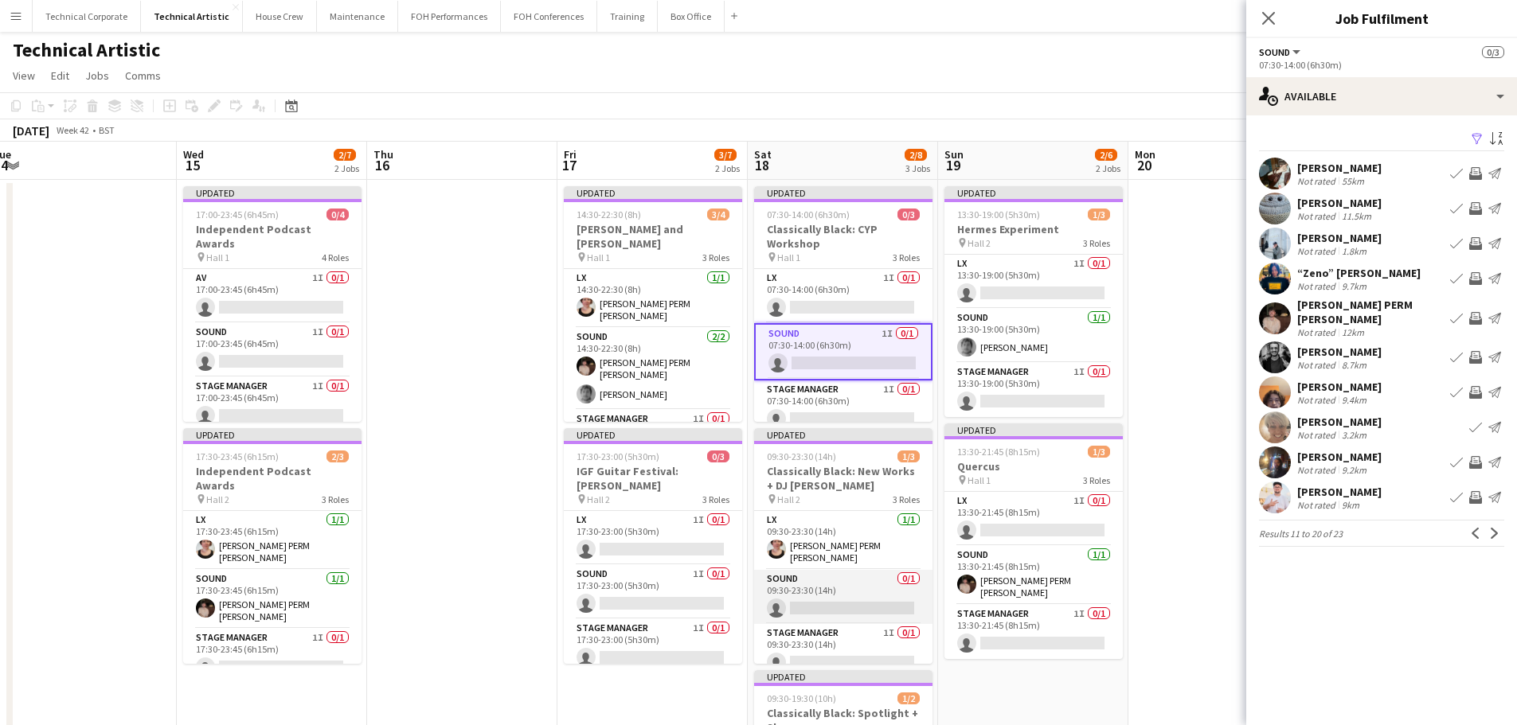
click at [808, 603] on app-card-role "Sound 0/1 09:30-23:30 (14h) single-neutral-actions" at bounding box center [843, 597] width 178 height 54
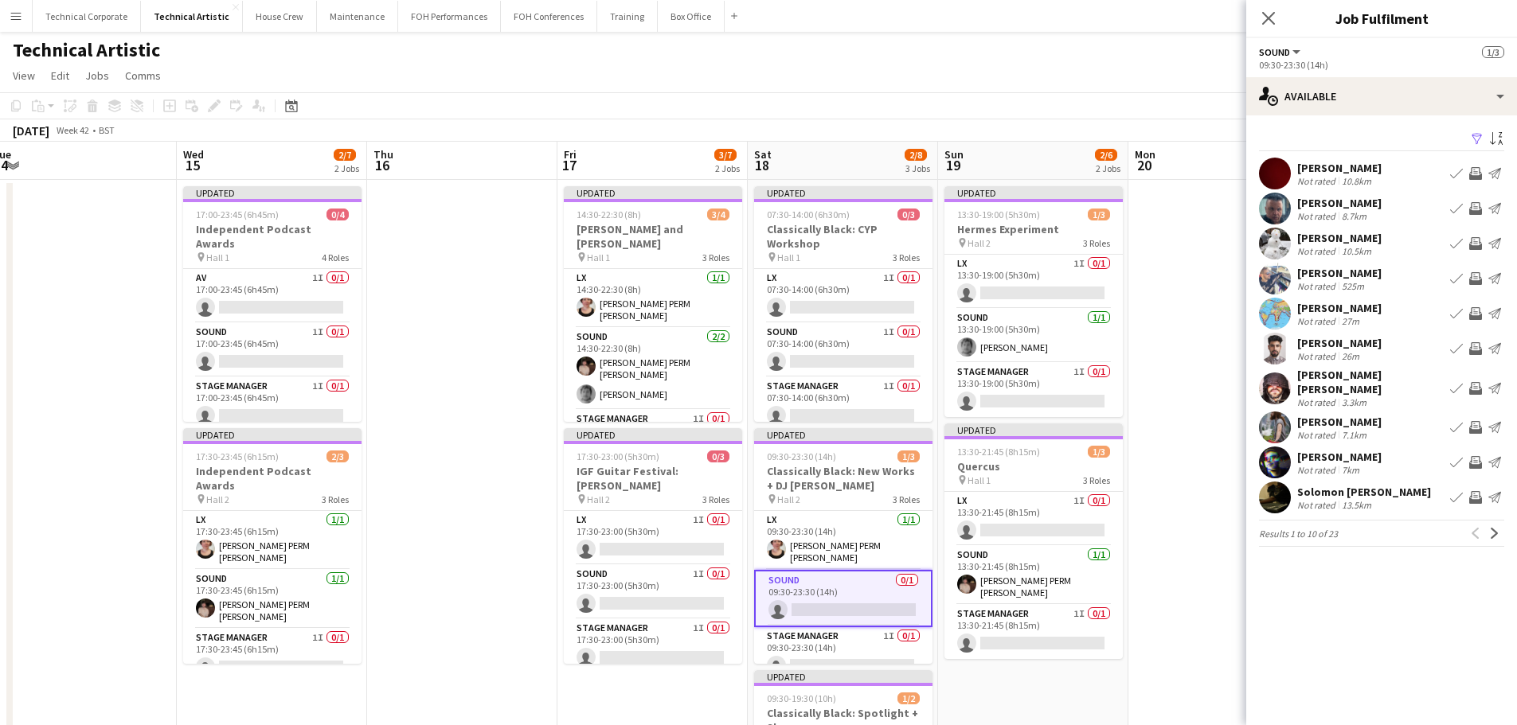
click at [1476, 491] on app-icon "Invite crew" at bounding box center [1475, 497] width 13 height 13
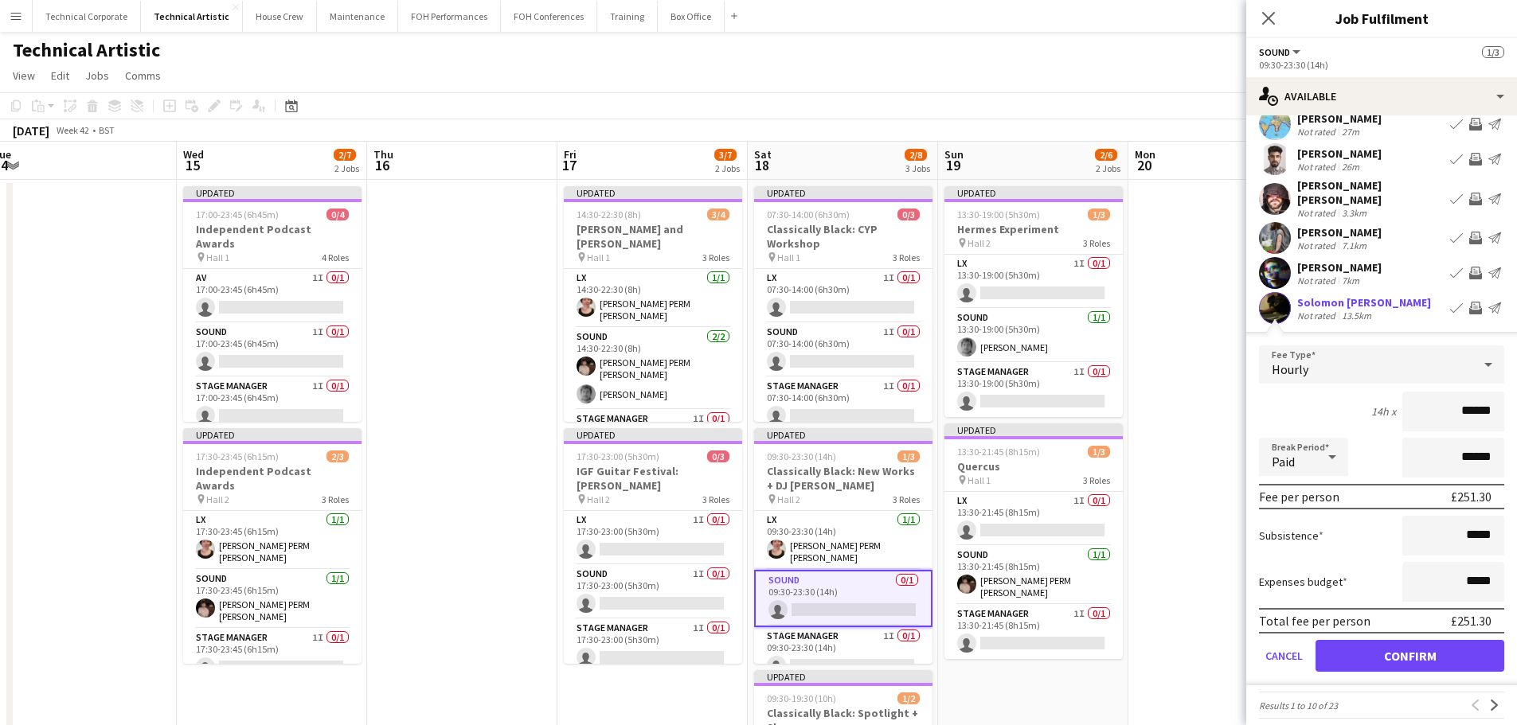
scroll to position [194, 0]
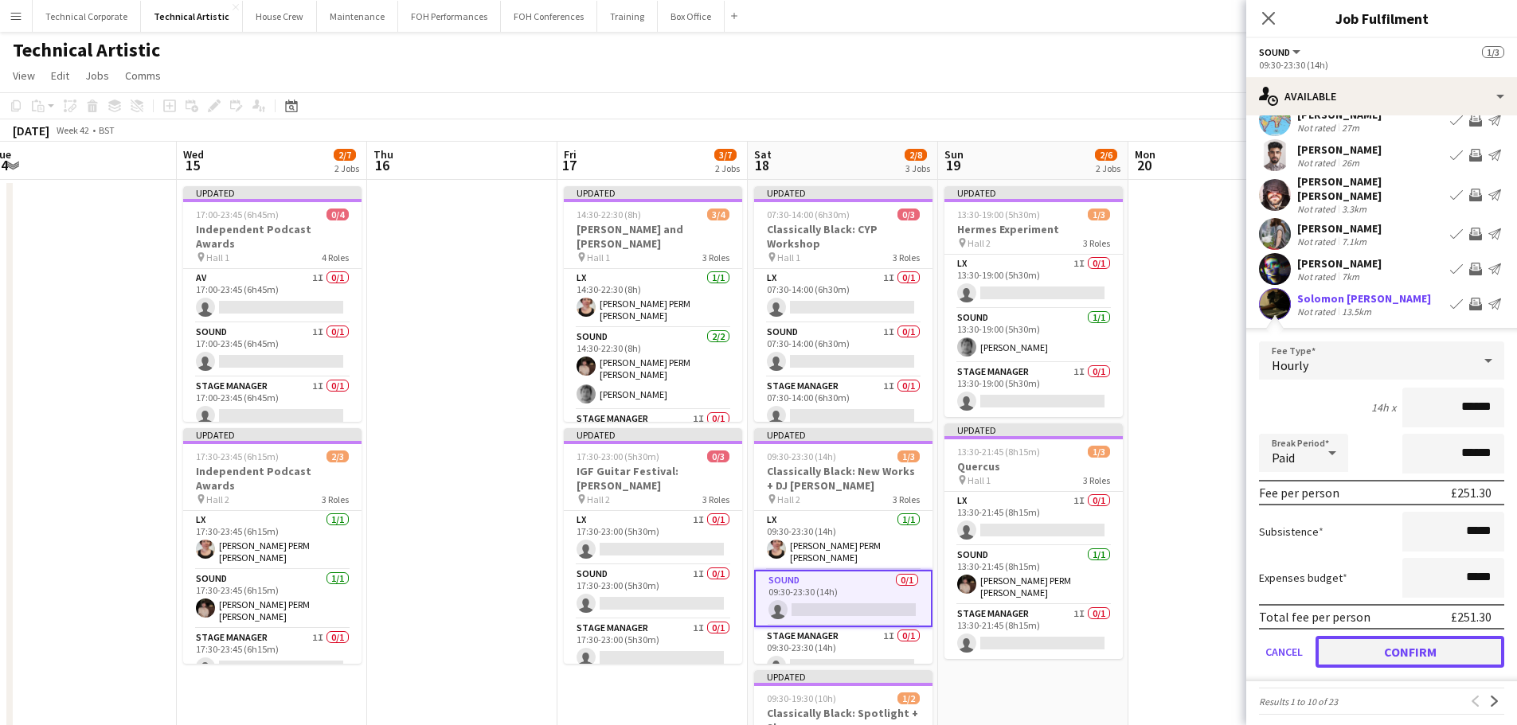
click at [1433, 648] on button "Confirm" at bounding box center [1409, 652] width 189 height 32
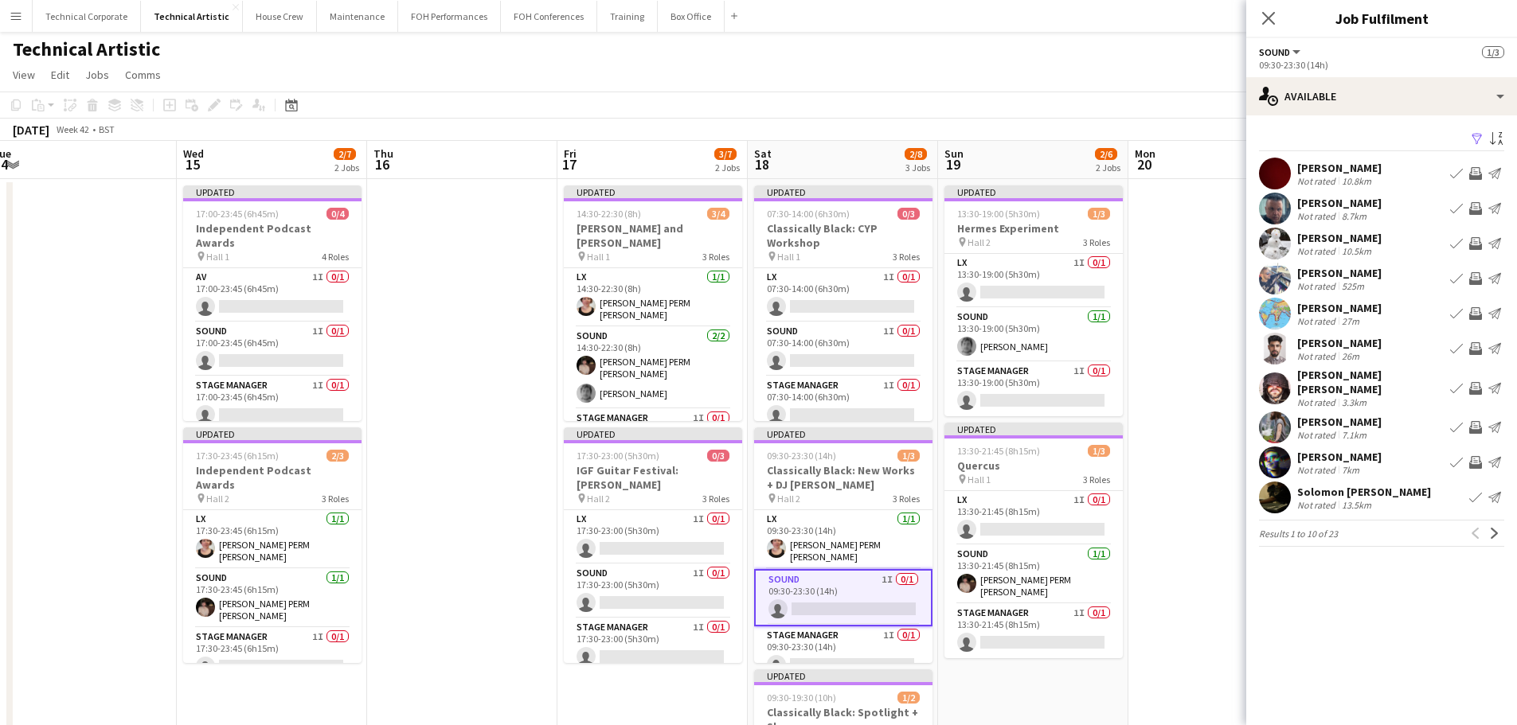
scroll to position [0, 0]
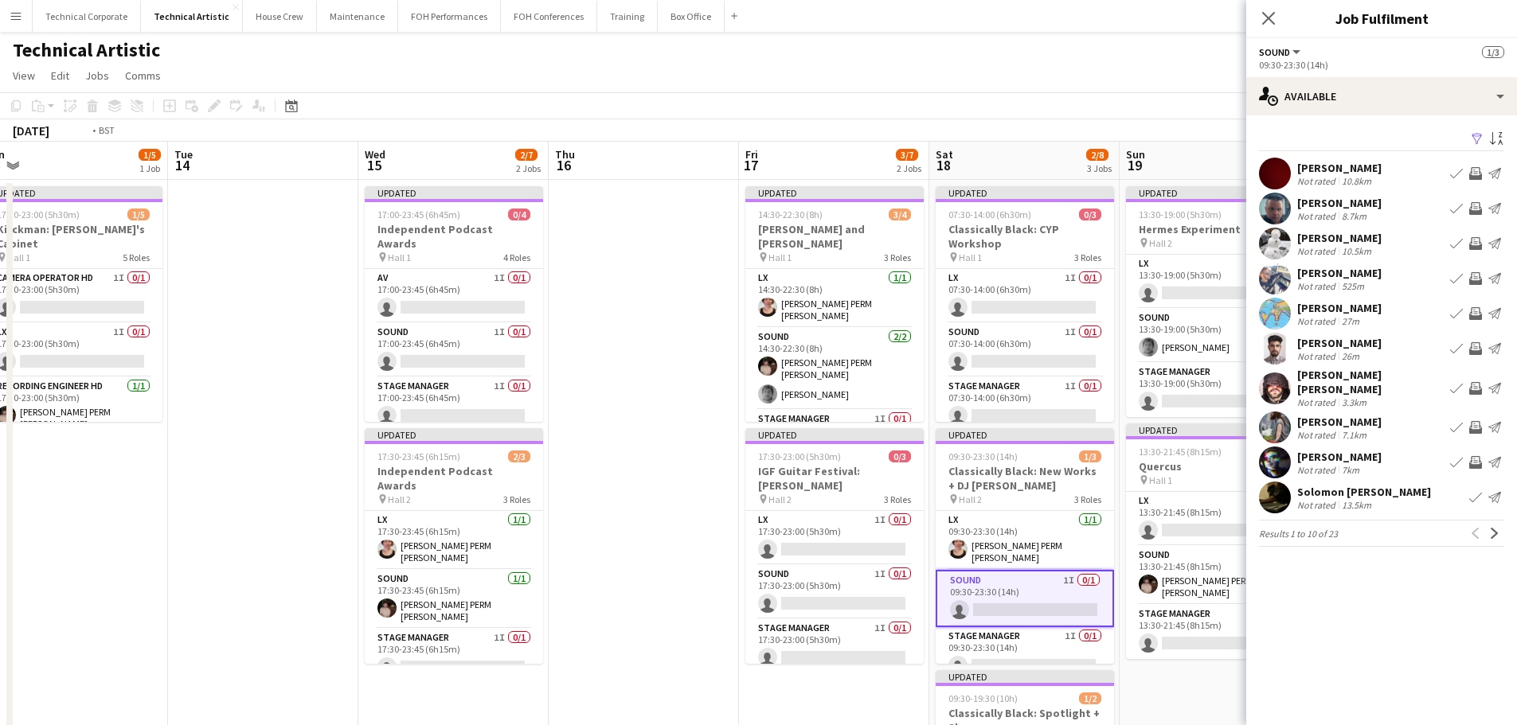
drag, startPoint x: 479, startPoint y: 484, endPoint x: 737, endPoint y: 477, distance: 258.9
click at [737, 479] on app-calendar-viewport "Sat 11 3/8 3 Jobs Sun 12 1/6 2 Jobs Mon 13 1/5 1 Job Tue 14 Wed 15 2/7 2 Jobs T…" at bounding box center [758, 643] width 1517 height 1003
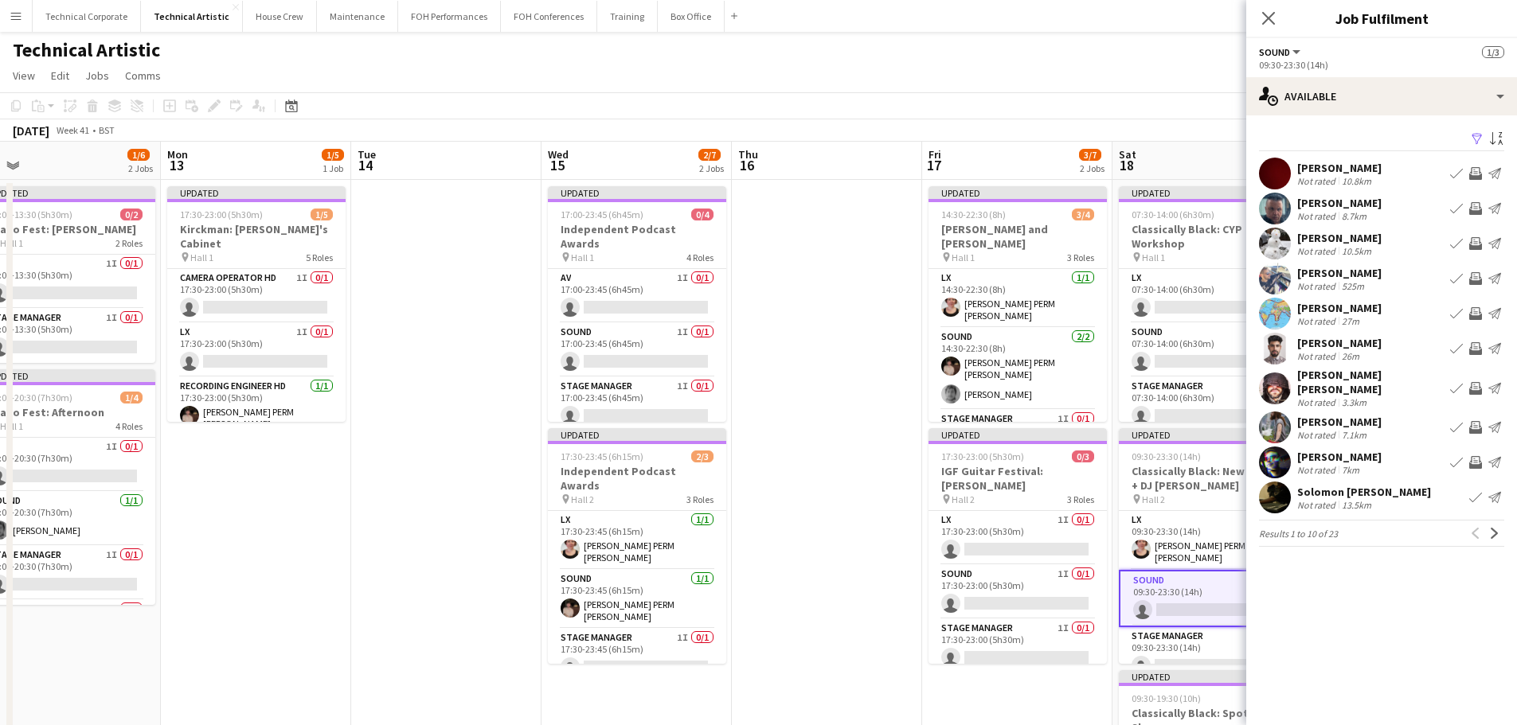
scroll to position [0, 319]
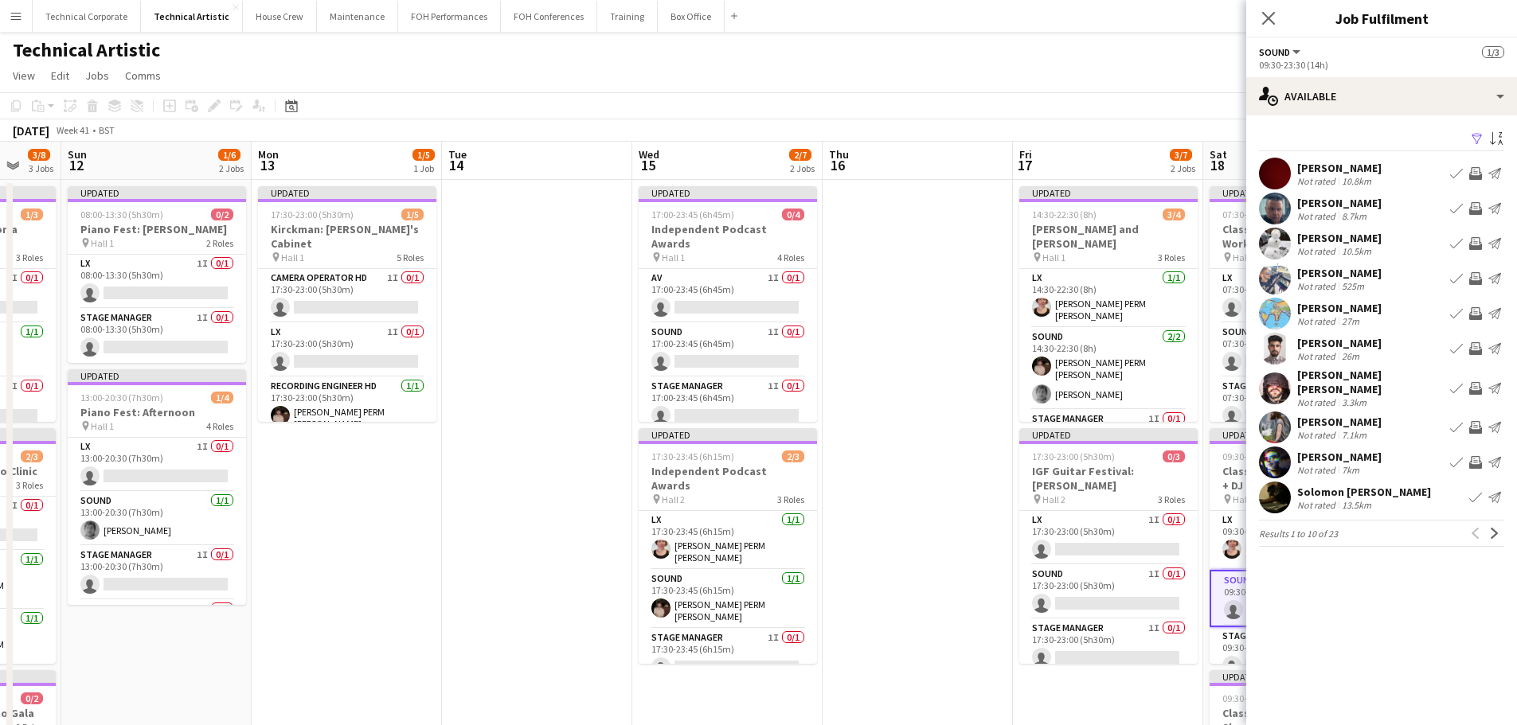
drag, startPoint x: 398, startPoint y: 440, endPoint x: 510, endPoint y: 436, distance: 112.4
click at [510, 436] on app-calendar-viewport "Fri 10 1/5 2 Jobs Sat 11 3/8 3 Jobs Sun 12 1/6 2 Jobs Mon 13 1/5 1 Job Tue 14 W…" at bounding box center [758, 643] width 1517 height 1003
click at [544, 405] on app-date-cell at bounding box center [537, 662] width 190 height 965
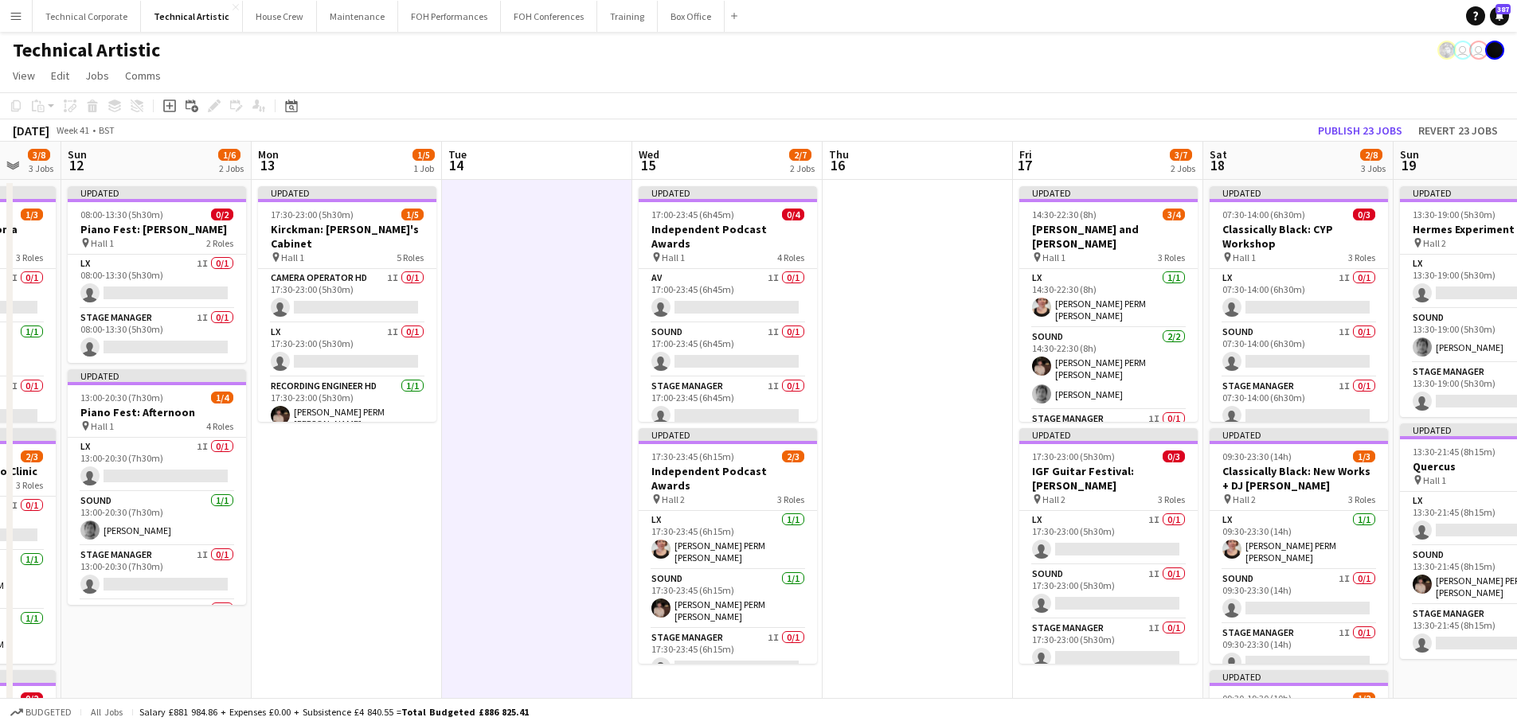
click at [544, 405] on app-date-cell at bounding box center [537, 662] width 190 height 965
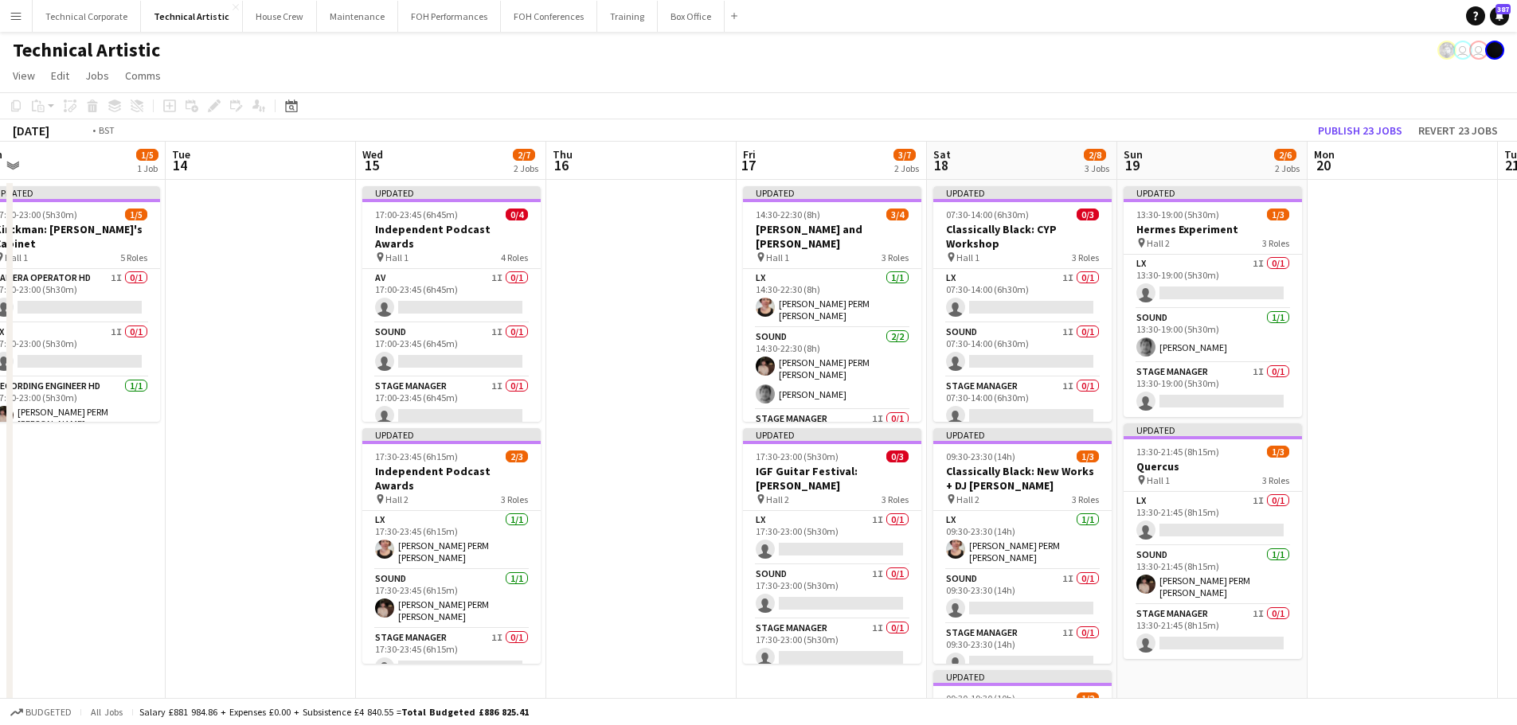
scroll to position [0, 600]
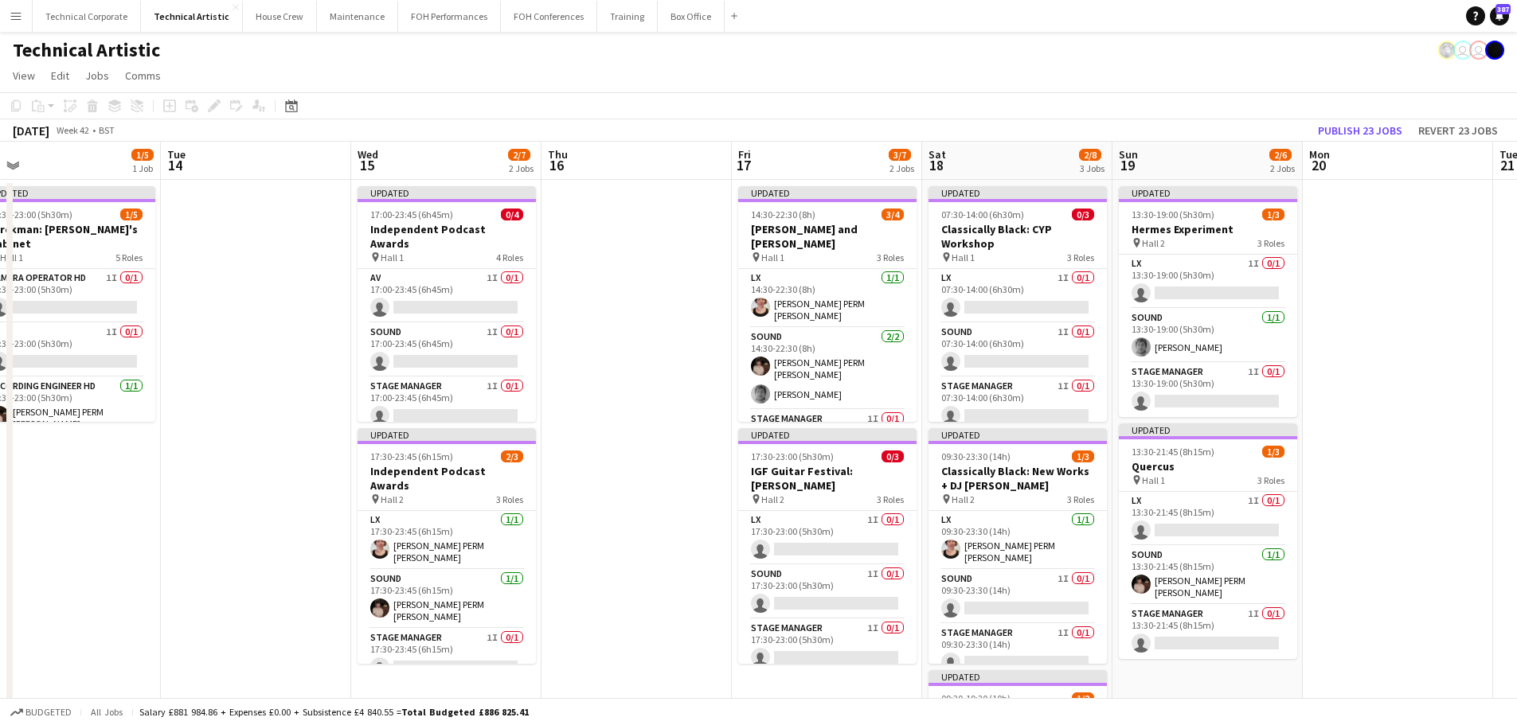
drag, startPoint x: 907, startPoint y: 384, endPoint x: 626, endPoint y: 388, distance: 281.1
click at [626, 388] on app-calendar-viewport "Fri 10 1/5 2 Jobs Sat 11 3/8 3 Jobs Sun 12 1/6 2 Jobs Mon 13 1/5 1 Job Tue 14 W…" at bounding box center [758, 643] width 1517 height 1003
click at [1386, 131] on button "Publish 23 jobs" at bounding box center [1360, 130] width 97 height 21
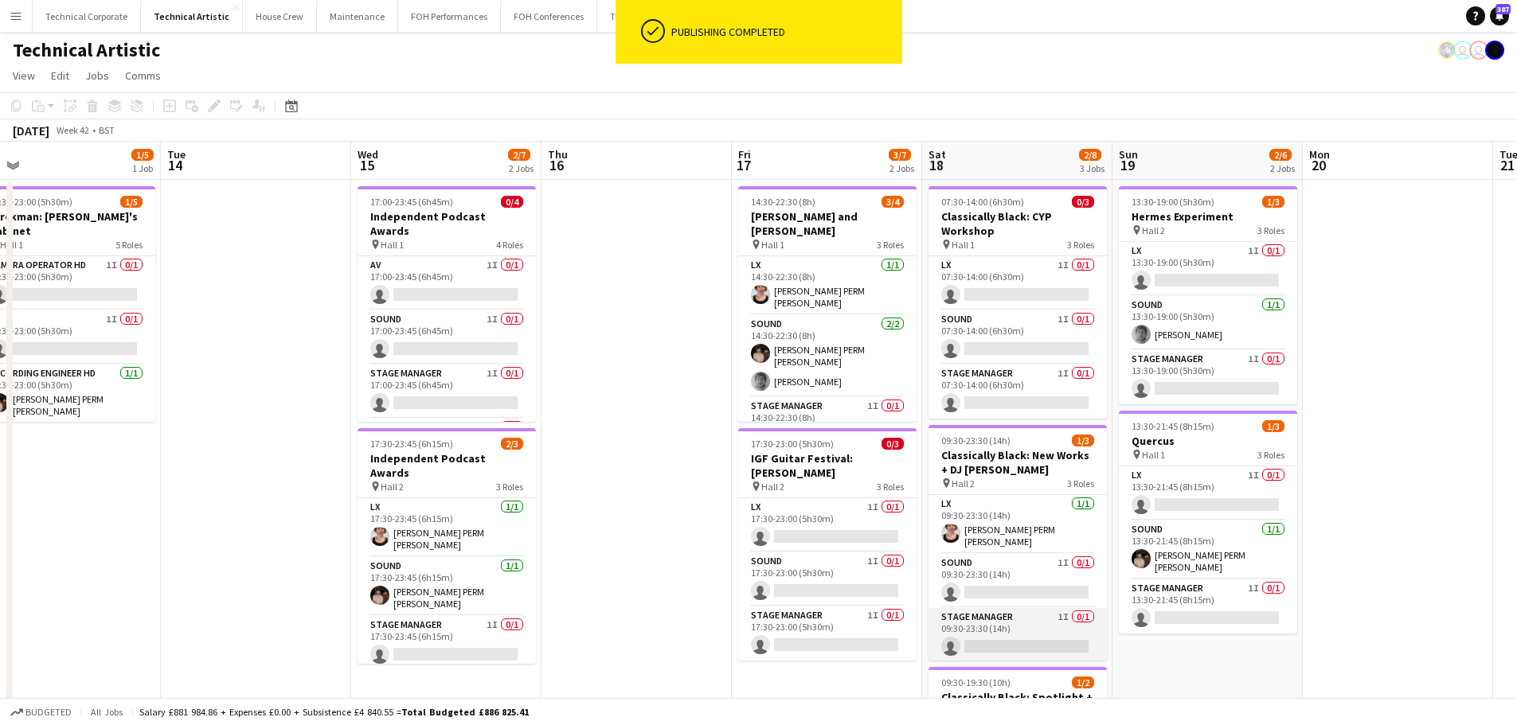
click at [993, 644] on app-card-role "Stage Manager 1I 0/1 09:30-23:30 (14h) single-neutral-actions" at bounding box center [1017, 635] width 178 height 54
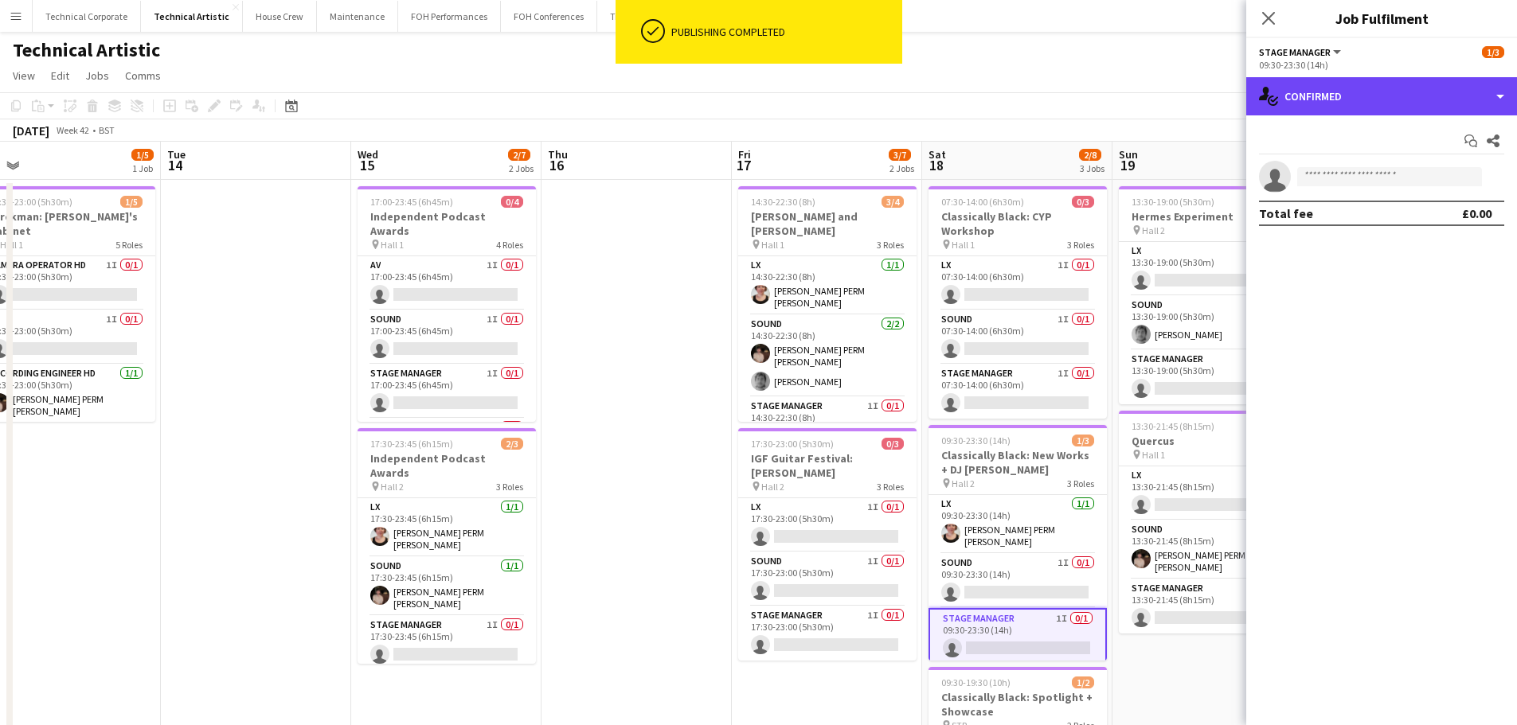
drag, startPoint x: 1371, startPoint y: 83, endPoint x: 1382, endPoint y: 111, distance: 29.7
click at [1370, 83] on div "single-neutral-actions-check-2 Confirmed" at bounding box center [1381, 96] width 271 height 38
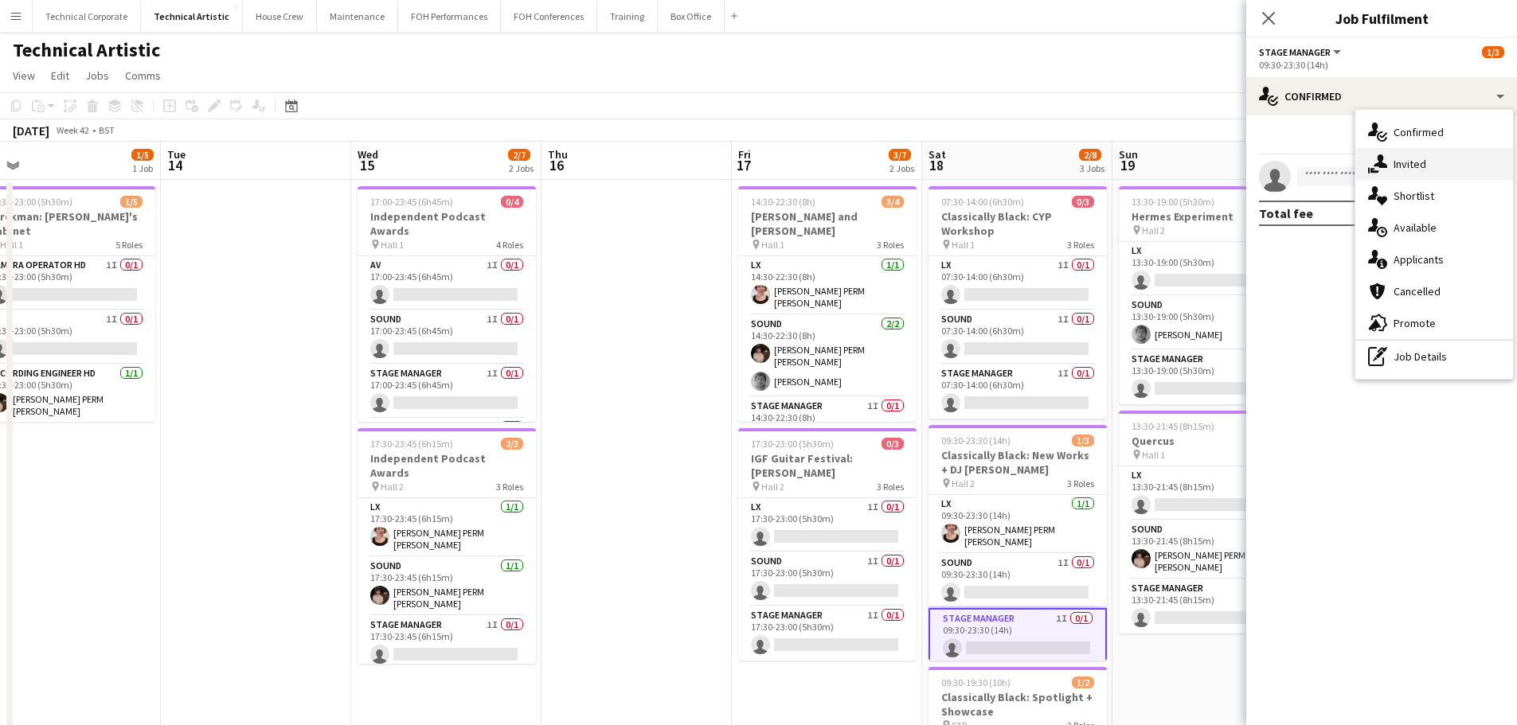
click at [1410, 152] on div "single-neutral-actions-share-1 Invited" at bounding box center [1434, 164] width 158 height 32
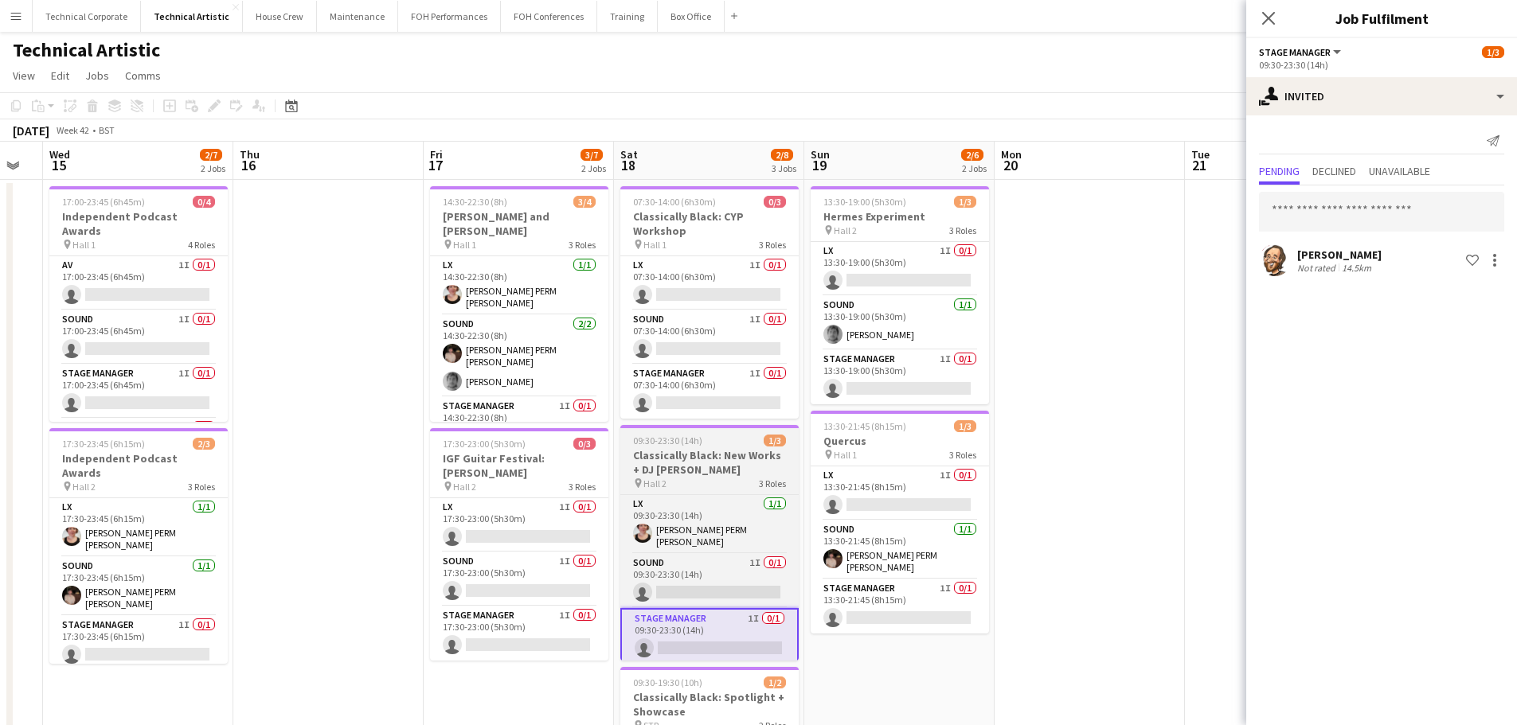
drag, startPoint x: 768, startPoint y: 493, endPoint x: 726, endPoint y: 487, distance: 42.7
click at [727, 495] on app-calendar-viewport "Sun 12 1/6 2 Jobs Mon 13 1/5 1 Job Tue 14 Wed 15 2/7 2 Jobs Thu 16 Fri 17 3/7 2…" at bounding box center [758, 643] width 1517 height 1003
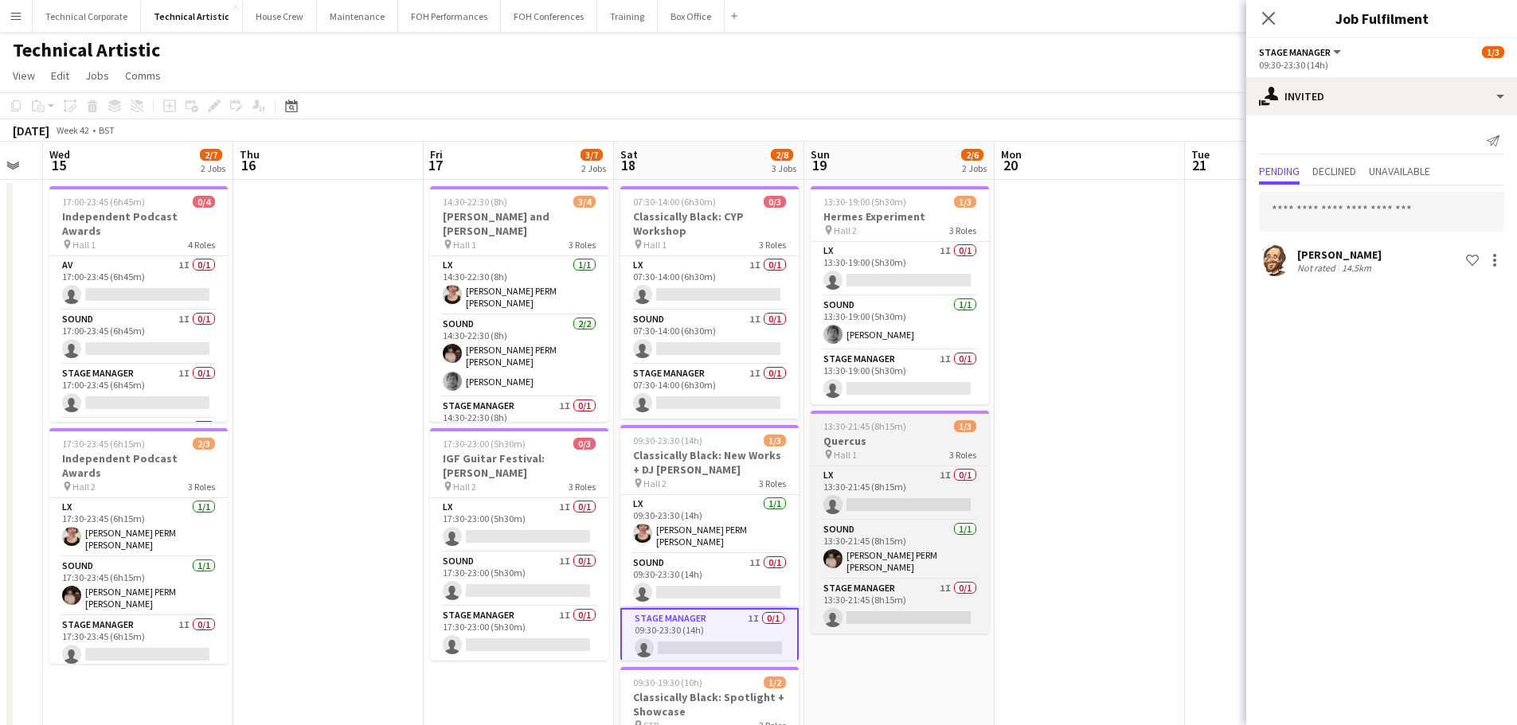
scroll to position [0, 530]
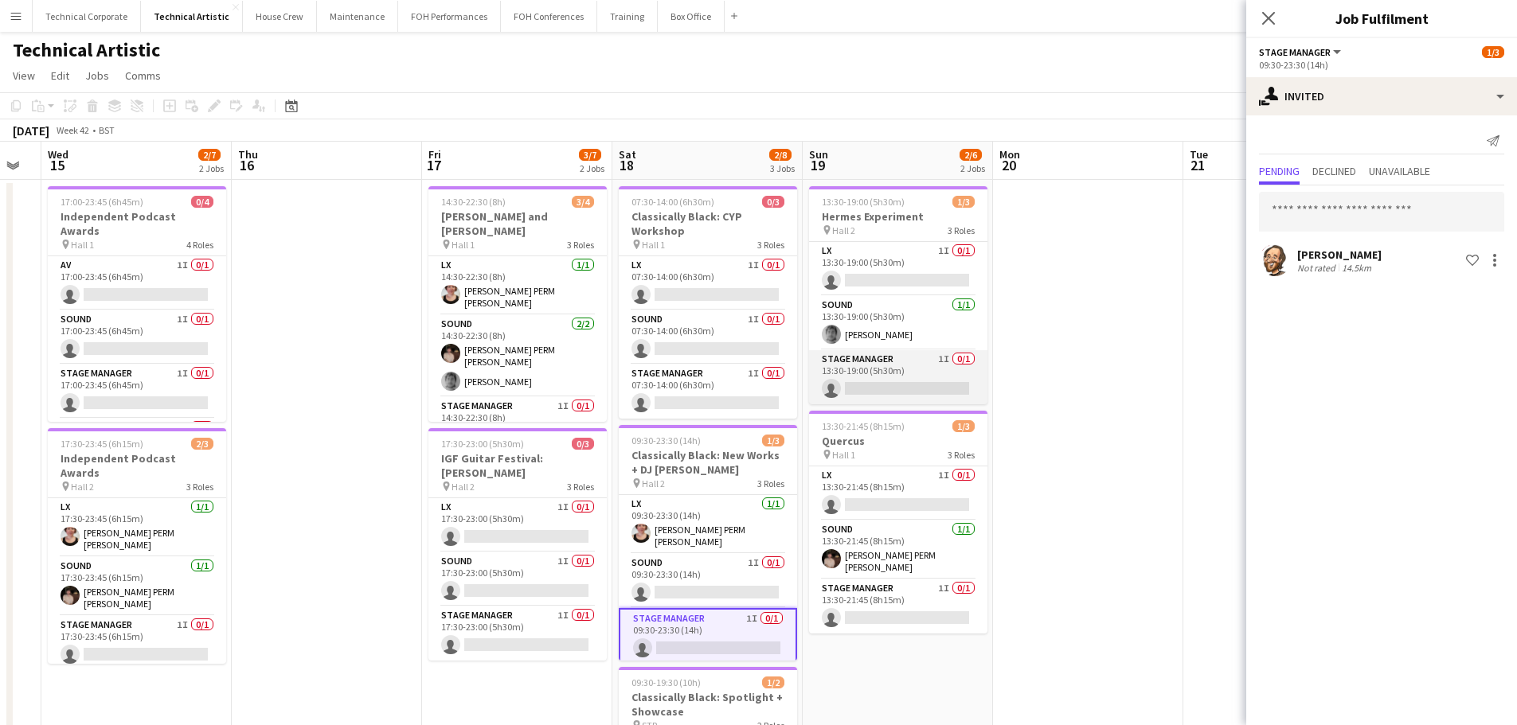
click at [887, 380] on app-card-role "Stage Manager 1I 0/1 13:30-19:00 (5h30m) single-neutral-actions" at bounding box center [898, 377] width 178 height 54
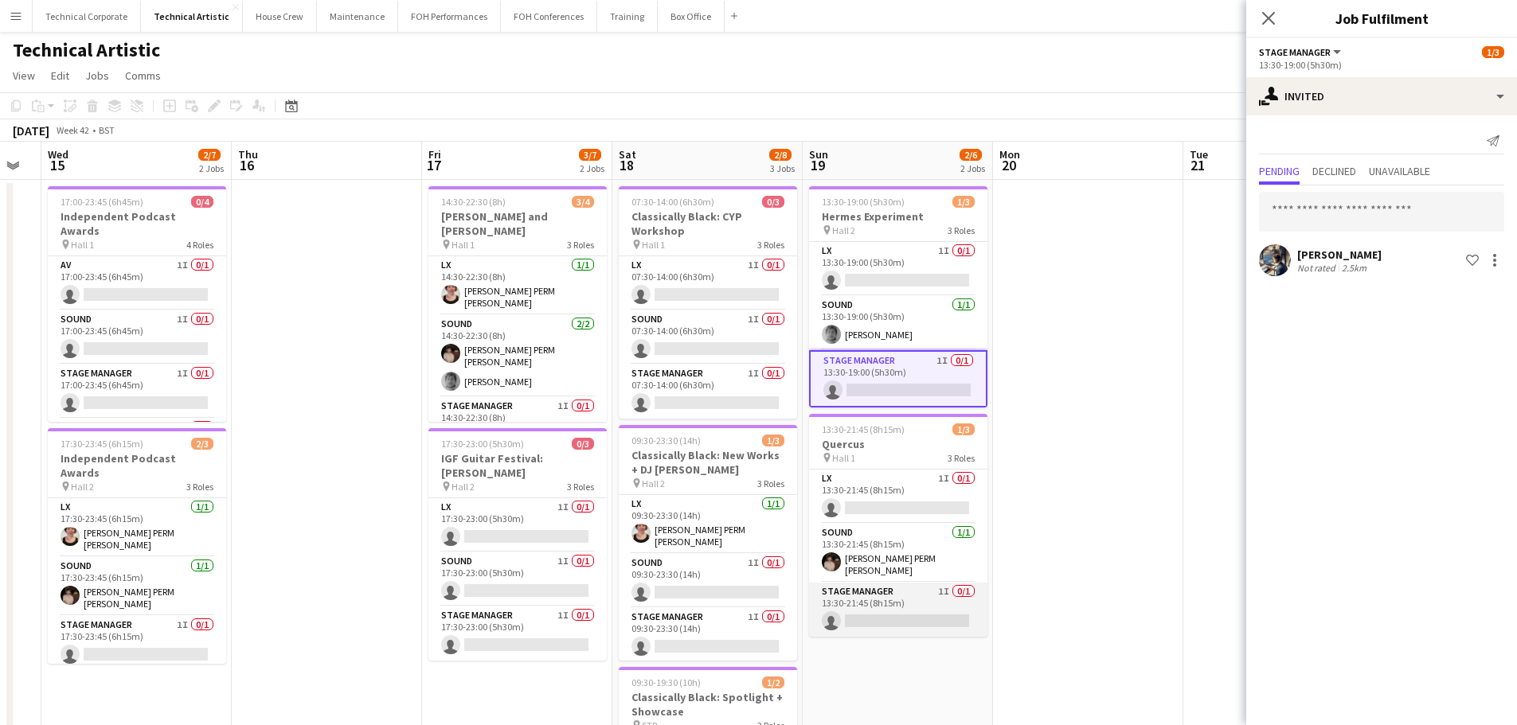
click at [881, 585] on app-card-role "Stage Manager 1I 0/1 13:30-21:45 (8h15m) single-neutral-actions" at bounding box center [898, 610] width 178 height 54
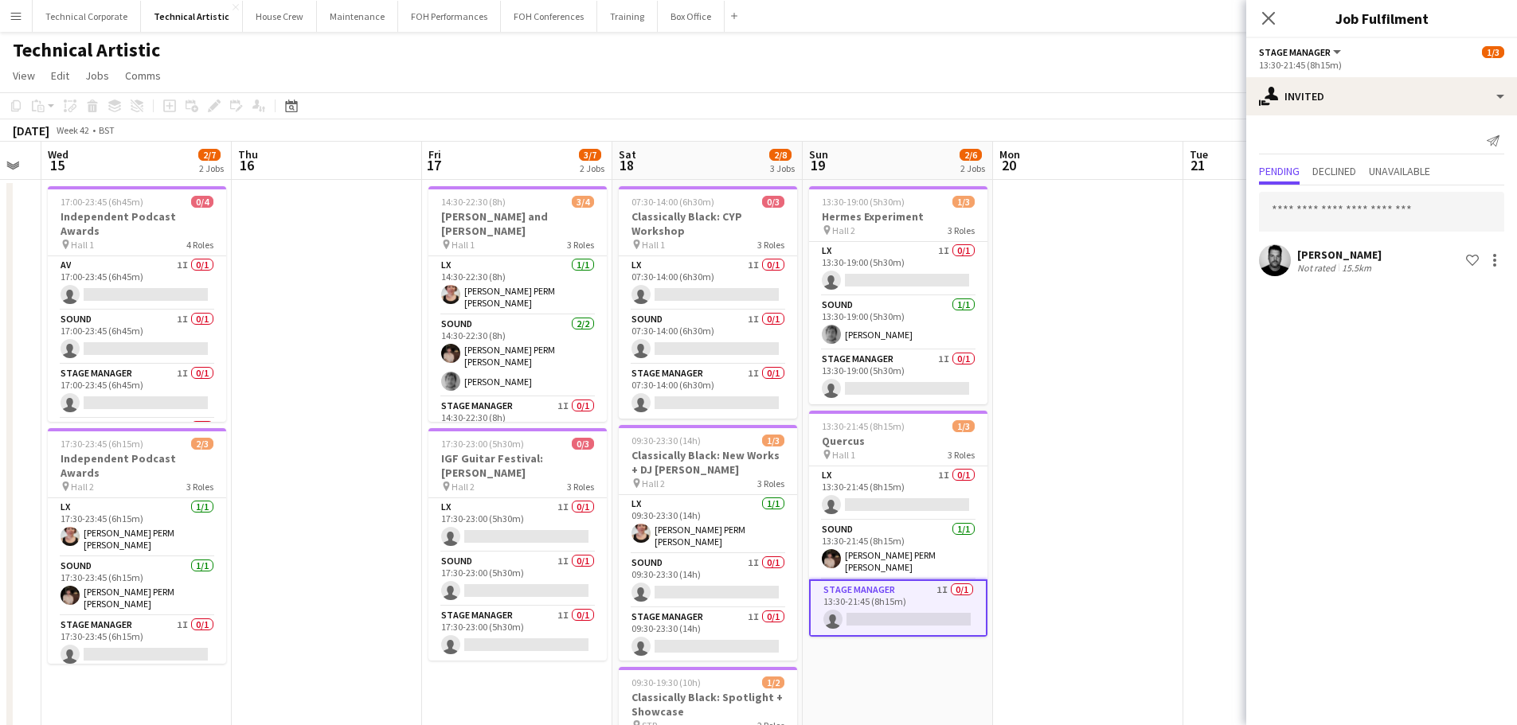
click at [1070, 487] on app-date-cell at bounding box center [1088, 662] width 190 height 965
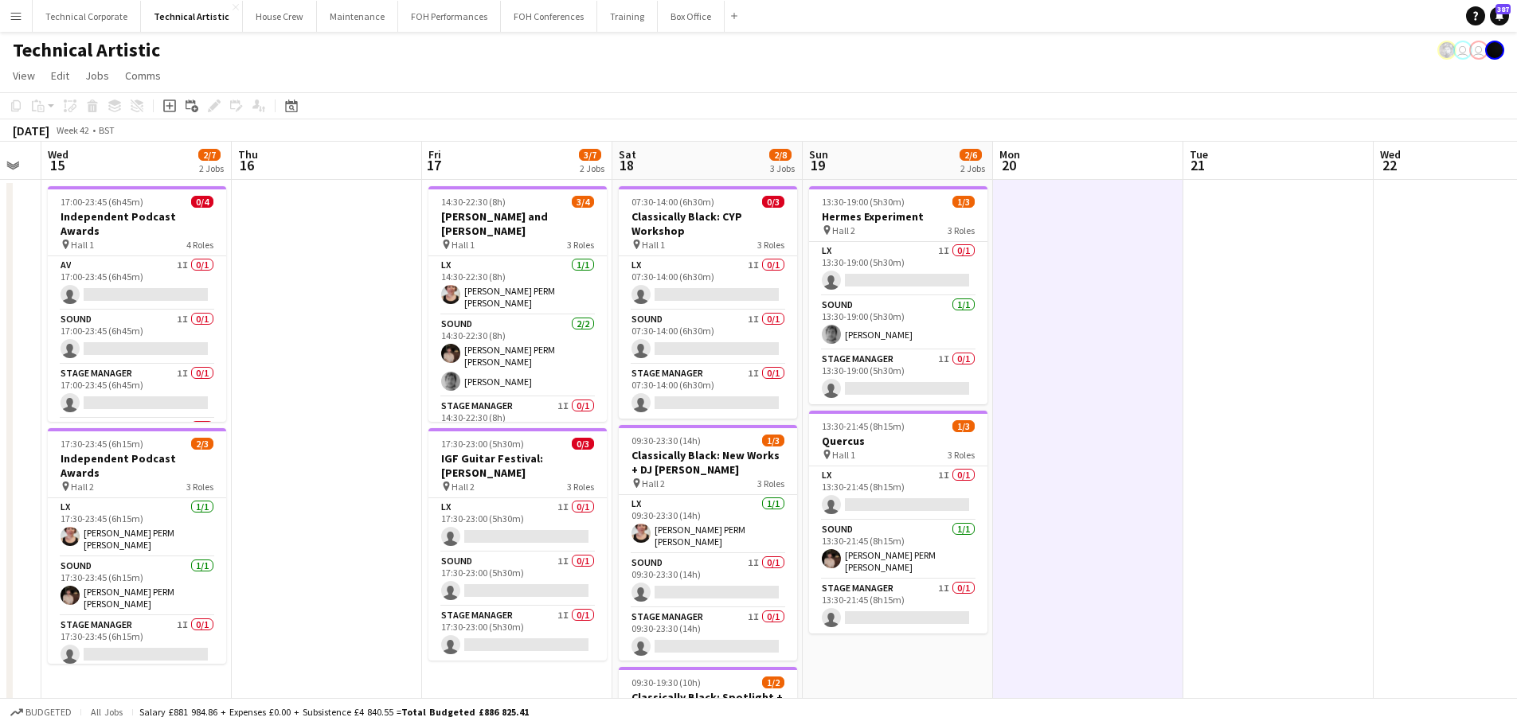
click at [1070, 487] on app-date-cell at bounding box center [1088, 662] width 190 height 965
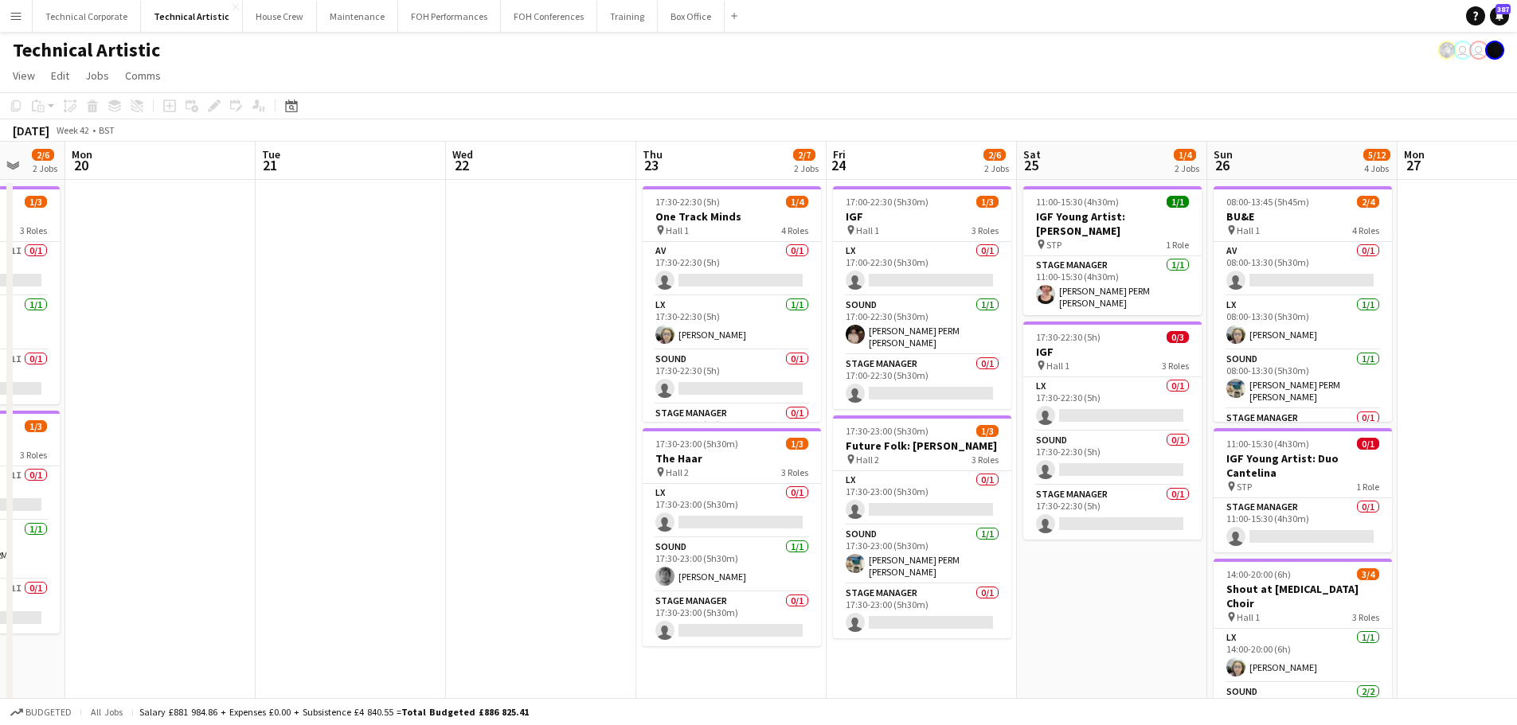
drag, startPoint x: 1222, startPoint y: 377, endPoint x: 258, endPoint y: 446, distance: 966.0
click at [293, 452] on app-calendar-viewport "Fri 17 3/7 2 Jobs Sat 18 2/8 3 Jobs Sun 19 2/6 2 Jobs Mon 20 Tue 21 Wed 22 Thu …" at bounding box center [758, 643] width 1517 height 1003
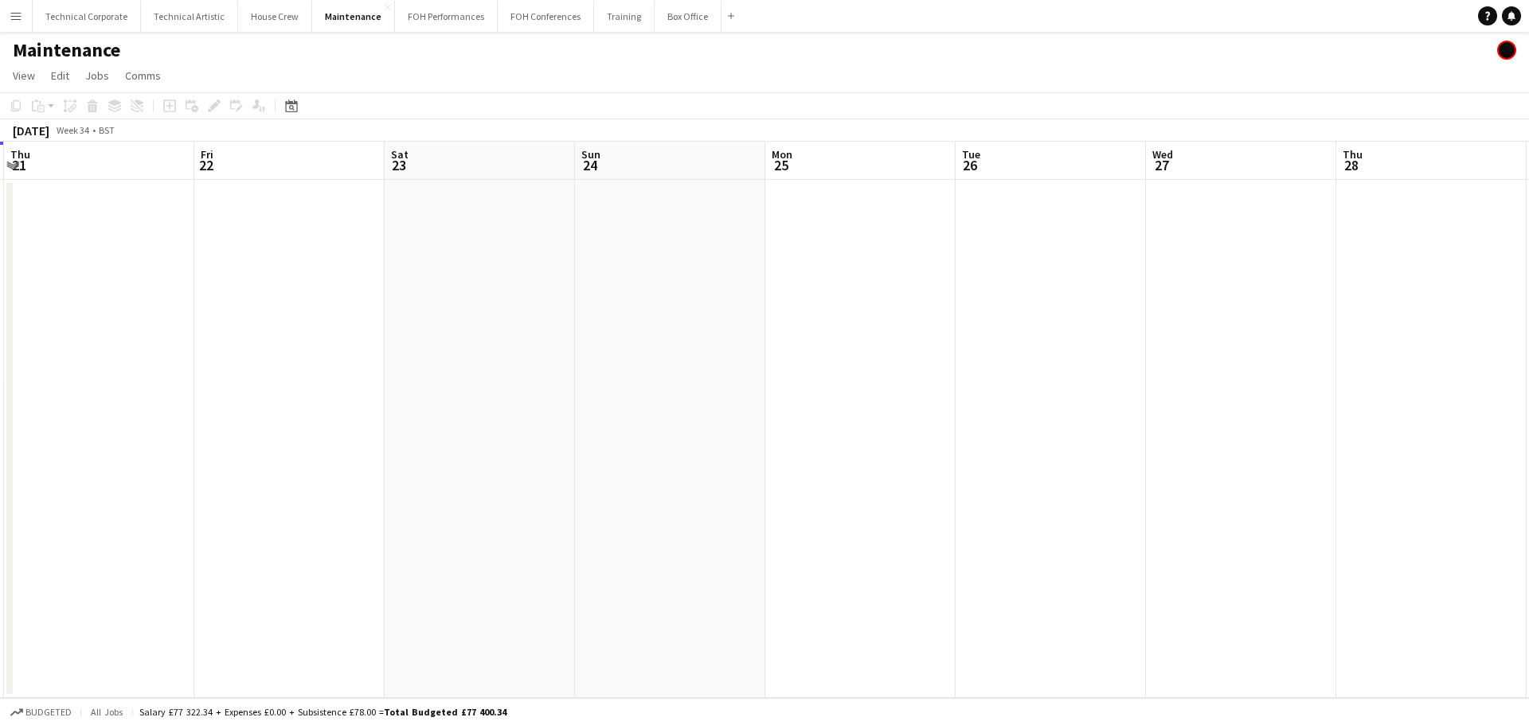
drag, startPoint x: 1122, startPoint y: 309, endPoint x: 586, endPoint y: 333, distance: 536.4
click at [396, 351] on app-calendar-viewport "Sun 17 Mon 18 5/5 1 Job Tue 19 4/4 1 Job Wed 20 4/4 1 Job Thu 21 Fri 22 Sat 23 …" at bounding box center [764, 420] width 1529 height 557
drag, startPoint x: 310, startPoint y: 409, endPoint x: 467, endPoint y: 385, distance: 159.6
click at [283, 415] on app-calendar-viewport "Sun 24 Mon 25 Tue 26 Wed 27 Thu 28 Fri 29 Sat 30 Sun 31 Mon 1 Tue 2 Wed 3 Thu 4…" at bounding box center [764, 420] width 1529 height 557
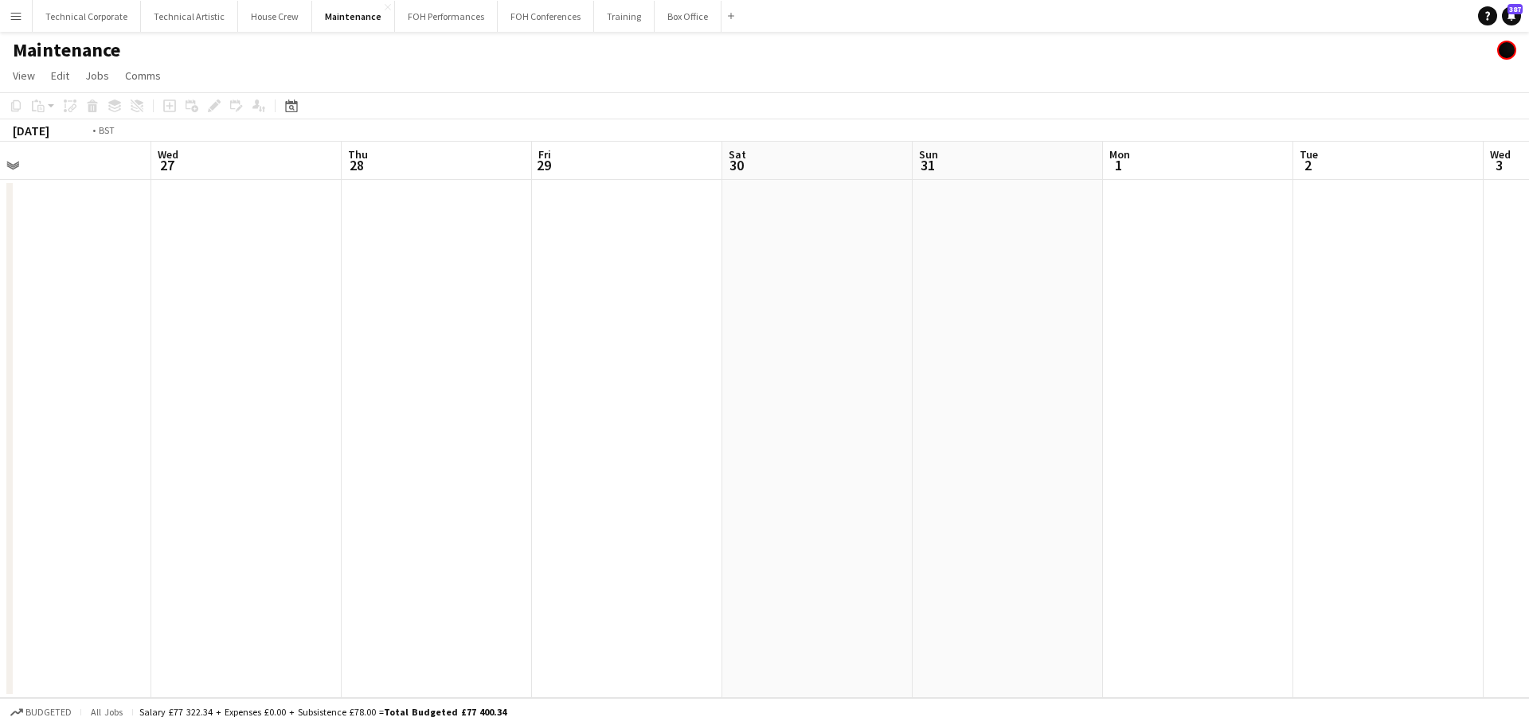
drag, startPoint x: 710, startPoint y: 339, endPoint x: 1229, endPoint y: 362, distance: 518.9
click at [1289, 362] on app-calendar-viewport "Sun 24 Mon 25 Tue 26 Wed 27 Thu 28 Fri 29 Sat 30 Sun 31 Mon 1 Tue 2 Wed 3 Thu 4…" at bounding box center [764, 420] width 1529 height 557
drag, startPoint x: 1017, startPoint y: 364, endPoint x: 619, endPoint y: 356, distance: 398.2
click at [524, 373] on app-calendar-viewport "Fri 22 Sat 23 Sun 24 Mon 25 Tue 26 Wed 27 Thu 28 Fri 29 Sat 30 Sun 31 Mon 1 Tue…" at bounding box center [764, 420] width 1529 height 557
drag, startPoint x: 1205, startPoint y: 369, endPoint x: 432, endPoint y: 452, distance: 776.8
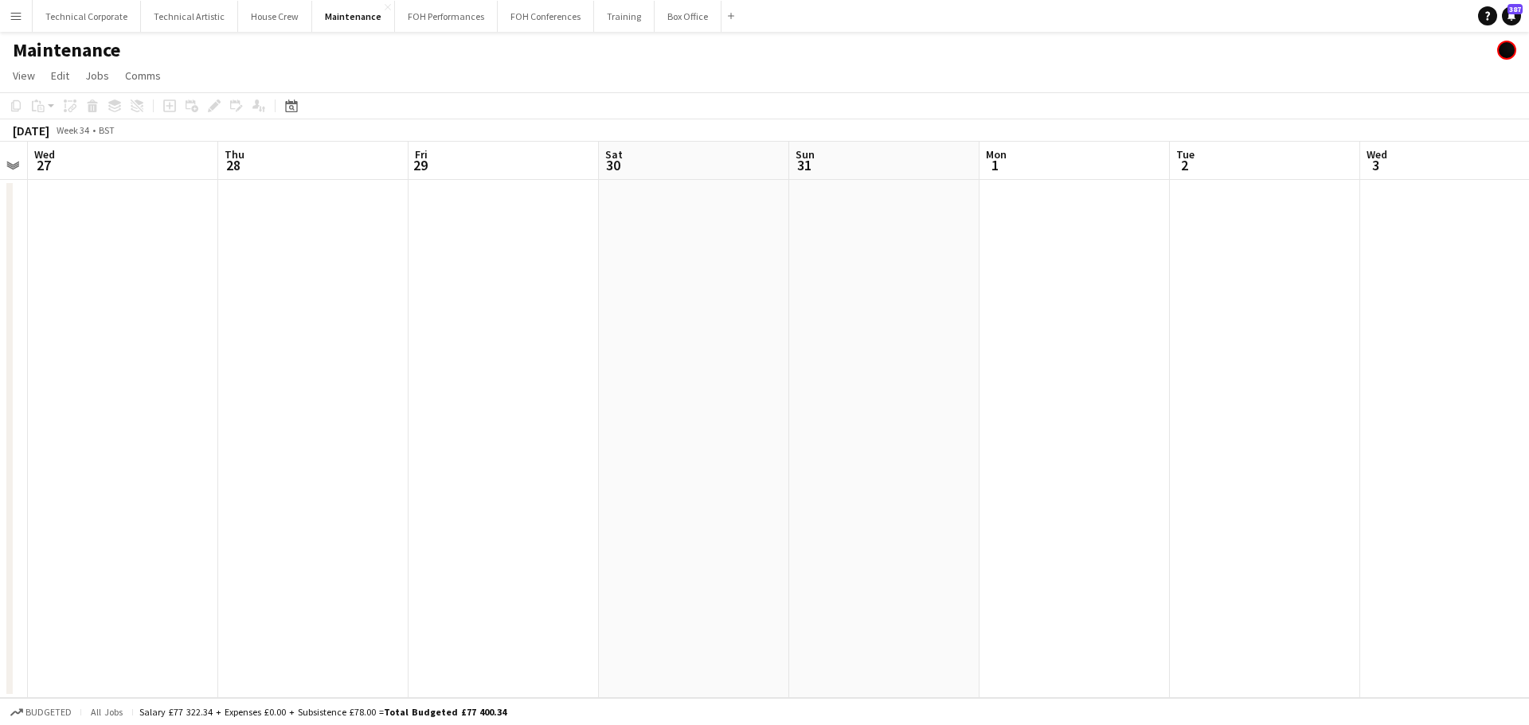
click at [433, 452] on app-calendar-viewport "Sun 24 Mon 25 Tue 26 Wed 27 Thu 28 Fri 29 Sat 30 Sun 31 Mon 1 Tue 2 Wed 3 Thu 4…" at bounding box center [764, 420] width 1529 height 557
drag, startPoint x: 744, startPoint y: 420, endPoint x: 835, endPoint y: 400, distance: 92.9
click at [835, 404] on app-calendar-viewport "Fri 29 Sat 30 Sun 31 Mon 1 Tue 2 Wed 3 Thu 4 Fri 5 Sat 6 Sun 7 Mon 8 Tue 9 Wed …" at bounding box center [764, 420] width 1529 height 557
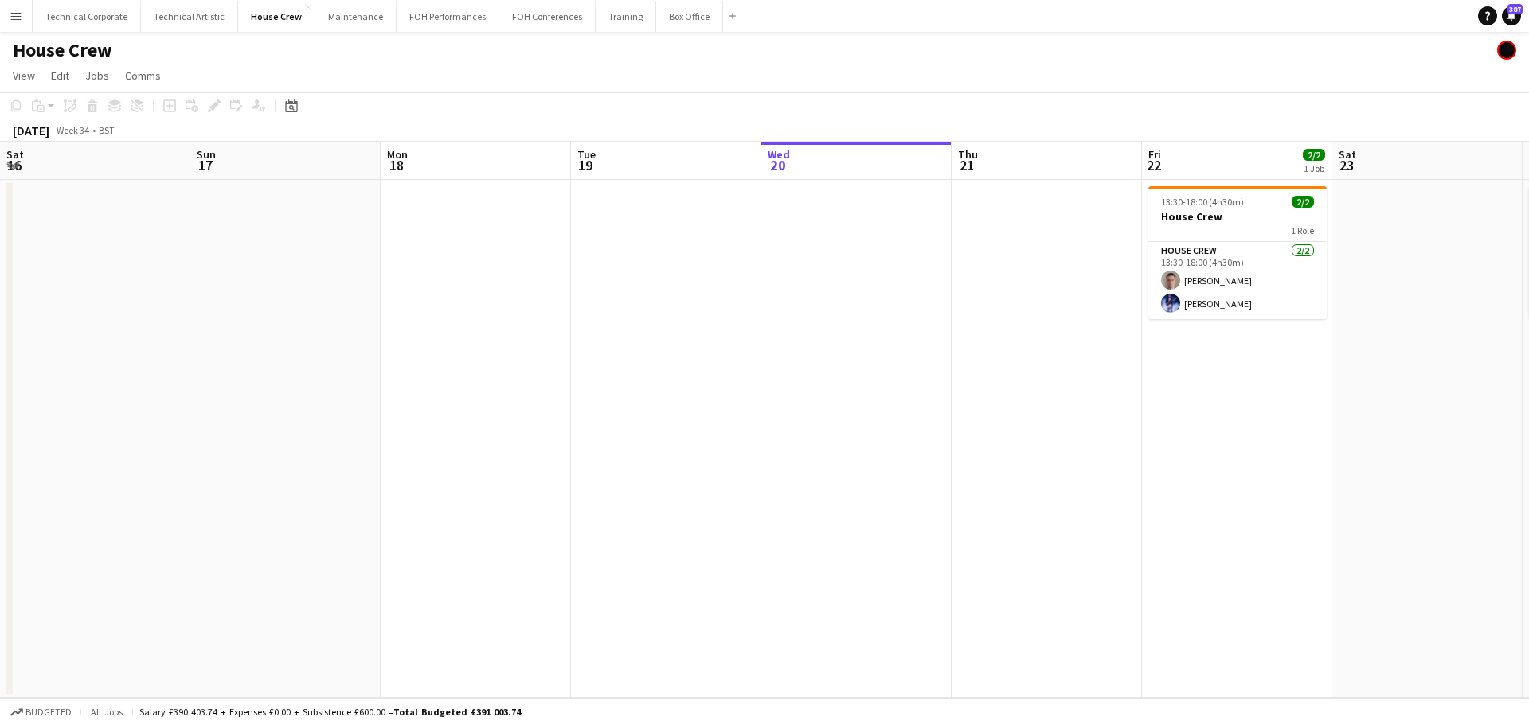
scroll to position [0, 522]
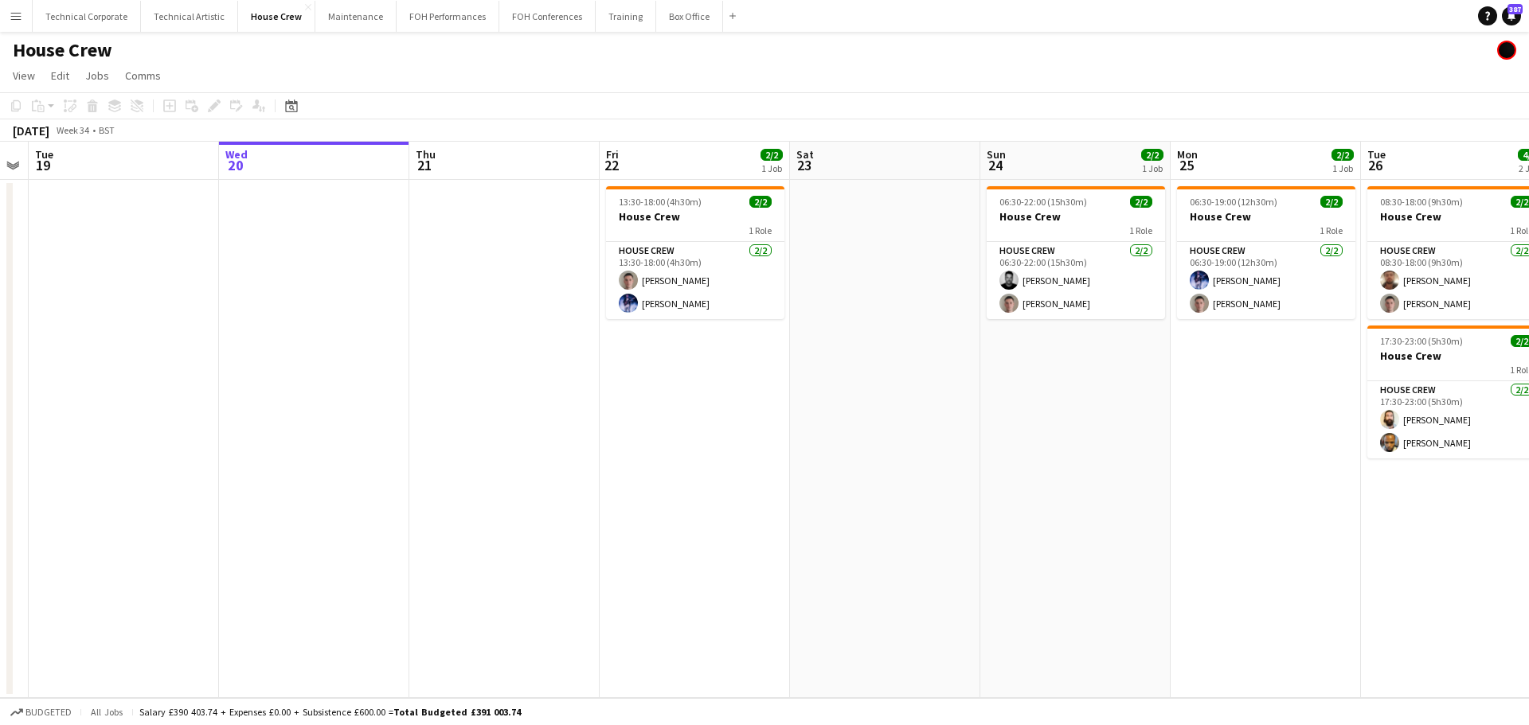
drag, startPoint x: 1132, startPoint y: 364, endPoint x: 584, endPoint y: 415, distance: 550.2
click at [584, 415] on app-calendar-viewport "Sat 16 Sun 17 Mon 18 Tue 19 Wed 20 Thu 21 Fri 22 2/2 1 Job Sat 23 Sun 24 2/2 1 …" at bounding box center [764, 420] width 1529 height 557
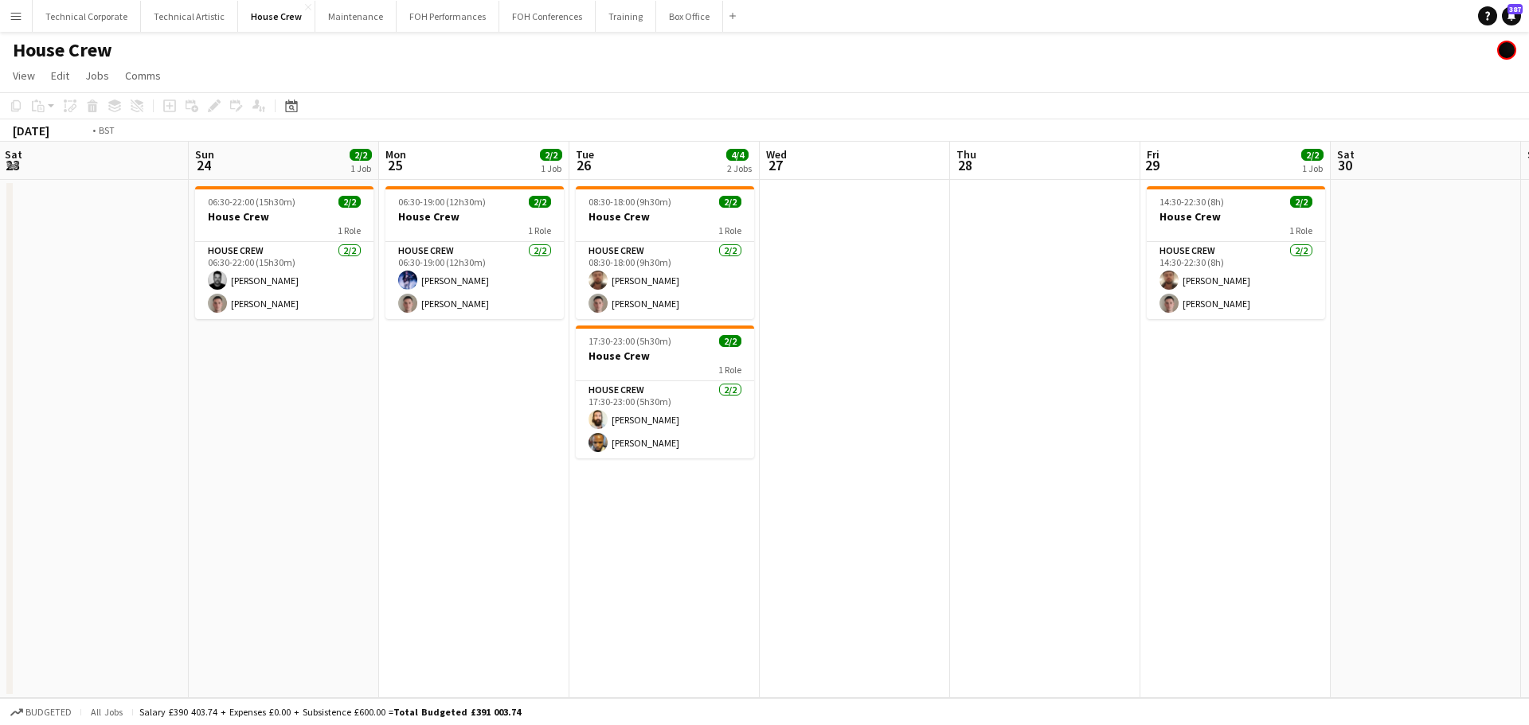
drag, startPoint x: 403, startPoint y: 467, endPoint x: 453, endPoint y: 456, distance: 51.2
click at [396, 467] on app-calendar-viewport "Mon 18 Tue 19 Wed 20 Thu 21 Fri 22 2/2 1 Job Sat 23 Sun 24 2/2 1 Job Mon 25 2/2…" at bounding box center [764, 420] width 1529 height 557
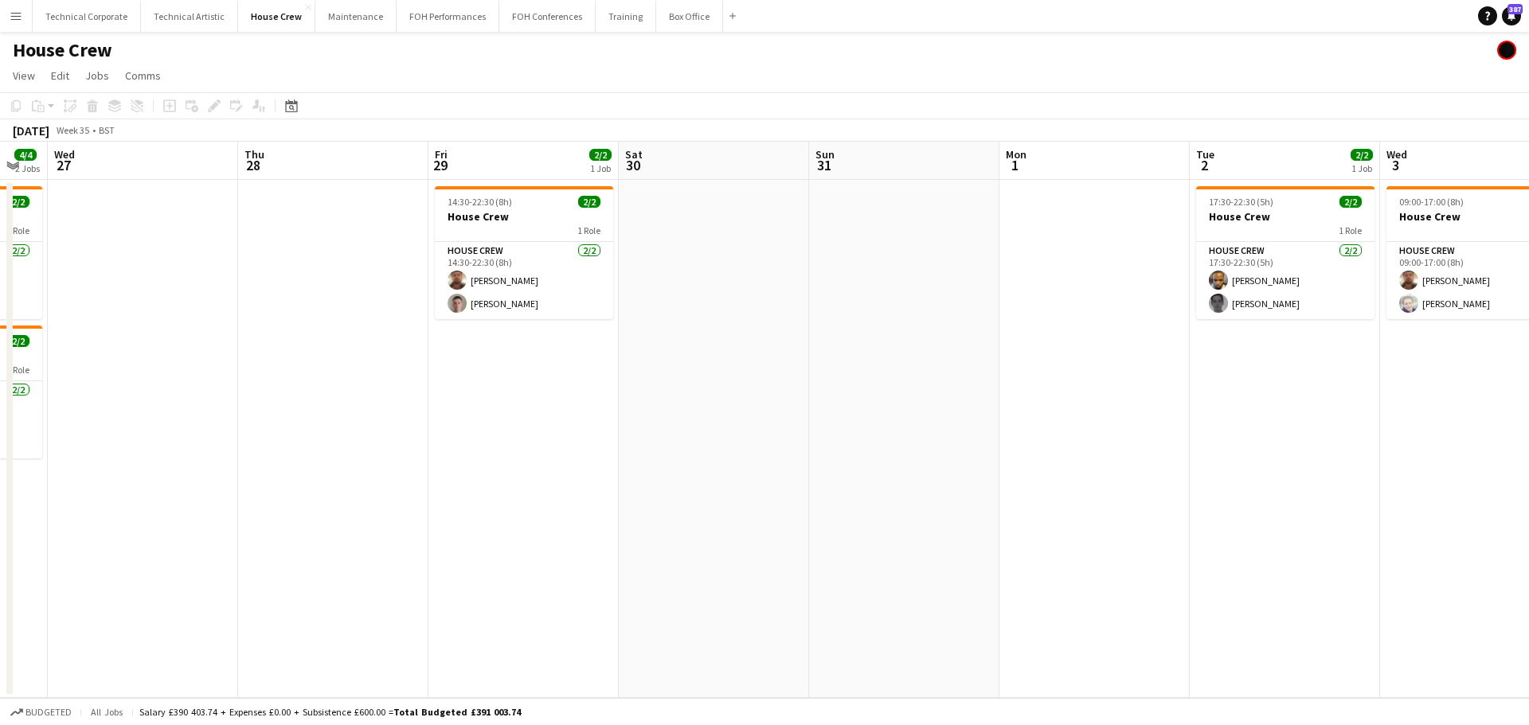
drag, startPoint x: 909, startPoint y: 460, endPoint x: 928, endPoint y: 444, distance: 25.4
click at [682, 502] on app-calendar-viewport "Sun 24 2/2 1 Job Mon 25 2/2 1 Job Tue 26 4/4 2 Jobs Wed 27 Thu 28 Fri 29 2/2 1 …" at bounding box center [764, 420] width 1529 height 557
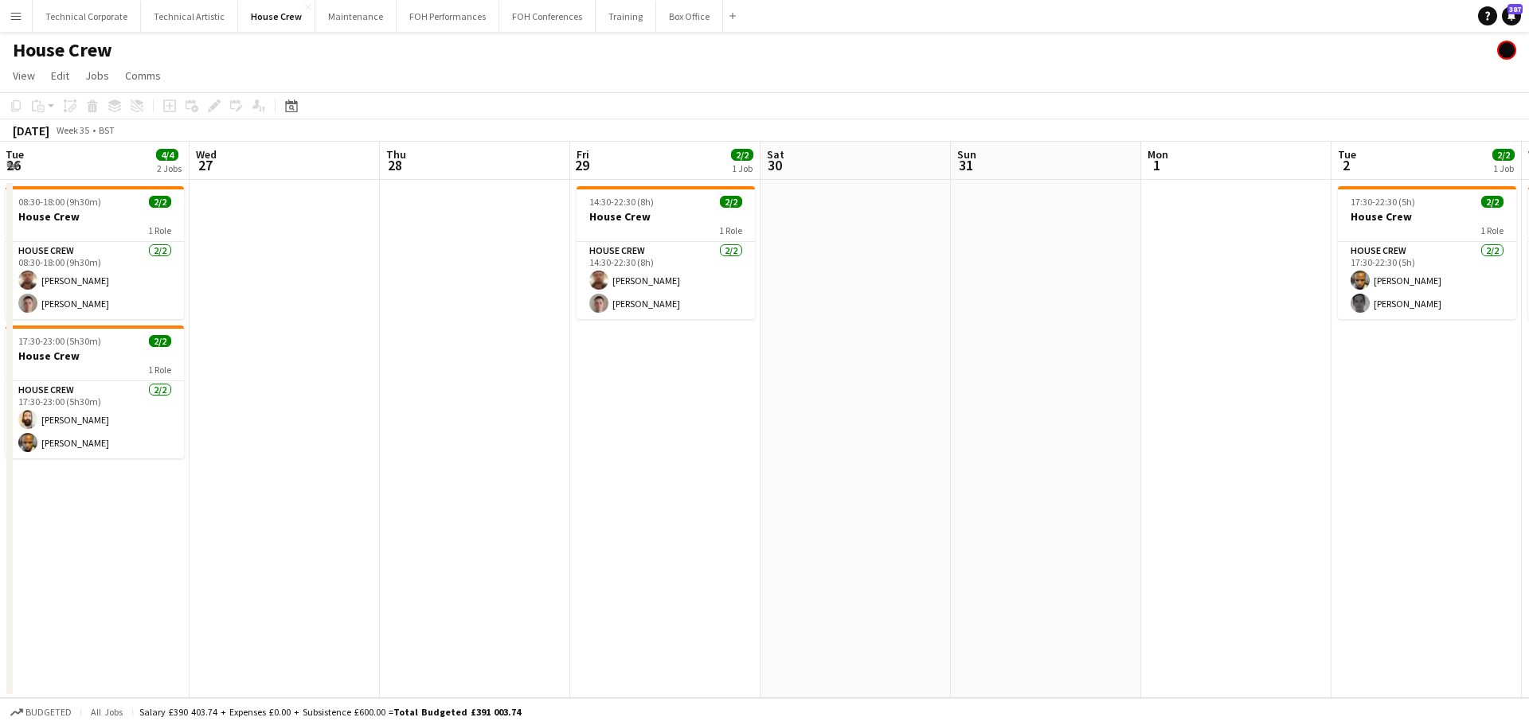
drag, startPoint x: 798, startPoint y: 466, endPoint x: 1460, endPoint y: 377, distance: 668.4
click at [748, 463] on app-calendar-viewport "Sat 23 Sun 24 2/2 1 Job Mon 25 2/2 1 Job Tue 26 4/4 2 Jobs Wed 27 Thu 28 Fri 29…" at bounding box center [764, 420] width 1529 height 557
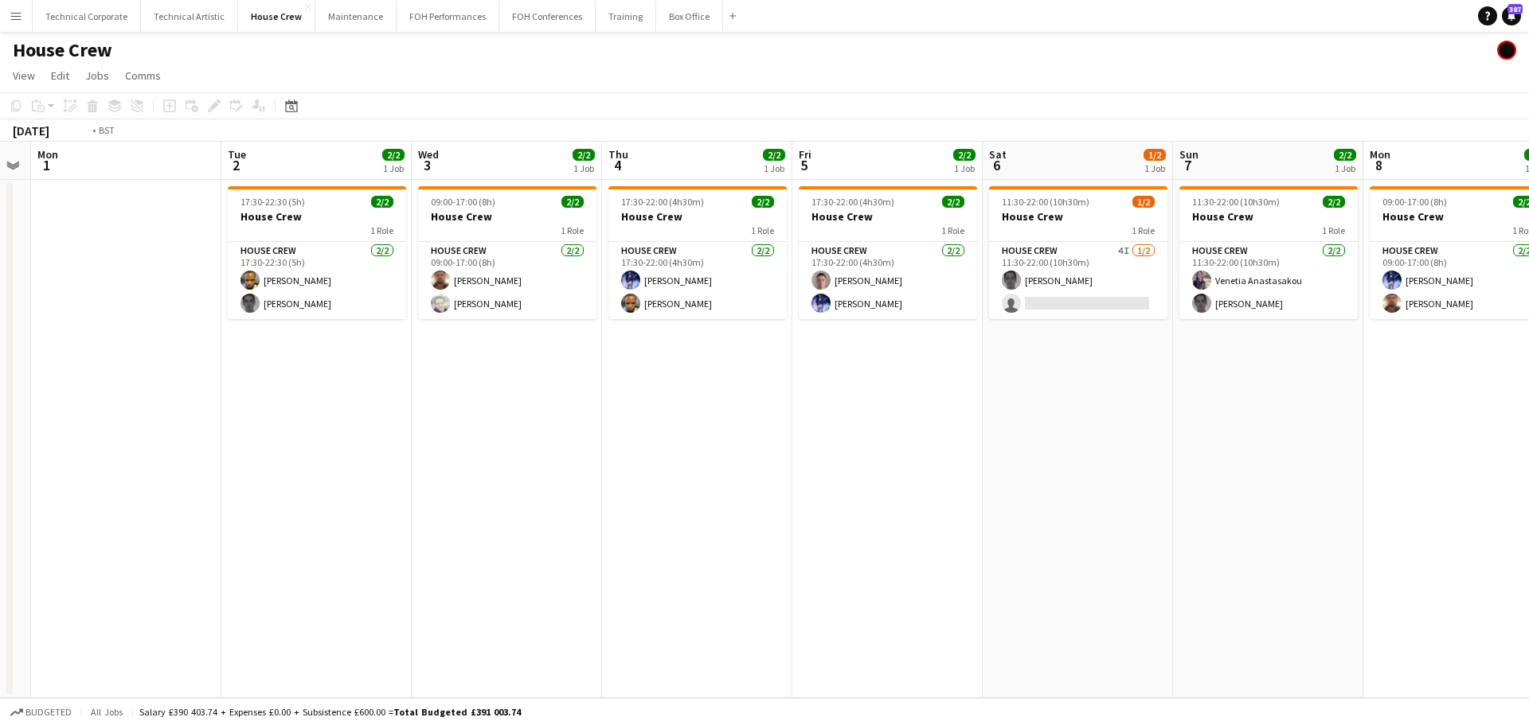
drag, startPoint x: 1468, startPoint y: 380, endPoint x: 778, endPoint y: 486, distance: 697.7
click at [767, 490] on app-calendar-viewport "Thu 28 Fri 29 2/2 1 Job Sat 30 Sun 31 Mon 1 Tue 2 2/2 1 Job Wed 3 2/2 1 Job Thu…" at bounding box center [764, 420] width 1529 height 557
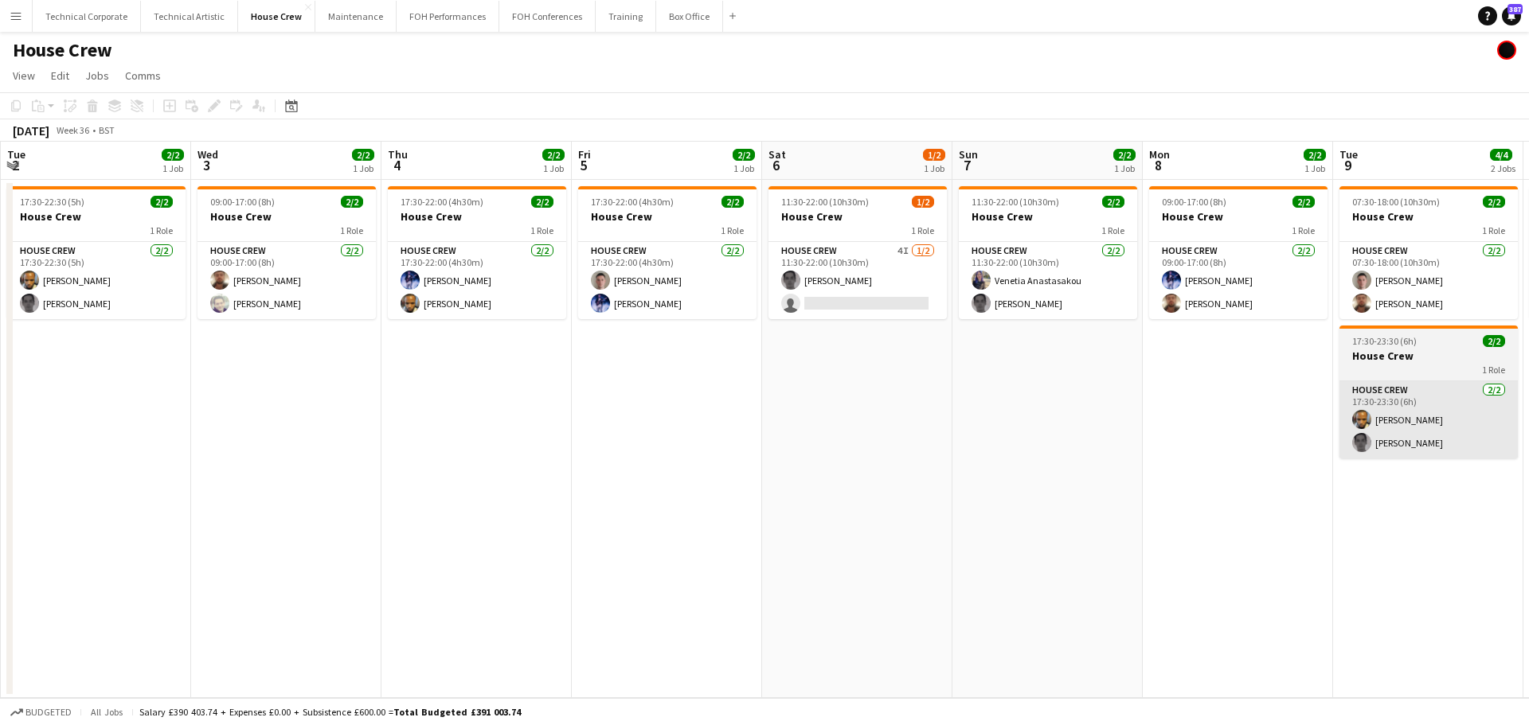
click at [905, 407] on app-calendar-viewport "Sat 30 Sun 31 Mon 1 Tue 2 2/2 1 Job Wed 3 2/2 1 Job Thu 4 2/2 1 Job Fri 5 2/2 1…" at bounding box center [764, 420] width 1529 height 557
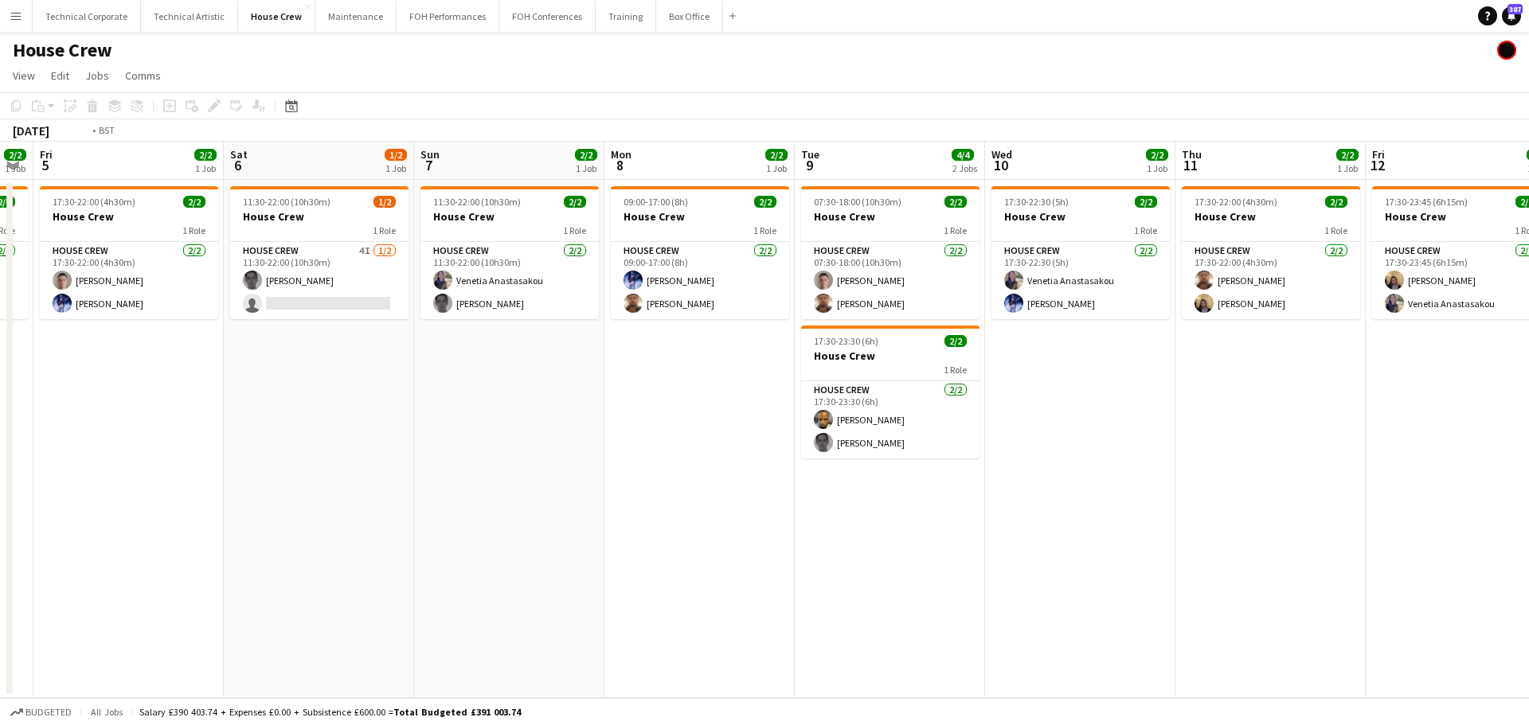
drag, startPoint x: 1443, startPoint y: 365, endPoint x: 850, endPoint y: 432, distance: 597.0
click at [593, 482] on app-calendar-viewport "Tue 2 2/2 1 Job Wed 3 2/2 1 Job Thu 4 2/2 1 Job Fri 5 2/2 1 Job Sat 6 1/2 1 Job…" at bounding box center [764, 420] width 1529 height 557
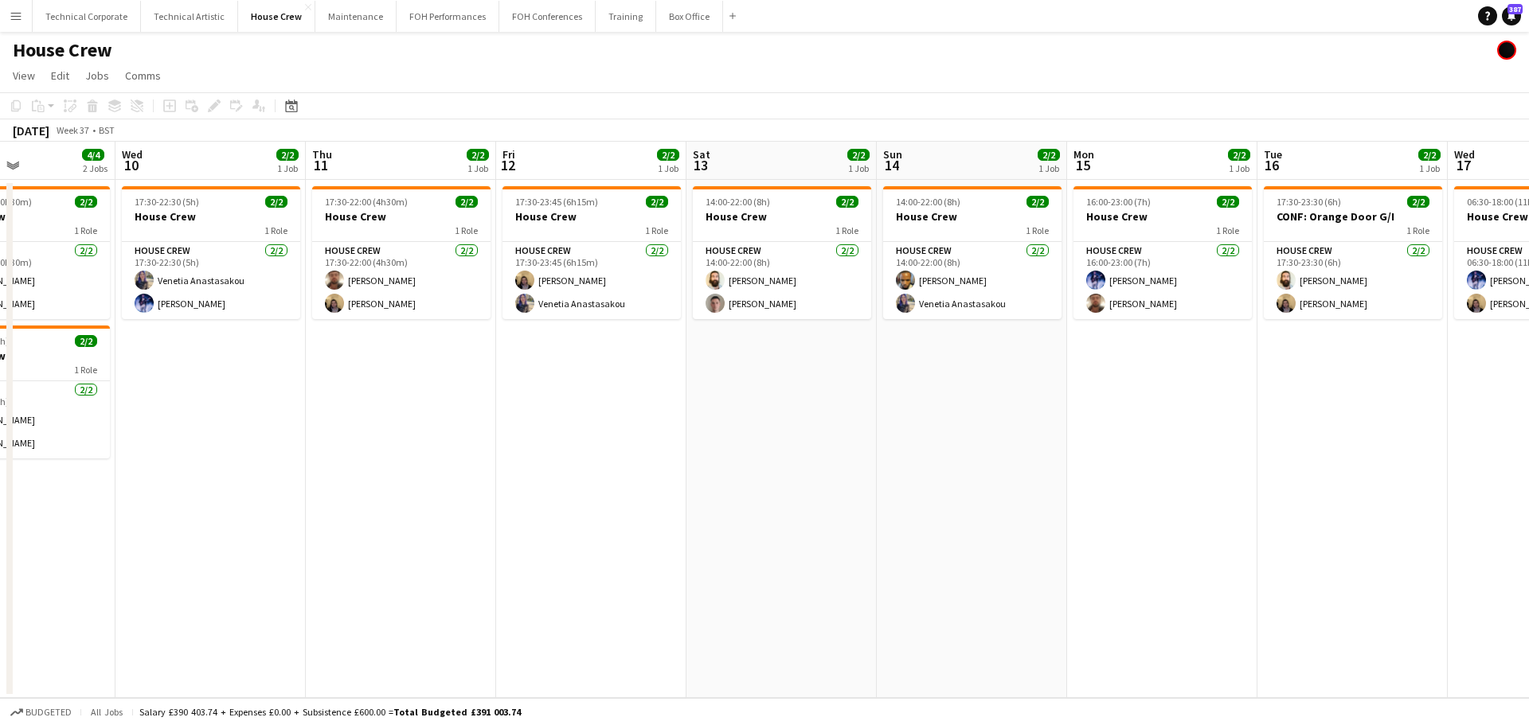
drag, startPoint x: 932, startPoint y: 457, endPoint x: 756, endPoint y: 458, distance: 175.2
click at [603, 501] on app-calendar-viewport "Sat 6 1/2 1 Job Sun 7 2/2 1 Job Mon 8 2/2 1 Job Tue 9 4/4 2 Jobs Wed 10 2/2 1 J…" at bounding box center [764, 420] width 1529 height 557
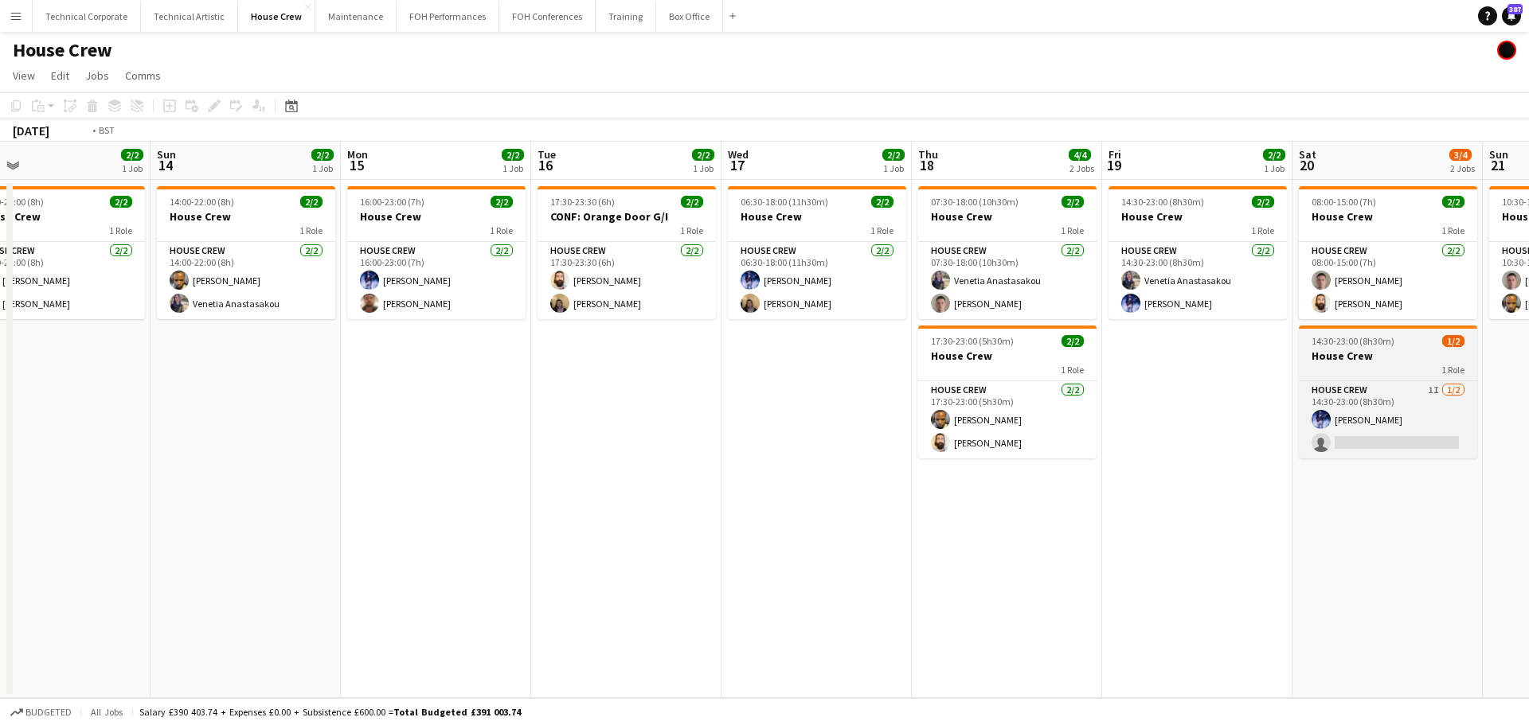
drag, startPoint x: 829, startPoint y: 393, endPoint x: 842, endPoint y: 369, distance: 27.5
click at [705, 396] on app-calendar-viewport "Tue 9 4/4 2 Jobs Wed 10 2/2 1 Job Thu 11 2/2 1 Job Fri 12 2/2 1 Job Sat 13 2/2 …" at bounding box center [764, 420] width 1529 height 557
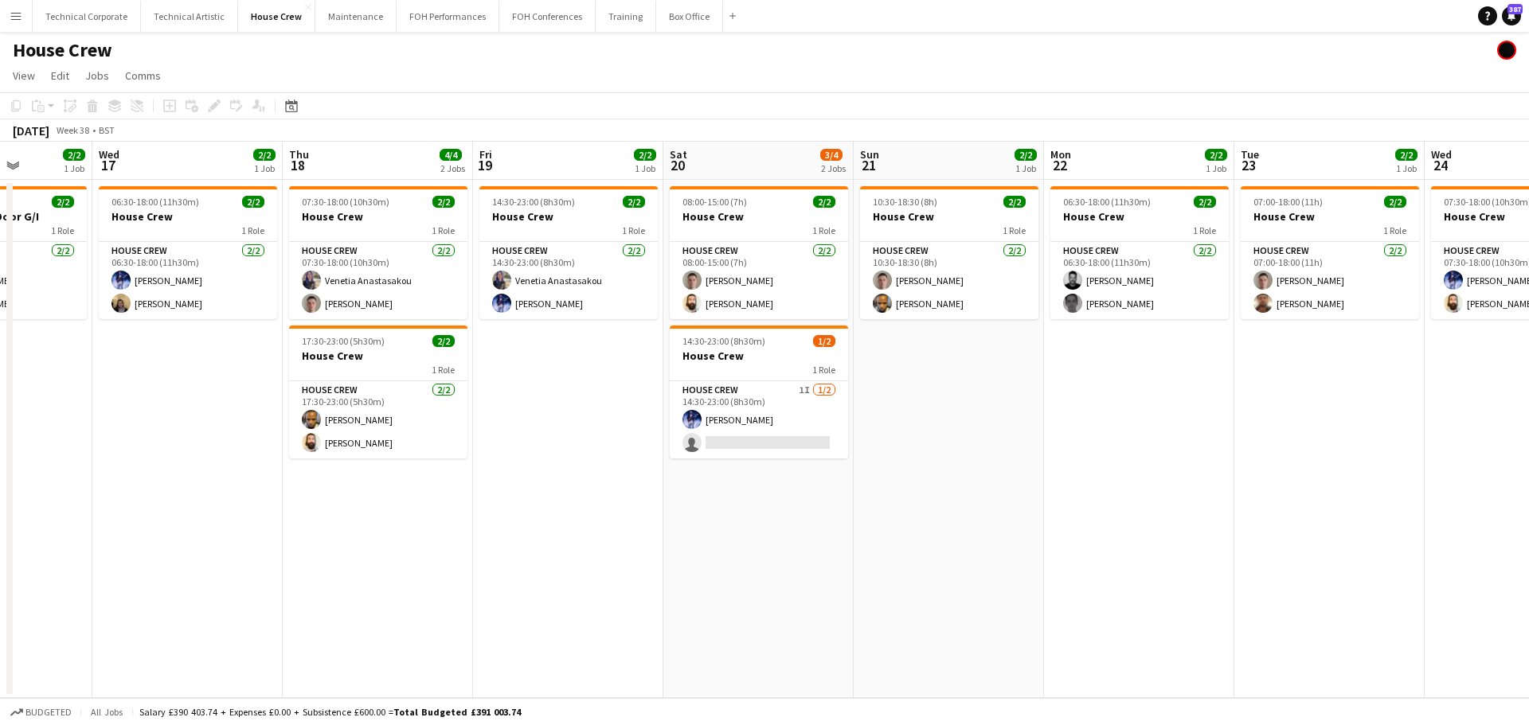
drag, startPoint x: 715, startPoint y: 470, endPoint x: 698, endPoint y: 476, distance: 17.9
click at [667, 486] on app-calendar-viewport "Sun 14 2/2 1 Job Mon 15 2/2 1 Job Tue 16 2/2 1 Job Wed 17 2/2 1 Job Thu 18 4/4 …" at bounding box center [764, 420] width 1529 height 557
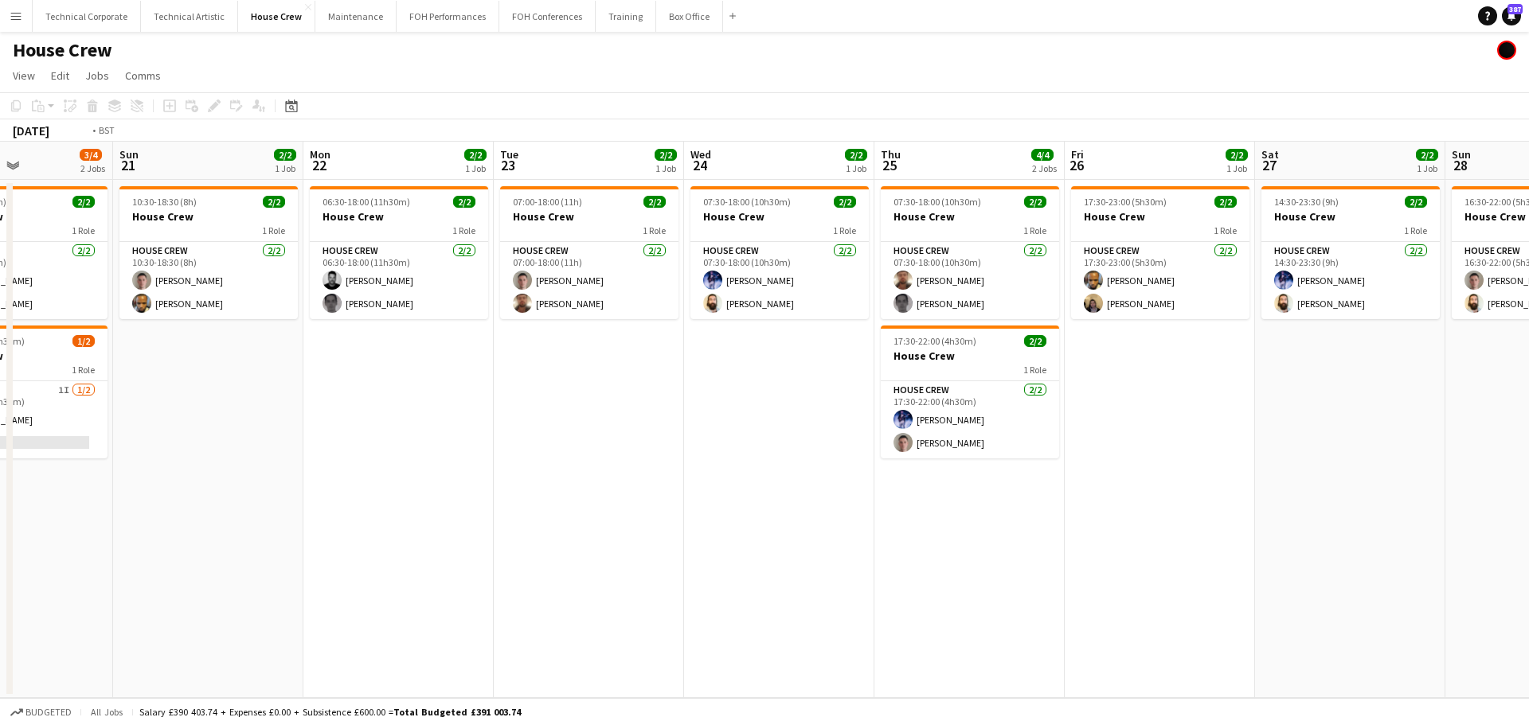
drag, startPoint x: 1254, startPoint y: 419, endPoint x: 1239, endPoint y: 381, distance: 41.1
click at [642, 460] on app-calendar-viewport "Wed 17 2/2 1 Job Thu 18 4/4 2 Jobs Fri 19 2/2 1 Job Sat 20 3/4 2 Jobs Sun 21 2/…" at bounding box center [764, 420] width 1529 height 557
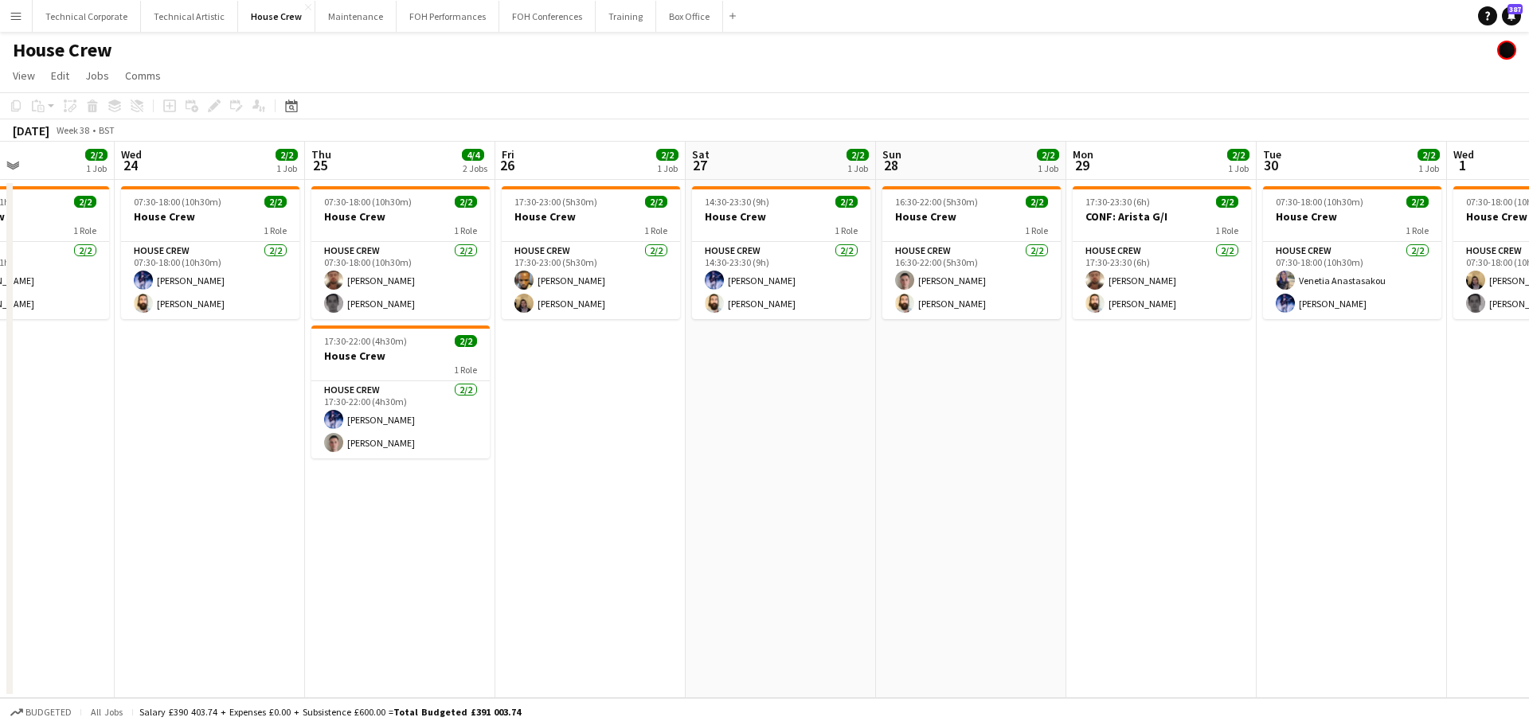
click at [731, 433] on app-calendar-viewport "Sat 20 3/4 2 Jobs Sun 21 2/2 1 Job Mon 22 2/2 1 Job Tue 23 2/2 1 Job Wed 24 2/2…" at bounding box center [764, 420] width 1529 height 557
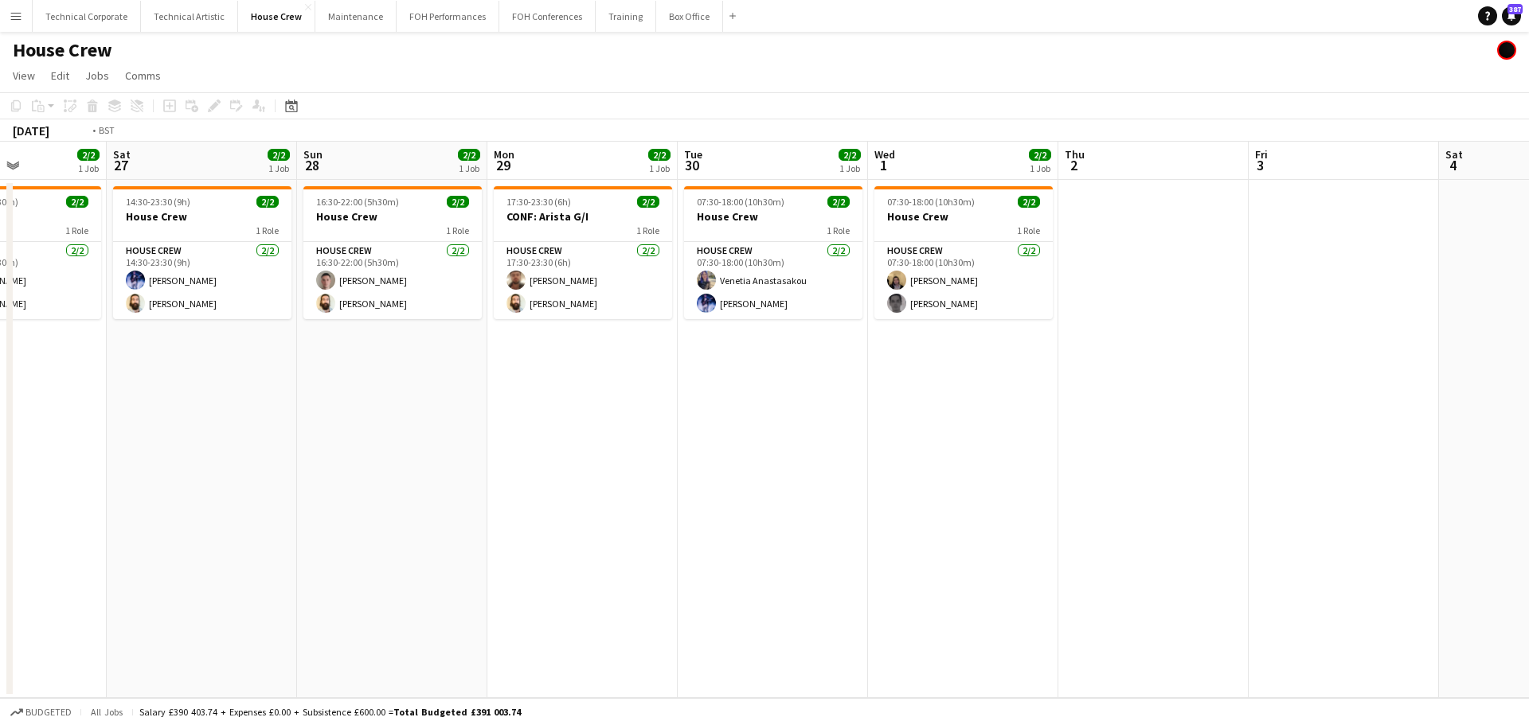
scroll to position [0, 499]
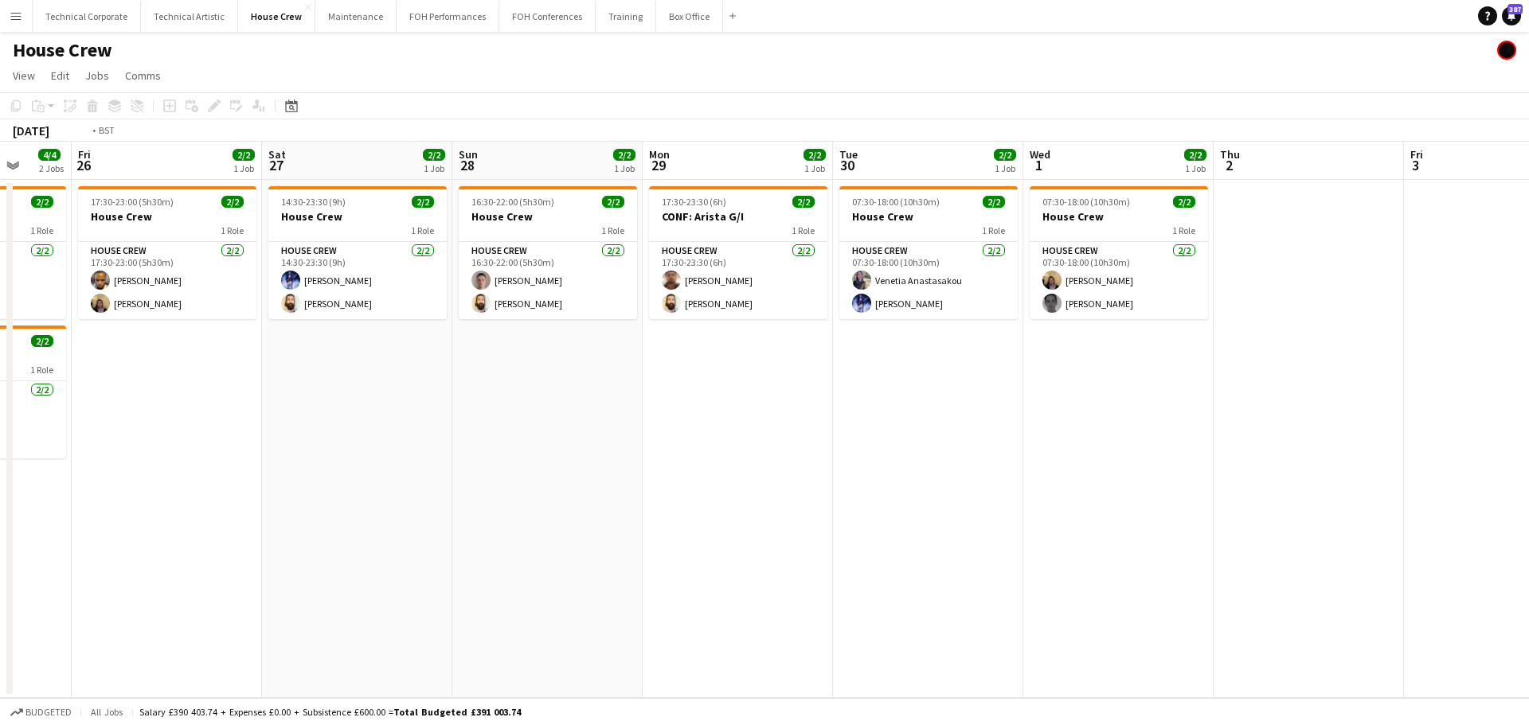
drag, startPoint x: 668, startPoint y: 445, endPoint x: 704, endPoint y: 430, distance: 38.9
click at [667, 445] on app-calendar-viewport "Tue 23 2/2 1 Job Wed 24 2/2 1 Job Thu 25 4/4 2 Jobs Fri 26 2/2 1 Job Sat 27 2/2…" at bounding box center [764, 420] width 1529 height 557
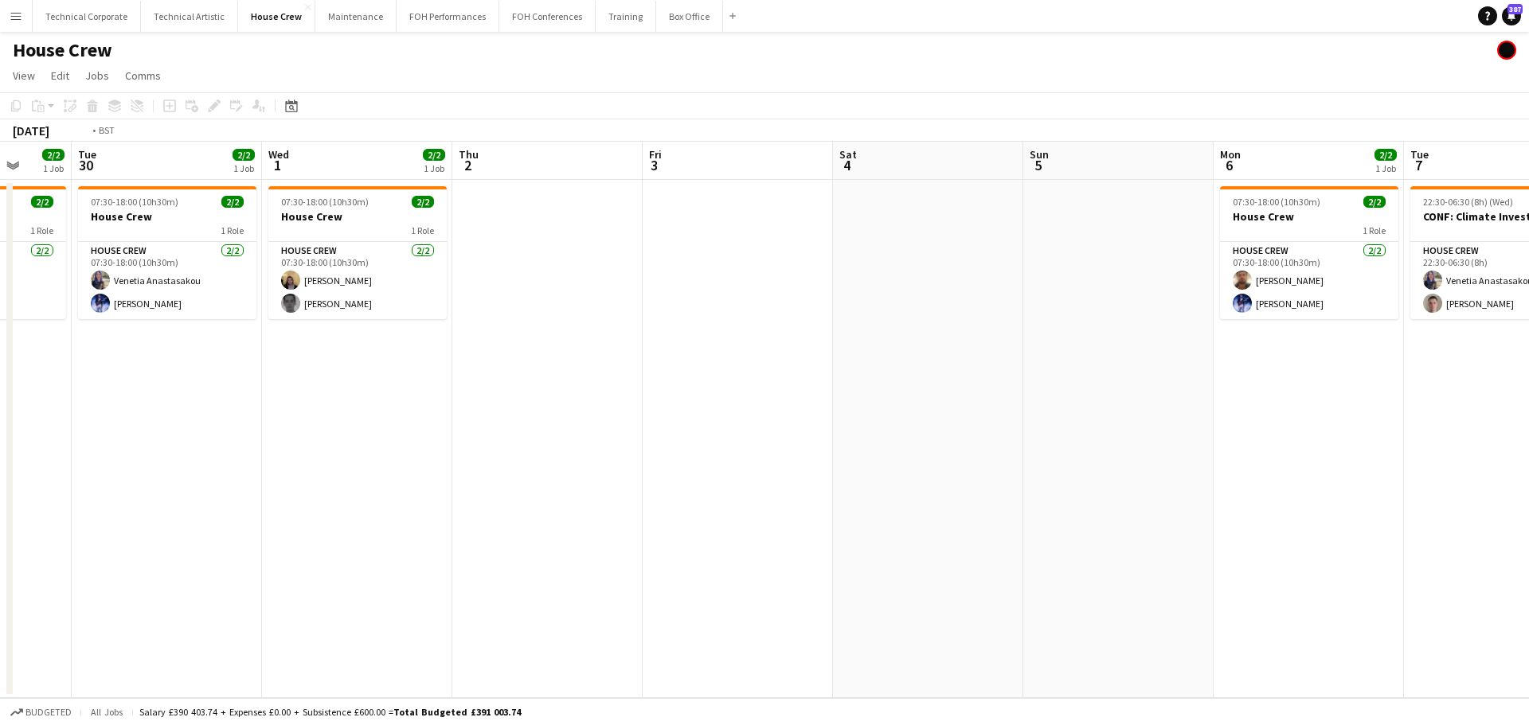
scroll to position [0, 458]
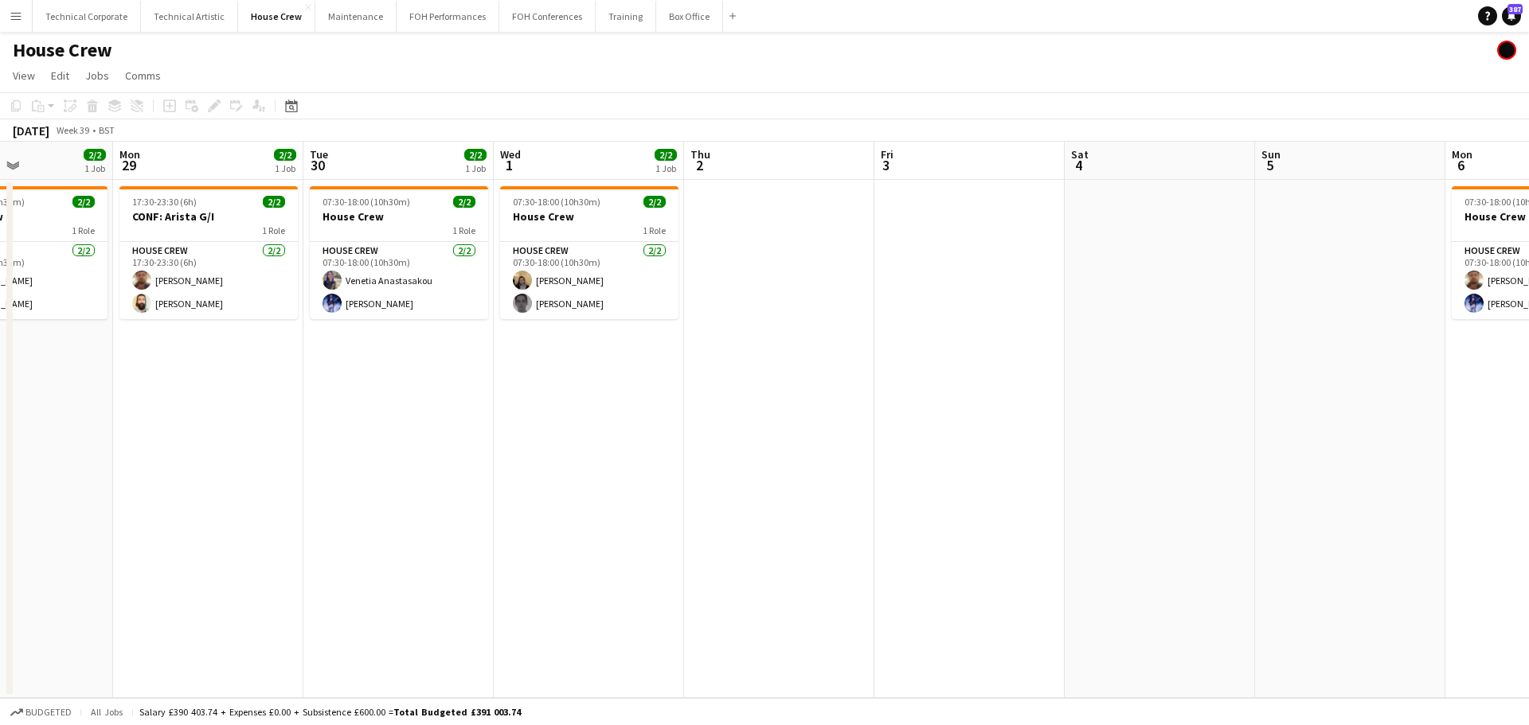
drag, startPoint x: 548, startPoint y: 309, endPoint x: 674, endPoint y: 322, distance: 126.5
click at [674, 322] on app-calendar-viewport "Fri 26 2/2 1 Job Sat 27 2/2 1 Job Sun 28 2/2 1 Job Mon 29 2/2 1 Job Tue 30 2/2 …" at bounding box center [764, 420] width 1529 height 557
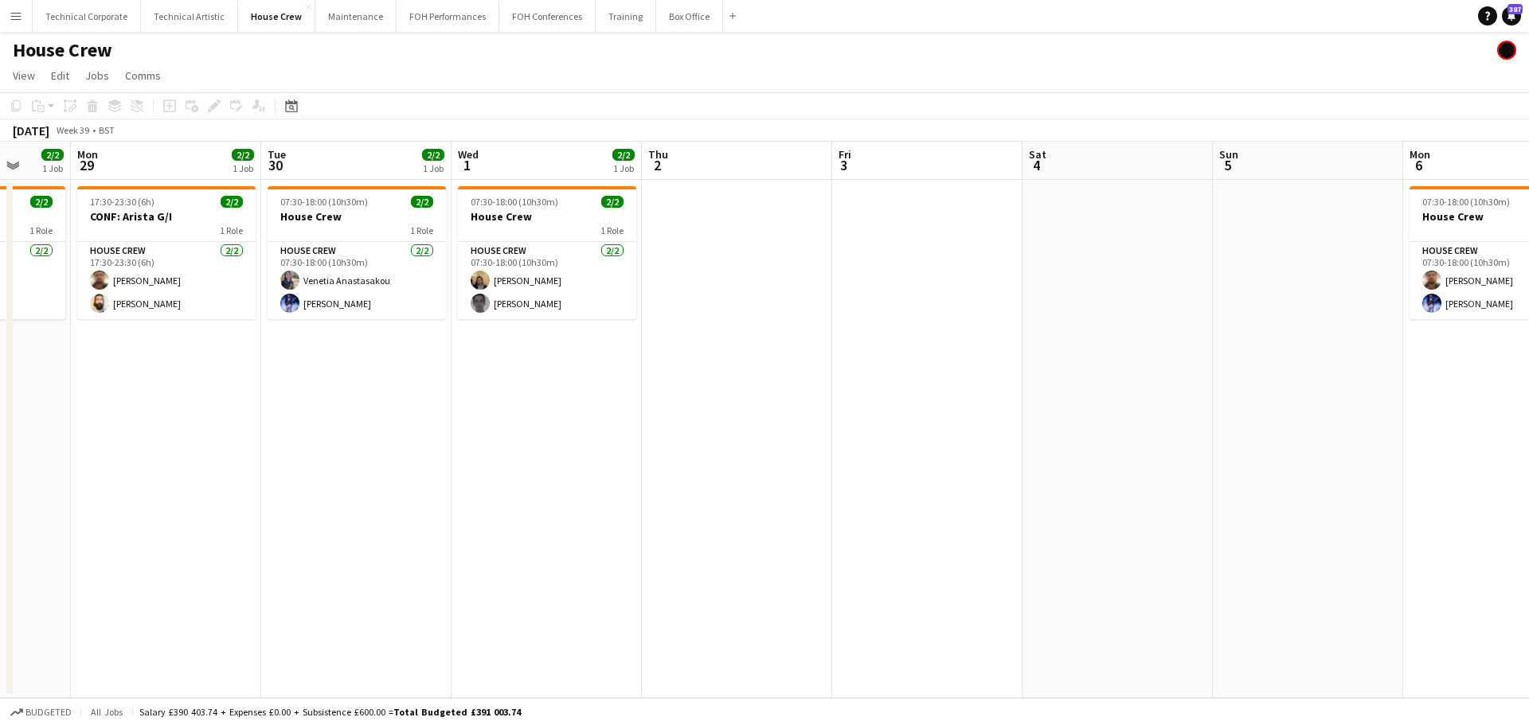
click at [716, 378] on app-calendar-viewport "Fri 26 2/2 1 Job Sat 27 2/2 1 Job Sun 28 2/2 1 Job Mon 29 2/2 1 Job Tue 30 2/2 …" at bounding box center [764, 420] width 1529 height 557
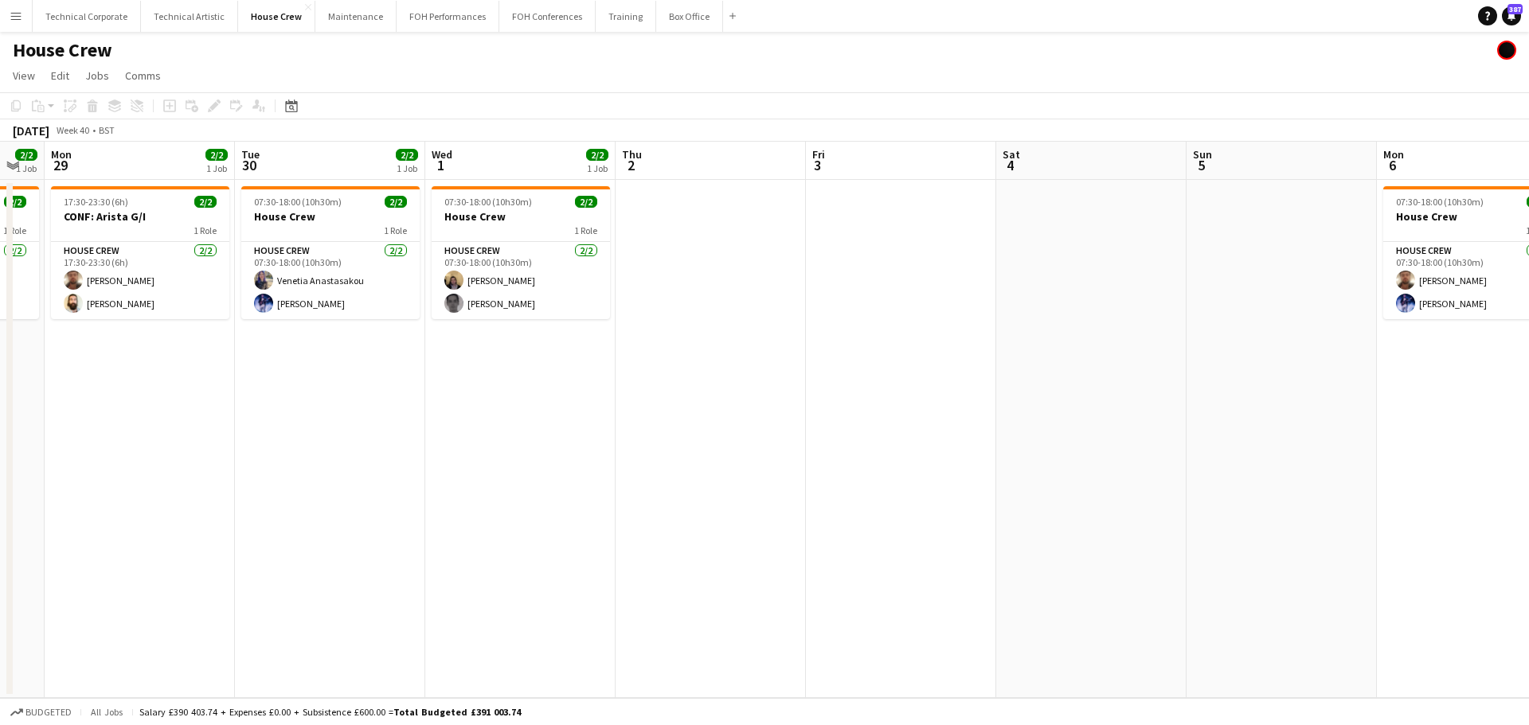
drag, startPoint x: 731, startPoint y: 396, endPoint x: 525, endPoint y: 416, distance: 207.2
click at [525, 416] on app-calendar-viewport "Fri 26 2/2 1 Job Sat 27 2/2 1 Job Sun 28 2/2 1 Job Mon 29 2/2 1 Job Tue 30 2/2 …" at bounding box center [764, 420] width 1529 height 557
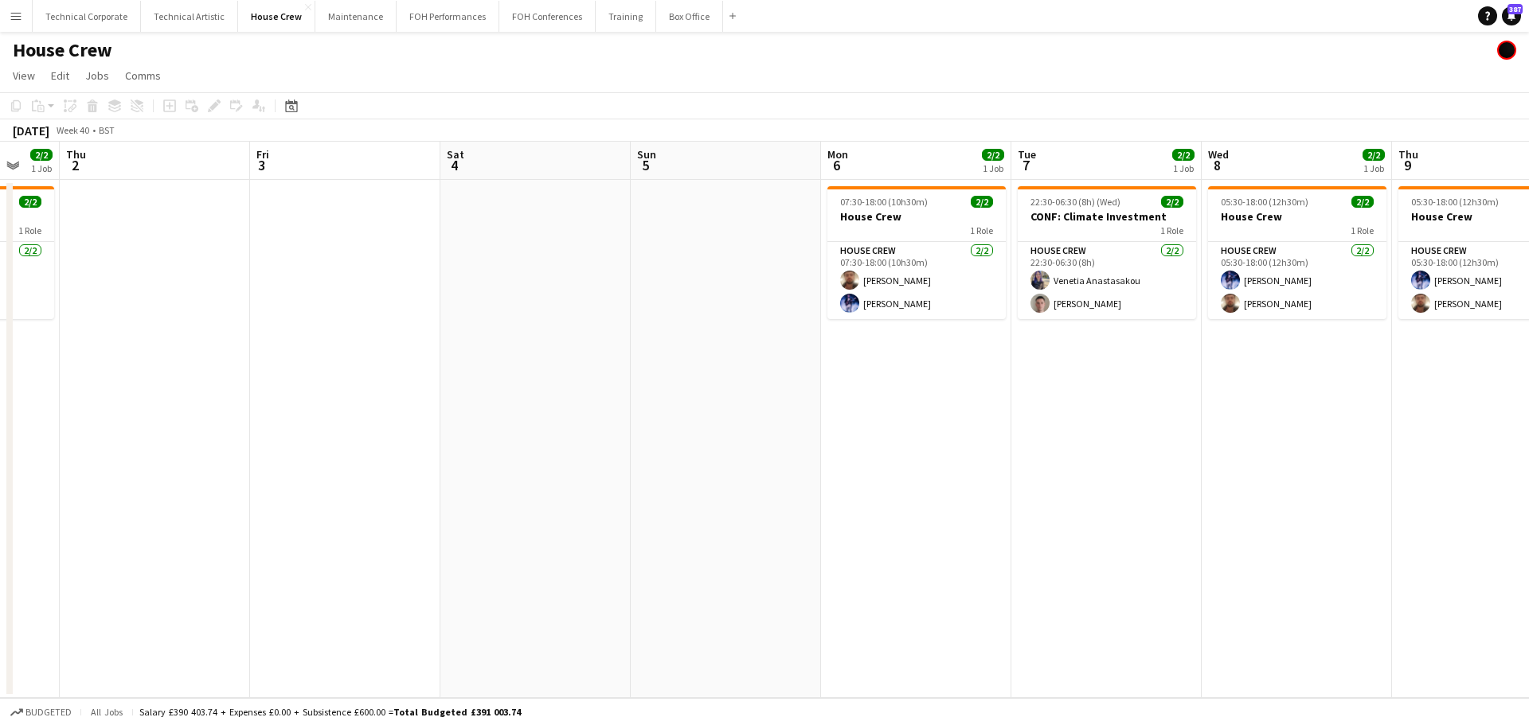
drag, startPoint x: 1134, startPoint y: 416, endPoint x: 1227, endPoint y: 448, distance: 98.5
click at [1249, 452] on app-calendar-viewport "Tue 30 2/2 1 Job Wed 1 2/2 1 Job Thu 2 Fri 3 Sat 4 Sun 5 Mon 6 2/2 1 Job Tue 7 …" at bounding box center [764, 420] width 1529 height 557
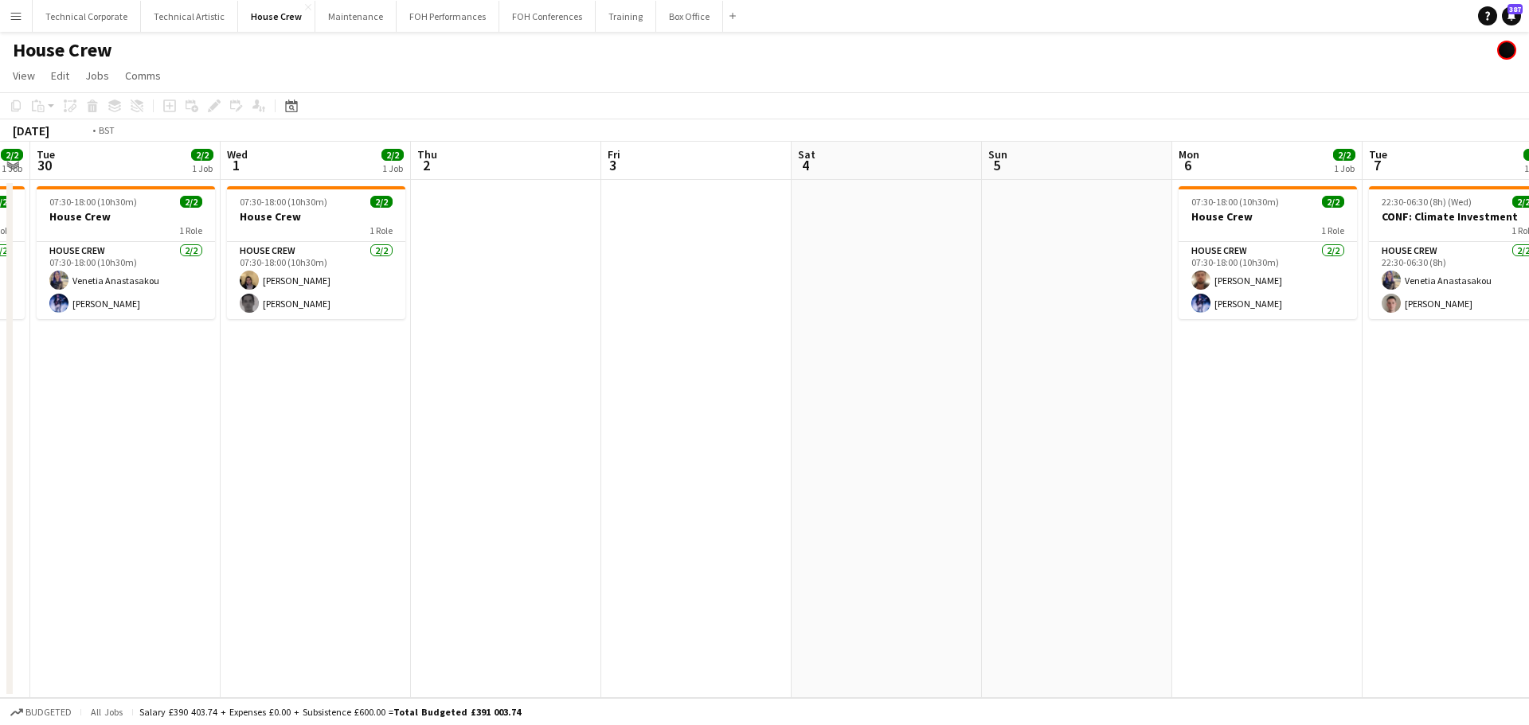
drag, startPoint x: 523, startPoint y: 432, endPoint x: 296, endPoint y: 474, distance: 230.7
click at [296, 474] on app-calendar-viewport "Sat 27 2/2 1 Job Sun 28 2/2 1 Job Mon 29 2/2 1 Job Tue 30 2/2 1 Job Wed 1 2/2 1…" at bounding box center [764, 420] width 1529 height 557
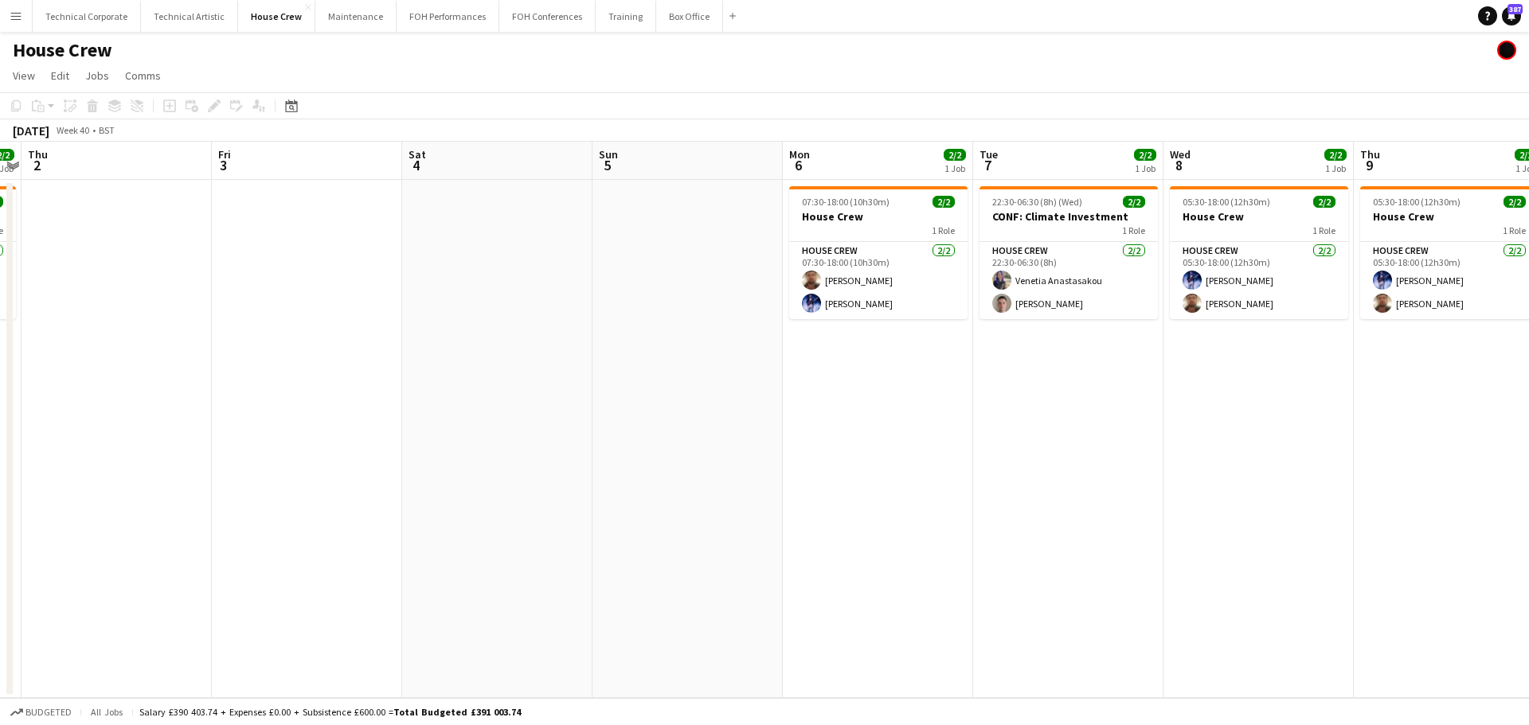
drag, startPoint x: 600, startPoint y: 419, endPoint x: 415, endPoint y: 442, distance: 186.2
click at [402, 444] on app-calendar-viewport "Sun 28 2/2 1 Job Mon 29 2/2 1 Job Tue 30 2/2 1 Job Wed 1 2/2 1 Job Thu 2 Fri 3 …" at bounding box center [764, 420] width 1529 height 557
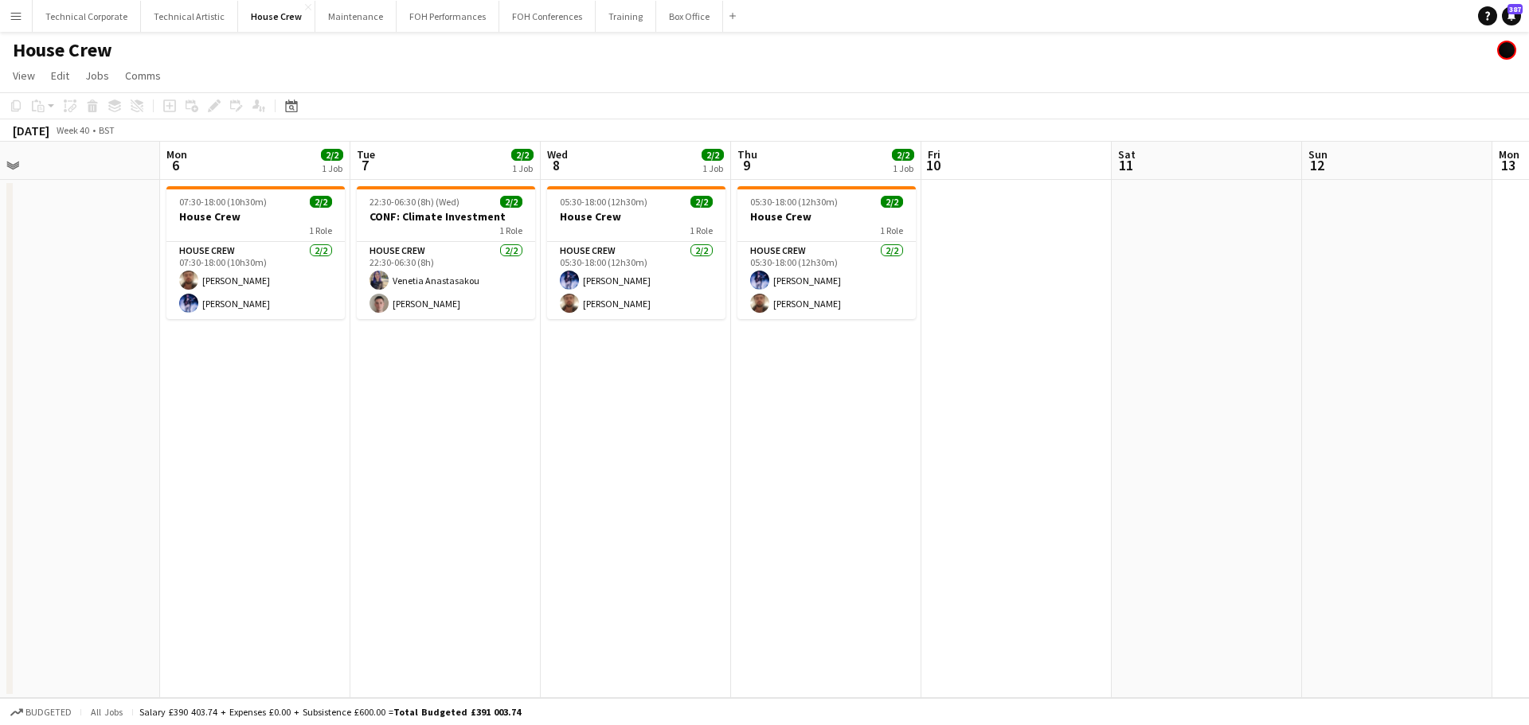
drag, startPoint x: 704, startPoint y: 438, endPoint x: 531, endPoint y: 436, distance: 172.8
click at [518, 440] on app-calendar-viewport "Wed 1 2/2 1 Job Thu 2 Fri 3 Sat 4 Sun 5 Mon 6 2/2 1 Job Tue 7 2/2 1 Job Wed 8 2…" at bounding box center [764, 420] width 1529 height 557
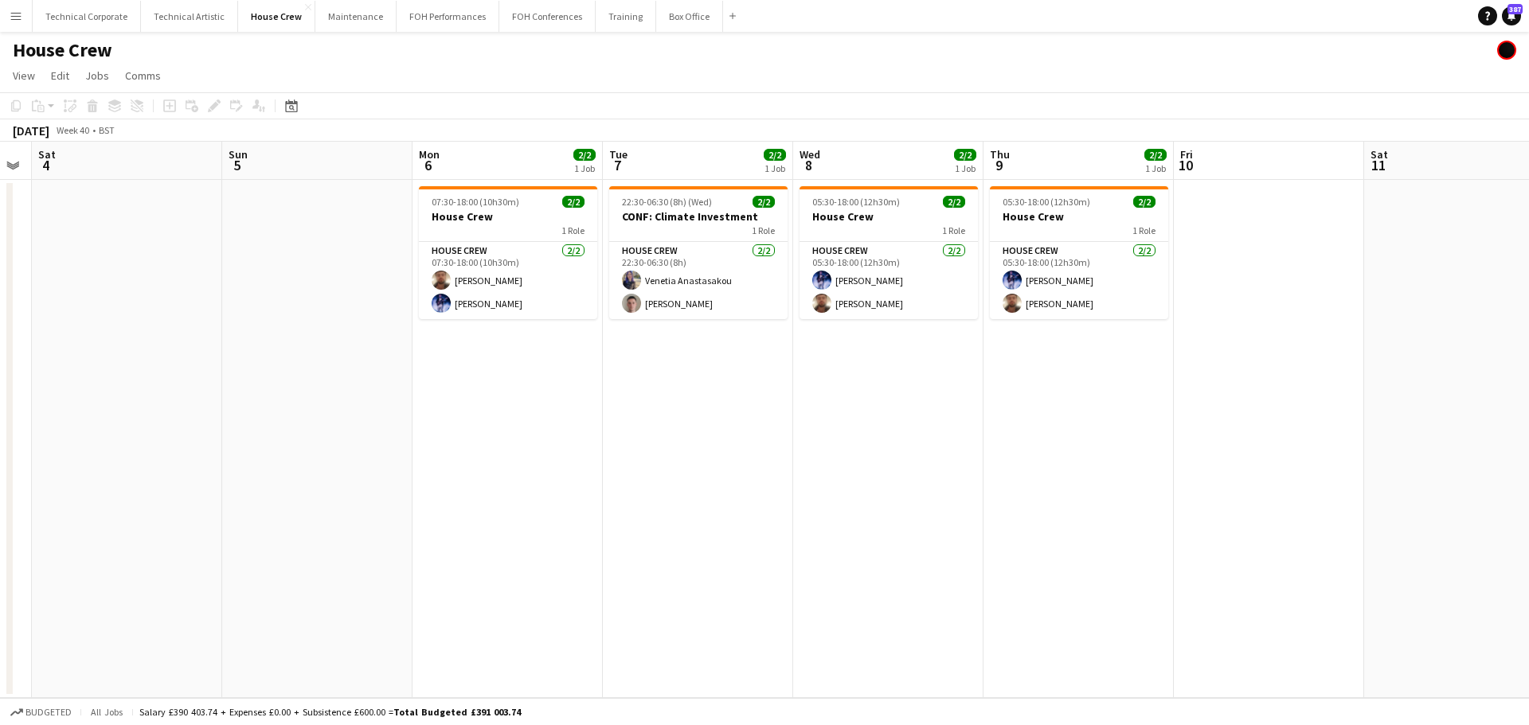
scroll to position [0, 522]
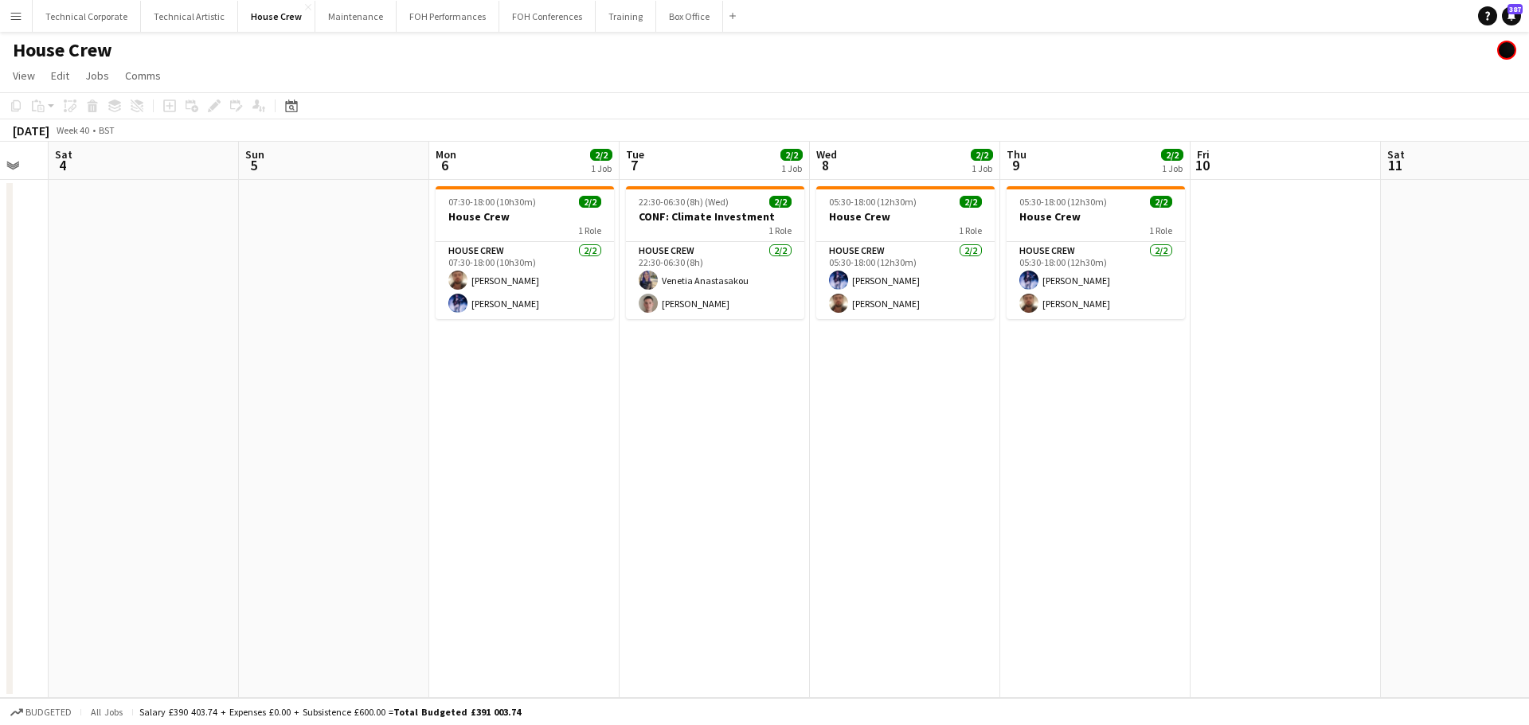
drag, startPoint x: 752, startPoint y: 415, endPoint x: 1029, endPoint y: 420, distance: 277.2
click at [1029, 420] on app-calendar-viewport "Wed 1 2/2 1 Job Thu 2 Fri 3 Sat 4 Sun 5 Mon 6 2/2 1 Job Tue 7 2/2 1 Job Wed 8 2…" at bounding box center [764, 420] width 1529 height 557
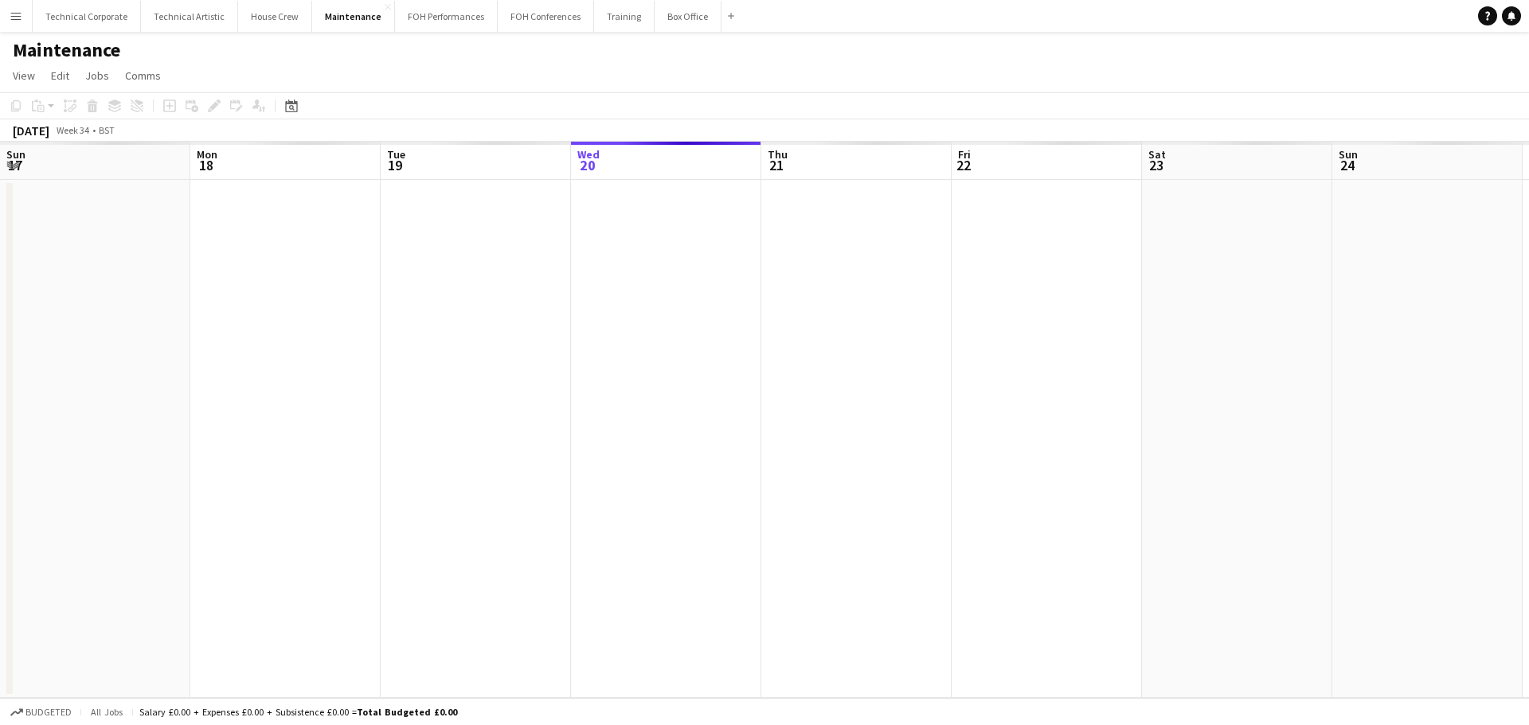
scroll to position [0, 381]
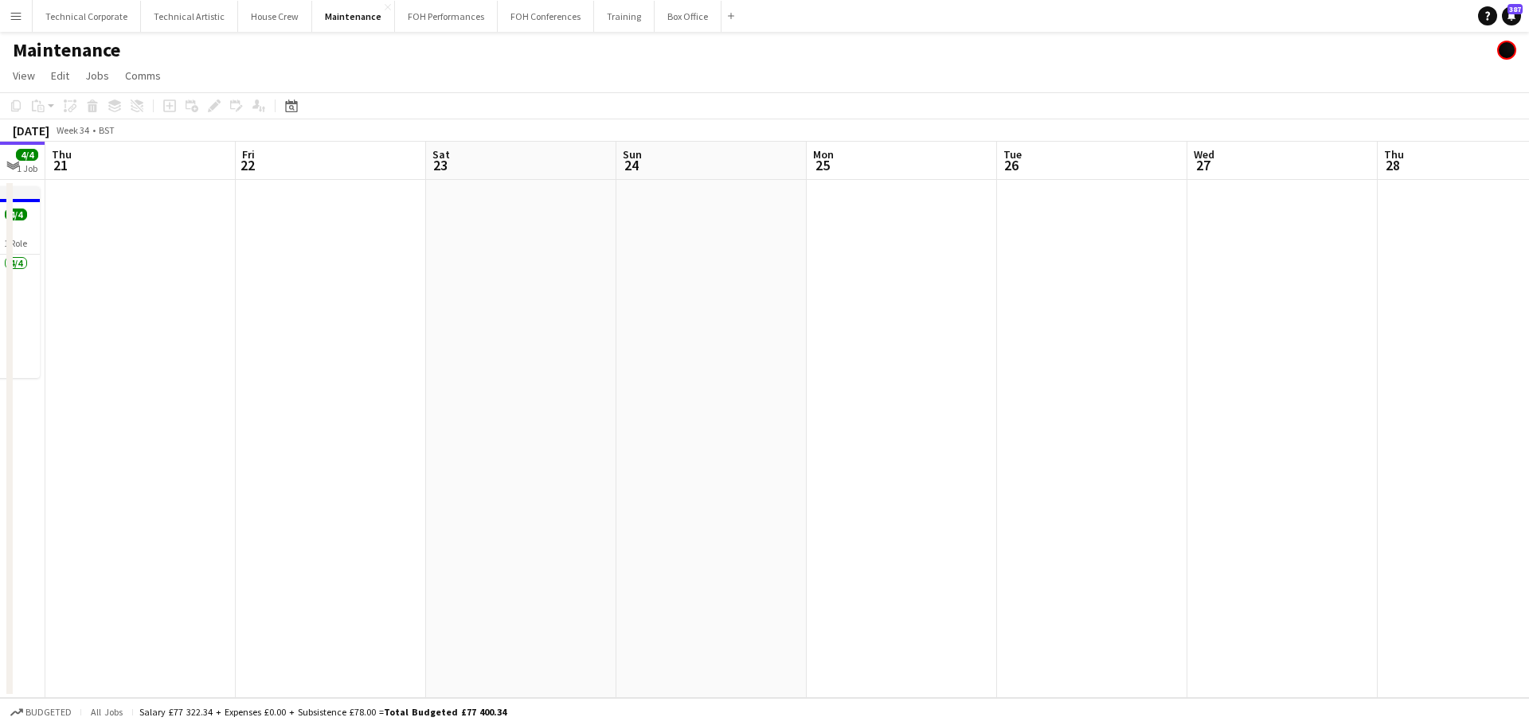
drag, startPoint x: 865, startPoint y: 372, endPoint x: 458, endPoint y: 359, distance: 407.1
click at [458, 359] on app-calendar-viewport "Sun 17 Mon 18 5/5 1 Job Tue 19 4/4 1 Job Wed 20 4/4 1 Job Thu 21 Fri 22 Sat 23 …" at bounding box center [764, 420] width 1529 height 557
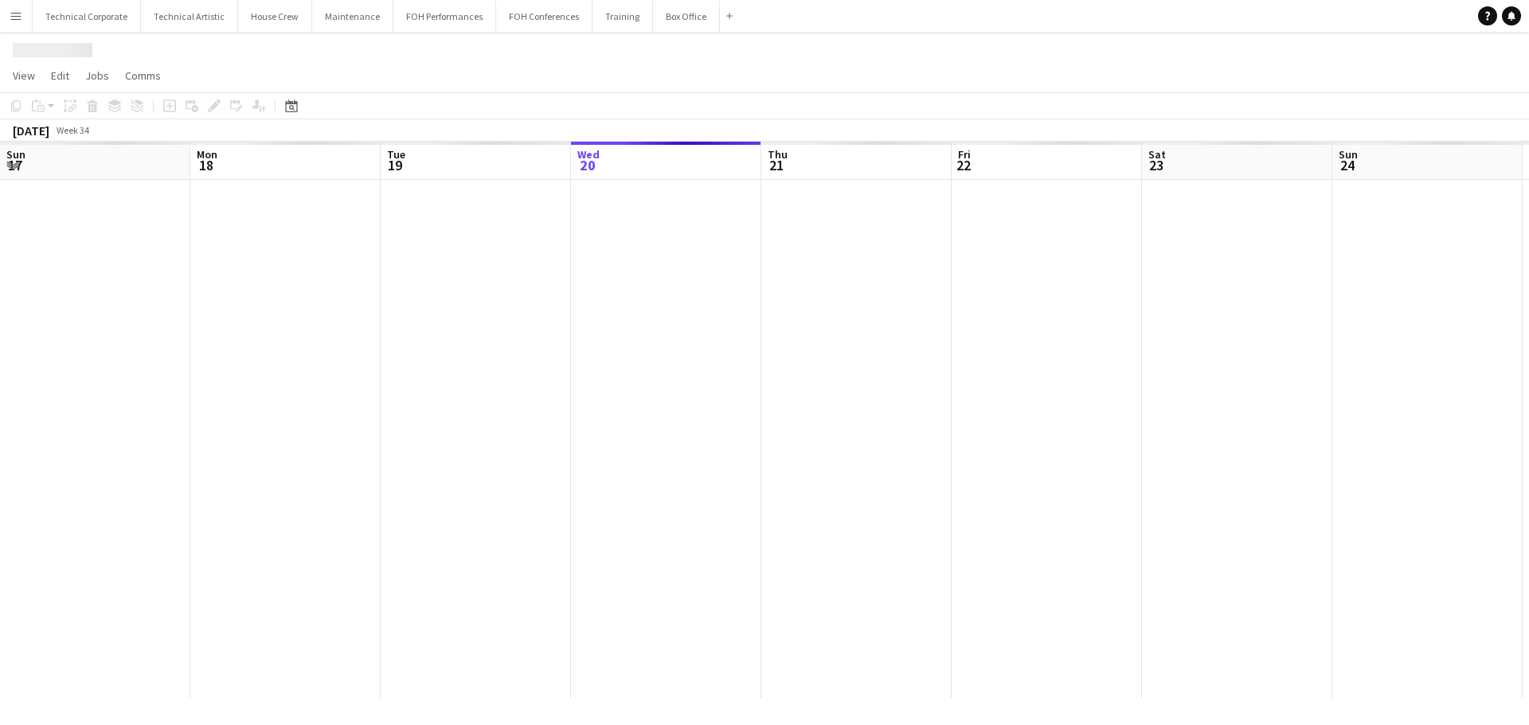
scroll to position [0, 381]
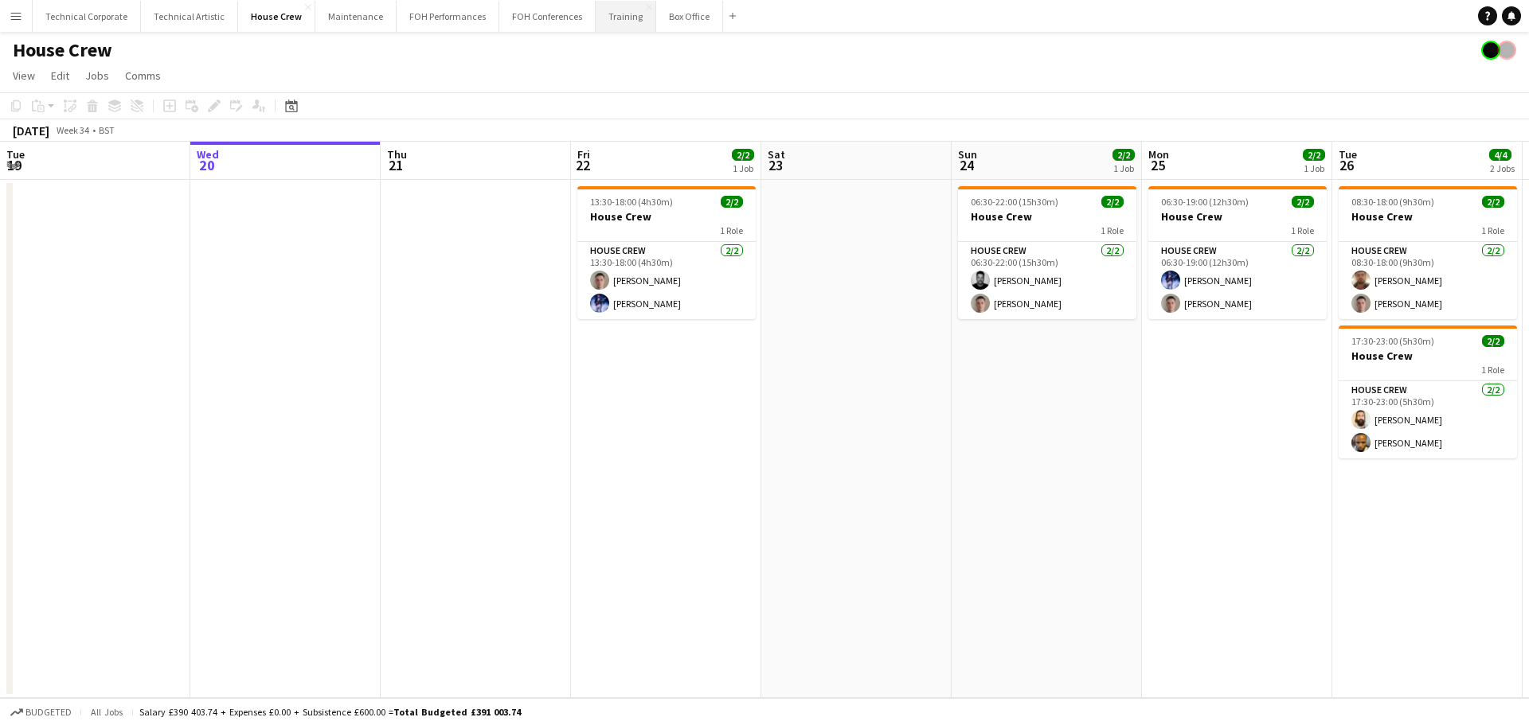
click at [612, 18] on button "Training Close" at bounding box center [626, 16] width 61 height 31
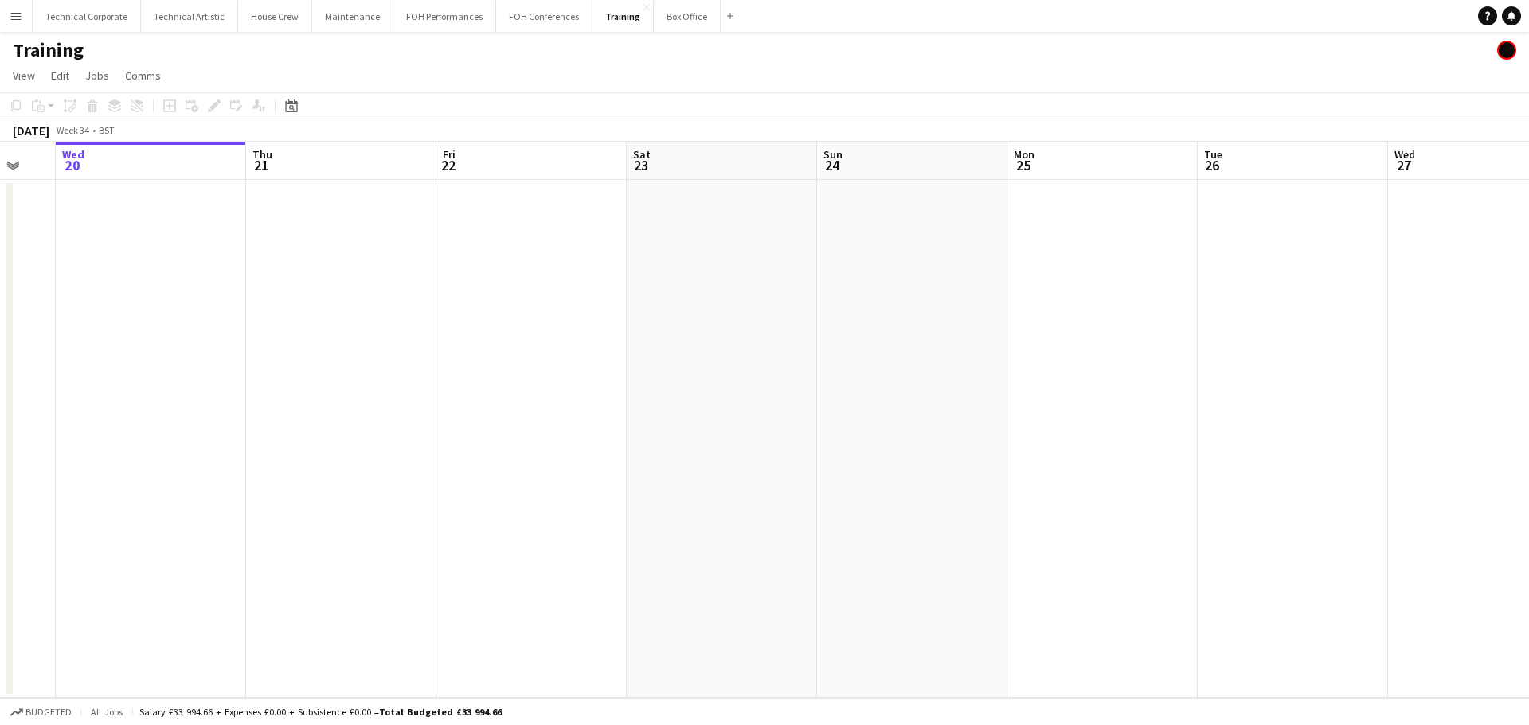
drag, startPoint x: 1016, startPoint y: 342, endPoint x: 500, endPoint y: 354, distance: 516.2
click at [500, 354] on app-calendar-viewport "Sun 17 Mon 18 Tue 19 Wed 20 Thu 21 Fri 22 Sat 23 Sun 24 Mon 25 Tue 26 Wed 27 Th…" at bounding box center [764, 420] width 1529 height 557
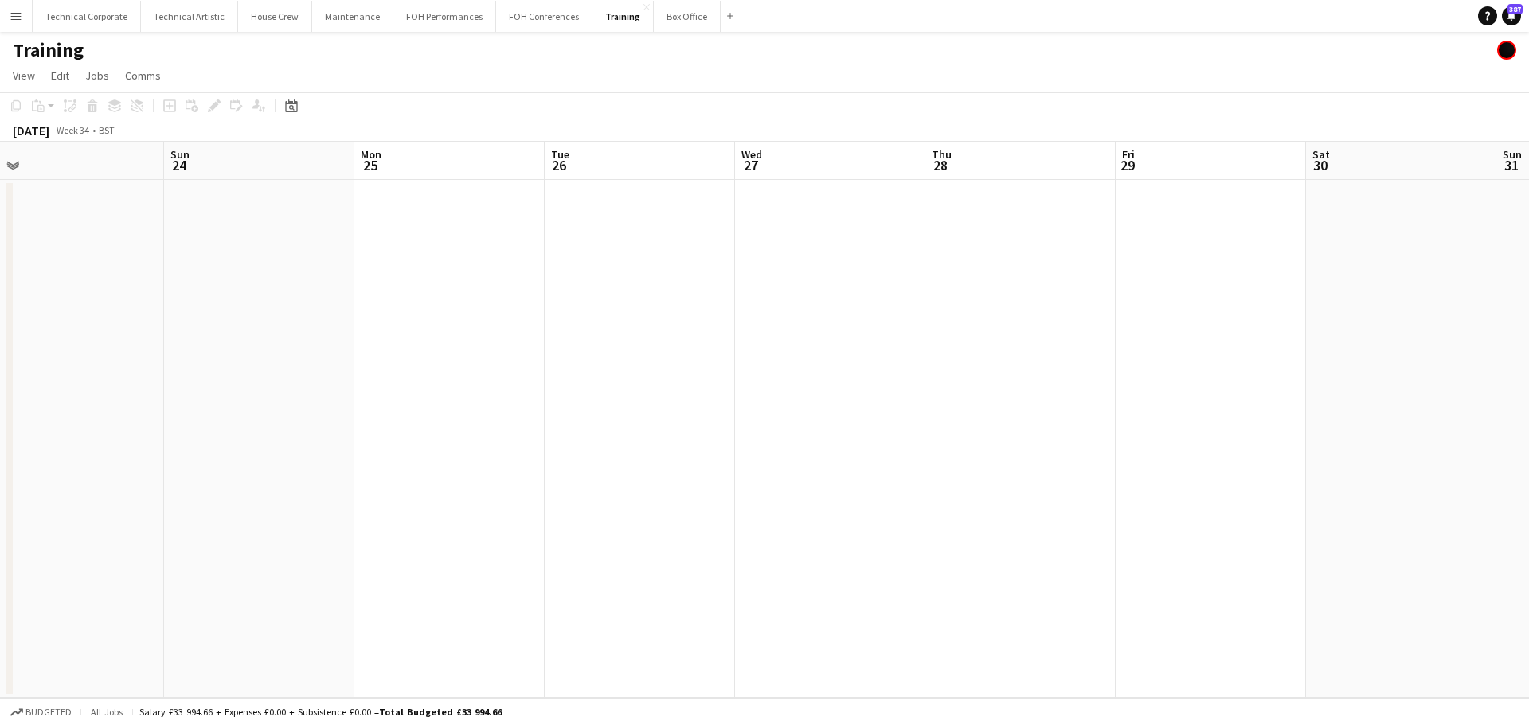
drag, startPoint x: 1268, startPoint y: 329, endPoint x: 881, endPoint y: 353, distance: 387.7
click at [797, 371] on app-calendar-viewport "Wed 20 Thu 21 Fri 22 Sat 23 Sun 24 Mon 25 Tue 26 Wed 27 Thu 28 Fri 29 Sat 30 Su…" at bounding box center [764, 420] width 1529 height 557
drag, startPoint x: 1381, startPoint y: 347, endPoint x: 947, endPoint y: 392, distance: 436.3
click at [824, 402] on app-calendar-viewport "Thu 21 Fri 22 Sat 23 Sun 24 Mon 25 Tue 26 Wed 27 Thu 28 Fri 29 Sat 30 Sun 31 Mo…" at bounding box center [764, 420] width 1529 height 557
drag, startPoint x: 864, startPoint y: 440, endPoint x: 791, endPoint y: 429, distance: 74.1
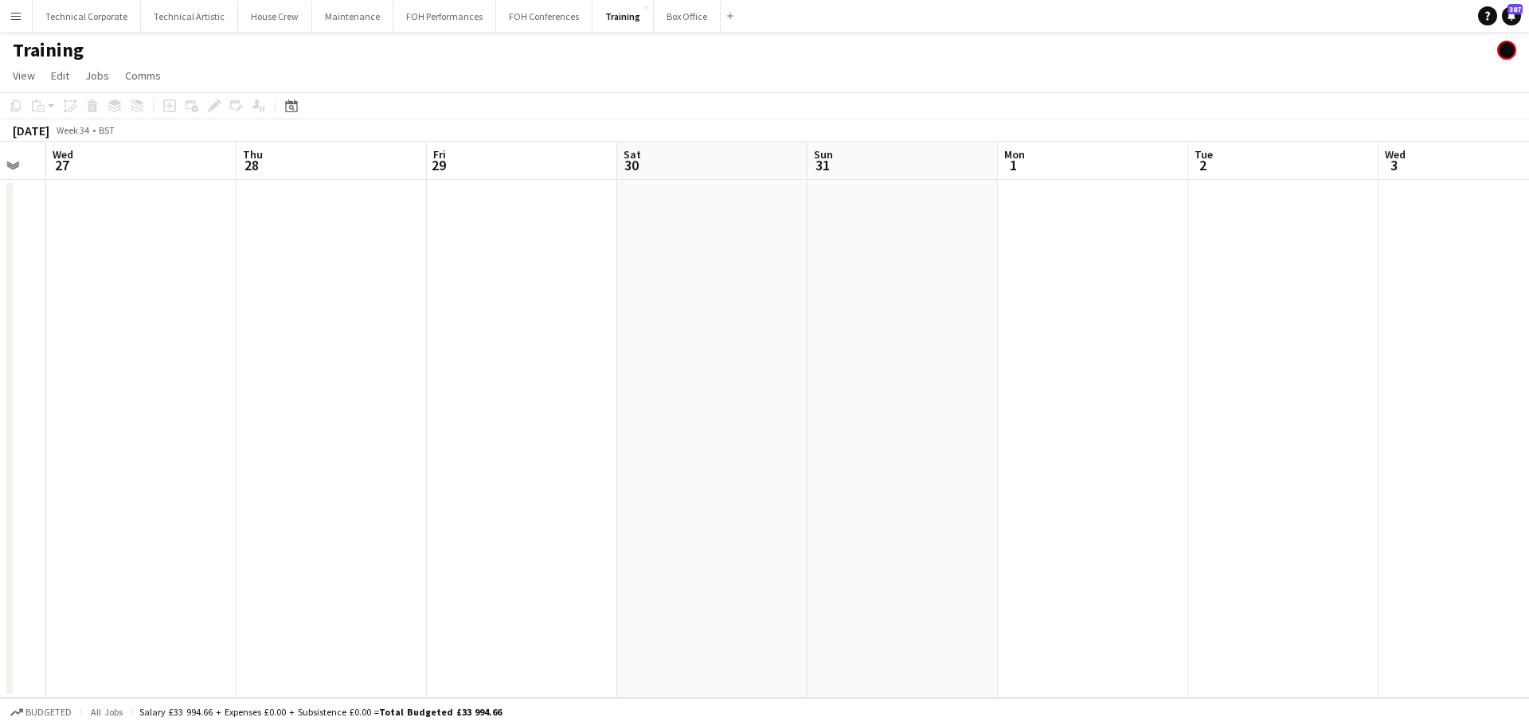
click at [643, 452] on app-calendar-viewport "Sun 24 Mon 25 Tue 26 Wed 27 Thu 28 Fri 29 Sat 30 Sun 31 Mon 1 Tue 2 Wed 3 Thu 4…" at bounding box center [764, 420] width 1529 height 557
